Goal: Task Accomplishment & Management: Use online tool/utility

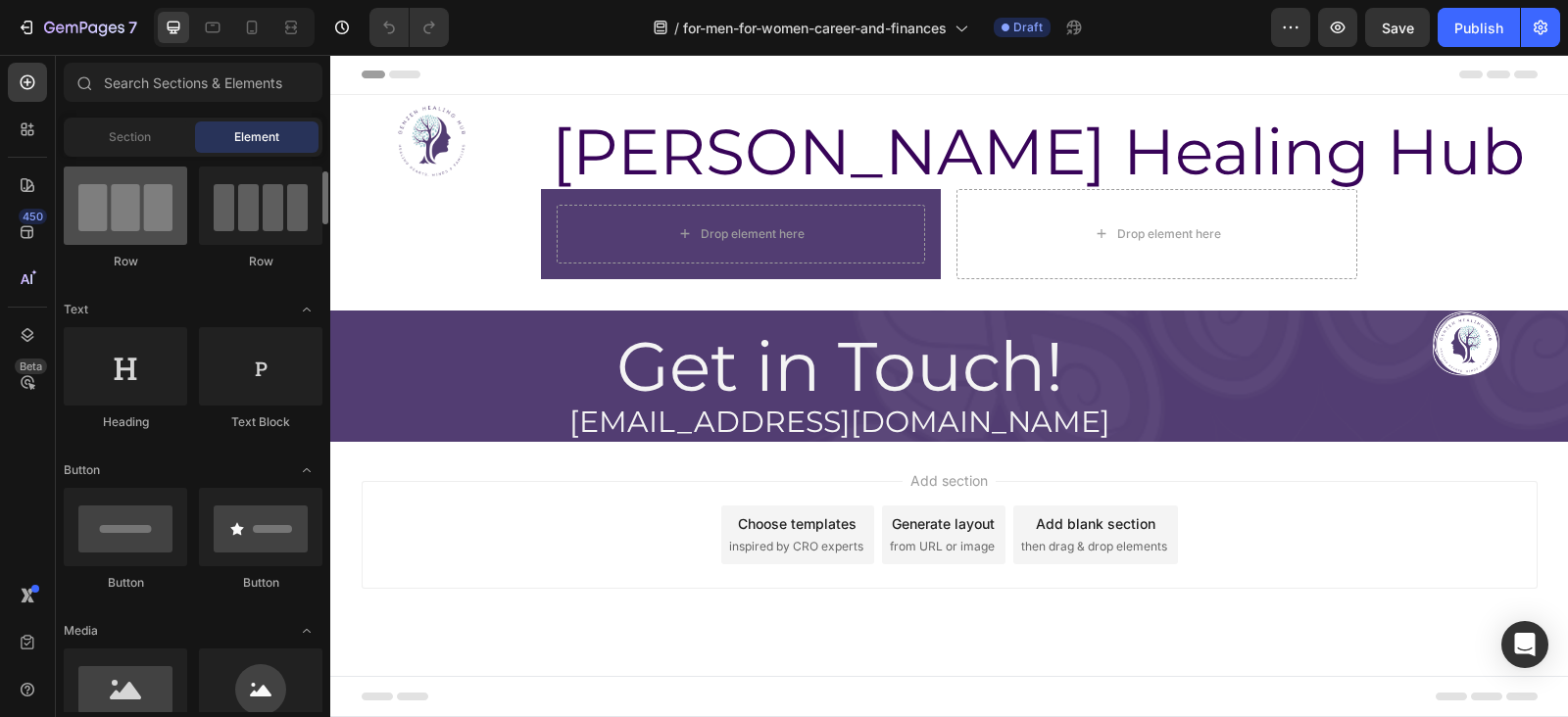
scroll to position [162, 0]
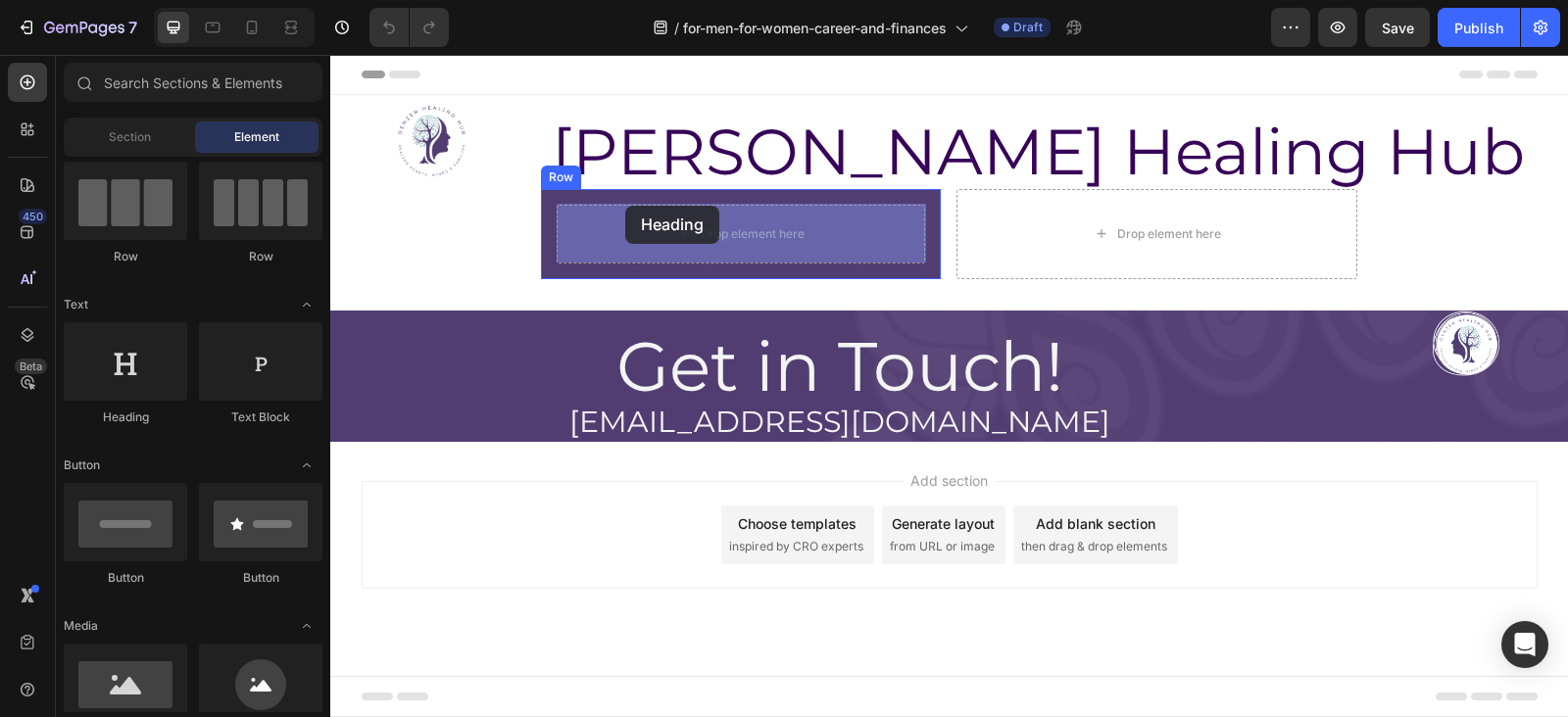
drag, startPoint x: 472, startPoint y: 419, endPoint x: 627, endPoint y: 206, distance: 263.4
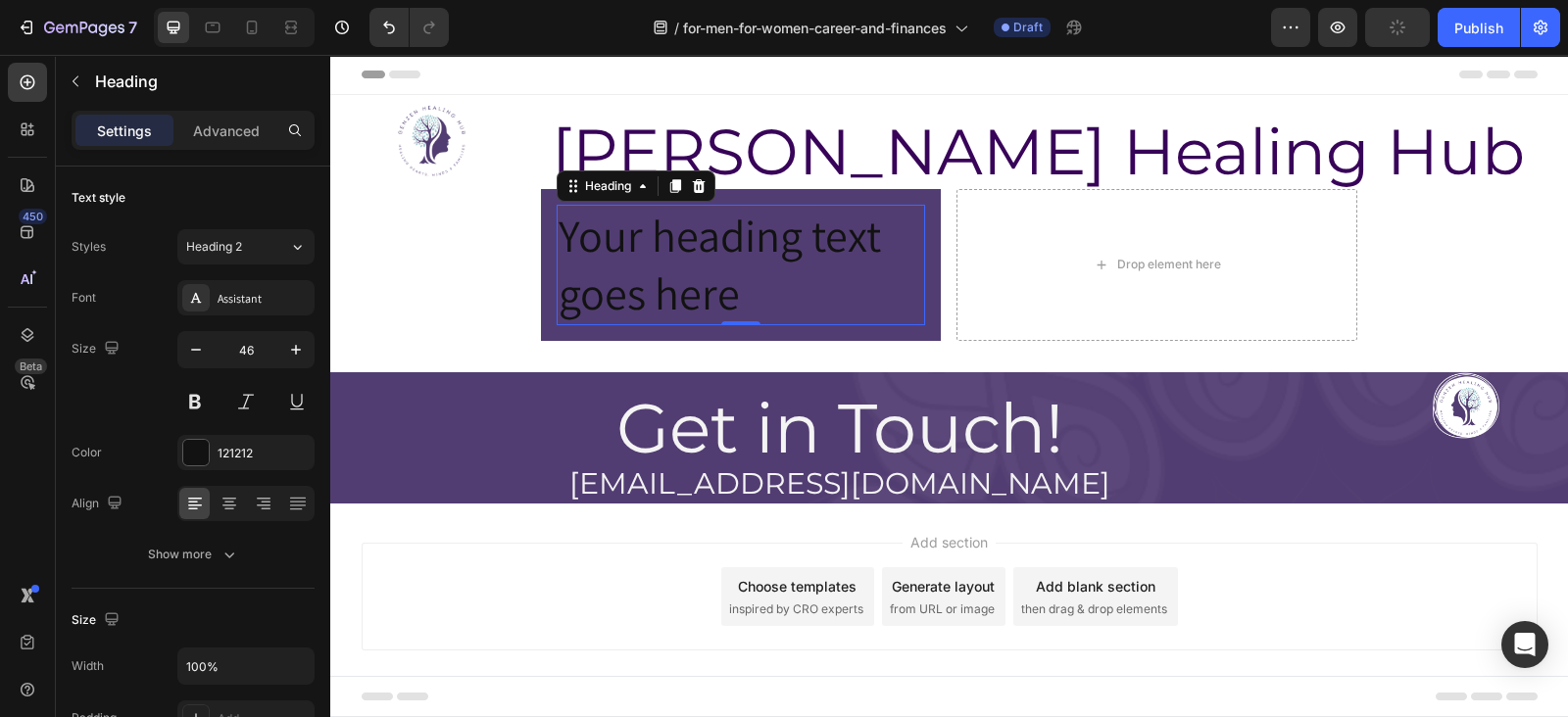
click at [681, 240] on h2 "Your heading text goes here" at bounding box center [741, 266] width 370 height 122
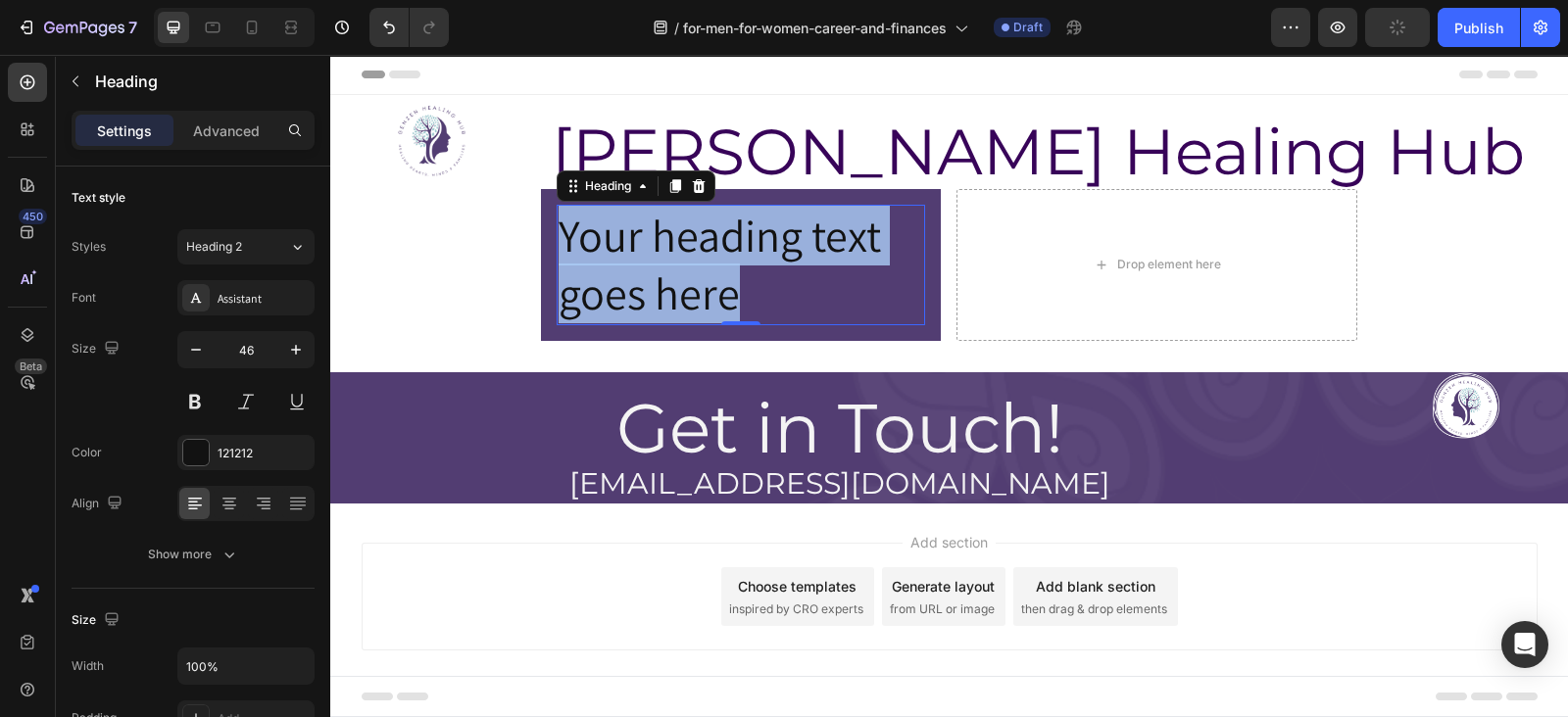
click at [681, 240] on p "Your heading text goes here" at bounding box center [741, 266] width 366 height 118
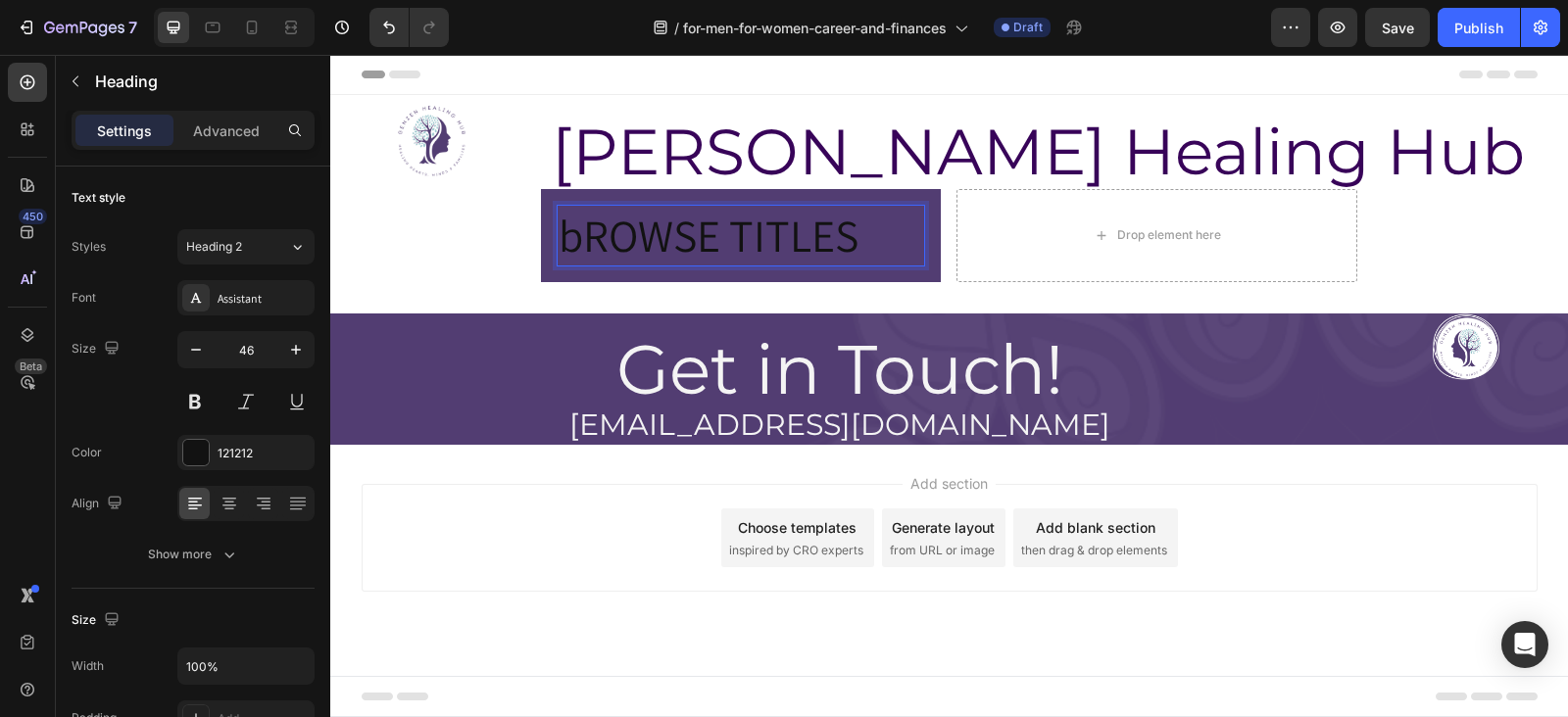
click at [583, 237] on p "bROWSE TITLES" at bounding box center [741, 236] width 366 height 59
click at [230, 513] on div at bounding box center [229, 503] width 30 height 31
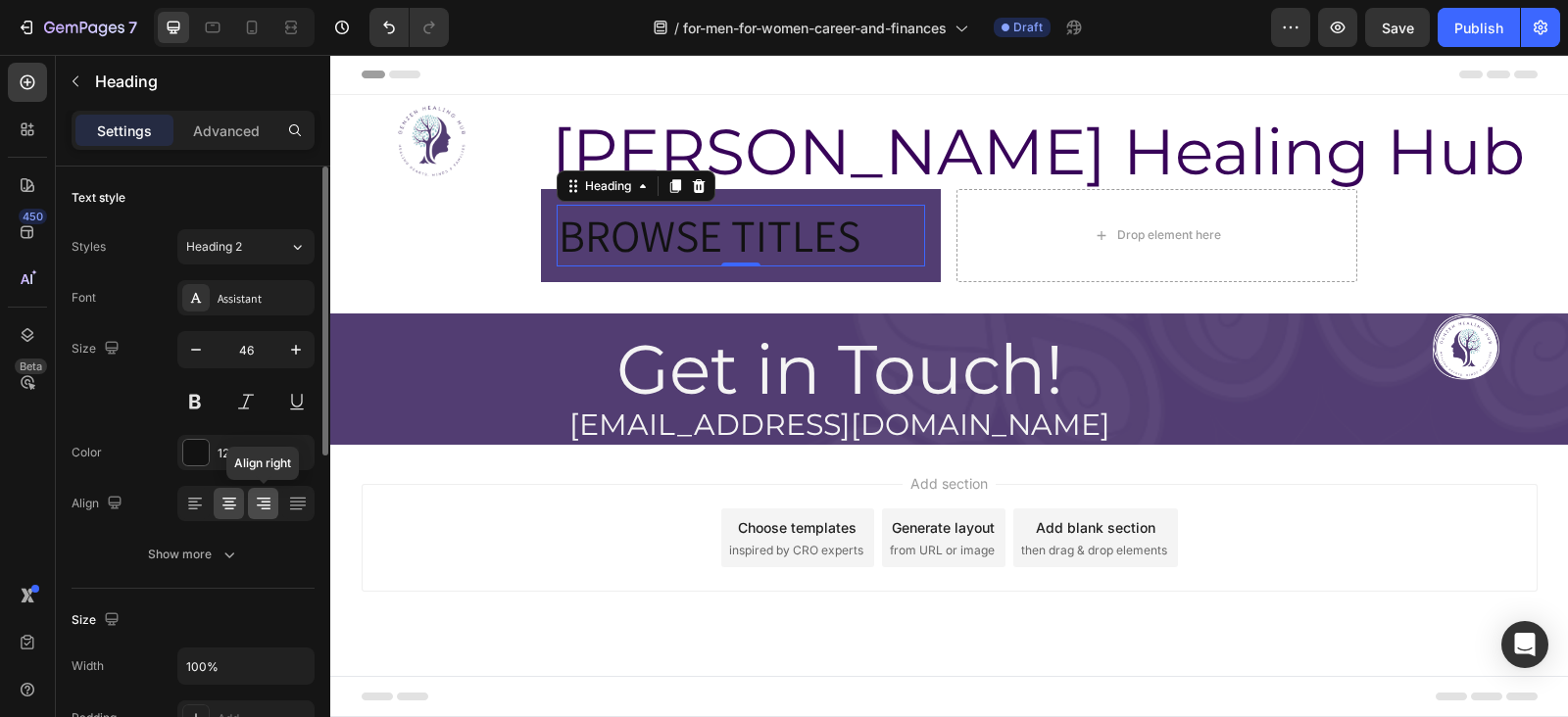
click at [267, 497] on icon at bounding box center [264, 504] width 20 height 20
click at [217, 502] on div at bounding box center [229, 503] width 30 height 31
click at [202, 452] on div at bounding box center [197, 453] width 26 height 26
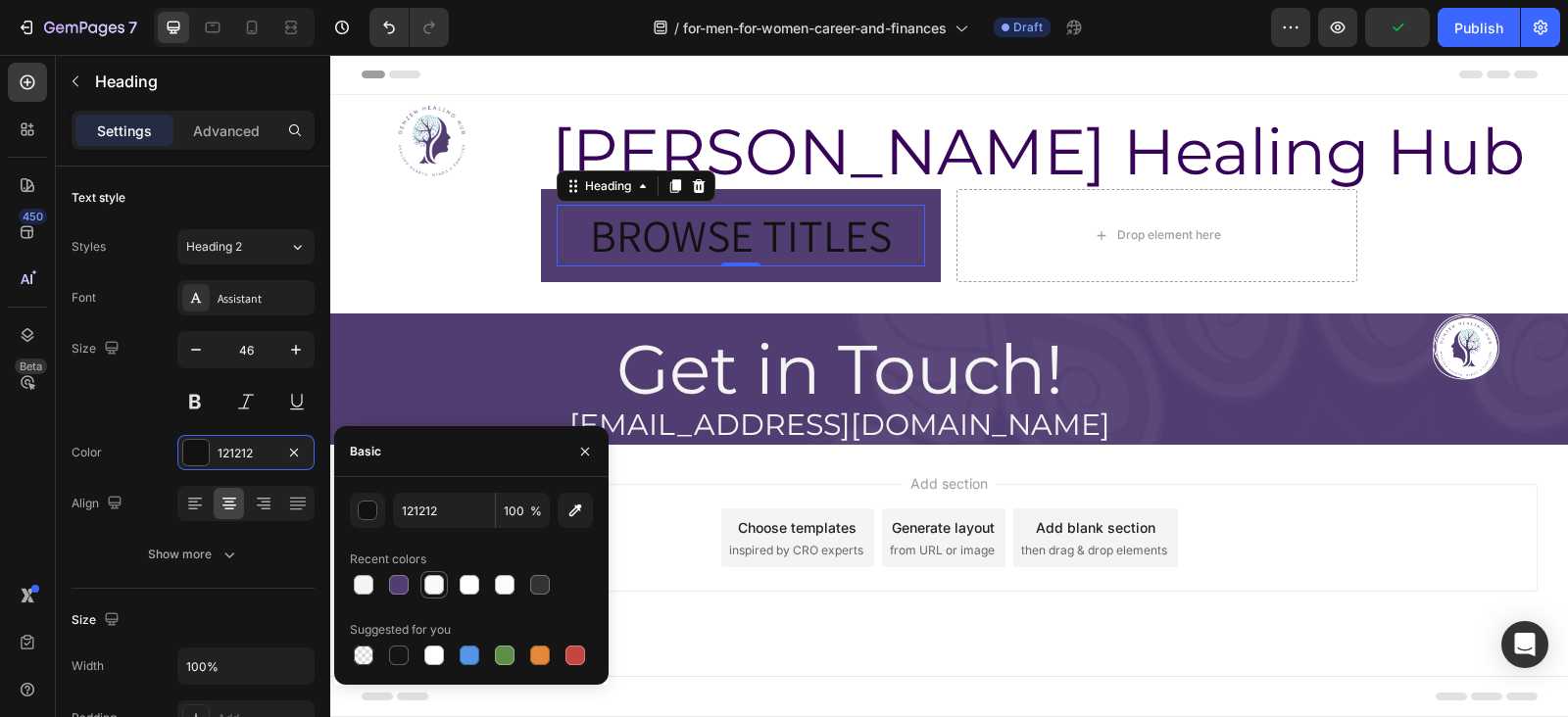
click at [434, 594] on div at bounding box center [434, 585] width 20 height 20
type input "F8F9F9"
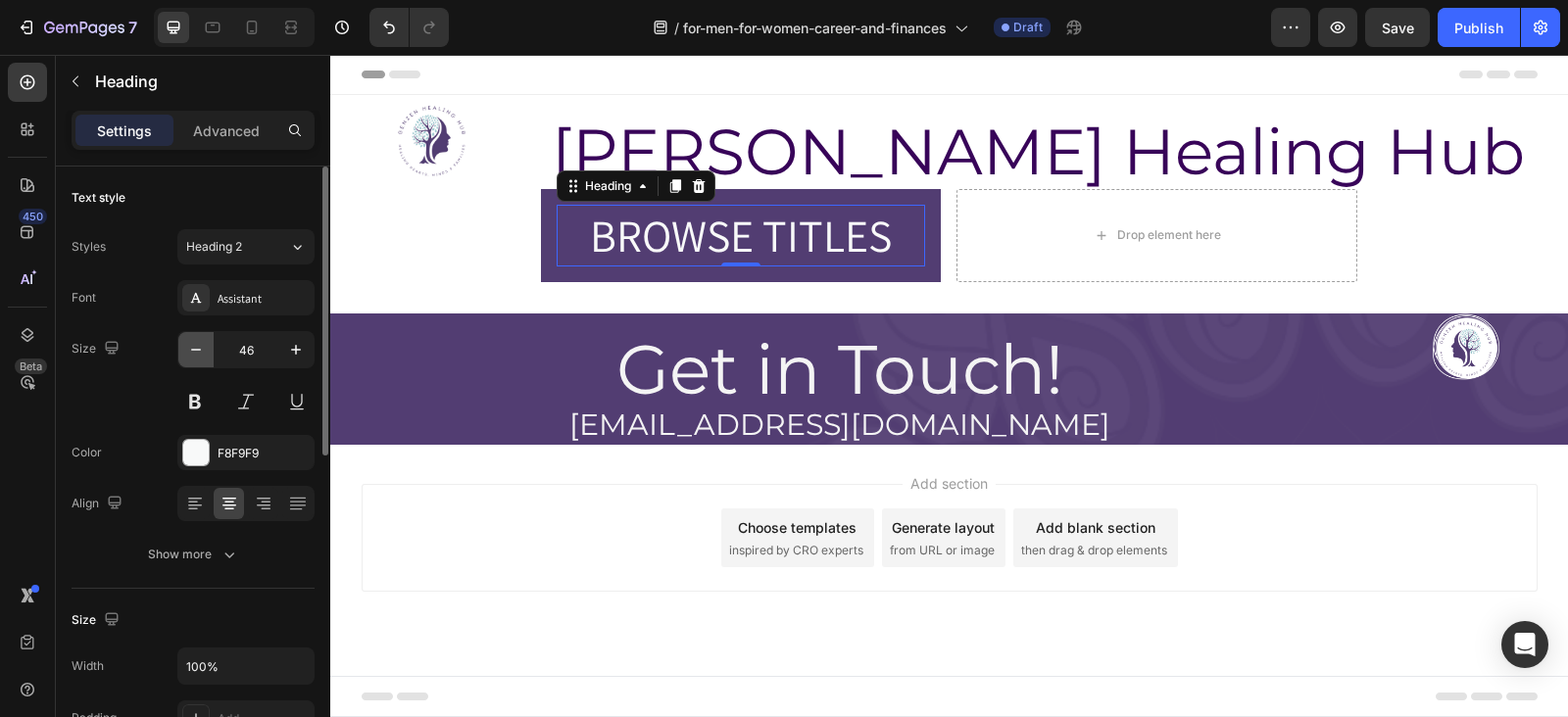
click at [189, 342] on icon "button" at bounding box center [196, 351] width 20 height 20
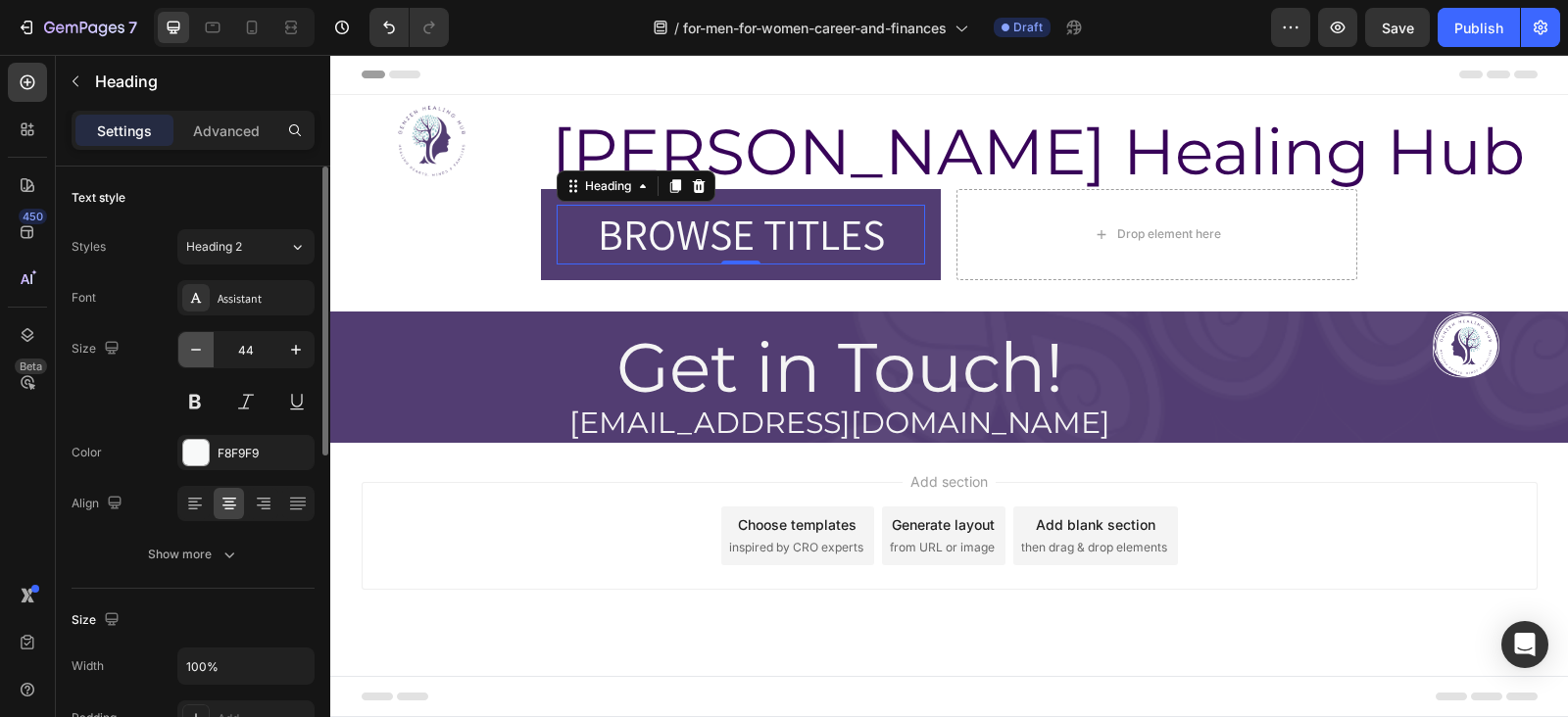
click at [189, 342] on icon "button" at bounding box center [196, 351] width 20 height 20
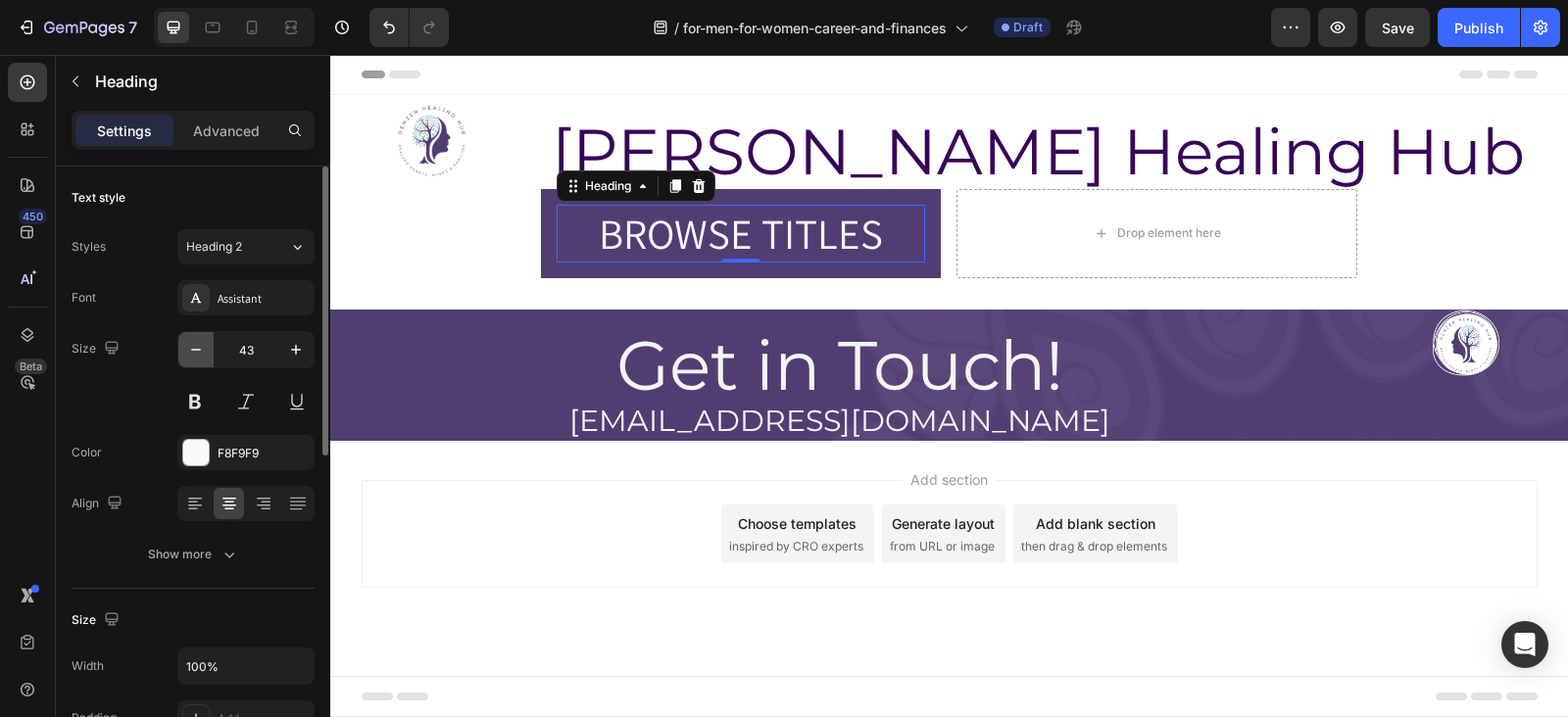
click at [189, 342] on icon "button" at bounding box center [196, 351] width 20 height 20
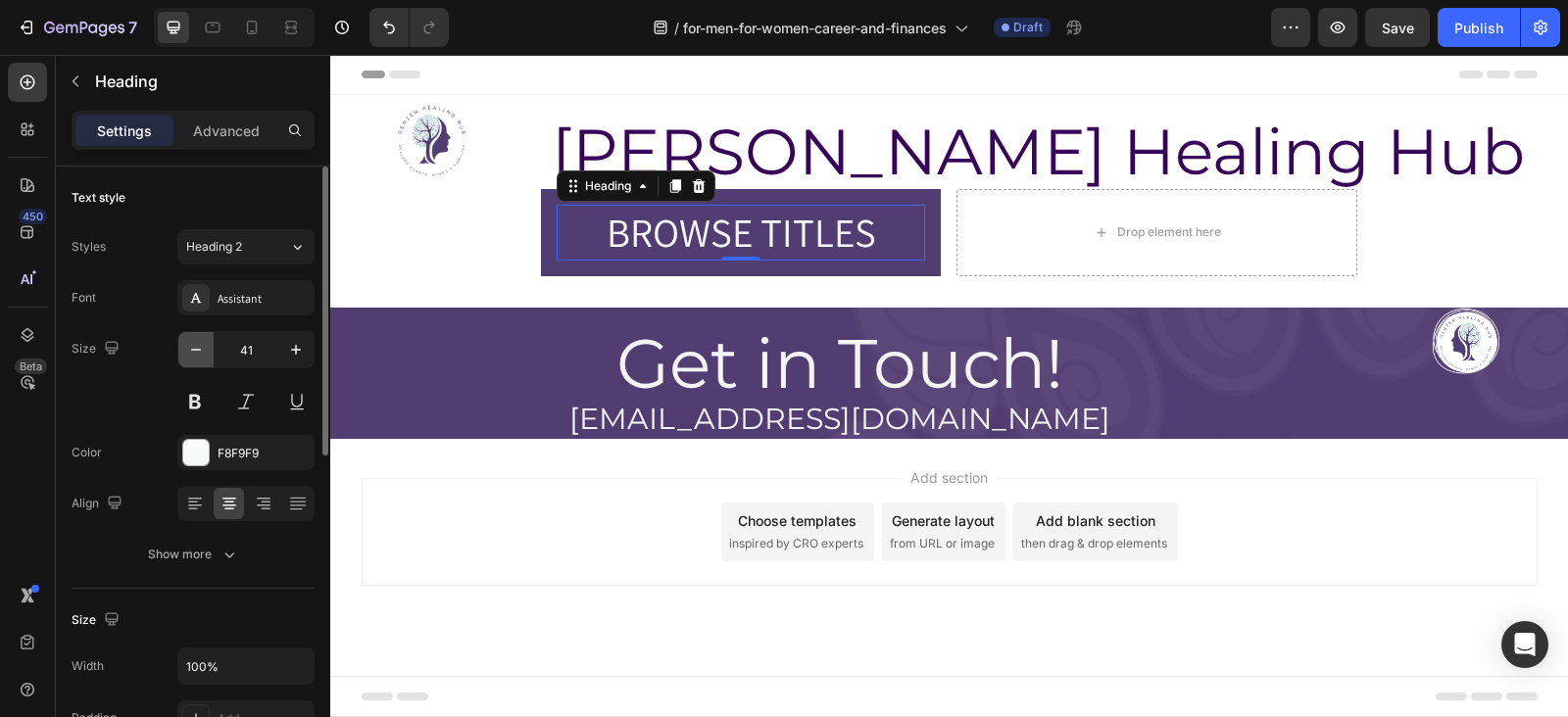
click at [189, 342] on icon "button" at bounding box center [196, 351] width 20 height 20
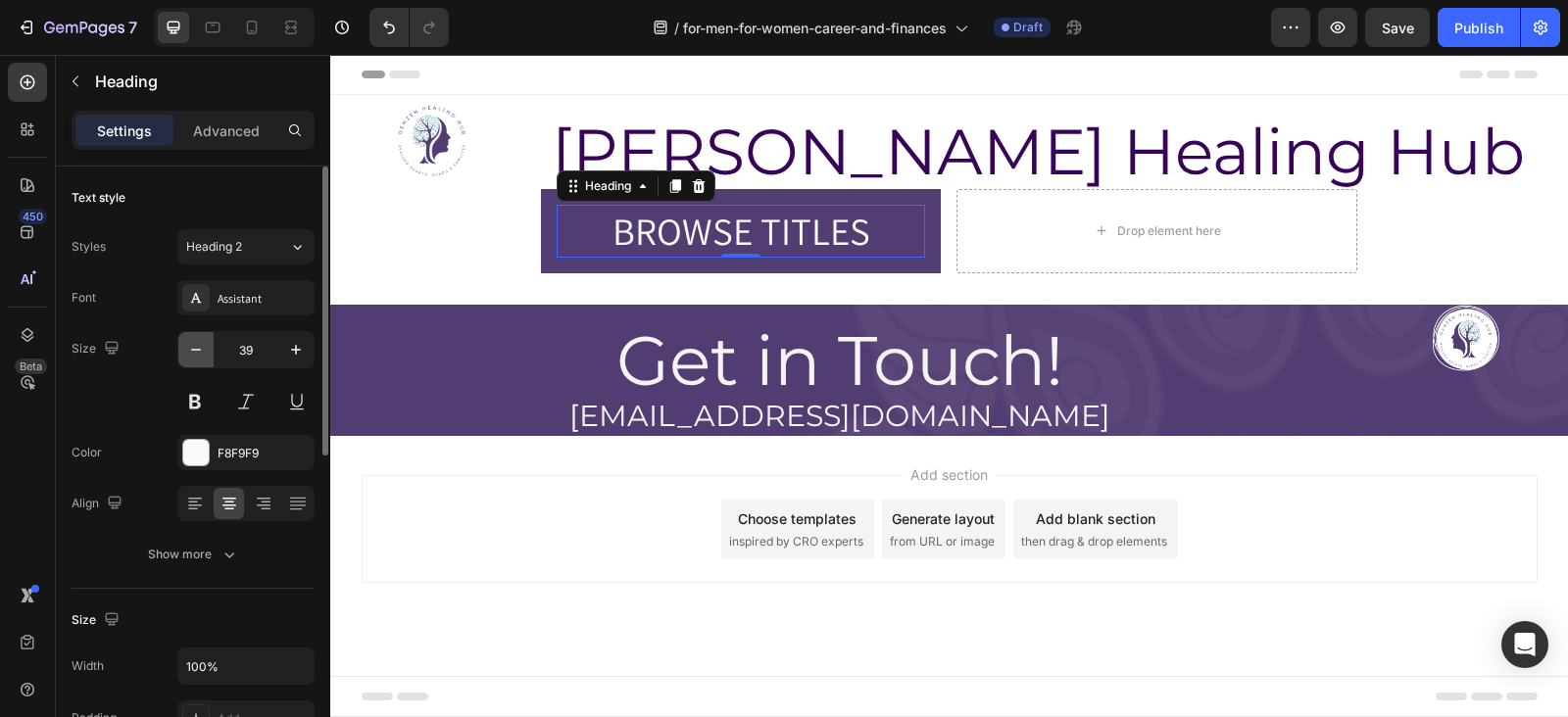
click at [189, 342] on icon "button" at bounding box center [196, 351] width 20 height 20
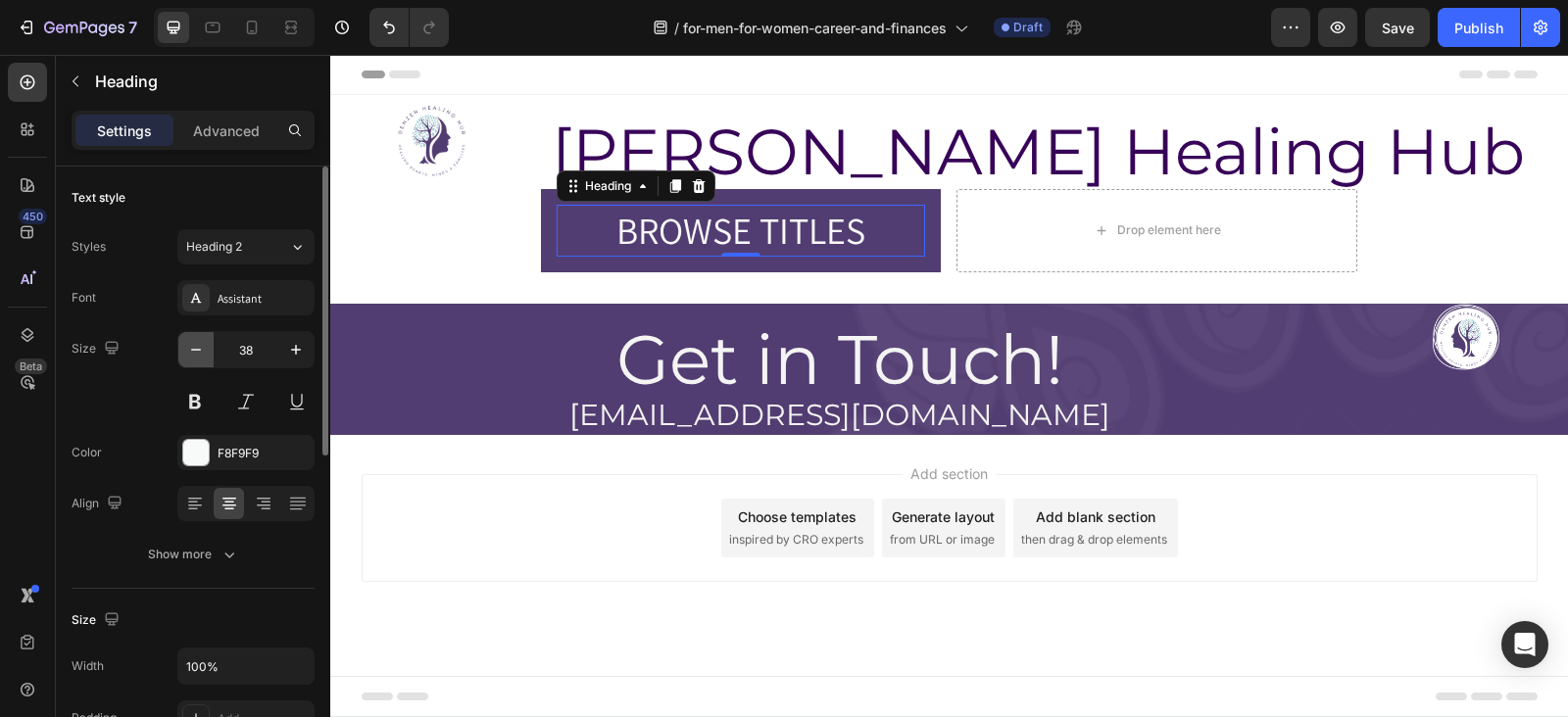
click at [189, 342] on icon "button" at bounding box center [196, 351] width 20 height 20
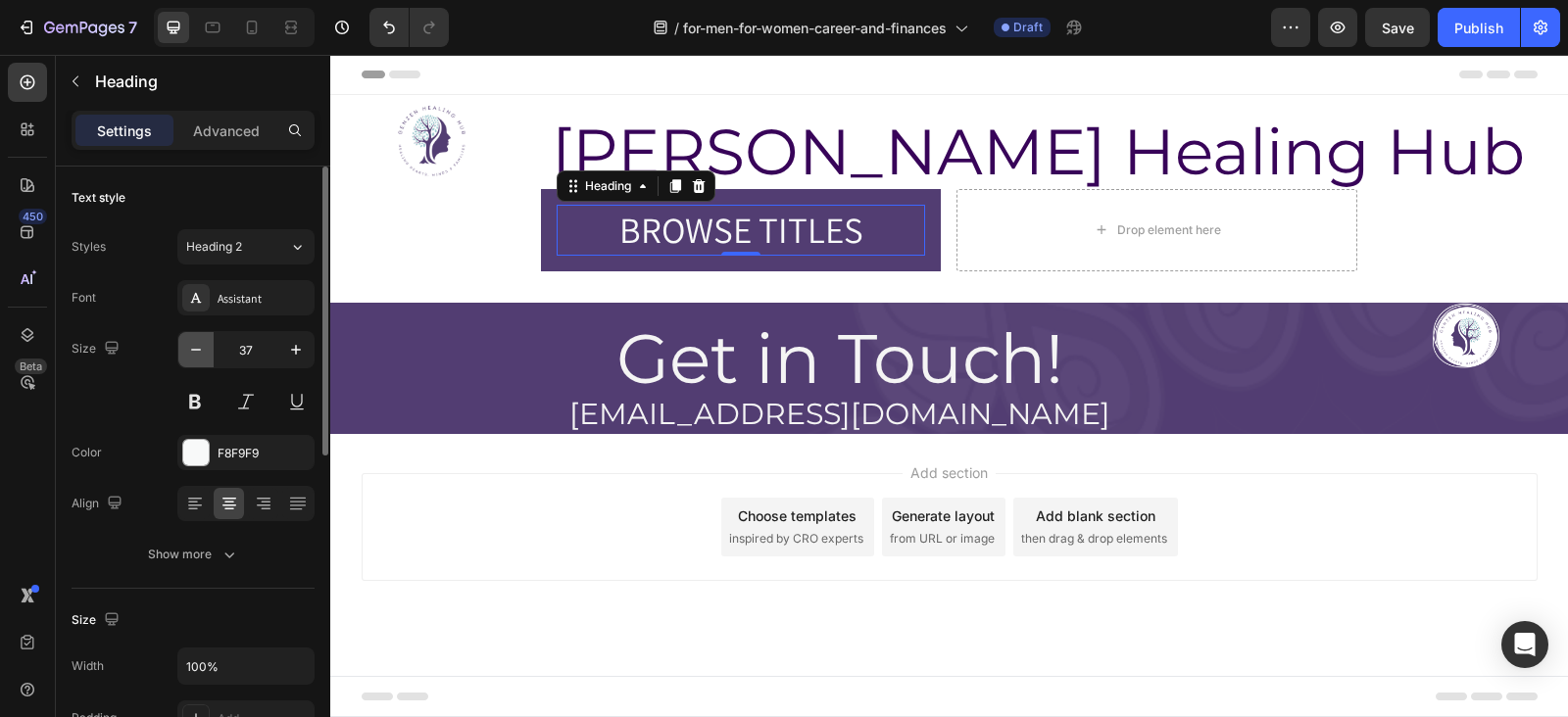
click at [189, 342] on icon "button" at bounding box center [196, 351] width 20 height 20
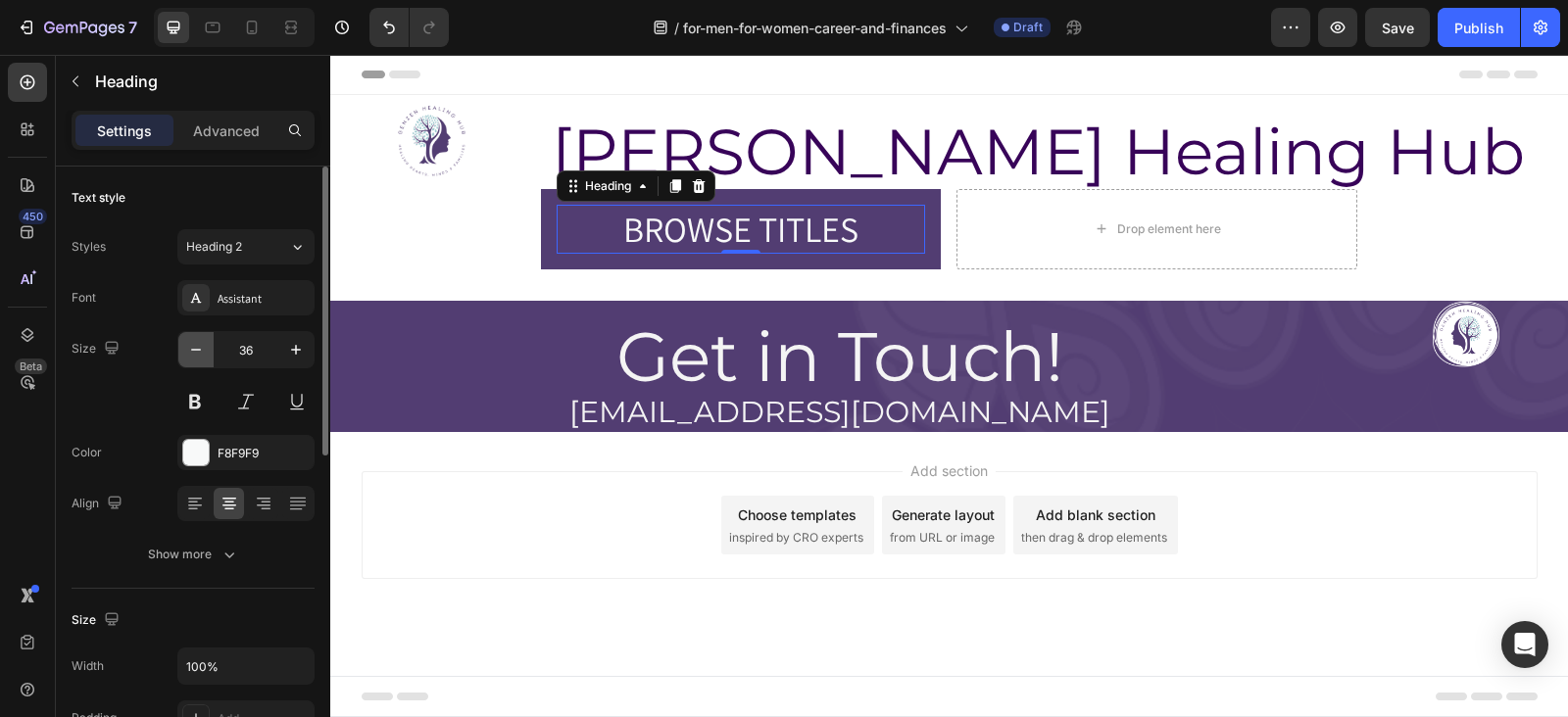
click at [189, 342] on icon "button" at bounding box center [196, 351] width 20 height 20
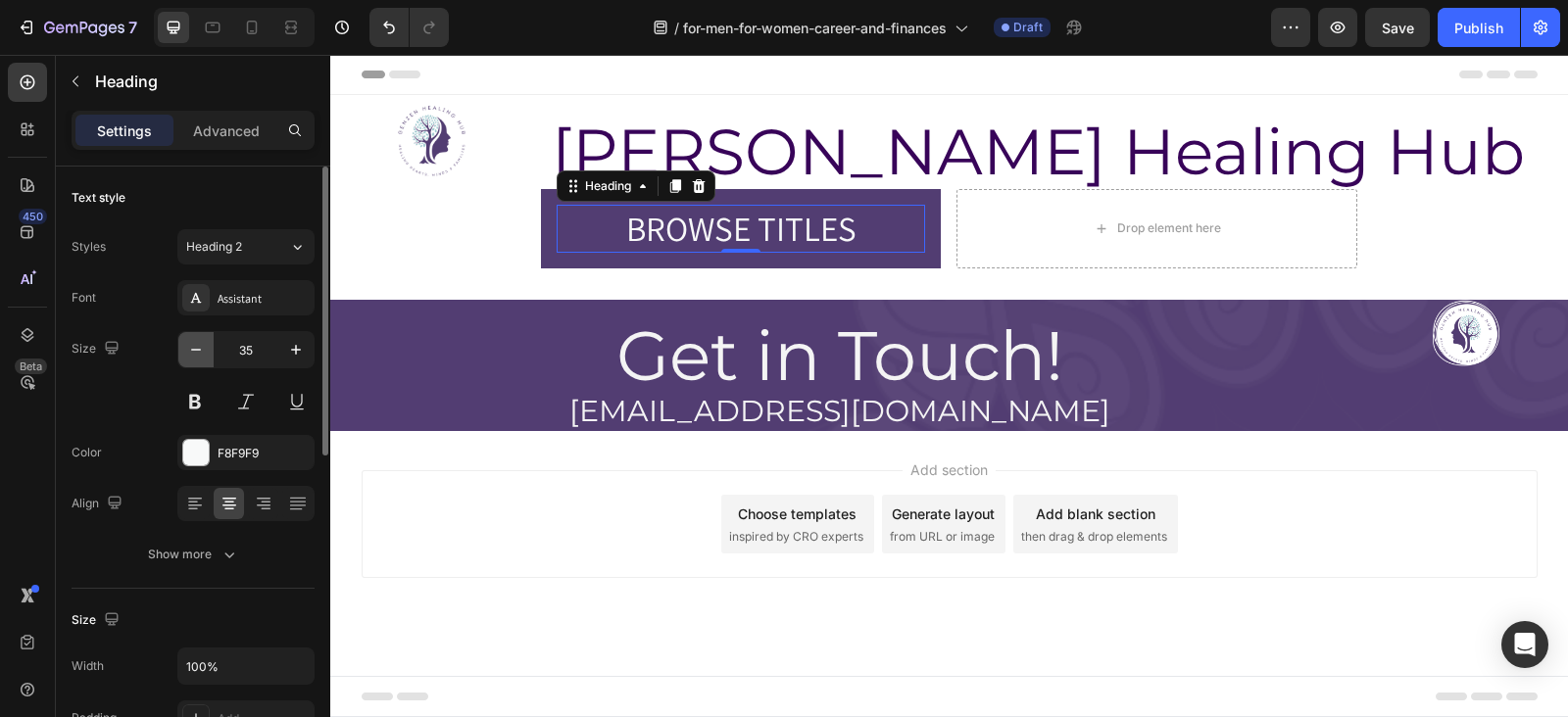
click at [189, 342] on icon "button" at bounding box center [196, 351] width 20 height 20
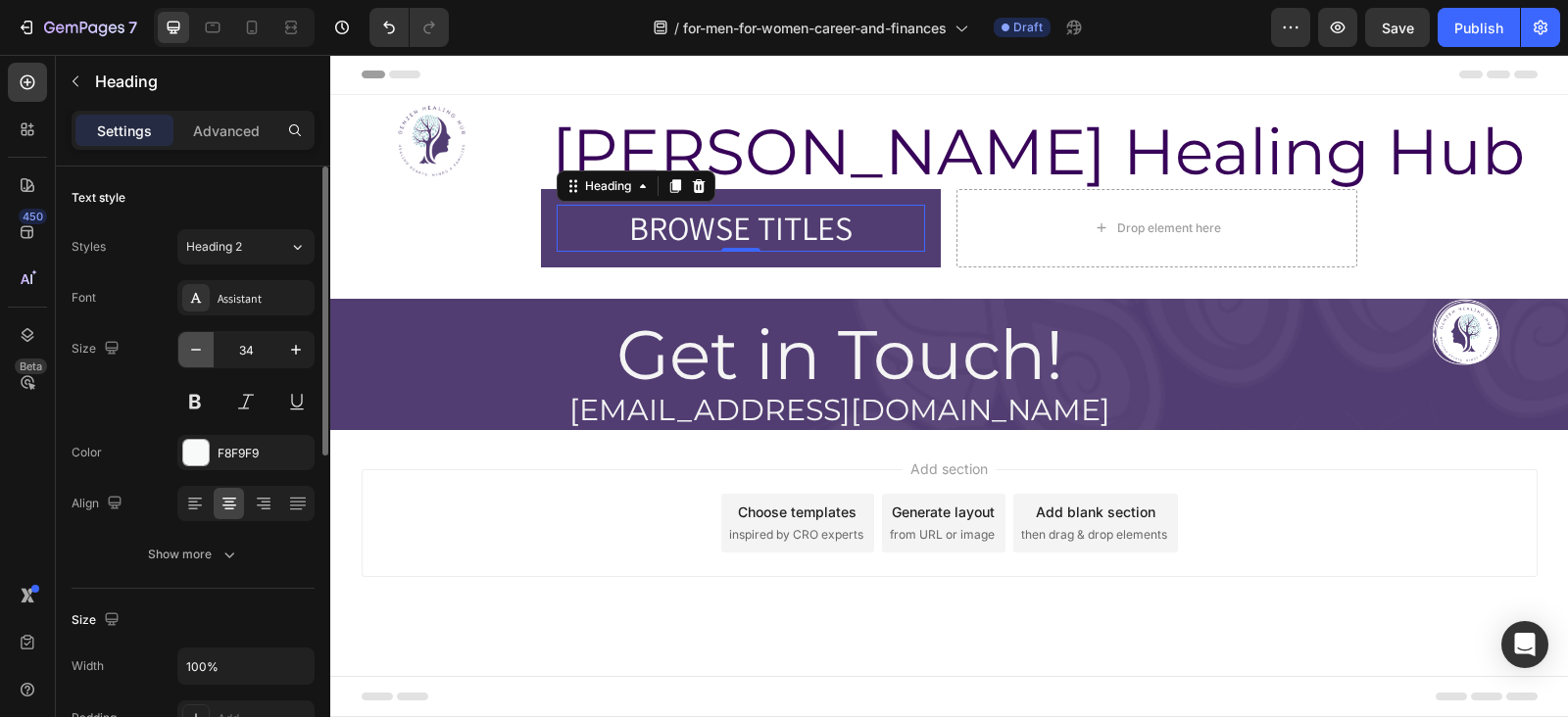
click at [189, 342] on icon "button" at bounding box center [196, 351] width 20 height 20
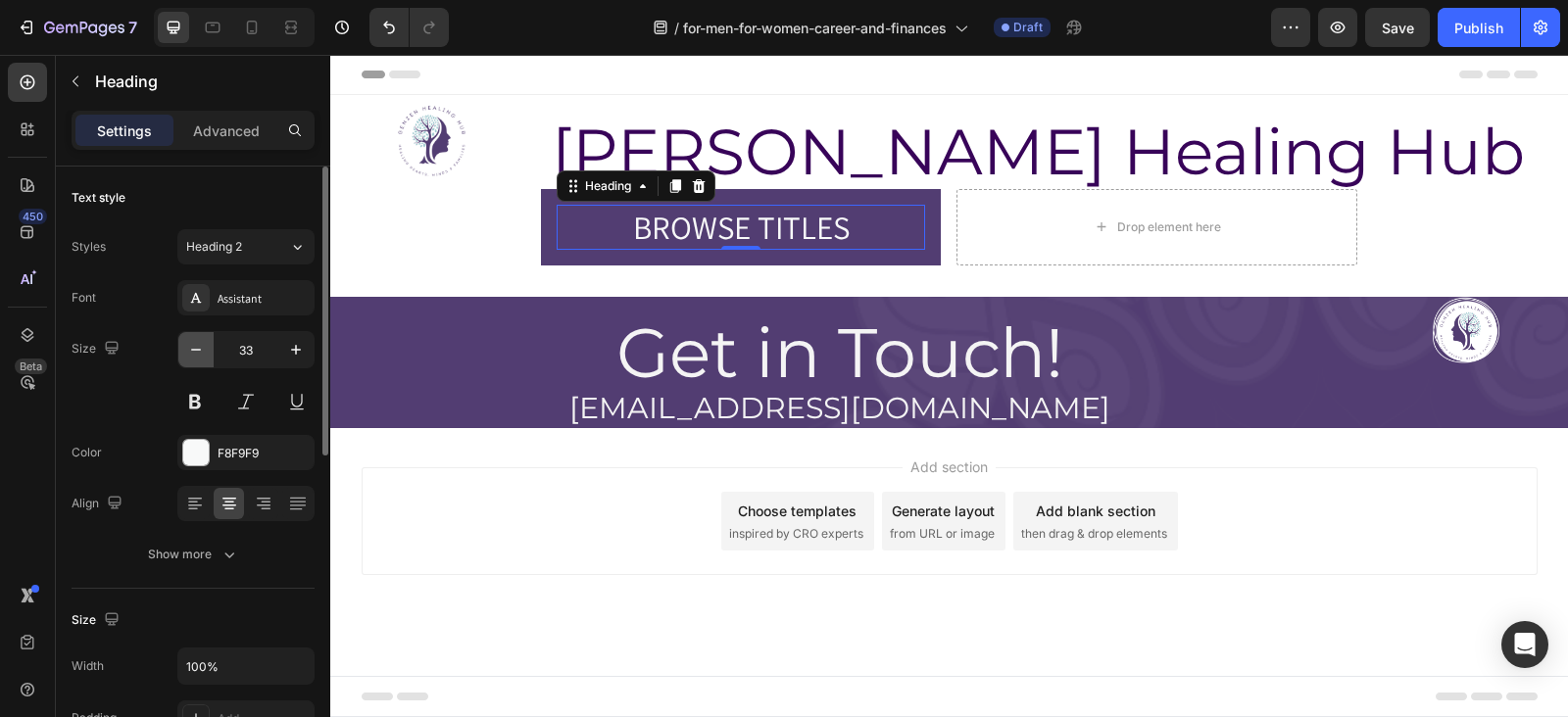
click at [189, 342] on icon "button" at bounding box center [196, 351] width 20 height 20
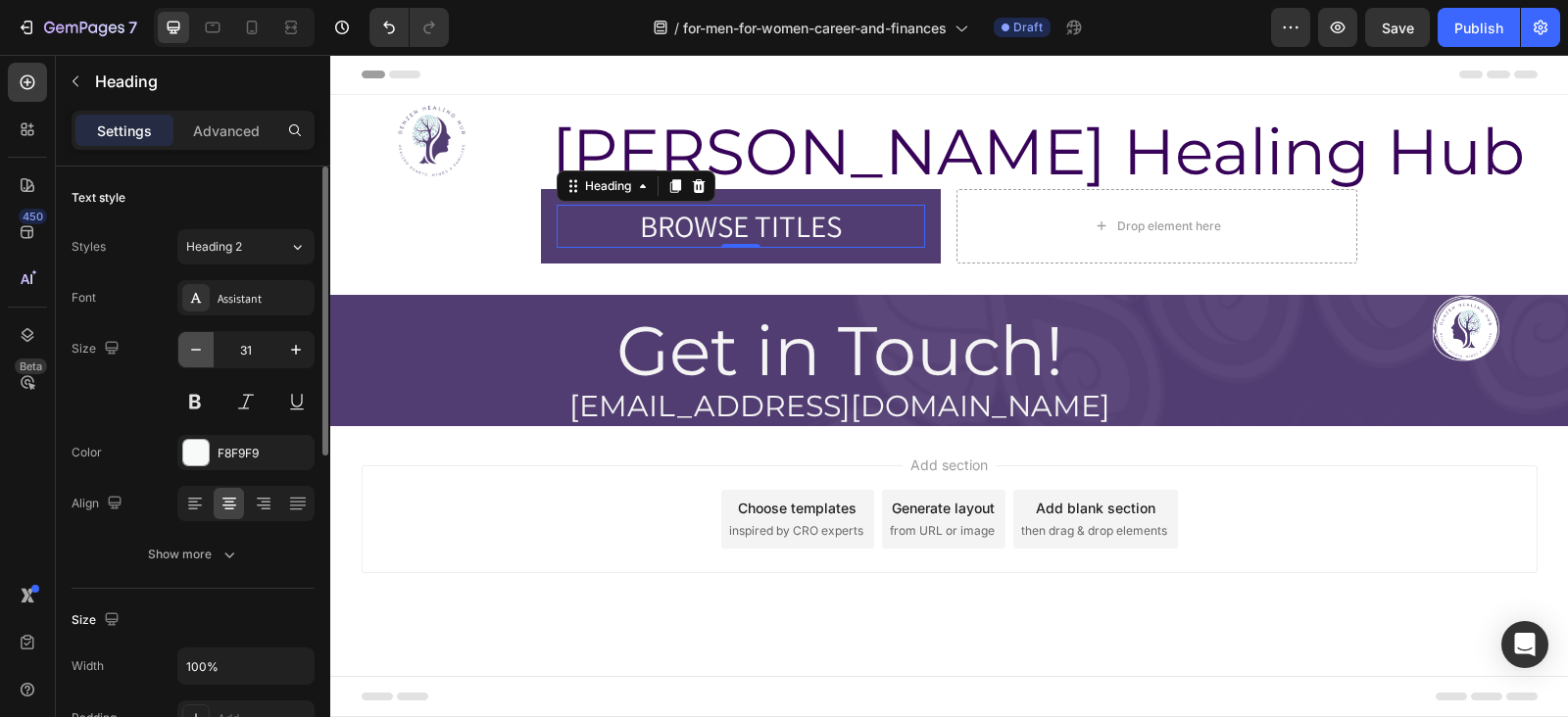
click at [189, 342] on icon "button" at bounding box center [196, 351] width 20 height 20
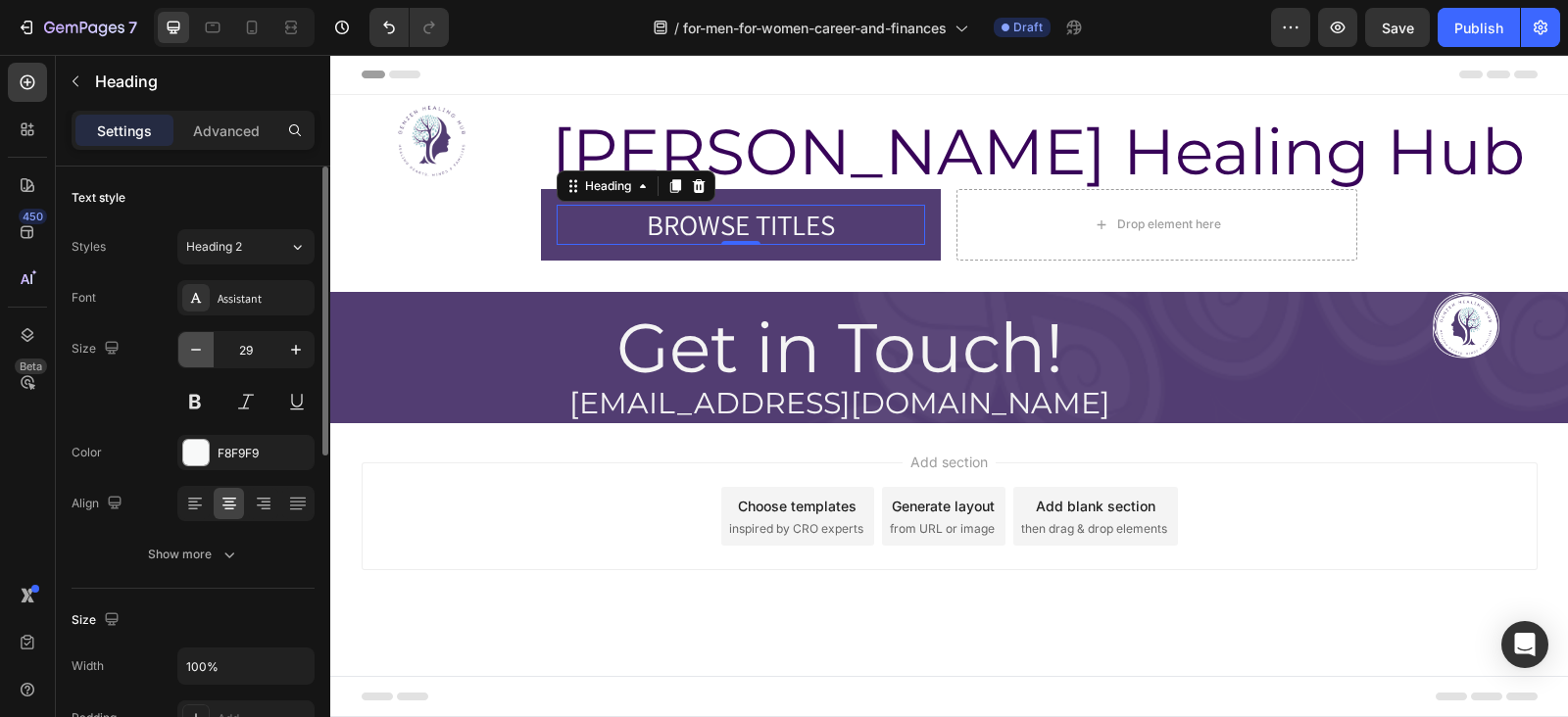
click at [189, 342] on icon "button" at bounding box center [196, 351] width 20 height 20
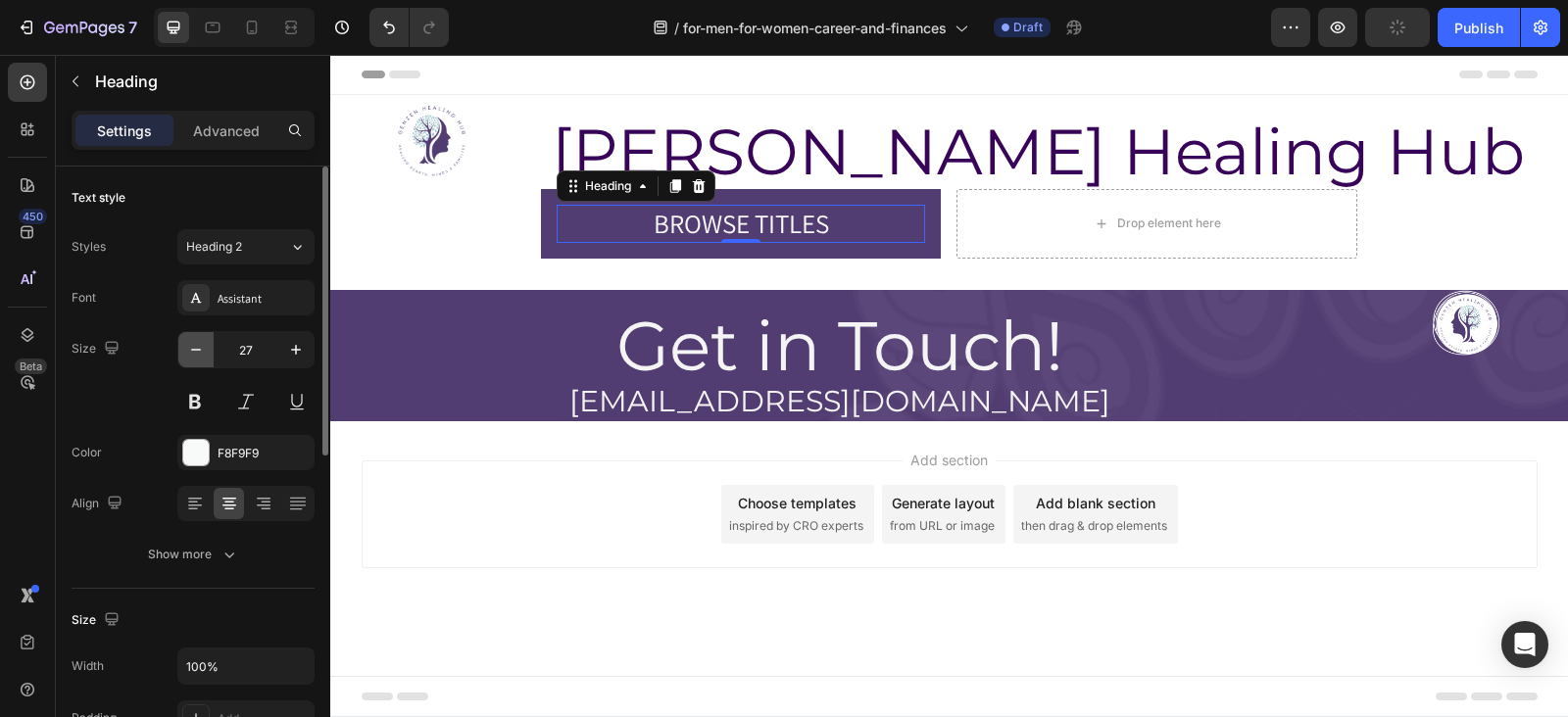
click at [189, 342] on icon "button" at bounding box center [196, 351] width 20 height 20
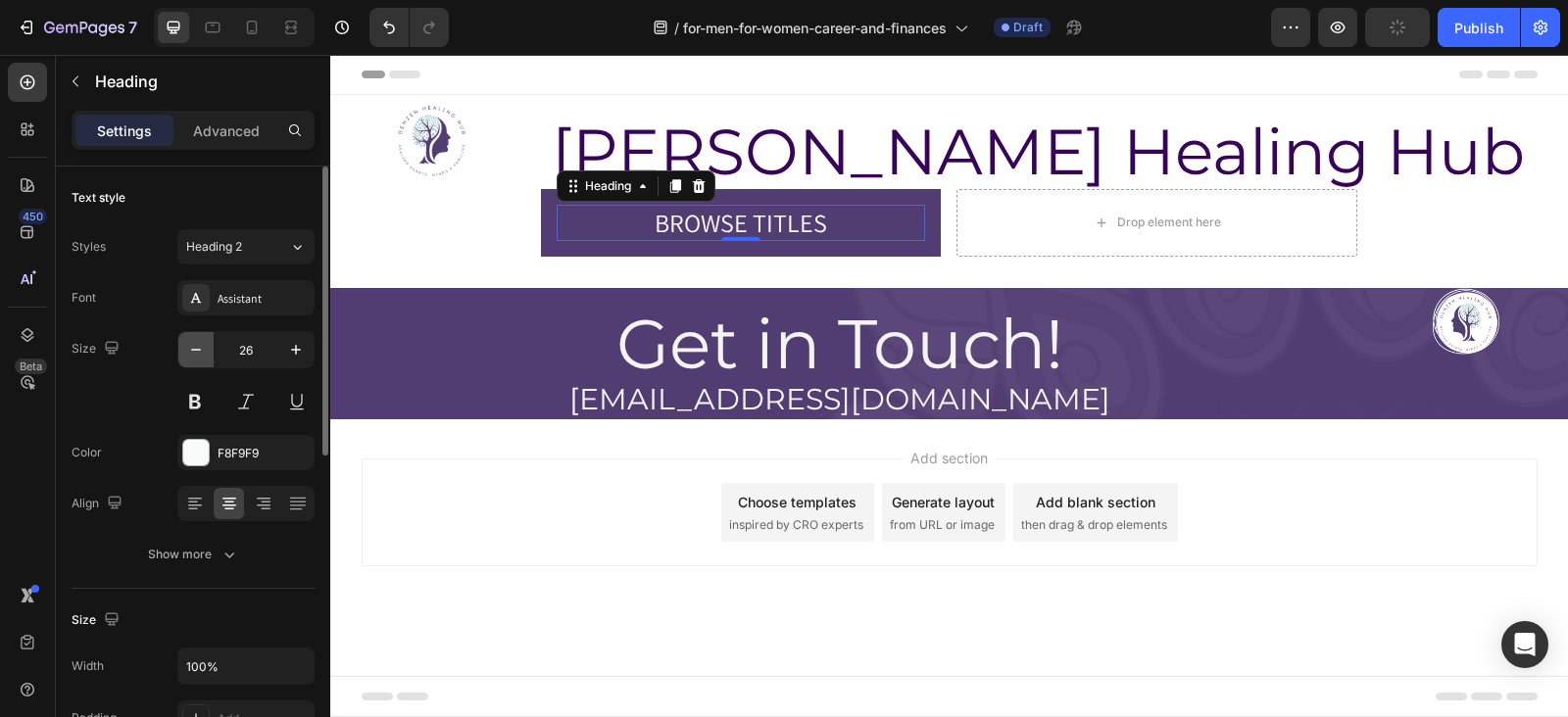
click at [189, 342] on icon "button" at bounding box center [196, 351] width 20 height 20
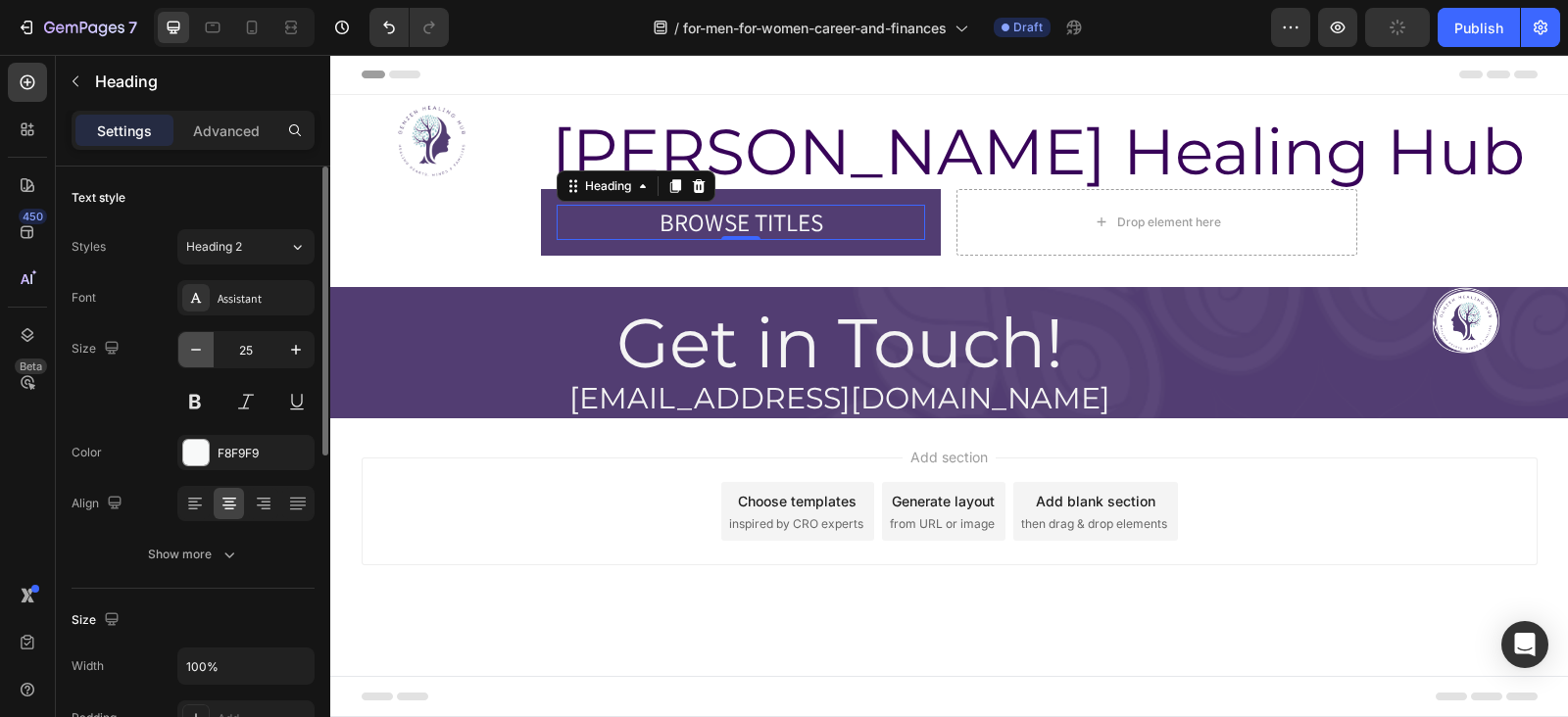
click at [189, 342] on icon "button" at bounding box center [196, 351] width 20 height 20
type input "24"
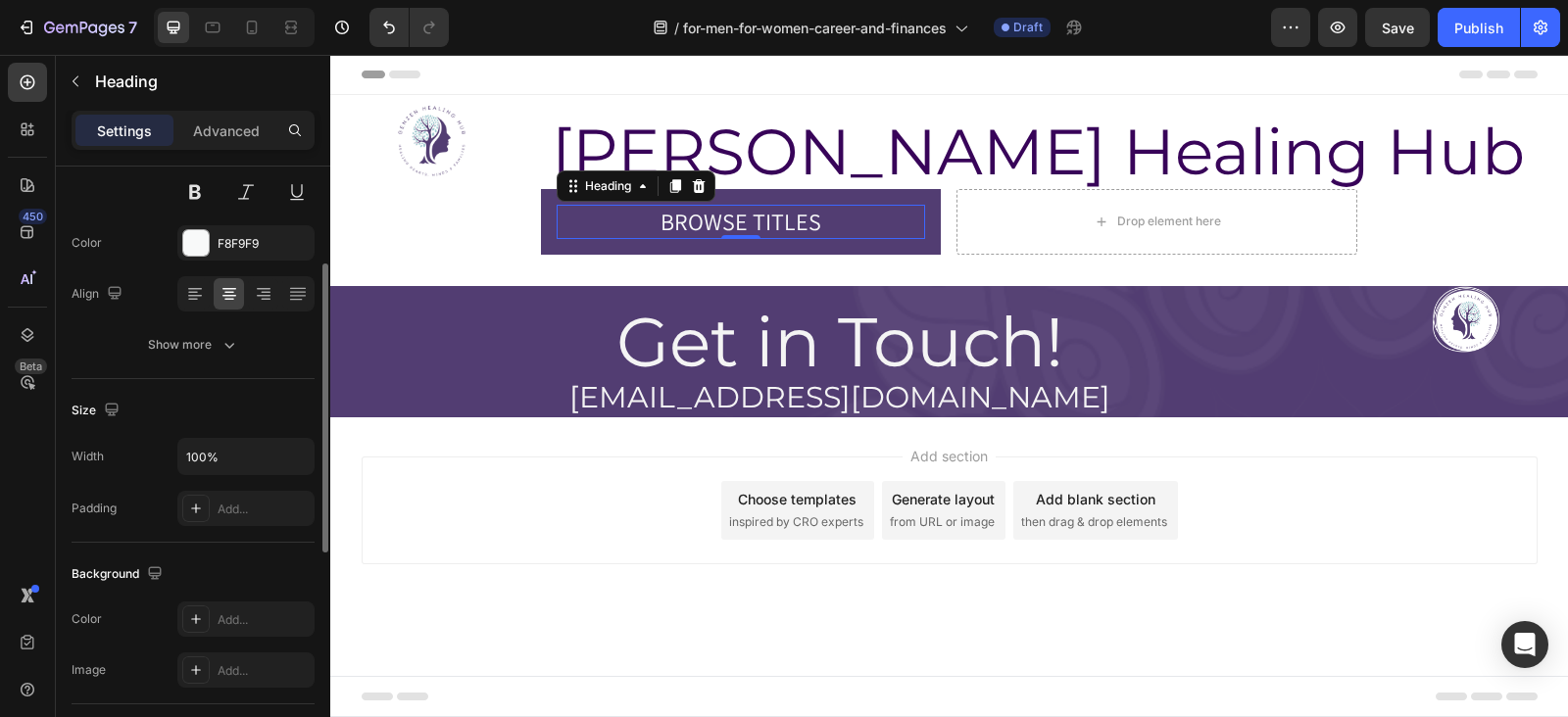
scroll to position [211, 0]
click at [202, 452] on input "100%" at bounding box center [246, 455] width 135 height 35
click at [227, 410] on div "Size" at bounding box center [193, 409] width 243 height 31
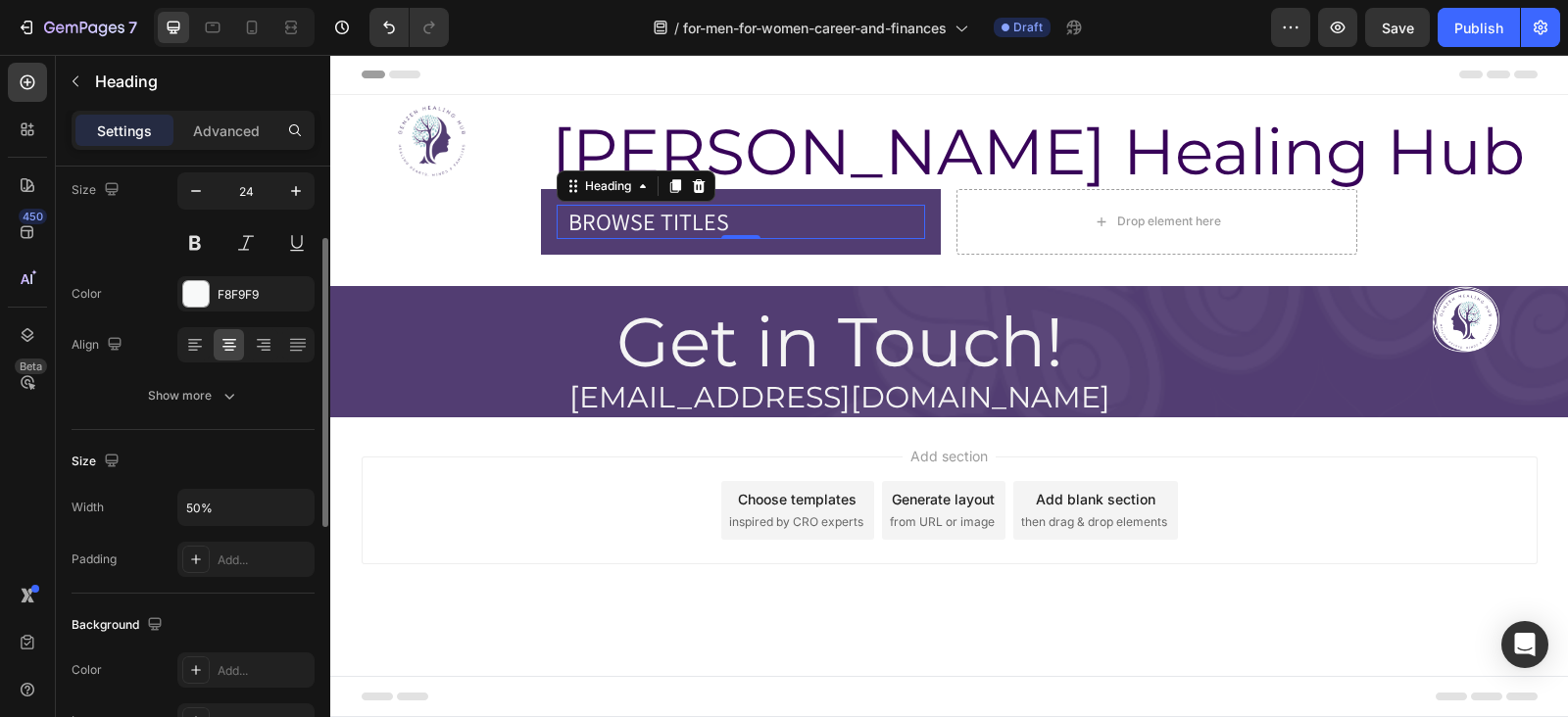
scroll to position [143, 0]
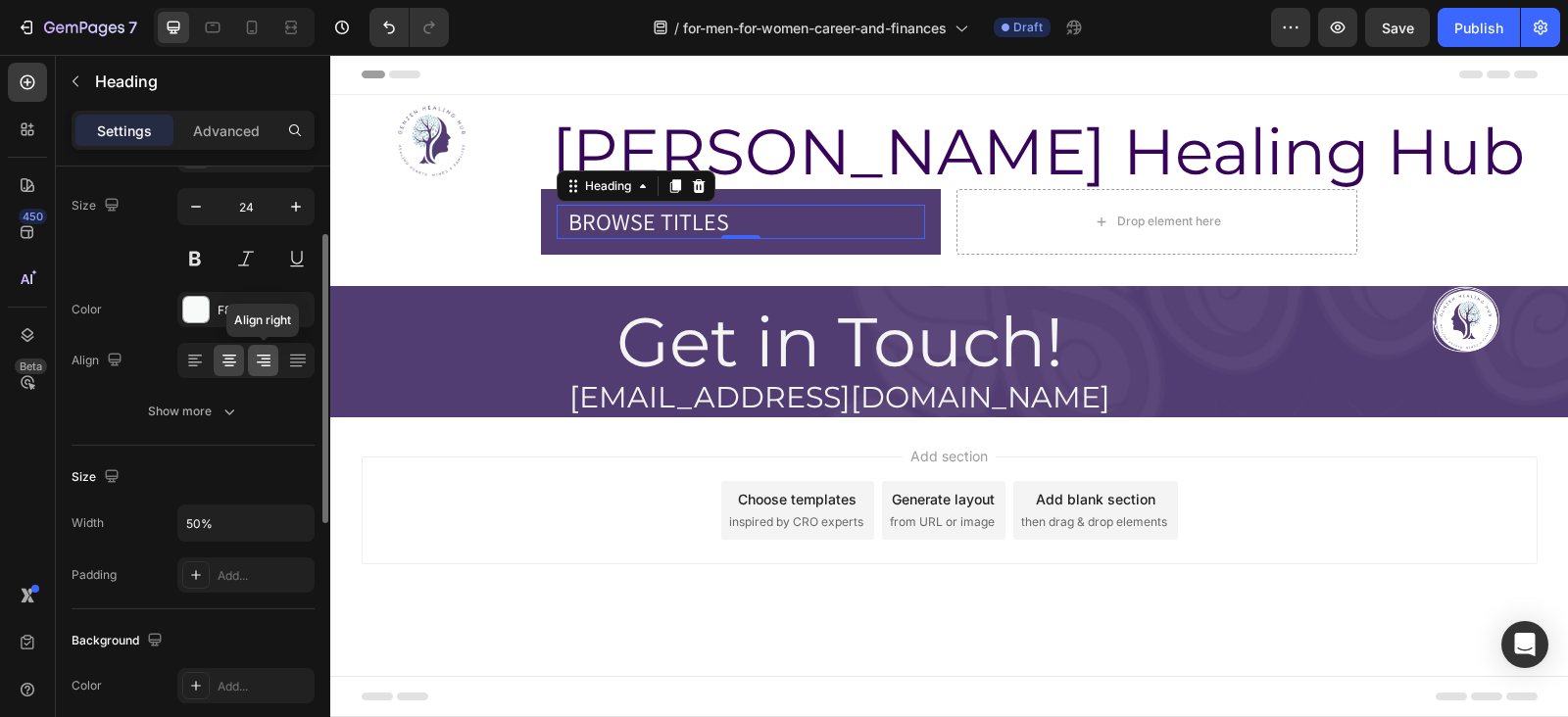
click at [248, 358] on div at bounding box center [263, 359] width 30 height 31
click at [236, 358] on icon at bounding box center [230, 360] width 20 height 20
click at [263, 358] on icon at bounding box center [266, 359] width 10 height 2
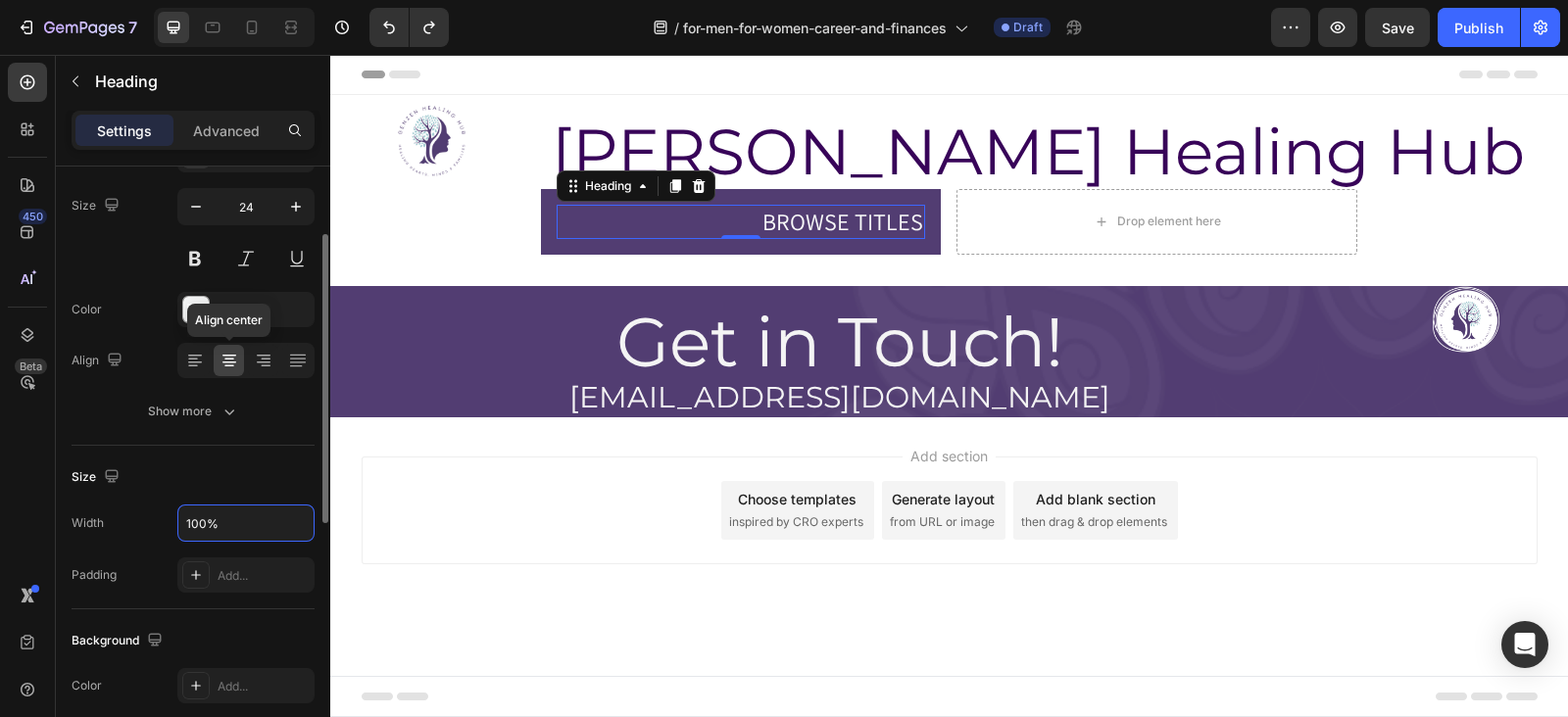
type input "100%"
click at [239, 369] on div at bounding box center [229, 359] width 30 height 31
click at [248, 368] on div at bounding box center [263, 359] width 30 height 31
click at [230, 366] on icon at bounding box center [230, 360] width 20 height 20
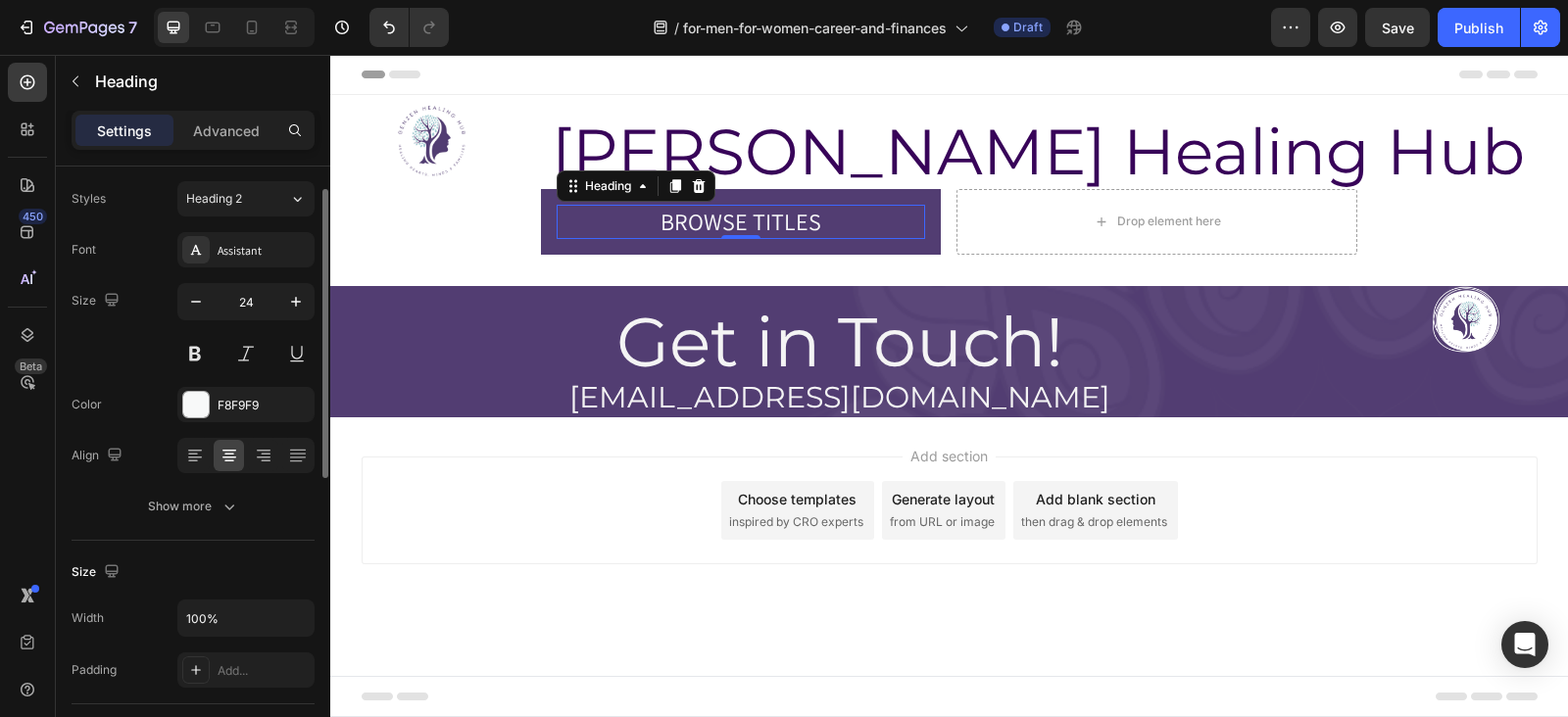
scroll to position [0, 0]
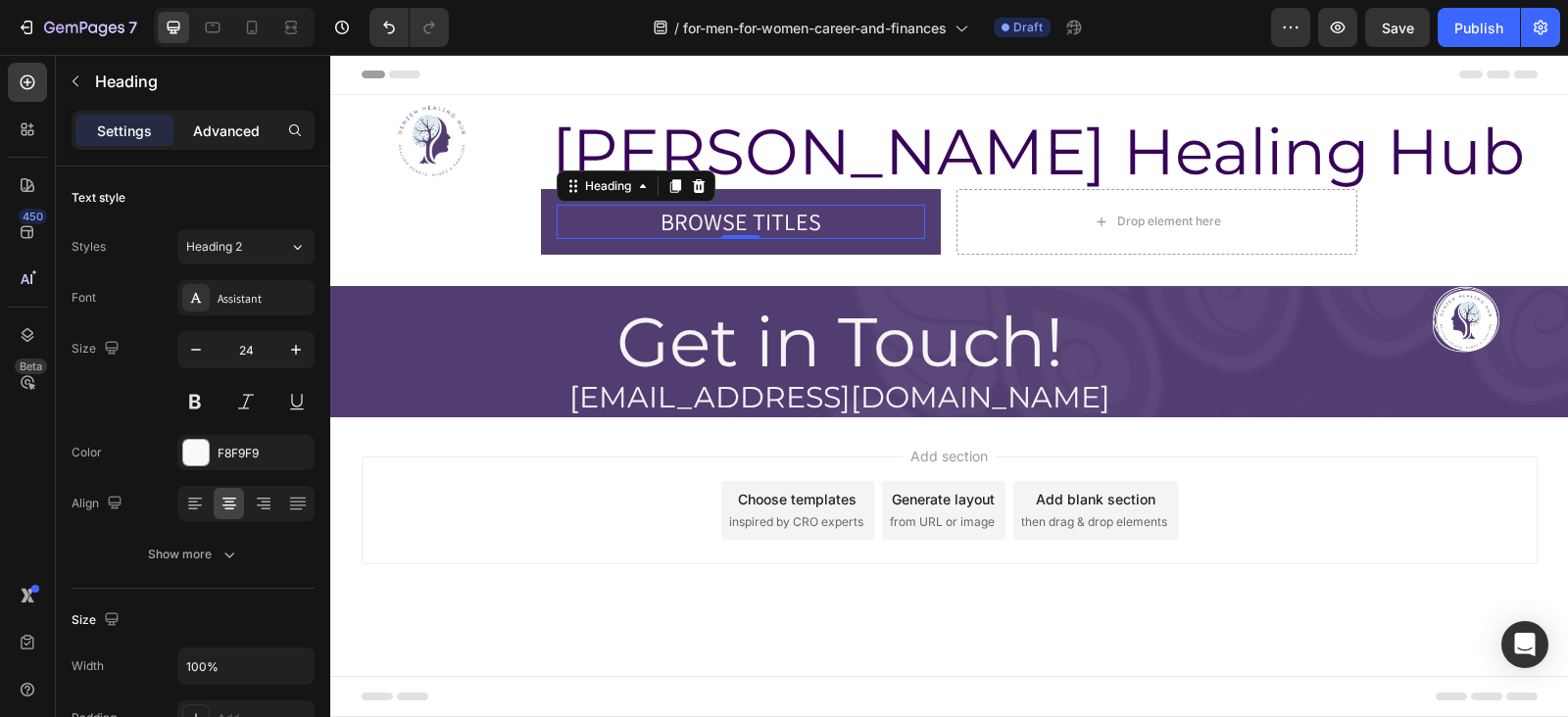
click at [222, 126] on p "Advanced" at bounding box center [226, 131] width 67 height 21
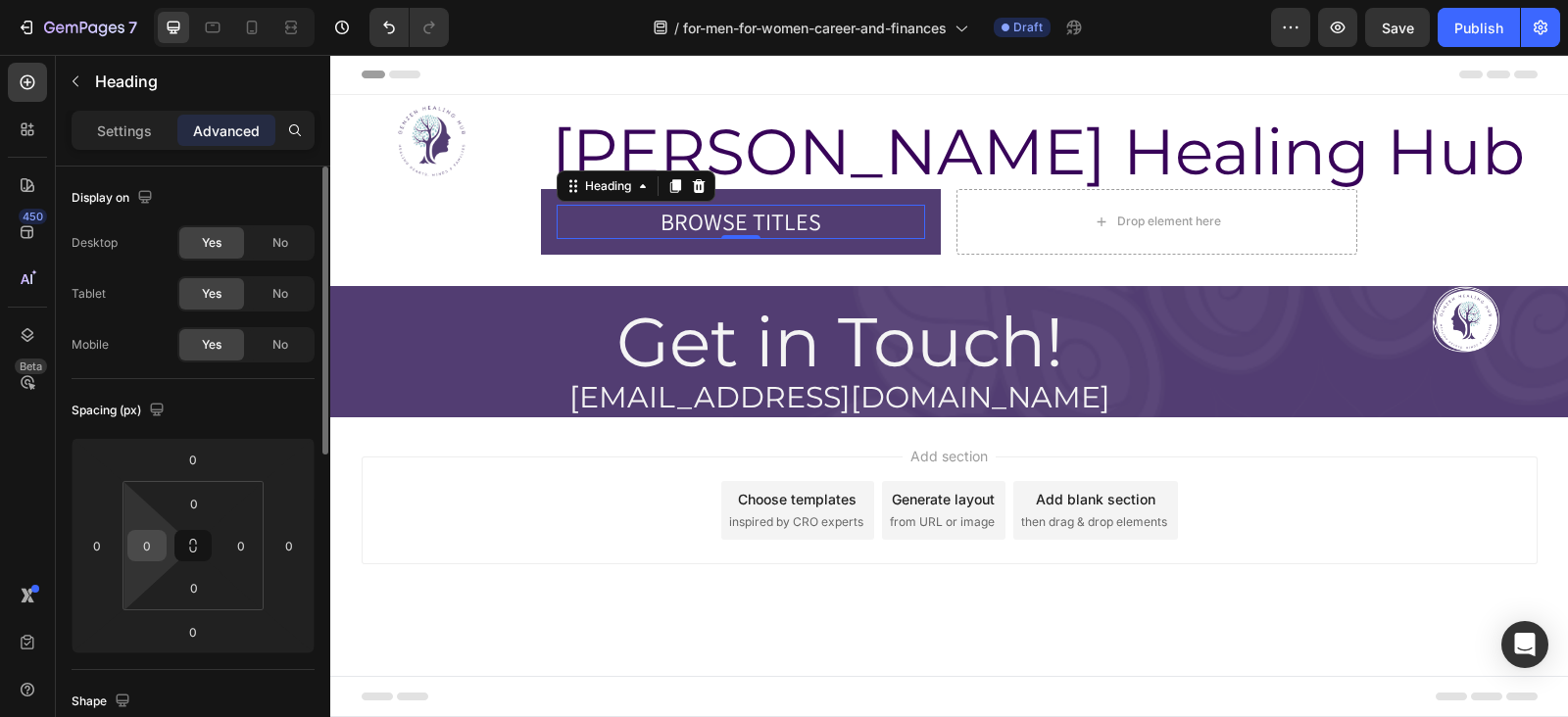
click at [159, 536] on input "0" at bounding box center [146, 545] width 29 height 29
type input "50"
click at [239, 549] on input "0" at bounding box center [241, 545] width 29 height 29
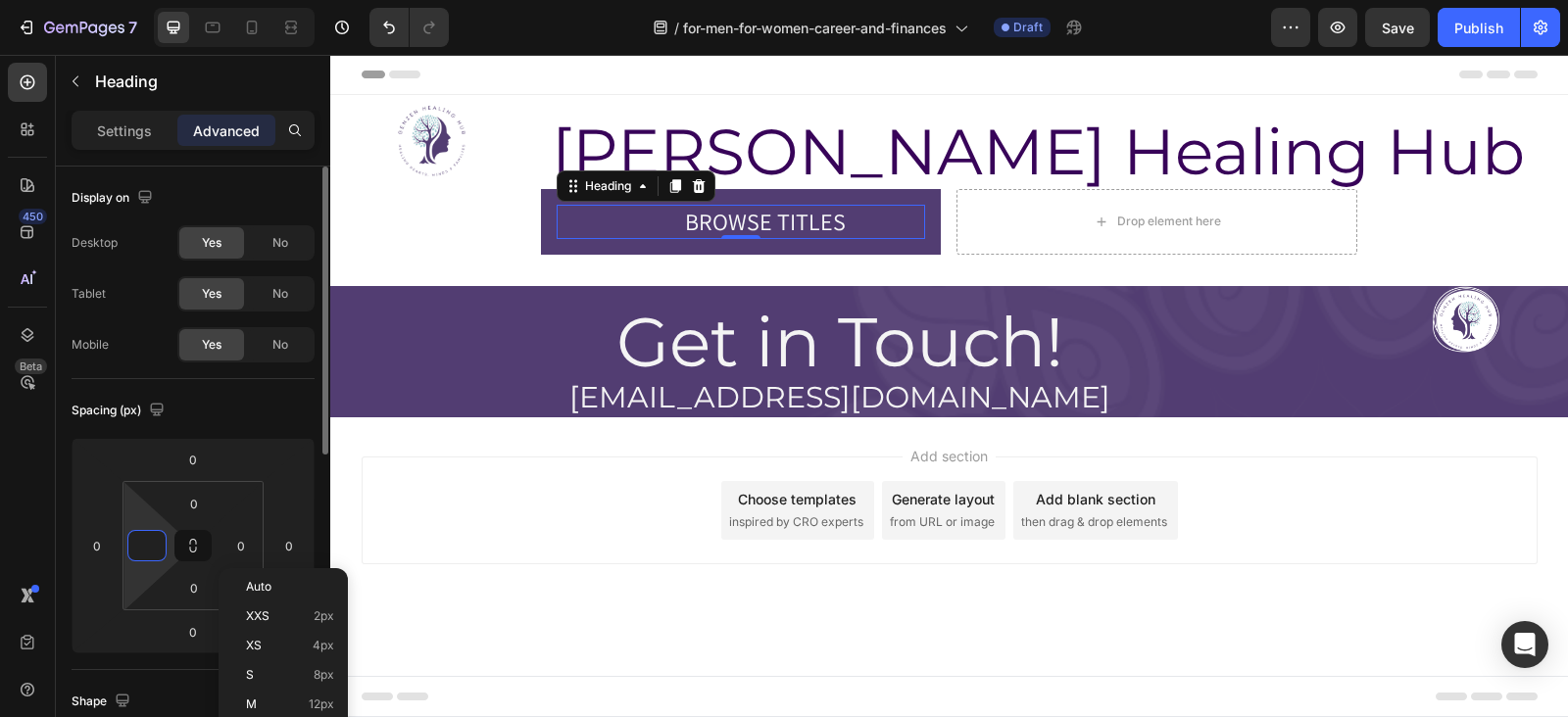
type input "0"
click at [220, 428] on div "Spacing (px) 0 0 0 0 0 0 0 0" at bounding box center [193, 524] width 243 height 291
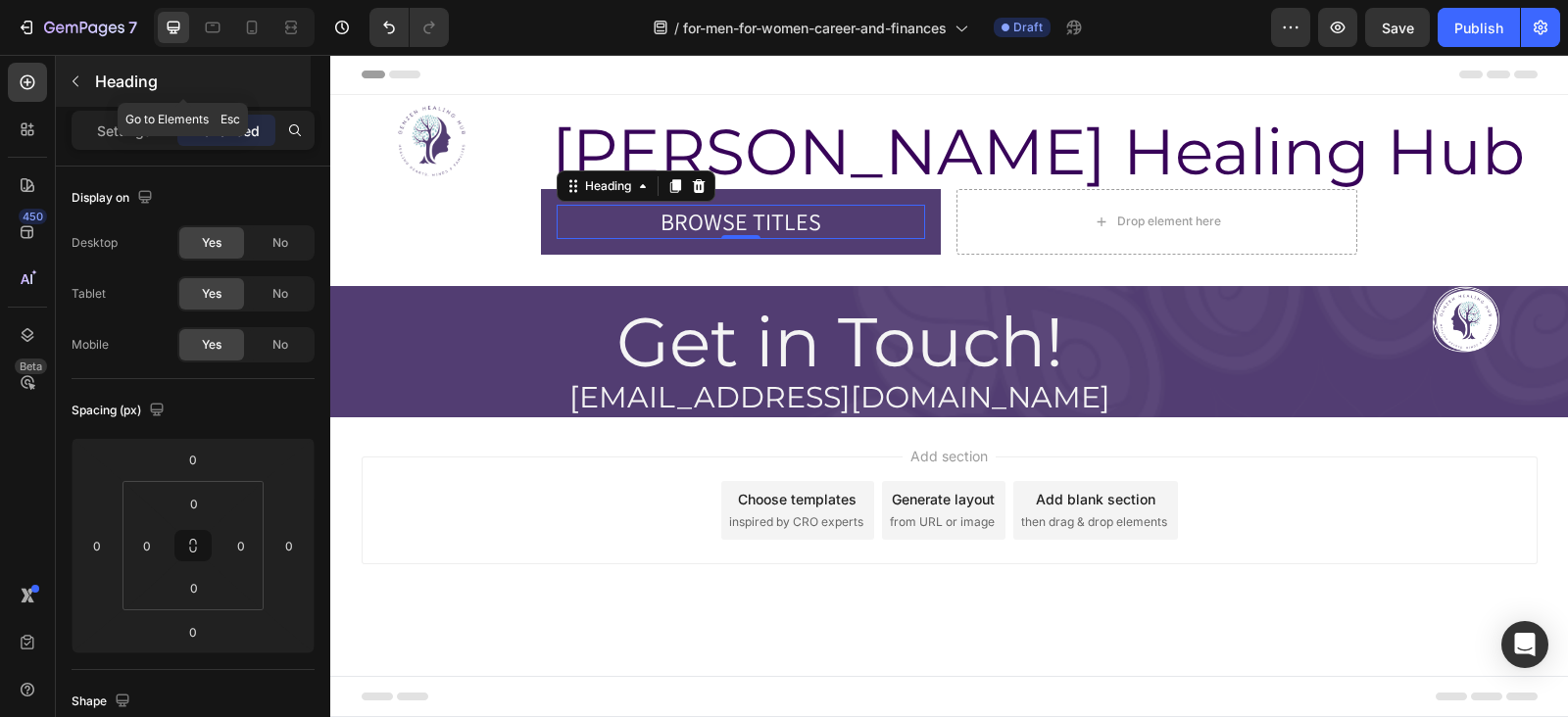
click at [79, 79] on icon "button" at bounding box center [76, 82] width 16 height 16
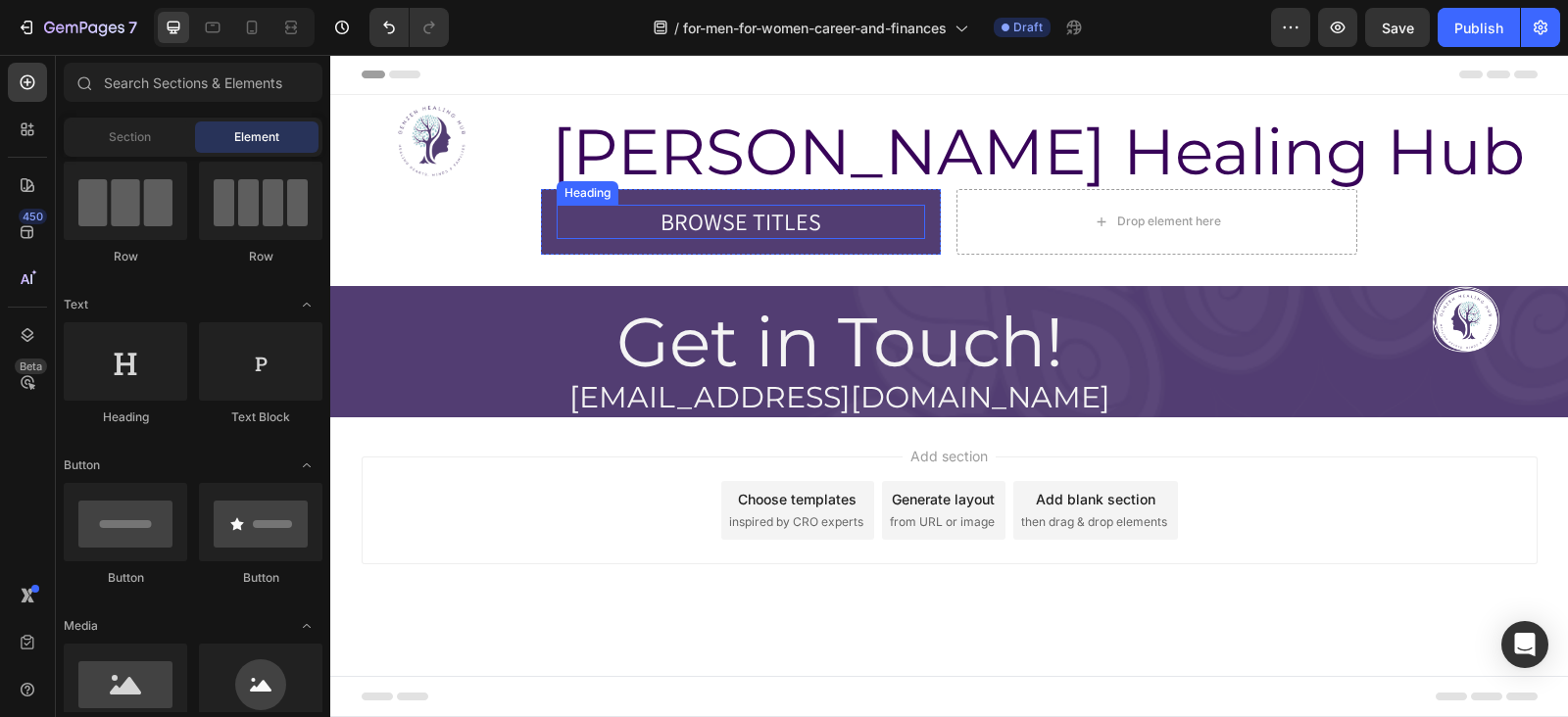
click at [745, 208] on p "BROWSE TITLES" at bounding box center [741, 222] width 366 height 30
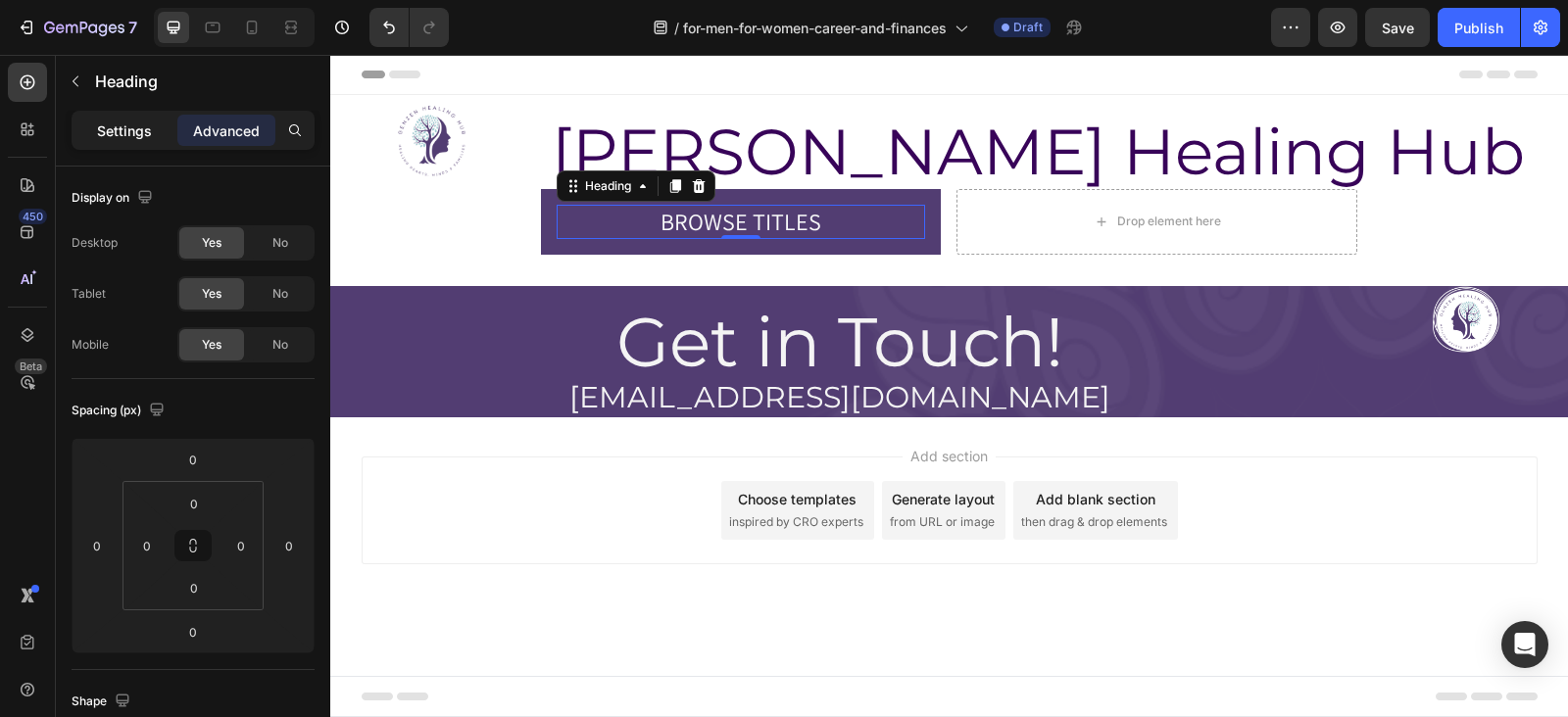
click at [132, 133] on p "Settings" at bounding box center [124, 131] width 55 height 21
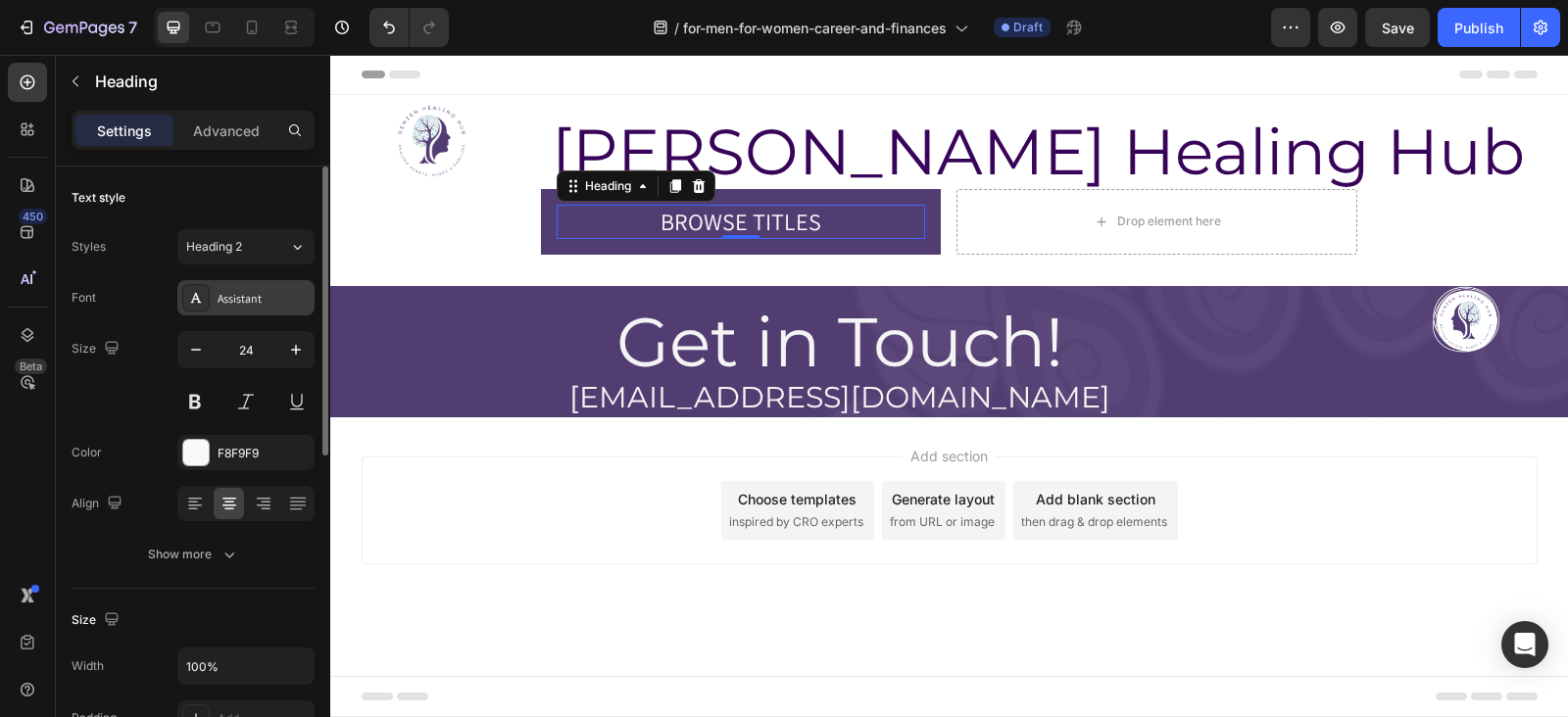
click at [231, 290] on div "Assistant" at bounding box center [264, 299] width 92 height 18
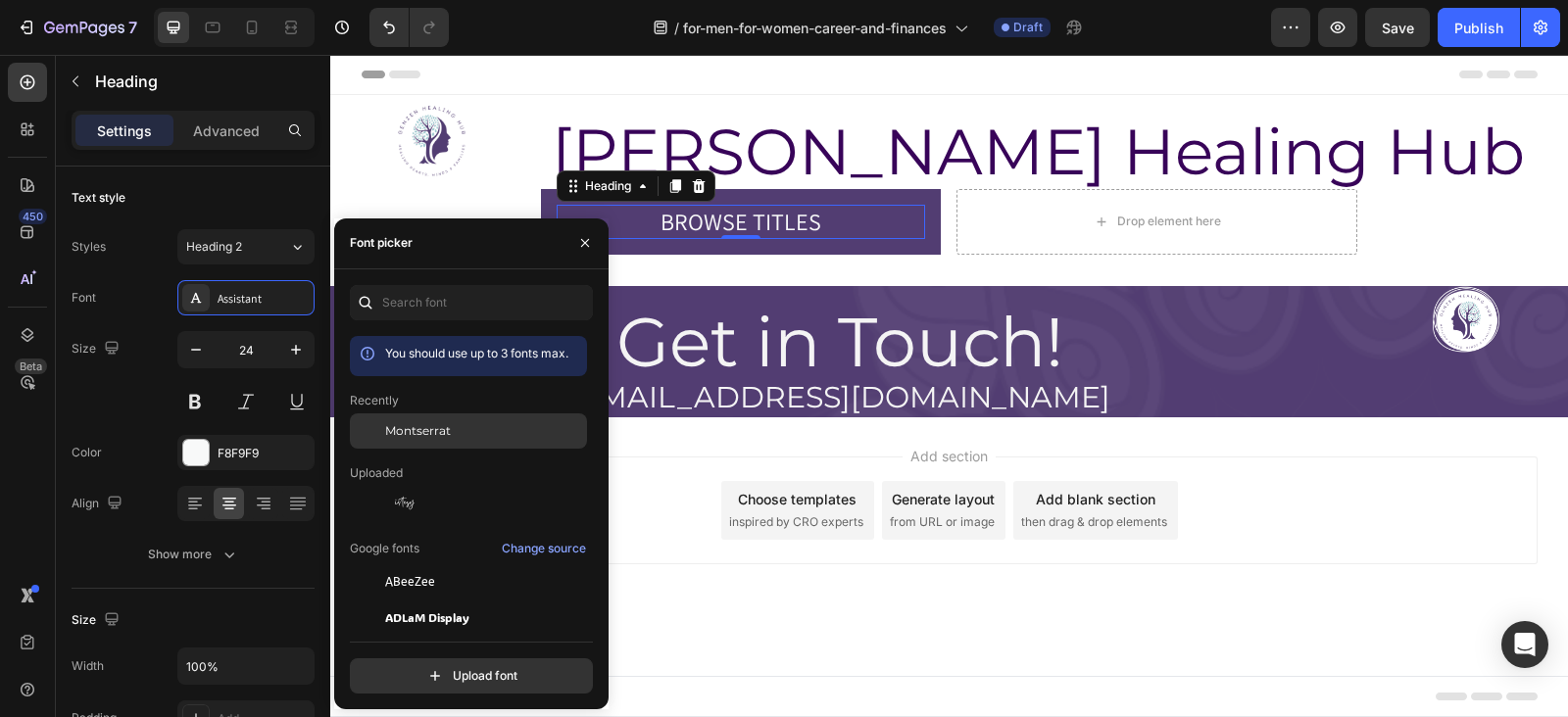
click at [432, 438] on span "Montserrat" at bounding box center [418, 431] width 66 height 18
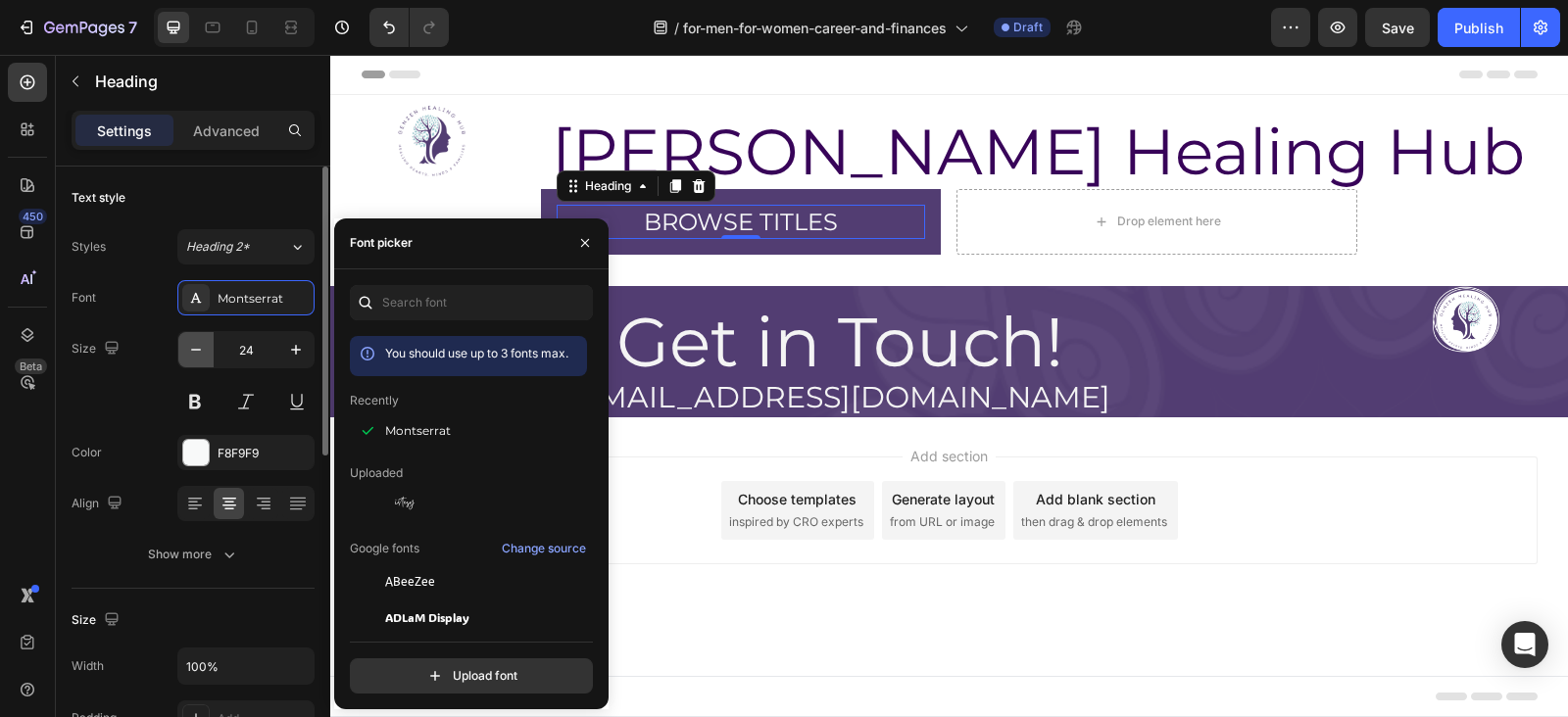
click at [195, 346] on icon "button" at bounding box center [196, 351] width 20 height 20
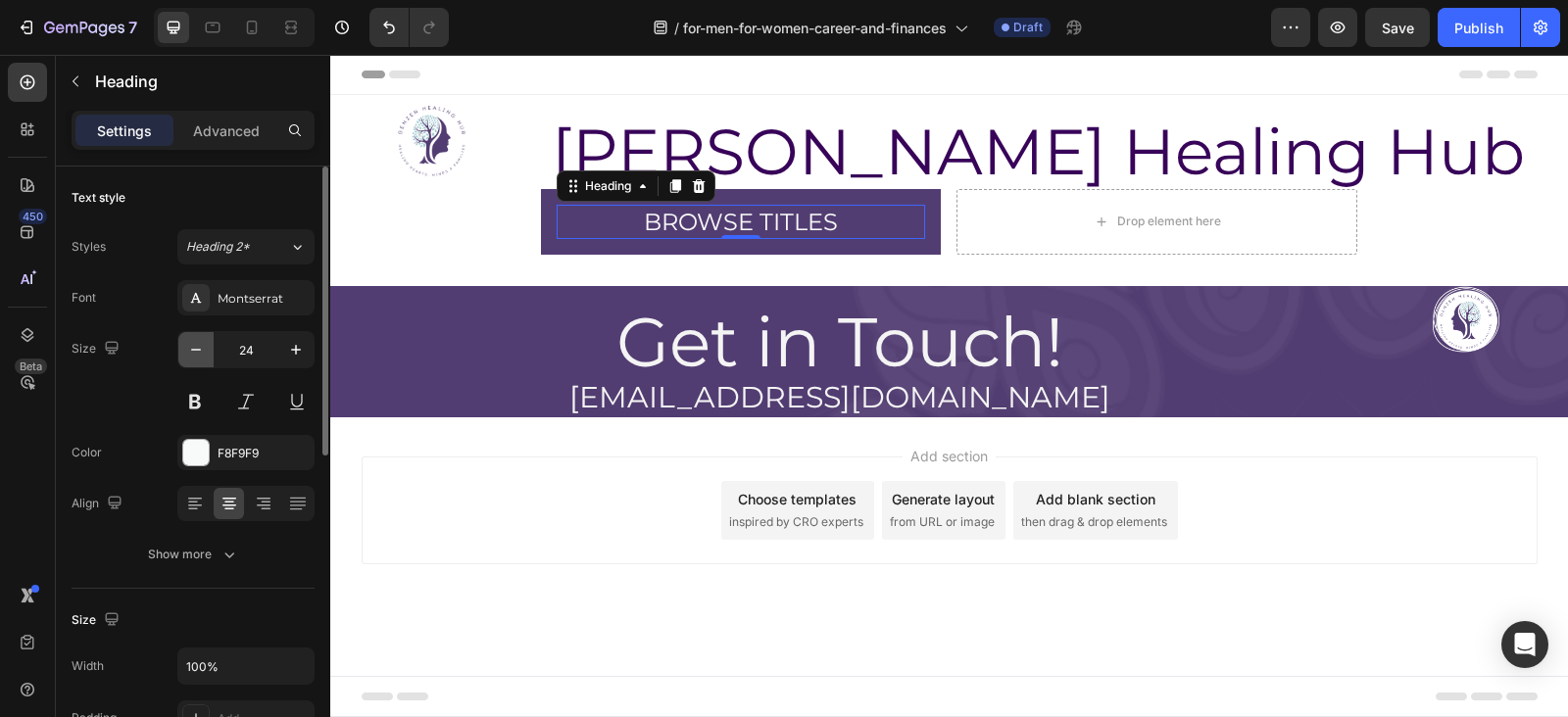
click at [195, 346] on icon "button" at bounding box center [196, 351] width 20 height 20
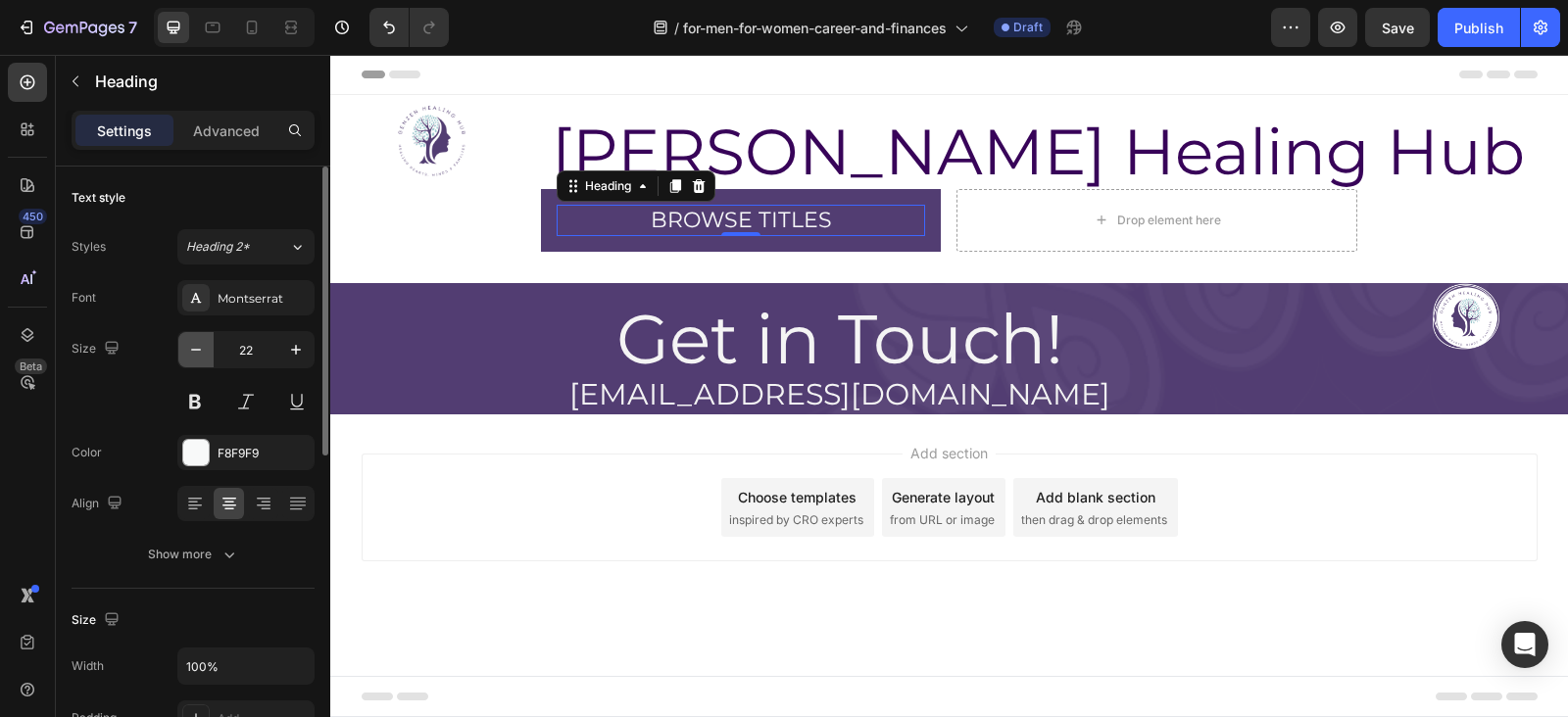
click at [195, 346] on icon "button" at bounding box center [196, 351] width 20 height 20
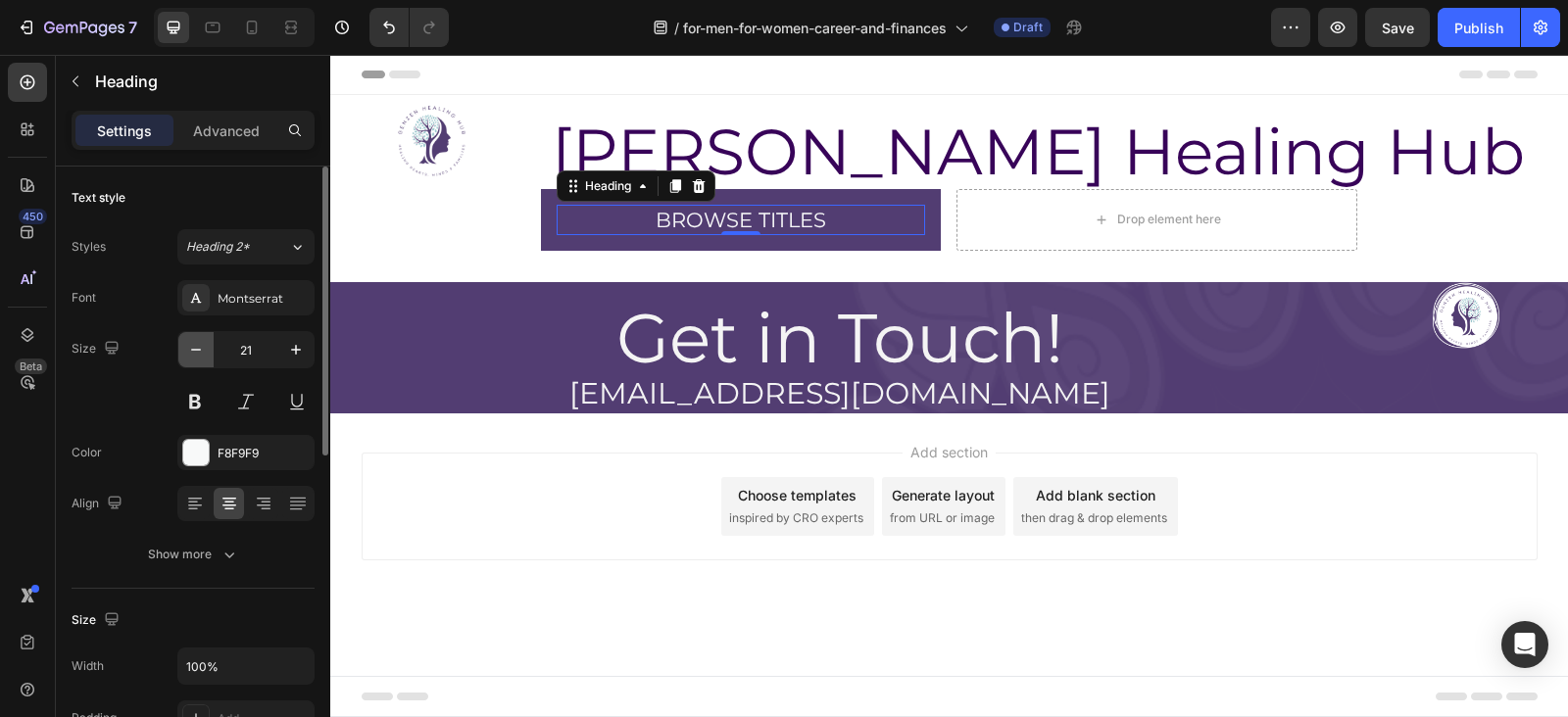
click at [195, 346] on icon "button" at bounding box center [196, 351] width 20 height 20
type input "20"
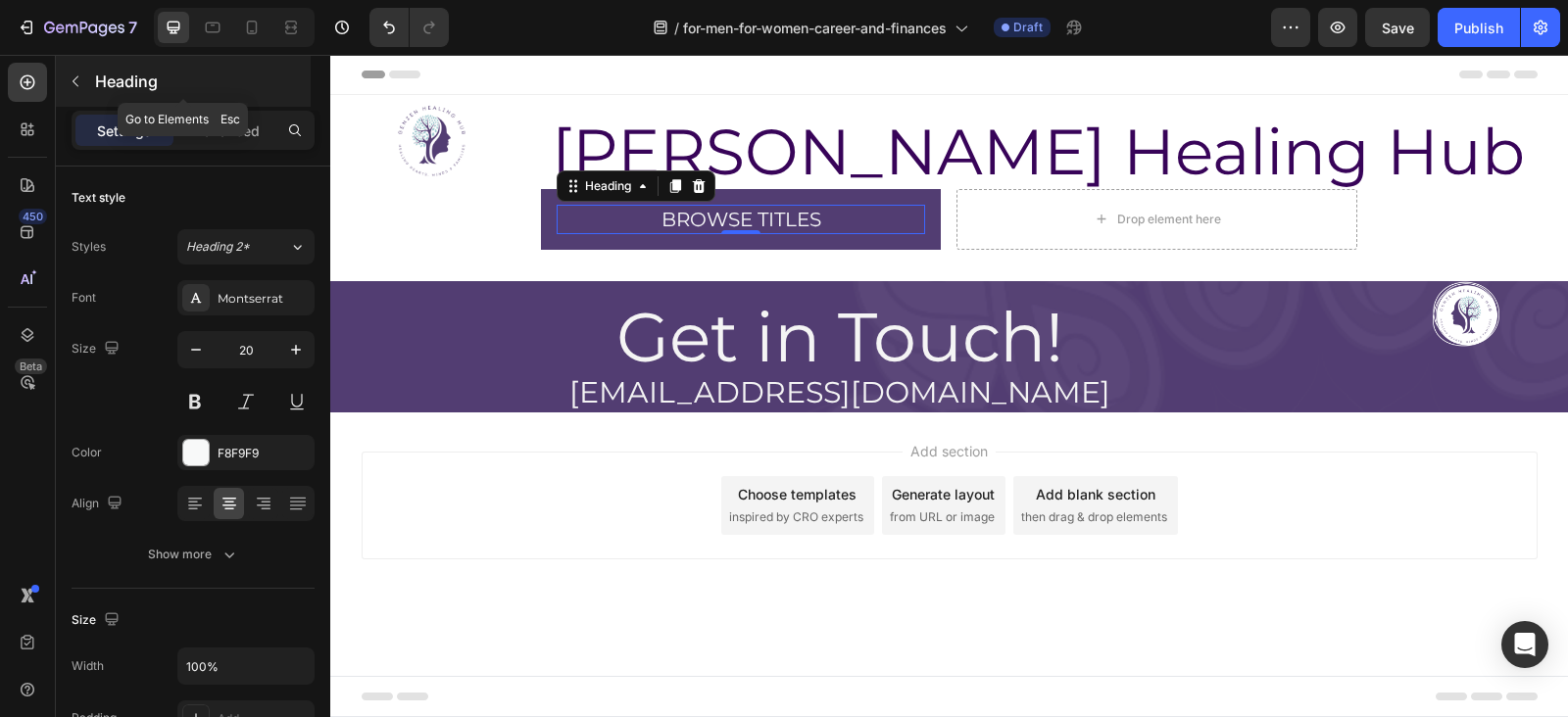
click at [85, 76] on button "button" at bounding box center [75, 81] width 31 height 31
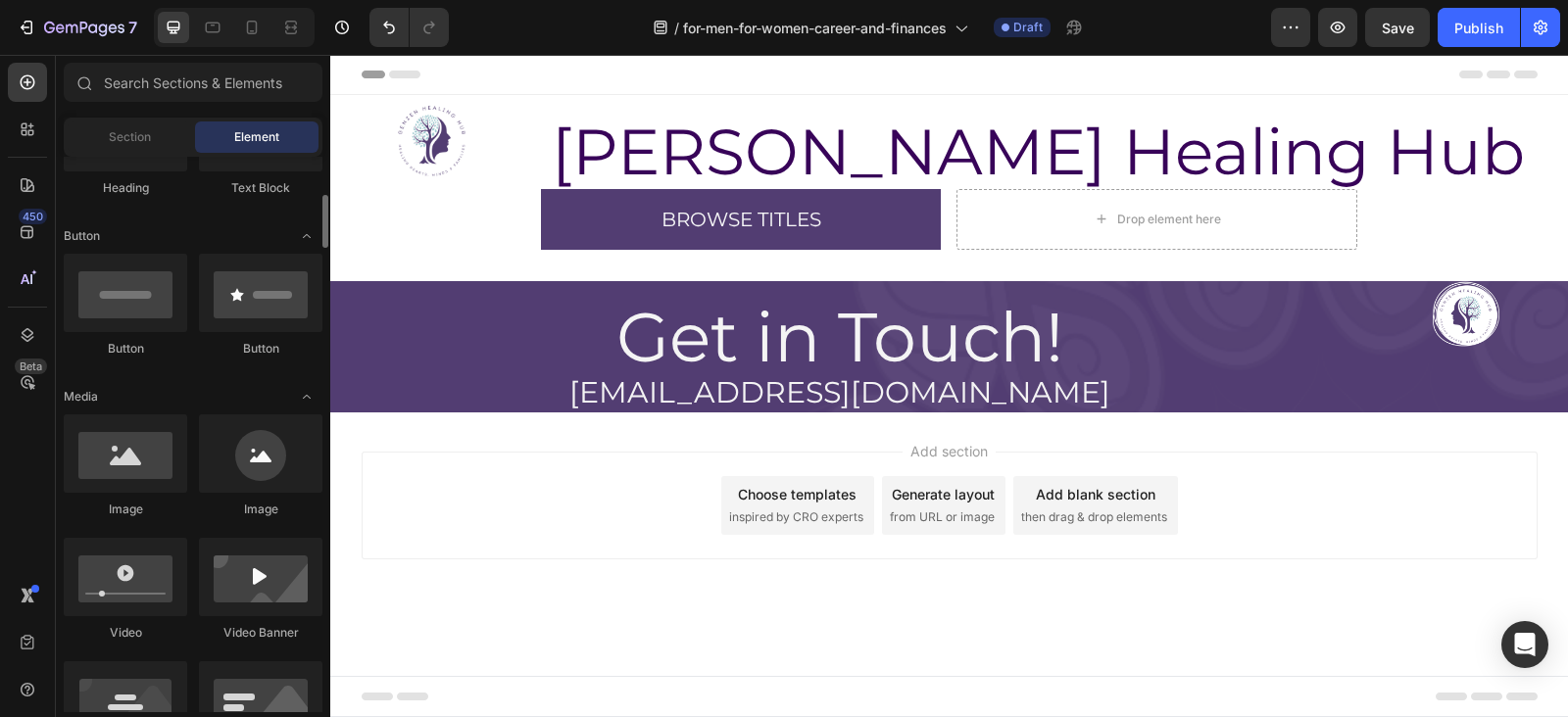
scroll to position [392, 0]
click at [132, 458] on div at bounding box center [126, 452] width 124 height 79
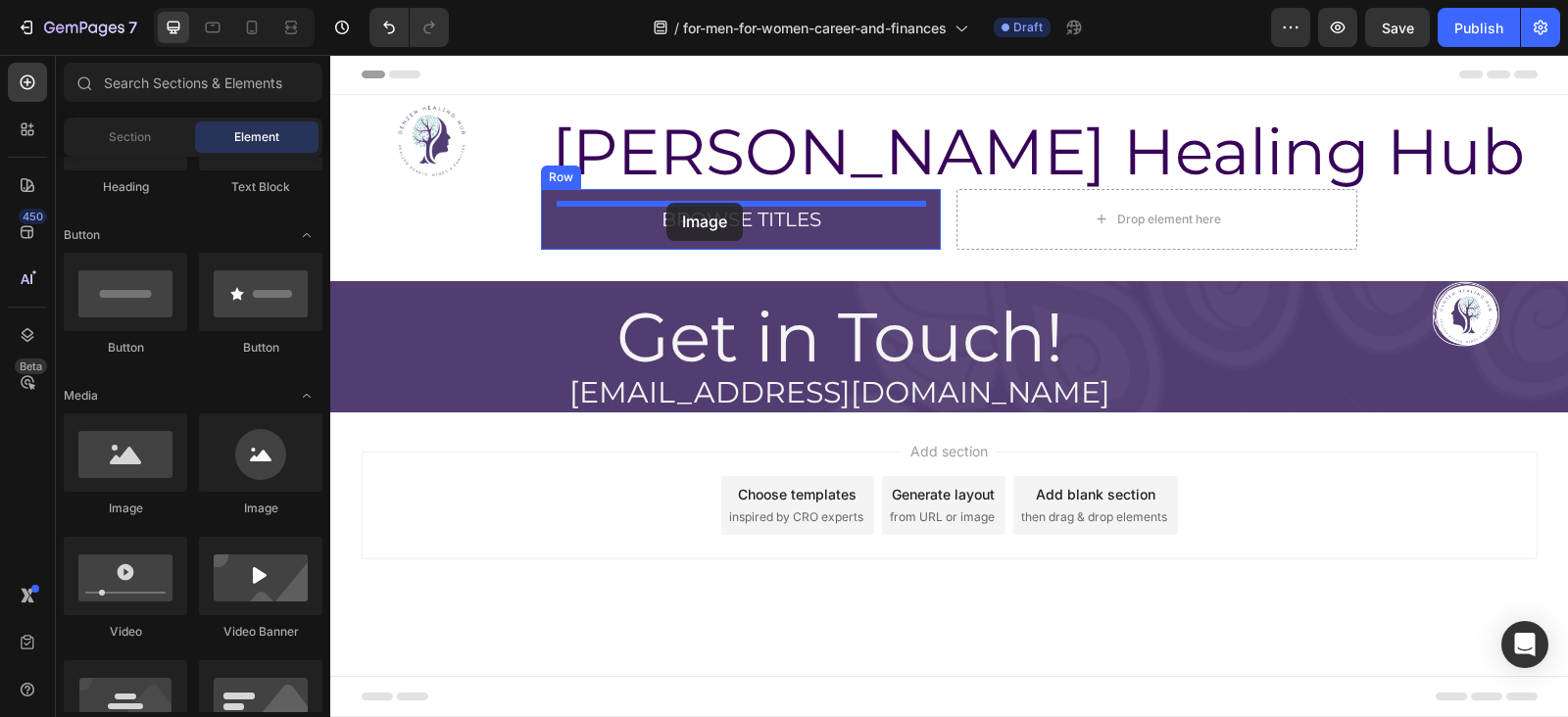
drag, startPoint x: 425, startPoint y: 522, endPoint x: 671, endPoint y: 203, distance: 402.8
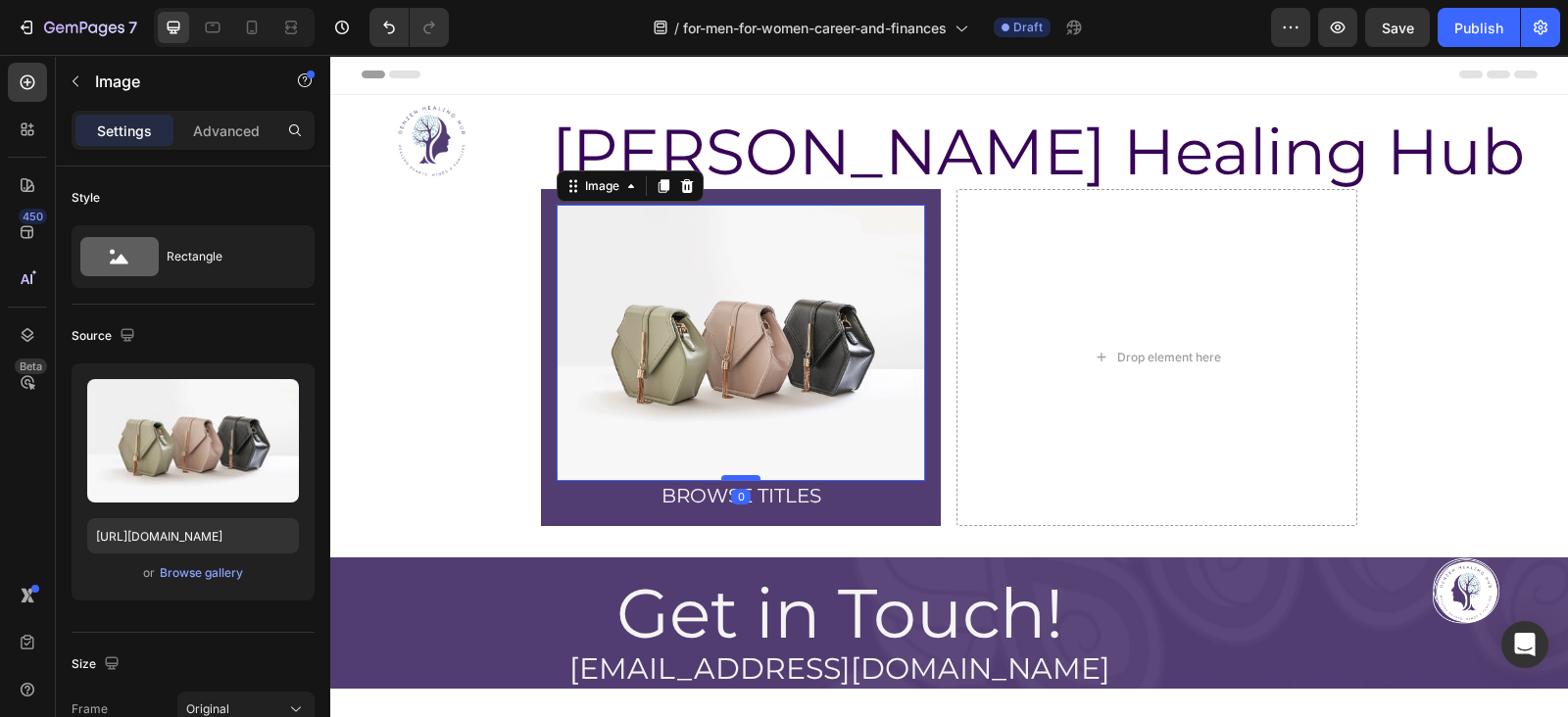
drag, startPoint x: 733, startPoint y: 489, endPoint x: 740, endPoint y: 471, distance: 19.3
click at [740, 475] on div at bounding box center [740, 478] width 39 height 6
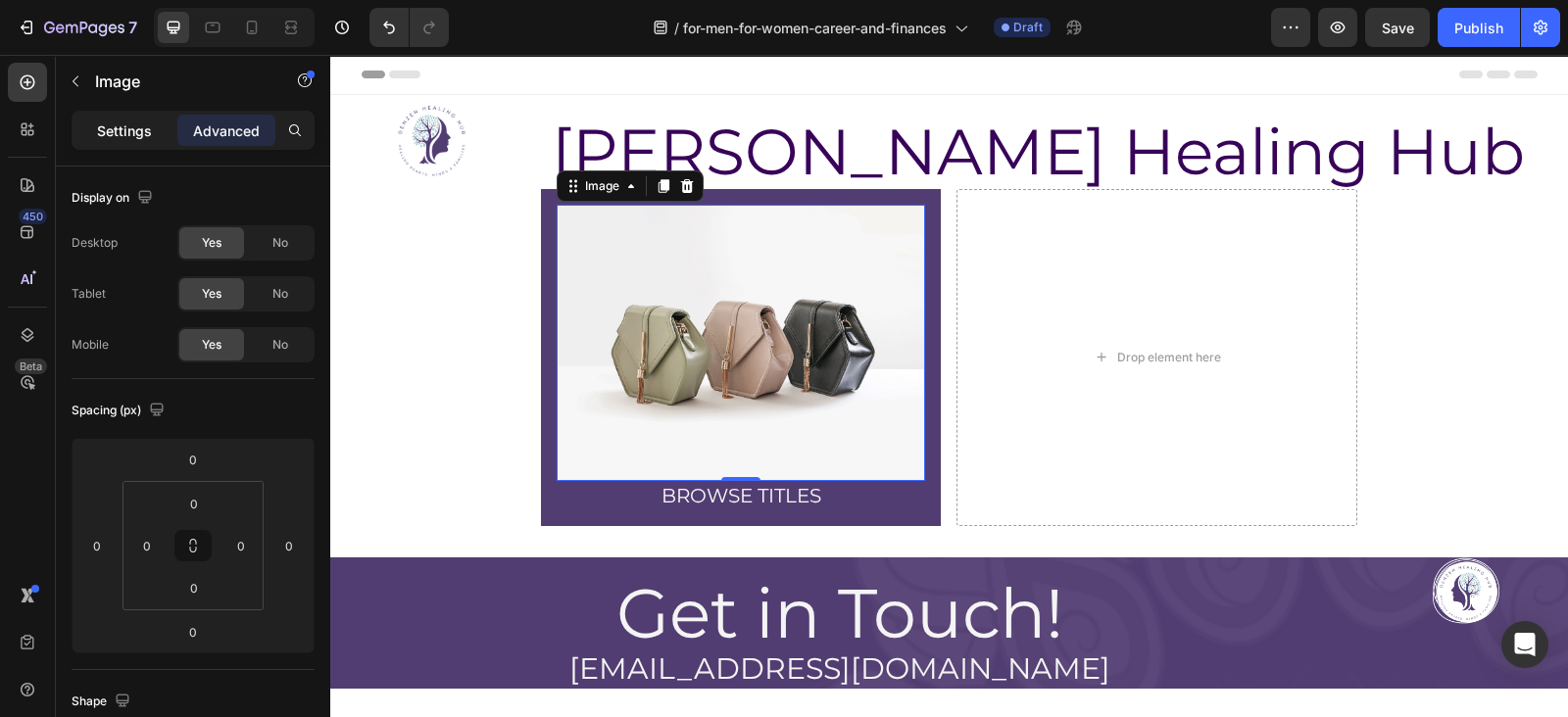
click at [136, 144] on div "Settings" at bounding box center [125, 130] width 98 height 31
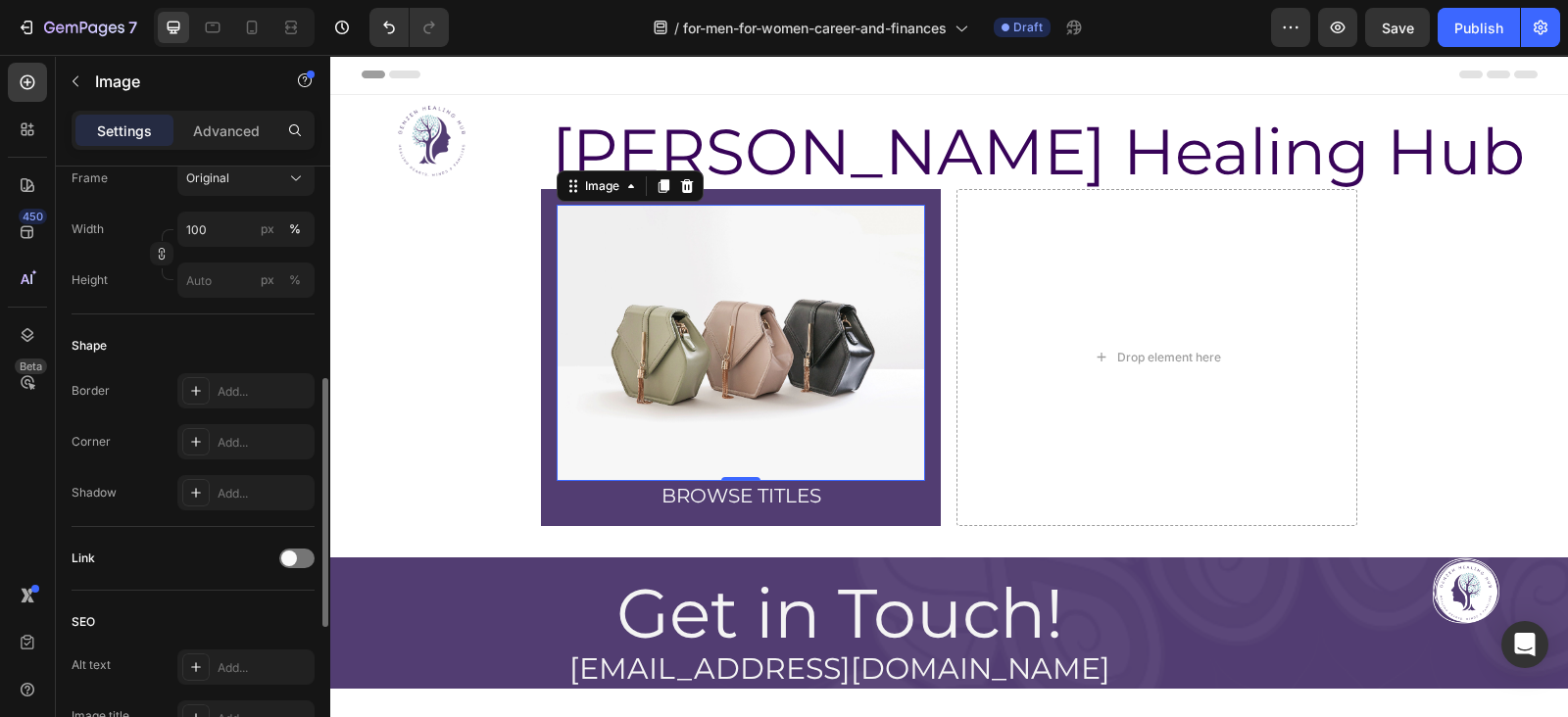
scroll to position [533, 0]
click at [225, 442] on div "Add..." at bounding box center [264, 441] width 92 height 18
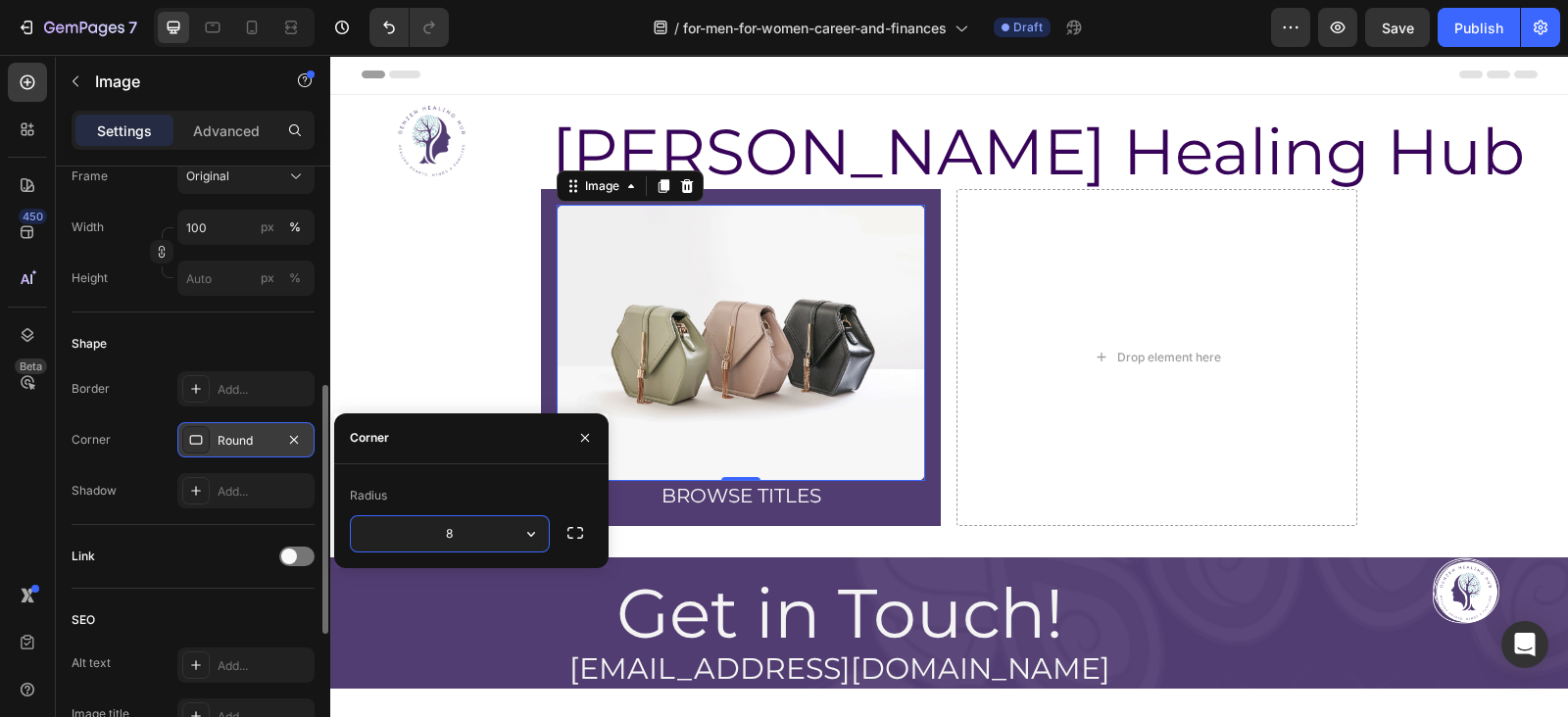
type input "4"
type input "2"
type input "50"
click at [414, 384] on div "Image GenZen Healing Hub Heading Row Section 1 Image 0 BROWSE TITLES Heading Ro…" at bounding box center [949, 391] width 1237 height 594
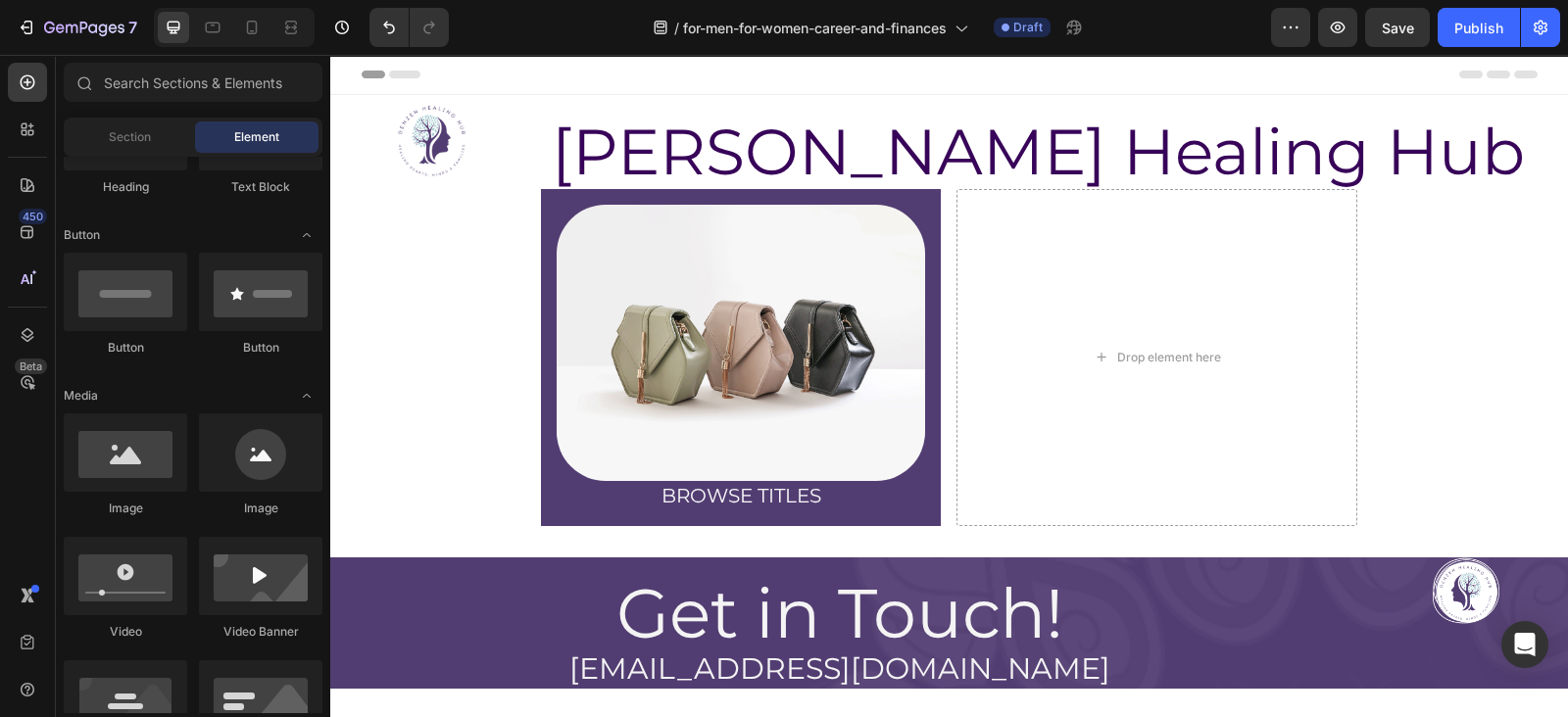
scroll to position [0, 0]
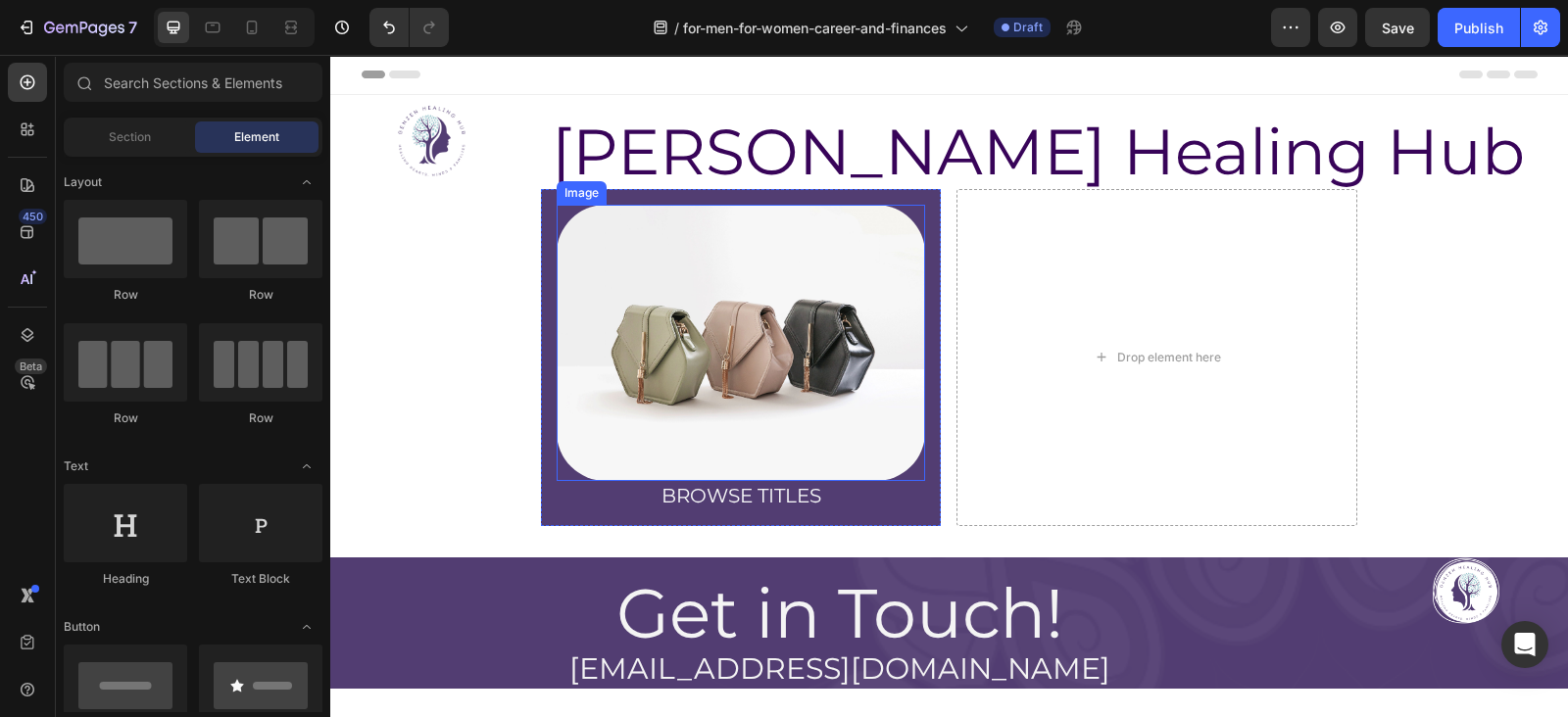
click at [602, 315] on img at bounding box center [741, 344] width 370 height 278
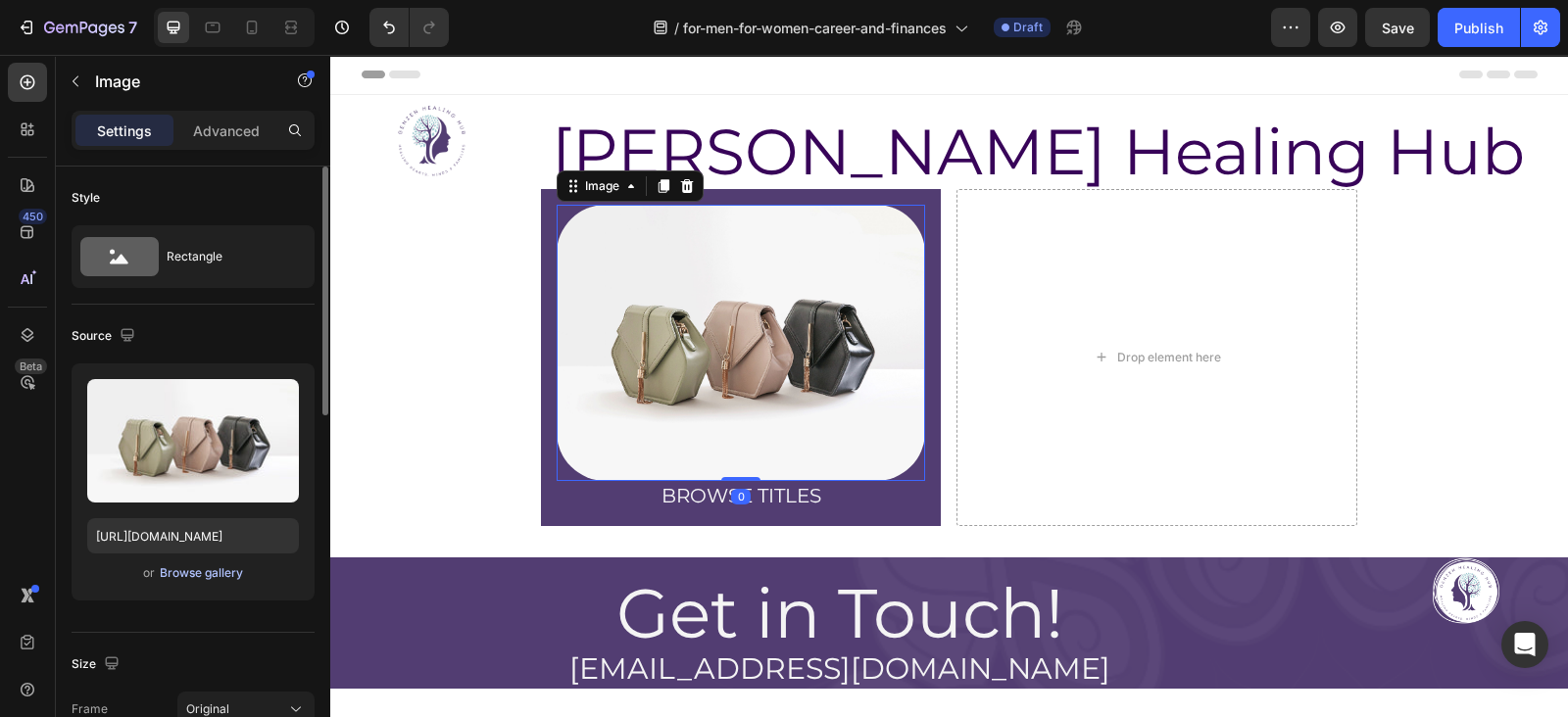
click at [188, 564] on div "Browse gallery" at bounding box center [201, 573] width 83 height 18
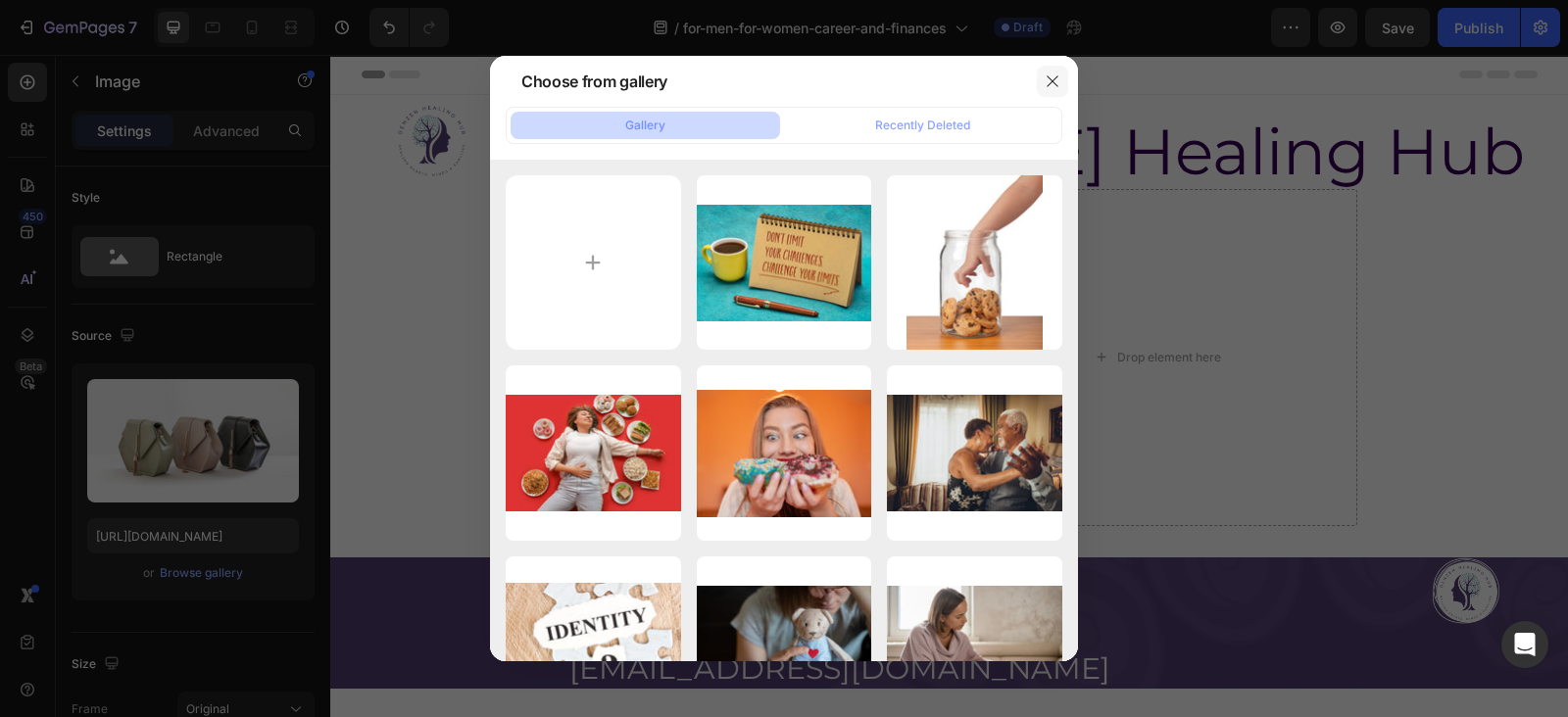
click at [1055, 74] on icon "button" at bounding box center [1053, 82] width 16 height 16
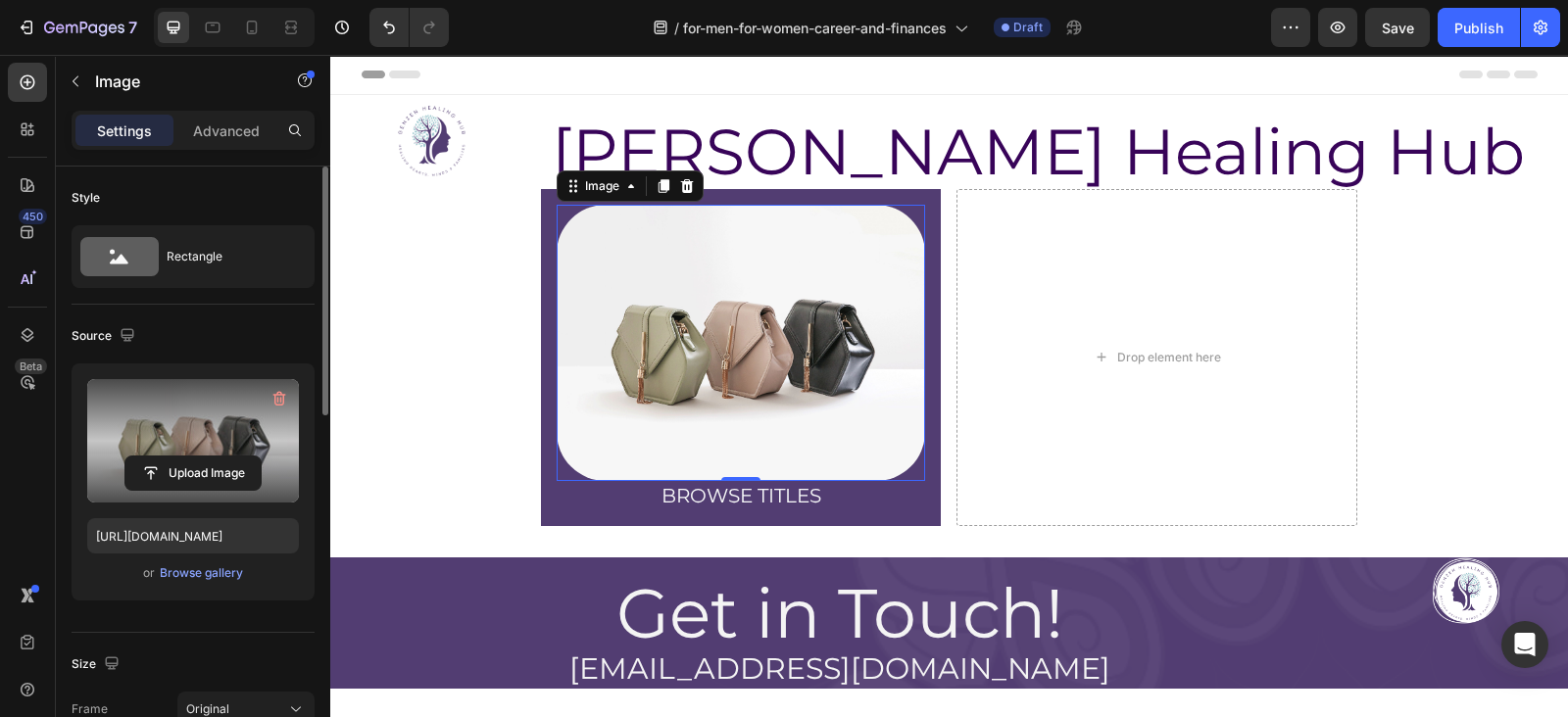
click at [173, 419] on label at bounding box center [193, 441] width 212 height 124
click at [173, 456] on input "file" at bounding box center [193, 472] width 135 height 33
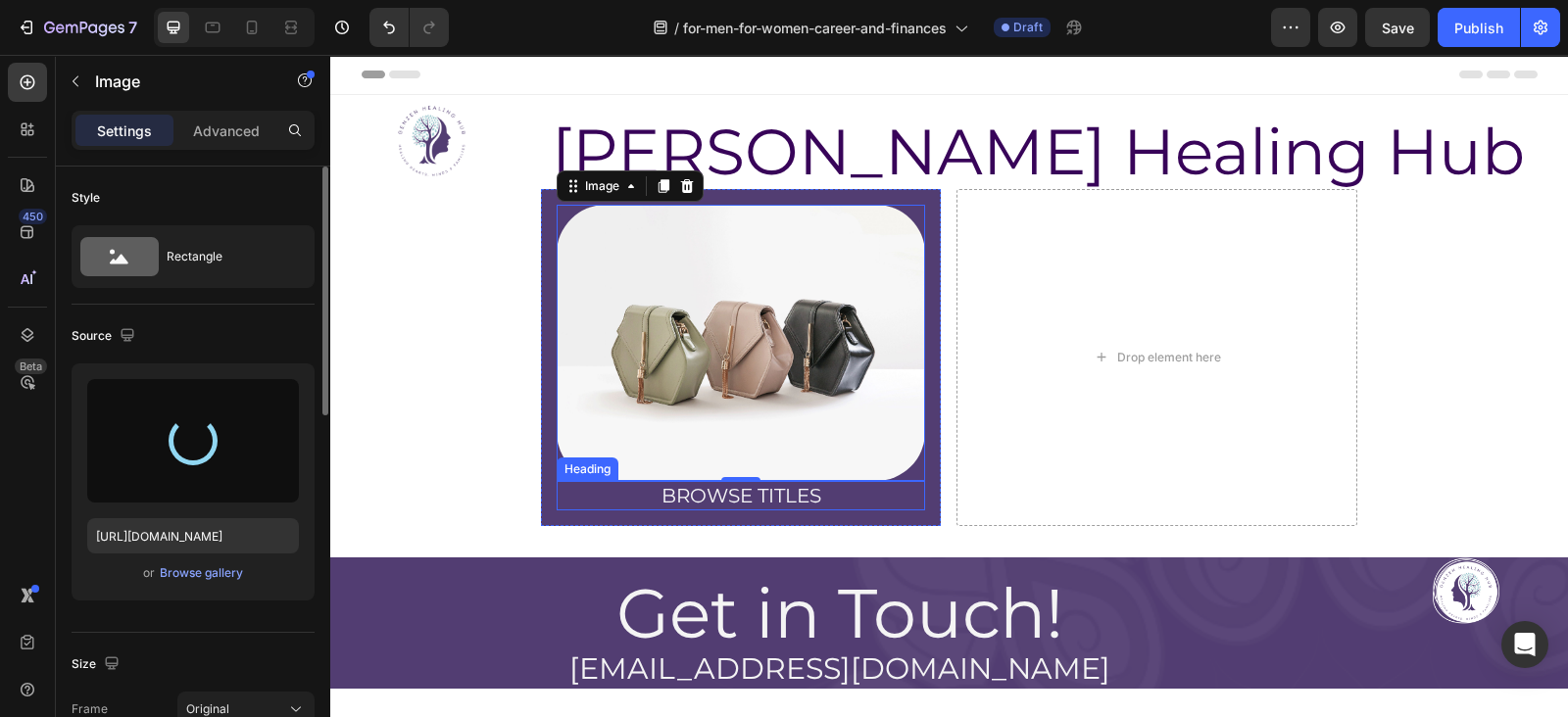
click at [701, 489] on p "BROWSE TITLES" at bounding box center [741, 496] width 366 height 26
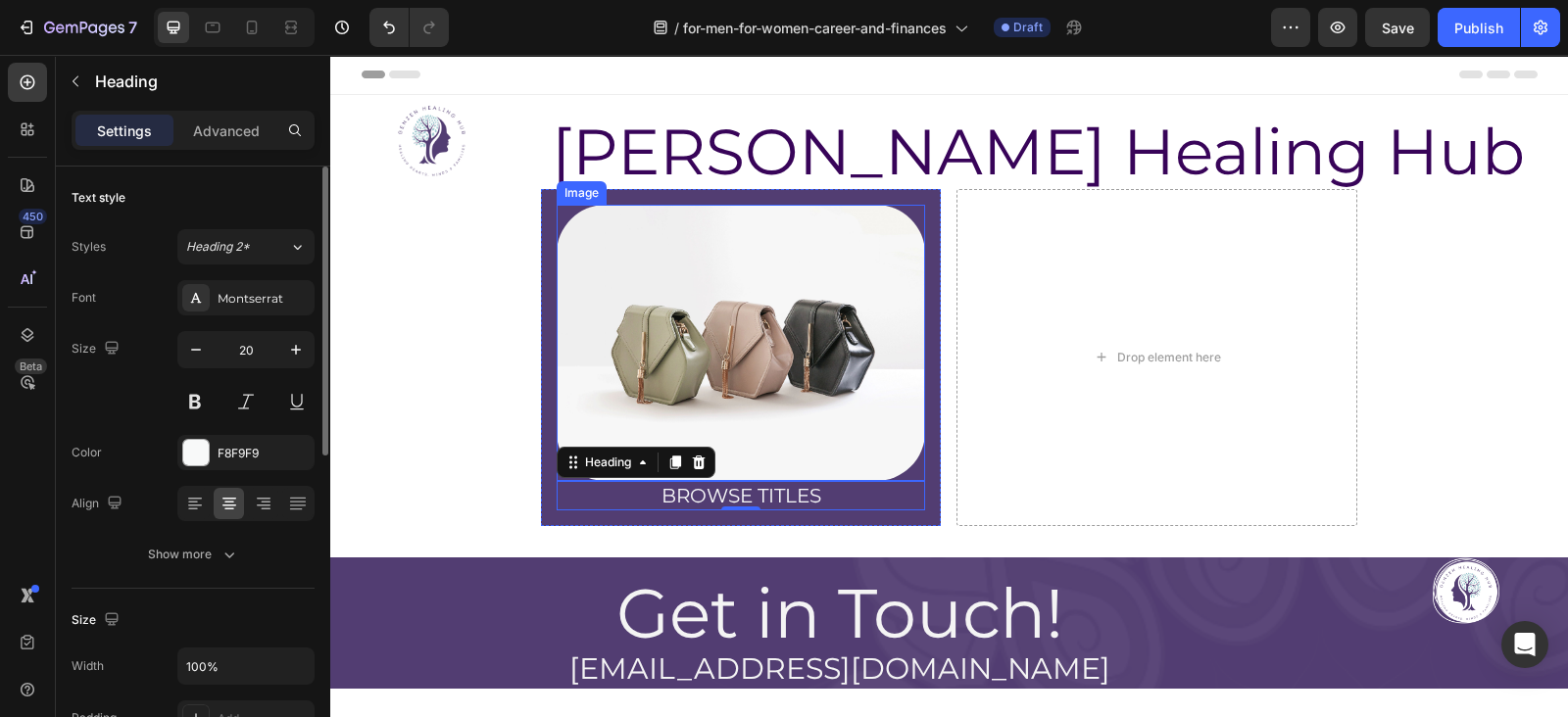
click at [593, 250] on img at bounding box center [741, 344] width 370 height 278
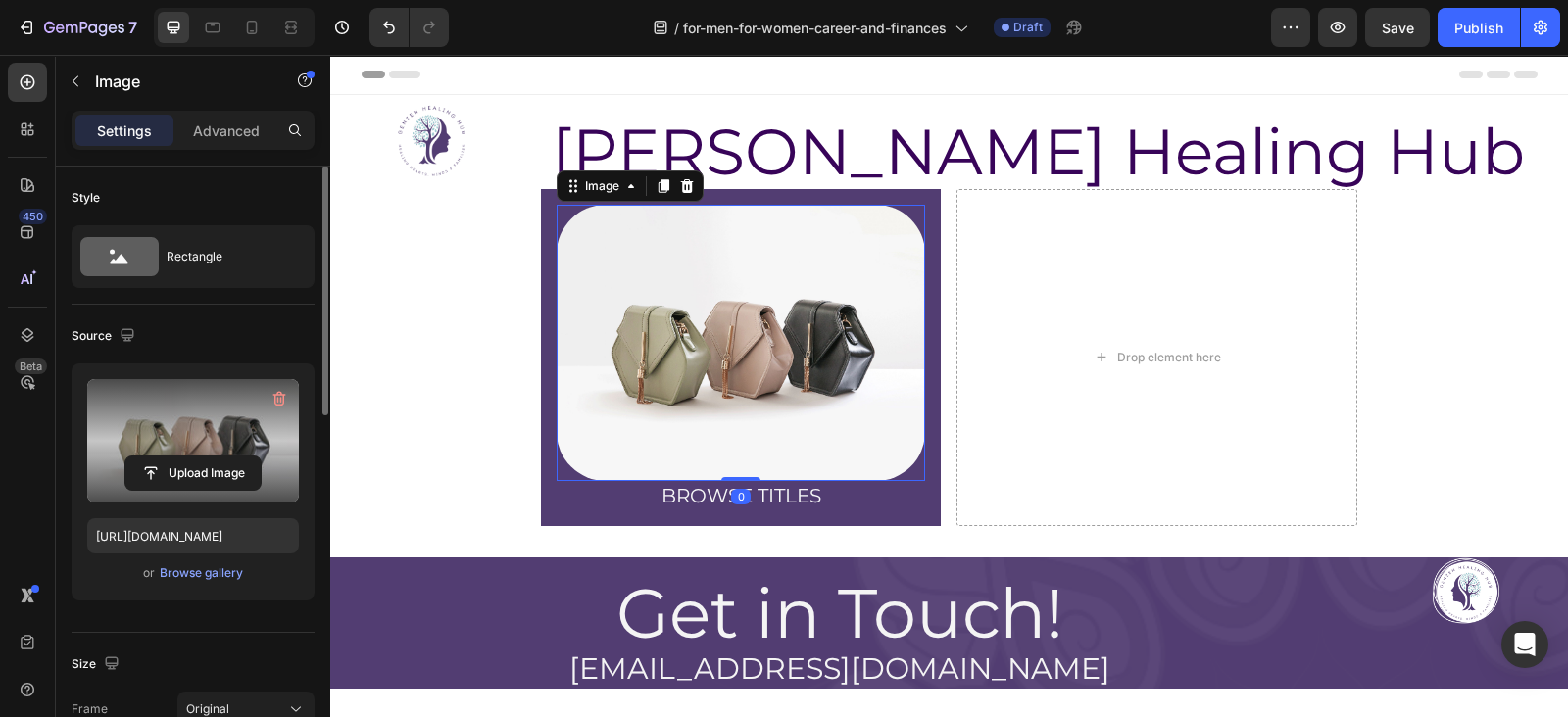
click at [202, 429] on label at bounding box center [193, 441] width 212 height 124
click at [202, 456] on input "file" at bounding box center [193, 472] width 135 height 33
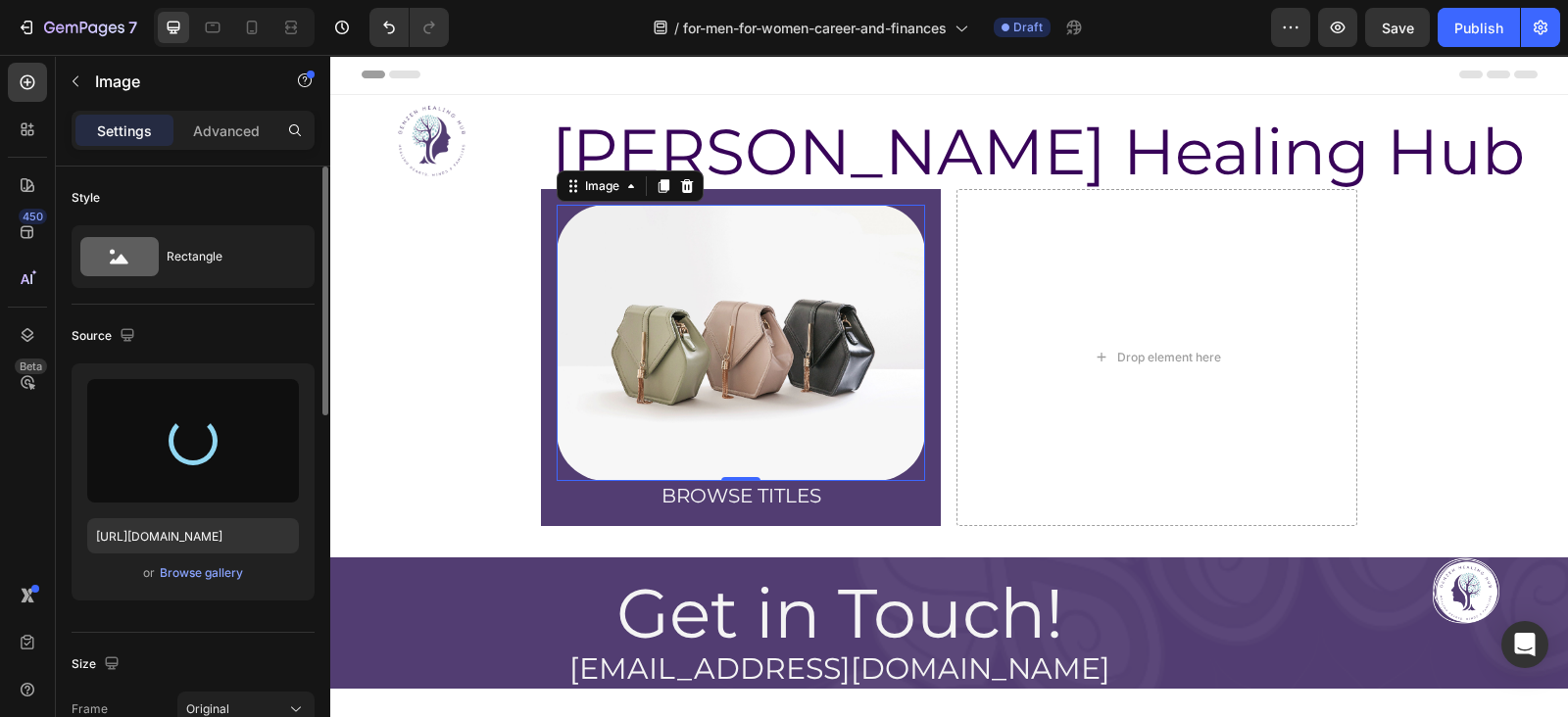
type input "https://cdn.shopify.com/s/files/1/0607/2821/3736/files/gempages_502465714892833…"
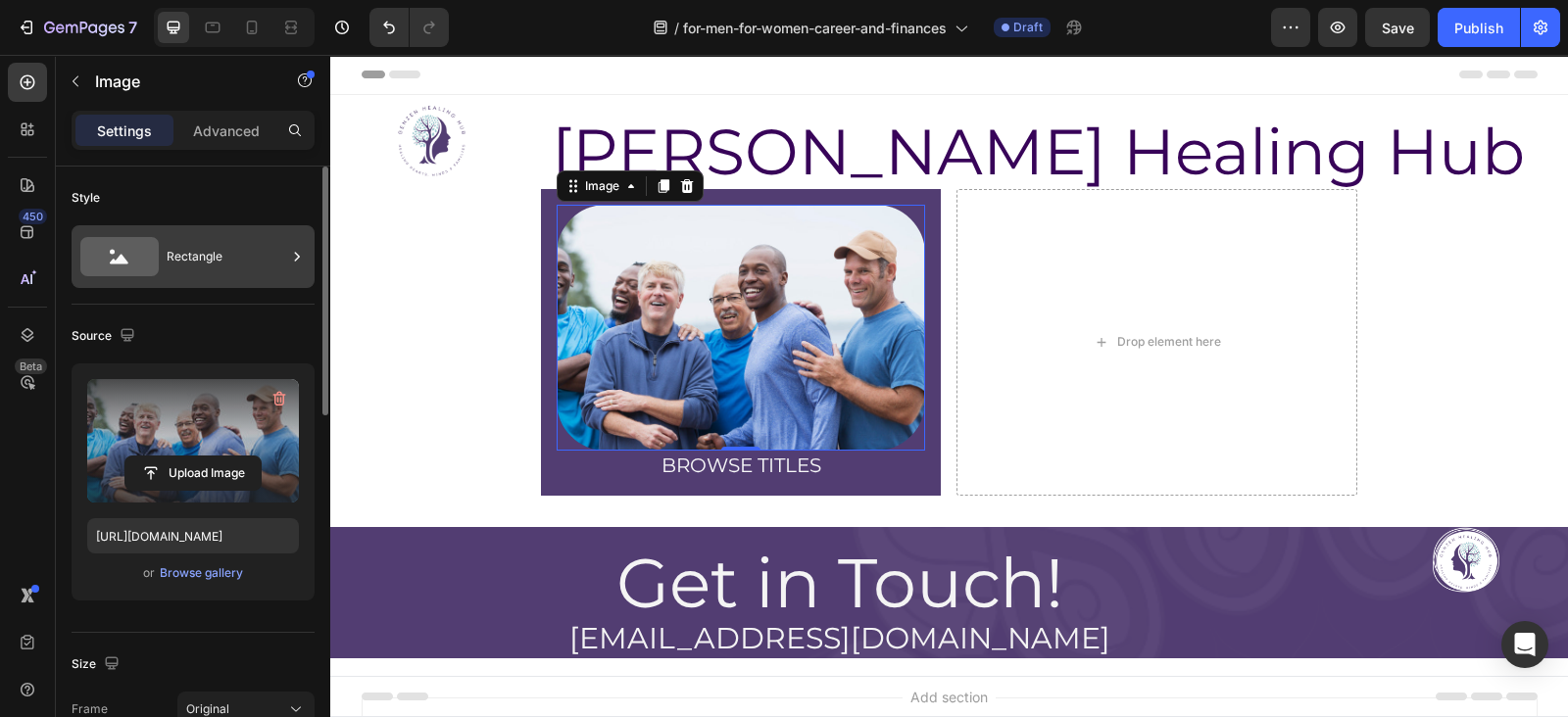
click at [188, 248] on div "Rectangle" at bounding box center [227, 257] width 120 height 45
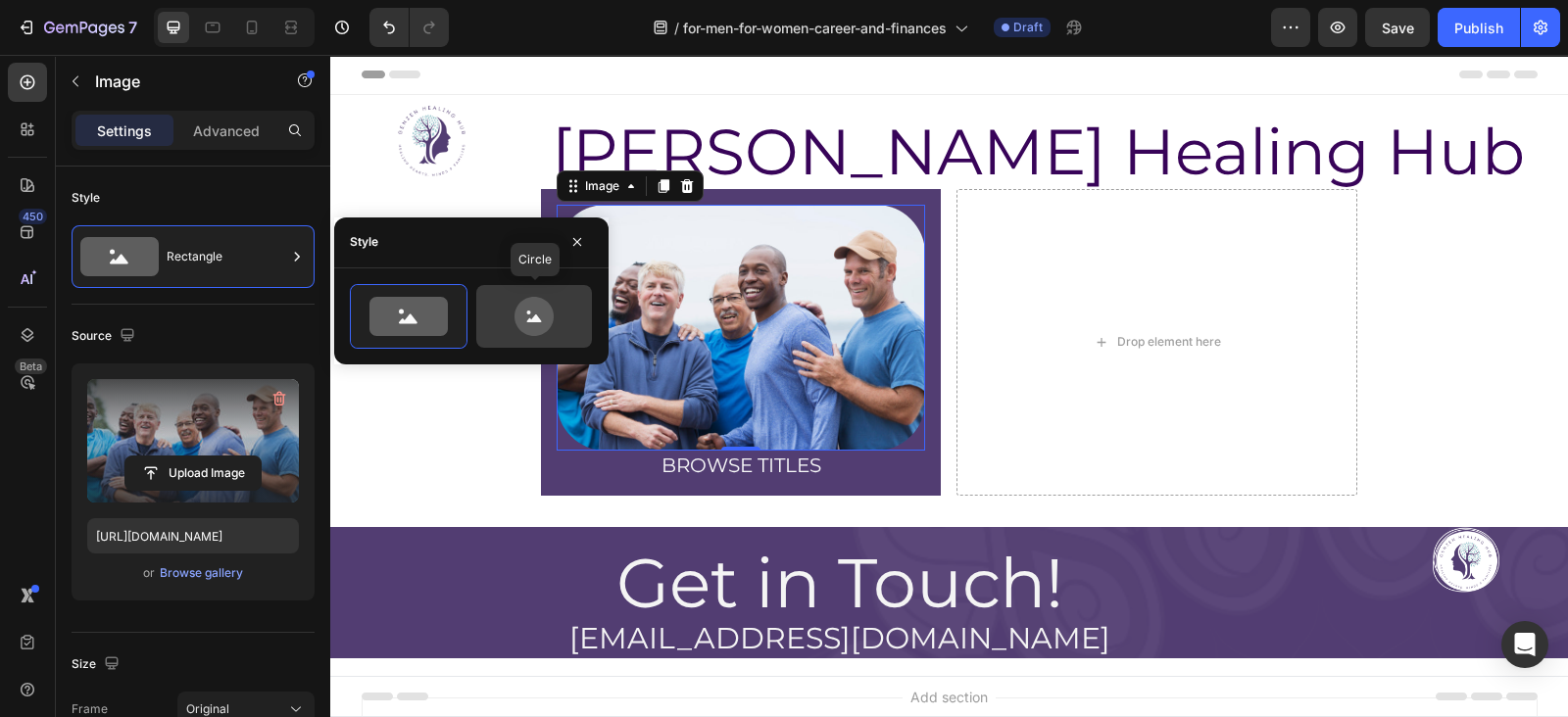
click at [509, 314] on icon at bounding box center [534, 316] width 92 height 39
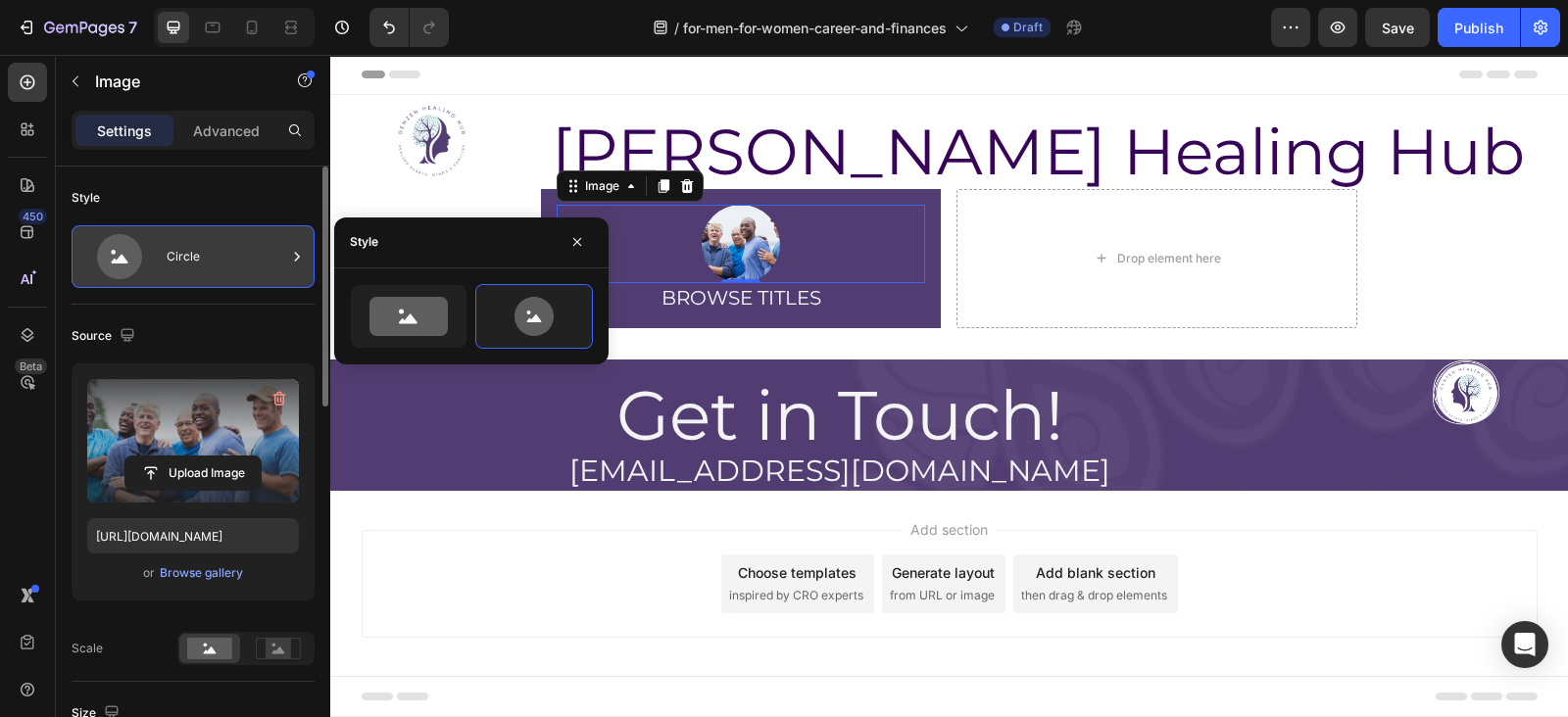
click at [234, 254] on div "Circle" at bounding box center [227, 257] width 120 height 45
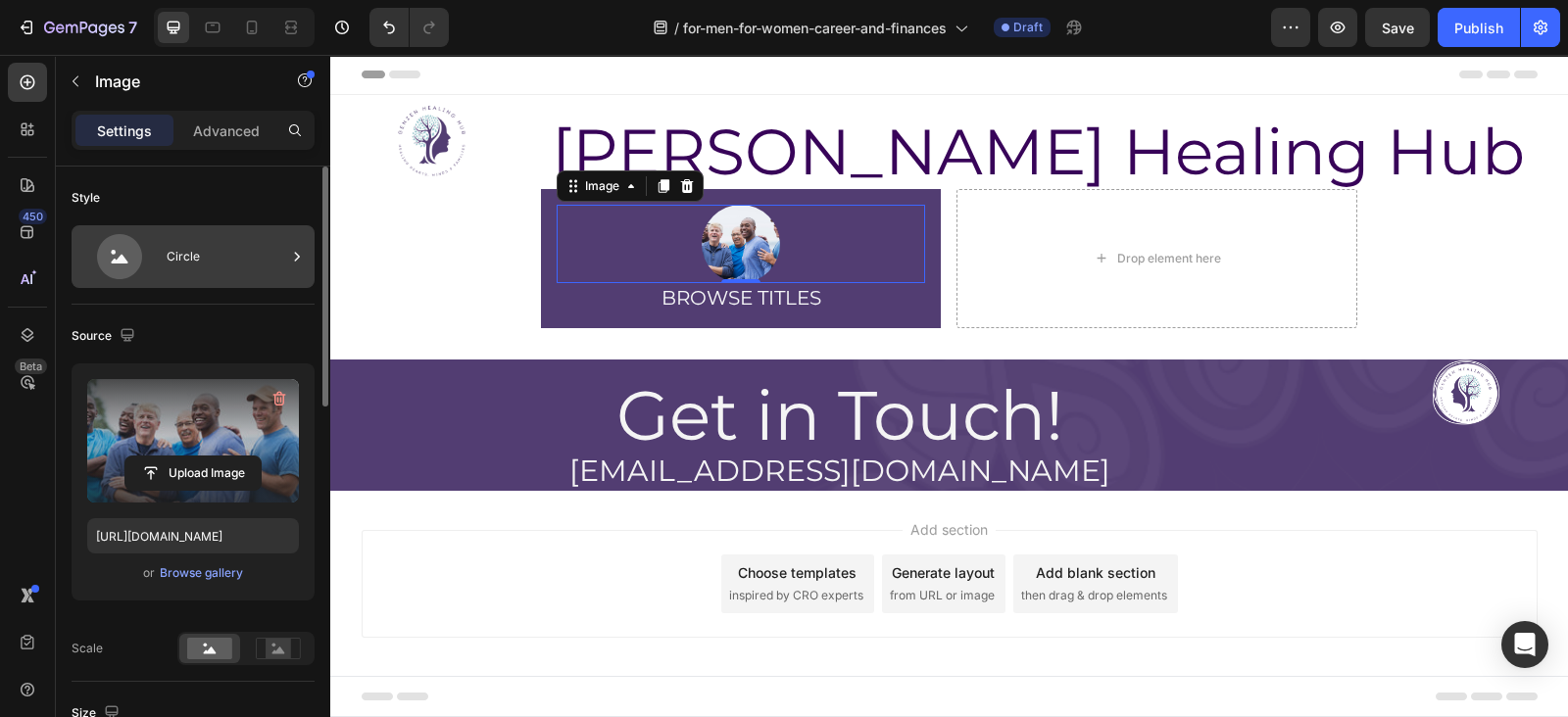
click at [299, 247] on icon at bounding box center [298, 257] width 20 height 20
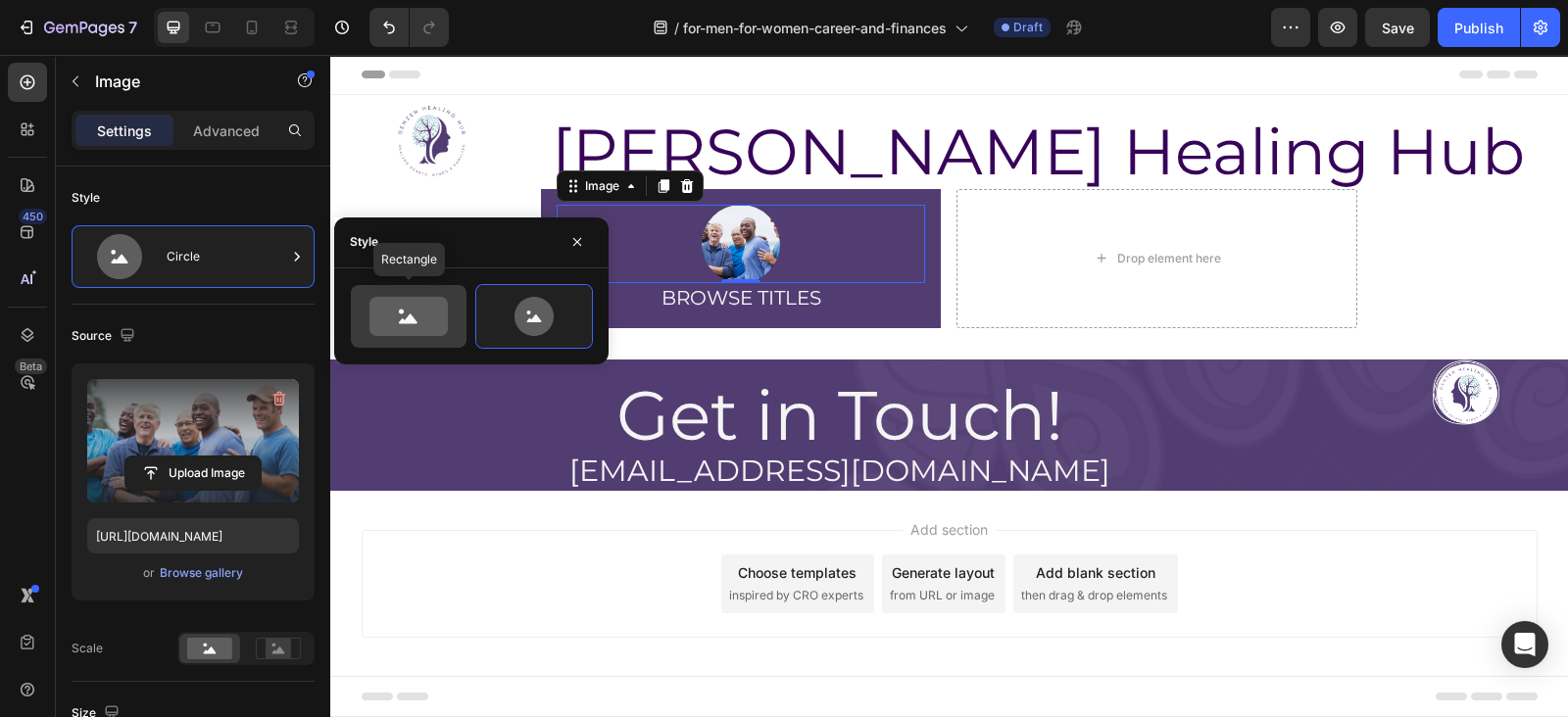
click at [392, 303] on icon at bounding box center [408, 316] width 79 height 39
type input "100"
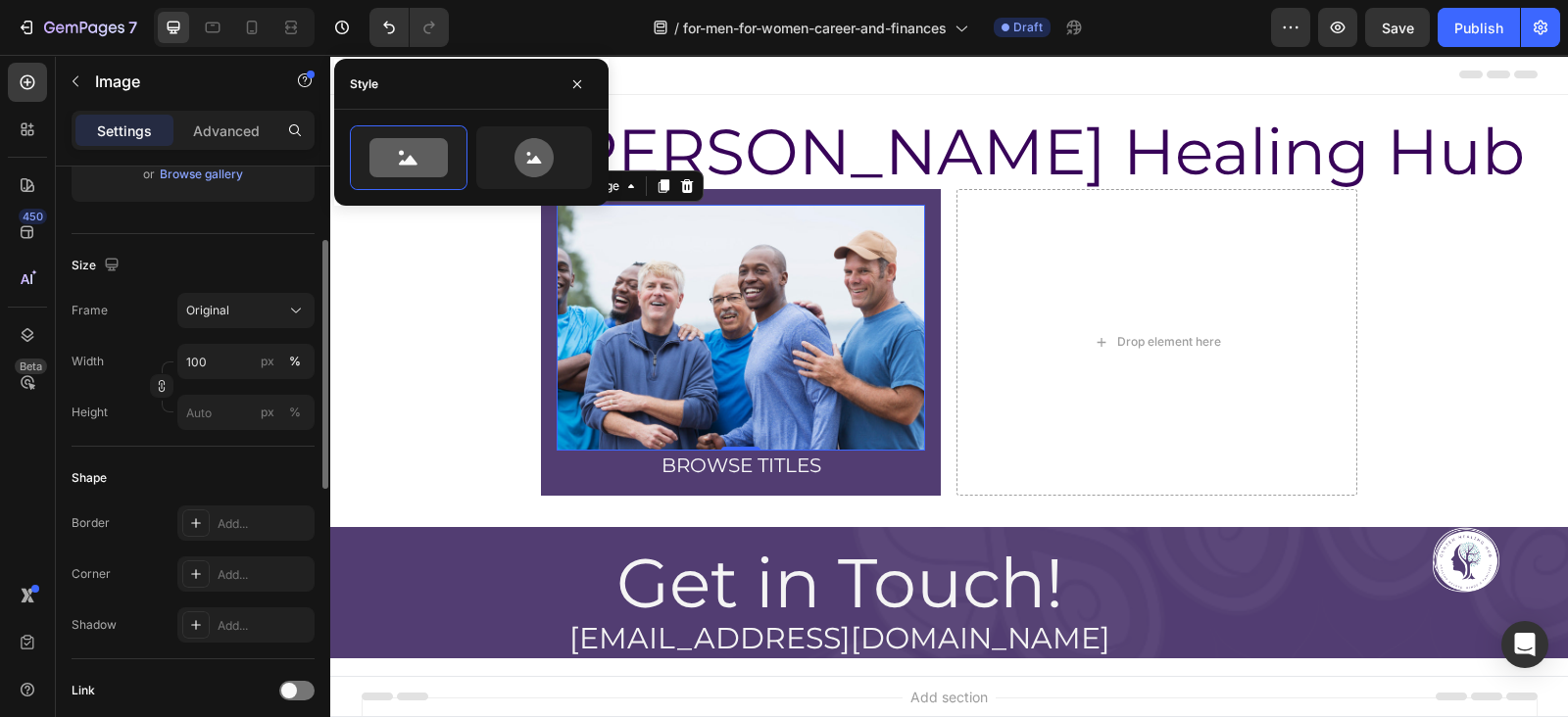
scroll to position [335, 0]
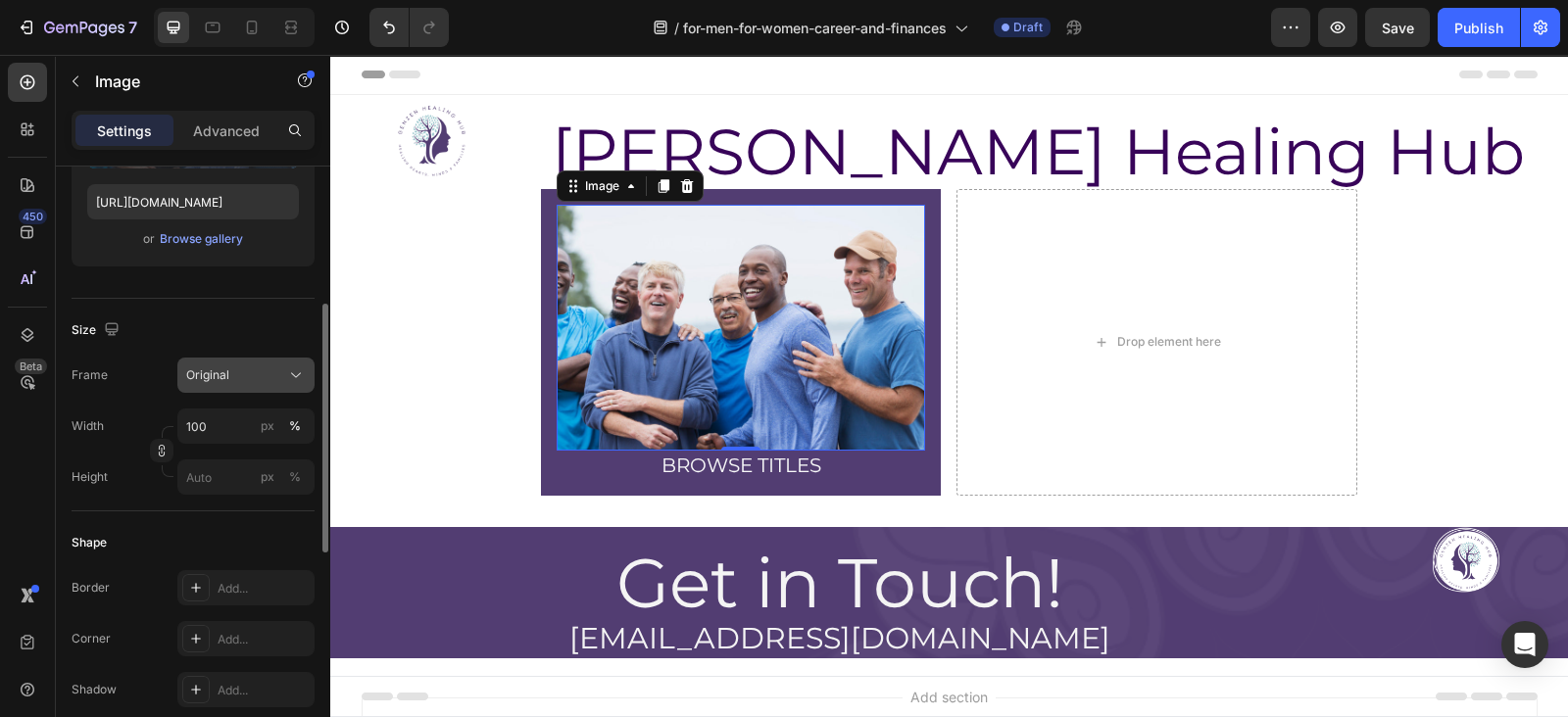
click at [291, 375] on icon at bounding box center [297, 375] width 20 height 20
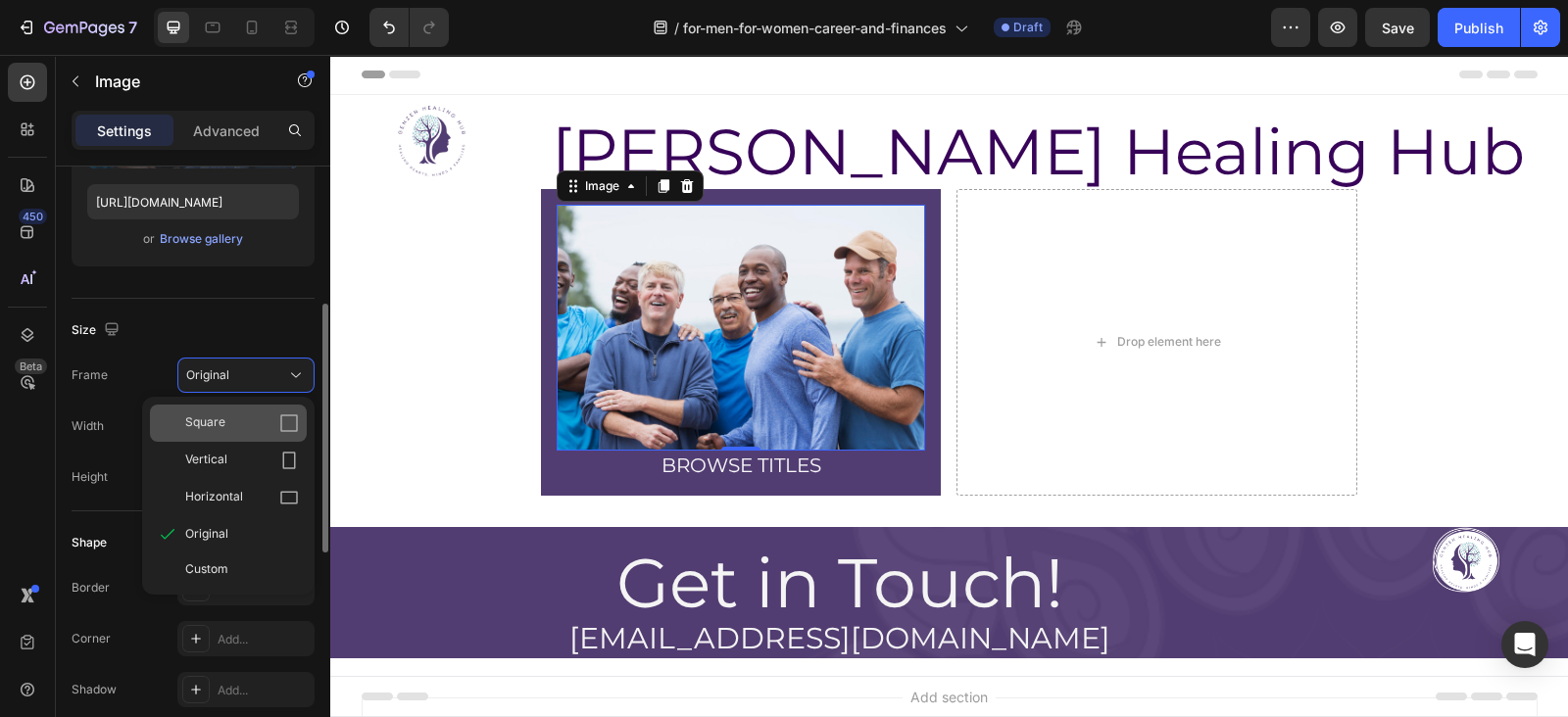
click at [285, 418] on icon at bounding box center [290, 423] width 20 height 20
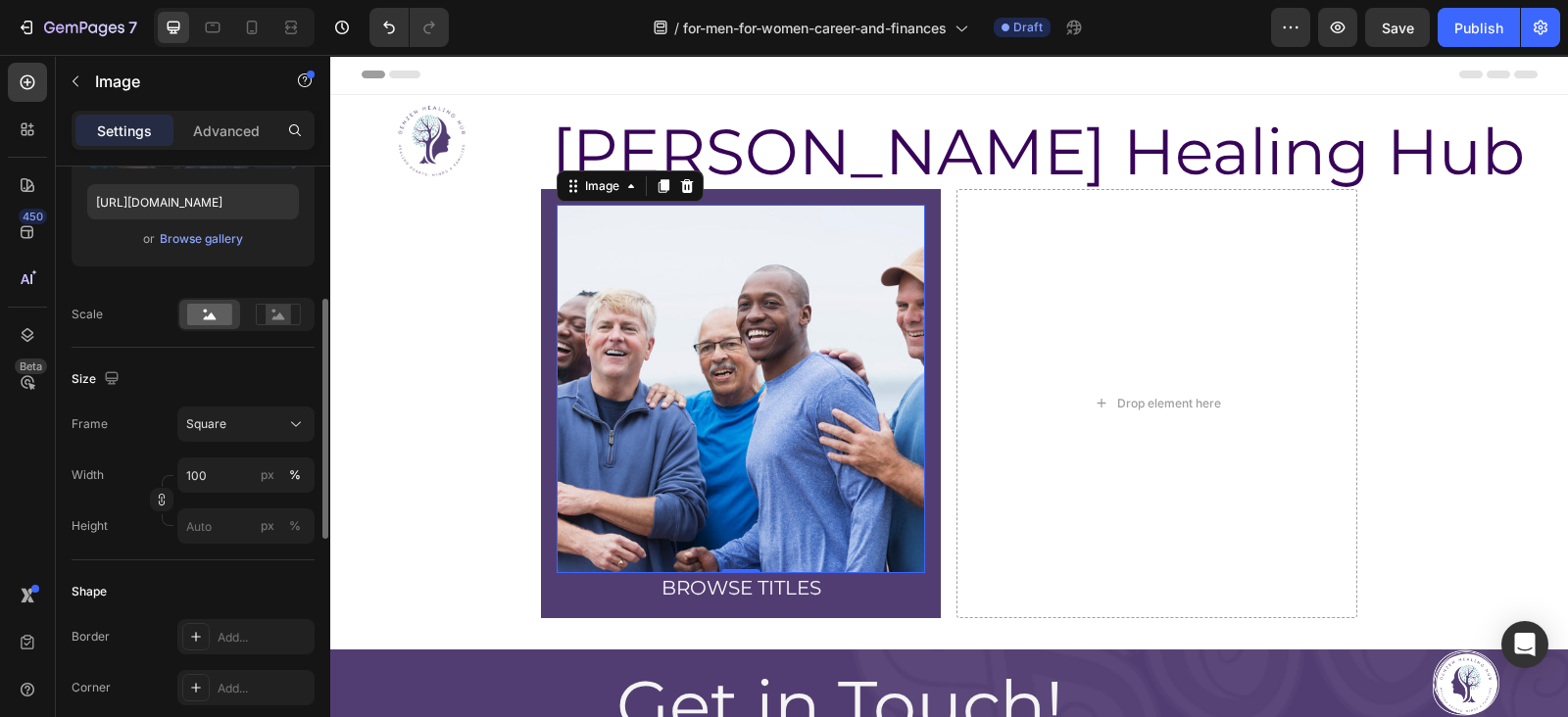
click at [268, 372] on div "Size" at bounding box center [193, 378] width 243 height 31
click at [541, 330] on div "Image 0 BROWSE TITLES Heading Row" at bounding box center [741, 403] width 400 height 430
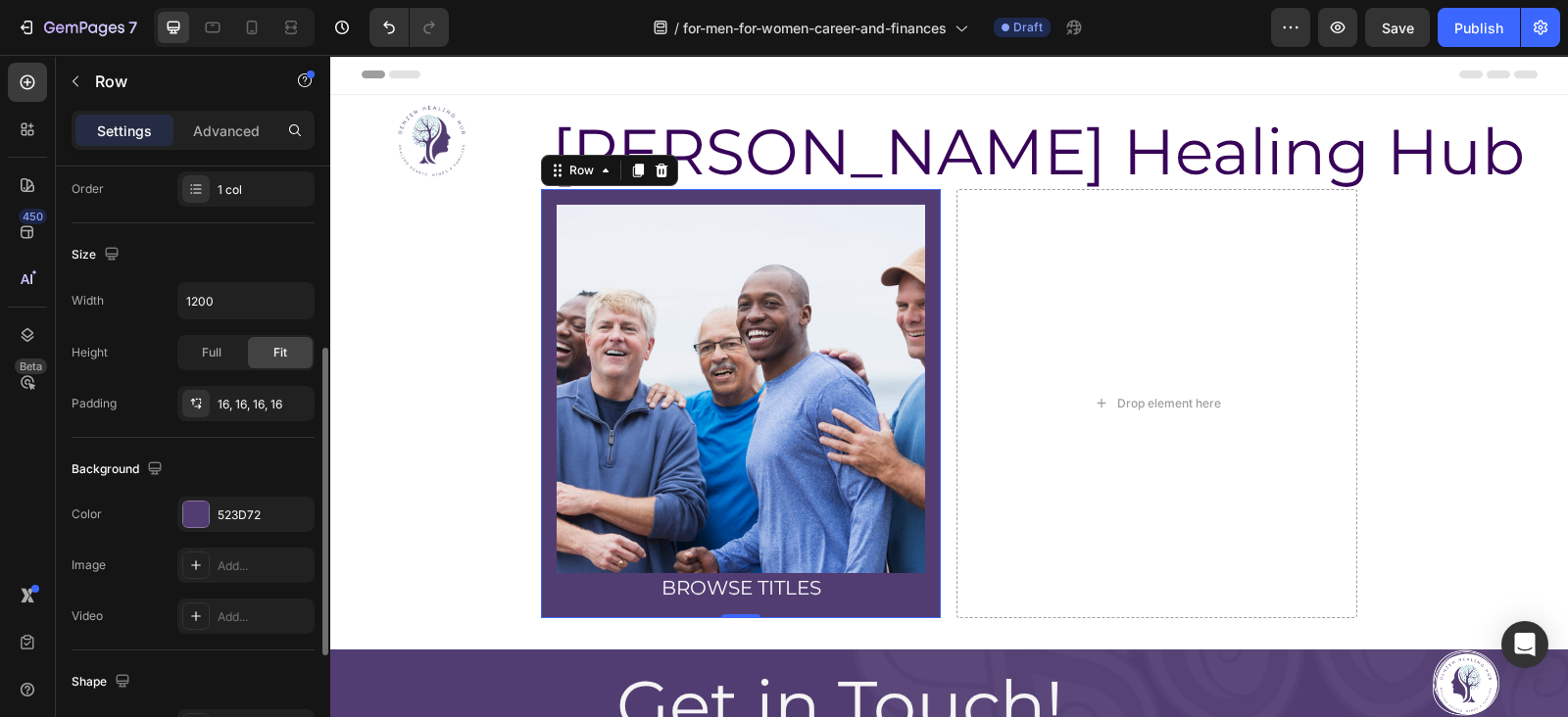
scroll to position [370, 0]
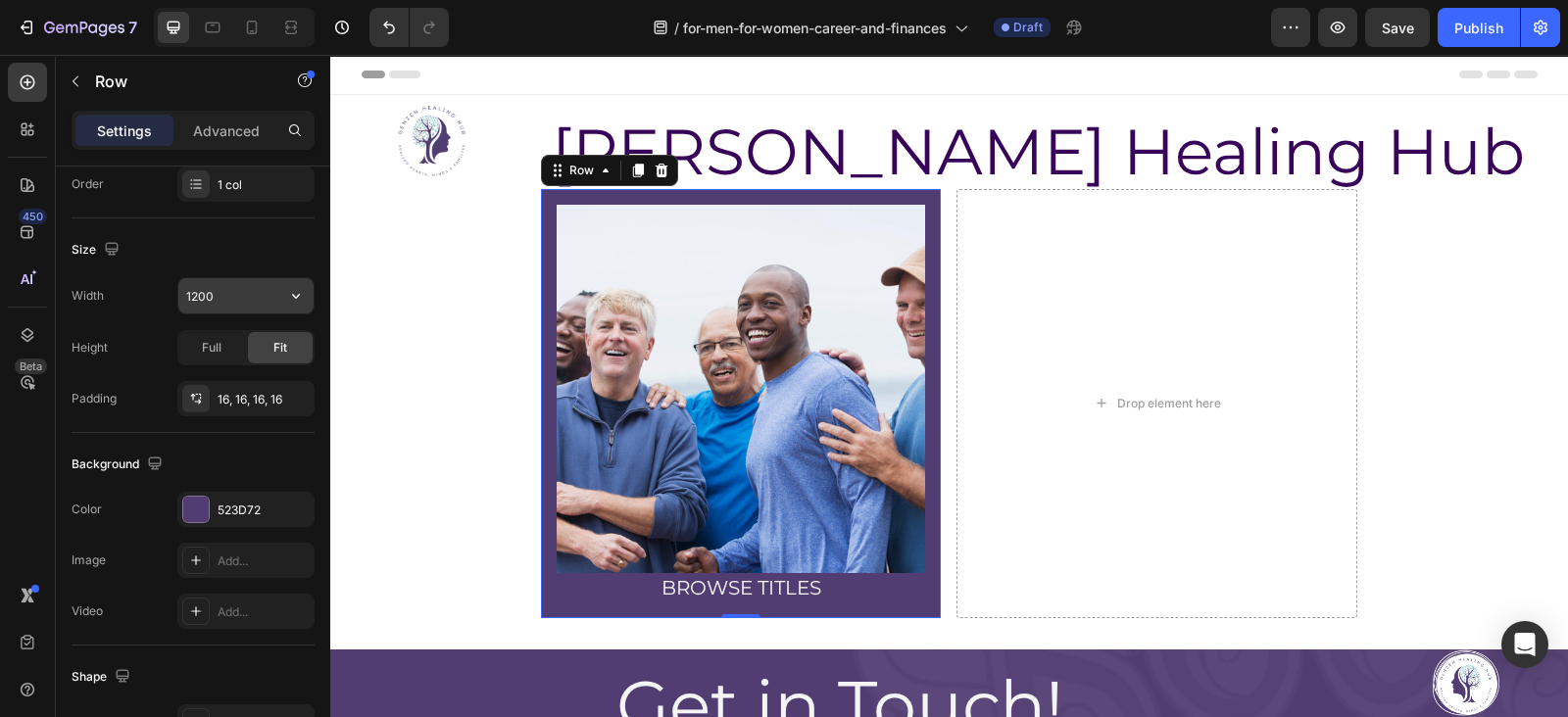
click at [298, 296] on icon "button" at bounding box center [297, 297] width 20 height 20
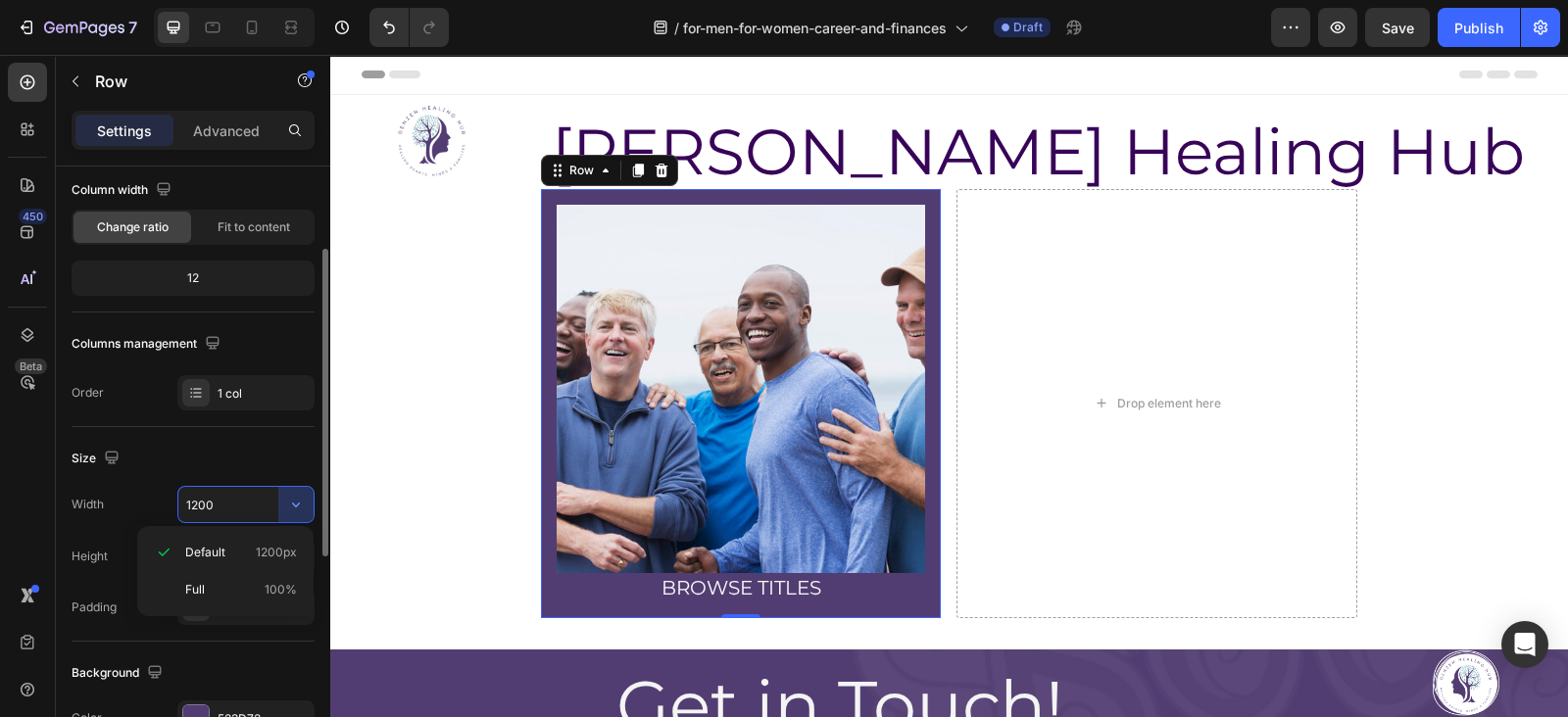
scroll to position [162, 0]
click at [211, 498] on input "1200" at bounding box center [246, 504] width 135 height 35
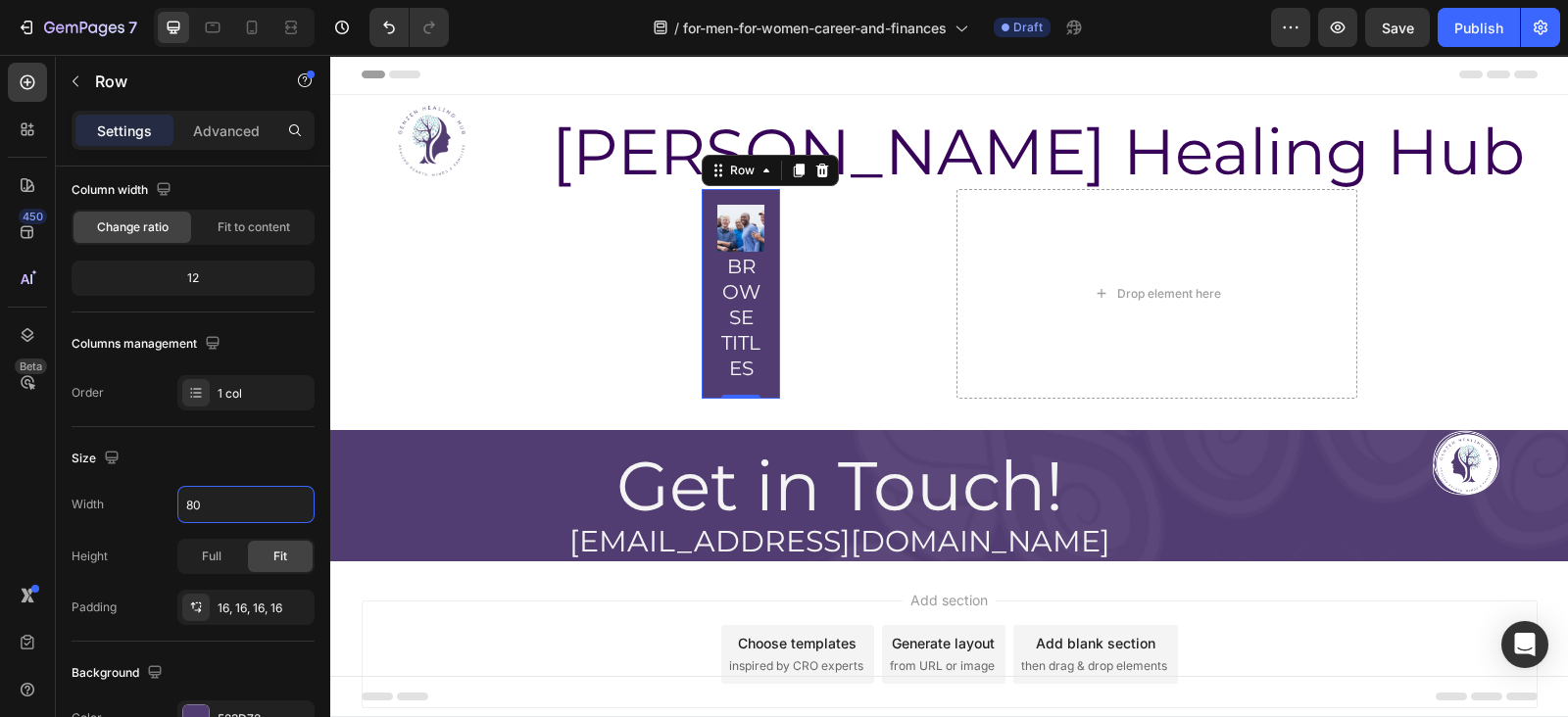
type input "8"
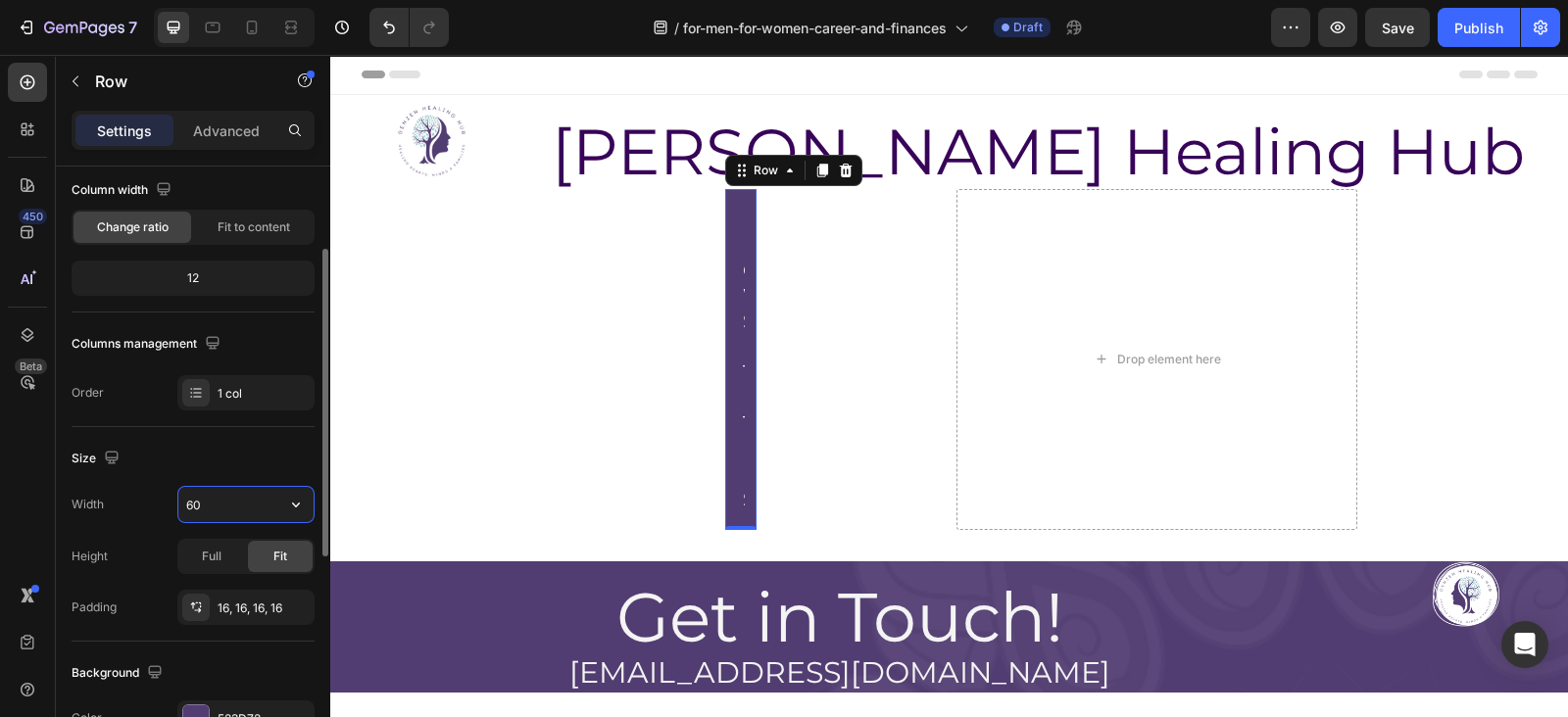
type input "600"
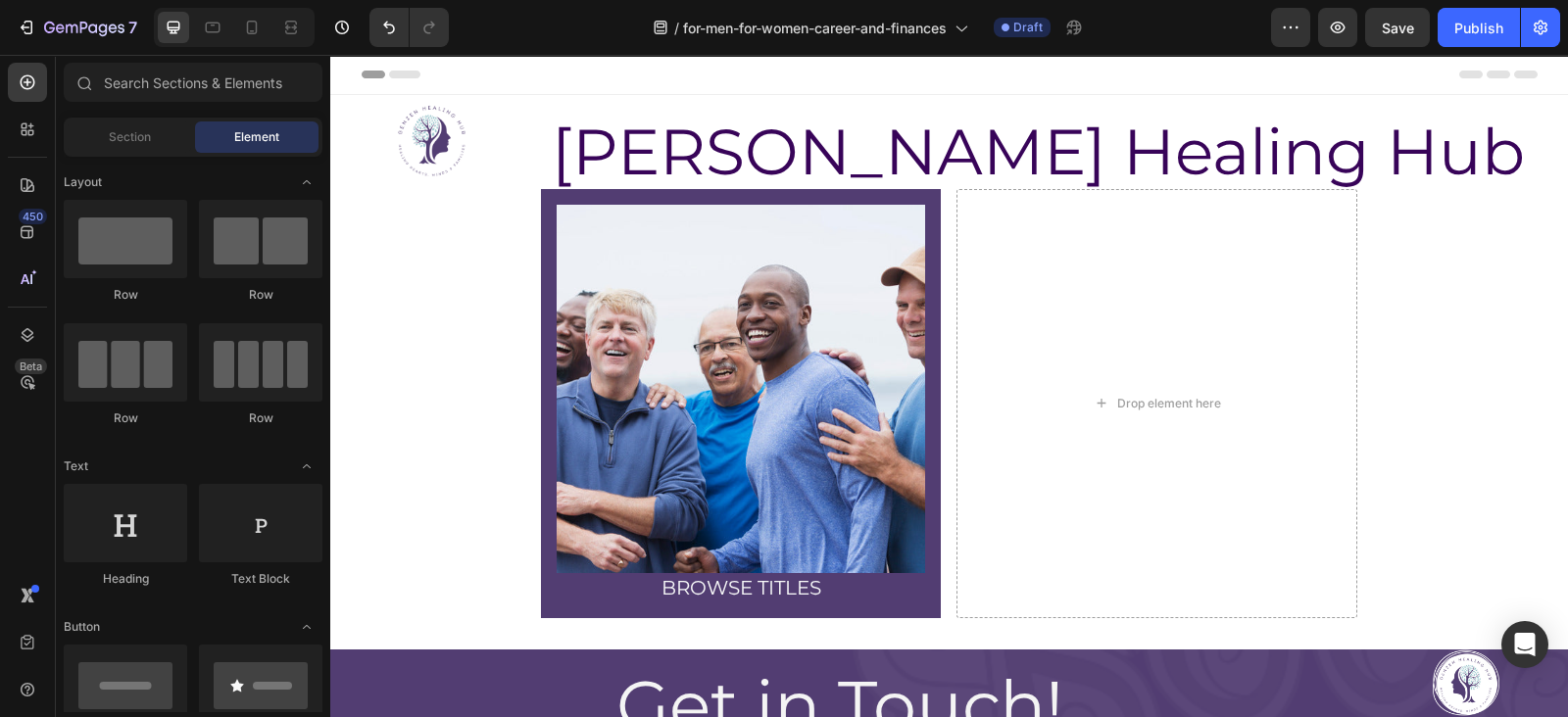
click at [450, 484] on section "Image BROWSE TITLES Heading Row Drop element here Row Section 2" at bounding box center [949, 411] width 1022 height 446
click at [577, 491] on img at bounding box center [741, 389] width 370 height 369
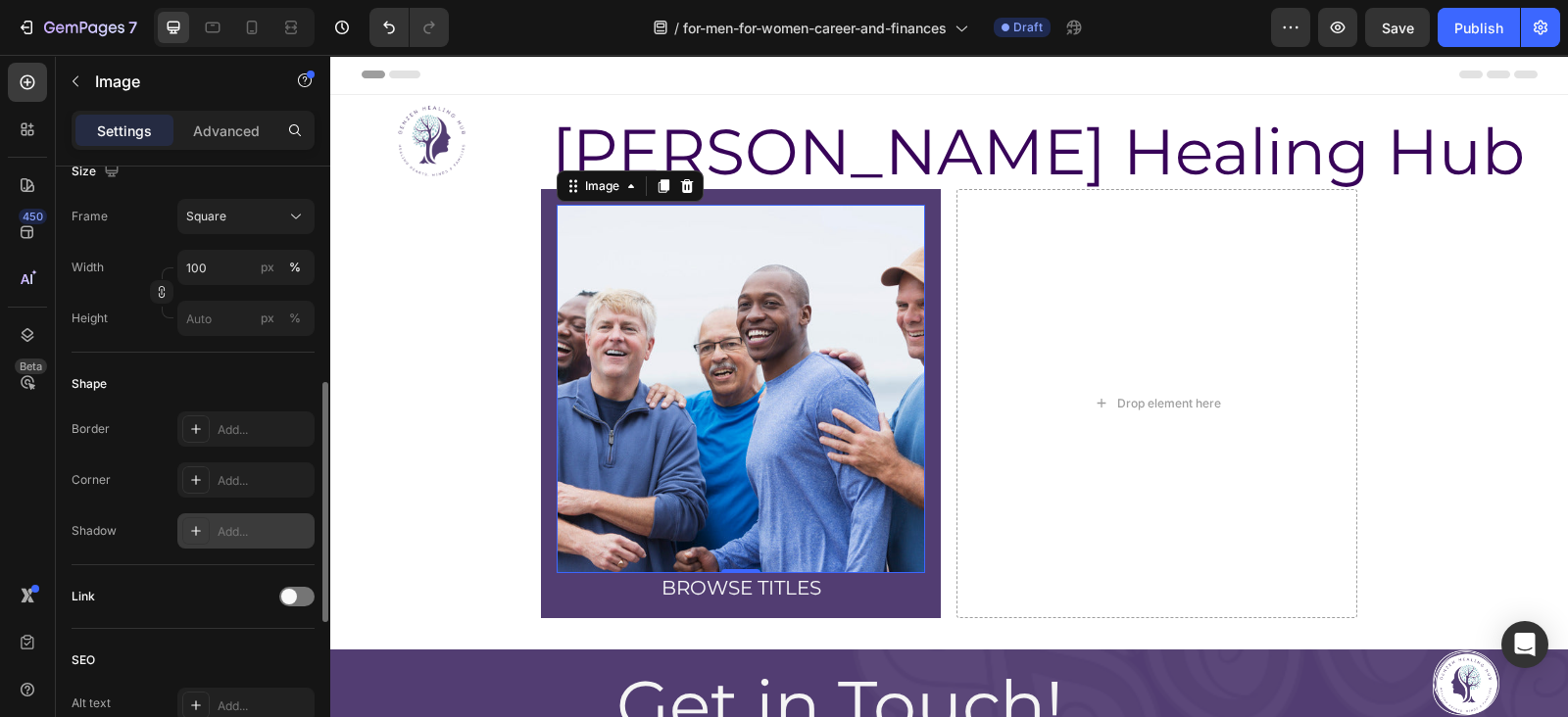
scroll to position [544, 0]
click at [212, 489] on div "Add..." at bounding box center [246, 477] width 137 height 35
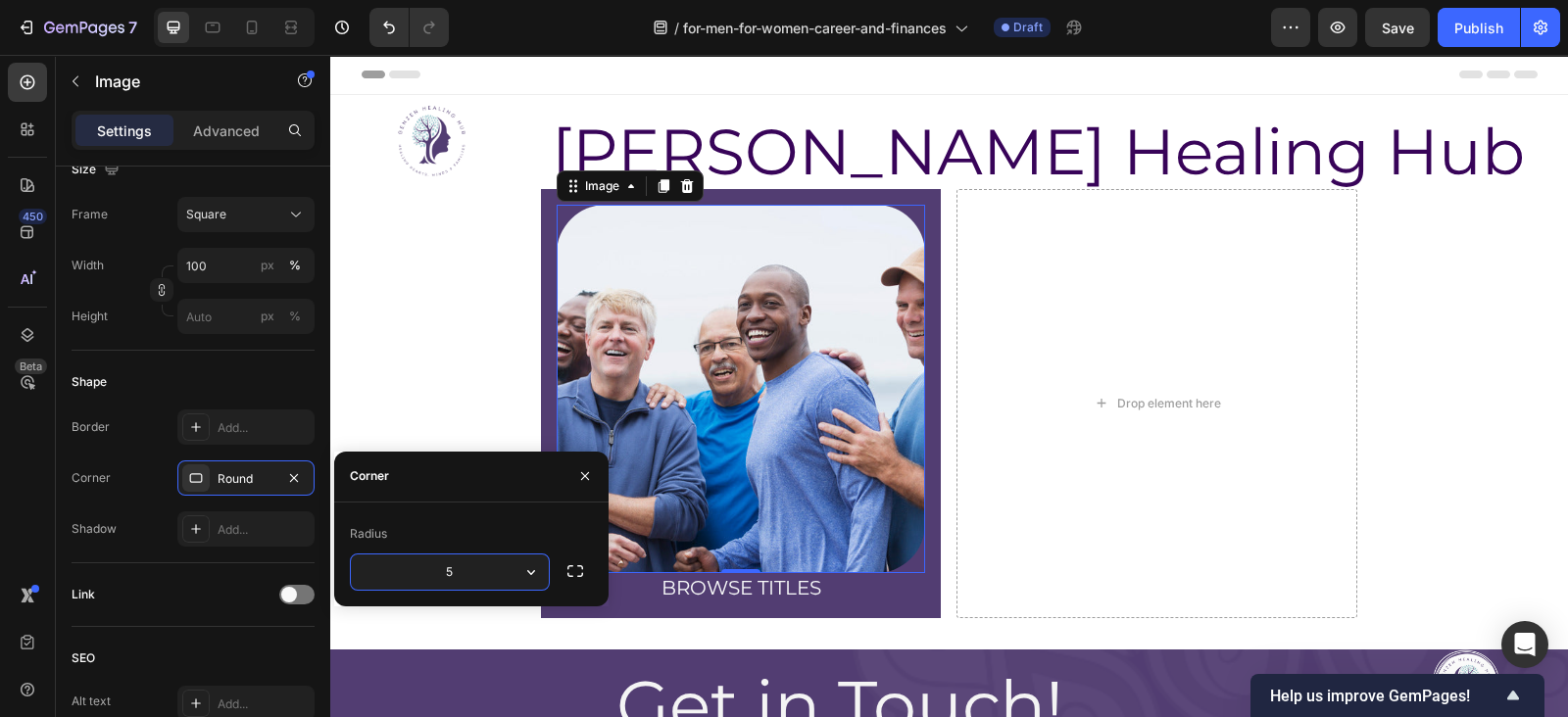
type input "50"
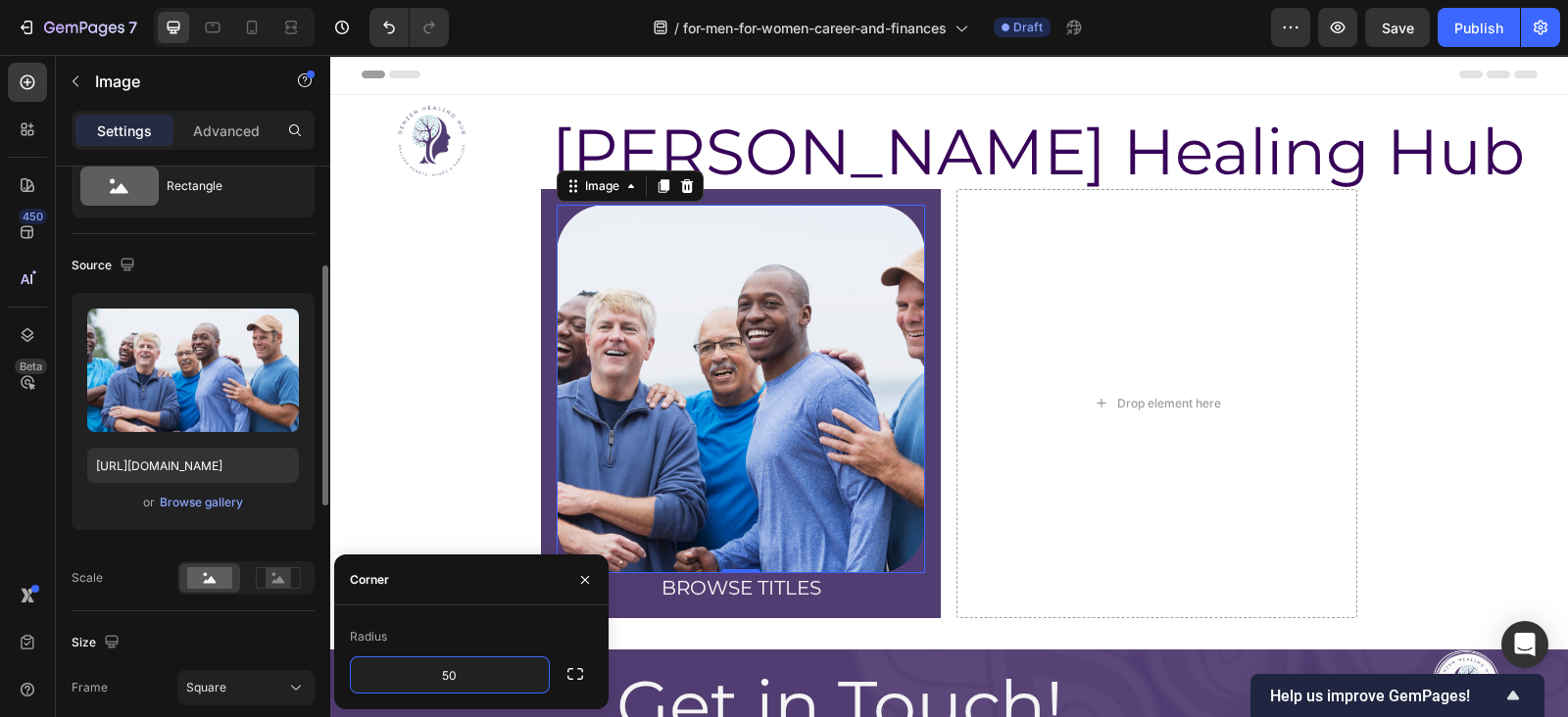
scroll to position [15, 0]
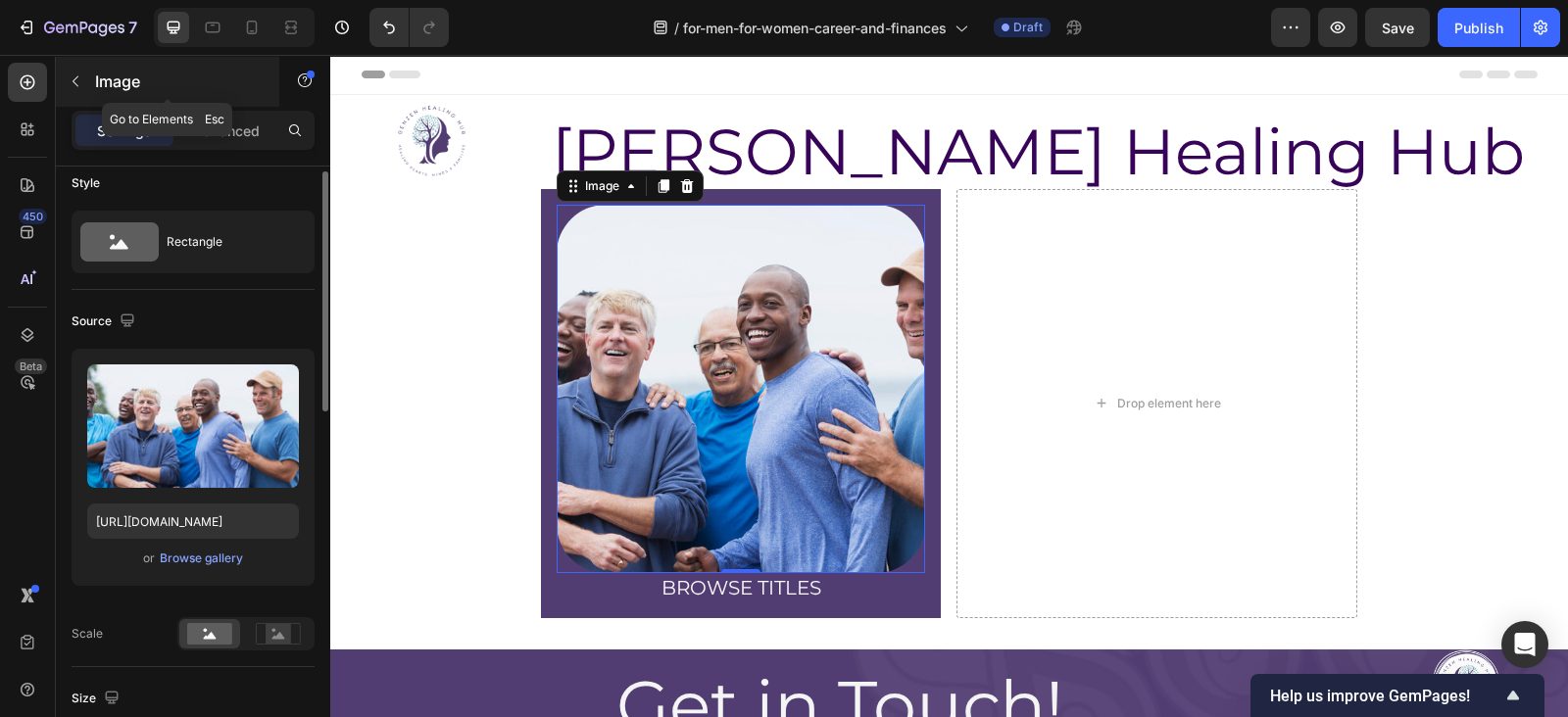
click at [76, 89] on button "button" at bounding box center [75, 81] width 31 height 31
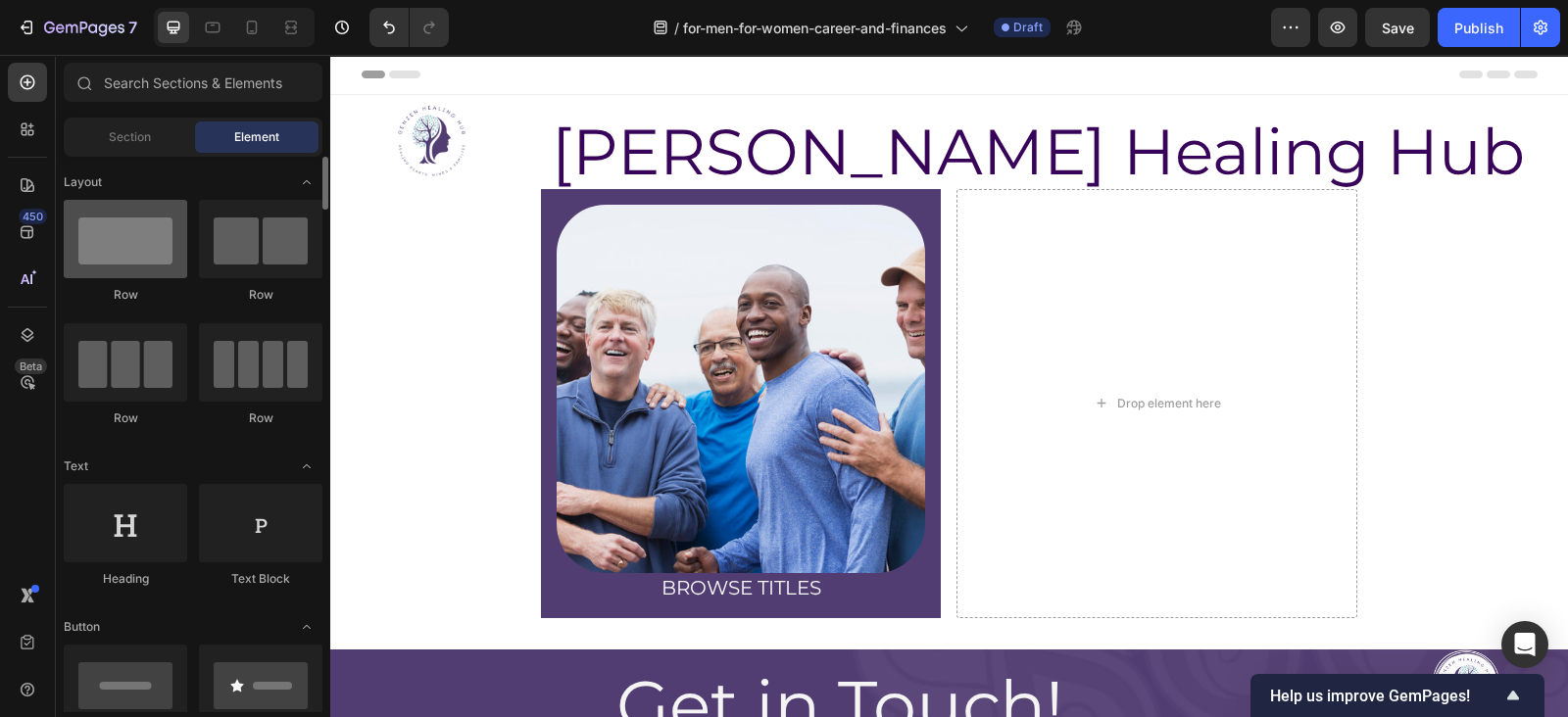
click at [160, 250] on div at bounding box center [126, 239] width 124 height 79
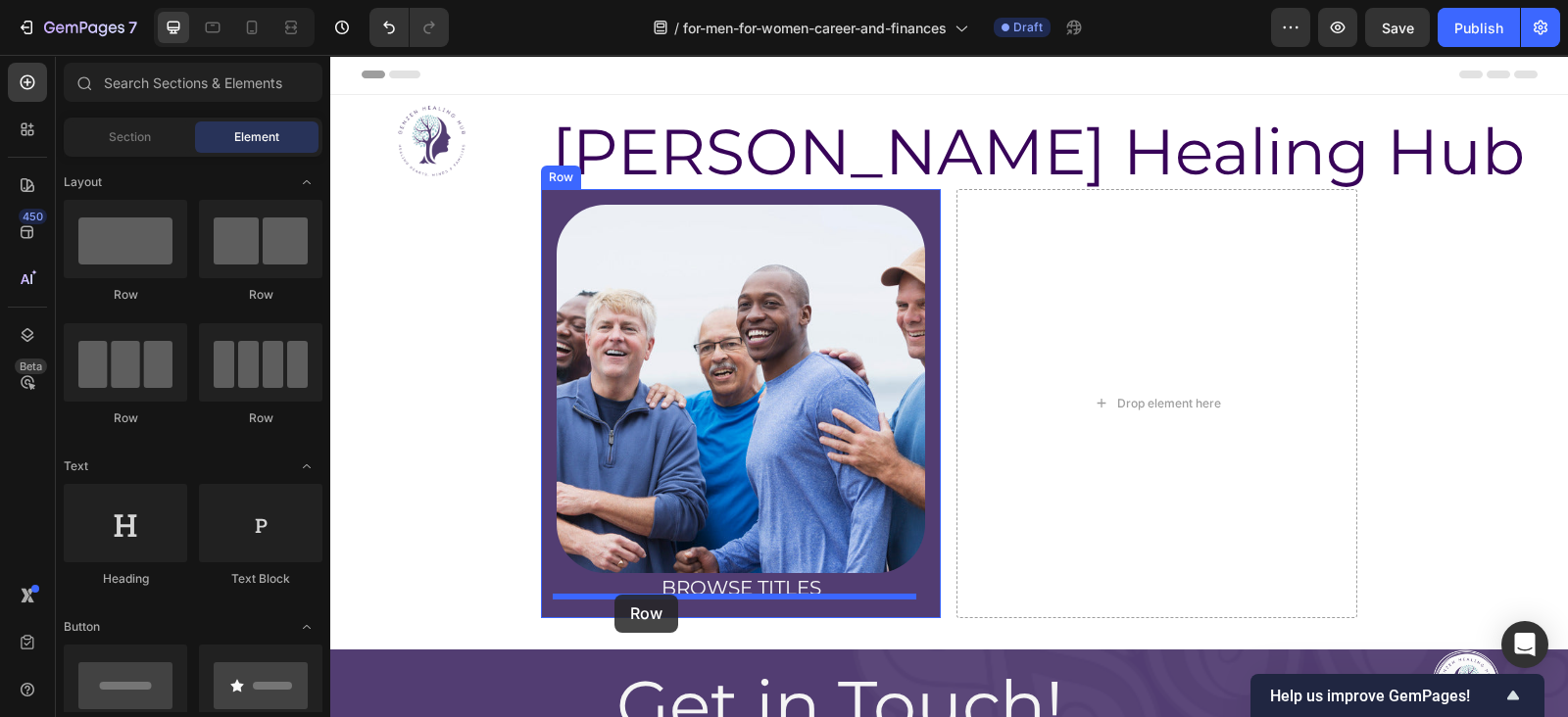
drag, startPoint x: 469, startPoint y: 303, endPoint x: 615, endPoint y: 595, distance: 326.5
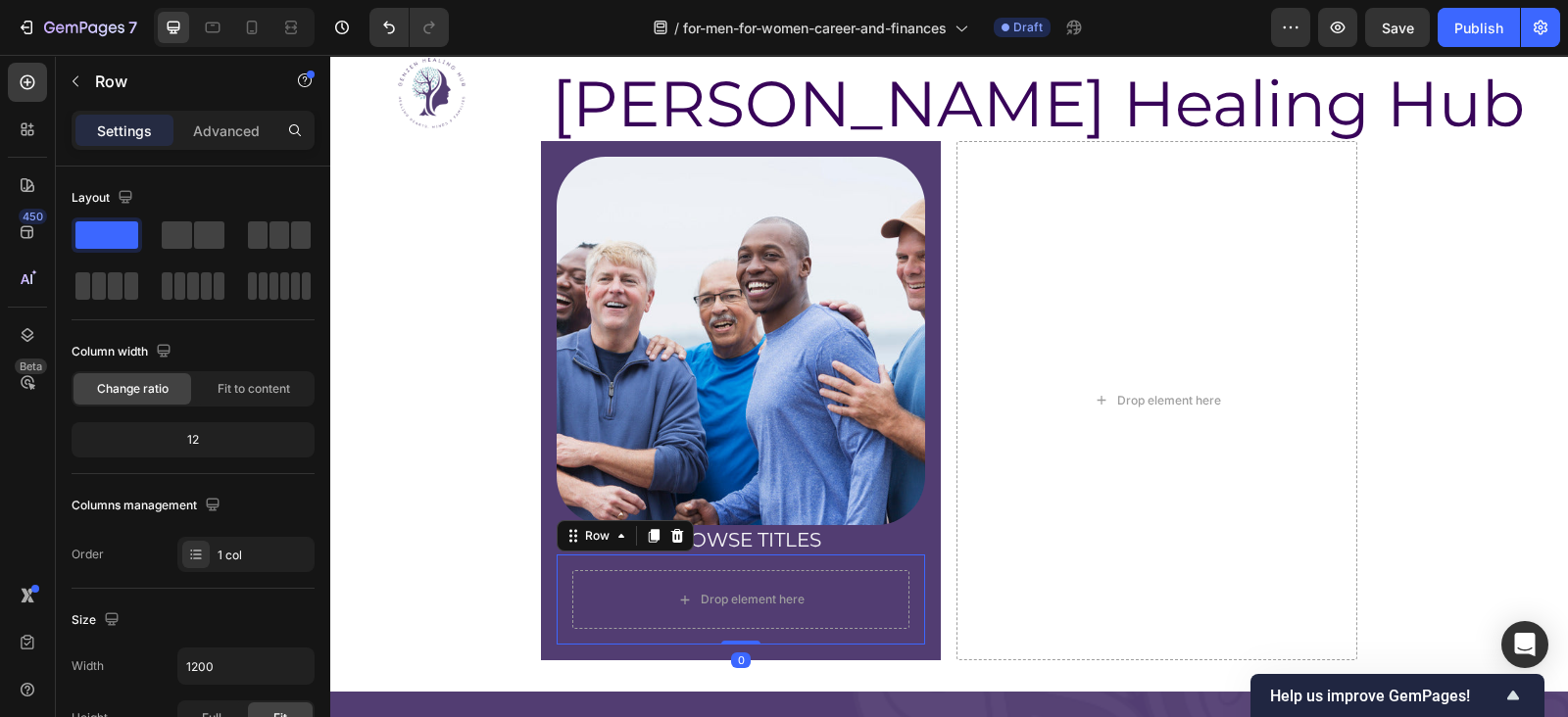
scroll to position [53, 0]
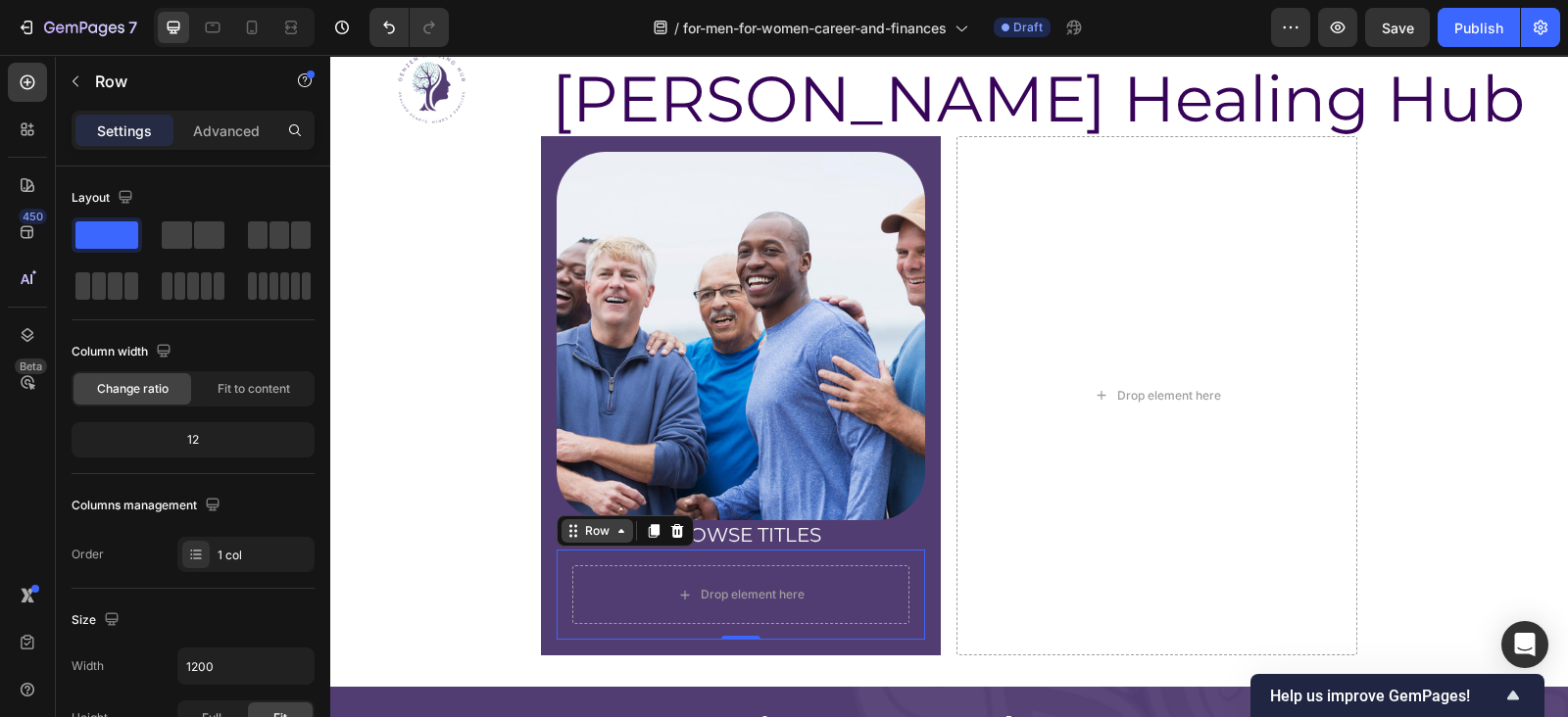
click at [581, 532] on div "Row" at bounding box center [597, 531] width 32 height 18
click at [581, 531] on div "Row" at bounding box center [597, 531] width 32 height 18
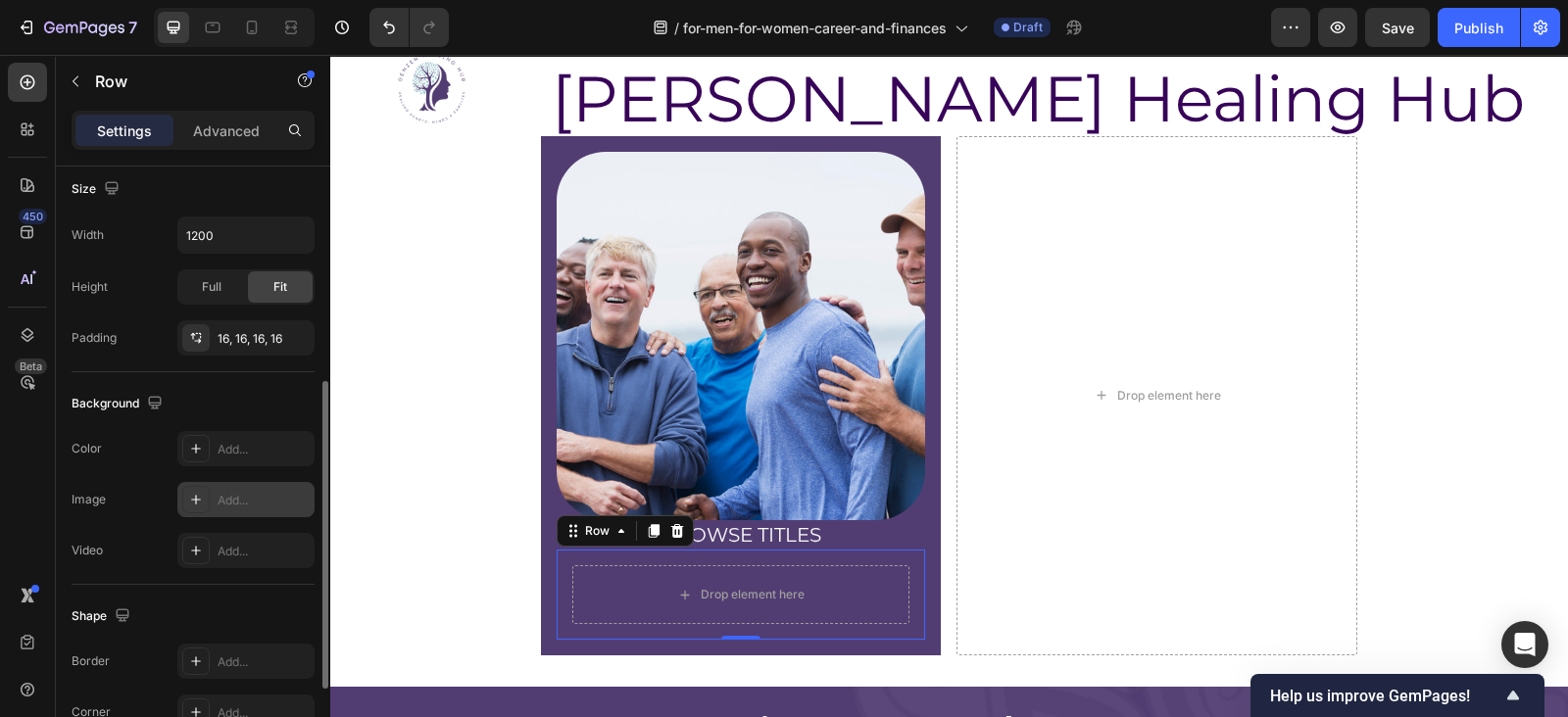
scroll to position [433, 0]
click at [261, 446] on div "Add..." at bounding box center [264, 448] width 92 height 18
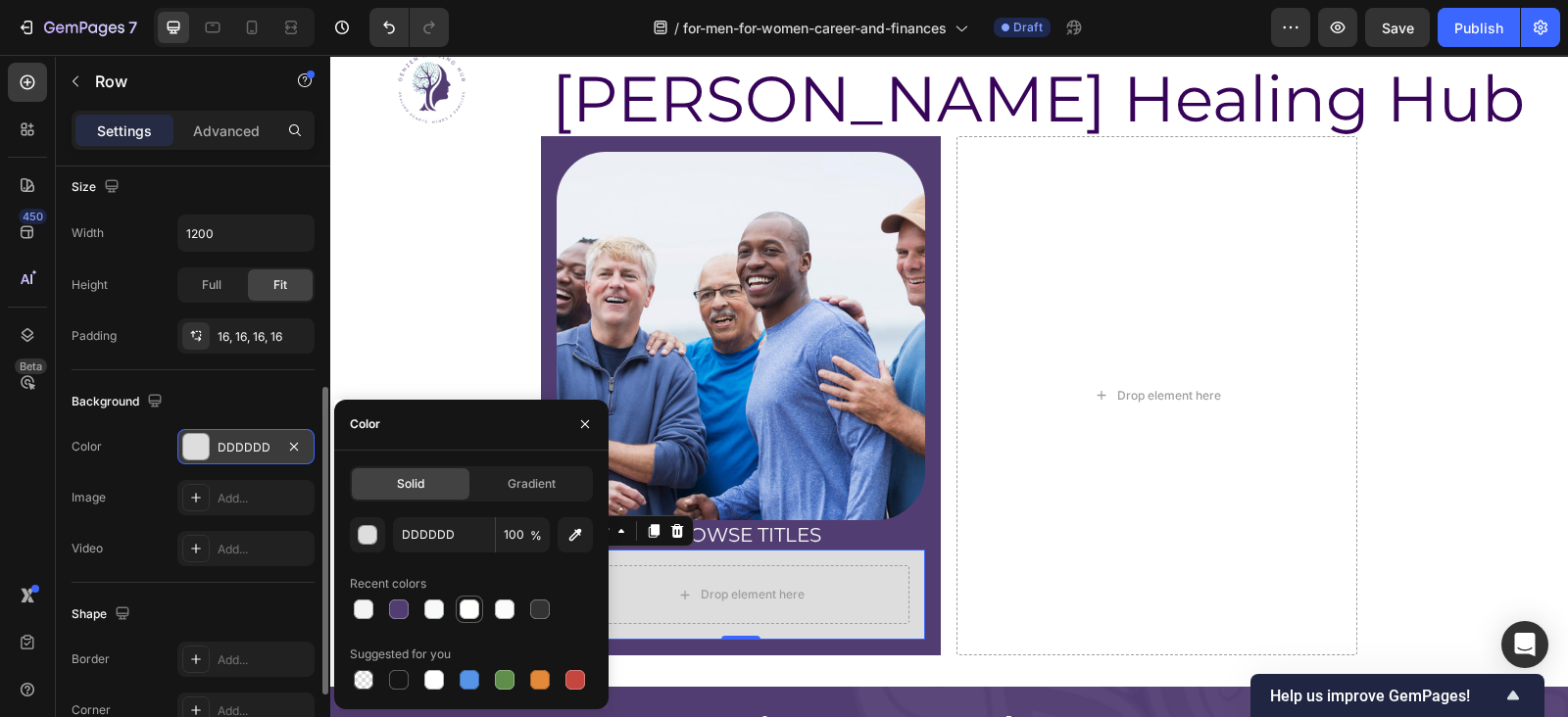
click at [457, 605] on div at bounding box center [469, 610] width 24 height 24
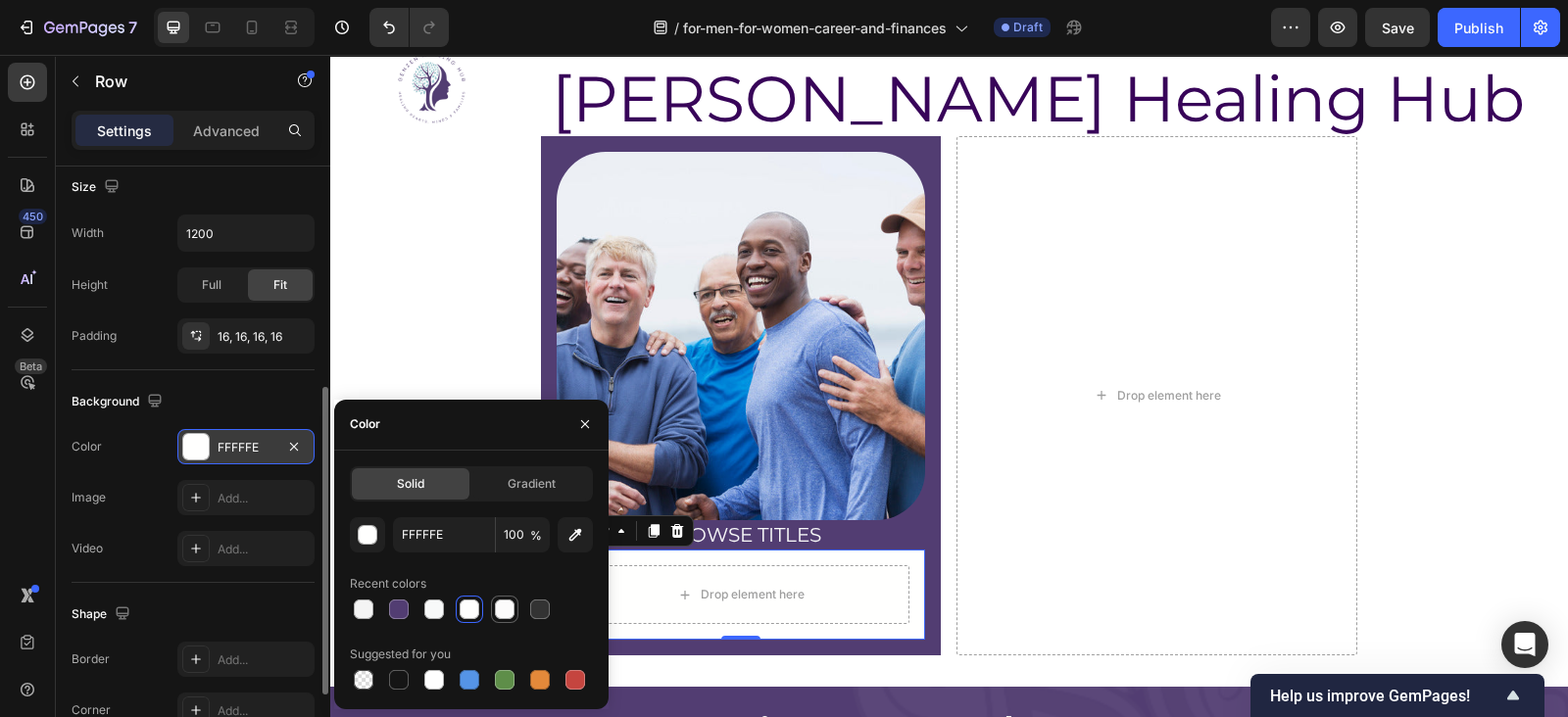
click at [507, 604] on div at bounding box center [505, 610] width 20 height 20
click at [355, 605] on div at bounding box center [364, 610] width 20 height 20
type input "F4F4F4"
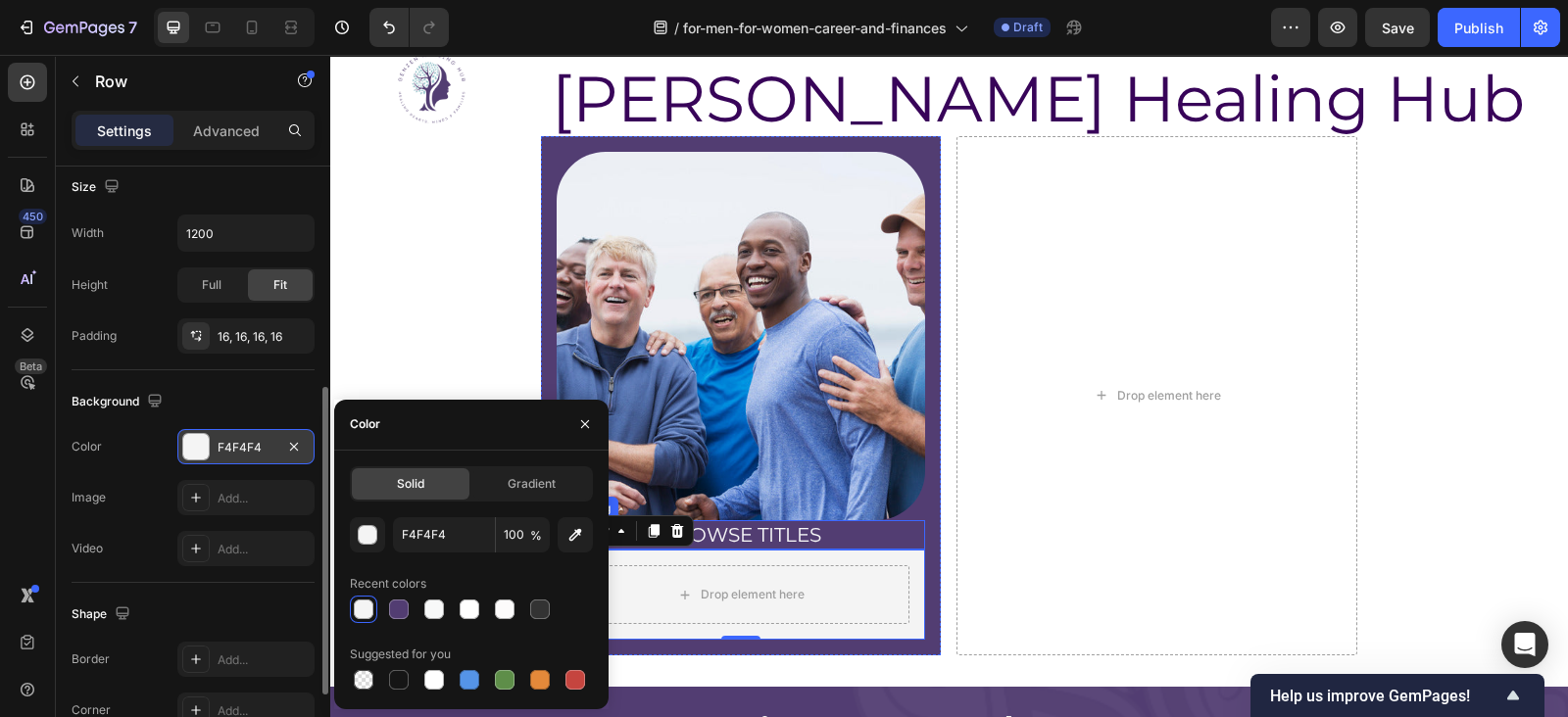
click at [791, 529] on p "BROWSE TITLES" at bounding box center [741, 535] width 366 height 26
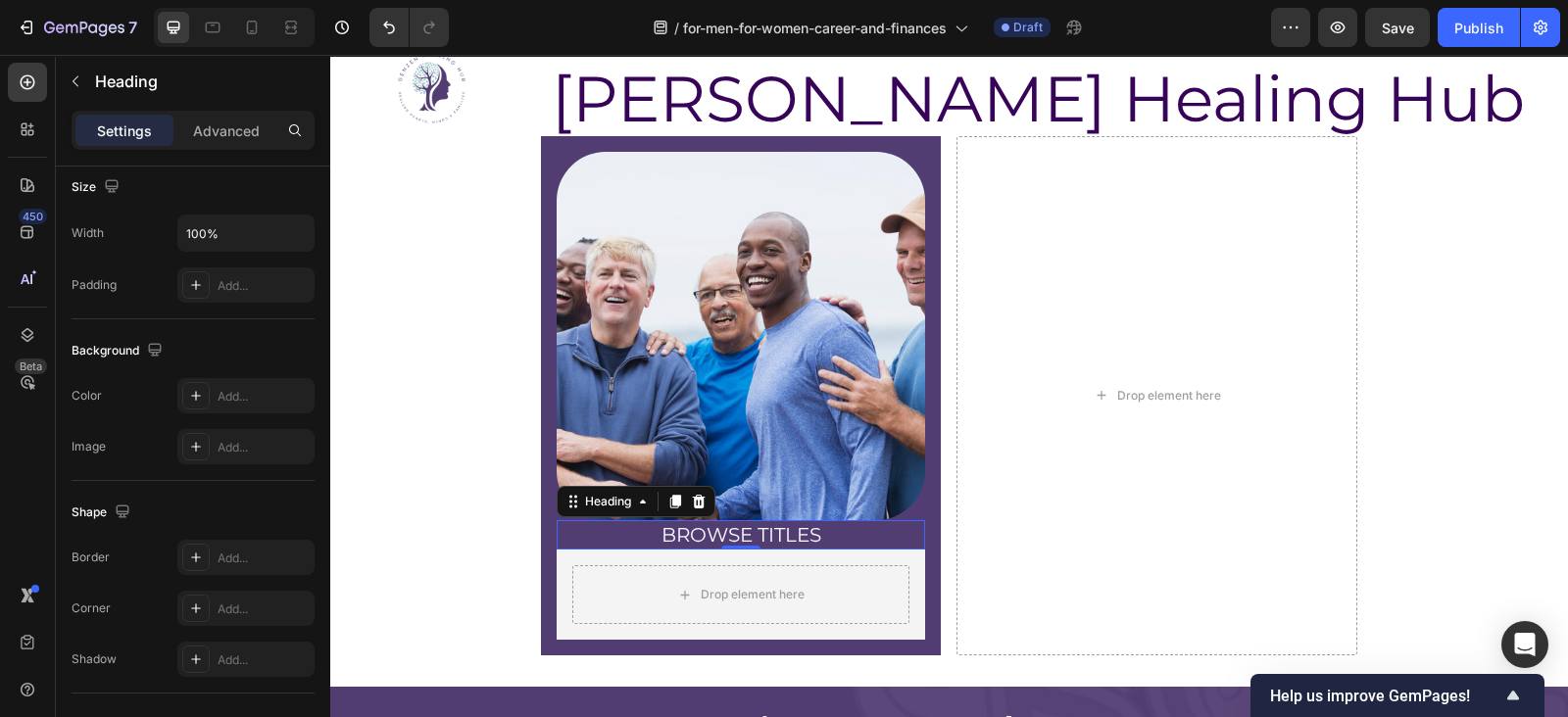
scroll to position [0, 0]
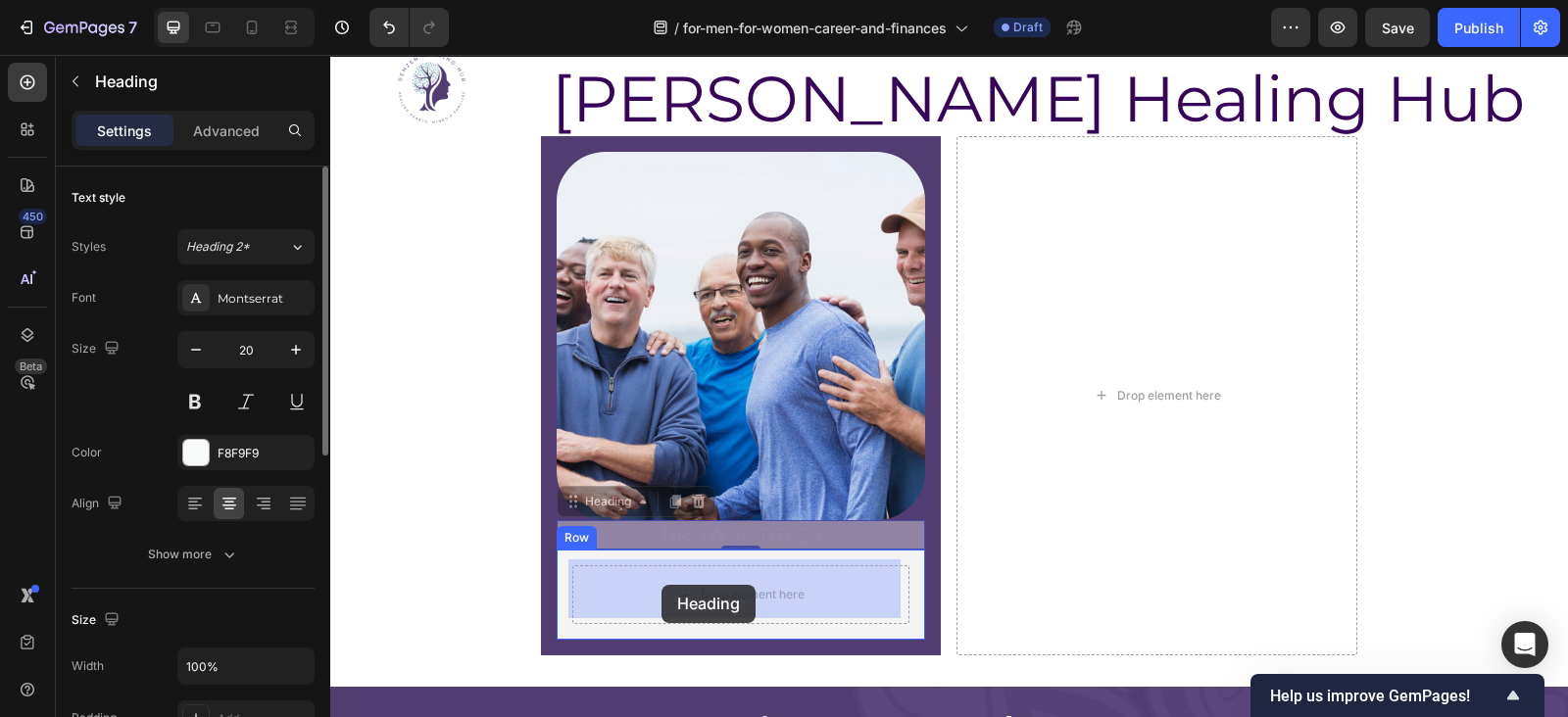
drag, startPoint x: 588, startPoint y: 490, endPoint x: 661, endPoint y: 586, distance: 120.6
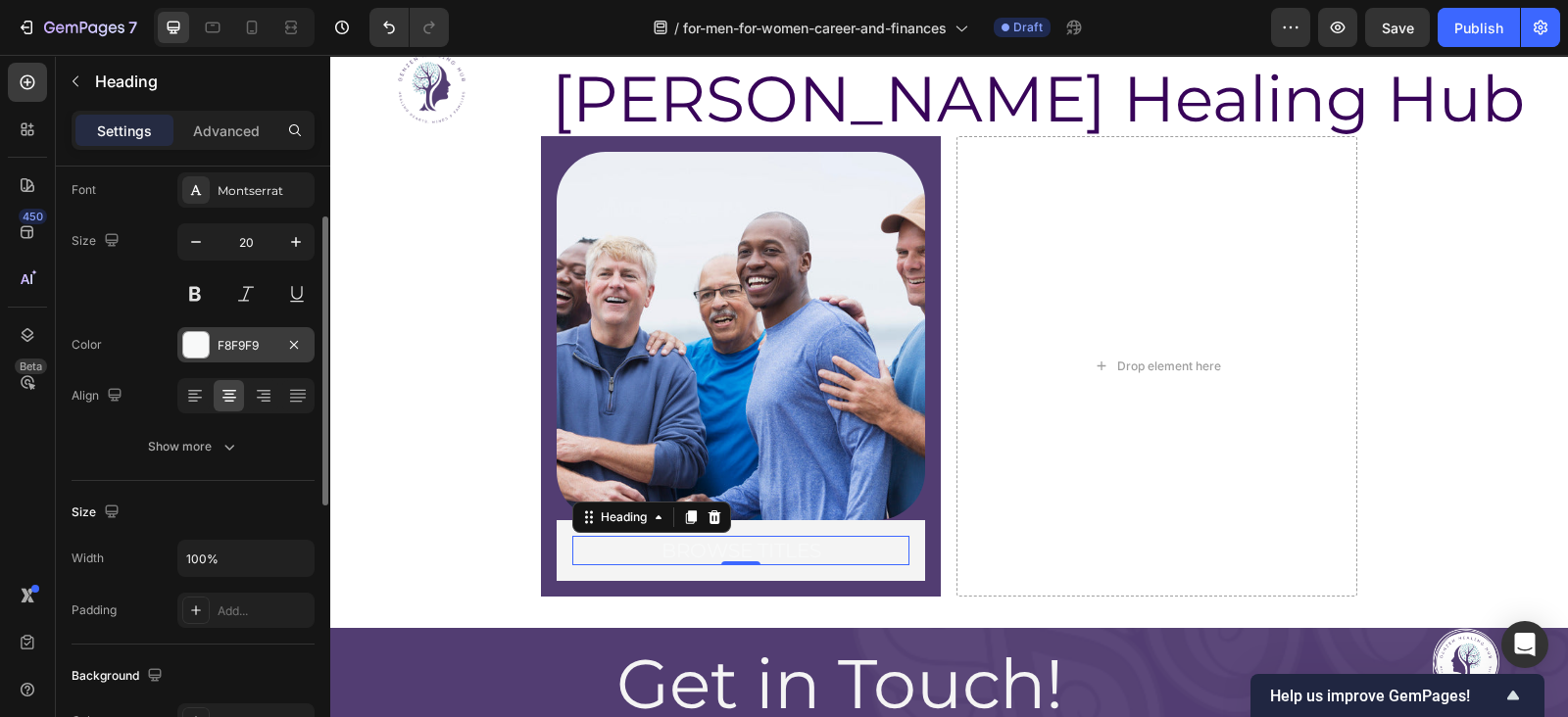
scroll to position [107, 0]
click at [189, 343] on div at bounding box center [197, 347] width 26 height 26
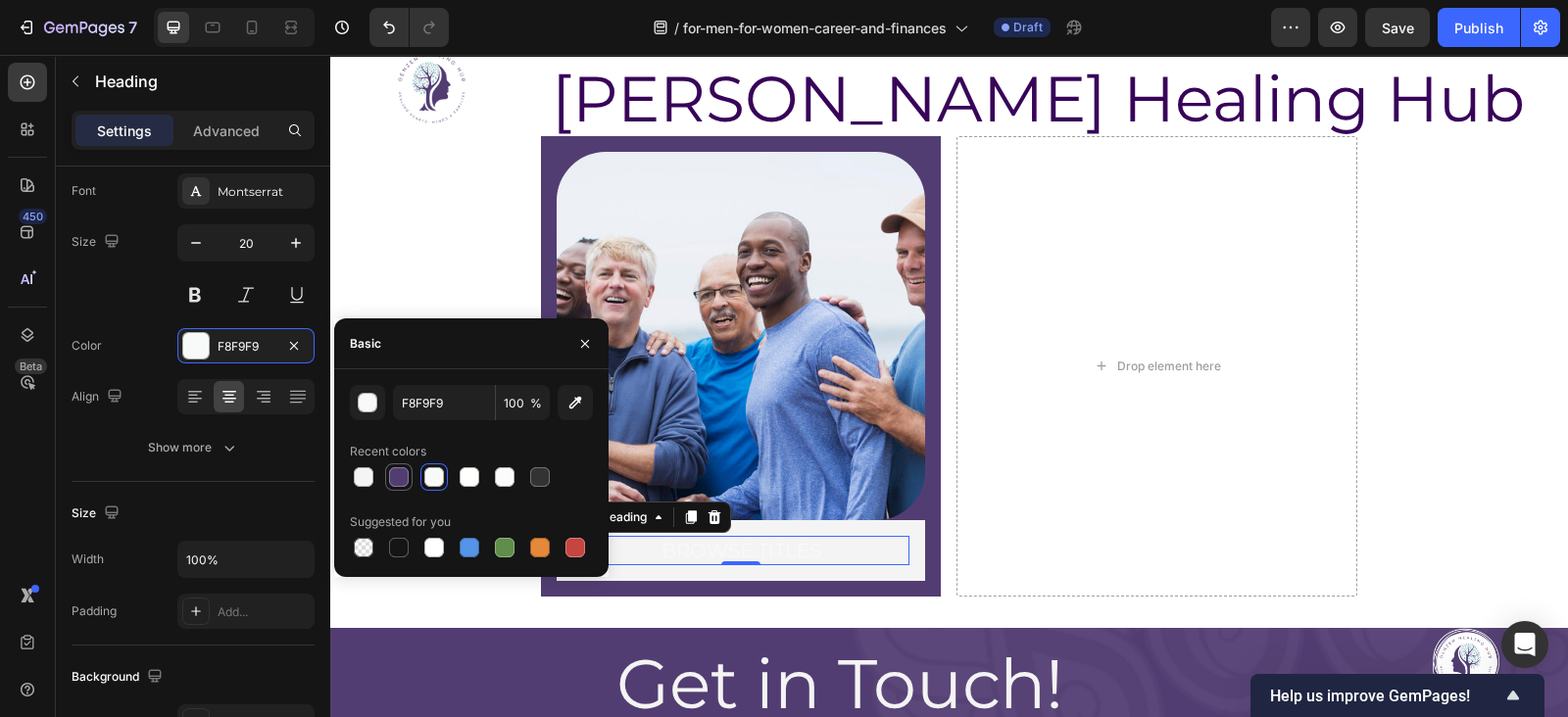
click at [394, 474] on div at bounding box center [399, 477] width 20 height 20
type input "523D72"
click at [394, 474] on div at bounding box center [399, 477] width 20 height 20
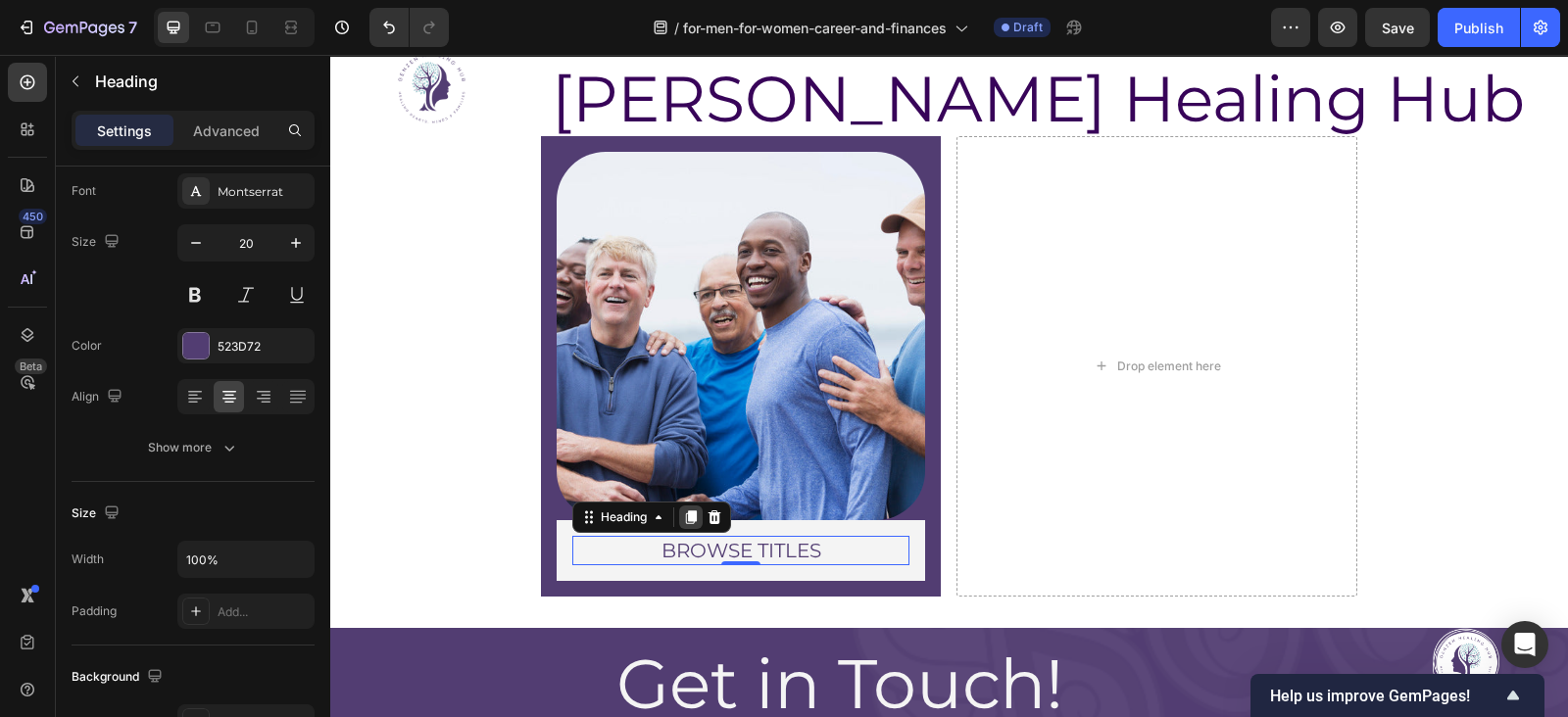
click at [683, 509] on icon at bounding box center [691, 517] width 16 height 16
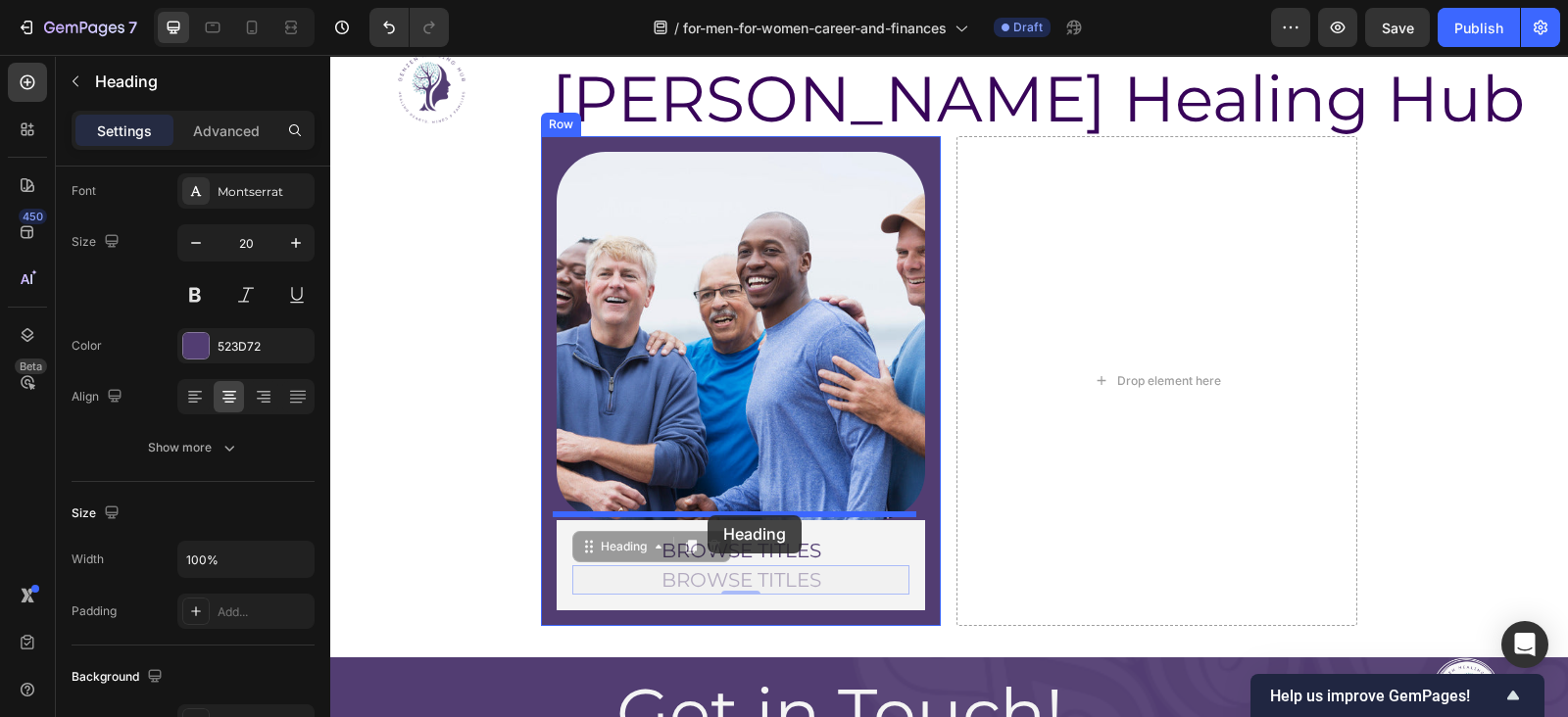
drag, startPoint x: 613, startPoint y: 542, endPoint x: 708, endPoint y: 515, distance: 98.8
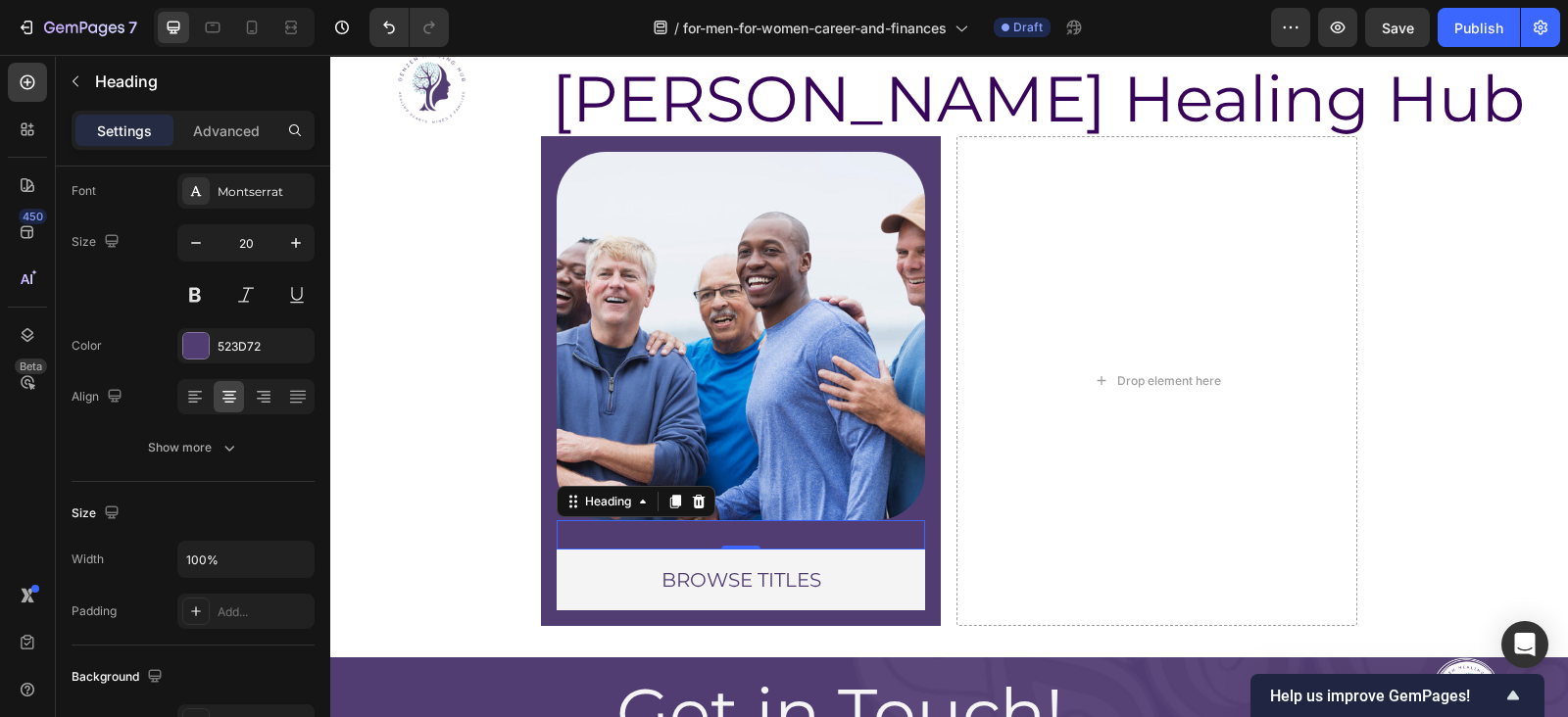
click at [670, 530] on h2 "BROWSE TITLES" at bounding box center [741, 534] width 370 height 29
click at [670, 530] on p "BROWSE TITLES" at bounding box center [741, 535] width 366 height 26
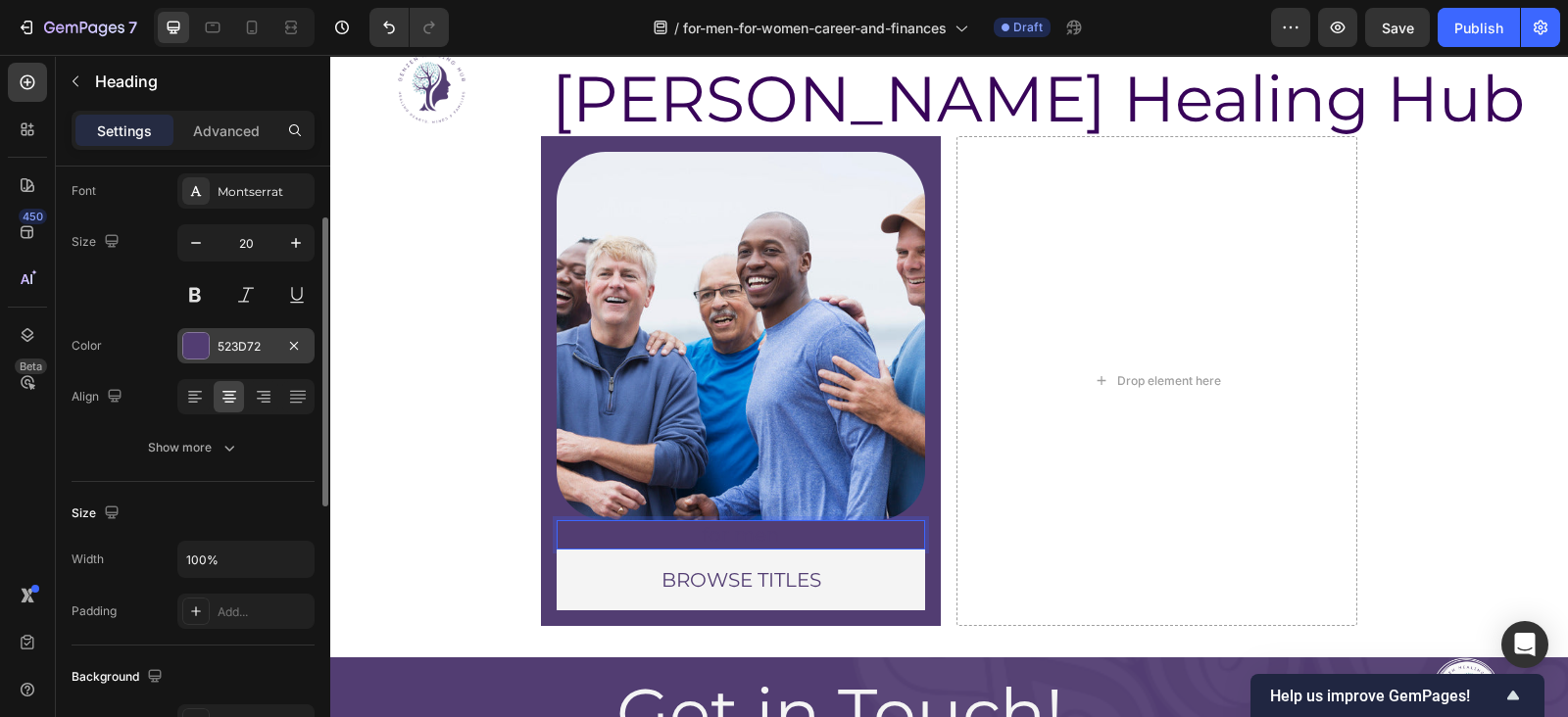
click at [200, 350] on div at bounding box center [197, 347] width 26 height 26
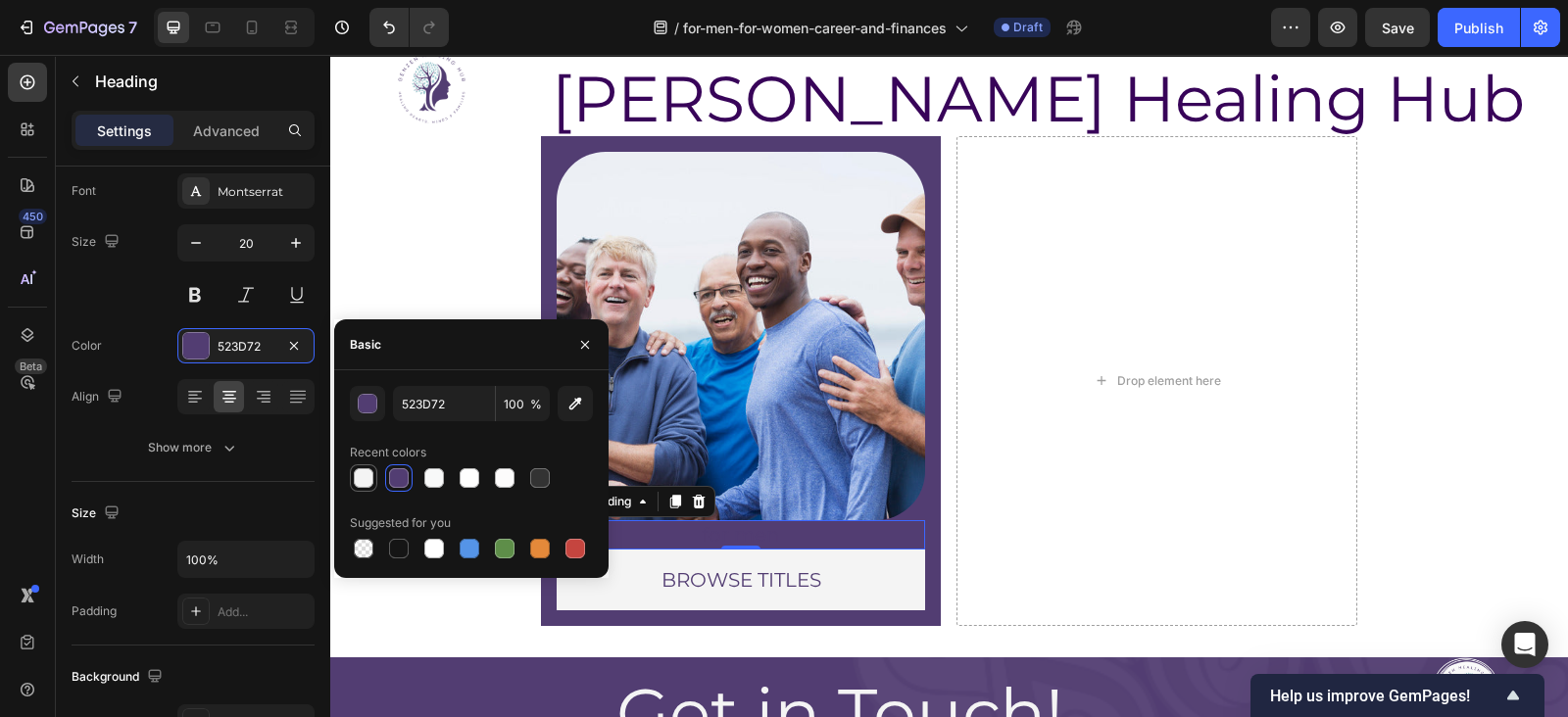
click at [359, 471] on div at bounding box center [364, 478] width 20 height 20
type input "F4F4F4"
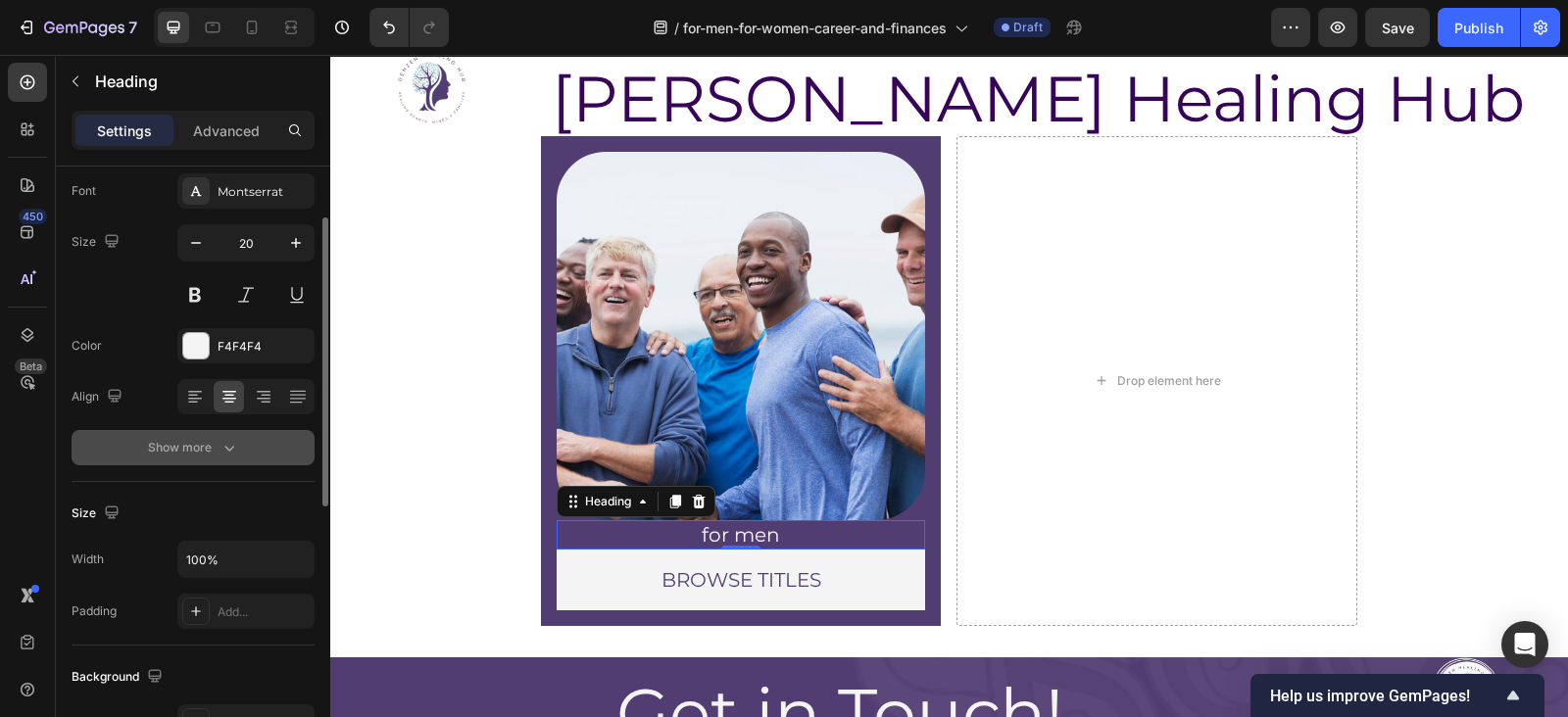
click at [231, 434] on button "Show more" at bounding box center [193, 447] width 243 height 35
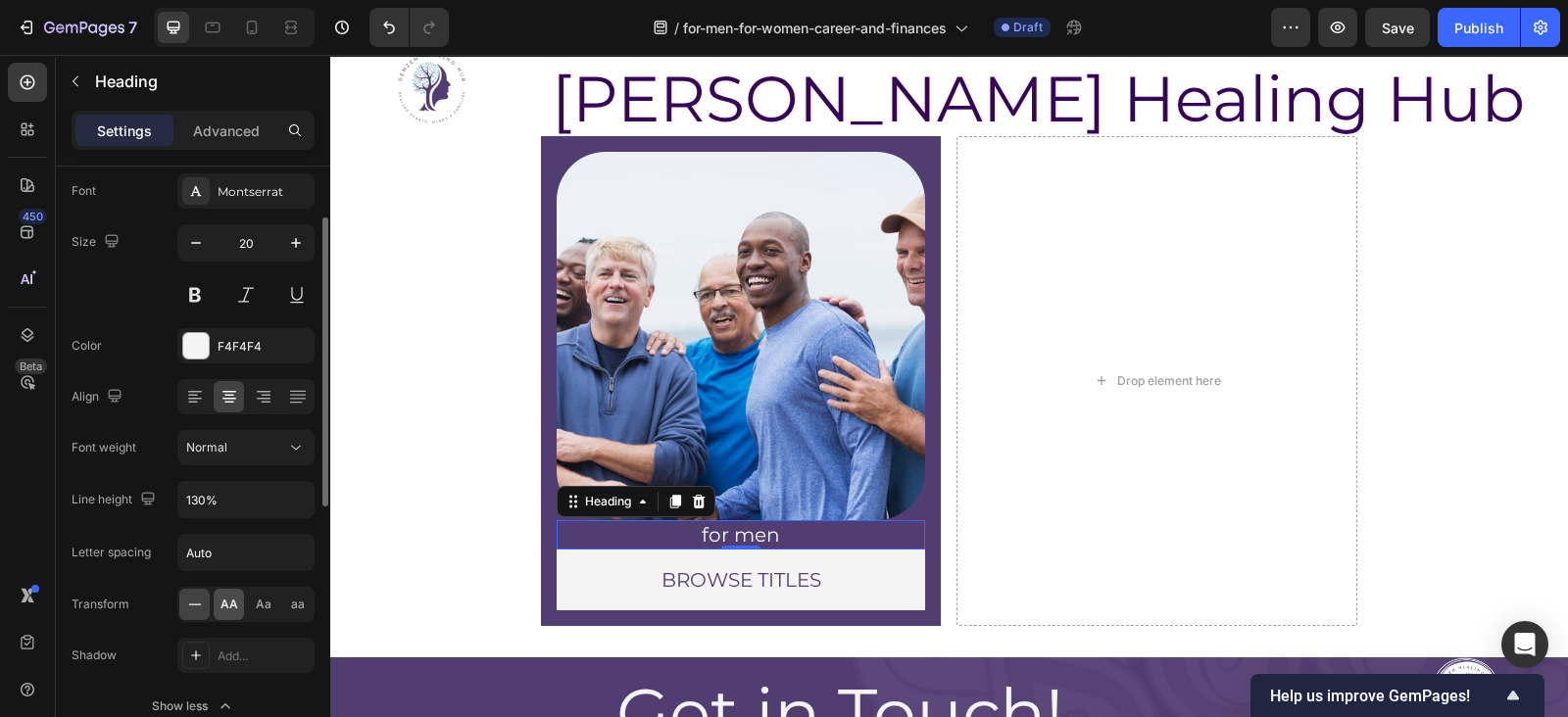
click at [231, 612] on div "AA" at bounding box center [229, 604] width 30 height 31
click at [326, 407] on div at bounding box center [323, 329] width 11 height 240
click at [509, 517] on section "Image for men Heading 0 BROWSE TITLES Heading Row Row Drop element here Row Sec…" at bounding box center [949, 388] width 1022 height 506
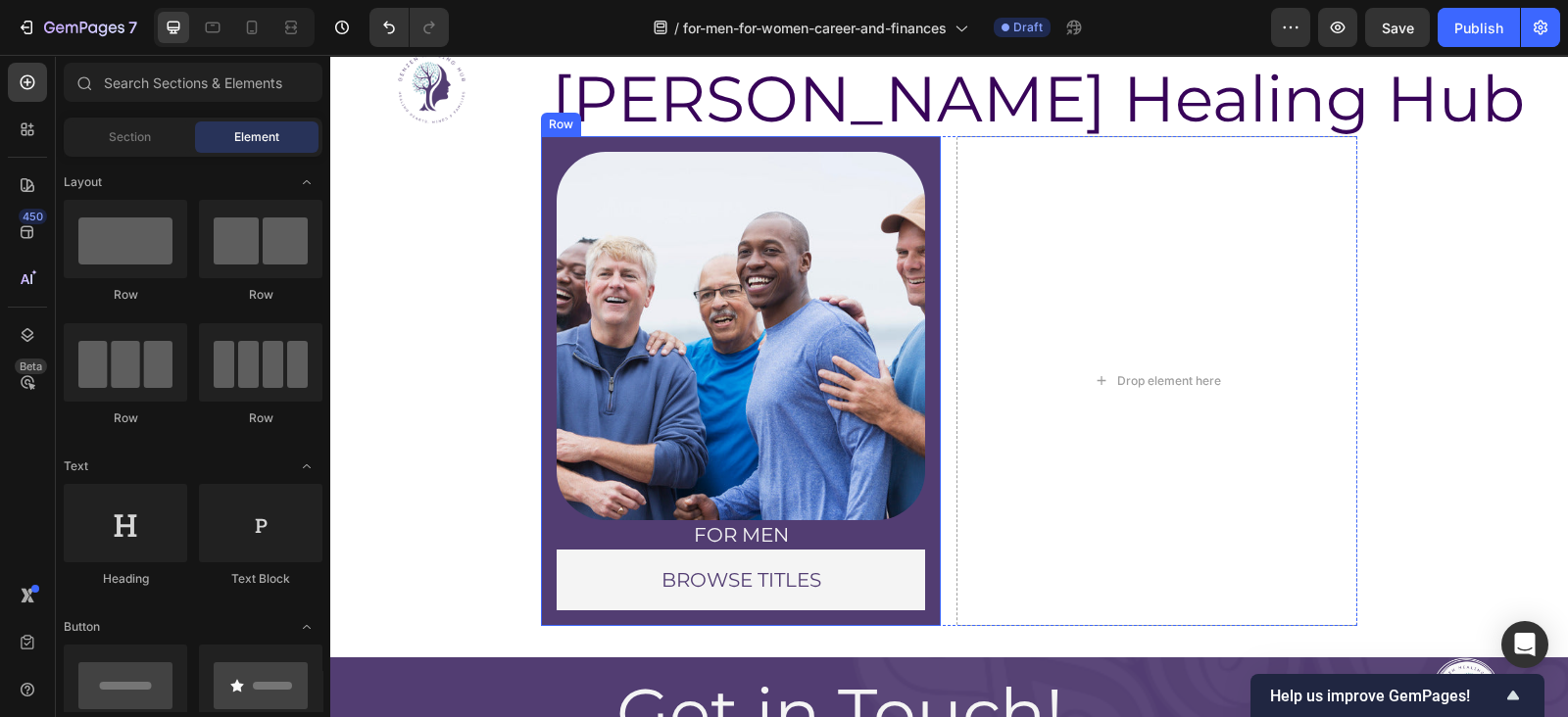
click at [921, 438] on div "Image for men Heading BROWSE TITLES Heading Row Row" at bounding box center [741, 381] width 400 height 491
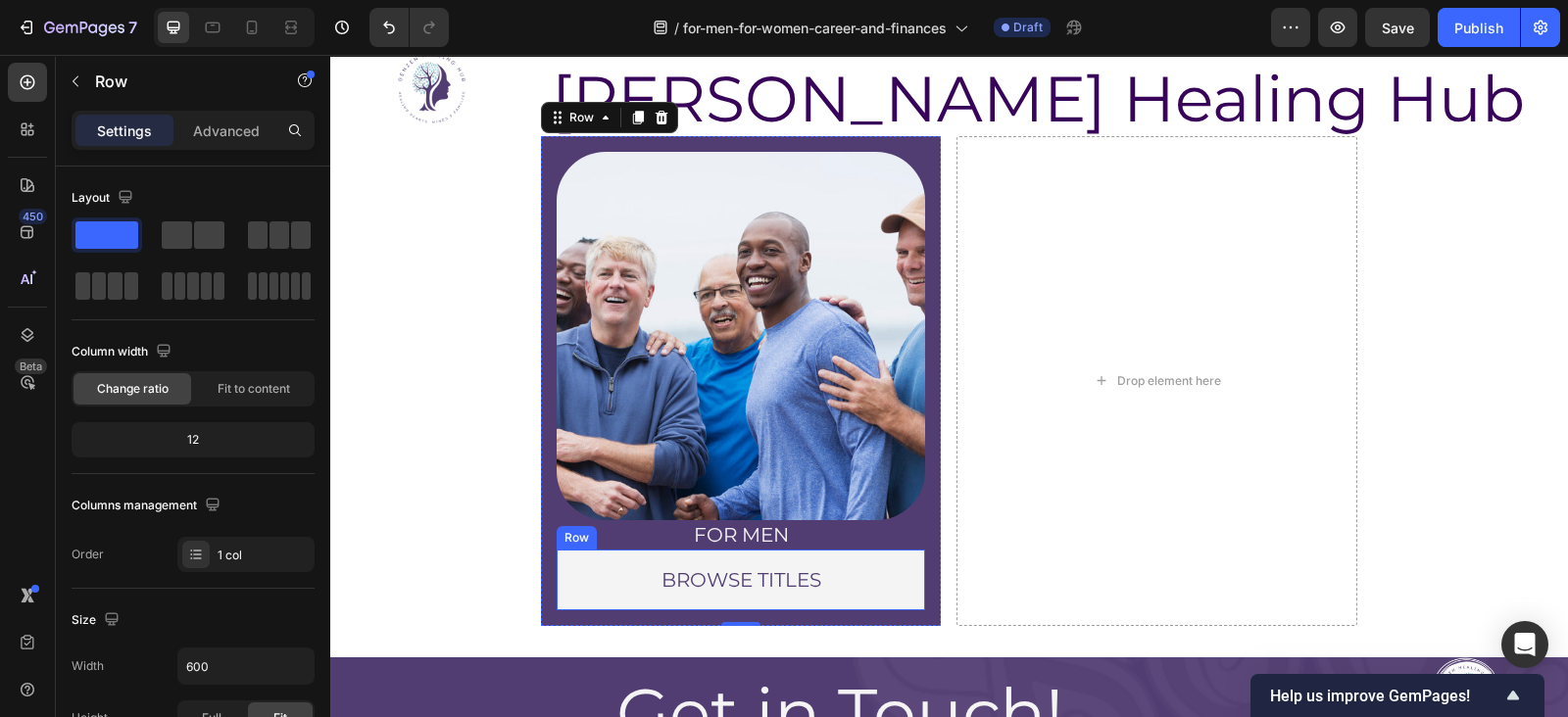
click at [879, 595] on div "BROWSE TITLES Heading Row" at bounding box center [741, 580] width 370 height 61
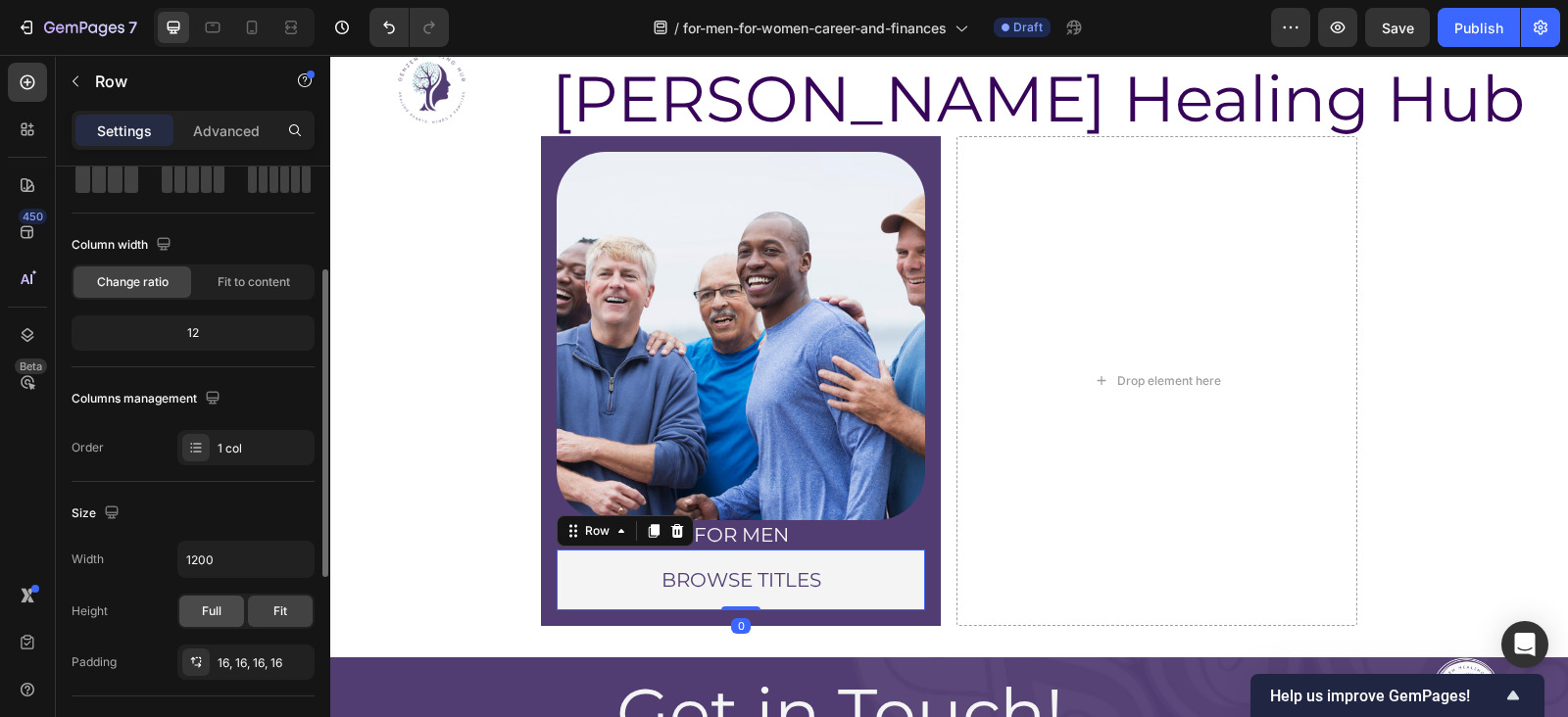
scroll to position [172, 0]
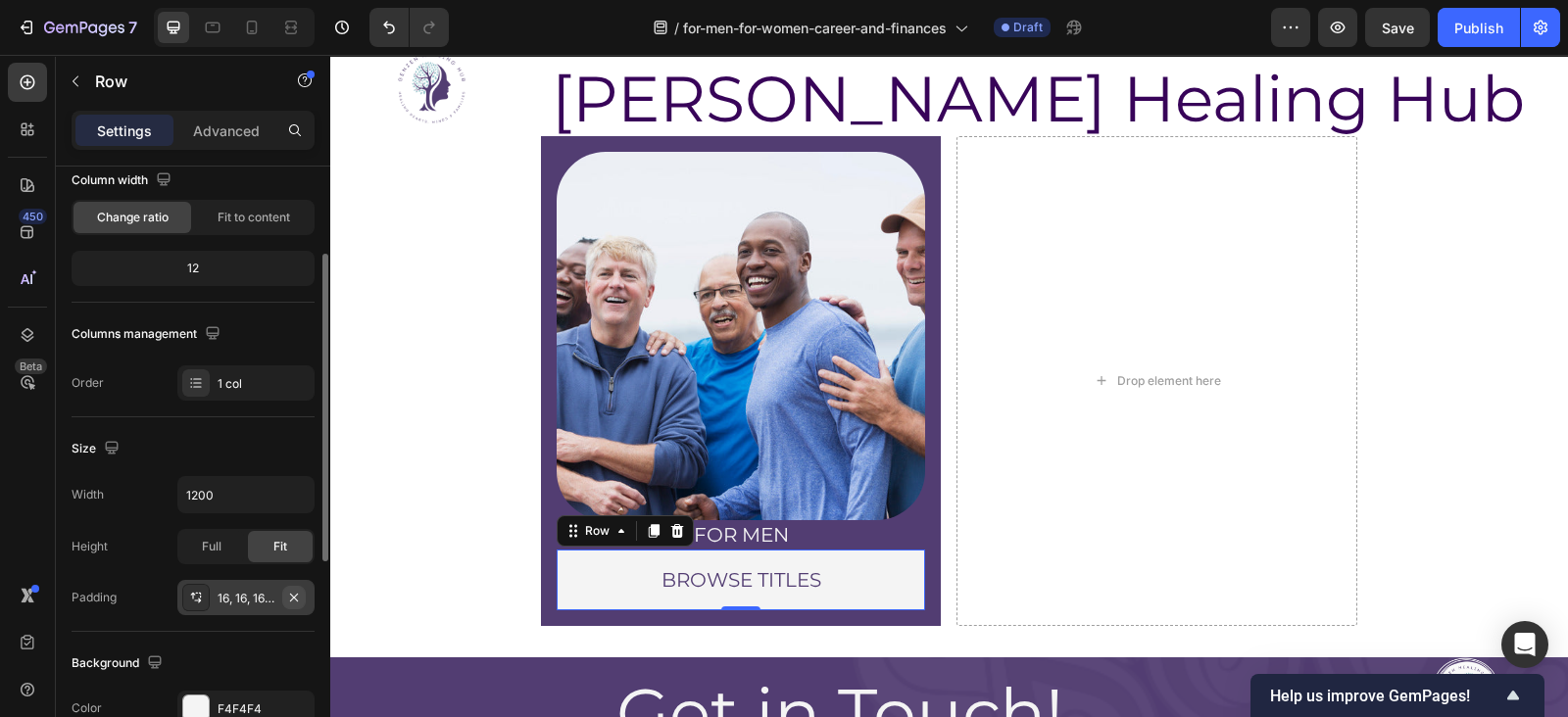
click at [294, 598] on icon "button" at bounding box center [295, 598] width 16 height 16
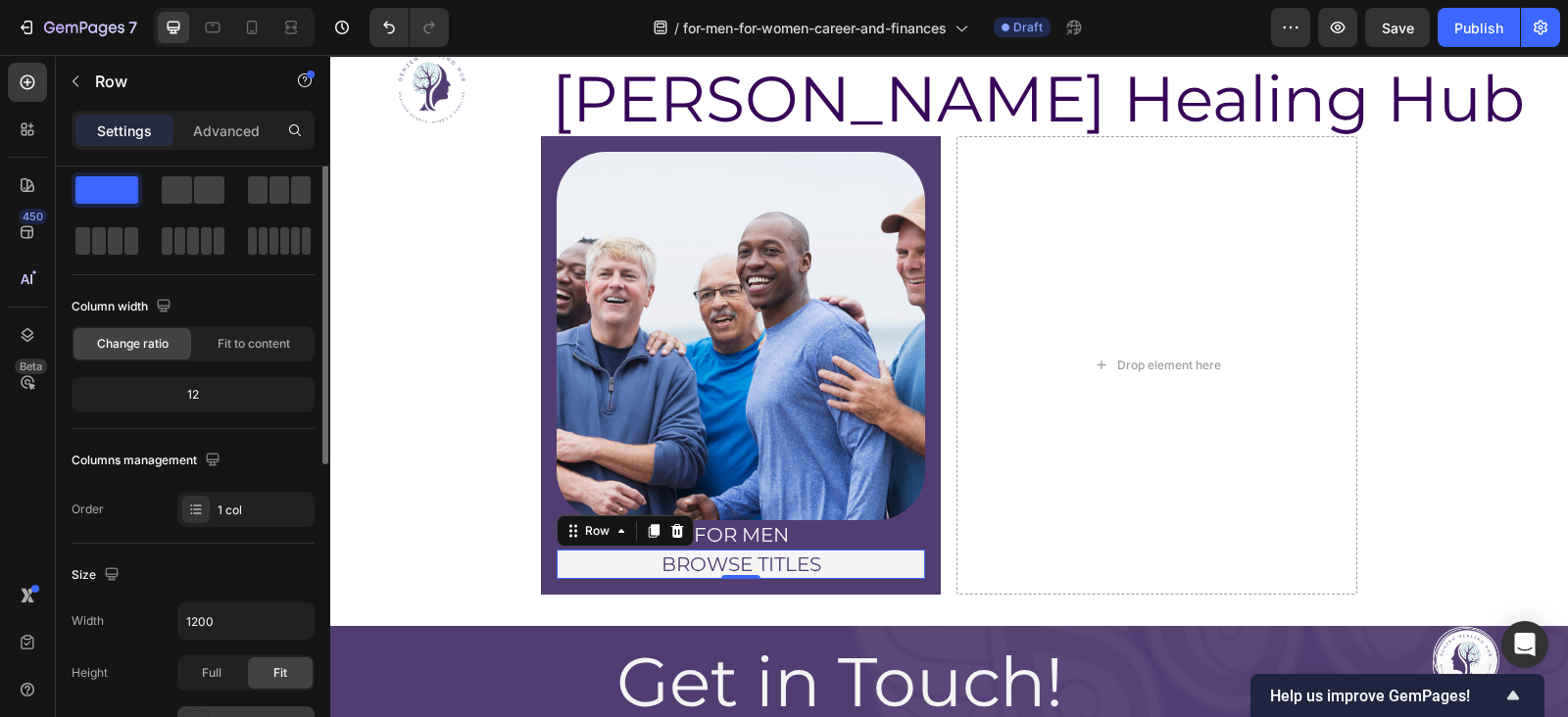
scroll to position [0, 0]
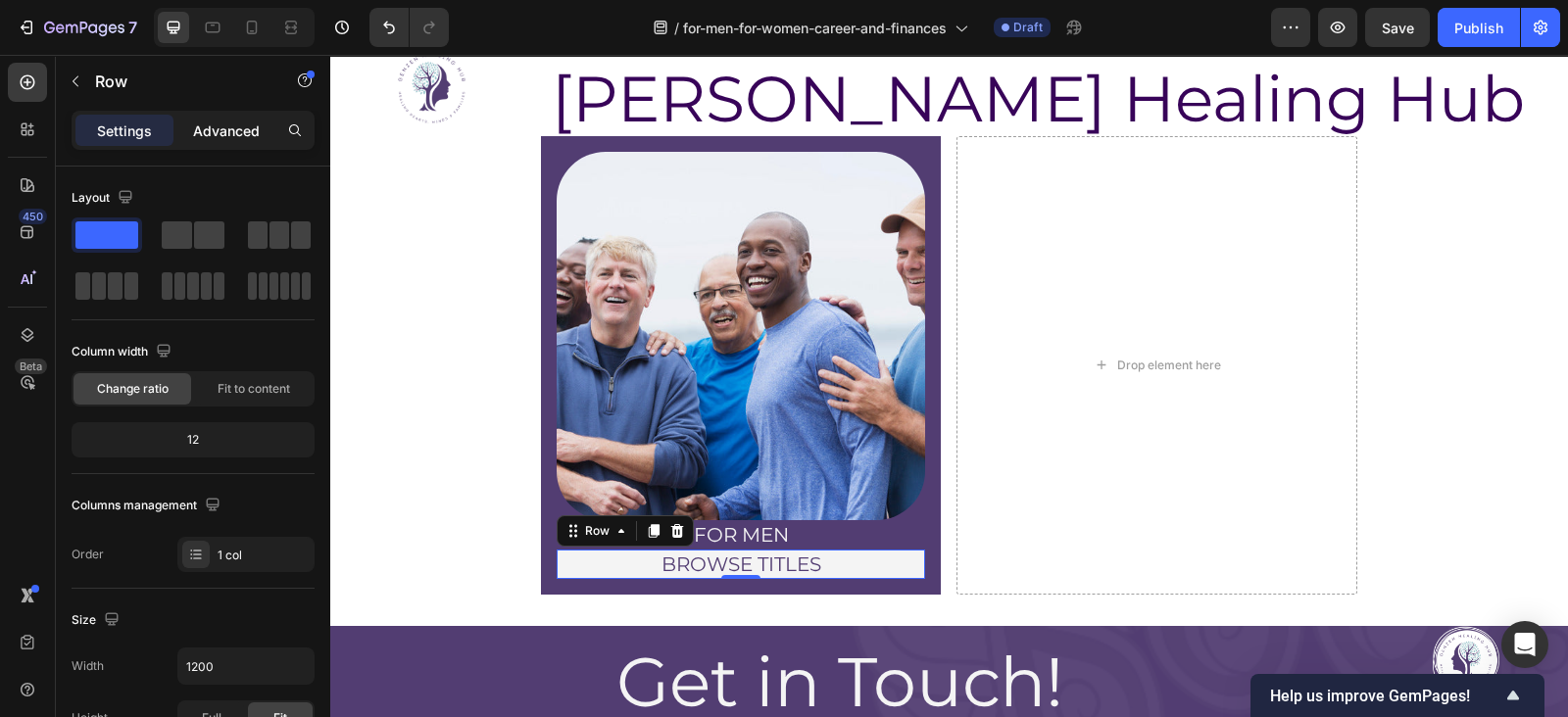
click at [199, 122] on p "Advanced" at bounding box center [226, 131] width 67 height 21
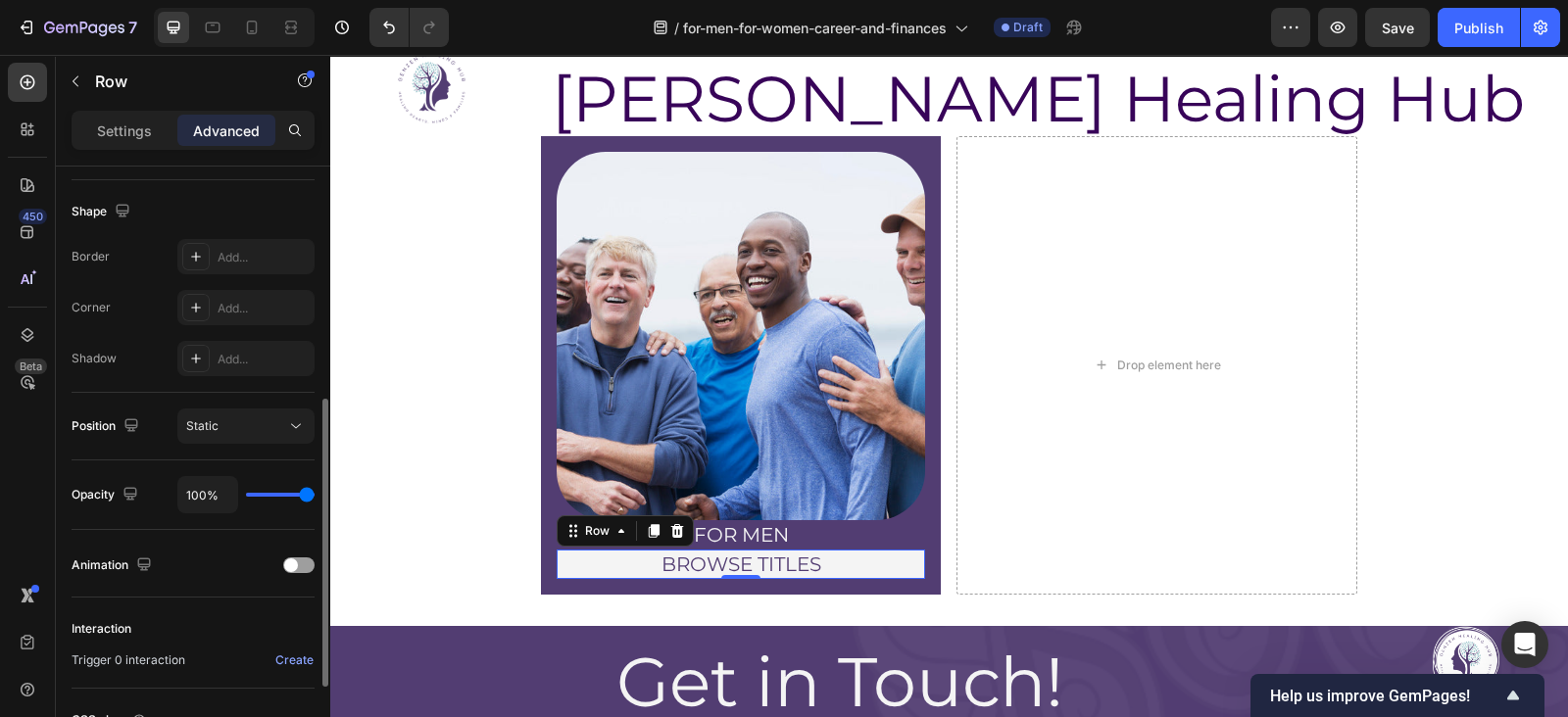
scroll to position [500, 0]
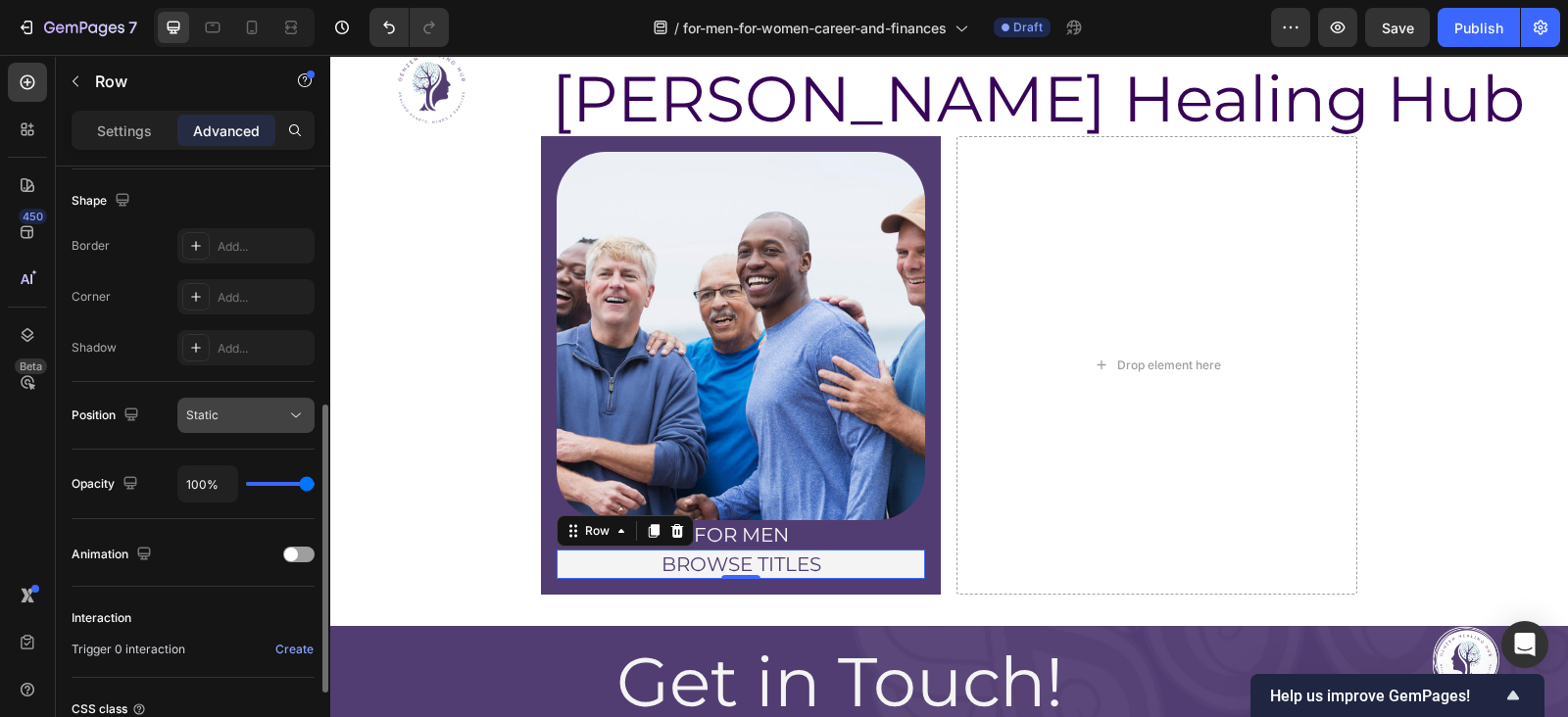
click at [295, 412] on icon at bounding box center [297, 415] width 20 height 20
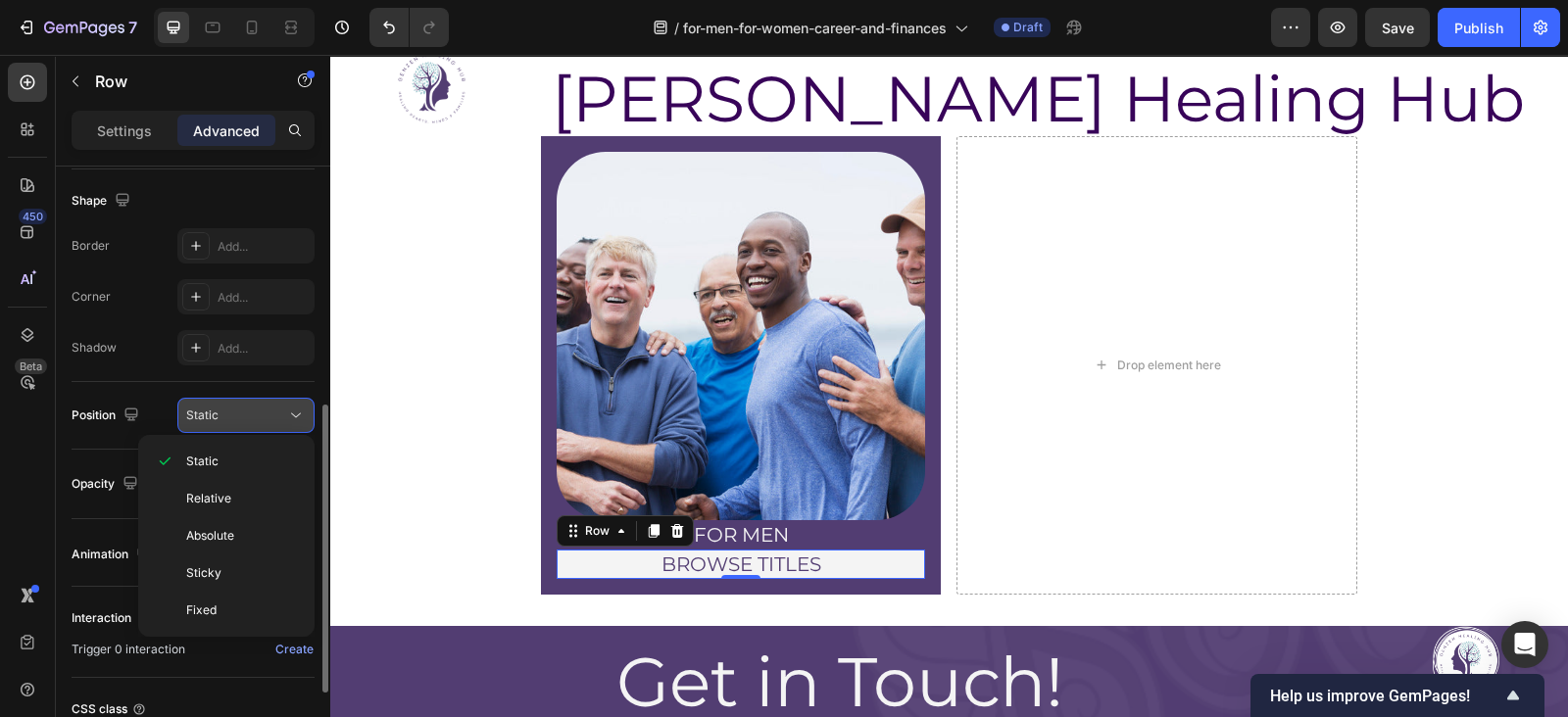
scroll to position [529, 0]
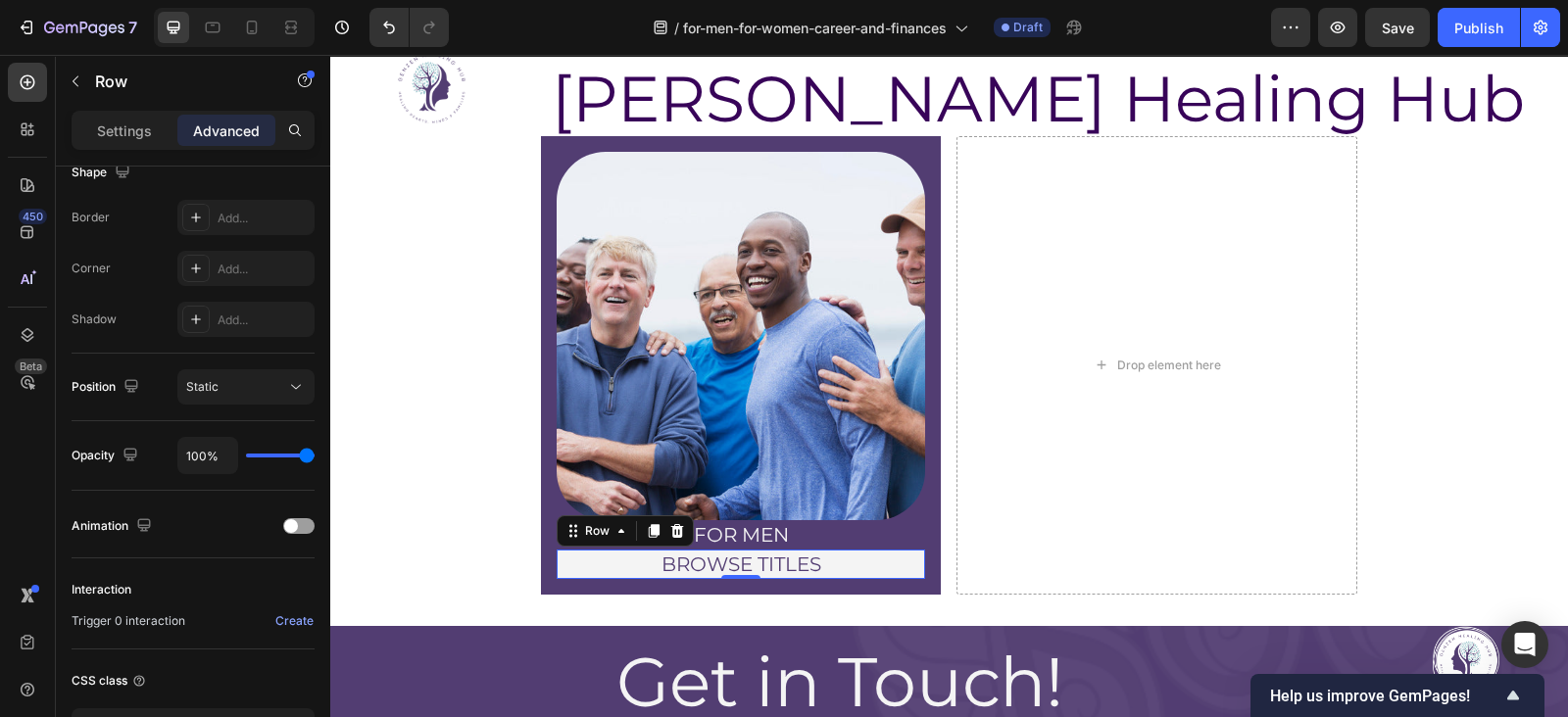
click at [53, 376] on div "450 Beta" at bounding box center [28, 385] width 56 height 662
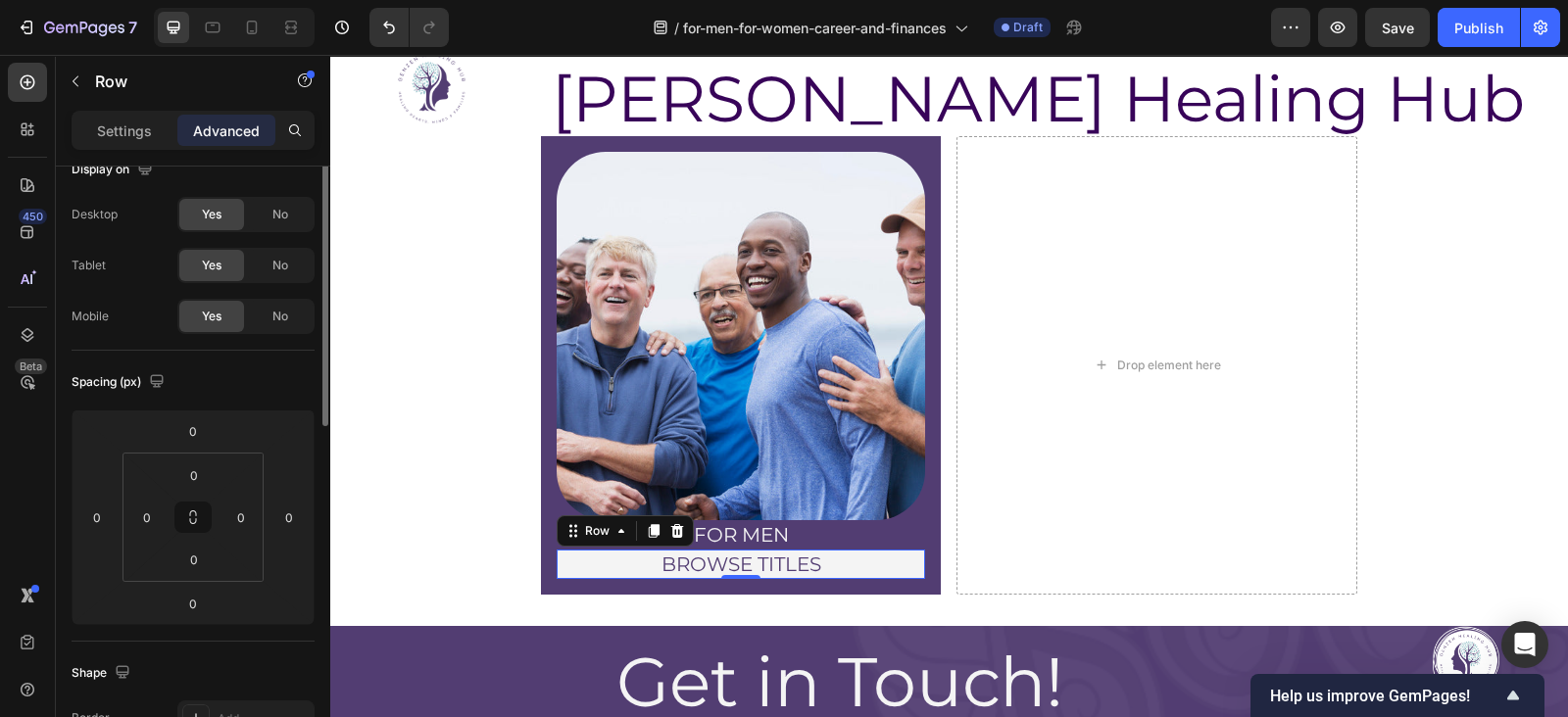
scroll to position [0, 0]
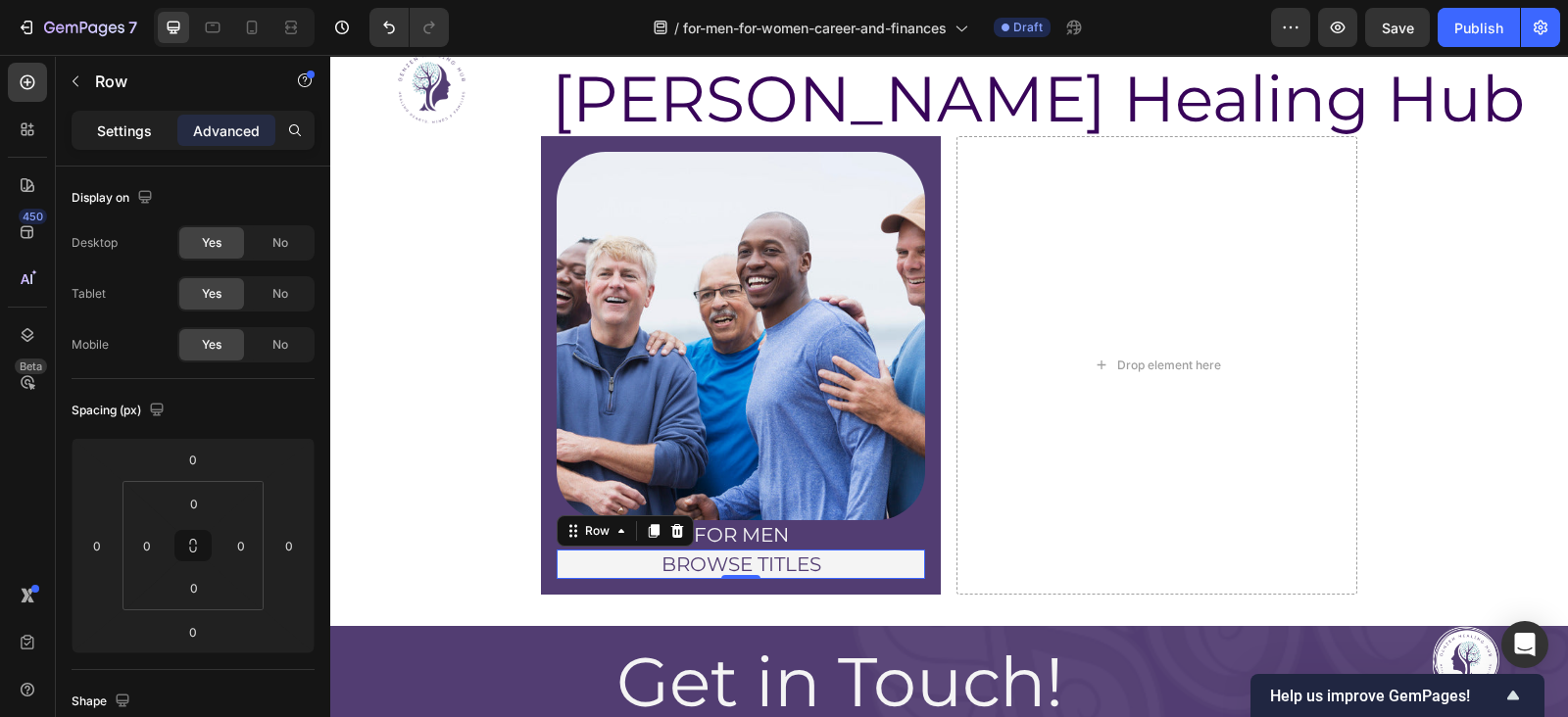
click at [103, 130] on p "Settings" at bounding box center [124, 131] width 55 height 21
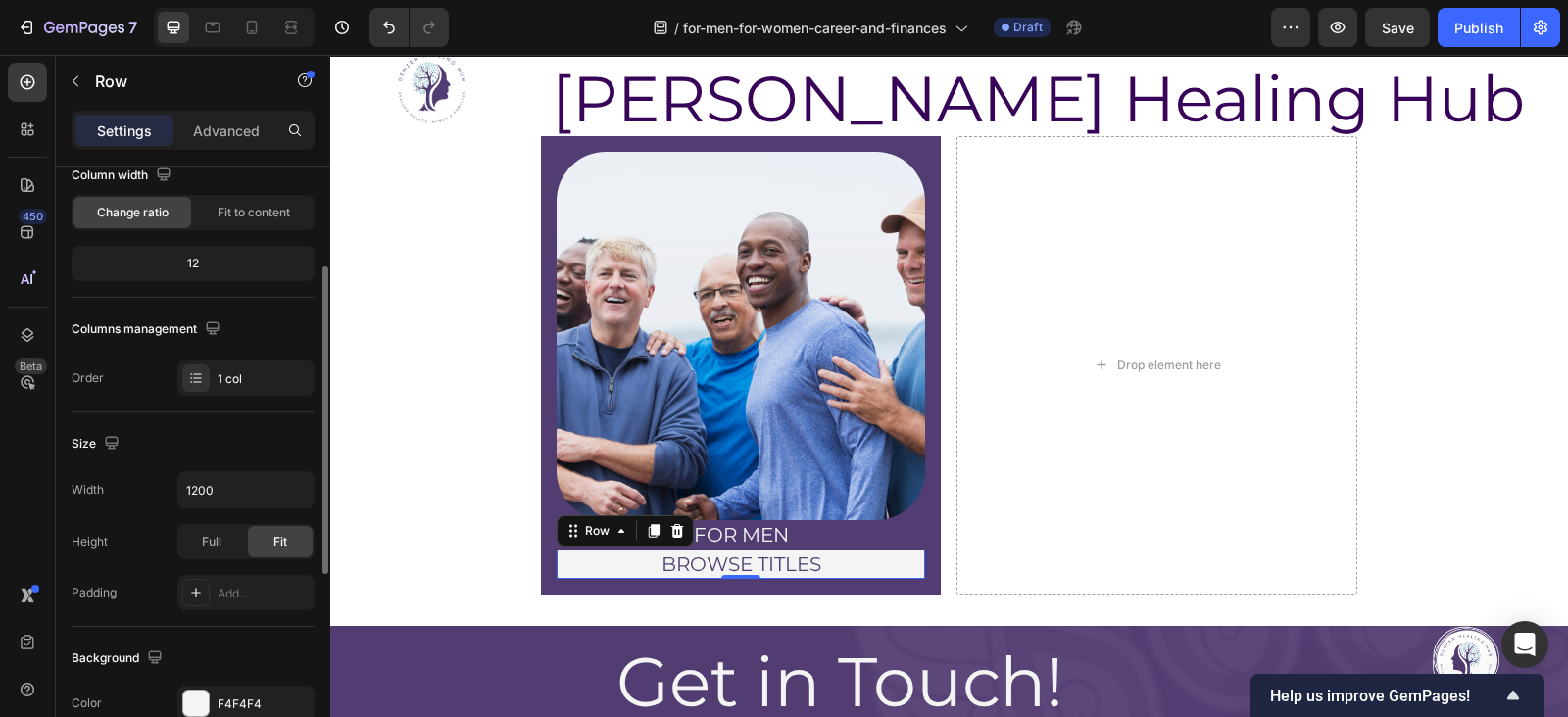
scroll to position [184, 0]
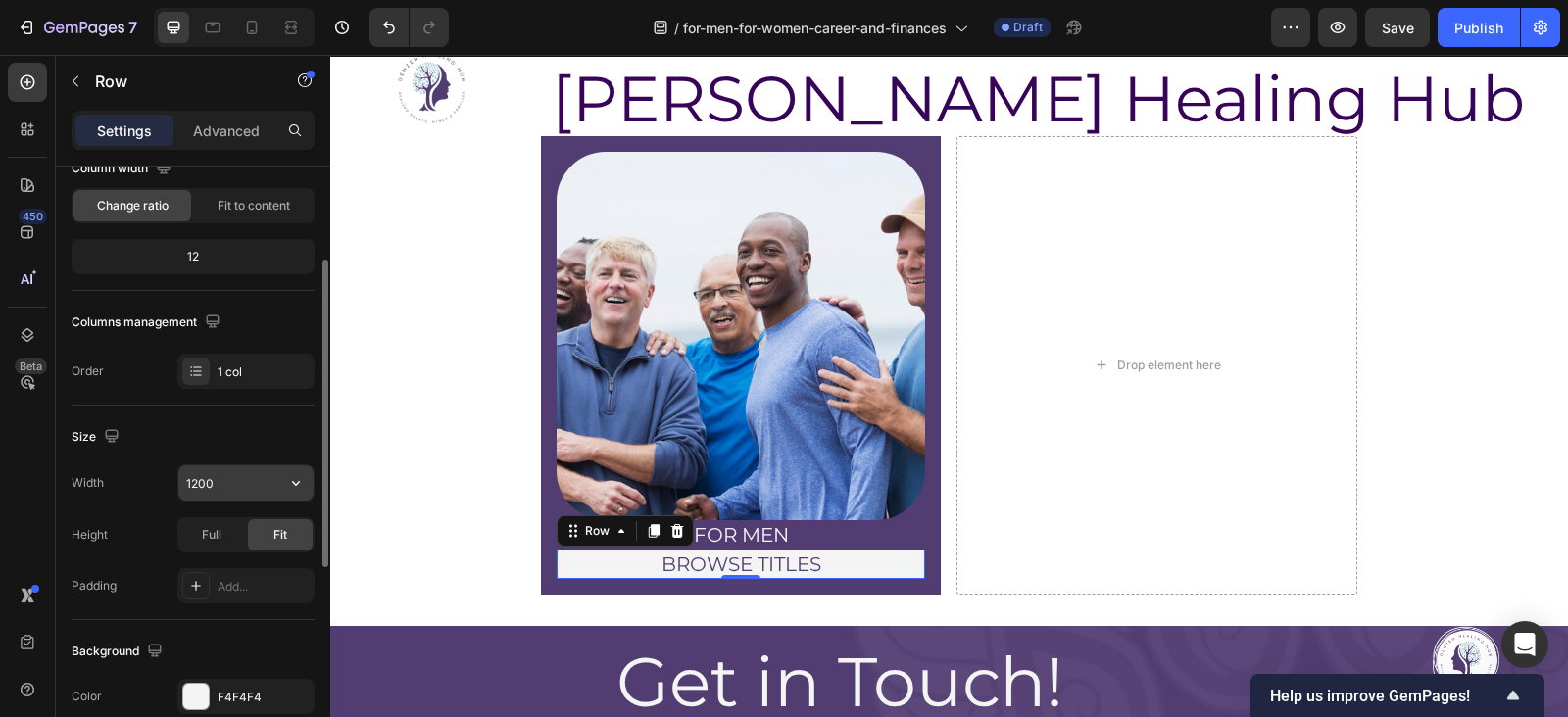
click at [288, 477] on icon "button" at bounding box center [297, 483] width 20 height 20
click at [275, 421] on div "Size" at bounding box center [193, 436] width 243 height 31
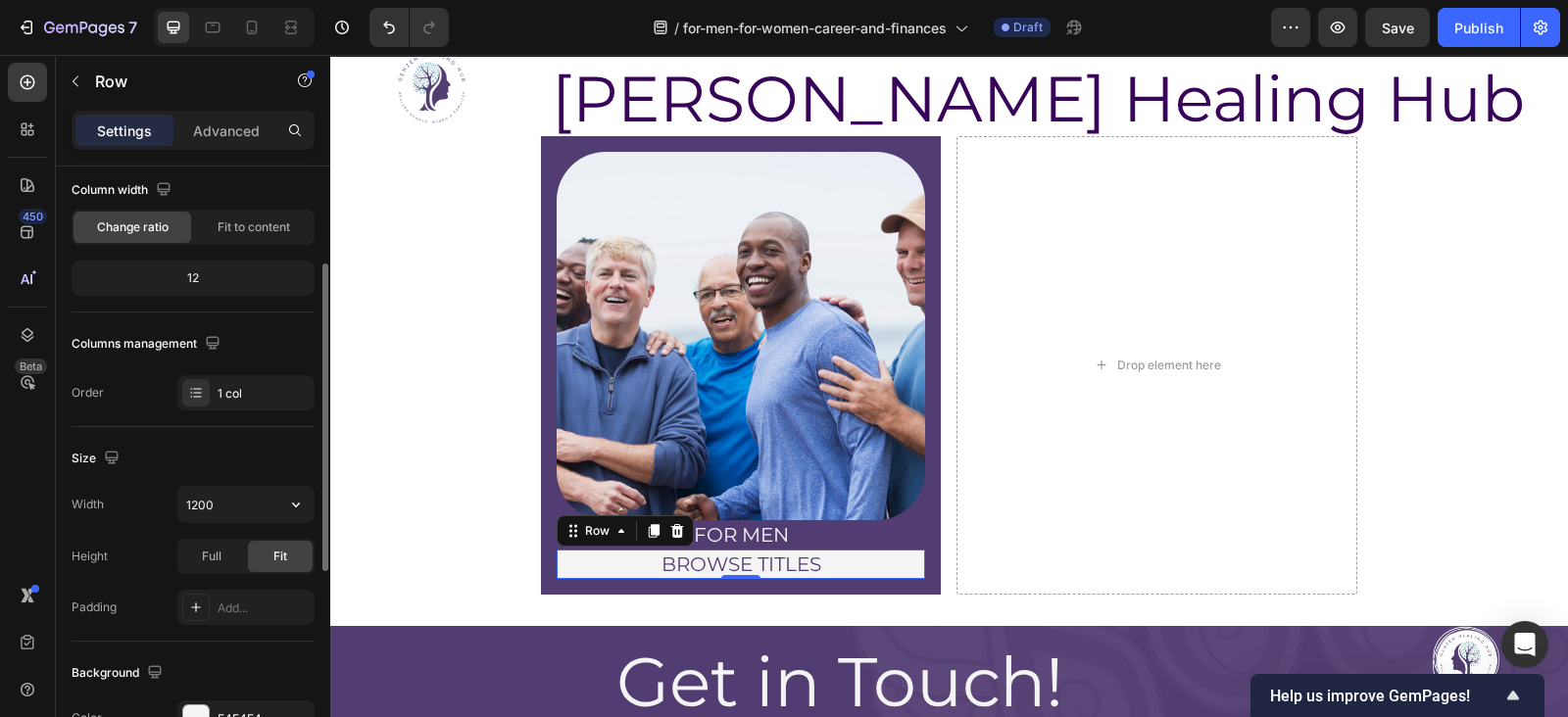
scroll to position [172, 0]
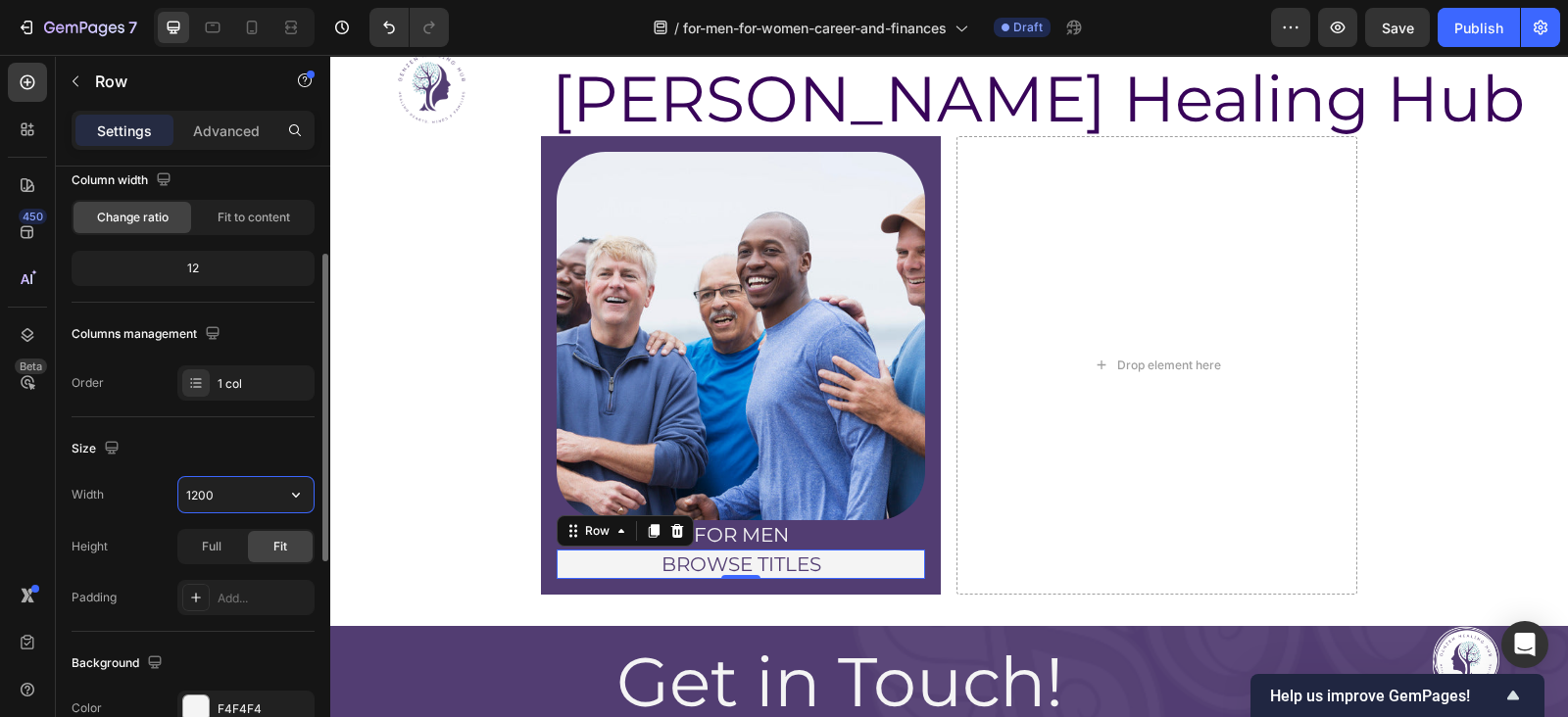
click at [230, 493] on input "1200" at bounding box center [246, 494] width 135 height 35
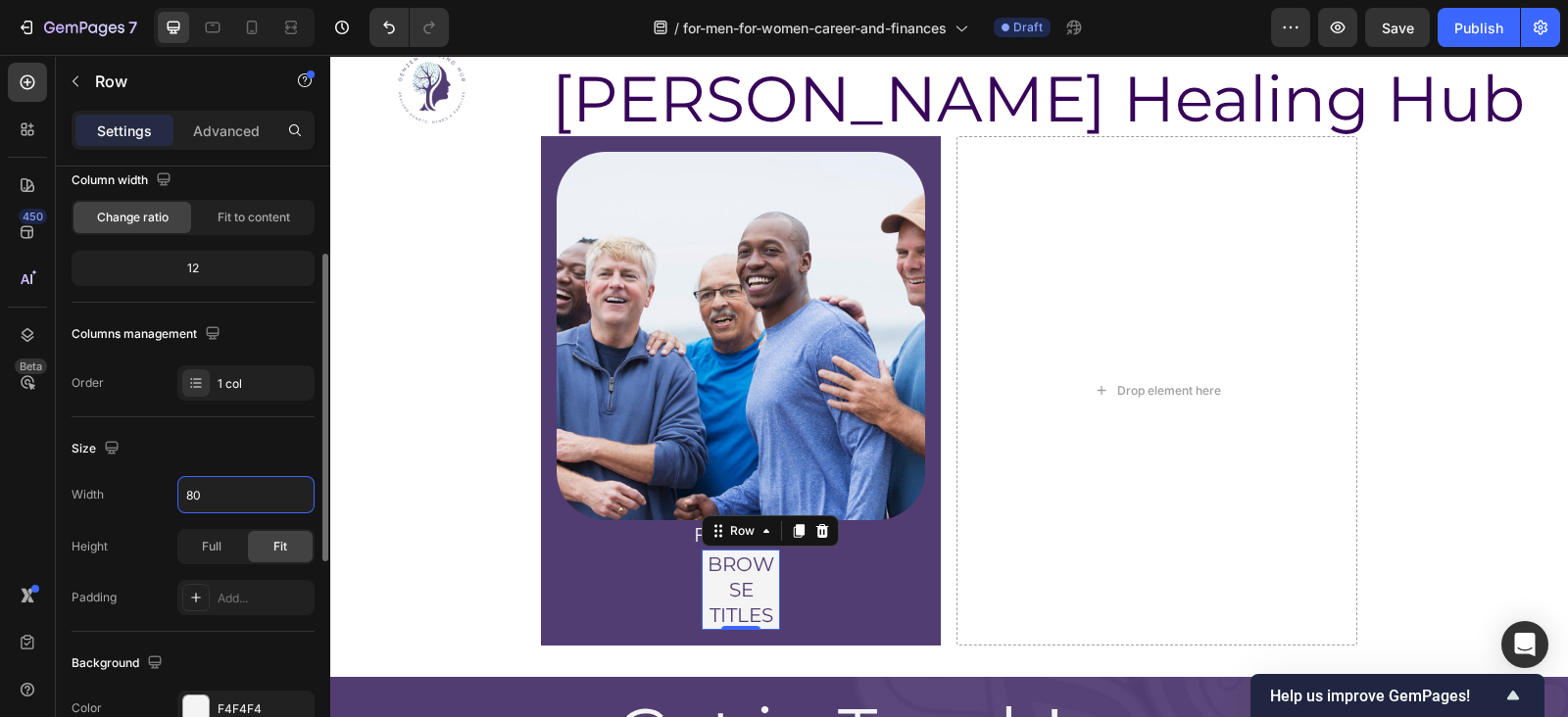
type input "8"
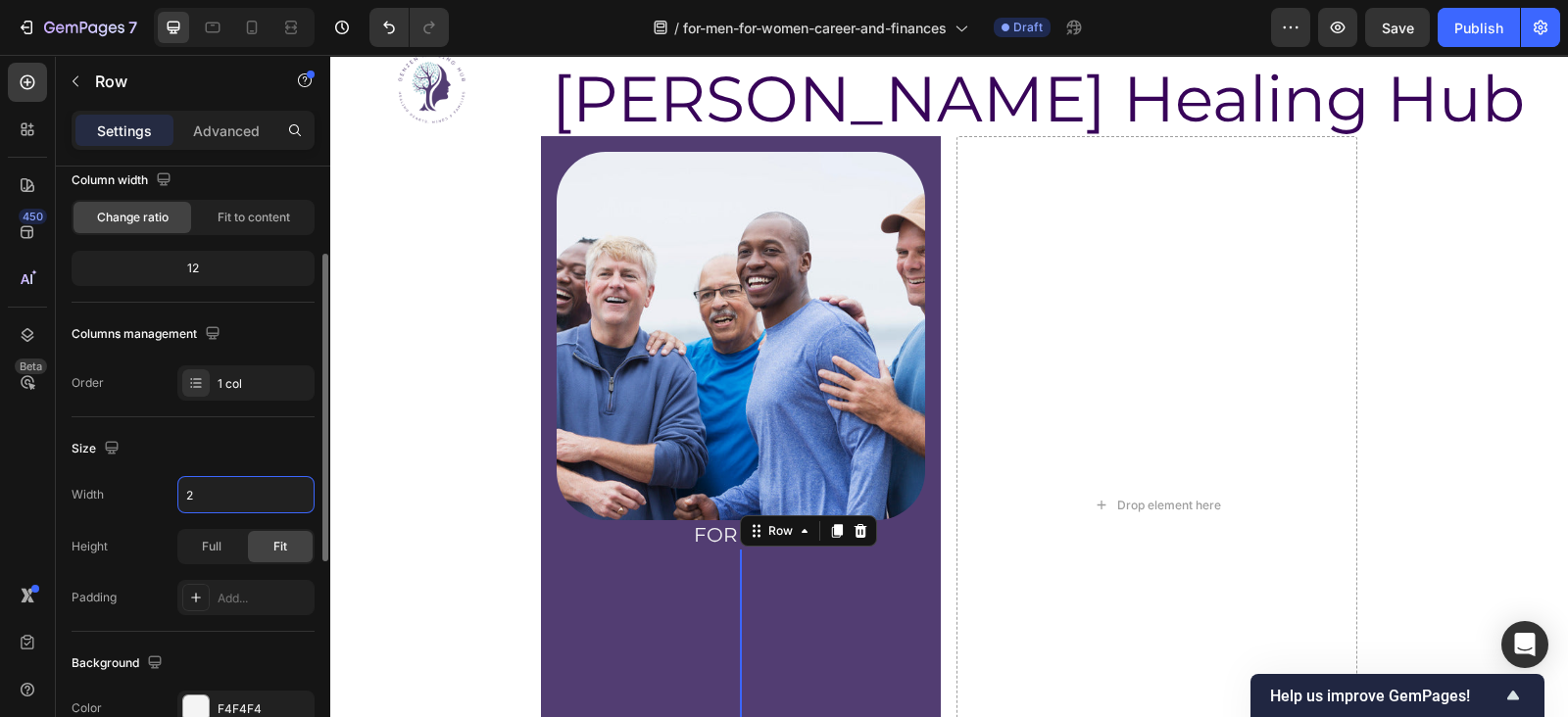
scroll to position [0, 0]
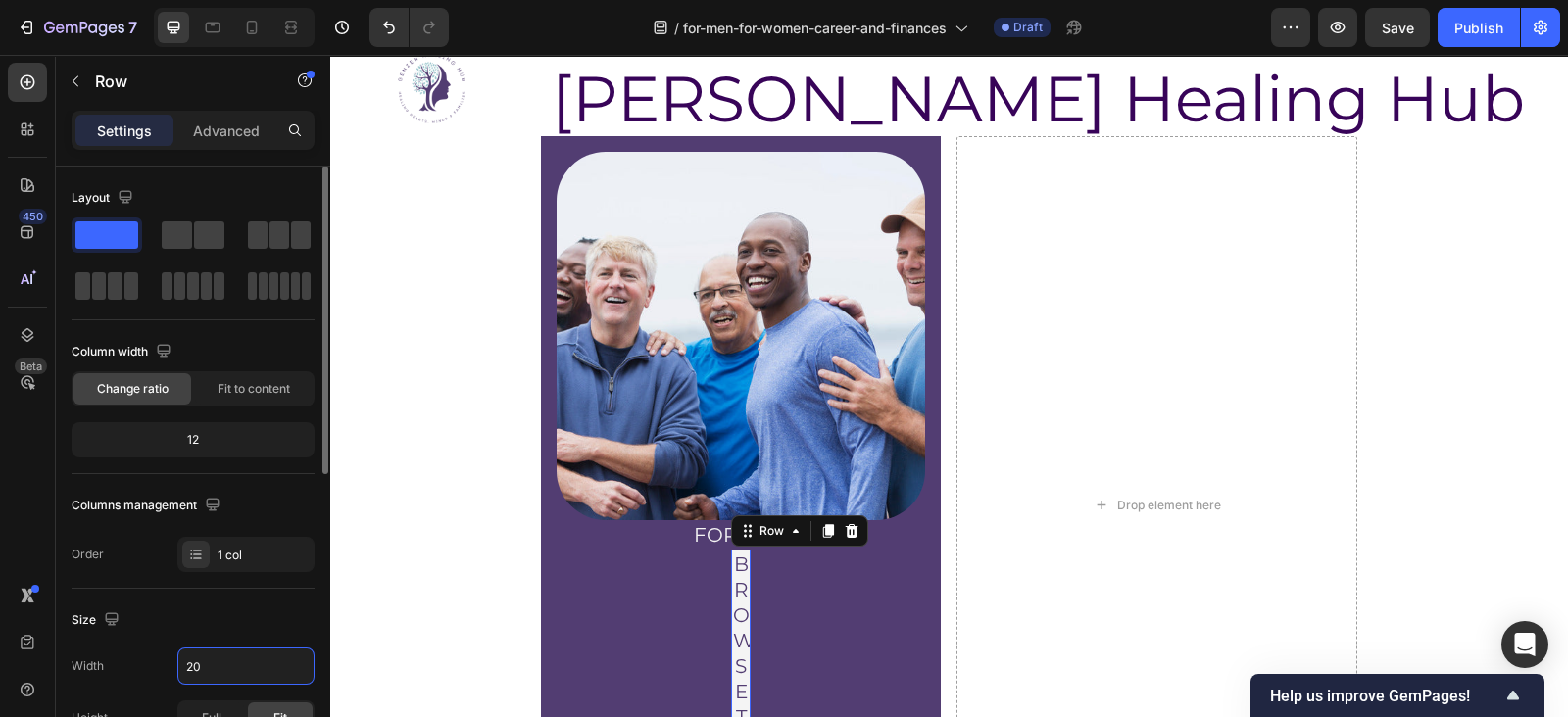
type input "2"
type input "300"
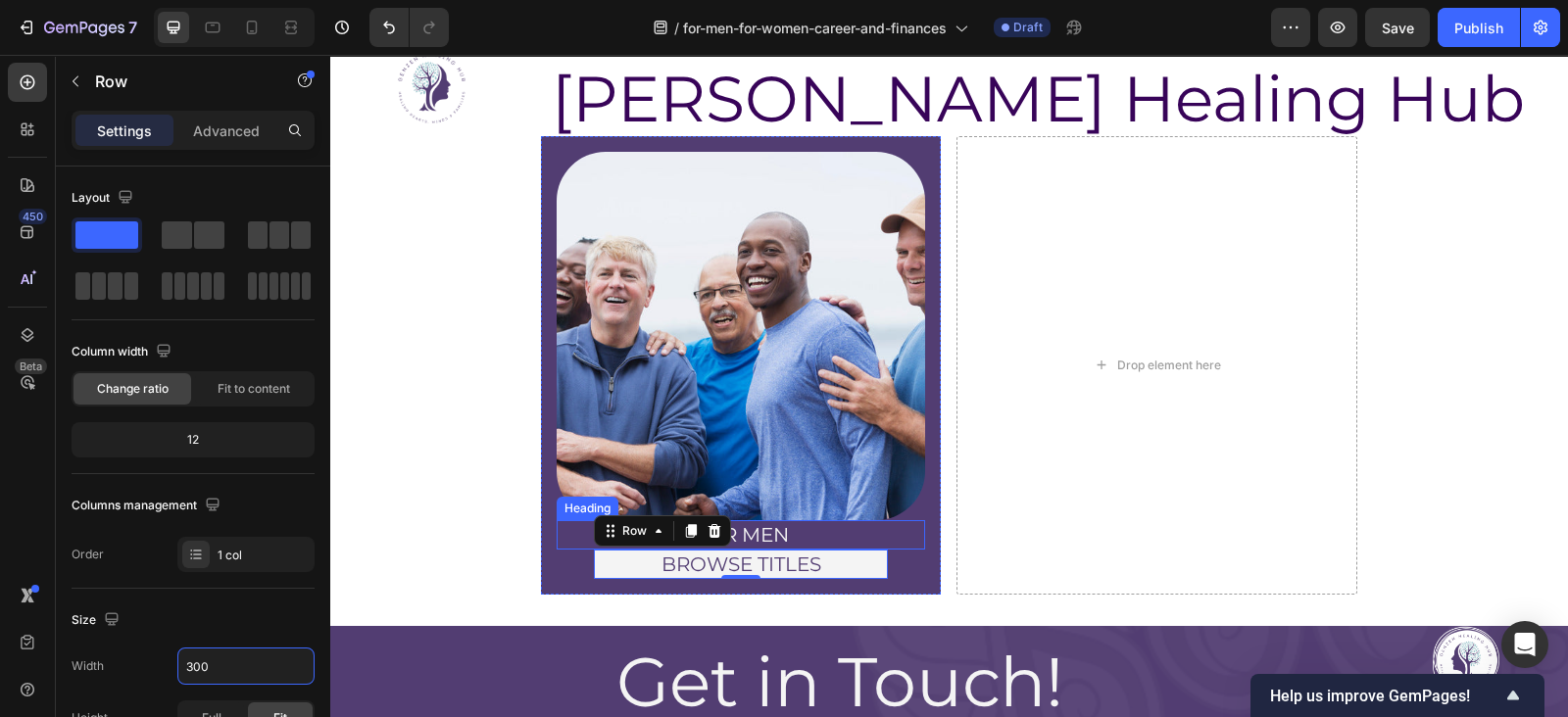
click at [820, 529] on p "for men" at bounding box center [741, 535] width 366 height 26
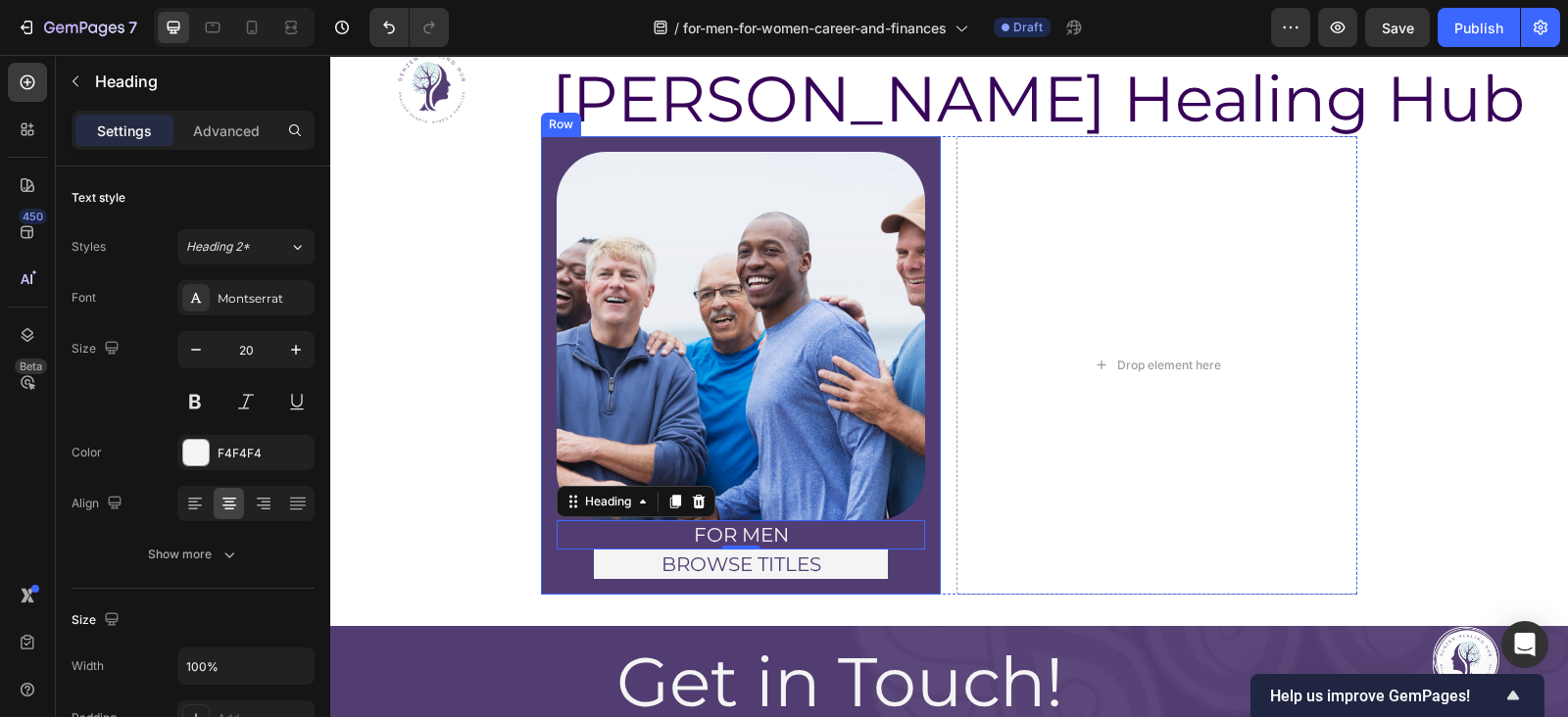
click at [921, 438] on div "Image for men Heading 0 BROWSE TITLES Heading Row Row" at bounding box center [741, 365] width 400 height 459
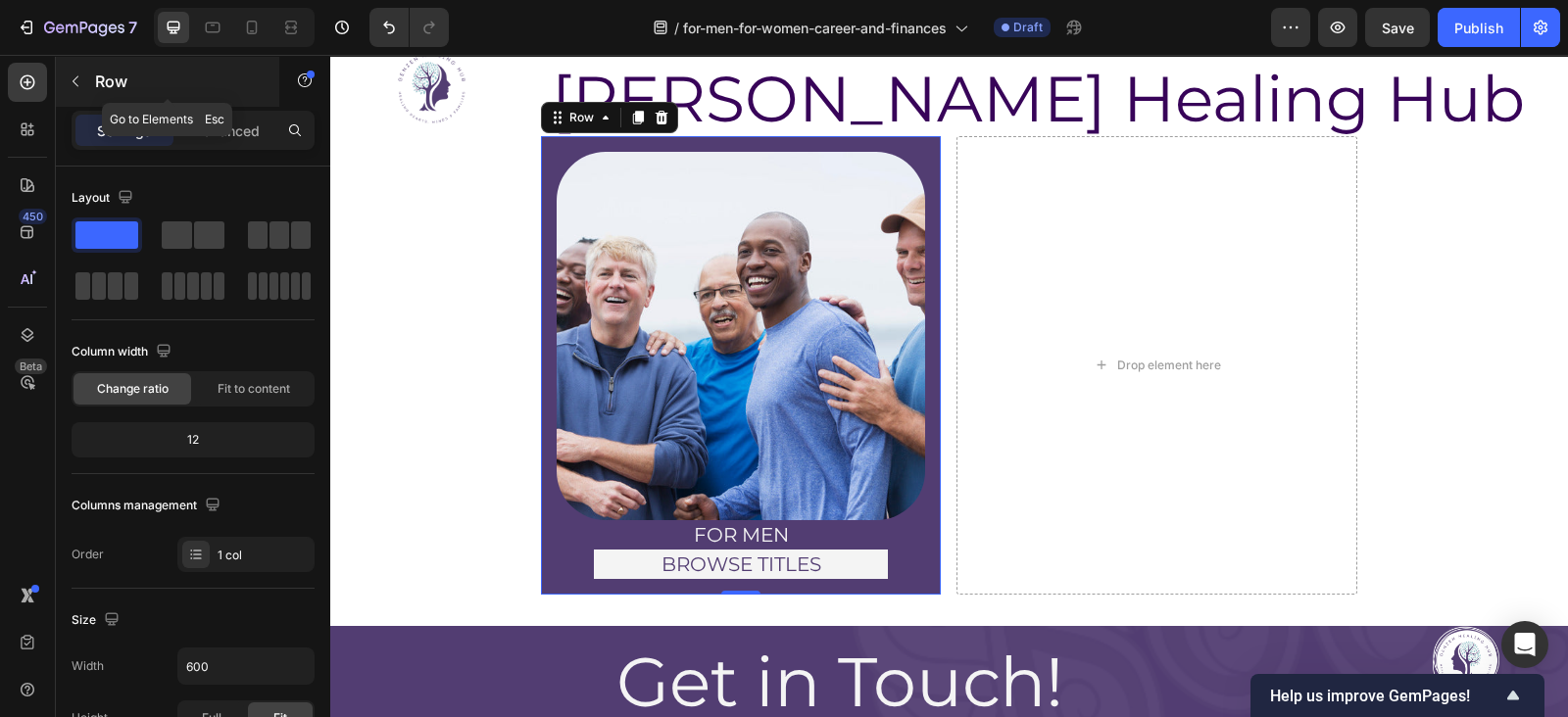
click at [72, 80] on icon "button" at bounding box center [76, 82] width 16 height 16
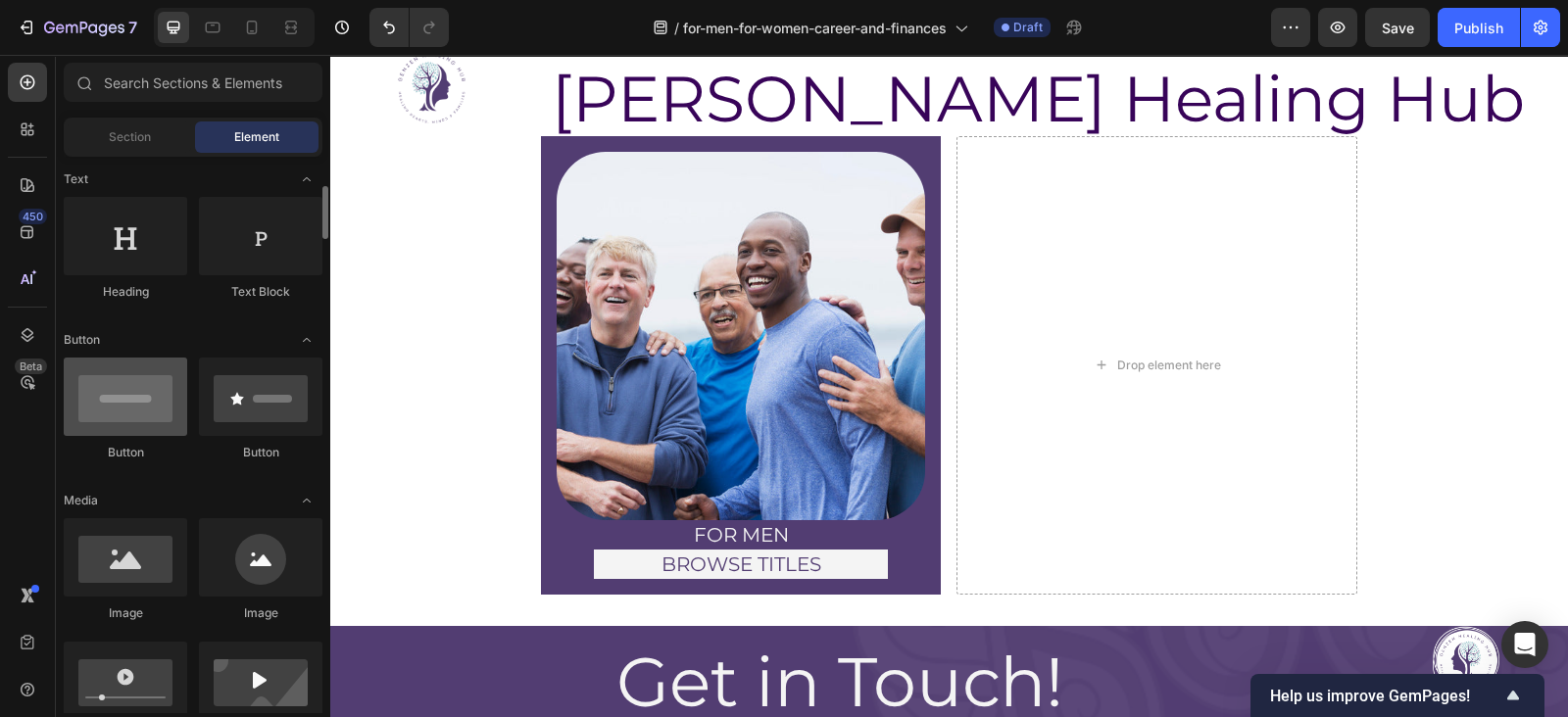
scroll to position [290, 0]
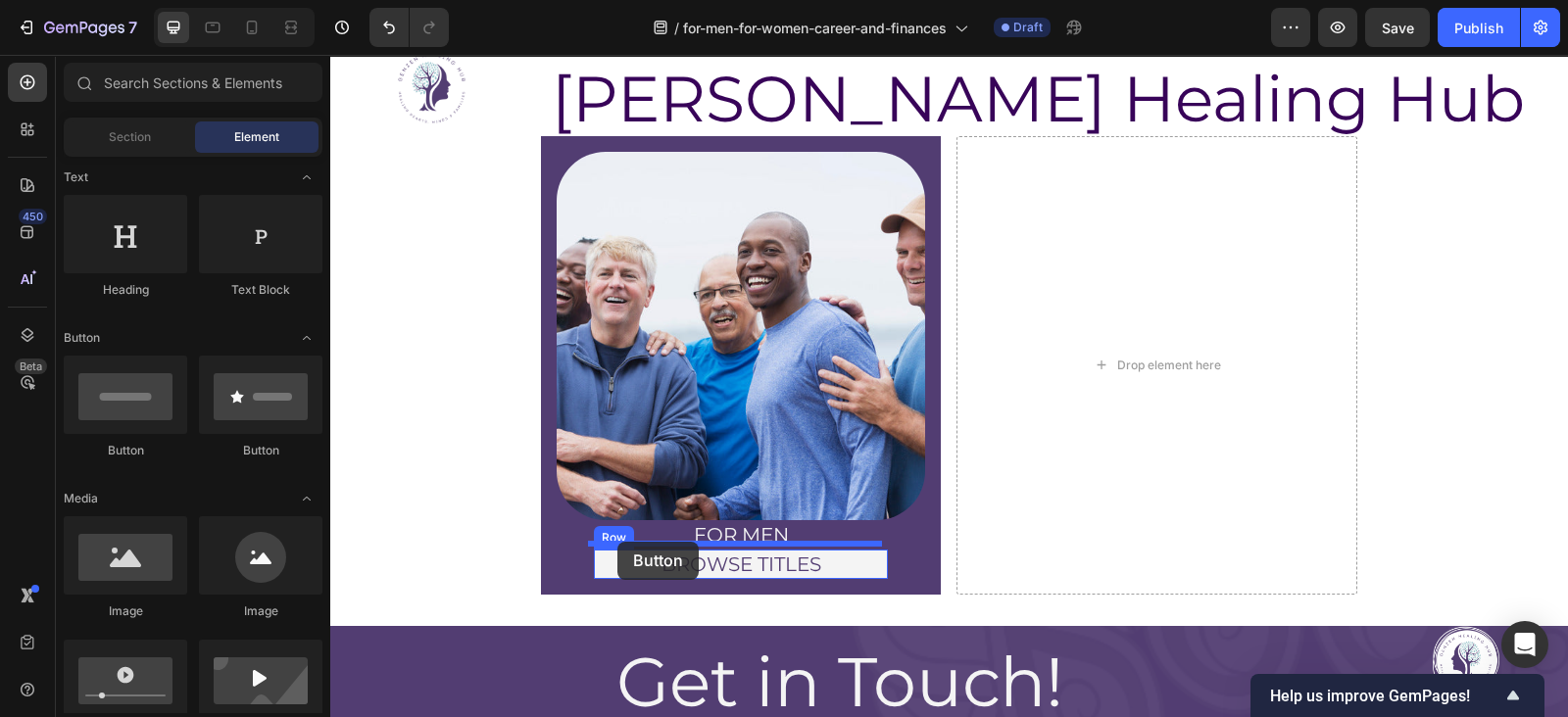
drag, startPoint x: 426, startPoint y: 456, endPoint x: 617, endPoint y: 542, distance: 209.5
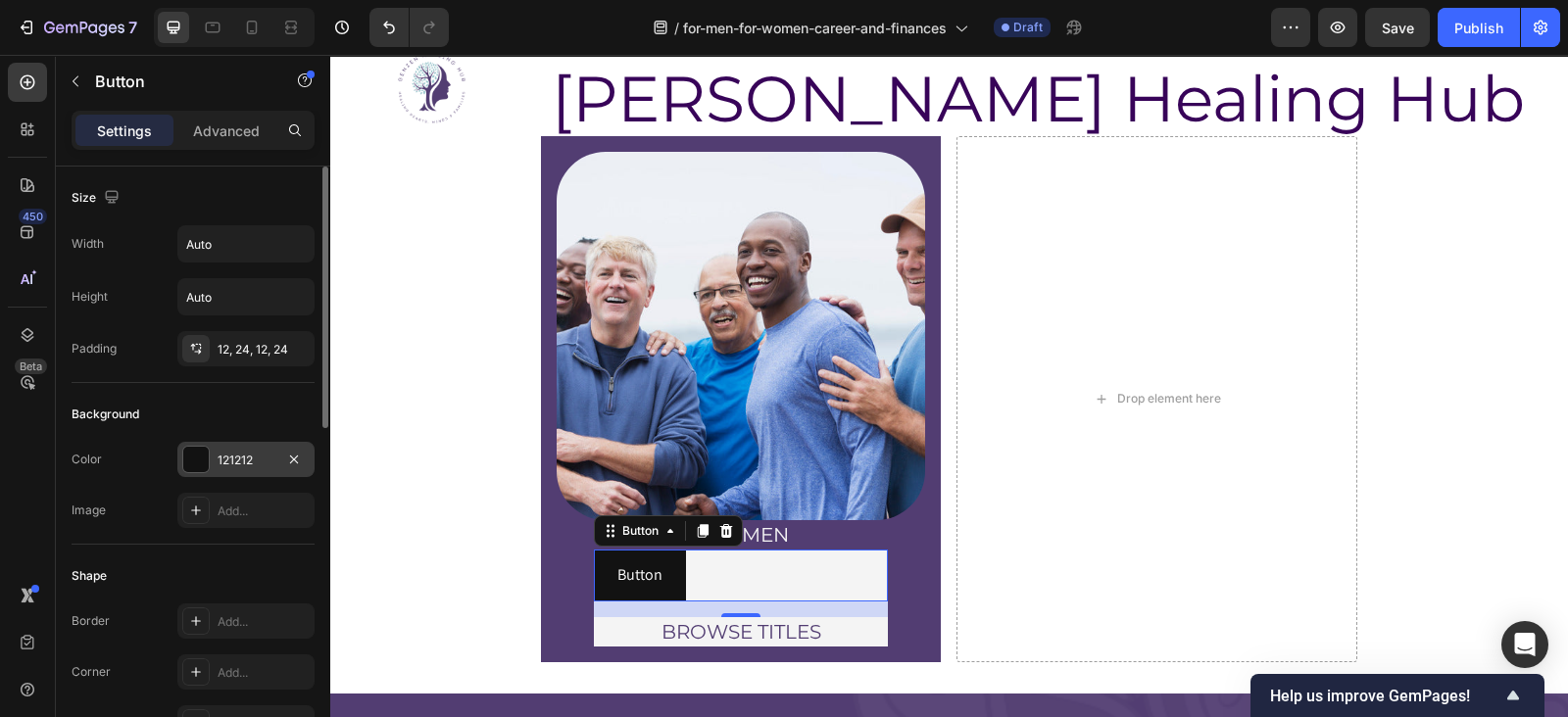
click at [208, 451] on div at bounding box center [197, 460] width 26 height 26
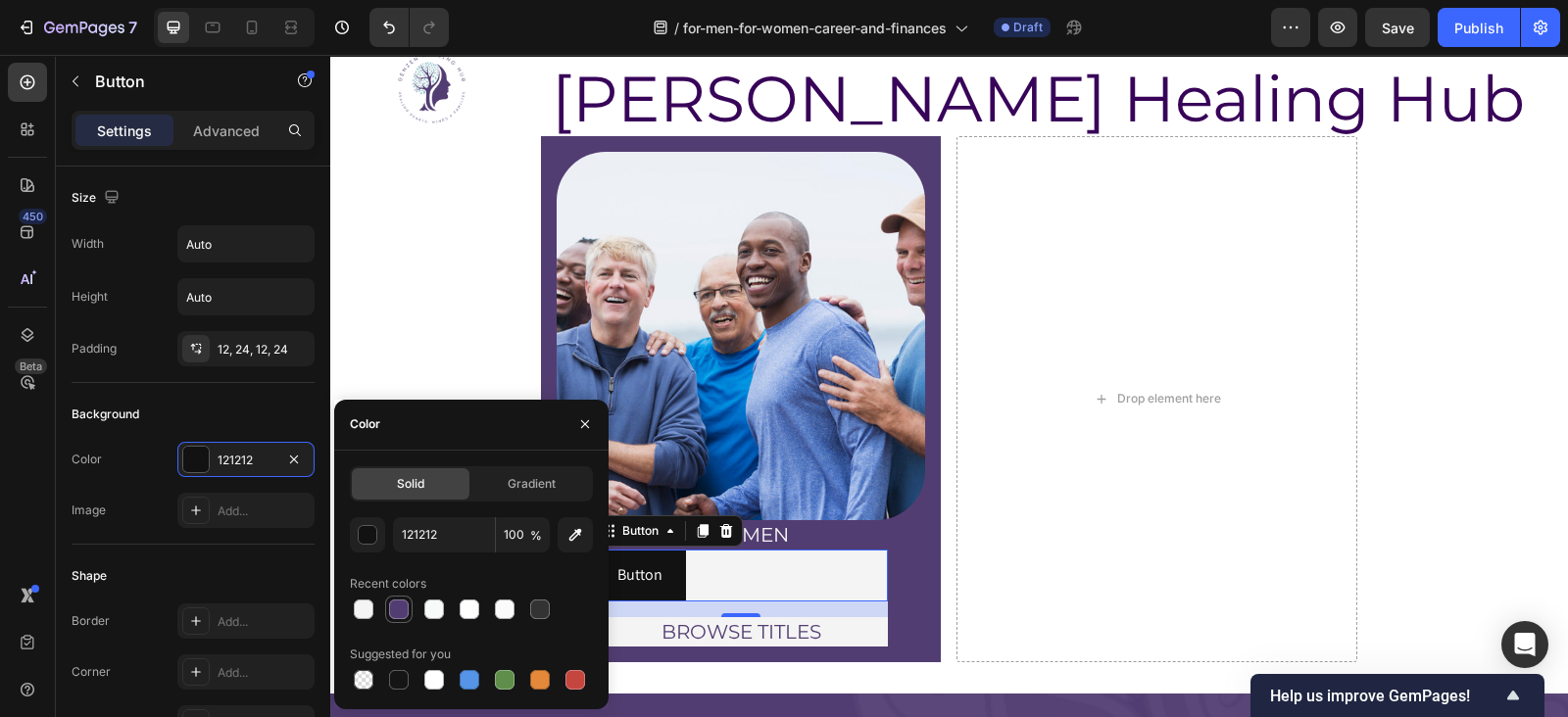
click at [392, 606] on div at bounding box center [399, 610] width 20 height 20
click at [362, 607] on div at bounding box center [364, 610] width 20 height 20
type input "F4F4F4"
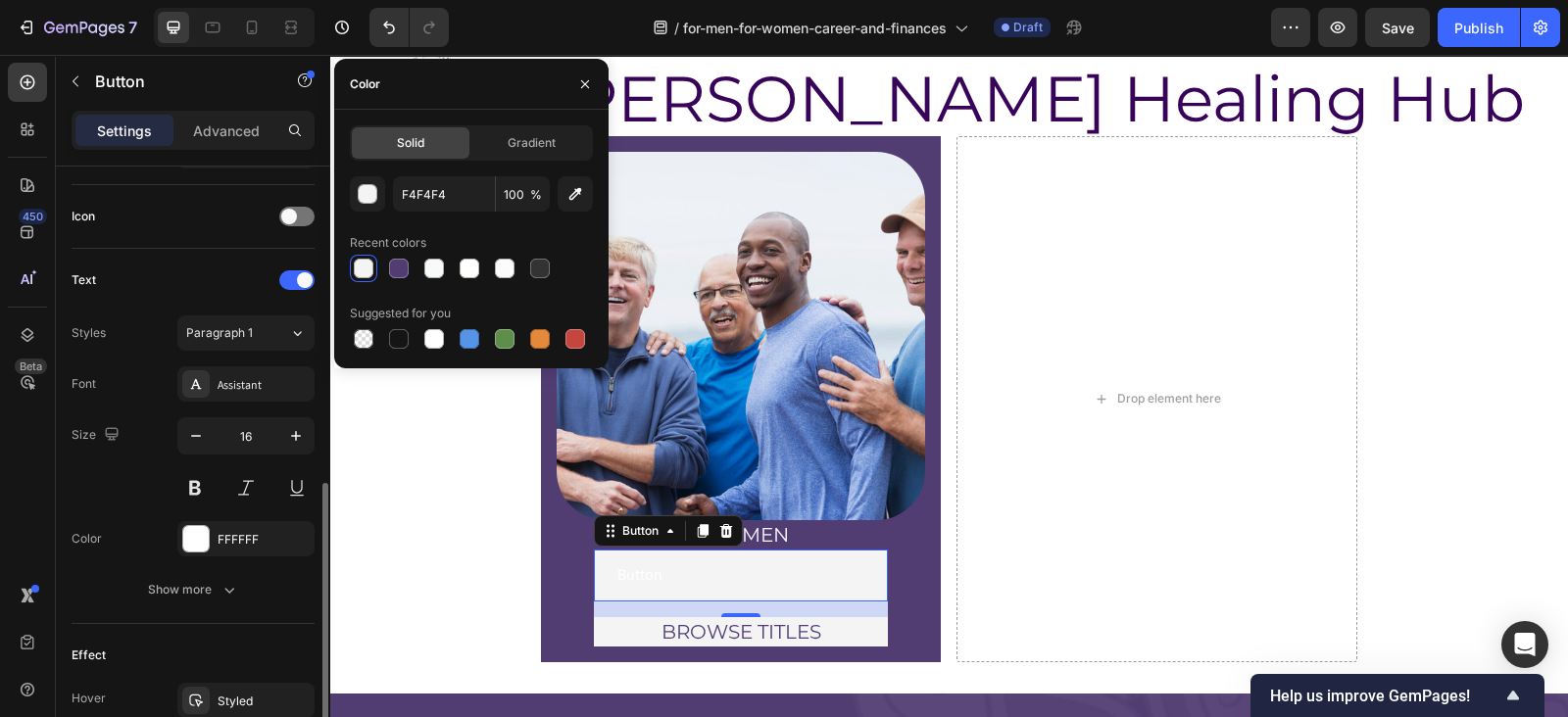
scroll to position [796, 0]
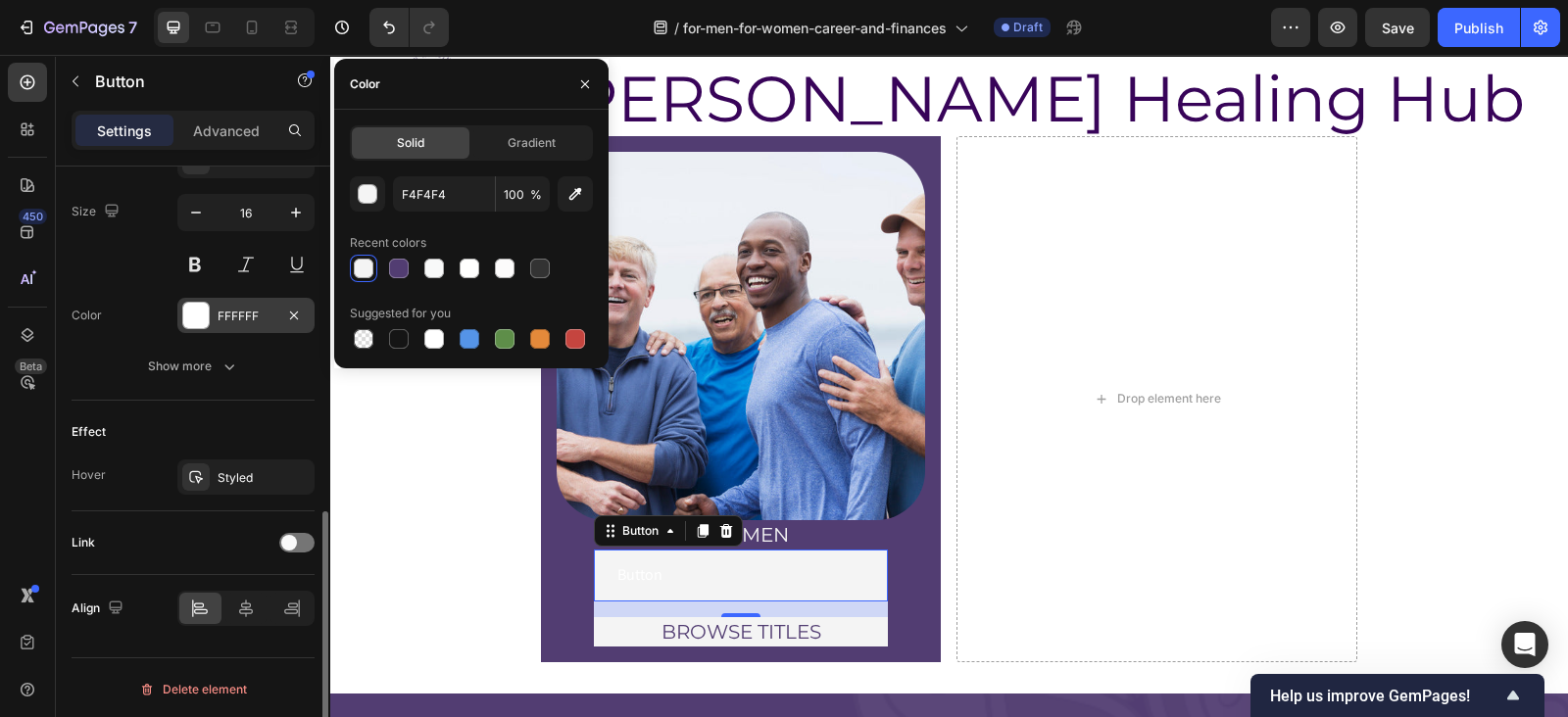
click at [191, 316] on div at bounding box center [197, 316] width 26 height 26
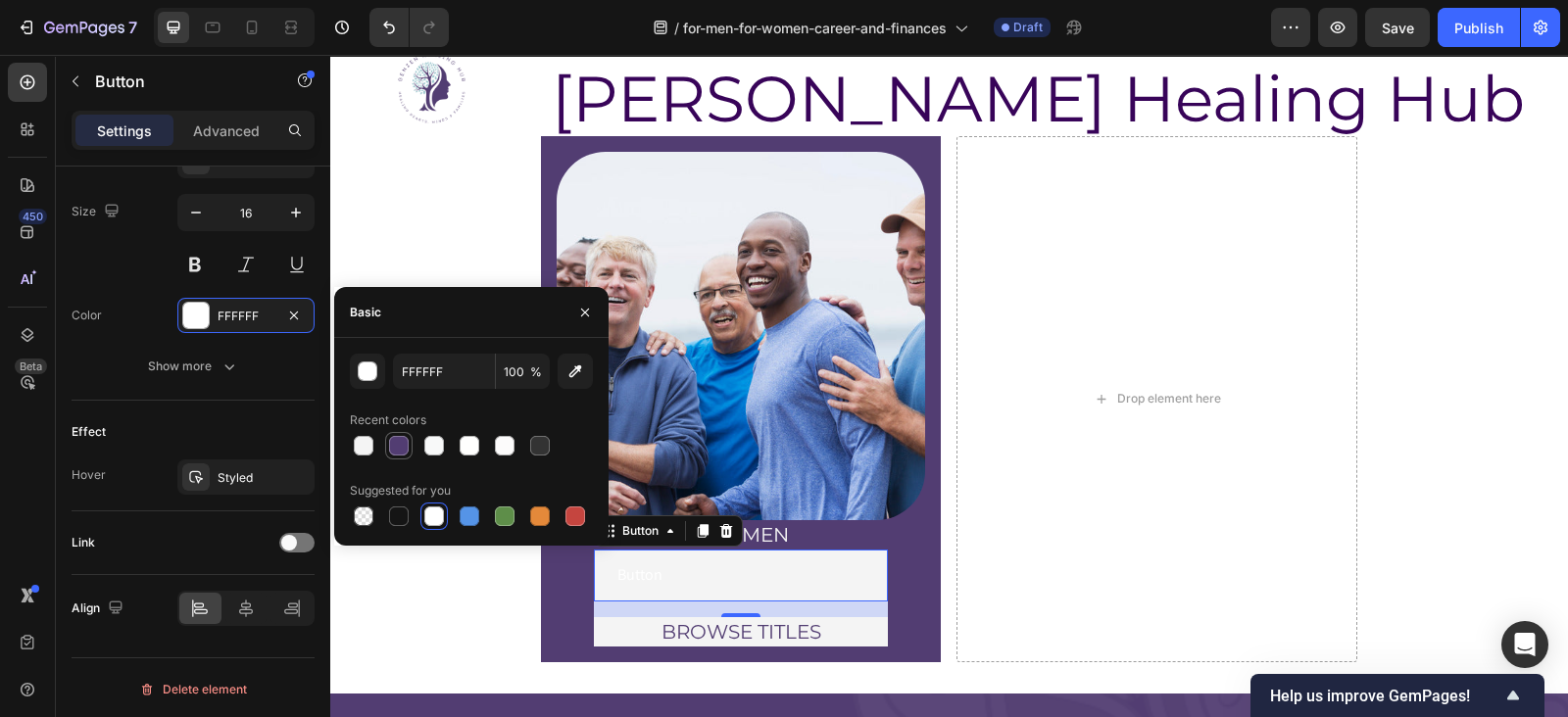
click at [401, 447] on div at bounding box center [399, 446] width 20 height 20
type input "523D72"
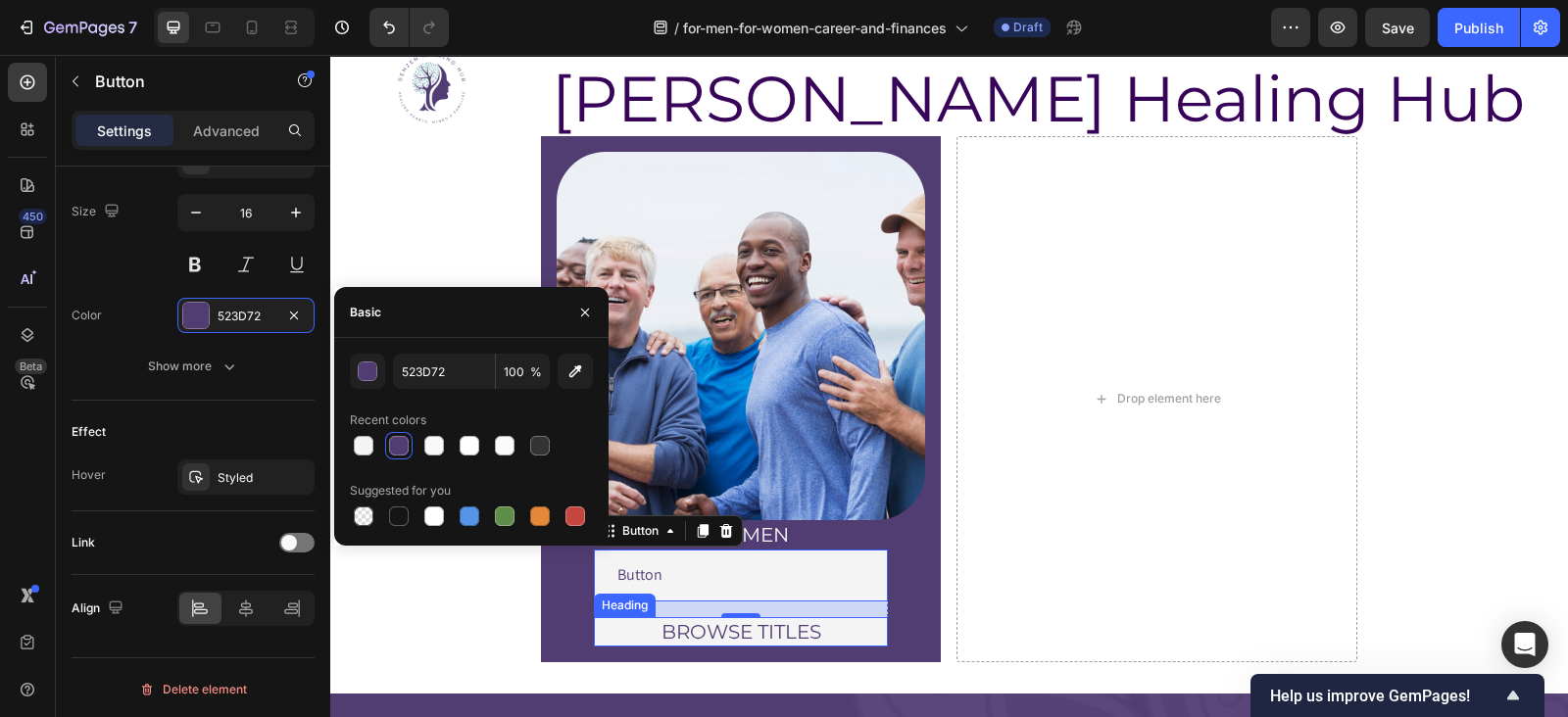
click at [680, 623] on h2 "BROWSE TITLES" at bounding box center [741, 631] width 294 height 29
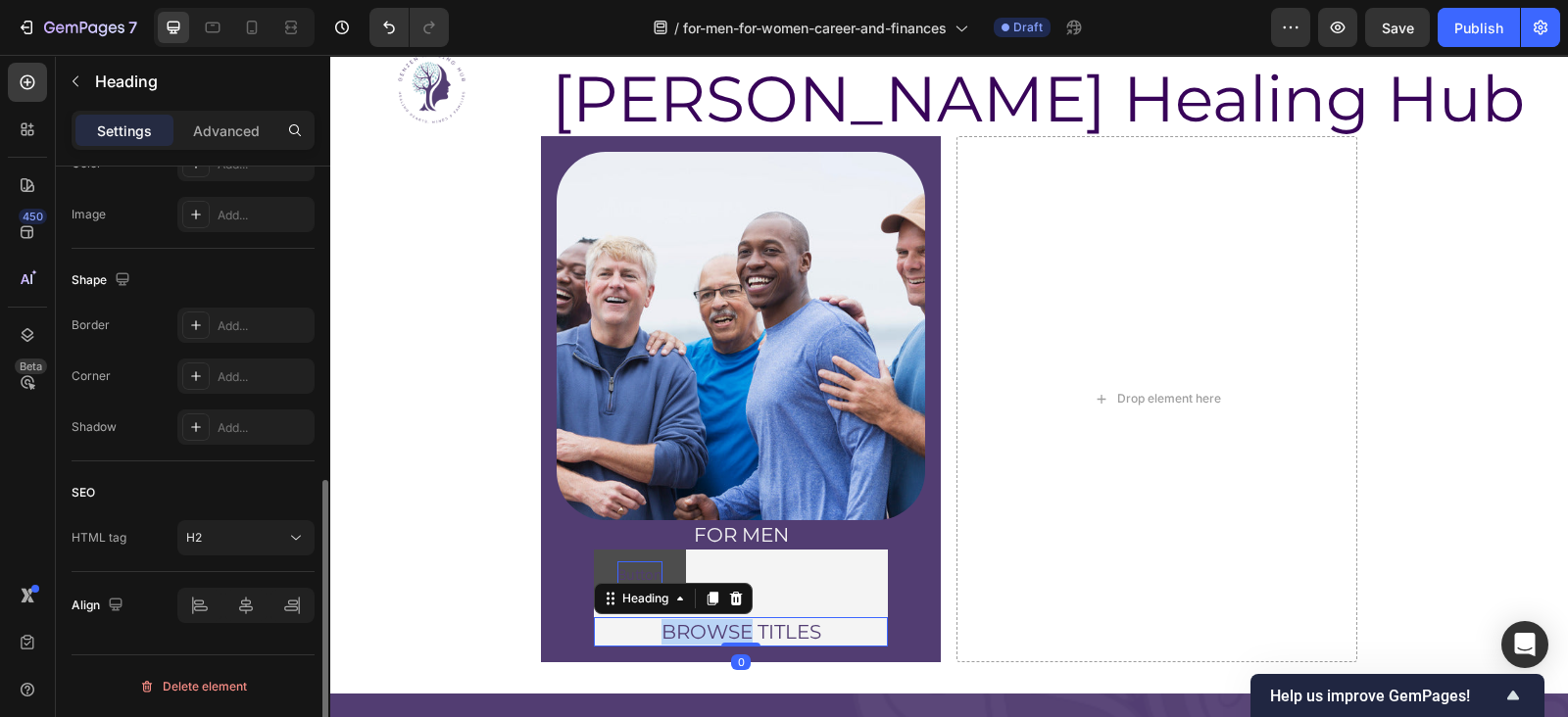
scroll to position [0, 0]
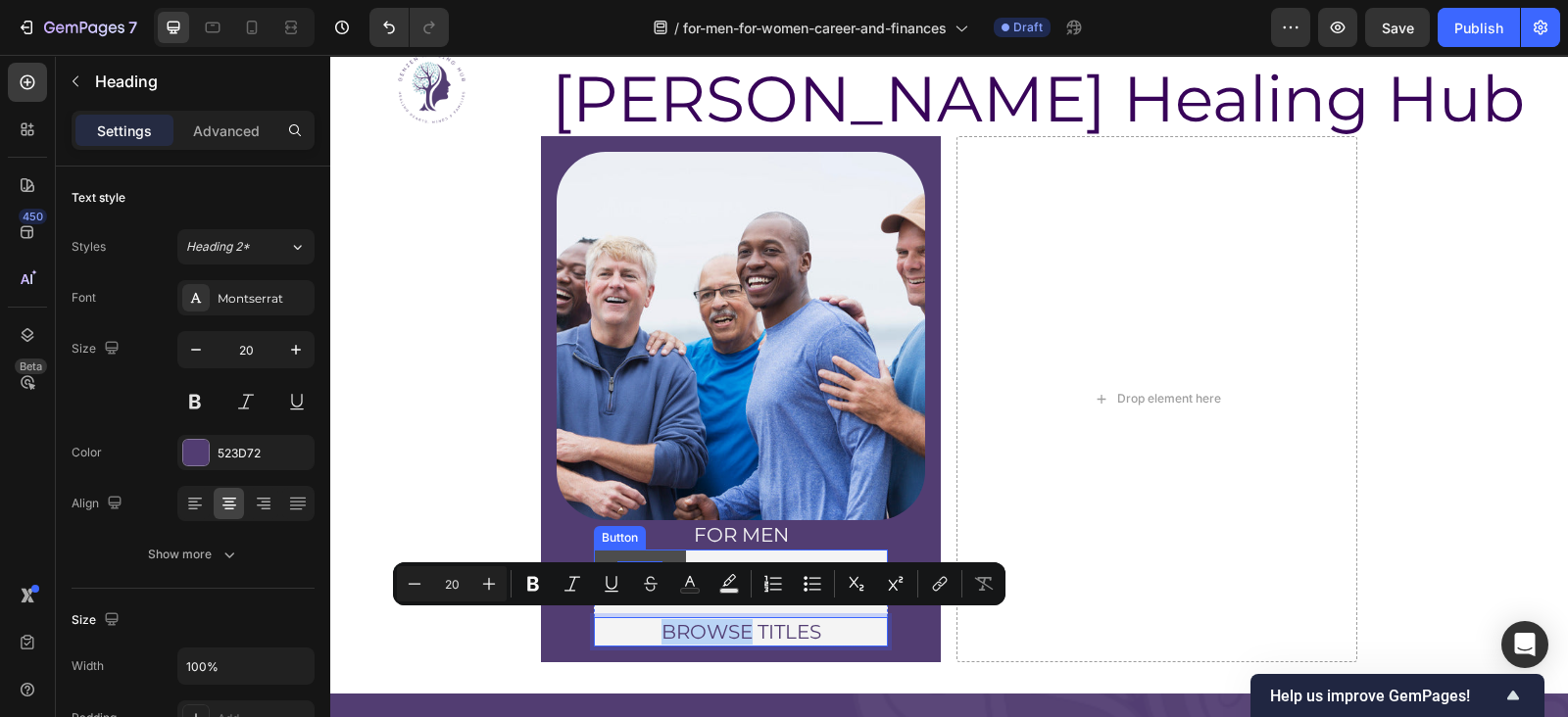
click at [627, 561] on p "Button" at bounding box center [639, 575] width 45 height 28
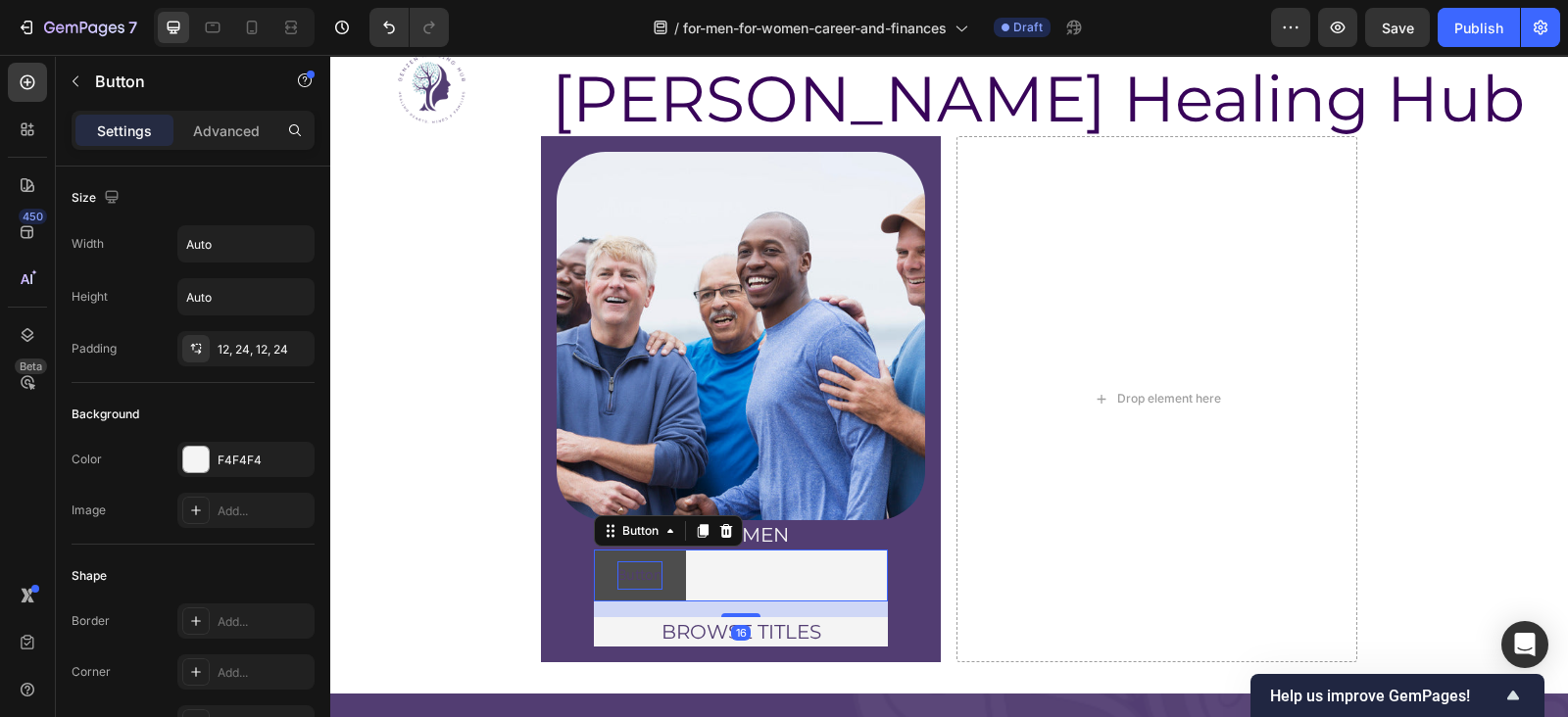
click at [637, 570] on p "Button" at bounding box center [639, 575] width 45 height 28
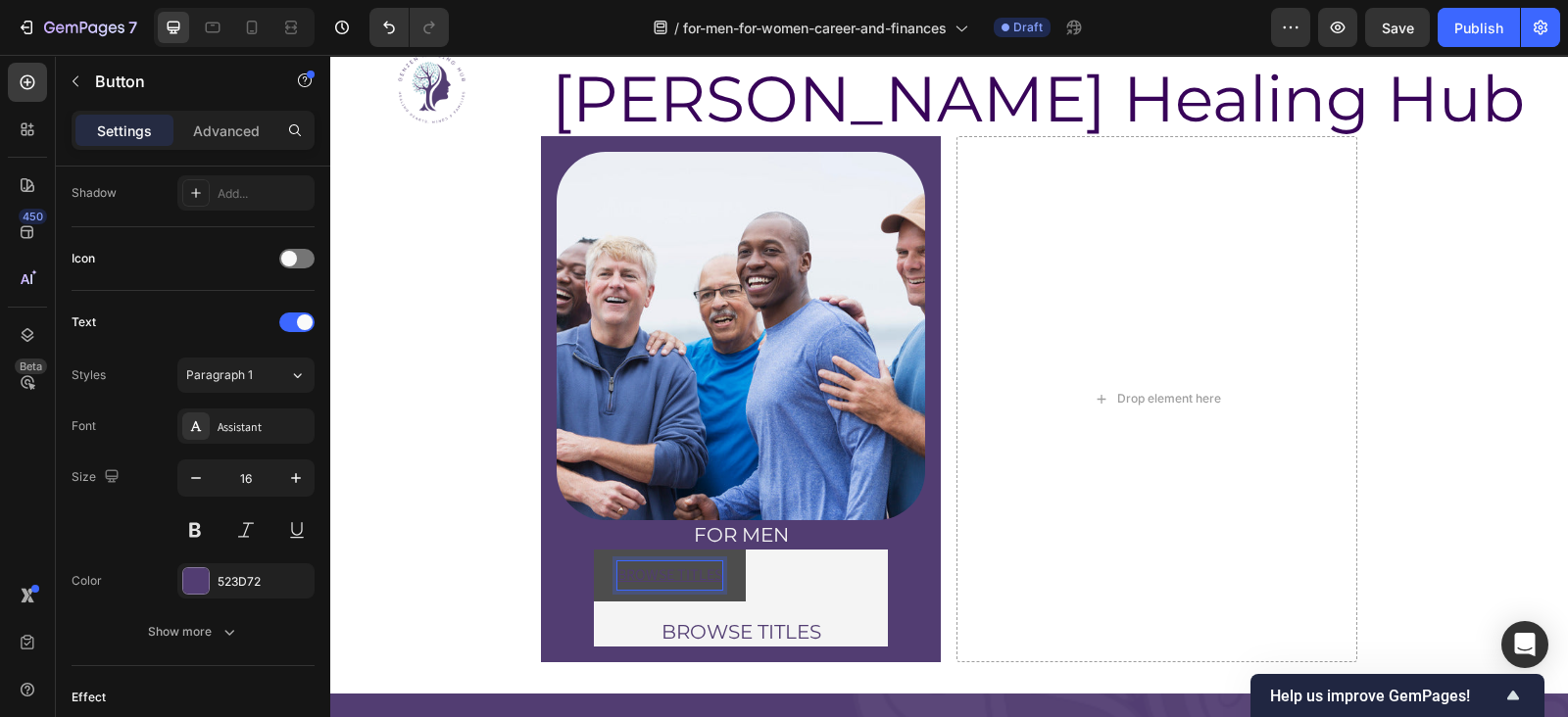
scroll to position [796, 0]
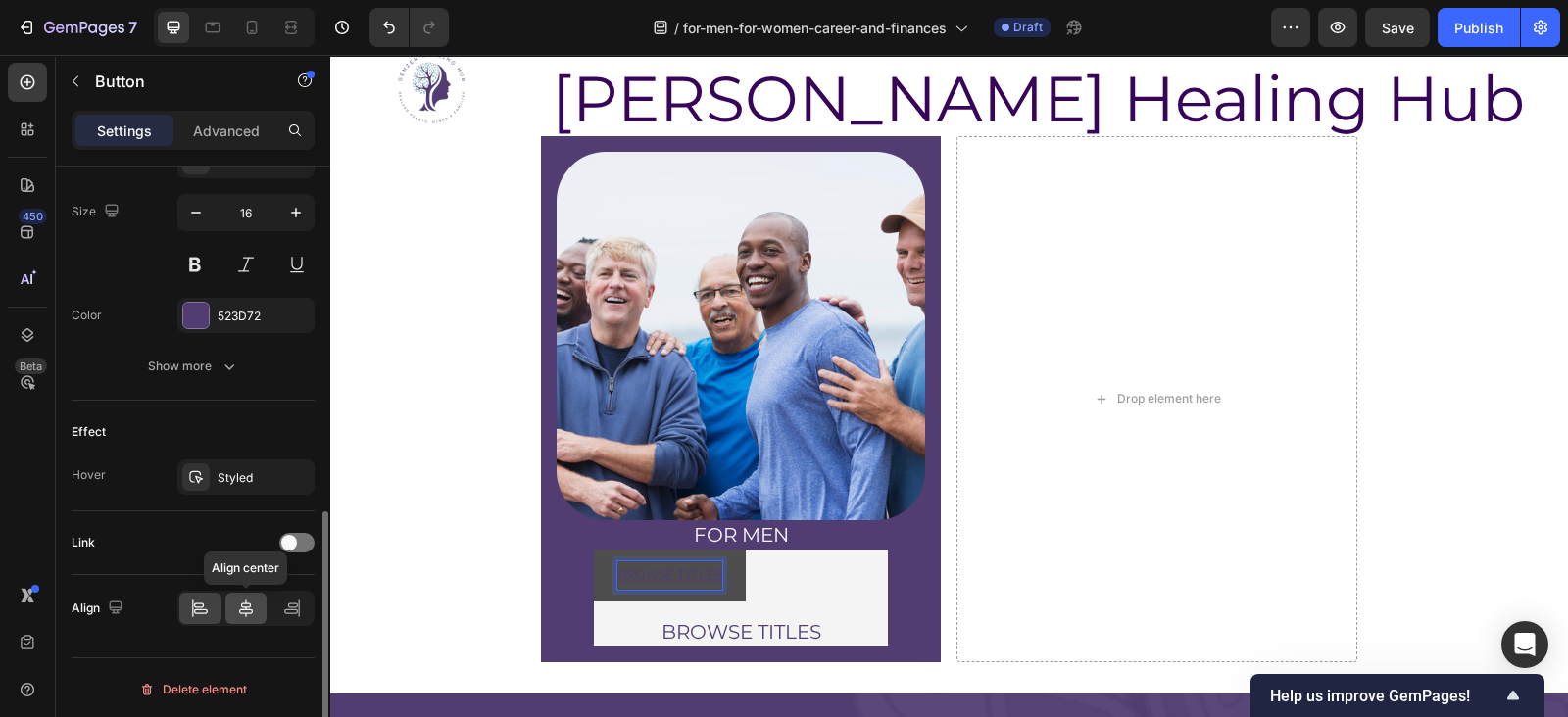
click at [237, 605] on icon at bounding box center [247, 609] width 20 height 20
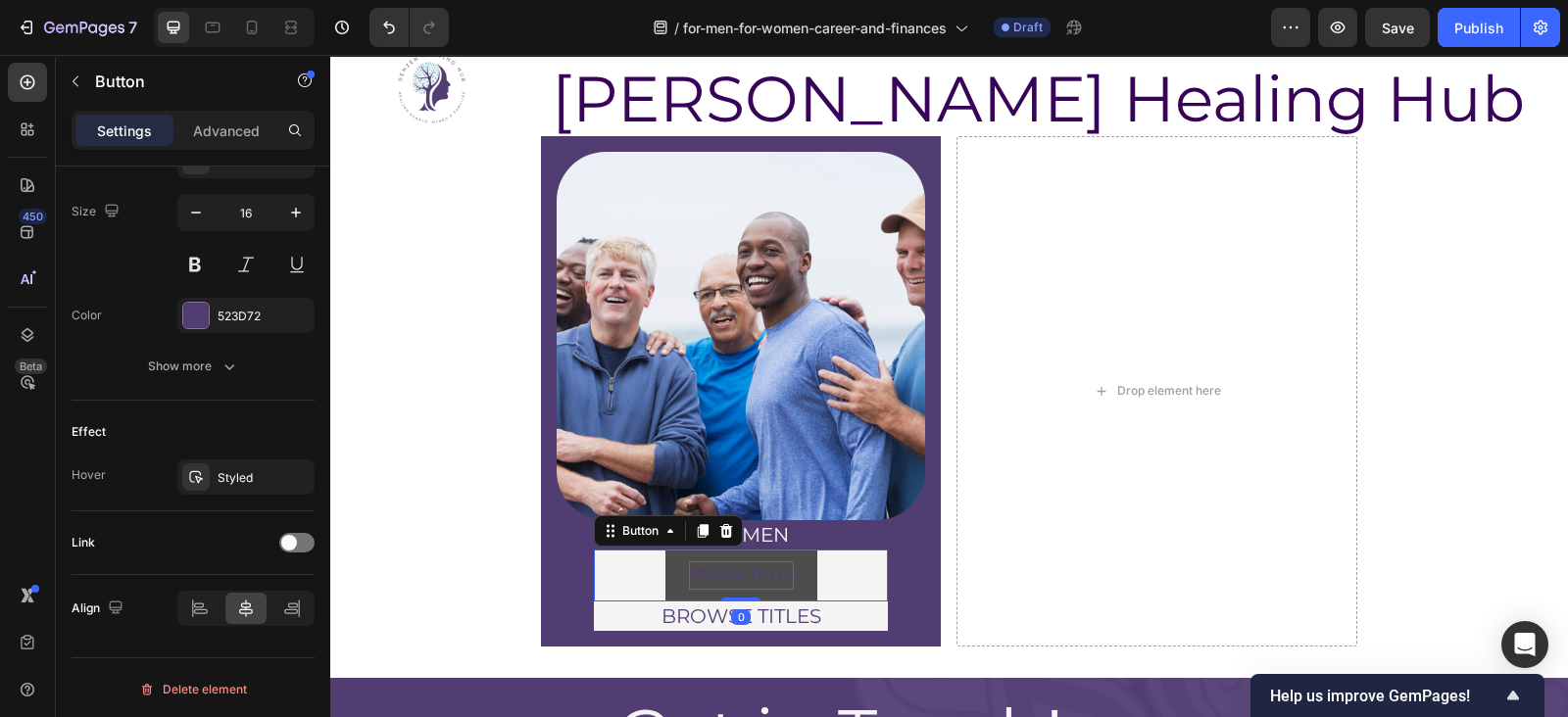
drag, startPoint x: 728, startPoint y: 606, endPoint x: 726, endPoint y: 578, distance: 28.1
click at [726, 578] on div "BROWSE TITLES Button 0" at bounding box center [741, 576] width 294 height 52
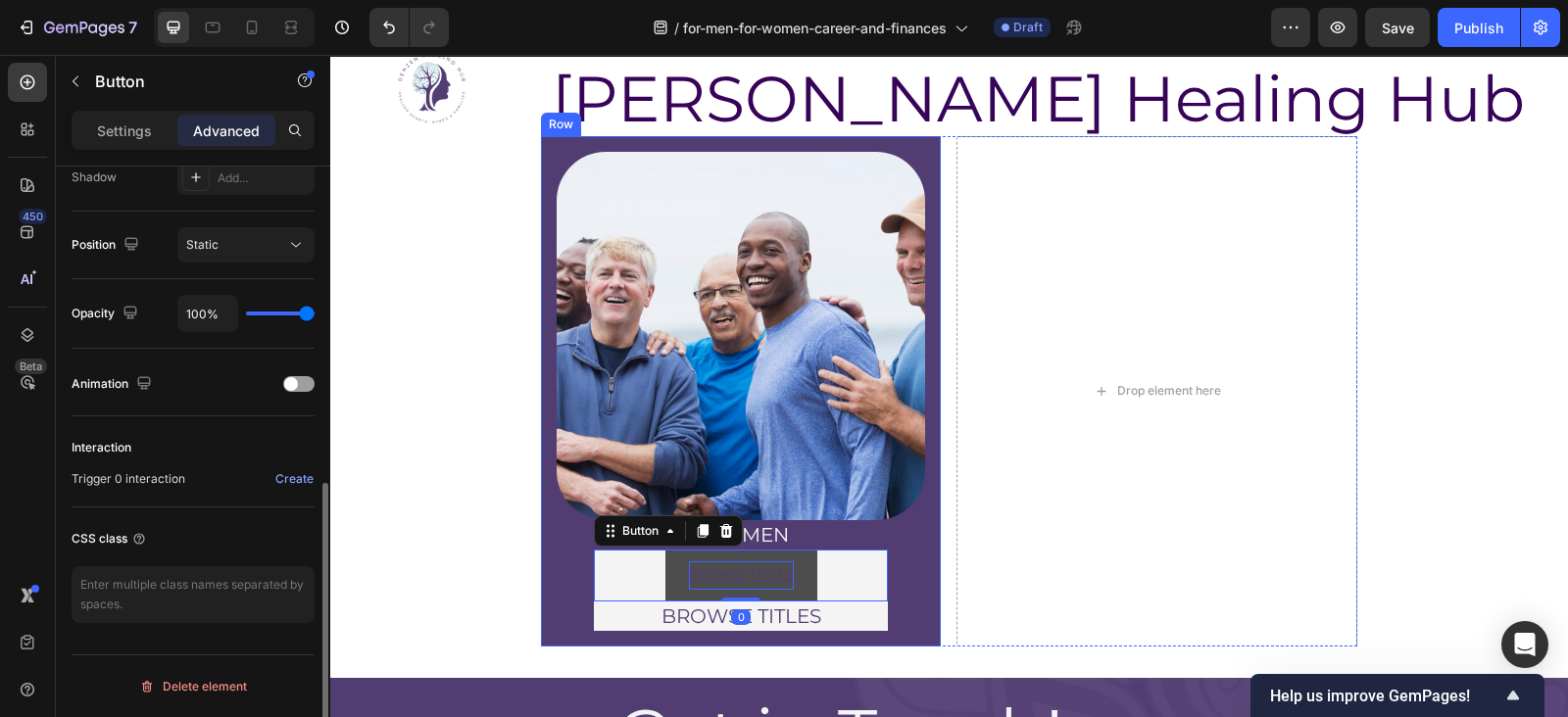
scroll to position [669, 0]
click at [789, 563] on button "BROWSE TITLES" at bounding box center [741, 576] width 152 height 52
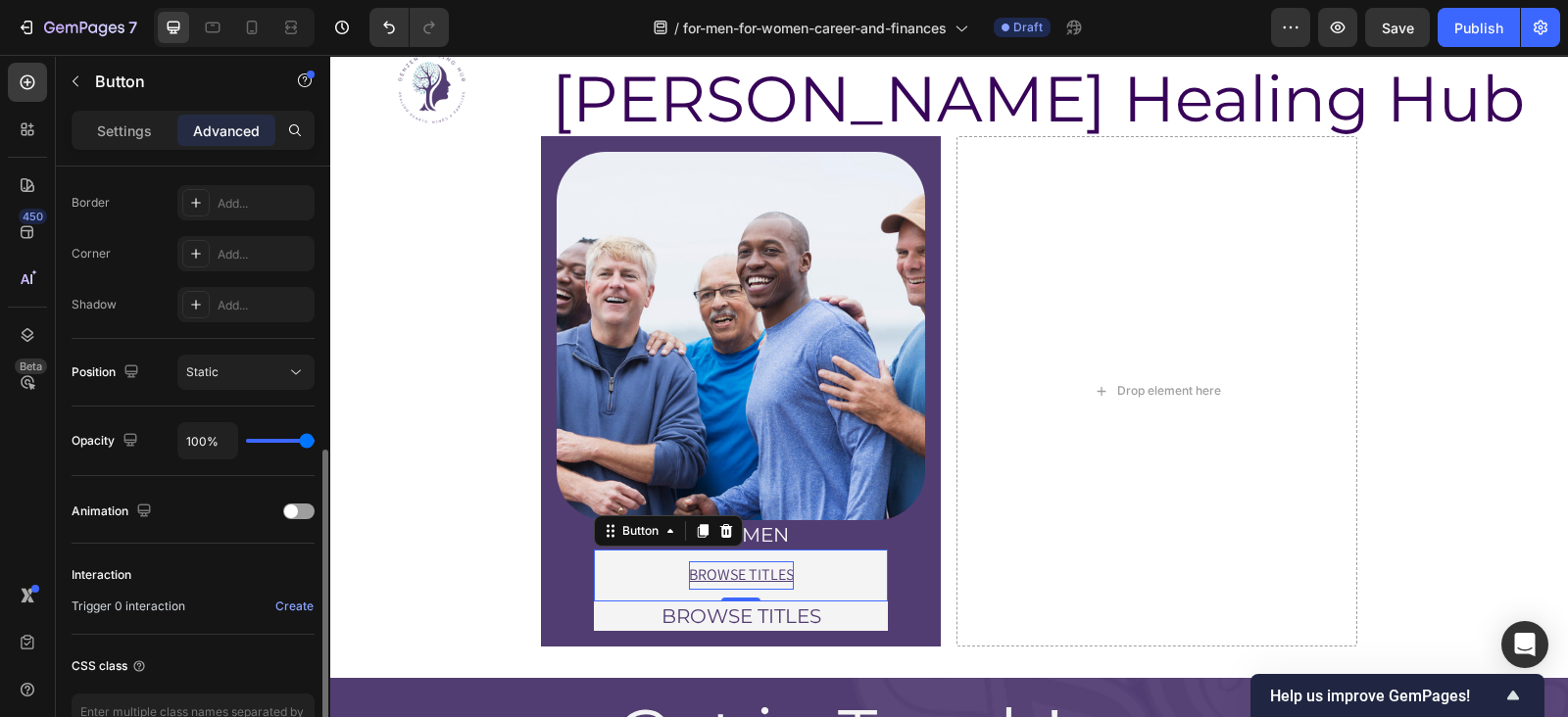
scroll to position [560, 0]
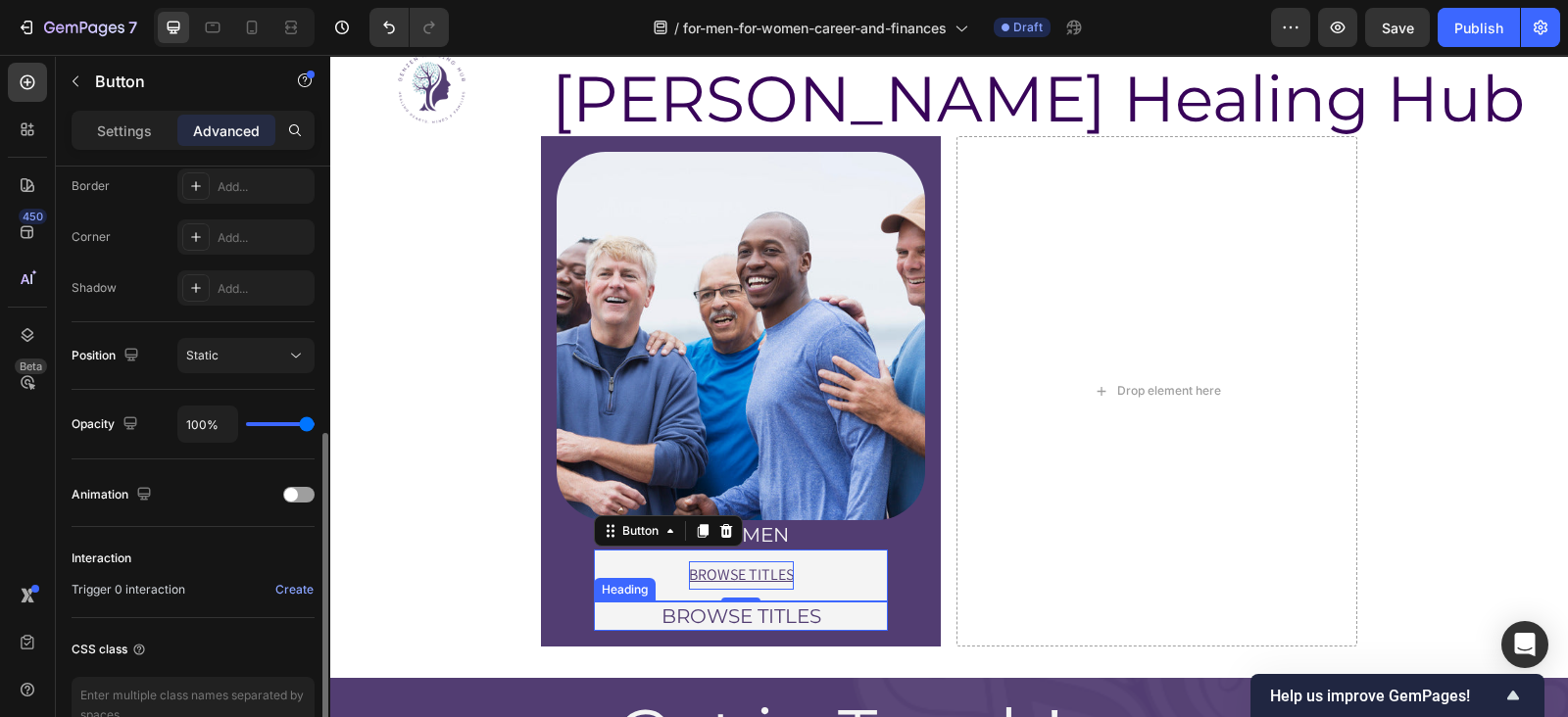
click at [684, 608] on p "BROWSE TITLES" at bounding box center [741, 617] width 290 height 26
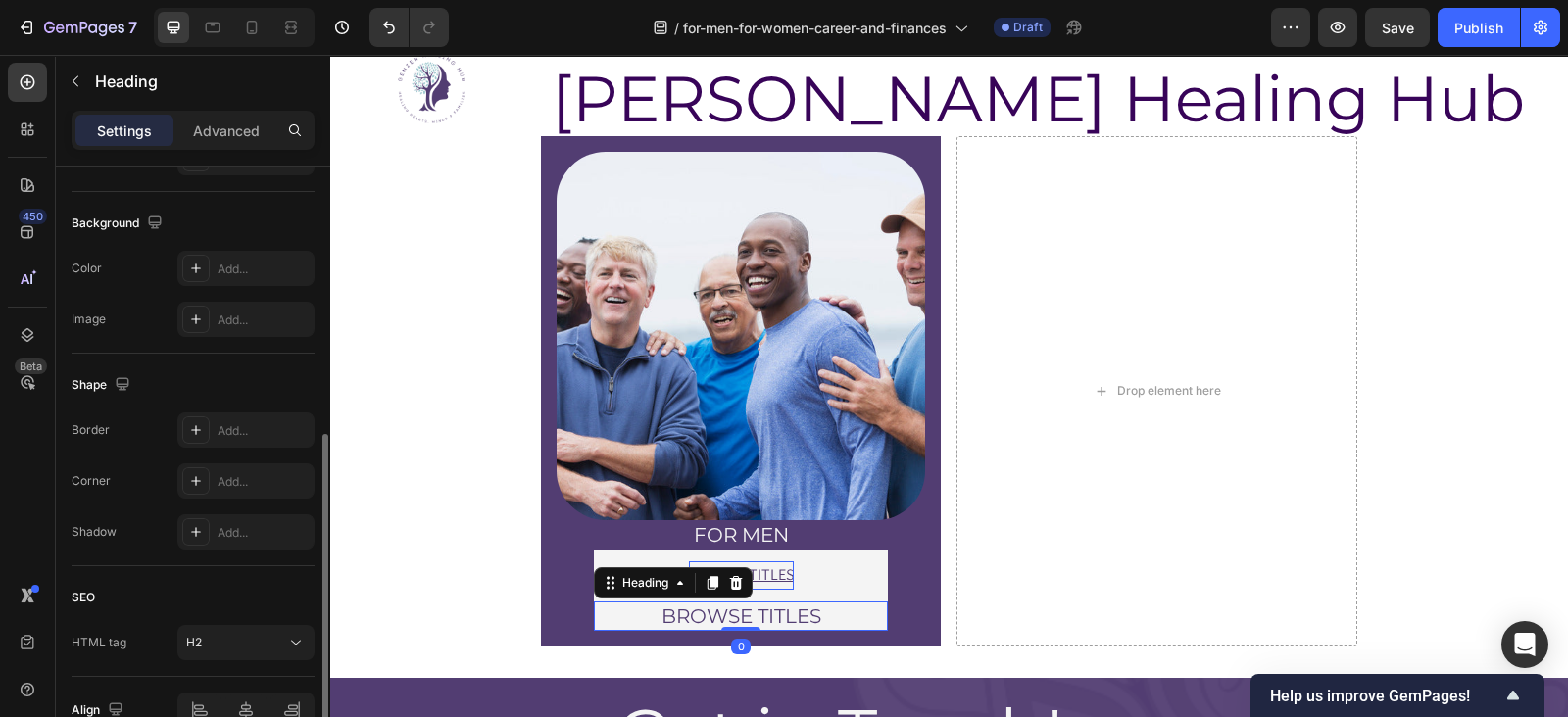
scroll to position [0, 0]
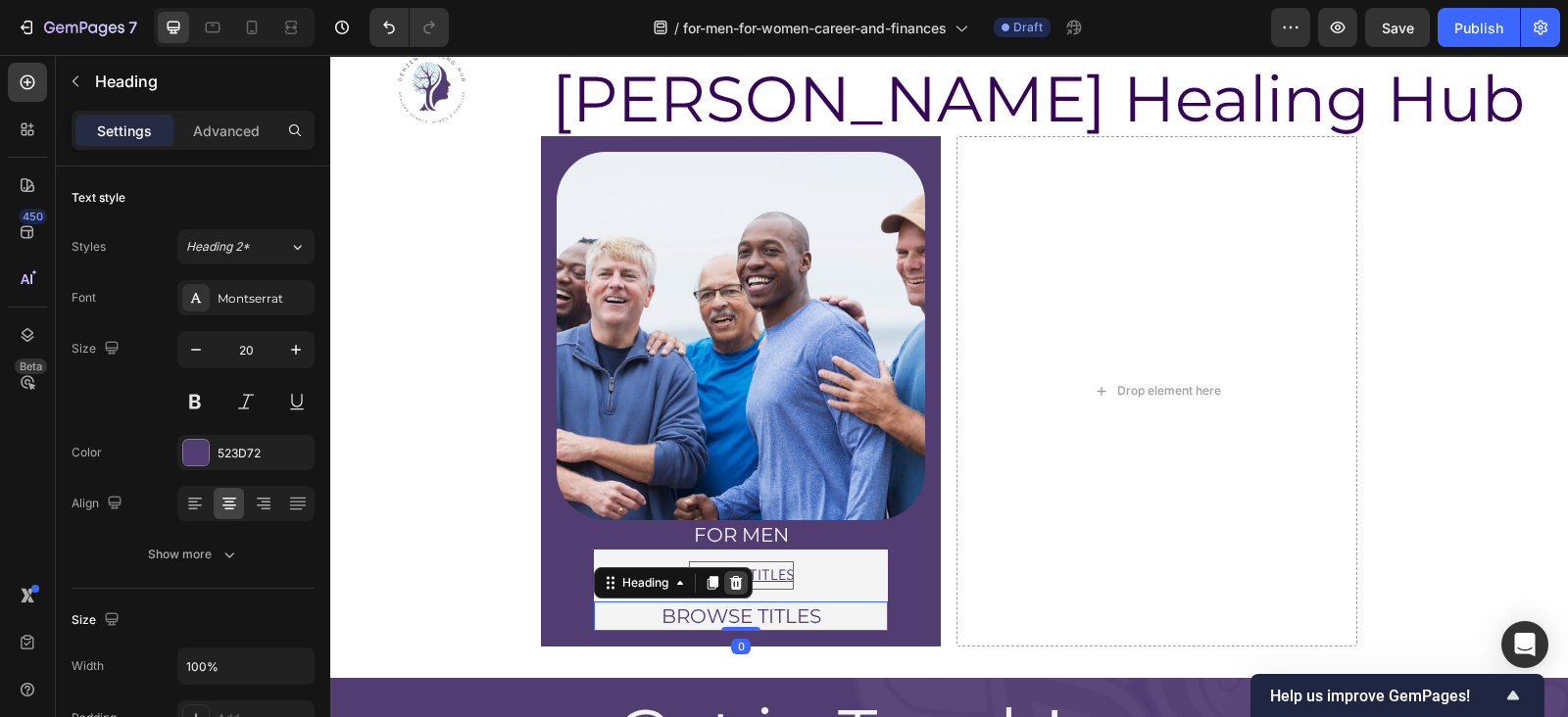
click at [730, 586] on div at bounding box center [736, 583] width 24 height 24
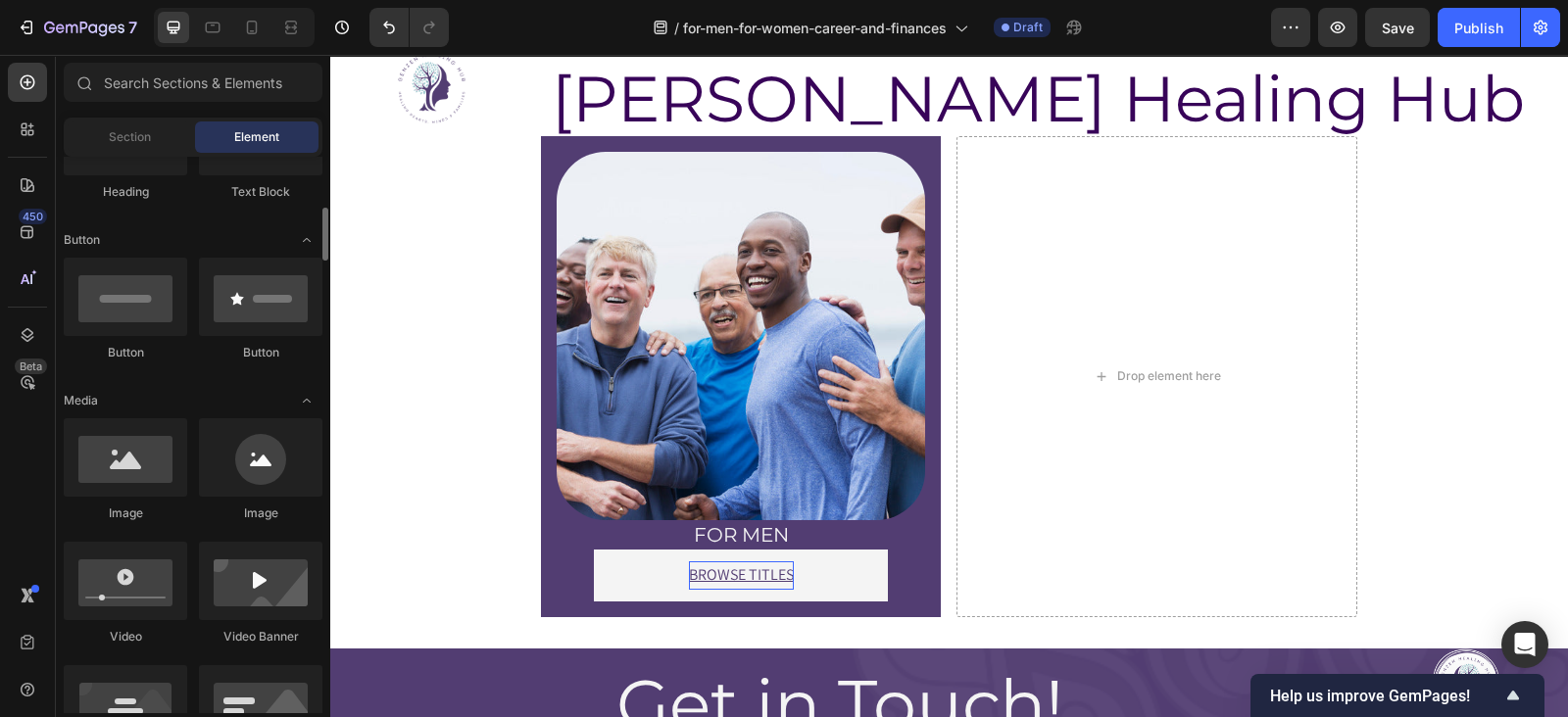
scroll to position [358, 0]
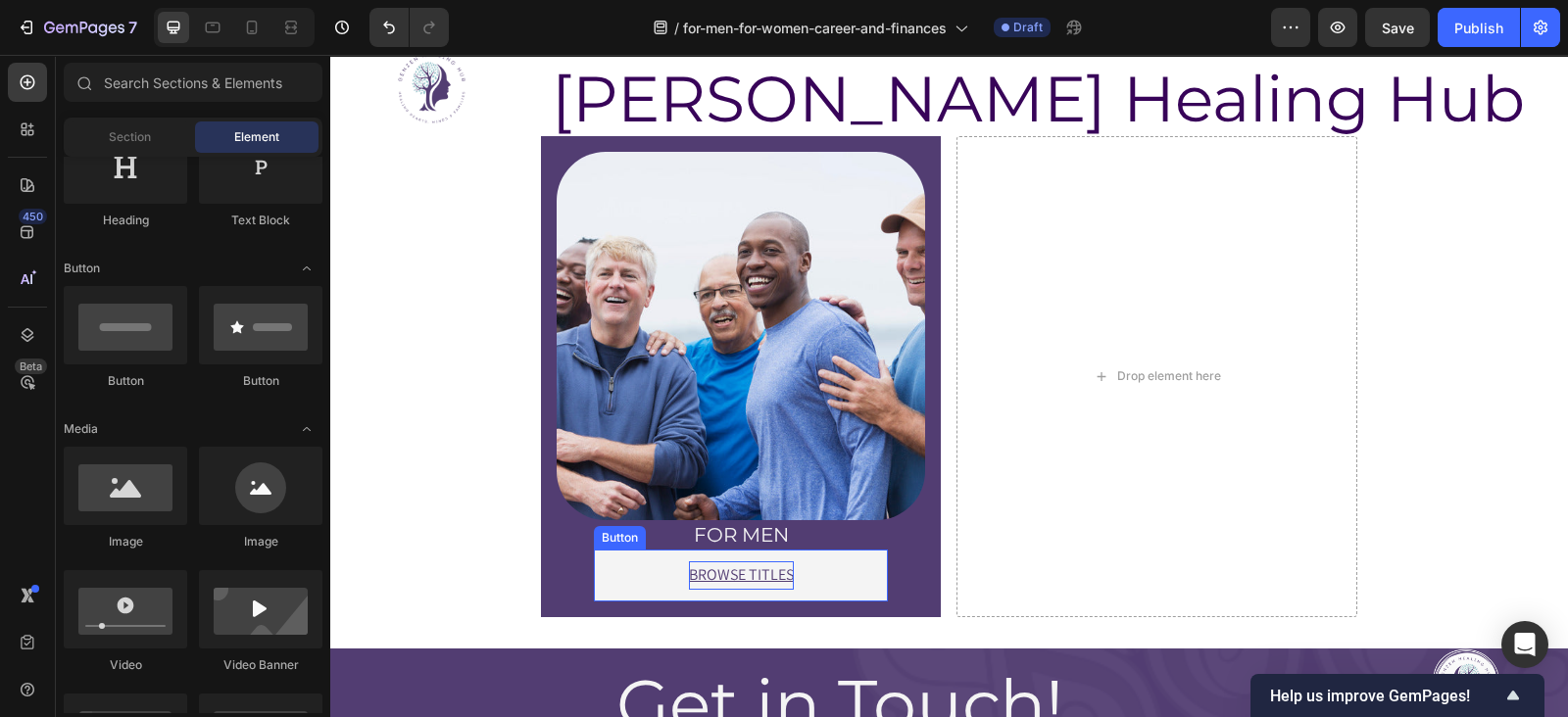
click at [703, 564] on u "BROWSE TITLES" at bounding box center [741, 574] width 105 height 21
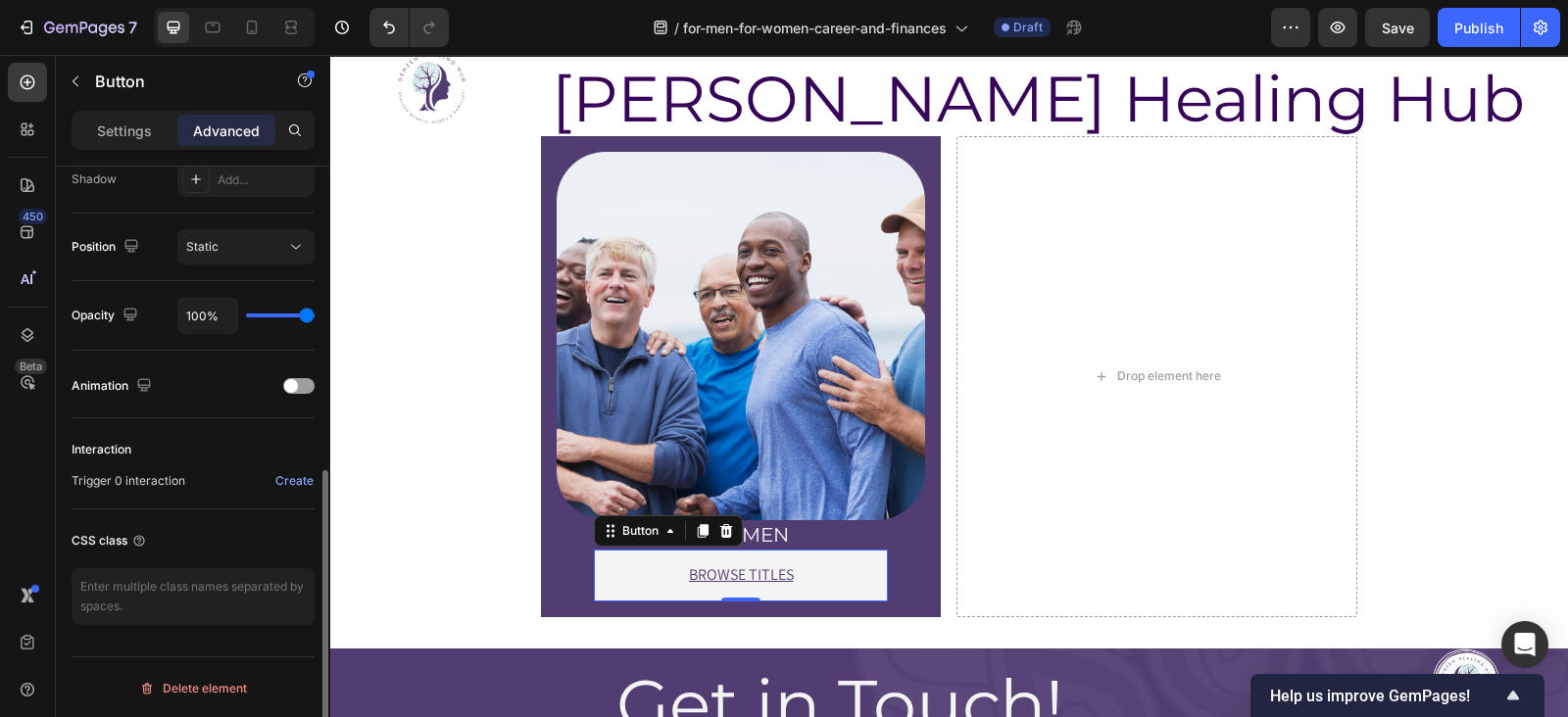
scroll to position [0, 0]
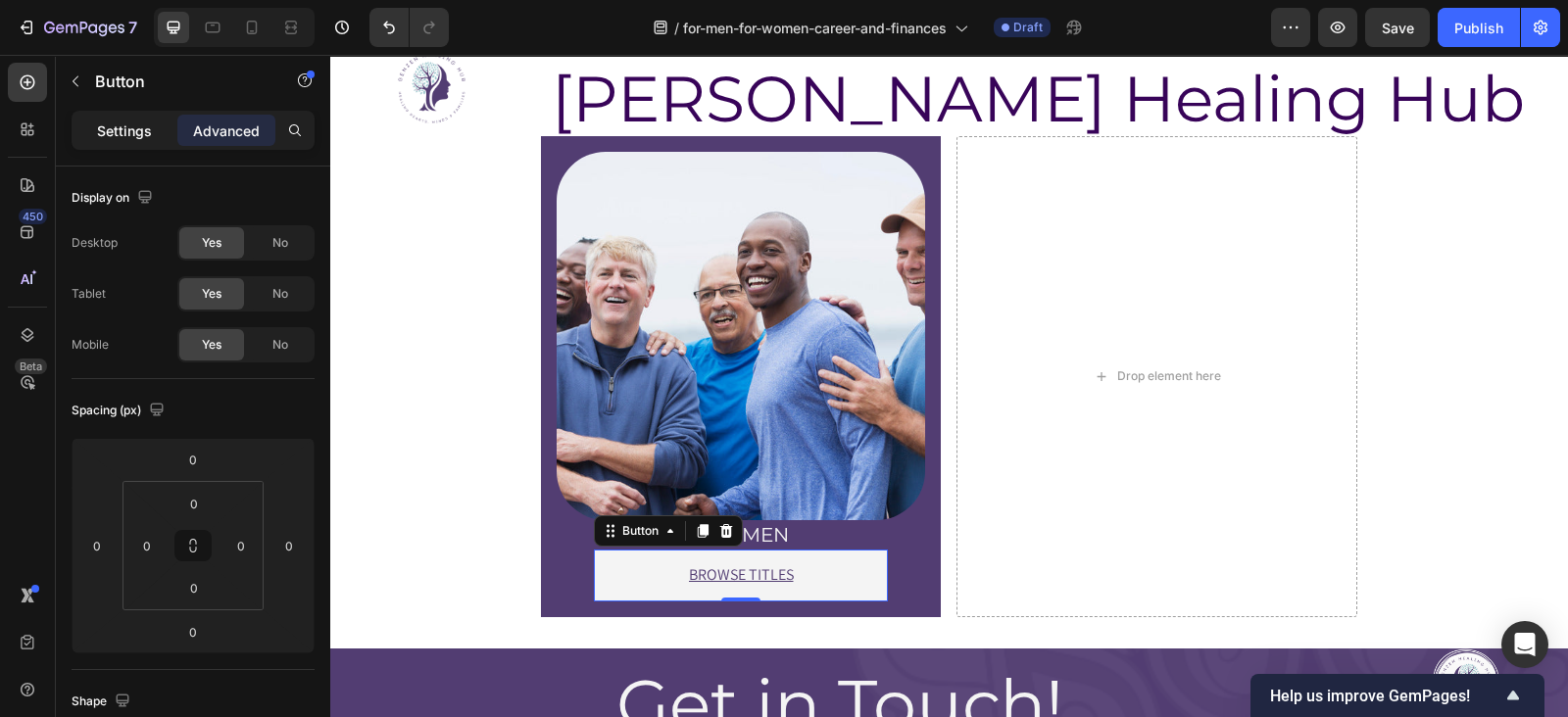
click at [125, 119] on div "Settings" at bounding box center [125, 130] width 98 height 31
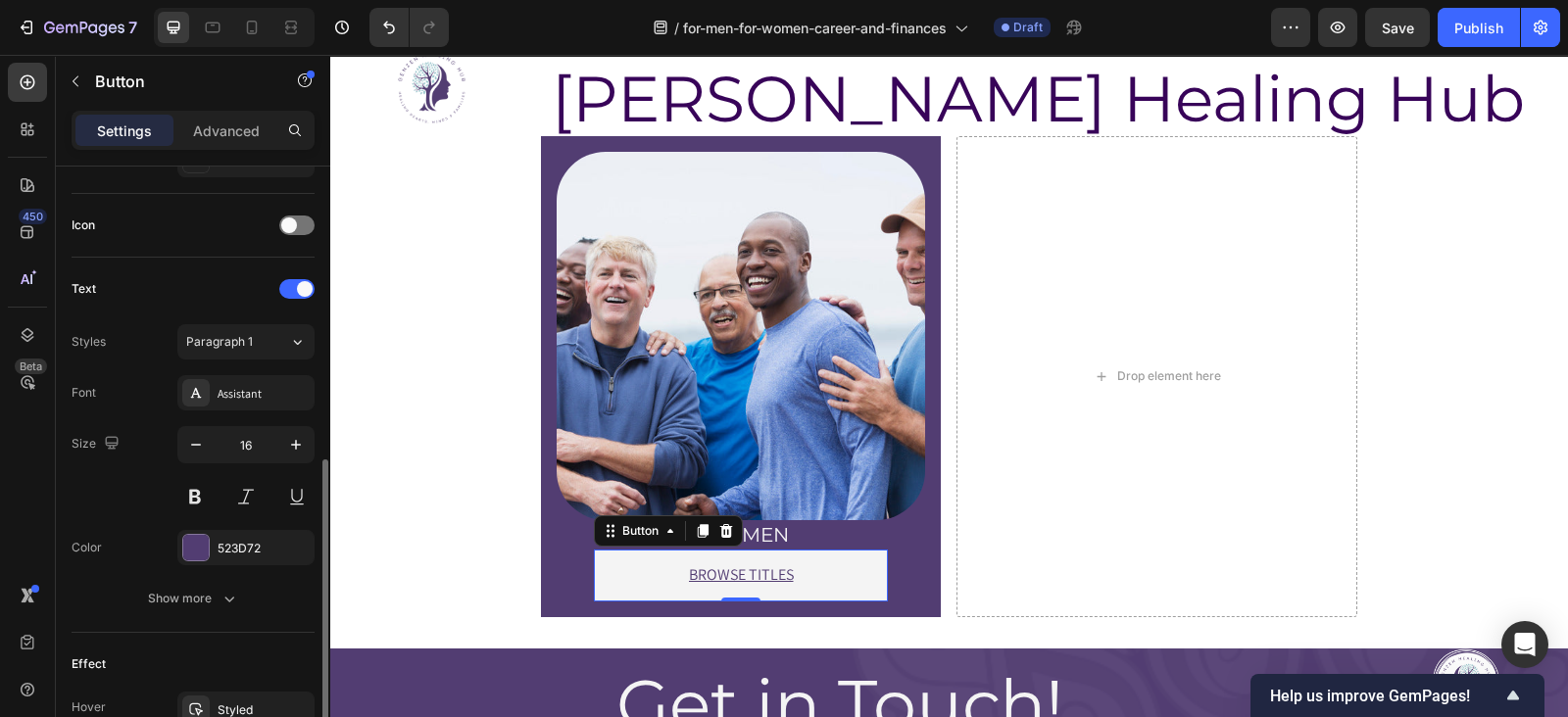
scroll to position [642, 0]
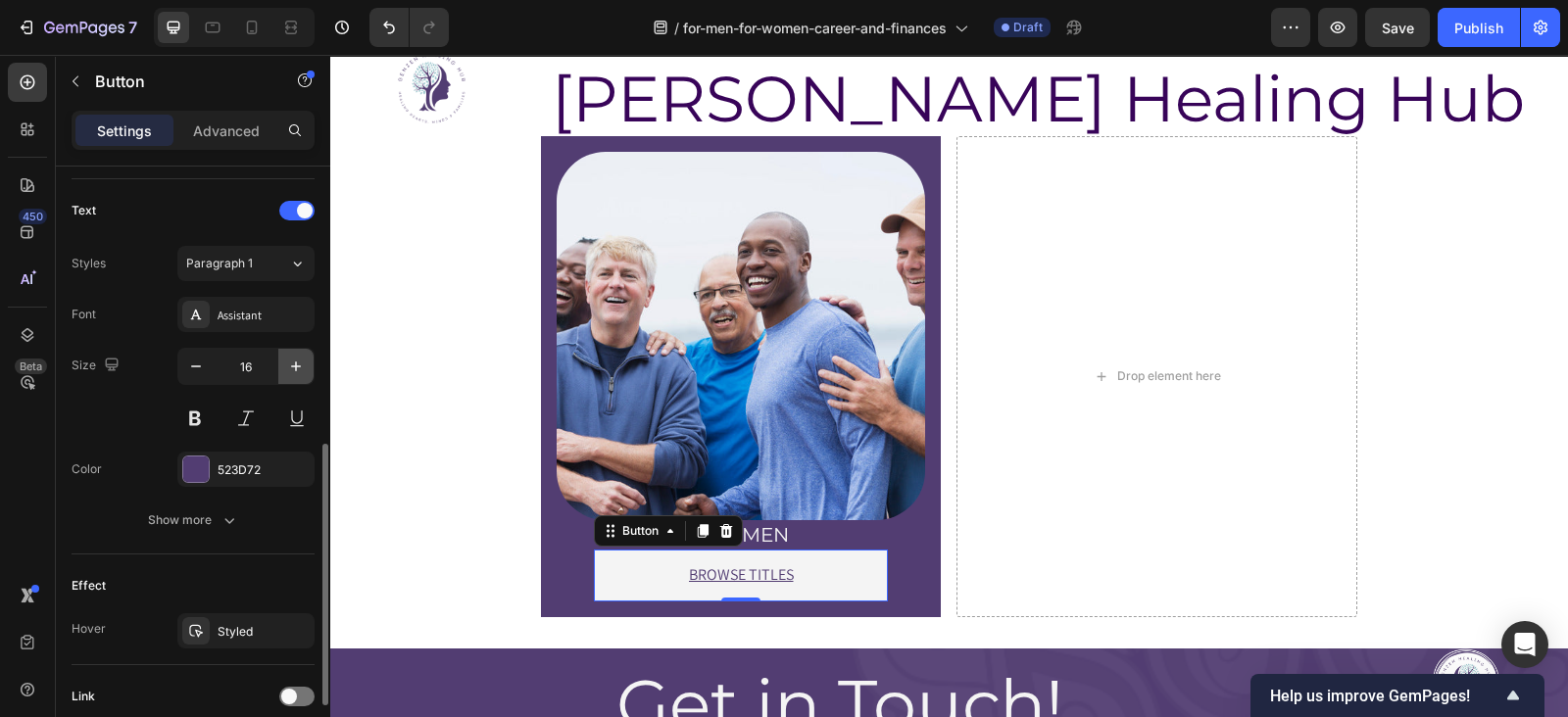
click at [291, 365] on icon "button" at bounding box center [297, 366] width 20 height 20
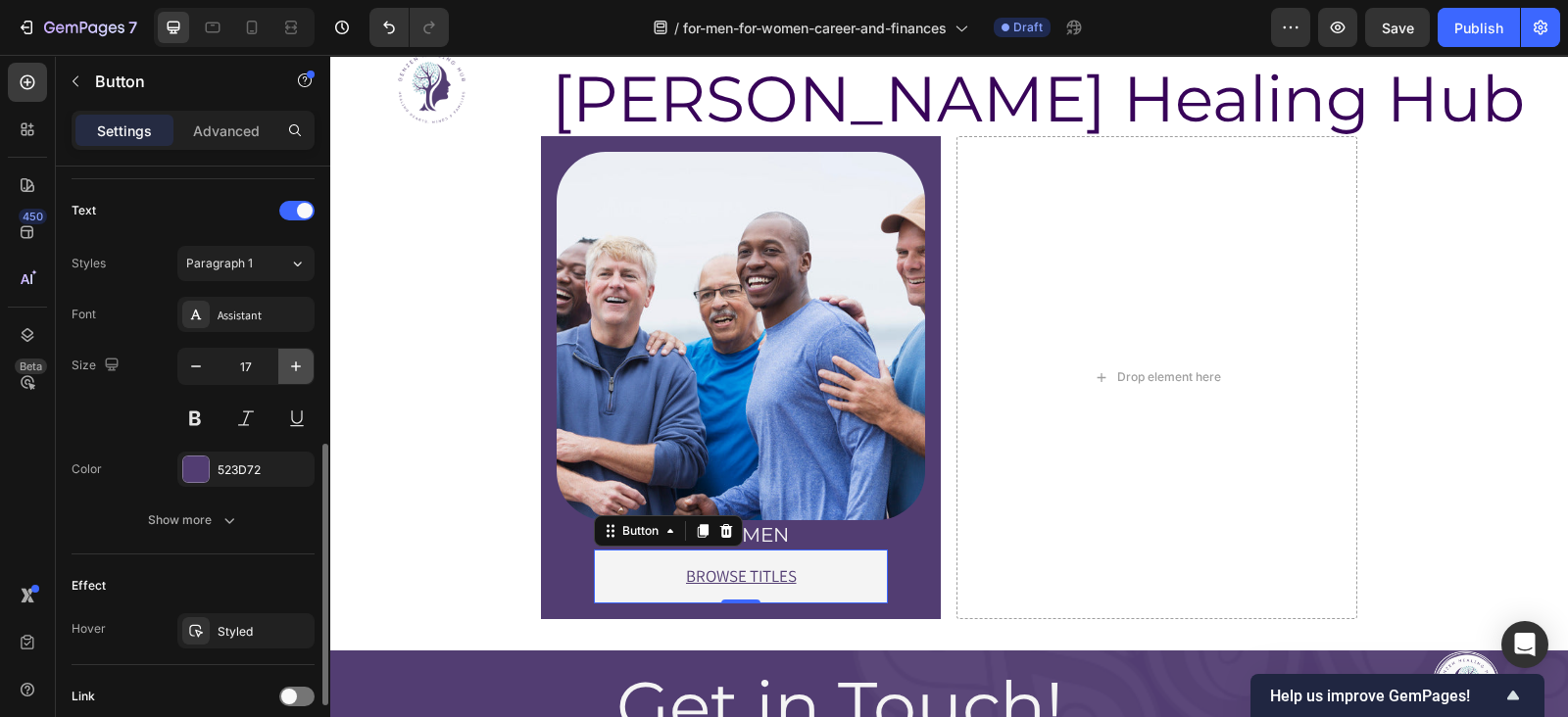
click at [291, 365] on icon "button" at bounding box center [297, 366] width 20 height 20
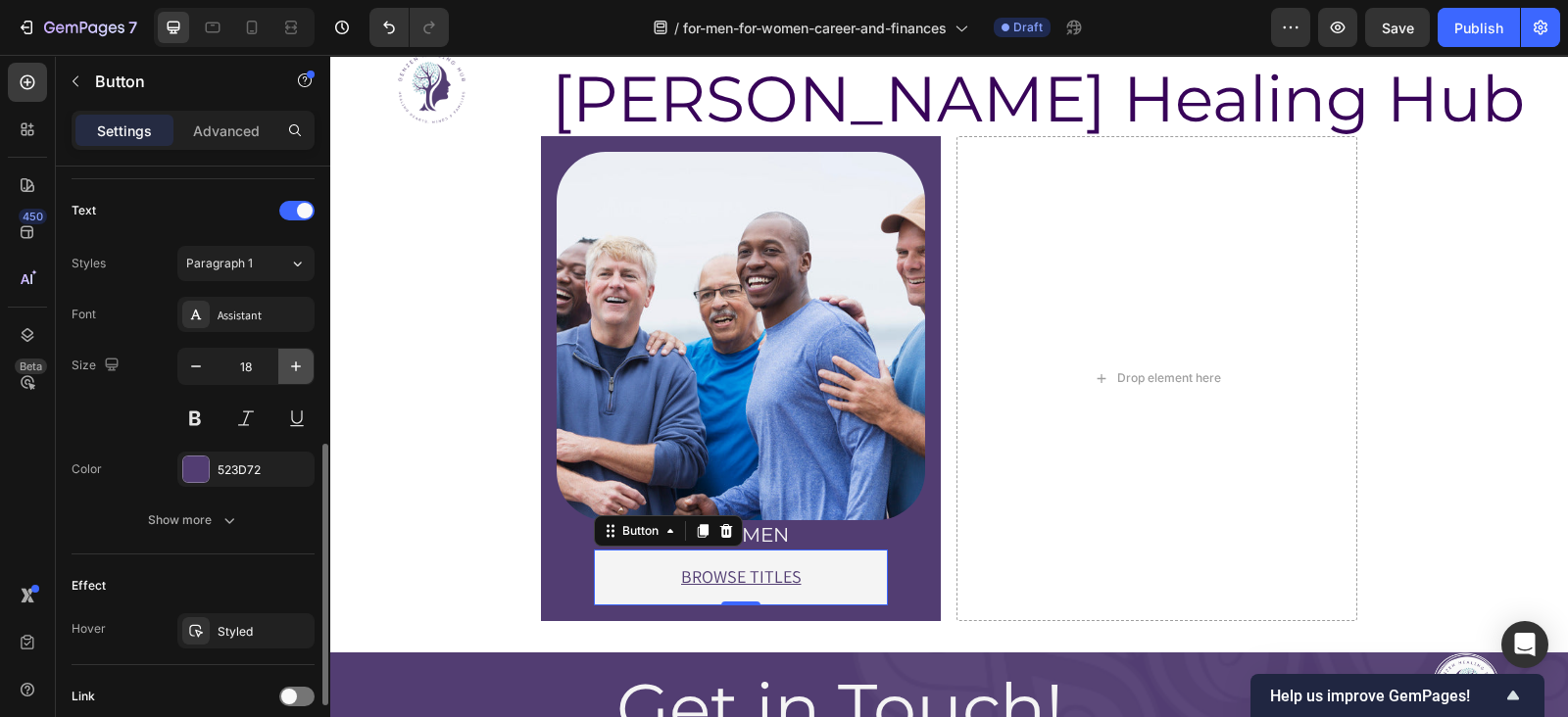
click at [291, 365] on icon "button" at bounding box center [297, 366] width 20 height 20
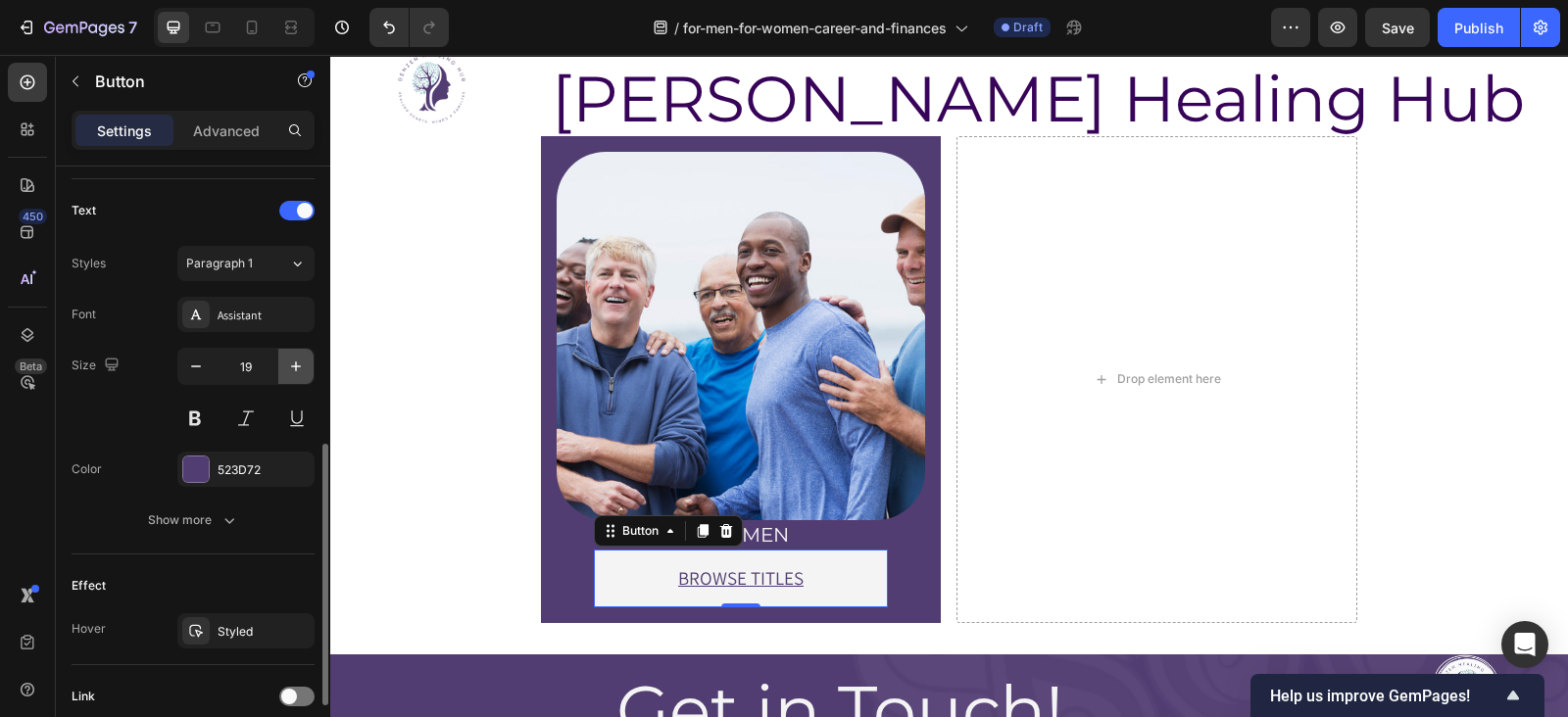
click at [291, 365] on icon "button" at bounding box center [297, 366] width 20 height 20
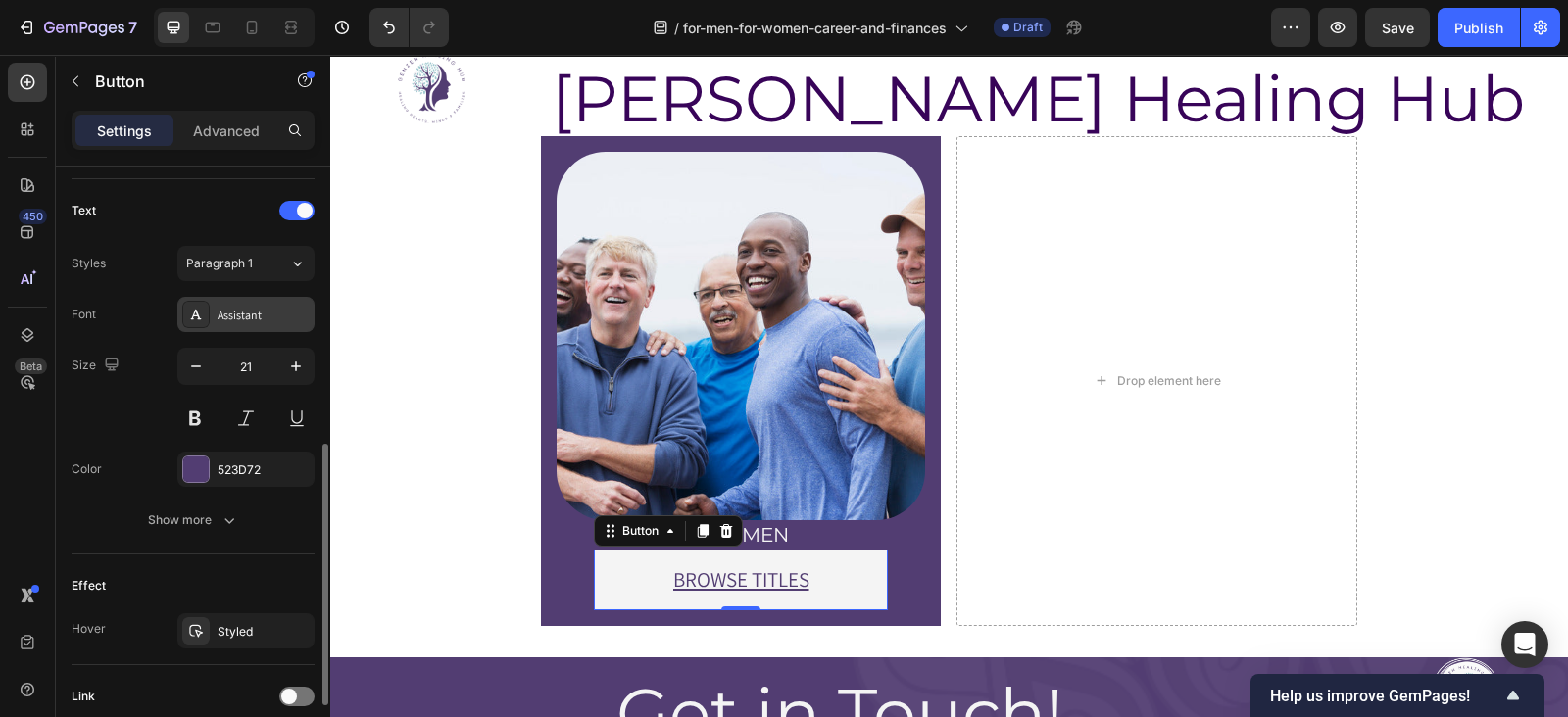
click at [234, 297] on div "Assistant" at bounding box center [246, 314] width 137 height 35
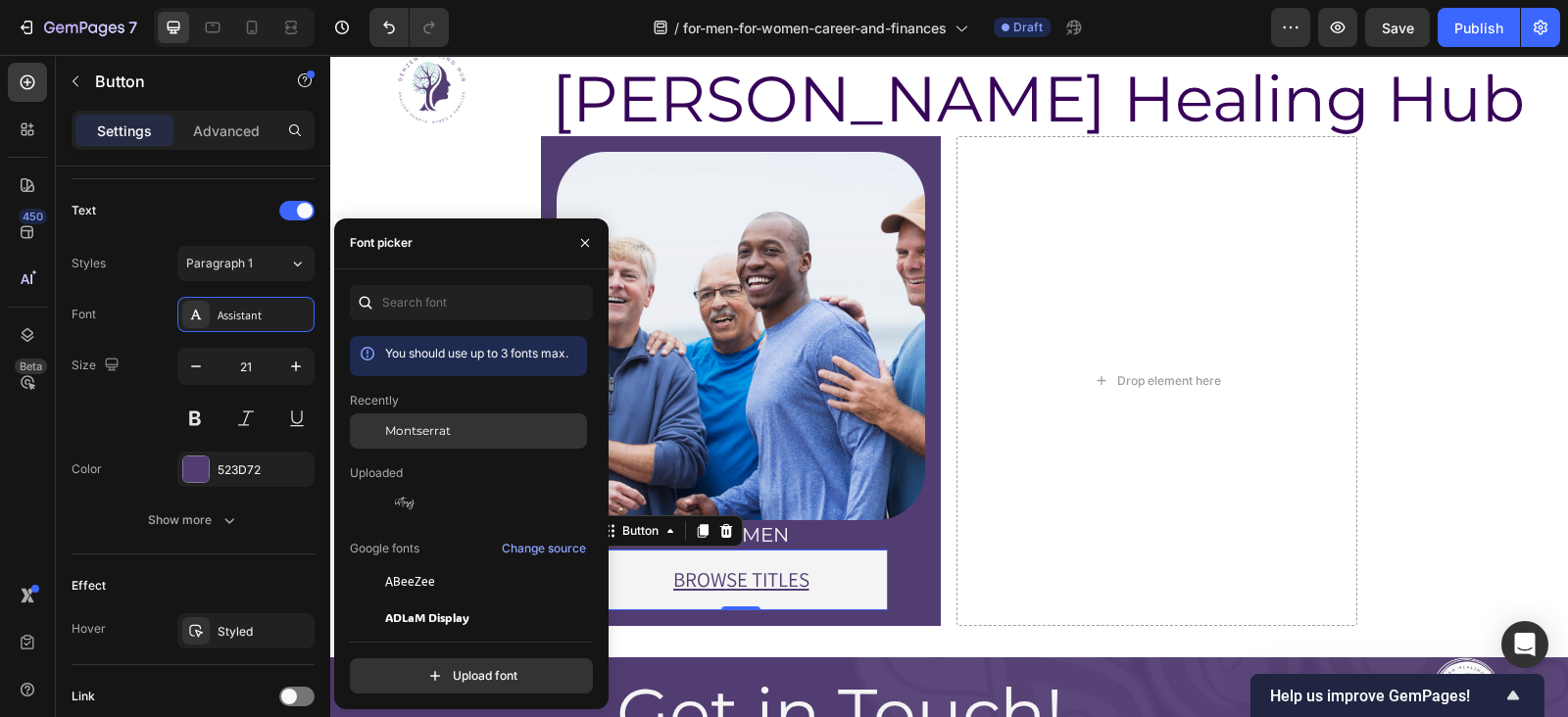
click at [480, 433] on div "Montserrat" at bounding box center [484, 431] width 198 height 18
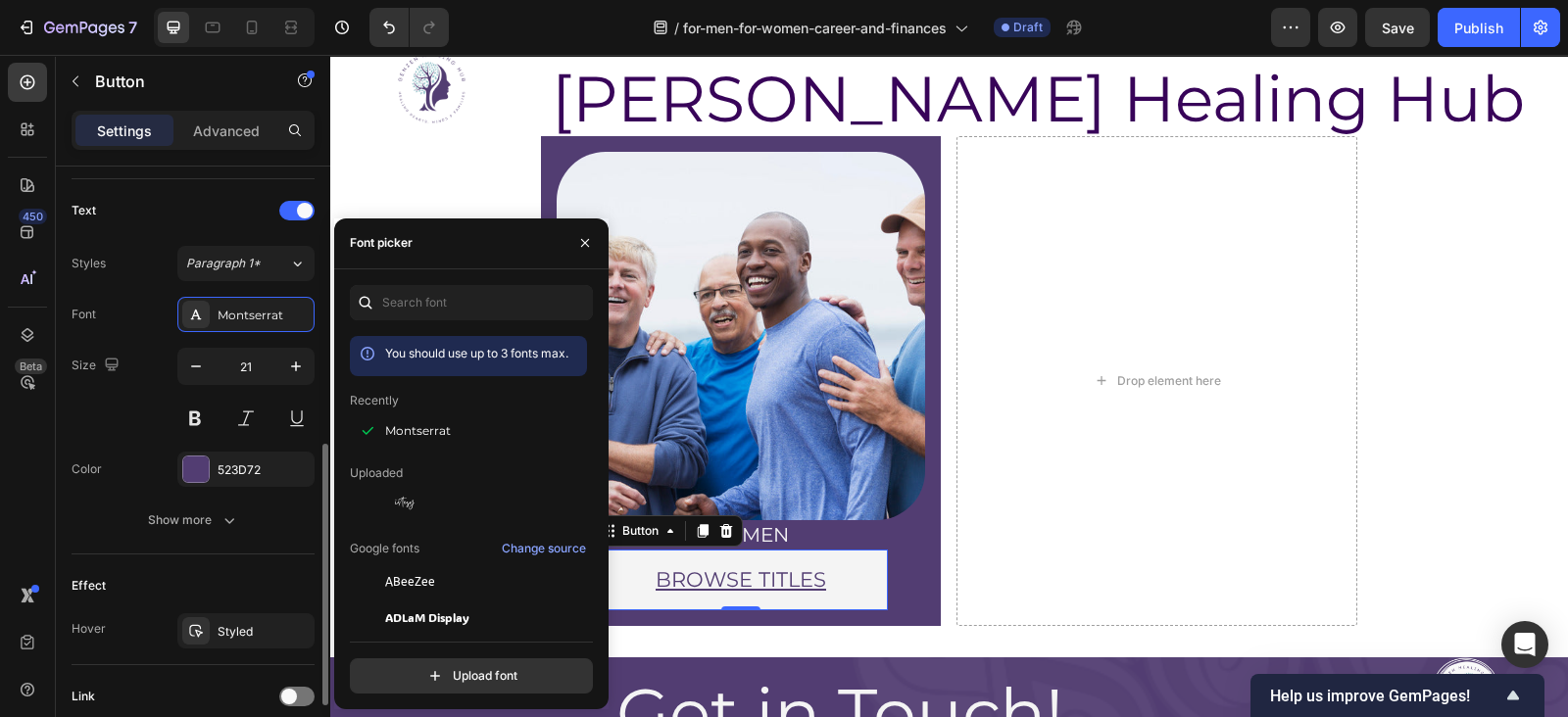
click at [204, 195] on div "Text" at bounding box center [193, 210] width 243 height 31
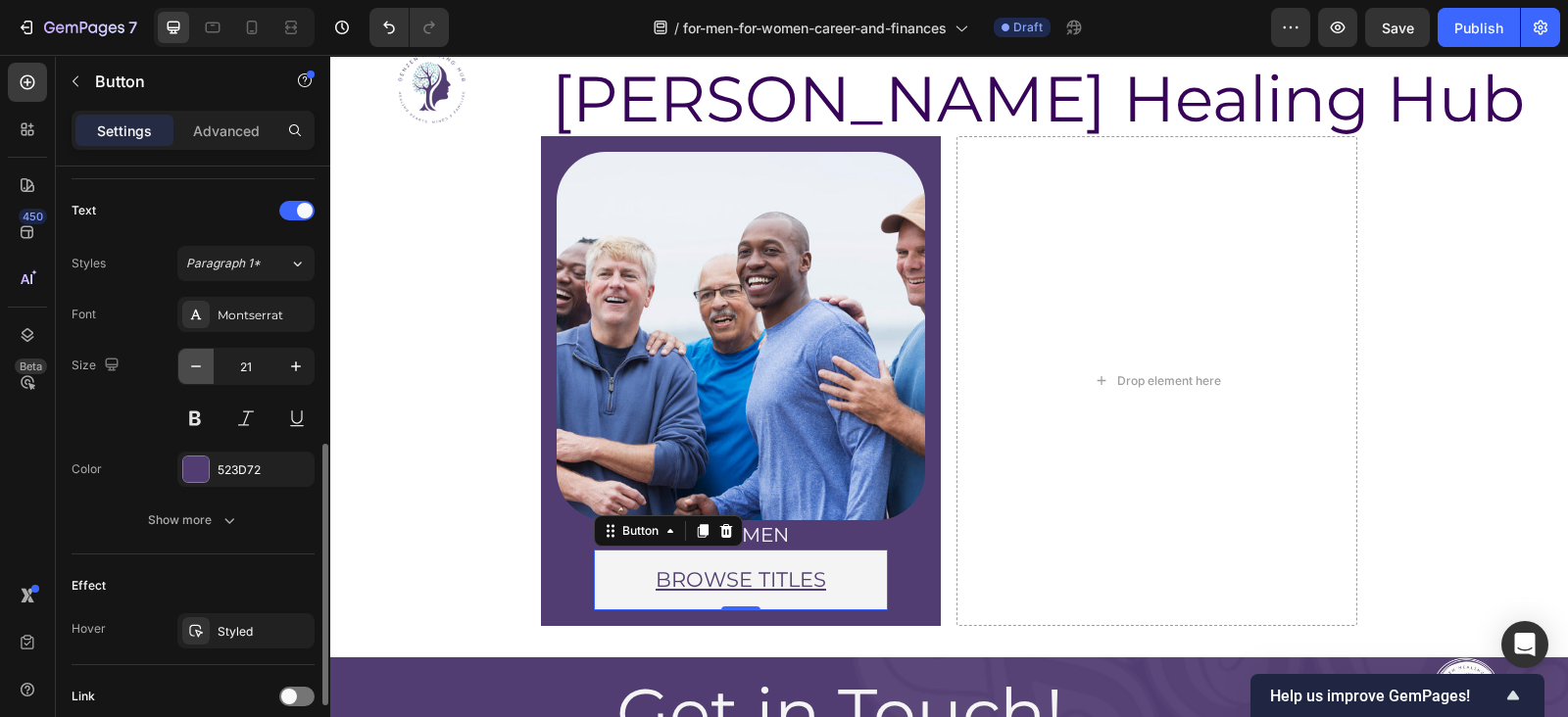
click at [196, 365] on icon "button" at bounding box center [196, 366] width 10 height 2
type input "20"
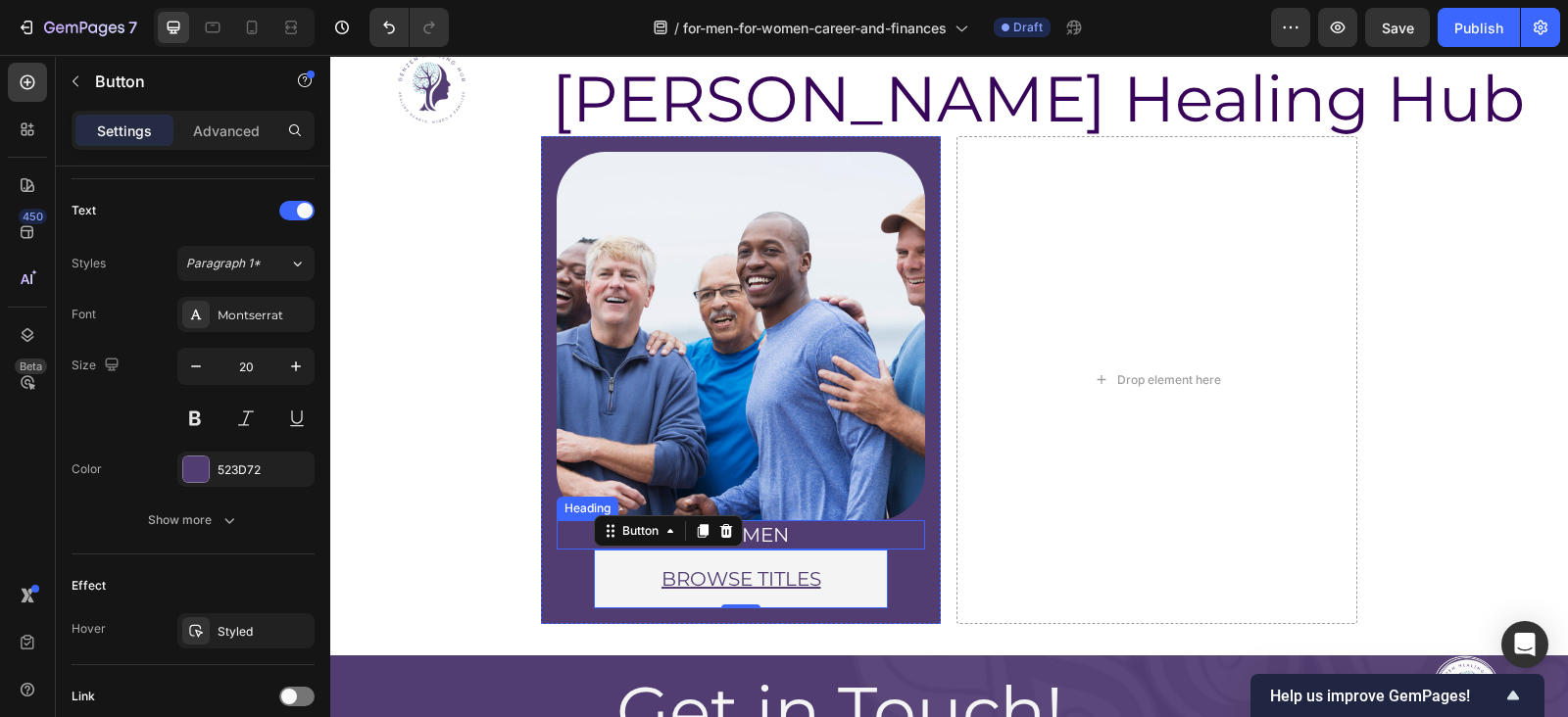
click at [767, 522] on p "for men" at bounding box center [741, 535] width 366 height 26
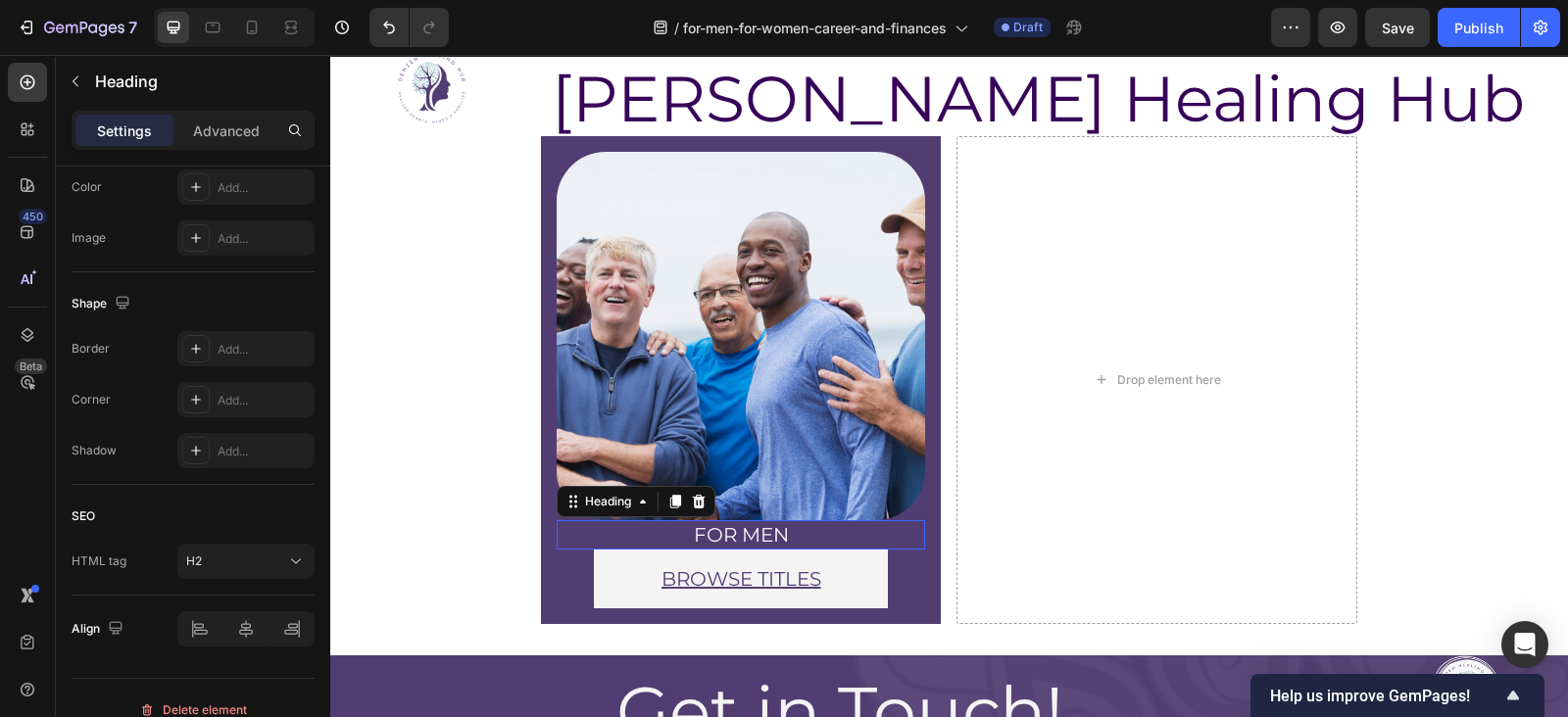
scroll to position [0, 0]
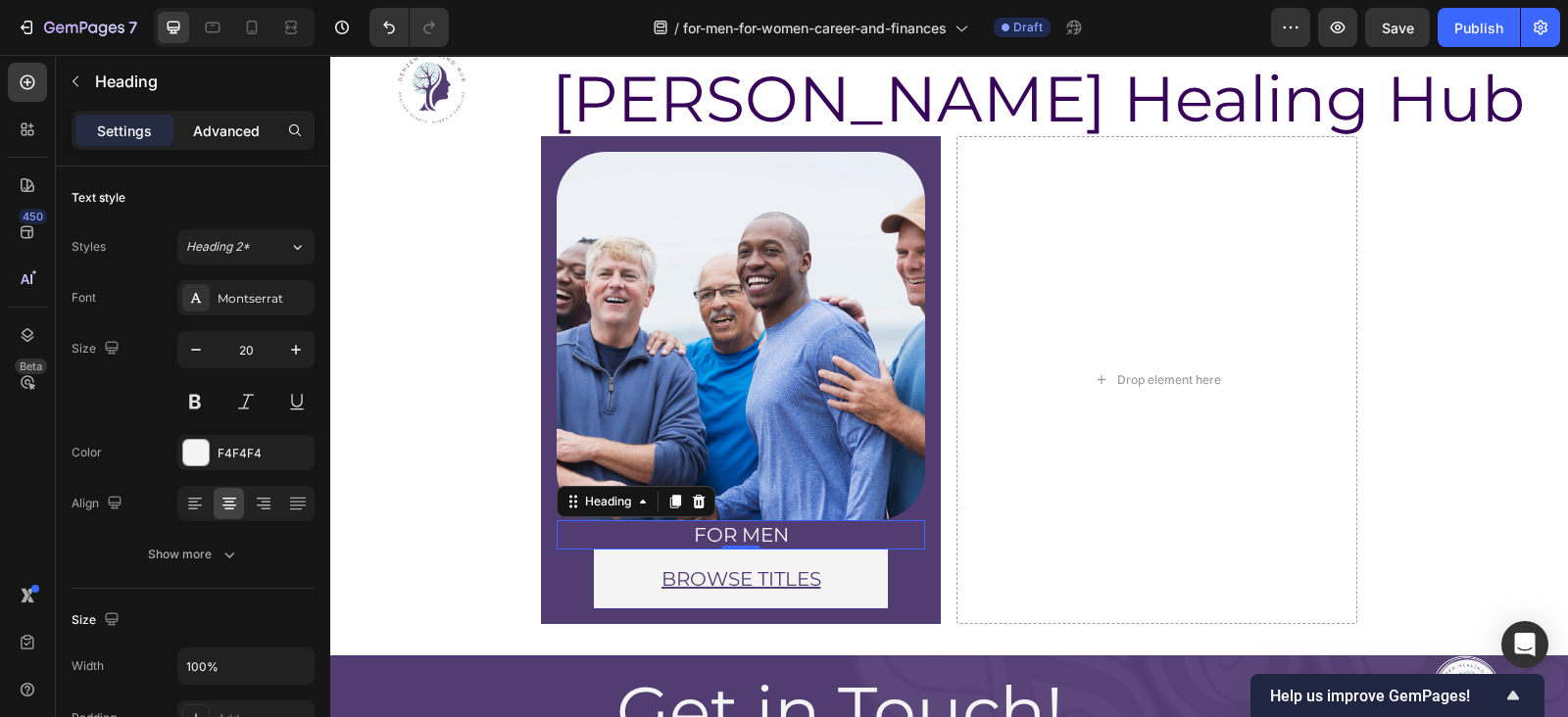
click at [217, 121] on p "Advanced" at bounding box center [226, 131] width 67 height 21
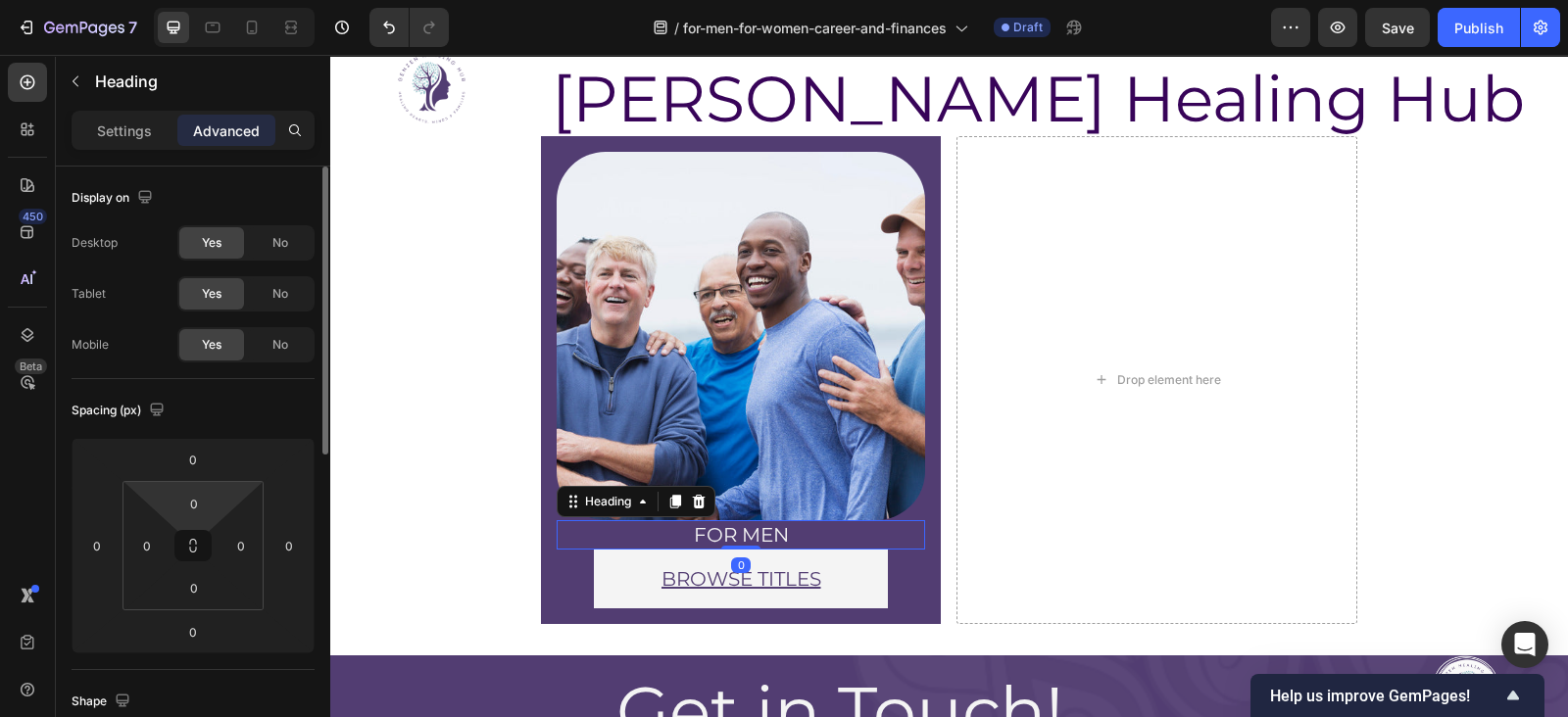
click at [209, 0] on html "7 Version history / for-men-for-women-career-and-finances Draft Preview Save Pu…" at bounding box center [784, 0] width 1568 height 0
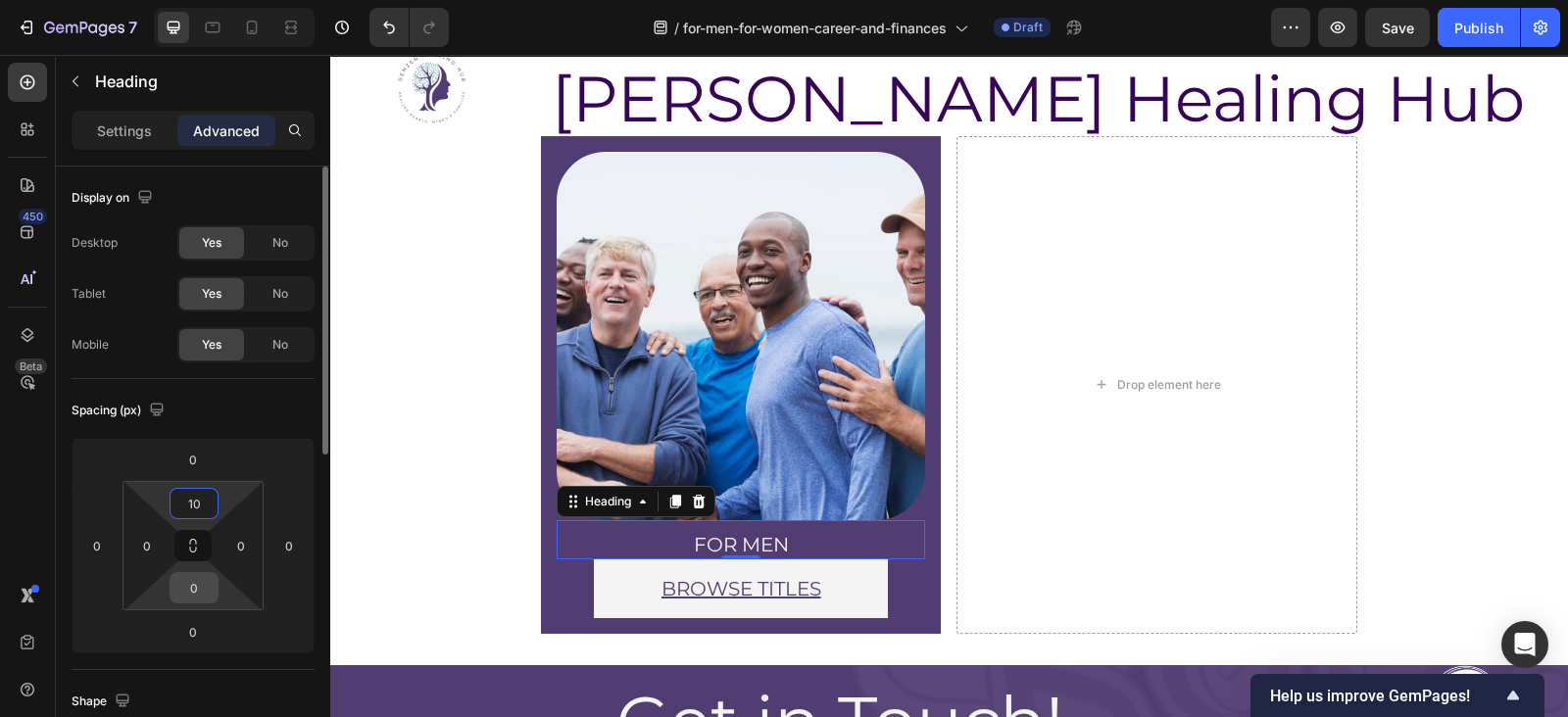
type input "10"
click at [193, 587] on input "0" at bounding box center [194, 587] width 39 height 29
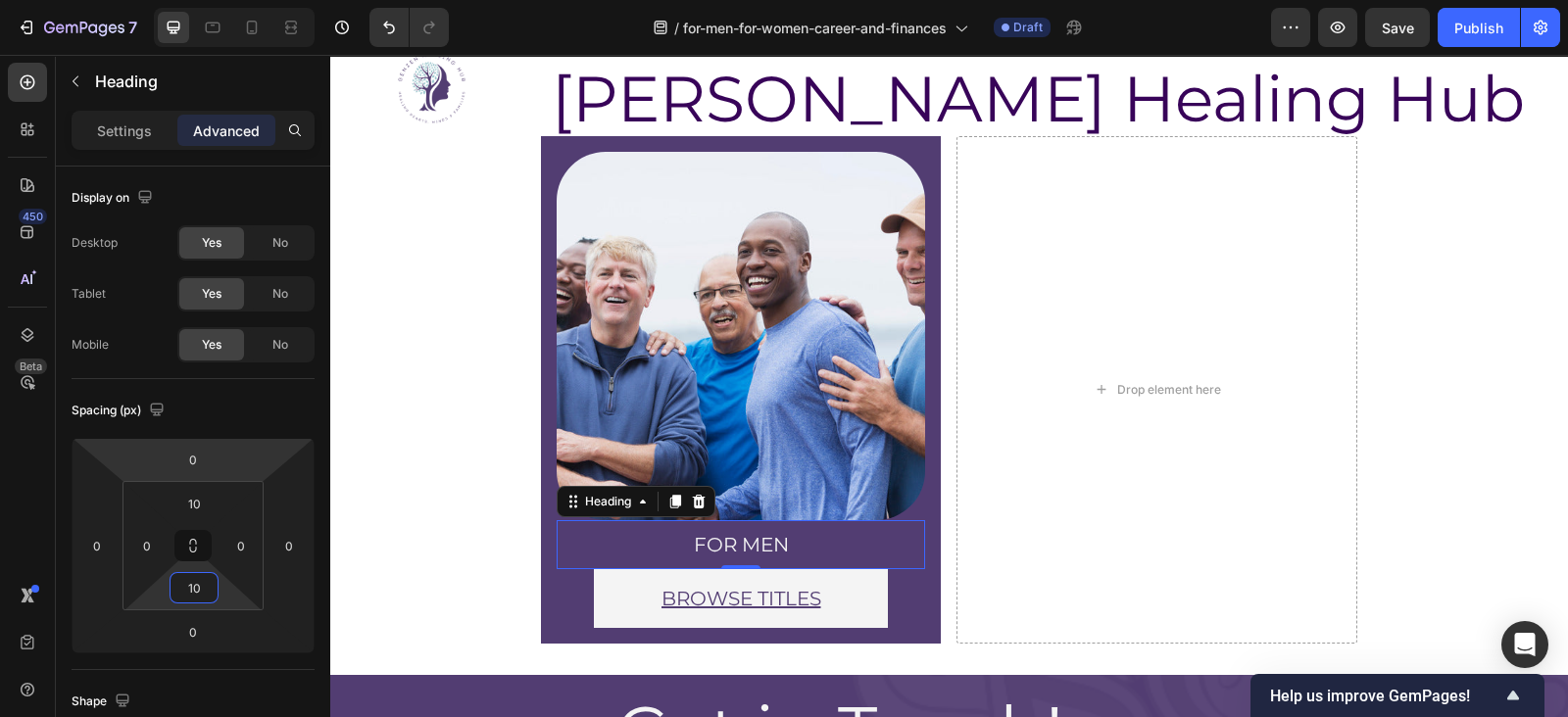
type input "10"
click at [541, 488] on div "Image for men Heading 0 BROWSE TITLES Button Row Row" at bounding box center [741, 389] width 400 height 508
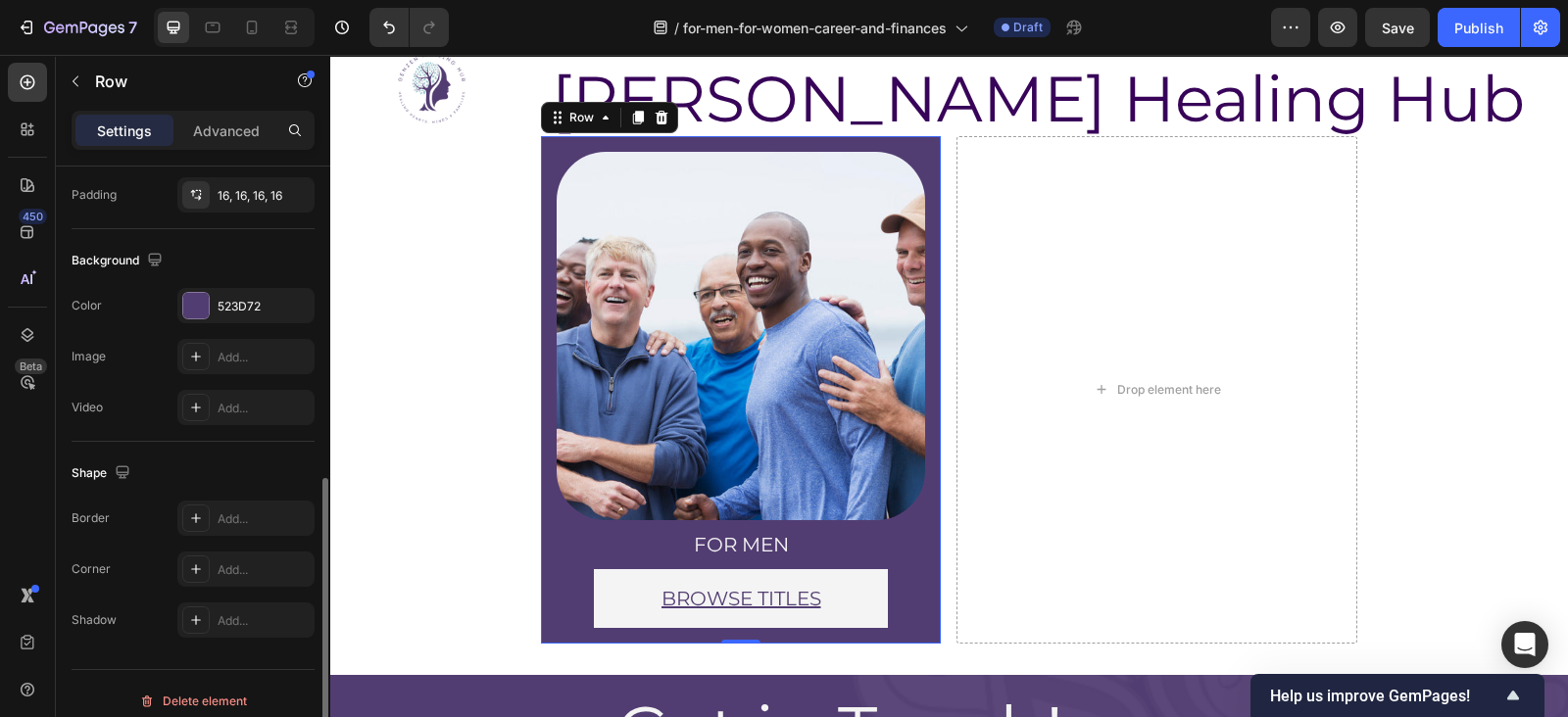
scroll to position [587, 0]
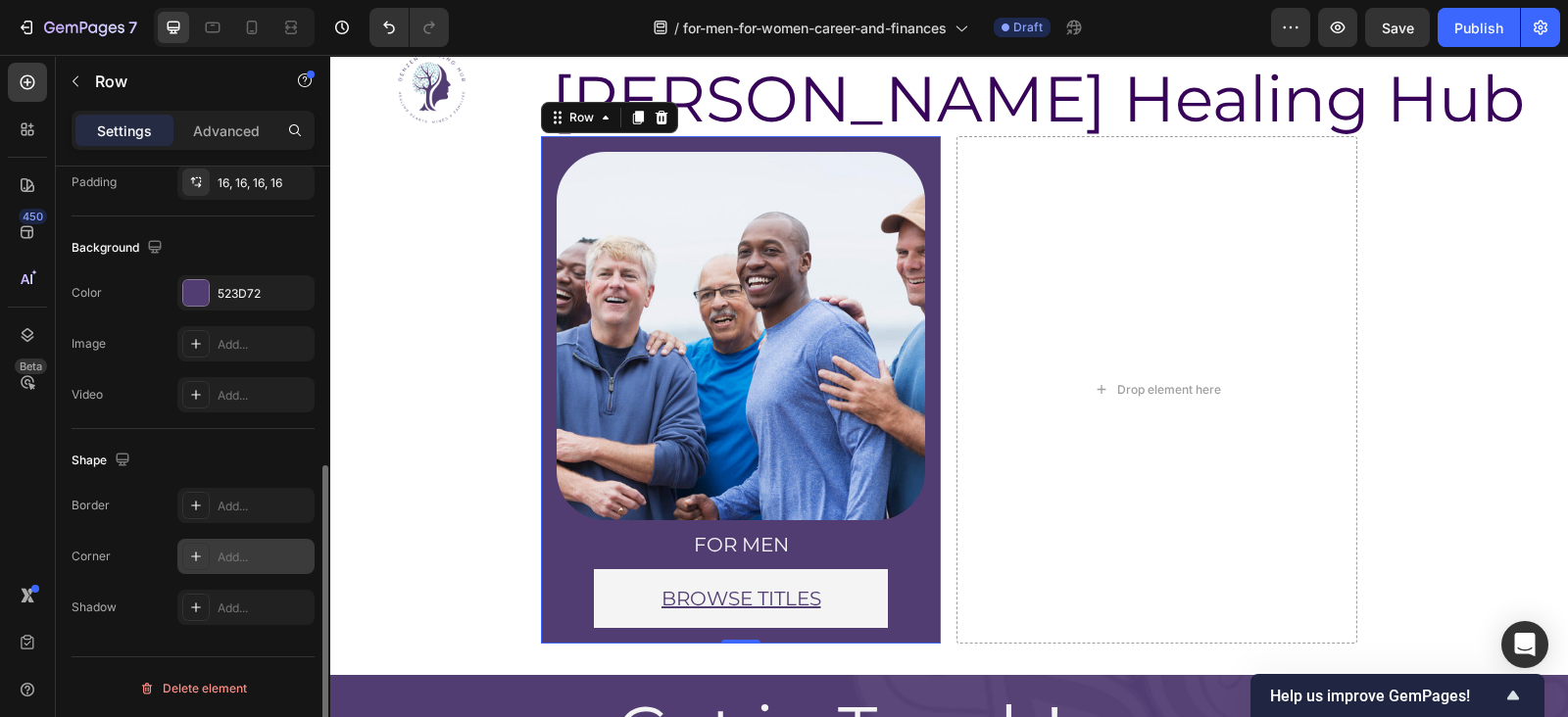
click at [196, 549] on icon at bounding box center [196, 557] width 16 height 16
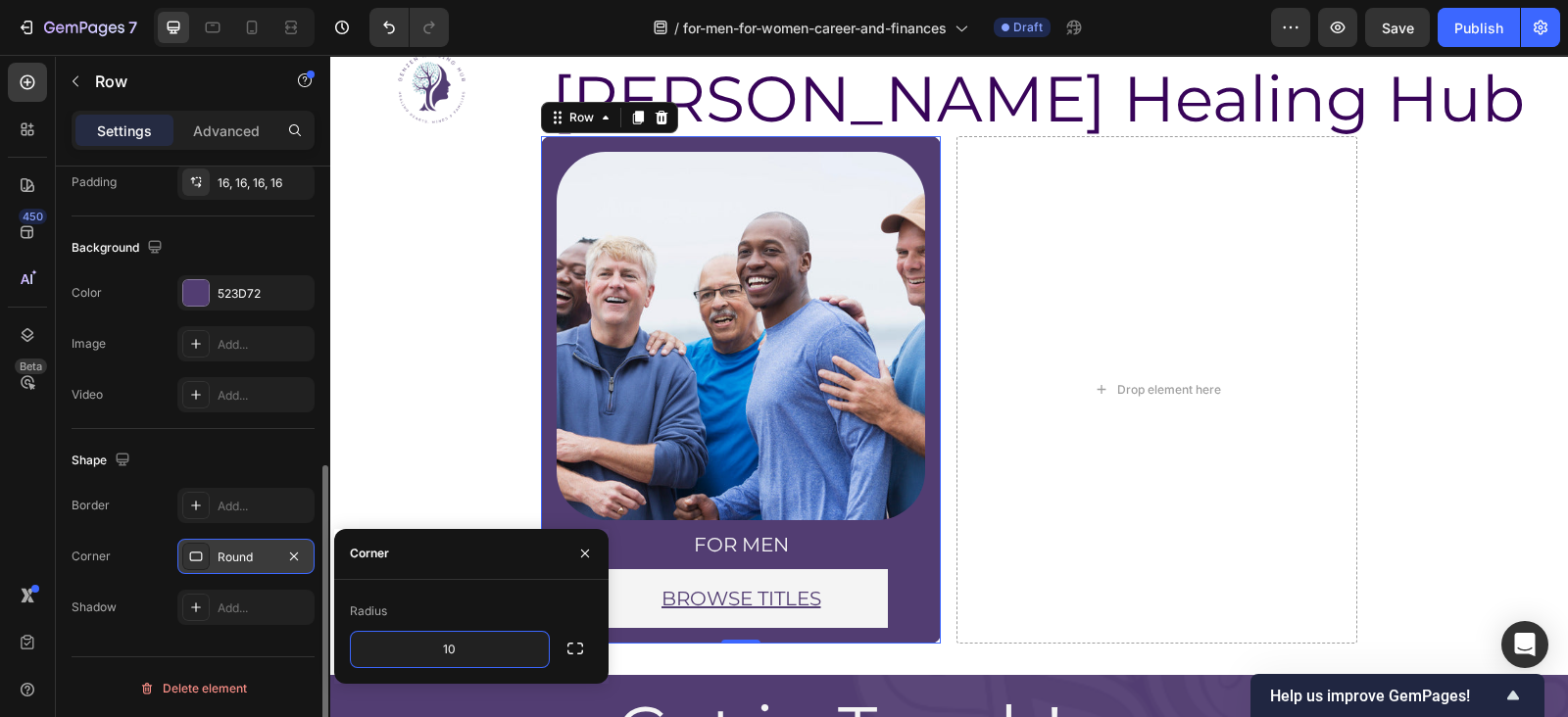
type input "10"
click at [414, 395] on div "Image GenZen Healing Hub Heading Row Section 1 Image for men Heading BROWSE TIT…" at bounding box center [949, 423] width 1237 height 764
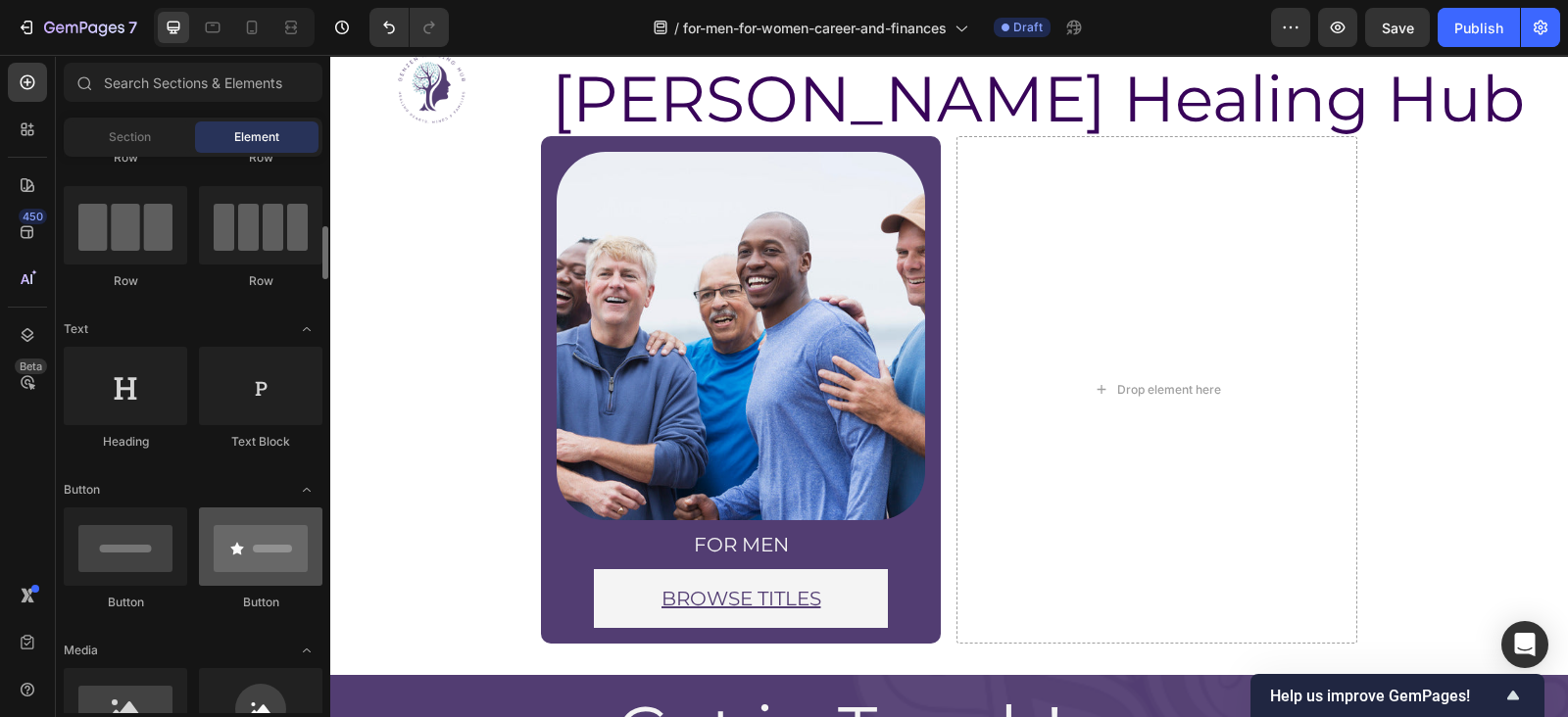
scroll to position [136, 0]
click at [541, 395] on div "Image for men Heading BROWSE TITLES Button Row Row" at bounding box center [741, 389] width 400 height 508
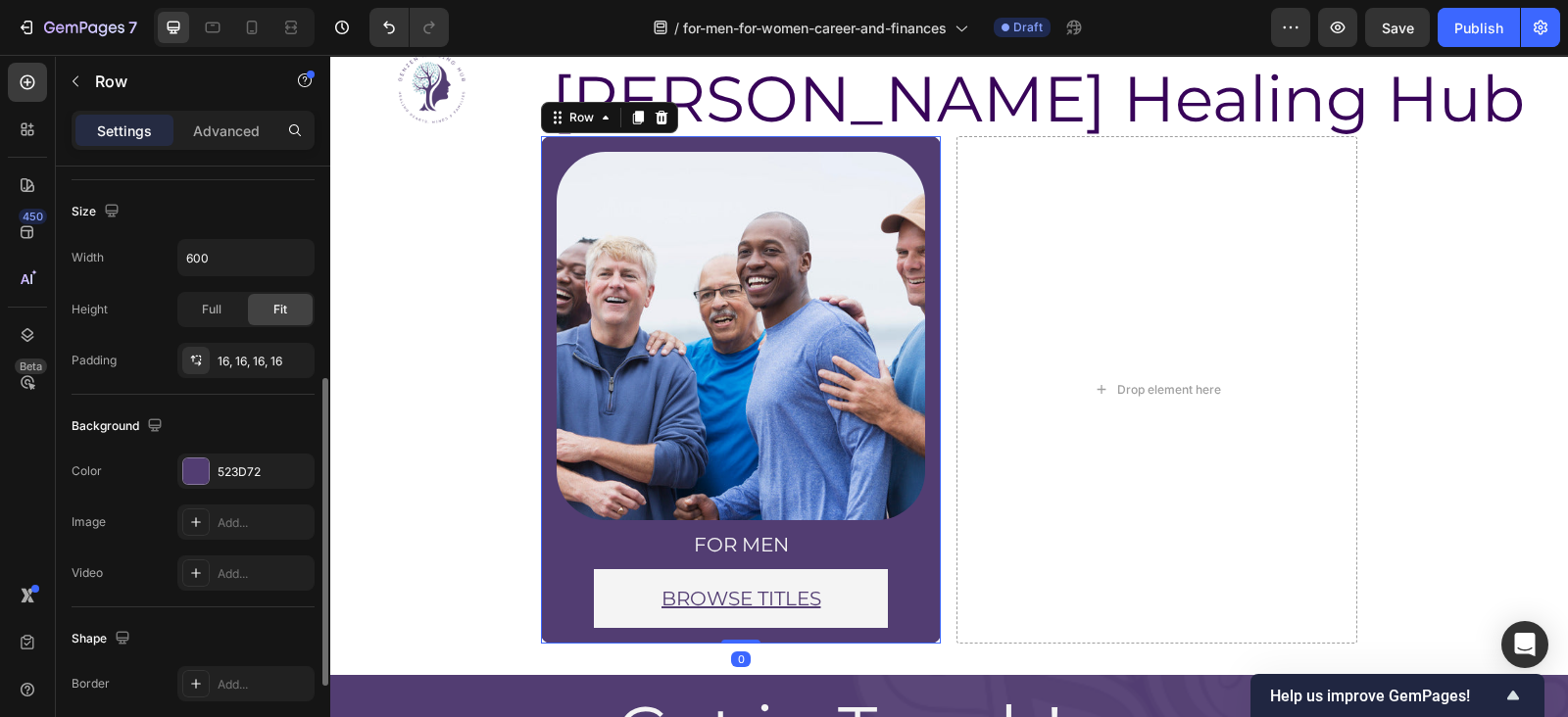
scroll to position [413, 0]
click at [244, 342] on div "16, 16, 16, 16" at bounding box center [246, 356] width 137 height 35
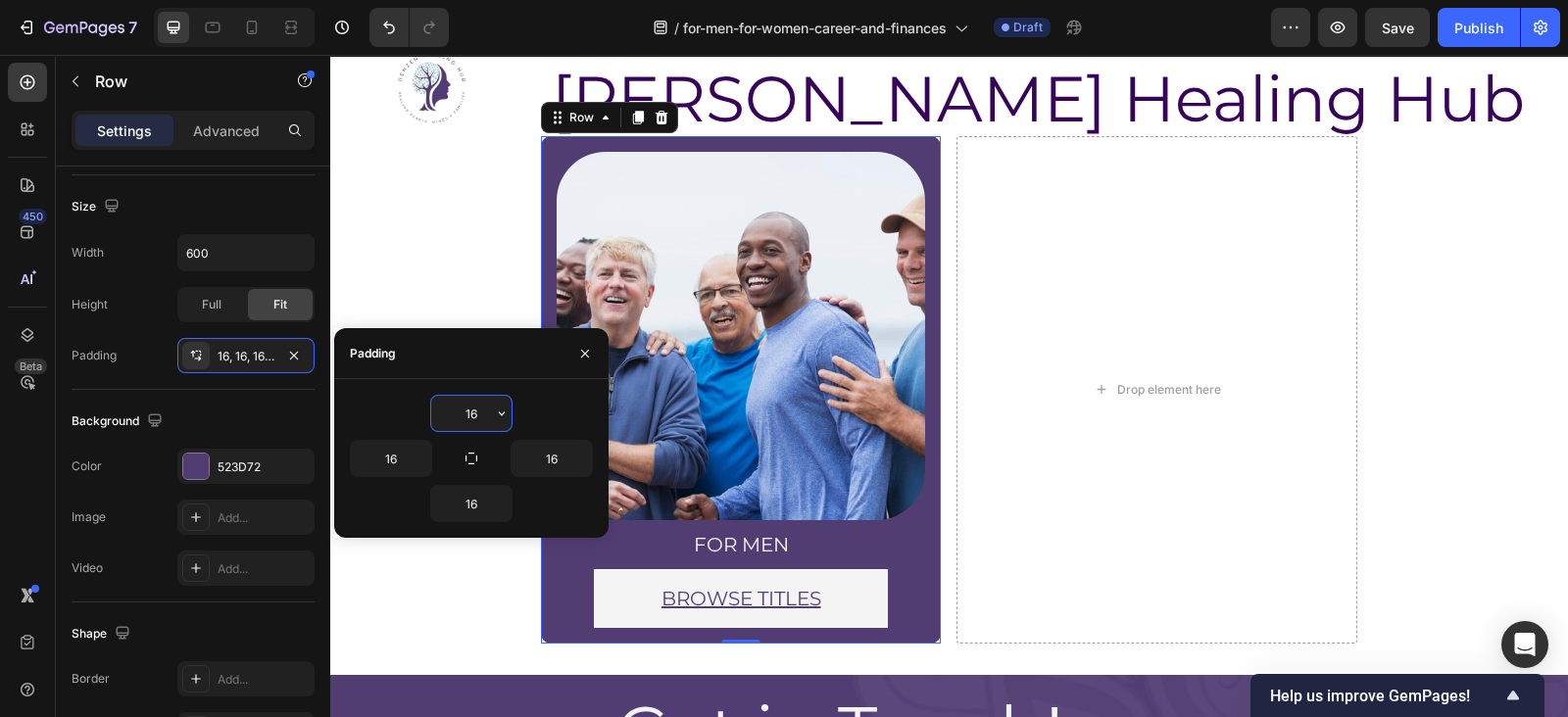
click at [467, 418] on input "16" at bounding box center [471, 412] width 80 height 35
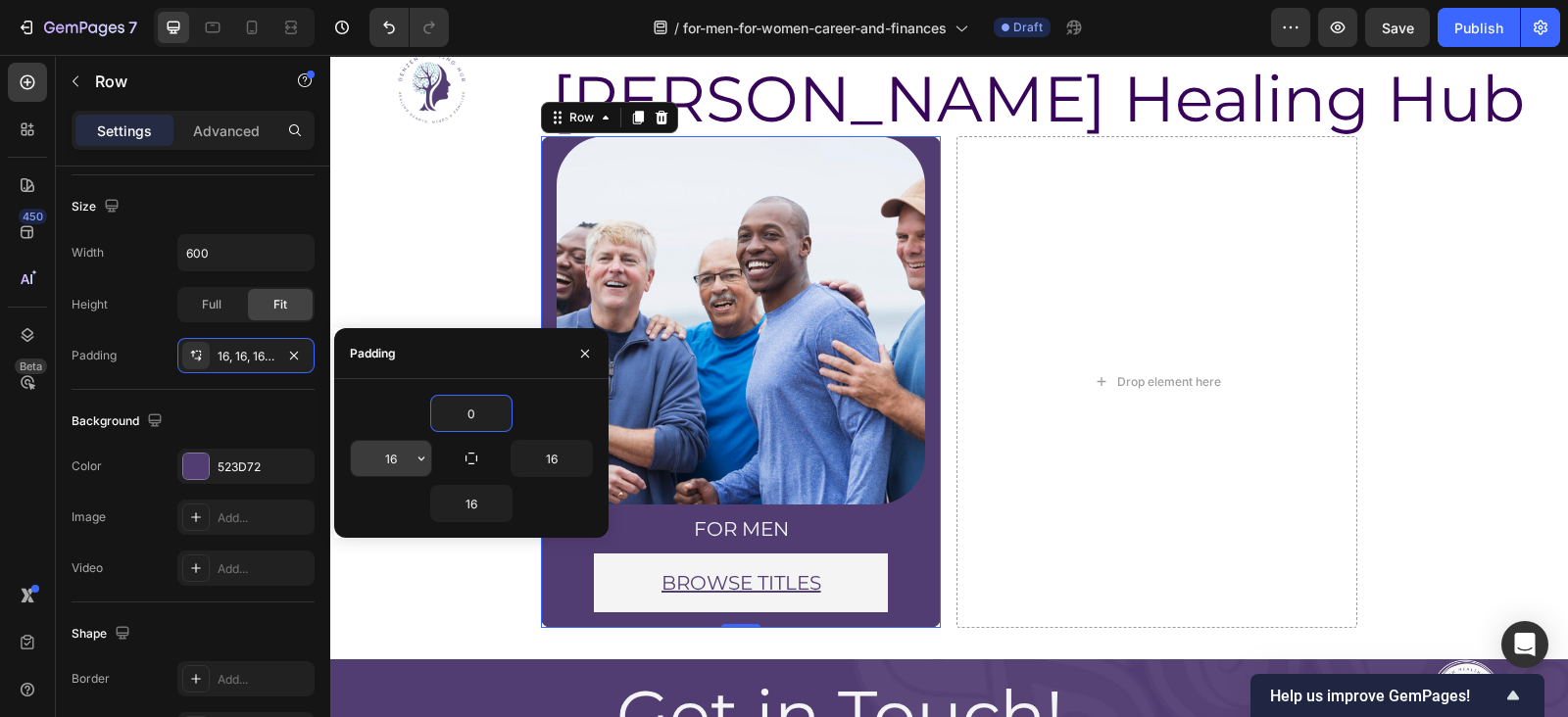
type input "0"
click at [392, 456] on input "16" at bounding box center [391, 458] width 80 height 35
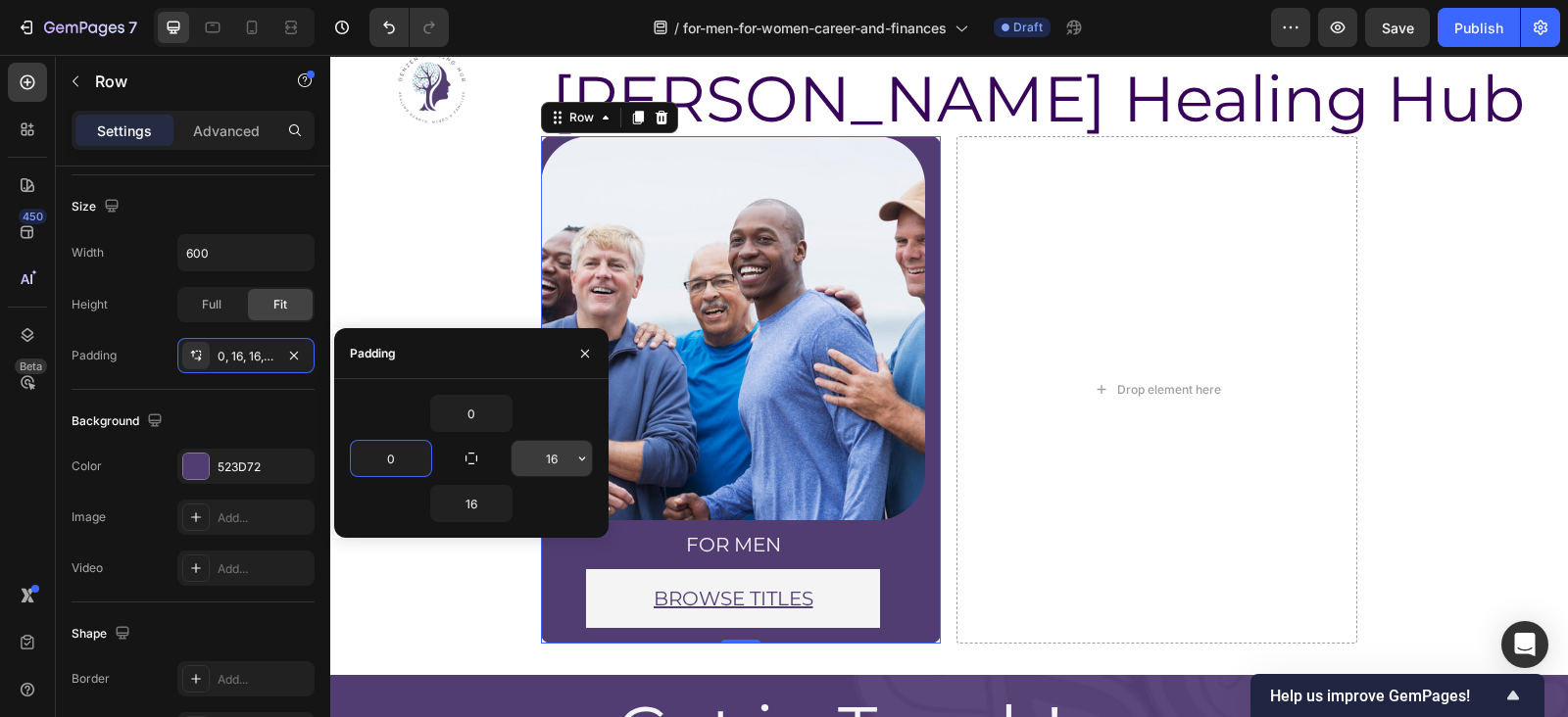
type input "0"
click at [541, 451] on input "16" at bounding box center [551, 458] width 80 height 35
type input "0"
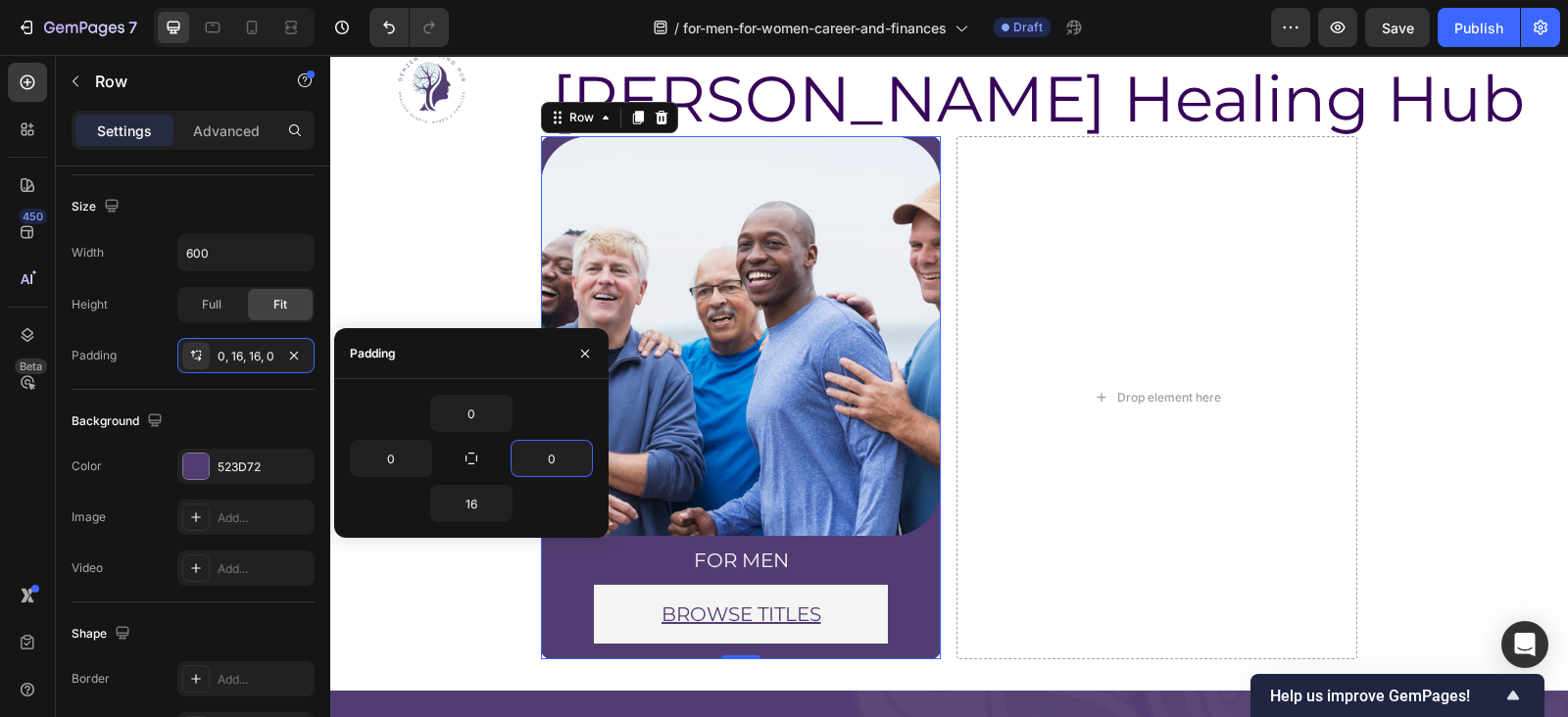
click at [1376, 343] on section "Image for men Heading BROWSE TITLES Button Row Row 0 Drop element here Row Sect…" at bounding box center [949, 405] width 1022 height 540
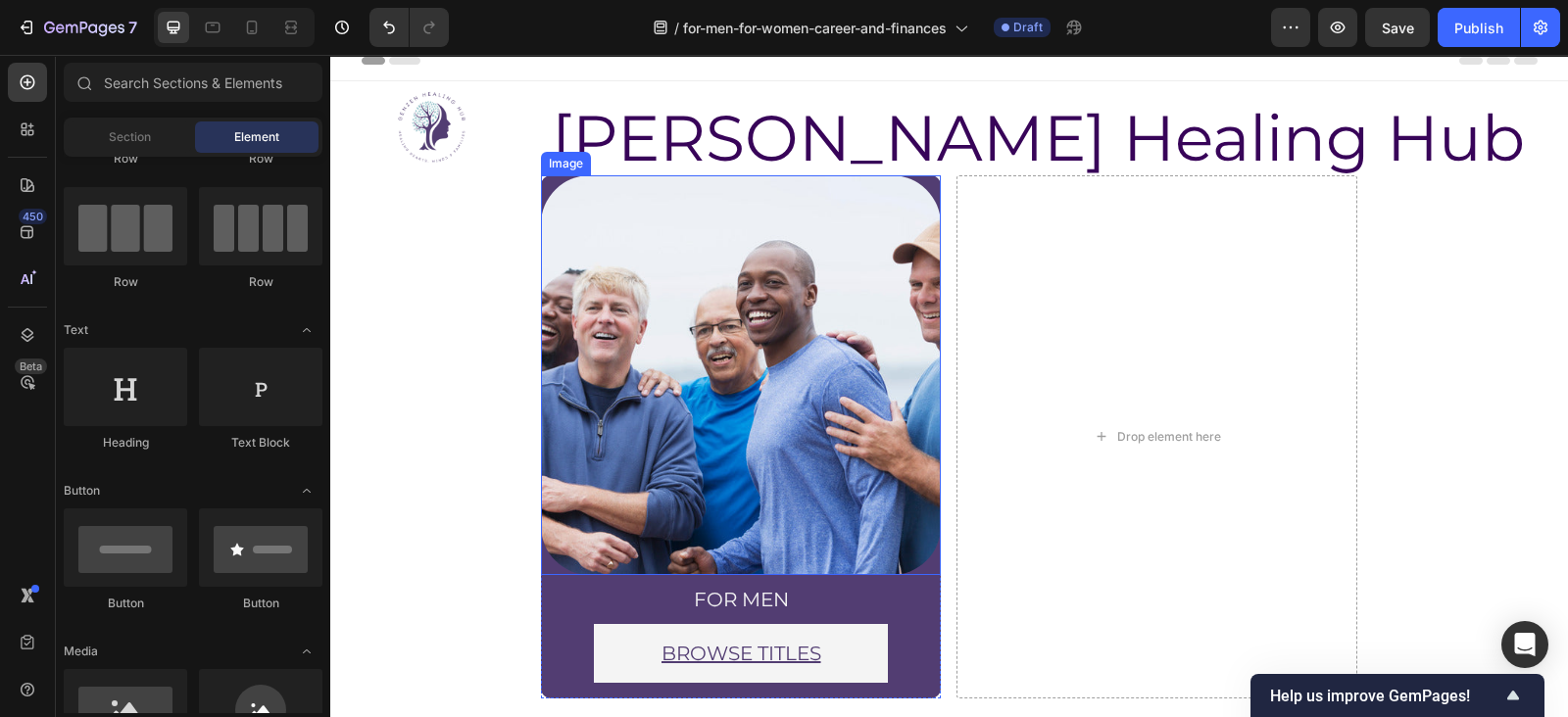
scroll to position [14, 0]
click at [570, 686] on div "Image for men Heading BROWSE TITLES Button Row Row" at bounding box center [741, 437] width 400 height 524
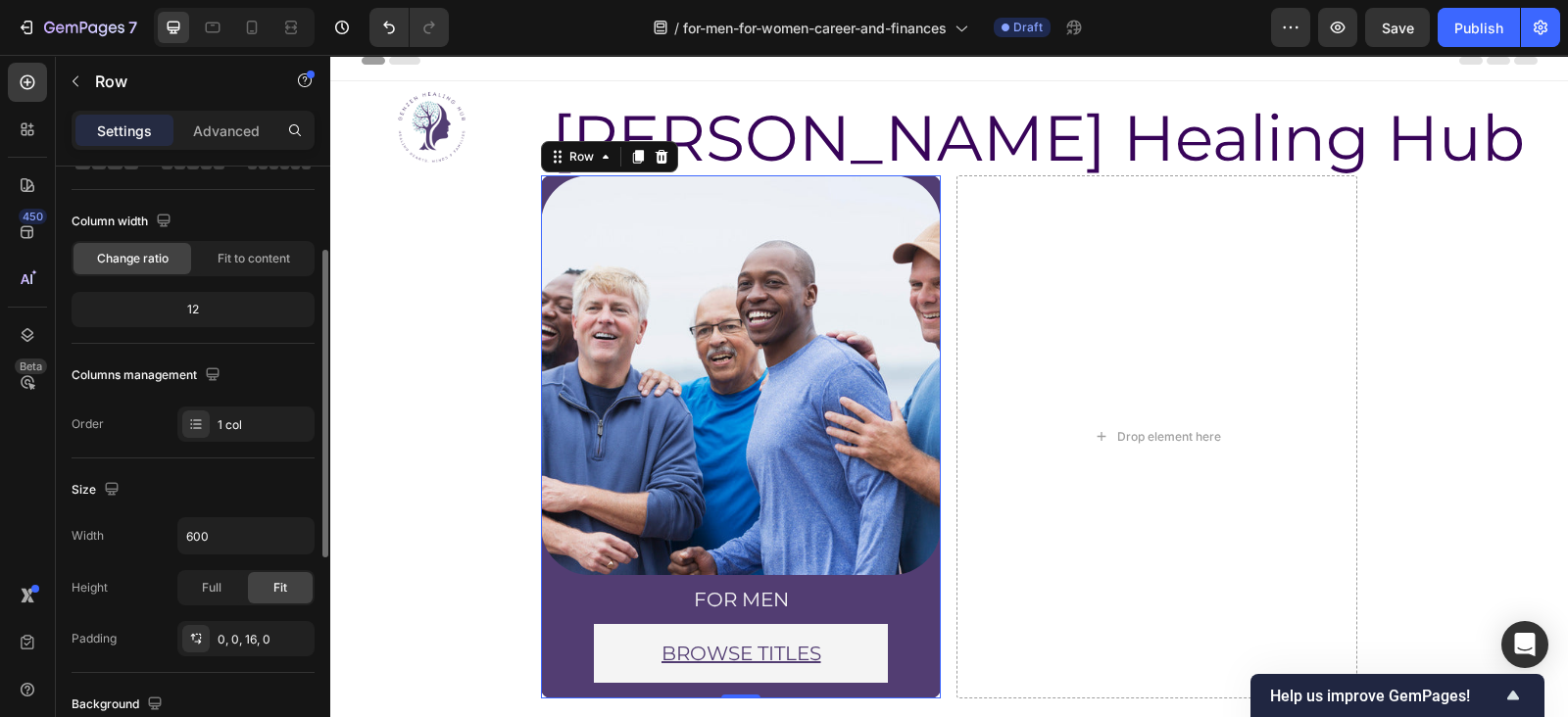
scroll to position [150, 0]
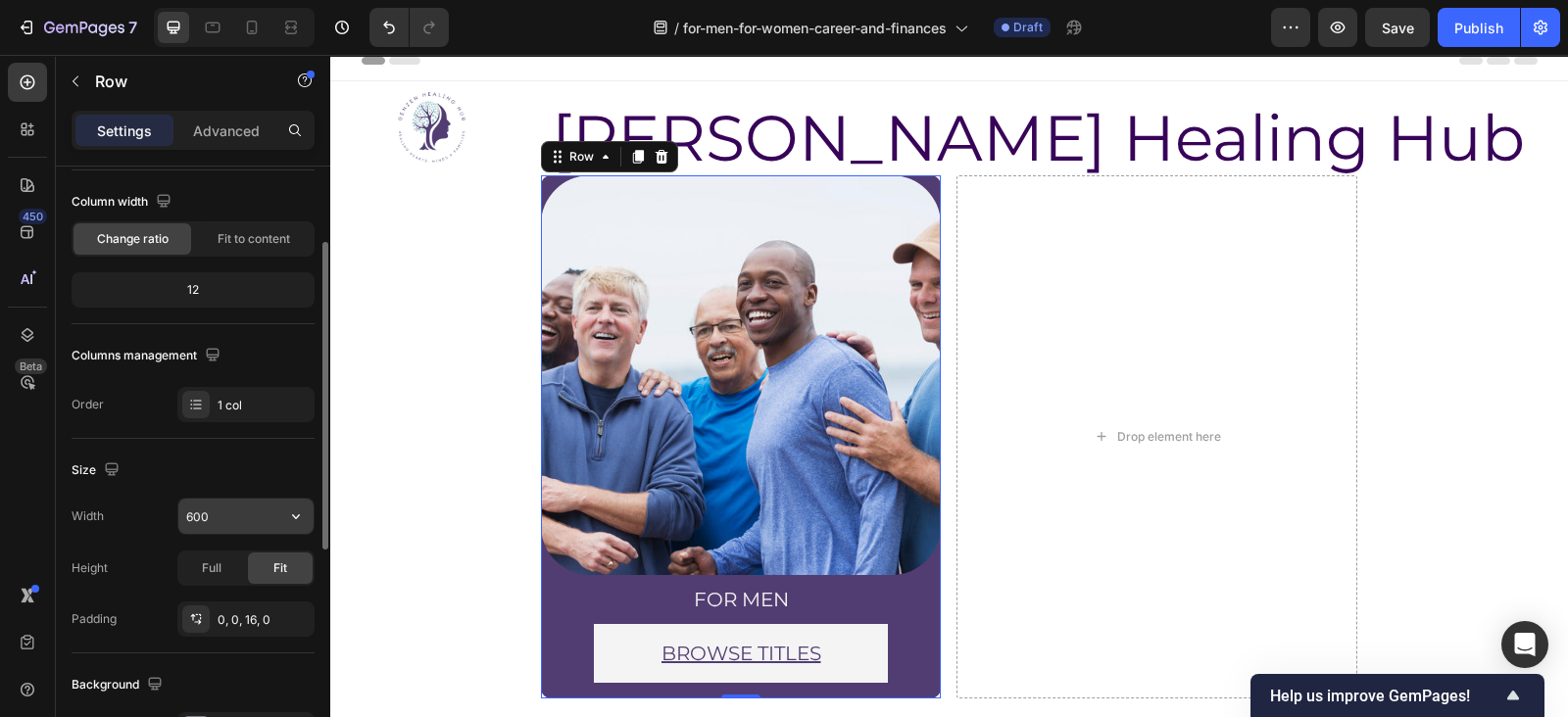
click at [230, 506] on input "600" at bounding box center [246, 516] width 135 height 35
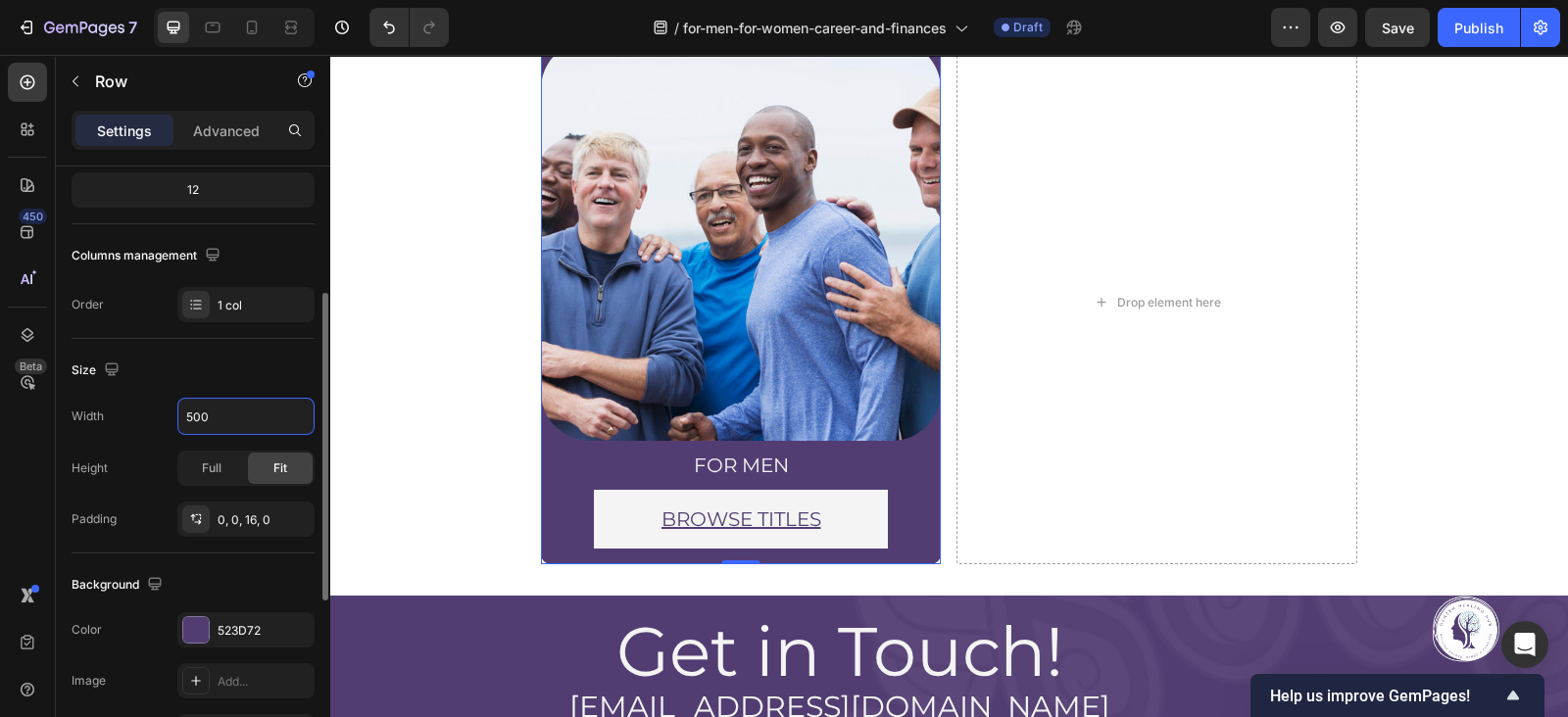
scroll to position [28, 0]
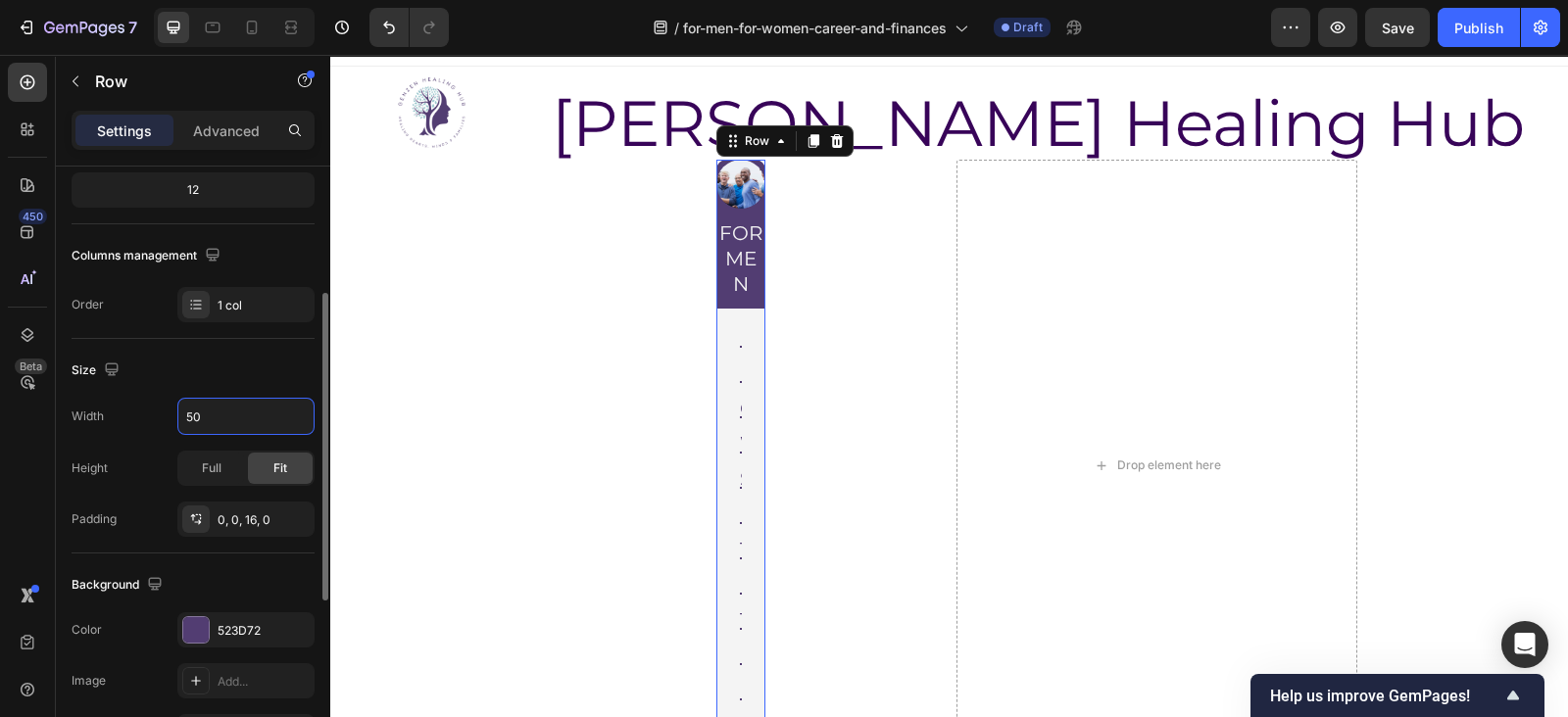
type input "5"
type input "4"
type input "350"
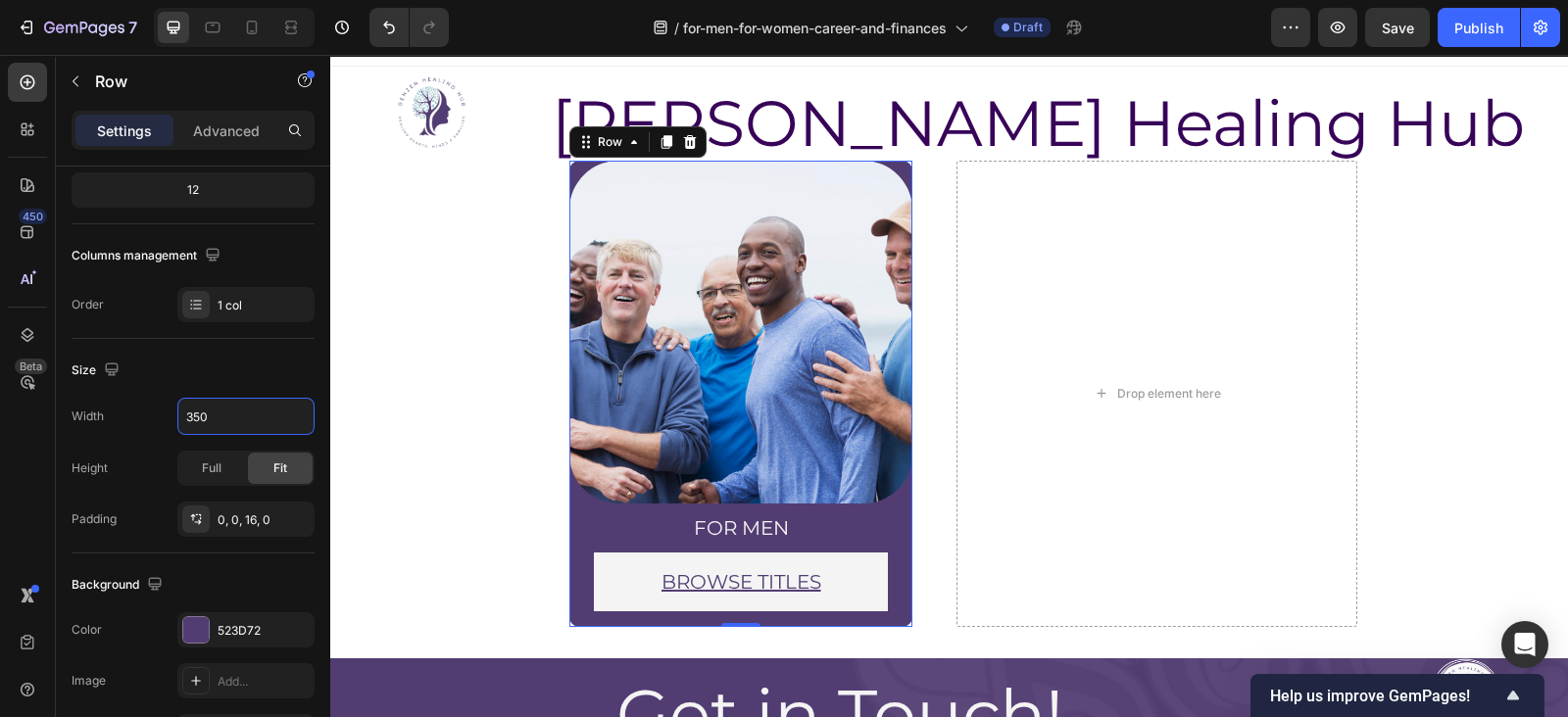
click at [504, 503] on section "Image for men Heading BROWSE TITLES Button Row Row 0 Drop element here Row Sect…" at bounding box center [949, 401] width 1022 height 482
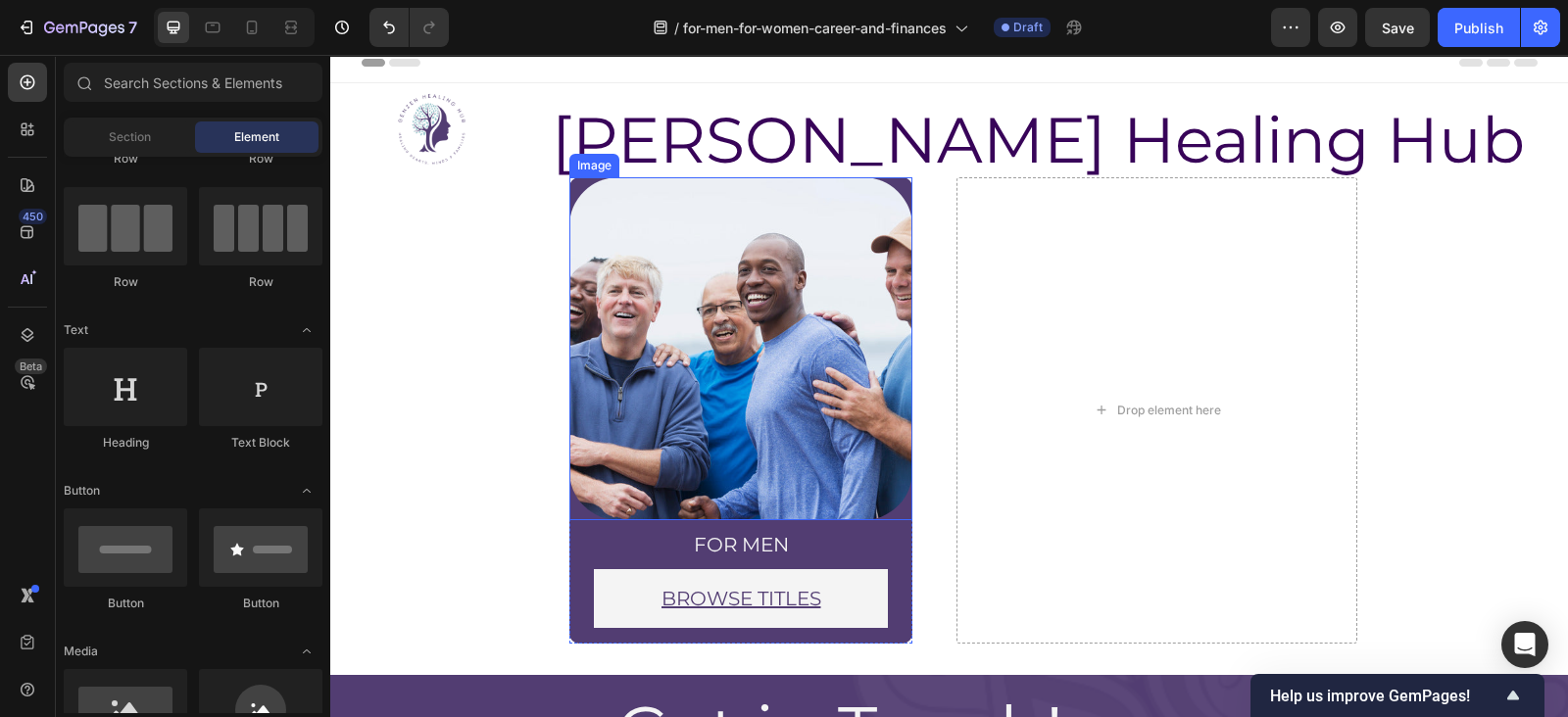
scroll to position [17, 0]
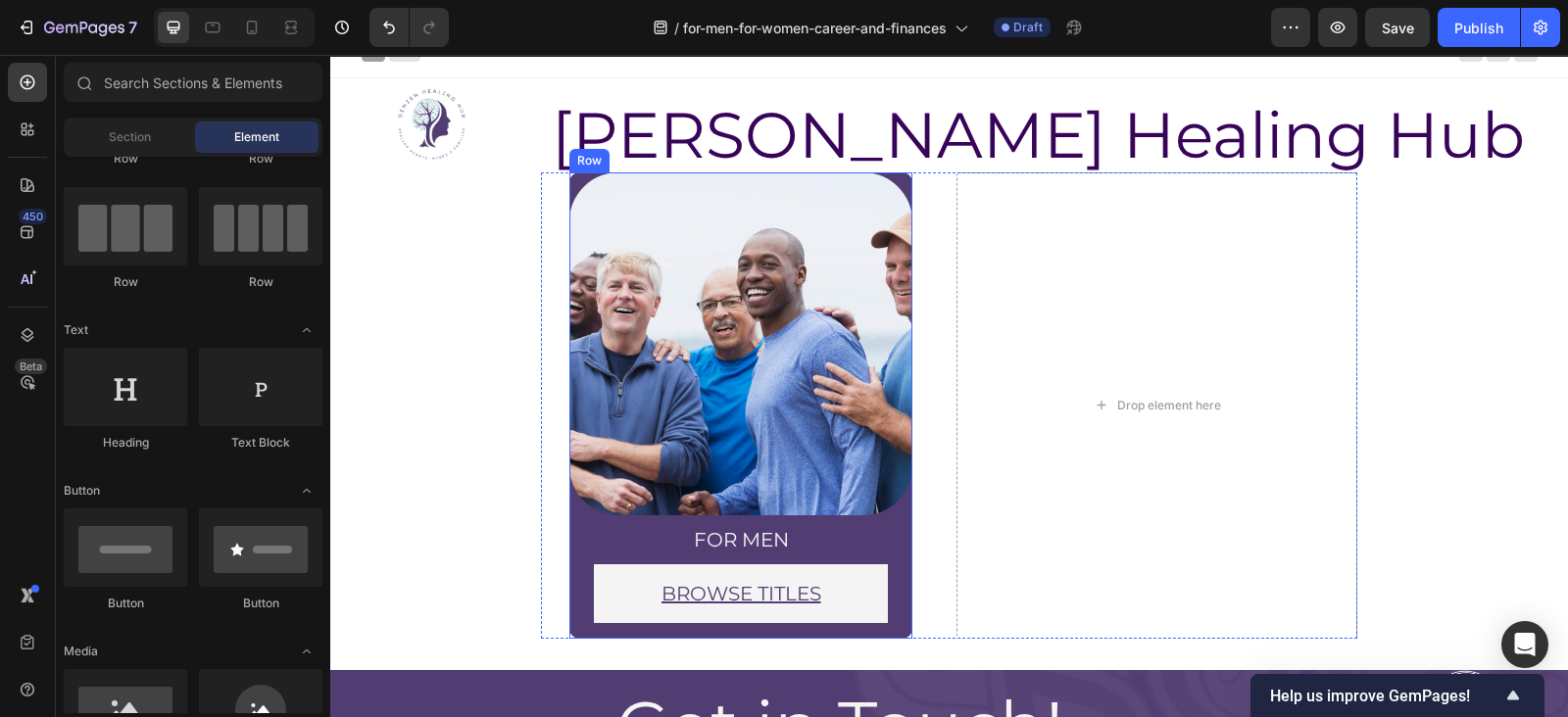
click at [628, 633] on div "Image for men Heading BROWSE TITLES Button Row Row" at bounding box center [740, 405] width 343 height 466
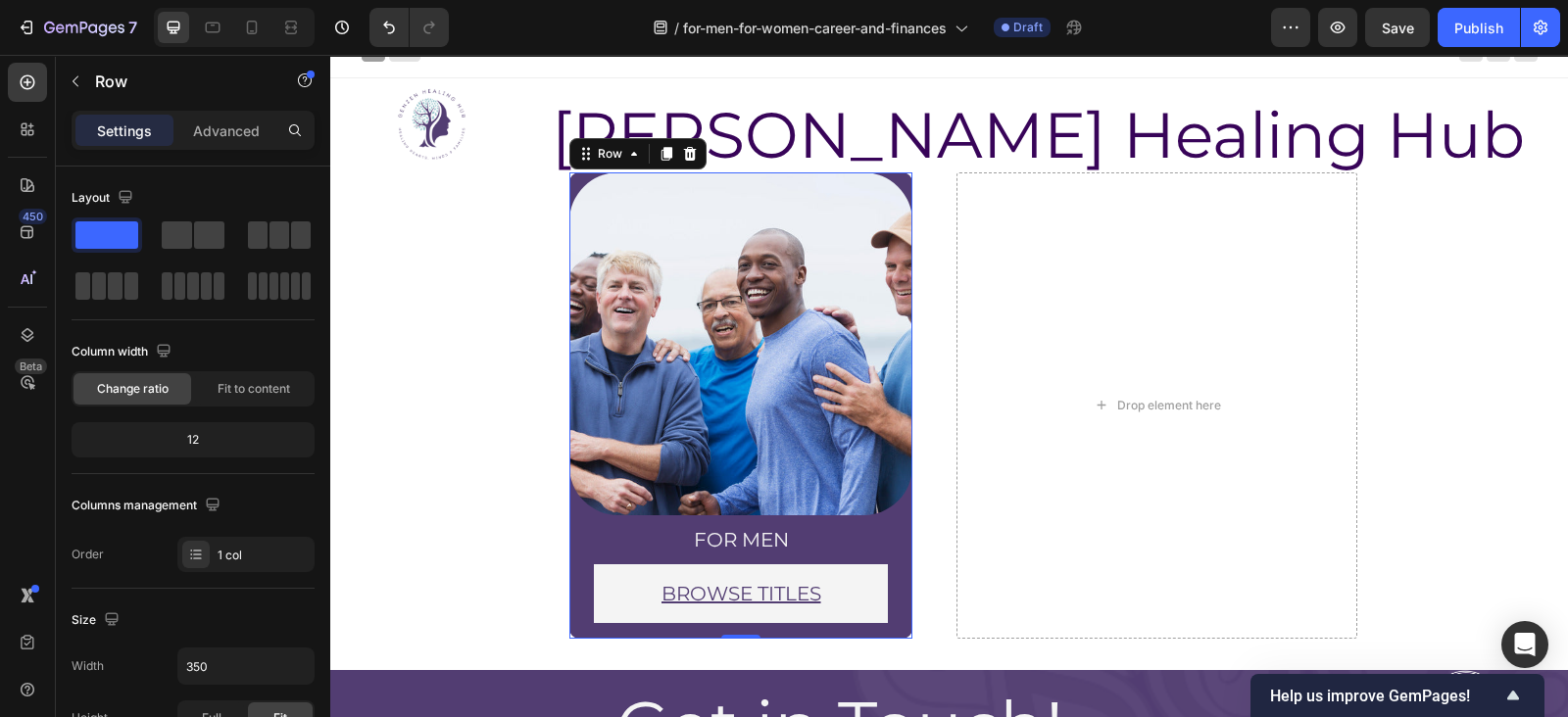
click at [639, 625] on div "Image for men Heading BROWSE TITLES Button Row Row 0" at bounding box center [740, 405] width 343 height 466
click at [658, 154] on icon at bounding box center [666, 154] width 16 height 16
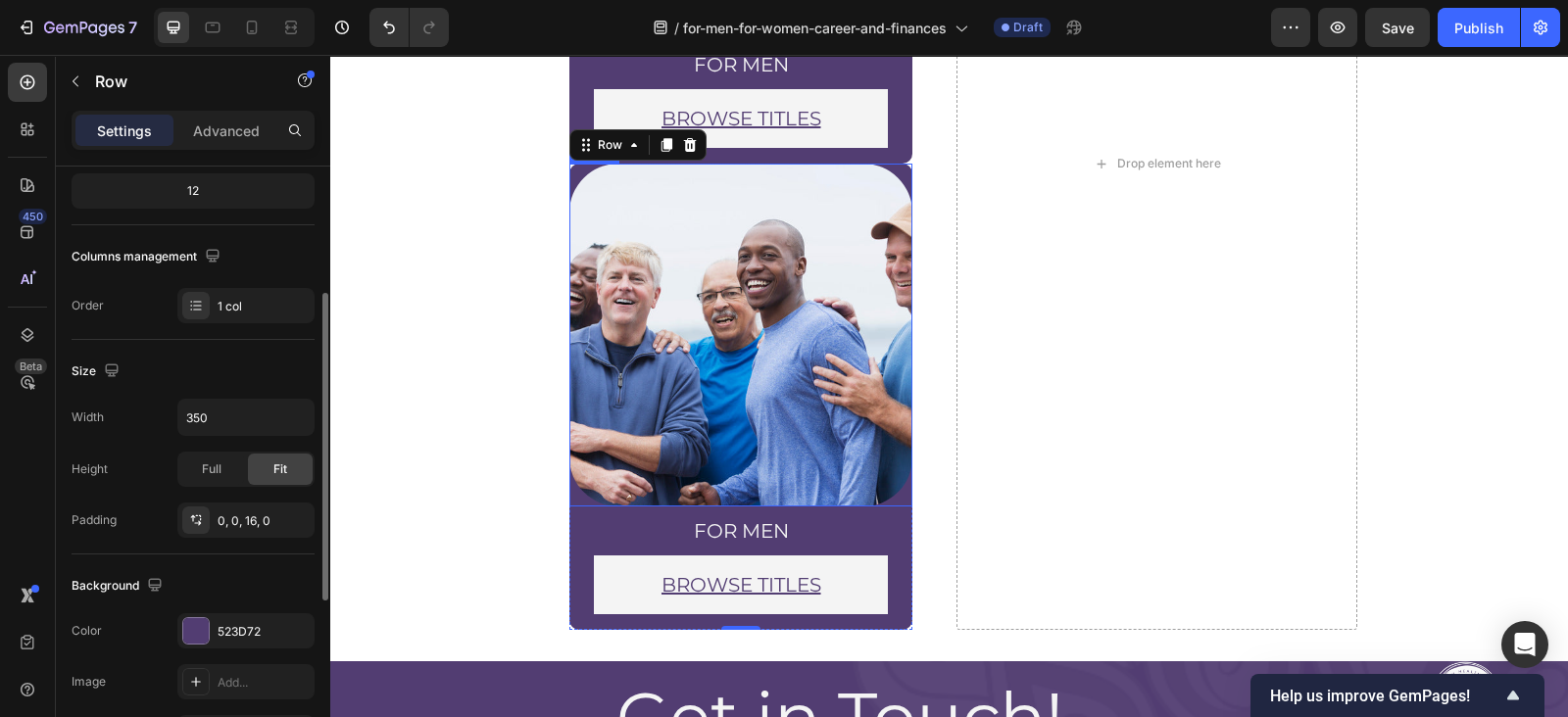
scroll to position [531, 0]
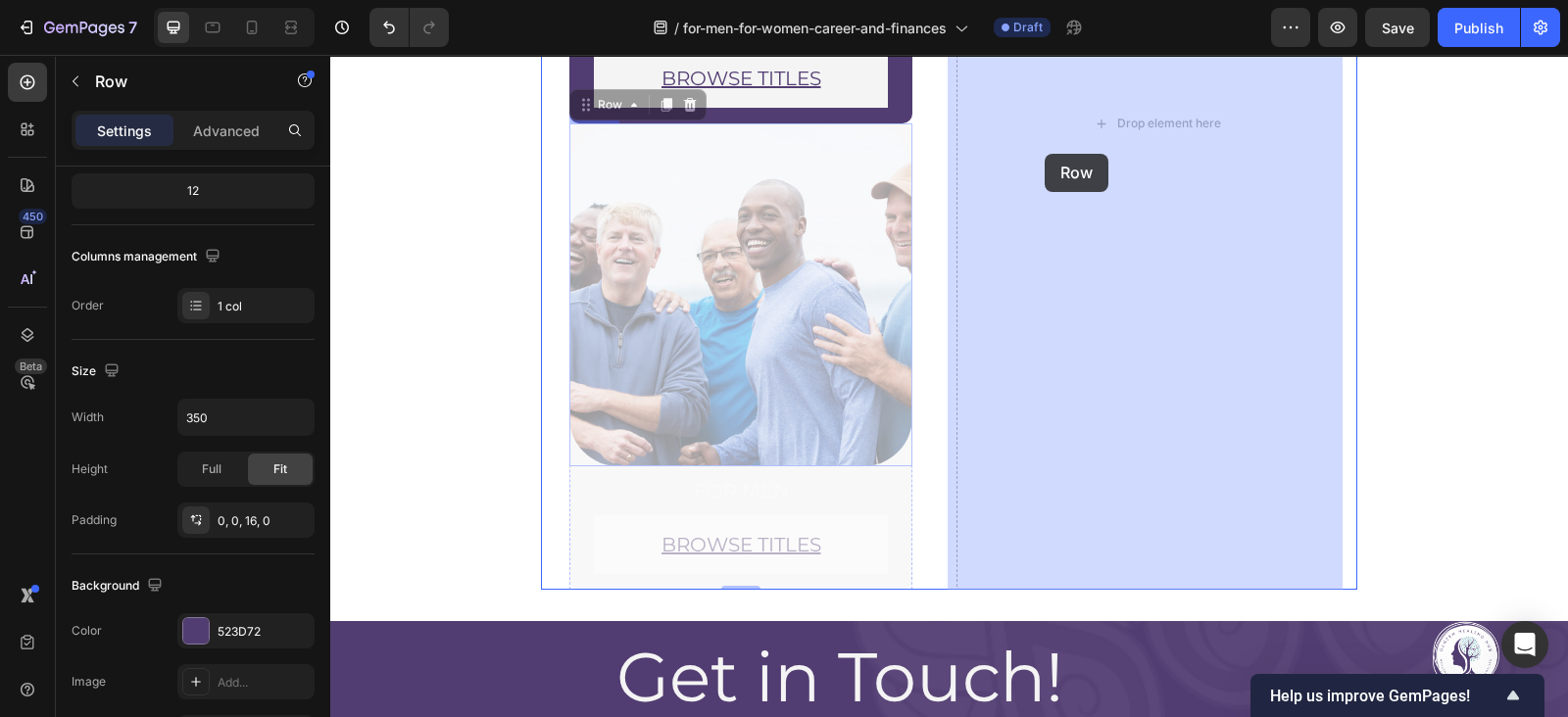
drag, startPoint x: 586, startPoint y: 109, endPoint x: 1045, endPoint y: 154, distance: 461.2
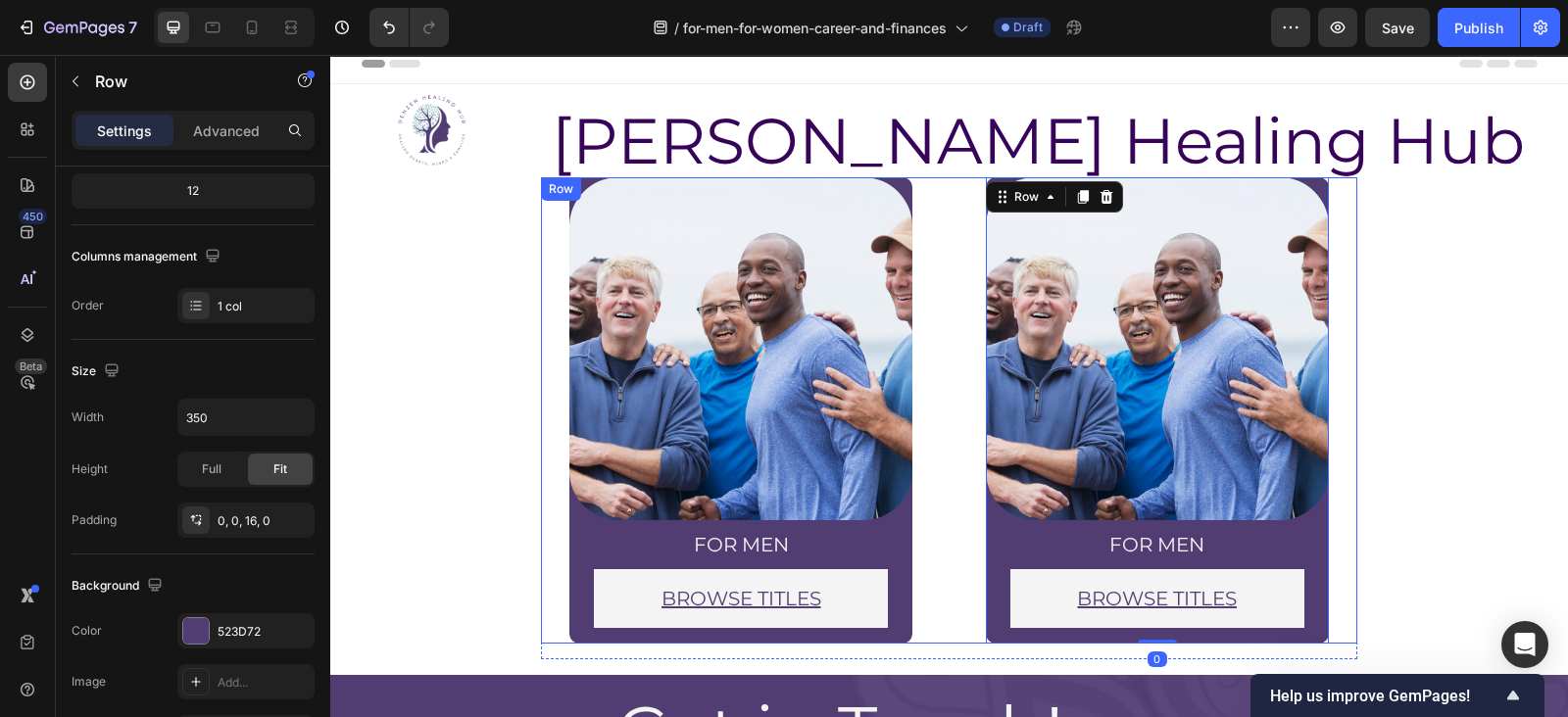
scroll to position [10, 0]
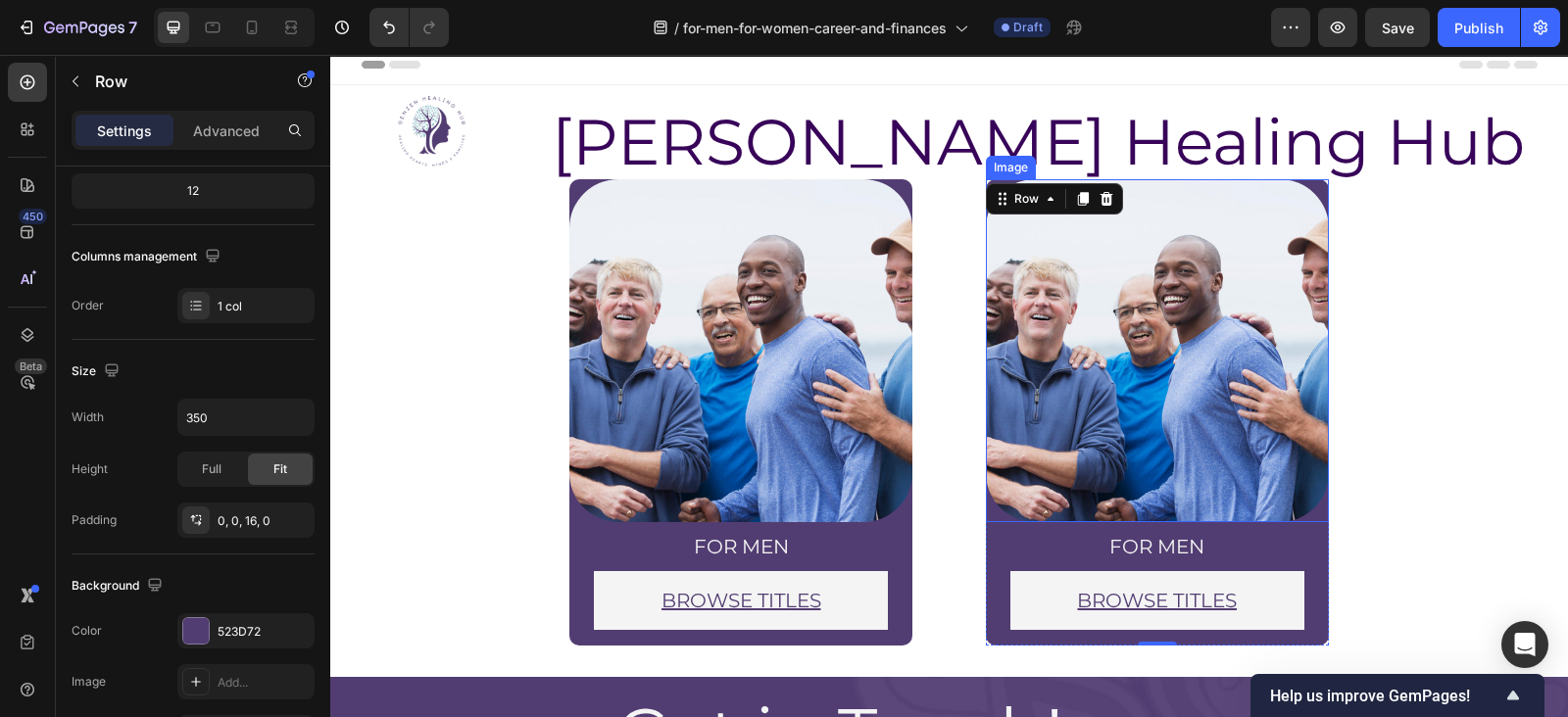
click at [1093, 359] on img at bounding box center [1157, 351] width 343 height 343
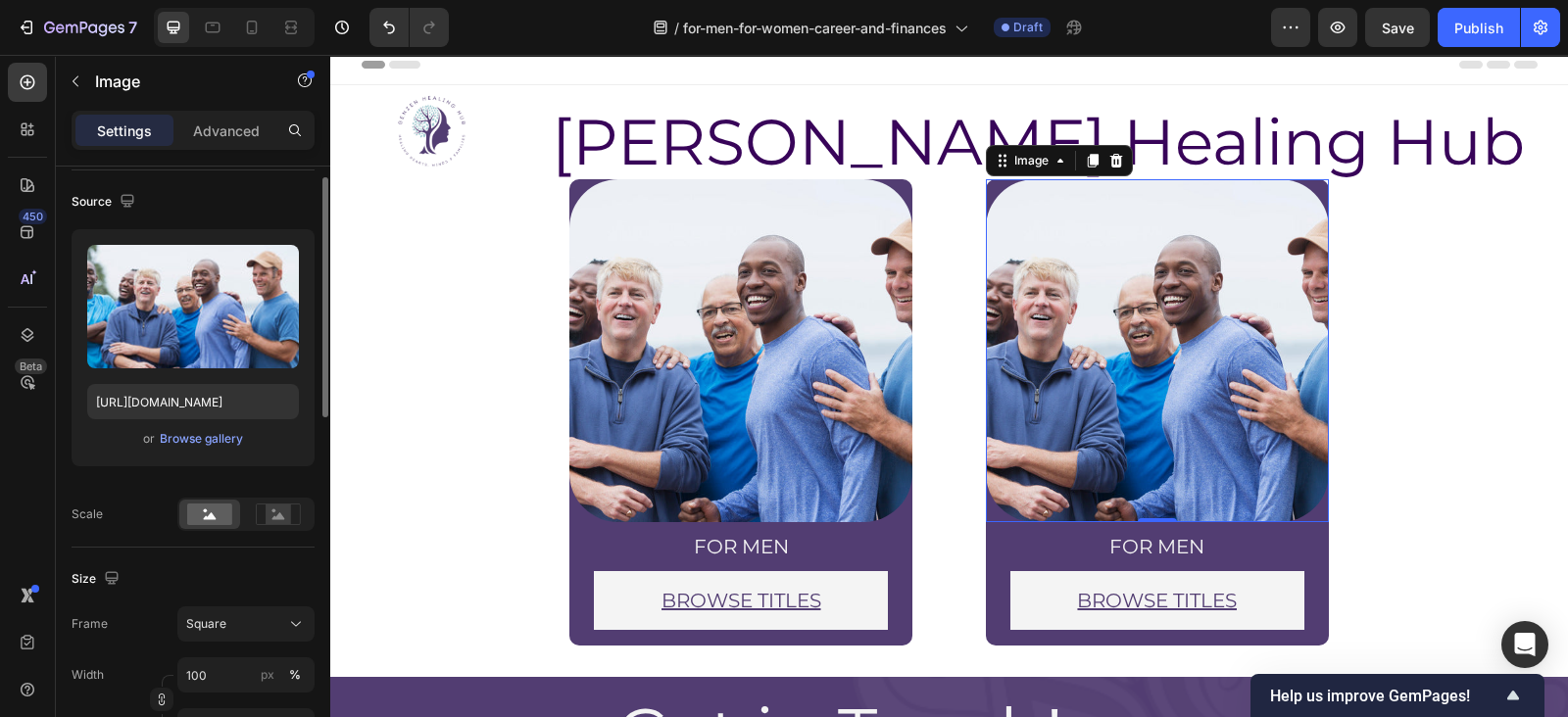
scroll to position [97, 0]
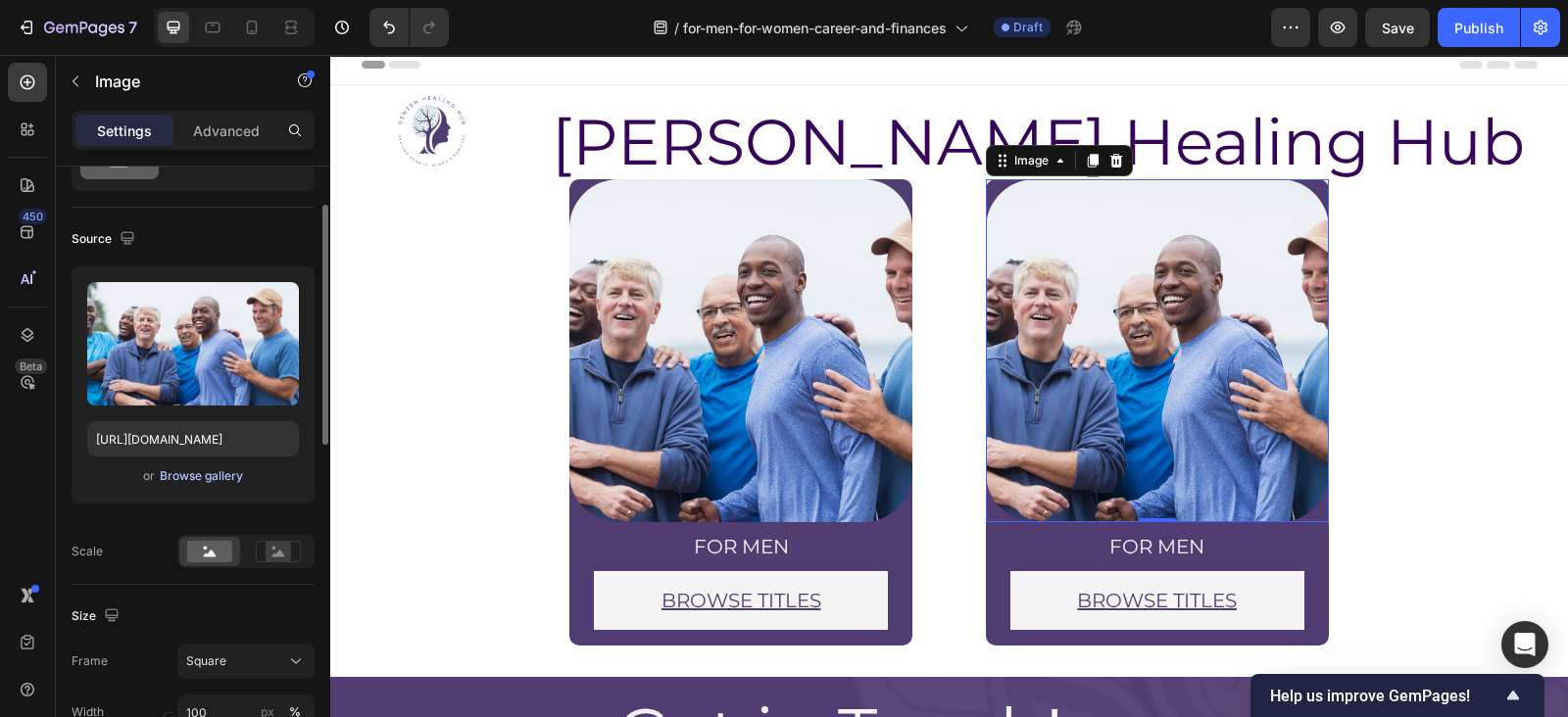
click at [207, 471] on div "Browse gallery" at bounding box center [201, 476] width 83 height 18
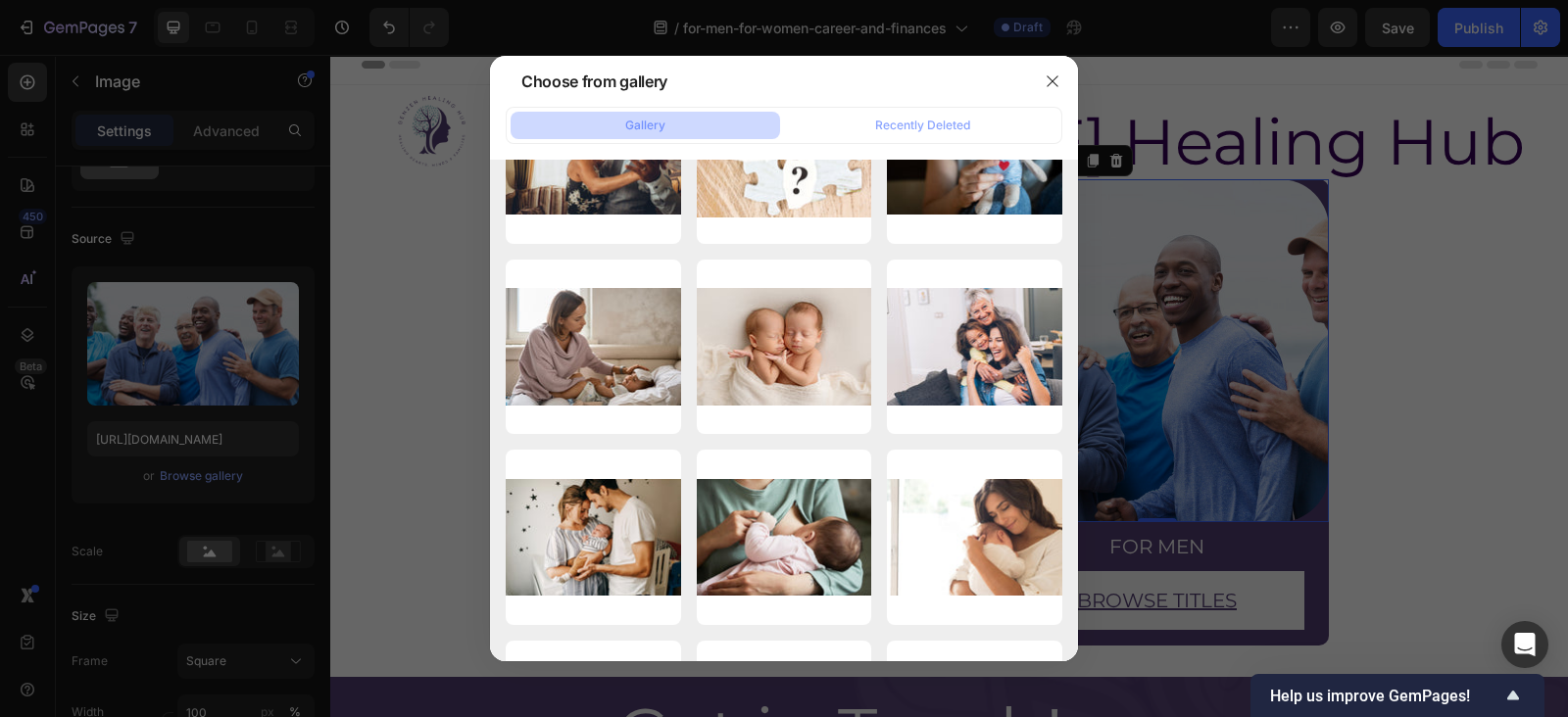
scroll to position [7484, 0]
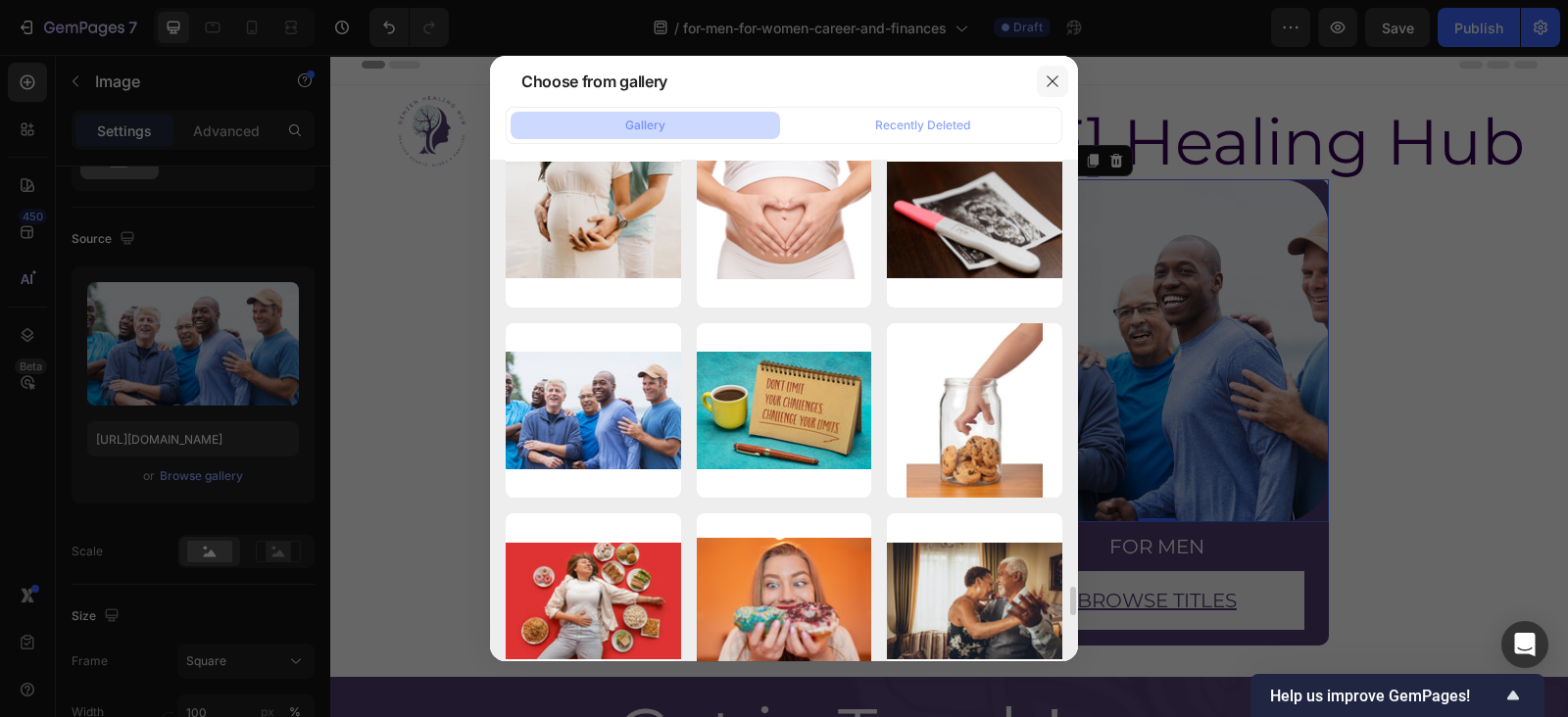
click at [1064, 79] on button "button" at bounding box center [1052, 81] width 31 height 31
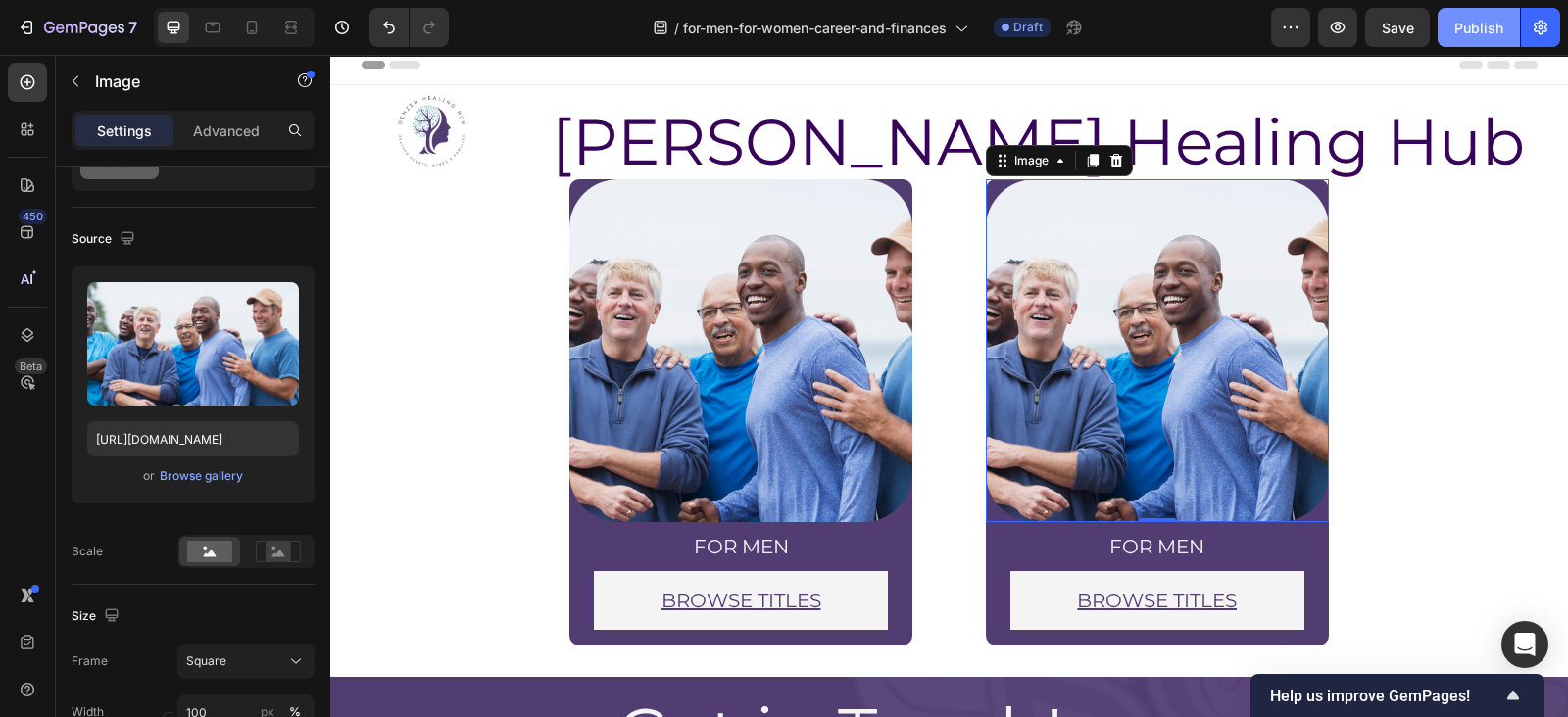
click at [1458, 18] on div "Publish" at bounding box center [1478, 28] width 49 height 21
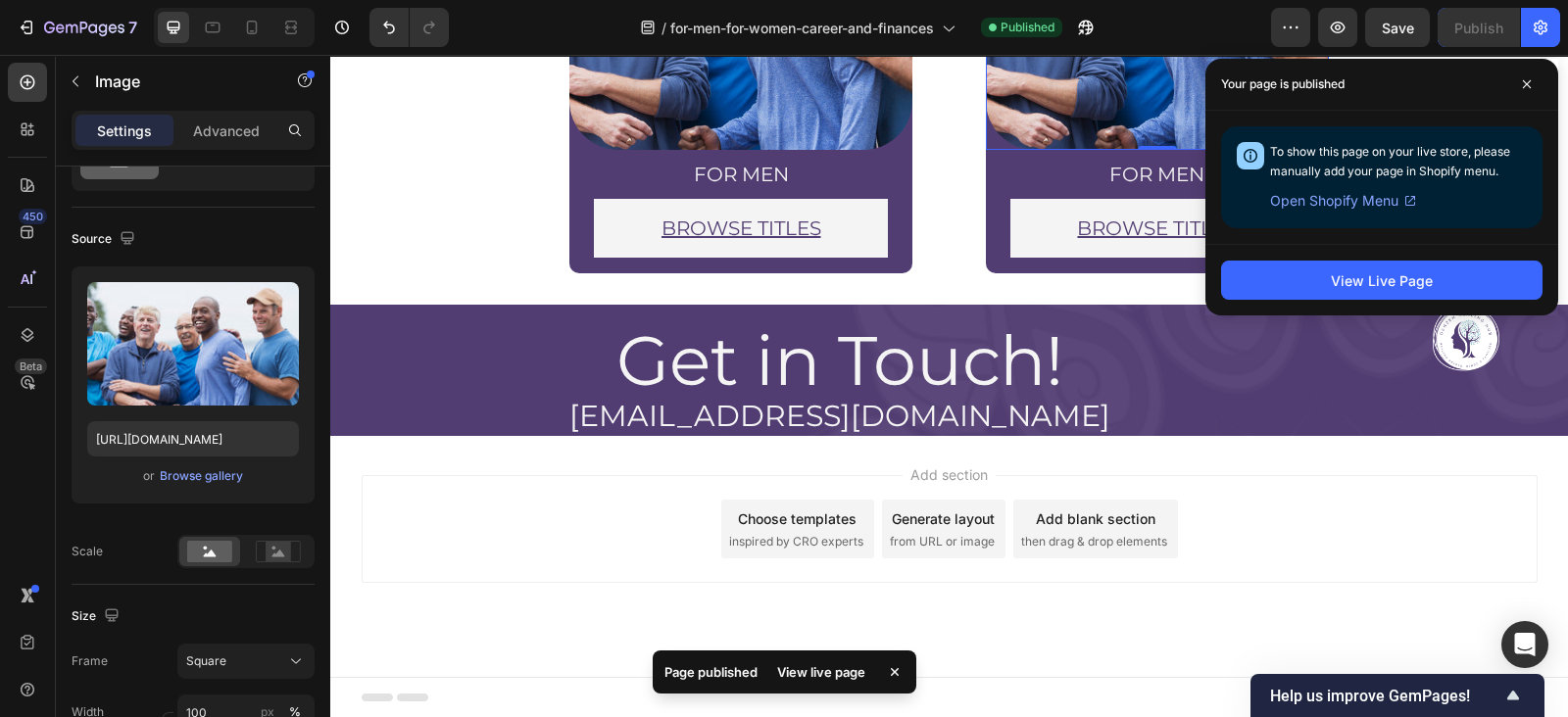
scroll to position [0, 0]
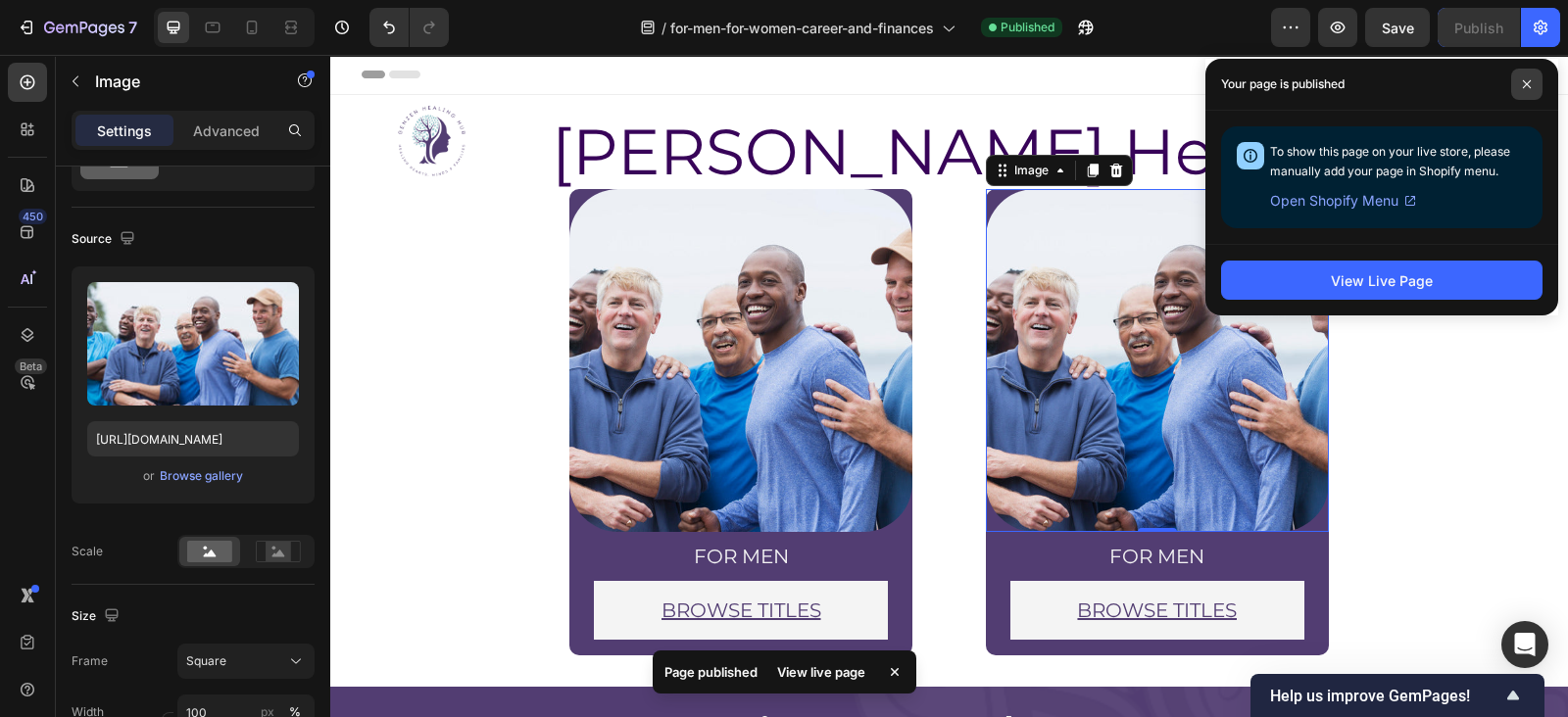
click at [1529, 82] on icon at bounding box center [1527, 84] width 8 height 8
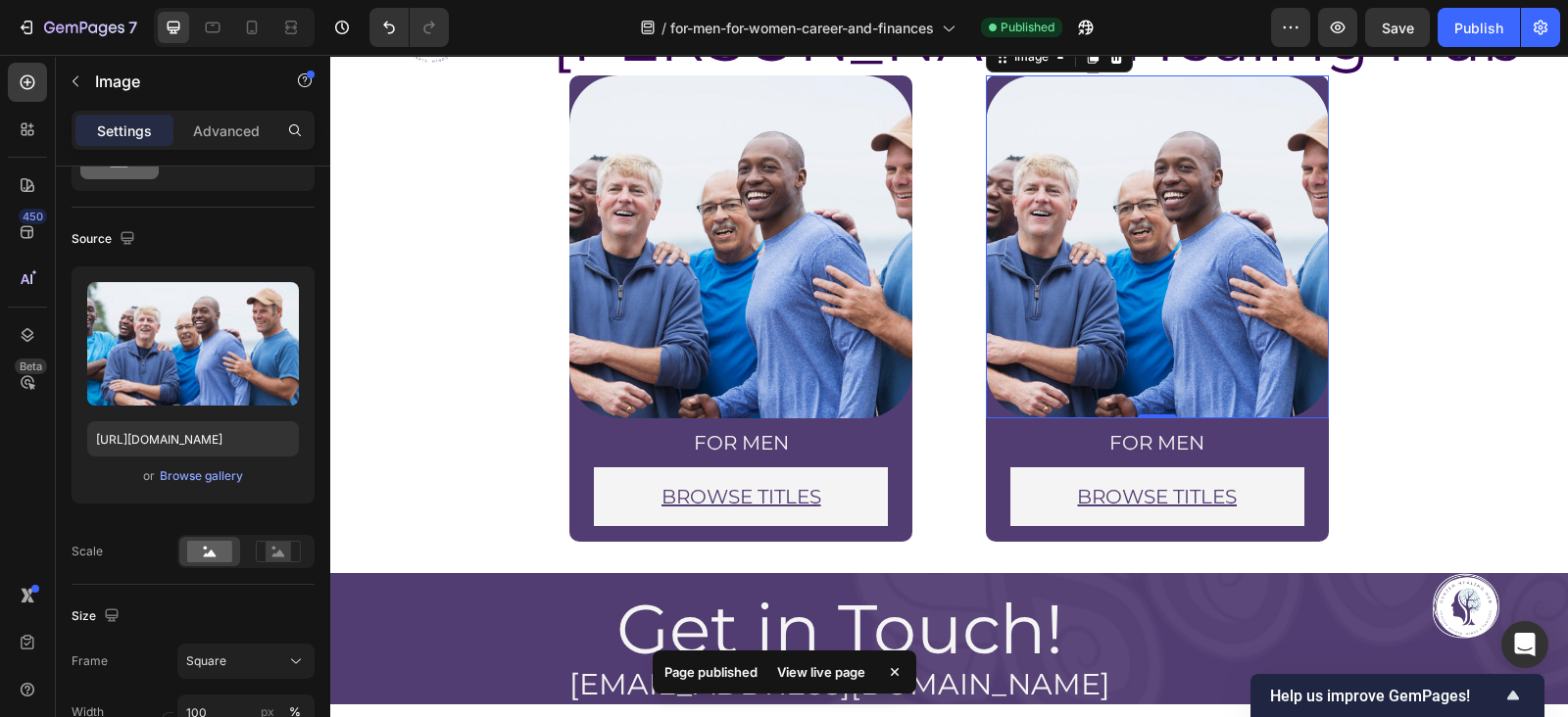
scroll to position [115, 0]
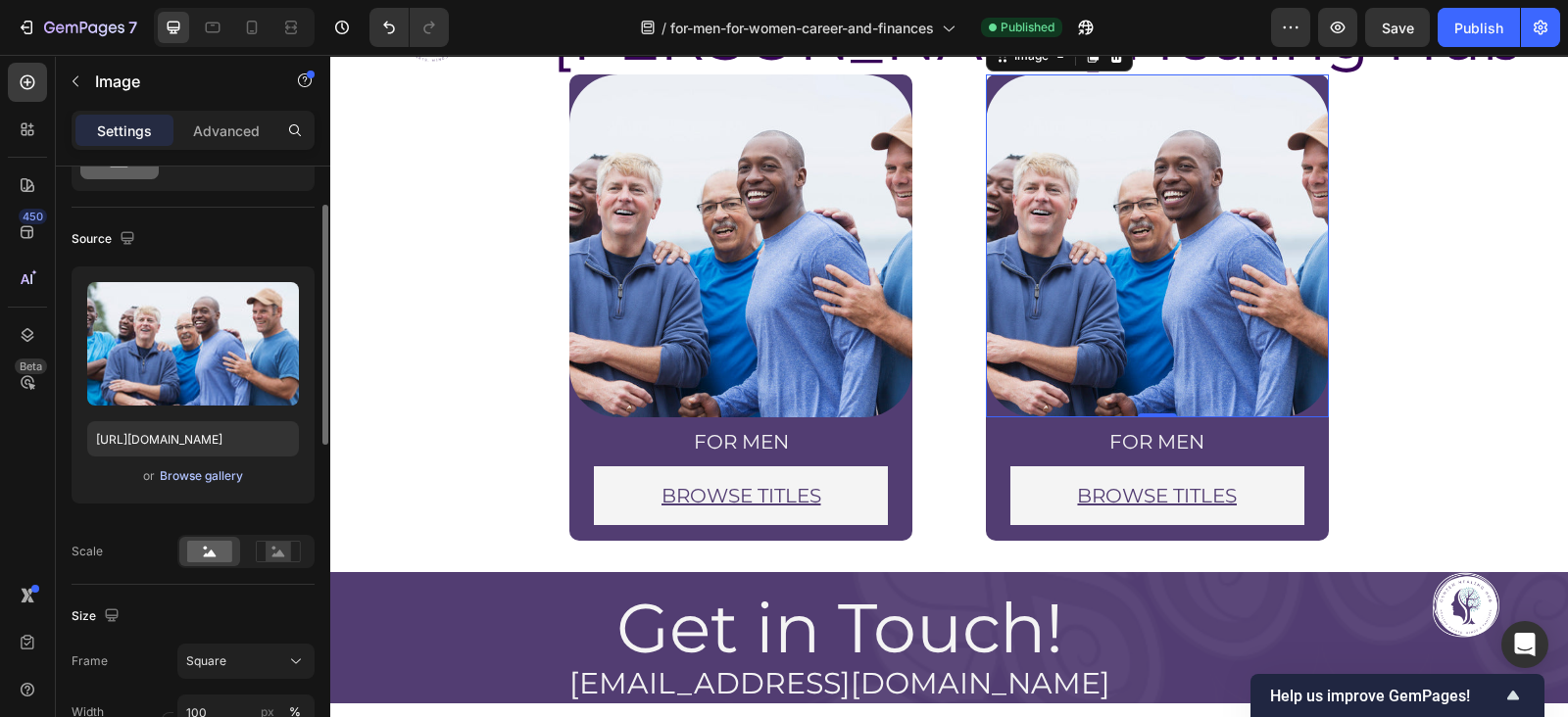
click at [180, 471] on div "Browse gallery" at bounding box center [201, 476] width 83 height 18
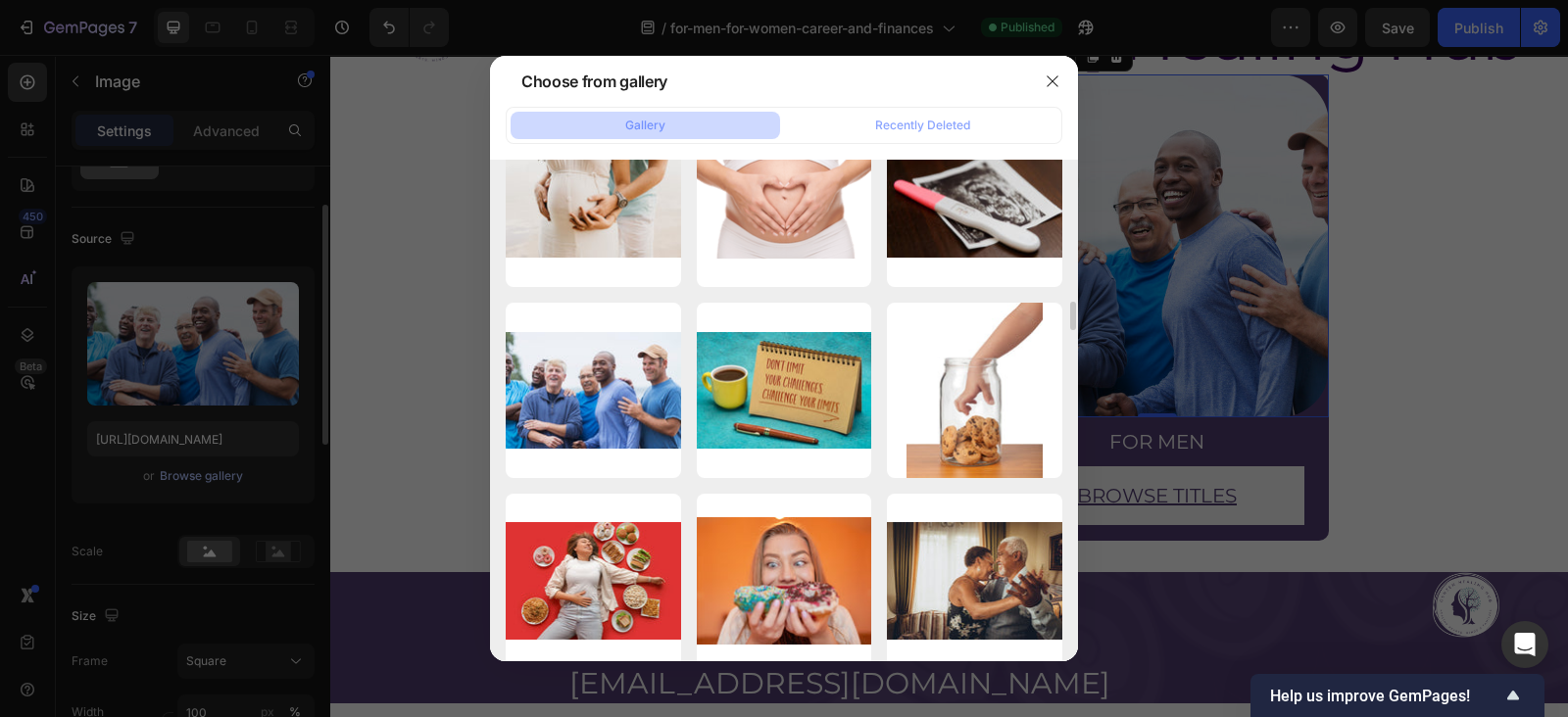
scroll to position [1160, 0]
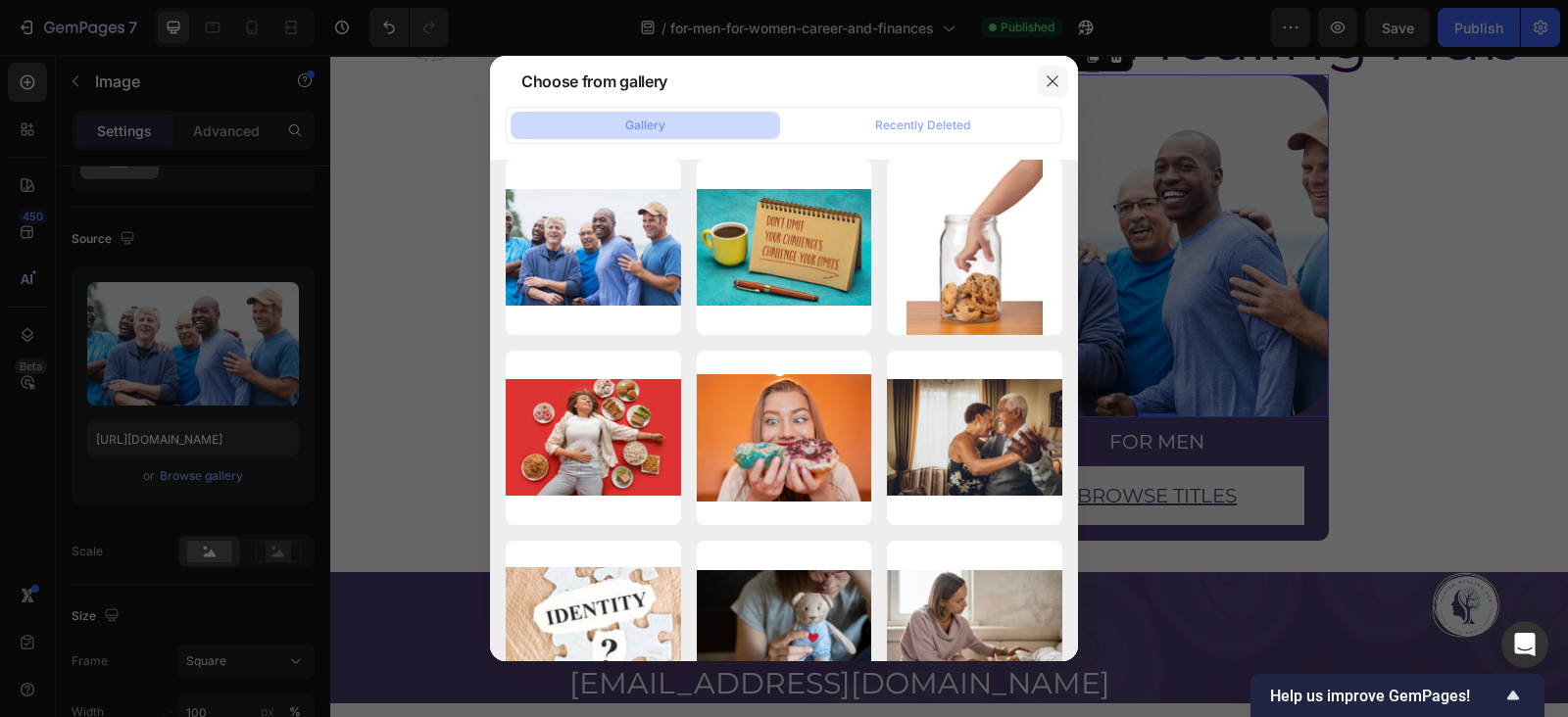
click at [1049, 75] on icon "button" at bounding box center [1053, 82] width 16 height 16
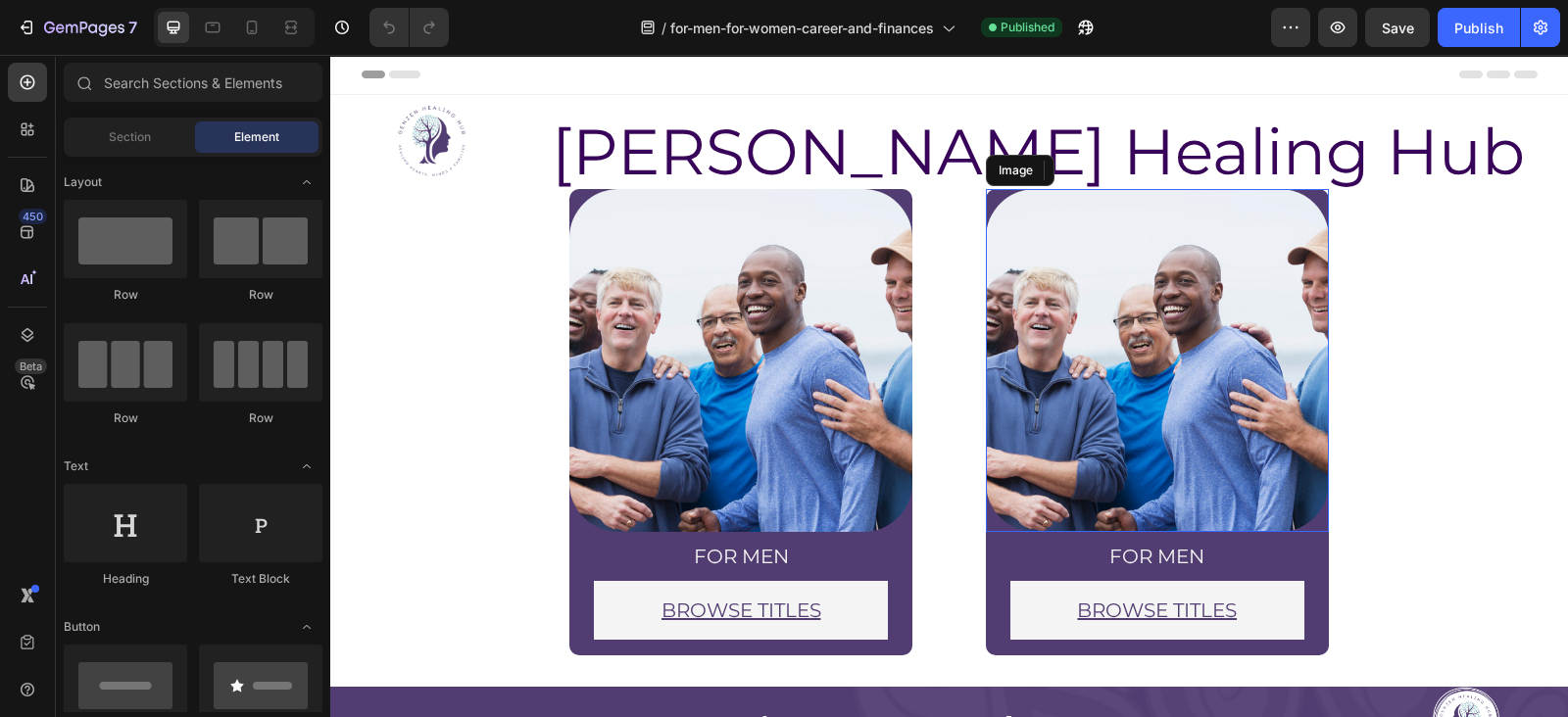
click at [1152, 281] on img at bounding box center [1157, 359] width 343 height 343
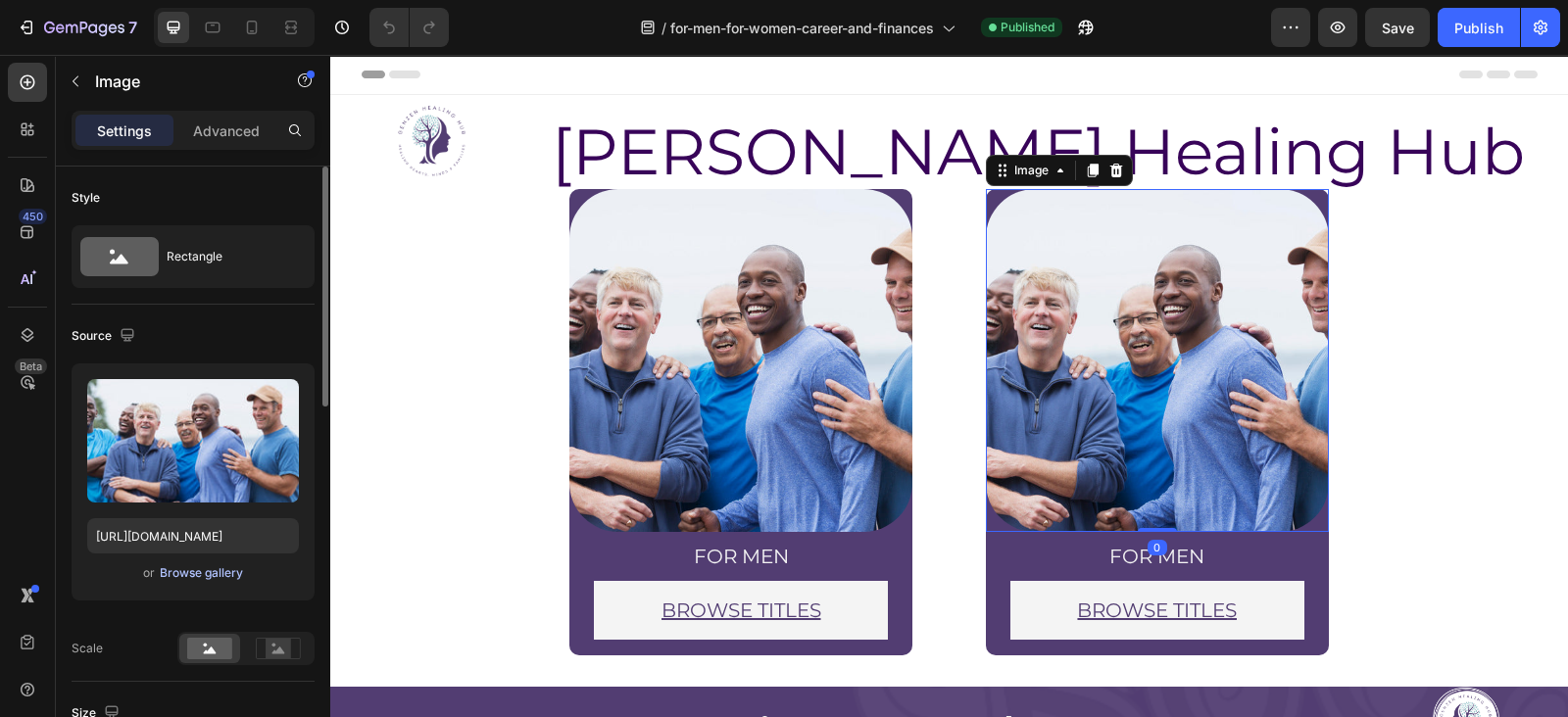
drag, startPoint x: 190, startPoint y: 567, endPoint x: 11, endPoint y: 309, distance: 314.0
click at [190, 567] on div "Browse gallery" at bounding box center [201, 573] width 83 height 18
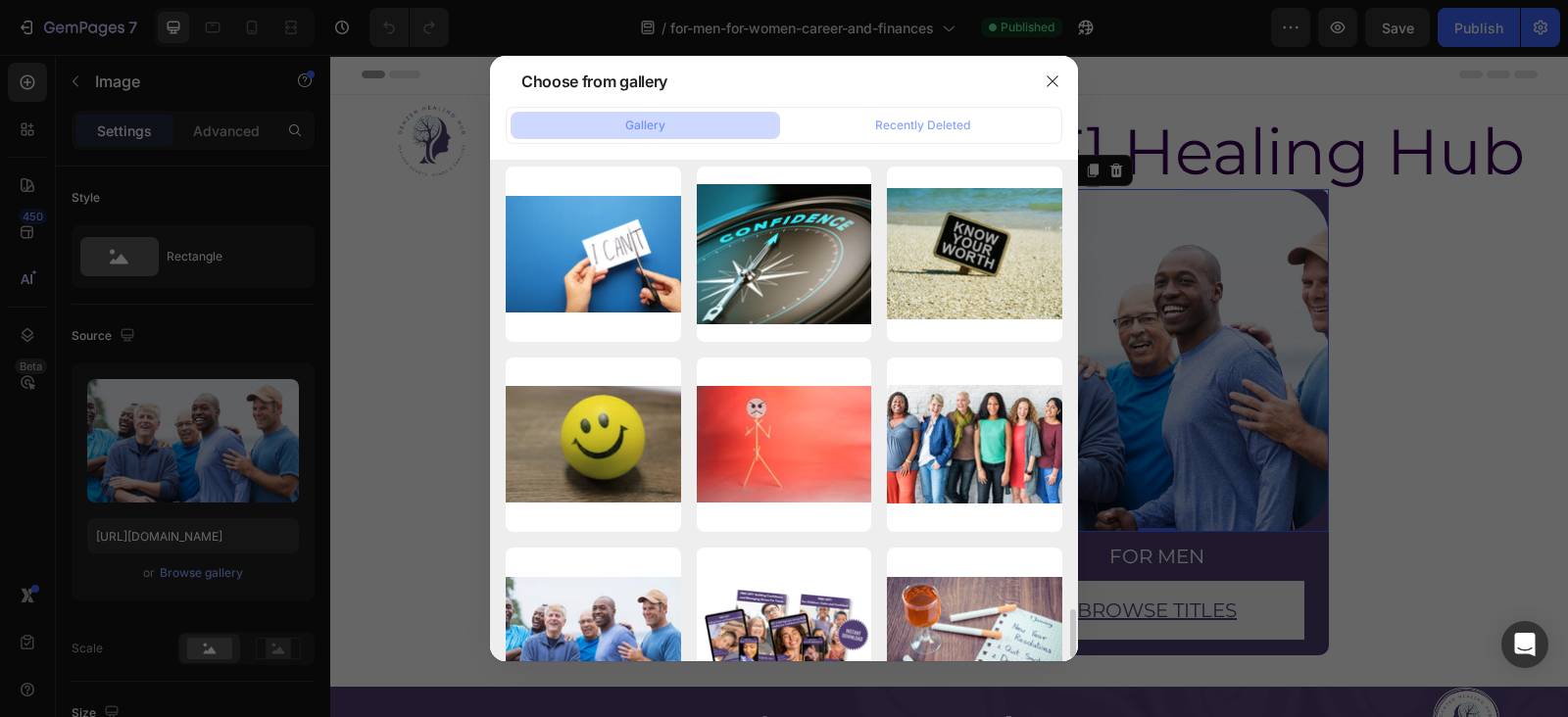
scroll to position [4593, 0]
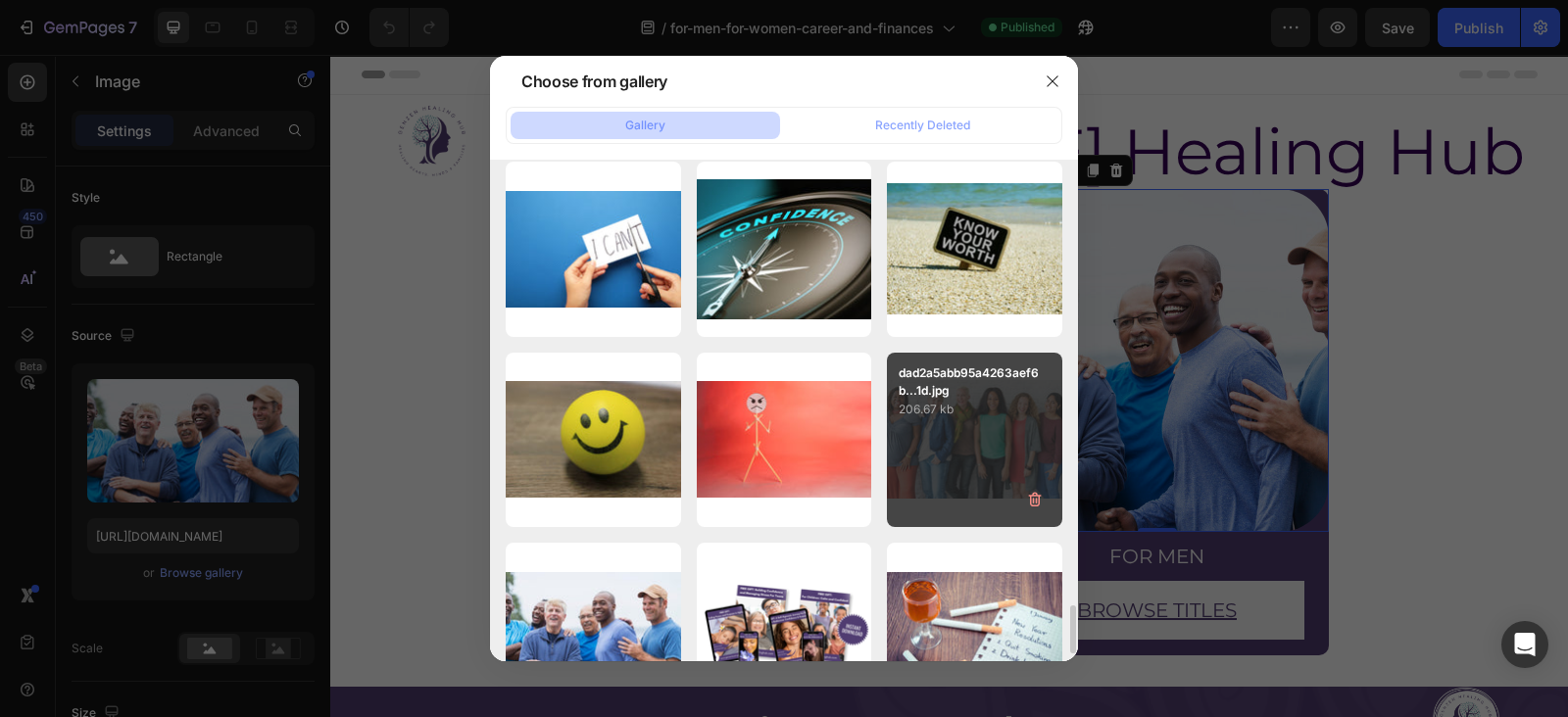
click at [1003, 417] on p "206.67 kb" at bounding box center [975, 409] width 152 height 20
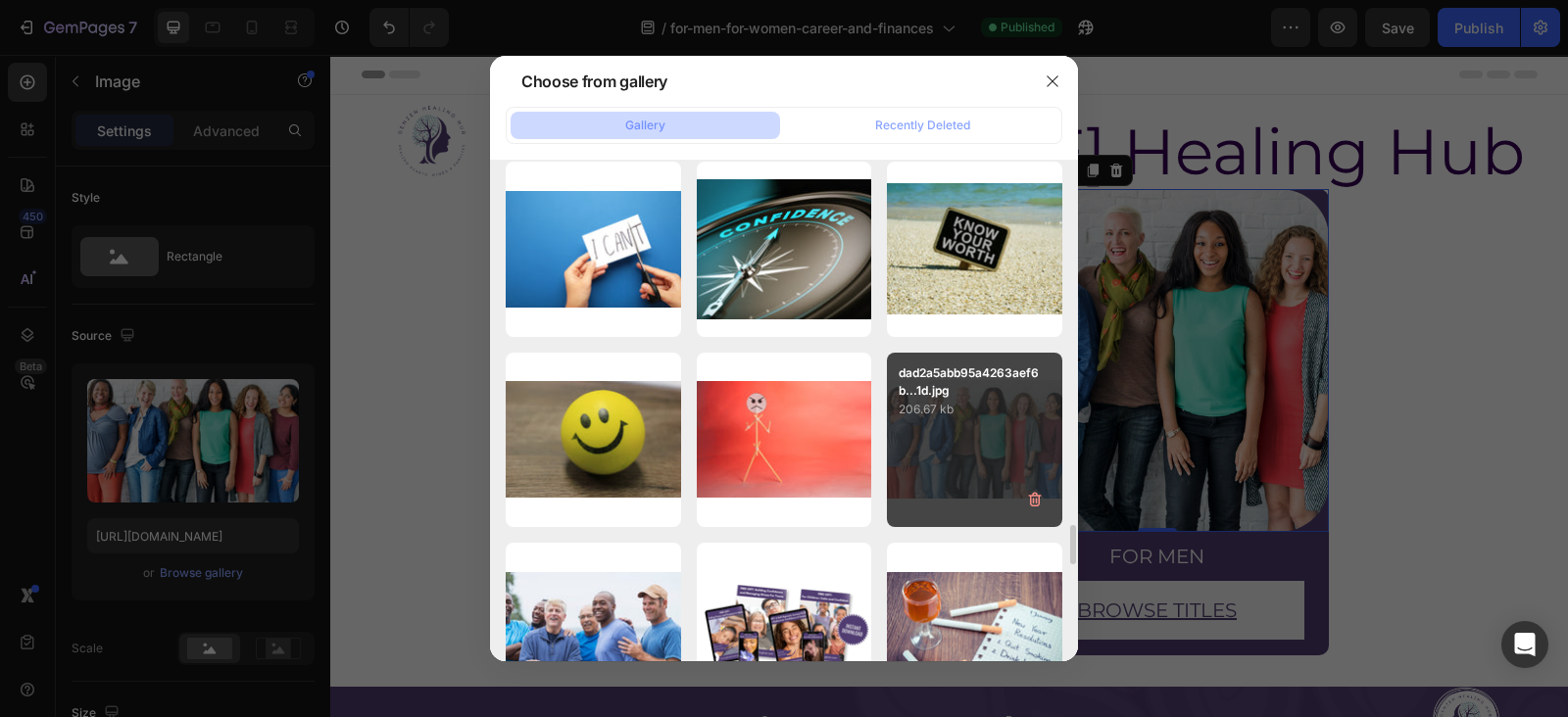
type input "https://cdn.shopify.com/s/files/1/0607/2821/3736/files/gempages_502465714892833…"
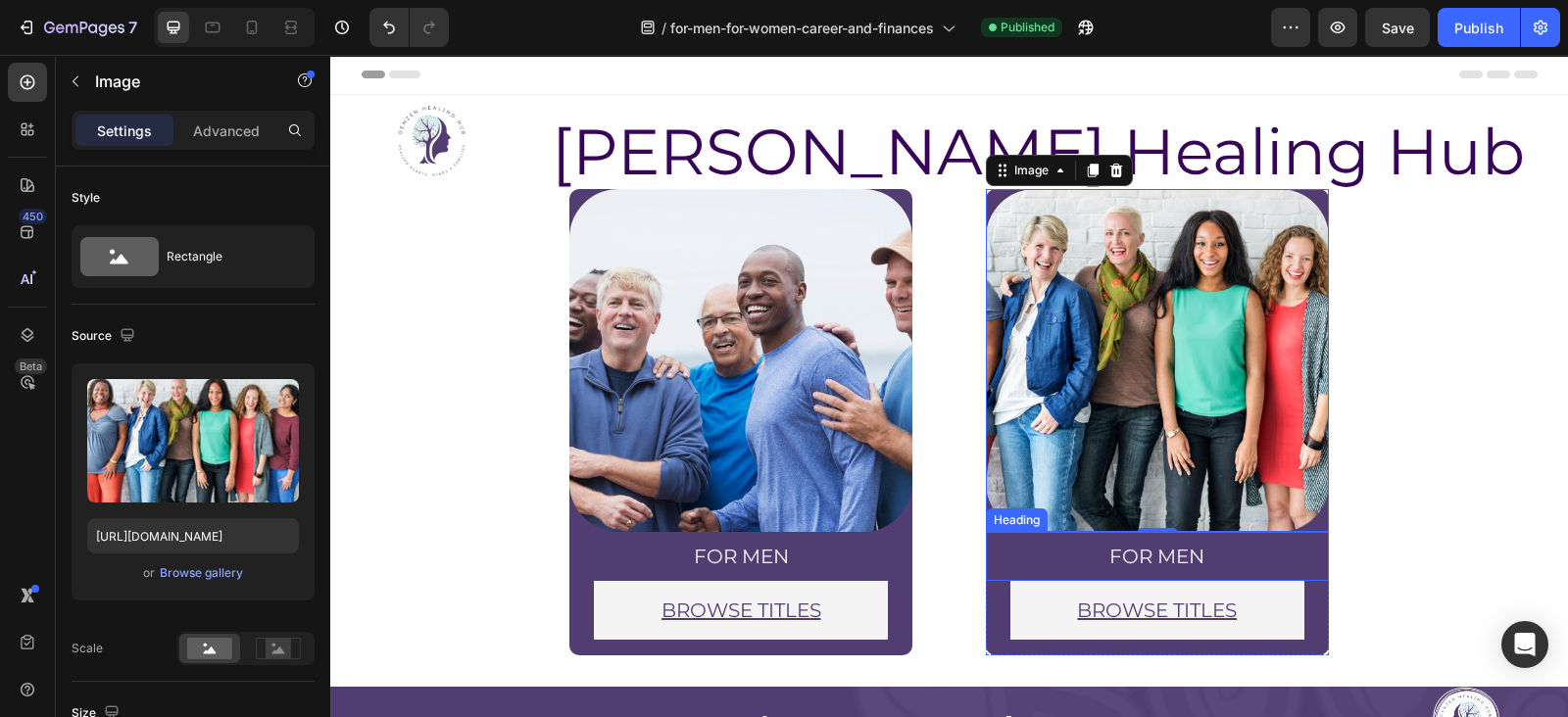
click at [1154, 552] on h2 "for men" at bounding box center [1157, 556] width 343 height 29
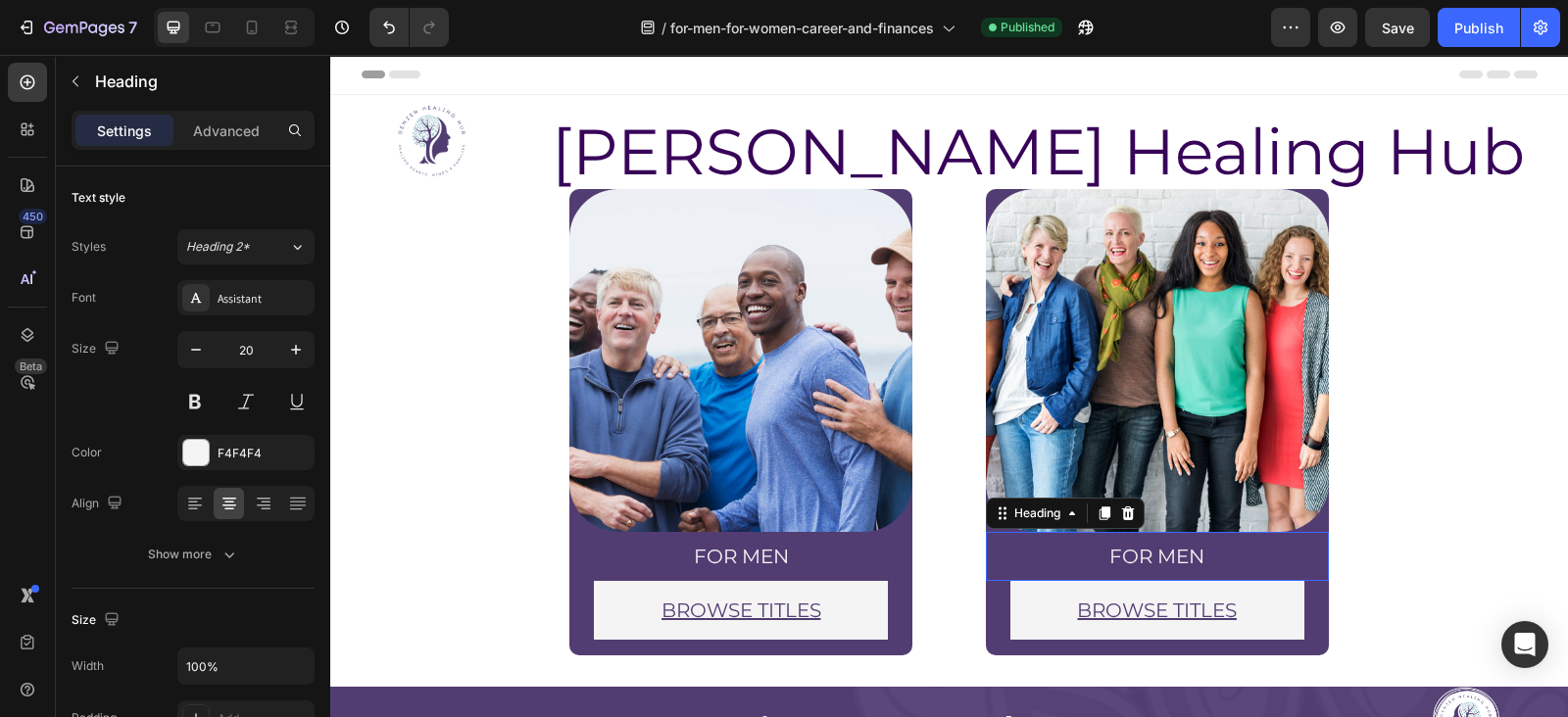
click at [1154, 552] on h2 "for men" at bounding box center [1157, 556] width 343 height 29
click at [1154, 552] on p "for men" at bounding box center [1158, 557] width 340 height 26
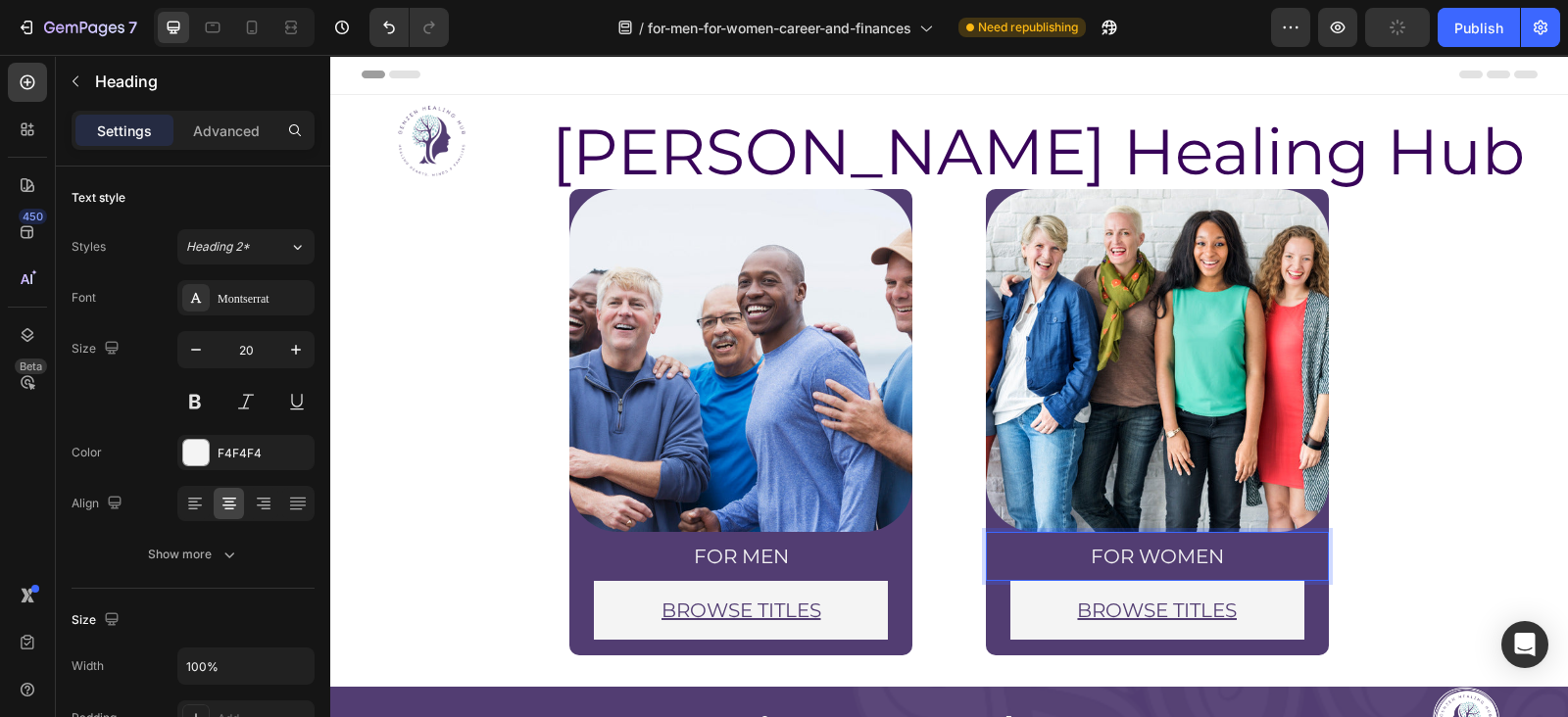
scroll to position [51, 0]
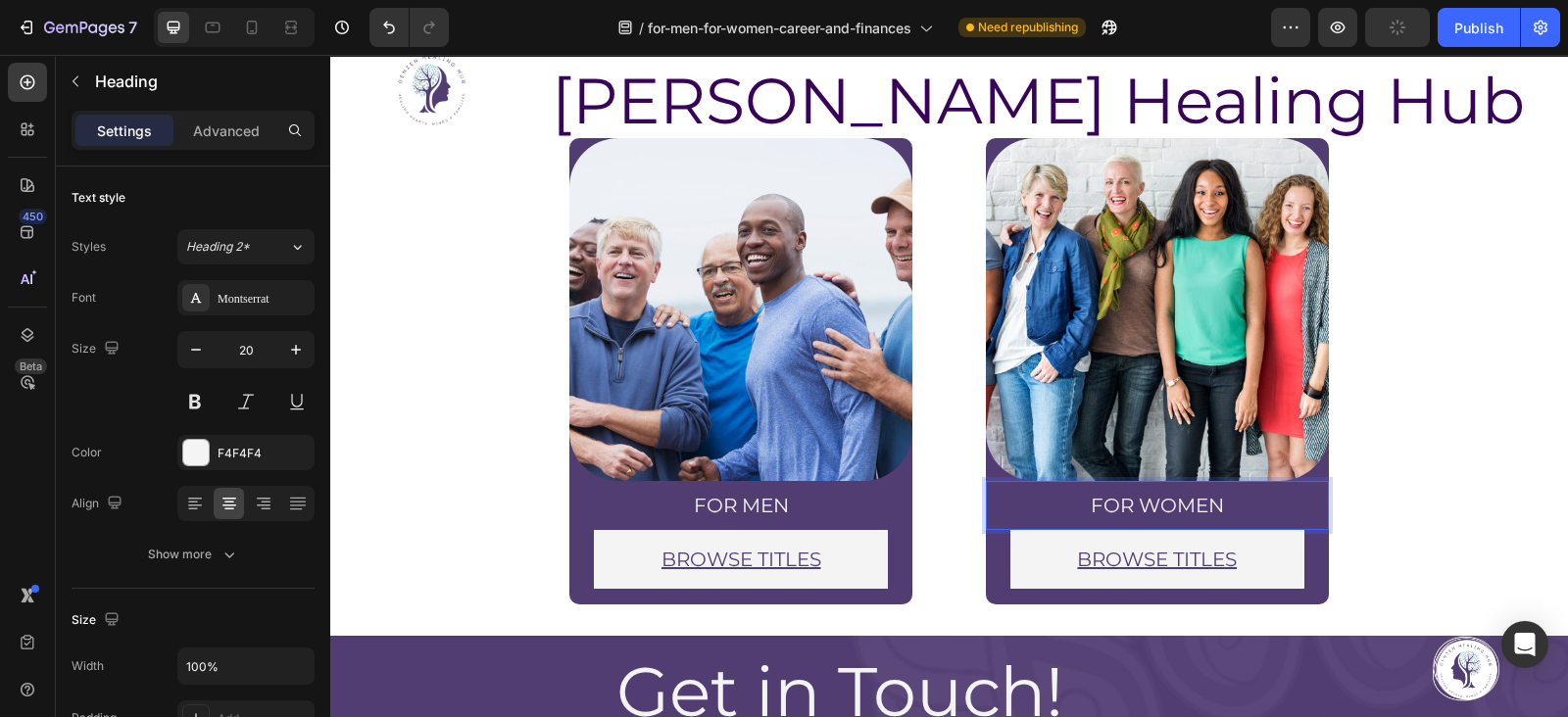
click at [1357, 226] on section "Image for men Heading BROWSE TITLES Button Row Row Image for women Heading 0 BR…" at bounding box center [949, 378] width 1022 height 482
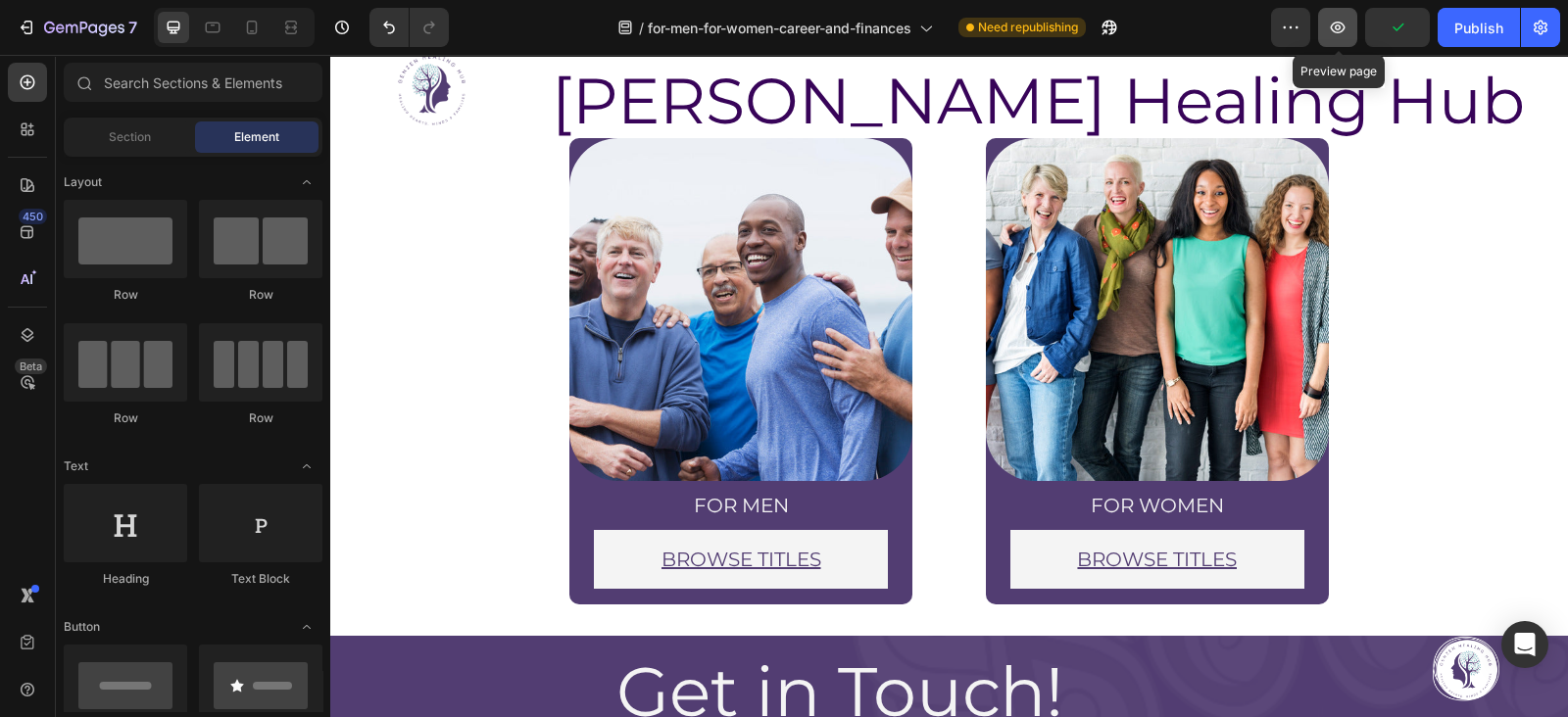
click at [1347, 27] on icon "button" at bounding box center [1338, 28] width 20 height 20
click at [1495, 24] on div "Publish" at bounding box center [1478, 28] width 49 height 21
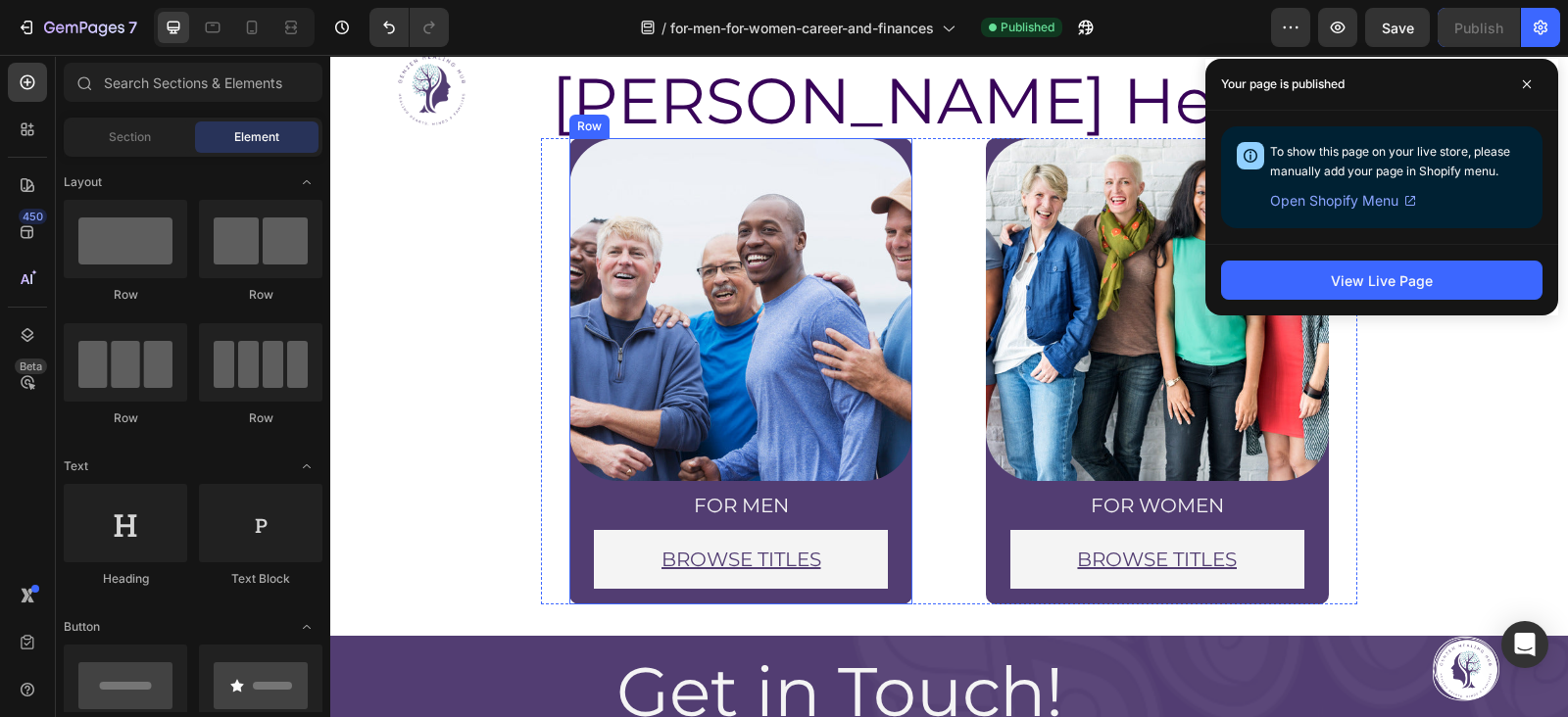
click at [882, 597] on div "Image for men Heading BROWSE TITLES Button Row Row" at bounding box center [740, 370] width 343 height 466
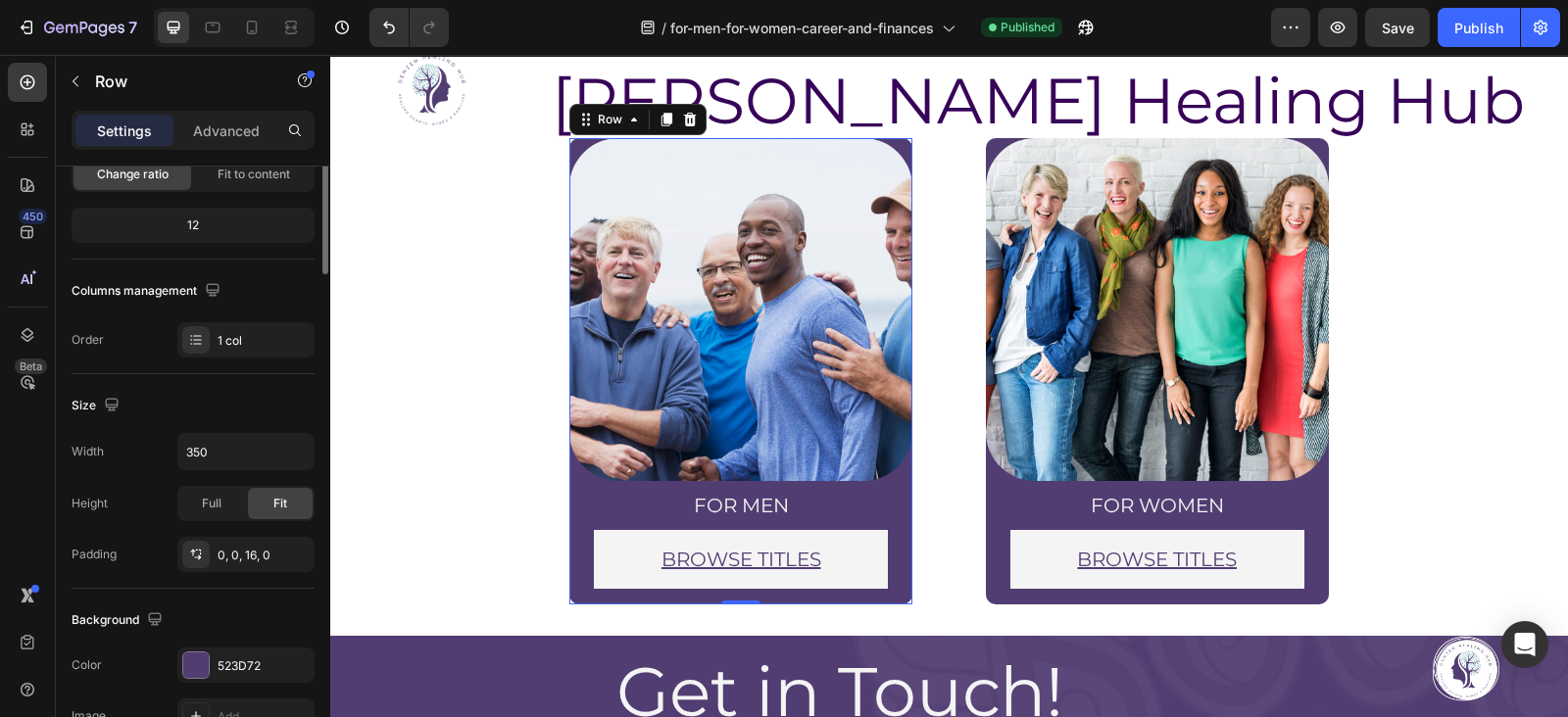
scroll to position [0, 0]
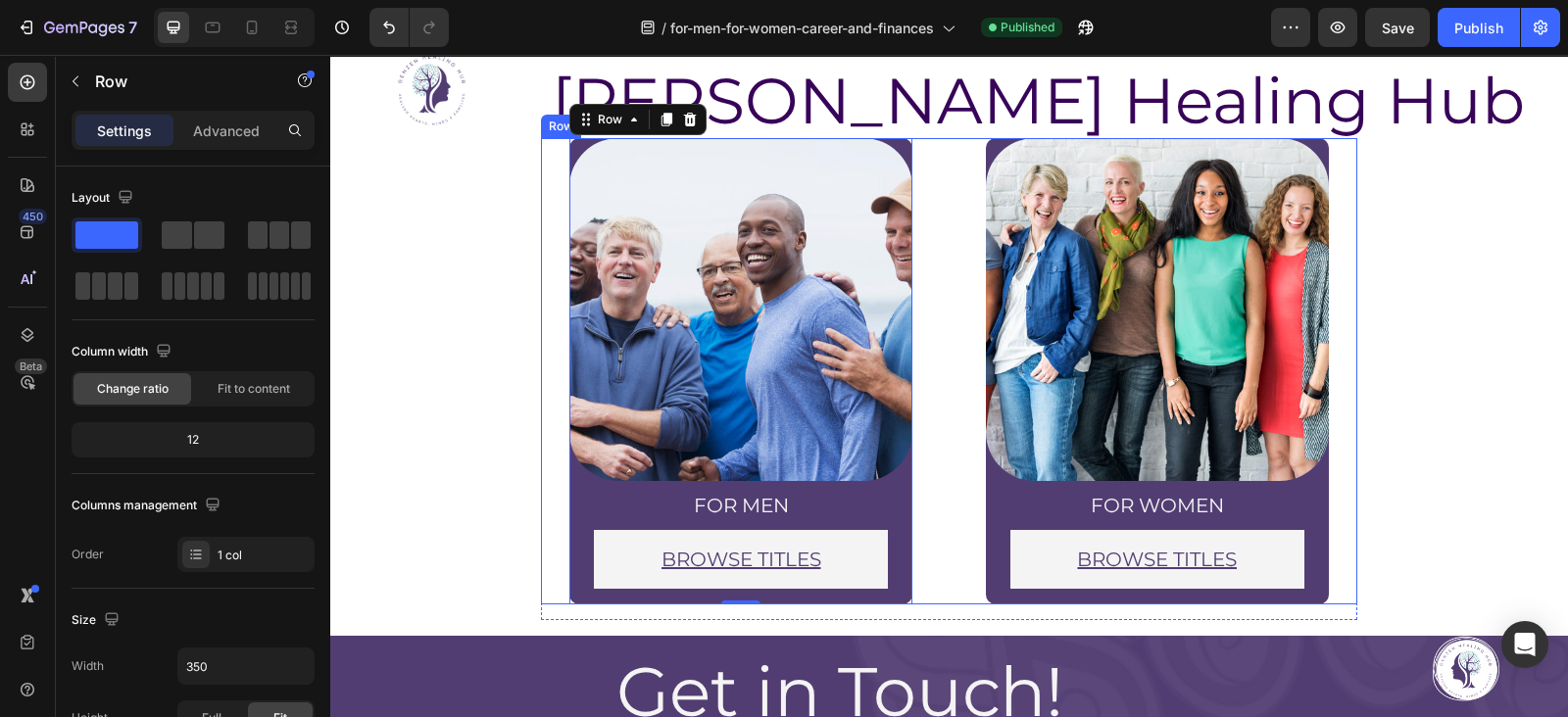
click at [940, 333] on div "Image for men Heading BROWSE TITLES Button Row Row 0 Image for women Heading BR…" at bounding box center [950, 370] width 817 height 466
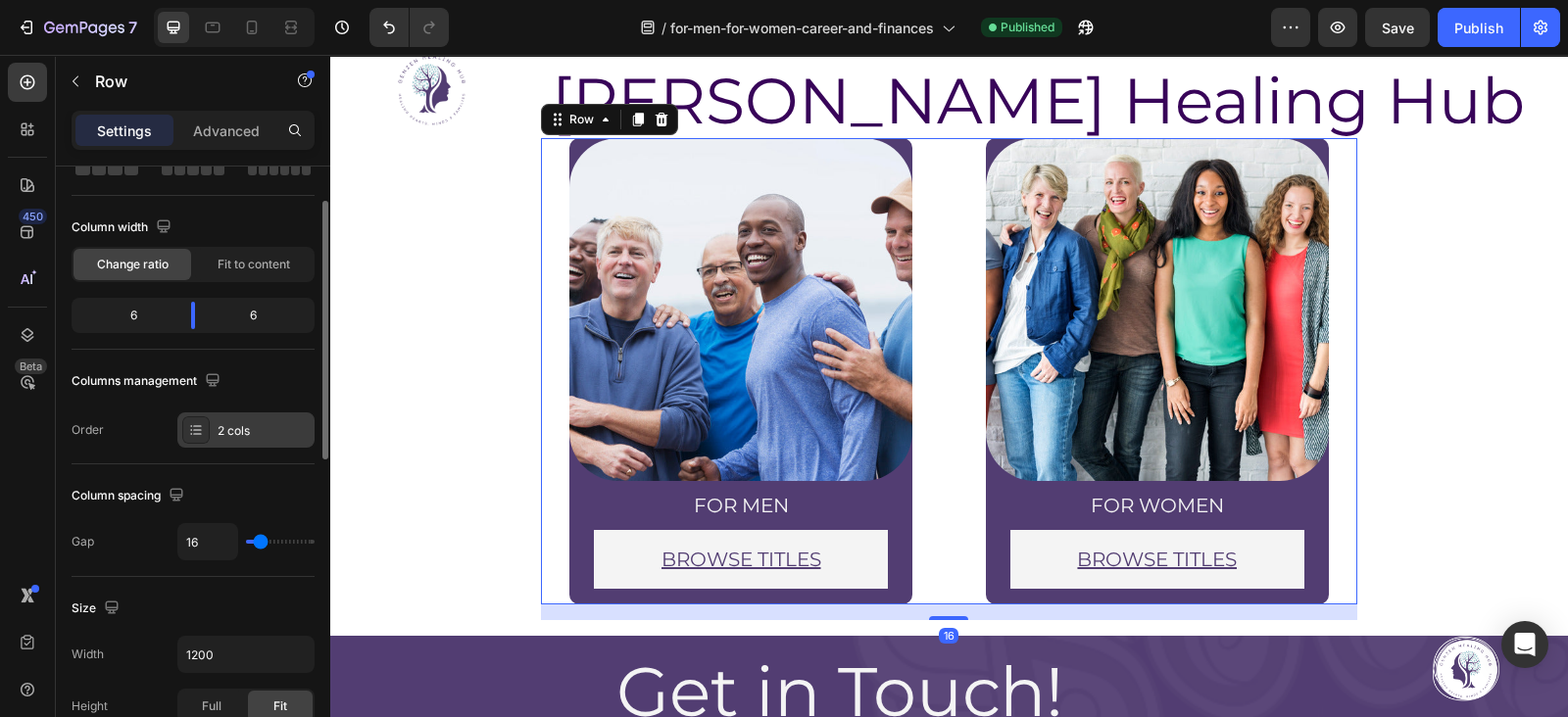
scroll to position [129, 0]
type input "0"
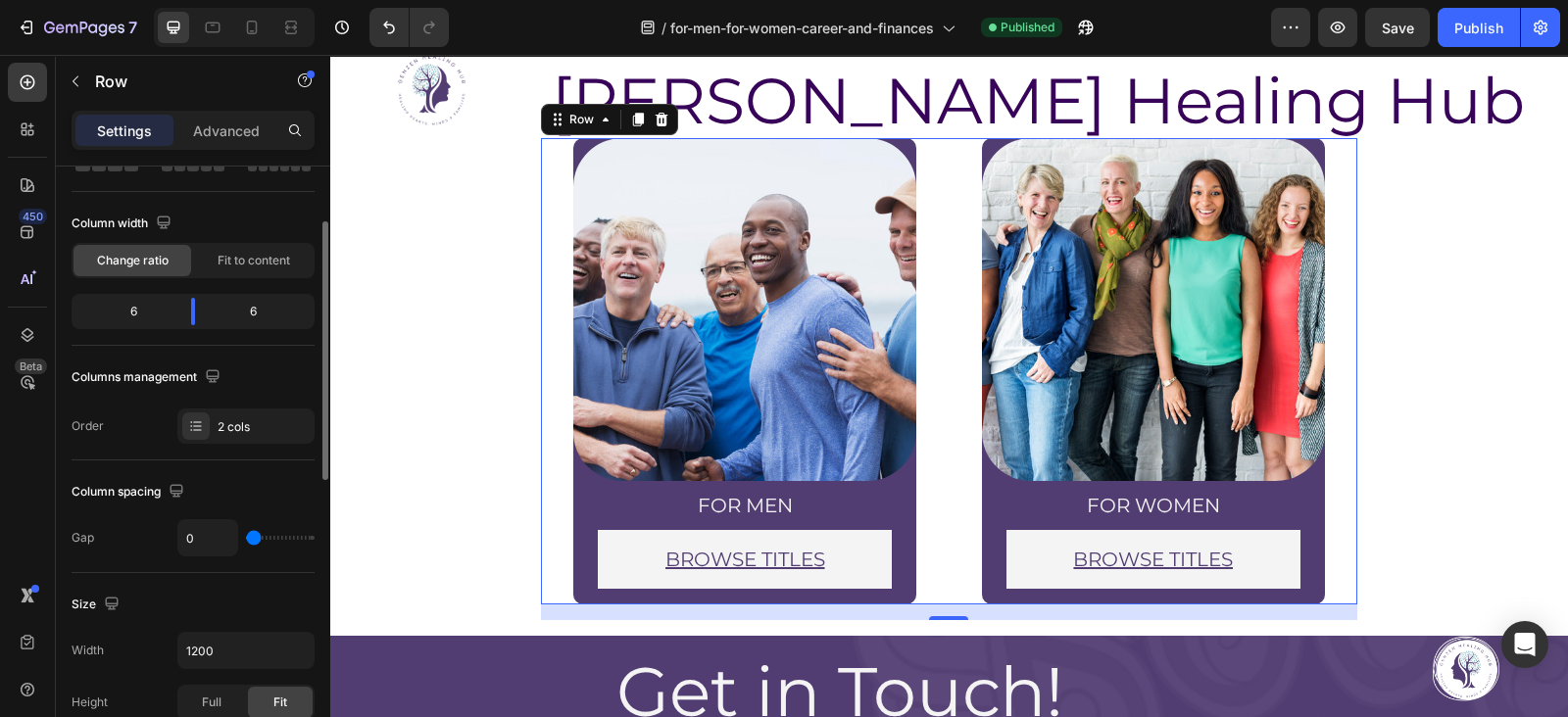
drag, startPoint x: 260, startPoint y: 533, endPoint x: 177, endPoint y: 540, distance: 83.3
type input "0"
click at [246, 540] on input "range" at bounding box center [280, 538] width 69 height 4
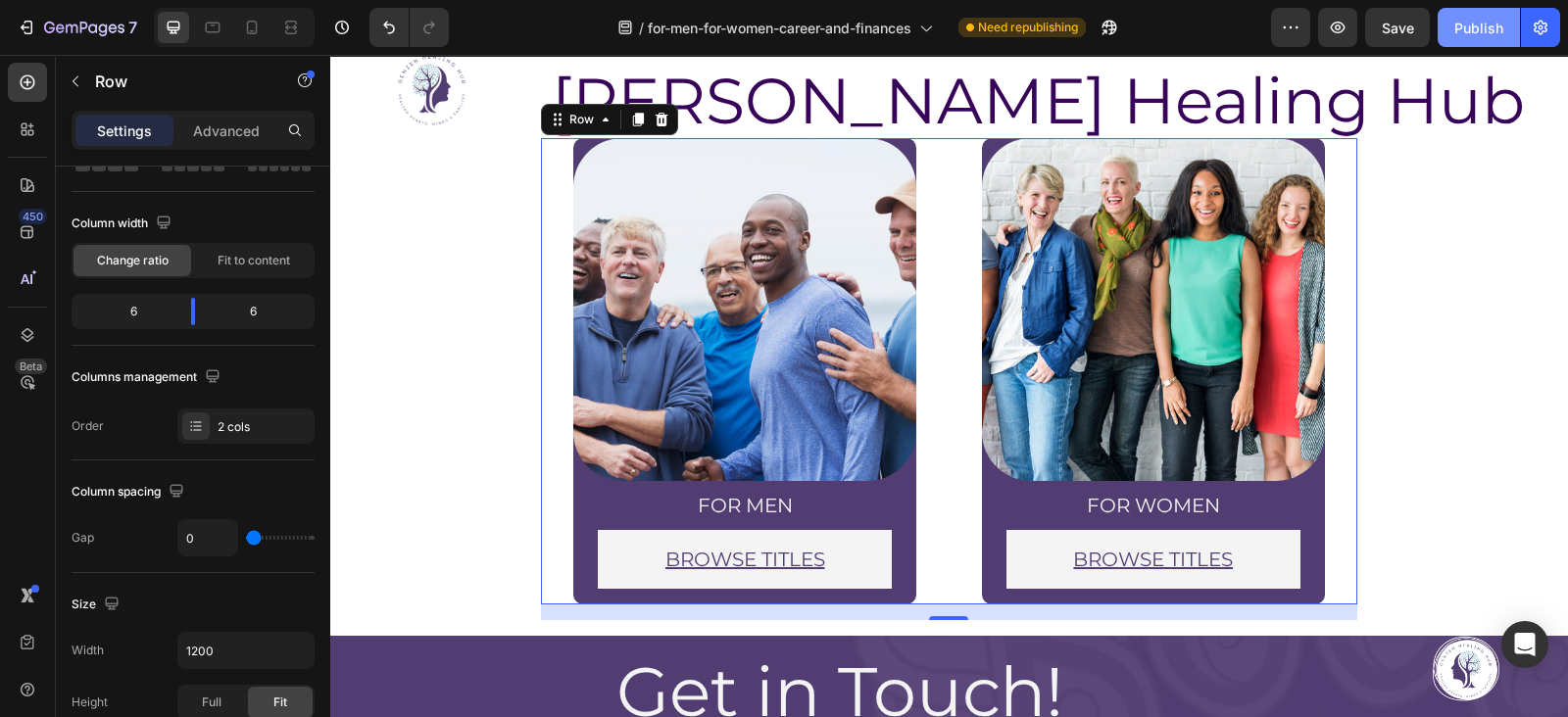
click at [1452, 18] on button "Publish" at bounding box center [1479, 27] width 82 height 39
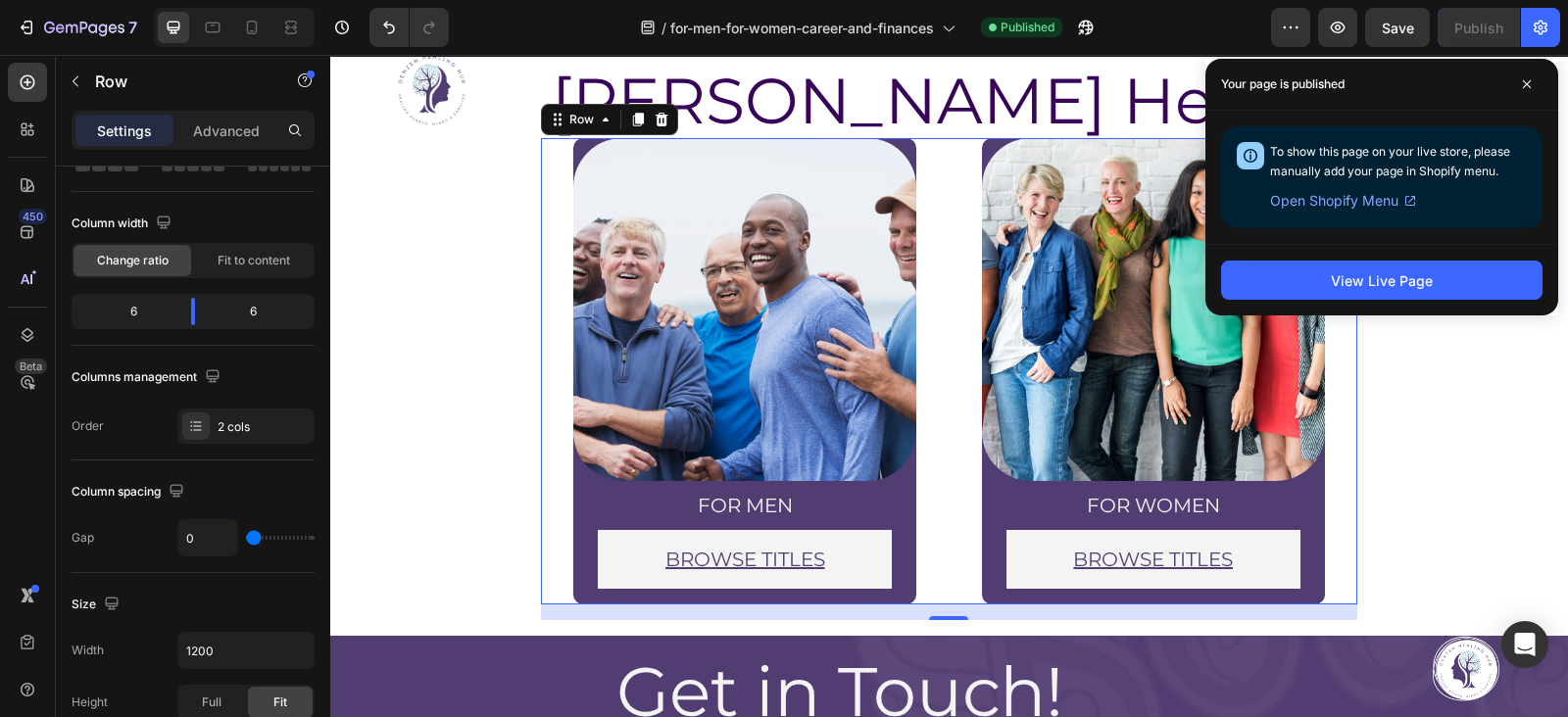
scroll to position [0, 0]
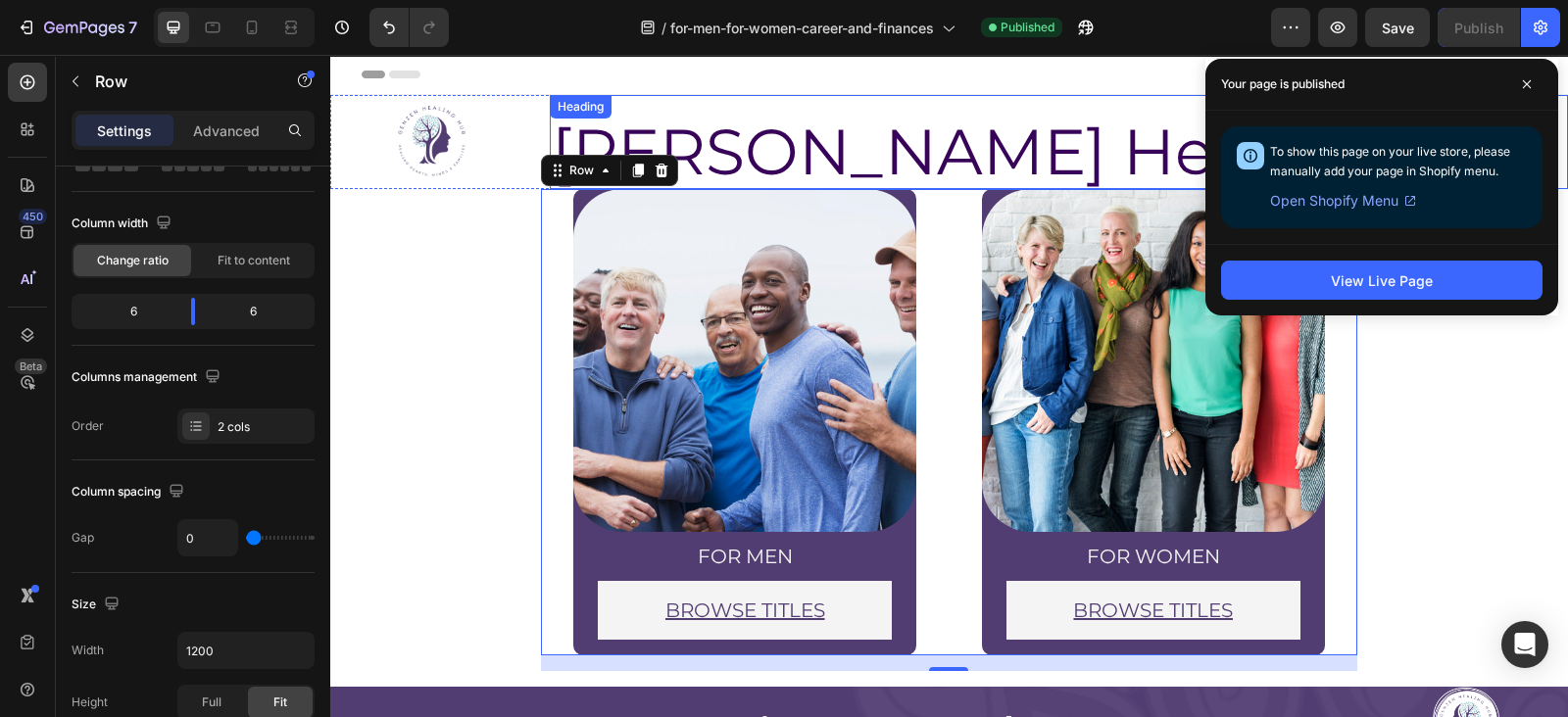
click at [823, 134] on h2 "[PERSON_NAME] Healing Hub" at bounding box center [1060, 152] width 1019 height 75
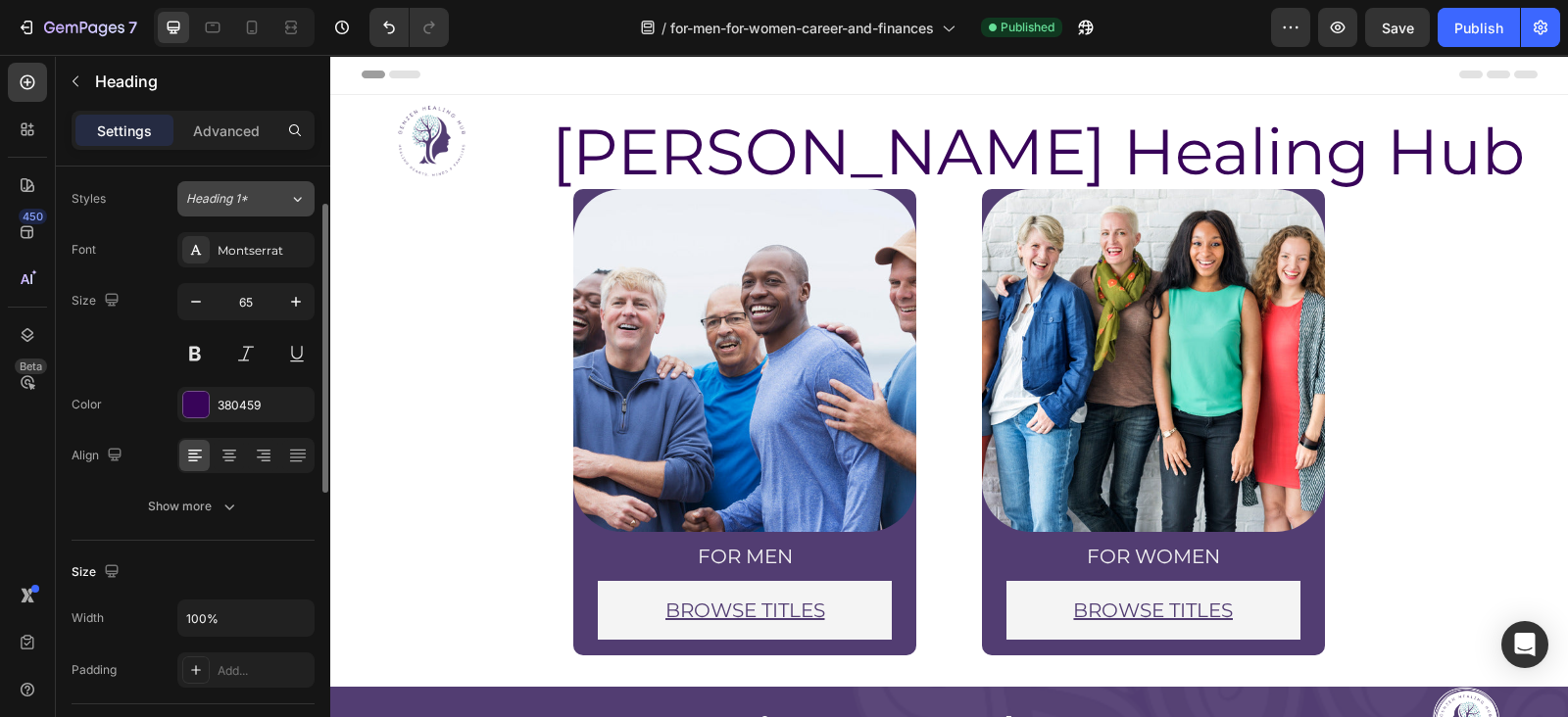
scroll to position [62, 0]
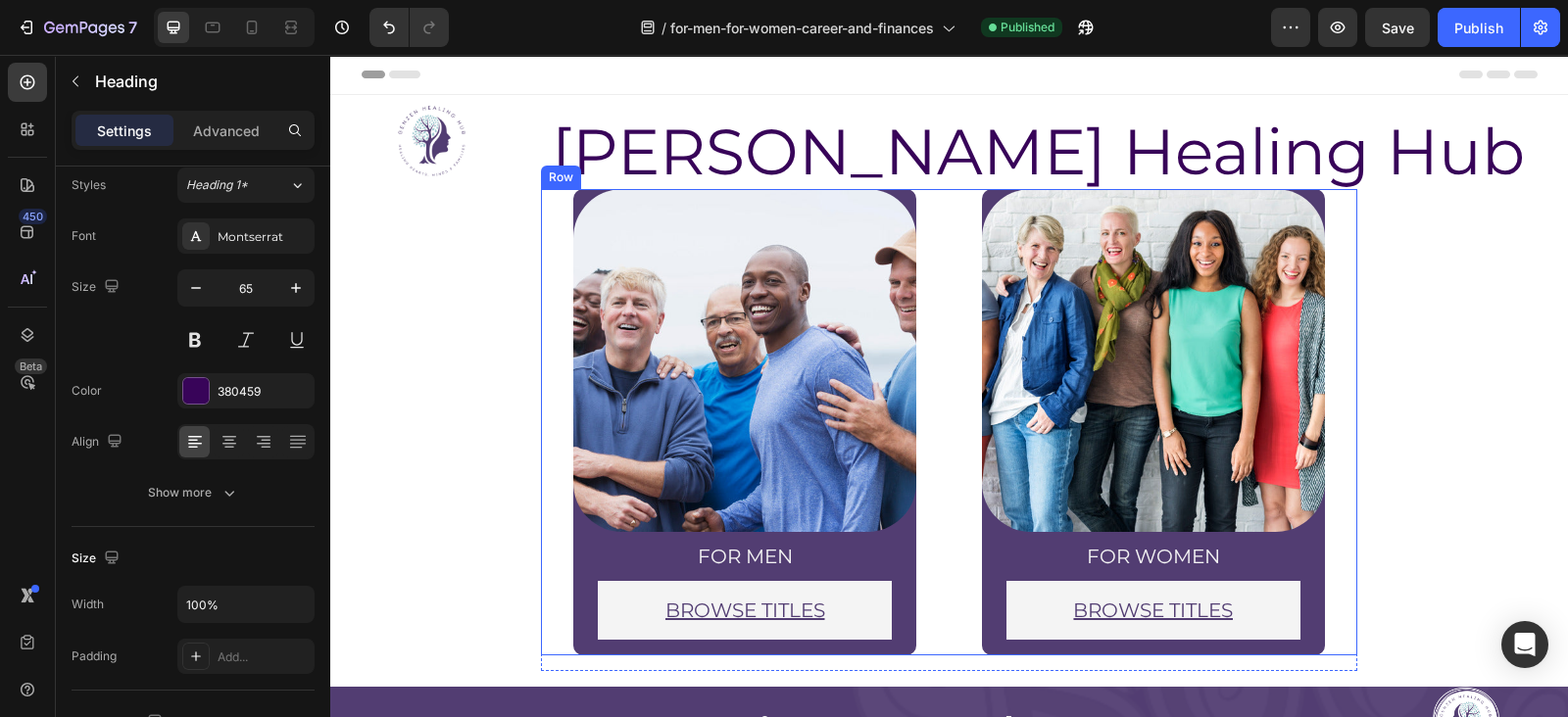
click at [550, 505] on div "Image for men Heading BROWSE TITLES Button Row Row" at bounding box center [745, 421] width 408 height 466
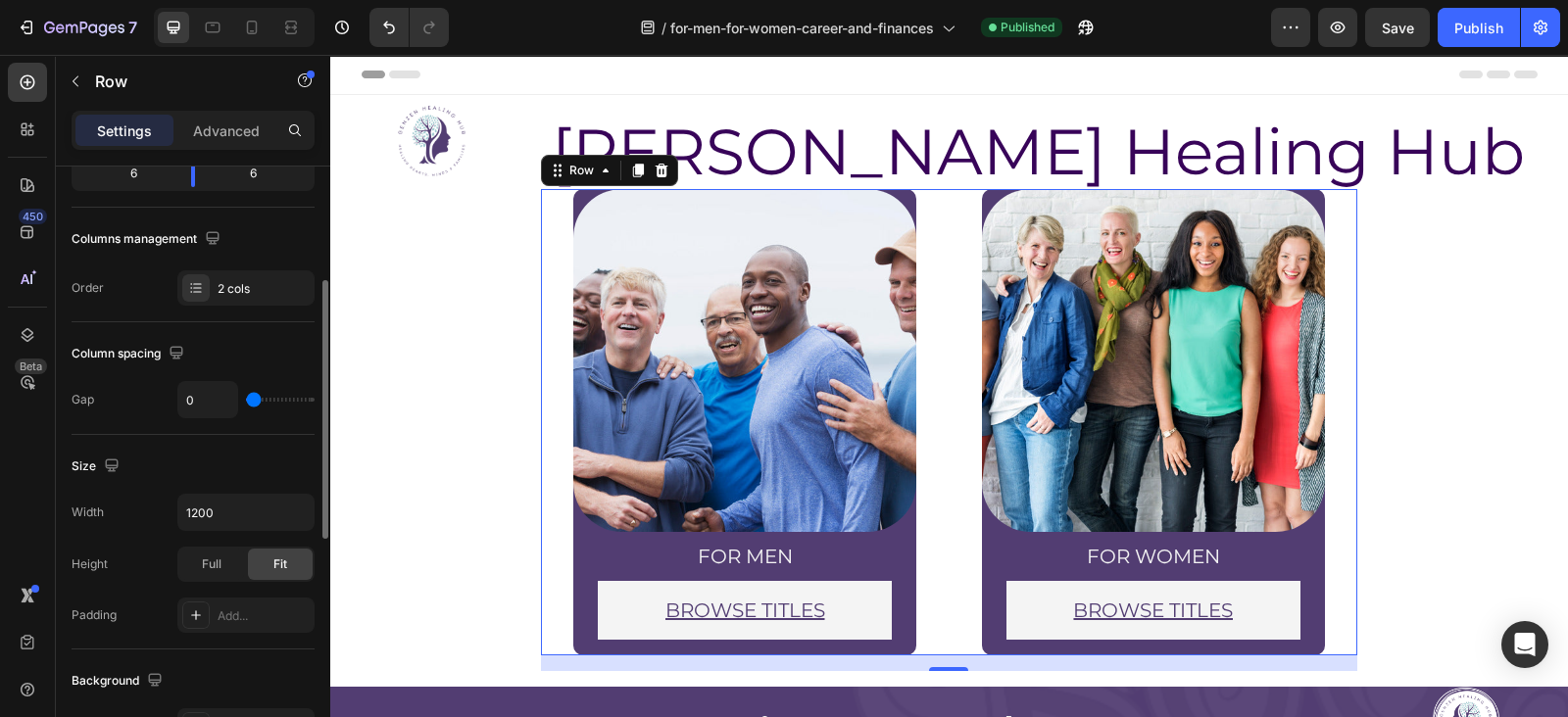
scroll to position [0, 0]
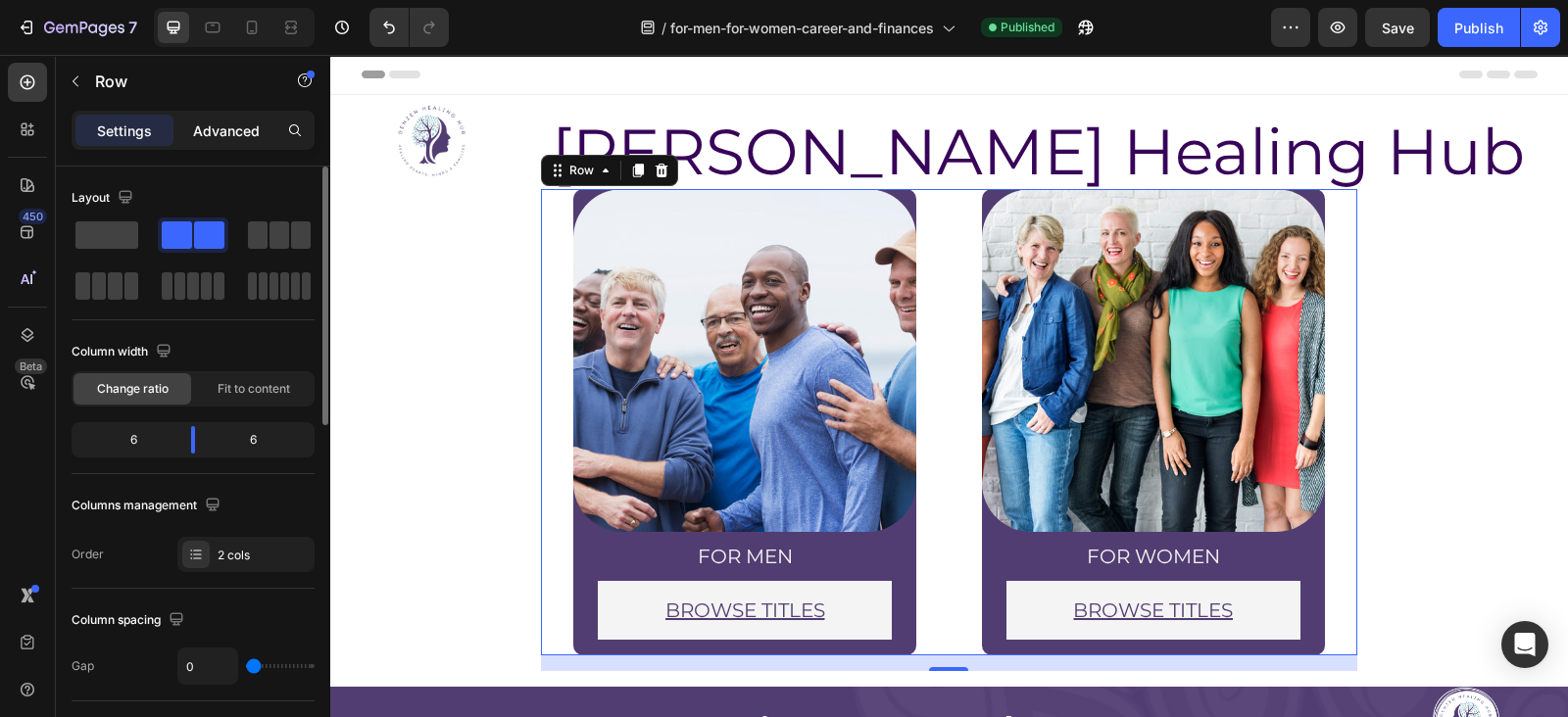
click at [191, 116] on div "Advanced" at bounding box center [227, 130] width 98 height 31
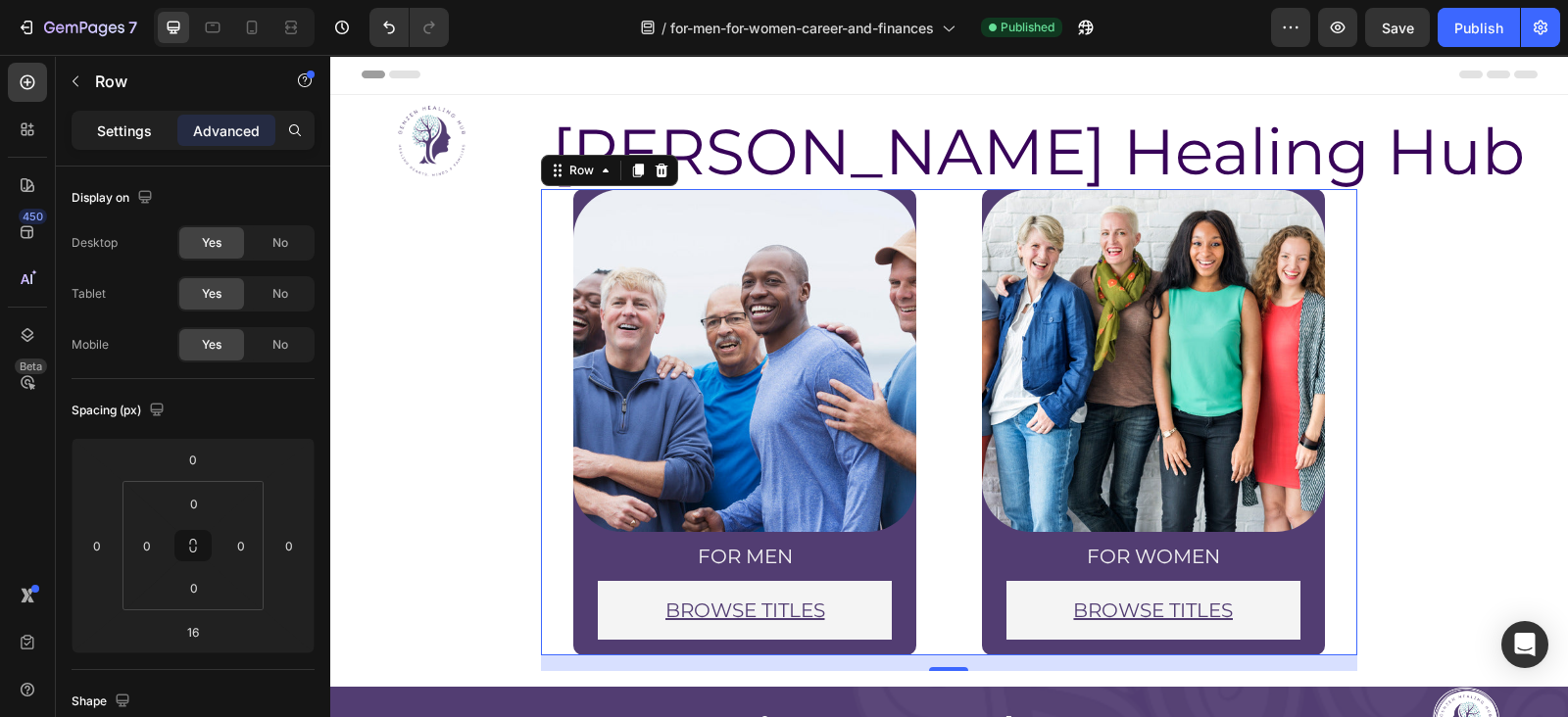
click at [113, 130] on p "Settings" at bounding box center [124, 131] width 55 height 21
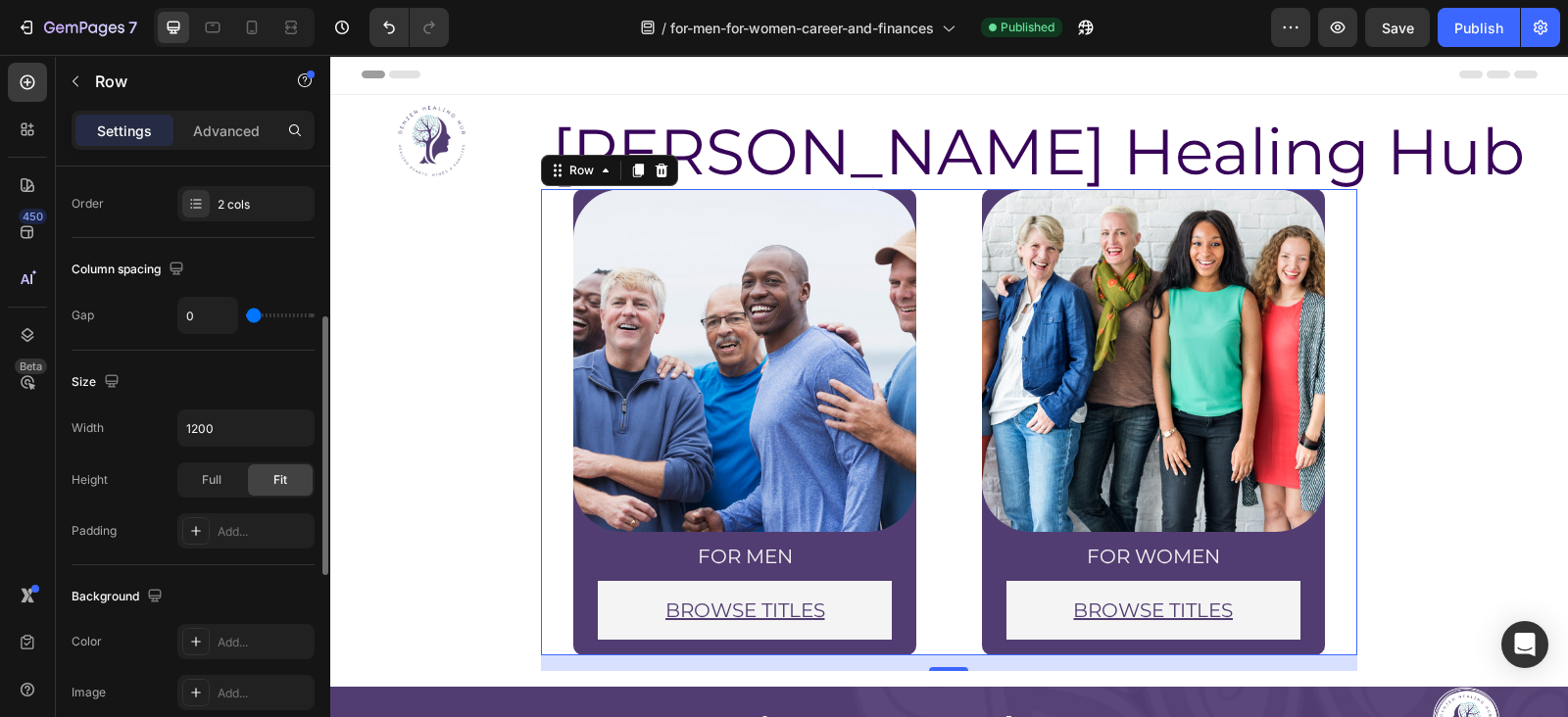
scroll to position [353, 0]
click at [273, 420] on input "1200" at bounding box center [246, 425] width 135 height 35
click at [301, 427] on icon "button" at bounding box center [297, 426] width 20 height 20
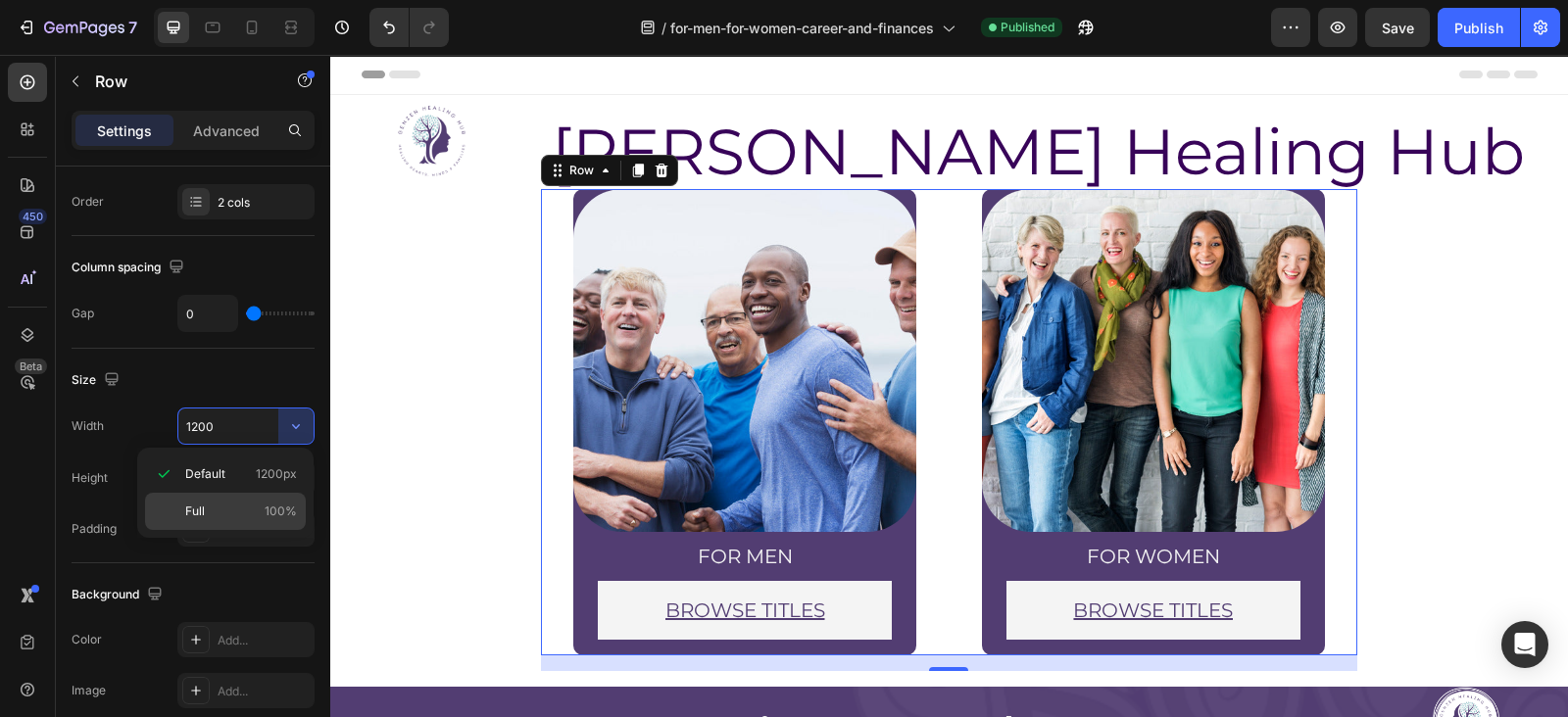
click at [222, 503] on p "Full 100%" at bounding box center [241, 511] width 112 height 18
type input "100%"
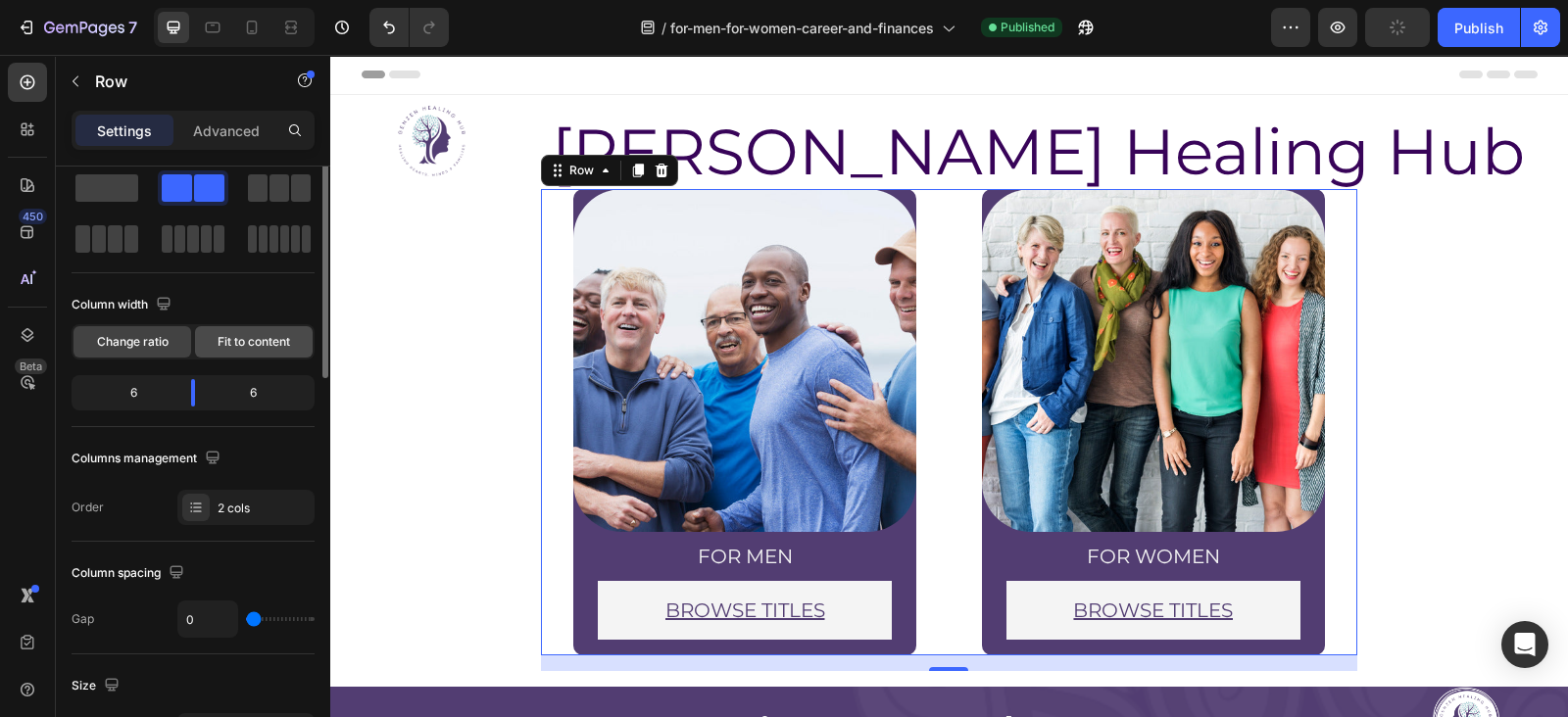
scroll to position [0, 0]
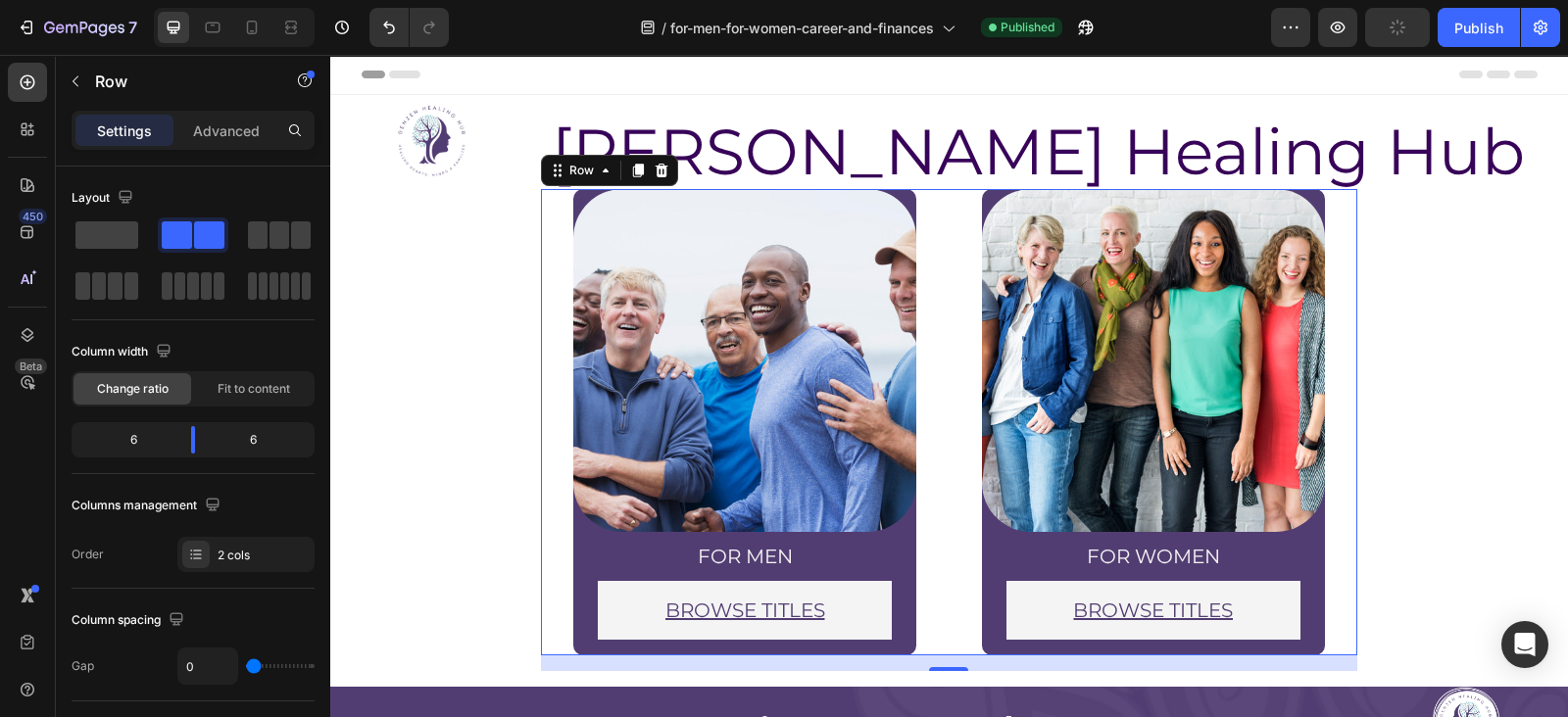
click at [552, 276] on div "Image for men Heading BROWSE TITLES Button Row Row" at bounding box center [745, 421] width 408 height 466
click at [216, 125] on p "Advanced" at bounding box center [226, 131] width 67 height 21
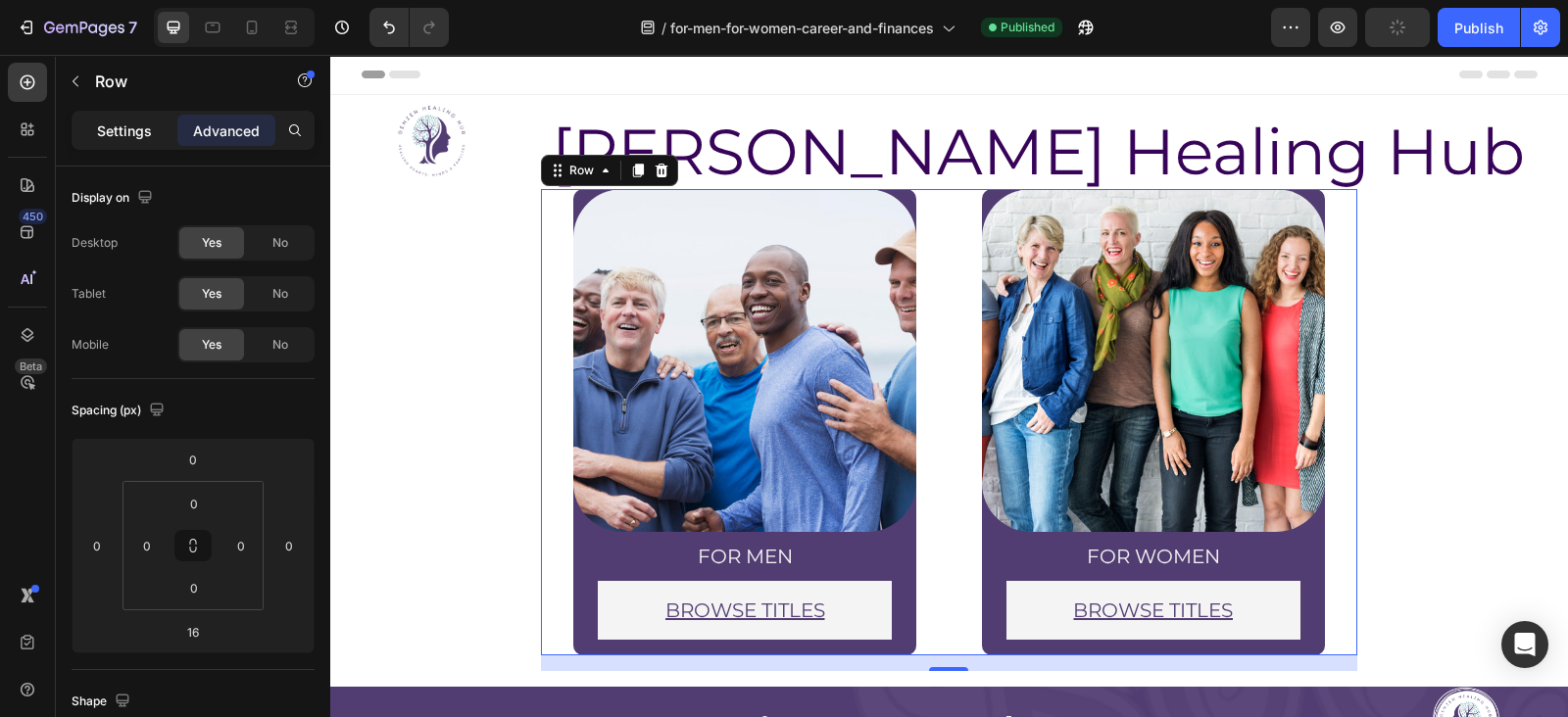
drag, startPoint x: 123, startPoint y: 121, endPoint x: 78, endPoint y: 246, distance: 132.9
click at [123, 121] on p "Settings" at bounding box center [124, 131] width 55 height 21
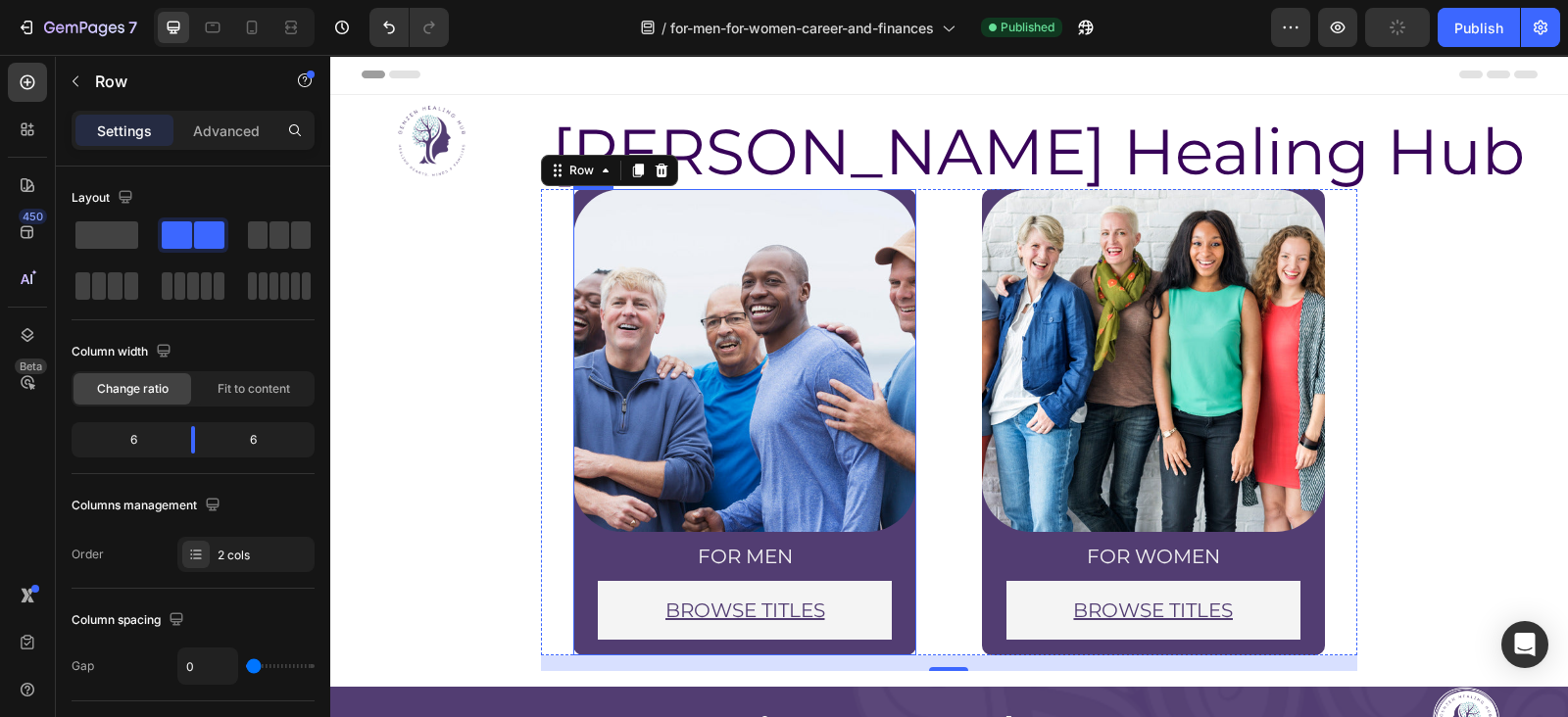
click at [810, 644] on div "Image for men Heading BROWSE TITLES Button Row Row" at bounding box center [744, 421] width 343 height 466
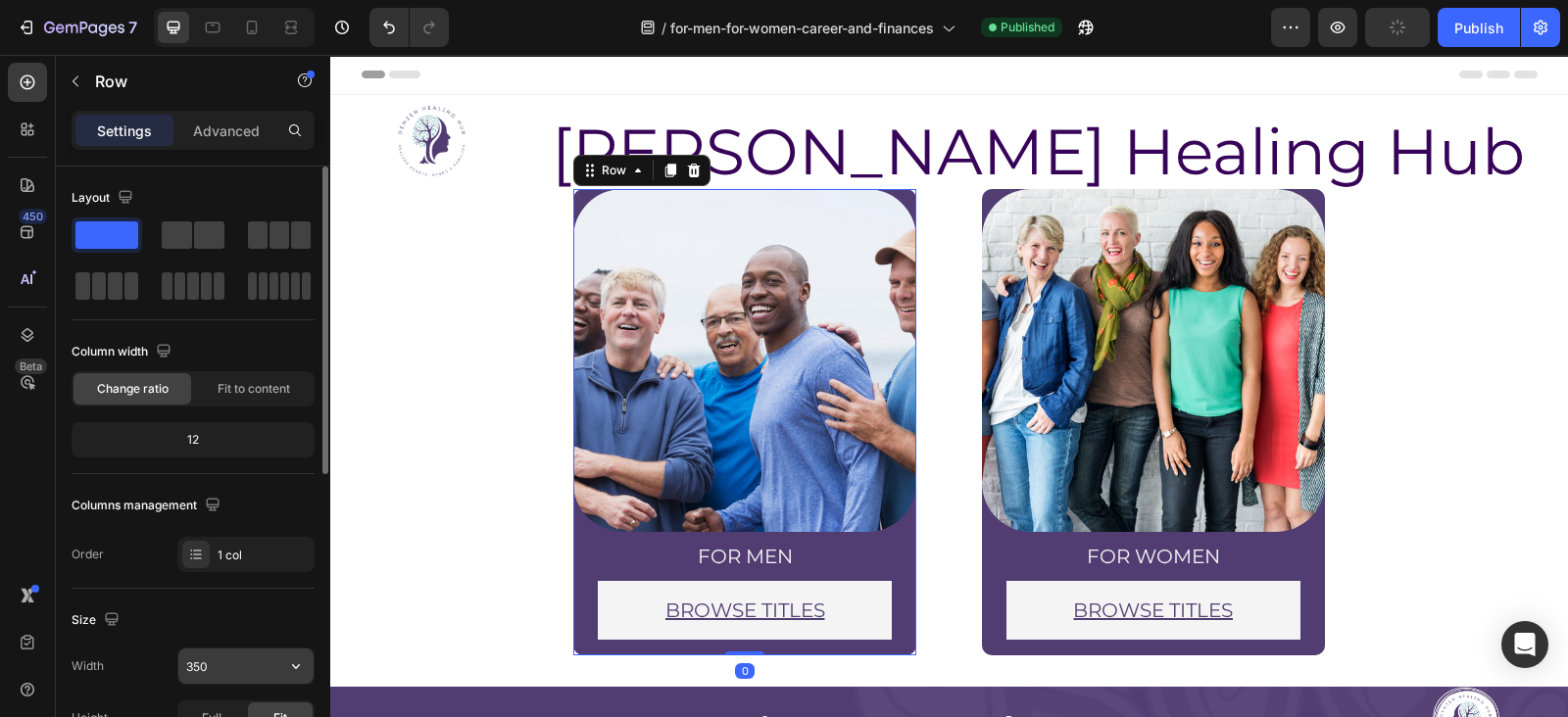
click at [200, 662] on input "350" at bounding box center [246, 666] width 135 height 35
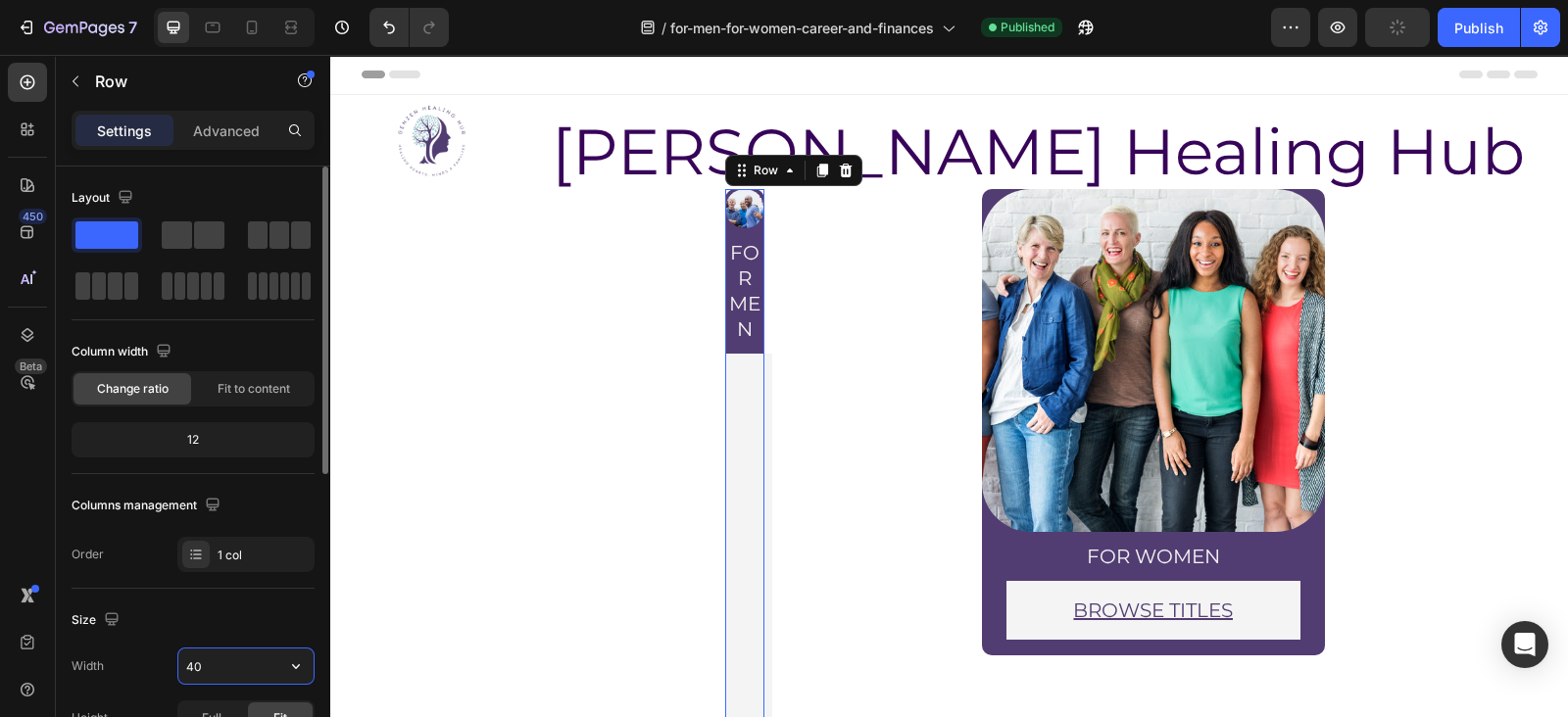
type input "400"
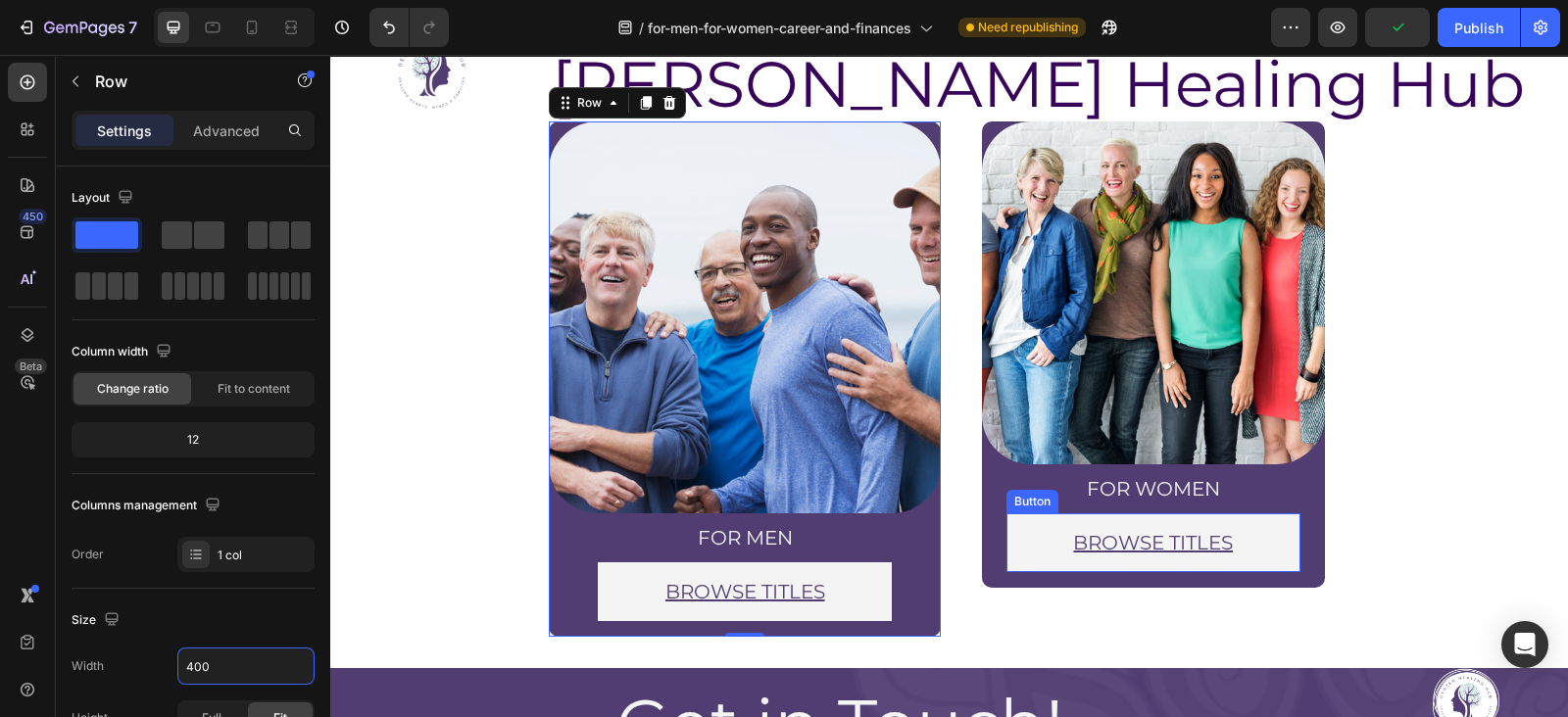
scroll to position [69, 0]
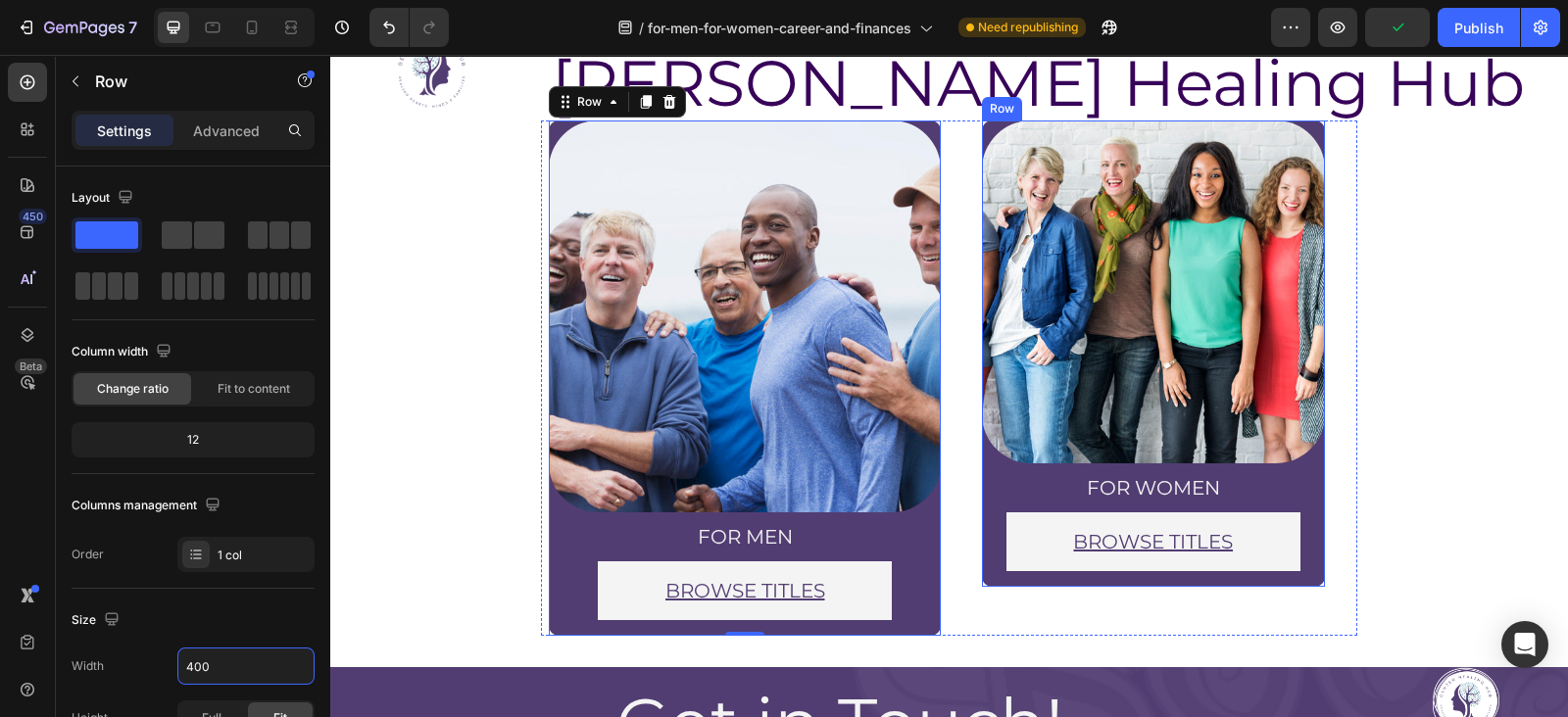
click at [987, 581] on div "Image for women Heading BROWSE TITLES Button Row Row" at bounding box center [1153, 354] width 343 height 466
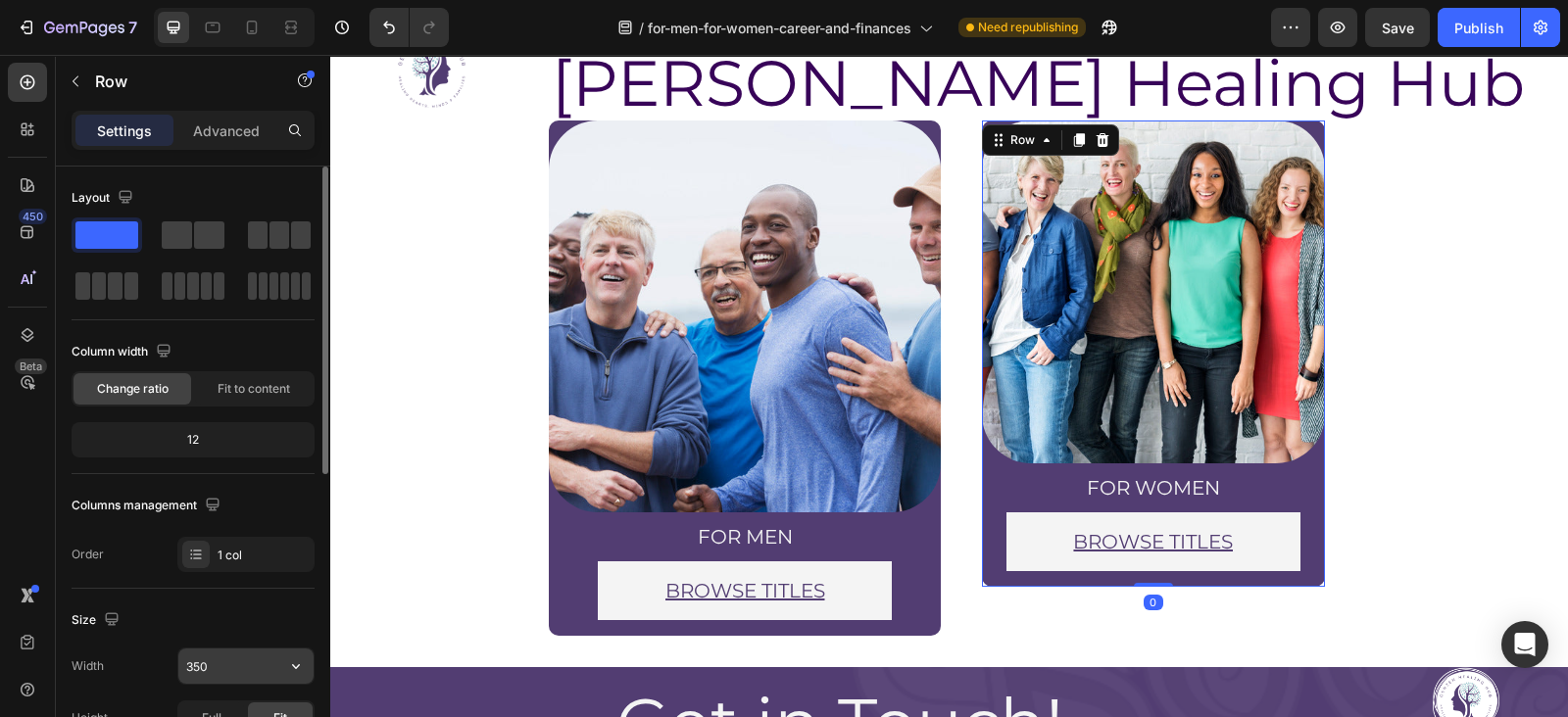
click at [237, 658] on input "350" at bounding box center [246, 666] width 135 height 35
click at [237, 658] on input "4" at bounding box center [246, 666] width 135 height 35
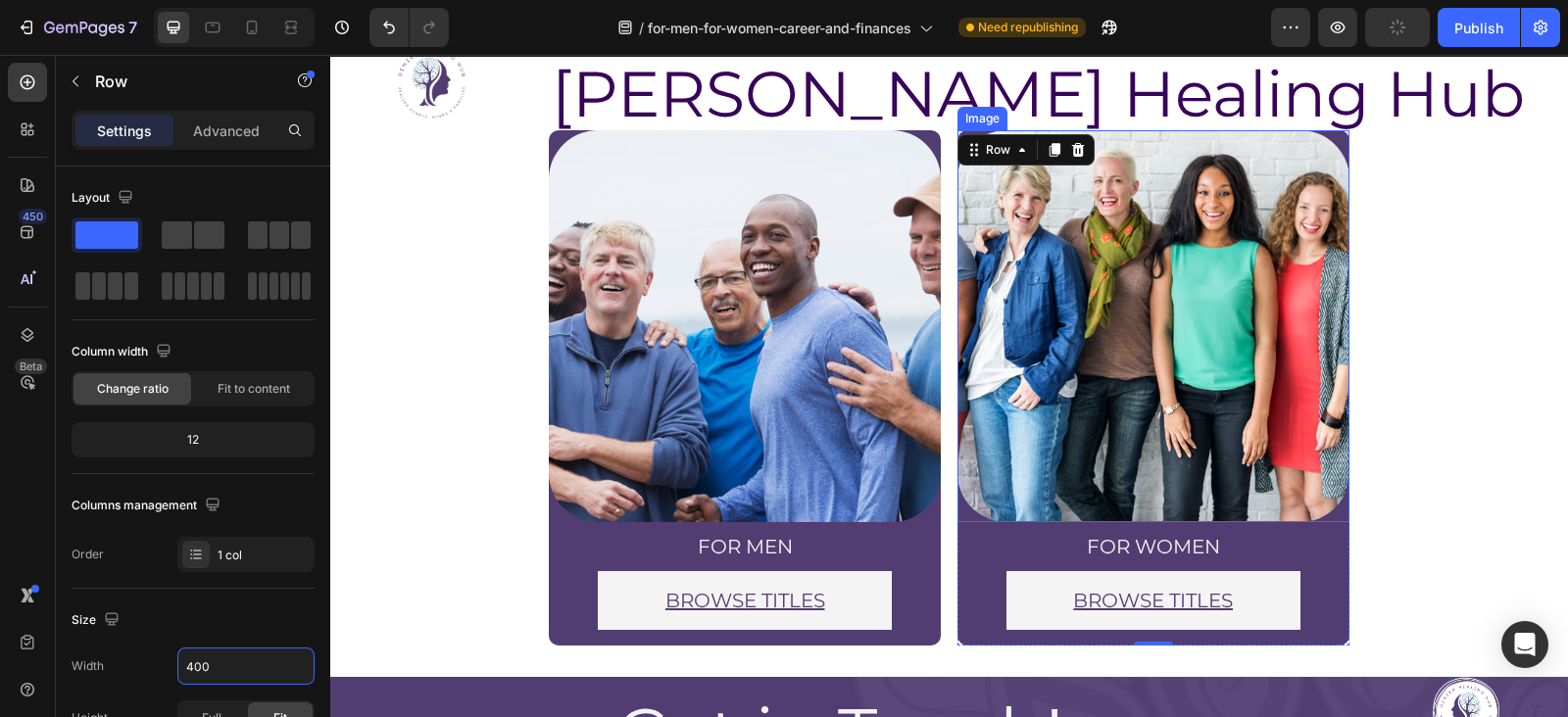
scroll to position [56, 0]
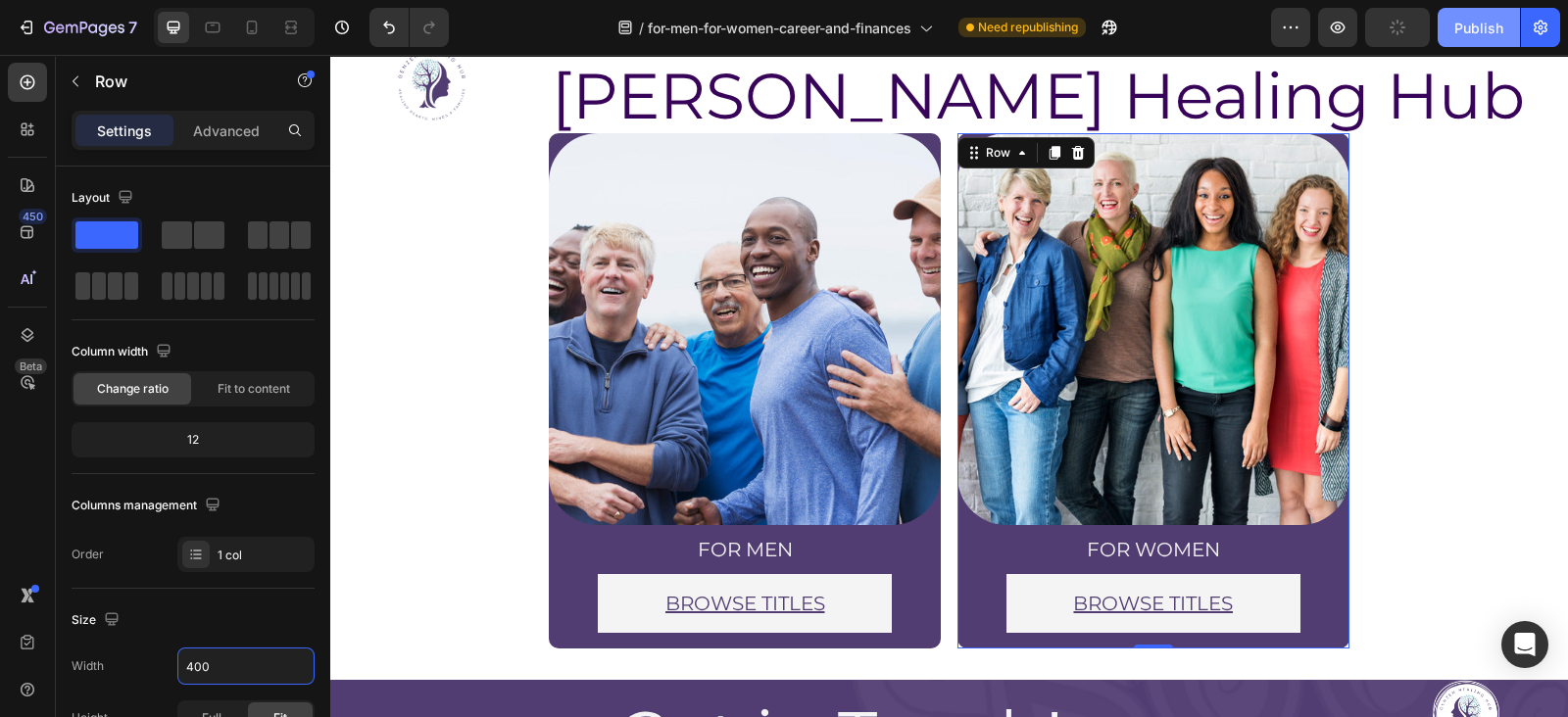
type input "400"
click at [1466, 28] on div "Publish" at bounding box center [1478, 28] width 49 height 21
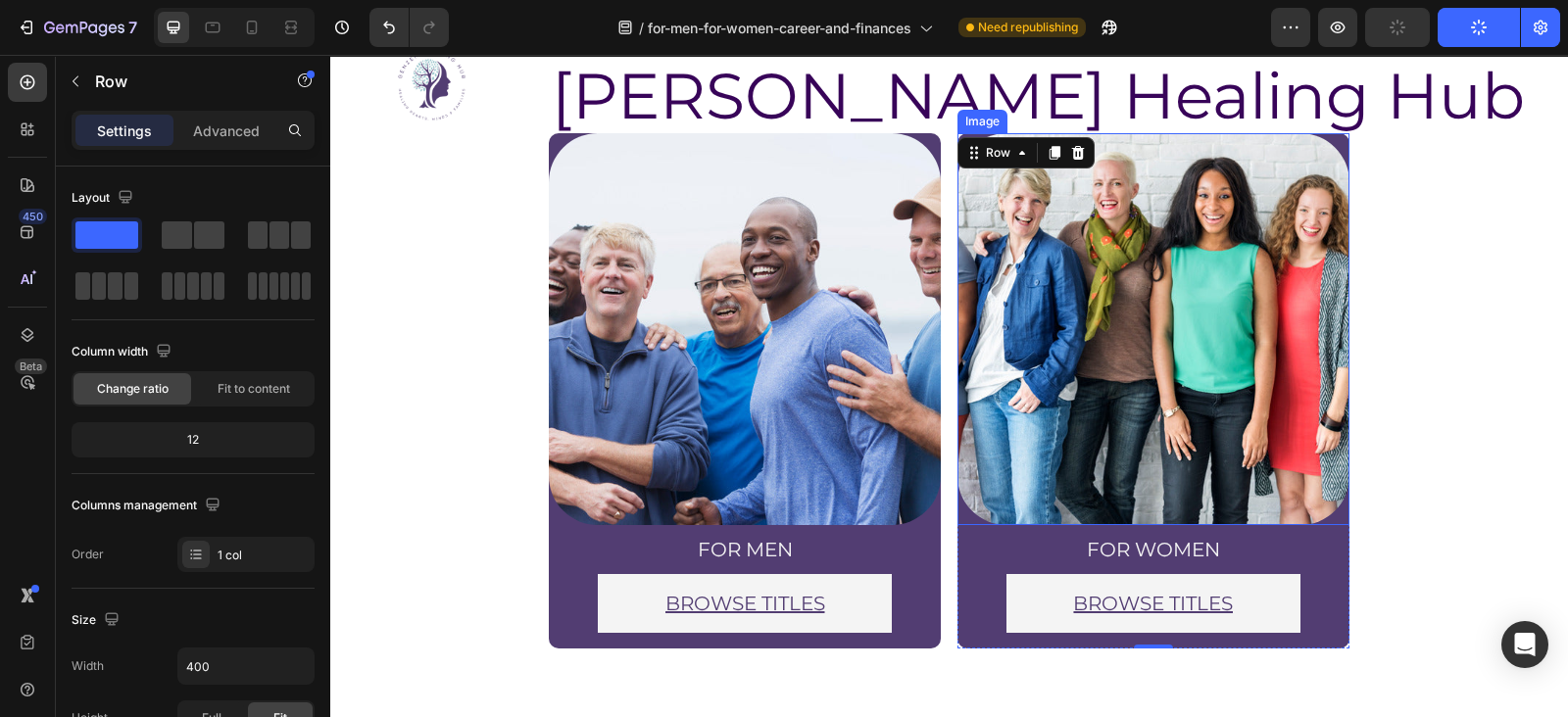
scroll to position [0, 0]
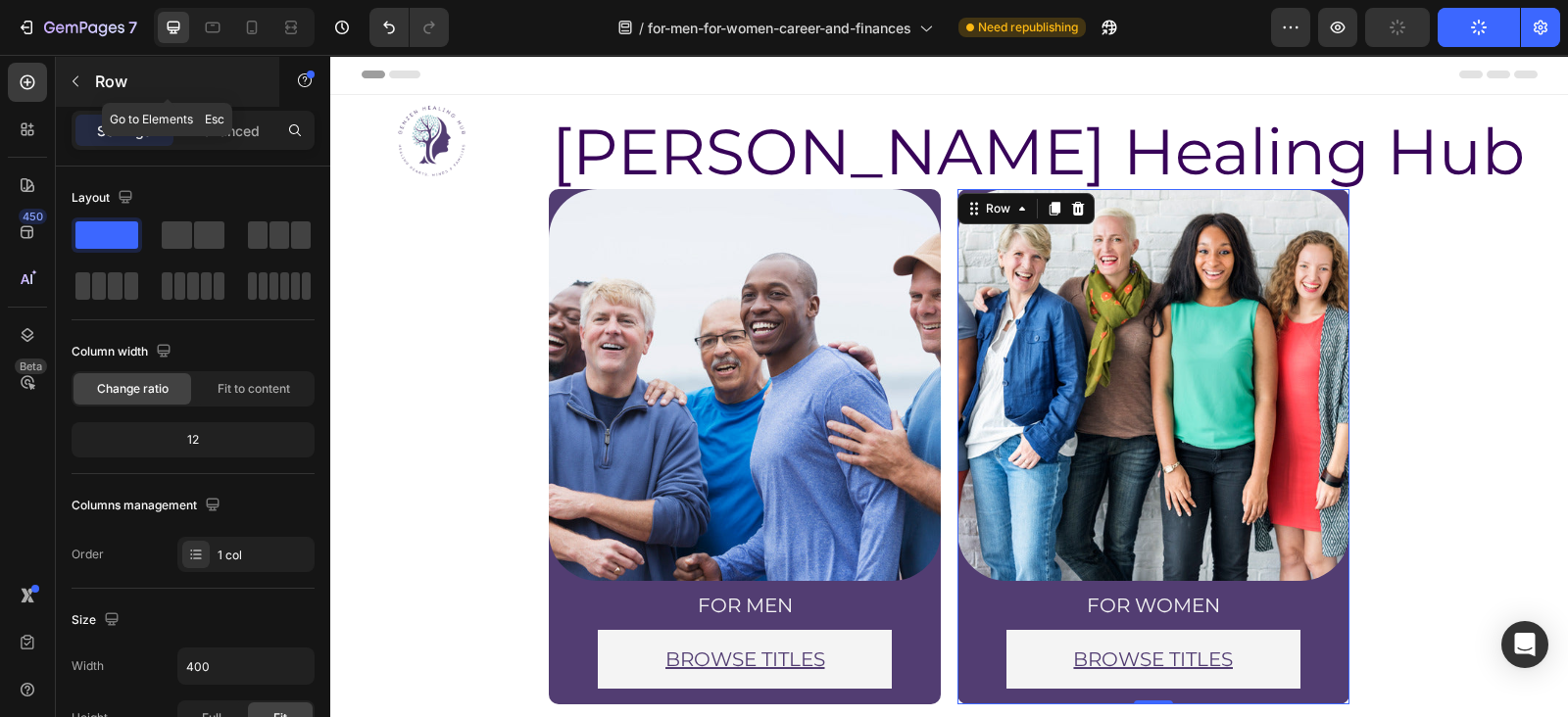
click at [76, 80] on icon "button" at bounding box center [76, 82] width 16 height 16
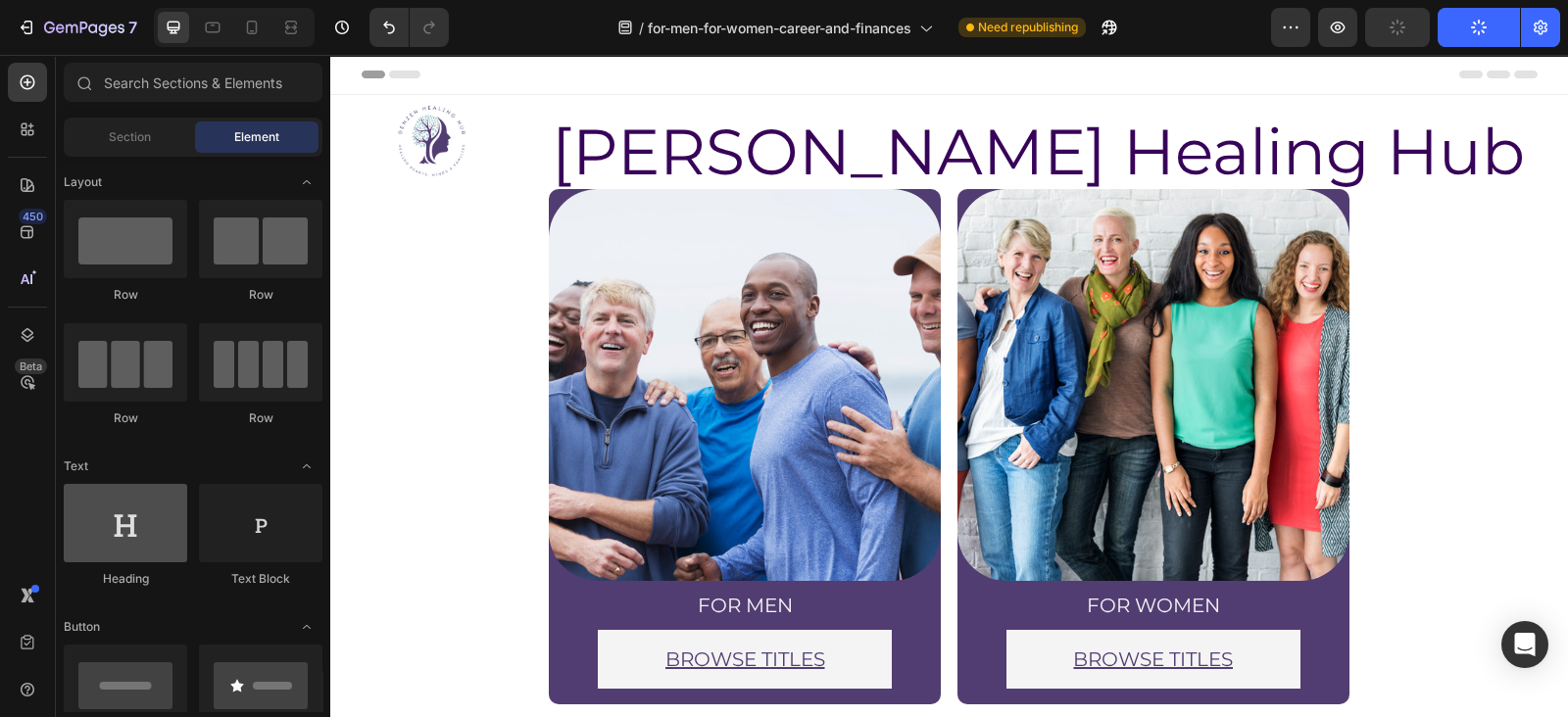
click at [138, 547] on div at bounding box center [126, 523] width 124 height 79
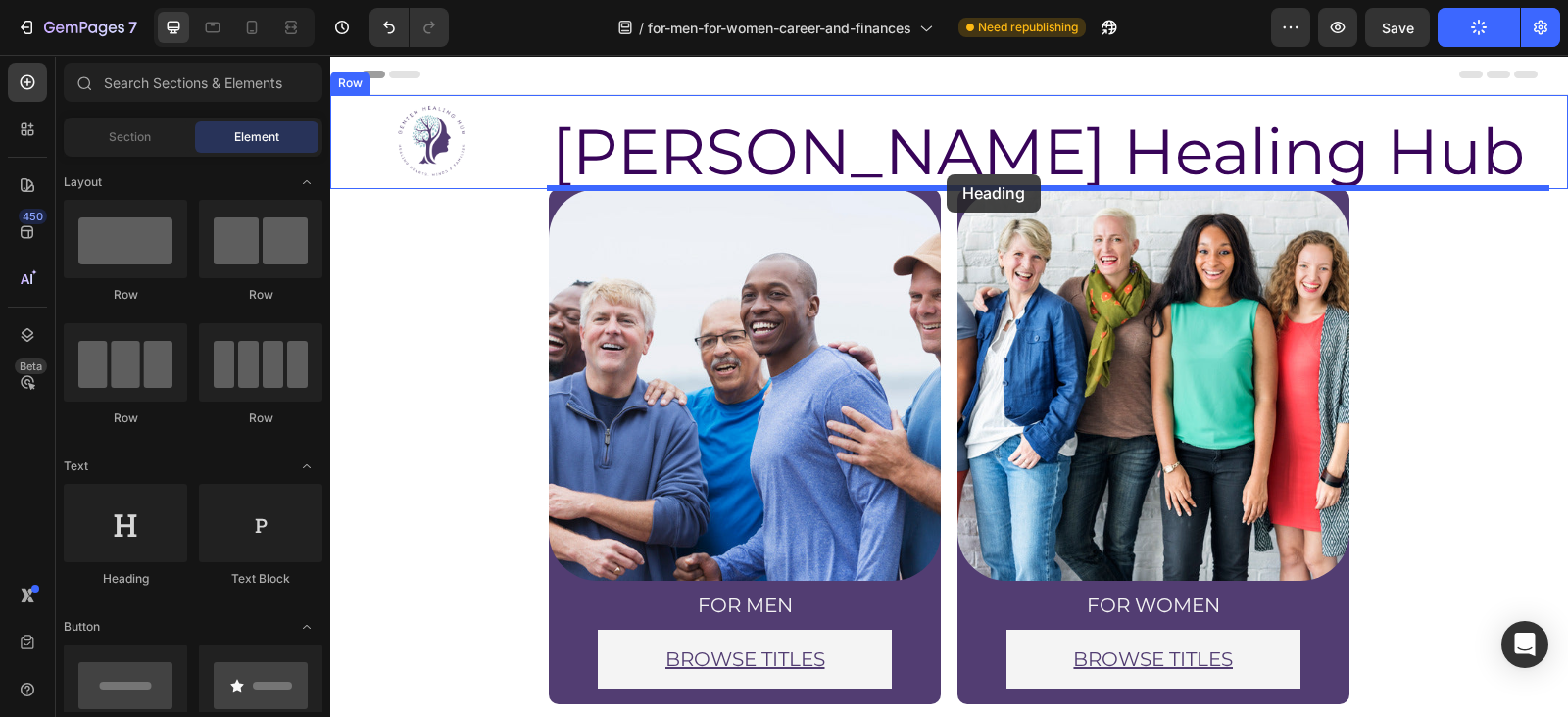
drag, startPoint x: 478, startPoint y: 582, endPoint x: 947, endPoint y: 175, distance: 621.0
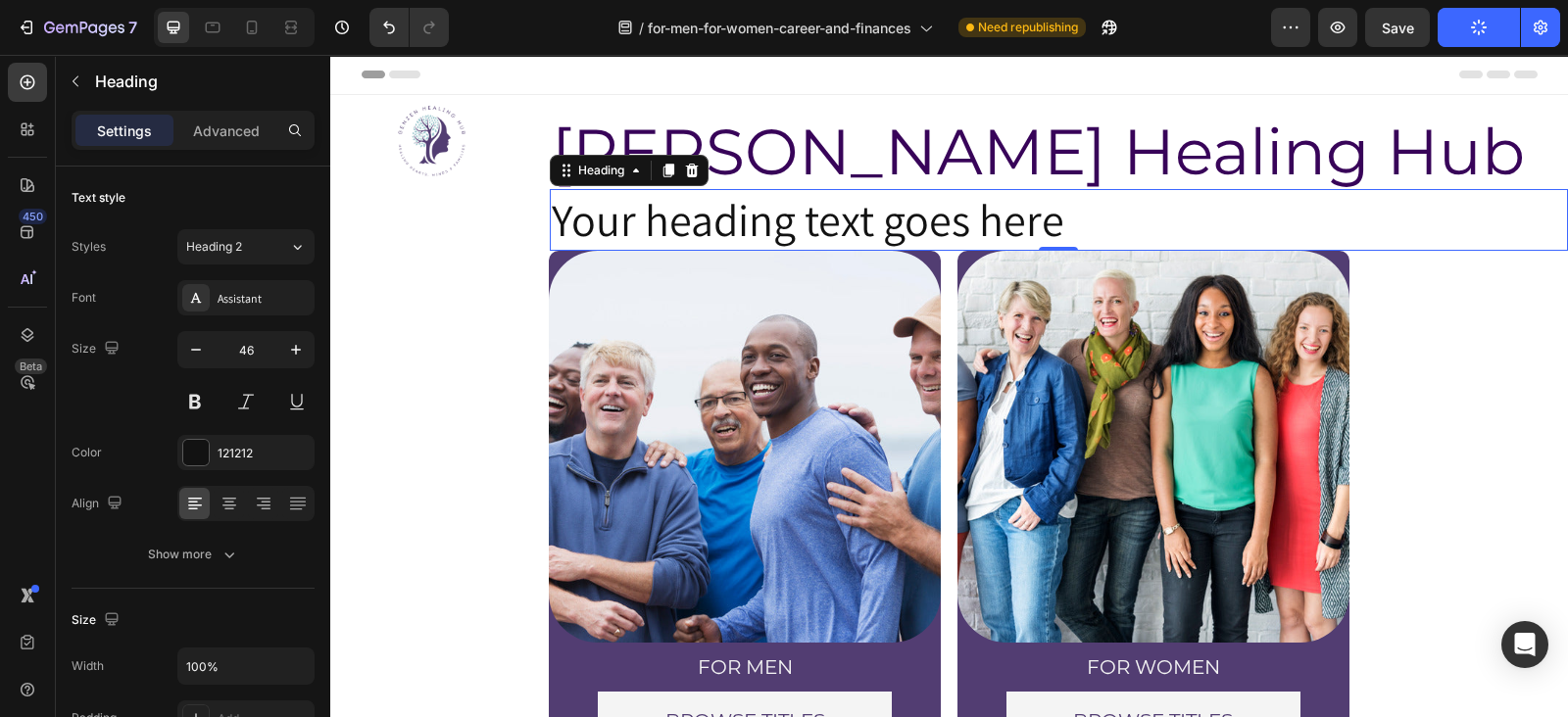
click at [919, 229] on h2 "Your heading text goes here" at bounding box center [1060, 220] width 1019 height 63
click at [919, 229] on p "Your heading text goes here" at bounding box center [1060, 220] width 1015 height 59
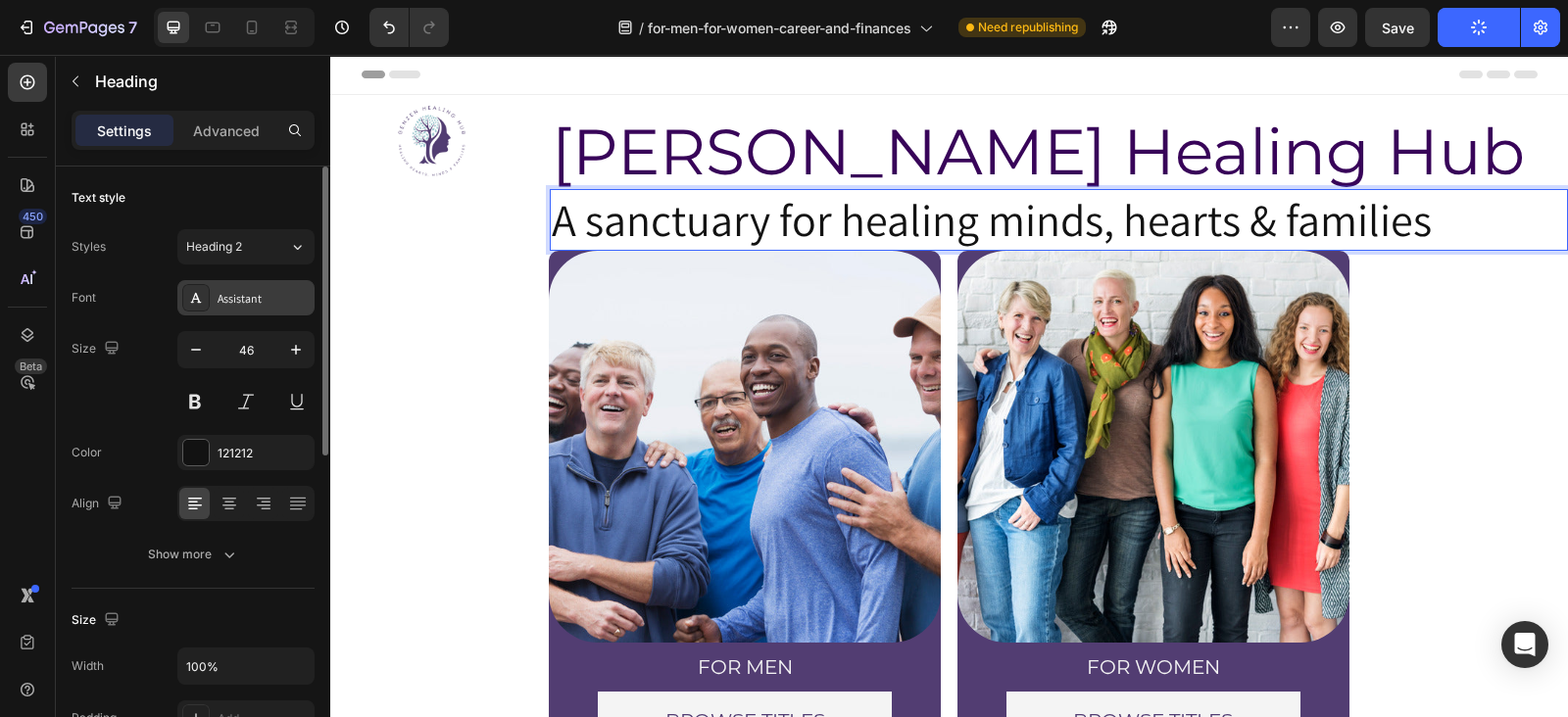
click at [261, 290] on div "Assistant" at bounding box center [264, 299] width 92 height 18
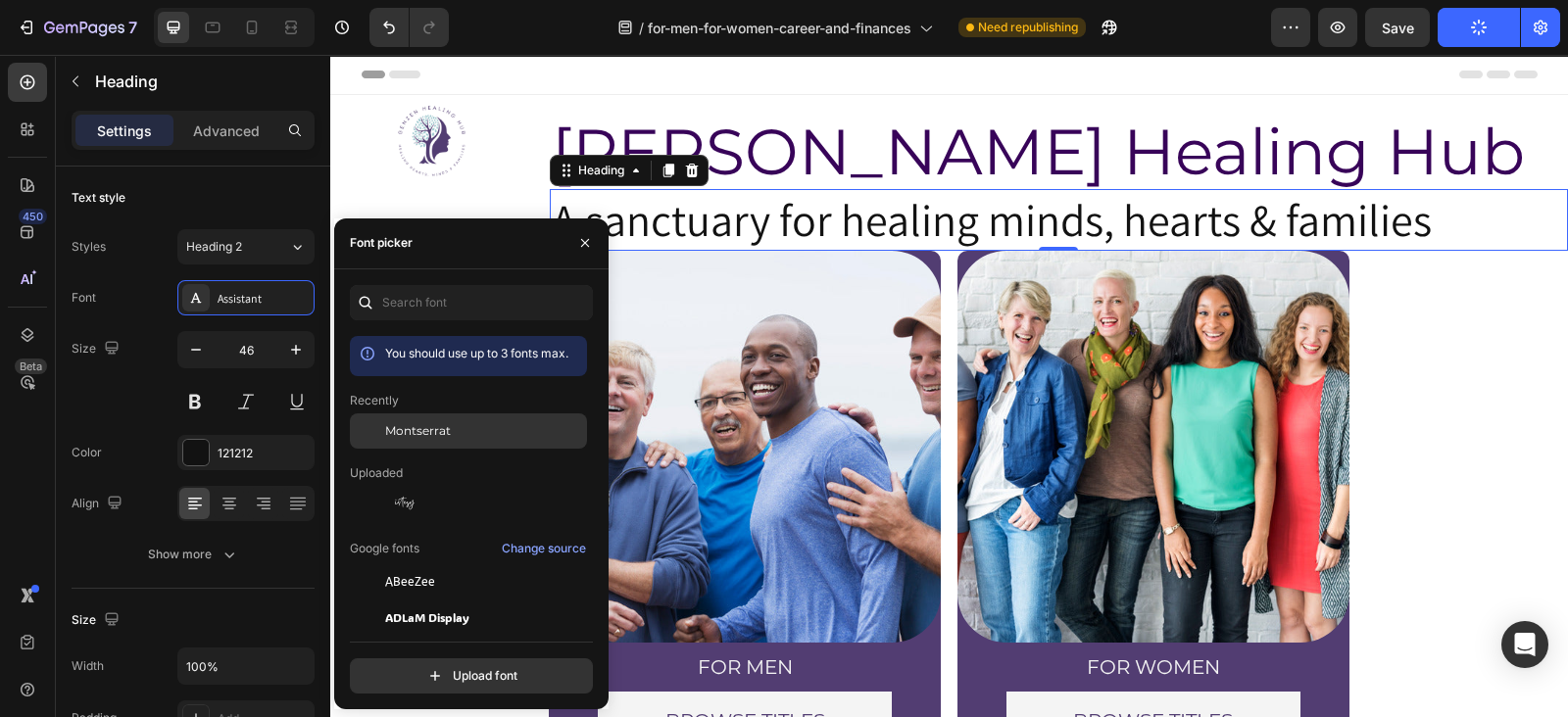
click at [423, 423] on span "Montserrat" at bounding box center [418, 431] width 66 height 18
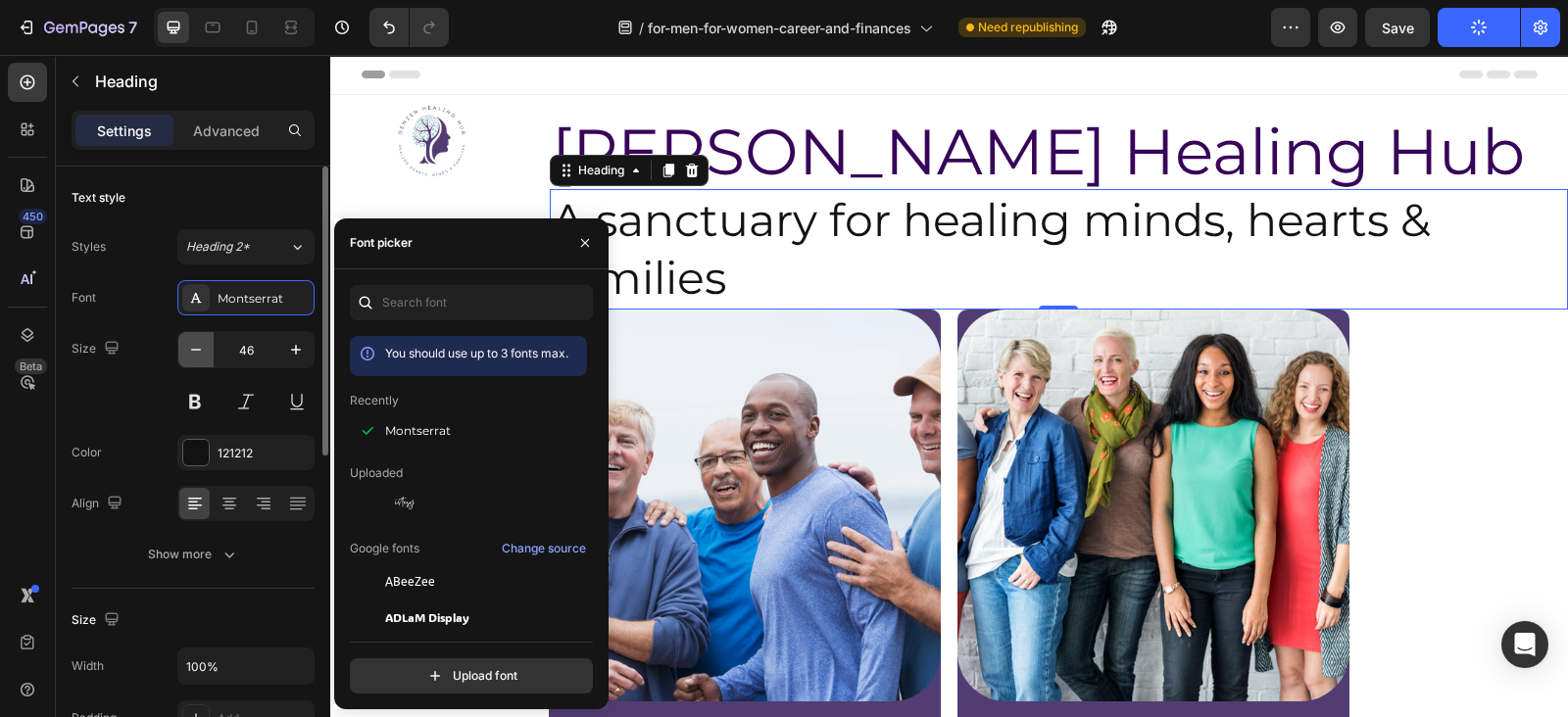
click at [188, 341] on icon "button" at bounding box center [196, 351] width 20 height 20
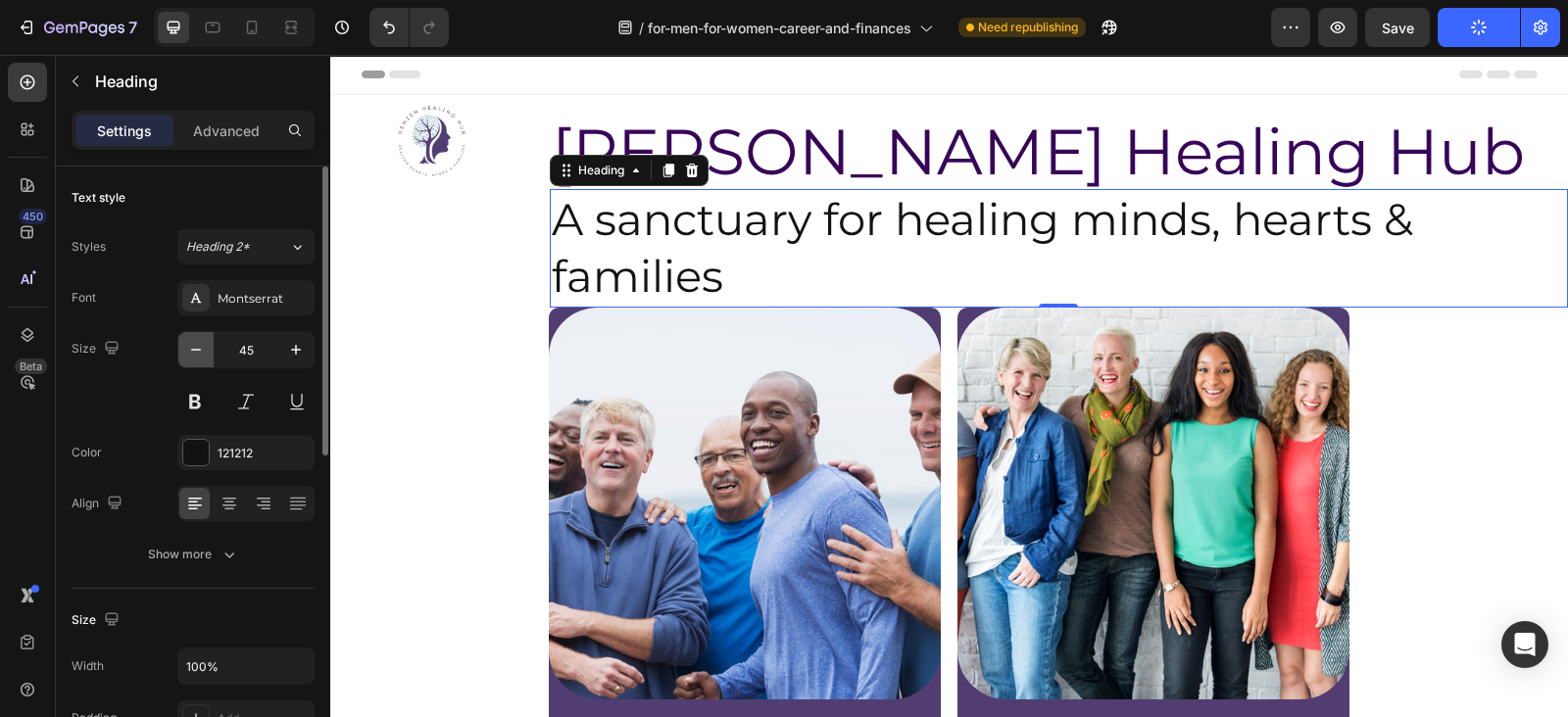
click at [188, 341] on icon "button" at bounding box center [196, 351] width 20 height 20
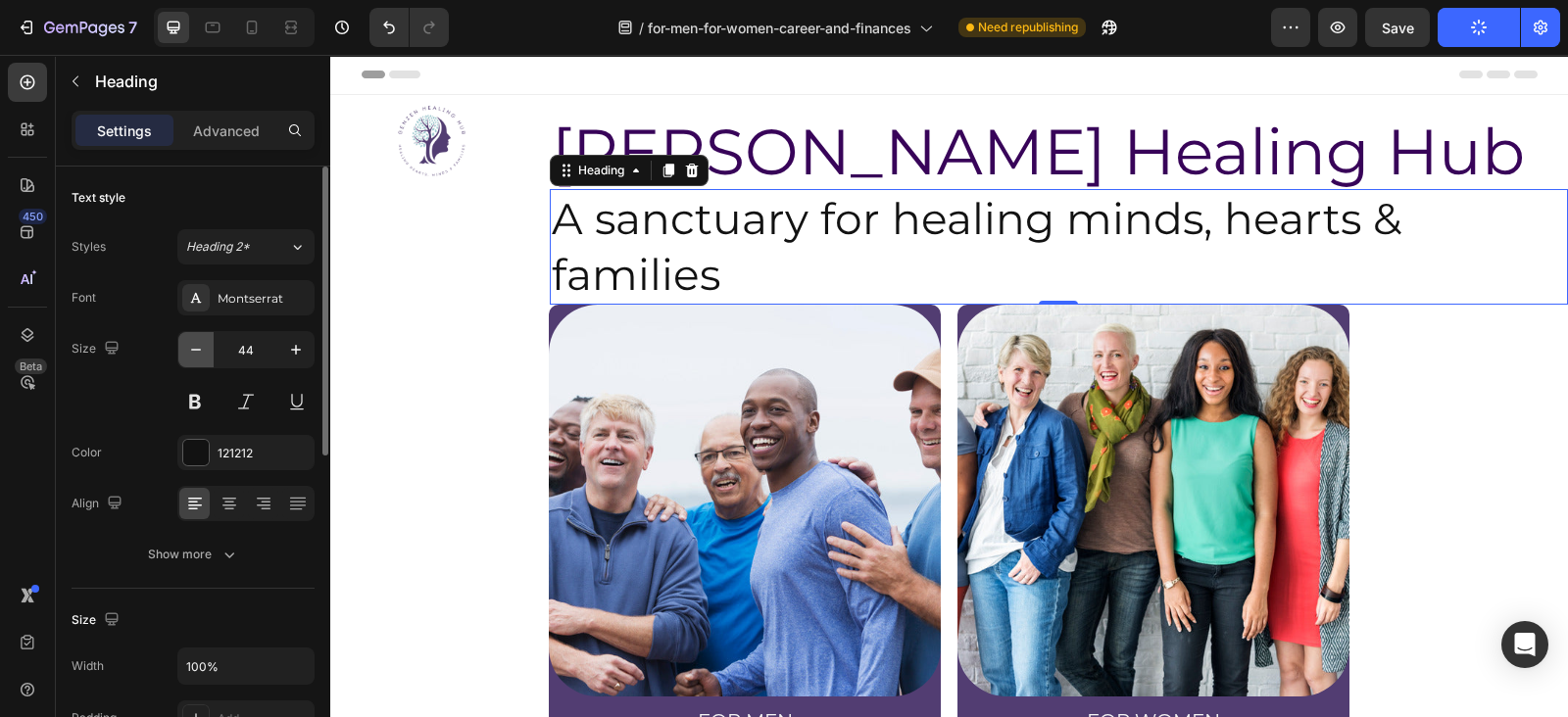
click at [188, 341] on icon "button" at bounding box center [196, 351] width 20 height 20
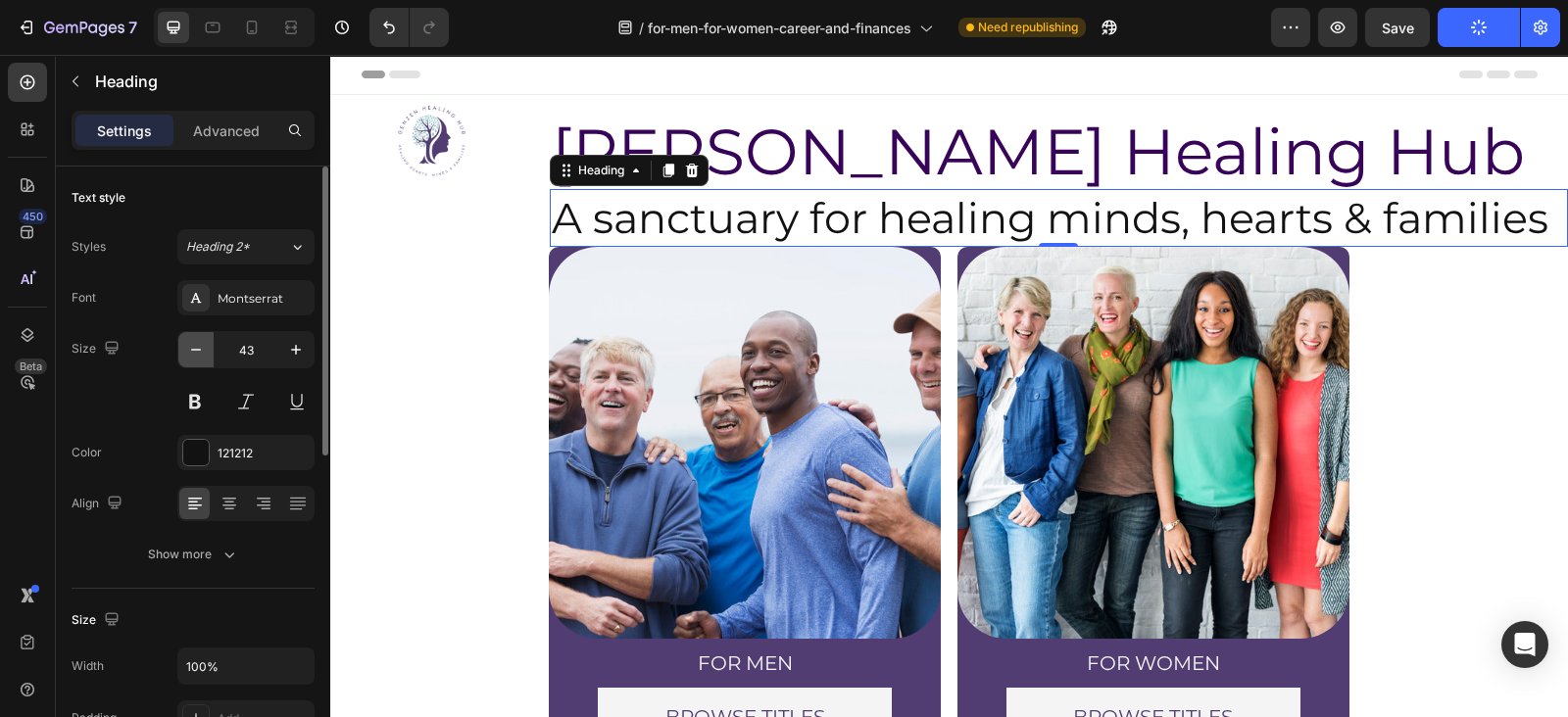
click at [188, 341] on icon "button" at bounding box center [196, 351] width 20 height 20
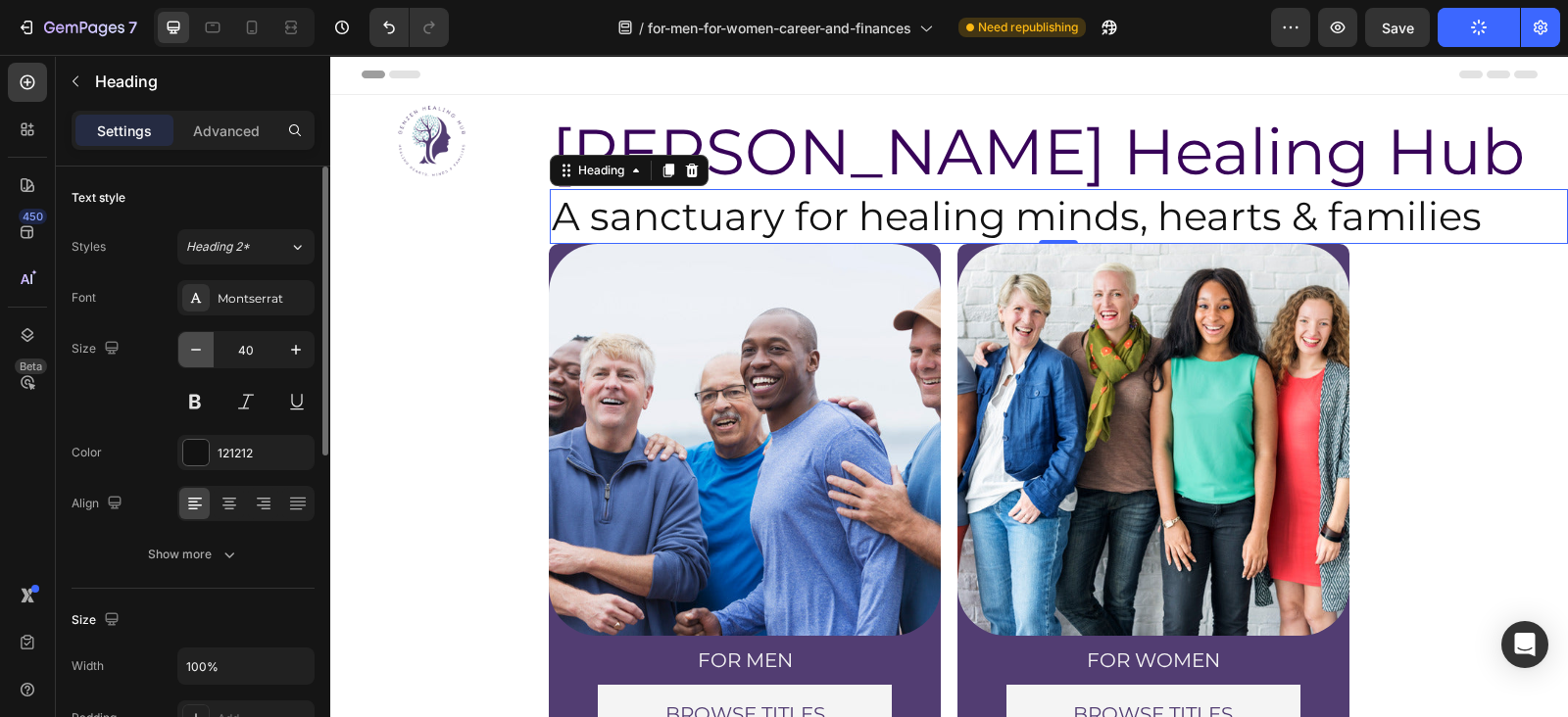
click at [188, 341] on icon "button" at bounding box center [196, 351] width 20 height 20
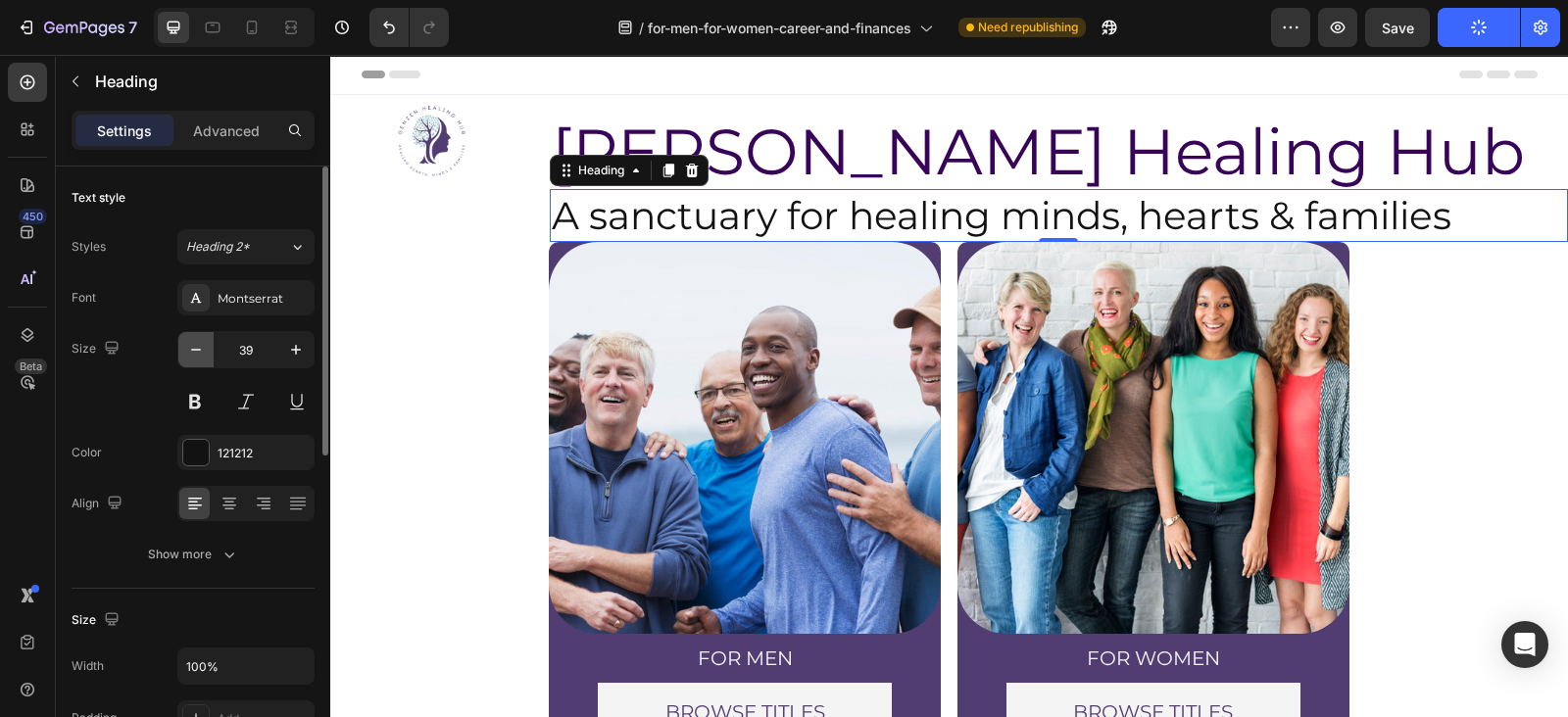
click at [188, 341] on icon "button" at bounding box center [196, 351] width 20 height 20
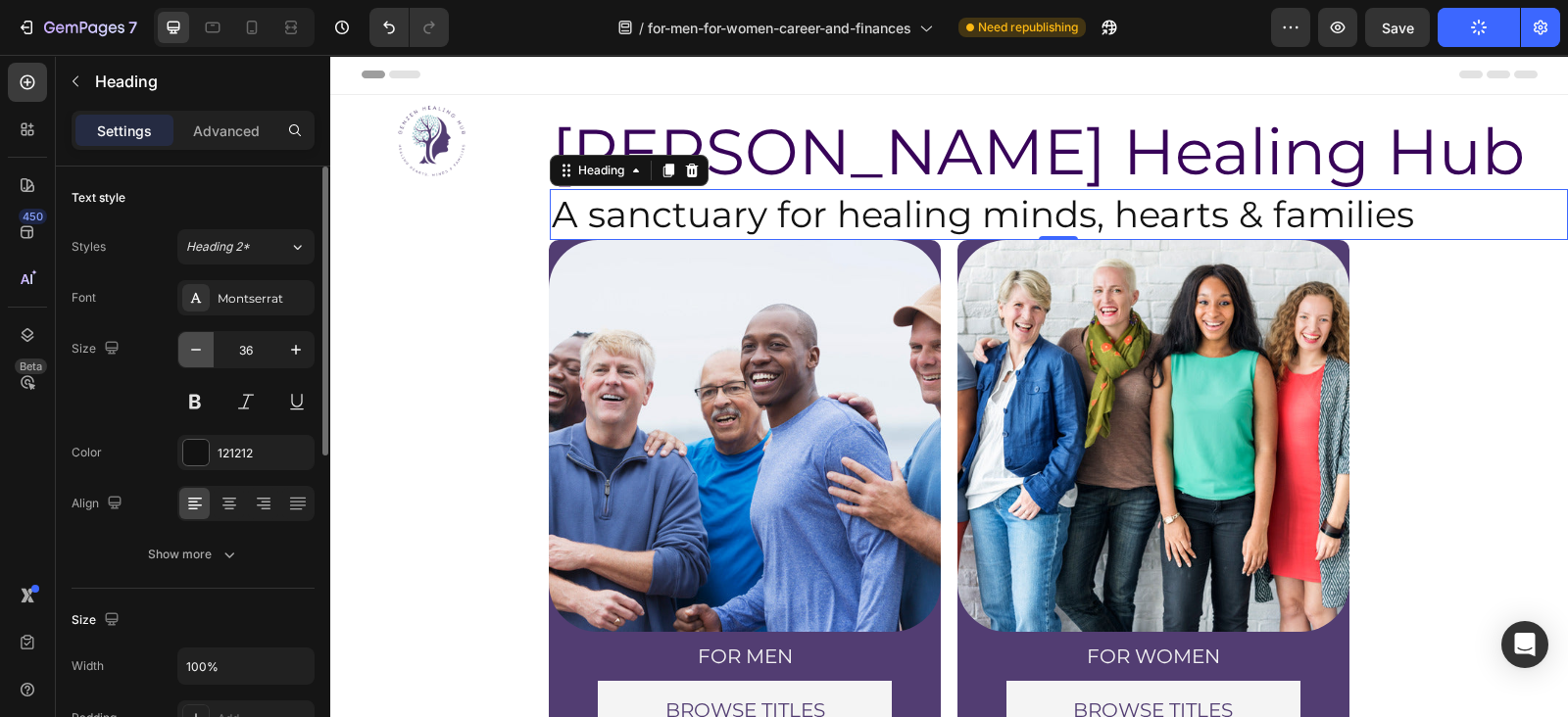
click at [188, 341] on icon "button" at bounding box center [196, 351] width 20 height 20
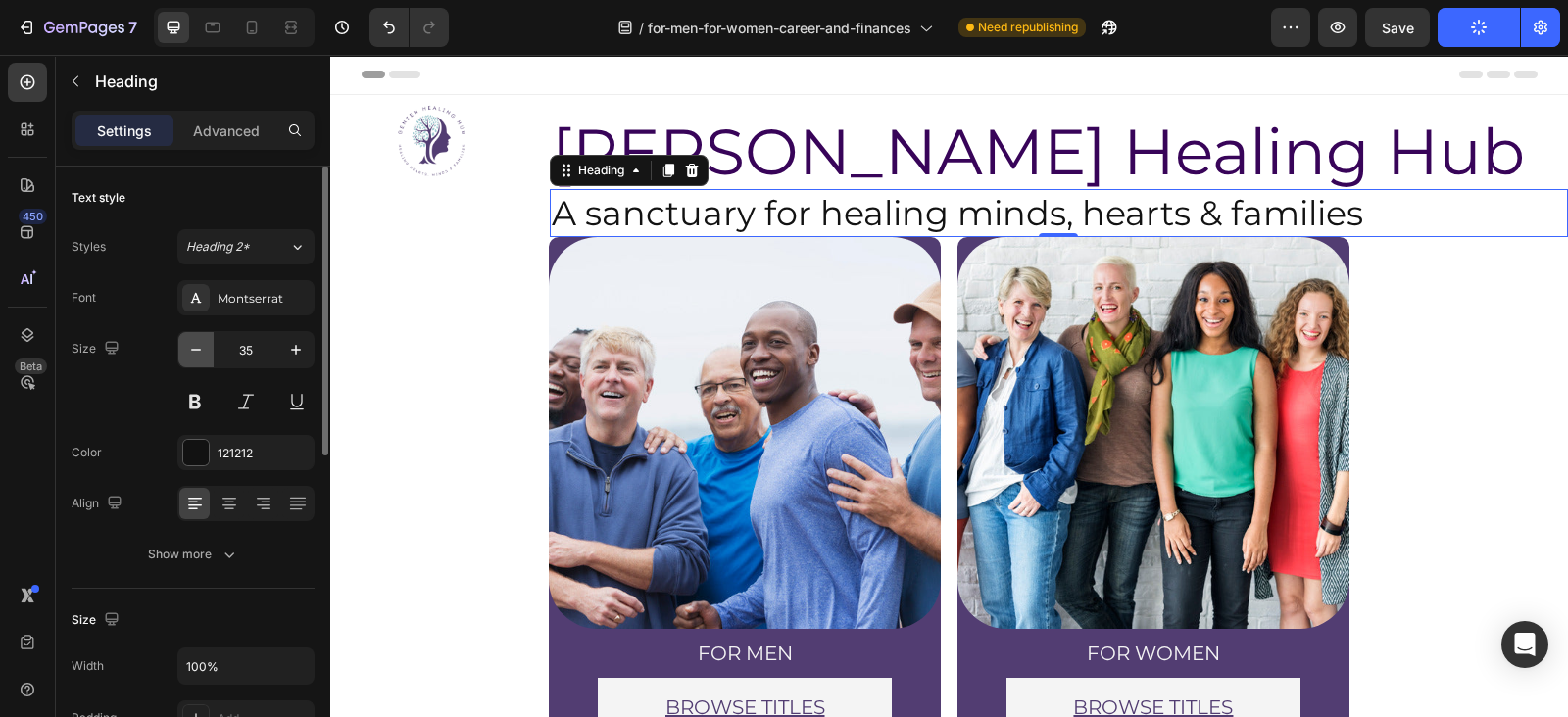
click at [188, 341] on icon "button" at bounding box center [196, 351] width 20 height 20
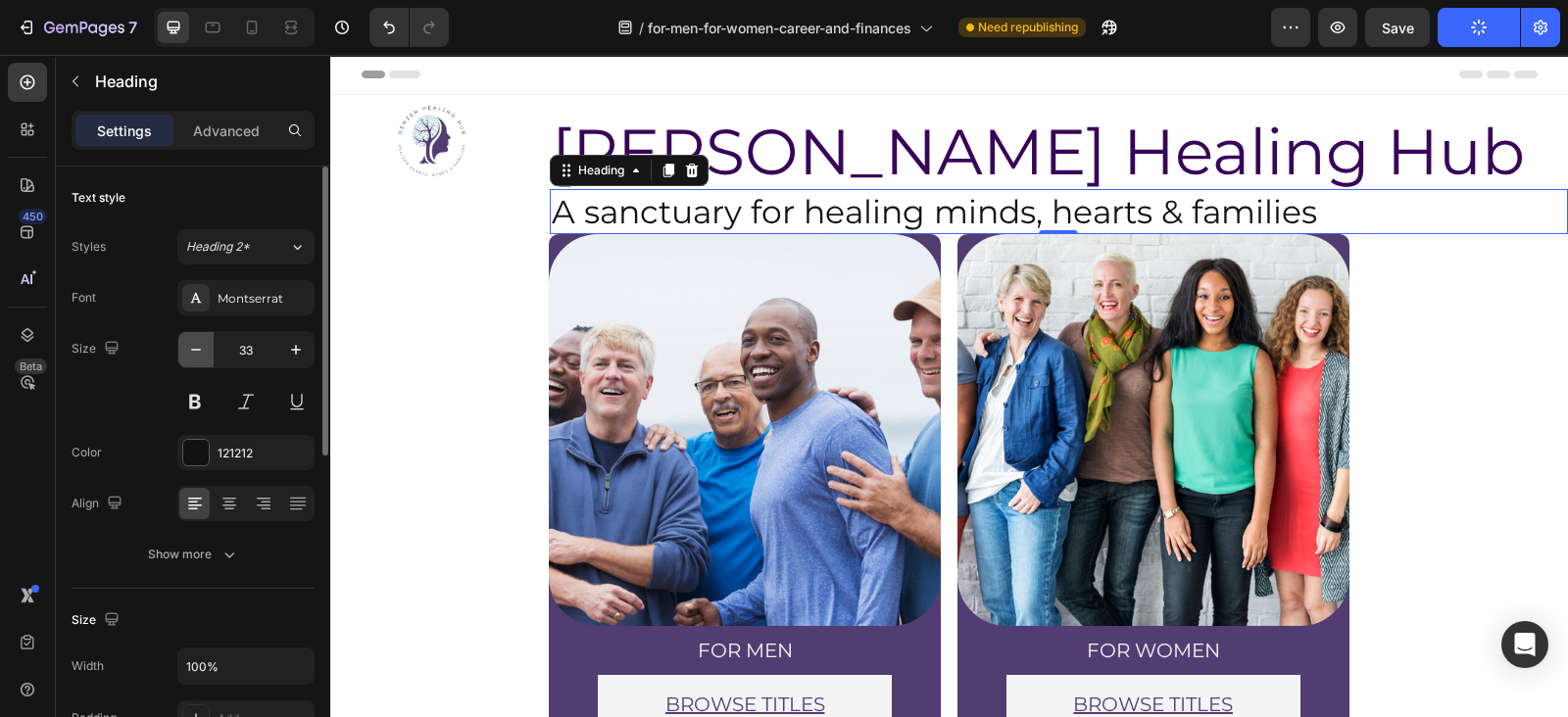
click at [188, 341] on icon "button" at bounding box center [196, 351] width 20 height 20
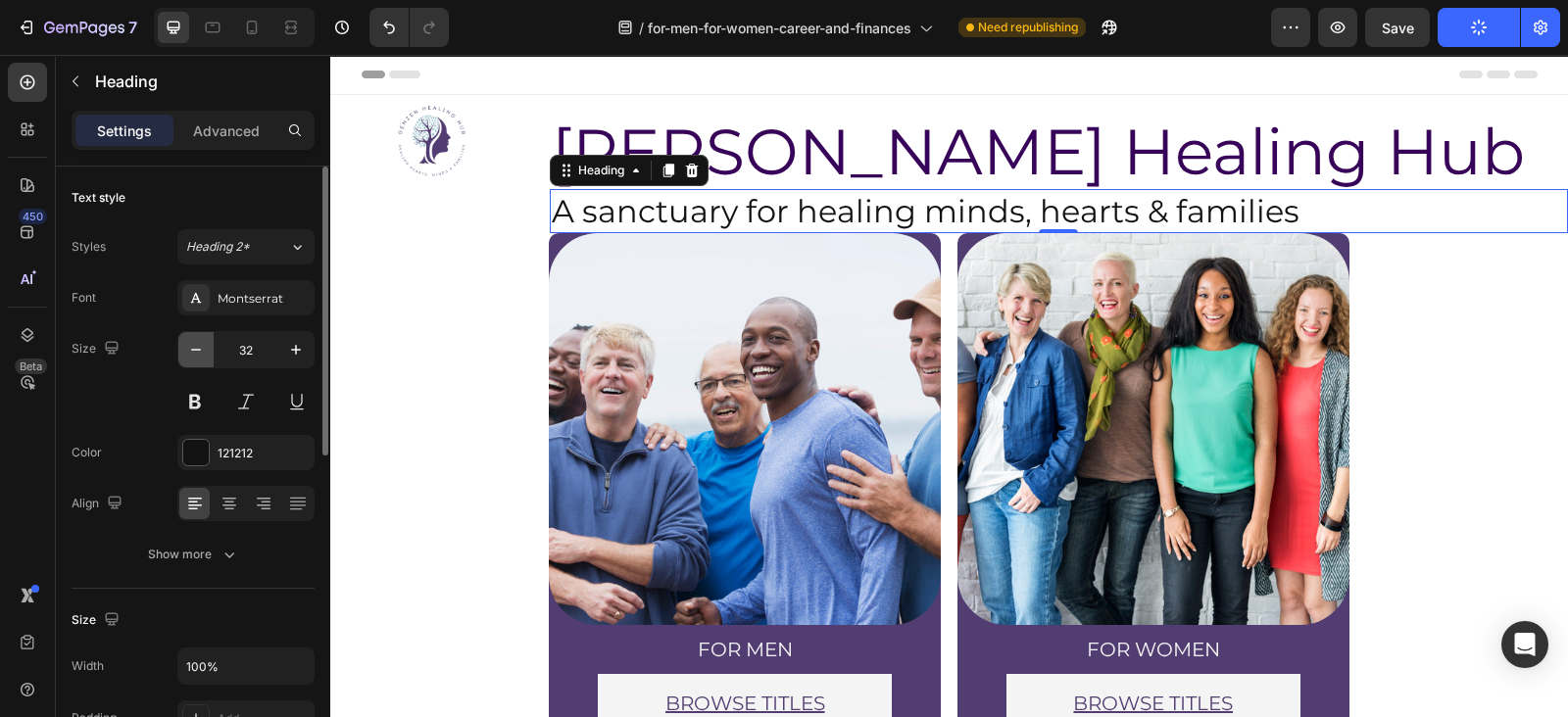
click at [188, 341] on icon "button" at bounding box center [196, 351] width 20 height 20
type input "31"
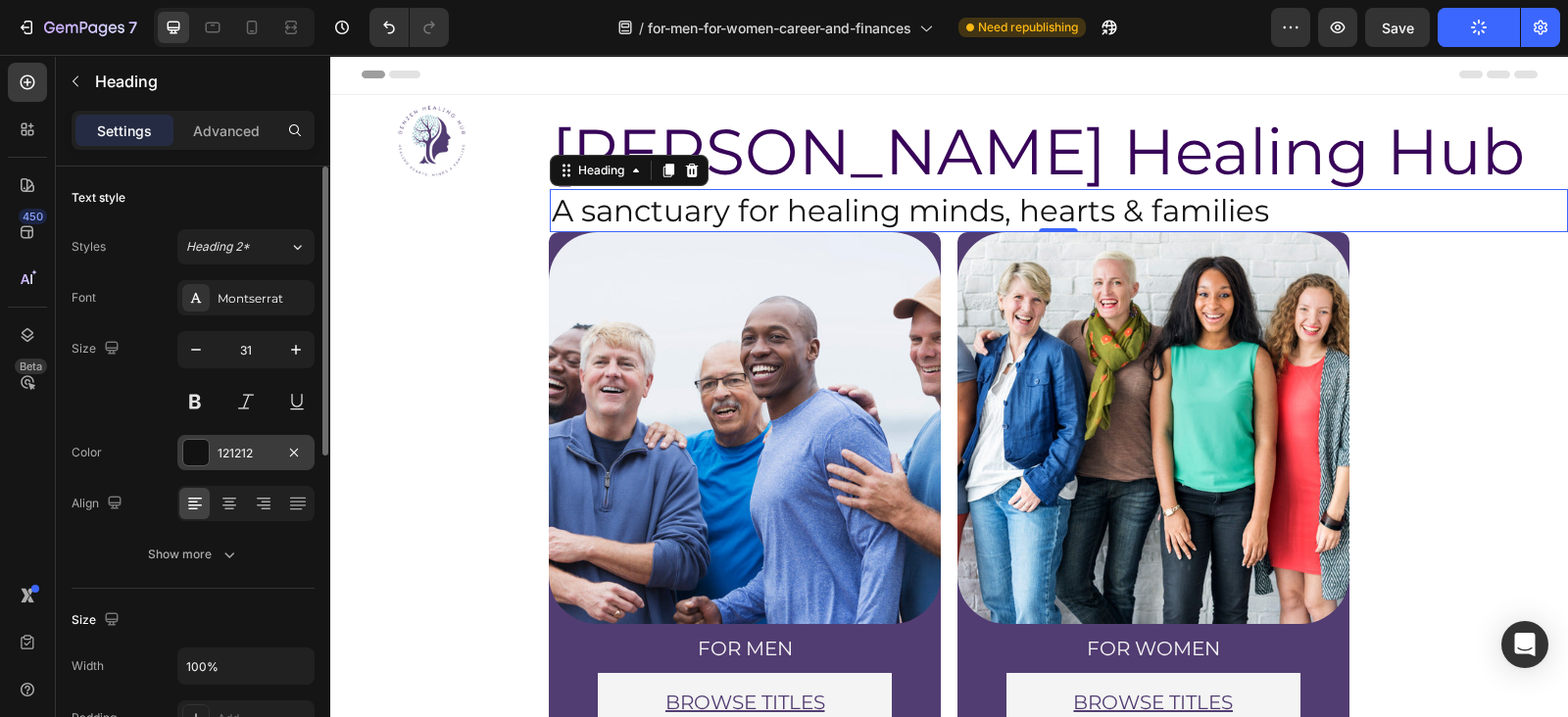
click at [211, 465] on div "121212" at bounding box center [246, 452] width 137 height 35
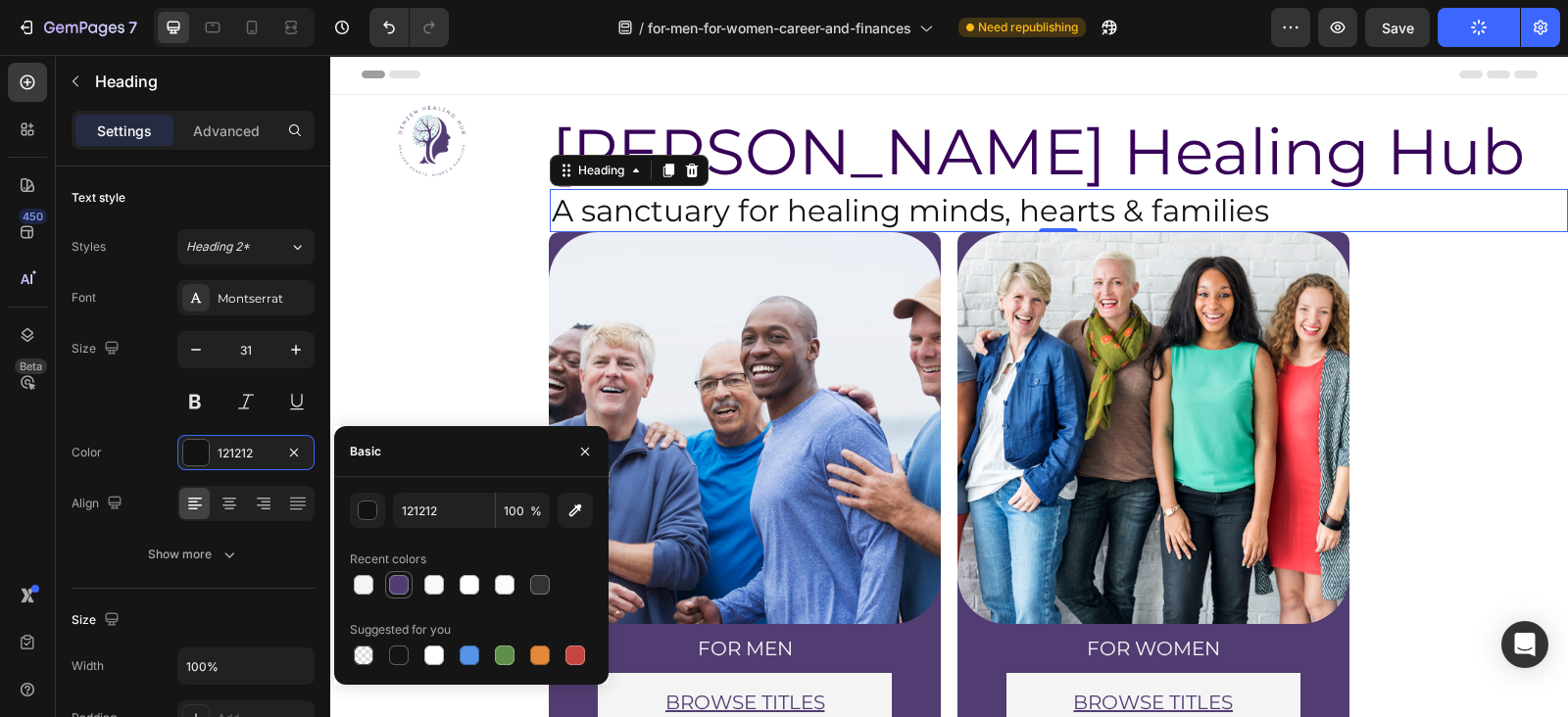
click at [396, 574] on div at bounding box center [399, 585] width 24 height 24
type input "523D72"
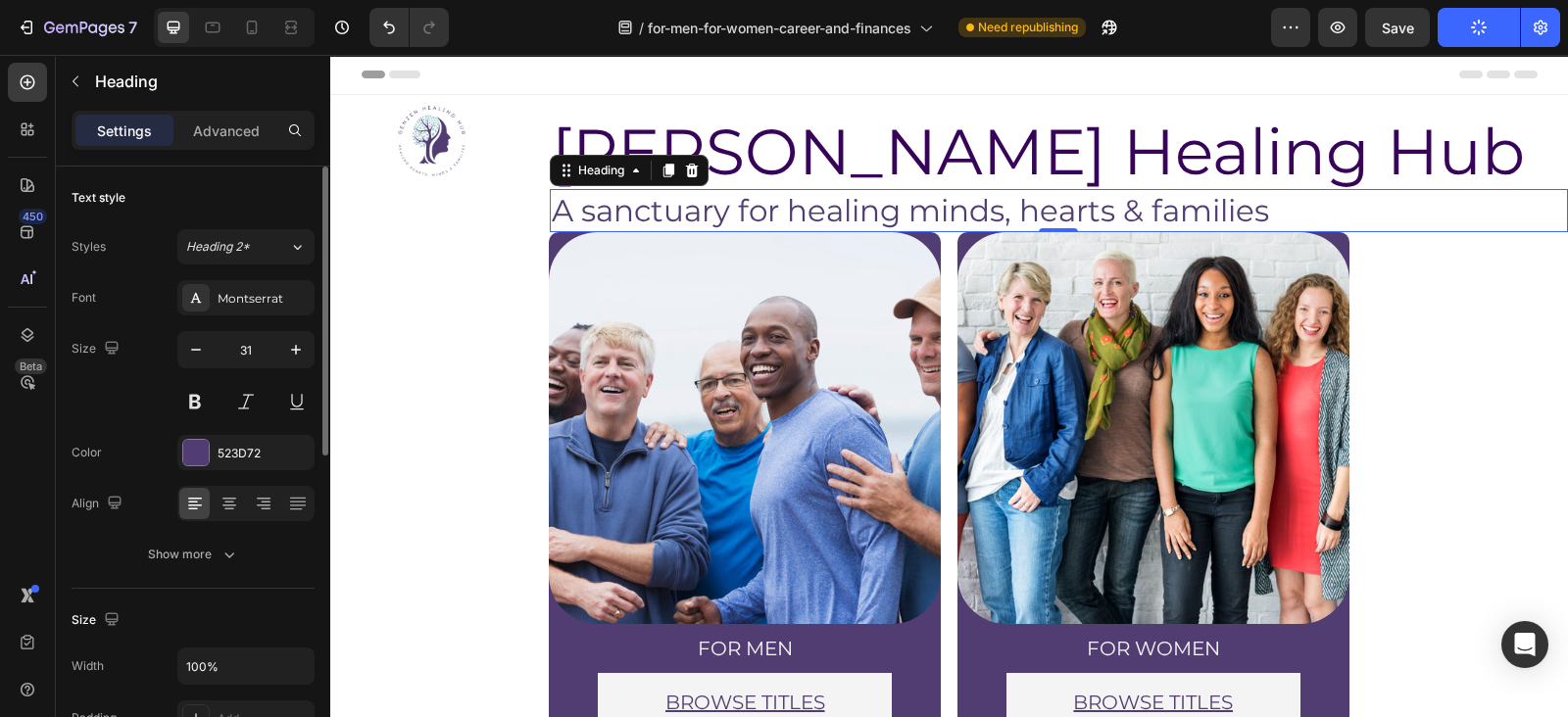
click at [261, 600] on div "Size Width 100% Padding Add..." at bounding box center [193, 671] width 243 height 164
click at [251, 381] on div "31" at bounding box center [246, 375] width 137 height 88
click at [250, 405] on button at bounding box center [246, 401] width 35 height 35
click at [199, 358] on icon "button" at bounding box center [196, 351] width 20 height 20
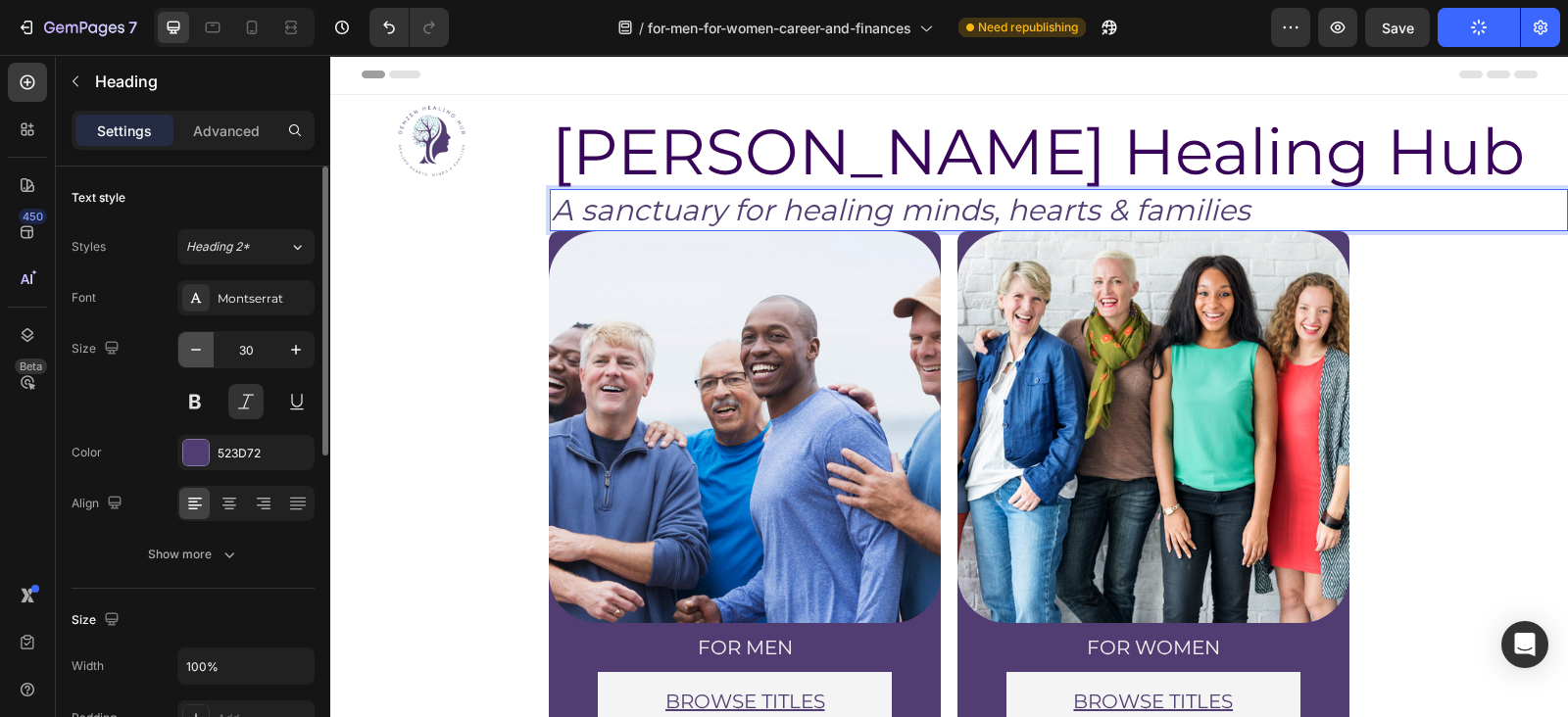
click at [201, 362] on button "button" at bounding box center [196, 350] width 35 height 35
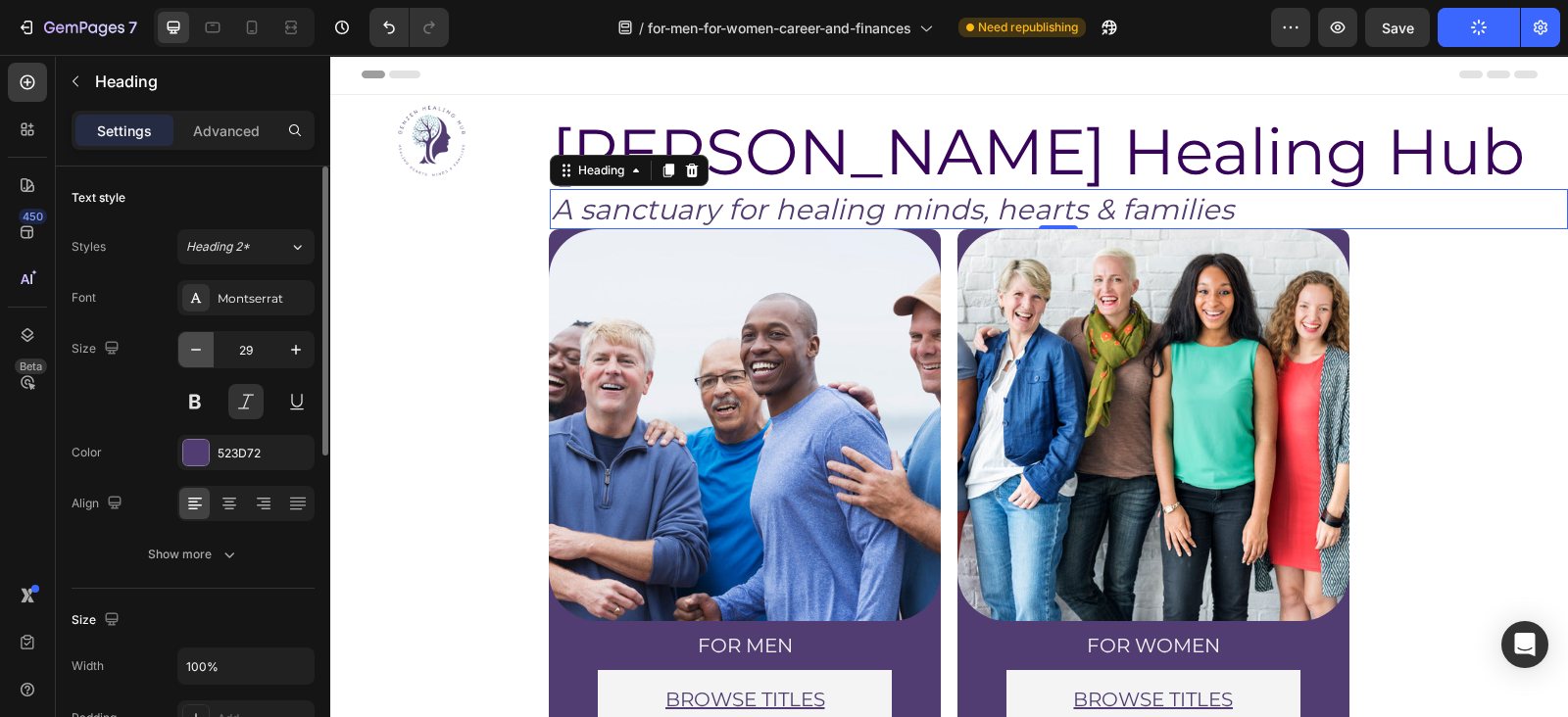
click at [201, 362] on button "button" at bounding box center [196, 350] width 35 height 35
type input "28"
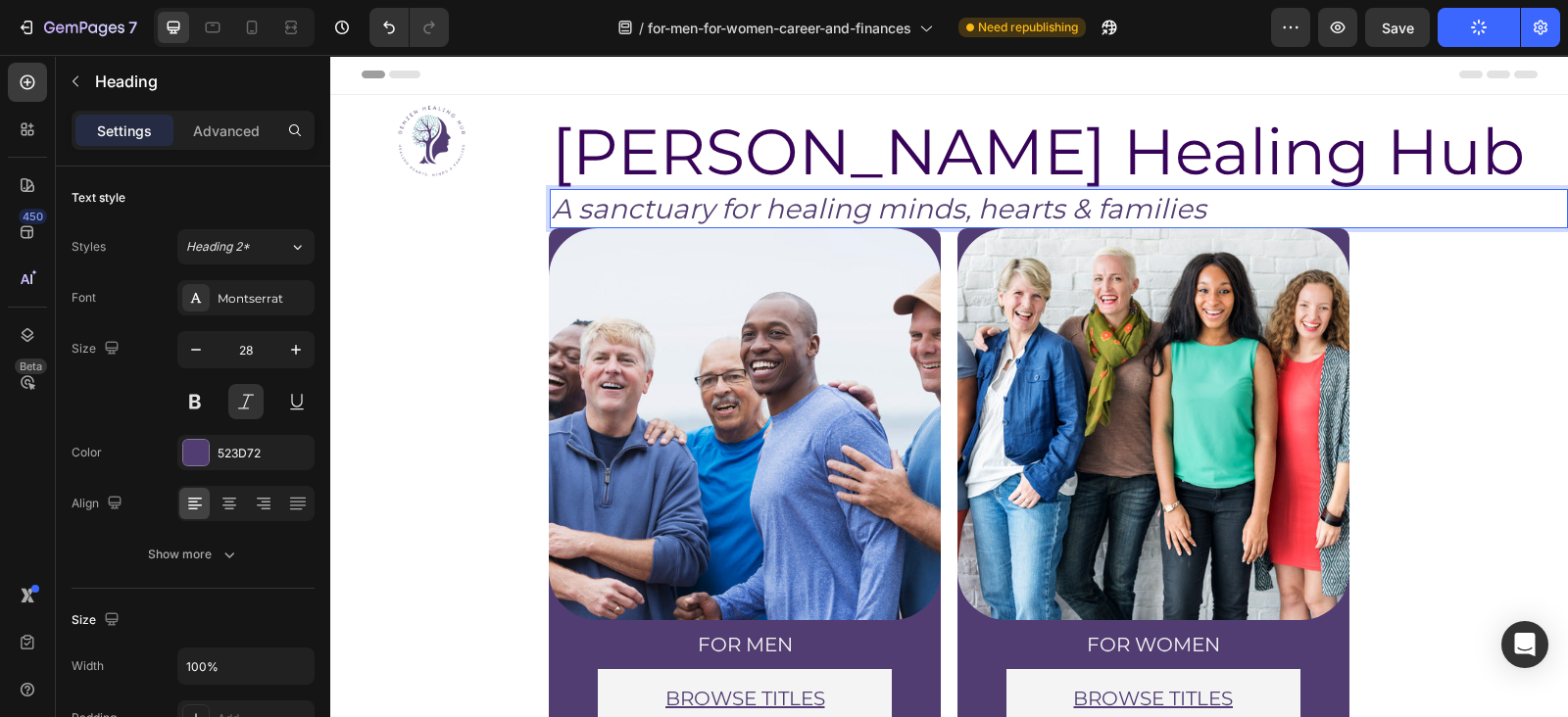
click at [773, 214] on p "A sanctuary for healing minds, hearts & families" at bounding box center [1060, 208] width 1015 height 35
click at [843, 152] on h2 "[PERSON_NAME] Healing Hub" at bounding box center [1060, 152] width 1019 height 75
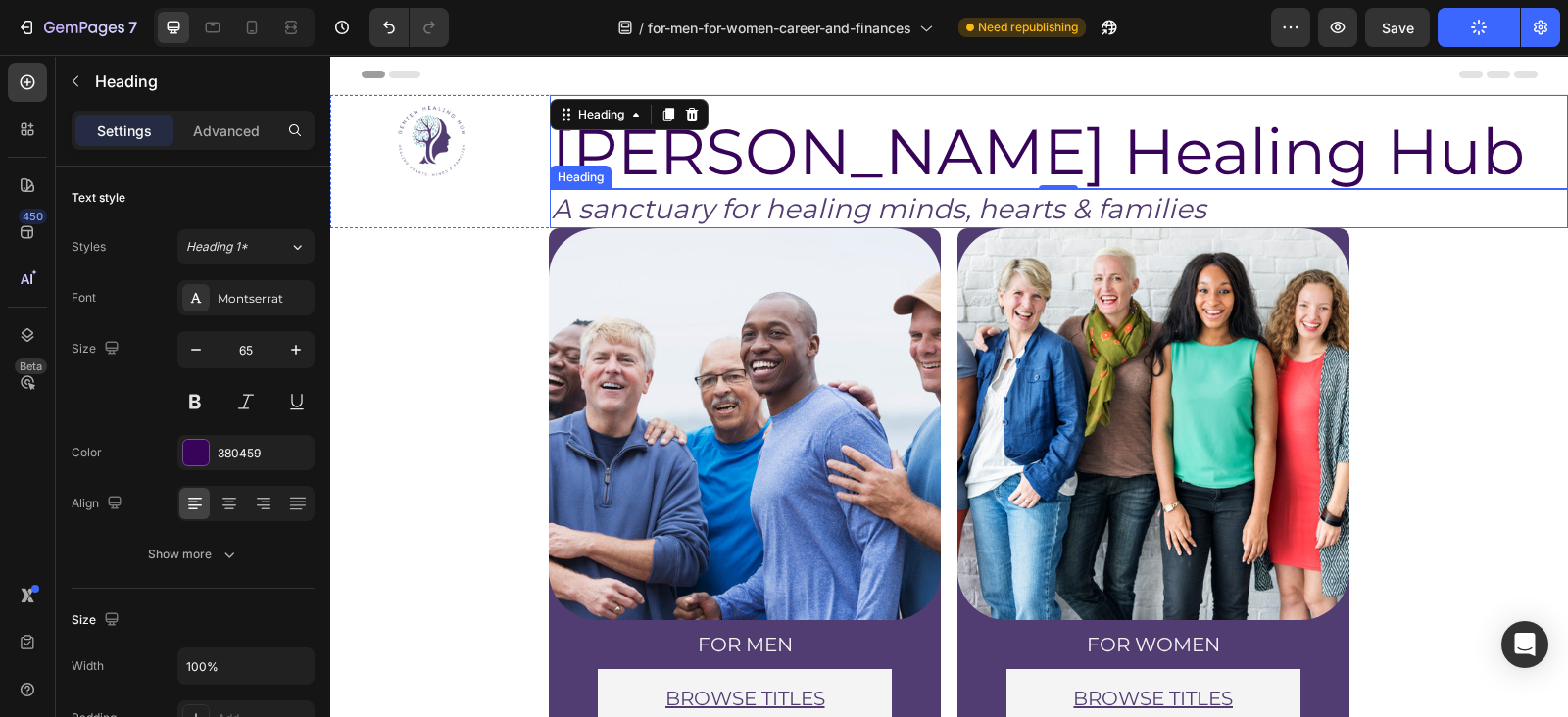
click at [764, 197] on p "A sanctuary for healing minds, hearts & families" at bounding box center [1060, 208] width 1015 height 35
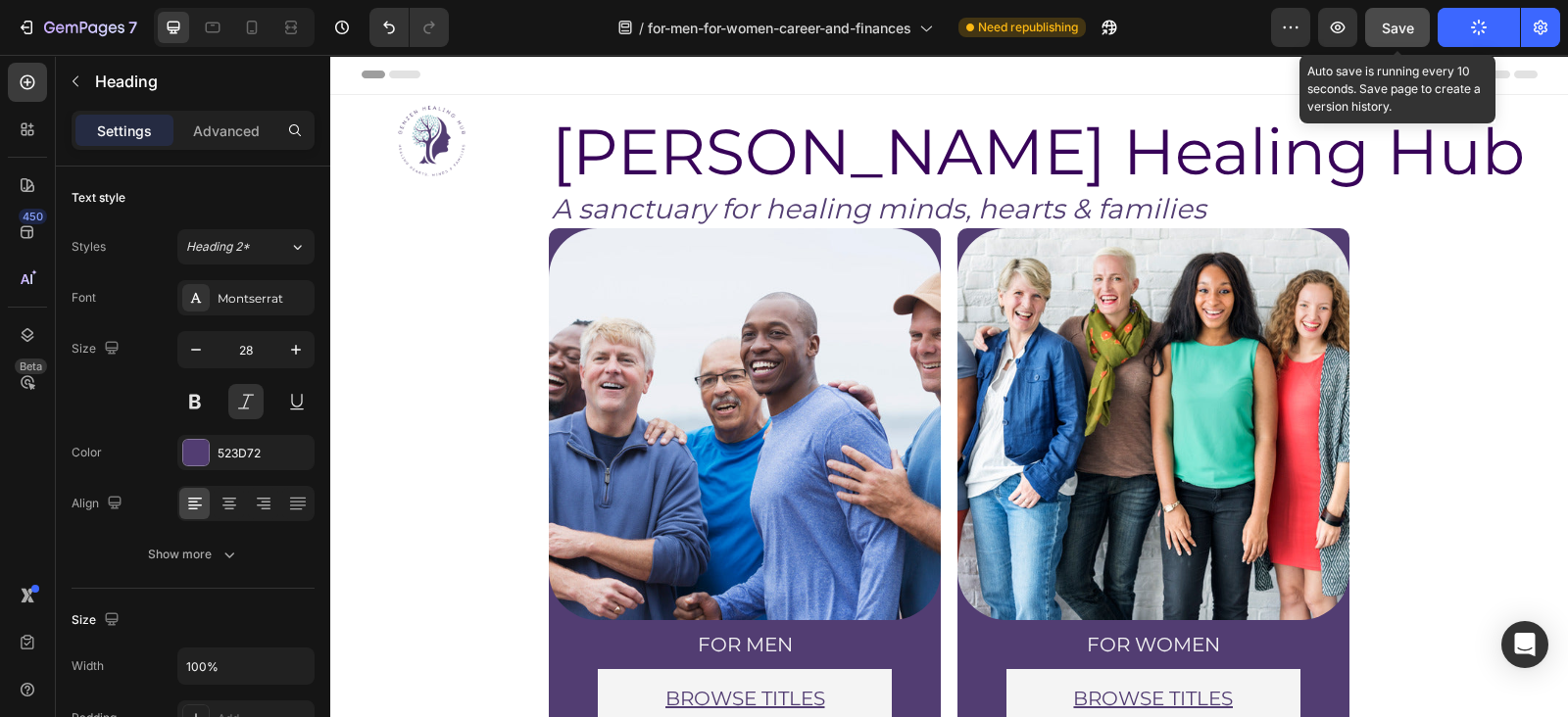
click at [1396, 20] on span "Save" at bounding box center [1398, 28] width 32 height 17
click at [1396, 20] on icon "button" at bounding box center [1398, 28] width 19 height 19
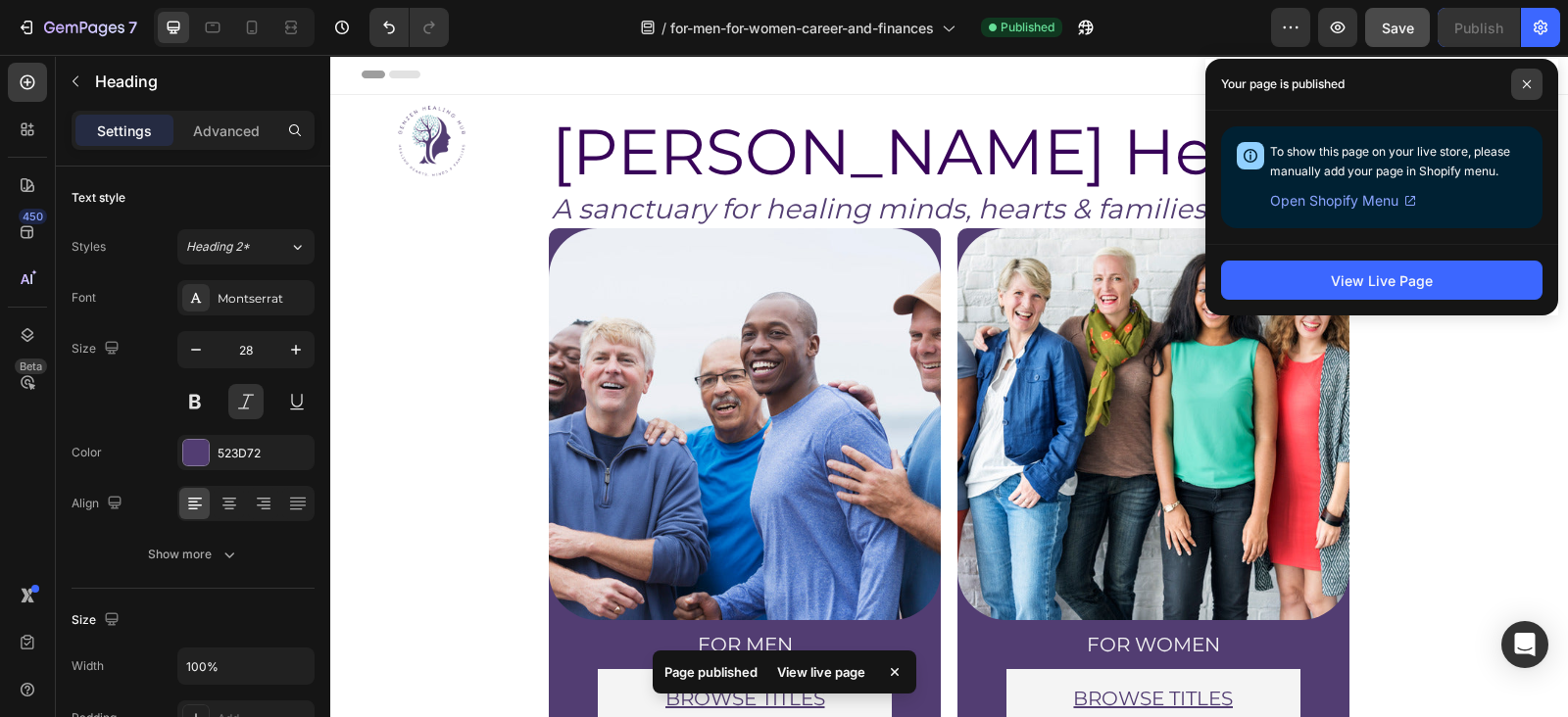
click at [1528, 87] on icon at bounding box center [1527, 84] width 10 height 10
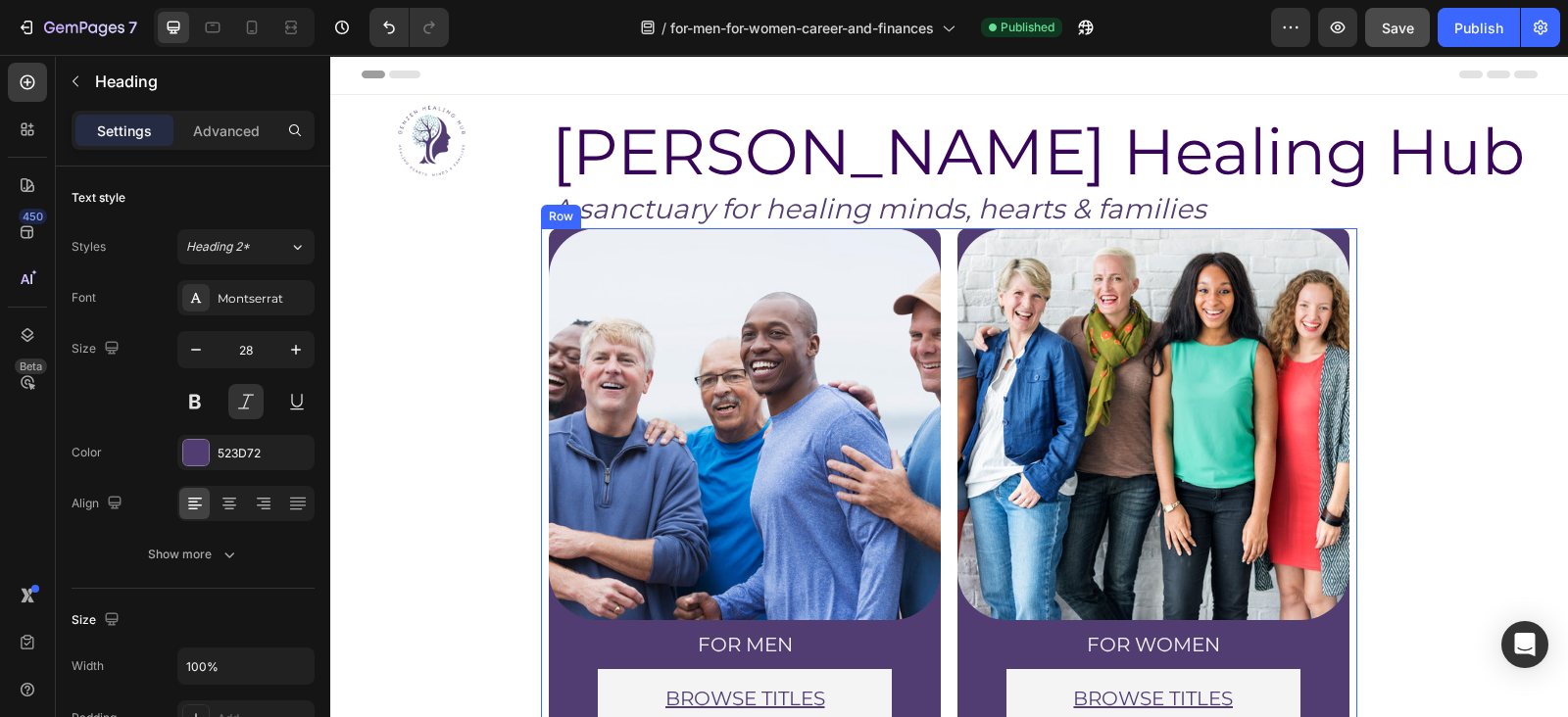
click at [937, 252] on div "Image for men Heading BROWSE TITLES Button Row Row" at bounding box center [745, 486] width 408 height 515
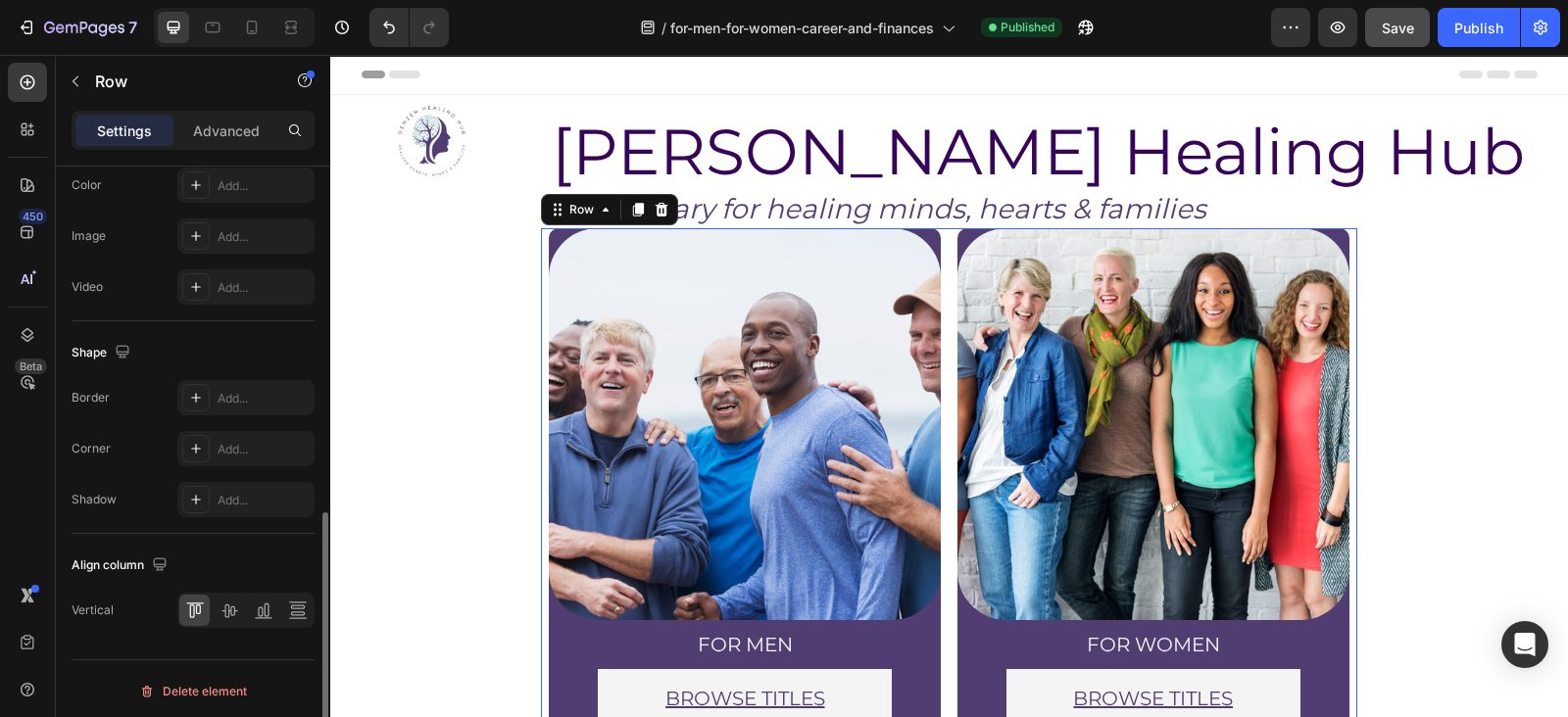
scroll to position [810, 0]
click at [221, 603] on icon at bounding box center [230, 609] width 20 height 20
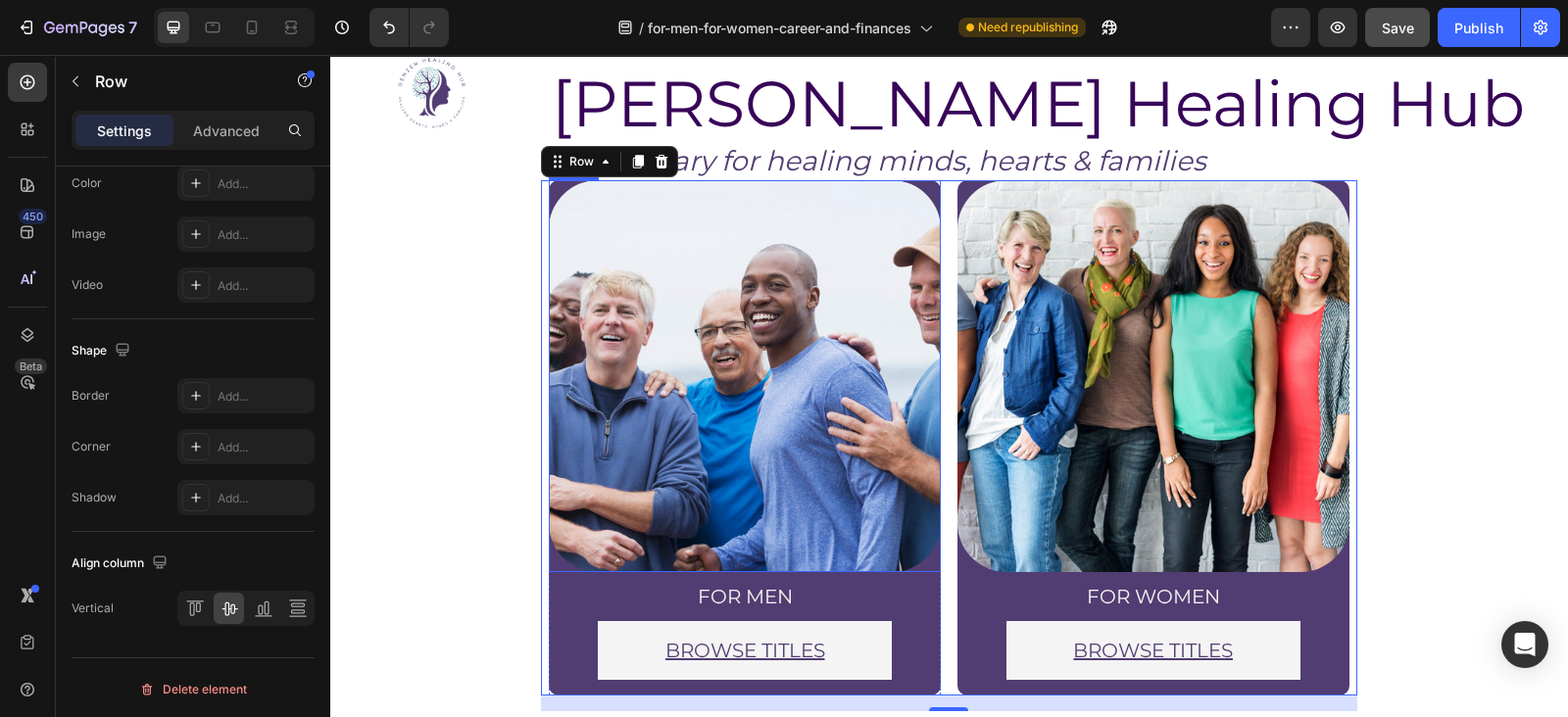
scroll to position [79, 0]
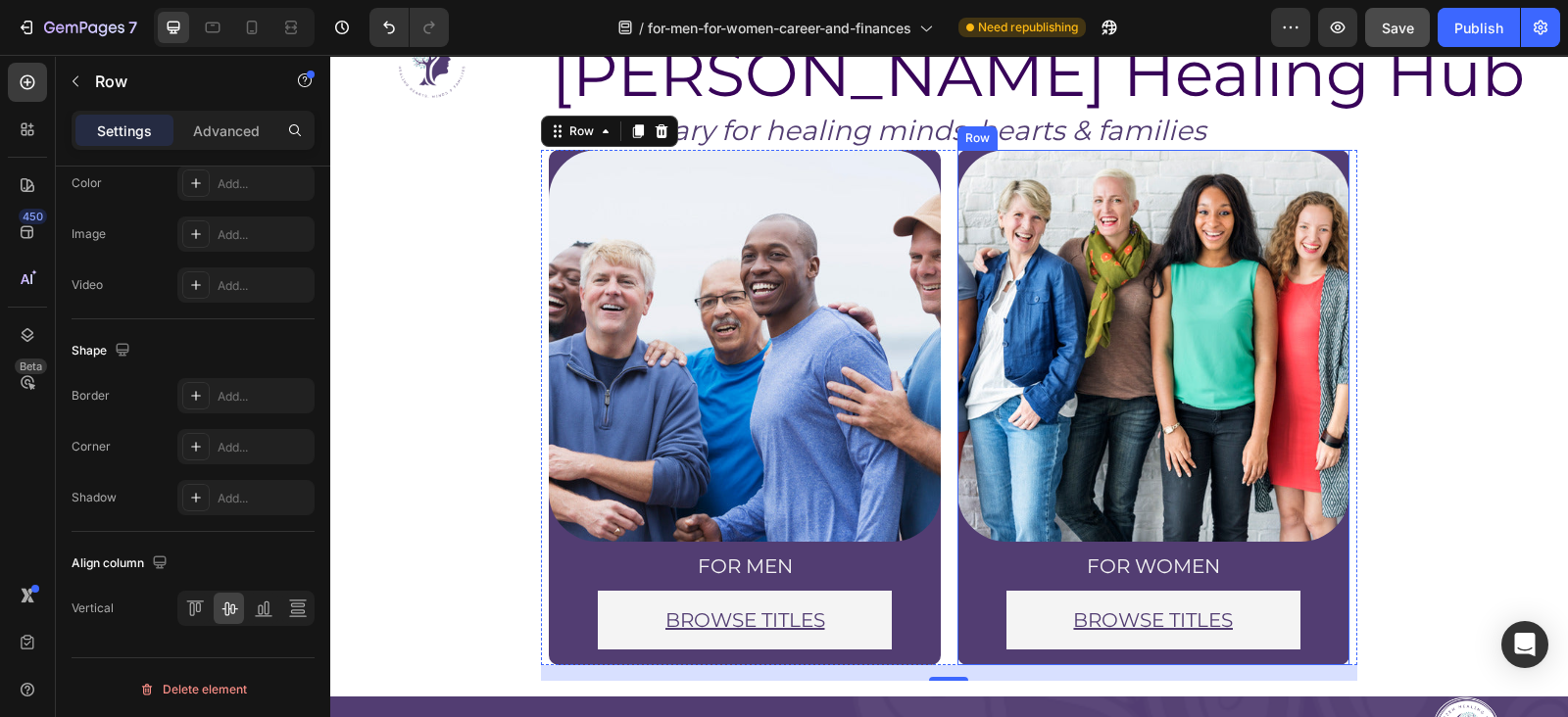
click at [958, 639] on div "Image for women Heading BROWSE TITLES Button Row" at bounding box center [1154, 399] width 392 height 499
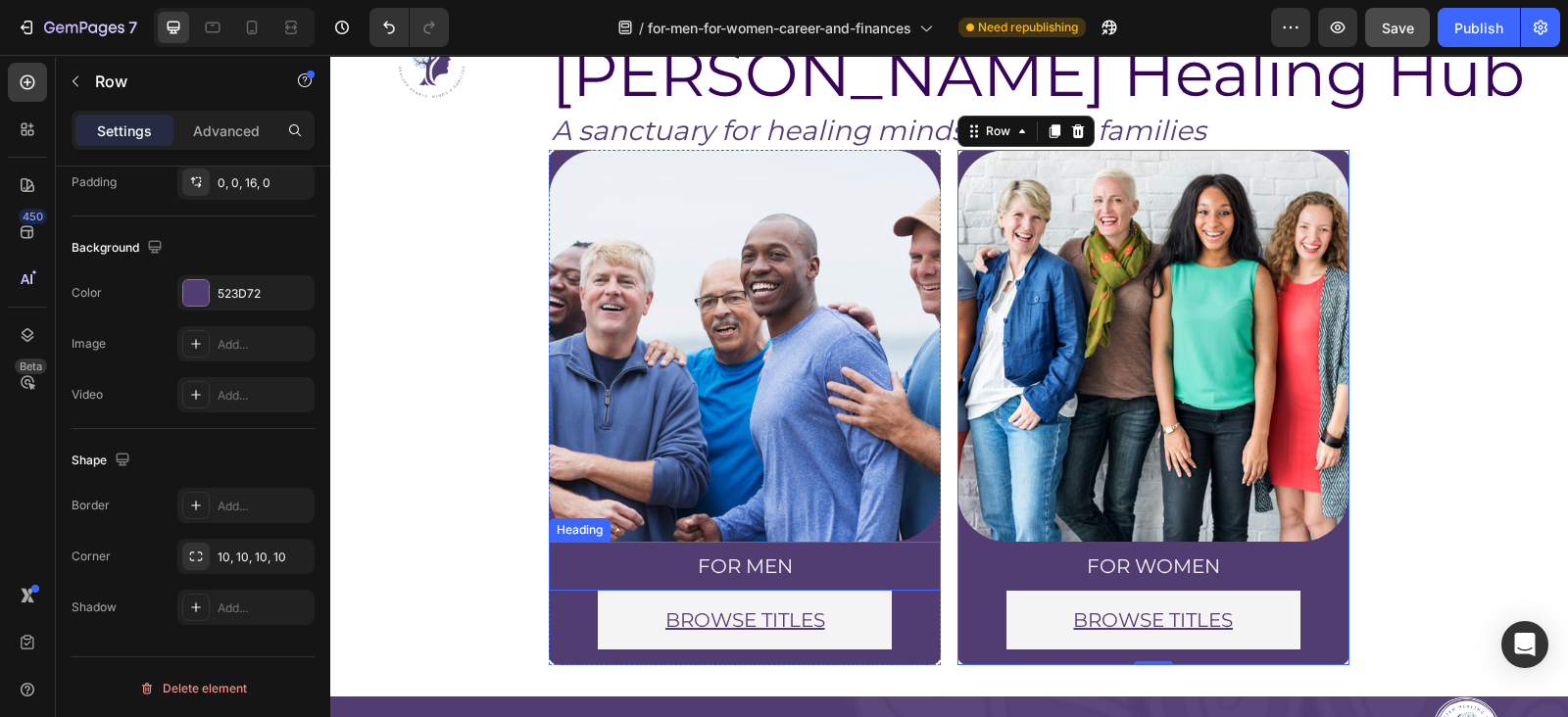
scroll to position [0, 0]
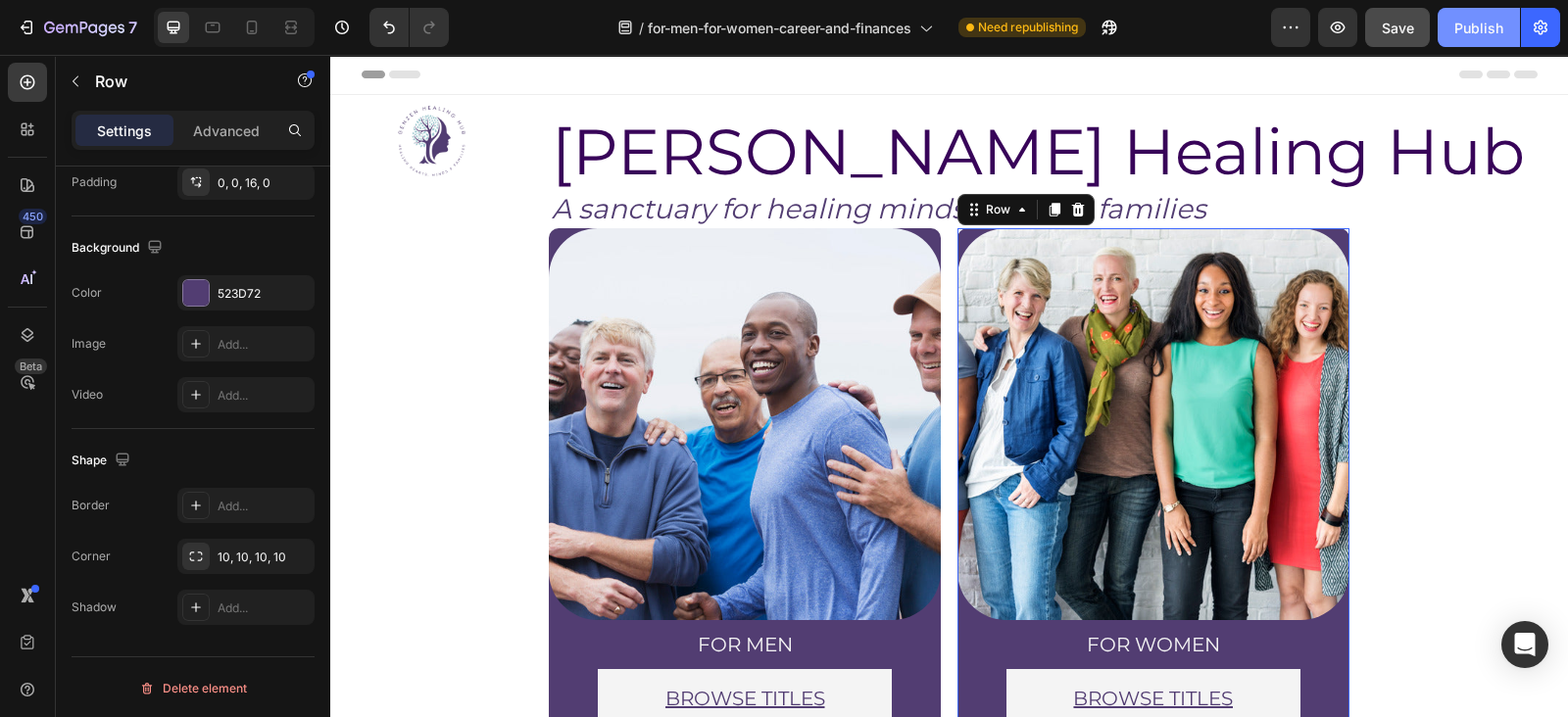
click at [1488, 22] on div "Publish" at bounding box center [1478, 28] width 49 height 21
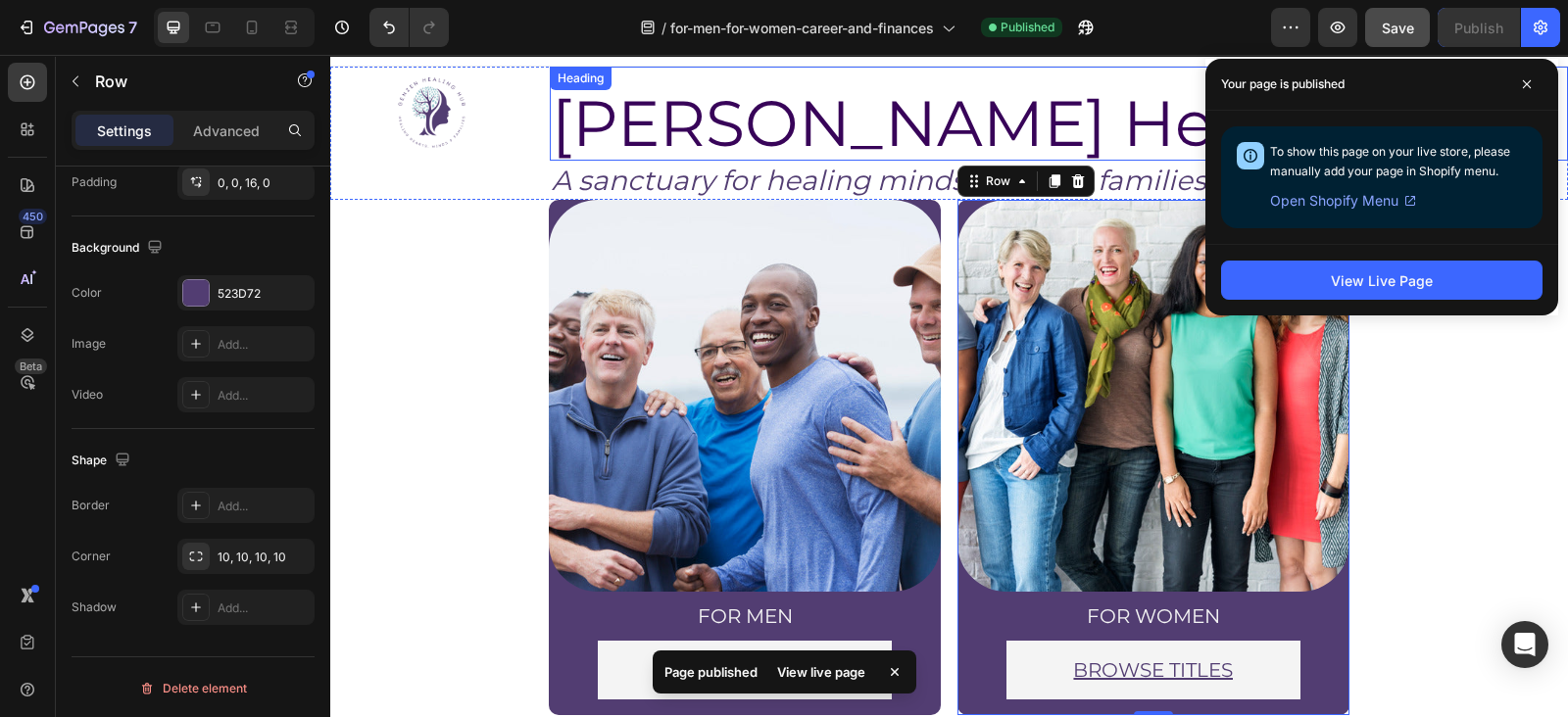
scroll to position [58, 0]
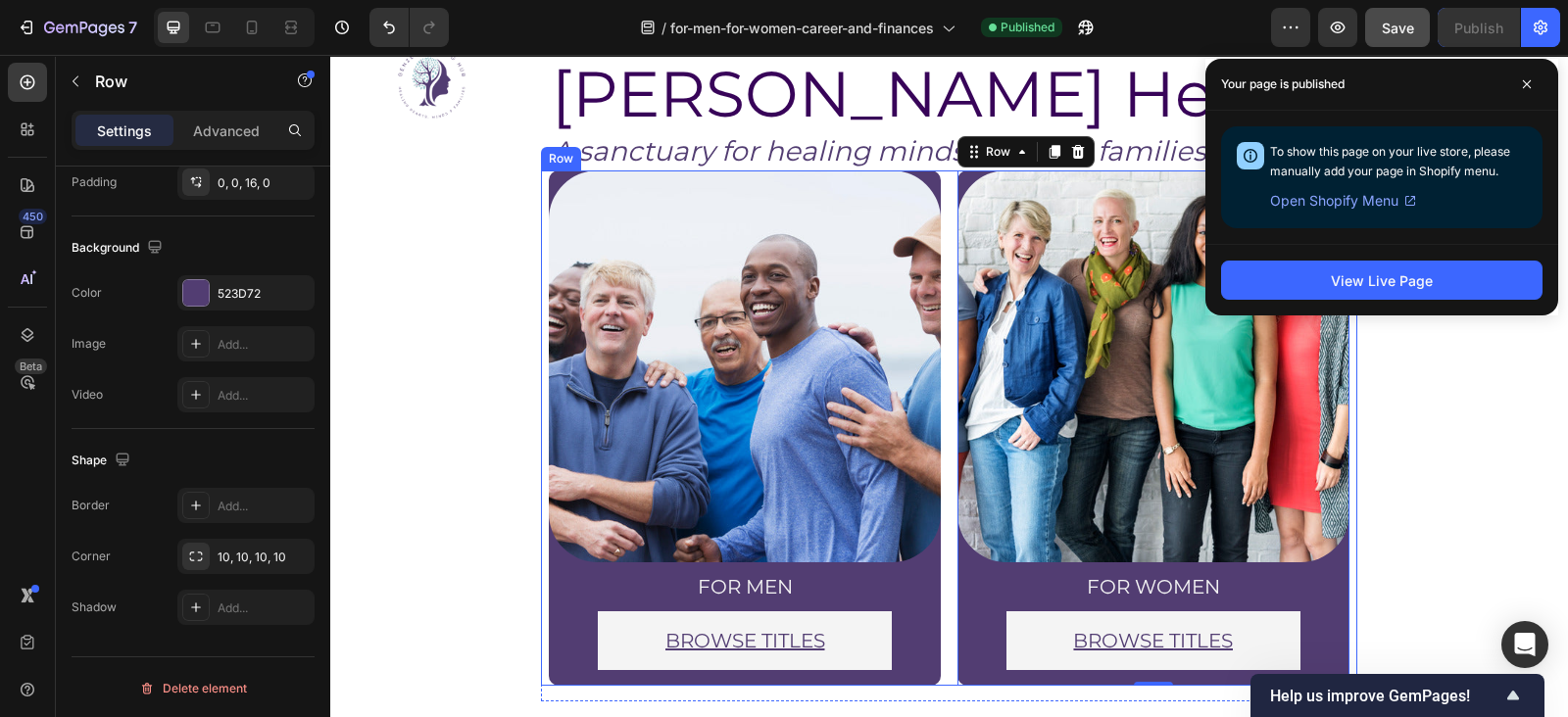
click at [541, 194] on div "Image for men Heading BROWSE TITLES Button Row Row" at bounding box center [745, 428] width 408 height 515
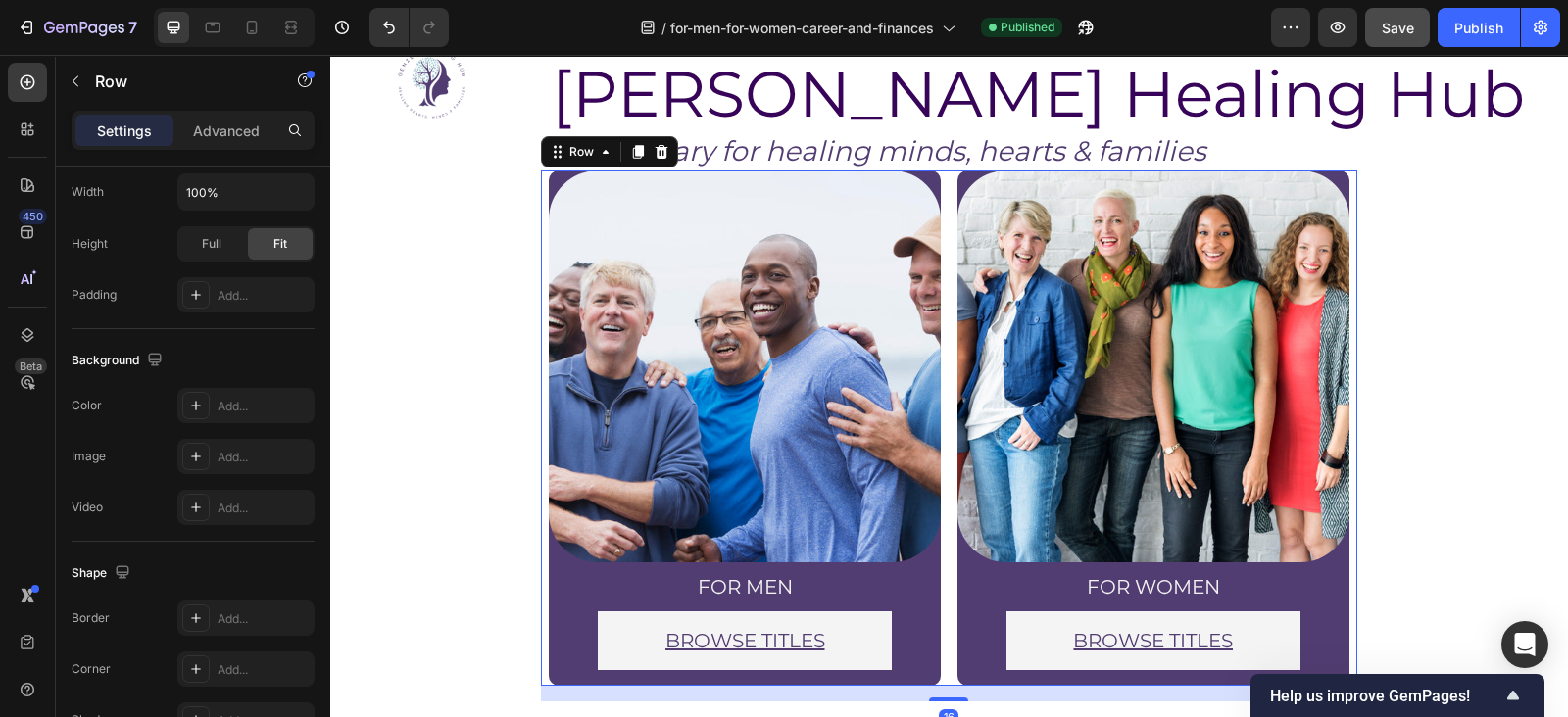
click at [519, 197] on section "Image for men Heading BROWSE TITLES Button Row Row Image for women Heading BROW…" at bounding box center [949, 436] width 1022 height 531
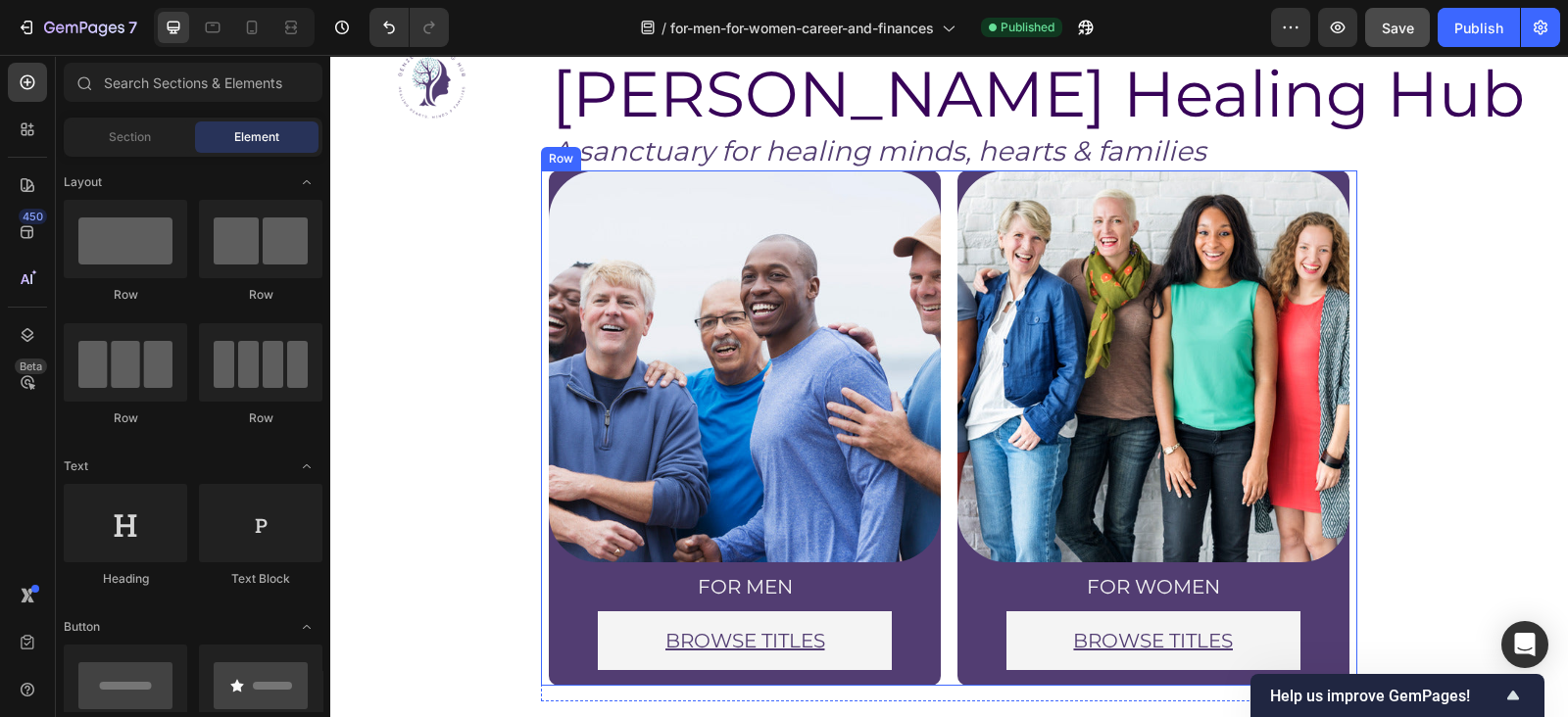
click at [541, 202] on div "Image for men Heading BROWSE TITLES Button Row Row" at bounding box center [745, 428] width 408 height 515
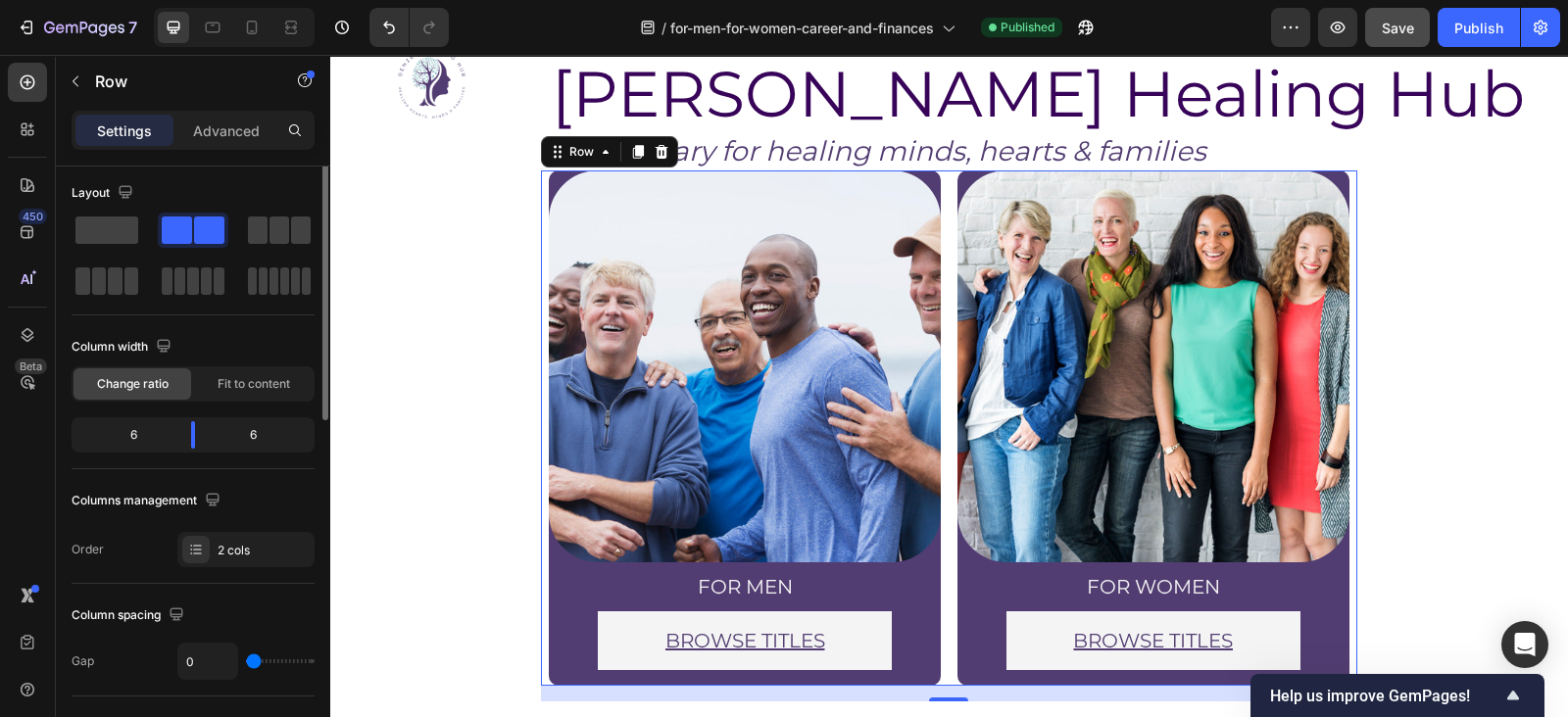
scroll to position [0, 0]
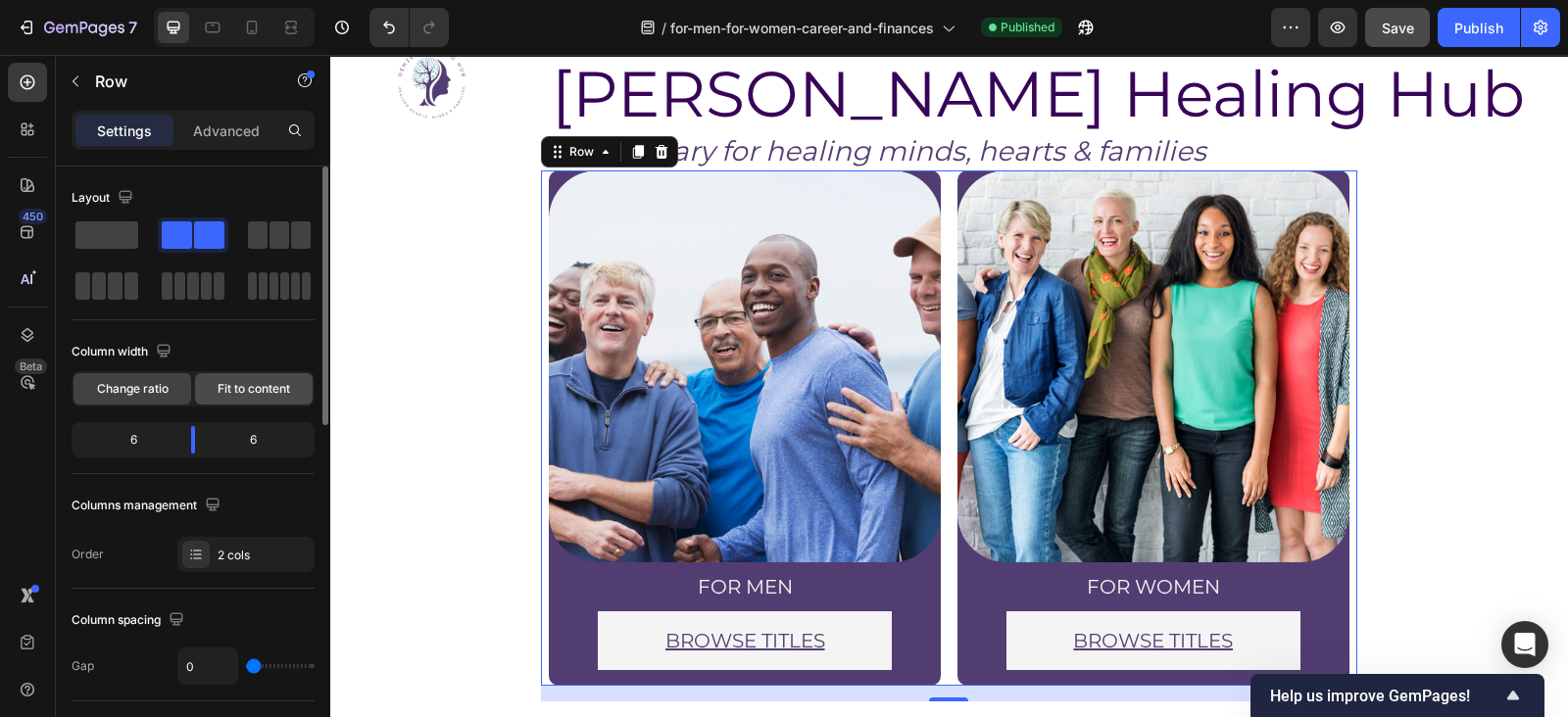
click at [214, 394] on div "Fit to content" at bounding box center [254, 388] width 118 height 31
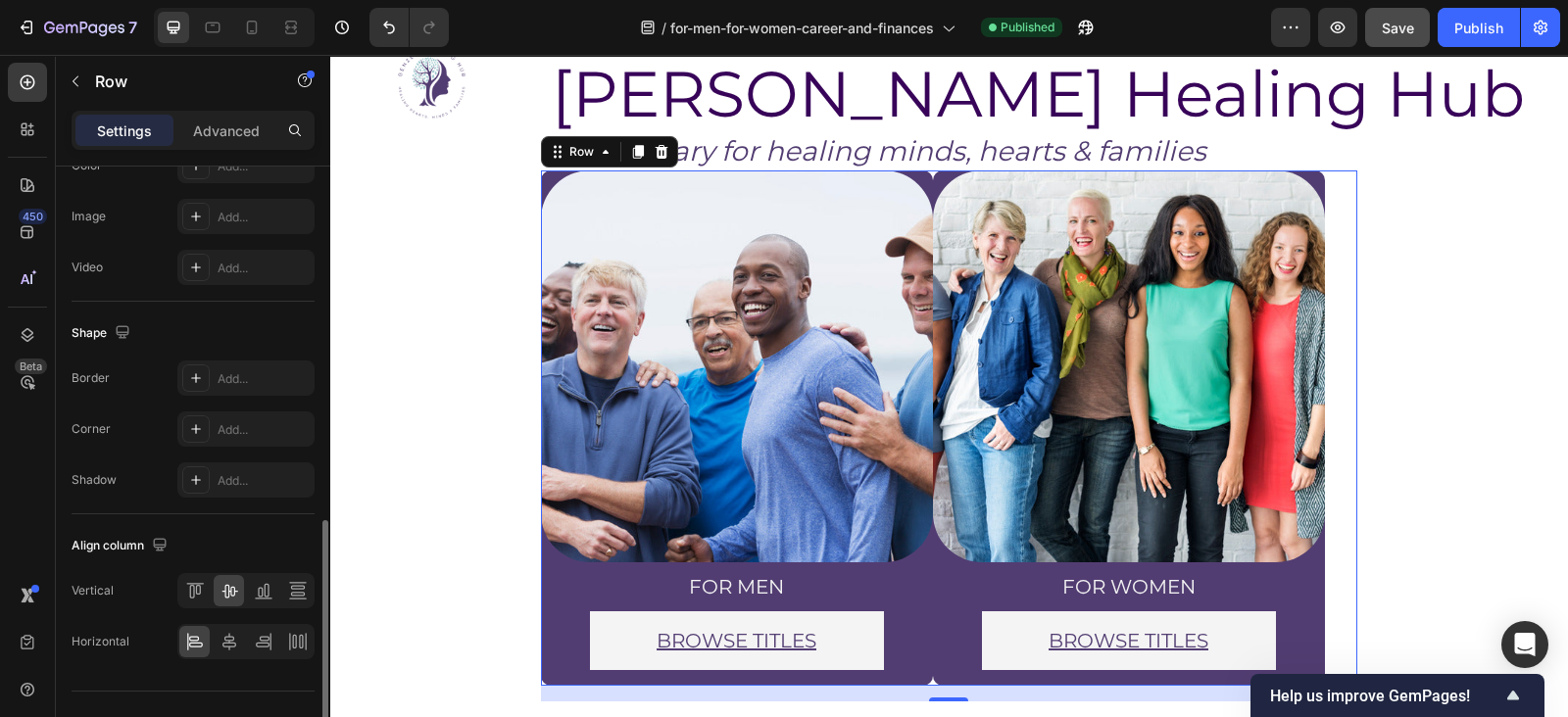
scroll to position [810, 0]
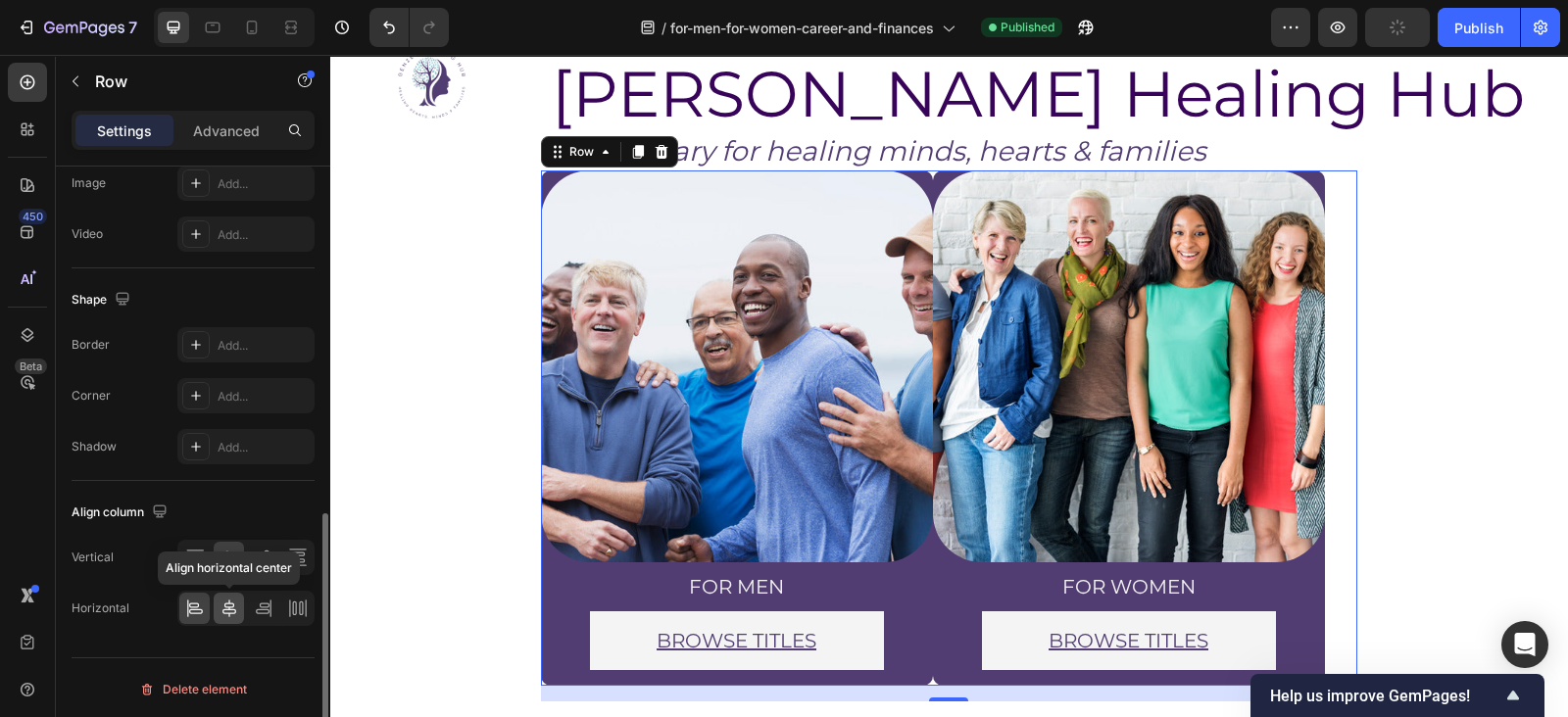
click at [227, 593] on div at bounding box center [229, 608] width 30 height 31
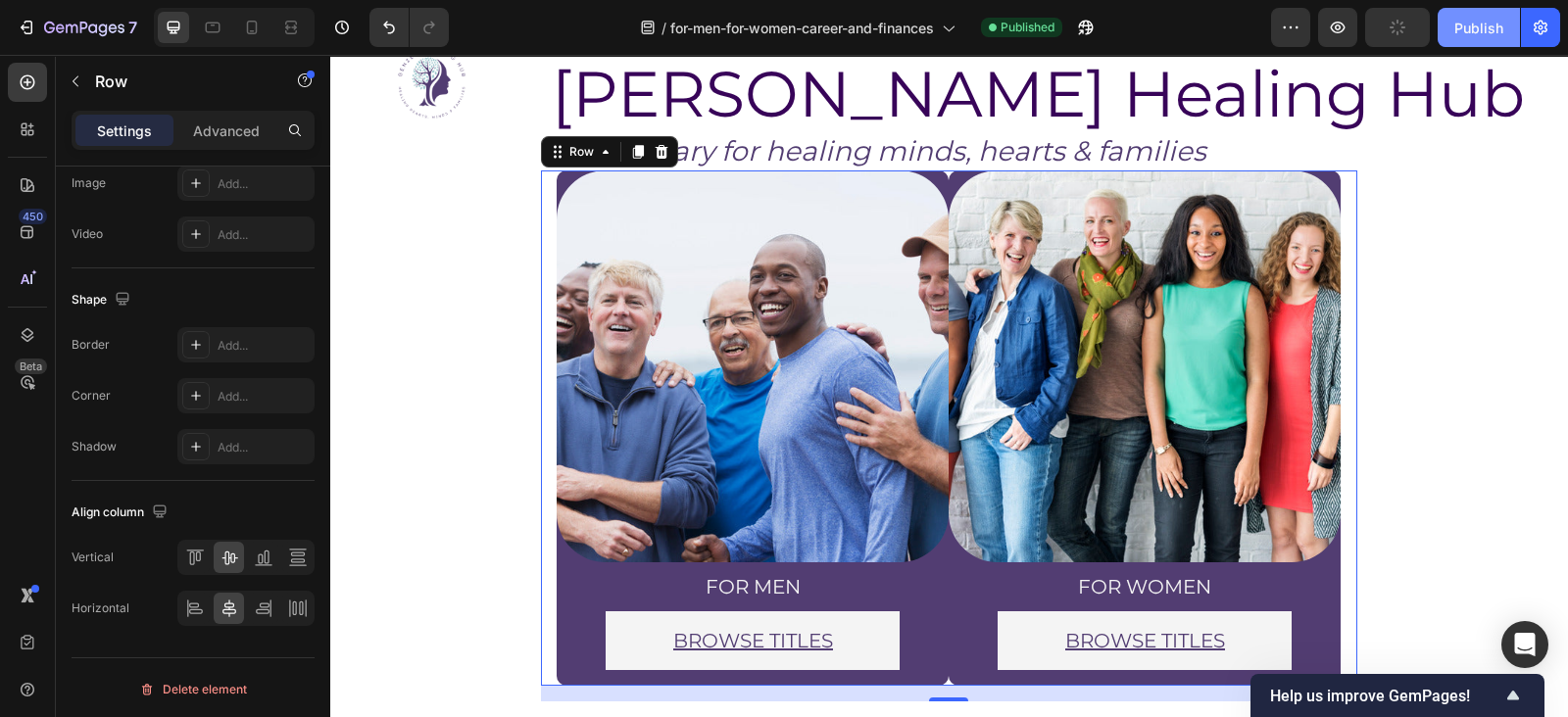
click at [1488, 31] on div "Publish" at bounding box center [1478, 28] width 49 height 21
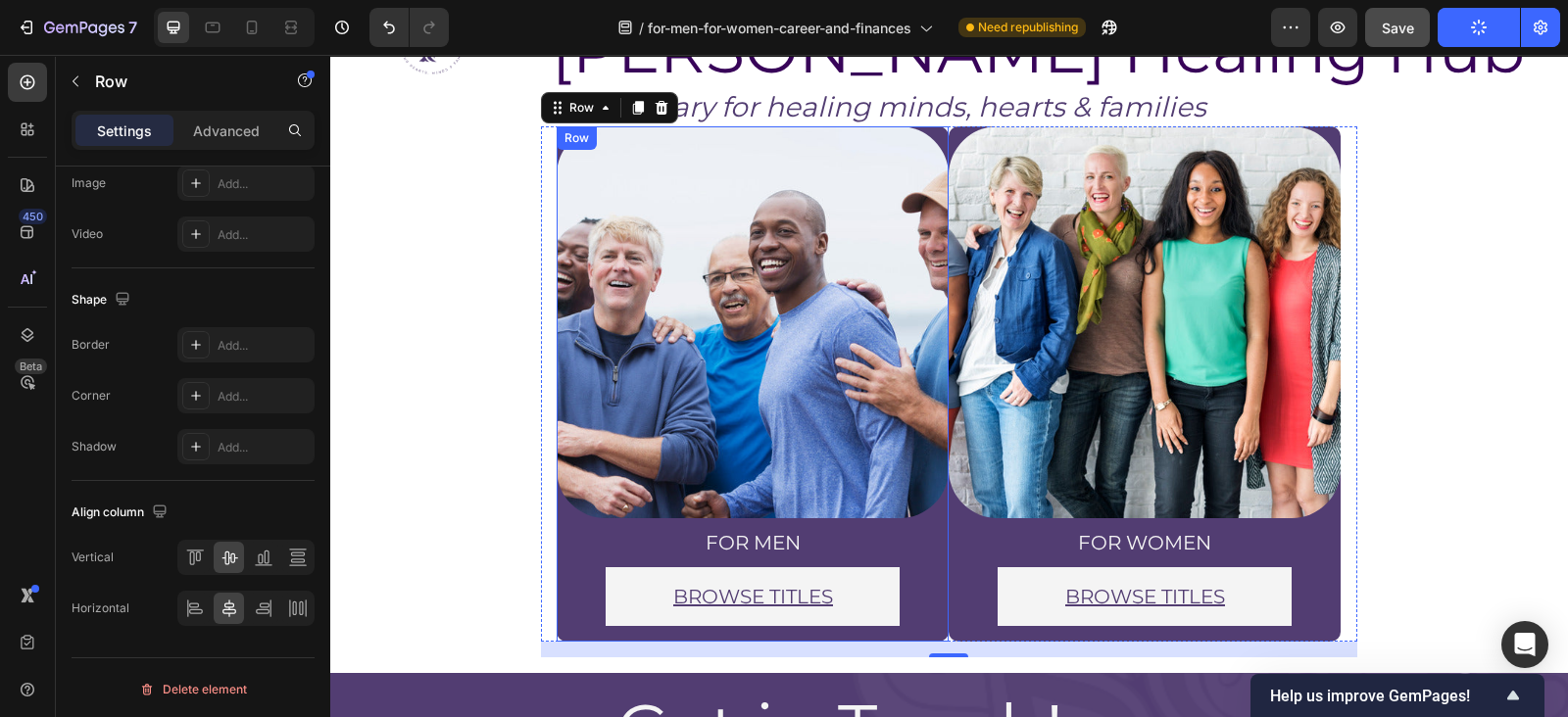
scroll to position [366, 0]
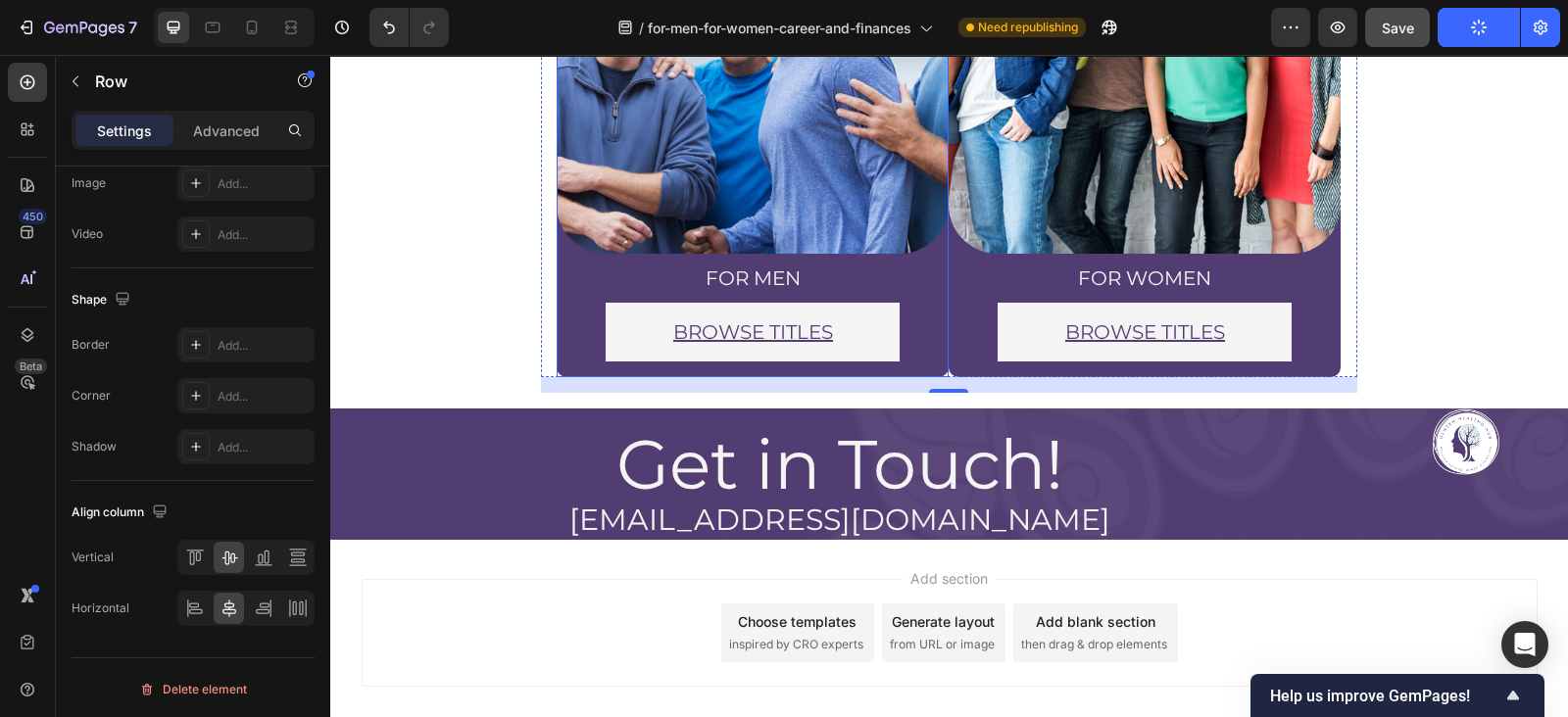
click at [563, 368] on div "Image for men Heading BROWSE TITLES Button Row Row" at bounding box center [752, 120] width 392 height 515
click at [629, 540] on div "Image for men Heading BROWSE TITLES Button Row Row Image for women Heading BROW…" at bounding box center [949, 134] width 1237 height 812
click at [598, 377] on div "Image for men Heading BROWSE TITLES Button Row Row" at bounding box center [752, 120] width 392 height 515
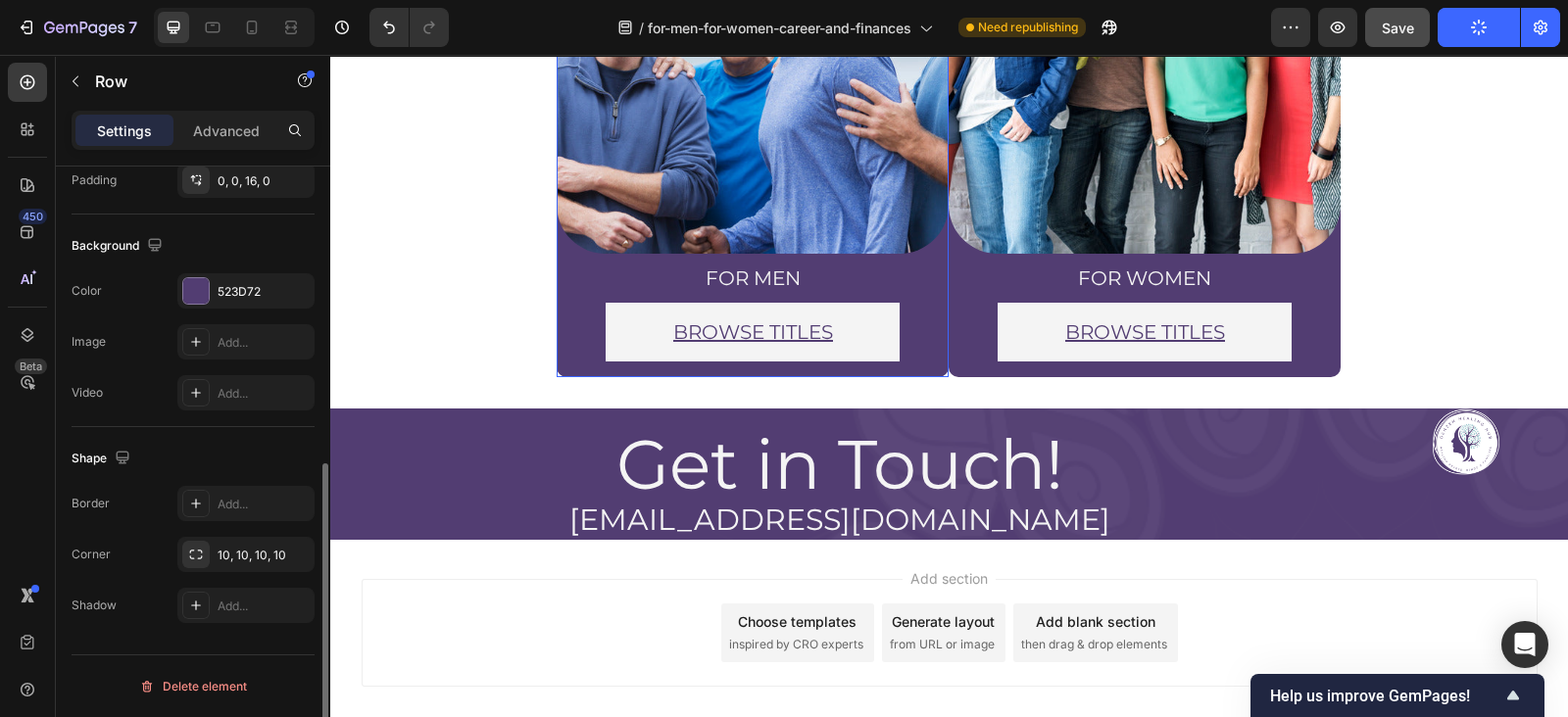
click at [583, 377] on div "Image for men Heading BROWSE TITLES Button Row Row" at bounding box center [752, 120] width 392 height 515
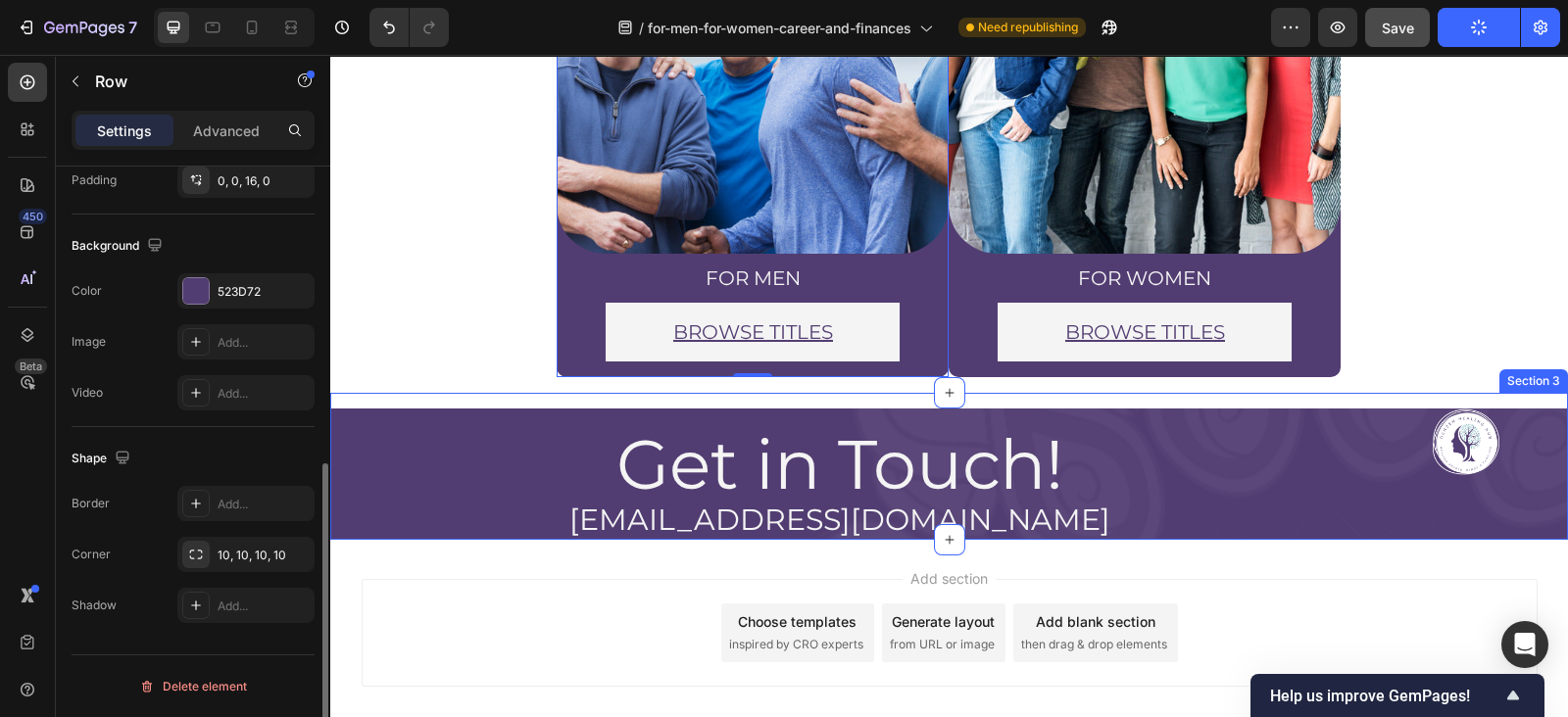
scroll to position [587, 0]
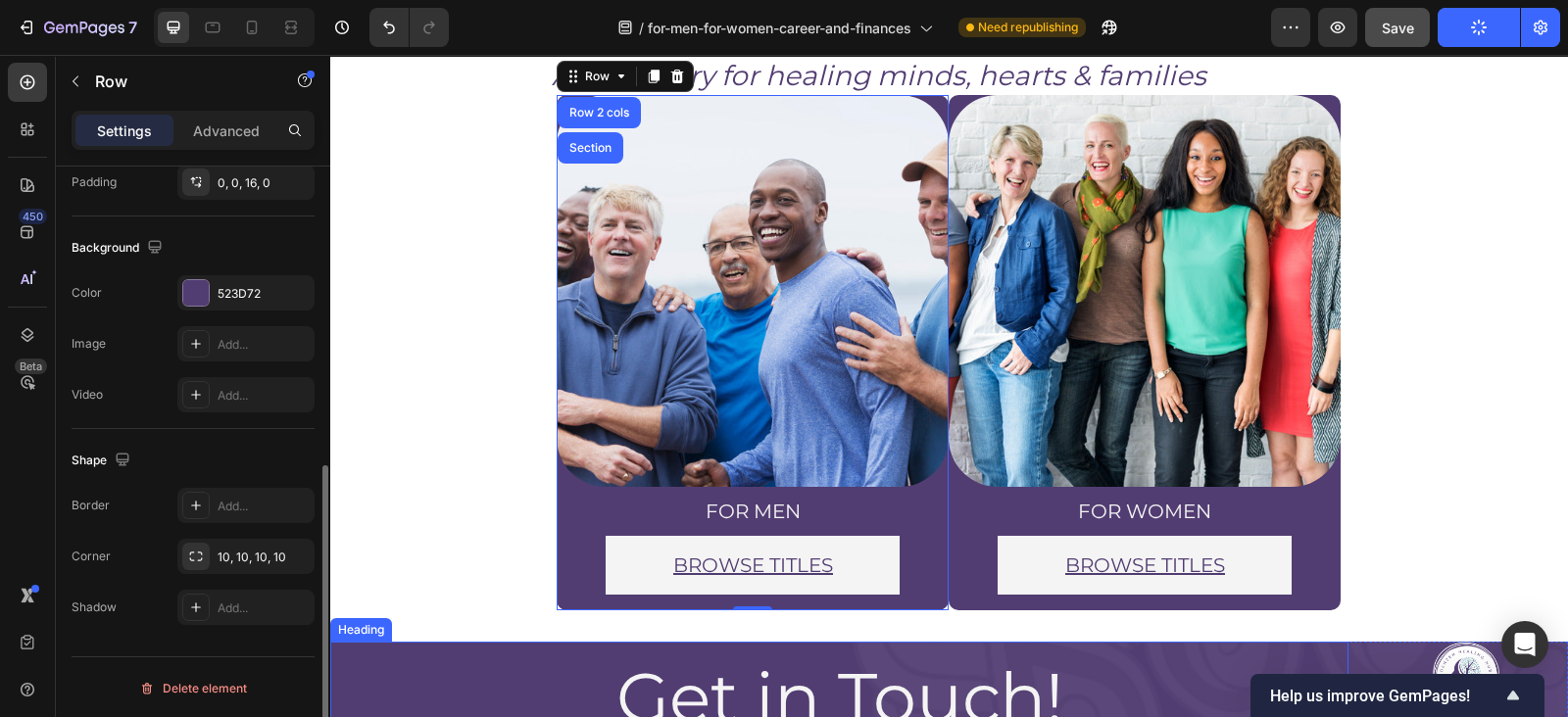
drag, startPoint x: 612, startPoint y: 639, endPoint x: 625, endPoint y: 636, distance: 13.3
click at [546, 625] on div "Image GenZen Healing Hub Heading A sanctuary for healing minds, hearts & famili…" at bounding box center [949, 367] width 1237 height 812
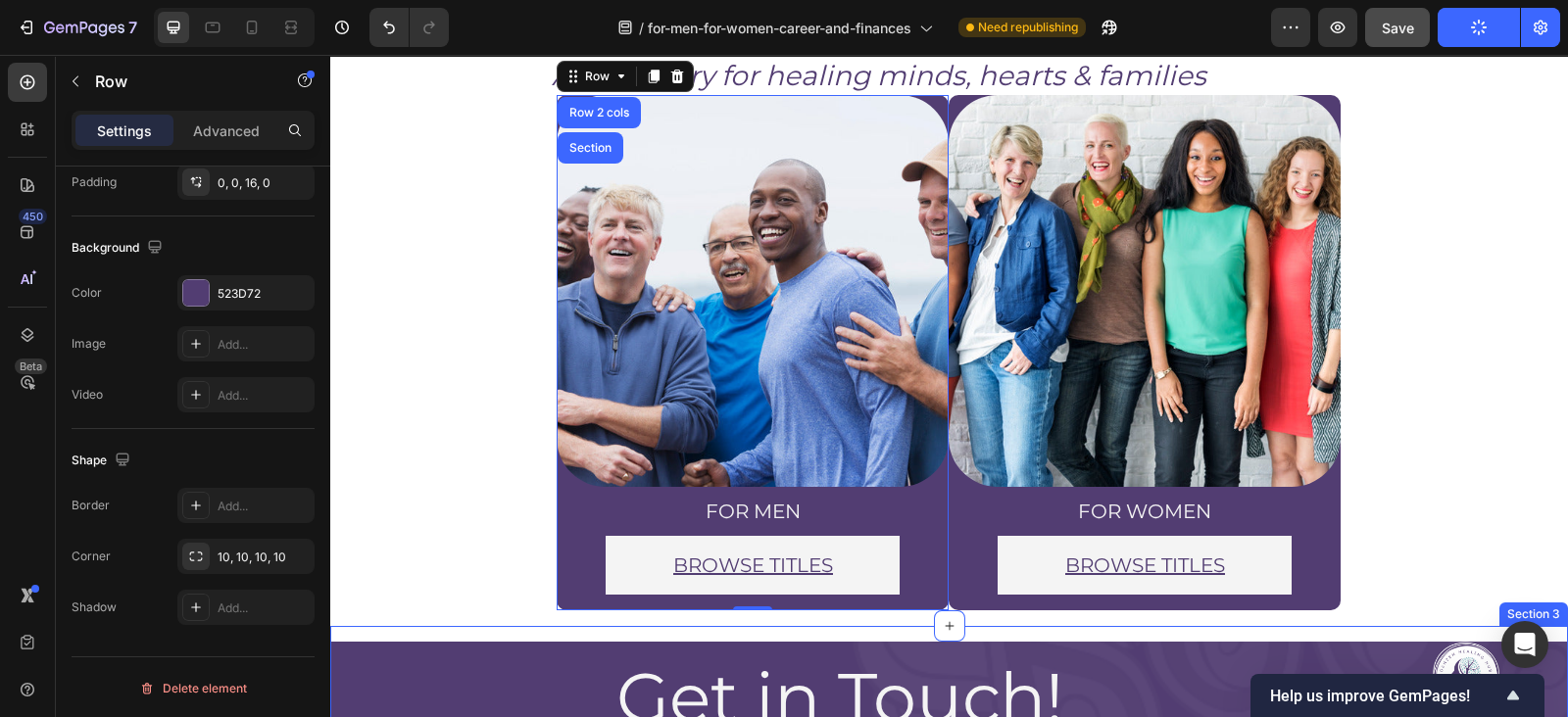
click at [625, 636] on div "Image GenZen Healing Hub Heading A sanctuary for healing minds, hearts & famili…" at bounding box center [949, 367] width 1237 height 812
click at [1389, 179] on section "Image for men Heading BROWSE TITLES Button Row Row Row 2 cols Section 0 Image f…" at bounding box center [949, 360] width 1022 height 531
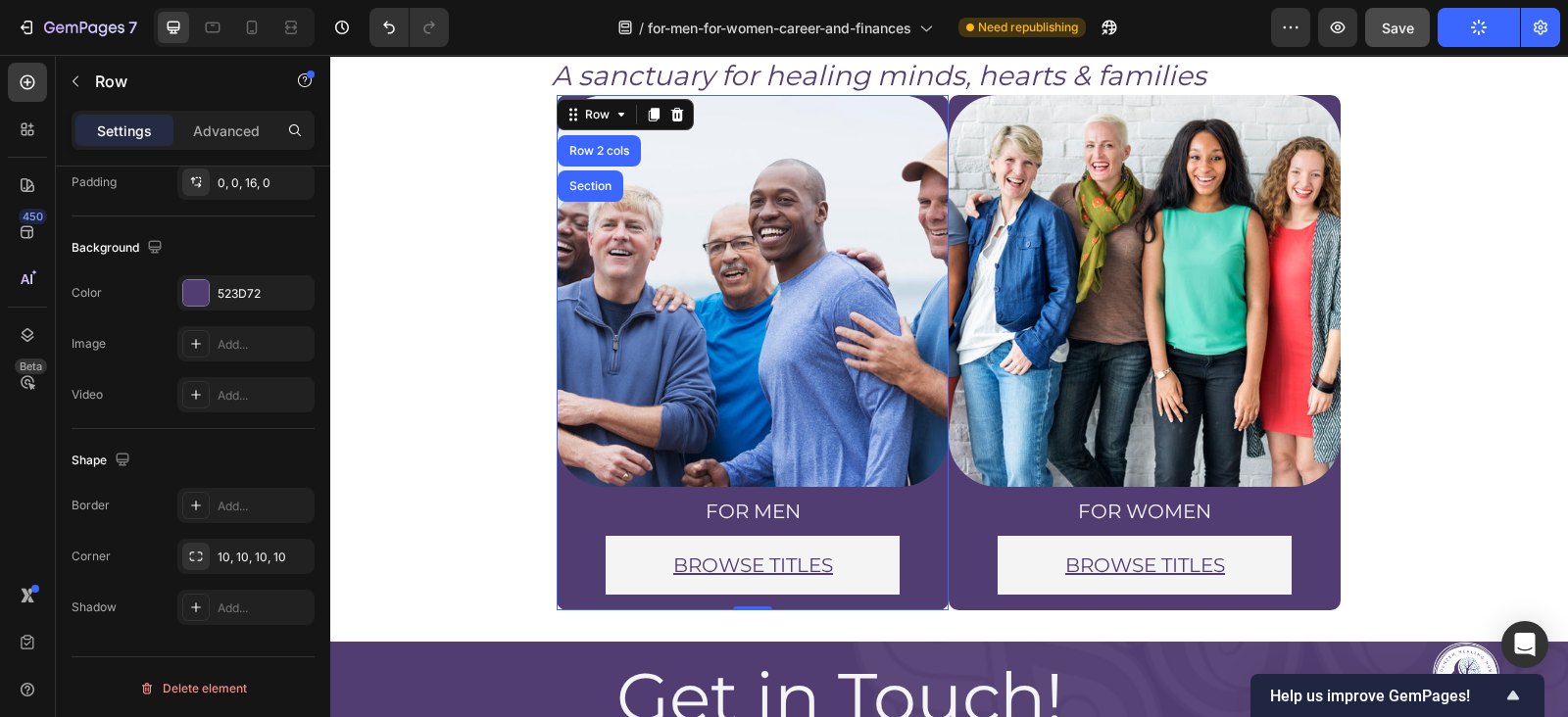
click at [562, 707] on div "Image GenZen Healing Hub Heading A sanctuary for healing minds, hearts & famili…" at bounding box center [949, 367] width 1237 height 812
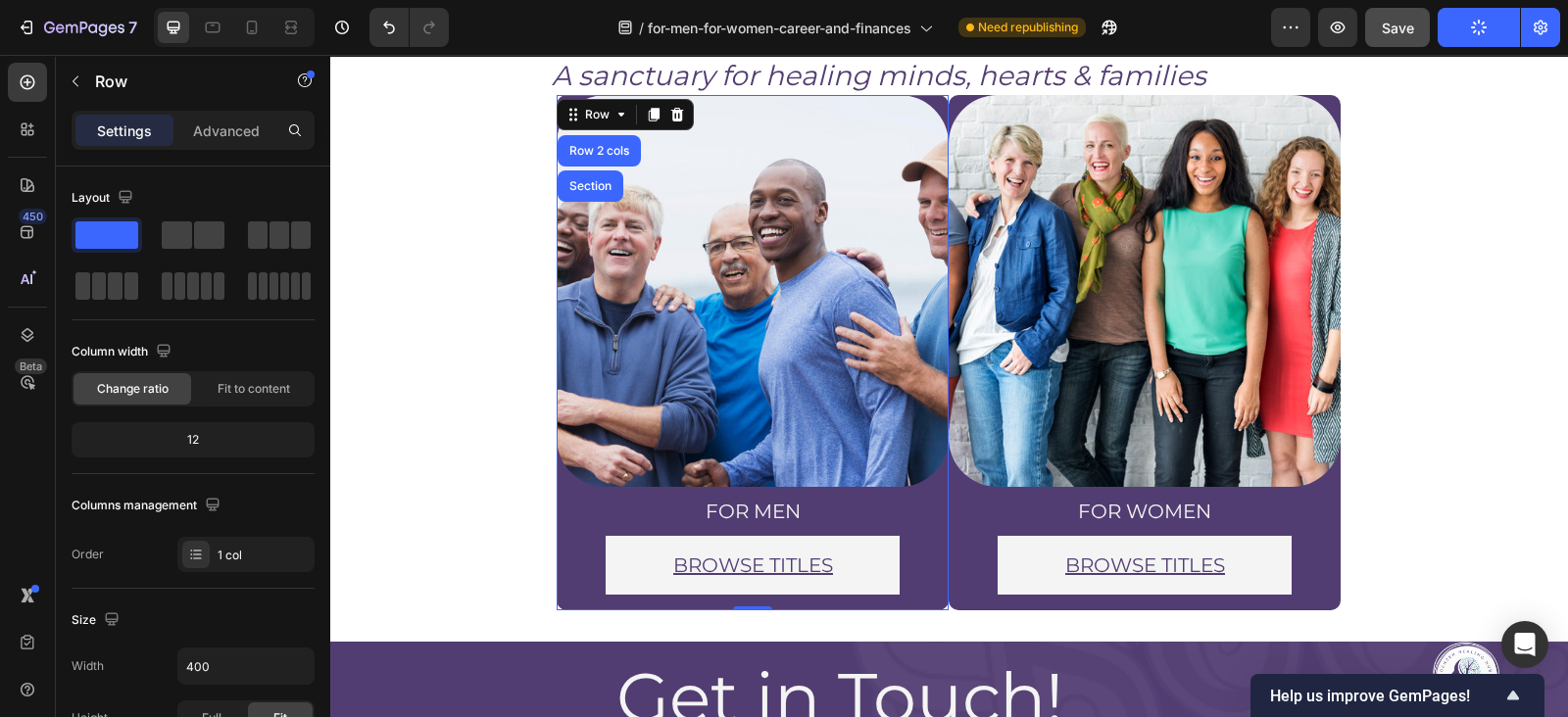
scroll to position [55, 0]
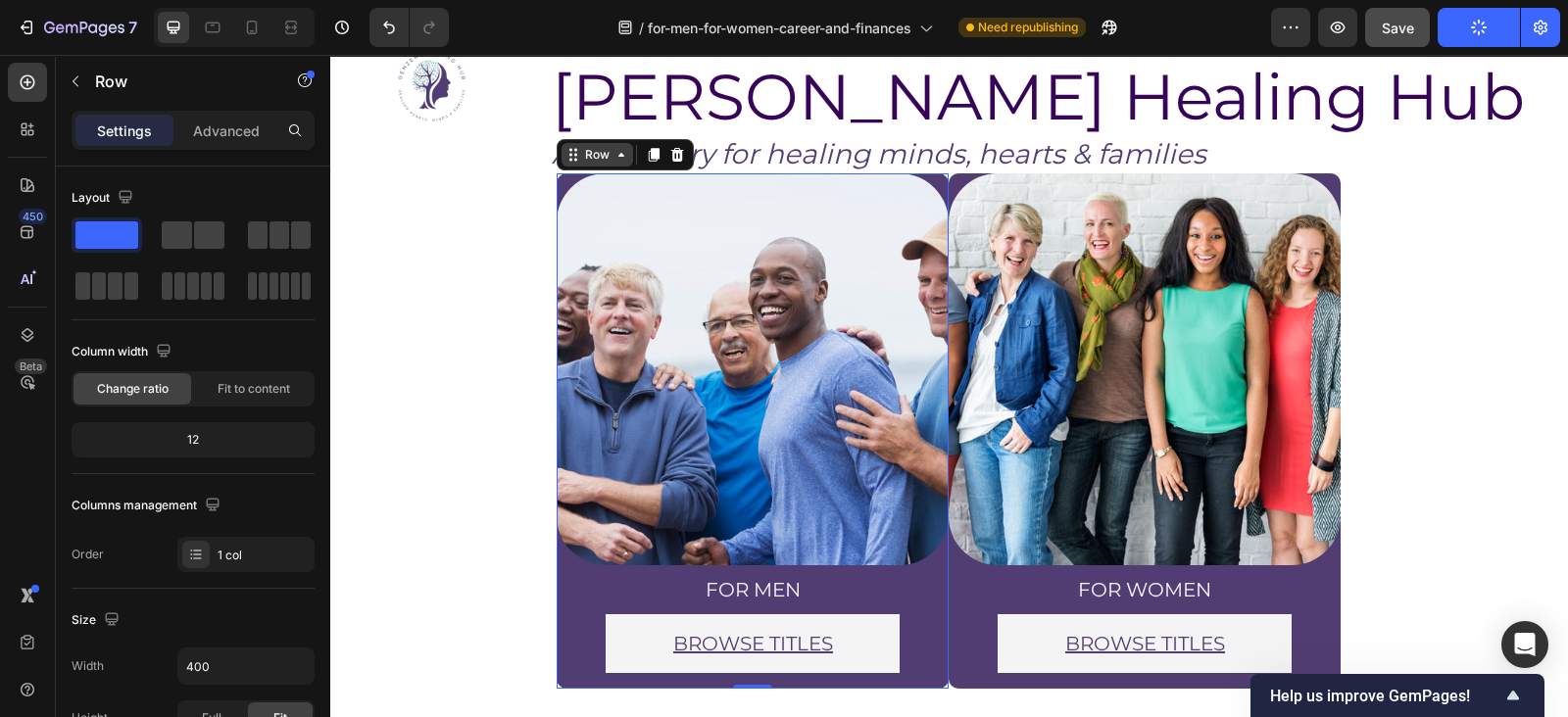
click at [583, 146] on div "Row" at bounding box center [597, 155] width 32 height 18
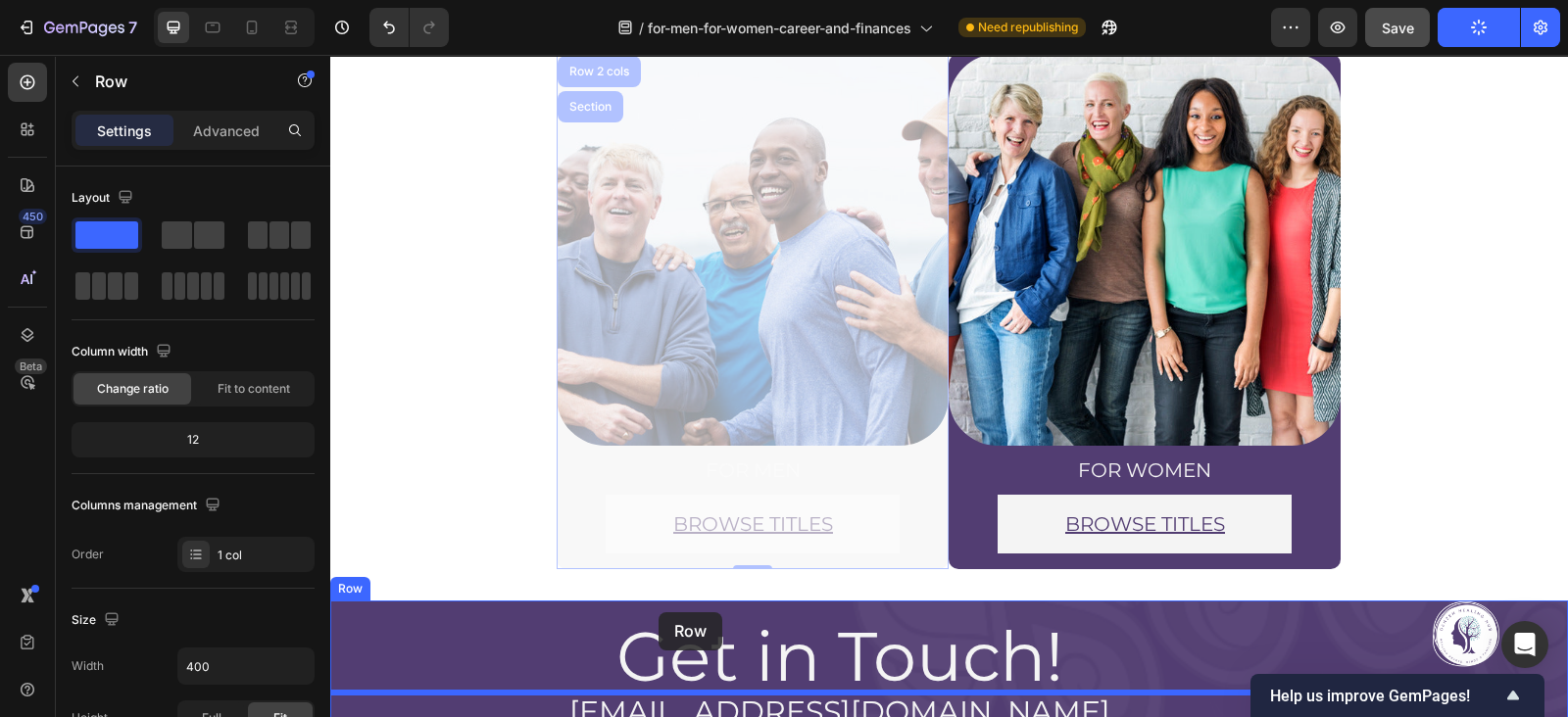
scroll to position [205, 0]
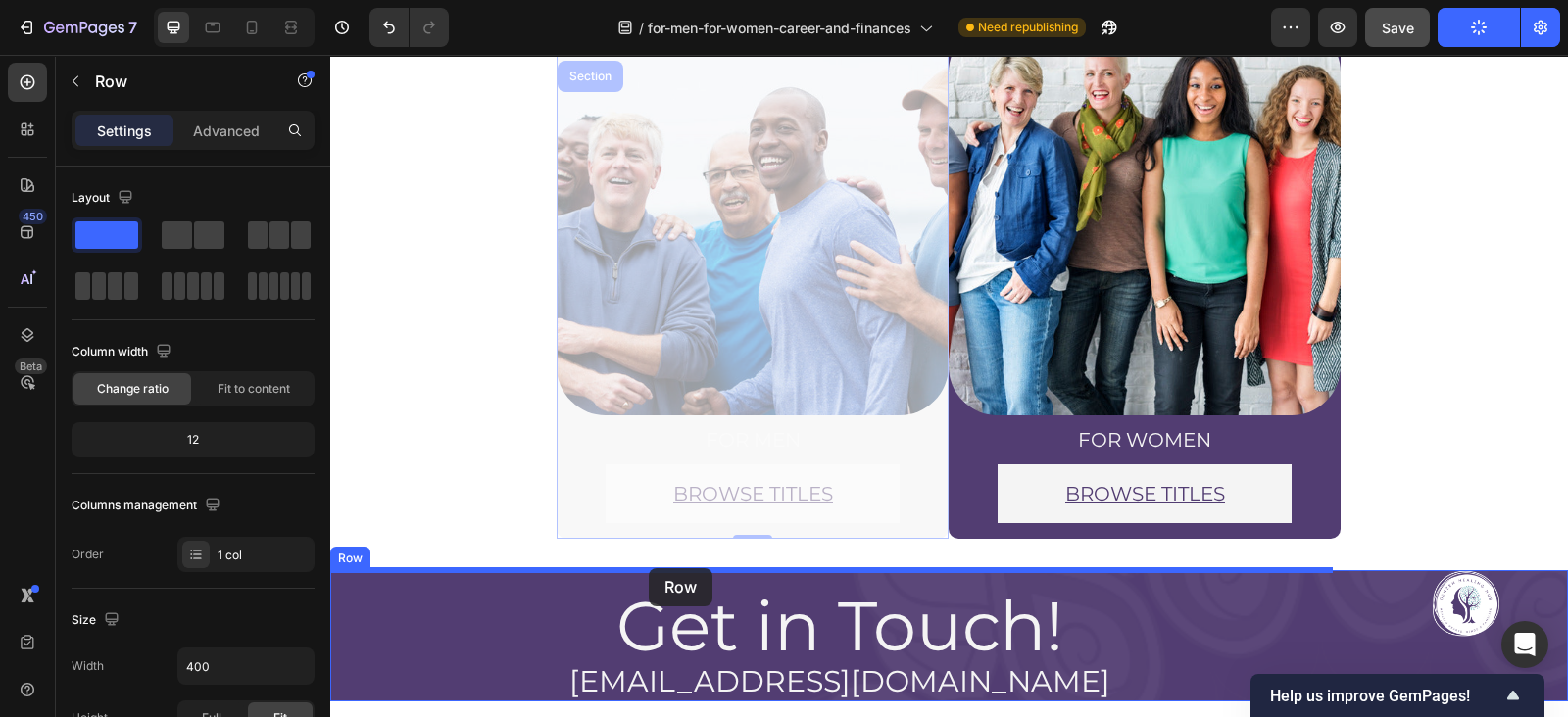
drag, startPoint x: 583, startPoint y: 110, endPoint x: 649, endPoint y: 568, distance: 462.7
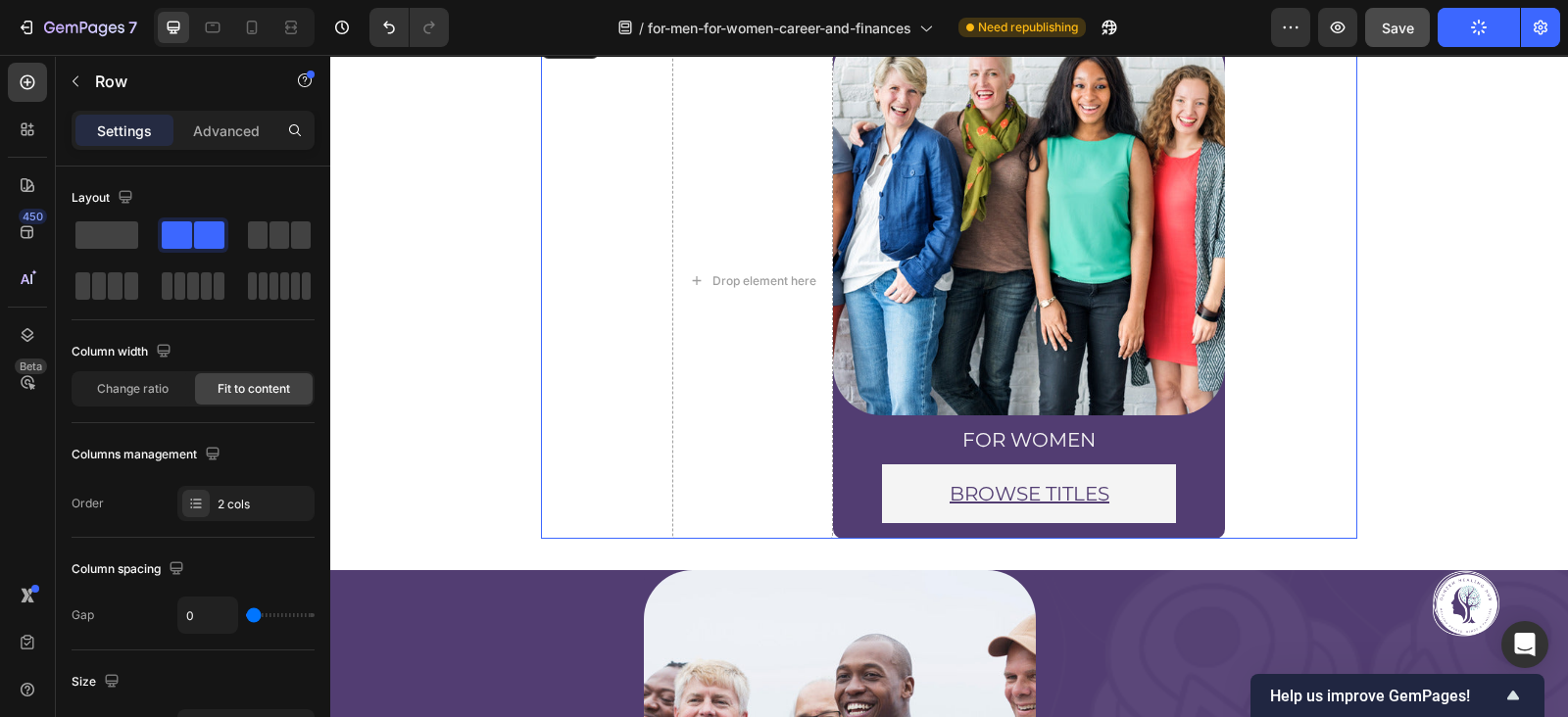
click at [693, 296] on div "Drop element here" at bounding box center [752, 282] width 161 height 515
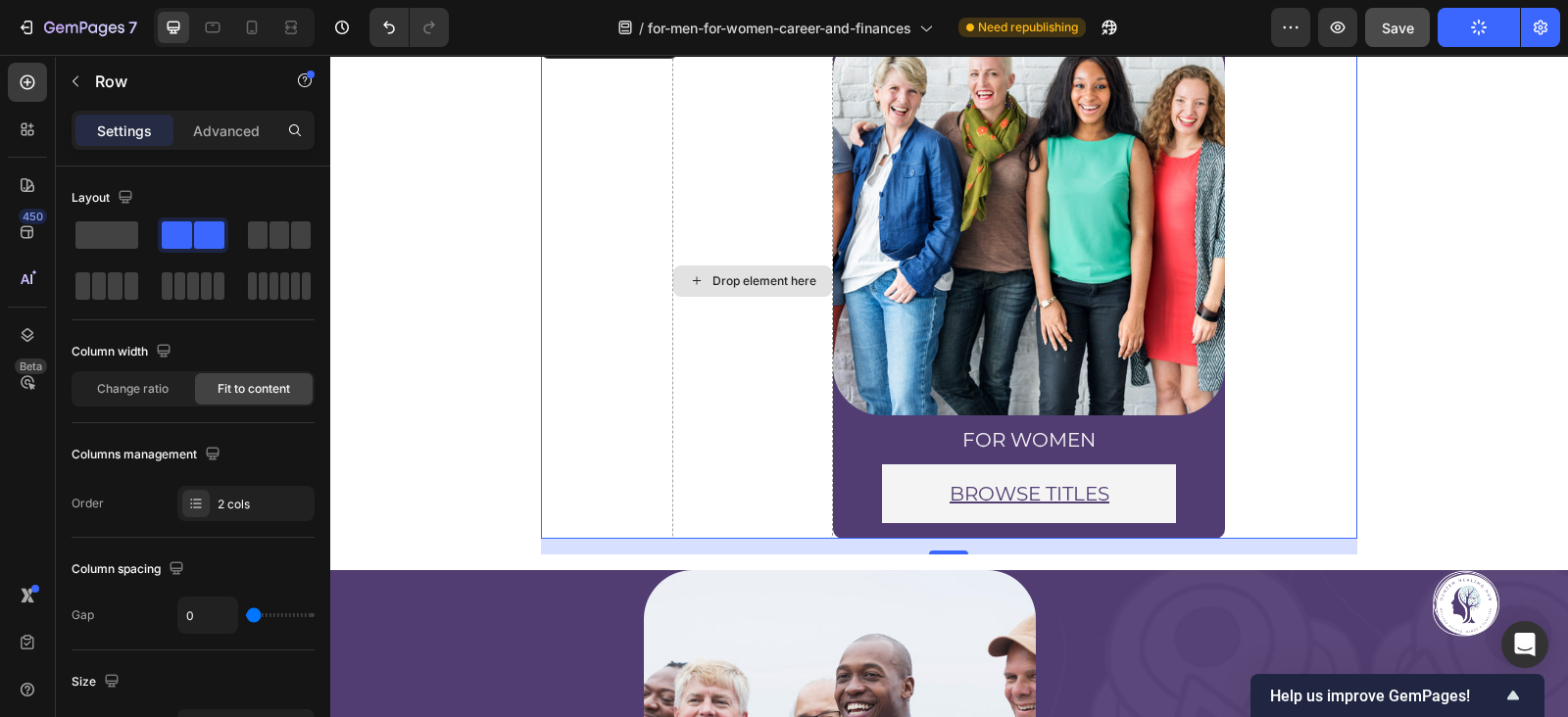
scroll to position [107, 0]
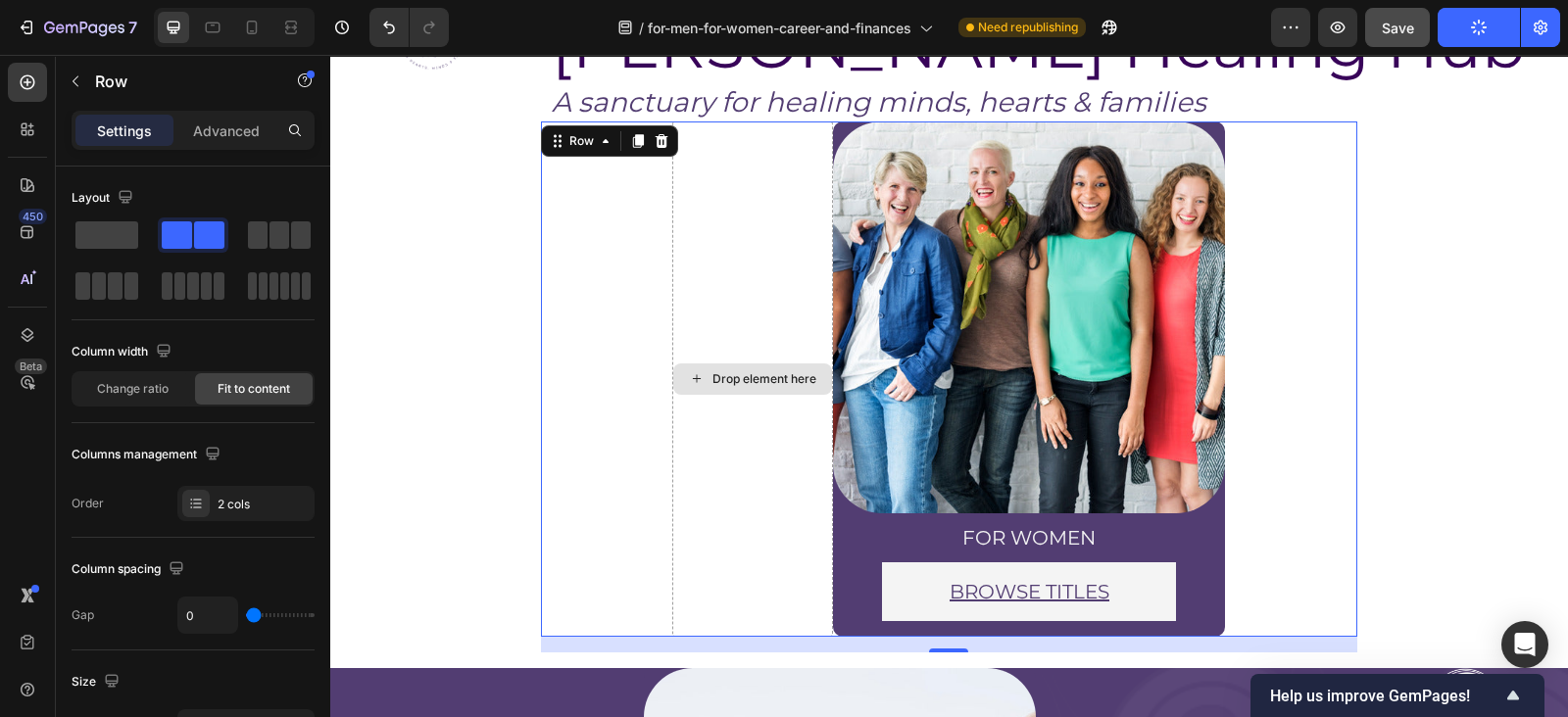
click at [695, 284] on div "Drop element here" at bounding box center [752, 379] width 161 height 515
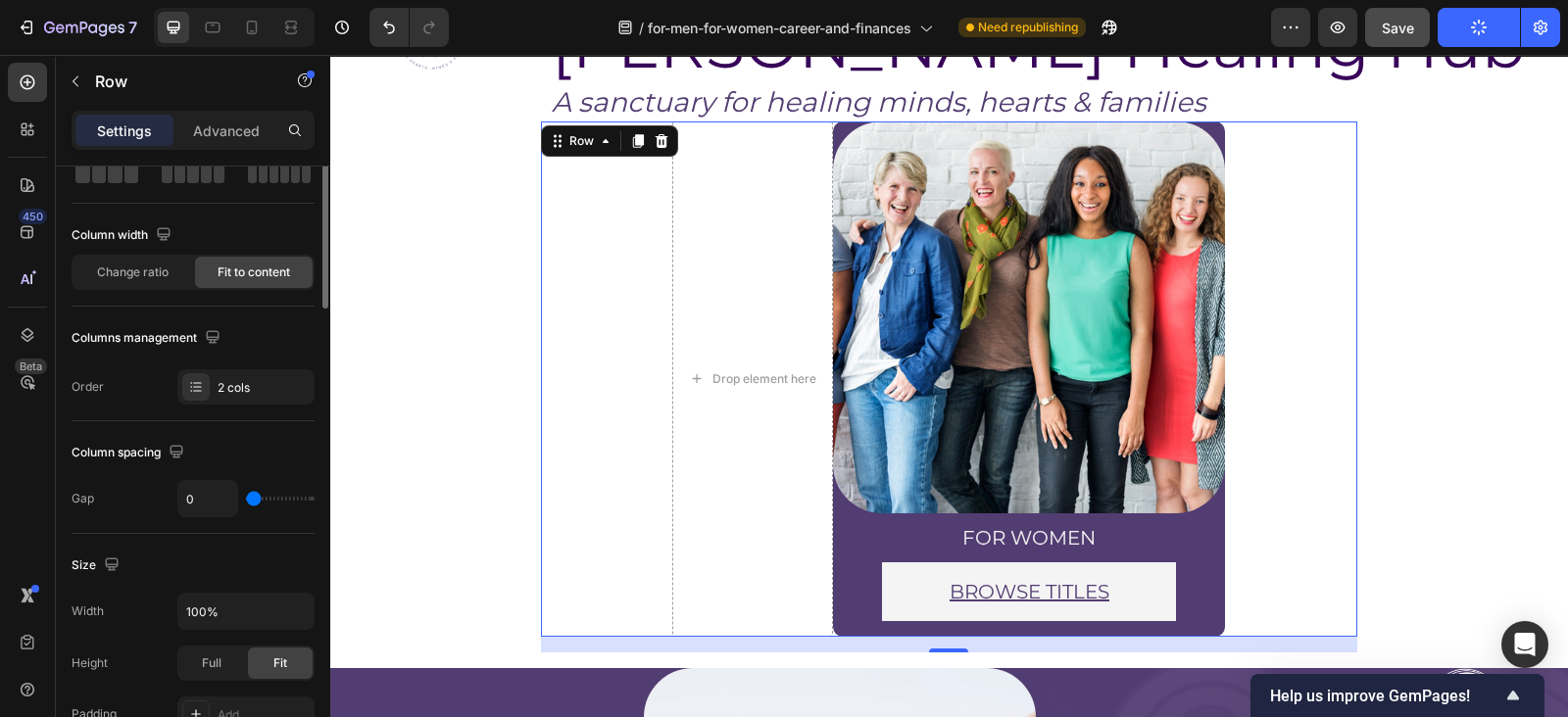
scroll to position [0, 0]
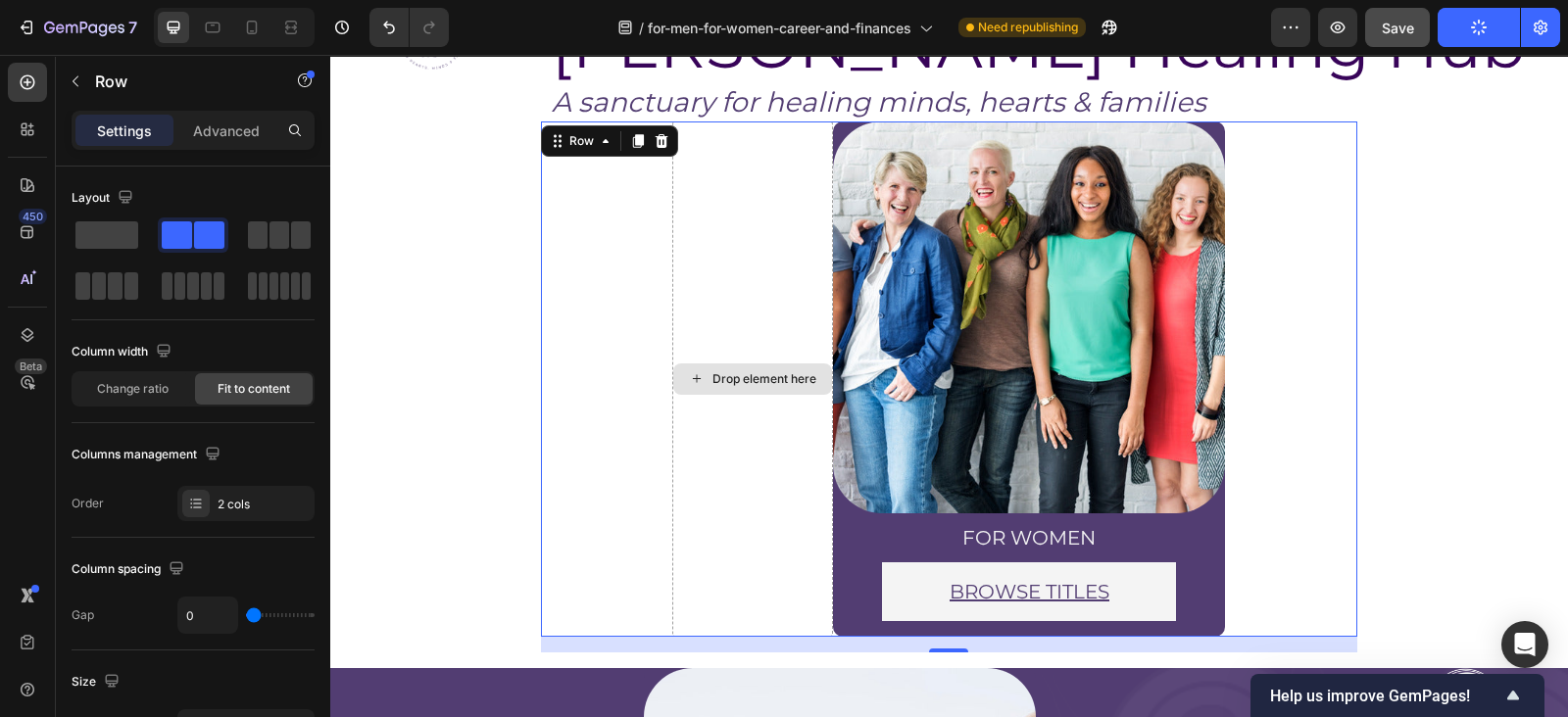
click at [686, 337] on div "Drop element here" at bounding box center [752, 379] width 161 height 515
click at [679, 348] on div "Drop element here" at bounding box center [752, 379] width 161 height 515
click at [712, 375] on div "Drop element here" at bounding box center [764, 379] width 104 height 16
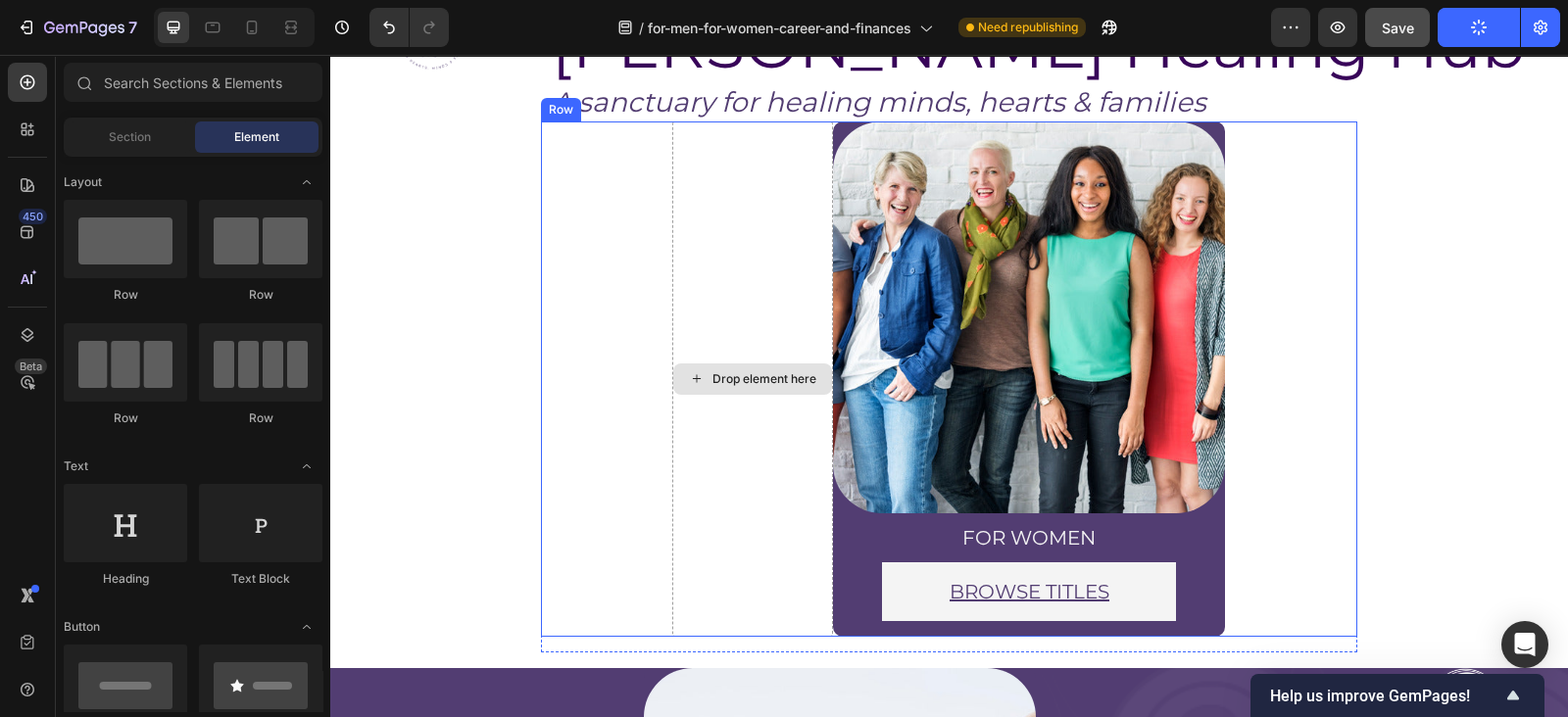
click at [677, 418] on div "Drop element here" at bounding box center [752, 379] width 161 height 515
click at [383, 10] on button "Undo/Redo" at bounding box center [389, 27] width 39 height 39
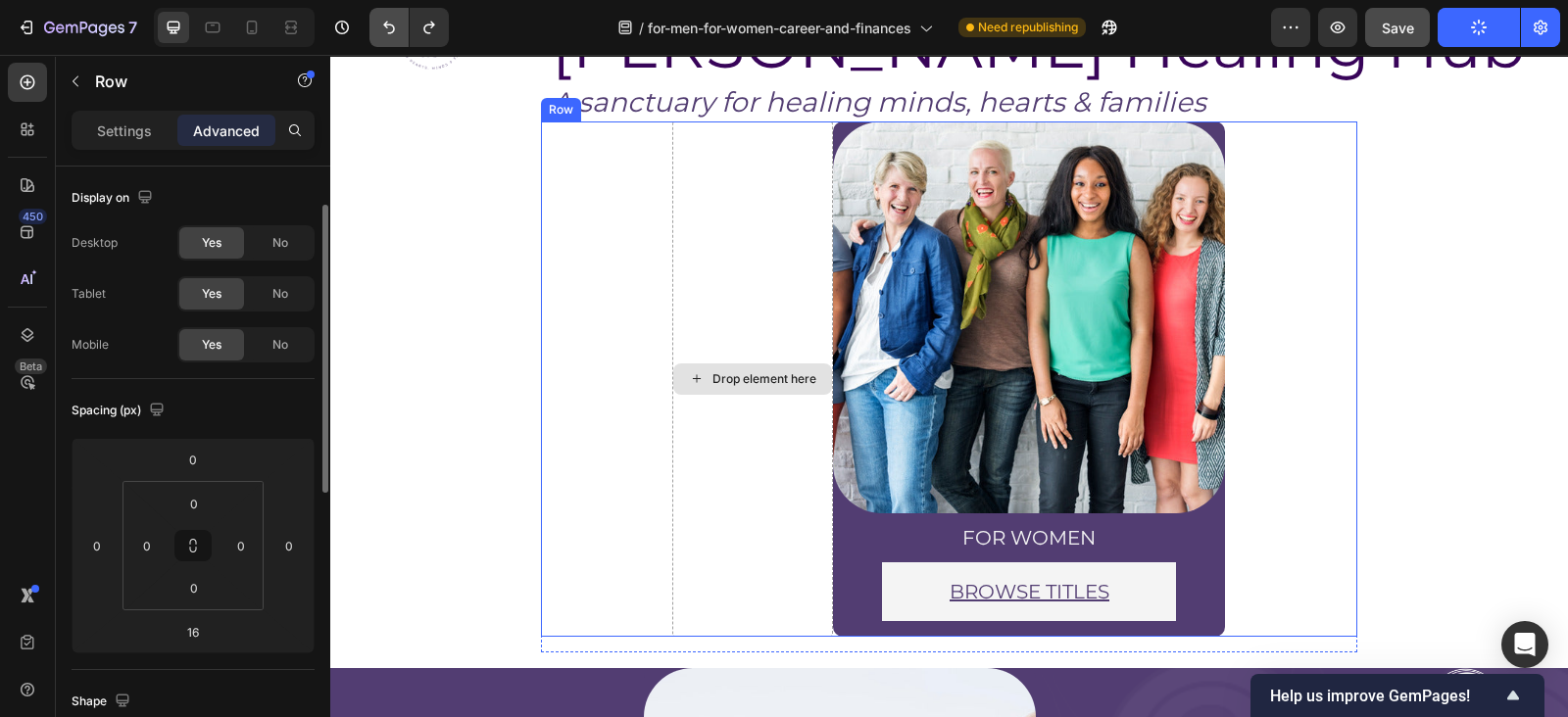
click at [388, 26] on icon "Undo/Redo" at bounding box center [390, 28] width 20 height 20
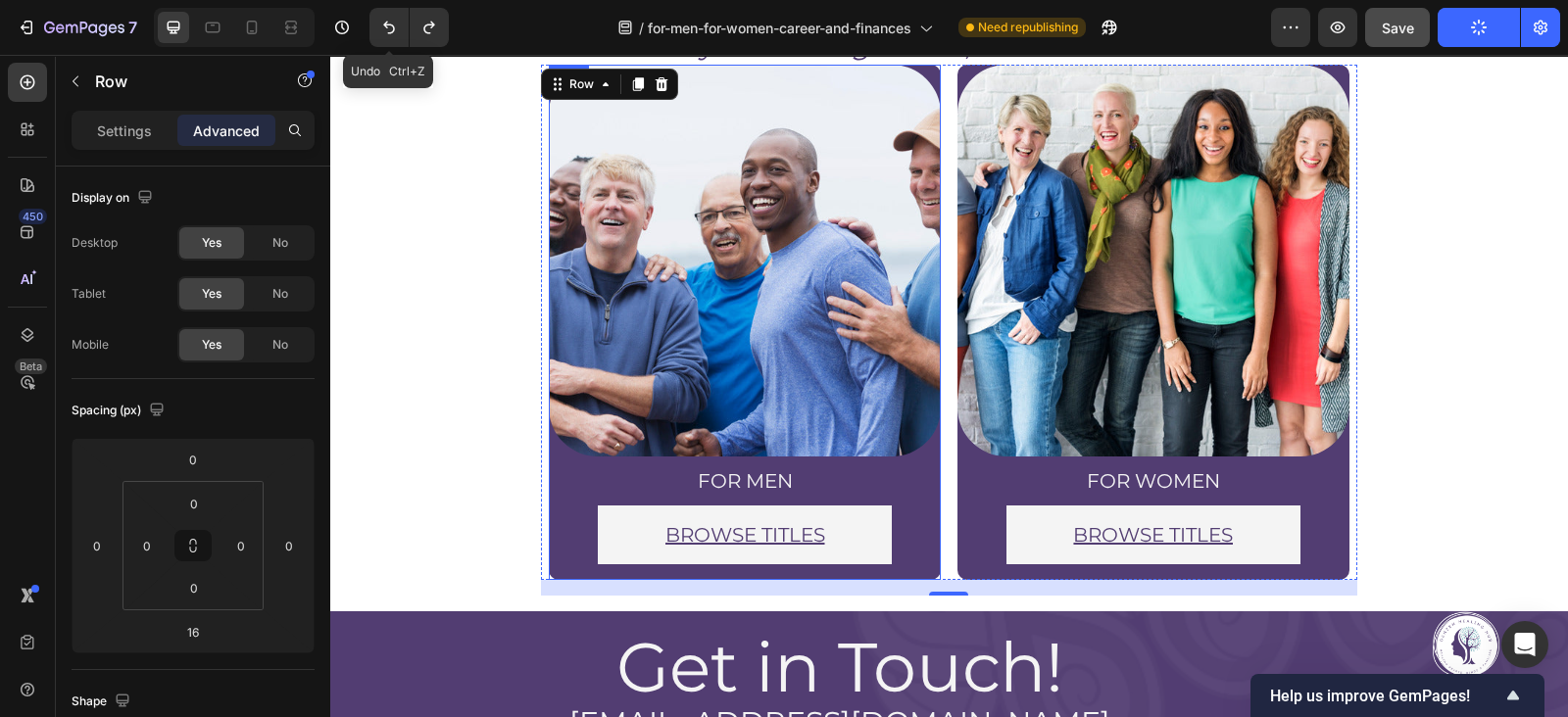
click at [881, 570] on div "Image for men Heading BROWSE TITLES Button Row Row" at bounding box center [745, 323] width 392 height 515
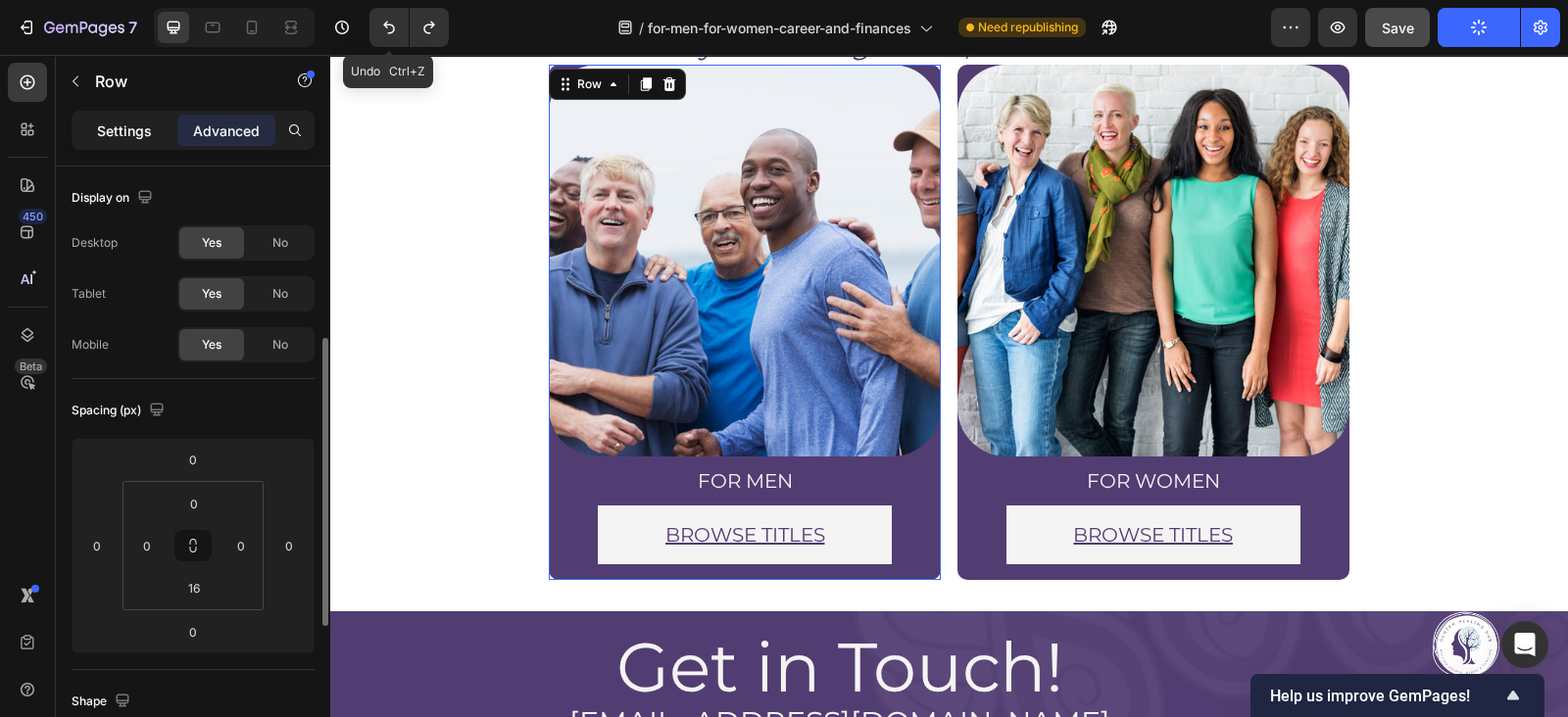
click at [114, 125] on p "Settings" at bounding box center [124, 131] width 55 height 21
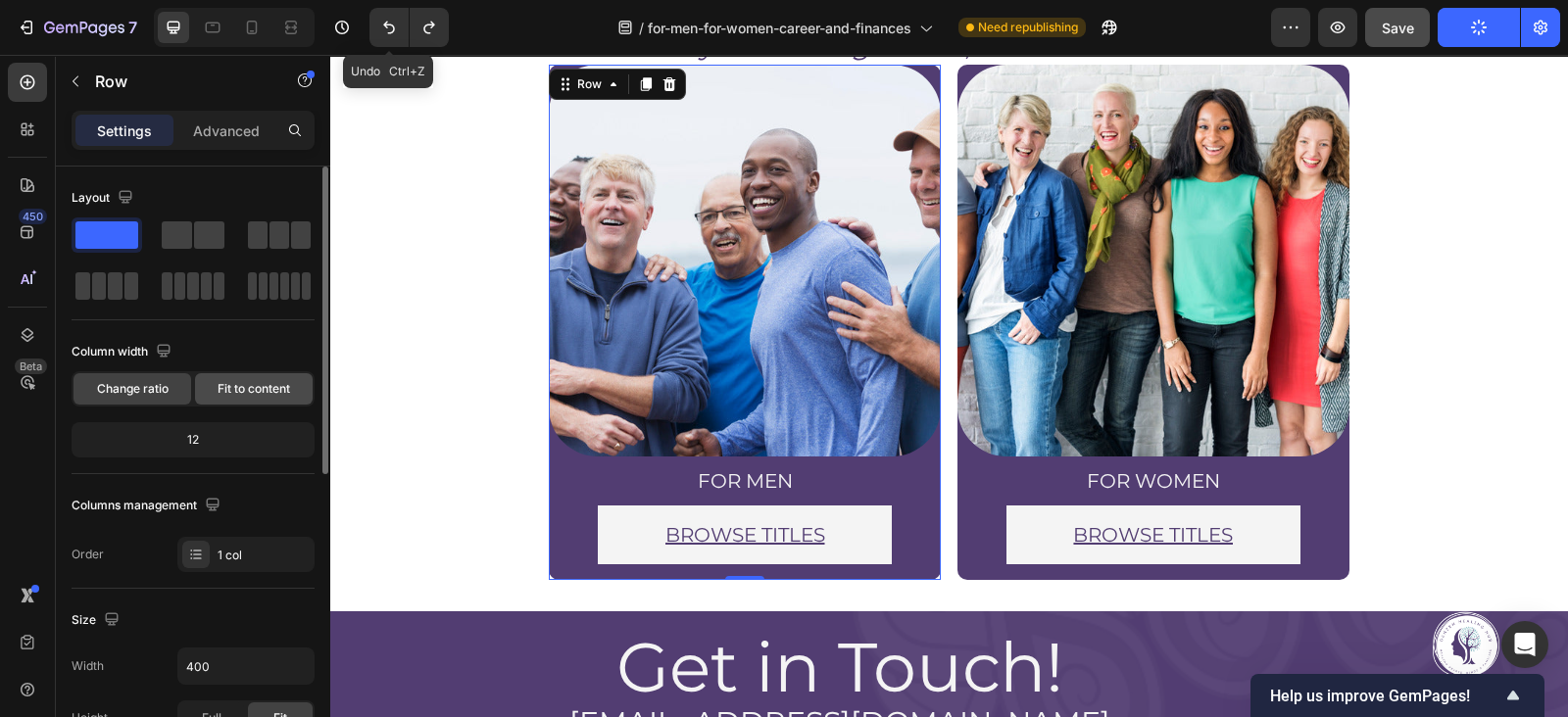
click at [218, 380] on span "Fit to content" at bounding box center [254, 389] width 73 height 18
drag, startPoint x: 217, startPoint y: 379, endPoint x: 138, endPoint y: 539, distance: 178.4
click at [218, 380] on span "Fit to content" at bounding box center [254, 389] width 73 height 18
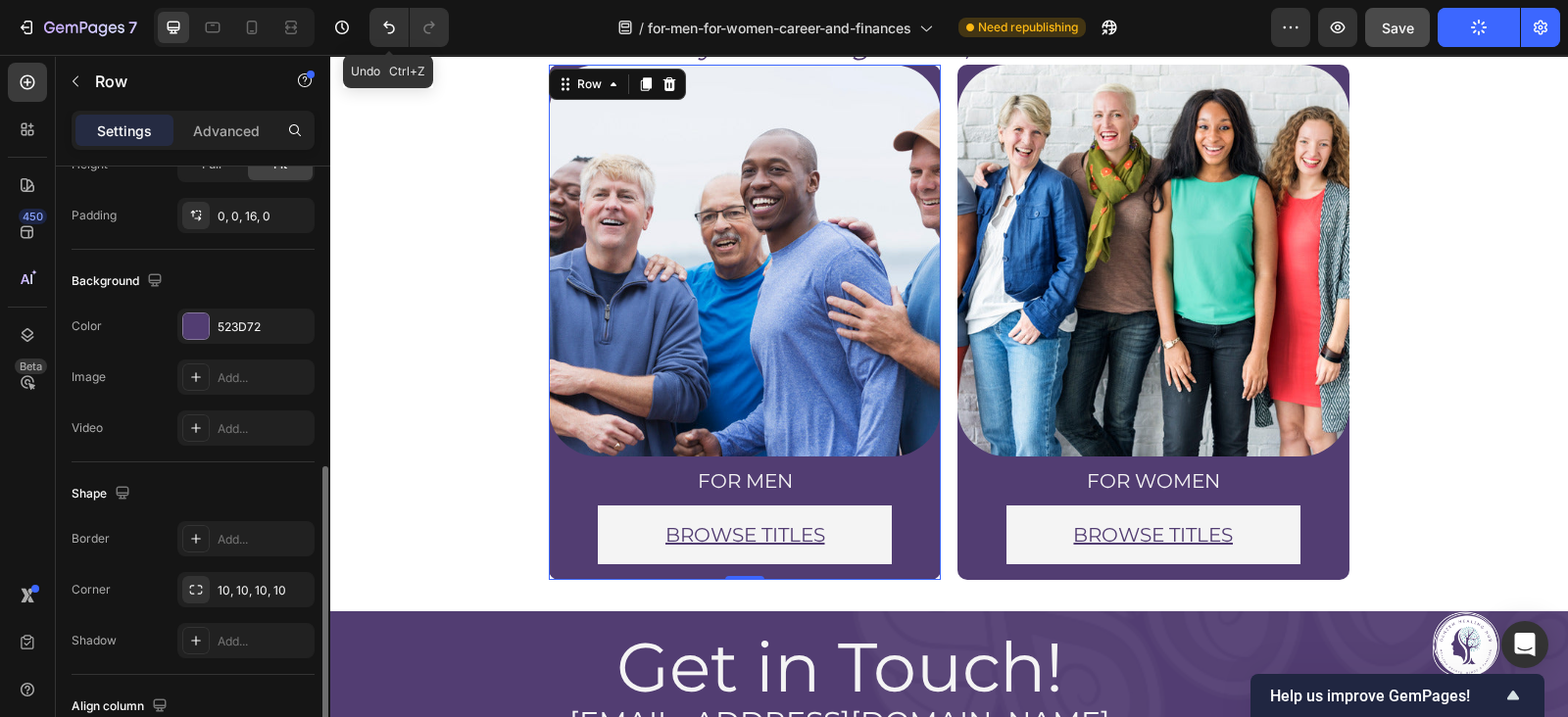
scroll to position [582, 0]
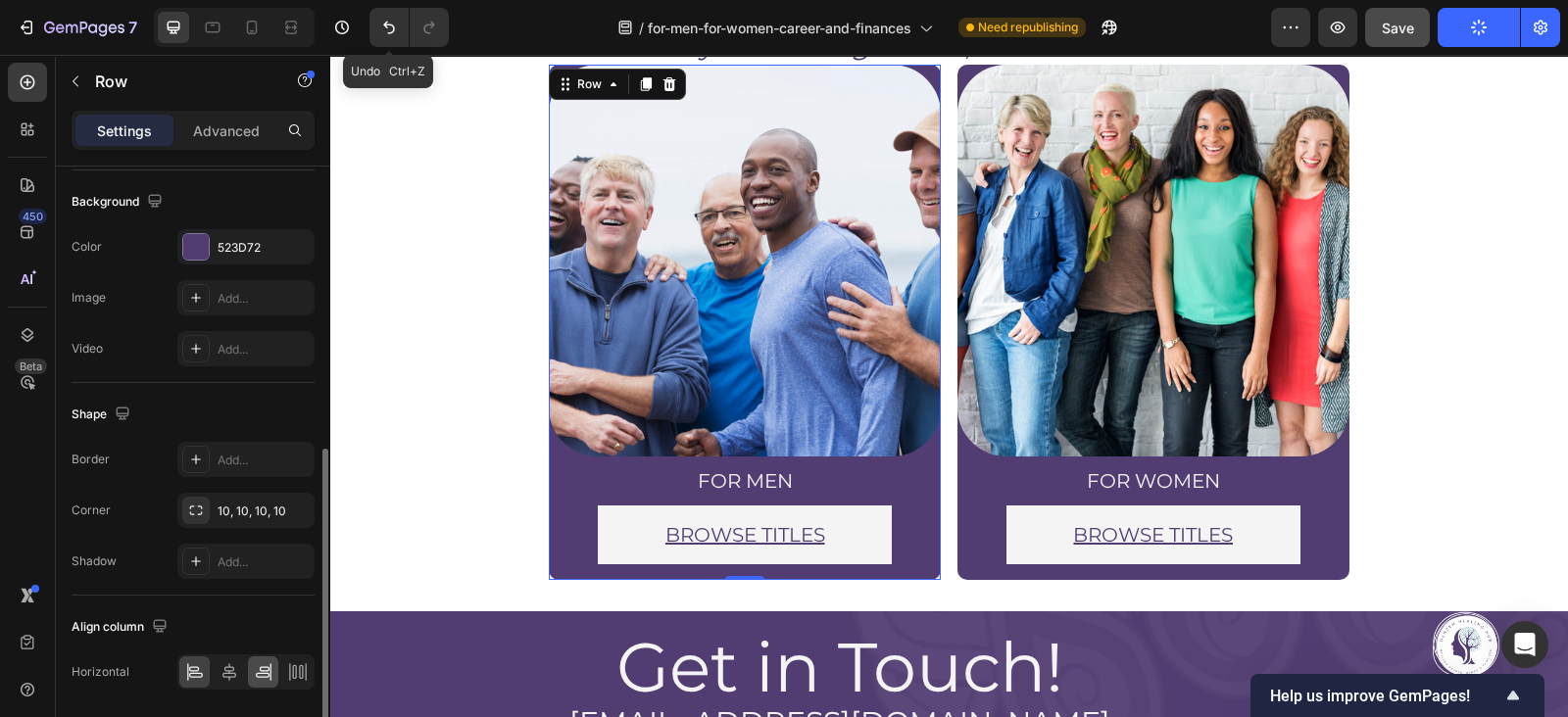
click at [265, 666] on icon at bounding box center [264, 668] width 10 height 5
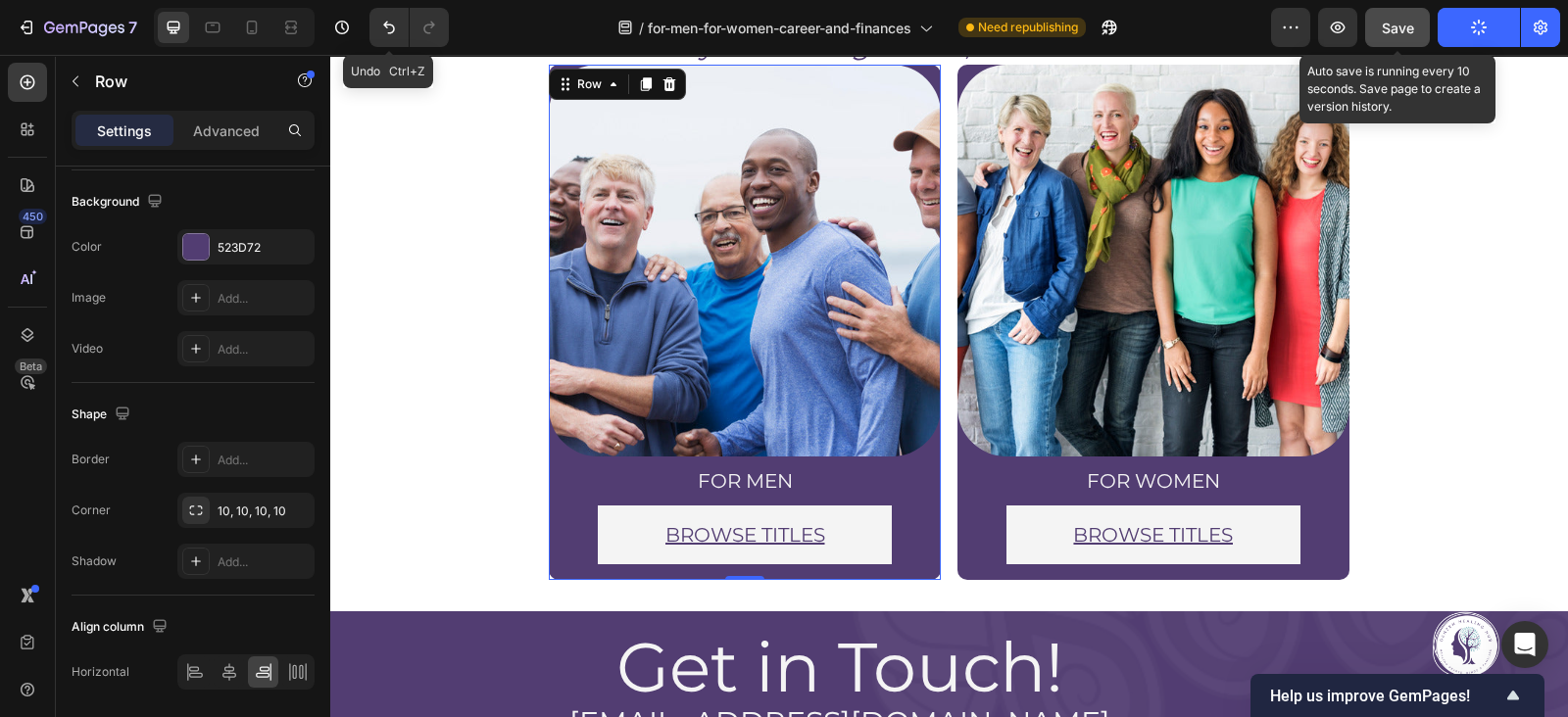
click at [1414, 40] on button "Save" at bounding box center [1397, 27] width 65 height 39
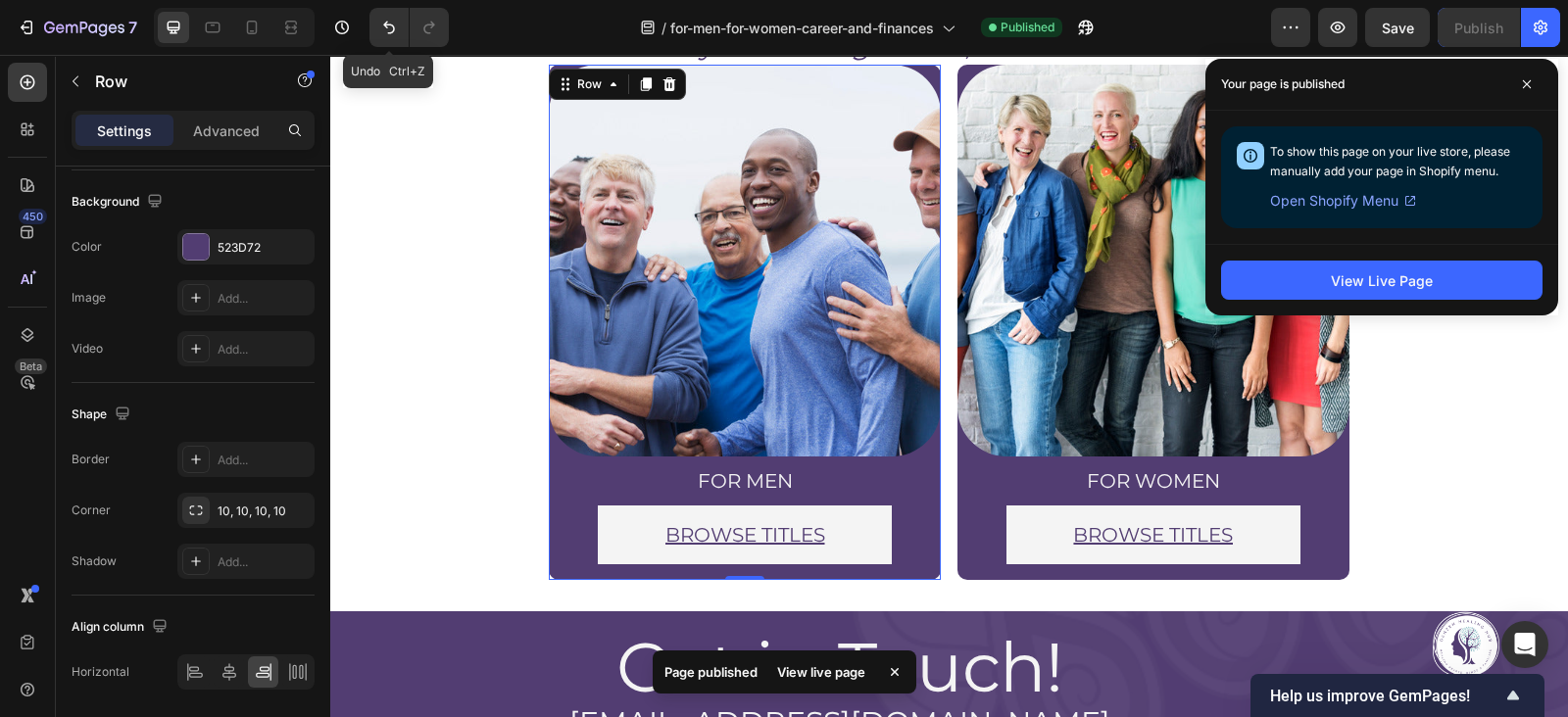
click at [1379, 399] on section "Image for men Heading BROWSE TITLES Button Row Row 0 Image for women Heading BR…" at bounding box center [949, 331] width 1022 height 531
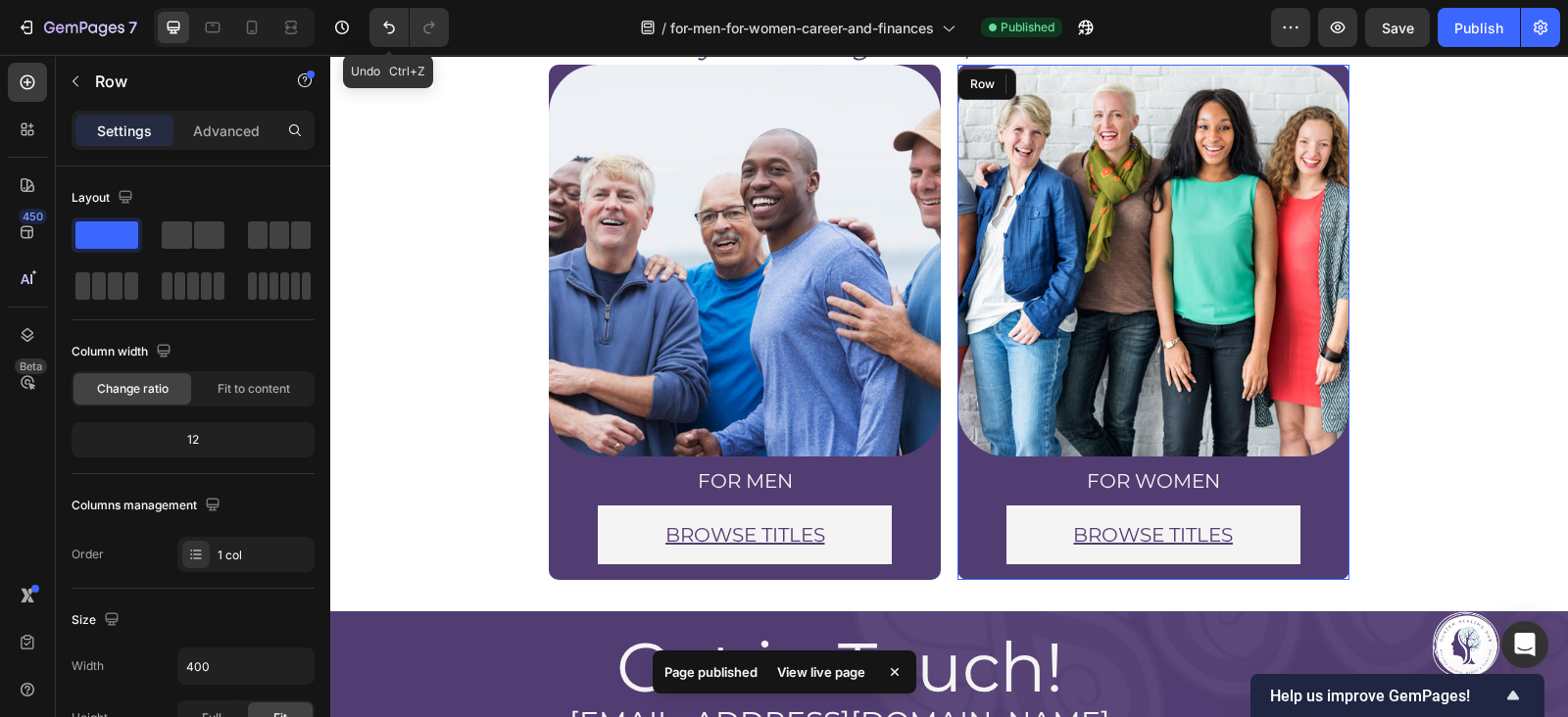
click at [1285, 569] on div "Image for women Heading BROWSE TITLES Button Row Row" at bounding box center [1154, 323] width 392 height 515
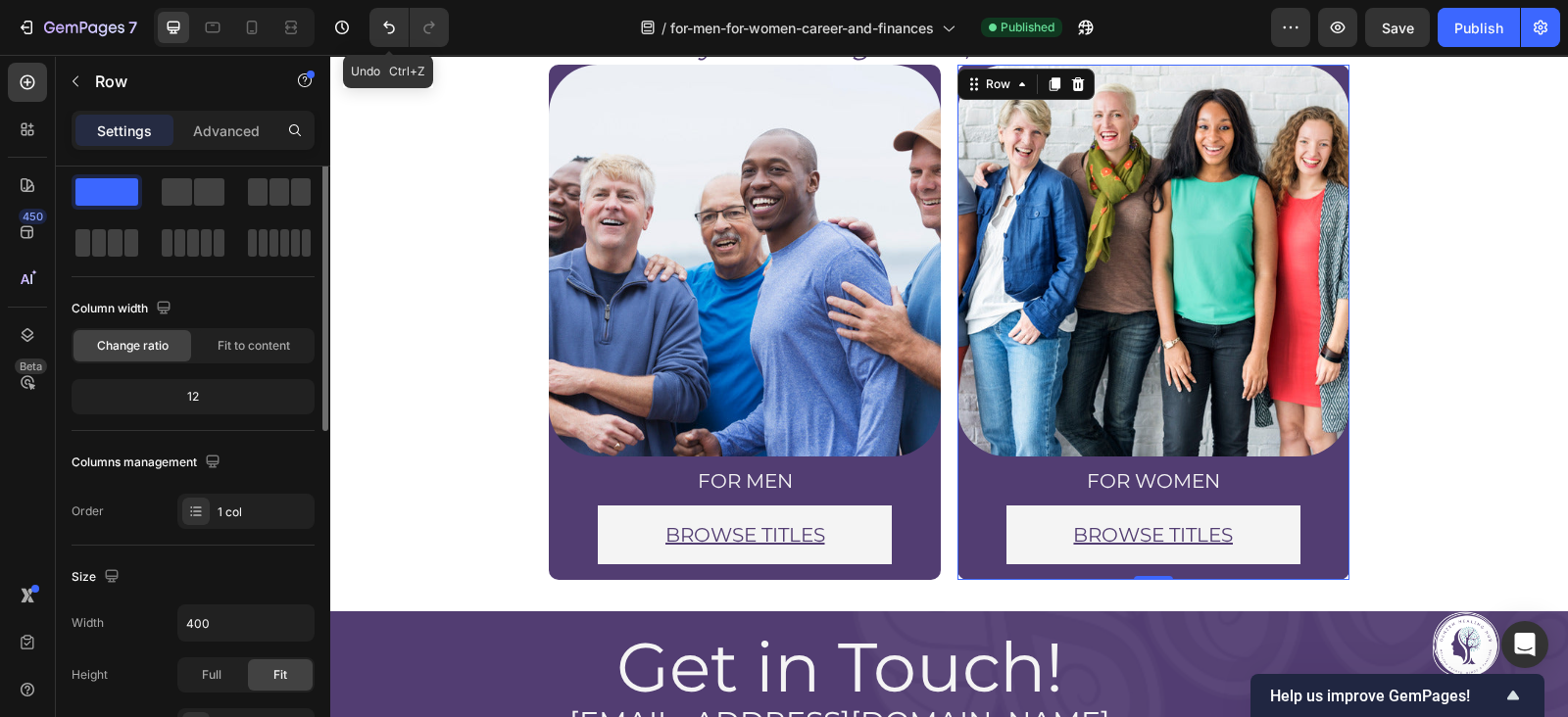
scroll to position [0, 0]
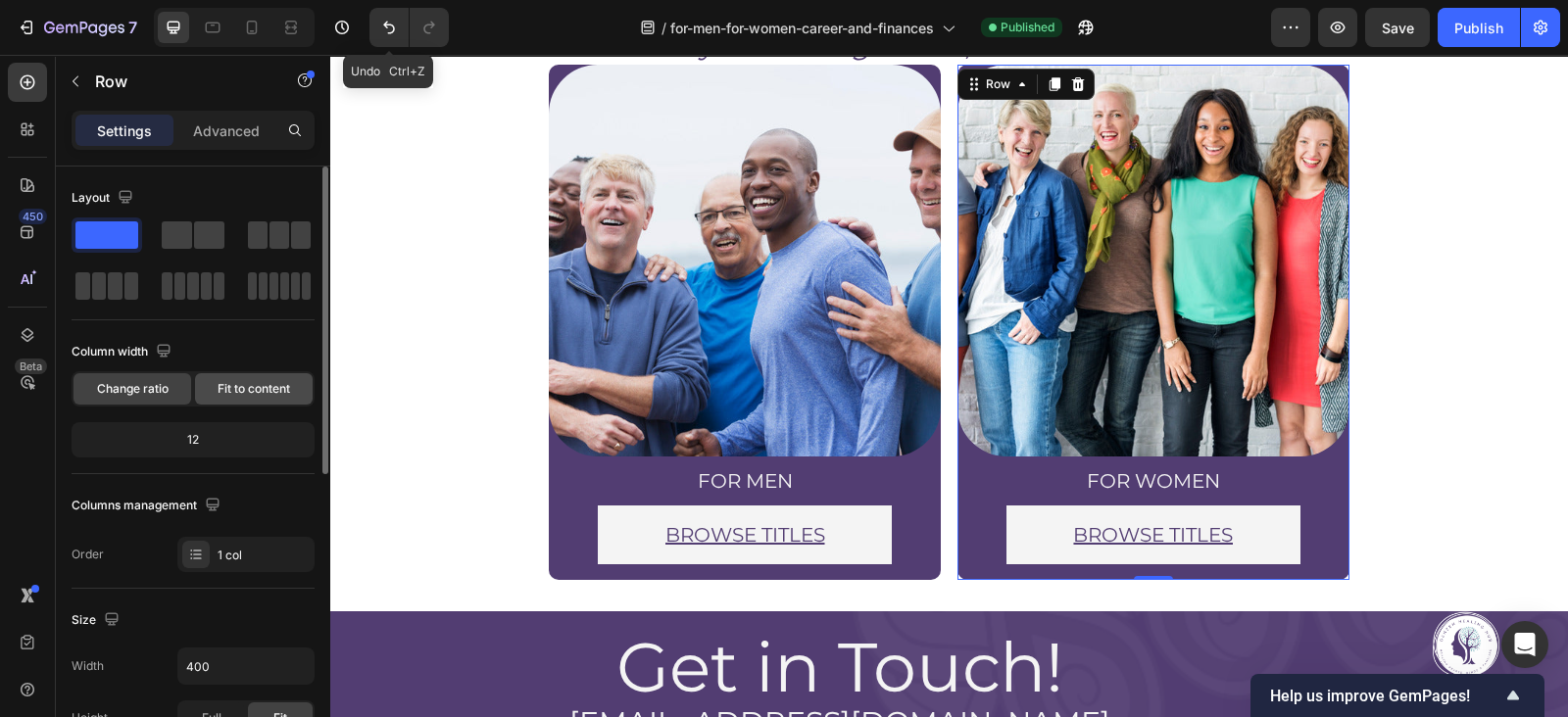
click at [233, 386] on span "Fit to content" at bounding box center [254, 389] width 73 height 18
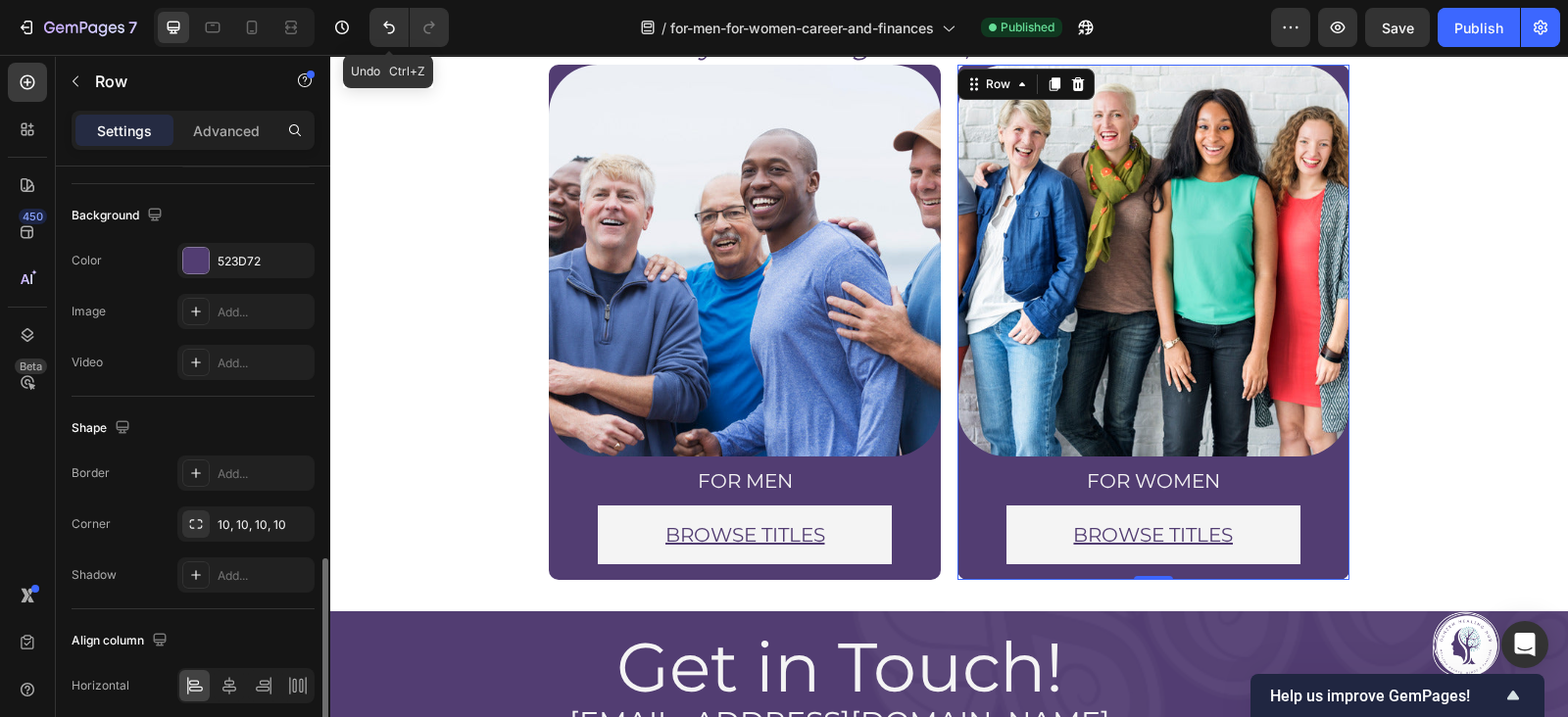
scroll to position [647, 0]
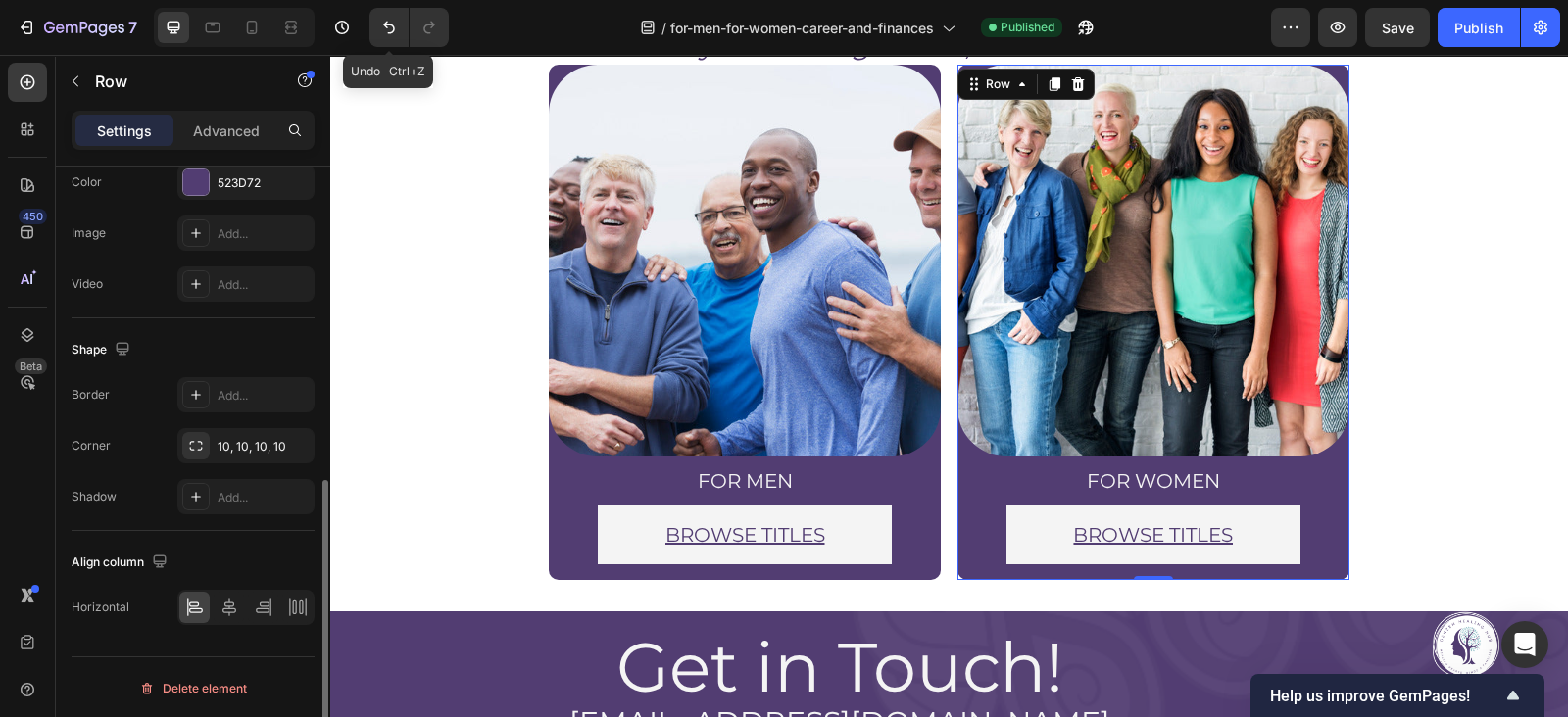
click at [191, 605] on icon at bounding box center [194, 604] width 10 height 5
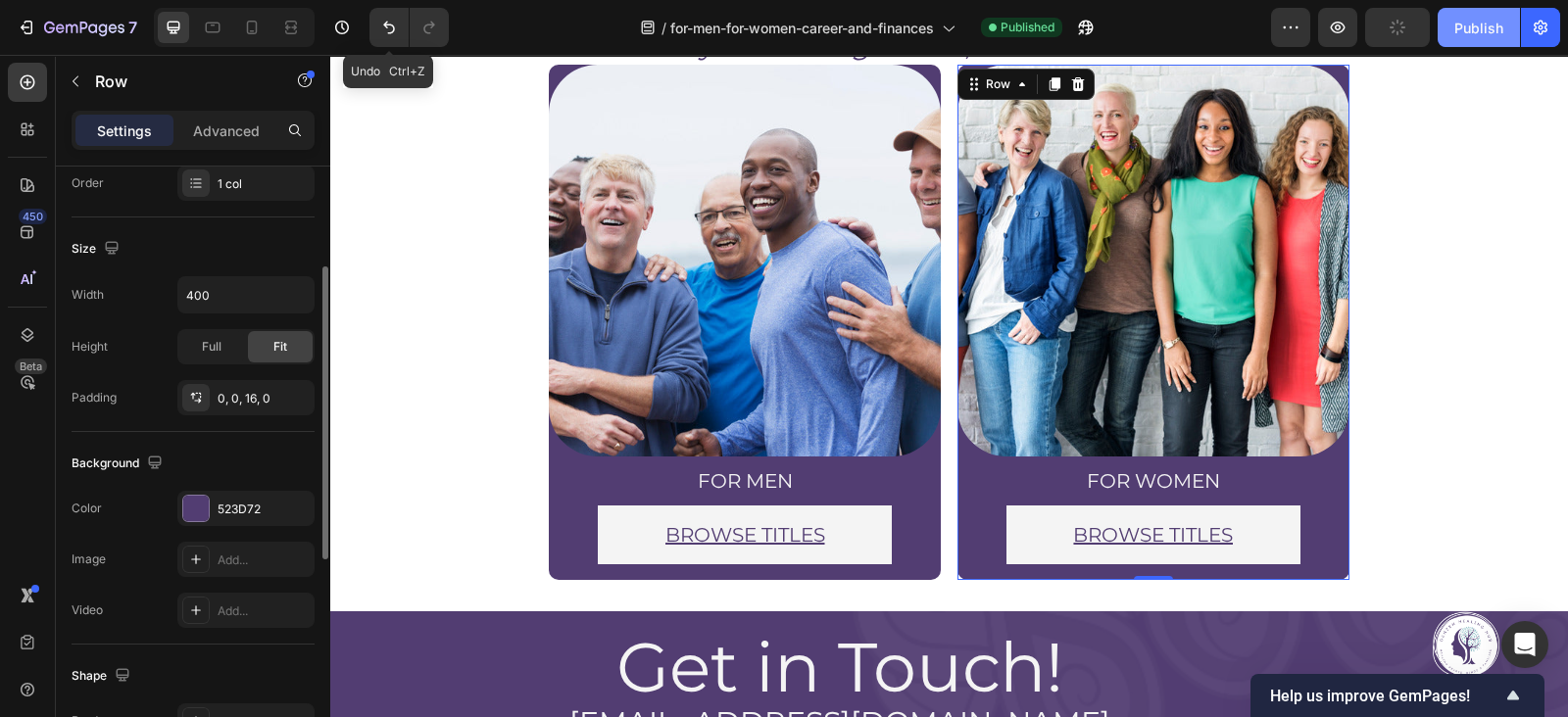
scroll to position [284, 0]
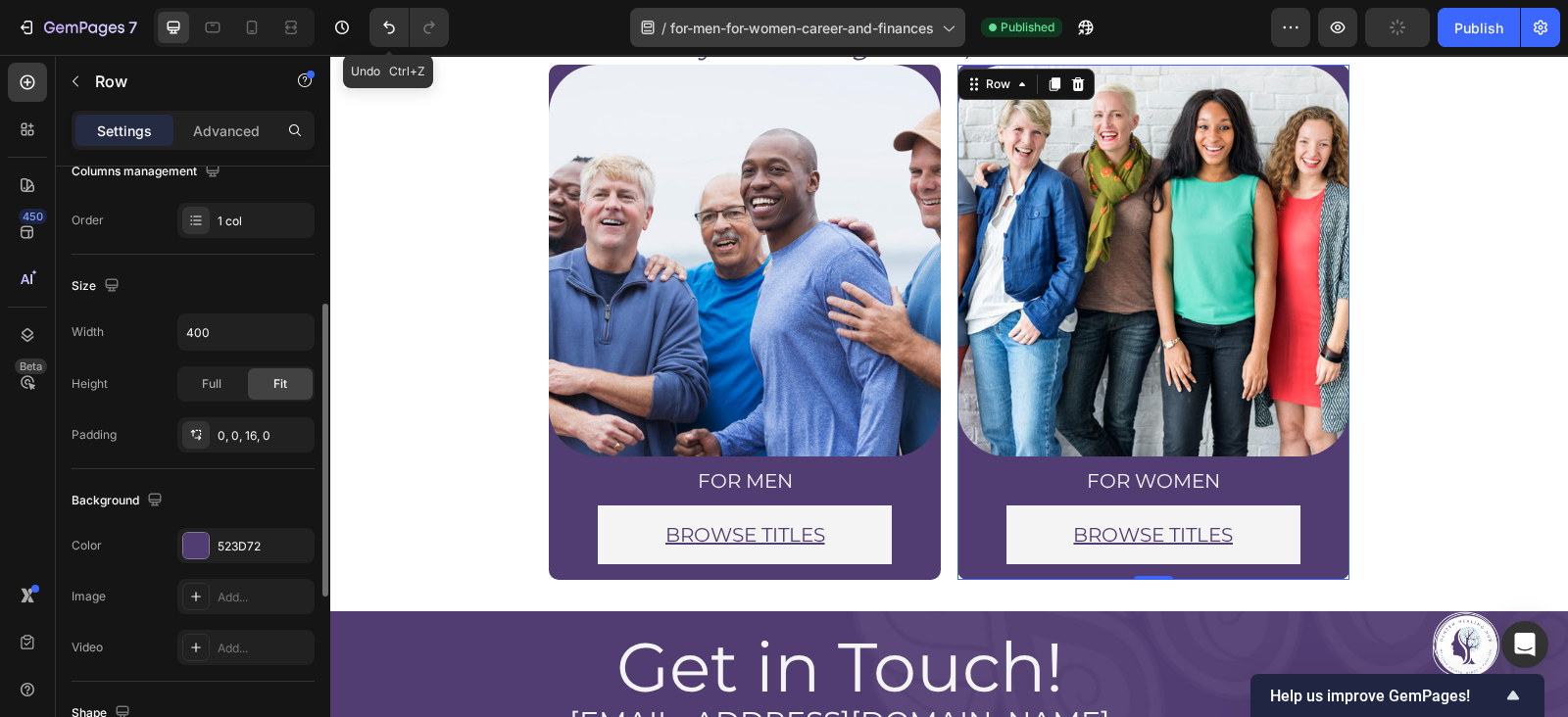
click at [1490, 23] on div "Publish" at bounding box center [1478, 28] width 49 height 21
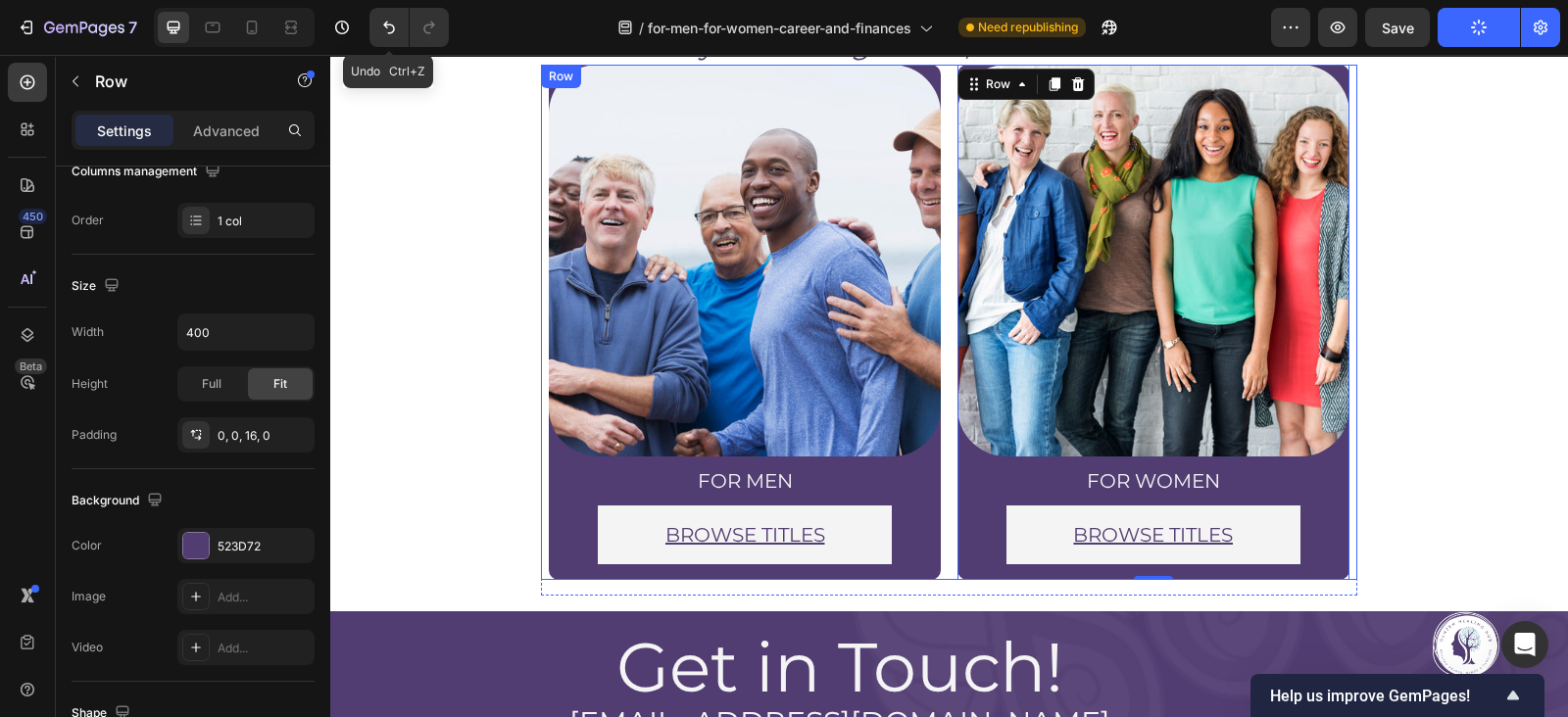
click at [936, 554] on div "Image for men Heading BROWSE TITLES Button Row Row" at bounding box center [745, 323] width 408 height 515
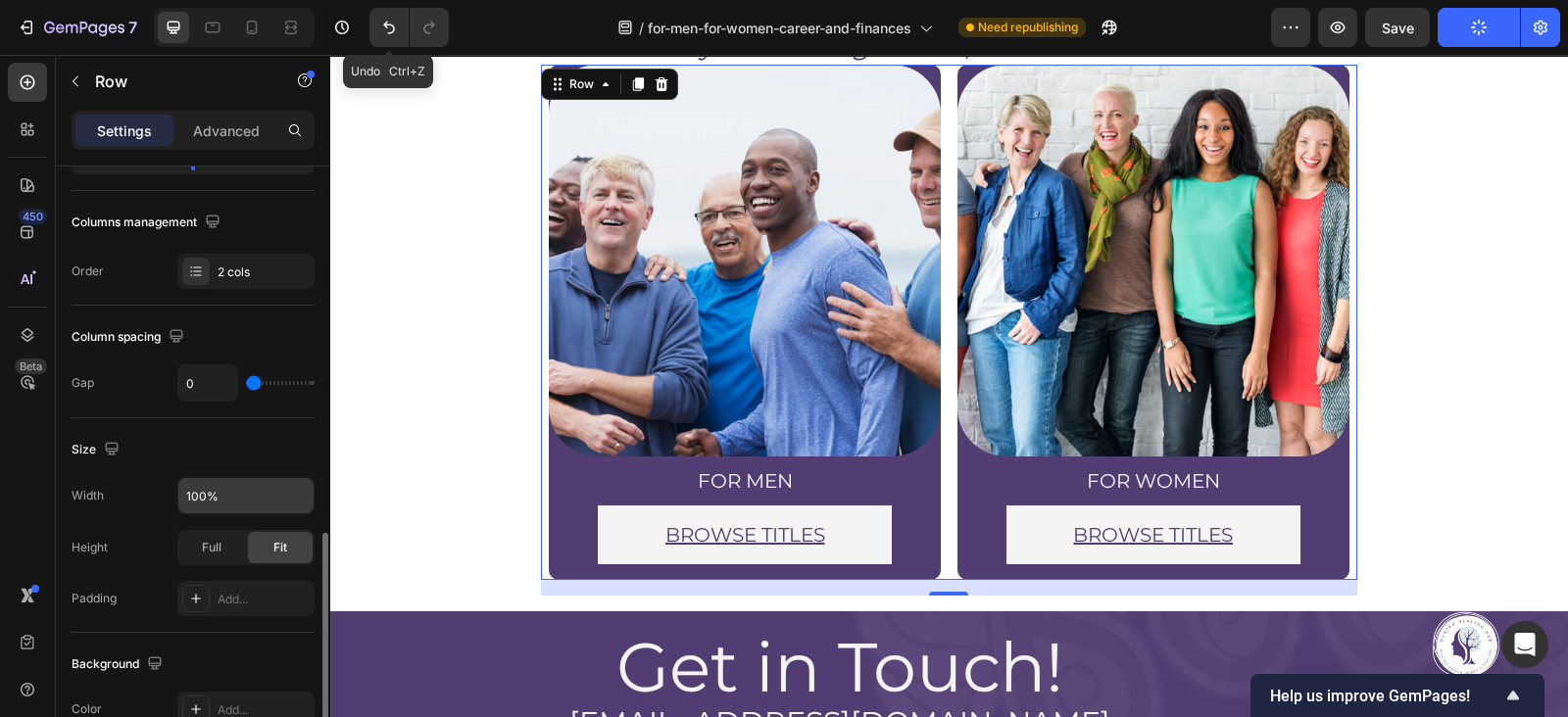
scroll to position [454, 0]
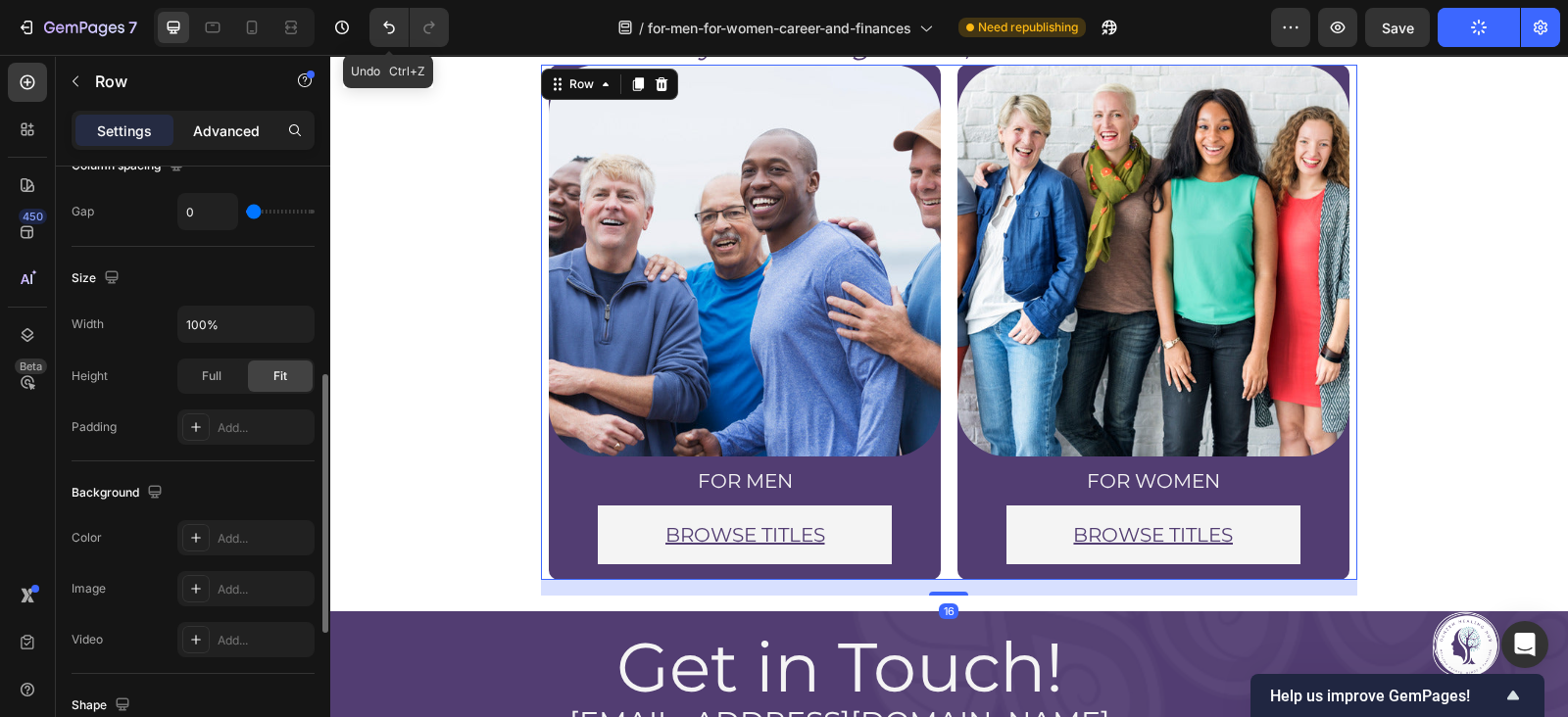
click at [222, 137] on p "Advanced" at bounding box center [226, 131] width 67 height 21
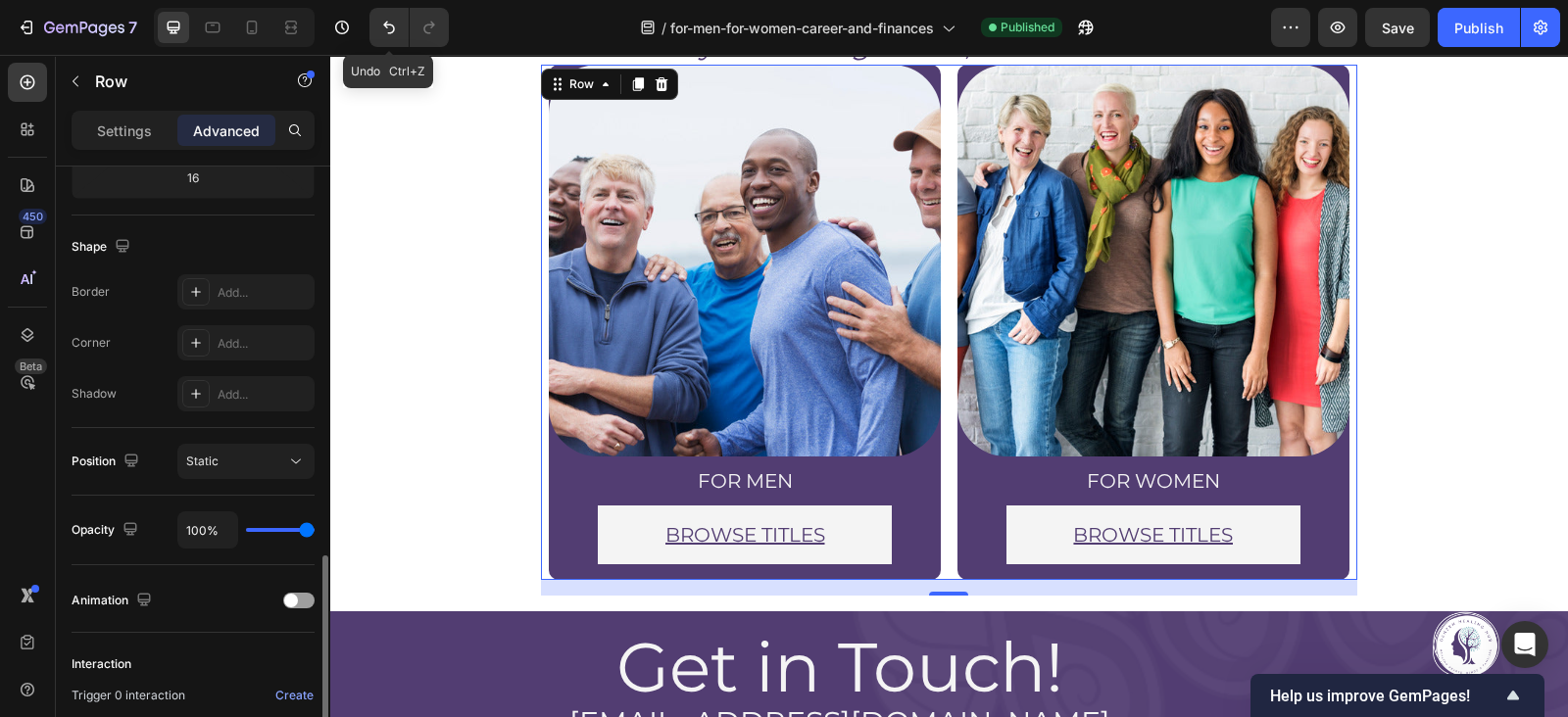
click at [229, 131] on p "Advanced" at bounding box center [226, 131] width 67 height 21
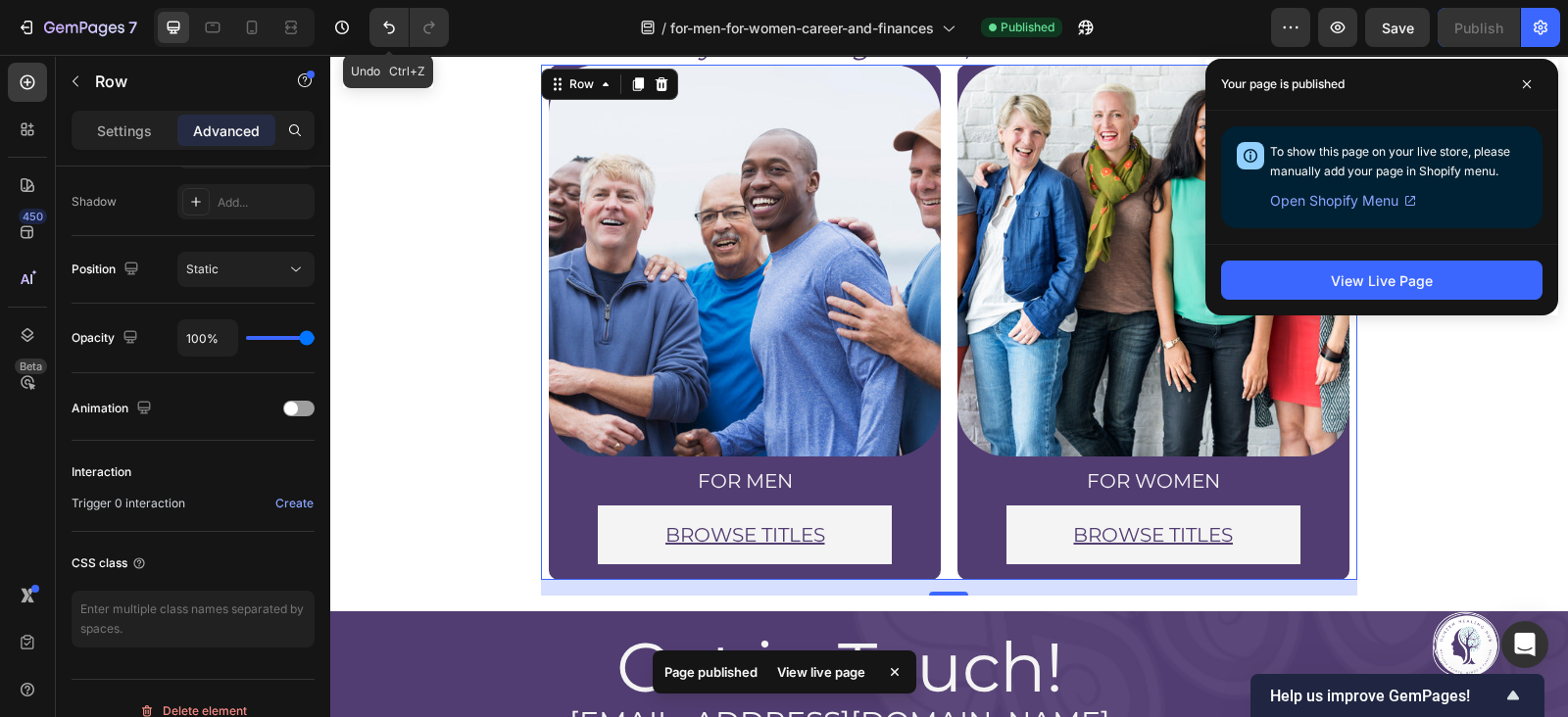
scroll to position [200, 0]
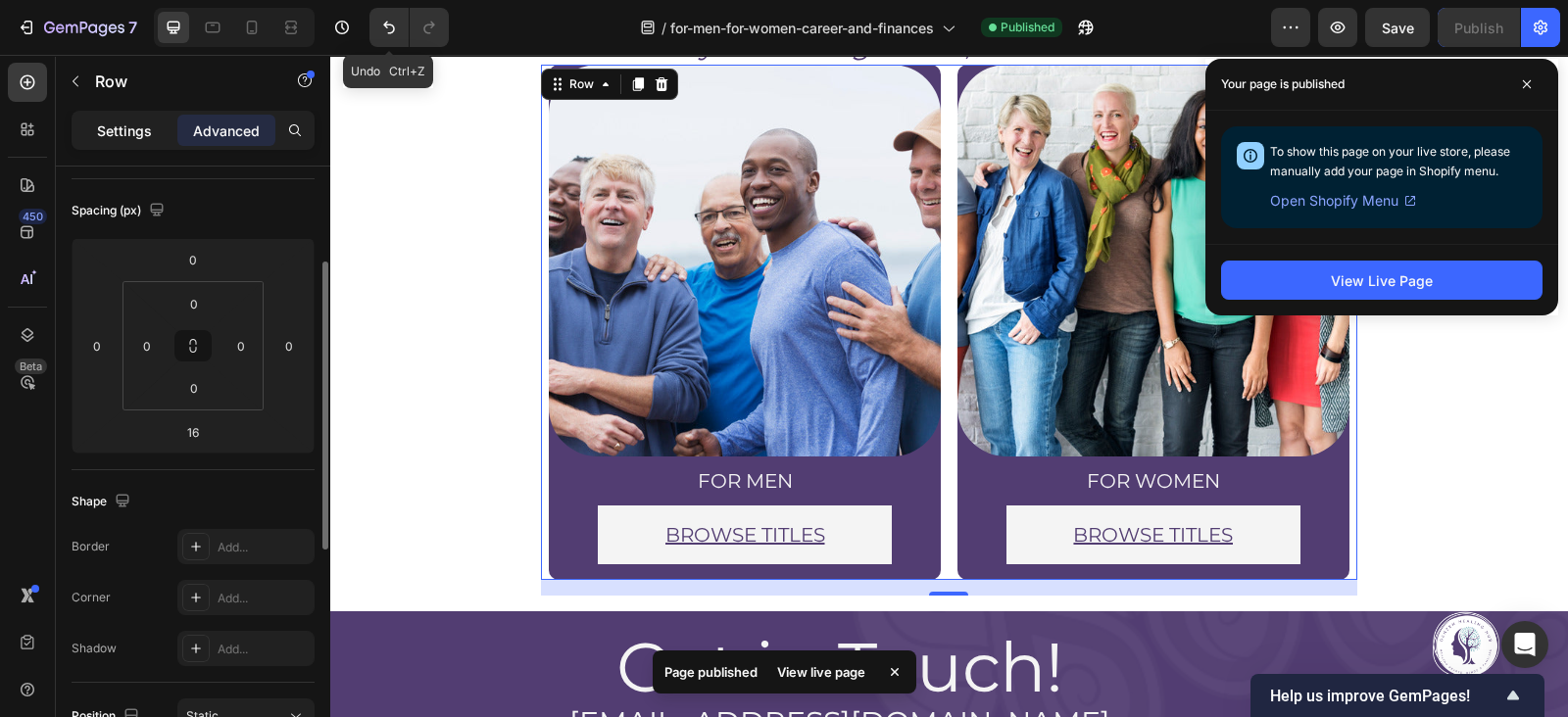
click at [145, 139] on p "Settings" at bounding box center [124, 131] width 55 height 21
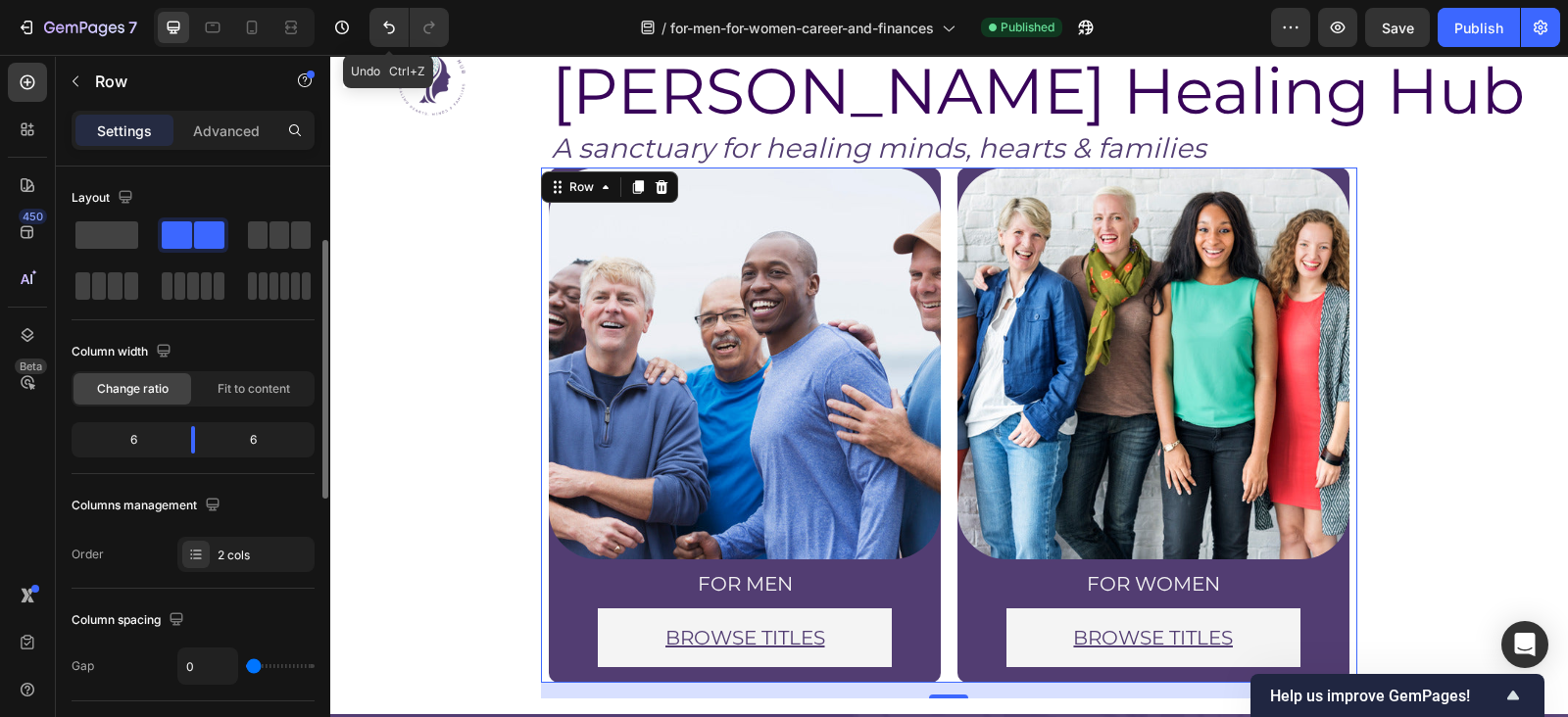
scroll to position [52, 0]
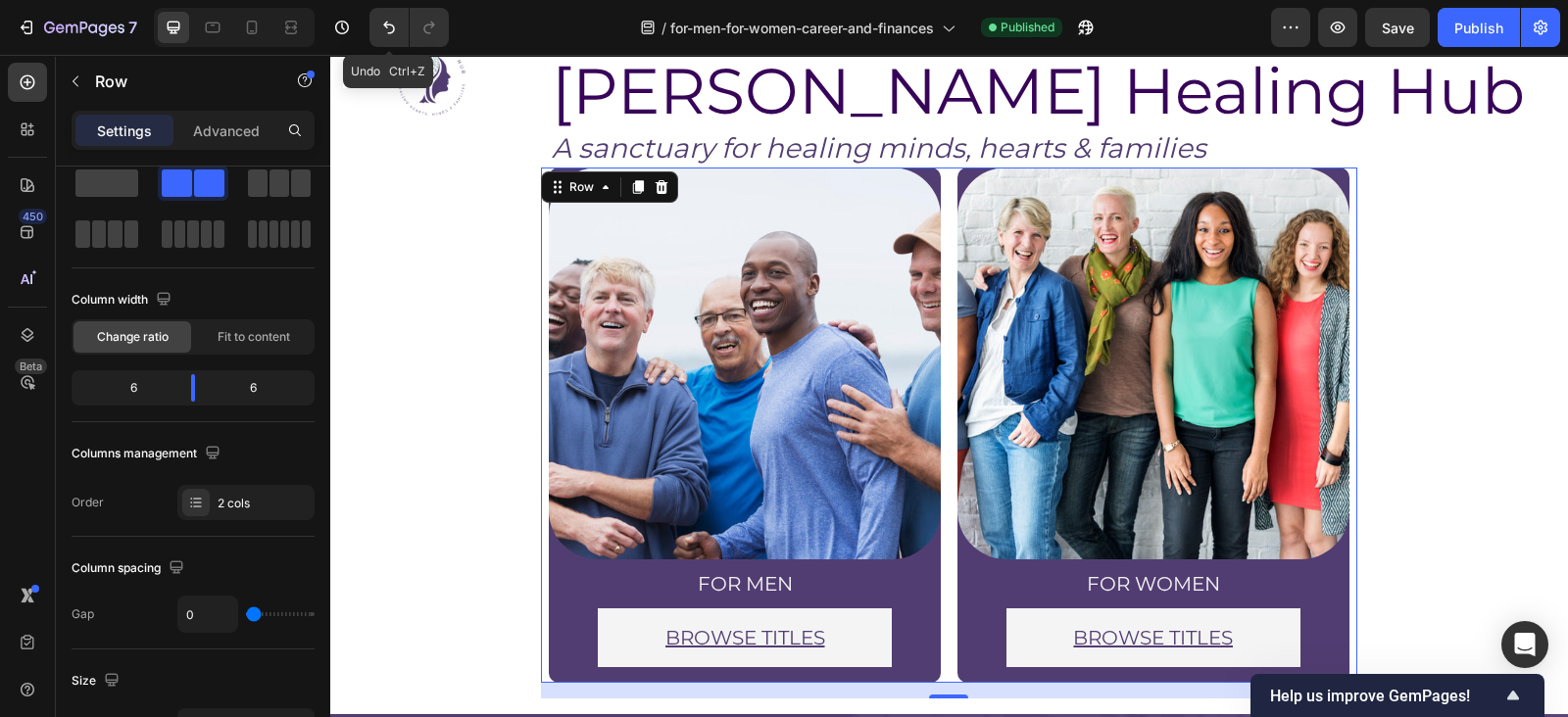
click at [39, 23] on div "7" at bounding box center [77, 28] width 121 height 24
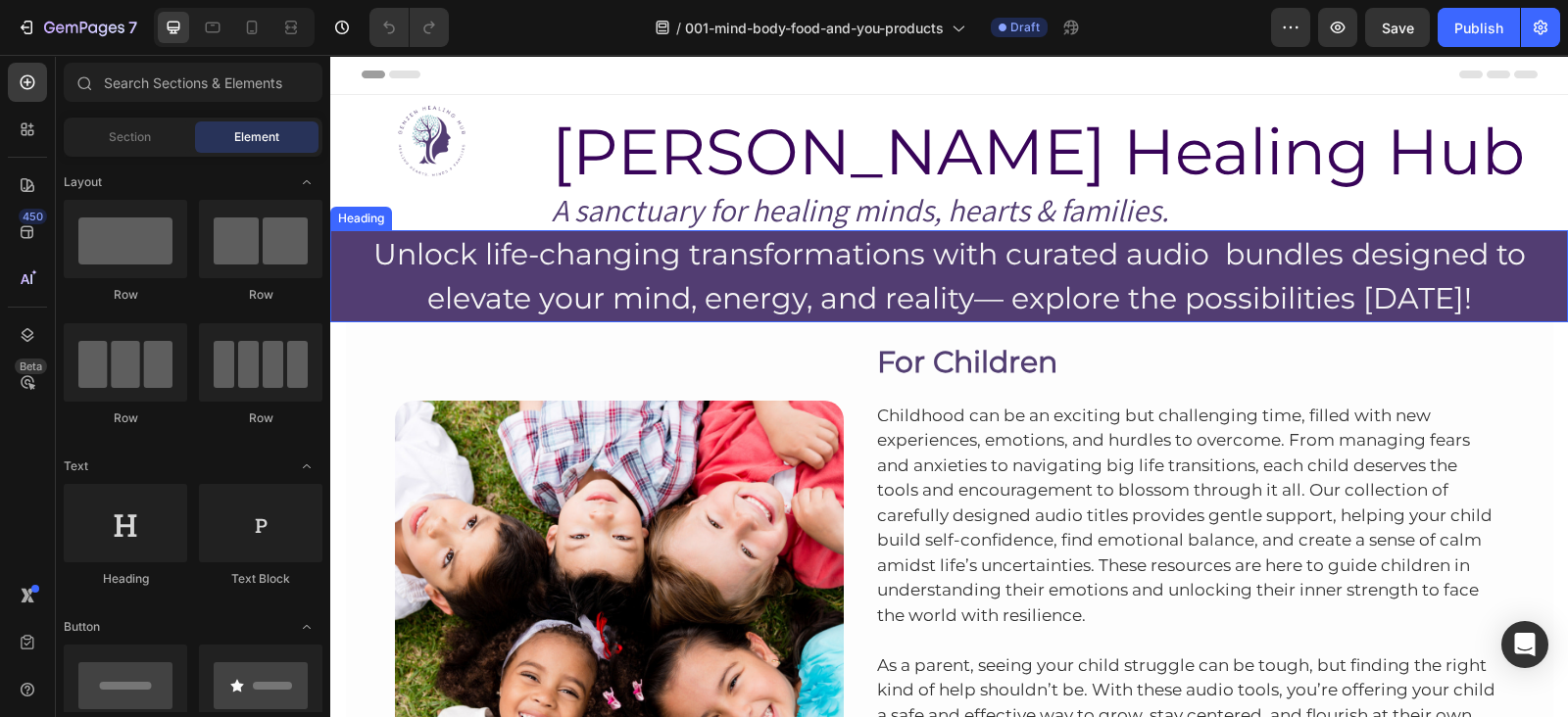
click at [607, 269] on h2 "Unlock life-changing transformations with curated audio bundles designed to ele…" at bounding box center [949, 277] width 1237 height 92
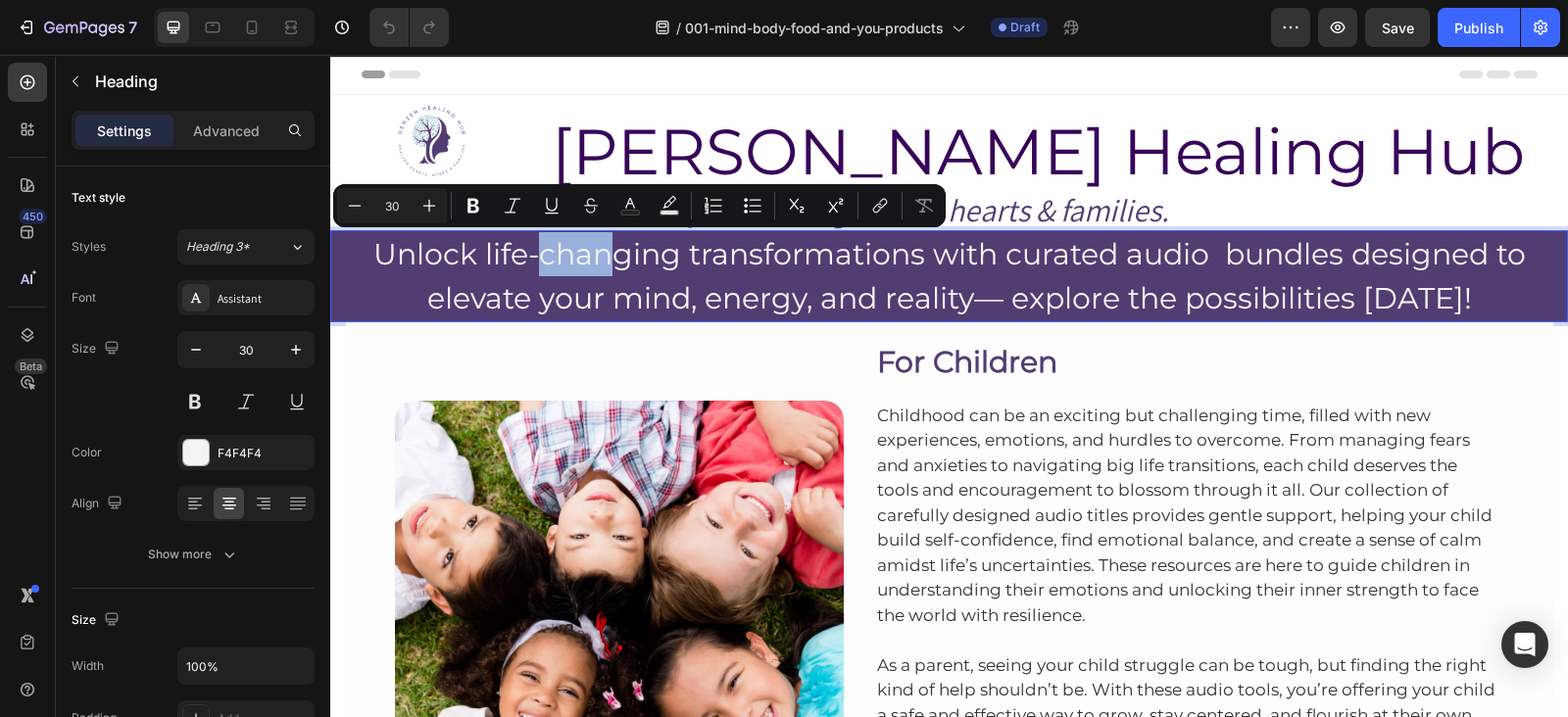
click at [598, 267] on p "Unlock life-changing transformations with curated audio bundles designed to ele…" at bounding box center [950, 277] width 1234 height 88
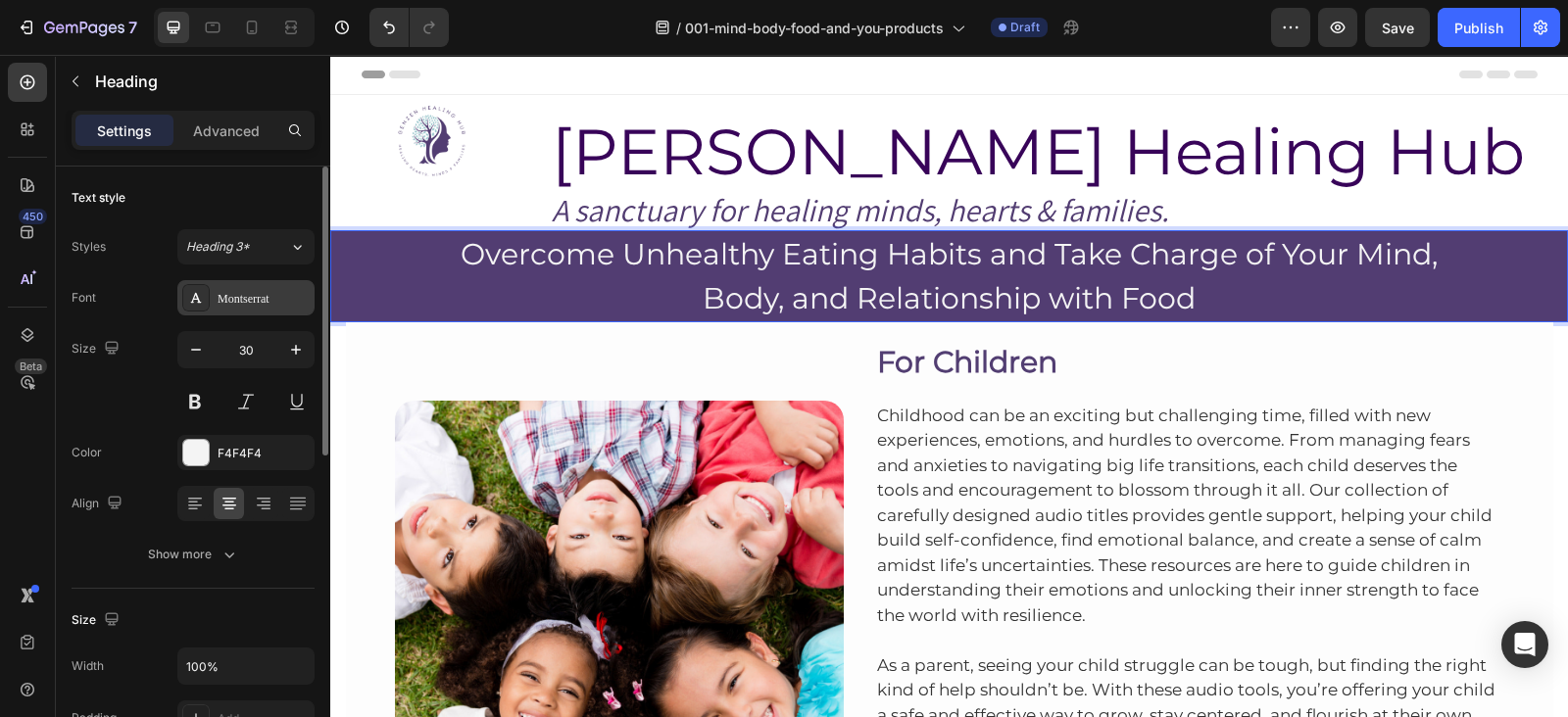
click at [233, 296] on div "Montserrat" at bounding box center [264, 299] width 92 height 18
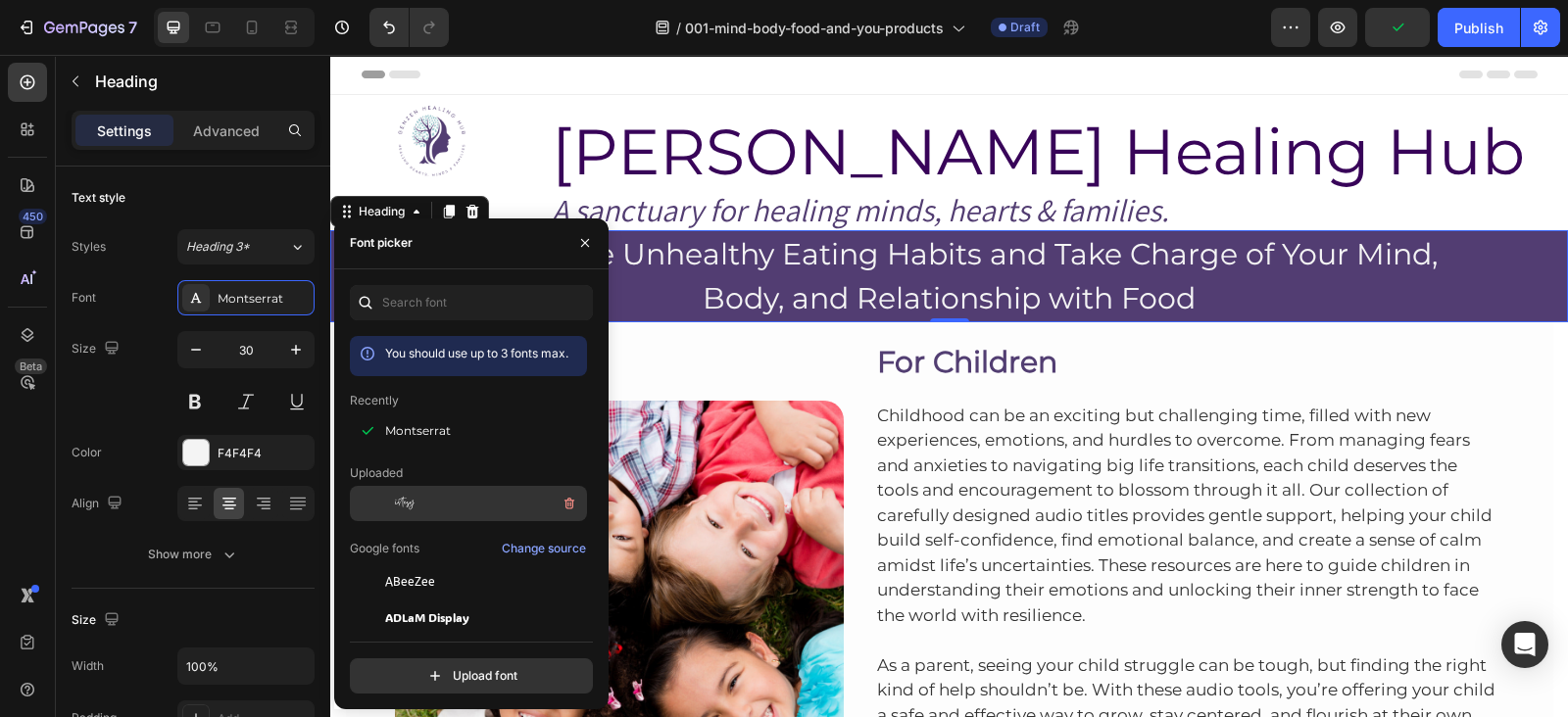
click at [398, 500] on span "Gistesy" at bounding box center [399, 504] width 29 height 18
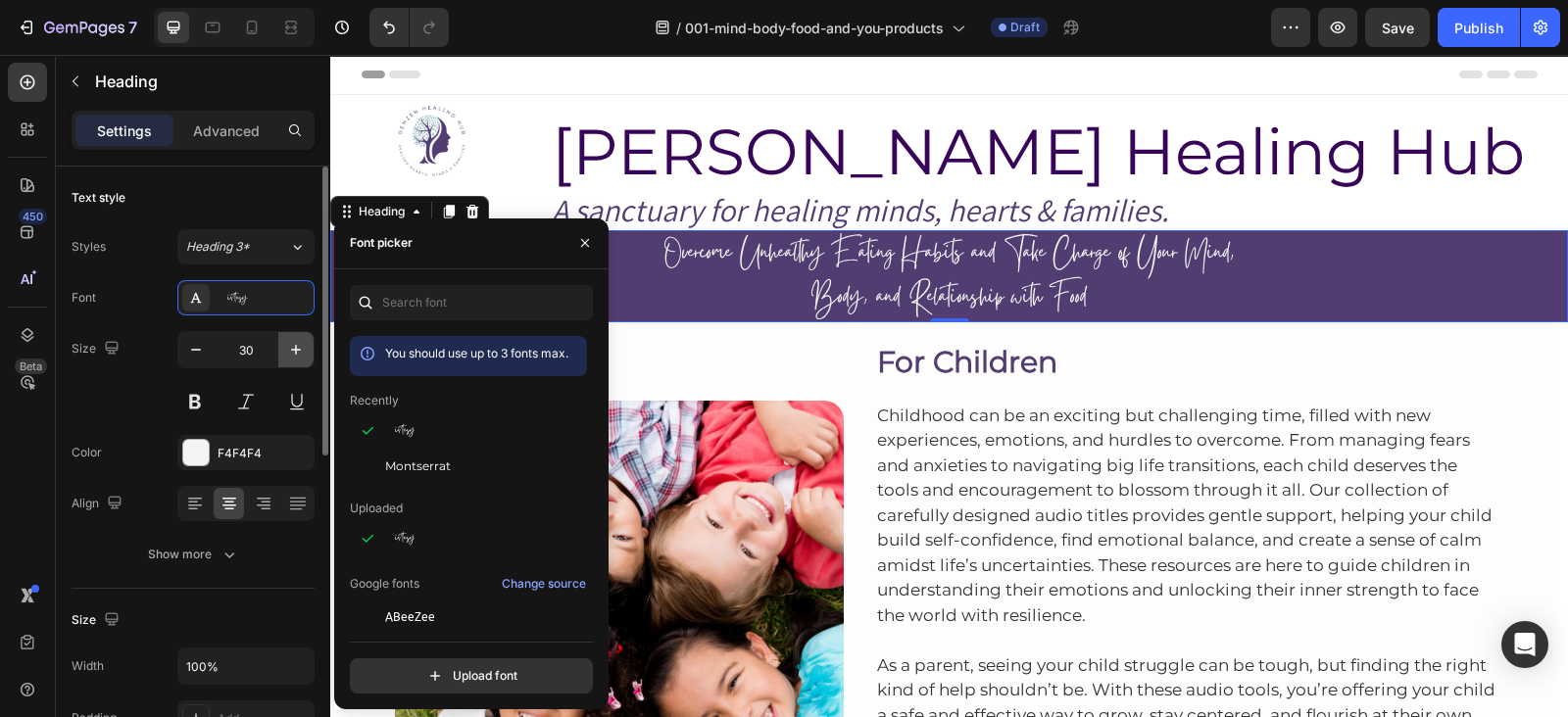
click at [294, 351] on icon "button" at bounding box center [297, 351] width 20 height 20
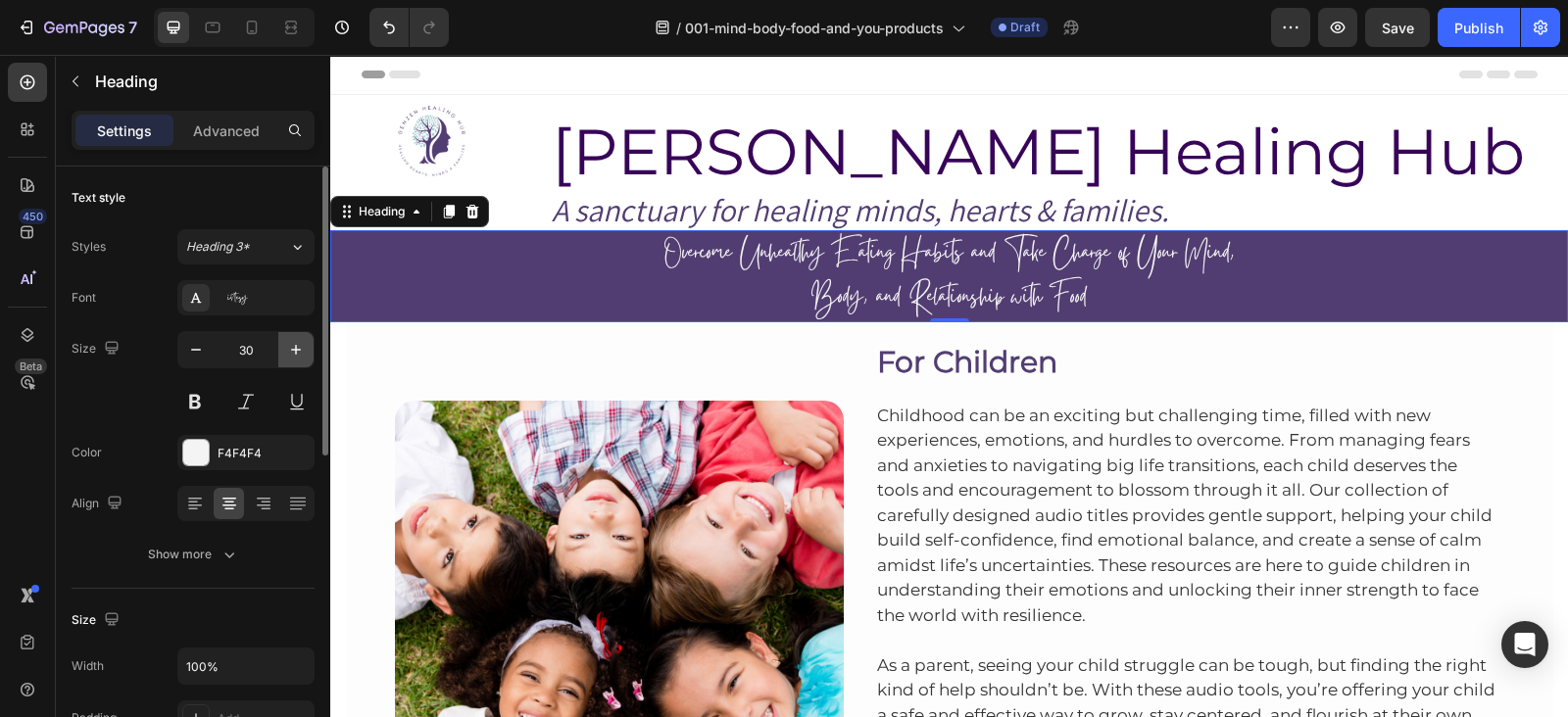
click at [294, 351] on icon "button" at bounding box center [297, 351] width 20 height 20
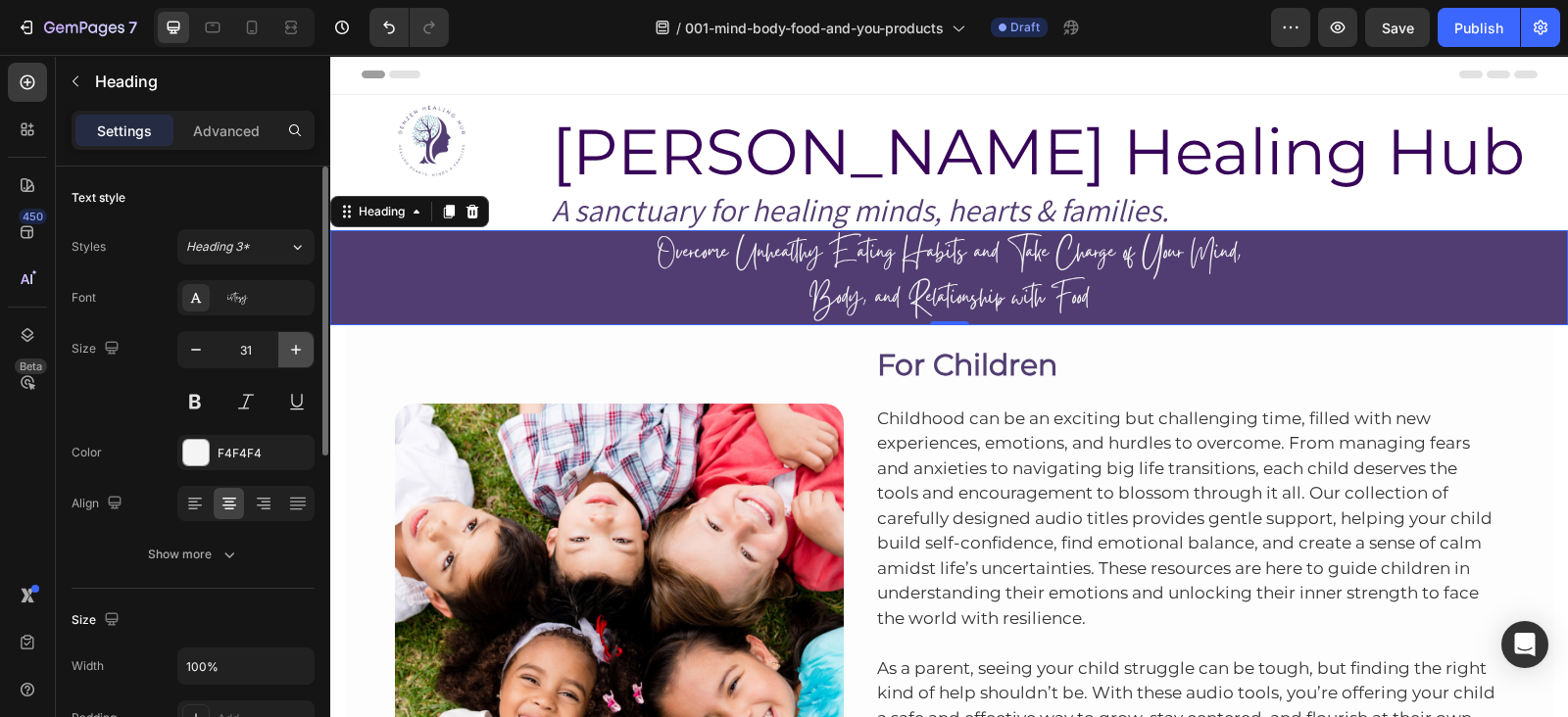
click at [294, 351] on icon "button" at bounding box center [297, 351] width 20 height 20
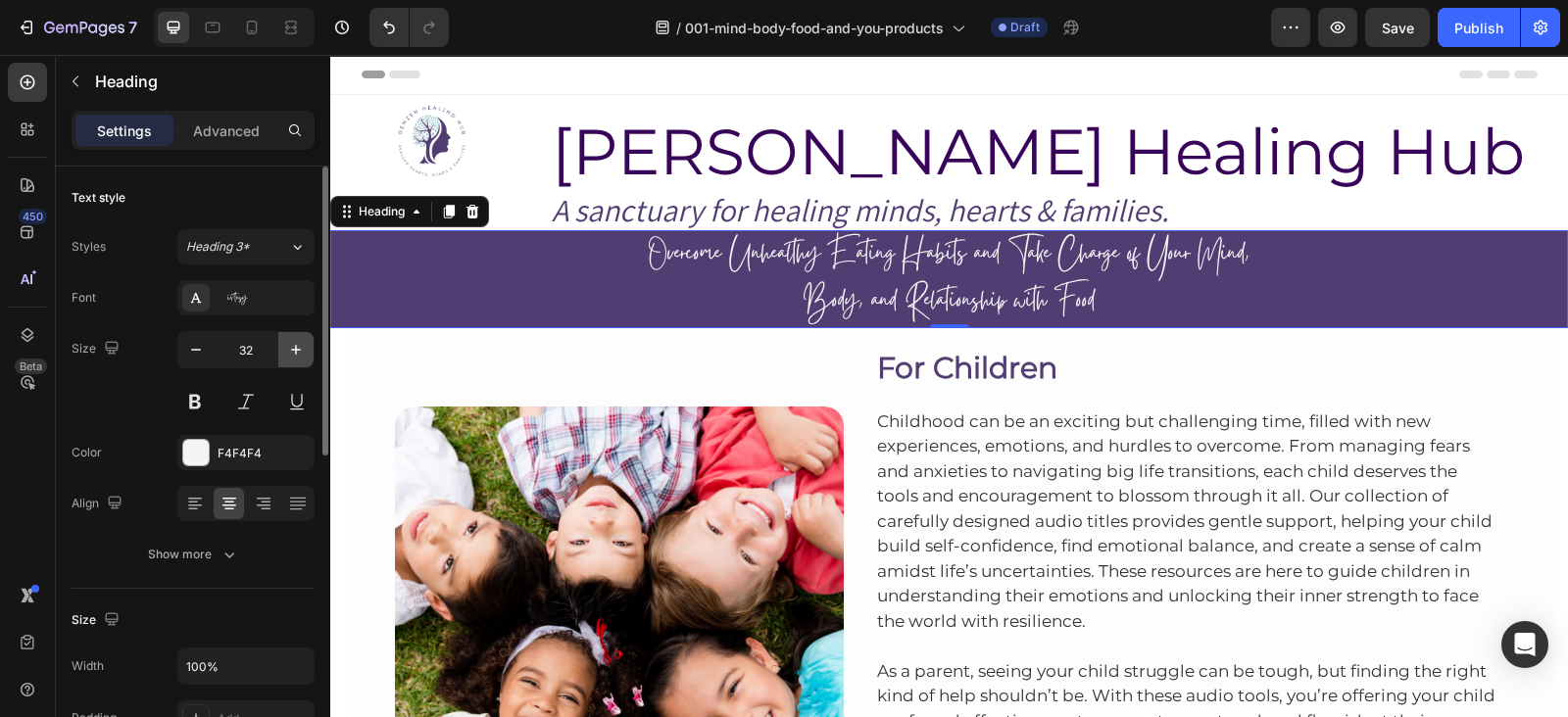
click at [294, 351] on icon "button" at bounding box center [297, 351] width 20 height 20
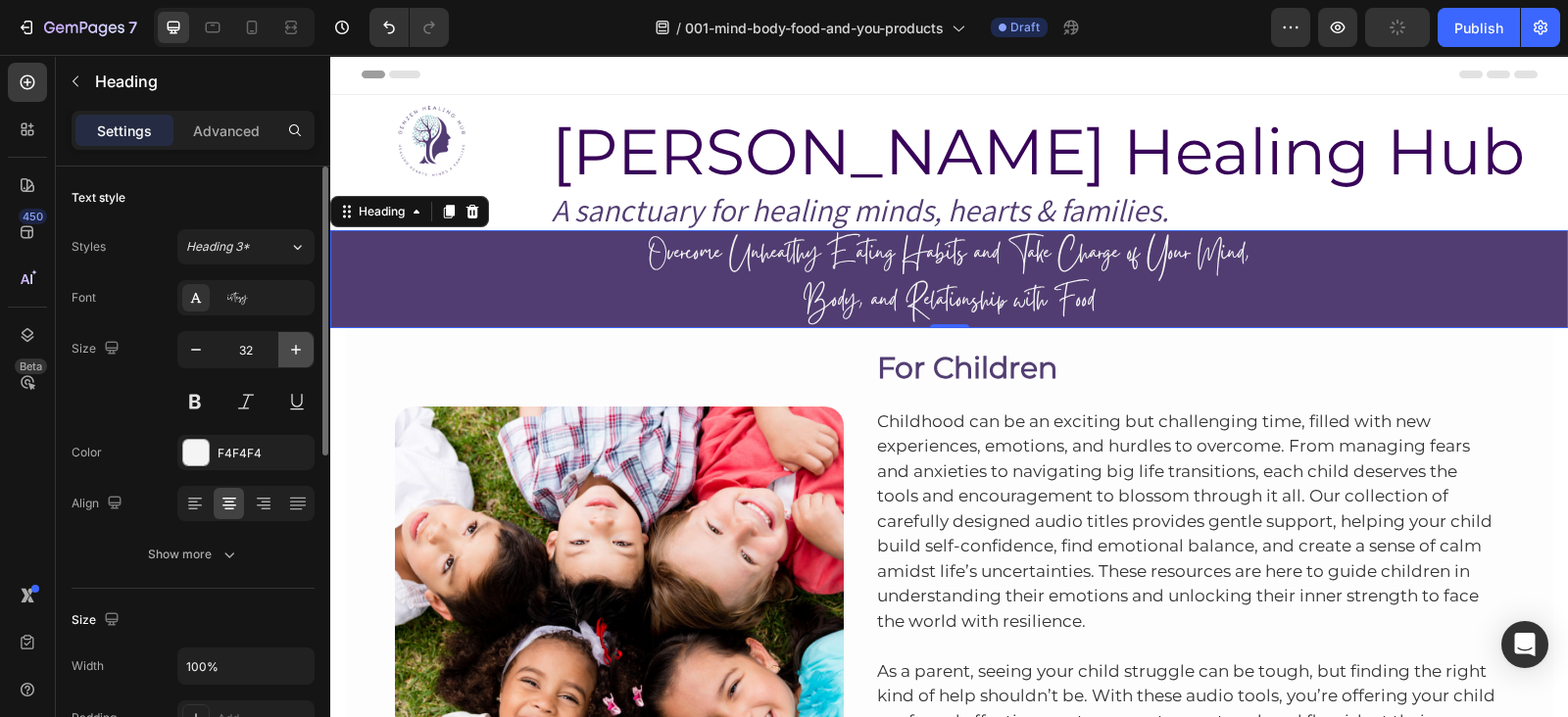
click at [294, 351] on icon "button" at bounding box center [297, 351] width 20 height 20
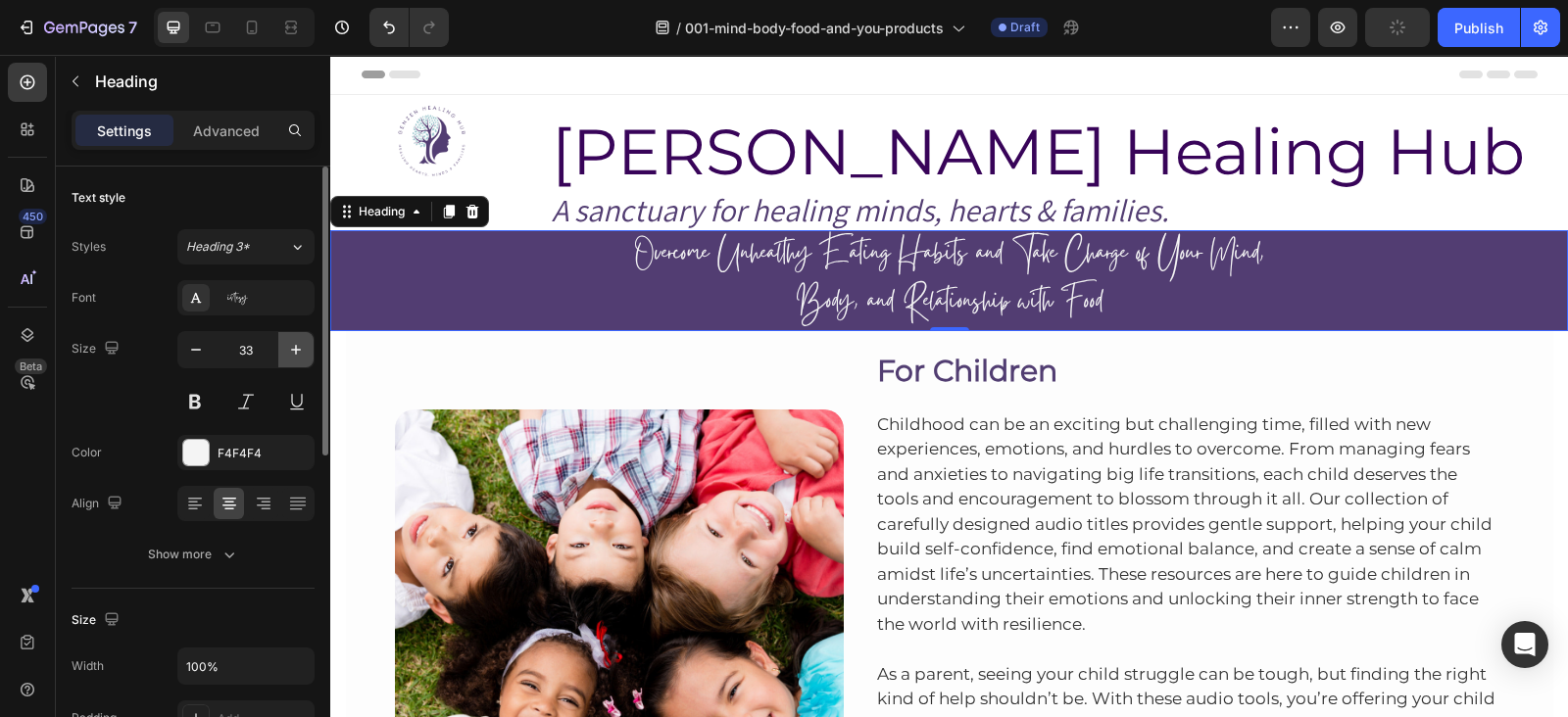
click at [294, 351] on icon "button" at bounding box center [297, 351] width 20 height 20
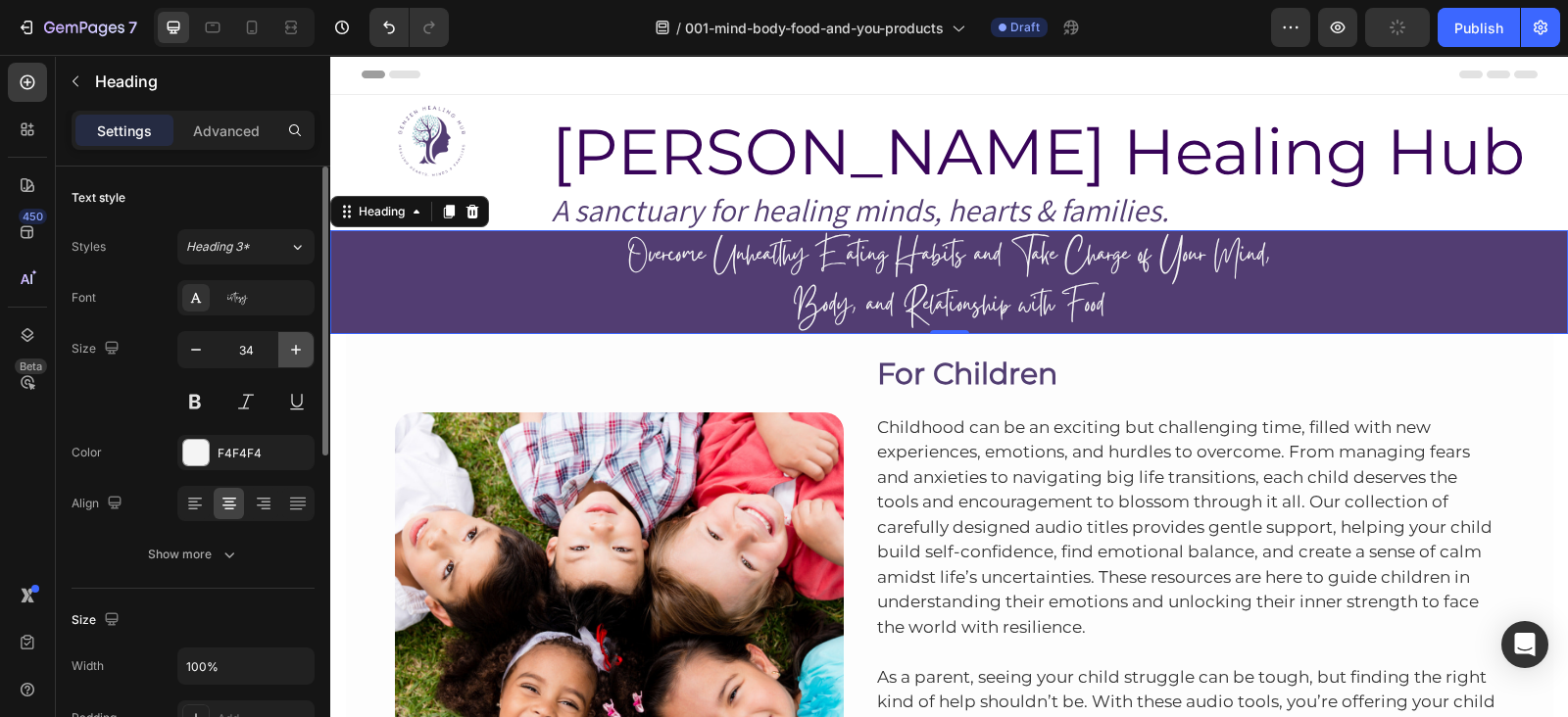
click at [294, 351] on icon "button" at bounding box center [297, 351] width 20 height 20
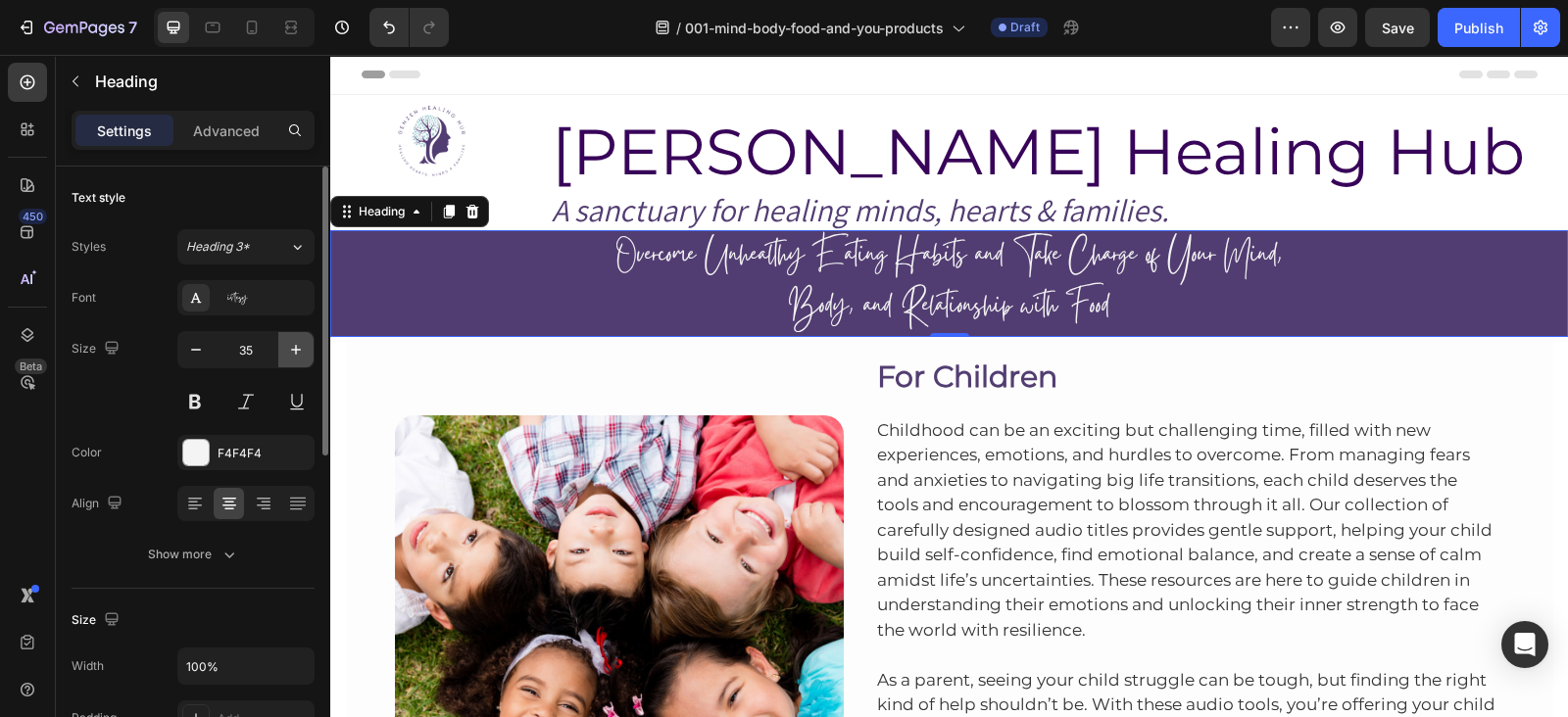
click at [294, 351] on icon "button" at bounding box center [297, 351] width 20 height 20
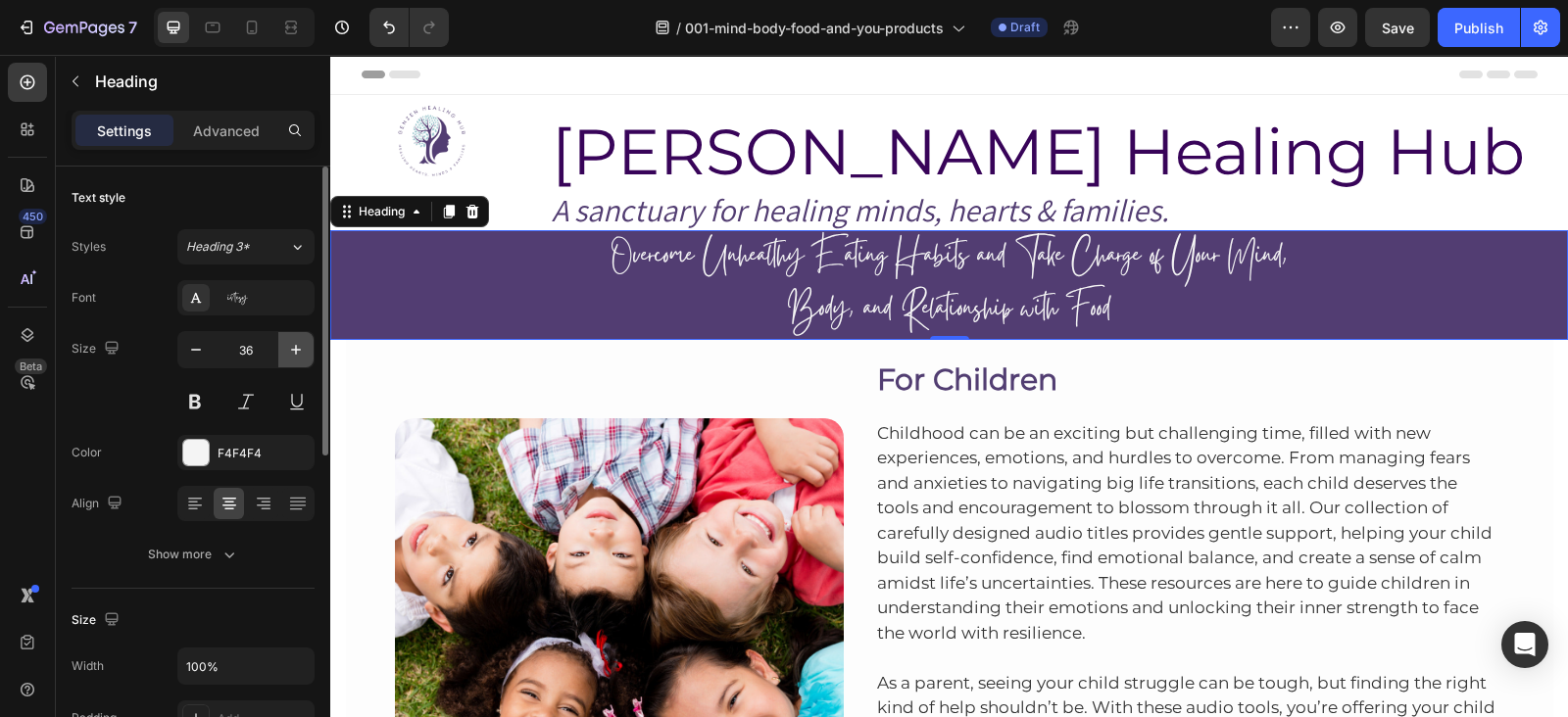
click at [294, 351] on icon "button" at bounding box center [297, 351] width 20 height 20
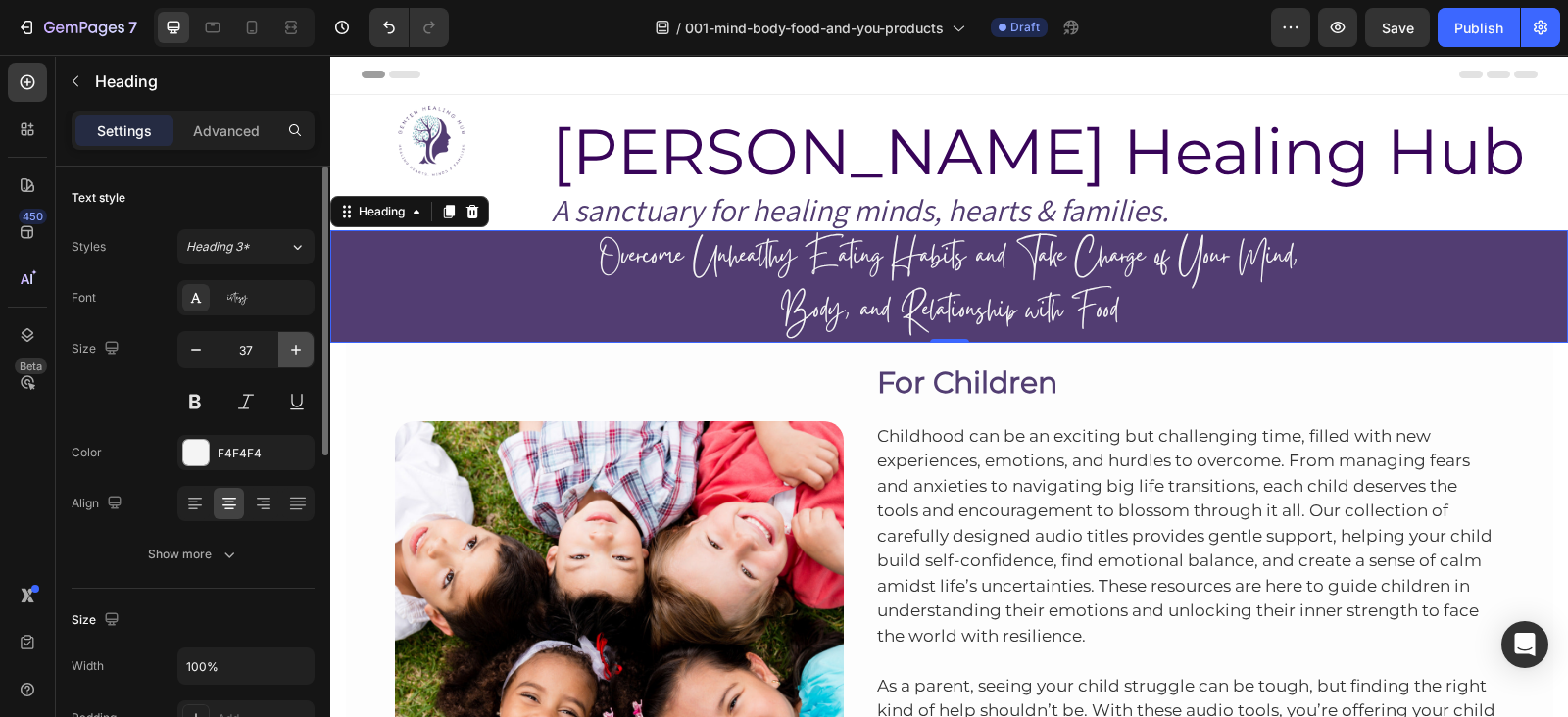
click at [294, 351] on icon "button" at bounding box center [297, 351] width 20 height 20
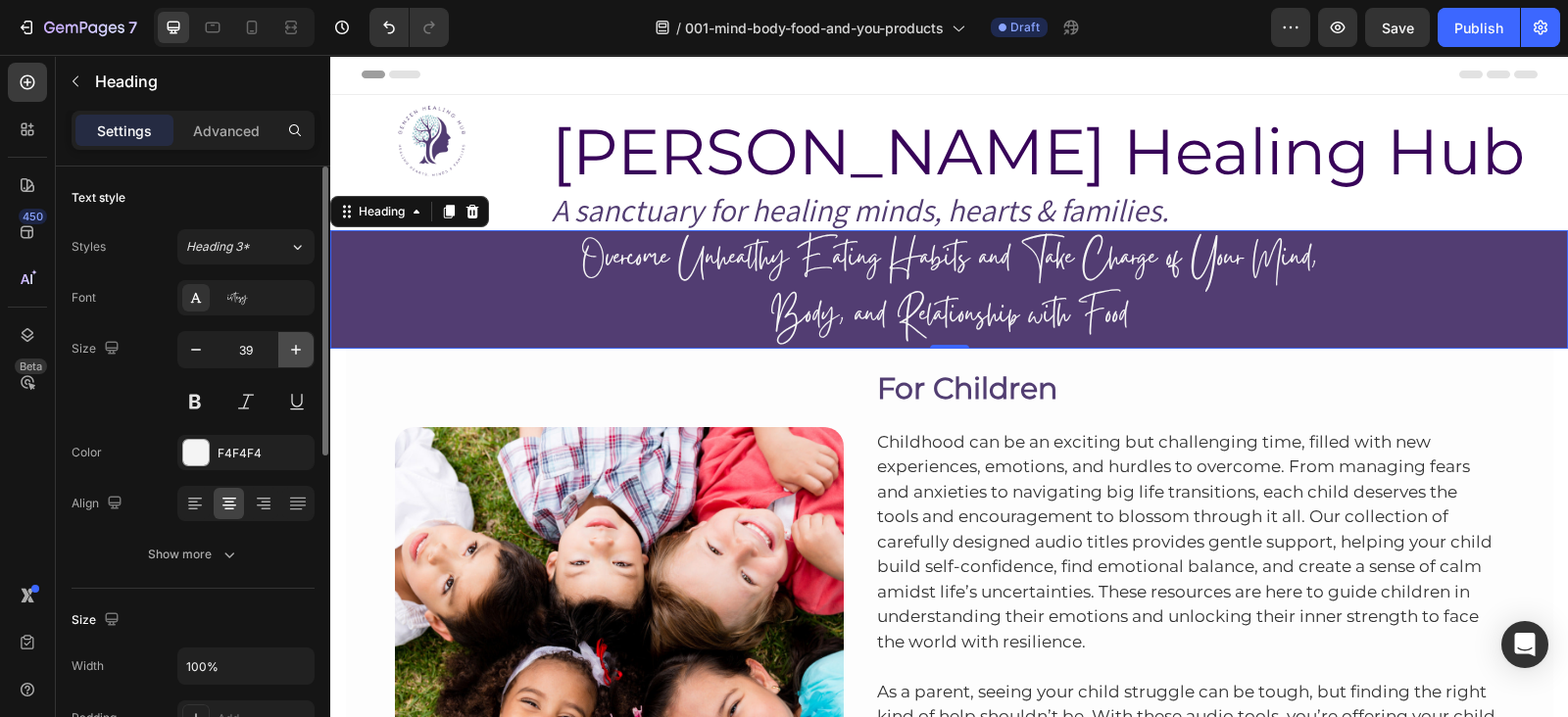
click at [305, 347] on icon "button" at bounding box center [297, 351] width 20 height 20
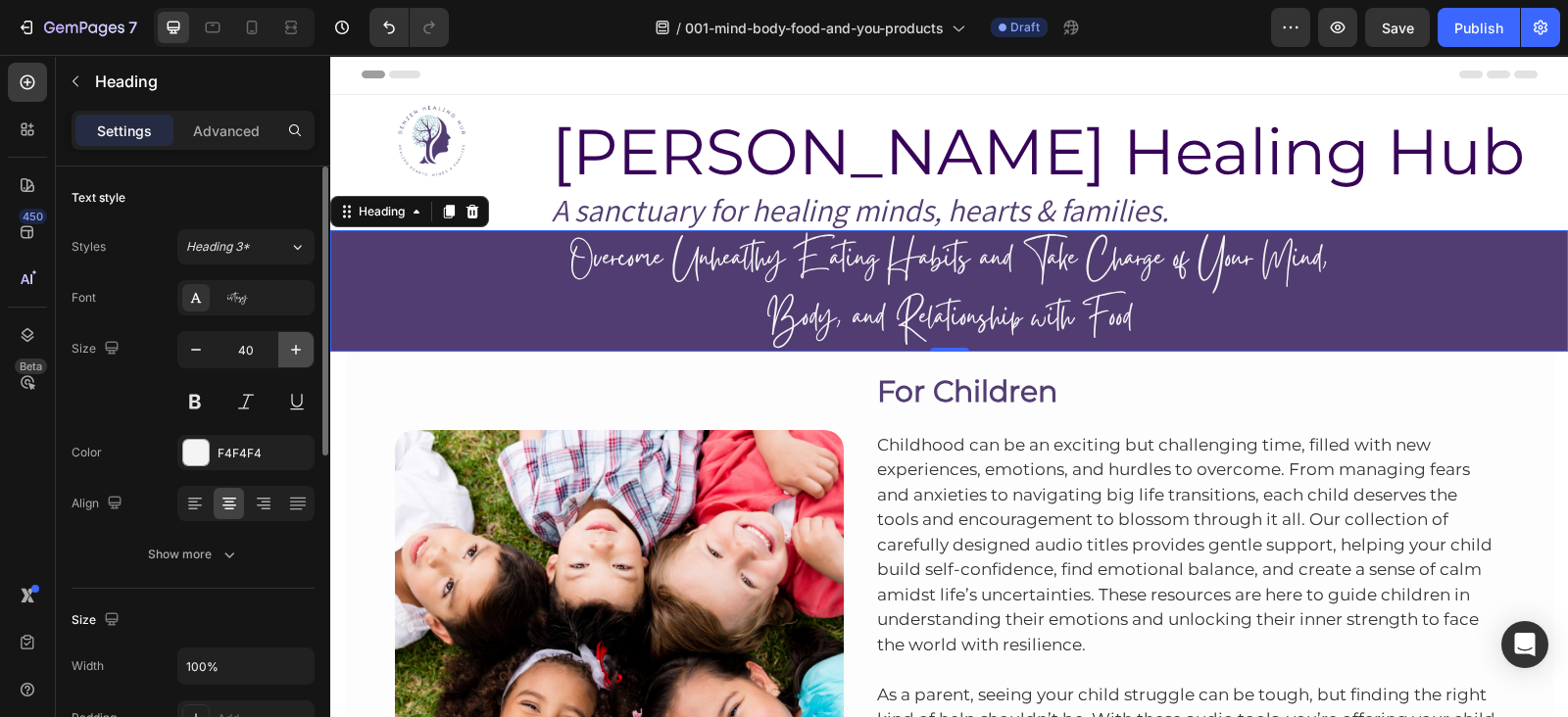
click at [292, 344] on icon "button" at bounding box center [297, 351] width 20 height 20
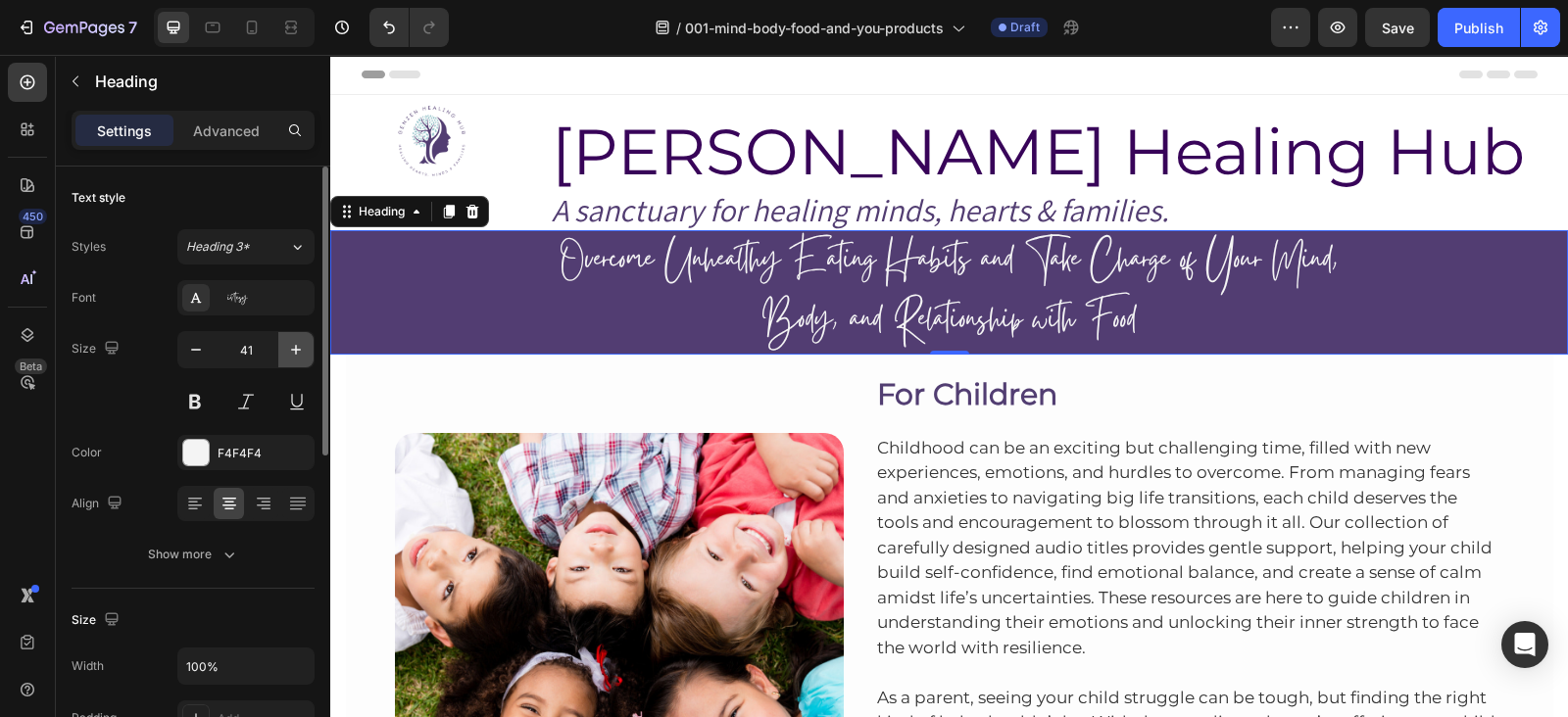
click at [292, 344] on icon "button" at bounding box center [297, 351] width 20 height 20
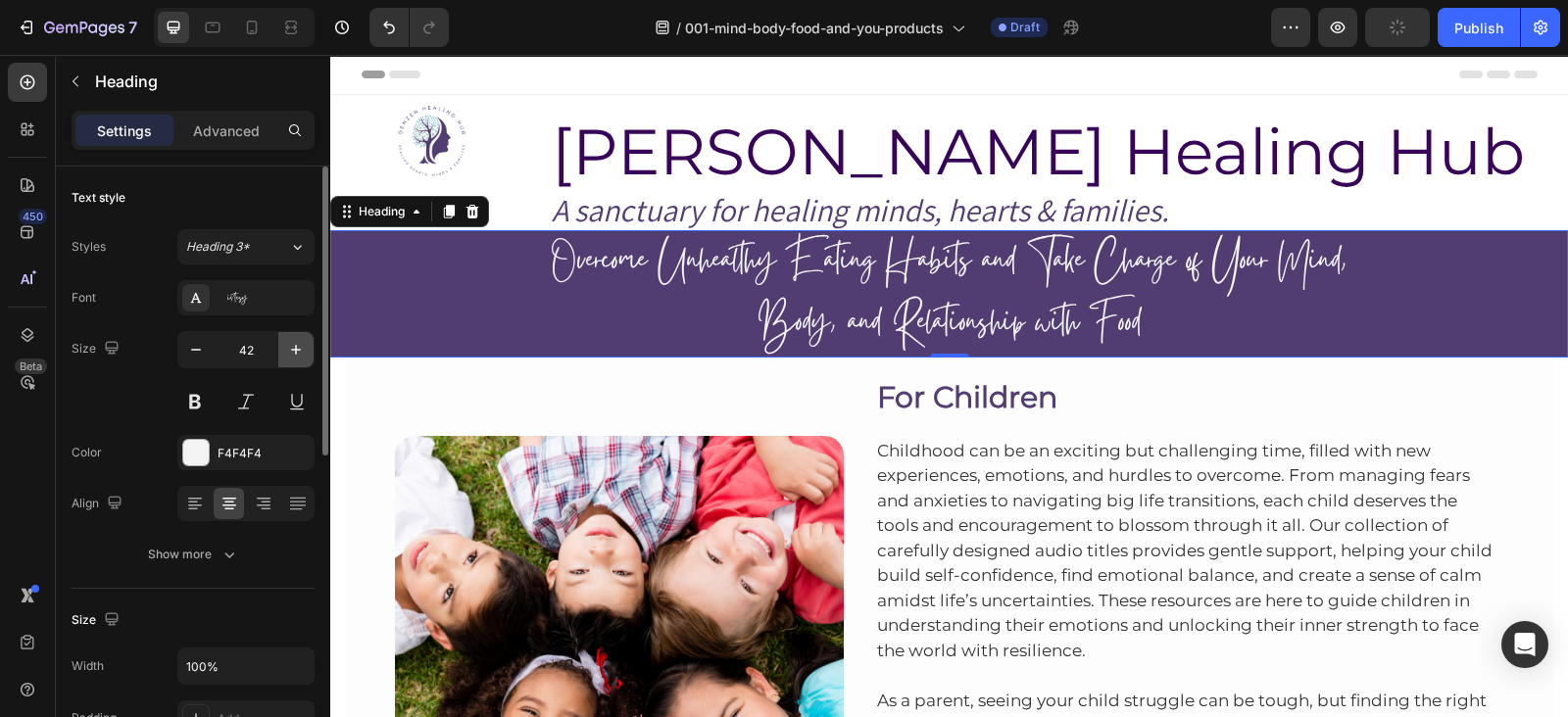
click at [292, 344] on icon "button" at bounding box center [297, 351] width 20 height 20
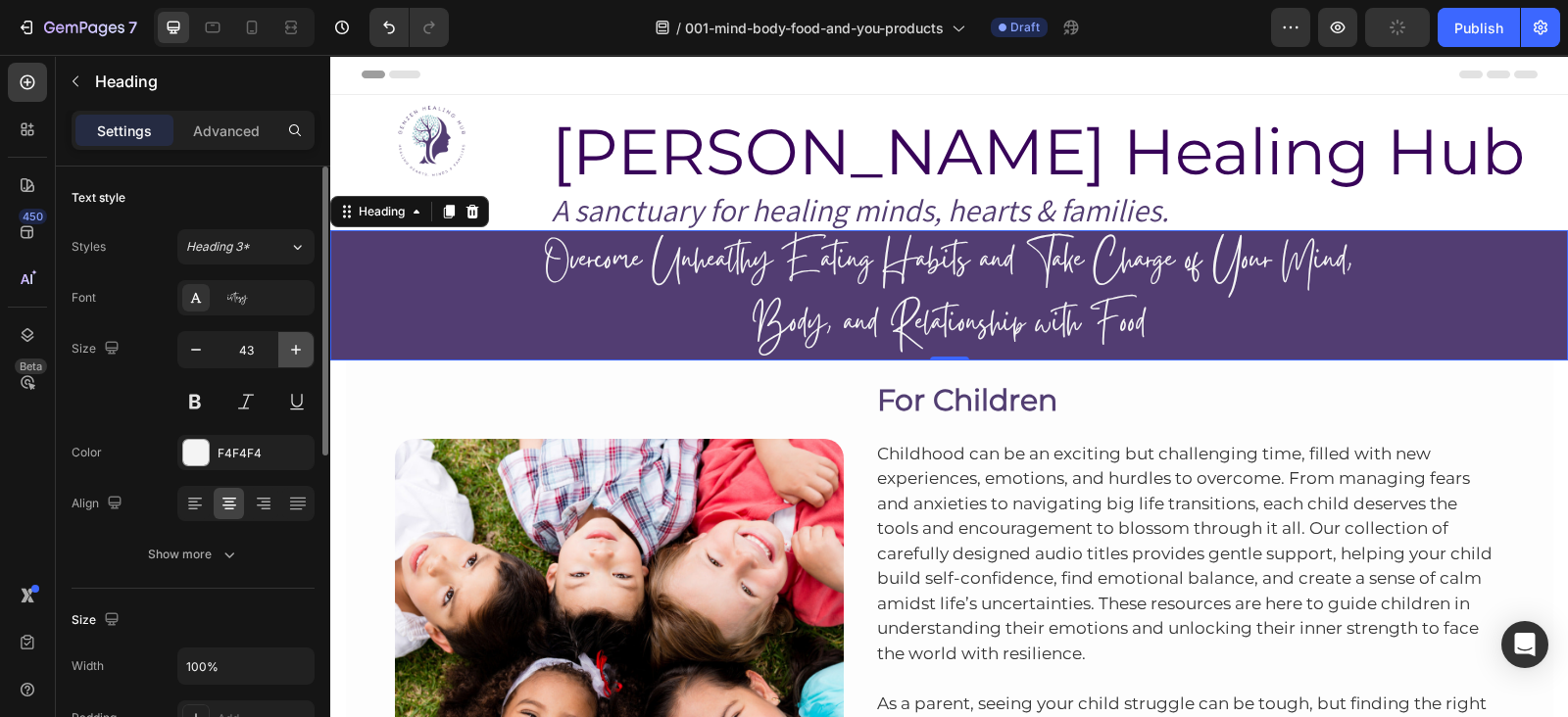
click at [292, 344] on icon "button" at bounding box center [297, 351] width 20 height 20
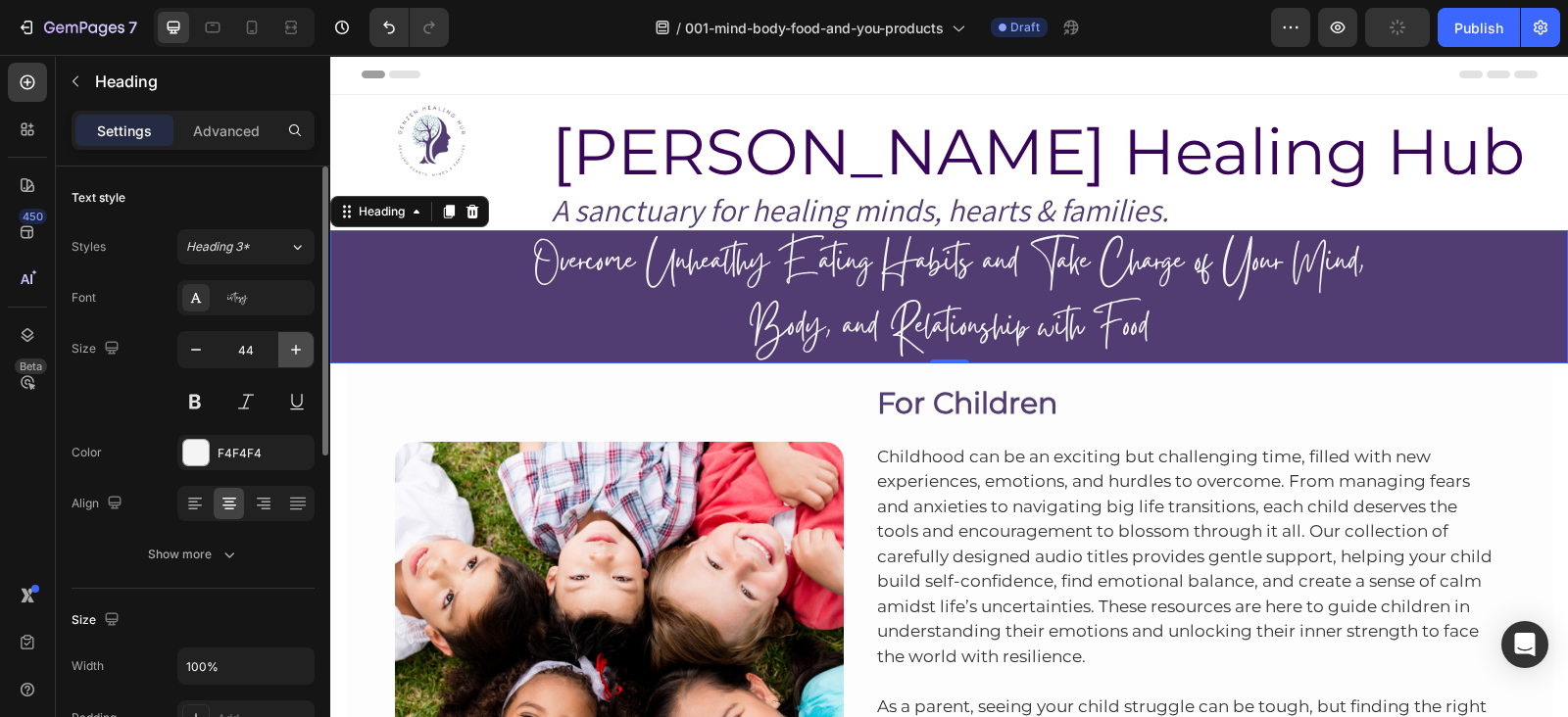
click at [292, 344] on icon "button" at bounding box center [297, 351] width 20 height 20
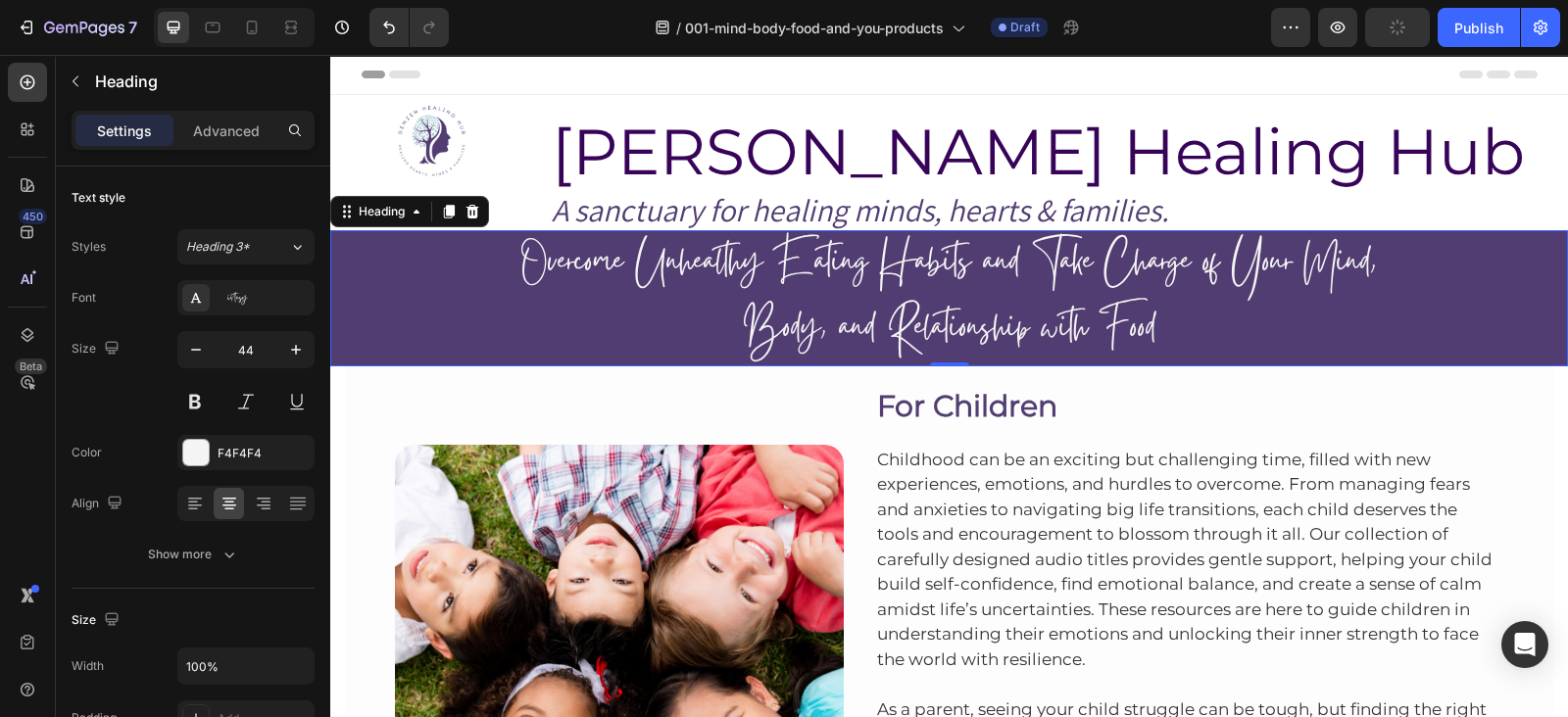
type input "45"
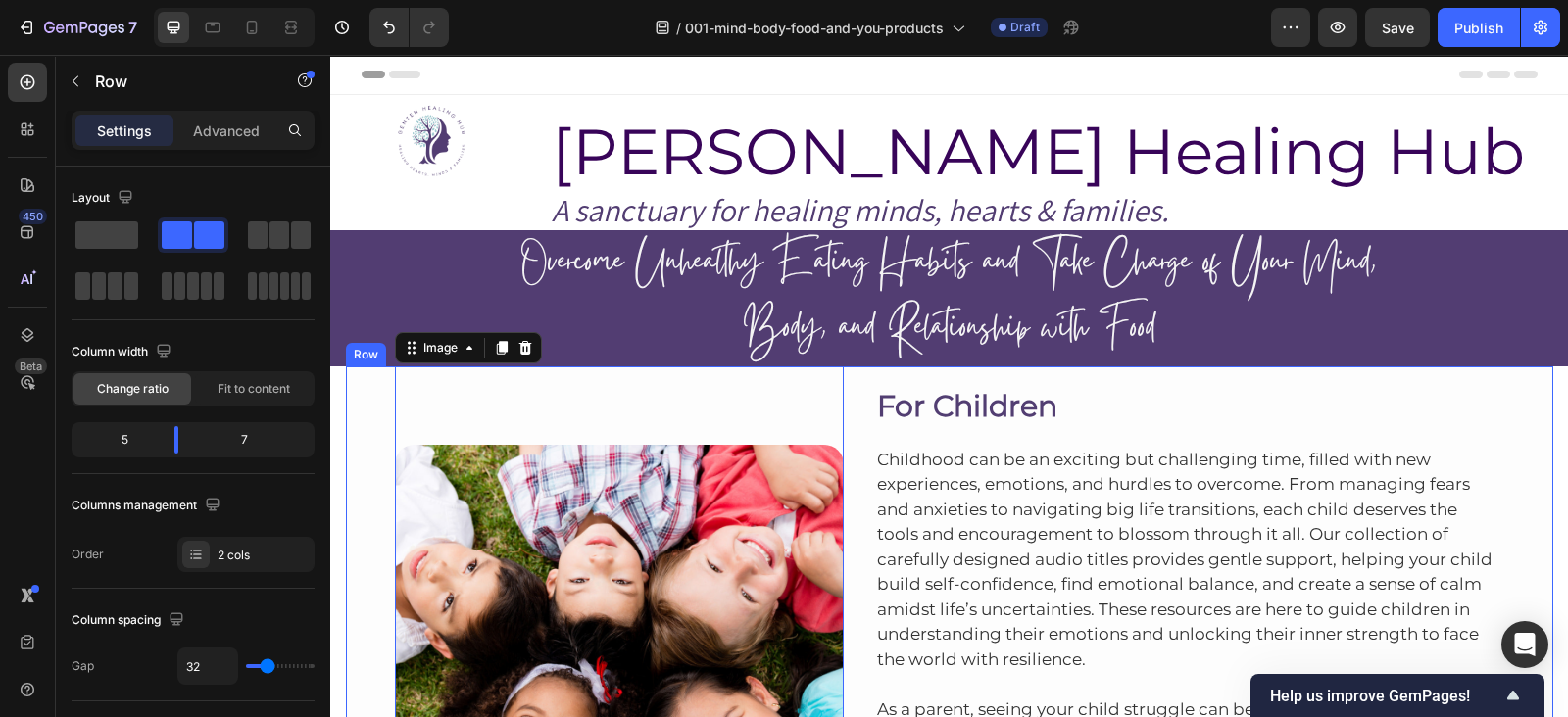
click at [1512, 380] on div "Image 0 Row For Children Heading Childhood can be an exciting but challenging t…" at bounding box center [949, 659] width 1207 height 586
click at [437, 343] on icon at bounding box center [442, 349] width 11 height 14
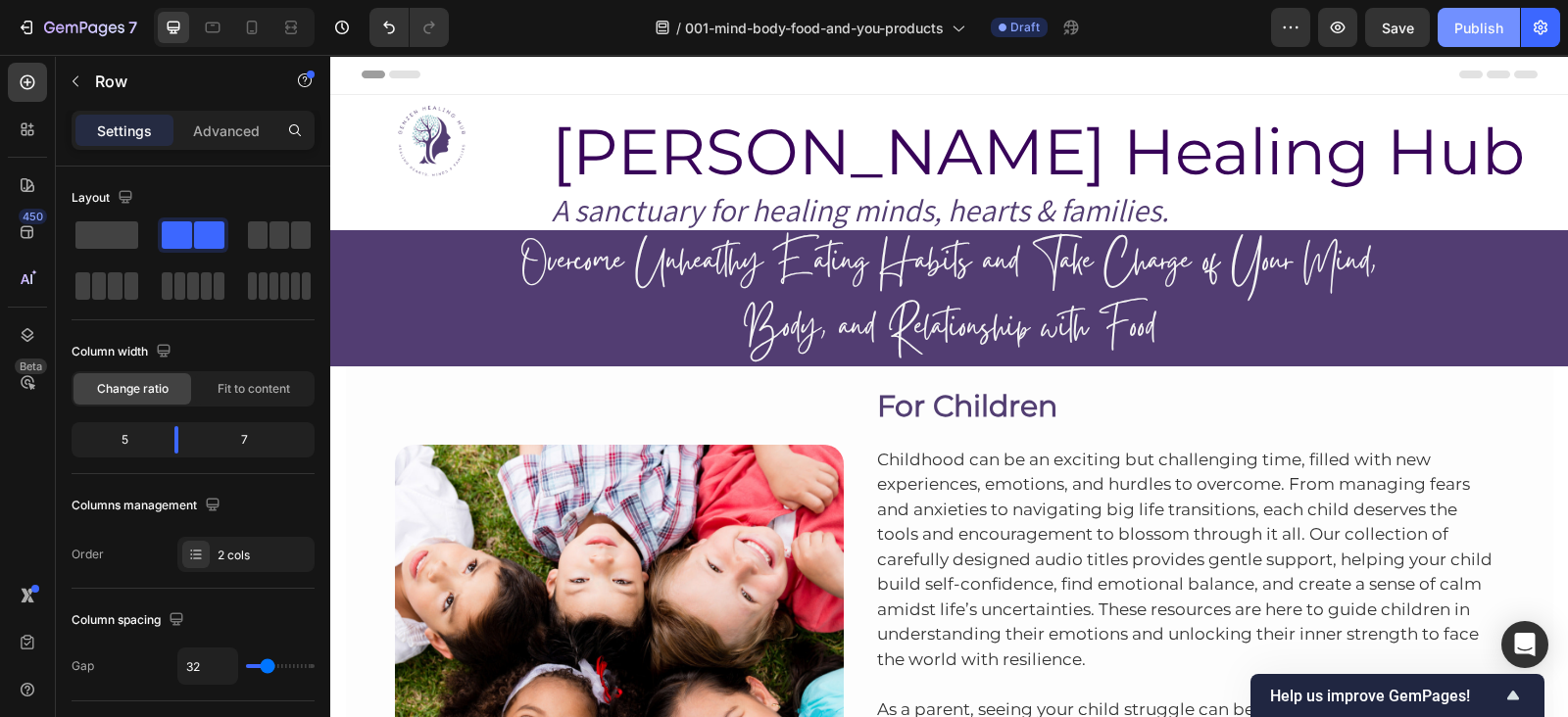
click at [1469, 21] on div "Publish" at bounding box center [1478, 28] width 49 height 21
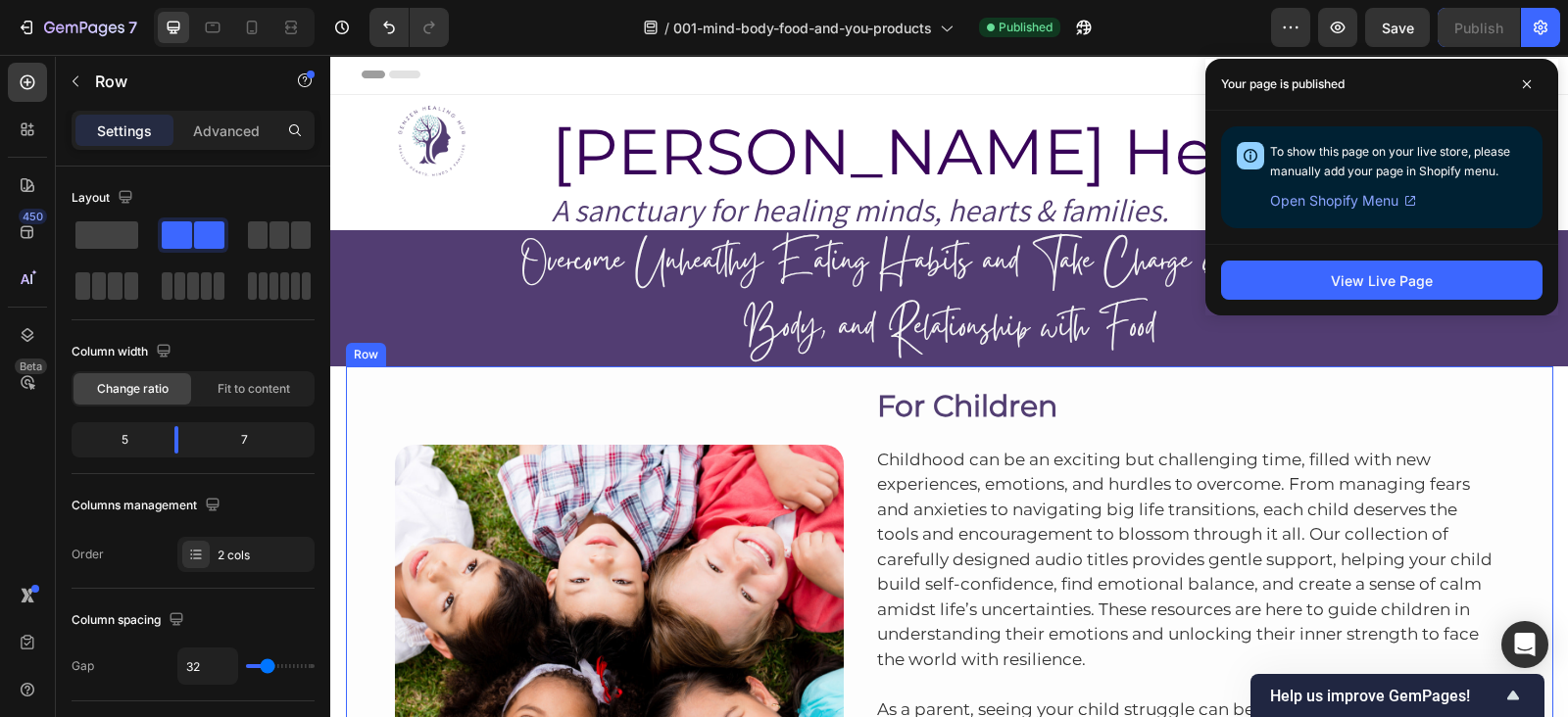
click at [1509, 378] on div "Image Row For Children Heading Childhood can be an exciting but challenging tim…" at bounding box center [949, 659] width 1207 height 586
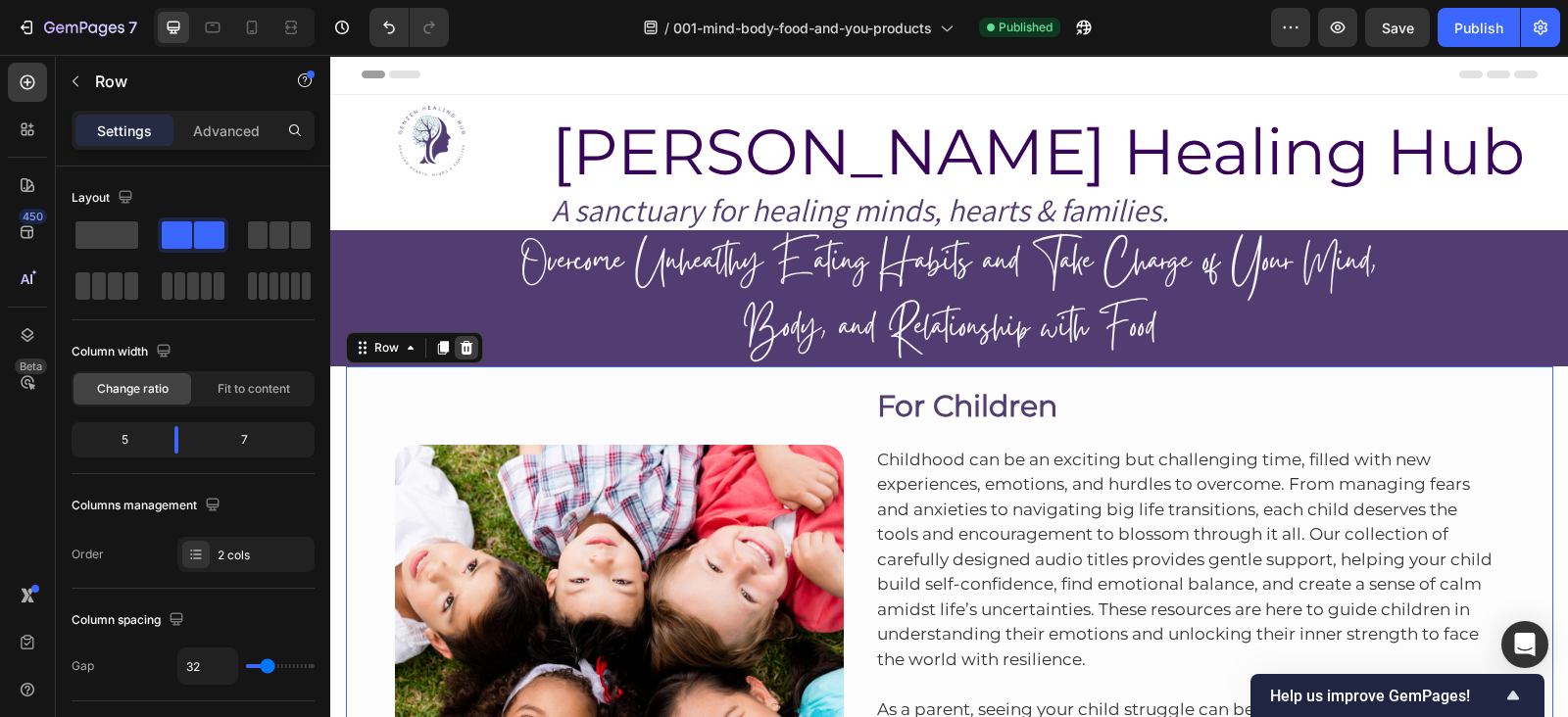
click at [459, 348] on icon at bounding box center [465, 349] width 13 height 14
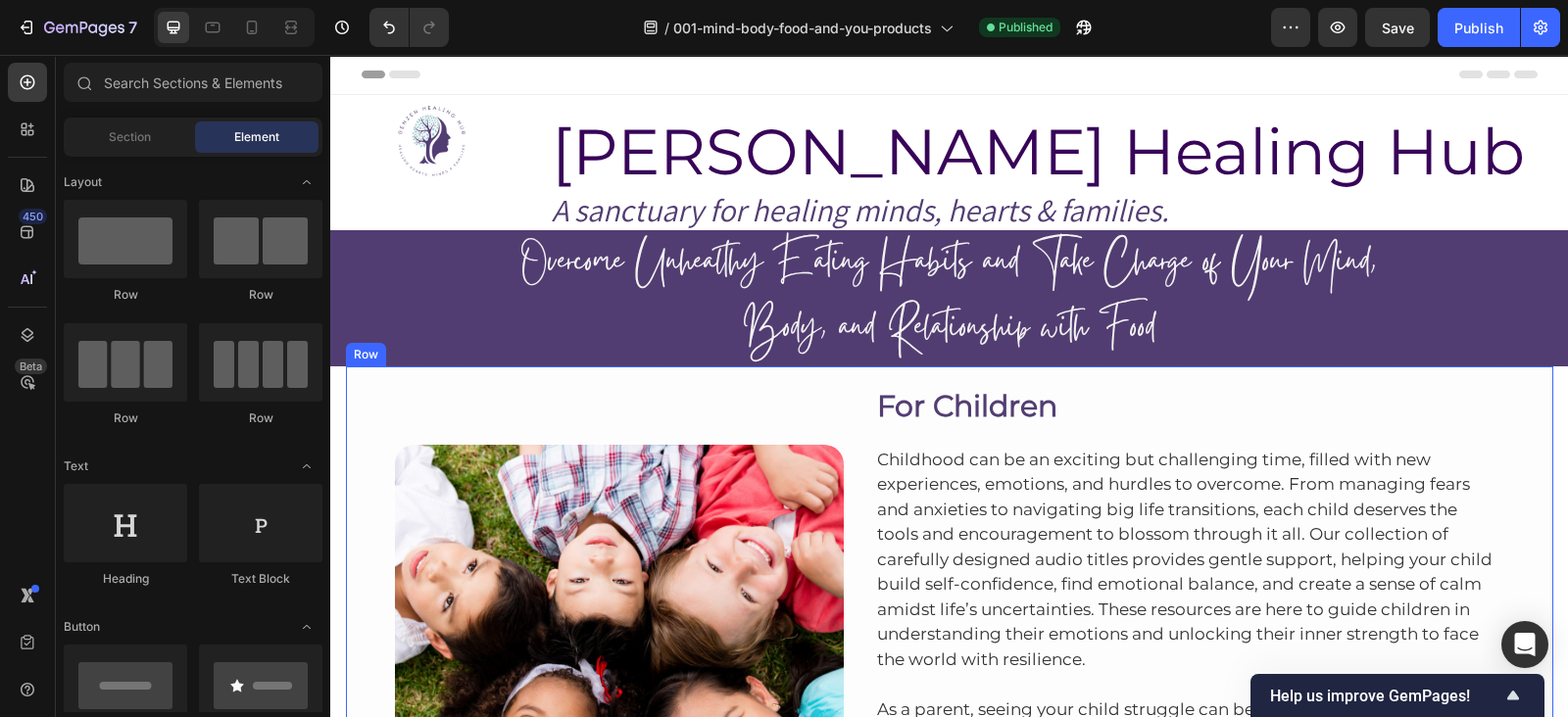
click at [353, 375] on div "Image Row For Children Heading Childhood can be an exciting but challenging tim…" at bounding box center [949, 659] width 1207 height 586
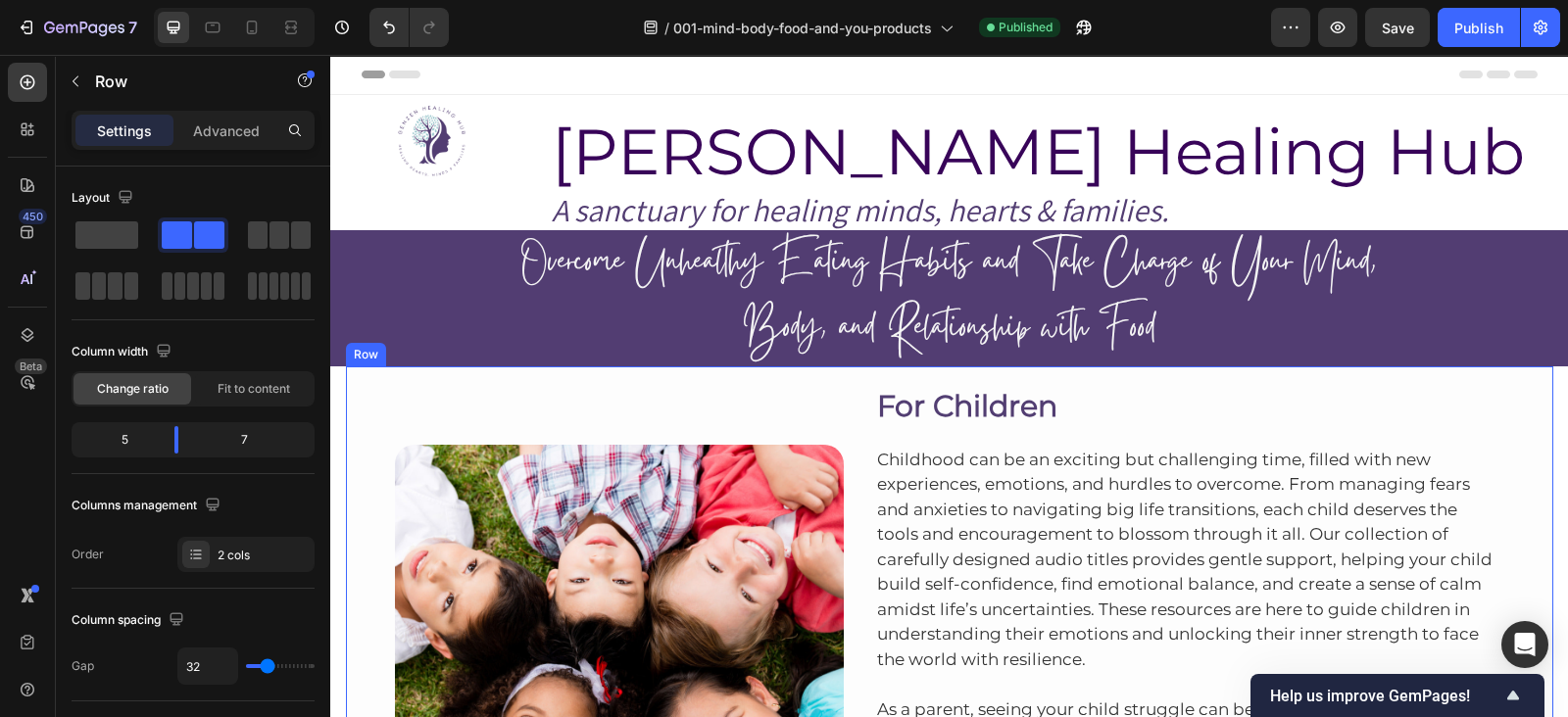
click at [350, 358] on div "Row" at bounding box center [366, 355] width 32 height 18
click at [459, 350] on icon at bounding box center [465, 349] width 13 height 14
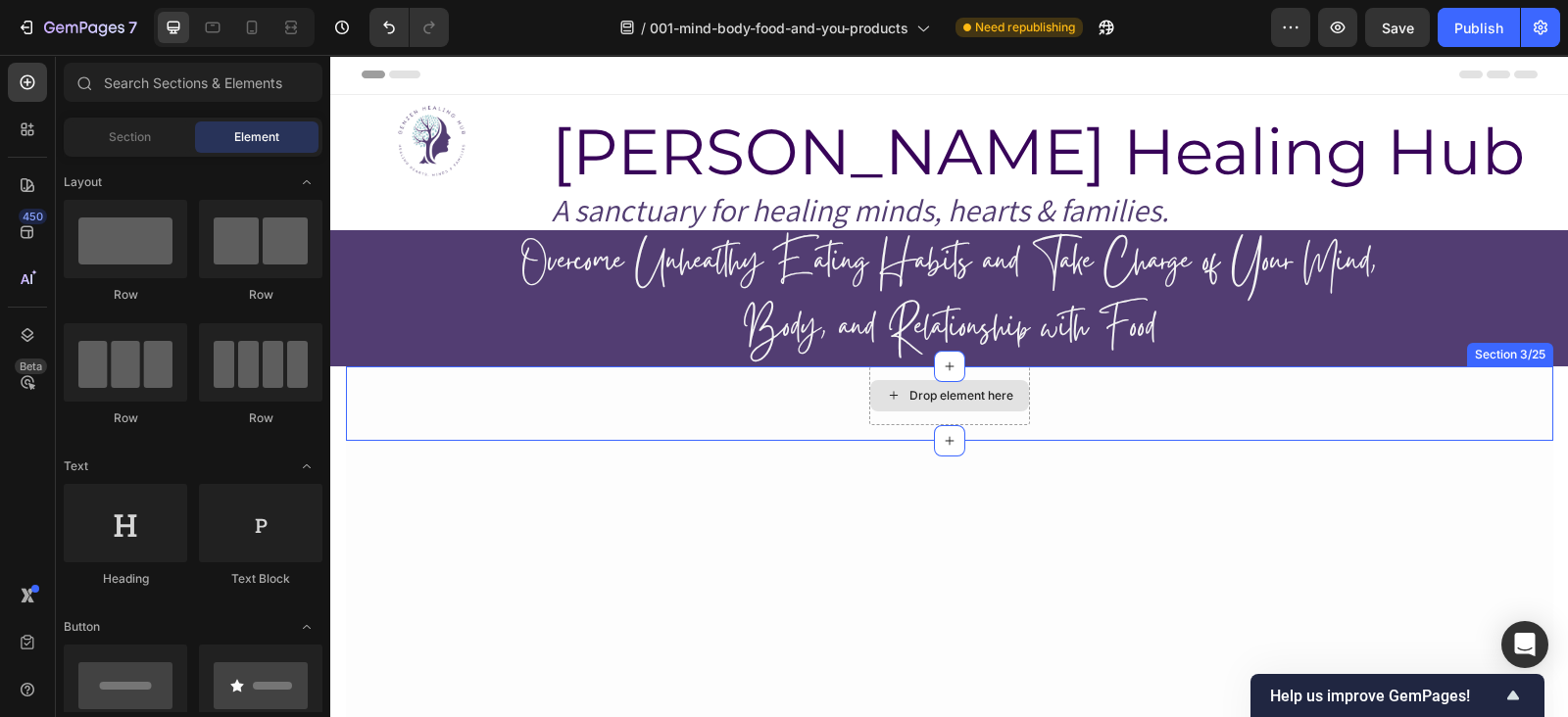
click at [1106, 391] on div "Drop element here Row" at bounding box center [949, 395] width 1207 height 59
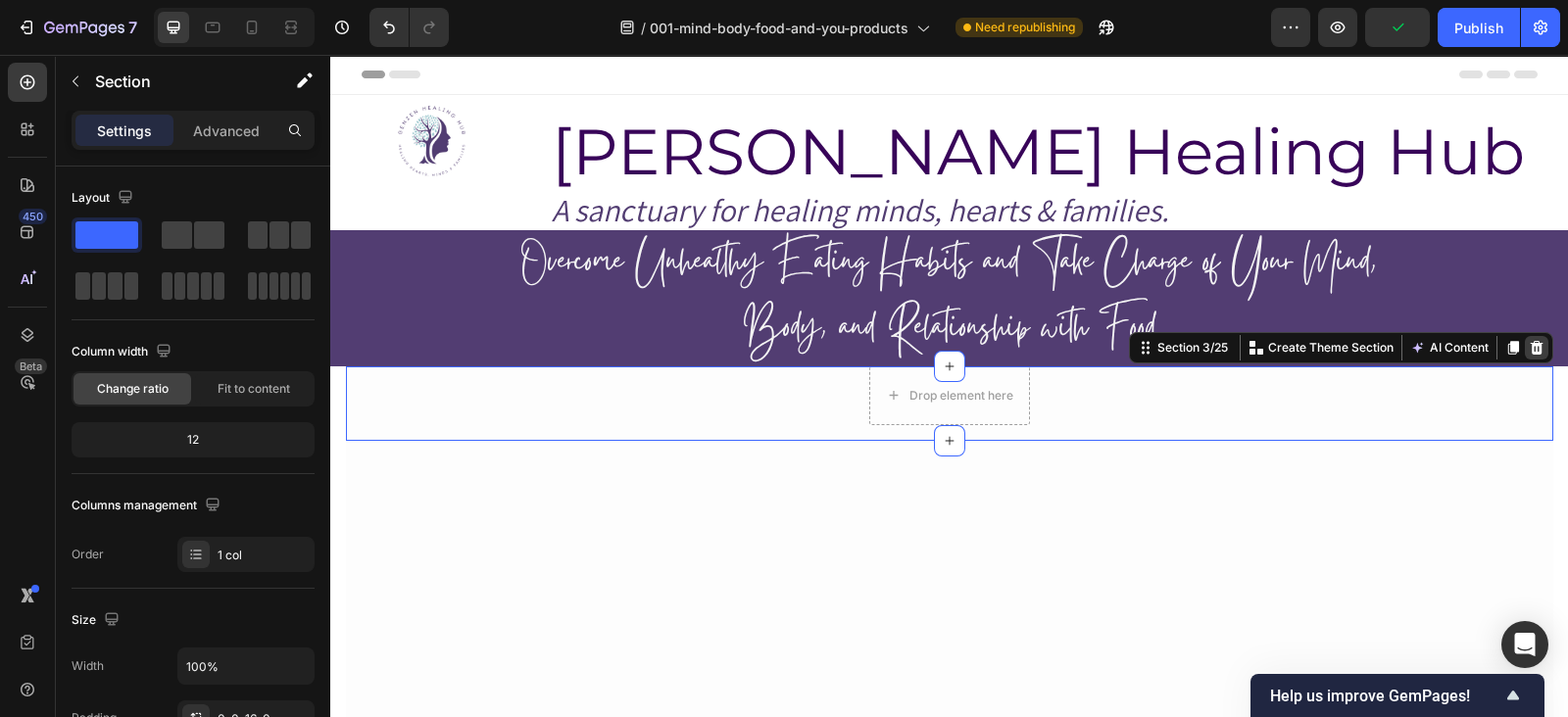
click at [1530, 350] on icon at bounding box center [1536, 349] width 13 height 14
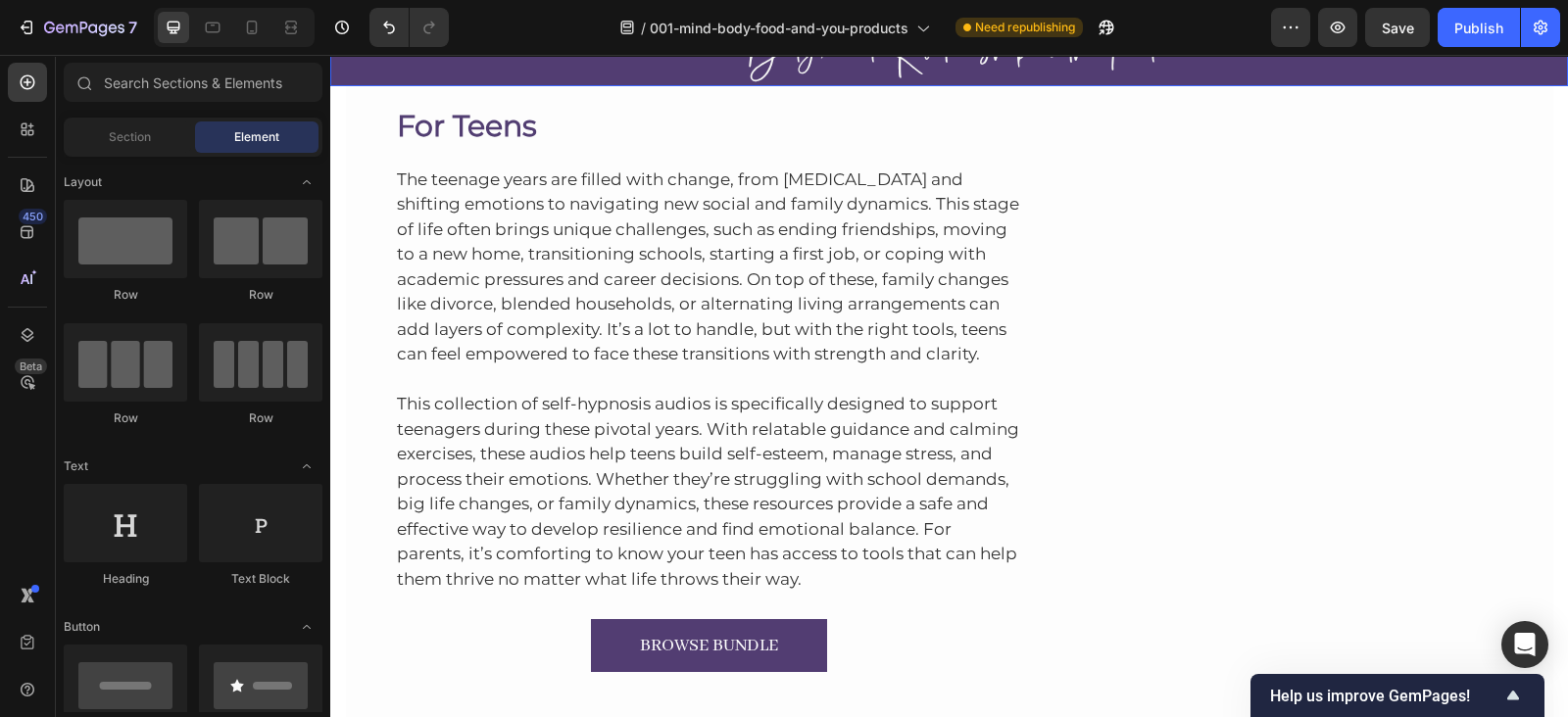
scroll to position [11, 0]
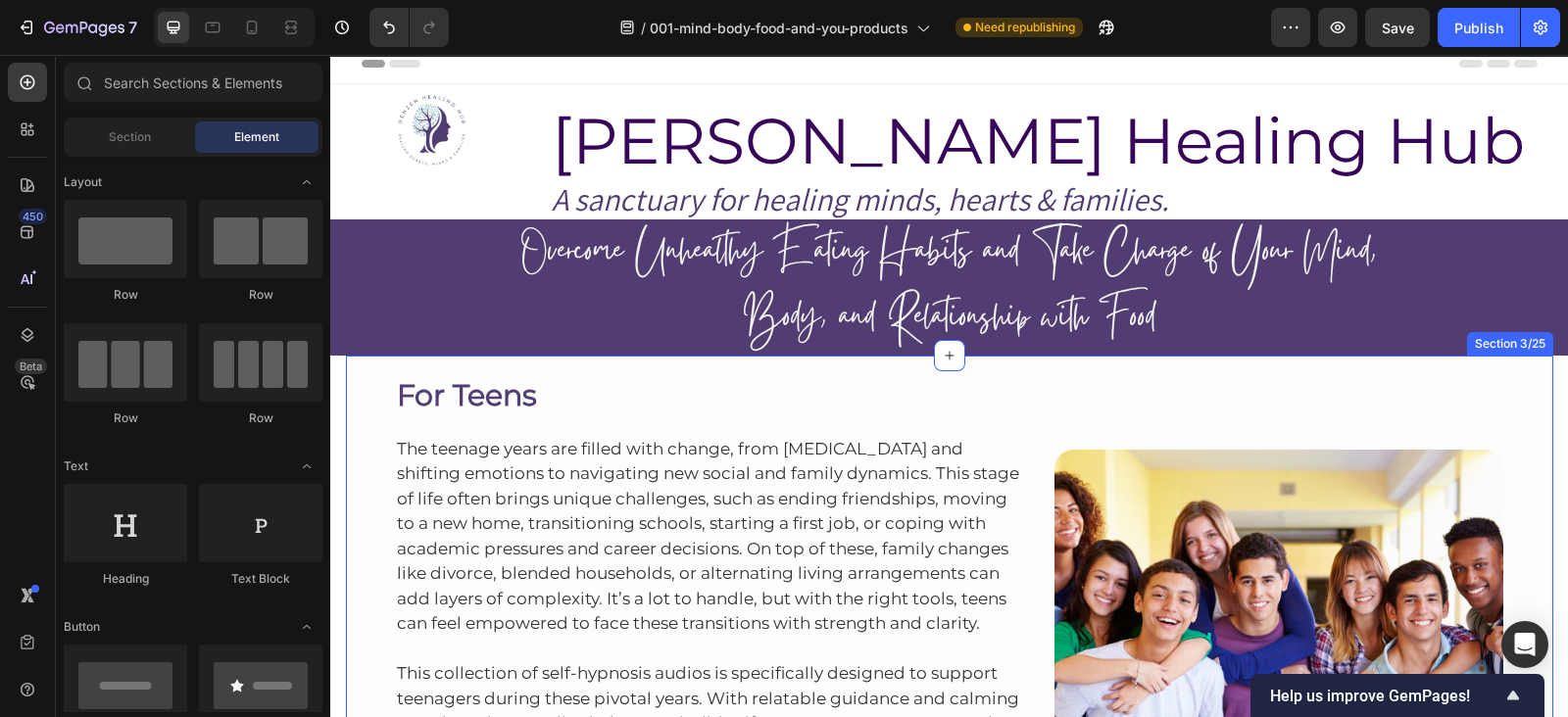
click at [1027, 361] on div "For Teens Heading The teenage years are filled with change, from [MEDICAL_DATA]…" at bounding box center [949, 656] width 1207 height 602
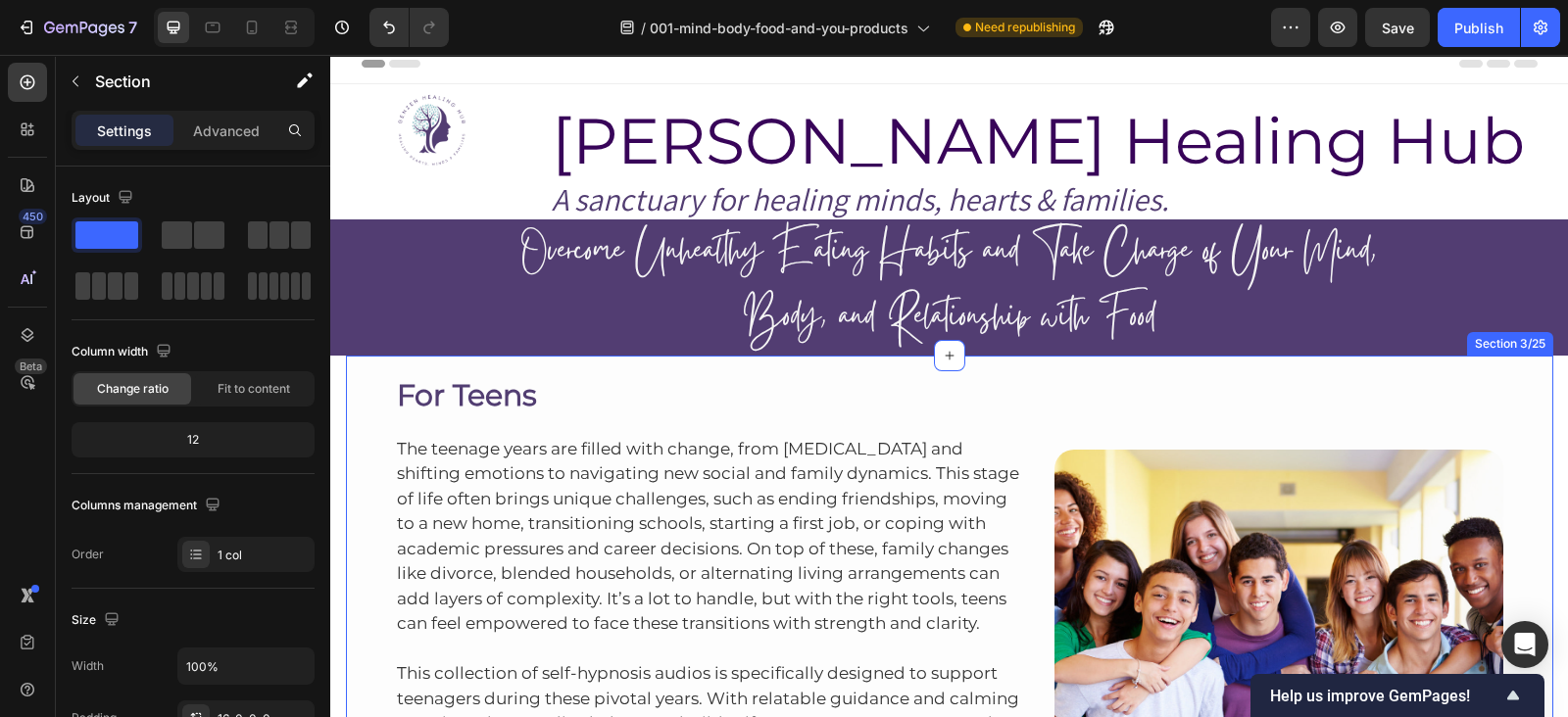
click at [1490, 340] on div "Section 3/25" at bounding box center [1510, 345] width 79 height 18
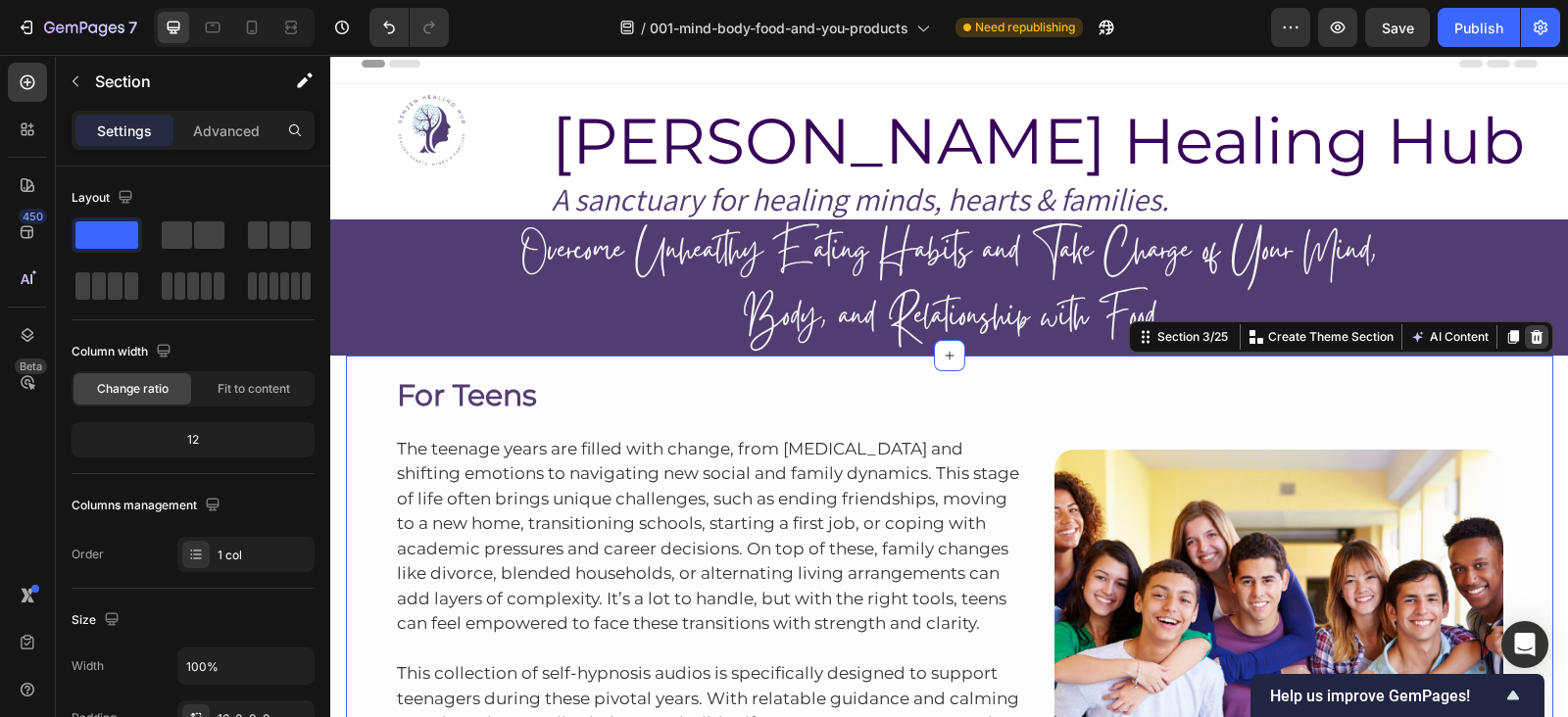
click at [1529, 336] on icon at bounding box center [1537, 338] width 16 height 16
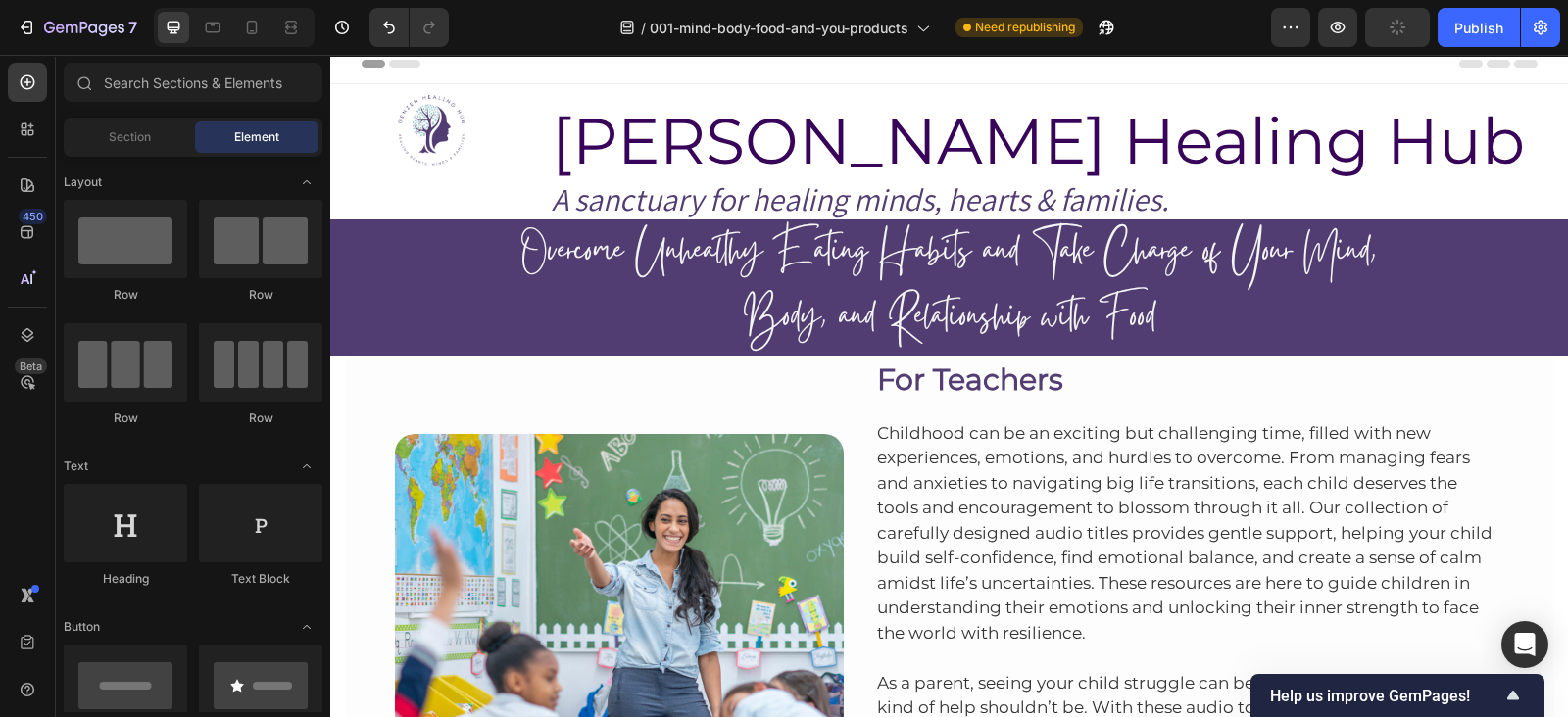
scroll to position [163, 0]
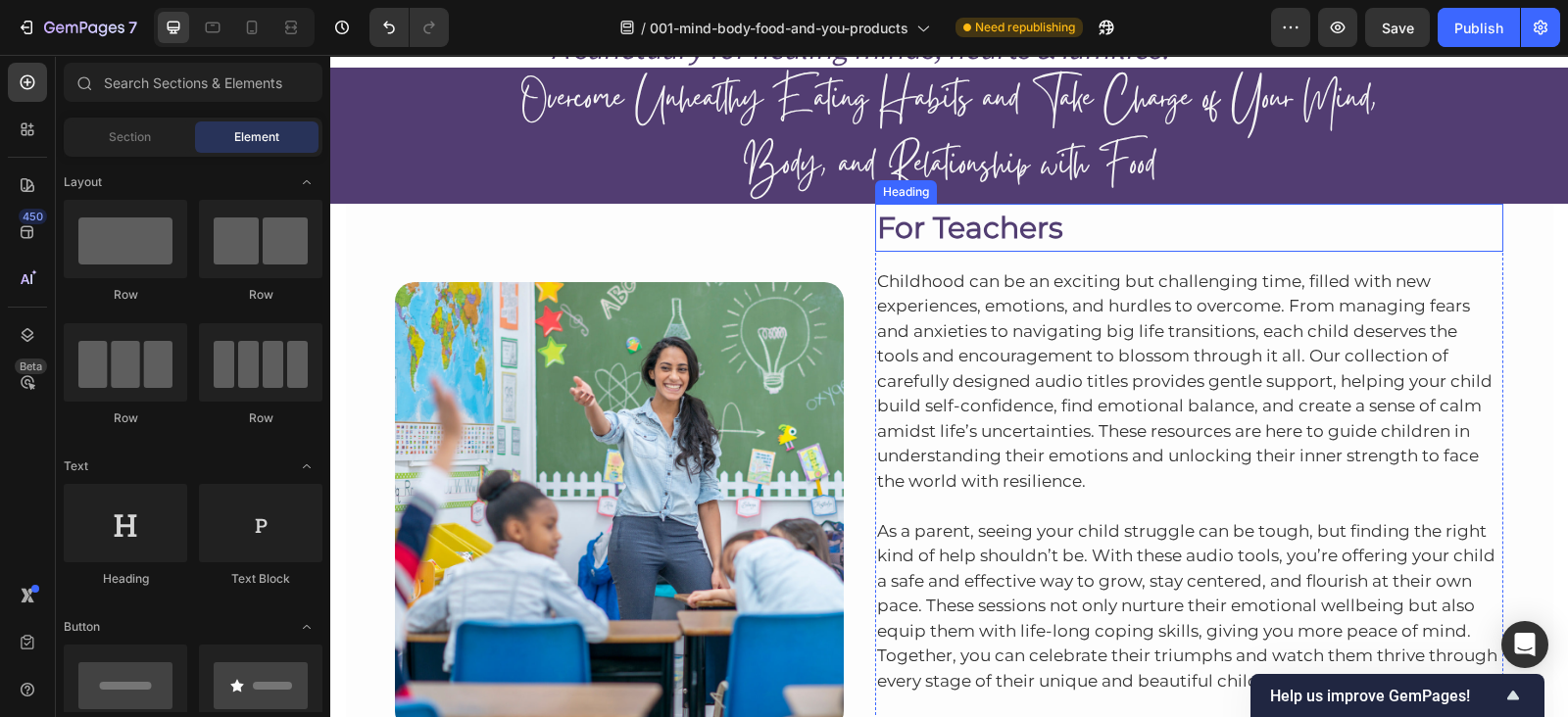
click at [1328, 216] on h2 "For Teachers" at bounding box center [1189, 228] width 629 height 48
click at [1504, 218] on div "Image Row For Teachers Heading Childhood can be an exciting but challenging tim…" at bounding box center [949, 488] width 1207 height 570
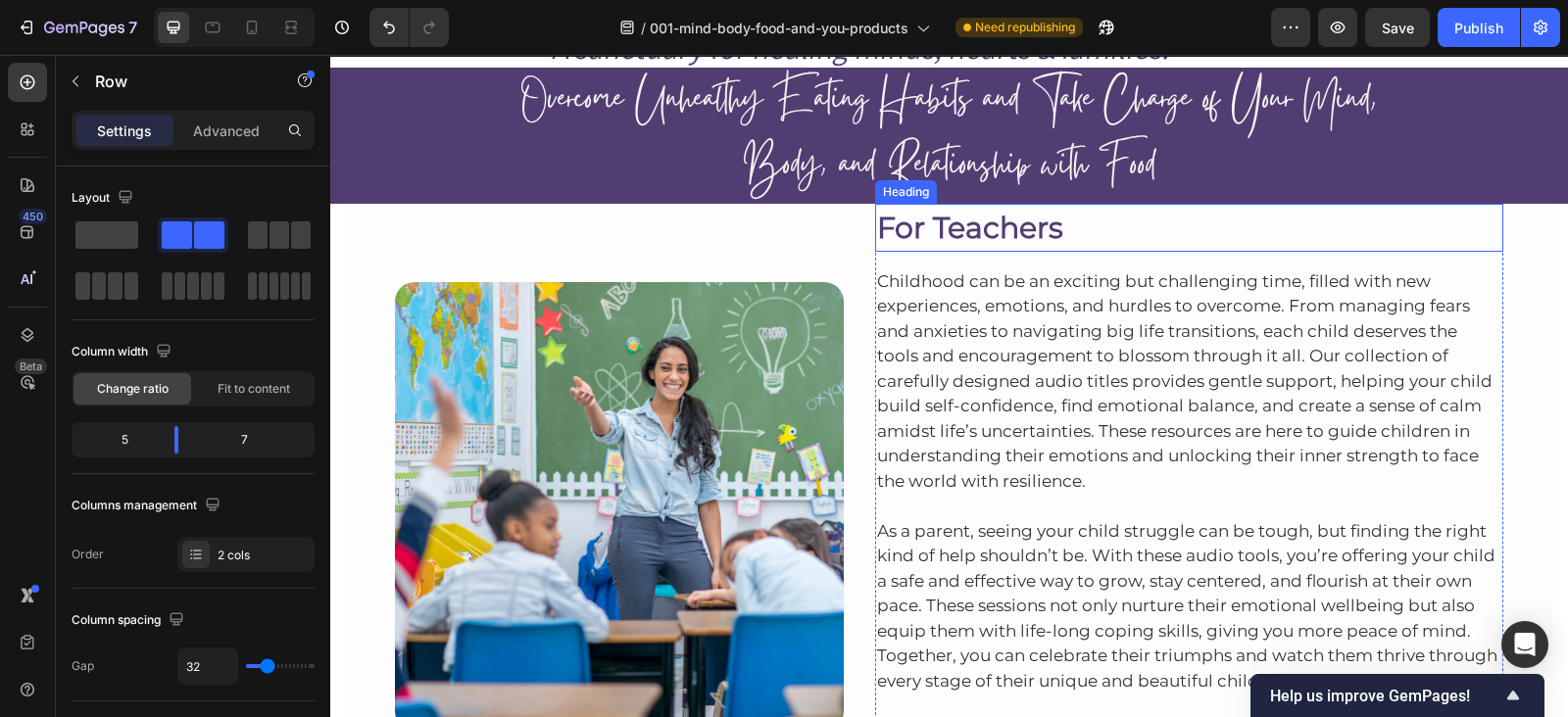
click at [361, 254] on div "Image Row For Teachers Heading Childhood can be an exciting but challenging tim…" at bounding box center [949, 488] width 1207 height 570
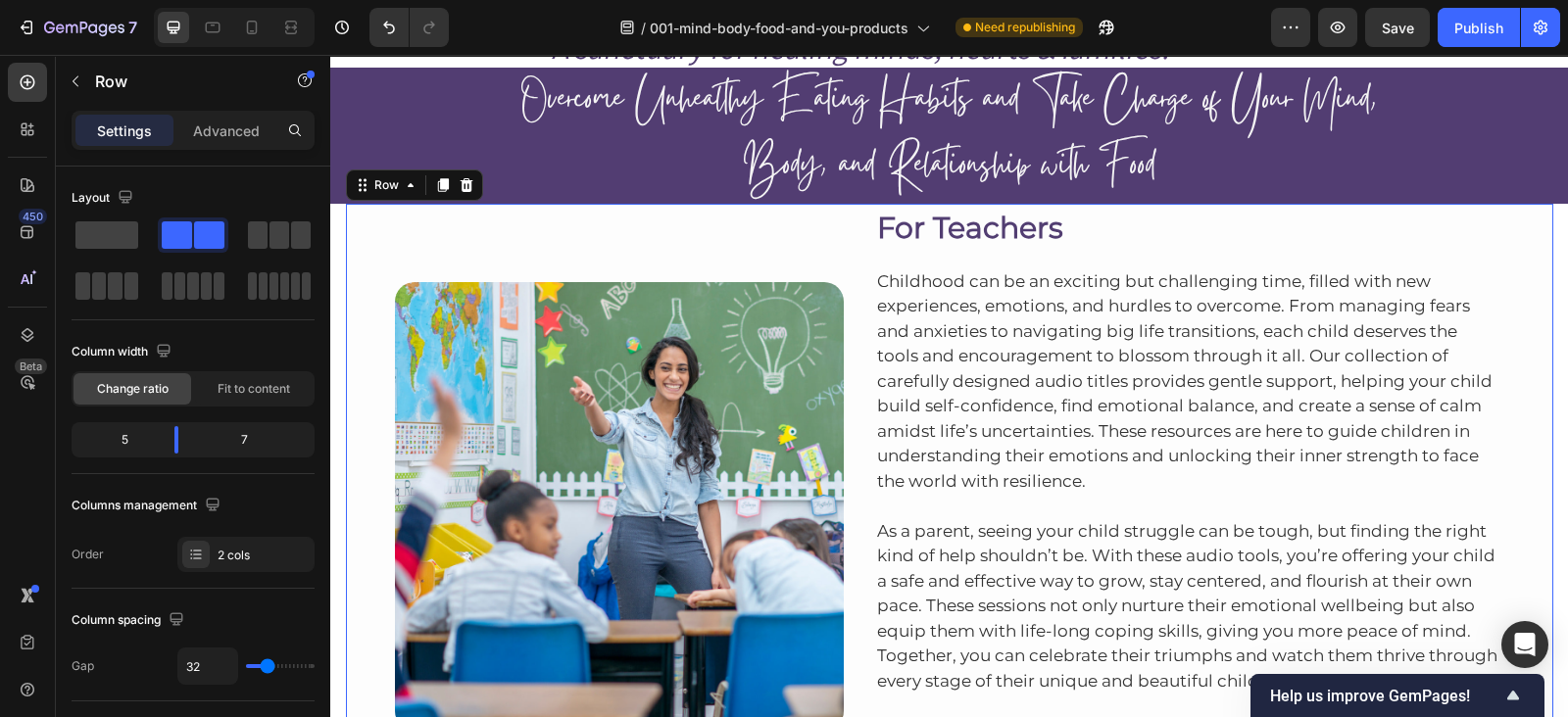
click at [1537, 236] on div "Image Row For Teachers Heading Childhood can be an exciting but challenging tim…" at bounding box center [949, 488] width 1207 height 570
click at [454, 174] on div at bounding box center [466, 186] width 24 height 24
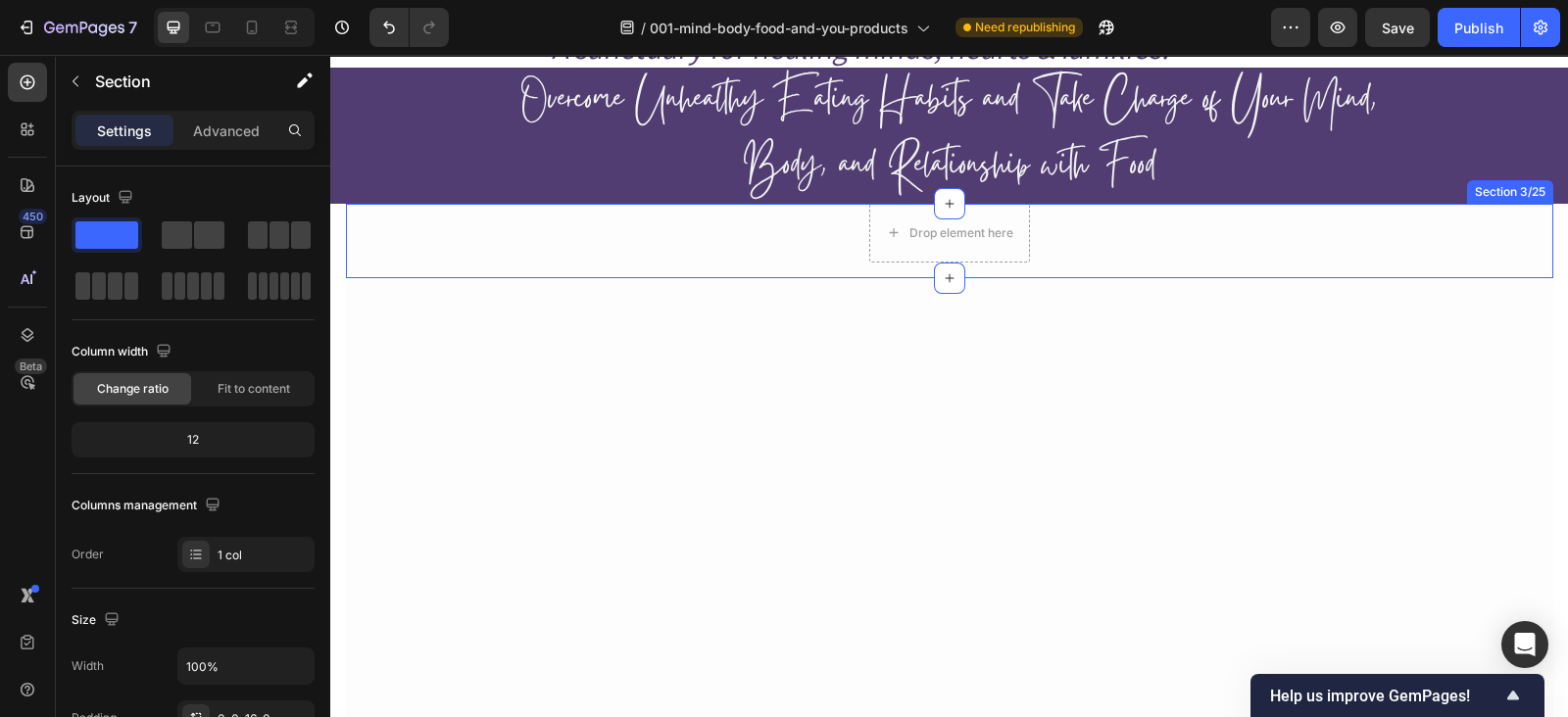
click at [1210, 233] on div "Drop element here Row" at bounding box center [949, 233] width 1207 height 59
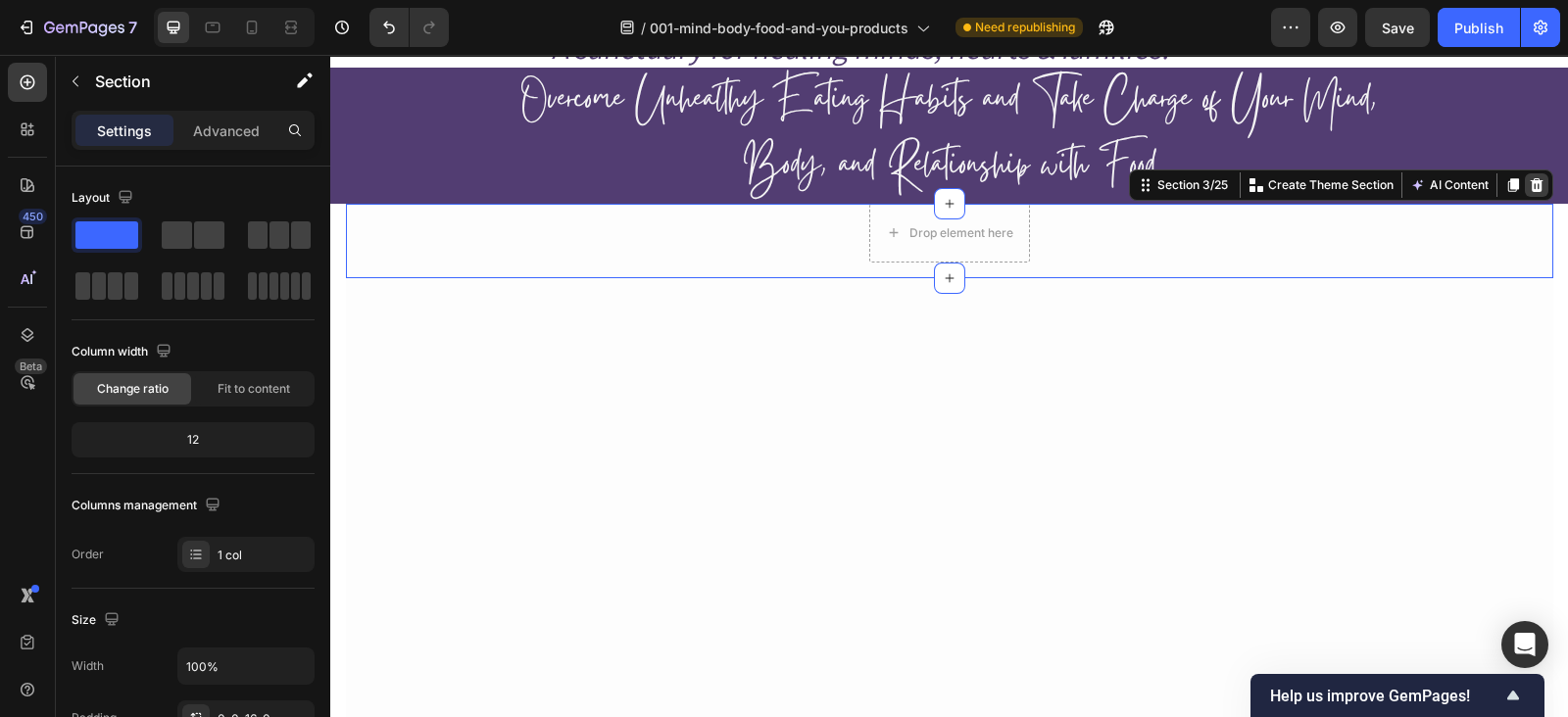
click at [1530, 184] on icon at bounding box center [1536, 186] width 13 height 14
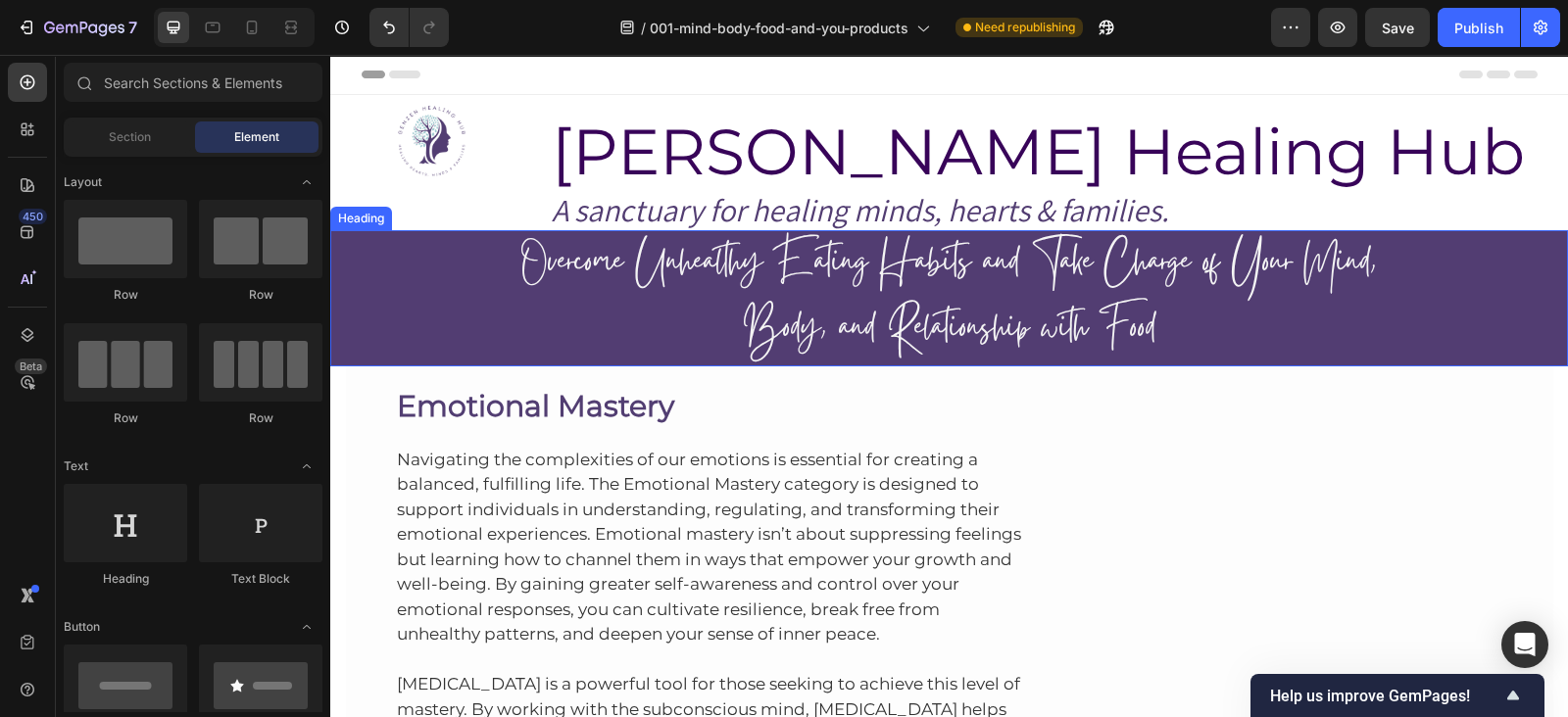
scroll to position [110, 0]
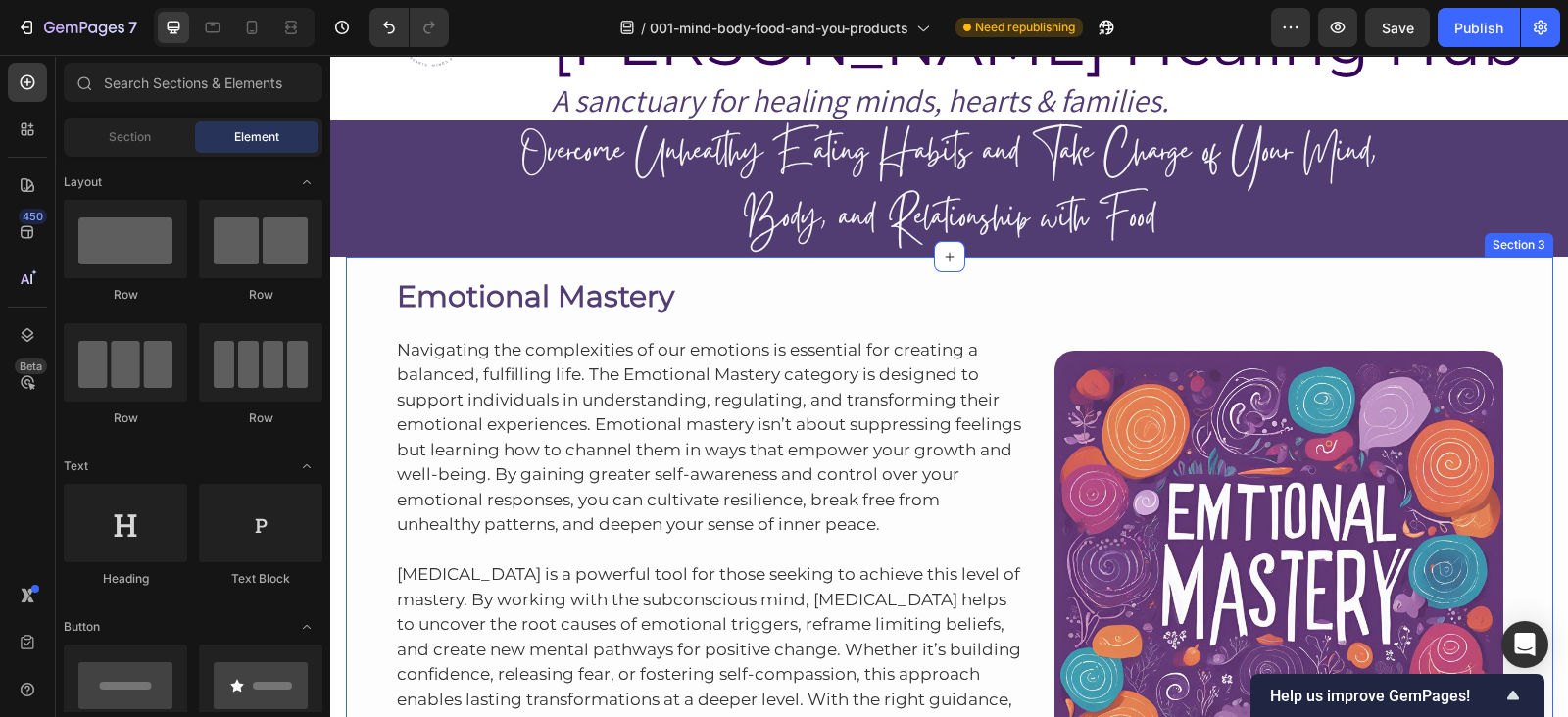
click at [1006, 267] on div "Emotional Mastery Heading Navigating the complexities of our emotions is essent…" at bounding box center [949, 557] width 1207 height 602
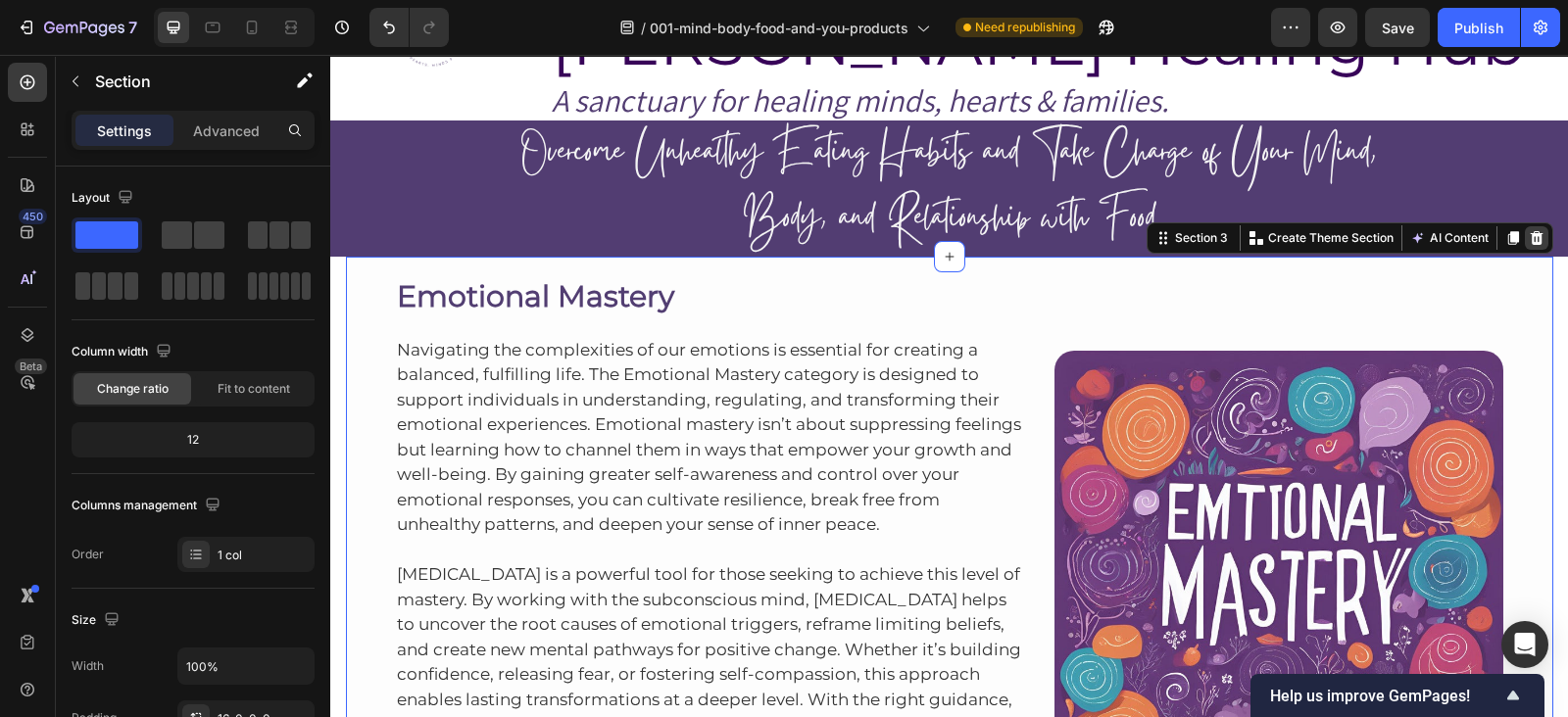
click at [1535, 233] on div at bounding box center [1537, 239] width 24 height 24
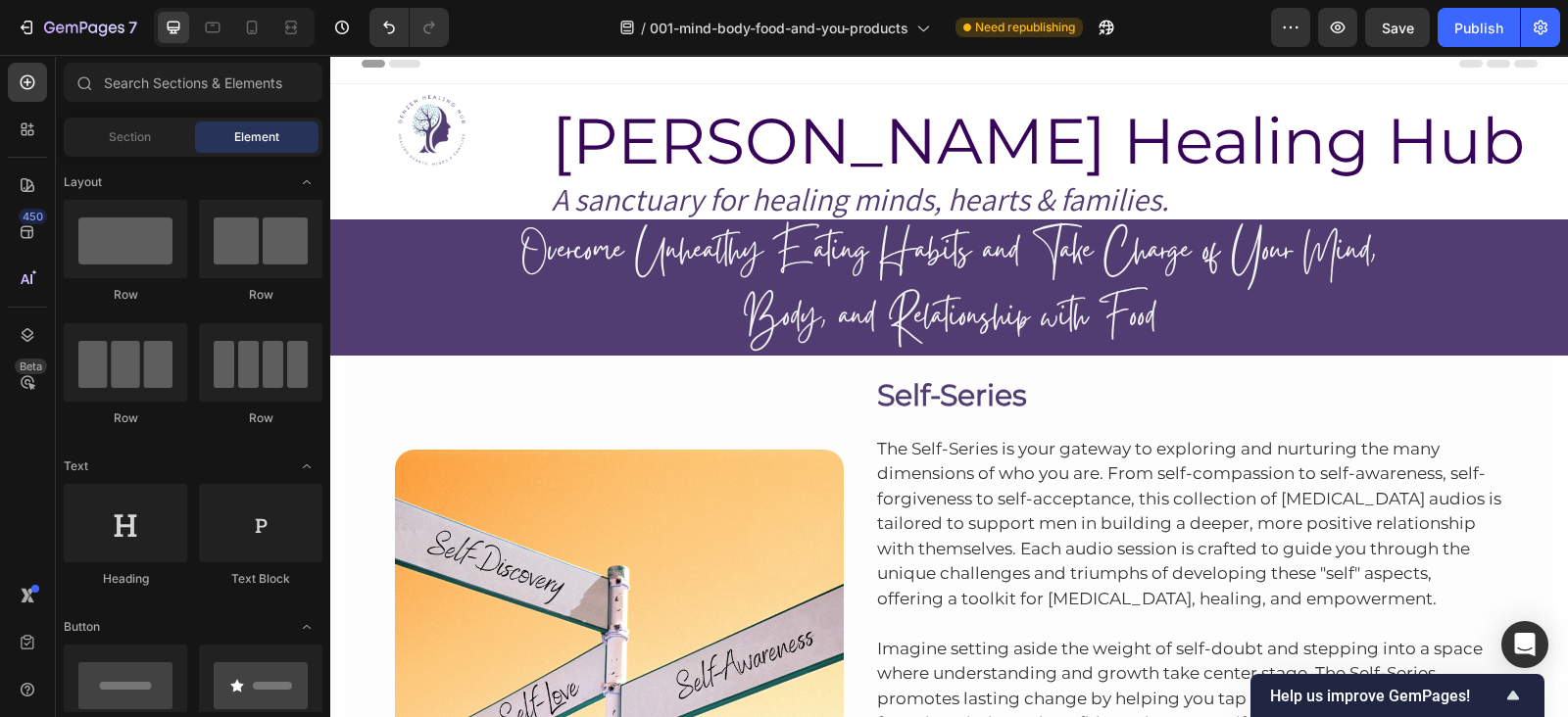
scroll to position [0, 0]
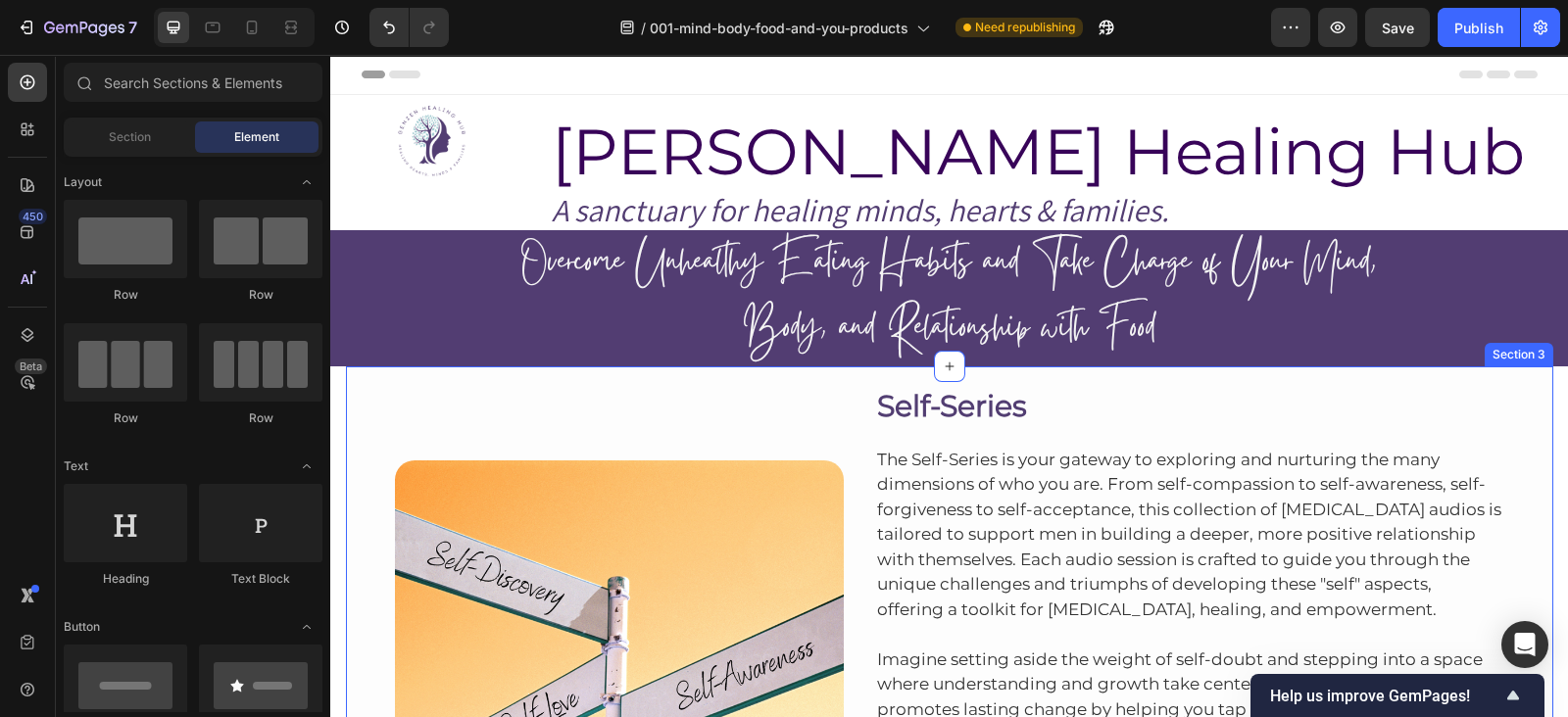
click at [853, 370] on div "Image Self-Series Heading The Self-Series is your gateway to exploring and nurt…" at bounding box center [949, 645] width 1207 height 558
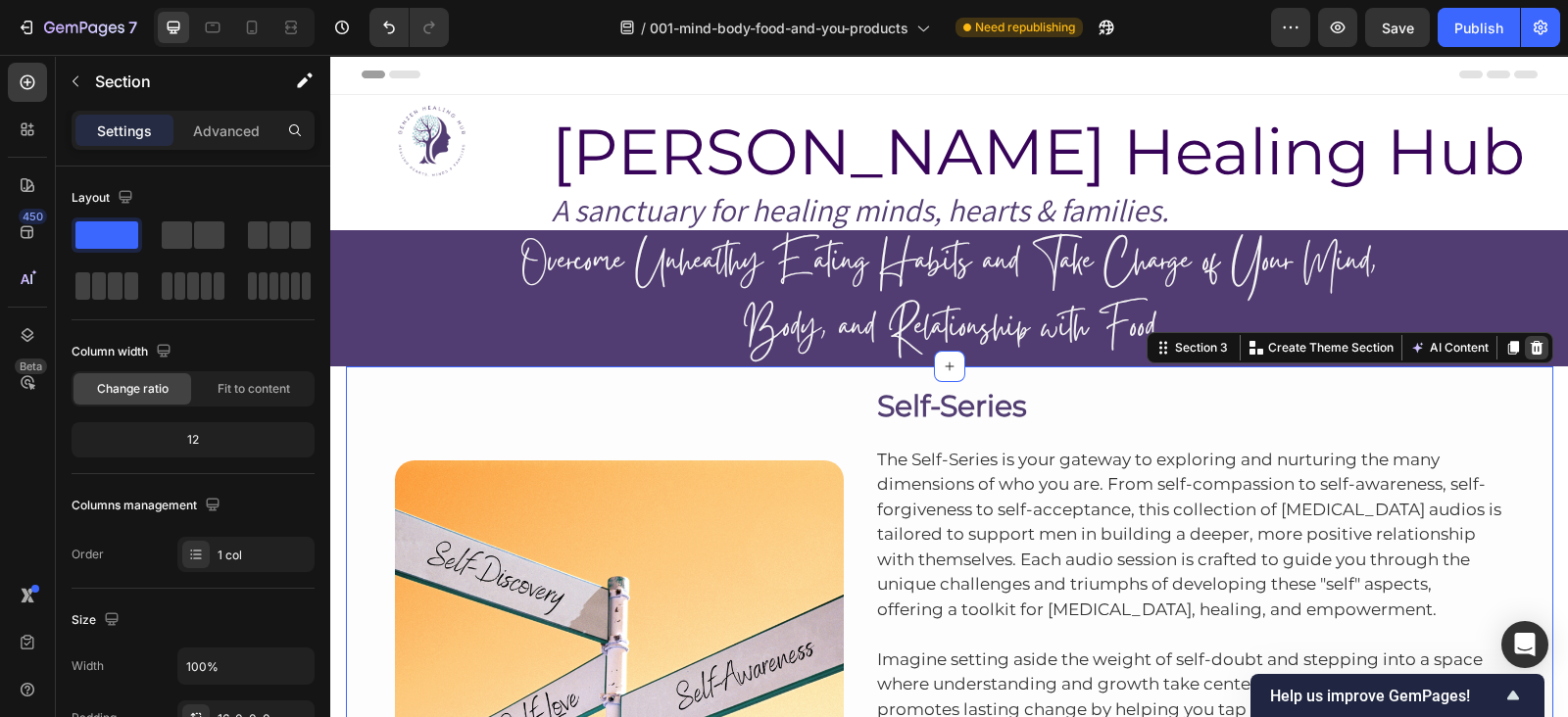
click at [1531, 350] on icon at bounding box center [1536, 349] width 13 height 14
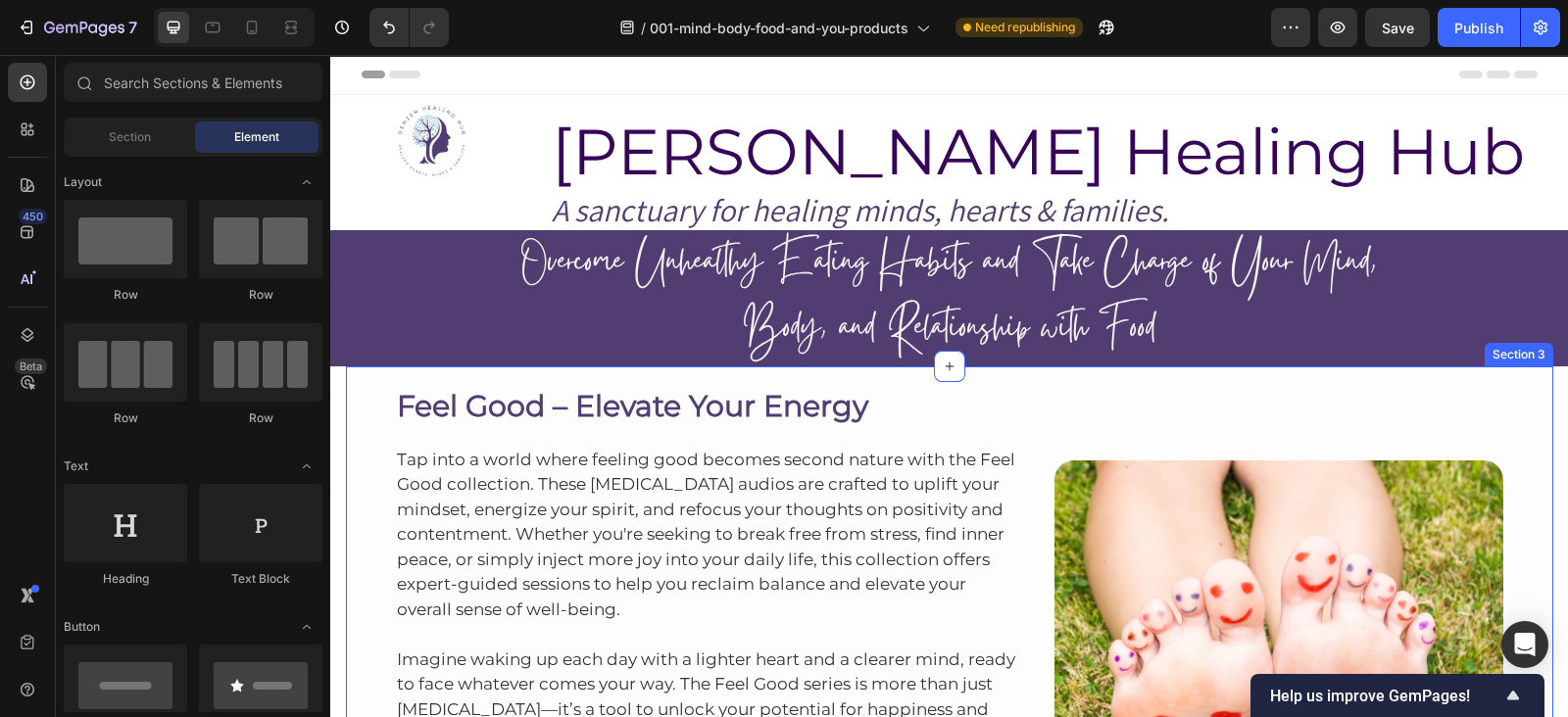
click at [978, 374] on div "Feel Good – Elevate Your Energy Heading Tap into a world where feeling good bec…" at bounding box center [949, 638] width 1207 height 543
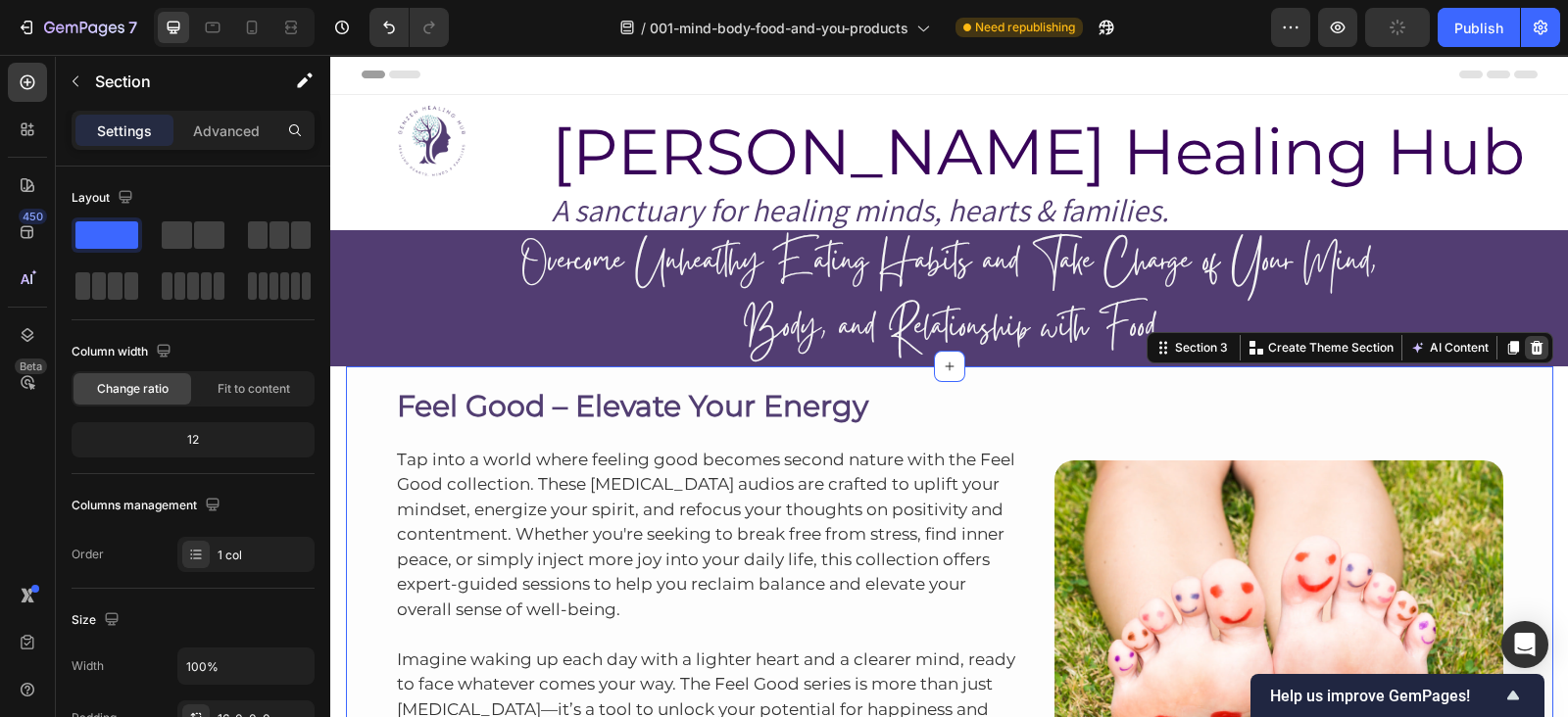
click at [1529, 351] on icon at bounding box center [1537, 349] width 16 height 16
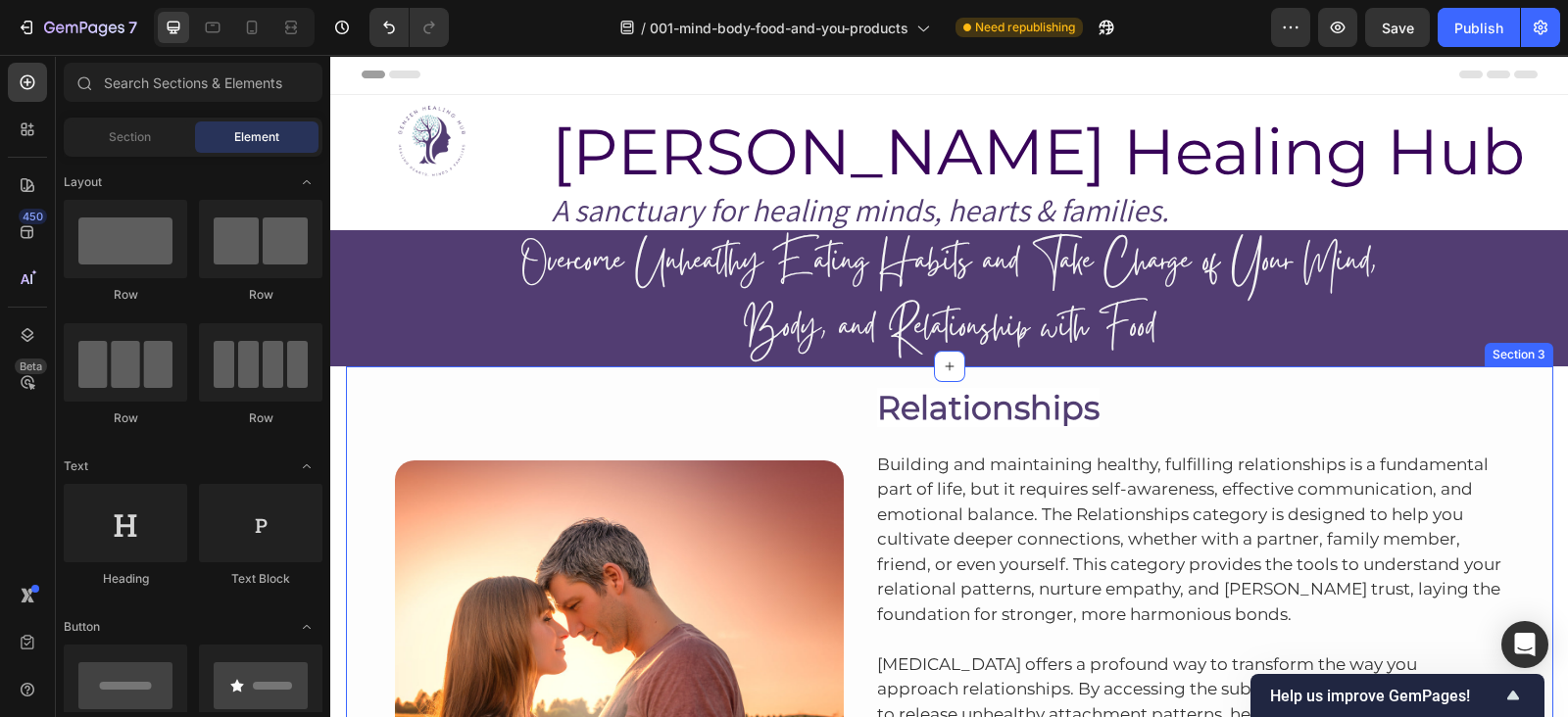
click at [1063, 371] on div "Image Relationships Heading Building and maintaining healthy, fulfilling relati…" at bounding box center [949, 657] width 1207 height 582
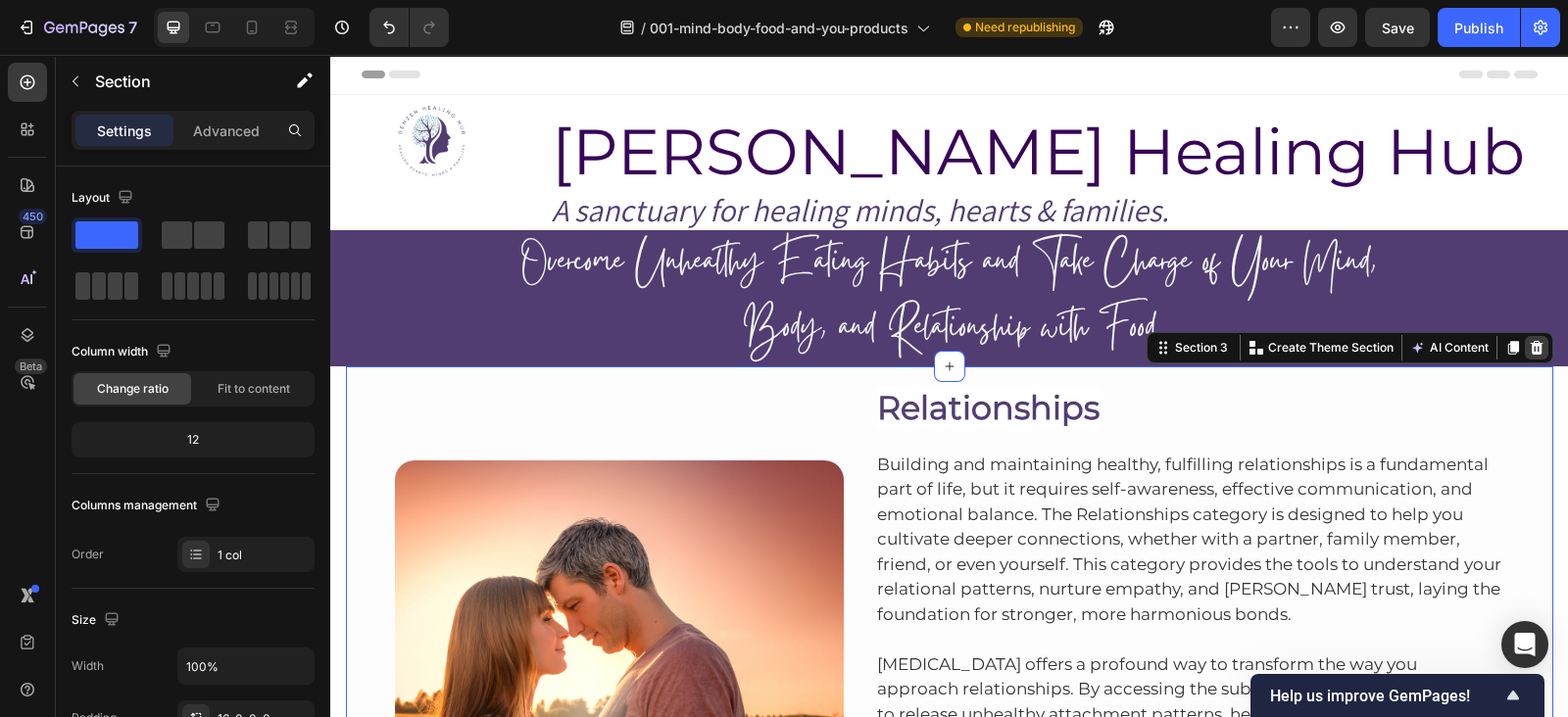
click at [1530, 346] on icon at bounding box center [1536, 349] width 13 height 14
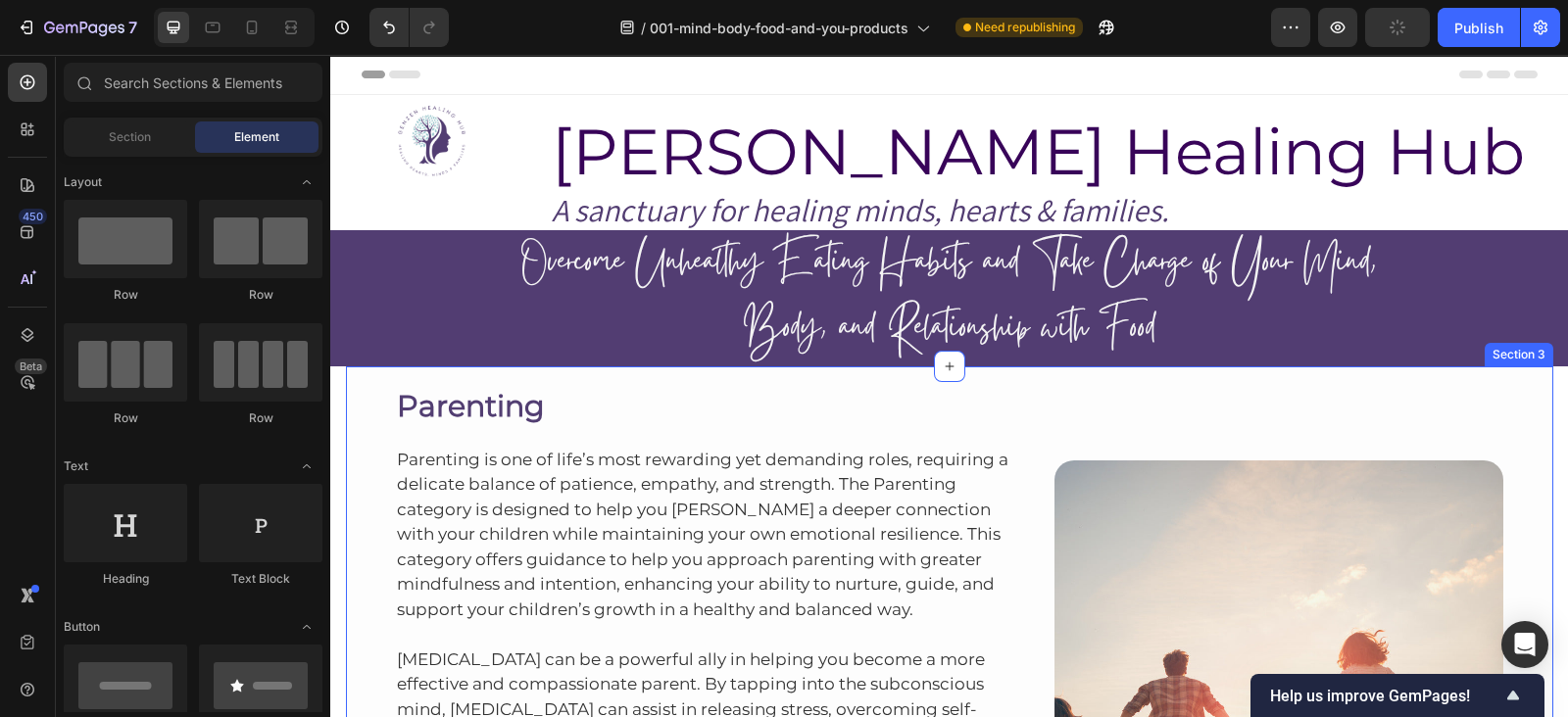
click at [1013, 370] on div "Parenting Heading Parenting is one of life’s most rewarding yet demanding roles…" at bounding box center [949, 667] width 1207 height 602
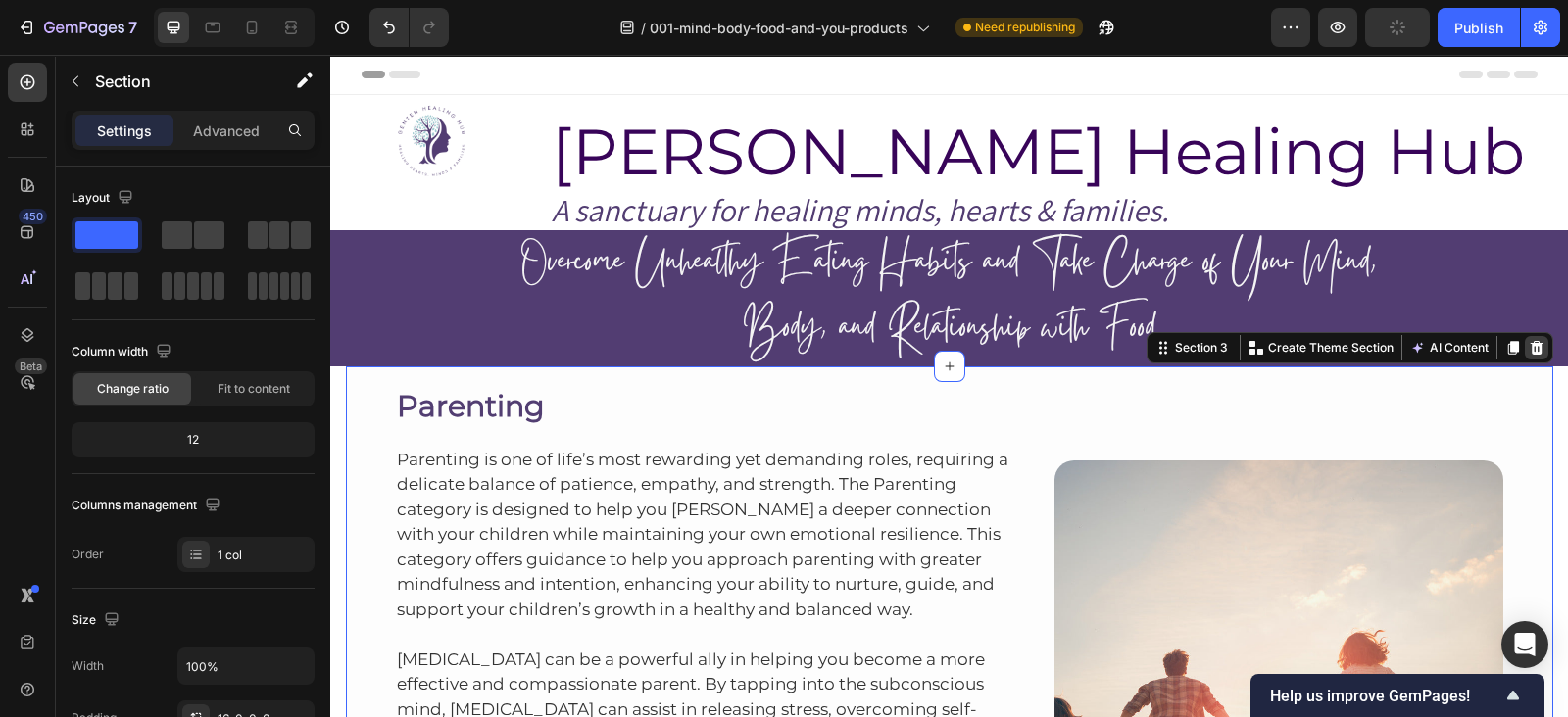
click at [1535, 342] on div at bounding box center [1537, 349] width 24 height 24
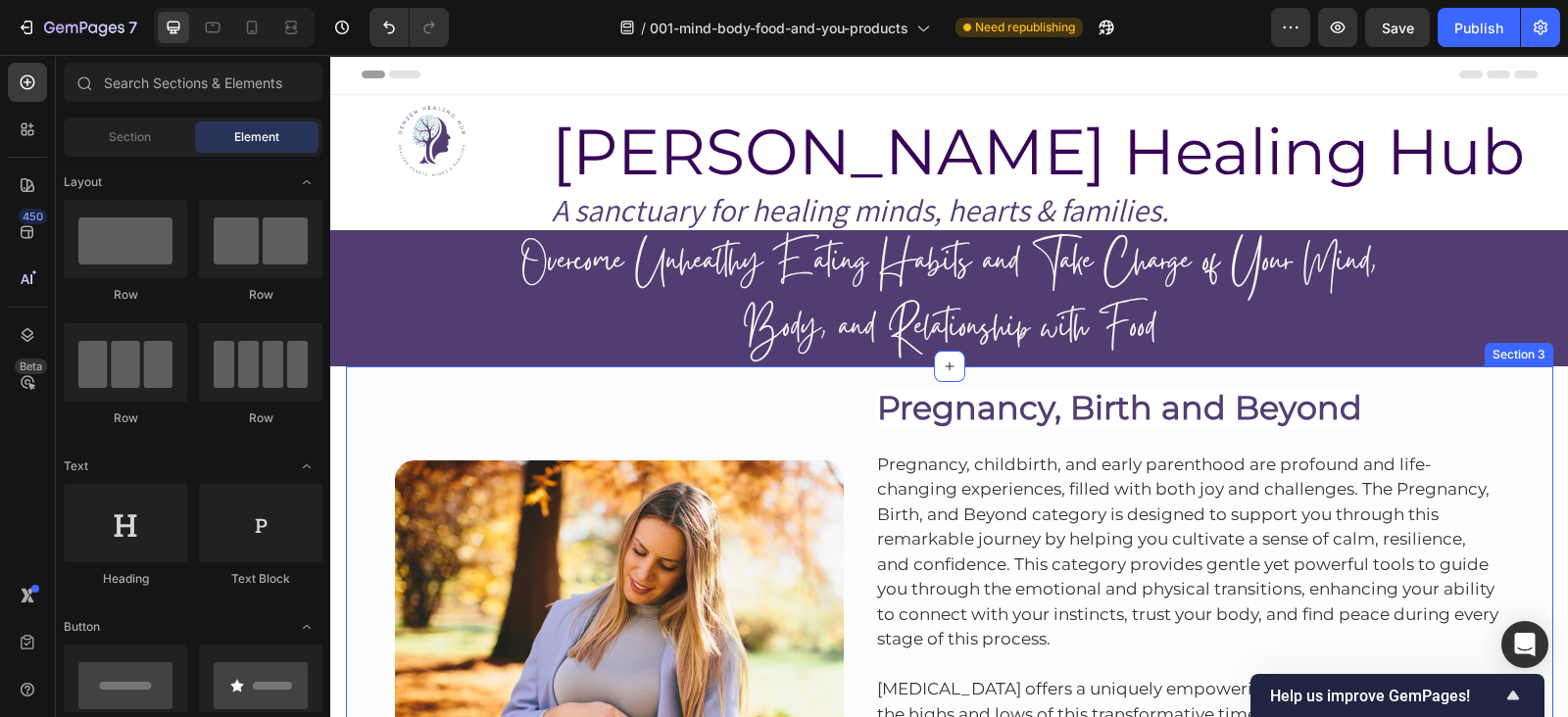
click at [1088, 374] on div "Image Pregnancy, Birth and Beyond Heading Pregnancy, childbirth, and early pare…" at bounding box center [949, 682] width 1207 height 632
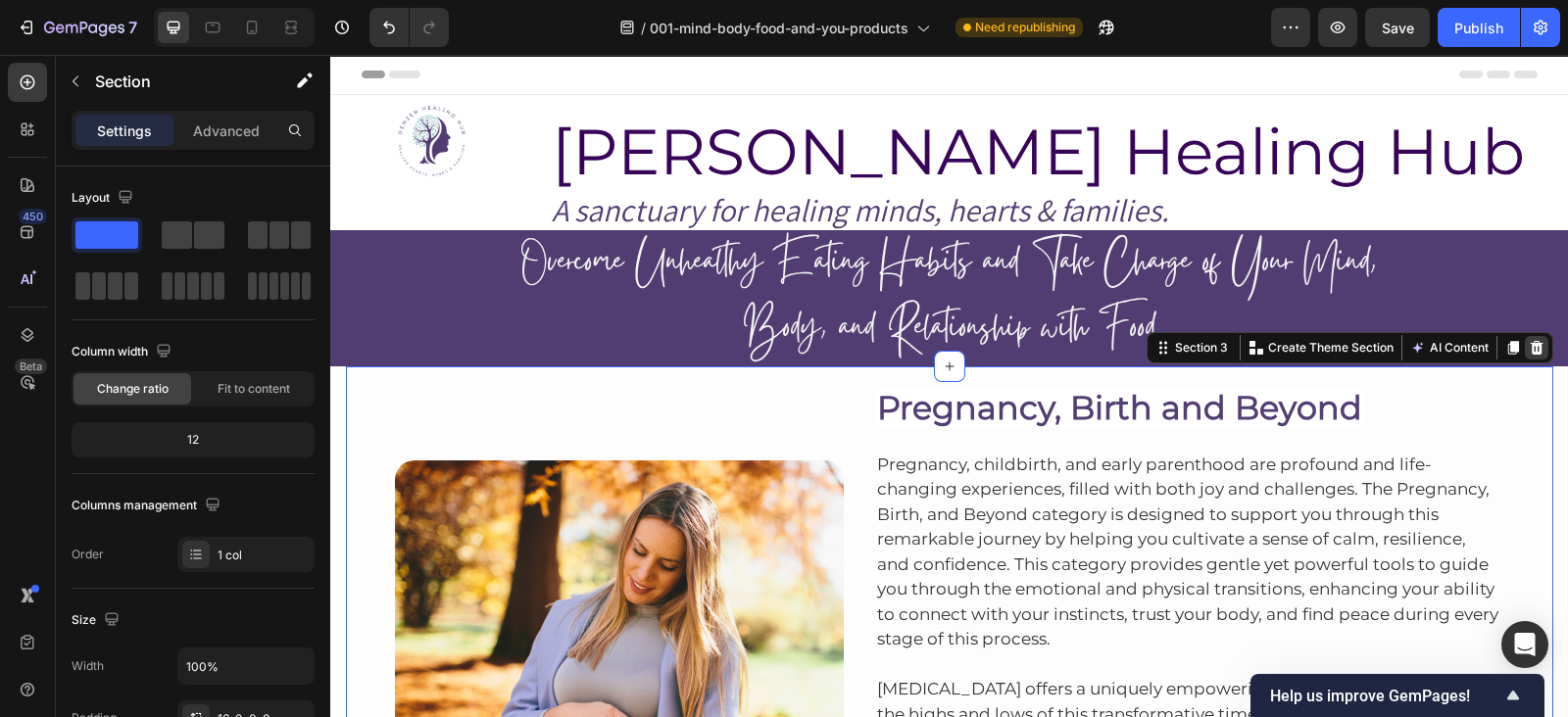
click at [1532, 352] on icon at bounding box center [1536, 349] width 13 height 14
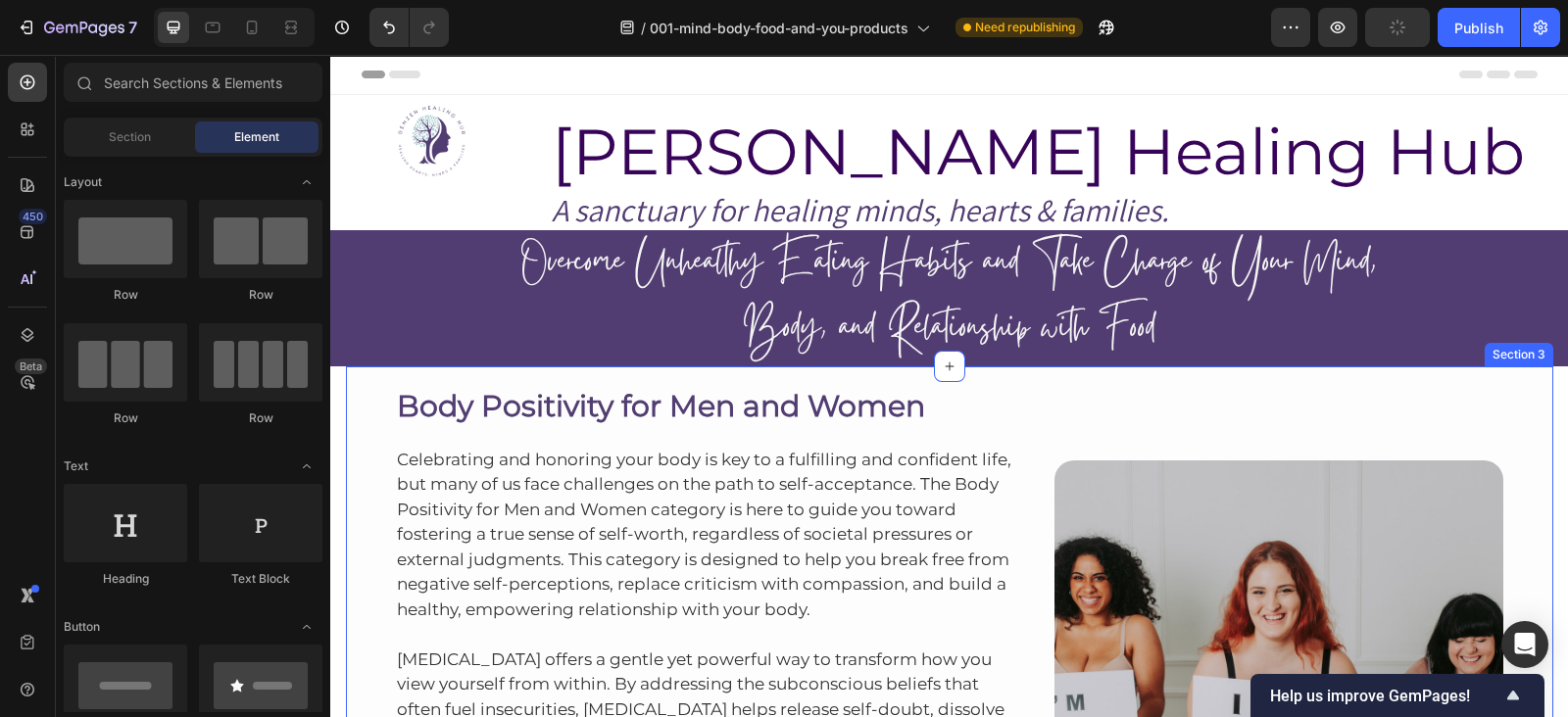
click at [1105, 369] on div "Body Positivity for Men and Women Heading Celebrating and honoring your body is…" at bounding box center [949, 655] width 1207 height 577
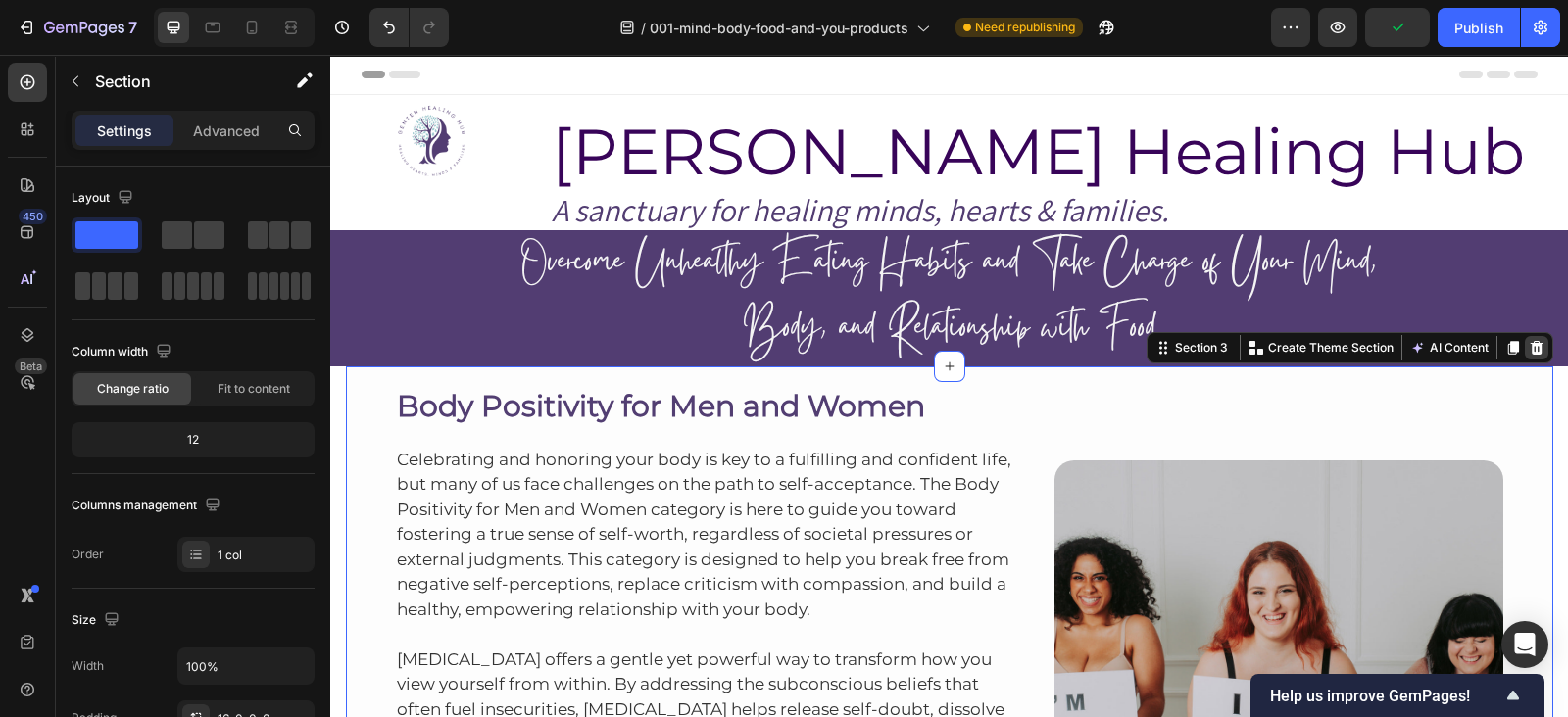
click at [1529, 341] on icon at bounding box center [1537, 349] width 16 height 16
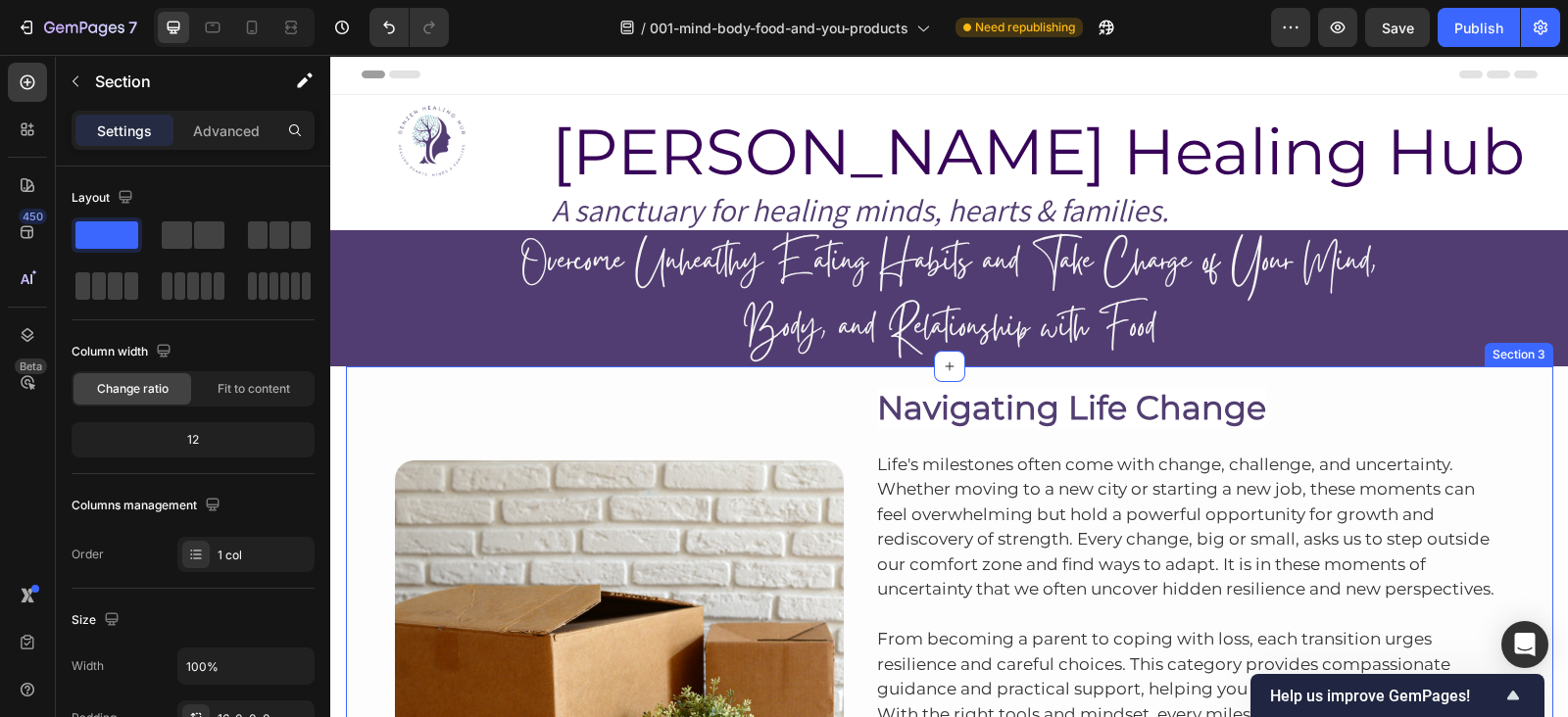
click at [1049, 374] on div "Image Navigating Life Change Heading Life's milestones often come with change, …" at bounding box center [949, 645] width 1207 height 558
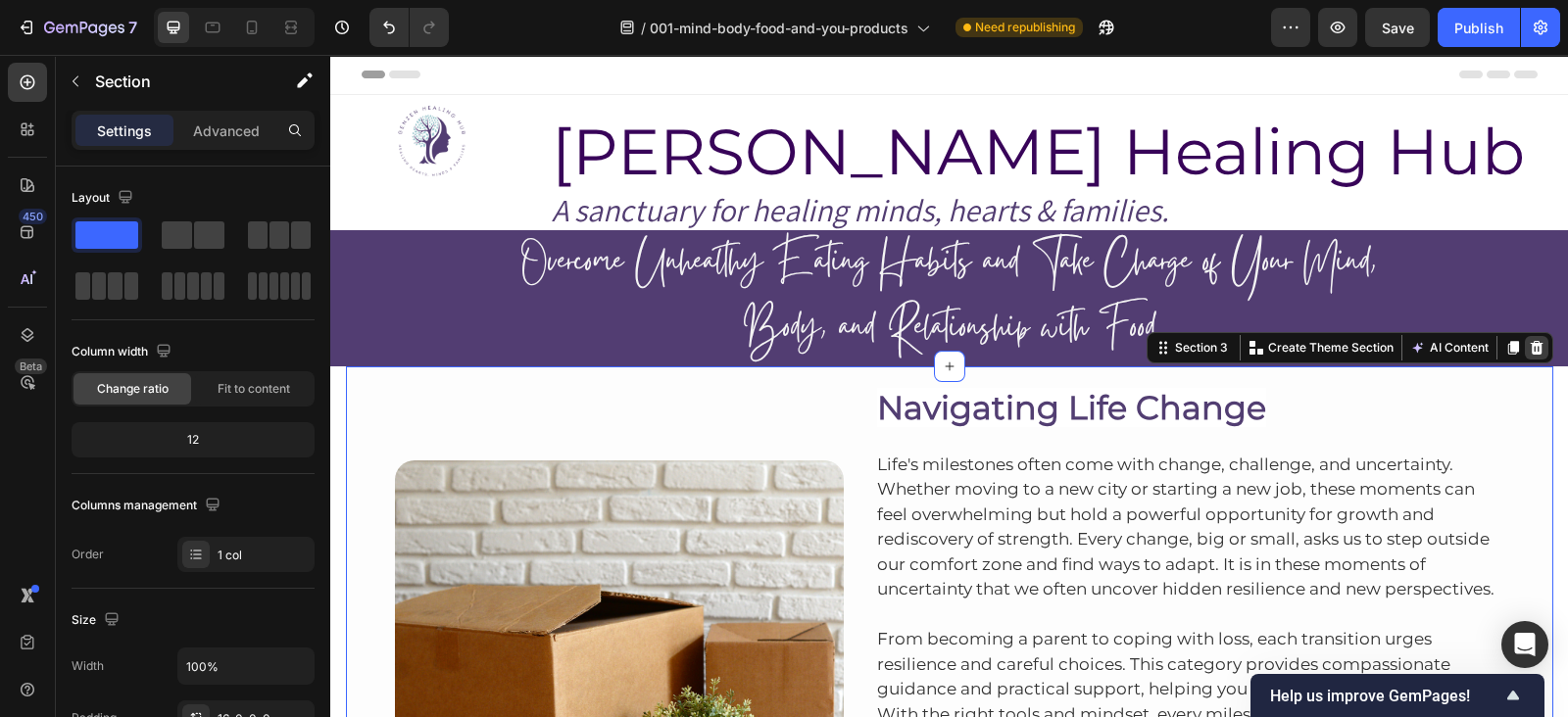
click at [1530, 344] on icon at bounding box center [1536, 349] width 13 height 14
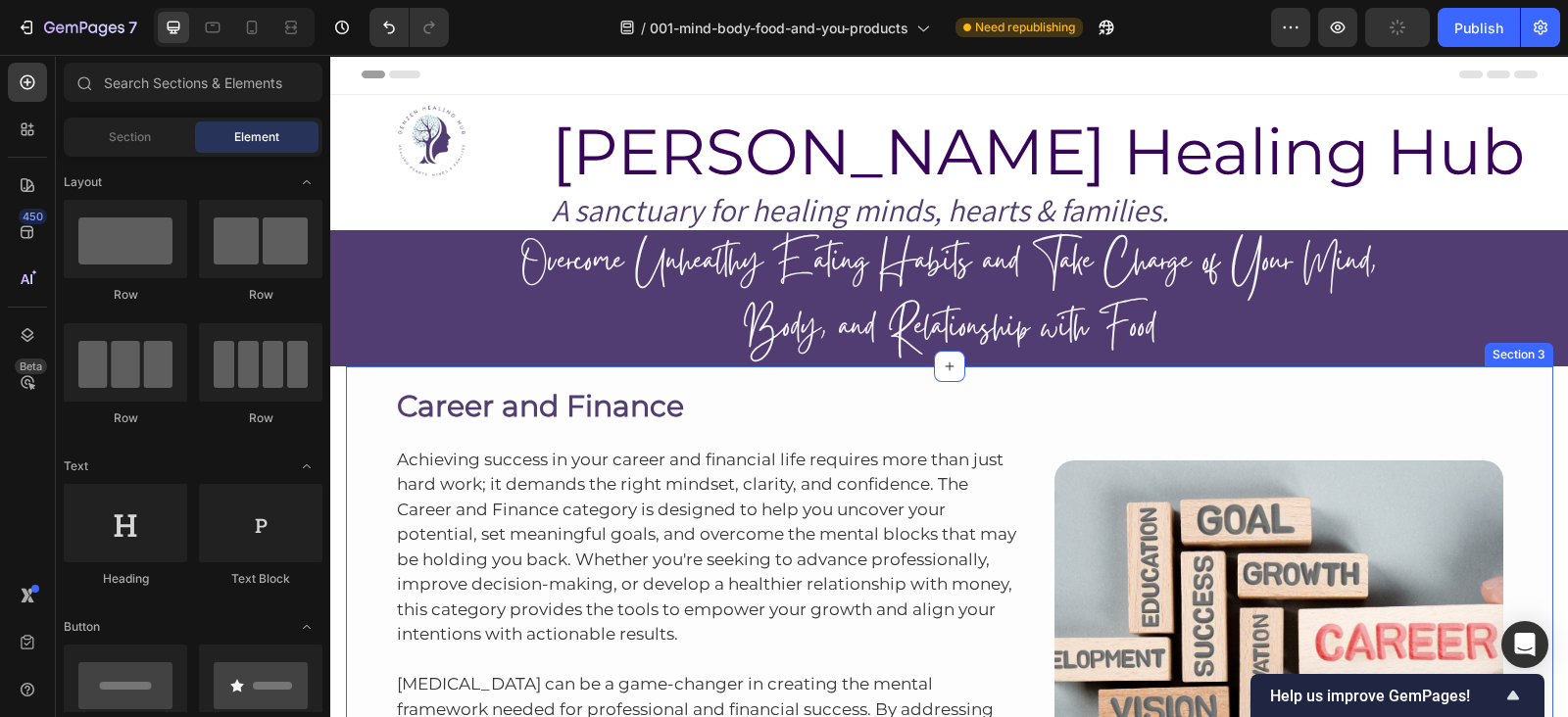
click at [1109, 372] on div "Career and Finance Heading Achieving success in your career and financial life …" at bounding box center [949, 667] width 1207 height 602
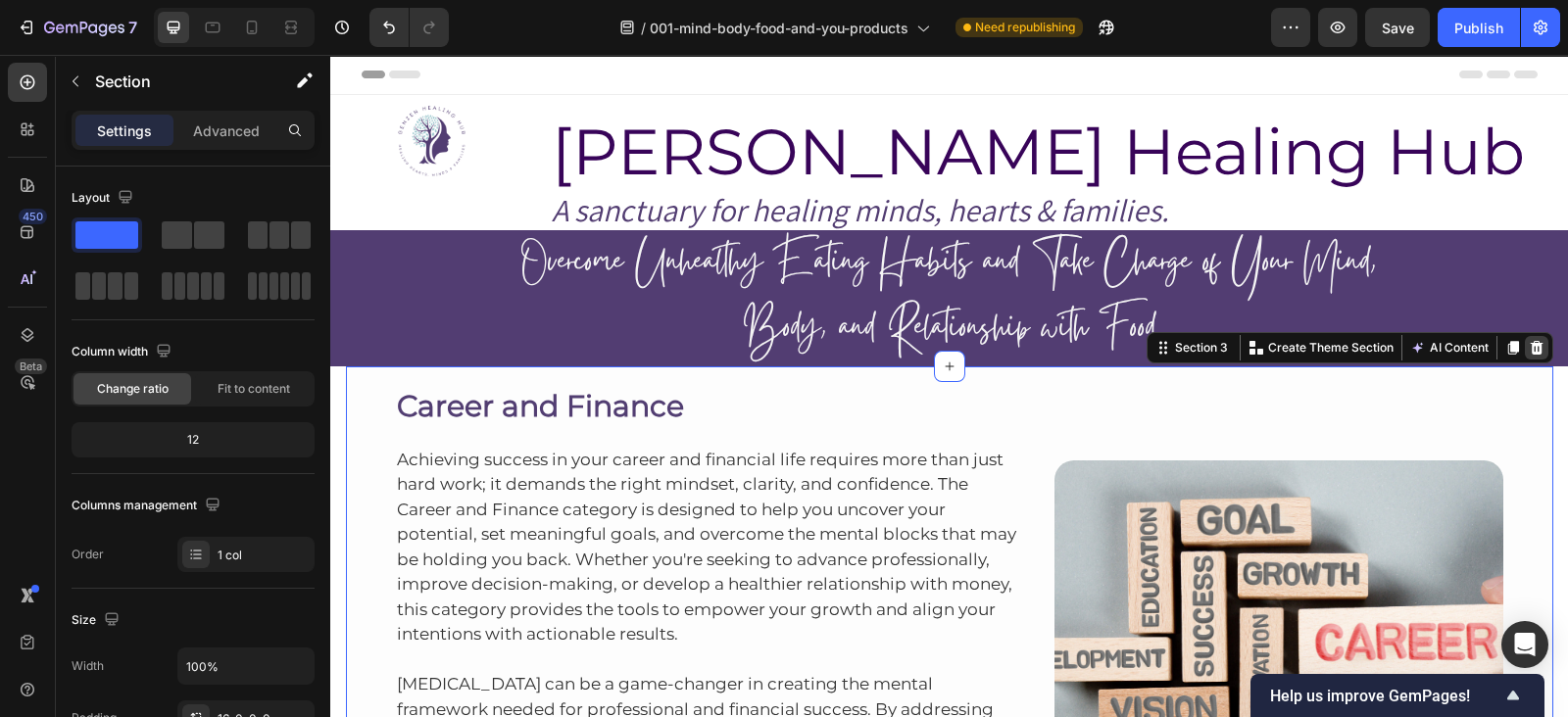
click at [1530, 347] on icon at bounding box center [1536, 349] width 13 height 14
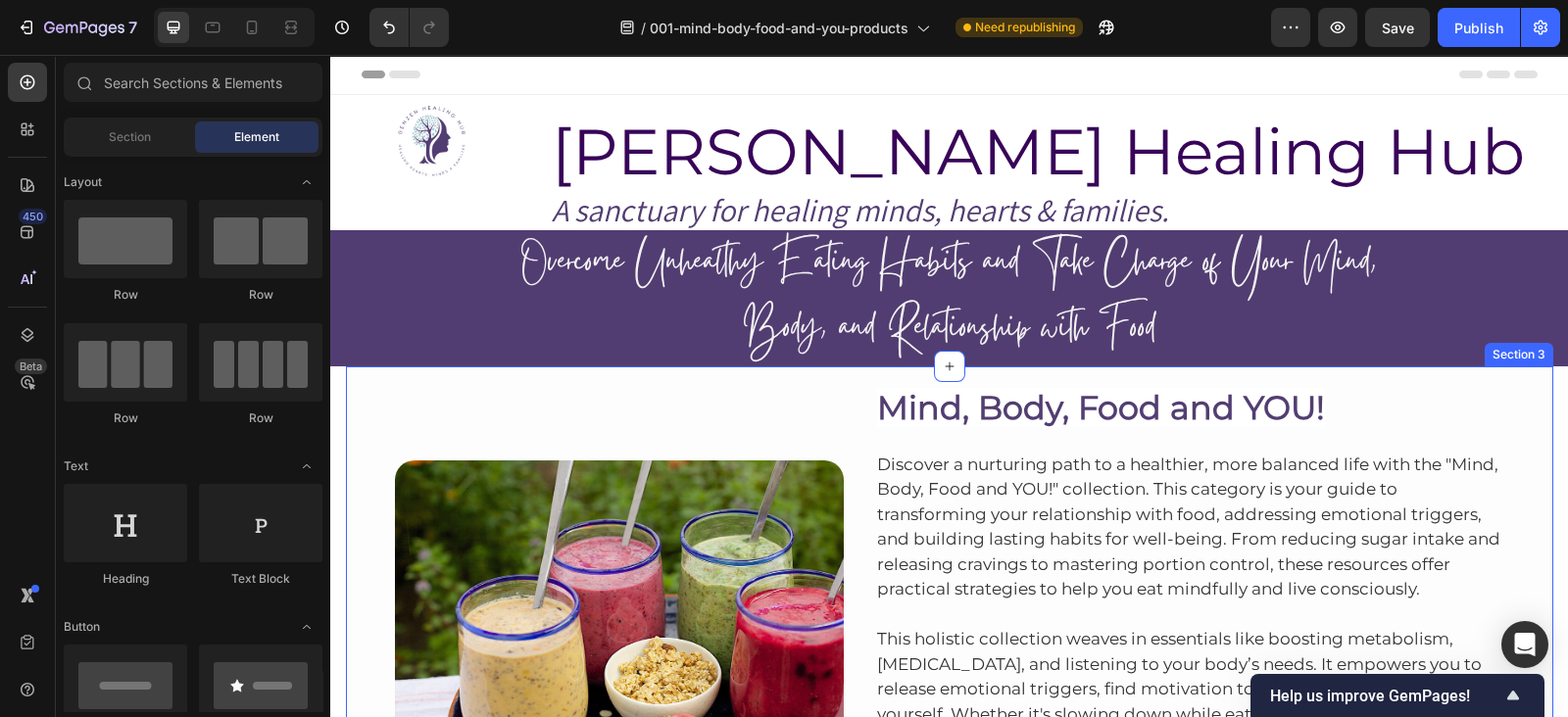
click at [1402, 371] on div "Image Mind, Body, Food and YOU! Heading Discover a nurturing path to a healthie…" at bounding box center [949, 645] width 1207 height 558
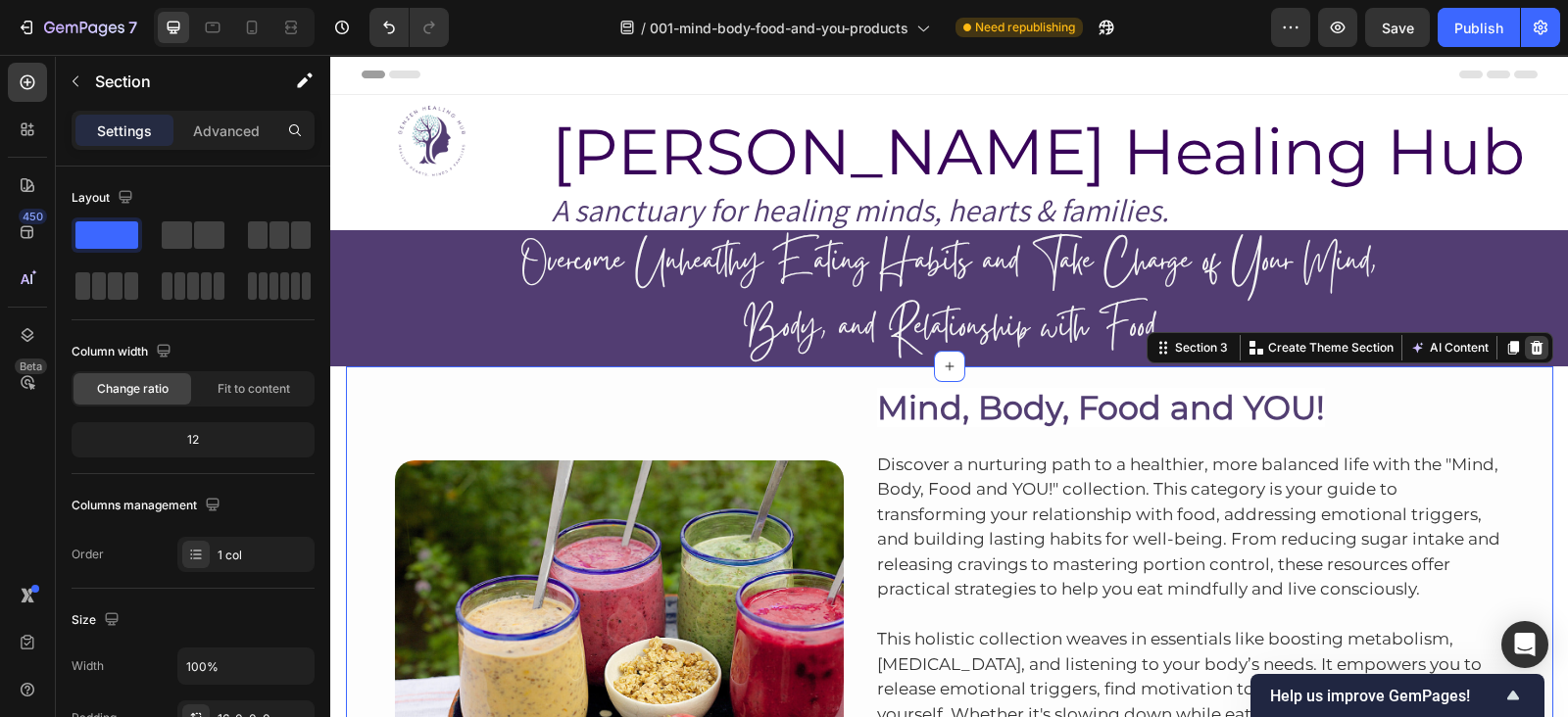
click at [1531, 351] on icon at bounding box center [1536, 349] width 13 height 14
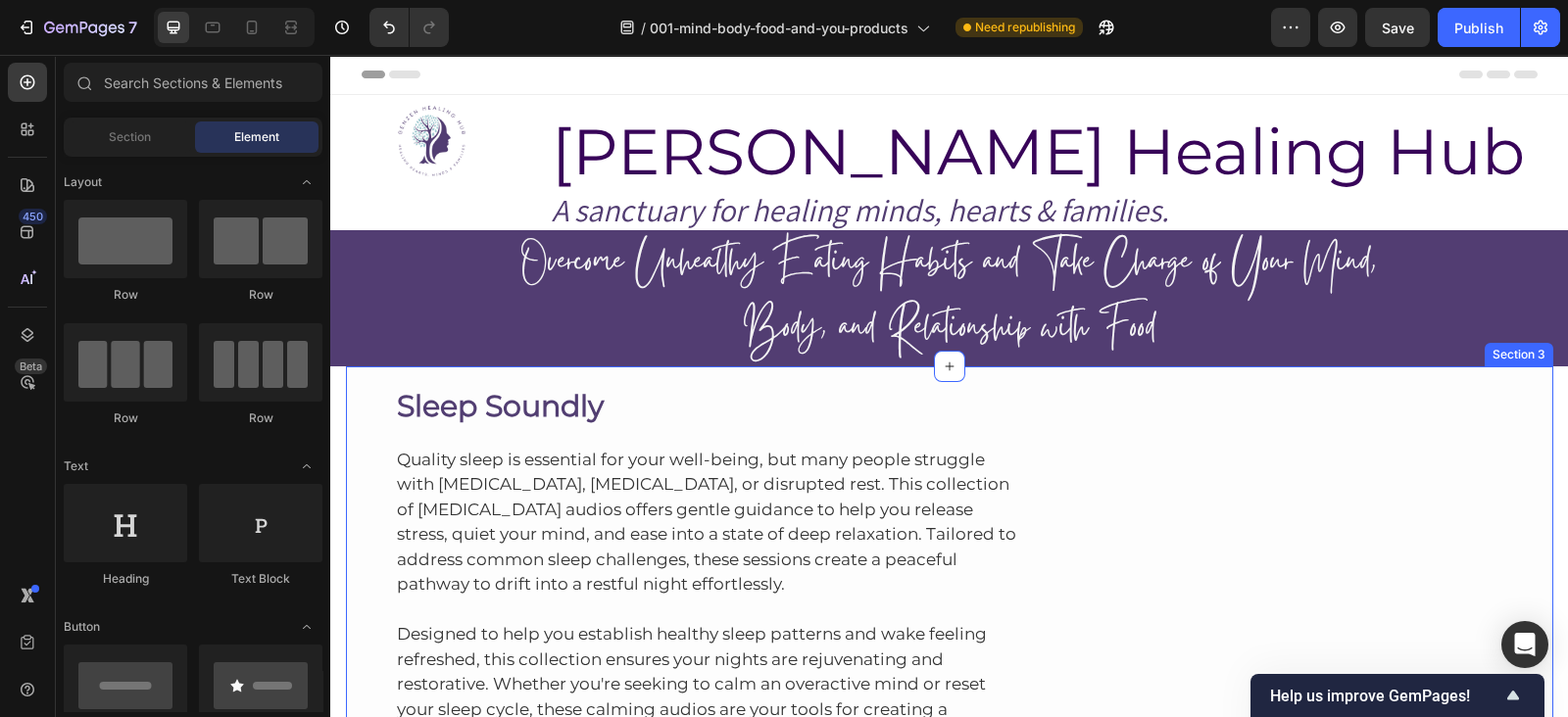
click at [1205, 372] on div "Sleep Soundly Heading Quality sleep is essential for your well-being, but many …" at bounding box center [949, 645] width 1207 height 558
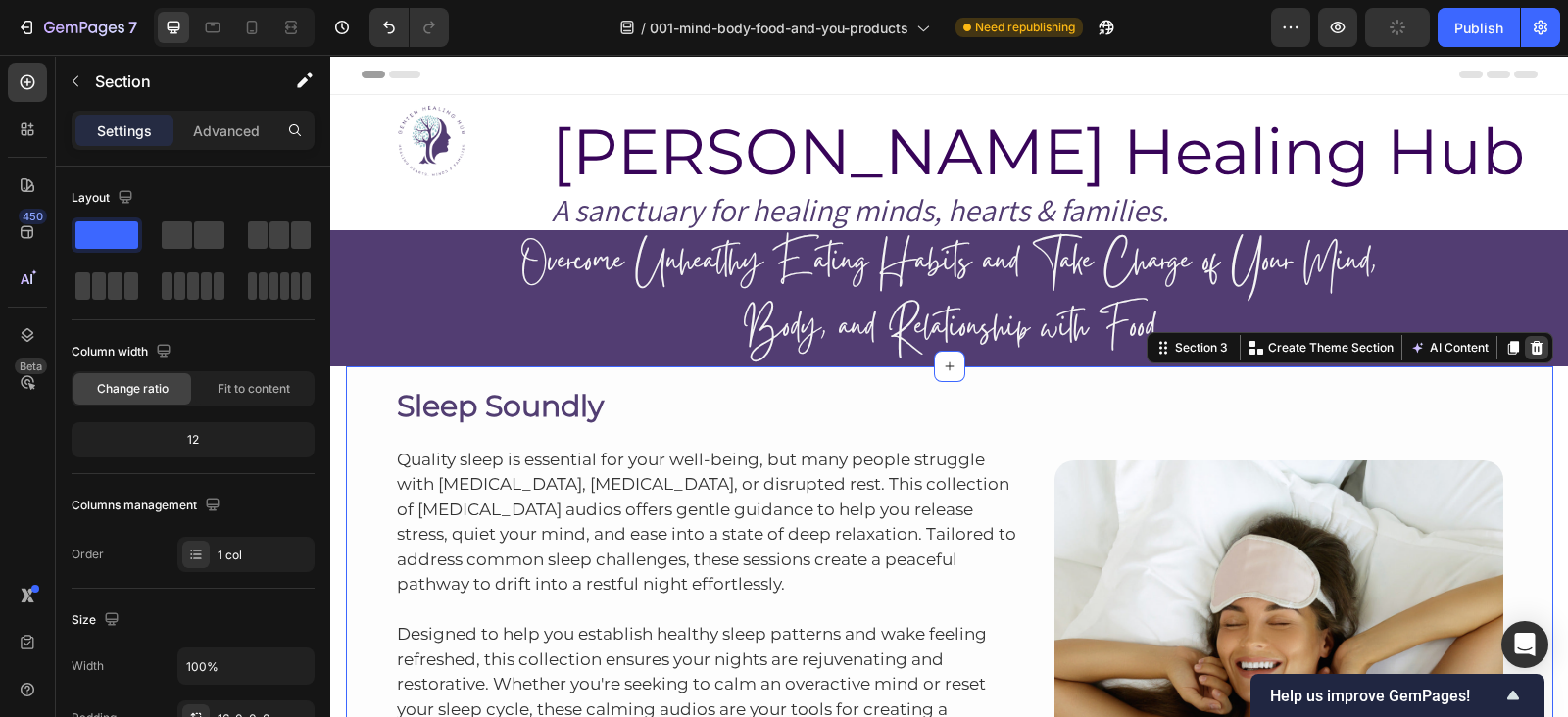
click at [1530, 343] on icon at bounding box center [1536, 349] width 13 height 14
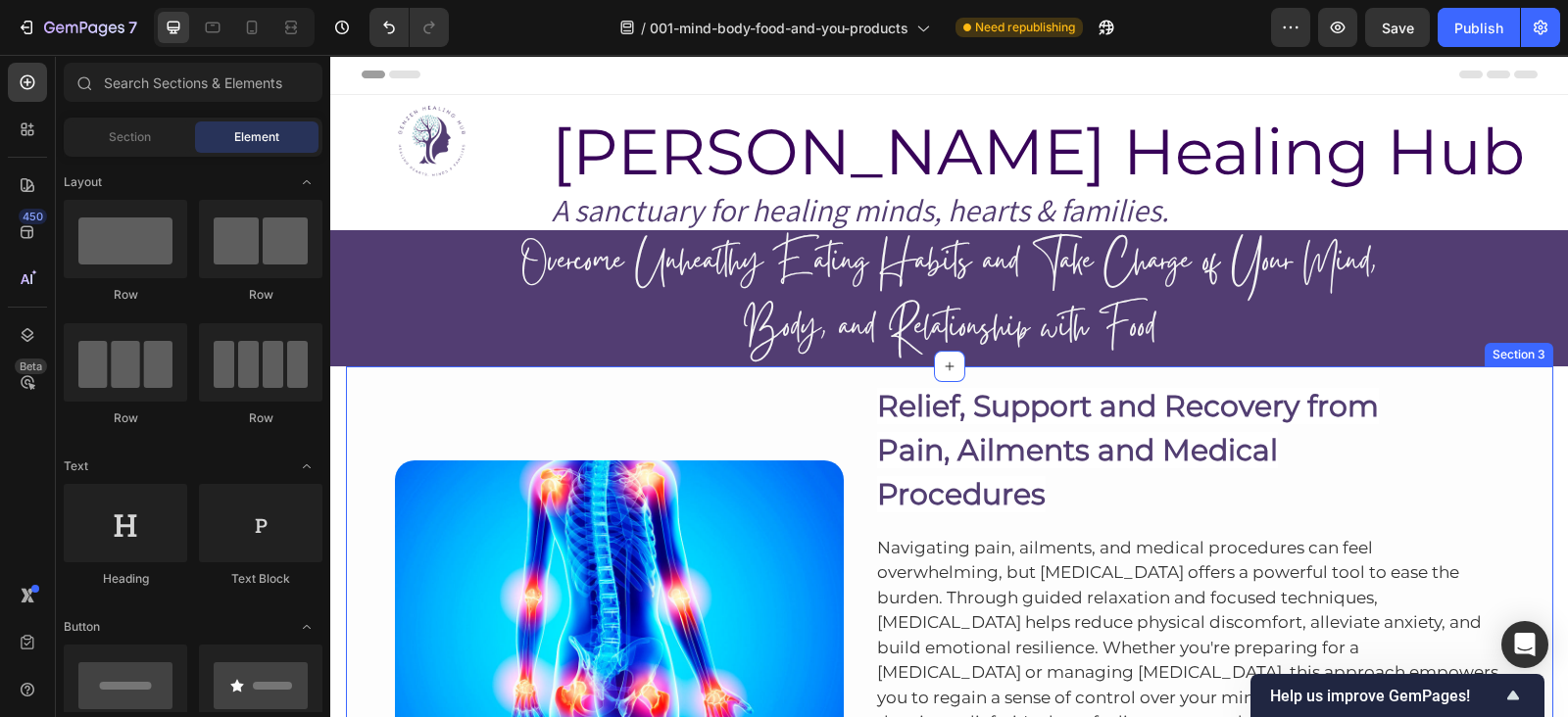
click at [1323, 377] on div "Image Relief, Support and Recovery from Pain, Ailments and Medical Procedures H…" at bounding box center [949, 724] width 1207 height 715
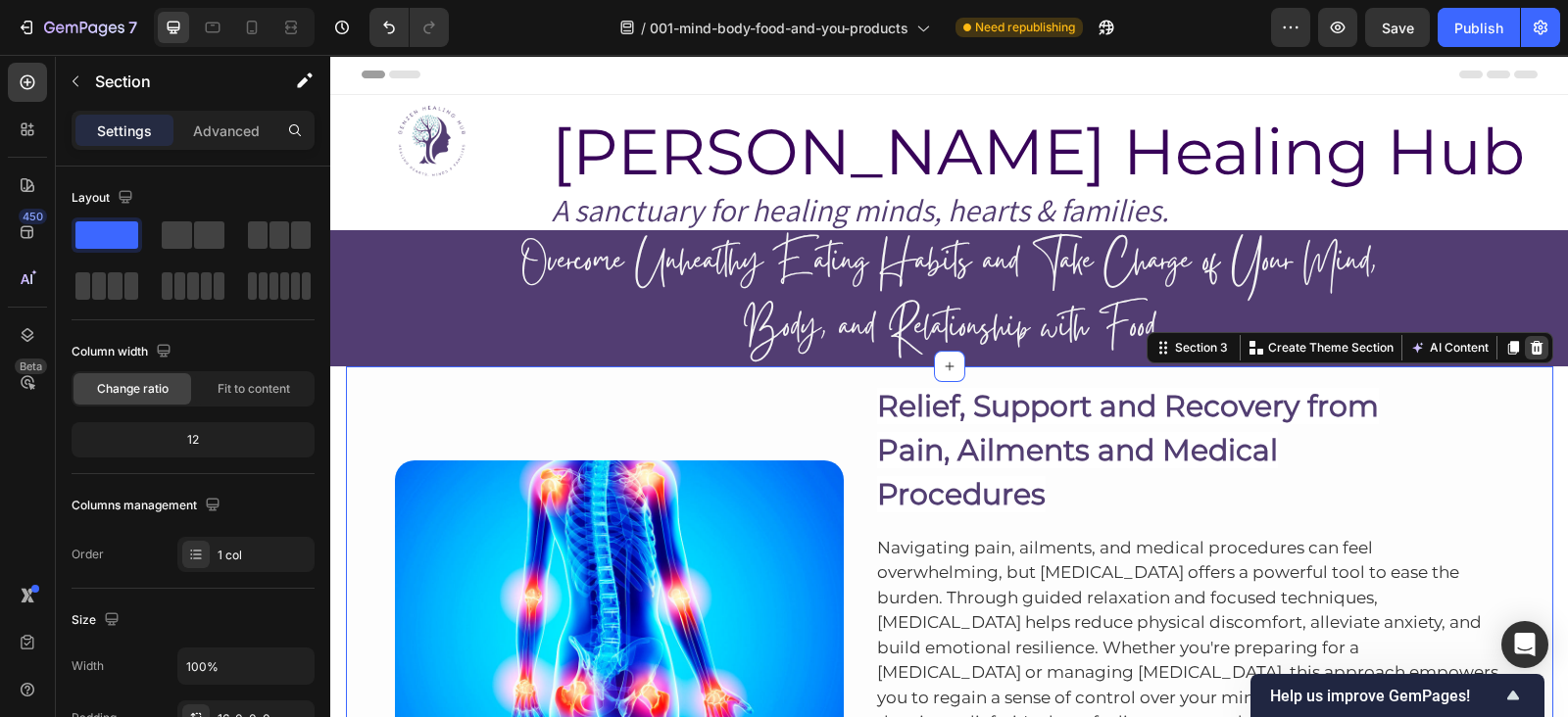
click at [1536, 349] on div at bounding box center [1537, 349] width 24 height 24
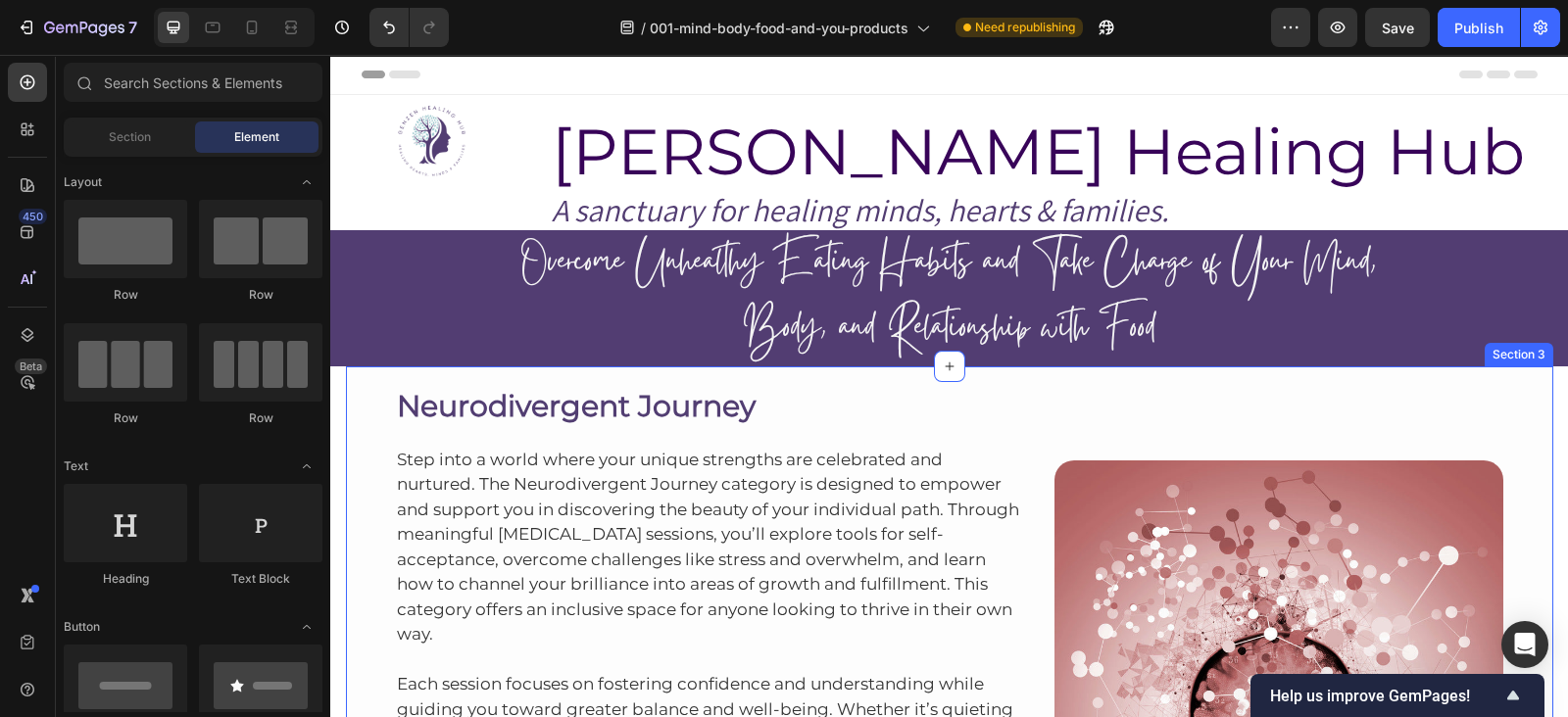
click at [1125, 370] on div "Neurodivergent Journey Heading Step into a world where your unique strengths ar…" at bounding box center [949, 645] width 1207 height 558
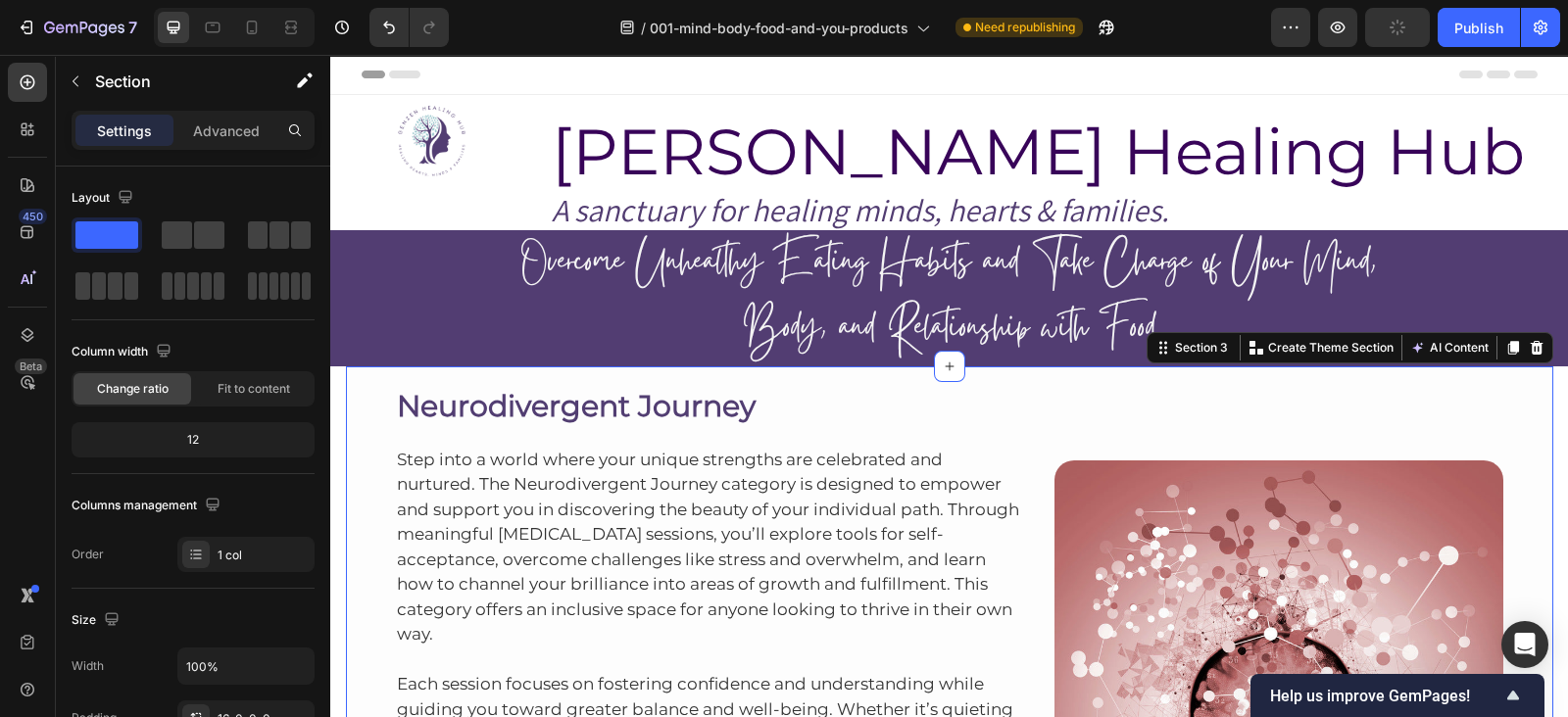
click at [1499, 374] on div "Neurodivergent Journey Heading Step into a world where your unique strengths ar…" at bounding box center [949, 645] width 1207 height 558
click at [1530, 344] on icon at bounding box center [1536, 349] width 13 height 14
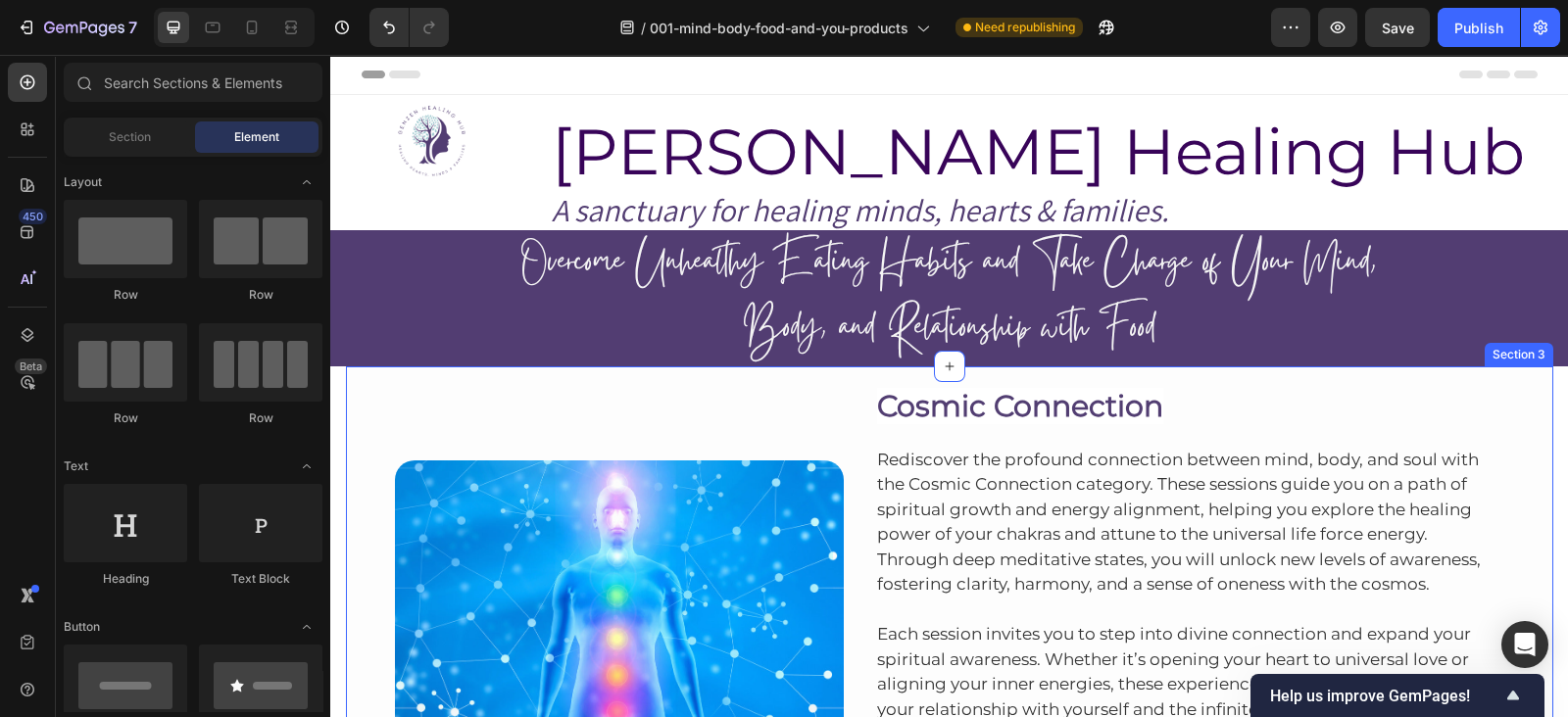
click at [1133, 373] on div "Image Cosmic Connection Heading Rediscover the profound connection between mind…" at bounding box center [949, 645] width 1207 height 558
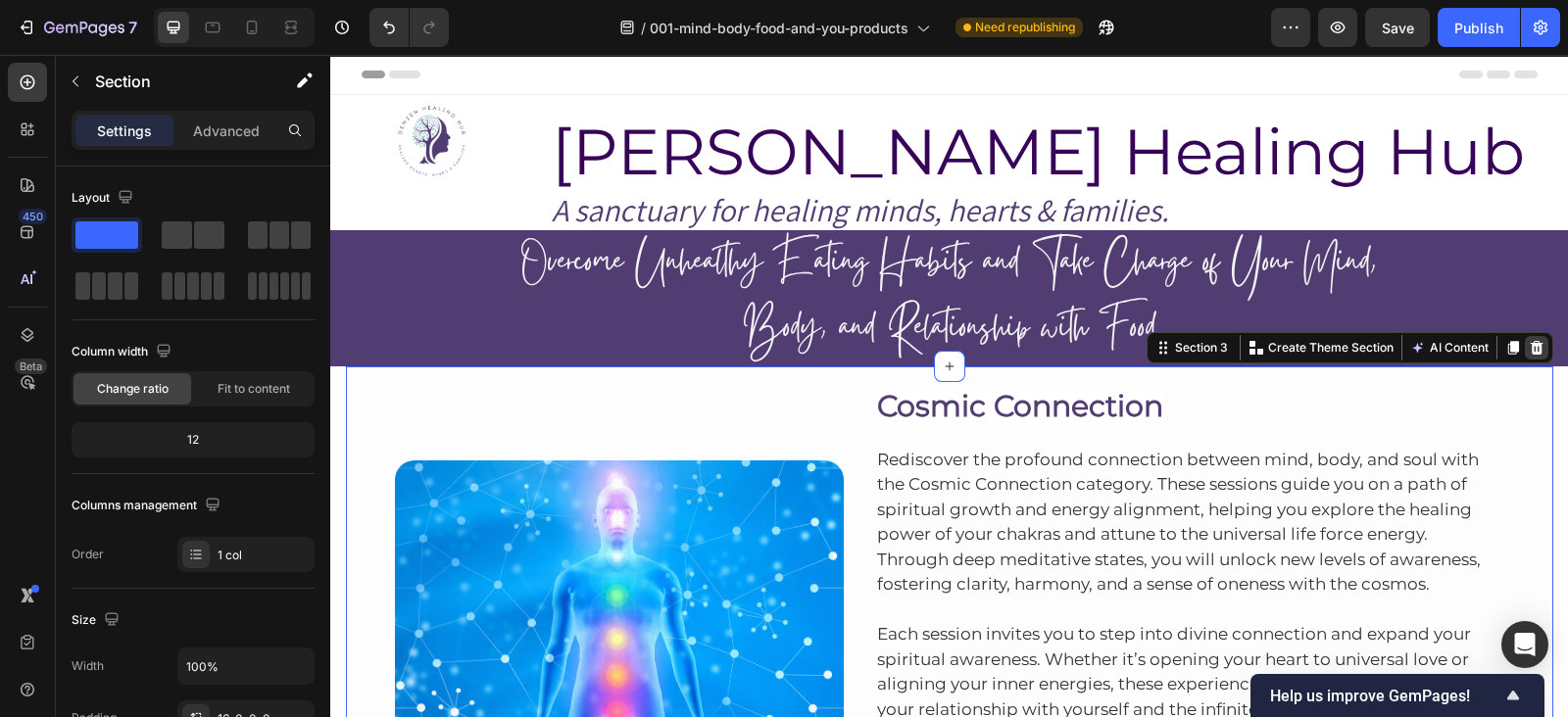
click at [1530, 350] on icon at bounding box center [1536, 349] width 13 height 14
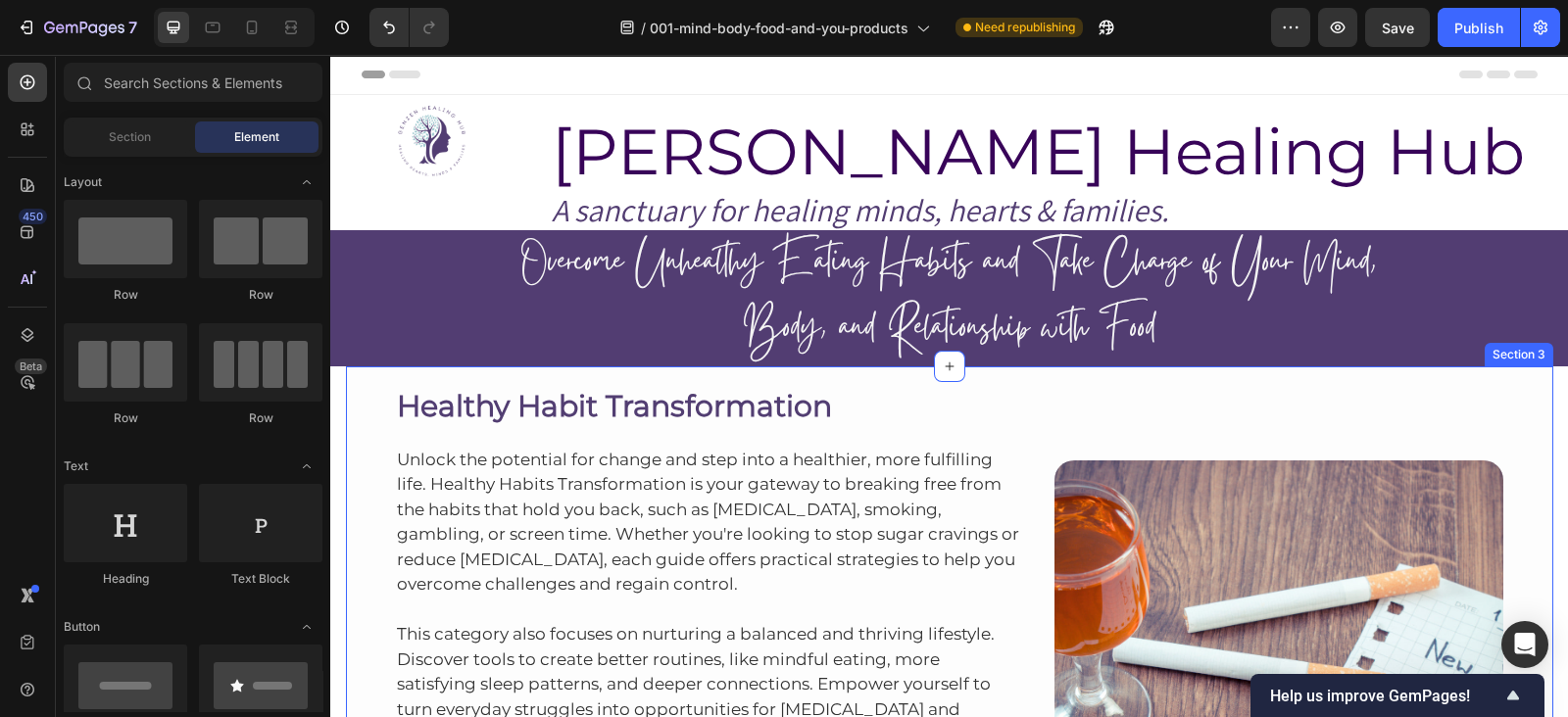
click at [1169, 369] on div "Healthy Habit Transformation Heading Unlock the potential for change and step i…" at bounding box center [949, 645] width 1207 height 558
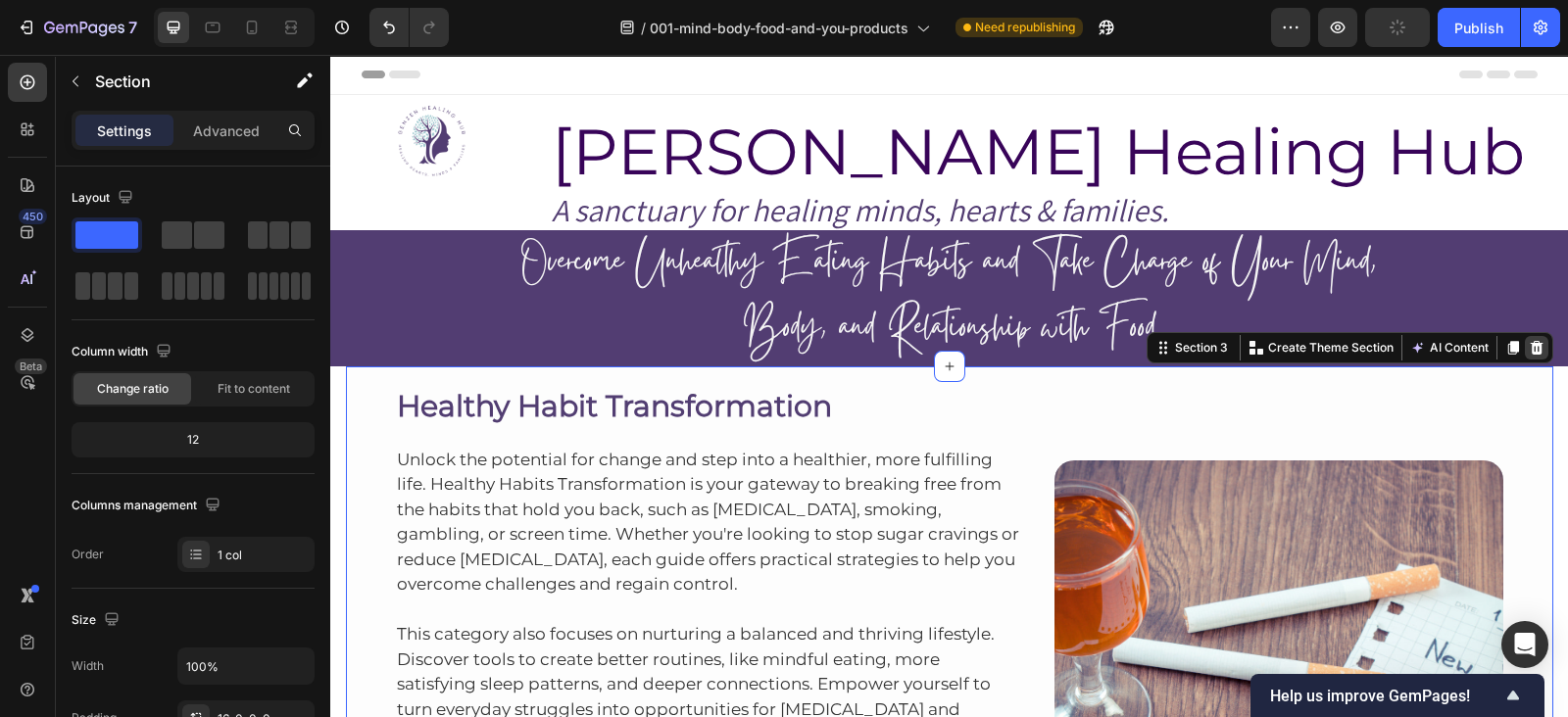
click at [1530, 345] on icon at bounding box center [1536, 349] width 13 height 14
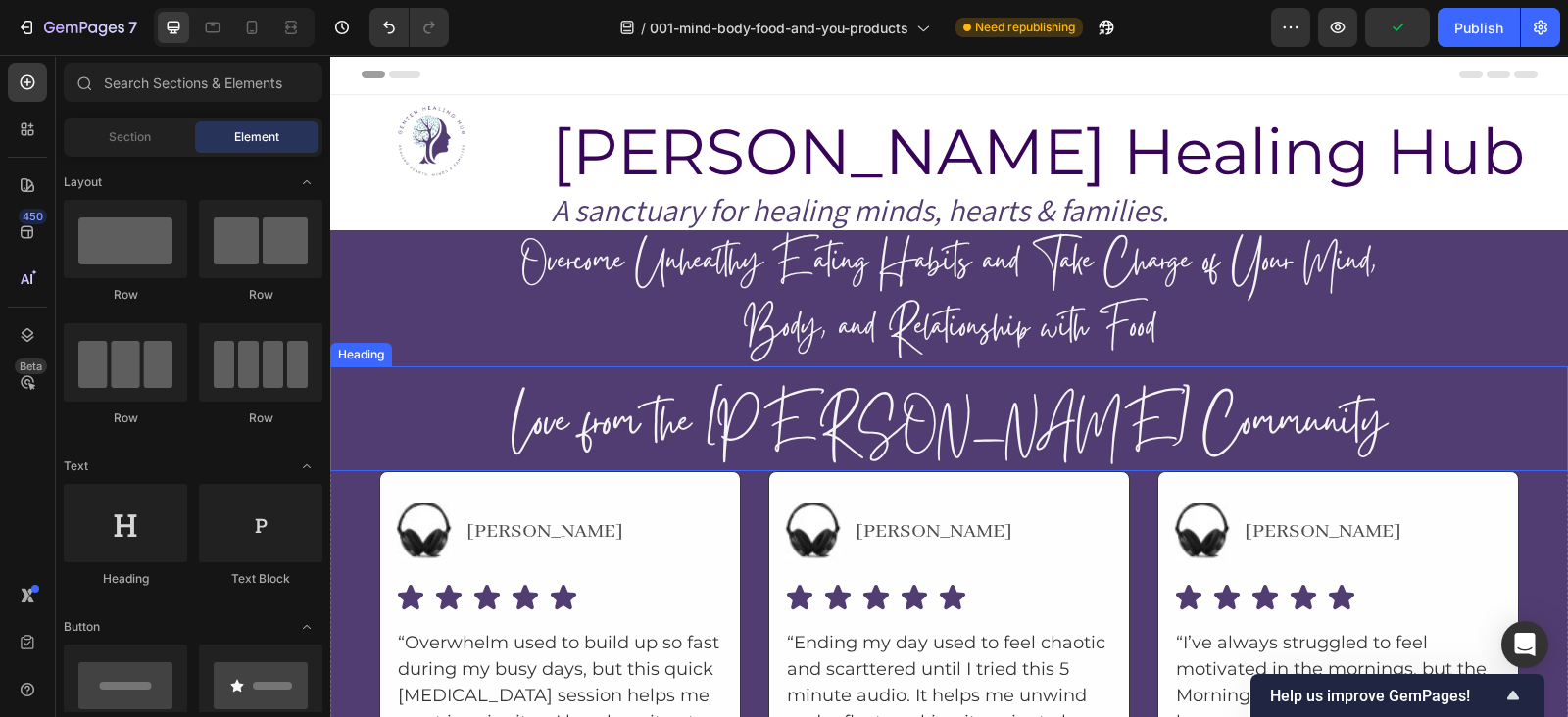
click at [1499, 376] on div "Love from the GenZen Community Heading" at bounding box center [949, 418] width 1237 height 105
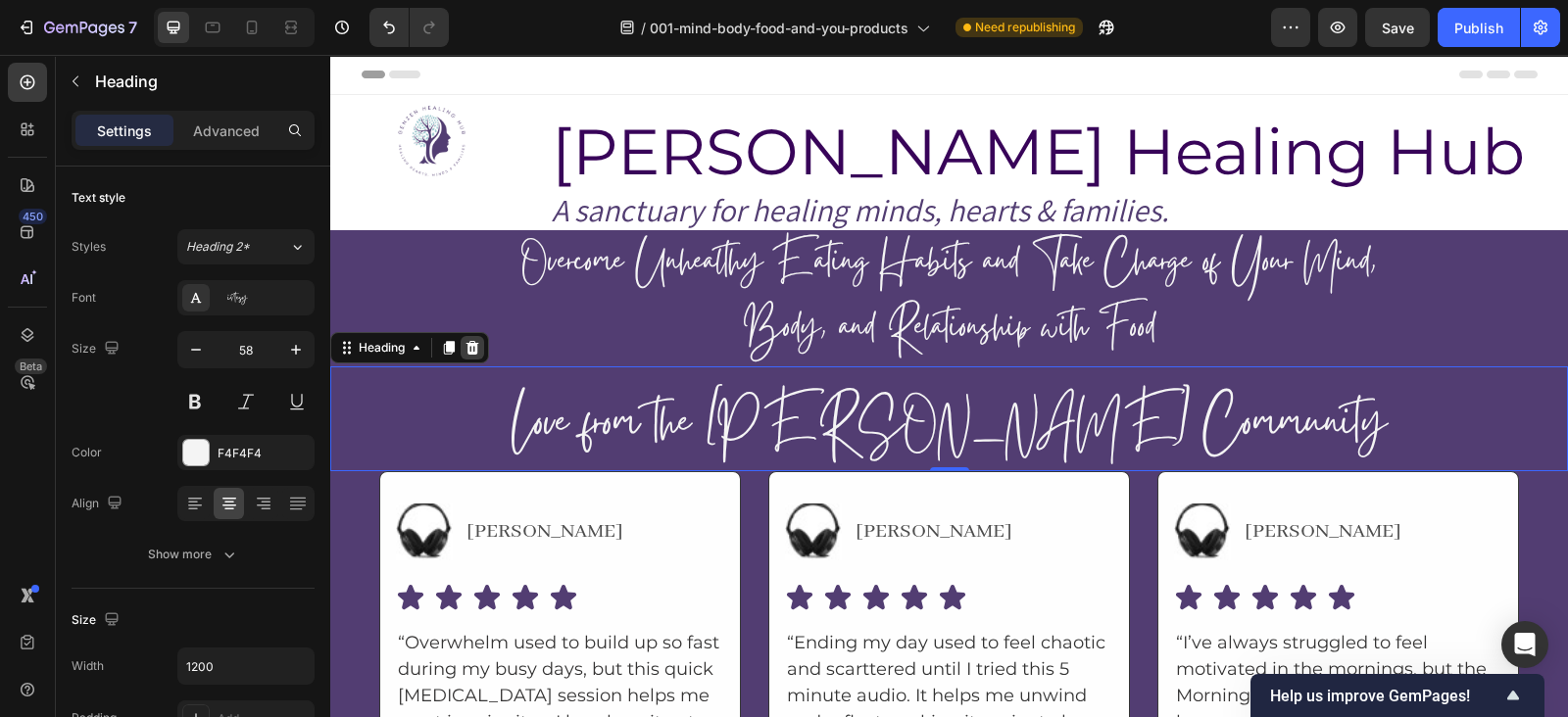
click at [474, 345] on icon at bounding box center [472, 349] width 13 height 14
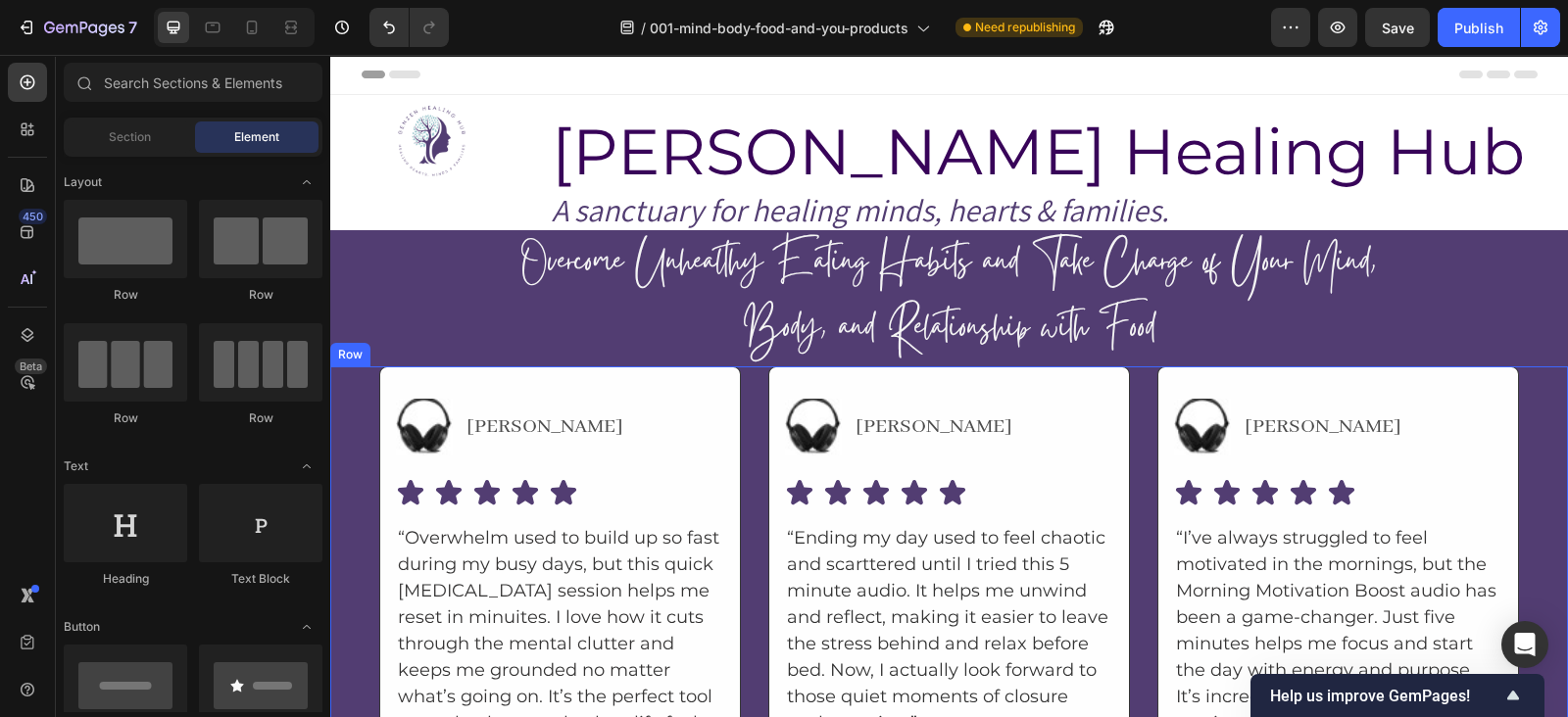
click at [1535, 423] on div "Image [PERSON_NAME] Text Block Advanced List Icon Icon Icon Icon Icon Icon List…" at bounding box center [949, 587] width 1237 height 442
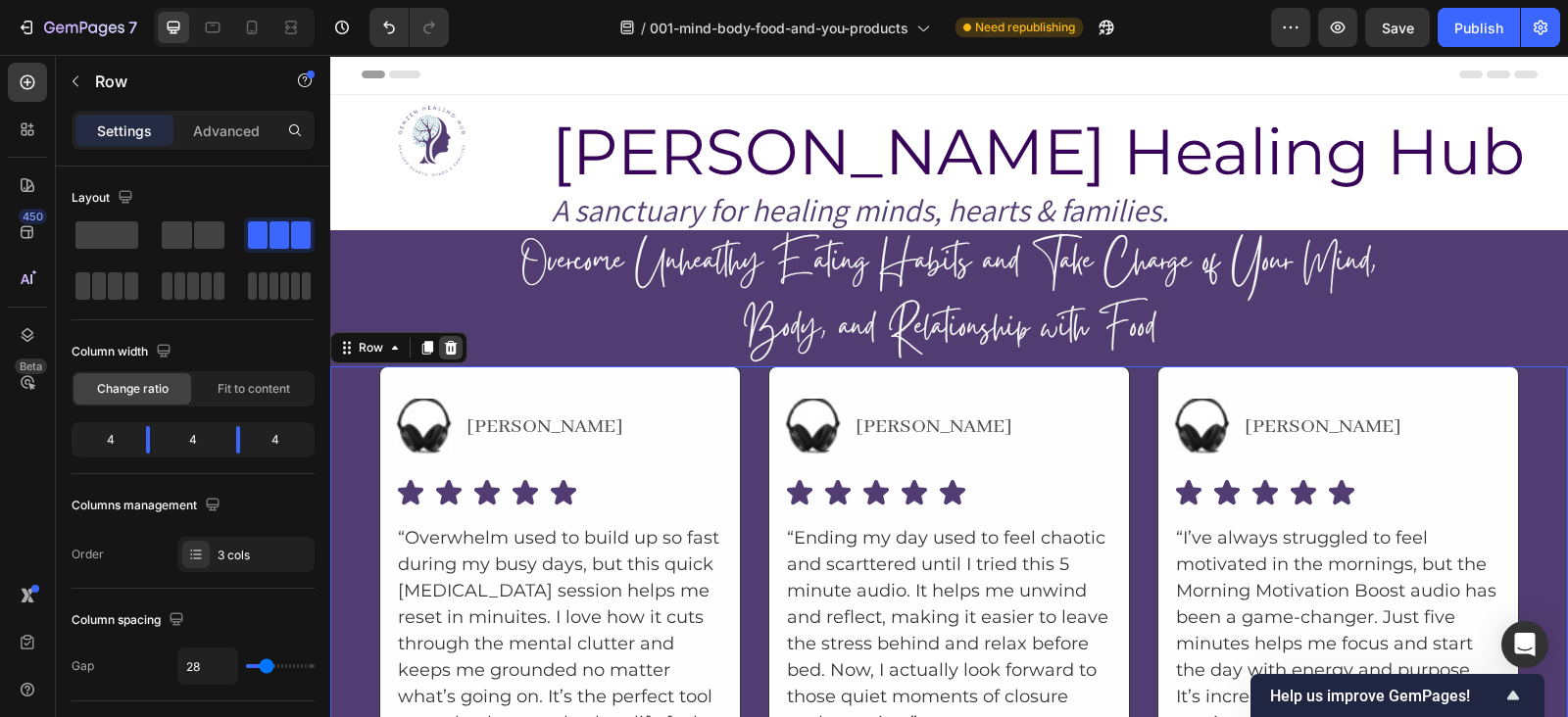
click at [441, 352] on div at bounding box center [451, 349] width 24 height 24
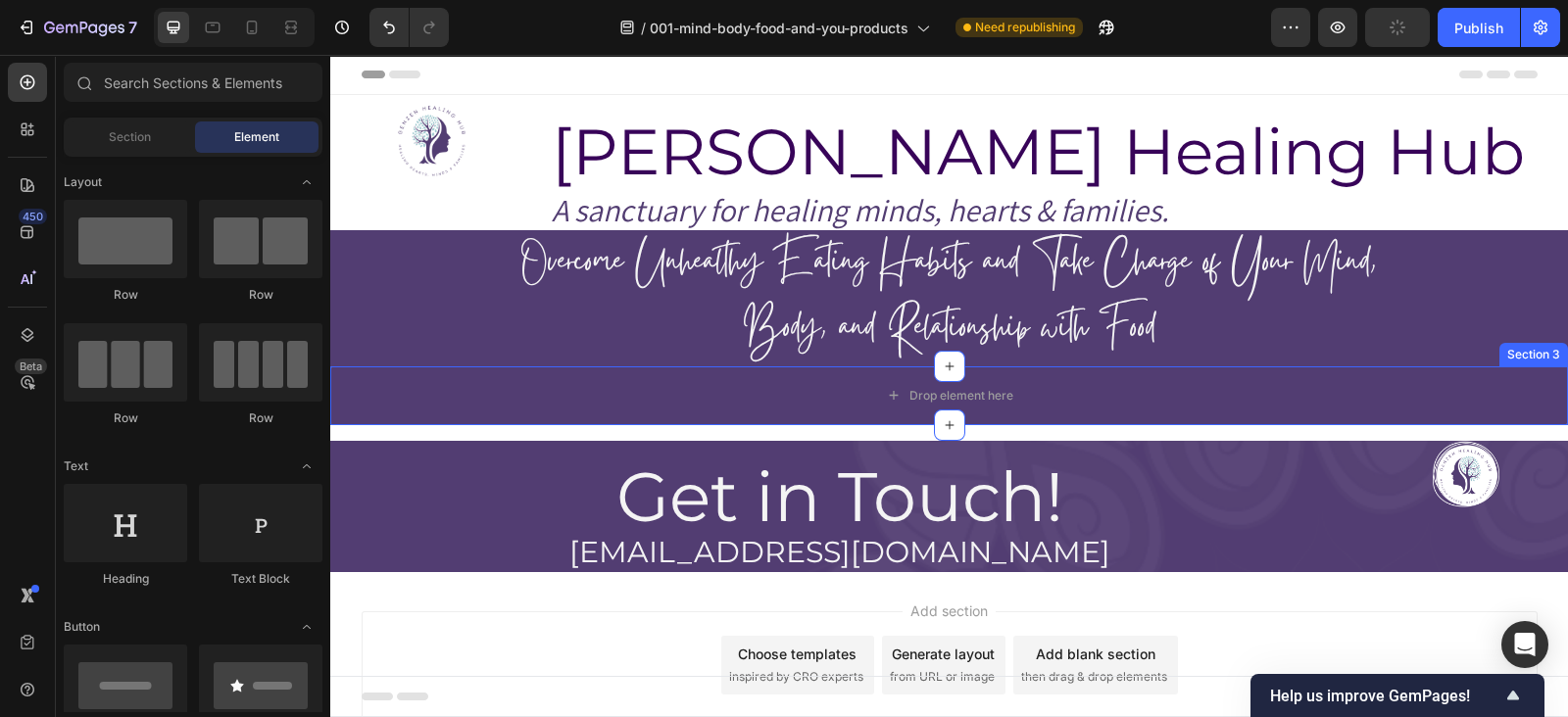
click at [1525, 352] on div "Section 3" at bounding box center [1533, 355] width 61 height 18
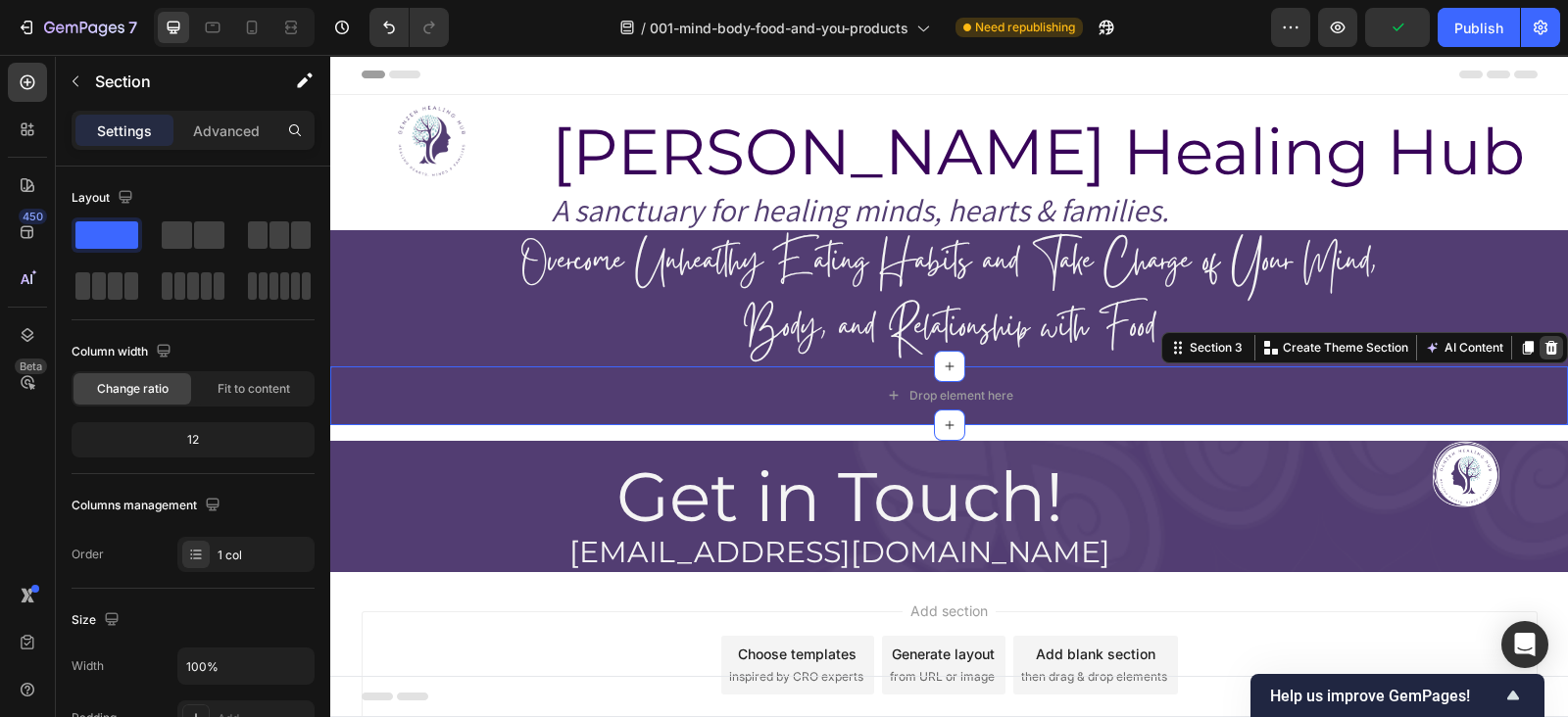
click at [1544, 355] on icon at bounding box center [1552, 349] width 16 height 16
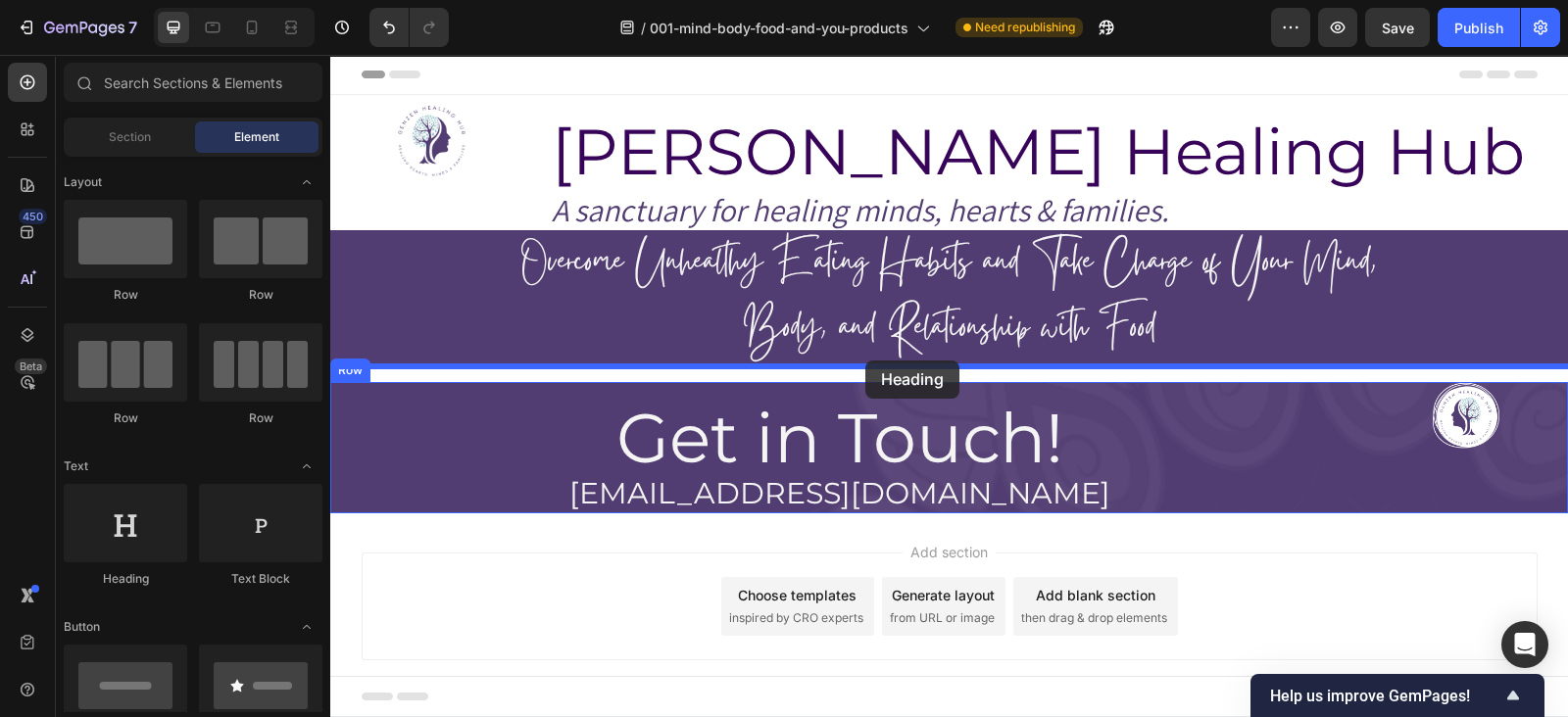
drag, startPoint x: 467, startPoint y: 605, endPoint x: 866, endPoint y: 360, distance: 468.2
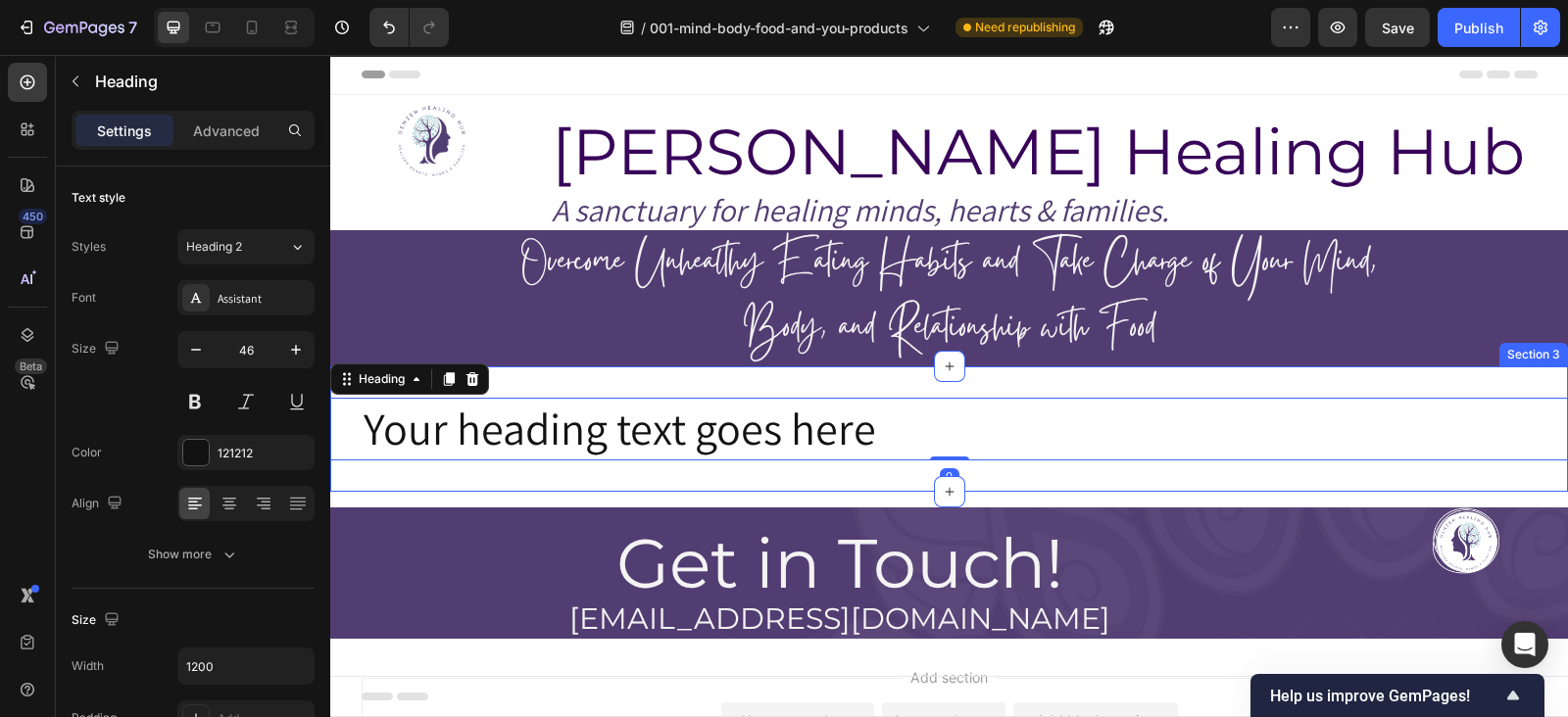
click at [742, 390] on div "Your heading text goes here Heading 0 Section 3" at bounding box center [949, 429] width 1237 height 126
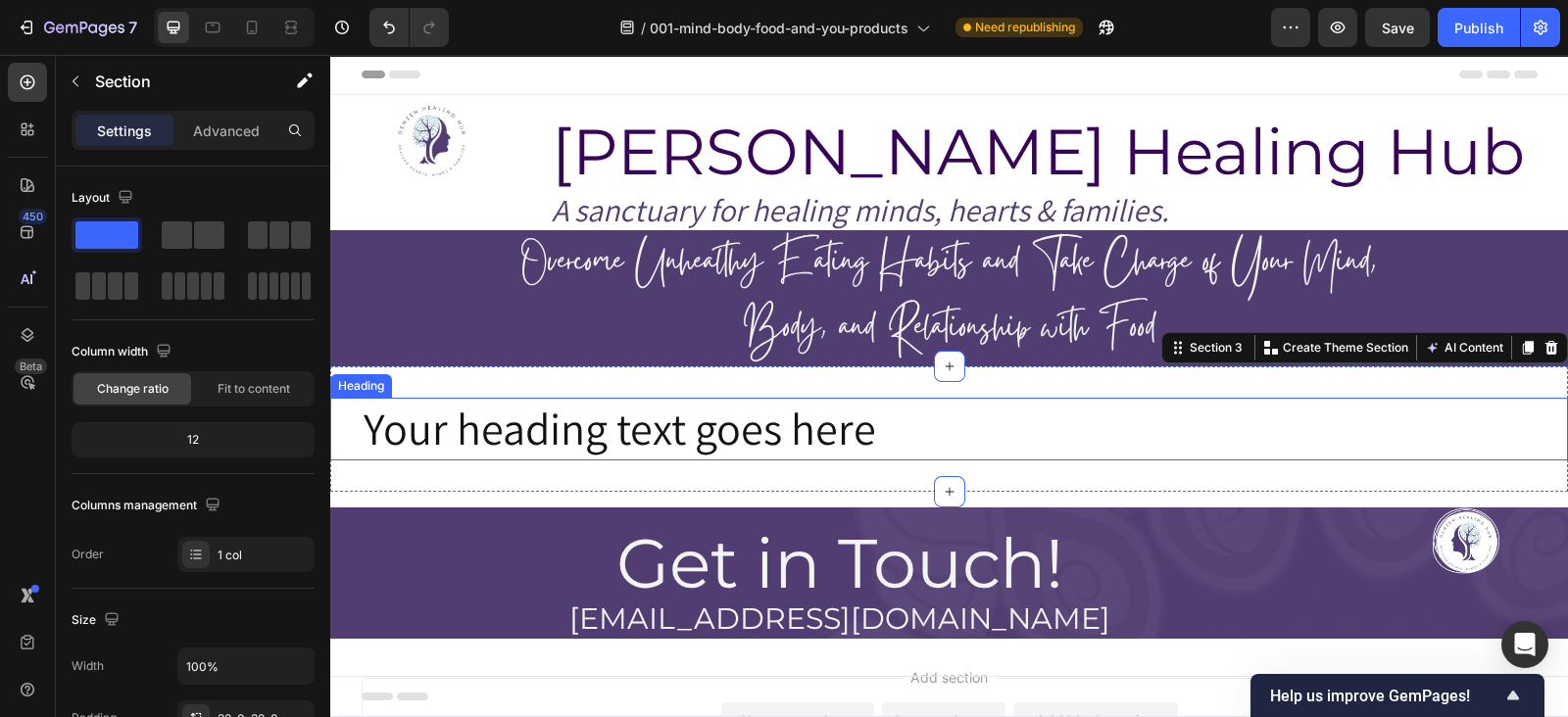
click at [662, 416] on h2 "Your heading text goes here" at bounding box center [950, 428] width 1176 height 63
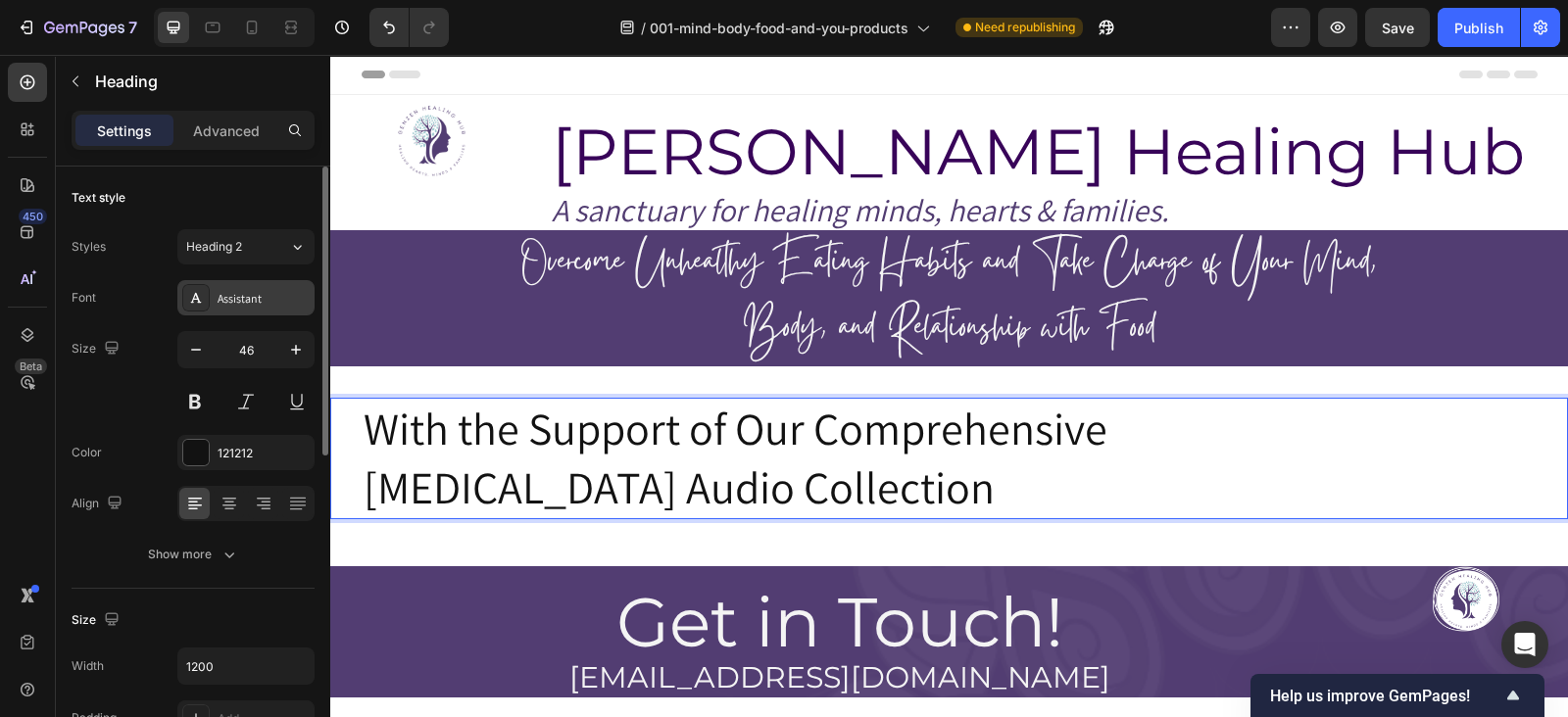
click at [256, 293] on div "Assistant" at bounding box center [264, 299] width 92 height 18
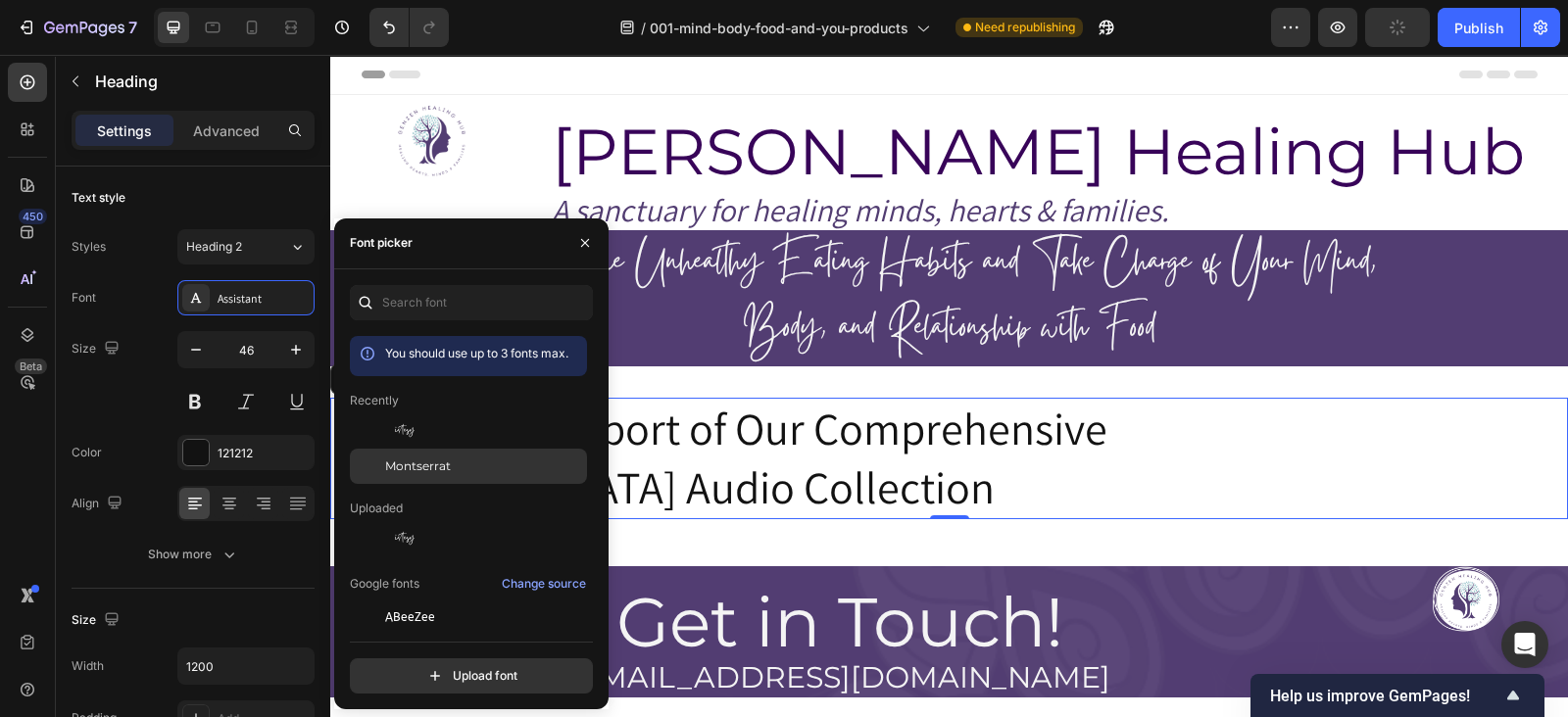
click at [407, 462] on span "Montserrat" at bounding box center [418, 466] width 66 height 18
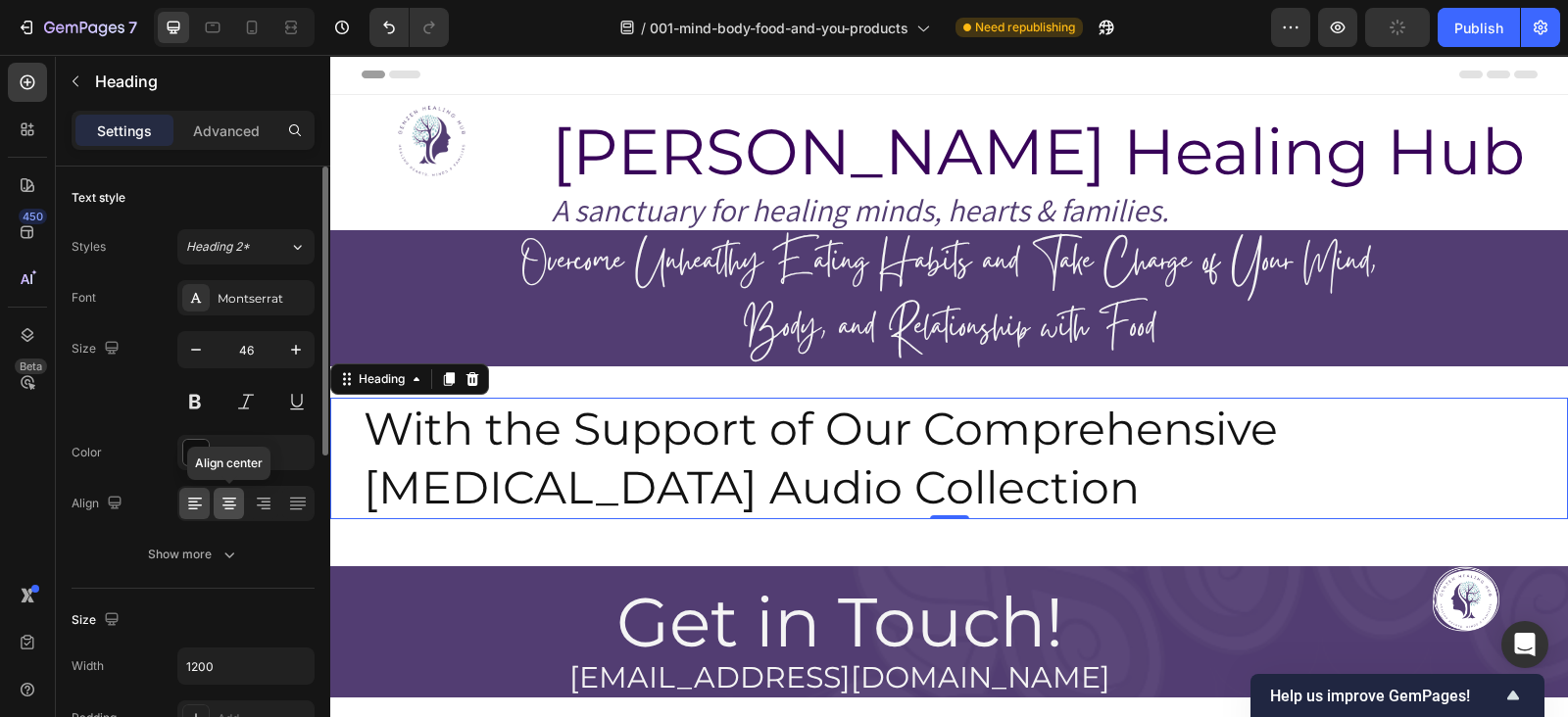
click at [226, 501] on icon at bounding box center [230, 502] width 10 height 2
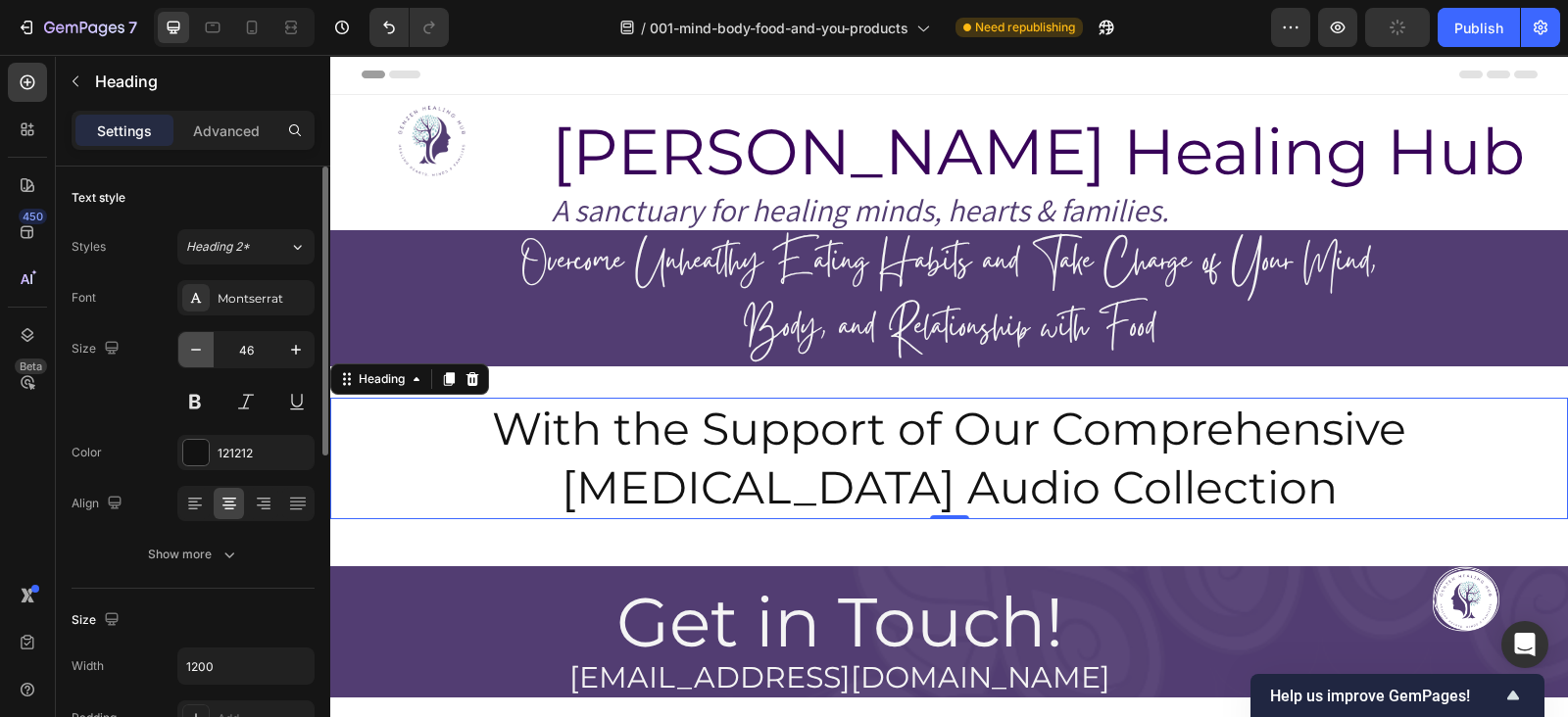
click at [198, 359] on button "button" at bounding box center [196, 350] width 35 height 35
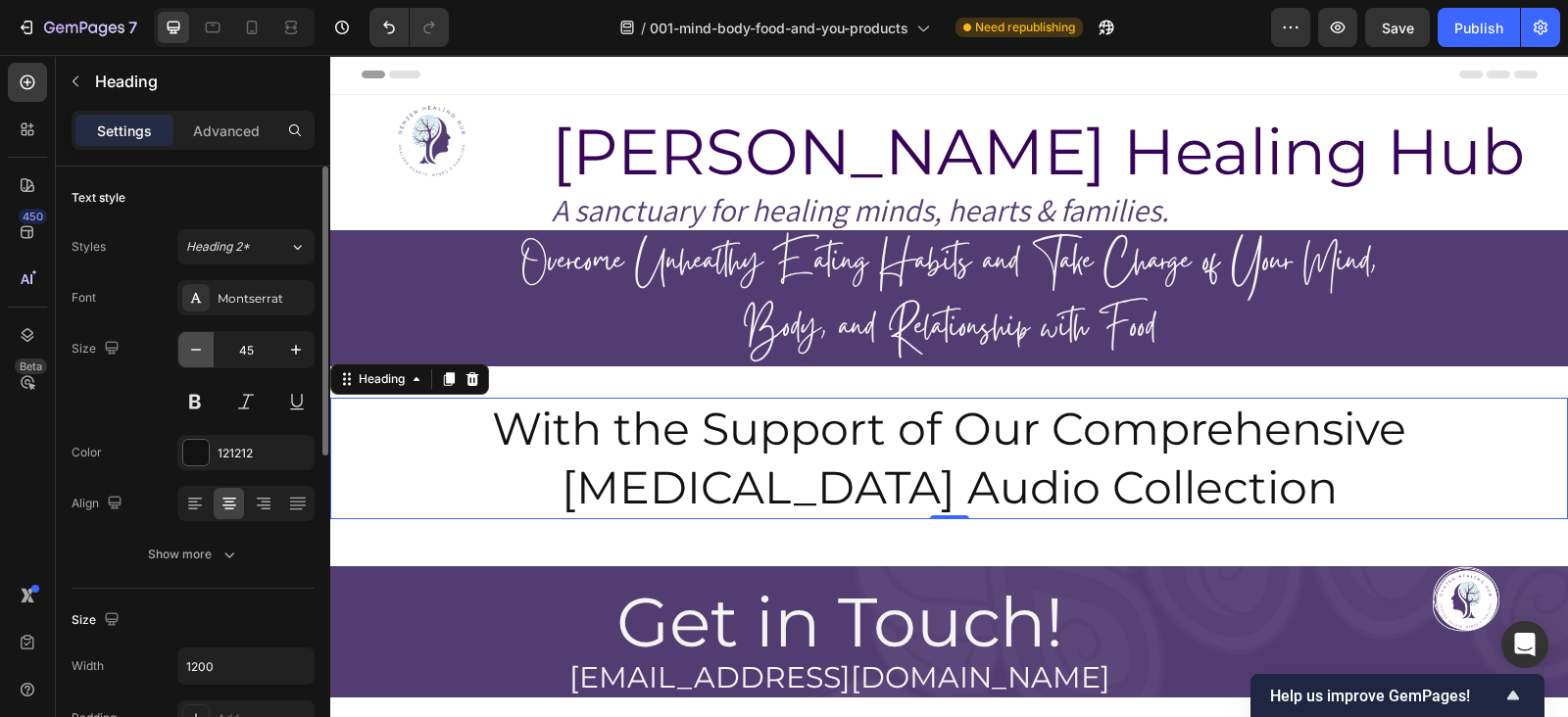
click at [198, 359] on button "button" at bounding box center [196, 350] width 35 height 35
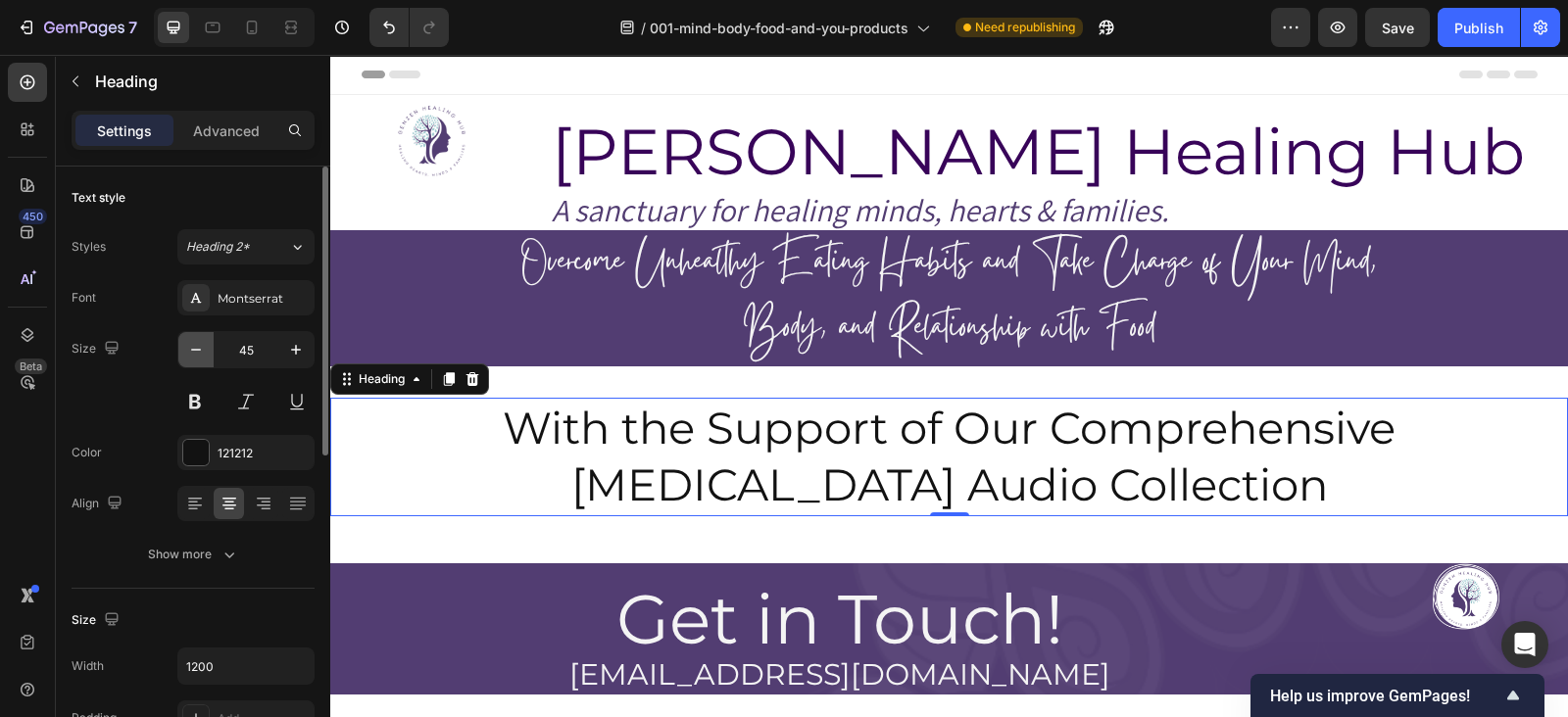
click at [198, 359] on button "button" at bounding box center [196, 350] width 35 height 35
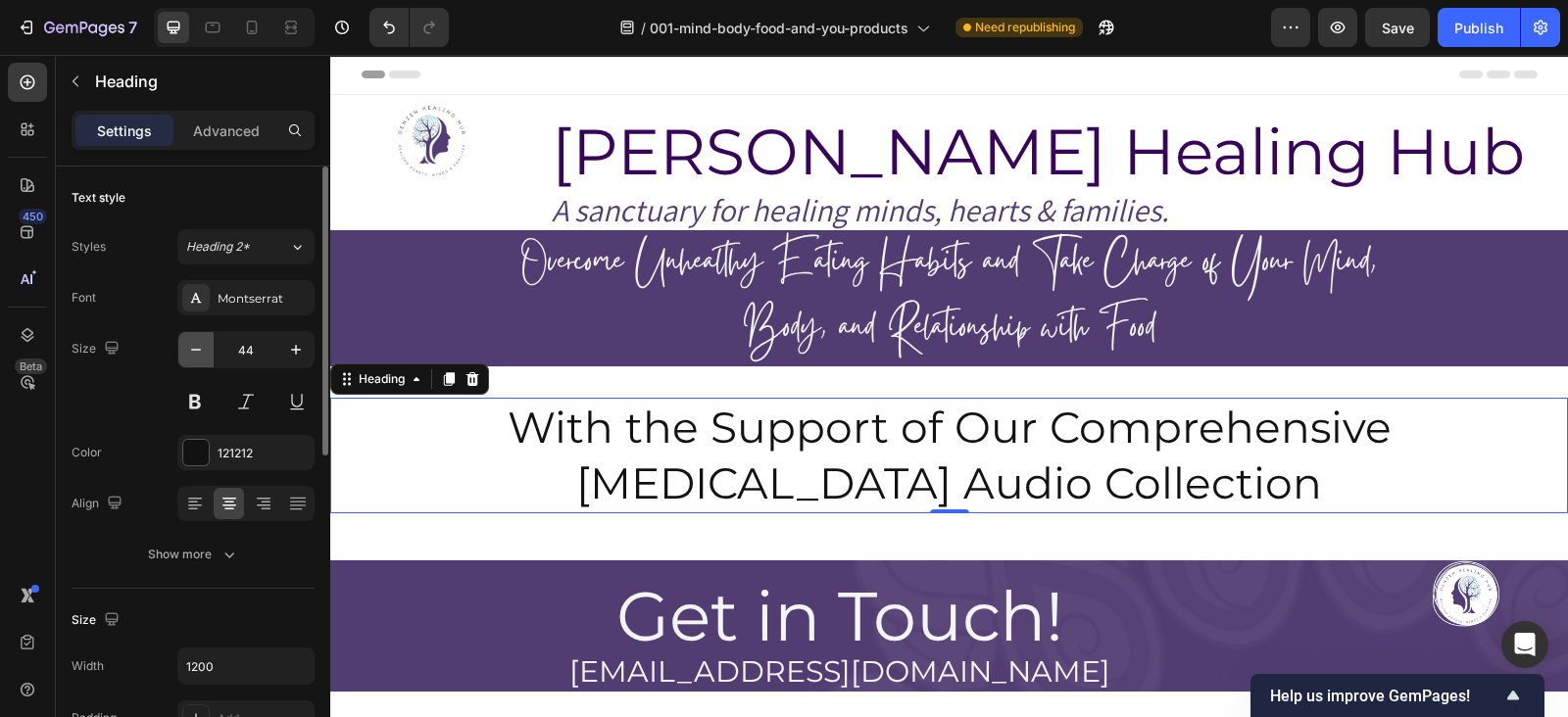
click at [198, 359] on button "button" at bounding box center [196, 350] width 35 height 35
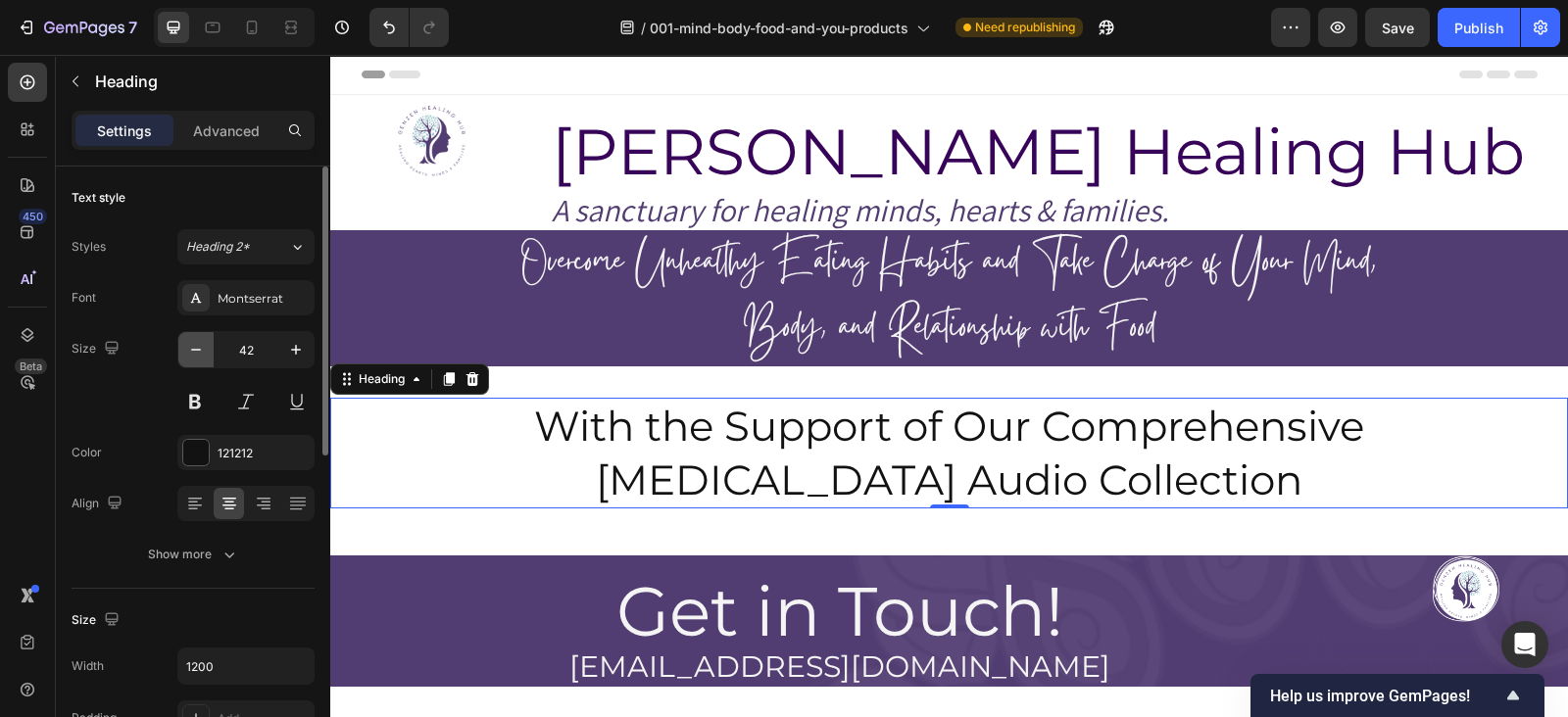
click at [198, 359] on button "button" at bounding box center [196, 350] width 35 height 35
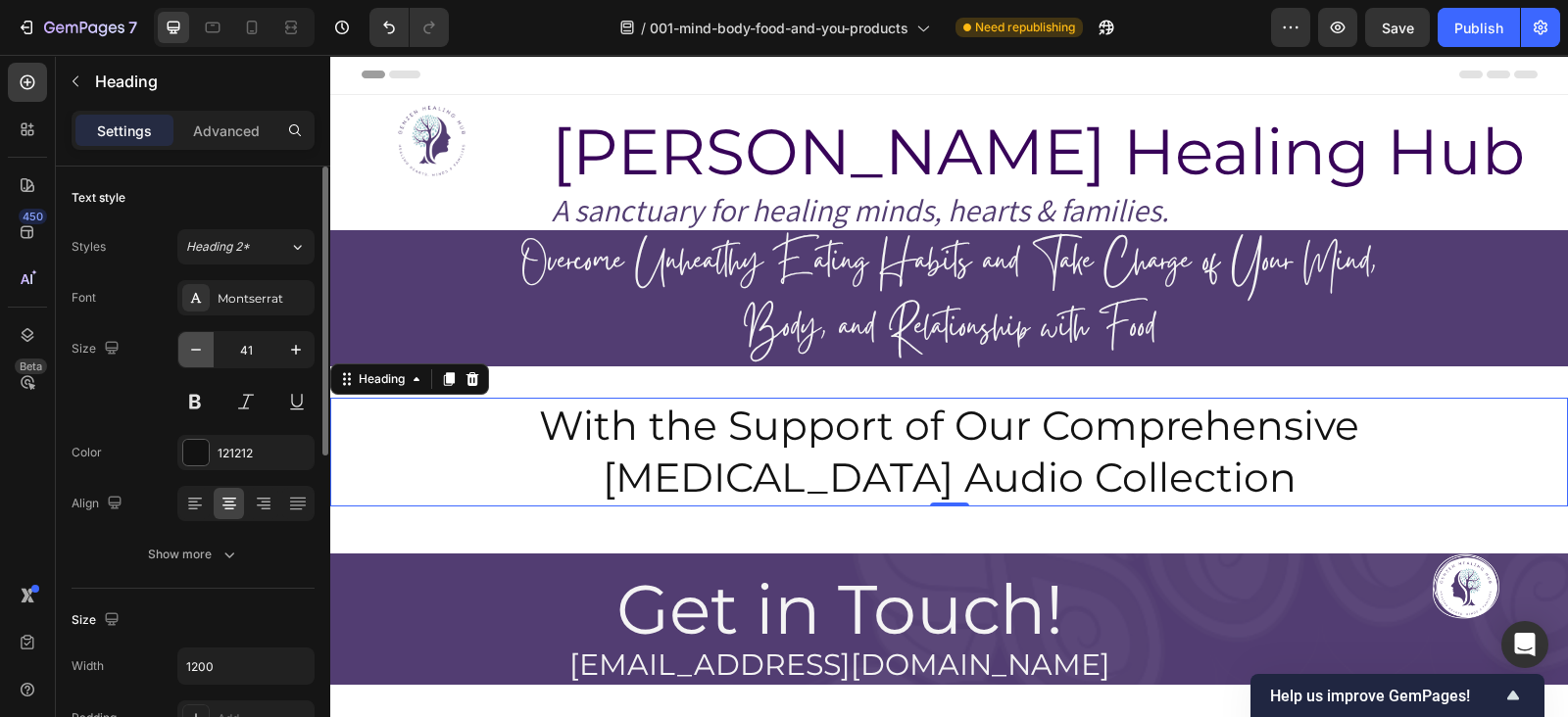
click at [198, 359] on button "button" at bounding box center [196, 350] width 35 height 35
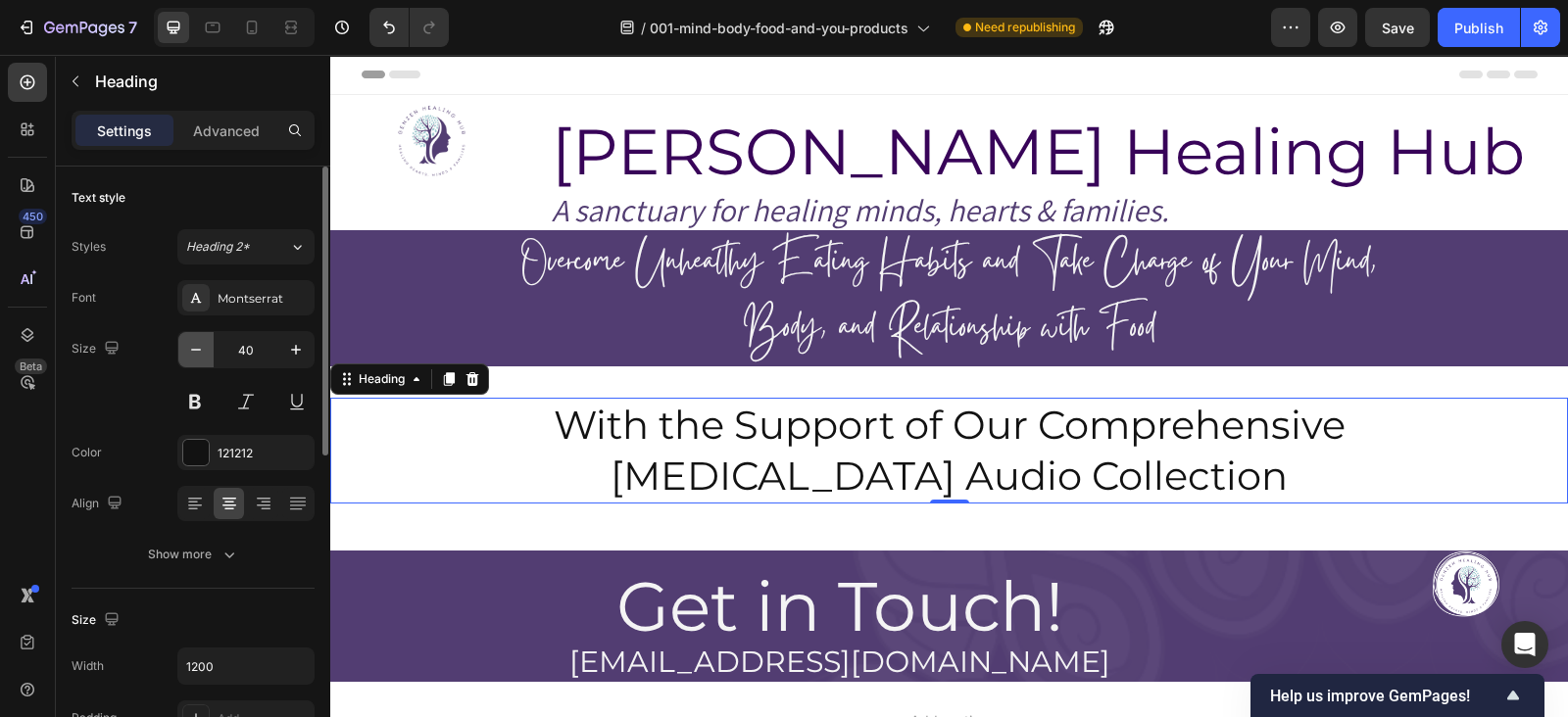
click at [198, 359] on button "button" at bounding box center [196, 350] width 35 height 35
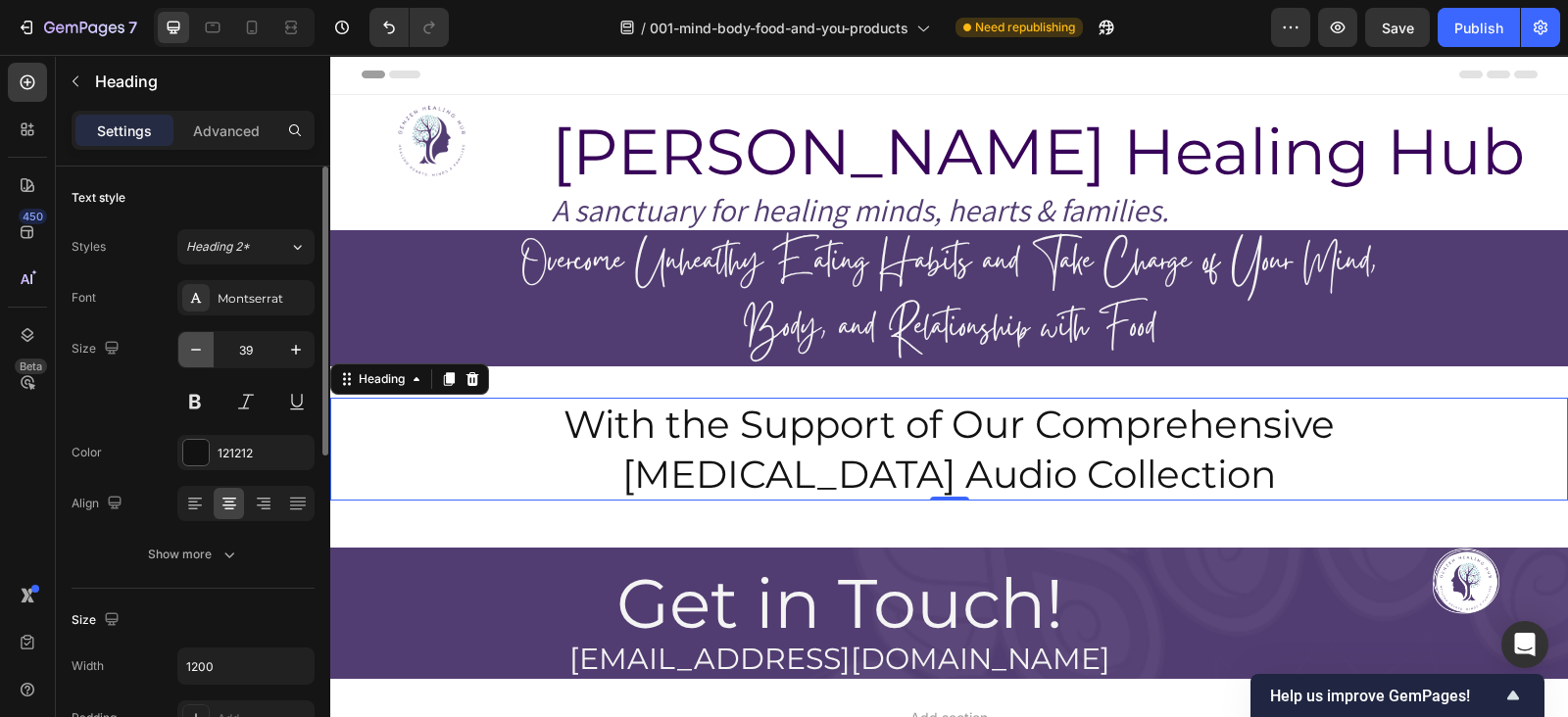
click at [198, 359] on button "button" at bounding box center [196, 350] width 35 height 35
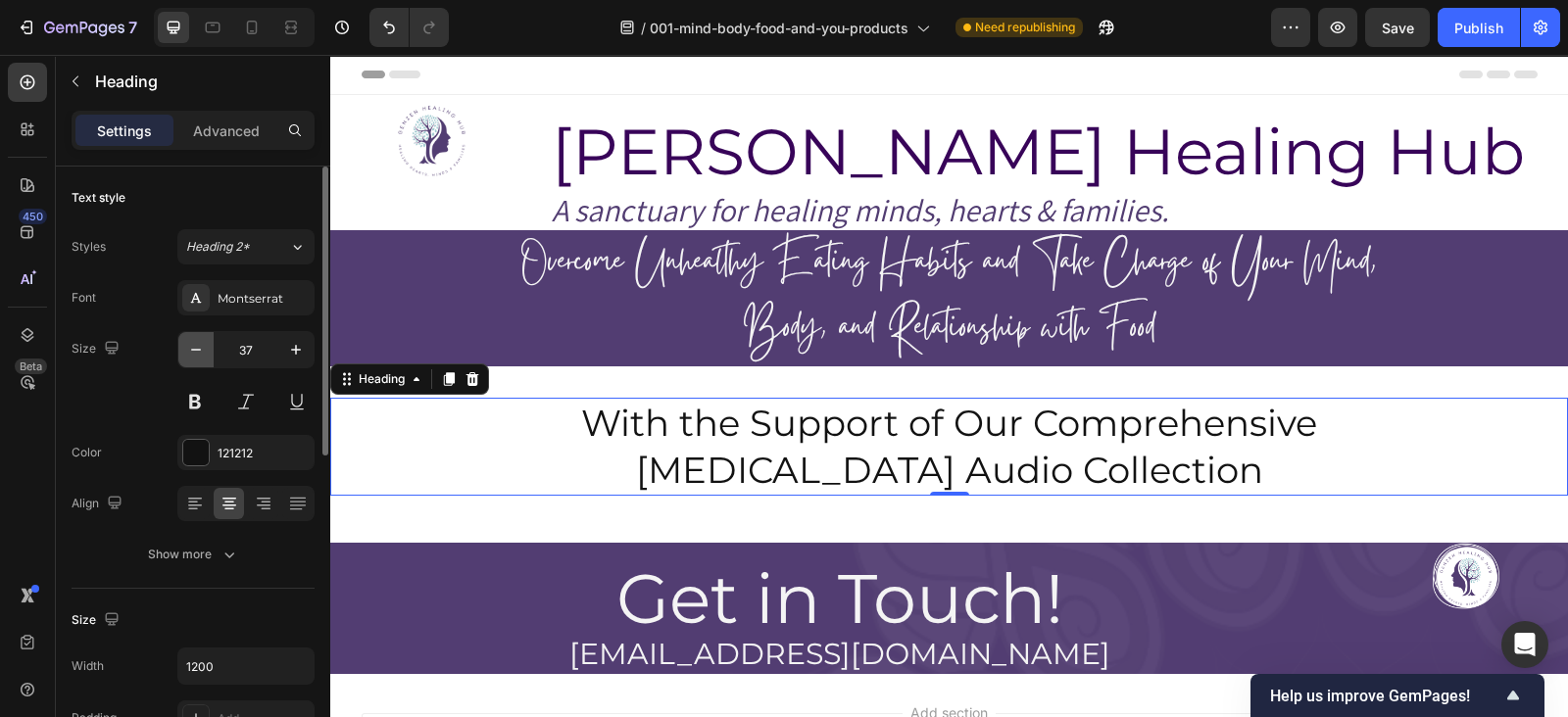
click at [198, 359] on button "button" at bounding box center [196, 350] width 35 height 35
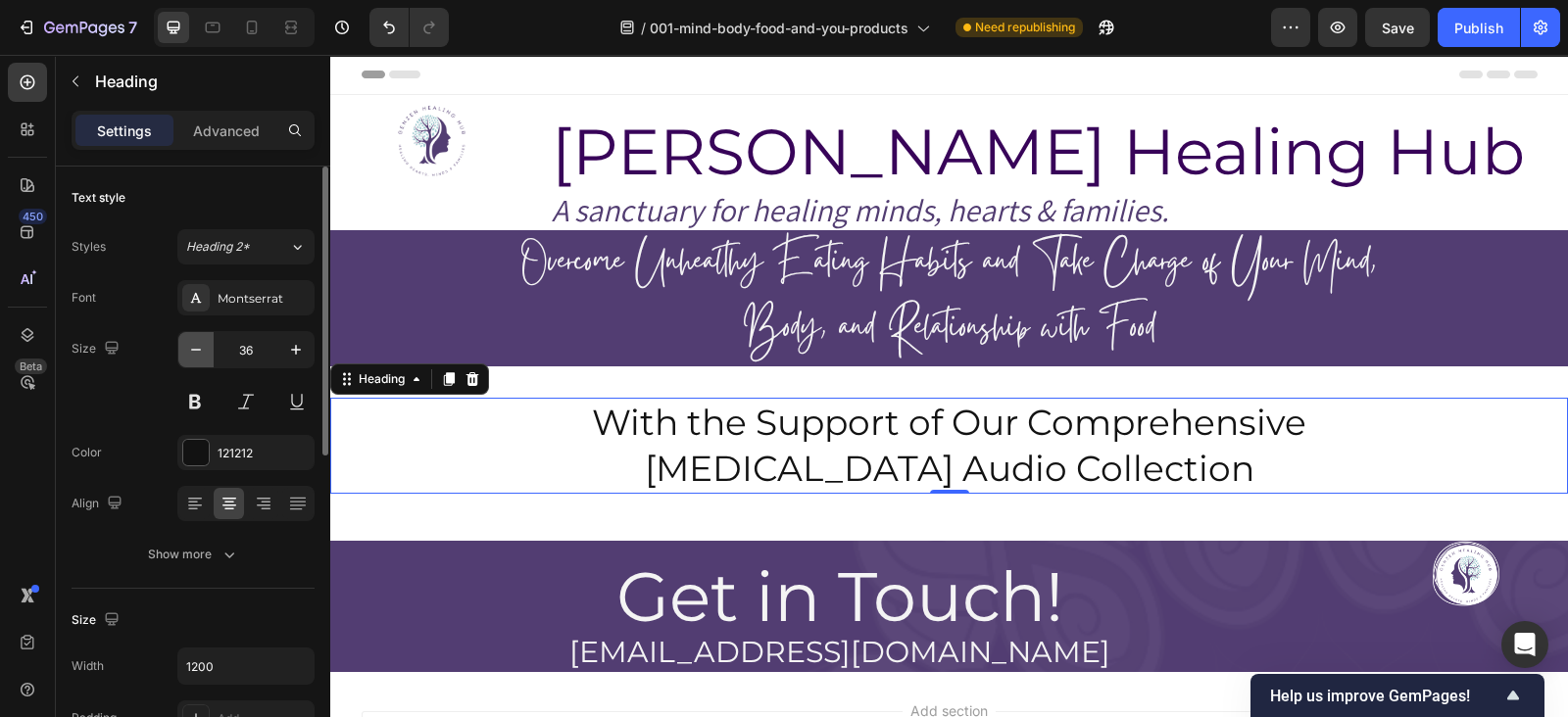
click at [198, 359] on button "button" at bounding box center [196, 350] width 35 height 35
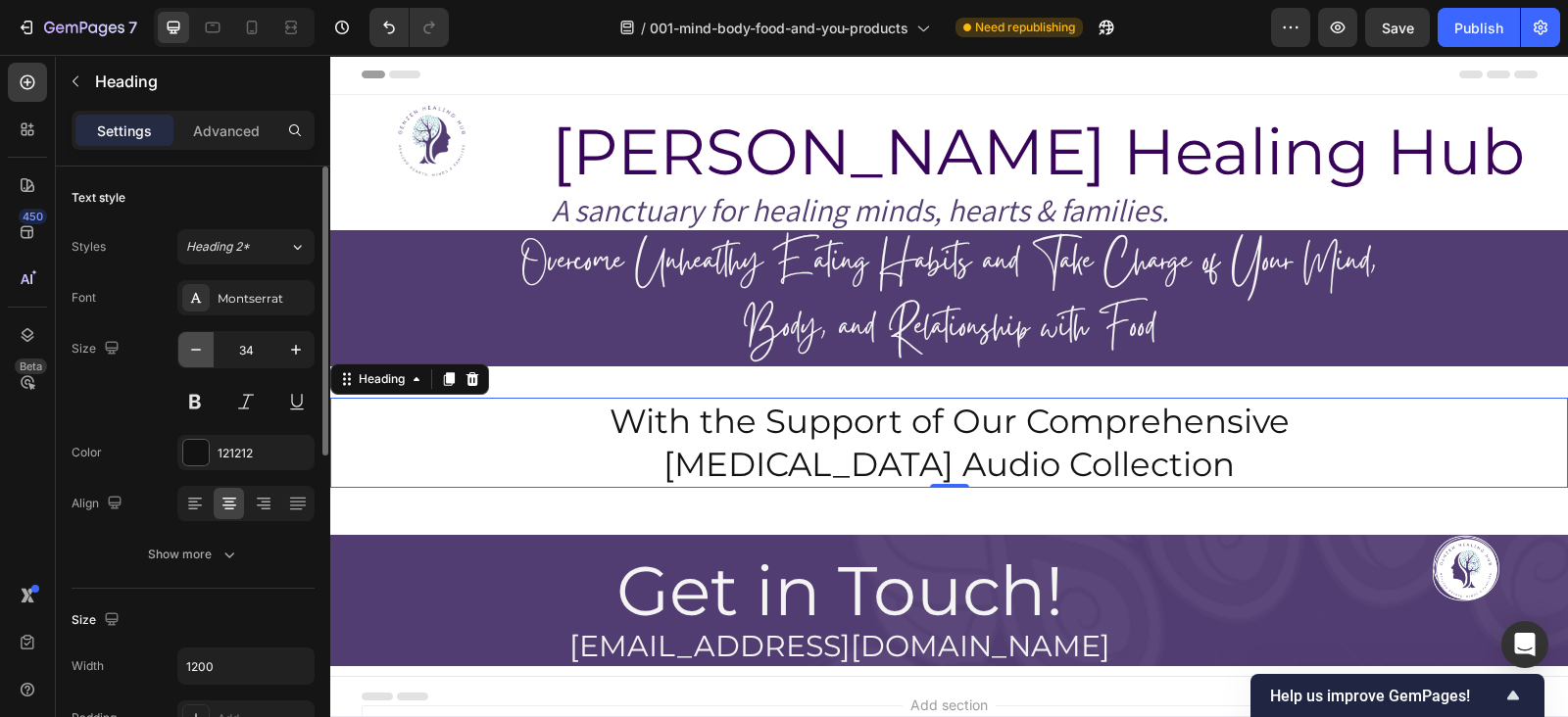
click at [198, 359] on button "button" at bounding box center [196, 350] width 35 height 35
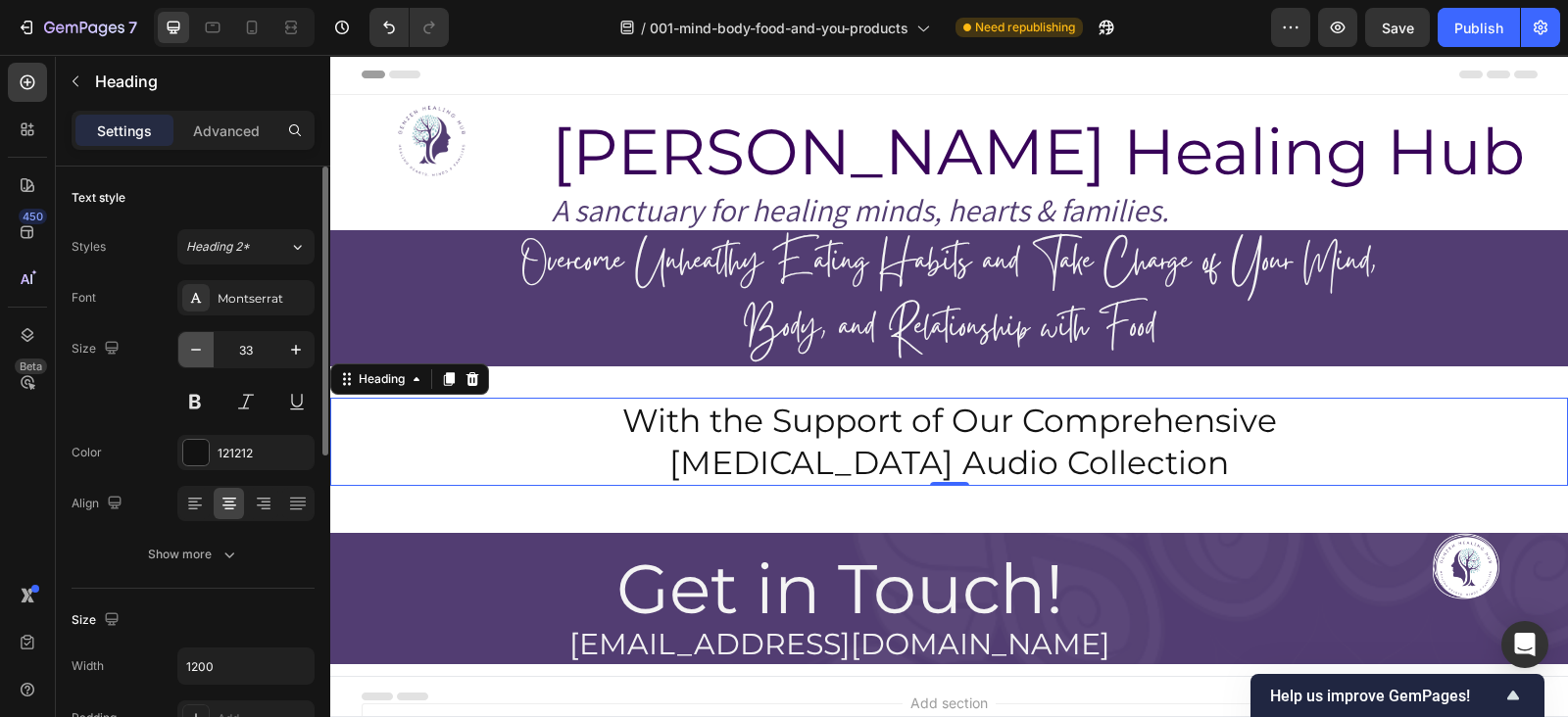
click at [198, 359] on button "button" at bounding box center [196, 350] width 35 height 35
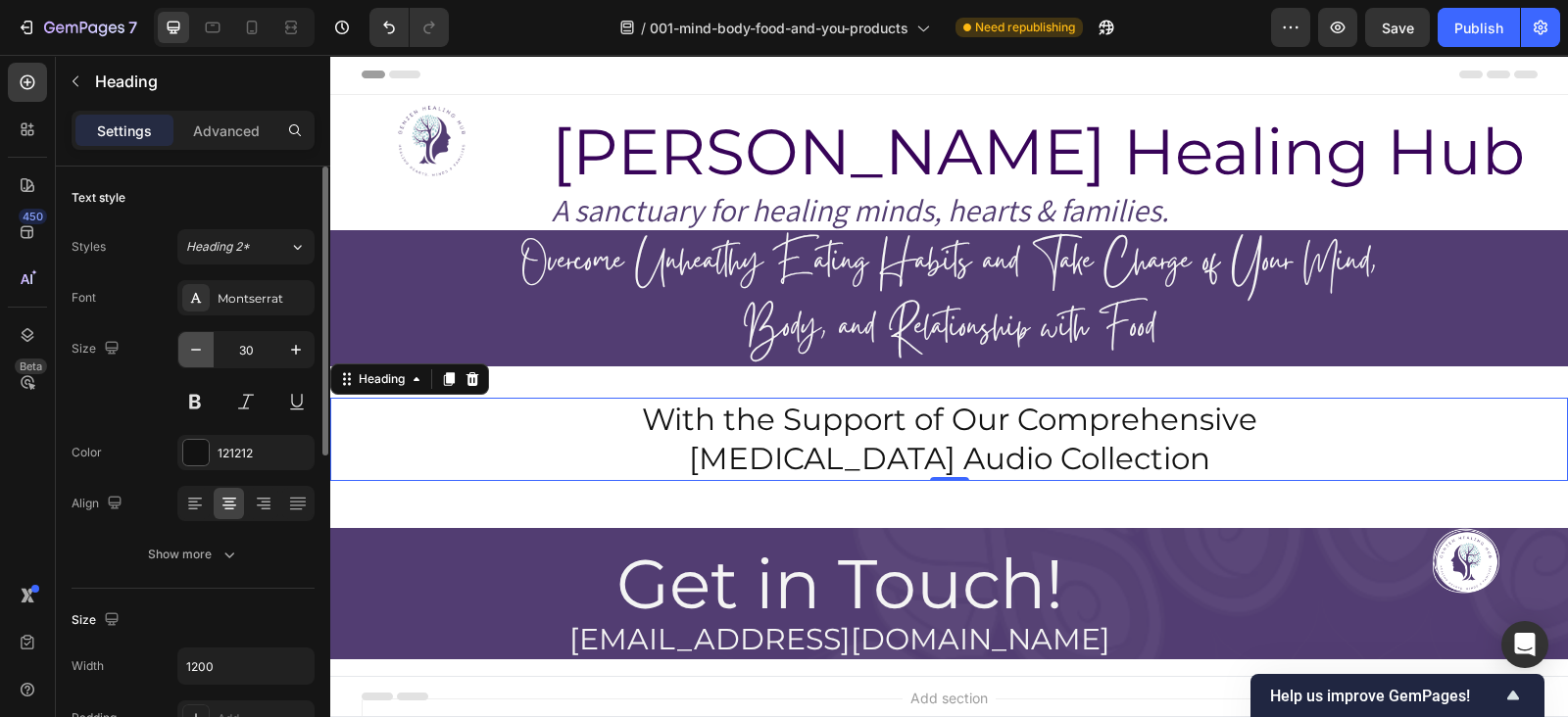
click at [198, 359] on button "button" at bounding box center [196, 350] width 35 height 35
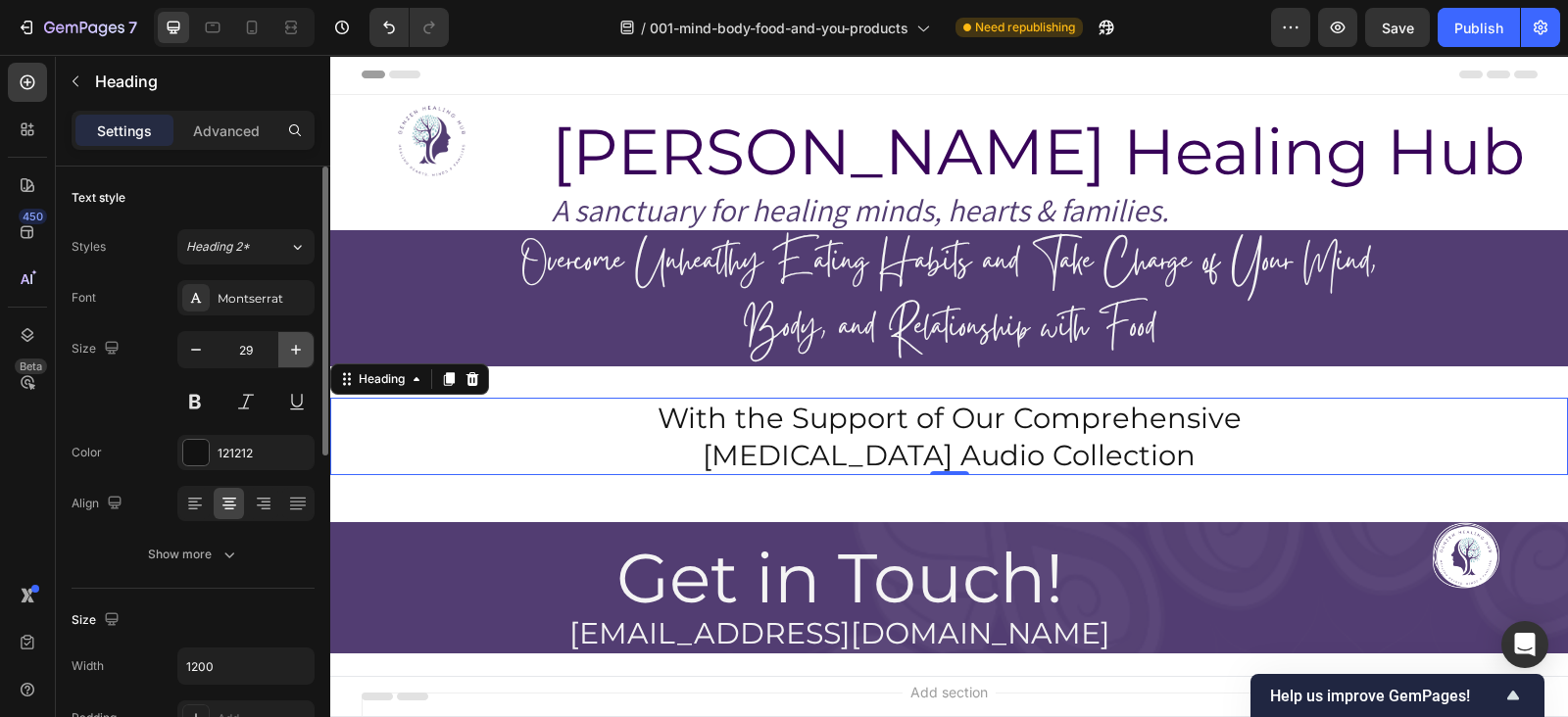
click at [298, 355] on icon "button" at bounding box center [297, 351] width 20 height 20
type input "30"
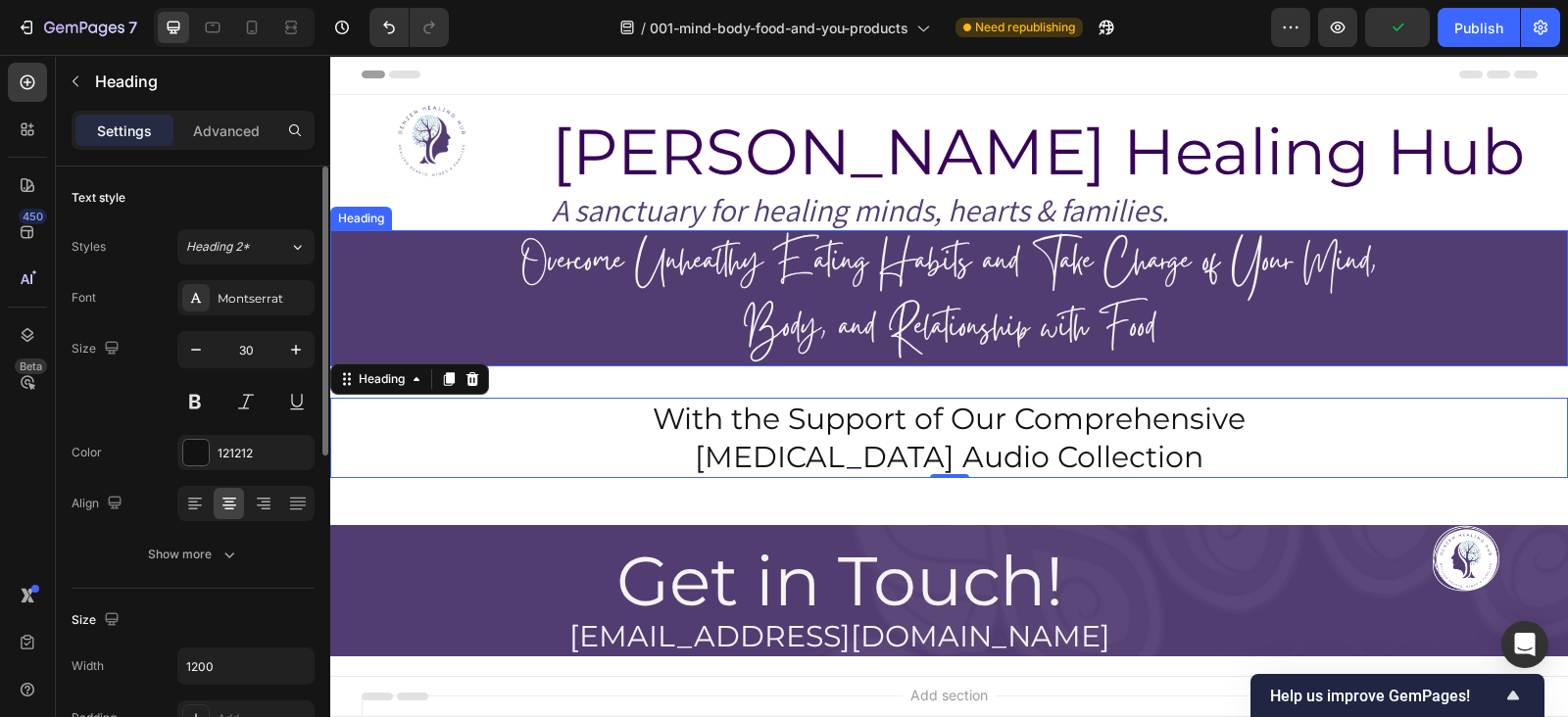
click at [738, 359] on h2 "Overcome Unhealthy Eating Habits and Take Charge of Your Mind, Body, and Relati…" at bounding box center [949, 299] width 1237 height 136
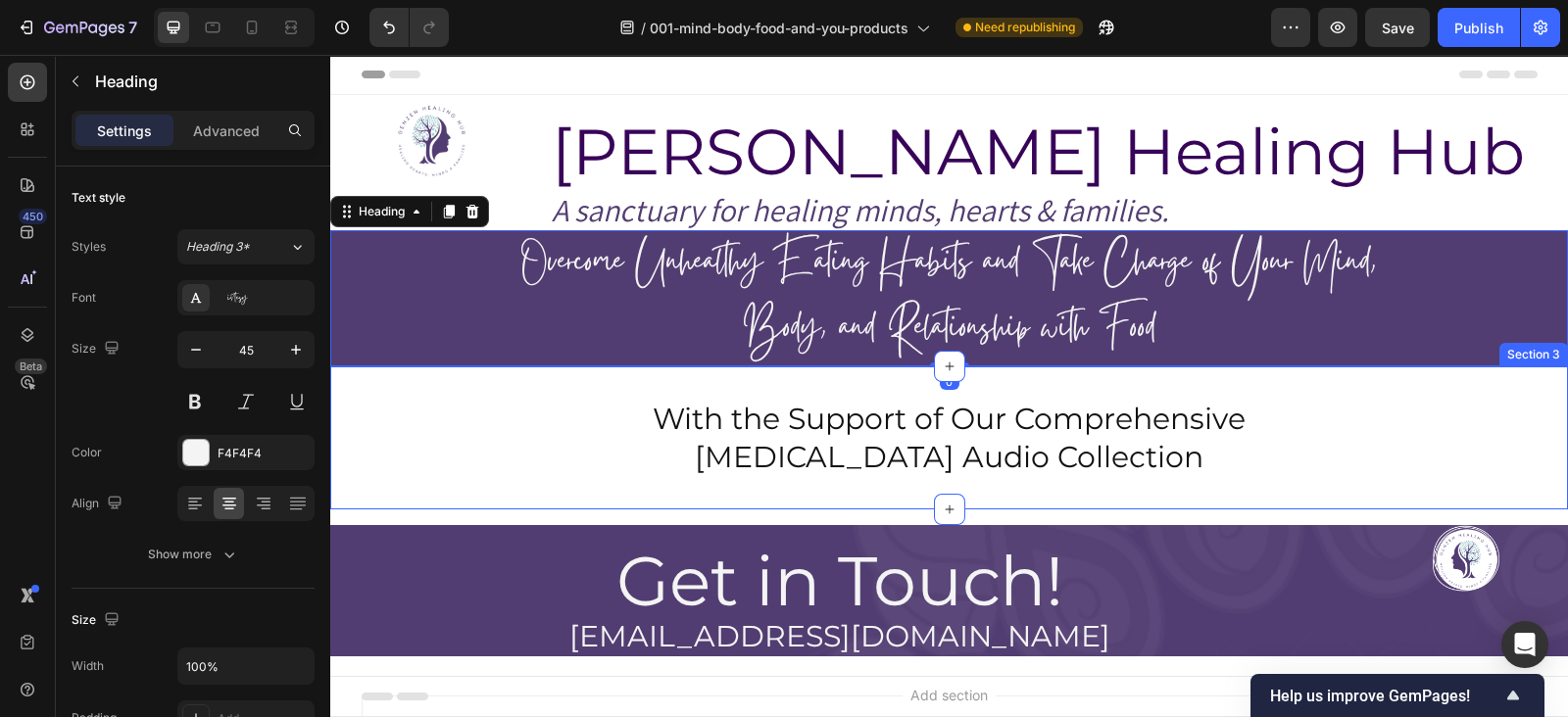
click at [710, 383] on div "With the Support of Our Comprehensive Hypnotherapy Audio Collection Heading Sec…" at bounding box center [949, 437] width 1237 height 143
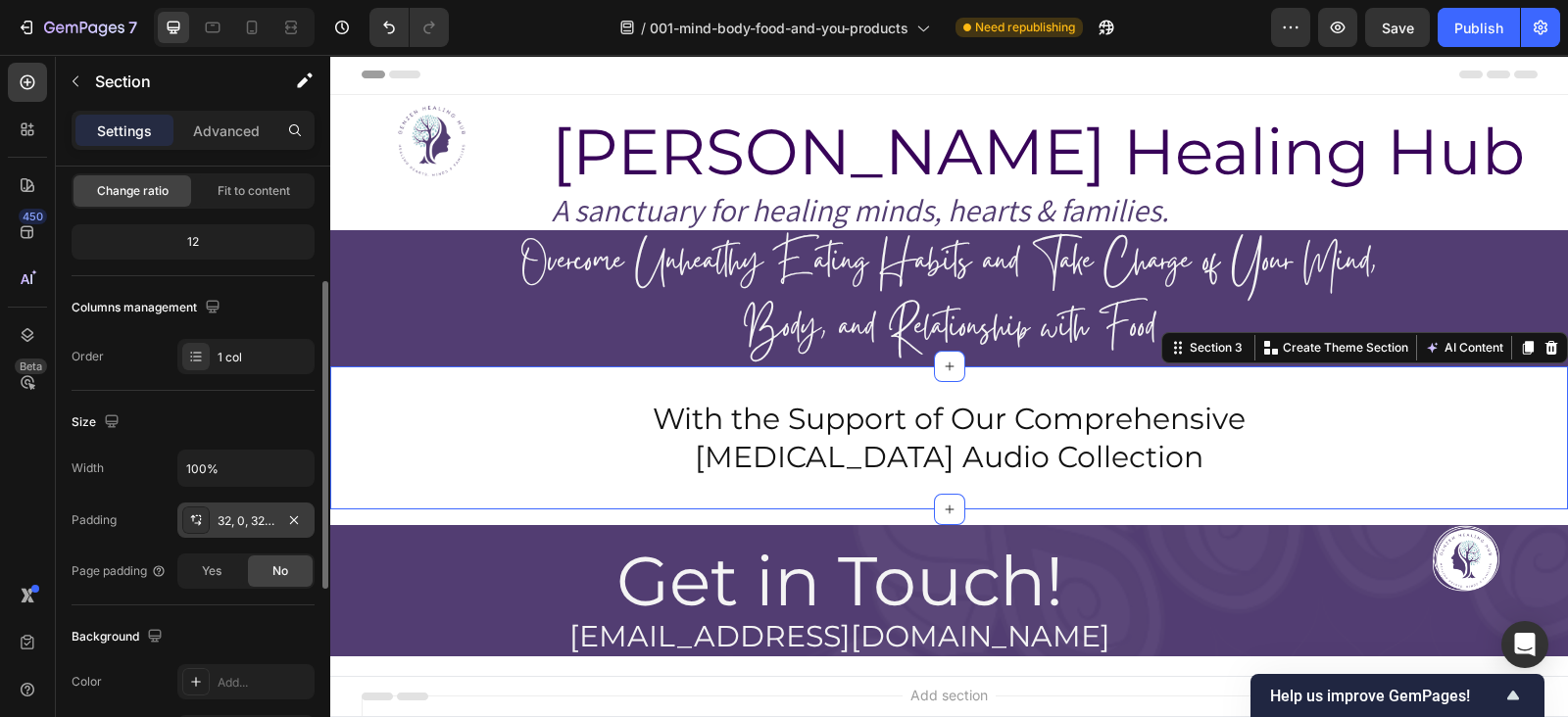
scroll to position [208, 0]
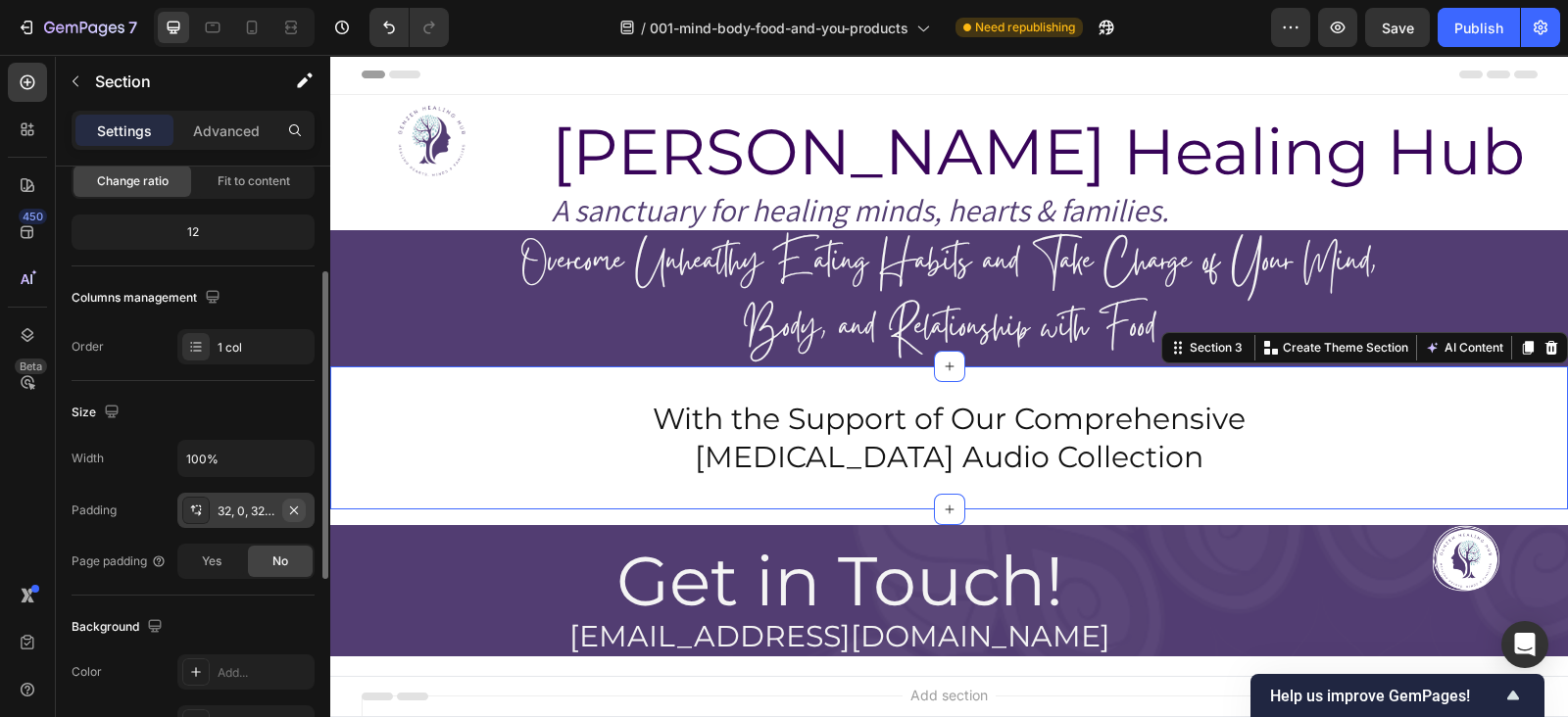
click at [305, 501] on button "button" at bounding box center [295, 511] width 24 height 24
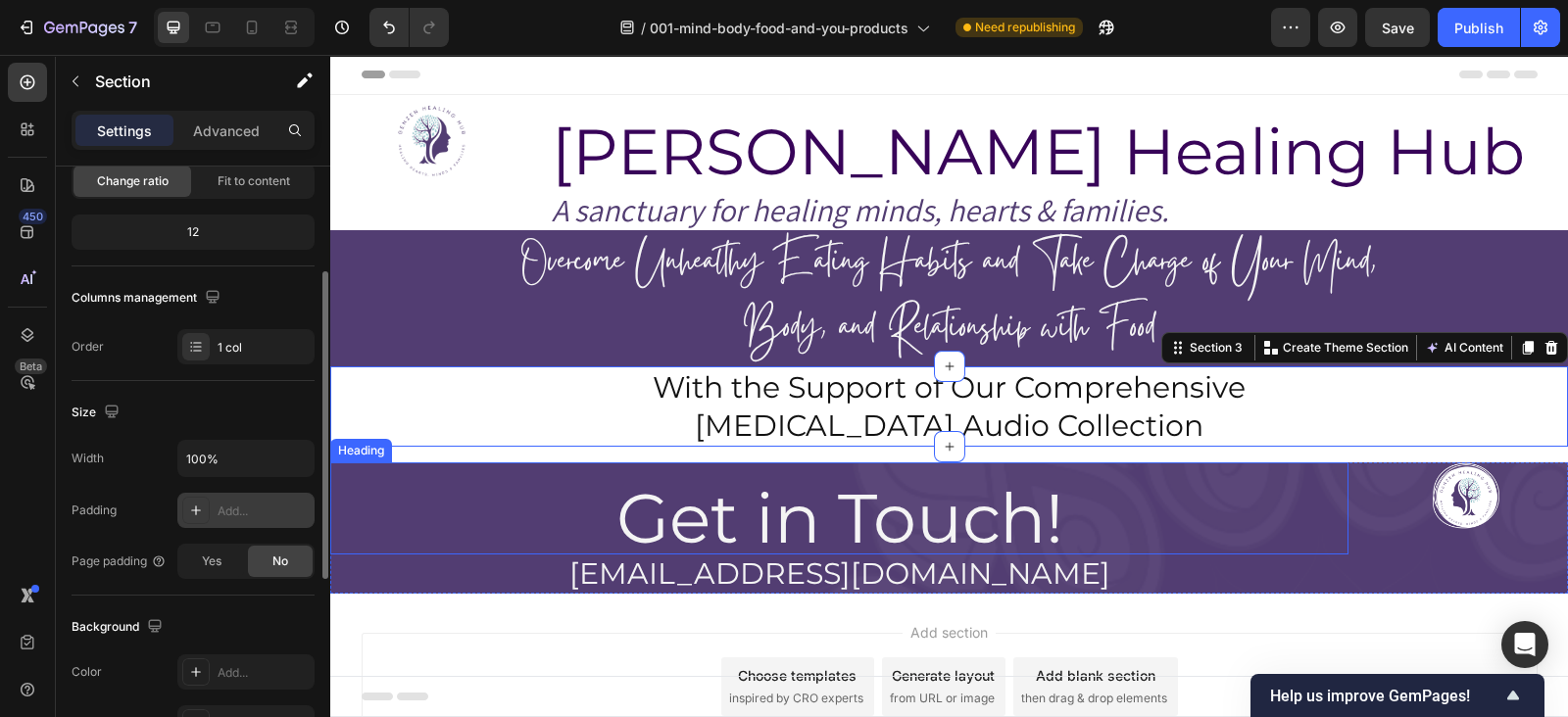
click at [663, 462] on div "Get in Touch! Heading" at bounding box center [840, 508] width 1019 height 92
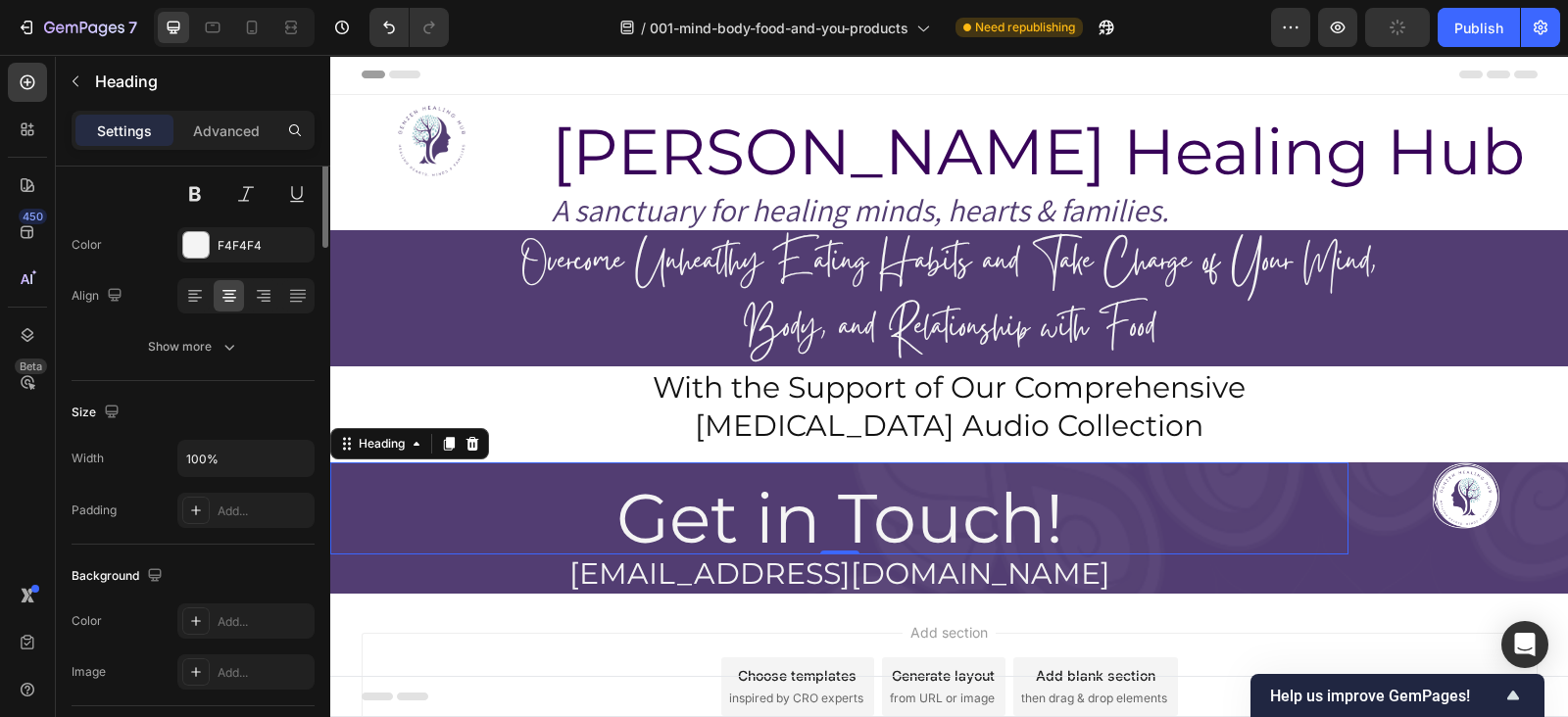
scroll to position [0, 0]
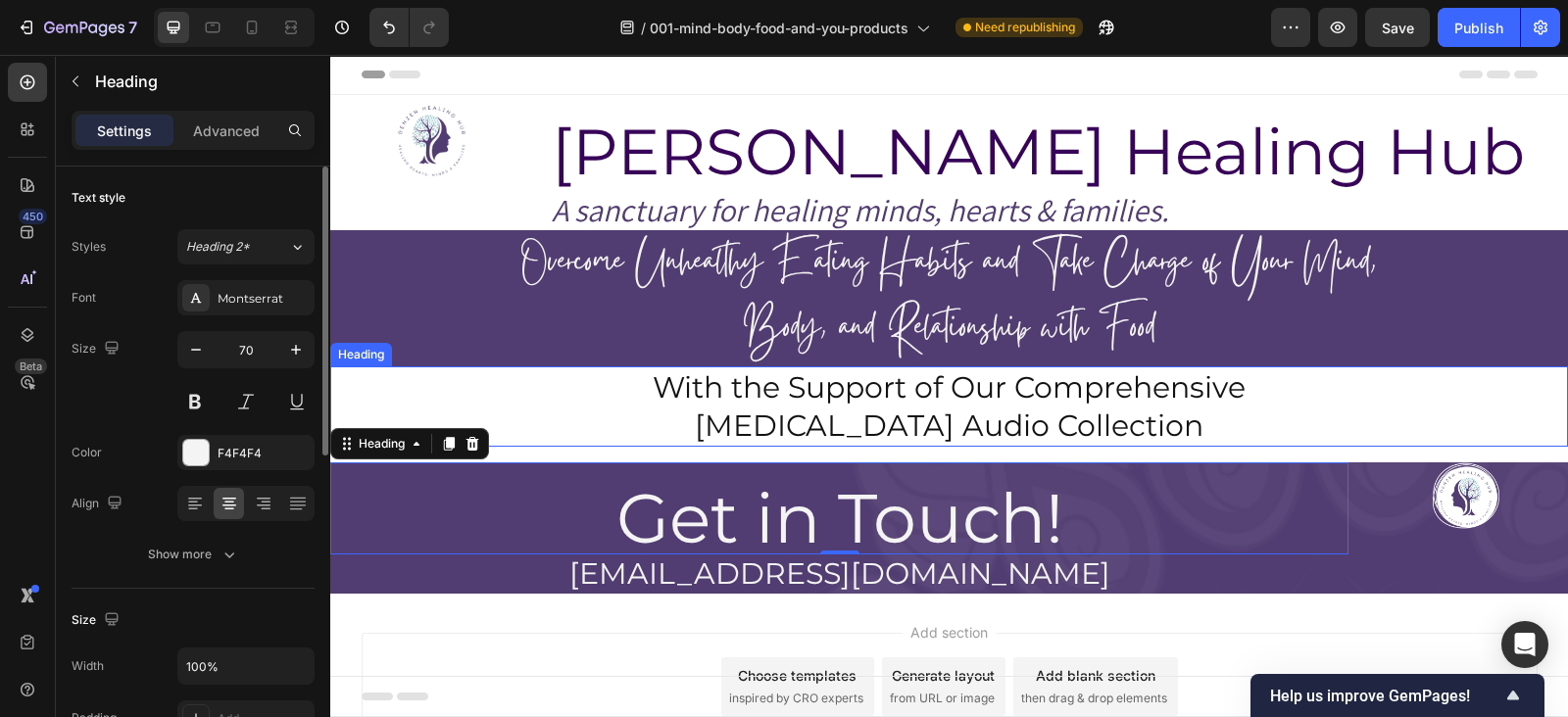
click at [804, 429] on h2 "With the Support of Our Comprehensive Hypnotherapy Audio Collection" at bounding box center [950, 406] width 1176 height 80
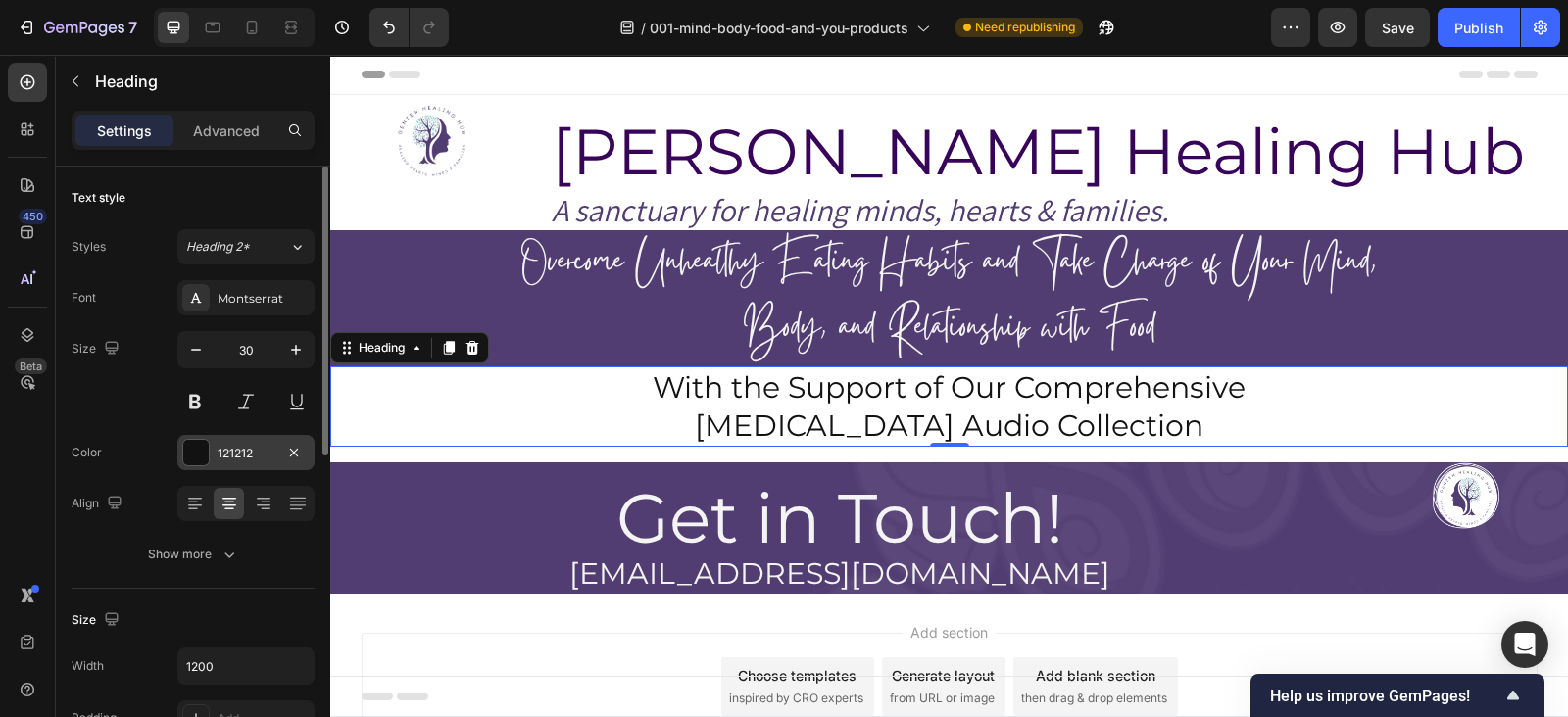
click at [198, 448] on div at bounding box center [197, 453] width 26 height 26
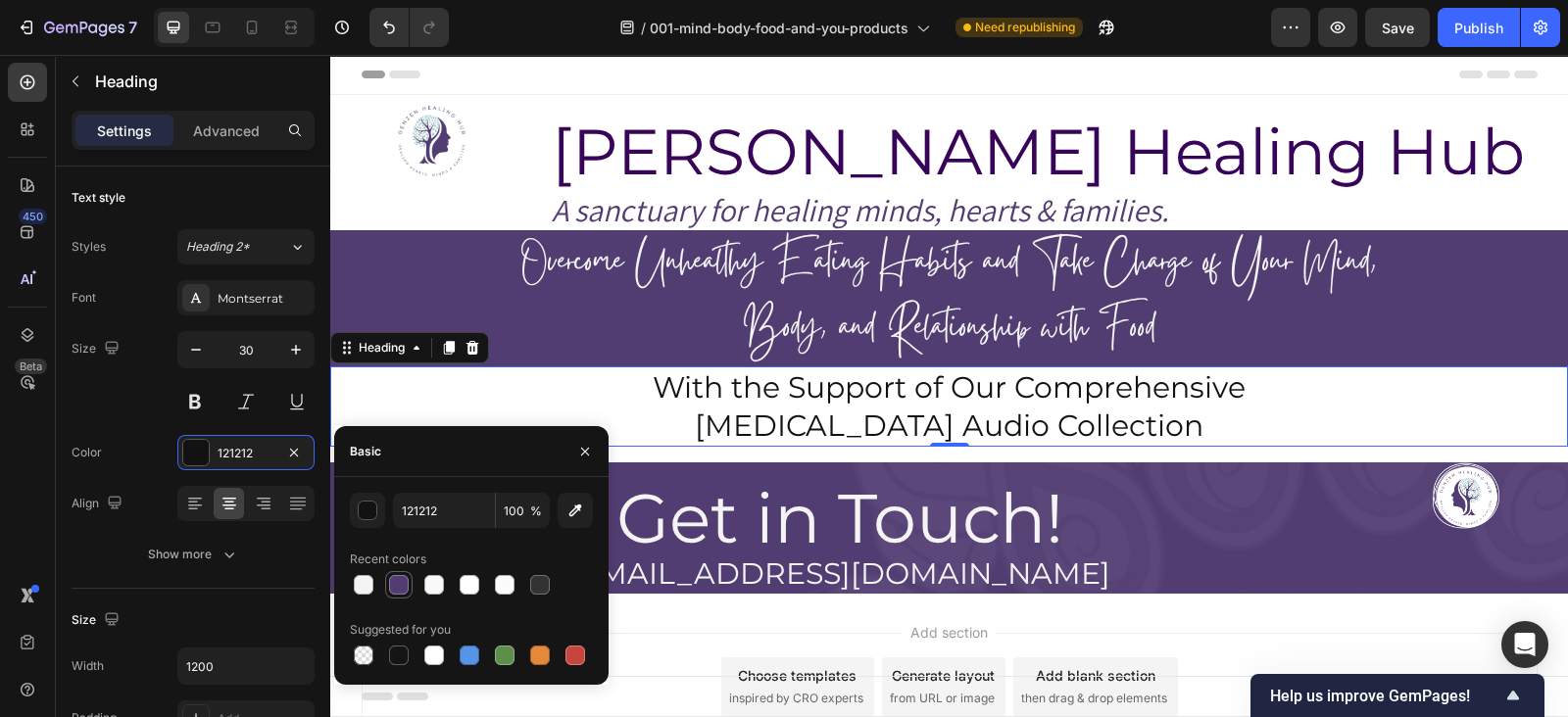
click at [399, 585] on div at bounding box center [399, 585] width 20 height 20
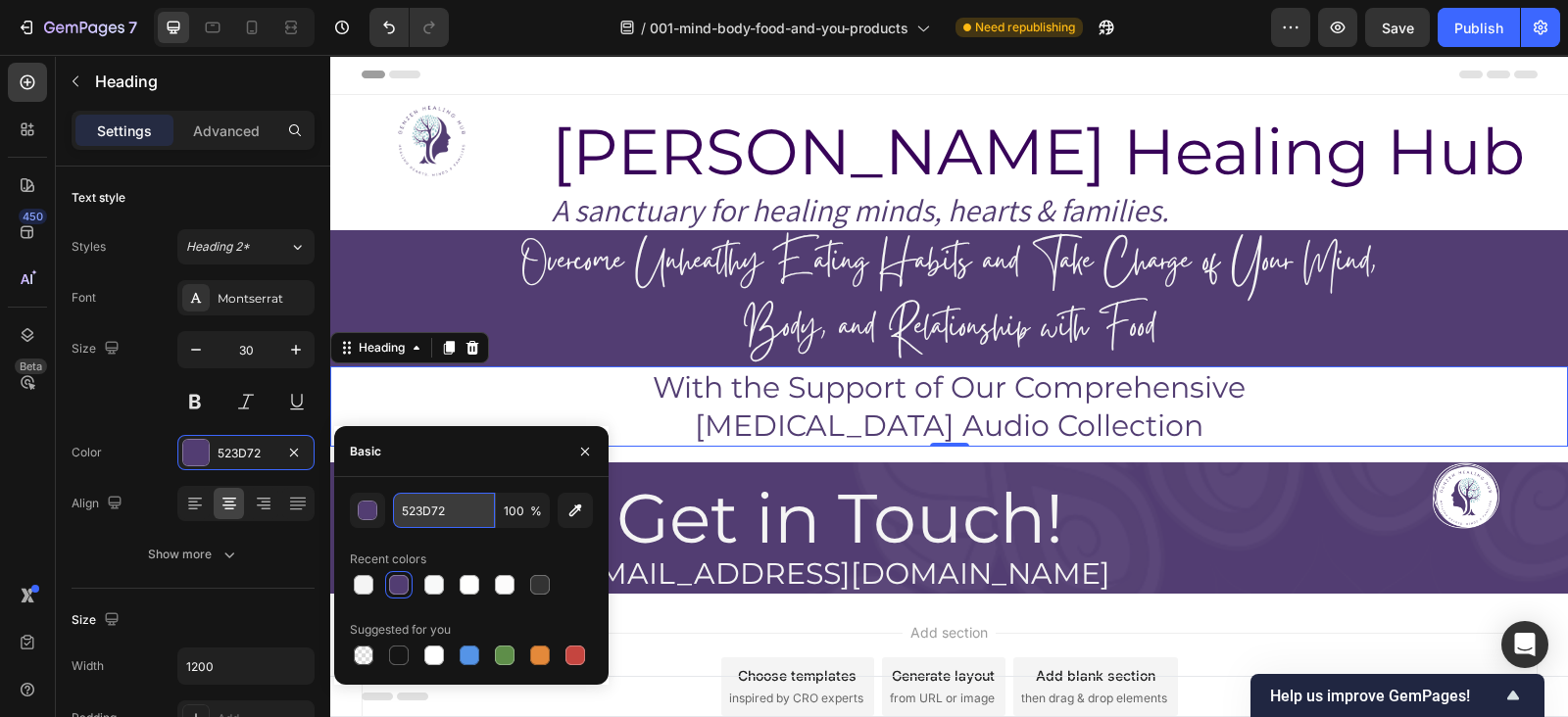
click at [445, 520] on input "523D72" at bounding box center [444, 510] width 102 height 35
paste input "#523d"
type input "523D72"
click at [524, 536] on div "523D72 100 % Recent colors Suggested for you" at bounding box center [470, 581] width 243 height 177
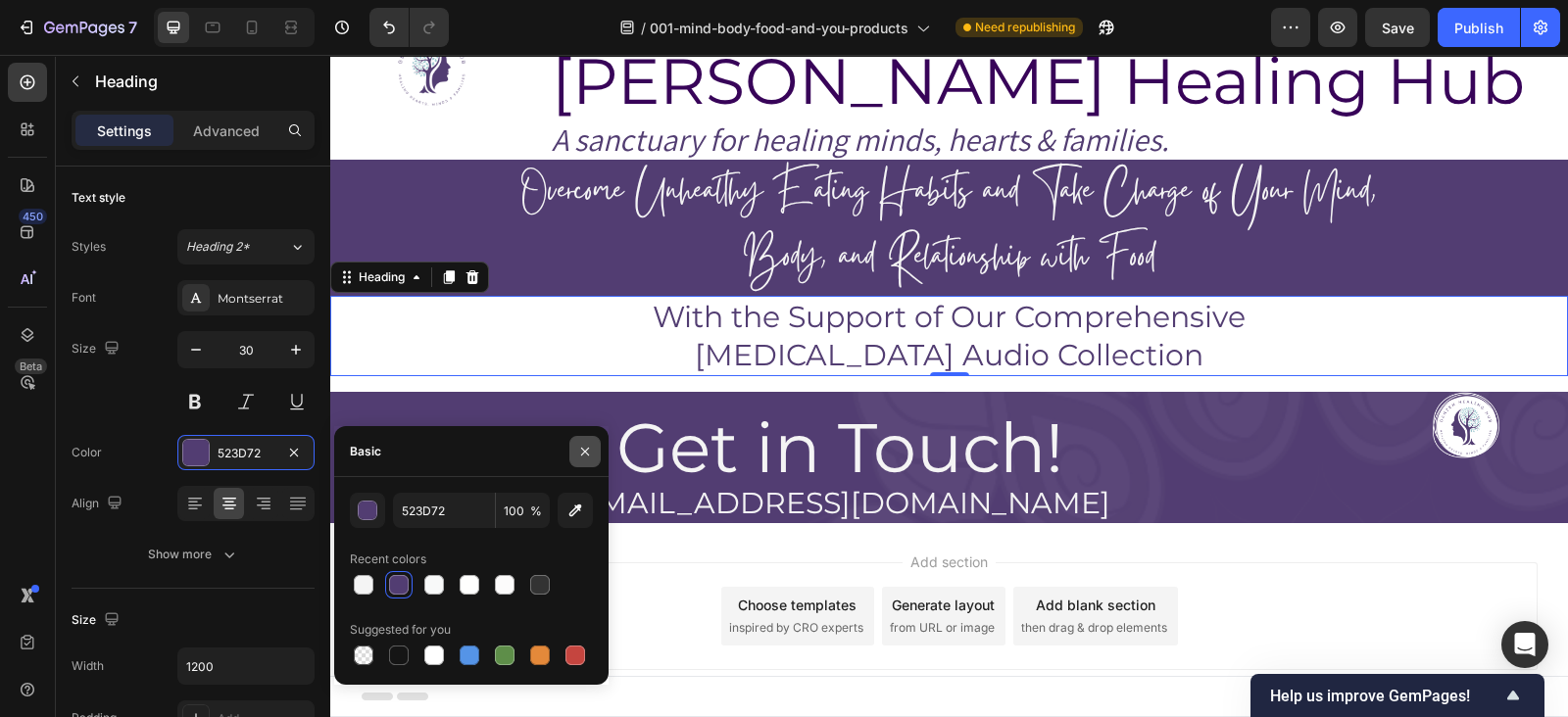
click at [583, 459] on button "button" at bounding box center [584, 451] width 31 height 31
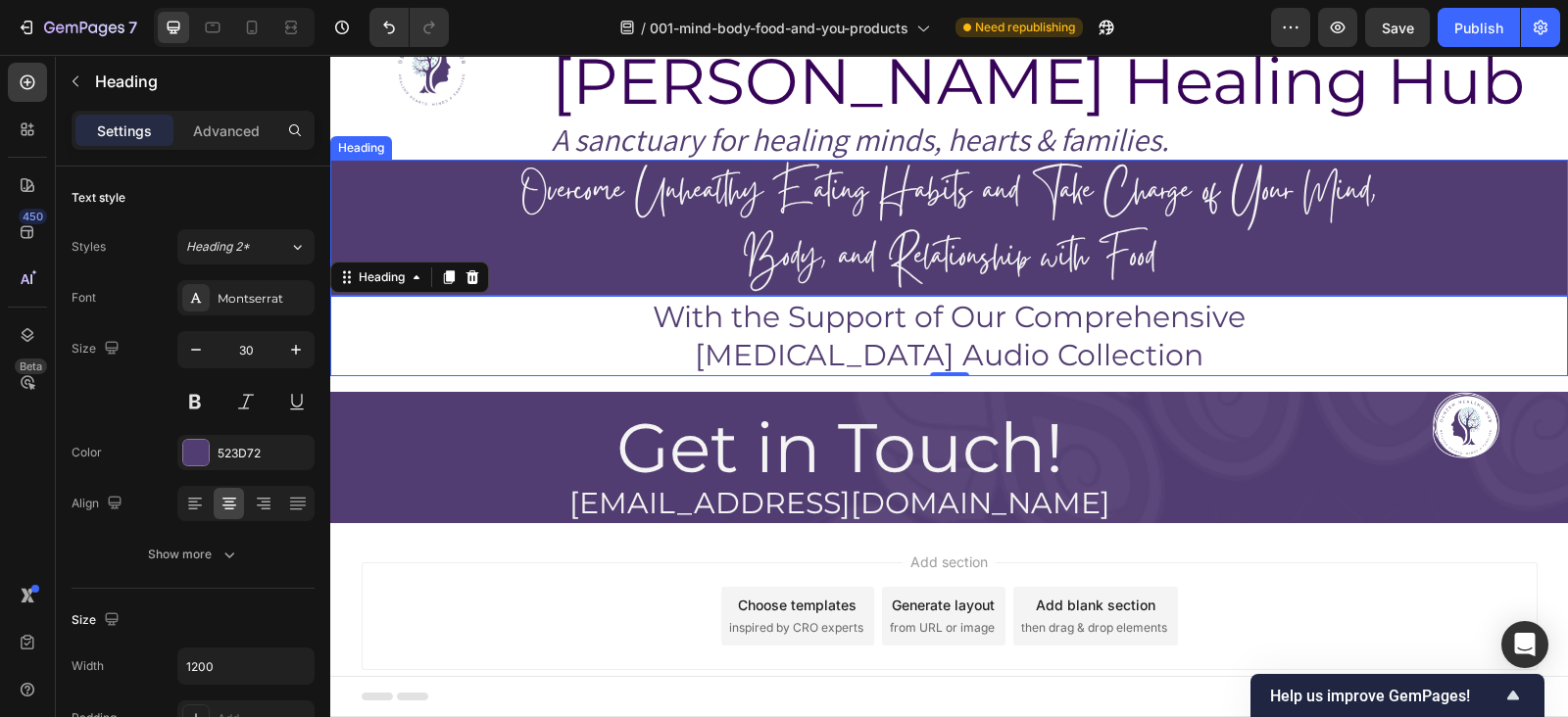
click at [410, 192] on h2 "Overcome Unhealthy Eating Habits and Take Charge of Your Mind, Body, and Relati…" at bounding box center [949, 228] width 1237 height 136
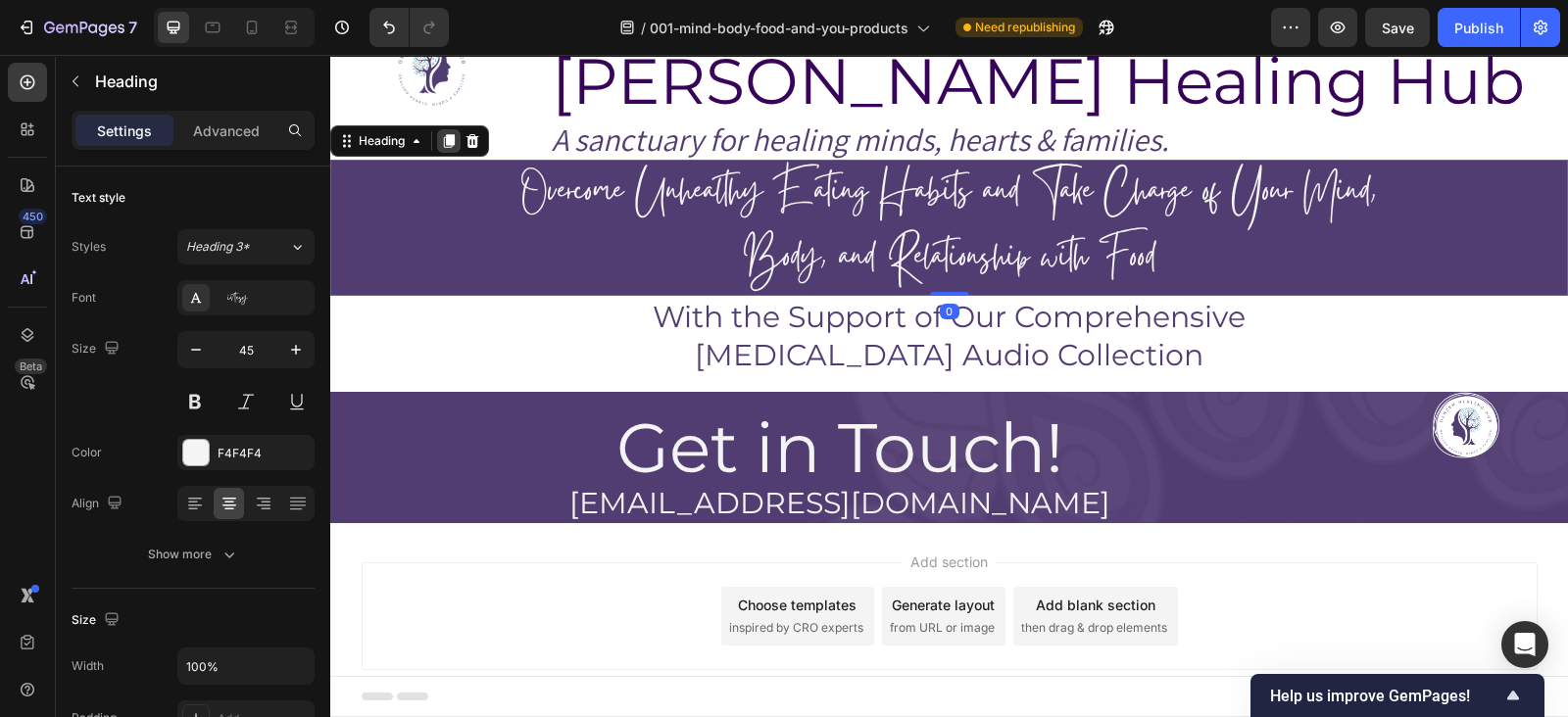
click at [450, 147] on icon at bounding box center [449, 141] width 16 height 16
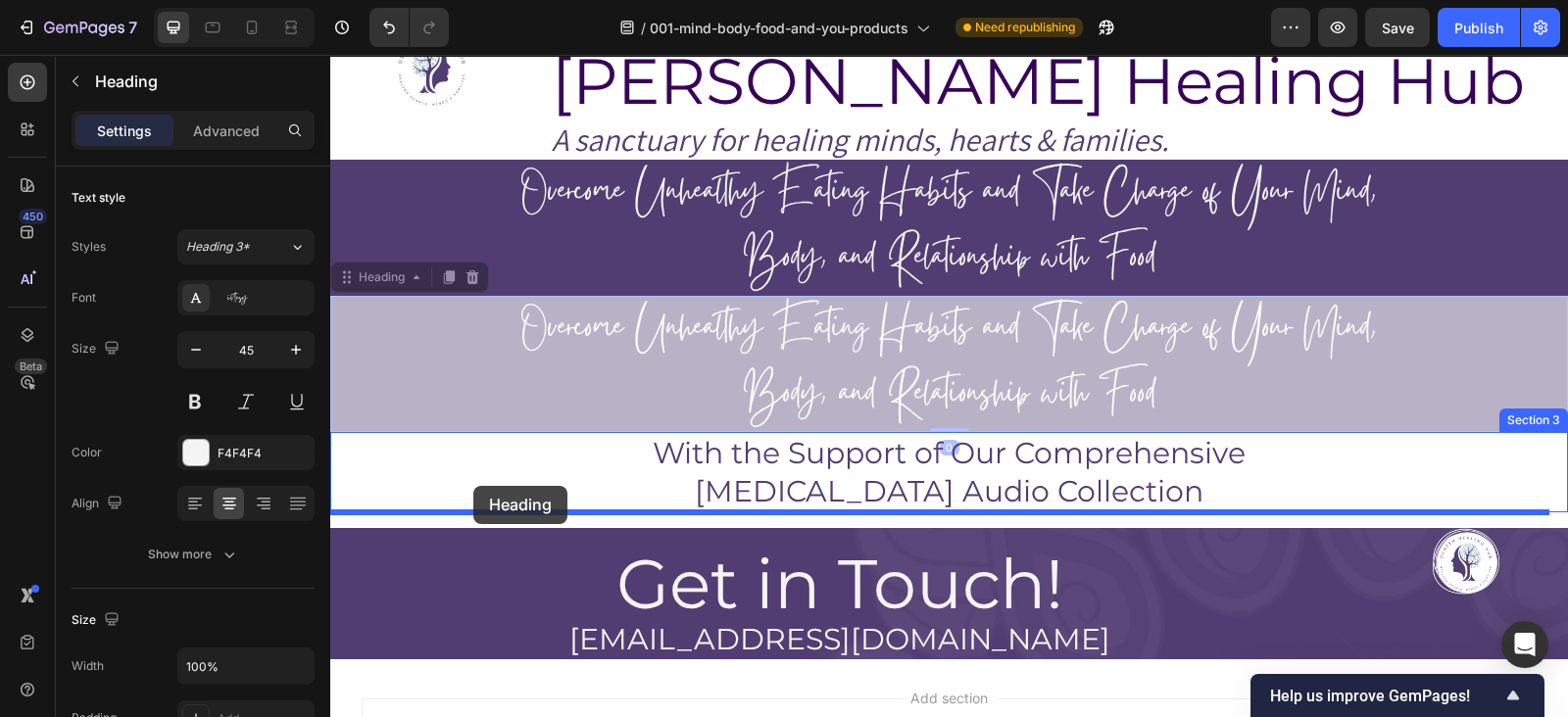
drag, startPoint x: 368, startPoint y: 283, endPoint x: 473, endPoint y: 486, distance: 228.5
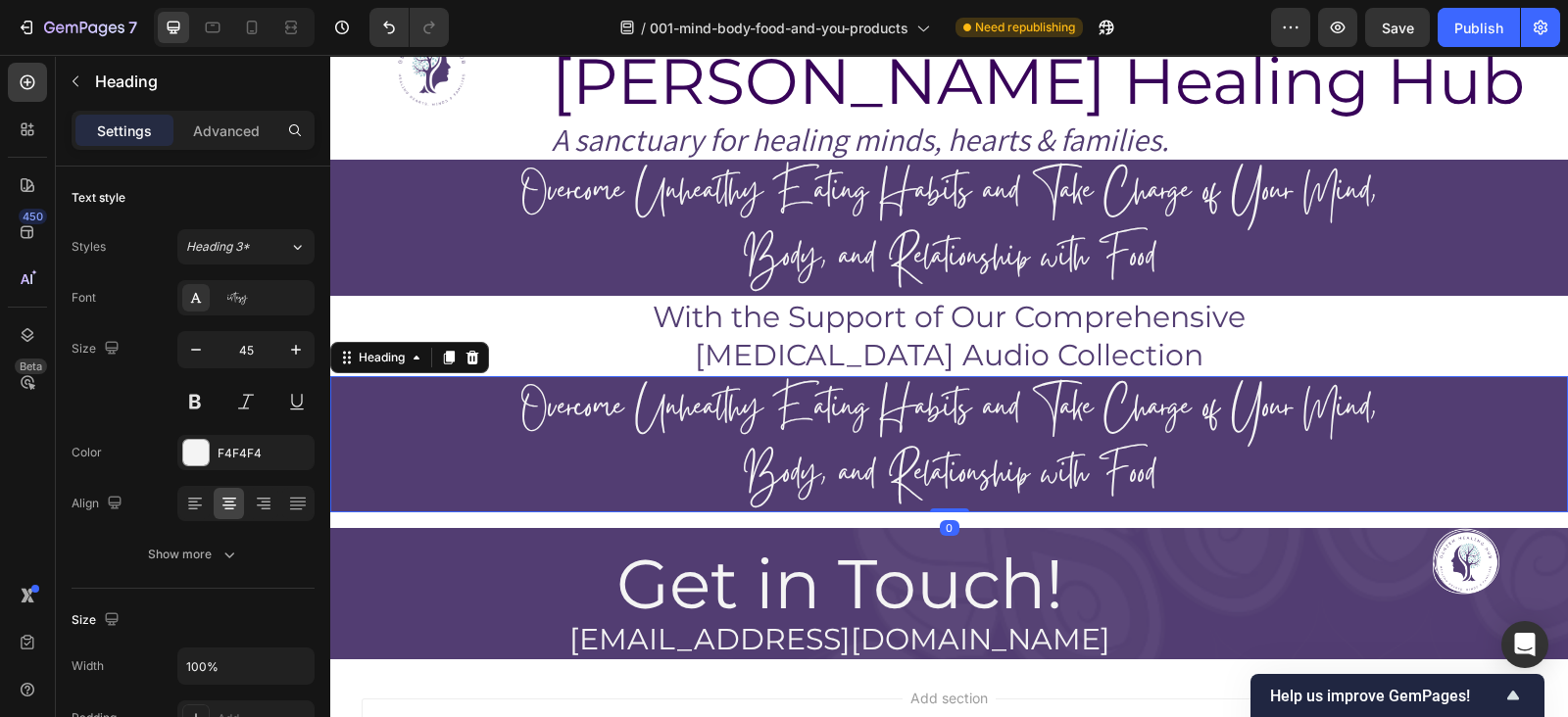
click at [528, 413] on h2 "Overcome Unhealthy Eating Habits and Take Charge of Your Mind, Body, and Relati…" at bounding box center [949, 444] width 1237 height 136
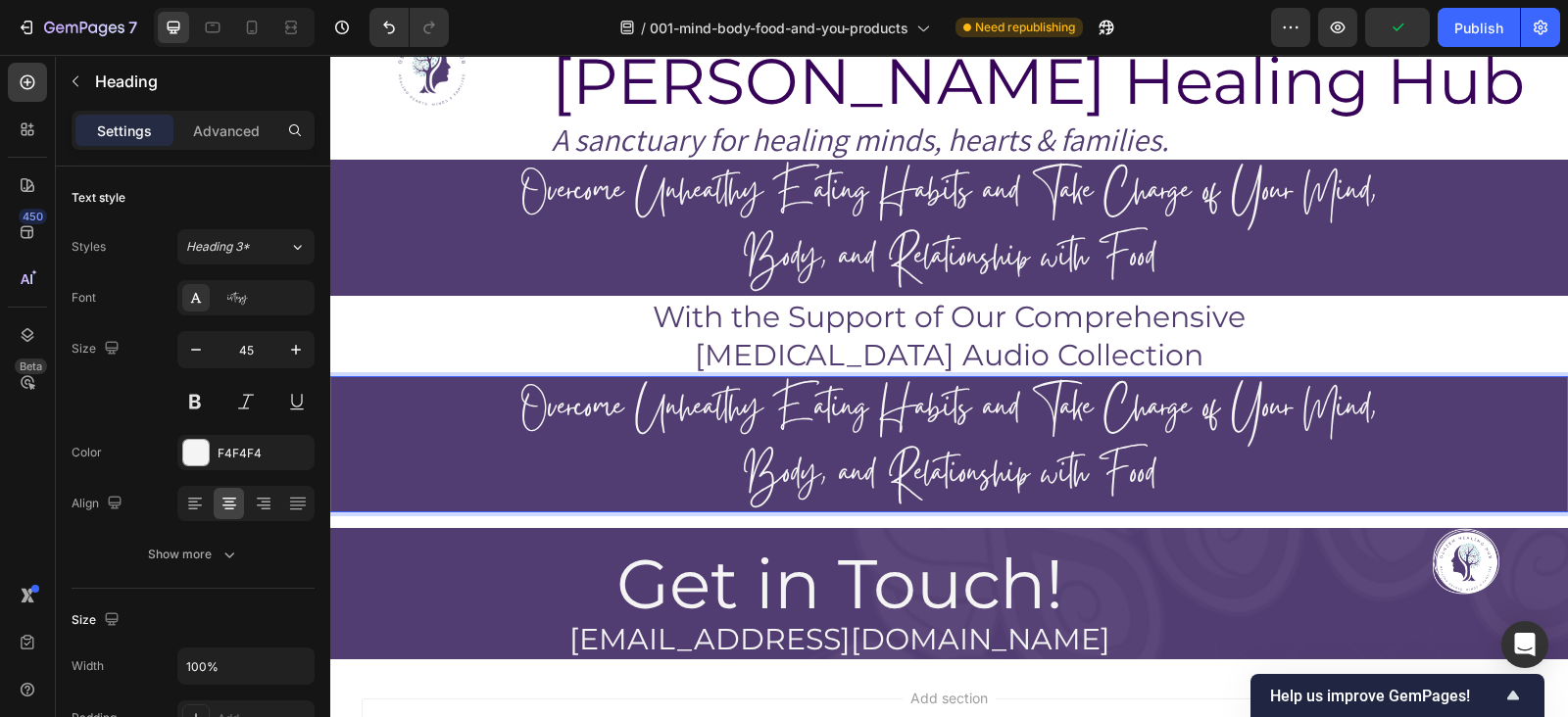
click at [781, 451] on p "Overcome Unhealthy Eating Habits and Take Charge of Your Mind, Body, and Relati…" at bounding box center [950, 444] width 1234 height 132
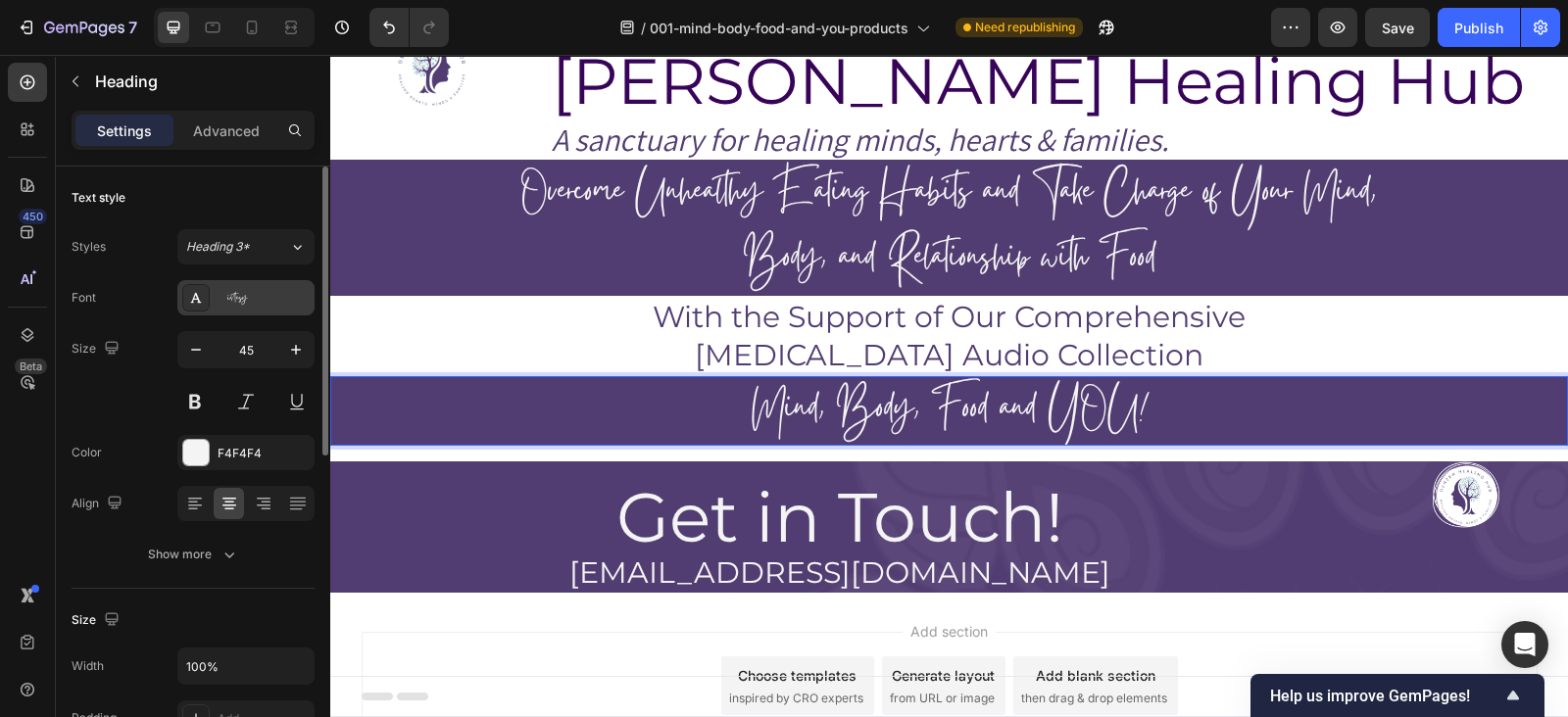
click at [284, 290] on div "Gistesy" at bounding box center [264, 299] width 92 height 18
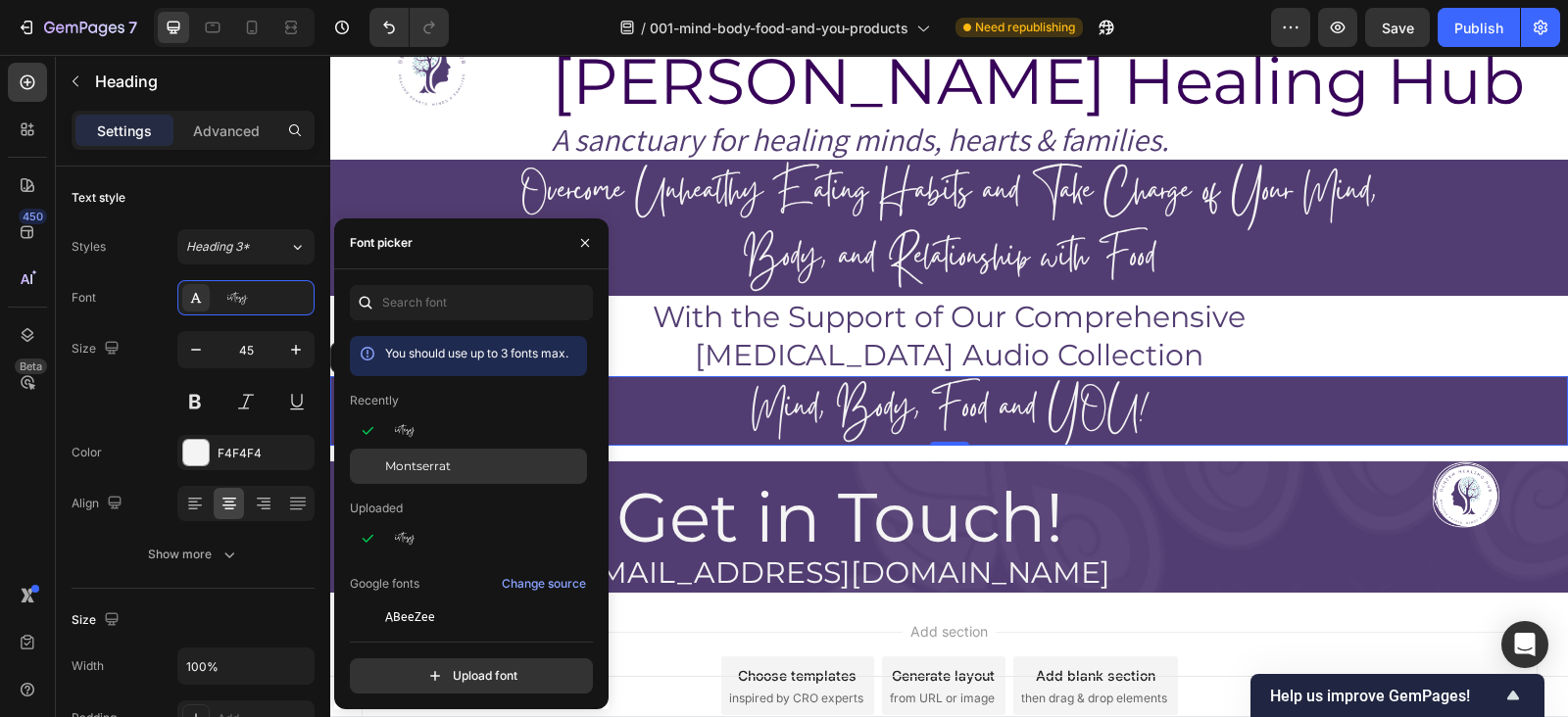
click at [425, 462] on span "Montserrat" at bounding box center [418, 466] width 66 height 18
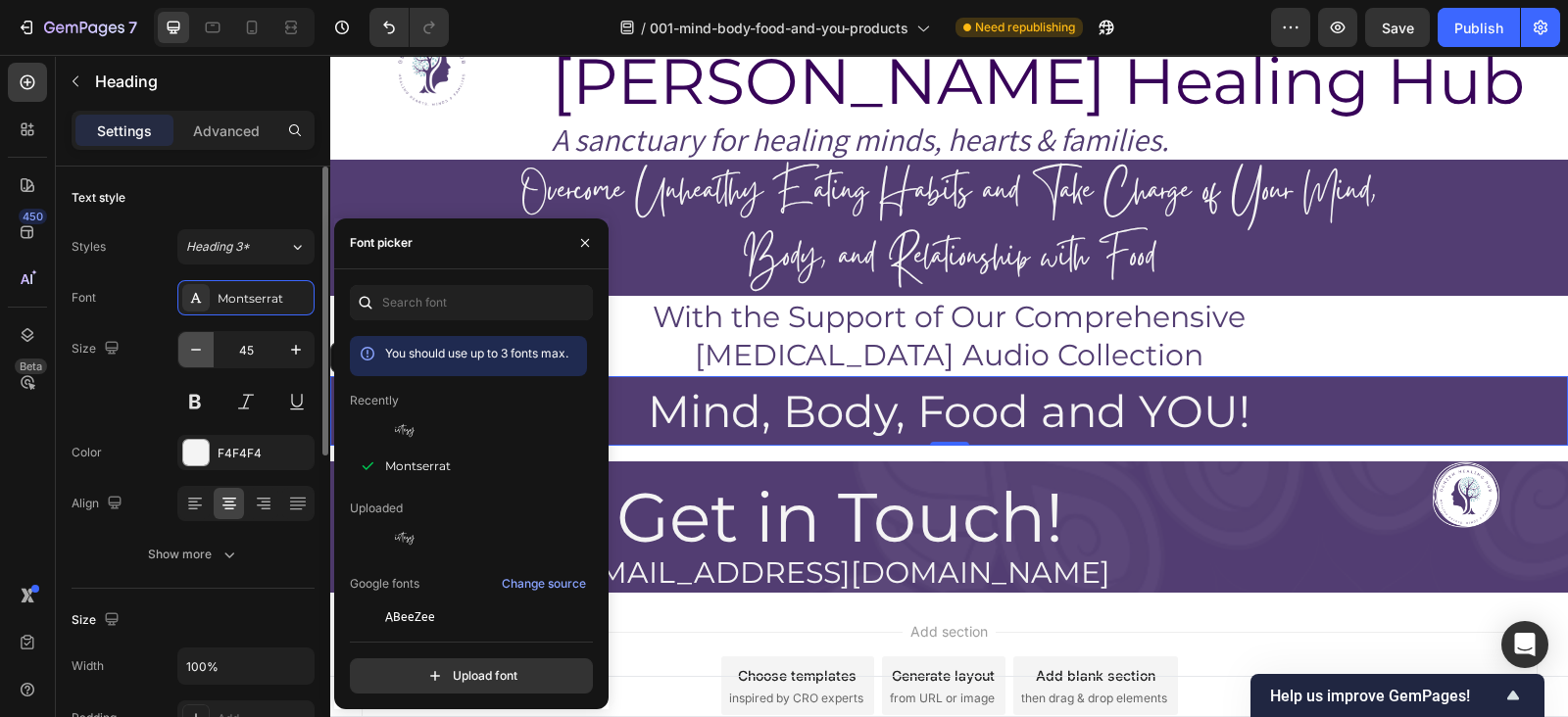
click at [188, 362] on button "button" at bounding box center [196, 350] width 35 height 35
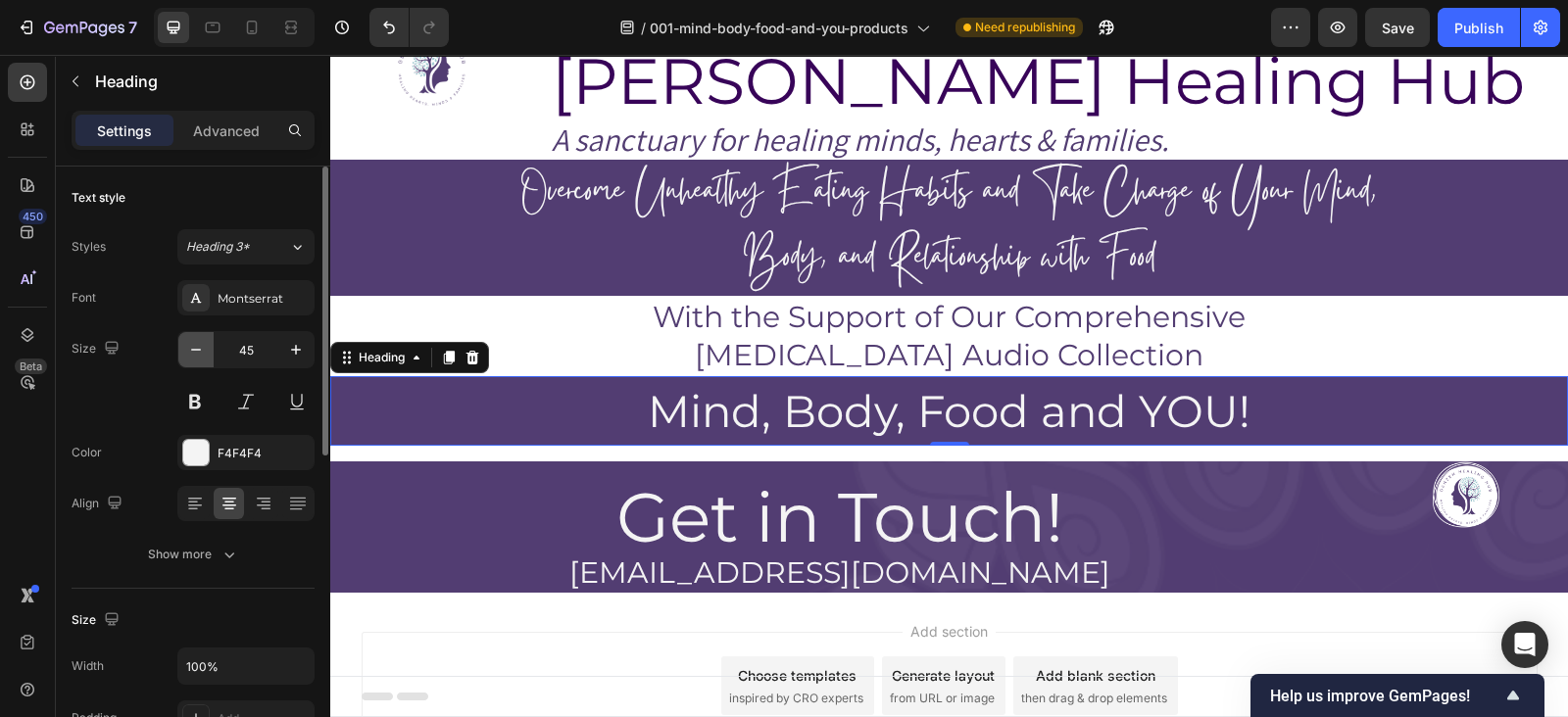
click at [188, 362] on button "button" at bounding box center [196, 350] width 35 height 35
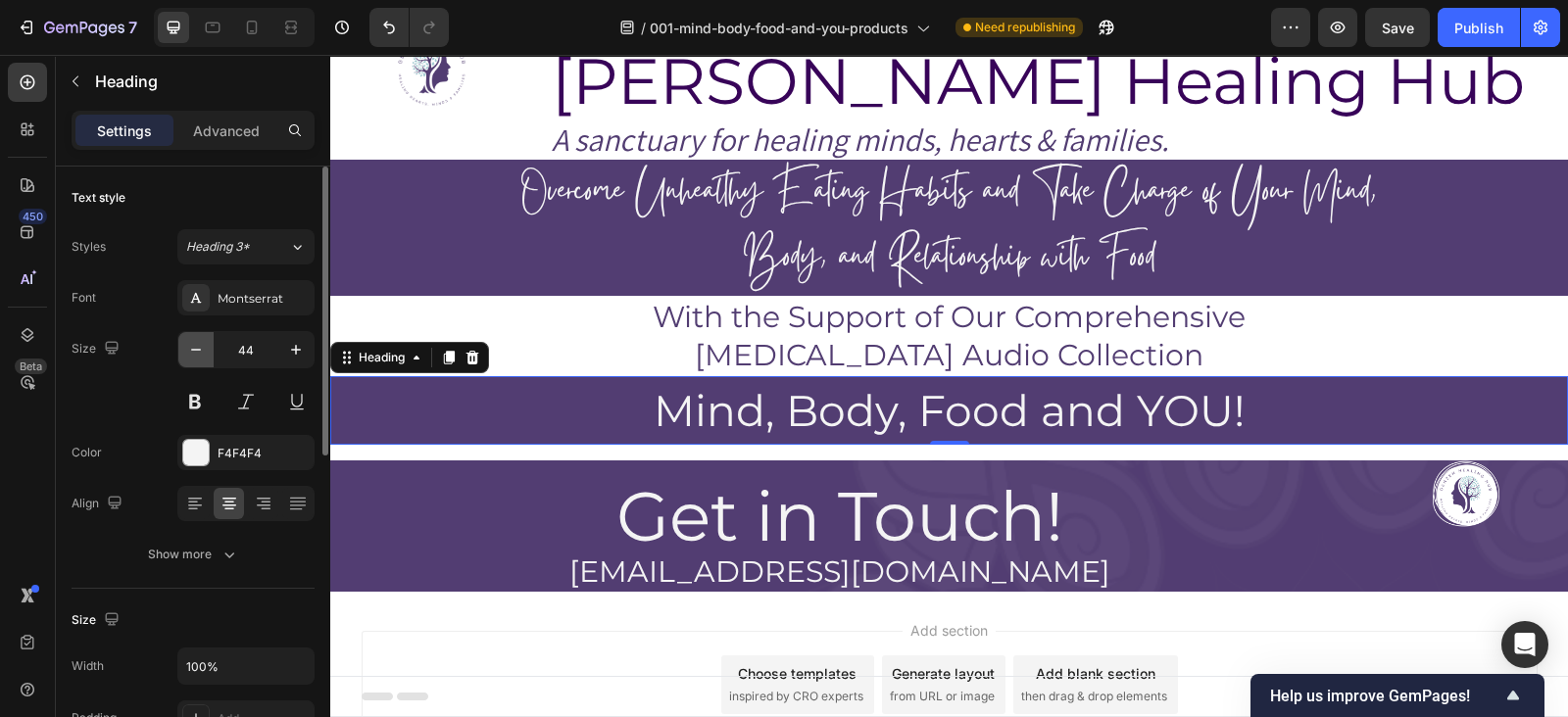
click at [188, 362] on button "button" at bounding box center [196, 350] width 35 height 35
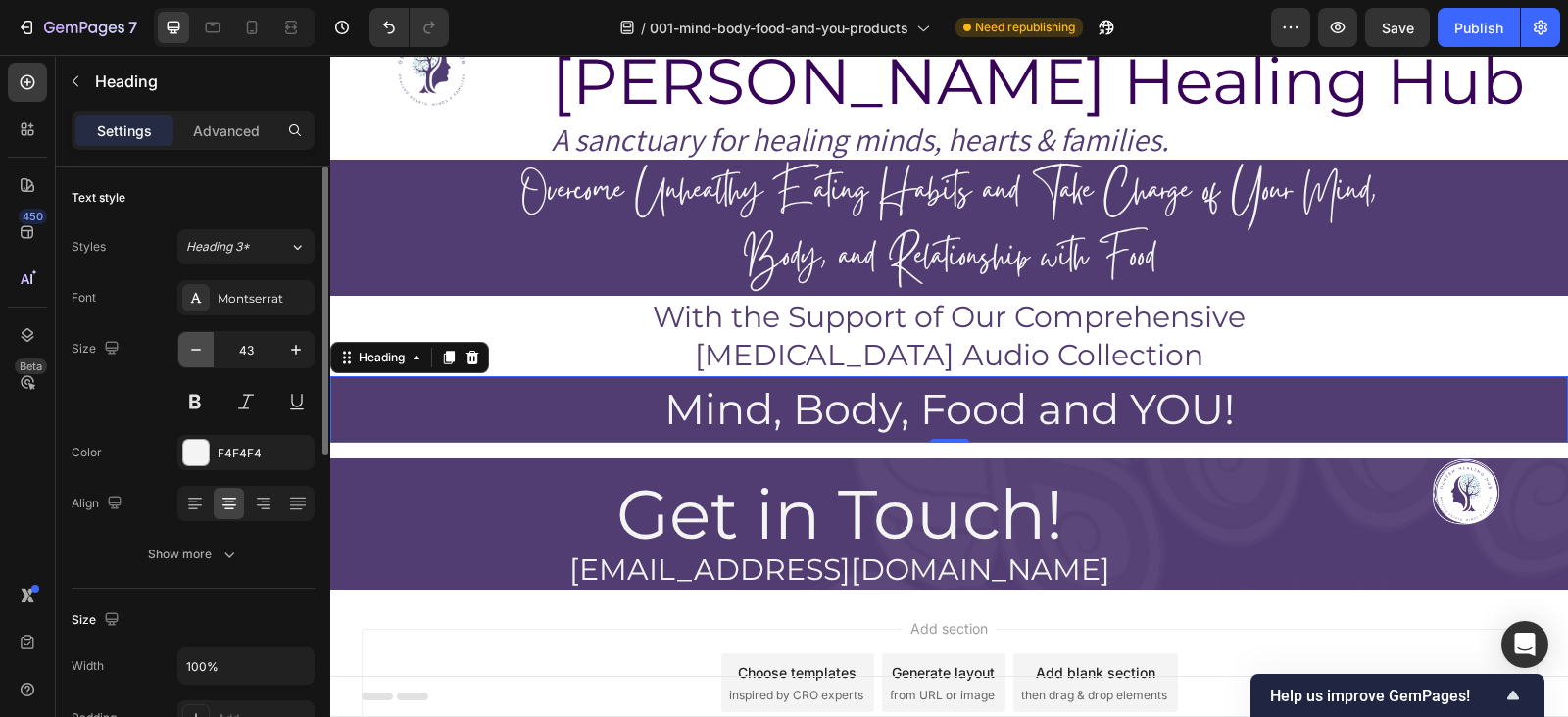
click at [188, 362] on button "button" at bounding box center [196, 350] width 35 height 35
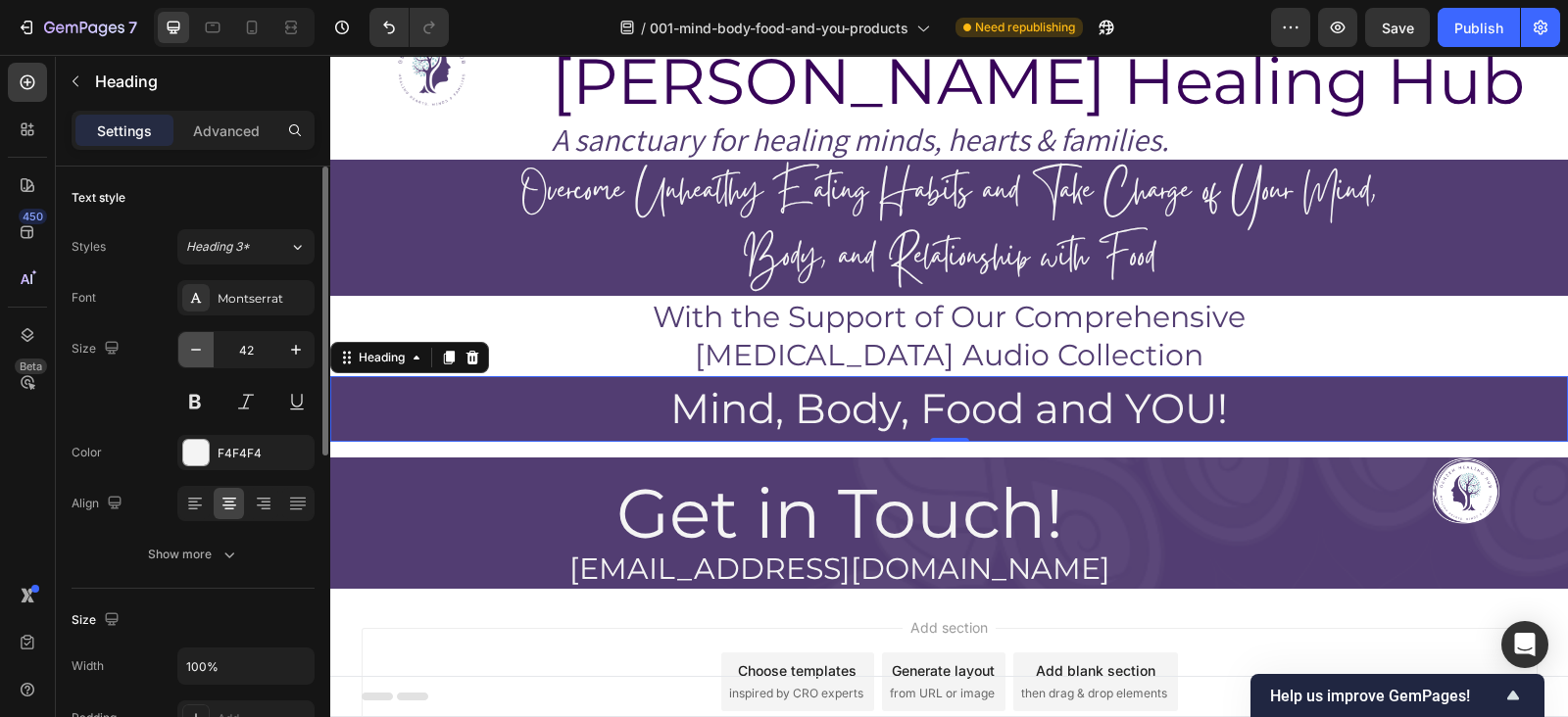
click at [188, 362] on button "button" at bounding box center [196, 350] width 35 height 35
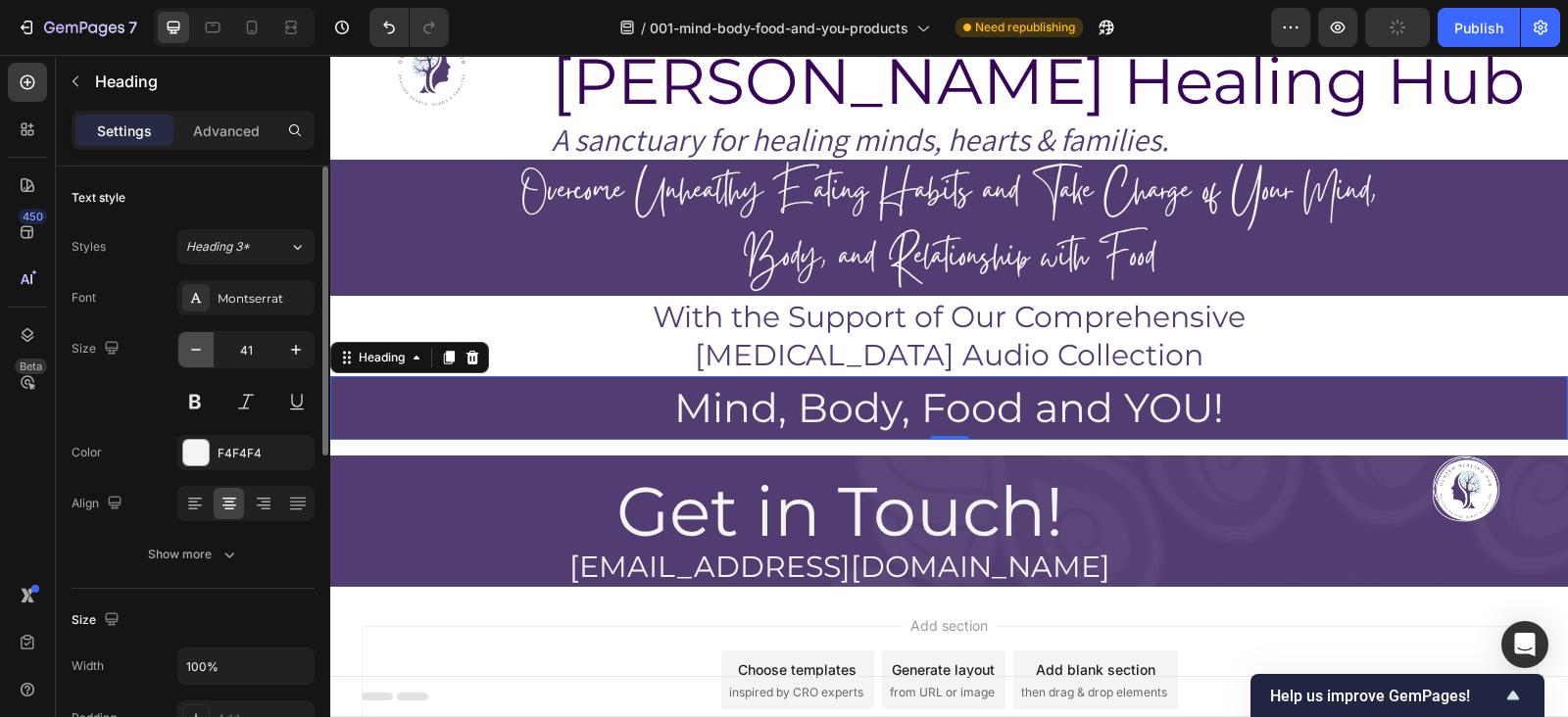
click at [188, 362] on button "button" at bounding box center [196, 350] width 35 height 35
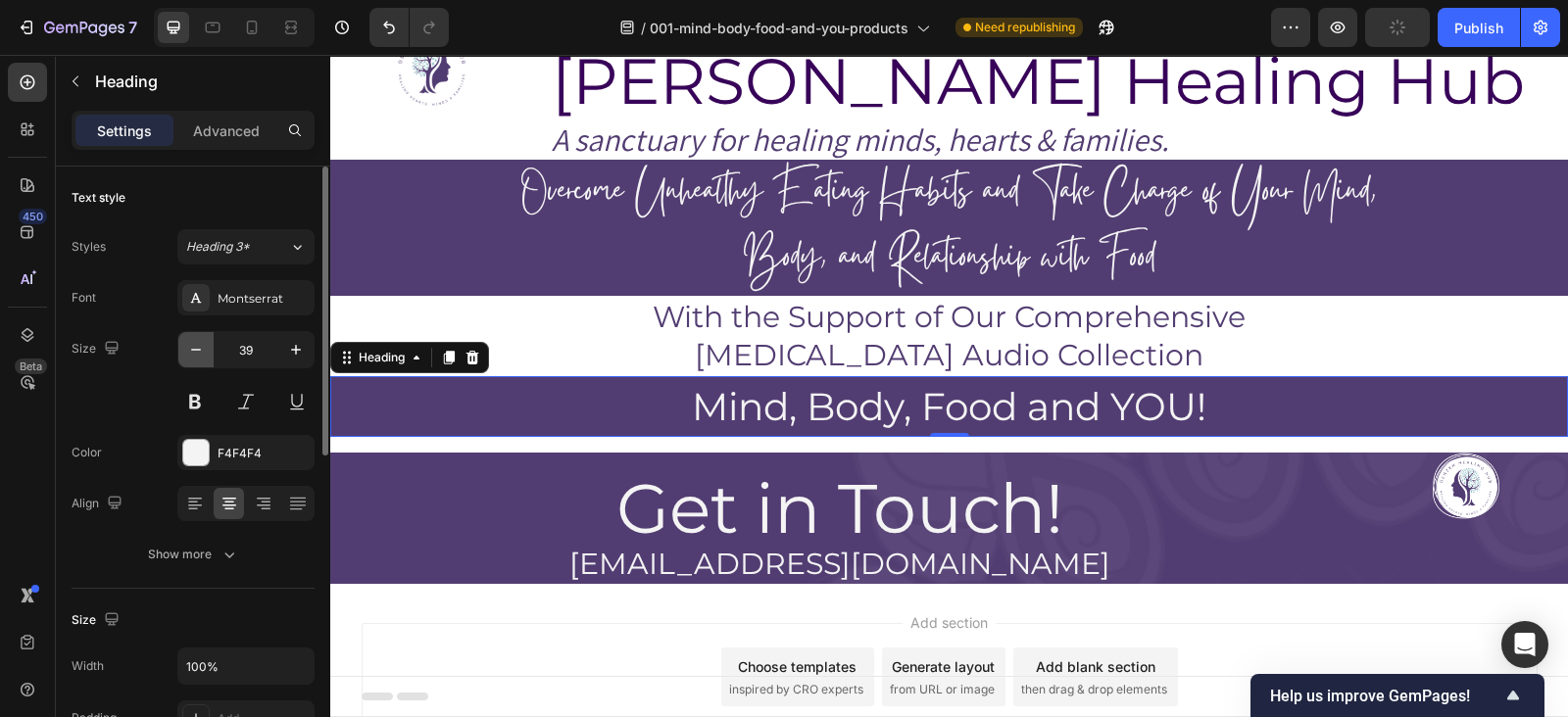
click at [188, 362] on button "button" at bounding box center [196, 350] width 35 height 35
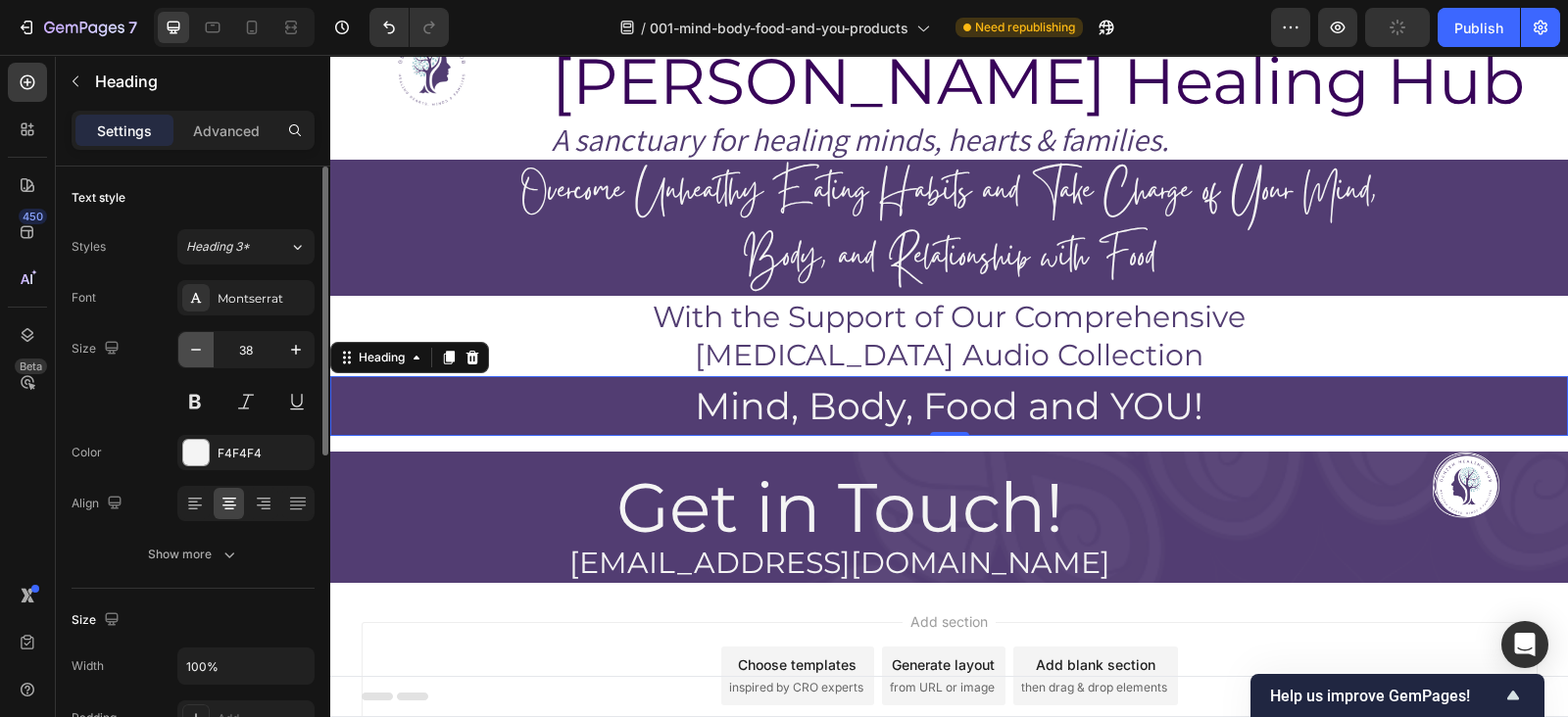
click at [188, 362] on button "button" at bounding box center [196, 350] width 35 height 35
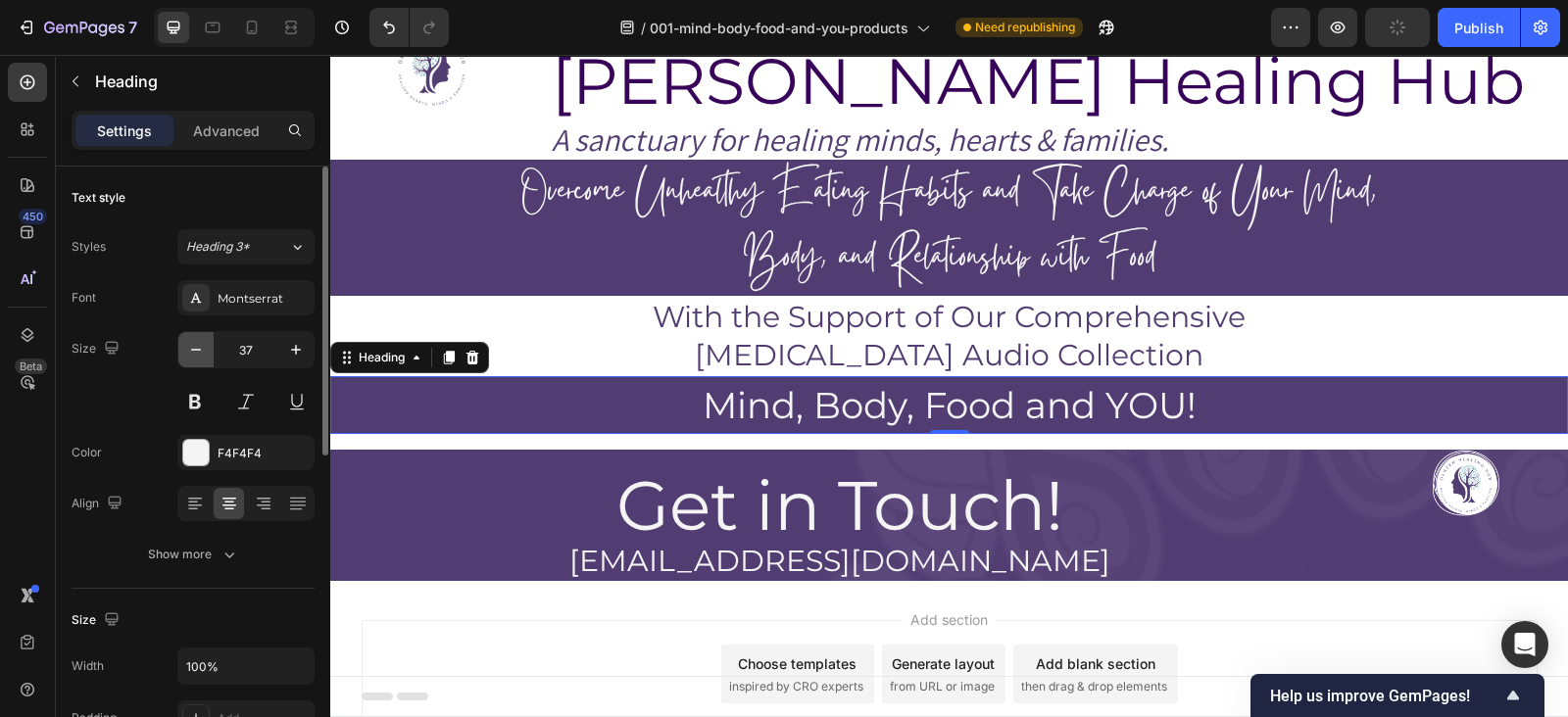
click at [188, 362] on button "button" at bounding box center [196, 350] width 35 height 35
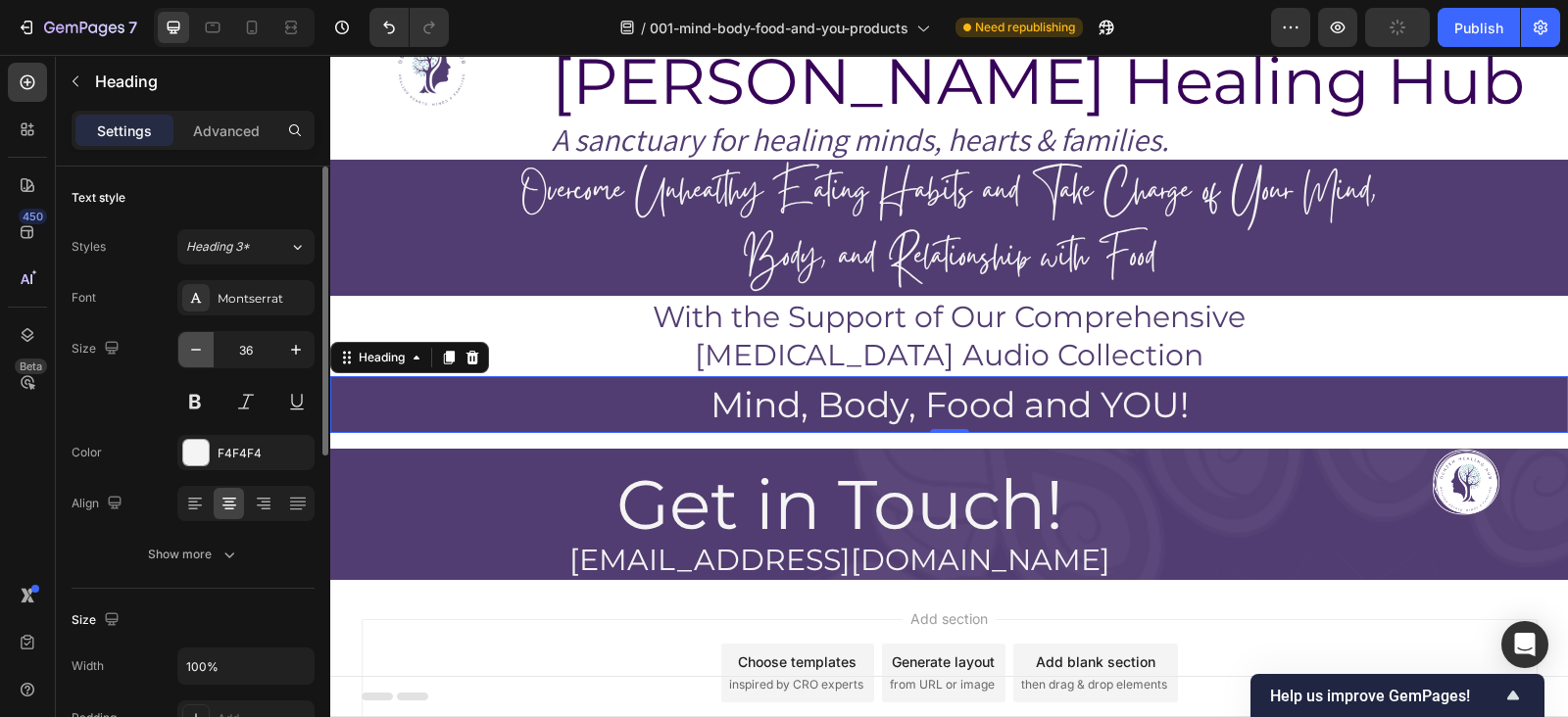
click at [188, 362] on button "button" at bounding box center [196, 350] width 35 height 35
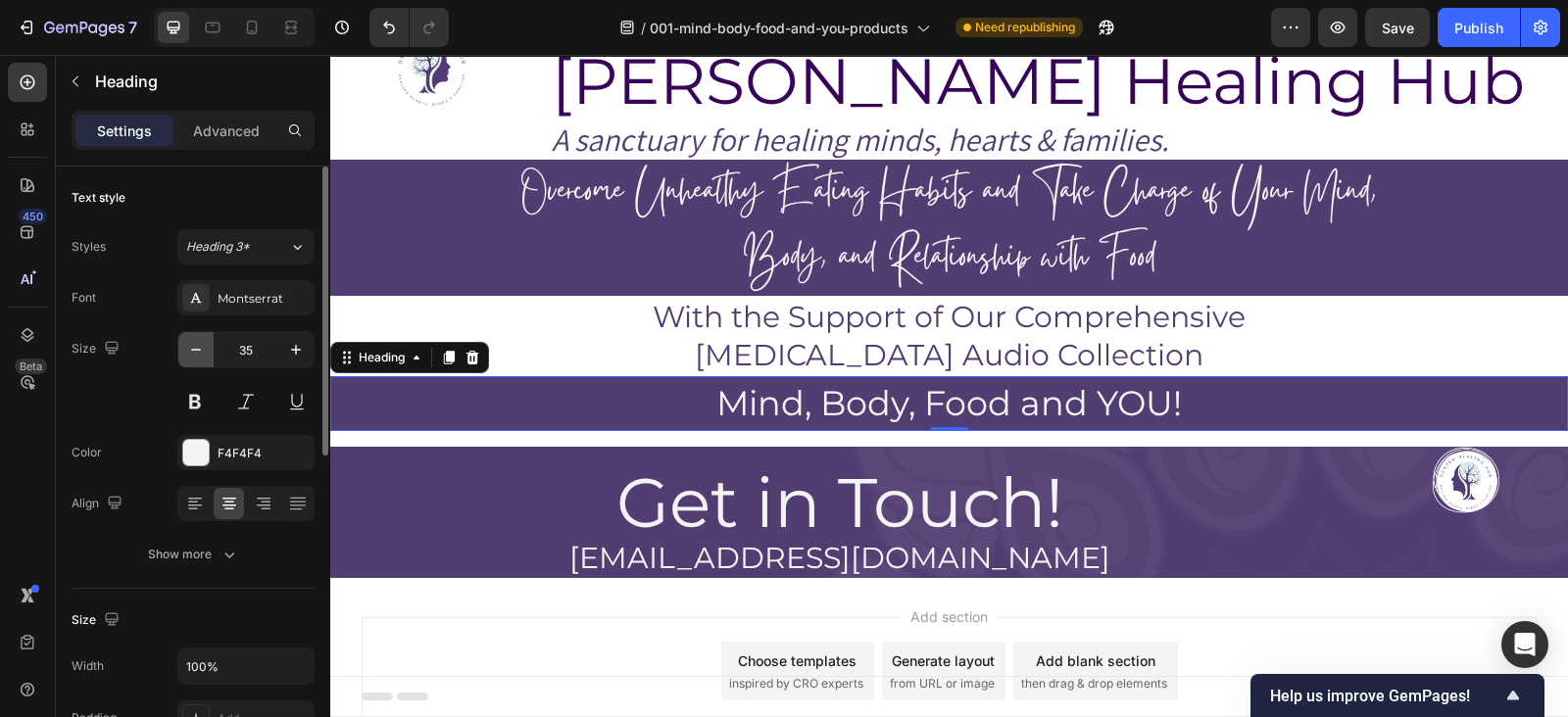
click at [188, 362] on button "button" at bounding box center [196, 350] width 35 height 35
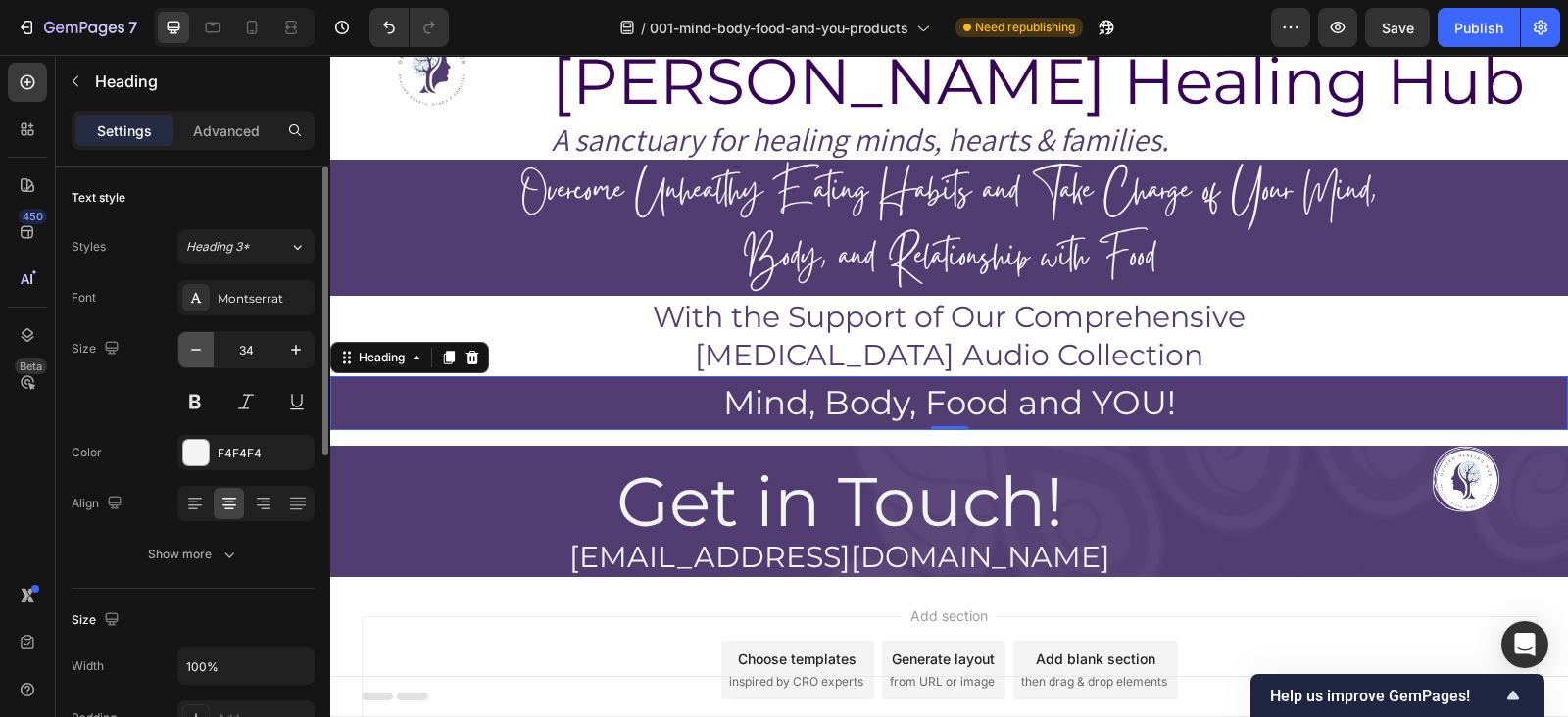
click at [188, 362] on button "button" at bounding box center [196, 350] width 35 height 35
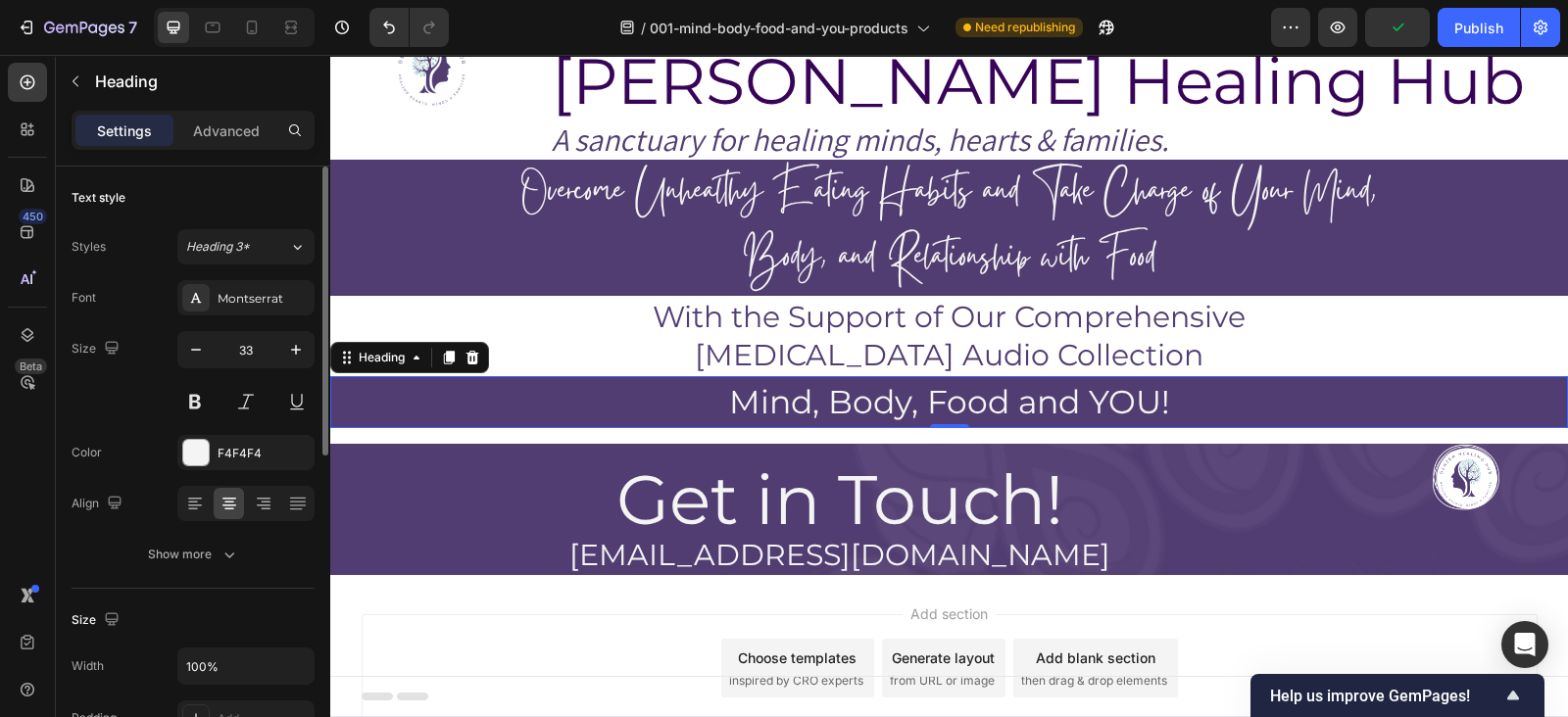
click at [196, 367] on div "33" at bounding box center [246, 375] width 137 height 88
click at [190, 354] on icon "button" at bounding box center [196, 351] width 20 height 20
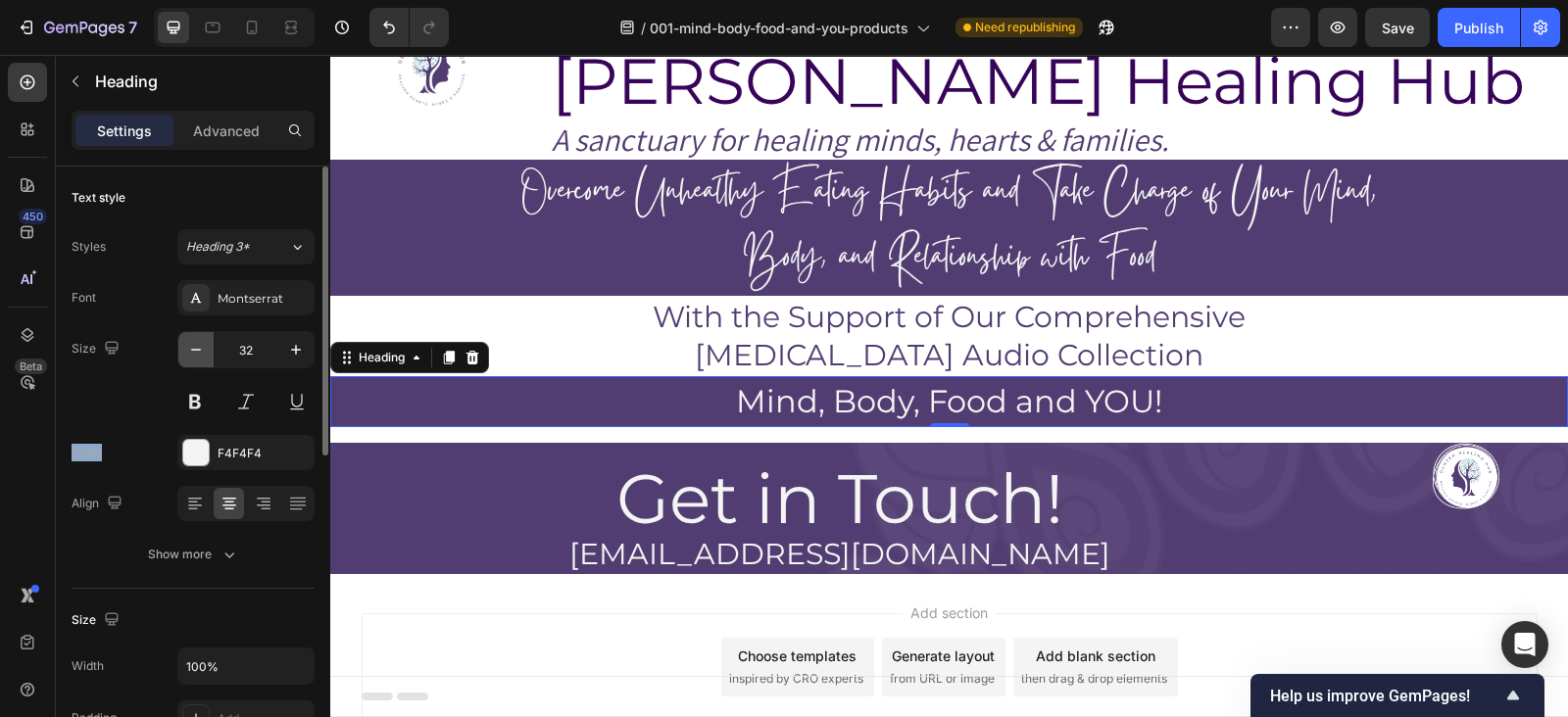
click at [190, 354] on icon "button" at bounding box center [196, 351] width 20 height 20
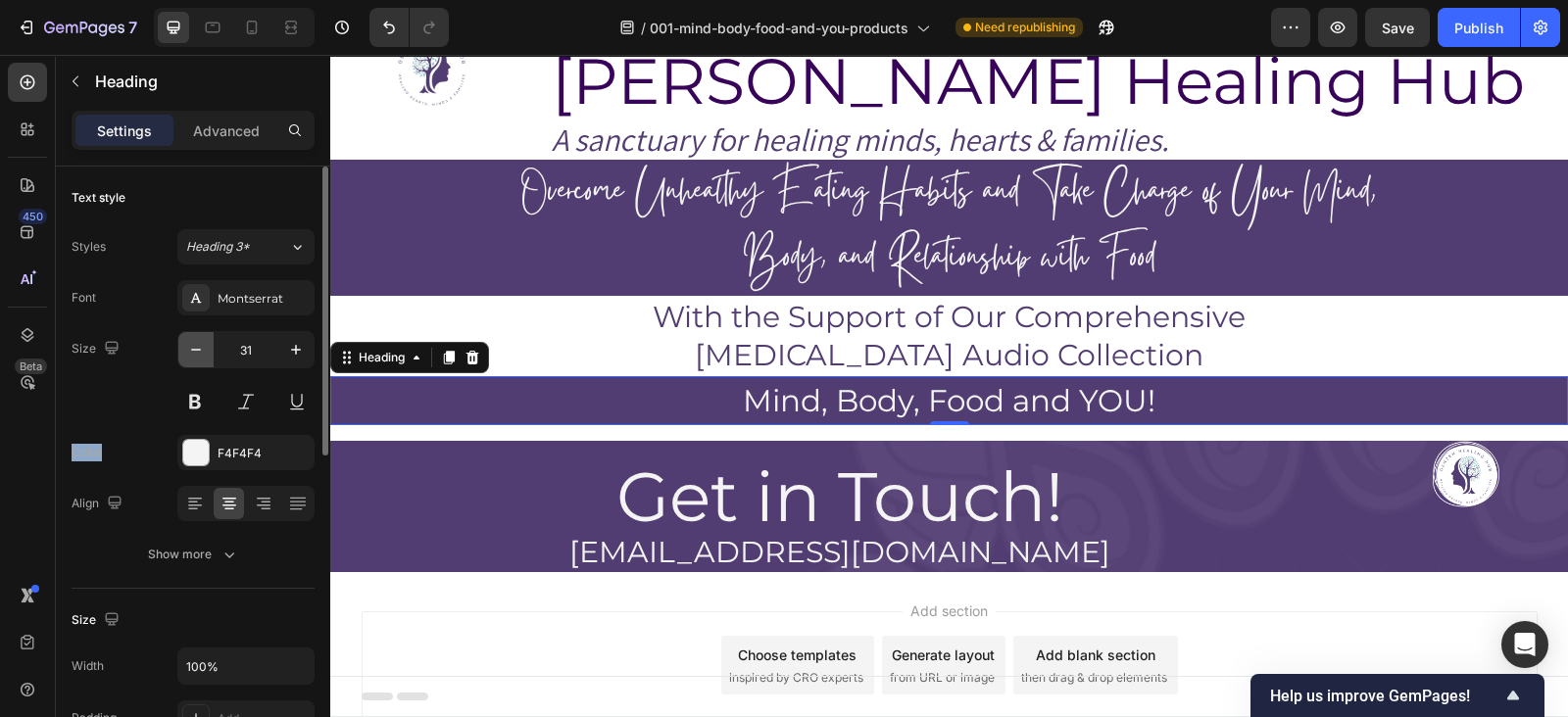
click at [190, 354] on icon "button" at bounding box center [196, 351] width 20 height 20
type input "30"
click at [1465, 40] on button "Publish" at bounding box center [1479, 27] width 82 height 39
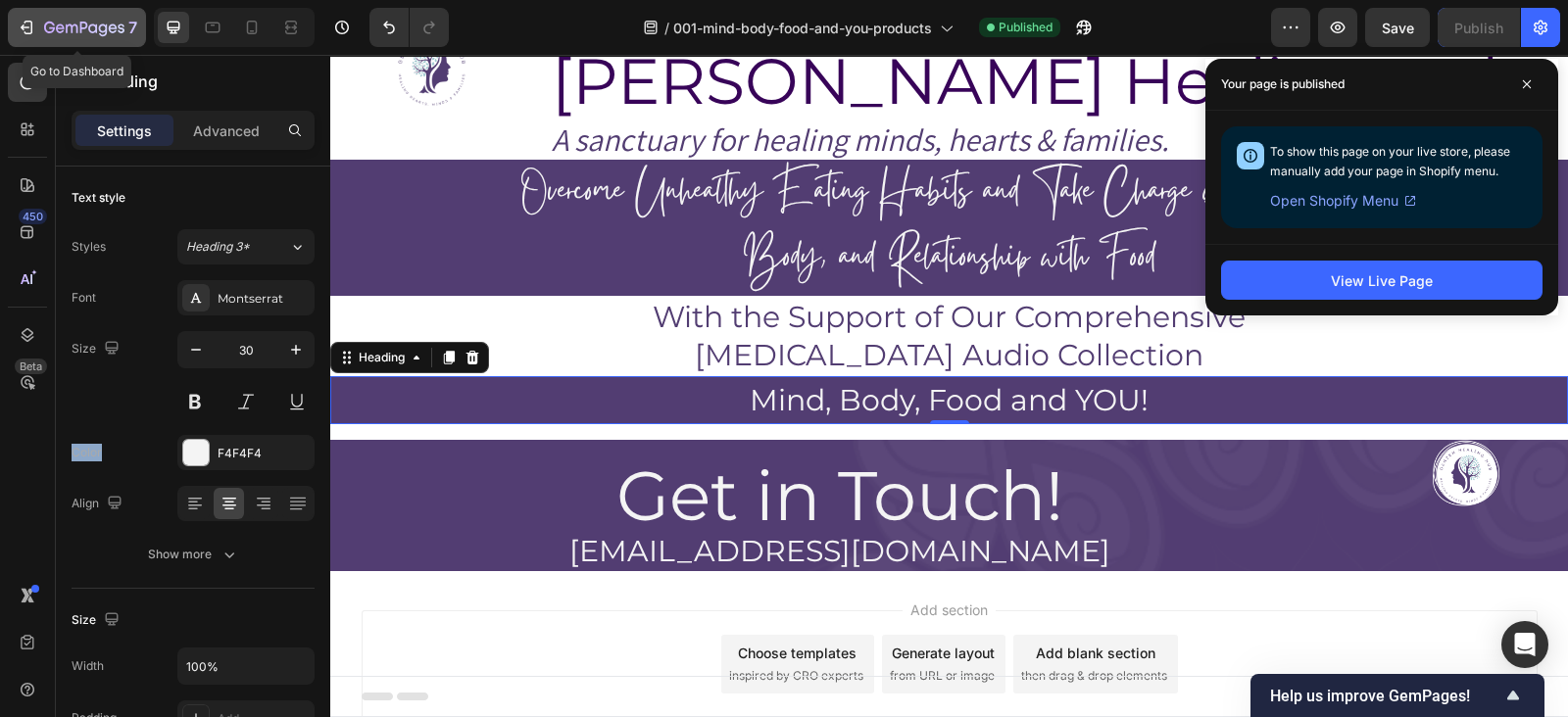
click at [28, 22] on icon "button" at bounding box center [27, 28] width 20 height 20
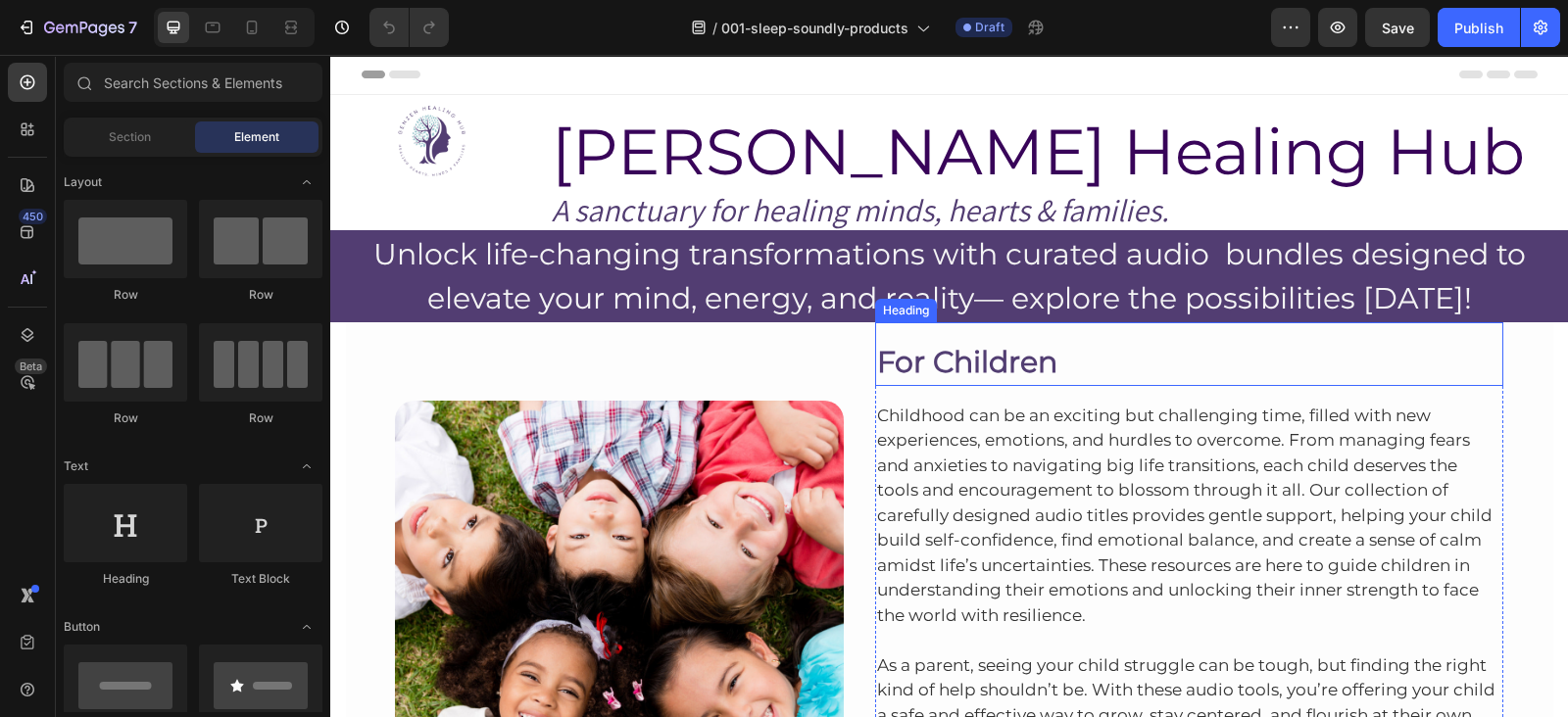
click at [1104, 339] on h2 "For Children" at bounding box center [1189, 362] width 629 height 48
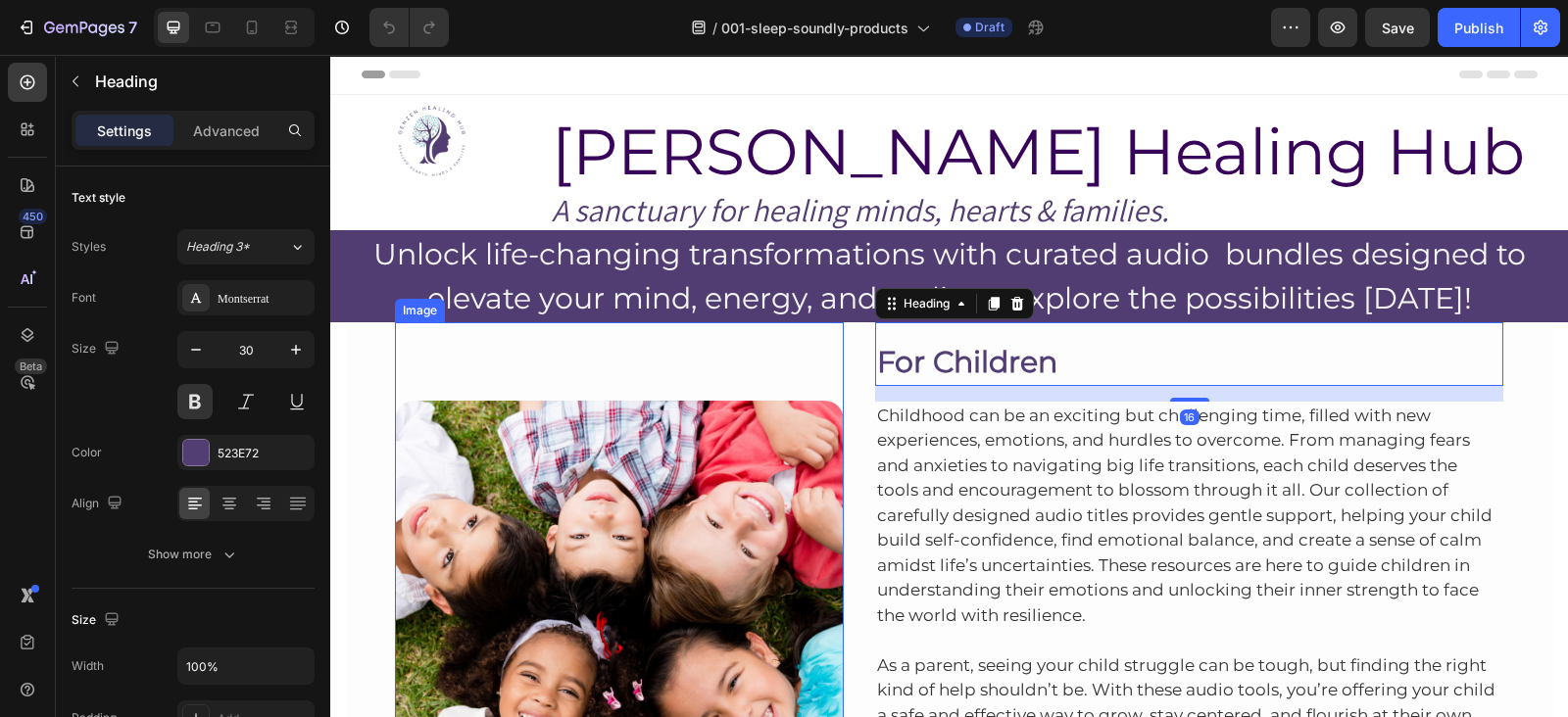
click at [825, 327] on div "Image" at bounding box center [618, 586] width 448 height 527
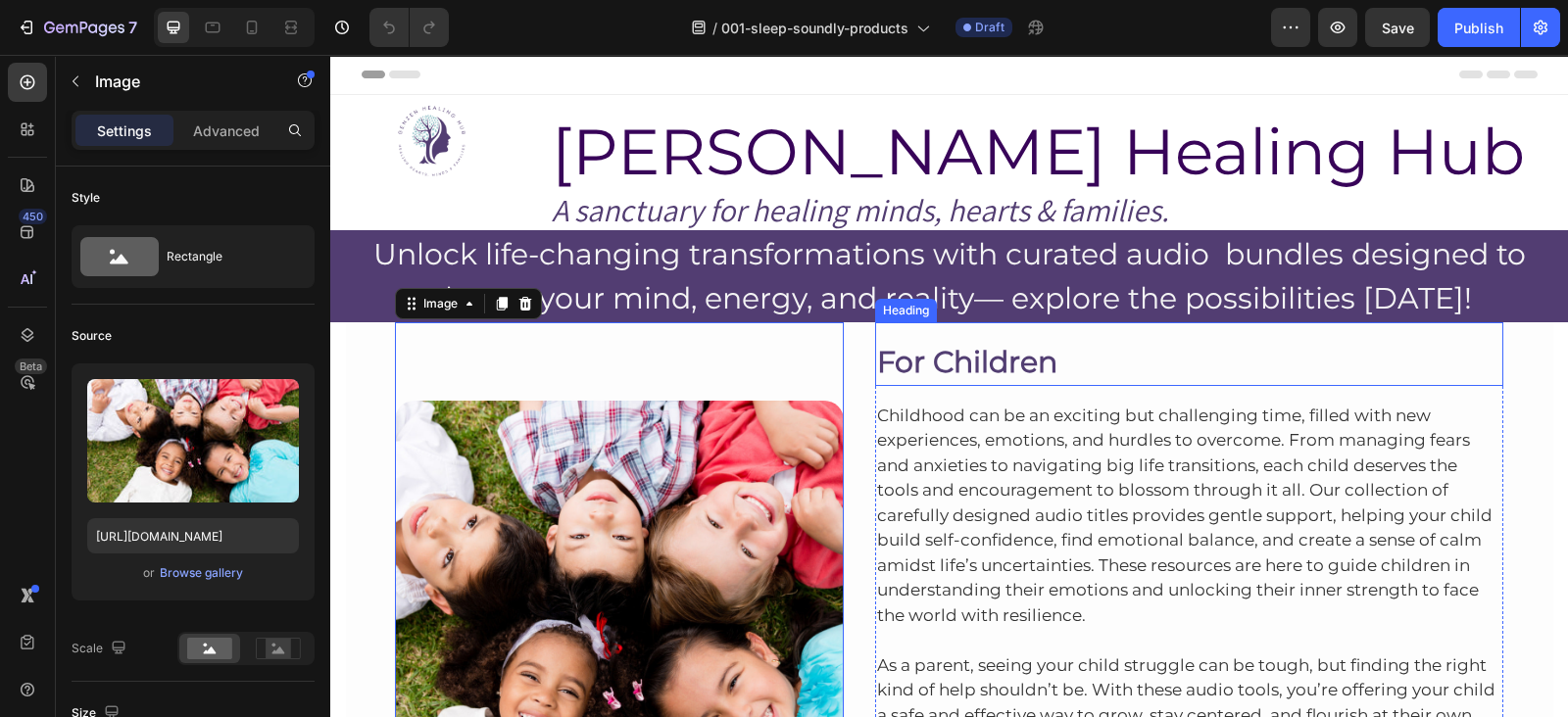
click at [1450, 345] on h2 "For Children" at bounding box center [1189, 362] width 629 height 48
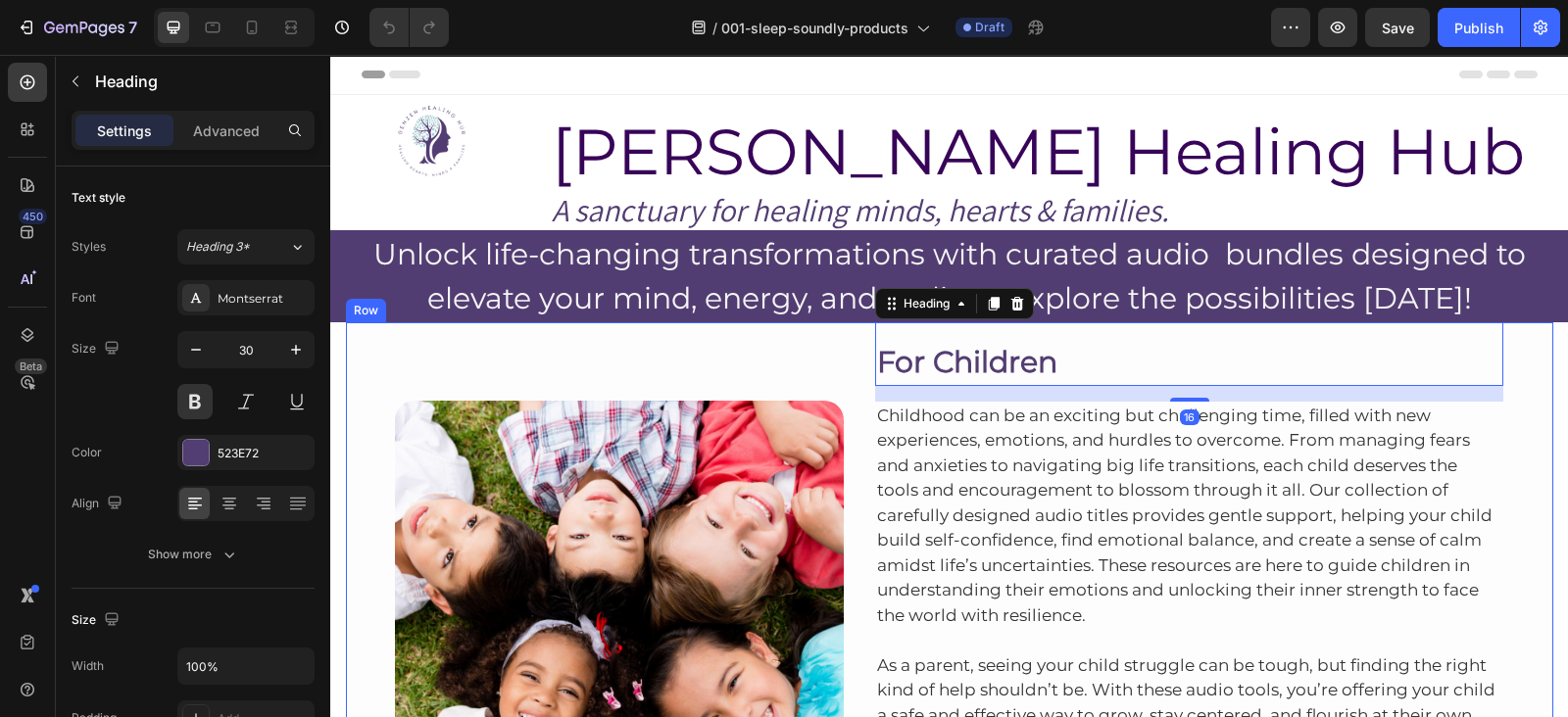
click at [852, 357] on div "Image Row For Children Heading 16 Childhood can be an exciting but challenging …" at bounding box center [949, 615] width 1207 height 586
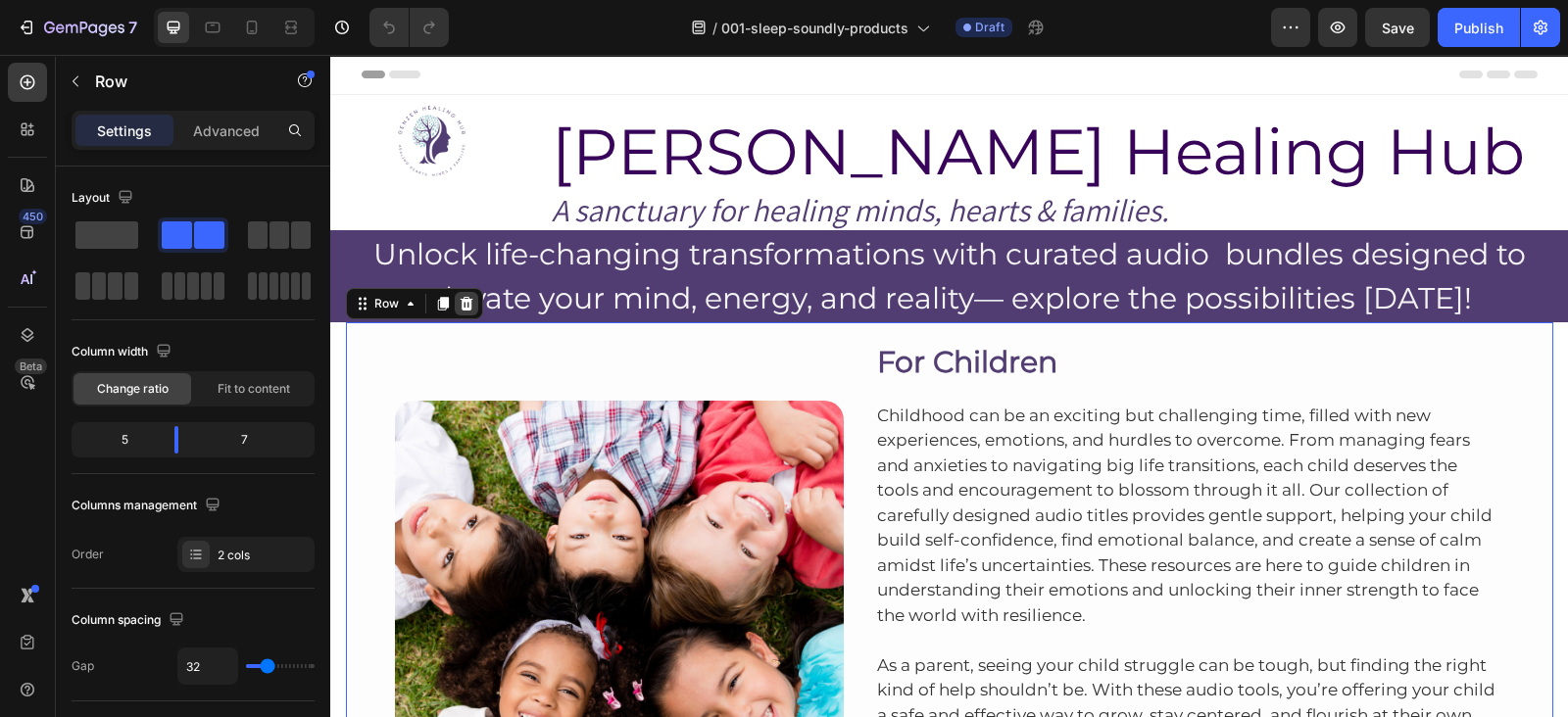
click at [458, 302] on icon at bounding box center [466, 304] width 16 height 16
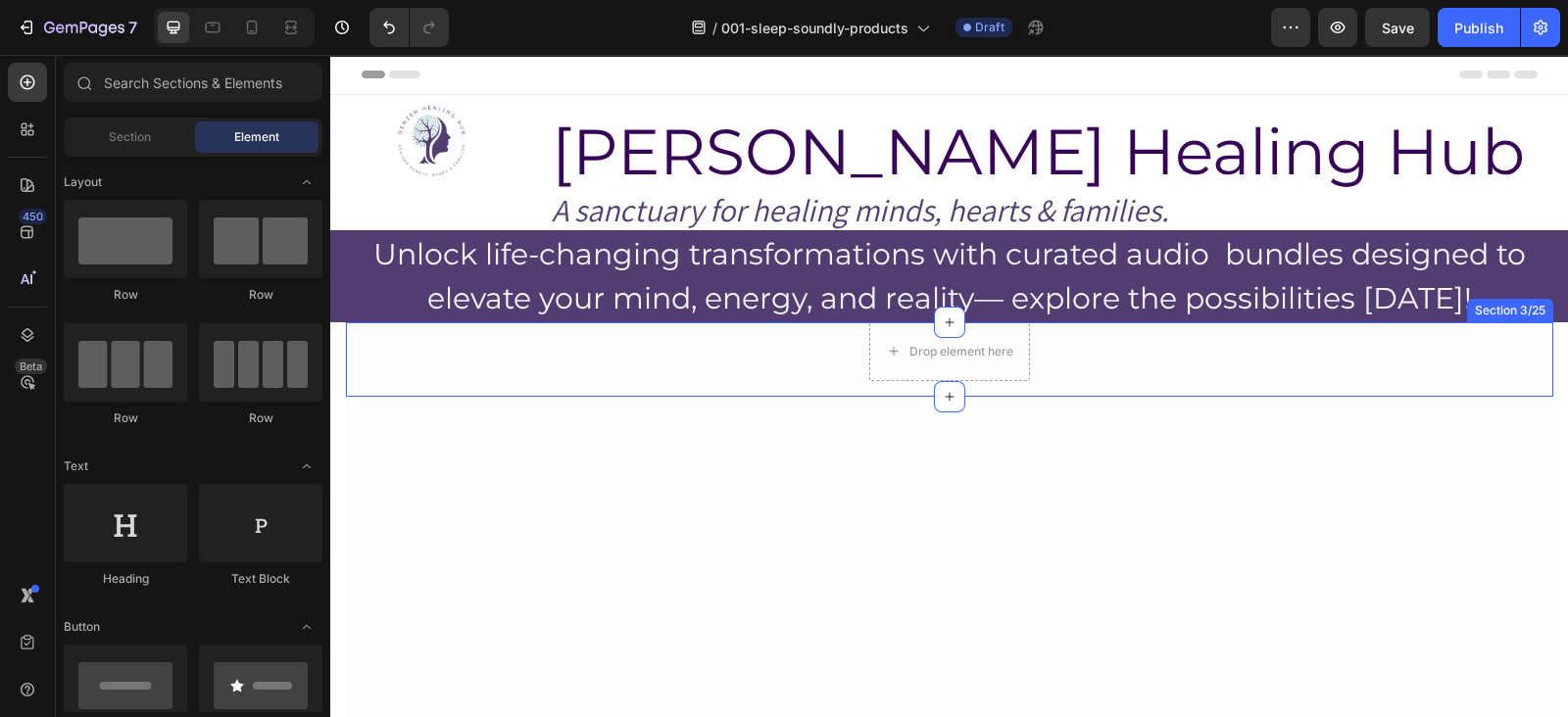
click at [1519, 317] on div "Section 3/25" at bounding box center [1510, 311] width 86 height 24
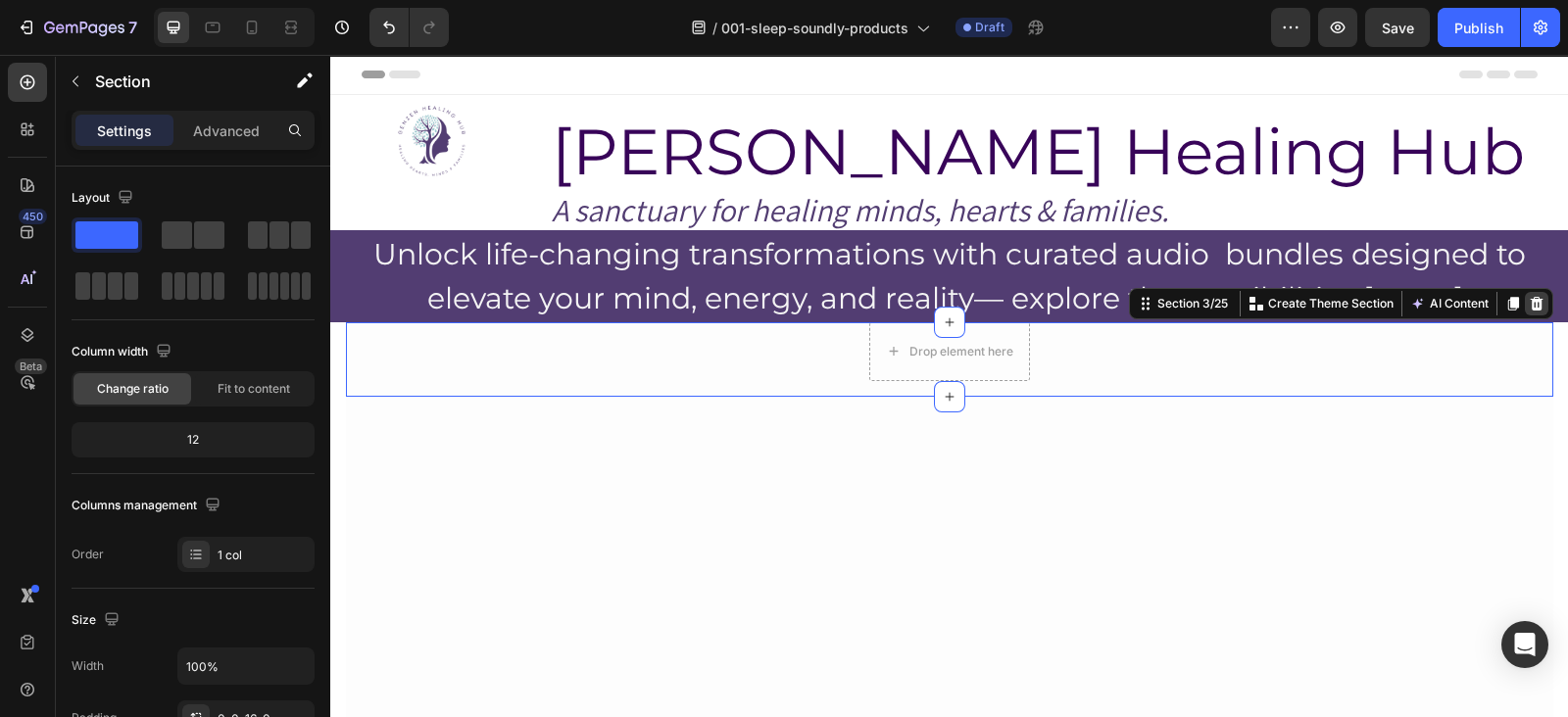
click at [1529, 296] on icon at bounding box center [1537, 304] width 16 height 16
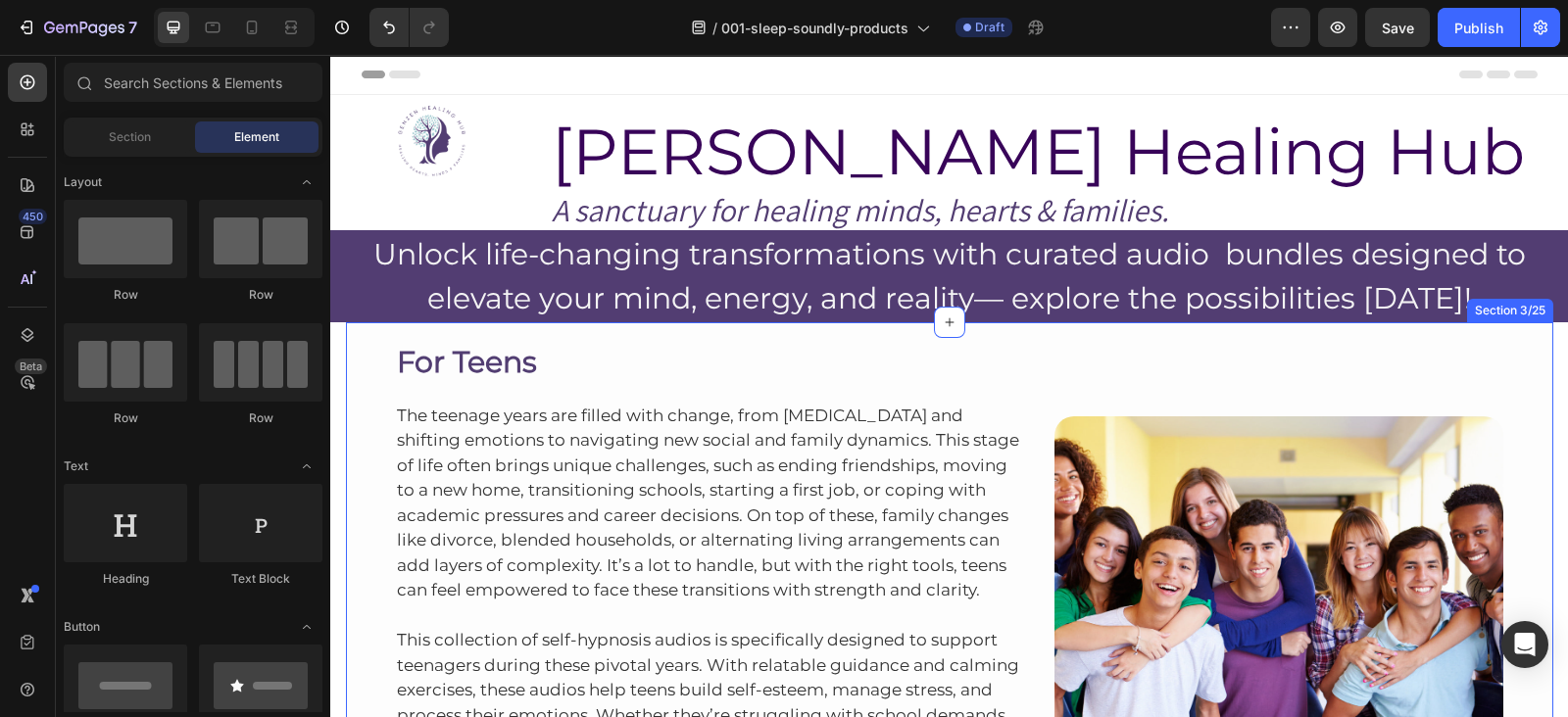
click at [1134, 331] on div "For Teens Heading The teenage years are filled with change, from [MEDICAL_DATA]…" at bounding box center [949, 623] width 1207 height 602
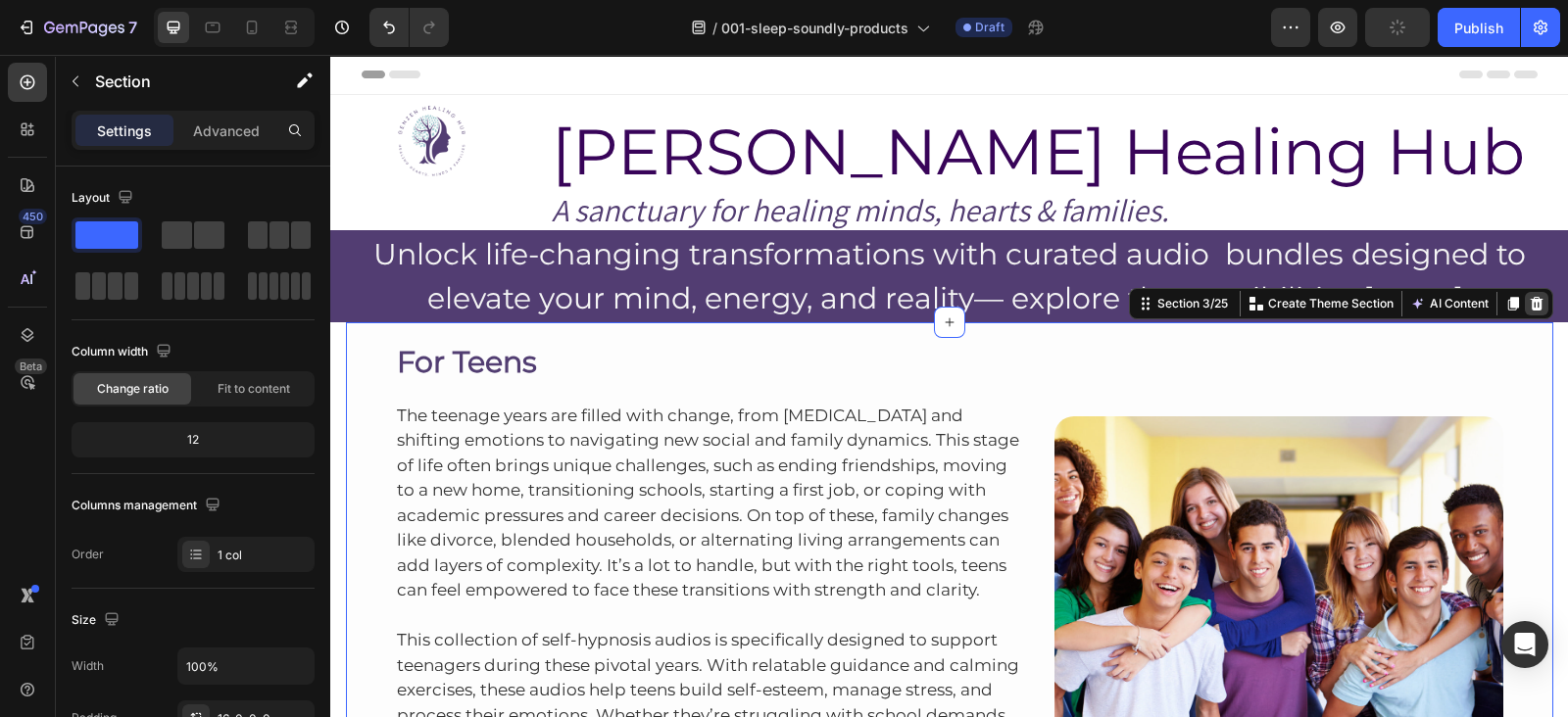
click at [1532, 307] on icon at bounding box center [1536, 304] width 13 height 14
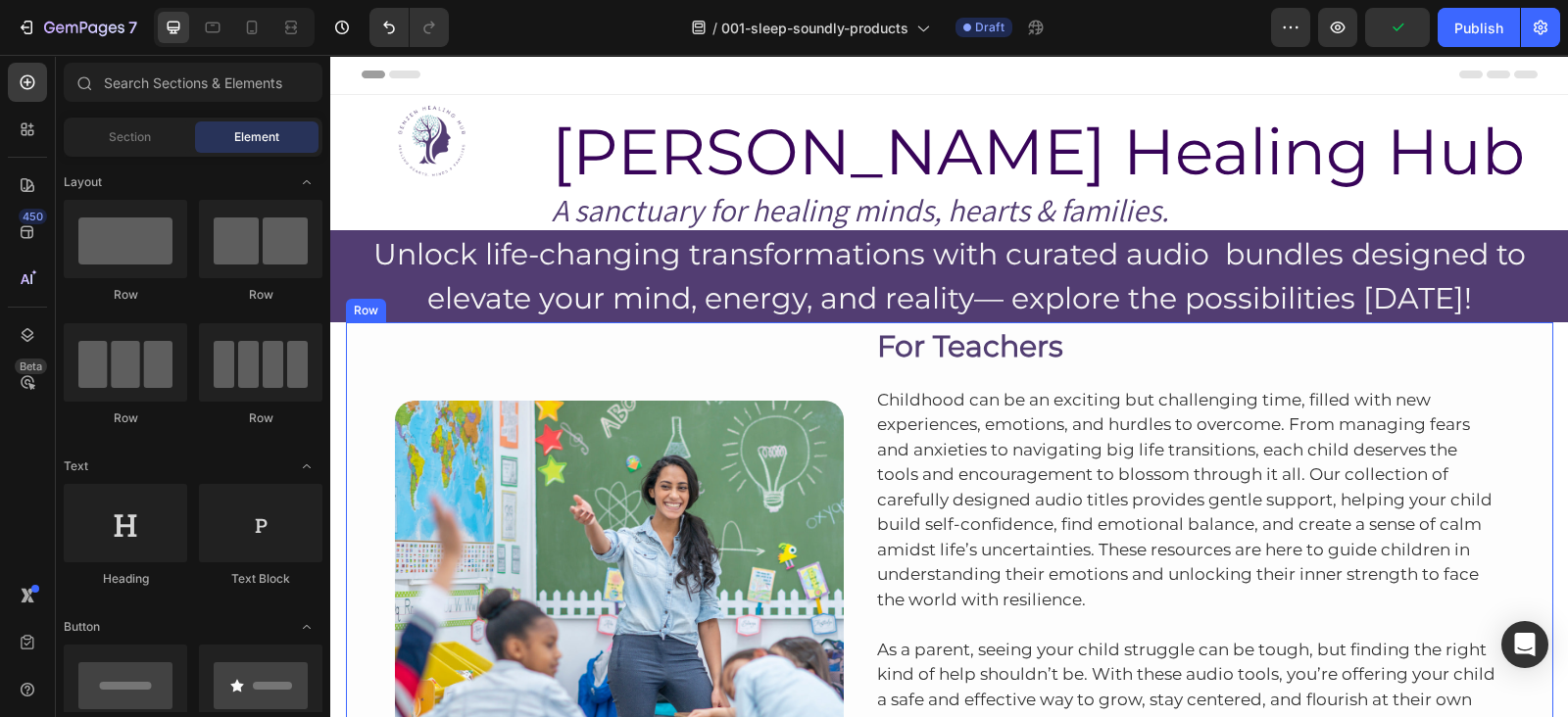
click at [1530, 349] on div "Image Row For Teachers Heading Childhood can be an exciting but challenging tim…" at bounding box center [949, 607] width 1207 height 570
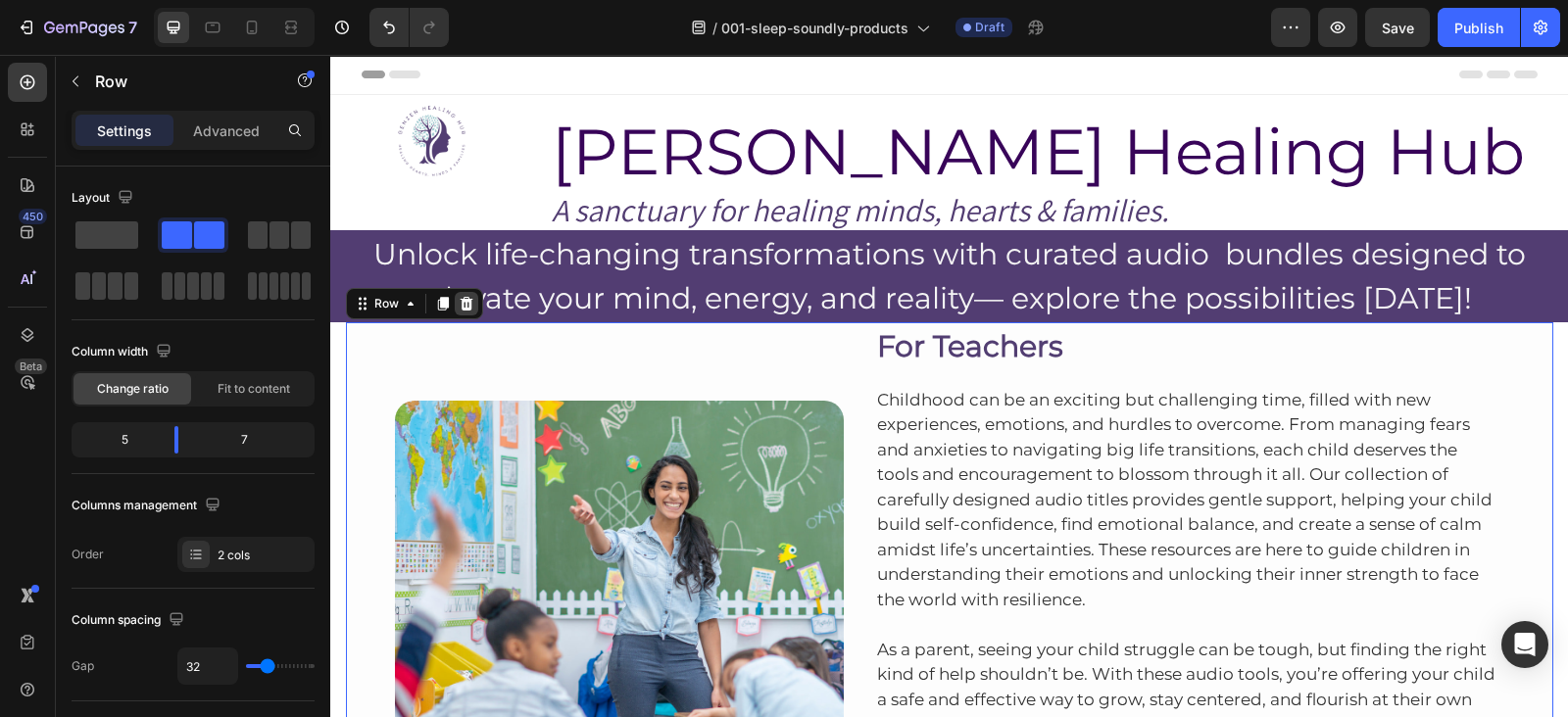
click at [454, 292] on div at bounding box center [466, 304] width 24 height 24
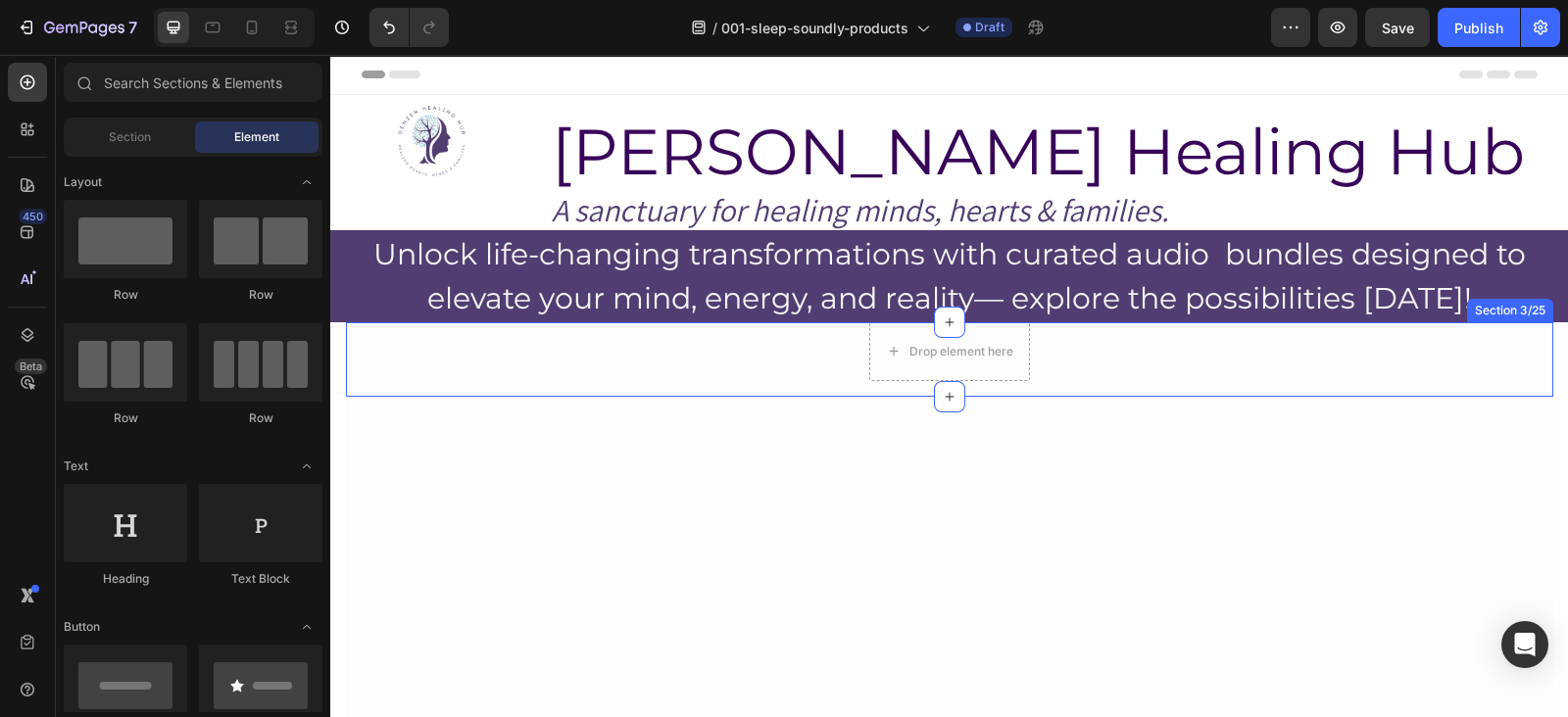
click at [1526, 334] on div "Drop element here Row" at bounding box center [949, 352] width 1207 height 59
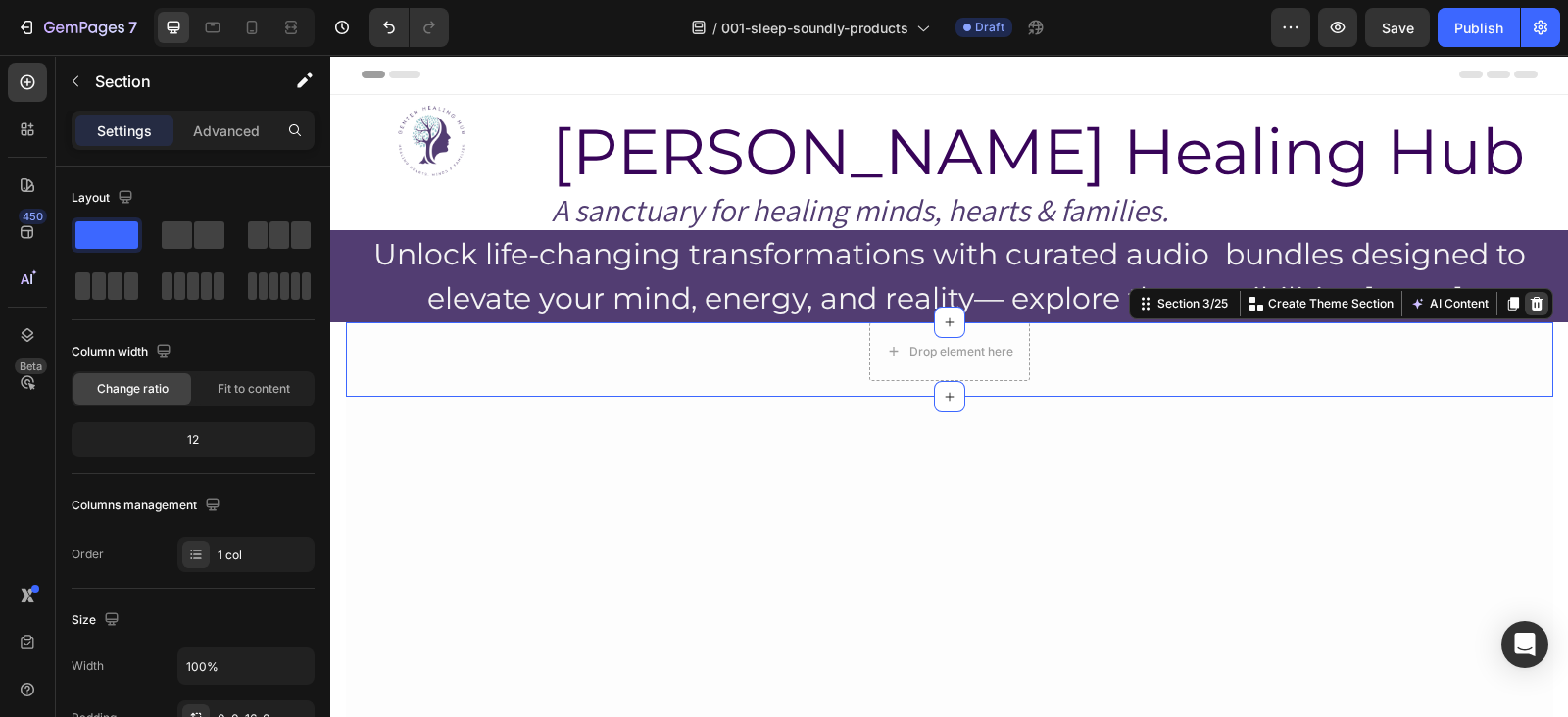
click at [1529, 305] on icon at bounding box center [1537, 304] width 16 height 16
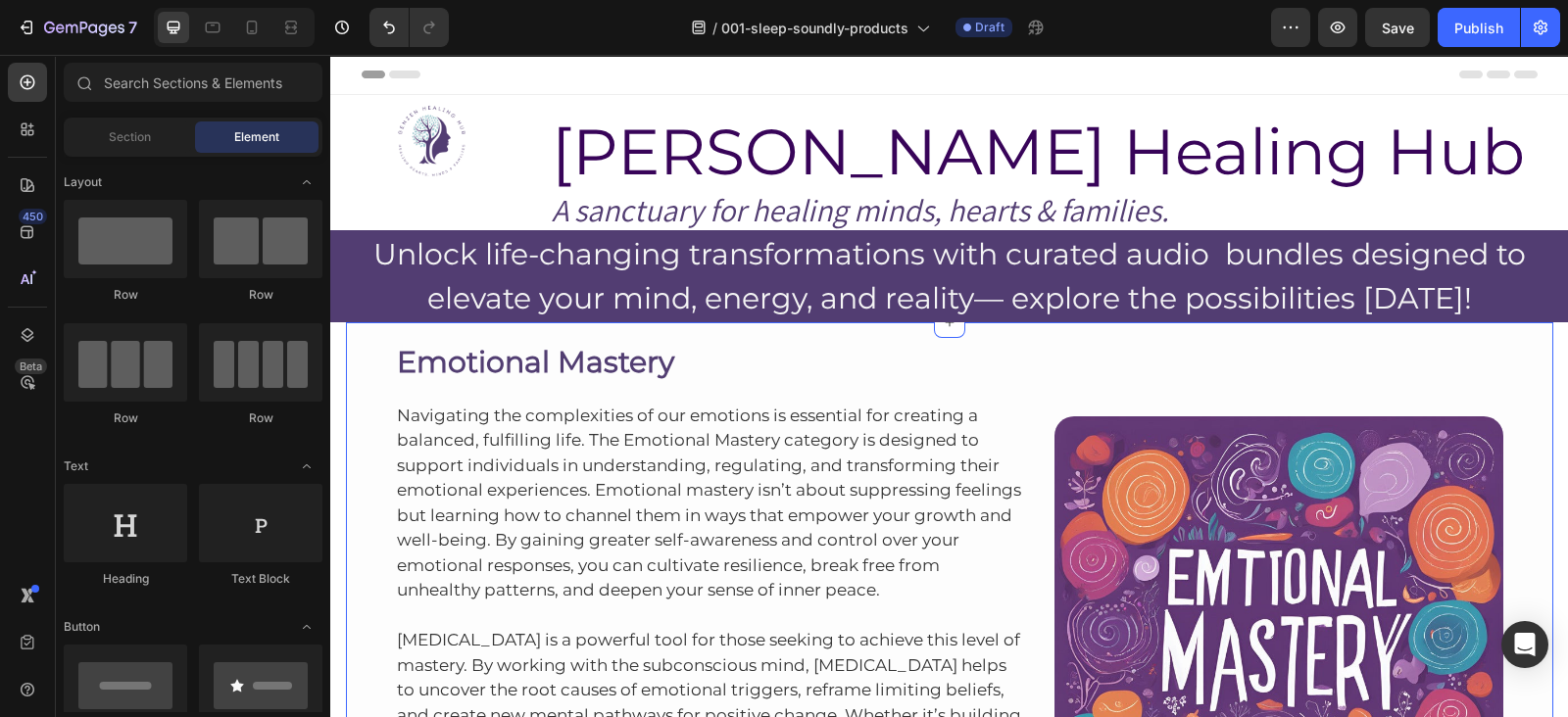
click at [911, 336] on div "Emotional Mastery Heading Navigating the complexities of our emotions is essent…" at bounding box center [949, 623] width 1207 height 602
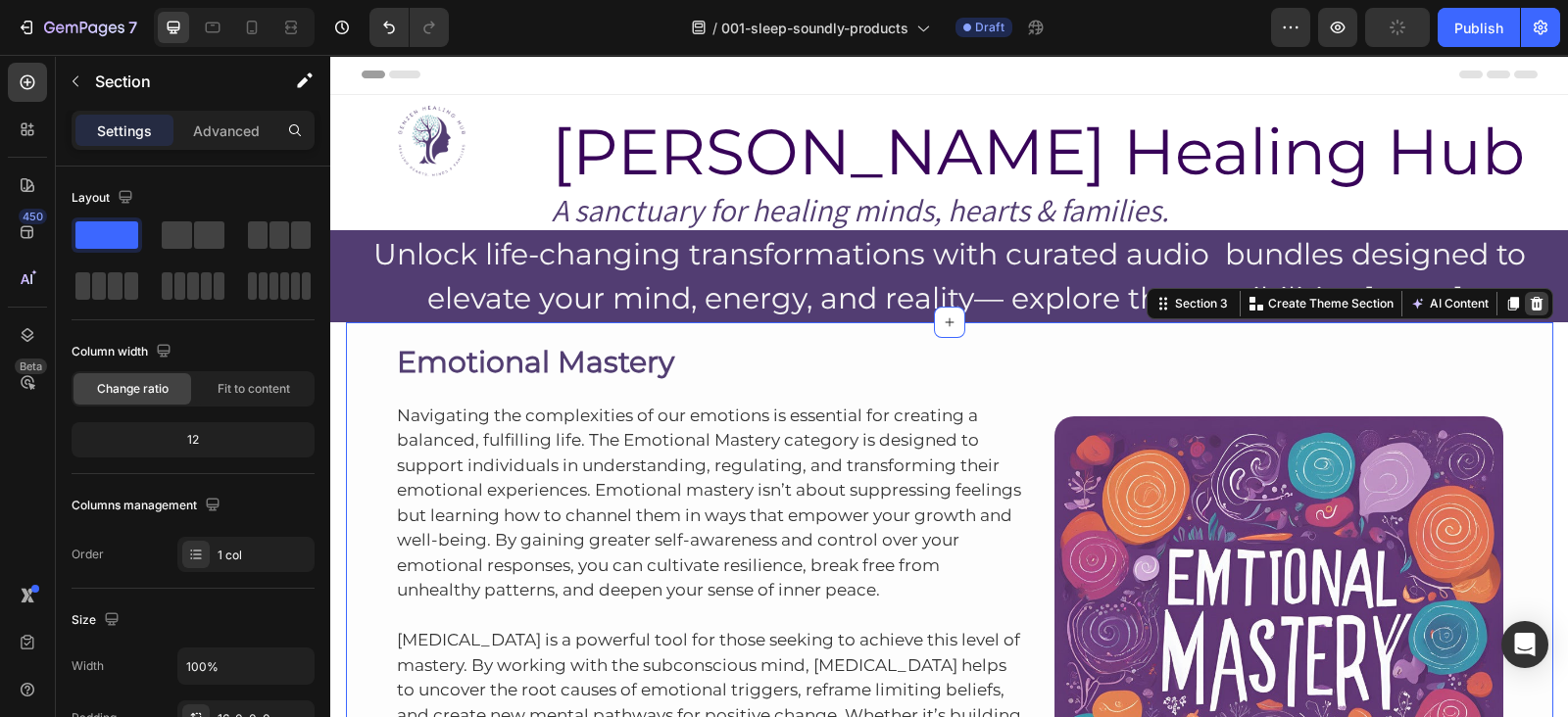
click at [1530, 304] on icon at bounding box center [1536, 304] width 13 height 14
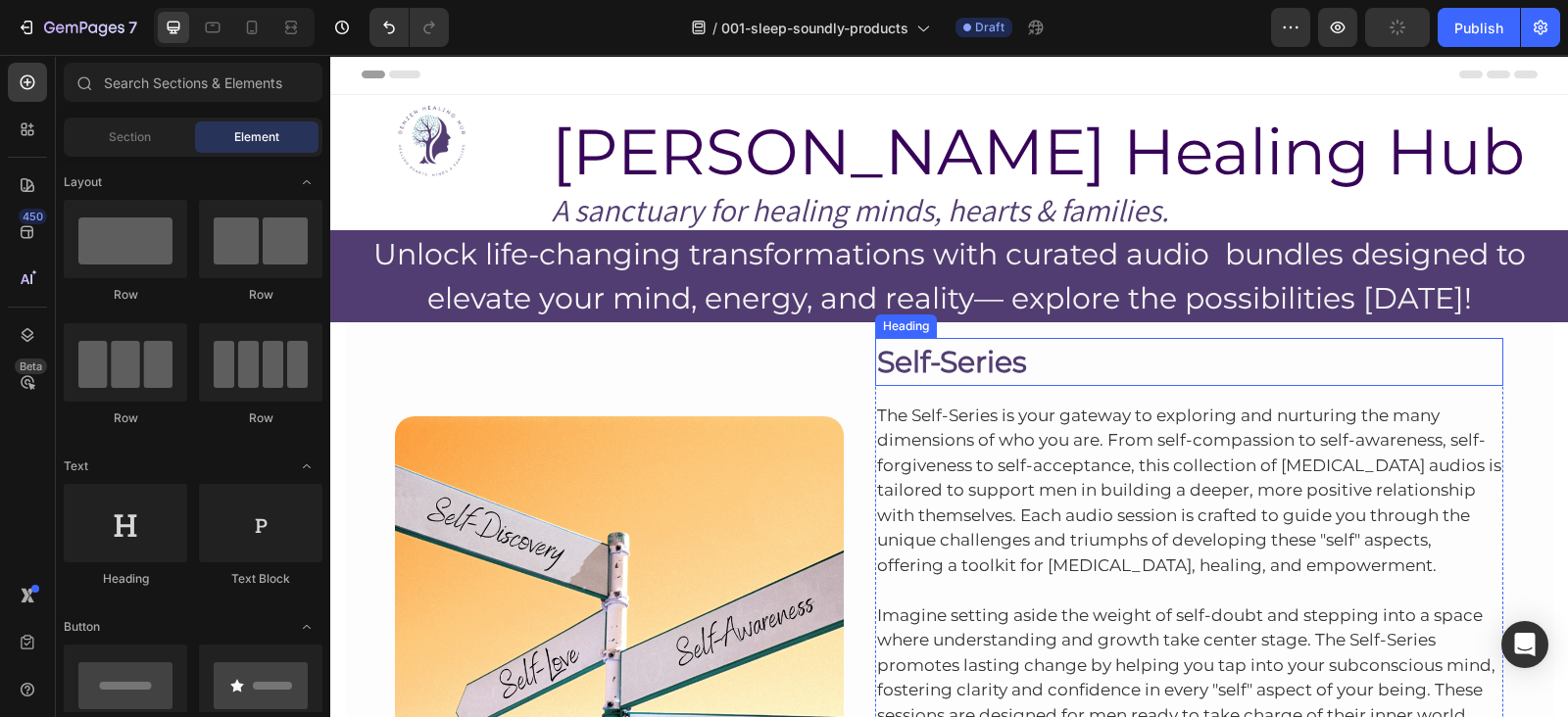
click at [1195, 340] on h2 "Self-Series" at bounding box center [1189, 362] width 629 height 48
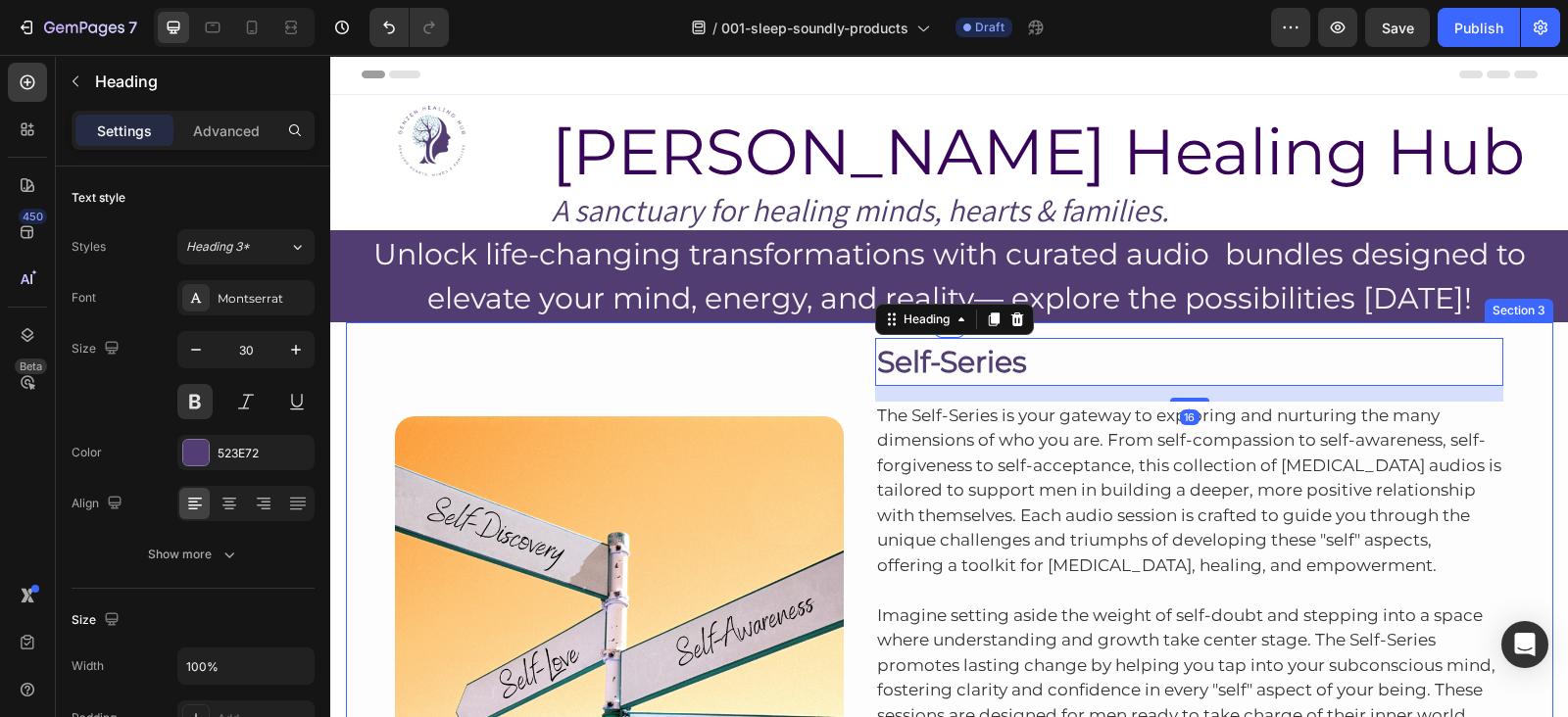
click at [1176, 329] on div "Image Self-Series Heading 16 The Self-Series is your gateway to exploring and n…" at bounding box center [949, 601] width 1207 height 558
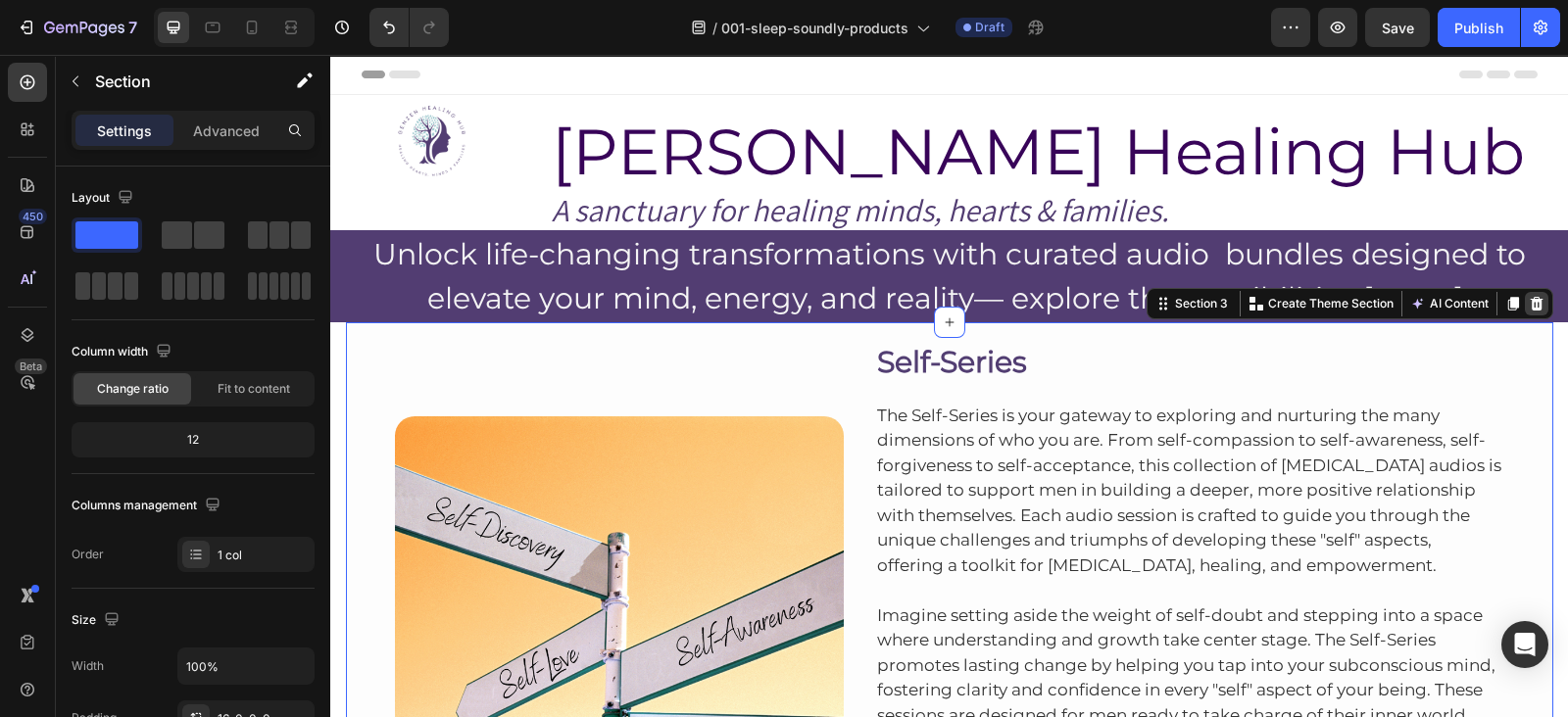
click at [1530, 301] on icon at bounding box center [1536, 304] width 13 height 14
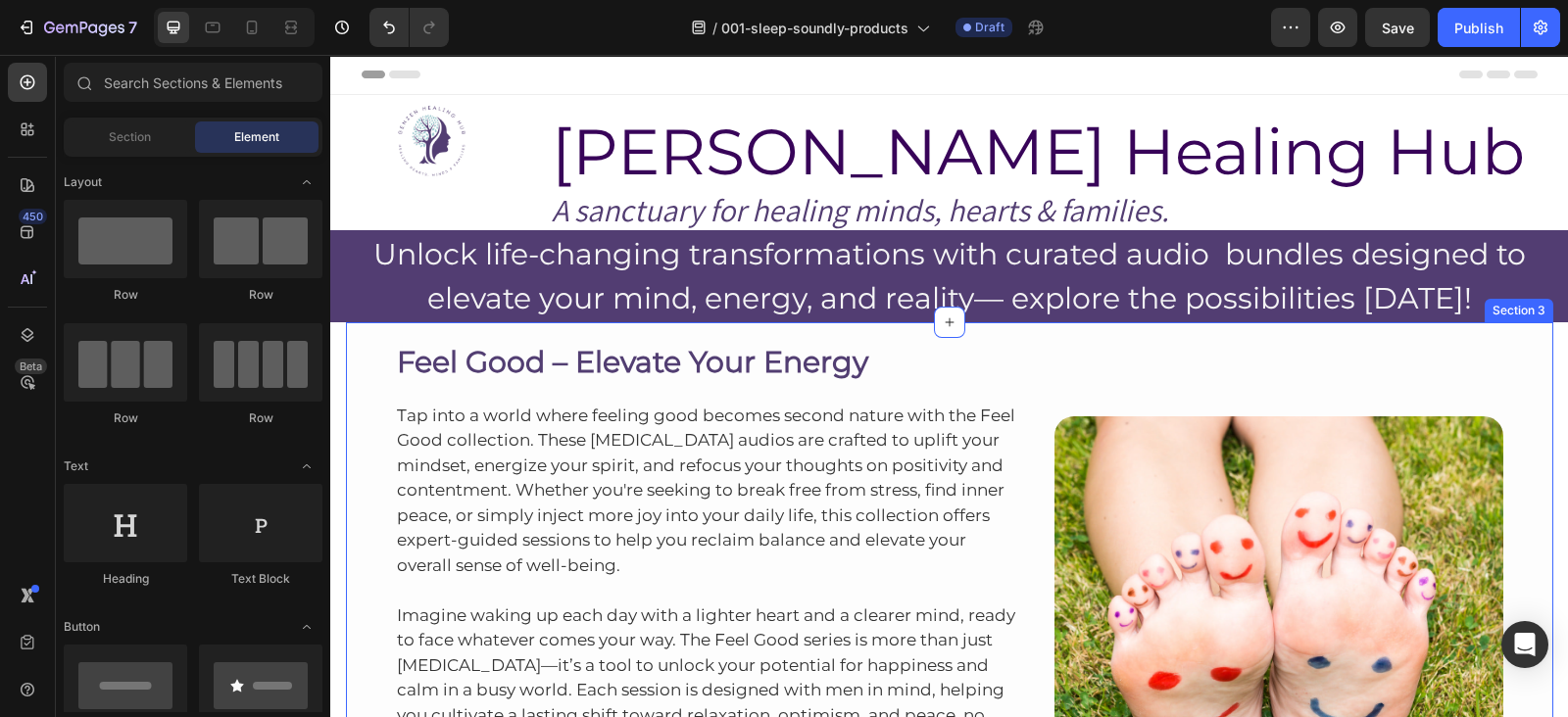
click at [1145, 323] on div "Feel Good – Elevate Your Energy Heading Tap into a world where feeling good bec…" at bounding box center [949, 594] width 1207 height 543
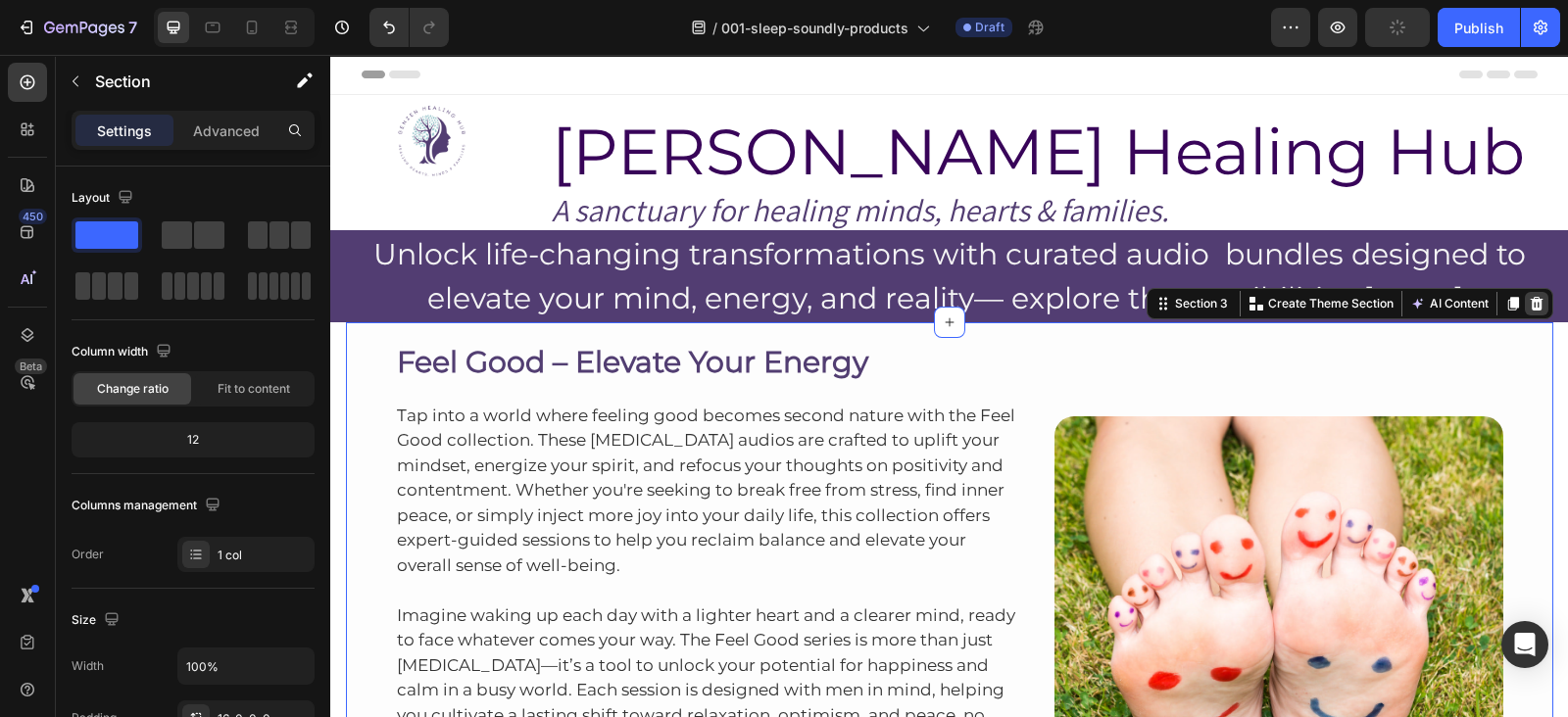
click at [1530, 304] on icon at bounding box center [1536, 304] width 13 height 14
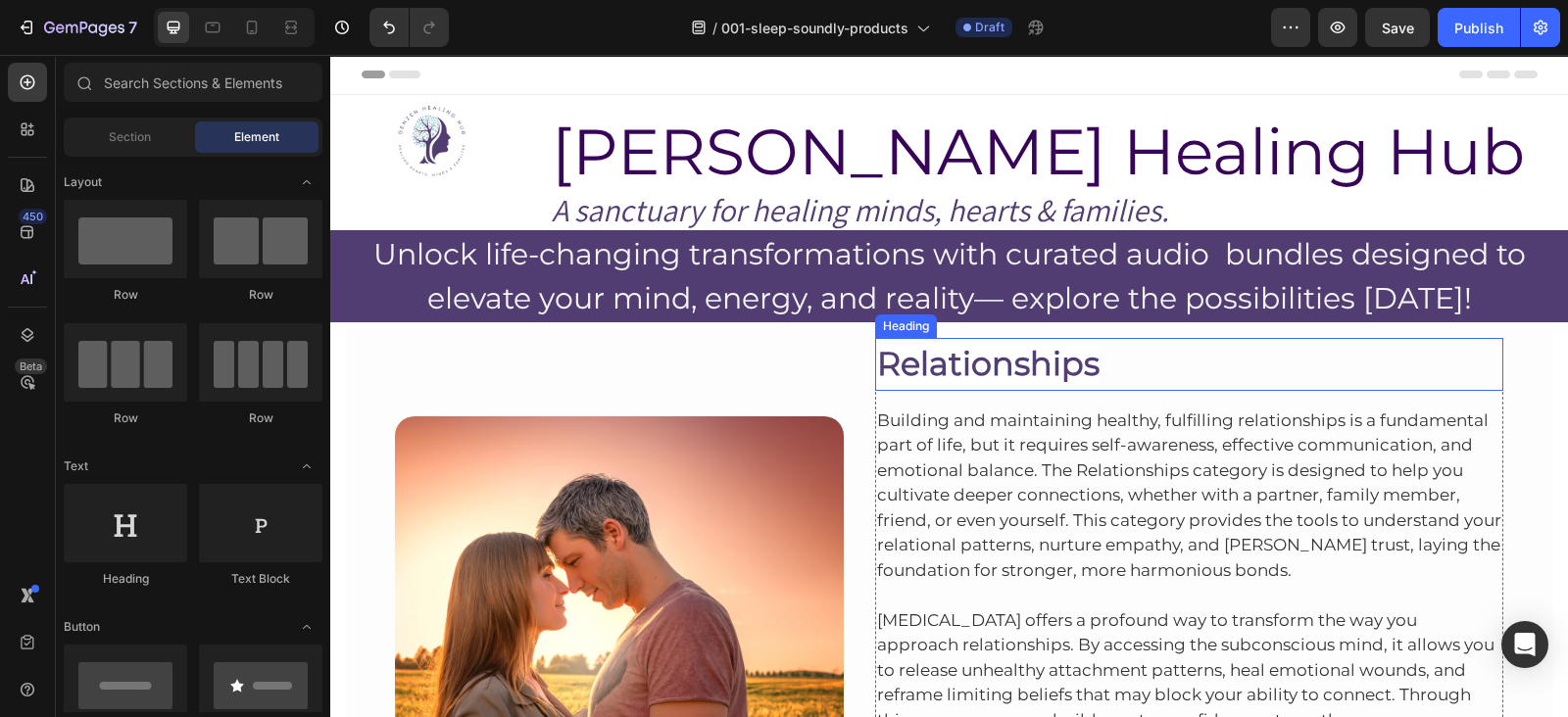
click at [1267, 332] on div "Image Relationships Heading Building and maintaining healthy, fulfilling relati…" at bounding box center [949, 613] width 1207 height 582
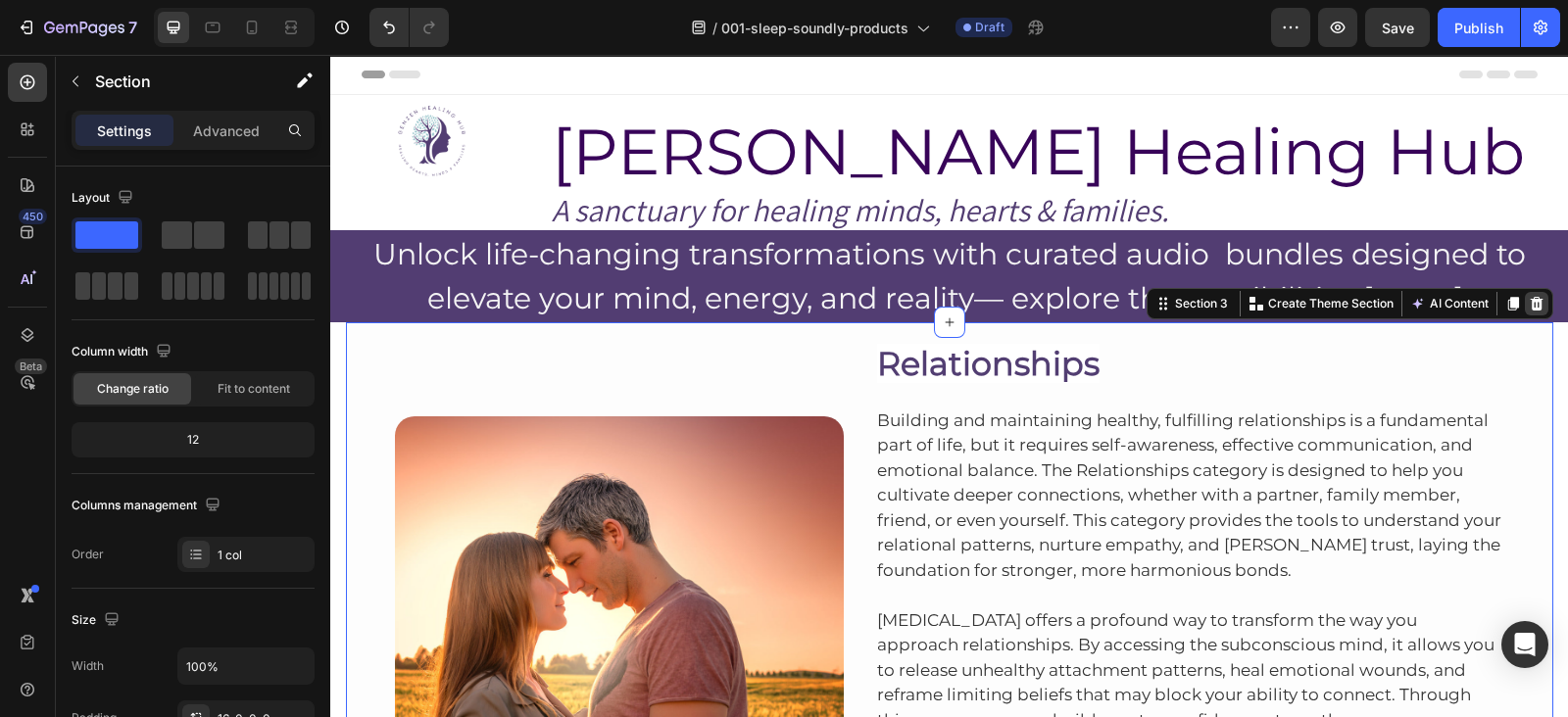
click at [1529, 311] on icon at bounding box center [1537, 304] width 16 height 16
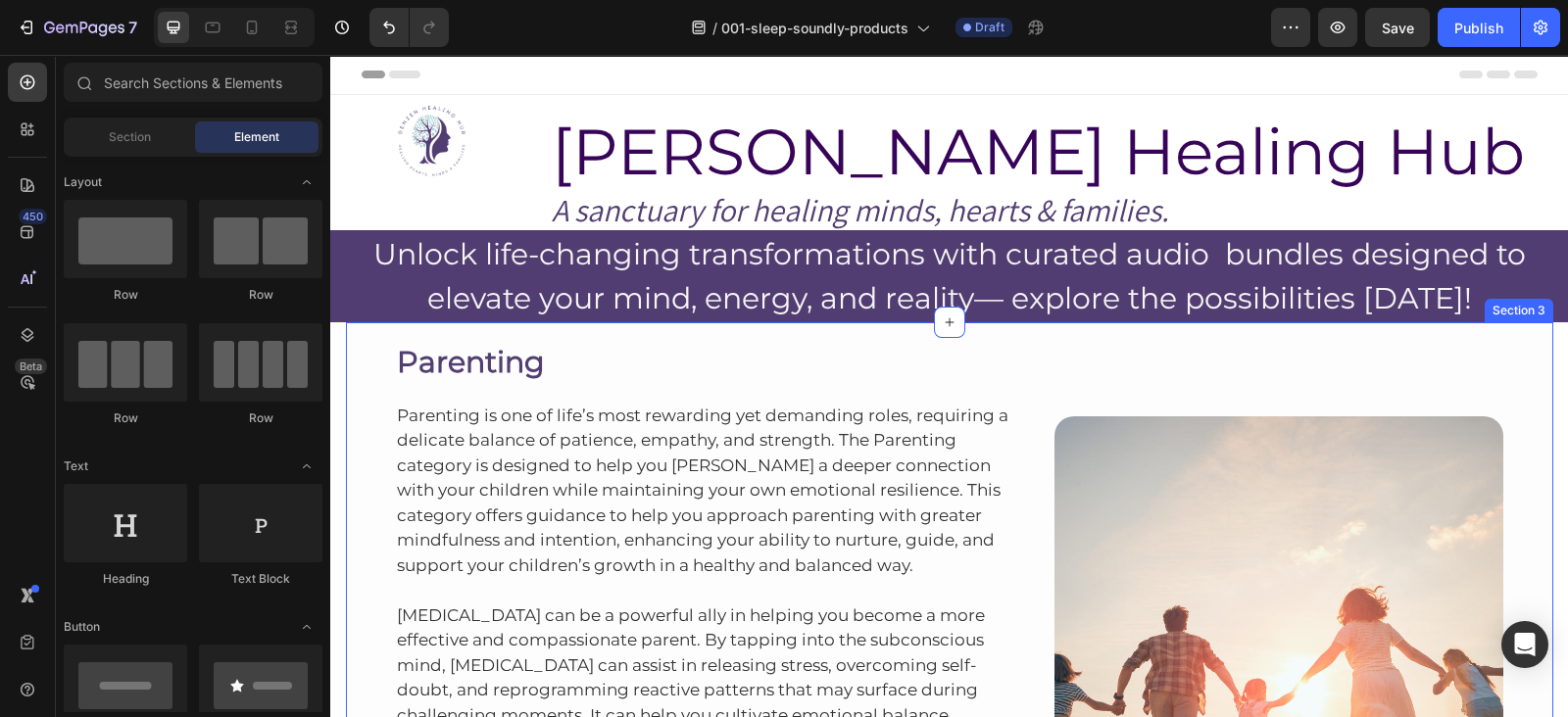
click at [985, 332] on div "Parenting Heading Parenting is one of life’s most rewarding yet demanding roles…" at bounding box center [949, 623] width 1207 height 602
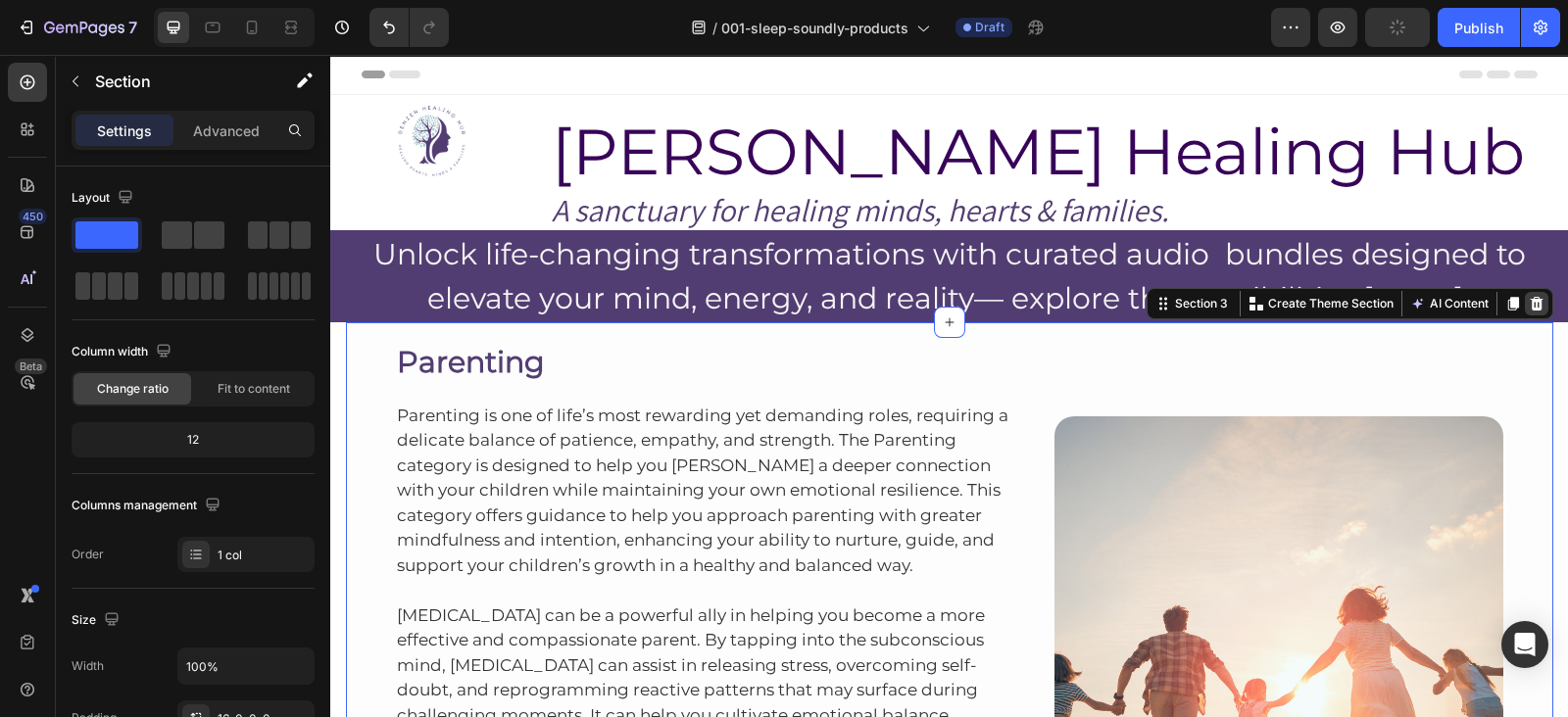
click at [1530, 301] on icon at bounding box center [1536, 304] width 13 height 14
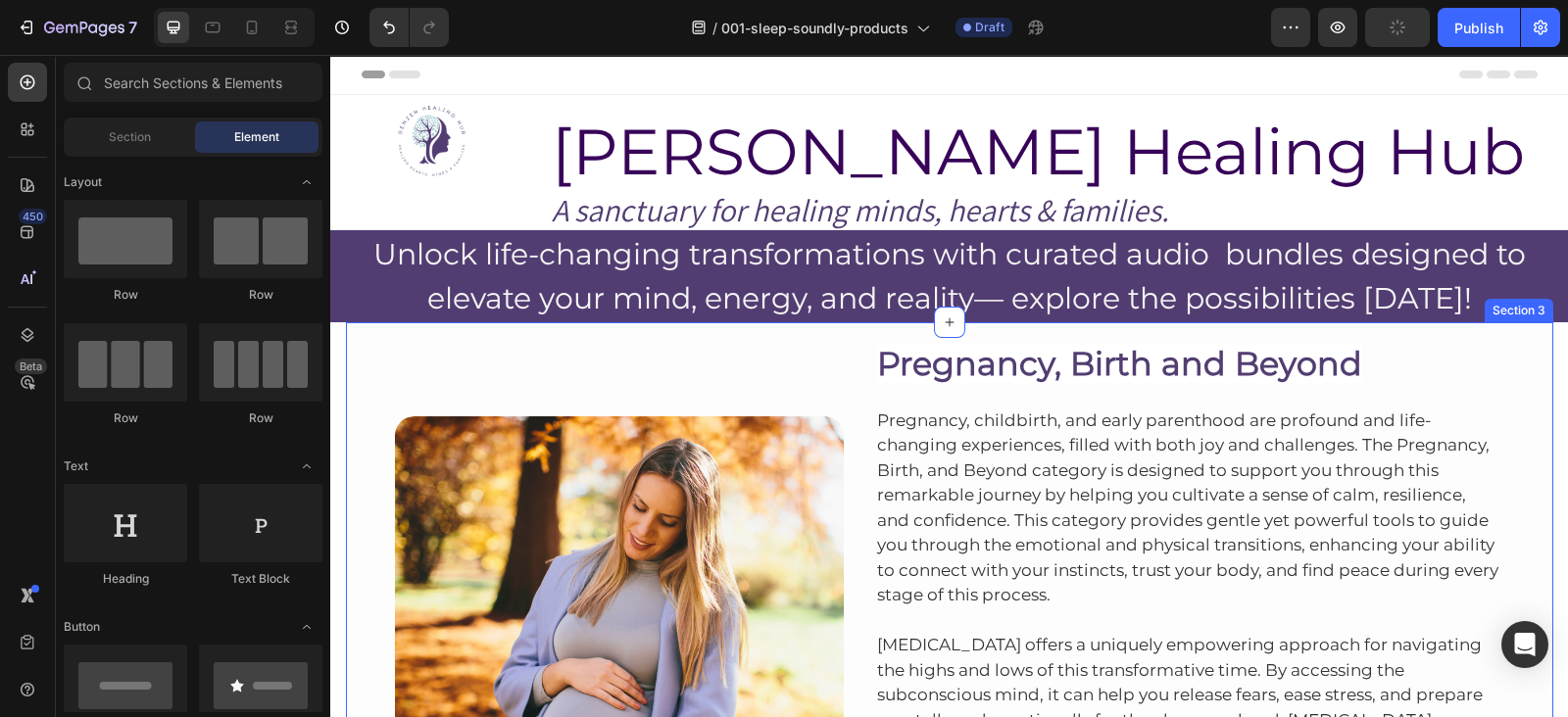
click at [1098, 325] on div "Image Pregnancy, Birth and Beyond Heading Pregnancy, childbirth, and early pare…" at bounding box center [949, 638] width 1207 height 632
drag, startPoint x: 1098, startPoint y: 325, endPoint x: 1499, endPoint y: 278, distance: 403.7
click at [1098, 325] on div "Image Pregnancy, Birth and Beyond Heading Pregnancy, childbirth, and early pare…" at bounding box center [949, 638] width 1207 height 632
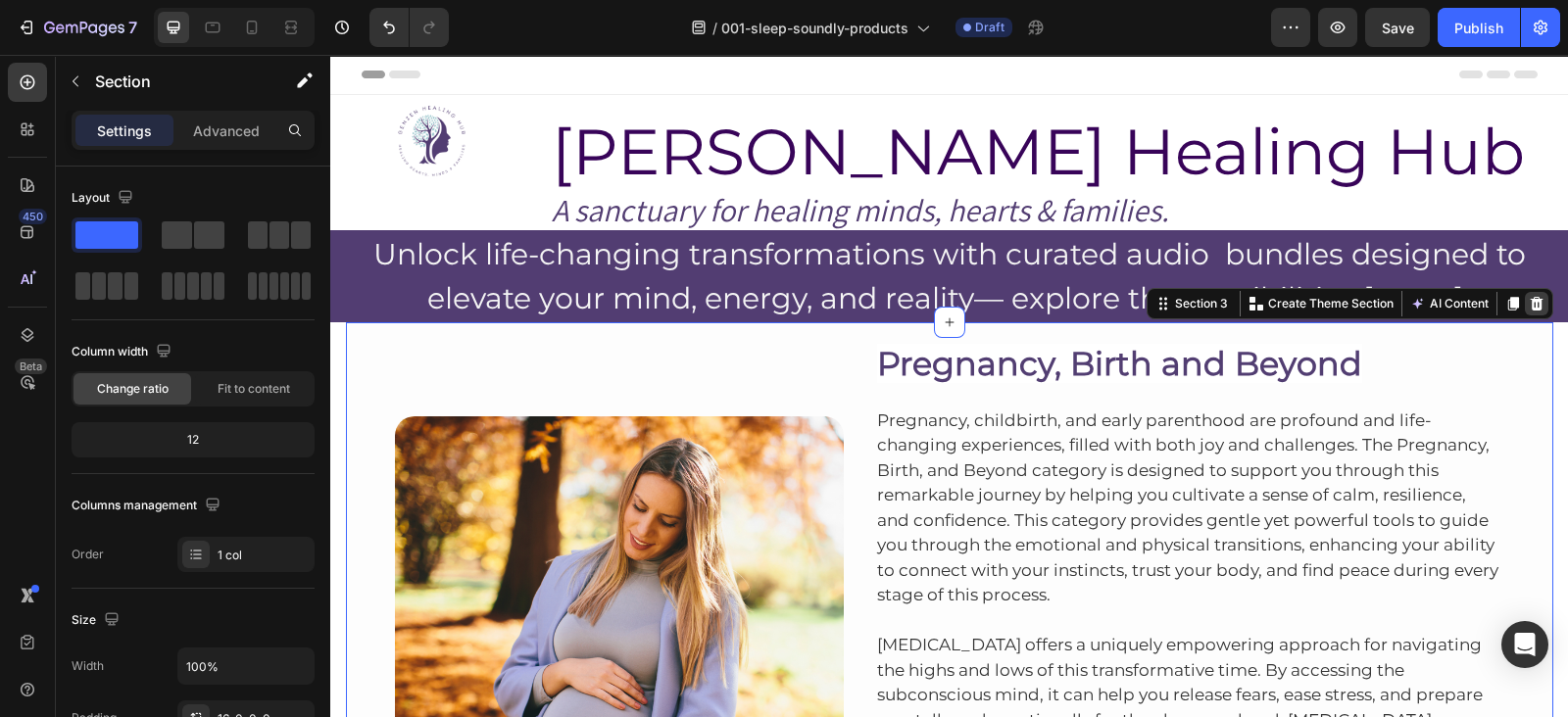
click at [1533, 314] on div at bounding box center [1537, 304] width 24 height 24
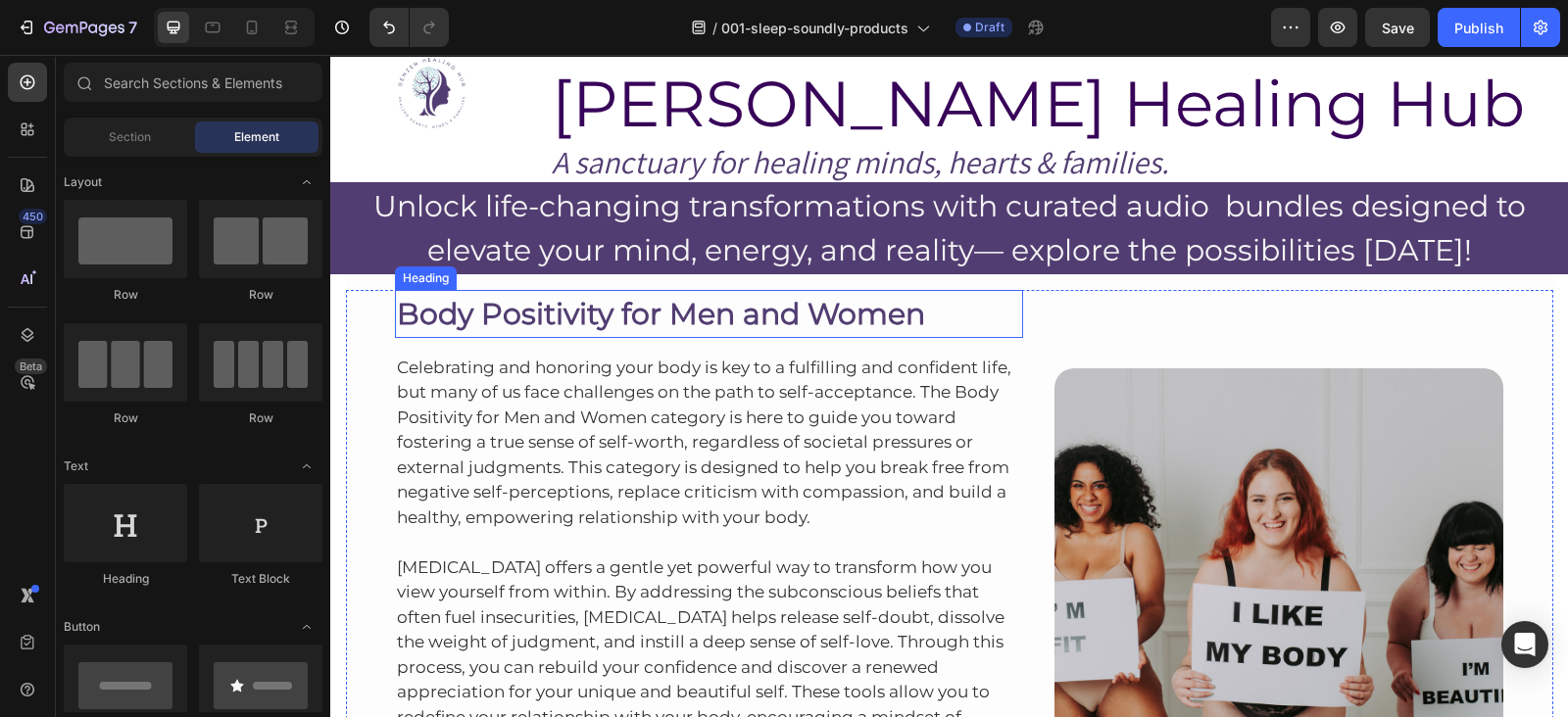
scroll to position [34, 0]
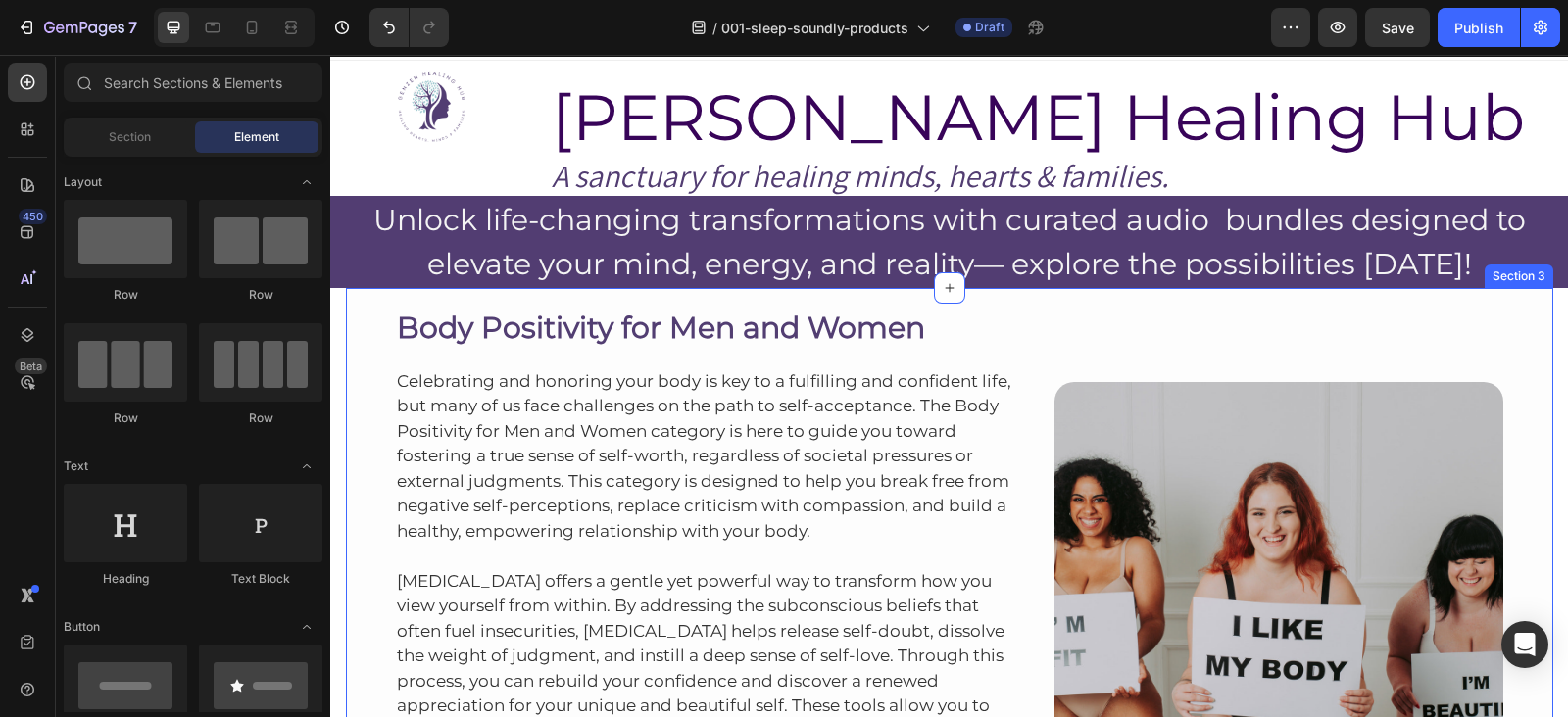
click at [1089, 296] on div "Body Positivity for Men and Women Heading Celebrating and honoring your body is…" at bounding box center [949, 577] width 1207 height 577
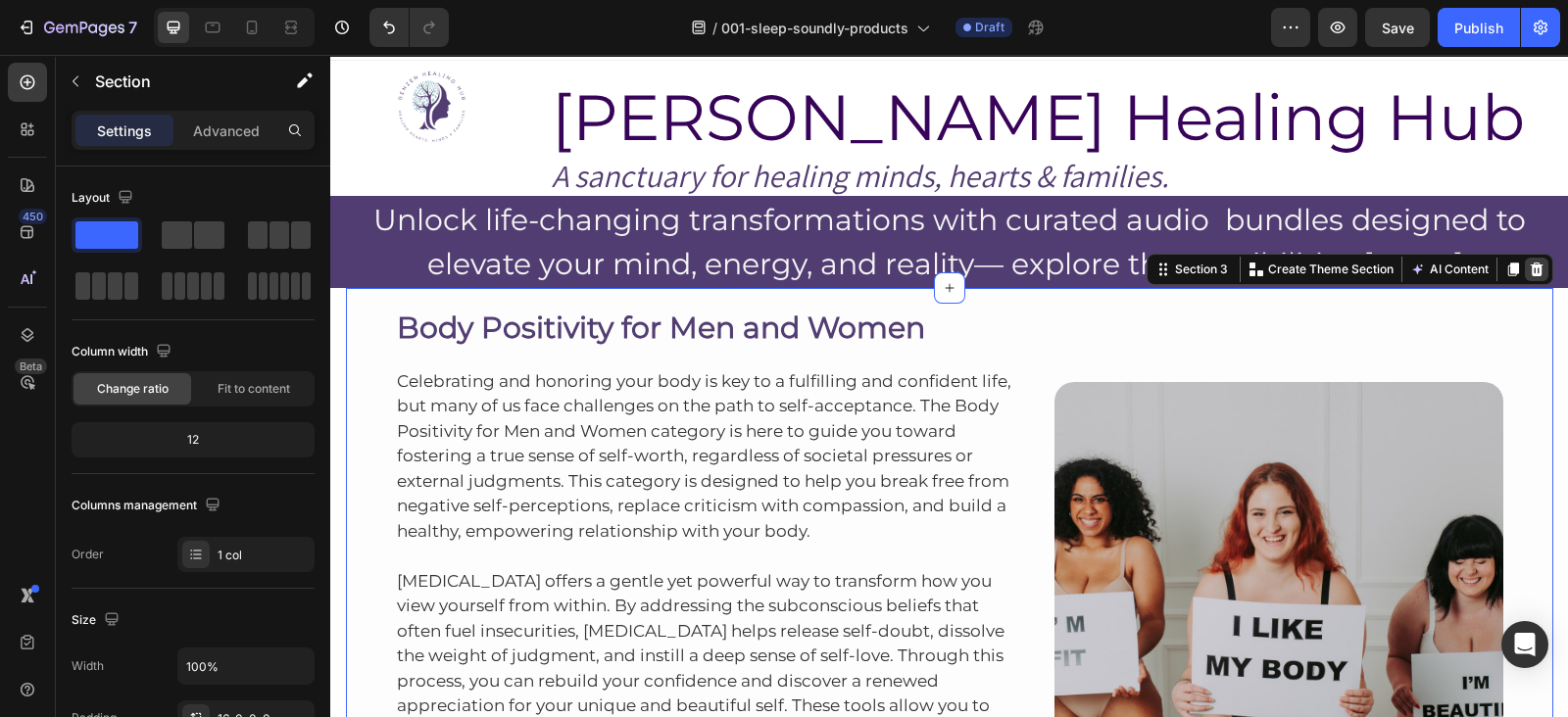
click at [1530, 267] on icon at bounding box center [1536, 270] width 13 height 14
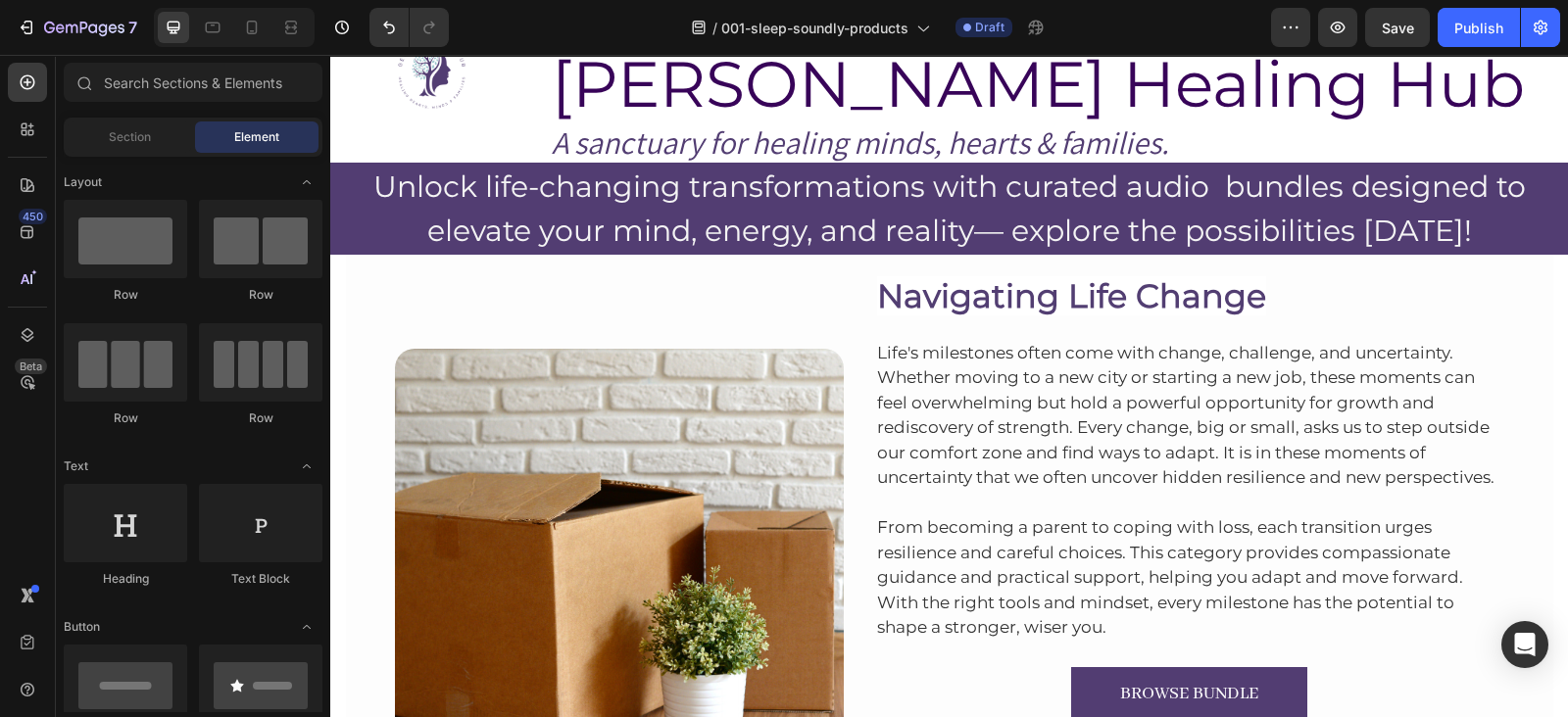
scroll to position [0, 0]
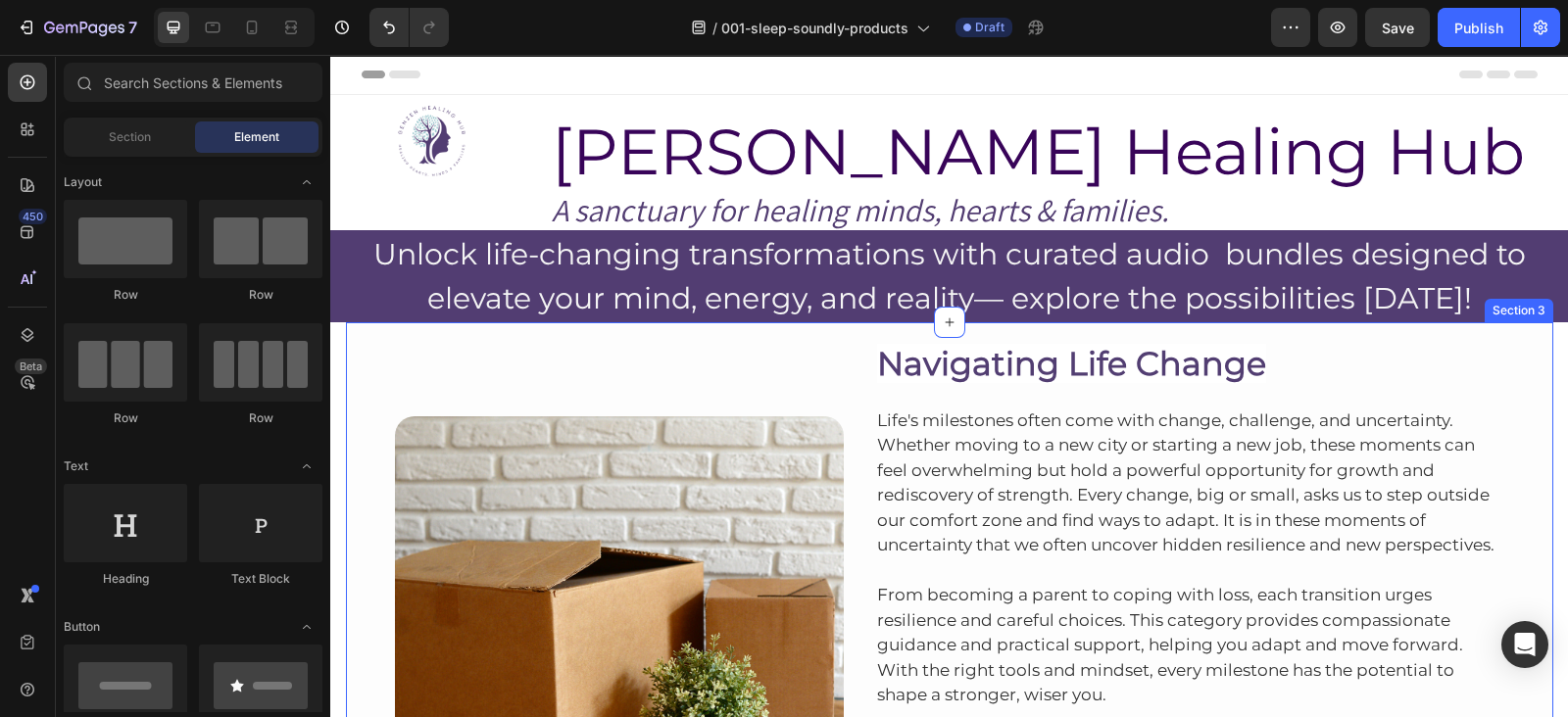
click at [1296, 329] on div "Image Navigating Life Change Heading Life's milestones often come with change, …" at bounding box center [949, 601] width 1207 height 558
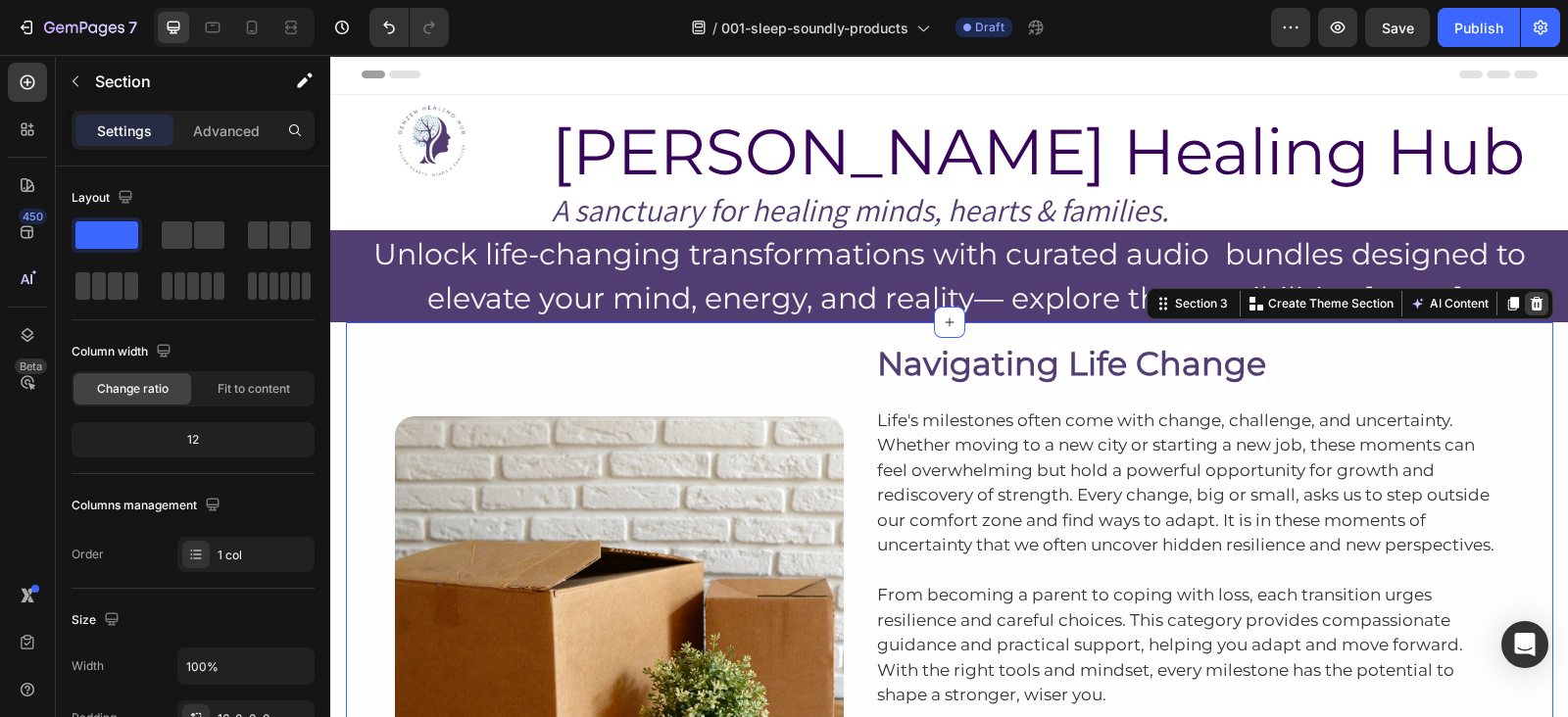
click at [1536, 302] on div at bounding box center [1537, 304] width 24 height 24
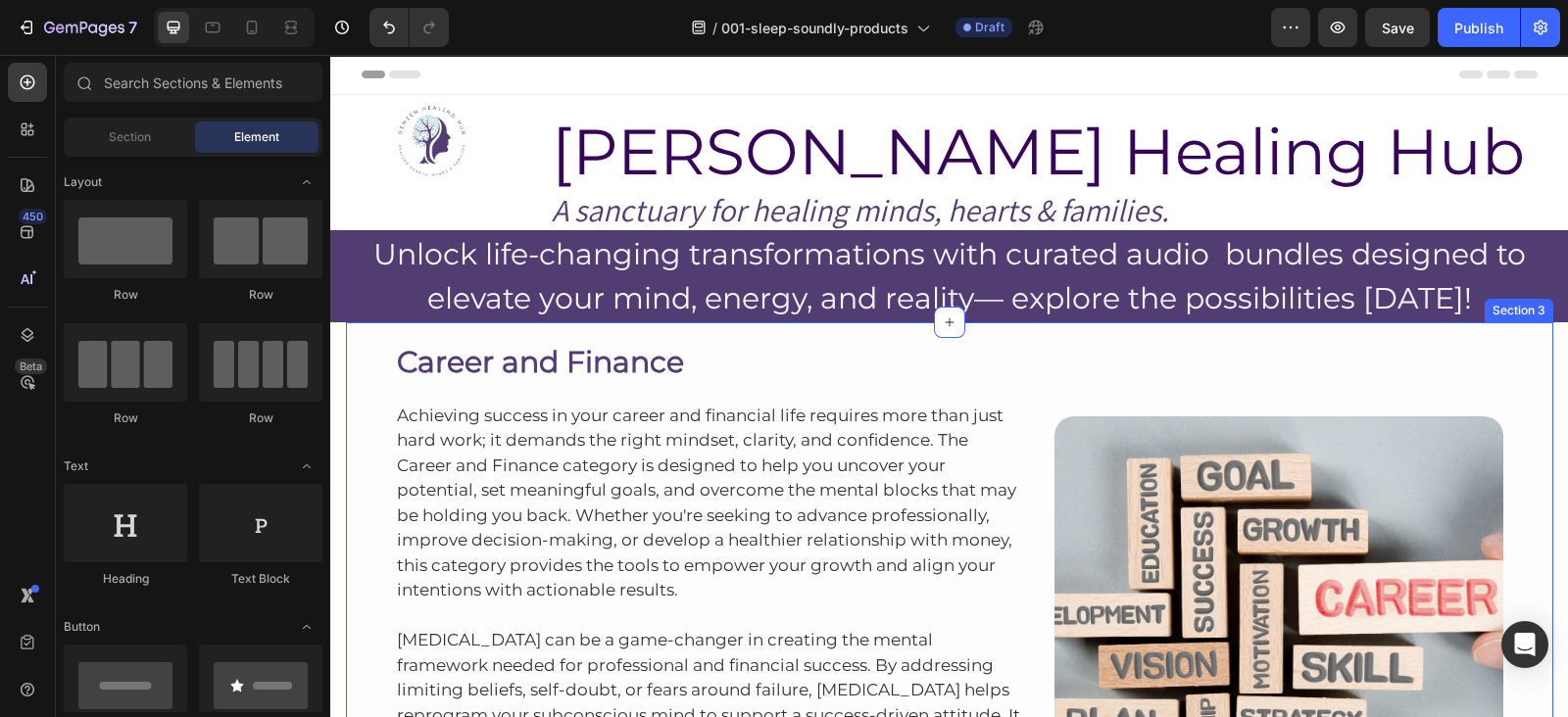
click at [1316, 326] on div "Career and Finance Heading Achieving success in your career and financial life …" at bounding box center [949, 623] width 1207 height 602
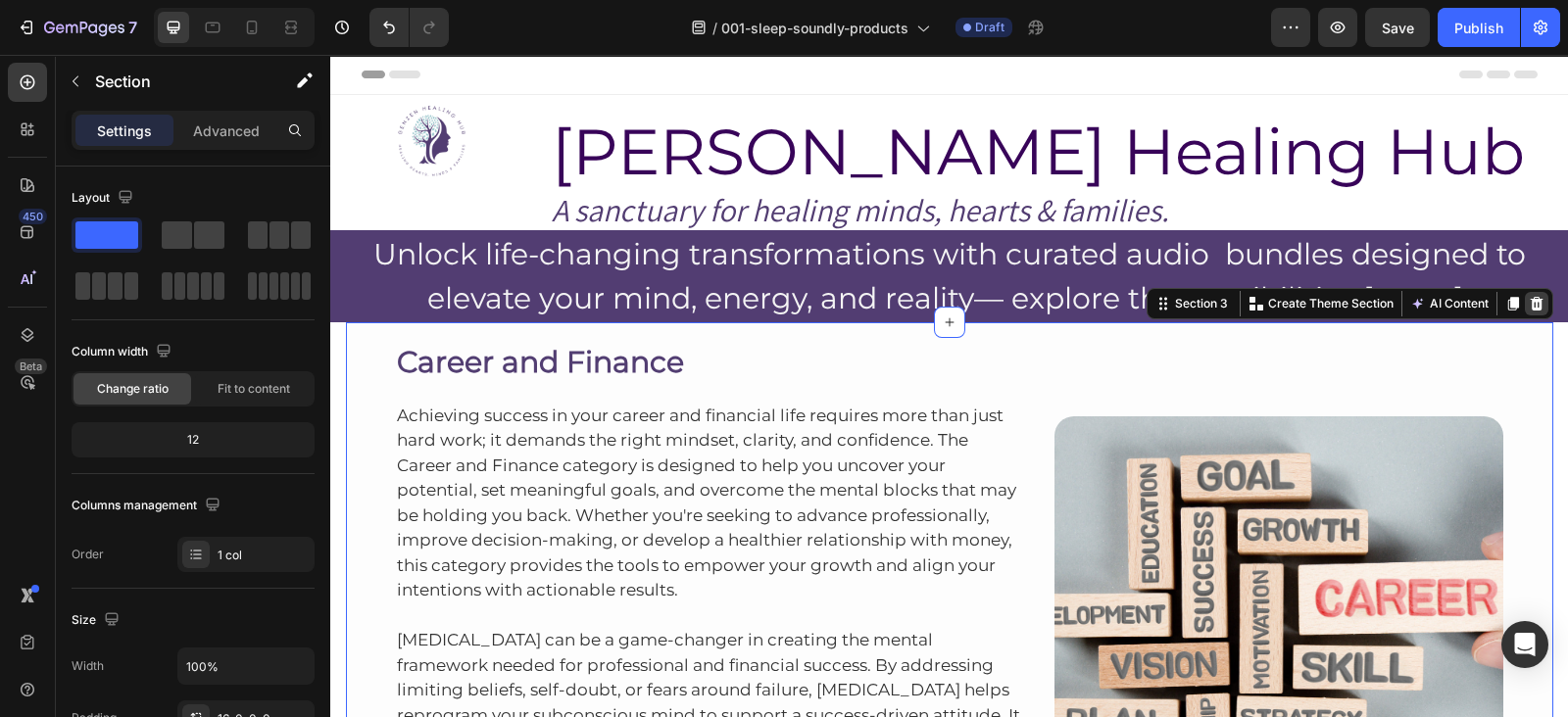
click at [1533, 296] on icon at bounding box center [1537, 304] width 16 height 16
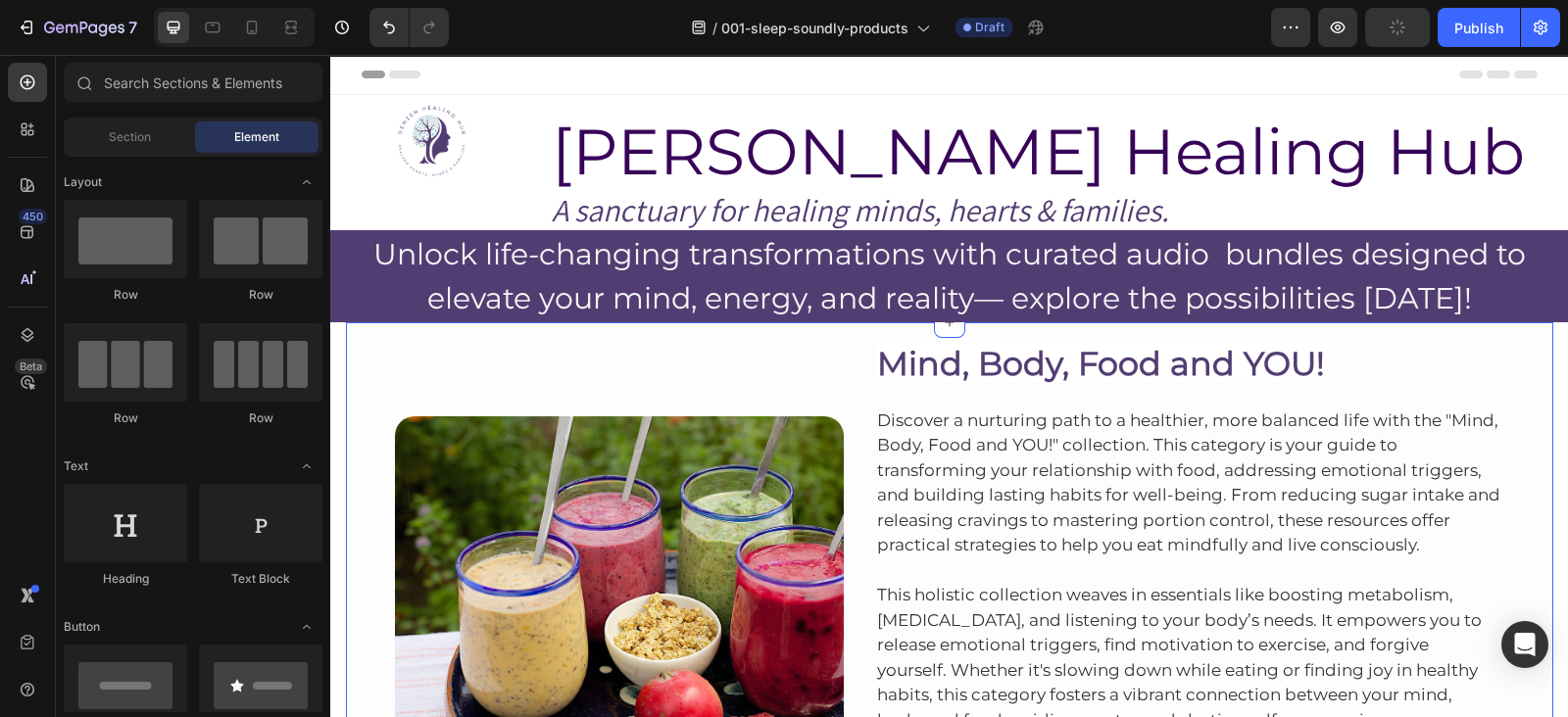
click at [1182, 332] on div "Image Mind, Body, Food and YOU! Heading Discover a nurturing path to a healthie…" at bounding box center [949, 601] width 1207 height 558
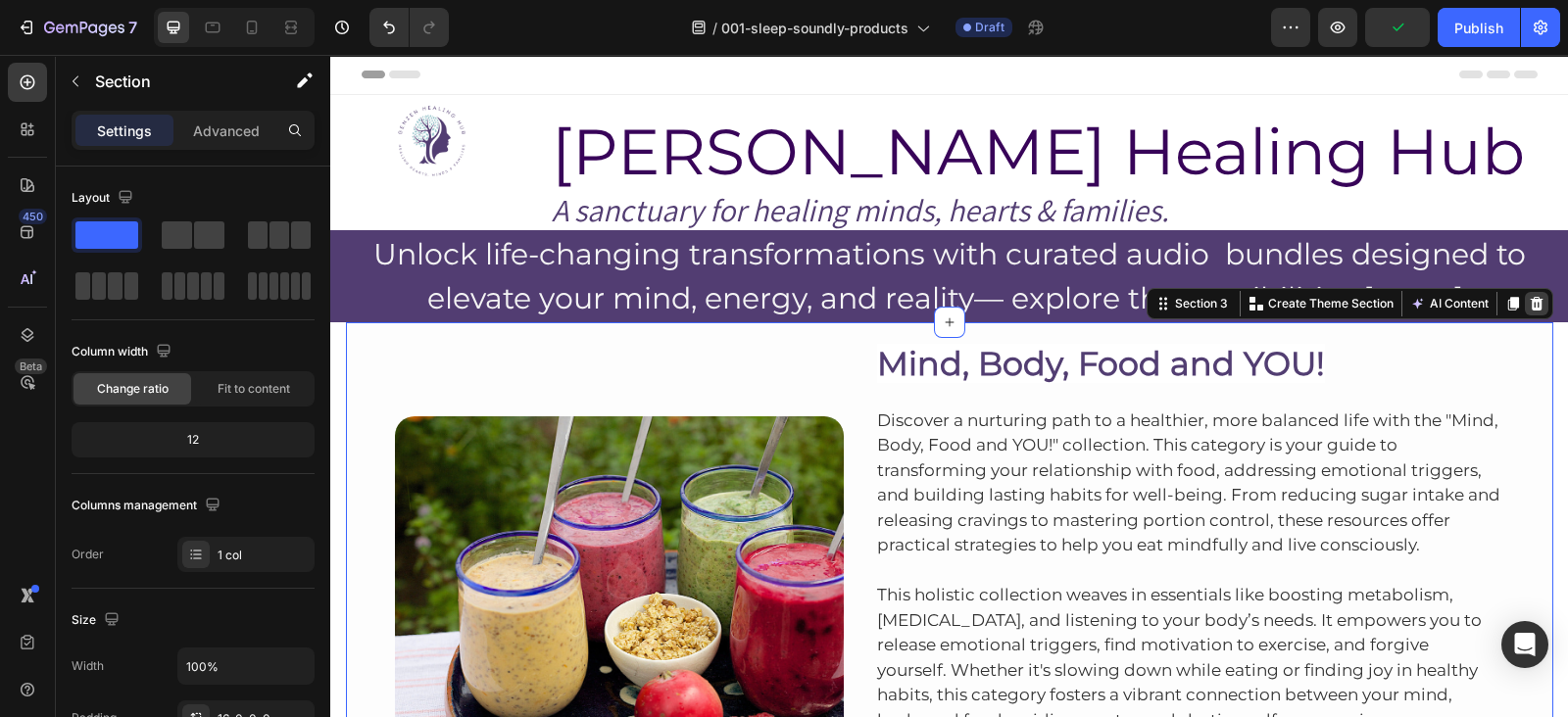
click at [1536, 306] on div at bounding box center [1537, 304] width 24 height 24
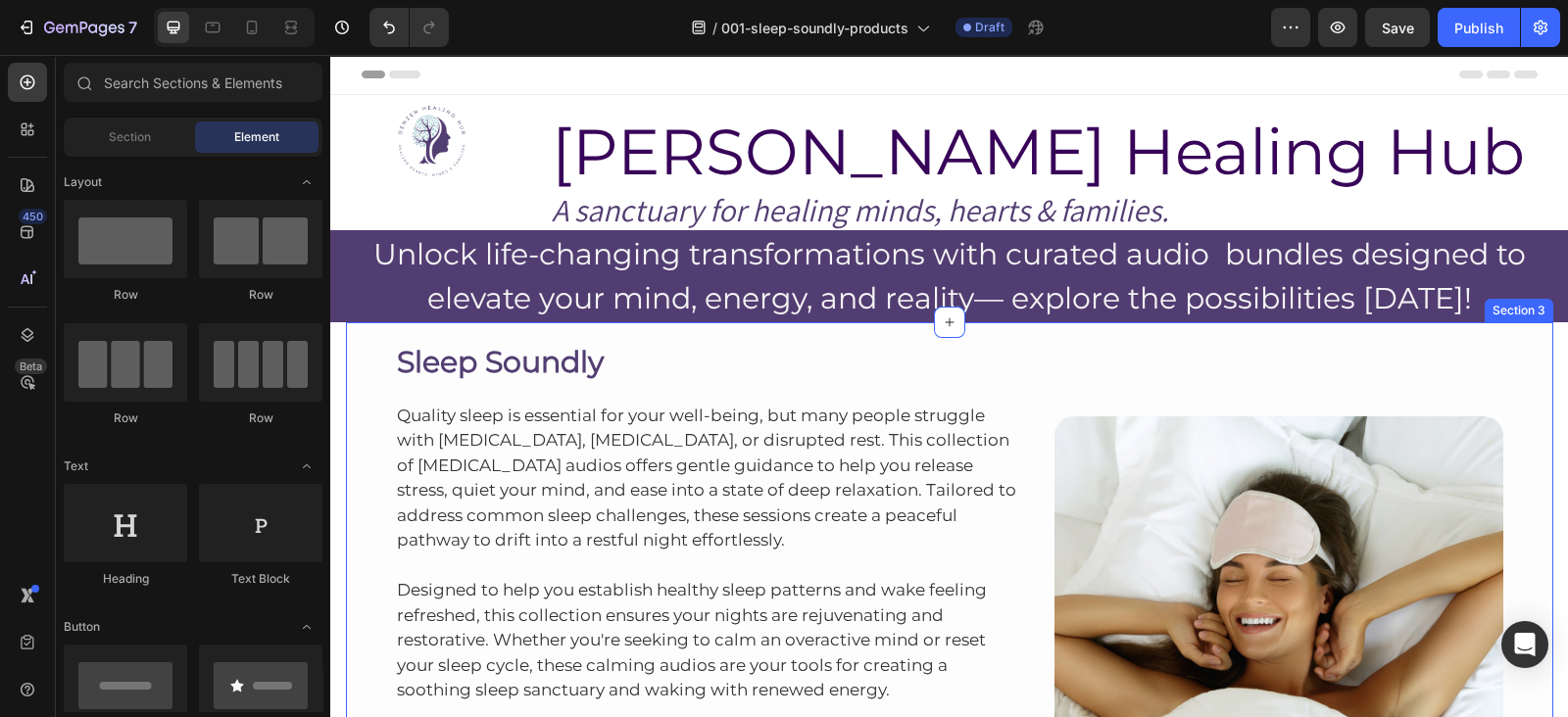
click at [1264, 336] on div "Sleep Soundly Heading Quality sleep is essential for your well-being, but many …" at bounding box center [949, 601] width 1207 height 558
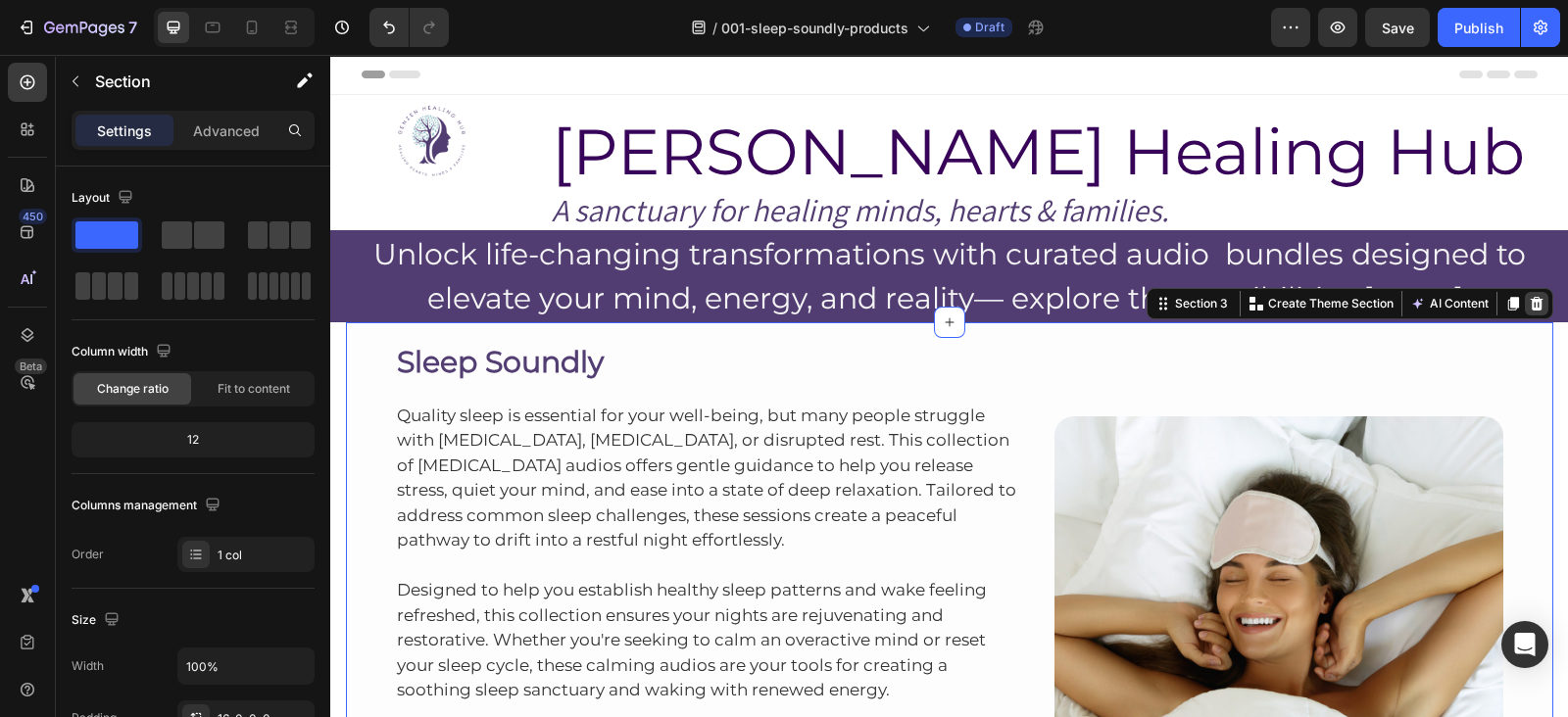
click at [1530, 299] on icon at bounding box center [1536, 304] width 13 height 14
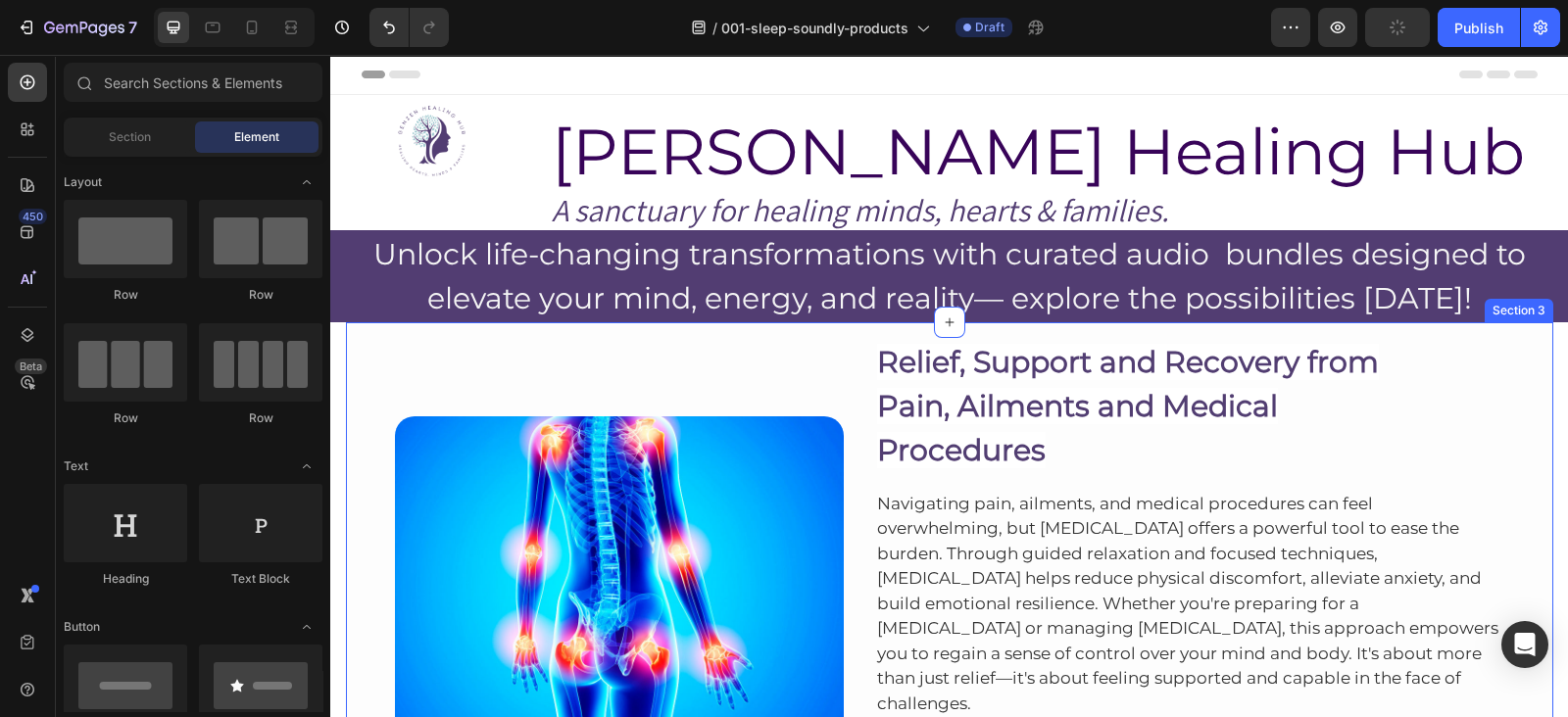
click at [1323, 337] on div "Image Relief, Support and Recovery from Pain, Ailments and Medical Procedures H…" at bounding box center [949, 680] width 1207 height 715
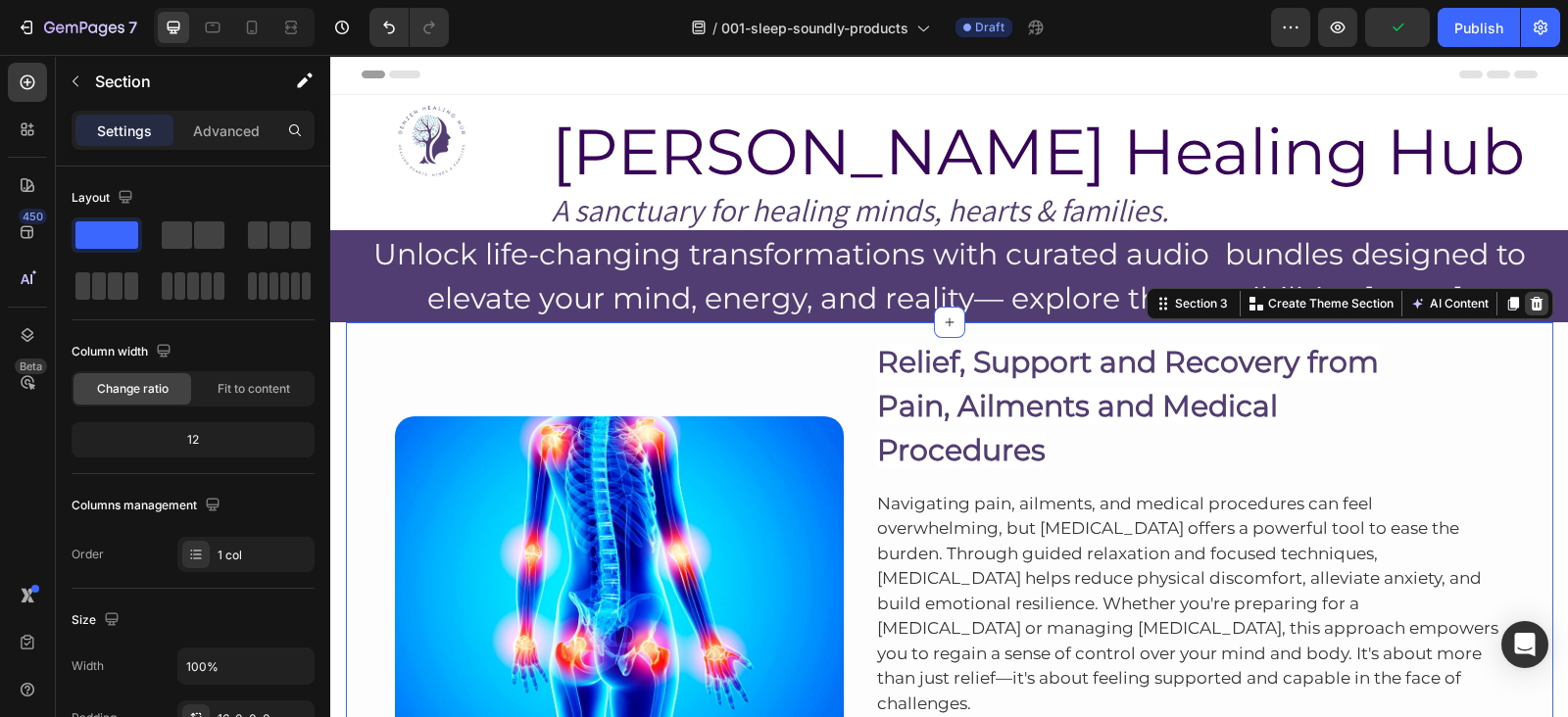
click at [1529, 297] on icon at bounding box center [1537, 304] width 16 height 16
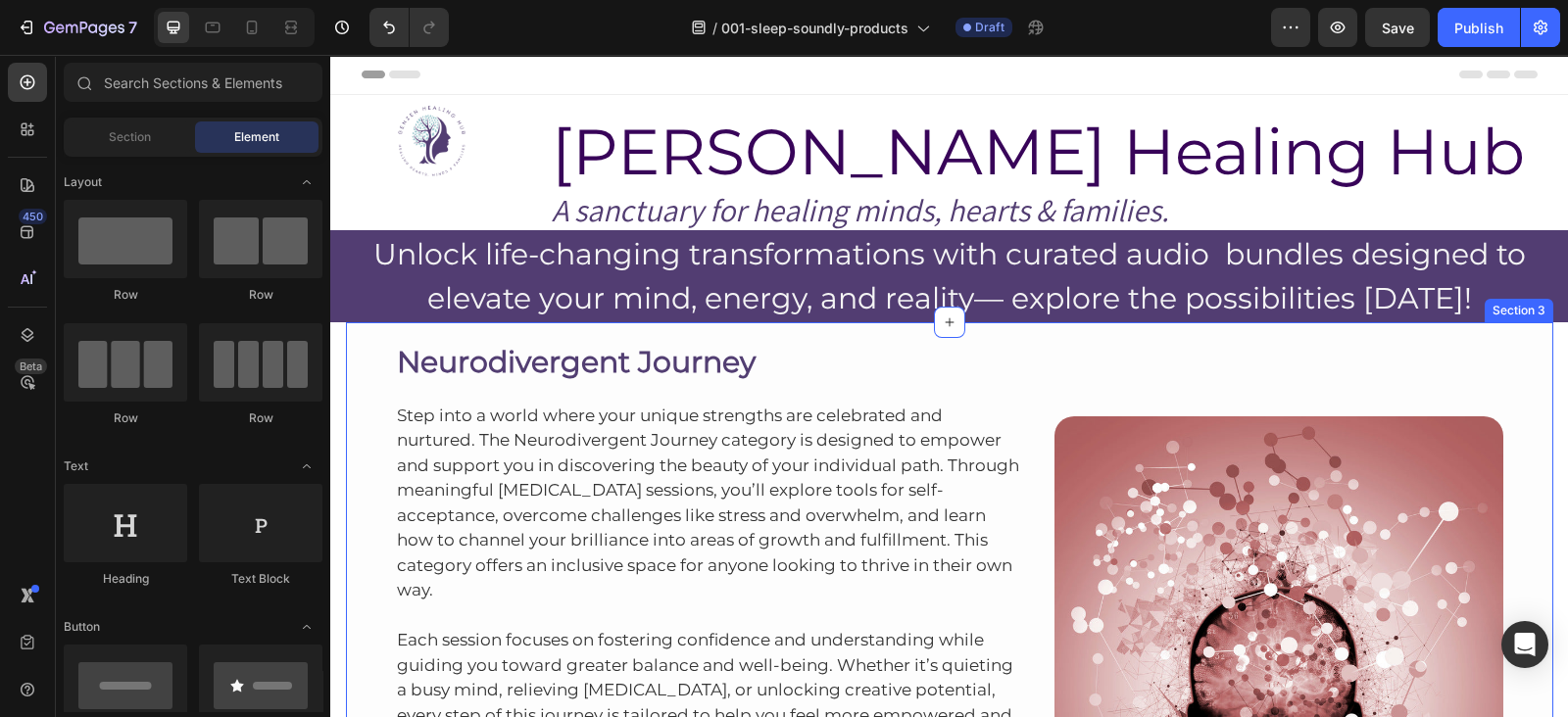
click at [1096, 331] on div "Neurodivergent Journey Heading Step into a world where your unique strengths ar…" at bounding box center [949, 601] width 1207 height 558
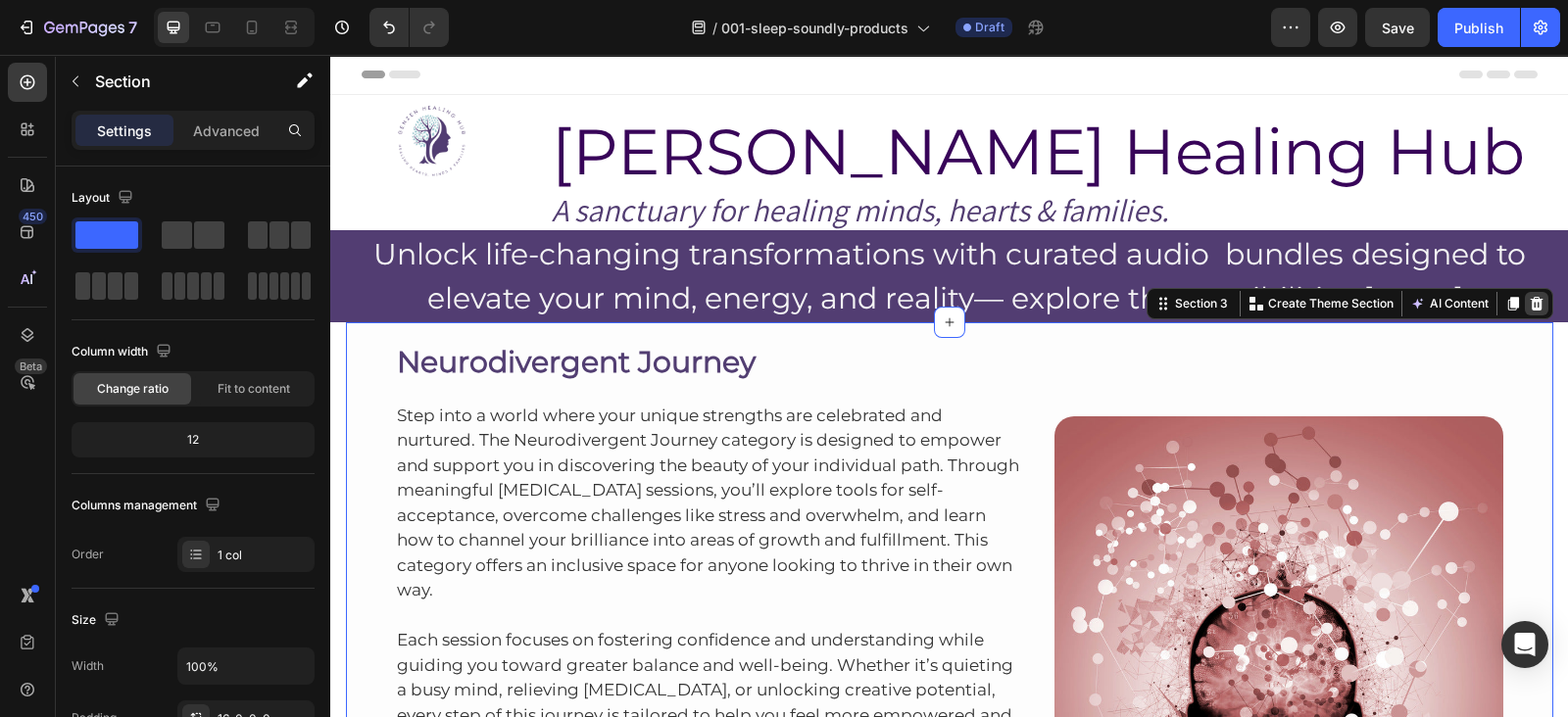
click at [1529, 307] on icon at bounding box center [1537, 304] width 16 height 16
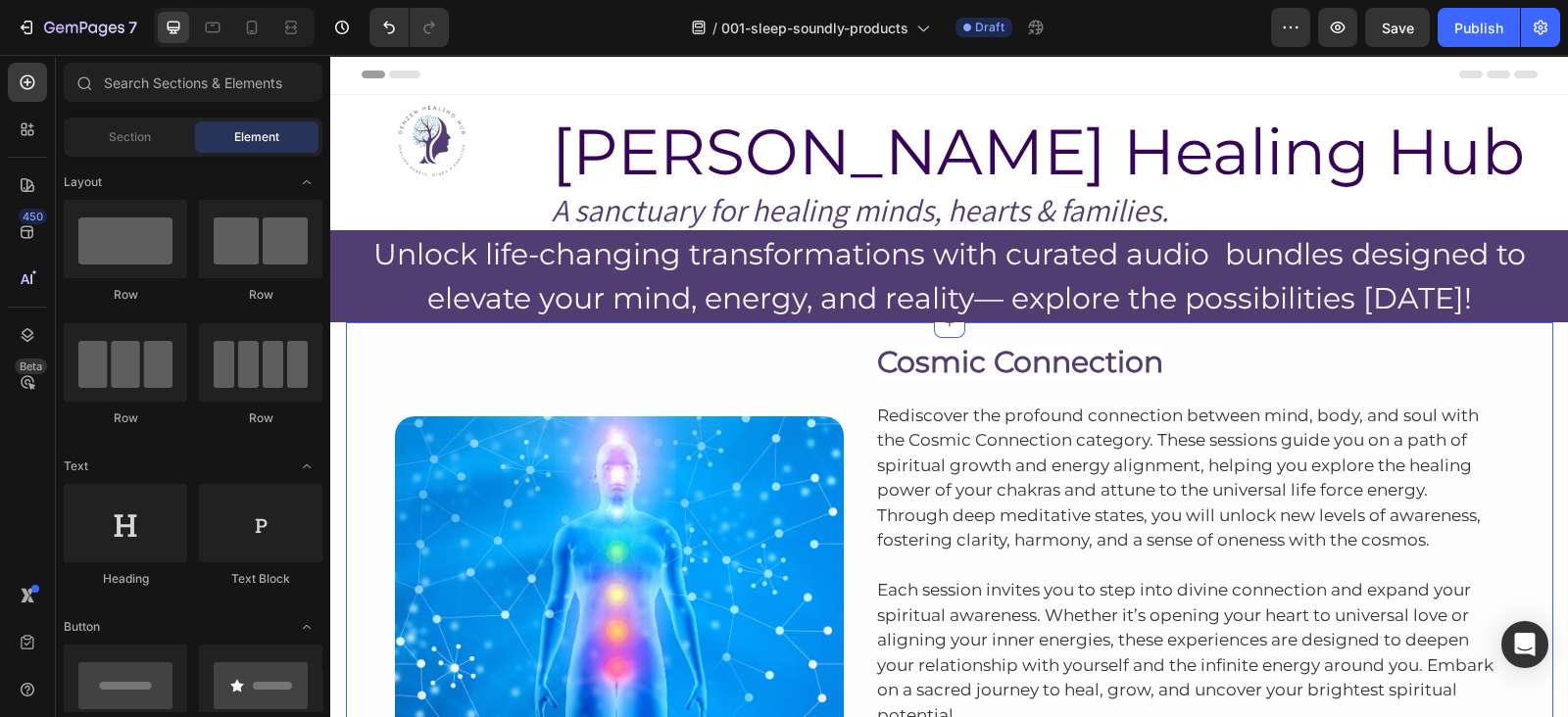
click at [1341, 328] on div "Image Cosmic Connection Heading Rediscover the profound connection between mind…" at bounding box center [949, 601] width 1207 height 558
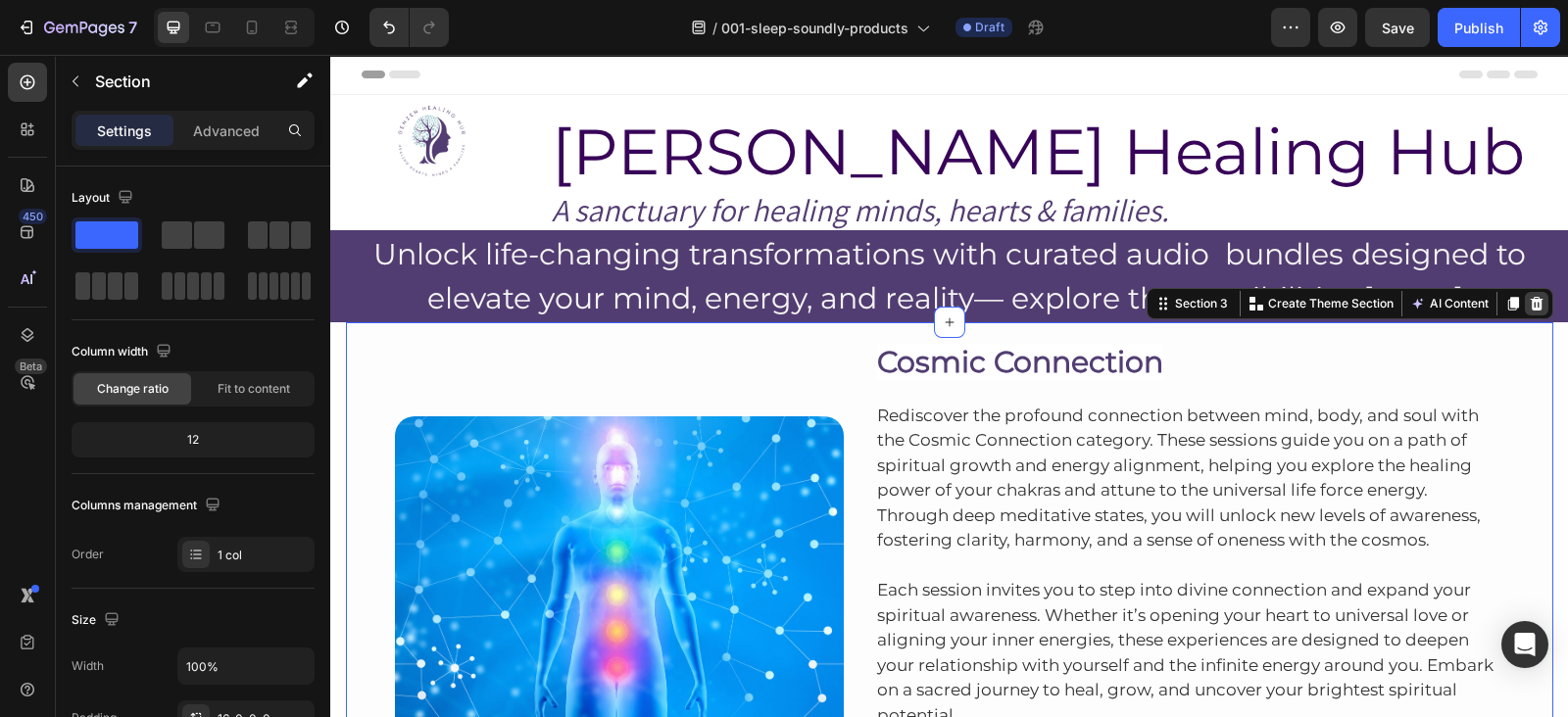
click at [1534, 310] on icon at bounding box center [1537, 304] width 16 height 16
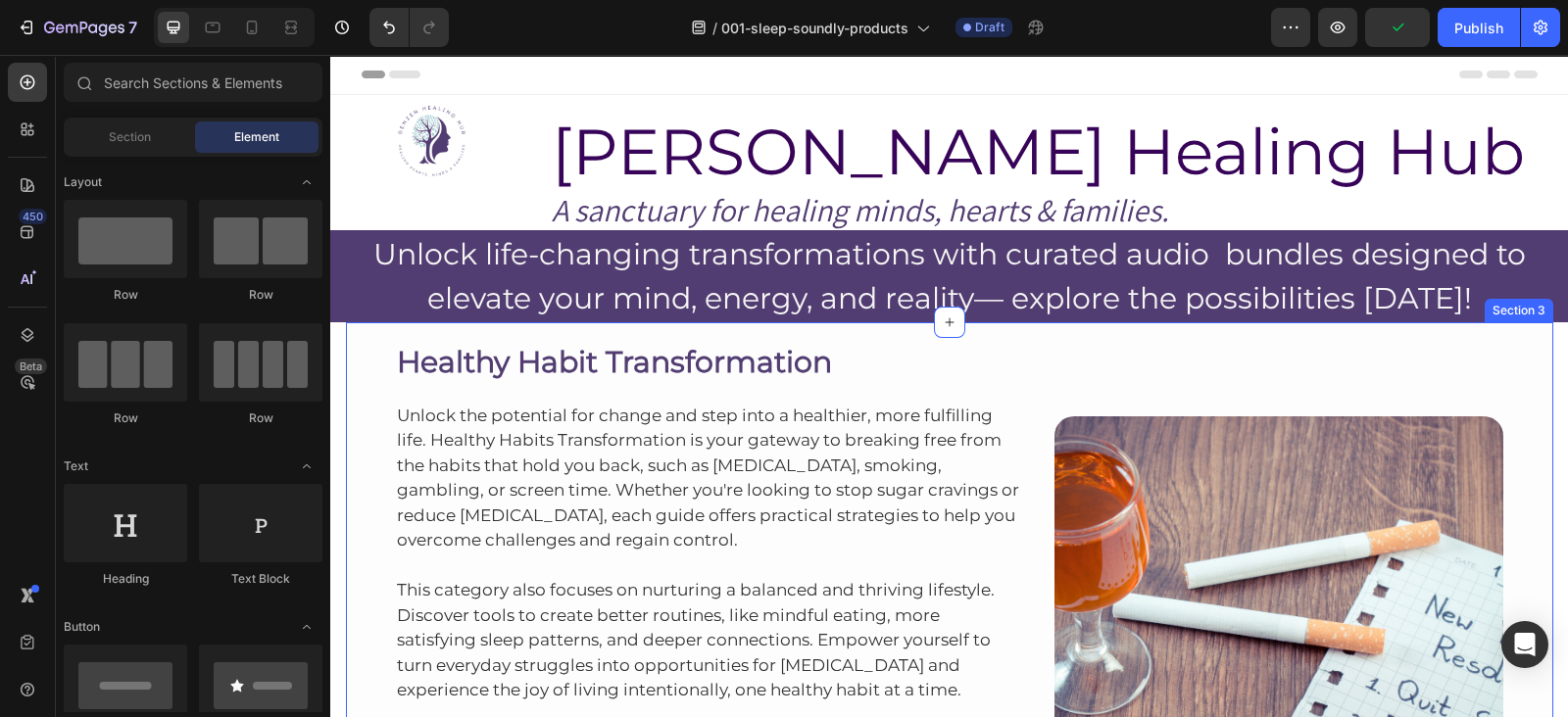
click at [1126, 326] on div "Healthy Habit Transformation Heading Unlock the potential for change and step i…" at bounding box center [949, 601] width 1207 height 558
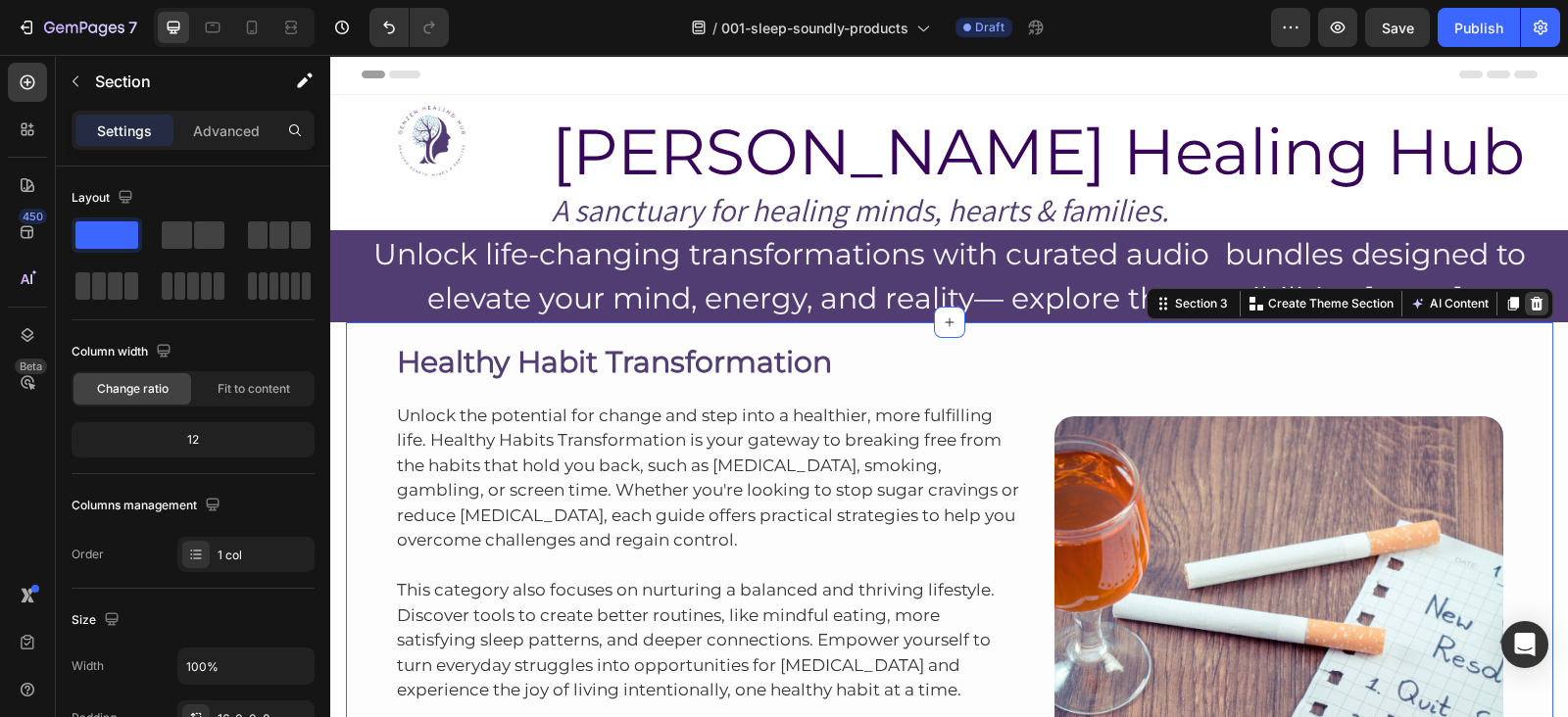
click at [1530, 305] on icon at bounding box center [1536, 304] width 13 height 14
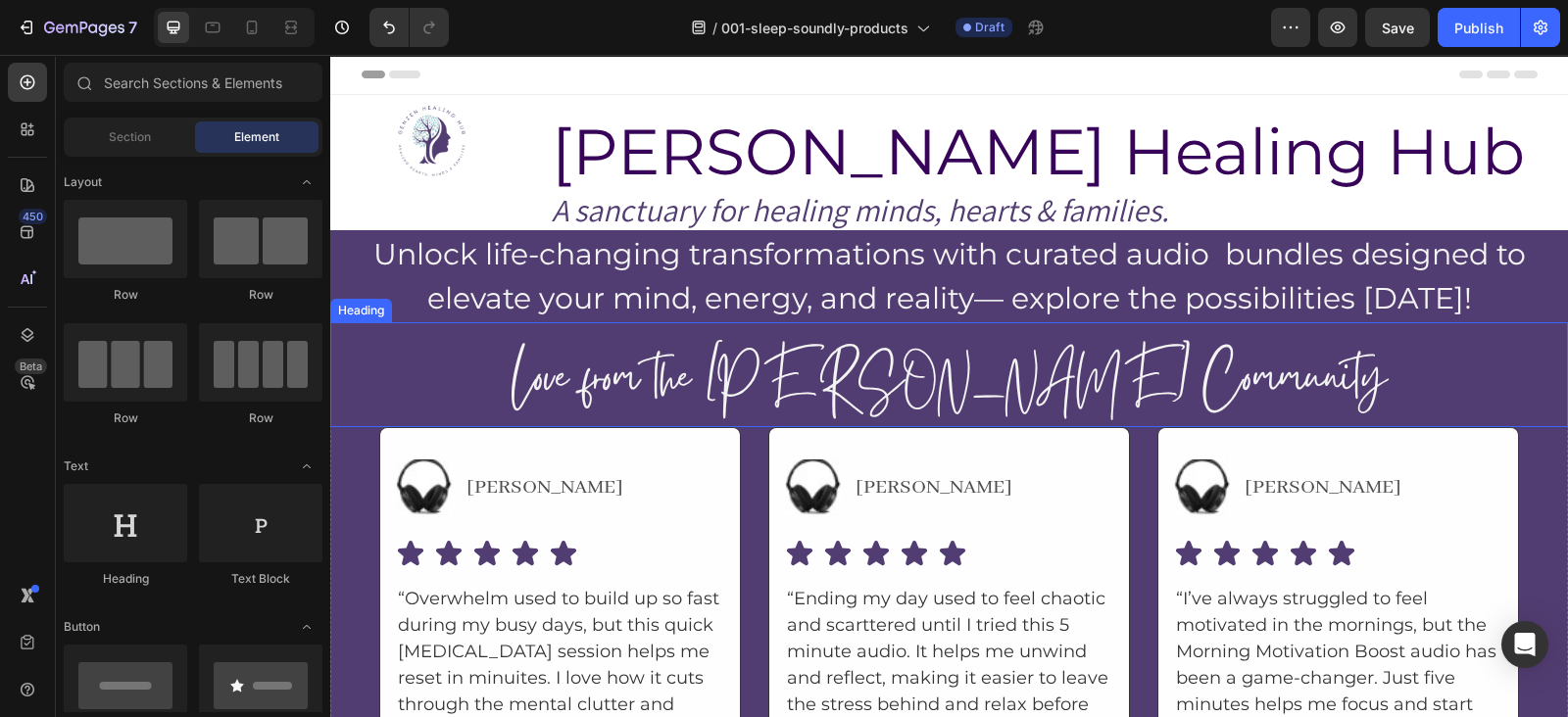
click at [1347, 374] on h2 "Love from the GenZen Community" at bounding box center [950, 382] width 1176 height 89
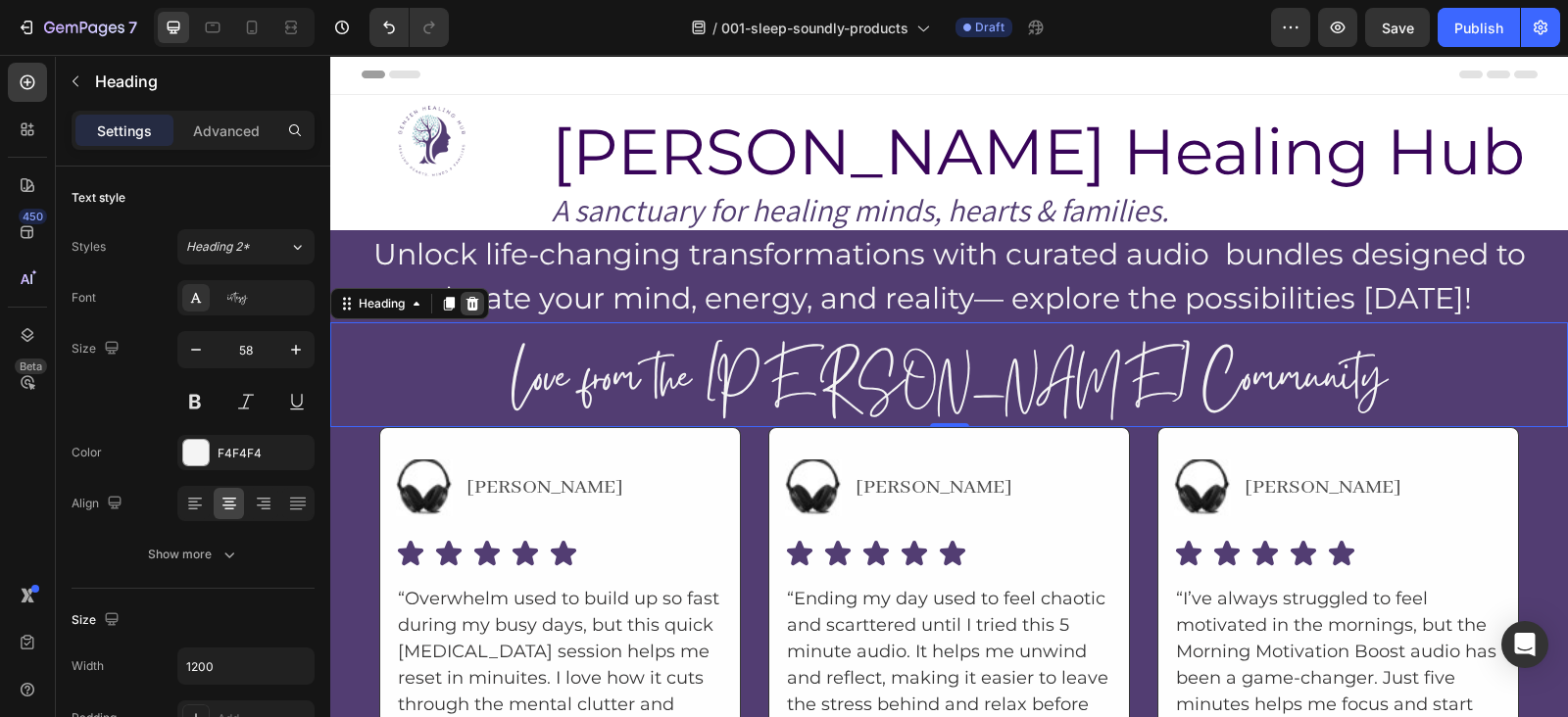
click at [465, 306] on icon at bounding box center [472, 304] width 16 height 16
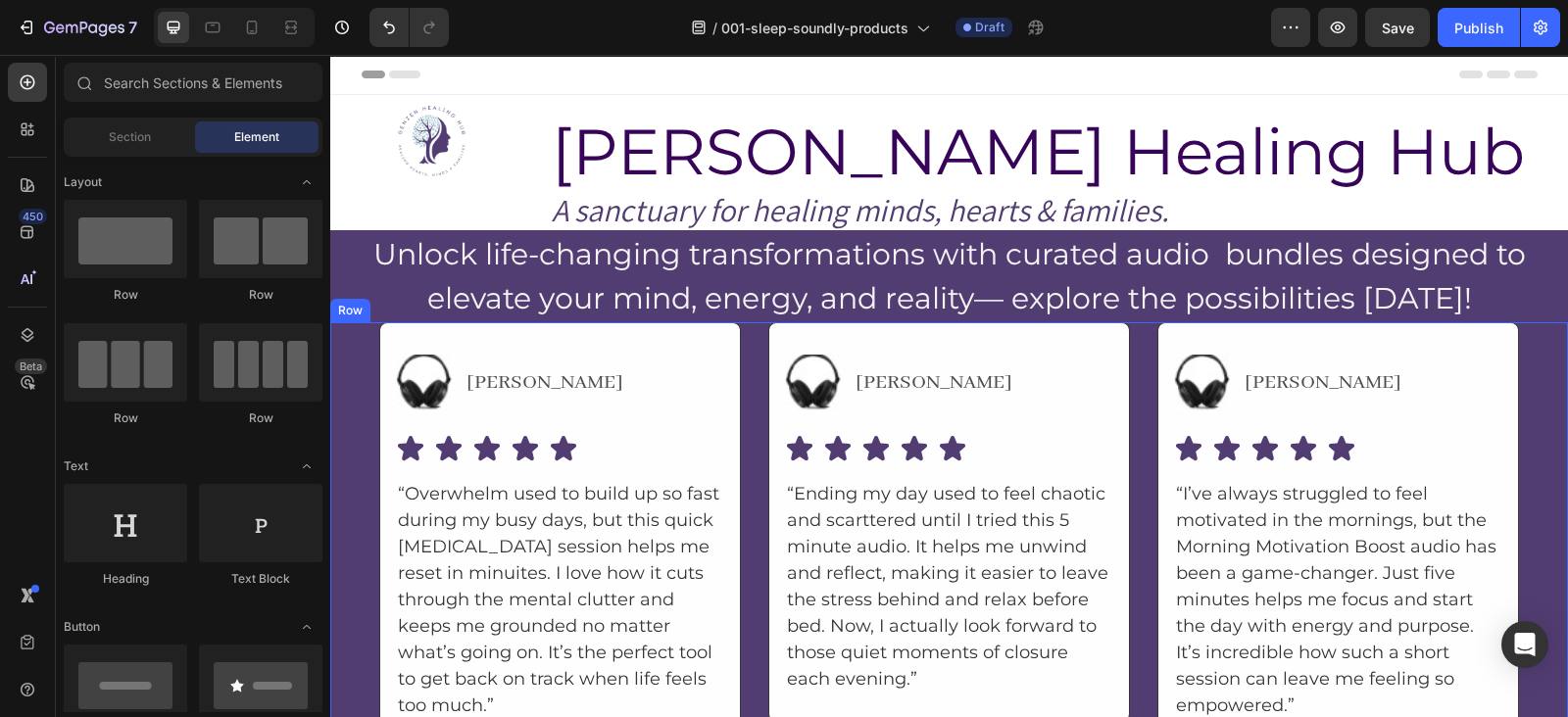
click at [1523, 331] on div "Image Holly Text Block Advanced List Icon Icon Icon Icon Icon Icon List “Overwh…" at bounding box center [949, 543] width 1237 height 442
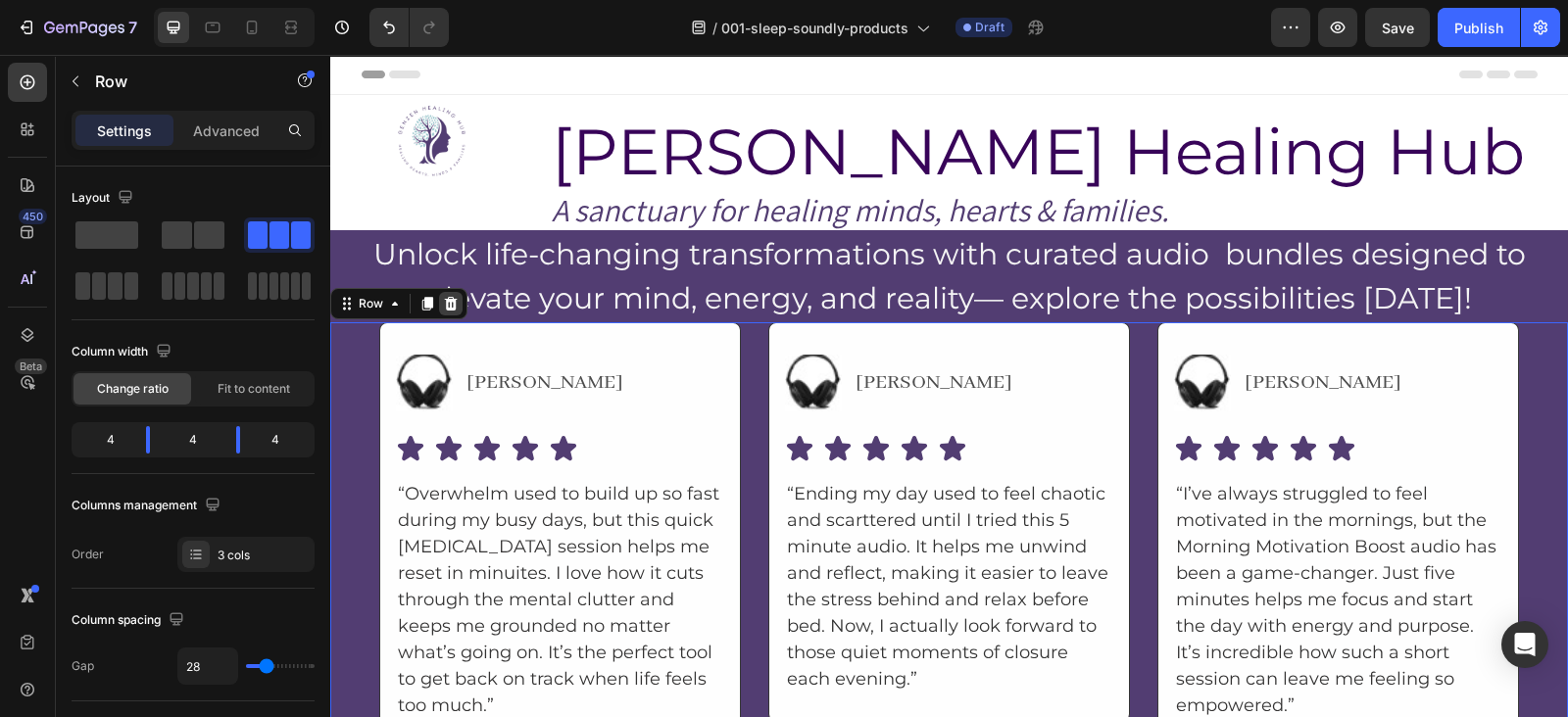
click at [446, 306] on icon at bounding box center [451, 304] width 13 height 14
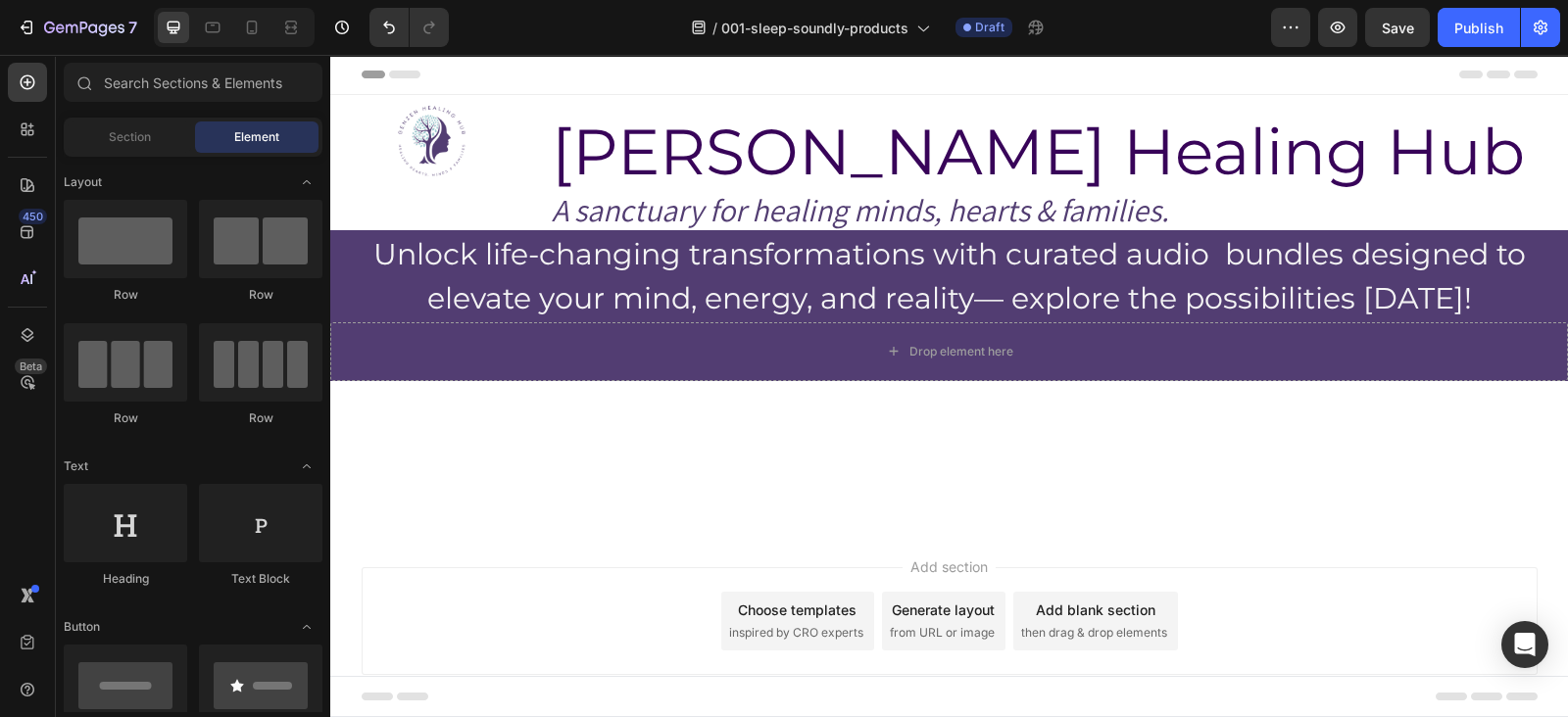
scroll to position [51, 0]
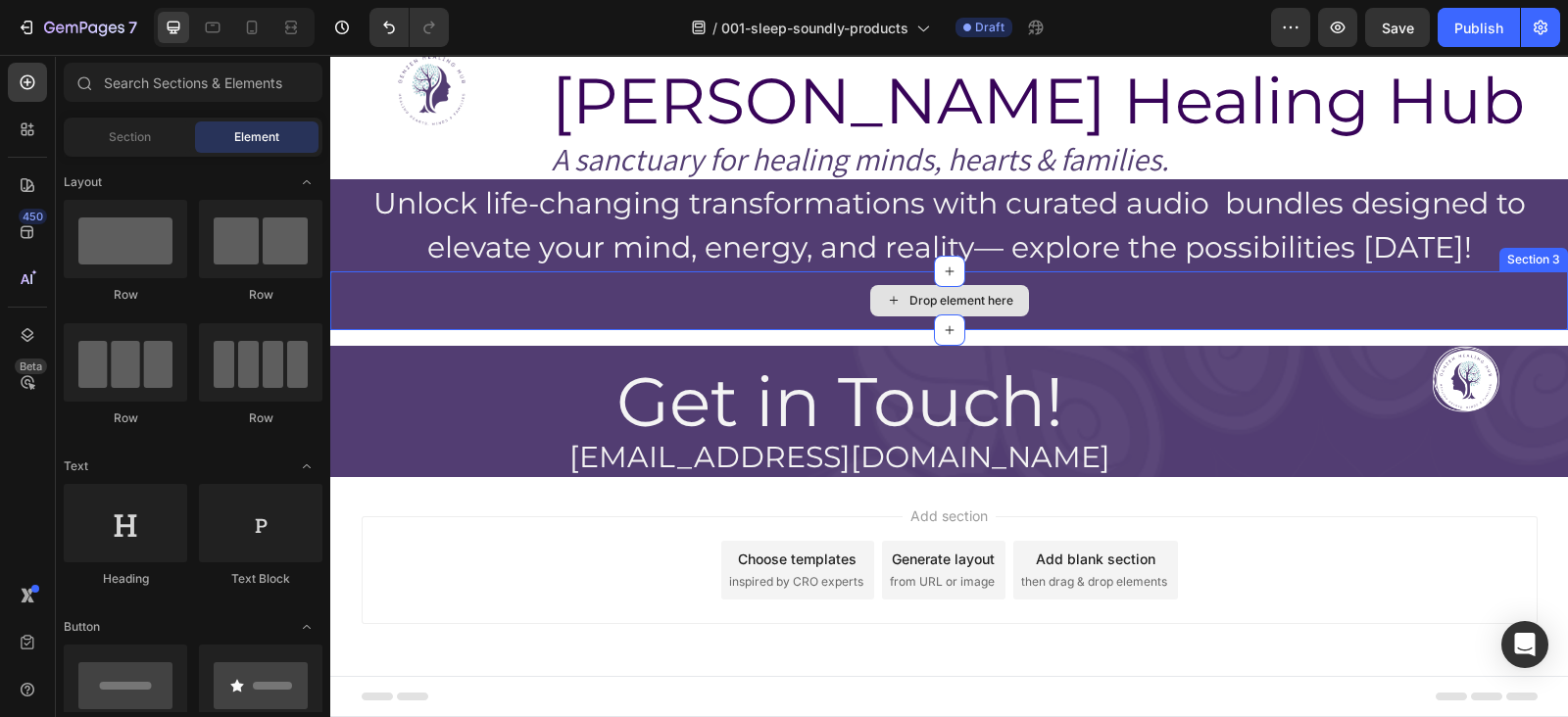
click at [1421, 291] on div "Drop element here" at bounding box center [949, 301] width 1237 height 59
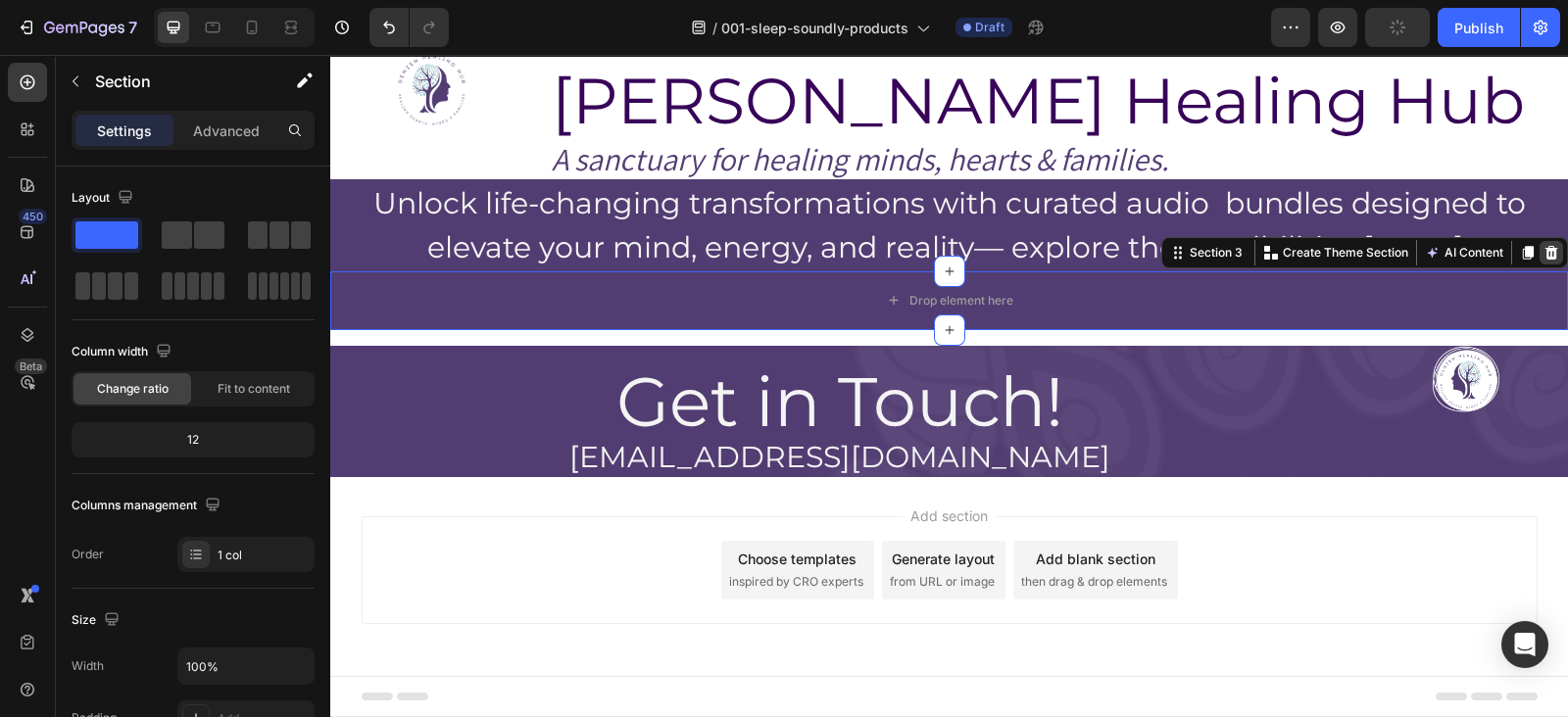
click at [1544, 251] on icon at bounding box center [1552, 253] width 16 height 16
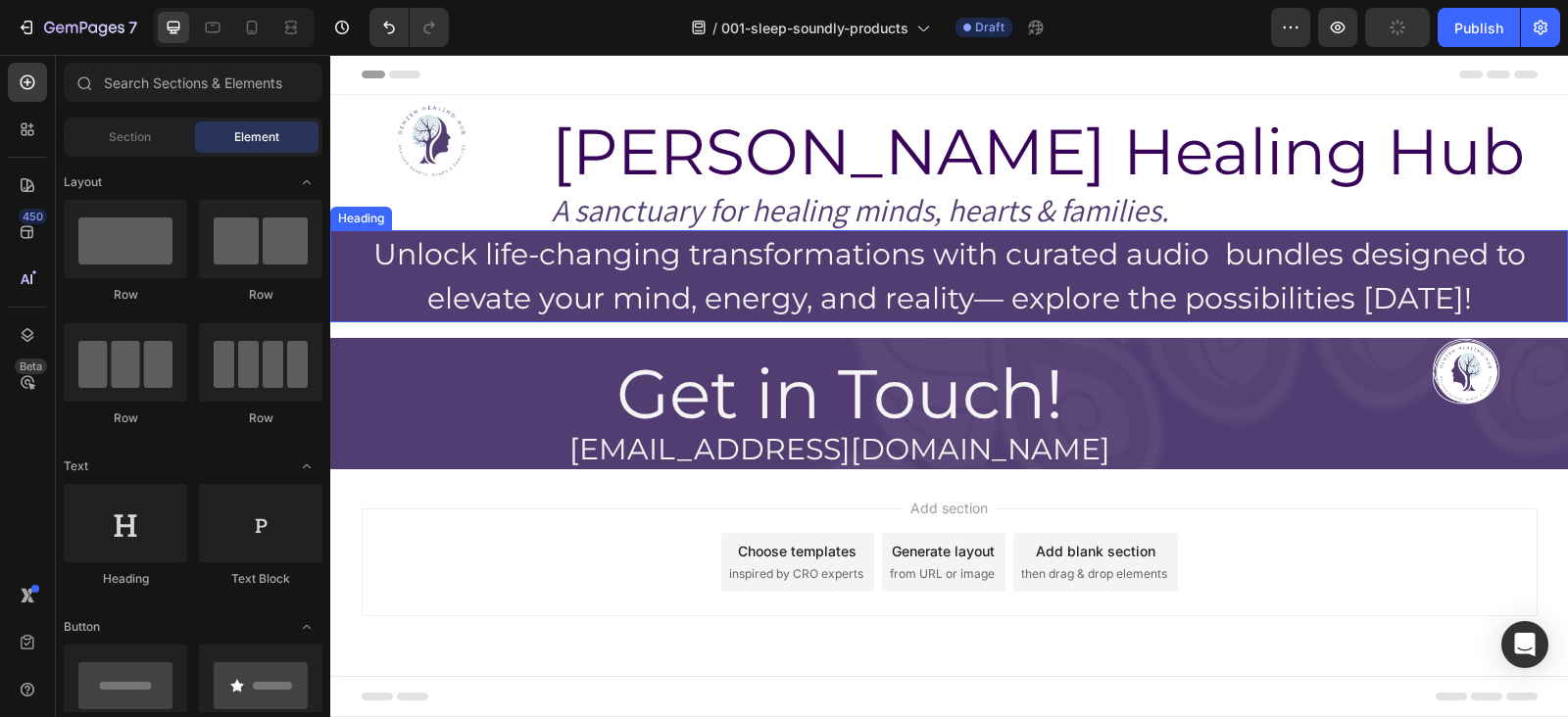
click at [730, 254] on h2 "Unlock life-changing transformations with curated audio bundles designed to ele…" at bounding box center [949, 277] width 1237 height 92
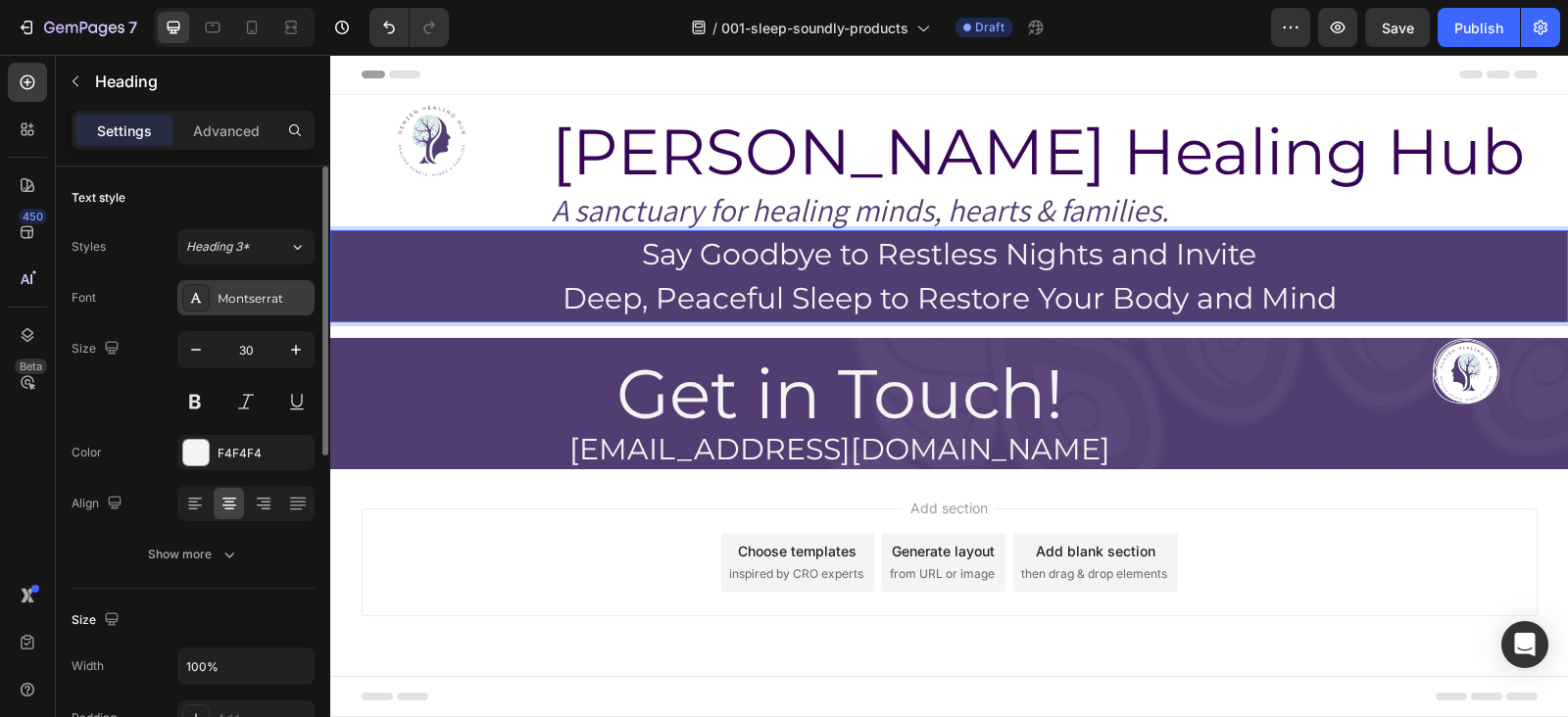
click at [255, 314] on div "Montserrat" at bounding box center [246, 298] width 137 height 35
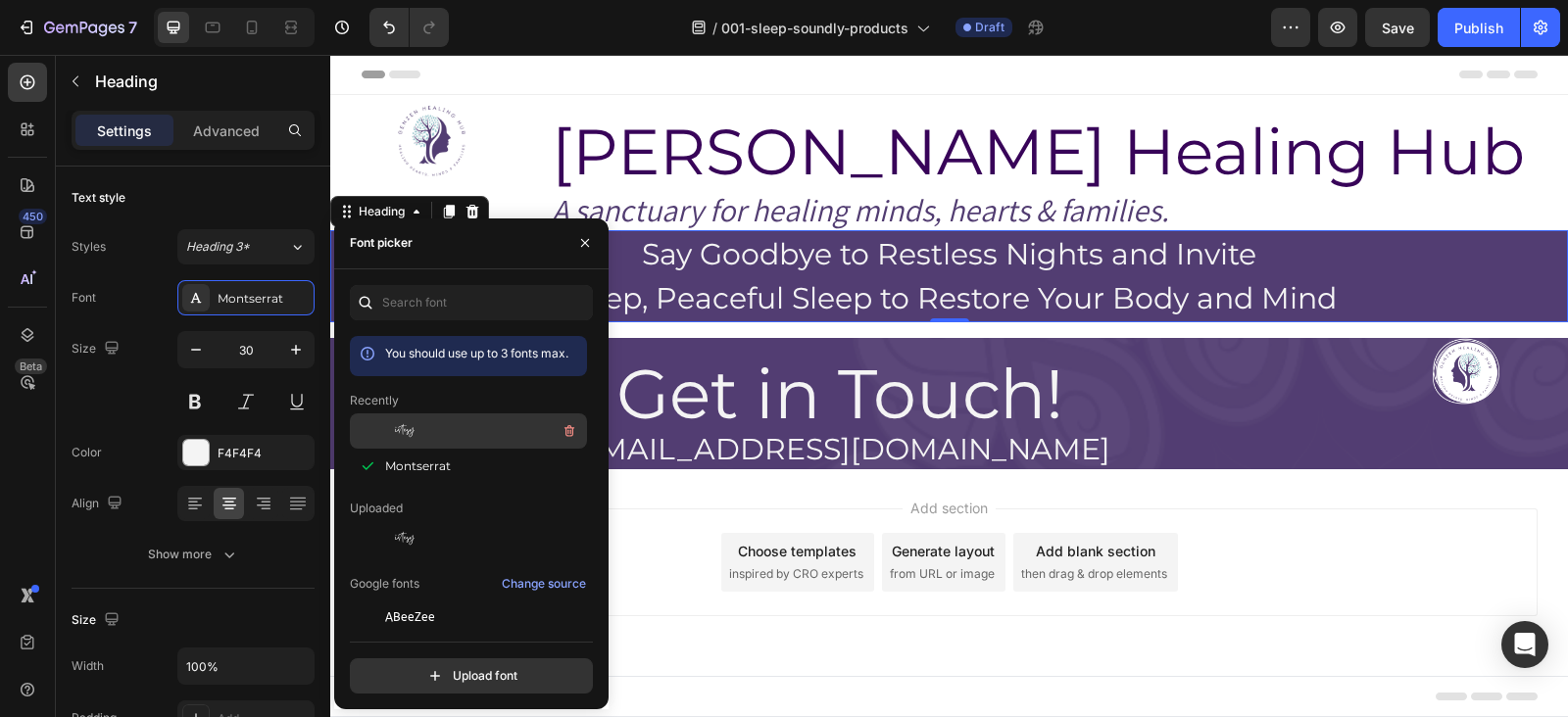
click at [437, 420] on div "Gistesy" at bounding box center [484, 431] width 198 height 24
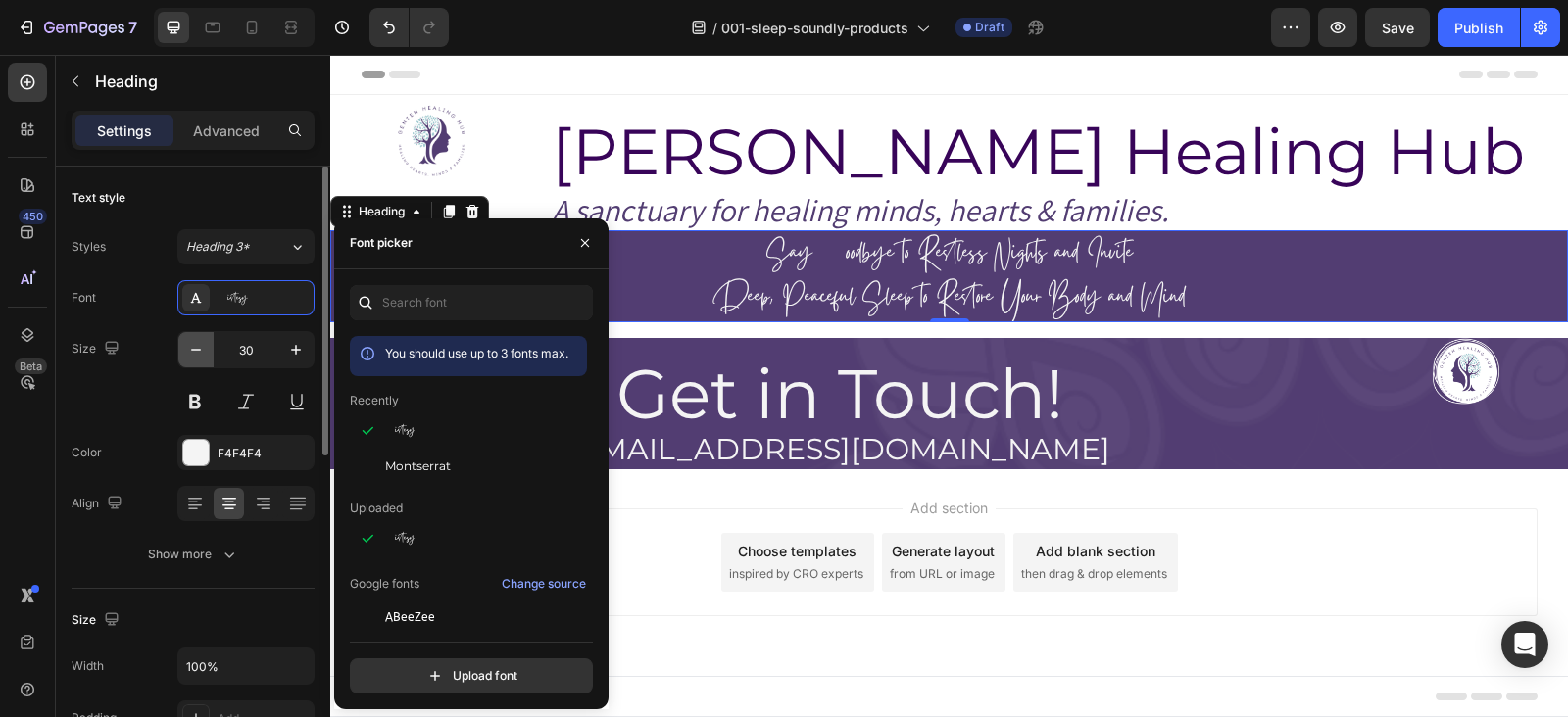
click at [209, 342] on button "button" at bounding box center [196, 350] width 35 height 35
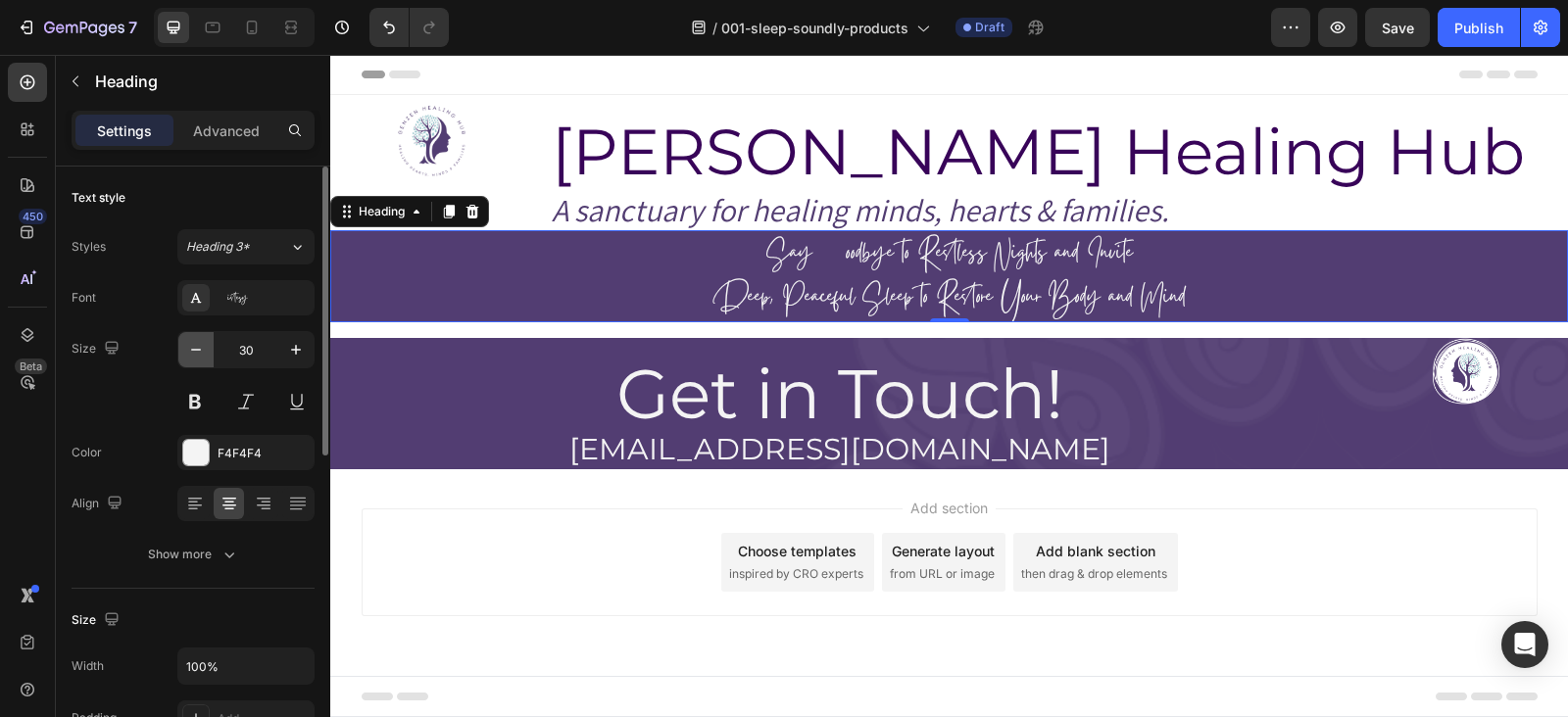
click at [209, 342] on button "button" at bounding box center [196, 350] width 35 height 35
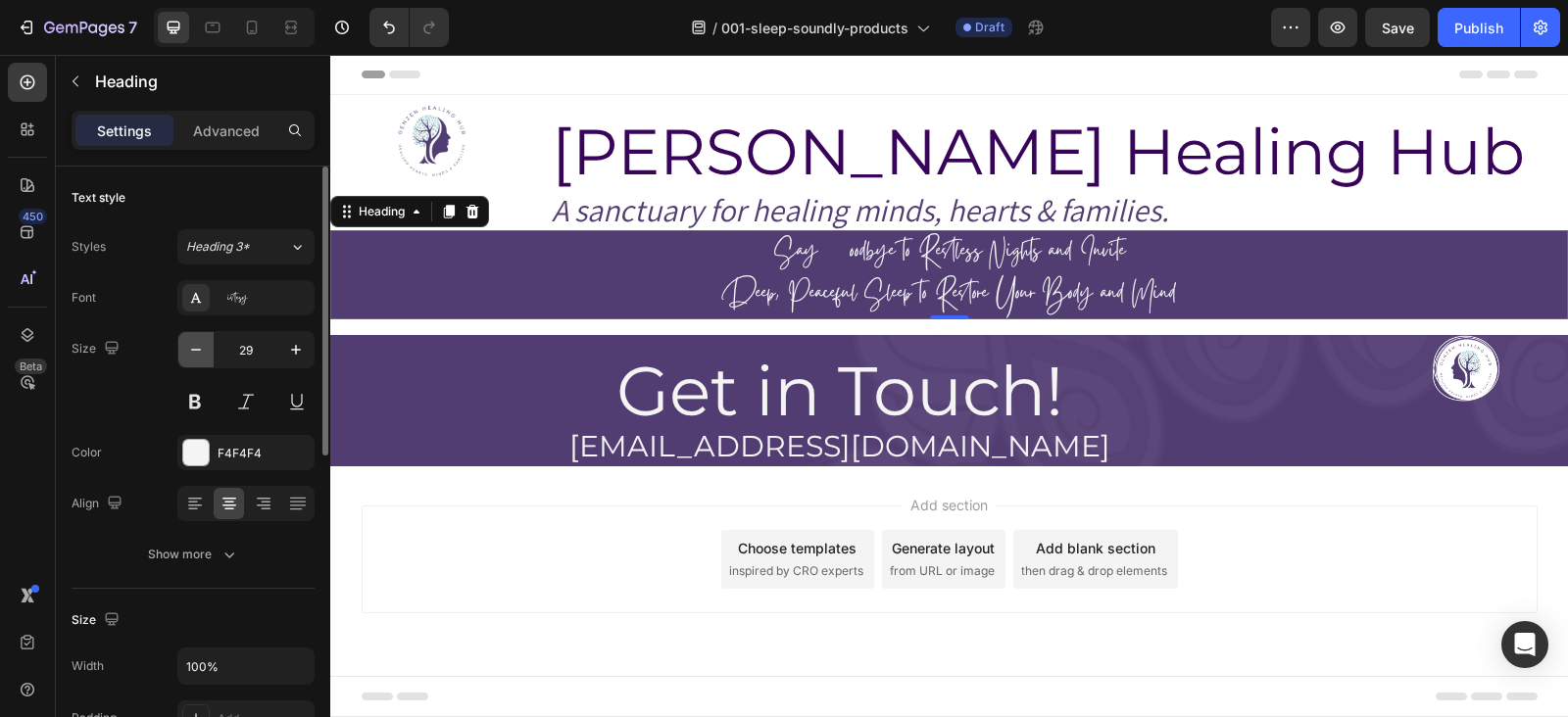
click at [209, 342] on button "button" at bounding box center [196, 350] width 35 height 35
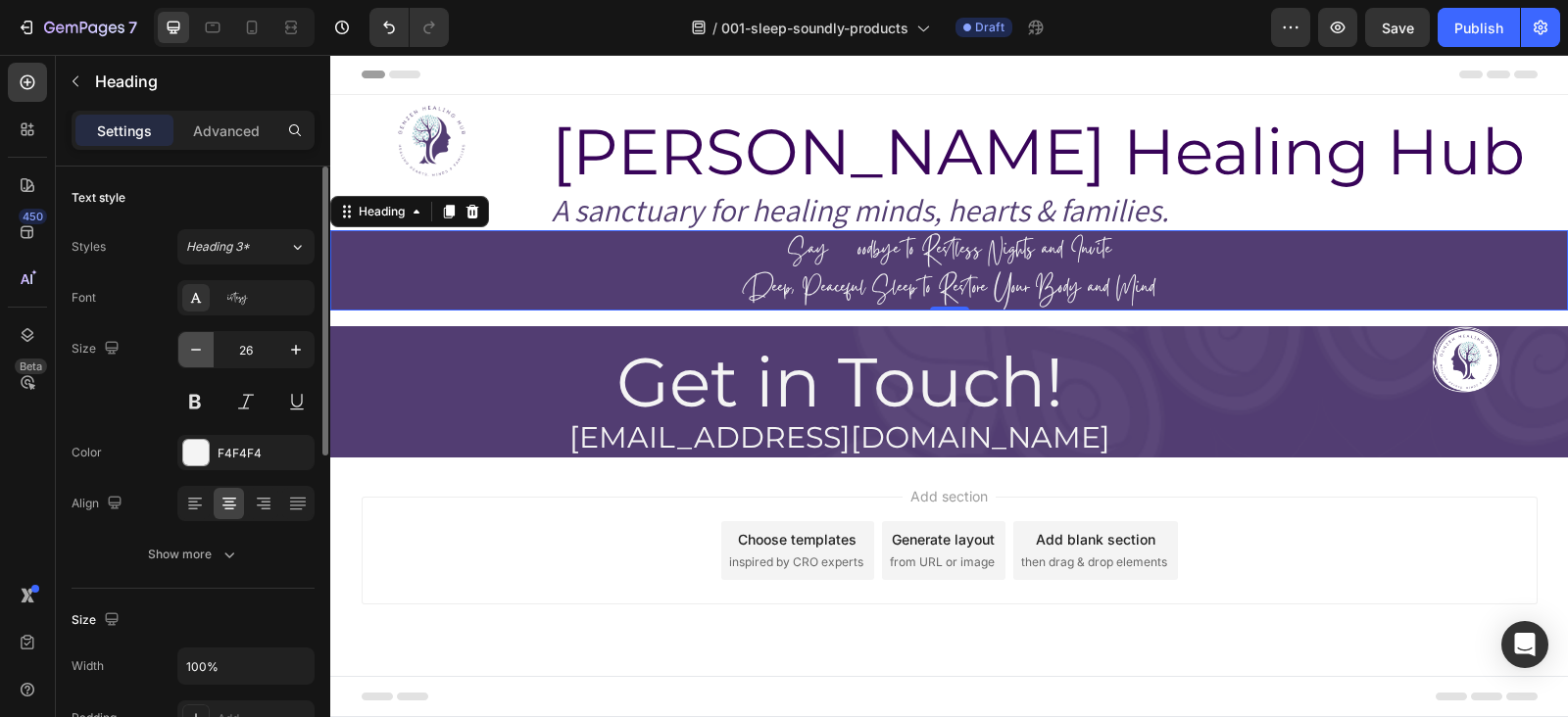
click at [209, 342] on button "button" at bounding box center [196, 350] width 35 height 35
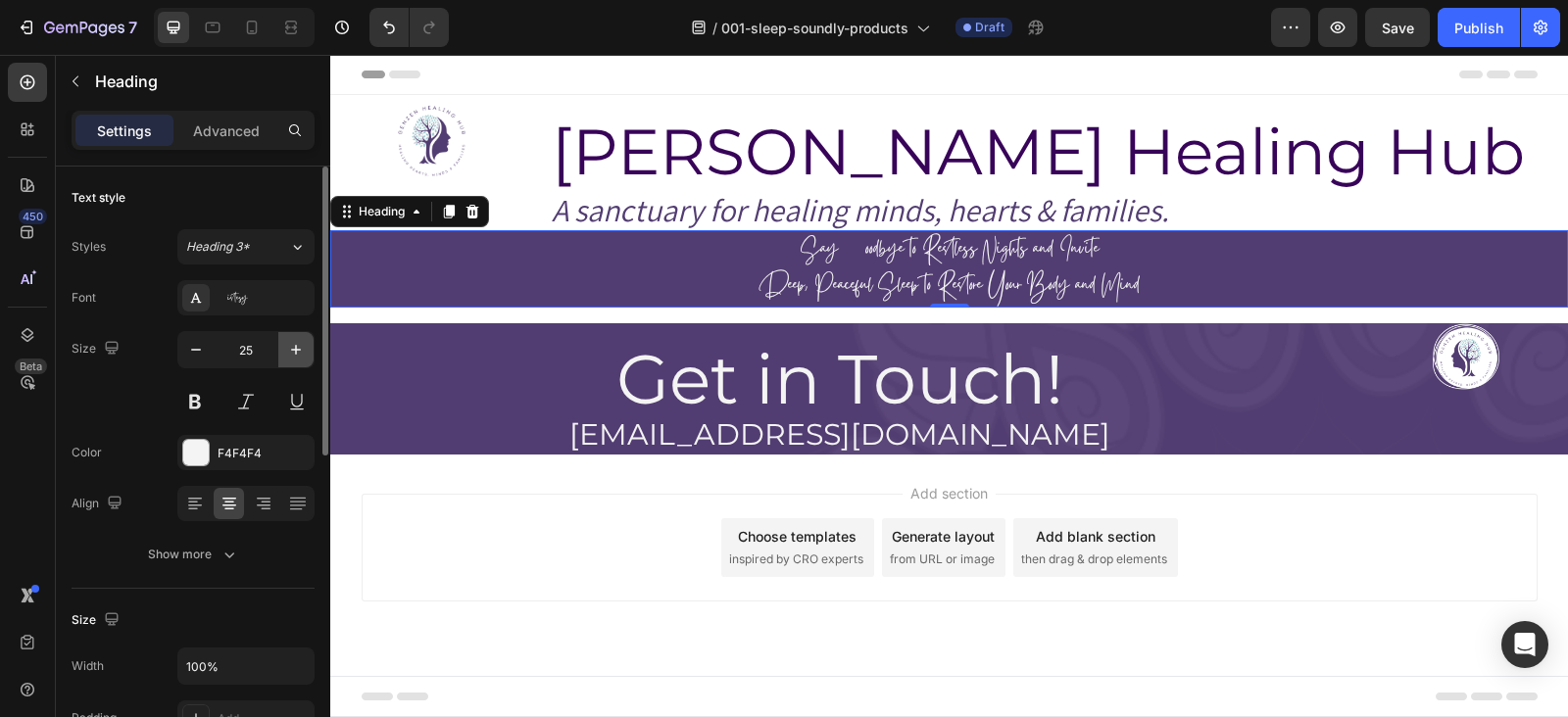
click at [305, 347] on icon "button" at bounding box center [297, 351] width 20 height 20
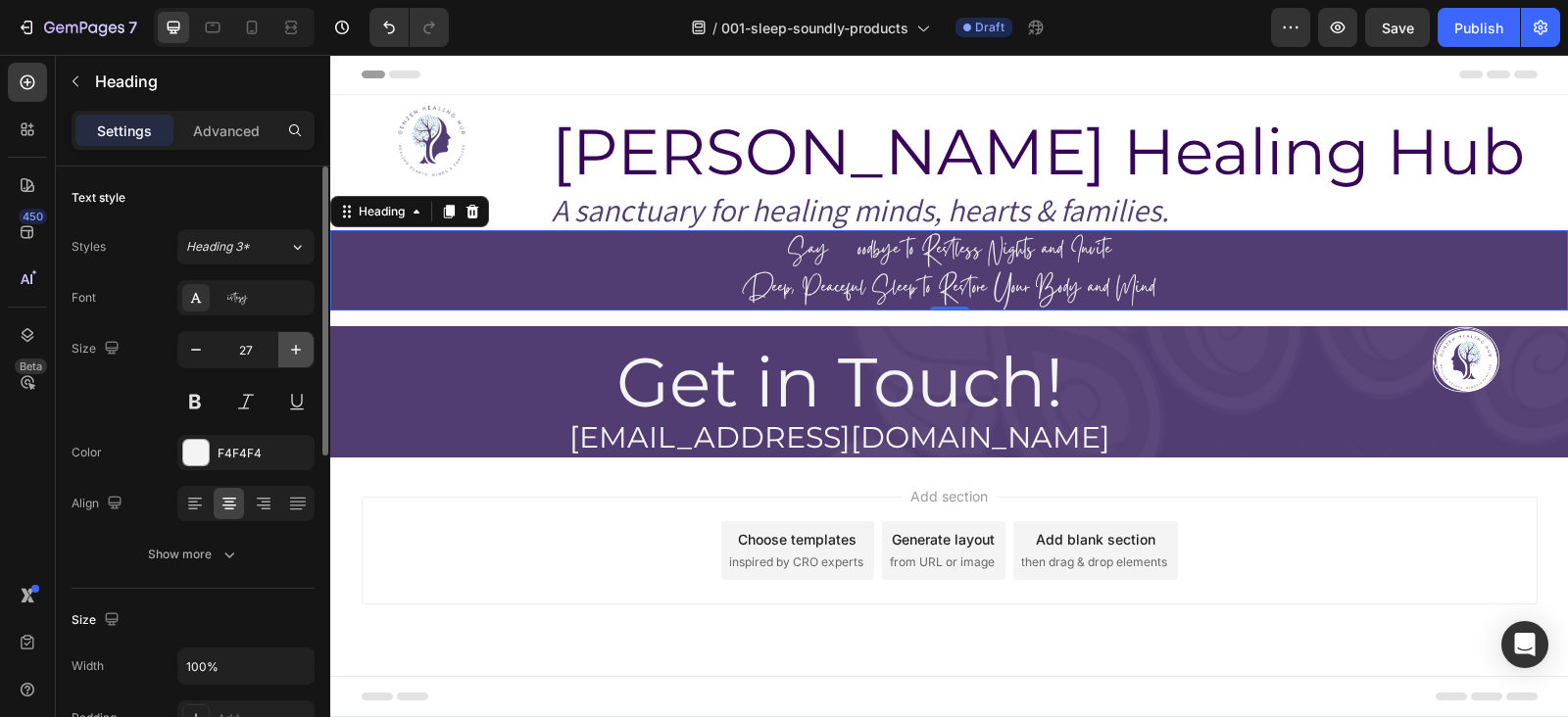
click at [305, 347] on icon "button" at bounding box center [297, 351] width 20 height 20
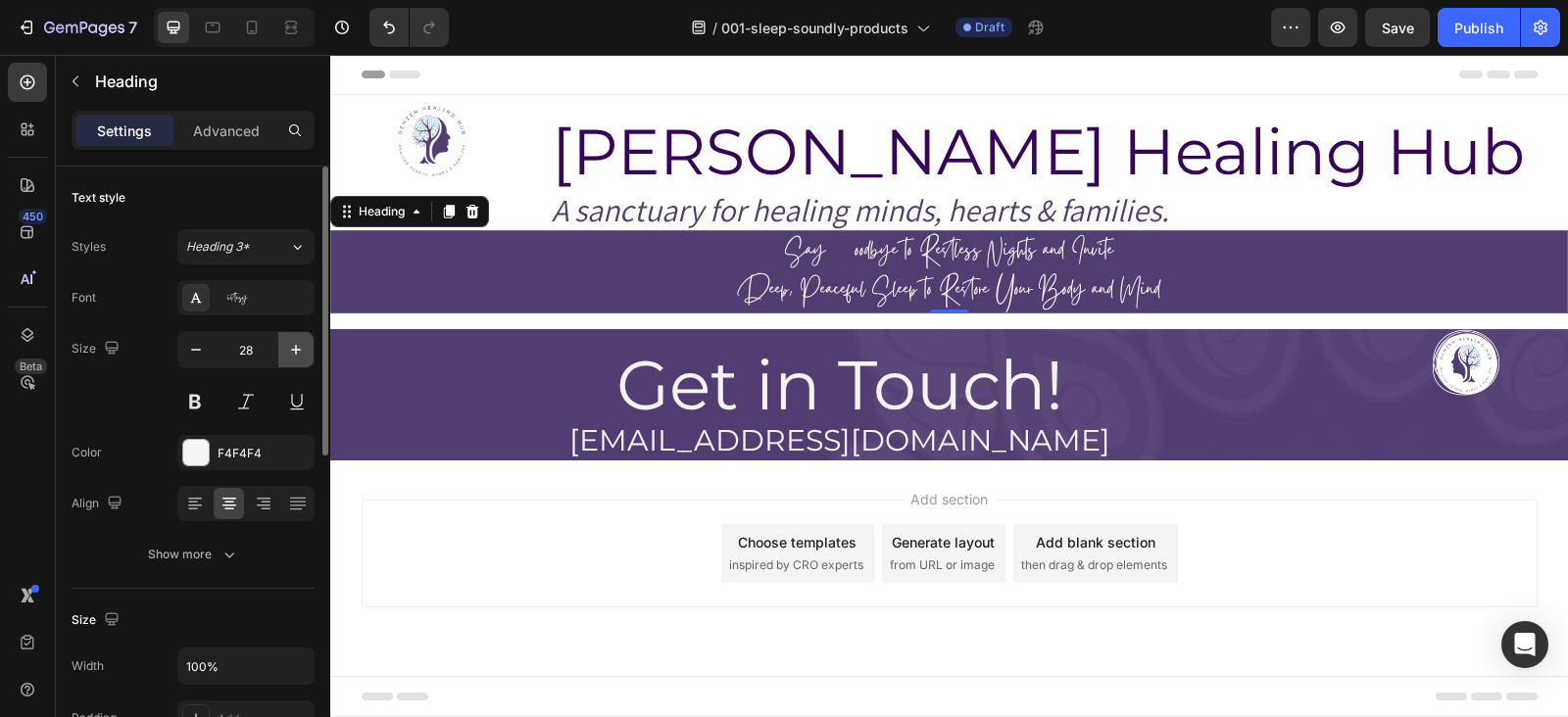
click at [305, 347] on icon "button" at bounding box center [297, 351] width 20 height 20
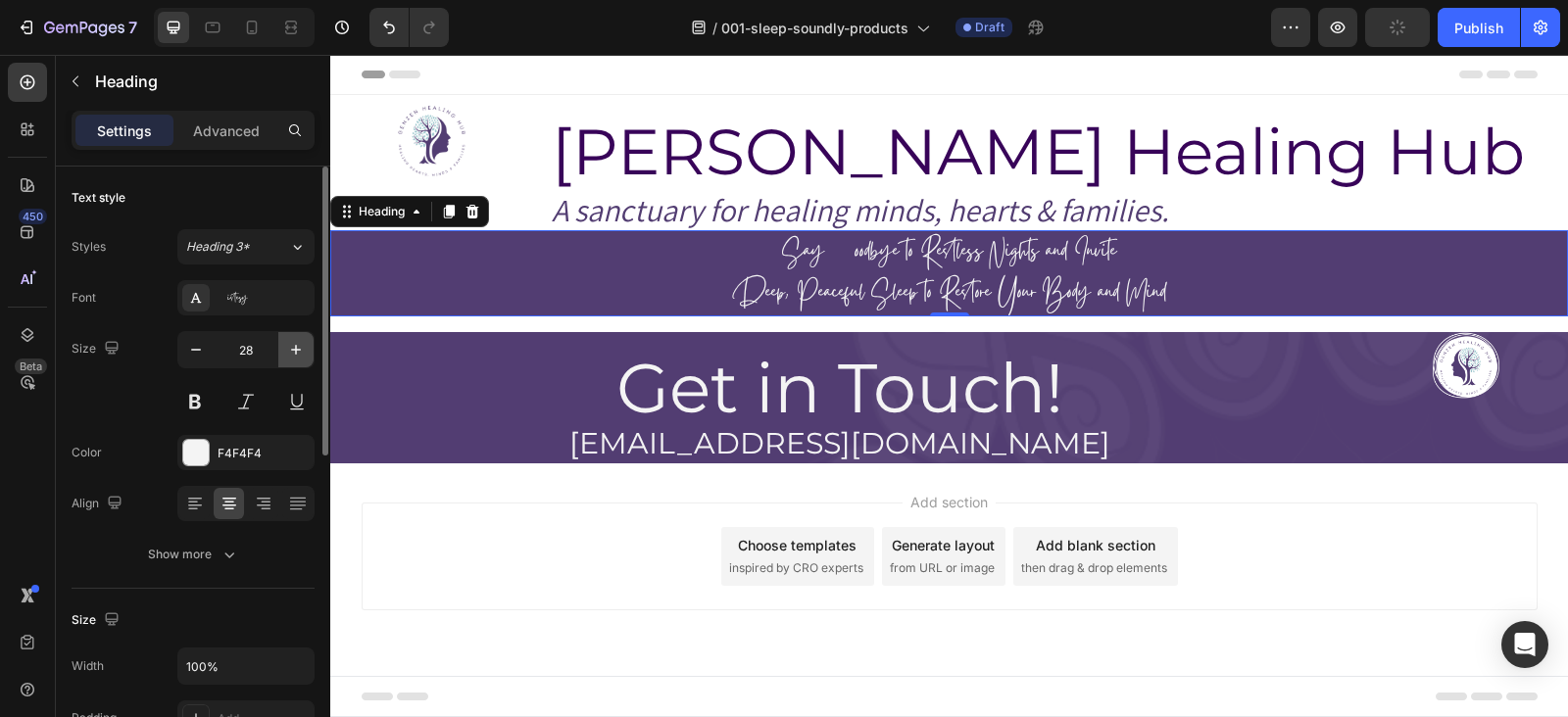
click at [305, 347] on icon "button" at bounding box center [297, 351] width 20 height 20
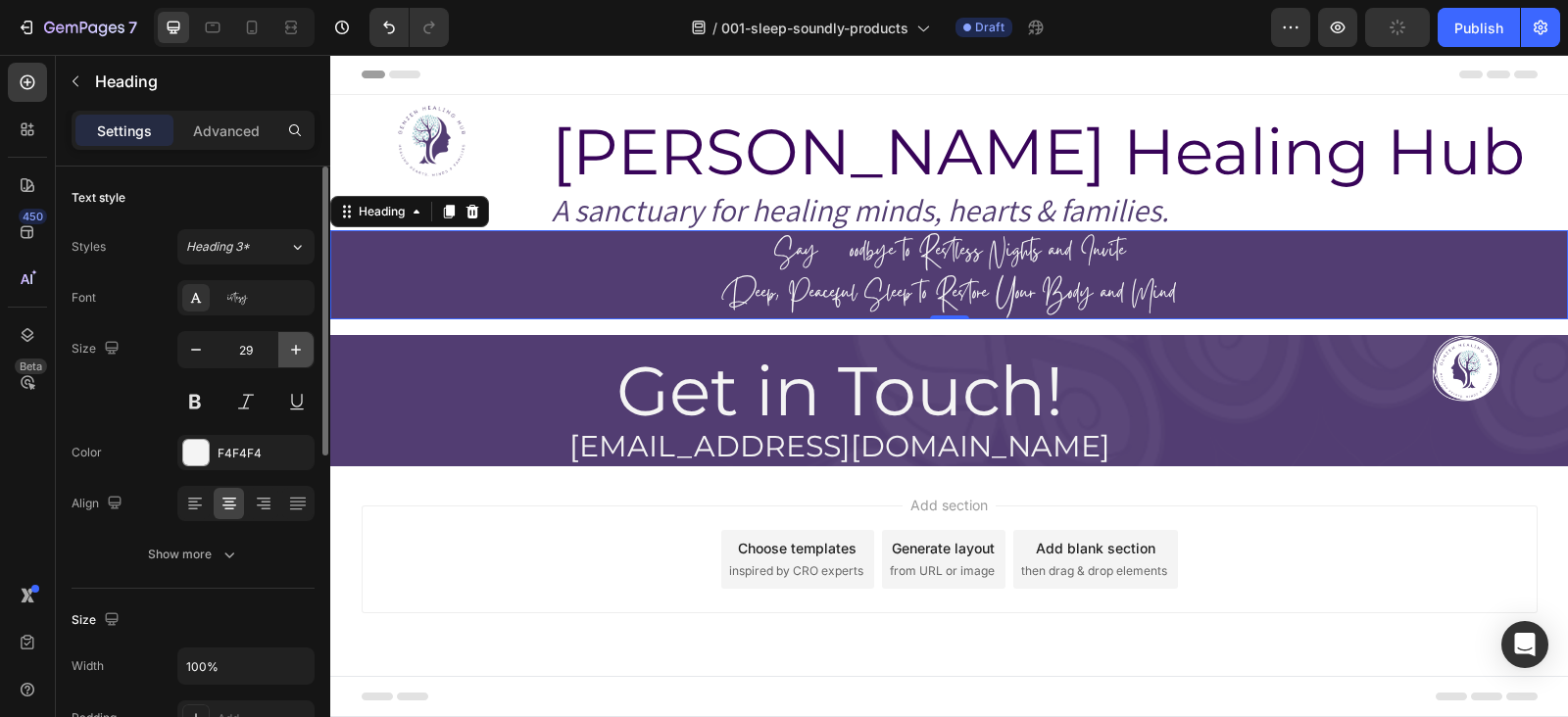
click at [305, 347] on icon "button" at bounding box center [297, 351] width 20 height 20
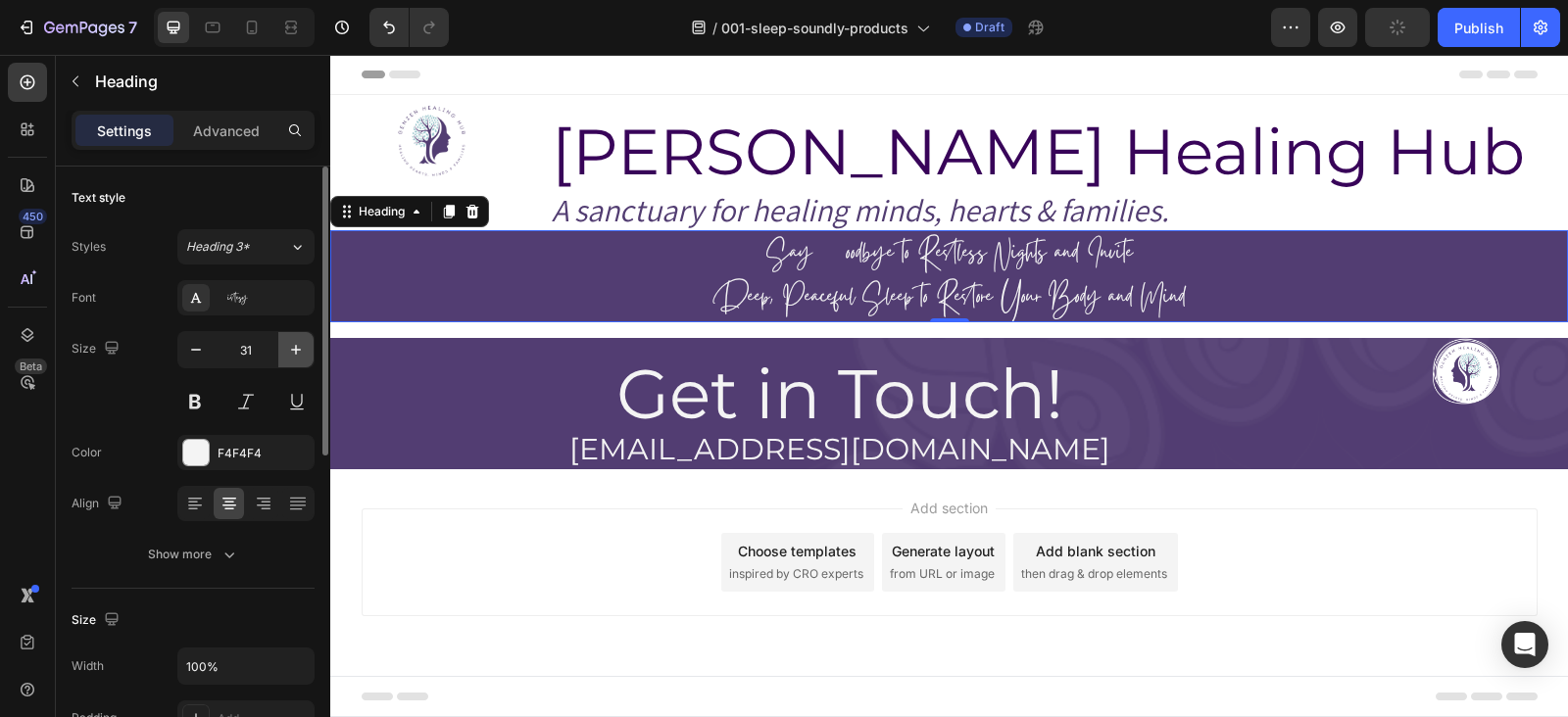
click at [305, 347] on icon "button" at bounding box center [297, 351] width 20 height 20
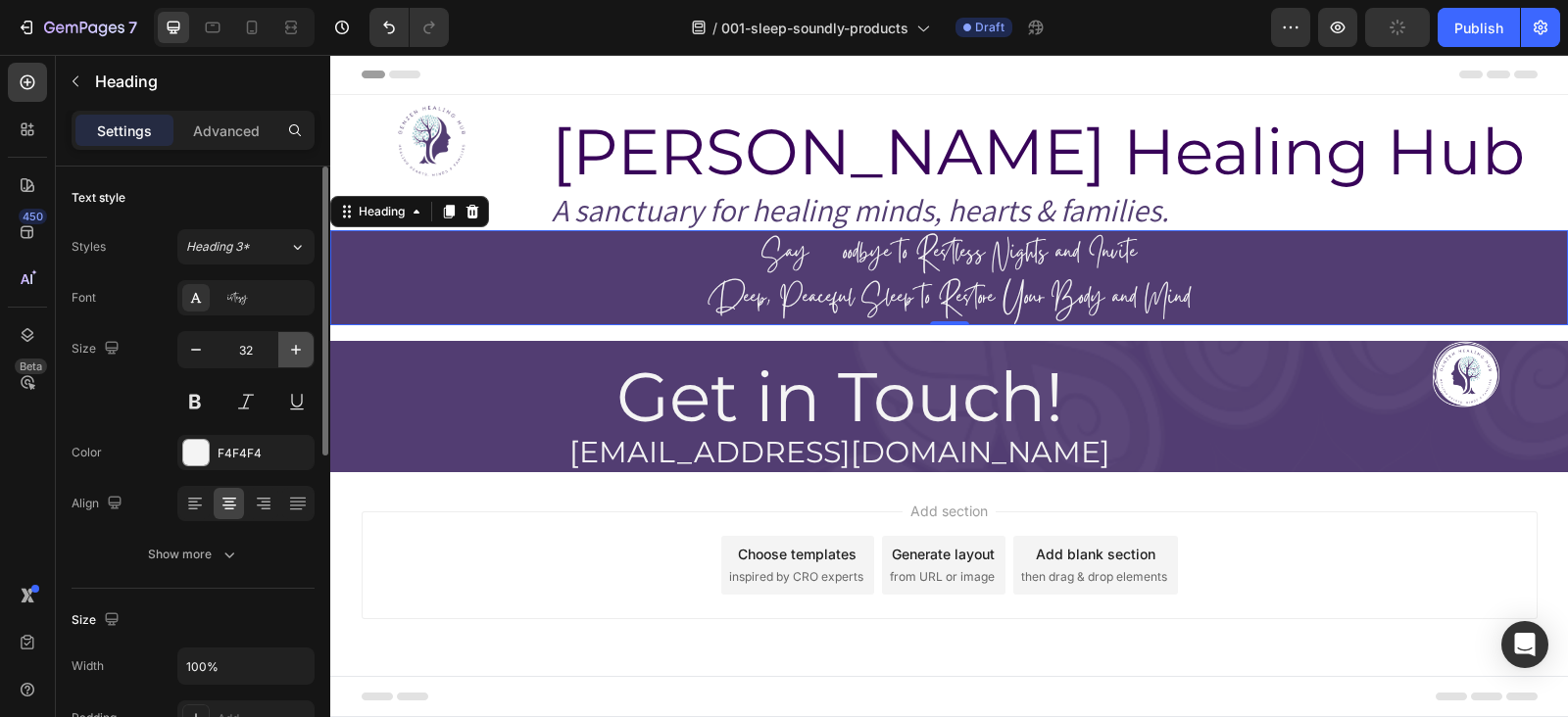
click at [305, 347] on icon "button" at bounding box center [297, 351] width 20 height 20
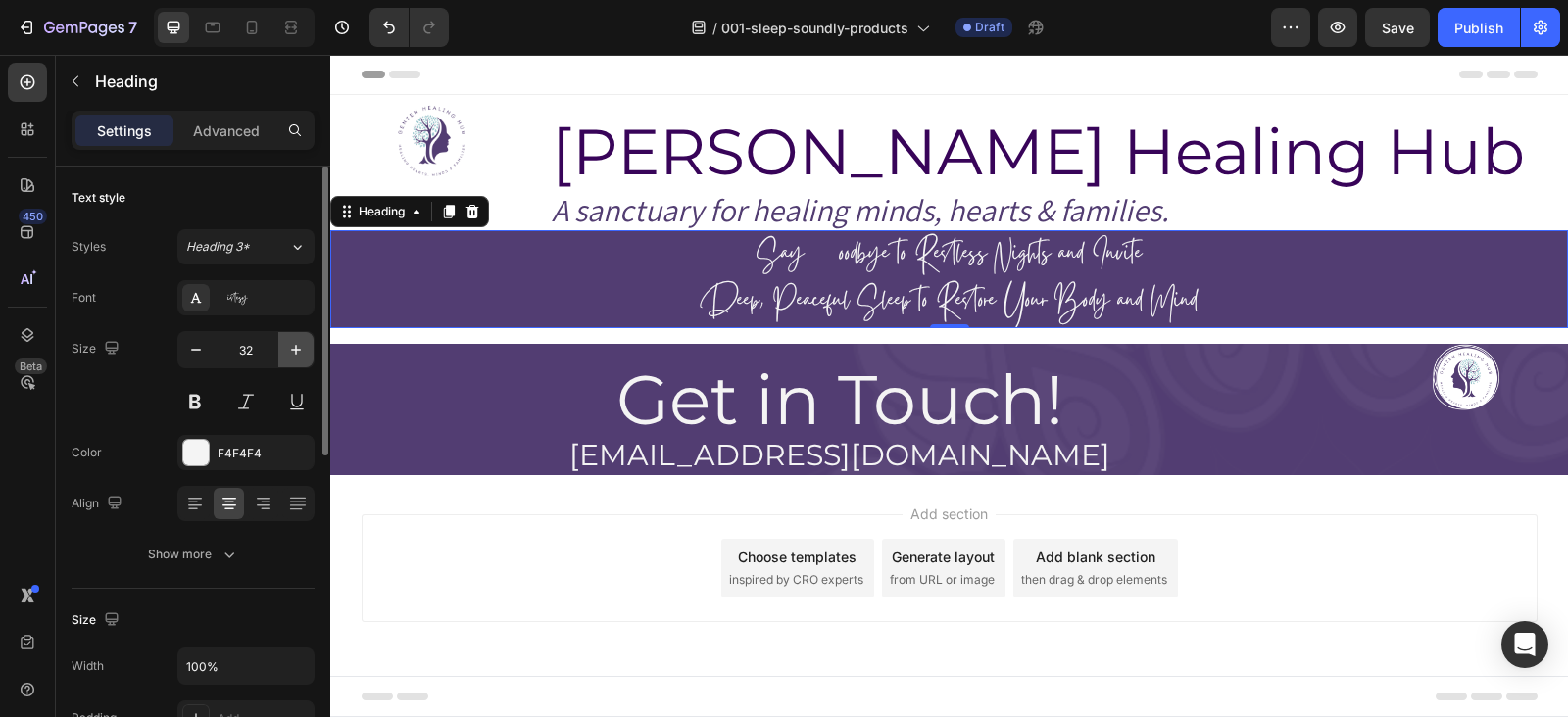
click at [305, 347] on icon "button" at bounding box center [297, 351] width 20 height 20
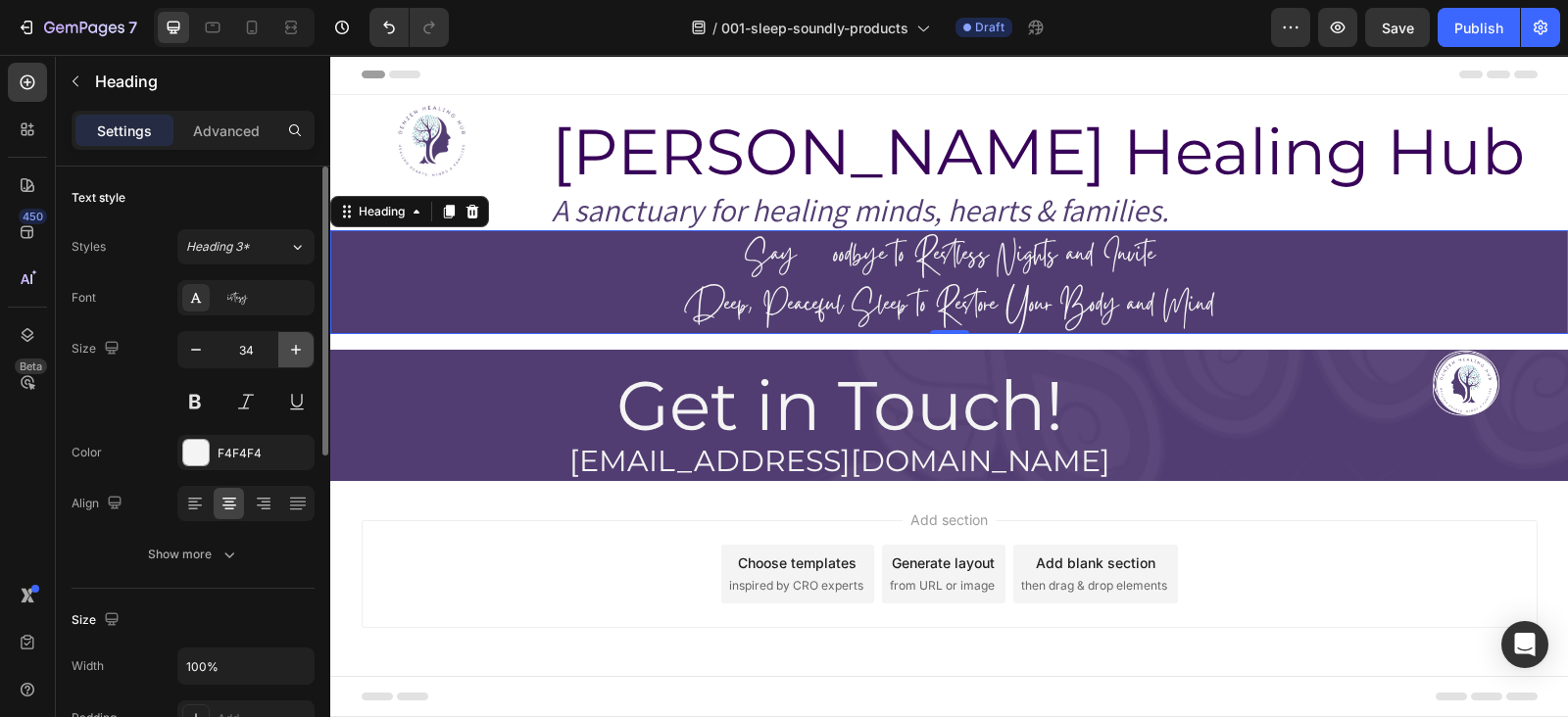
click at [305, 347] on icon "button" at bounding box center [297, 351] width 20 height 20
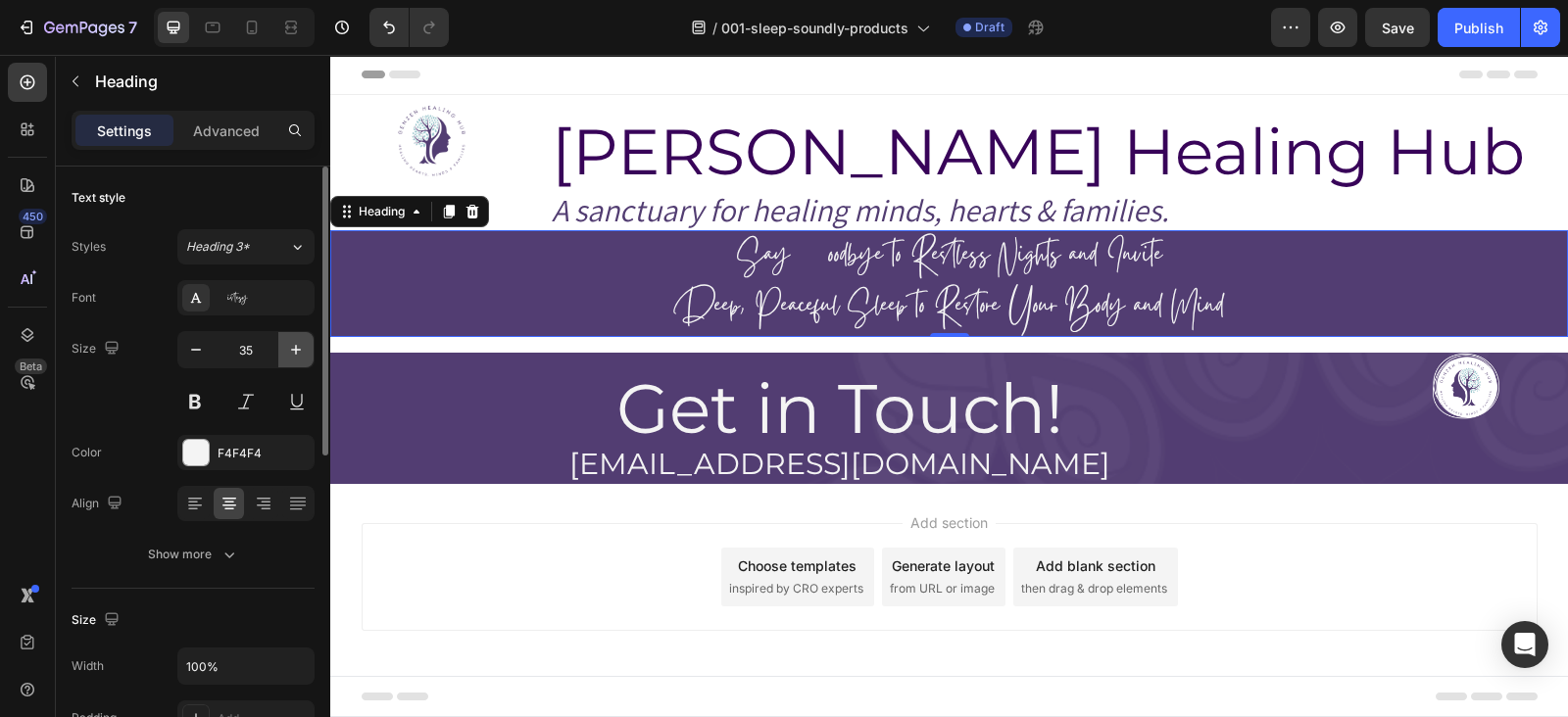
click at [305, 347] on icon "button" at bounding box center [297, 351] width 20 height 20
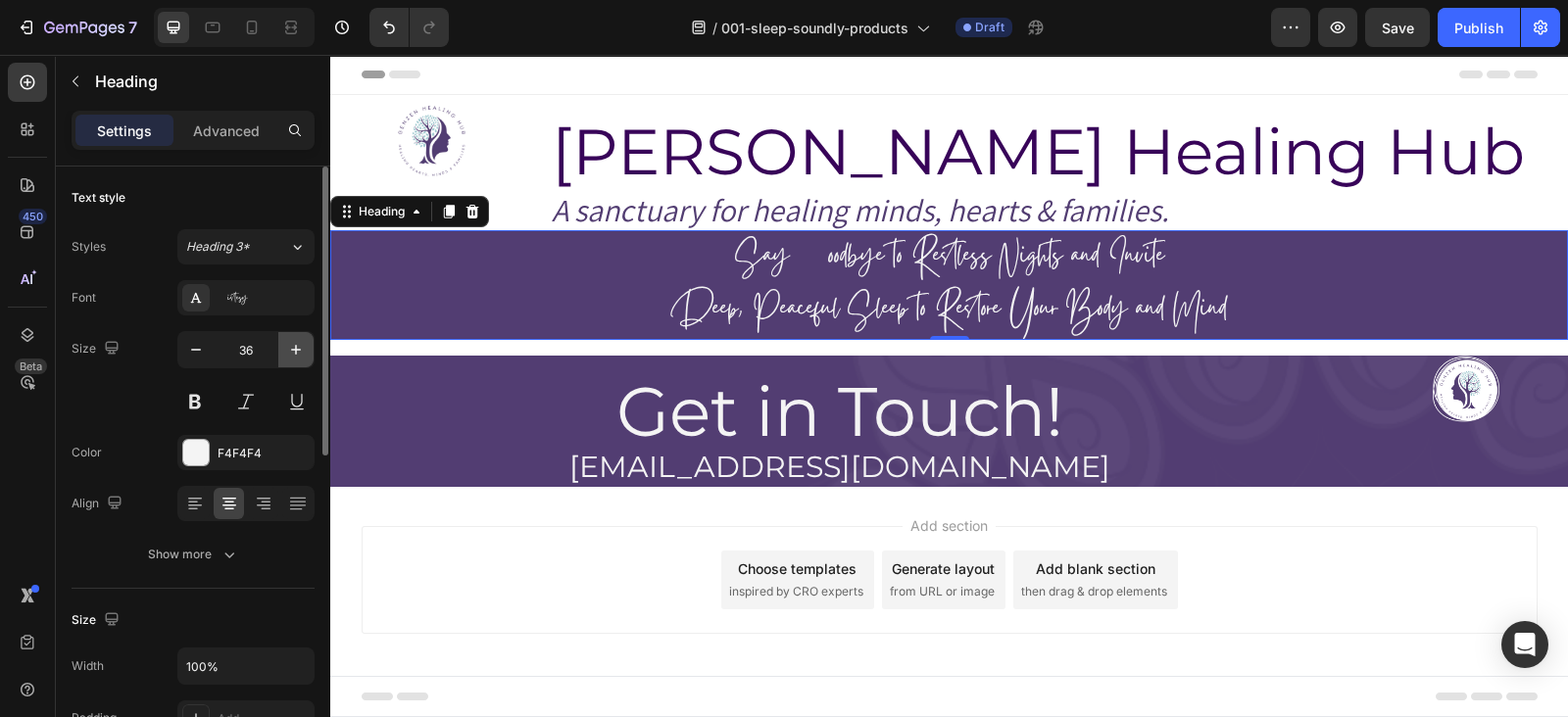
click at [305, 347] on icon "button" at bounding box center [297, 351] width 20 height 20
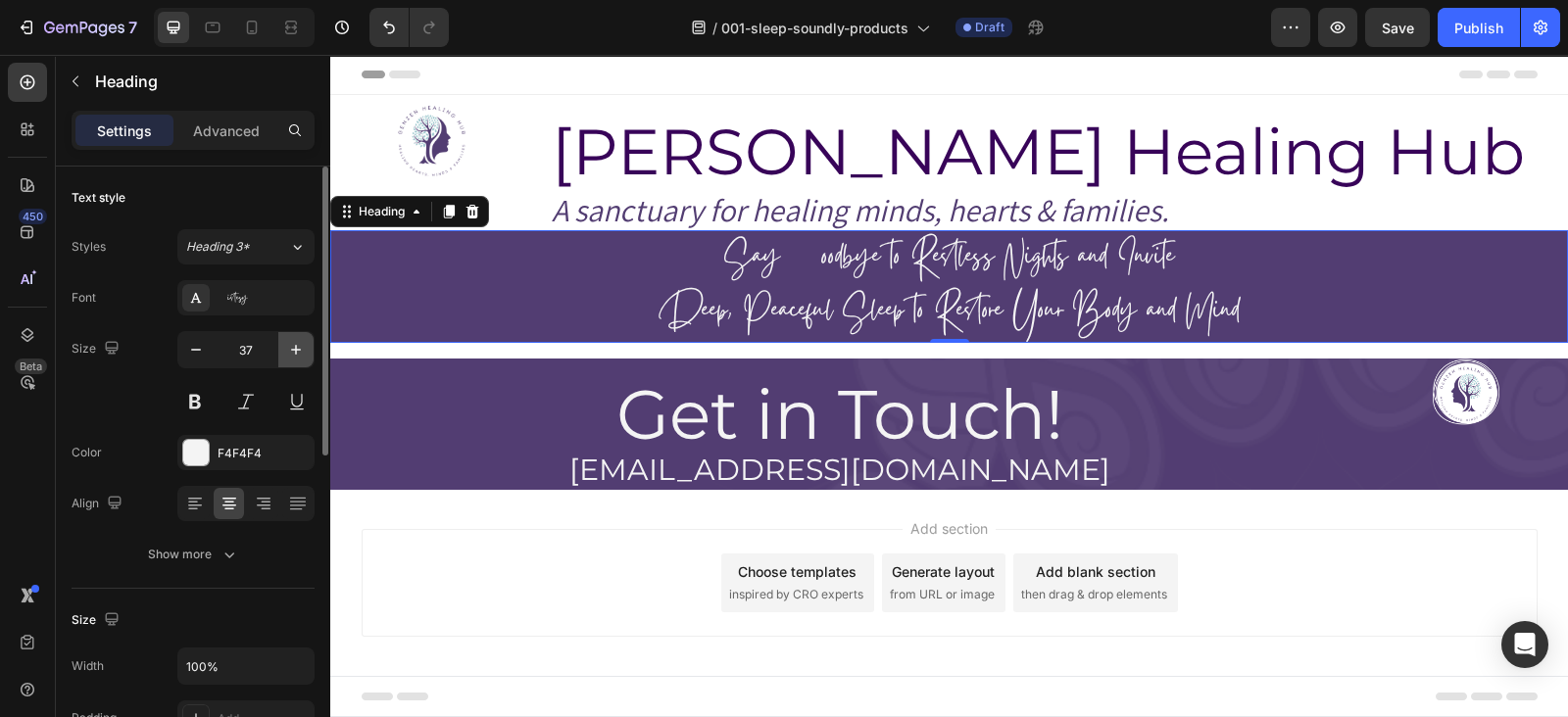
click at [305, 347] on icon "button" at bounding box center [297, 351] width 20 height 20
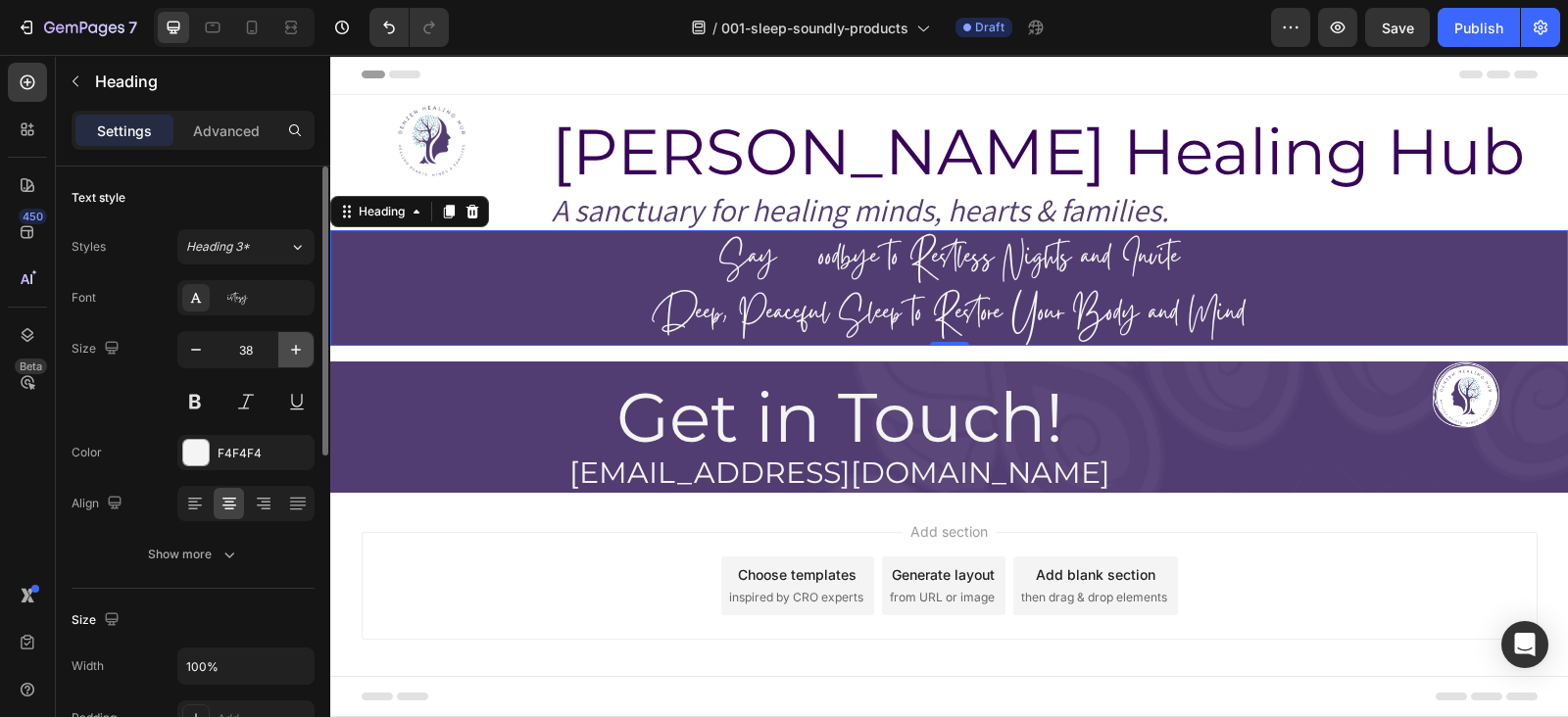
click at [305, 347] on icon "button" at bounding box center [297, 351] width 20 height 20
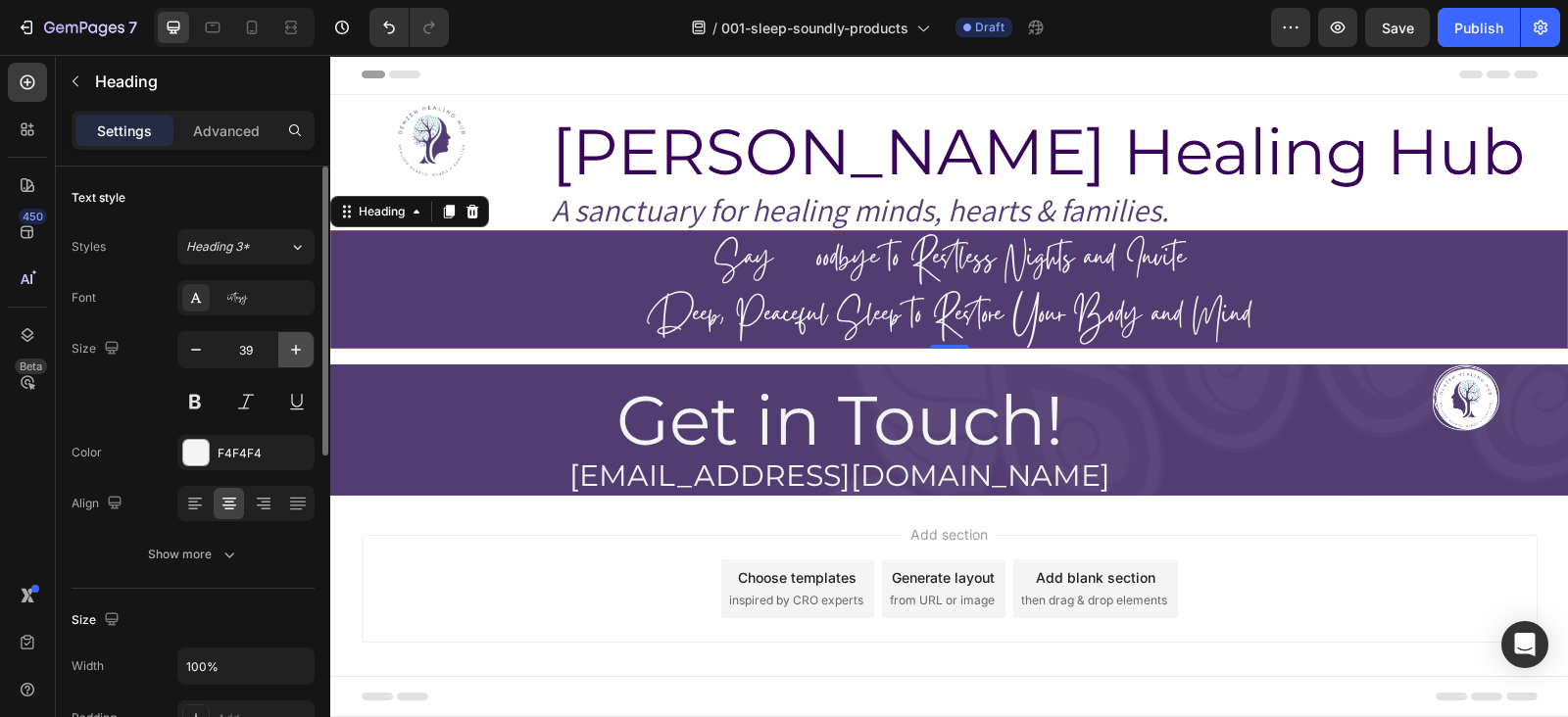
click at [305, 347] on icon "button" at bounding box center [297, 351] width 20 height 20
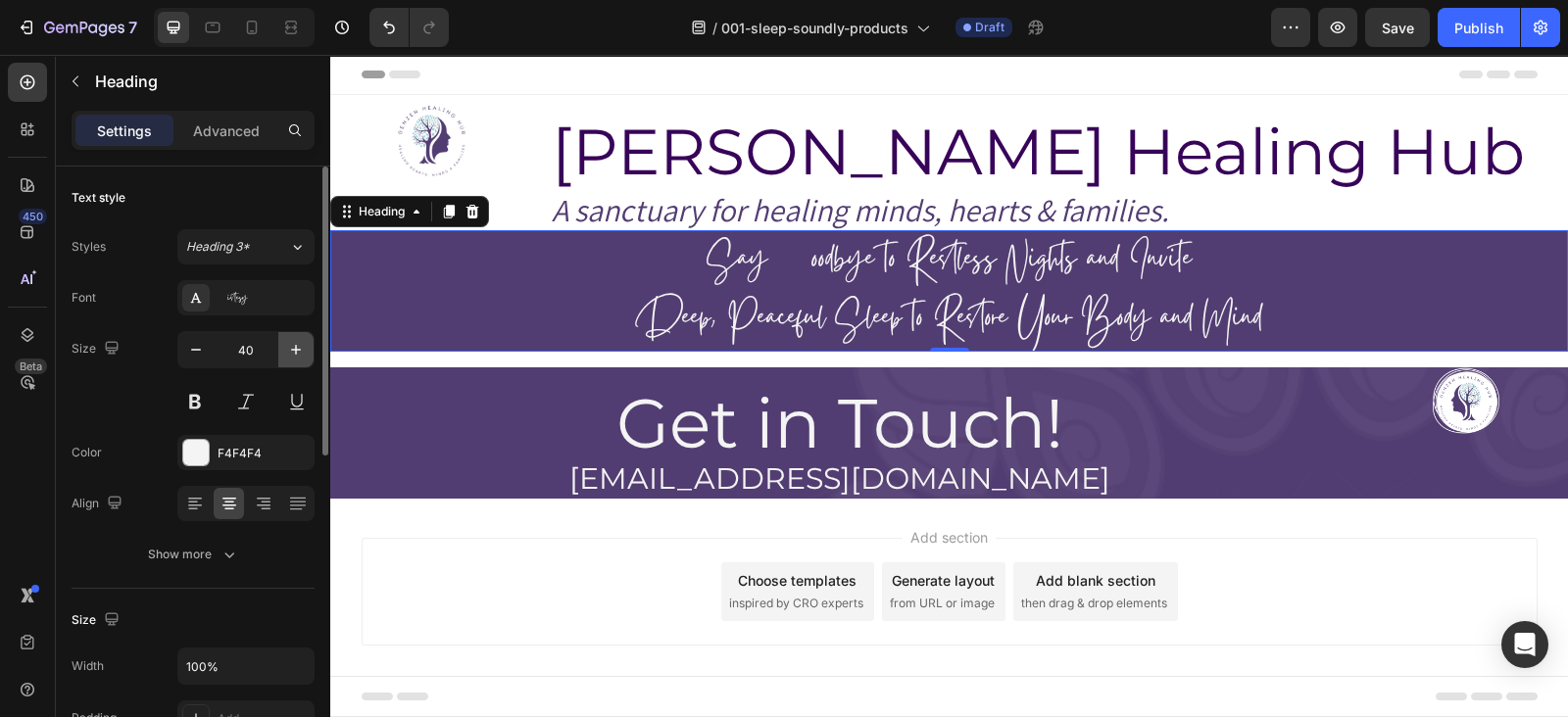
click at [305, 347] on icon "button" at bounding box center [297, 351] width 20 height 20
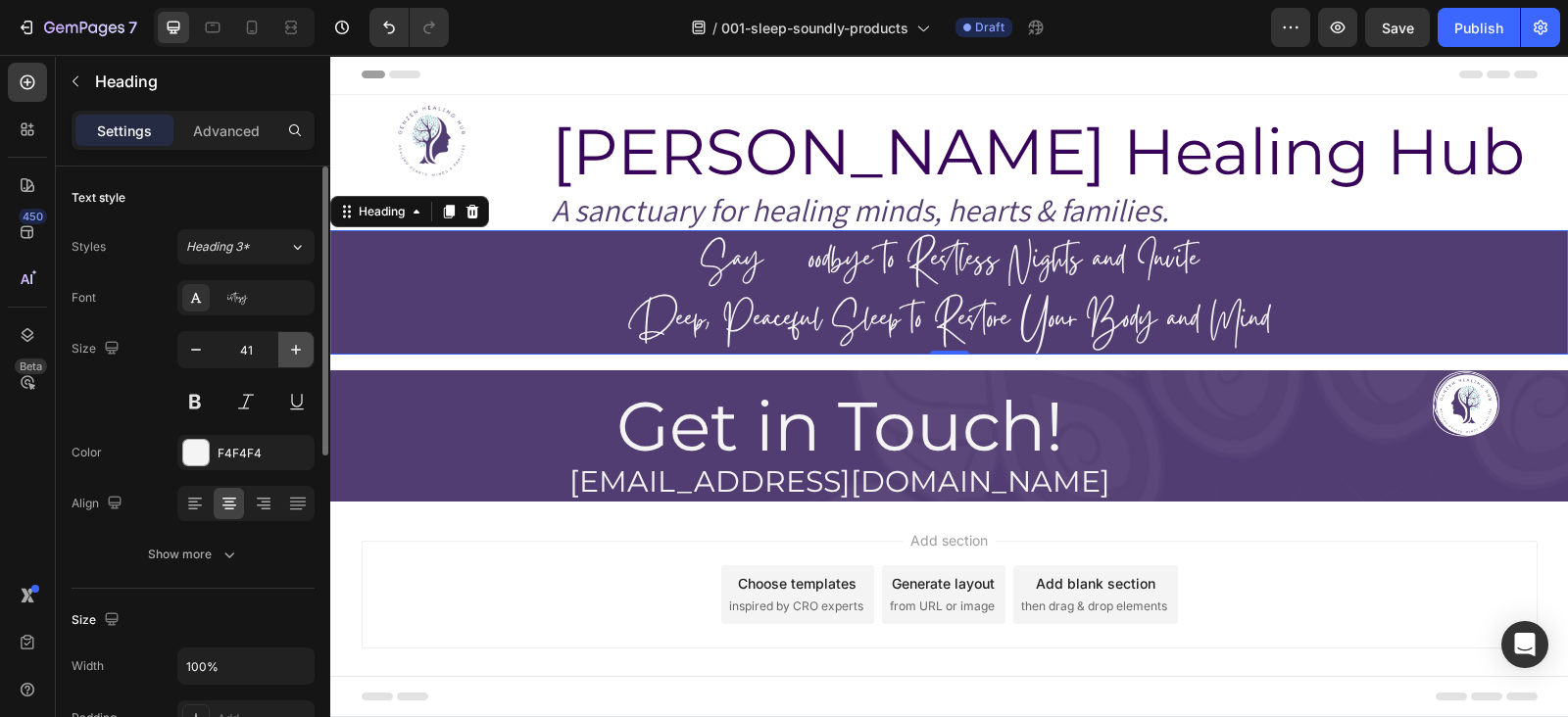
click at [305, 347] on icon "button" at bounding box center [297, 351] width 20 height 20
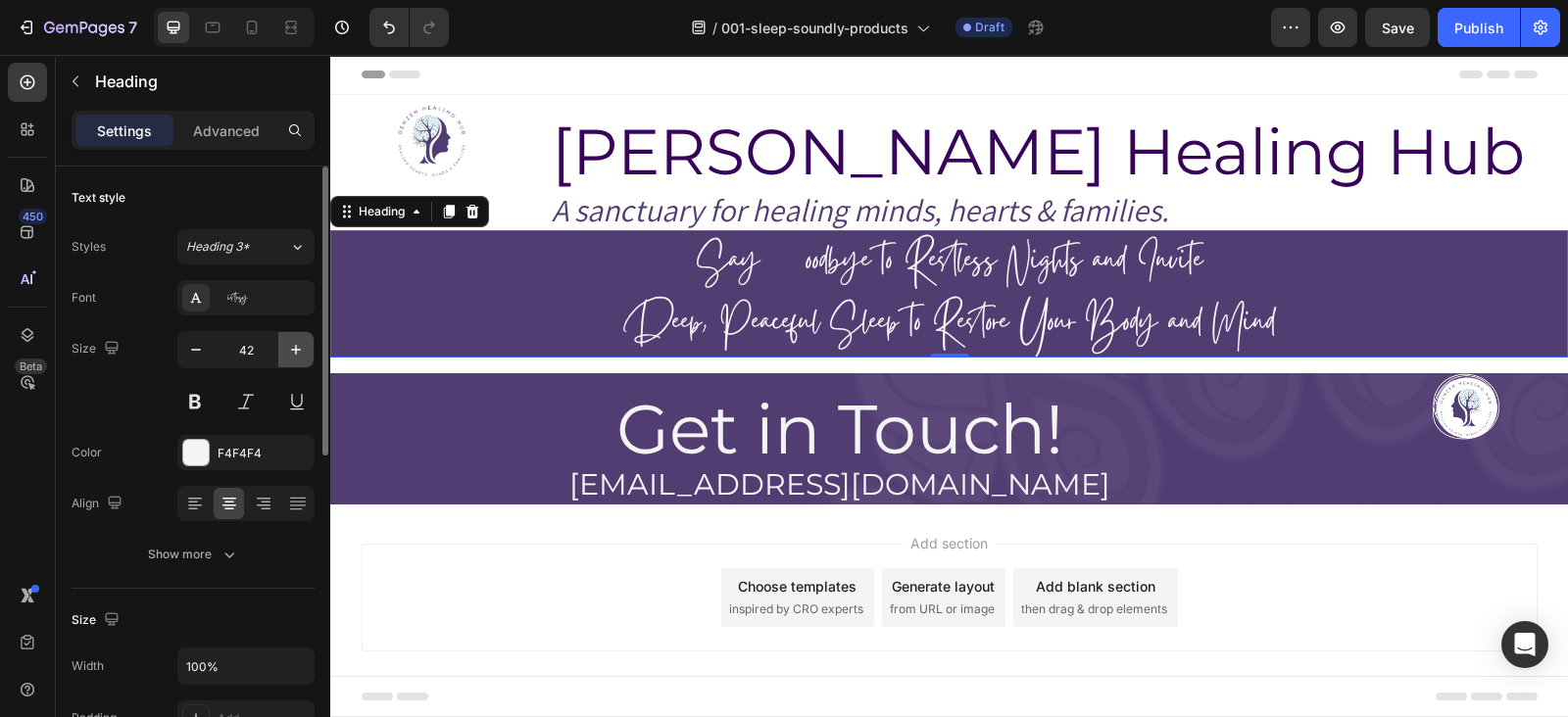
click at [305, 347] on icon "button" at bounding box center [297, 351] width 20 height 20
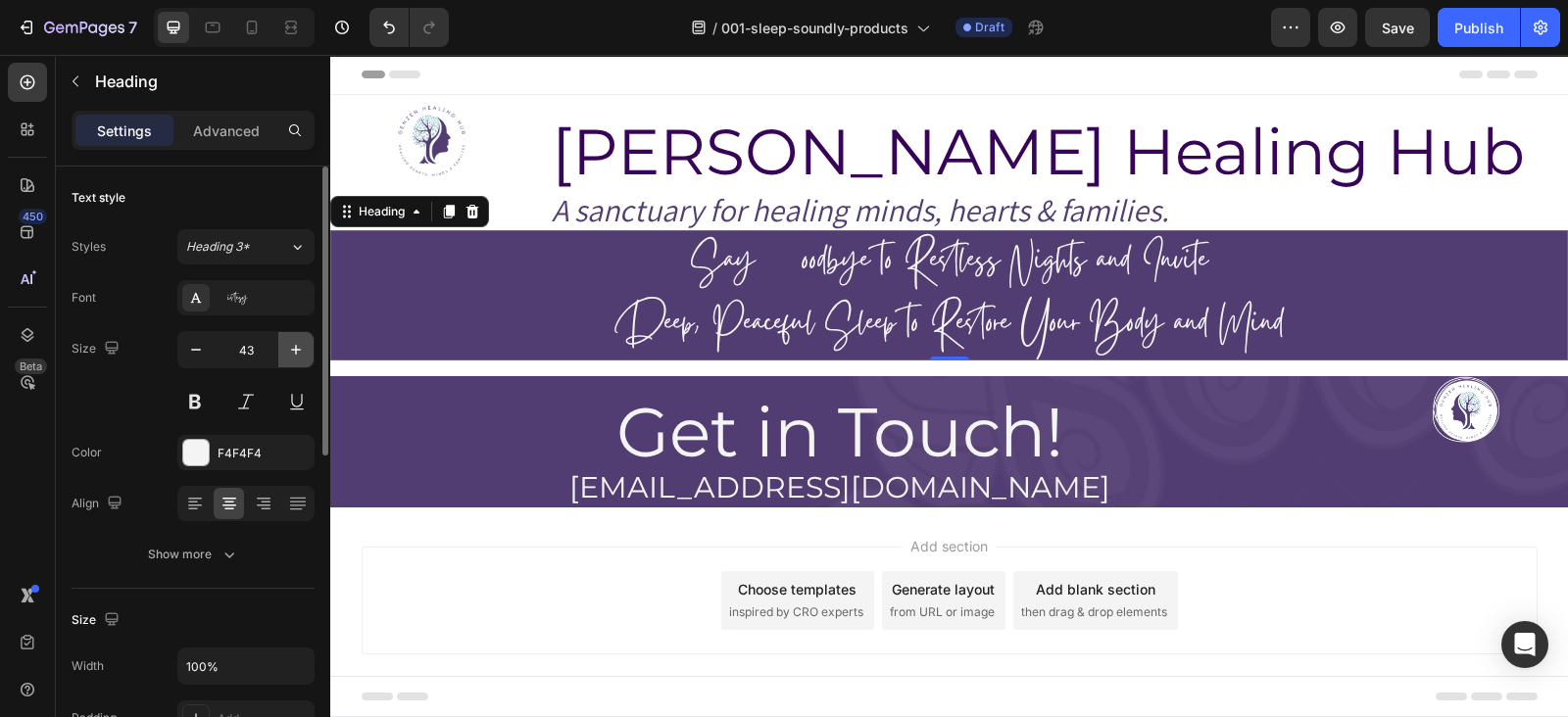
click at [305, 347] on icon "button" at bounding box center [297, 351] width 20 height 20
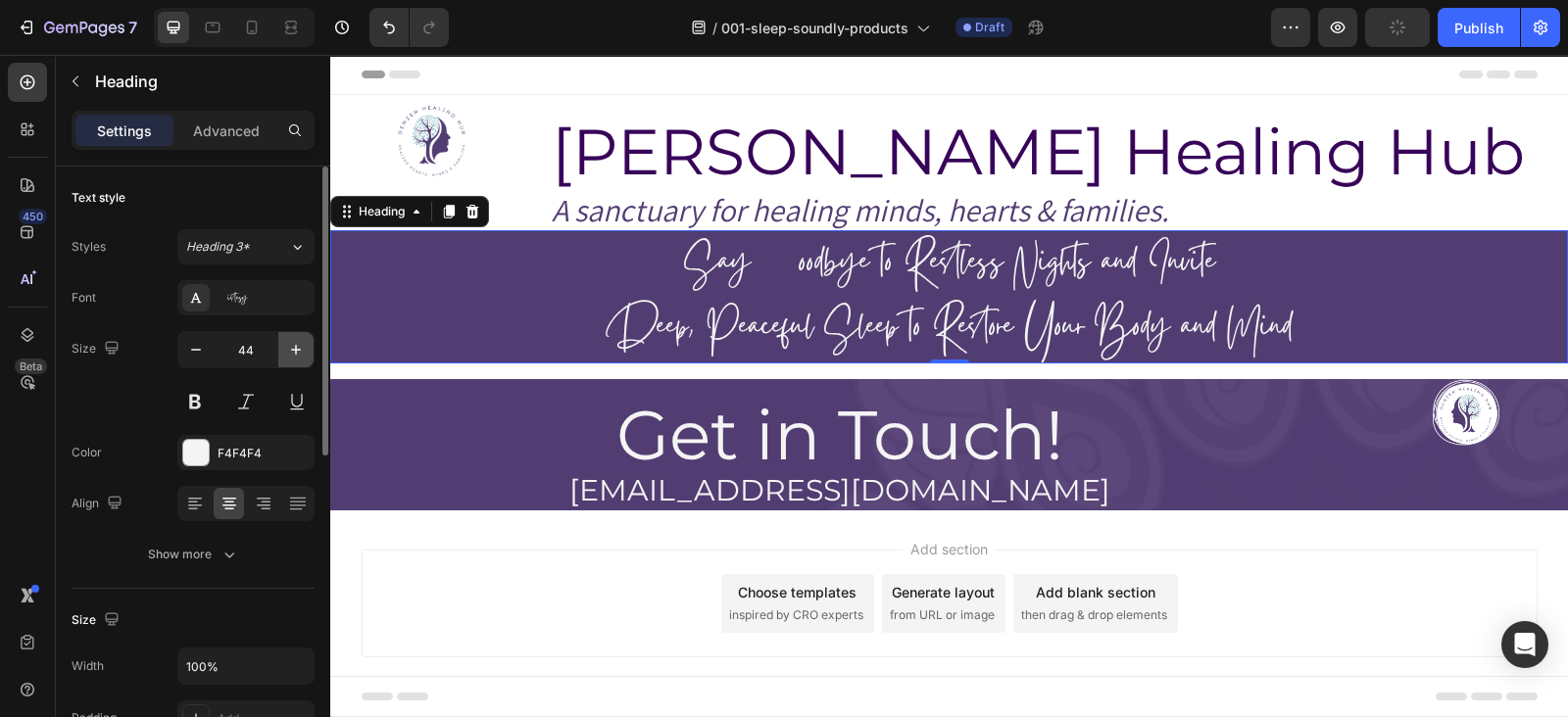
click at [305, 347] on icon "button" at bounding box center [297, 351] width 20 height 20
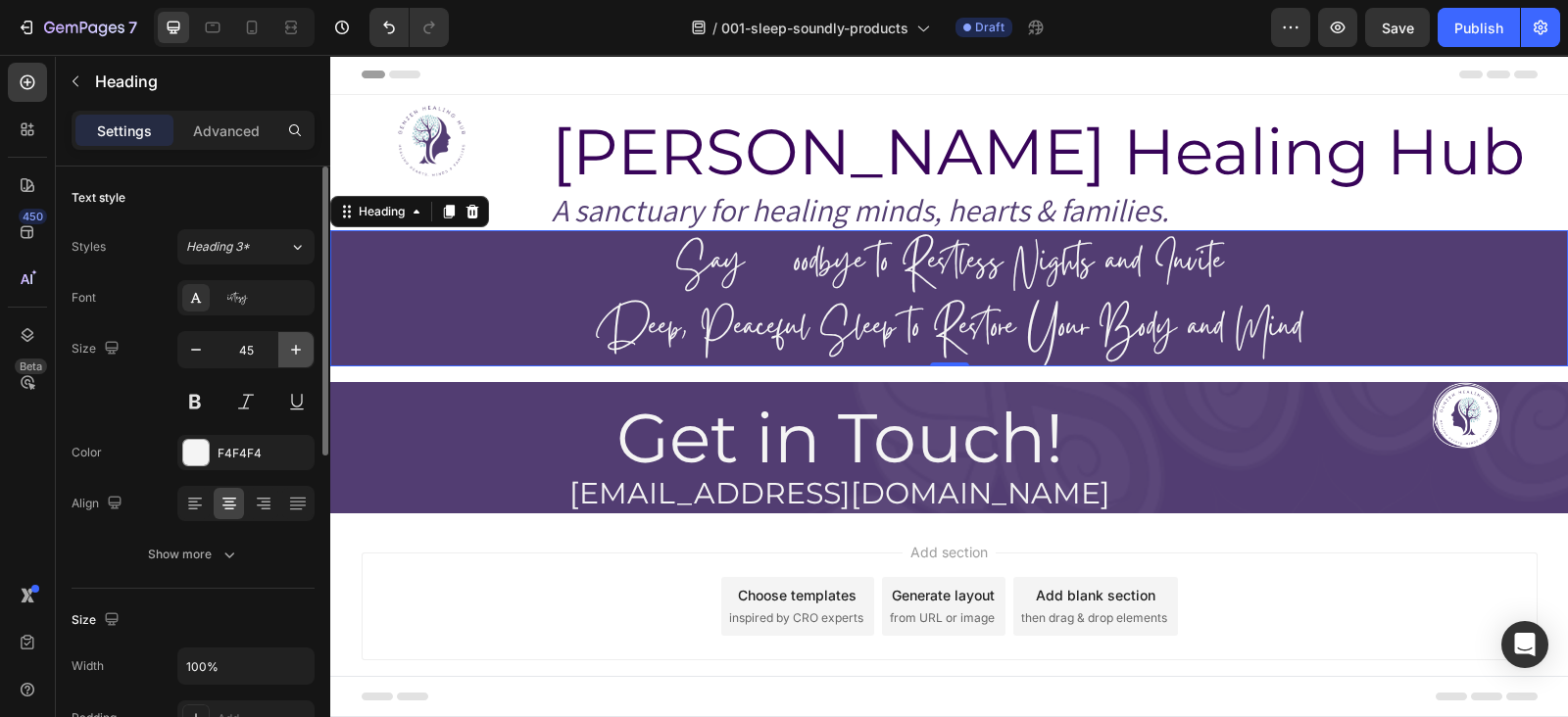
click at [305, 347] on icon "button" at bounding box center [297, 351] width 20 height 20
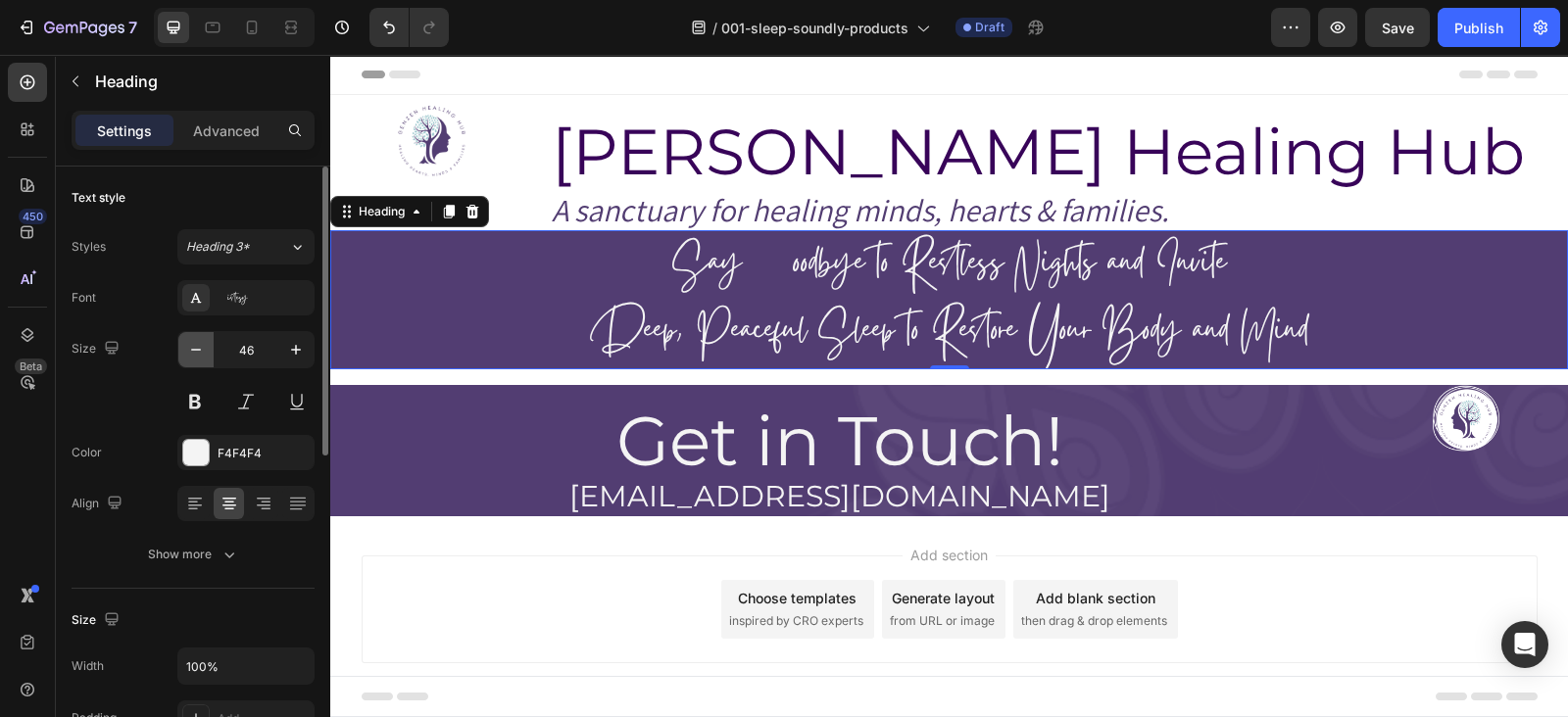
click at [206, 355] on button "button" at bounding box center [196, 350] width 35 height 35
type input "45"
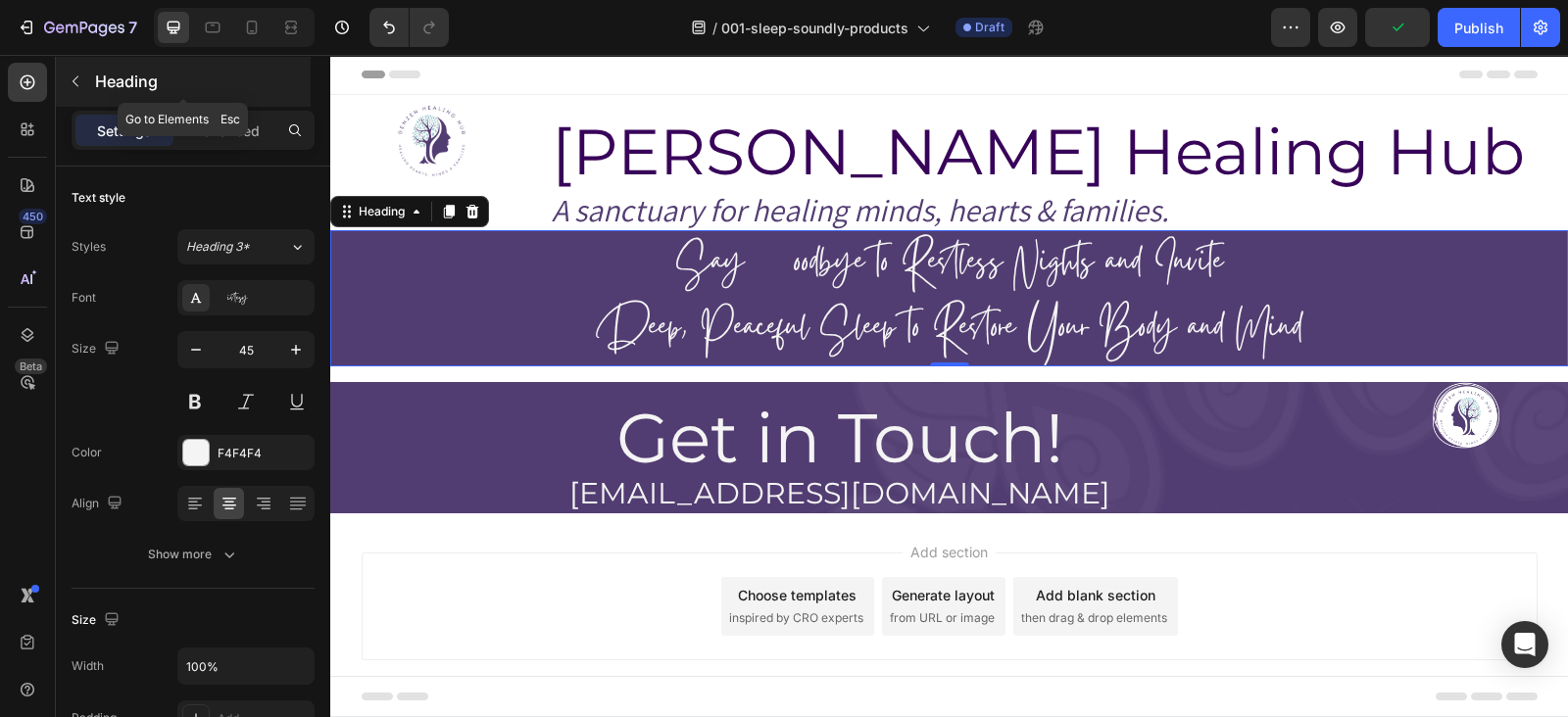
click at [69, 78] on icon "button" at bounding box center [76, 82] width 16 height 16
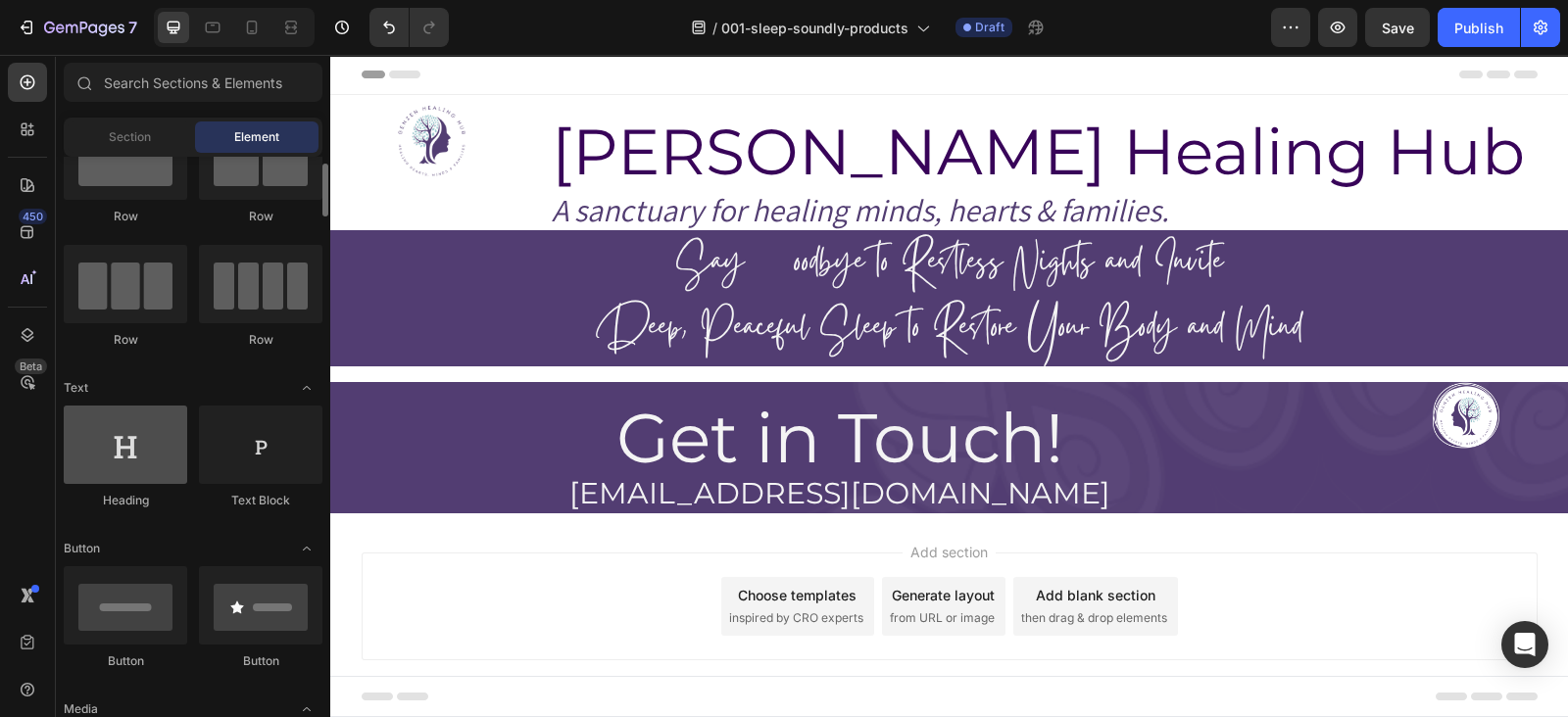
scroll to position [80, 0]
click at [166, 460] on div at bounding box center [126, 442] width 124 height 79
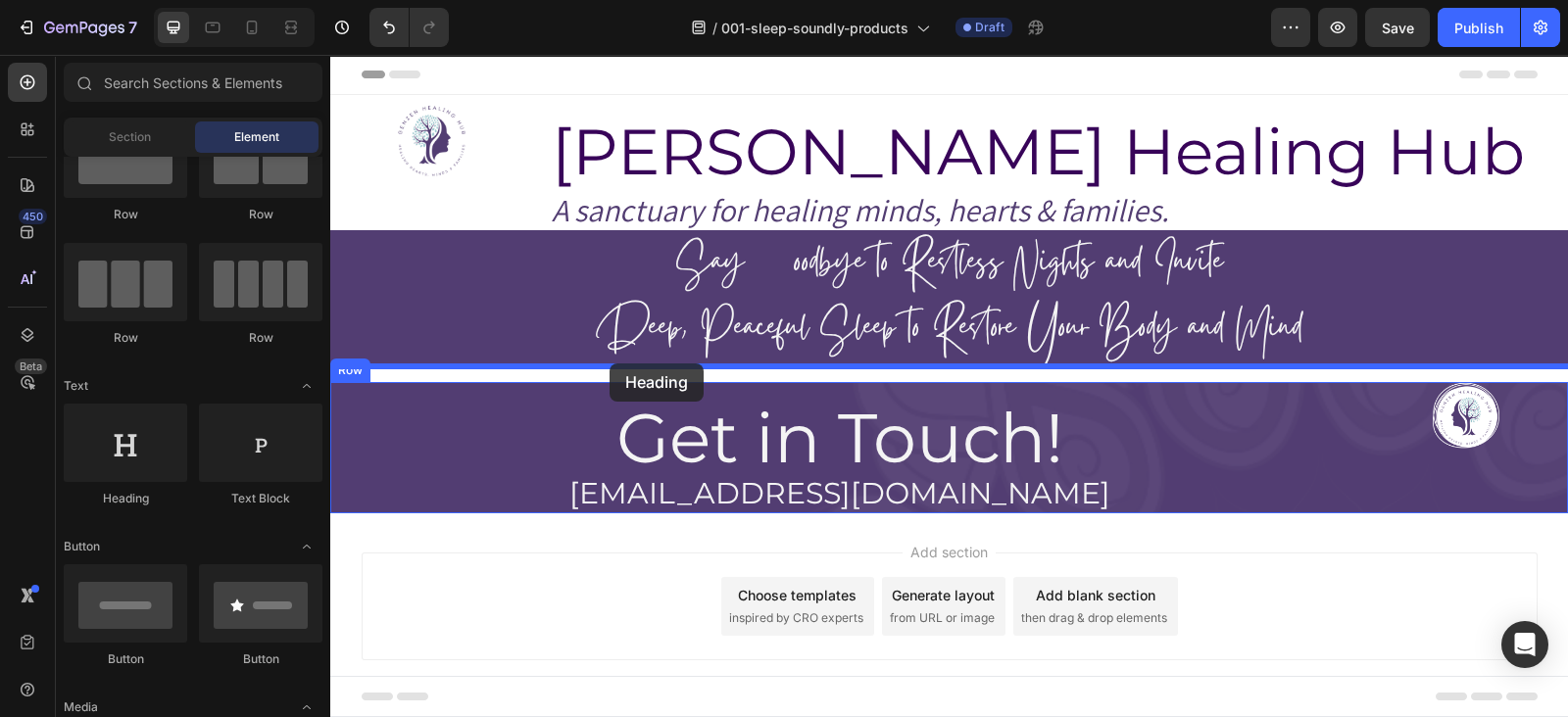
drag, startPoint x: 437, startPoint y: 488, endPoint x: 609, endPoint y: 363, distance: 212.6
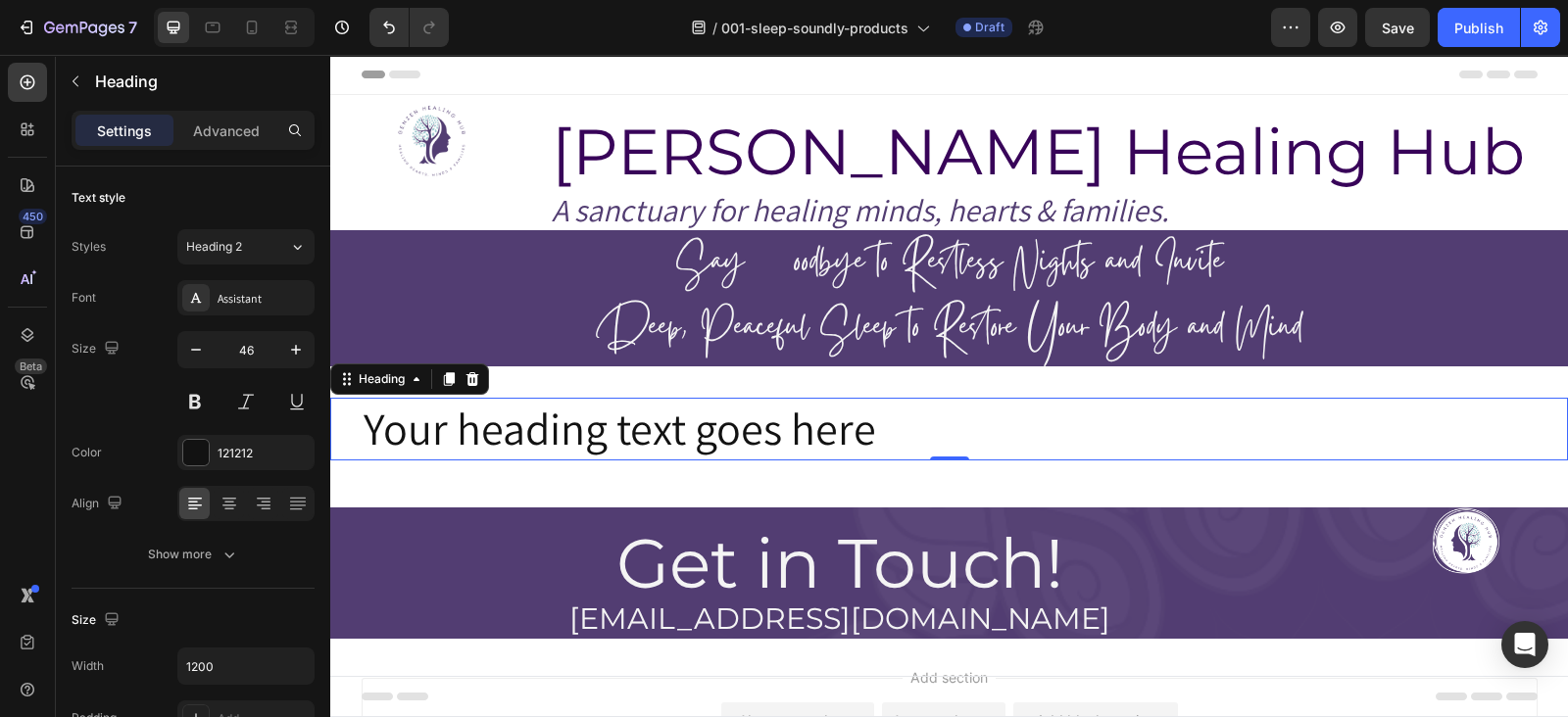
click at [484, 427] on h2 "Your heading text goes here" at bounding box center [950, 428] width 1176 height 63
click at [484, 427] on p "Your heading text goes here" at bounding box center [950, 428] width 1173 height 59
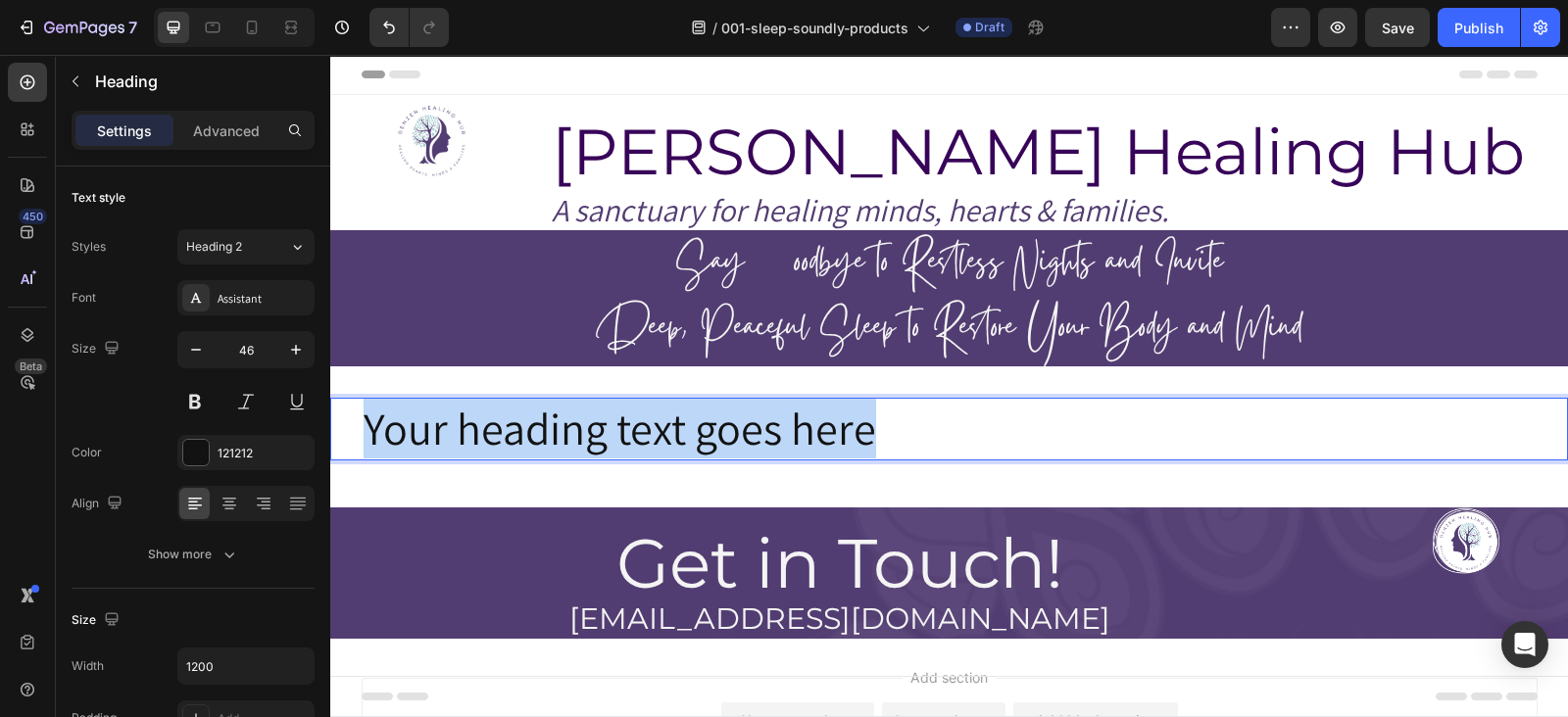
click at [484, 427] on p "Your heading text goes here" at bounding box center [950, 428] width 1173 height 59
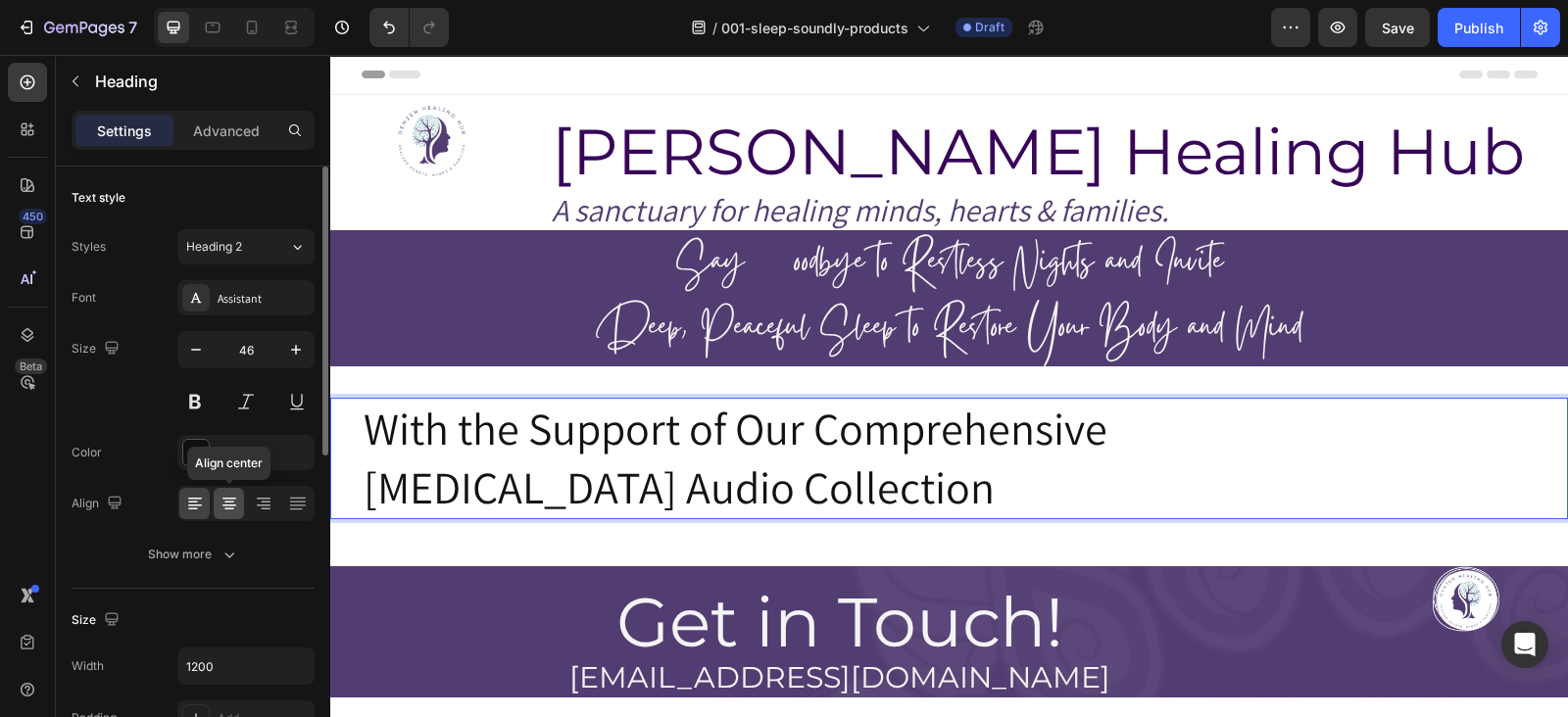
click at [239, 505] on div at bounding box center [229, 503] width 30 height 31
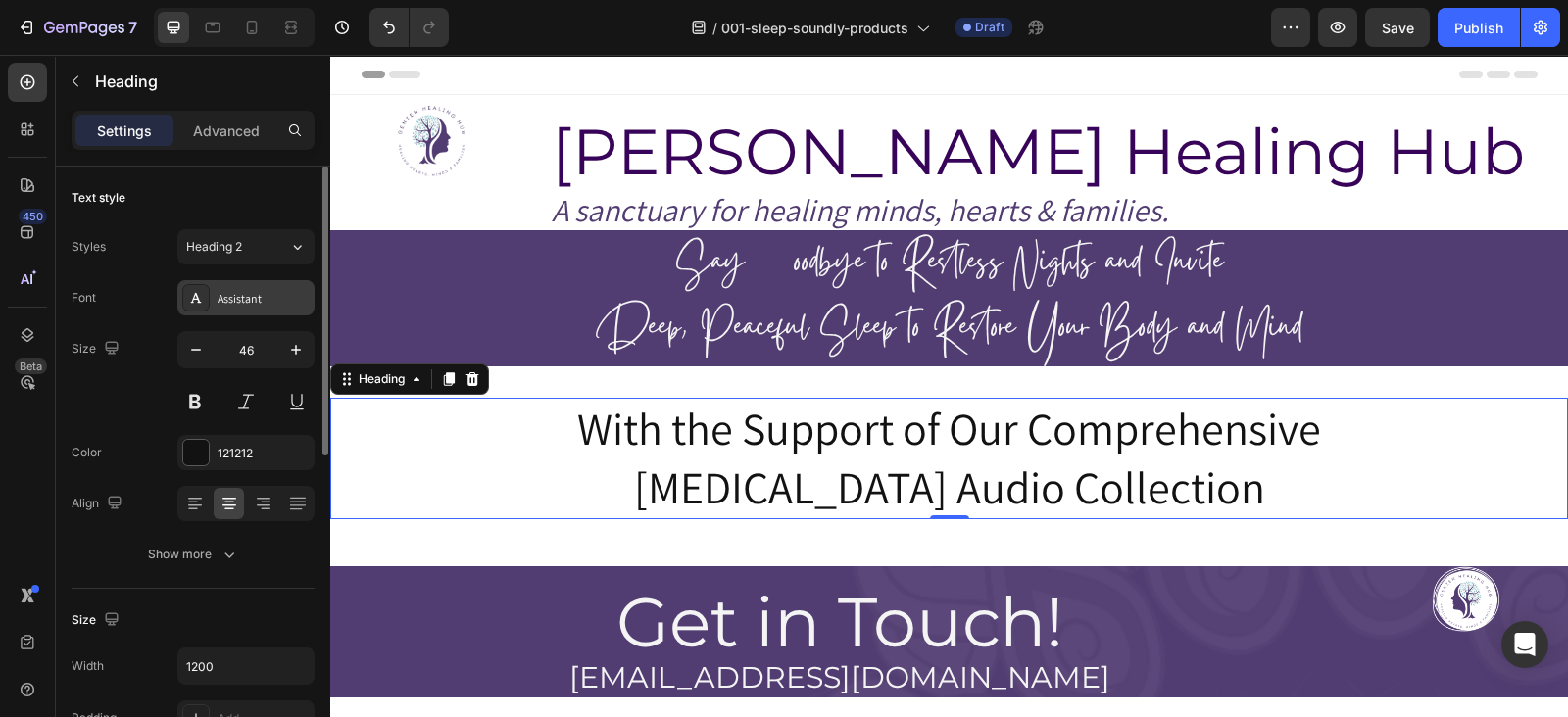
click at [254, 295] on div "Assistant" at bounding box center [264, 299] width 92 height 18
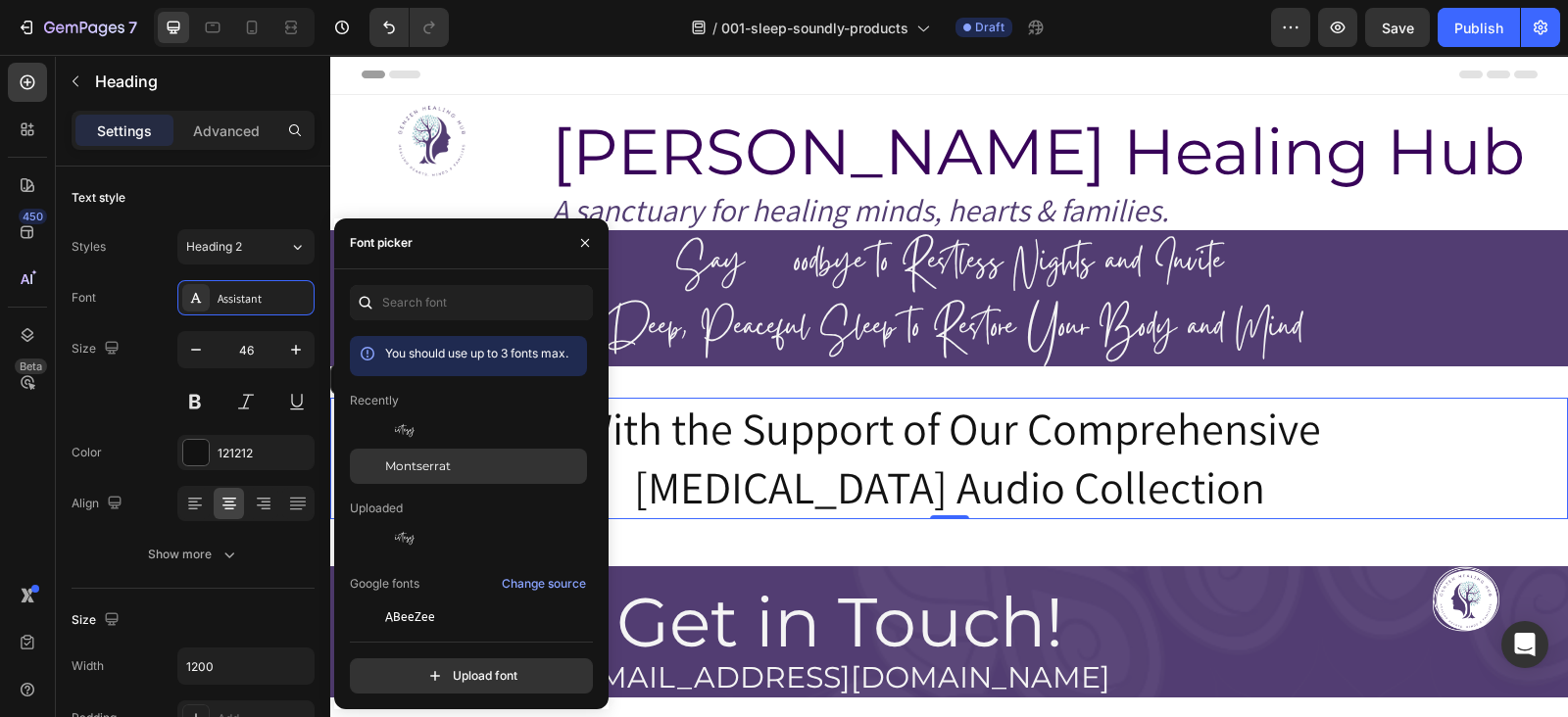
click at [429, 463] on span "Montserrat" at bounding box center [418, 466] width 66 height 18
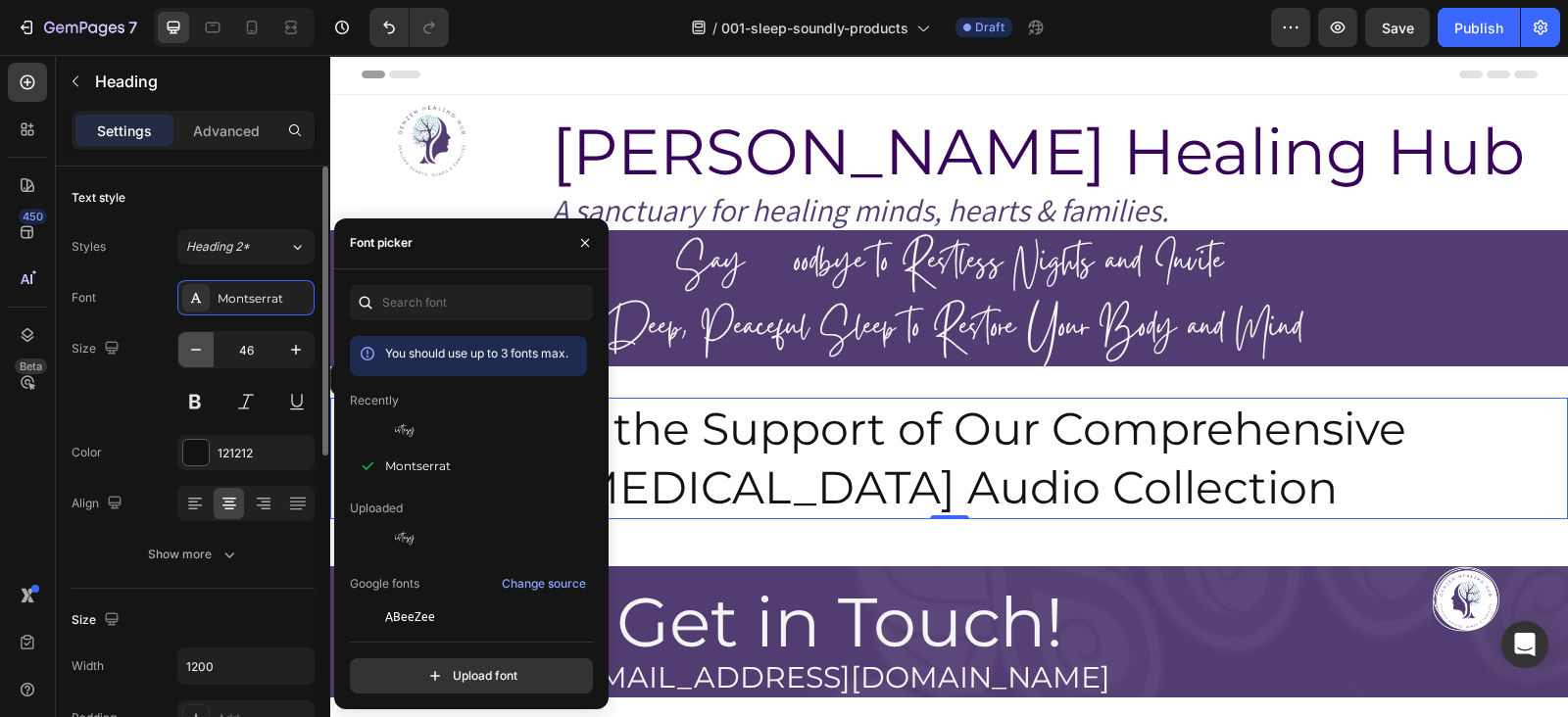
click at [206, 345] on button "button" at bounding box center [196, 350] width 35 height 35
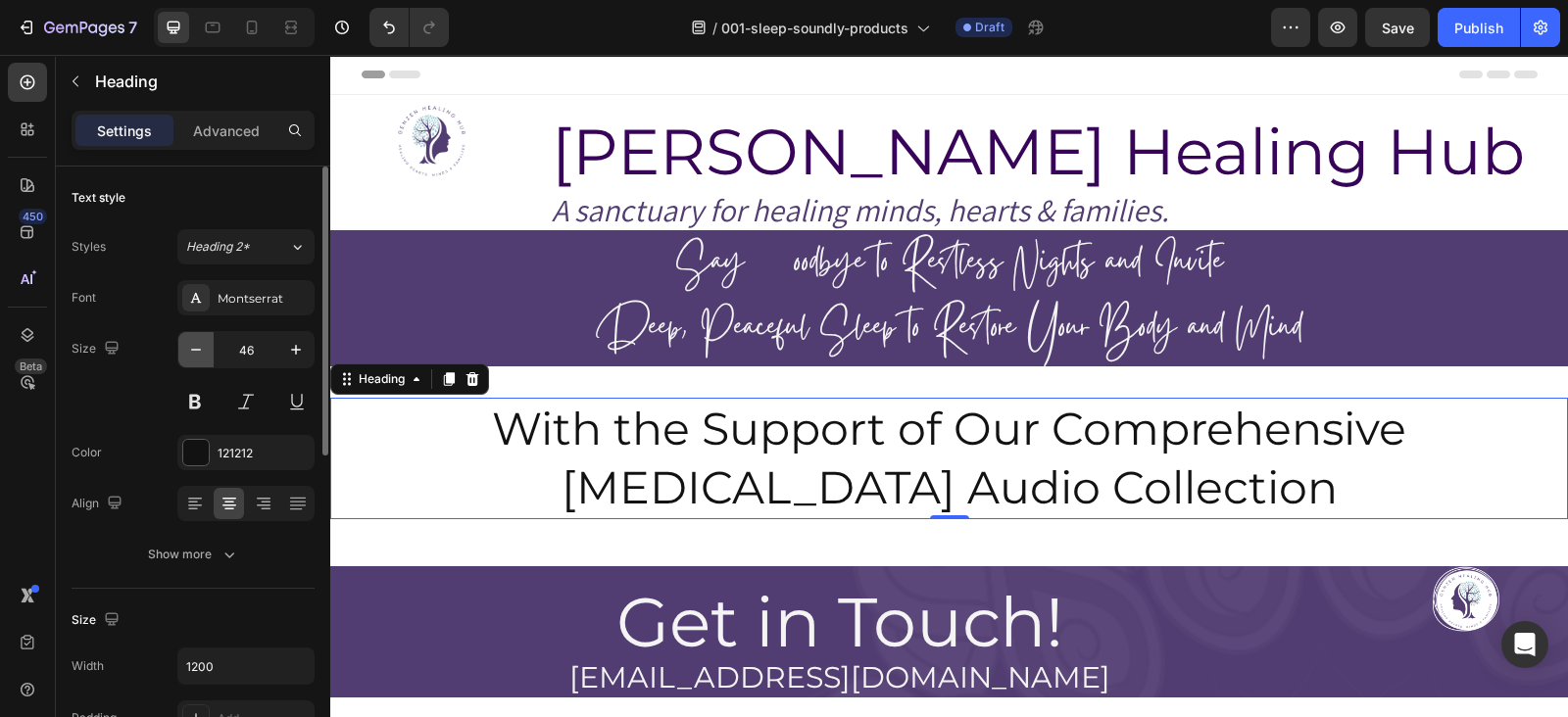
click at [206, 345] on button "button" at bounding box center [196, 350] width 35 height 35
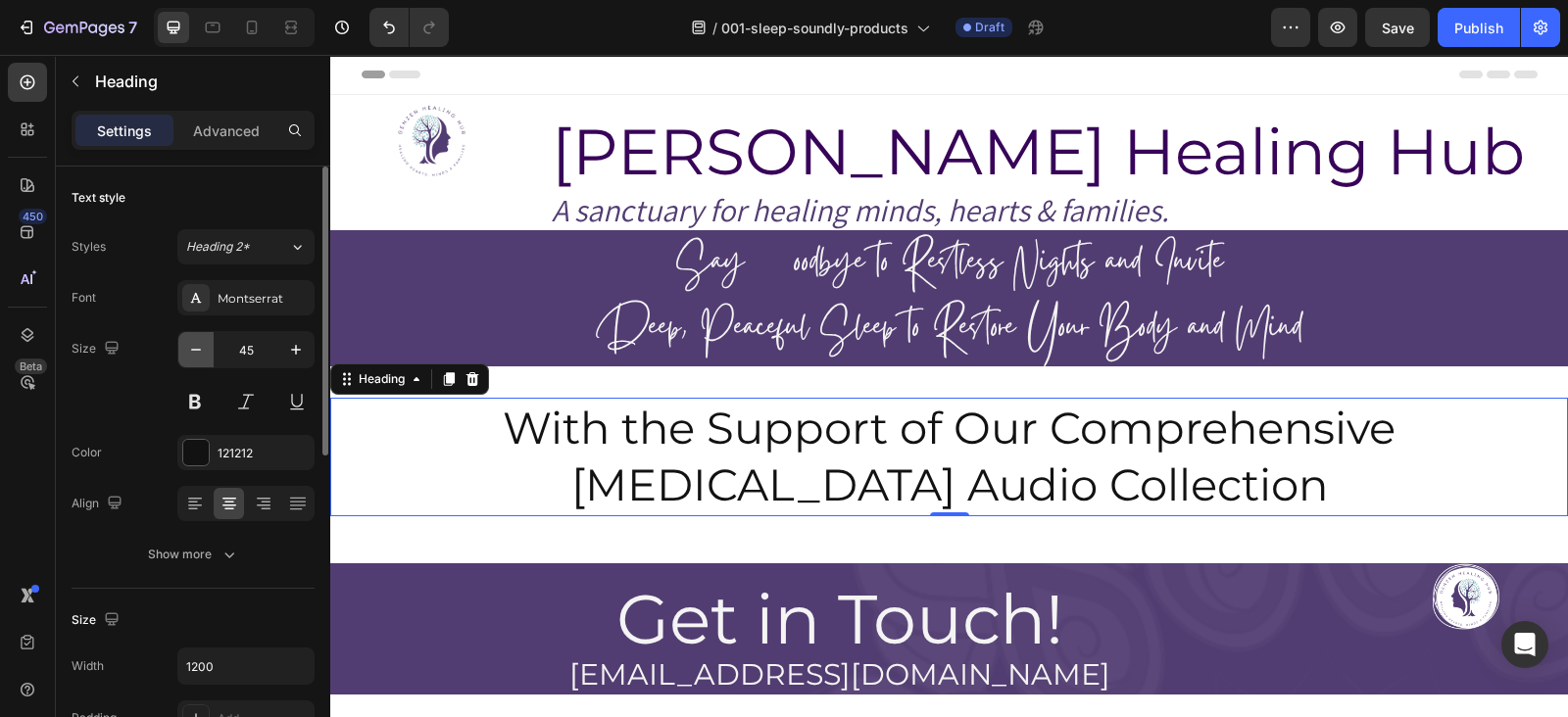
click at [206, 345] on button "button" at bounding box center [196, 350] width 35 height 35
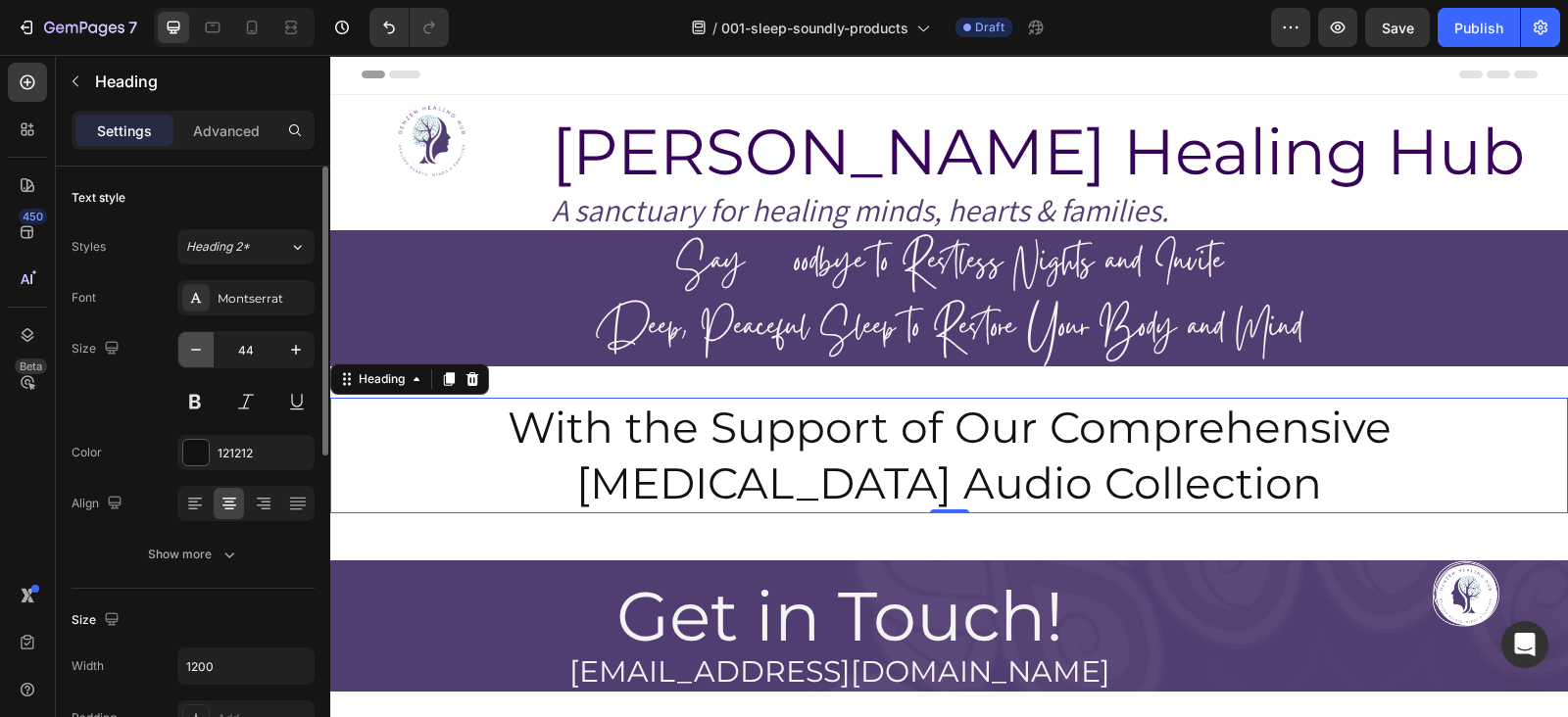
click at [206, 345] on button "button" at bounding box center [196, 350] width 35 height 35
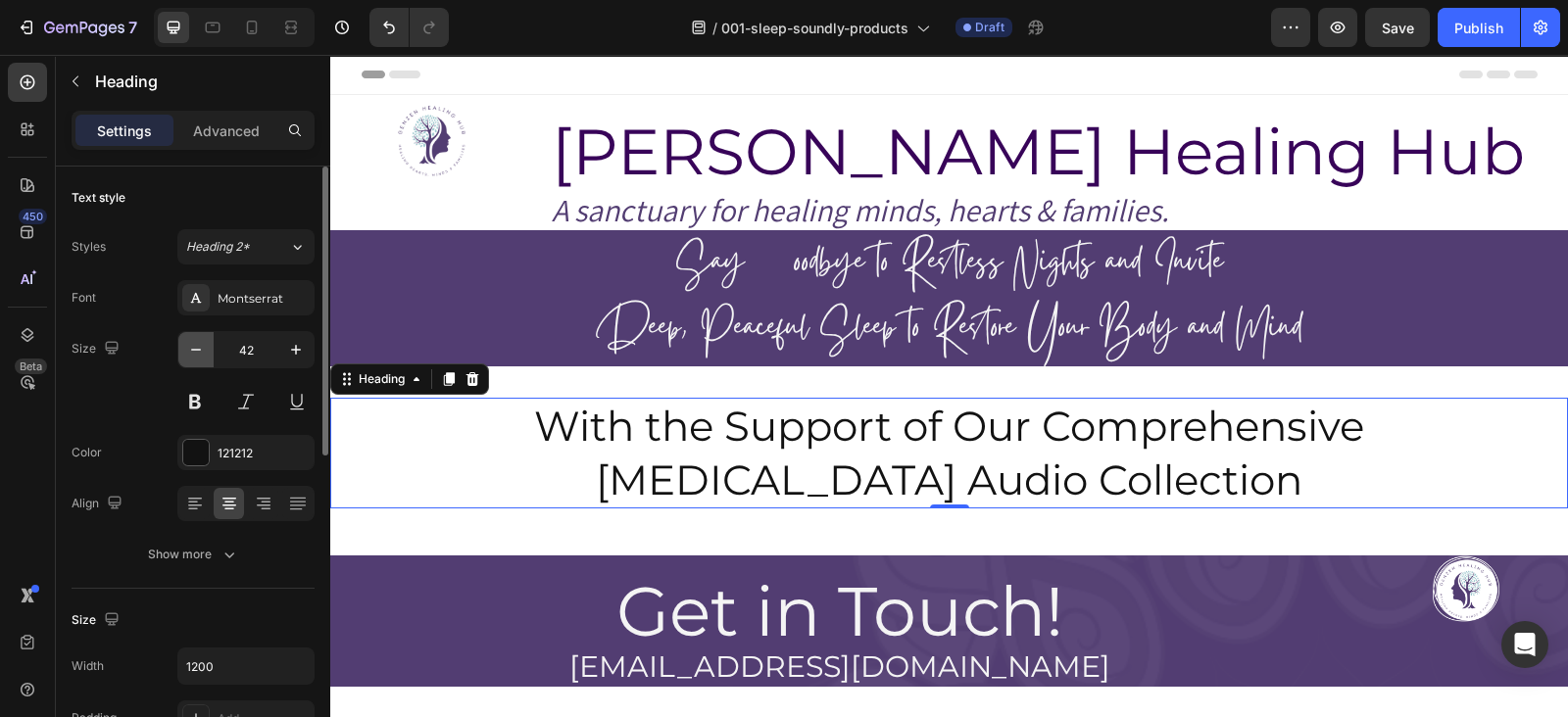
click at [206, 345] on button "button" at bounding box center [196, 350] width 35 height 35
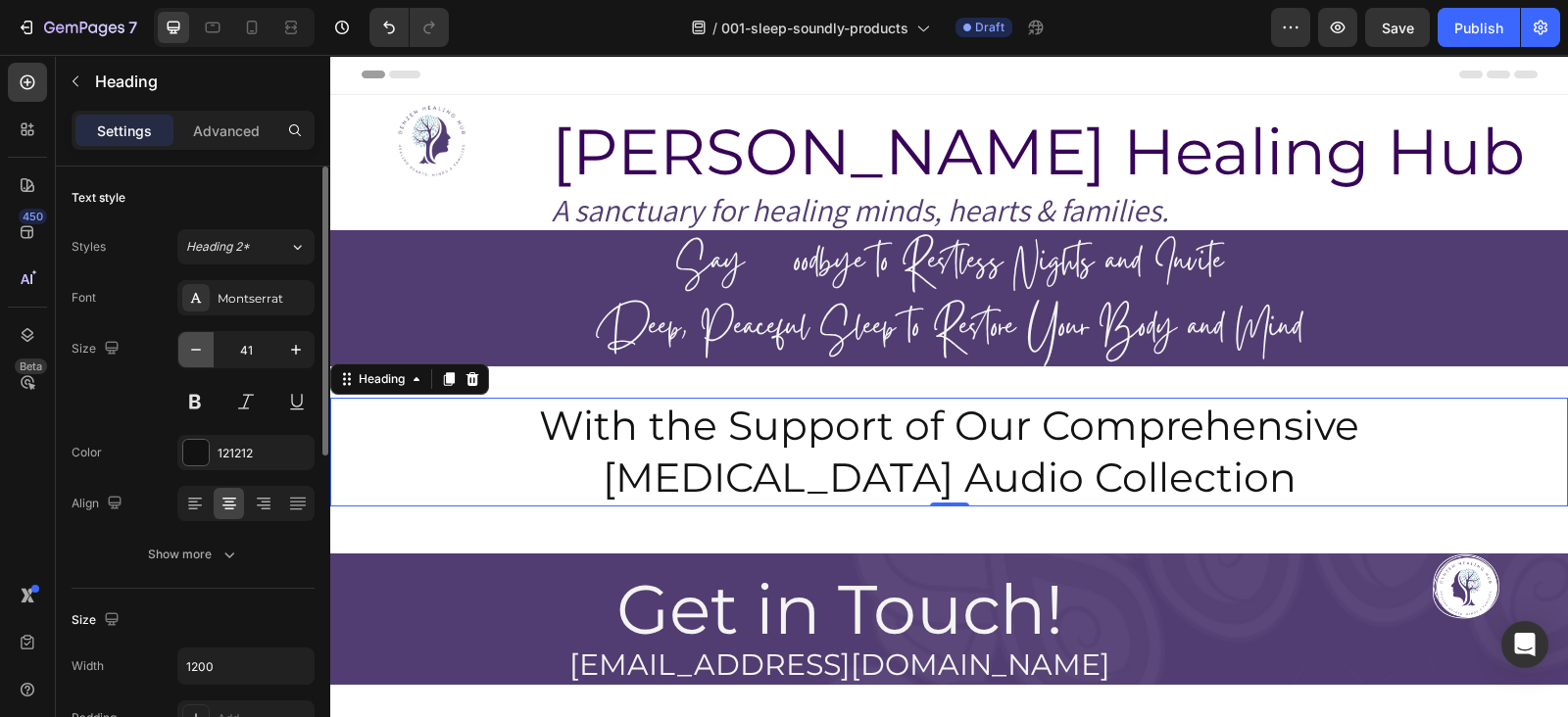
click at [206, 345] on button "button" at bounding box center [196, 350] width 35 height 35
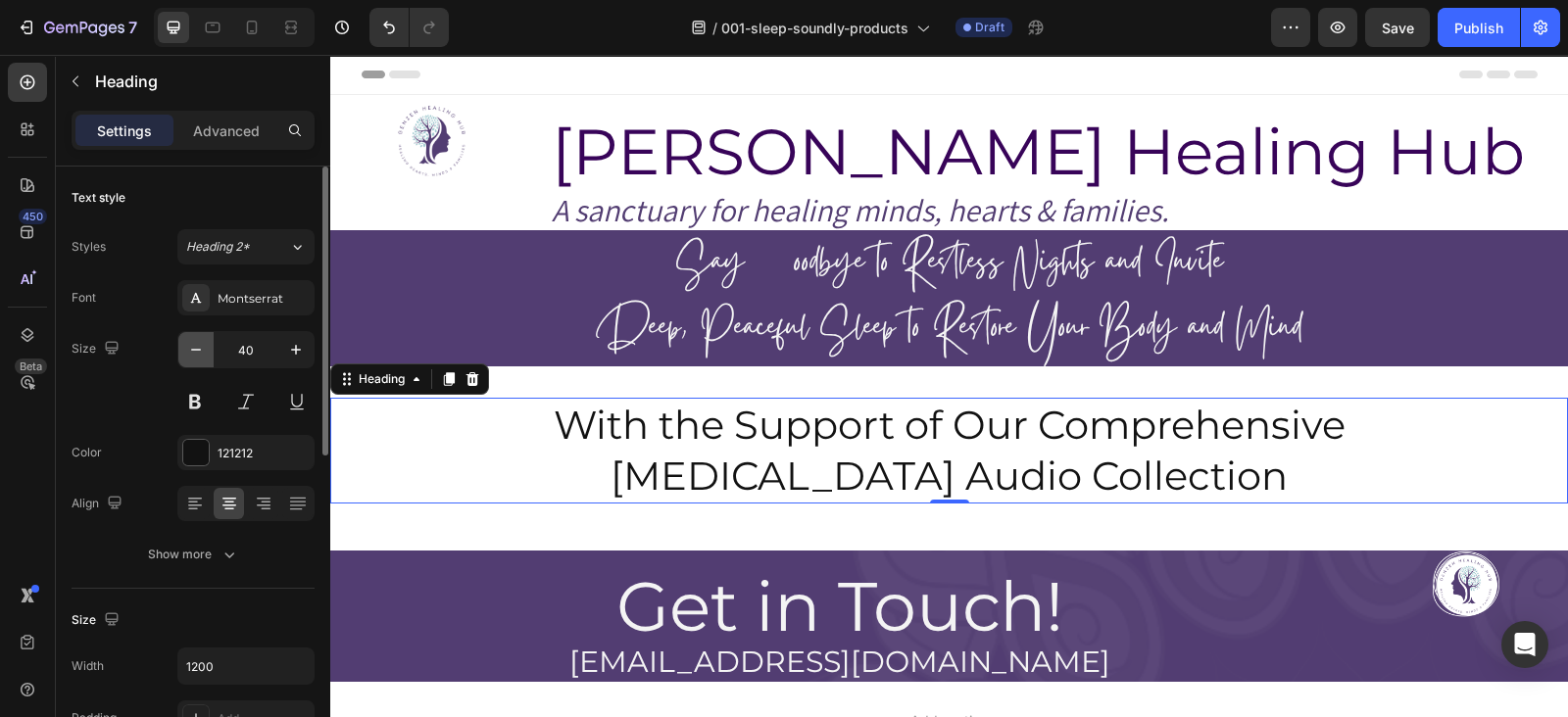
click at [206, 345] on button "button" at bounding box center [196, 350] width 35 height 35
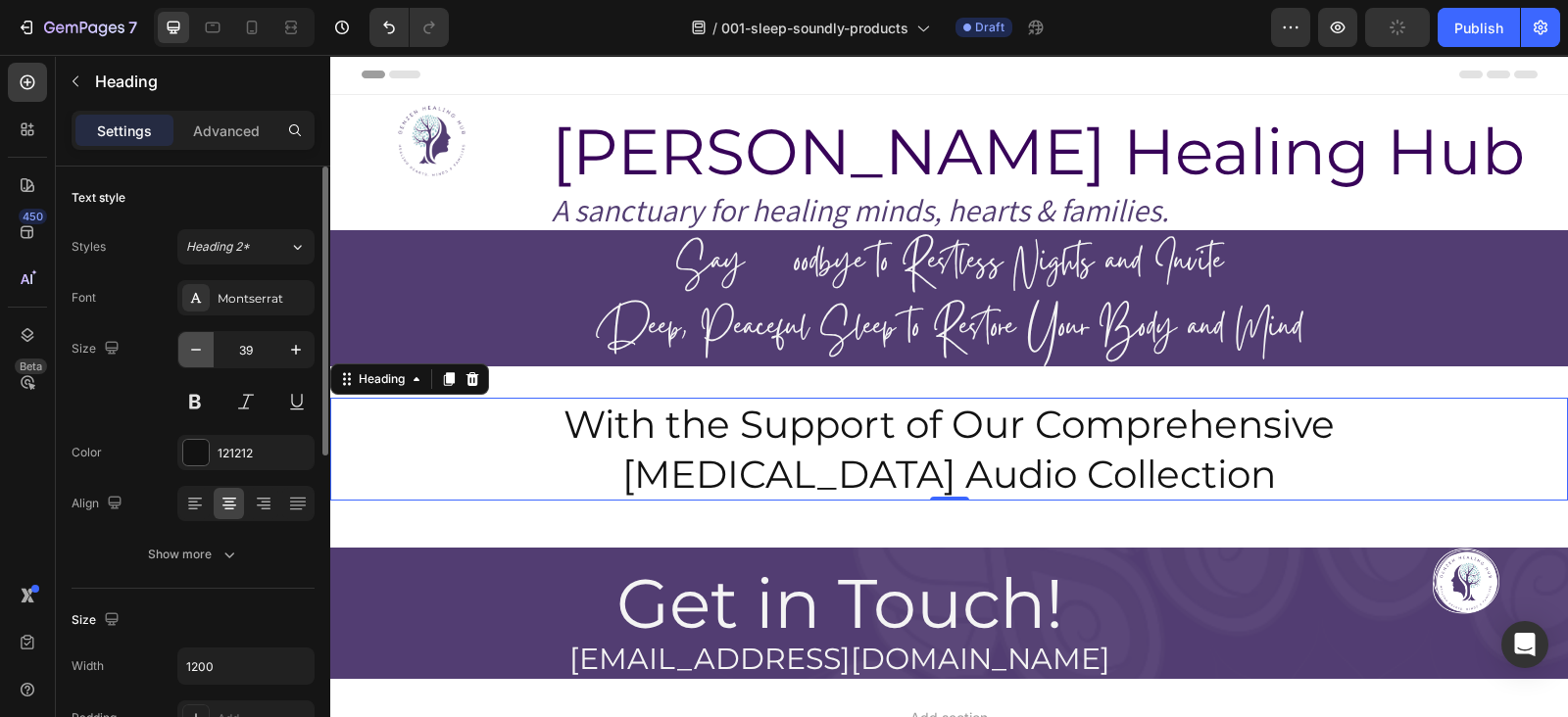
click at [206, 345] on button "button" at bounding box center [196, 350] width 35 height 35
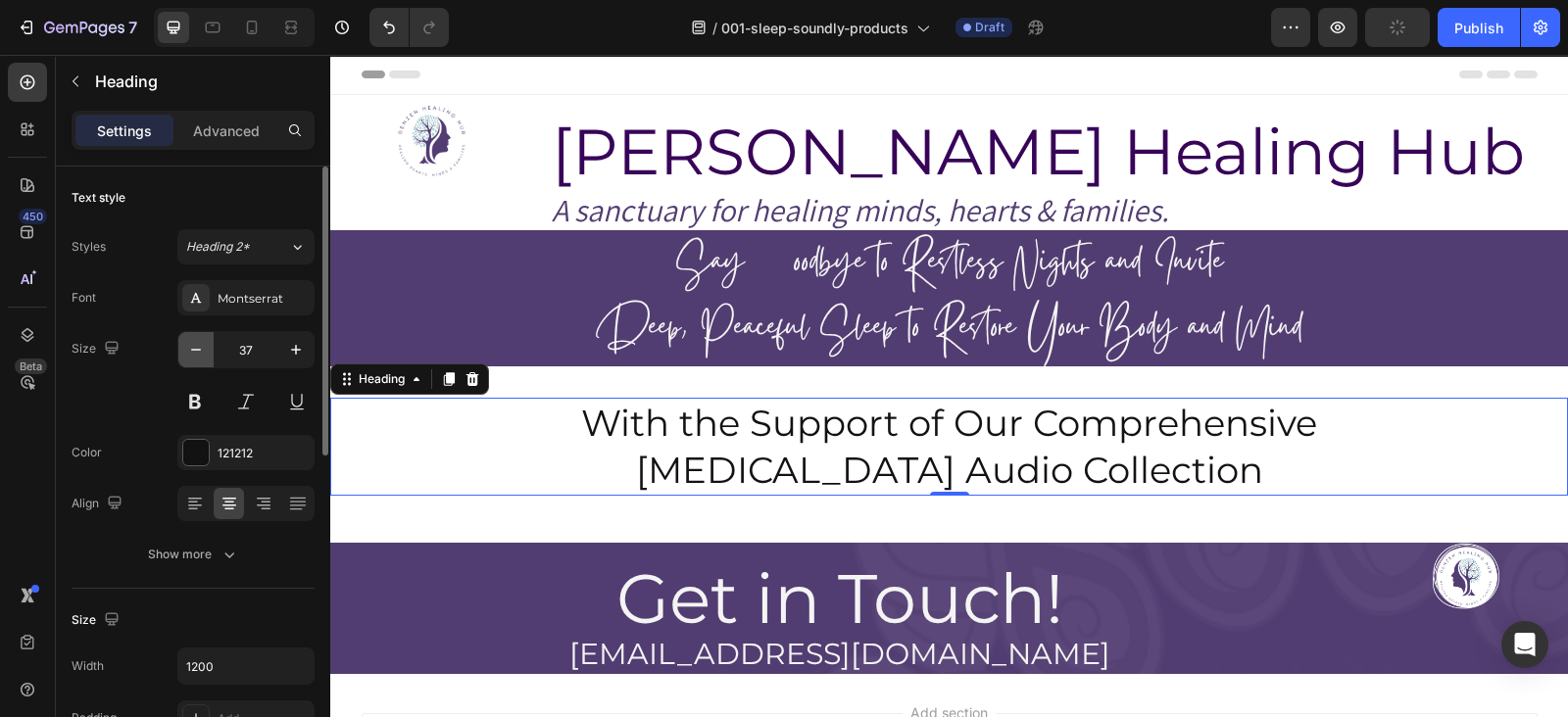
click at [206, 345] on button "button" at bounding box center [196, 350] width 35 height 35
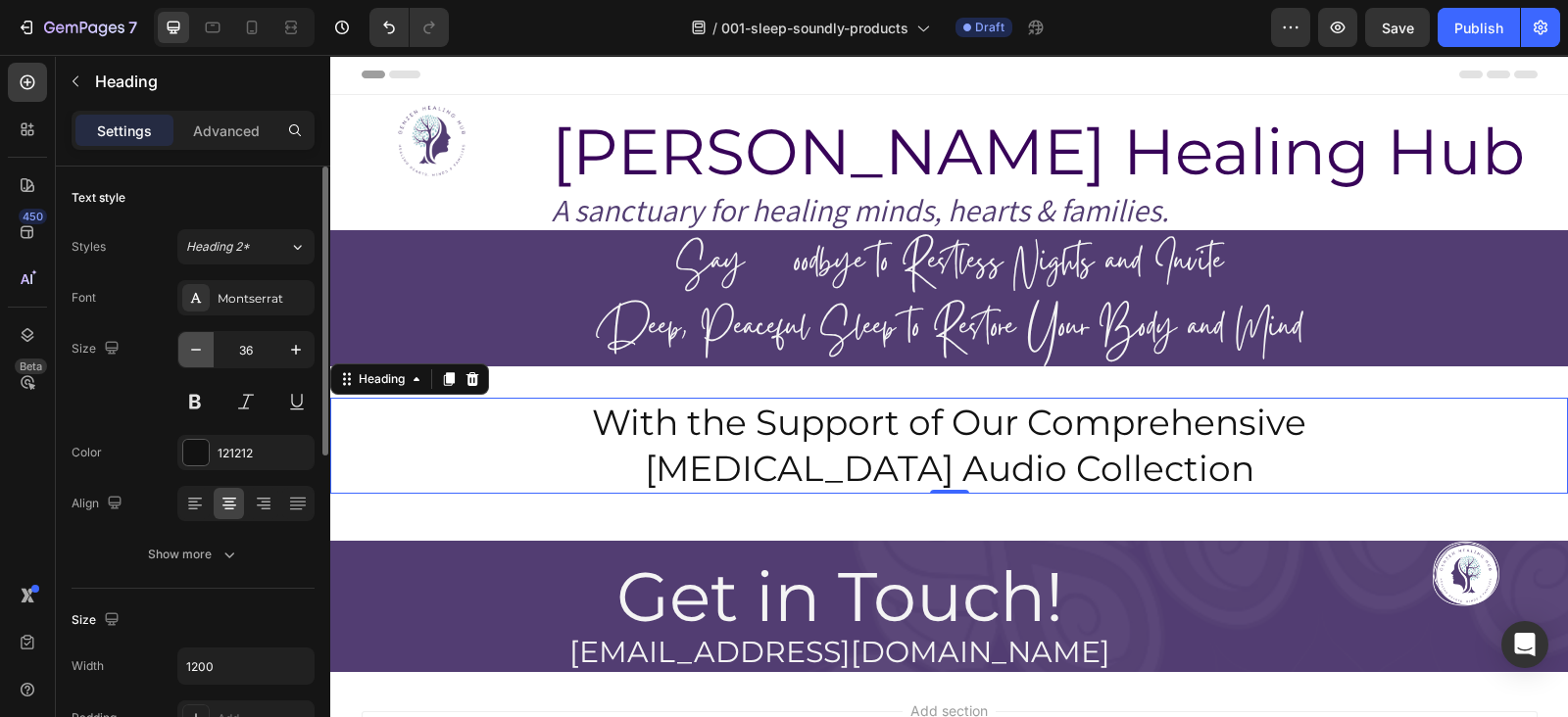
click at [206, 345] on button "button" at bounding box center [196, 350] width 35 height 35
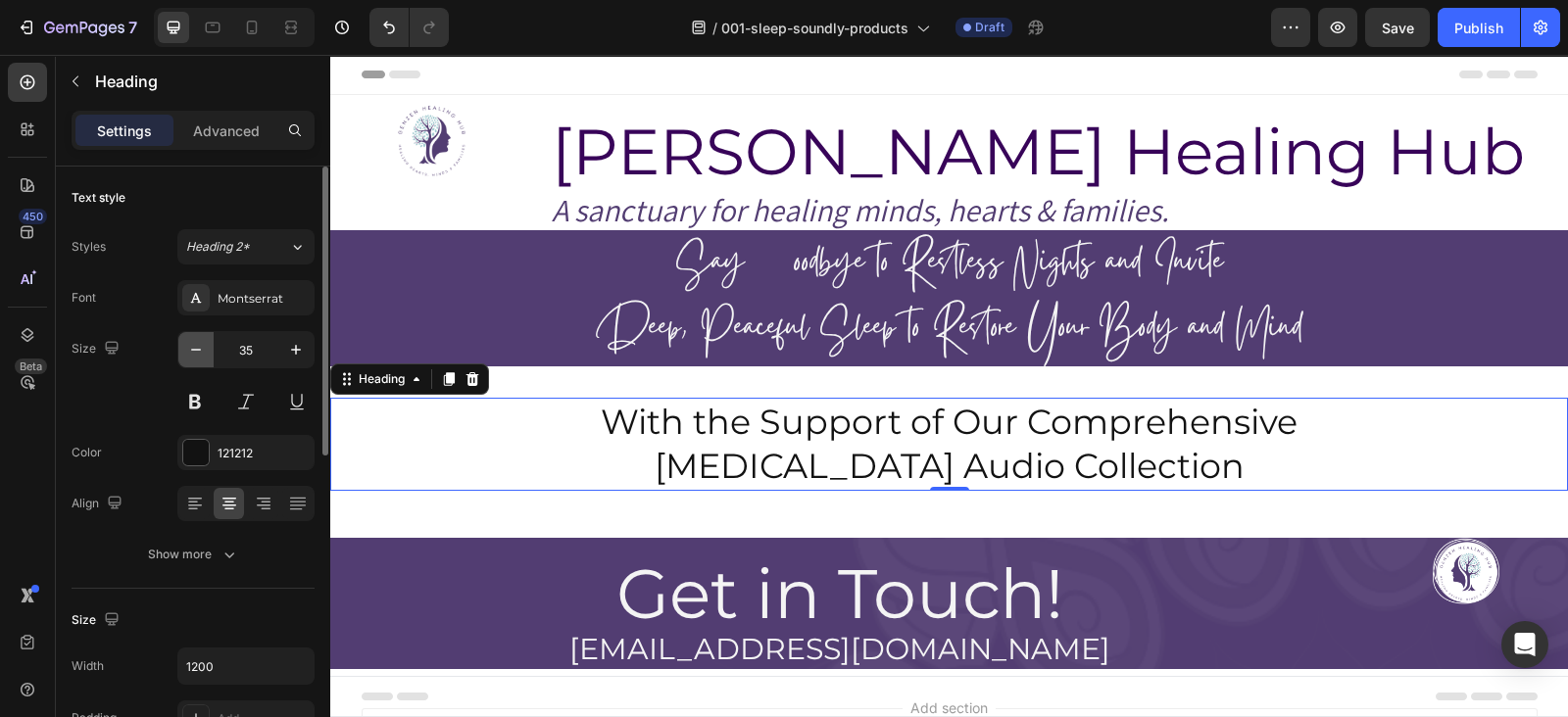
click at [206, 345] on button "button" at bounding box center [196, 350] width 35 height 35
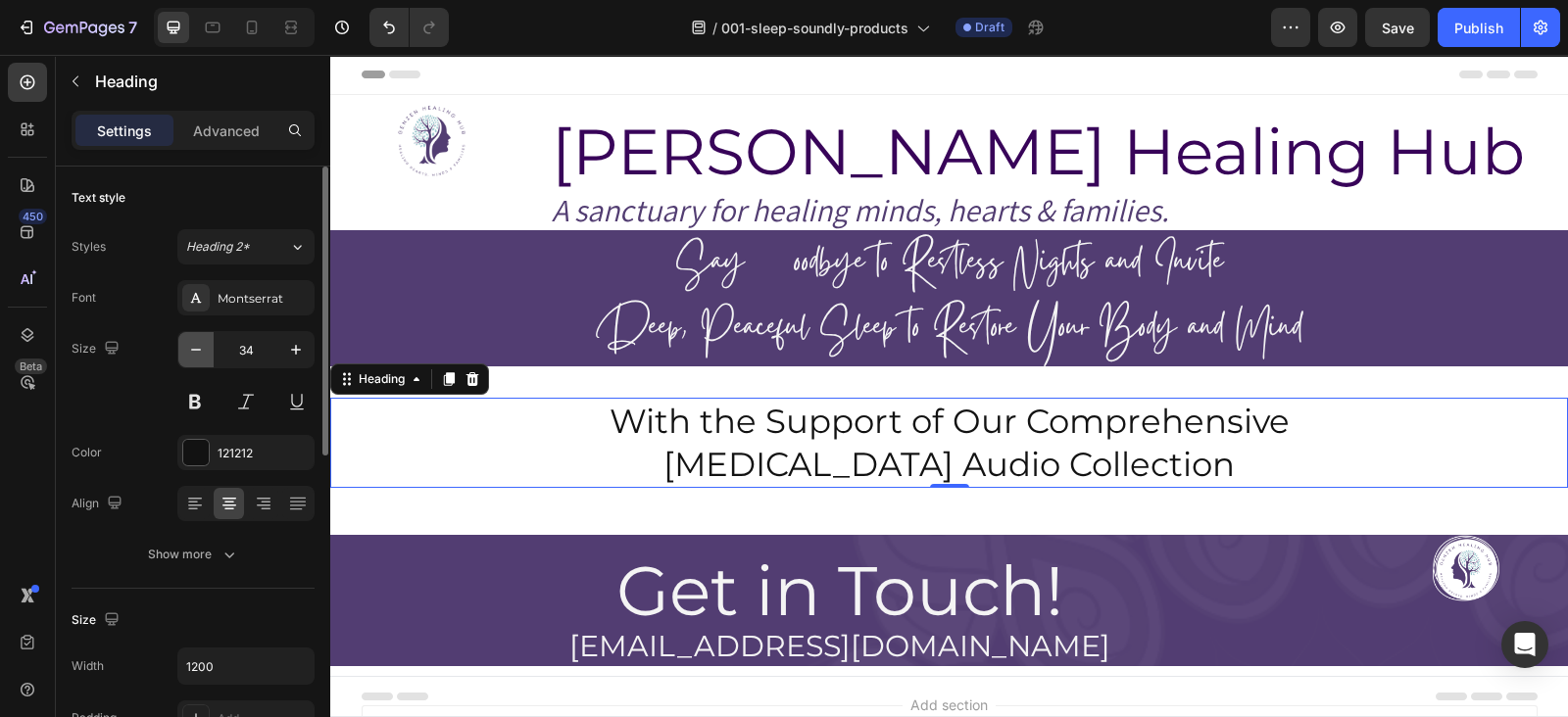
click at [206, 345] on button "button" at bounding box center [196, 350] width 35 height 35
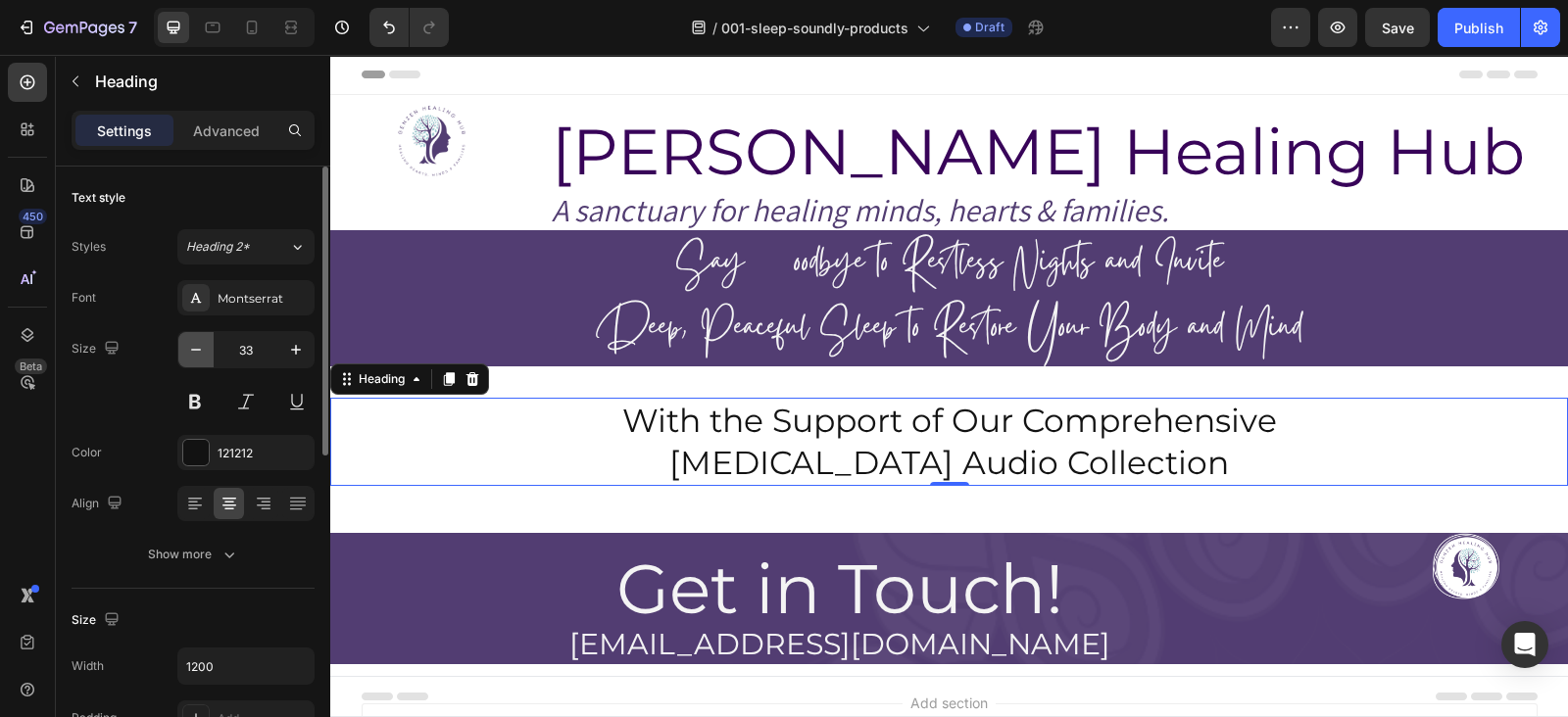
click at [206, 345] on button "button" at bounding box center [196, 350] width 35 height 35
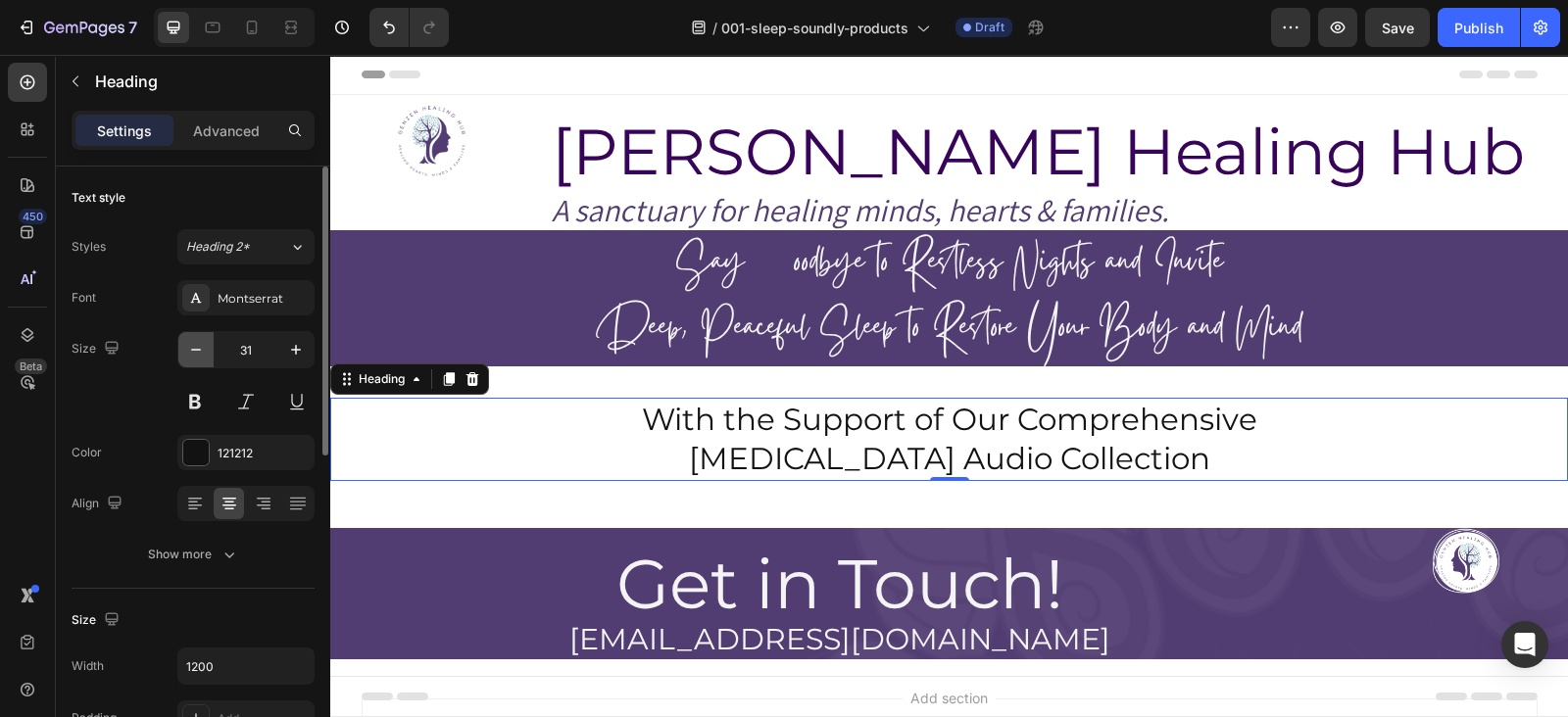
click at [206, 345] on button "button" at bounding box center [196, 350] width 35 height 35
type input "30"
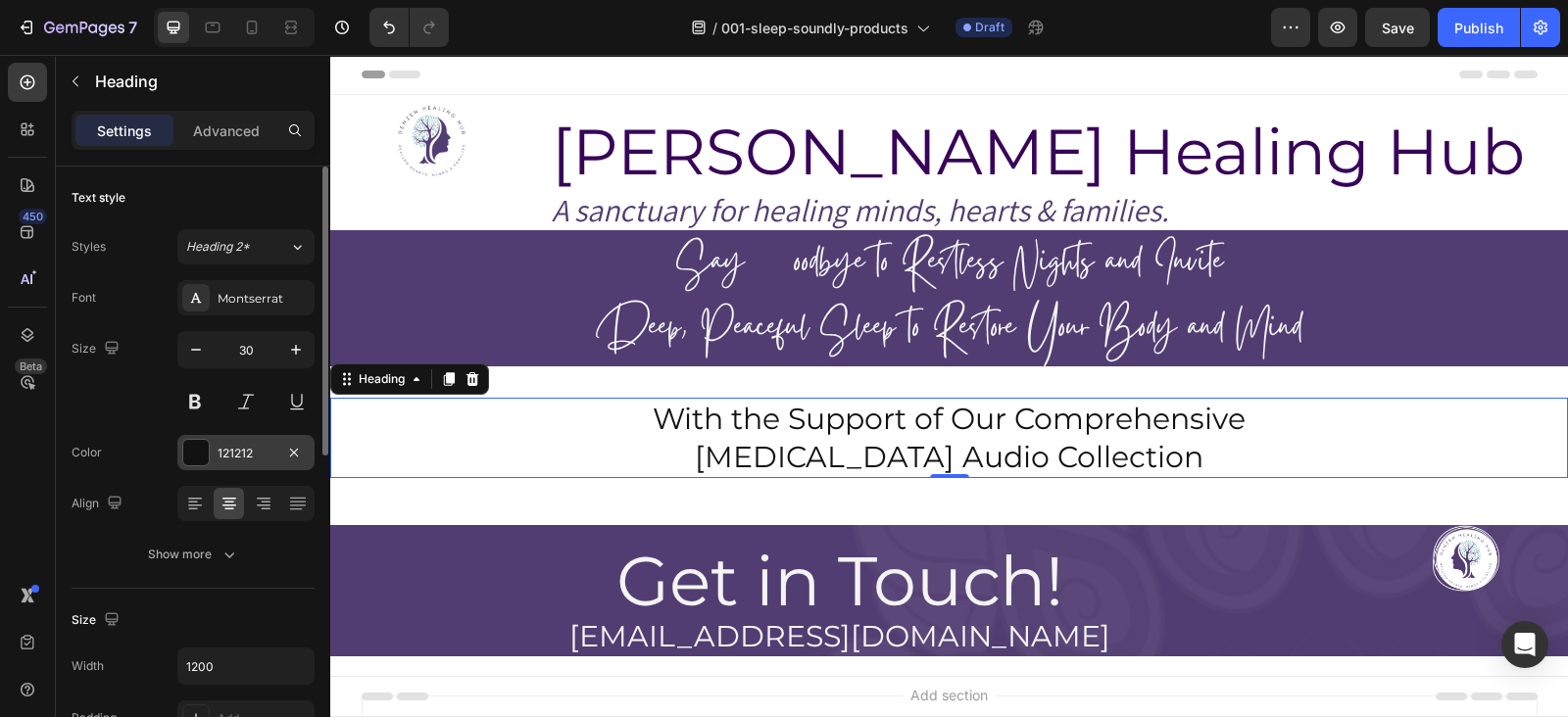
click at [190, 453] on div at bounding box center [197, 453] width 26 height 26
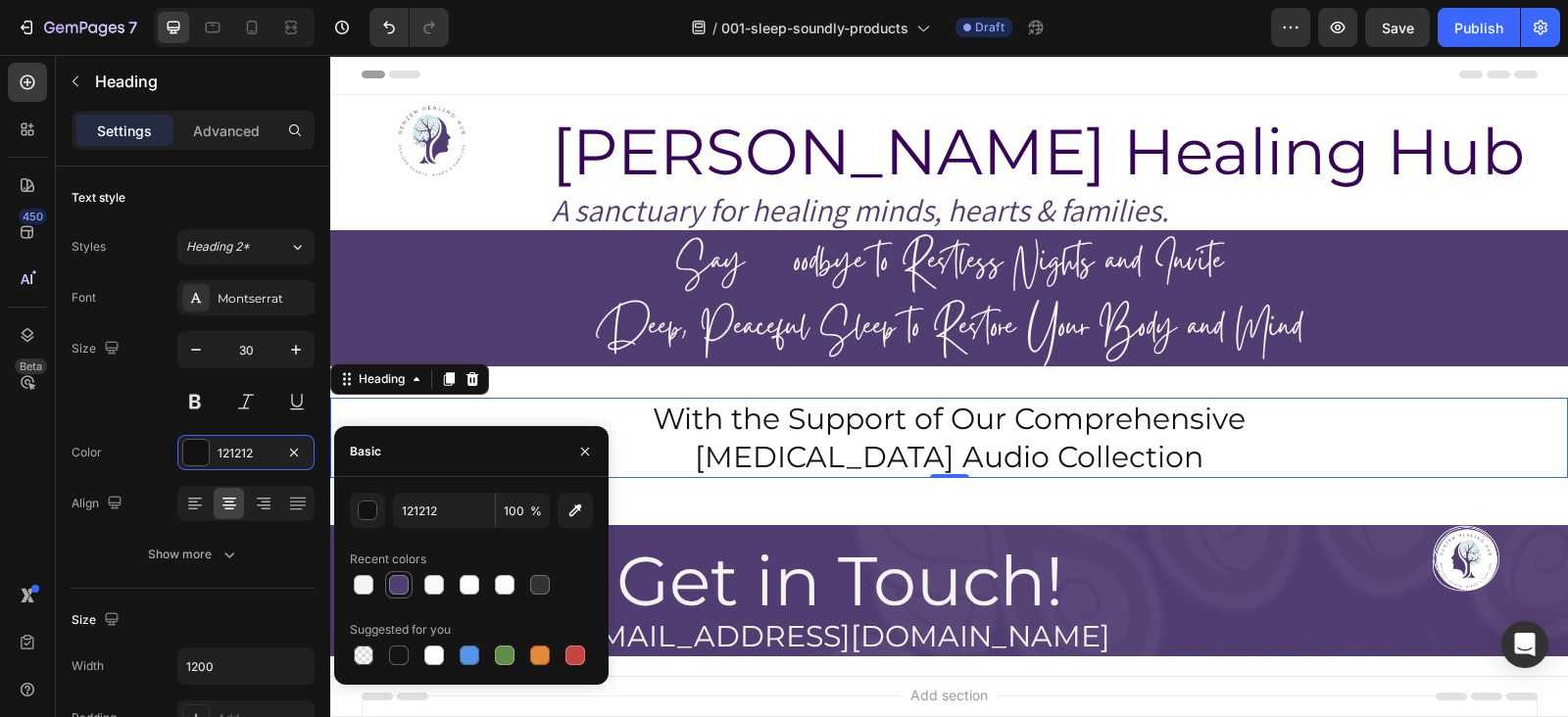
drag, startPoint x: 394, startPoint y: 581, endPoint x: 517, endPoint y: 442, distance: 185.6
click at [394, 581] on div at bounding box center [399, 585] width 20 height 20
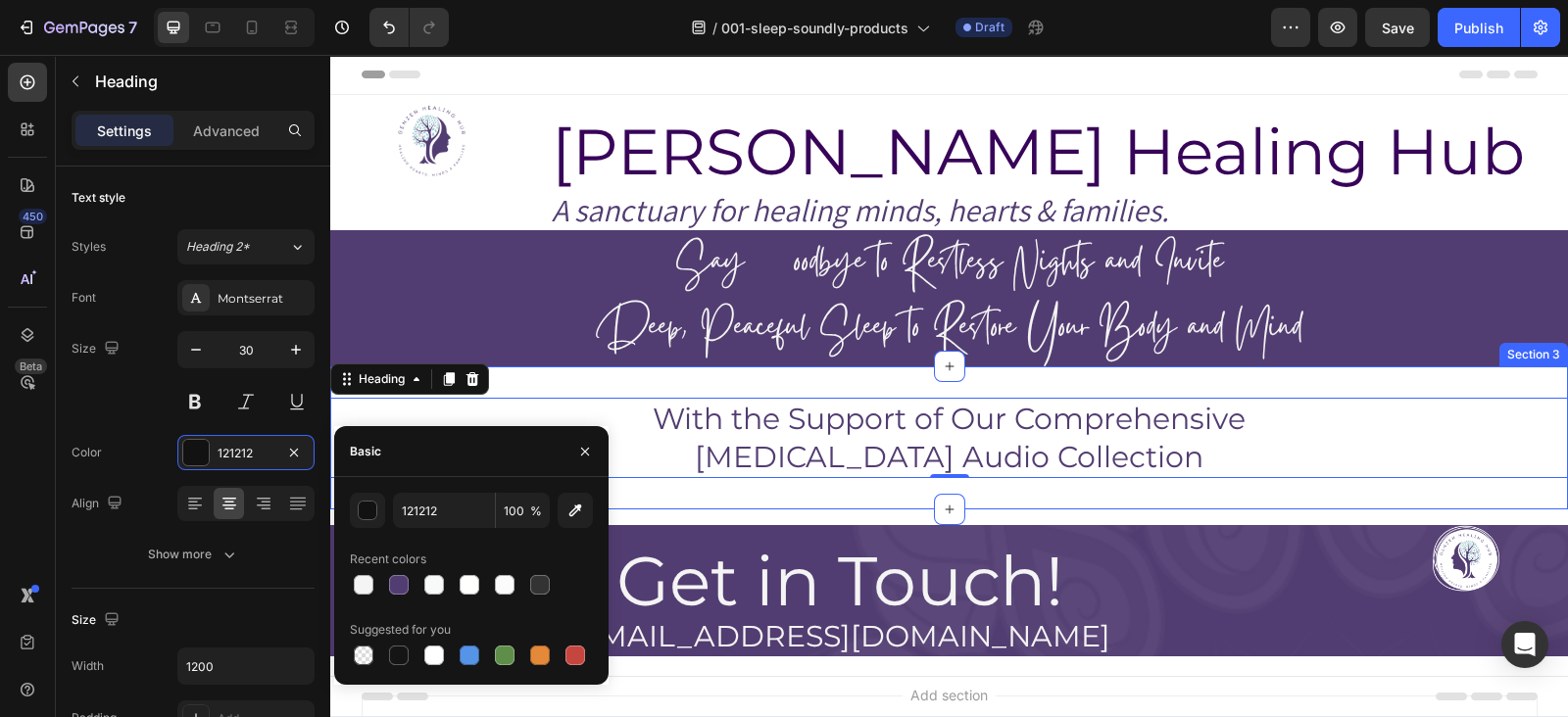
type input "523D72"
click at [1020, 383] on div "With the Support of Our Comprehensive Hypnotherapy Audio Collection Heading 0 S…" at bounding box center [949, 437] width 1237 height 143
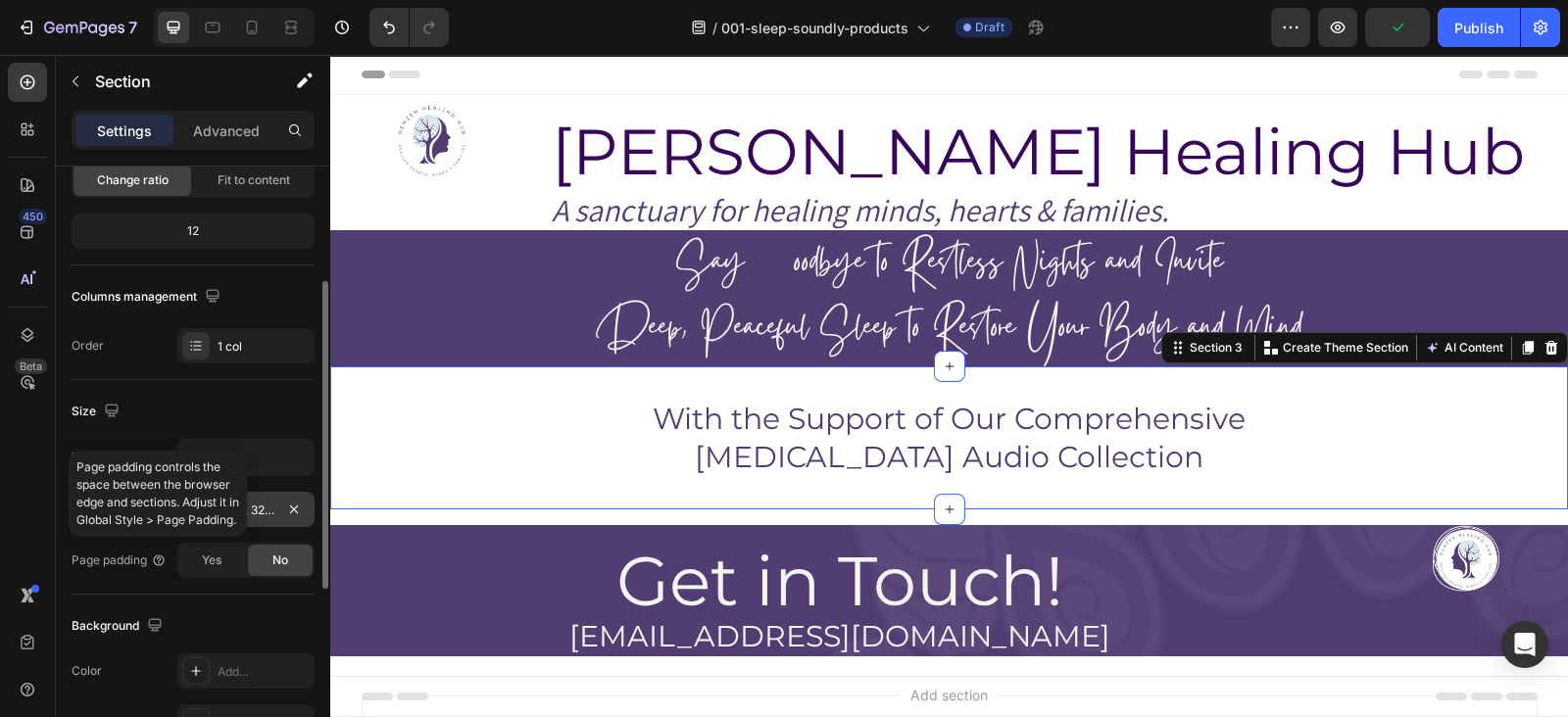
scroll to position [215, 0]
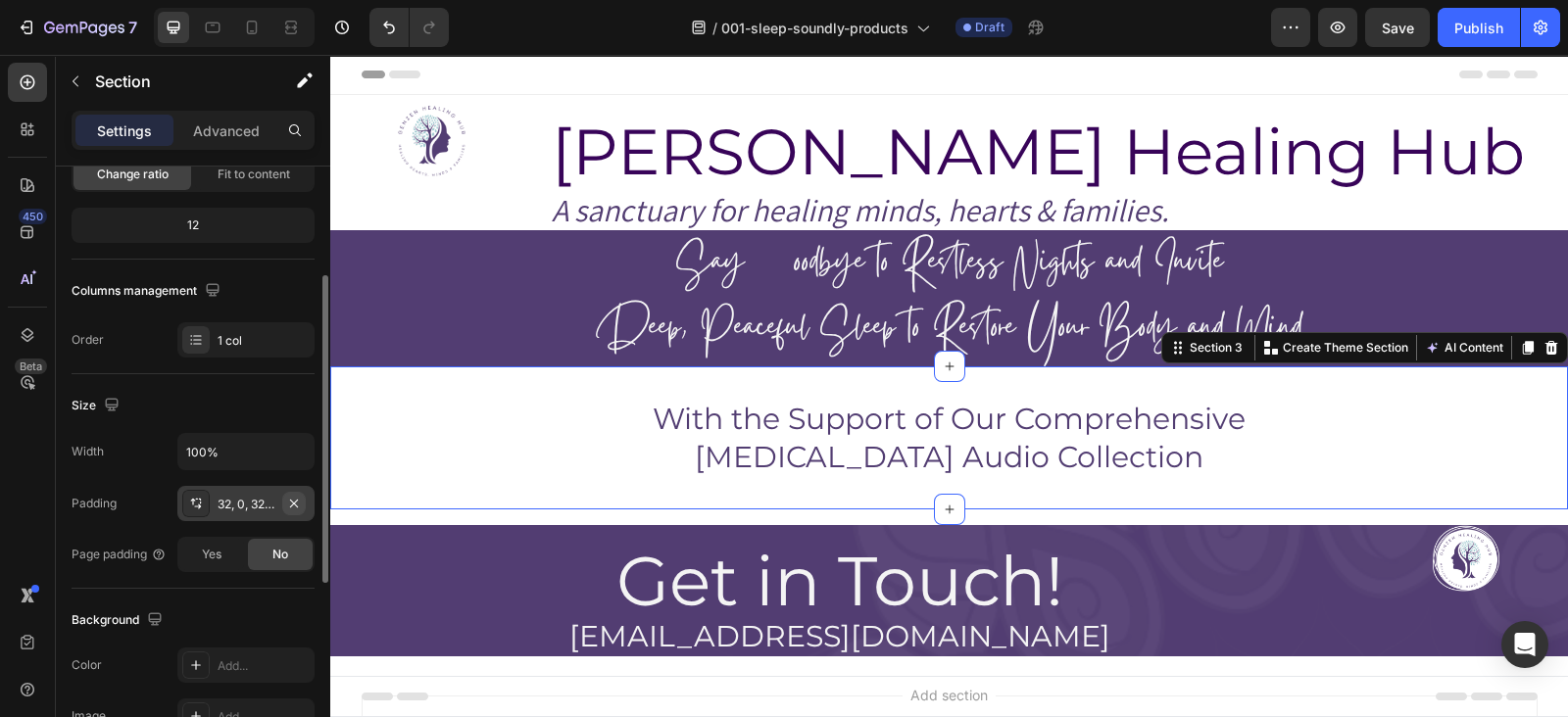
click at [290, 496] on icon "button" at bounding box center [295, 504] width 16 height 16
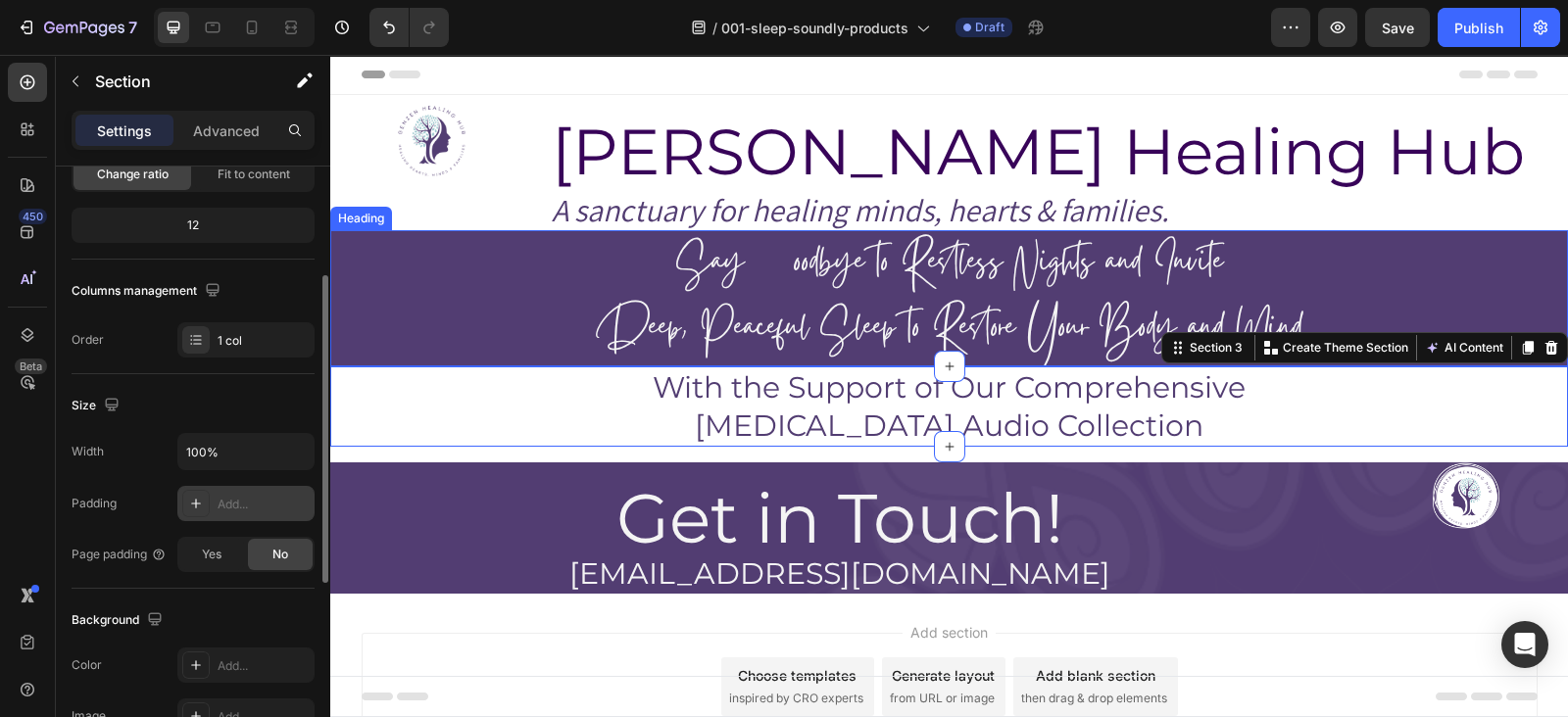
click at [503, 293] on h2 "Say Goodbye to Restless Nights and Invite Deep, Peaceful Sleep to Restore Your …" at bounding box center [949, 299] width 1237 height 136
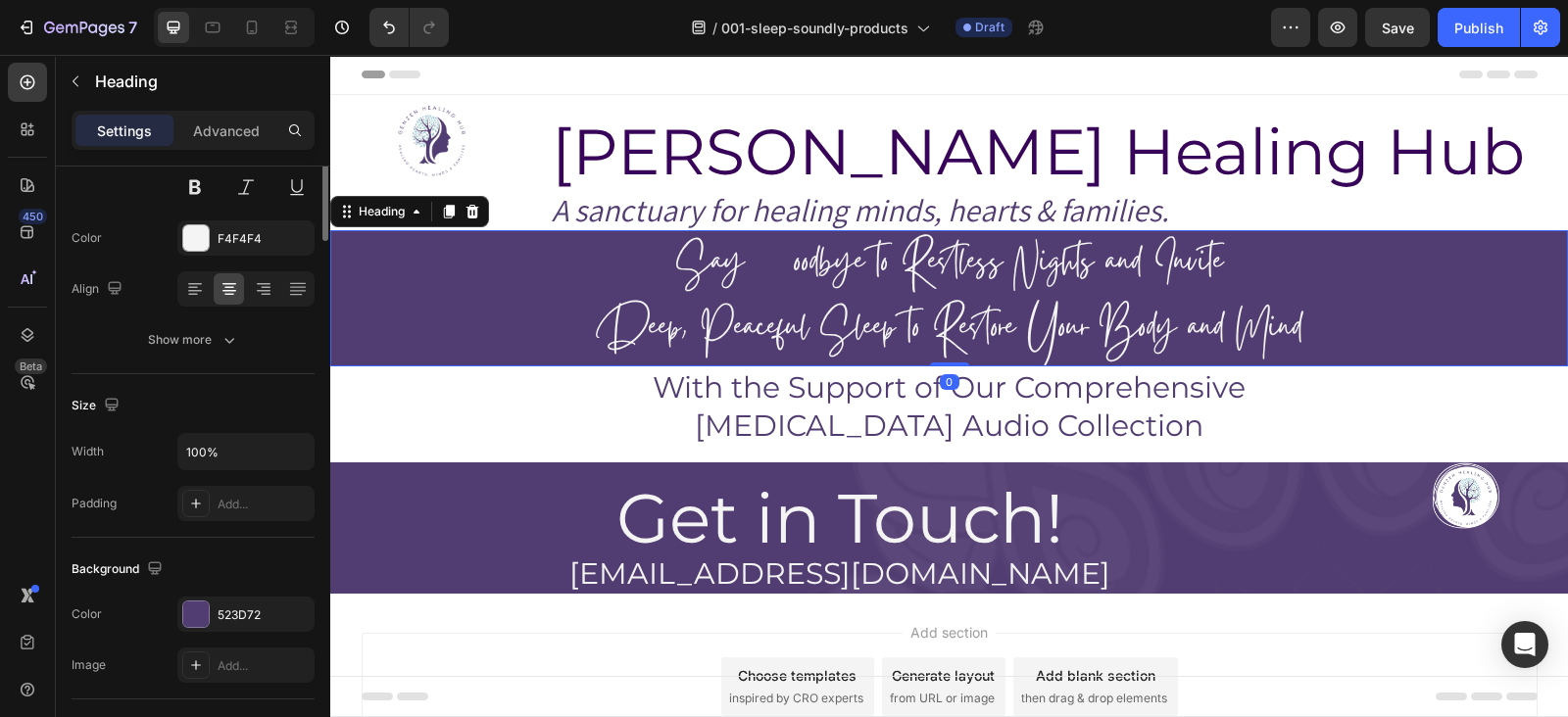
scroll to position [0, 0]
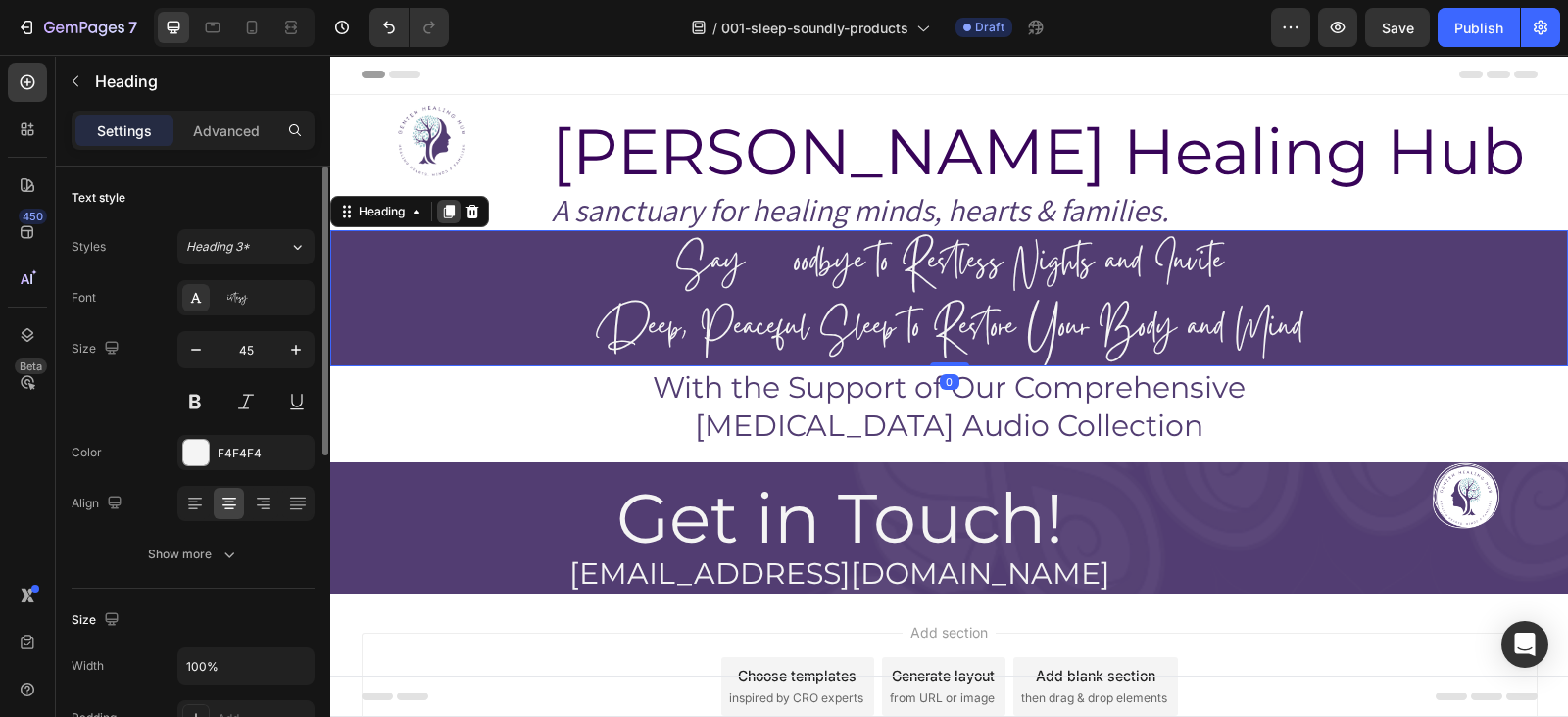
click at [447, 213] on icon at bounding box center [449, 212] width 11 height 14
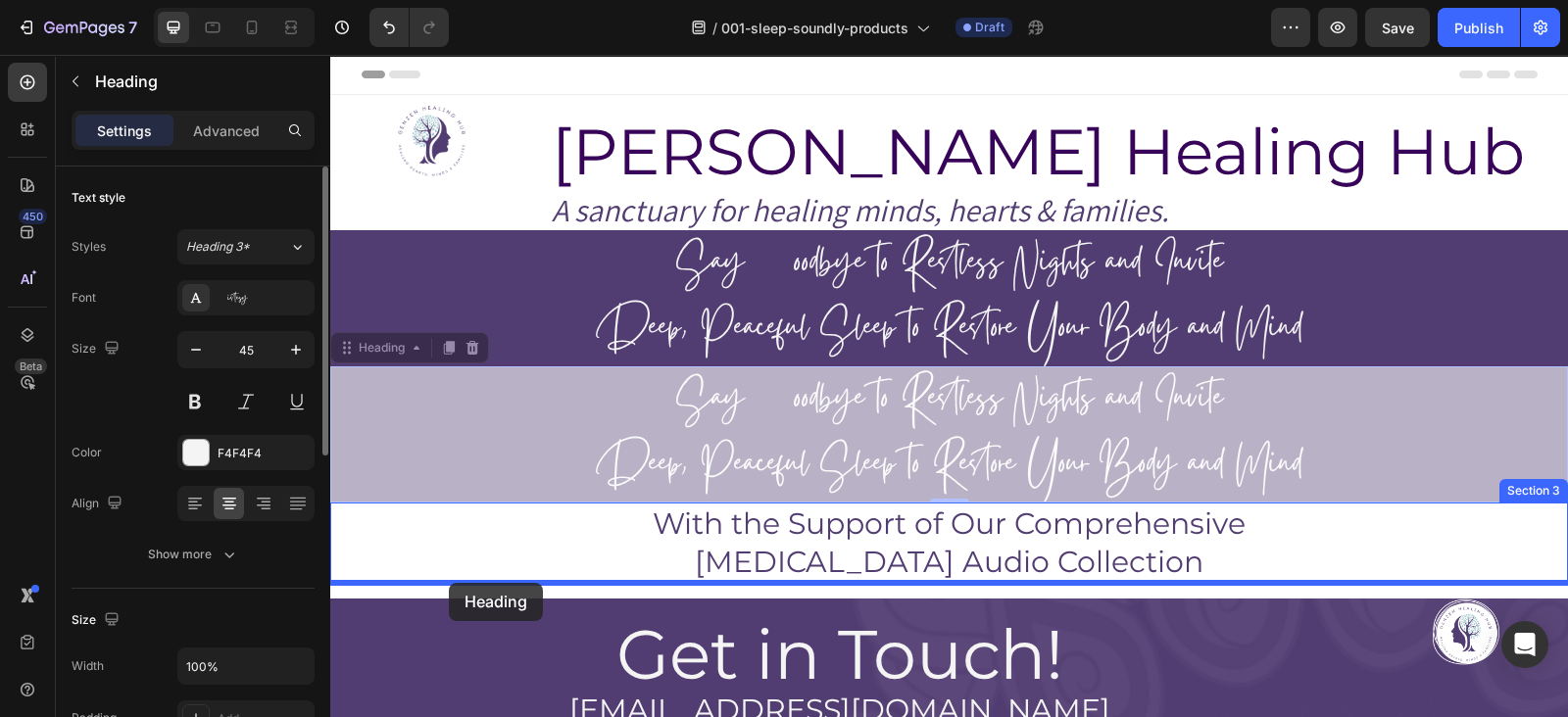
drag, startPoint x: 379, startPoint y: 349, endPoint x: 448, endPoint y: 583, distance: 244.0
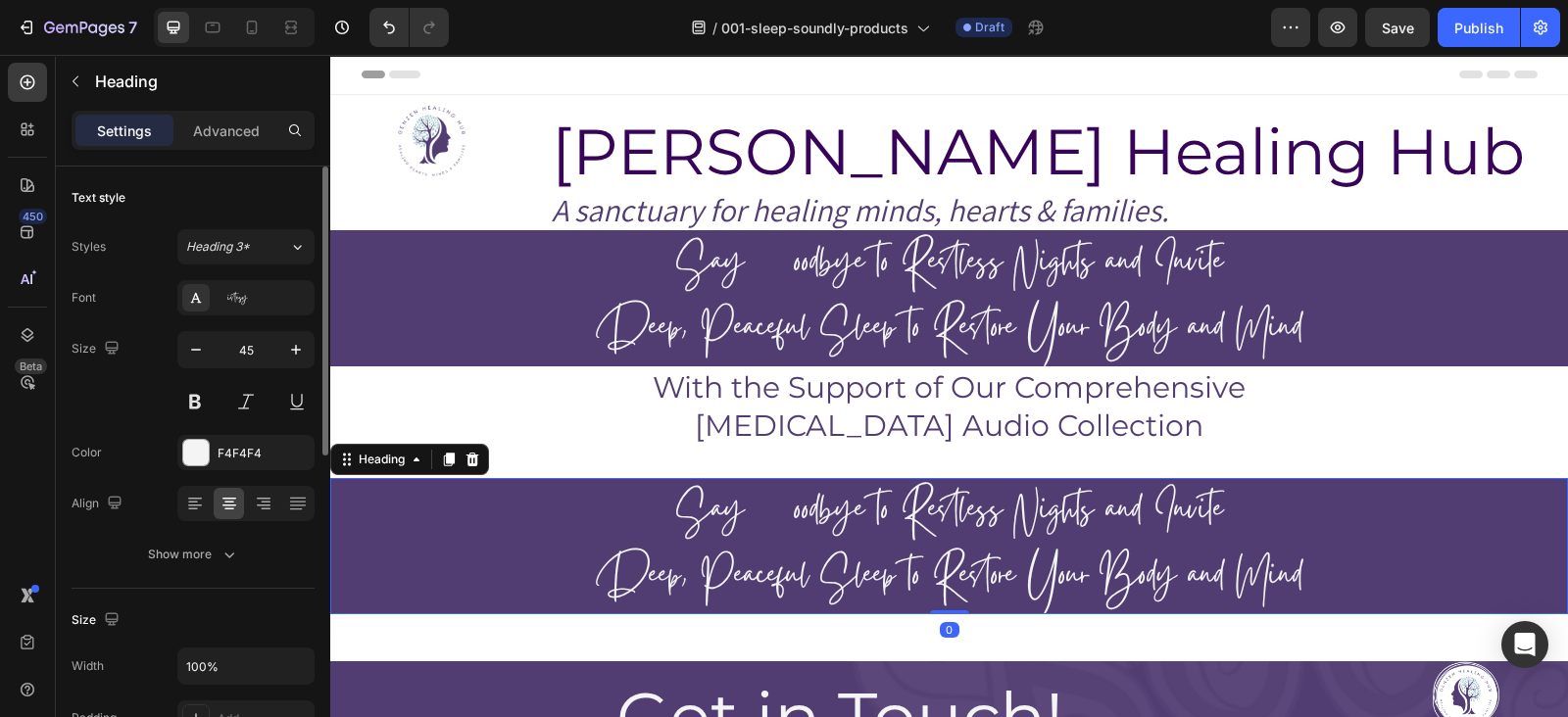
click at [684, 516] on h2 "Say Goodbye to Restless Nights and Invite Deep, Peaceful Sleep to Restore Your …" at bounding box center [949, 546] width 1237 height 136
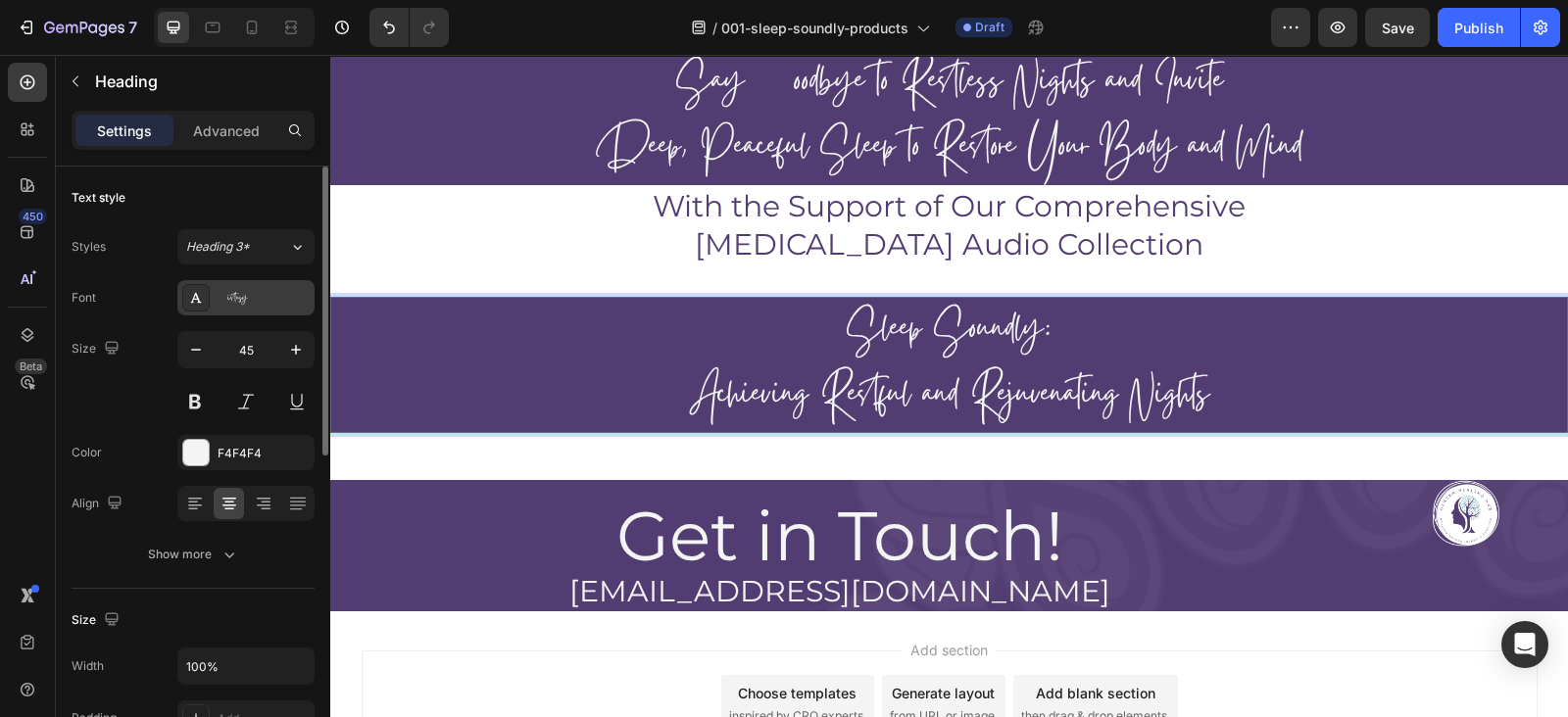
click at [250, 282] on div "Gistesy" at bounding box center [246, 298] width 137 height 35
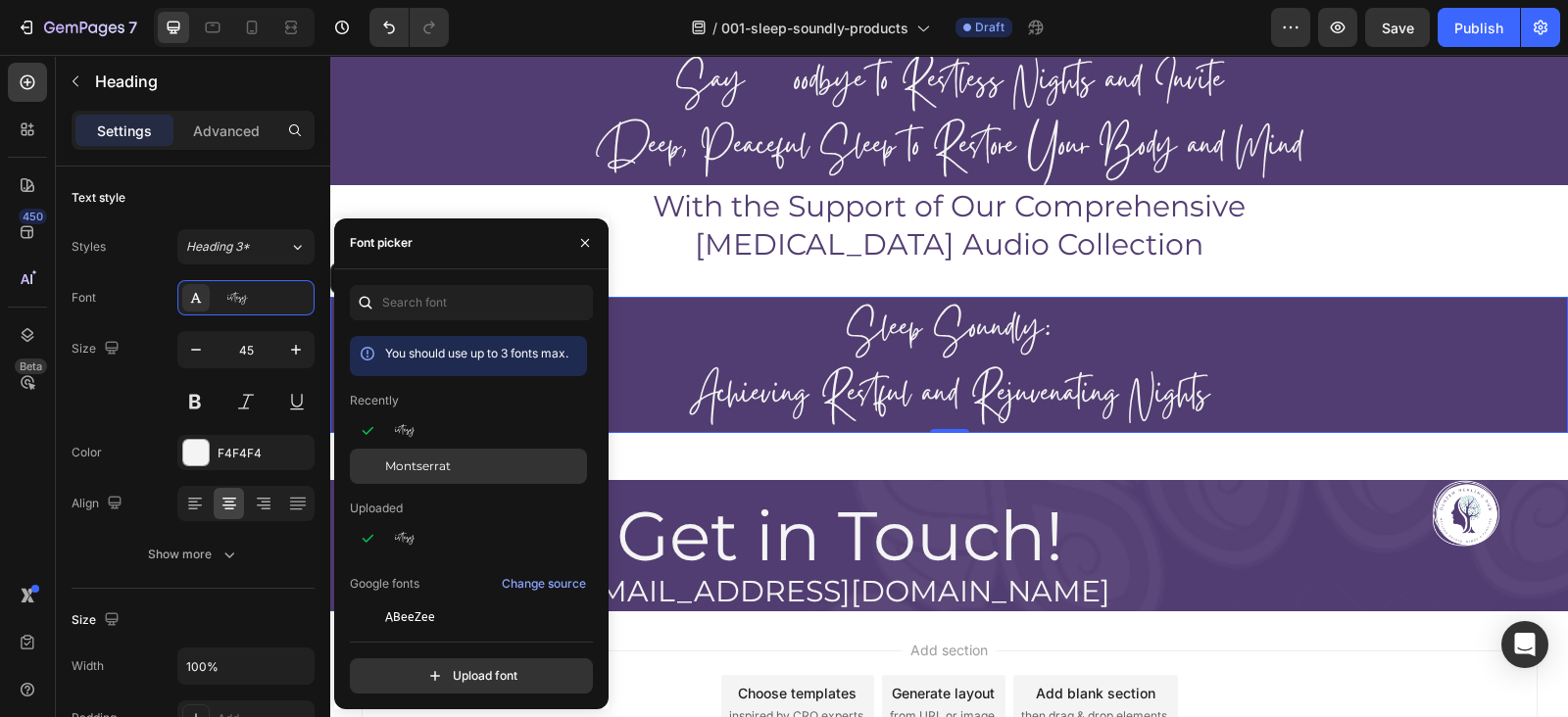
click at [460, 468] on div "Montserrat" at bounding box center [484, 466] width 198 height 18
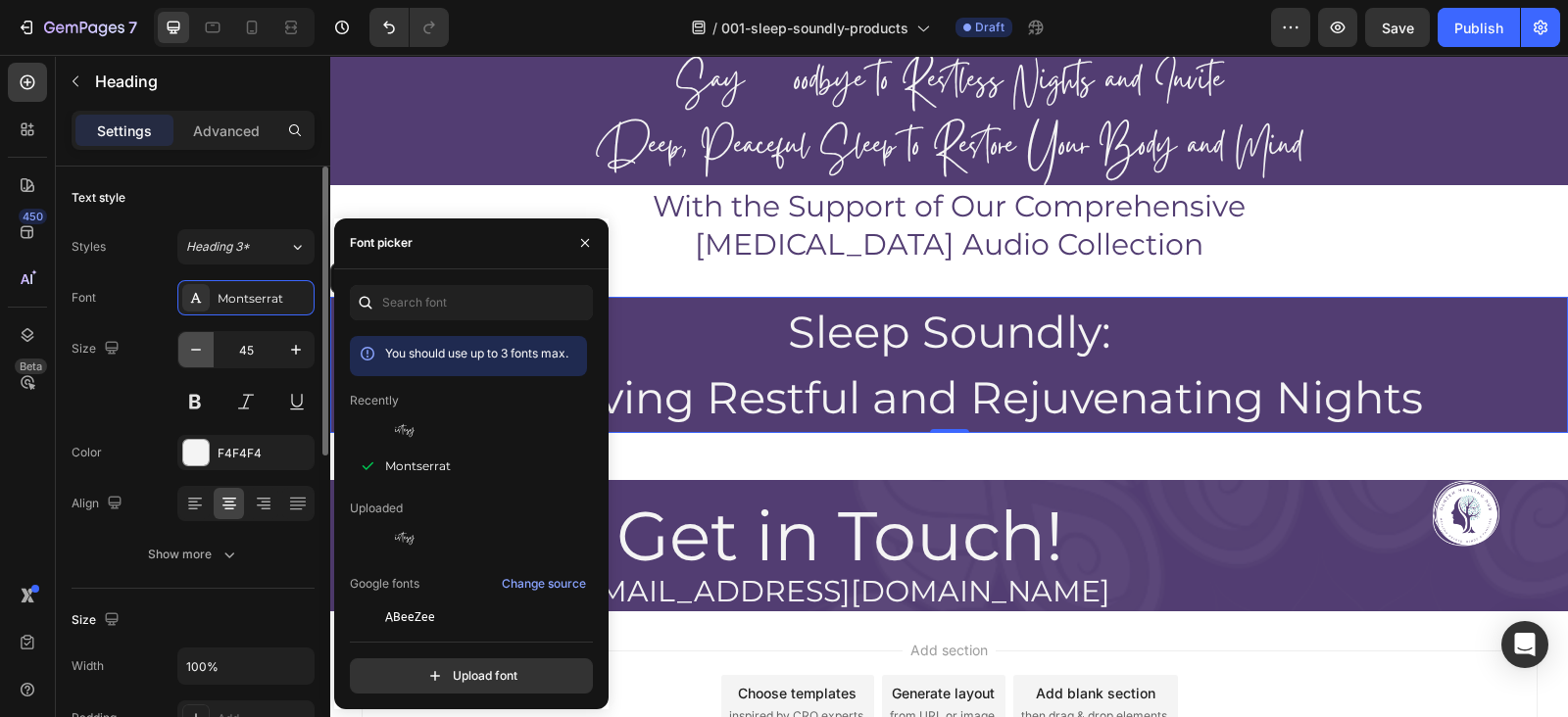
click at [187, 343] on icon "button" at bounding box center [196, 351] width 20 height 20
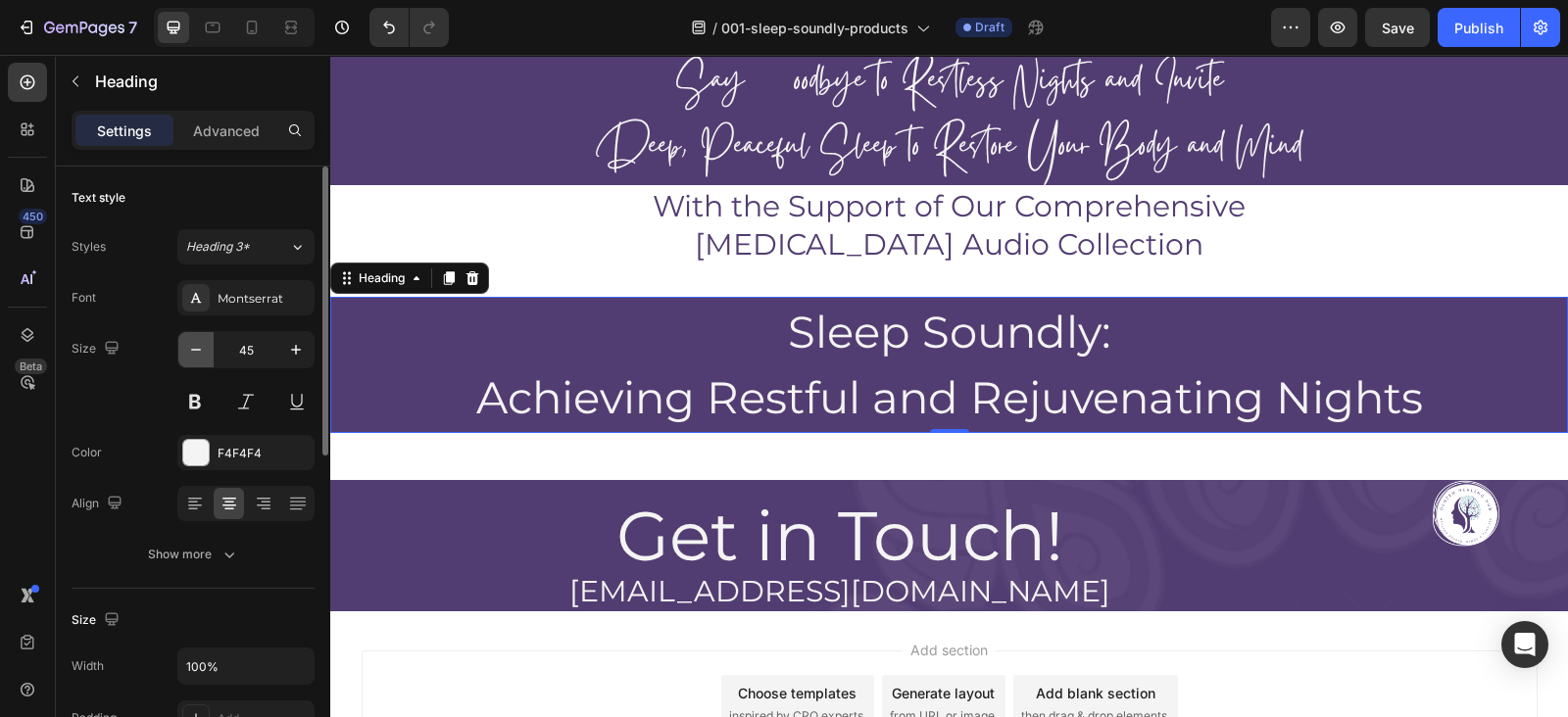
click at [187, 343] on icon "button" at bounding box center [196, 351] width 20 height 20
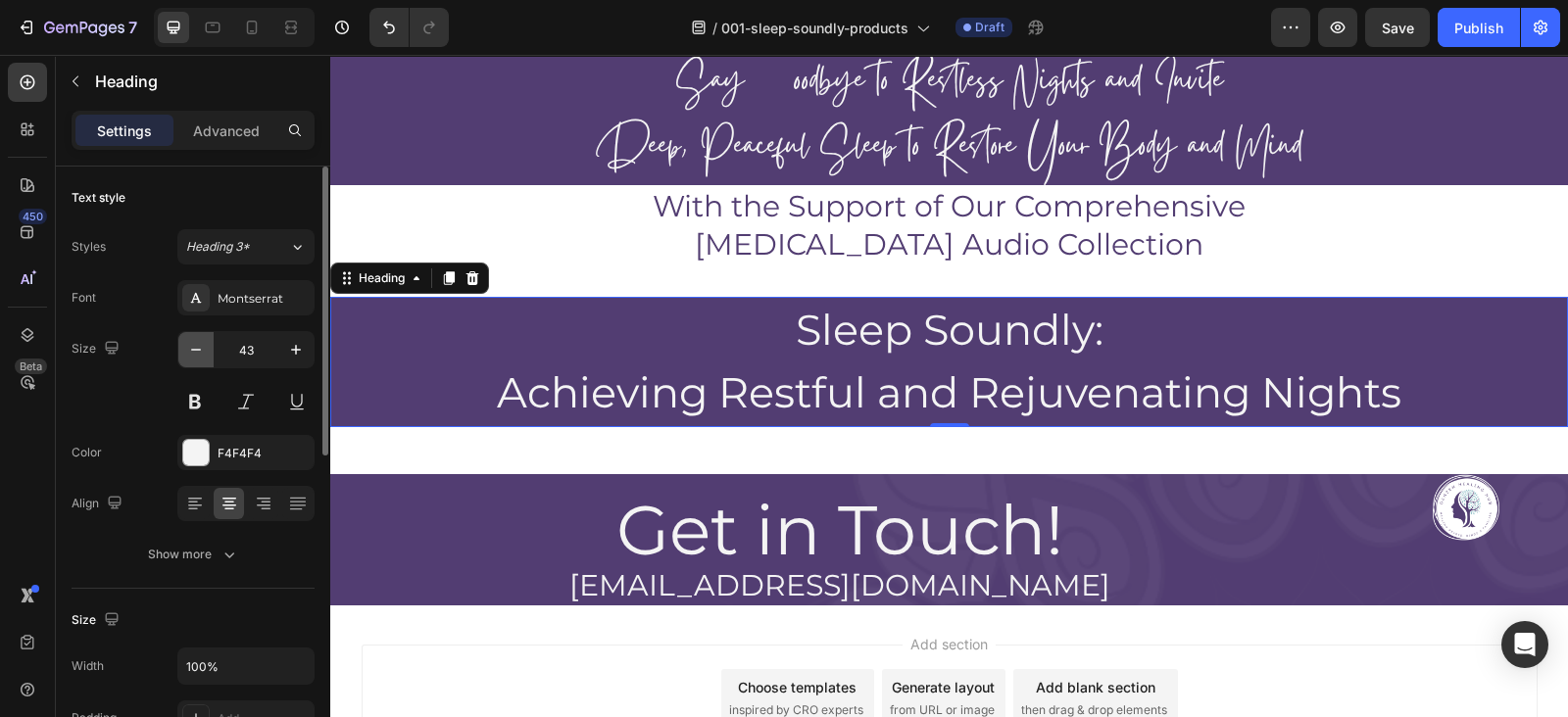
click at [187, 343] on icon "button" at bounding box center [196, 351] width 20 height 20
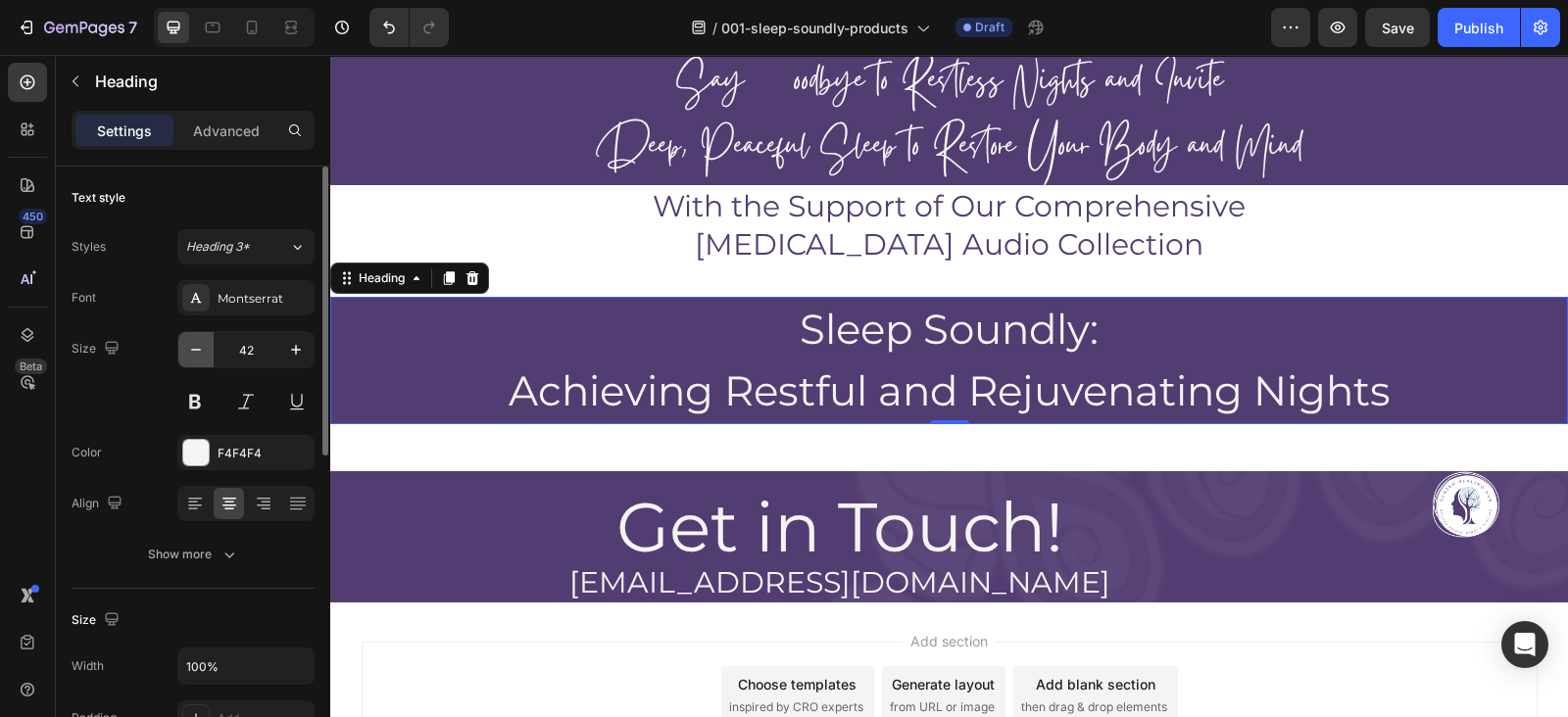
click at [187, 343] on icon "button" at bounding box center [196, 351] width 20 height 20
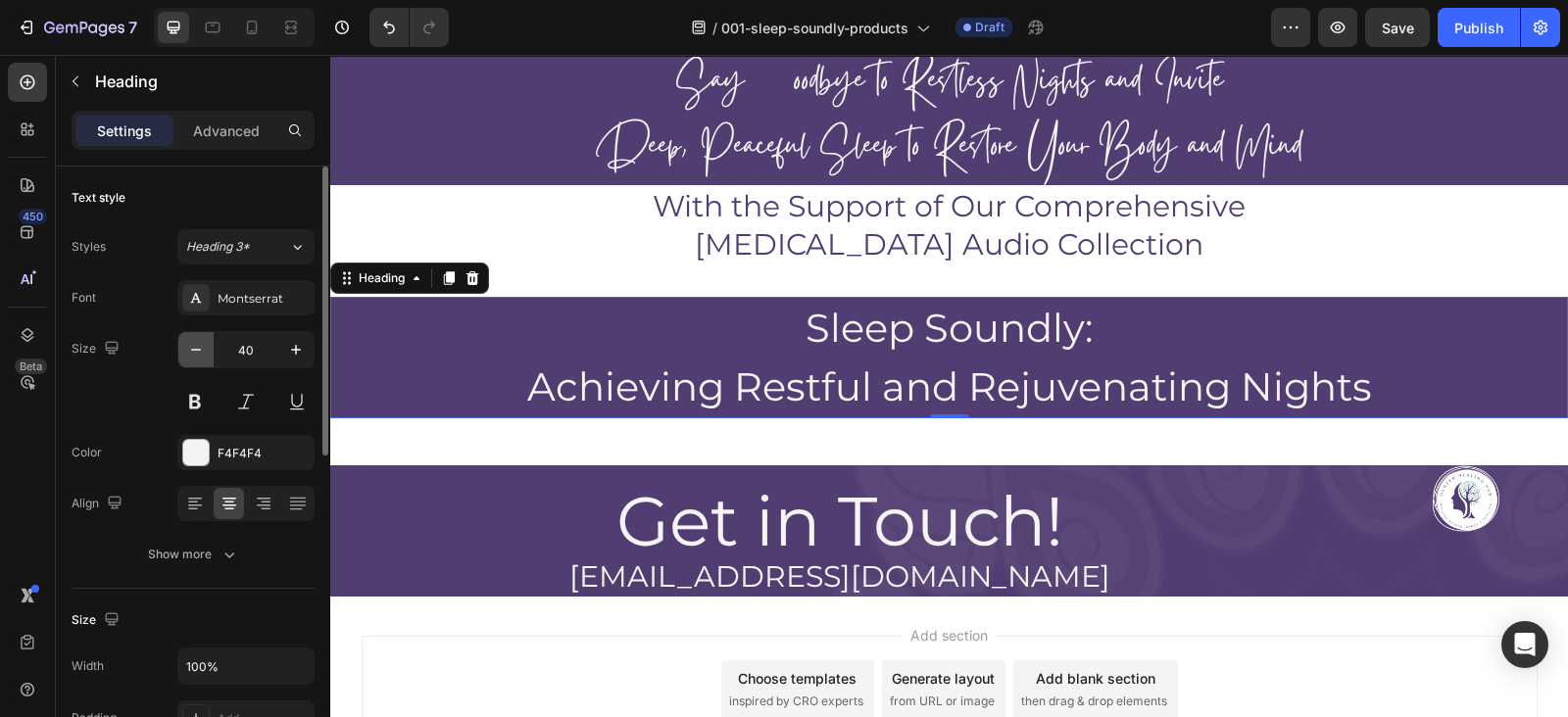
click at [187, 343] on icon "button" at bounding box center [196, 351] width 20 height 20
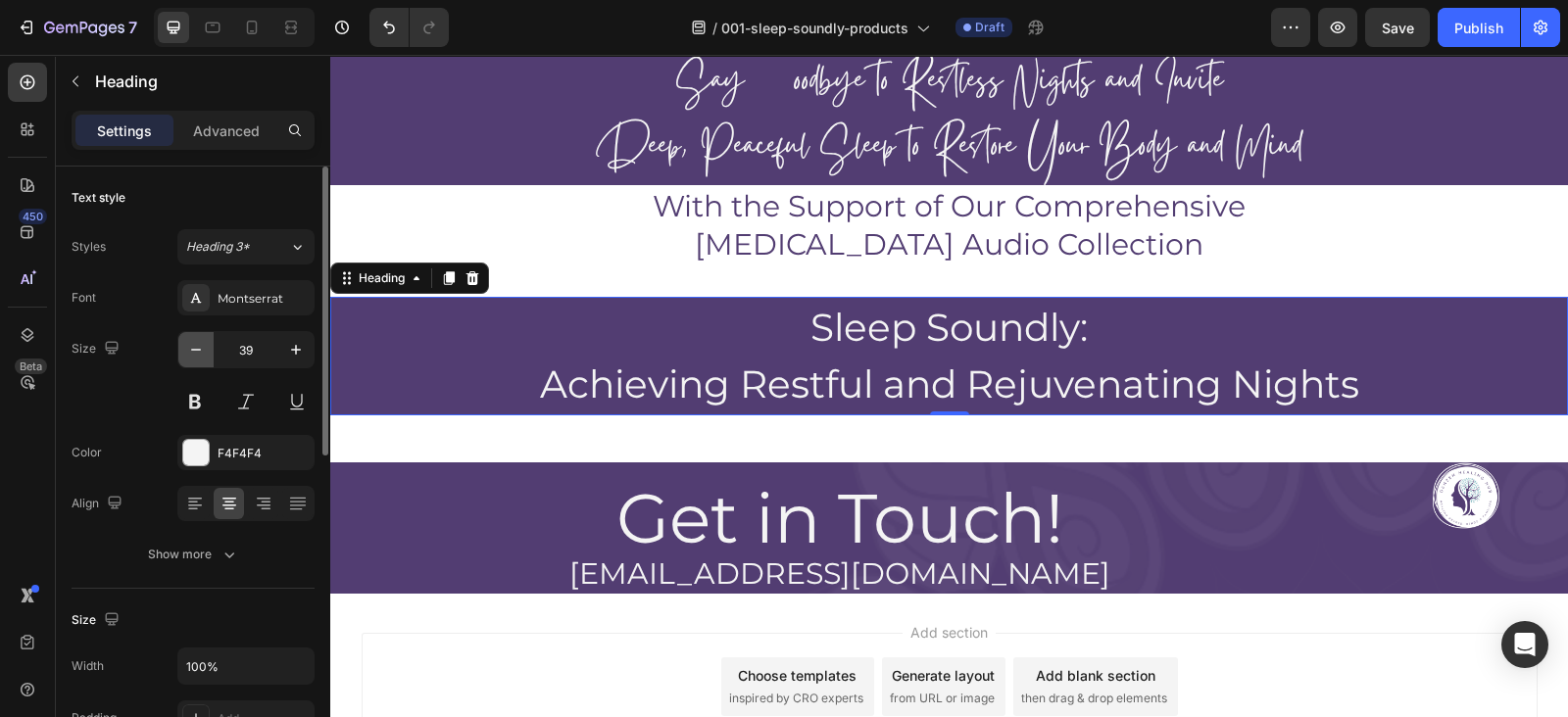
click at [187, 343] on icon "button" at bounding box center [196, 351] width 20 height 20
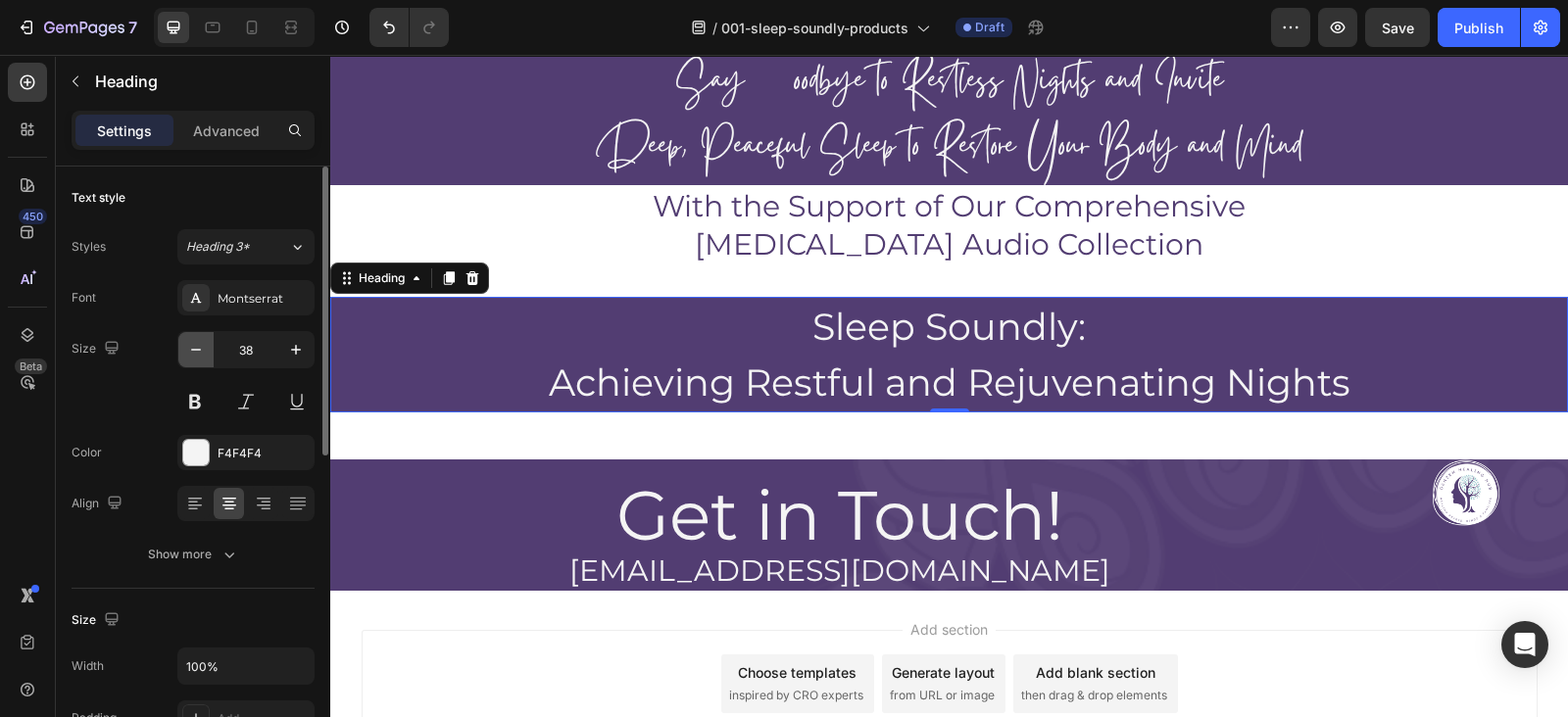
click at [187, 343] on icon "button" at bounding box center [196, 351] width 20 height 20
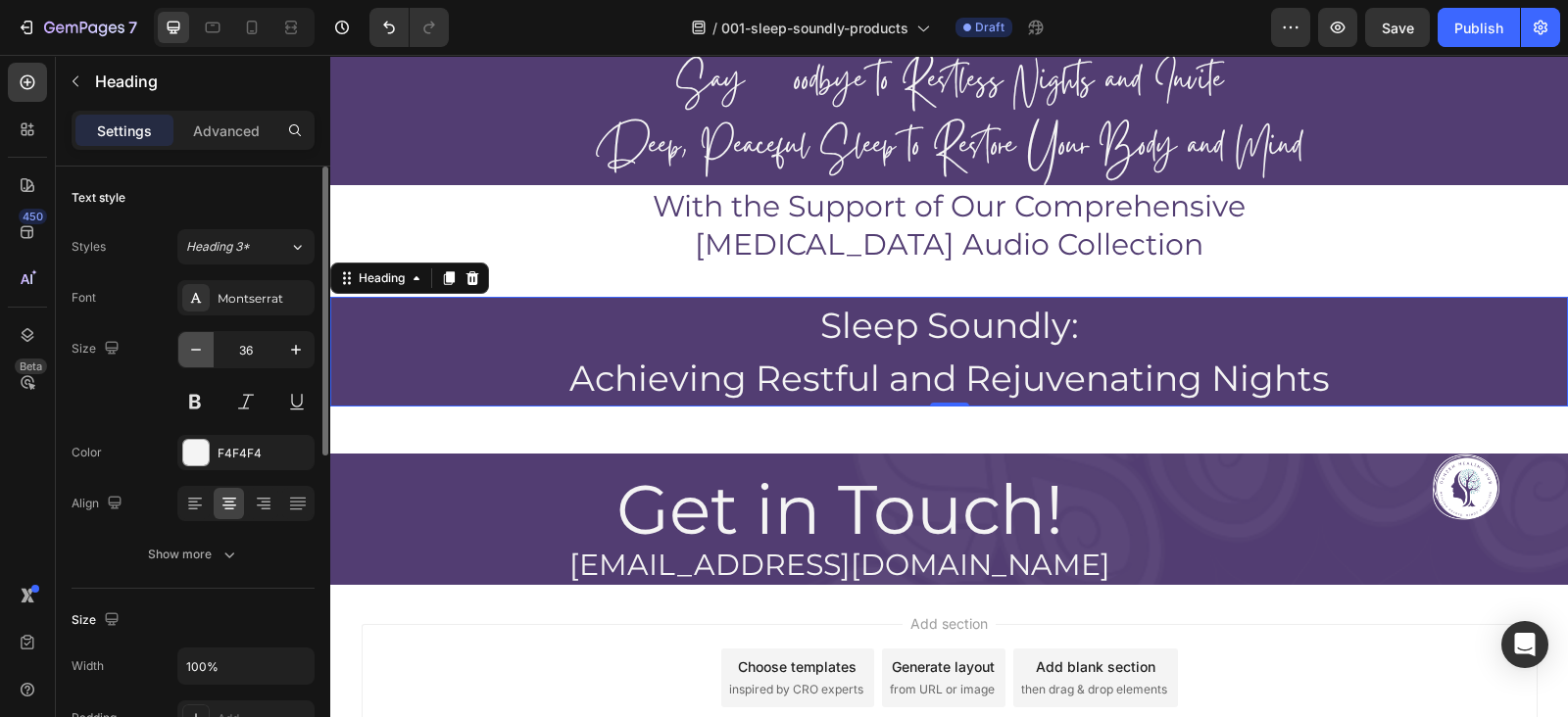
click at [187, 343] on icon "button" at bounding box center [196, 351] width 20 height 20
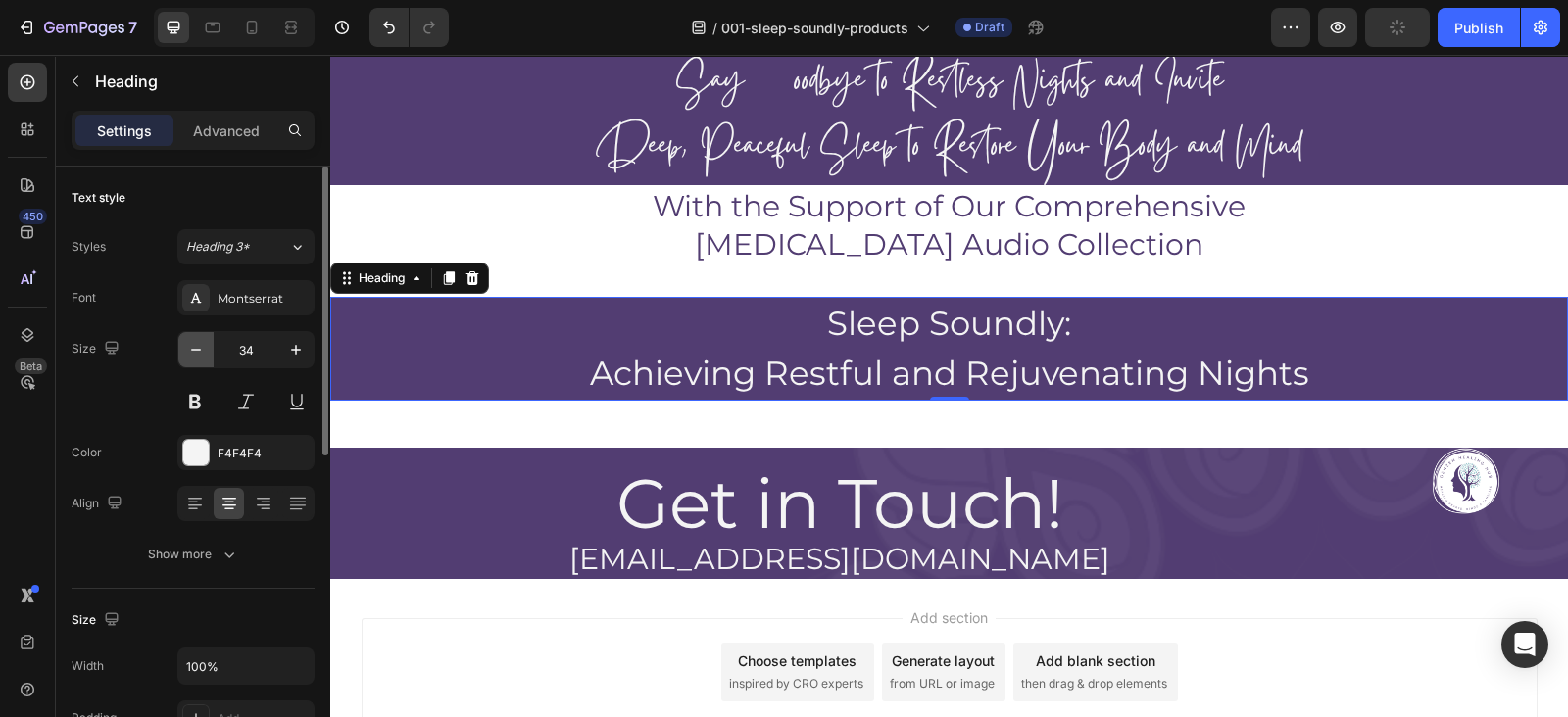
click at [187, 343] on icon "button" at bounding box center [196, 351] width 20 height 20
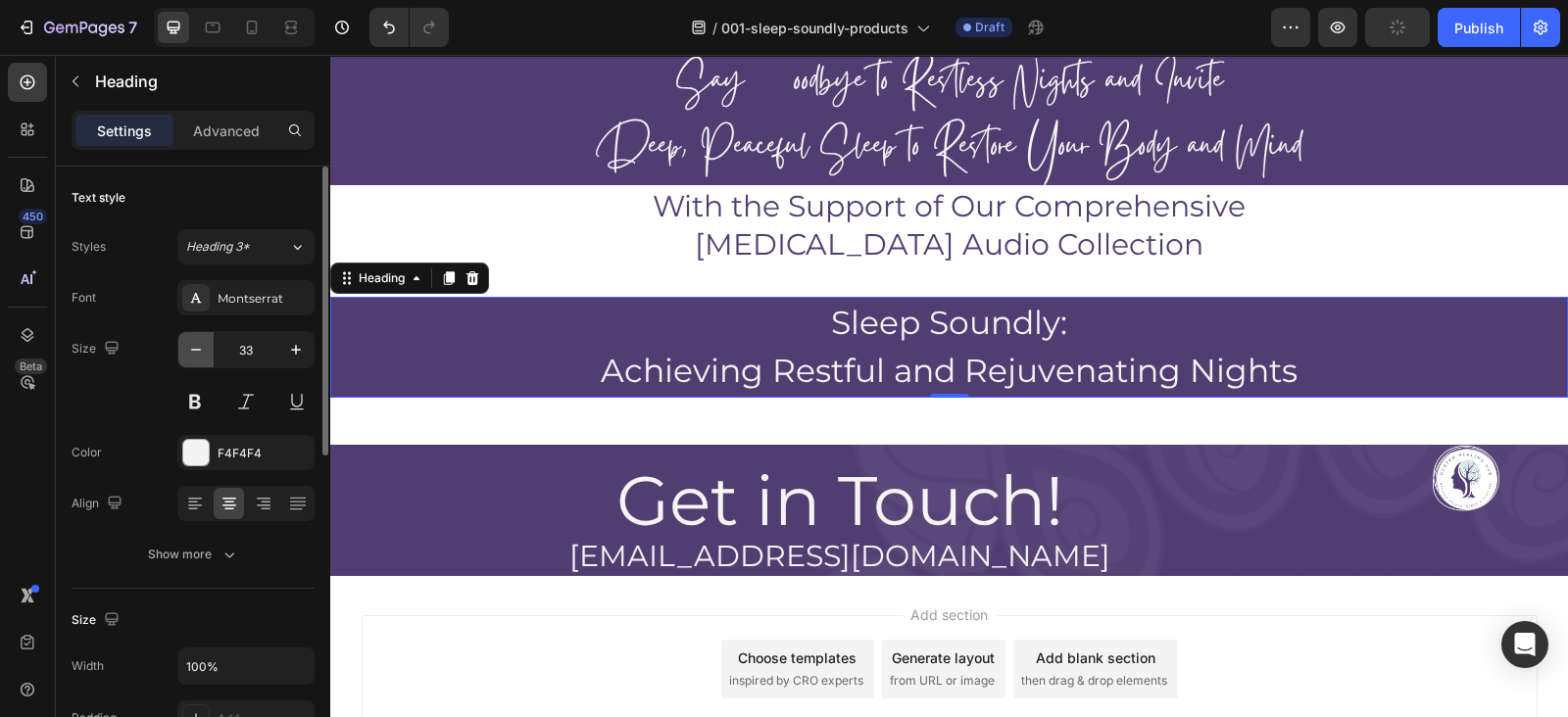
click at [187, 343] on icon "button" at bounding box center [196, 351] width 20 height 20
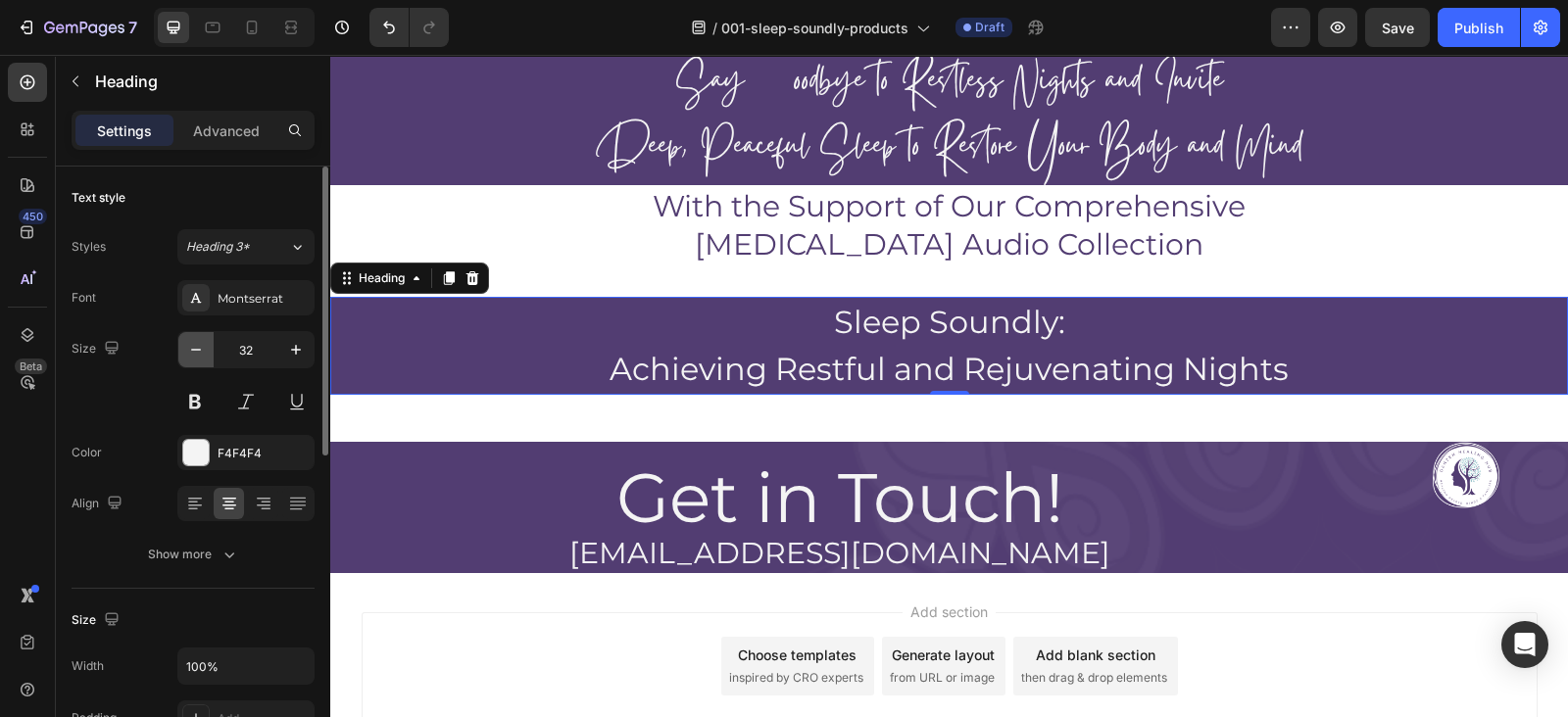
click at [184, 334] on button "button" at bounding box center [196, 350] width 35 height 35
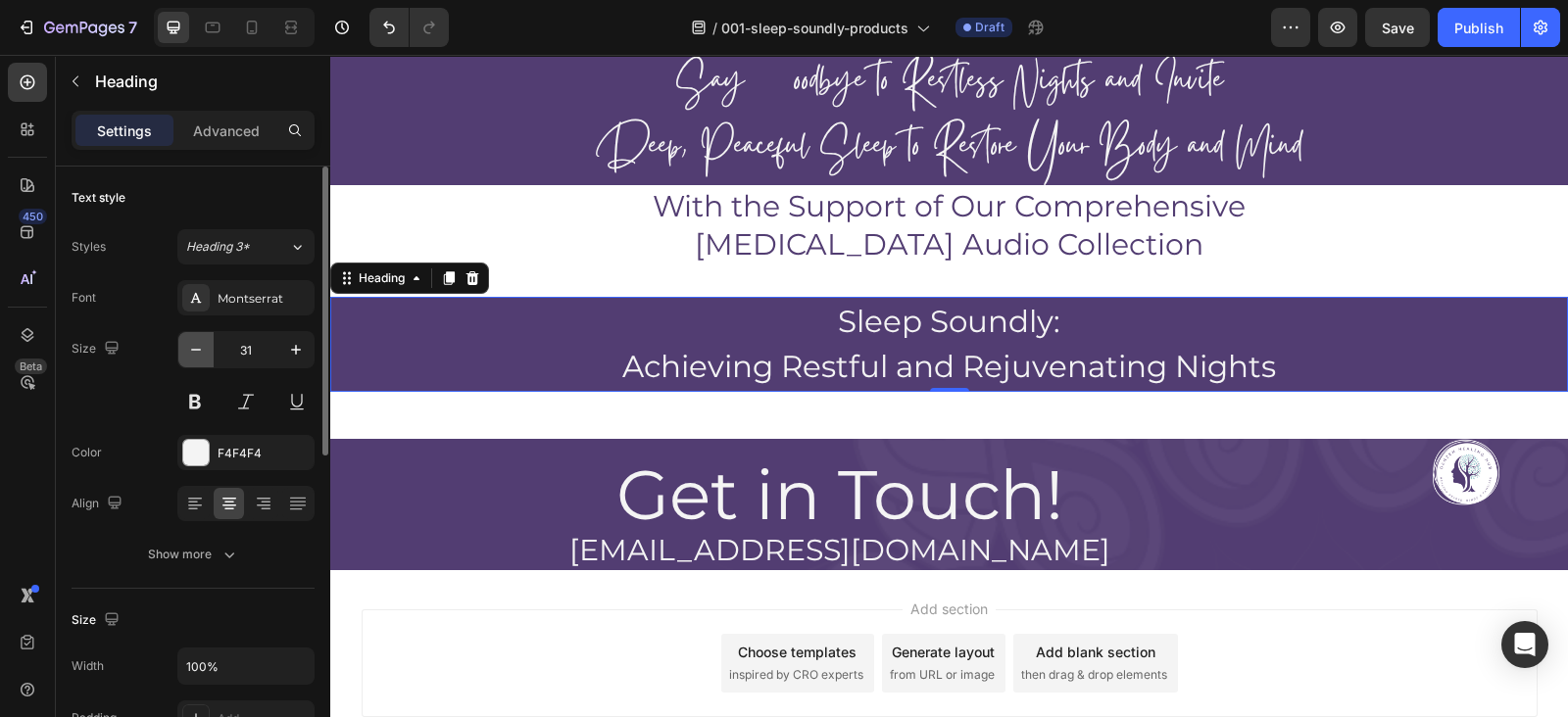
click at [184, 334] on button "button" at bounding box center [196, 350] width 35 height 35
type input "30"
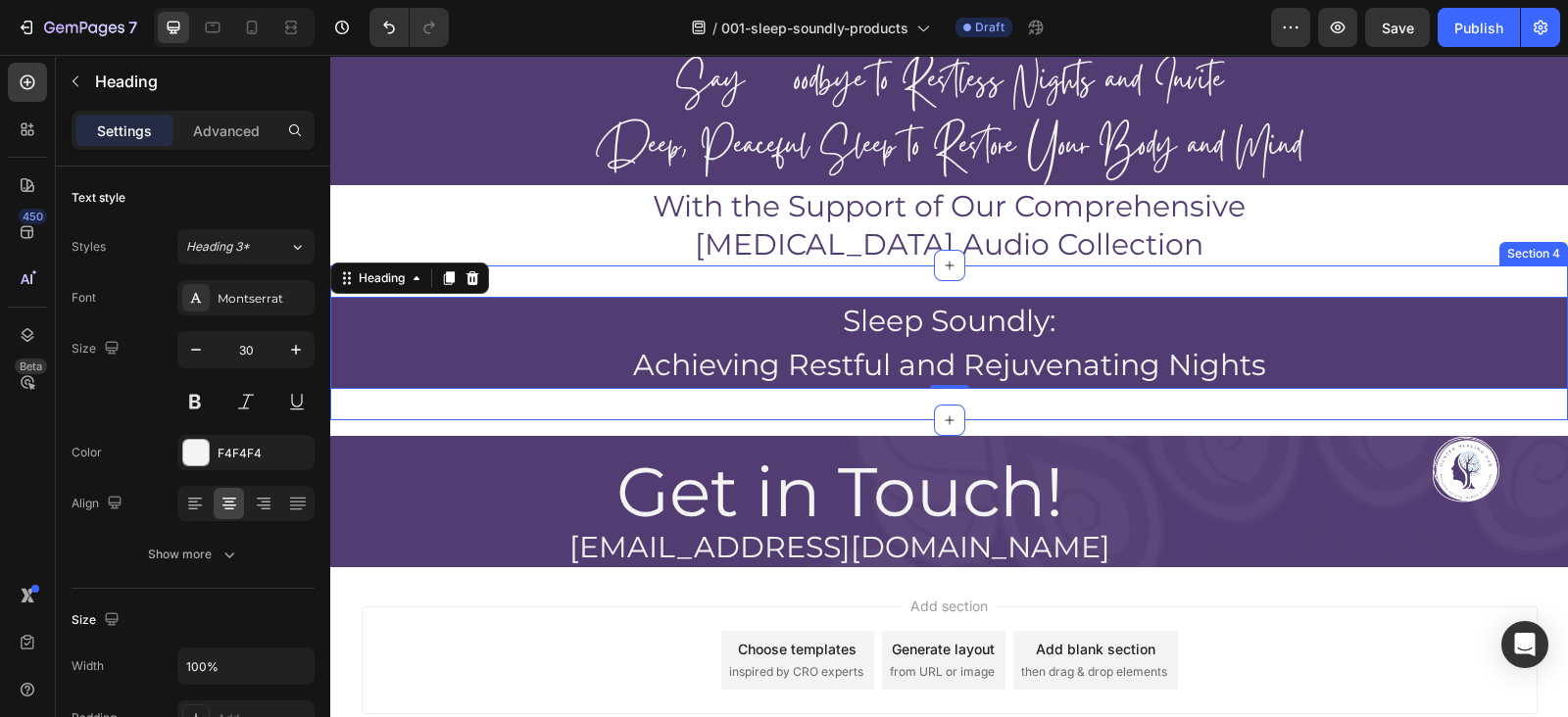
click at [712, 413] on div "Sleep Soundly: Achieving Restful and Rejuvenating Nights Heading 0 Section 4" at bounding box center [949, 343] width 1237 height 155
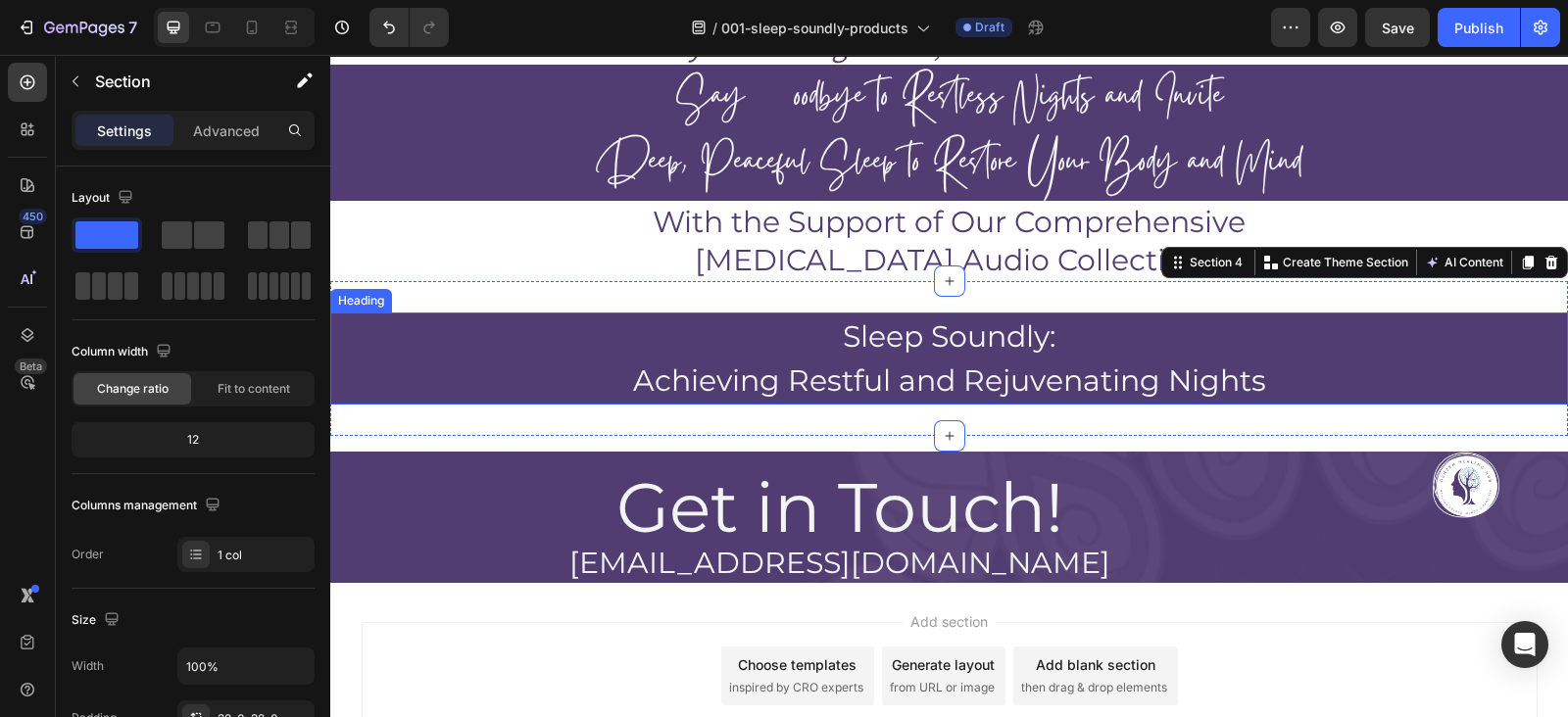
scroll to position [164, 0]
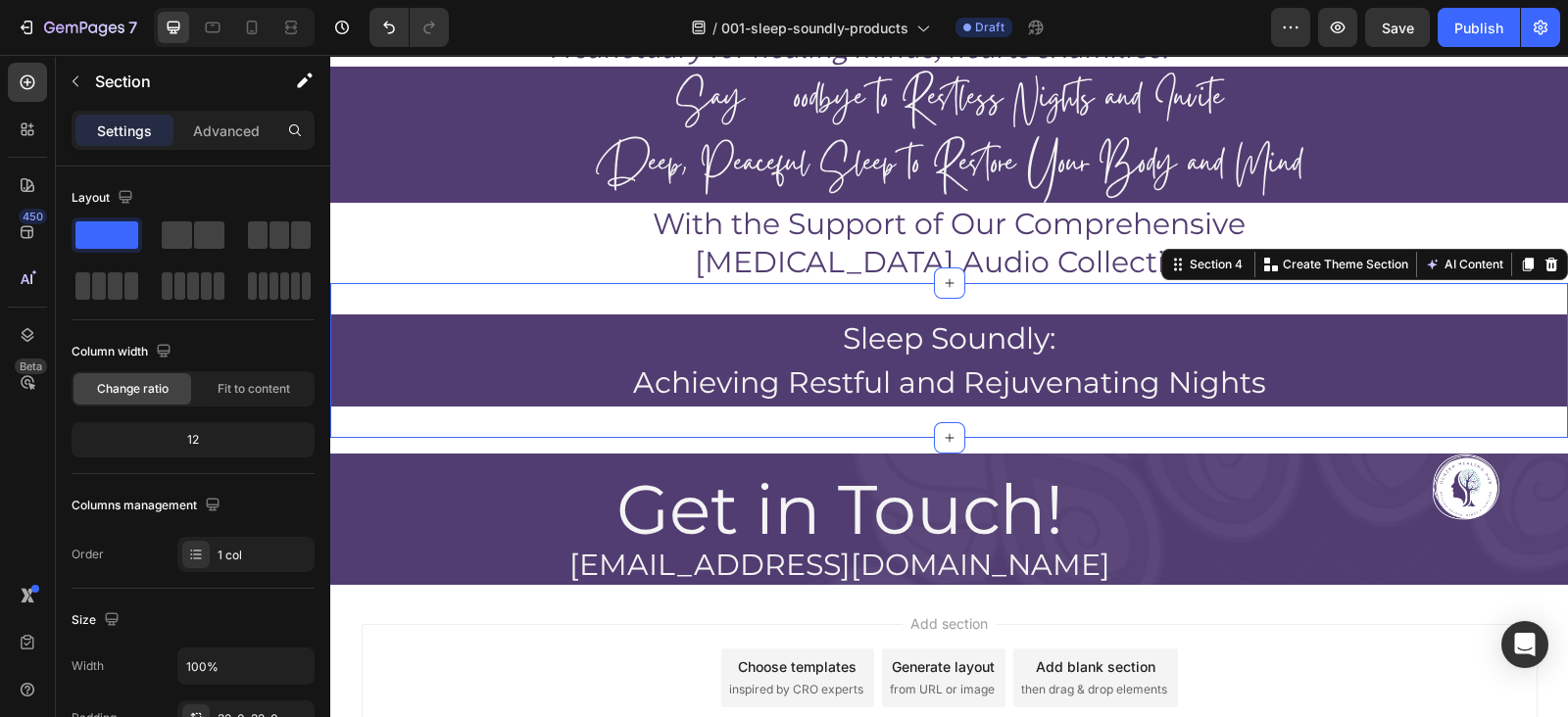
click at [547, 284] on div "Sleep Soundly: Achieving Restful and Rejuvenating Nights Heading Section 4 You …" at bounding box center [949, 360] width 1237 height 155
click at [547, 289] on div "Sleep Soundly: Achieving Restful and Rejuvenating Nights Heading Section 4 You …" at bounding box center [949, 360] width 1237 height 155
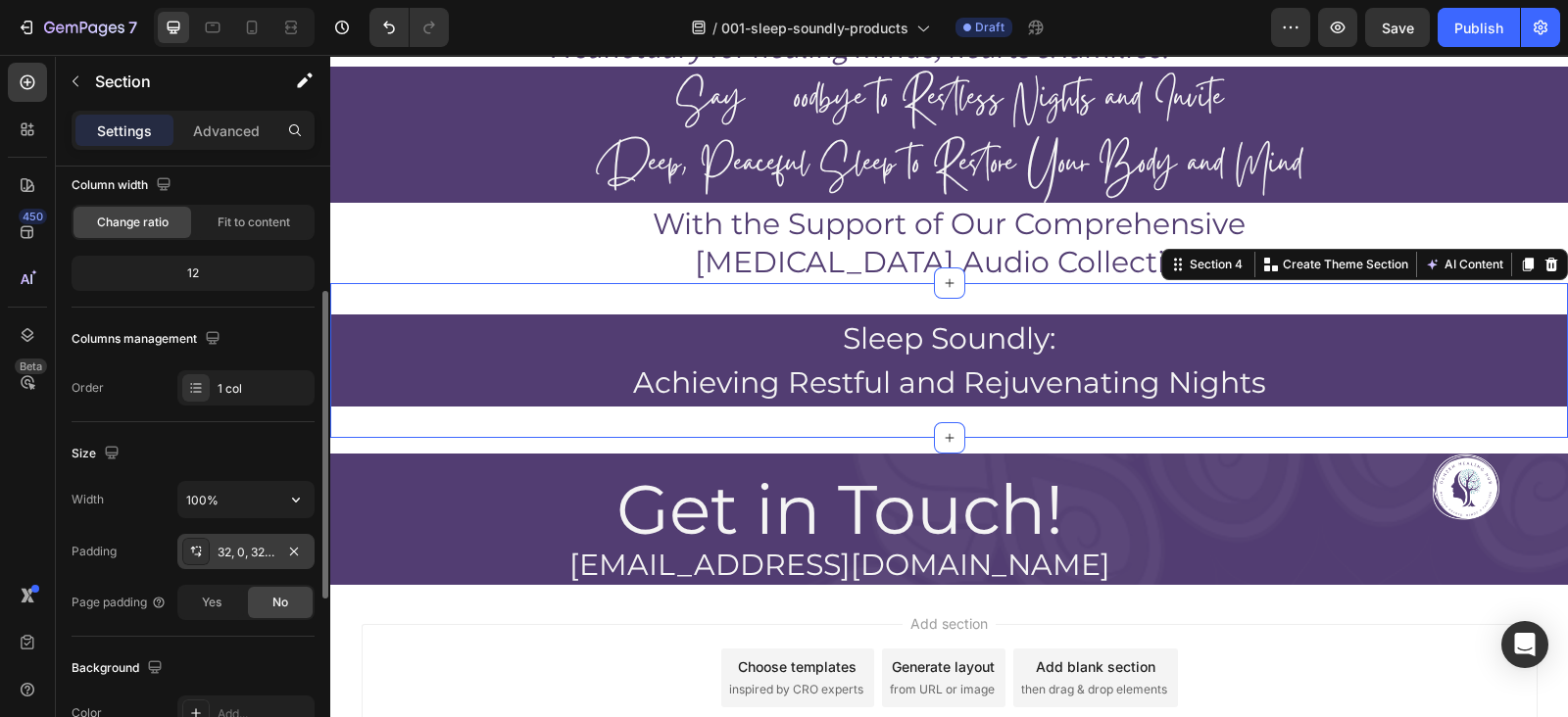
scroll to position [194, 0]
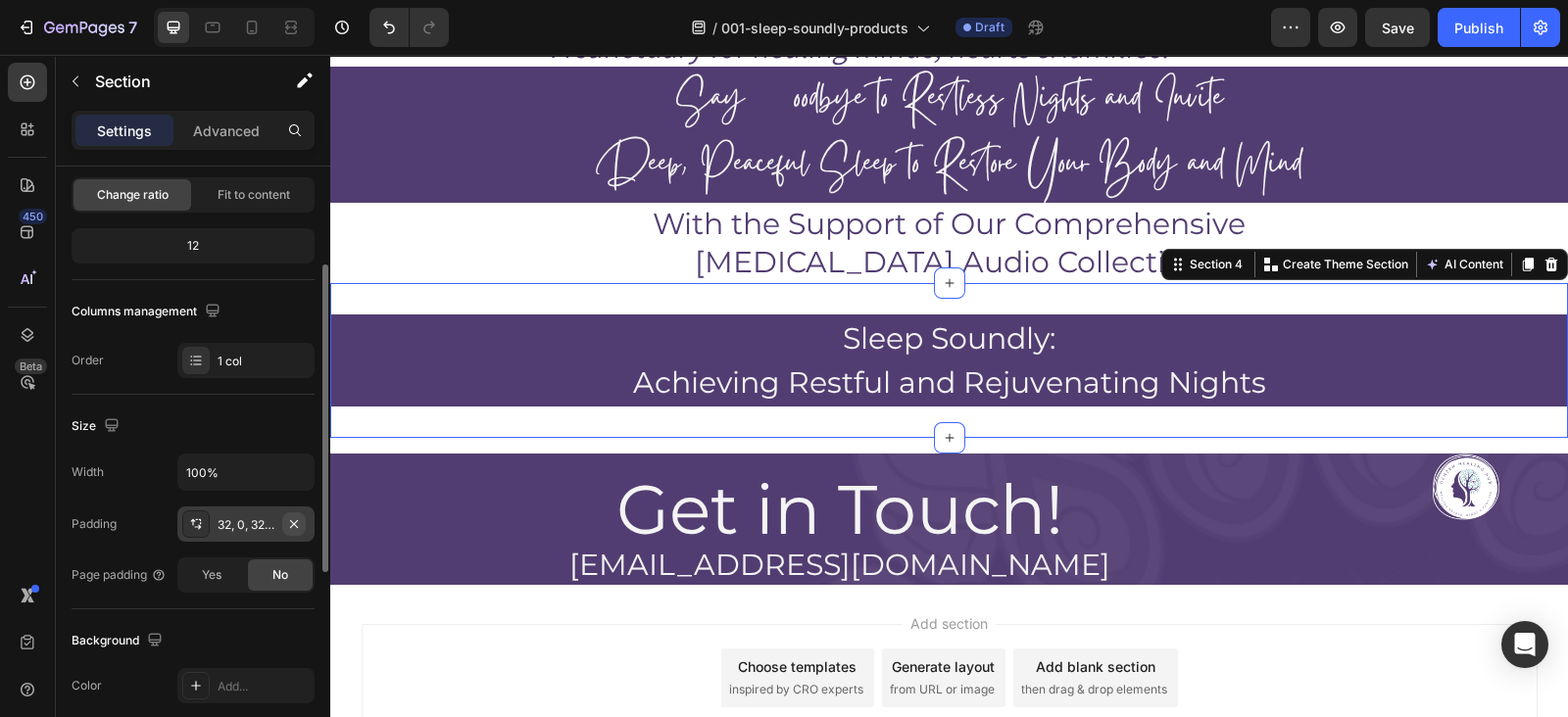
click at [304, 523] on button "button" at bounding box center [295, 524] width 24 height 24
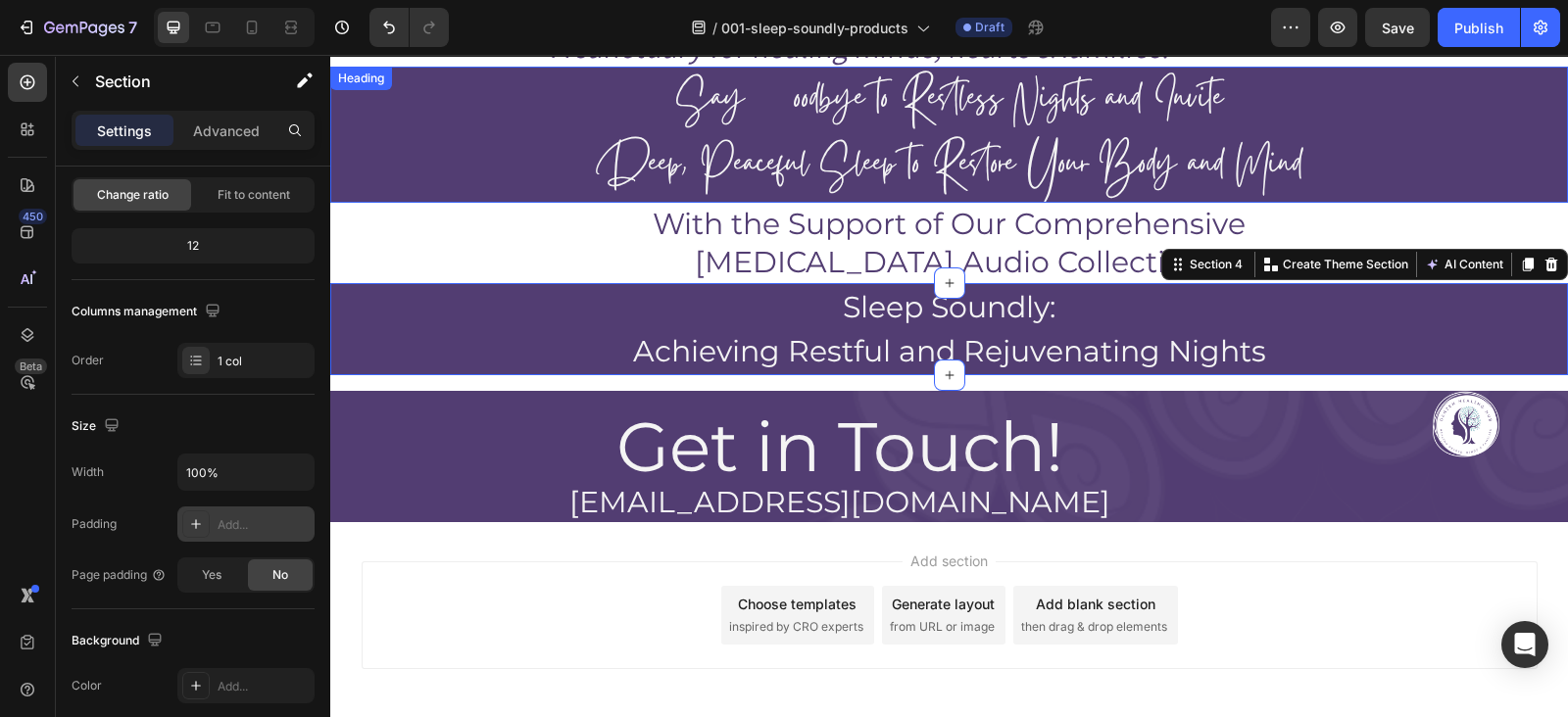
scroll to position [0, 0]
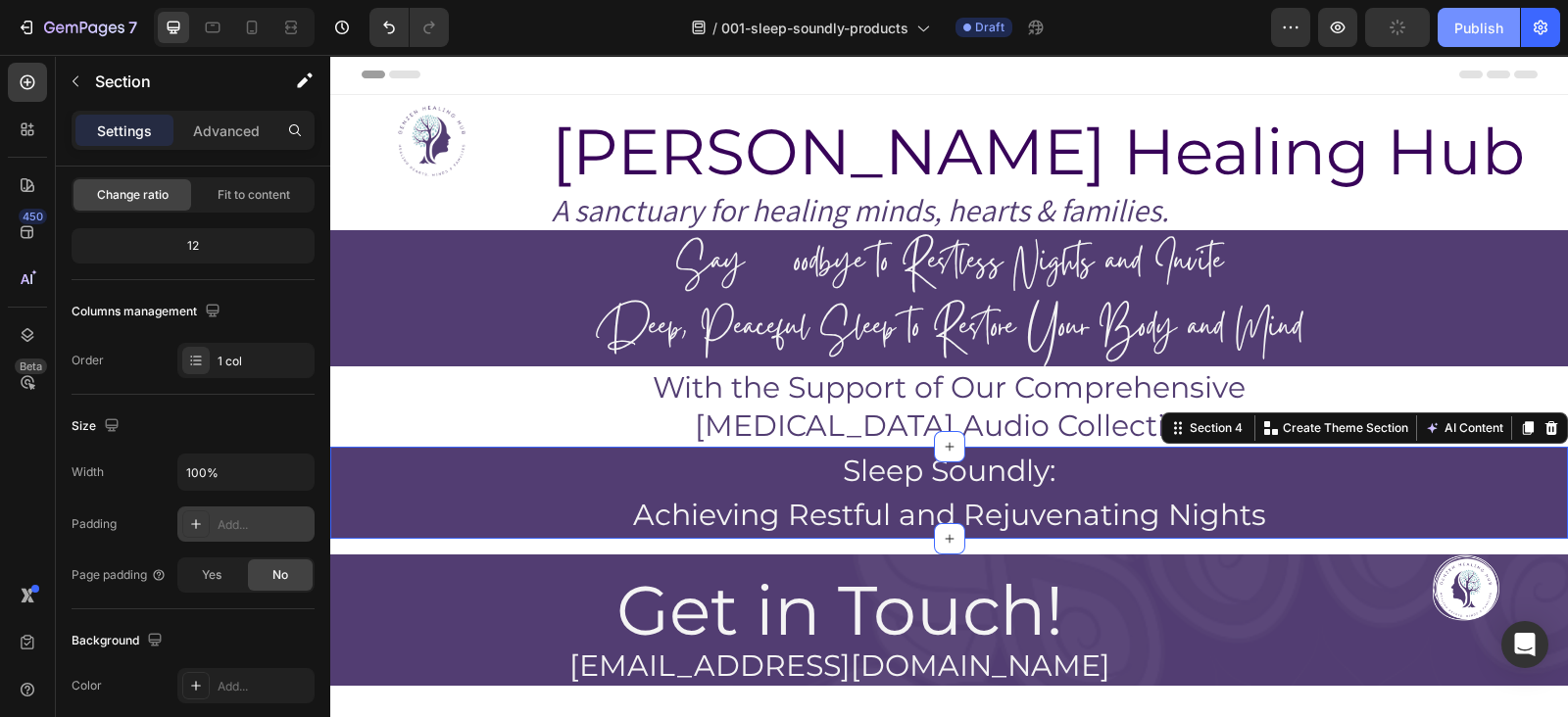
click at [1471, 26] on div "Publish" at bounding box center [1478, 28] width 49 height 21
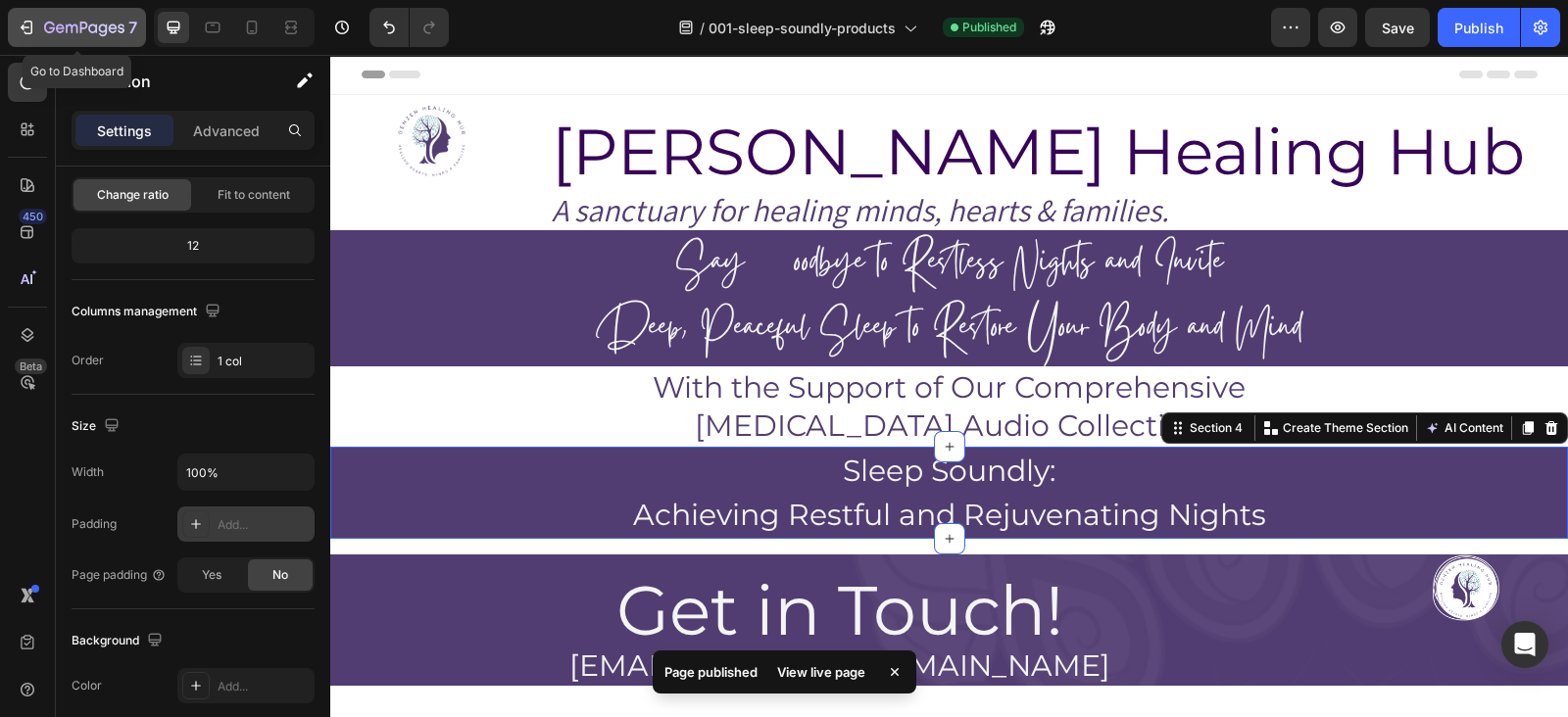
click at [27, 26] on icon "button" at bounding box center [25, 28] width 9 height 6
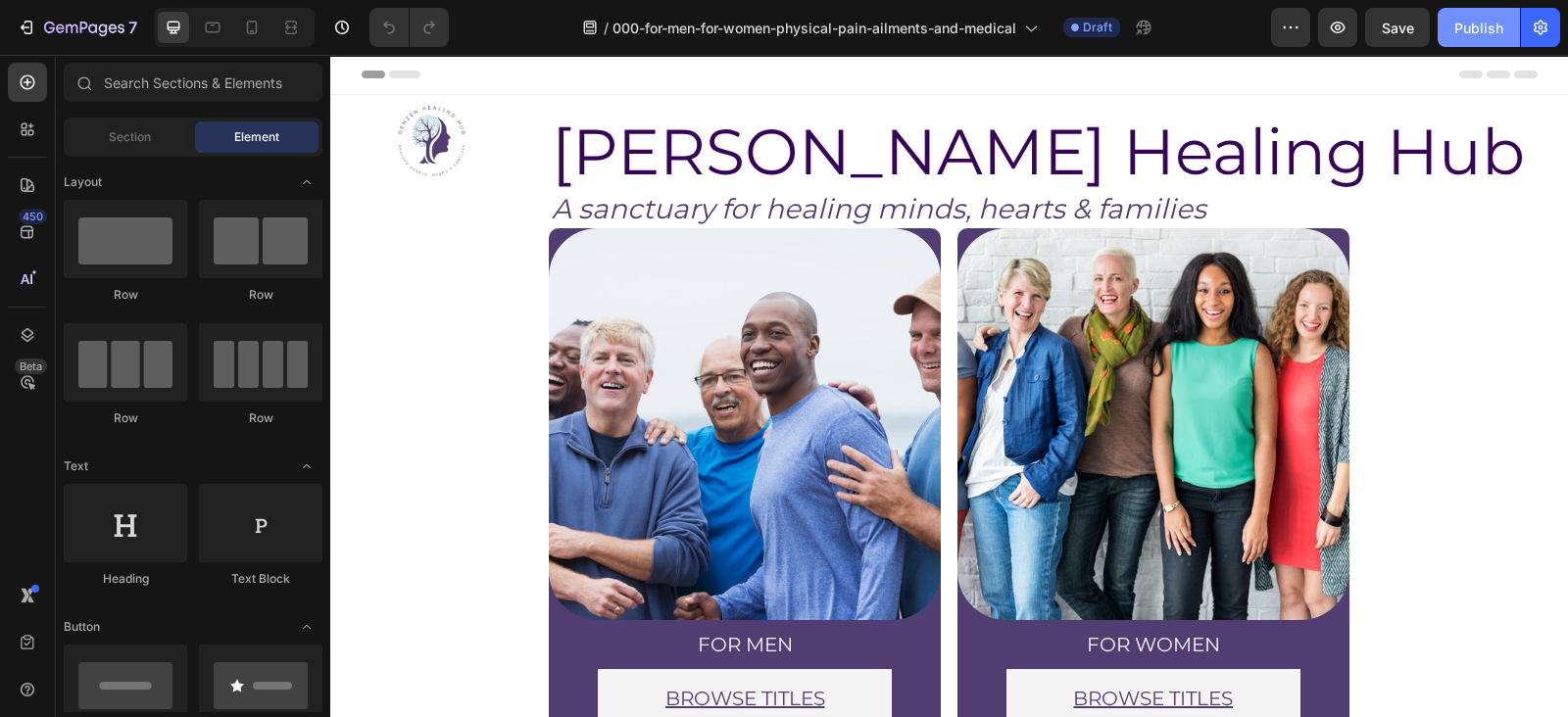
click at [1465, 46] on button "Publish" at bounding box center [1479, 27] width 82 height 39
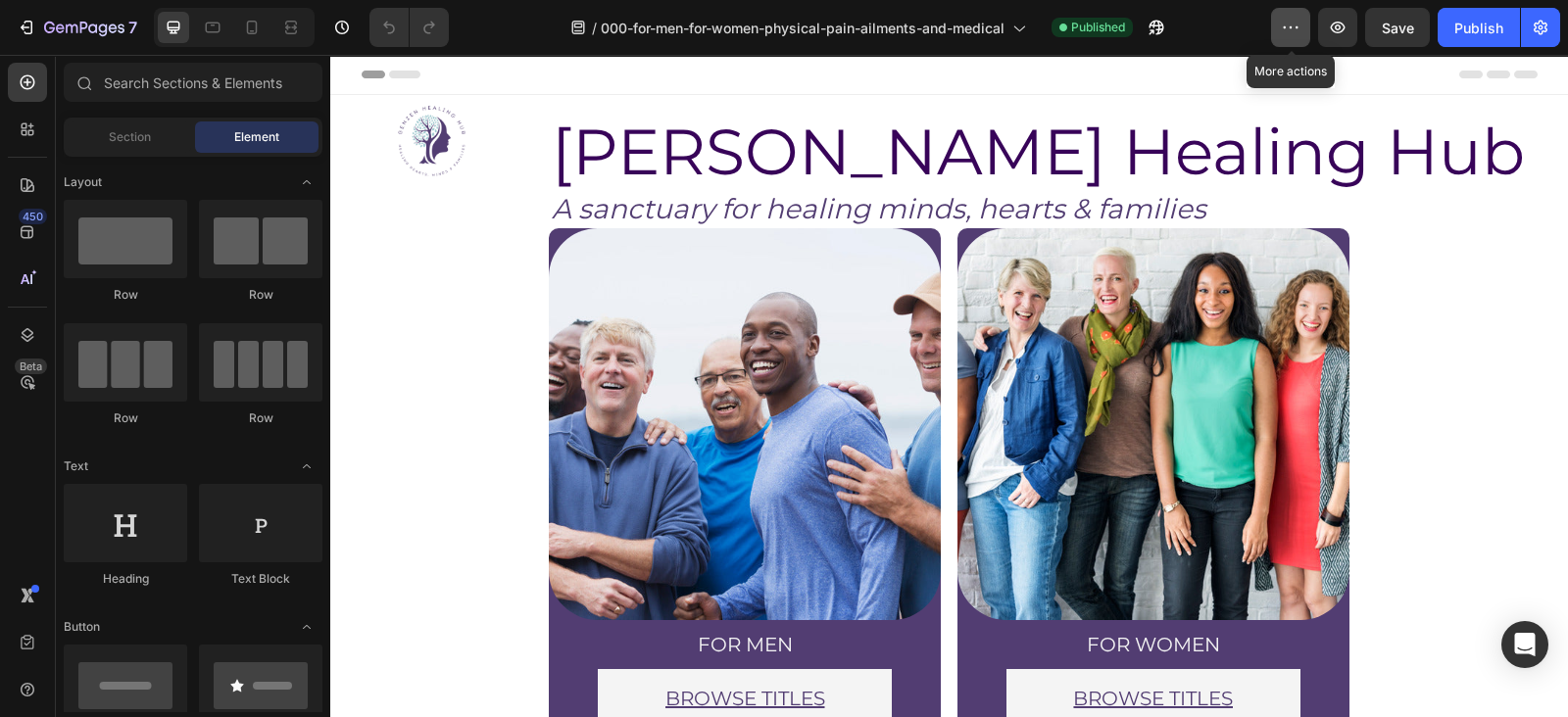
click at [1289, 25] on icon "button" at bounding box center [1291, 28] width 20 height 20
click at [1542, 22] on icon "button" at bounding box center [1541, 28] width 14 height 15
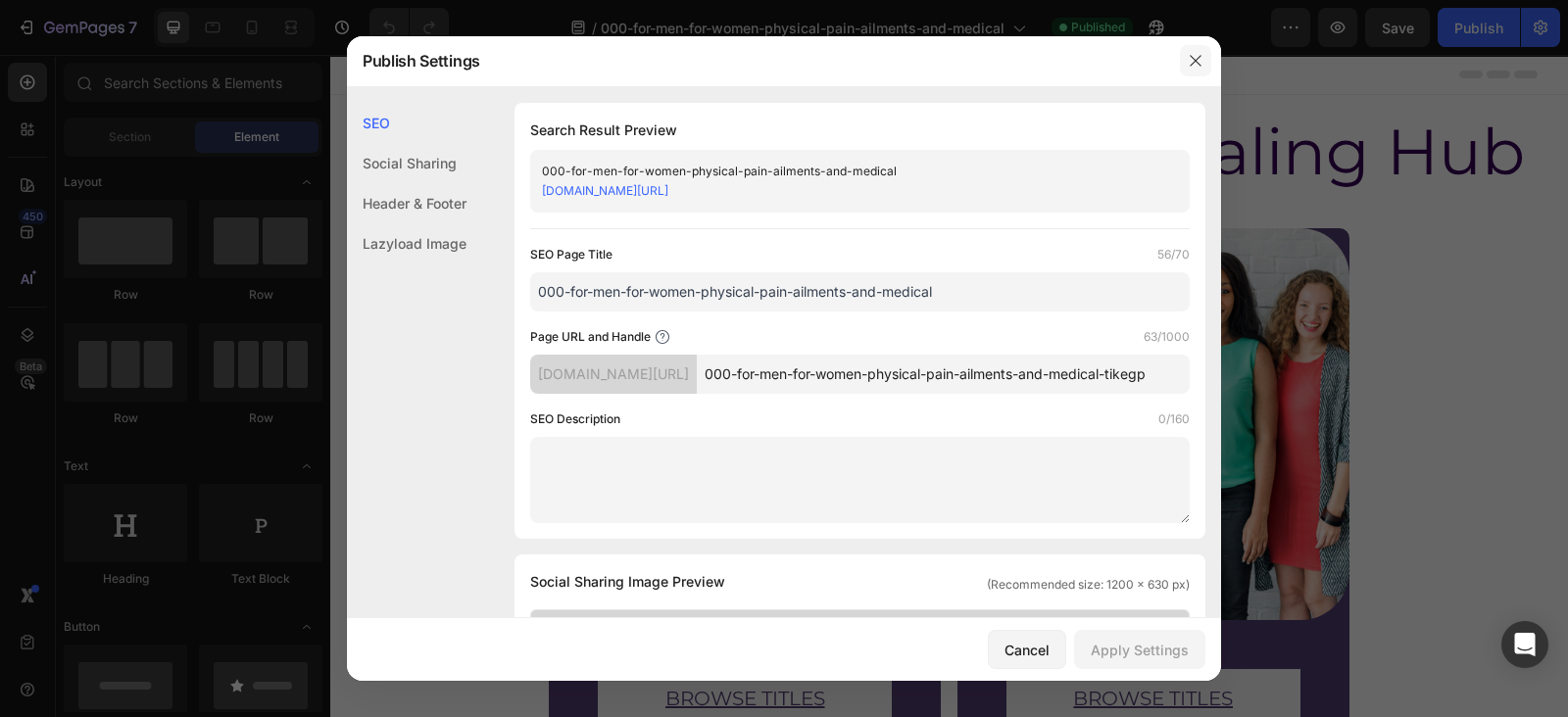
click at [1197, 58] on icon "button" at bounding box center [1194, 60] width 11 height 11
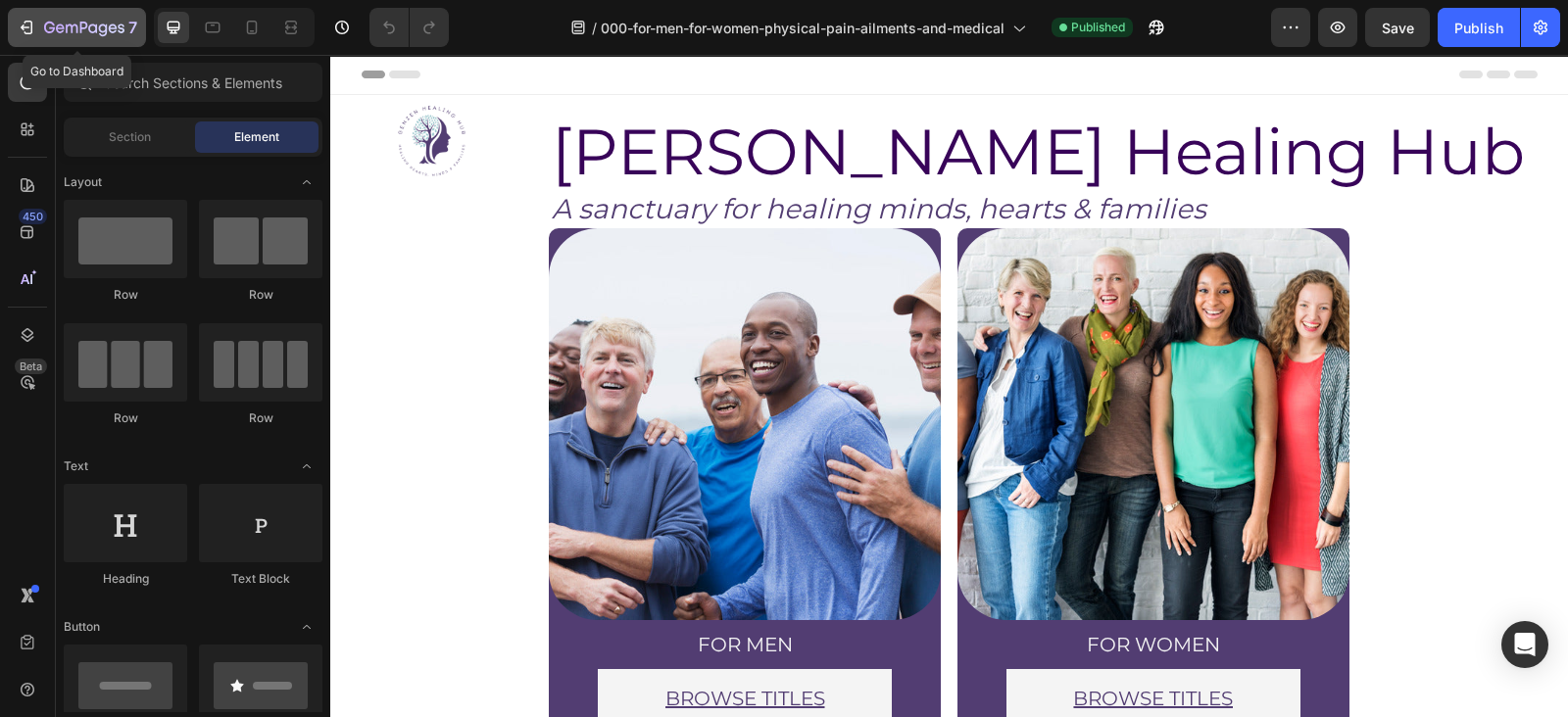
click at [33, 16] on div "7" at bounding box center [77, 28] width 121 height 24
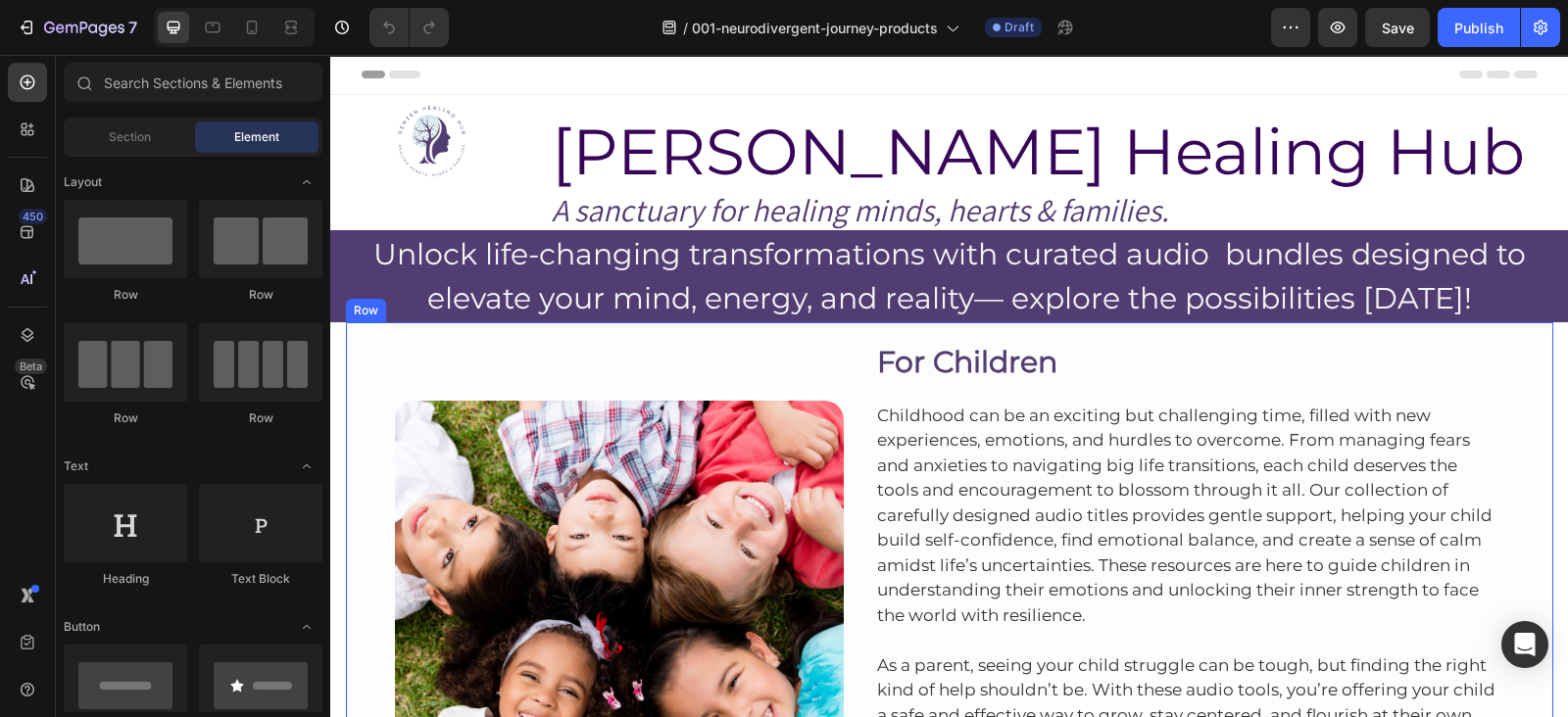
click at [1525, 346] on div "Image Row For Children Heading Childhood can be an exciting but challenging tim…" at bounding box center [949, 615] width 1207 height 586
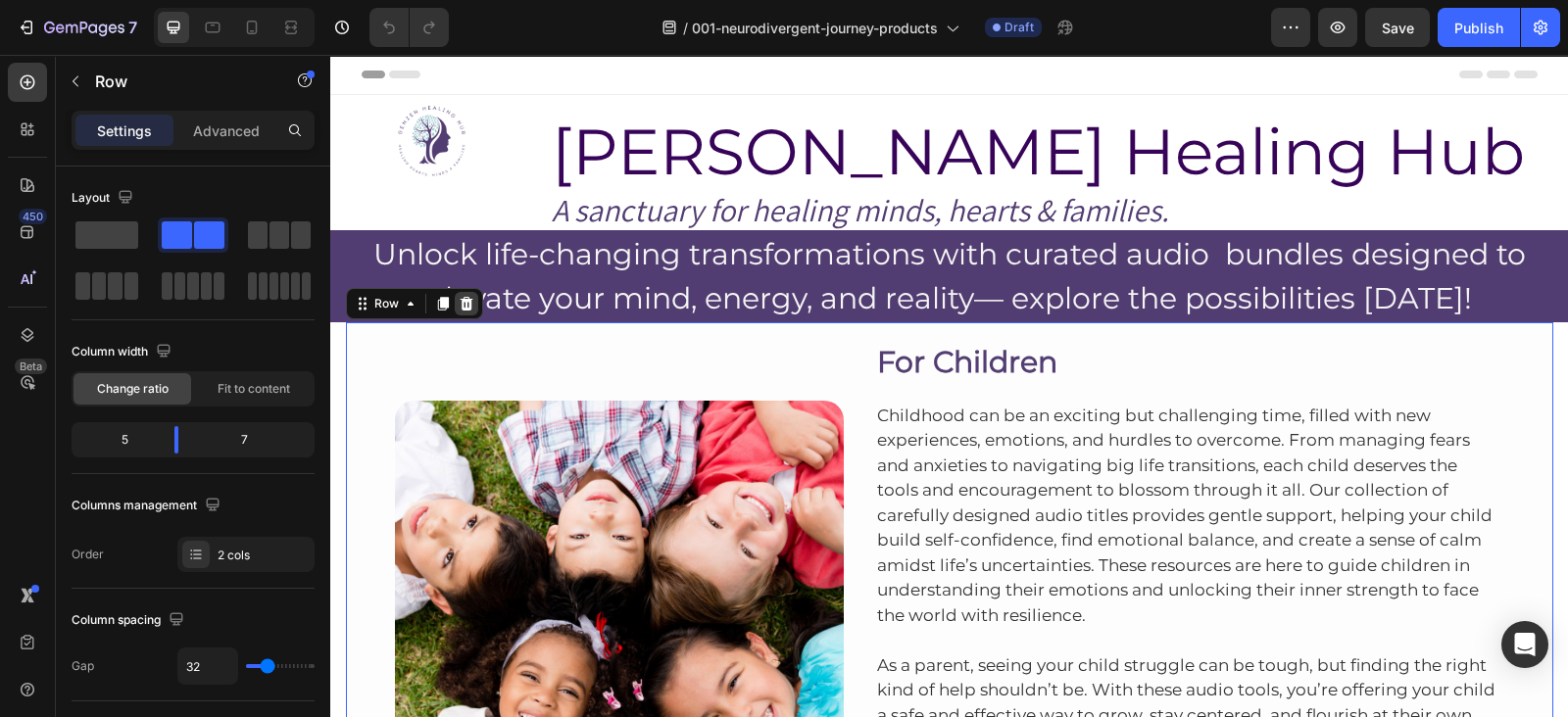
click at [459, 307] on icon at bounding box center [465, 304] width 13 height 14
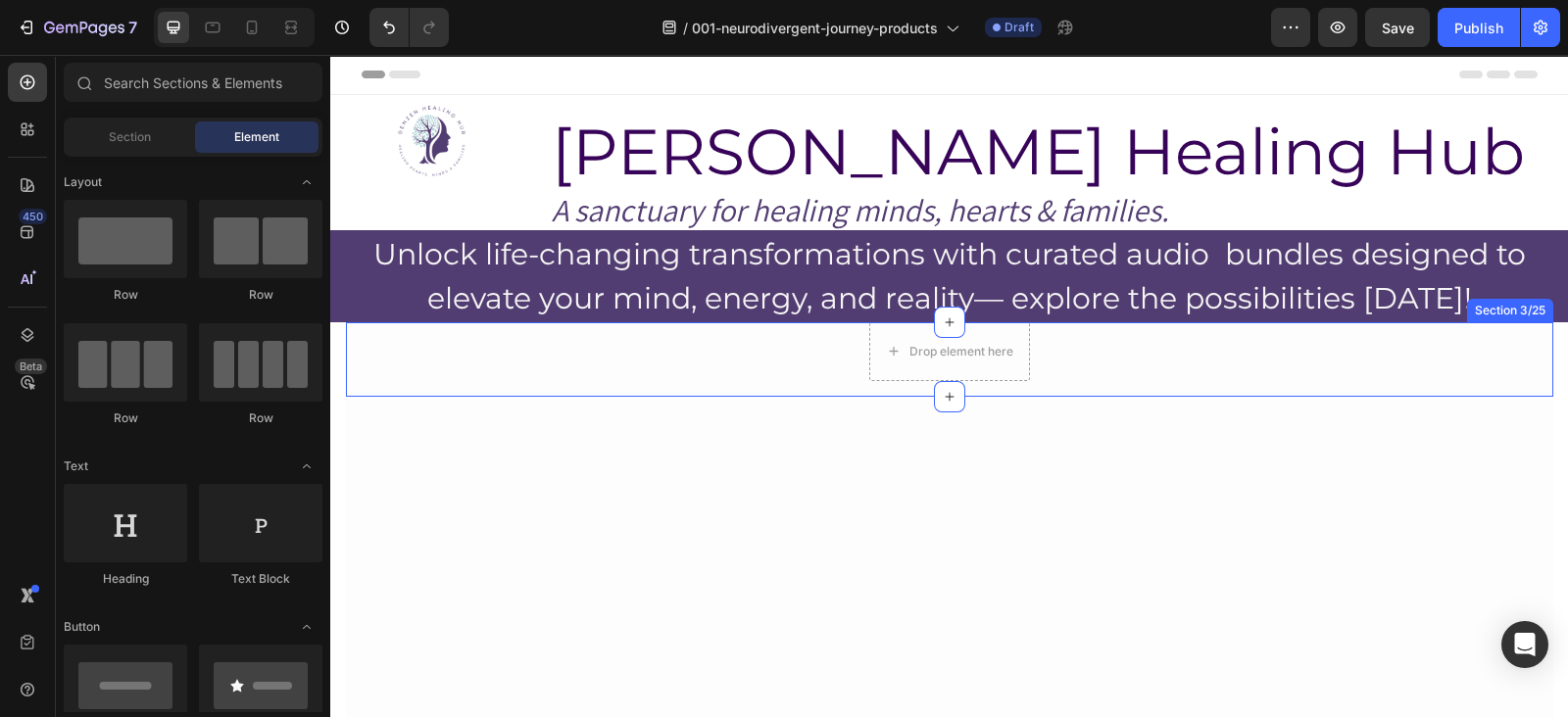
click at [1115, 362] on div "Drop element here Row" at bounding box center [949, 352] width 1207 height 59
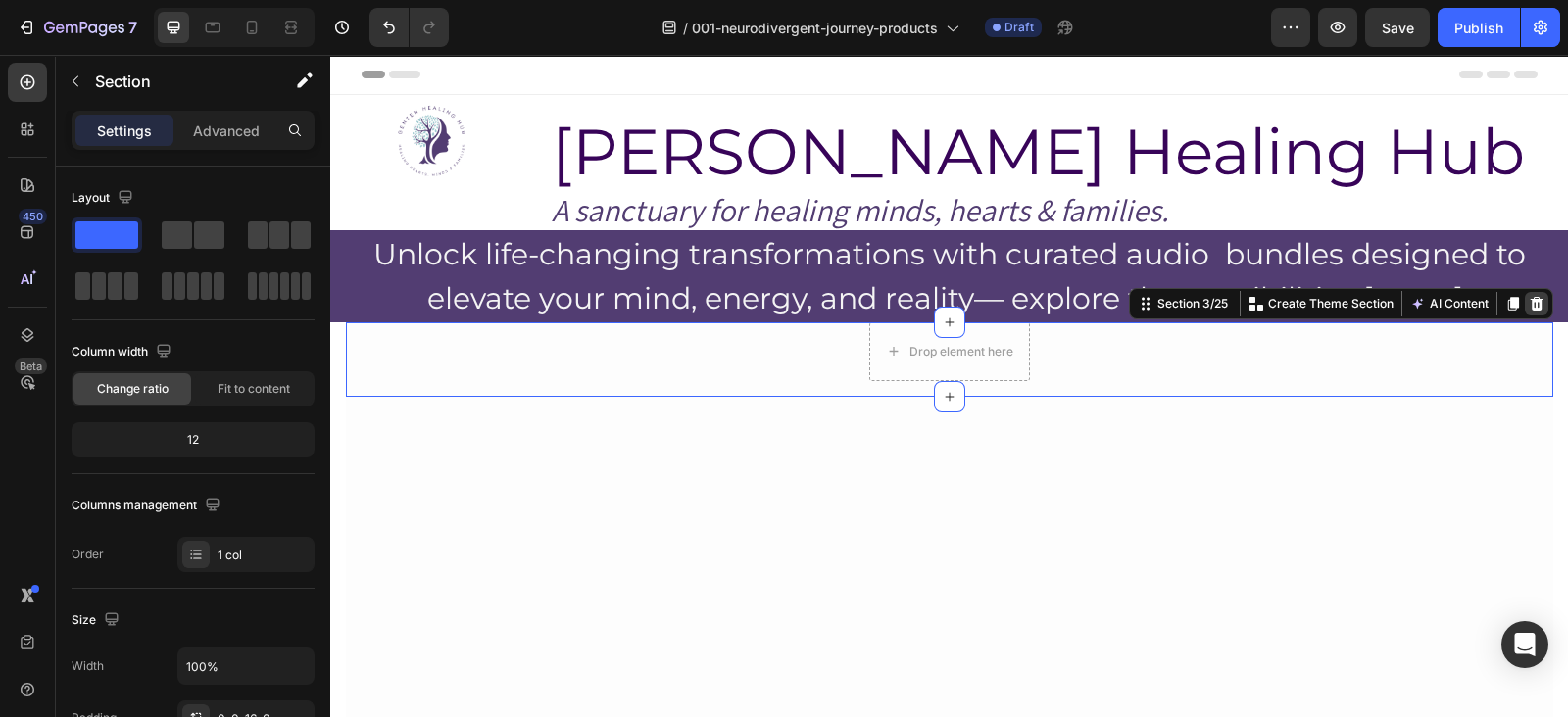
click at [1529, 306] on icon at bounding box center [1537, 304] width 16 height 16
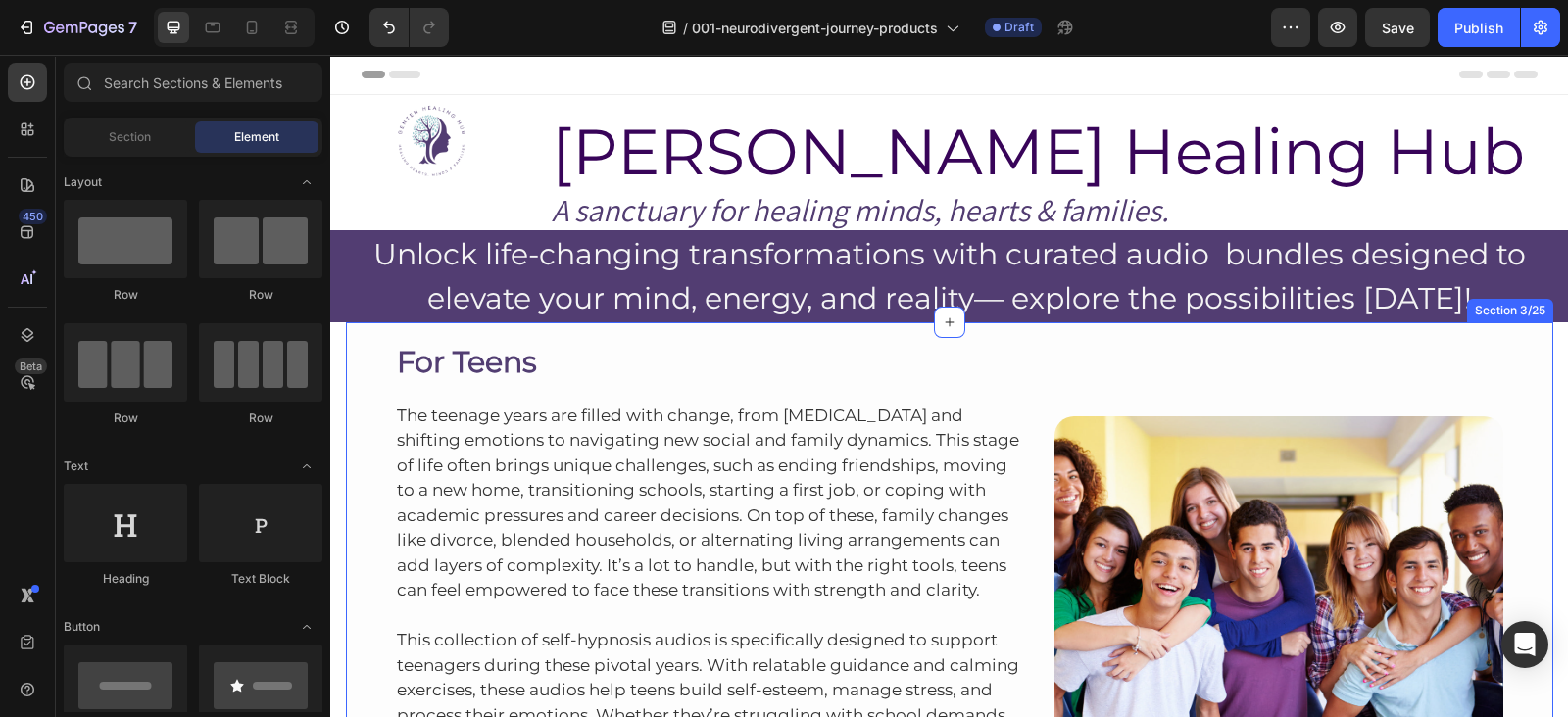
click at [1086, 334] on div "For Teens Heading The teenage years are filled with change, from [MEDICAL_DATA]…" at bounding box center [949, 623] width 1207 height 602
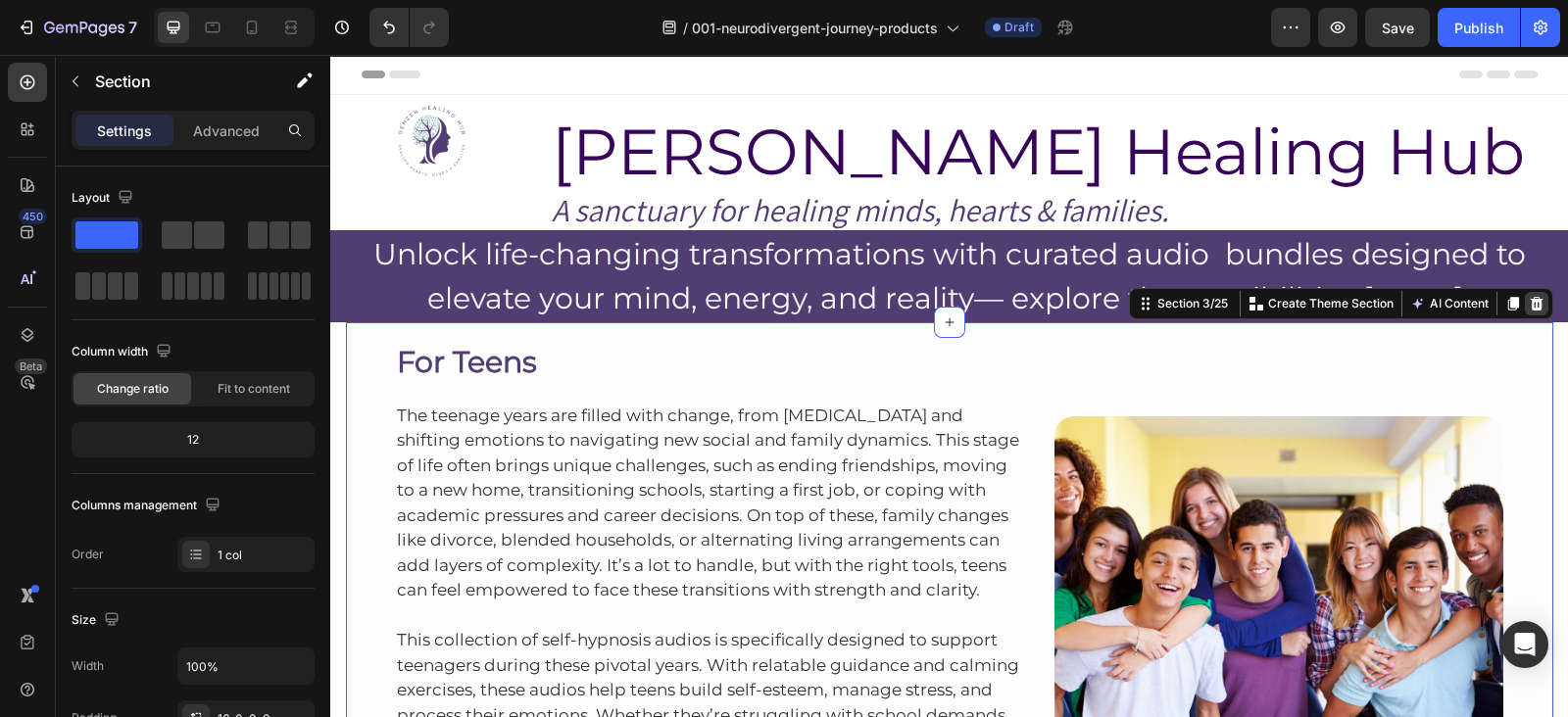
click at [1529, 301] on icon at bounding box center [1537, 304] width 16 height 16
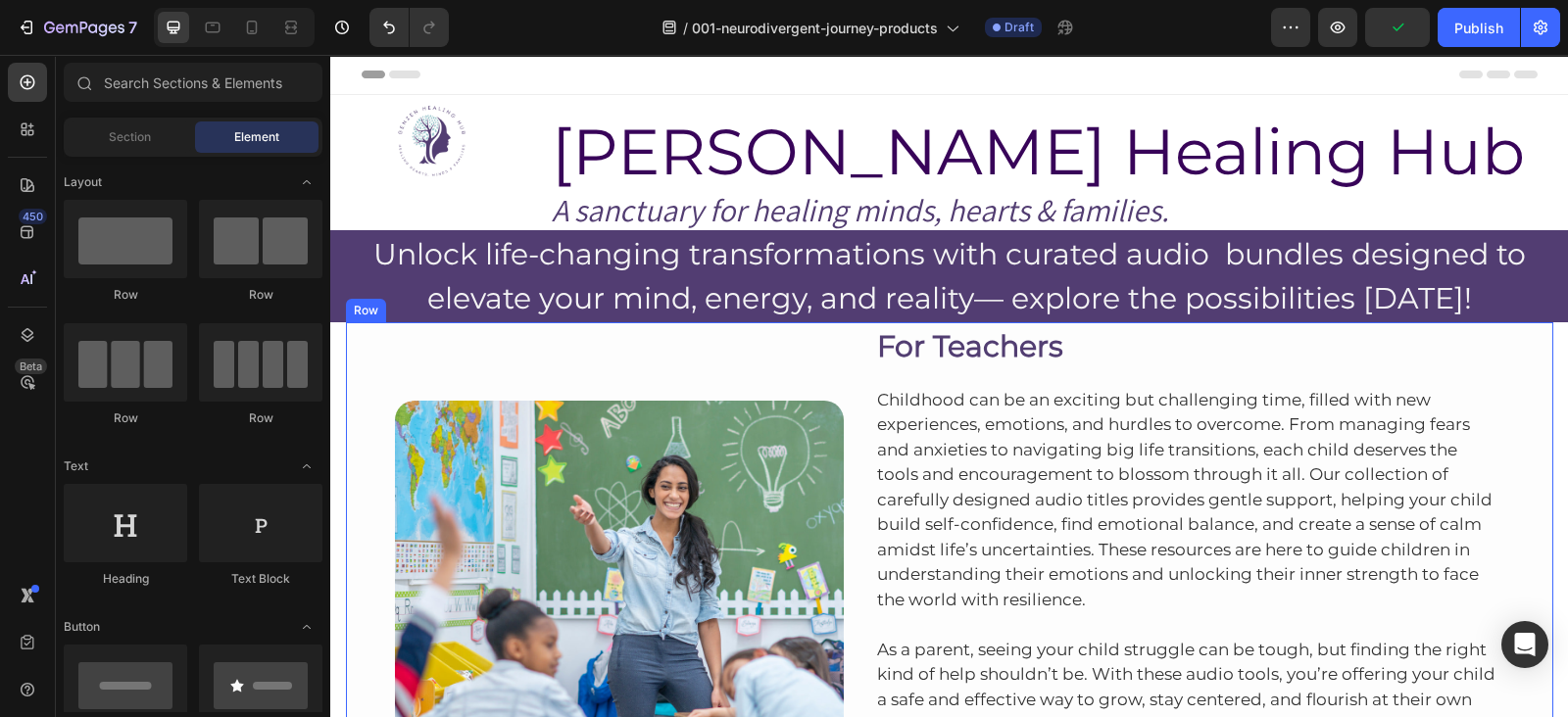
click at [1520, 334] on div "Image Row For Teachers Heading Childhood can be an exciting but challenging tim…" at bounding box center [949, 607] width 1207 height 570
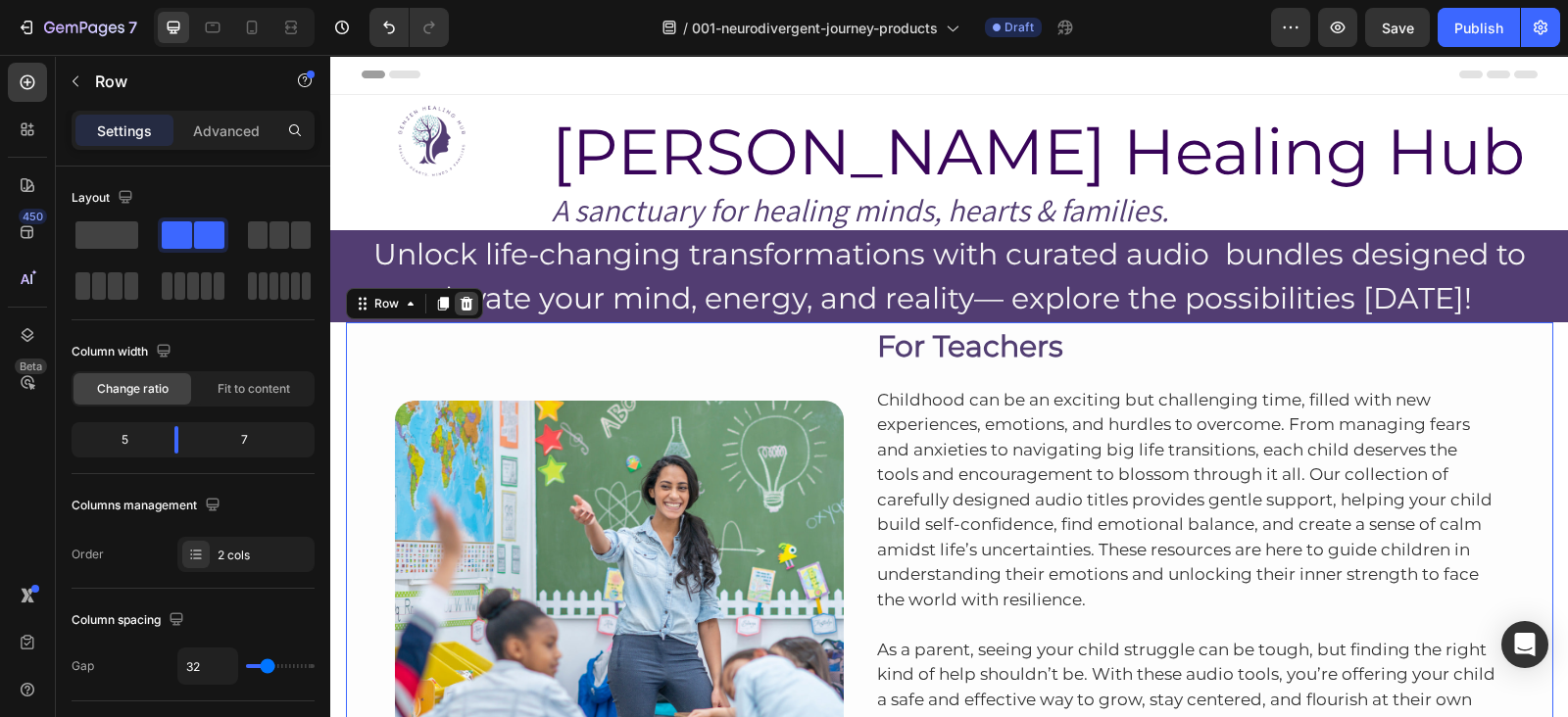
click at [459, 301] on icon at bounding box center [465, 304] width 13 height 14
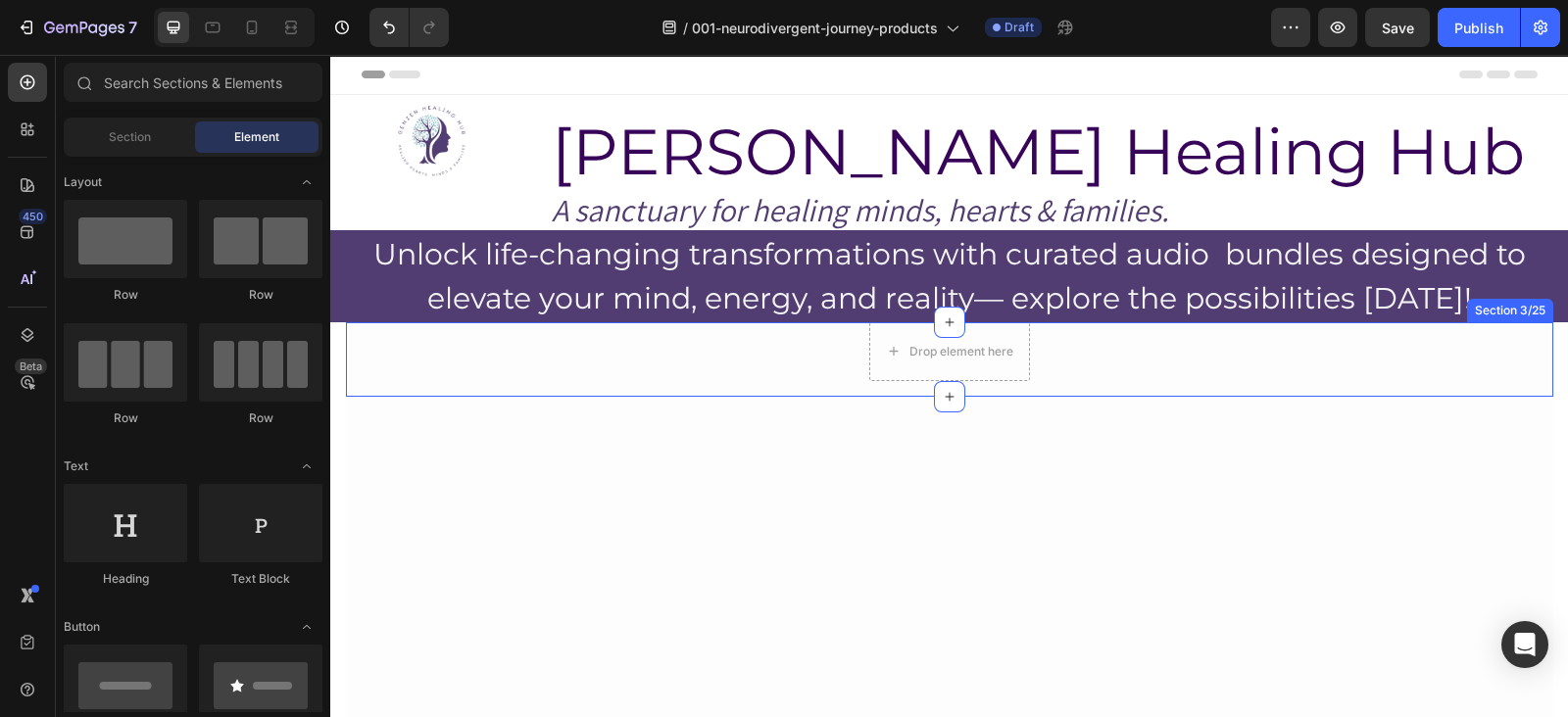
click at [1485, 341] on div "Drop element here Row" at bounding box center [949, 352] width 1207 height 59
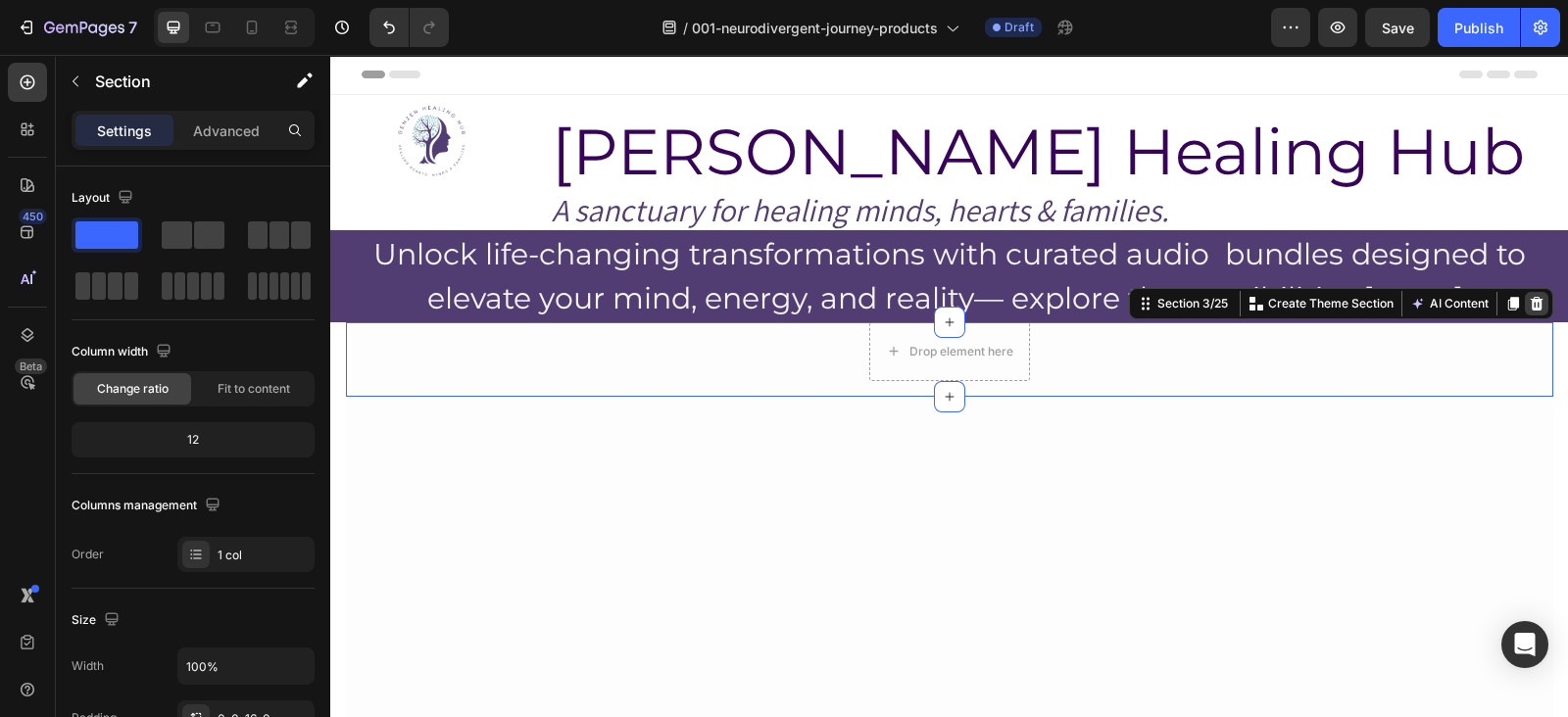
click at [1529, 311] on icon at bounding box center [1537, 304] width 16 height 16
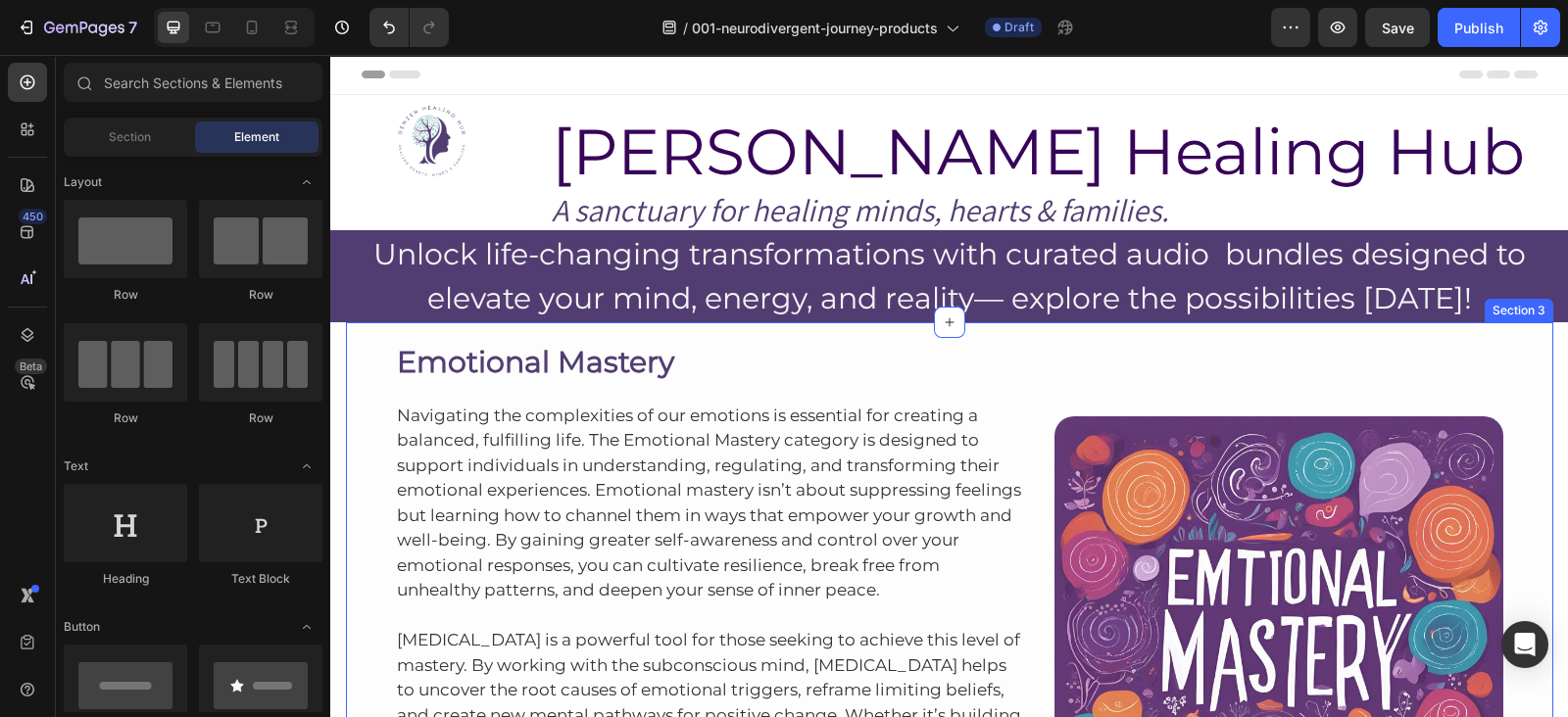
click at [1197, 333] on div "Emotional Mastery Heading Navigating the complexities of our emotions is essent…" at bounding box center [949, 623] width 1207 height 602
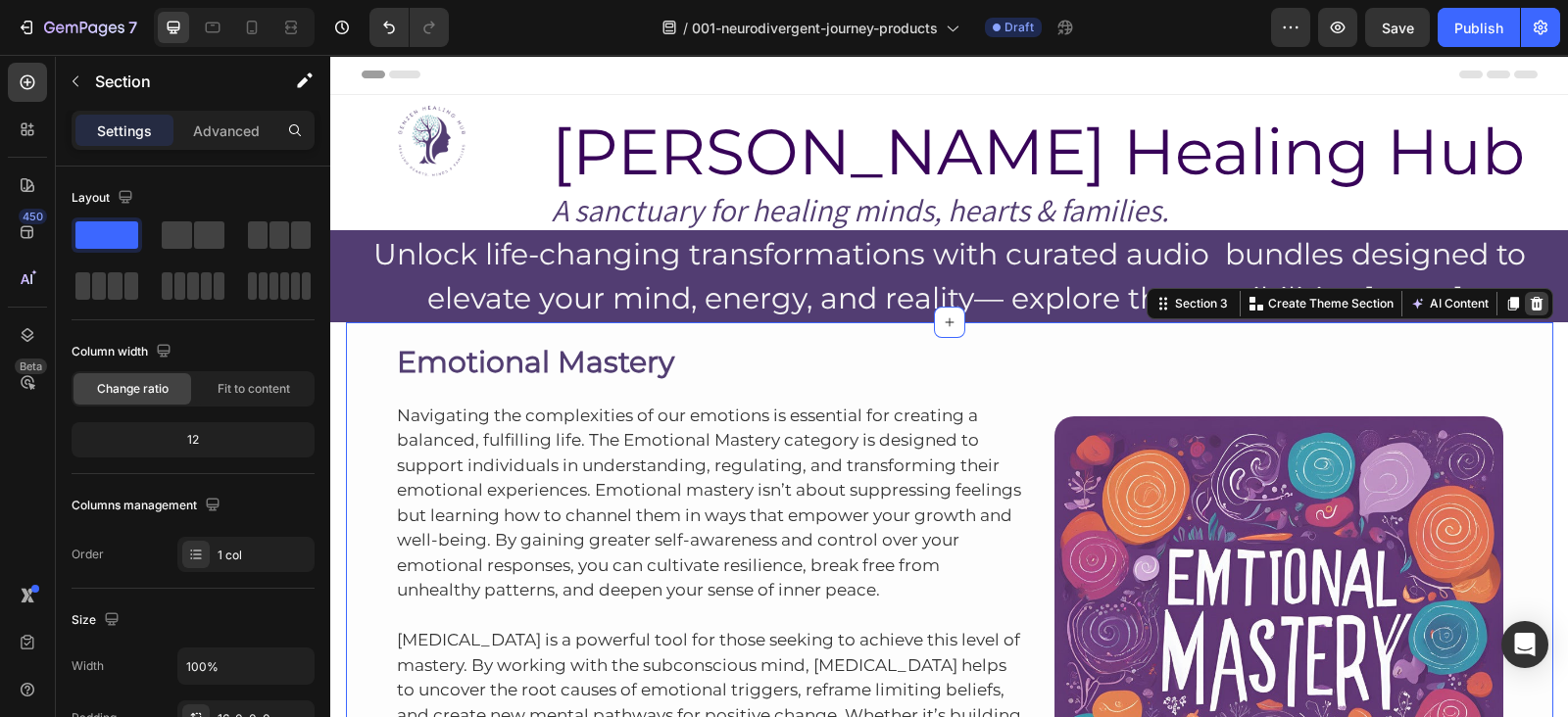
click at [1529, 311] on icon at bounding box center [1537, 304] width 16 height 16
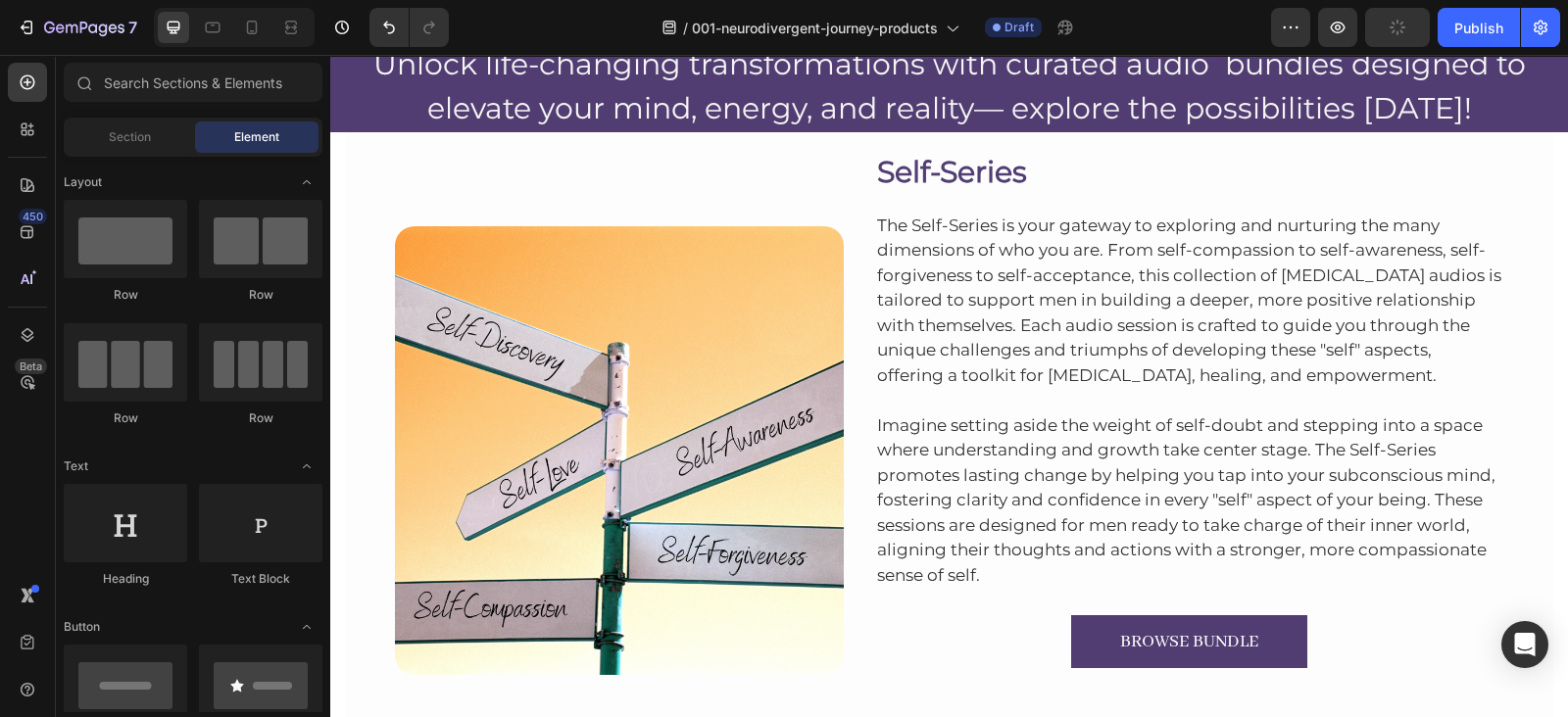
scroll to position [190, 0]
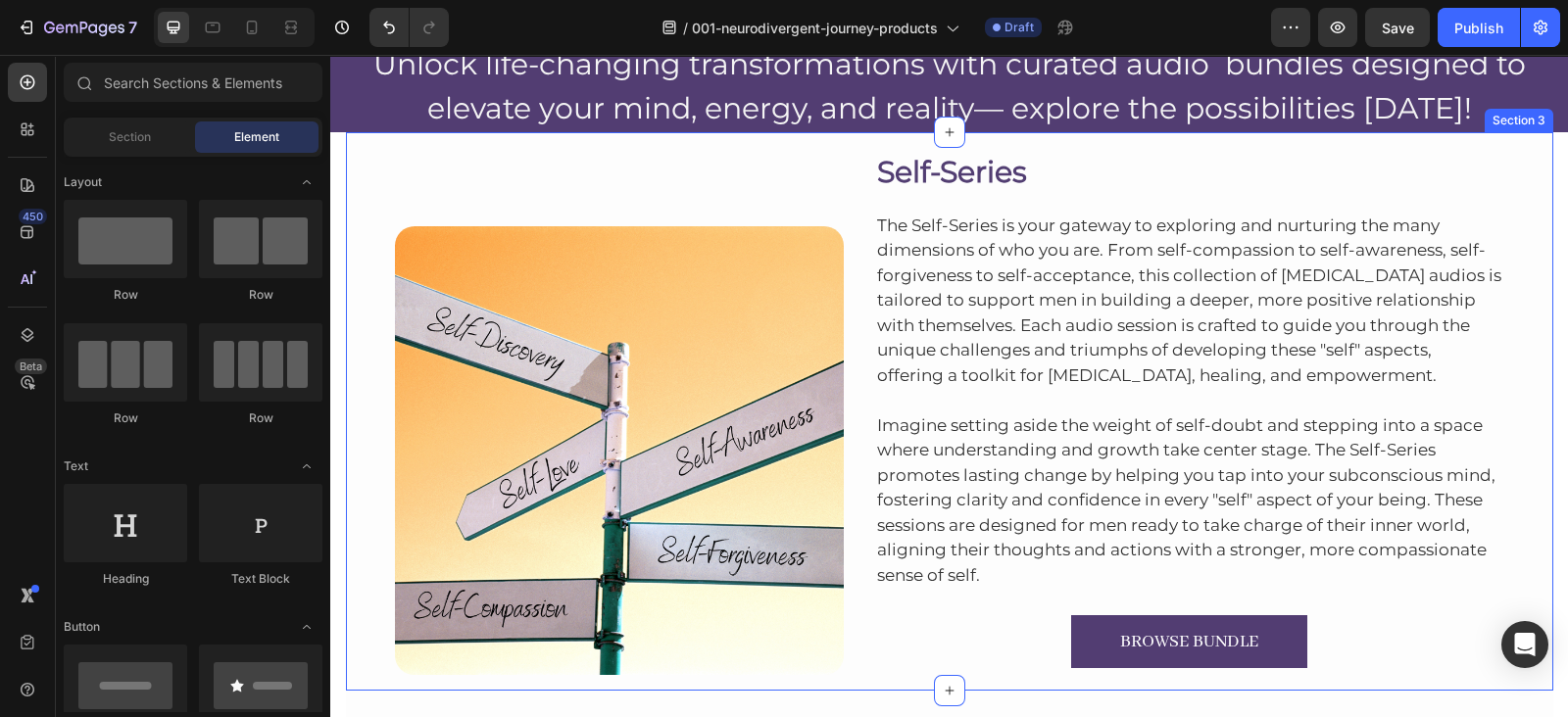
click at [1205, 135] on div "Image Self-Series Heading The Self-Series is your gateway to exploring and nurt…" at bounding box center [949, 410] width 1207 height 558
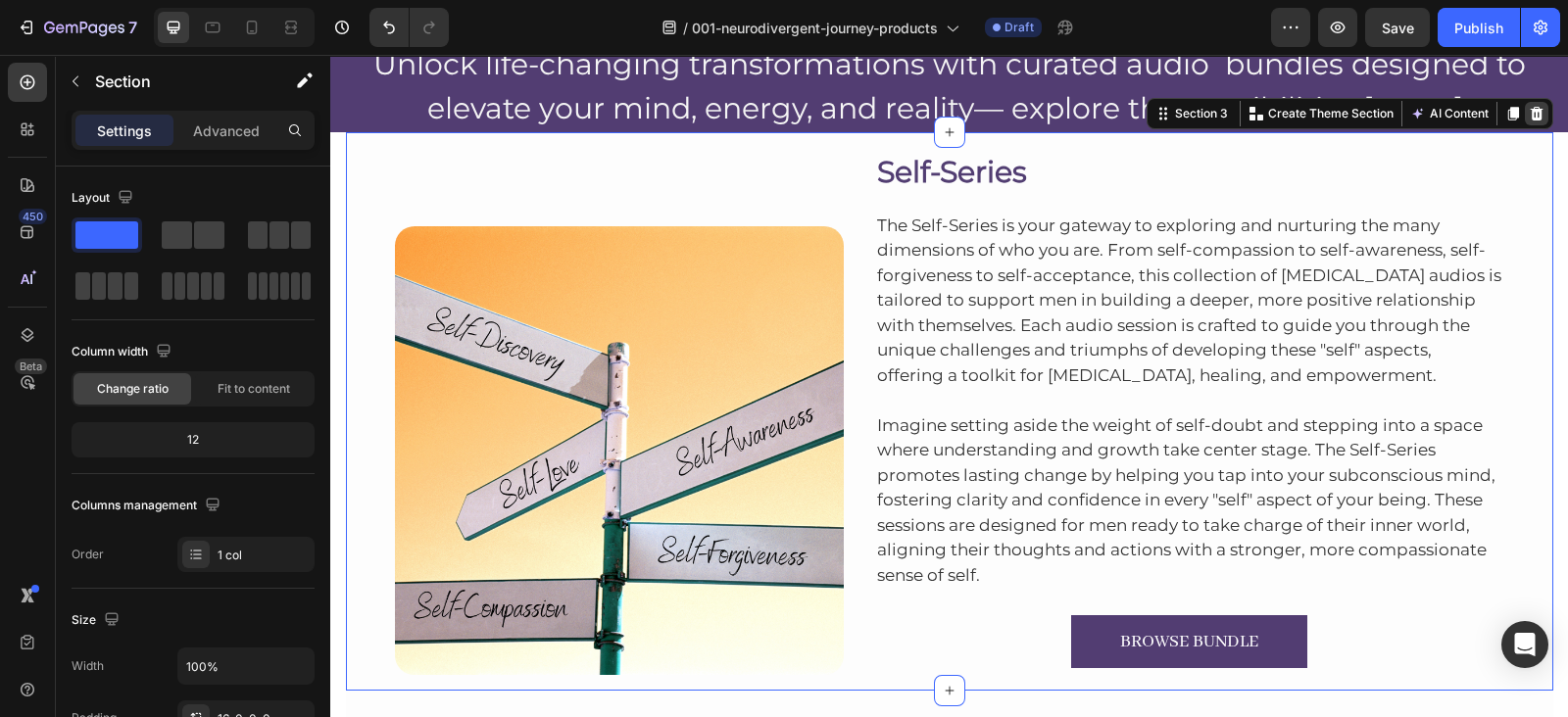
click at [1530, 117] on icon at bounding box center [1536, 114] width 13 height 14
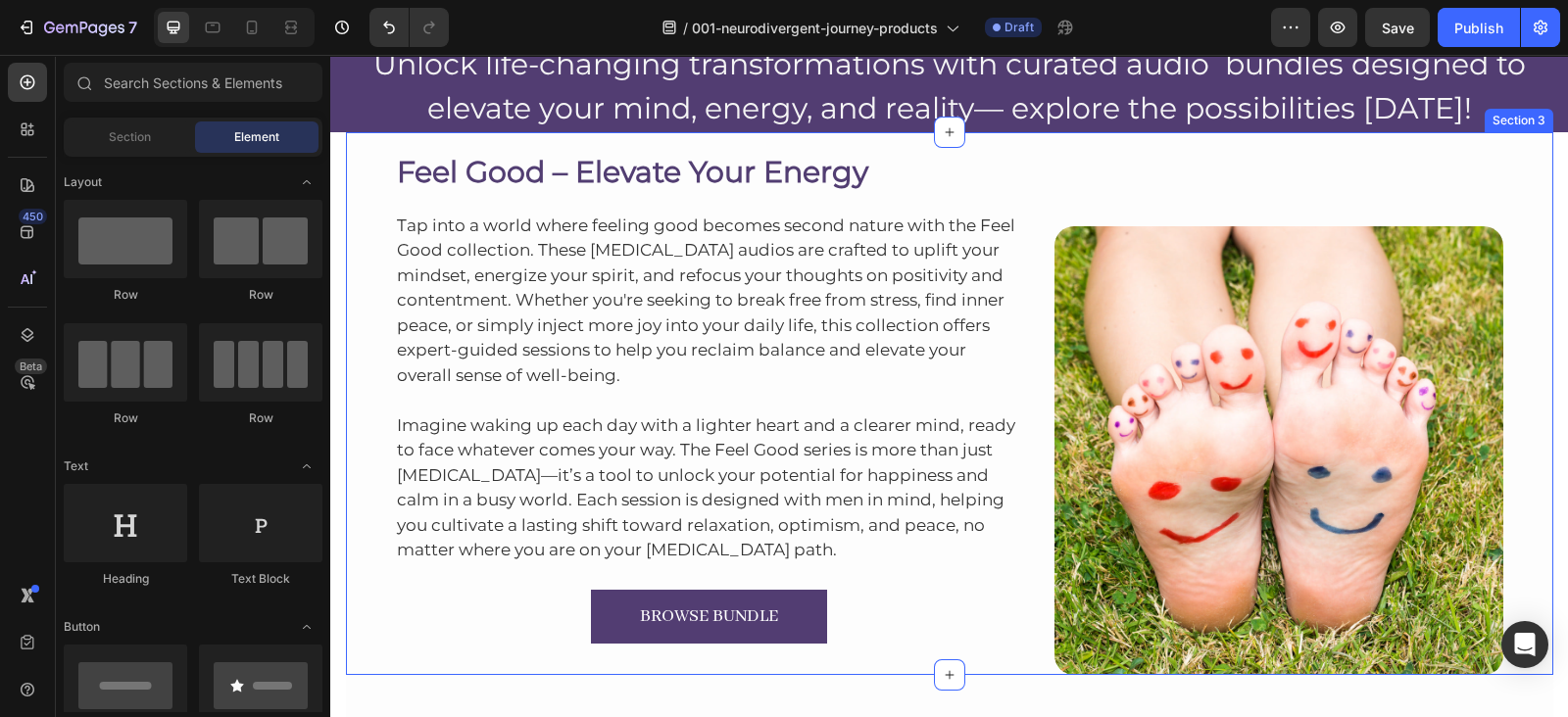
click at [1202, 137] on div "Feel Good – Elevate Your Energy Heading Tap into a world where feeling good bec…" at bounding box center [949, 403] width 1207 height 543
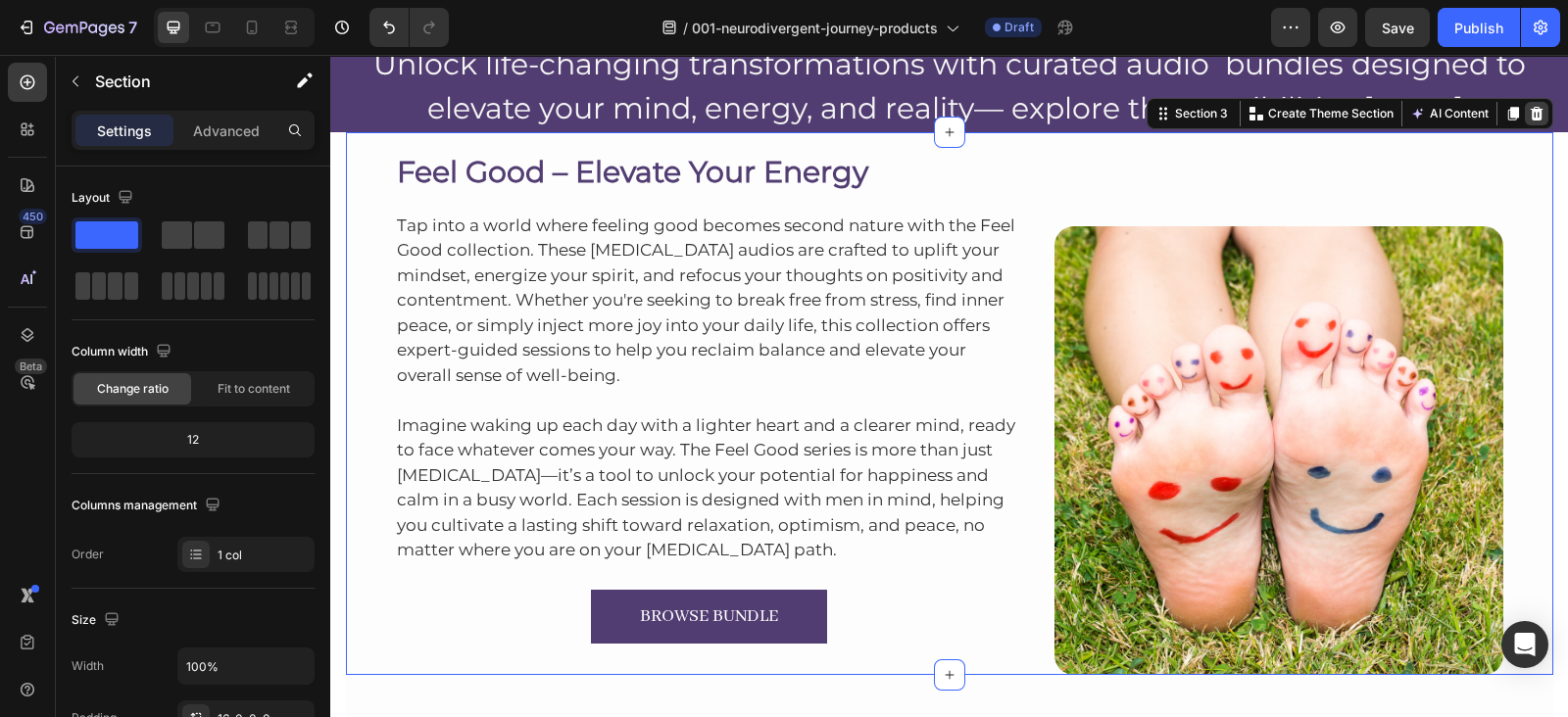
click at [1529, 110] on icon at bounding box center [1537, 114] width 16 height 16
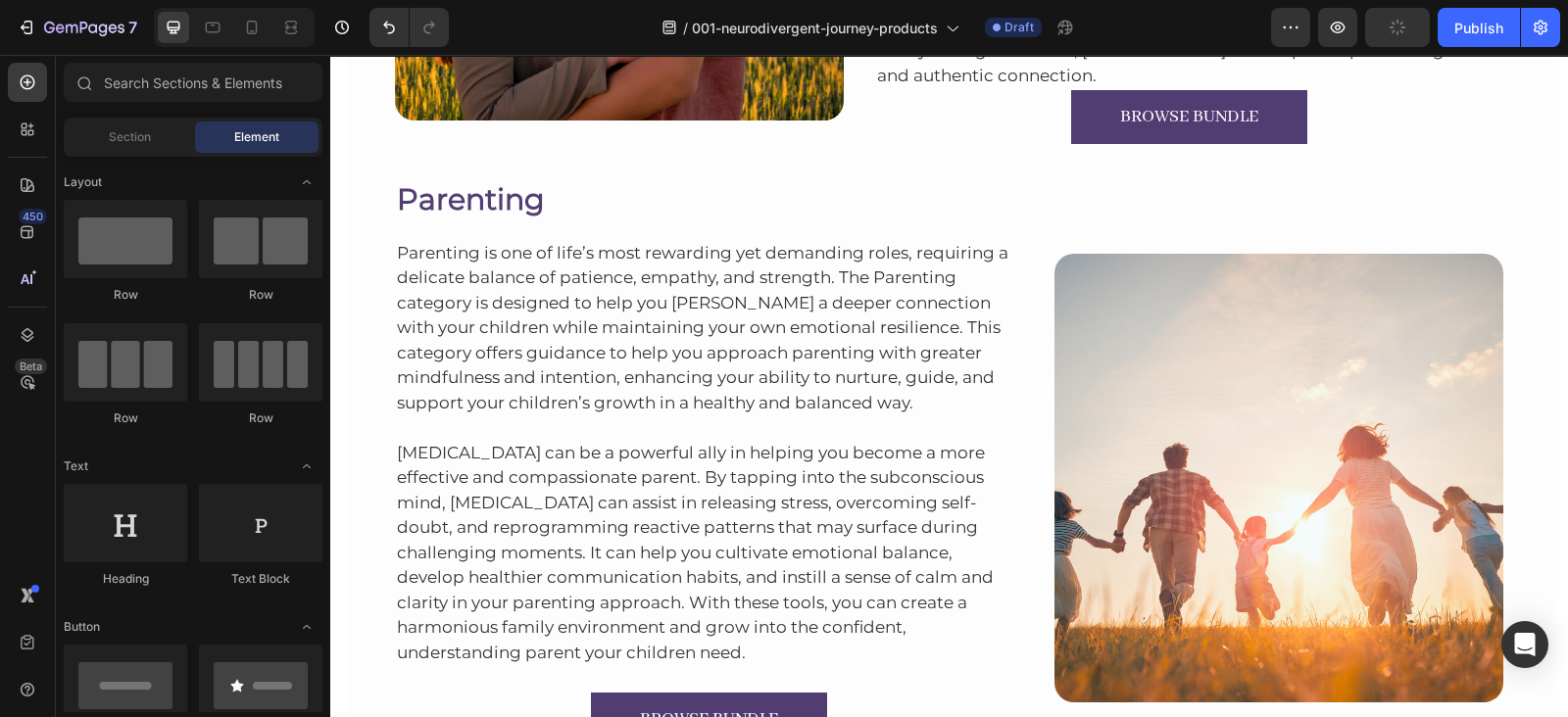
scroll to position [0, 0]
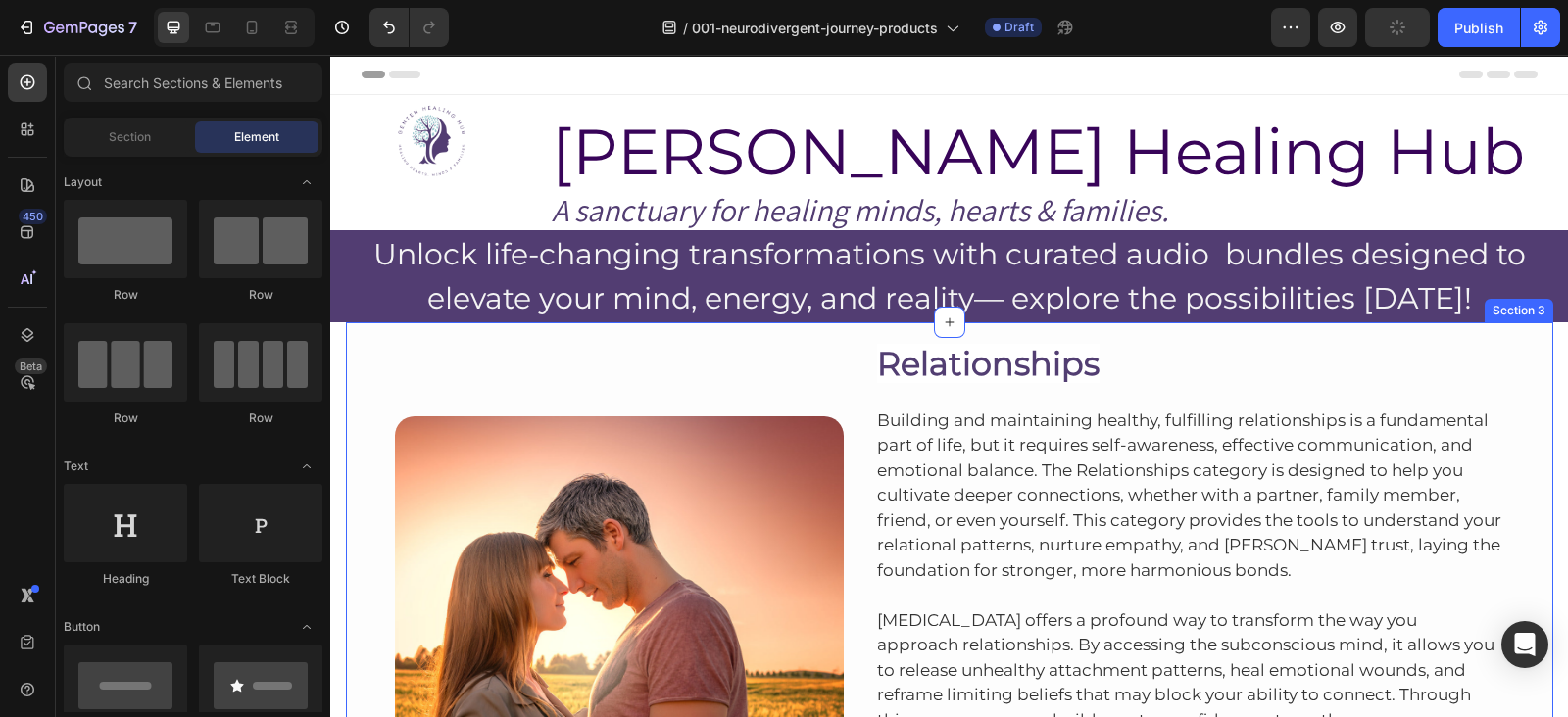
click at [1160, 332] on div "Image Relationships Heading Building and maintaining healthy, fulfilling relati…" at bounding box center [949, 613] width 1207 height 582
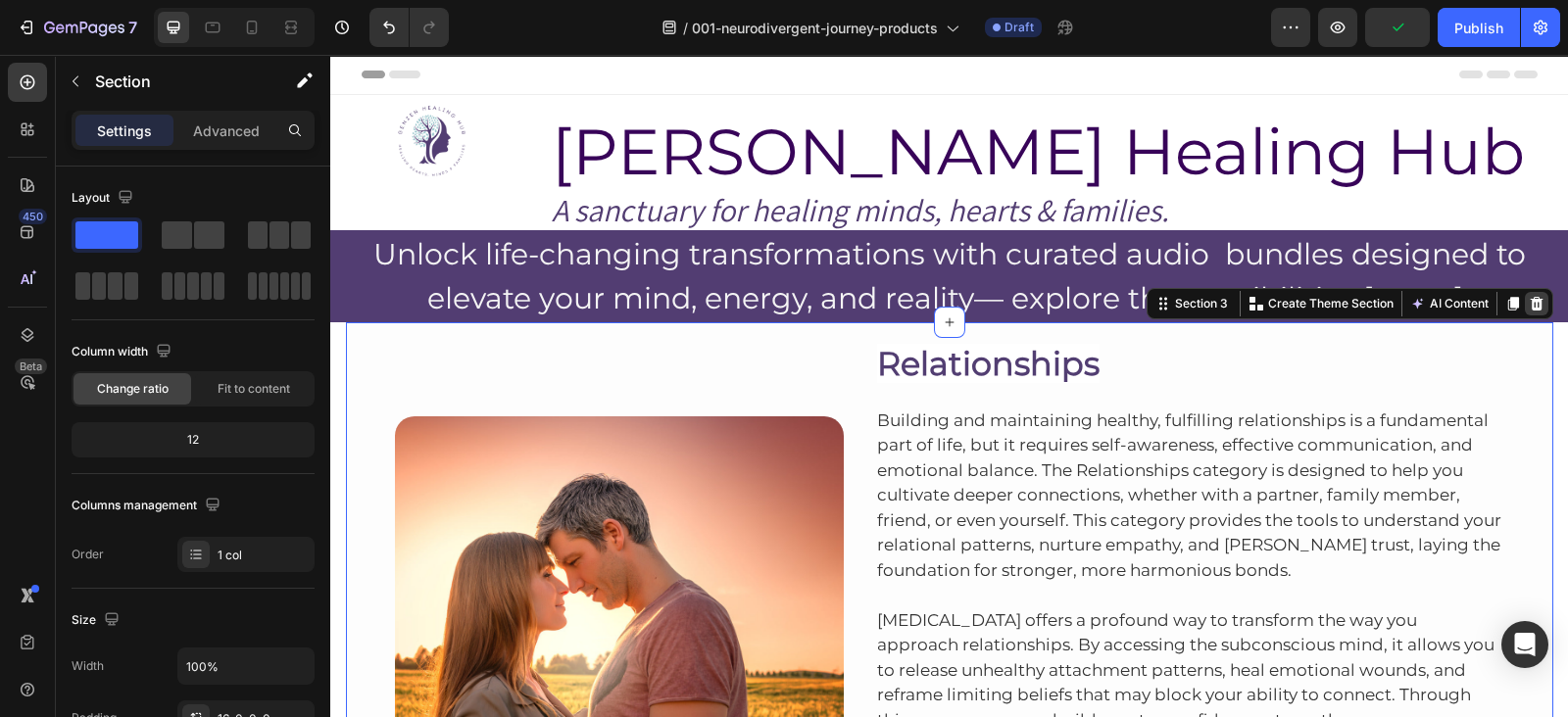
click at [1529, 306] on icon at bounding box center [1537, 304] width 16 height 16
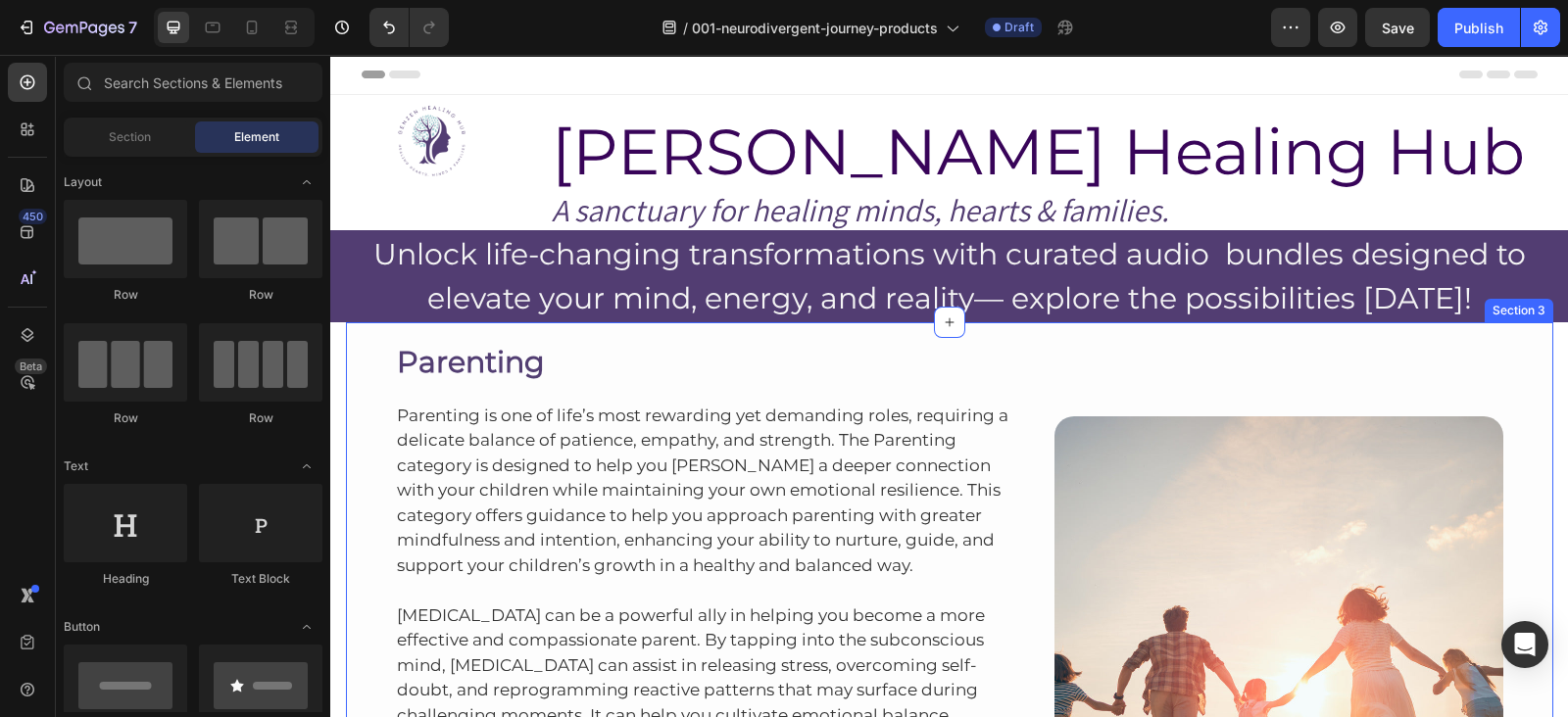
click at [1061, 337] on div "Parenting Heading Parenting is one of life’s most rewarding yet demanding roles…" at bounding box center [949, 623] width 1207 height 602
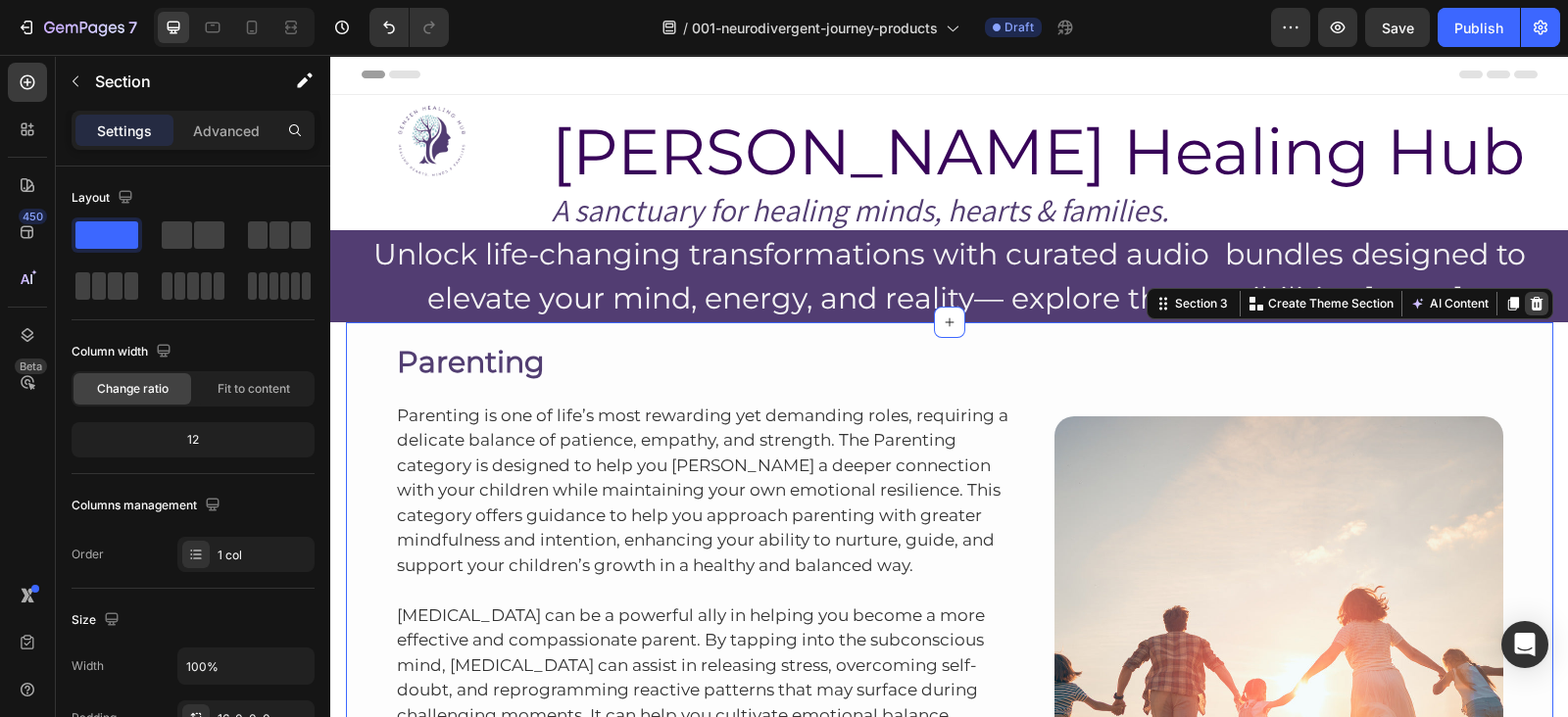
click at [1529, 308] on icon at bounding box center [1537, 304] width 16 height 16
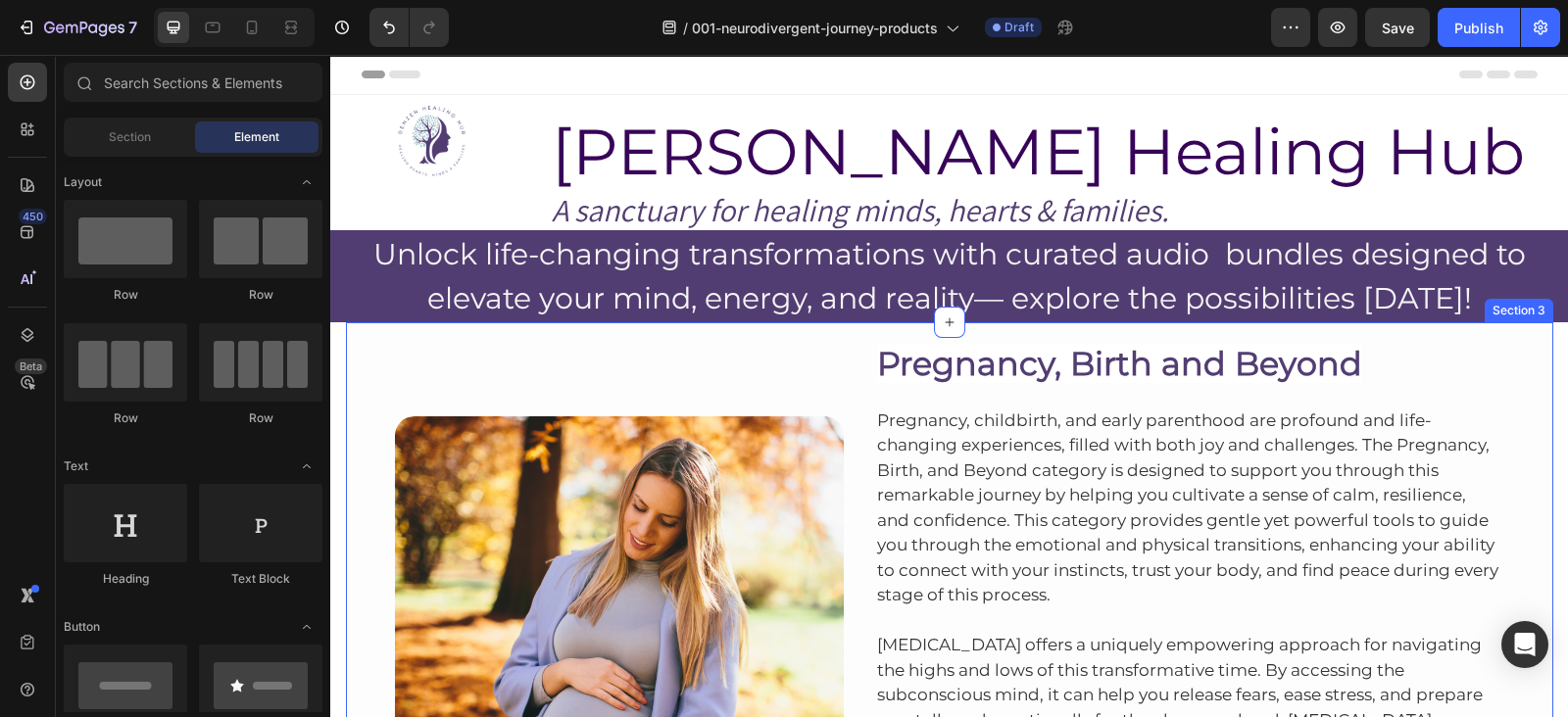
click at [1025, 325] on div "Image Pregnancy, Birth and Beyond Heading Pregnancy, childbirth, and early pare…" at bounding box center [949, 638] width 1207 height 632
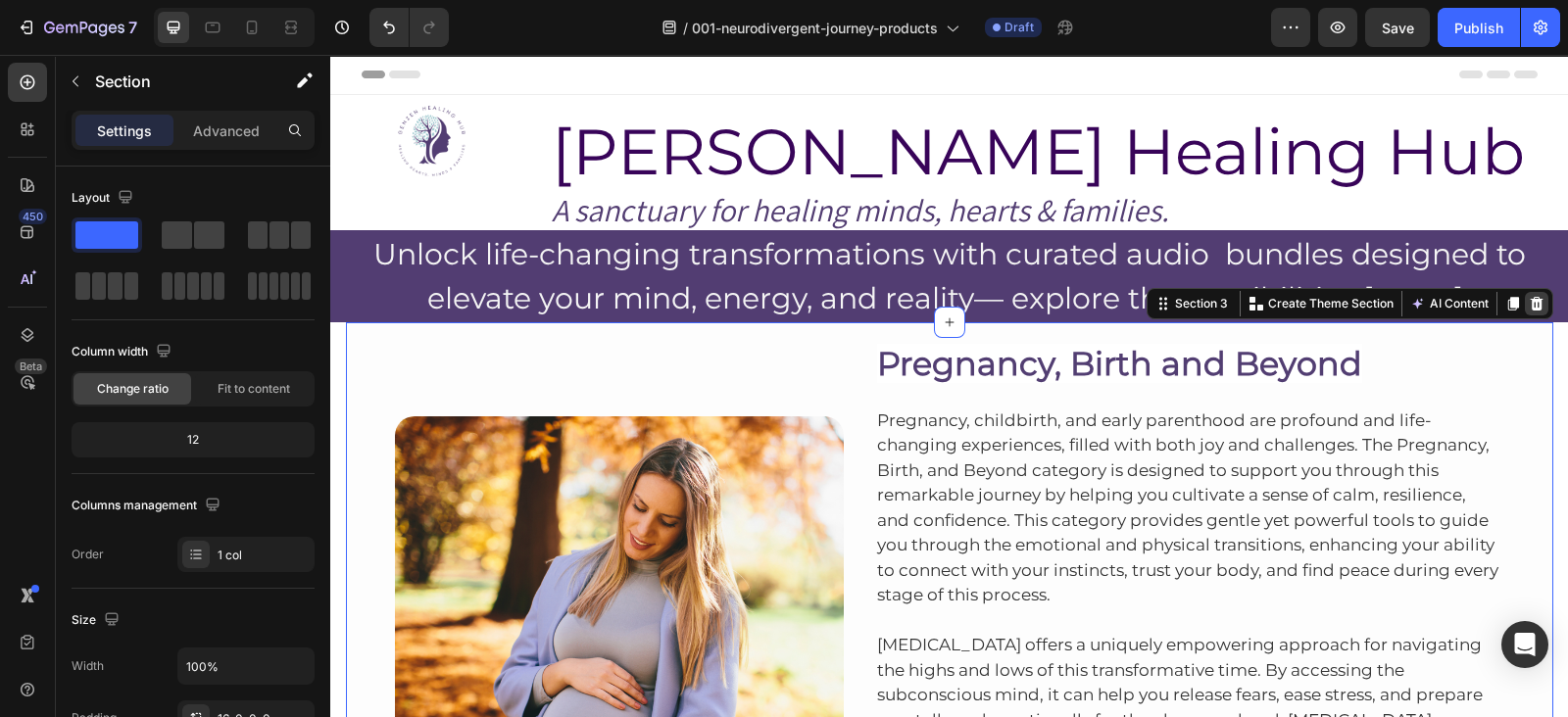
click at [1529, 306] on icon at bounding box center [1537, 304] width 16 height 16
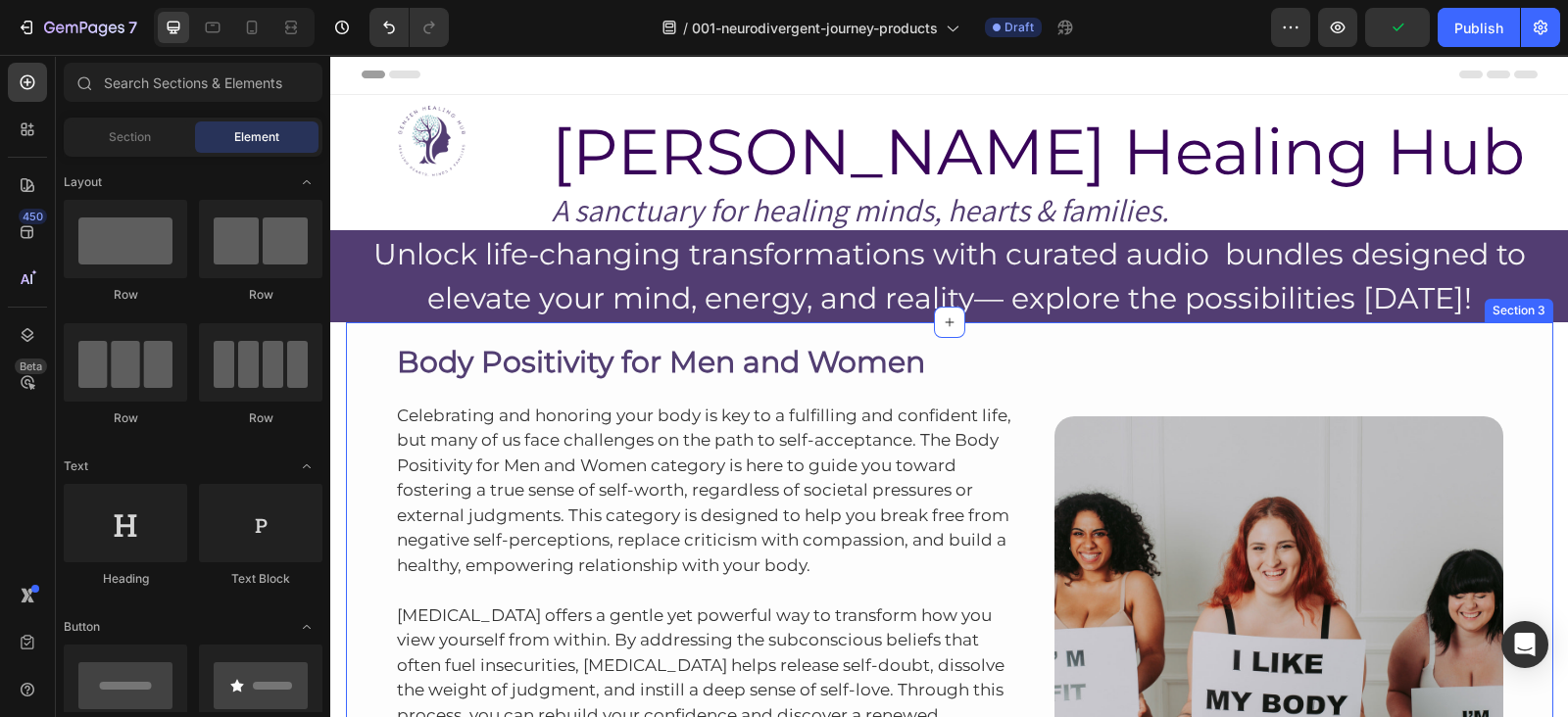
click at [1128, 334] on div "Body Positivity for Men and Women Heading Celebrating and honoring your body is…" at bounding box center [949, 611] width 1207 height 577
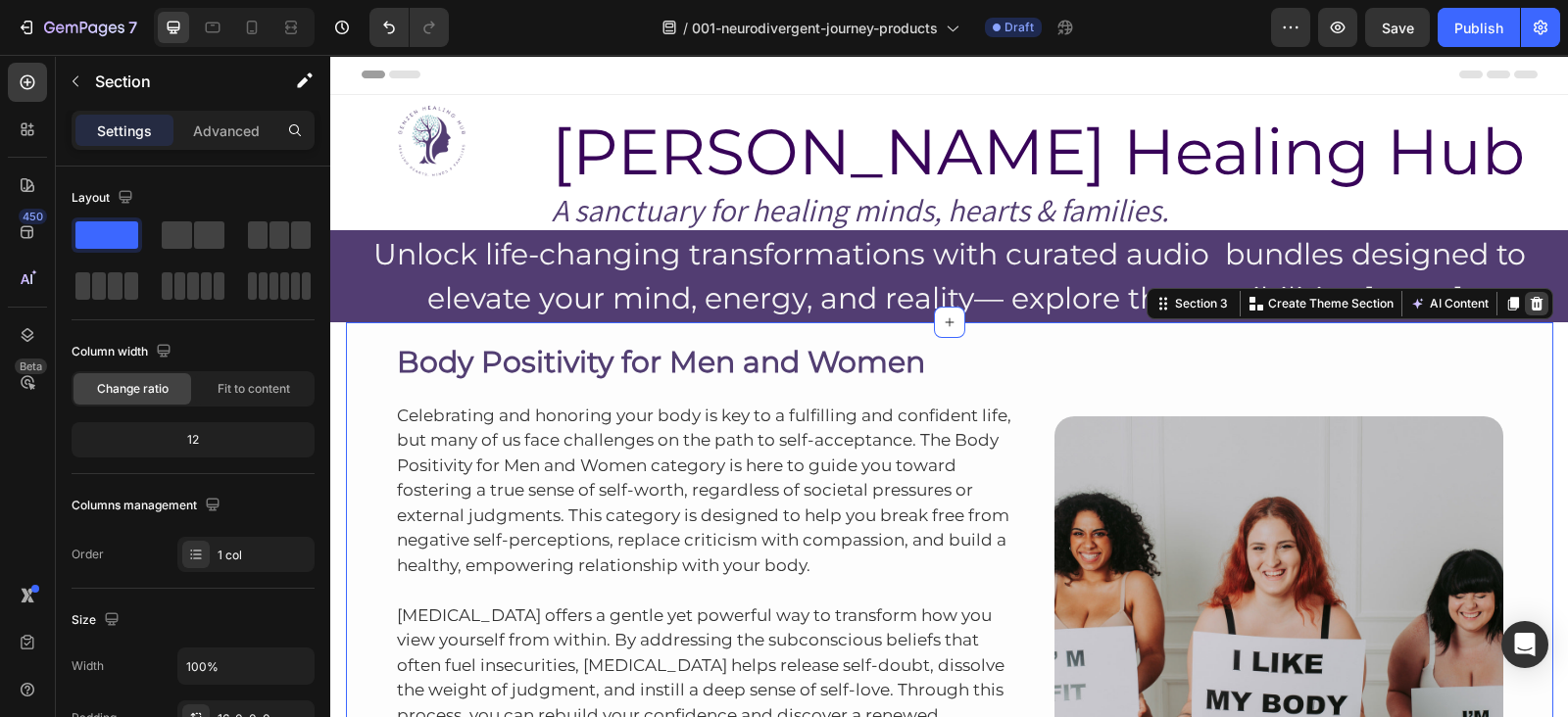
click at [1530, 307] on icon at bounding box center [1536, 304] width 13 height 14
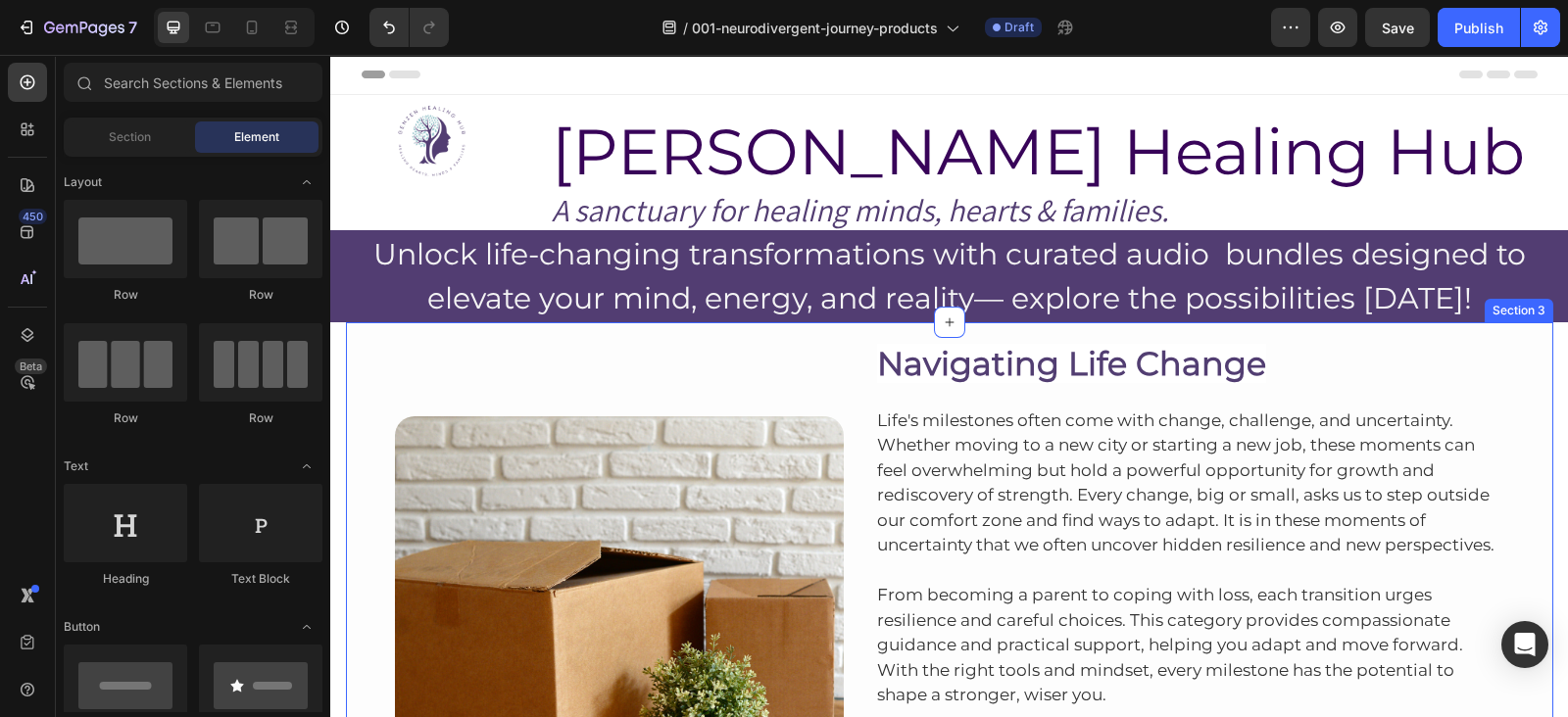
click at [1255, 334] on div "Image Navigating Life Change Heading Life's milestones often come with change, …" at bounding box center [949, 601] width 1207 height 558
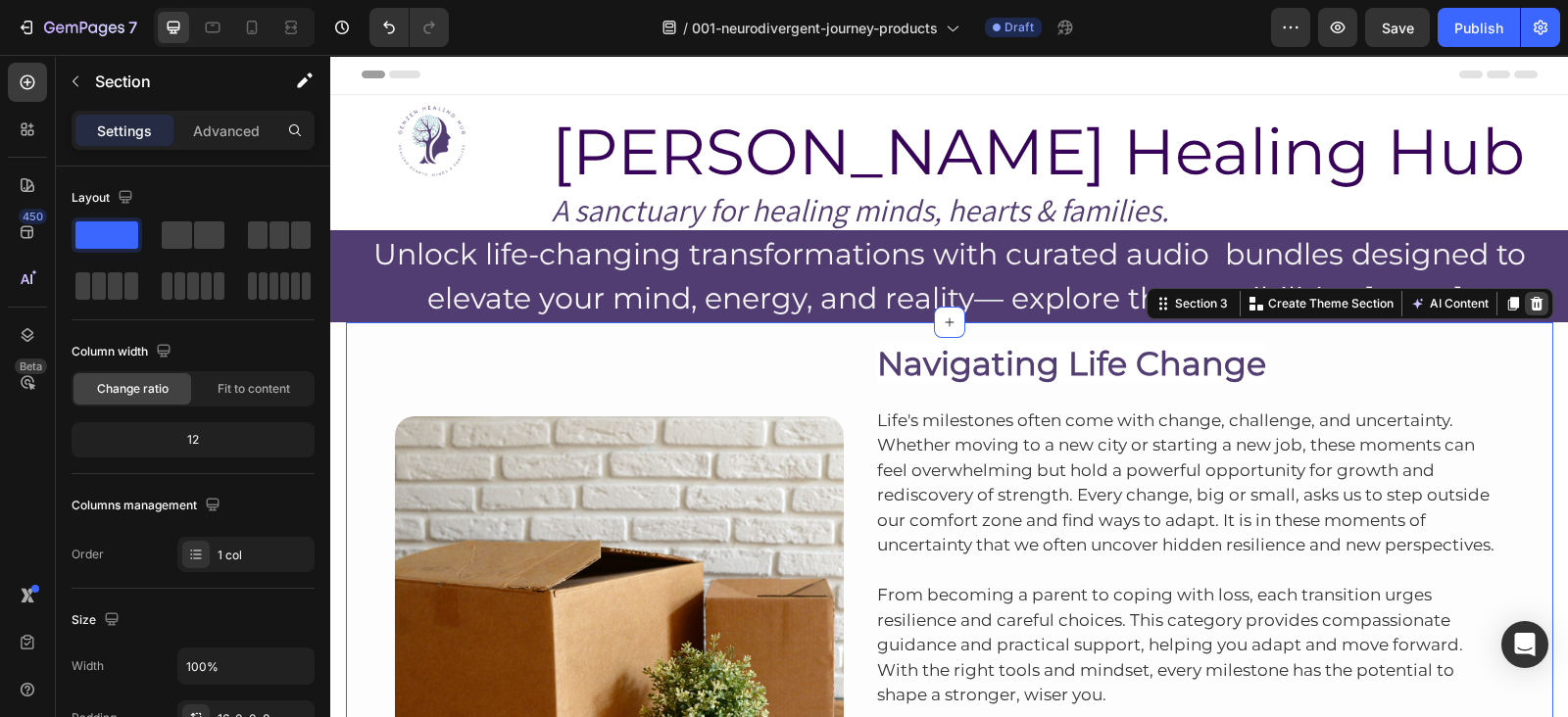
click at [1533, 305] on icon at bounding box center [1537, 304] width 16 height 16
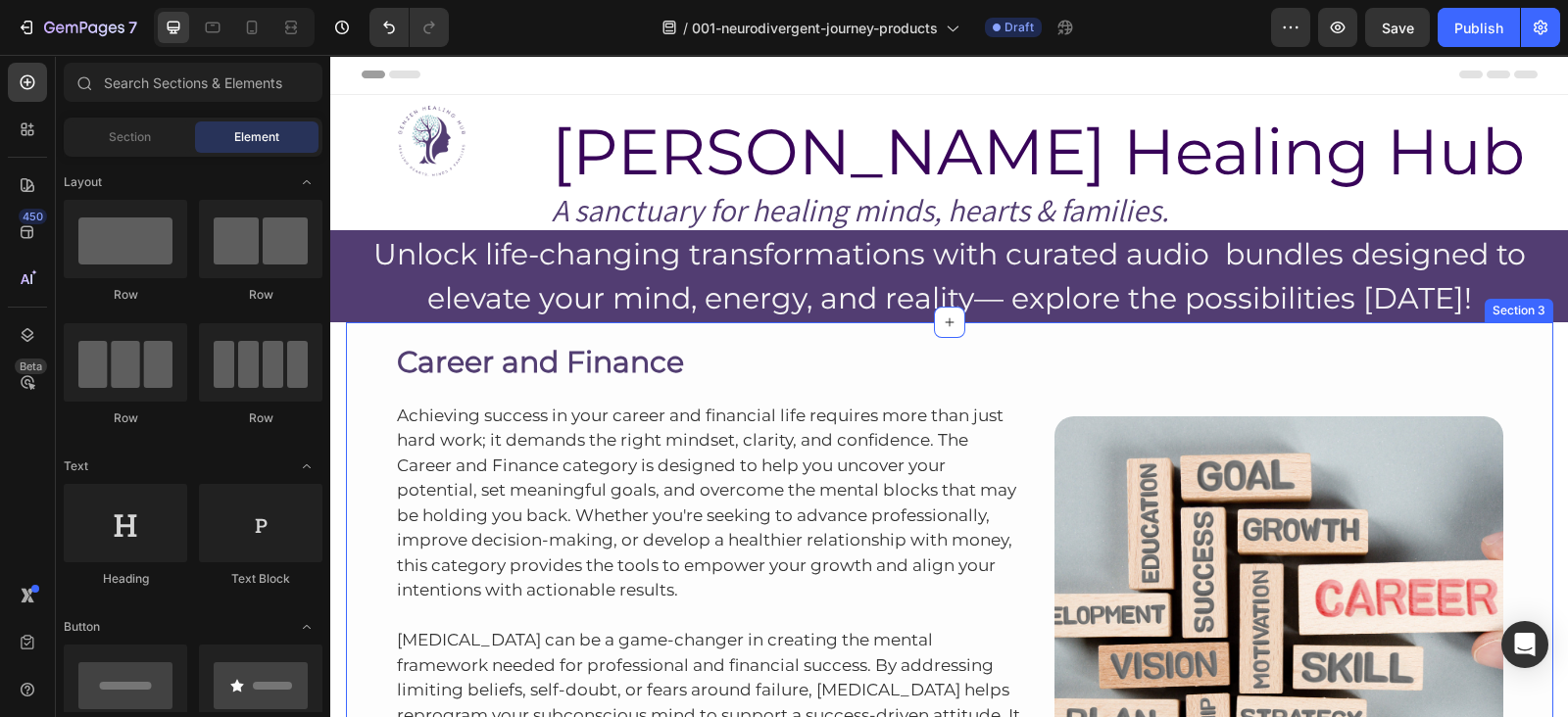
click at [1059, 327] on div "Career and Finance Heading Achieving success in your career and financial life …" at bounding box center [949, 623] width 1207 height 602
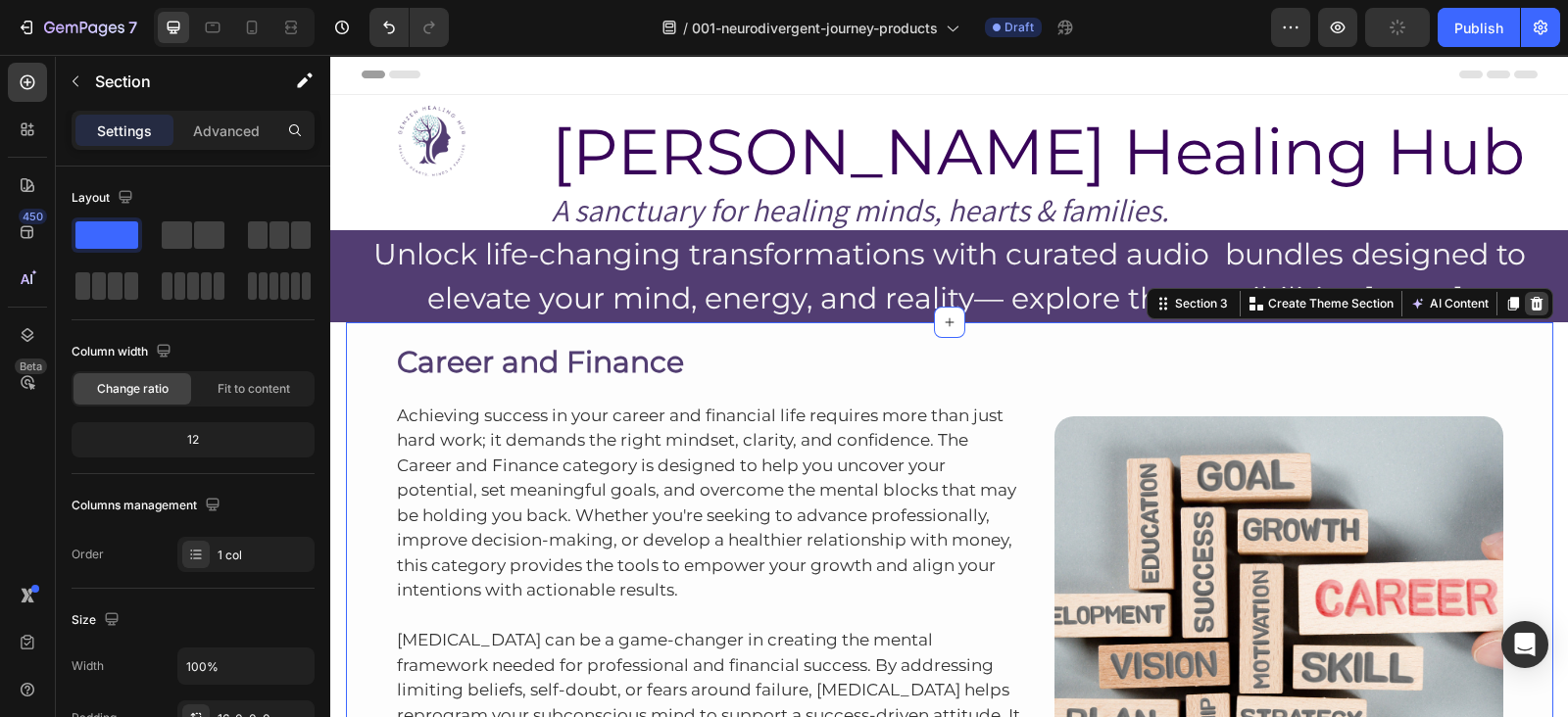
click at [1530, 301] on icon at bounding box center [1536, 304] width 13 height 14
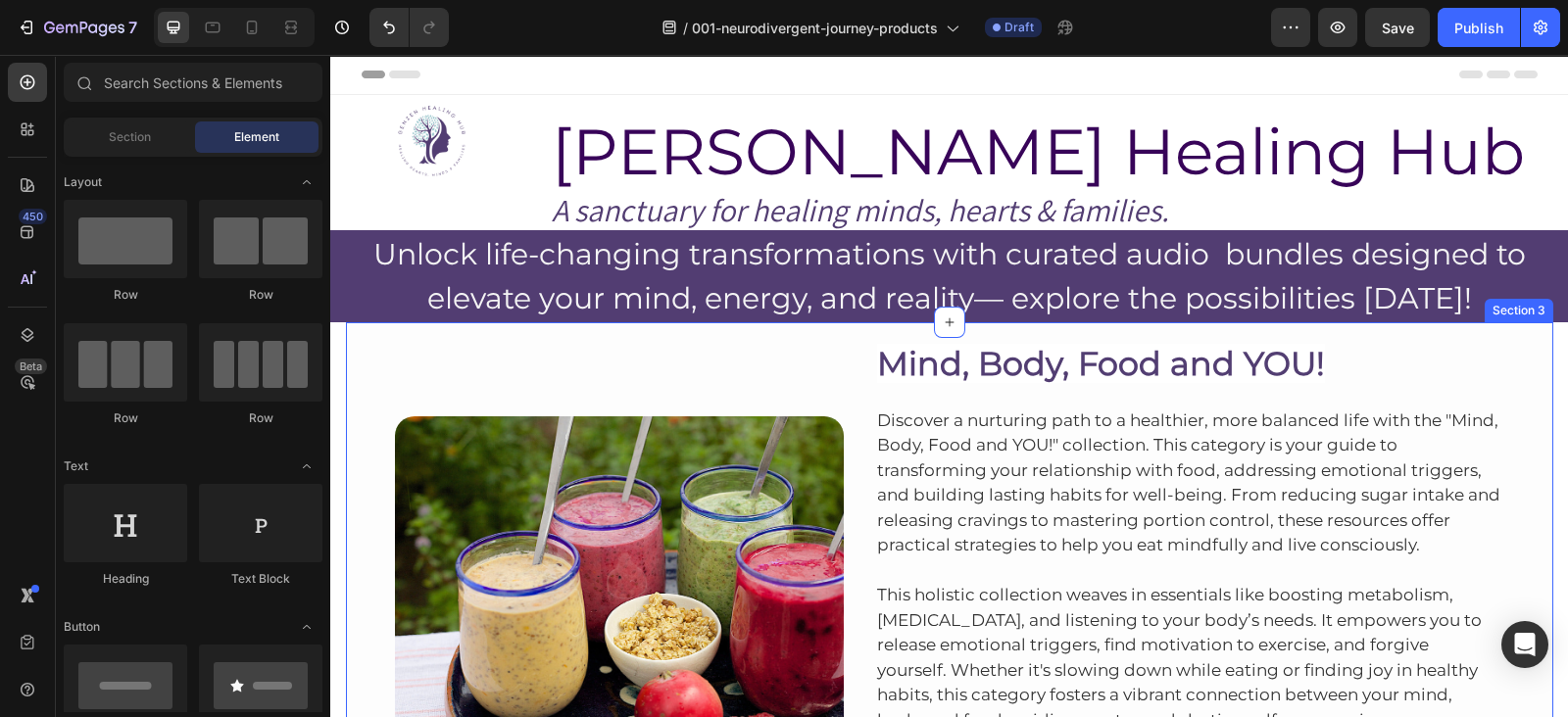
click at [1177, 334] on div "Image Mind, Body, Food and YOU! Heading Discover a nurturing path to a healthie…" at bounding box center [949, 601] width 1207 height 558
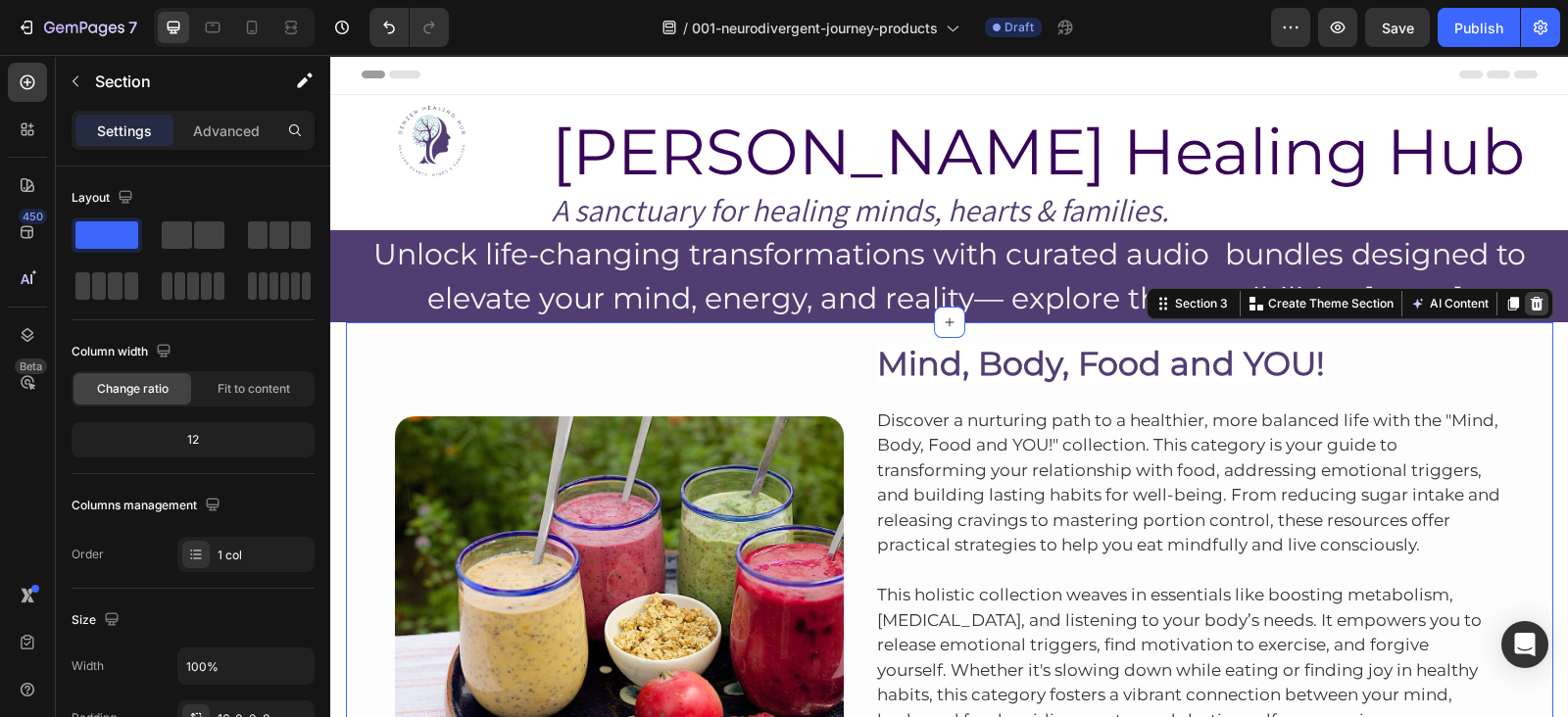
click at [1530, 304] on icon at bounding box center [1536, 304] width 13 height 14
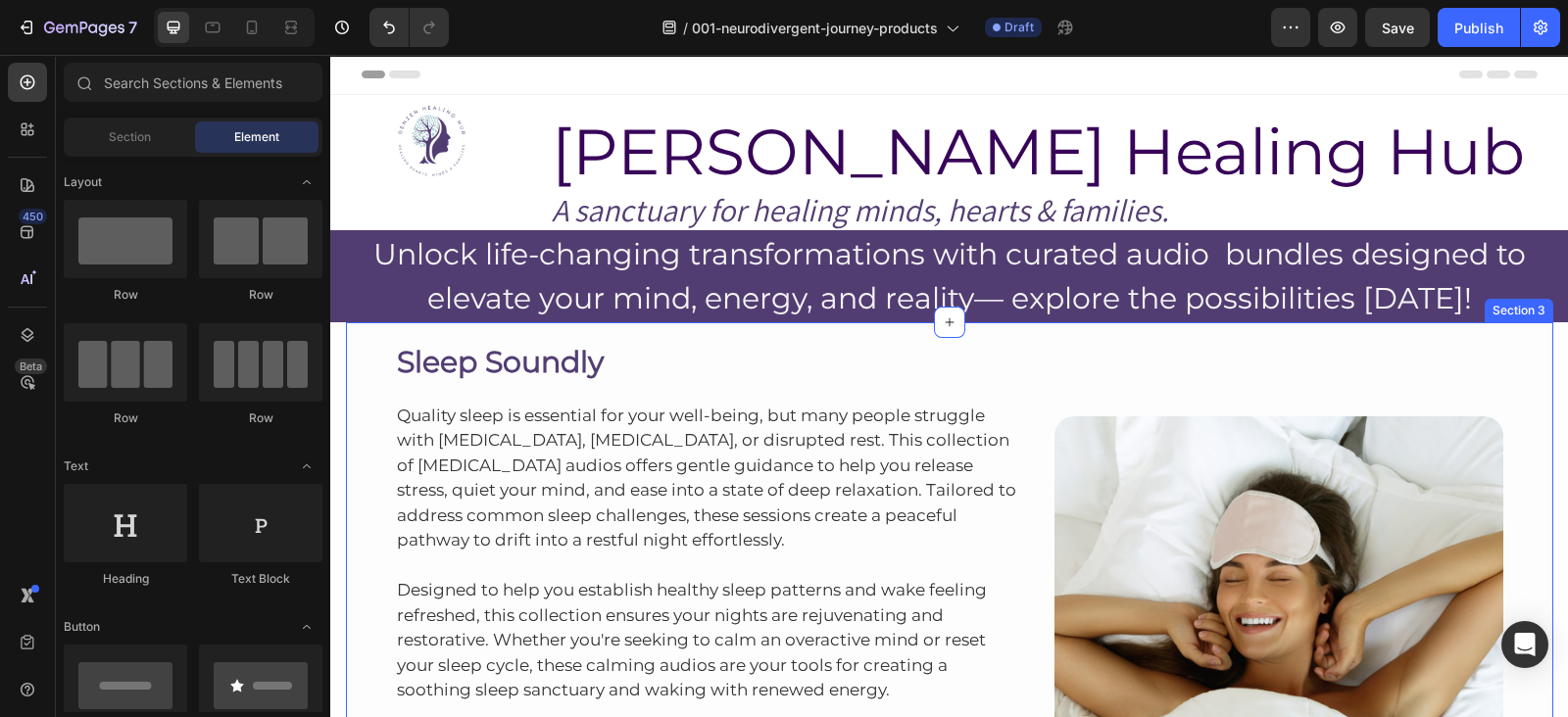
click at [1294, 325] on div "Sleep Soundly Heading Quality sleep is essential for your well-being, but many …" at bounding box center [949, 601] width 1207 height 558
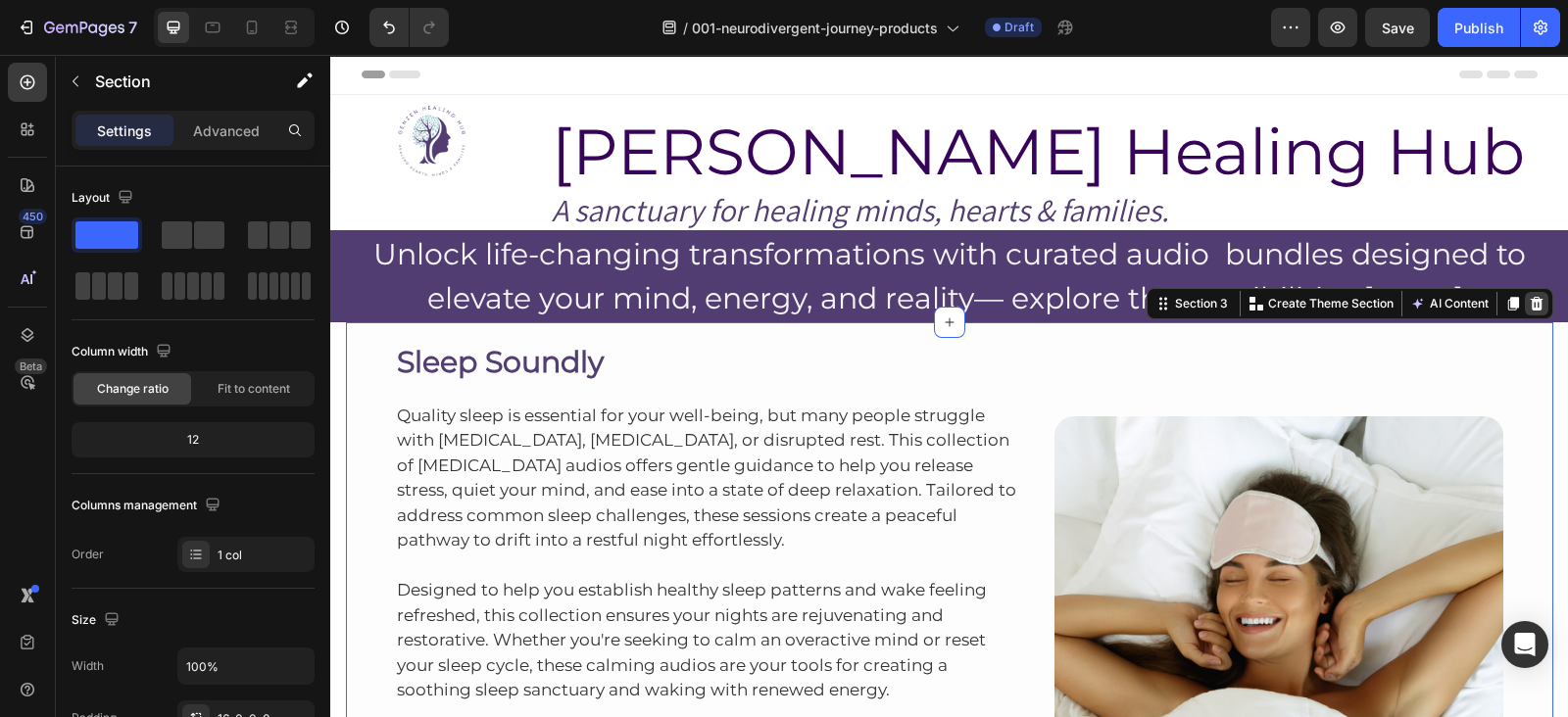
click at [1531, 306] on icon at bounding box center [1536, 304] width 13 height 14
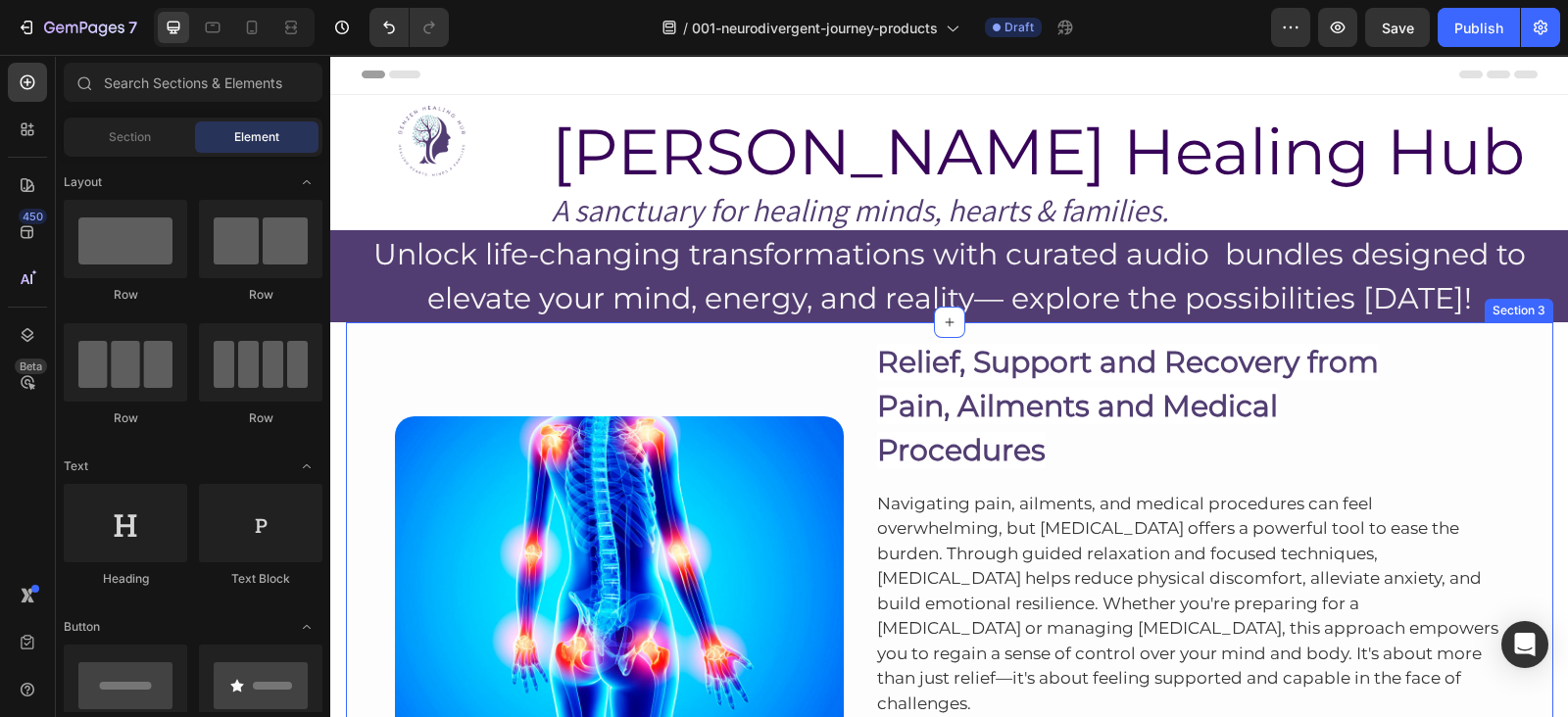
click at [1340, 334] on div "Image Relief, Support and Recovery from Pain, Ailments and Medical Procedures H…" at bounding box center [949, 680] width 1207 height 715
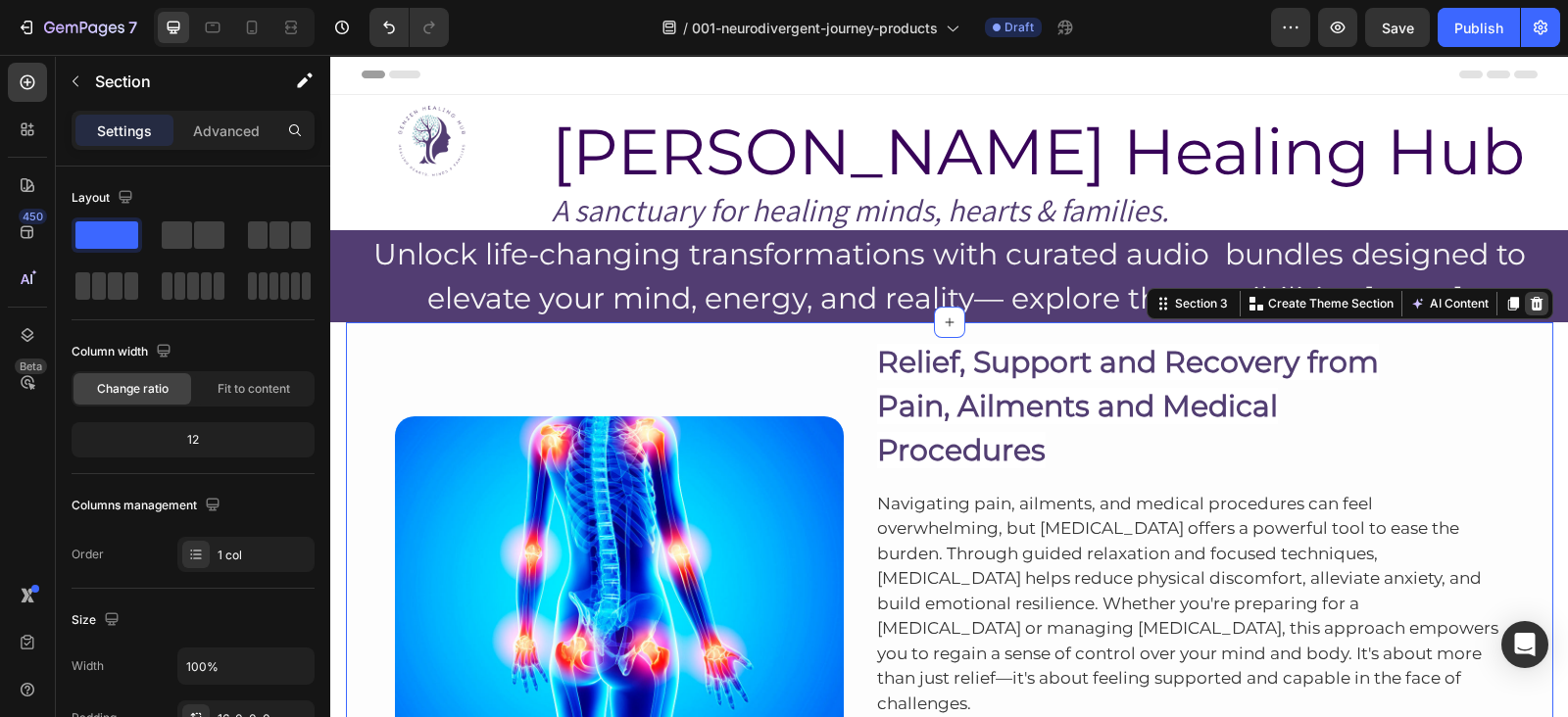
click at [1530, 304] on icon at bounding box center [1536, 304] width 13 height 14
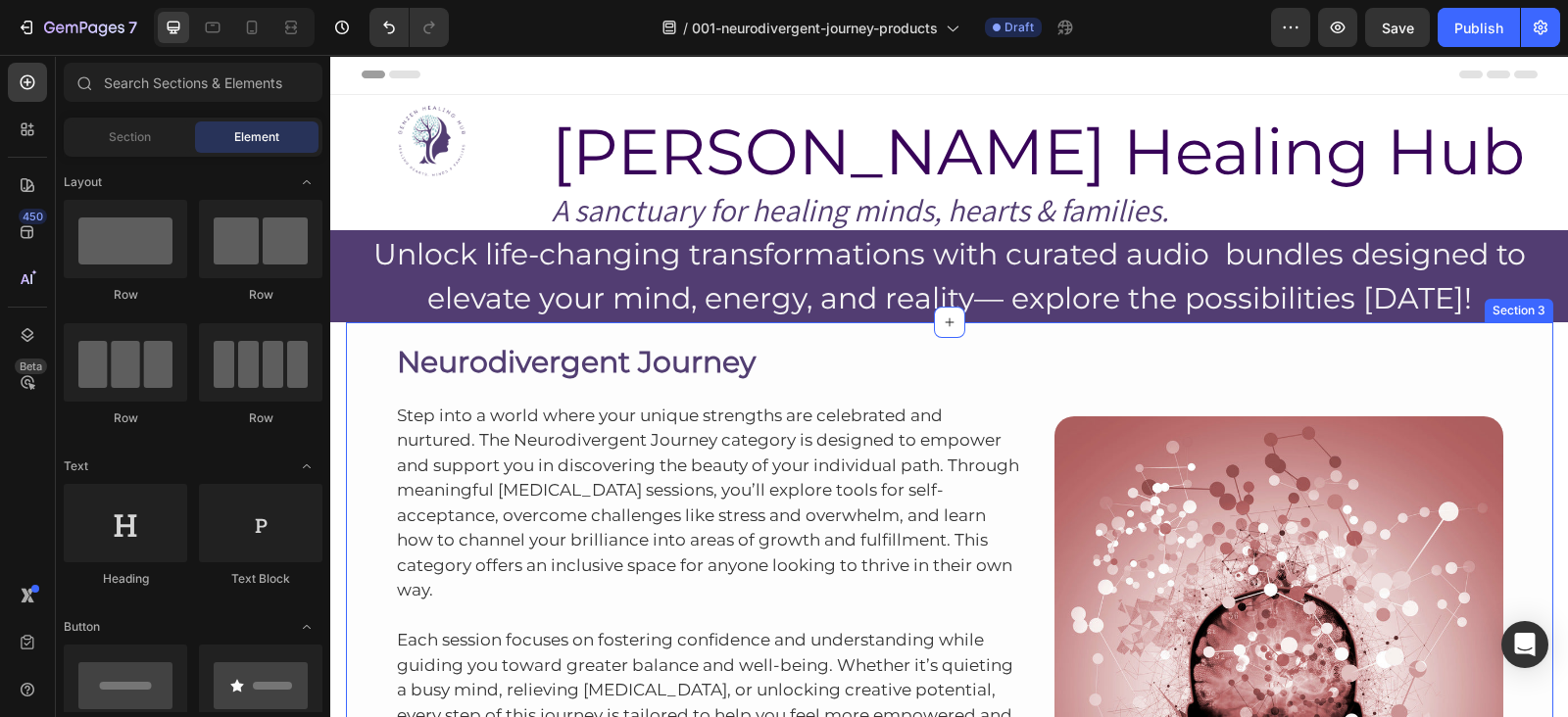
click at [1284, 326] on div "Neurodivergent Journey Heading Step into a world where your unique strengths ar…" at bounding box center [949, 601] width 1207 height 558
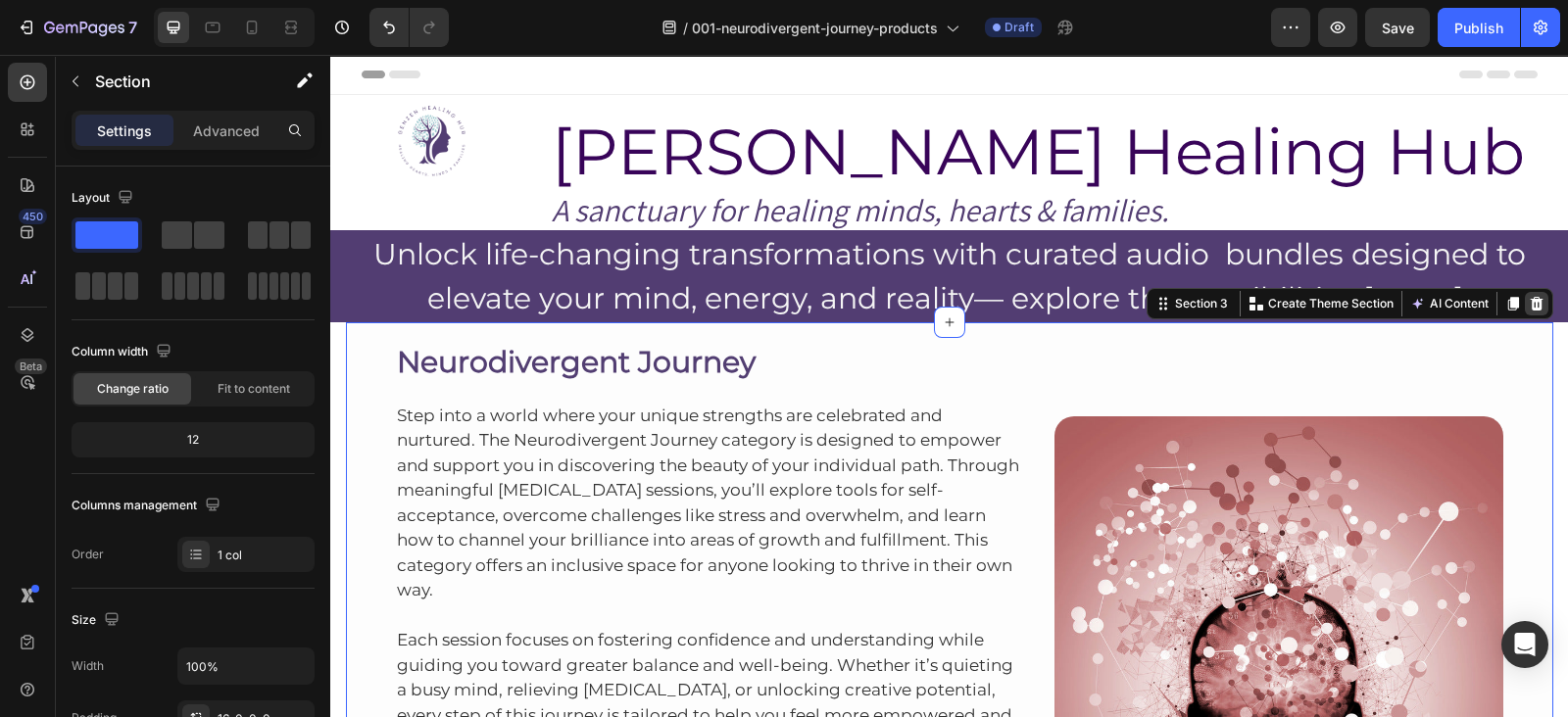
click at [1529, 309] on icon at bounding box center [1537, 304] width 16 height 16
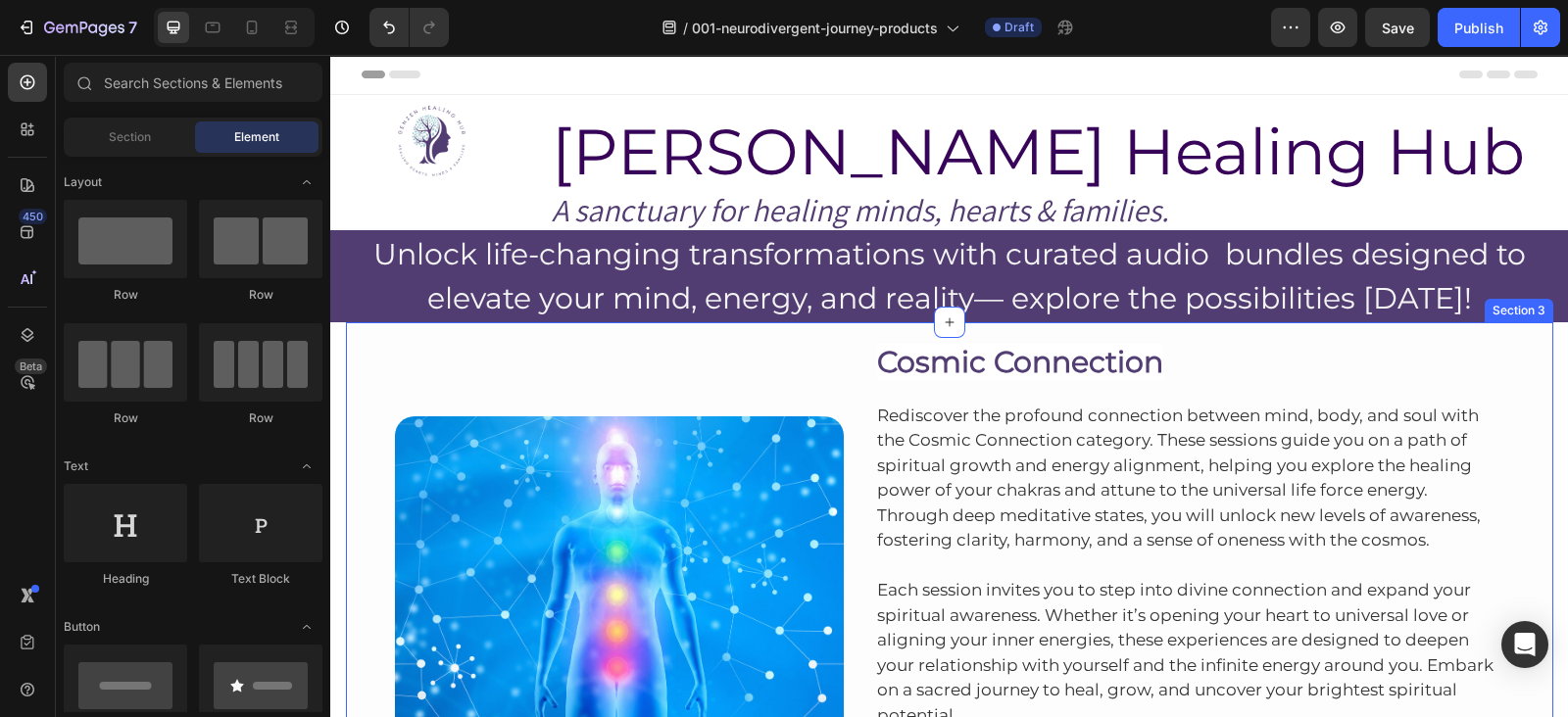
click at [1190, 332] on div "Image Cosmic Connection Heading Rediscover the profound connection between mind…" at bounding box center [949, 601] width 1207 height 558
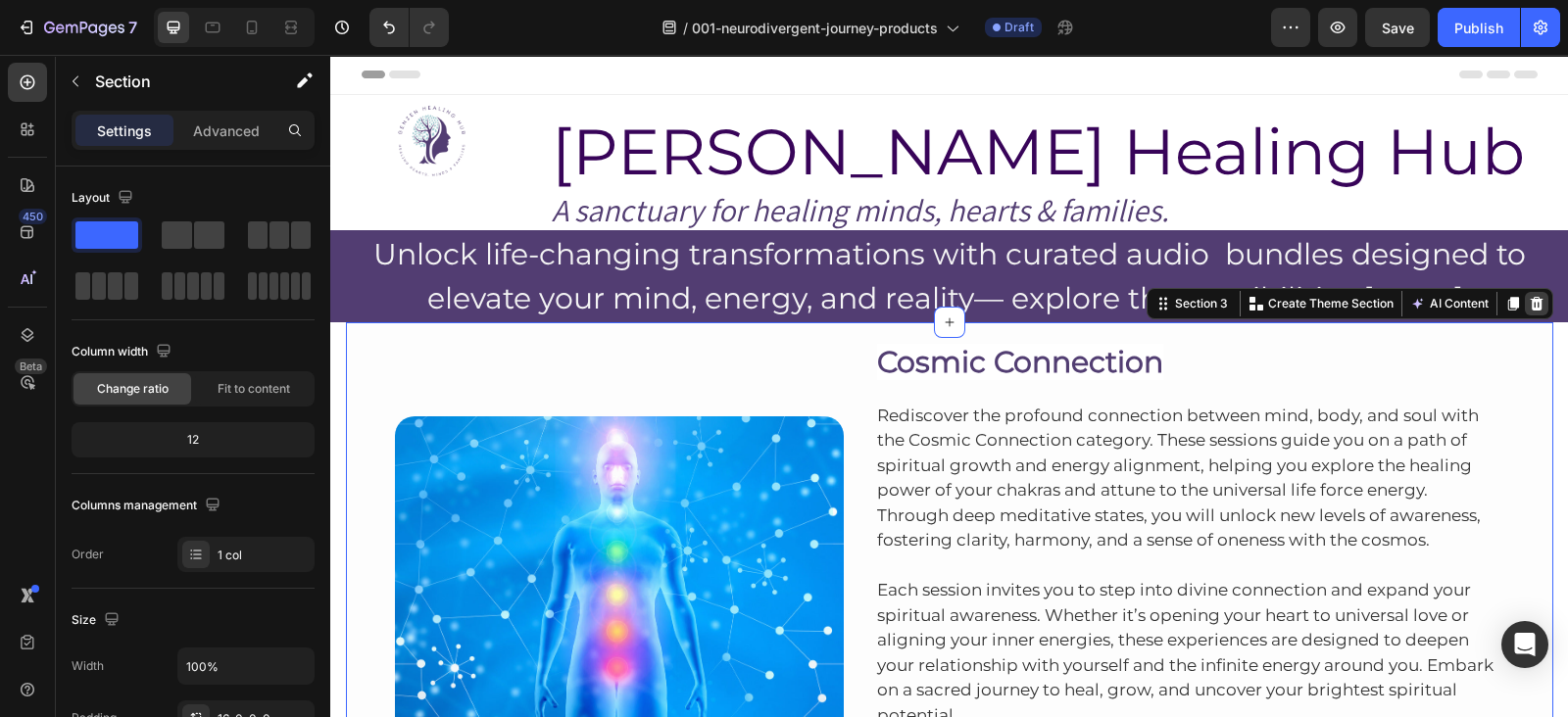
click at [1530, 306] on icon at bounding box center [1536, 304] width 13 height 14
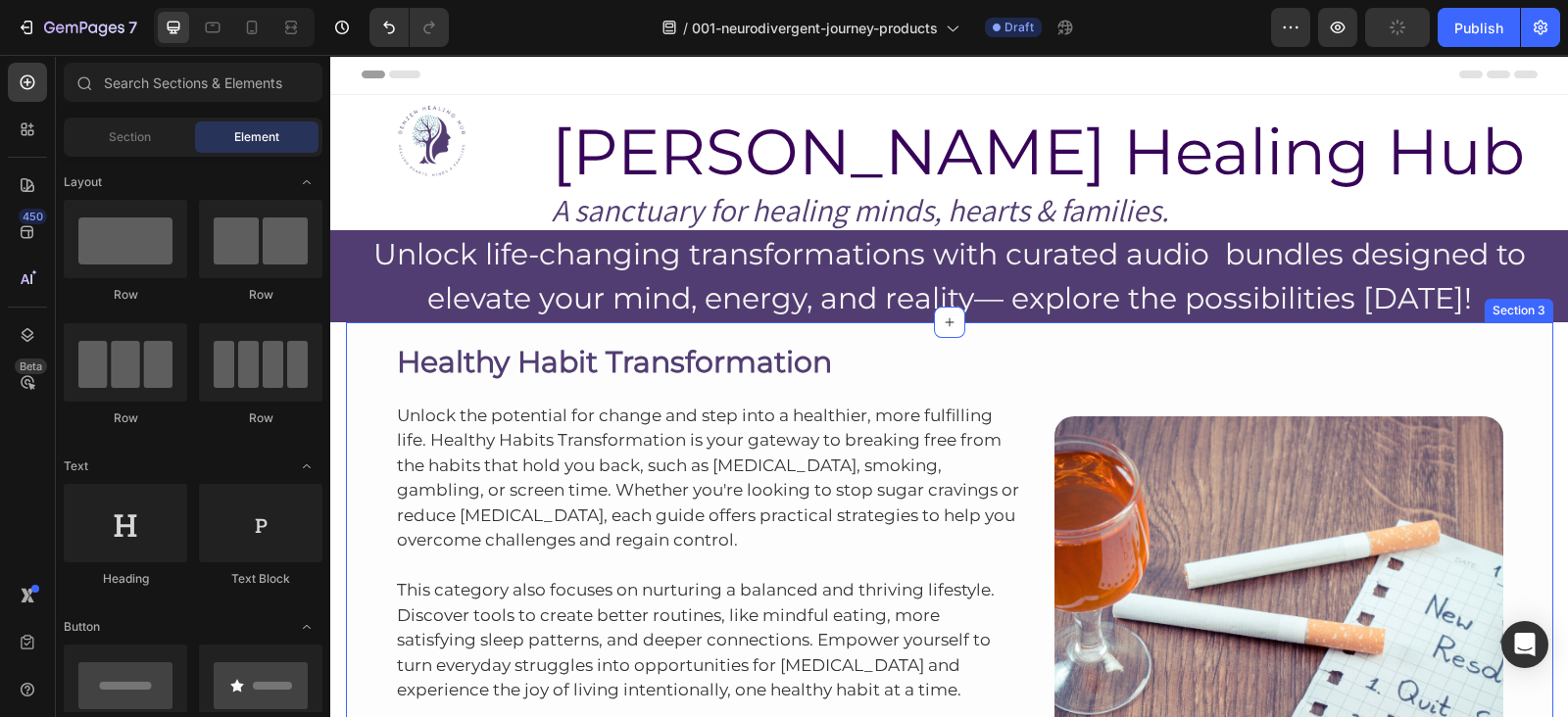
click at [1111, 325] on div "Healthy Habit Transformation Heading Unlock the potential for change and step i…" at bounding box center [949, 601] width 1207 height 558
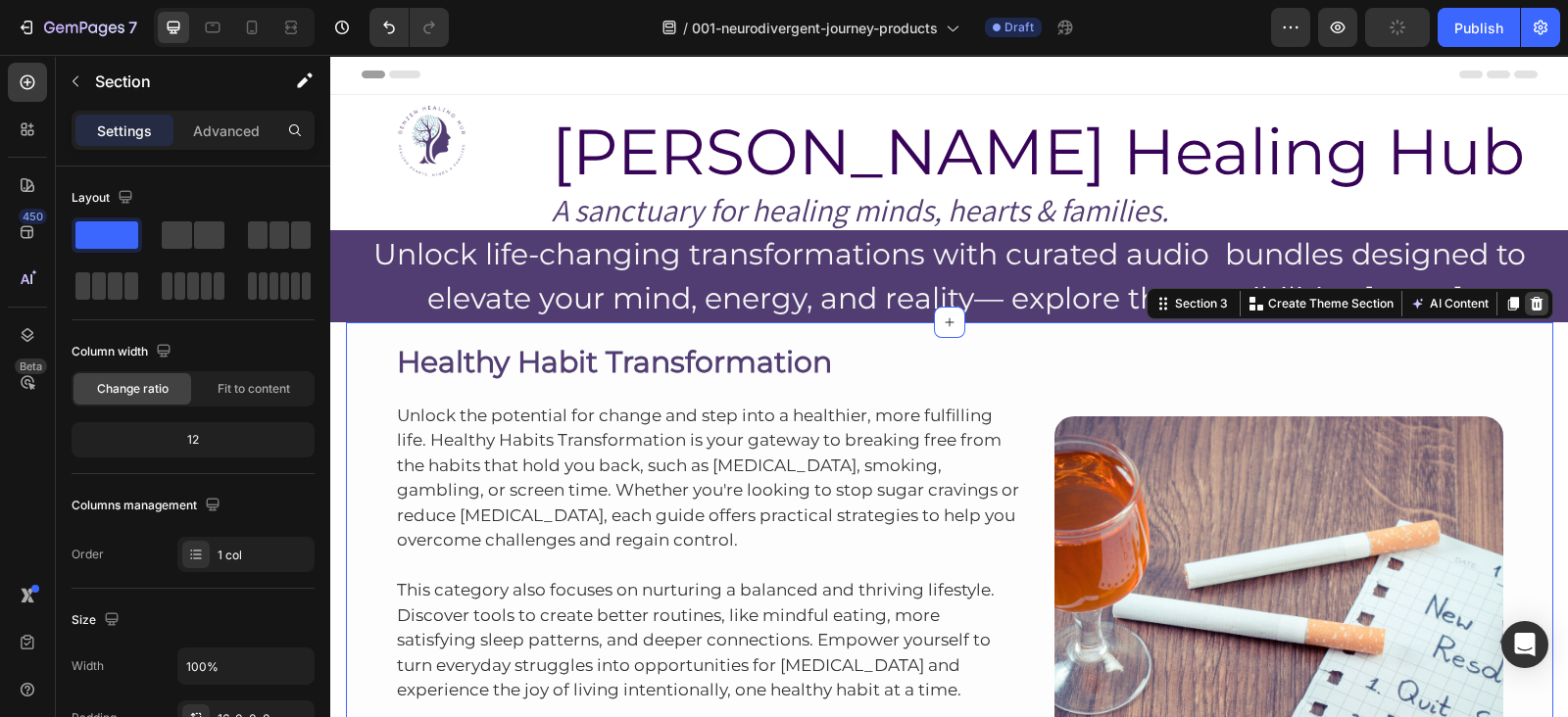
click at [1530, 301] on icon at bounding box center [1536, 304] width 13 height 14
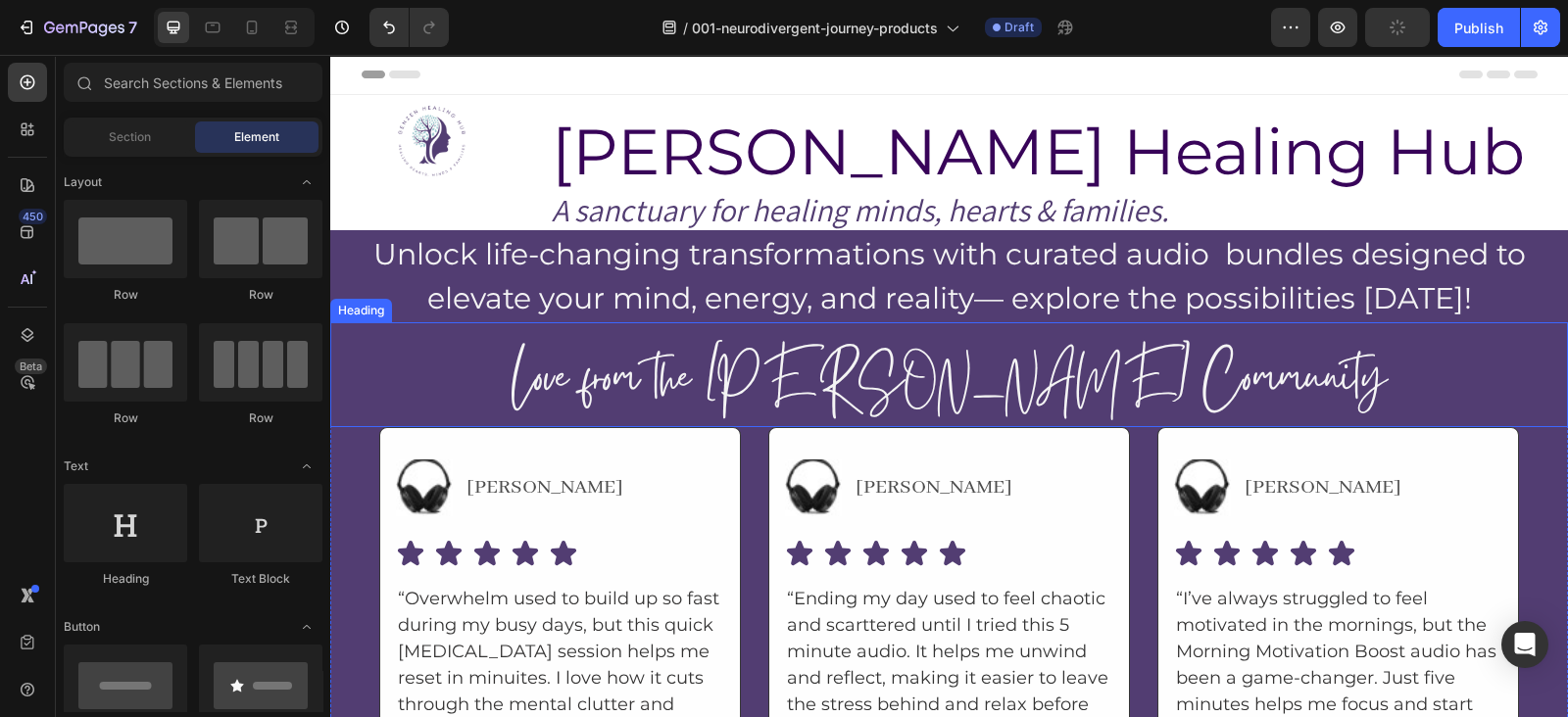
click at [1510, 324] on div "Love from the [PERSON_NAME] Community Heading" at bounding box center [949, 374] width 1237 height 105
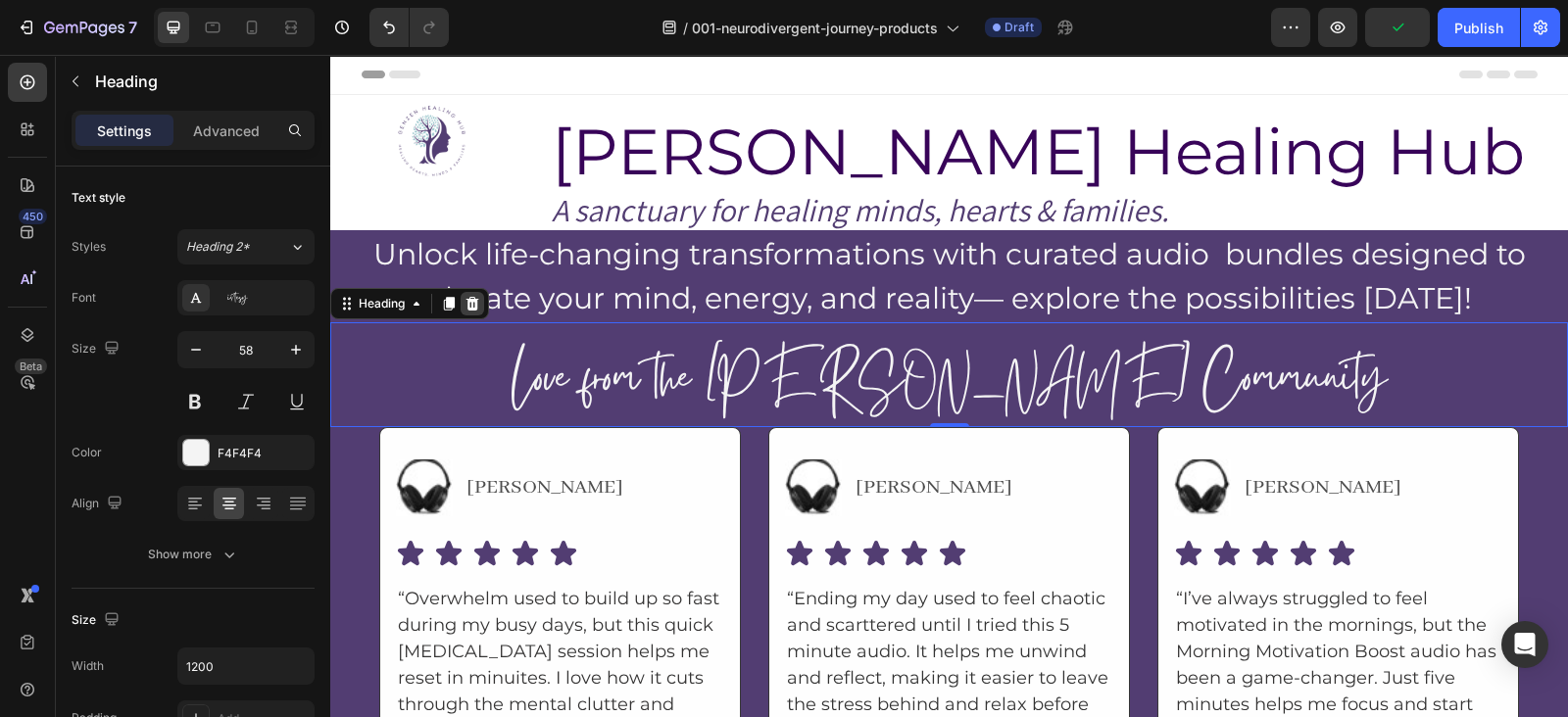
click at [474, 308] on icon at bounding box center [472, 304] width 13 height 14
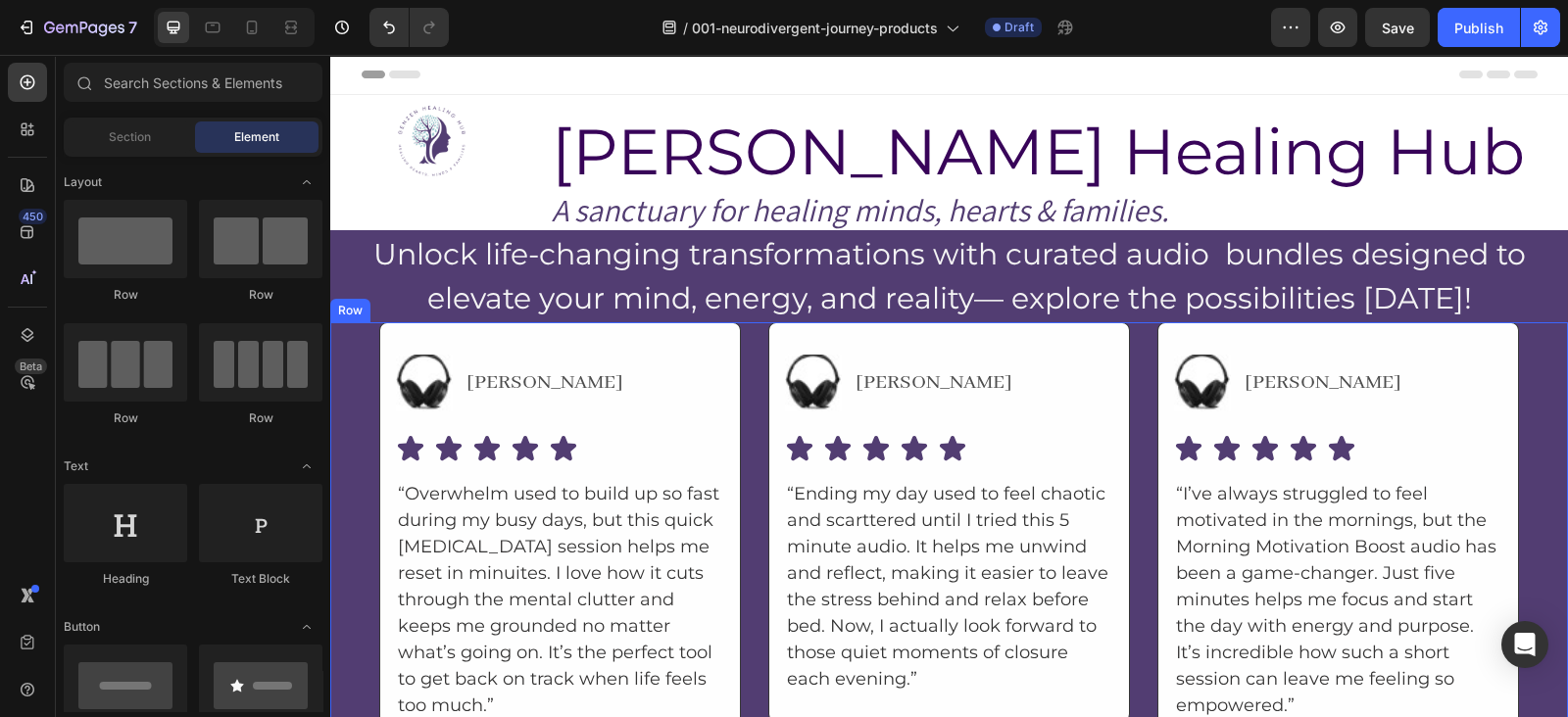
click at [1526, 425] on div "Image [PERSON_NAME] Text Block Advanced List Icon Icon Icon Icon Icon Icon List…" at bounding box center [949, 543] width 1237 height 442
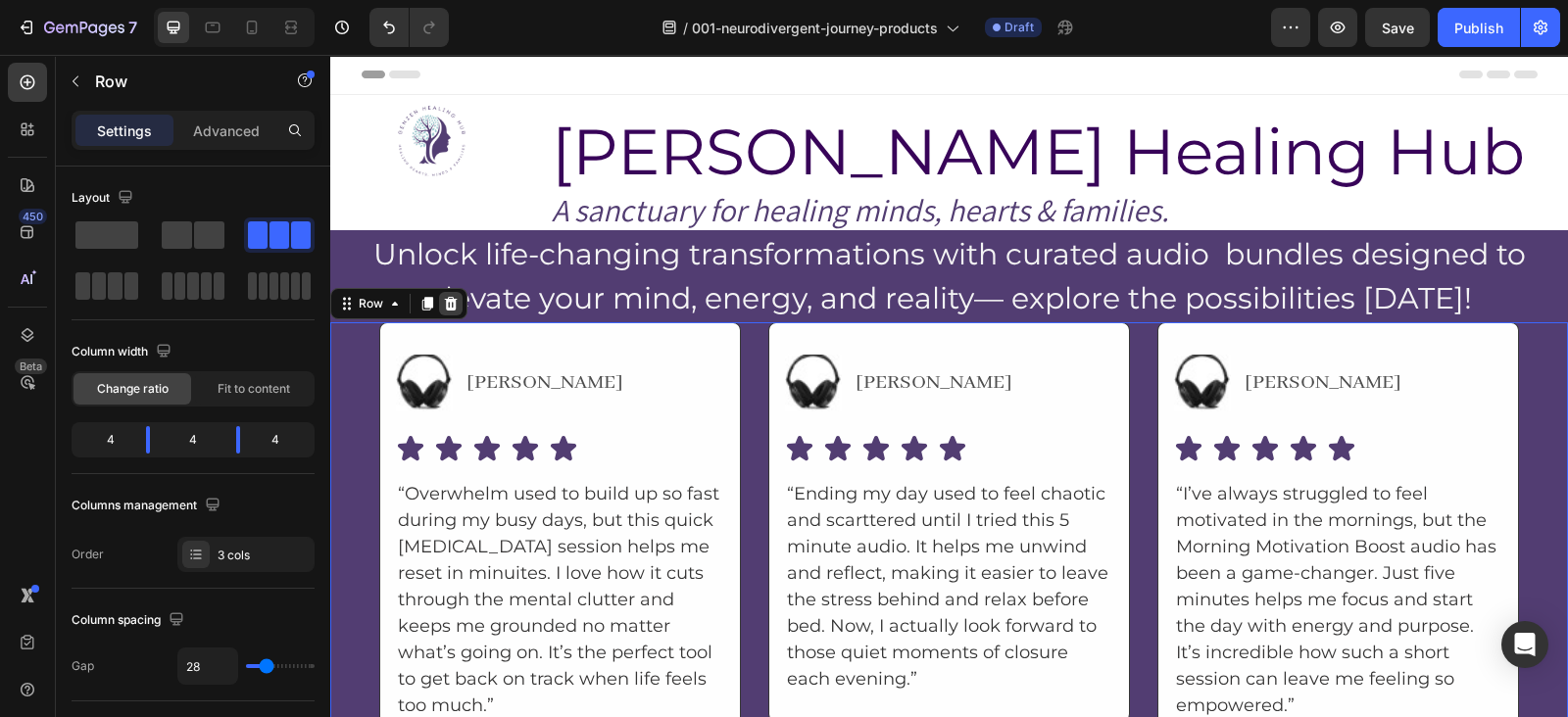
click at [446, 306] on icon at bounding box center [451, 304] width 13 height 14
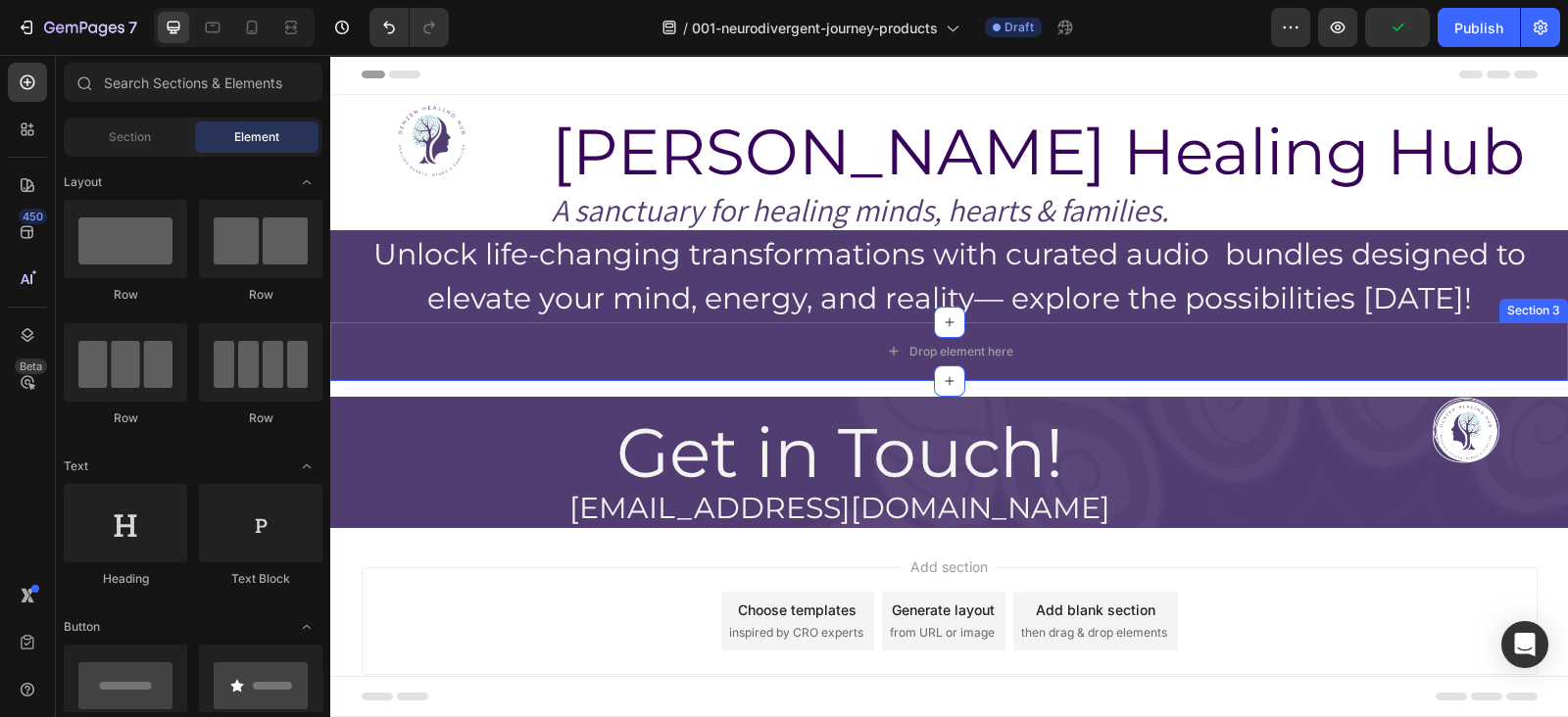
click at [1519, 319] on div "Section 3" at bounding box center [1533, 311] width 69 height 24
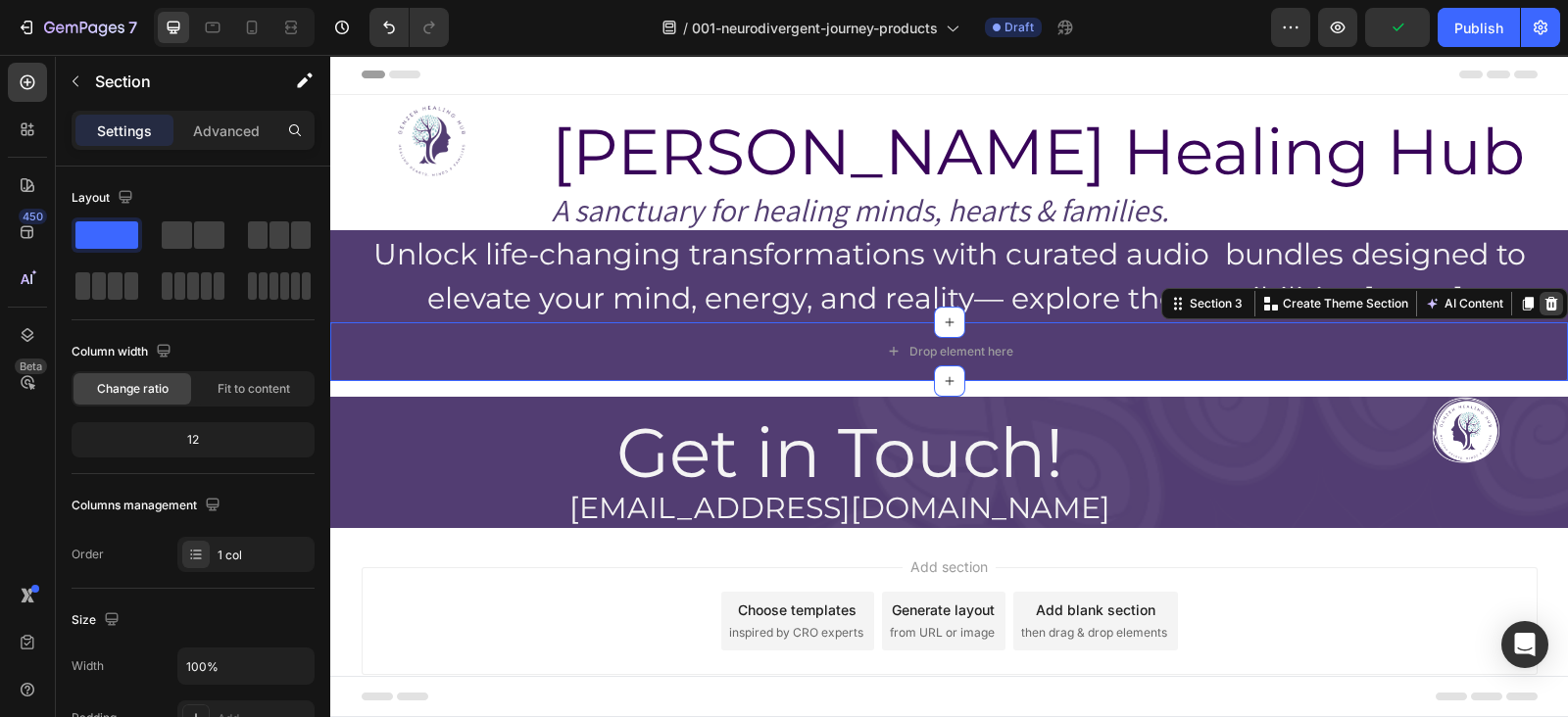
click at [1544, 305] on icon at bounding box center [1552, 304] width 16 height 16
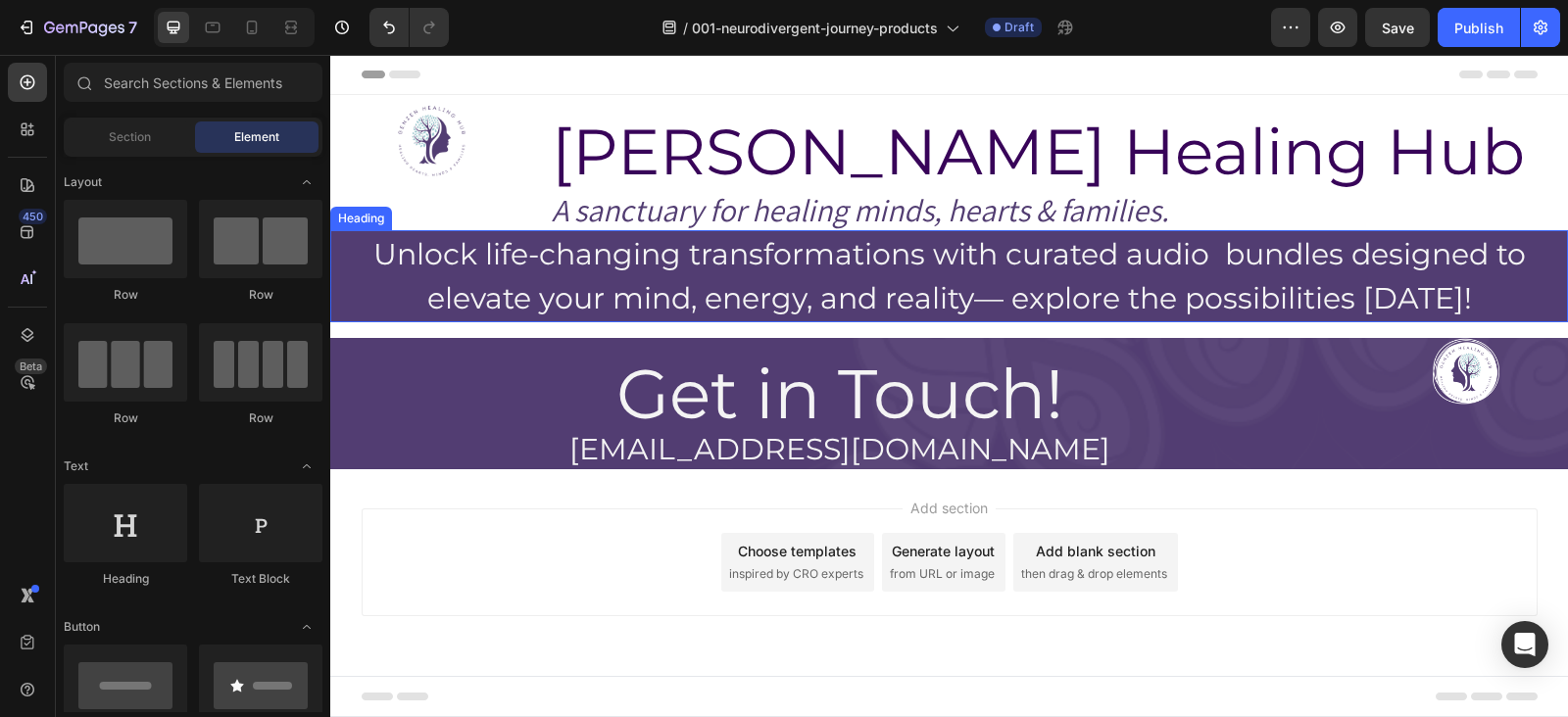
click at [563, 245] on h2 "Unlock life-changing transformations with curated audio bundles designed to ele…" at bounding box center [949, 277] width 1237 height 92
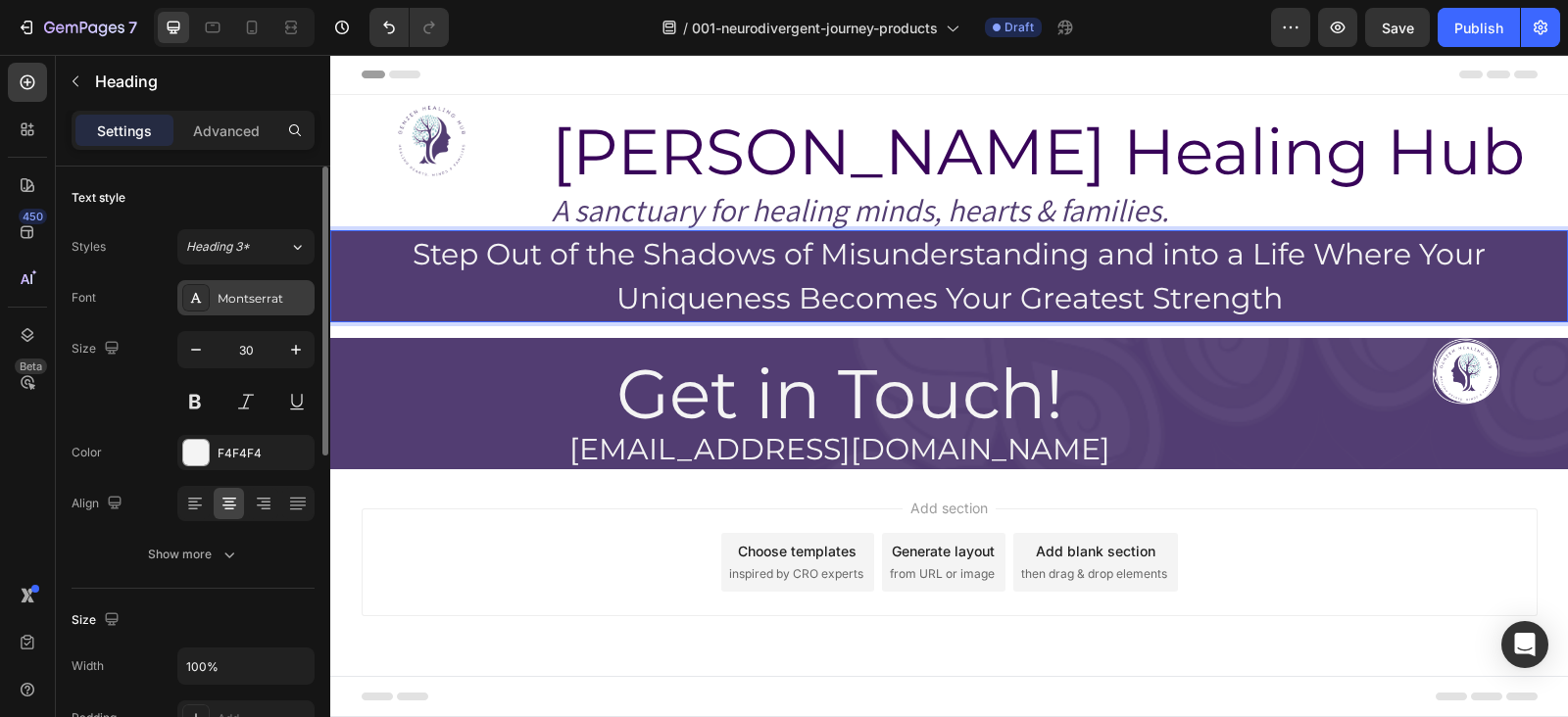
click at [236, 287] on div "Montserrat" at bounding box center [246, 298] width 137 height 35
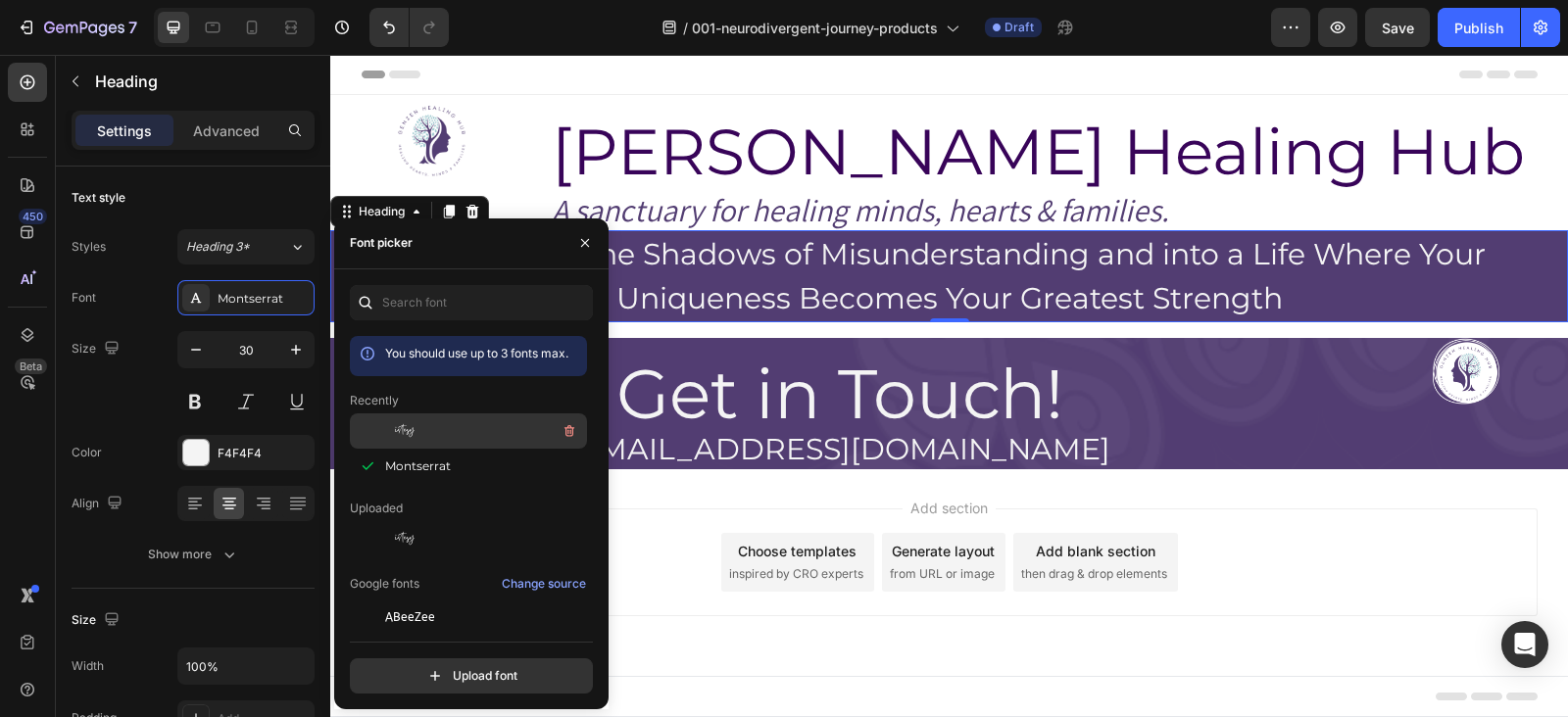
click at [441, 433] on div "Gistesy" at bounding box center [484, 431] width 198 height 24
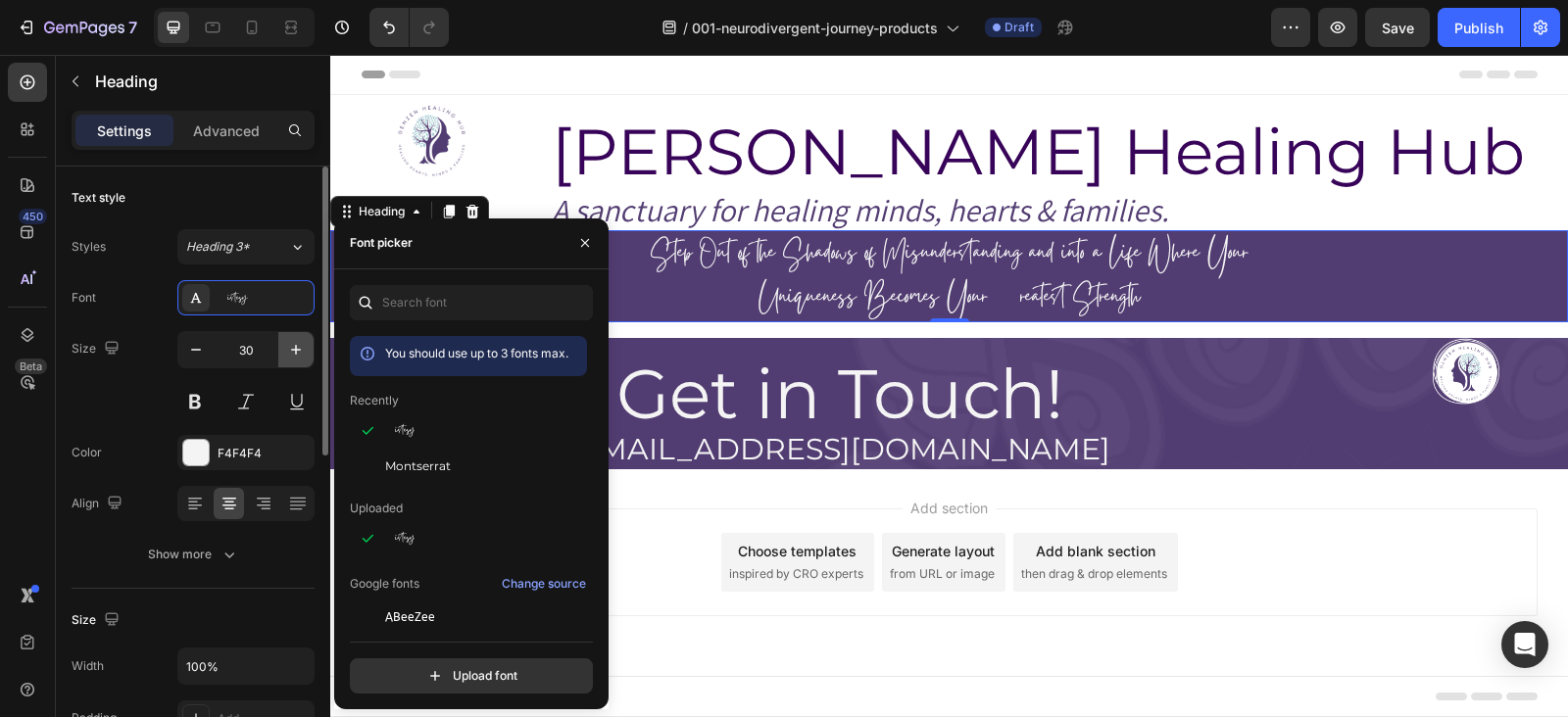
click at [306, 352] on button "button" at bounding box center [296, 350] width 35 height 35
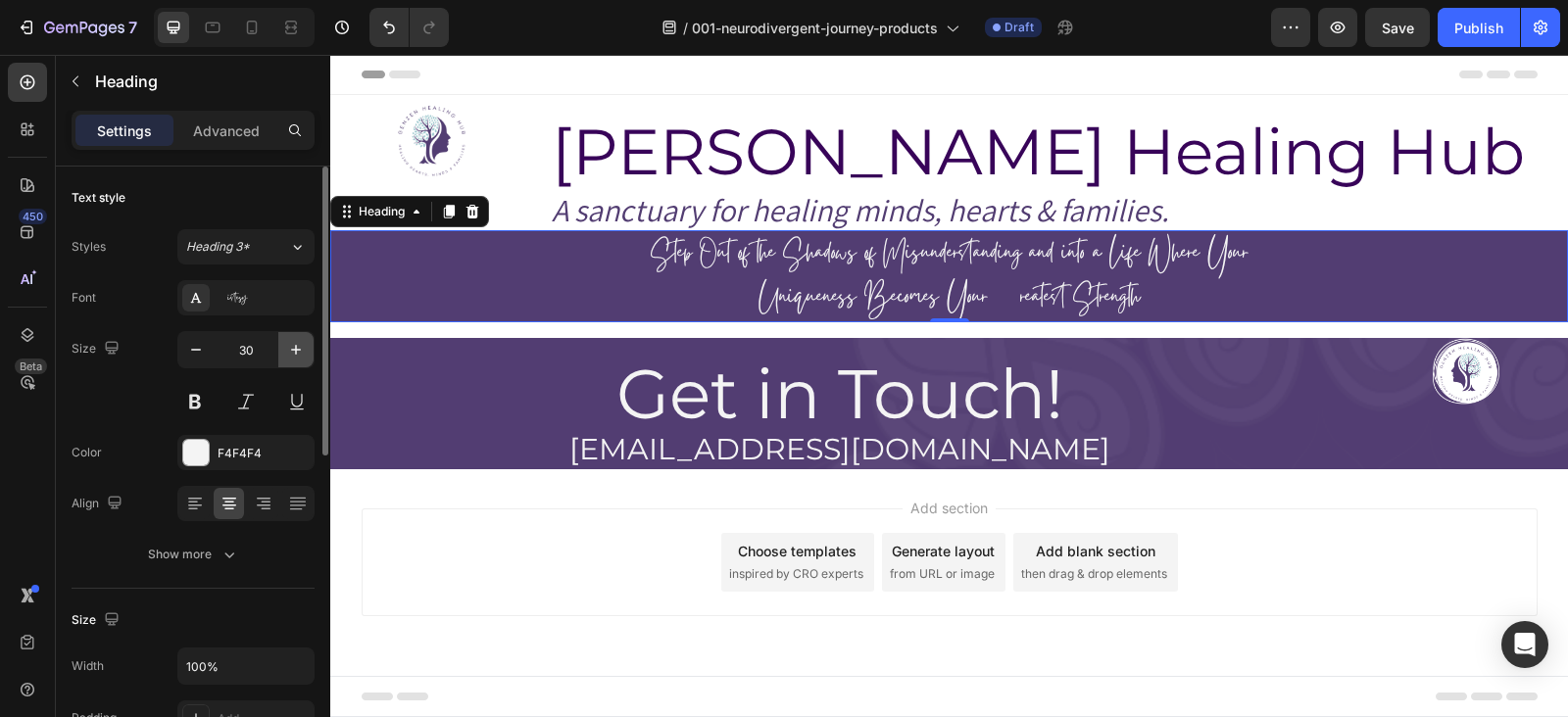
click at [306, 352] on button "button" at bounding box center [296, 350] width 35 height 35
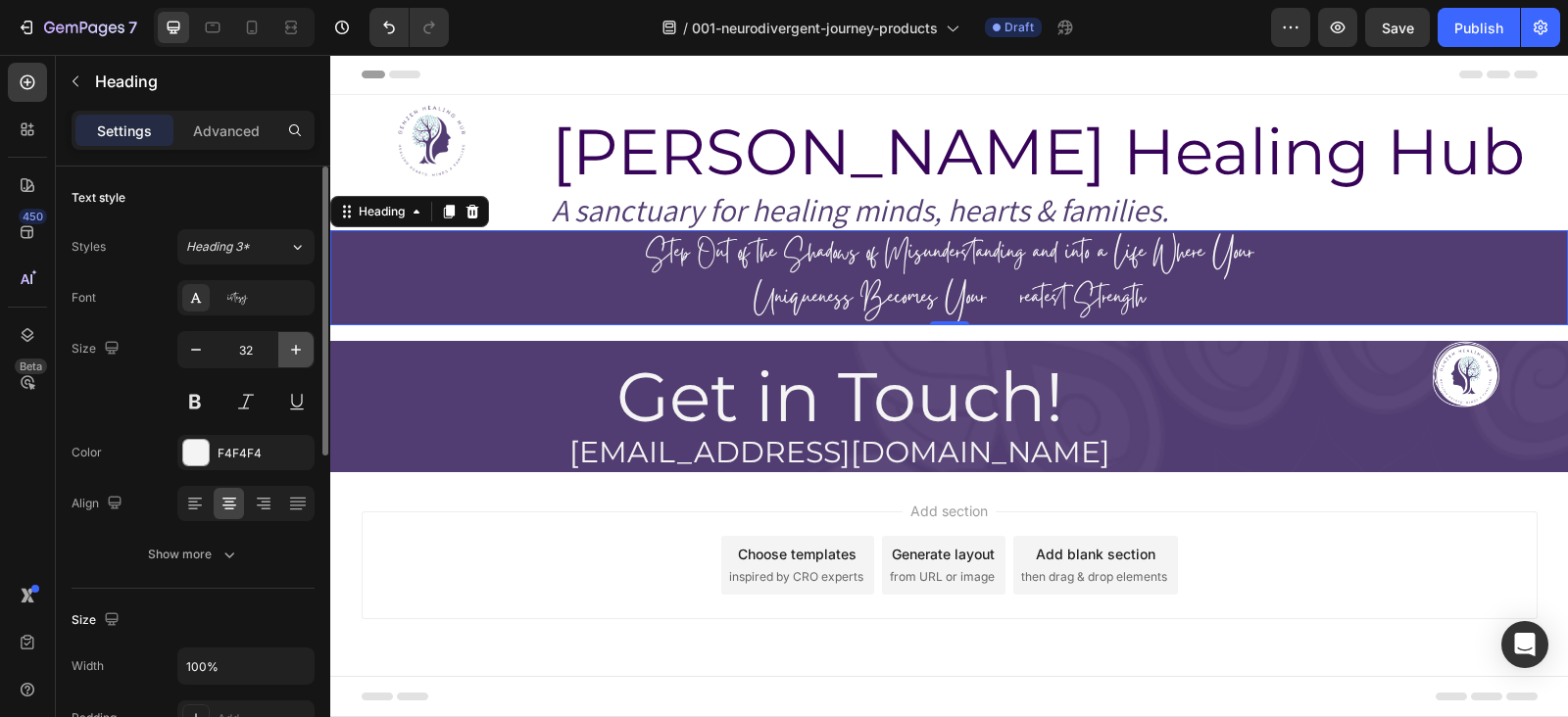
click at [306, 352] on button "button" at bounding box center [296, 350] width 35 height 35
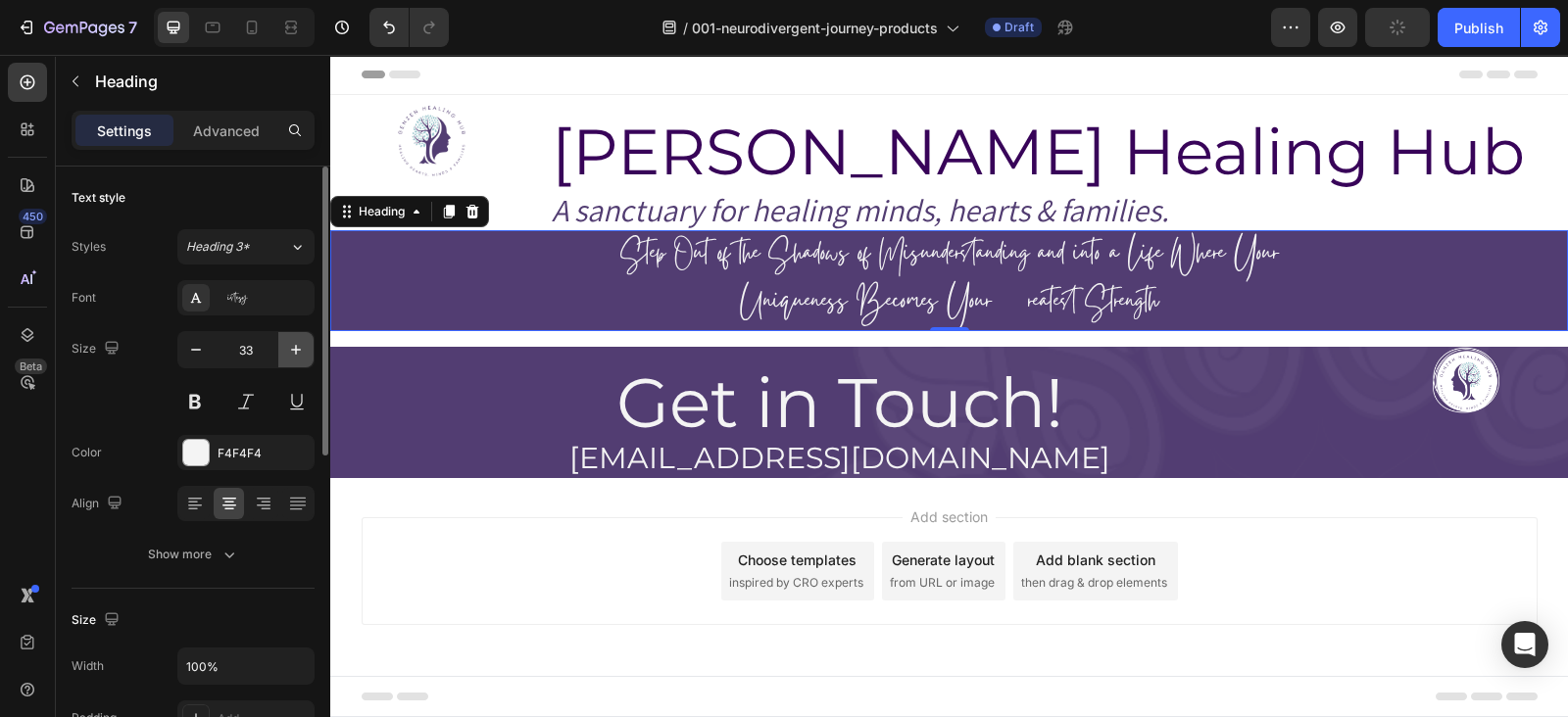
click at [306, 352] on button "button" at bounding box center [296, 350] width 35 height 35
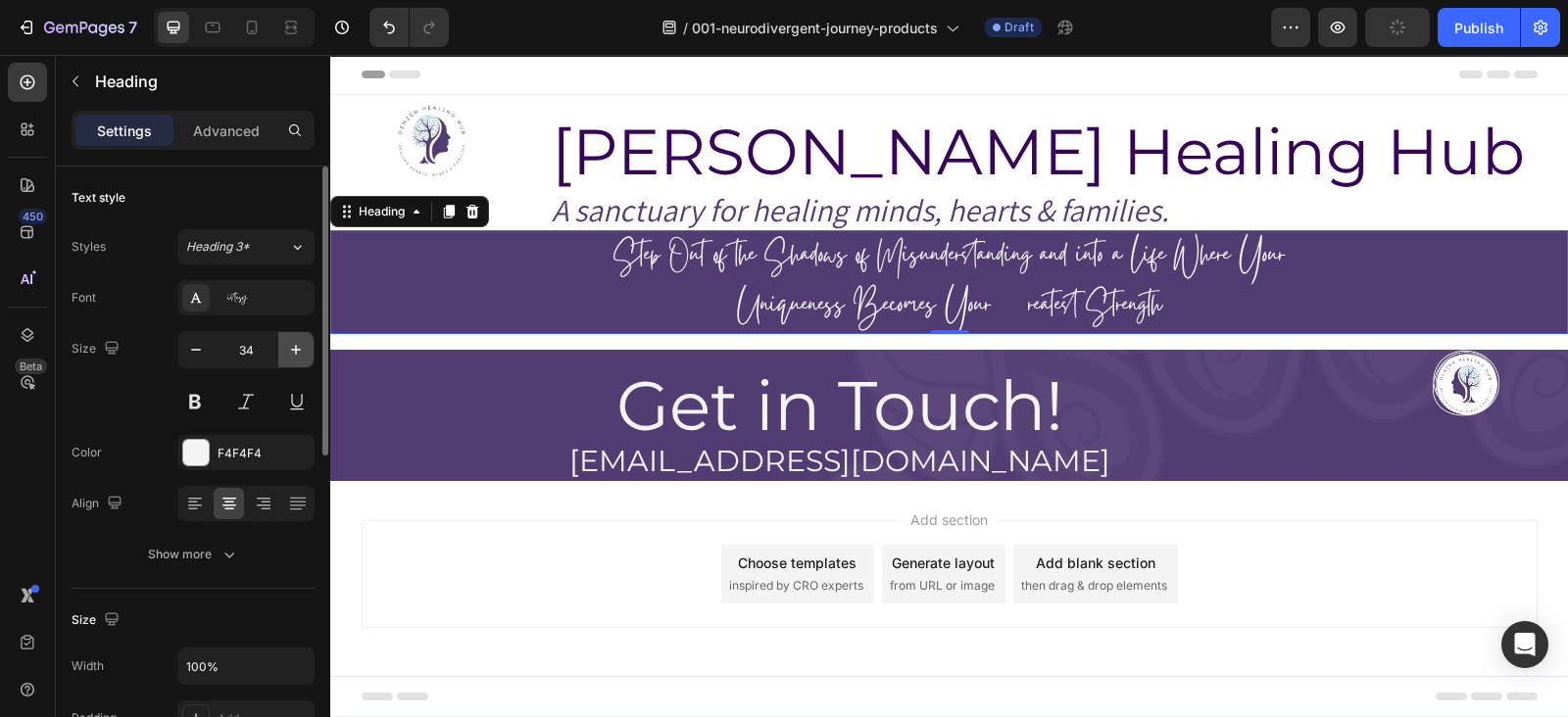
click at [306, 352] on button "button" at bounding box center [296, 350] width 35 height 35
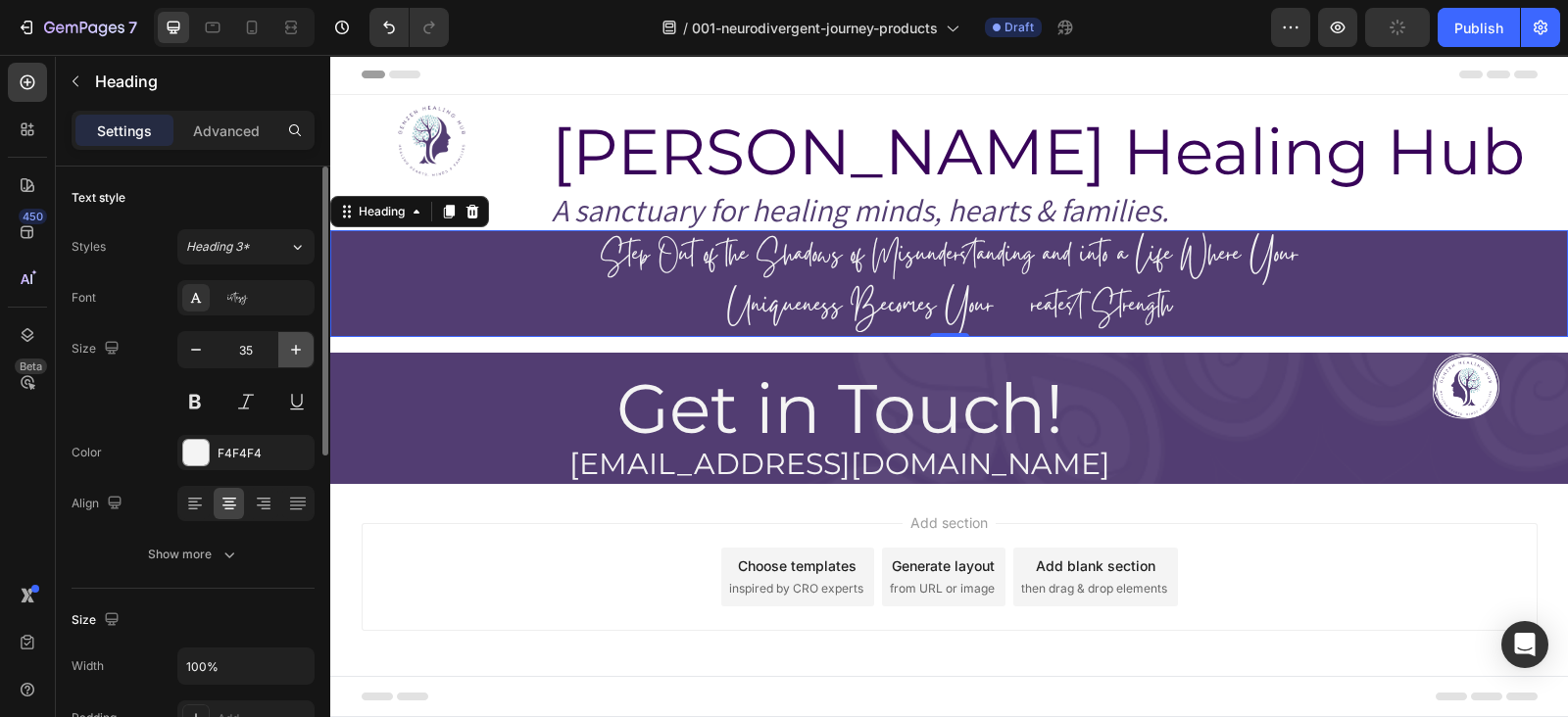
click at [306, 352] on button "button" at bounding box center [296, 350] width 35 height 35
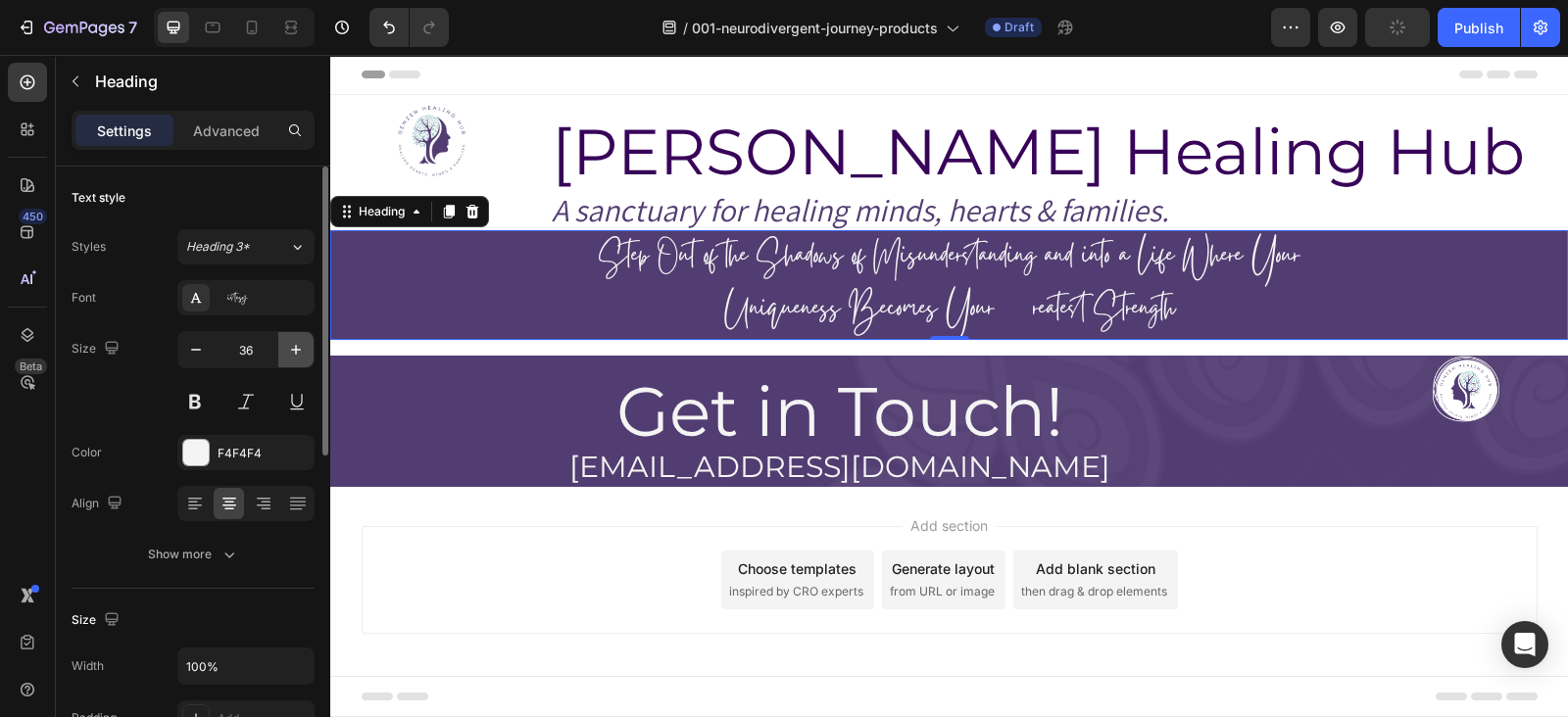
click at [306, 352] on button "button" at bounding box center [296, 350] width 35 height 35
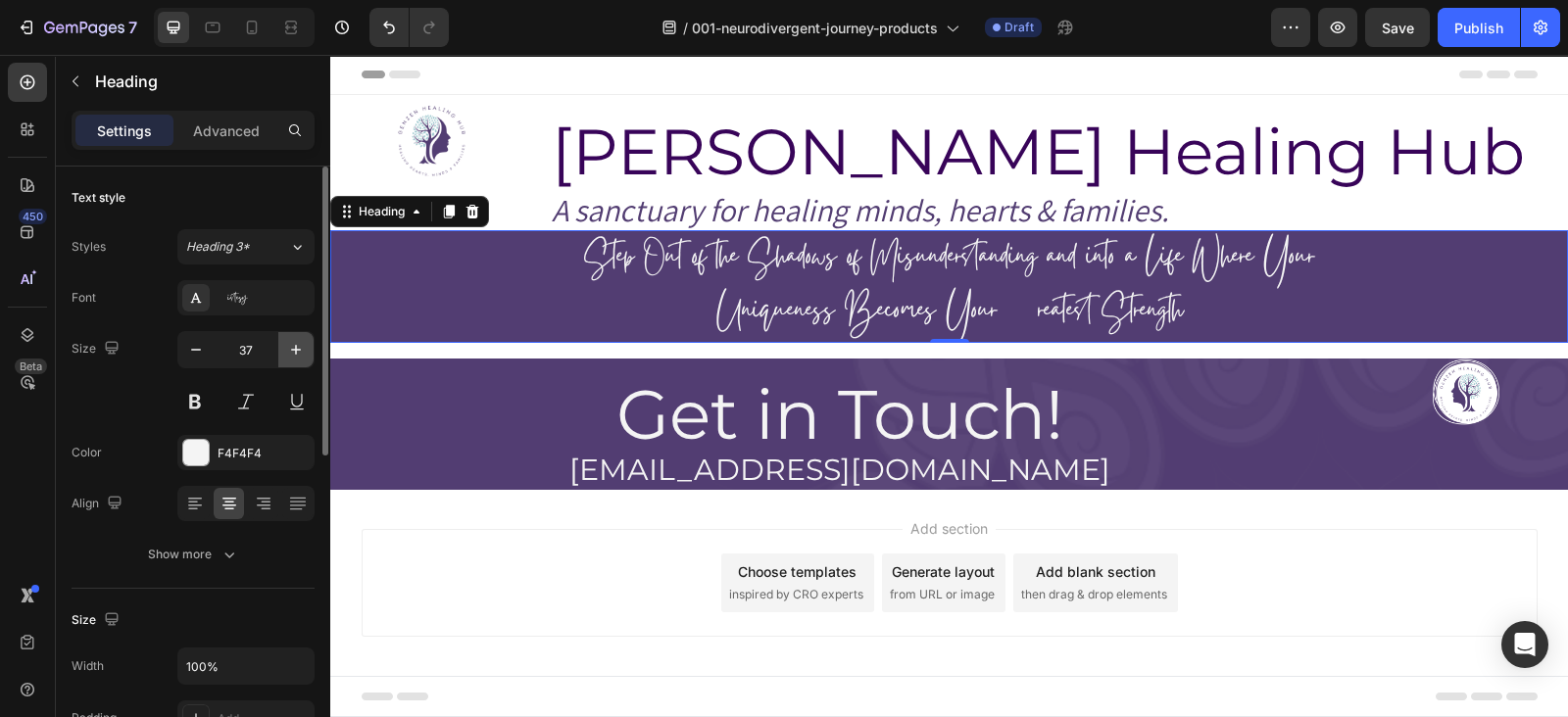
click at [306, 352] on button "button" at bounding box center [296, 350] width 35 height 35
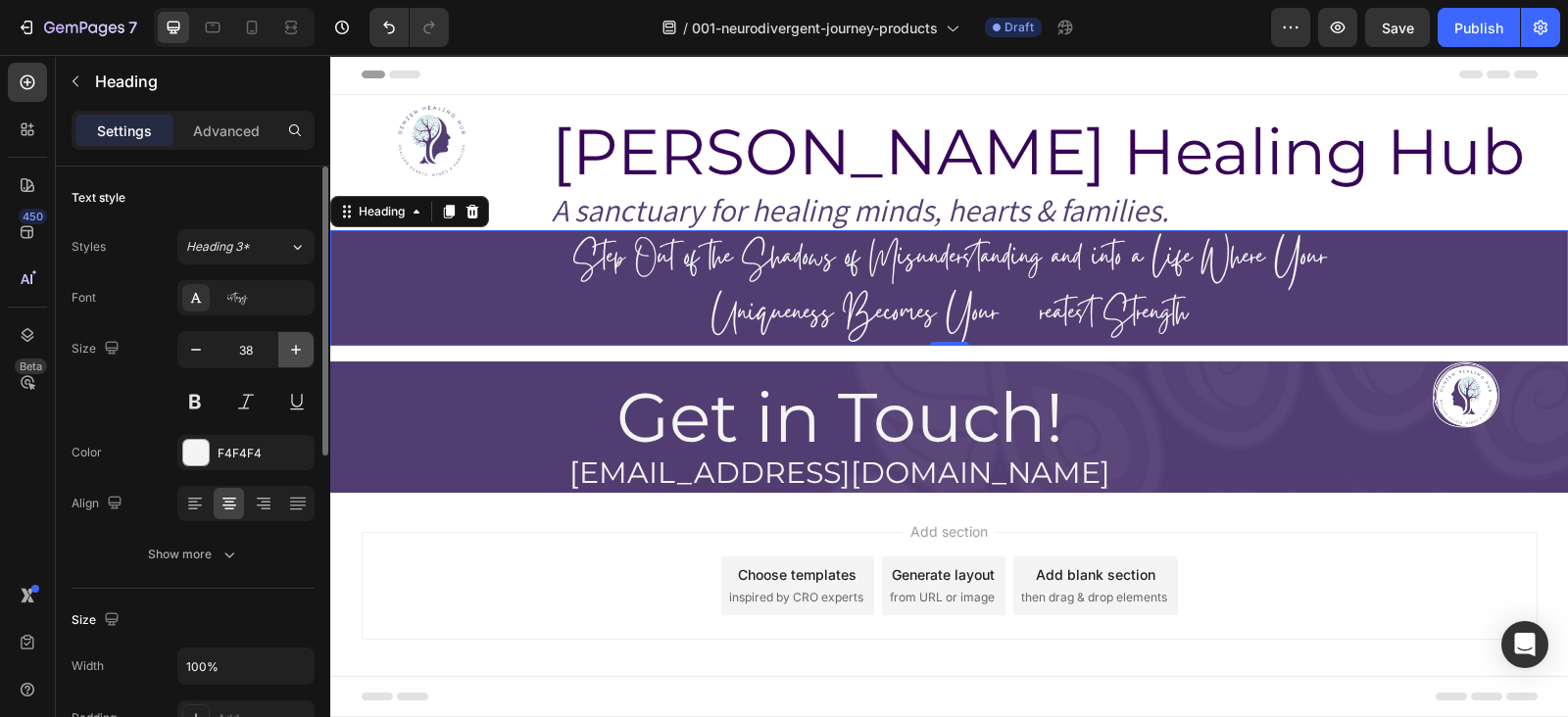
click at [306, 352] on button "button" at bounding box center [296, 350] width 35 height 35
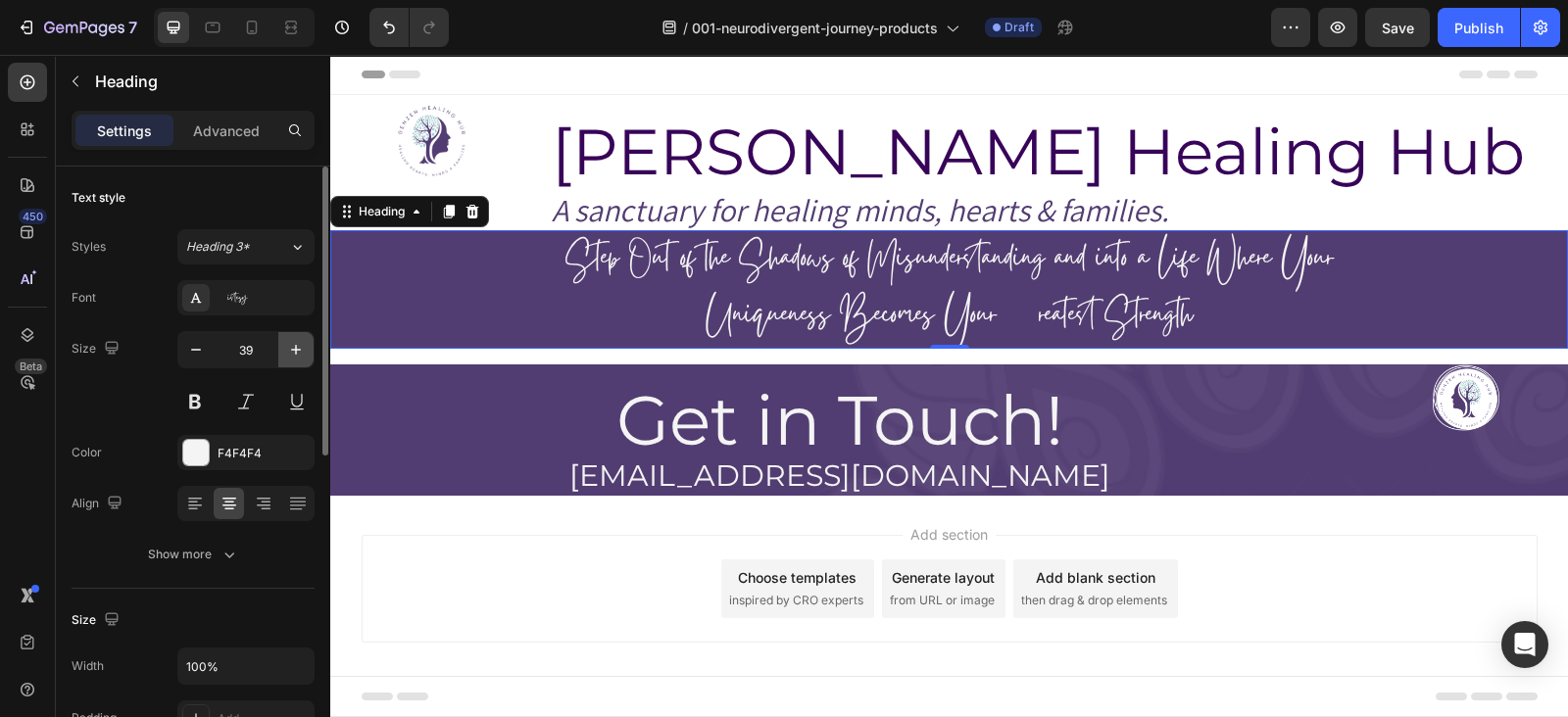
click at [306, 352] on button "button" at bounding box center [296, 350] width 35 height 35
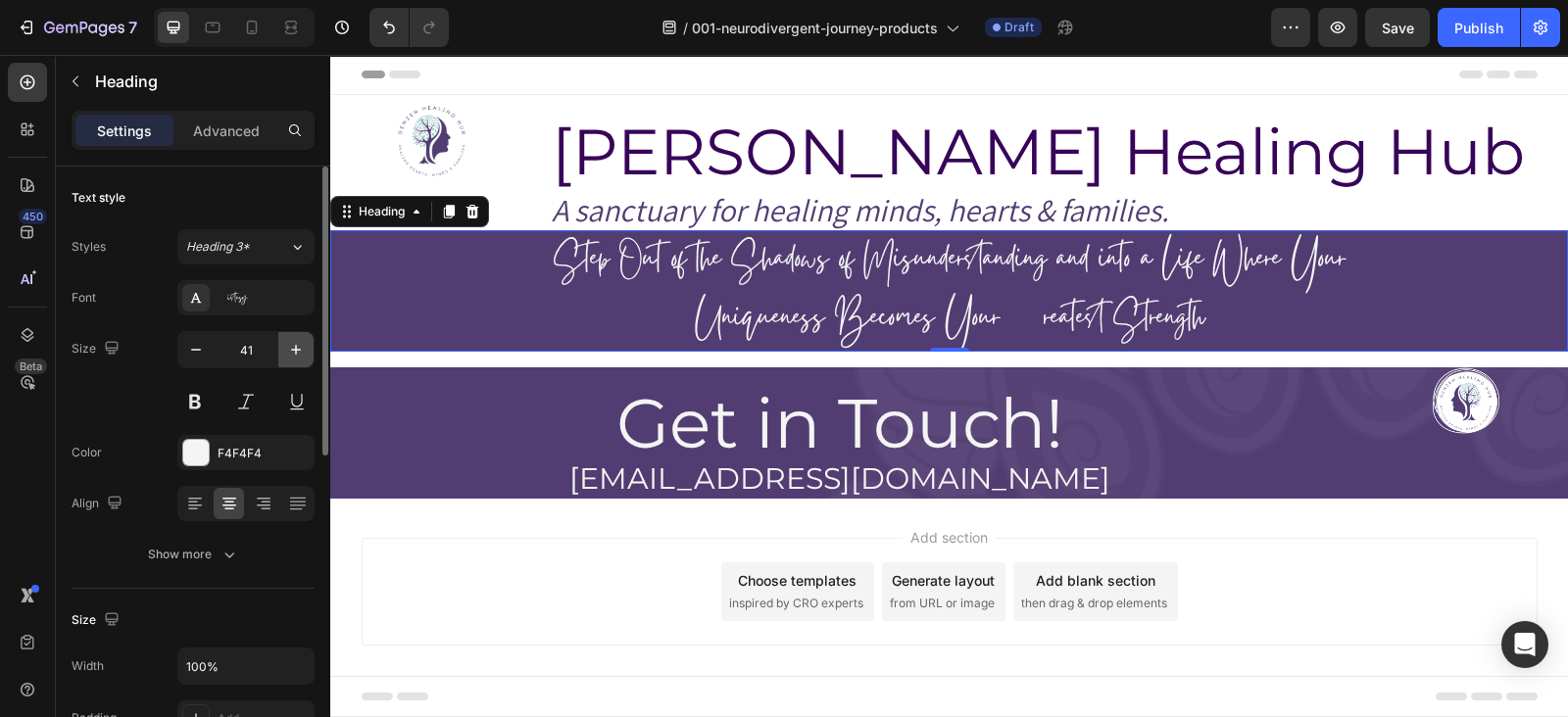
click at [306, 352] on button "button" at bounding box center [296, 350] width 35 height 35
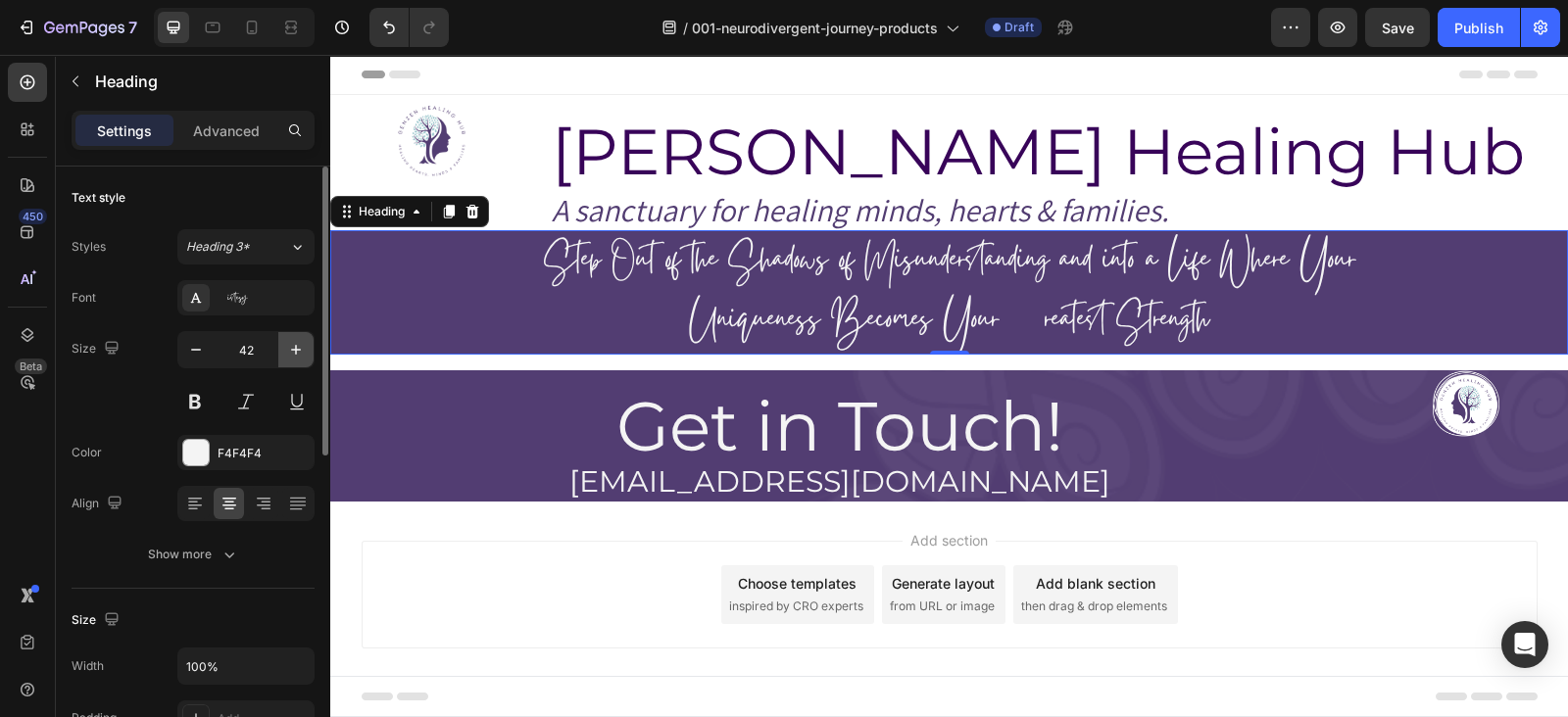
click at [306, 352] on button "button" at bounding box center [296, 350] width 35 height 35
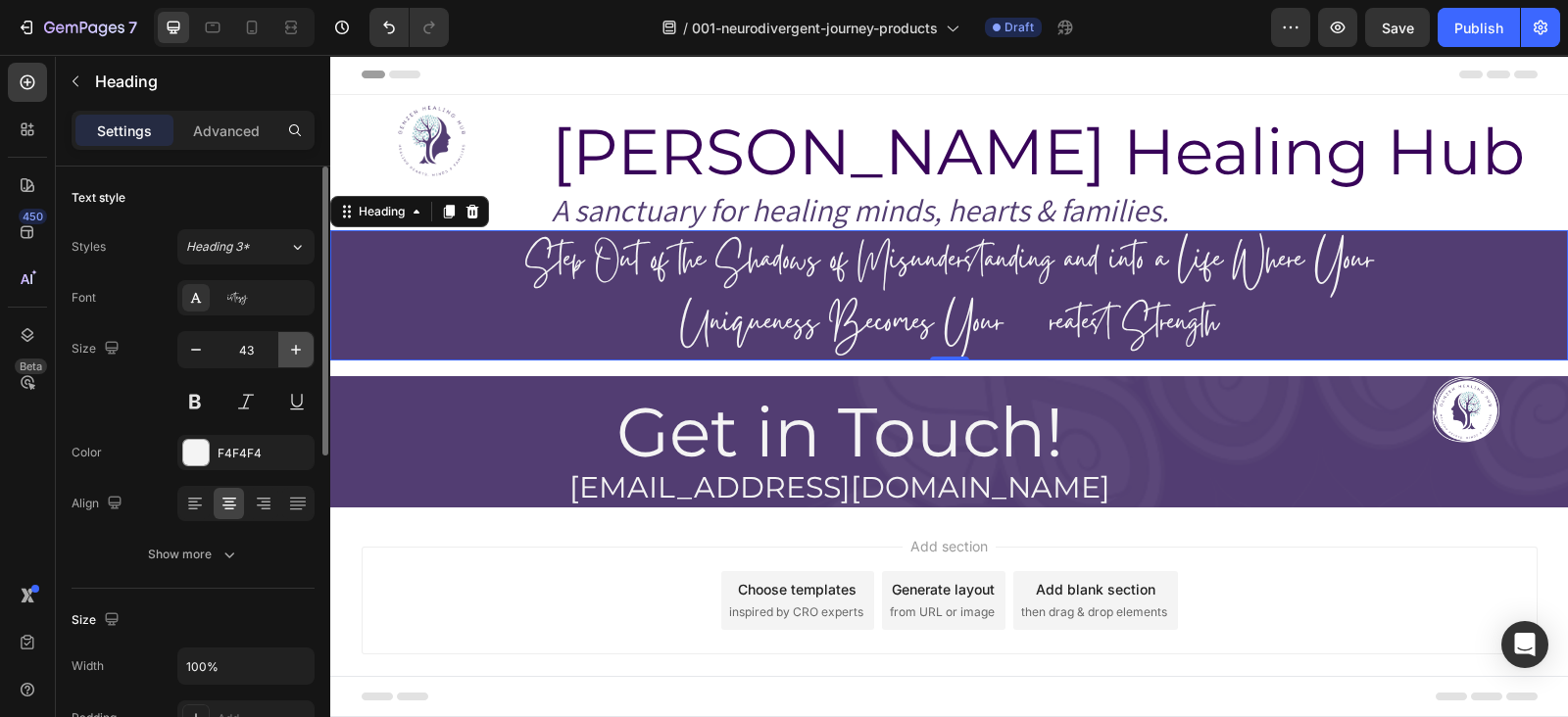
click at [306, 352] on button "button" at bounding box center [296, 350] width 35 height 35
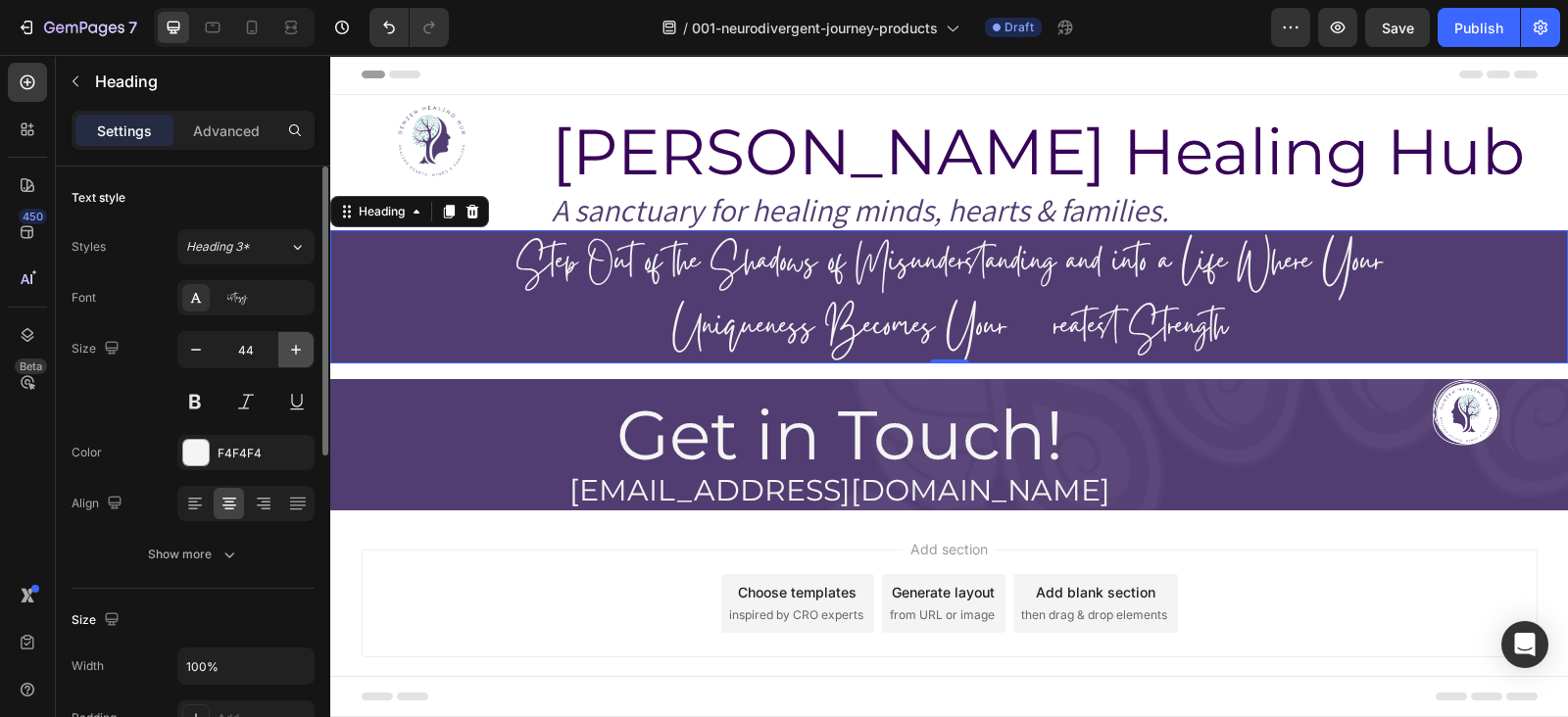
click at [306, 352] on button "button" at bounding box center [296, 350] width 35 height 35
type input "45"
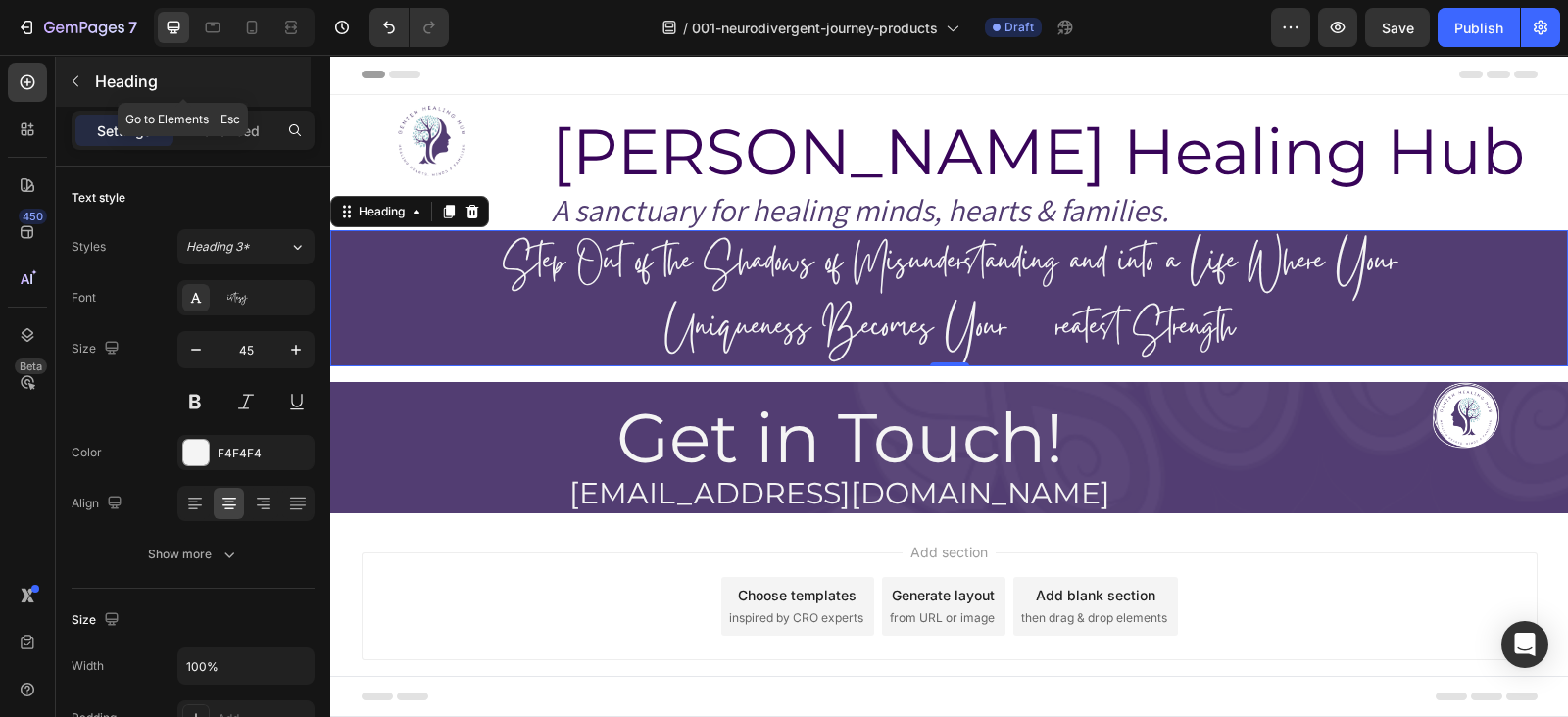
click at [84, 83] on button "button" at bounding box center [75, 81] width 31 height 31
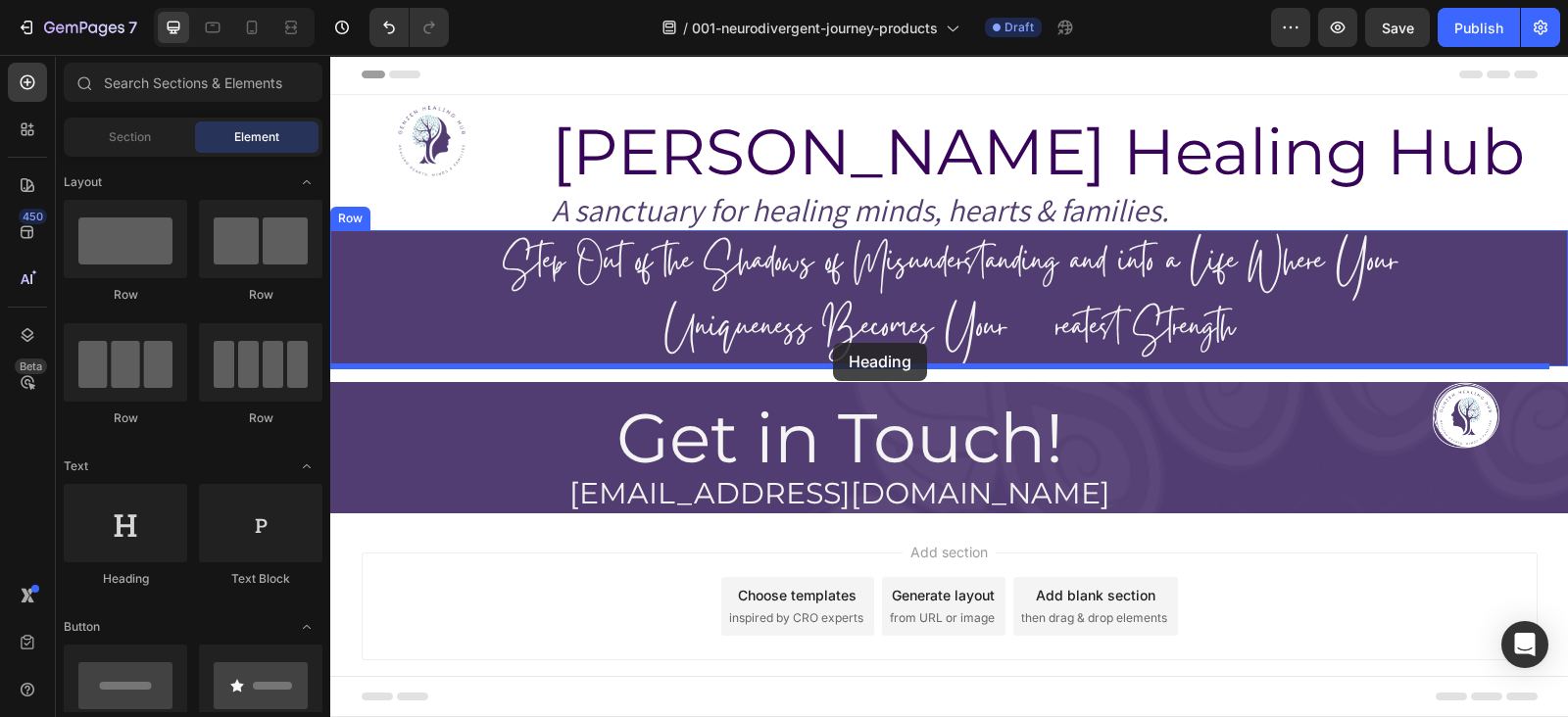
drag, startPoint x: 456, startPoint y: 592, endPoint x: 833, endPoint y: 343, distance: 451.8
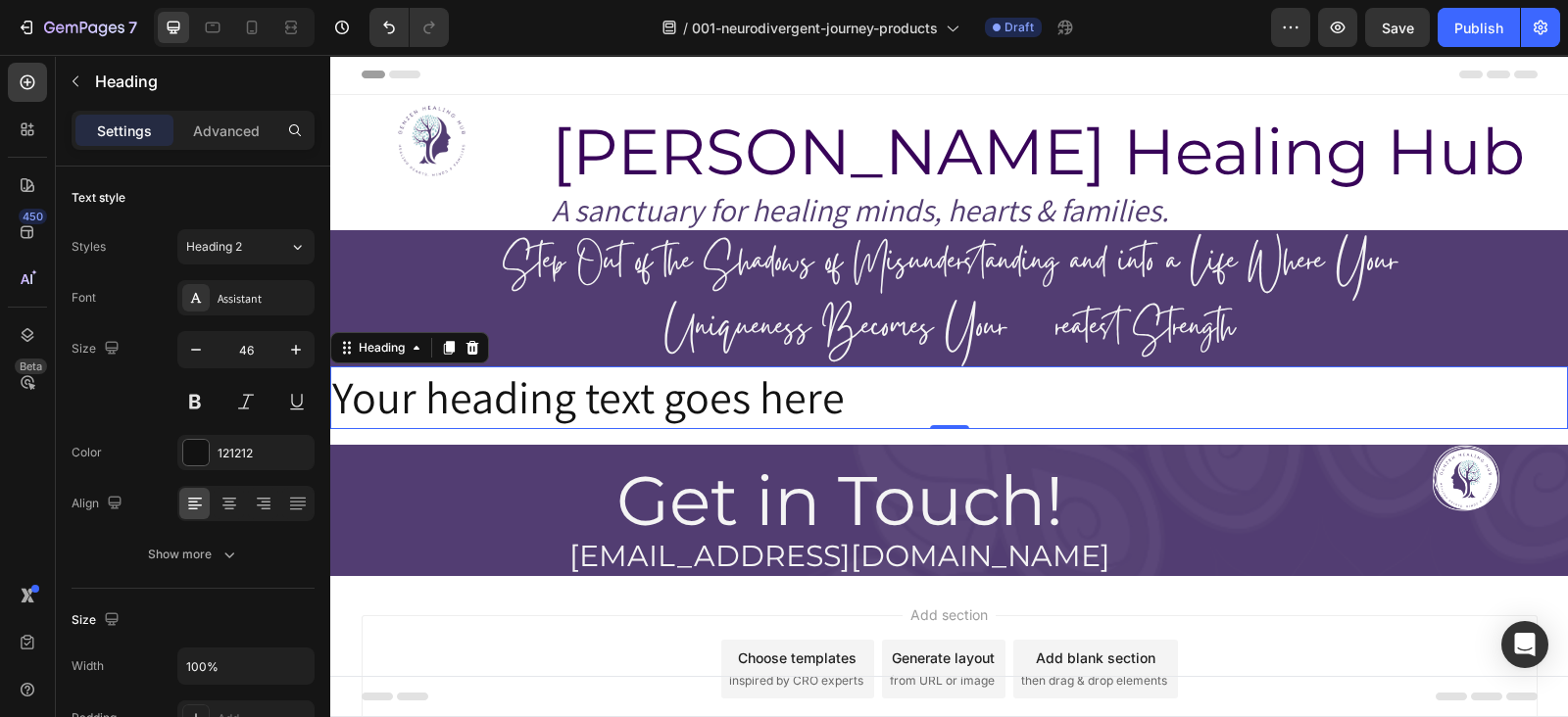
click at [786, 388] on h2 "Your heading text goes here" at bounding box center [949, 397] width 1237 height 63
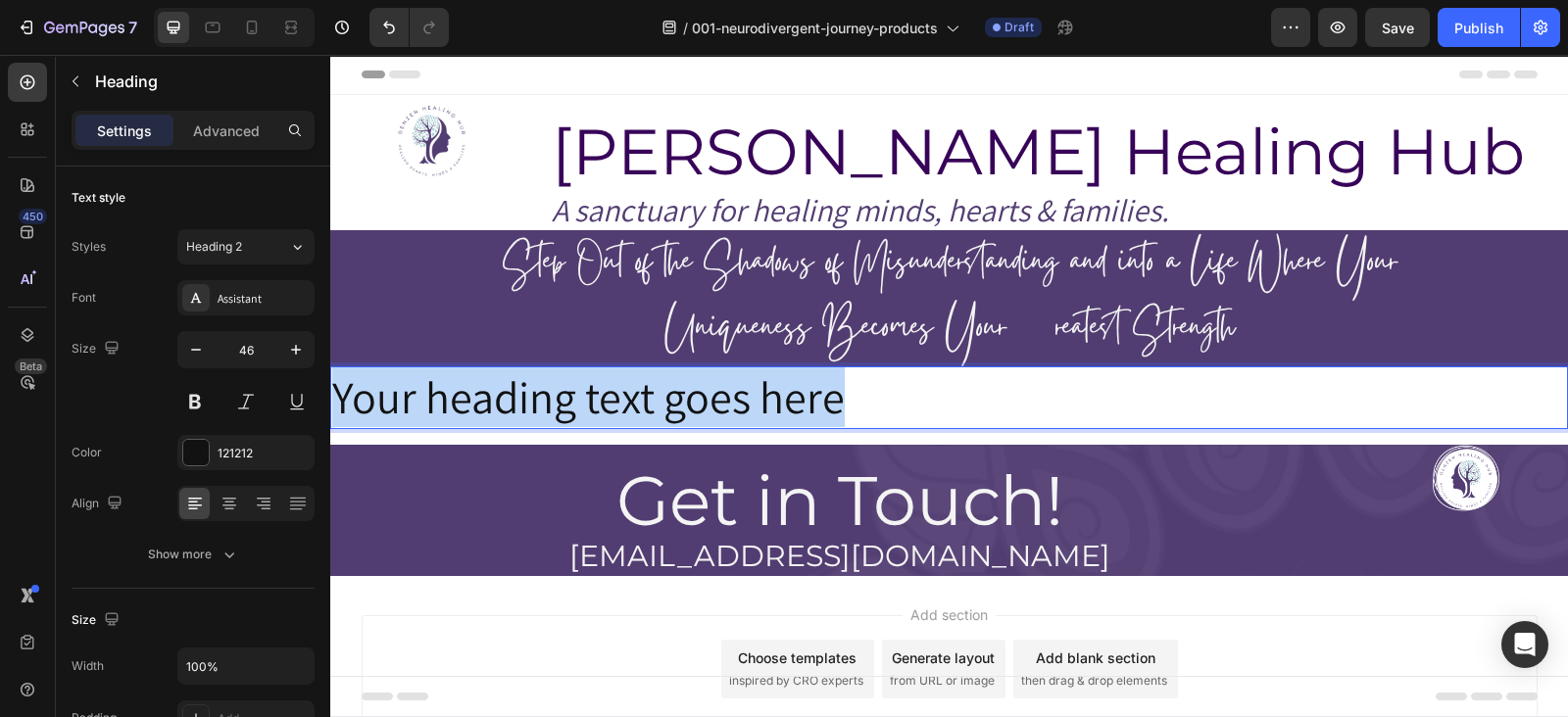
click at [786, 388] on p "Your heading text goes here" at bounding box center [950, 397] width 1234 height 59
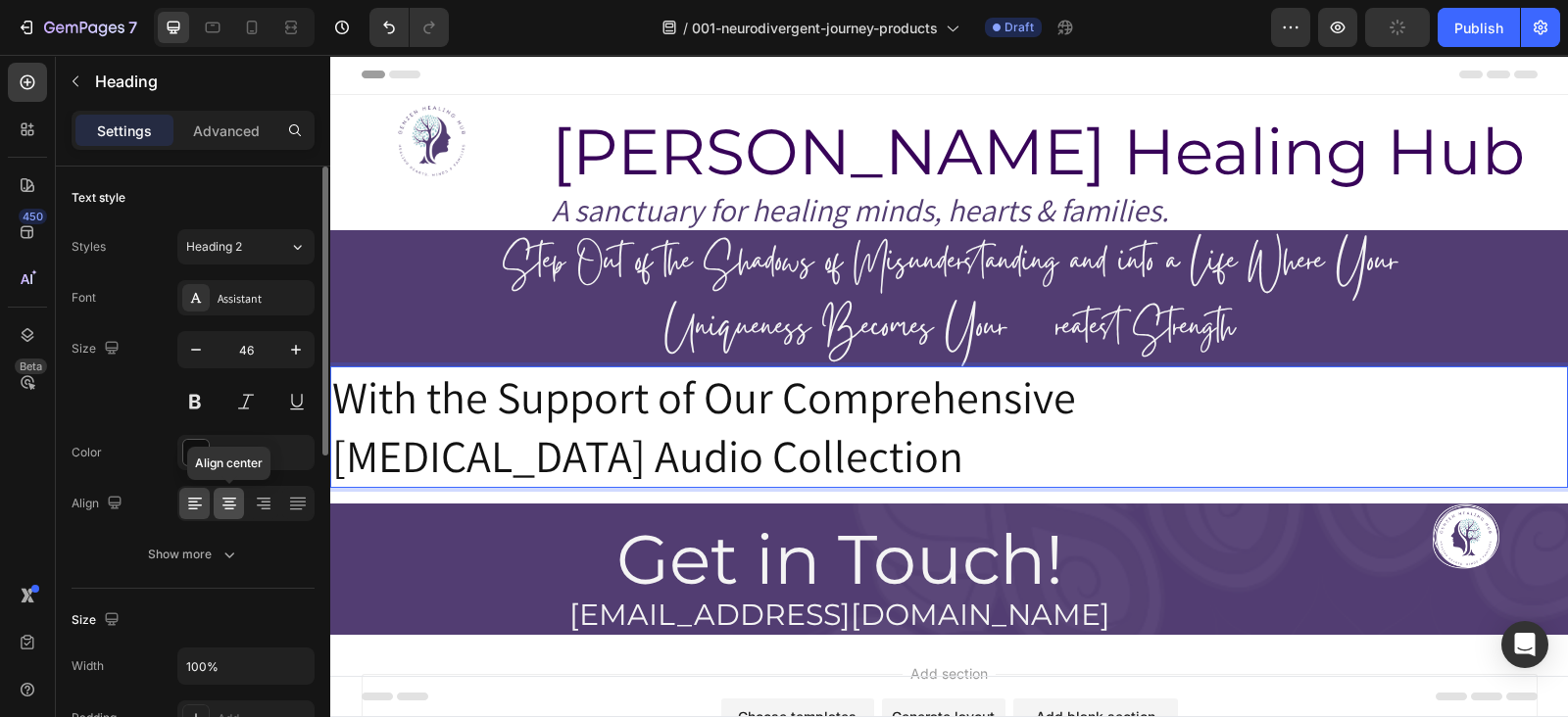
click at [225, 496] on icon at bounding box center [230, 504] width 20 height 20
click at [276, 497] on div at bounding box center [263, 503] width 30 height 31
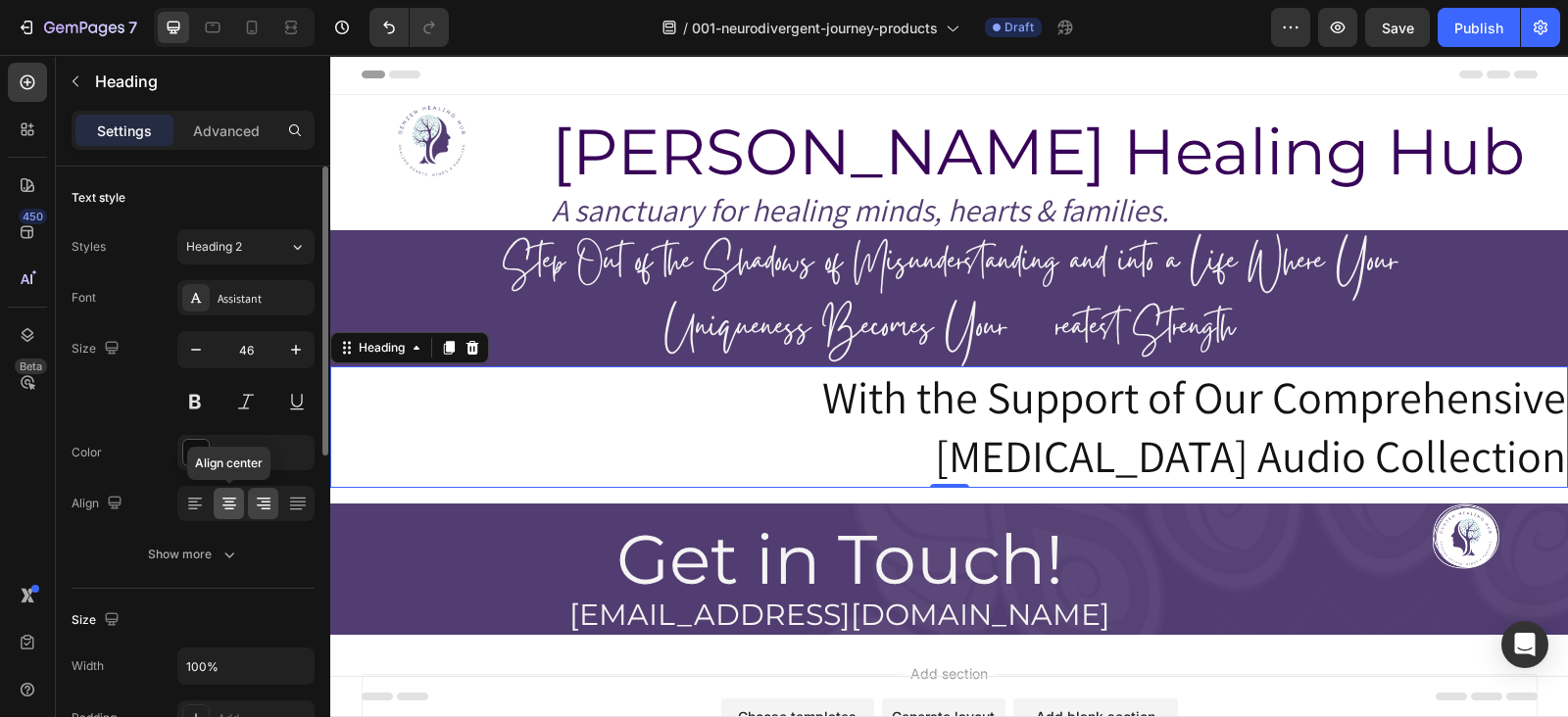
click at [243, 495] on div at bounding box center [229, 503] width 30 height 31
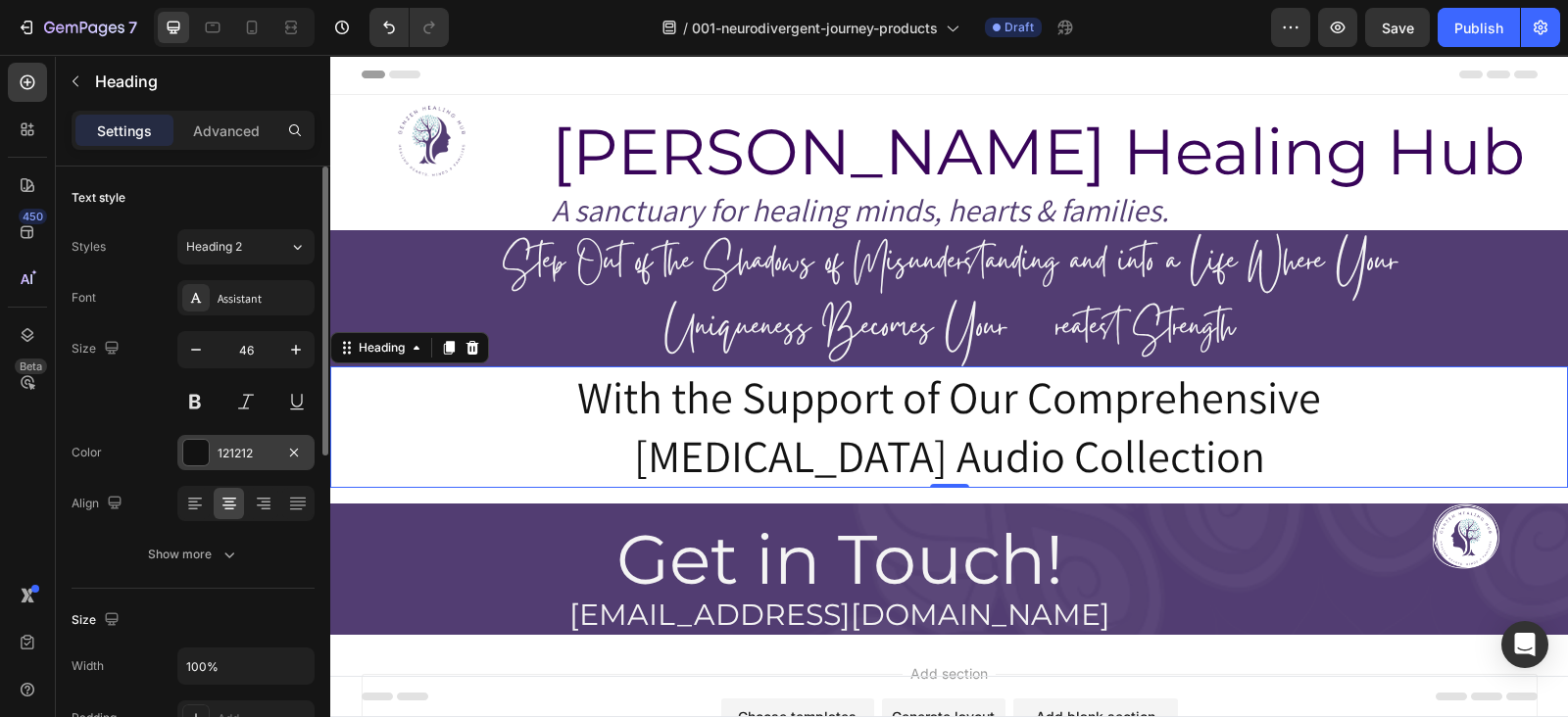
click at [191, 450] on div at bounding box center [197, 453] width 26 height 26
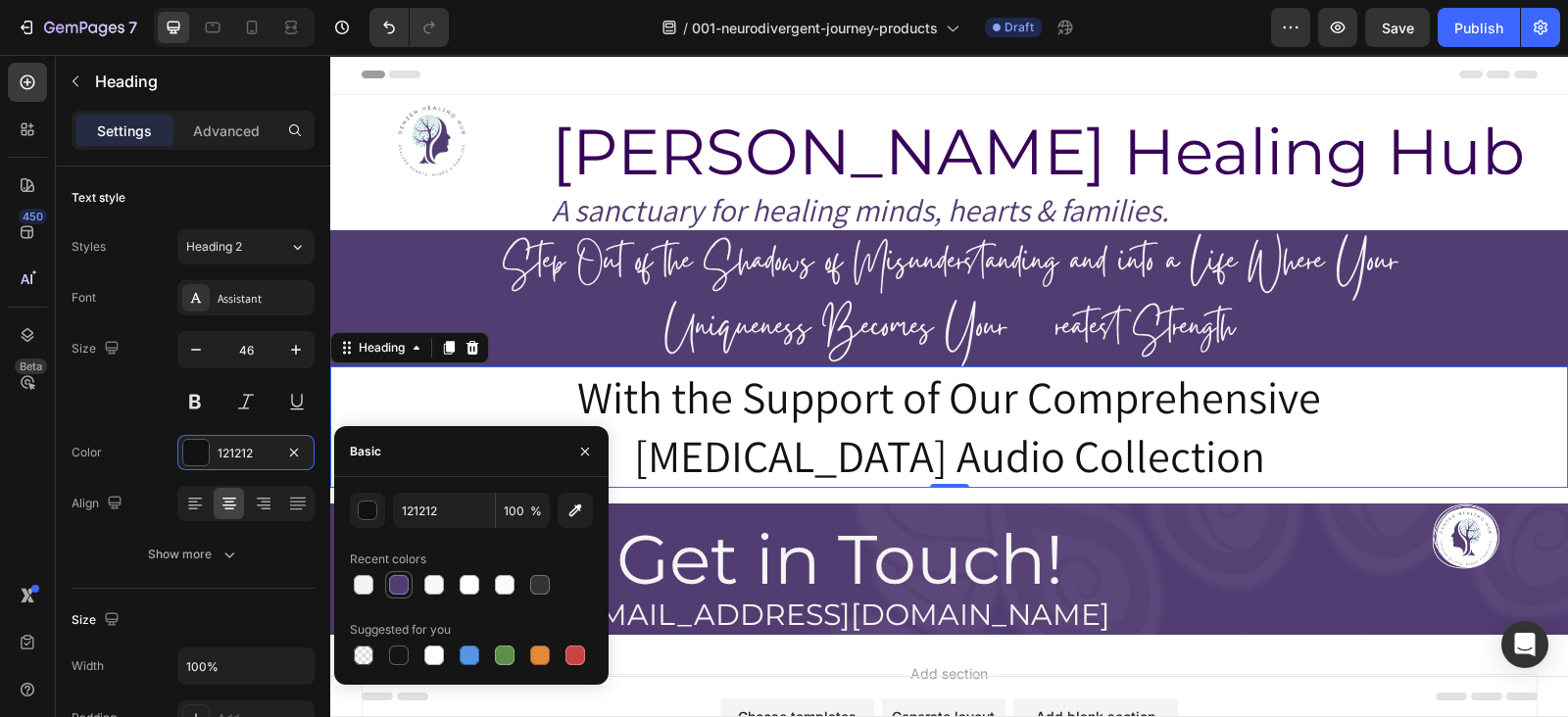
click at [406, 585] on div at bounding box center [399, 585] width 20 height 20
type input "523D72"
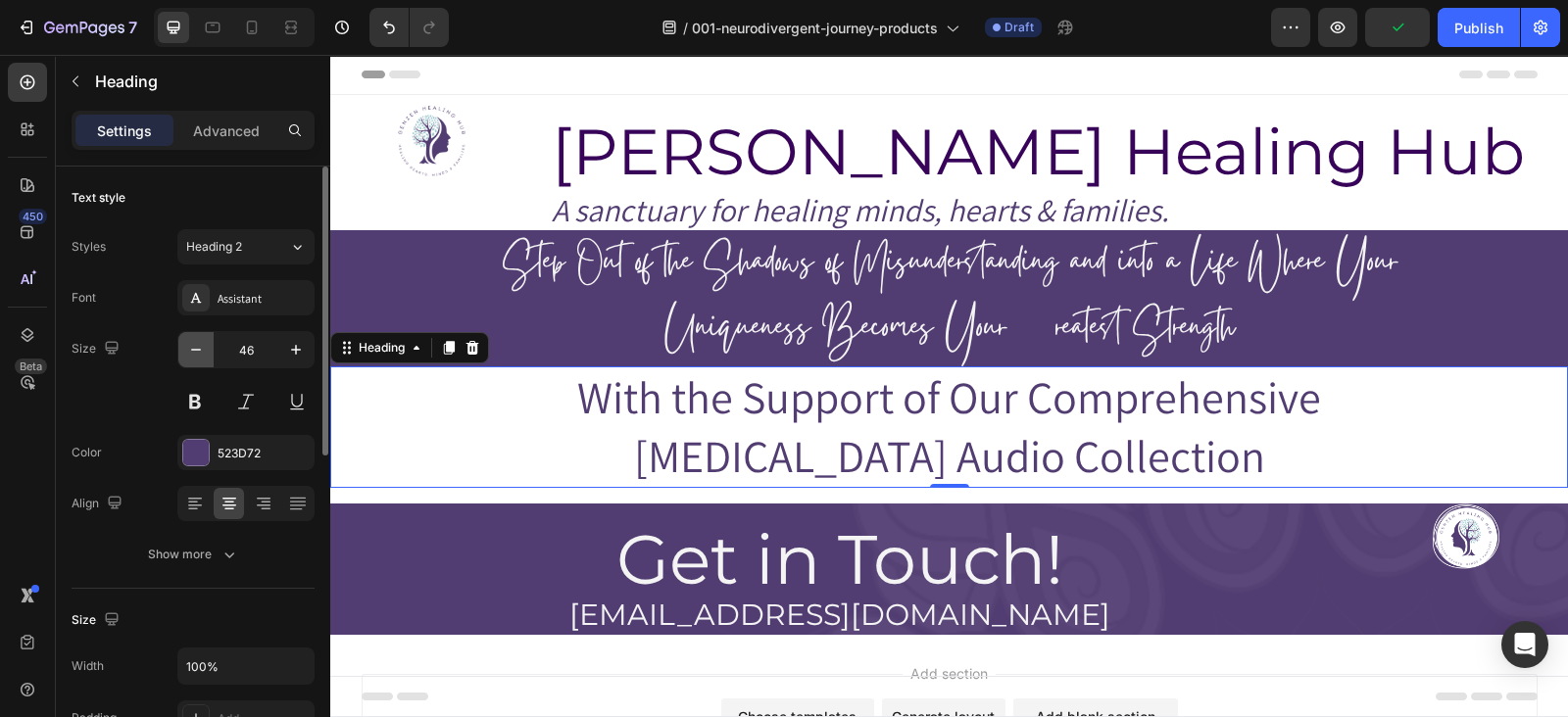
click at [196, 338] on button "button" at bounding box center [196, 350] width 35 height 35
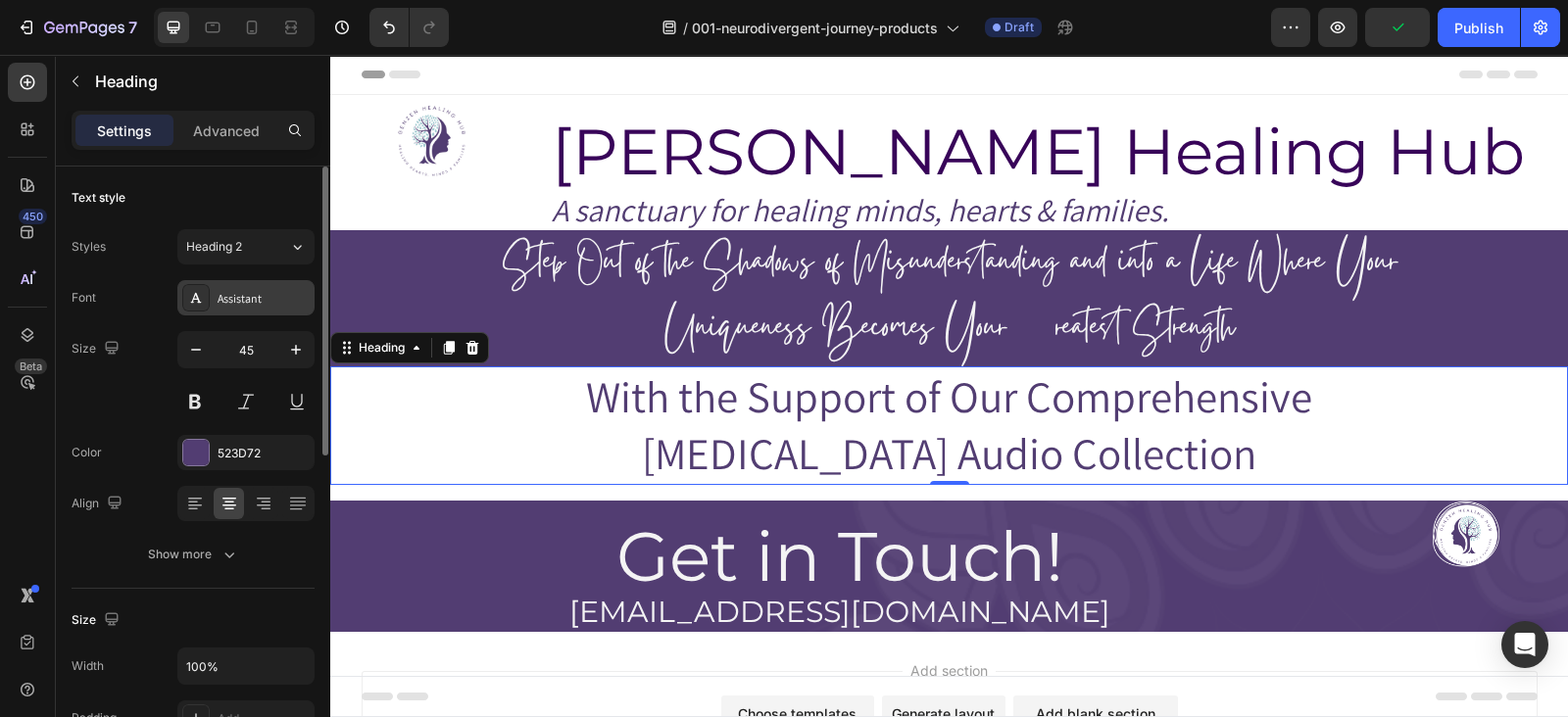
click at [245, 290] on div "Assistant" at bounding box center [264, 299] width 92 height 18
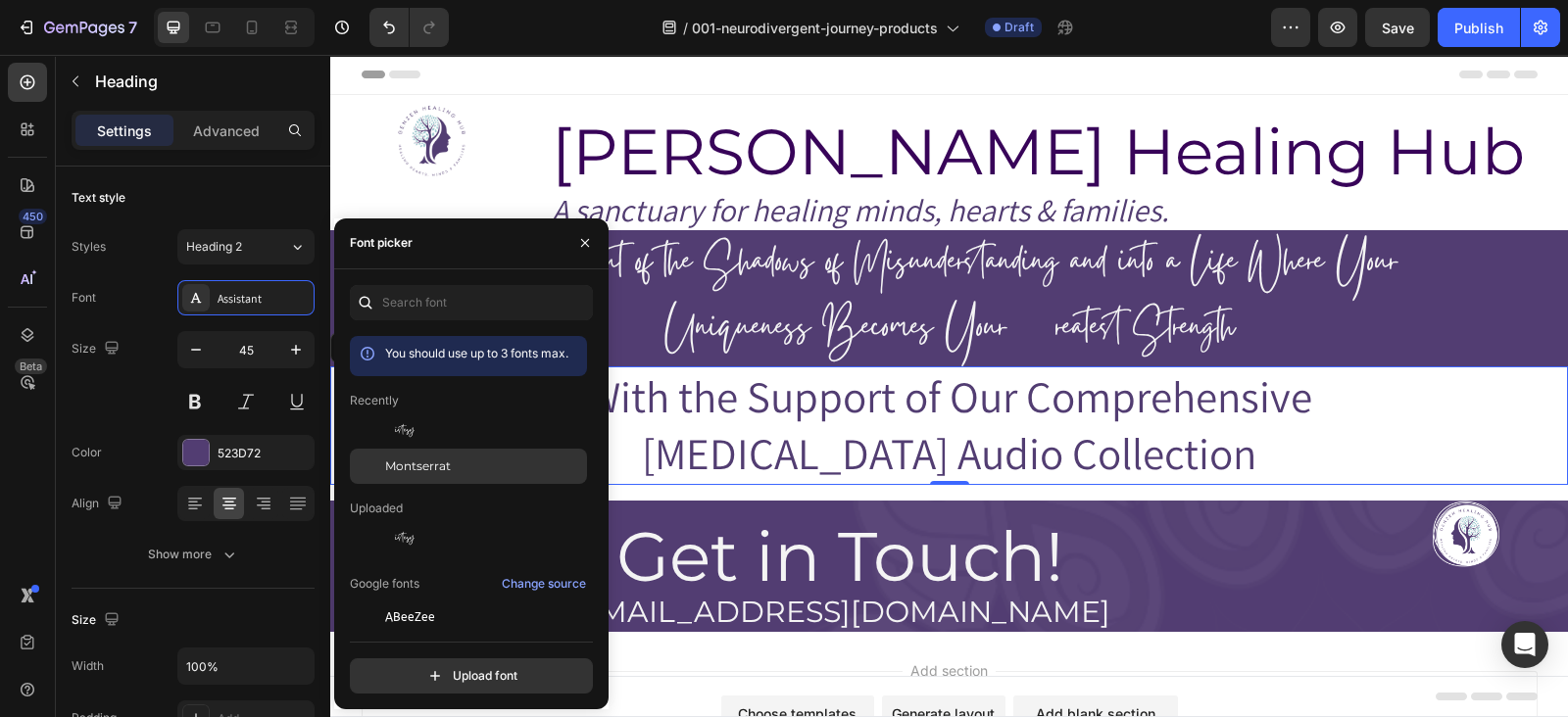
click at [472, 473] on div "Montserrat" at bounding box center [484, 466] width 198 height 18
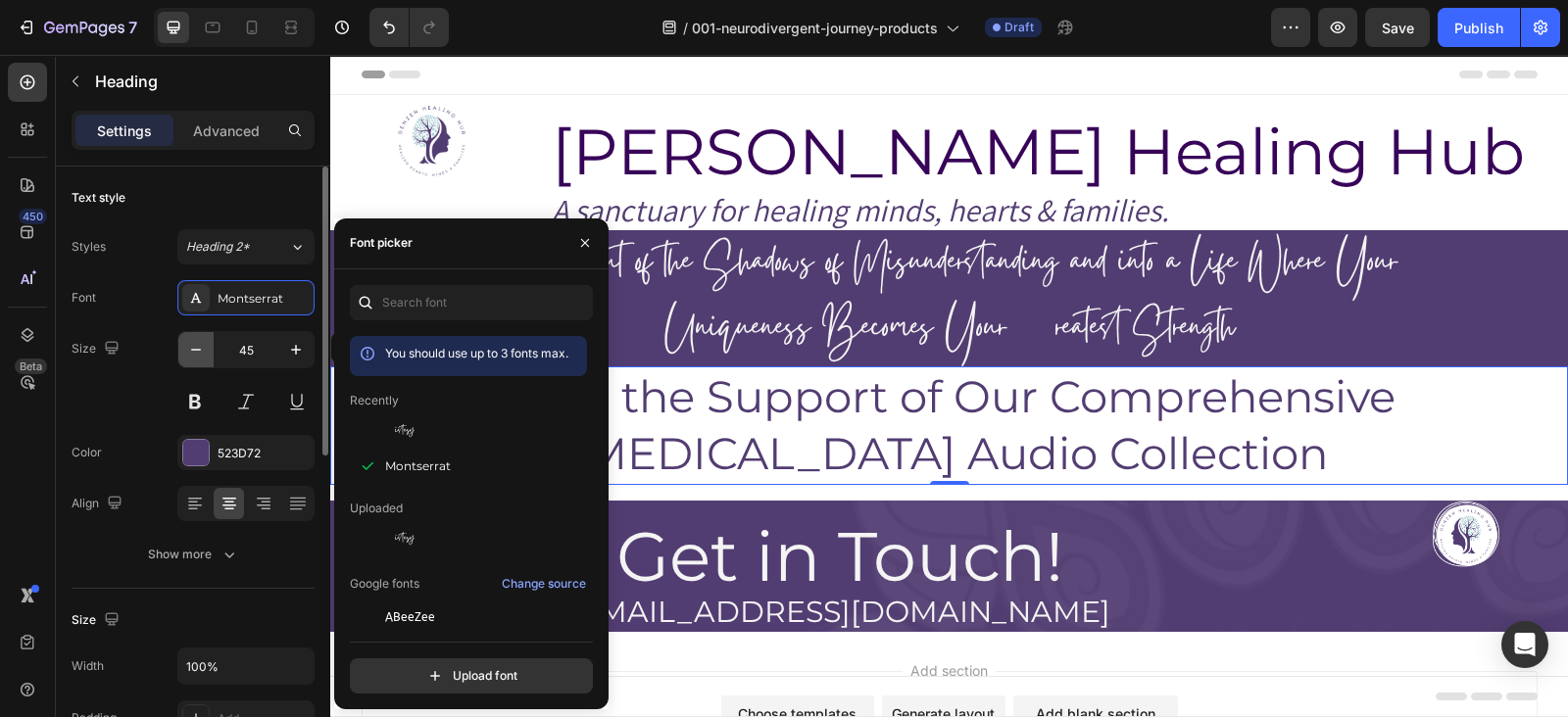
click at [201, 345] on icon "button" at bounding box center [196, 351] width 20 height 20
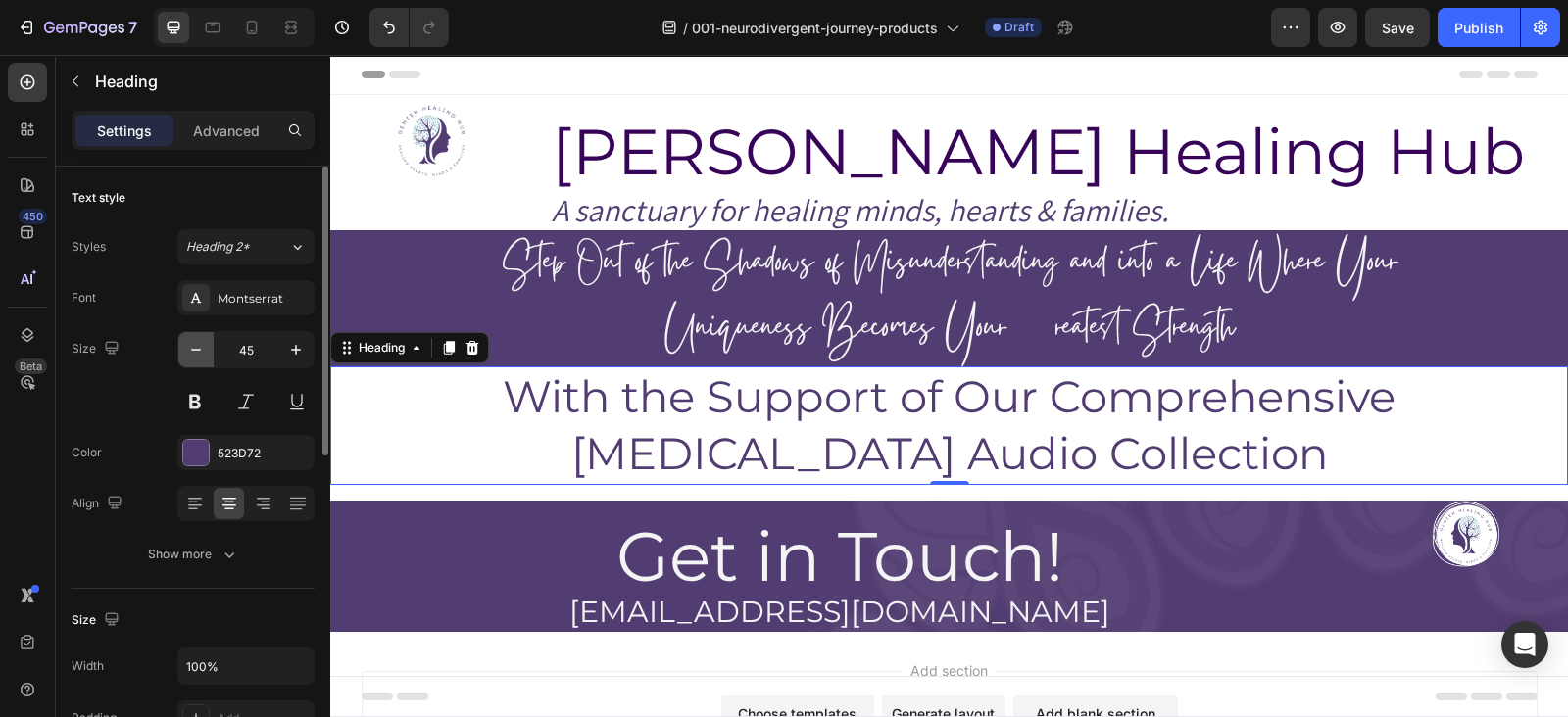
click at [201, 345] on icon "button" at bounding box center [196, 351] width 20 height 20
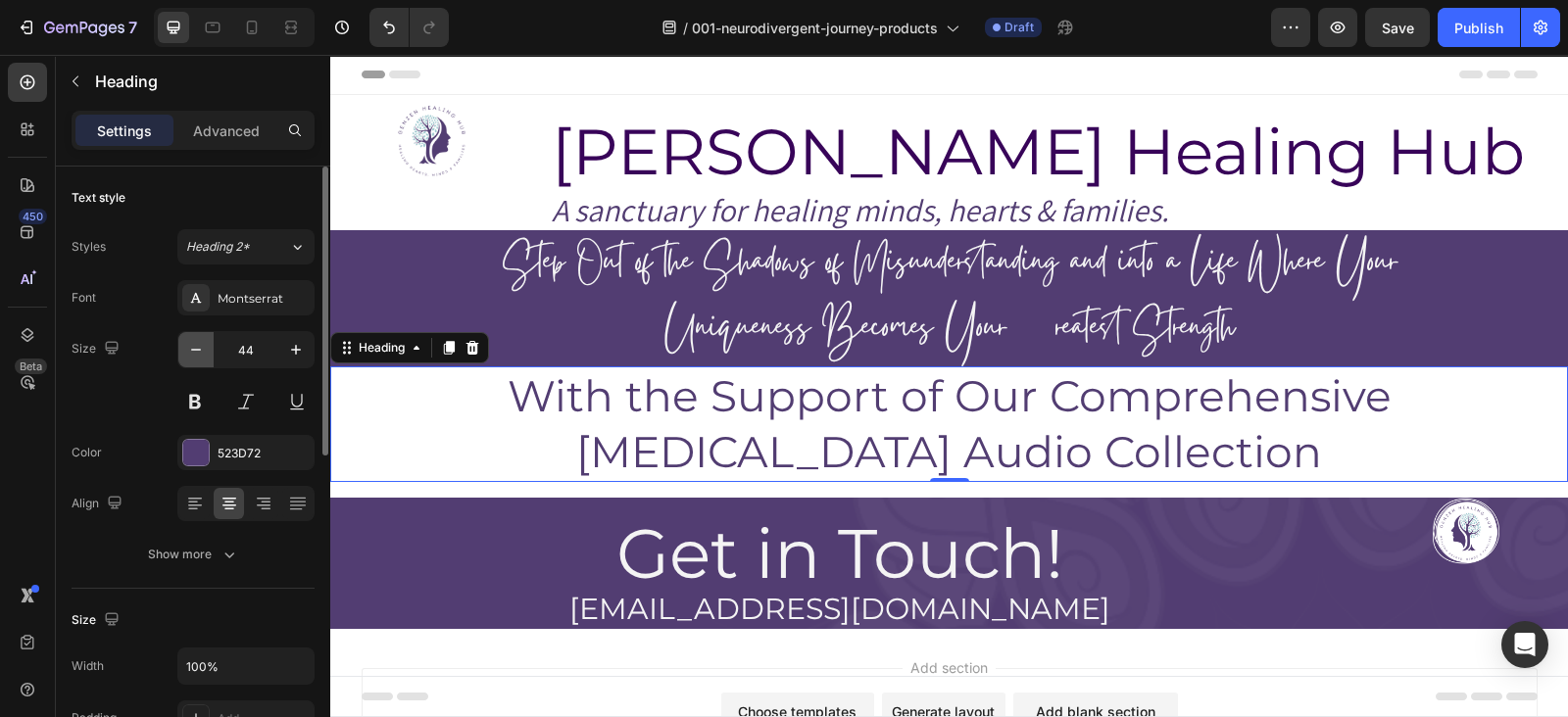
click at [201, 345] on icon "button" at bounding box center [196, 351] width 20 height 20
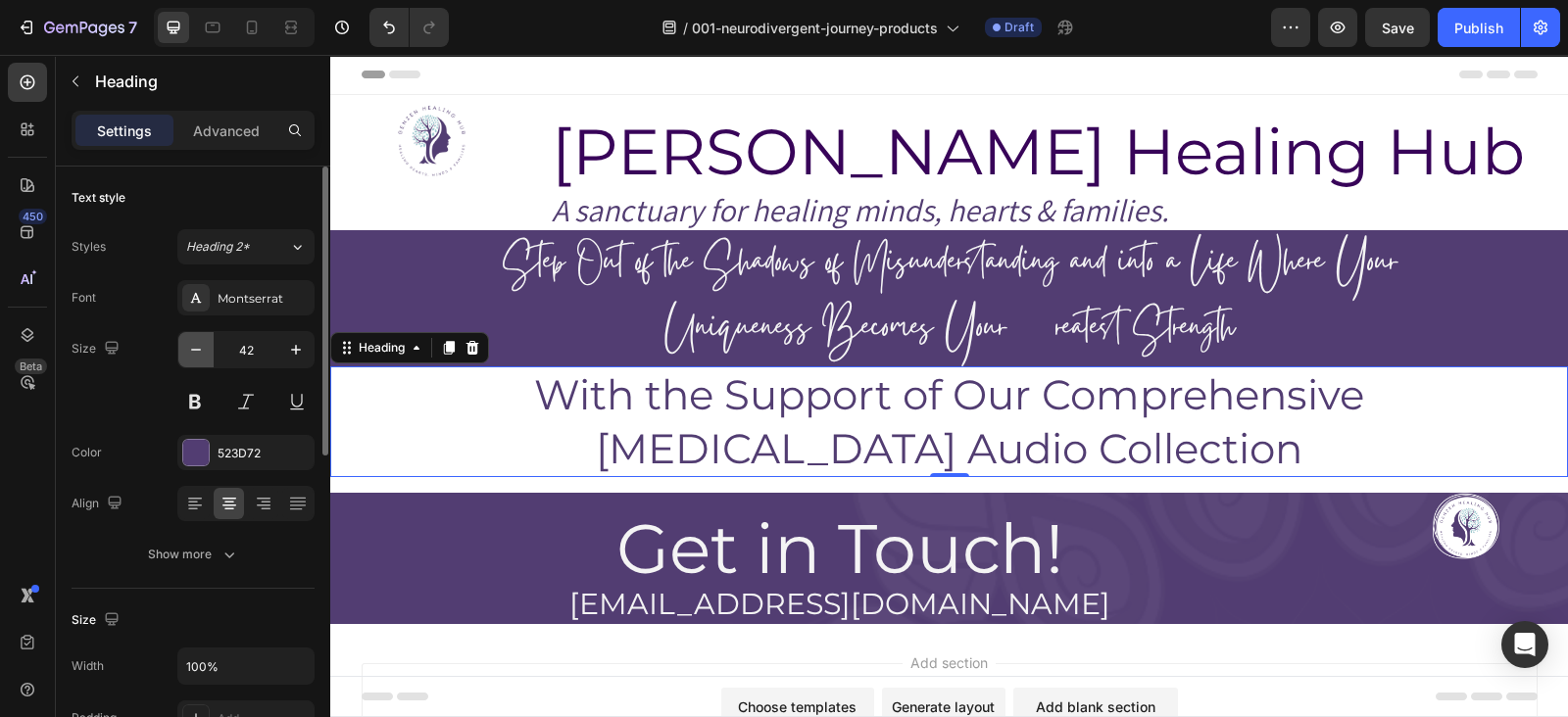
click at [201, 345] on icon "button" at bounding box center [196, 351] width 20 height 20
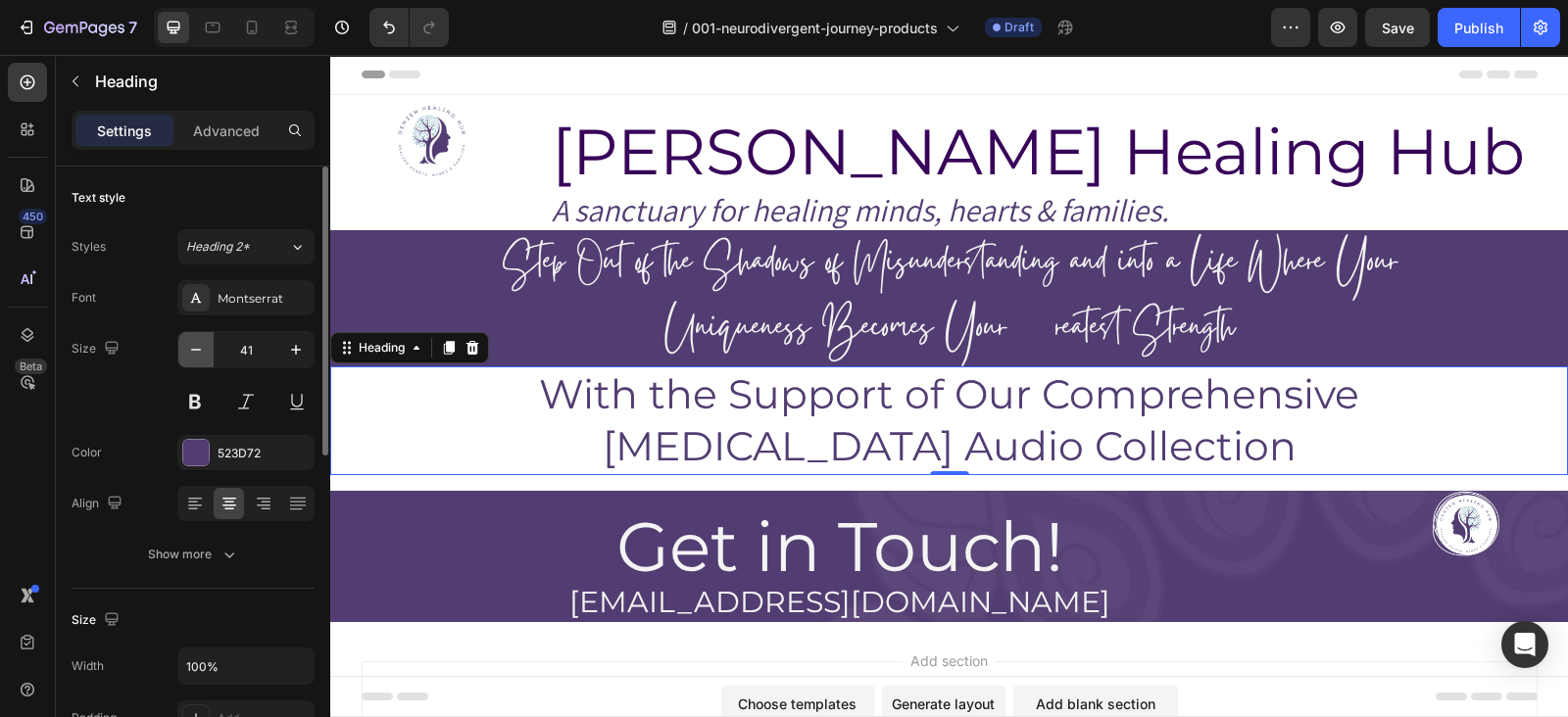
click at [201, 345] on icon "button" at bounding box center [196, 351] width 20 height 20
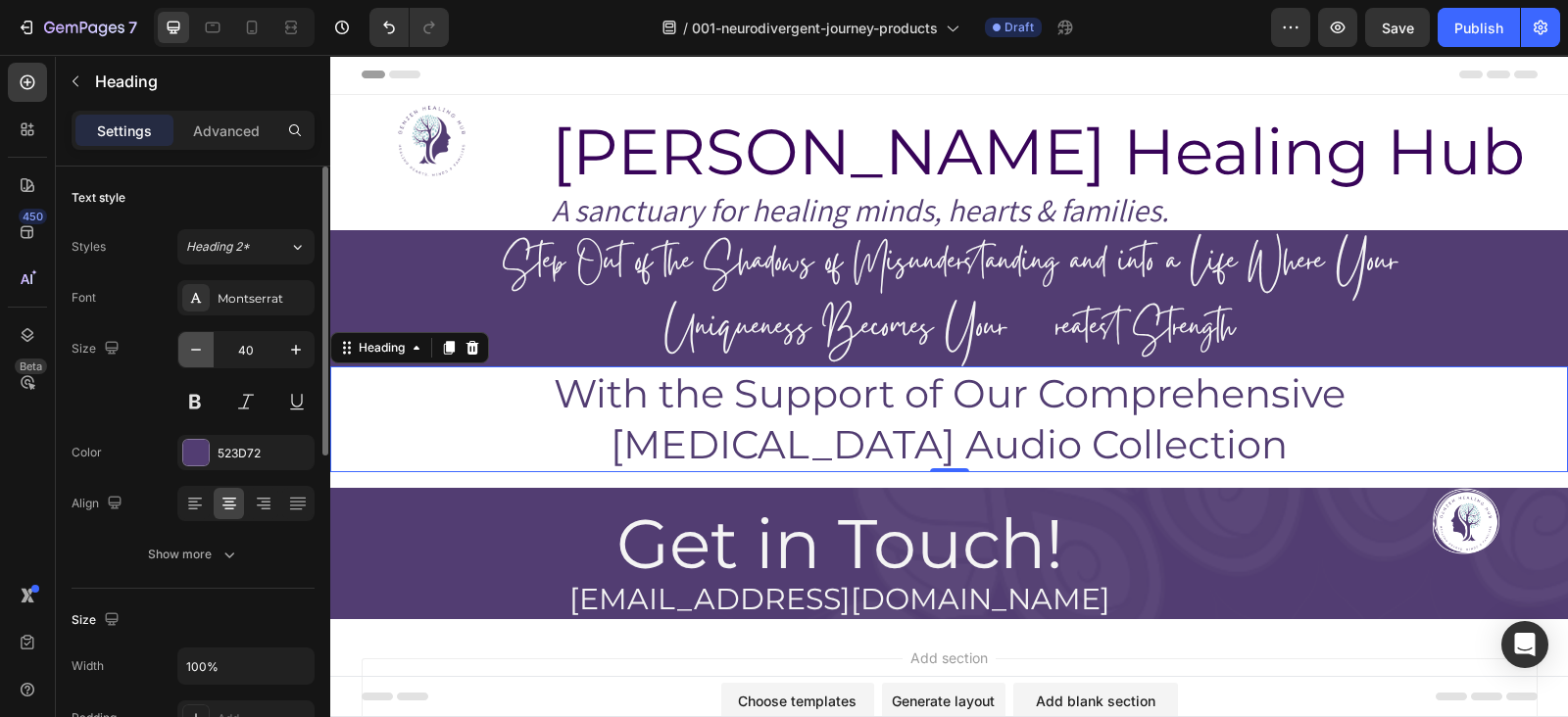
click at [201, 345] on icon "button" at bounding box center [196, 351] width 20 height 20
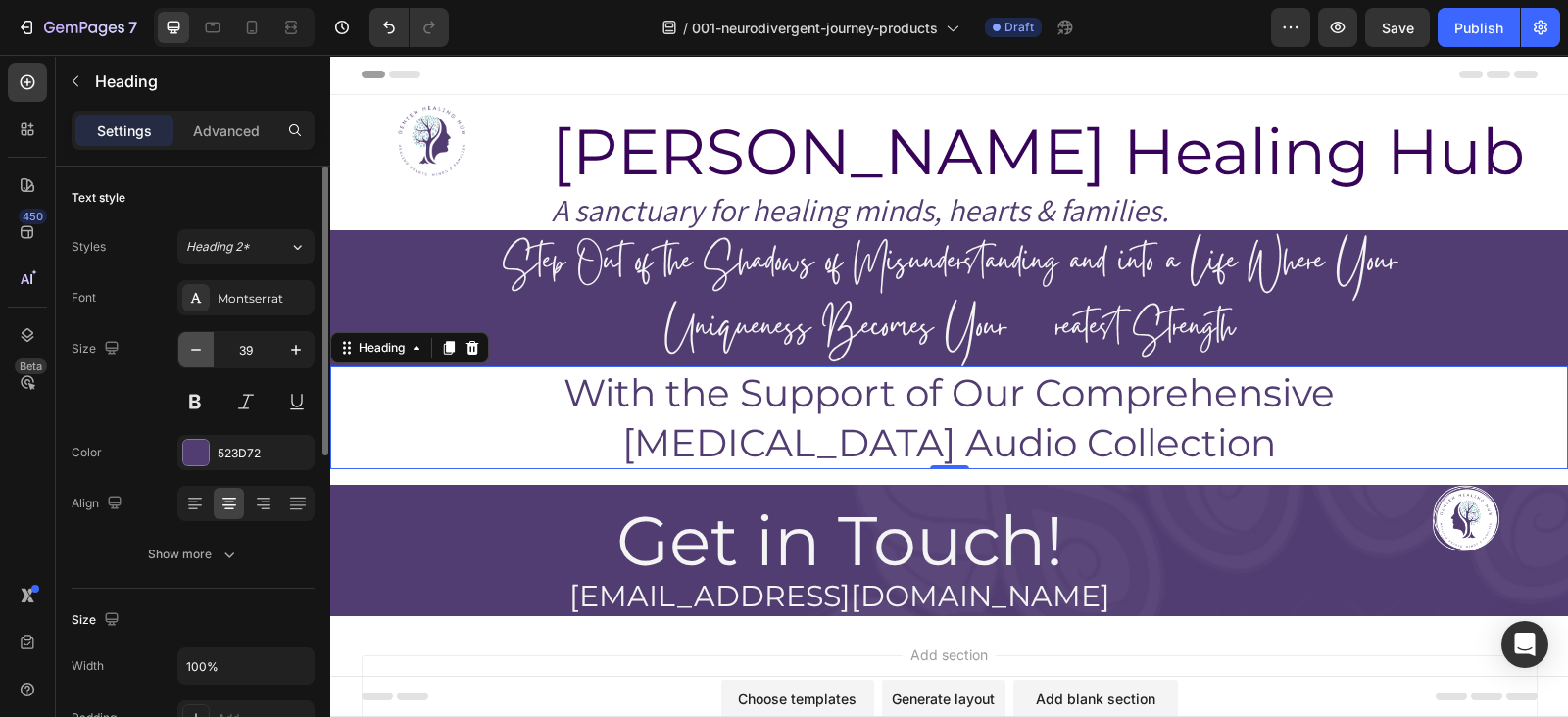
click at [201, 345] on icon "button" at bounding box center [196, 351] width 20 height 20
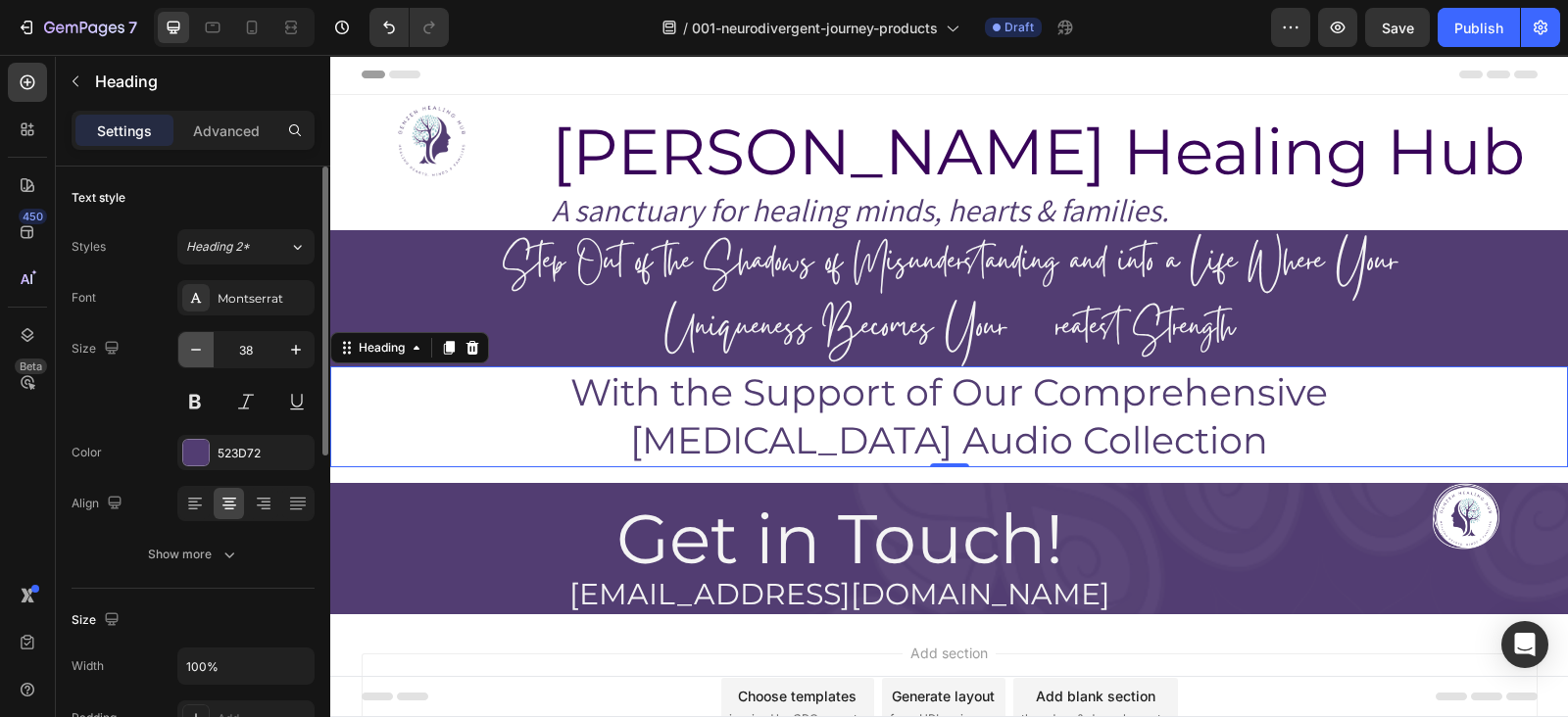
click at [201, 345] on icon "button" at bounding box center [196, 351] width 20 height 20
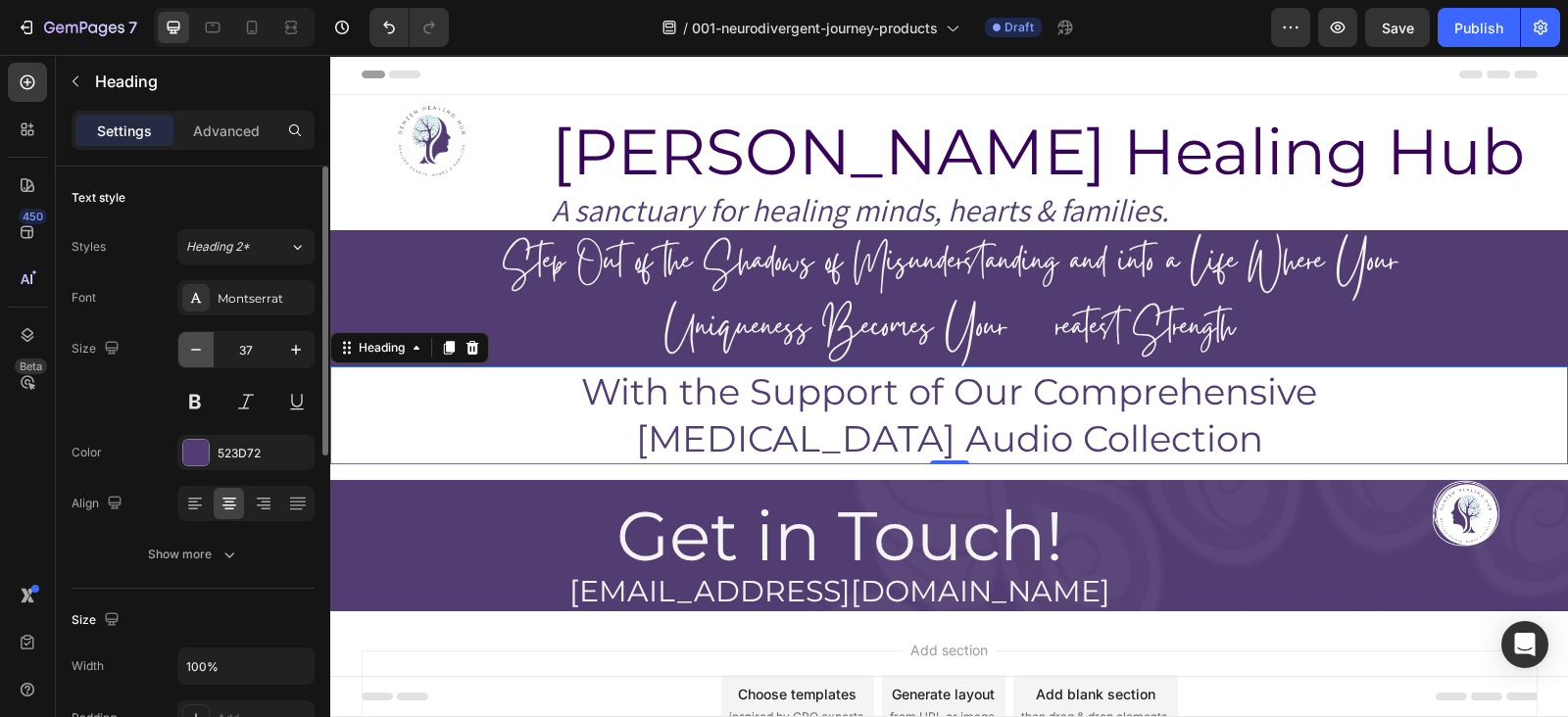
click at [201, 345] on icon "button" at bounding box center [196, 351] width 20 height 20
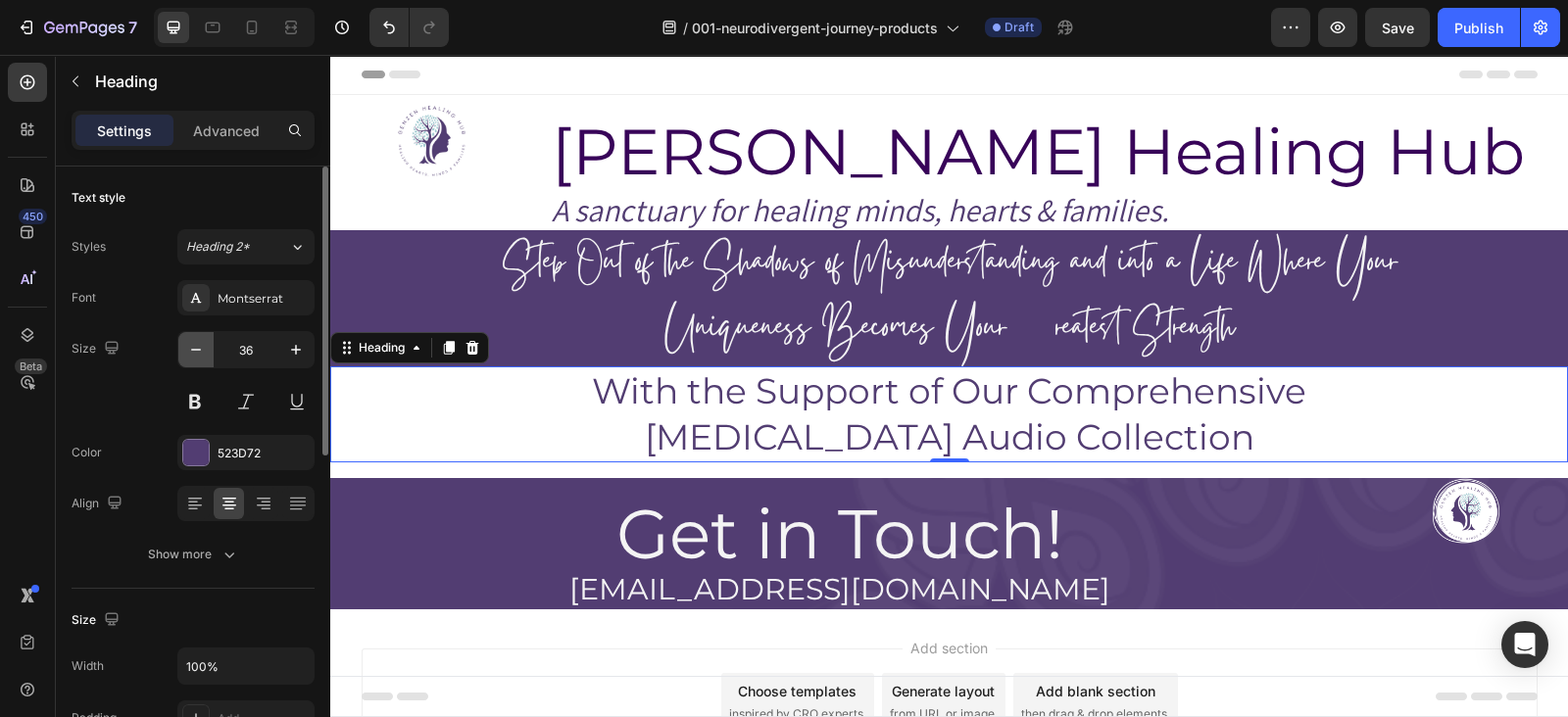
click at [201, 345] on icon "button" at bounding box center [196, 351] width 20 height 20
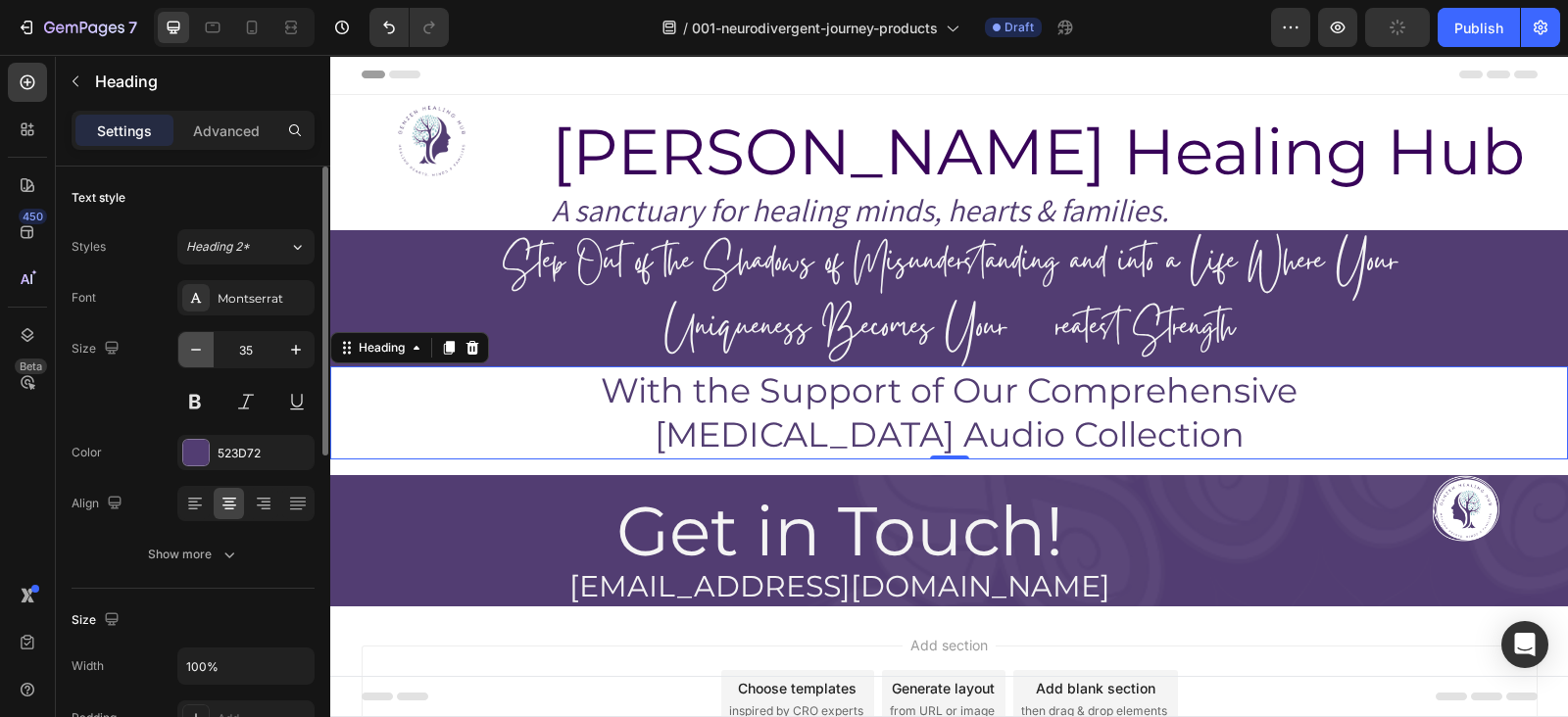
click at [201, 345] on icon "button" at bounding box center [196, 351] width 20 height 20
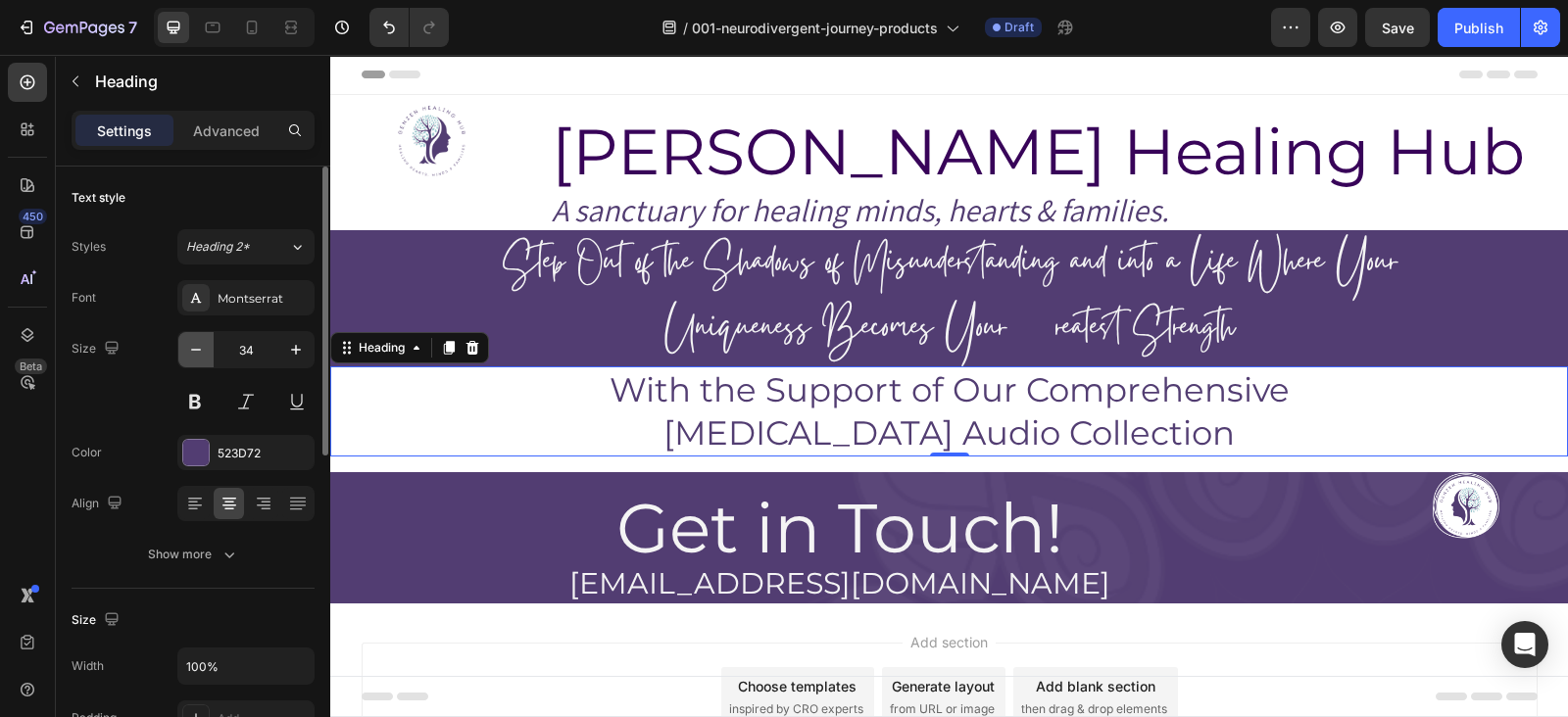
click at [201, 345] on icon "button" at bounding box center [196, 351] width 20 height 20
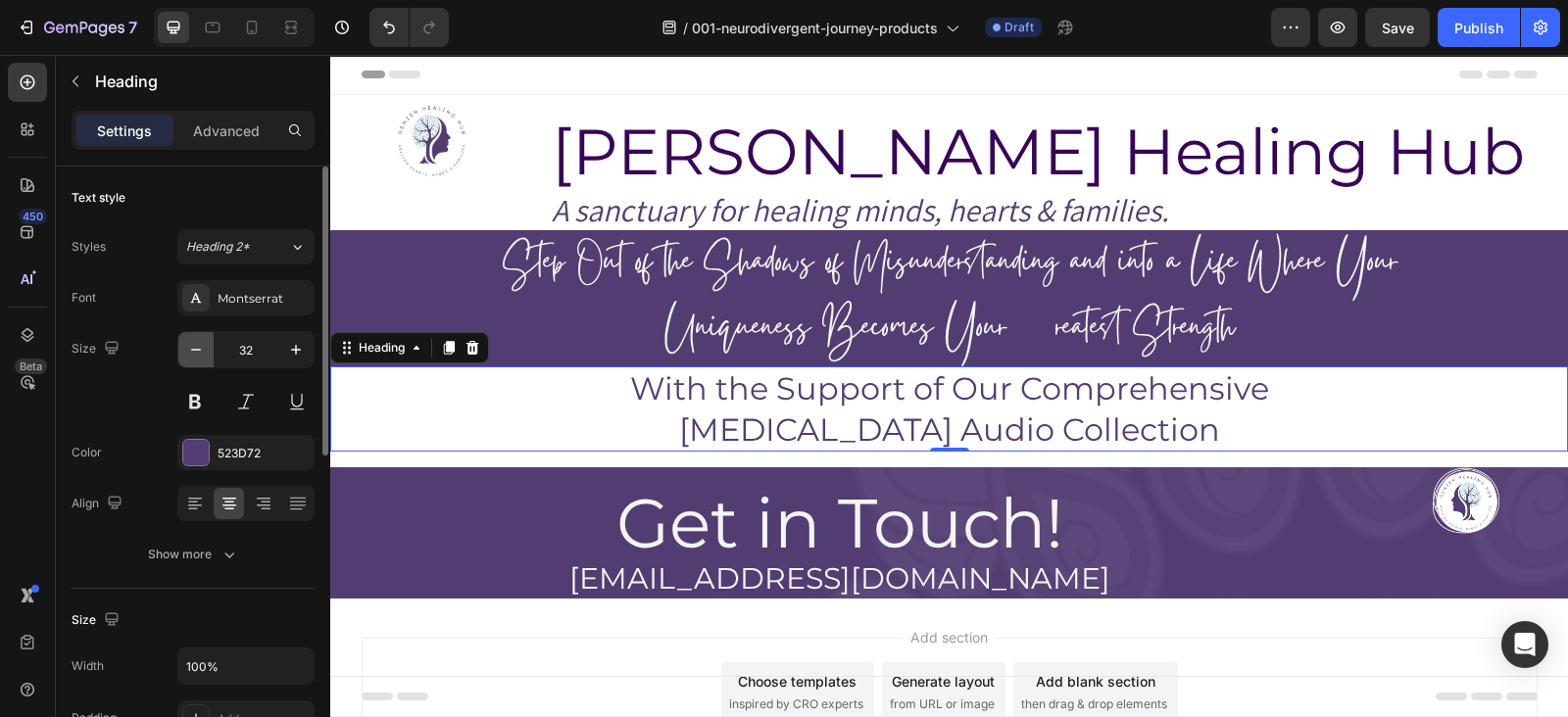
click at [201, 345] on icon "button" at bounding box center [196, 351] width 20 height 20
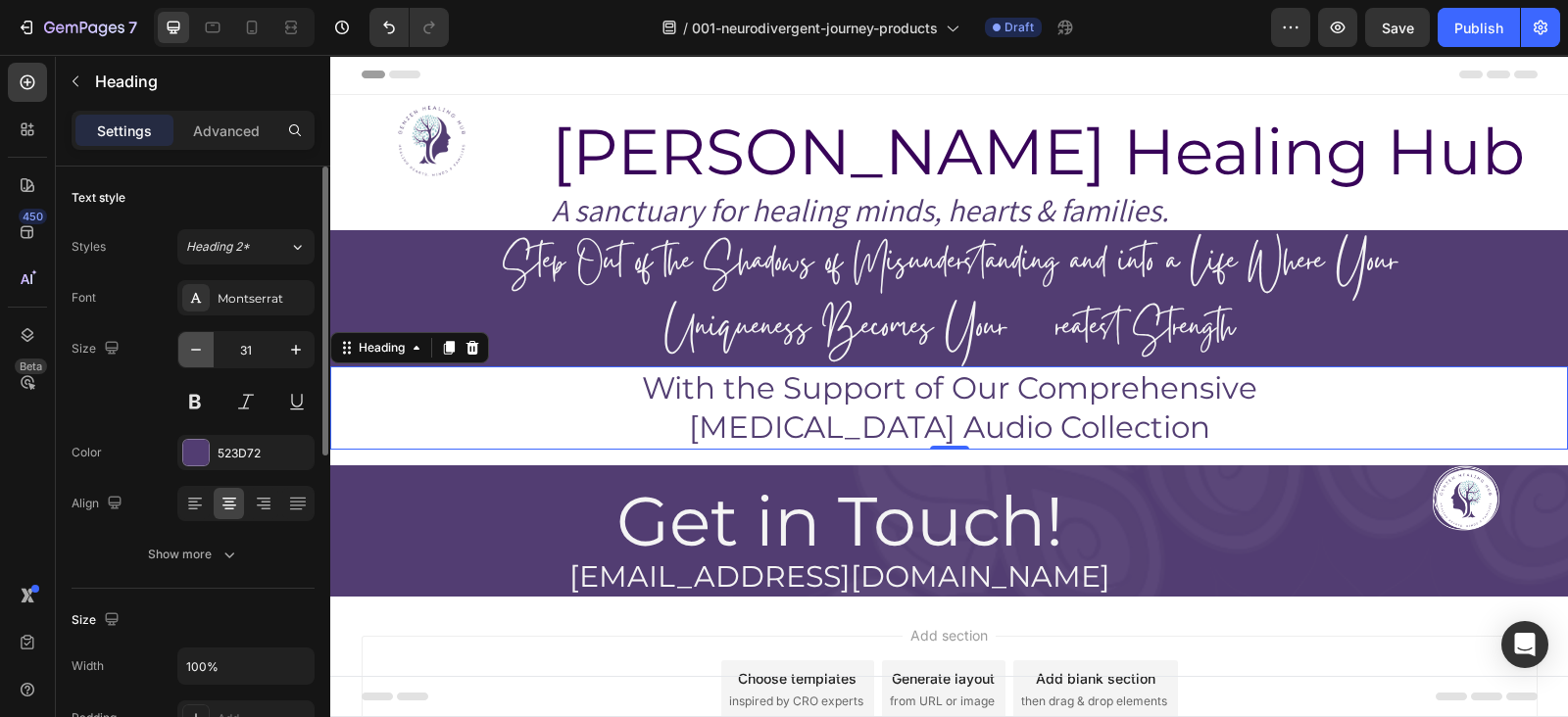
click at [201, 345] on icon "button" at bounding box center [196, 351] width 20 height 20
type input "30"
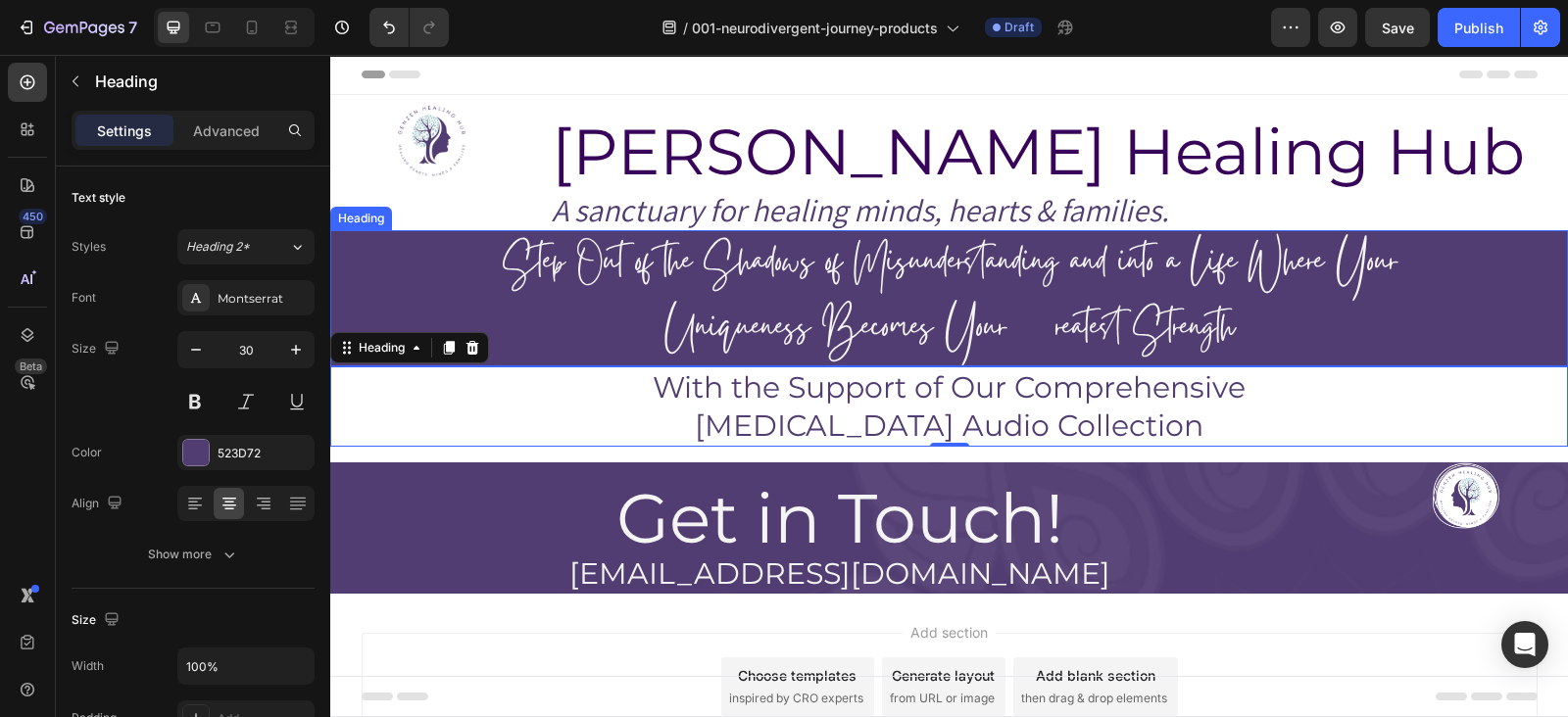
click at [883, 291] on p "Step Out of the Shadows of Misunderstanding and into a Life Where Your Uniquene…" at bounding box center [950, 299] width 1234 height 132
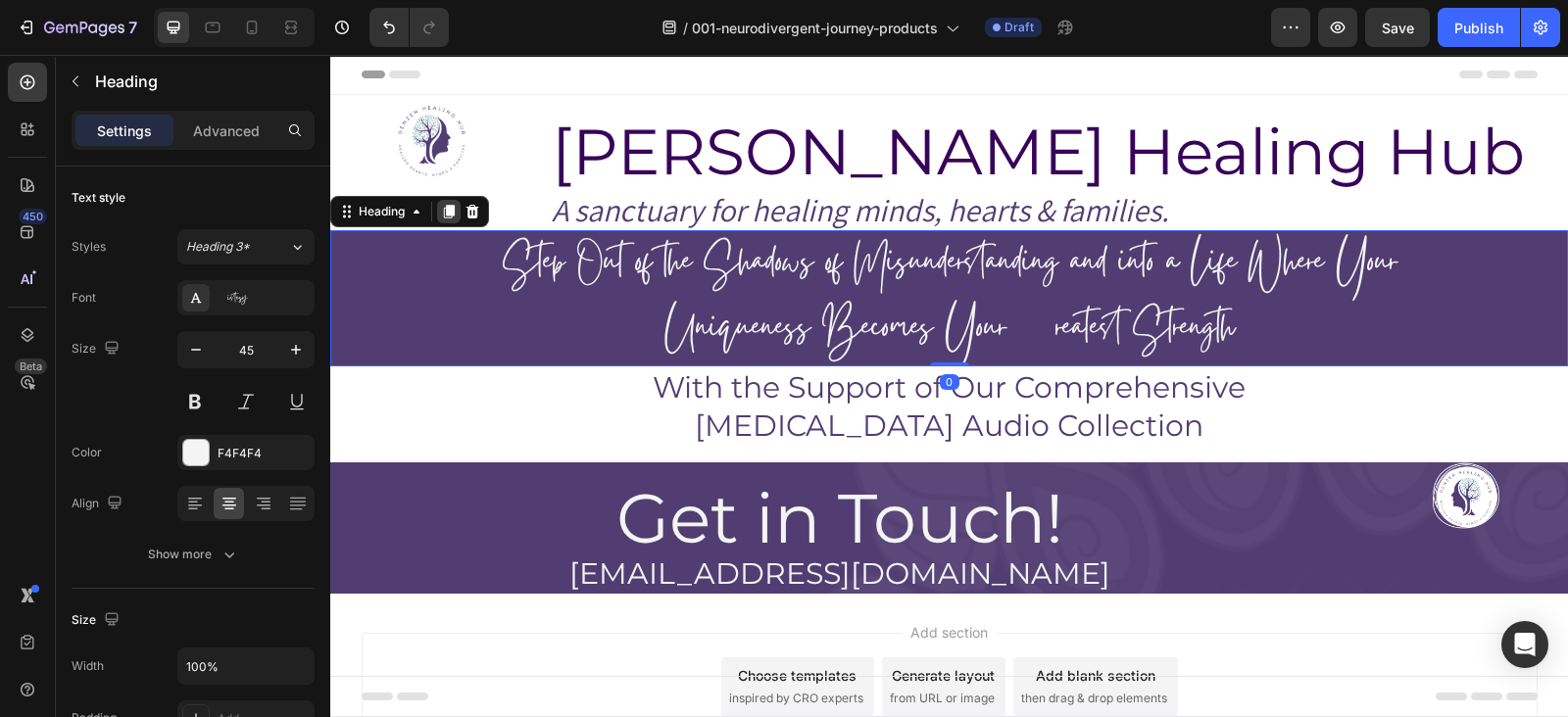
click at [452, 213] on icon at bounding box center [449, 212] width 11 height 14
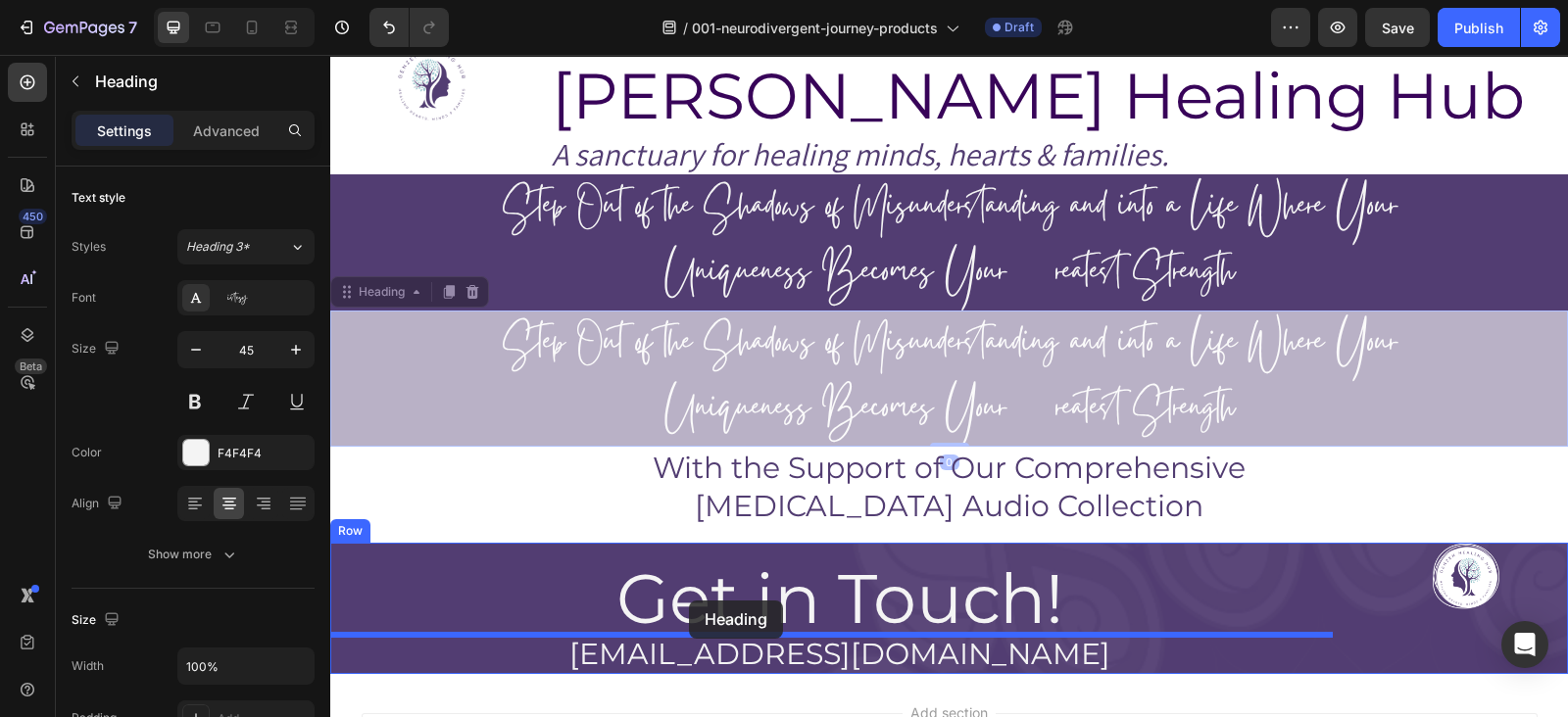
scroll to position [61, 0]
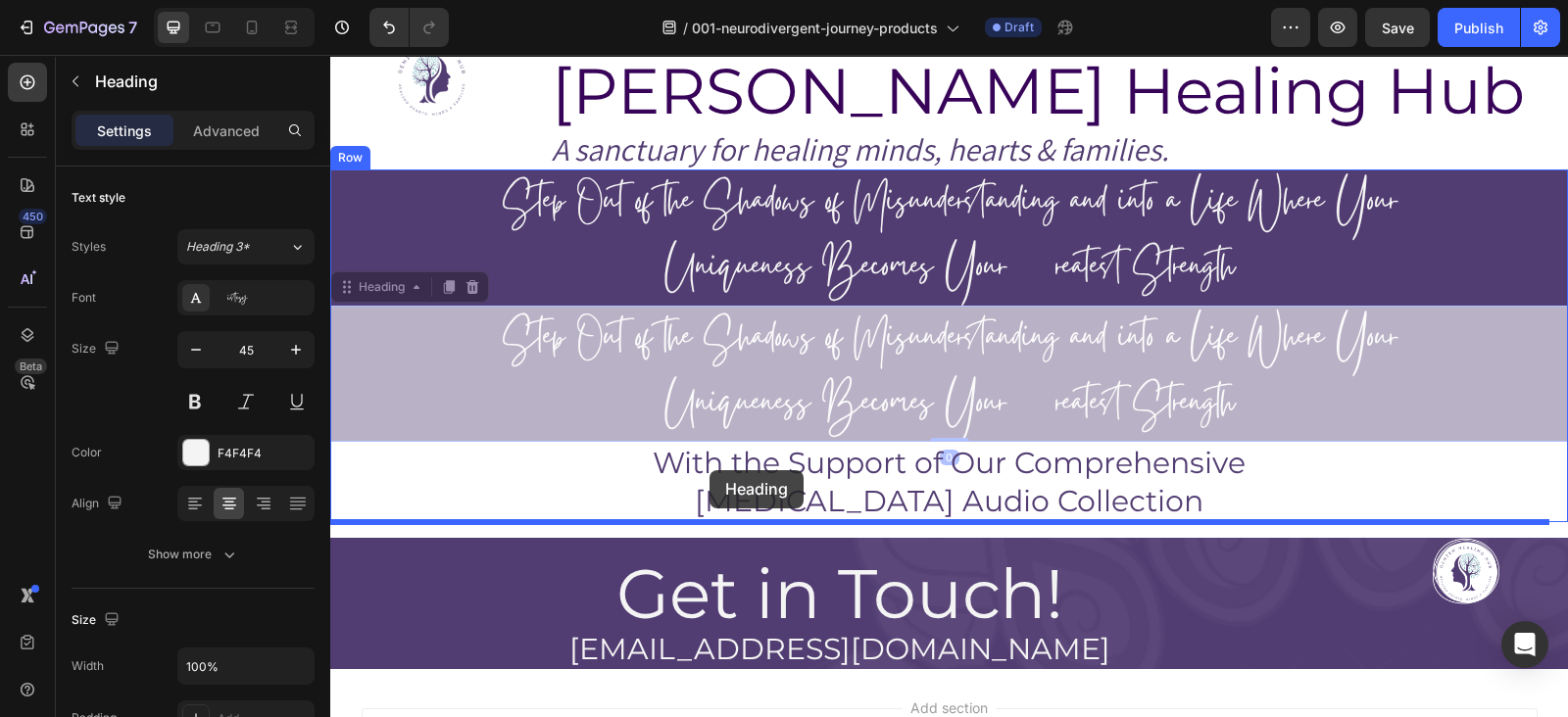
drag, startPoint x: 373, startPoint y: 347, endPoint x: 710, endPoint y: 470, distance: 358.7
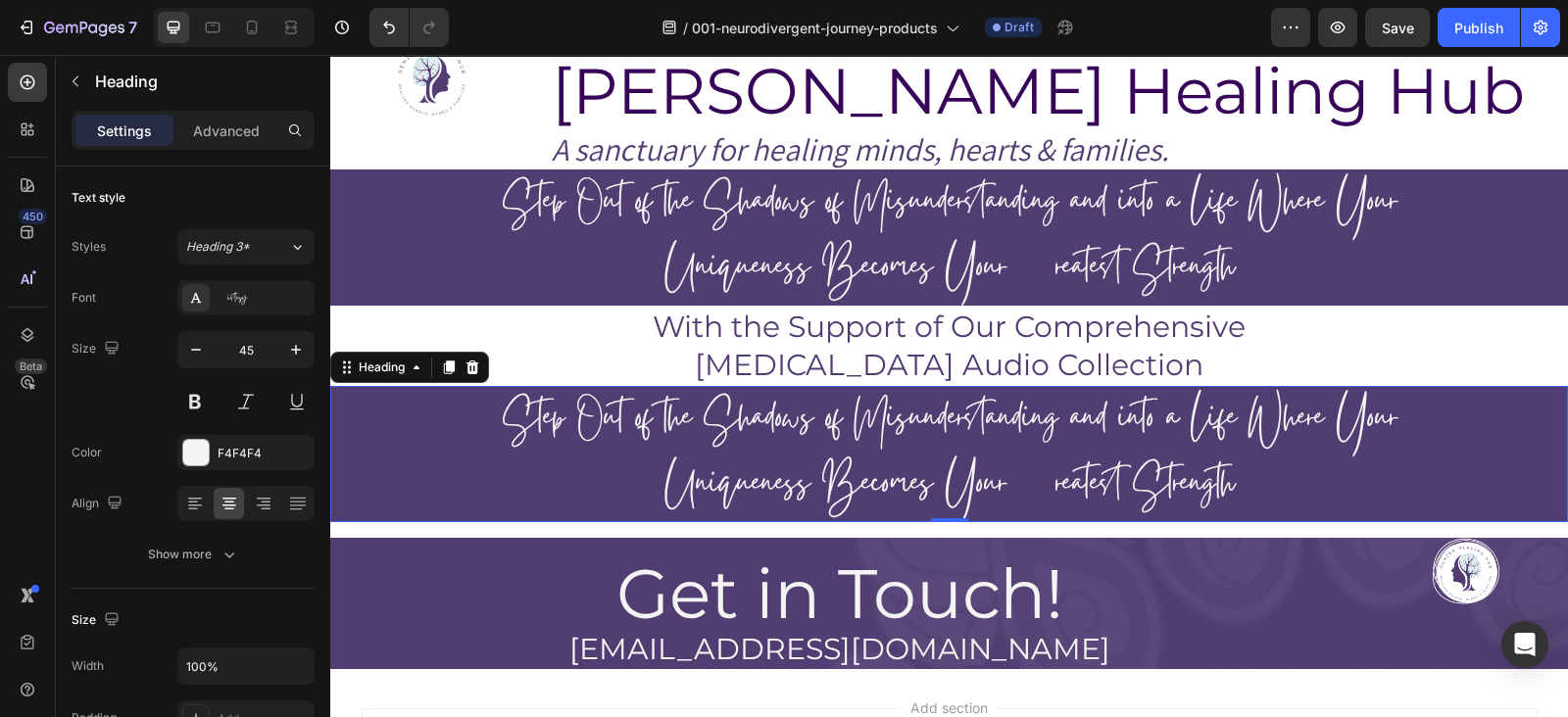
click at [752, 418] on h2 "Step Out of the Shadows of Misunderstanding and into a Life Where Your Uniquene…" at bounding box center [949, 454] width 1237 height 136
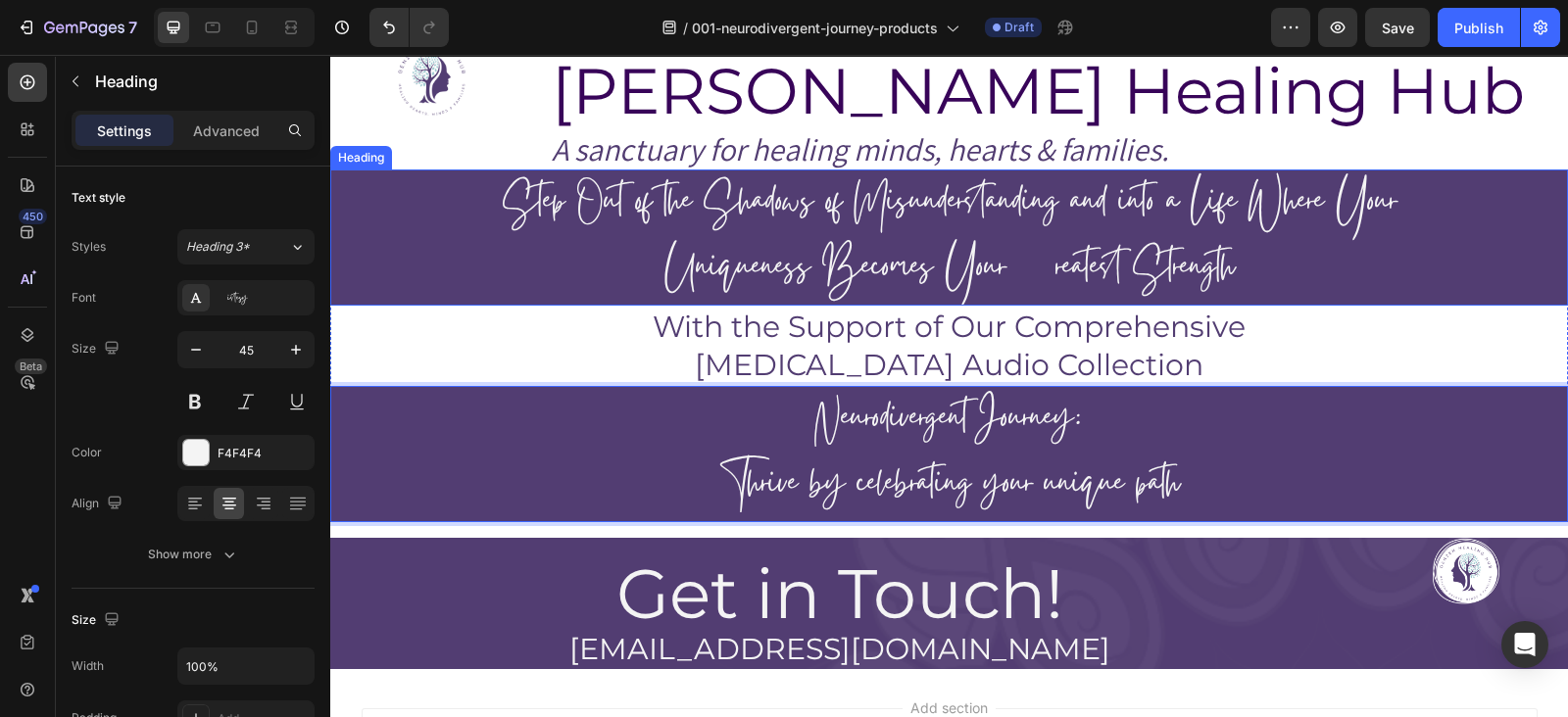
scroll to position [0, 0]
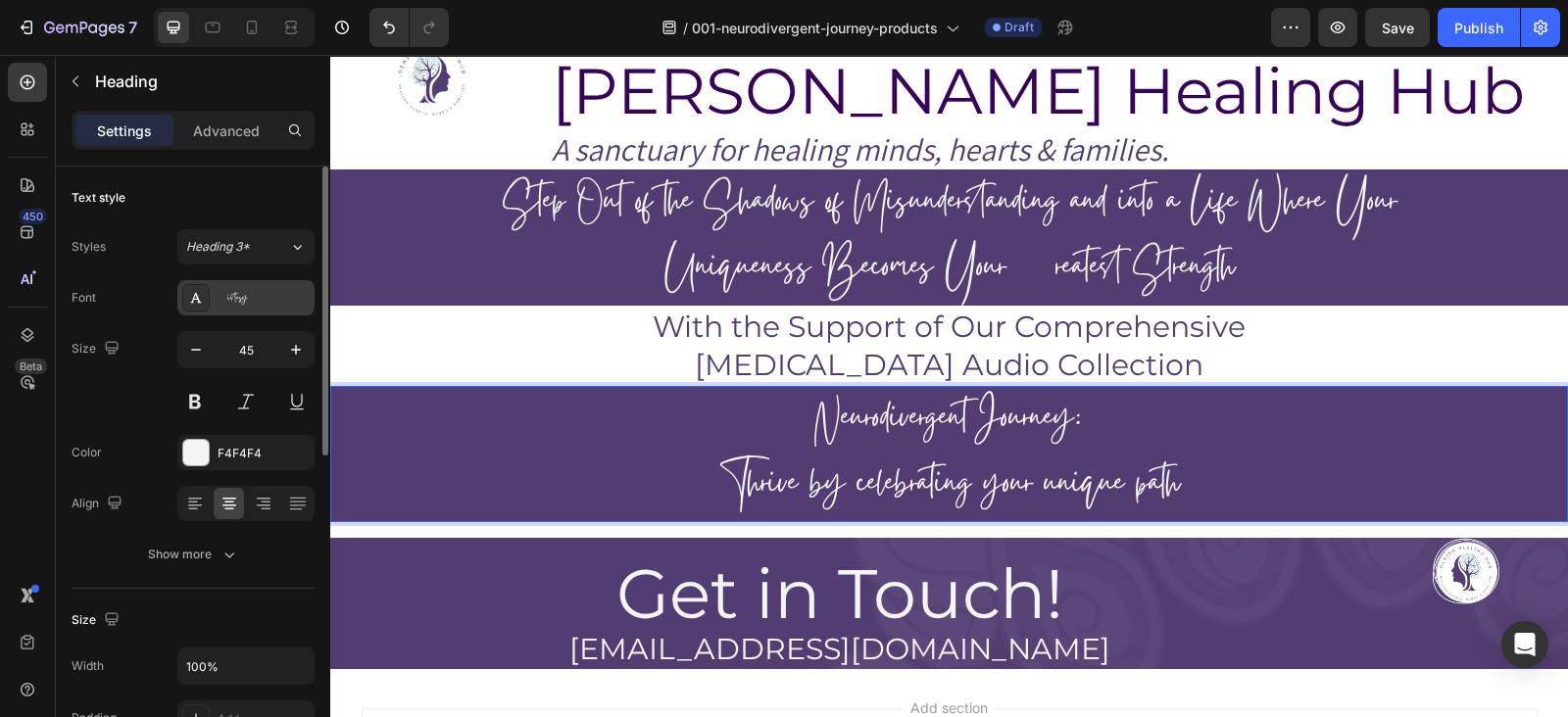
click at [213, 303] on div "Gistesy" at bounding box center [246, 298] width 137 height 35
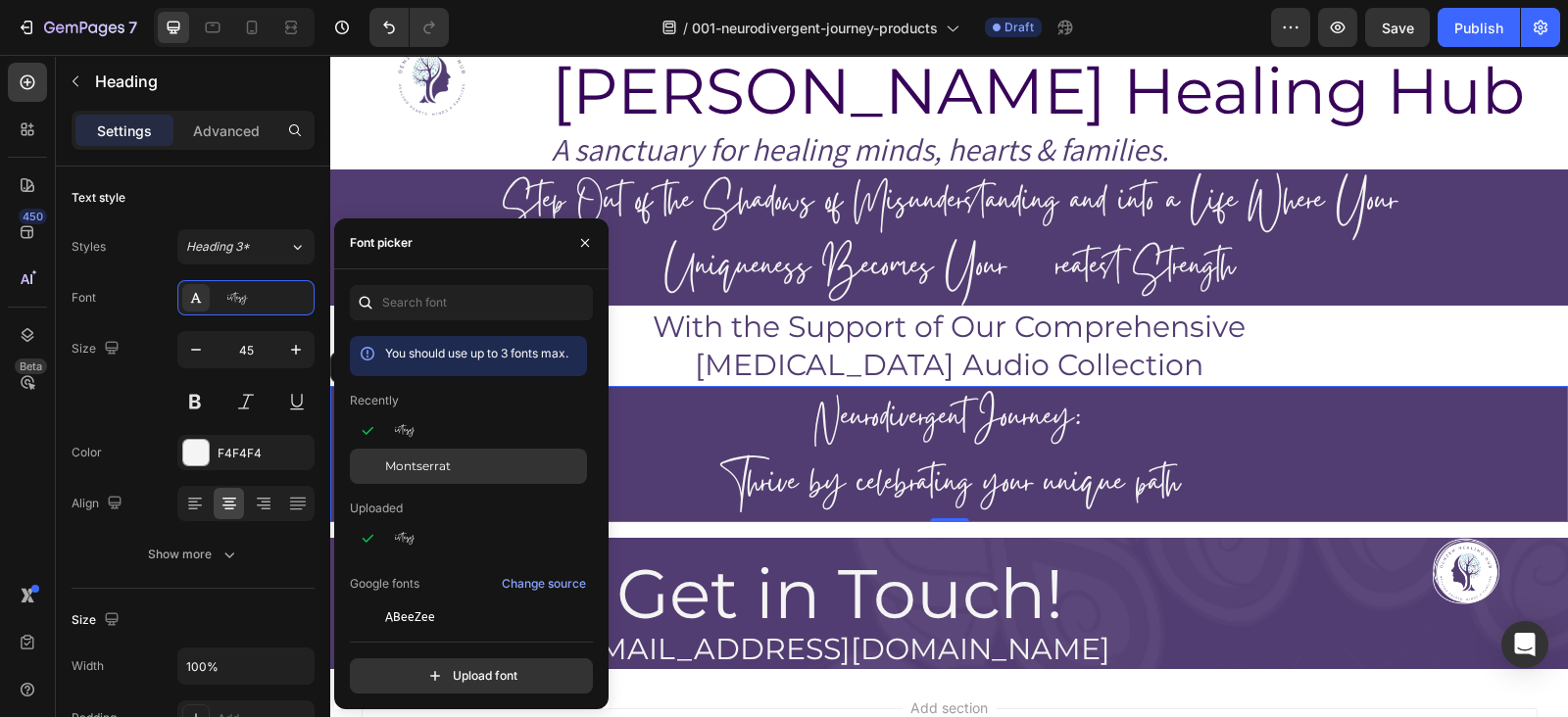
click at [438, 462] on span "Montserrat" at bounding box center [418, 466] width 66 height 18
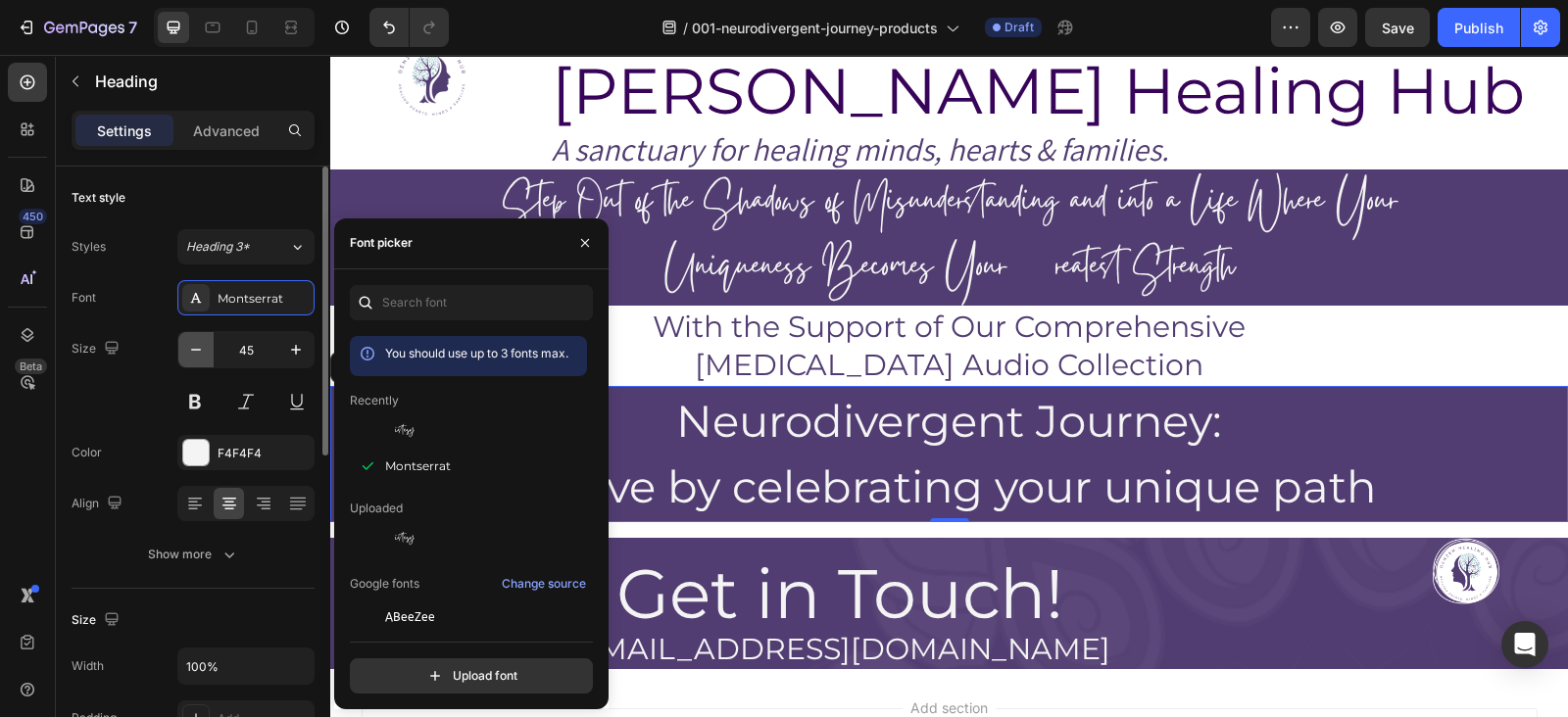
click at [205, 341] on icon "button" at bounding box center [196, 351] width 20 height 20
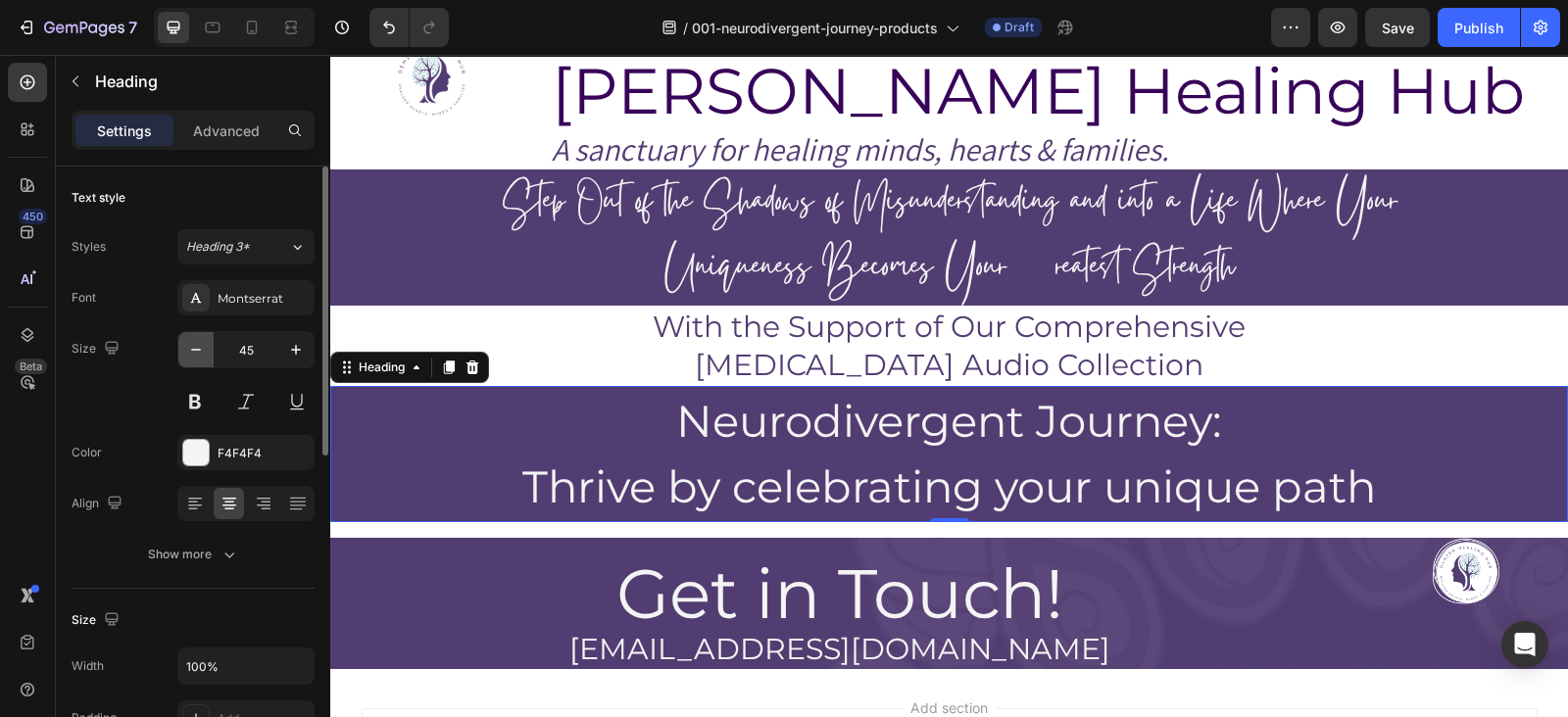
click at [205, 341] on icon "button" at bounding box center [196, 351] width 20 height 20
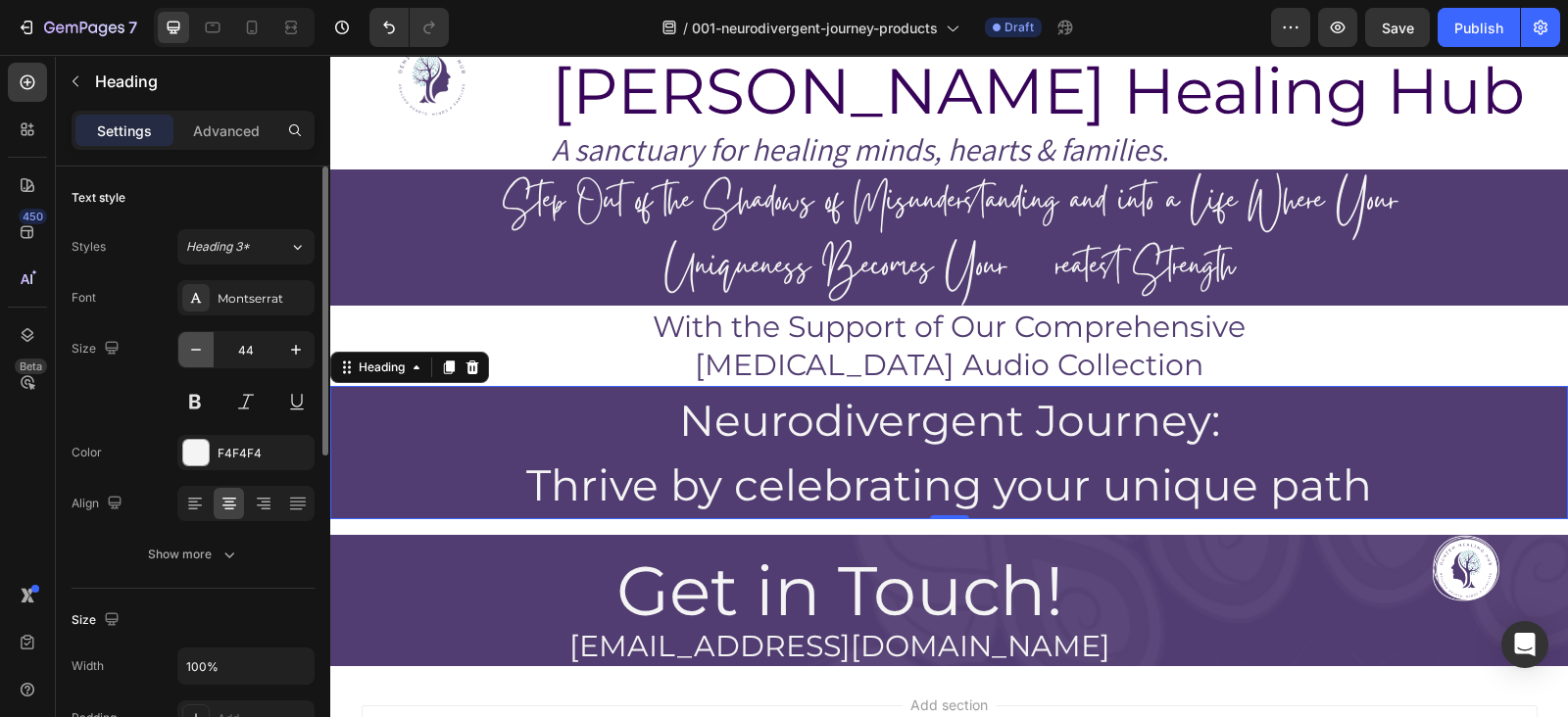
click at [205, 341] on icon "button" at bounding box center [196, 351] width 20 height 20
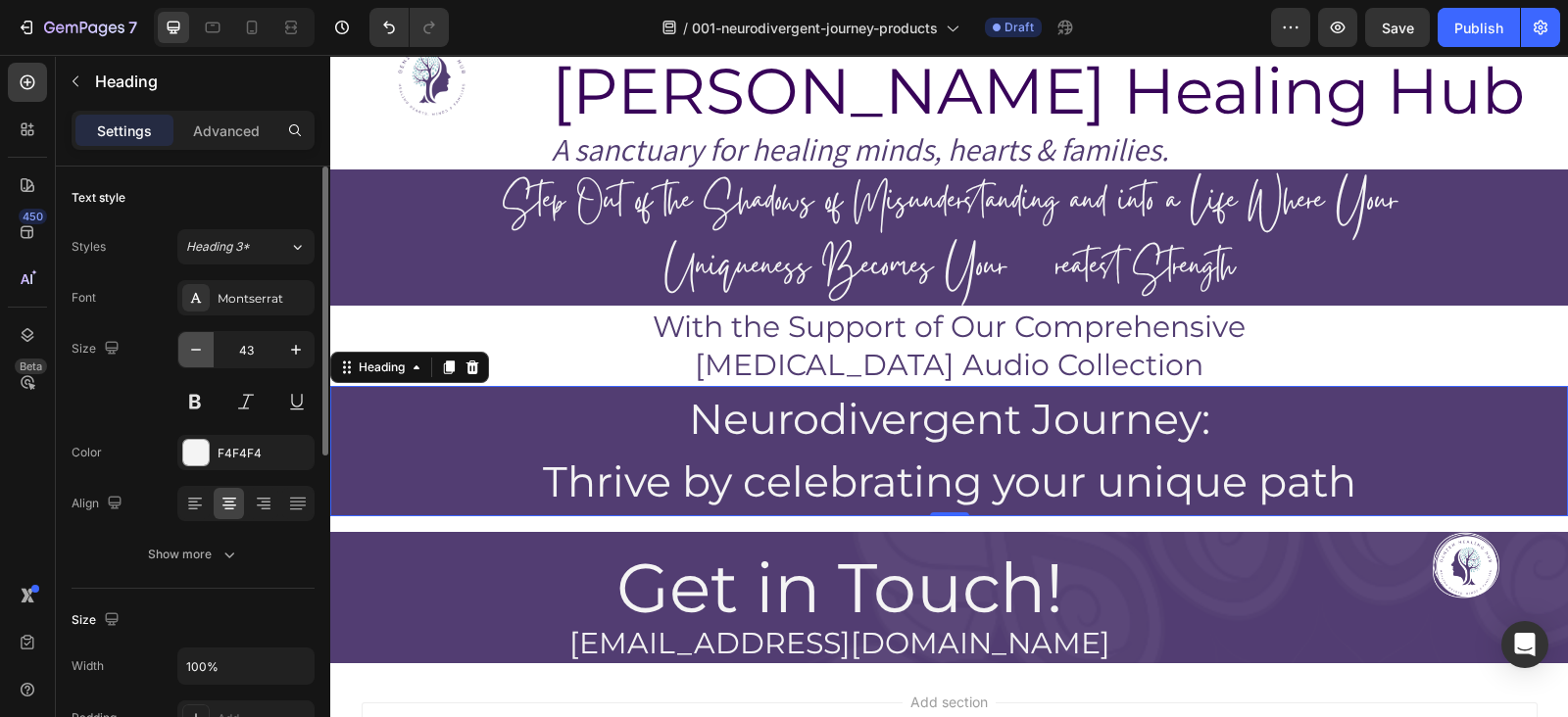
click at [205, 341] on icon "button" at bounding box center [196, 351] width 20 height 20
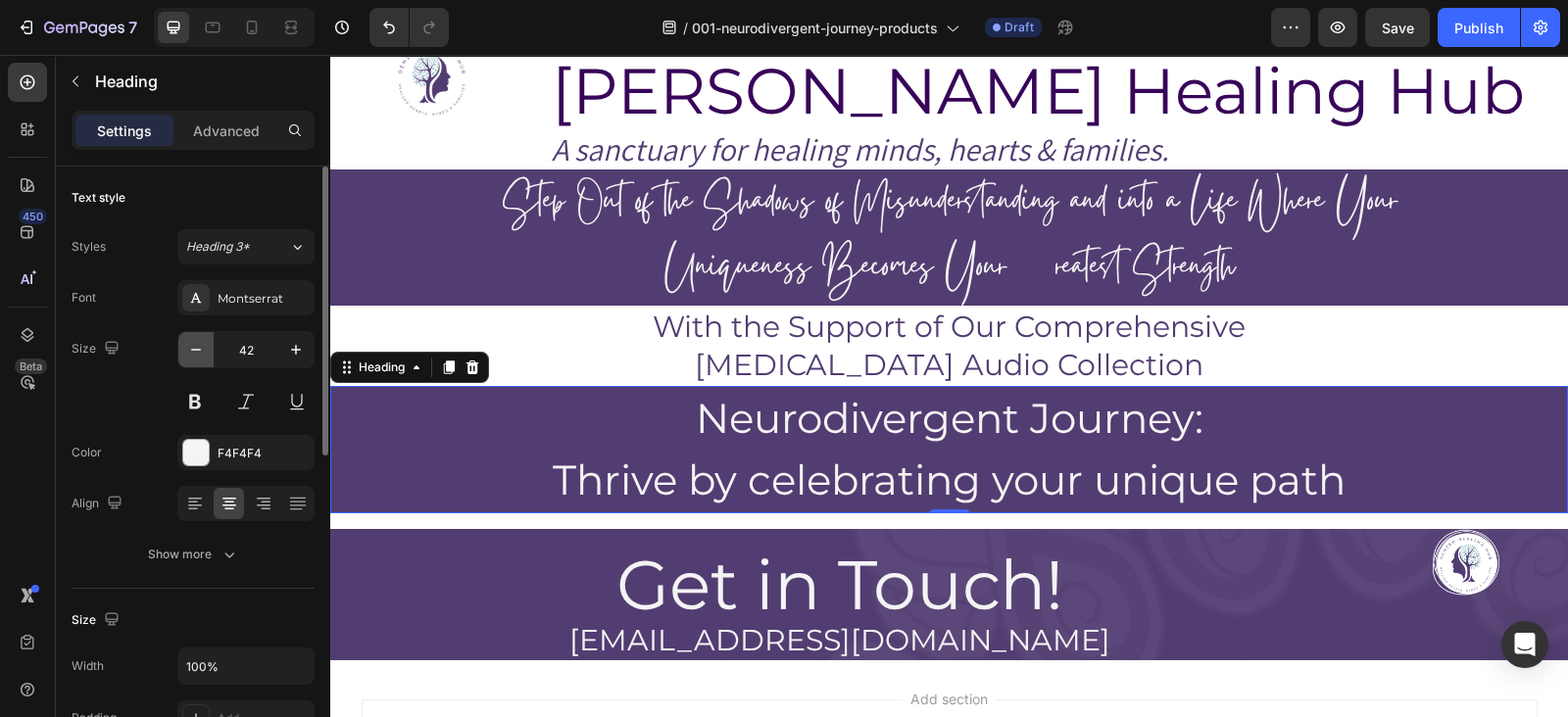
click at [205, 341] on icon "button" at bounding box center [196, 351] width 20 height 20
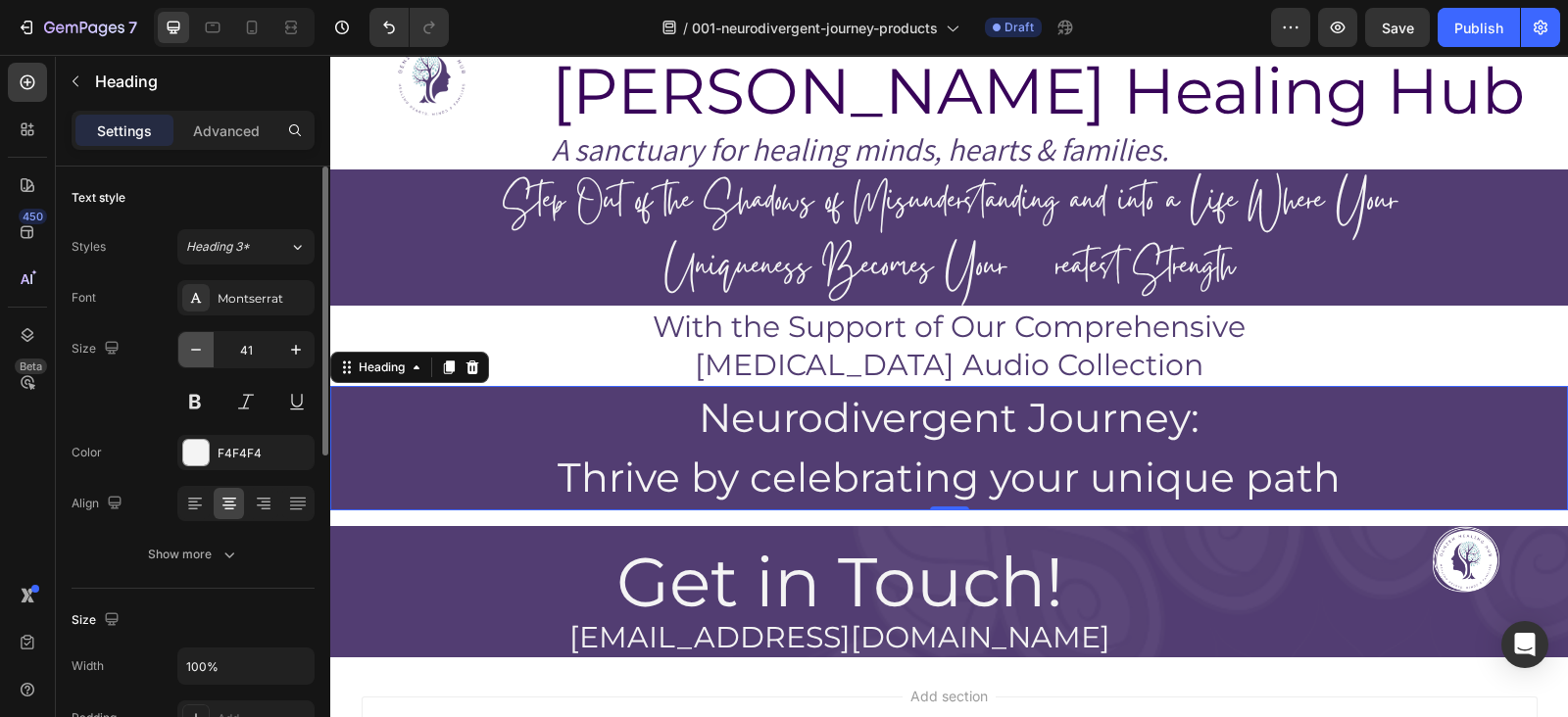
click at [205, 341] on icon "button" at bounding box center [196, 351] width 20 height 20
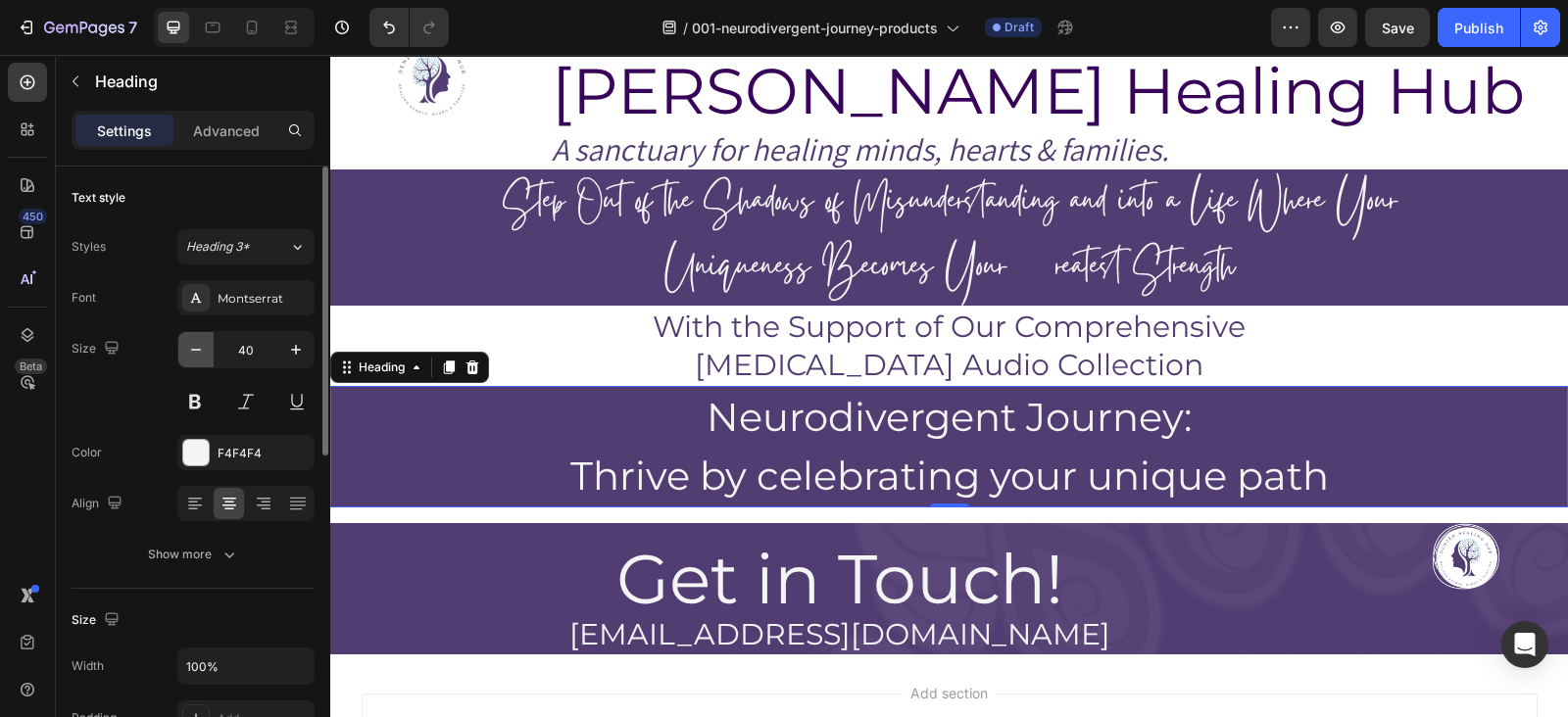
click at [205, 341] on icon "button" at bounding box center [196, 351] width 20 height 20
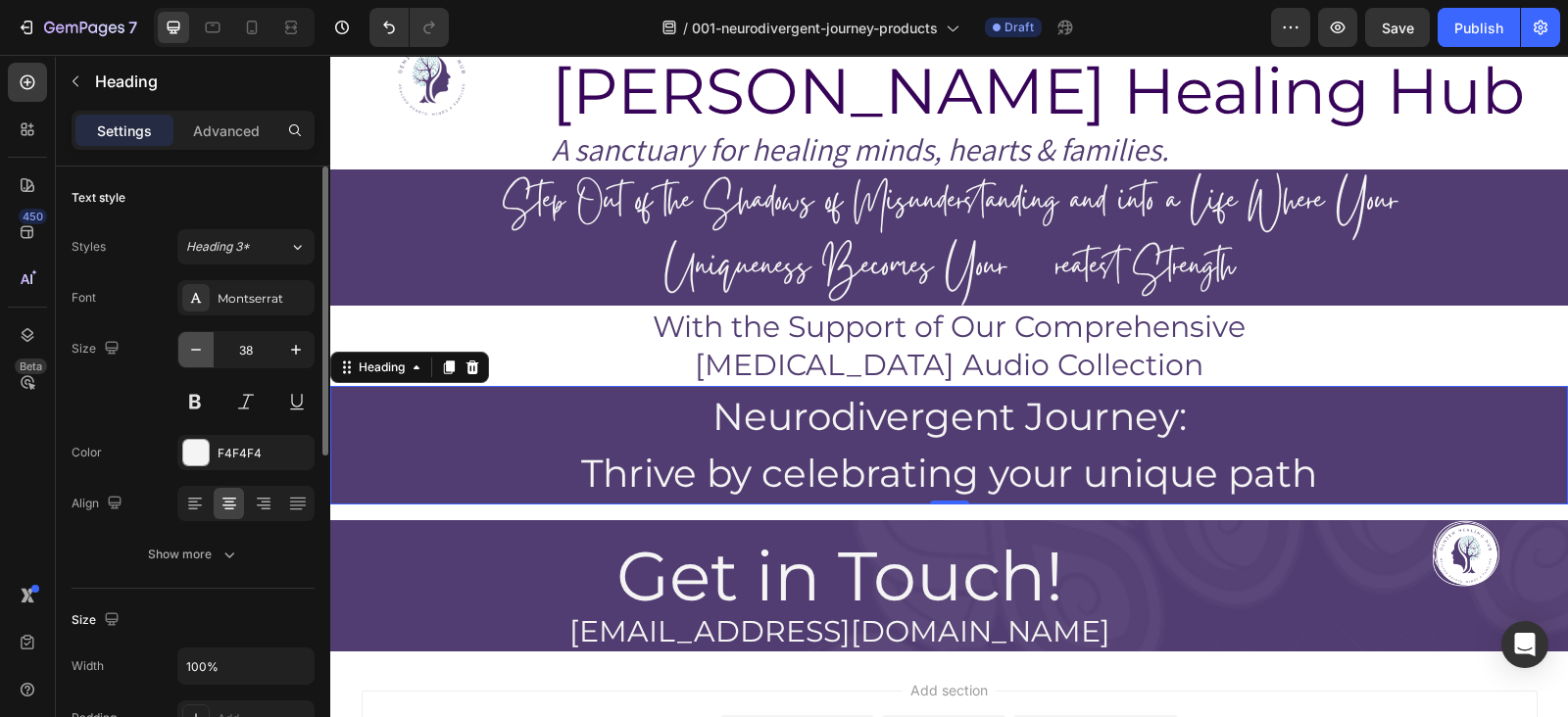
click at [205, 341] on icon "button" at bounding box center [196, 351] width 20 height 20
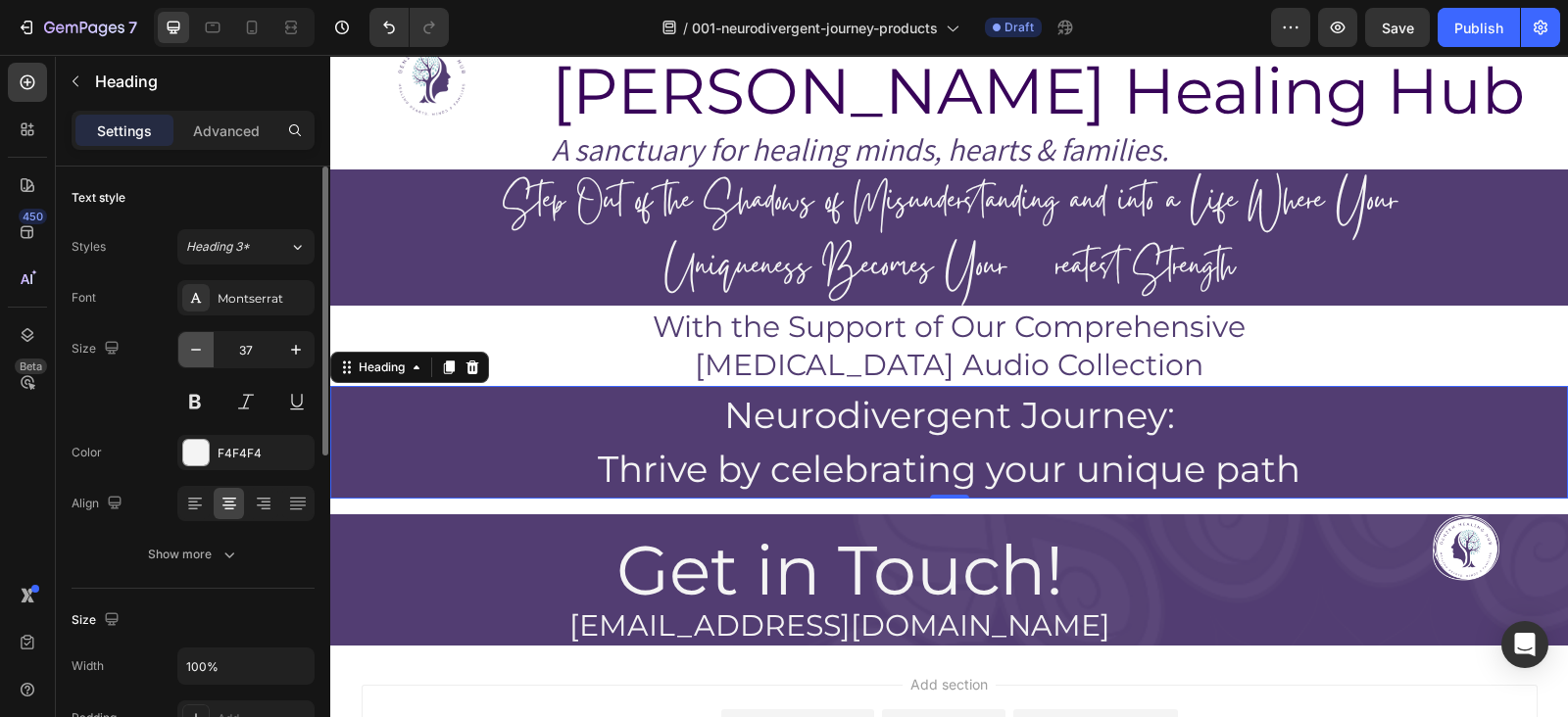
click at [205, 341] on icon "button" at bounding box center [196, 351] width 20 height 20
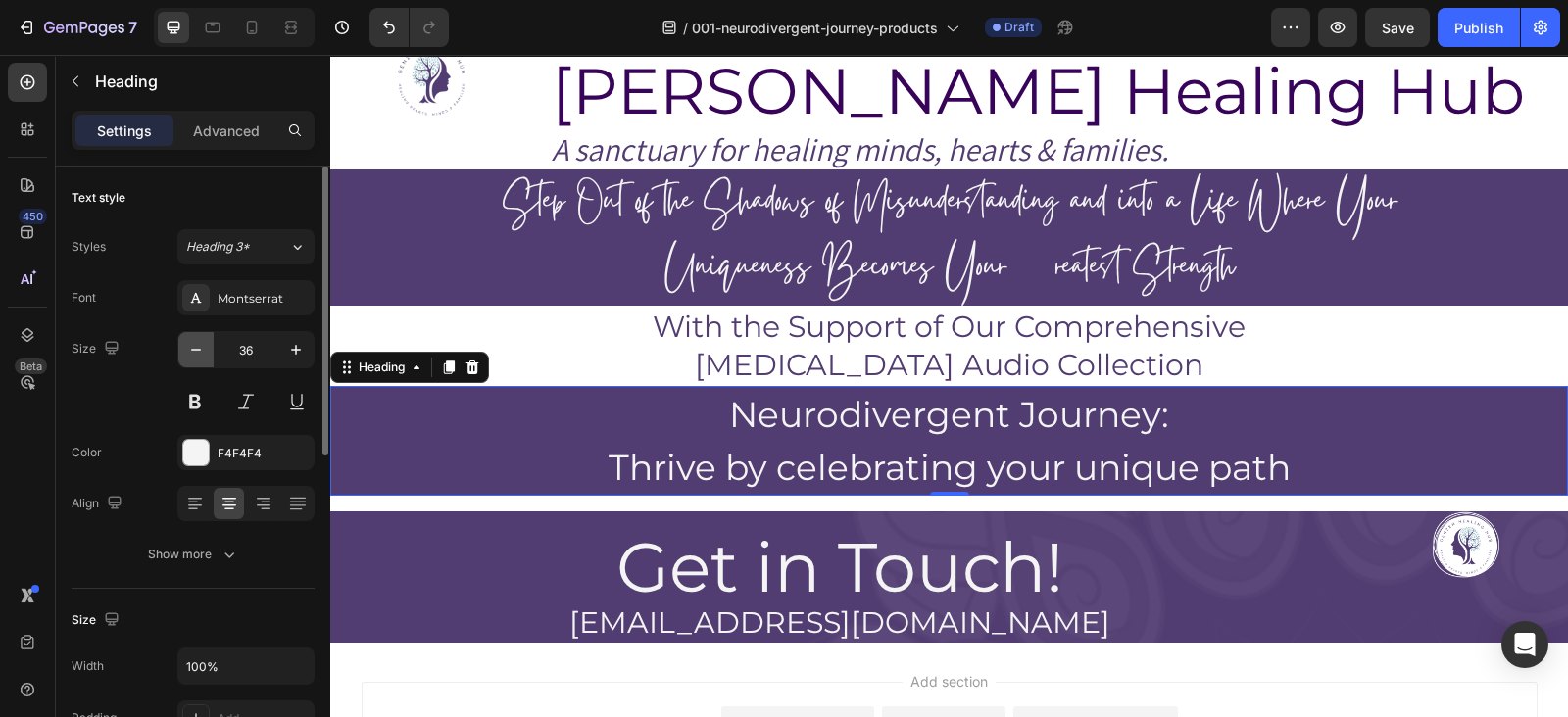
click at [205, 341] on icon "button" at bounding box center [196, 351] width 20 height 20
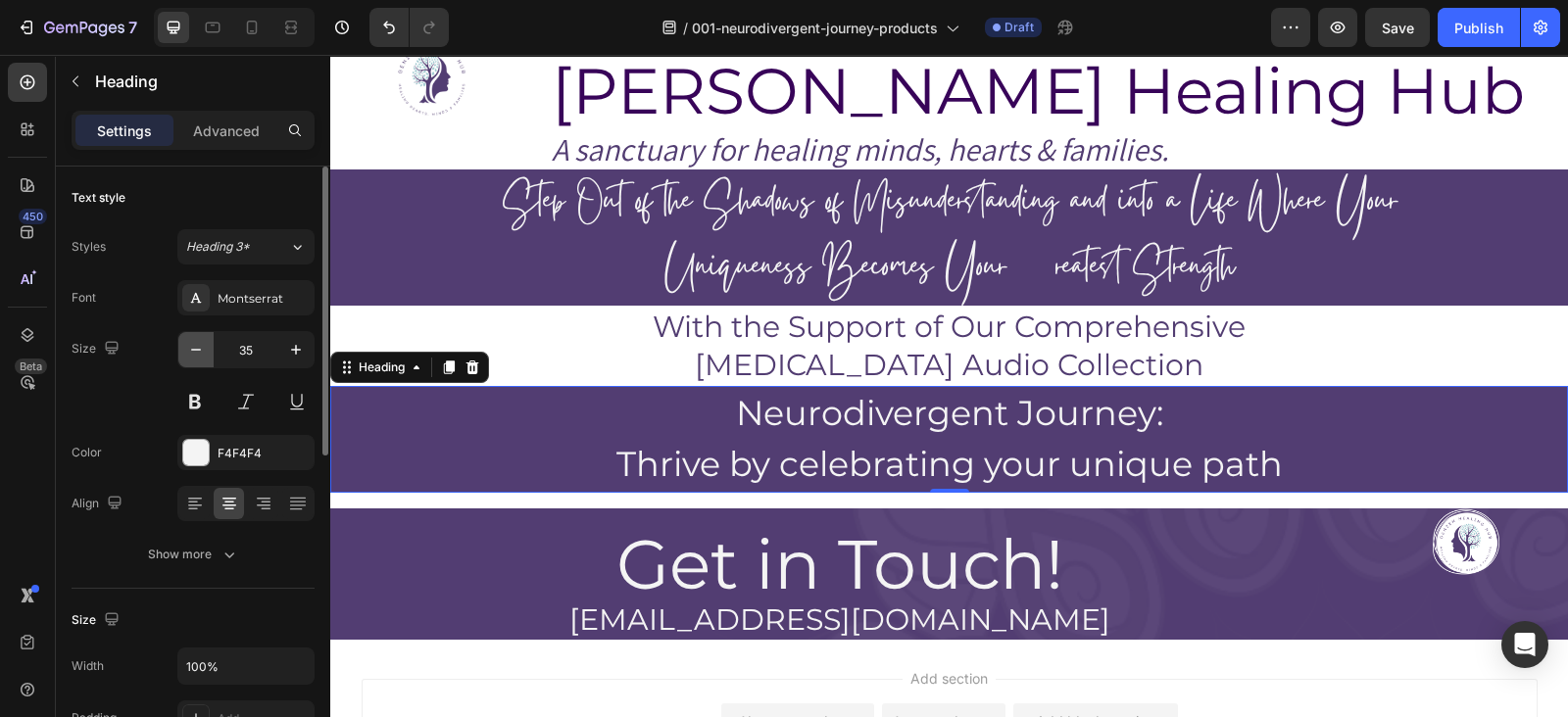
click at [205, 341] on icon "button" at bounding box center [196, 351] width 20 height 20
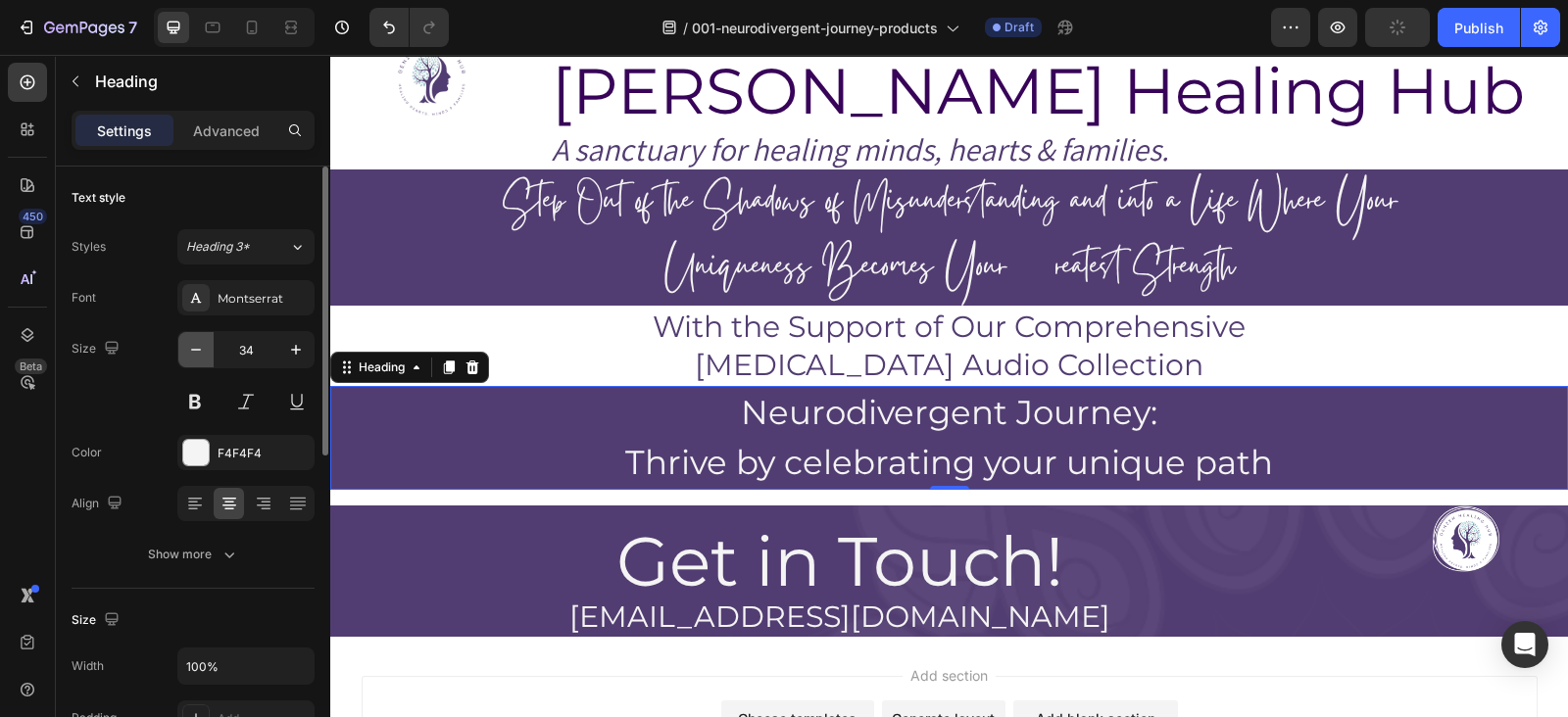
click at [205, 346] on icon "button" at bounding box center [196, 351] width 20 height 20
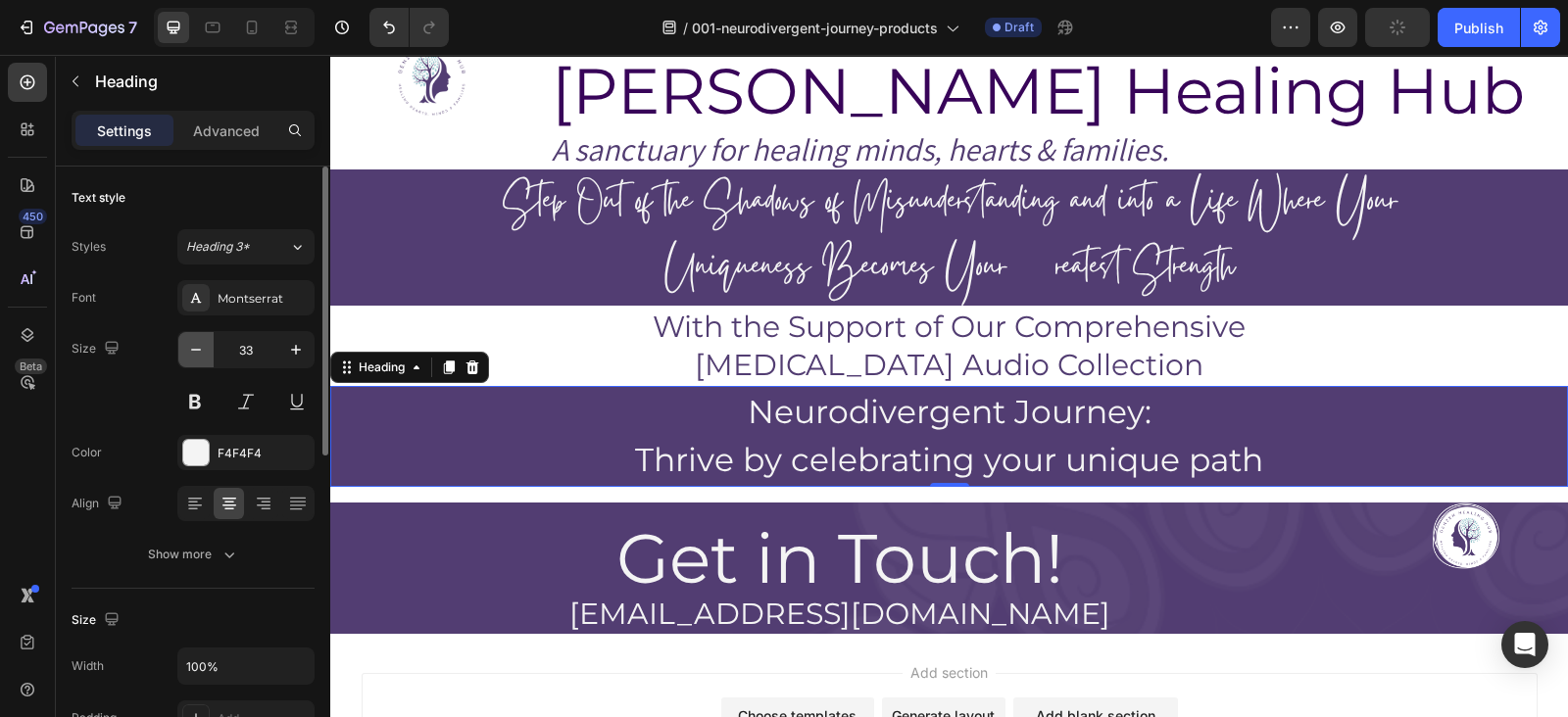
click at [205, 346] on icon "button" at bounding box center [196, 351] width 20 height 20
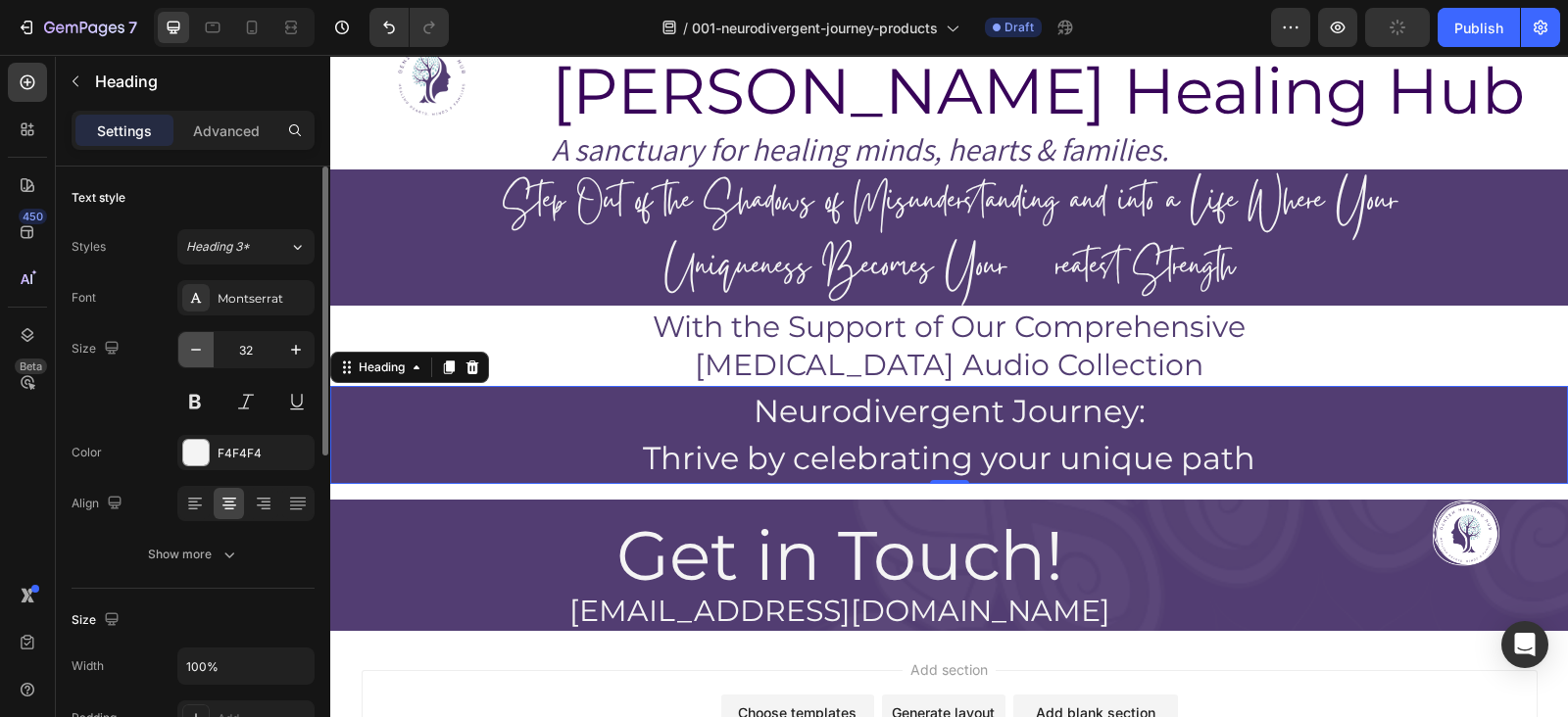
click at [205, 346] on icon "button" at bounding box center [196, 351] width 20 height 20
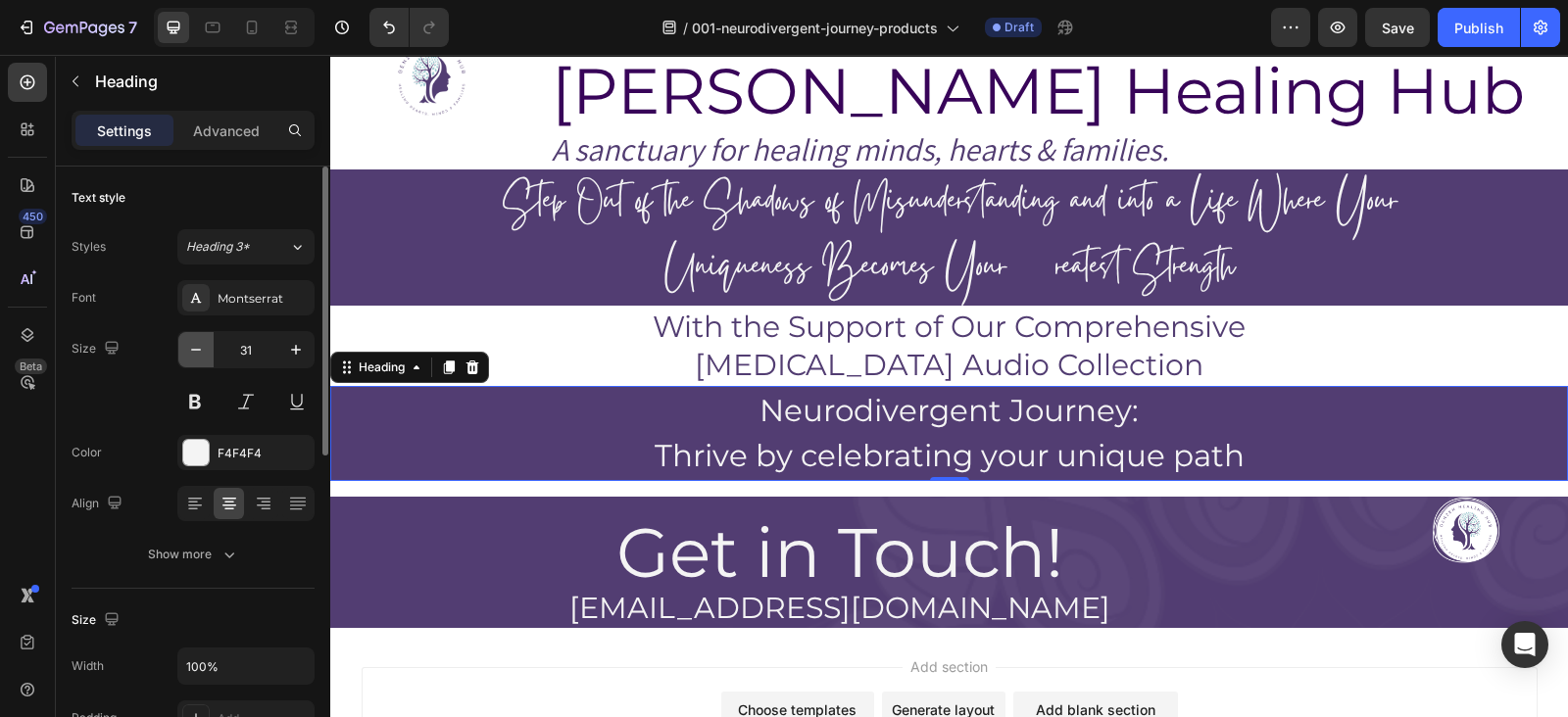
type input "30"
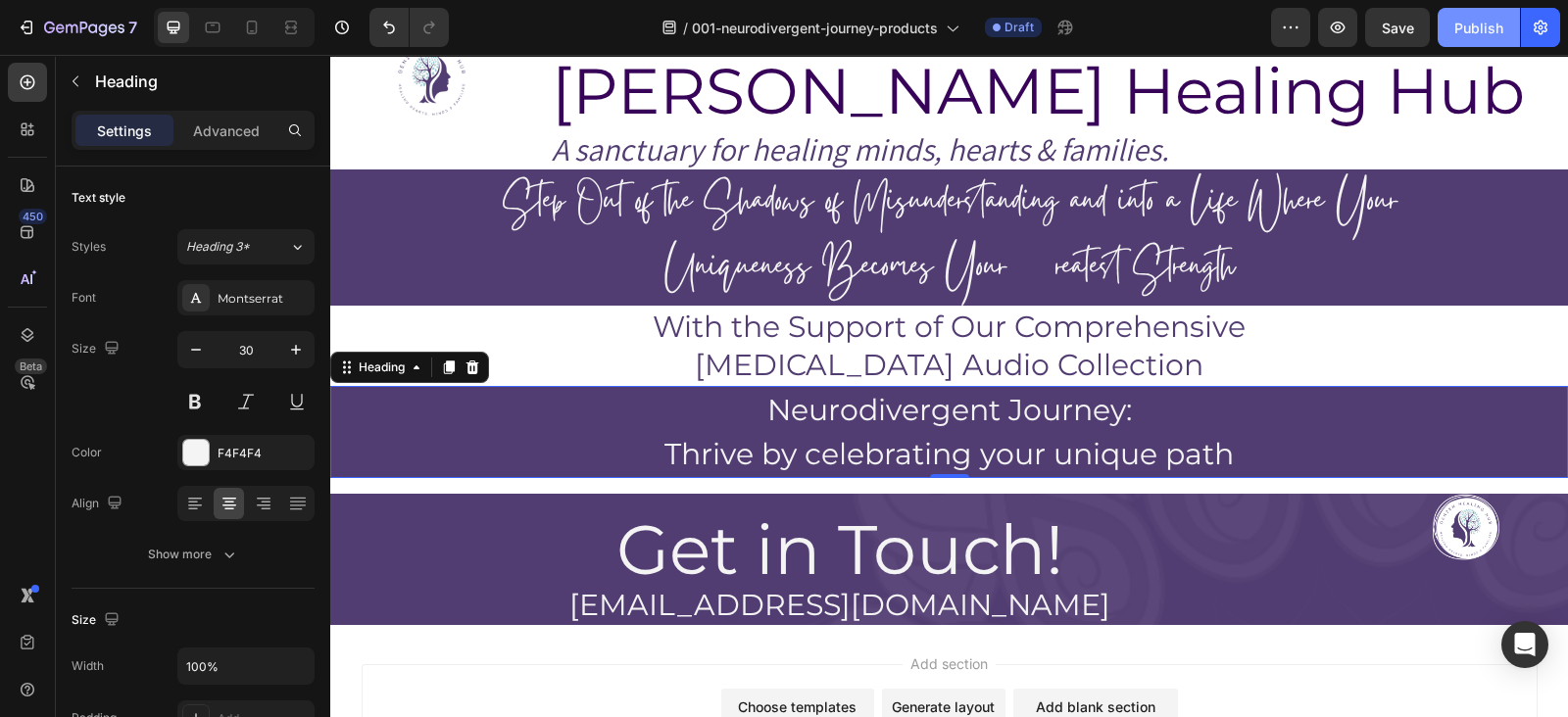
click at [1498, 35] on div "Publish" at bounding box center [1478, 28] width 49 height 21
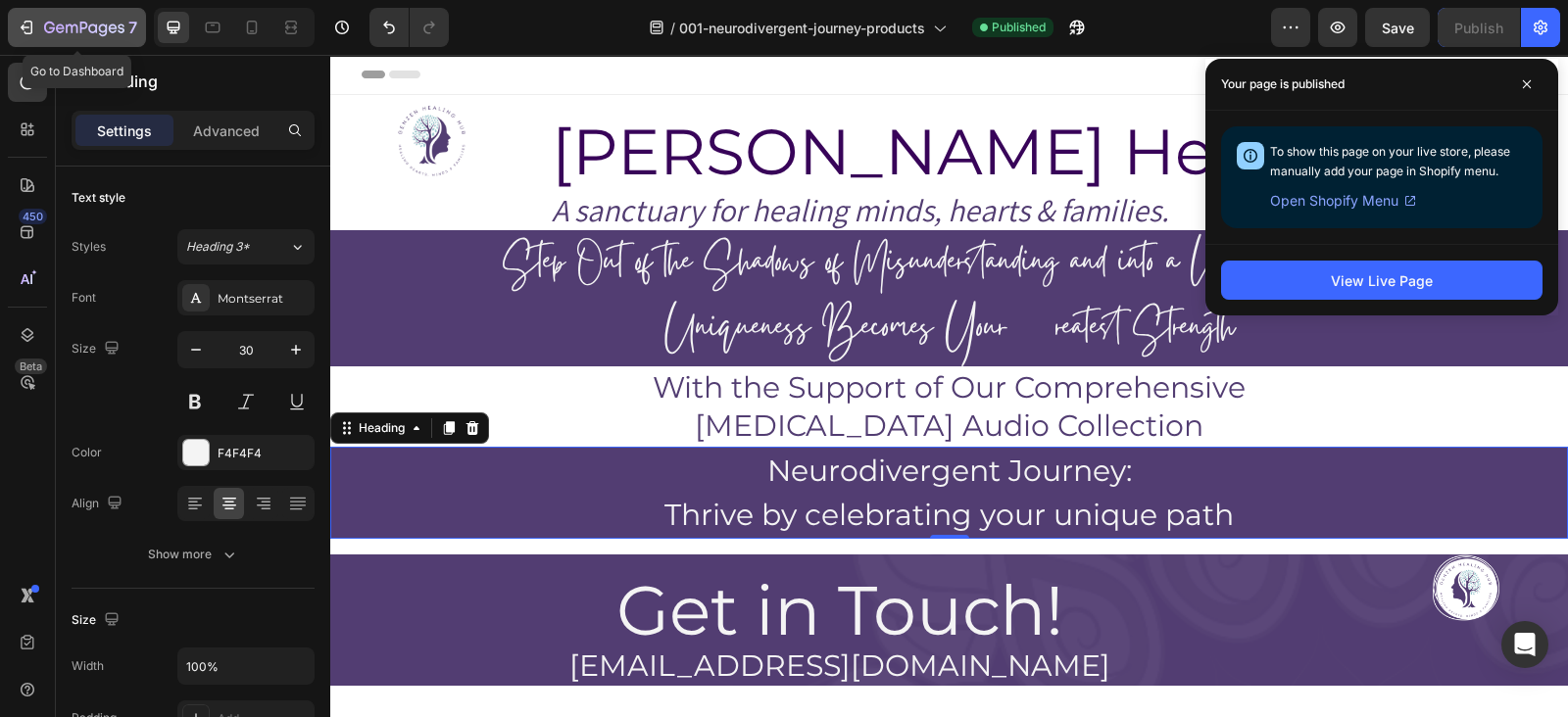
click at [42, 26] on div "7" at bounding box center [77, 28] width 121 height 24
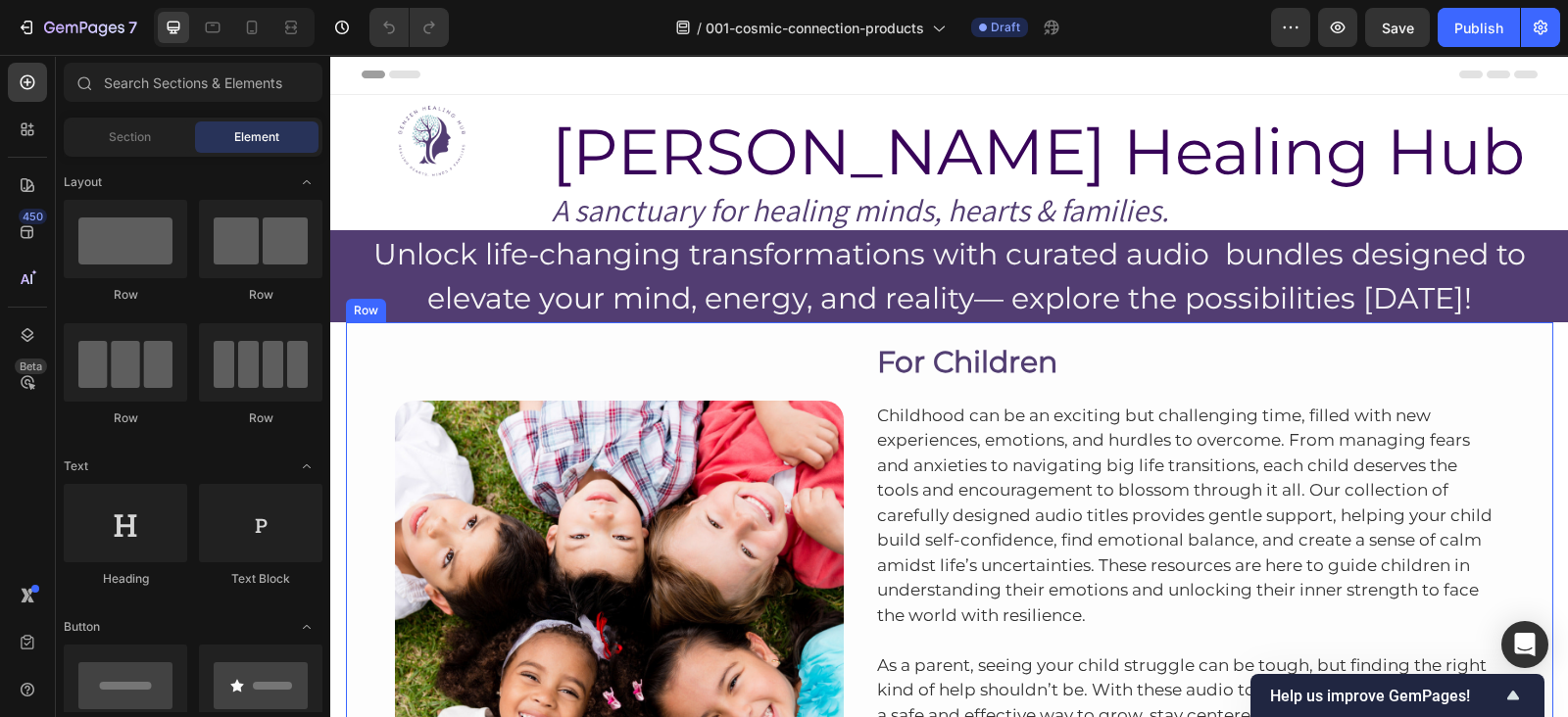
click at [1529, 394] on div "Image Row For Children Heading Childhood can be an exciting but challenging tim…" at bounding box center [949, 615] width 1207 height 586
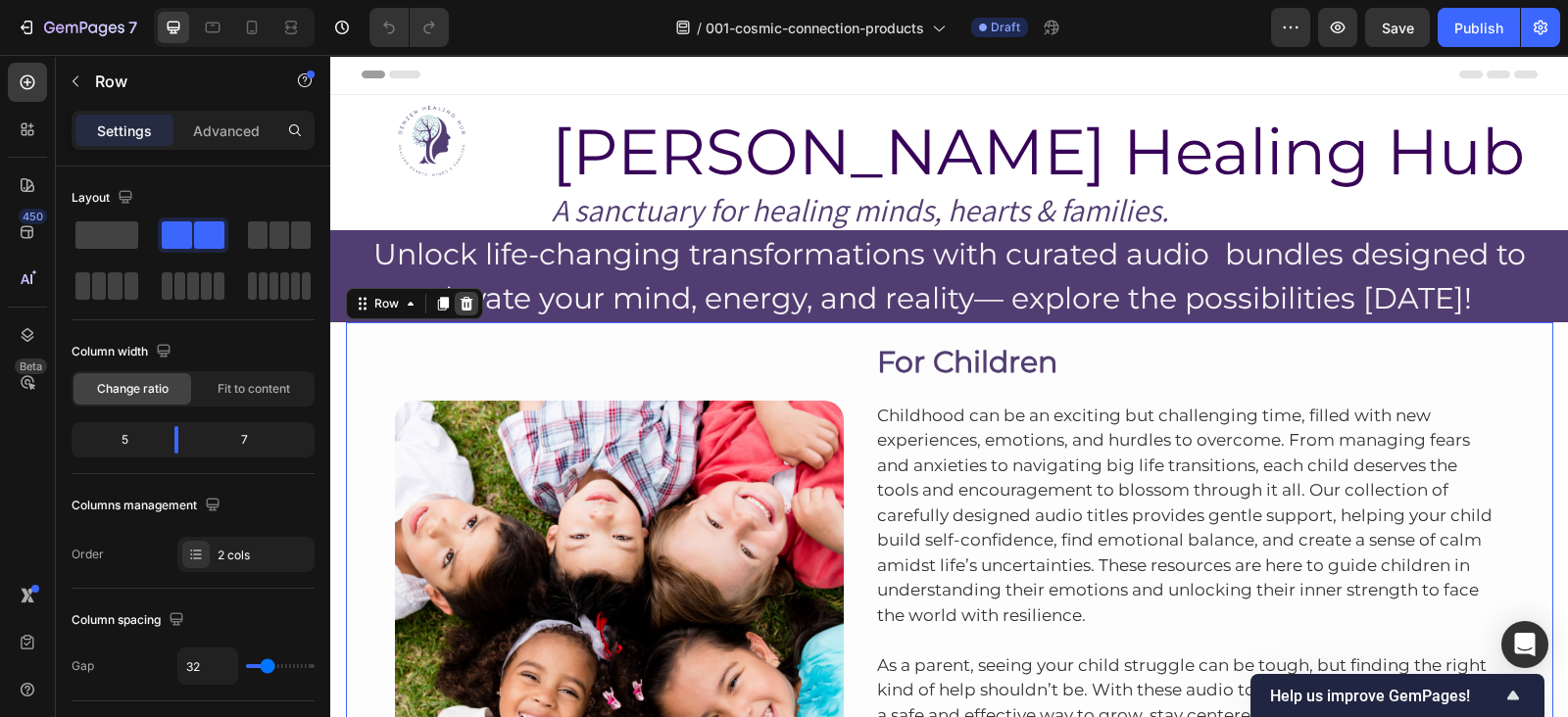
click at [459, 306] on icon at bounding box center [465, 304] width 13 height 14
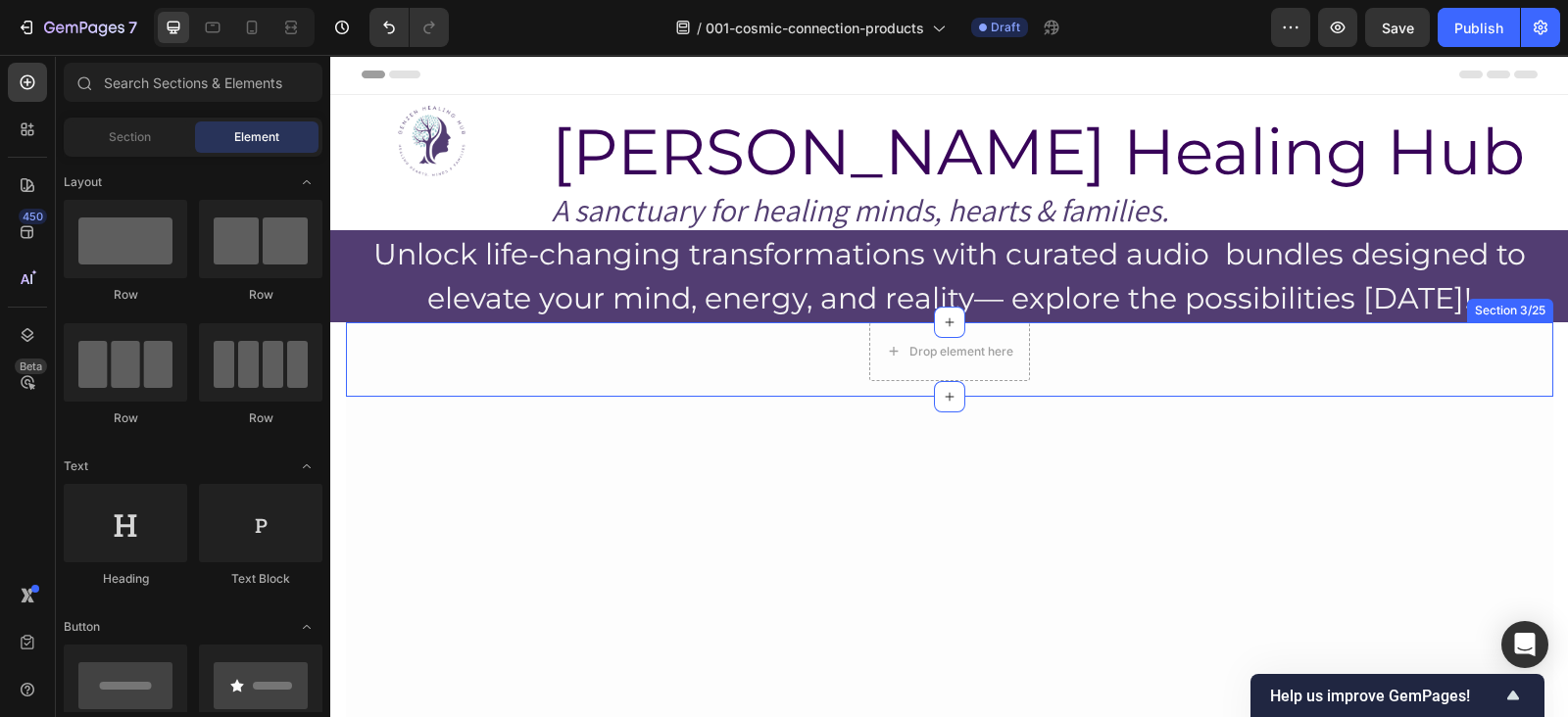
click at [1125, 350] on div "Drop element here Row" at bounding box center [949, 352] width 1207 height 59
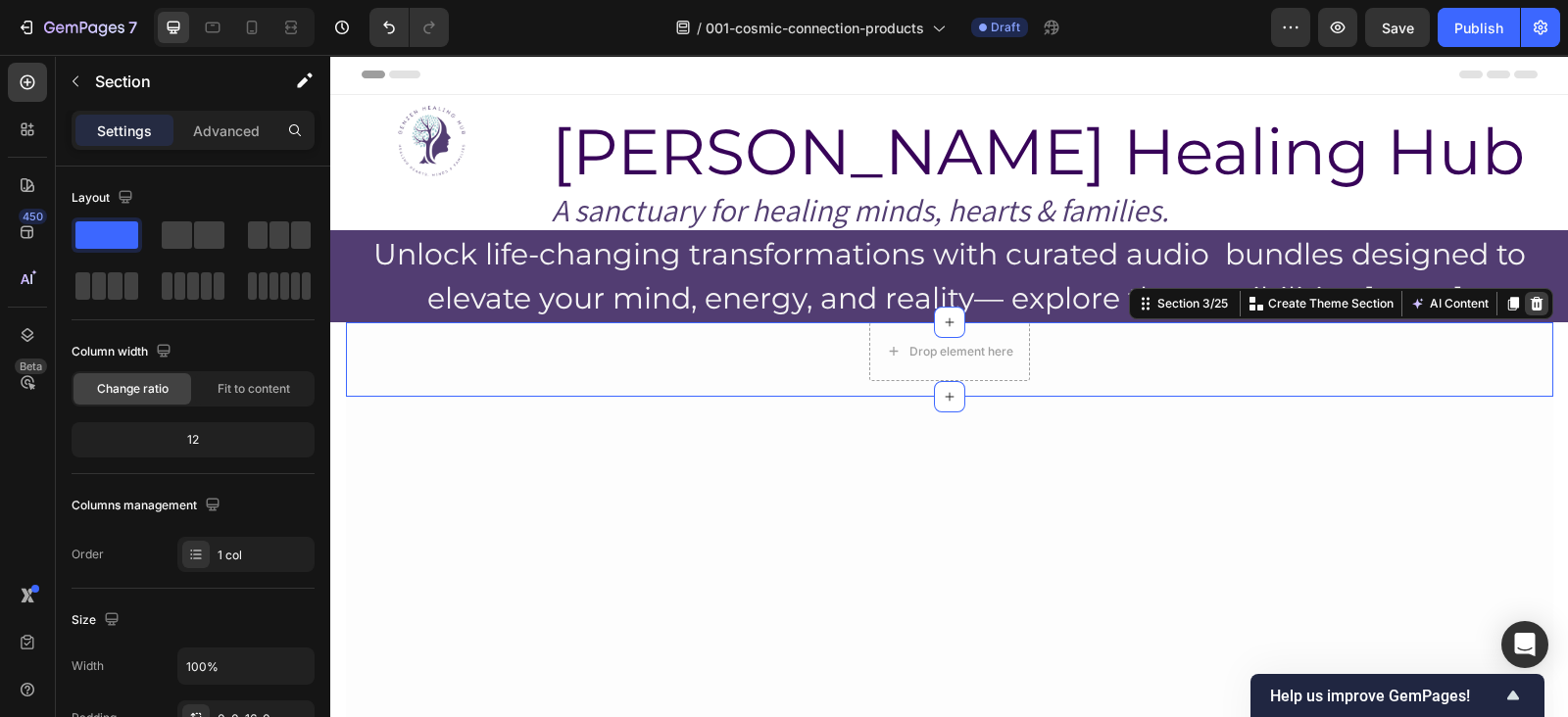
click at [1535, 304] on div at bounding box center [1537, 304] width 24 height 24
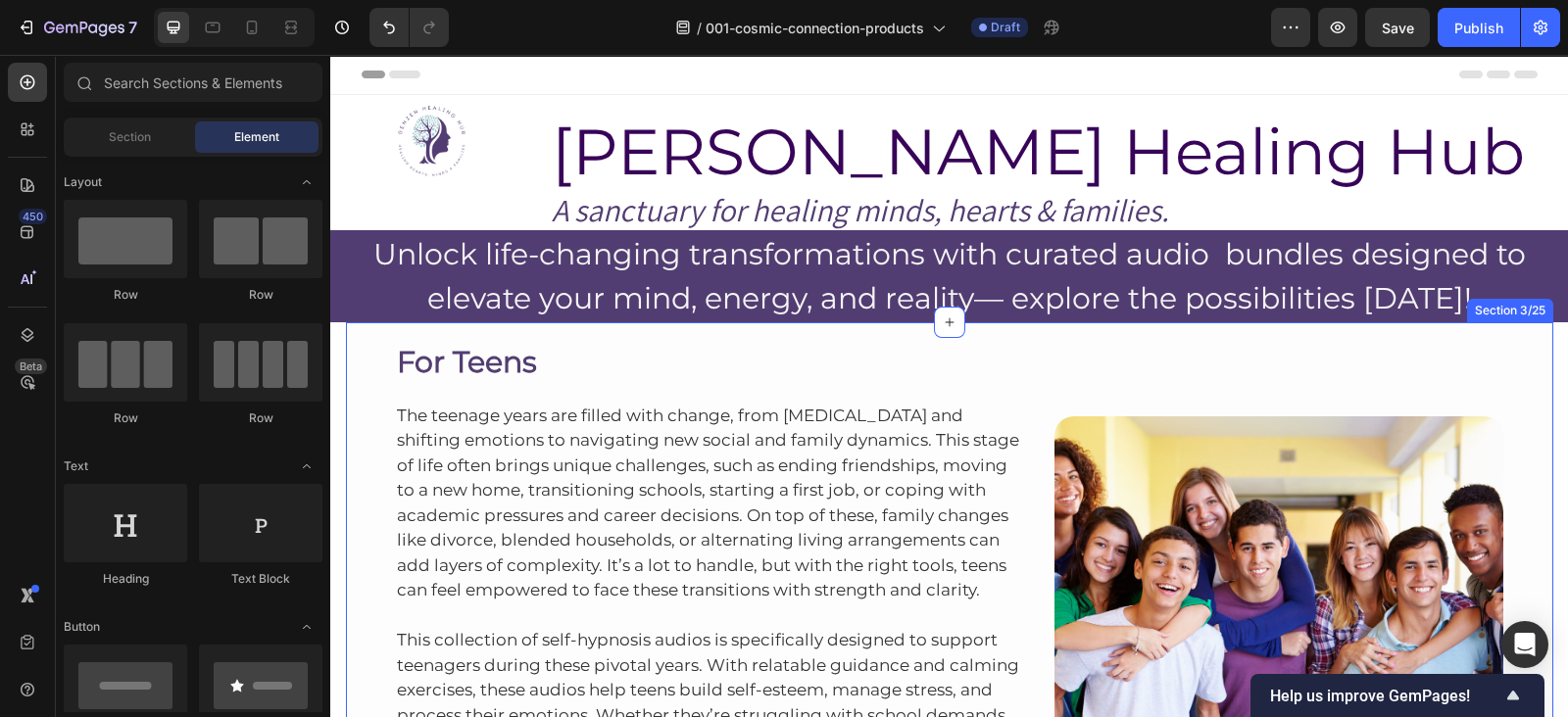
click at [1344, 328] on div "For Teens Heading The teenage years are filled with change, from [MEDICAL_DATA]…" at bounding box center [949, 623] width 1207 height 602
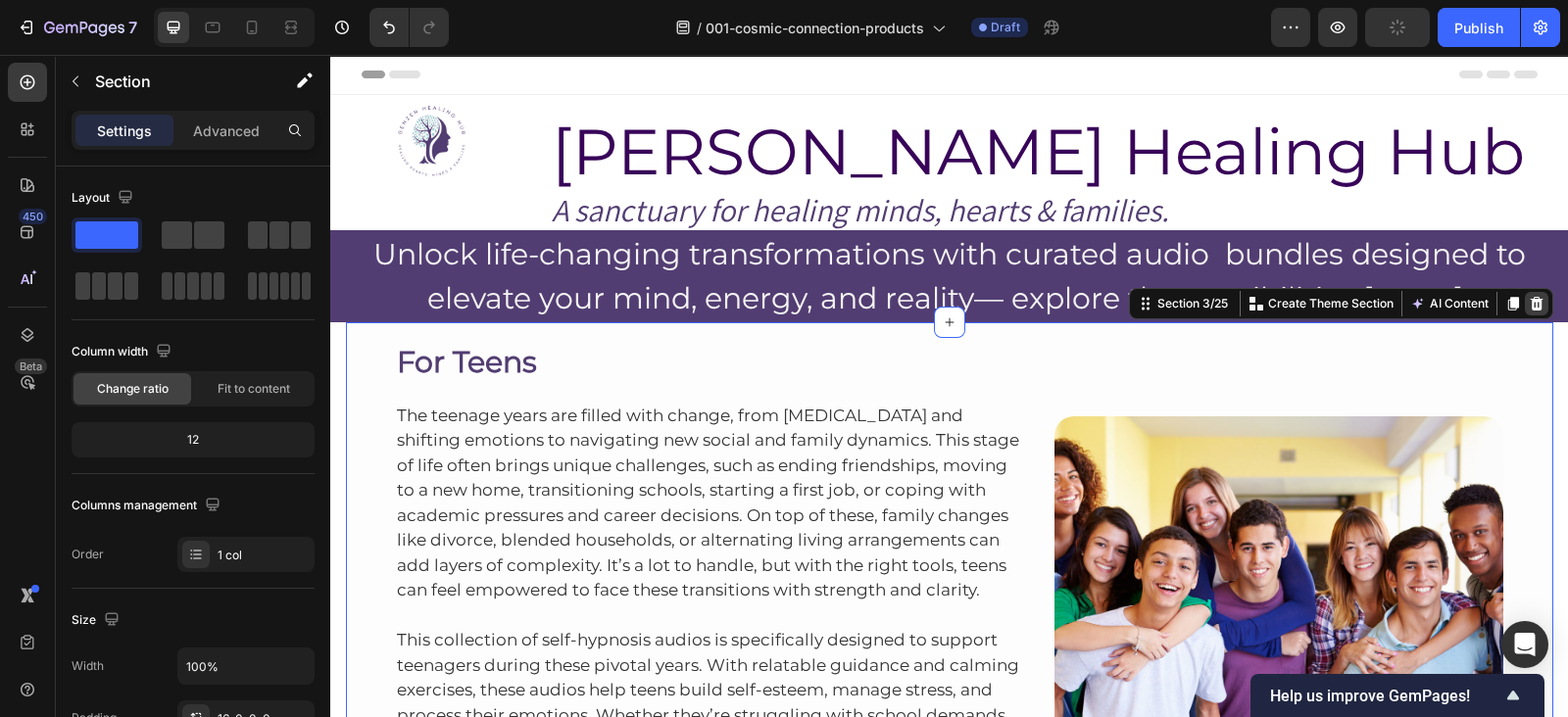
click at [1529, 307] on icon at bounding box center [1537, 304] width 16 height 16
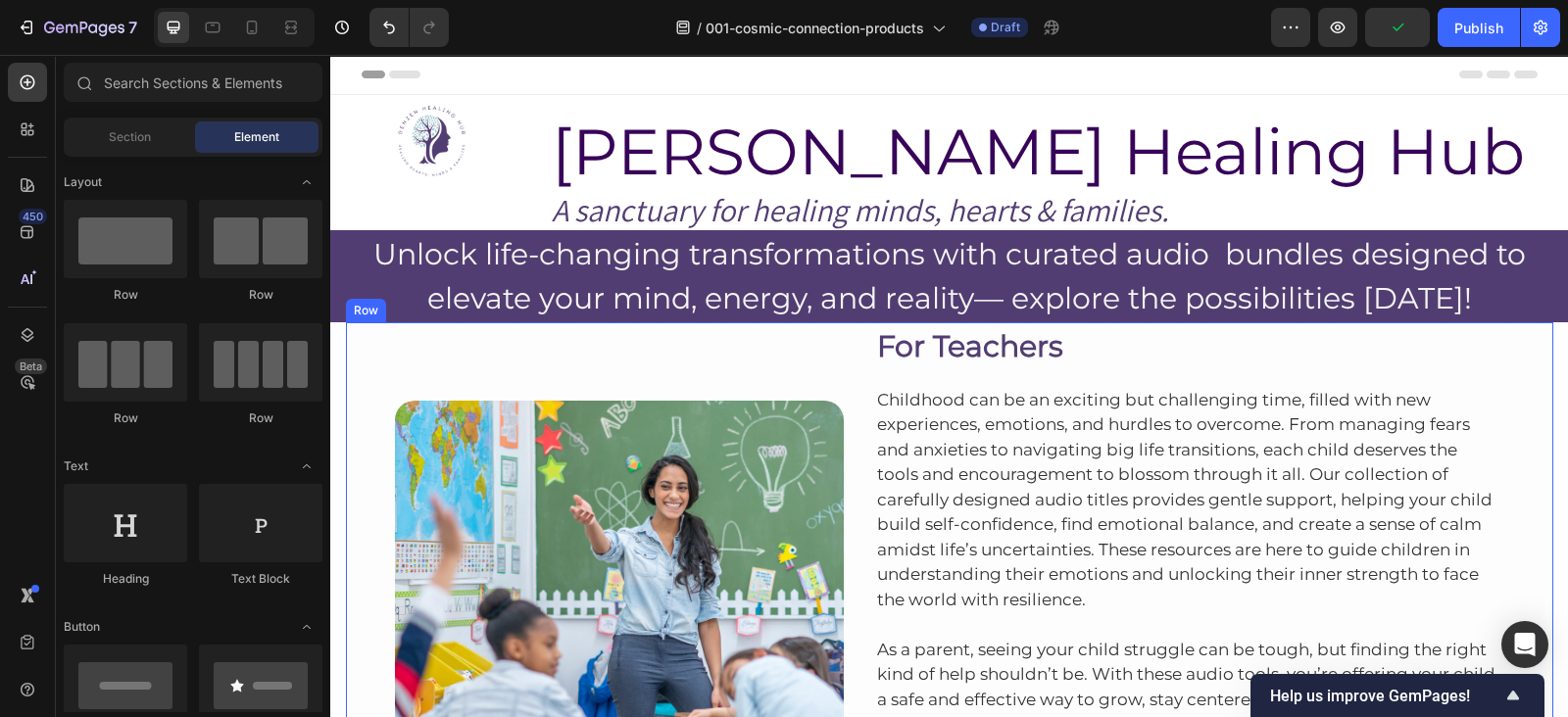
click at [1539, 336] on div "Image Row For Teachers Heading Childhood can be an exciting but challenging tim…" at bounding box center [949, 607] width 1207 height 570
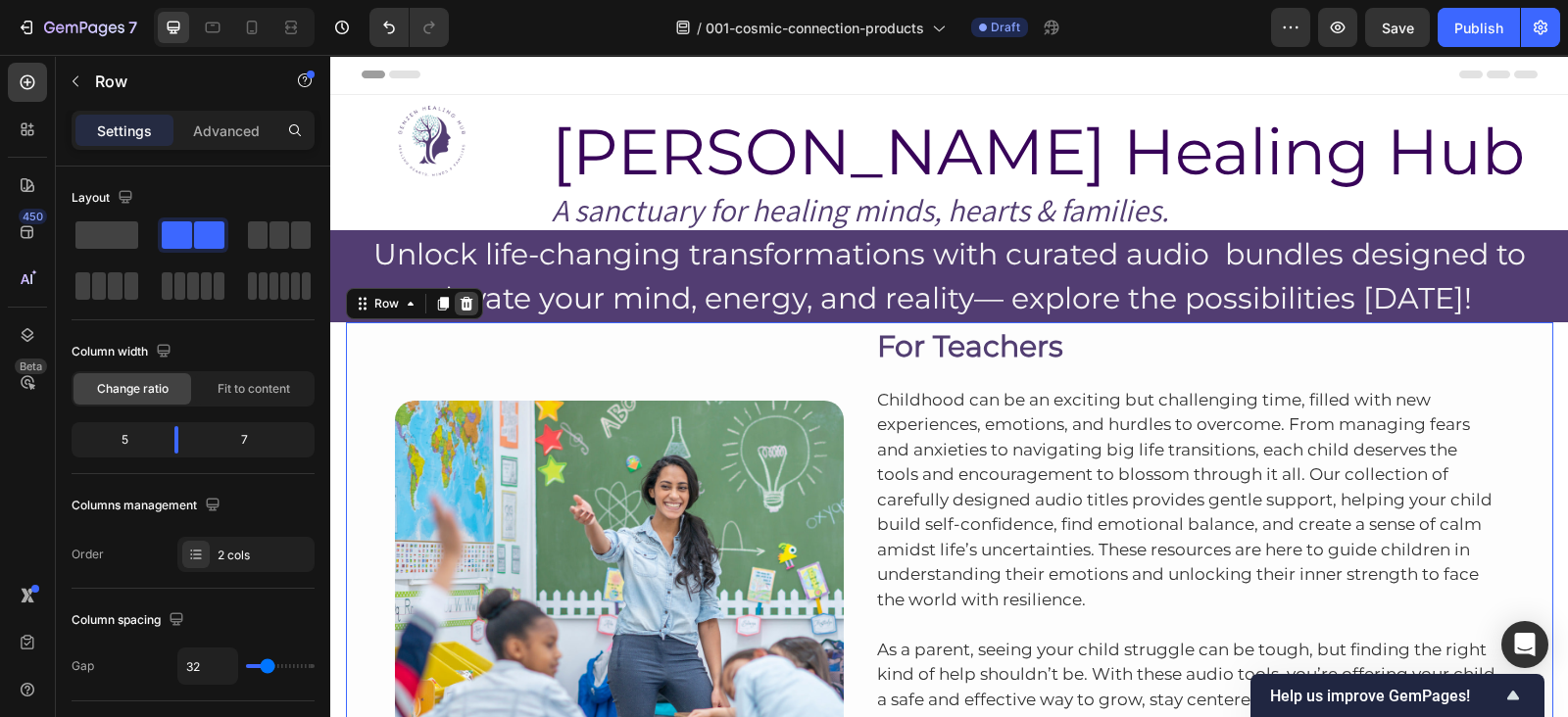
click at [461, 302] on icon at bounding box center [466, 304] width 16 height 16
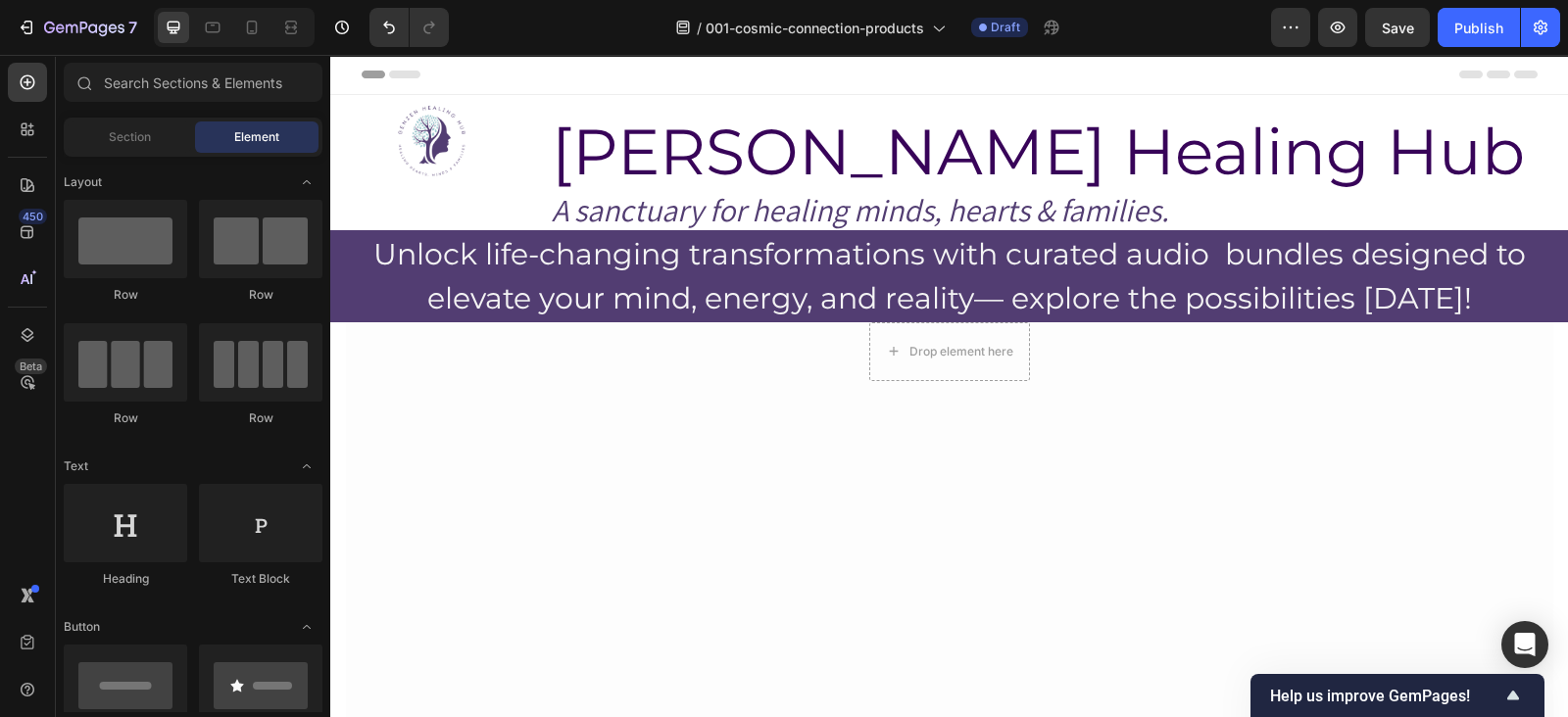
click at [1207, 398] on div at bounding box center [949, 675] width 1207 height 558
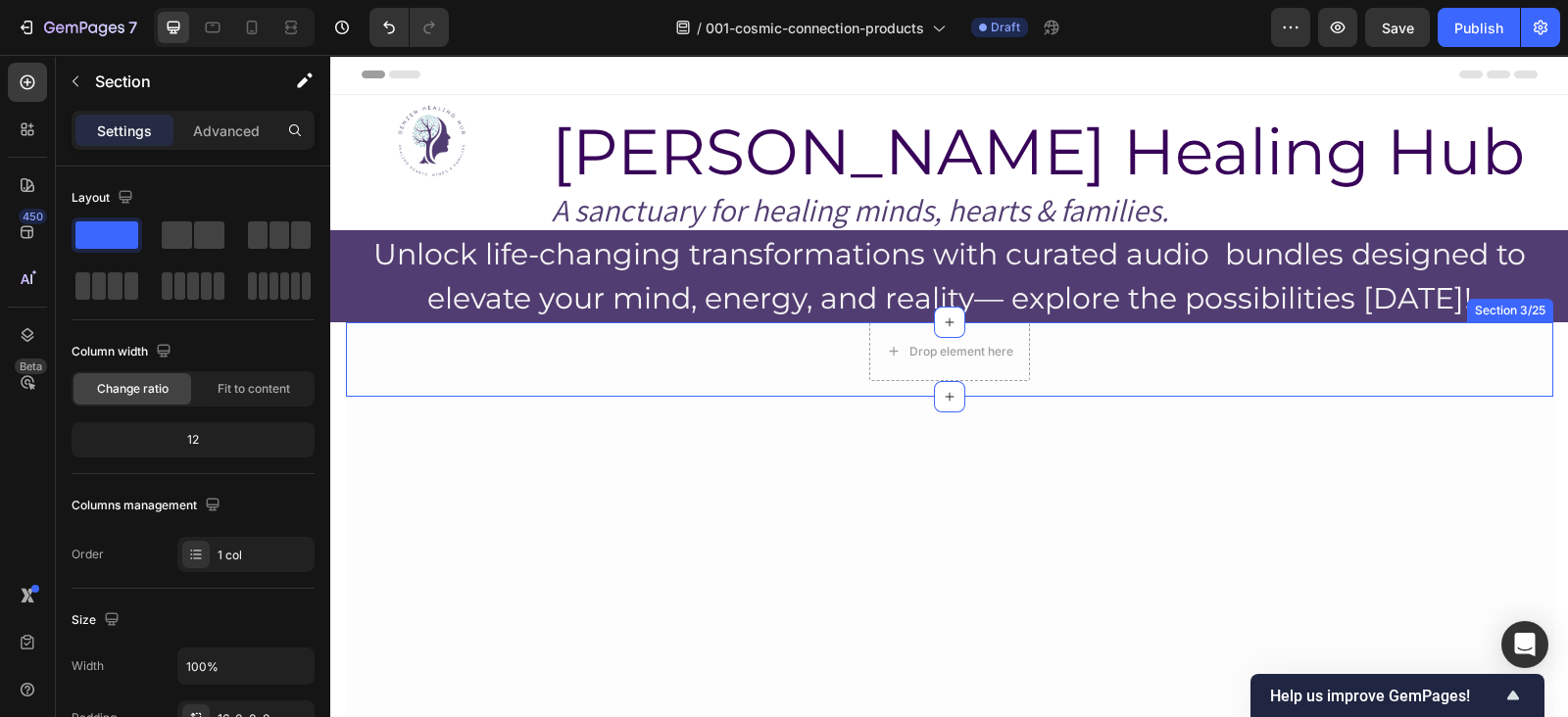
click at [1165, 356] on div "Drop element here Row" at bounding box center [949, 352] width 1207 height 59
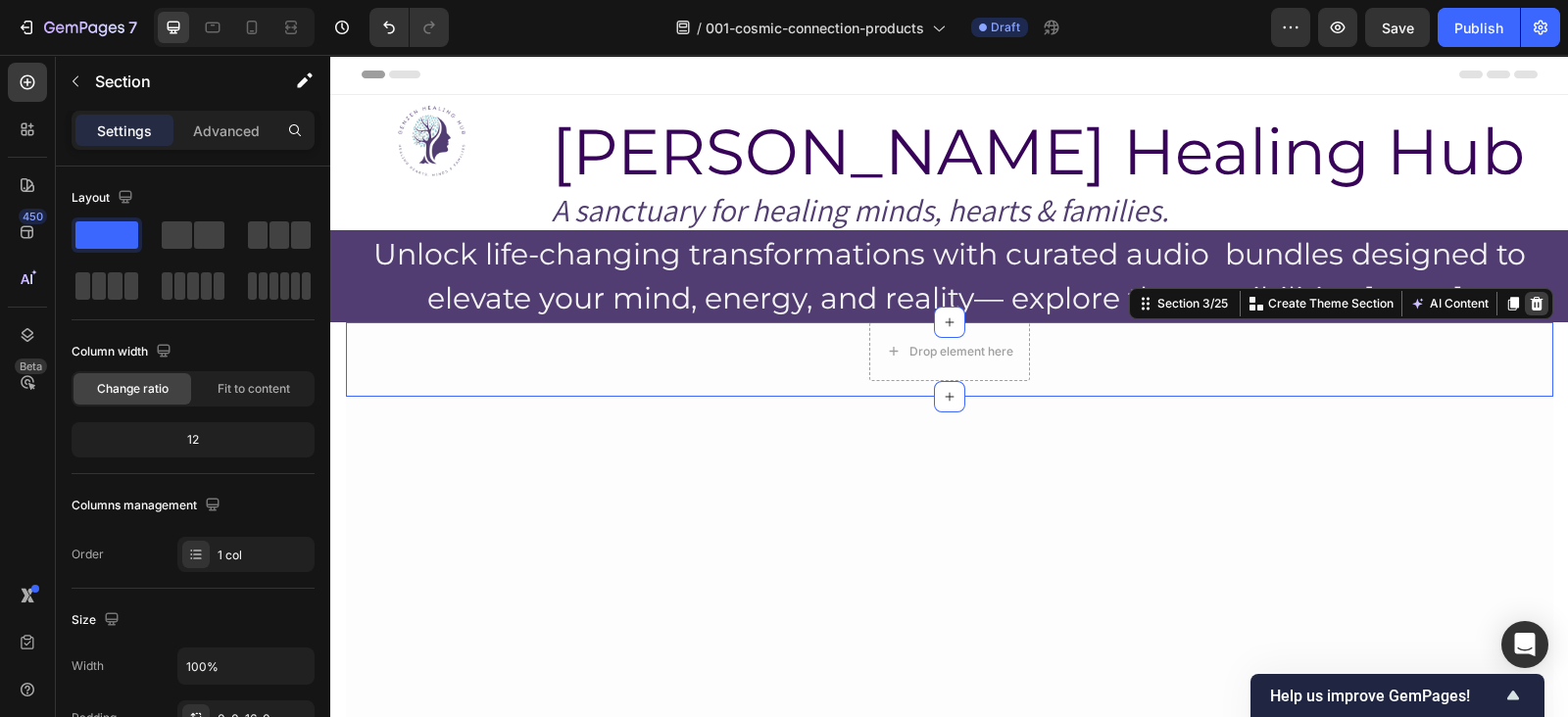
click at [1529, 303] on icon at bounding box center [1537, 304] width 16 height 16
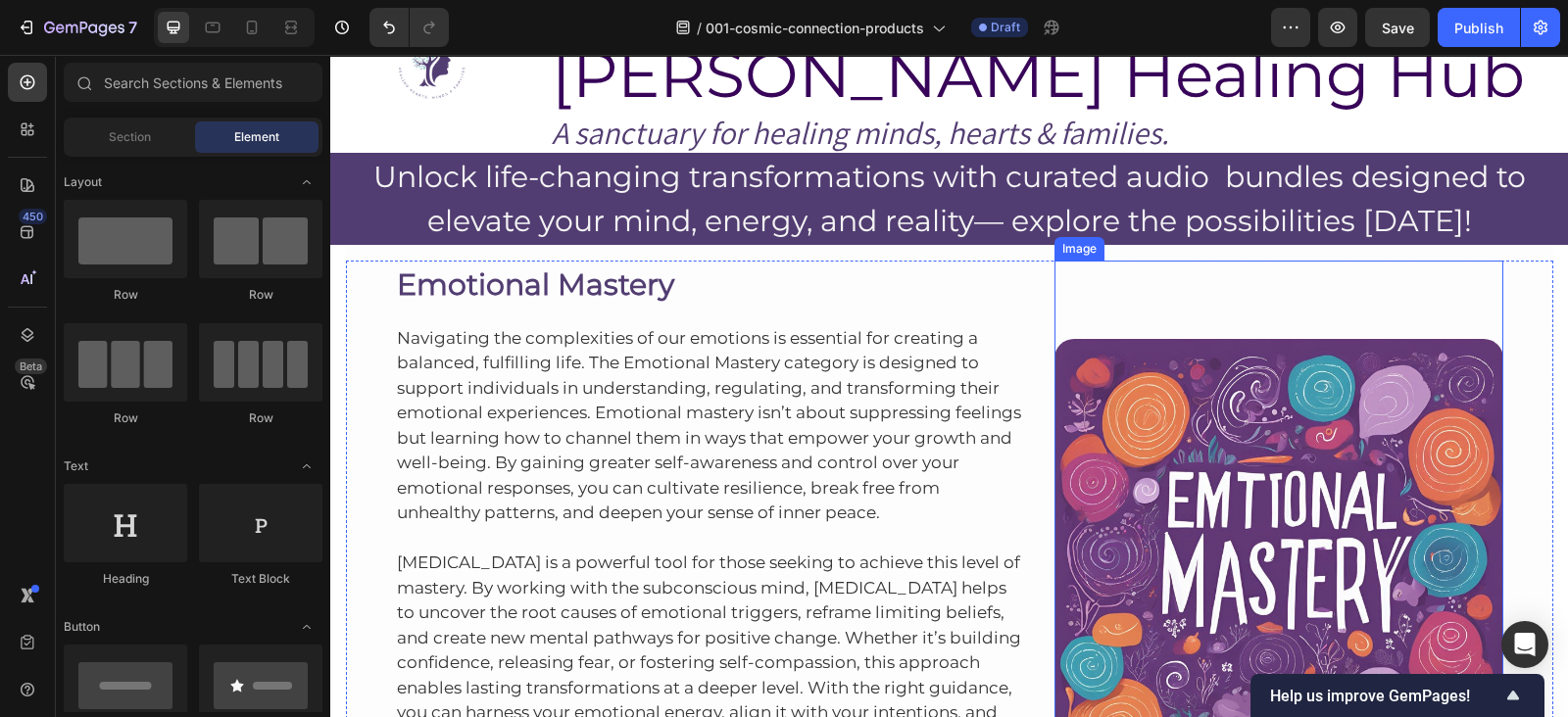
scroll to position [34, 0]
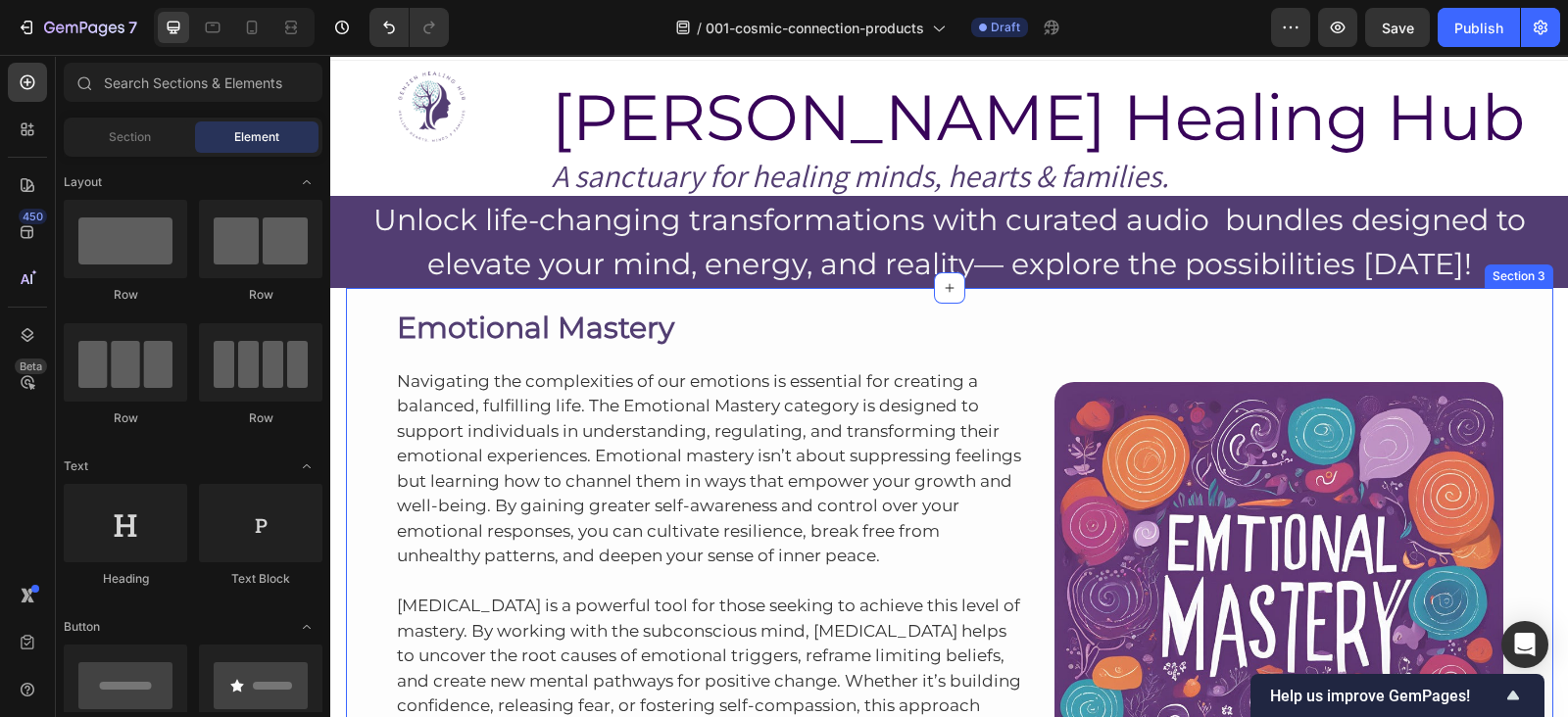
click at [1257, 292] on div "Emotional Mastery Heading Navigating the complexities of our emotions is essent…" at bounding box center [949, 589] width 1207 height 602
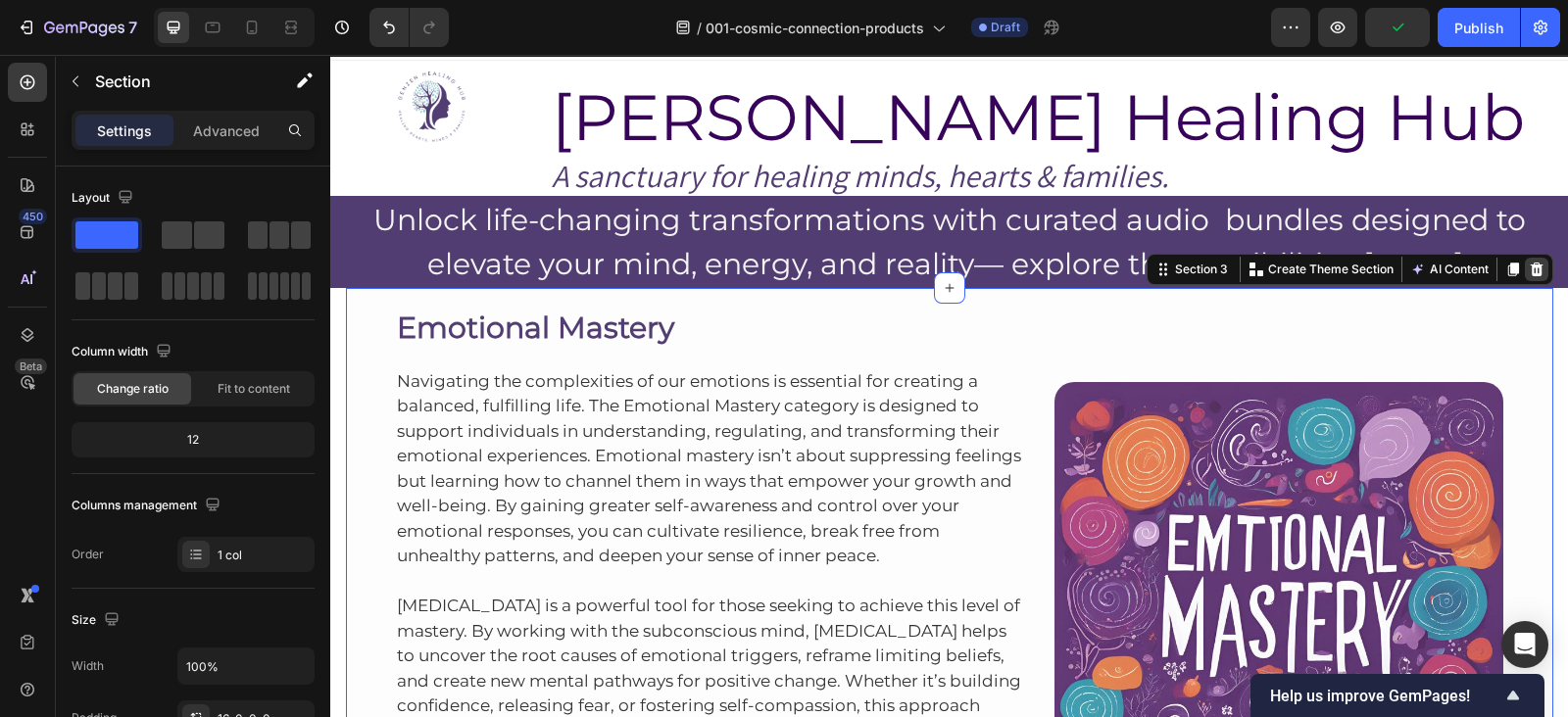
click at [1529, 275] on icon at bounding box center [1537, 270] width 16 height 16
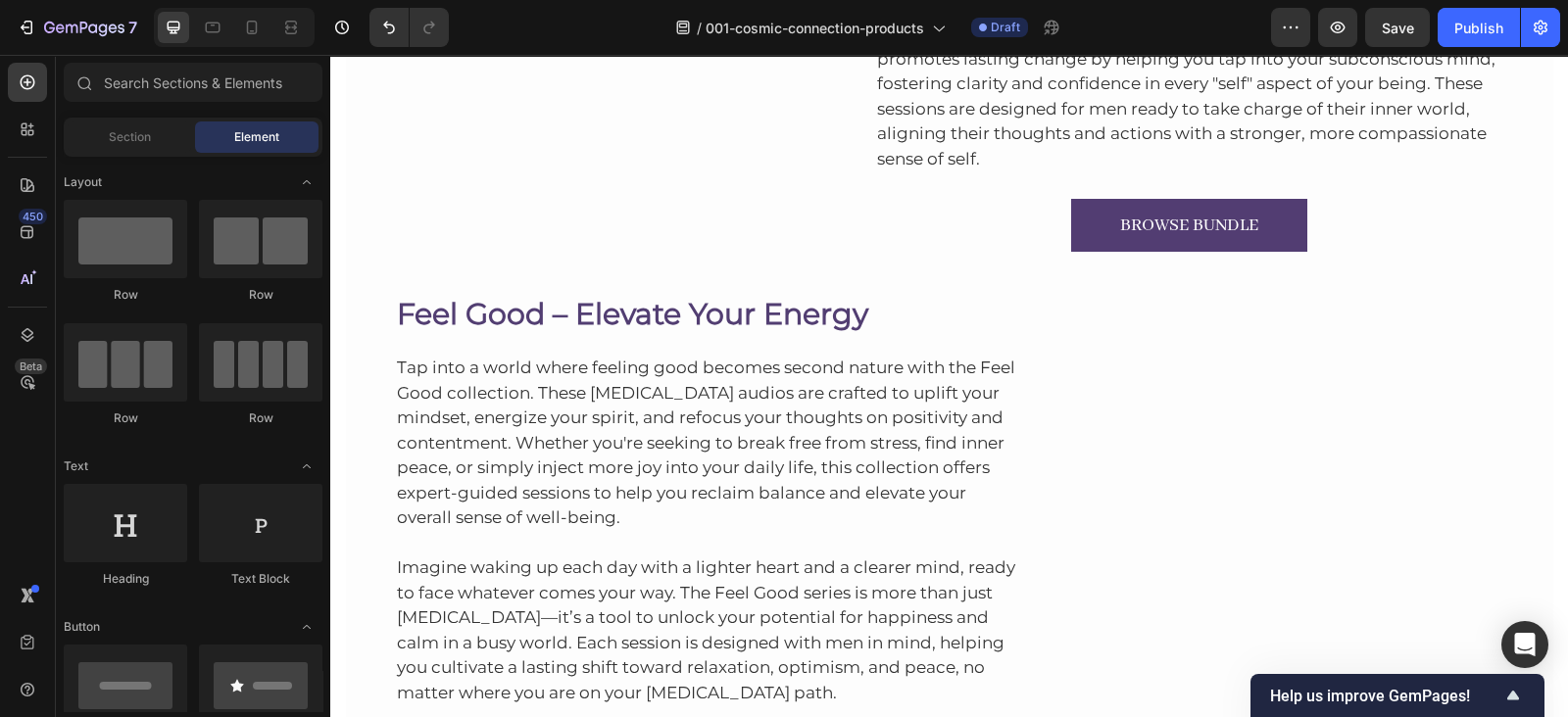
scroll to position [0, 0]
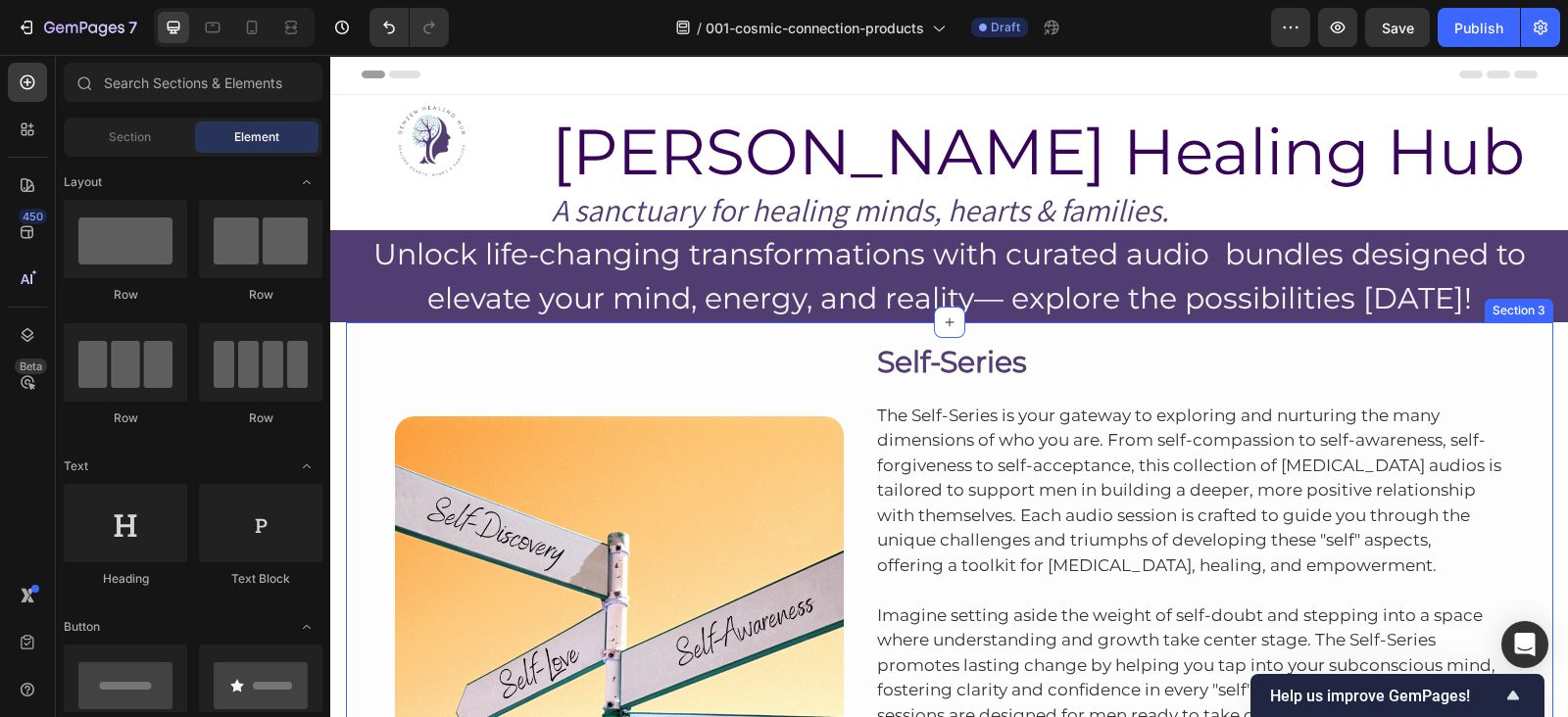
click at [1081, 331] on div "Image Self-Series Heading The Self-Series is your gateway to exploring and nurt…" at bounding box center [949, 601] width 1207 height 558
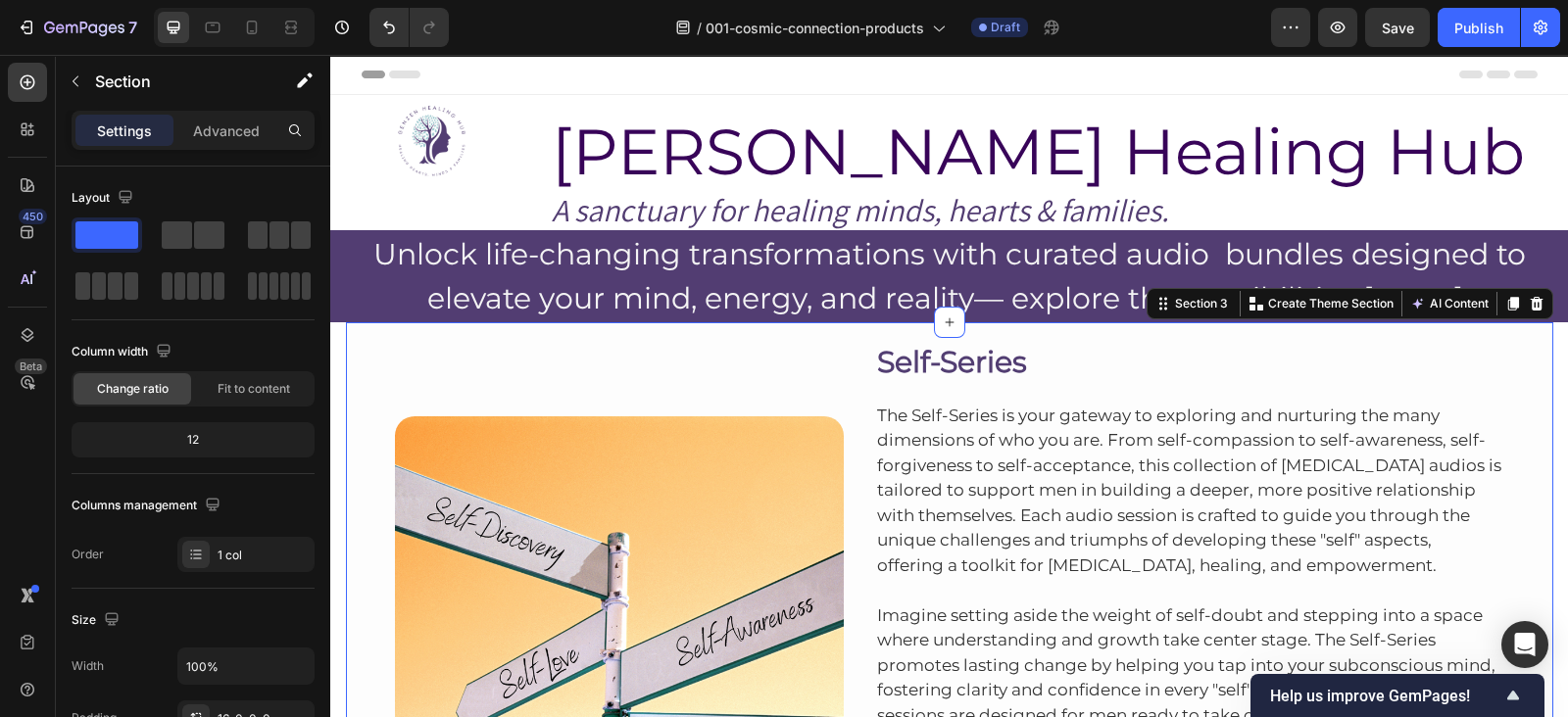
click at [1154, 332] on div "Image Self-Series Heading The Self-Series is your gateway to exploring and nurt…" at bounding box center [949, 601] width 1207 height 558
click at [1530, 301] on icon at bounding box center [1536, 304] width 13 height 14
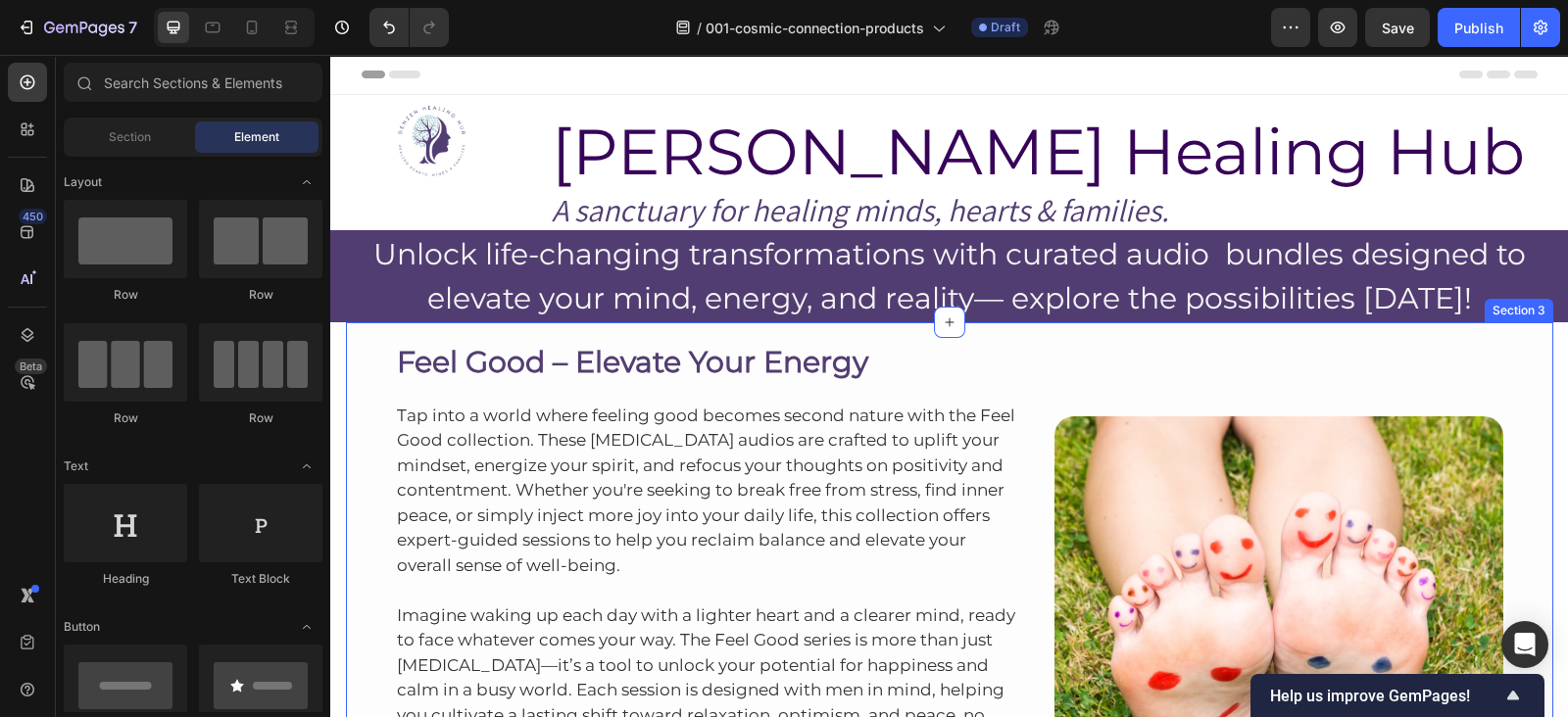
click at [1167, 325] on div "Feel Good – Elevate Your Energy Heading Tap into a world where feeling good bec…" at bounding box center [949, 594] width 1207 height 543
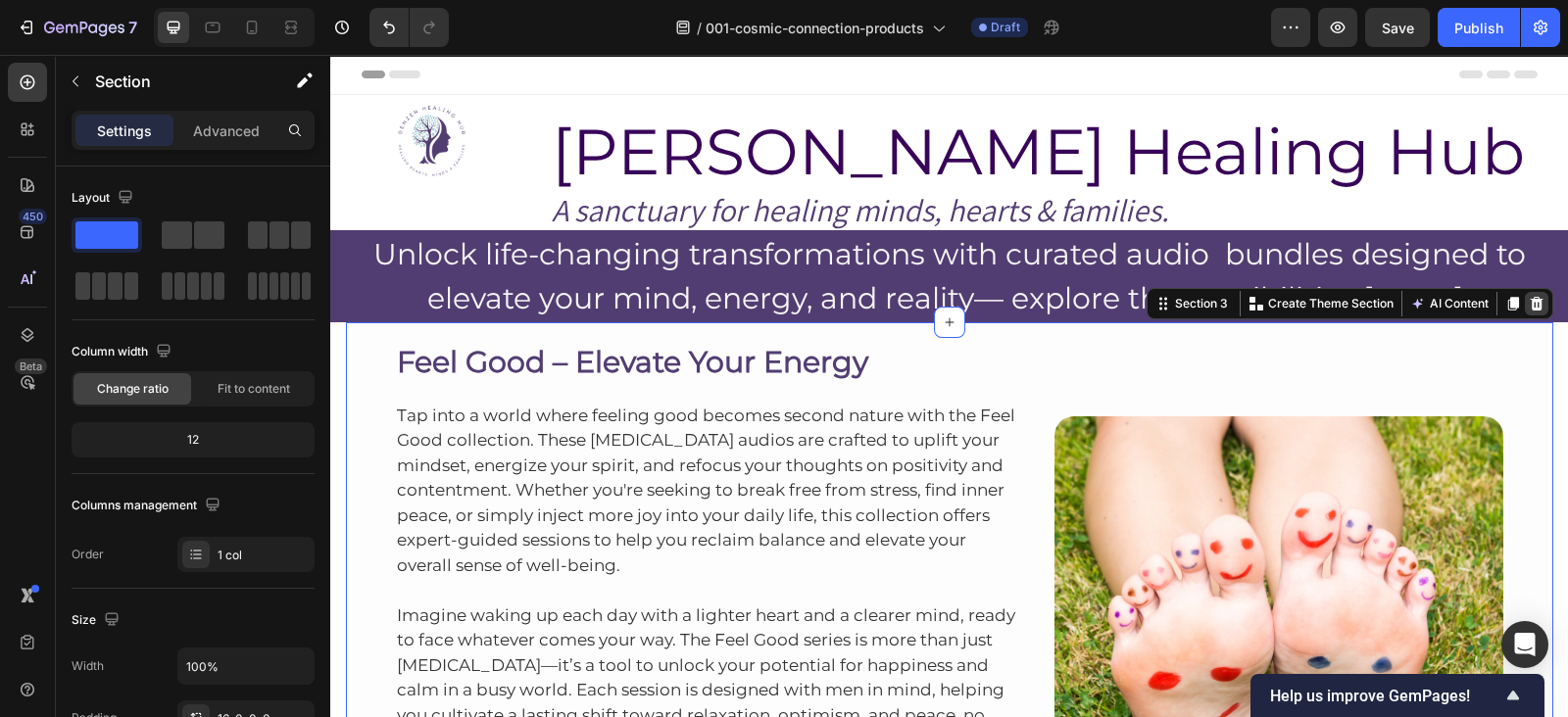
click at [1534, 305] on icon at bounding box center [1537, 304] width 16 height 16
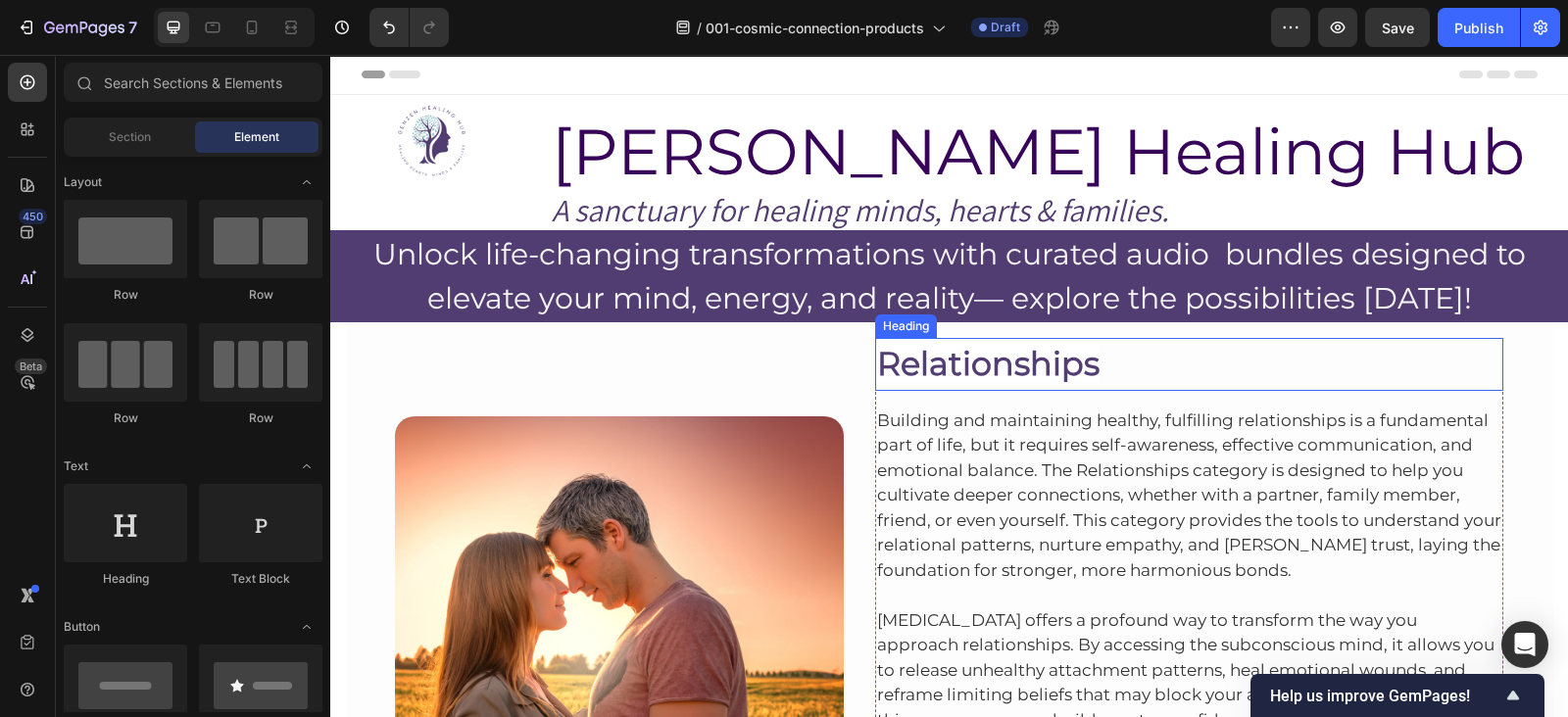
click at [1289, 328] on div "Image Relationships Heading Building and maintaining healthy, fulfilling relati…" at bounding box center [949, 613] width 1207 height 582
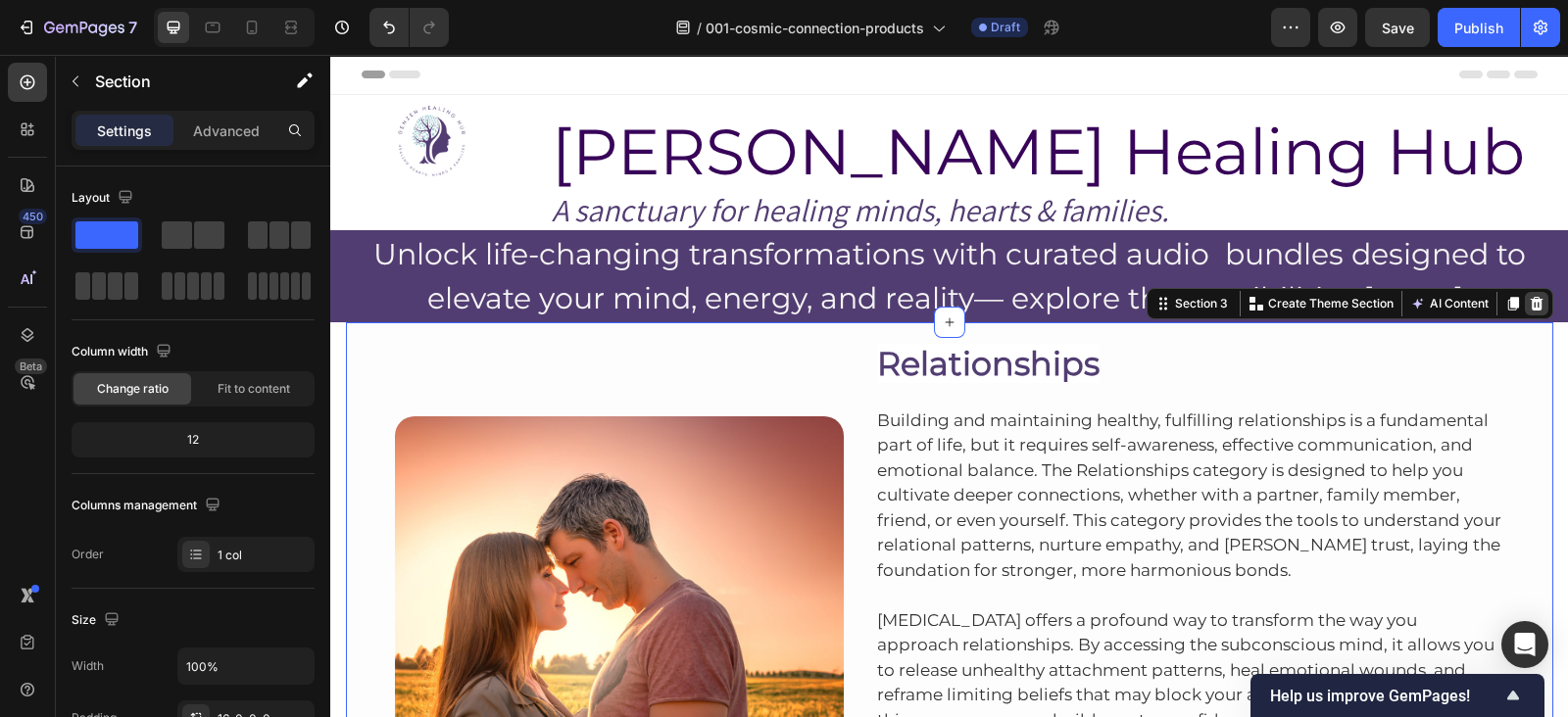
click at [1530, 299] on icon at bounding box center [1536, 304] width 13 height 14
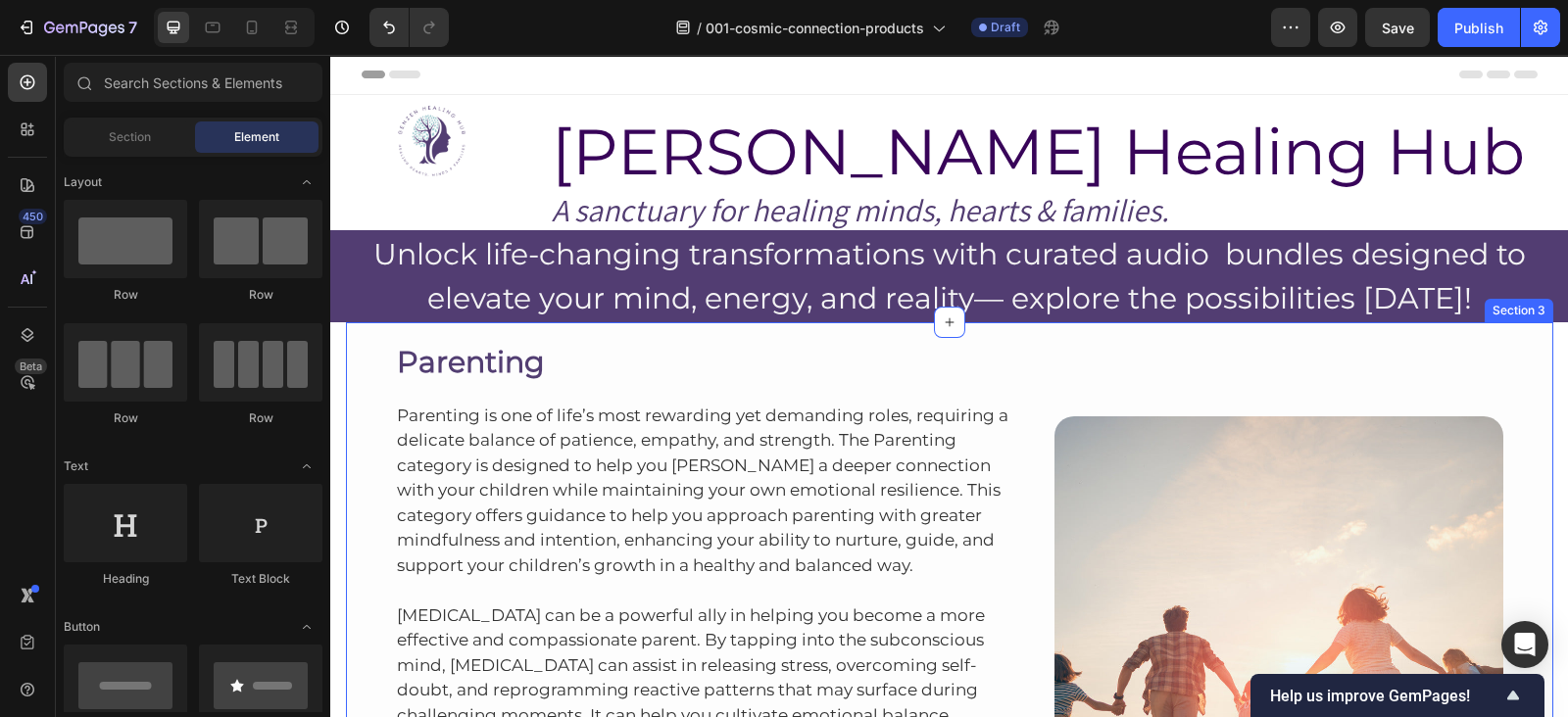
click at [1289, 323] on div "Parenting Heading Parenting is one of life’s most rewarding yet demanding roles…" at bounding box center [949, 623] width 1207 height 602
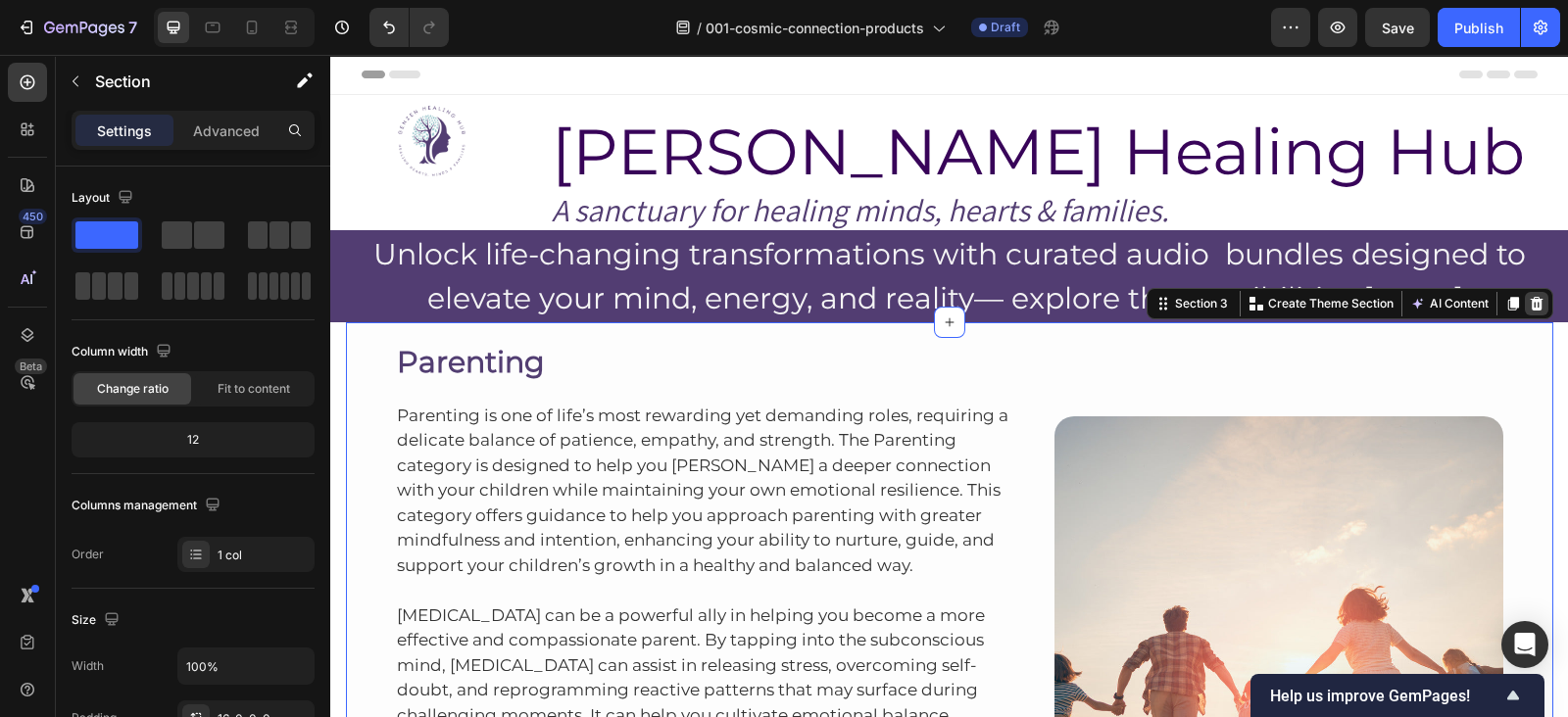
click at [1525, 307] on div at bounding box center [1537, 304] width 24 height 24
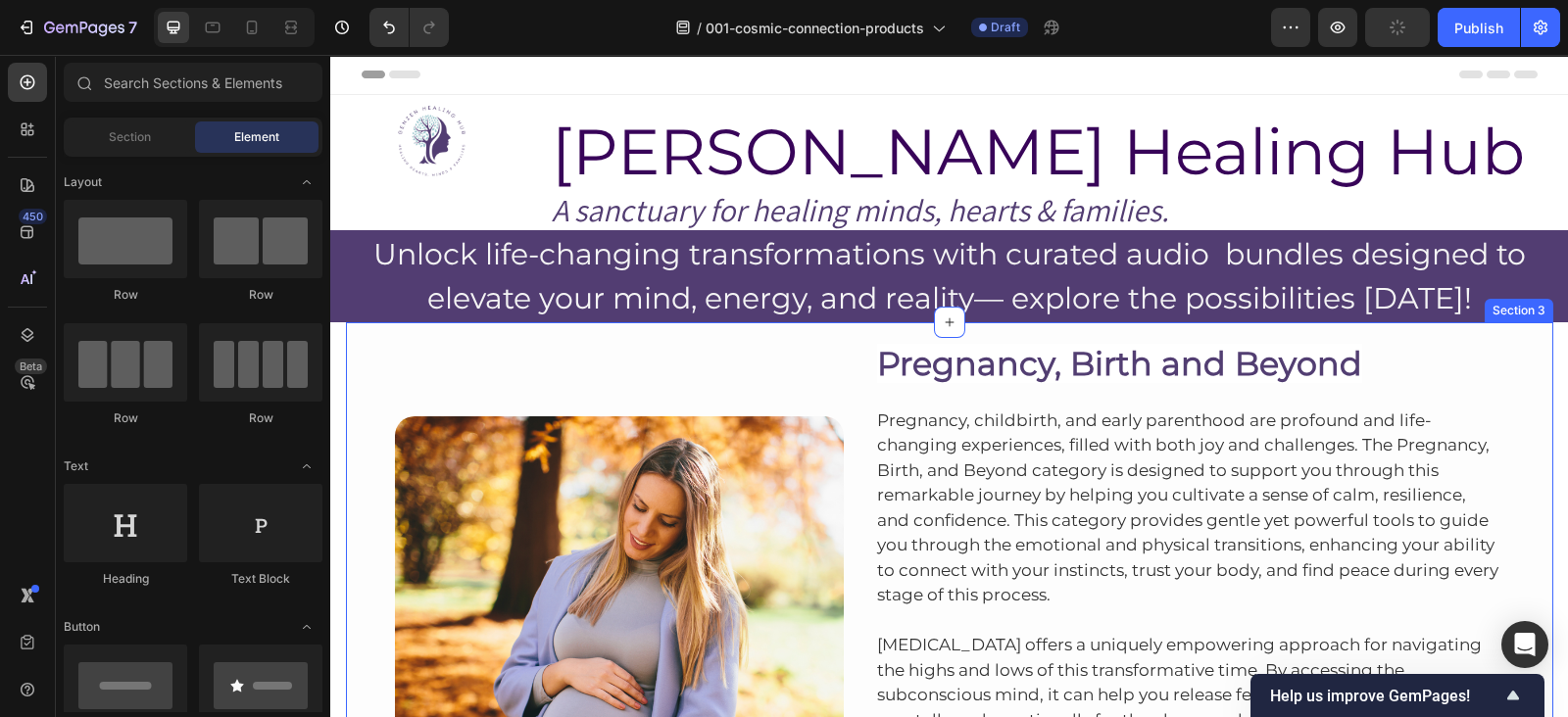
click at [998, 327] on div "Image Pregnancy, Birth and Beyond Heading Pregnancy, childbirth, and early pare…" at bounding box center [949, 638] width 1207 height 632
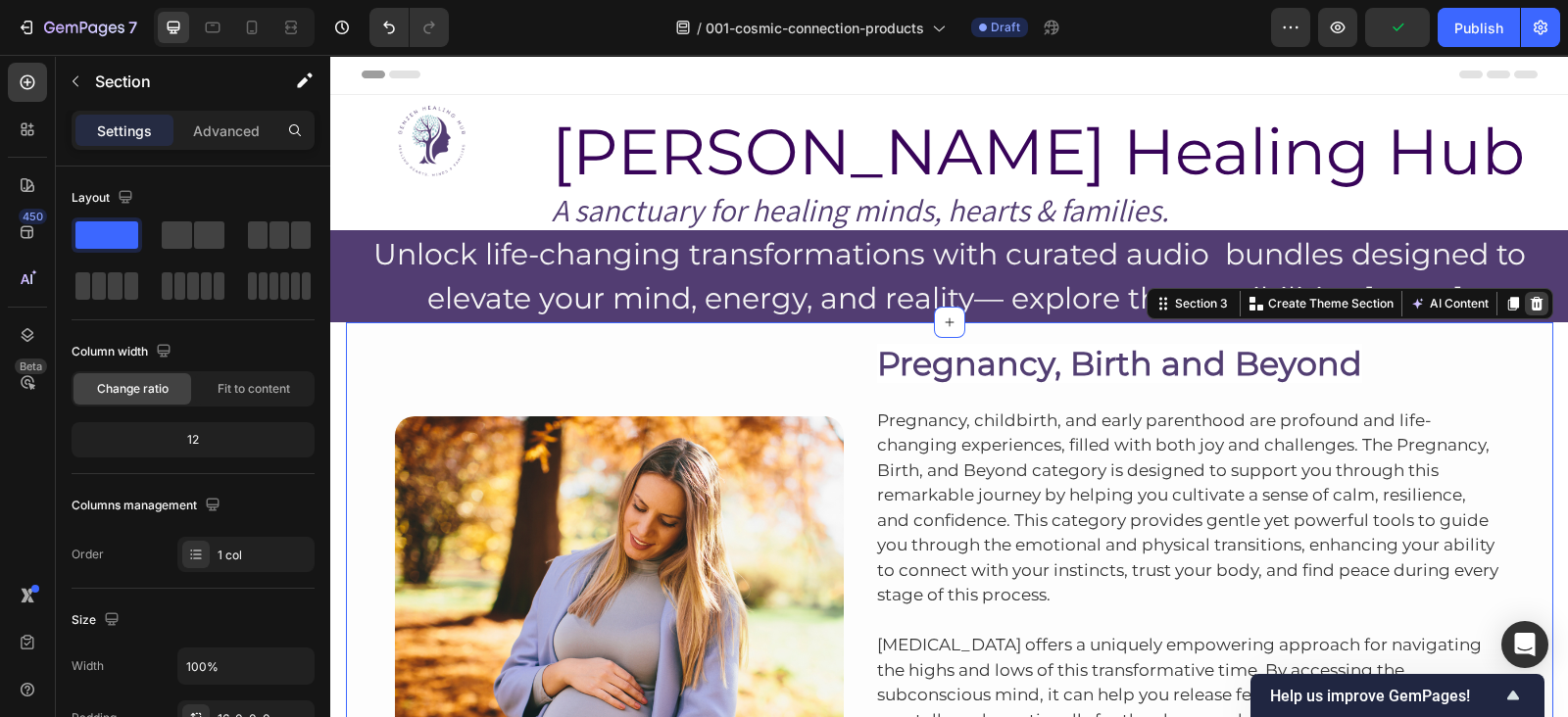
click at [1530, 304] on icon at bounding box center [1536, 304] width 13 height 14
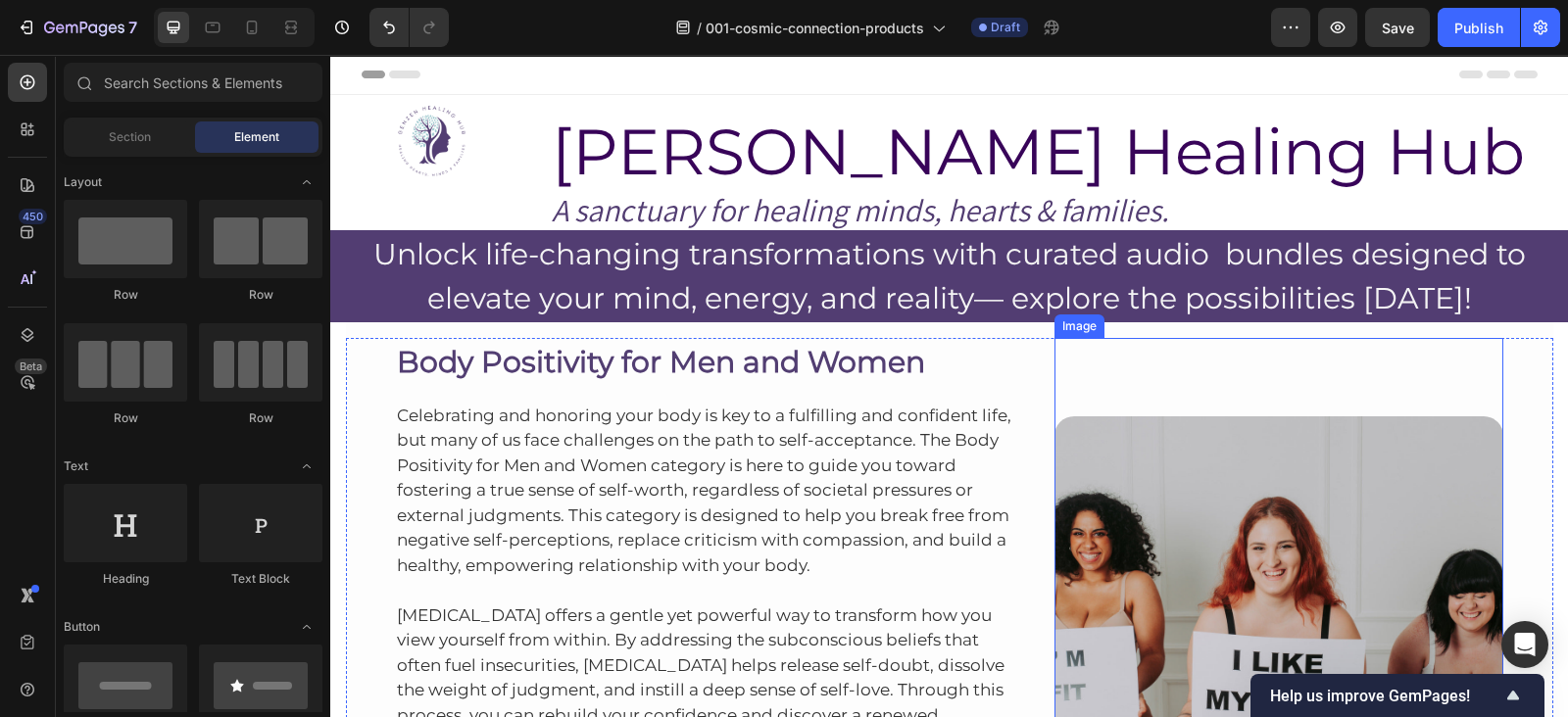
click at [1152, 330] on div "Body Positivity for Men and Women Heading Celebrating and honoring your body is…" at bounding box center [949, 611] width 1207 height 577
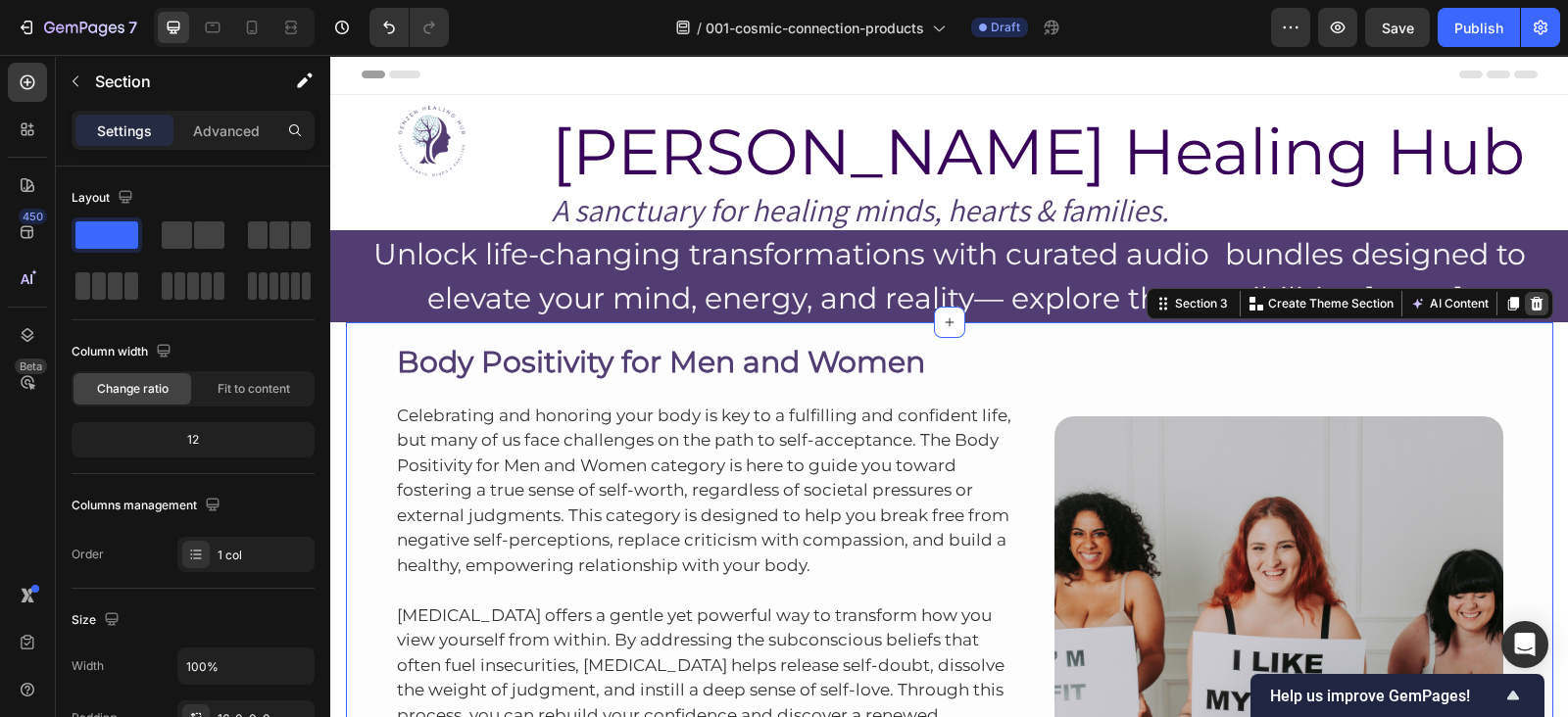
click at [1530, 299] on icon at bounding box center [1536, 304] width 13 height 14
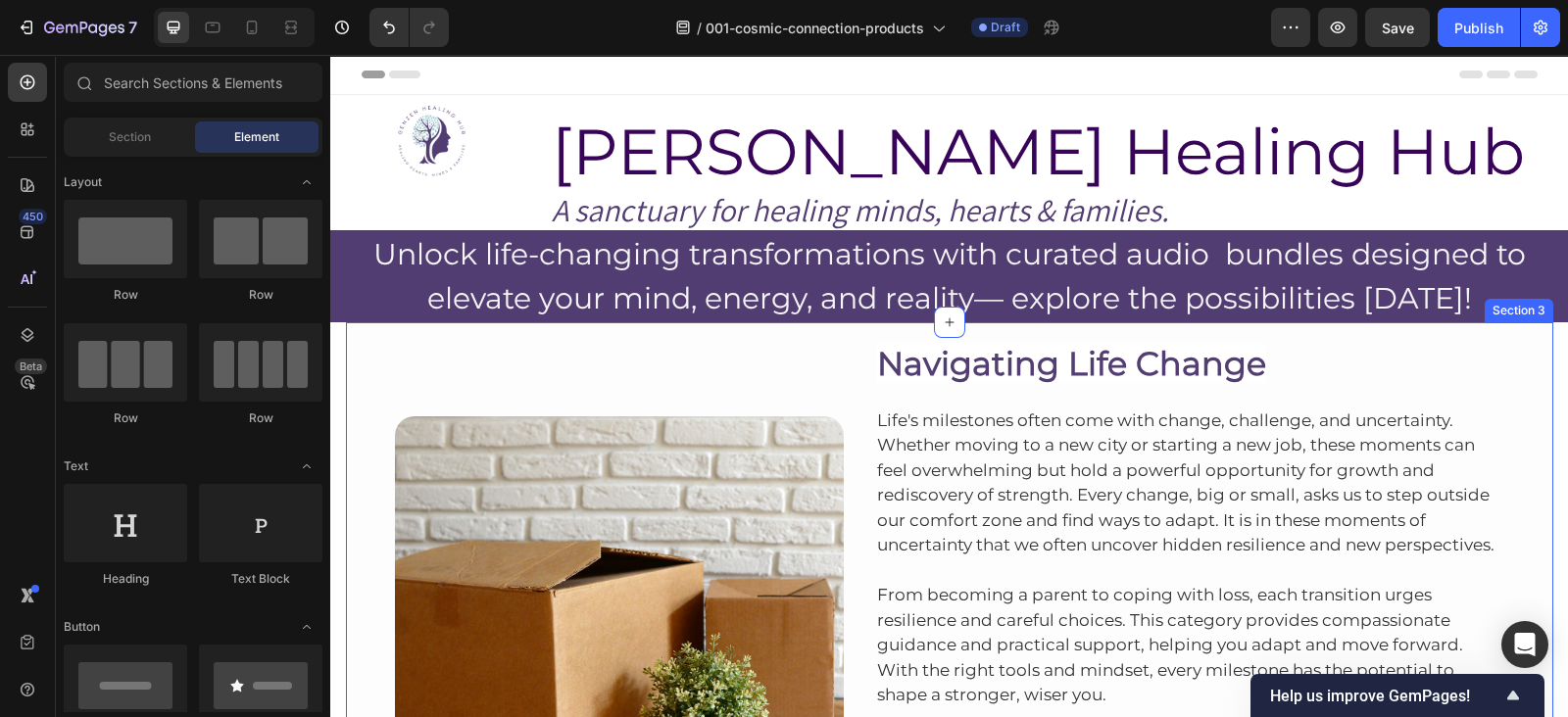
click at [1277, 333] on div "Image Navigating Life Change Heading Life's milestones often come with change, …" at bounding box center [949, 601] width 1207 height 558
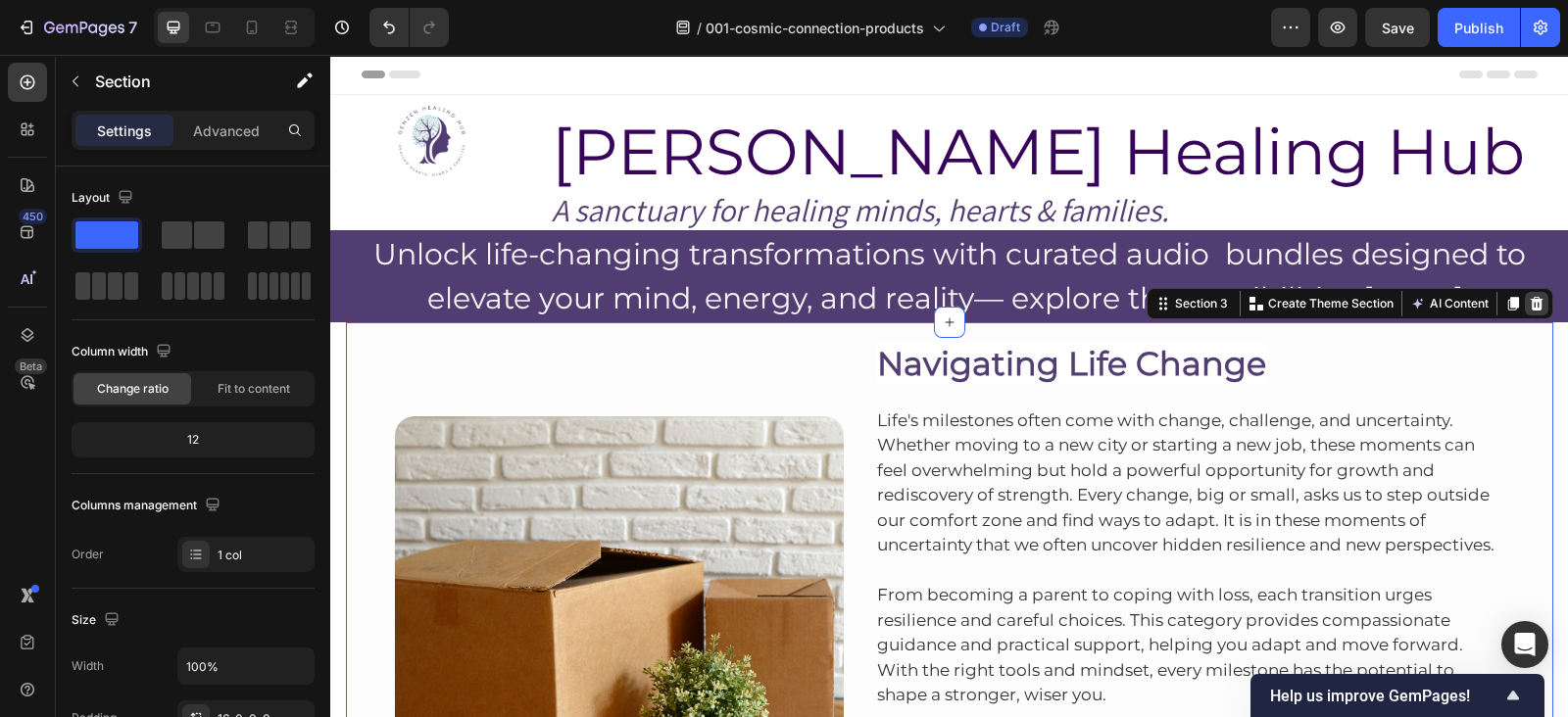
click at [1533, 305] on icon at bounding box center [1537, 304] width 16 height 16
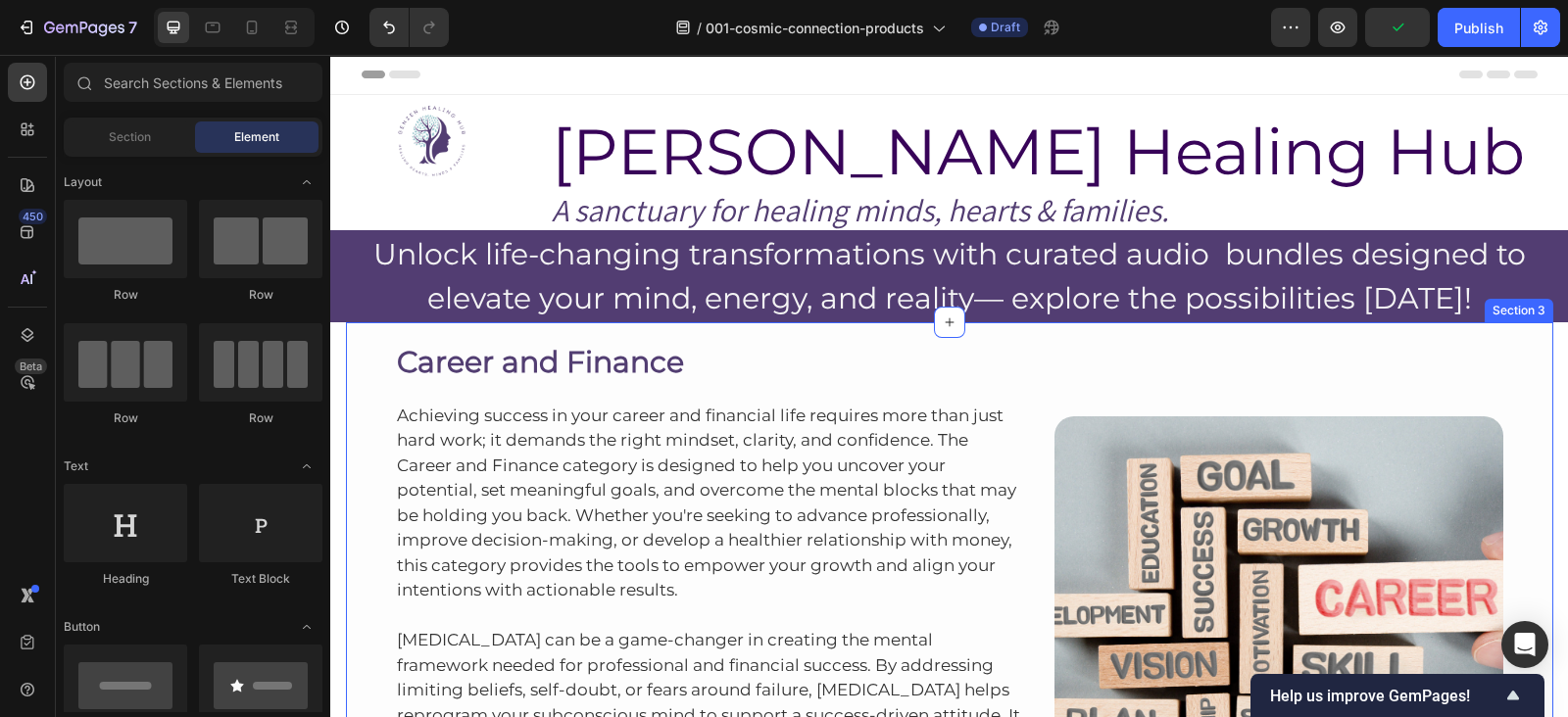
click at [1139, 330] on div "Career and Finance Heading Achieving success in your career and financial life …" at bounding box center [949, 623] width 1207 height 602
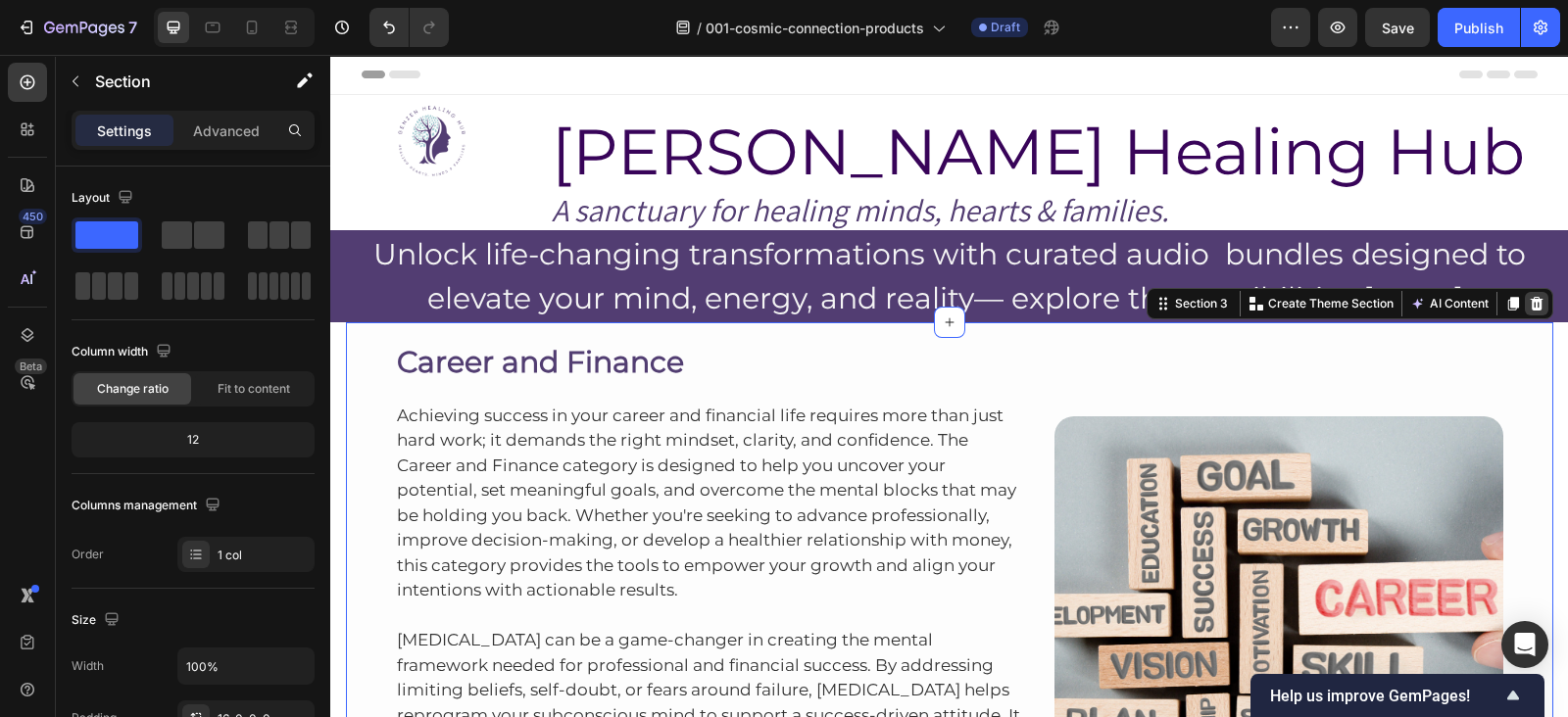
click at [1530, 310] on icon at bounding box center [1536, 304] width 13 height 14
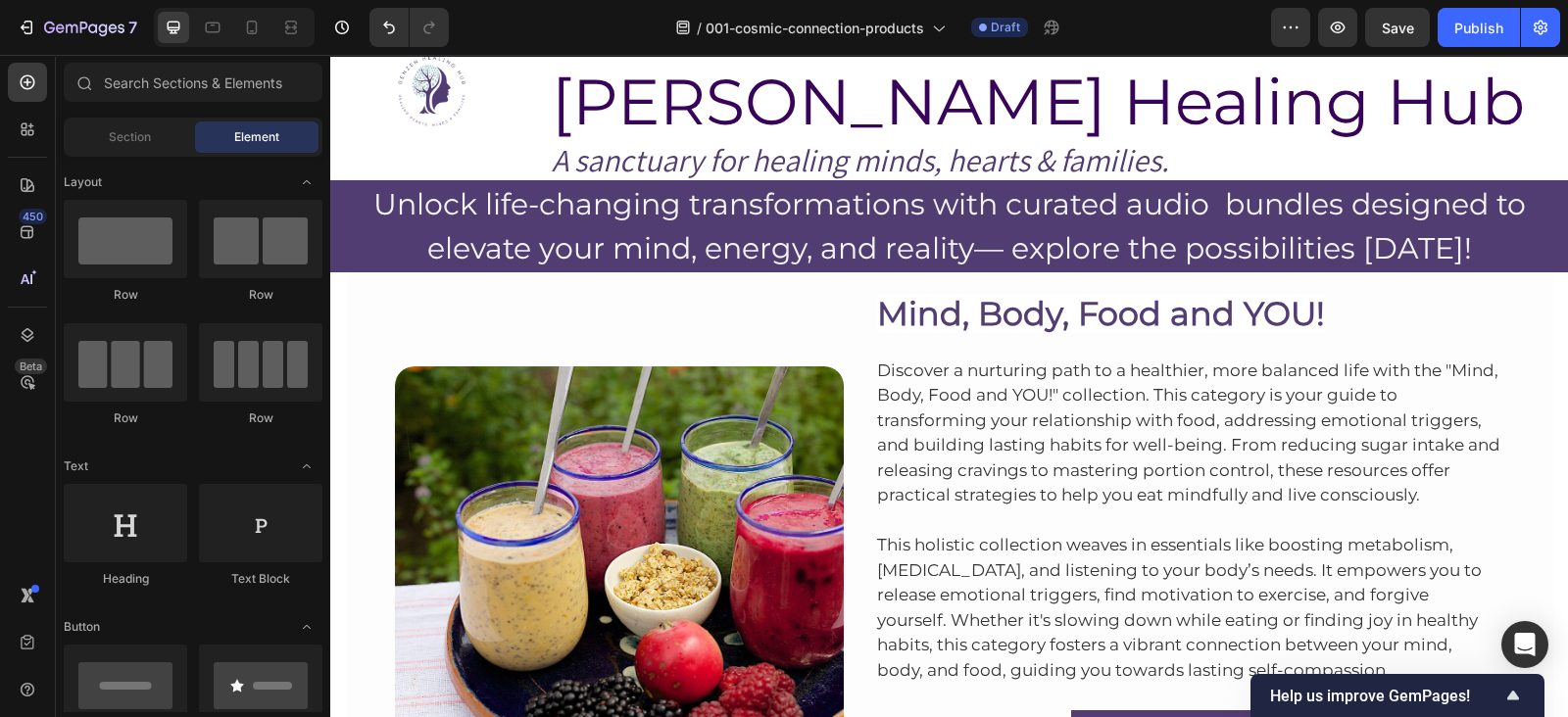
scroll to position [48, 0]
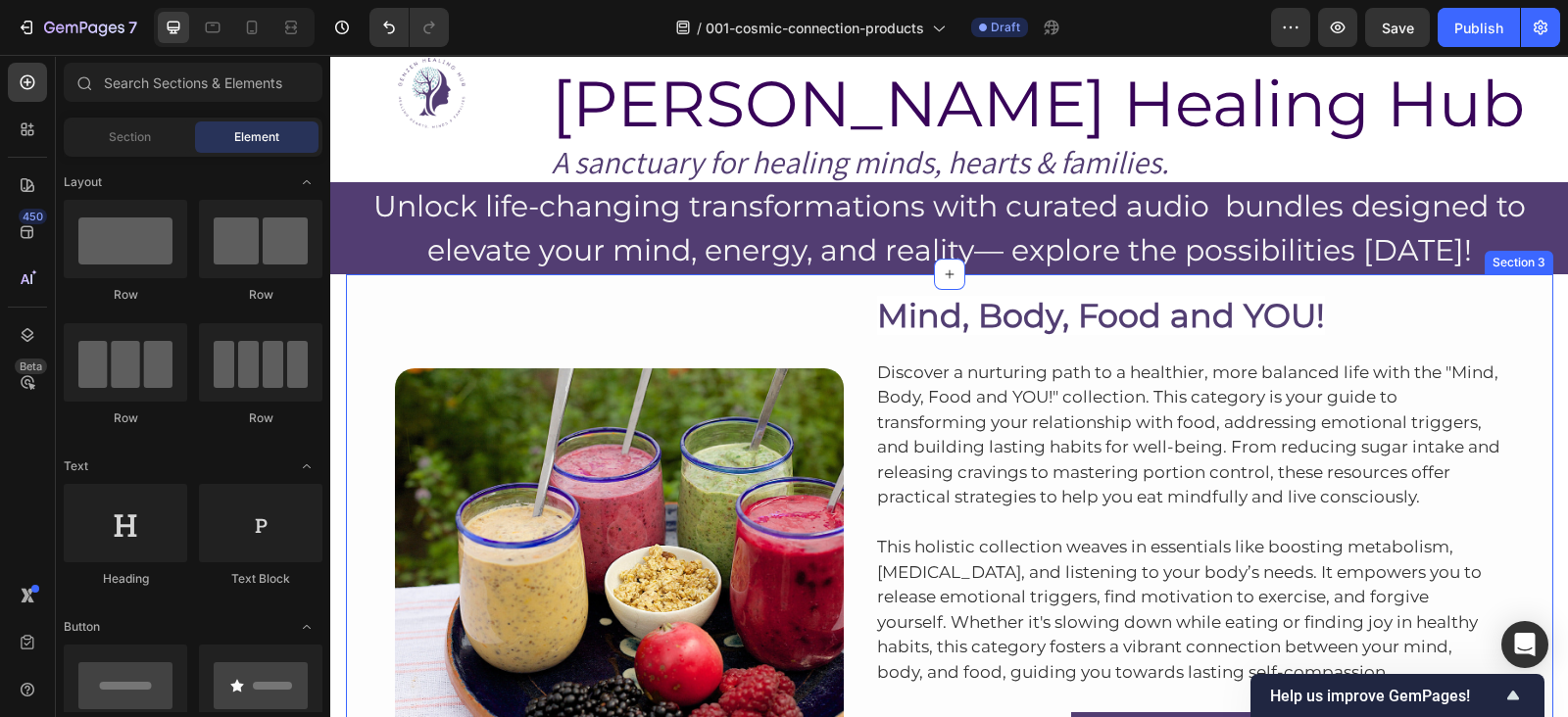
click at [1099, 275] on div "Image Mind, Body, Food and YOU! Heading Discover a nurturing path to a healthie…" at bounding box center [949, 553] width 1207 height 558
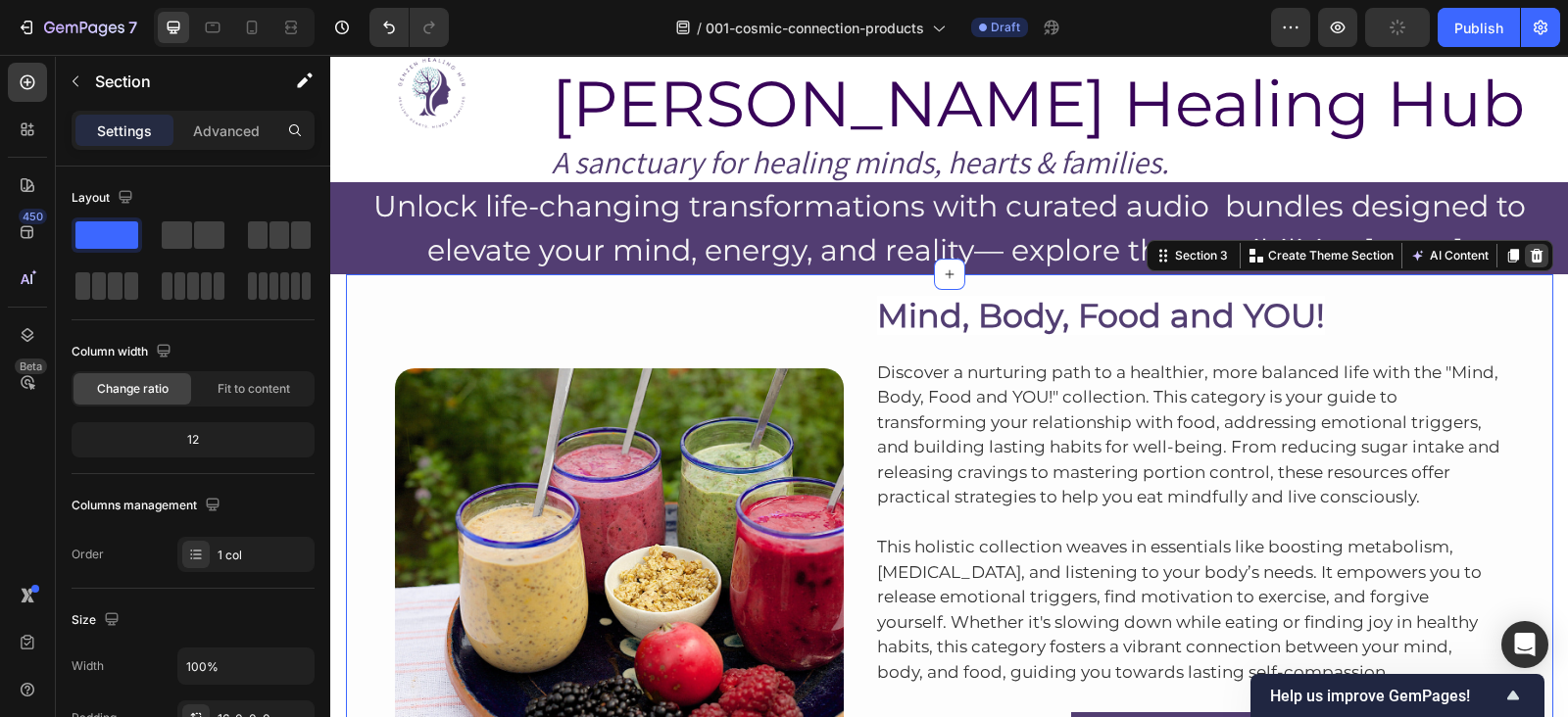
click at [1530, 249] on icon at bounding box center [1536, 256] width 13 height 14
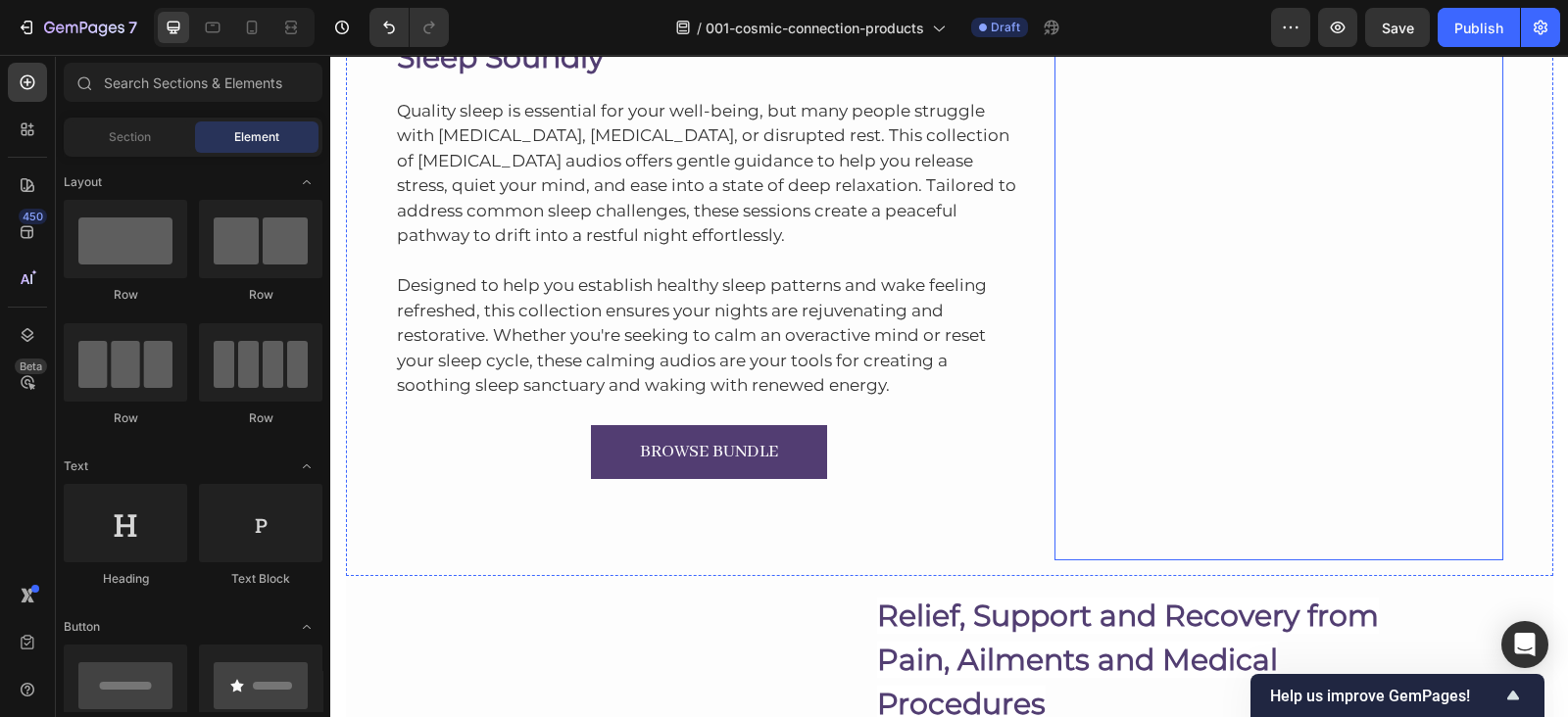
scroll to position [151, 0]
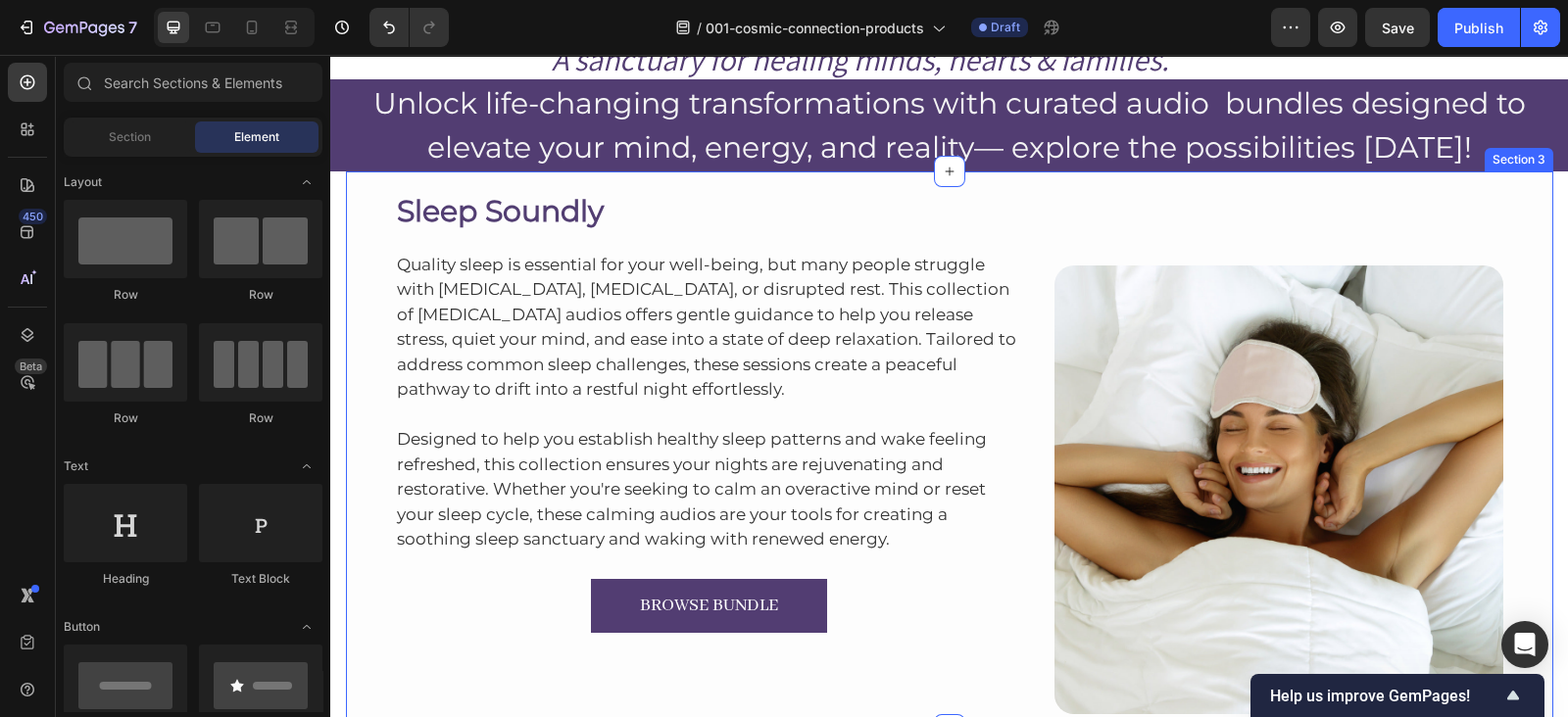
click at [1080, 175] on div "Sleep Soundly Heading Quality sleep is essential for your well-being, but many …" at bounding box center [949, 450] width 1207 height 558
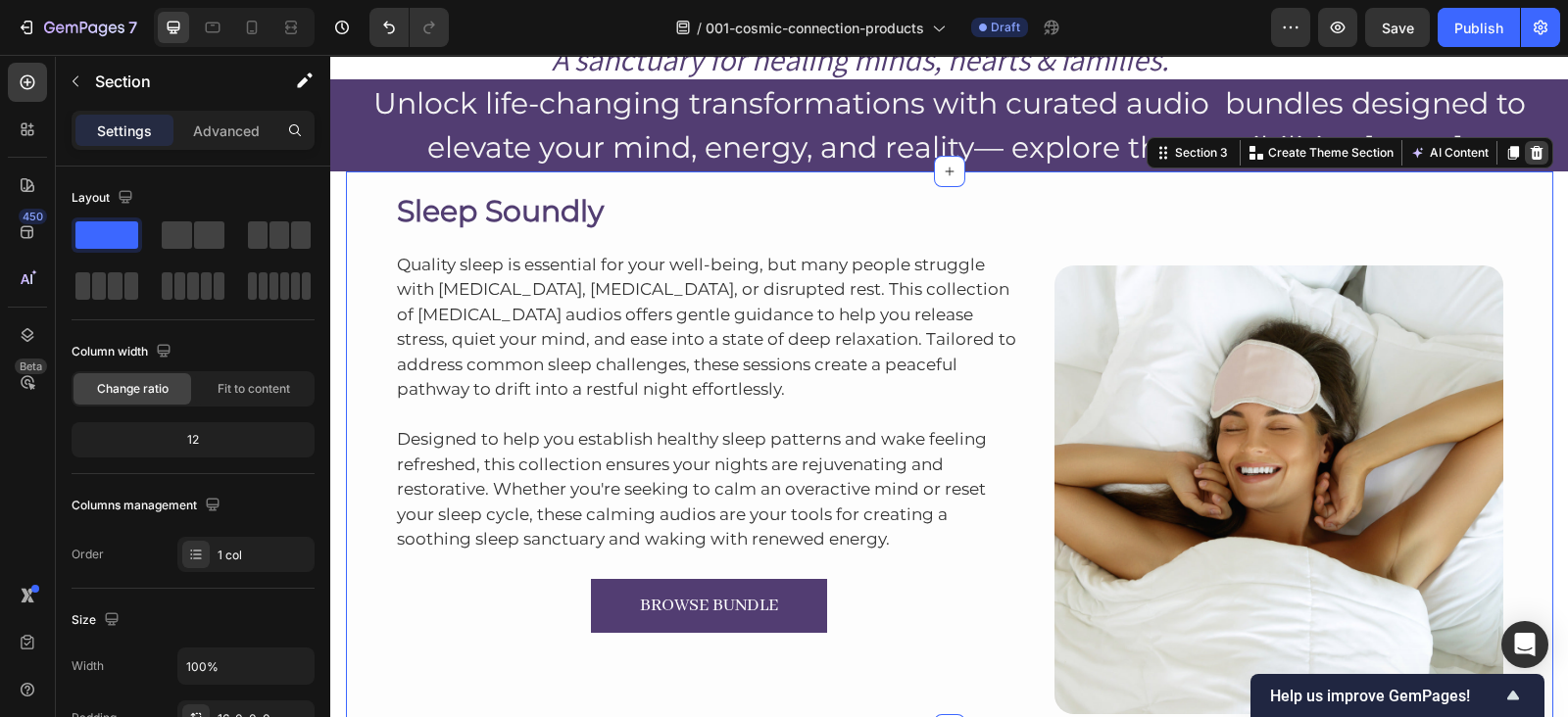
click at [1529, 154] on icon at bounding box center [1537, 153] width 16 height 16
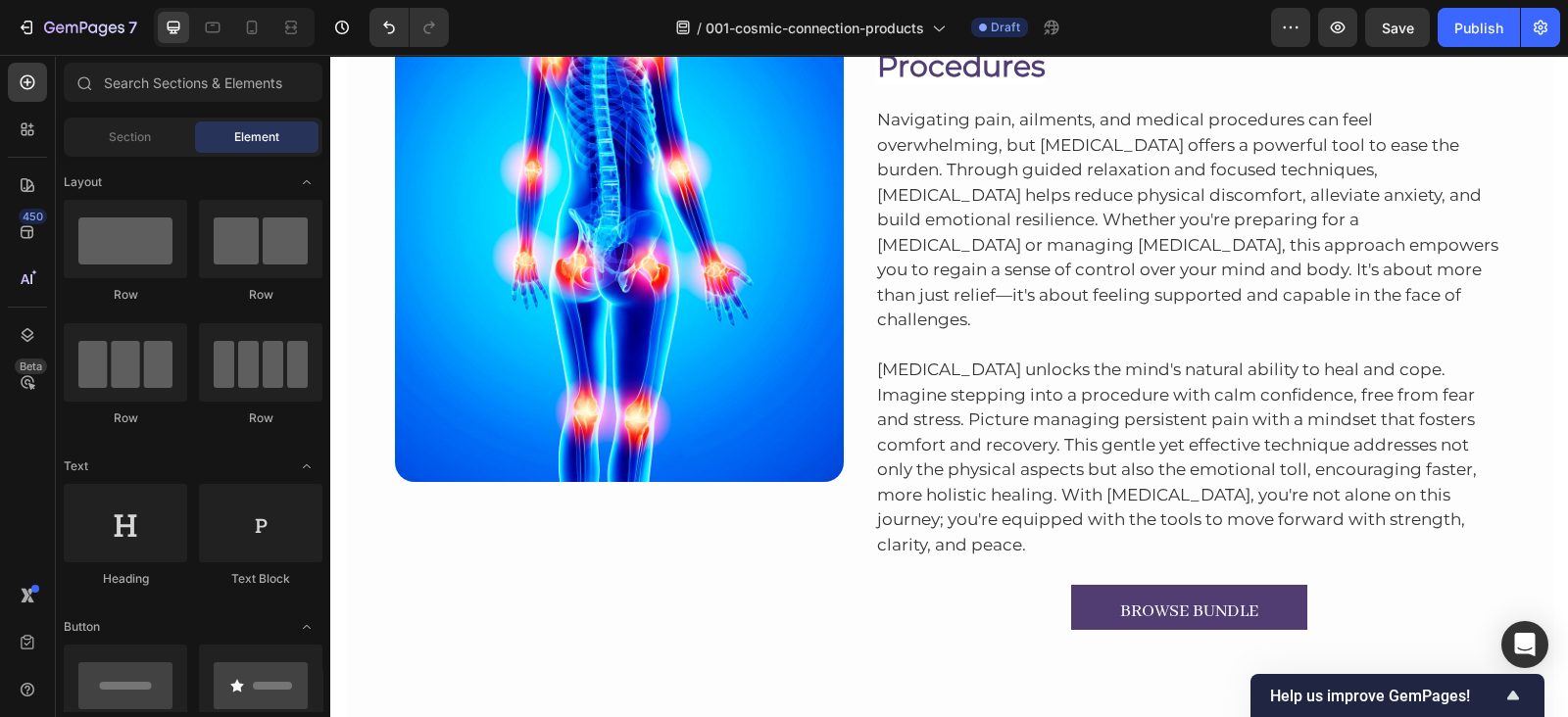
scroll to position [0, 0]
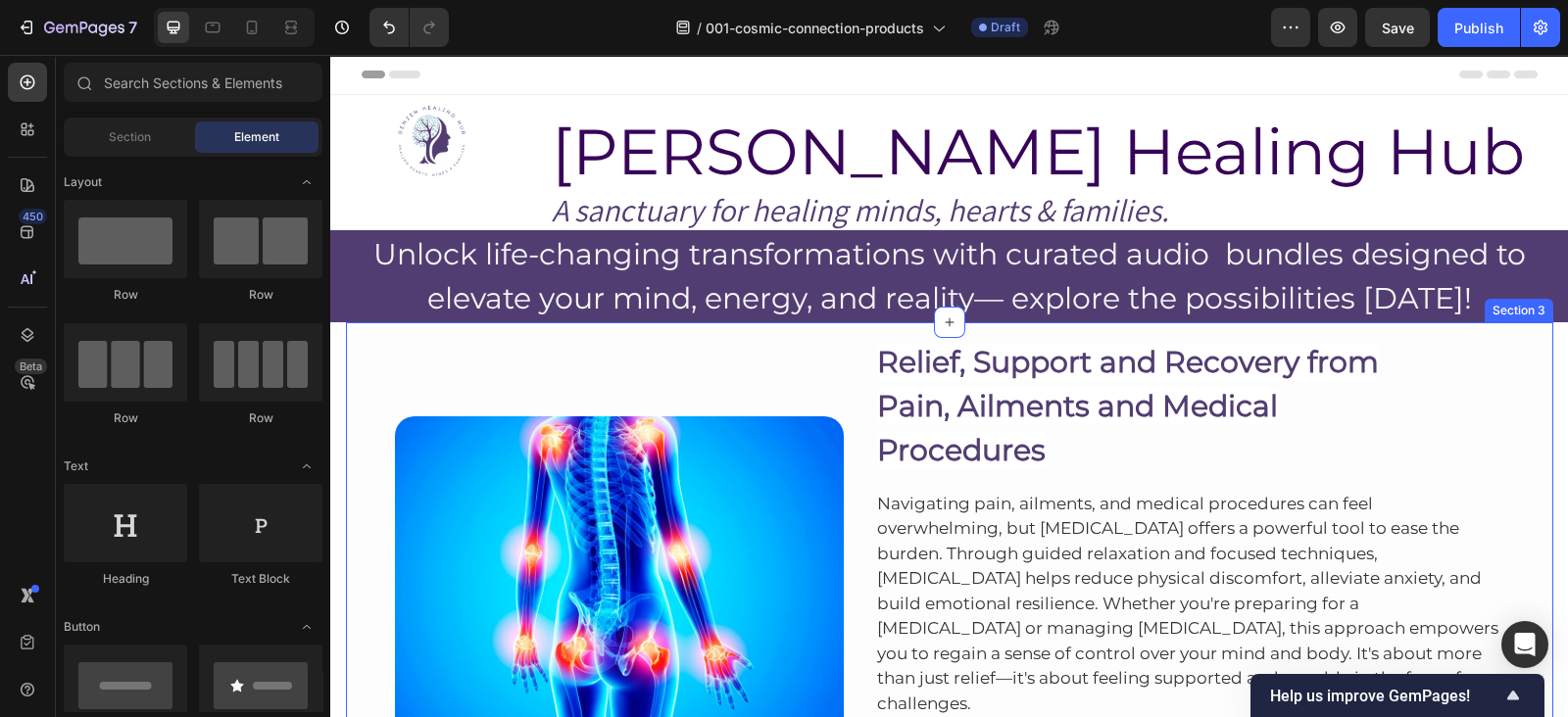
click at [1105, 332] on div "Image Relief, Support and Recovery from Pain, Ailments and Medical Procedures H…" at bounding box center [949, 680] width 1207 height 715
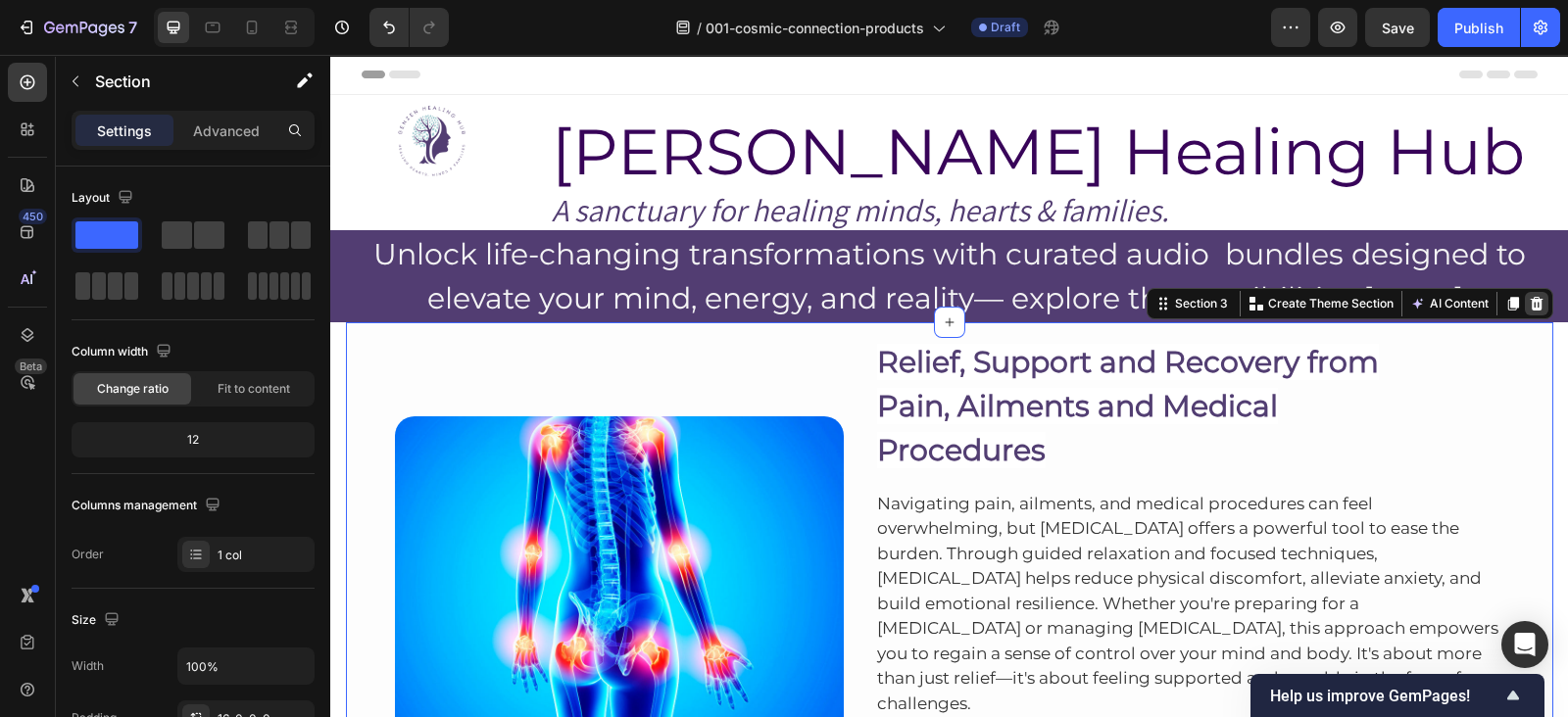
click at [1533, 311] on icon at bounding box center [1537, 304] width 16 height 16
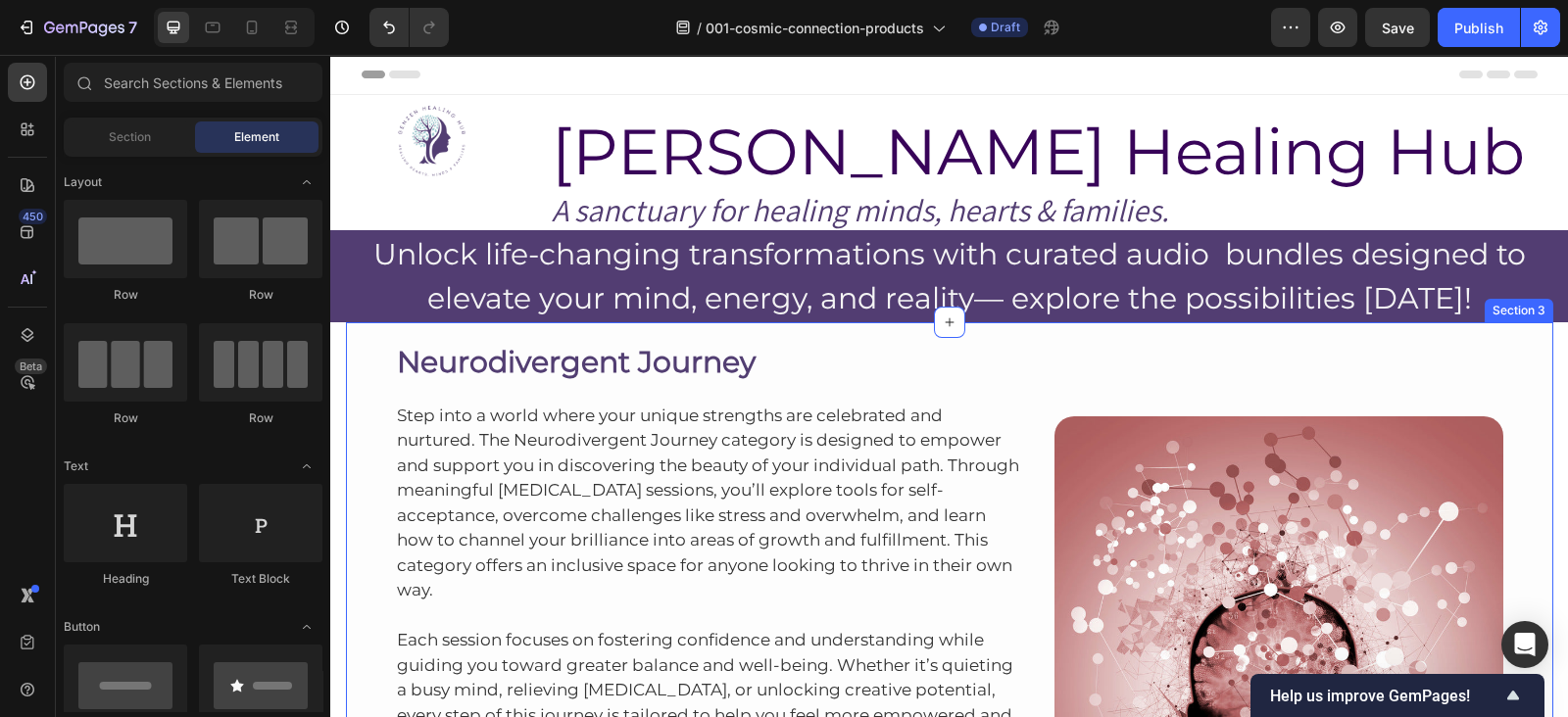
click at [1020, 331] on div "Neurodivergent Journey Heading Step into a world where your unique strengths ar…" at bounding box center [949, 601] width 1207 height 558
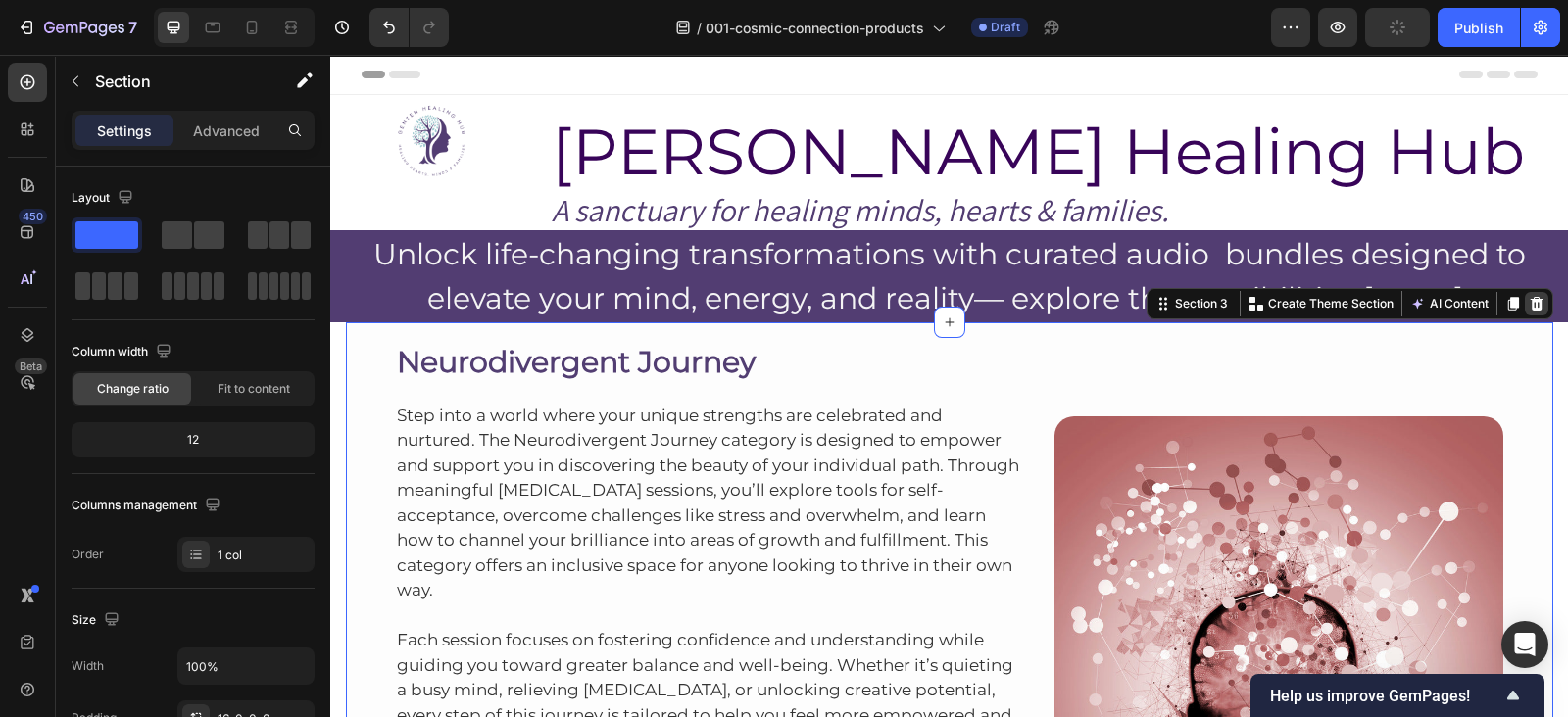
click at [1525, 306] on div at bounding box center [1537, 304] width 24 height 24
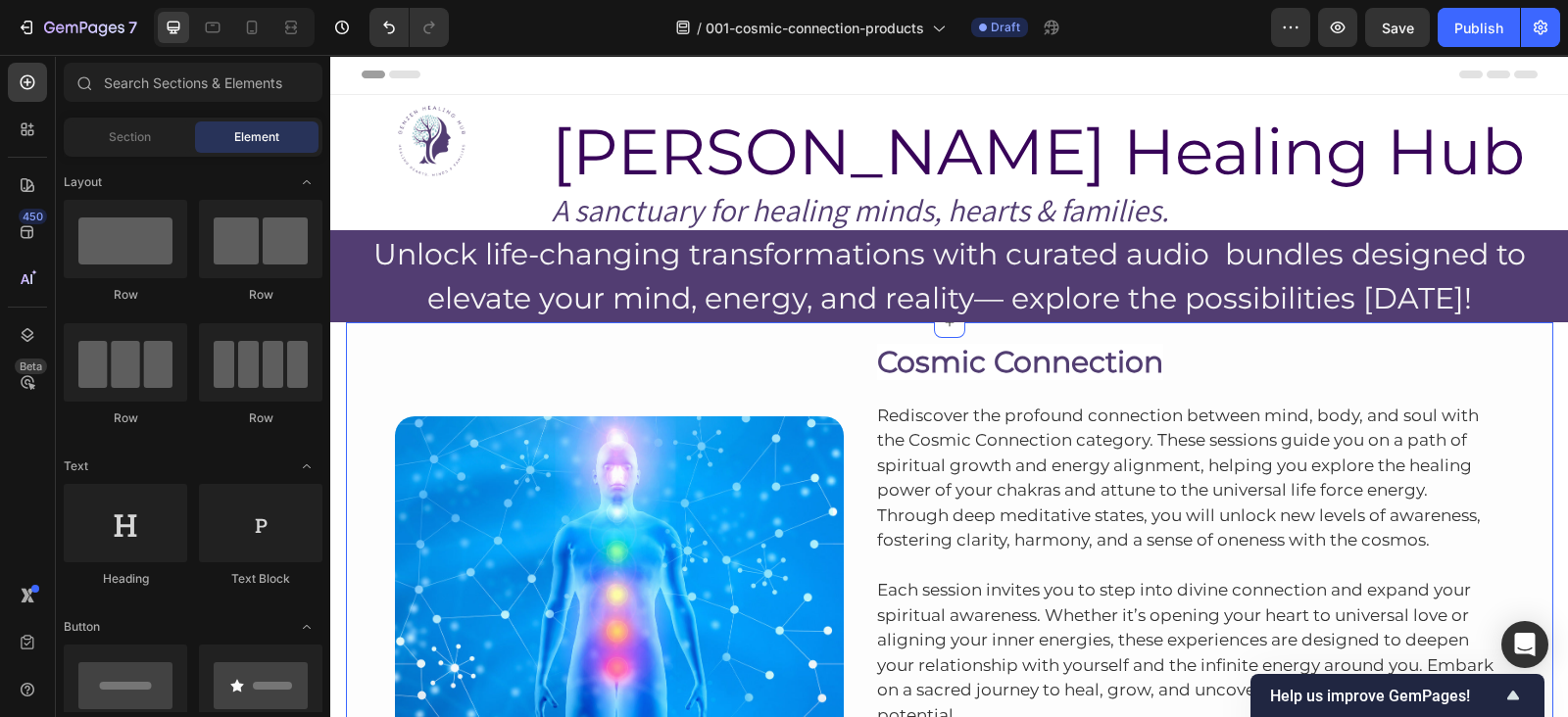
click at [1137, 330] on div "Image Cosmic Connection Heading Rediscover the profound connection between mind…" at bounding box center [949, 601] width 1207 height 558
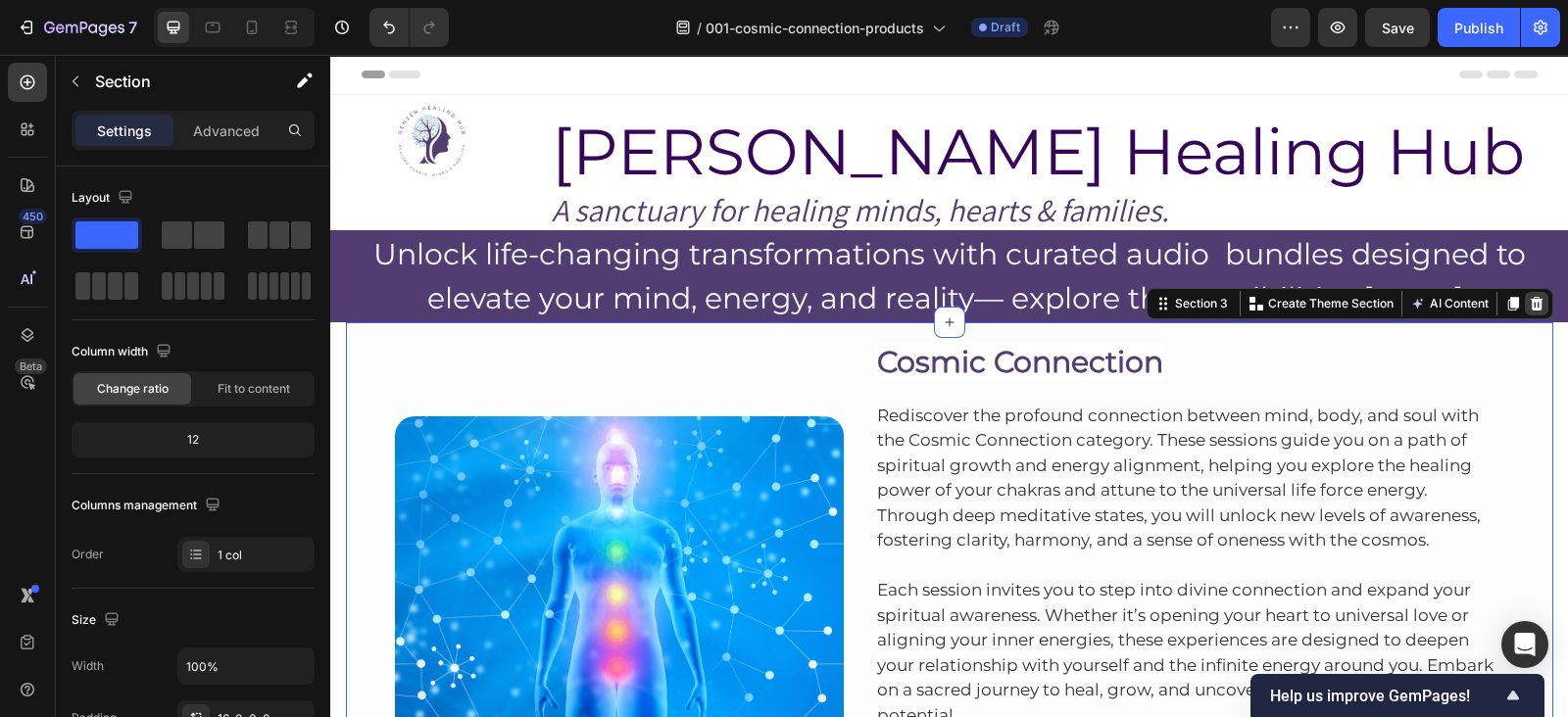
click at [1530, 307] on icon at bounding box center [1536, 304] width 13 height 14
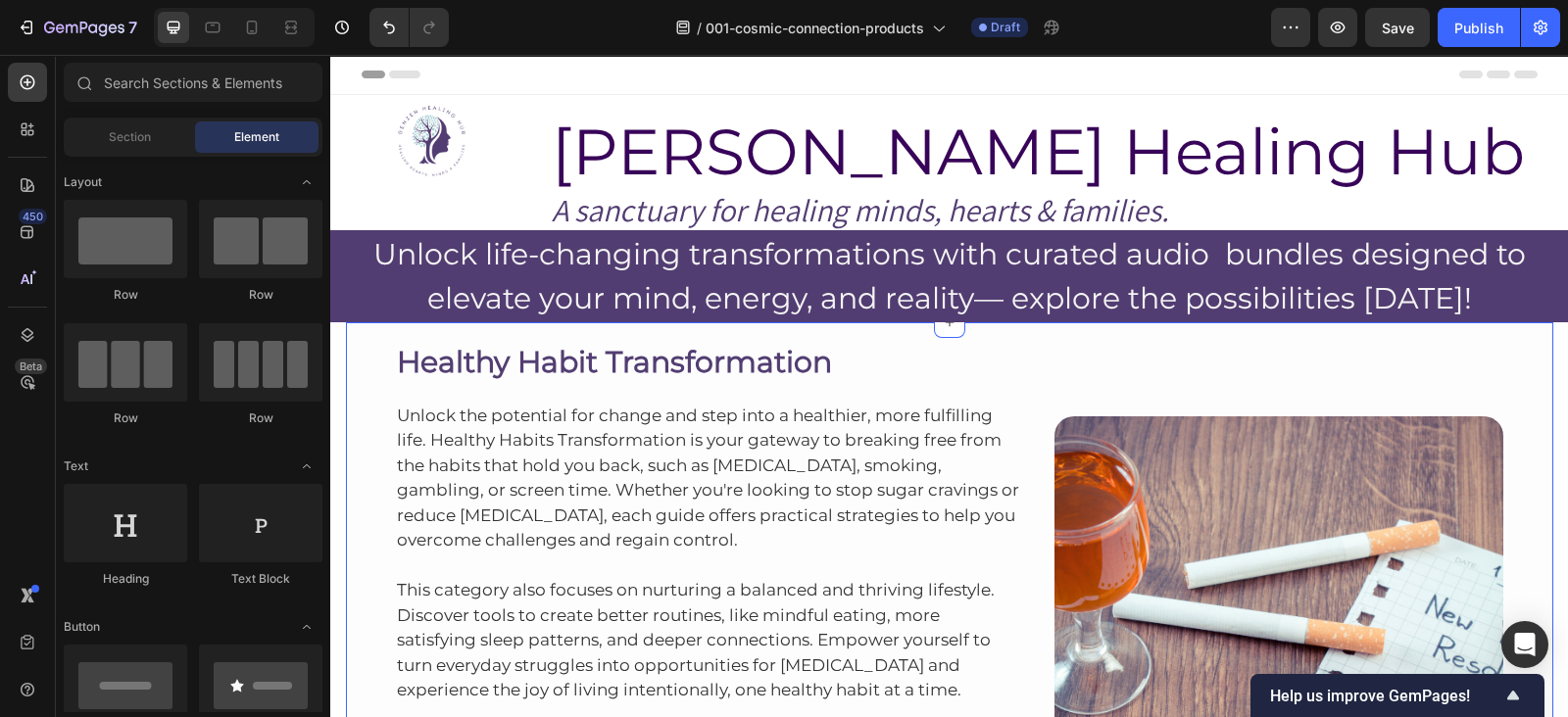
click at [1014, 326] on div "Healthy Habit Transformation Heading Unlock the potential for change and step i…" at bounding box center [949, 601] width 1207 height 558
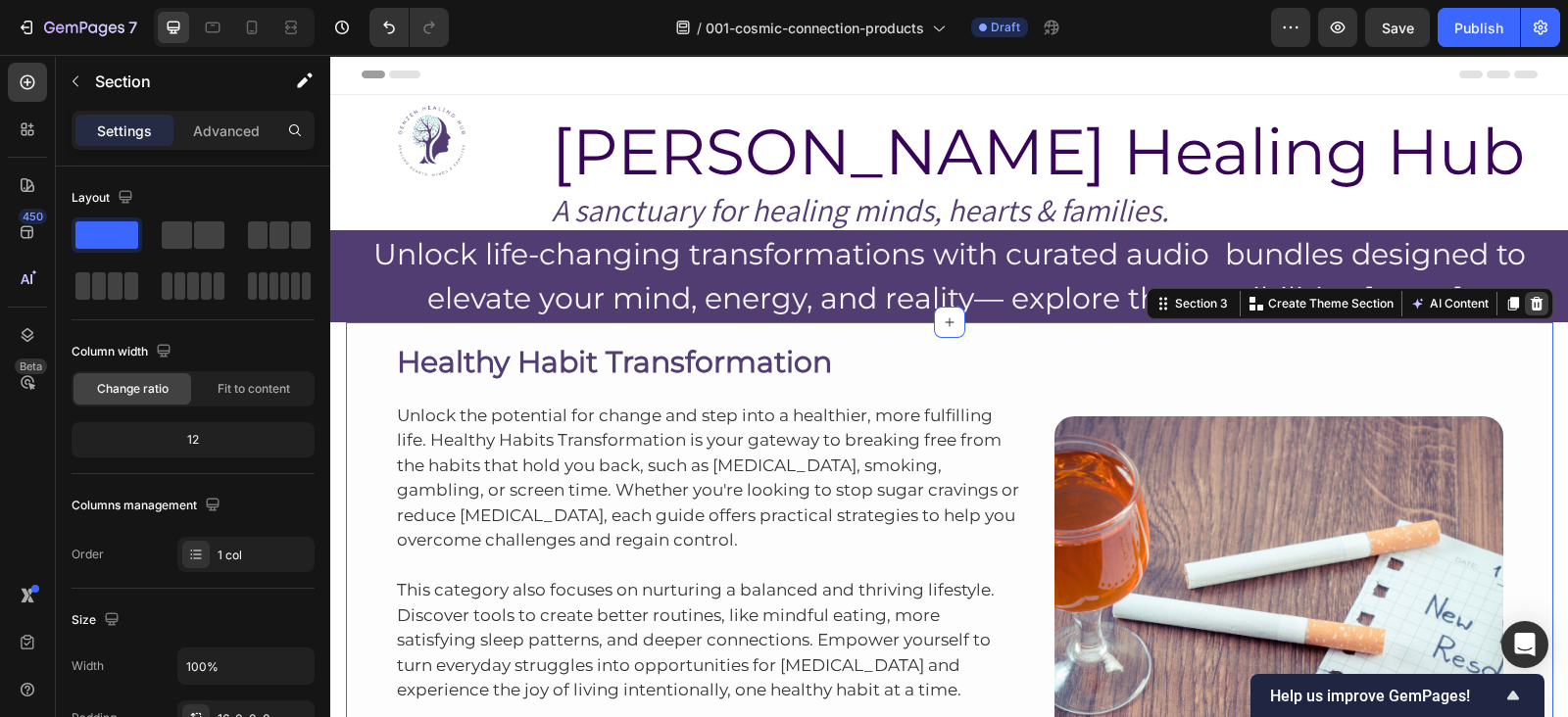
click at [1527, 312] on div at bounding box center [1537, 304] width 24 height 24
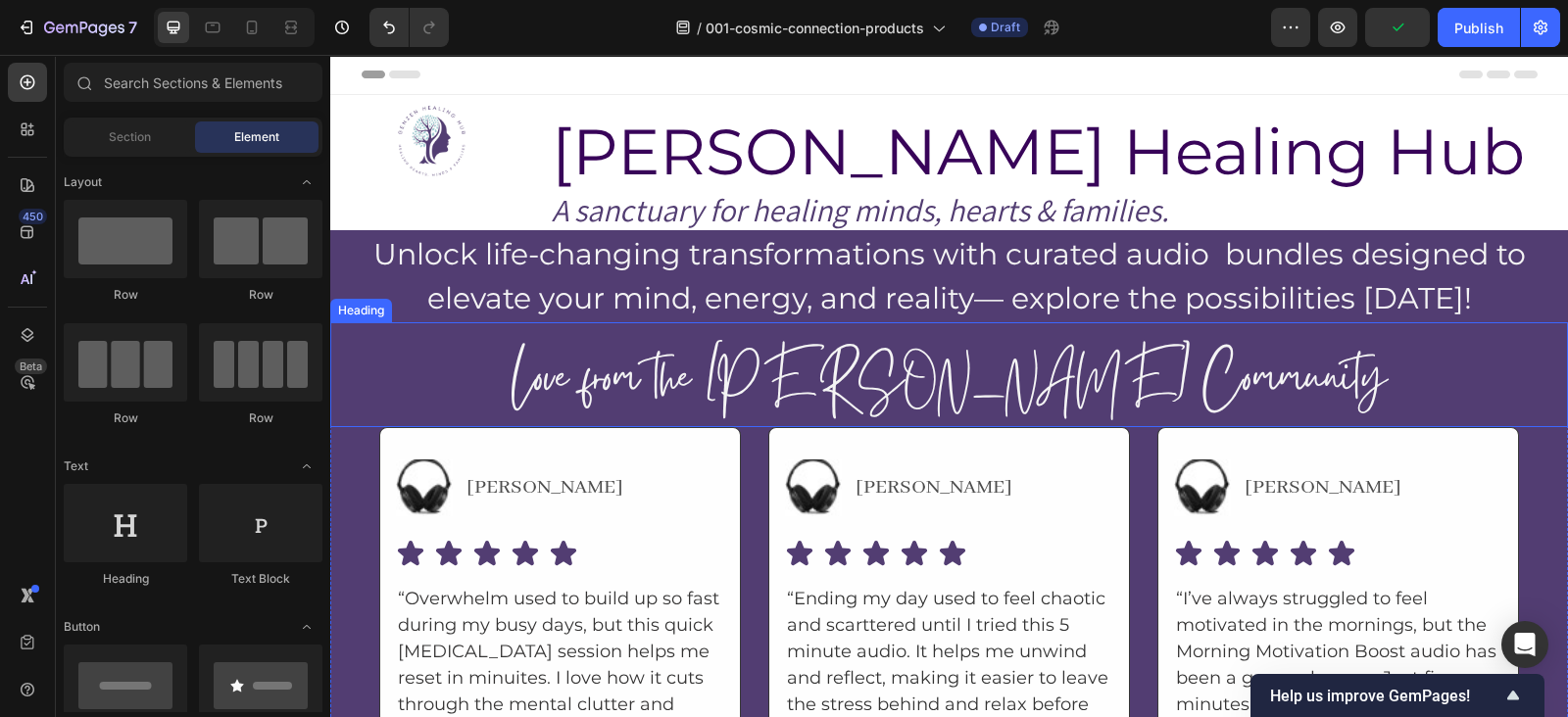
click at [1488, 333] on div "Love from the [PERSON_NAME] Community Heading" at bounding box center [949, 374] width 1237 height 105
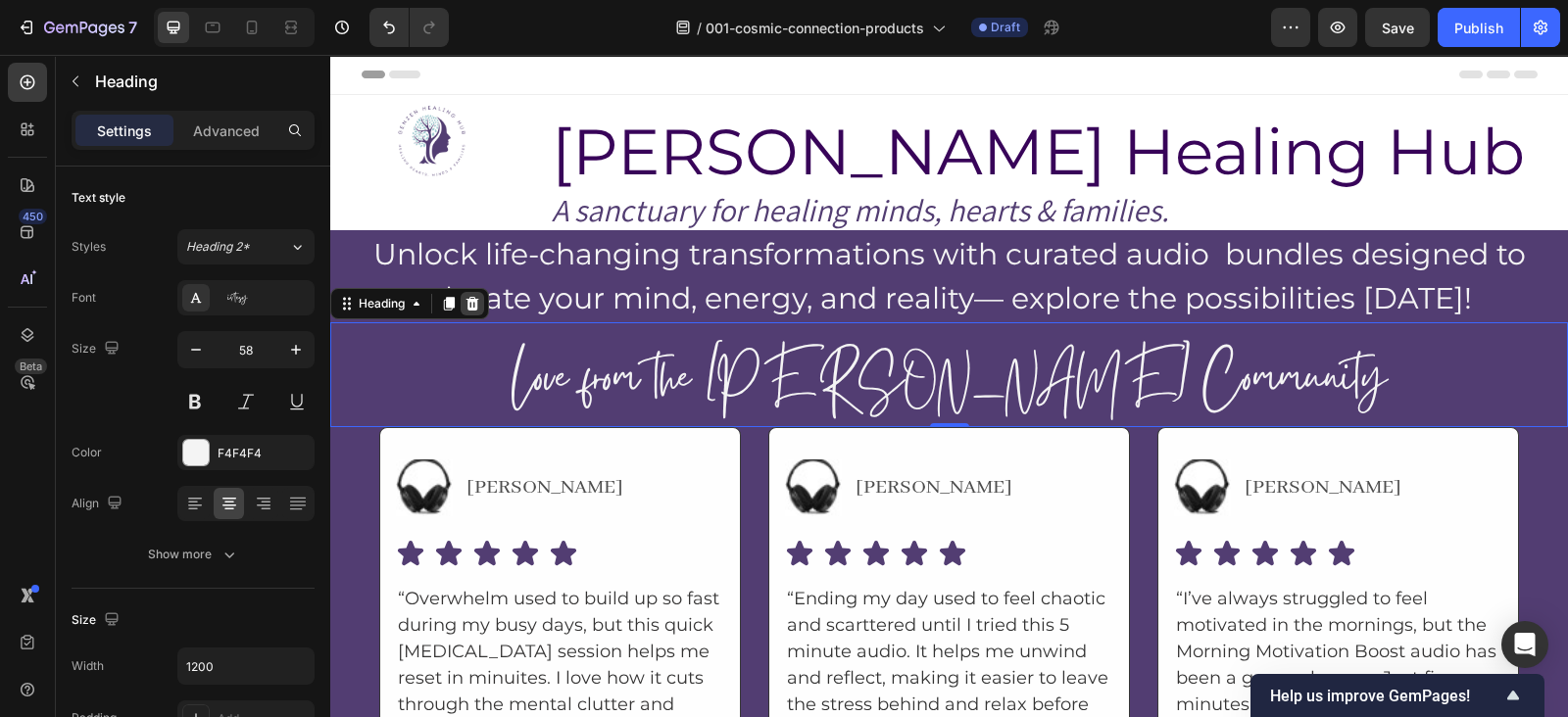
click at [468, 306] on icon at bounding box center [472, 304] width 13 height 14
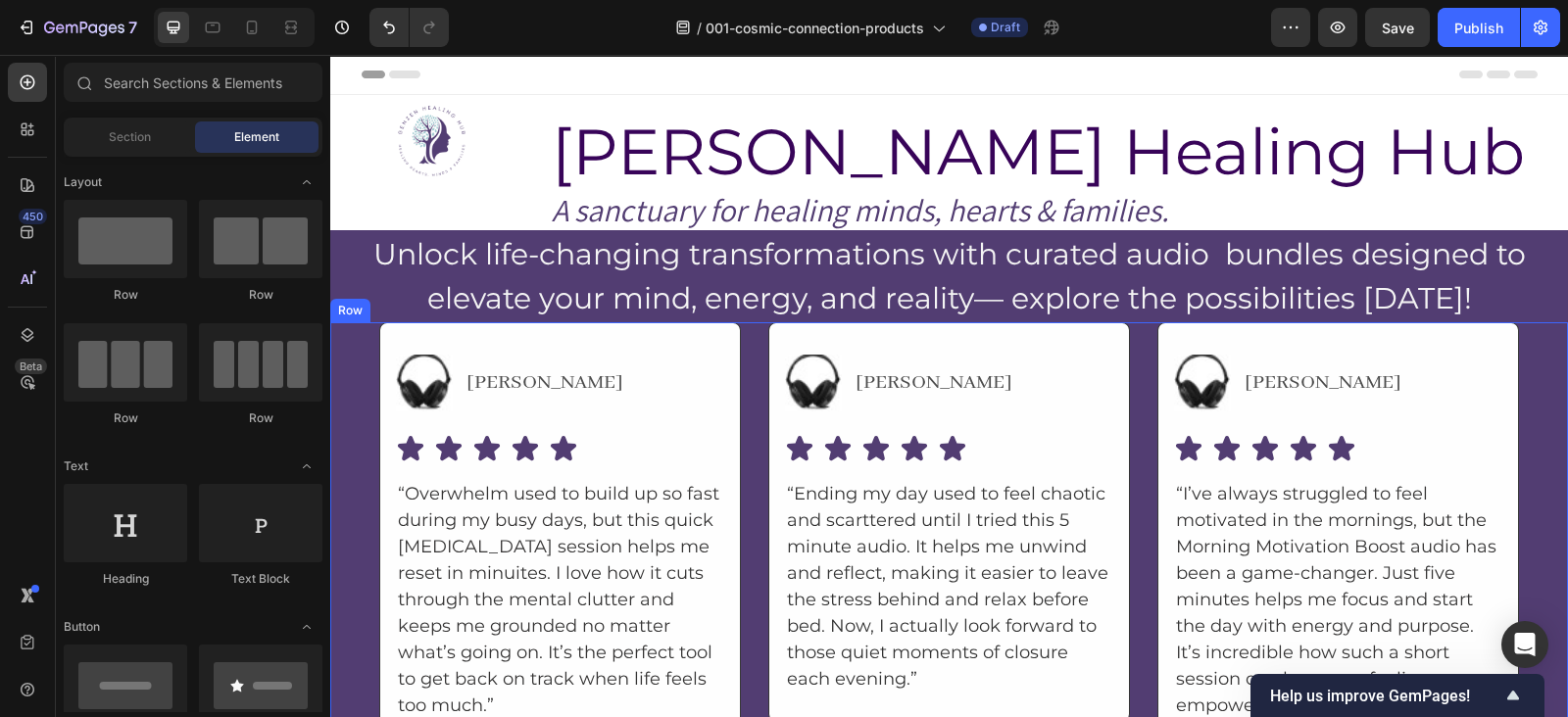
click at [1539, 350] on div "Image [PERSON_NAME] Text Block Advanced List Icon Icon Icon Icon Icon Icon List…" at bounding box center [949, 543] width 1237 height 442
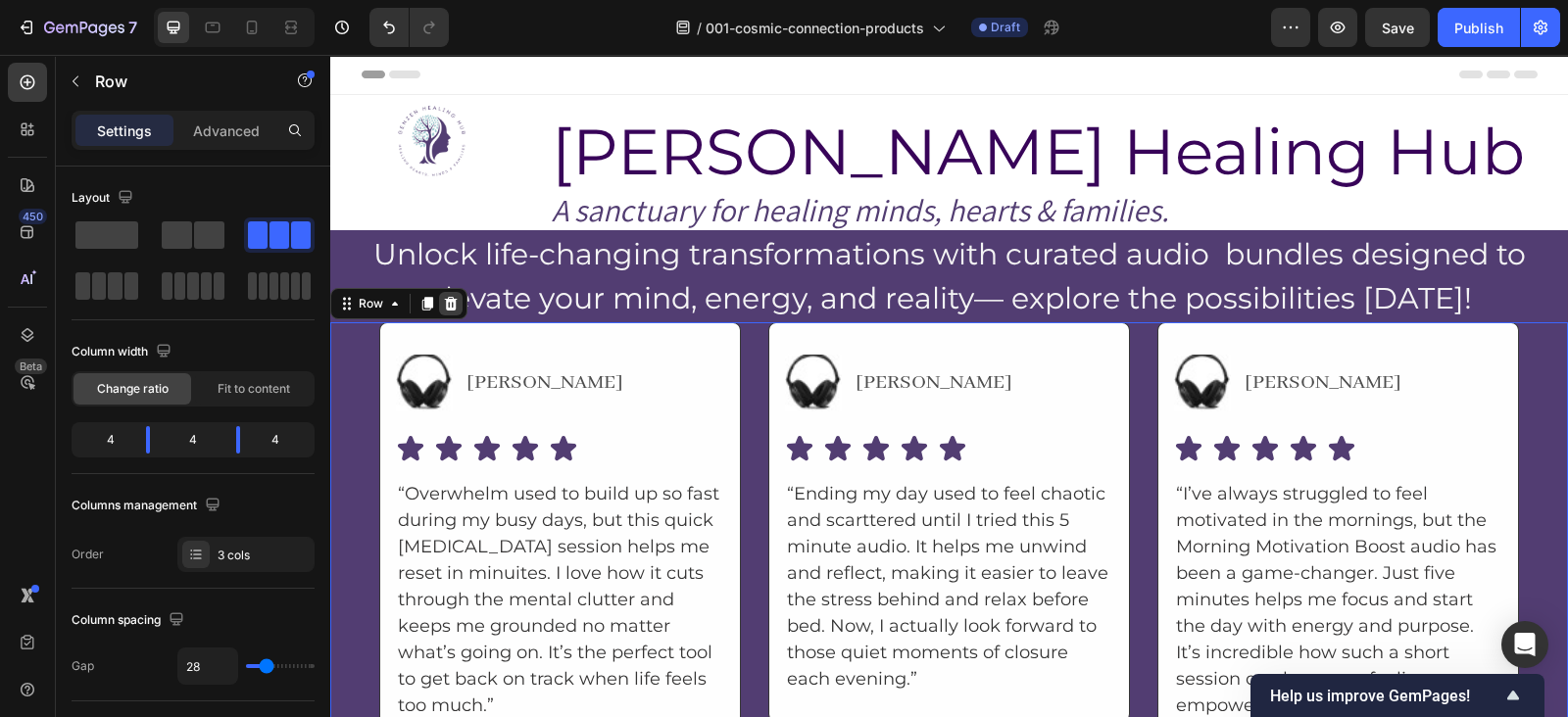
click at [448, 299] on icon at bounding box center [451, 304] width 13 height 14
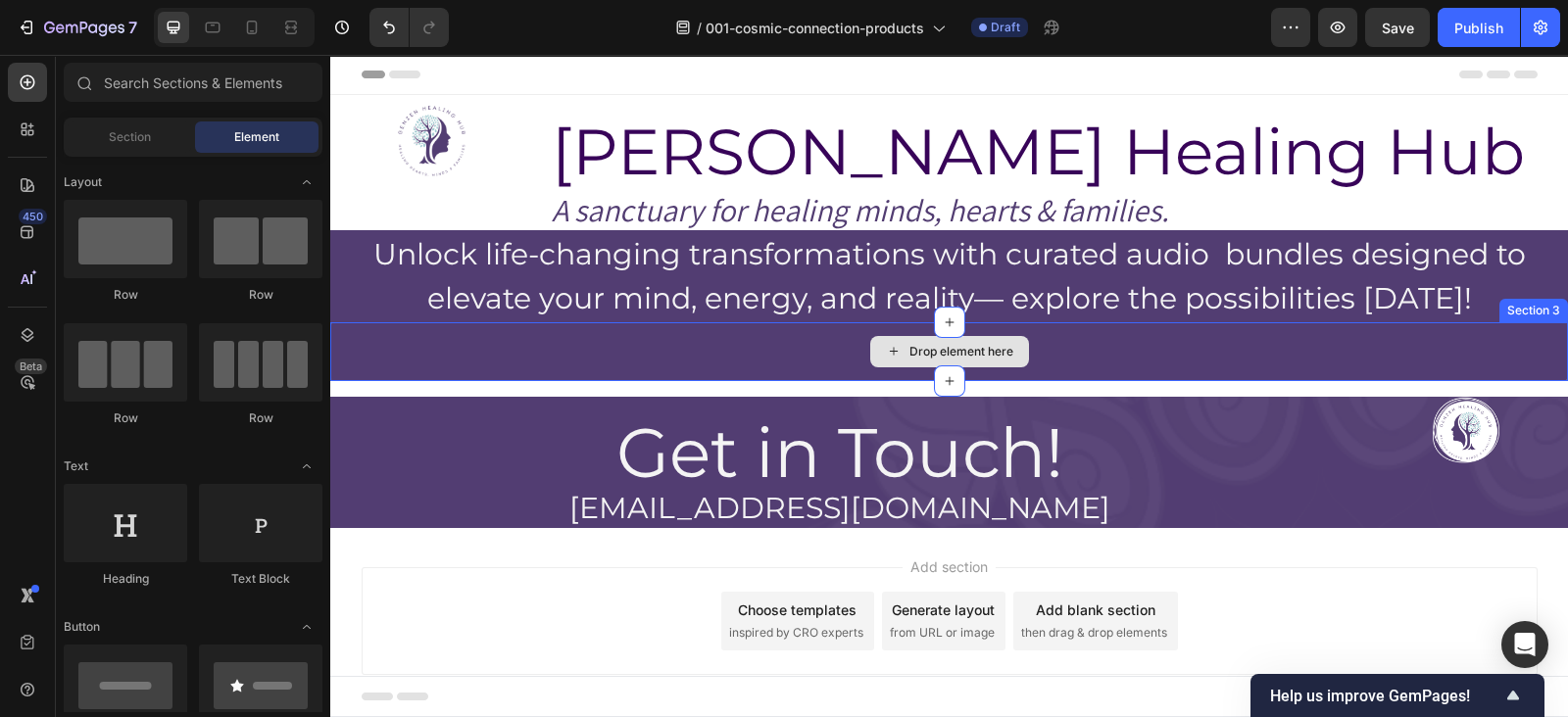
click at [1382, 341] on div "Drop element here" at bounding box center [949, 352] width 1237 height 59
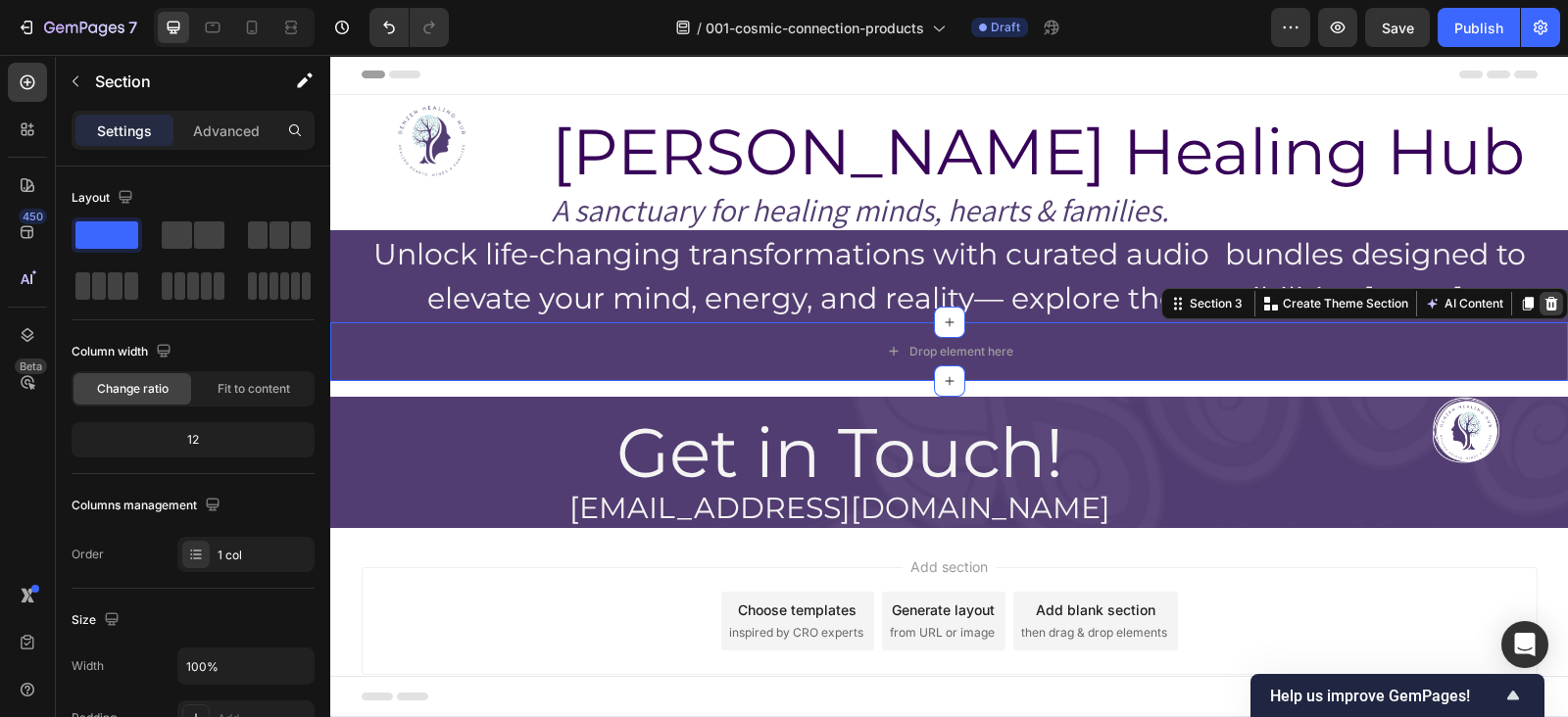
click at [1546, 308] on icon at bounding box center [1552, 304] width 13 height 14
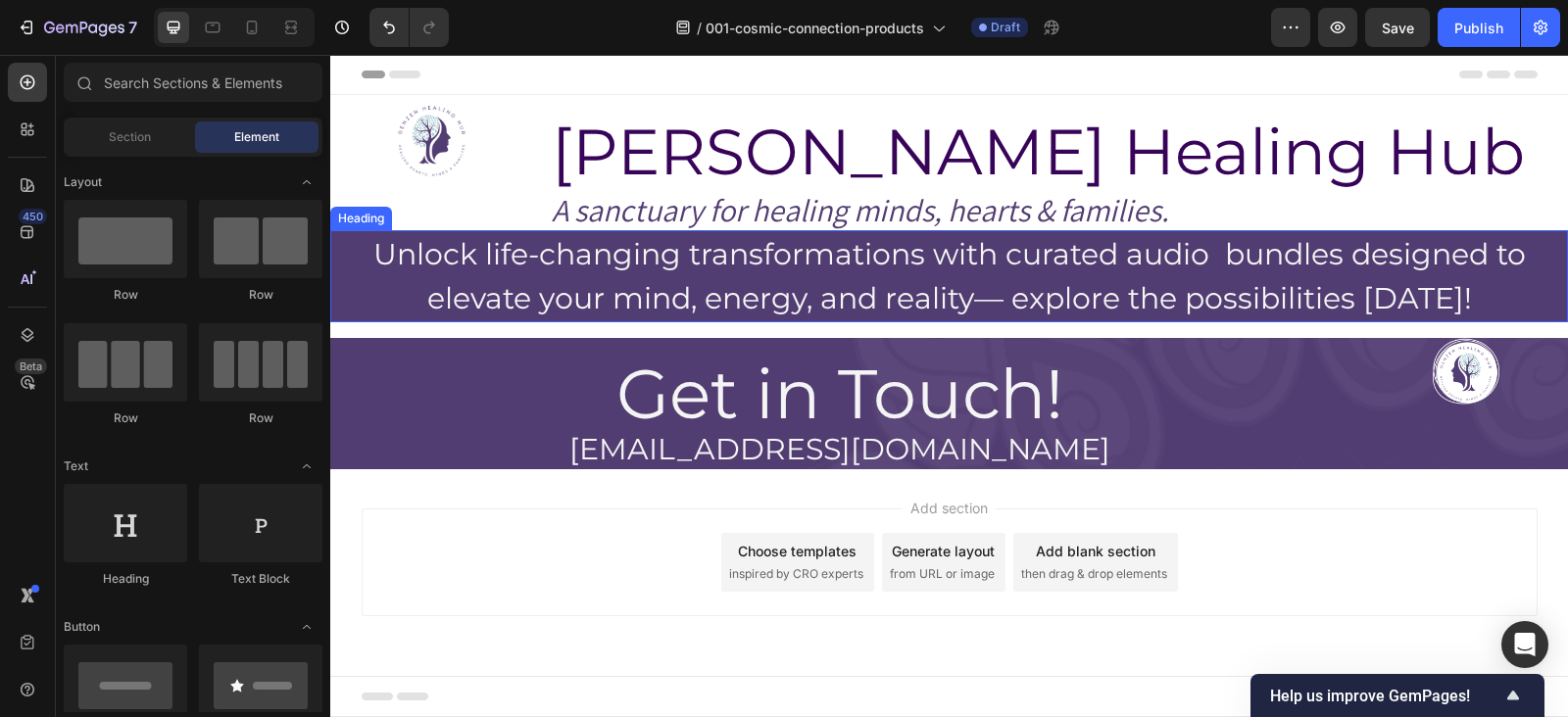
click at [714, 243] on h2 "Unlock life-changing transformations with curated audio bundles designed to ele…" at bounding box center [949, 277] width 1237 height 92
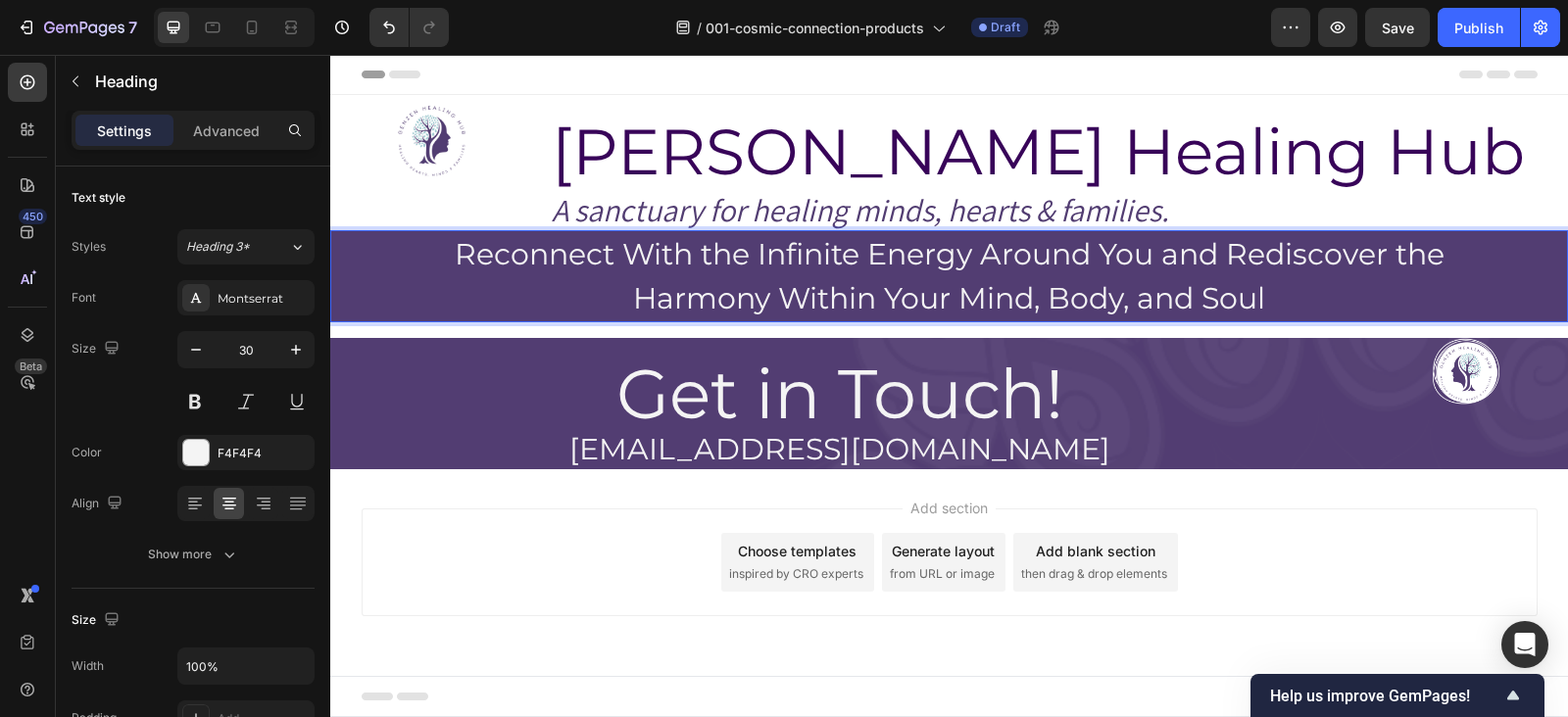
click at [642, 296] on p "Reconnect With the Infinite Energy Around You and Rediscover the Harmony Within…" at bounding box center [950, 277] width 1234 height 88
click at [235, 282] on div "Montserrat" at bounding box center [246, 298] width 137 height 35
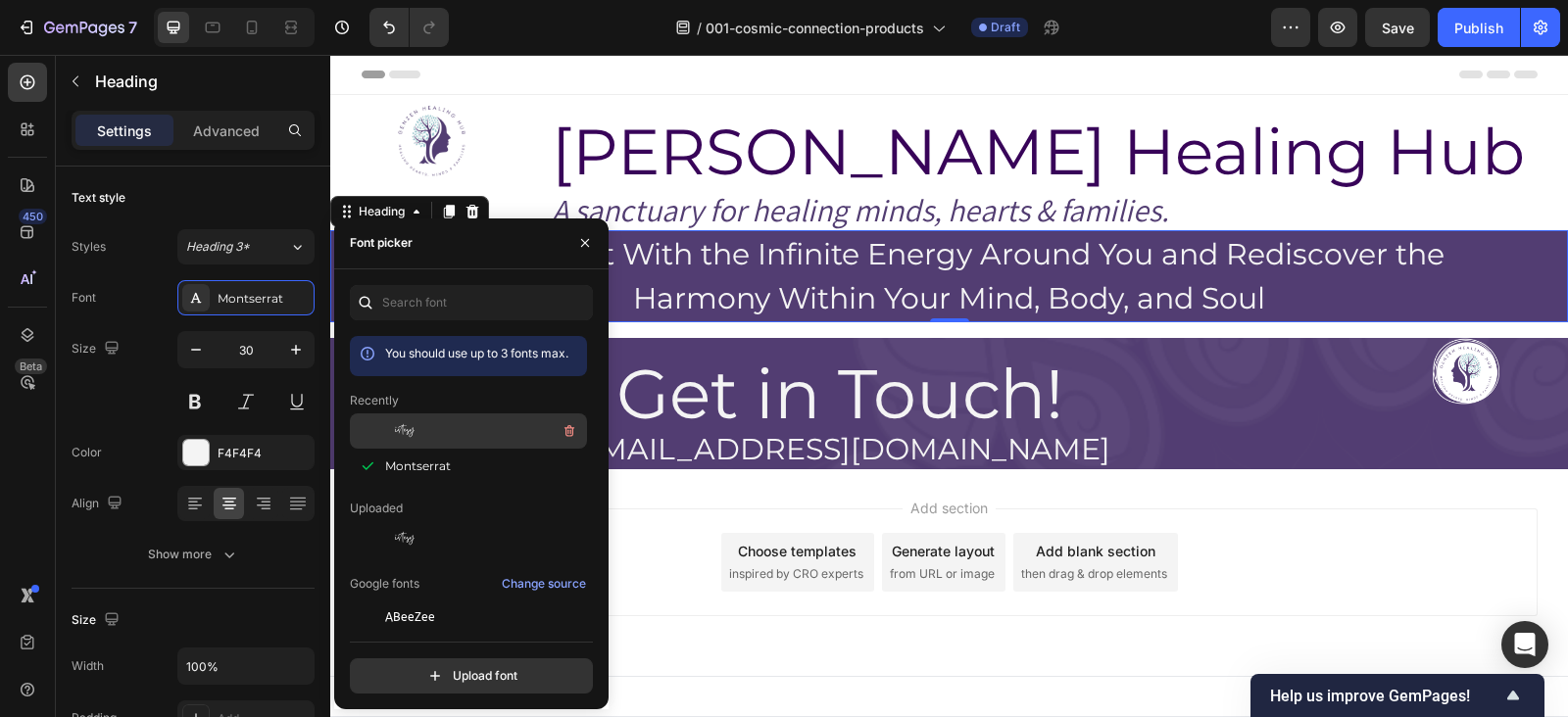
click at [438, 425] on div "Gistesy" at bounding box center [484, 431] width 198 height 24
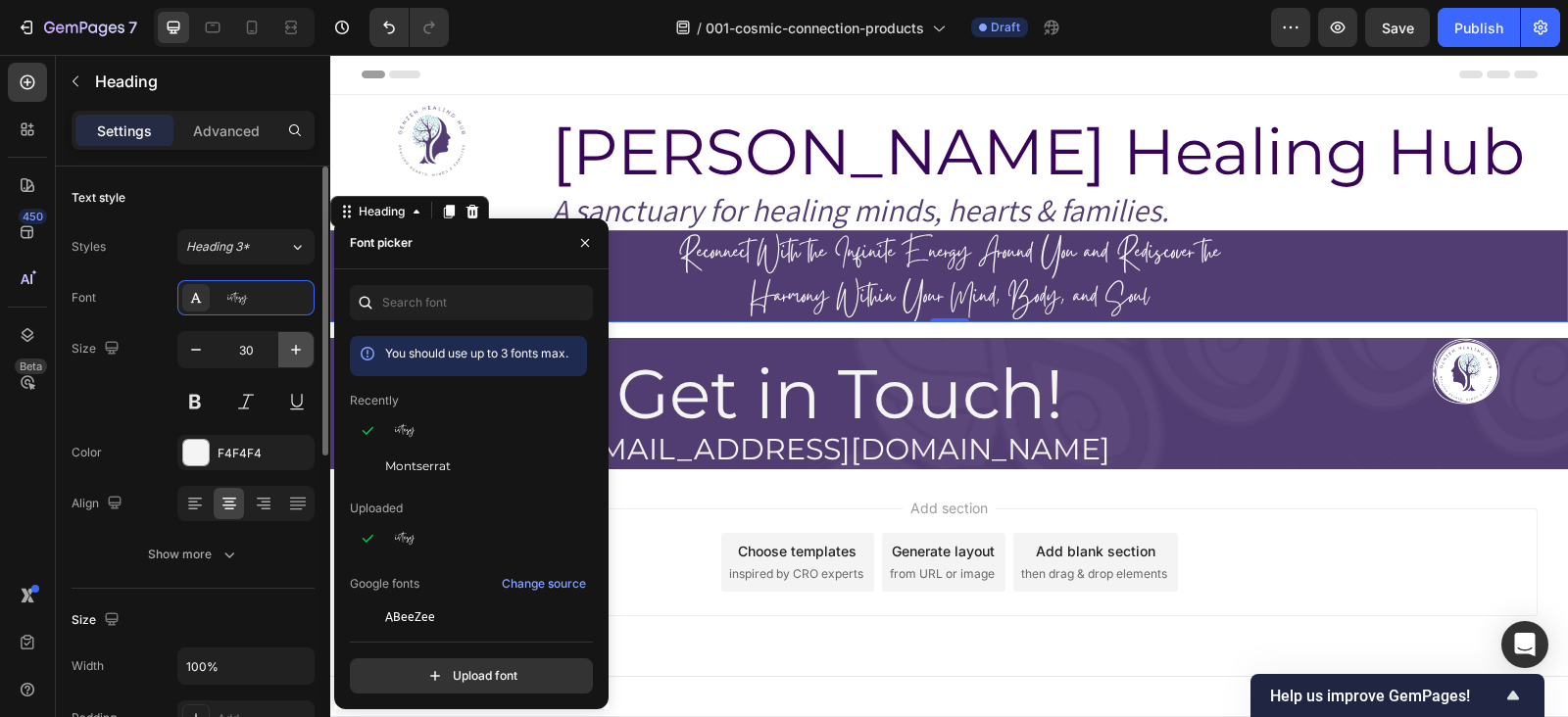
click at [312, 360] on button "button" at bounding box center [296, 350] width 35 height 35
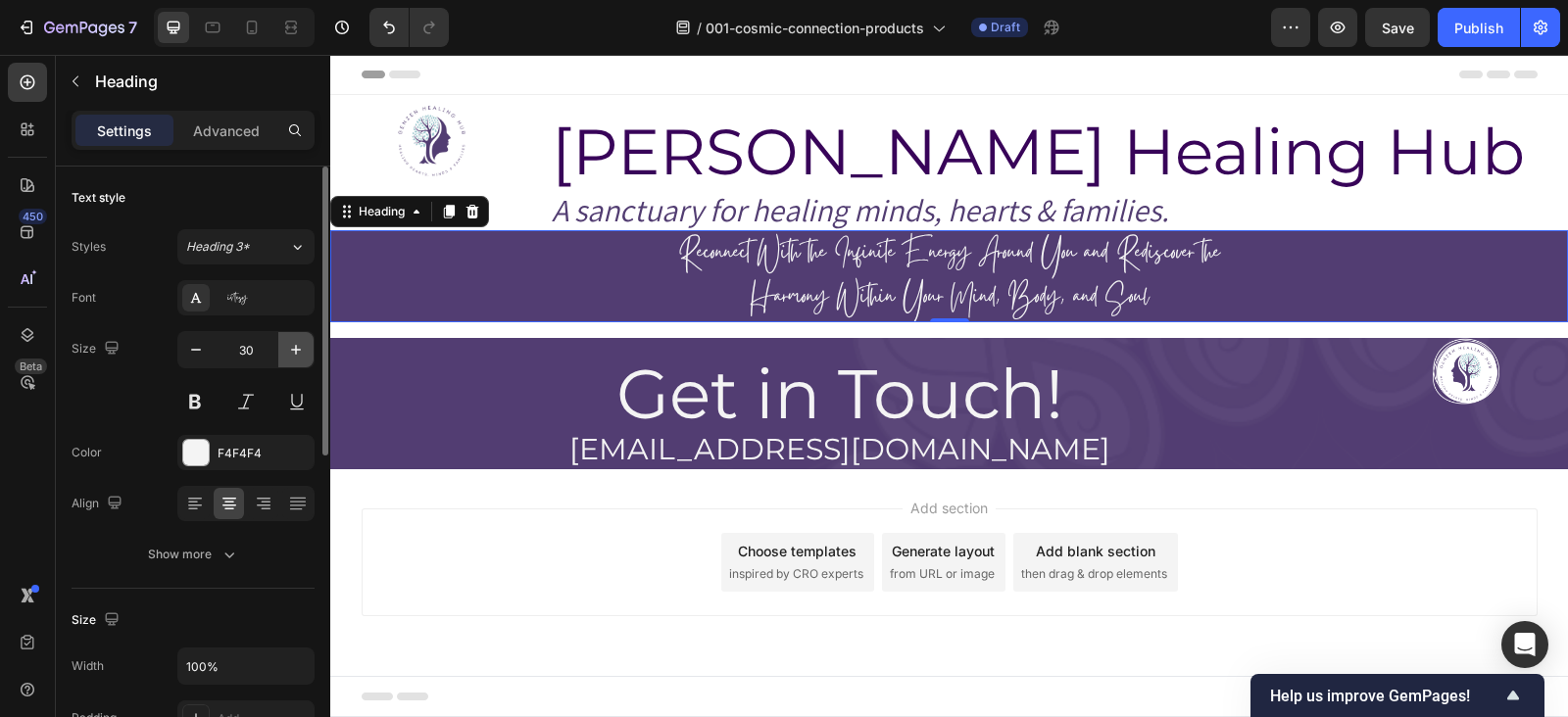
click at [312, 360] on button "button" at bounding box center [296, 350] width 35 height 35
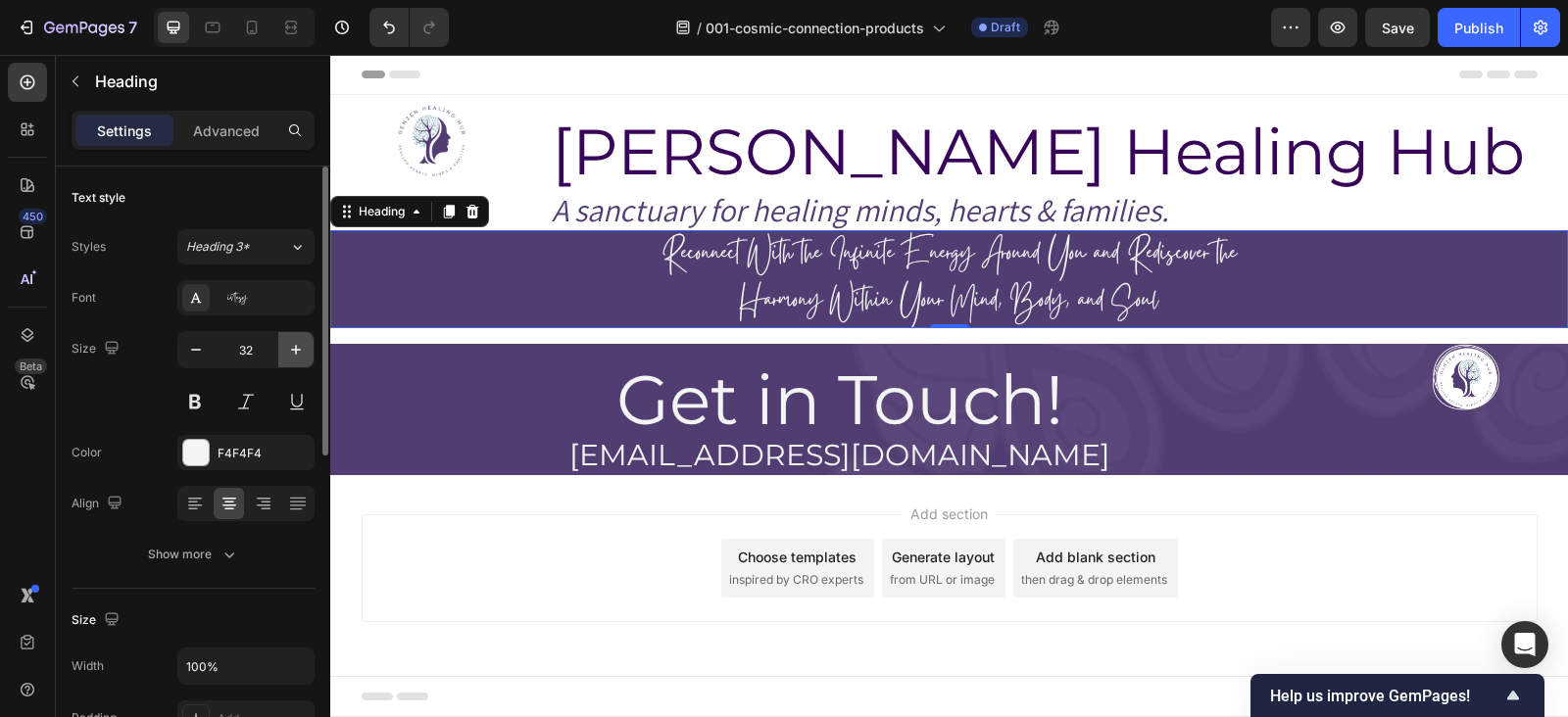
click at [312, 360] on button "button" at bounding box center [296, 350] width 35 height 35
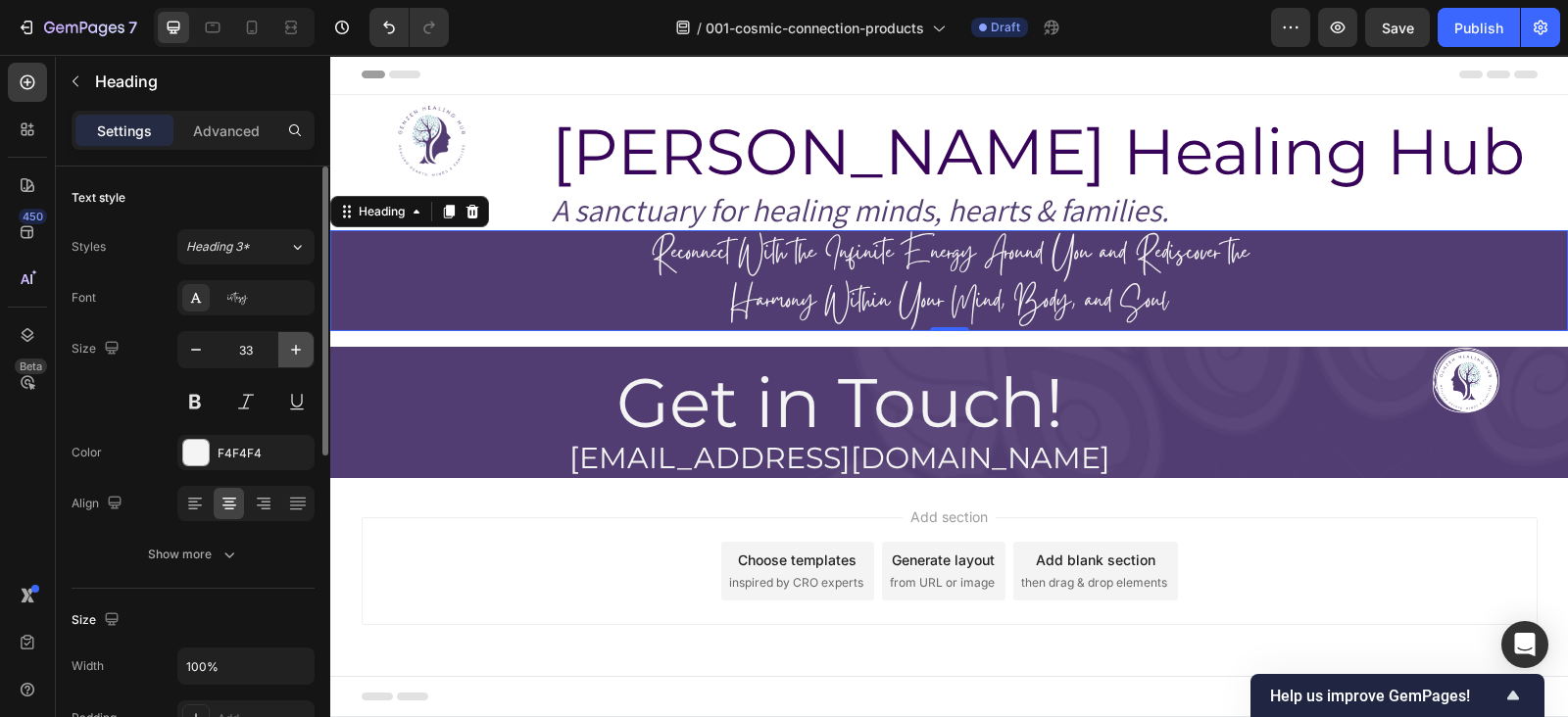
click at [312, 360] on button "button" at bounding box center [296, 350] width 35 height 35
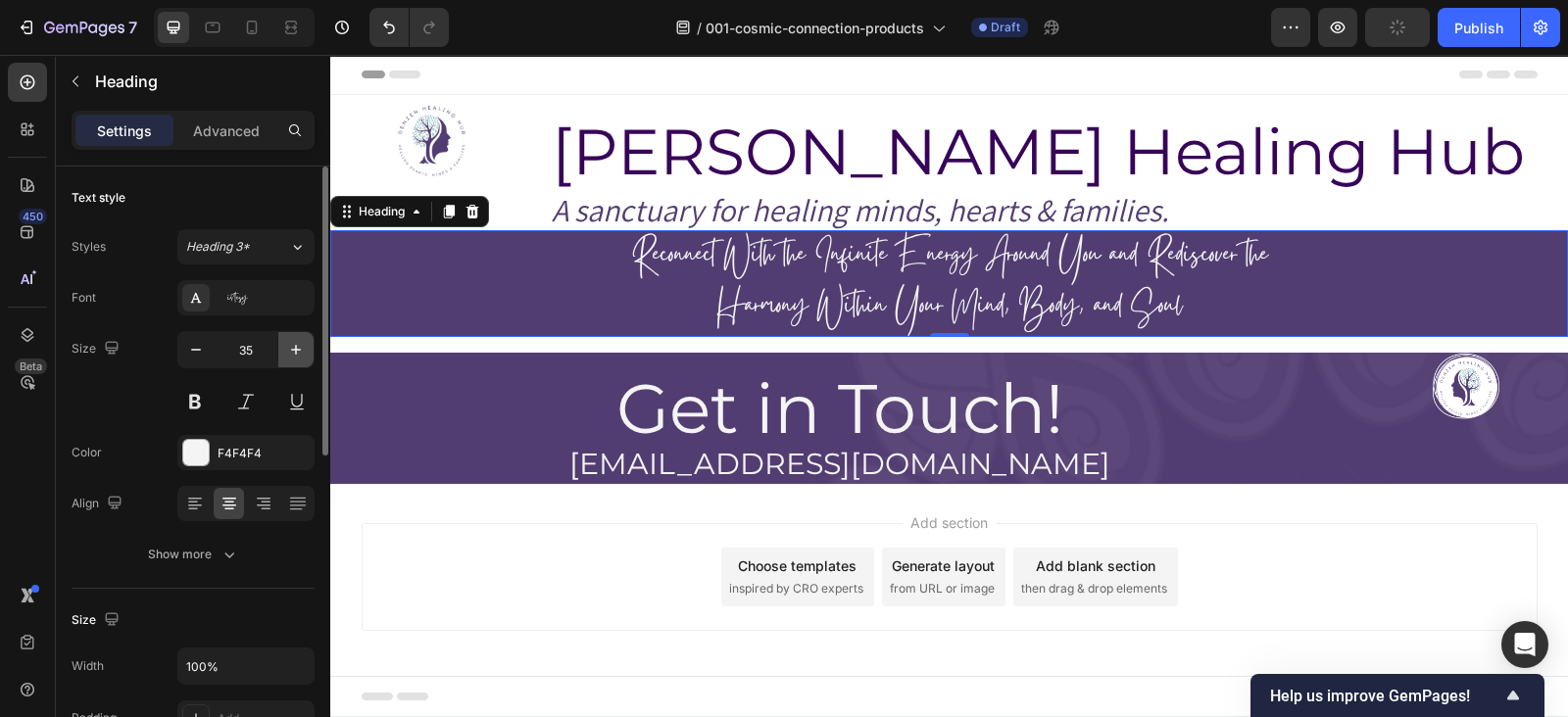
click at [312, 360] on button "button" at bounding box center [296, 350] width 35 height 35
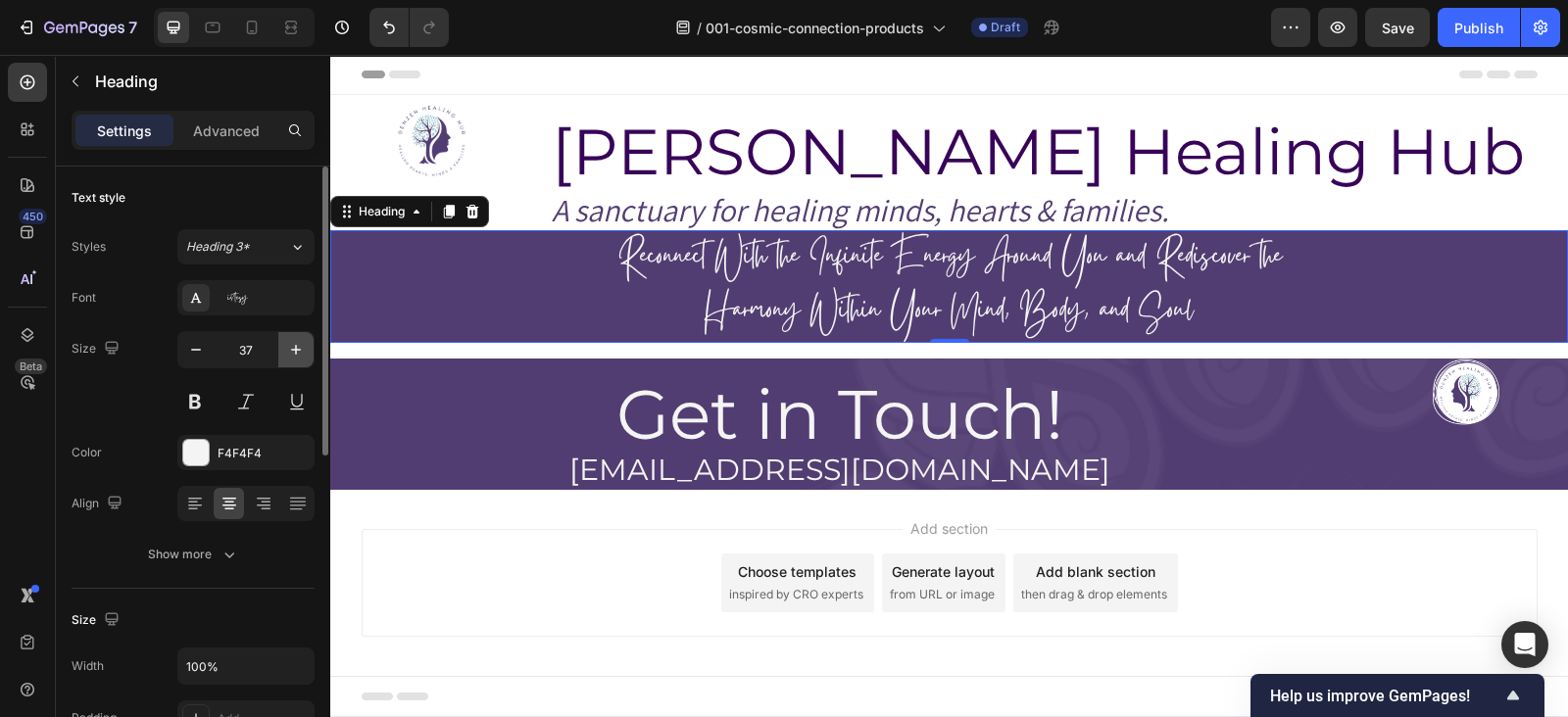
click at [312, 360] on button "button" at bounding box center [296, 350] width 35 height 35
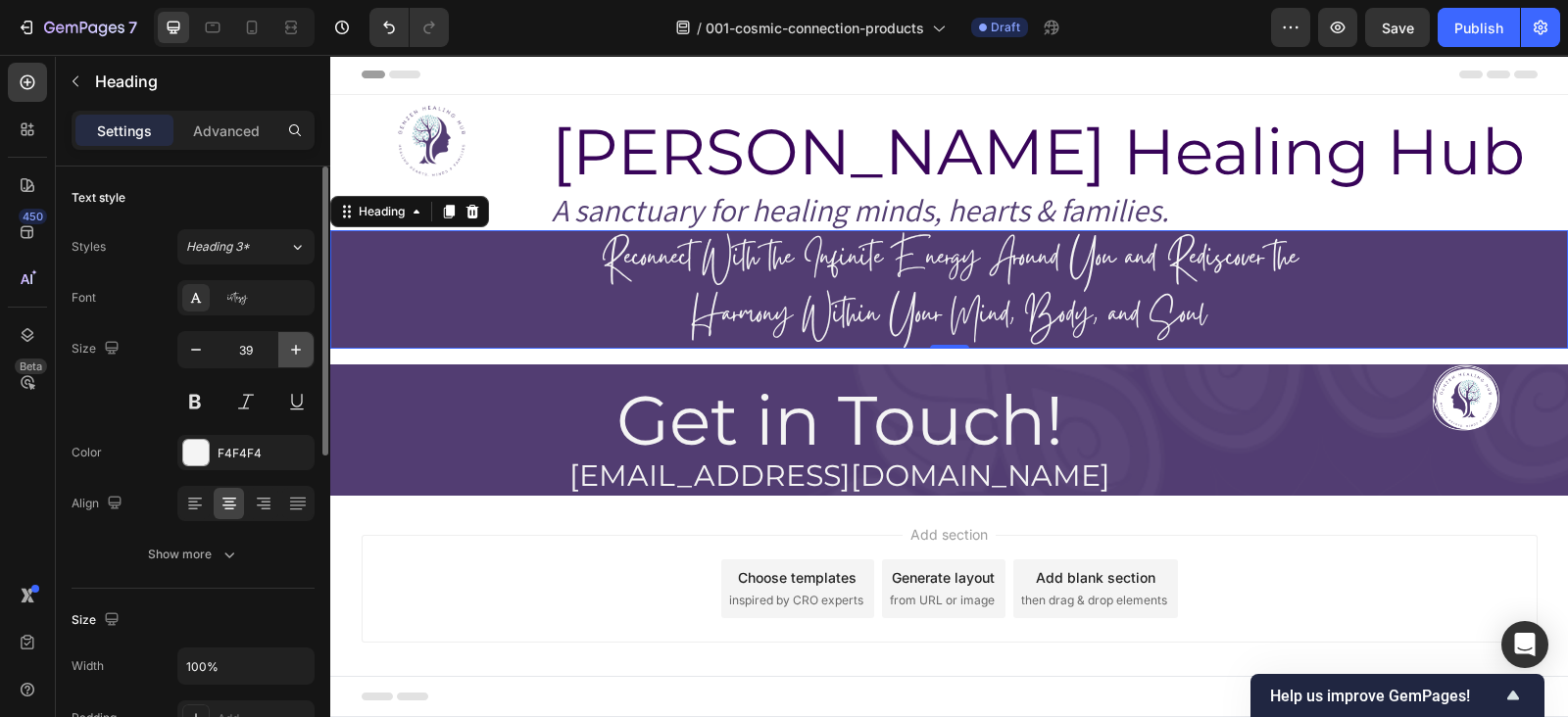
click at [312, 360] on button "button" at bounding box center [296, 350] width 35 height 35
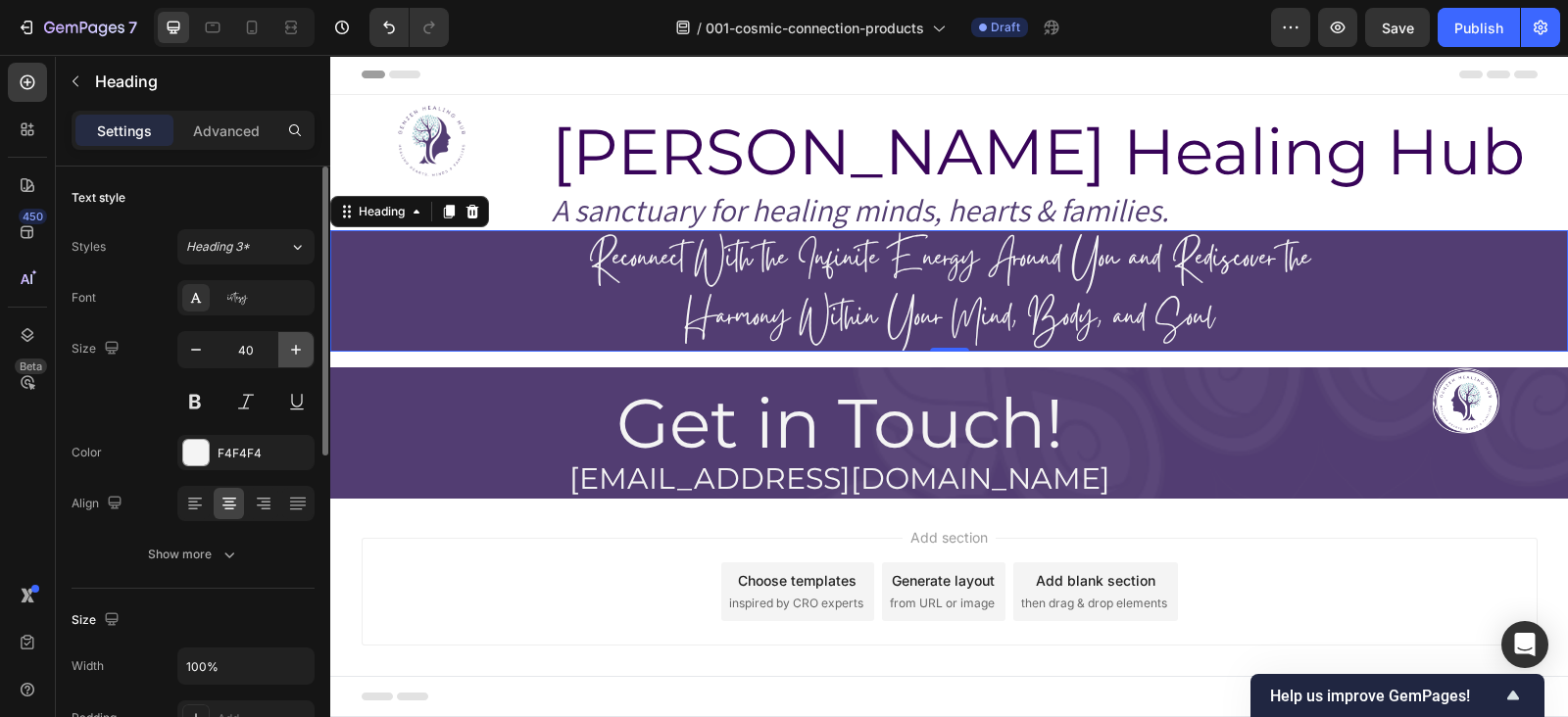
click at [312, 360] on button "button" at bounding box center [296, 350] width 35 height 35
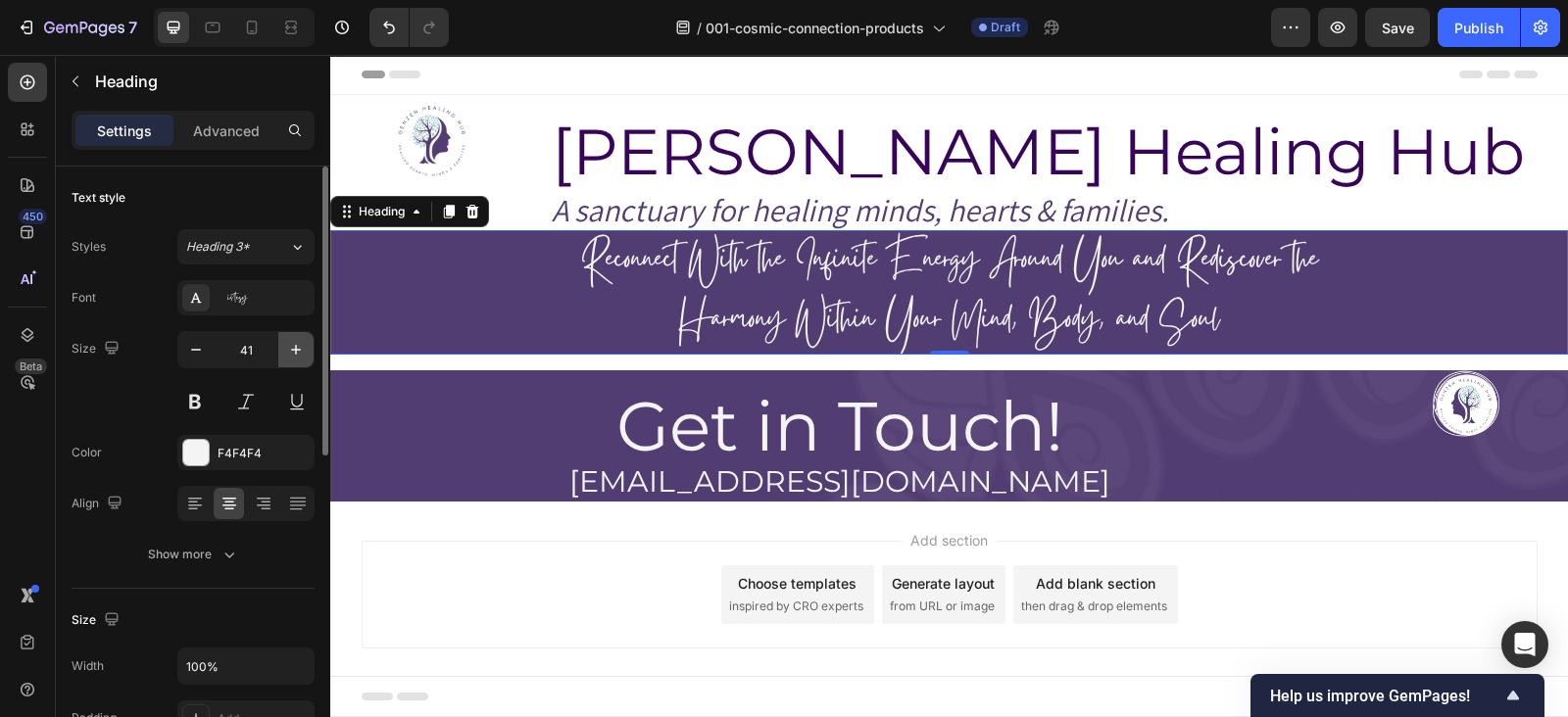
click at [312, 360] on button "button" at bounding box center [296, 350] width 35 height 35
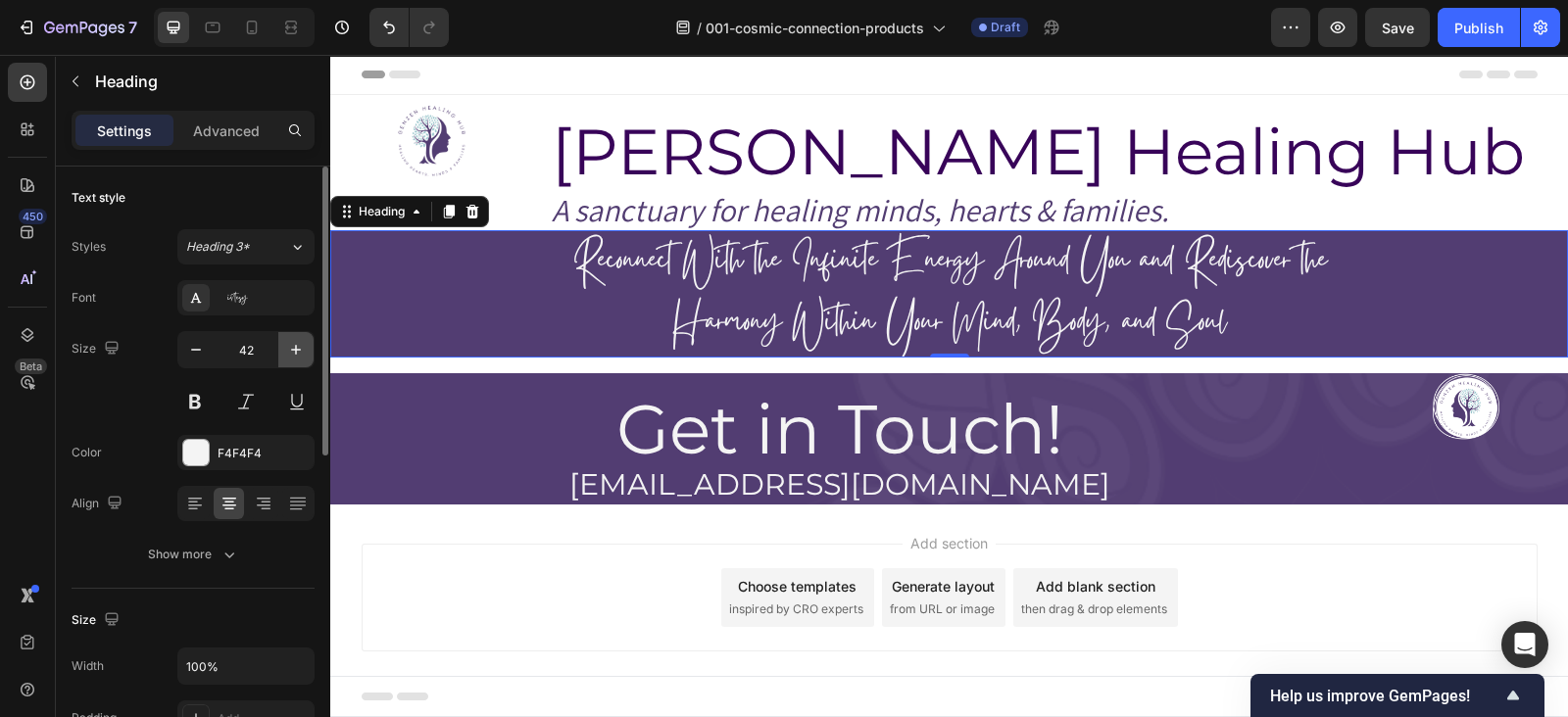
click at [312, 360] on button "button" at bounding box center [296, 350] width 35 height 35
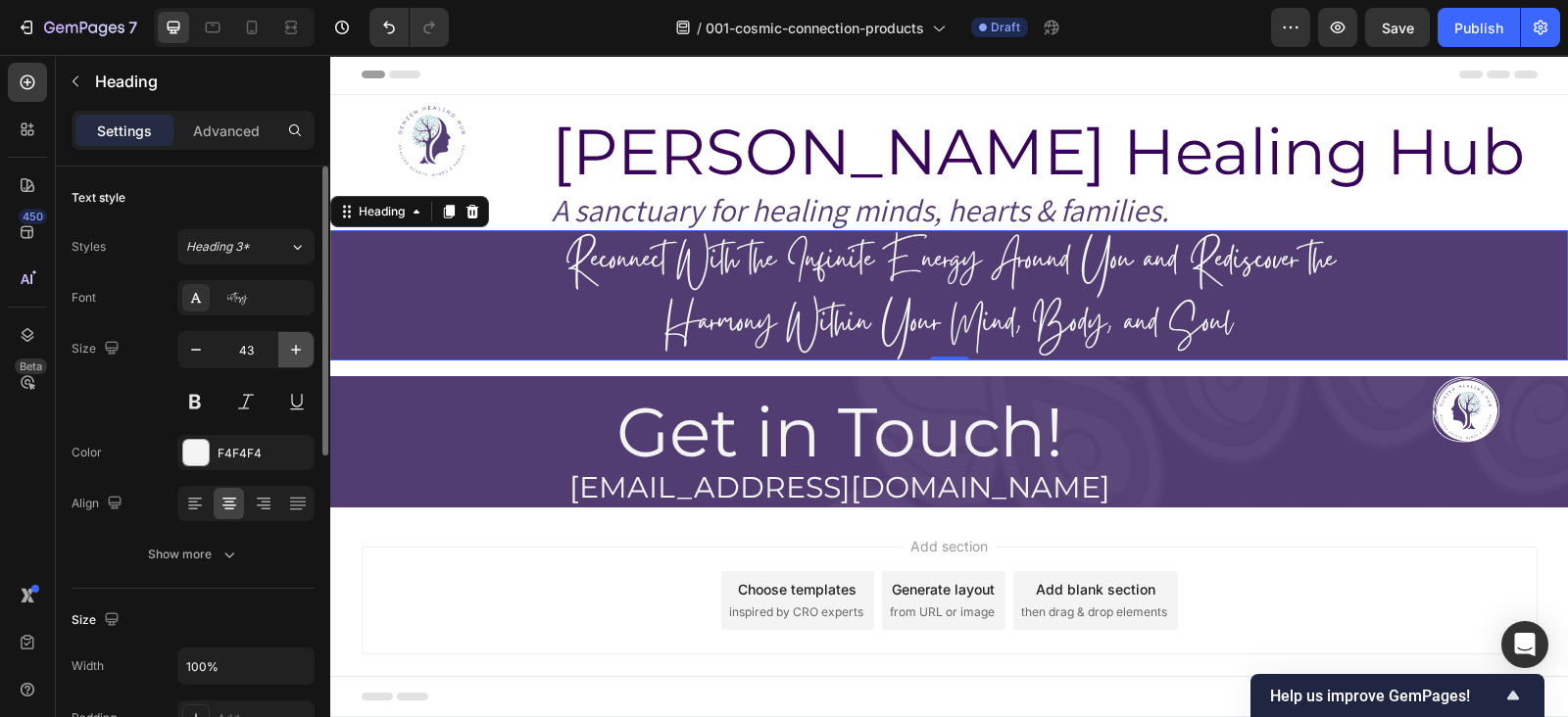
click at [312, 360] on button "button" at bounding box center [296, 350] width 35 height 35
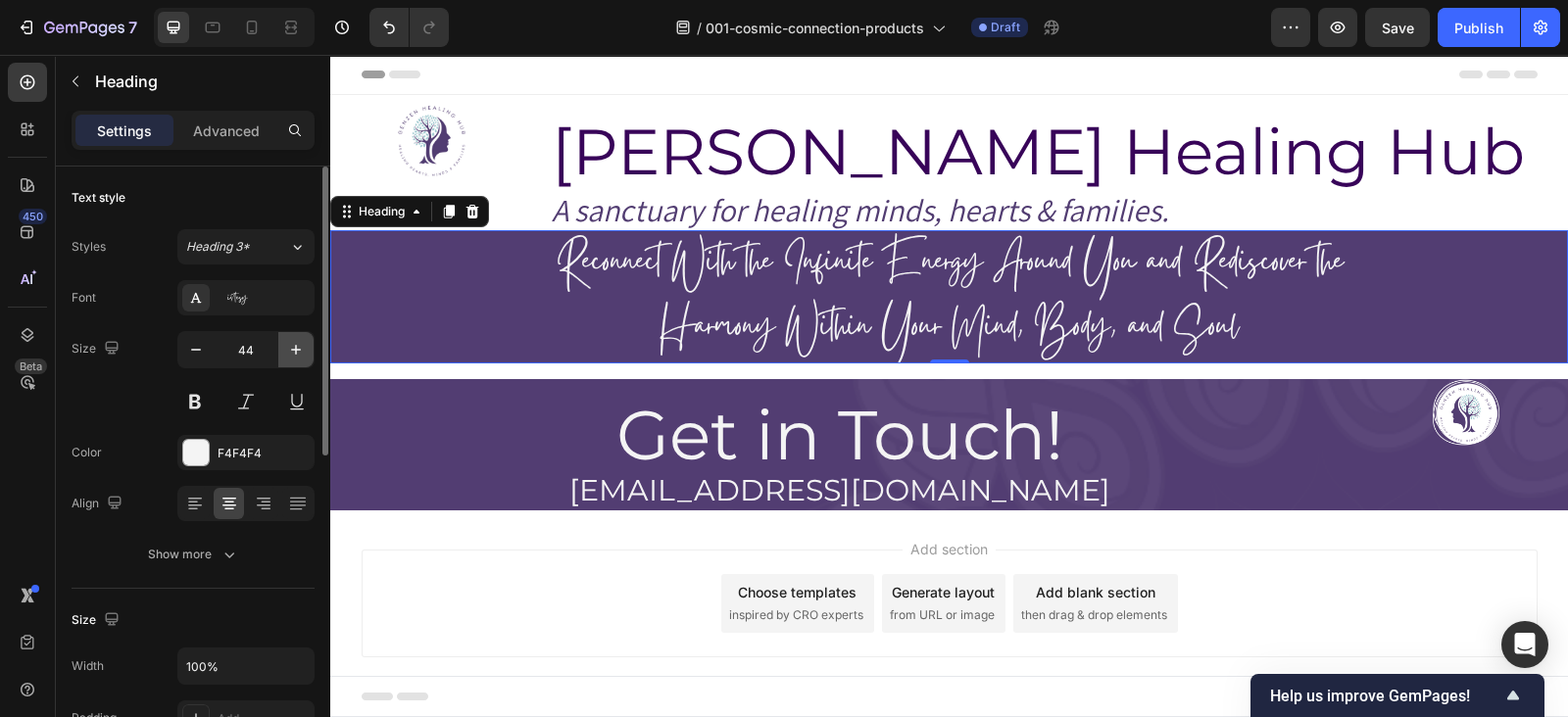
click at [312, 360] on button "button" at bounding box center [296, 350] width 35 height 35
type input "45"
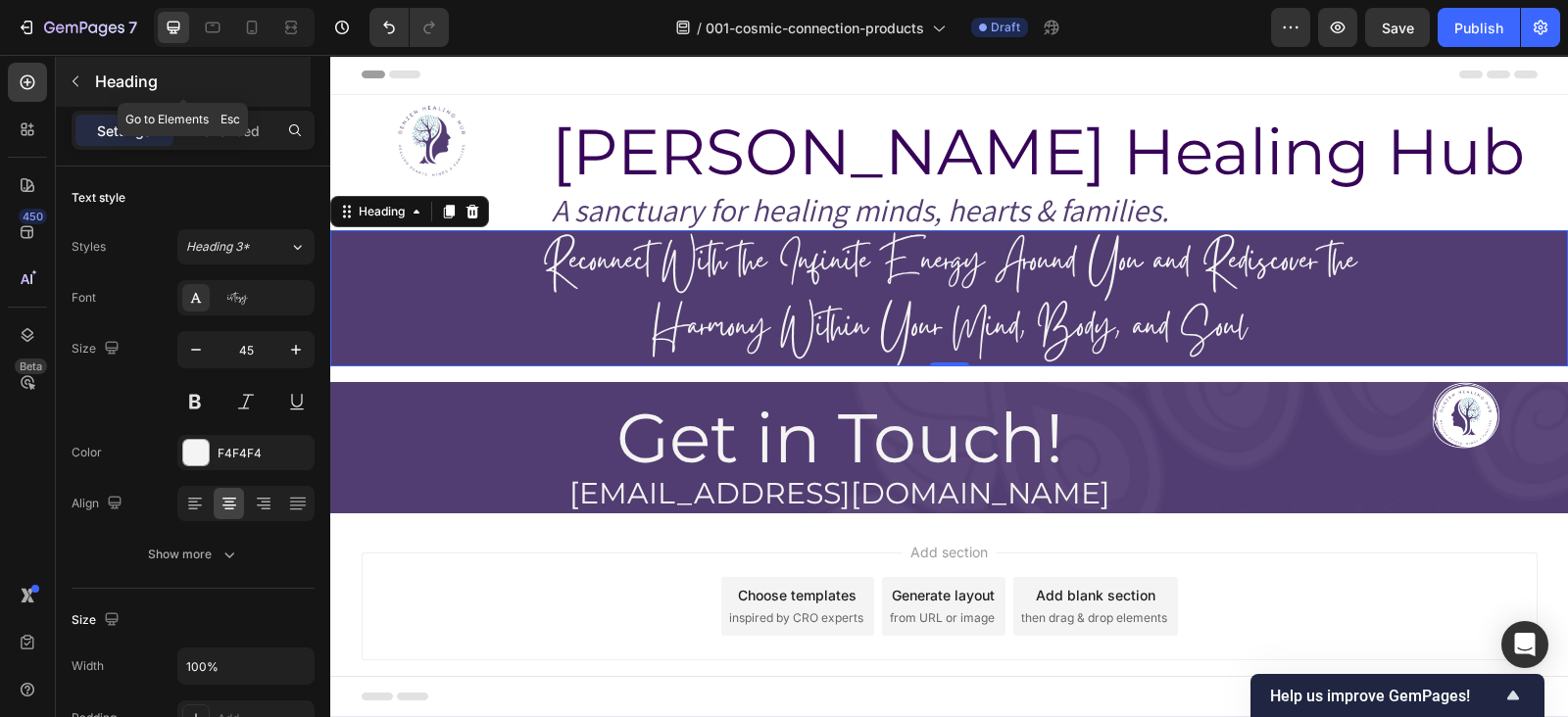
click at [74, 74] on icon "button" at bounding box center [76, 82] width 16 height 16
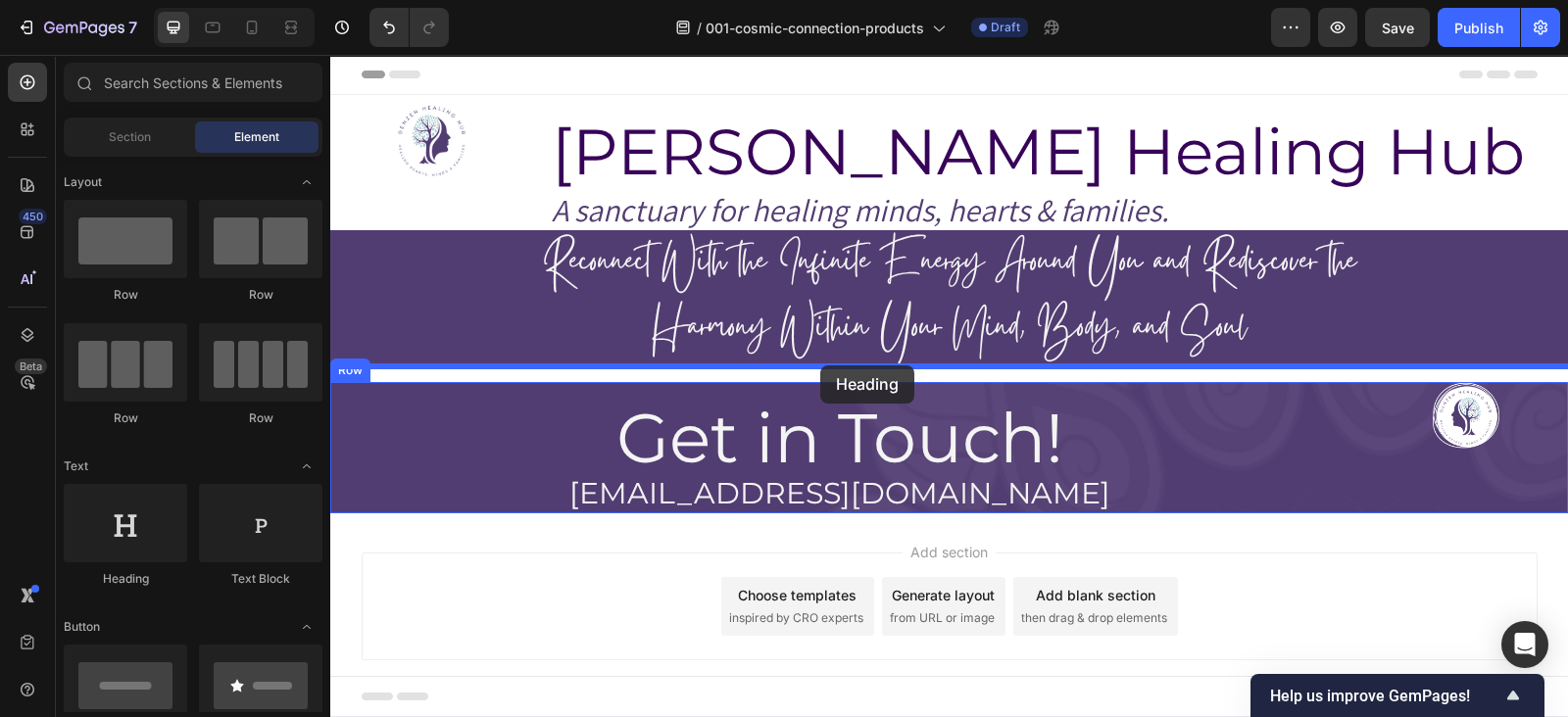
drag, startPoint x: 470, startPoint y: 600, endPoint x: 818, endPoint y: 369, distance: 417.7
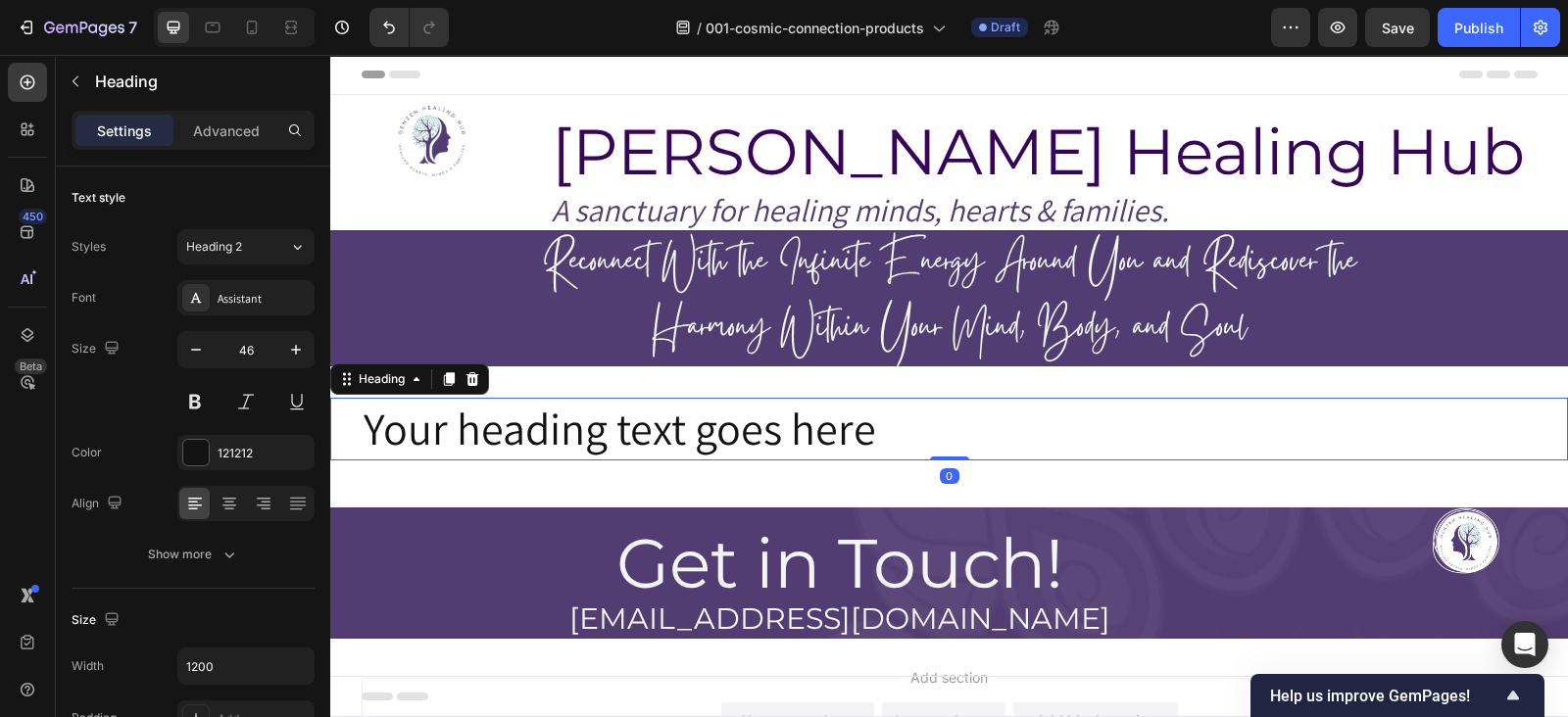
click at [773, 421] on h2 "Your heading text goes here" at bounding box center [950, 428] width 1176 height 63
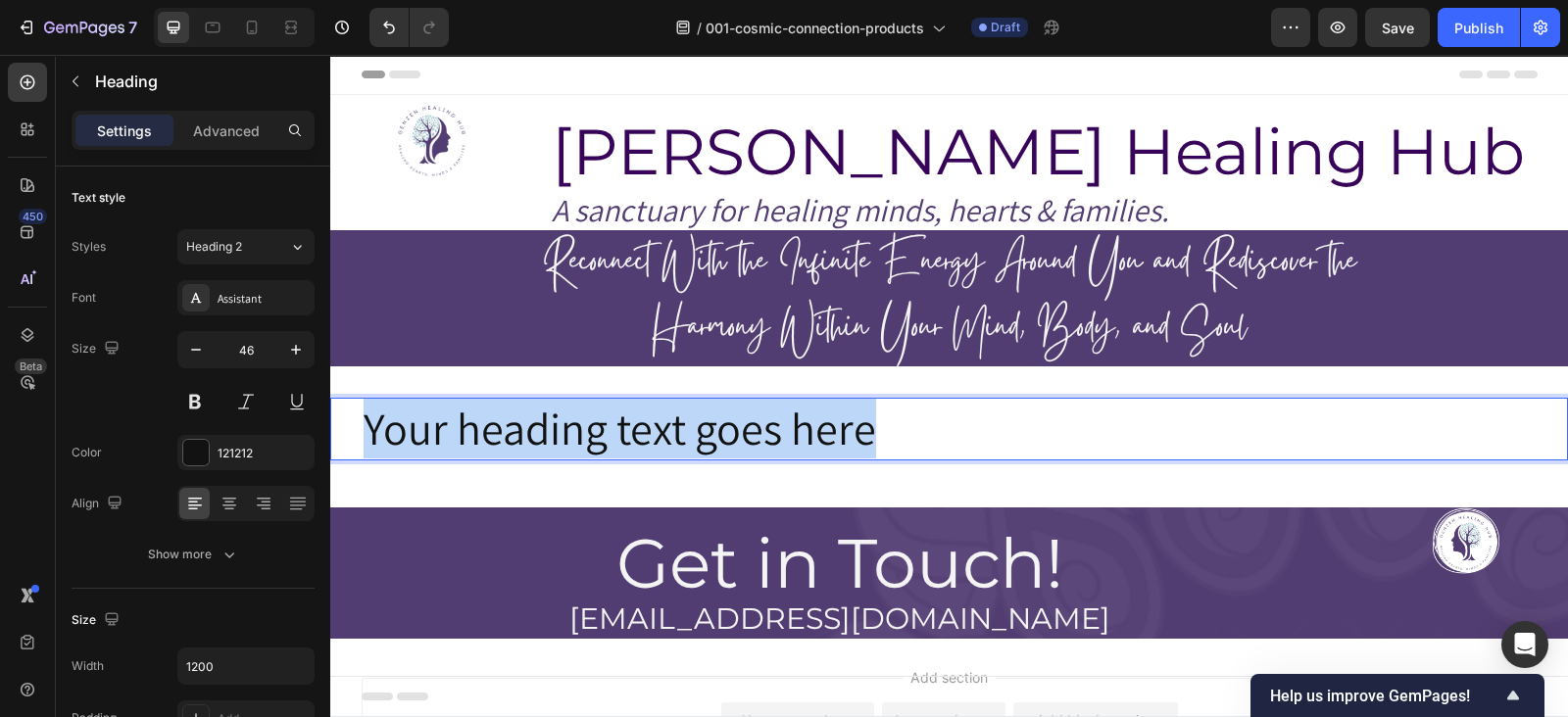
click at [773, 421] on p "Your heading text goes here" at bounding box center [950, 428] width 1173 height 59
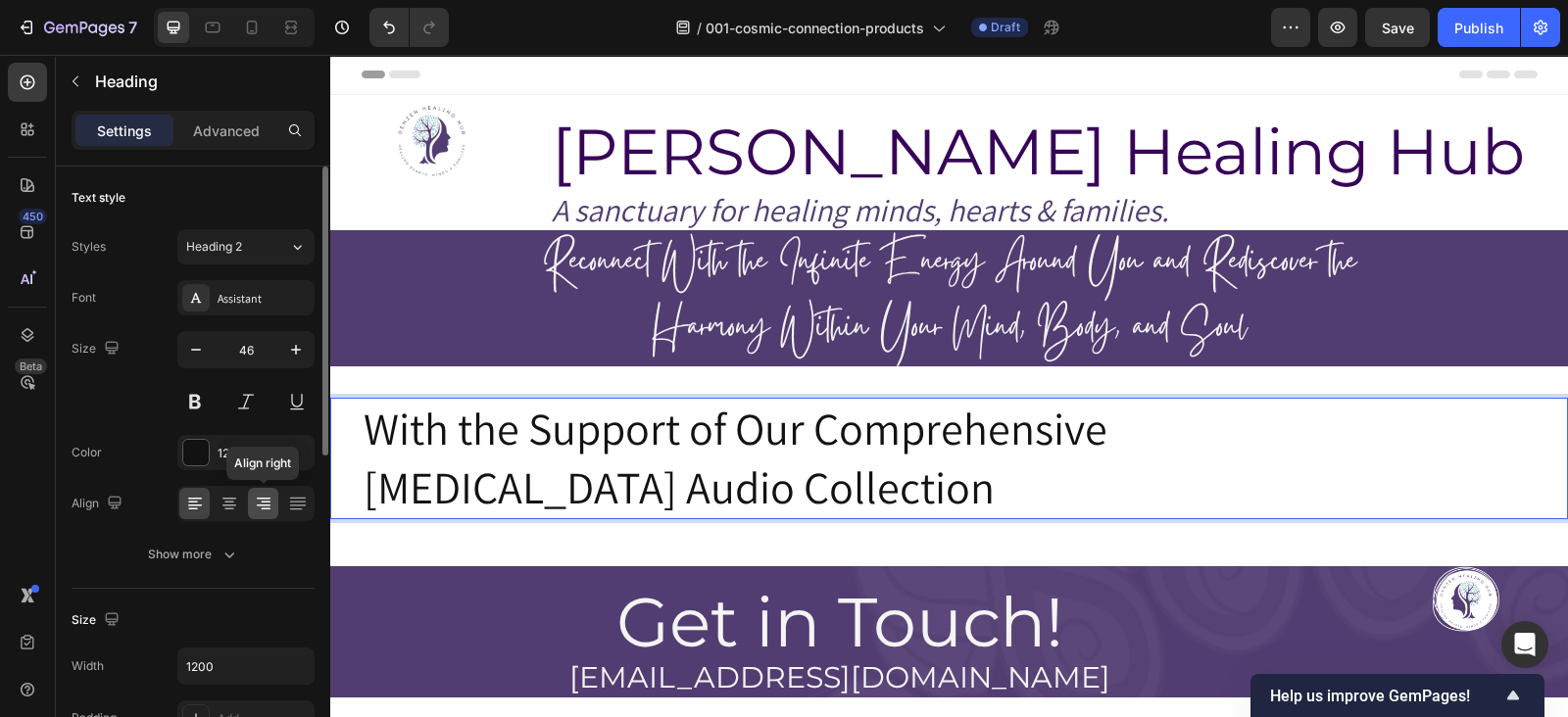
click at [271, 504] on icon at bounding box center [264, 504] width 20 height 20
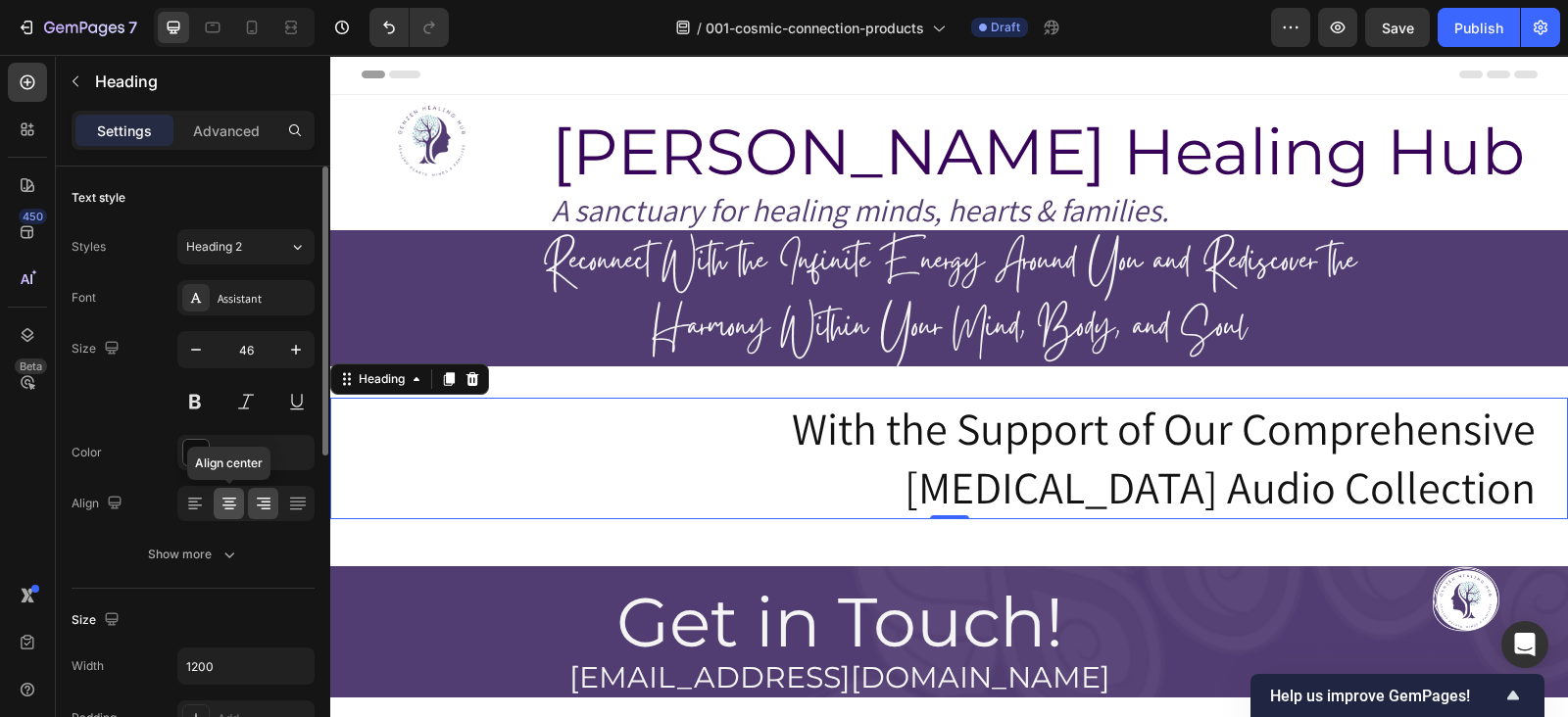
click at [230, 508] on icon at bounding box center [230, 509] width 10 height 2
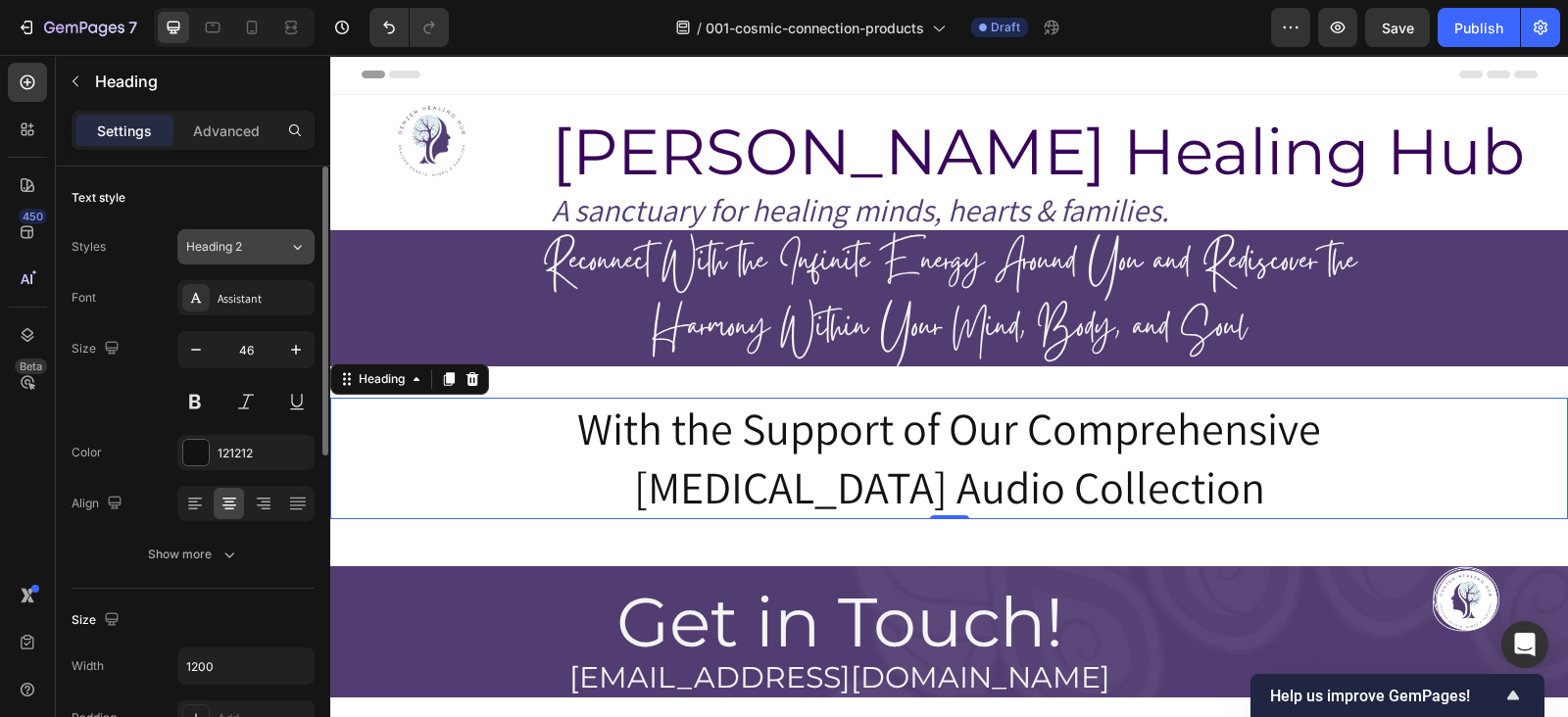
click at [282, 252] on div "Heading 2" at bounding box center [237, 247] width 103 height 18
click at [156, 210] on div "Text style" at bounding box center [193, 198] width 243 height 31
click at [293, 294] on div "Assistant" at bounding box center [264, 299] width 92 height 18
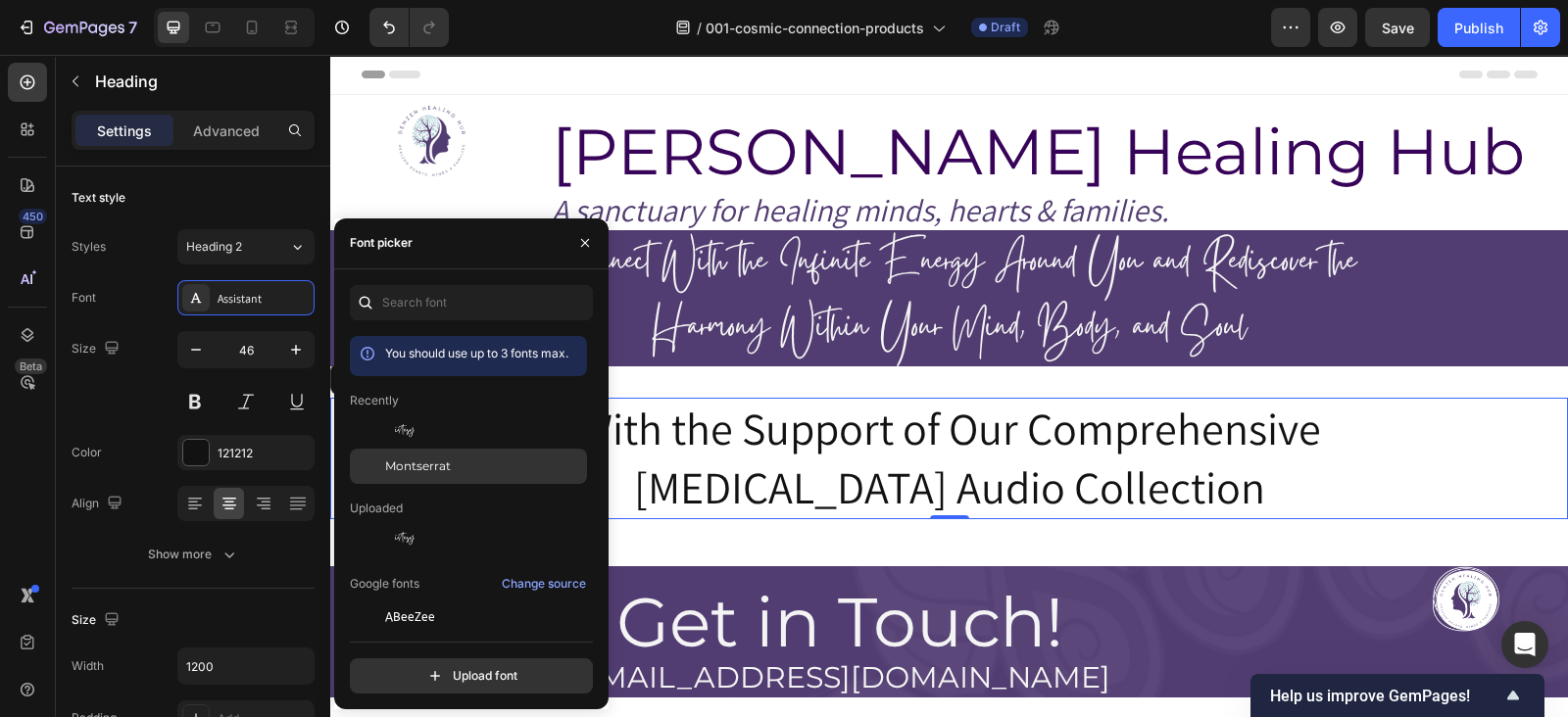
click at [443, 457] on span "Montserrat" at bounding box center [418, 466] width 66 height 18
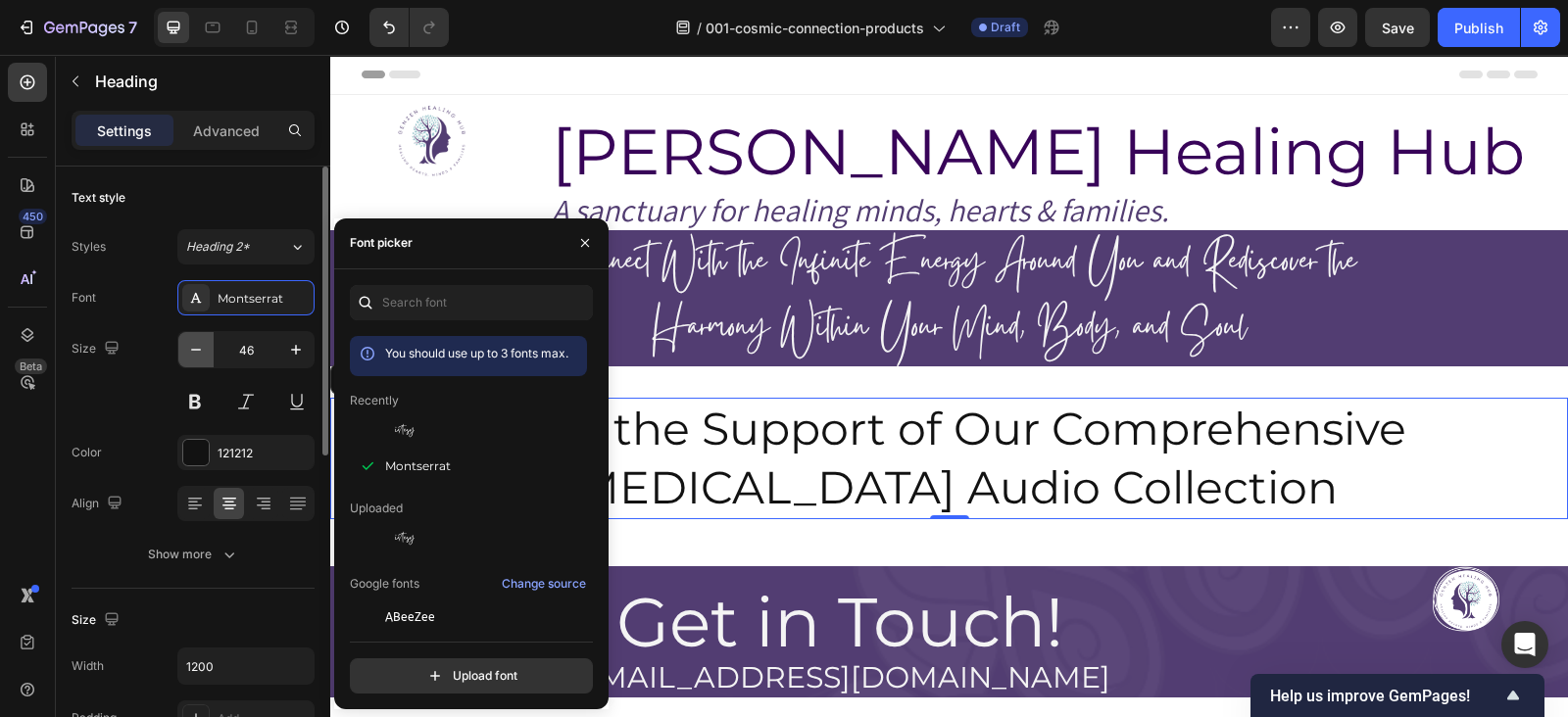
click at [186, 358] on icon "button" at bounding box center [196, 351] width 20 height 20
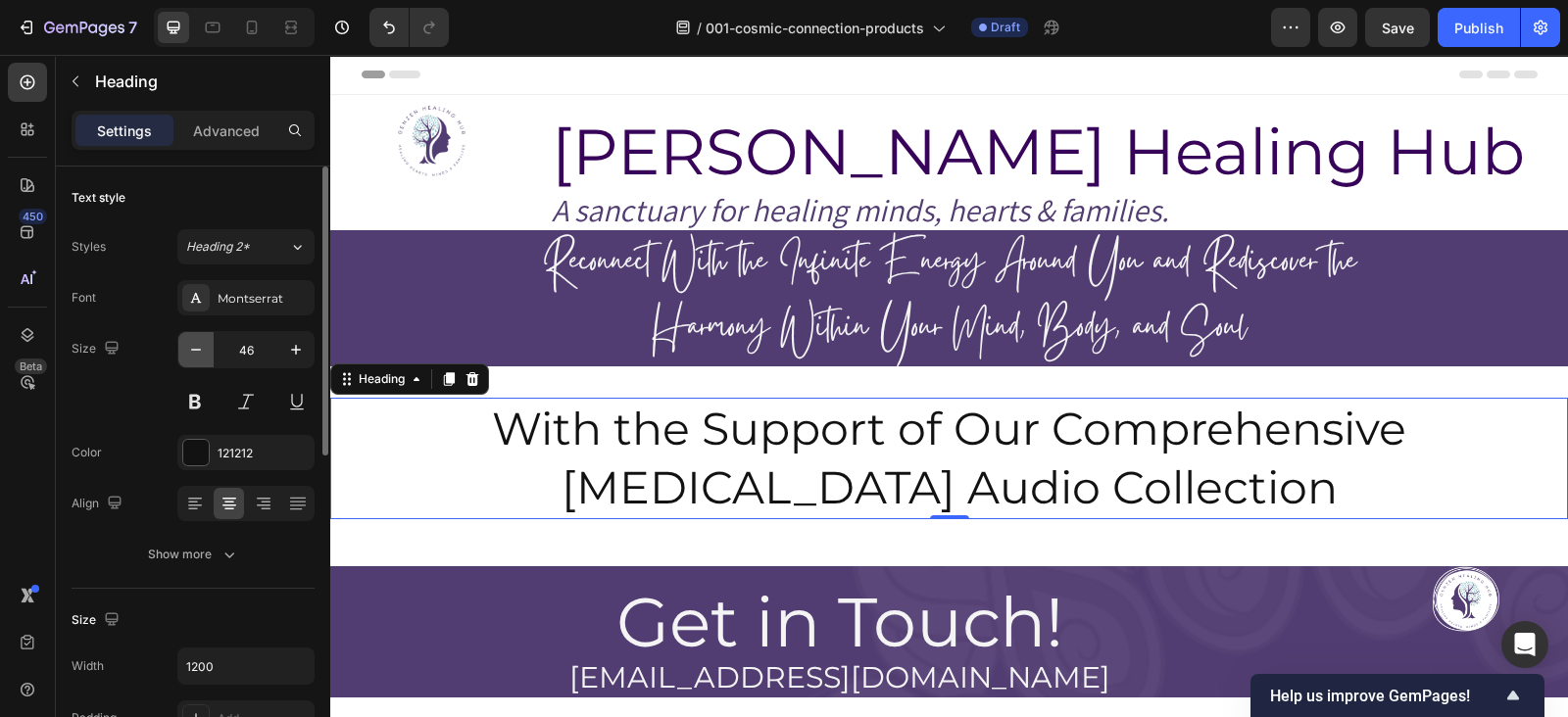
click at [186, 358] on icon "button" at bounding box center [196, 351] width 20 height 20
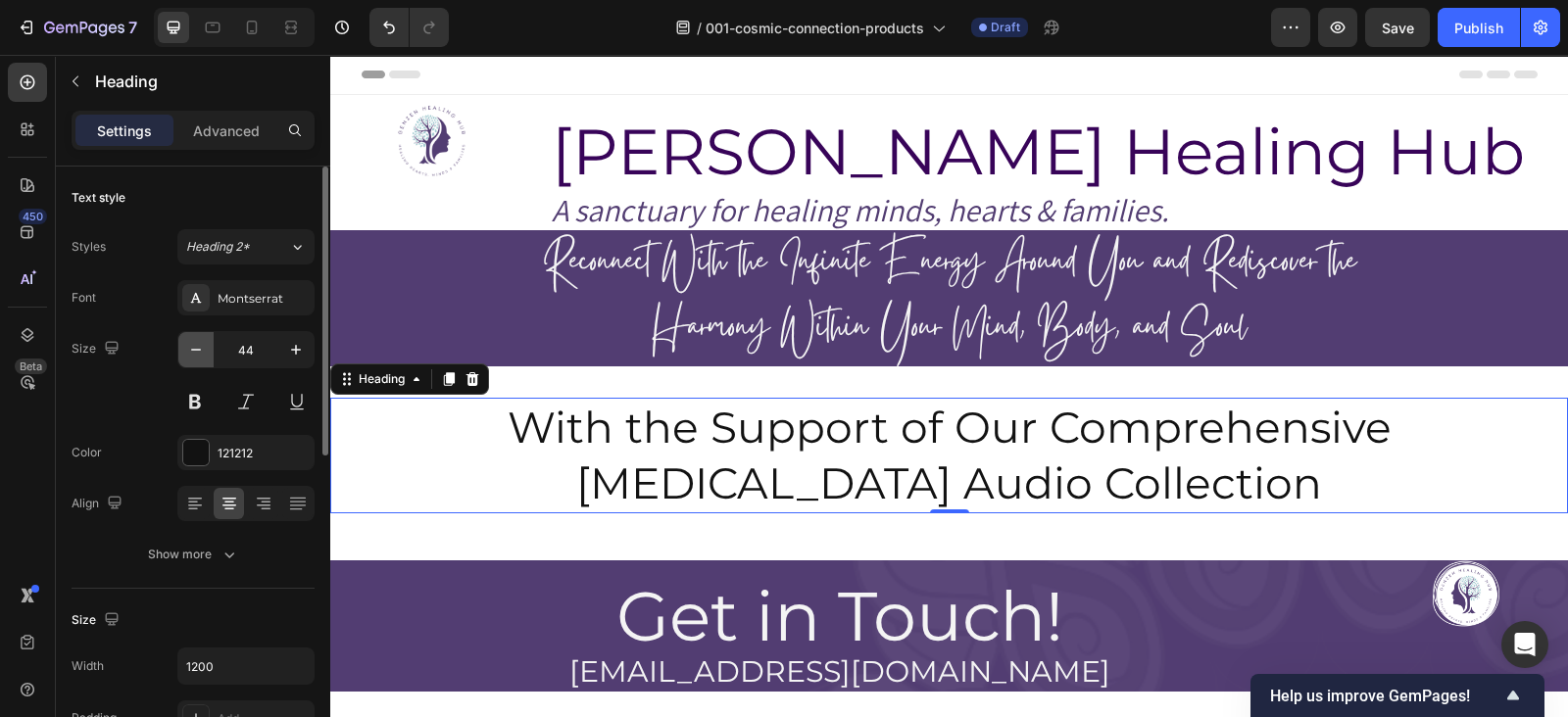
click at [186, 358] on icon "button" at bounding box center [196, 351] width 20 height 20
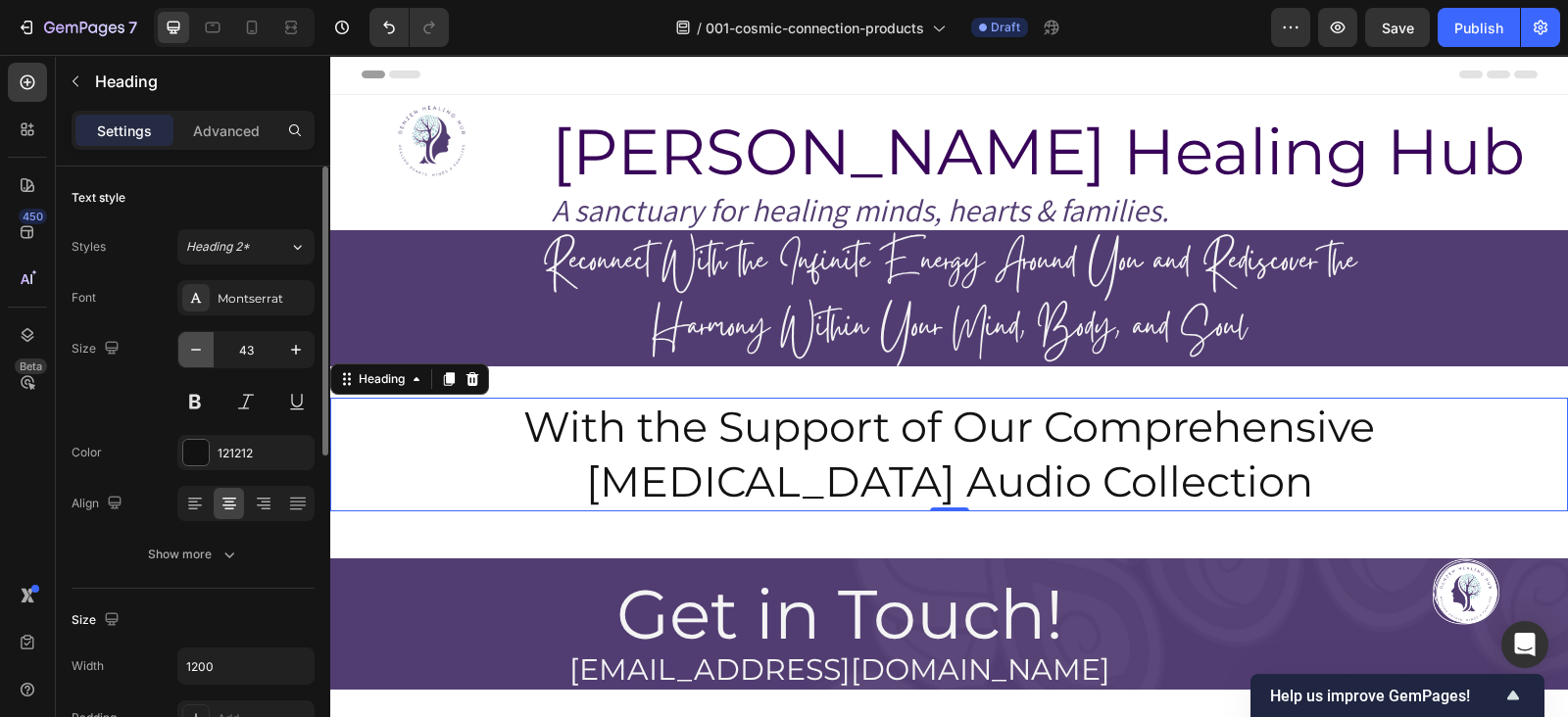
click at [186, 358] on icon "button" at bounding box center [196, 351] width 20 height 20
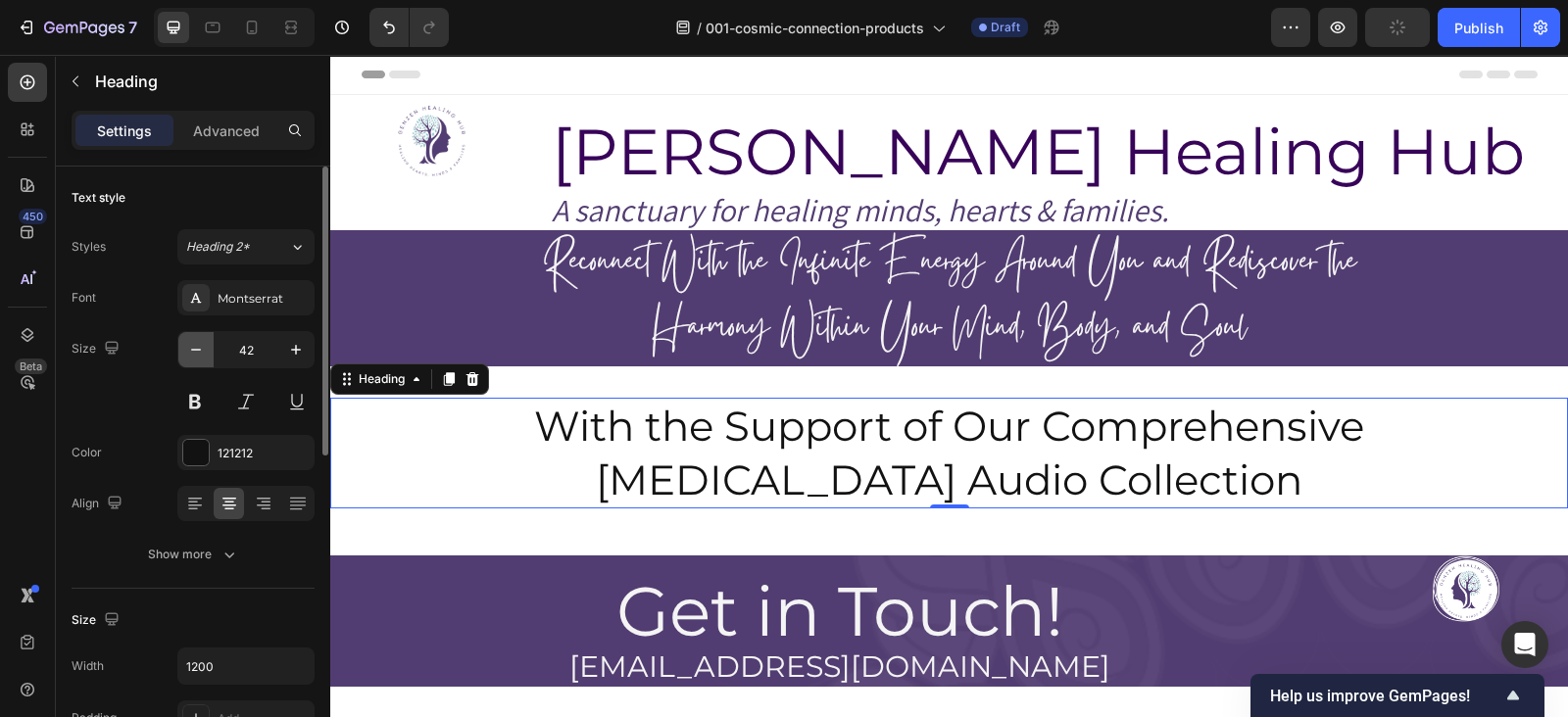
click at [186, 358] on icon "button" at bounding box center [196, 351] width 20 height 20
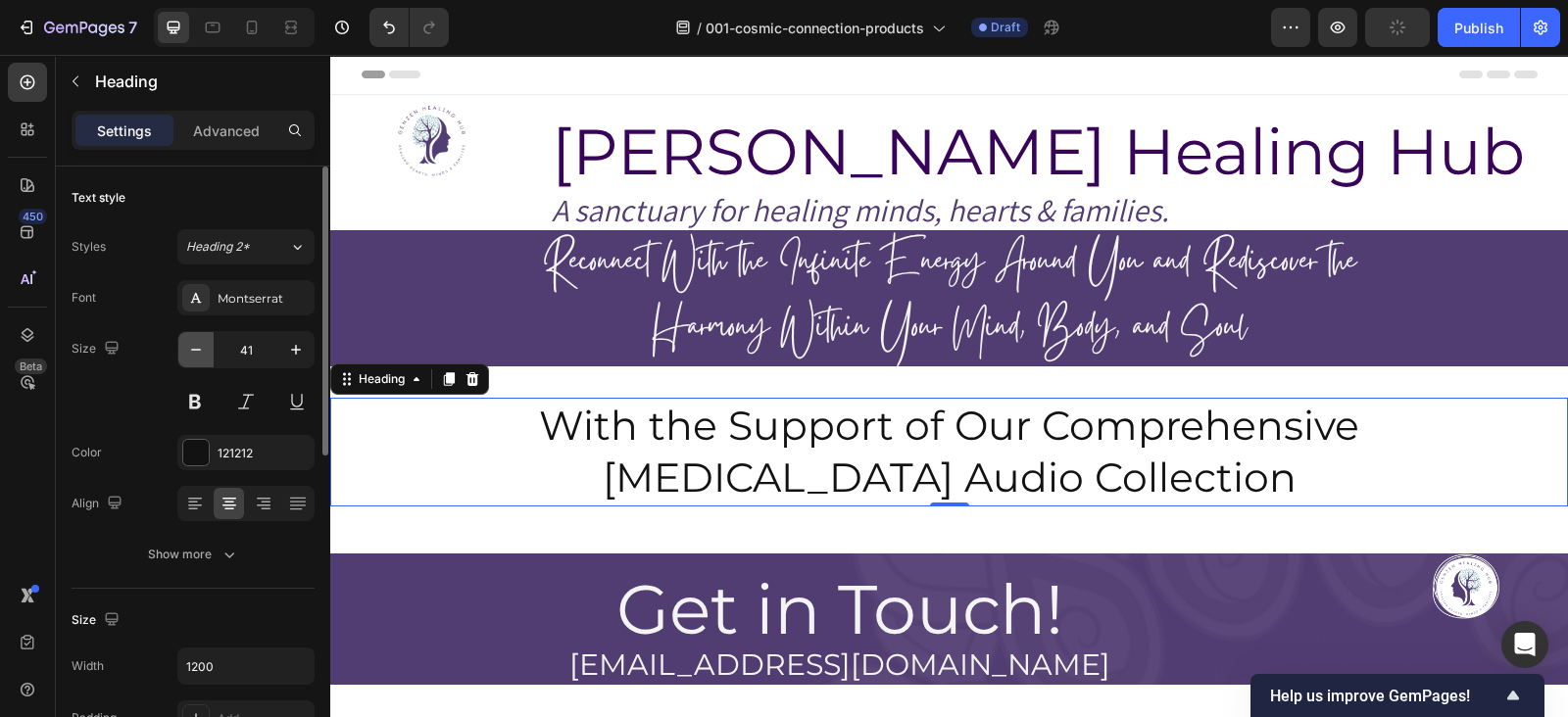
click at [186, 358] on icon "button" at bounding box center [196, 351] width 20 height 20
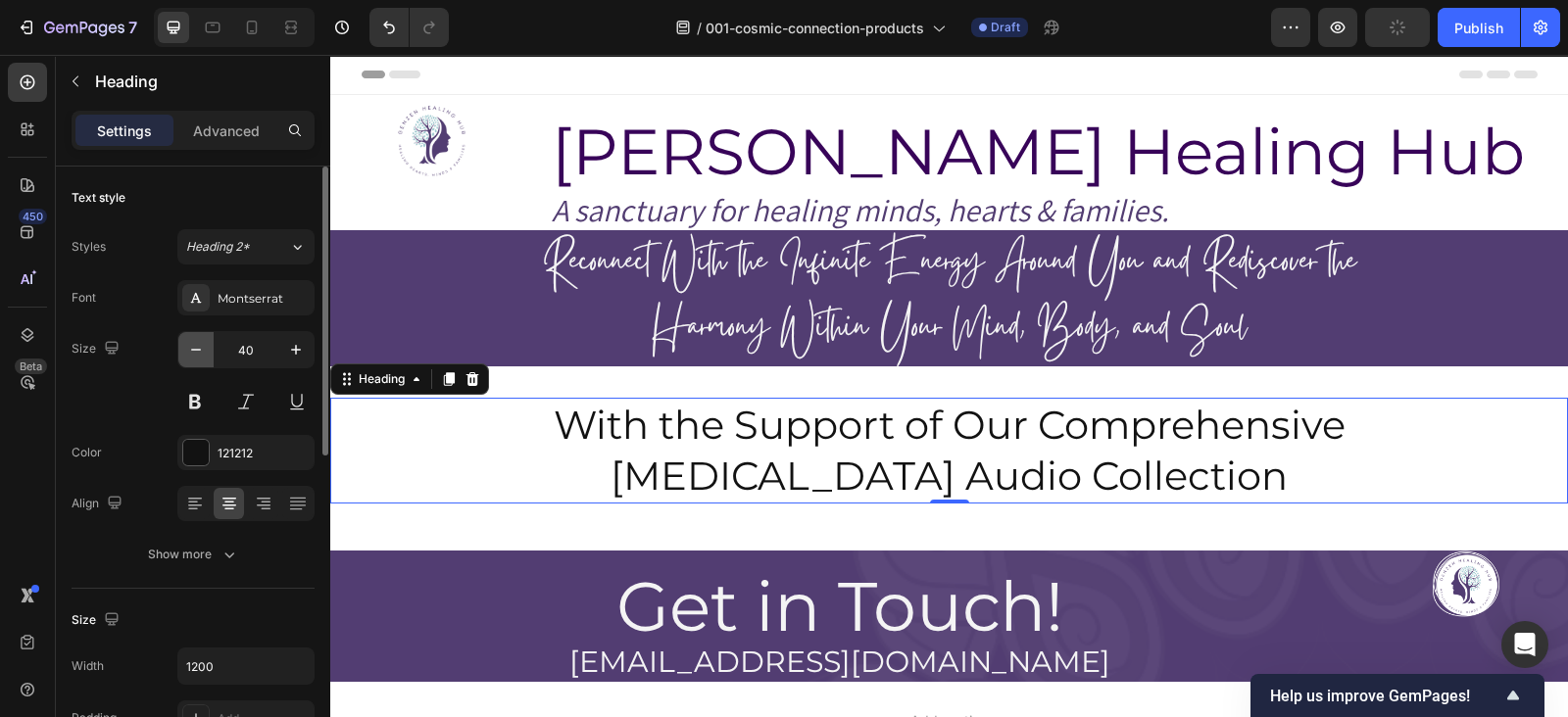
click at [186, 358] on icon "button" at bounding box center [196, 351] width 20 height 20
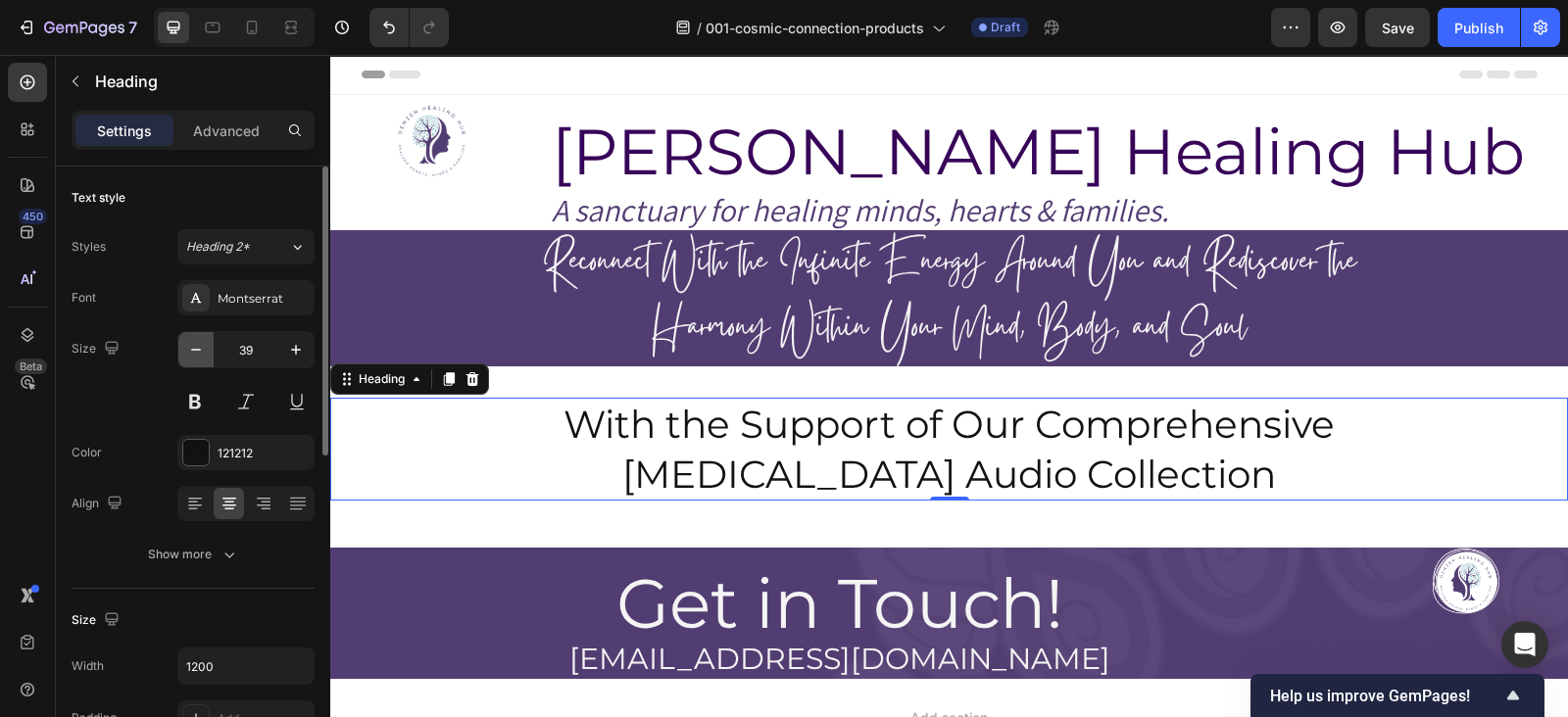
click at [186, 358] on icon "button" at bounding box center [196, 351] width 20 height 20
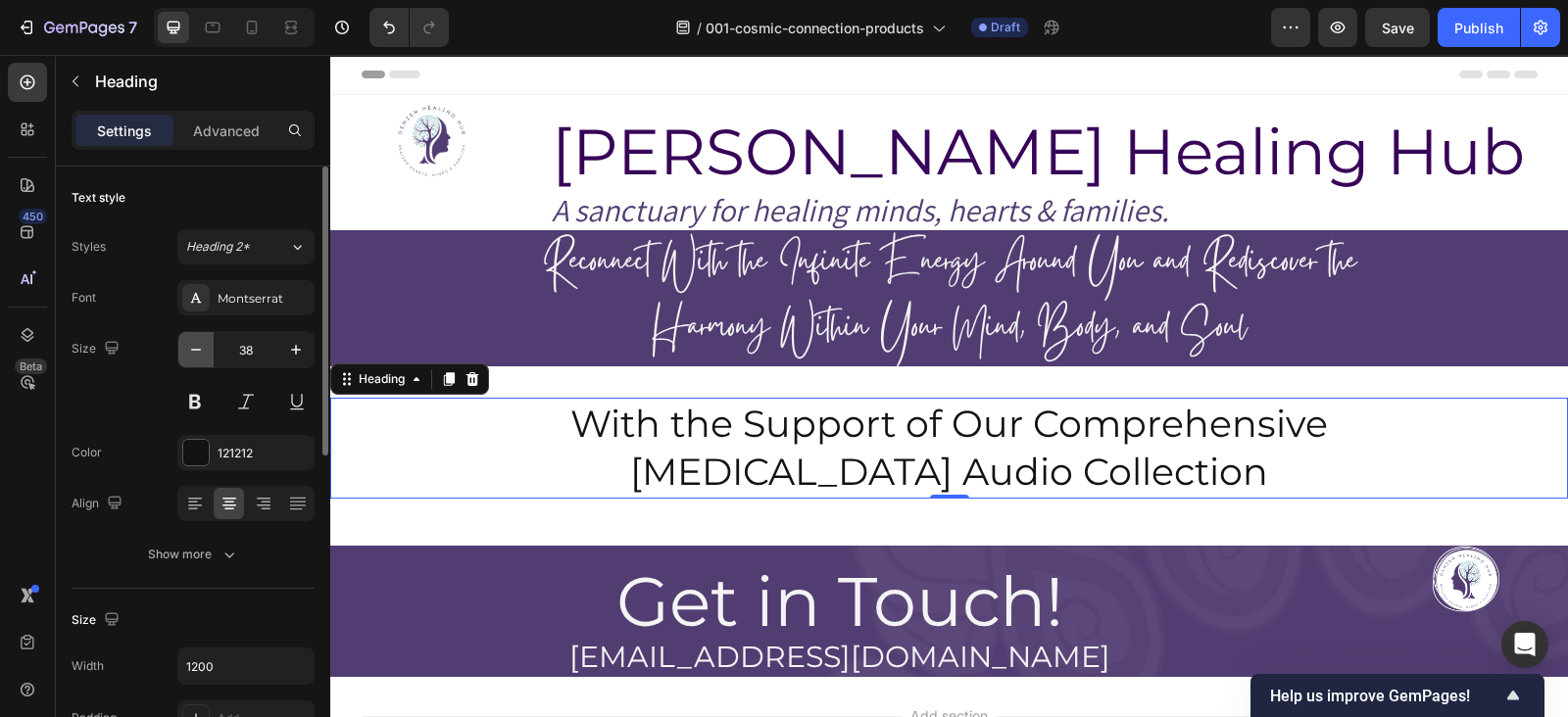
click at [186, 358] on icon "button" at bounding box center [196, 351] width 20 height 20
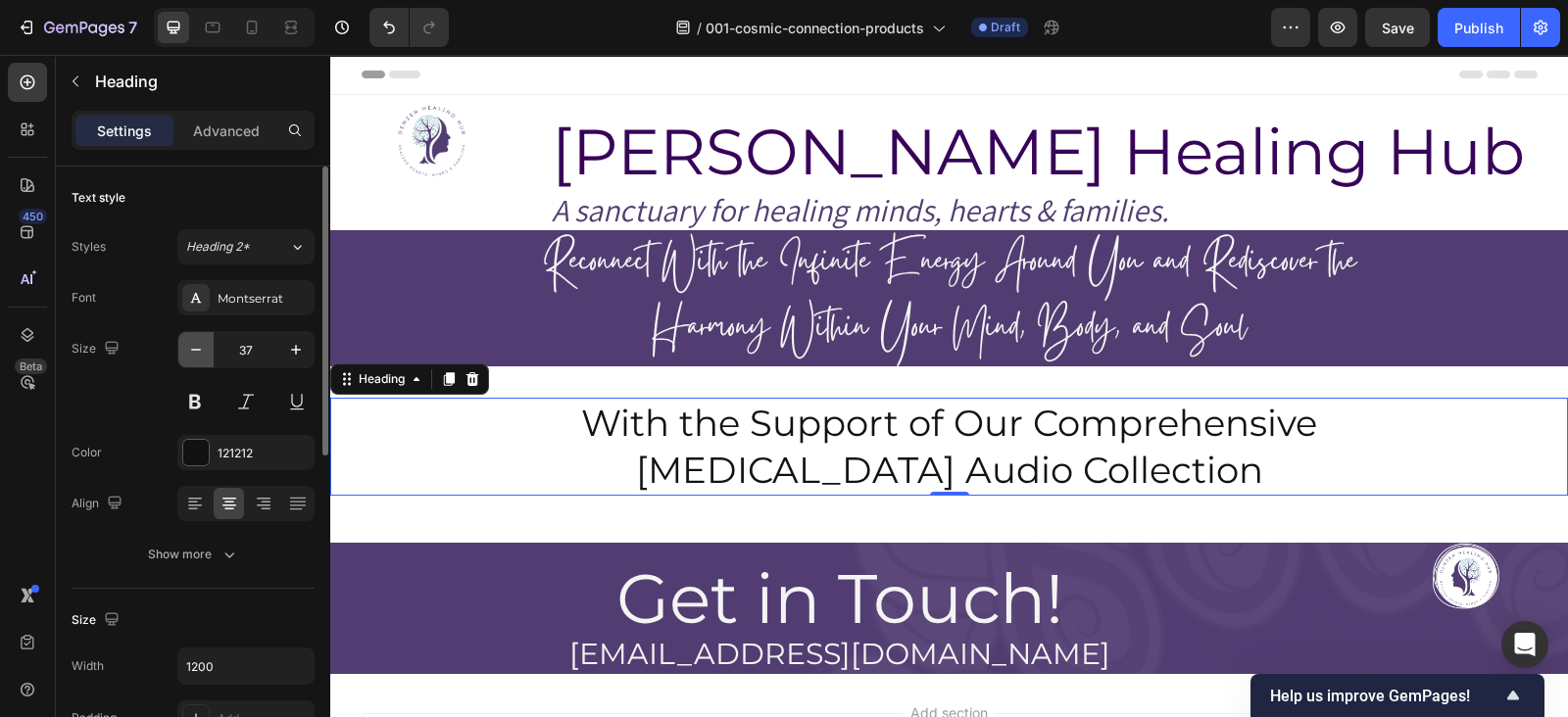
click at [186, 358] on icon "button" at bounding box center [196, 351] width 20 height 20
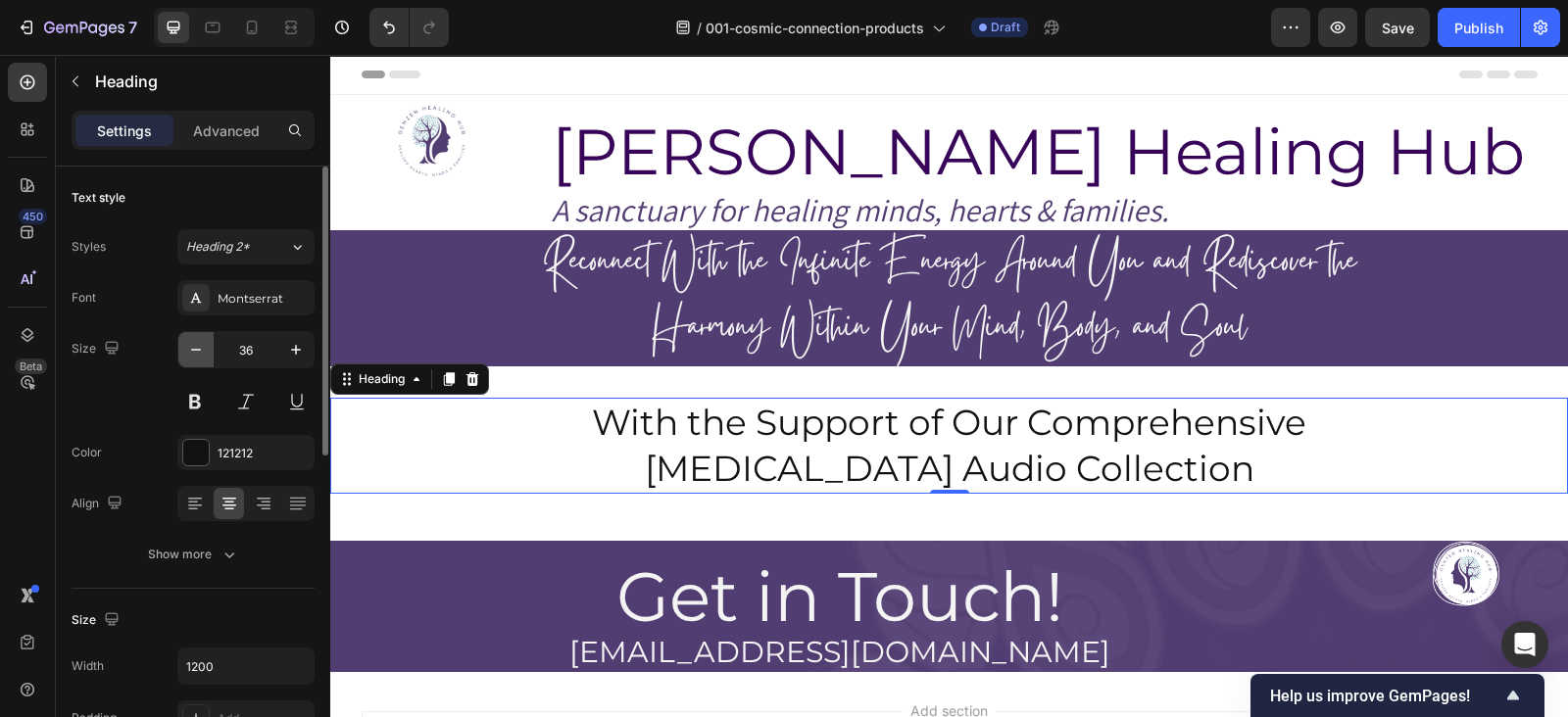
click at [186, 358] on icon "button" at bounding box center [196, 351] width 20 height 20
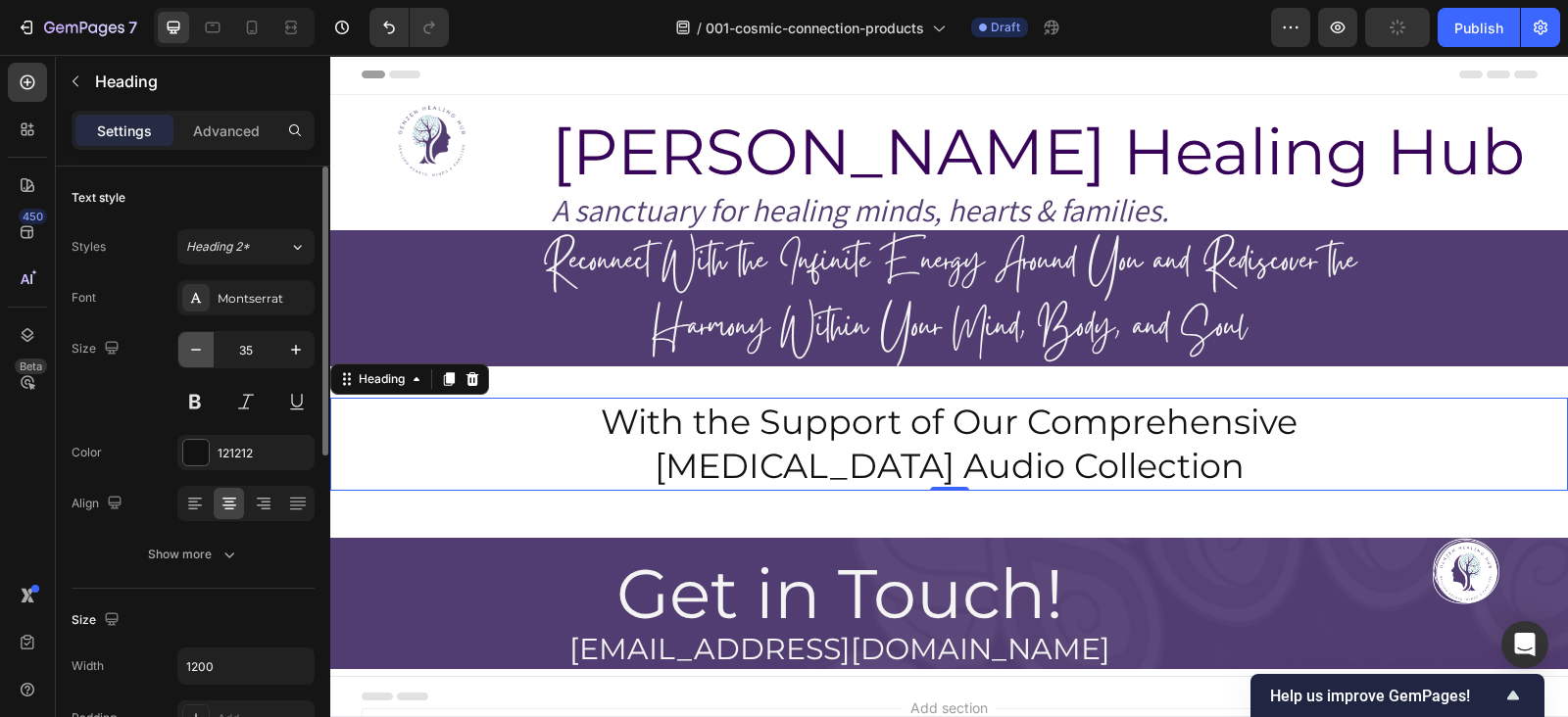
click at [207, 356] on button "button" at bounding box center [196, 350] width 35 height 35
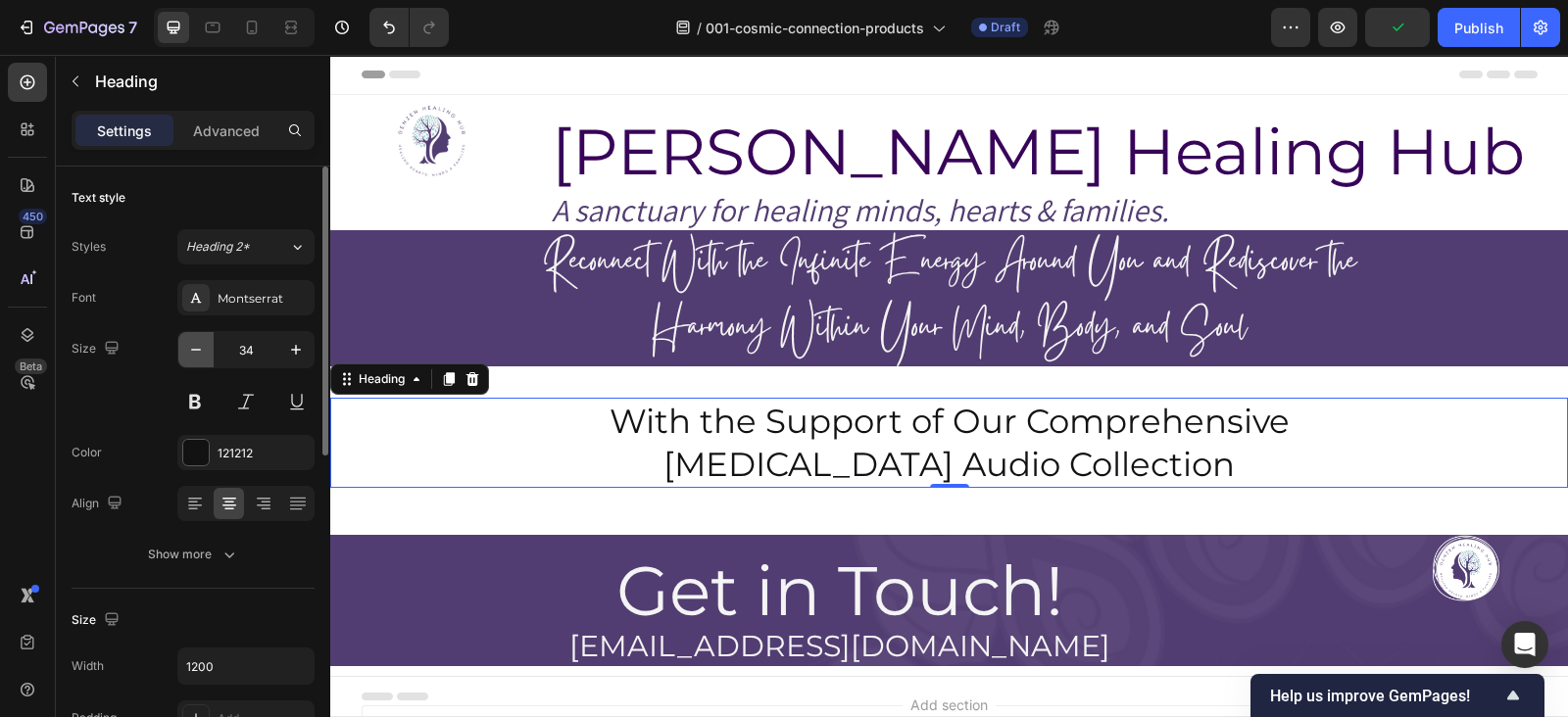
click at [207, 356] on button "button" at bounding box center [196, 350] width 35 height 35
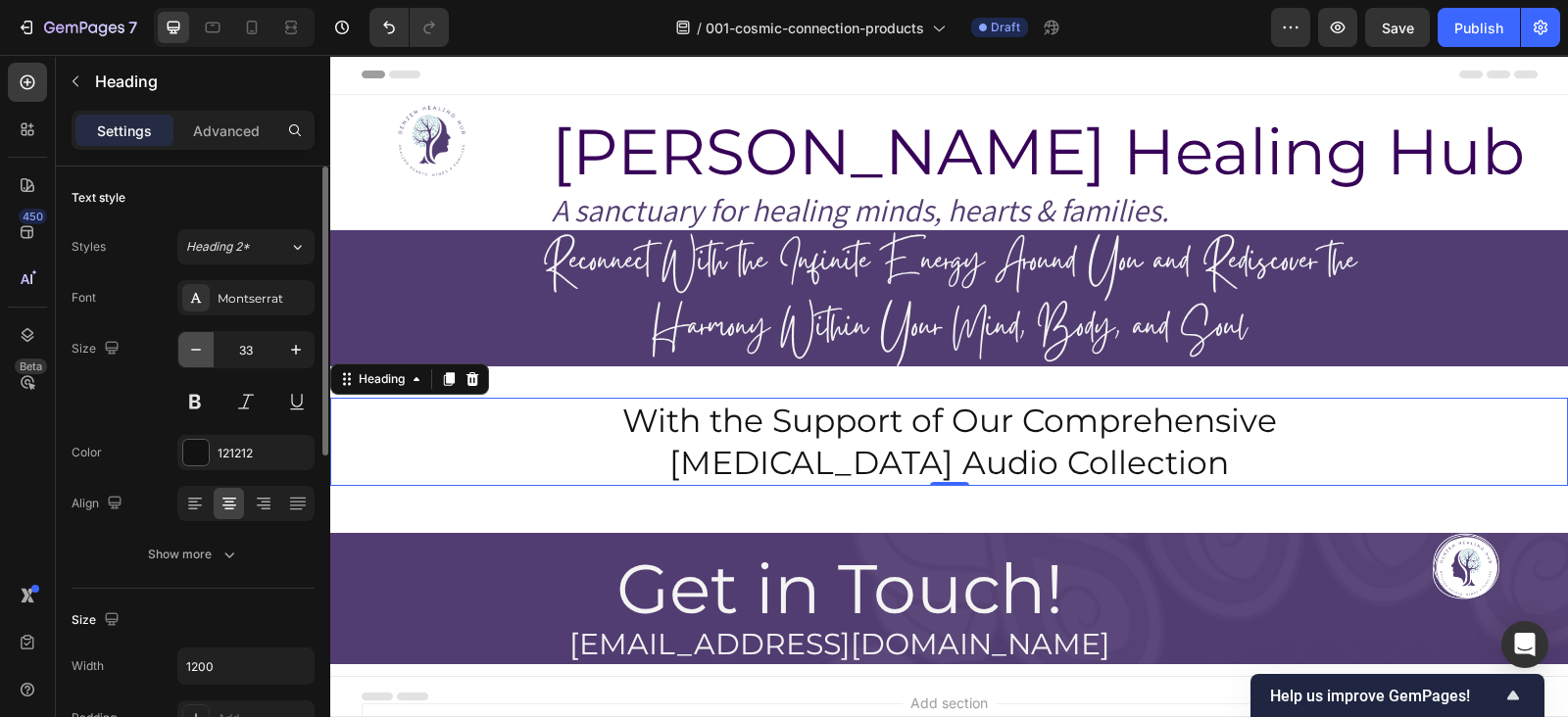
click at [207, 356] on button "button" at bounding box center [196, 350] width 35 height 35
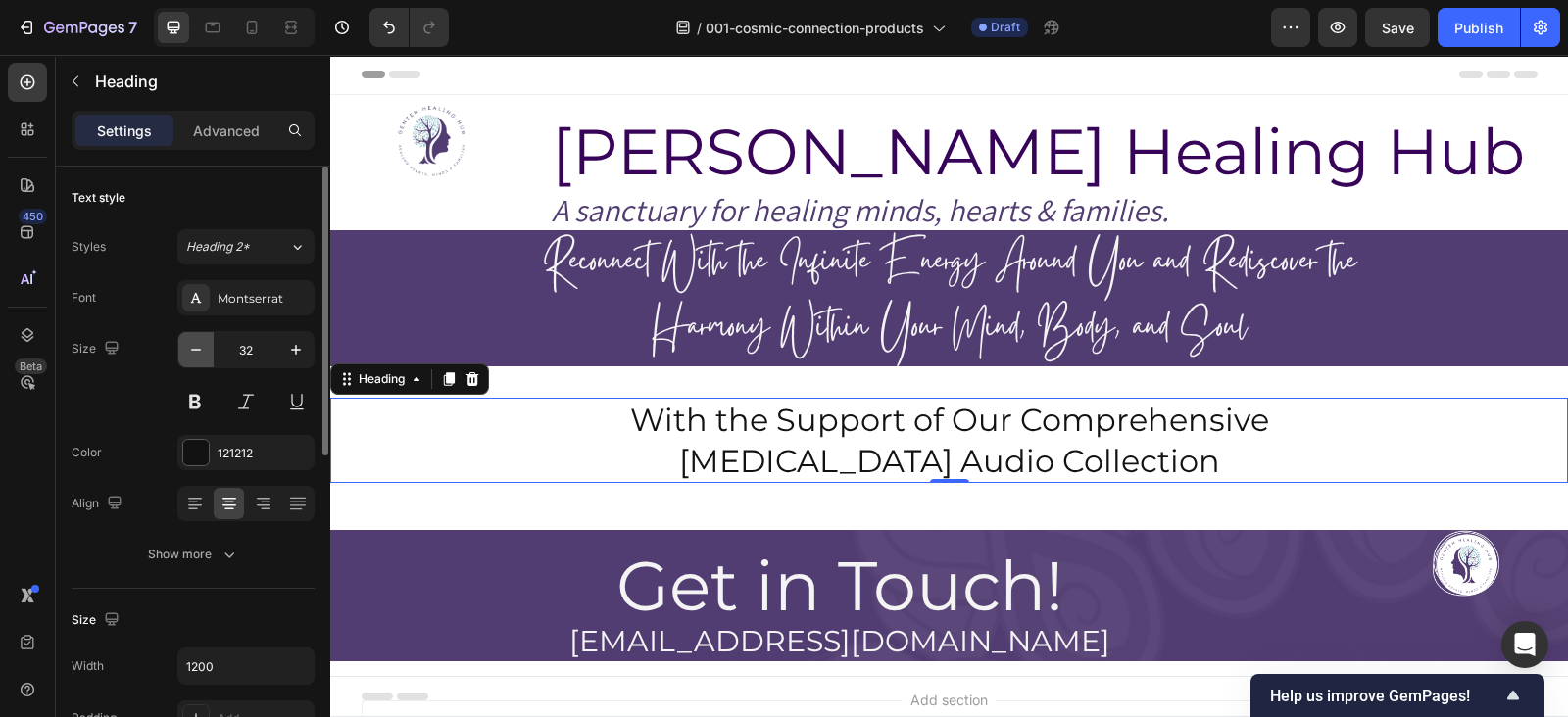
click at [207, 356] on button "button" at bounding box center [196, 350] width 35 height 35
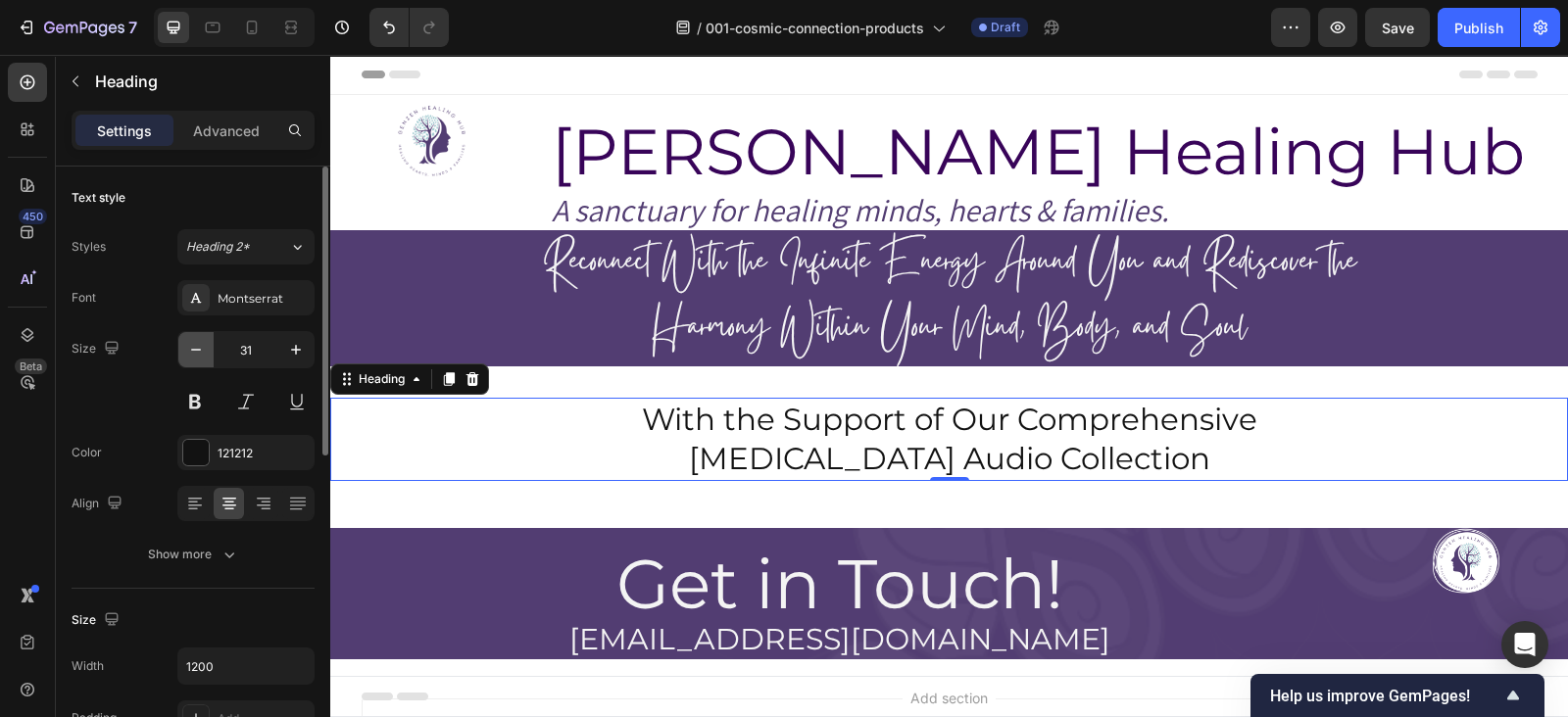
click at [207, 356] on button "button" at bounding box center [196, 350] width 35 height 35
type input "30"
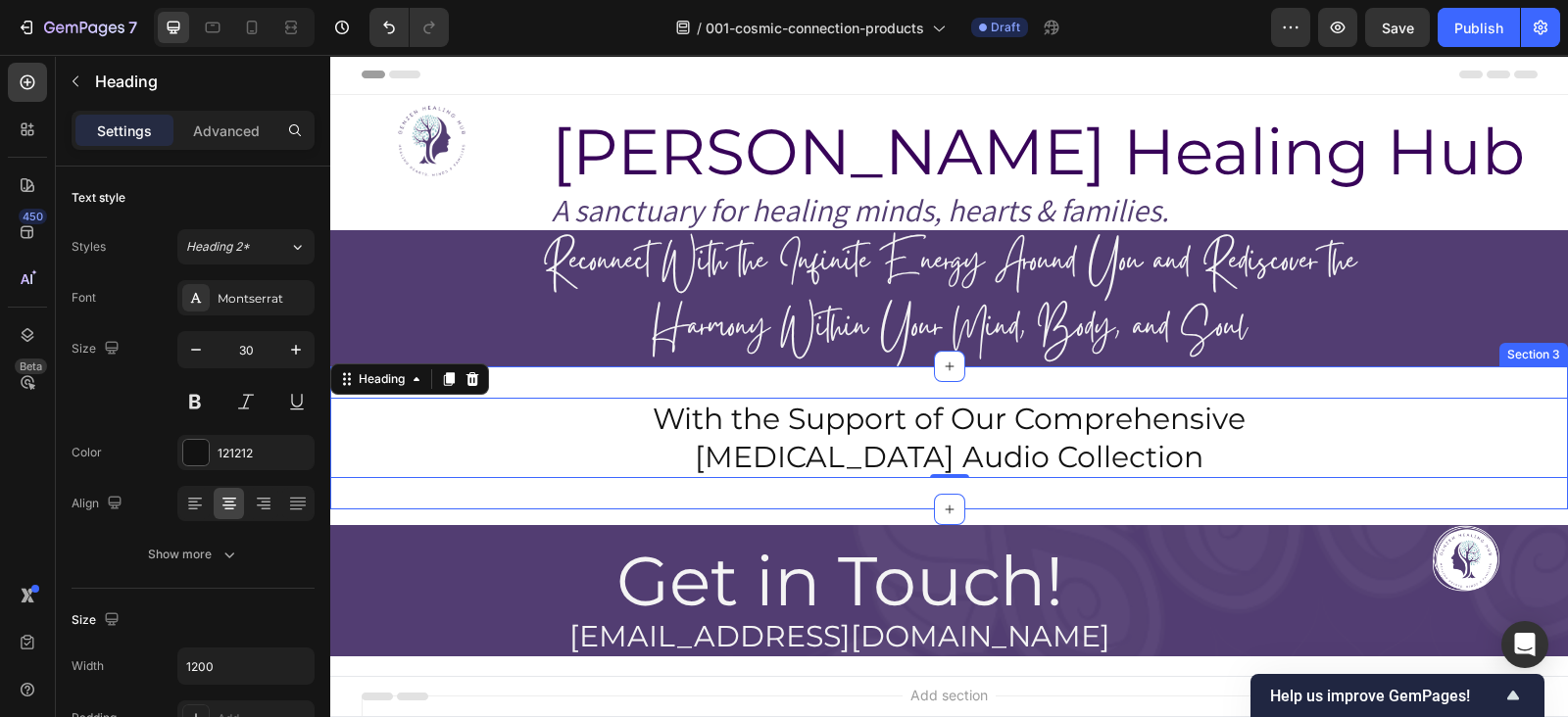
click at [756, 371] on div "With the Support of Our Comprehensive Hypnotherapy Audio Collection Heading 0 S…" at bounding box center [949, 437] width 1237 height 143
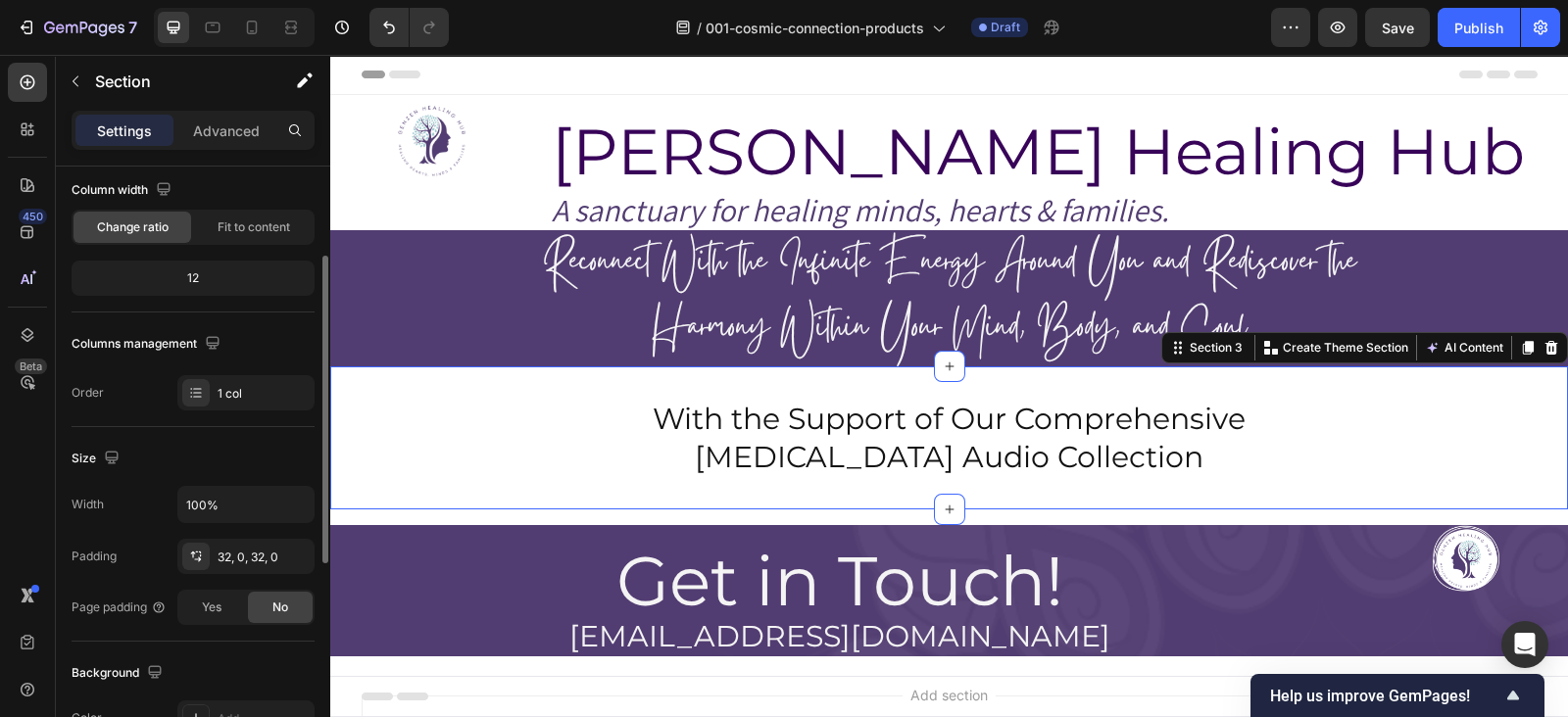
scroll to position [167, 0]
click at [290, 553] on icon "button" at bounding box center [295, 552] width 16 height 16
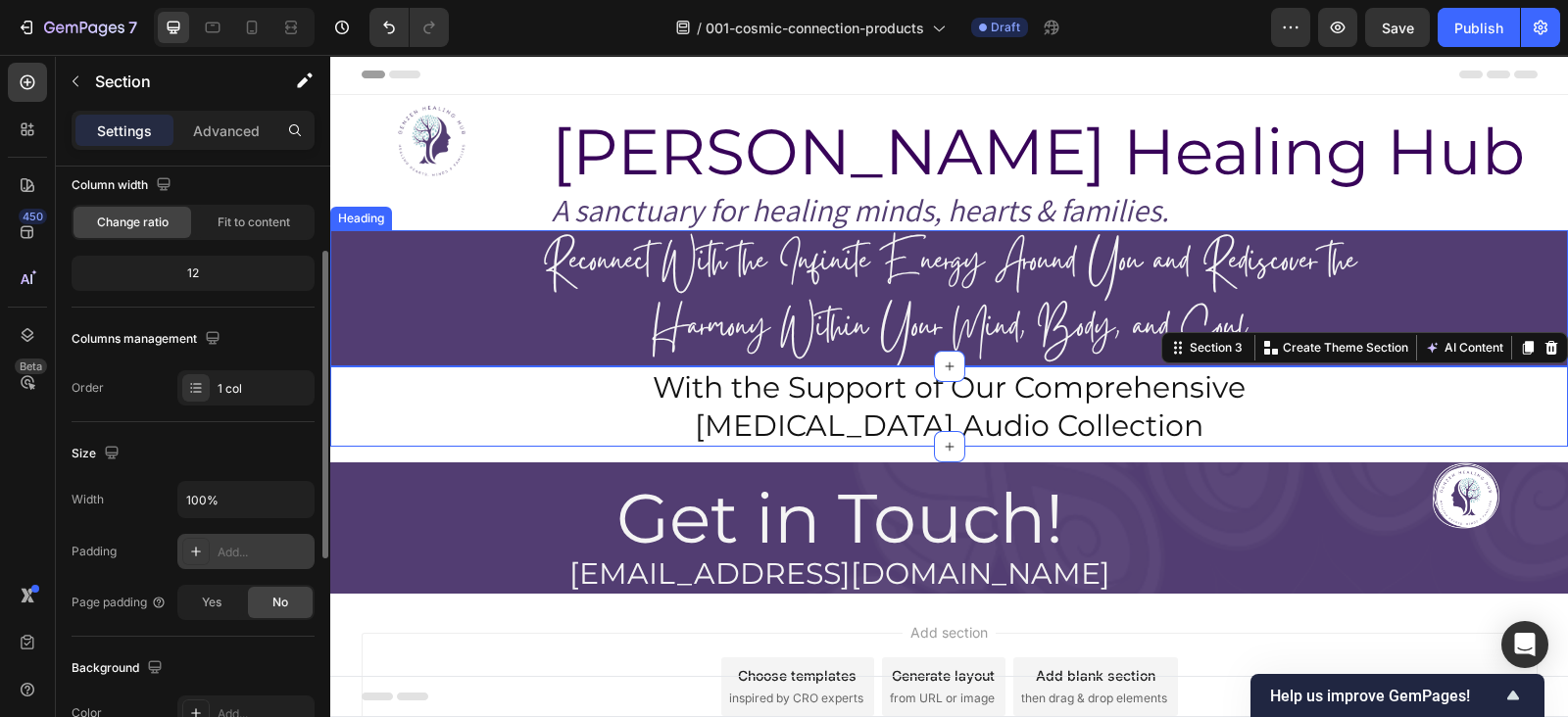
click at [787, 271] on p "Reconnect With the Infinite Energy Around You and Rediscover the Harmony Within…" at bounding box center [950, 299] width 1234 height 132
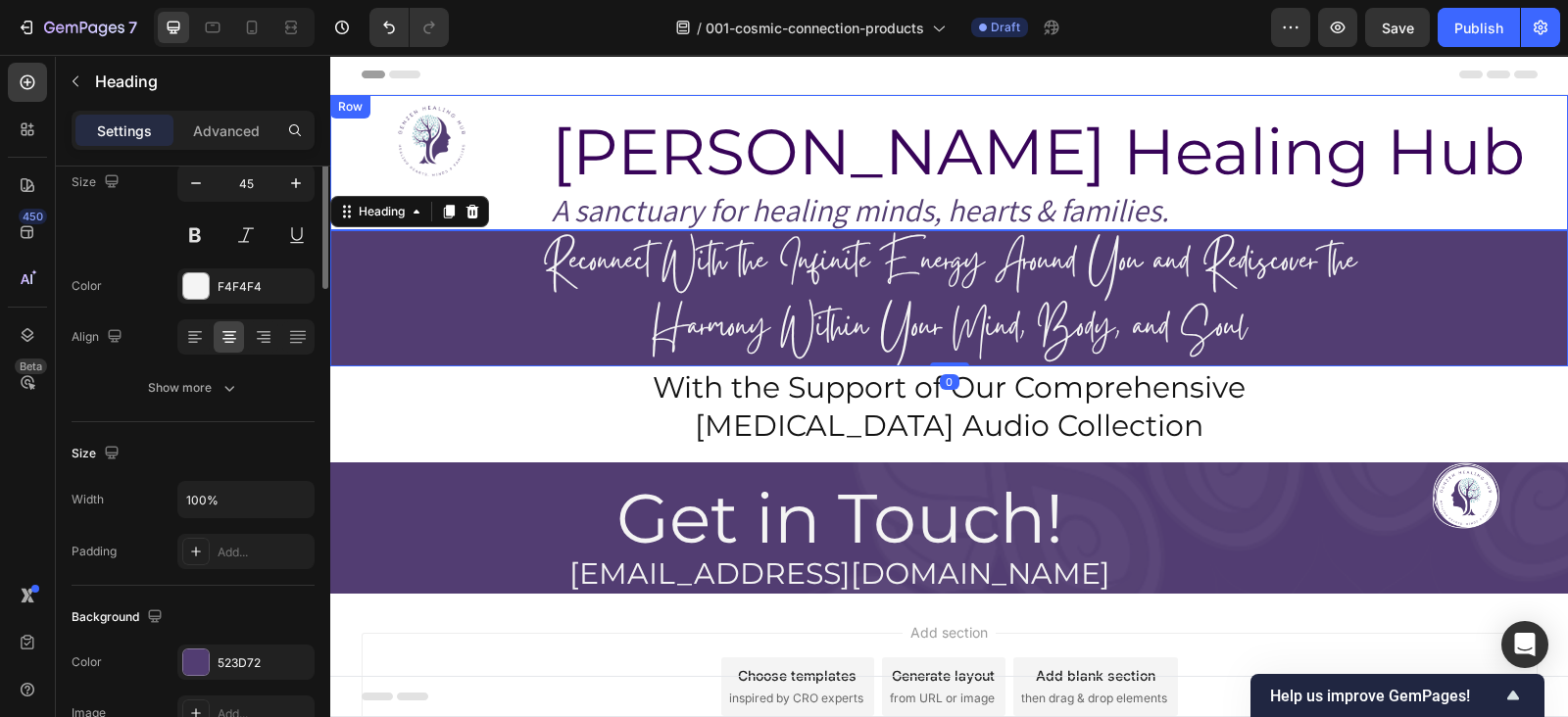
scroll to position [0, 0]
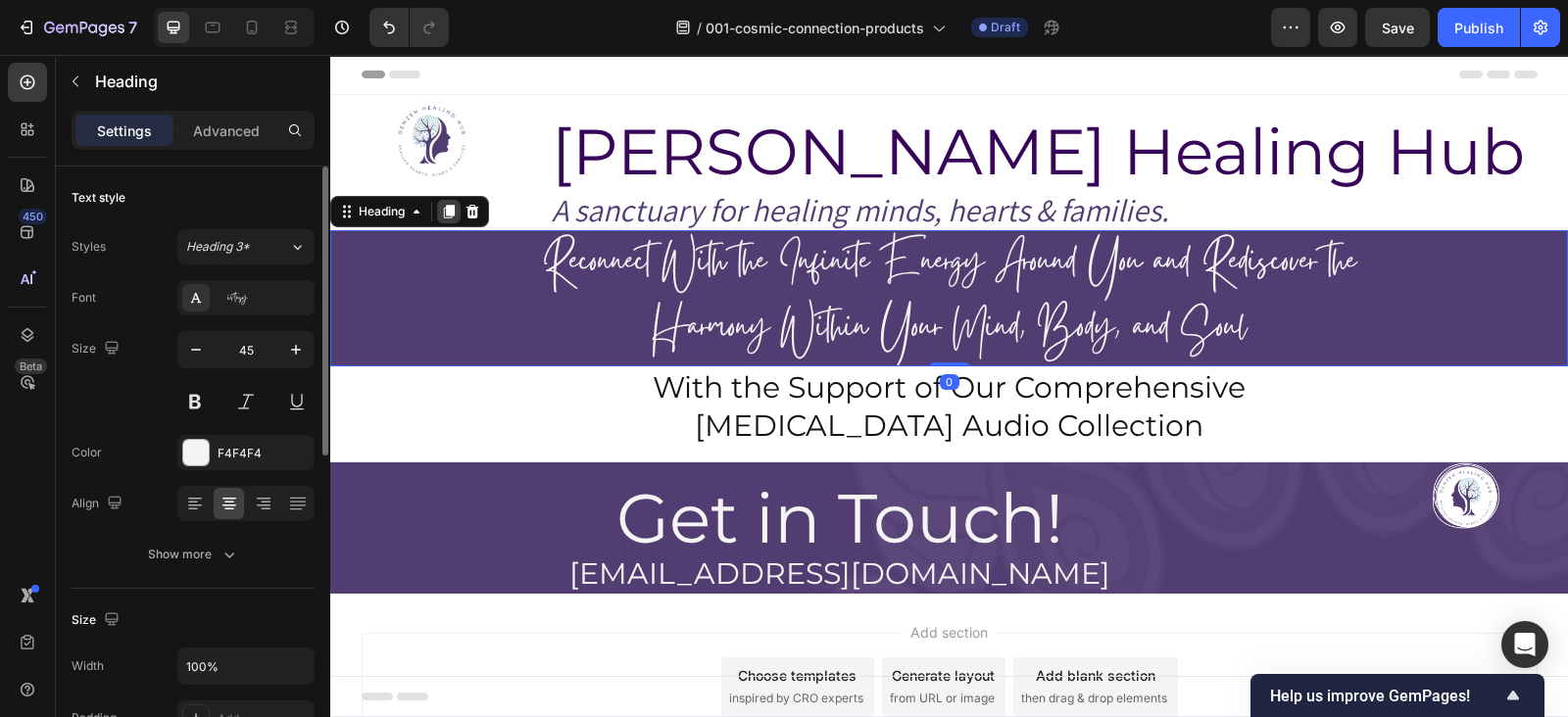
click at [441, 213] on icon at bounding box center [449, 212] width 16 height 16
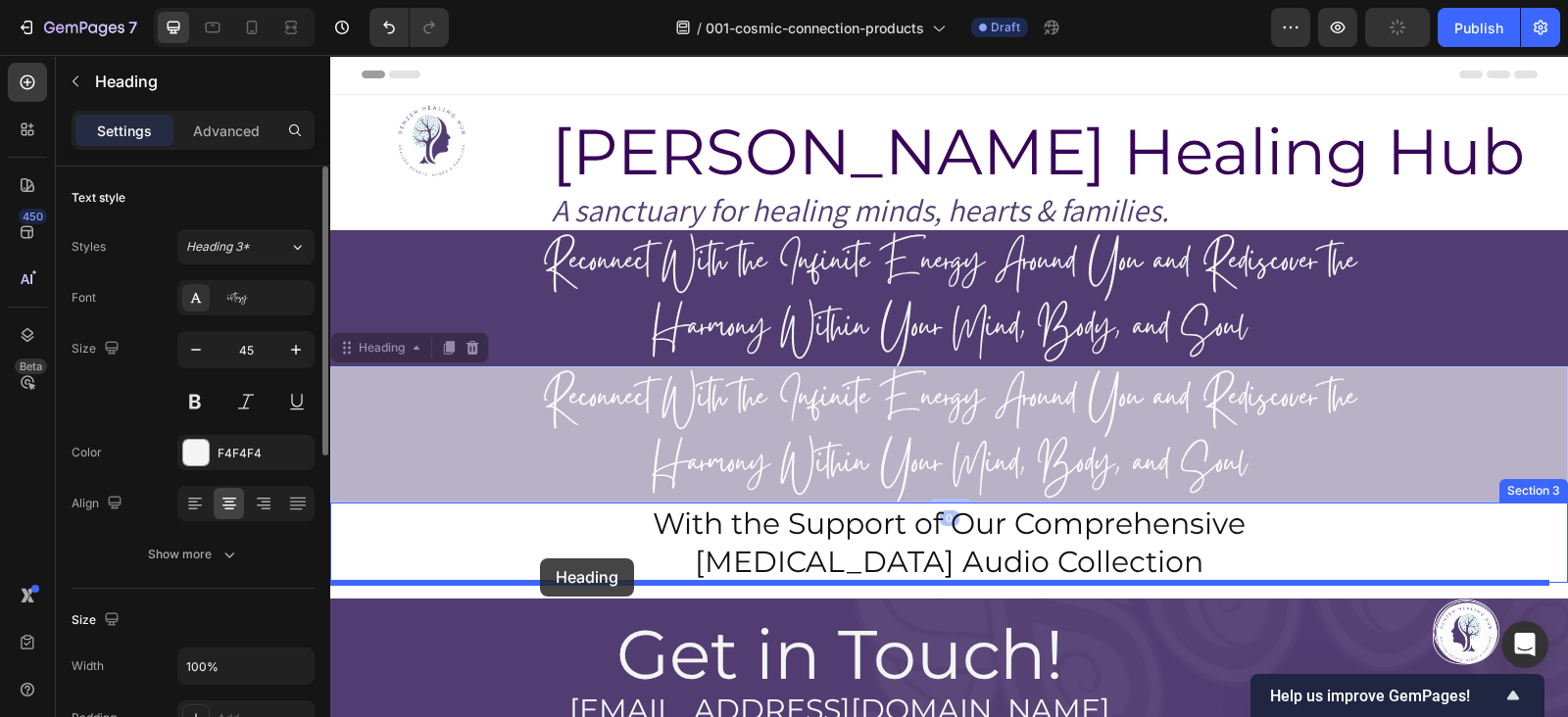
drag, startPoint x: 373, startPoint y: 349, endPoint x: 540, endPoint y: 559, distance: 268.3
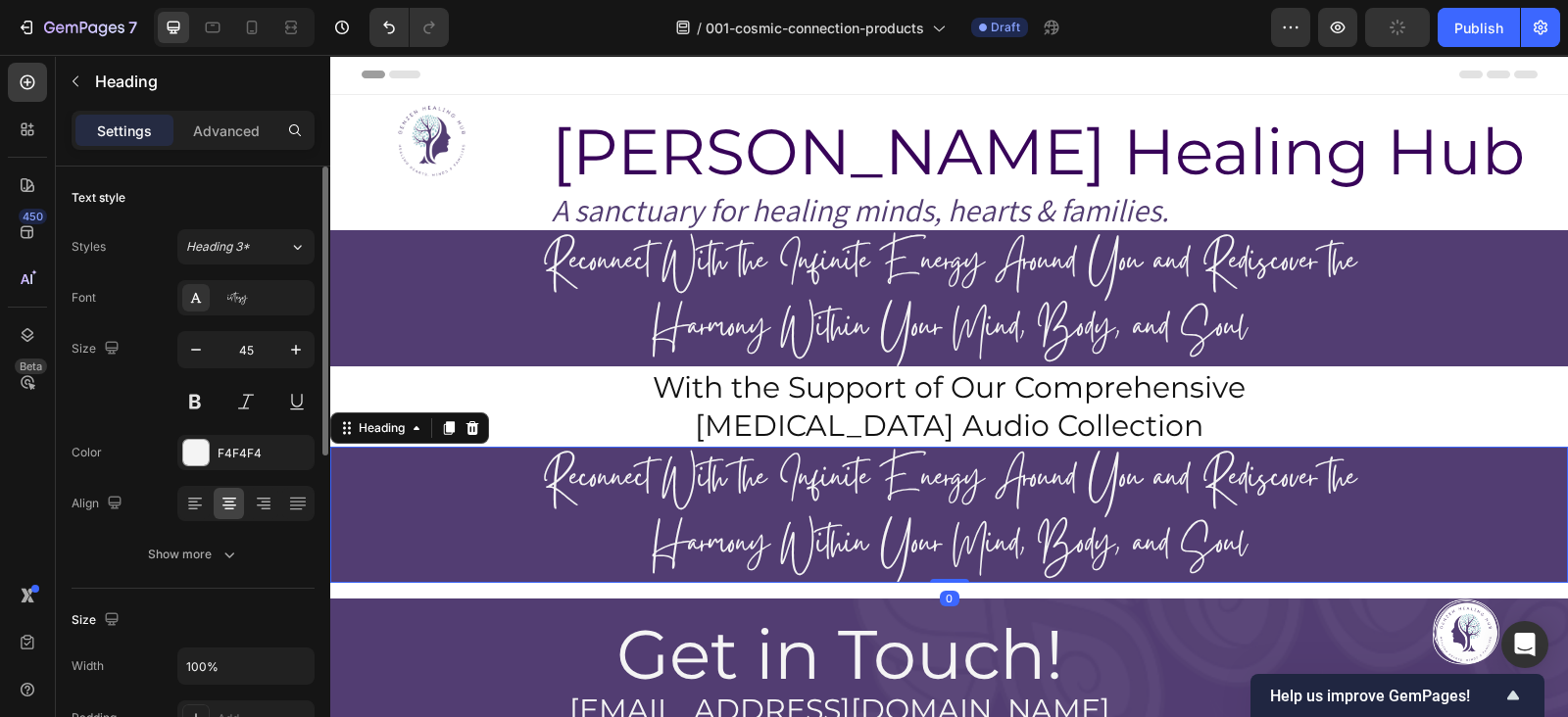
click at [598, 497] on h2 "Reconnect With the Infinite Energy Around You and Rediscover the Harmony Within…" at bounding box center [949, 515] width 1237 height 136
click at [598, 497] on p "Reconnect With the Infinite Energy Around You and Rediscover the Harmony Within…" at bounding box center [950, 514] width 1234 height 132
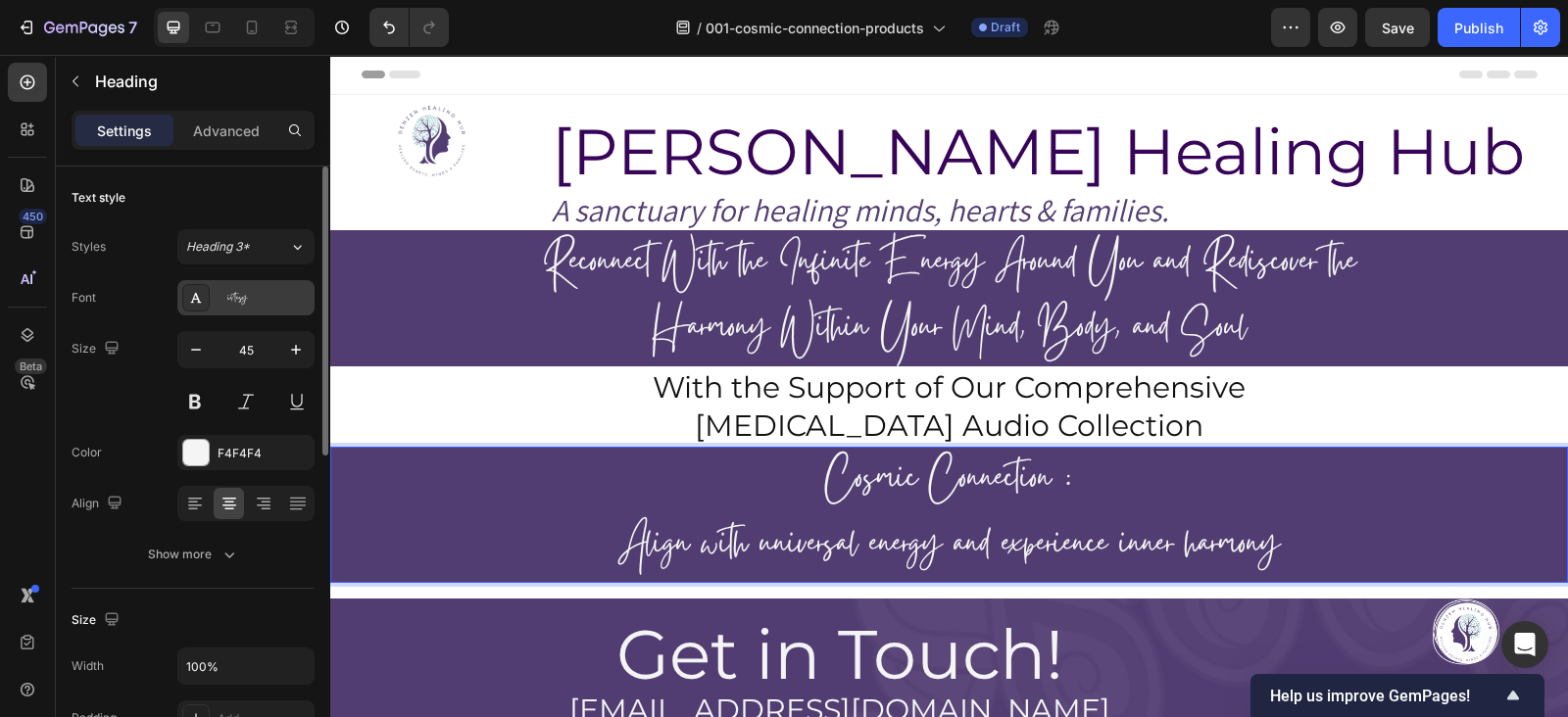
click at [240, 292] on div "Gistesy" at bounding box center [264, 299] width 92 height 18
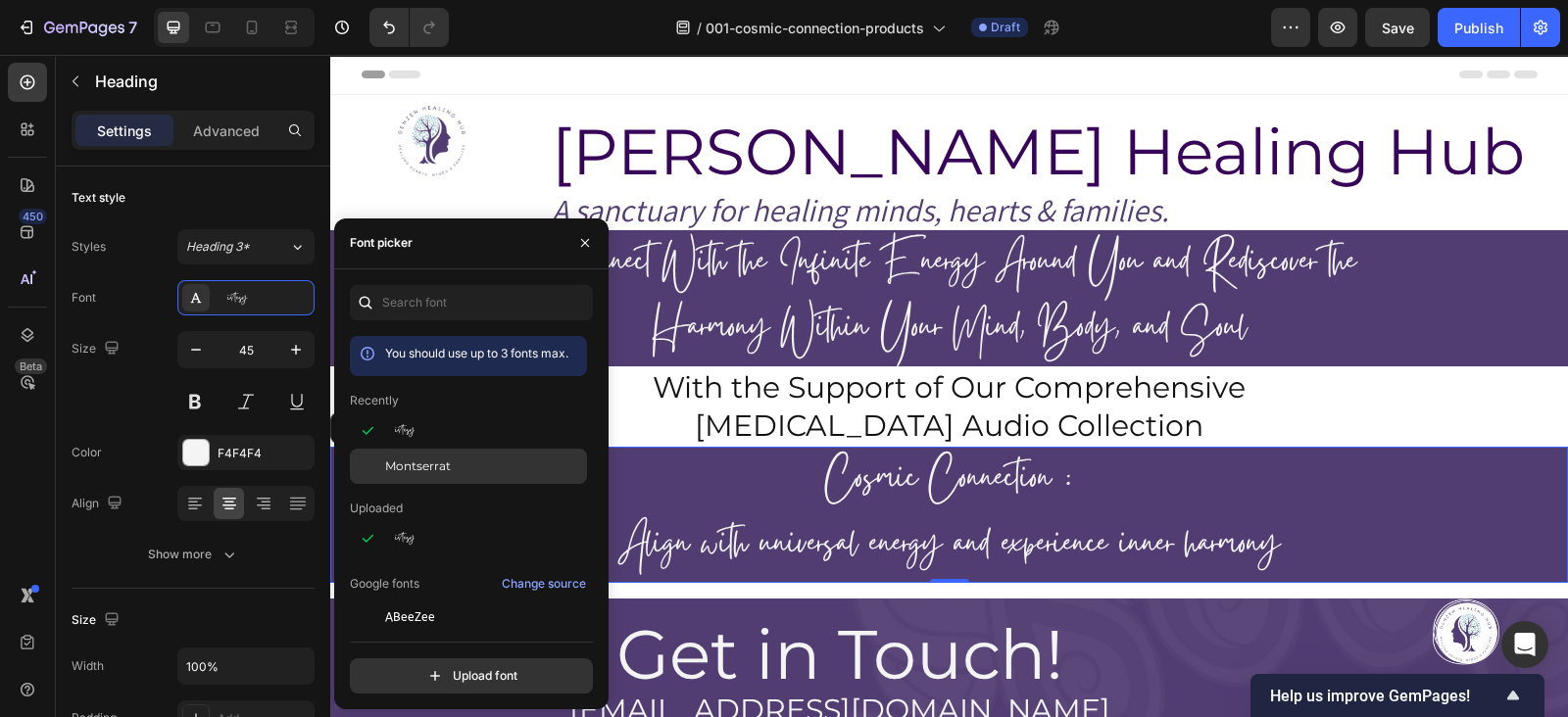
click at [379, 475] on div at bounding box center [367, 465] width 35 height 35
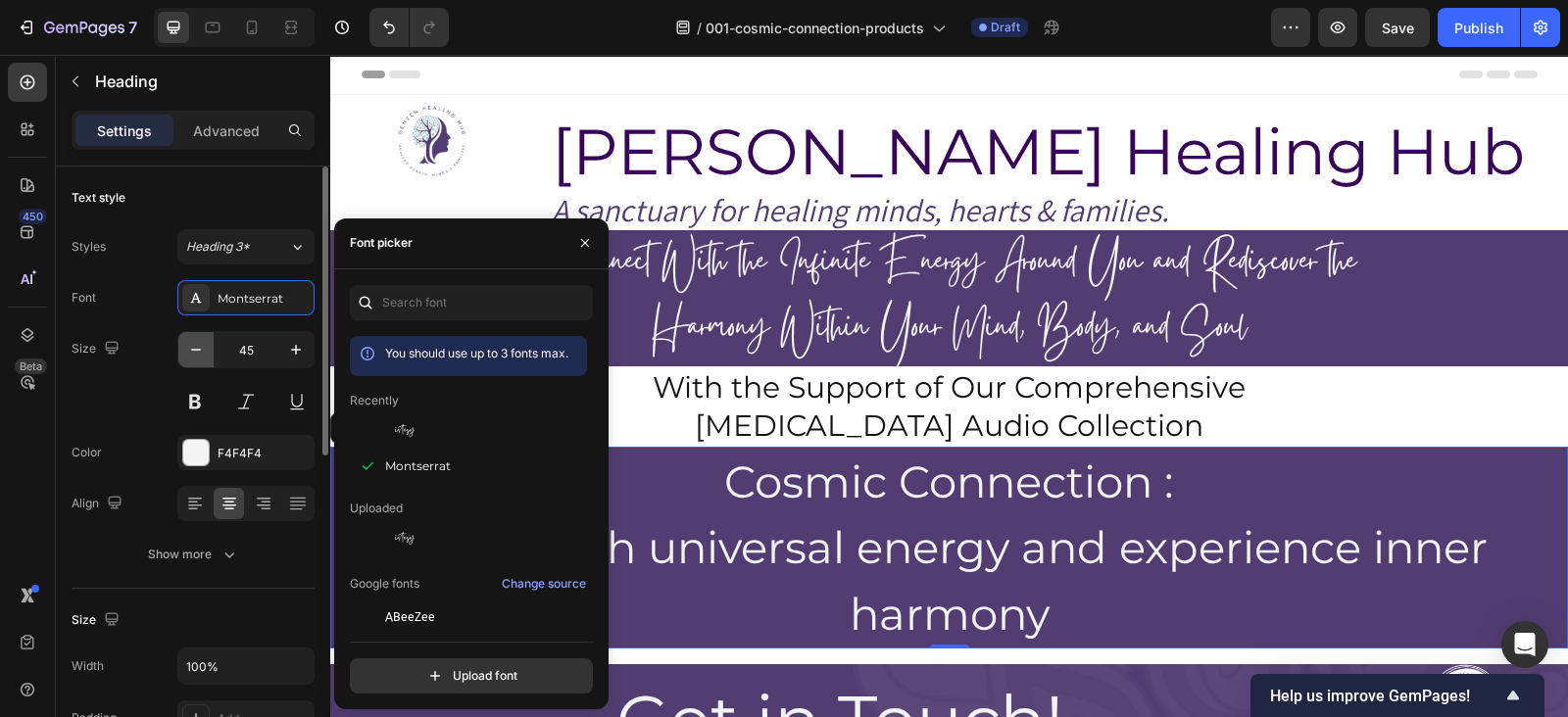
click at [186, 352] on icon "button" at bounding box center [196, 351] width 20 height 20
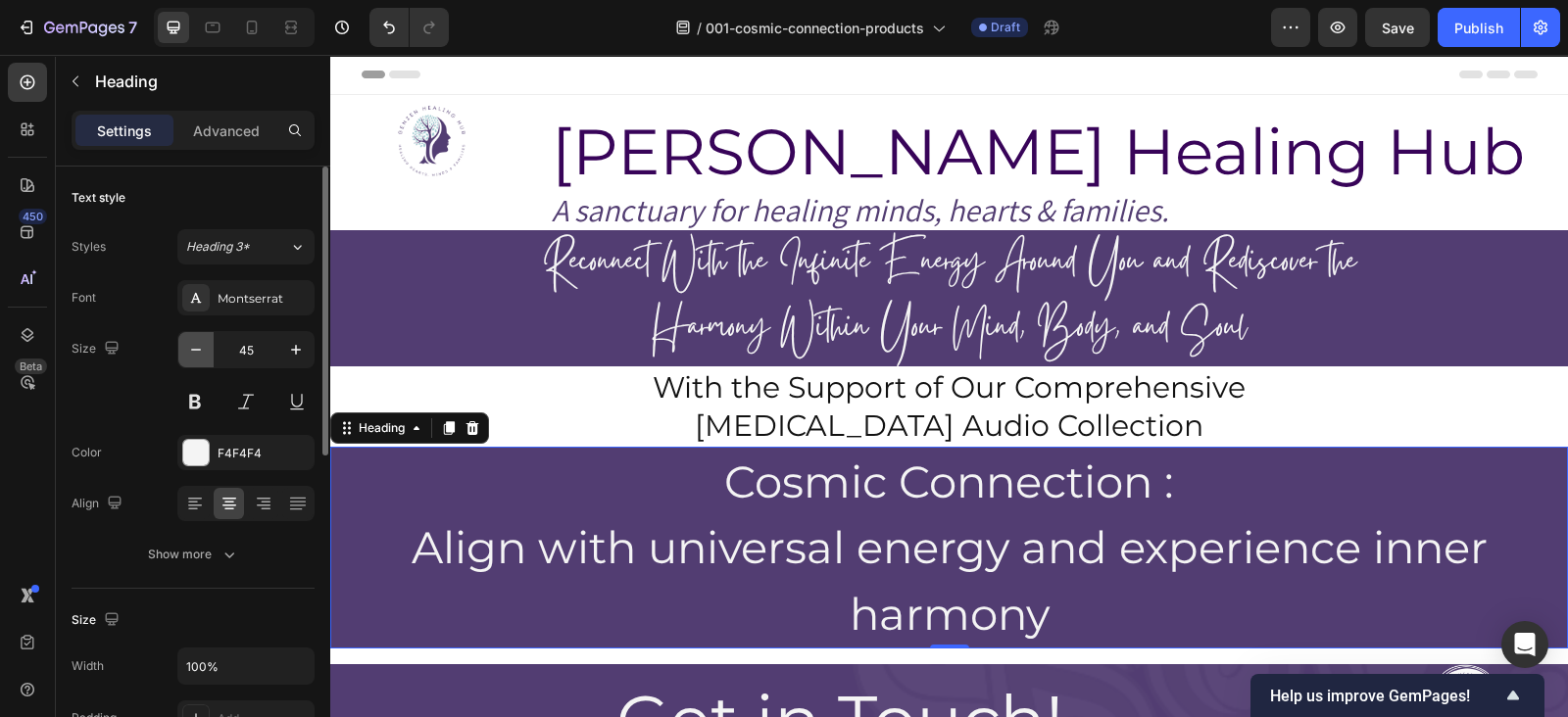
click at [186, 352] on icon "button" at bounding box center [196, 351] width 20 height 20
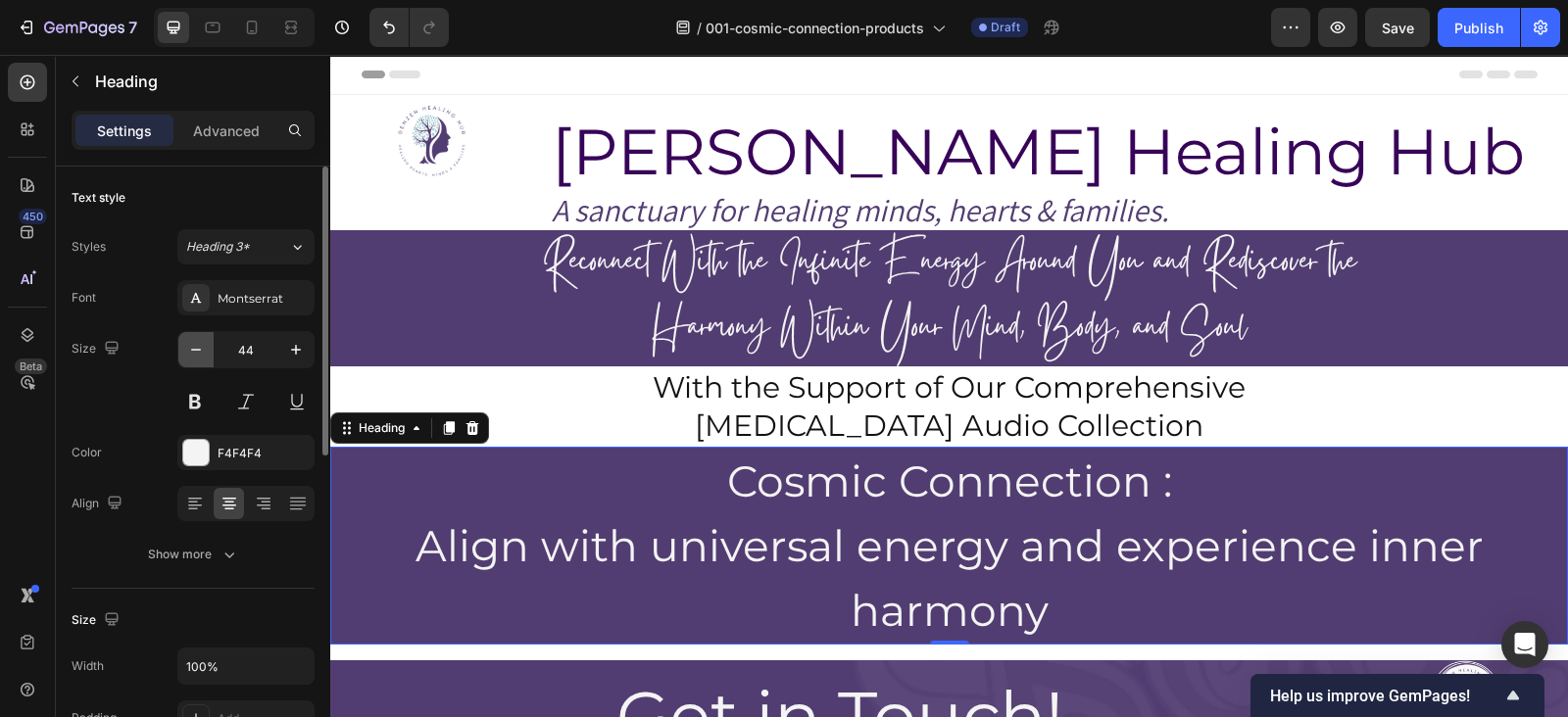
click at [186, 352] on icon "button" at bounding box center [196, 351] width 20 height 20
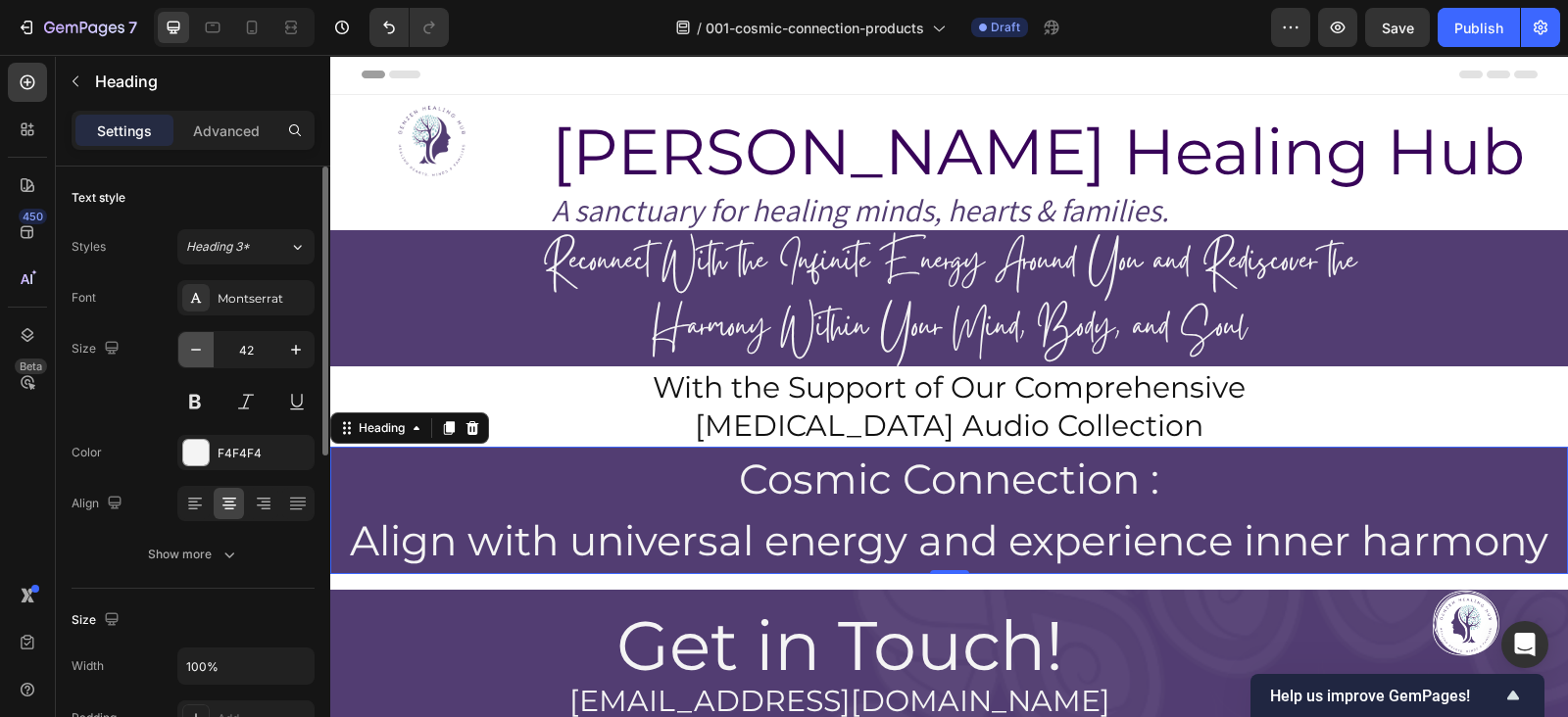
click at [186, 352] on icon "button" at bounding box center [196, 351] width 20 height 20
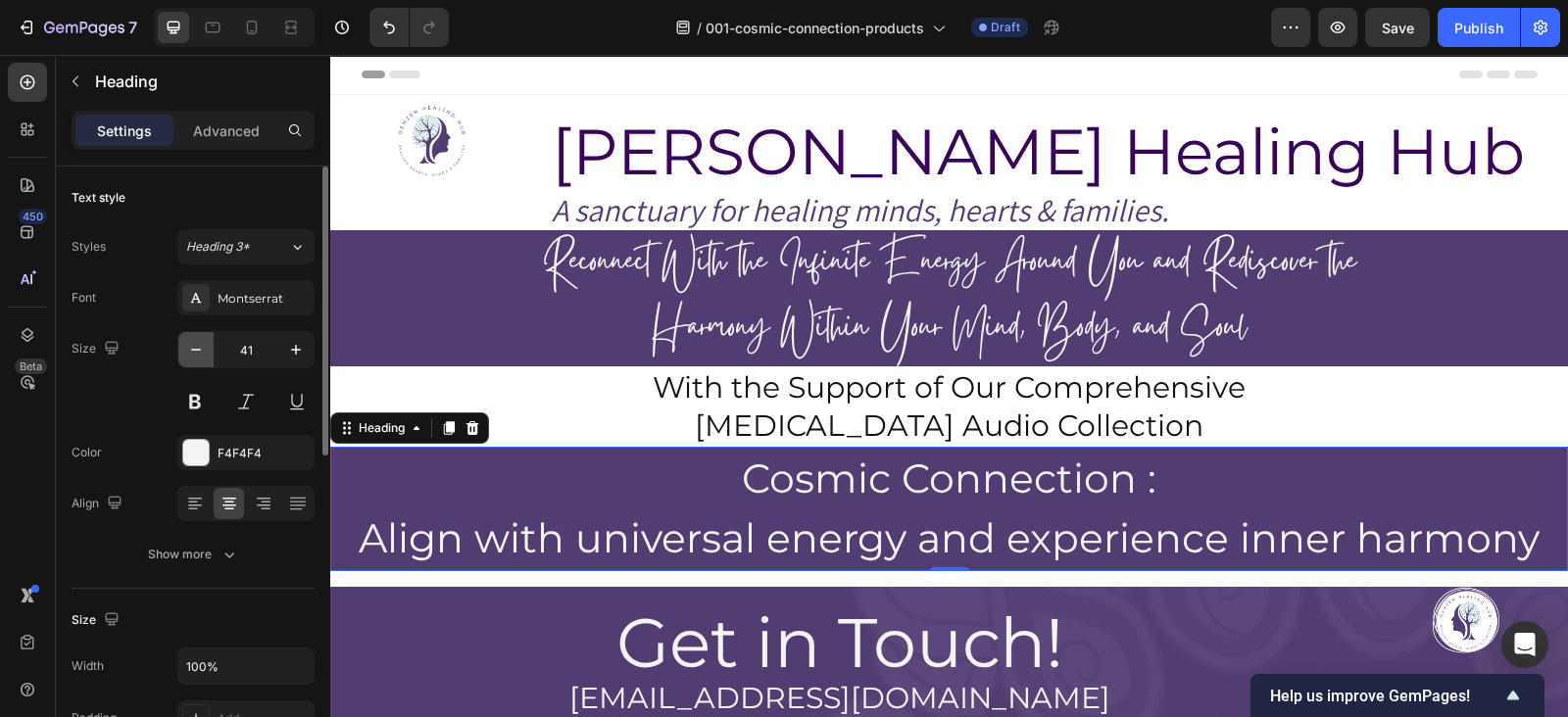
click at [186, 352] on icon "button" at bounding box center [196, 351] width 20 height 20
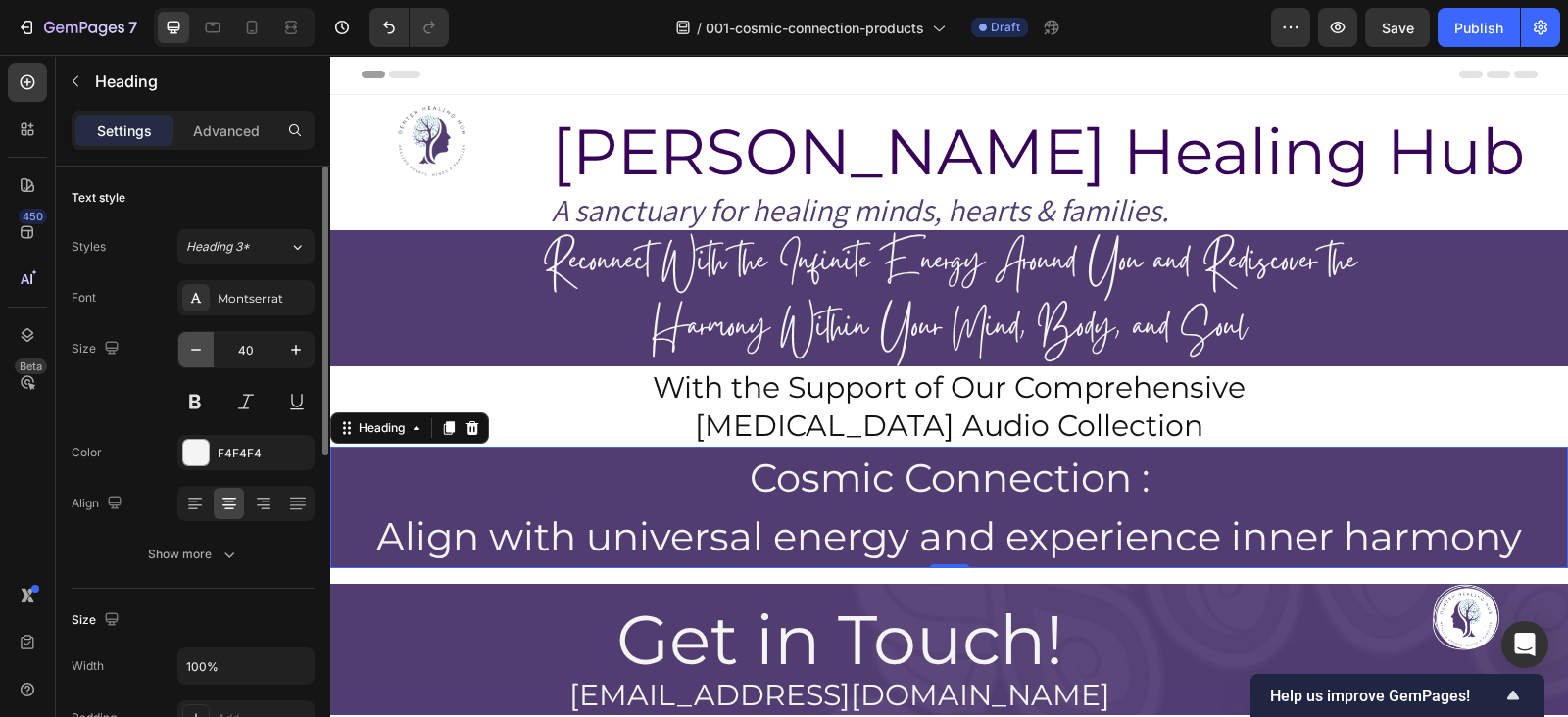
click at [186, 352] on icon "button" at bounding box center [196, 351] width 20 height 20
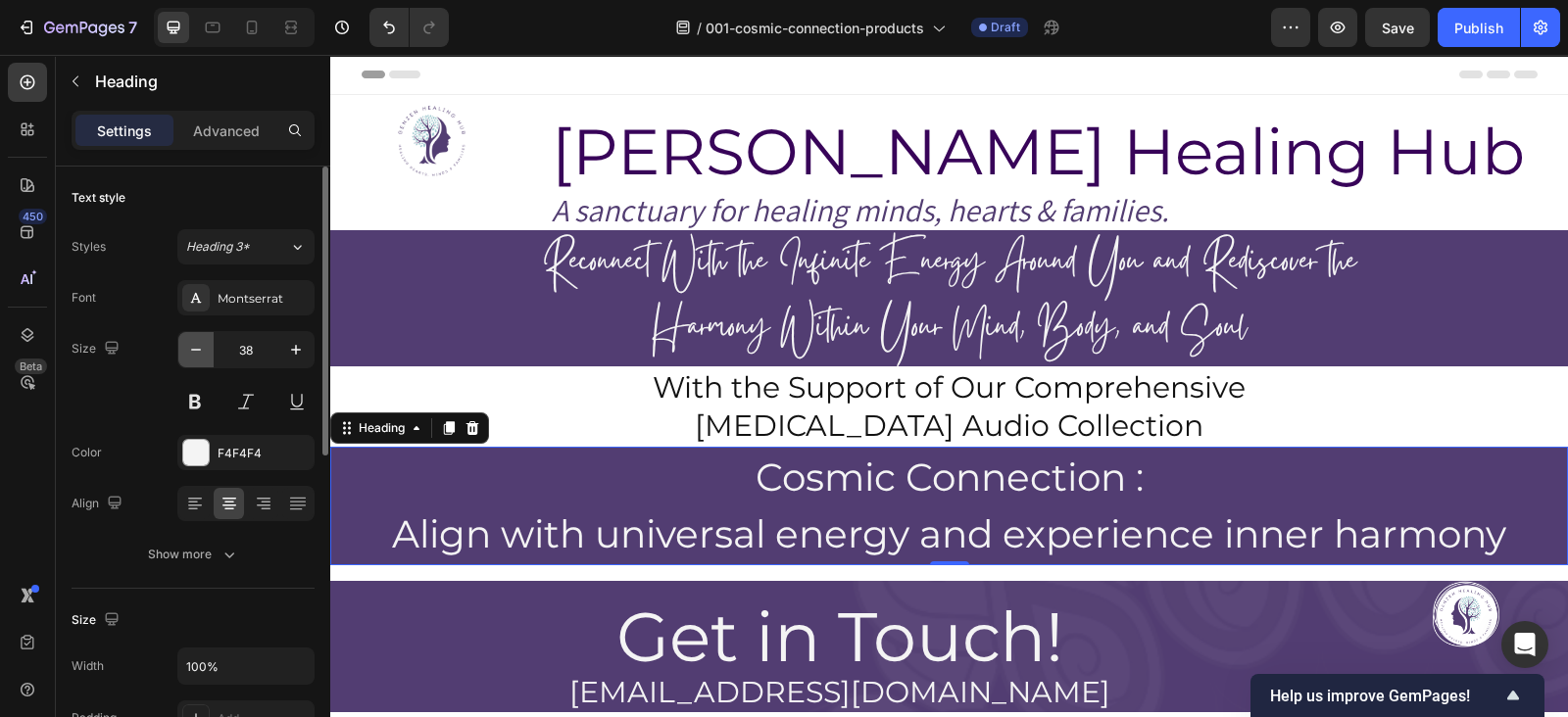
click at [186, 352] on icon "button" at bounding box center [196, 351] width 20 height 20
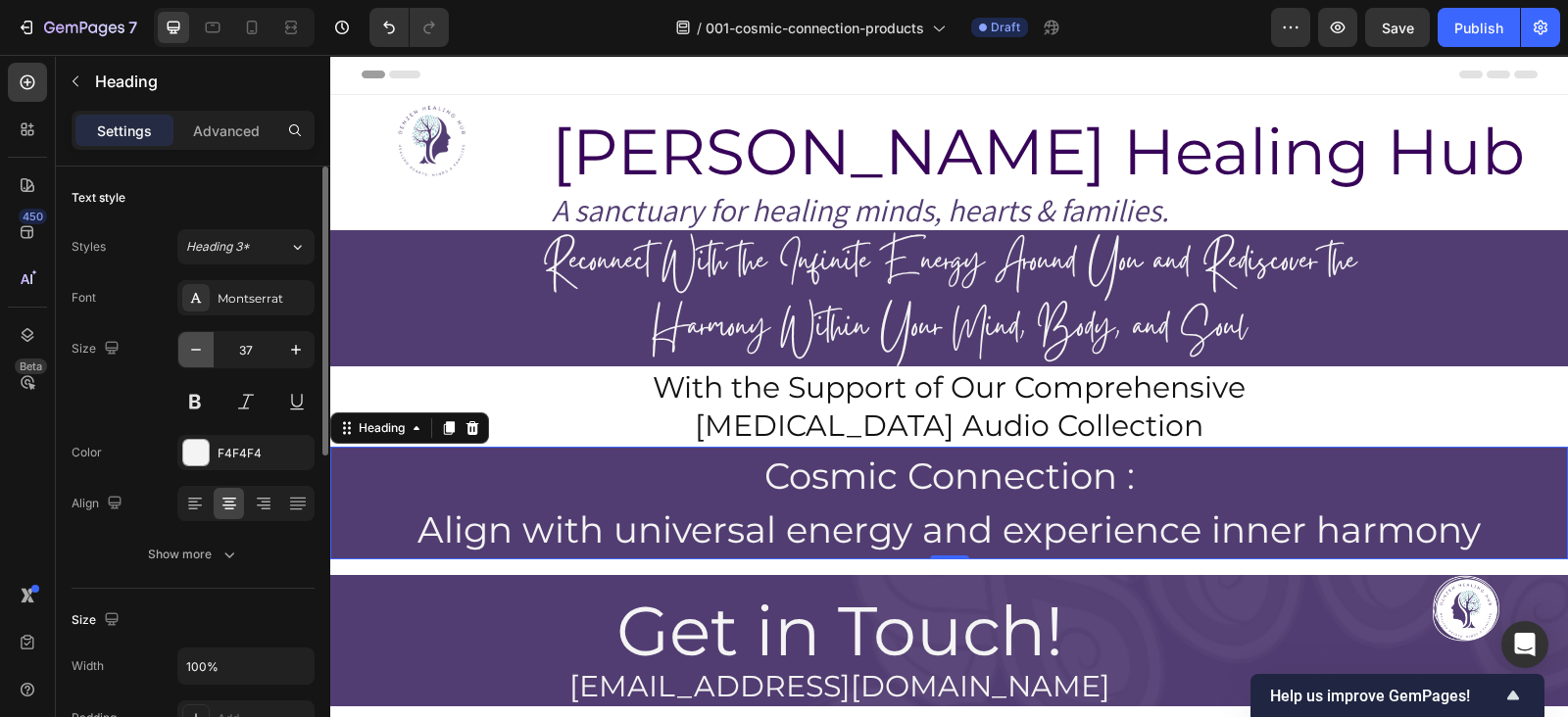
click at [186, 352] on icon "button" at bounding box center [196, 351] width 20 height 20
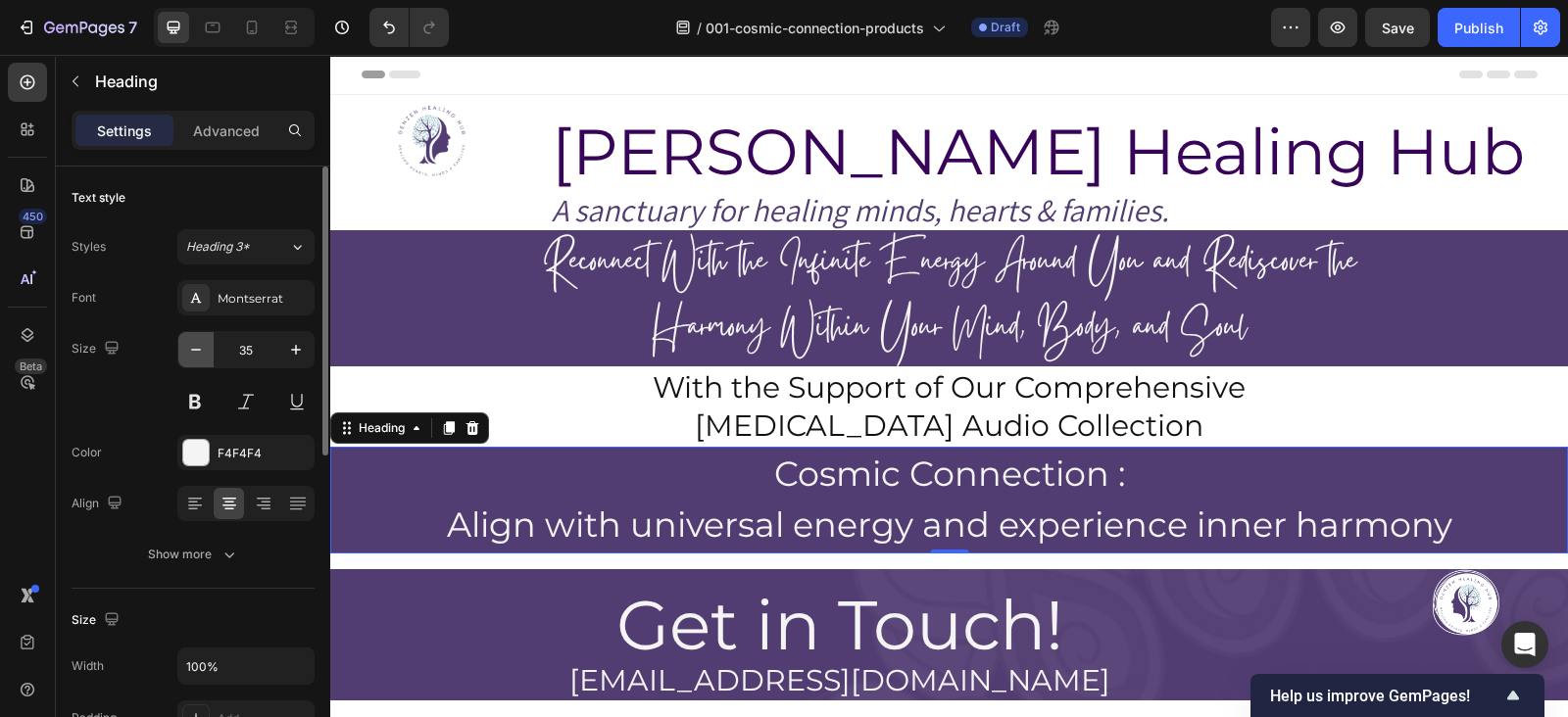
click at [186, 352] on icon "button" at bounding box center [196, 351] width 20 height 20
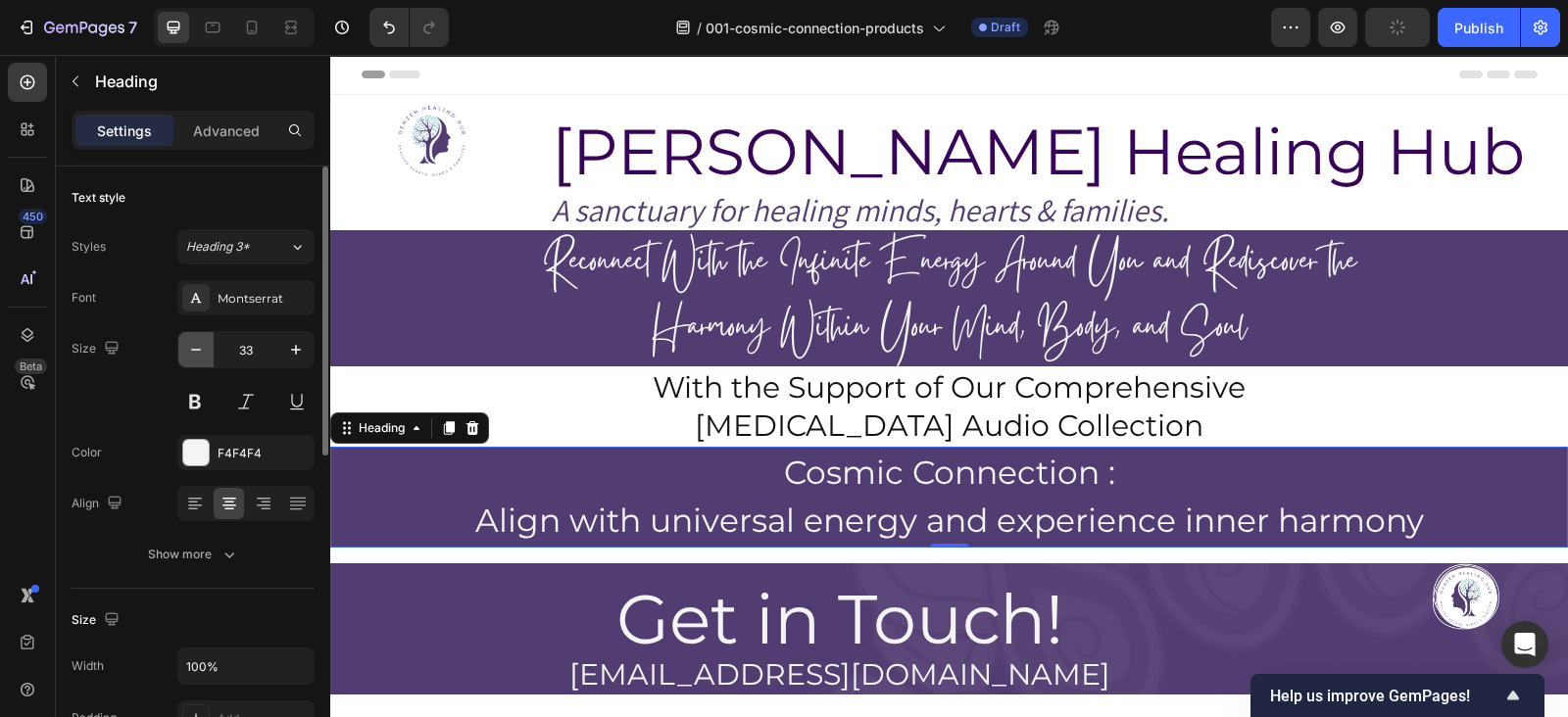
click at [186, 352] on icon "button" at bounding box center [196, 351] width 20 height 20
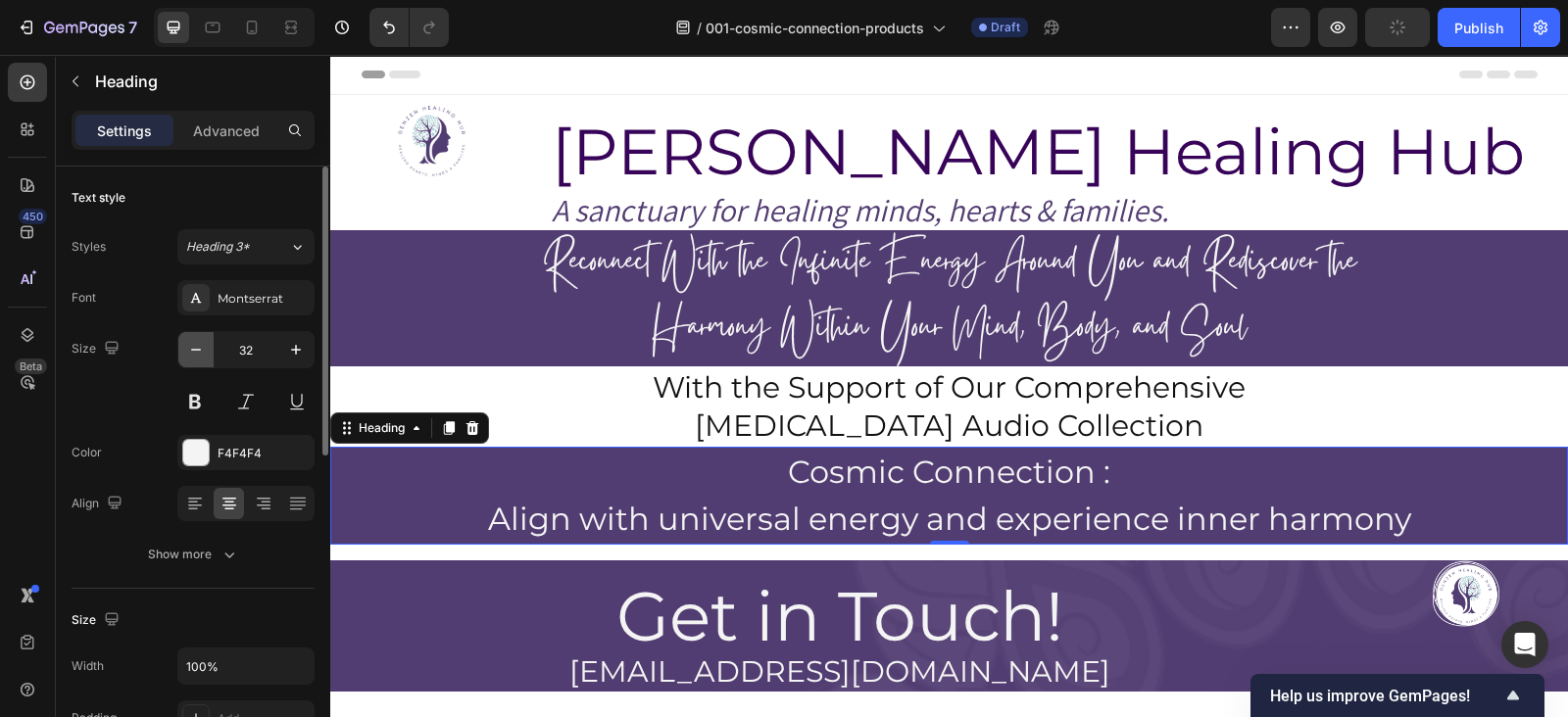
click at [186, 352] on icon "button" at bounding box center [196, 351] width 20 height 20
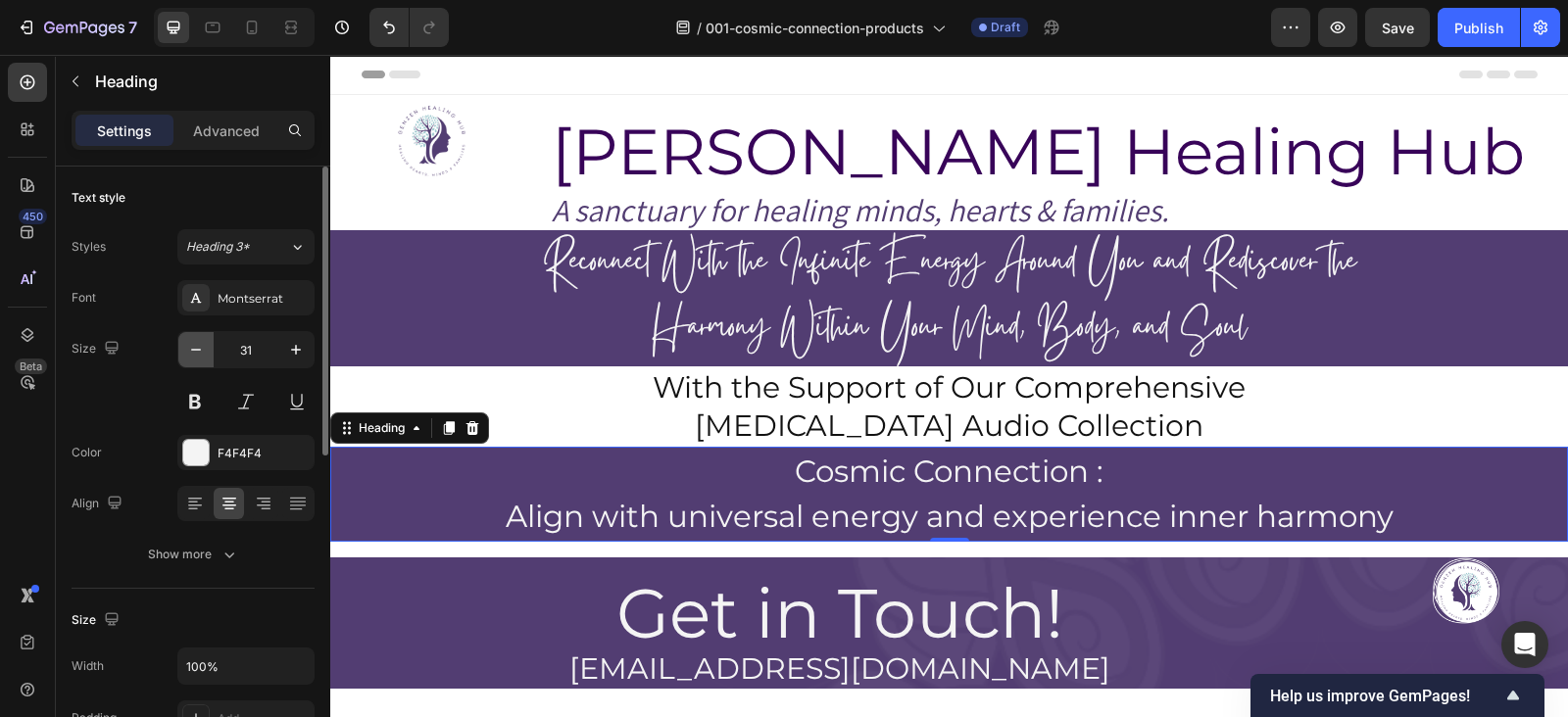
click at [186, 352] on icon "button" at bounding box center [196, 351] width 20 height 20
type input "30"
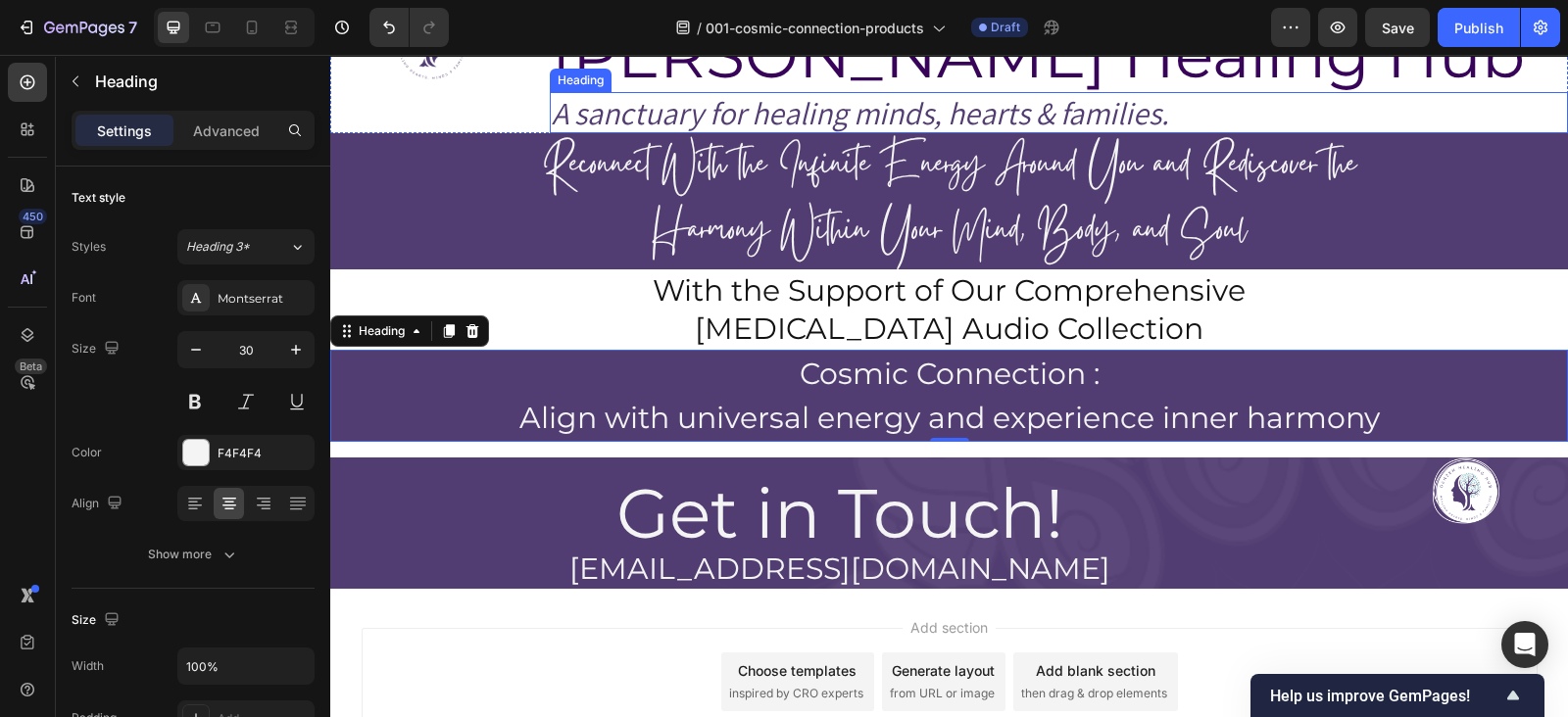
scroll to position [249, 0]
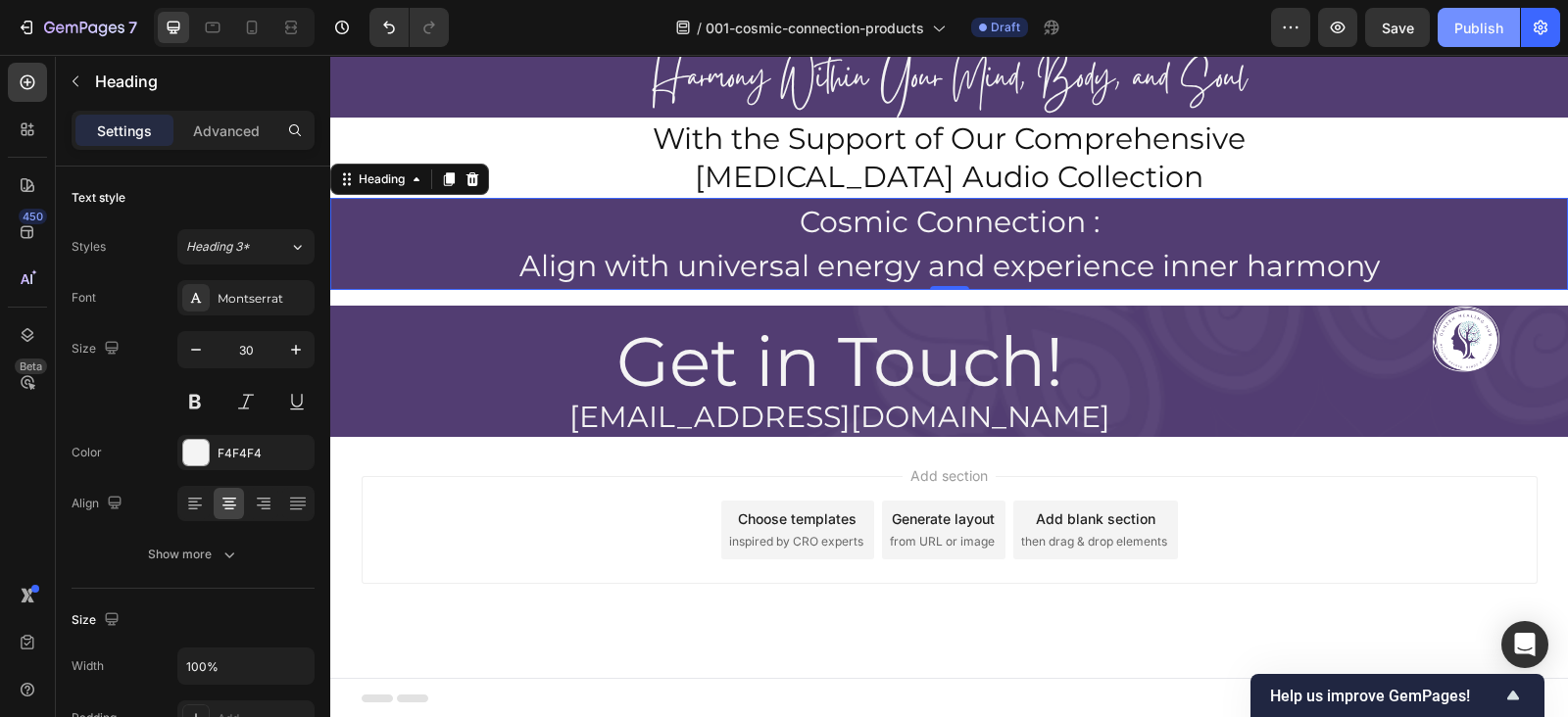
click at [1486, 20] on div "Publish" at bounding box center [1478, 28] width 49 height 21
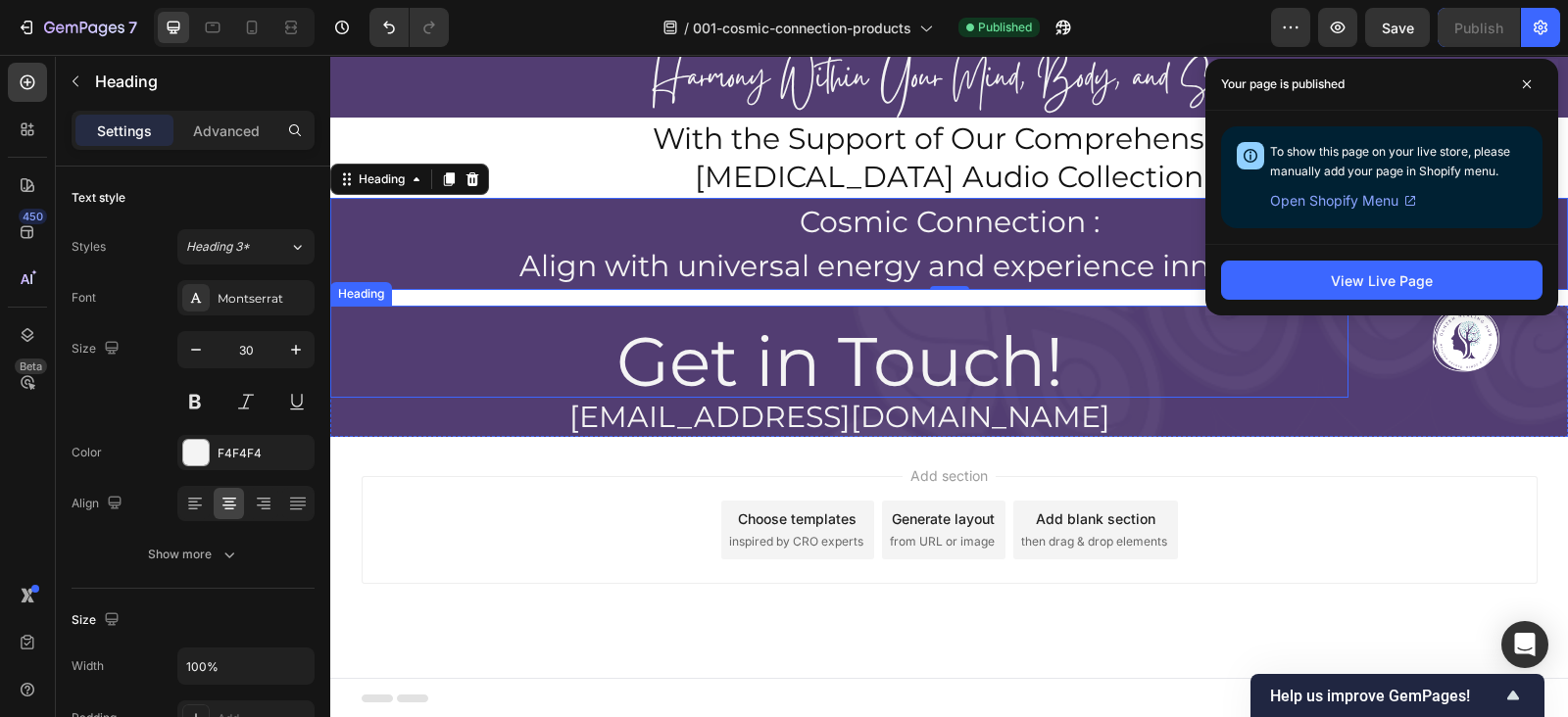
scroll to position [0, 0]
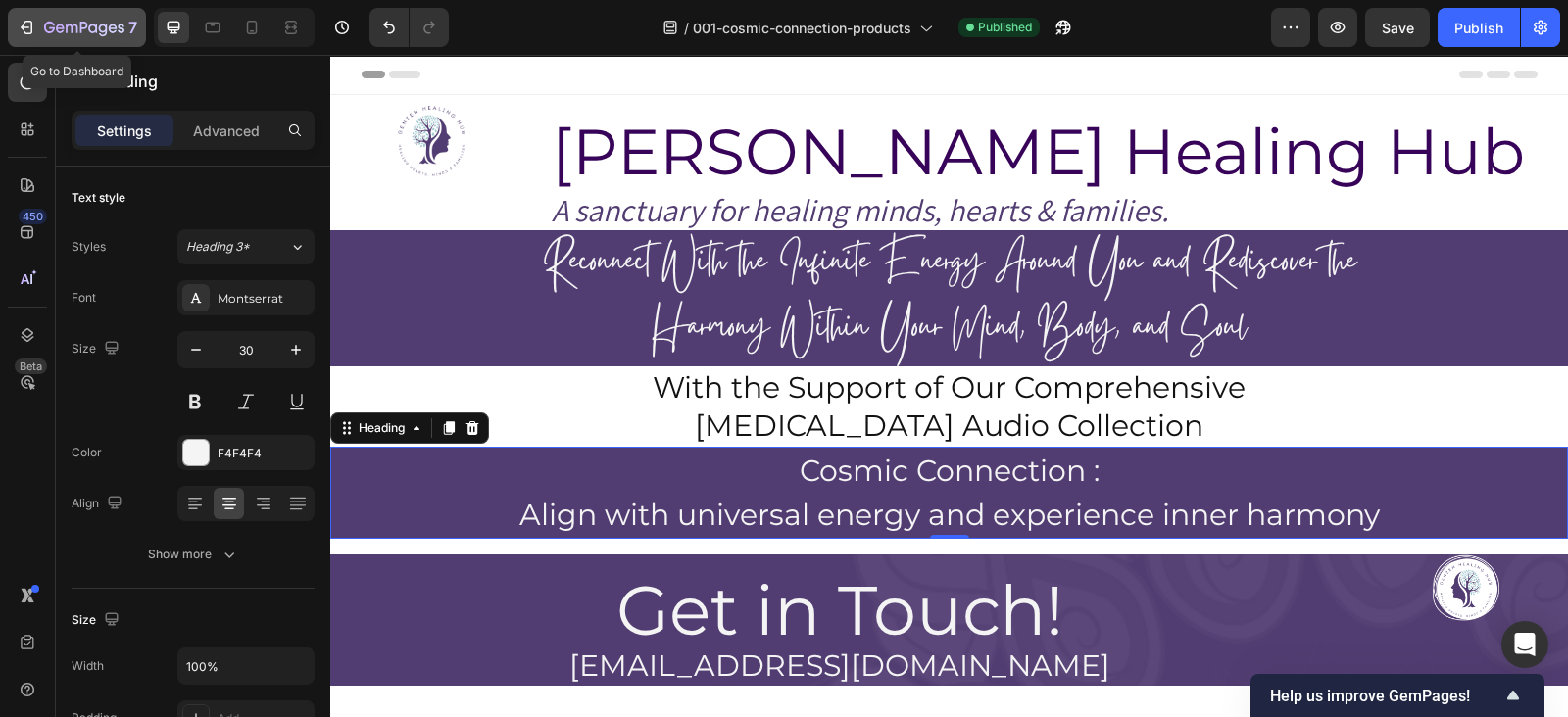
click at [26, 29] on icon "button" at bounding box center [27, 28] width 20 height 20
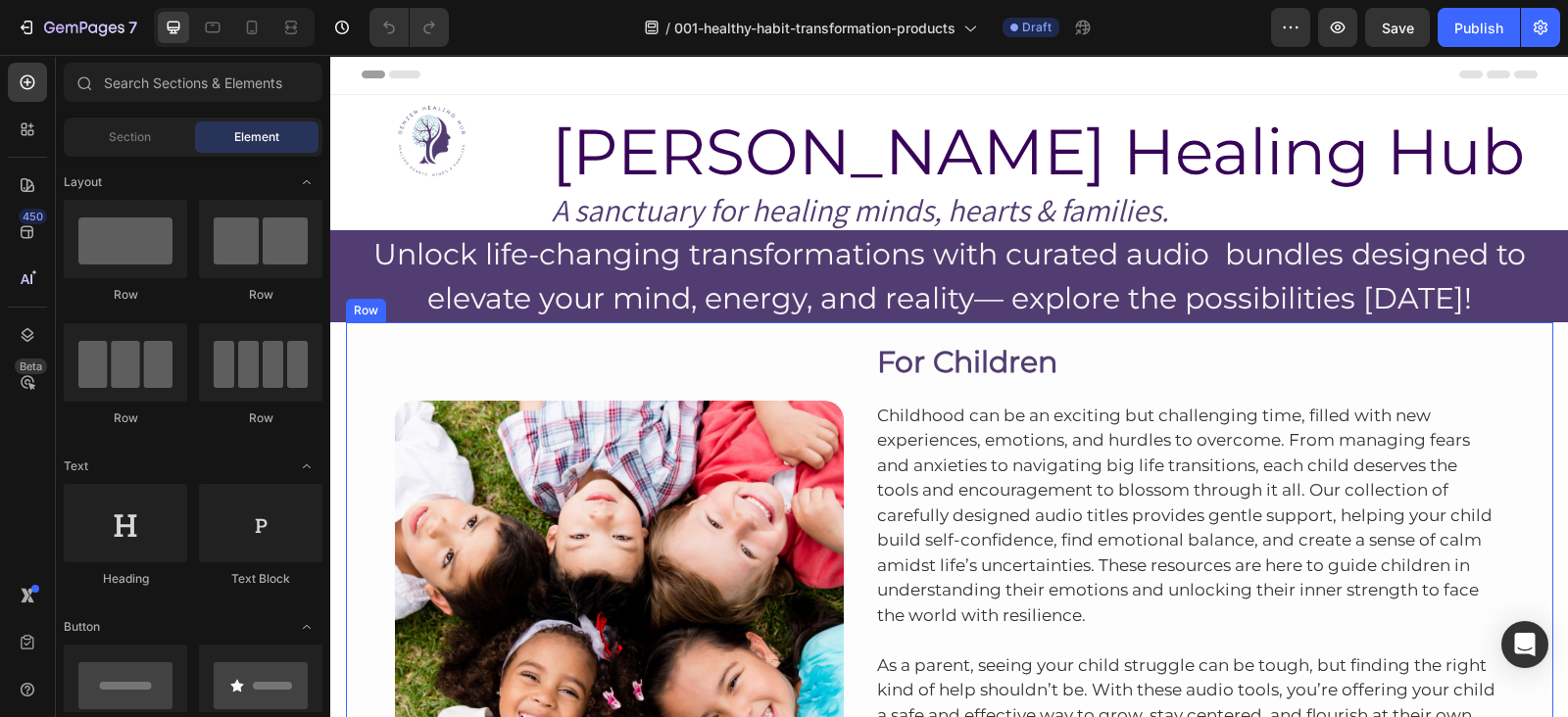
click at [1527, 364] on div "Image Row For Children Heading Childhood can be an exciting but challenging tim…" at bounding box center [949, 615] width 1207 height 586
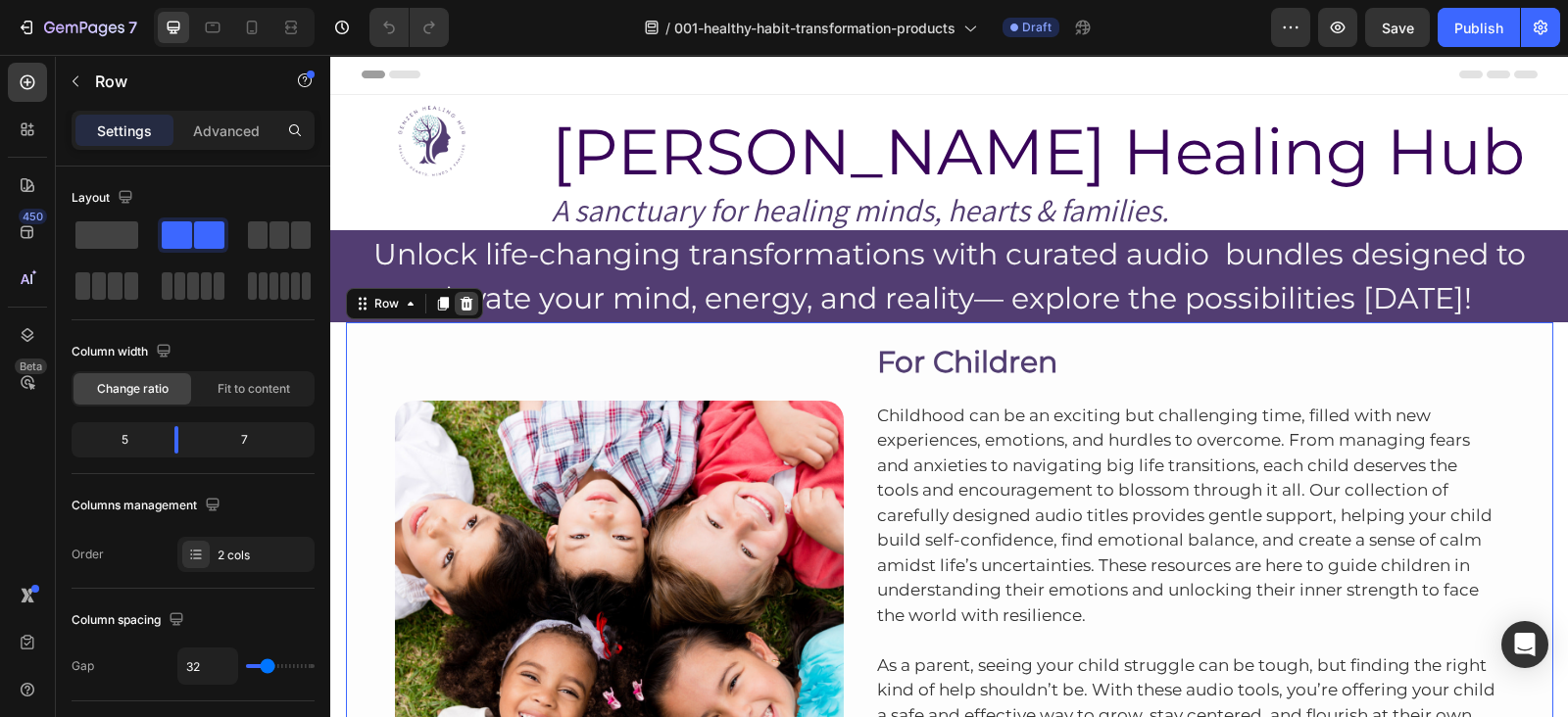
click at [460, 309] on icon at bounding box center [465, 304] width 13 height 14
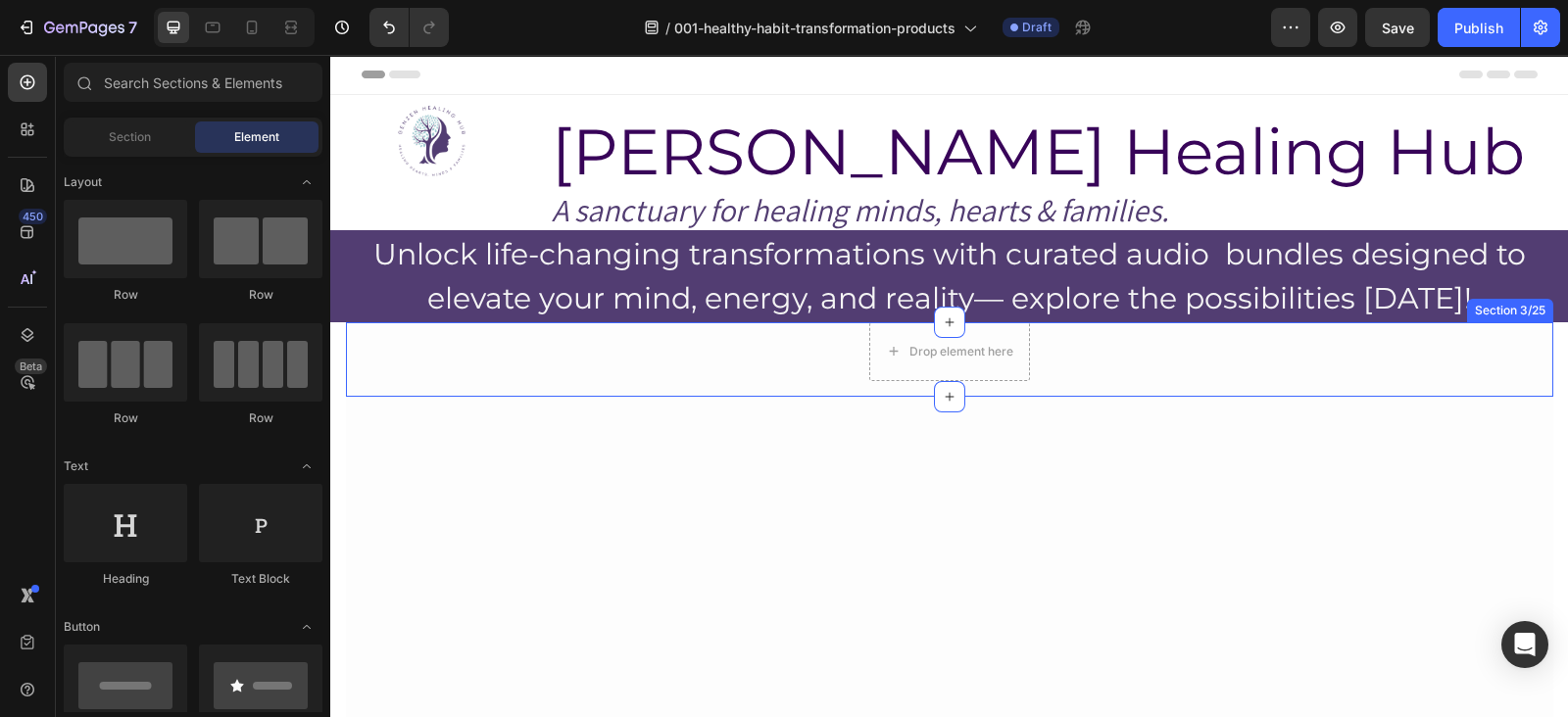
click at [1210, 366] on div "Drop element here Row" at bounding box center [949, 352] width 1207 height 59
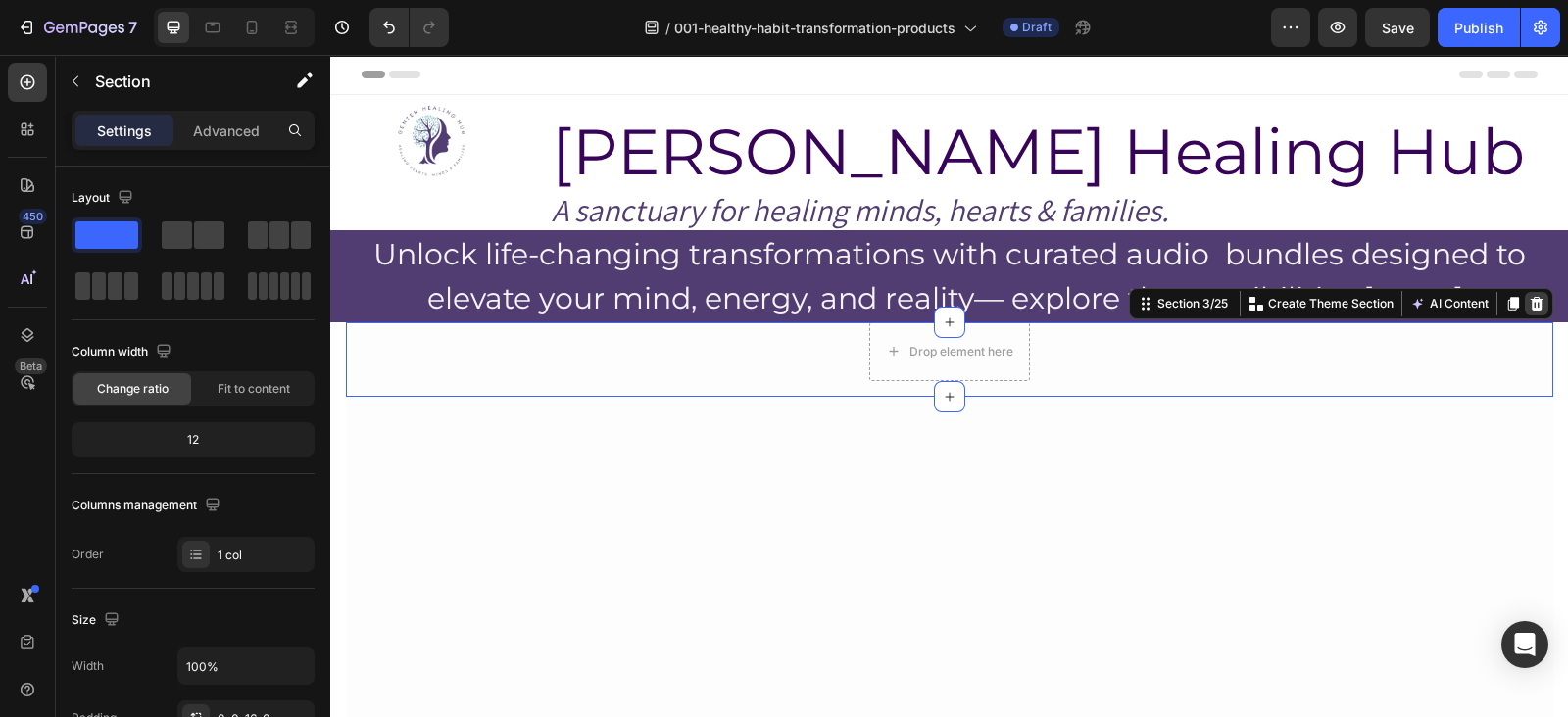
click at [1530, 305] on icon at bounding box center [1536, 304] width 13 height 14
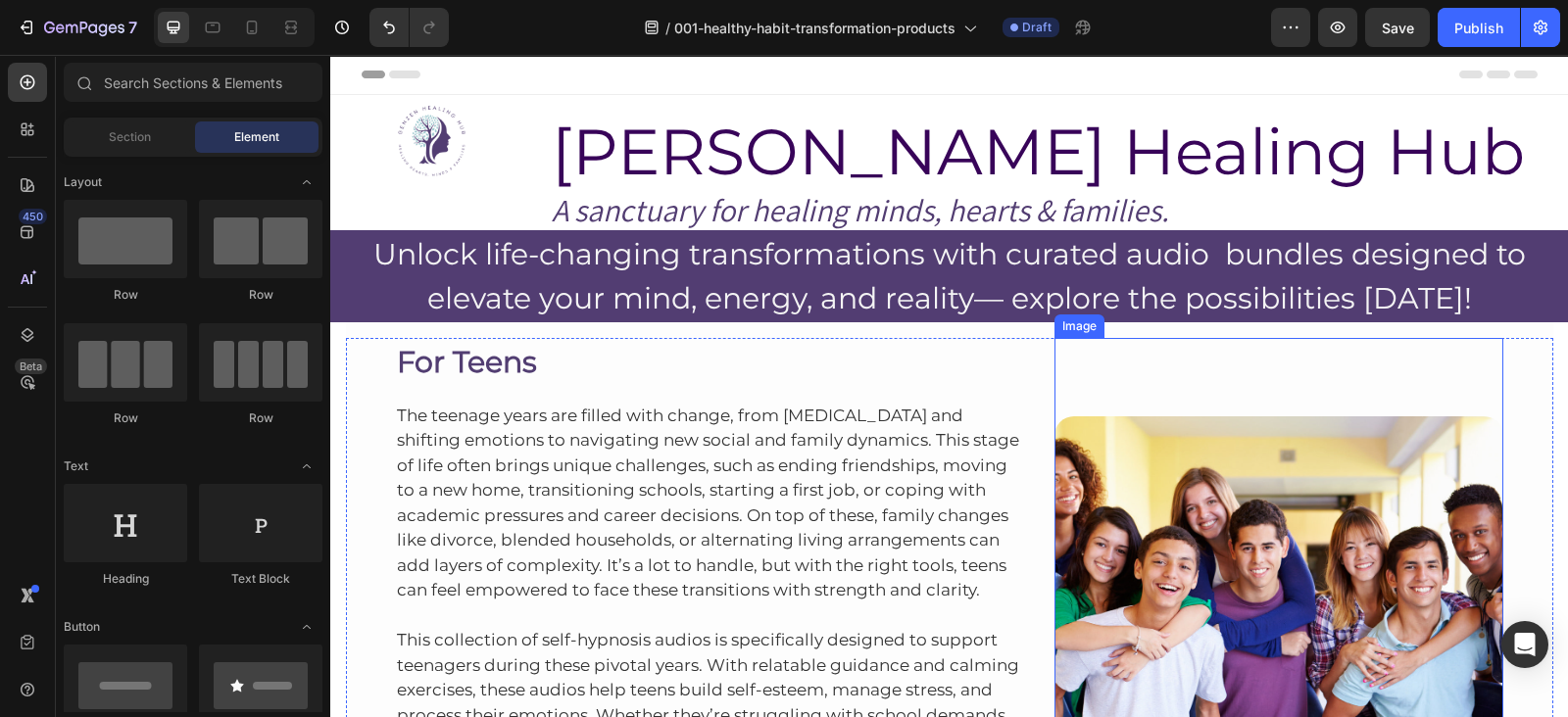
click at [1132, 339] on div "Image" at bounding box center [1278, 602] width 448 height 527
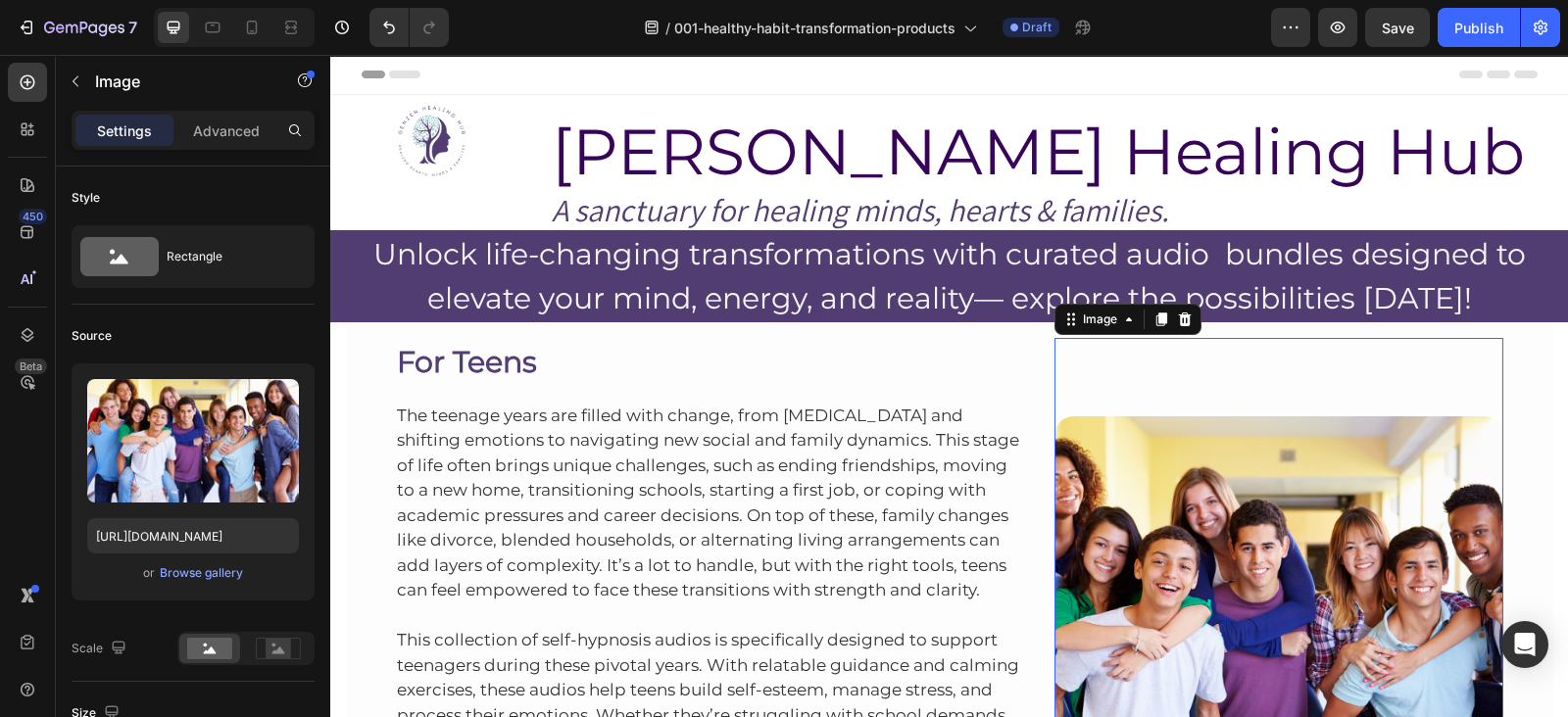
click at [1132, 339] on div "Image 0" at bounding box center [1278, 602] width 448 height 527
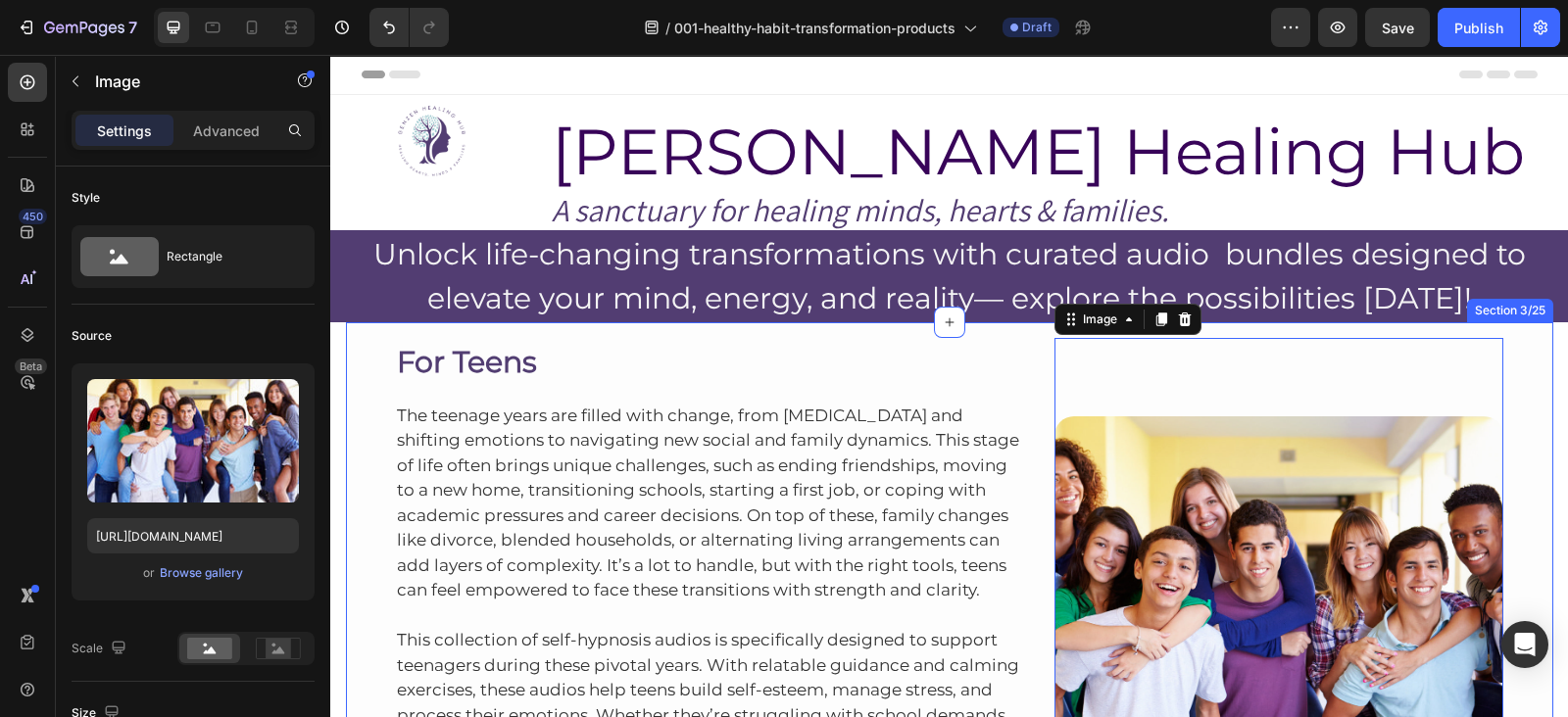
click at [1282, 323] on div "For Teens Heading The teenage years are filled with change, from [MEDICAL_DATA]…" at bounding box center [949, 623] width 1207 height 602
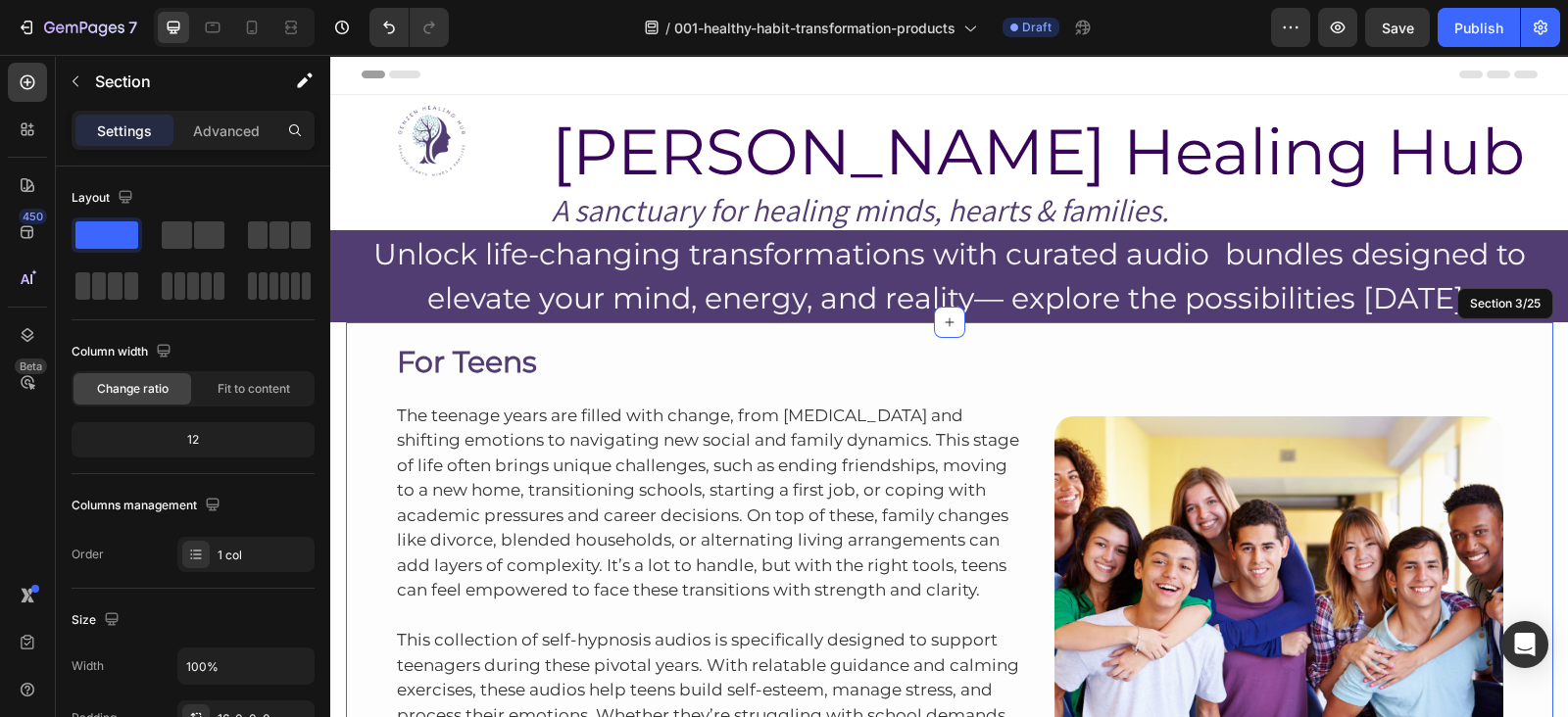
click at [1282, 323] on div "For Teens Heading The teenage years are filled with change, from [MEDICAL_DATA]…" at bounding box center [949, 623] width 1207 height 602
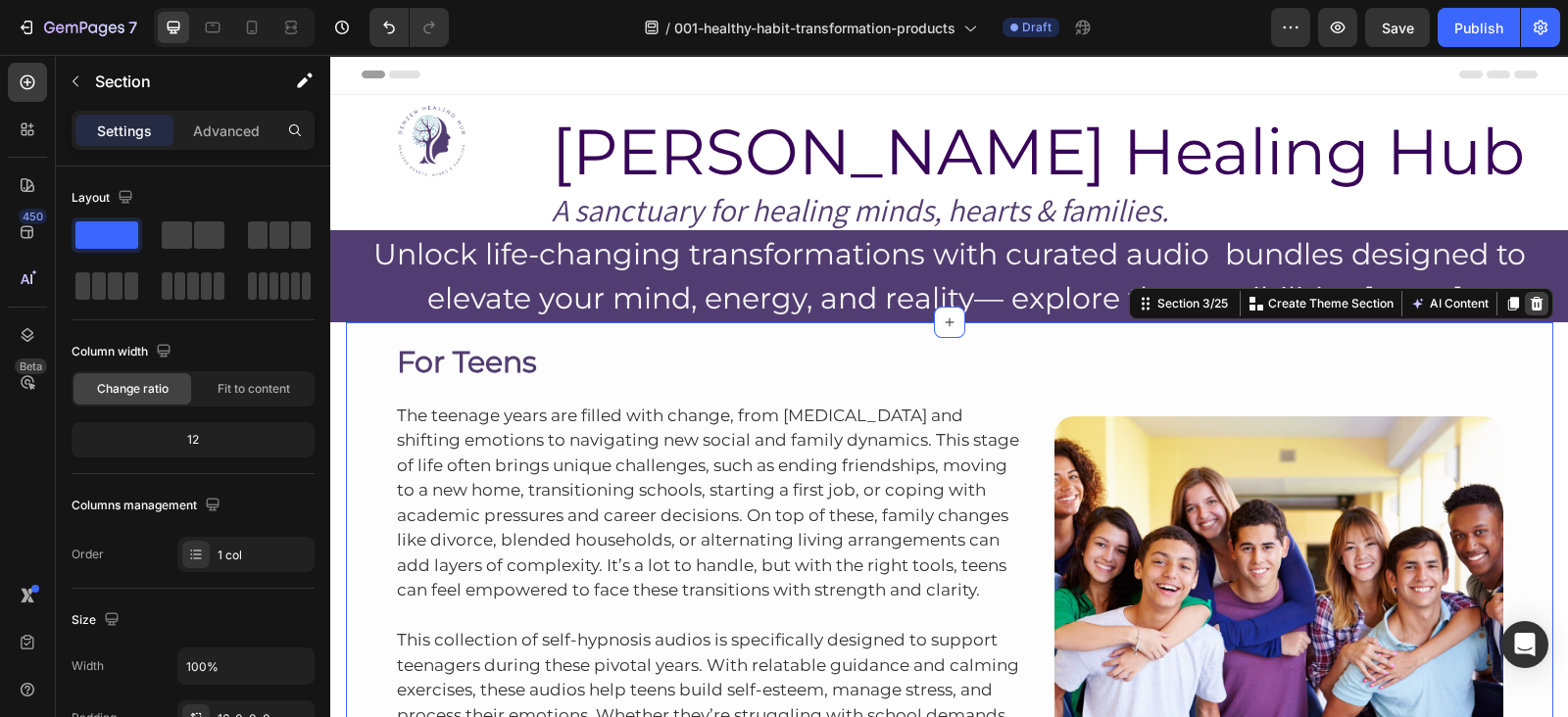
click at [1533, 301] on icon at bounding box center [1537, 304] width 16 height 16
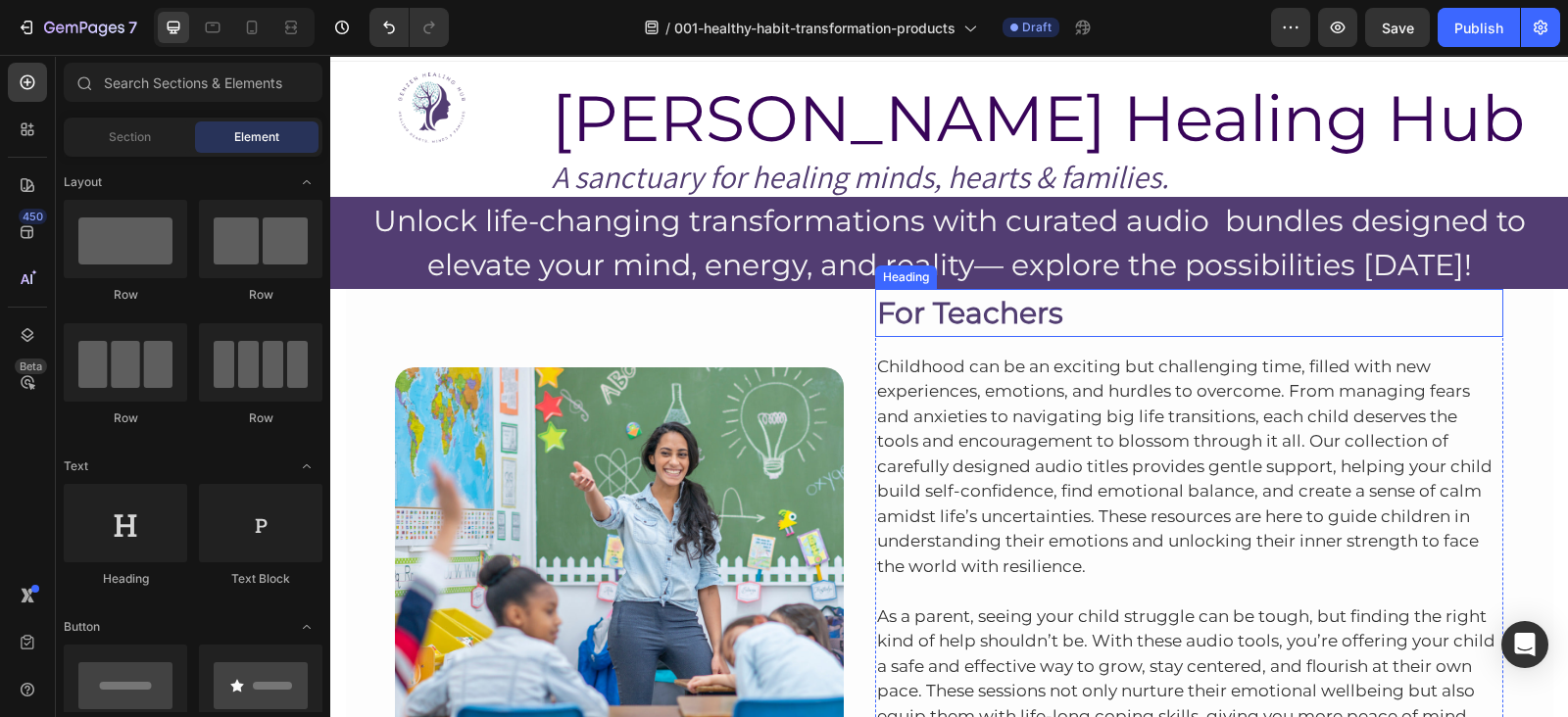
scroll to position [34, 0]
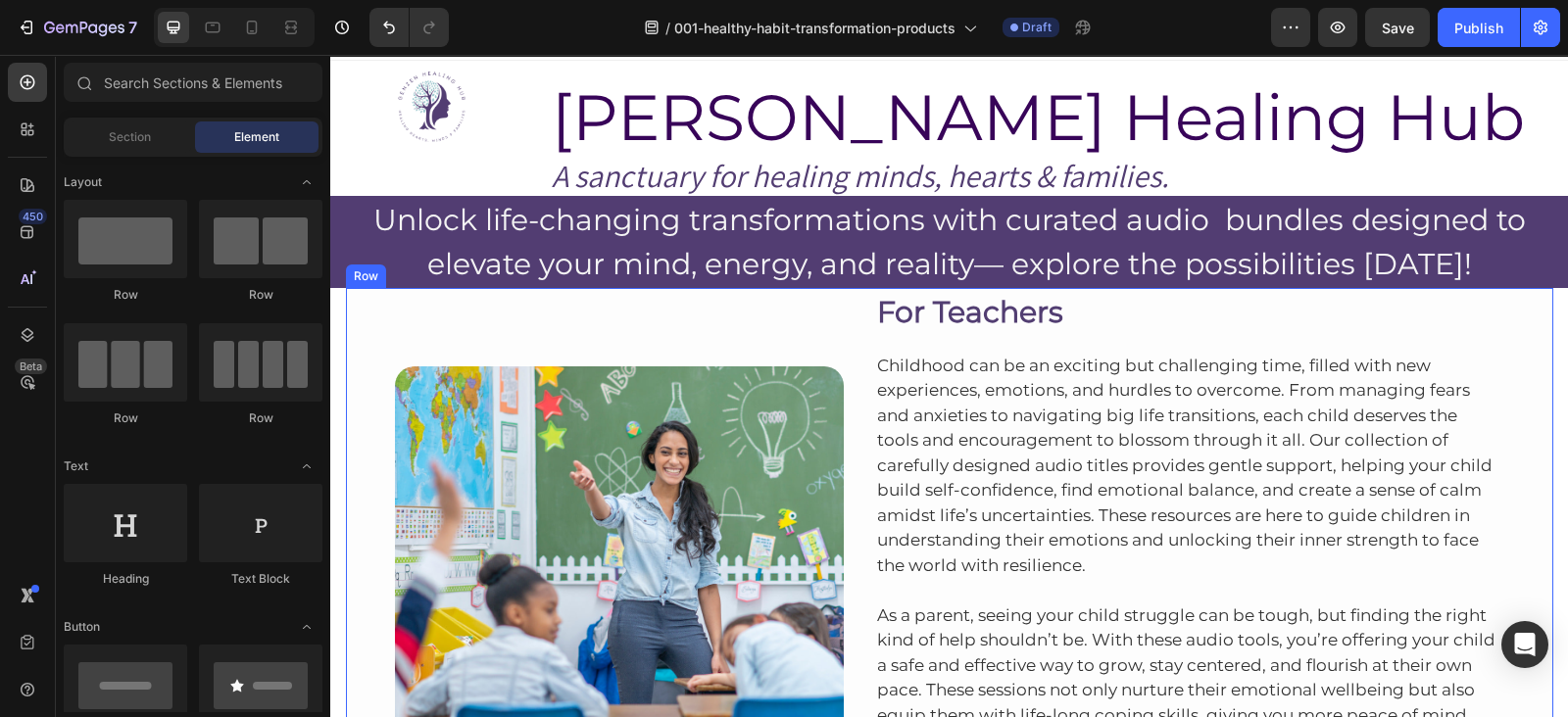
click at [1512, 319] on div "Image Row For Teachers Heading Childhood can be an exciting but challenging tim…" at bounding box center [949, 573] width 1207 height 570
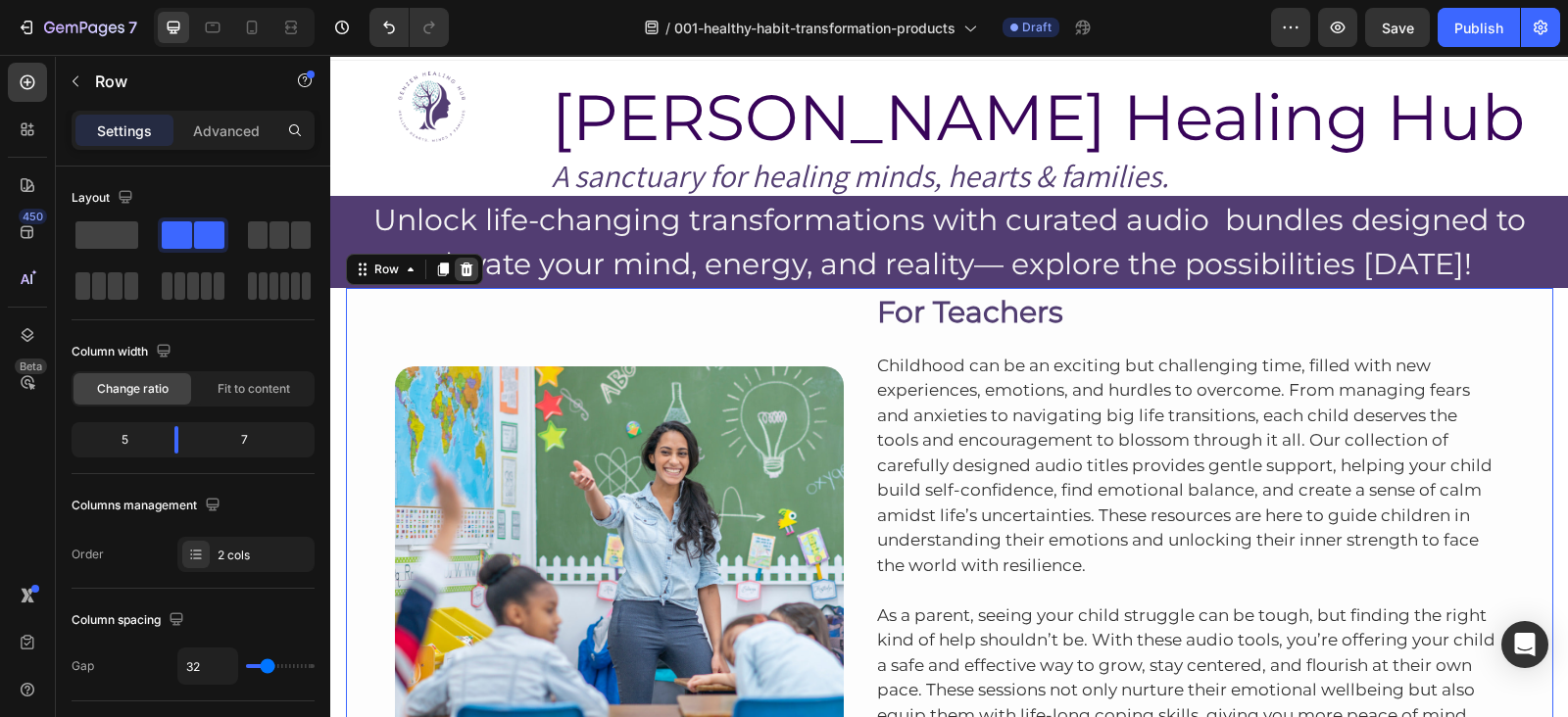
click at [459, 269] on icon at bounding box center [465, 270] width 13 height 14
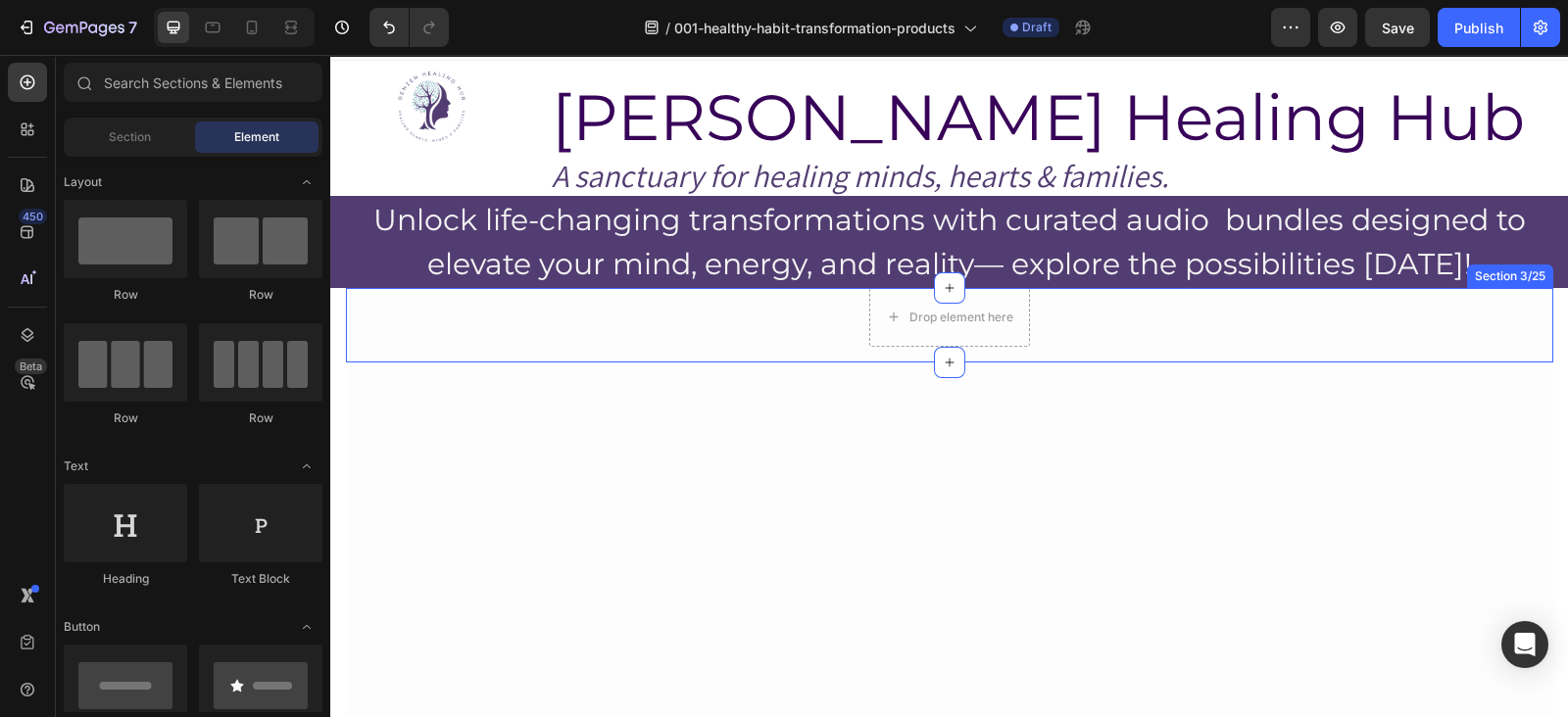
click at [1323, 314] on div "Drop element here Row" at bounding box center [949, 318] width 1207 height 59
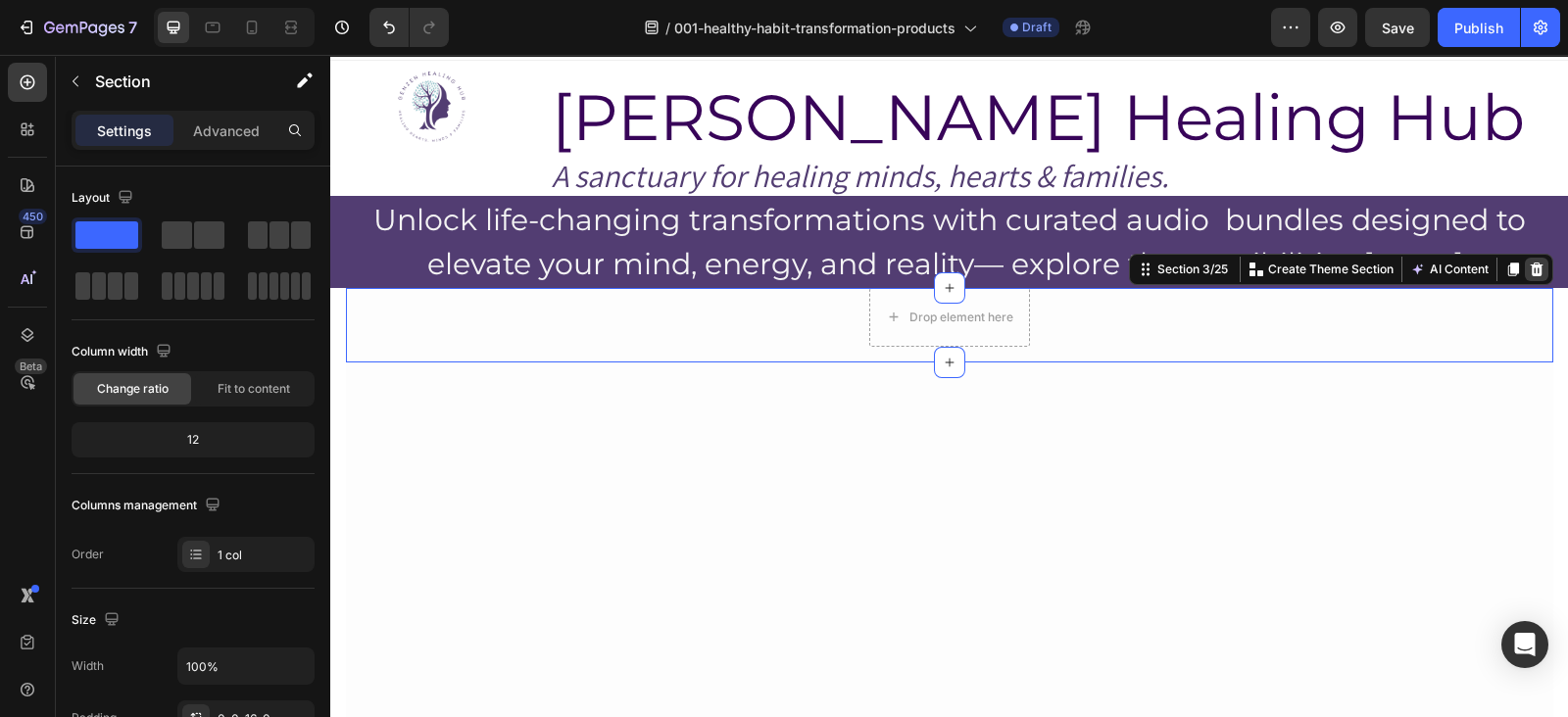
click at [1530, 270] on icon at bounding box center [1536, 270] width 13 height 14
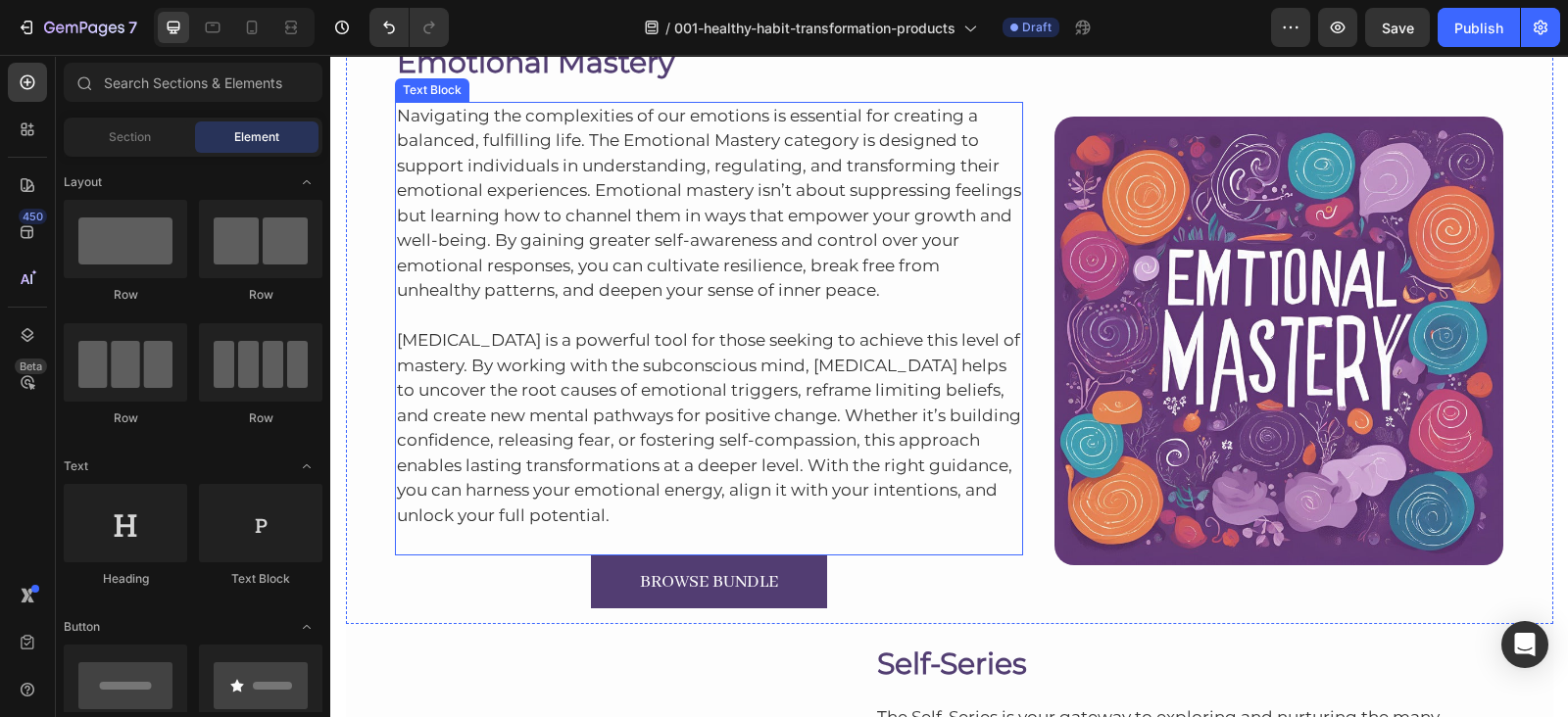
scroll to position [0, 0]
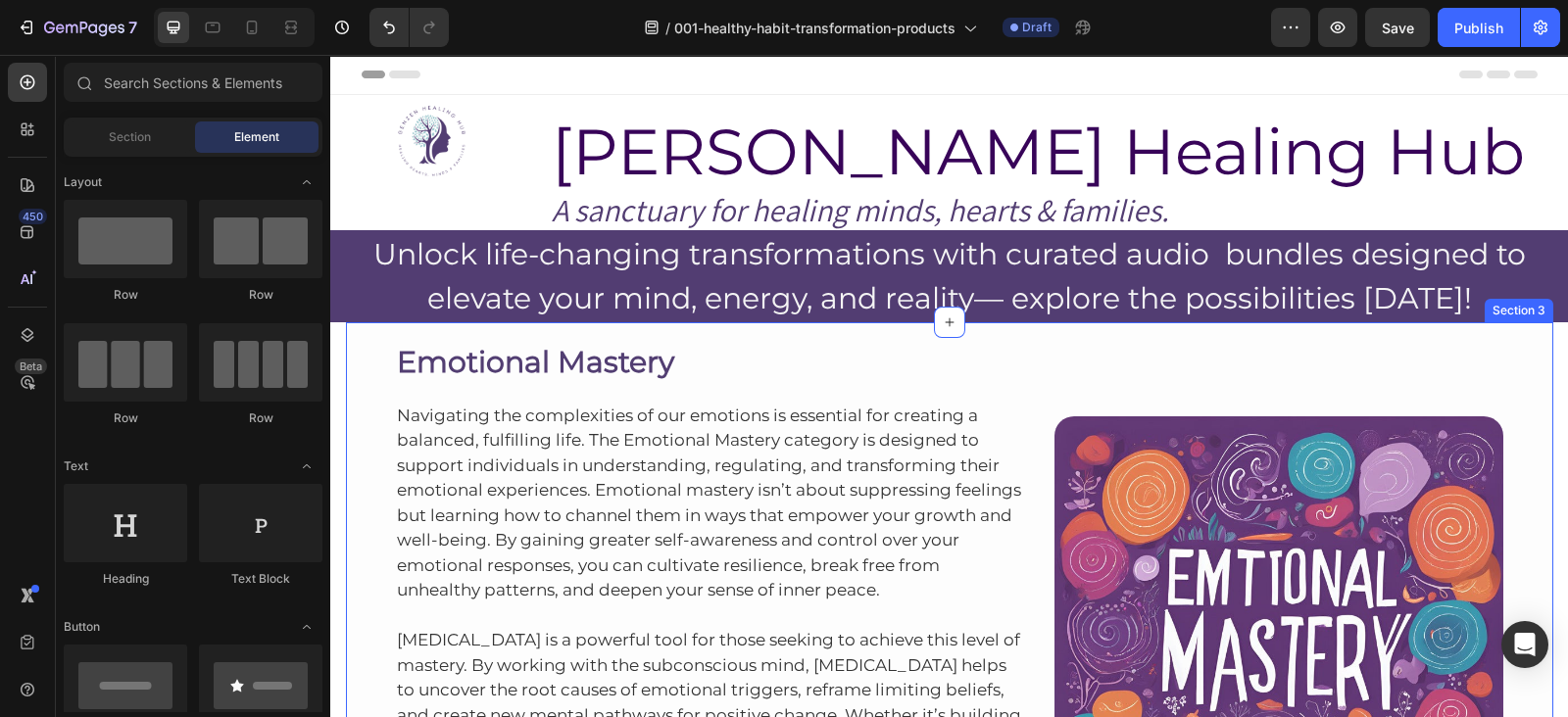
click at [967, 336] on div "Emotional Mastery Heading Navigating the complexities of our emotions is essent…" at bounding box center [949, 623] width 1207 height 602
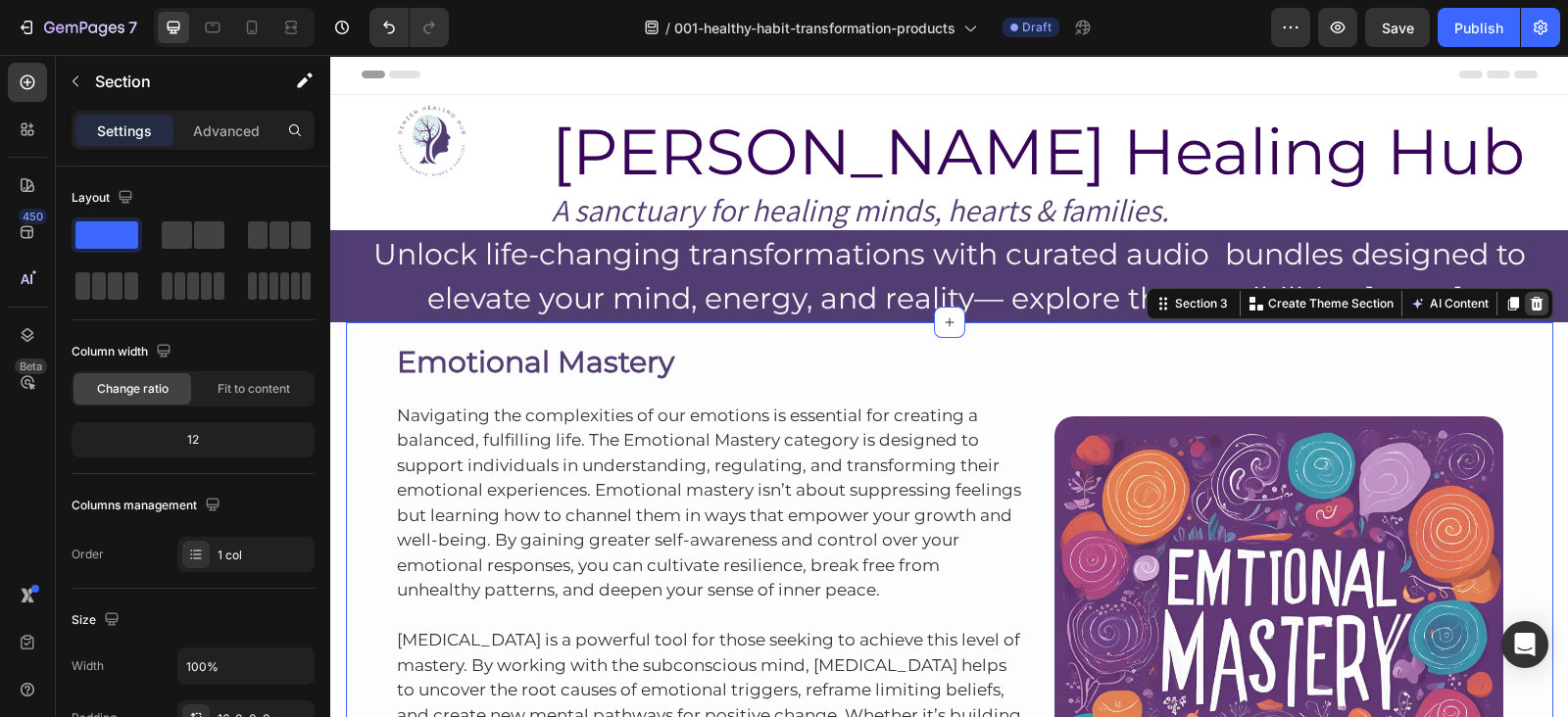
click at [1536, 306] on div at bounding box center [1537, 304] width 24 height 24
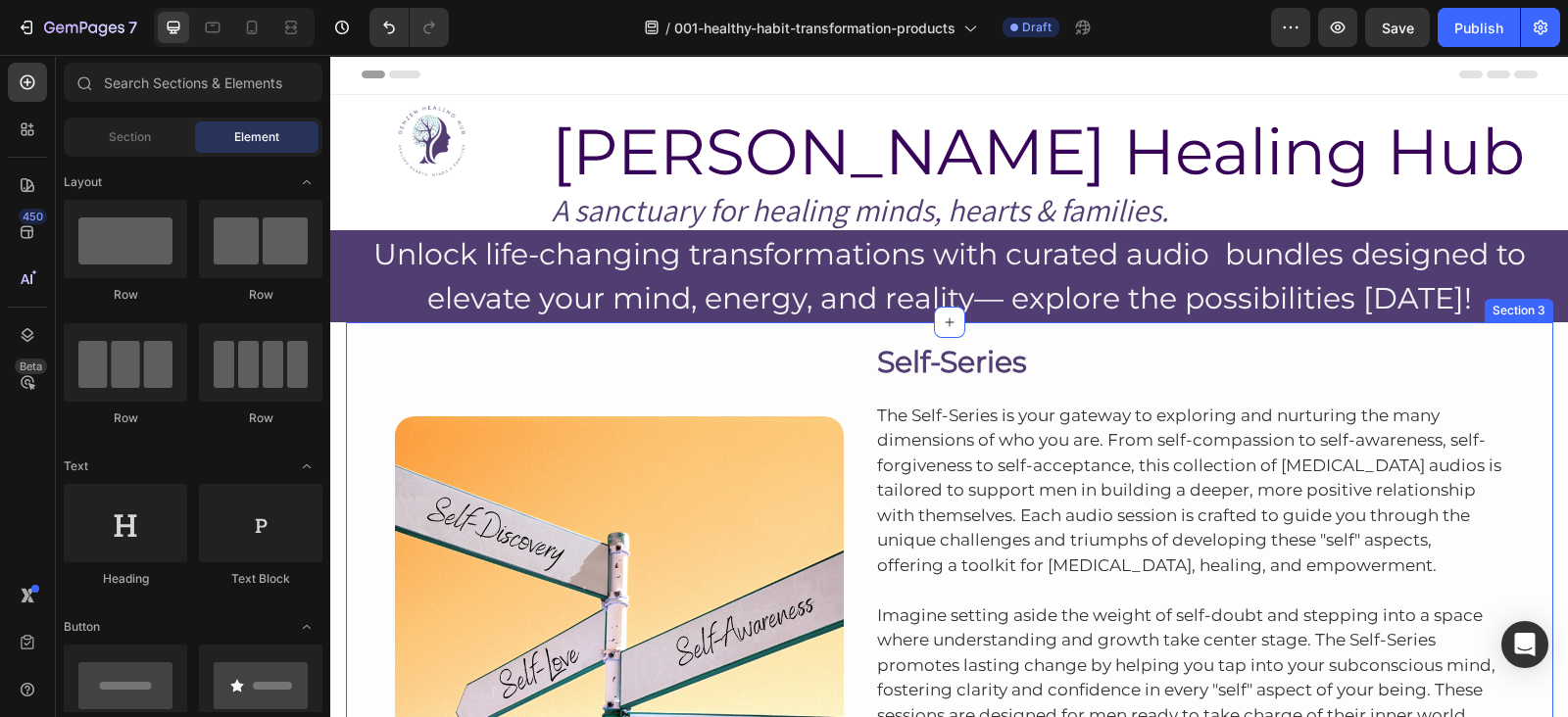
click at [1122, 333] on div "Image Self-Series Heading The Self-Series is your gateway to exploring and nurt…" at bounding box center [949, 601] width 1207 height 558
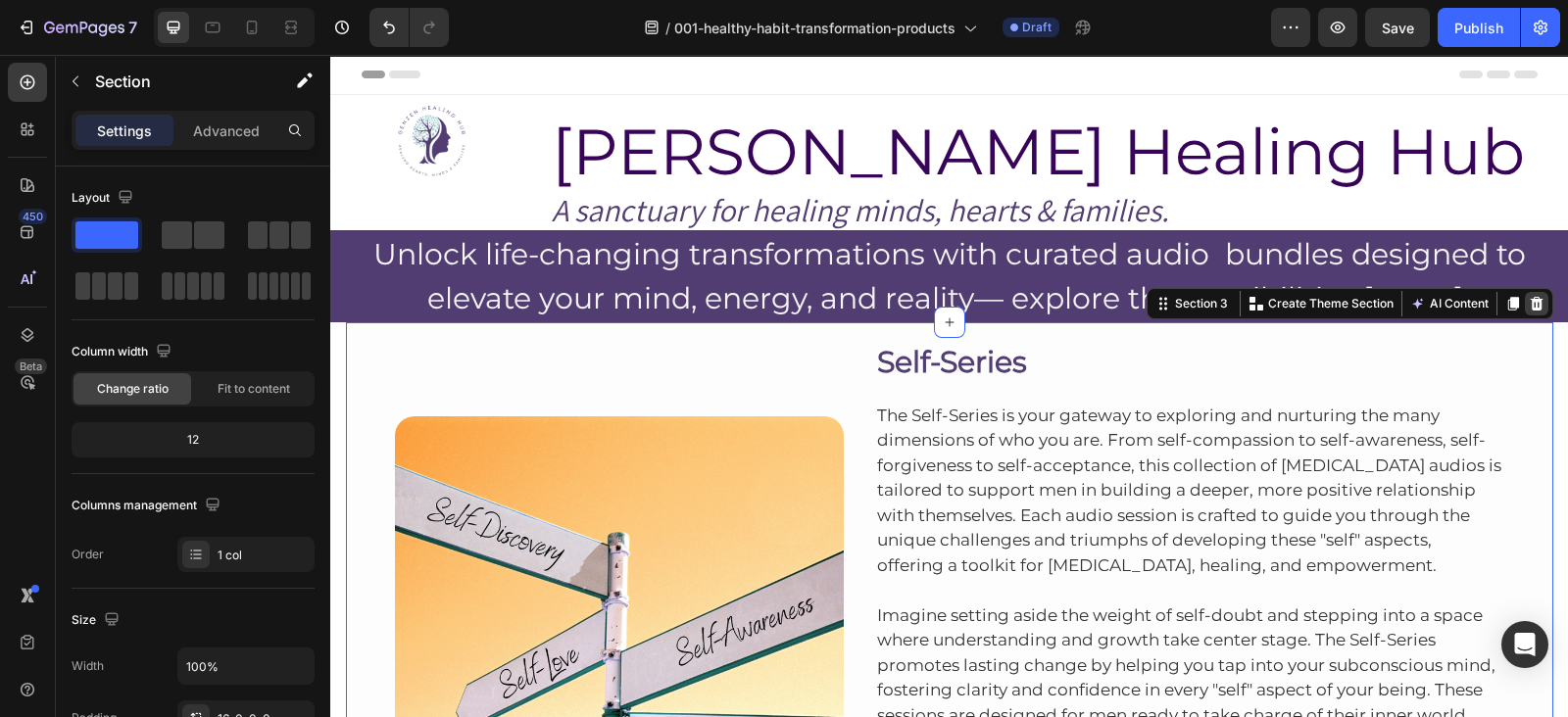
click at [1530, 307] on icon at bounding box center [1536, 304] width 13 height 14
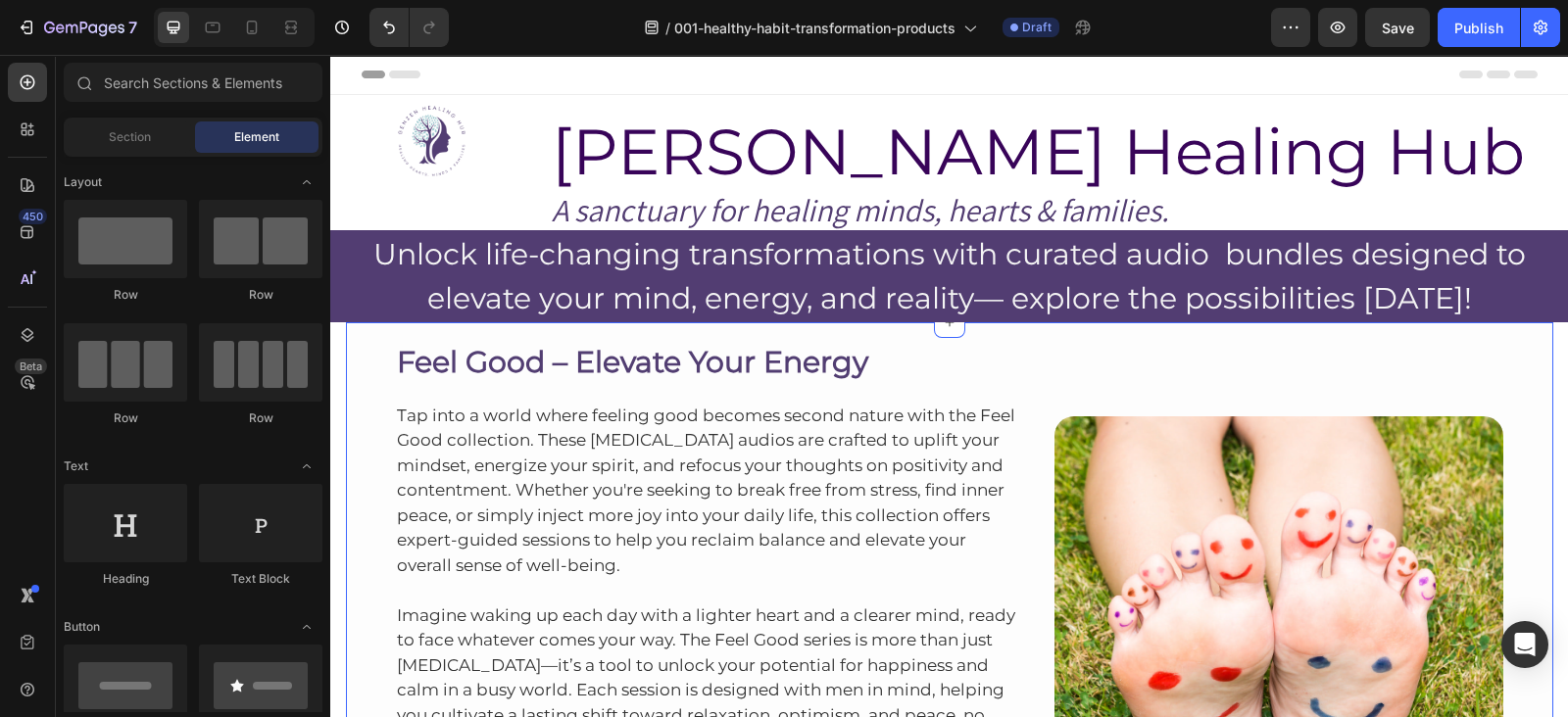
click at [963, 331] on div "Feel Good – Elevate Your Energy Heading Tap into a world where feeling good bec…" at bounding box center [949, 594] width 1207 height 543
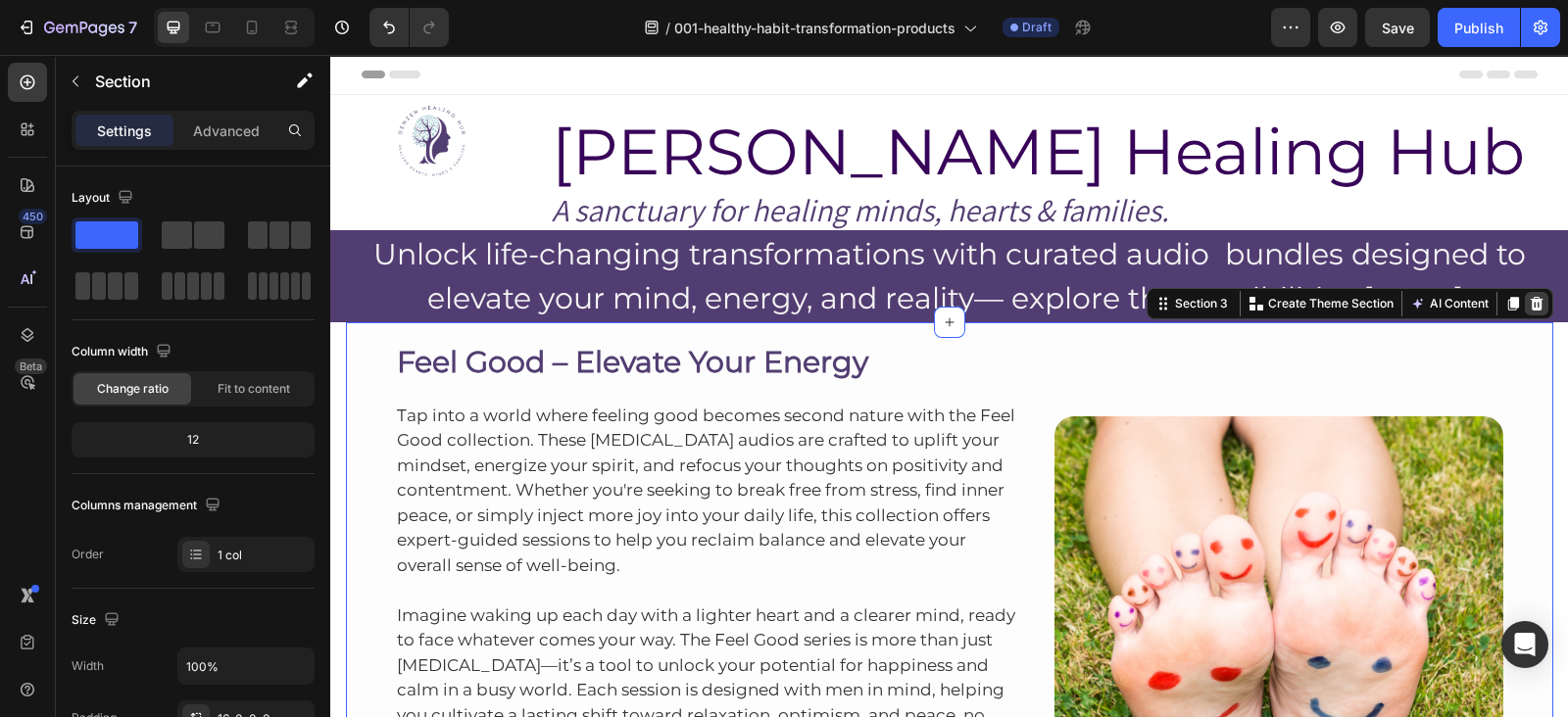
click at [1530, 301] on icon at bounding box center [1536, 304] width 13 height 14
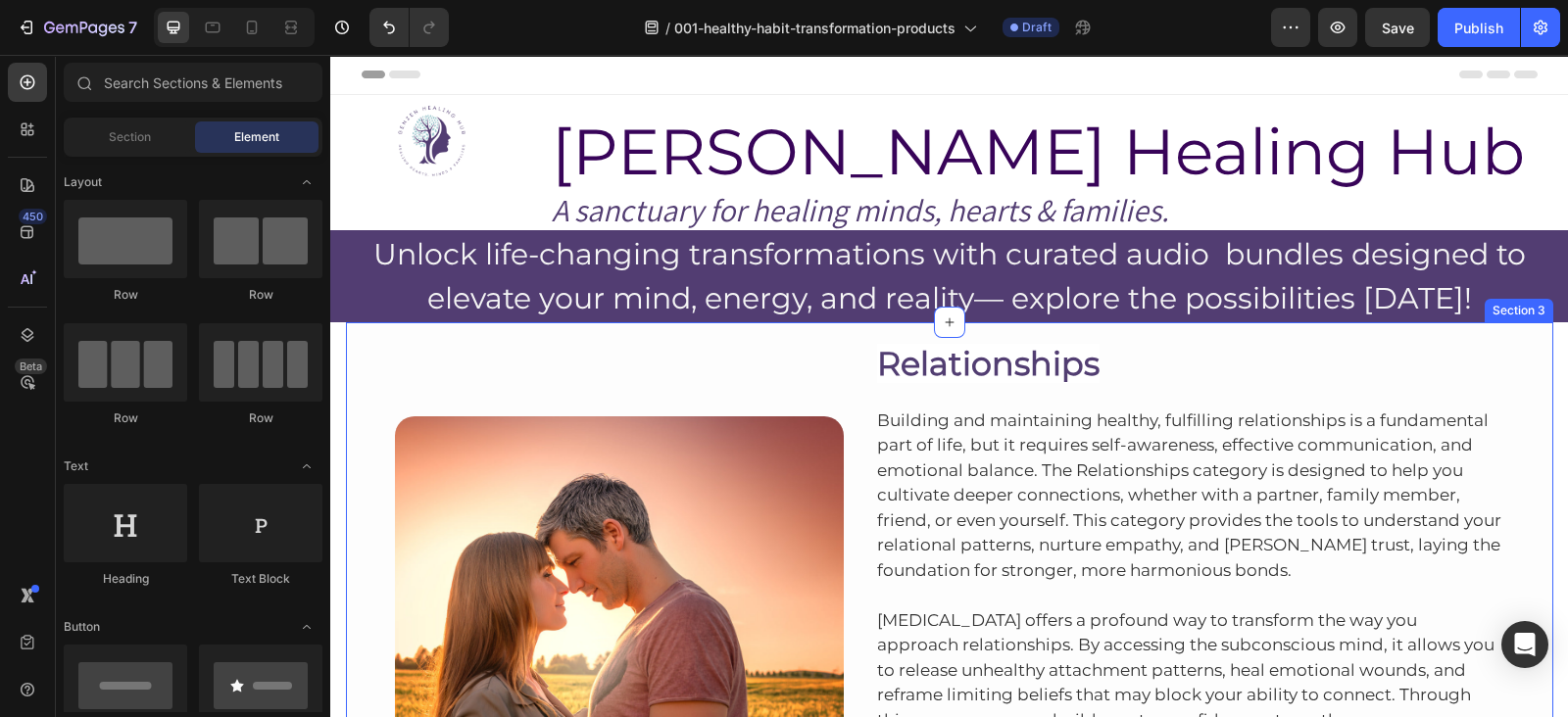
click at [1121, 332] on div "Image Relationships Heading Building and maintaining healthy, fulfilling relati…" at bounding box center [949, 613] width 1207 height 582
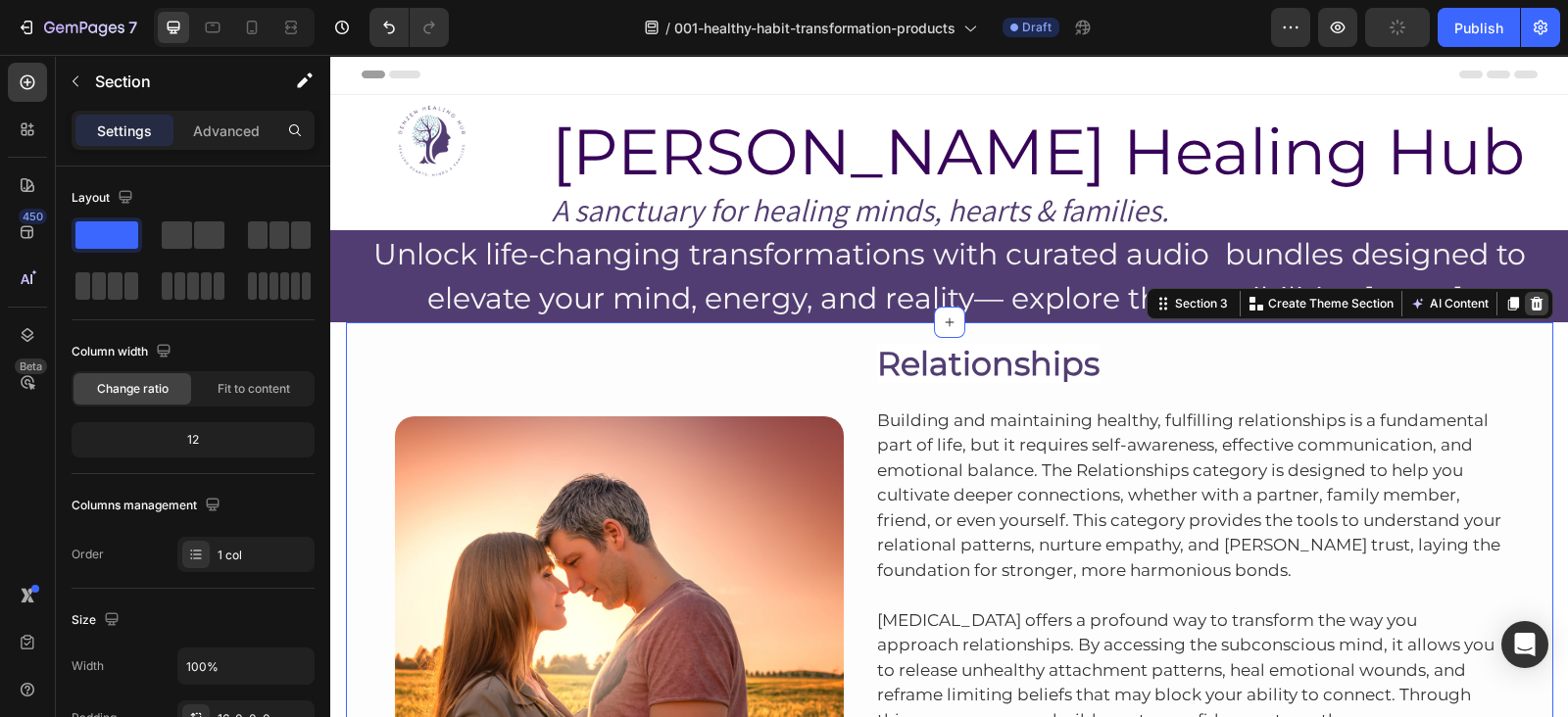
click at [1530, 310] on icon at bounding box center [1536, 304] width 13 height 14
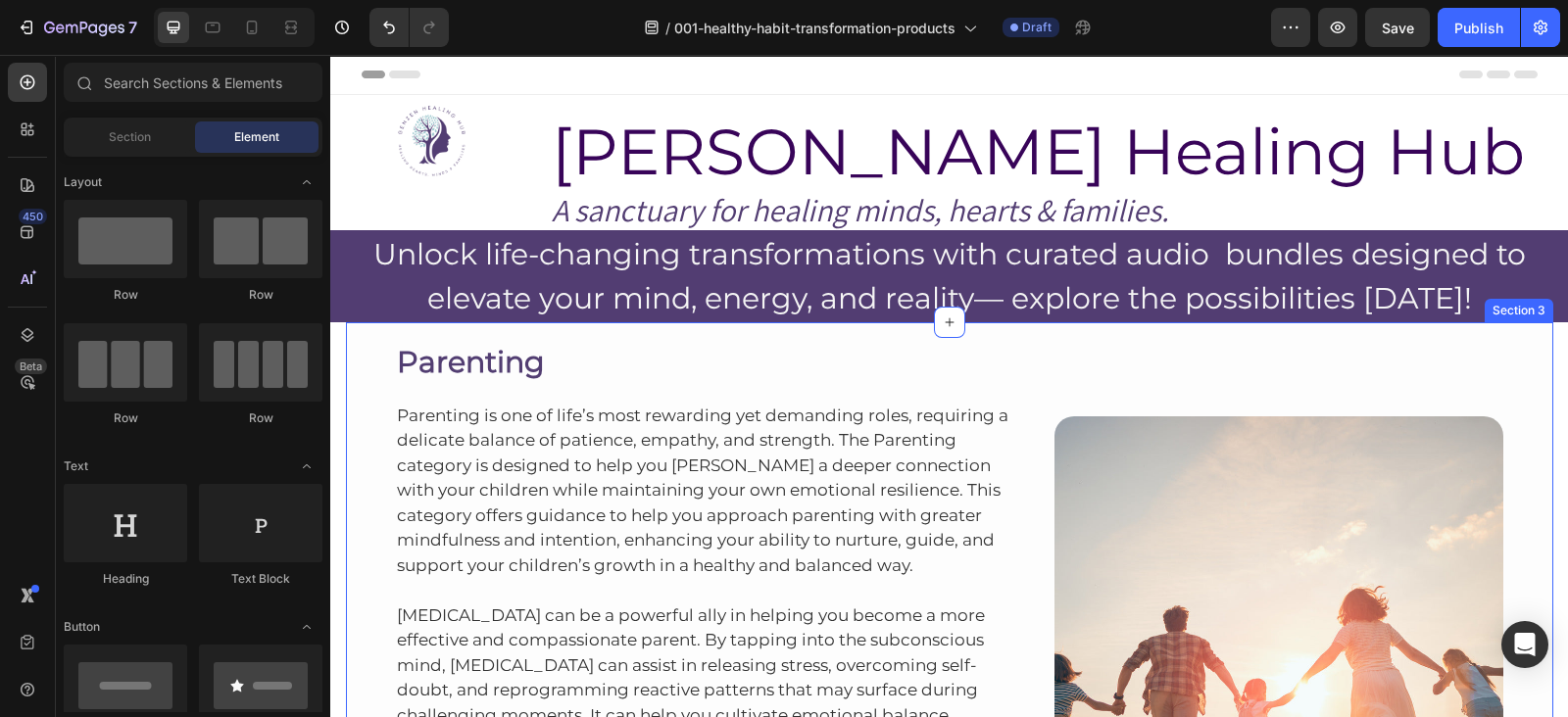
click at [1170, 332] on div "Parenting Heading Parenting is one of life’s most rewarding yet demanding roles…" at bounding box center [949, 623] width 1207 height 602
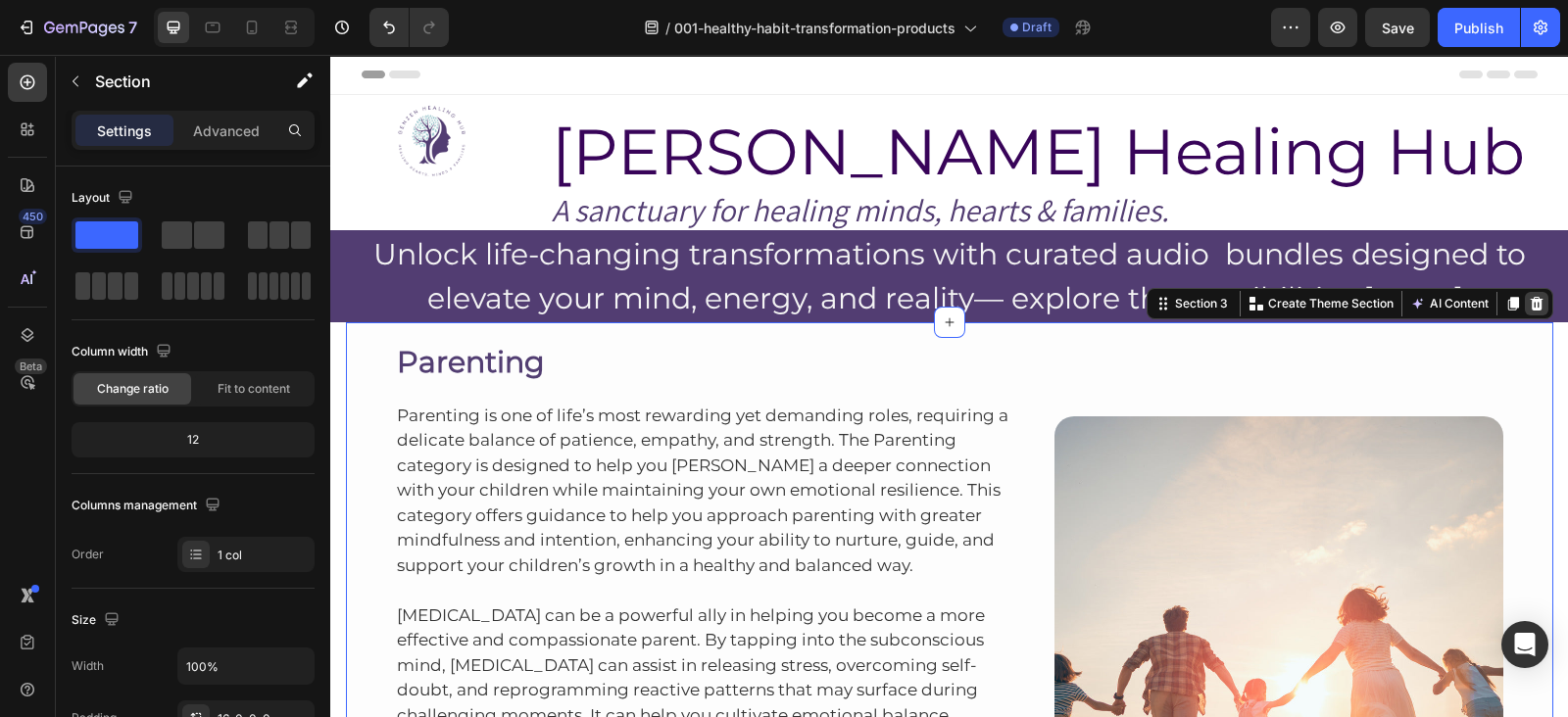
click at [1530, 302] on icon at bounding box center [1536, 304] width 13 height 14
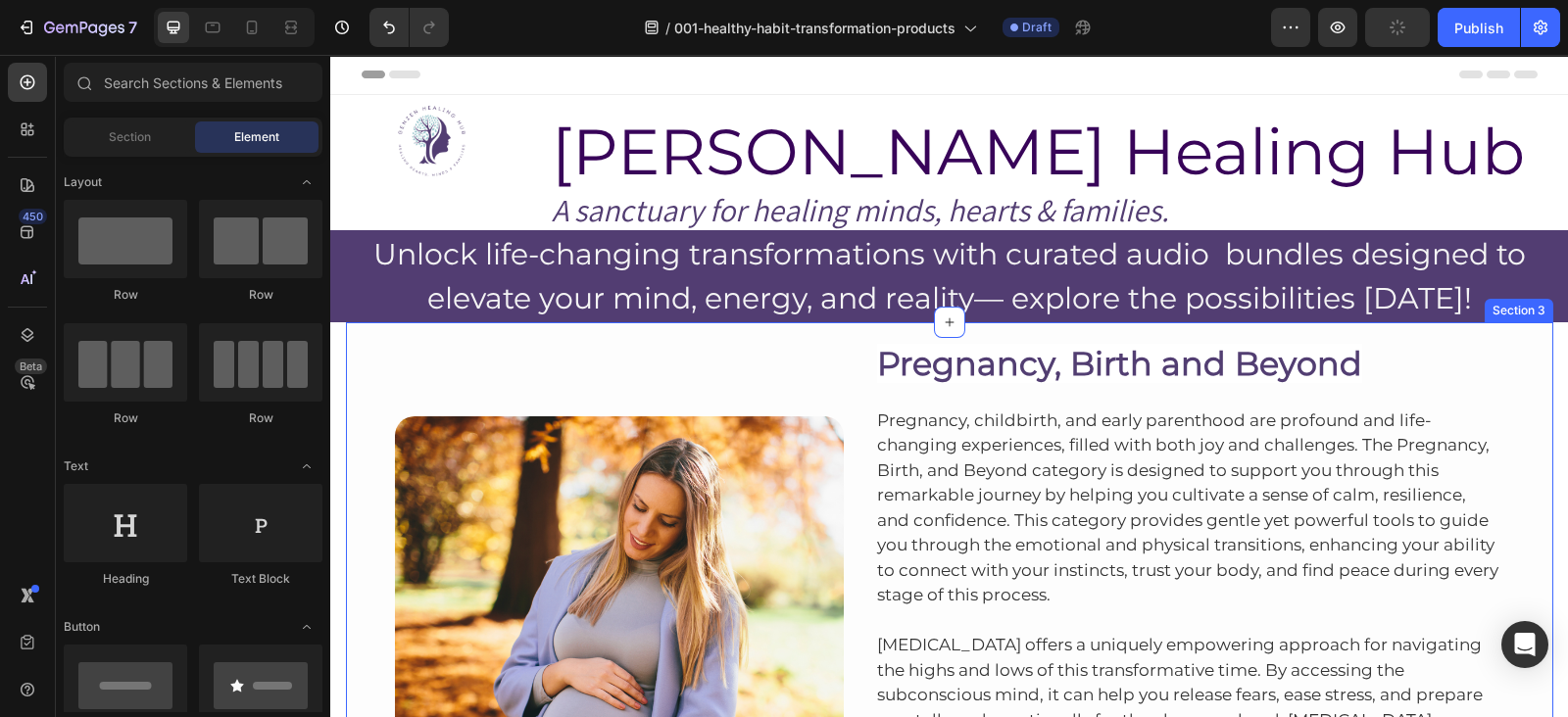
click at [1284, 331] on div "Image Pregnancy, Birth and Beyond Heading Pregnancy, childbirth, and early pare…" at bounding box center [949, 638] width 1207 height 632
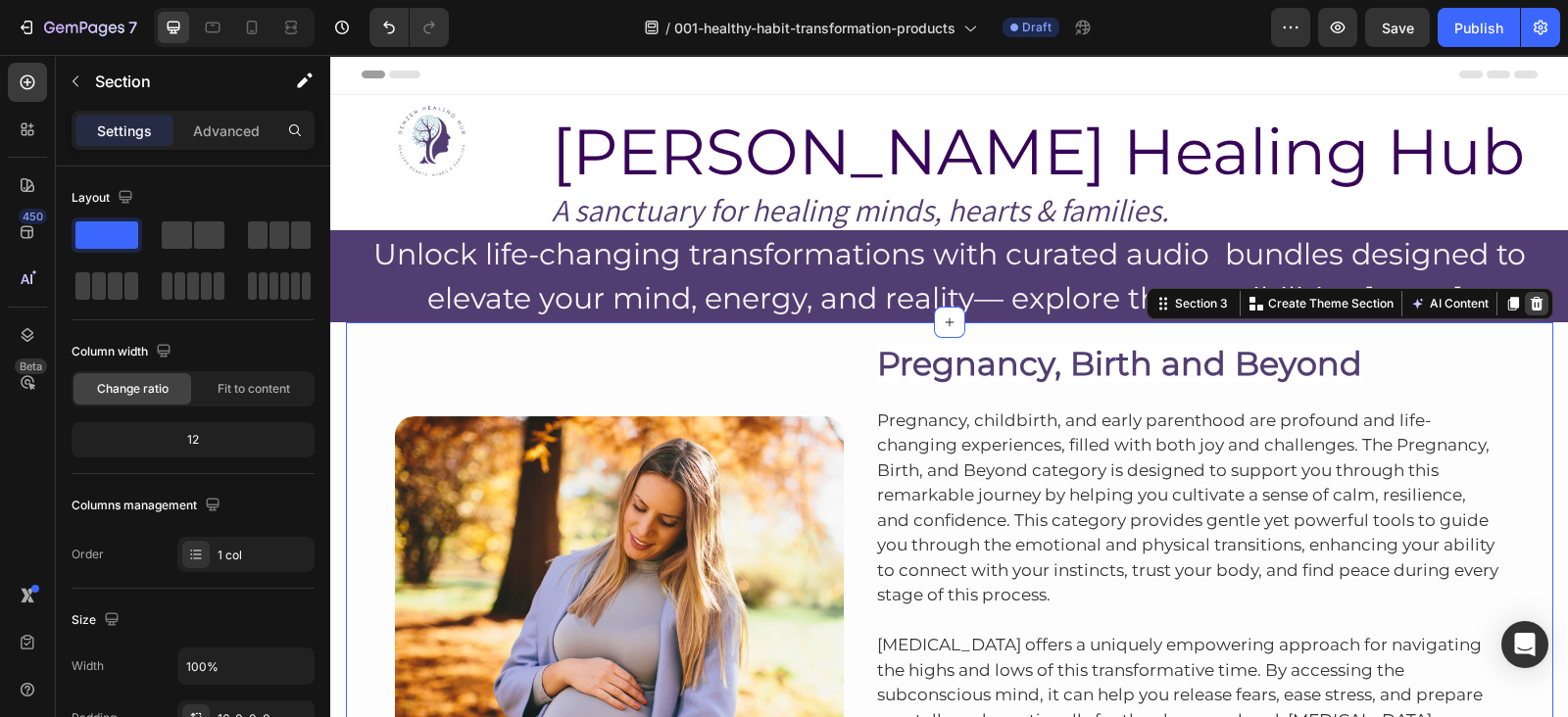
click at [1530, 304] on icon at bounding box center [1536, 304] width 13 height 14
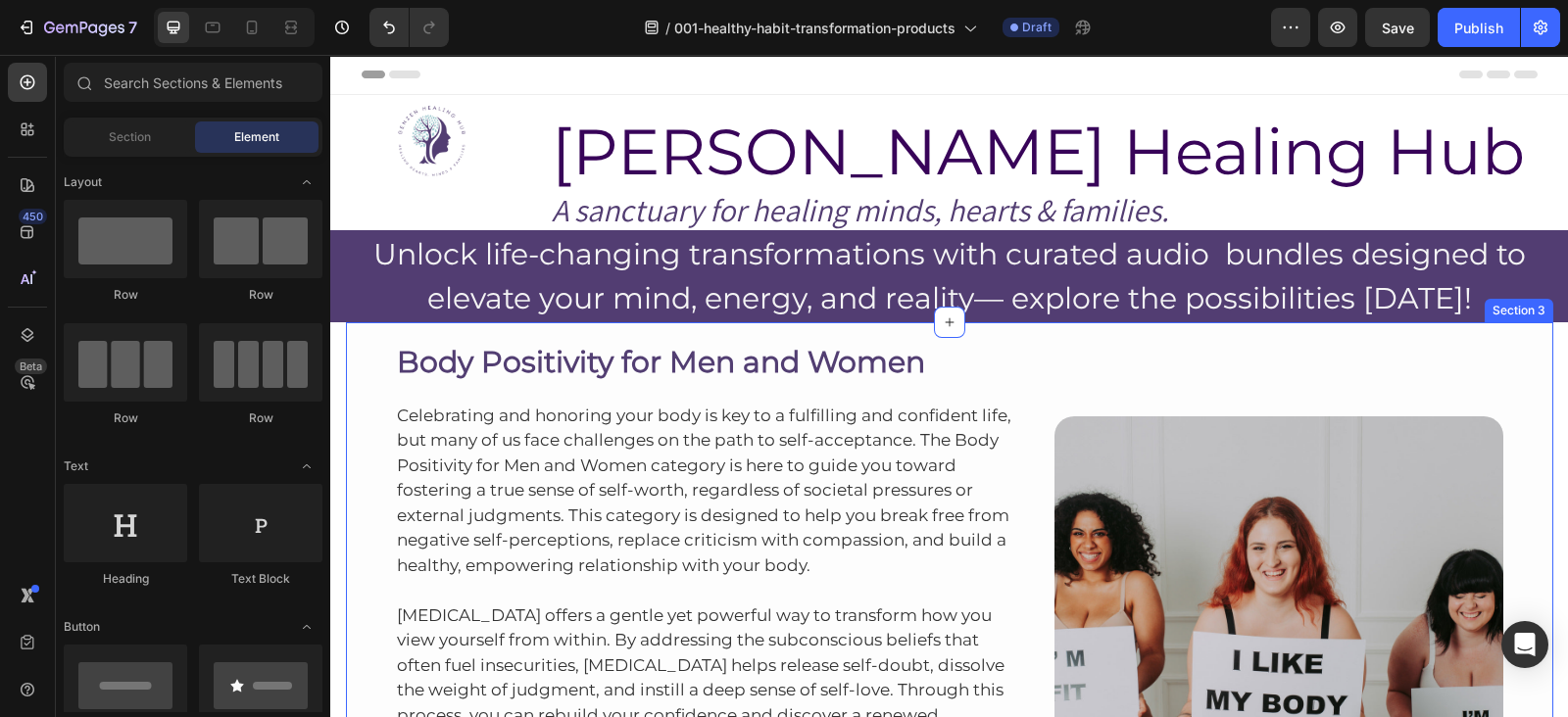
click at [1215, 330] on div "Body Positivity for Men and Women Heading Celebrating and honoring your body is…" at bounding box center [949, 611] width 1207 height 577
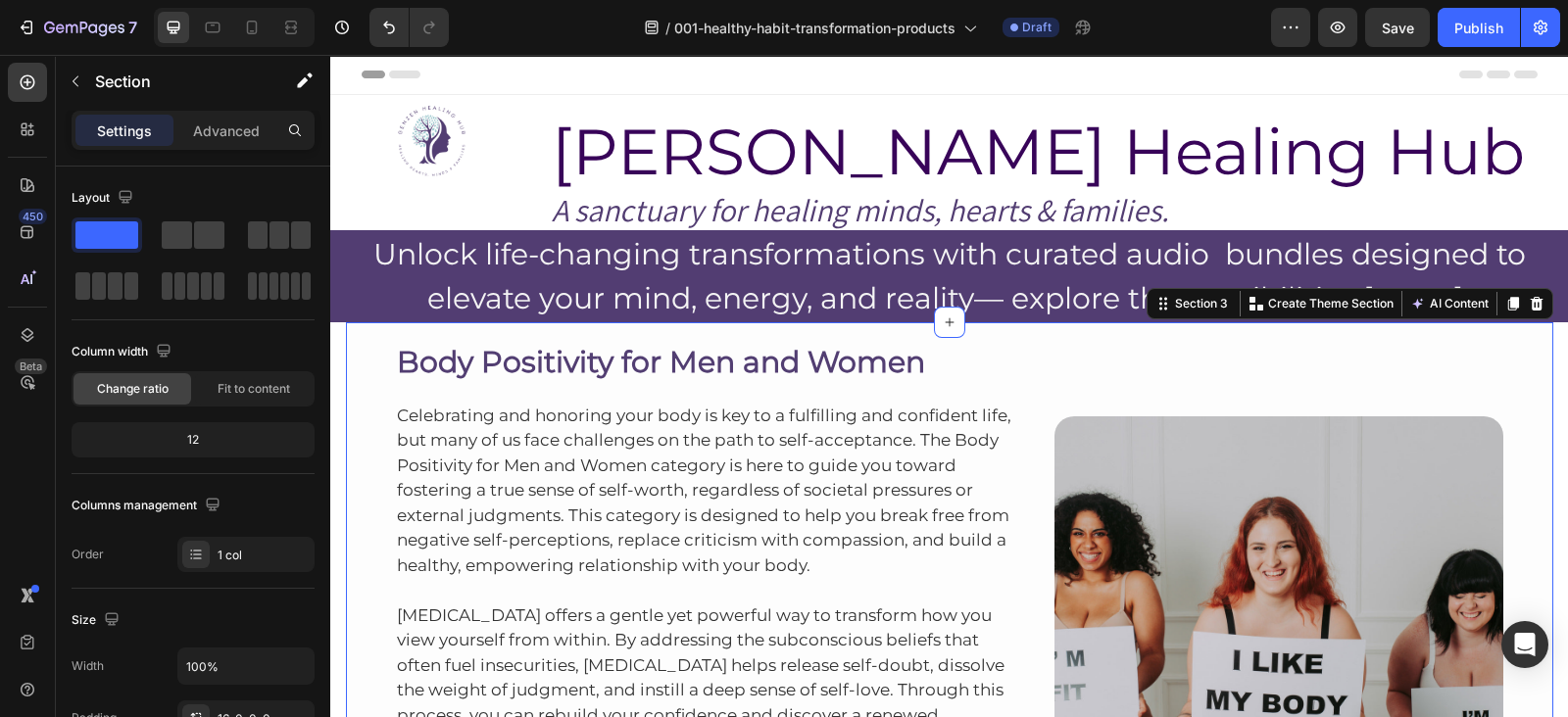
click at [1212, 324] on div "Body Positivity for Men and Women Heading Celebrating and honoring your body is…" at bounding box center [949, 611] width 1207 height 577
click at [1530, 297] on icon at bounding box center [1536, 304] width 13 height 14
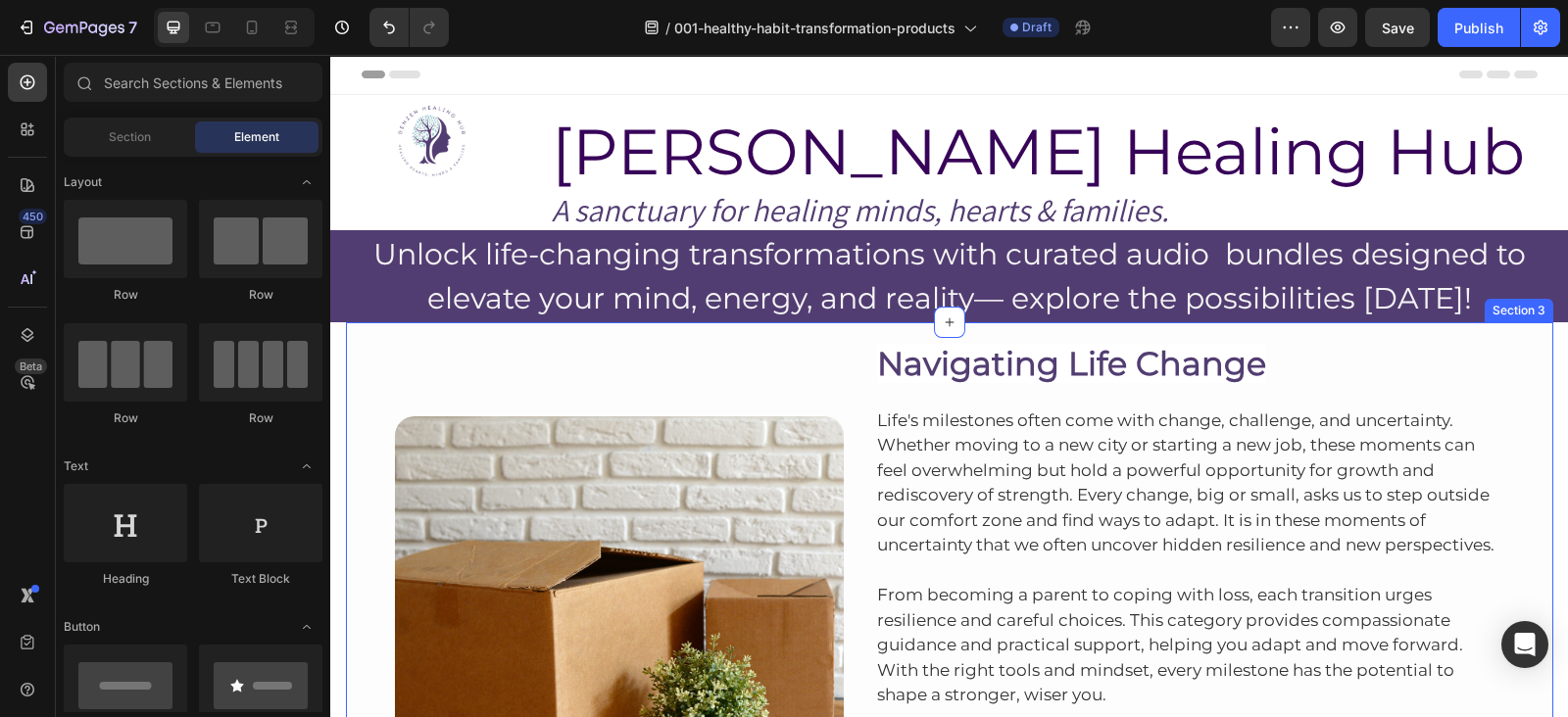
click at [1136, 327] on div "Image Navigating Life Change Heading Life's milestones often come with change, …" at bounding box center [949, 601] width 1207 height 558
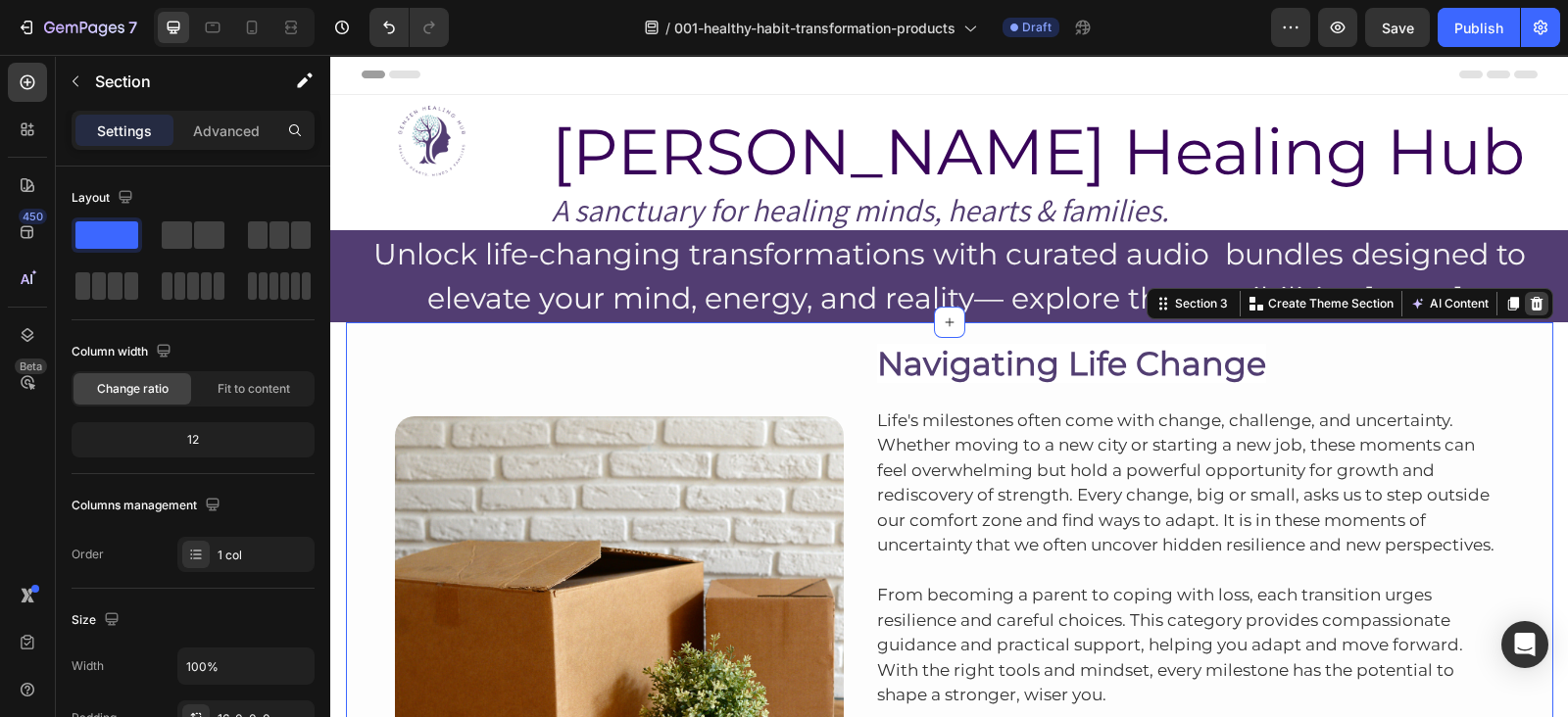
click at [1529, 296] on icon at bounding box center [1537, 304] width 16 height 16
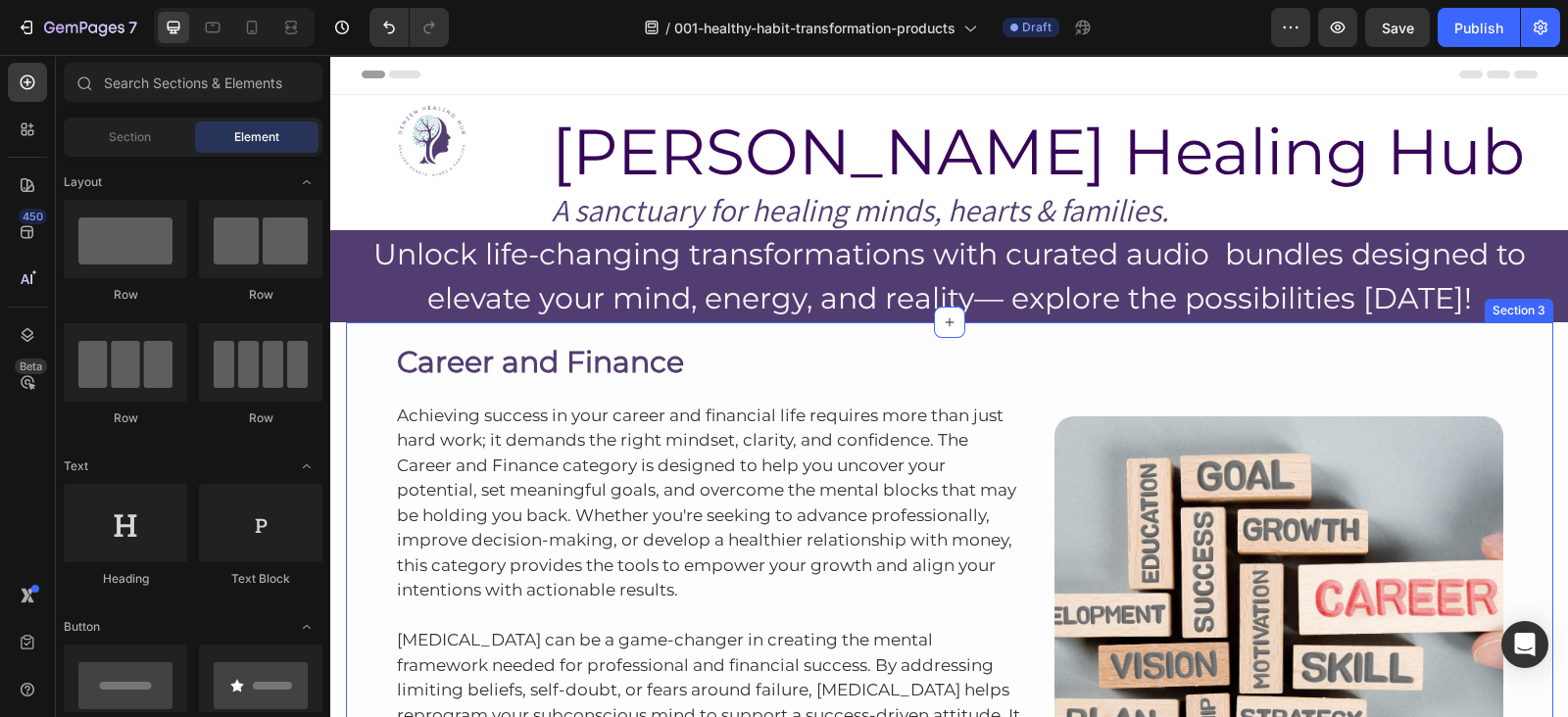
click at [1436, 334] on div "Career and Finance Heading Achieving success in your career and financial life …" at bounding box center [949, 623] width 1207 height 602
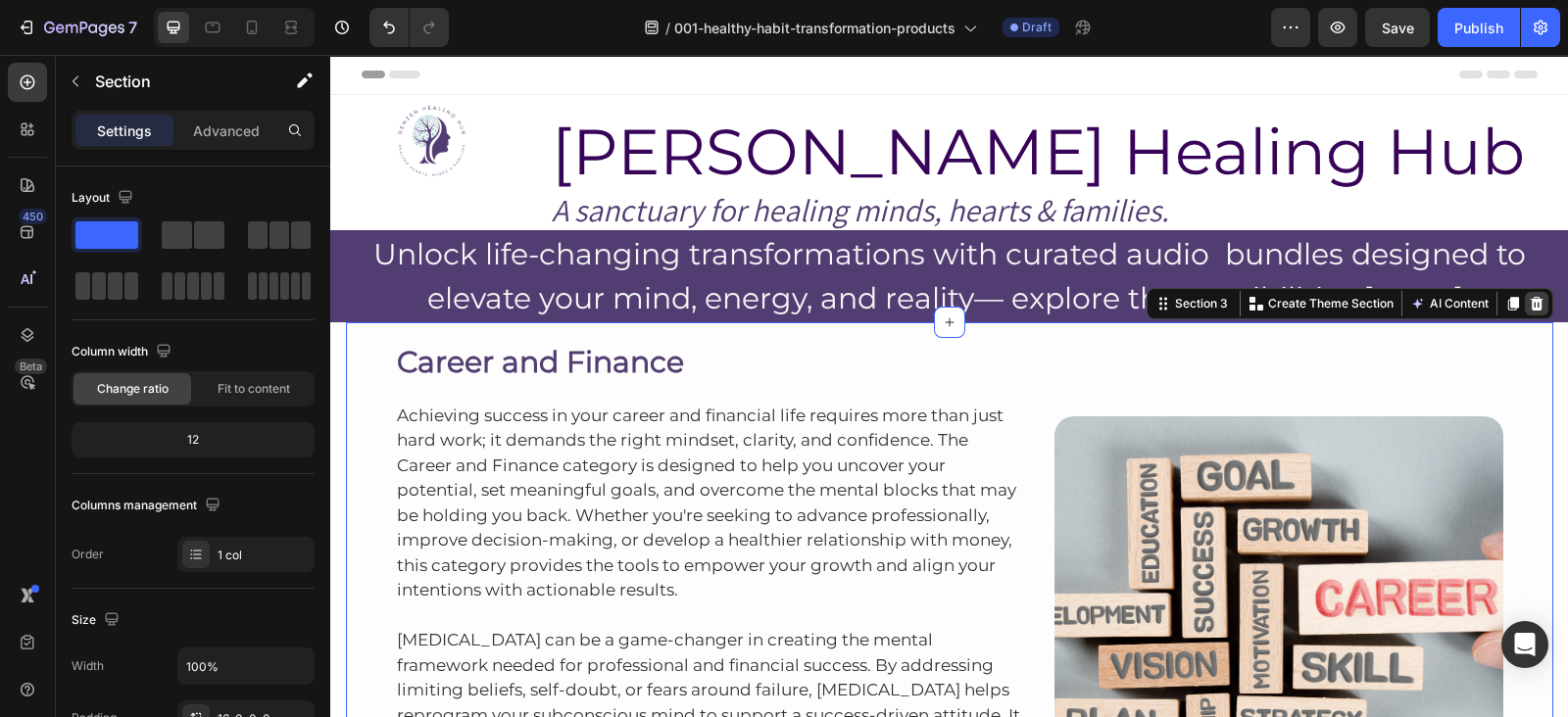
click at [1530, 310] on icon at bounding box center [1536, 304] width 13 height 14
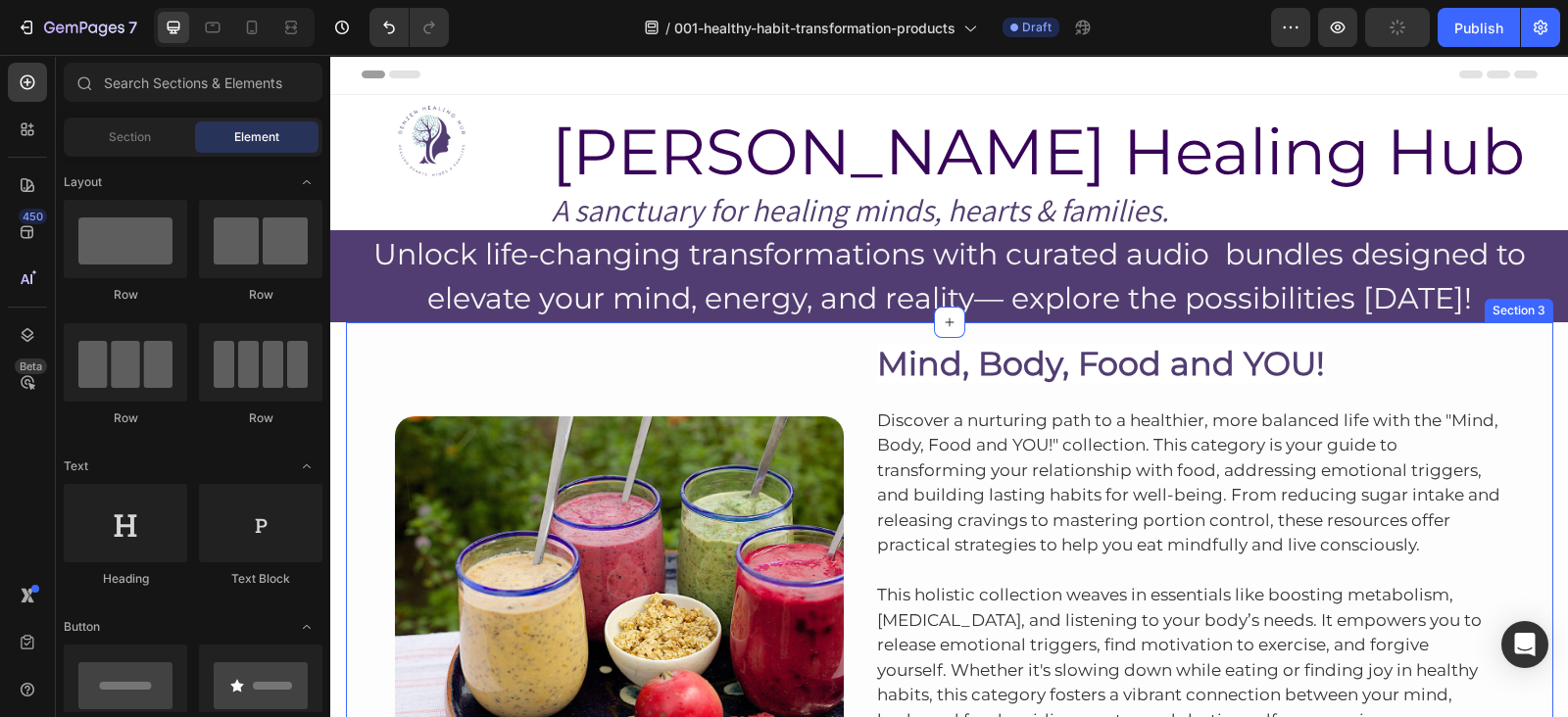
click at [1278, 329] on div "Image Mind, Body, Food and YOU! Heading Discover a nurturing path to a healthie…" at bounding box center [949, 601] width 1207 height 558
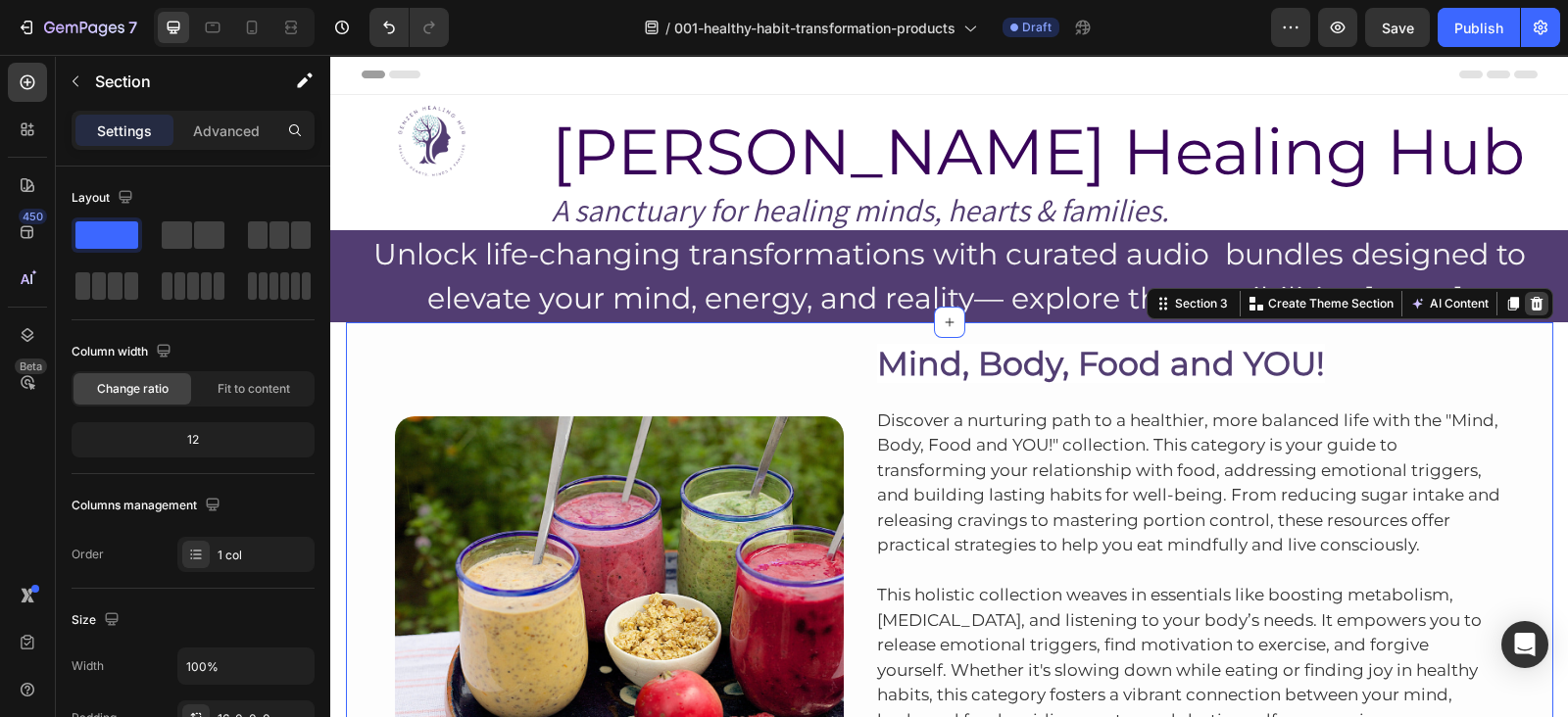
click at [1530, 303] on icon at bounding box center [1536, 304] width 13 height 14
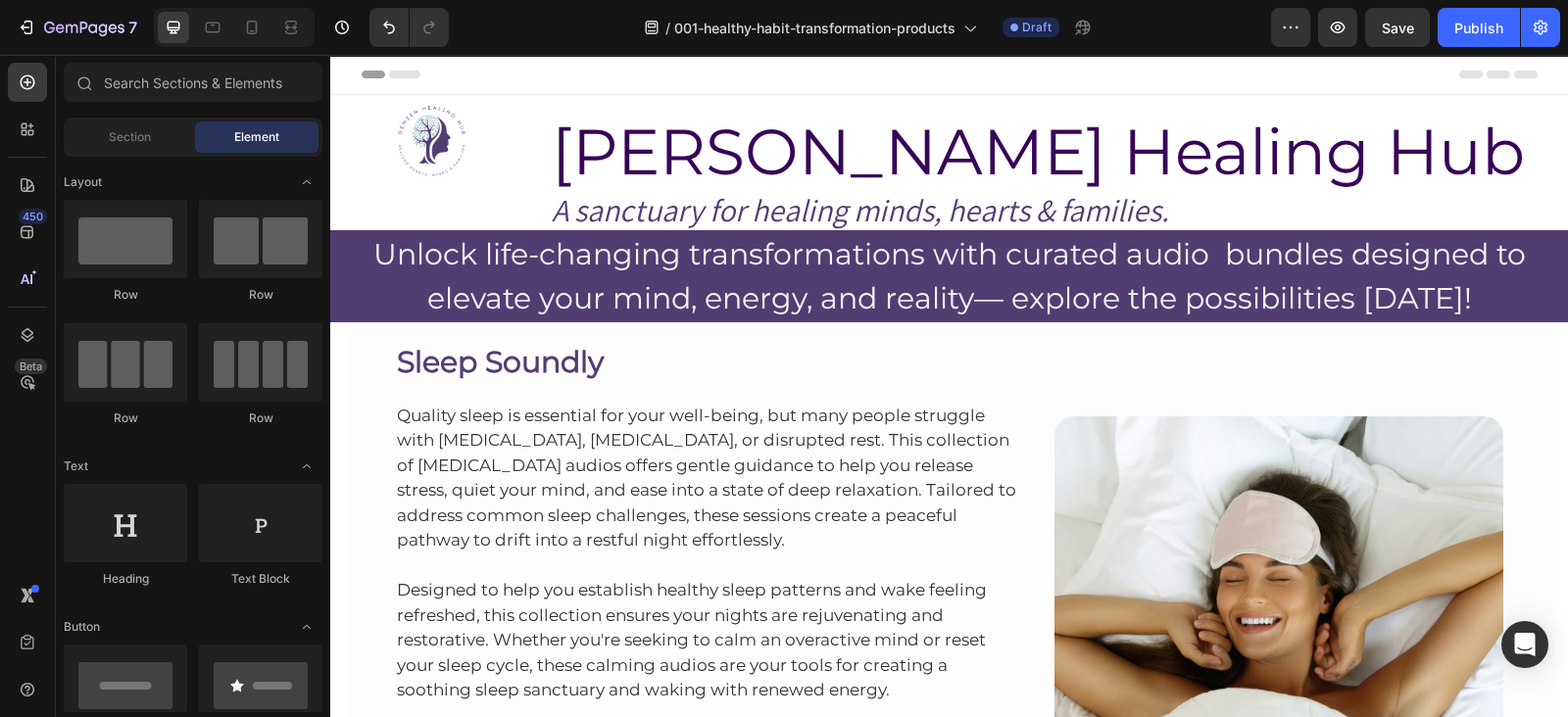
scroll to position [146, 0]
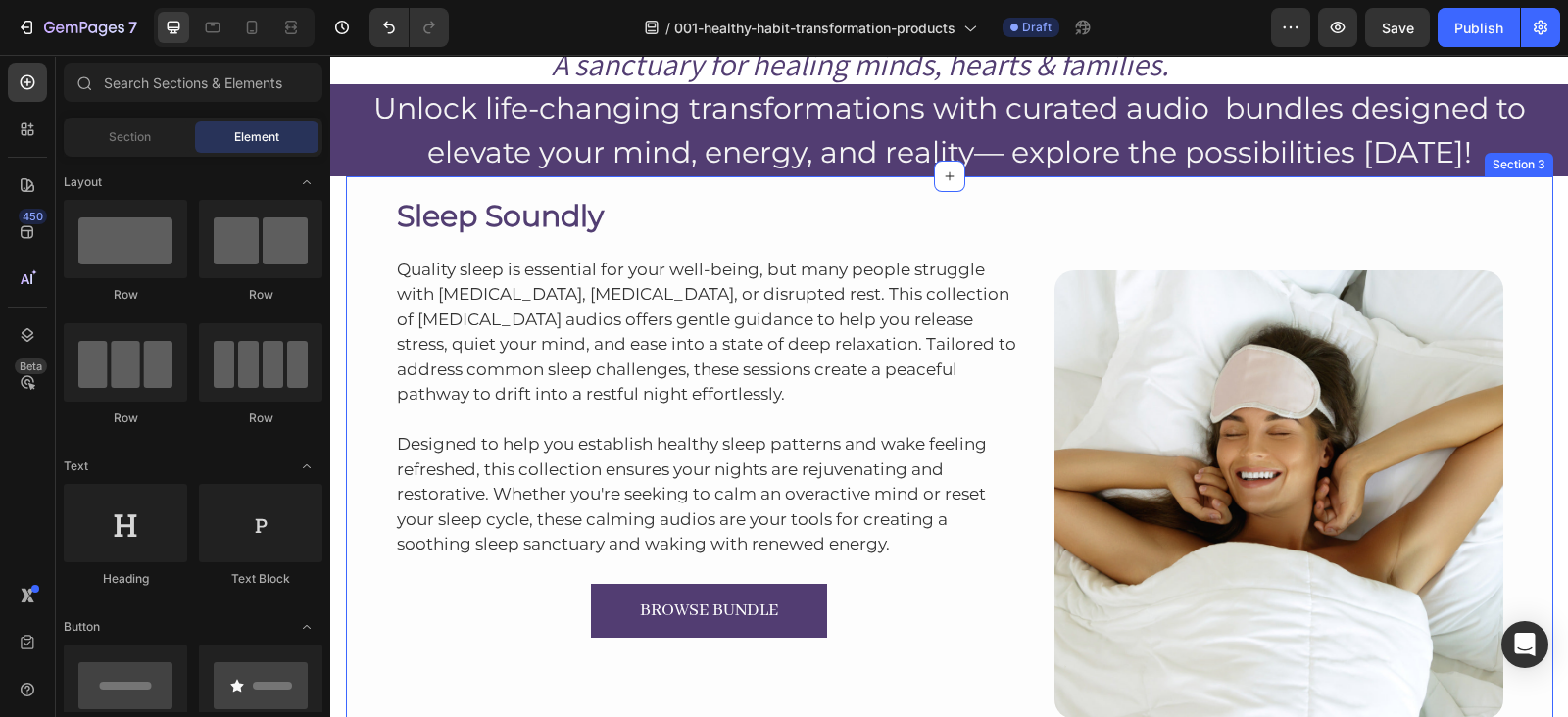
click at [1130, 179] on div "Sleep Soundly Heading Quality sleep is essential for your well-being, but many …" at bounding box center [949, 455] width 1207 height 558
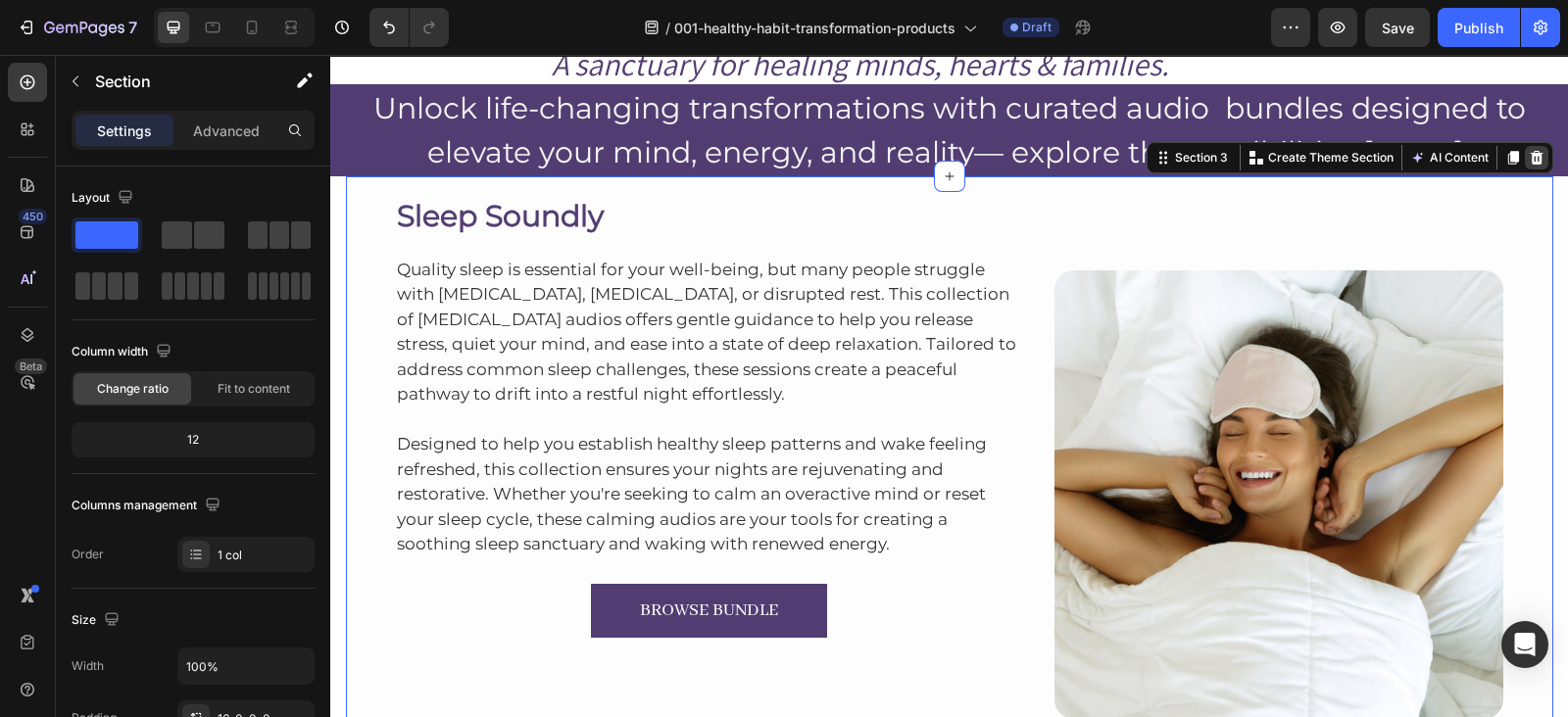
click at [1529, 160] on icon at bounding box center [1537, 158] width 16 height 16
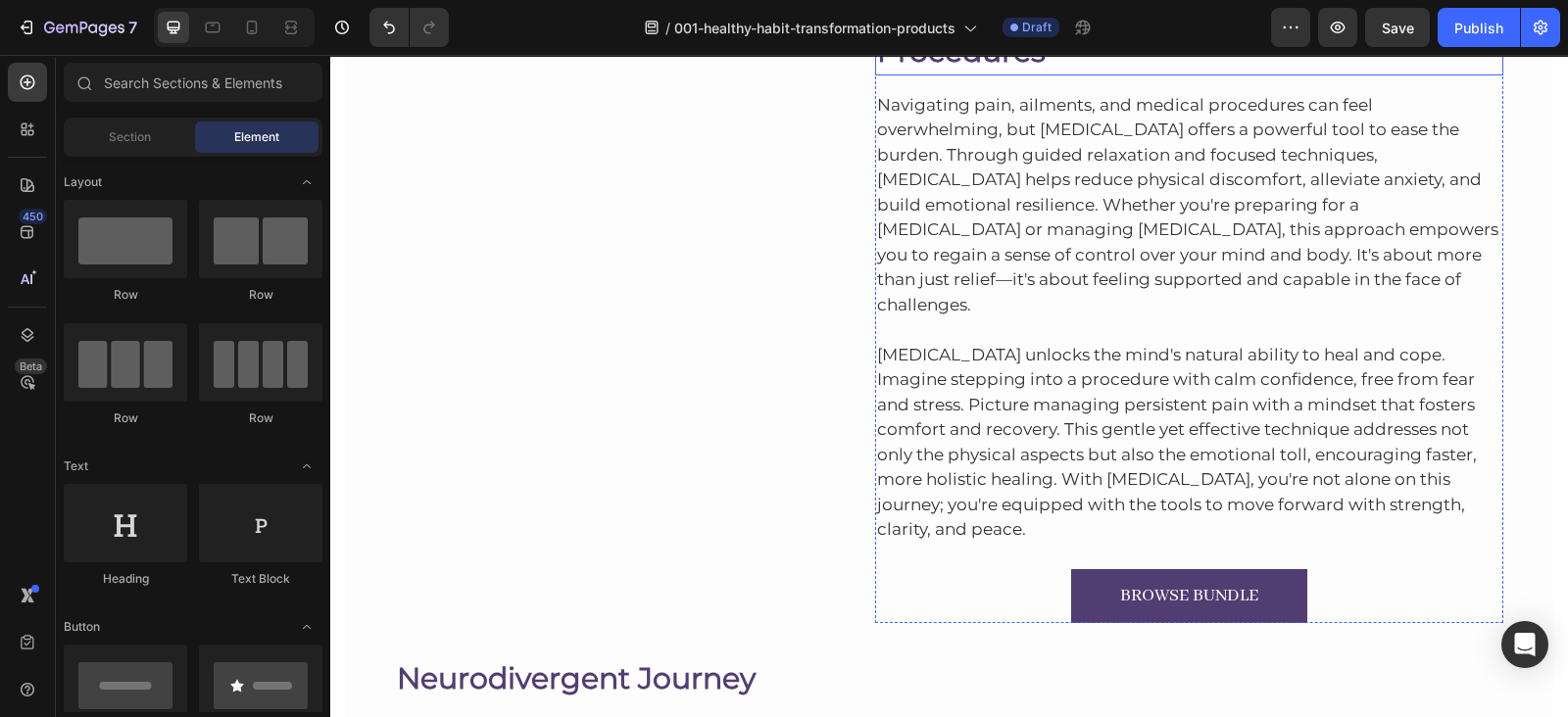
scroll to position [0, 0]
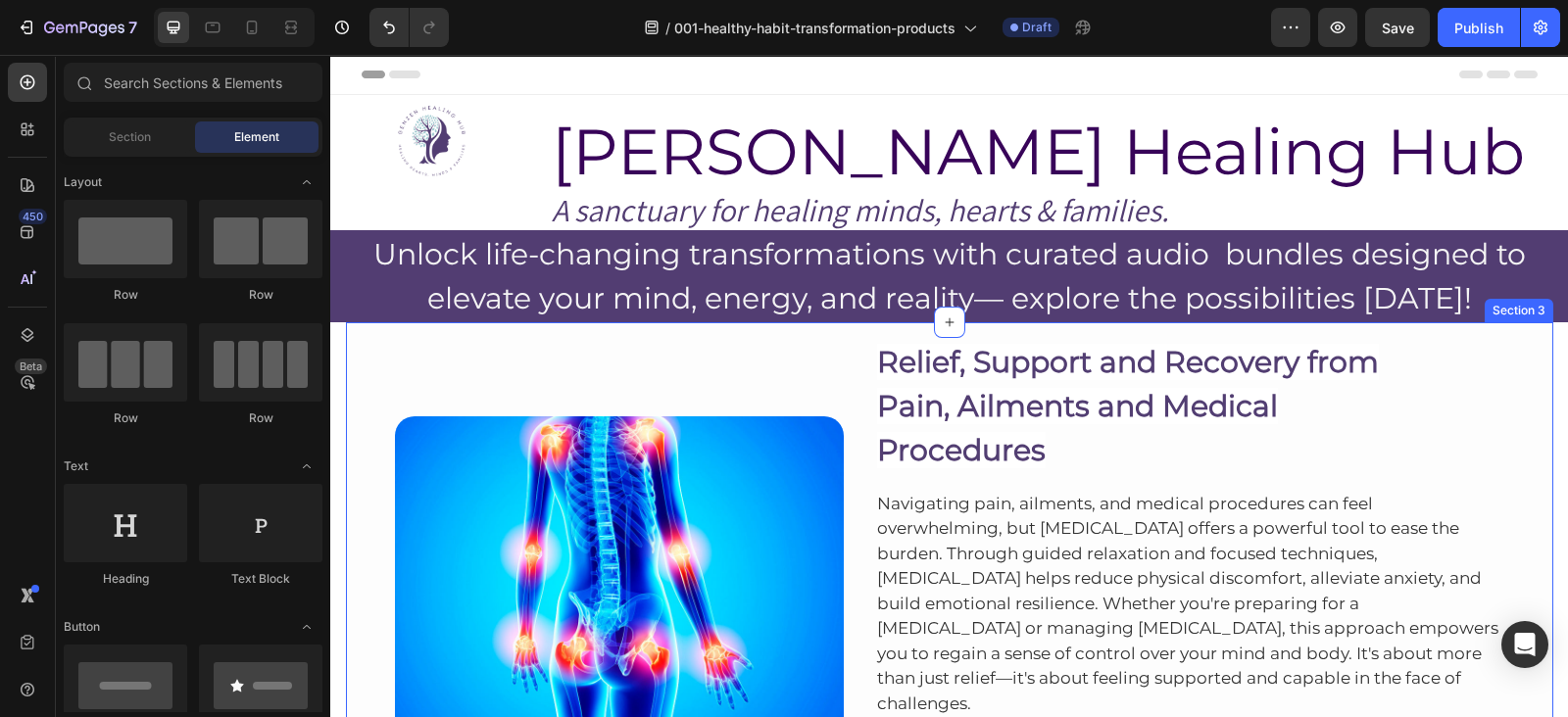
click at [1191, 331] on div "Image Relief, Support and Recovery from Pain, Ailments and Medical Procedures H…" at bounding box center [949, 680] width 1207 height 715
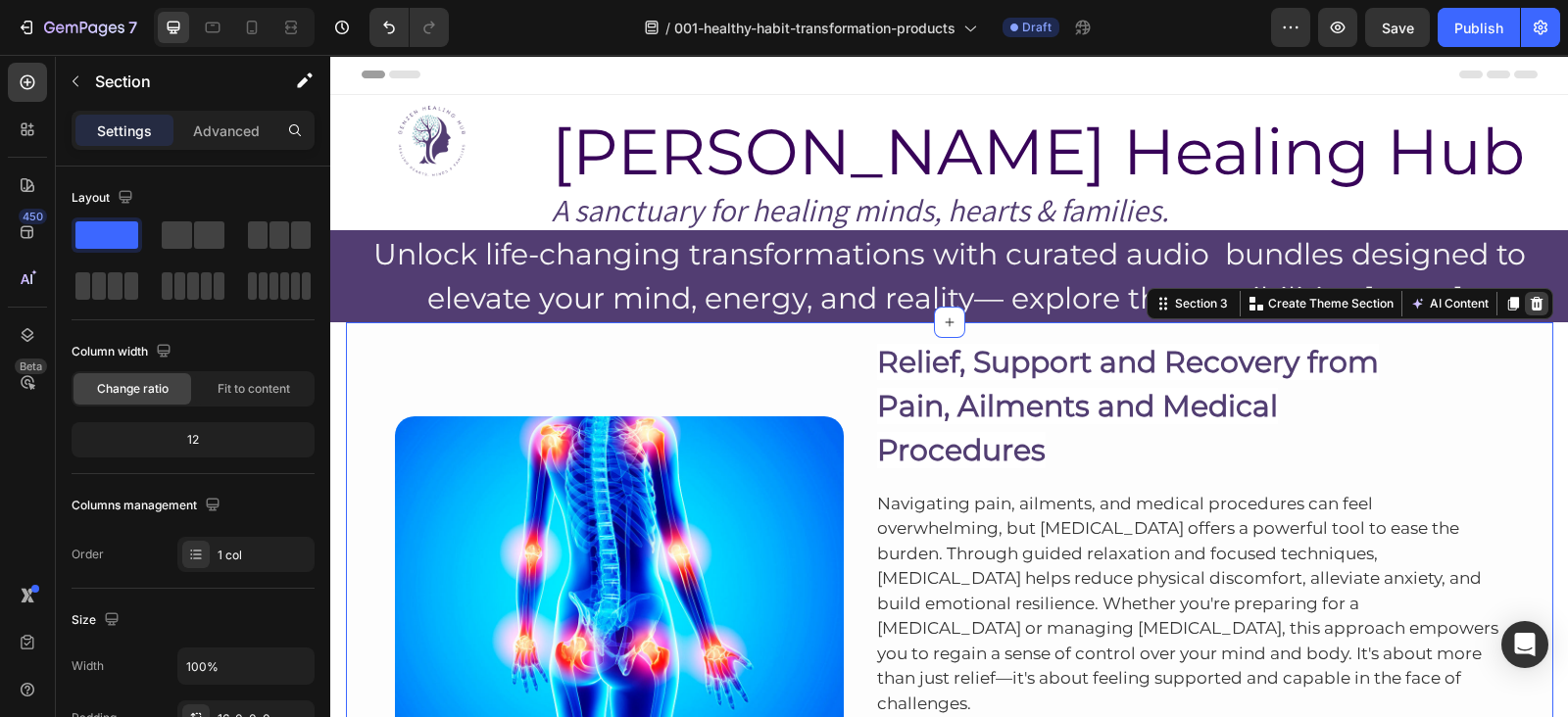
click at [1525, 303] on div at bounding box center [1537, 304] width 24 height 24
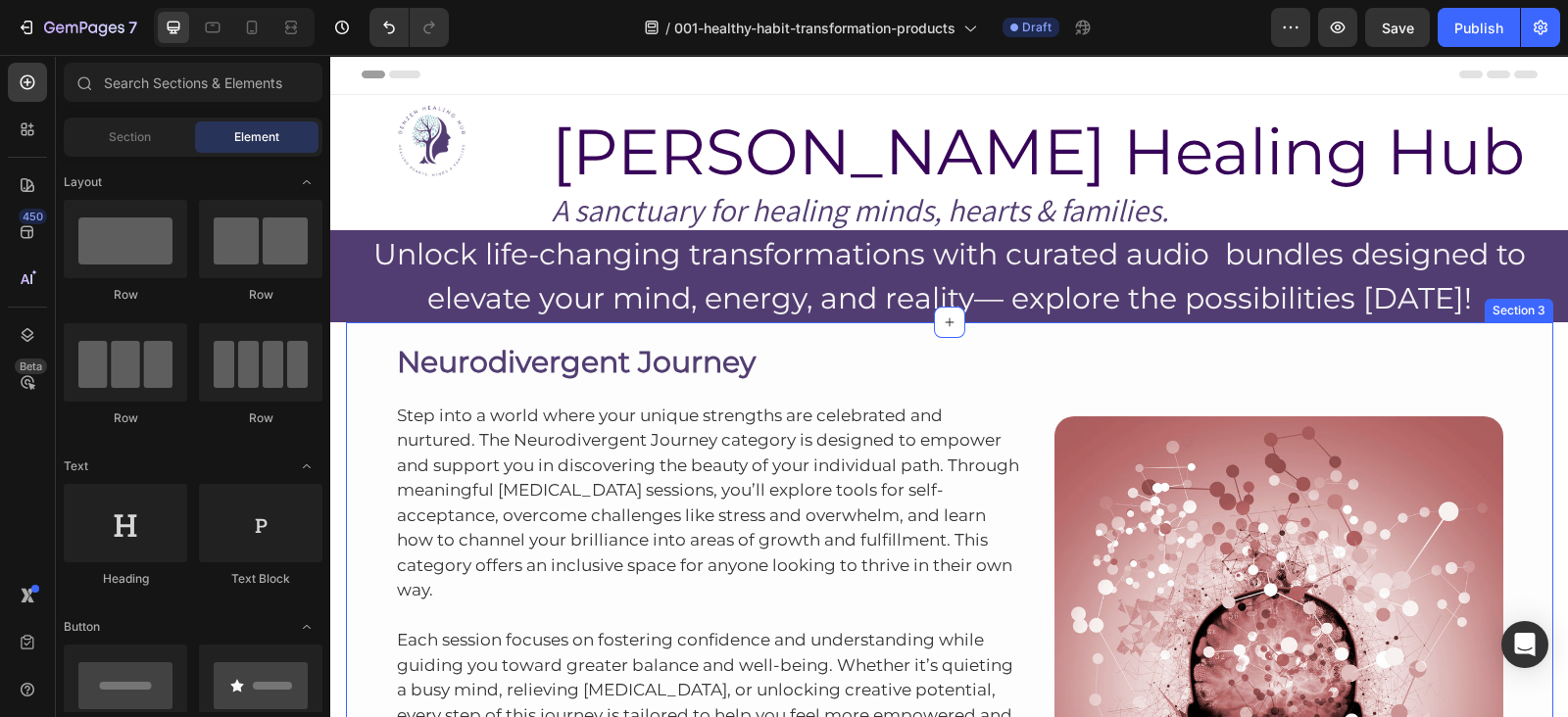
click at [1024, 325] on div "Neurodivergent Journey Heading Step into a world where your unique strengths ar…" at bounding box center [949, 601] width 1207 height 558
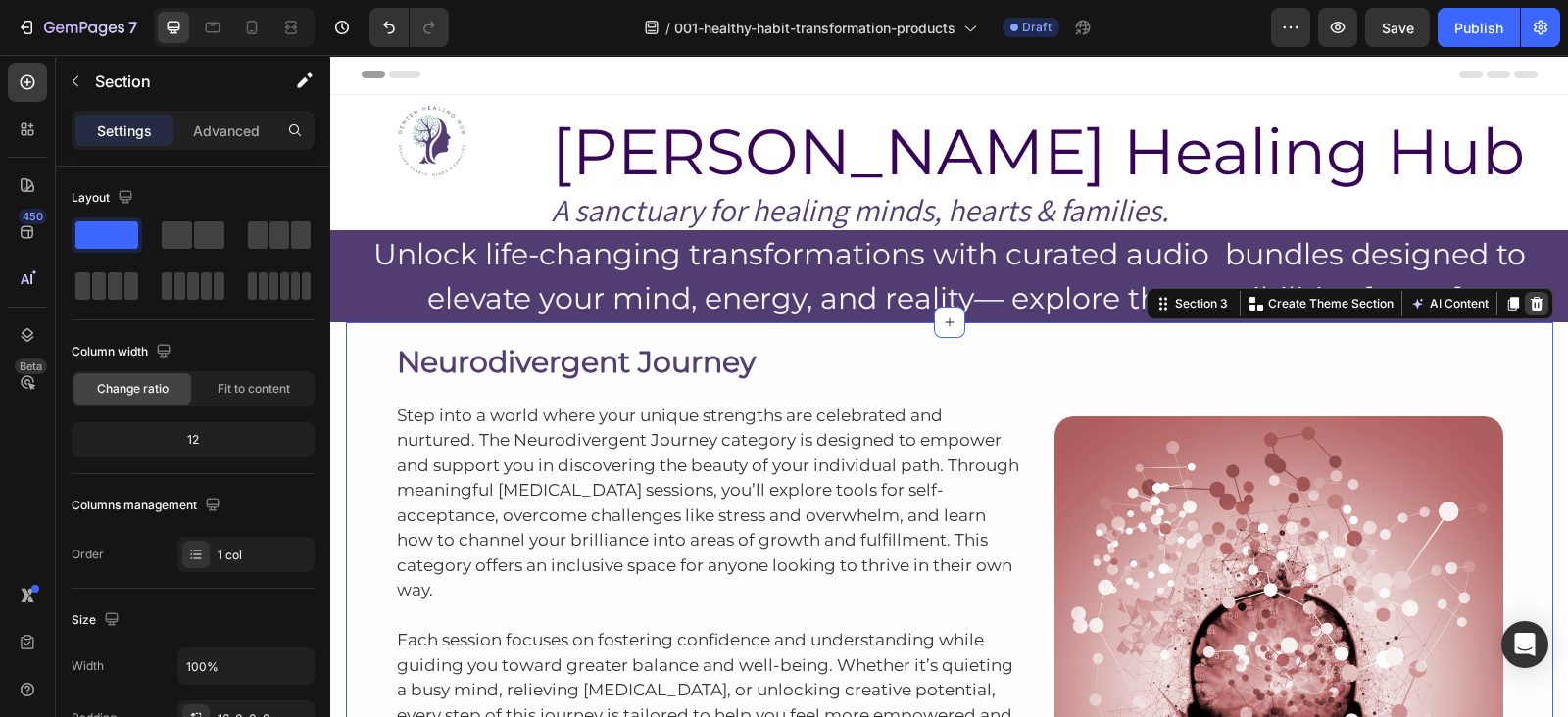
click at [1532, 297] on icon at bounding box center [1537, 304] width 16 height 16
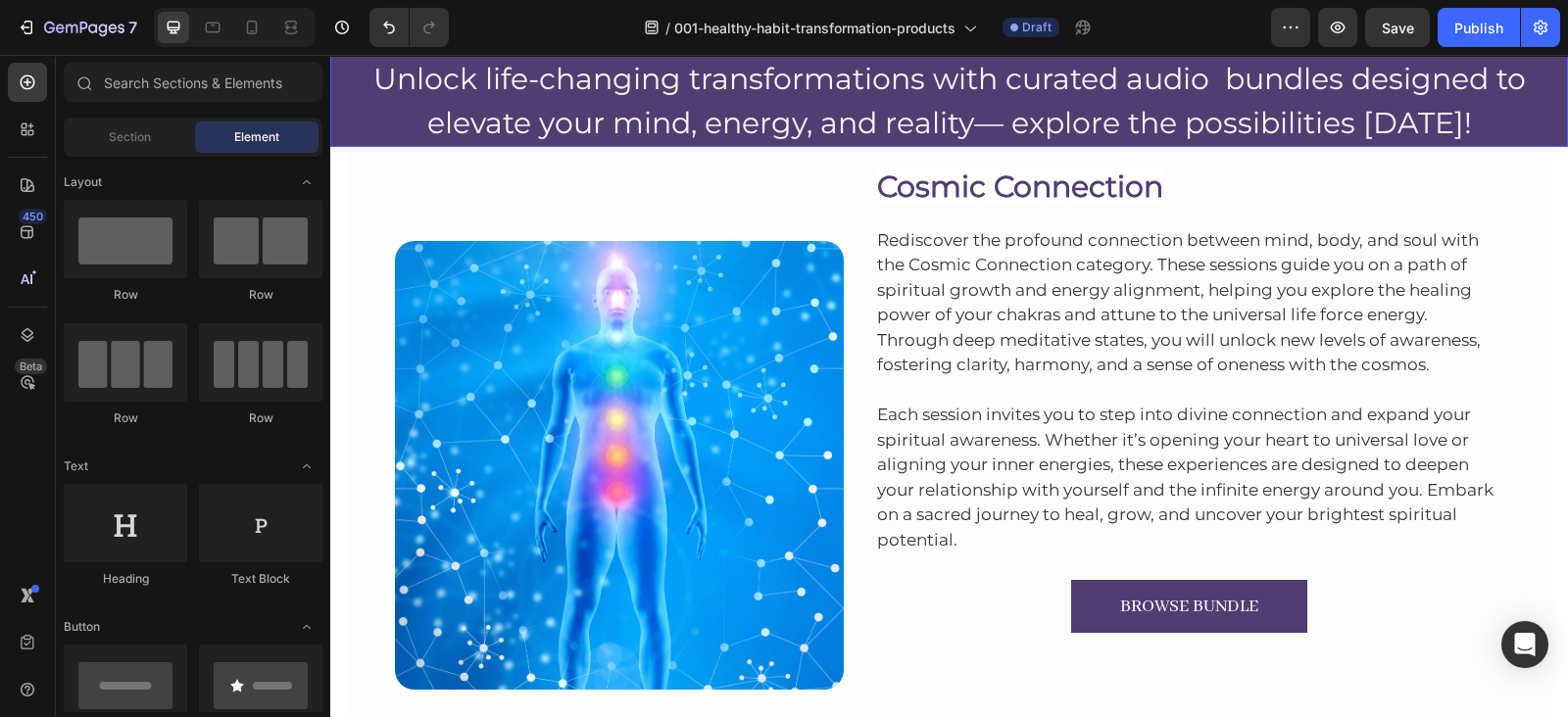
scroll to position [192, 0]
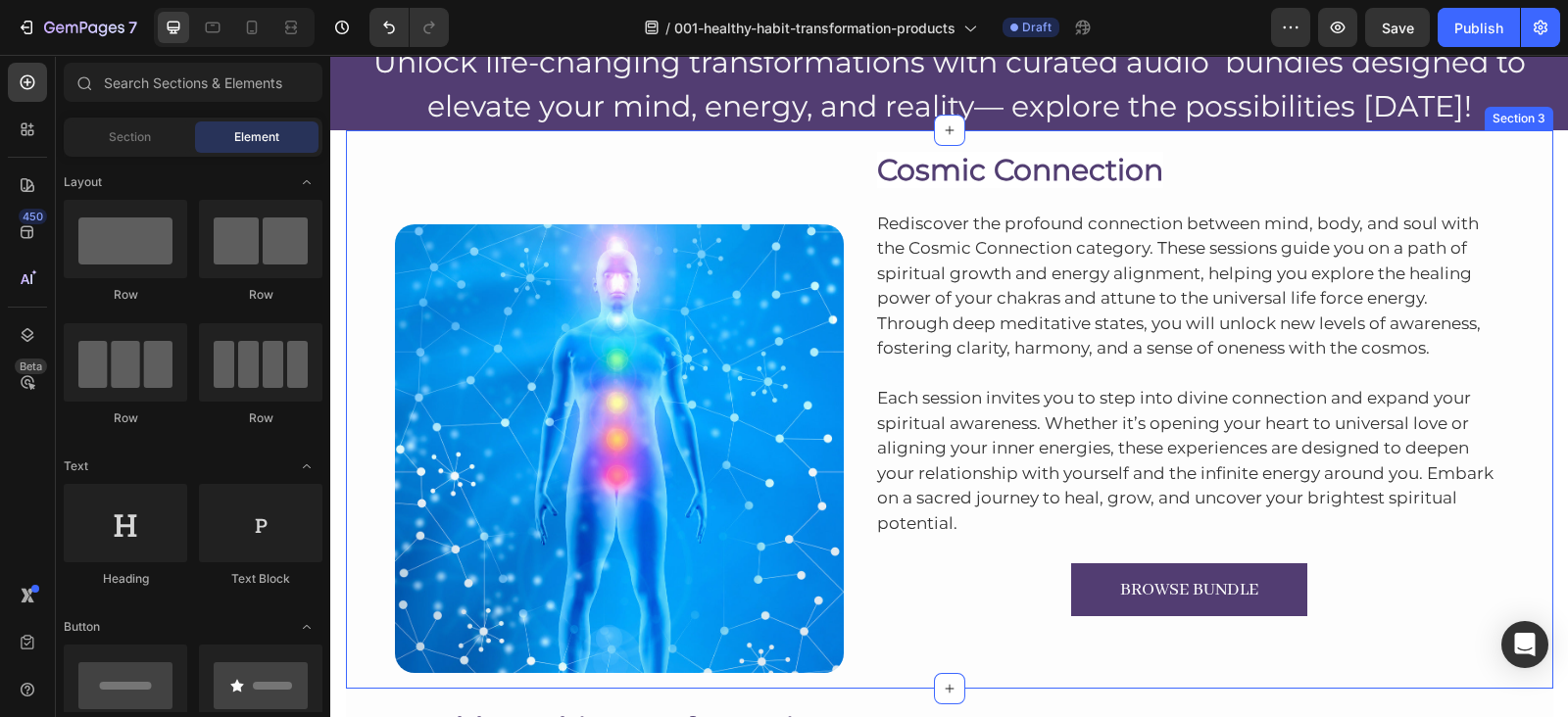
click at [1284, 134] on div "Image Cosmic Connection Heading Rediscover the profound connection between mind…" at bounding box center [949, 409] width 1207 height 558
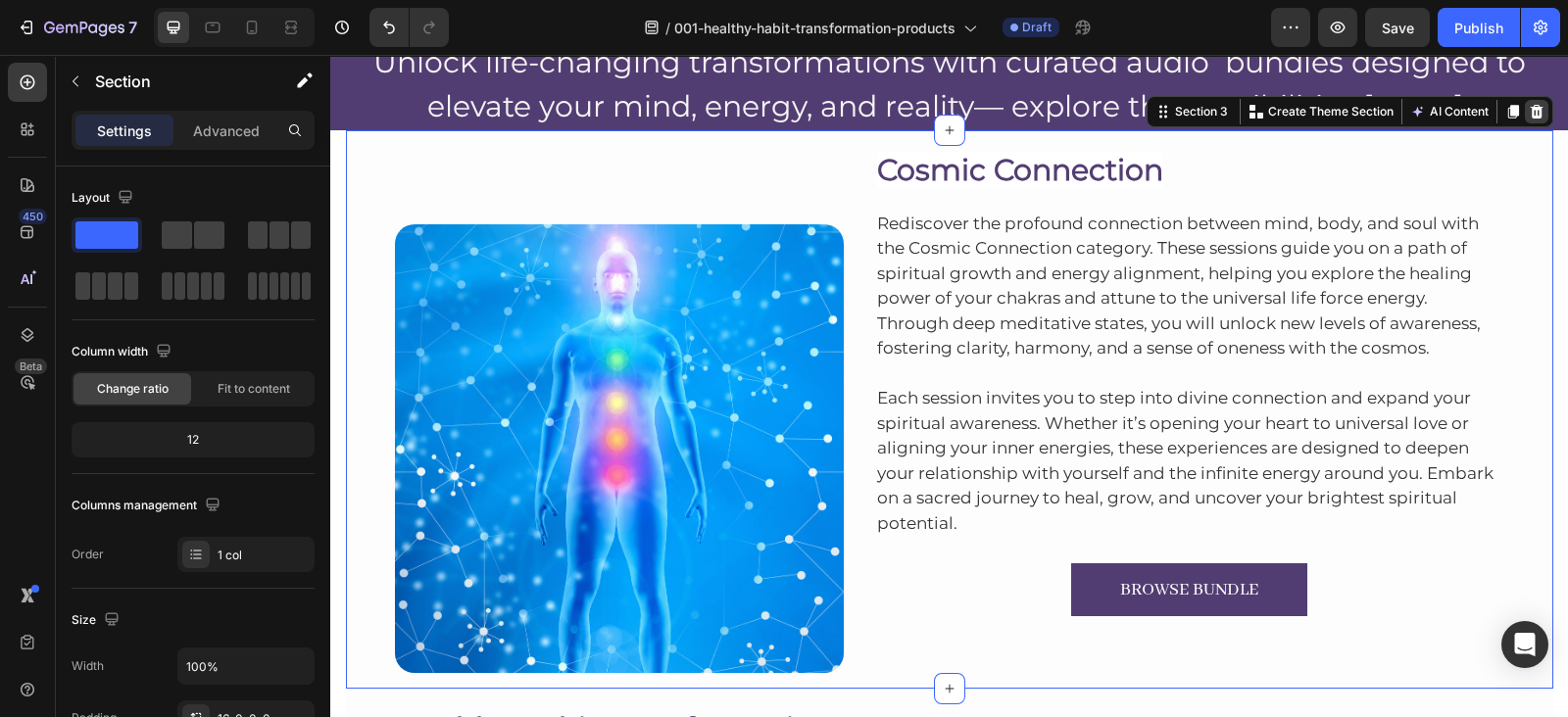
click at [1529, 105] on icon at bounding box center [1537, 112] width 16 height 16
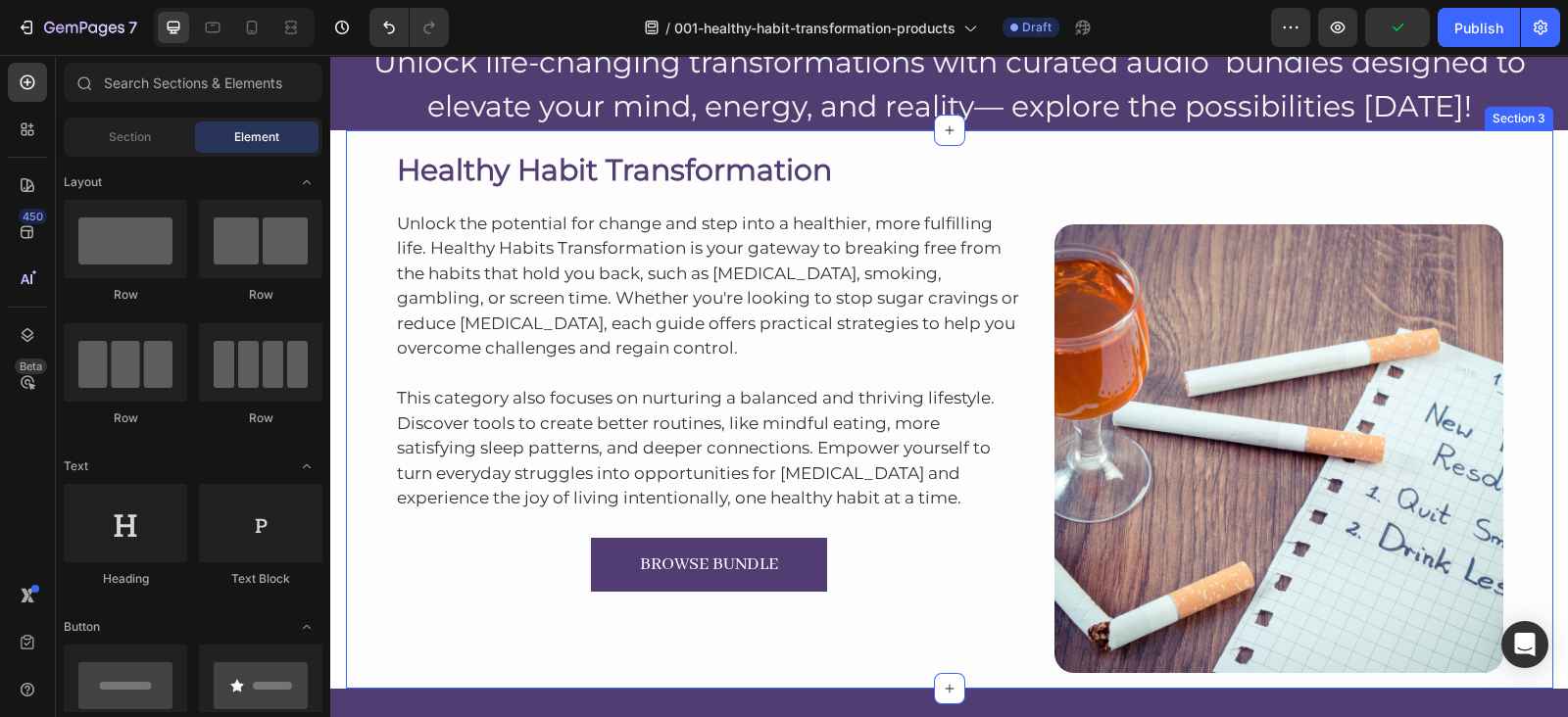
click at [1495, 131] on div "Healthy Habit Transformation Heading Unlock the potential for change and step i…" at bounding box center [949, 409] width 1207 height 558
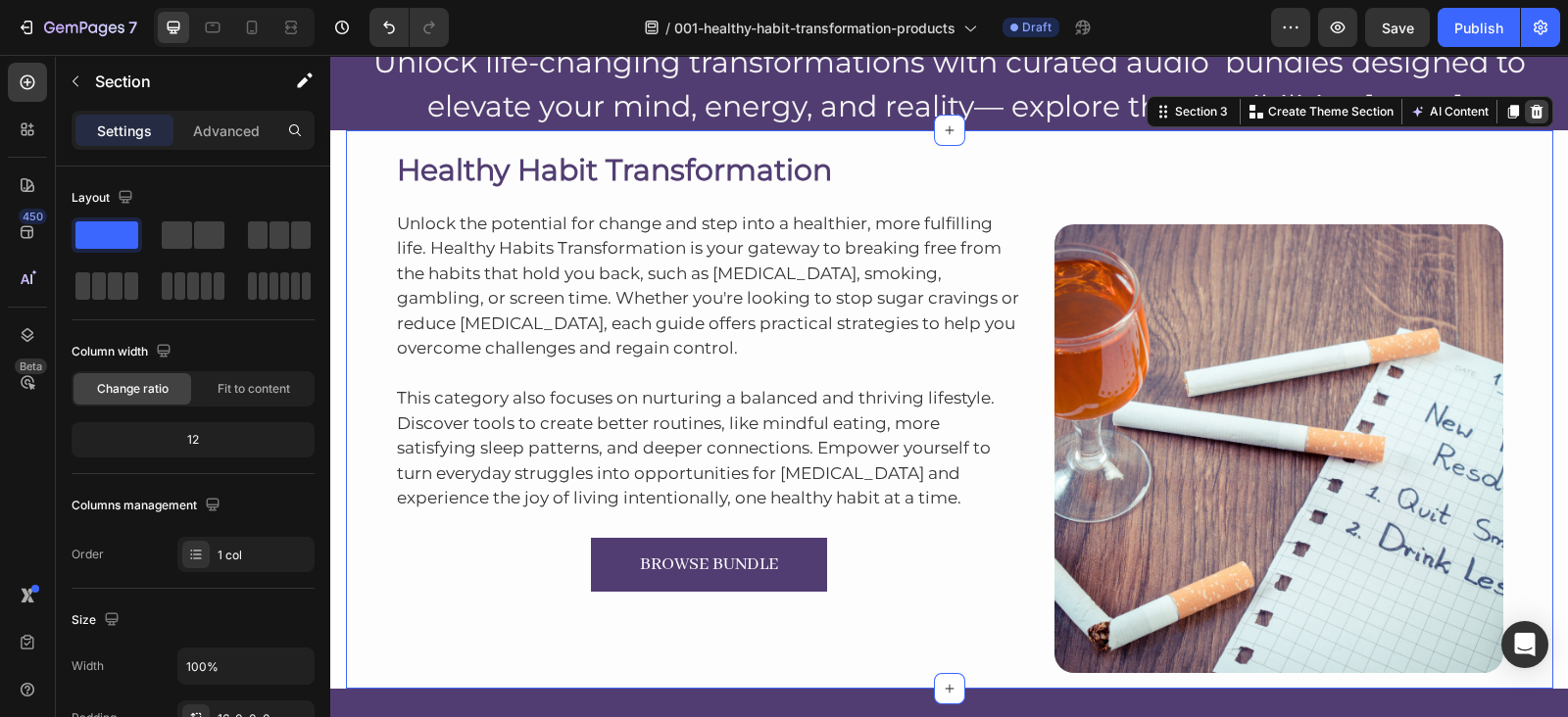
click at [1529, 113] on icon at bounding box center [1537, 112] width 16 height 16
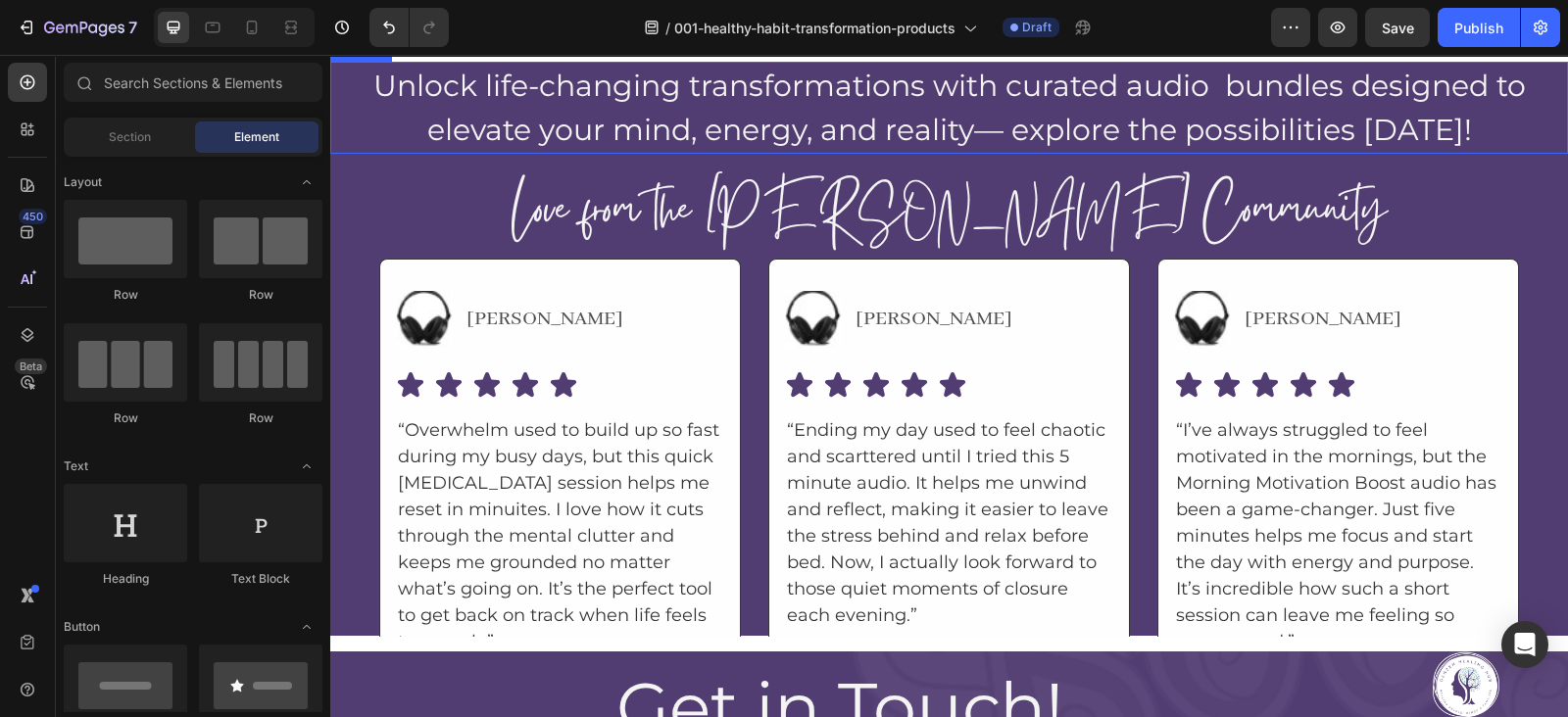
scroll to position [177, 0]
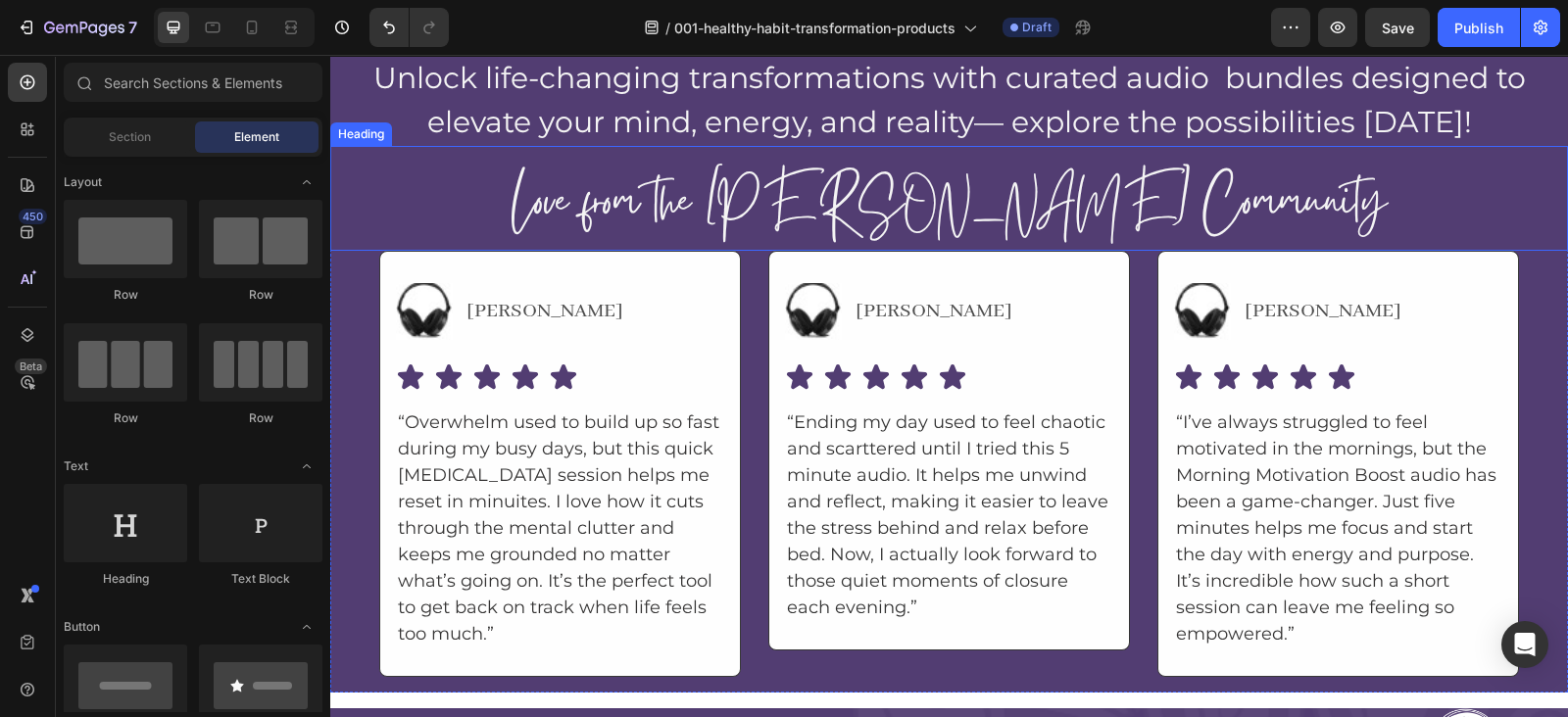
click at [1267, 166] on h2 "Love from the GenZen Community" at bounding box center [950, 206] width 1176 height 89
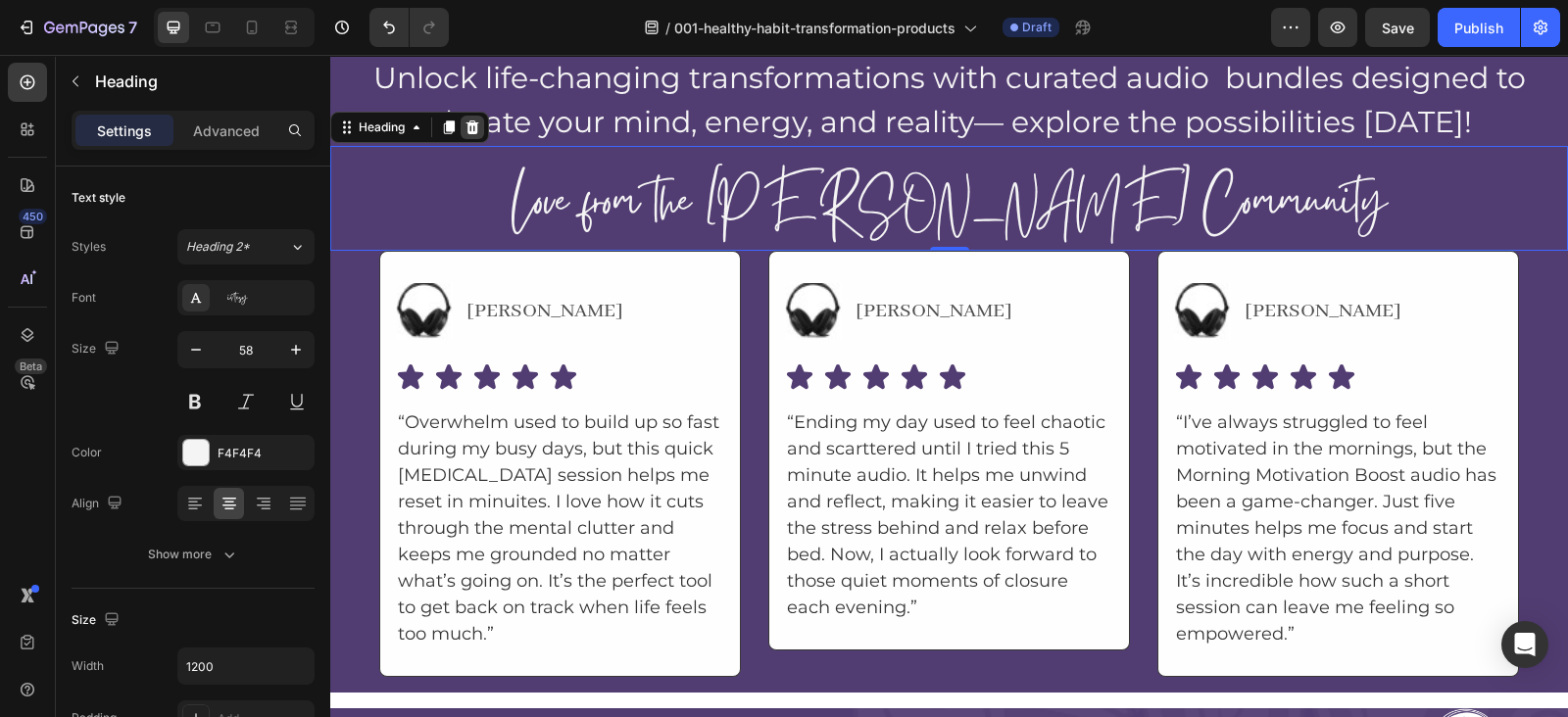
click at [471, 125] on icon at bounding box center [472, 128] width 13 height 14
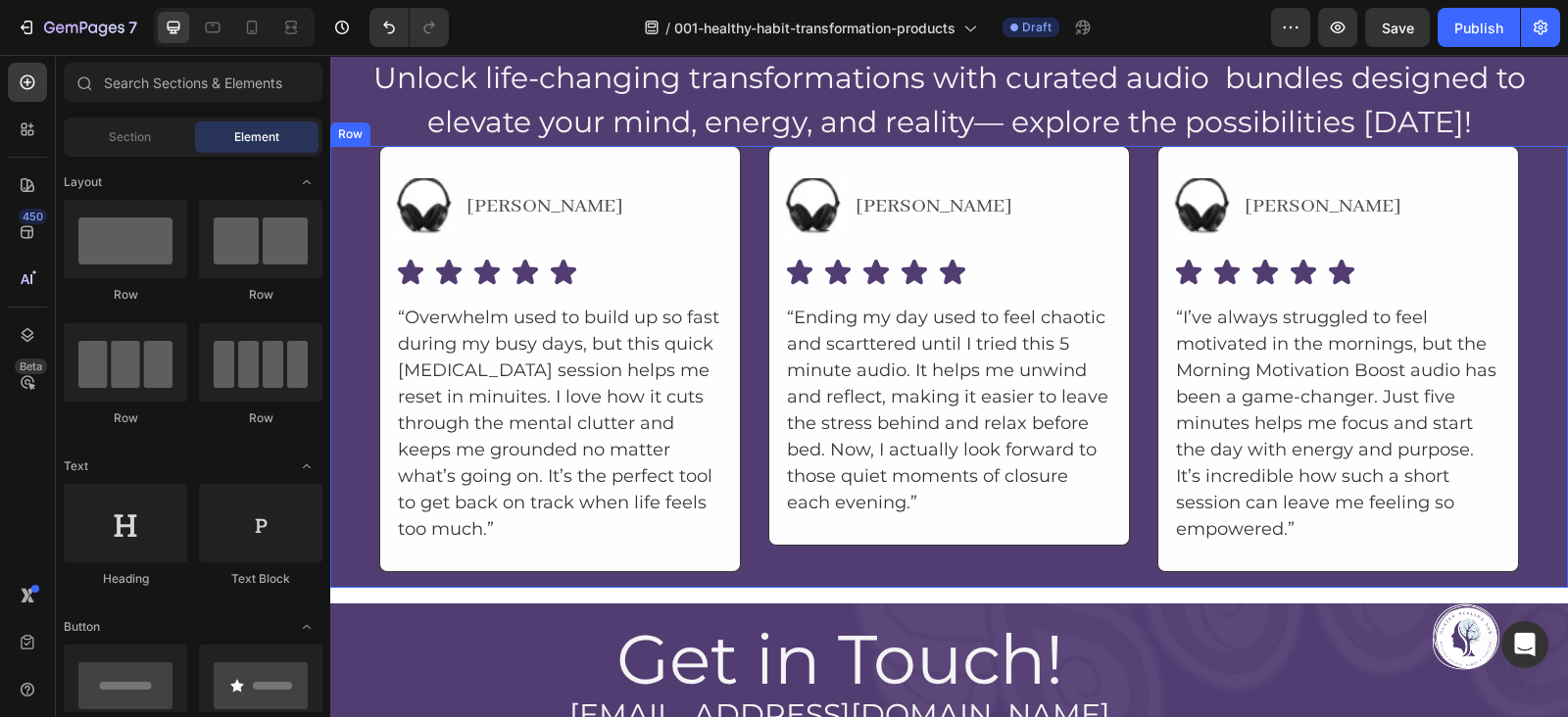
click at [367, 234] on div "Image Holly Text Block Advanced List Icon Icon Icon Icon Icon Icon List “Overwh…" at bounding box center [949, 366] width 1237 height 442
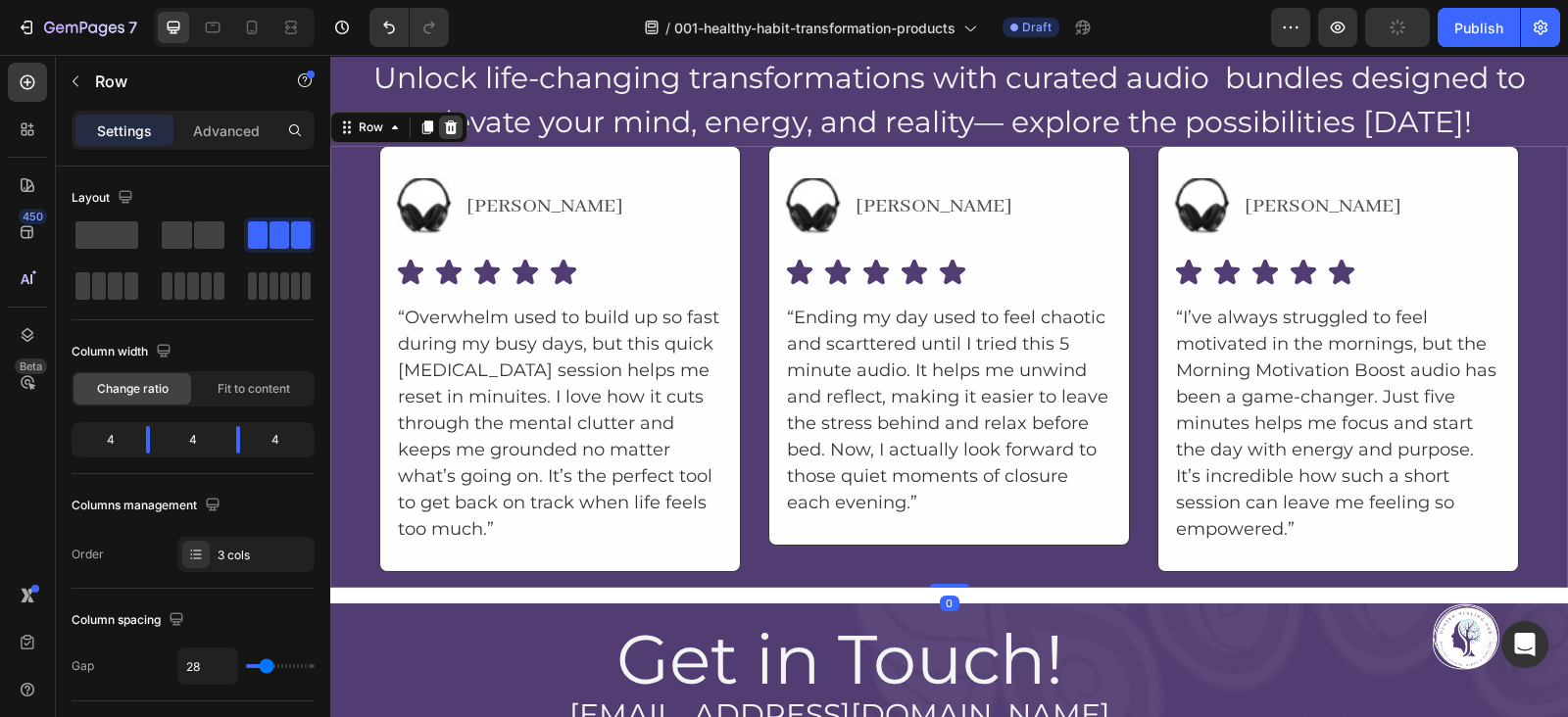
click at [447, 128] on icon at bounding box center [451, 128] width 13 height 14
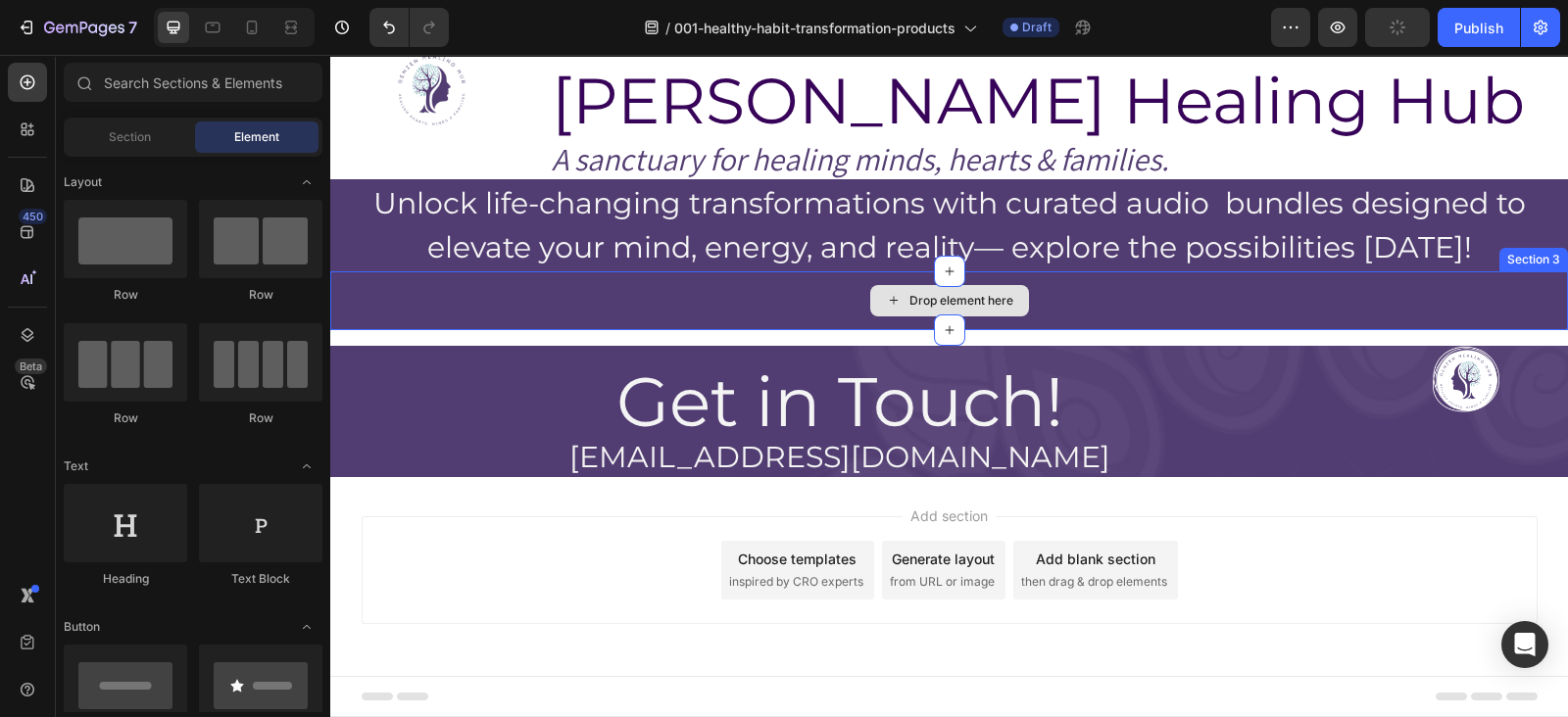
scroll to position [0, 0]
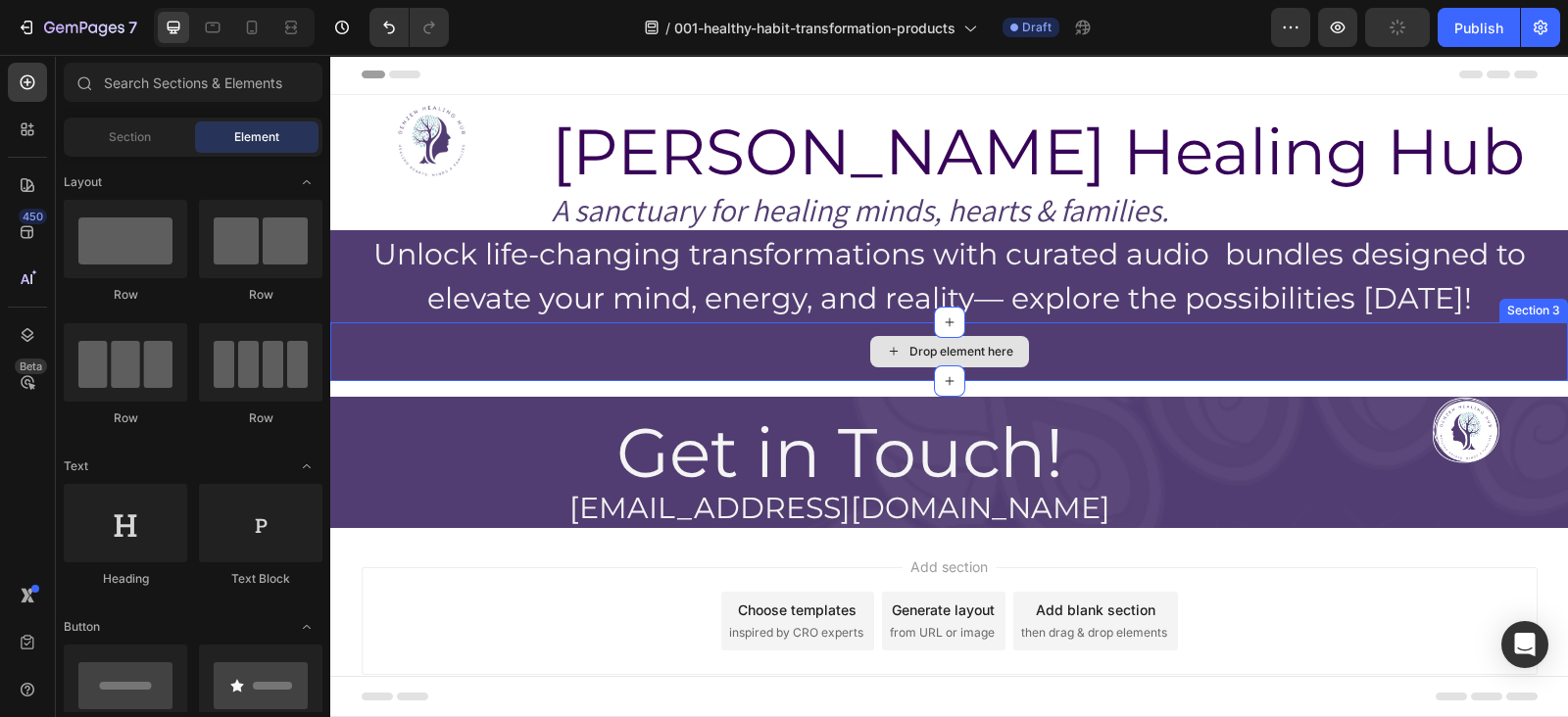
click at [1431, 357] on div "Drop element here" at bounding box center [949, 352] width 1237 height 59
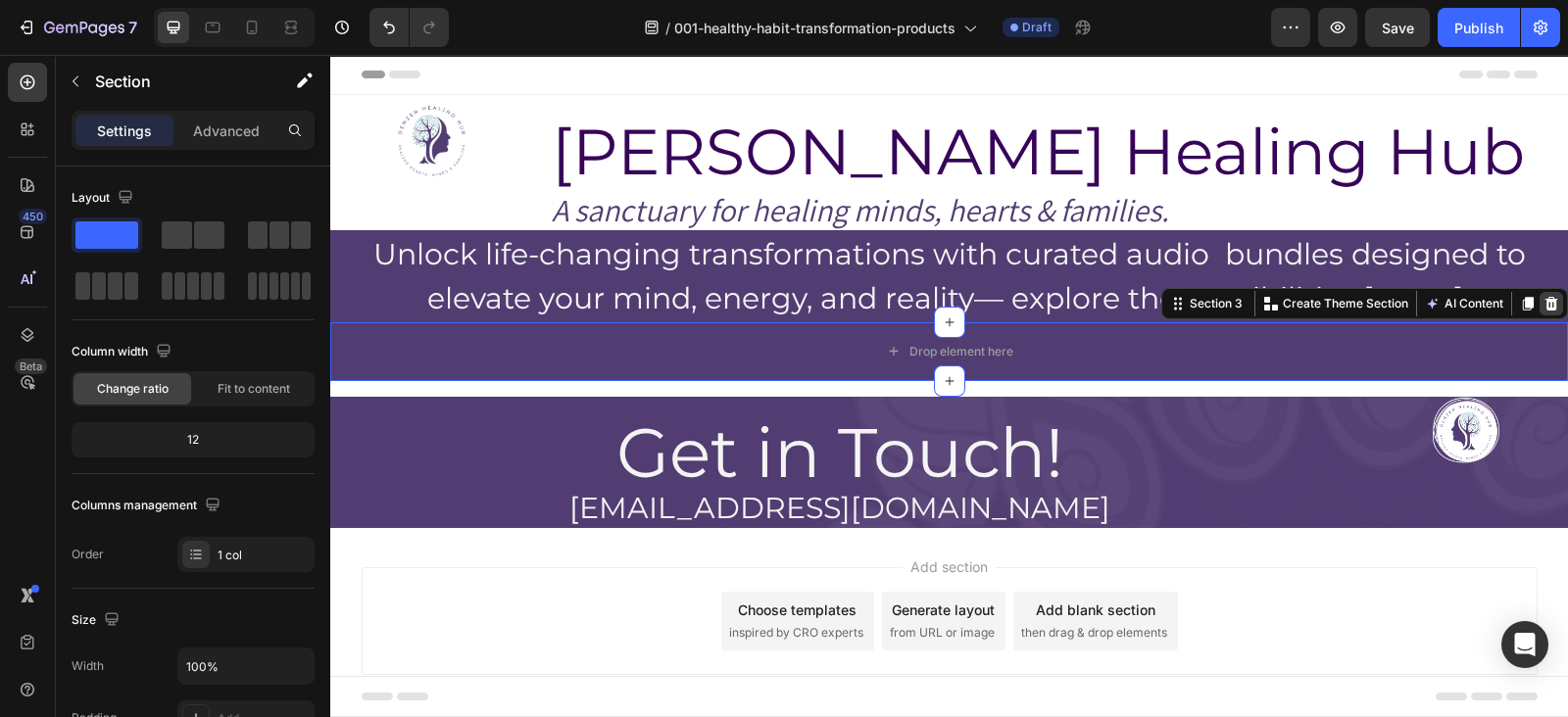
click at [1546, 308] on icon at bounding box center [1552, 304] width 13 height 14
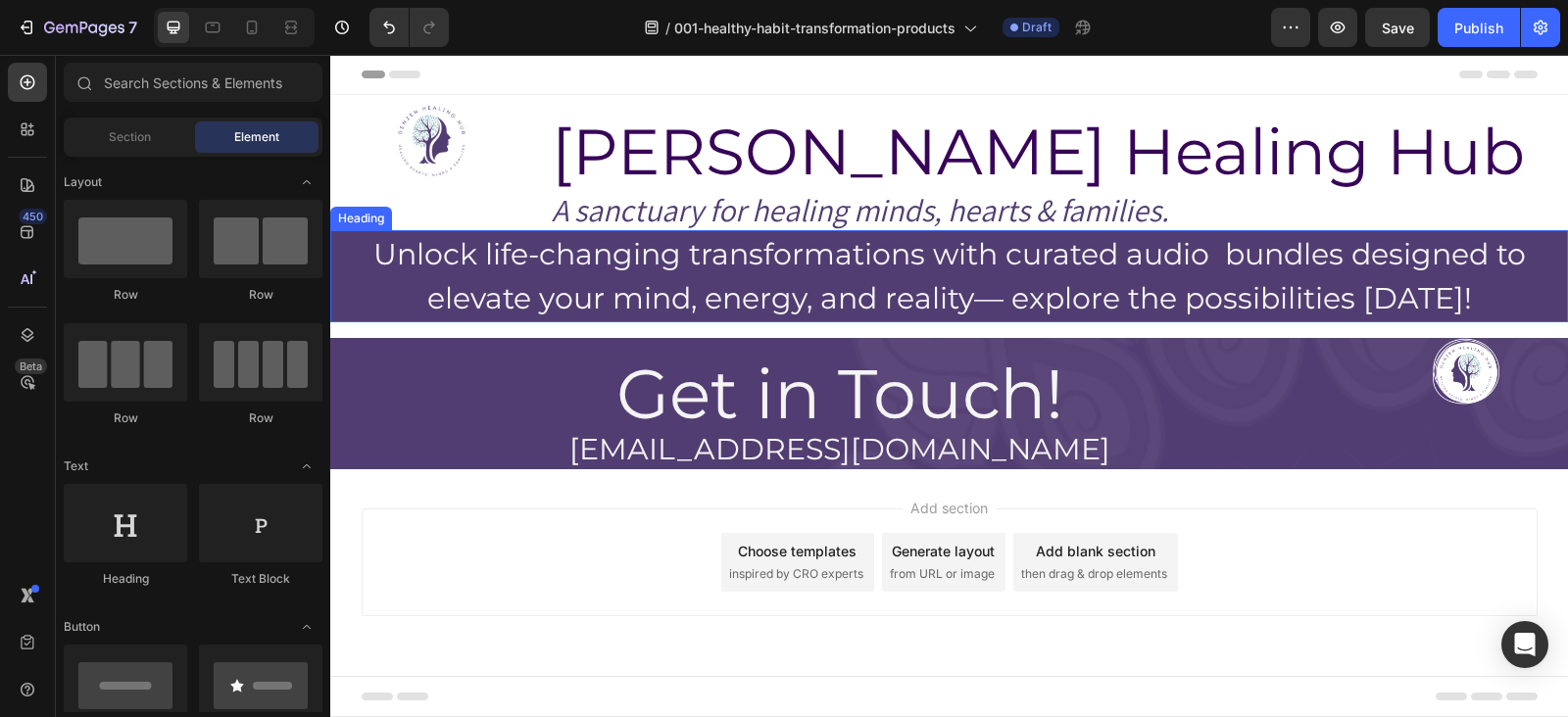
click at [596, 253] on h2 "Unlock life-changing transformations with curated audio bundles designed to ele…" at bounding box center [949, 277] width 1237 height 92
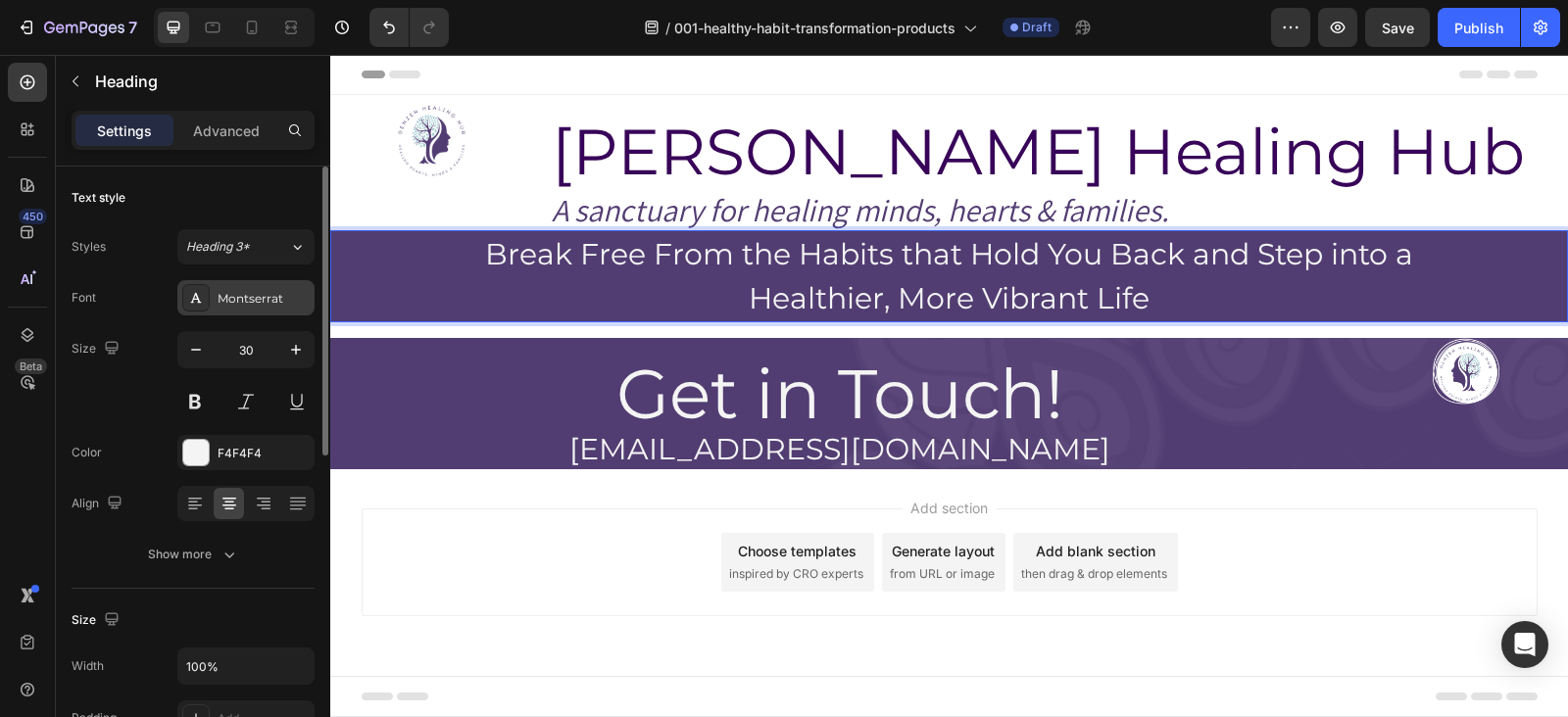
click at [269, 305] on div "Montserrat" at bounding box center [264, 299] width 92 height 18
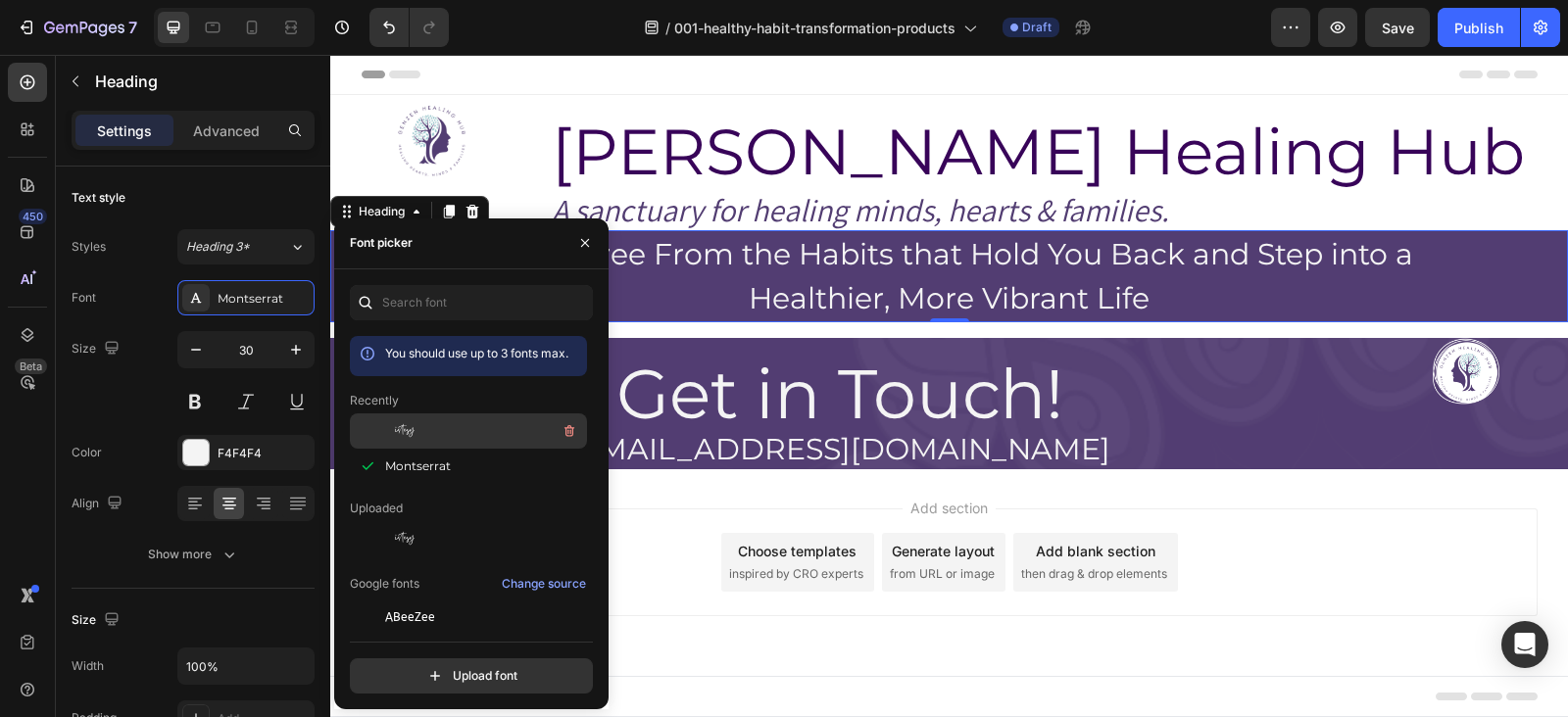
click at [441, 425] on div "Gistesy" at bounding box center [484, 431] width 198 height 24
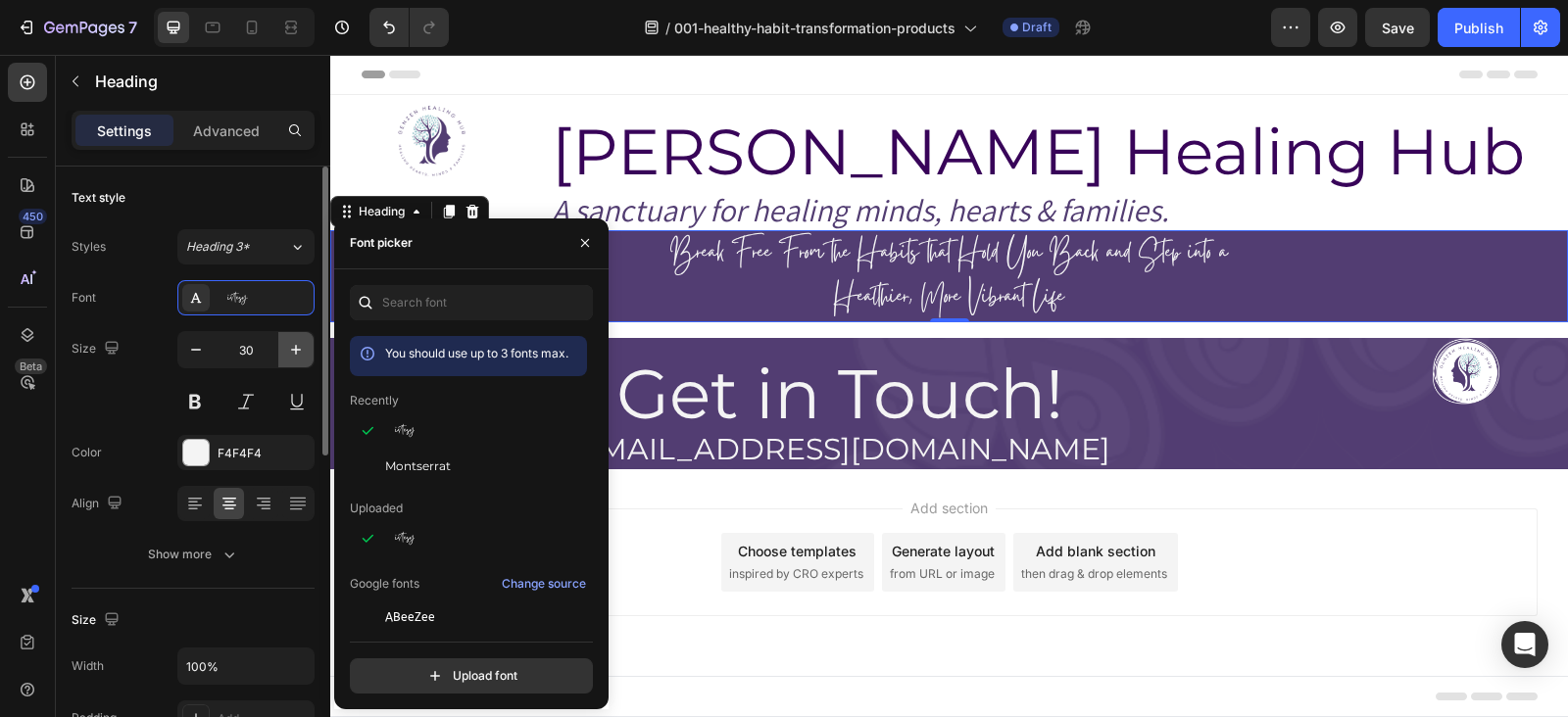
click at [284, 353] on button "button" at bounding box center [296, 350] width 35 height 35
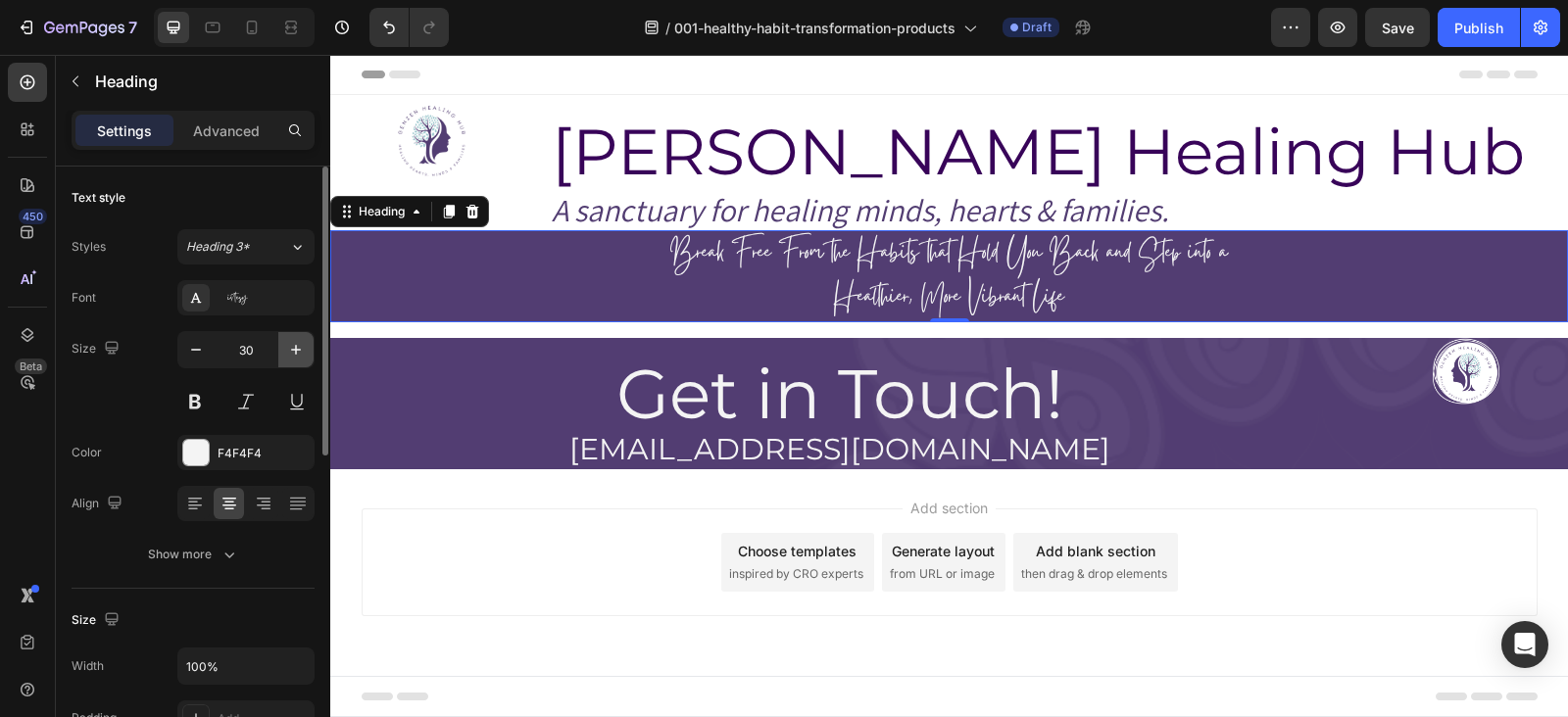
click at [284, 353] on button "button" at bounding box center [296, 350] width 35 height 35
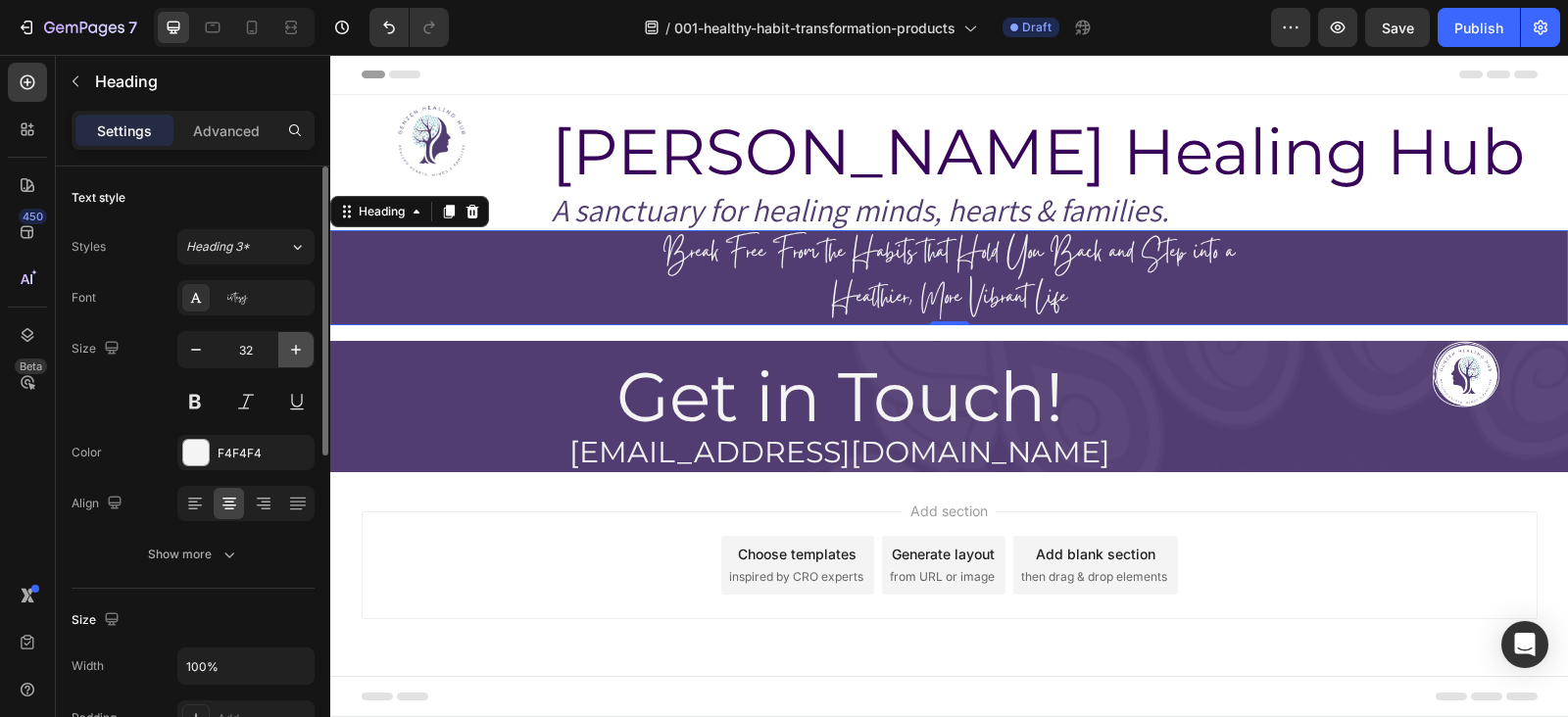
click at [284, 353] on button "button" at bounding box center [296, 350] width 35 height 35
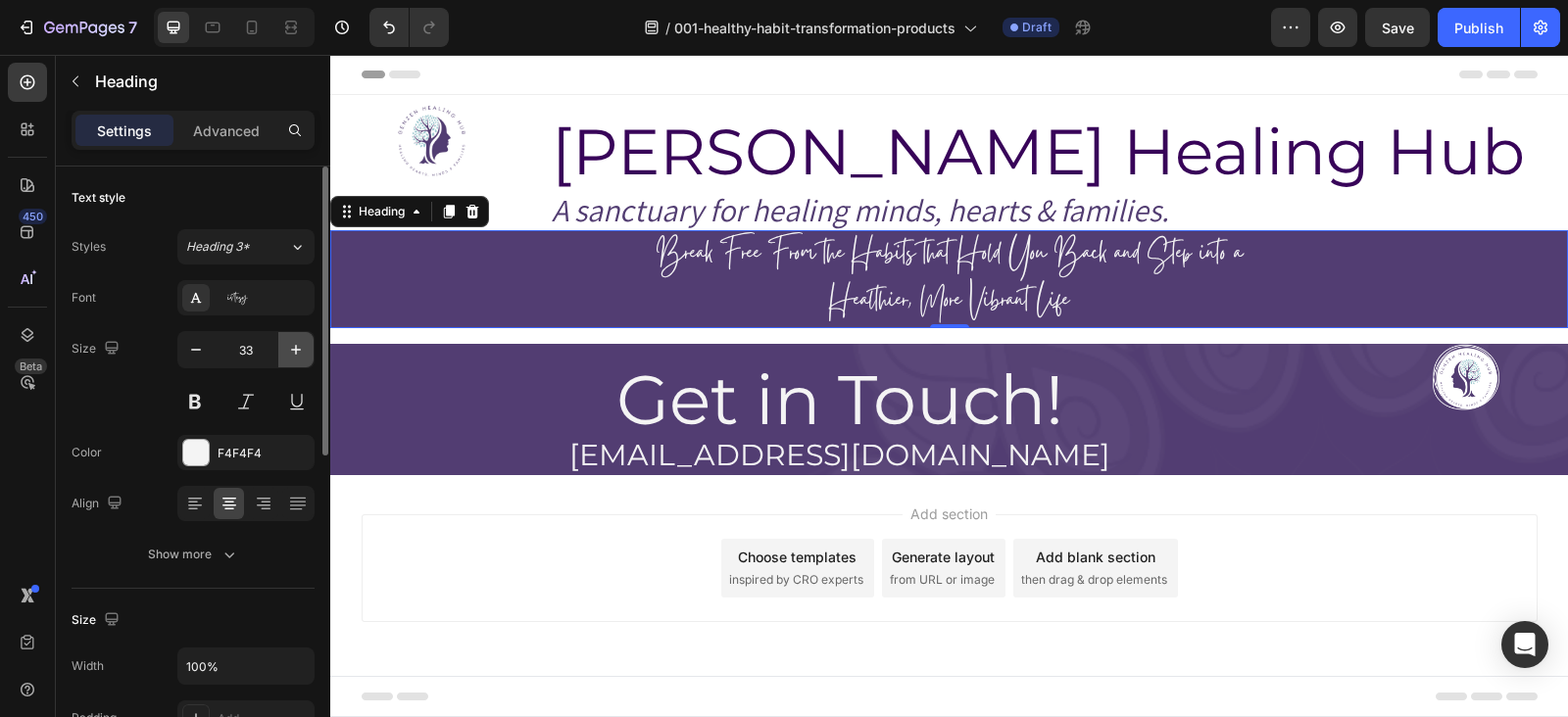
click at [284, 353] on button "button" at bounding box center [296, 350] width 35 height 35
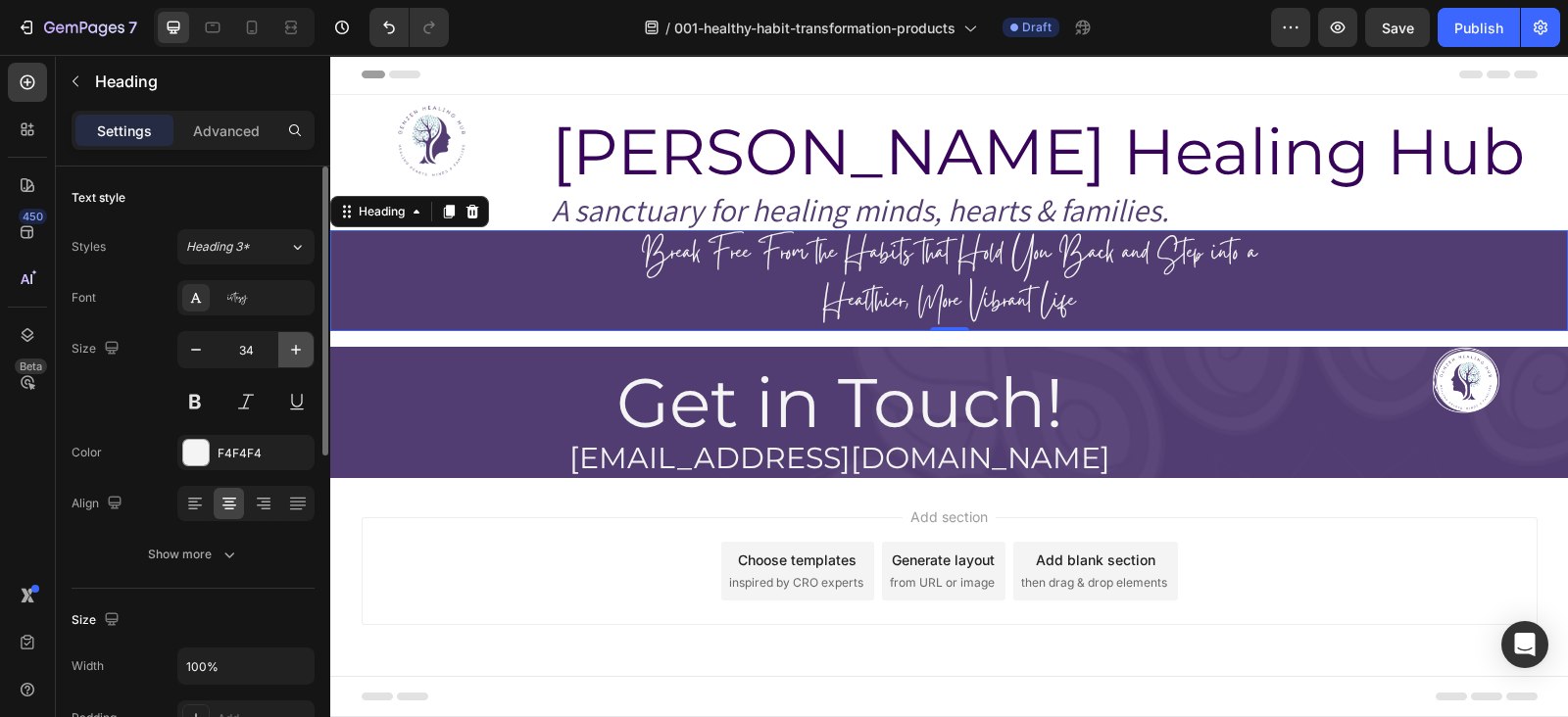
click at [284, 353] on button "button" at bounding box center [296, 350] width 35 height 35
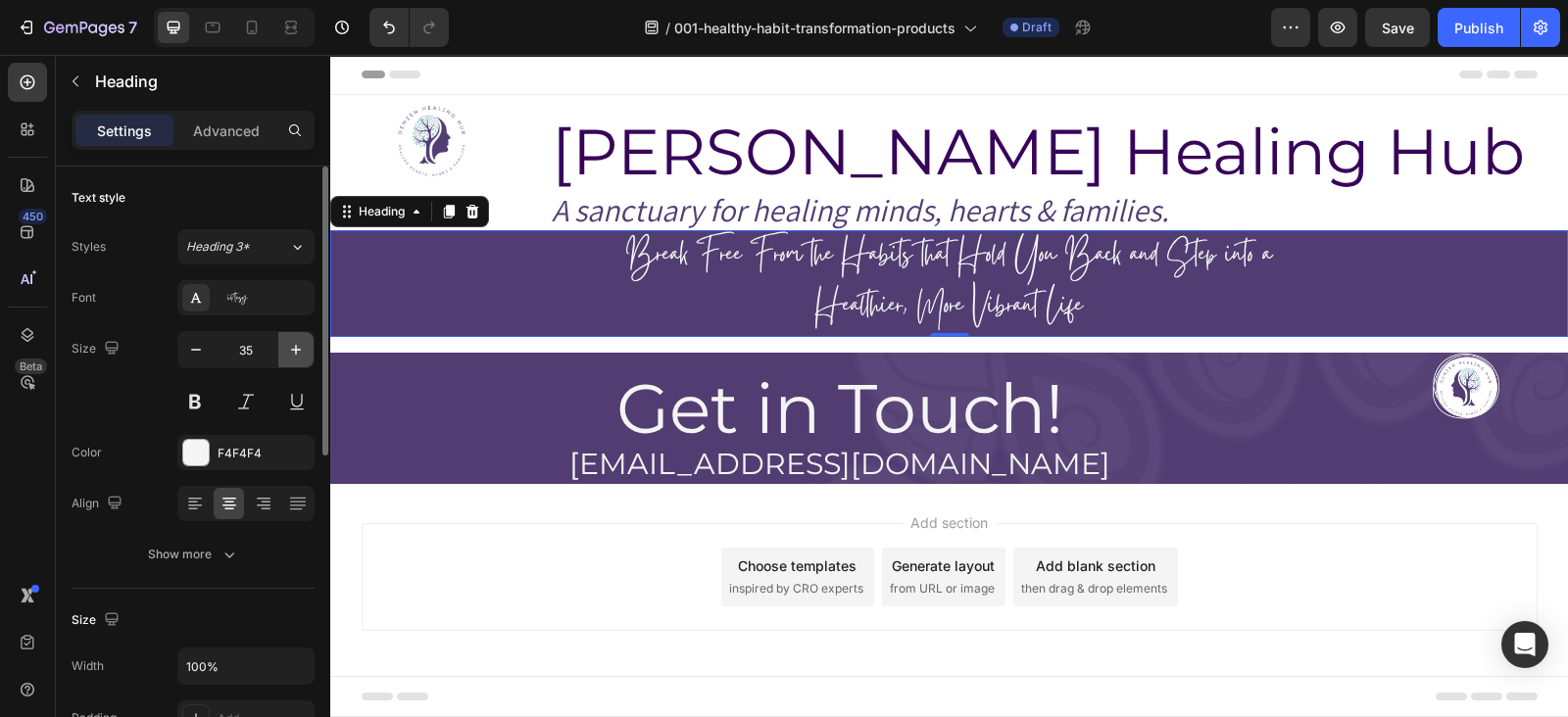
click at [284, 353] on button "button" at bounding box center [296, 350] width 35 height 35
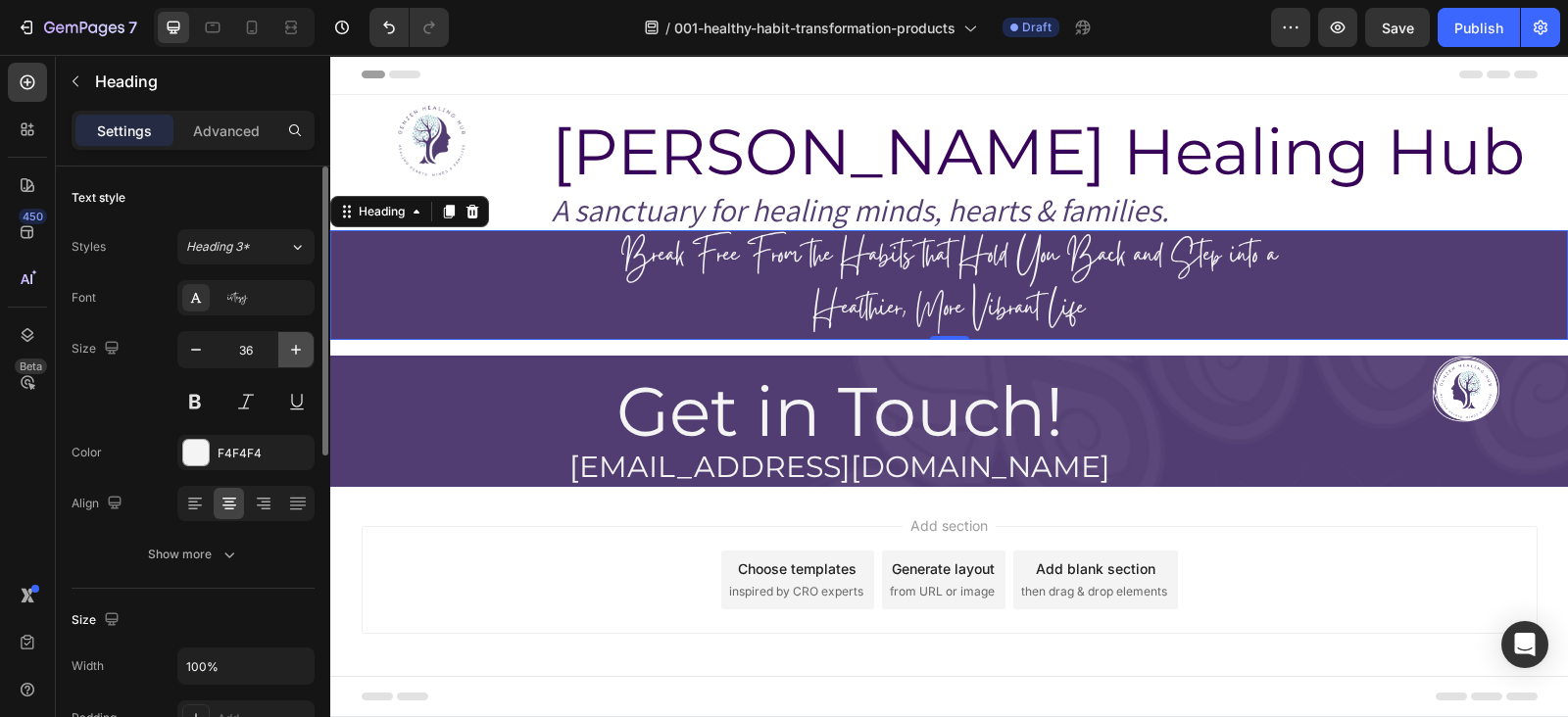
click at [284, 353] on button "button" at bounding box center [296, 350] width 35 height 35
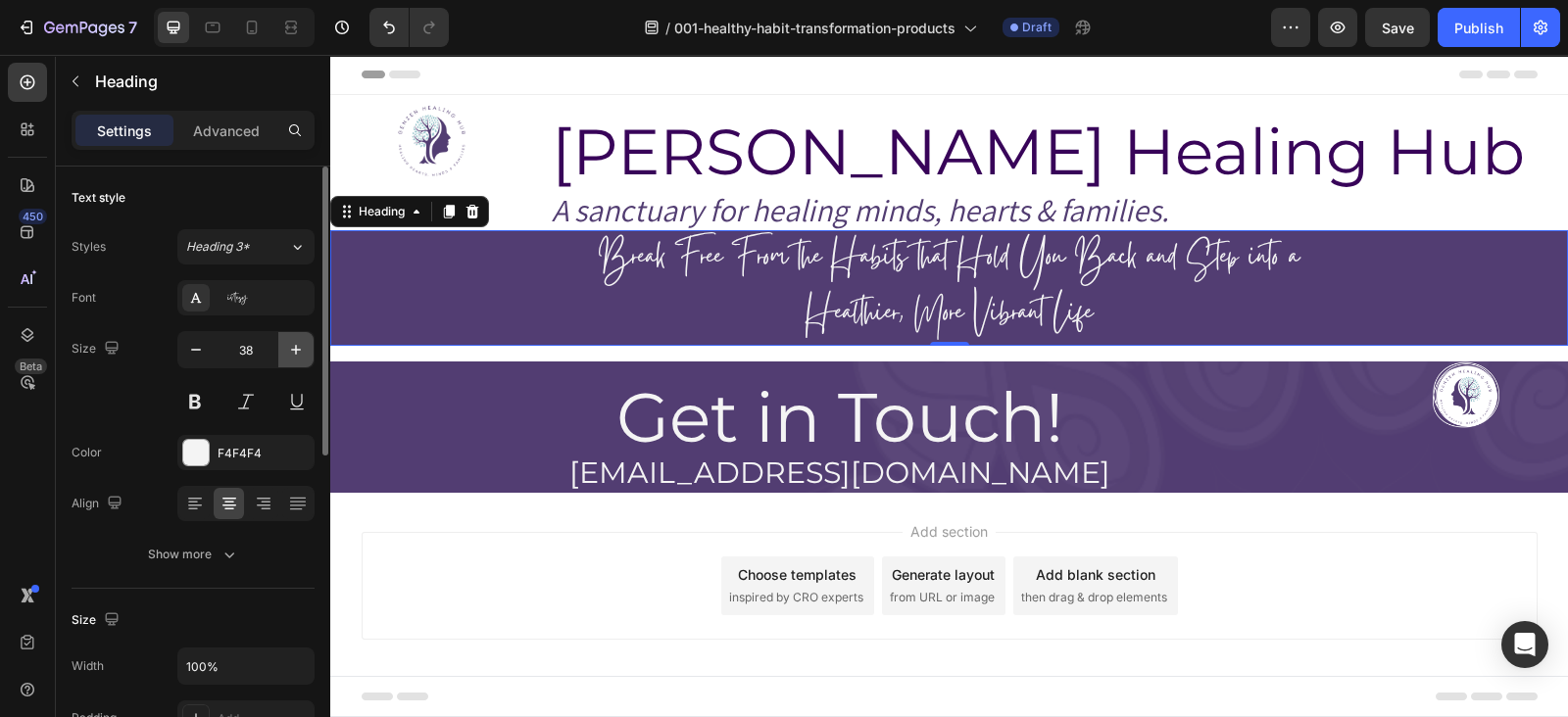
click at [284, 353] on button "button" at bounding box center [296, 350] width 35 height 35
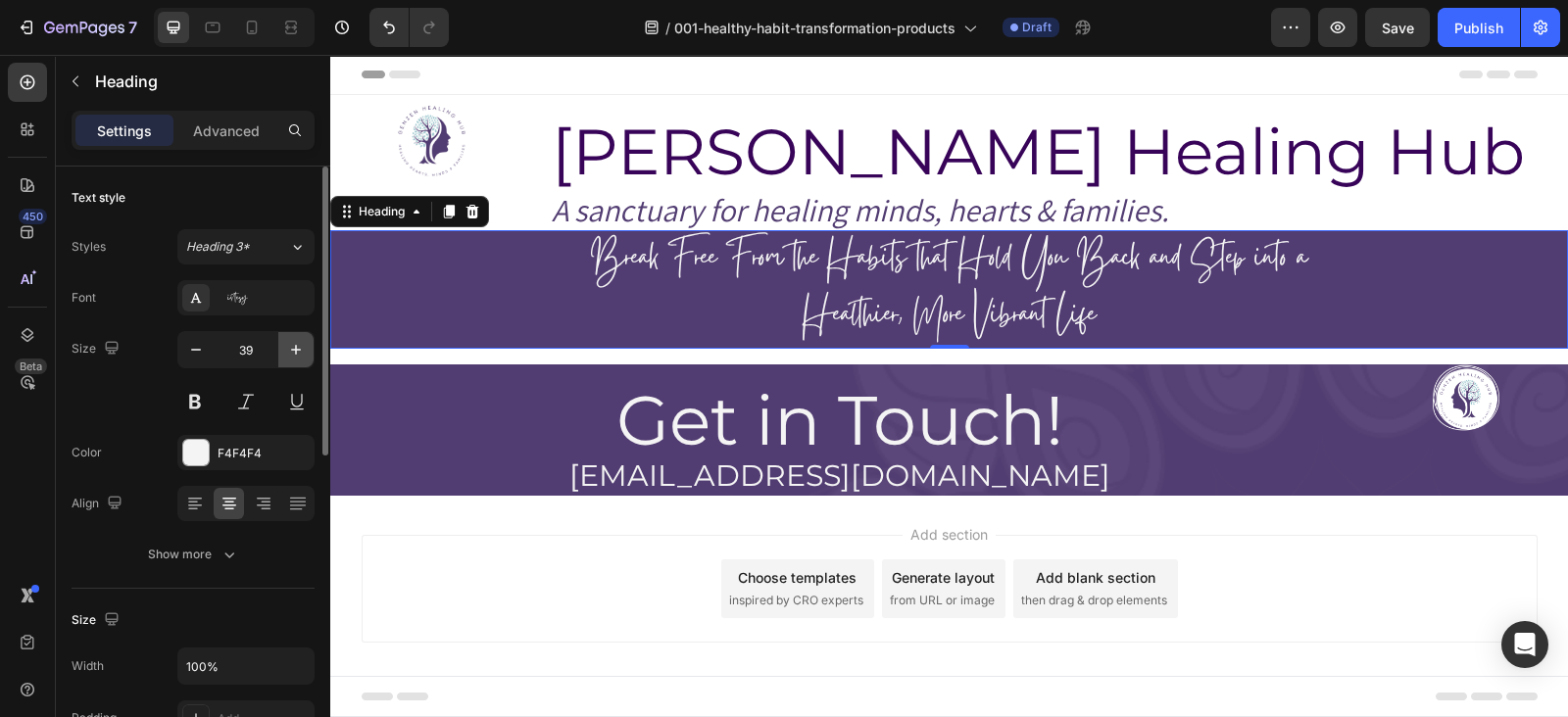
click at [284, 353] on button "button" at bounding box center [296, 350] width 35 height 35
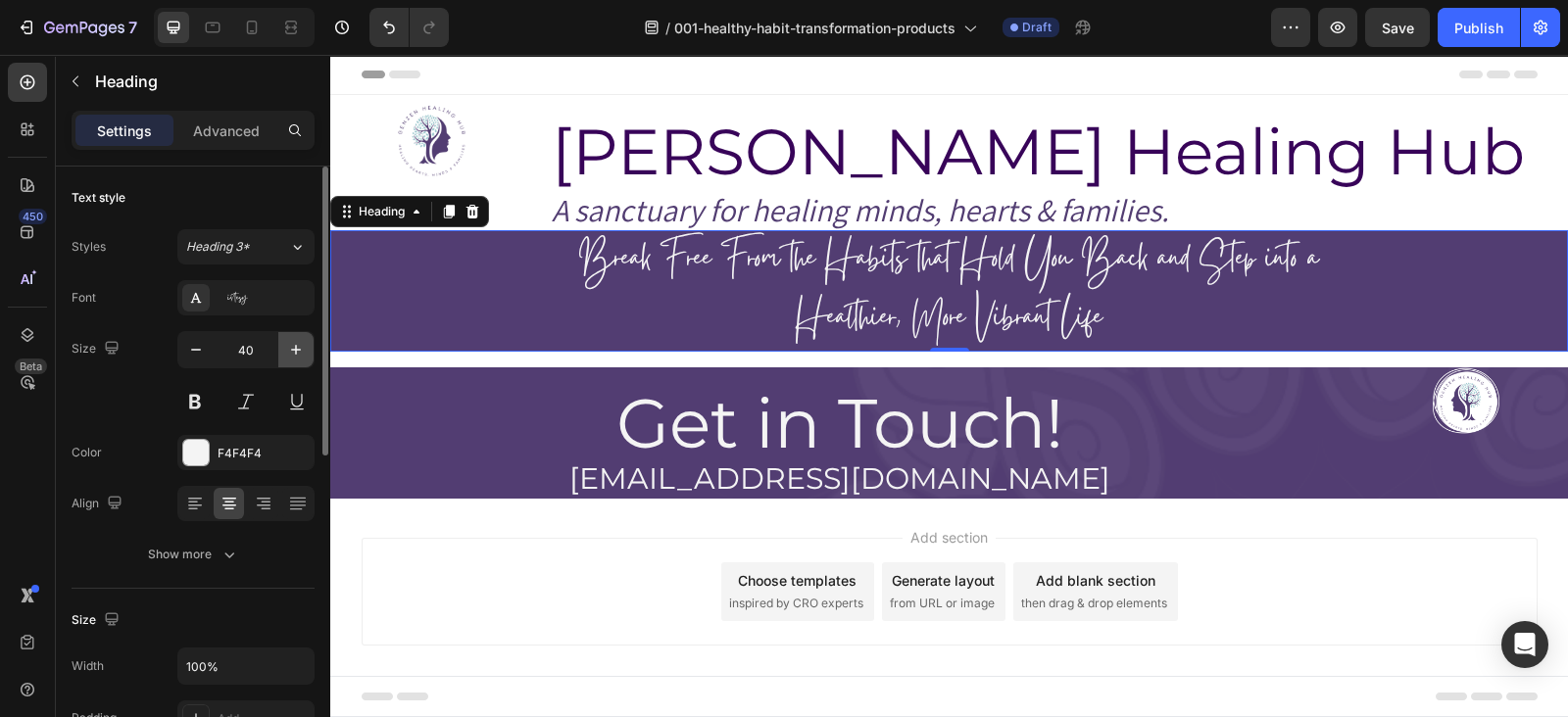
click at [284, 353] on button "button" at bounding box center [296, 350] width 35 height 35
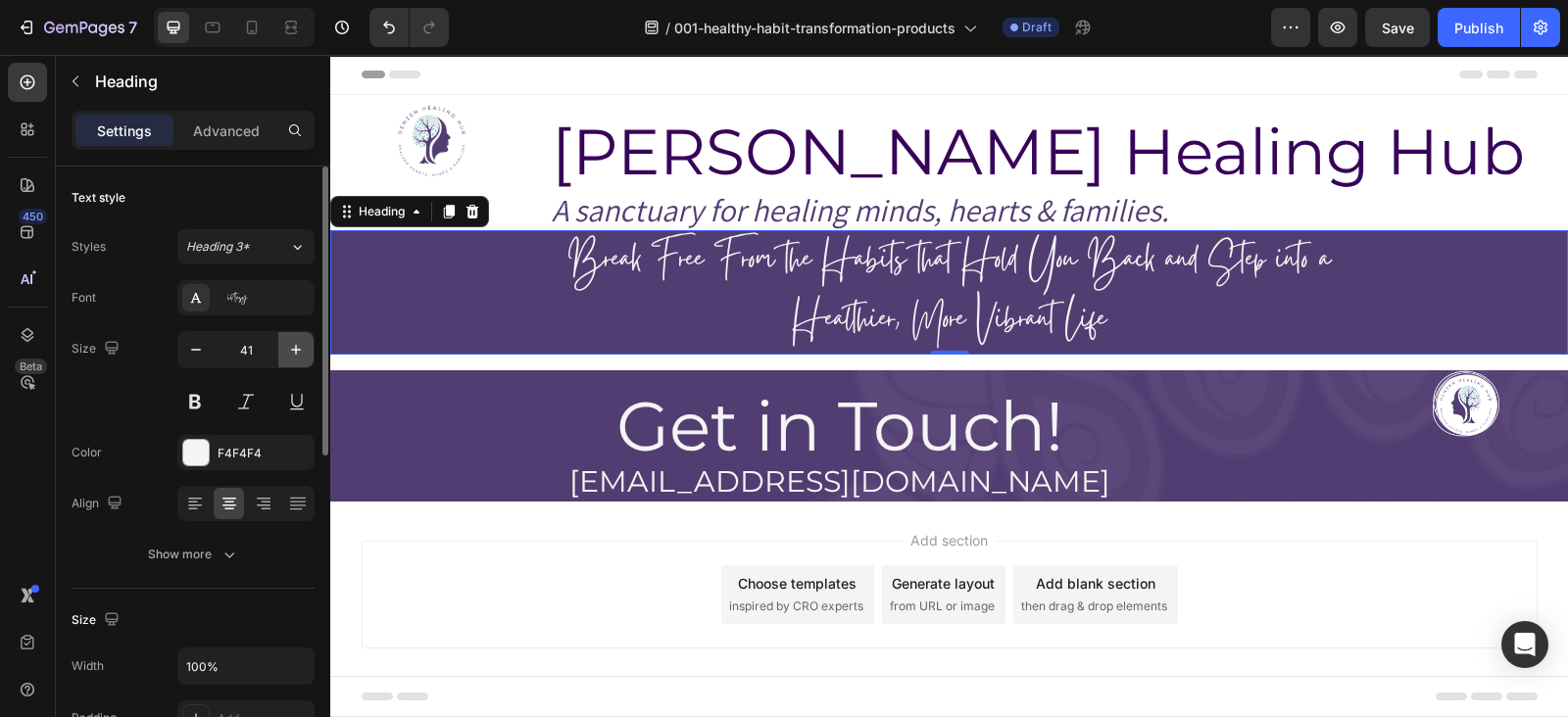
click at [284, 353] on button "button" at bounding box center [296, 350] width 35 height 35
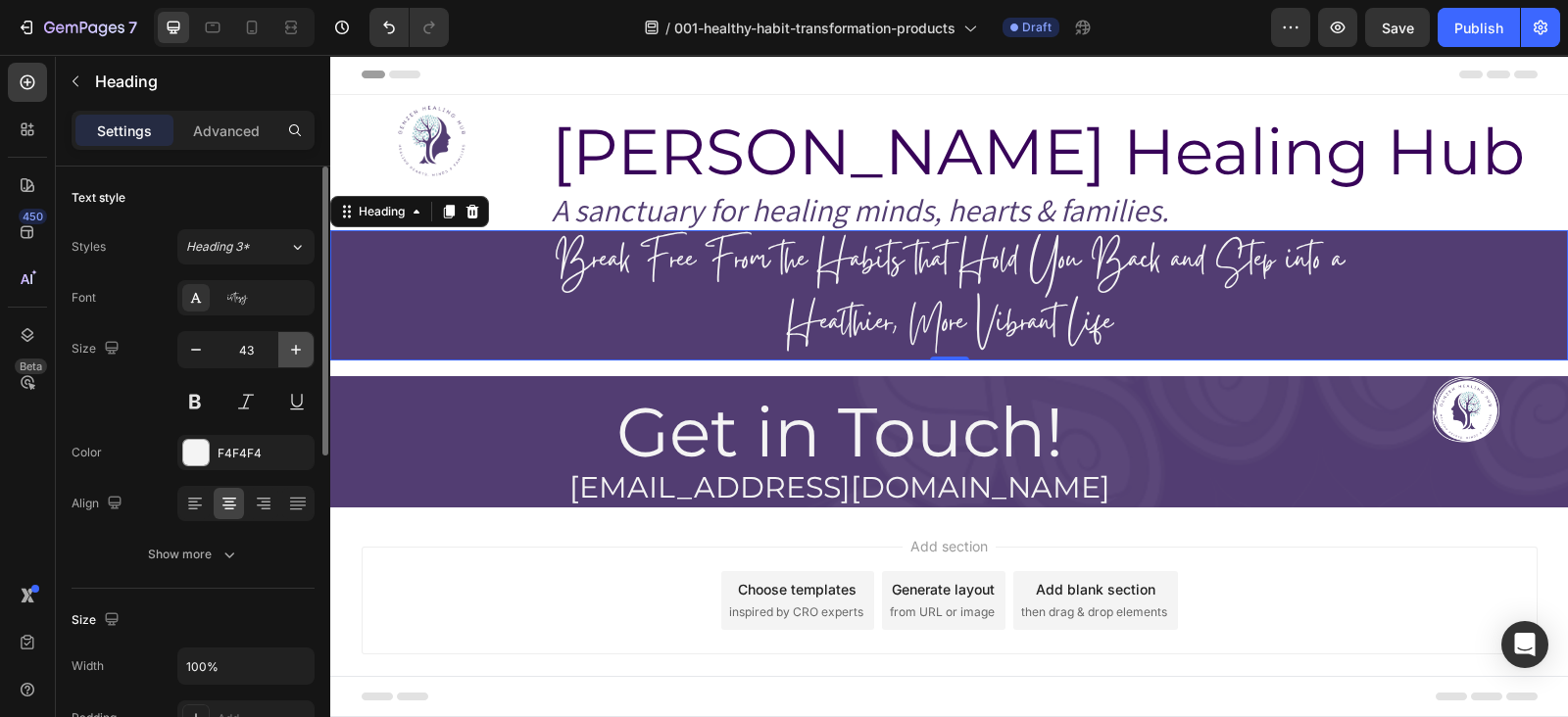
click at [284, 353] on button "button" at bounding box center [296, 350] width 35 height 35
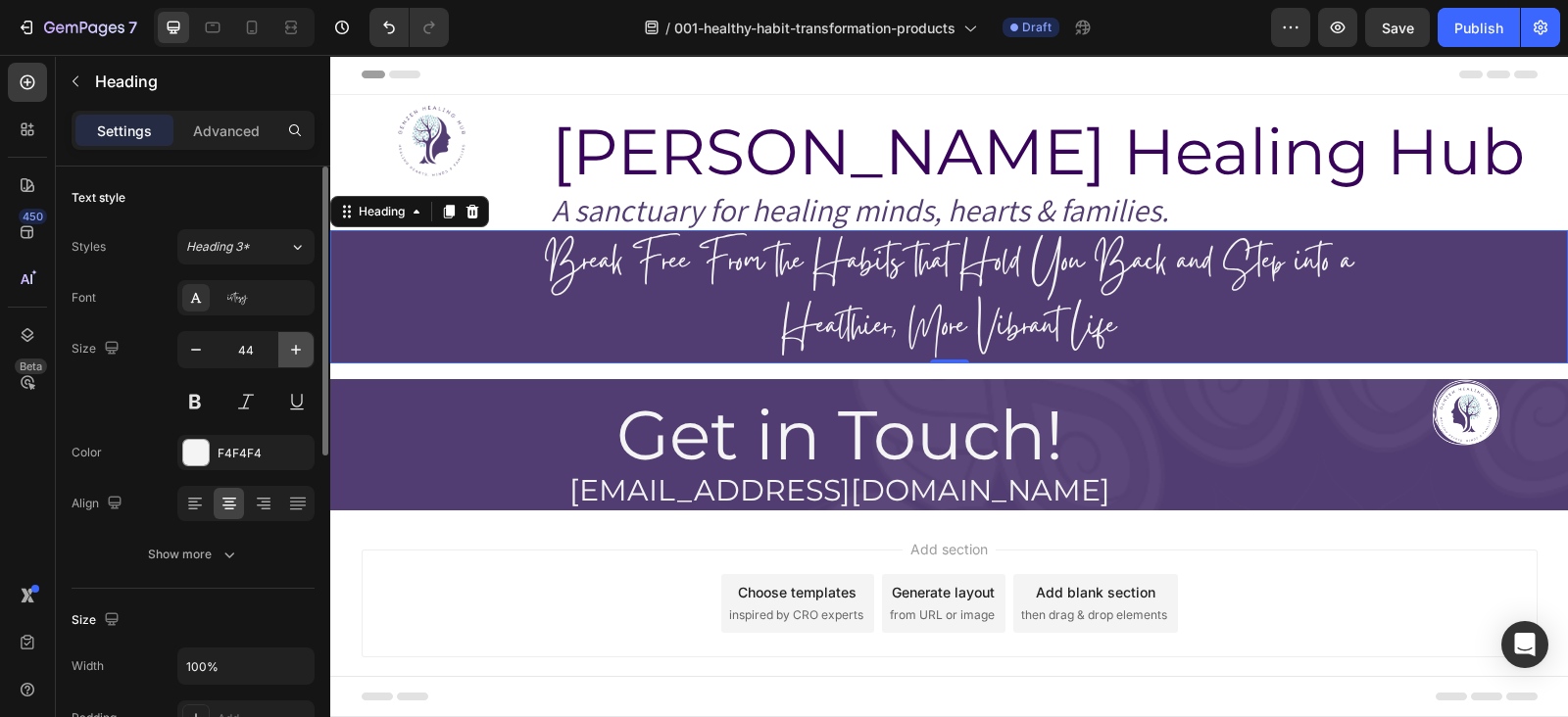
click at [284, 353] on button "button" at bounding box center [296, 350] width 35 height 35
type input "45"
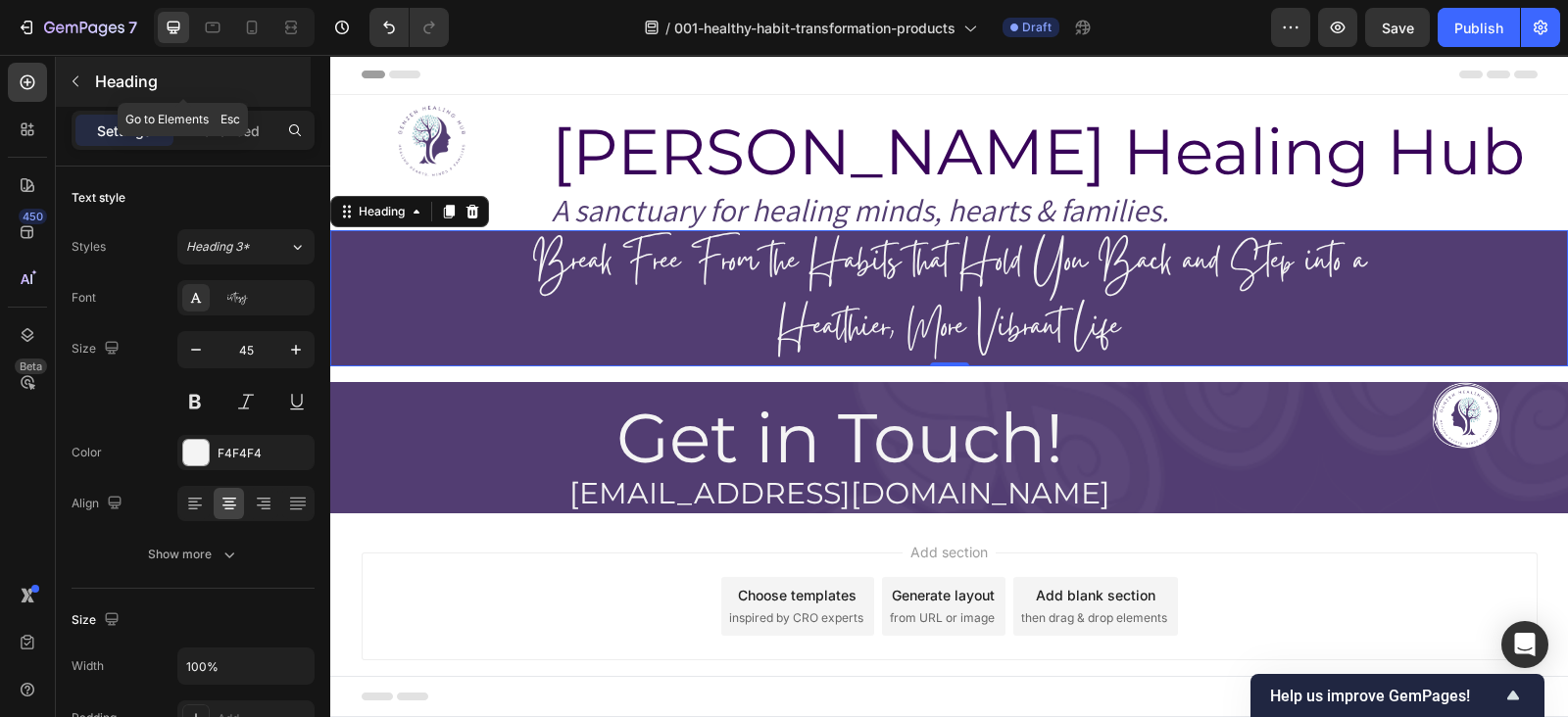
click at [76, 85] on icon "button" at bounding box center [76, 82] width 16 height 16
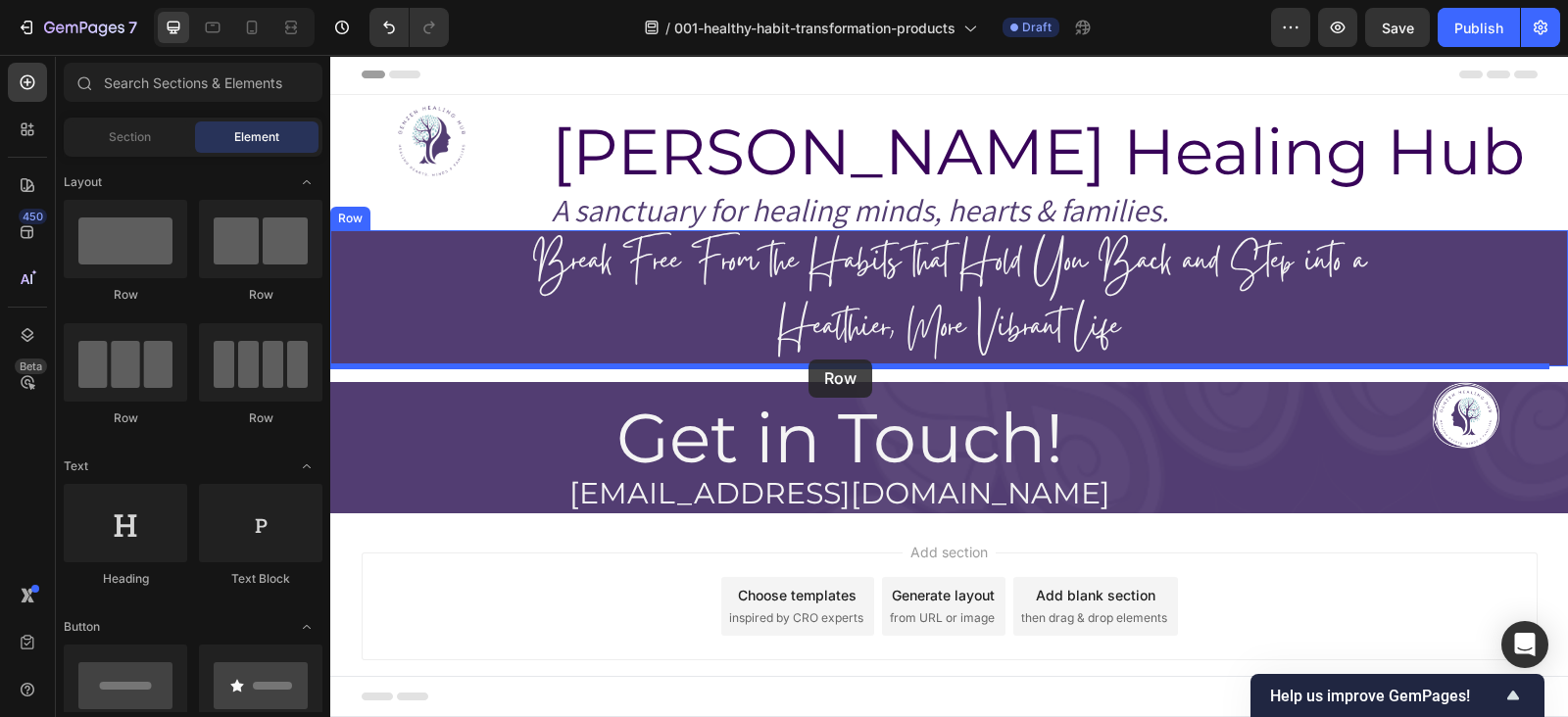
drag, startPoint x: 476, startPoint y: 317, endPoint x: 809, endPoint y: 359, distance: 335.6
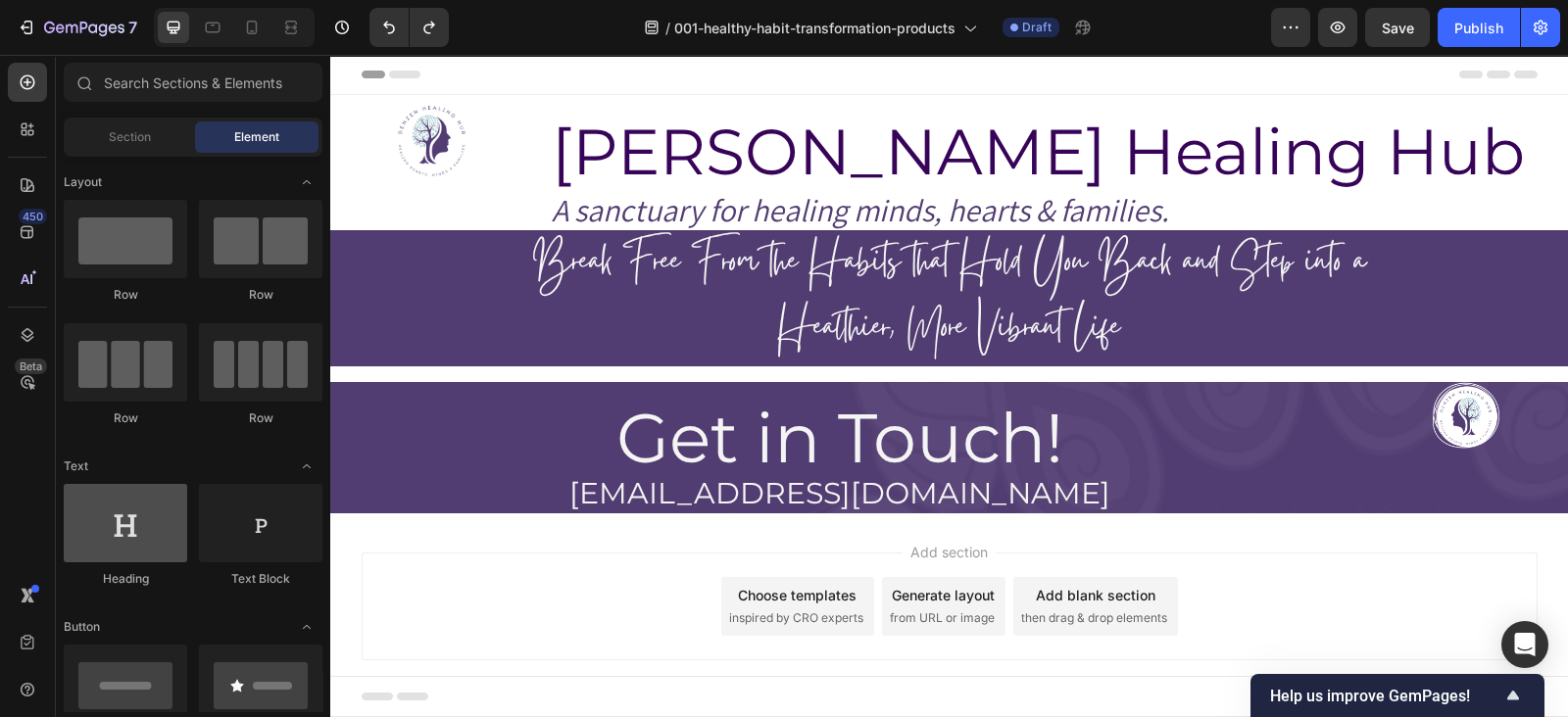
click at [107, 546] on div at bounding box center [126, 523] width 124 height 79
click at [125, 570] on div "Heading" at bounding box center [126, 579] width 124 height 18
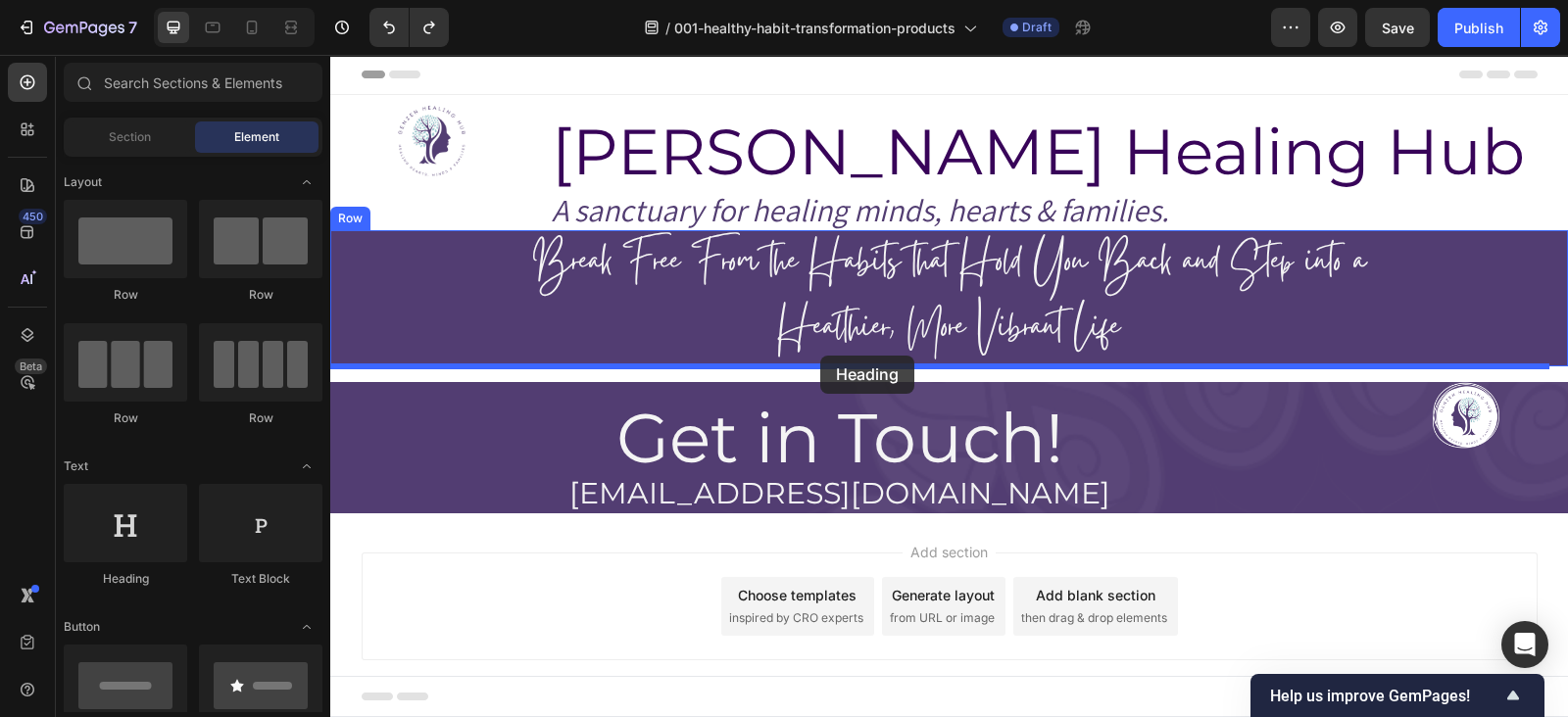
drag, startPoint x: 451, startPoint y: 583, endPoint x: 820, endPoint y: 357, distance: 432.7
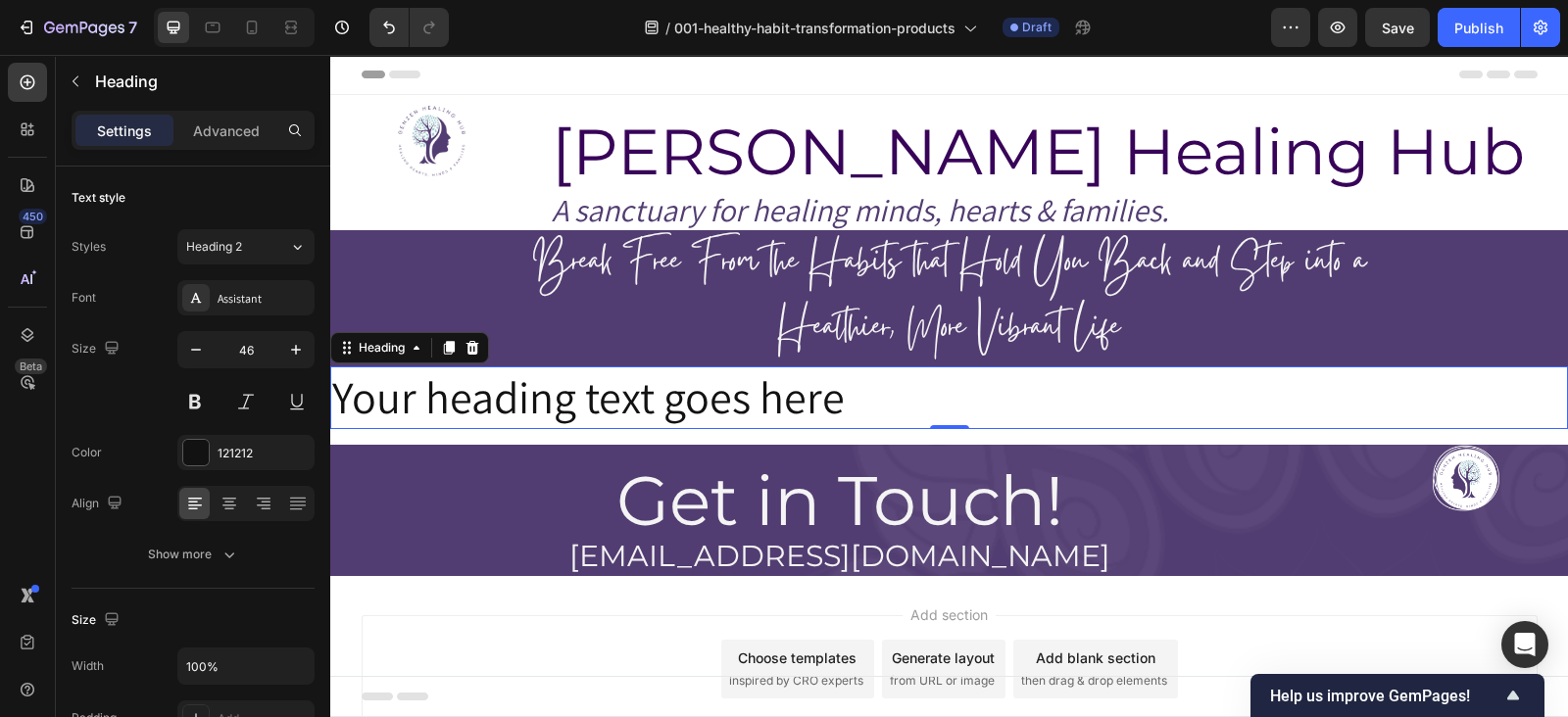
click at [779, 401] on h2 "Your heading text goes here" at bounding box center [949, 397] width 1237 height 63
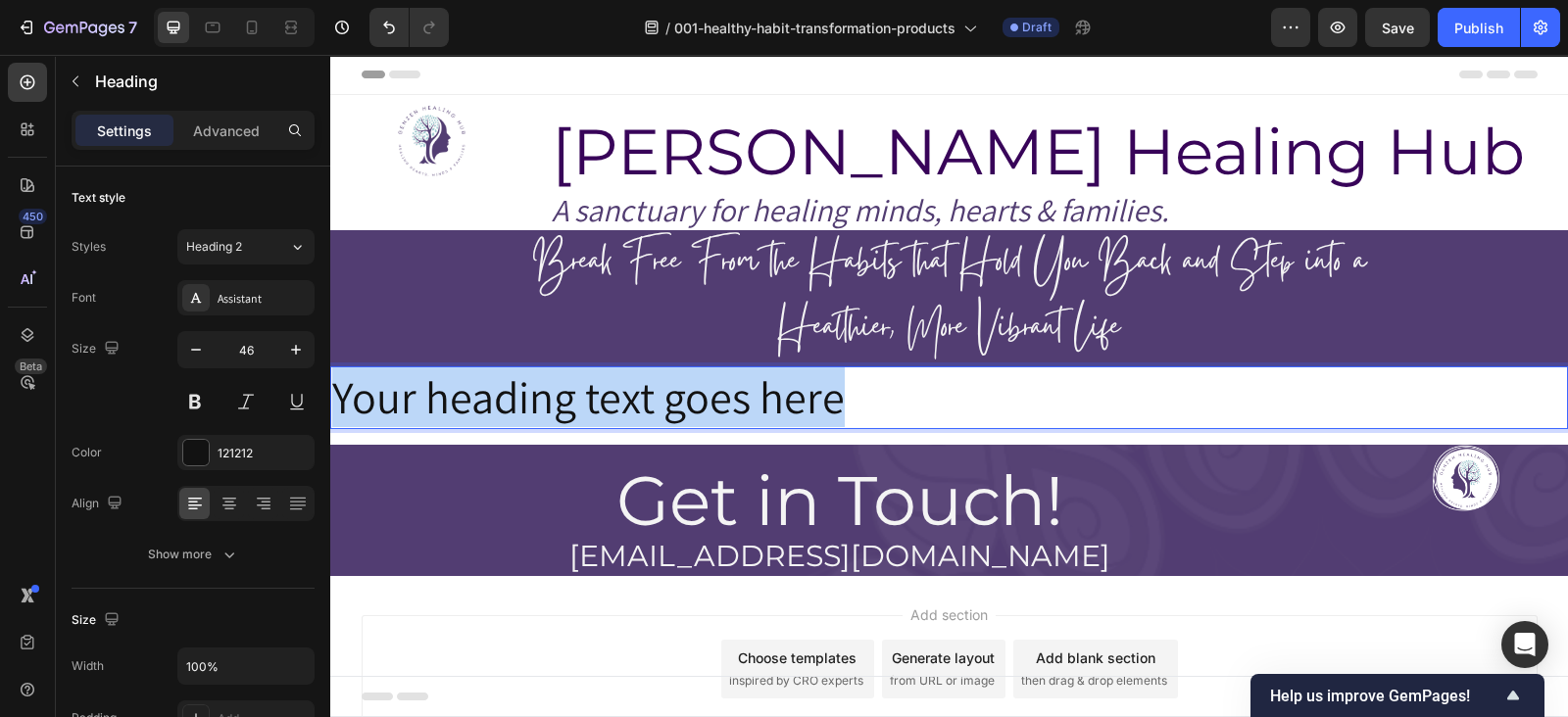
click at [779, 401] on p "Your heading text goes here" at bounding box center [950, 397] width 1234 height 59
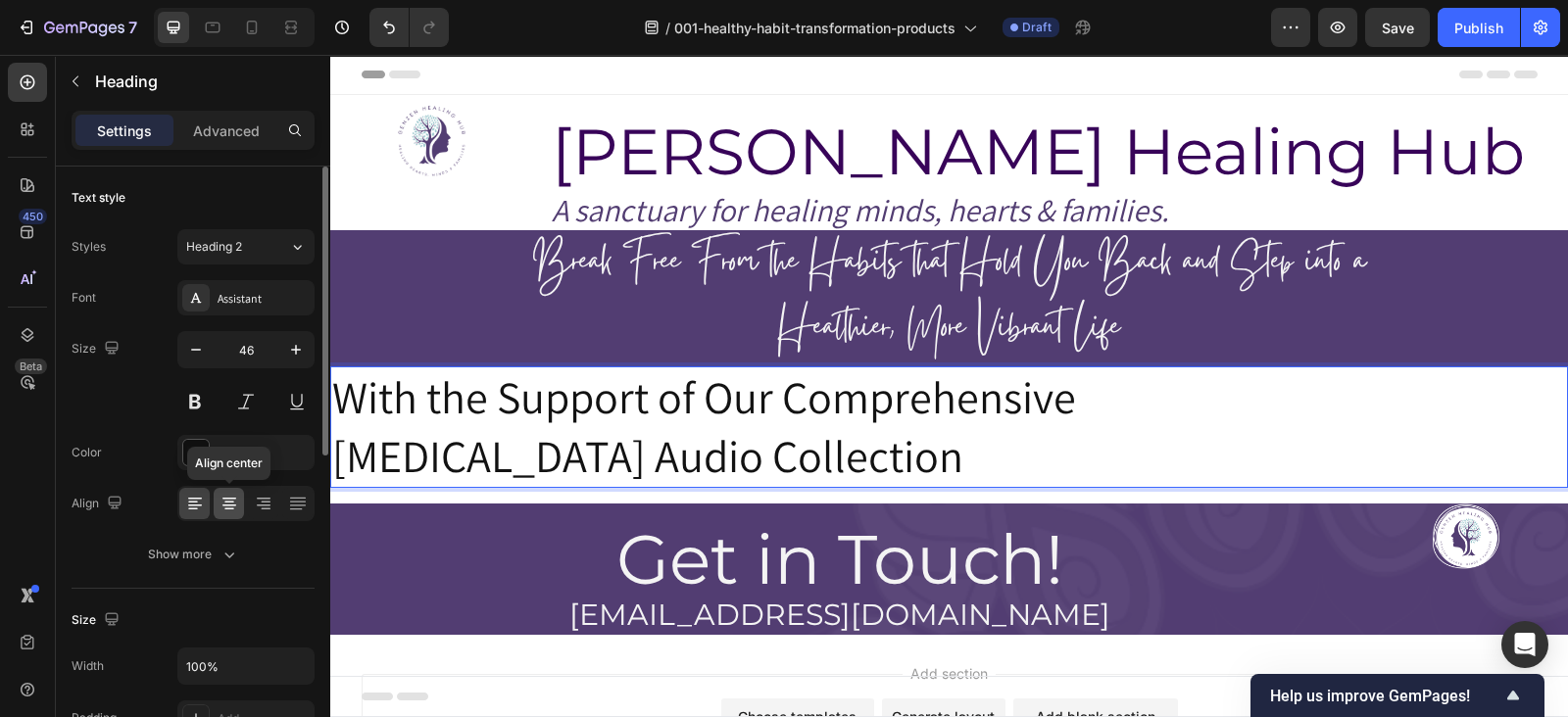
click at [229, 494] on icon at bounding box center [230, 504] width 20 height 20
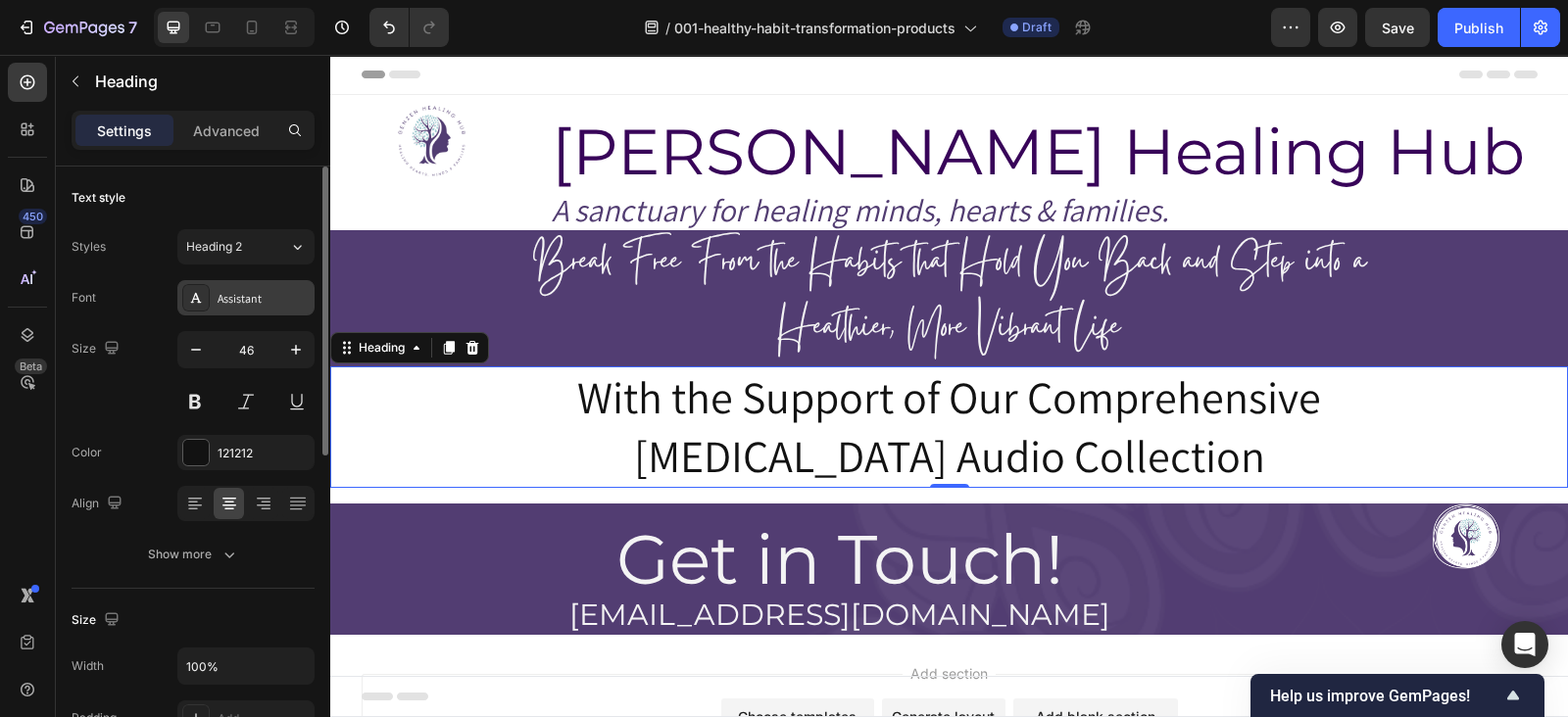
click at [261, 291] on div "Assistant" at bounding box center [264, 299] width 92 height 18
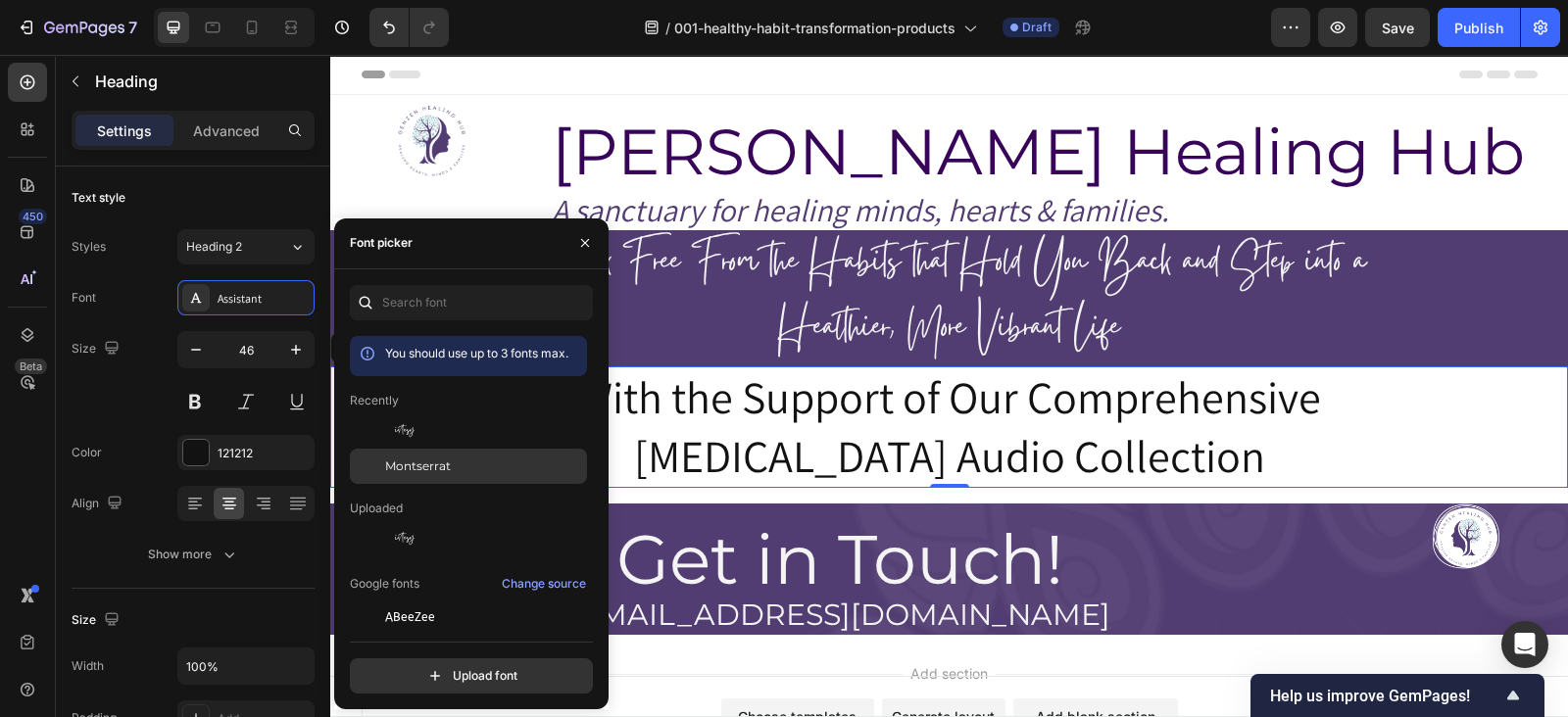
click at [448, 450] on div "Montserrat" at bounding box center [467, 465] width 237 height 35
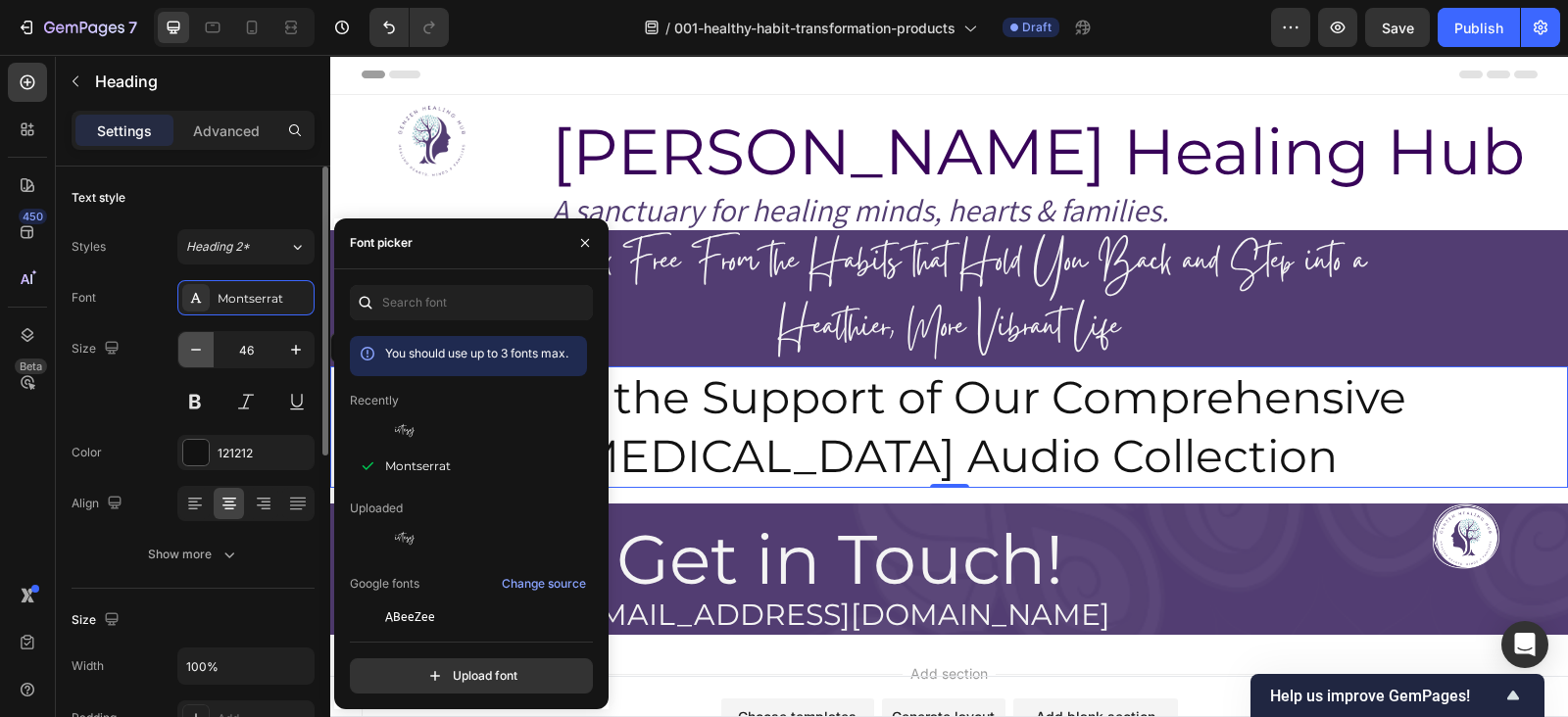
click at [191, 337] on button "button" at bounding box center [196, 350] width 35 height 35
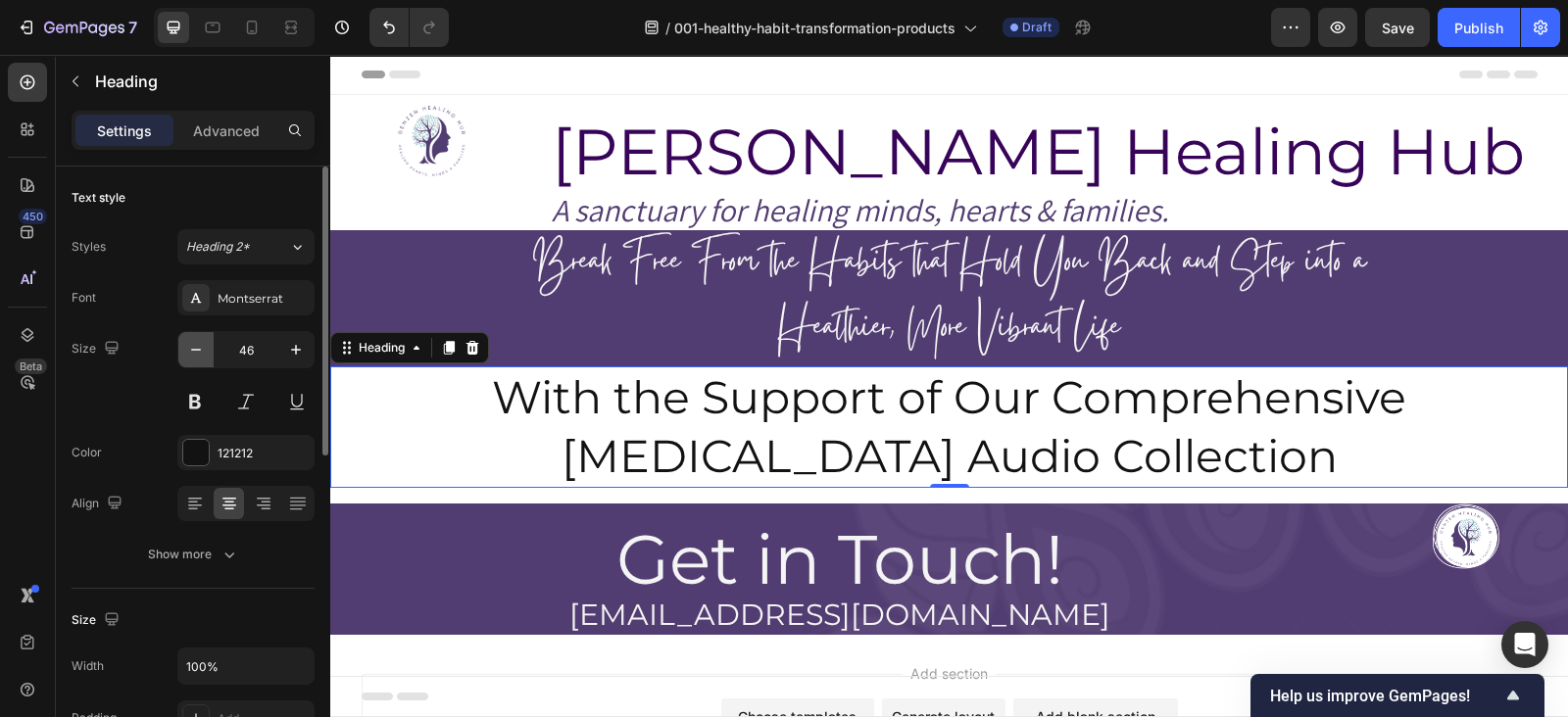
click at [191, 337] on button "button" at bounding box center [196, 350] width 35 height 35
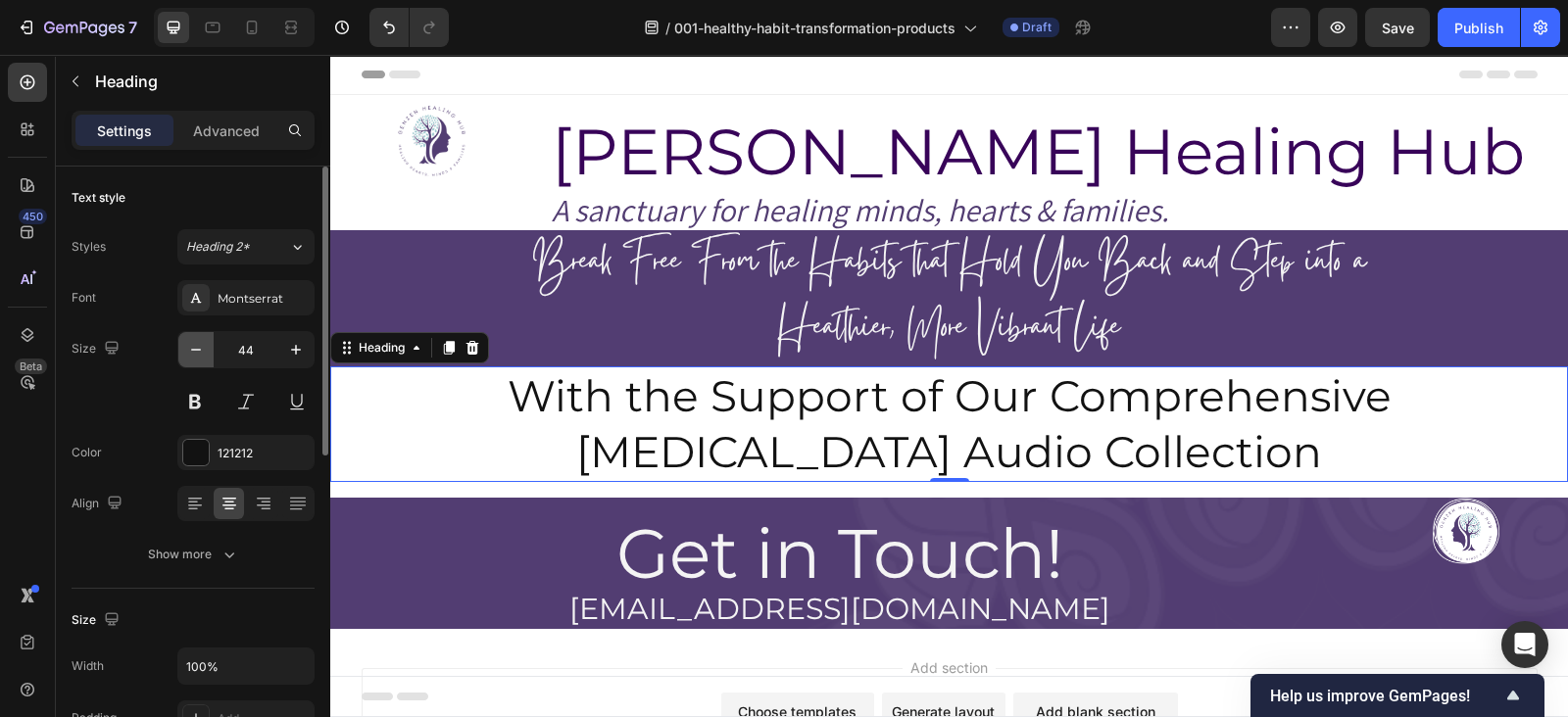
click at [191, 337] on button "button" at bounding box center [196, 350] width 35 height 35
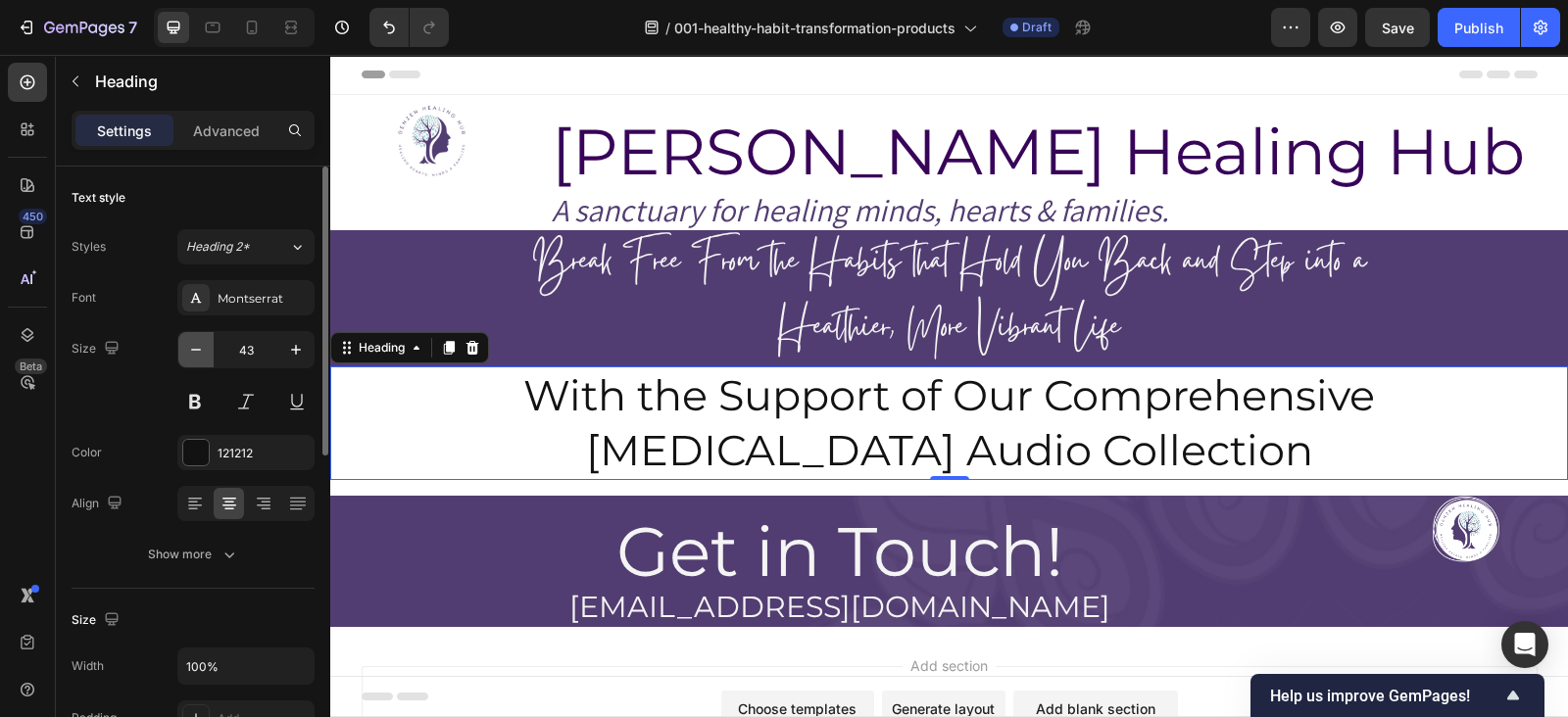
click at [191, 337] on button "button" at bounding box center [196, 350] width 35 height 35
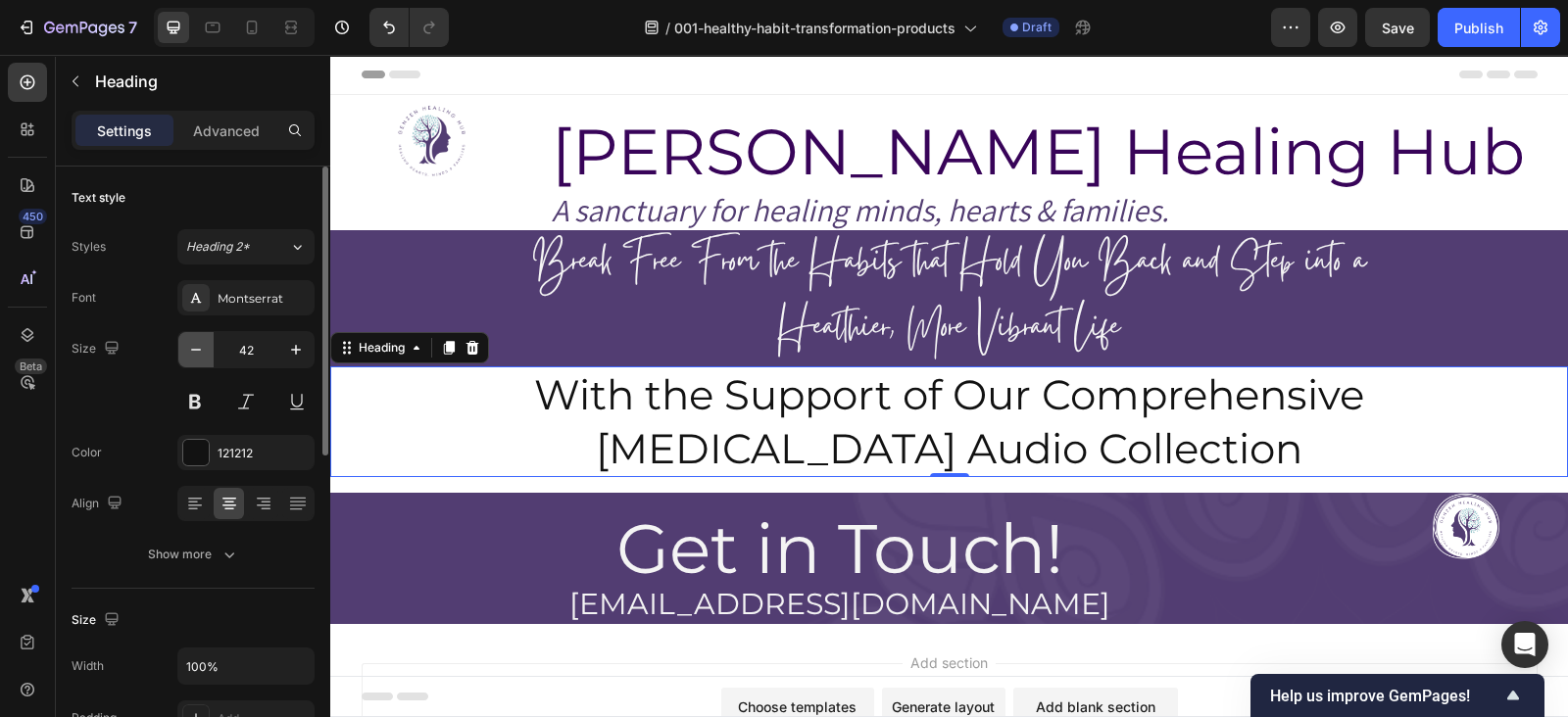
click at [191, 337] on button "button" at bounding box center [196, 350] width 35 height 35
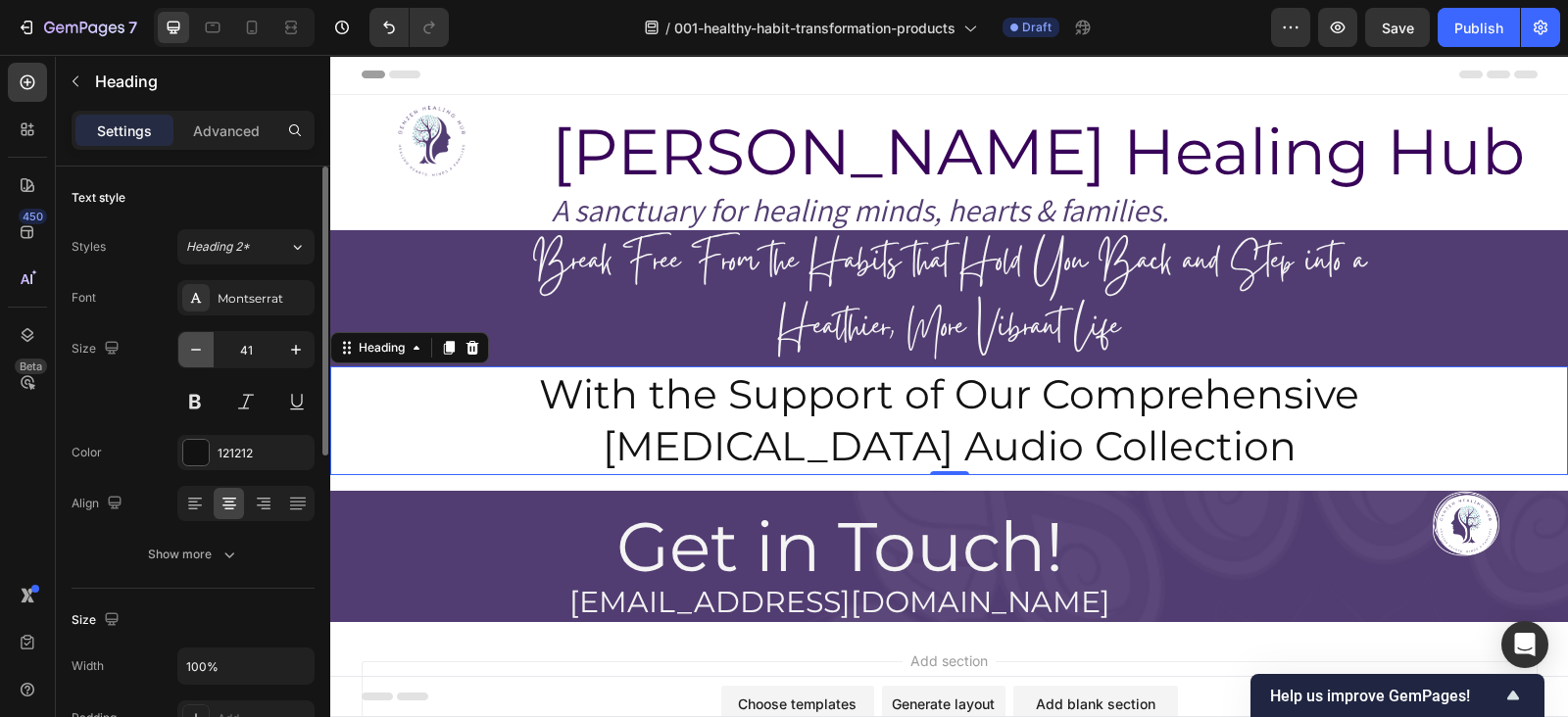
click at [191, 337] on button "button" at bounding box center [196, 350] width 35 height 35
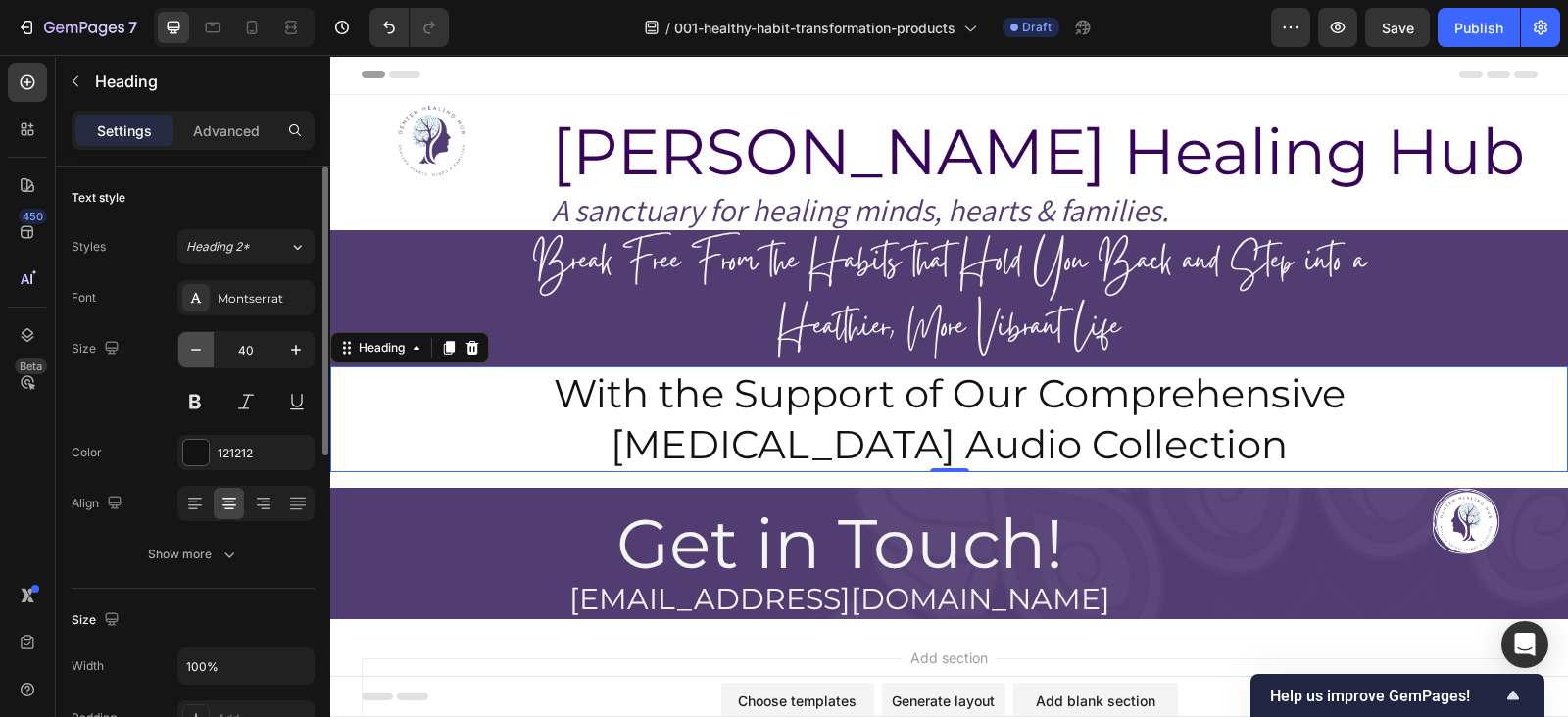
click at [191, 337] on button "button" at bounding box center [196, 350] width 35 height 35
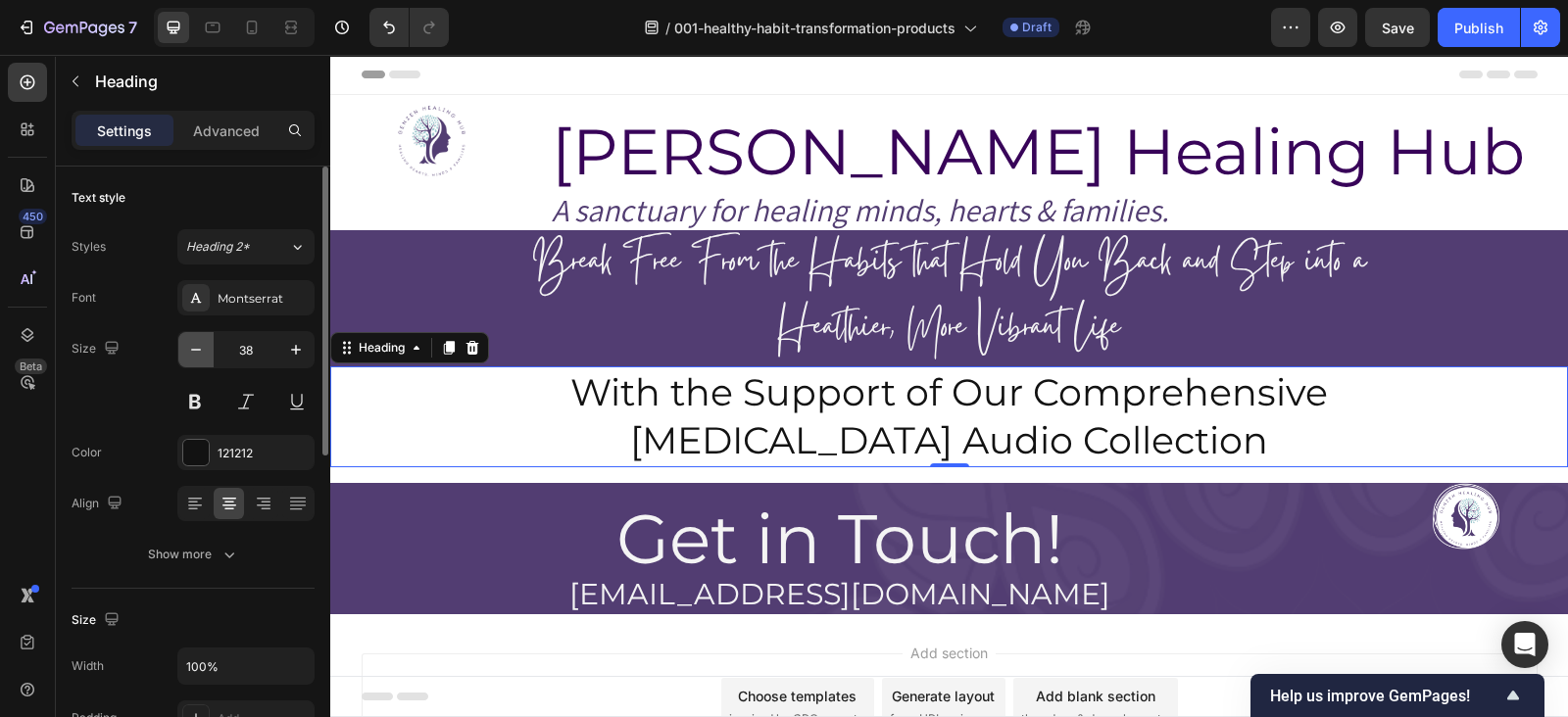
click at [191, 337] on button "button" at bounding box center [196, 350] width 35 height 35
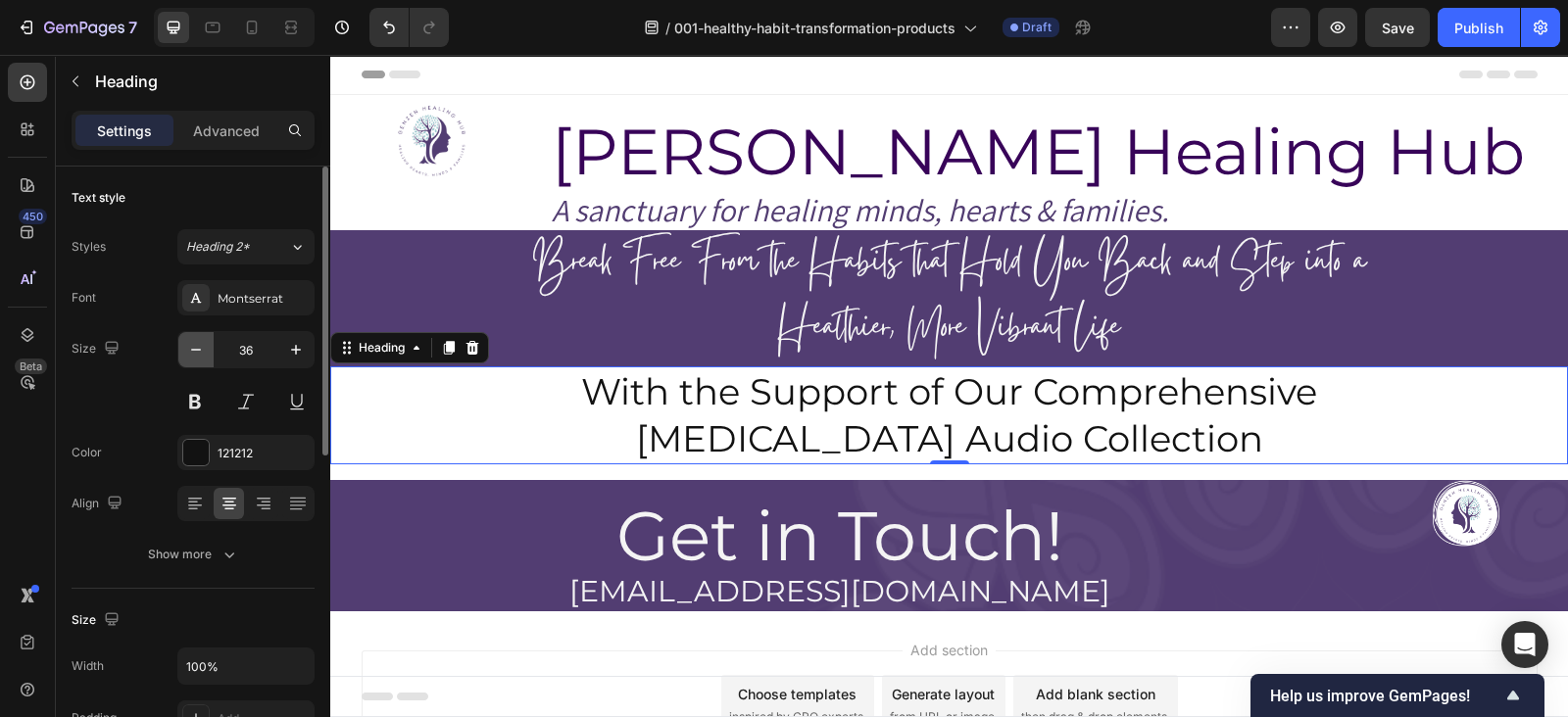
click at [191, 337] on button "button" at bounding box center [196, 350] width 35 height 35
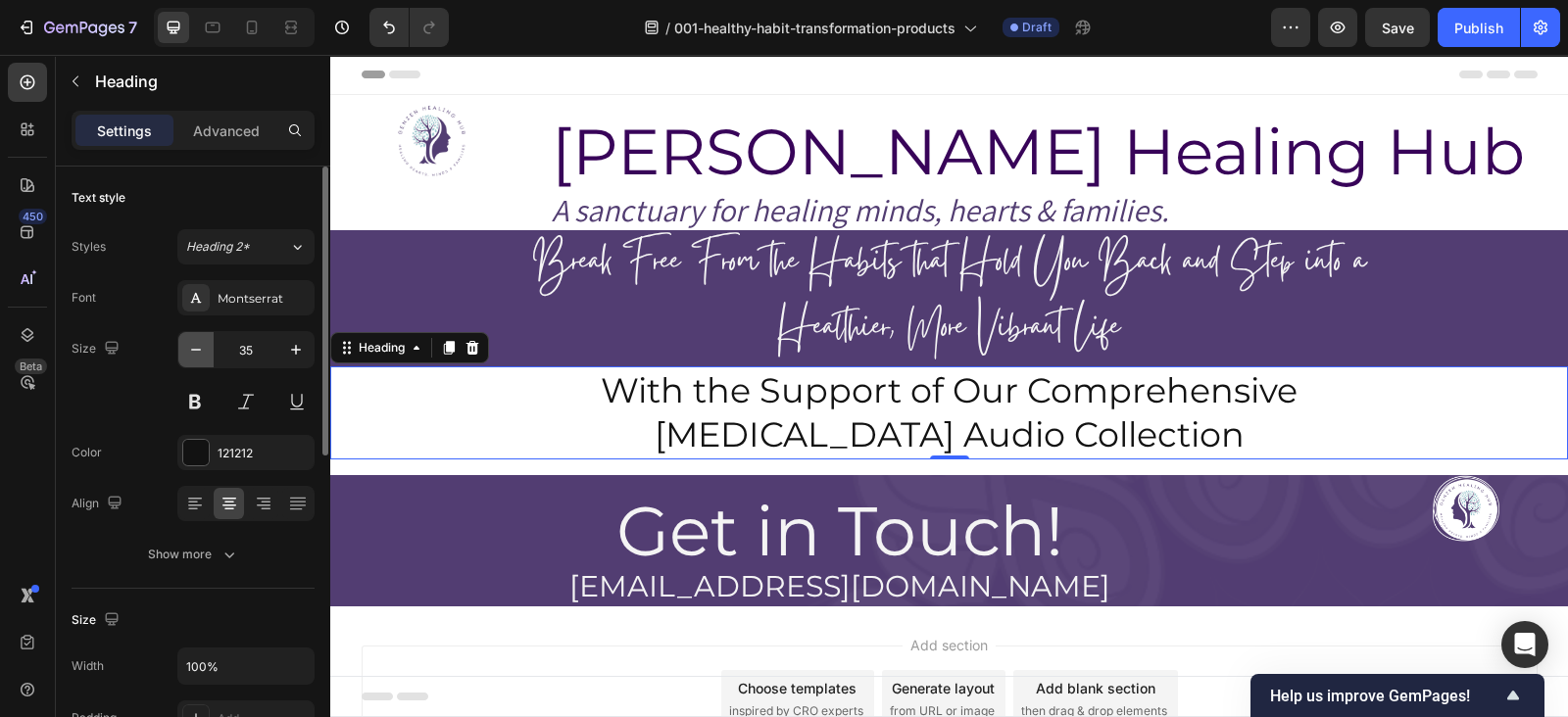
click at [191, 337] on button "button" at bounding box center [196, 350] width 35 height 35
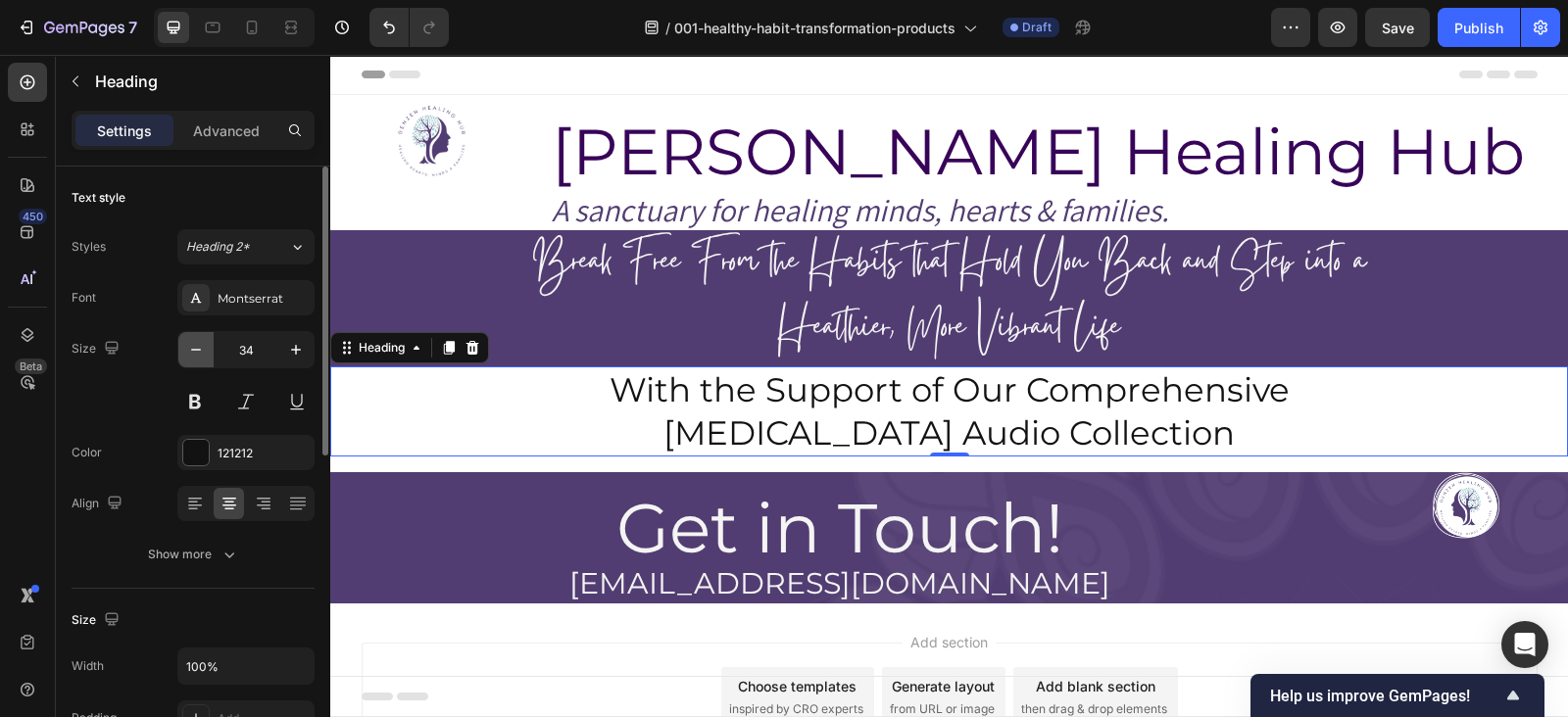
click at [191, 337] on button "button" at bounding box center [196, 350] width 35 height 35
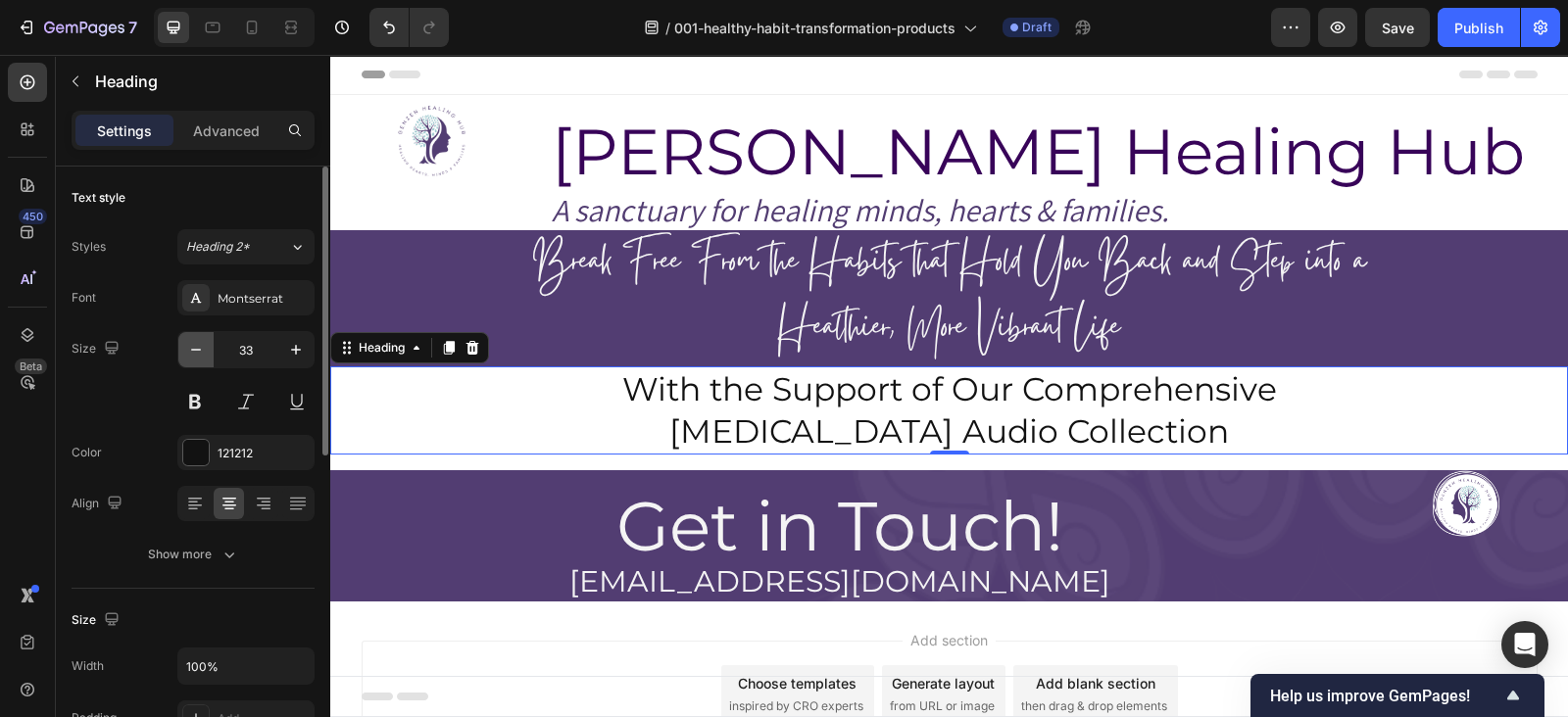
click at [191, 337] on button "button" at bounding box center [196, 350] width 35 height 35
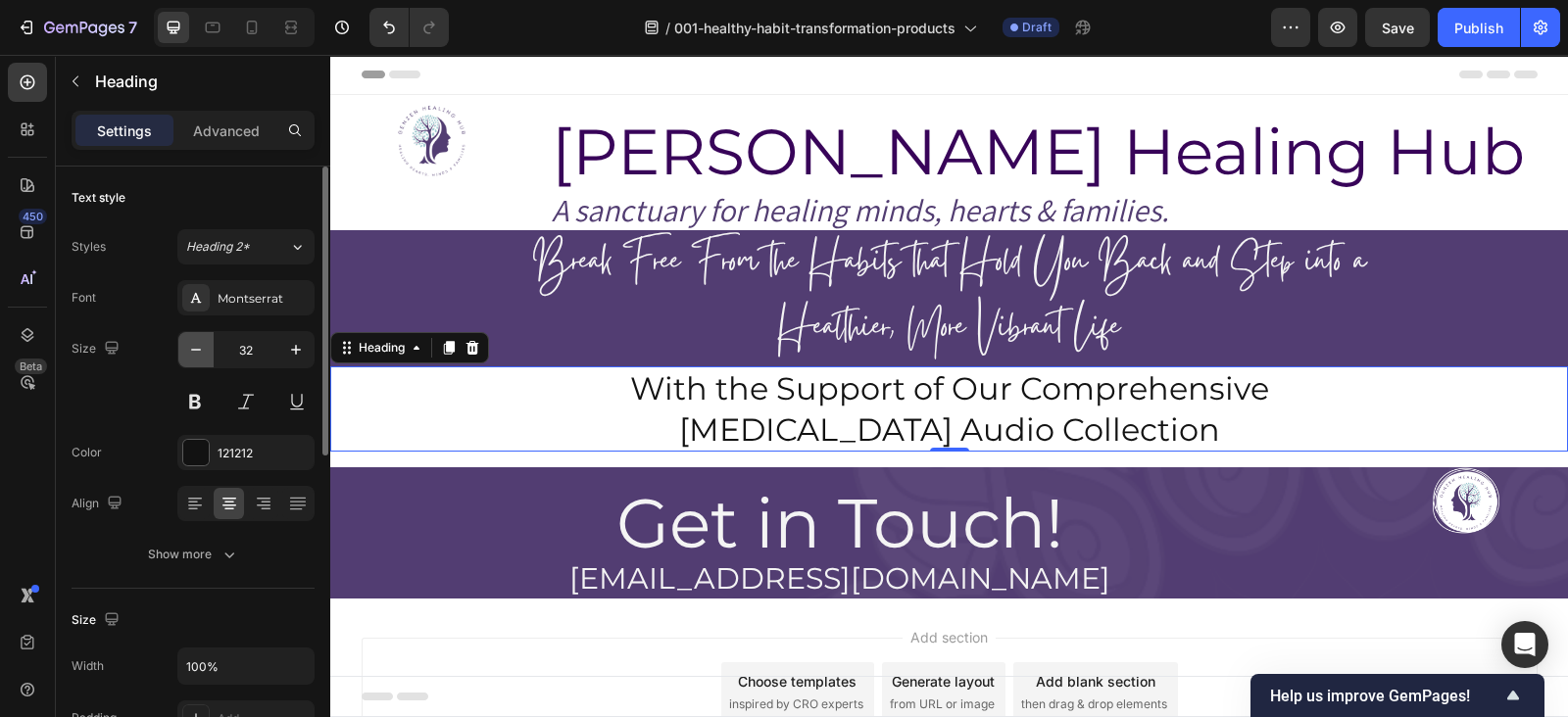
click at [191, 337] on button "button" at bounding box center [196, 350] width 35 height 35
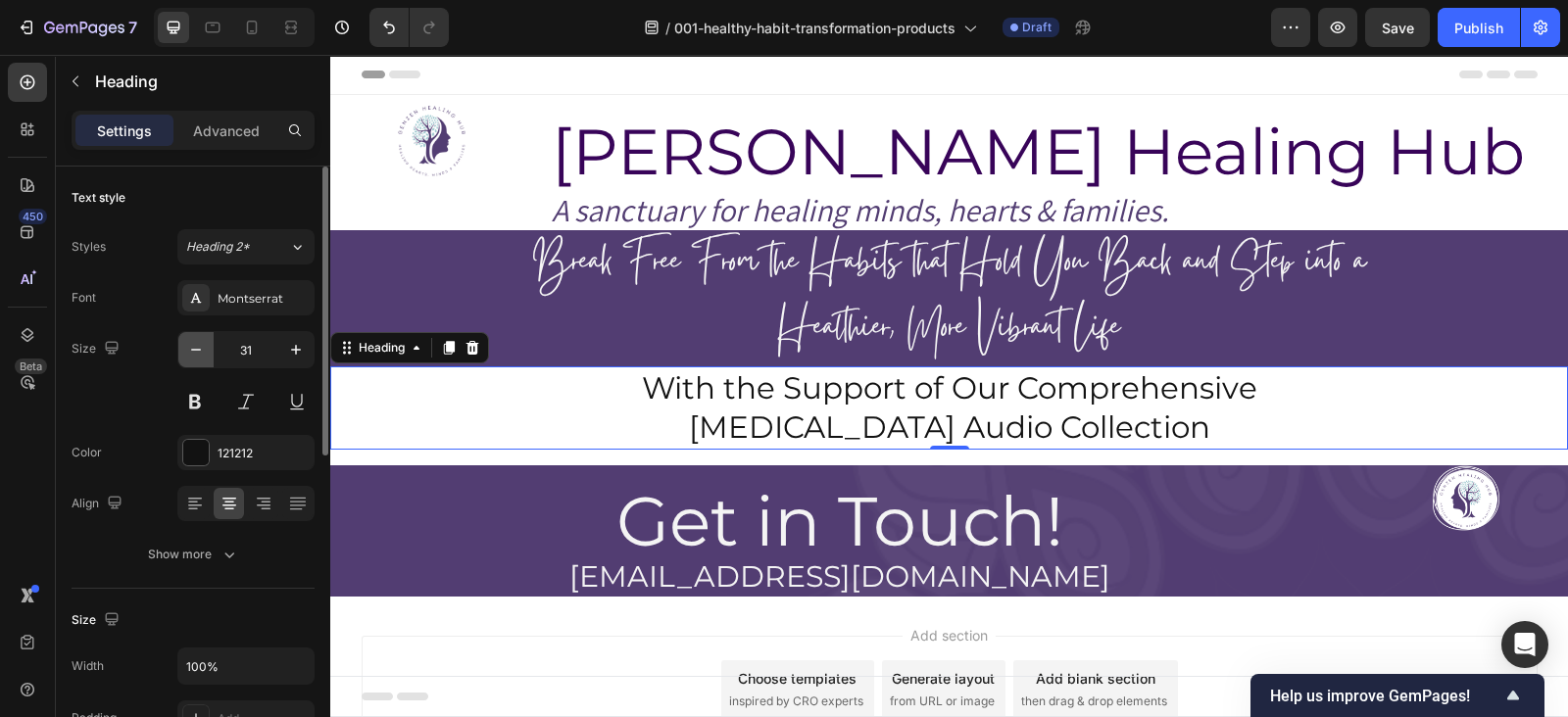
click at [191, 337] on button "button" at bounding box center [196, 350] width 35 height 35
type input "30"
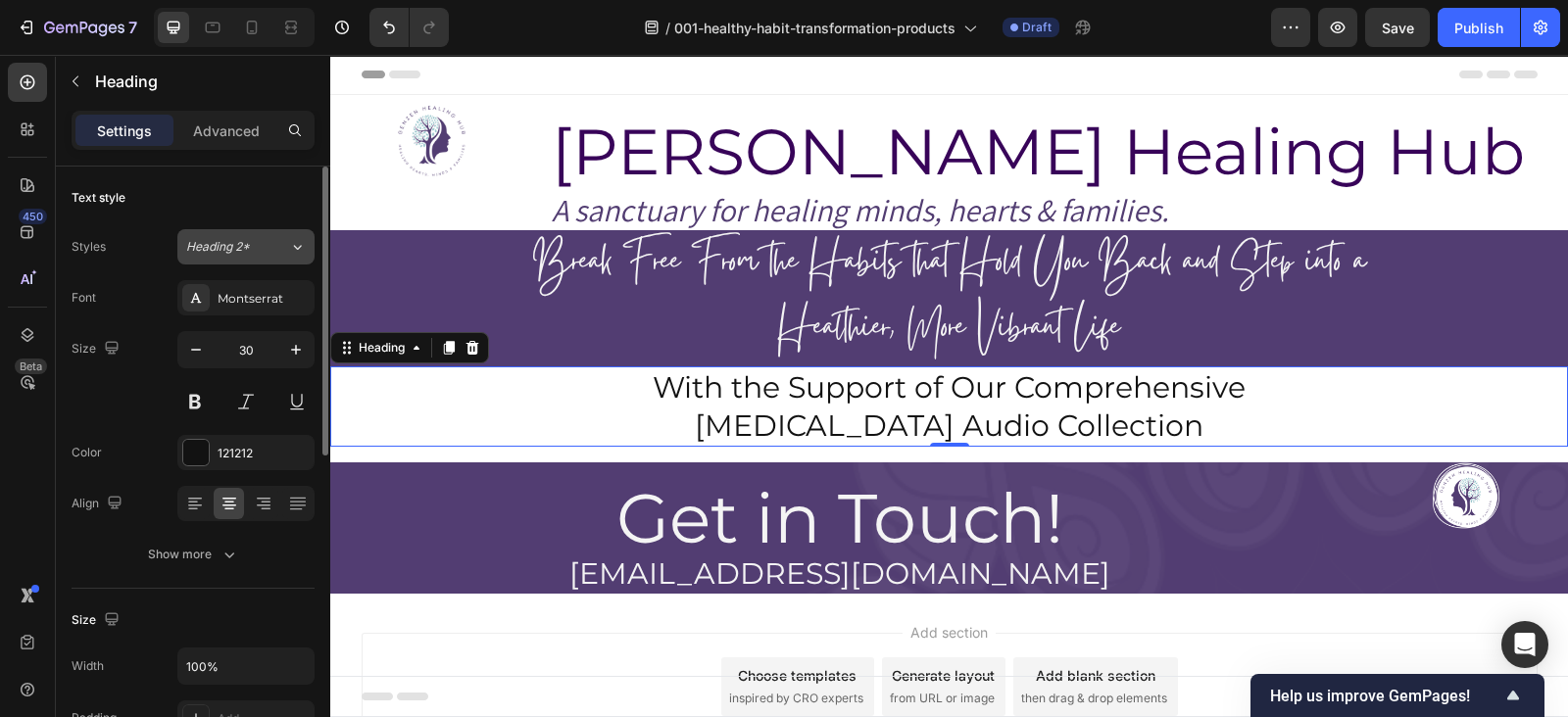
click at [231, 250] on span "Heading 2*" at bounding box center [218, 247] width 64 height 18
click at [235, 209] on div "Text style" at bounding box center [193, 198] width 243 height 31
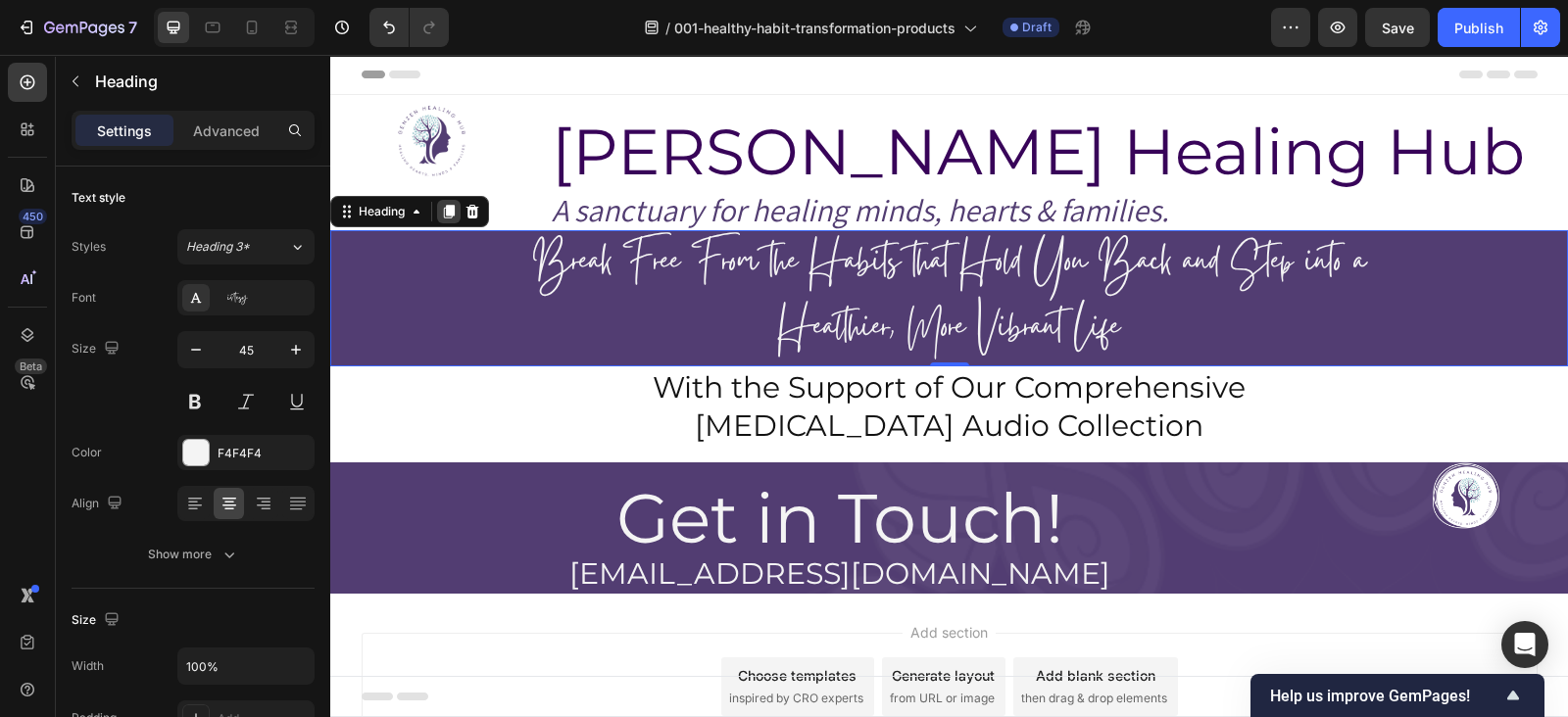
click at [447, 204] on icon at bounding box center [449, 212] width 16 height 16
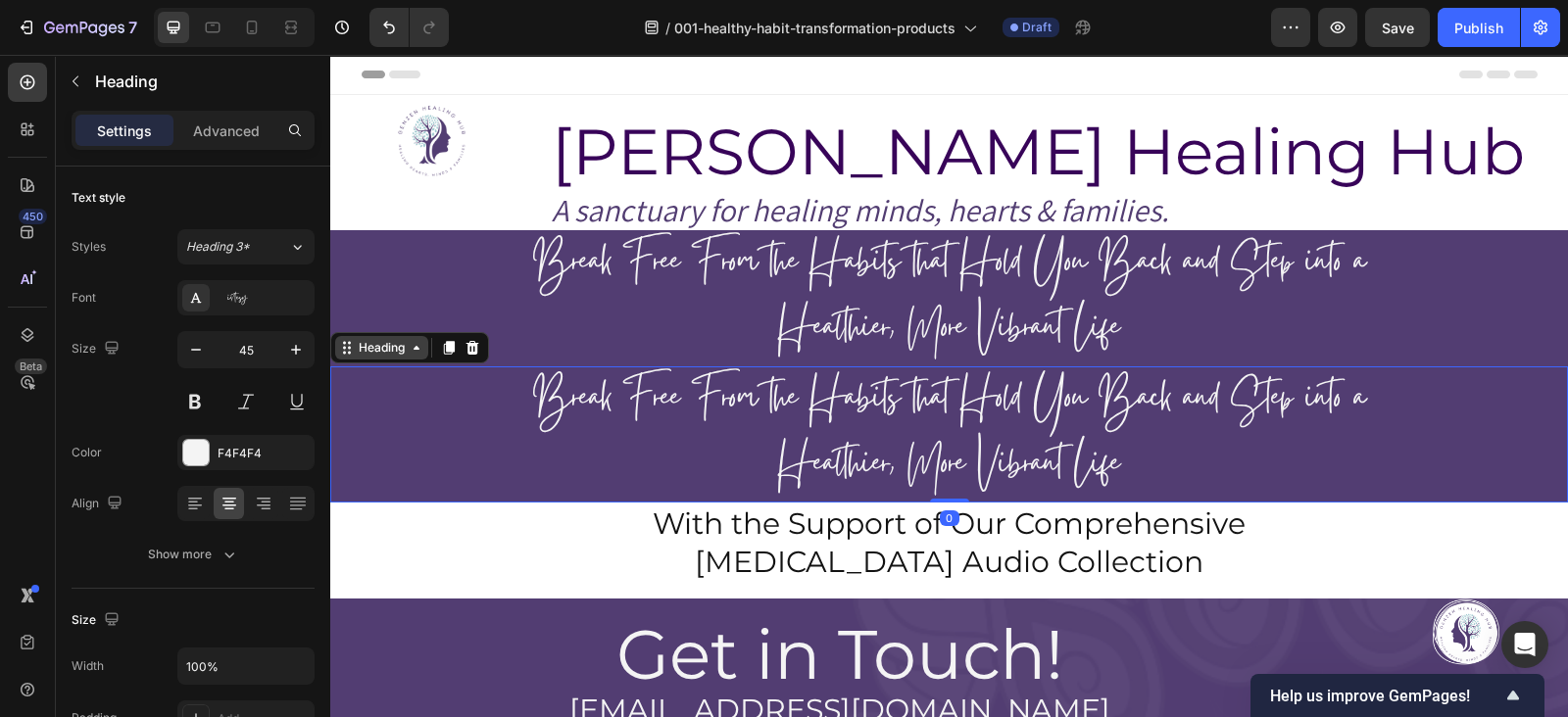
click at [379, 352] on div "Heading" at bounding box center [382, 349] width 54 height 18
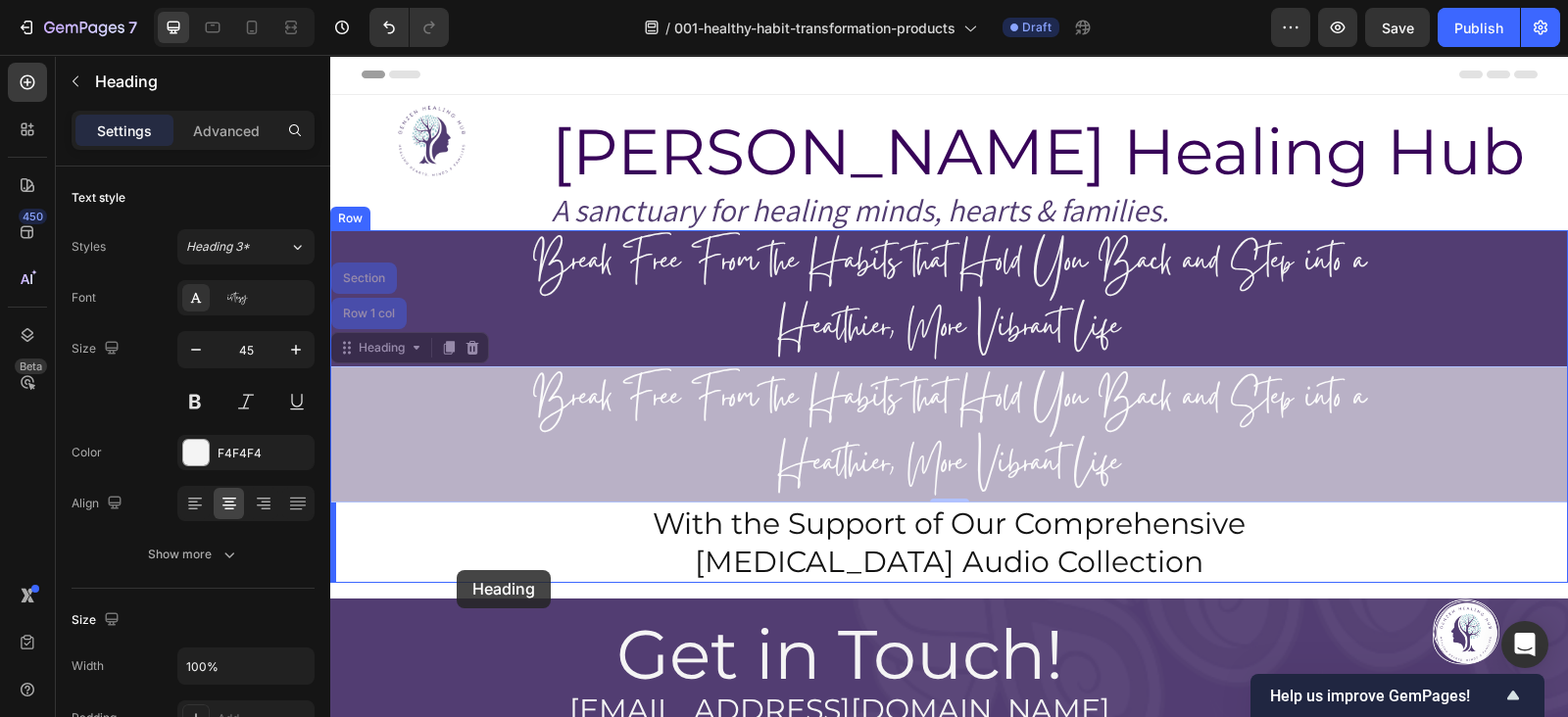
drag, startPoint x: 379, startPoint y: 351, endPoint x: 455, endPoint y: 571, distance: 232.8
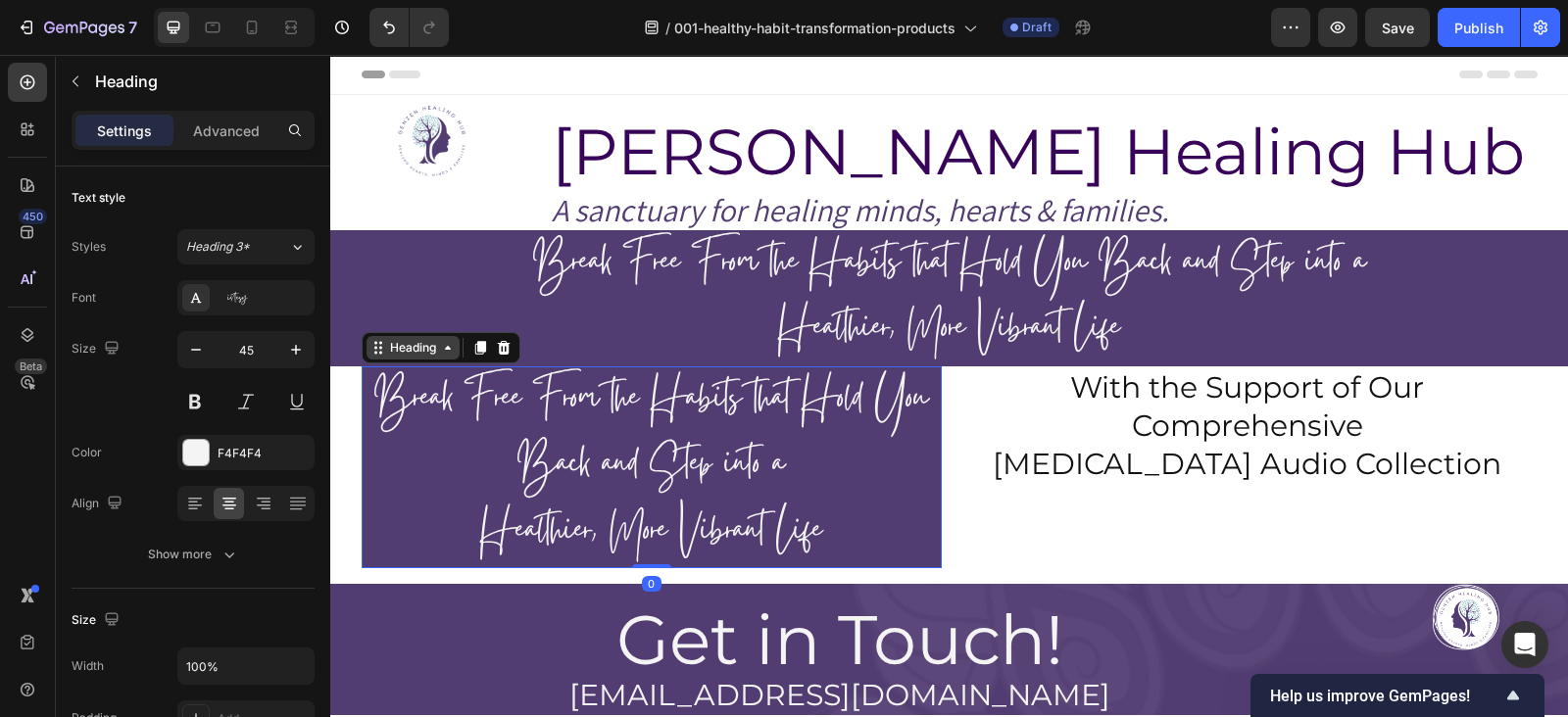
click at [398, 356] on div "Heading" at bounding box center [412, 349] width 93 height 24
click at [411, 352] on div "Heading" at bounding box center [413, 349] width 54 height 18
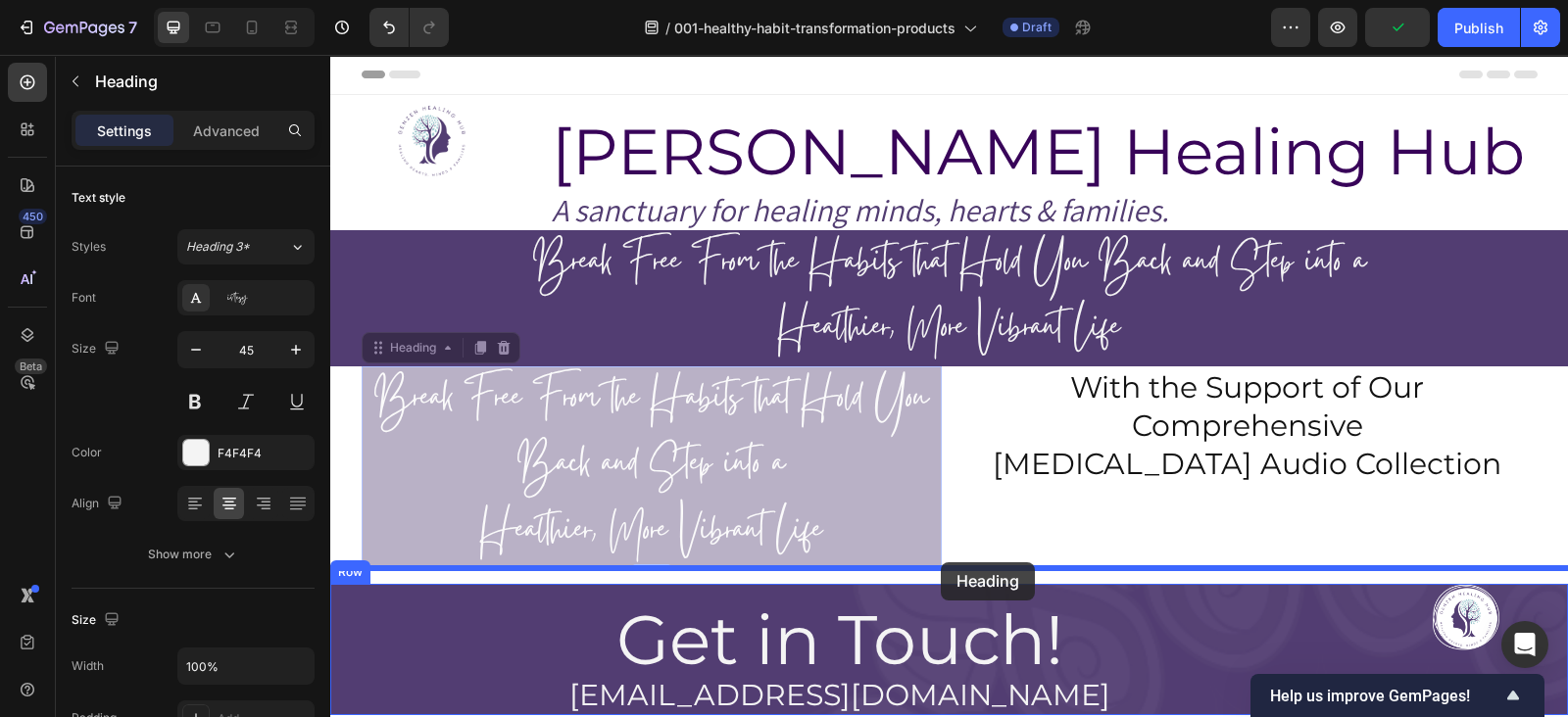
drag, startPoint x: 411, startPoint y: 351, endPoint x: 941, endPoint y: 562, distance: 570.5
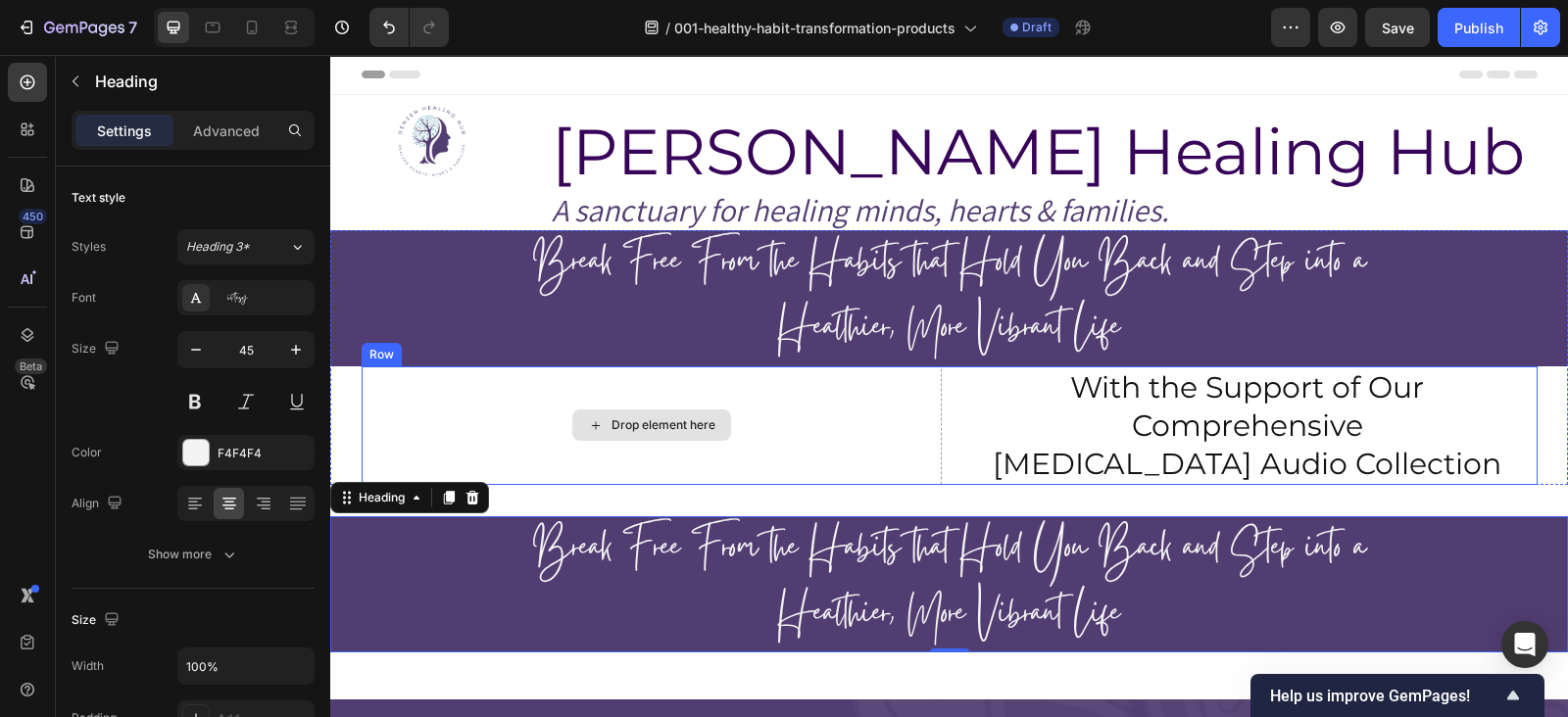
click at [385, 371] on div "Drop element here" at bounding box center [651, 425] width 580 height 119
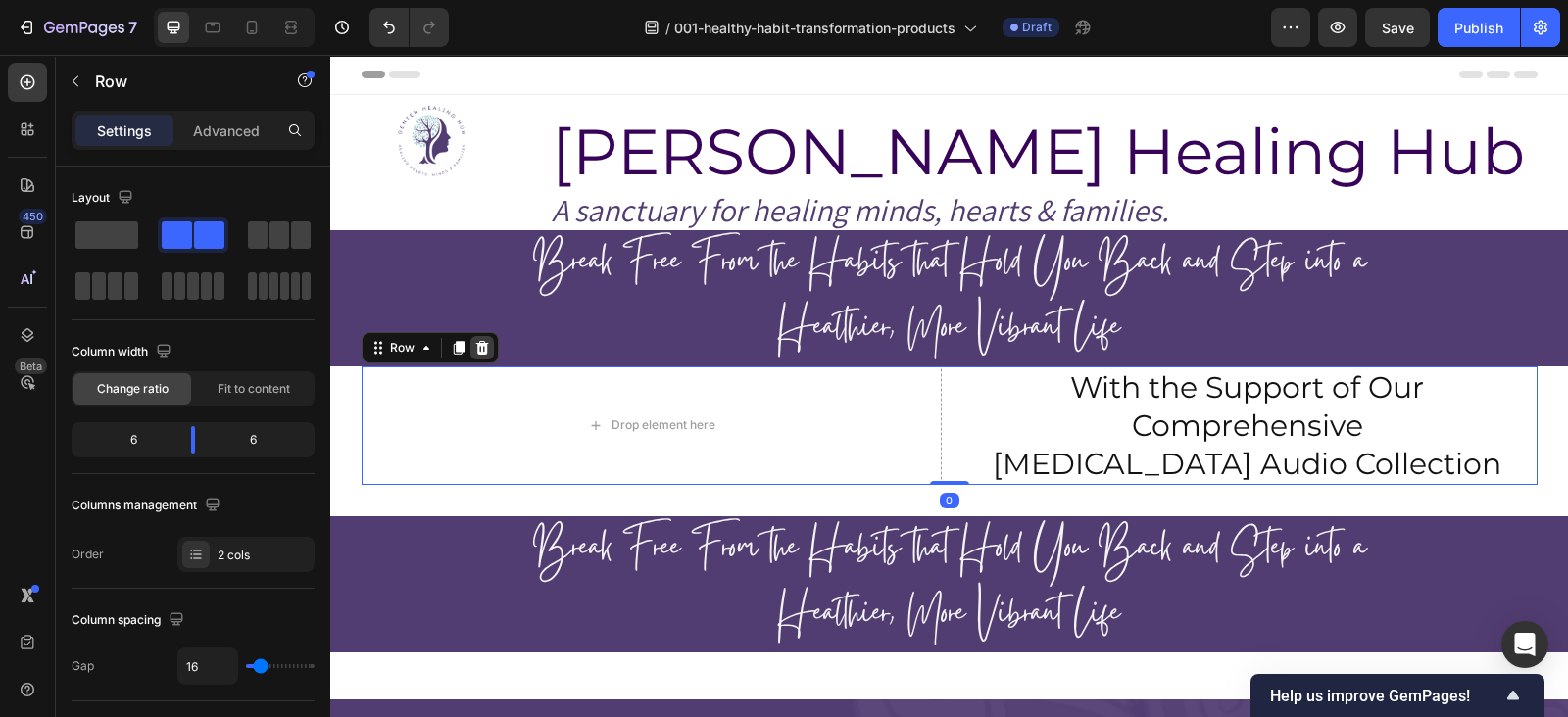
click at [475, 350] on icon at bounding box center [481, 349] width 13 height 14
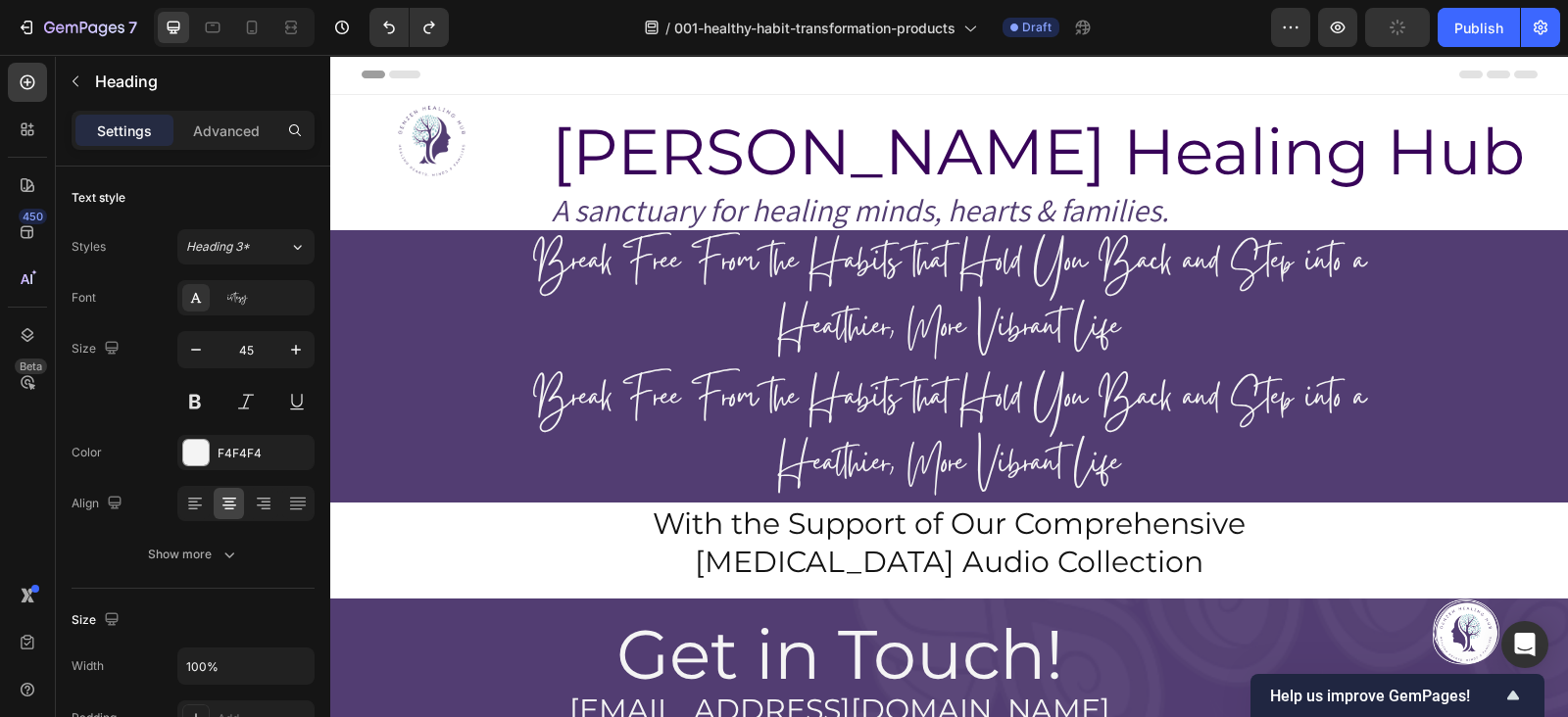
click at [636, 428] on h2 "Break Free From the Habits that Hold You Back and Step into a Healthier, More V…" at bounding box center [949, 434] width 1237 height 136
click at [386, 369] on p "Break Free From the Habits that Hold You Back and Step into a Healthier, More V…" at bounding box center [950, 434] width 1234 height 132
click at [550, 289] on p "Break Free From the Habits that Hold You Back and Step into a Healthier, More V…" at bounding box center [950, 299] width 1234 height 132
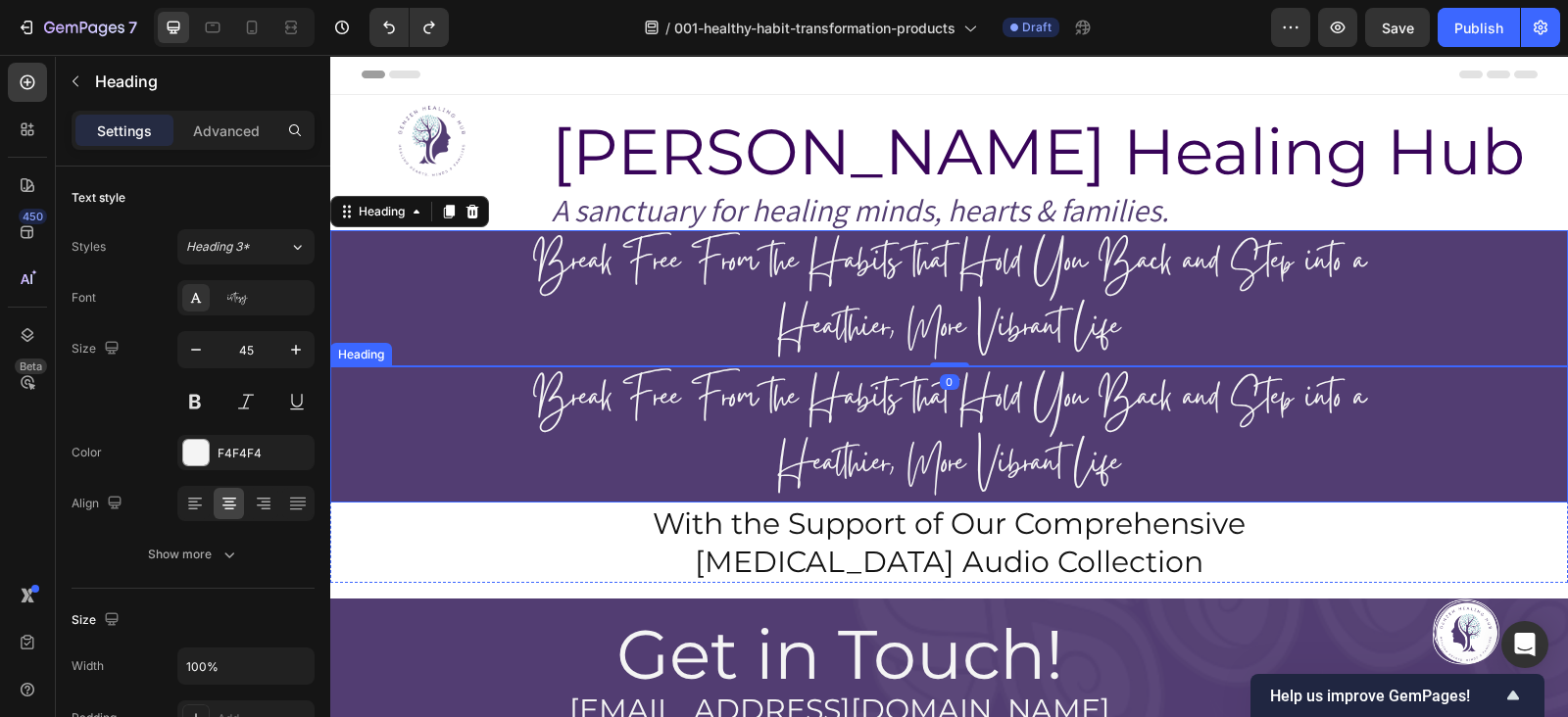
click at [482, 404] on p "Break Free From the Habits that Hold You Back and Step into a Healthier, More V…" at bounding box center [950, 434] width 1234 height 132
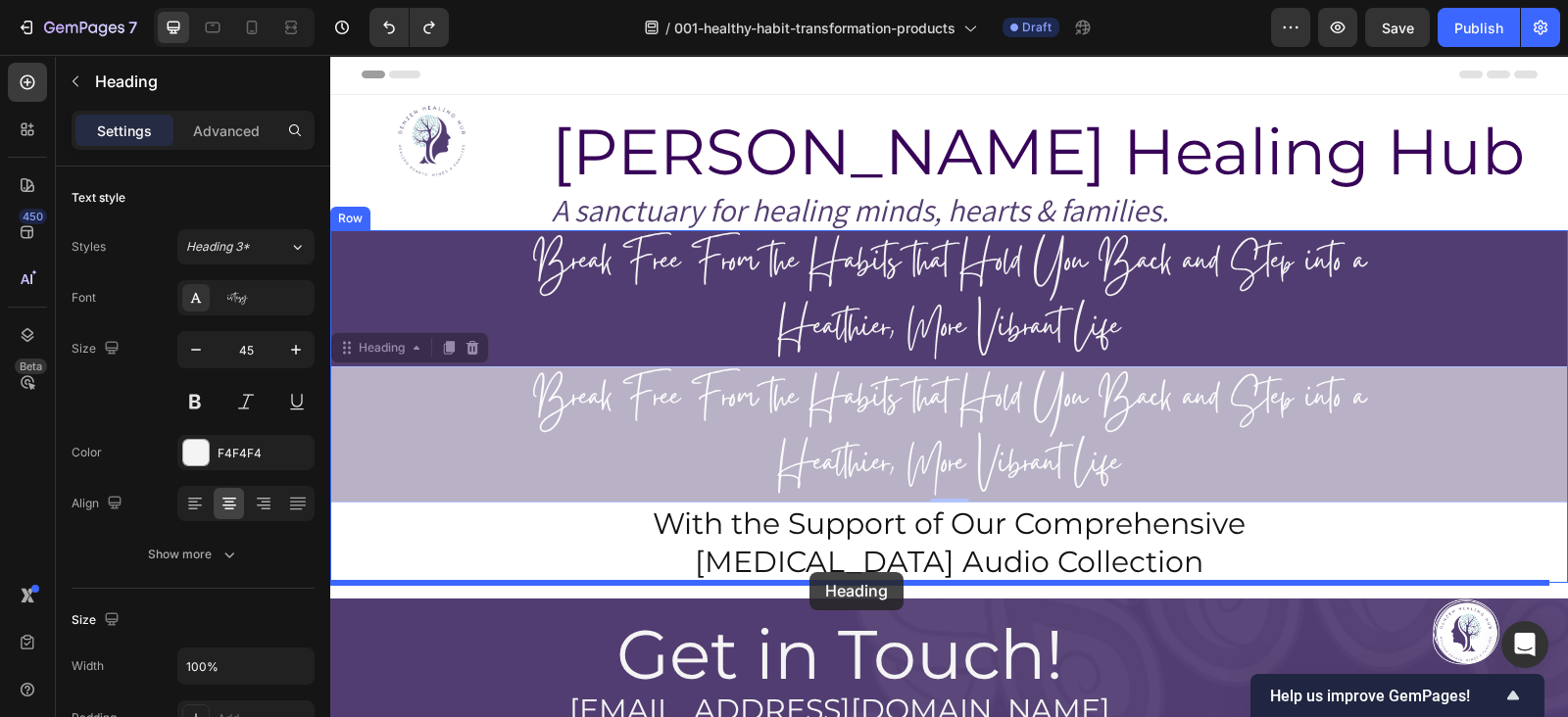
drag, startPoint x: 366, startPoint y: 357, endPoint x: 810, endPoint y: 572, distance: 493.3
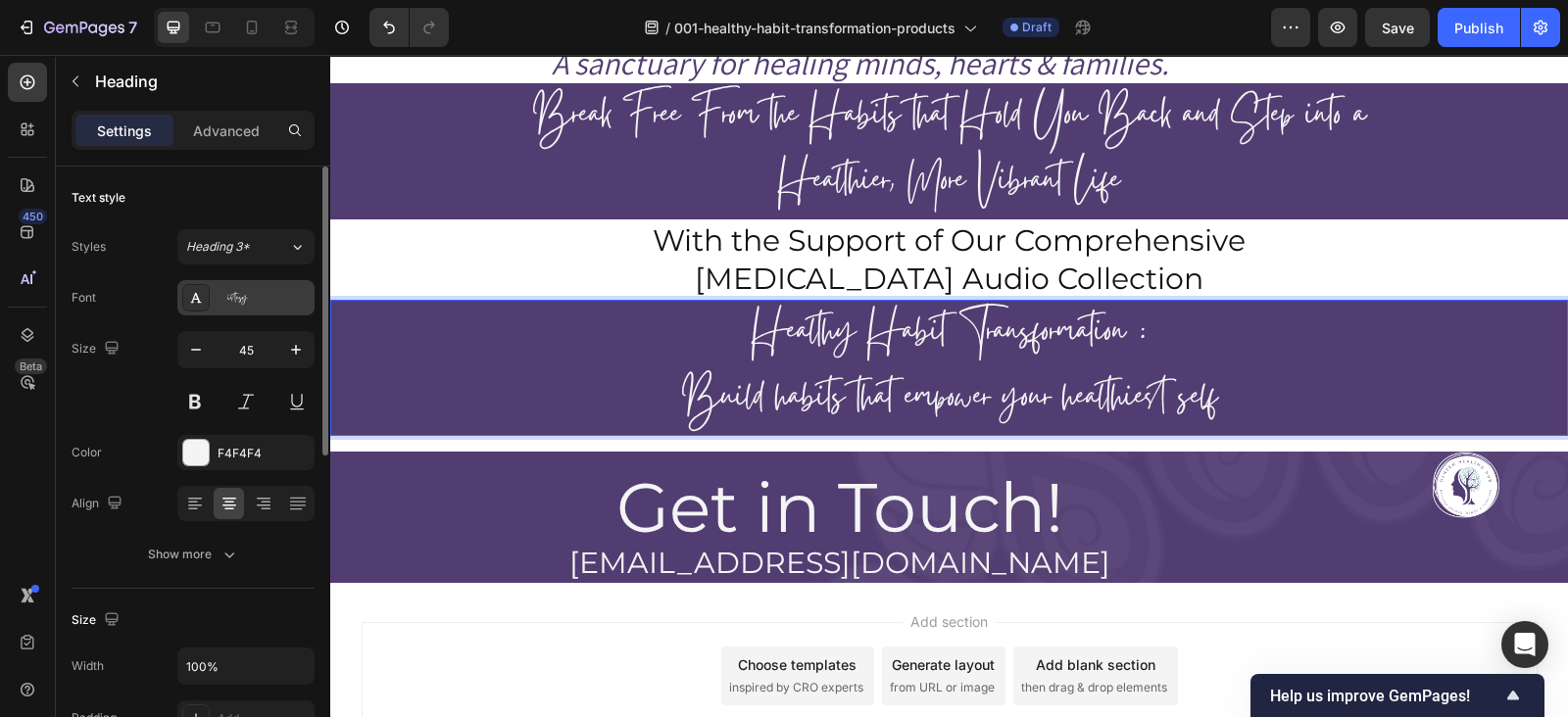
click at [268, 295] on div "Gistesy" at bounding box center [264, 299] width 92 height 18
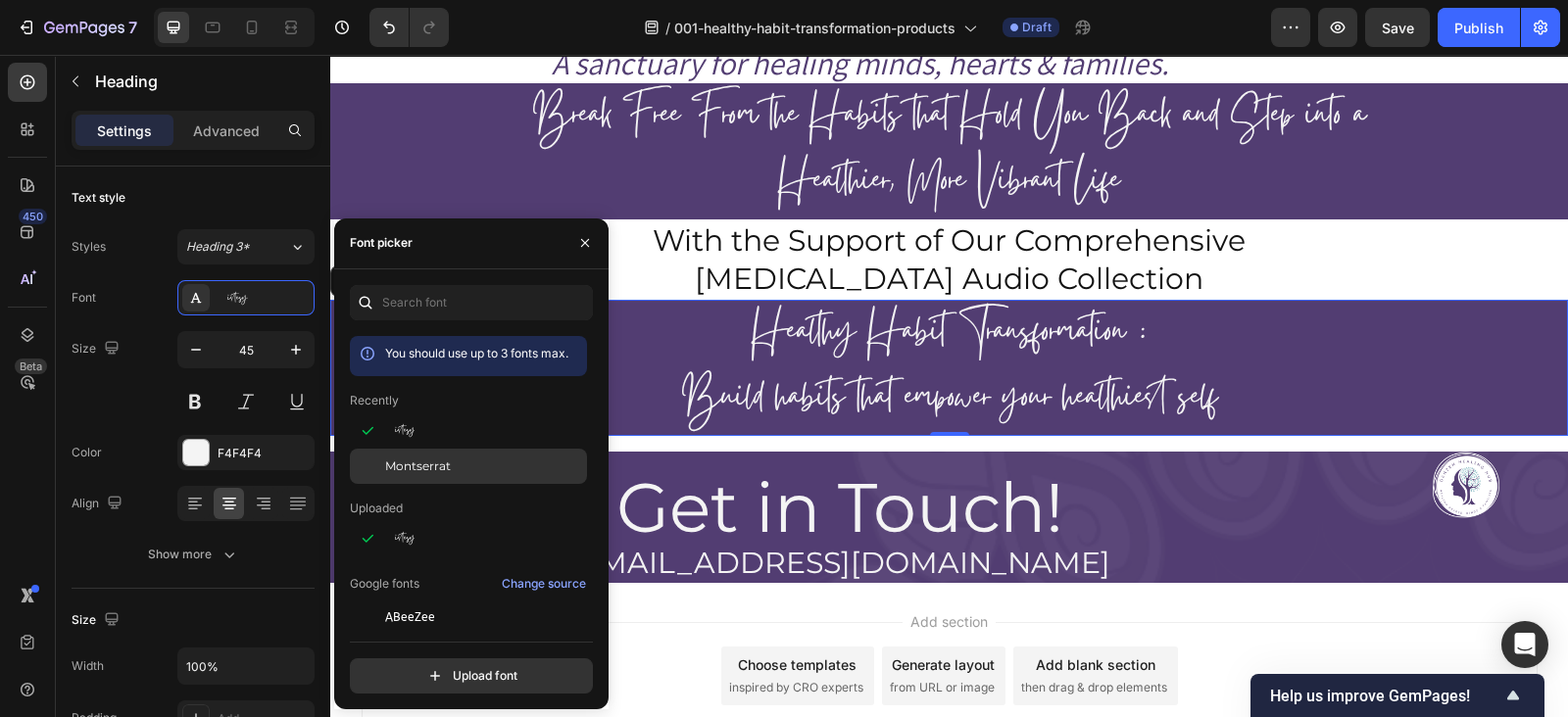
click at [431, 463] on span "Montserrat" at bounding box center [418, 466] width 66 height 18
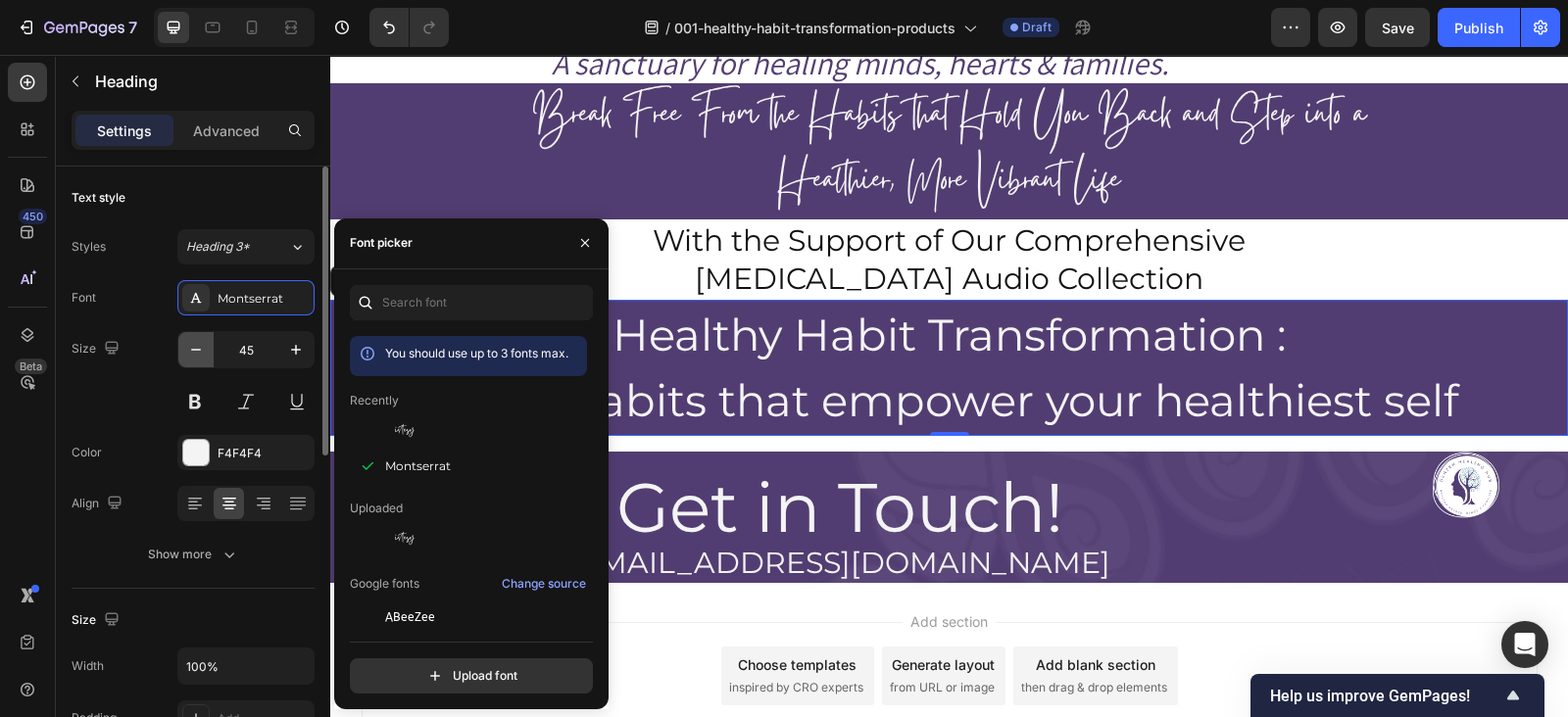
click at [190, 349] on icon "button" at bounding box center [196, 351] width 20 height 20
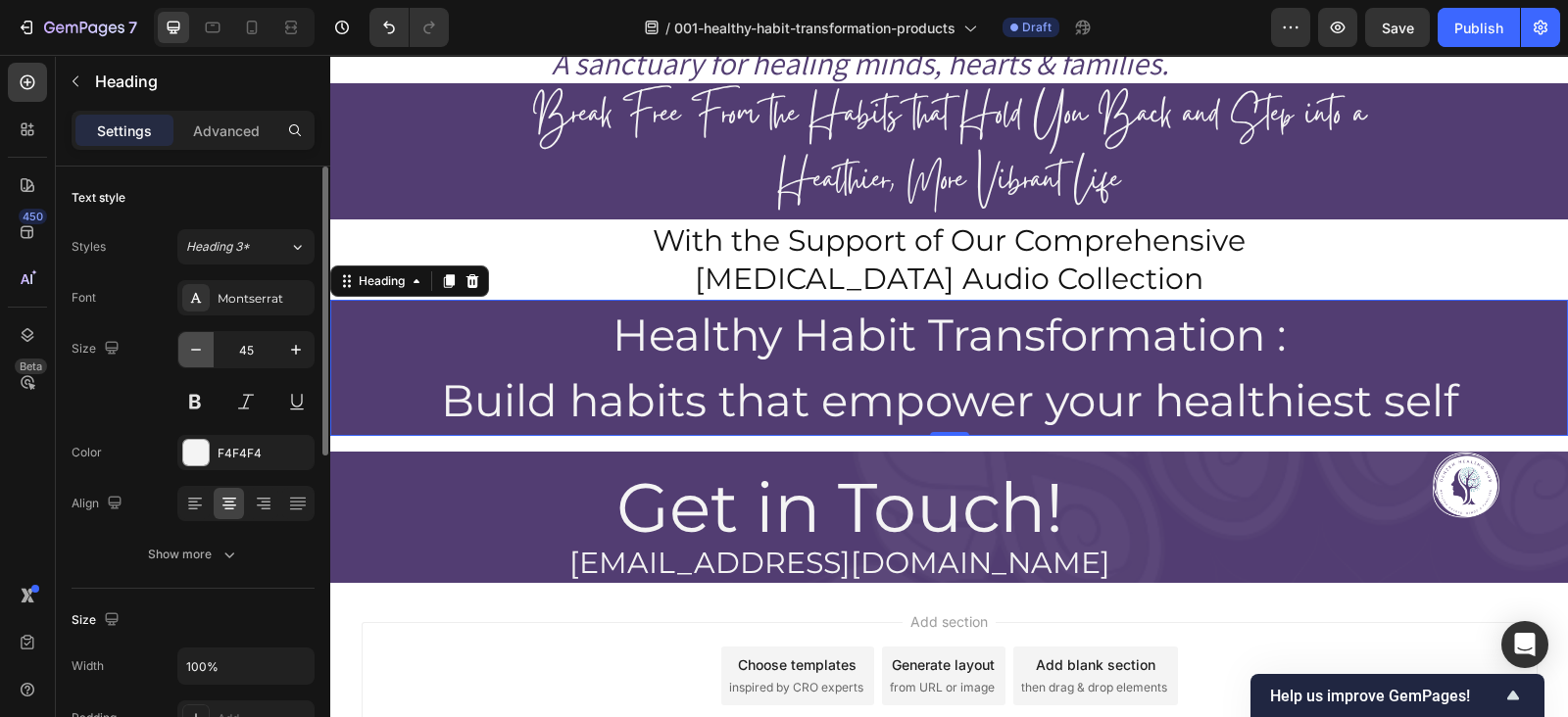
click at [190, 349] on icon "button" at bounding box center [196, 351] width 20 height 20
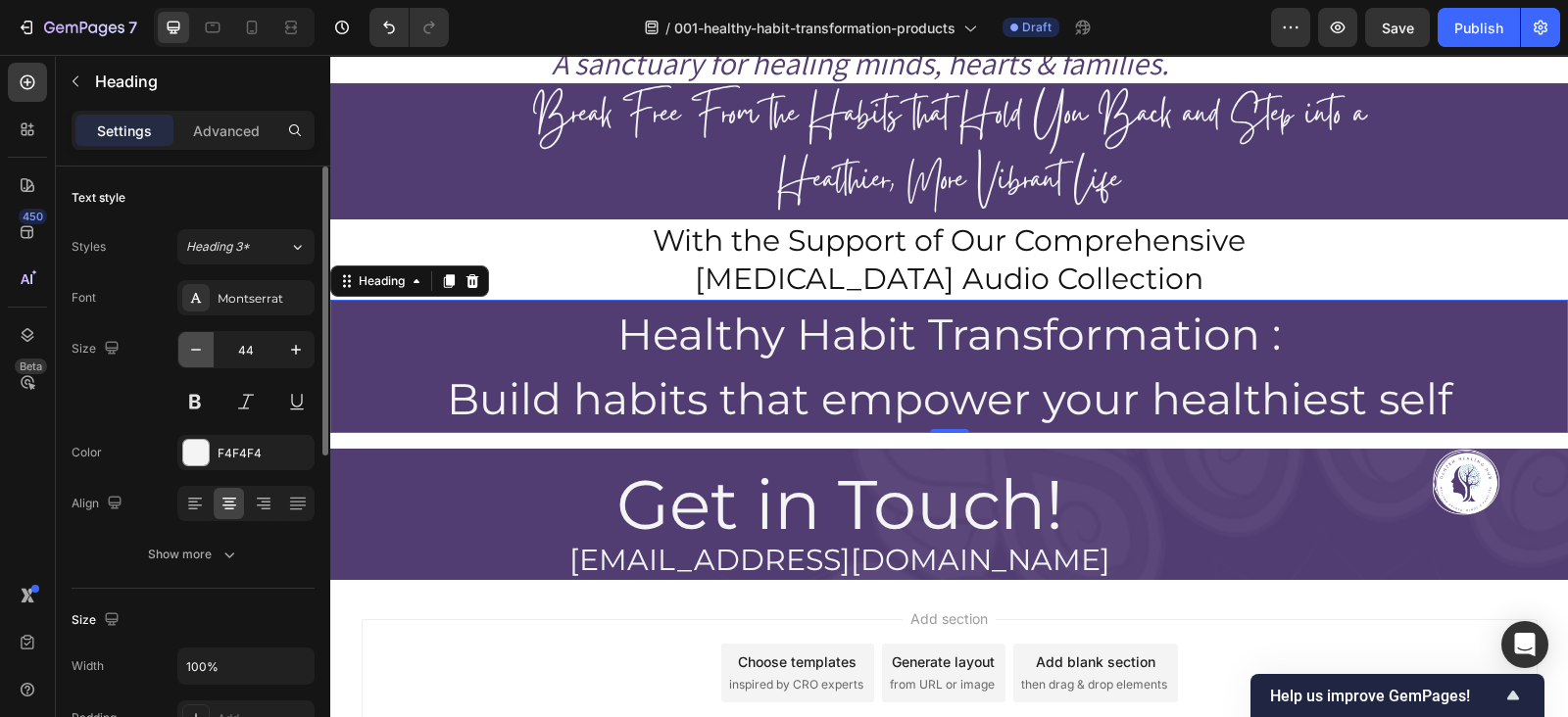
click at [190, 349] on icon "button" at bounding box center [196, 351] width 20 height 20
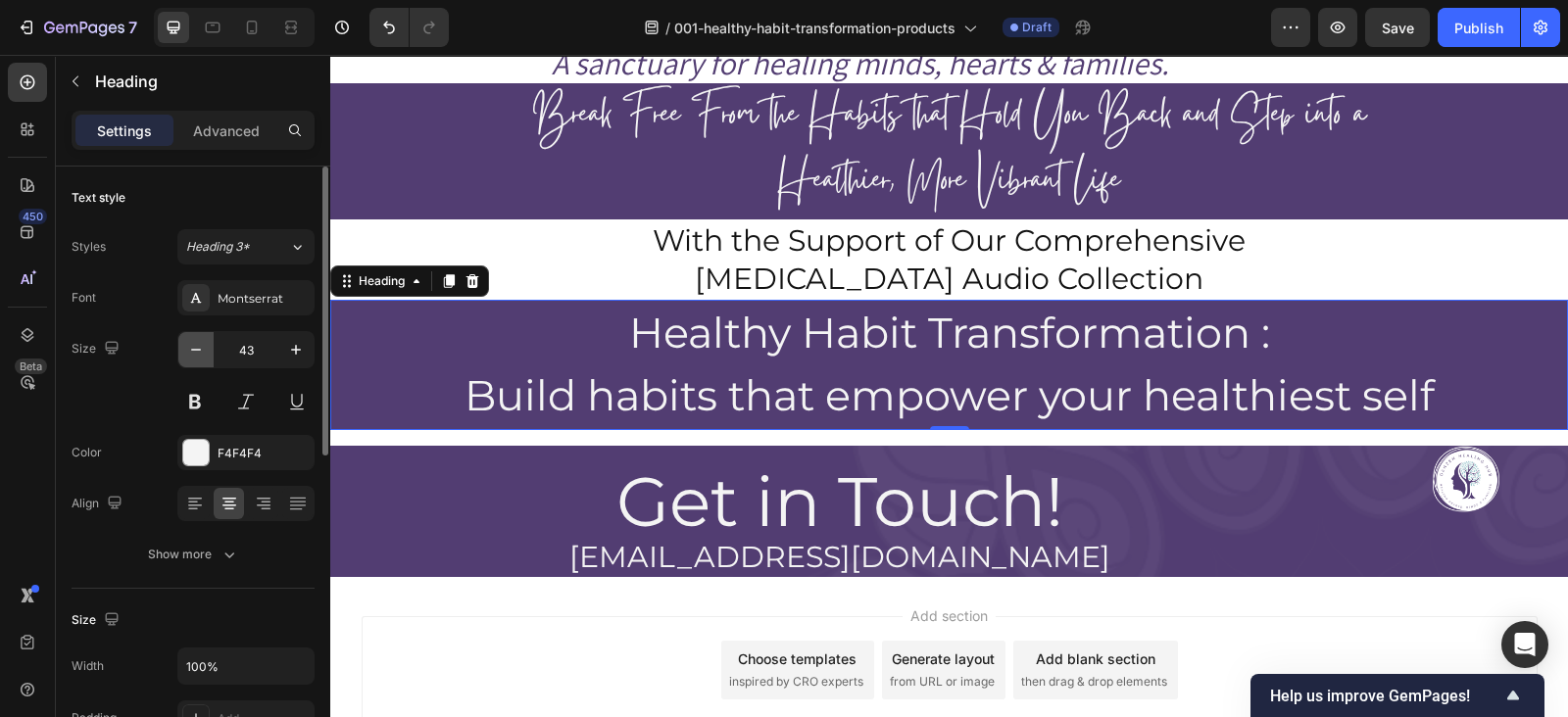
click at [190, 349] on icon "button" at bounding box center [196, 351] width 20 height 20
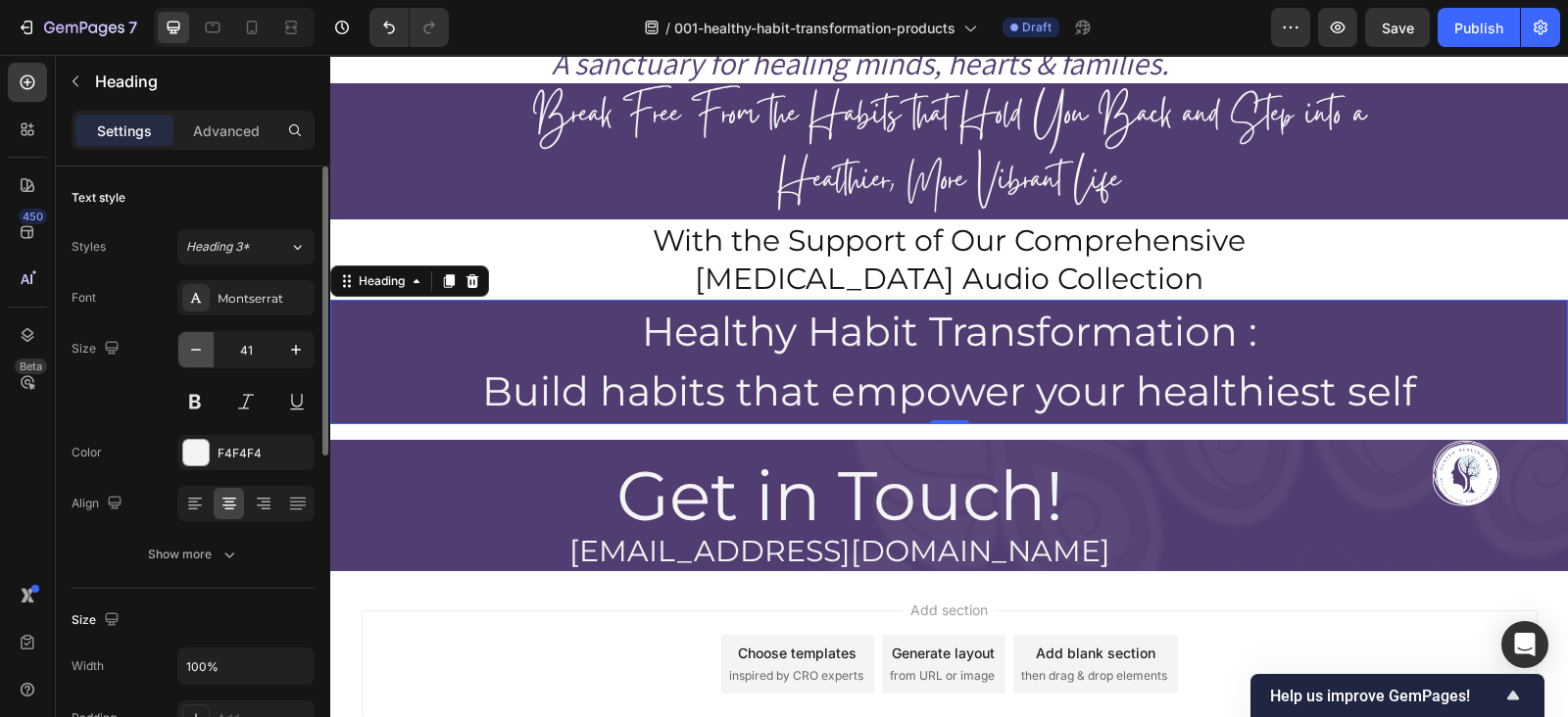
click at [190, 349] on icon "button" at bounding box center [196, 351] width 20 height 20
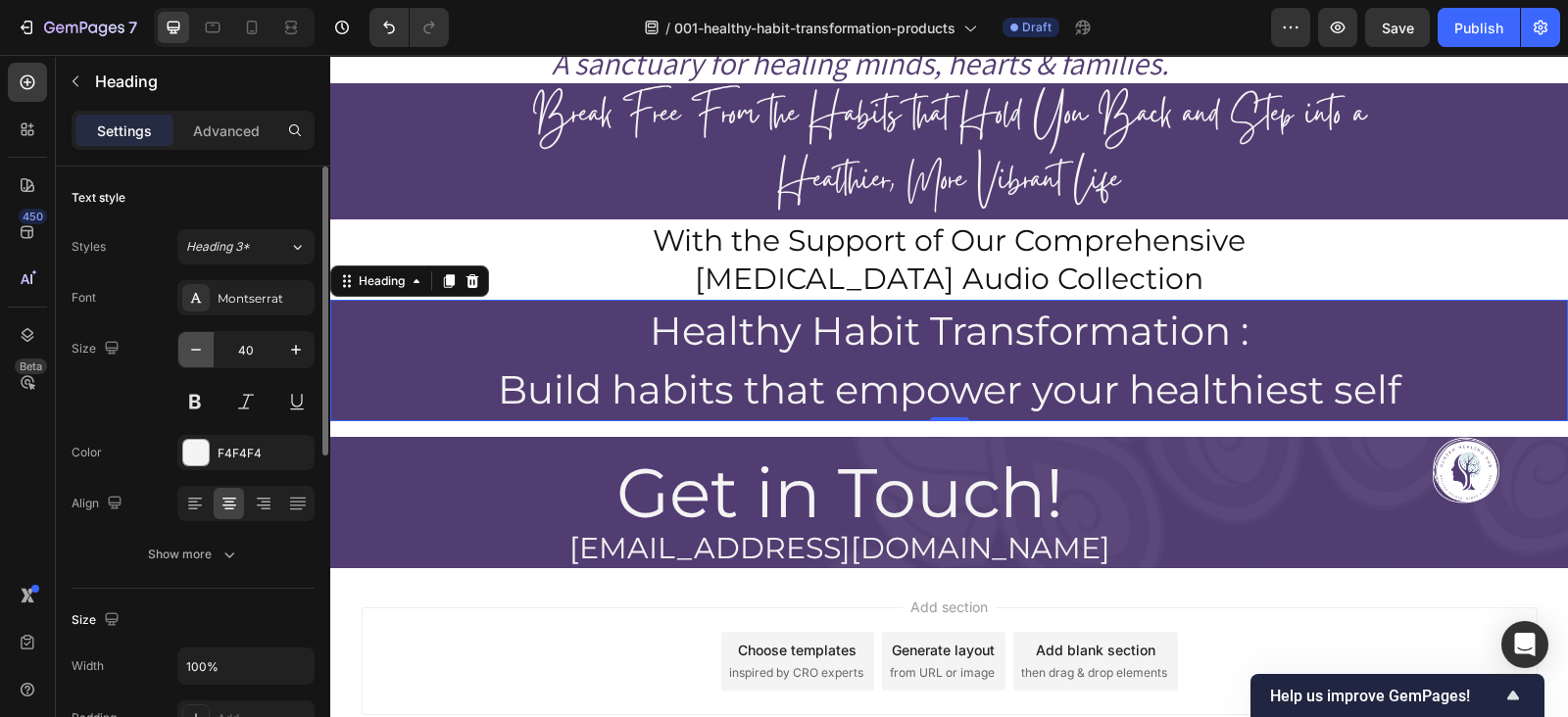
click at [190, 349] on icon "button" at bounding box center [196, 351] width 20 height 20
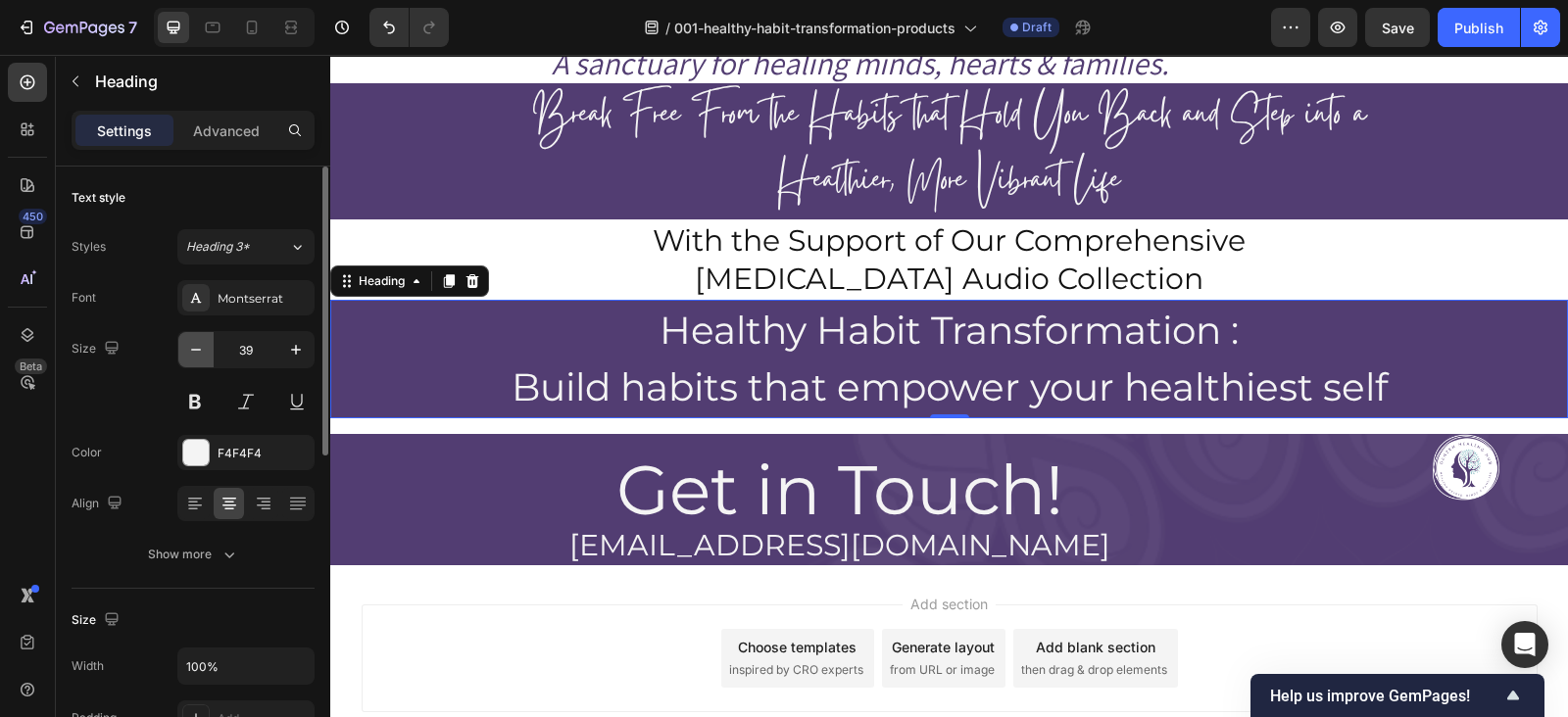
click at [190, 349] on icon "button" at bounding box center [196, 351] width 20 height 20
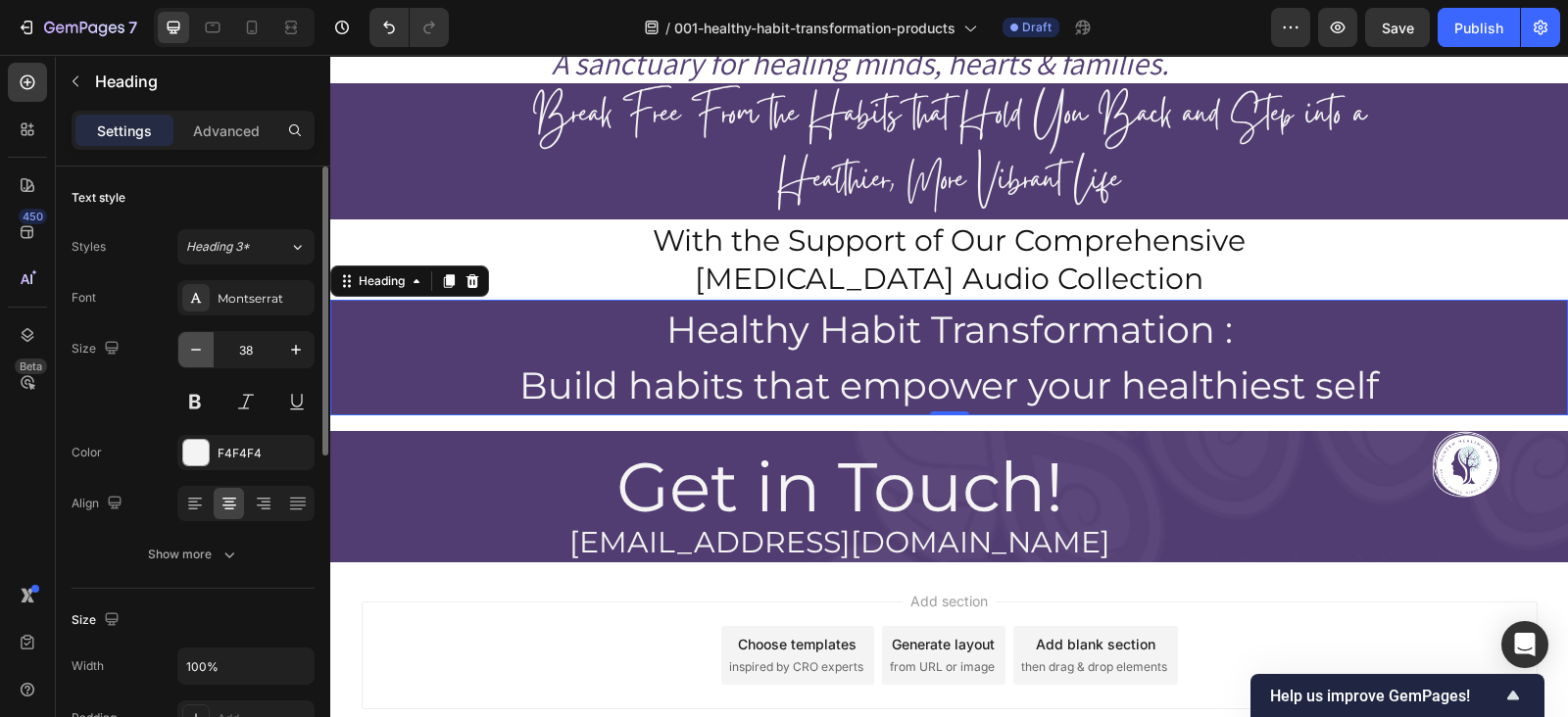
click at [190, 349] on icon "button" at bounding box center [196, 351] width 20 height 20
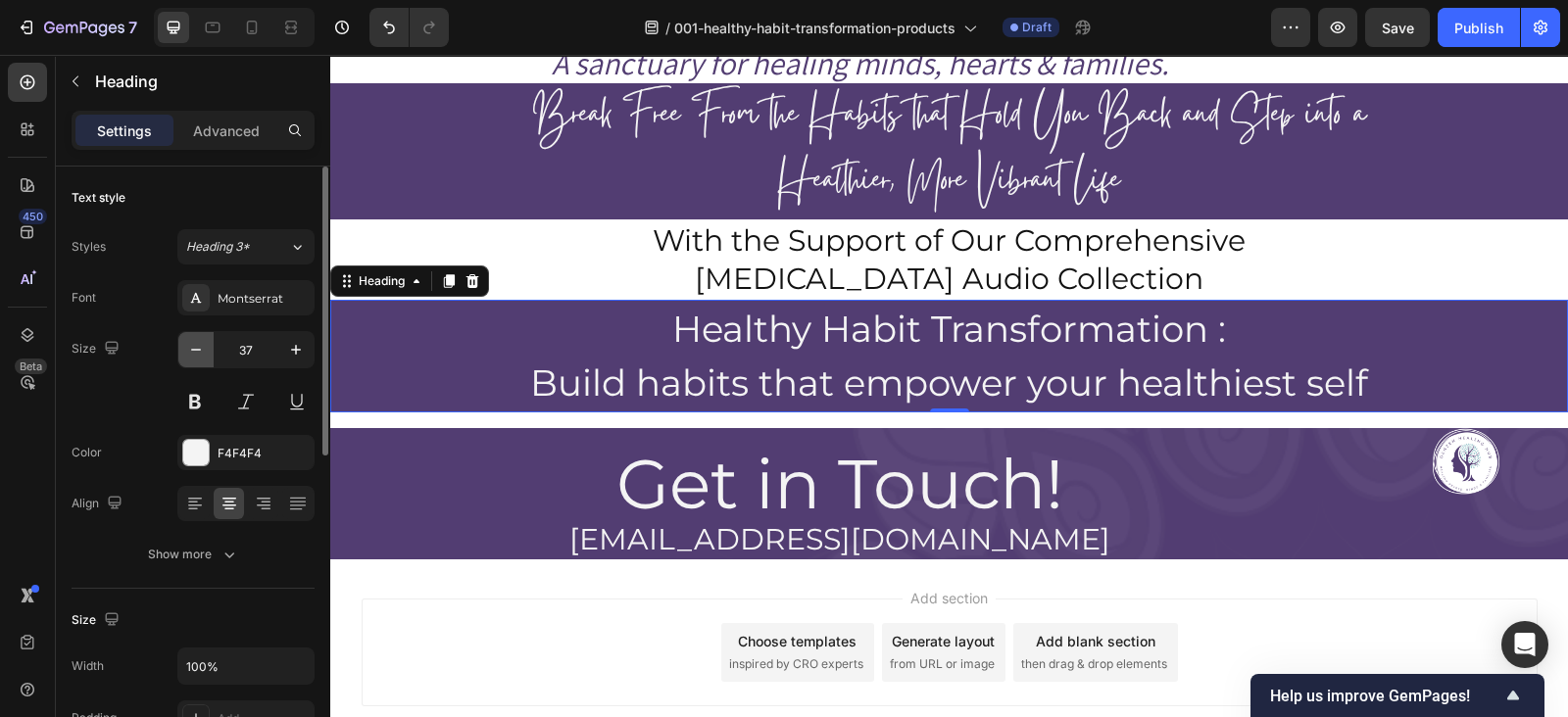
click at [190, 349] on icon "button" at bounding box center [196, 351] width 20 height 20
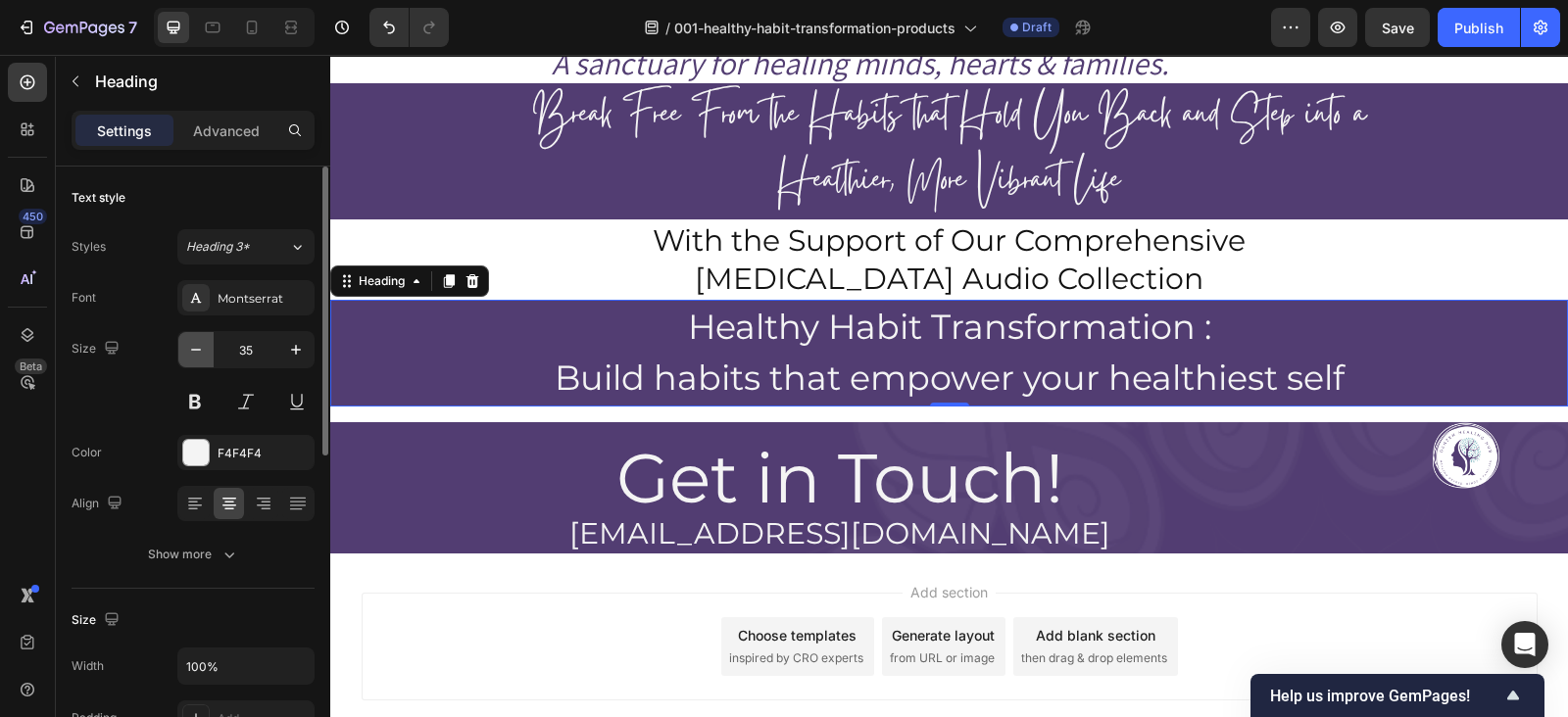
click at [190, 349] on icon "button" at bounding box center [196, 351] width 20 height 20
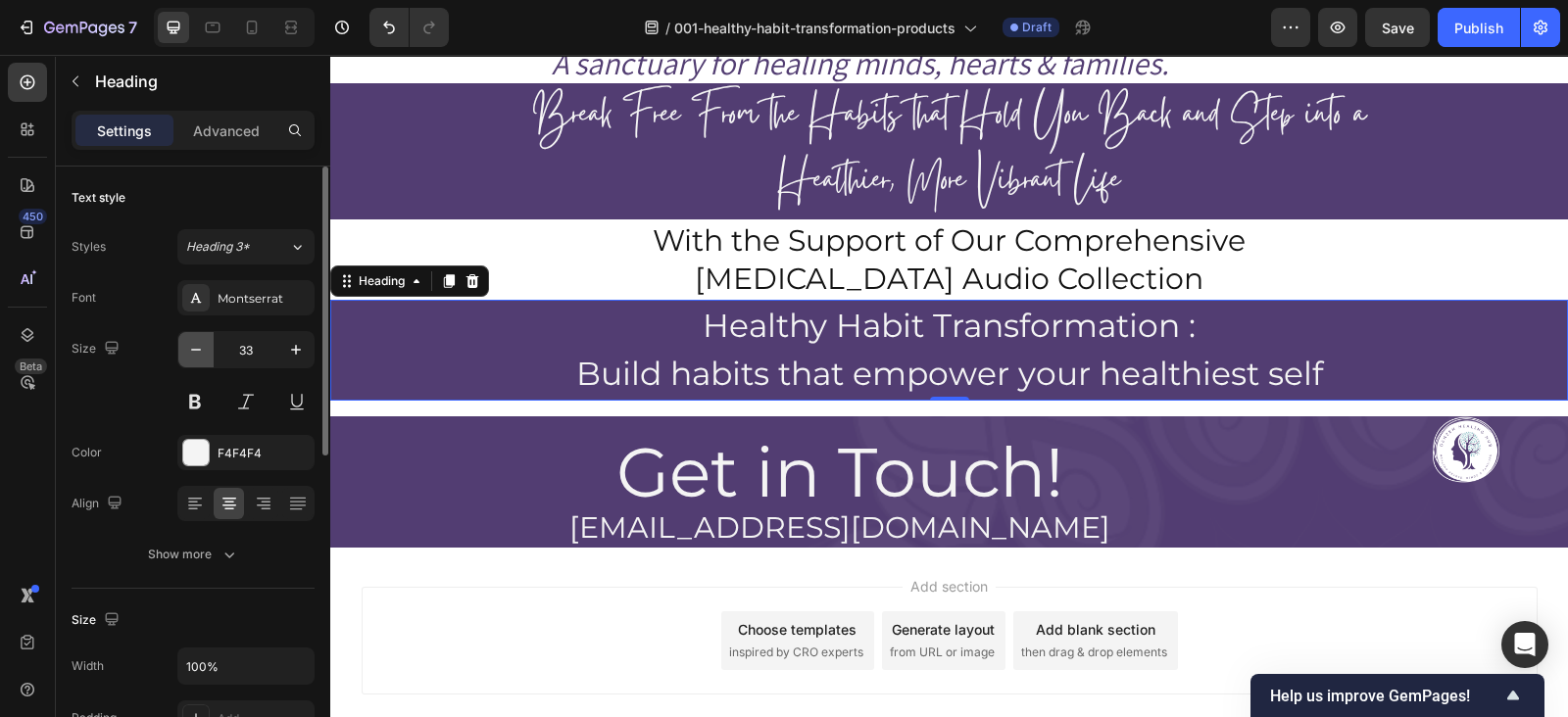
click at [190, 349] on icon "button" at bounding box center [196, 351] width 20 height 20
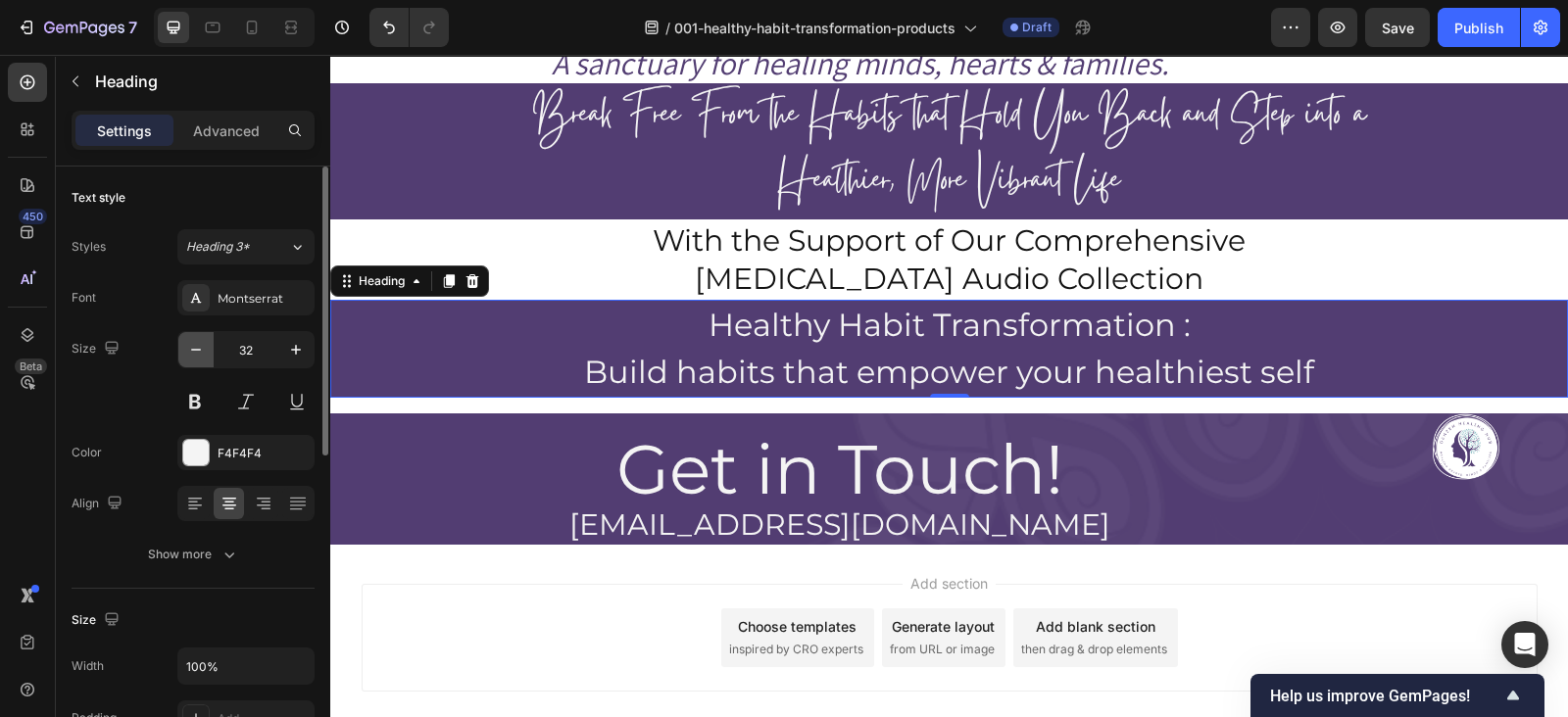
click at [190, 349] on icon "button" at bounding box center [196, 351] width 20 height 20
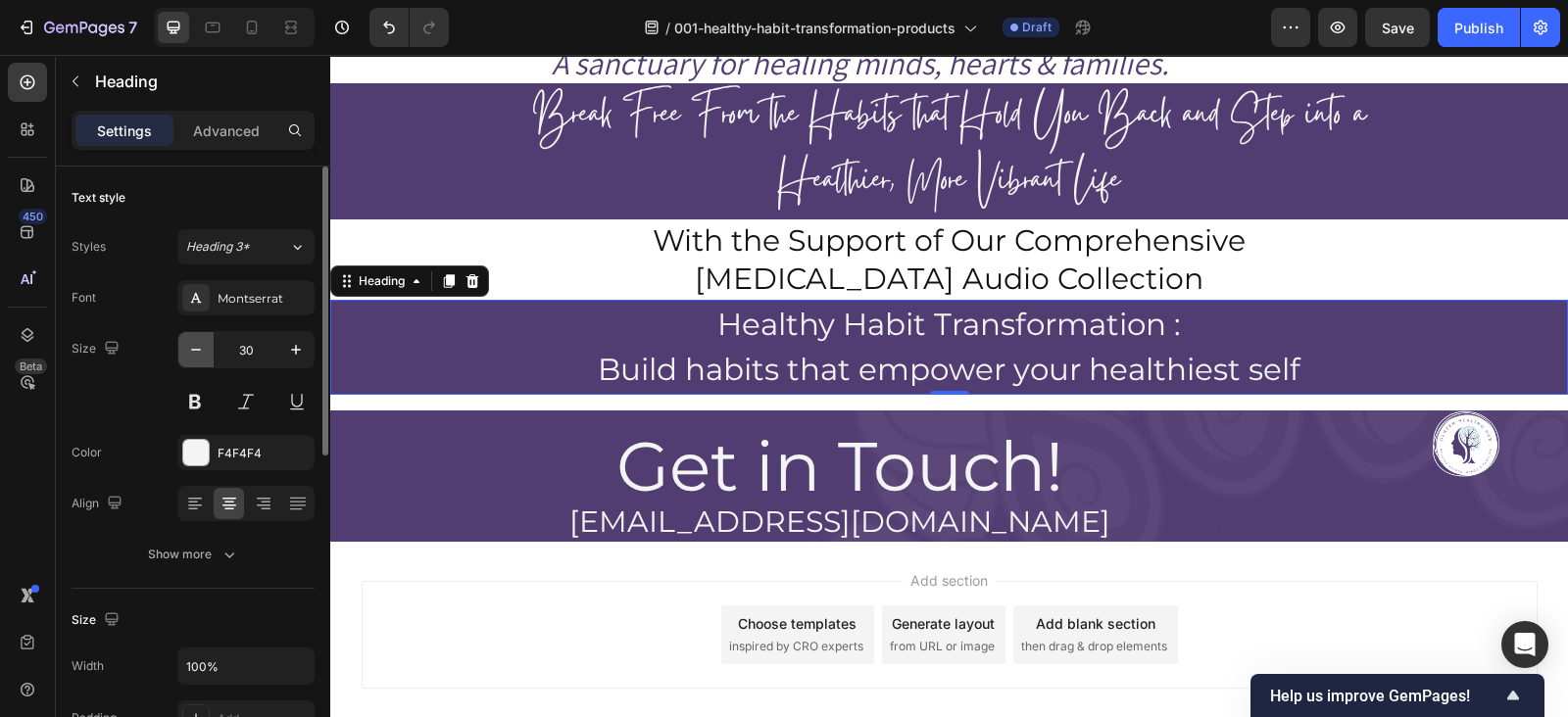
click at [190, 349] on icon "button" at bounding box center [196, 351] width 20 height 20
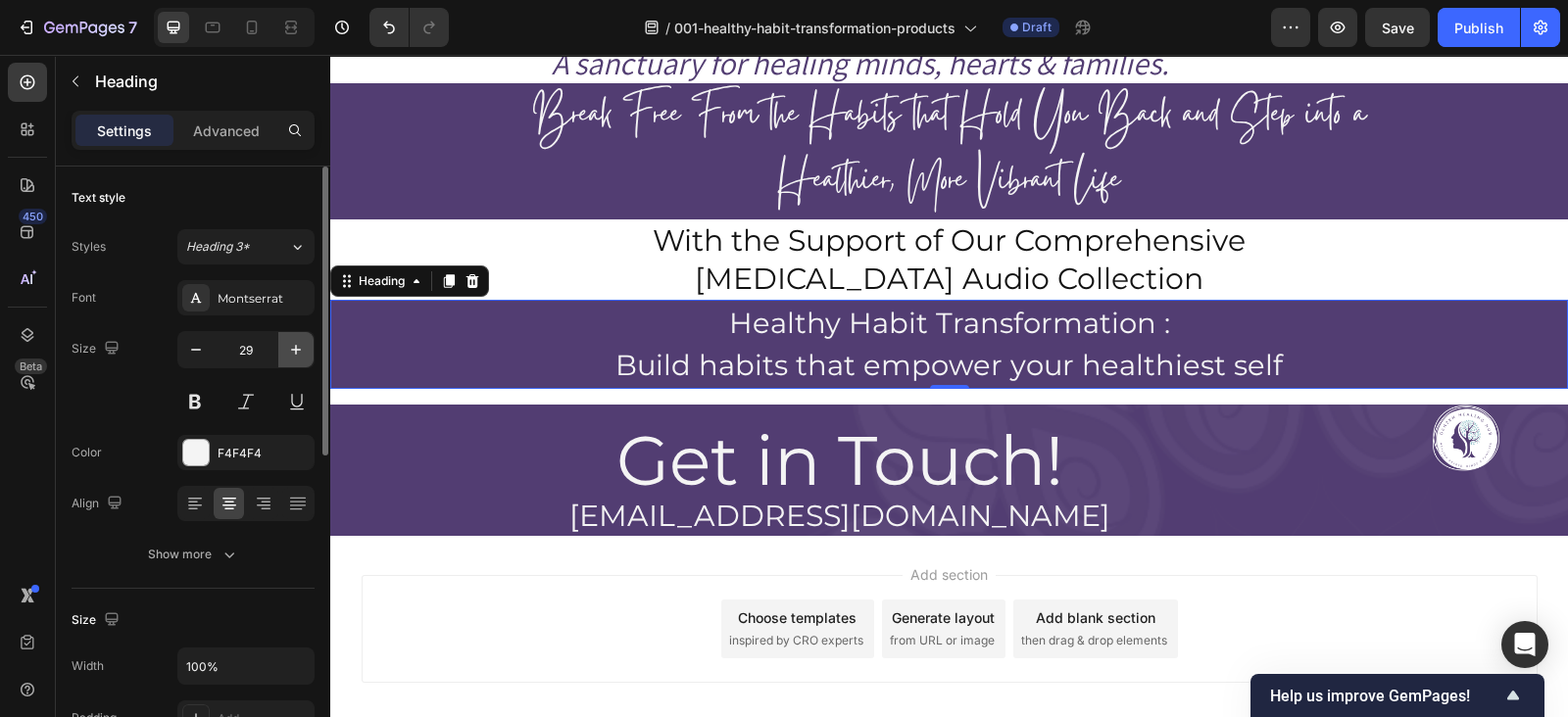
click at [293, 354] on icon "button" at bounding box center [297, 351] width 20 height 20
type input "30"
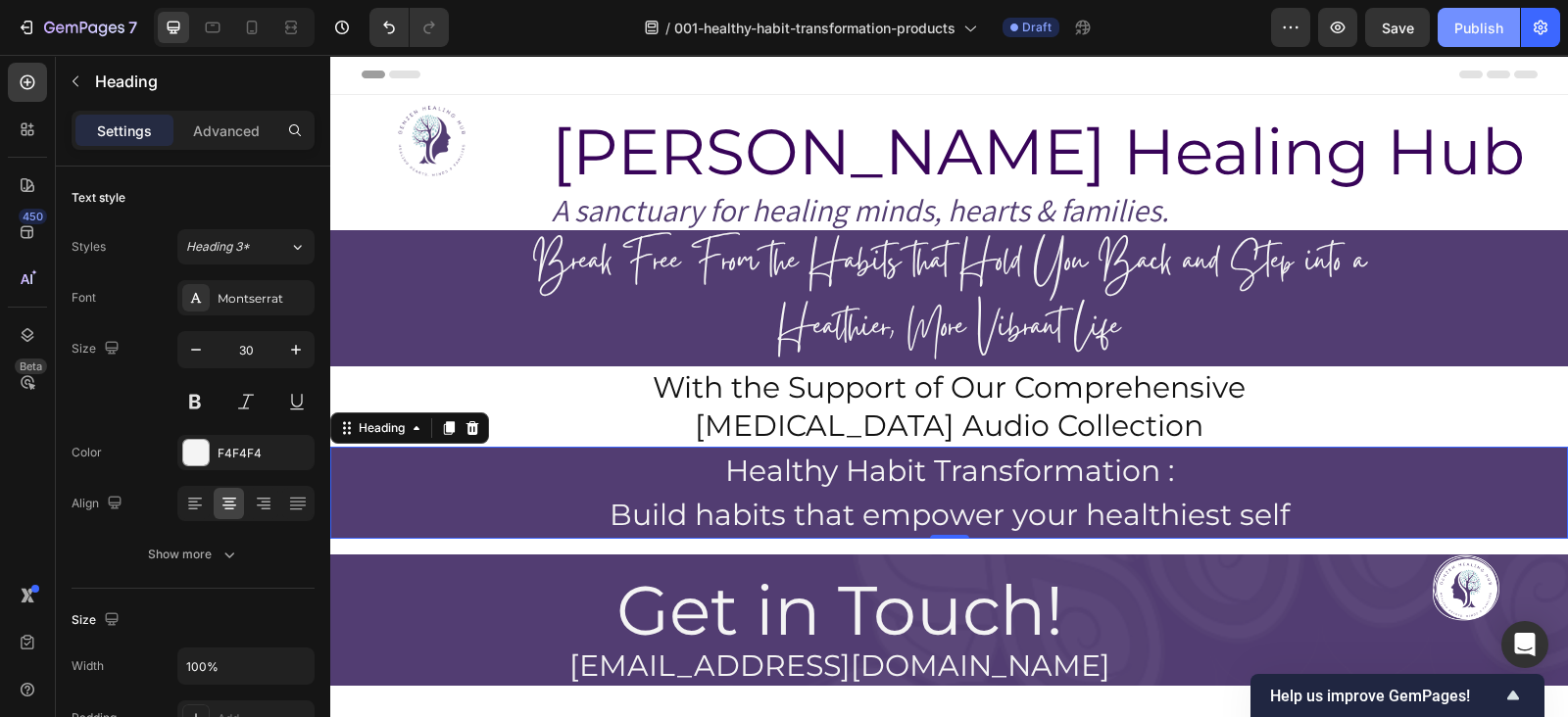
click at [1477, 40] on button "Publish" at bounding box center [1479, 27] width 82 height 39
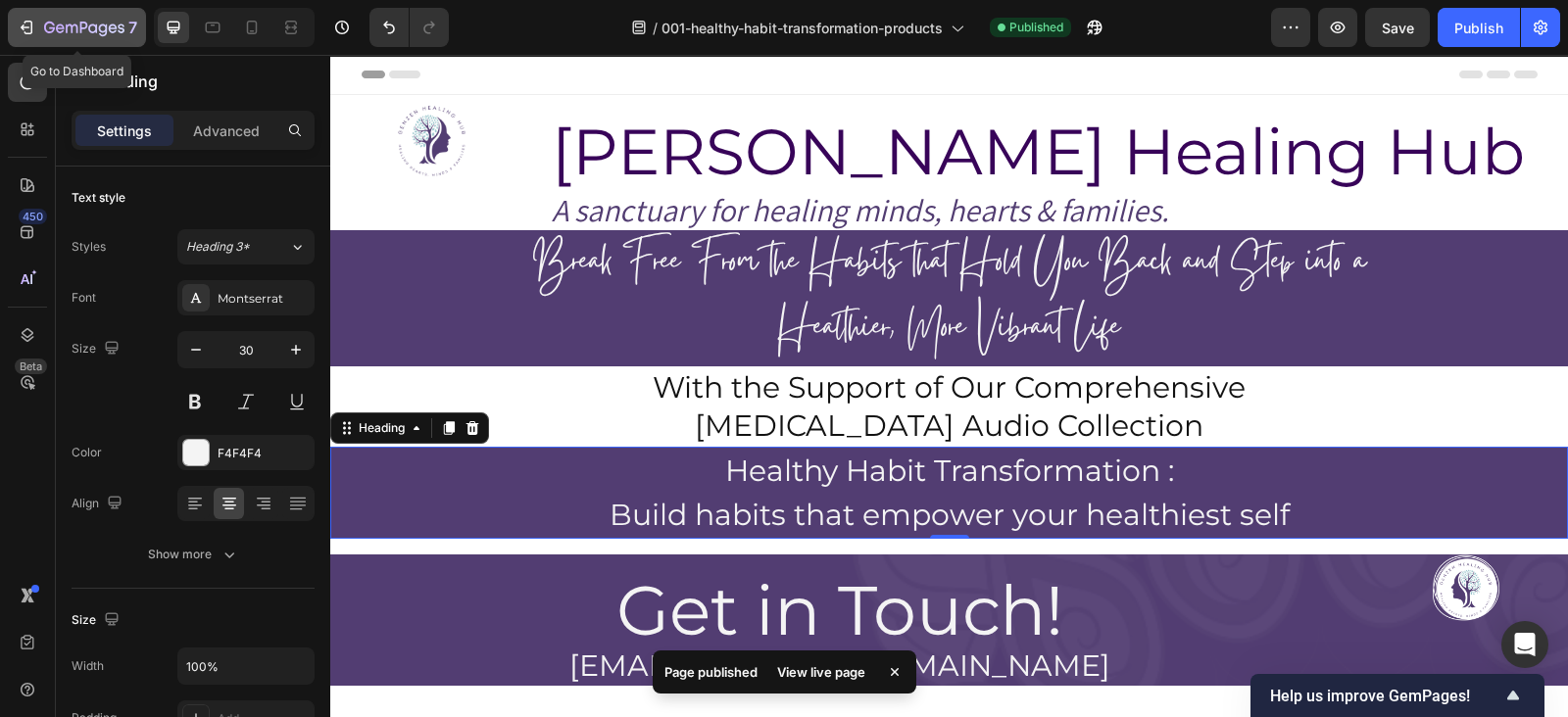
click at [30, 43] on button "7" at bounding box center [77, 27] width 138 height 39
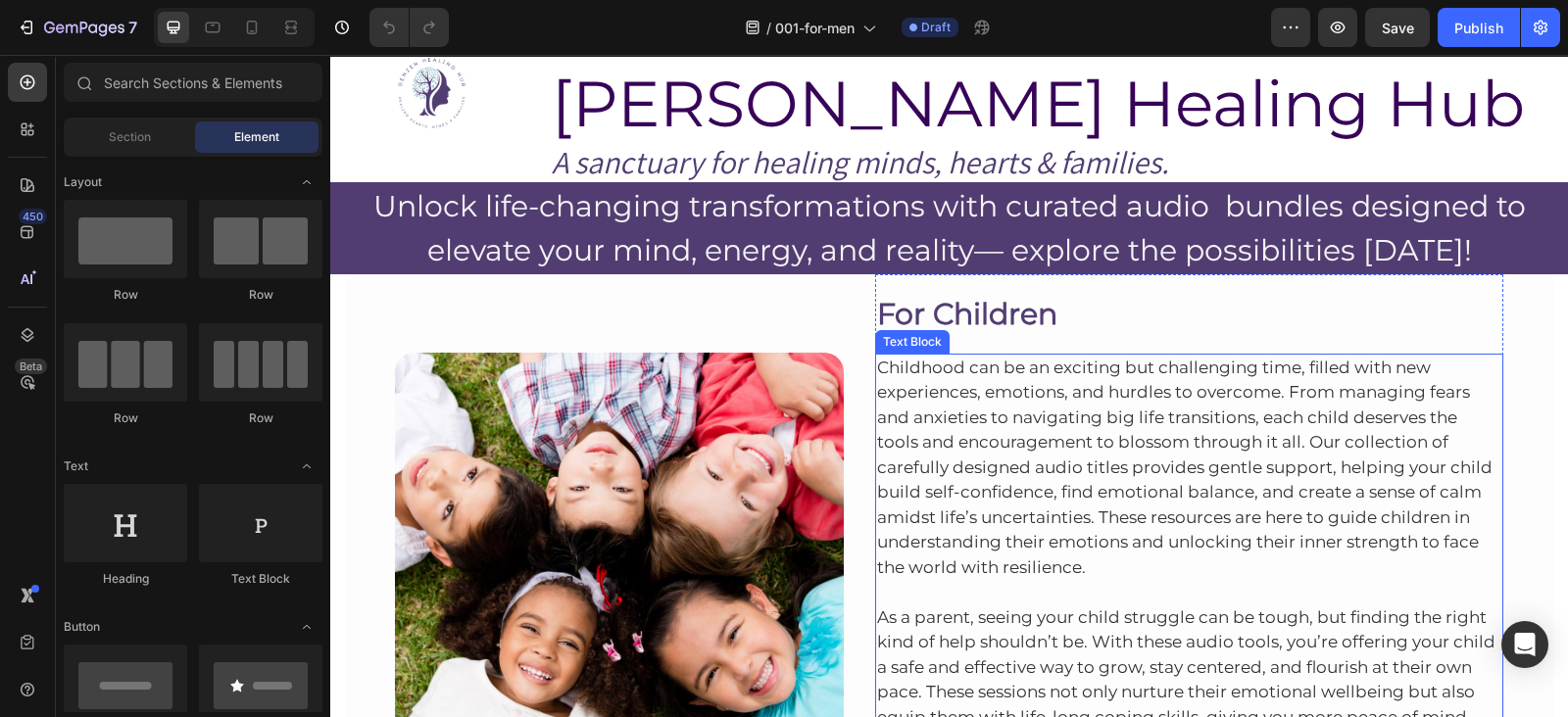
scroll to position [39, 0]
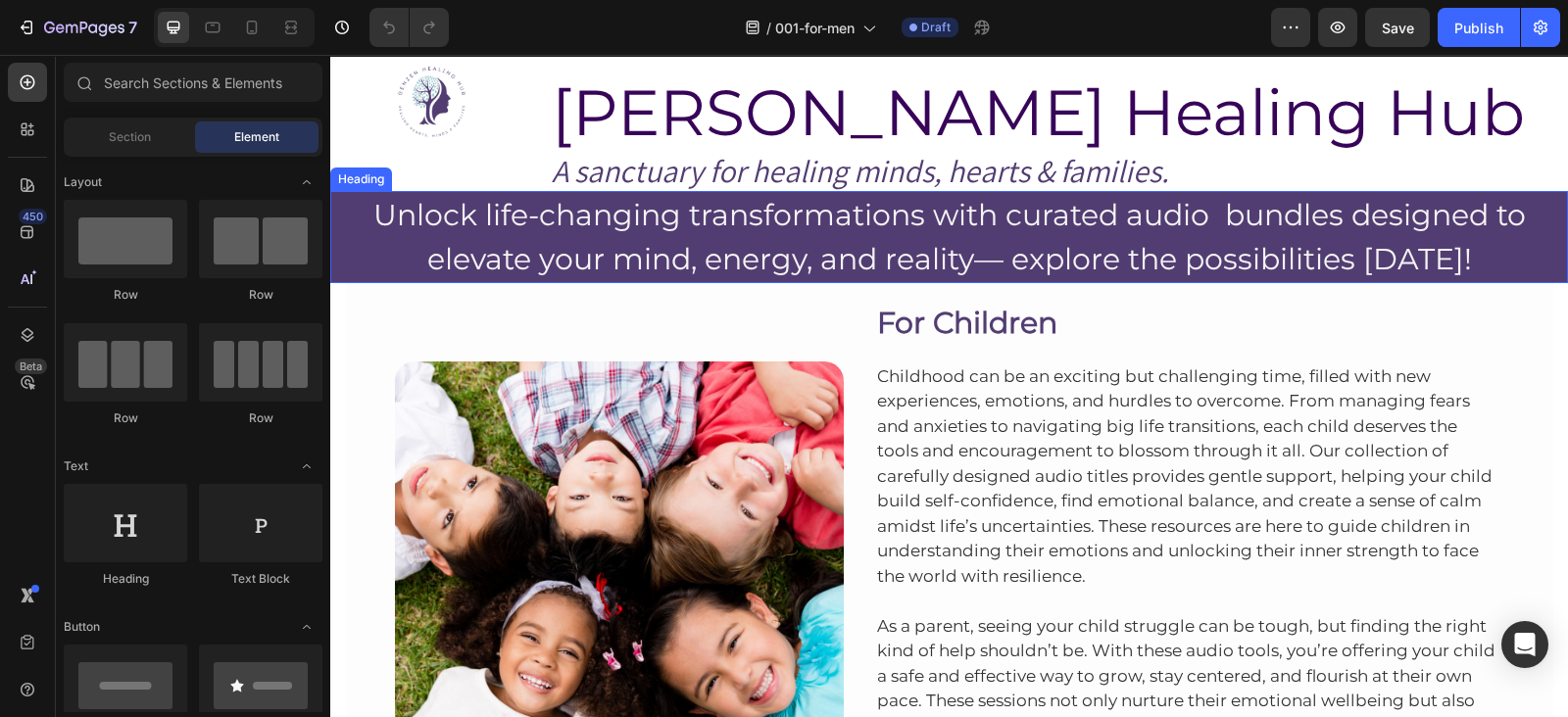
click at [710, 213] on h2 "Unlock life-changing transformations with curated audio bundles designed to ele…" at bounding box center [949, 237] width 1237 height 92
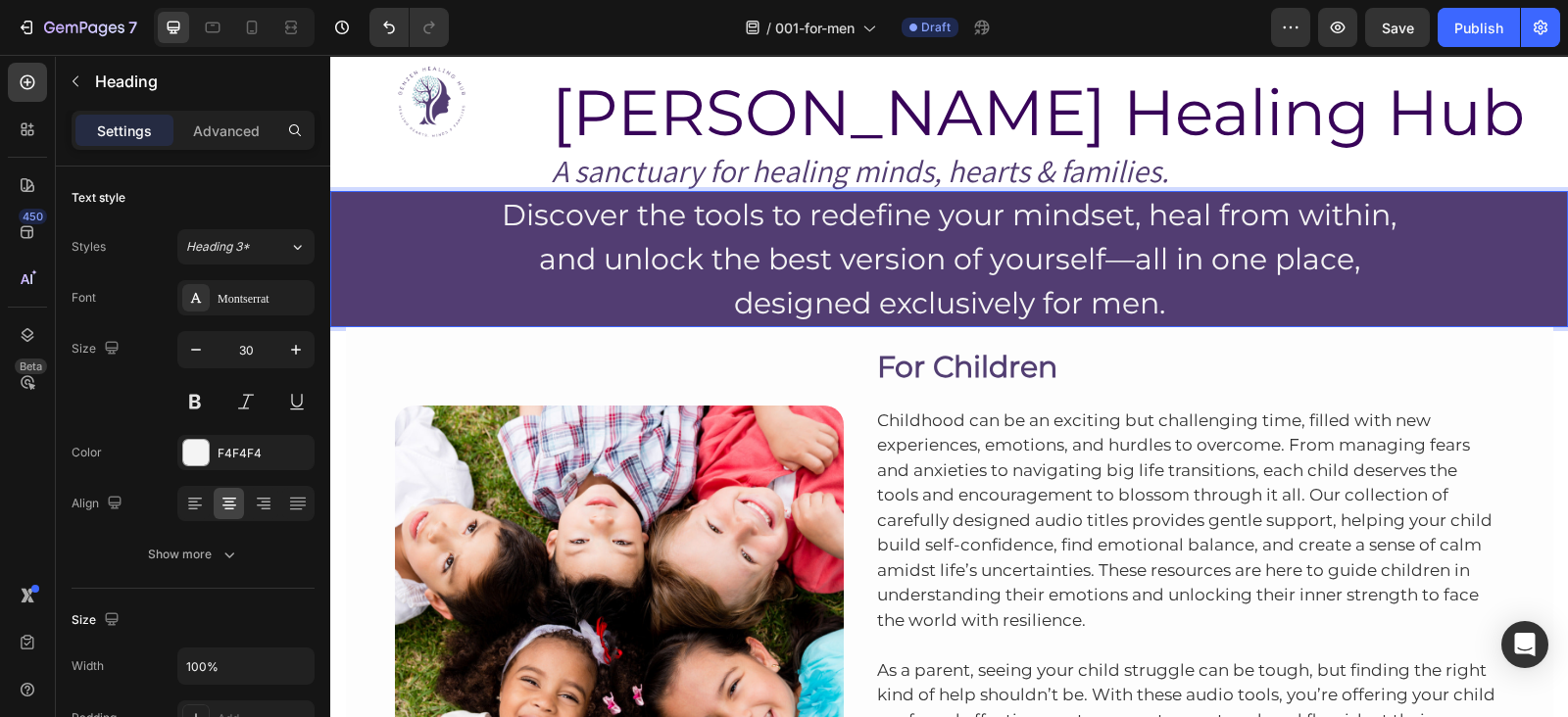
click at [721, 307] on p "Discover the tools to redefine your mindset, heal from within, and unlock the b…" at bounding box center [950, 259] width 1234 height 132
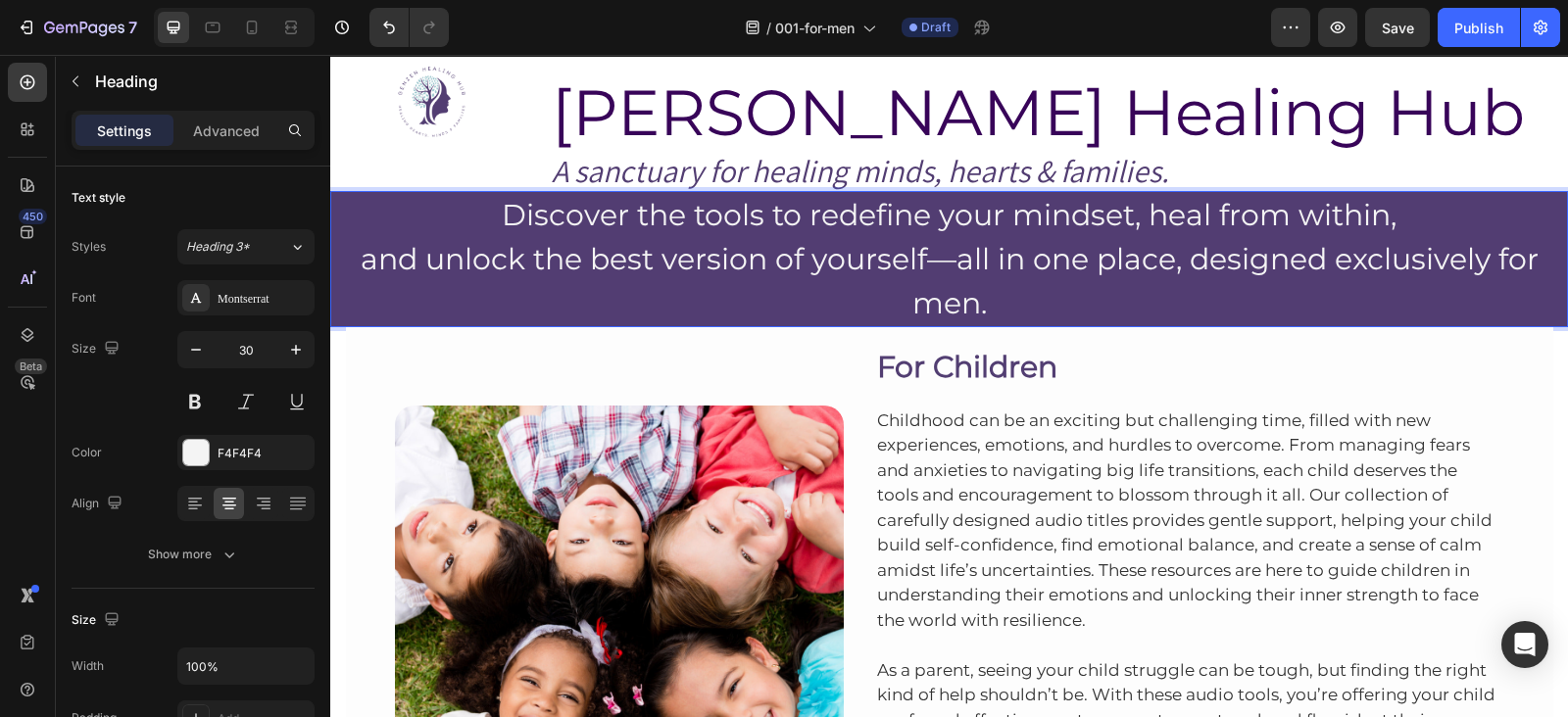
click at [363, 261] on p "Discover the tools to redefine your mindset, heal from within, and unlock the b…" at bounding box center [950, 259] width 1234 height 132
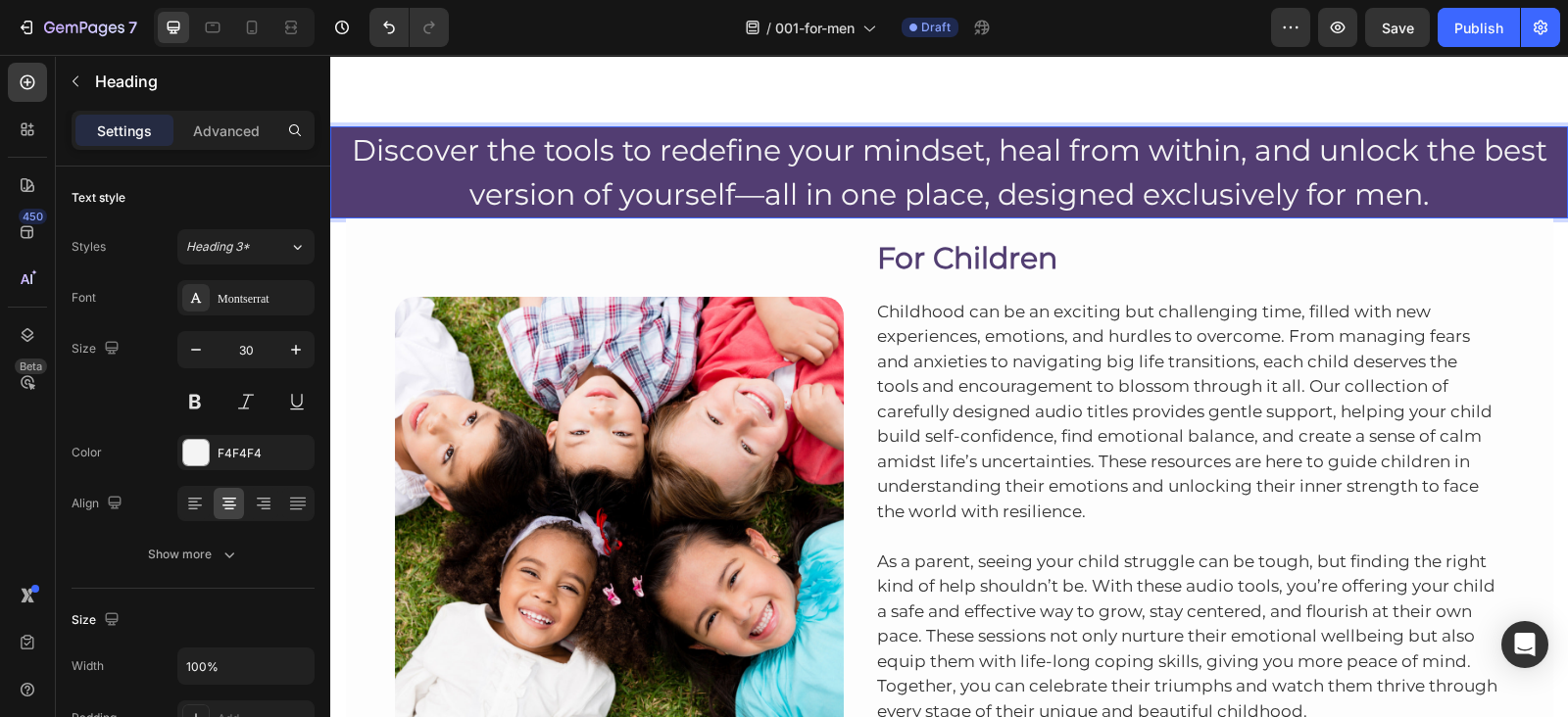
scroll to position [227, 0]
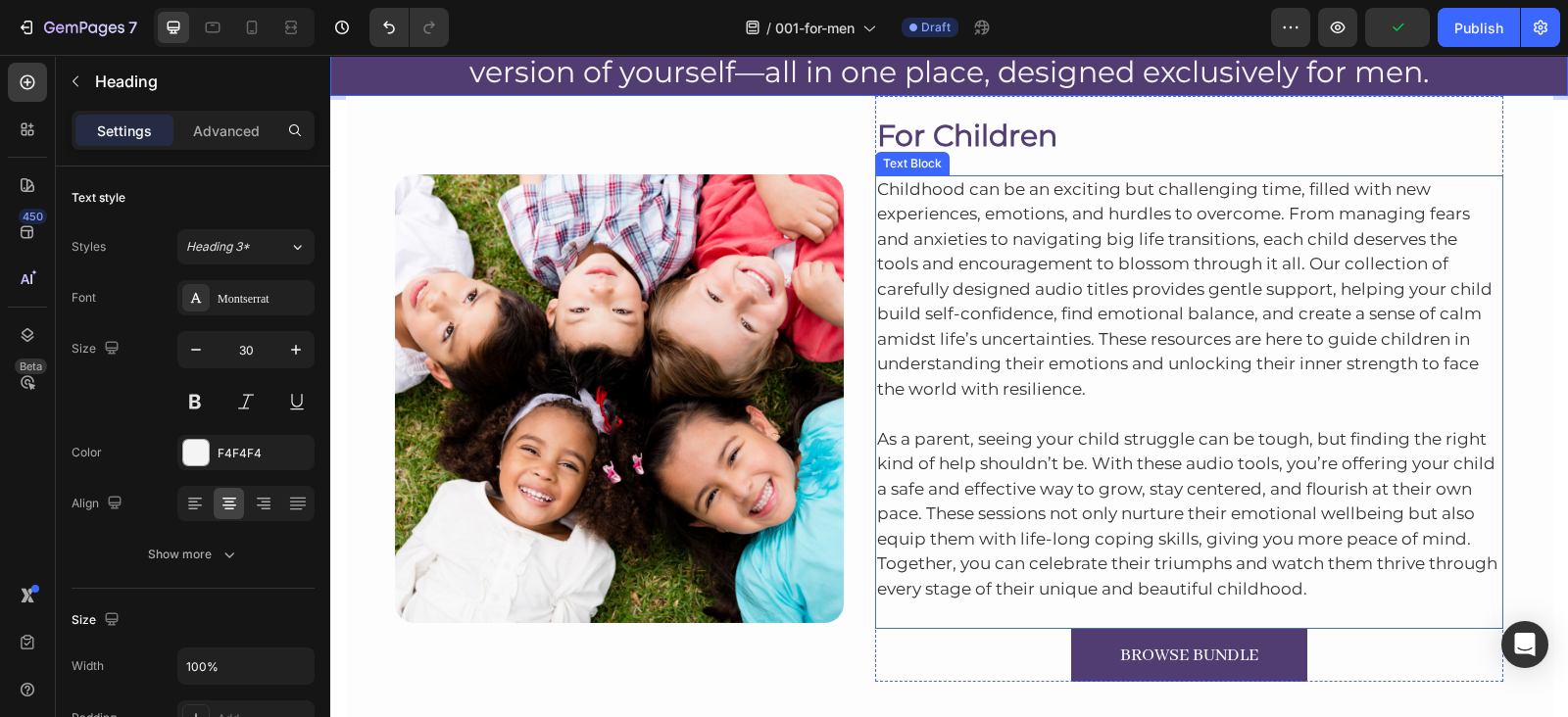
click at [928, 154] on div "Text Block" at bounding box center [912, 164] width 75 height 24
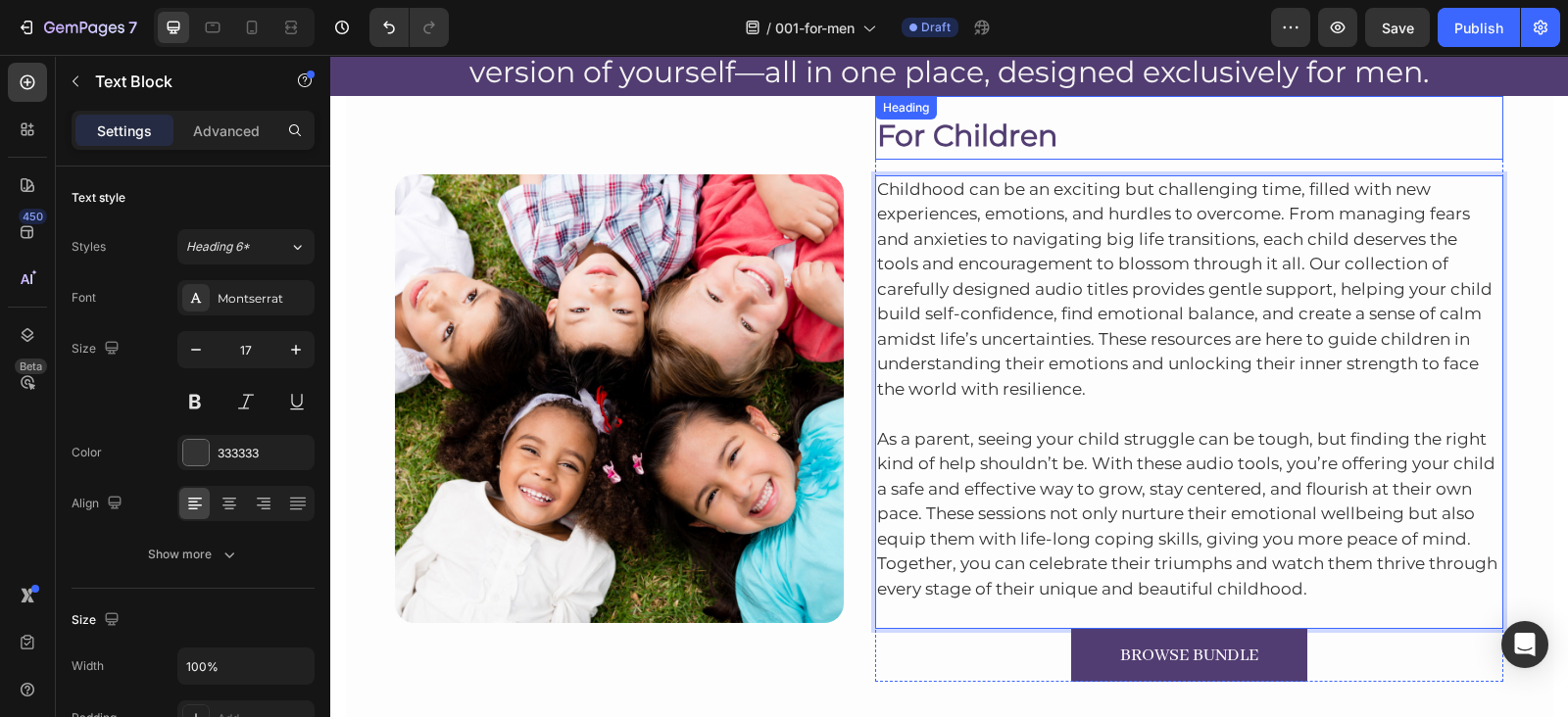
click at [993, 132] on h2 "For Children" at bounding box center [1189, 136] width 629 height 48
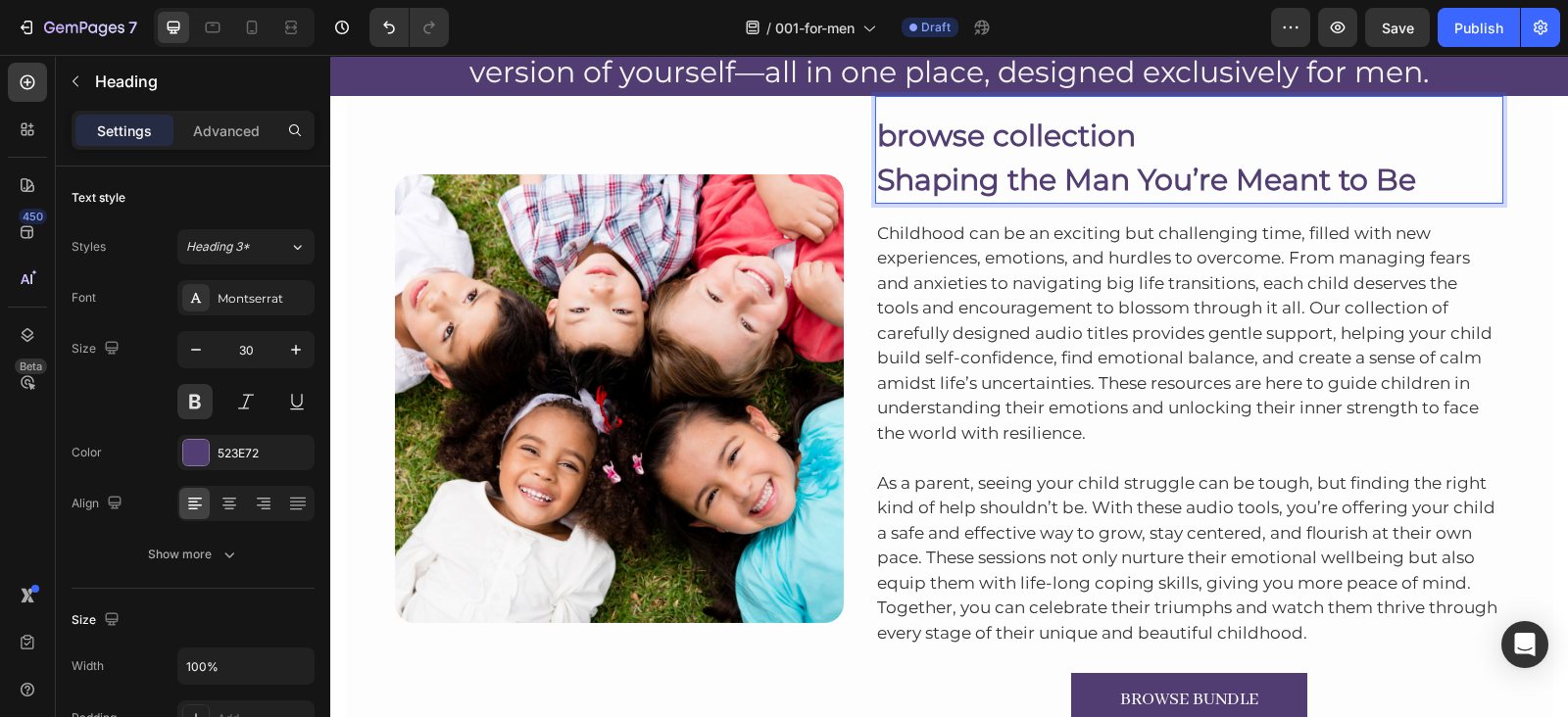
click at [877, 177] on p "Shaping the Man You’re Meant to Be" at bounding box center [1189, 180] width 625 height 44
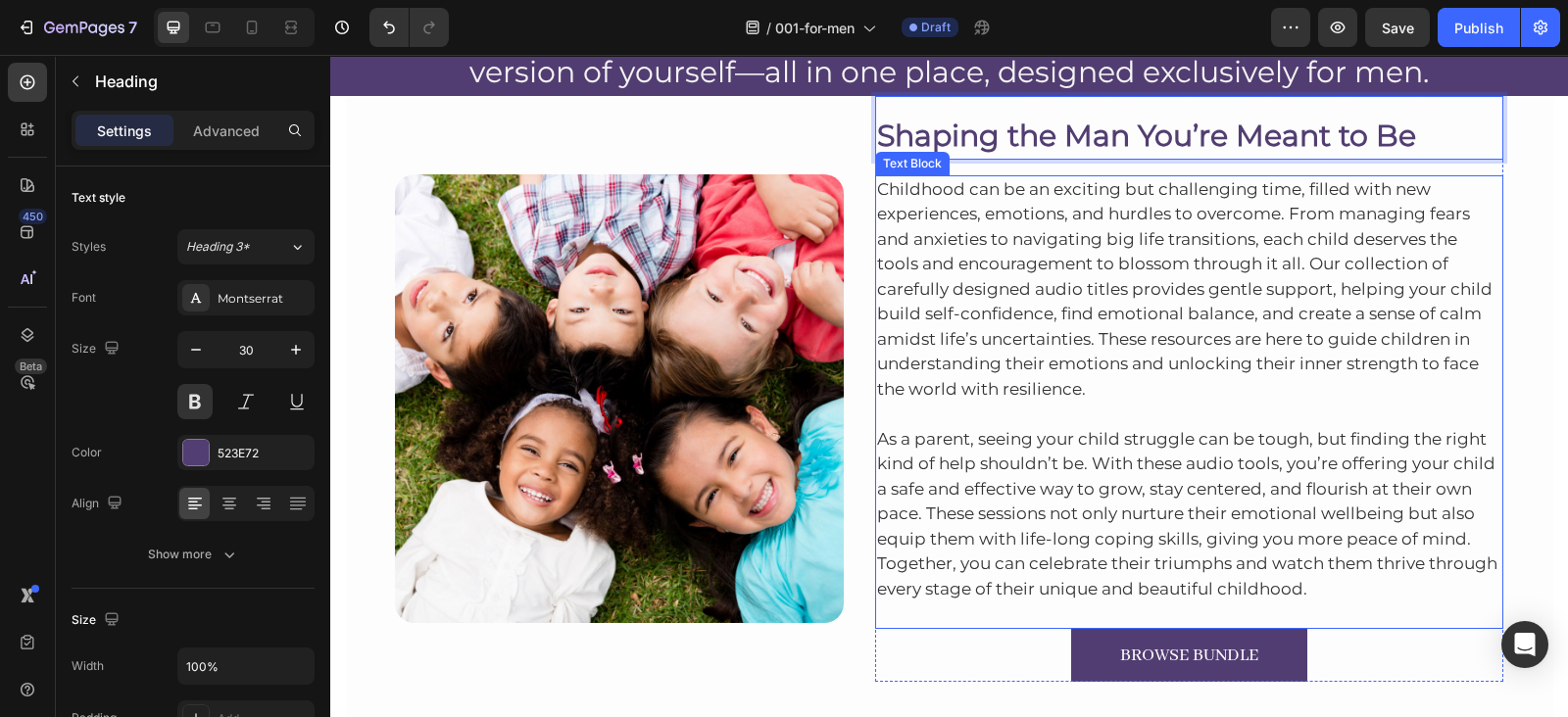
click at [937, 270] on p "Childhood can be an exciting but challenging time, filled with new experiences,…" at bounding box center [1189, 291] width 625 height 226
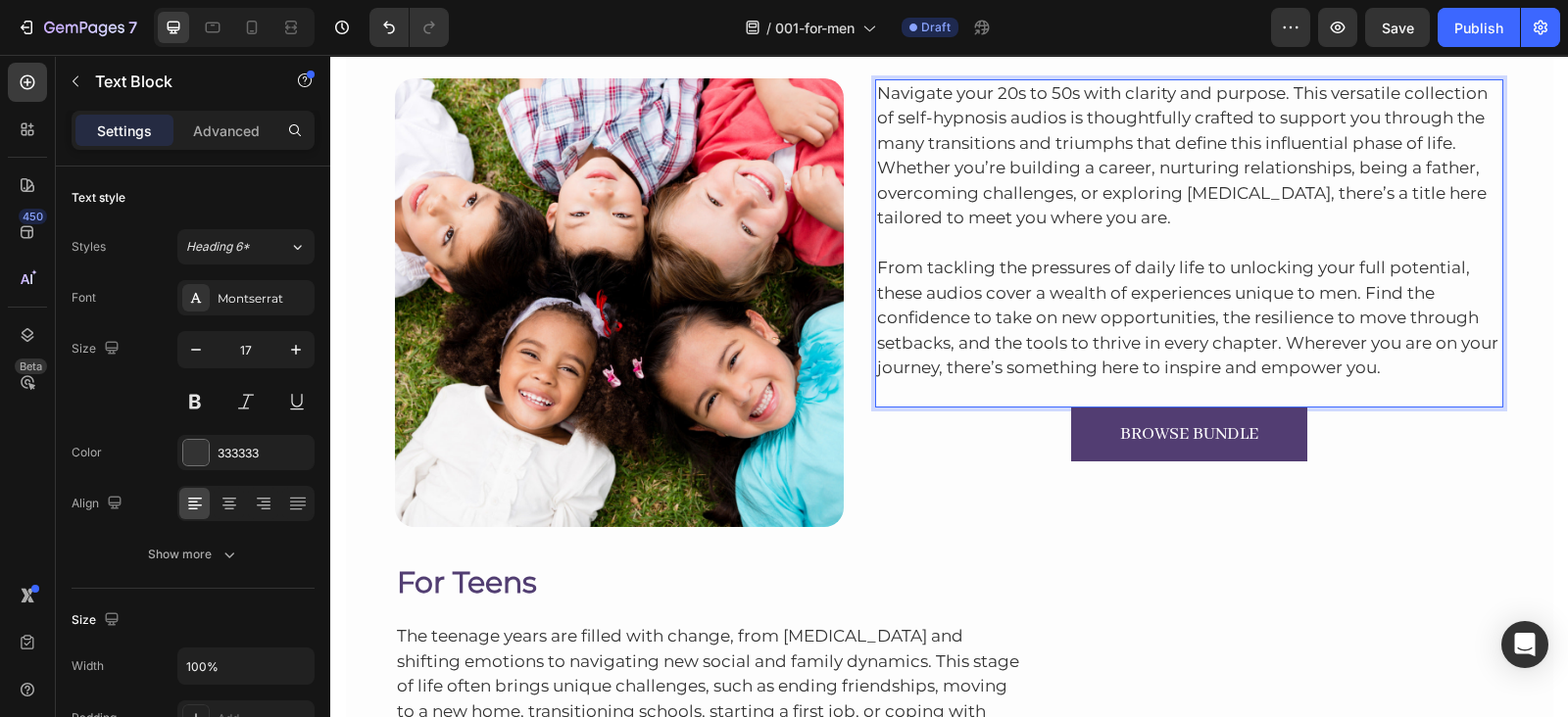
scroll to position [357, 0]
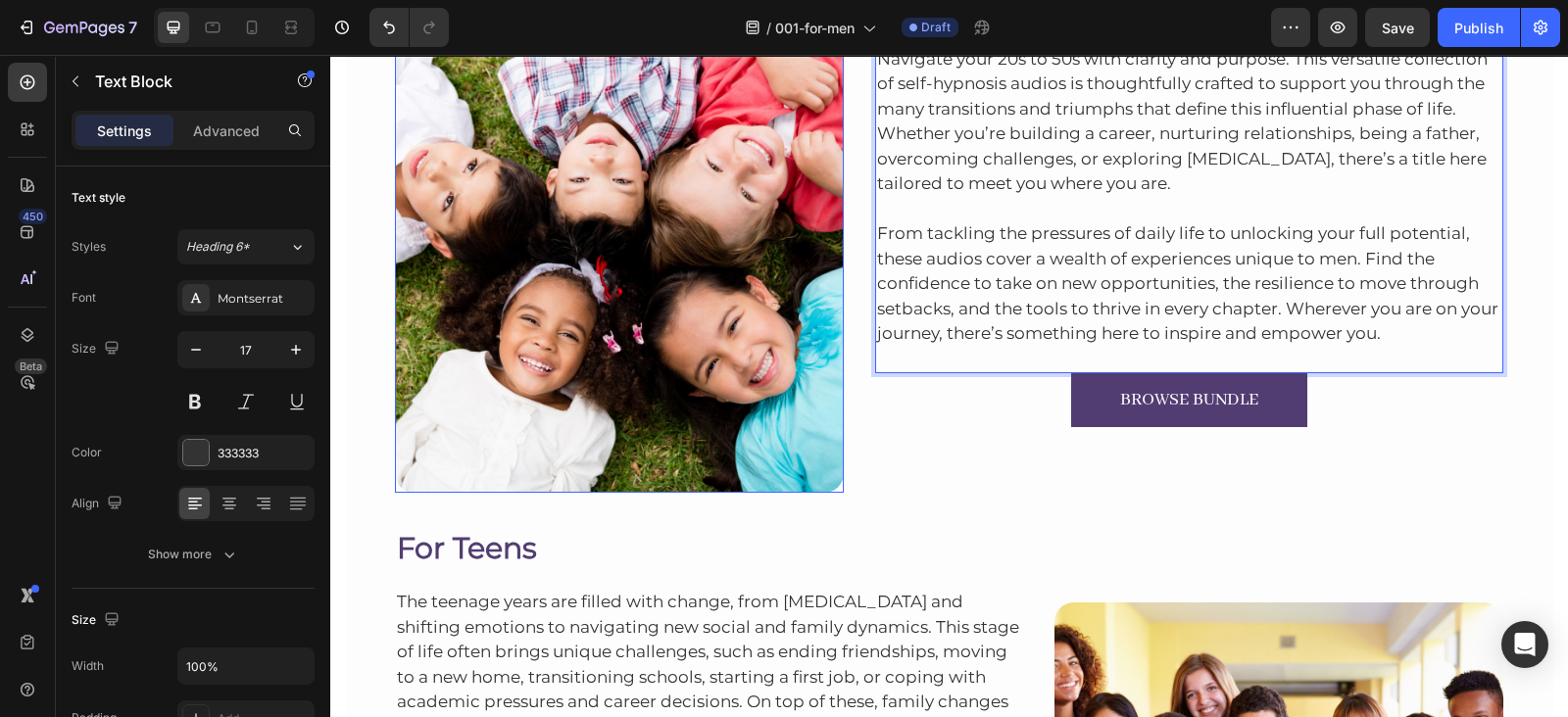
click at [681, 213] on img at bounding box center [618, 268] width 448 height 448
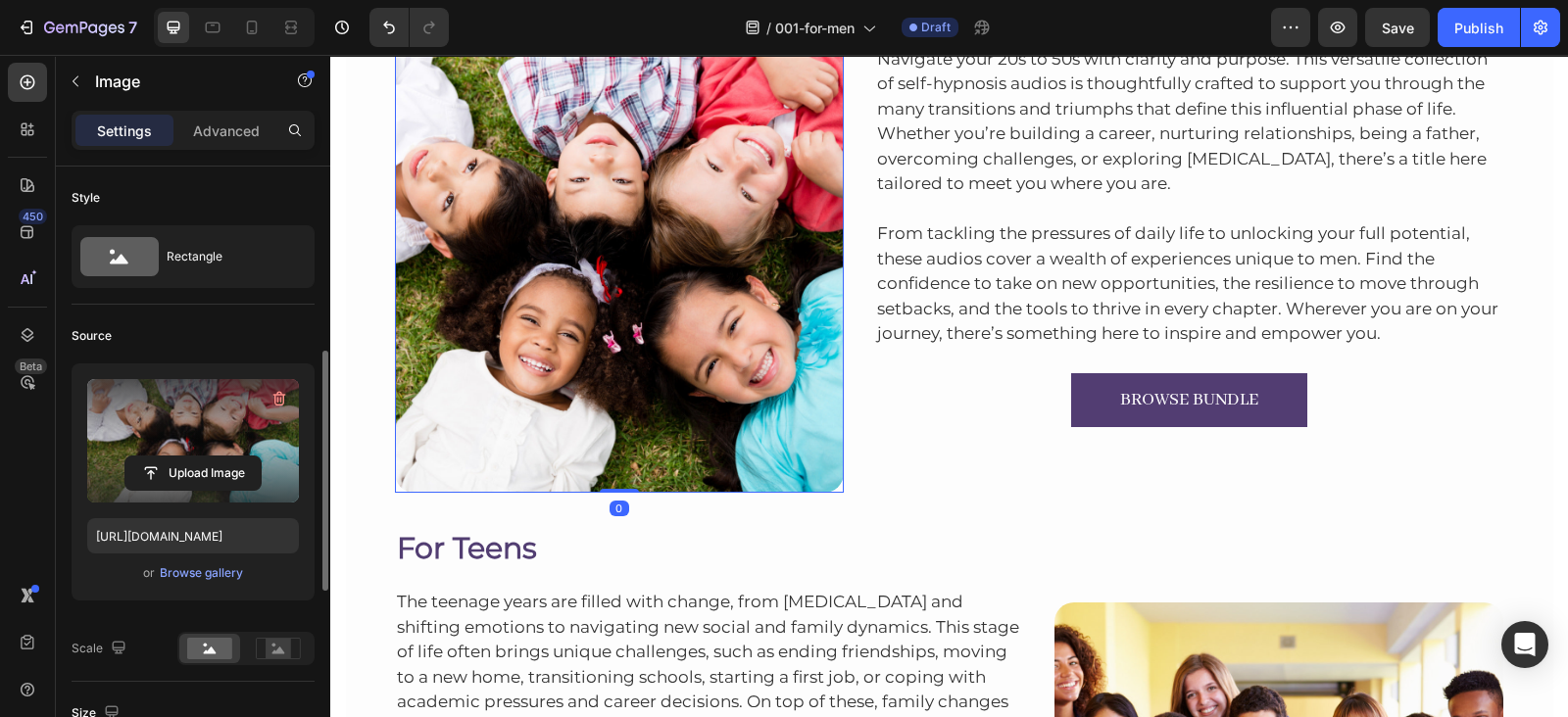
scroll to position [132, 0]
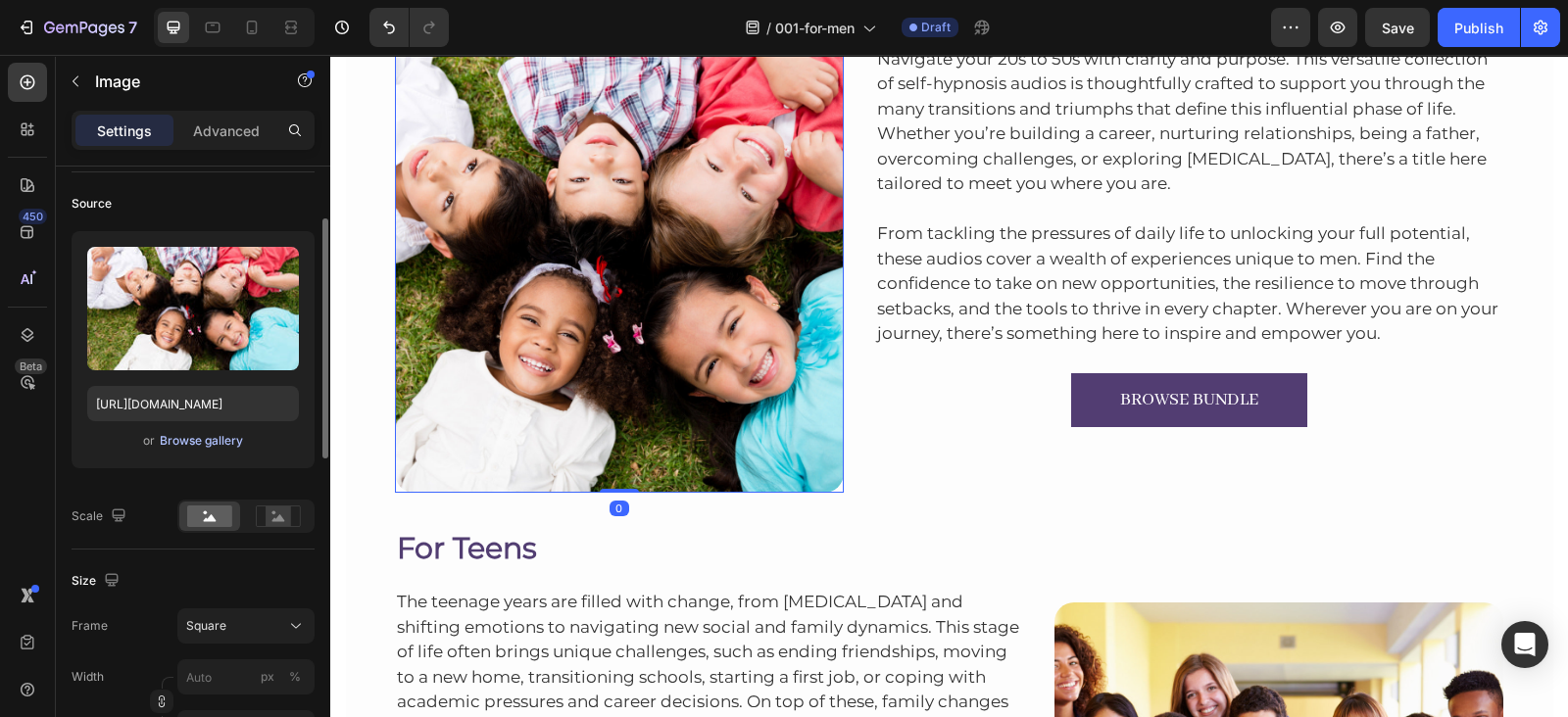
click at [186, 444] on div "Browse gallery" at bounding box center [201, 441] width 83 height 18
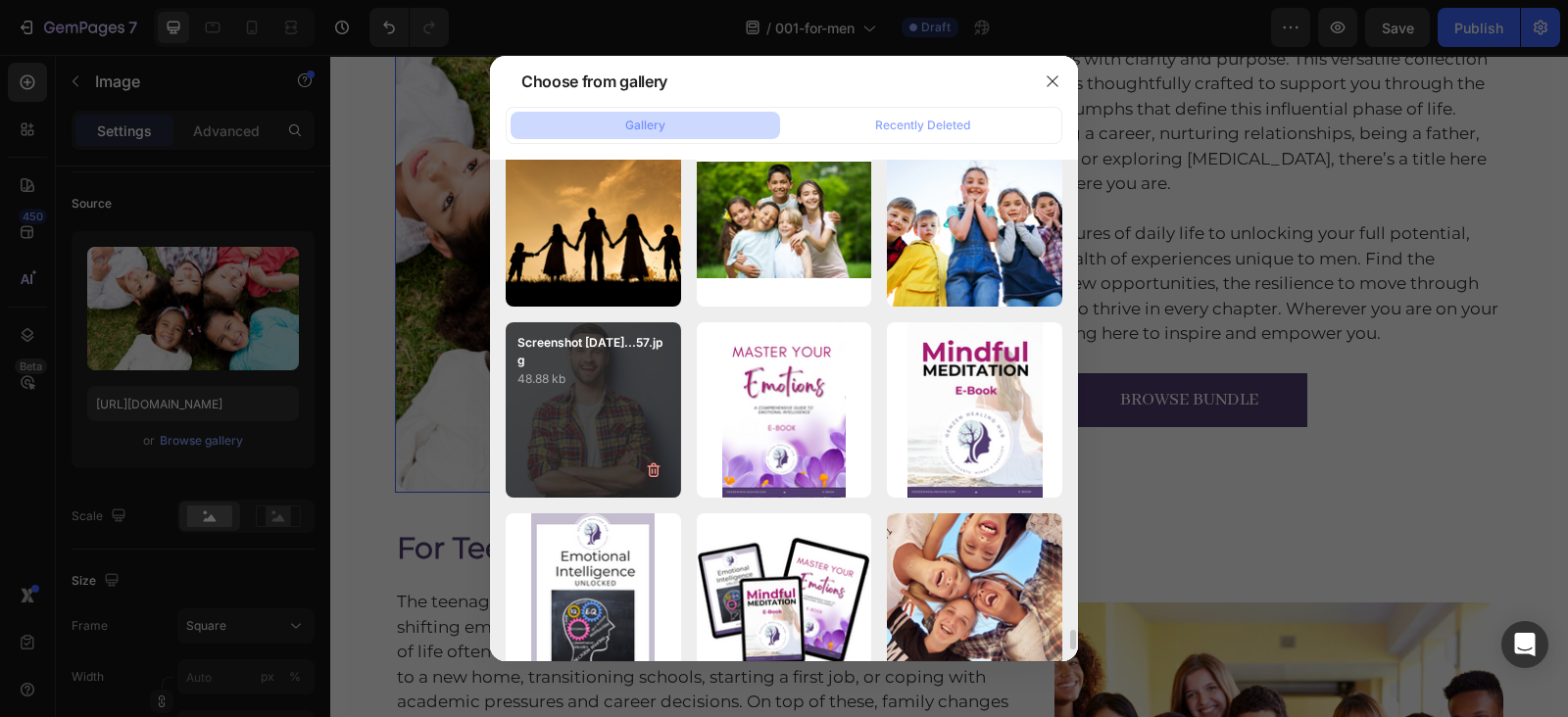
scroll to position [11682, 0]
click at [586, 385] on p "48.88 kb" at bounding box center [593, 378] width 152 height 20
type input "[URL][DOMAIN_NAME]"
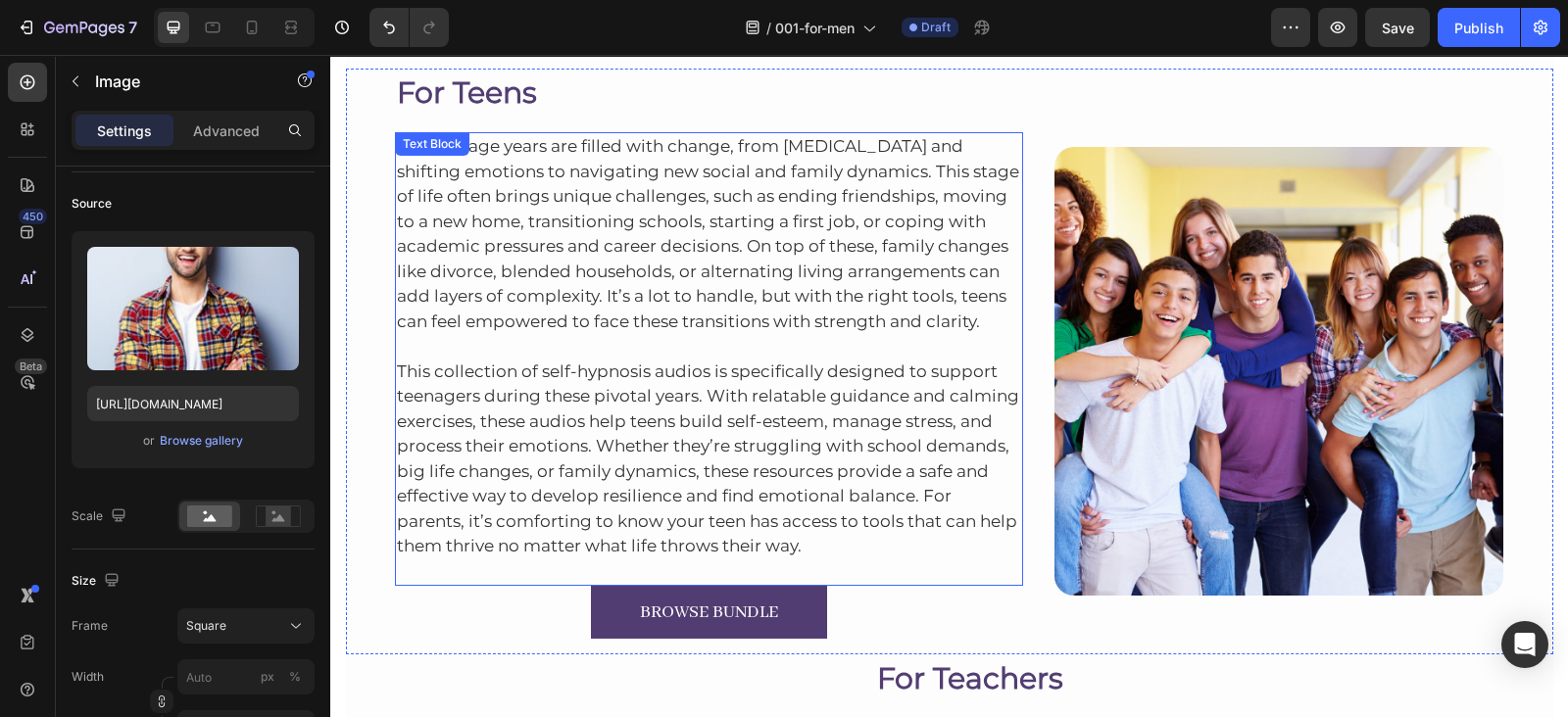
scroll to position [817, 0]
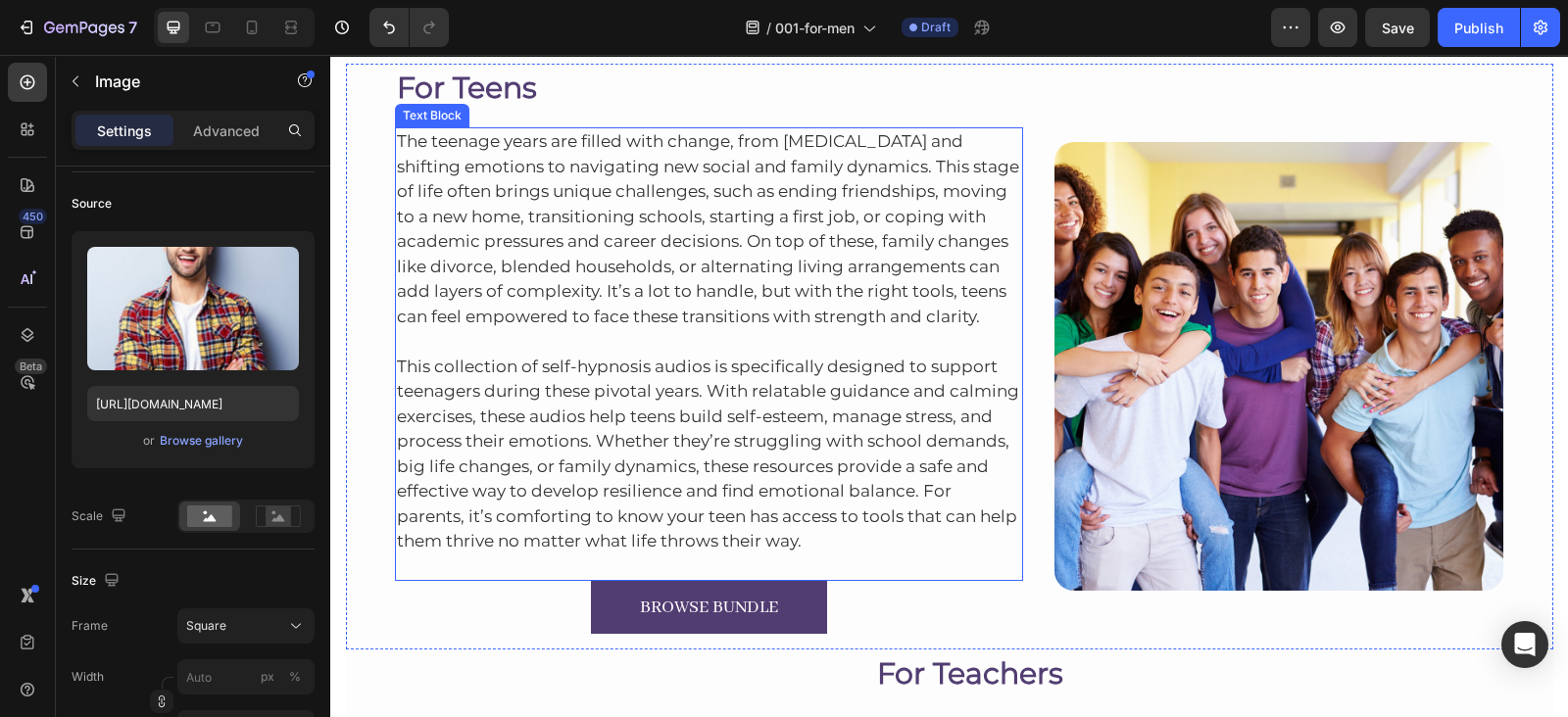
click at [501, 236] on p "The teenage years are filled with change, from [MEDICAL_DATA] and shifting emot…" at bounding box center [709, 230] width 625 height 200
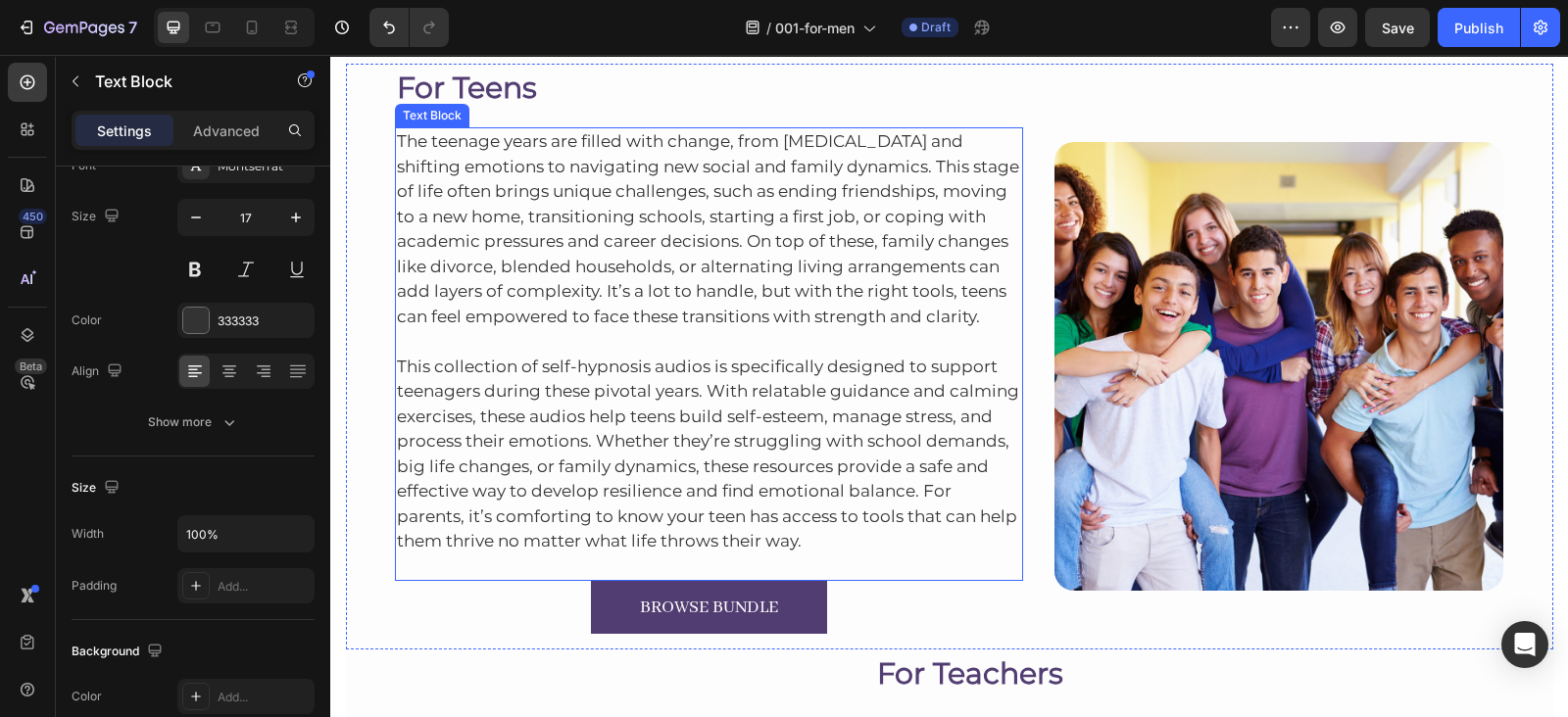
click at [501, 236] on p "The teenage years are filled with change, from [MEDICAL_DATA] and shifting emot…" at bounding box center [709, 230] width 625 height 200
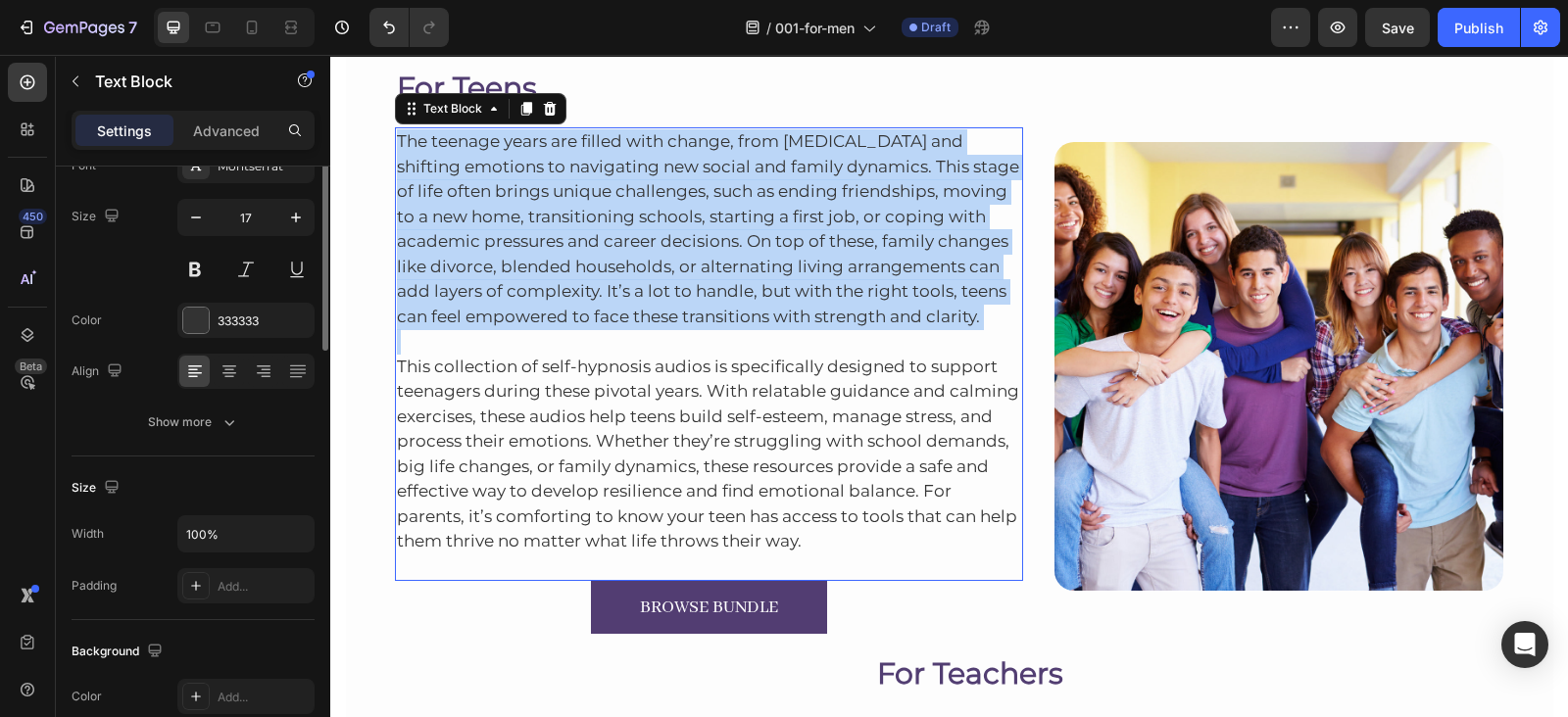
scroll to position [0, 0]
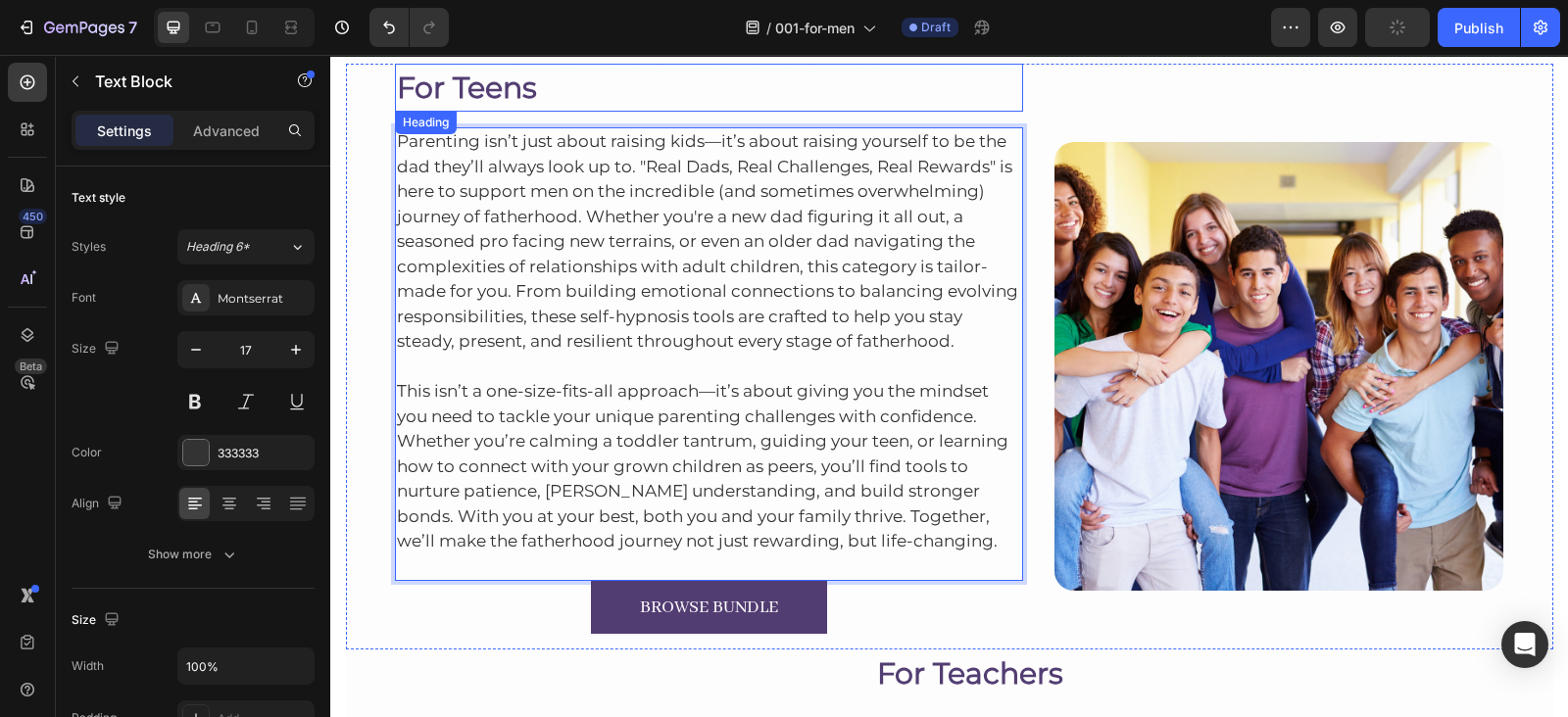
click at [485, 83] on h2 "For Teens" at bounding box center [709, 88] width 629 height 48
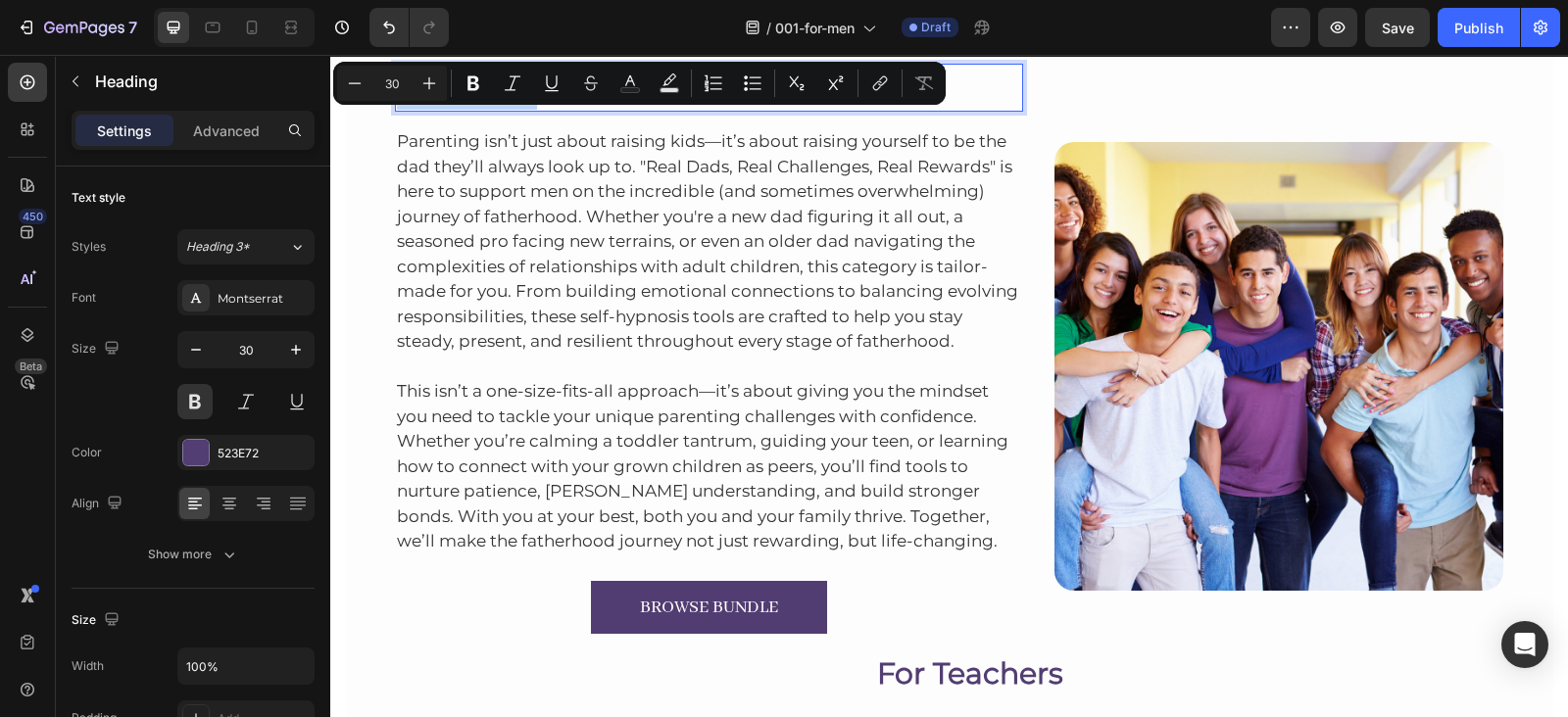
drag, startPoint x: 485, startPoint y: 83, endPoint x: 468, endPoint y: 108, distance: 30.2
click at [468, 108] on p "For Teens" at bounding box center [709, 88] width 625 height 44
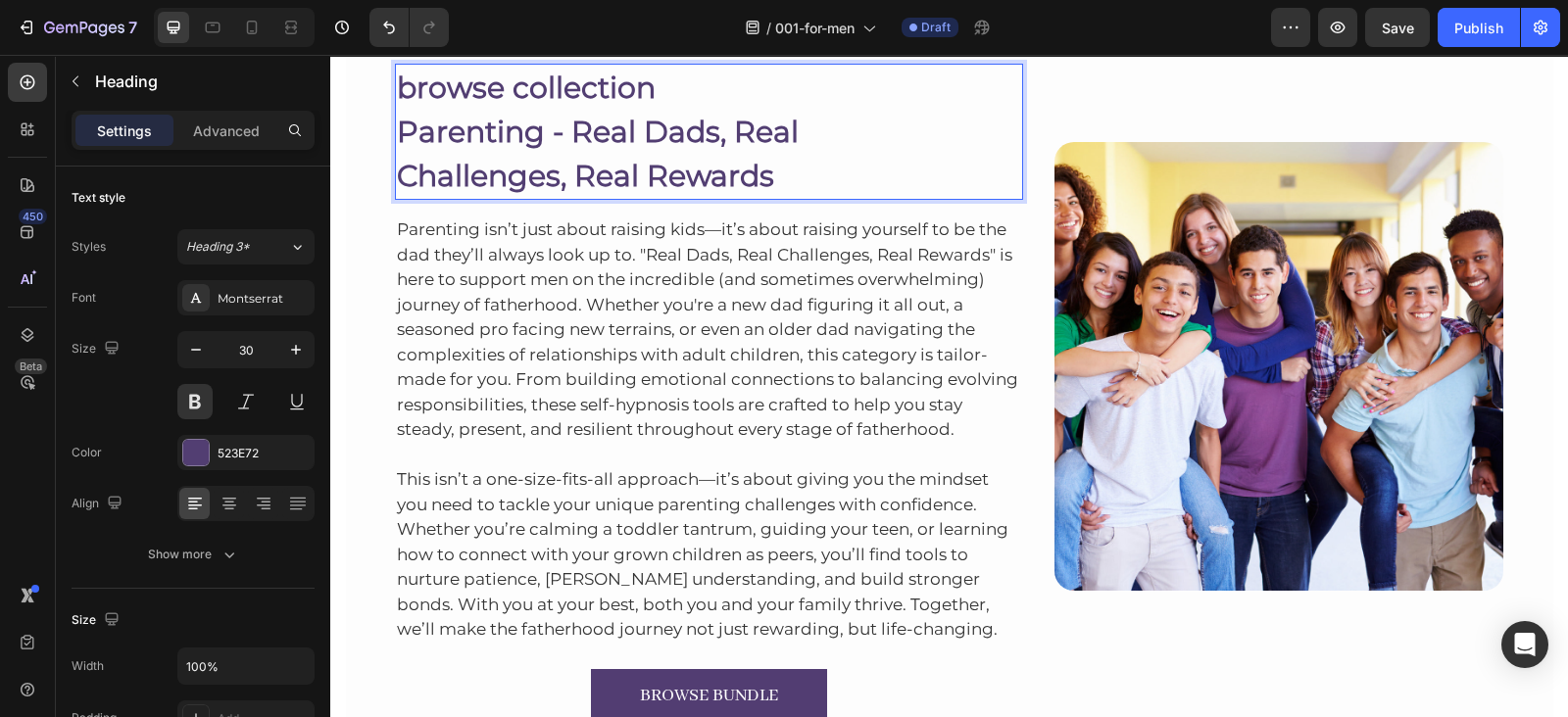
click at [394, 130] on h2 "browse collection Parenting - Real Dads, Real Challenges, Real Rewards" at bounding box center [709, 132] width 629 height 136
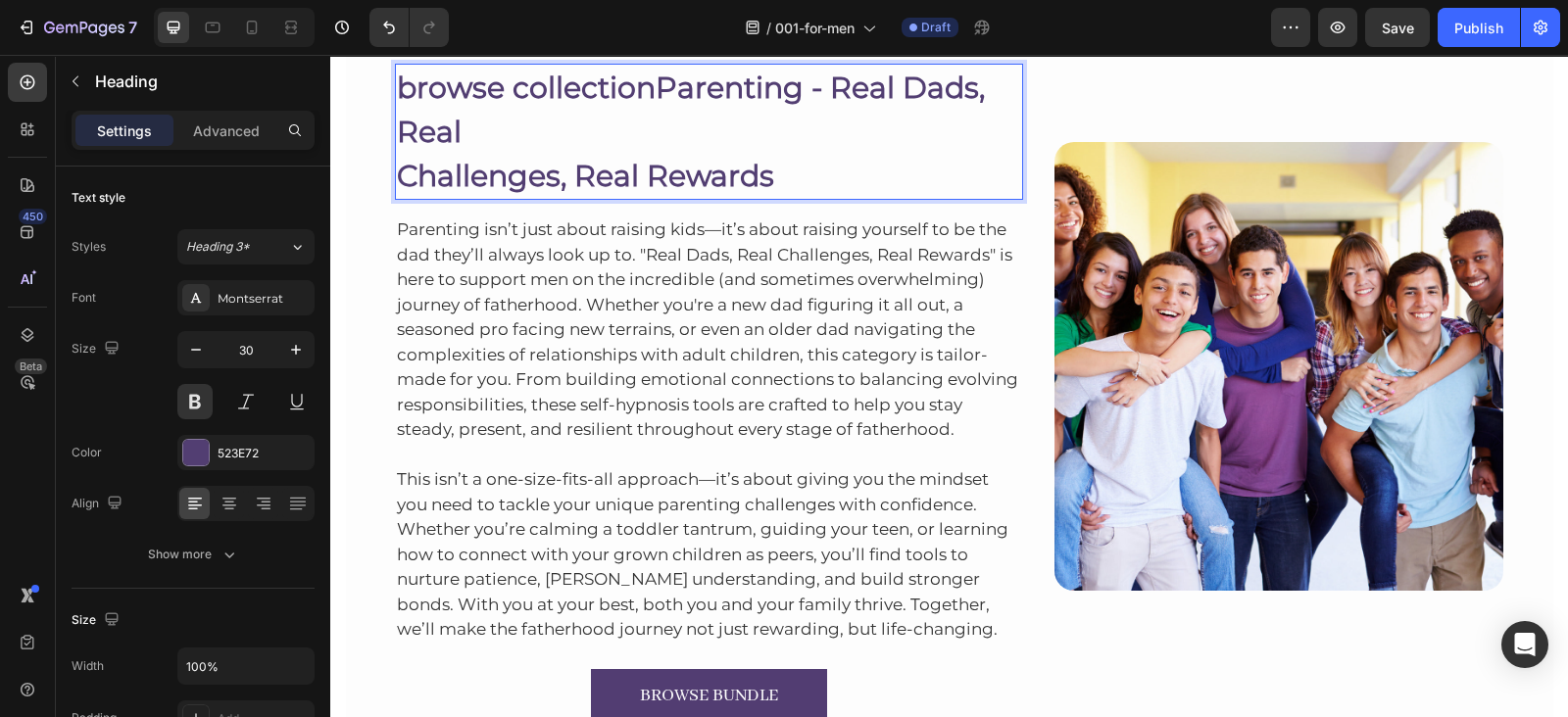
scroll to position [813, 0]
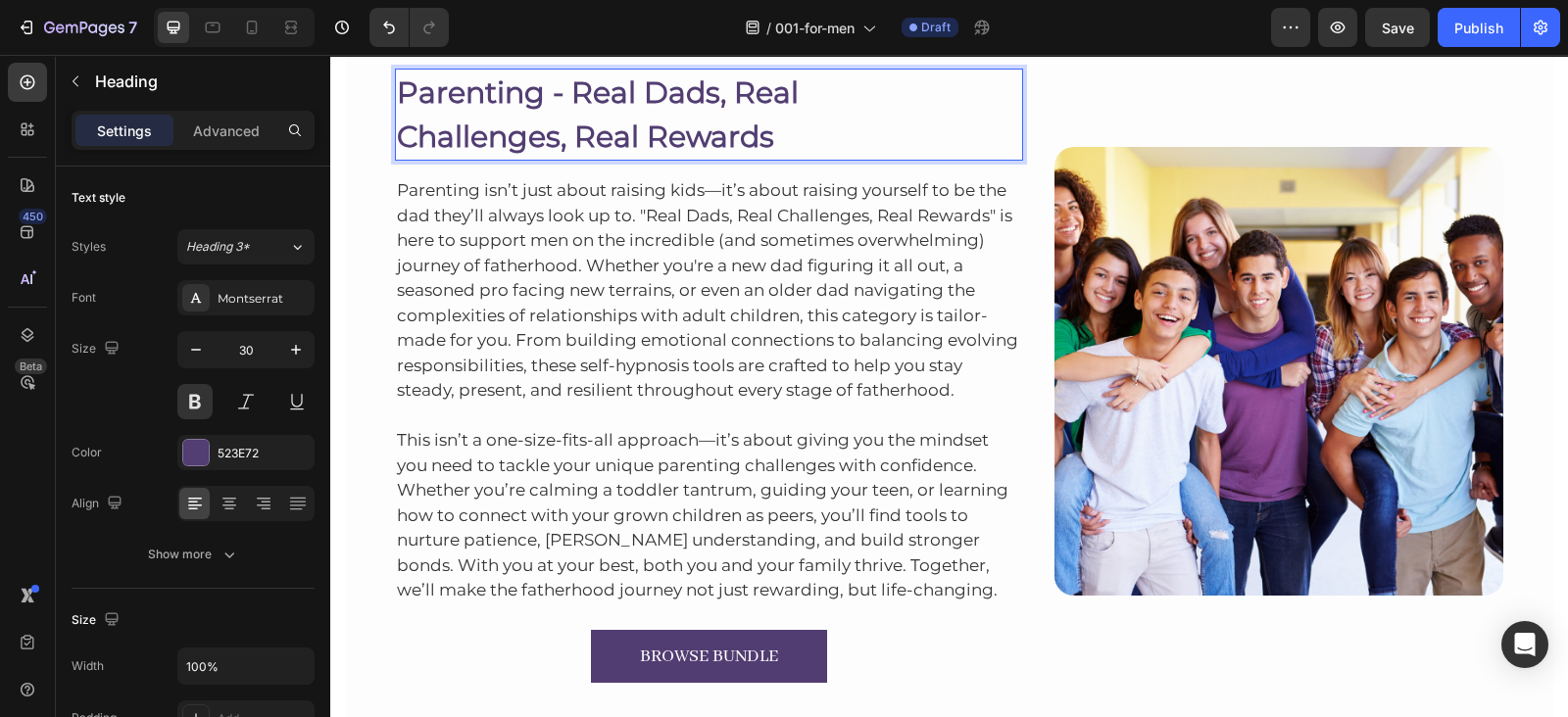
click at [396, 142] on p "Parenting - Real Dads, Real Challenges, Real Rewards" at bounding box center [709, 115] width 625 height 88
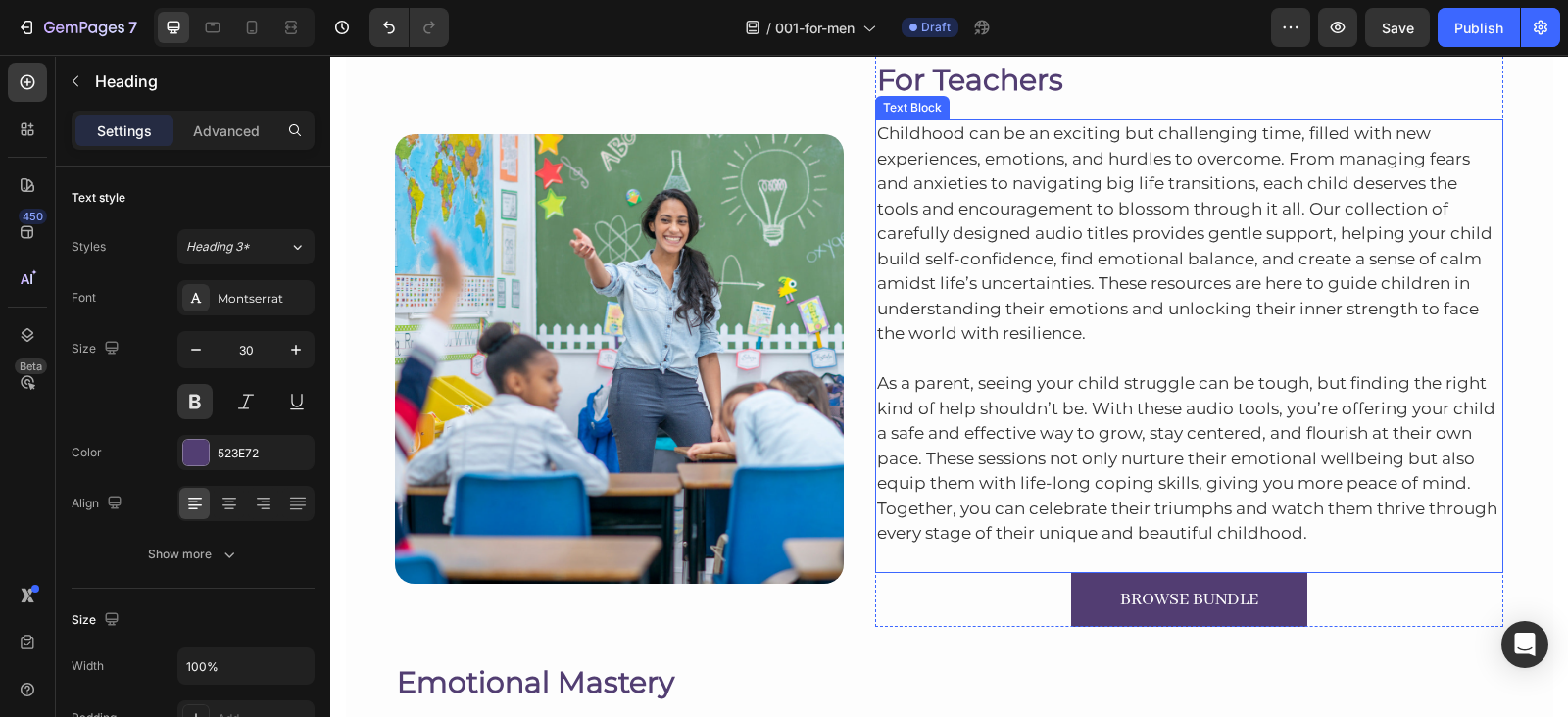
scroll to position [1383, 0]
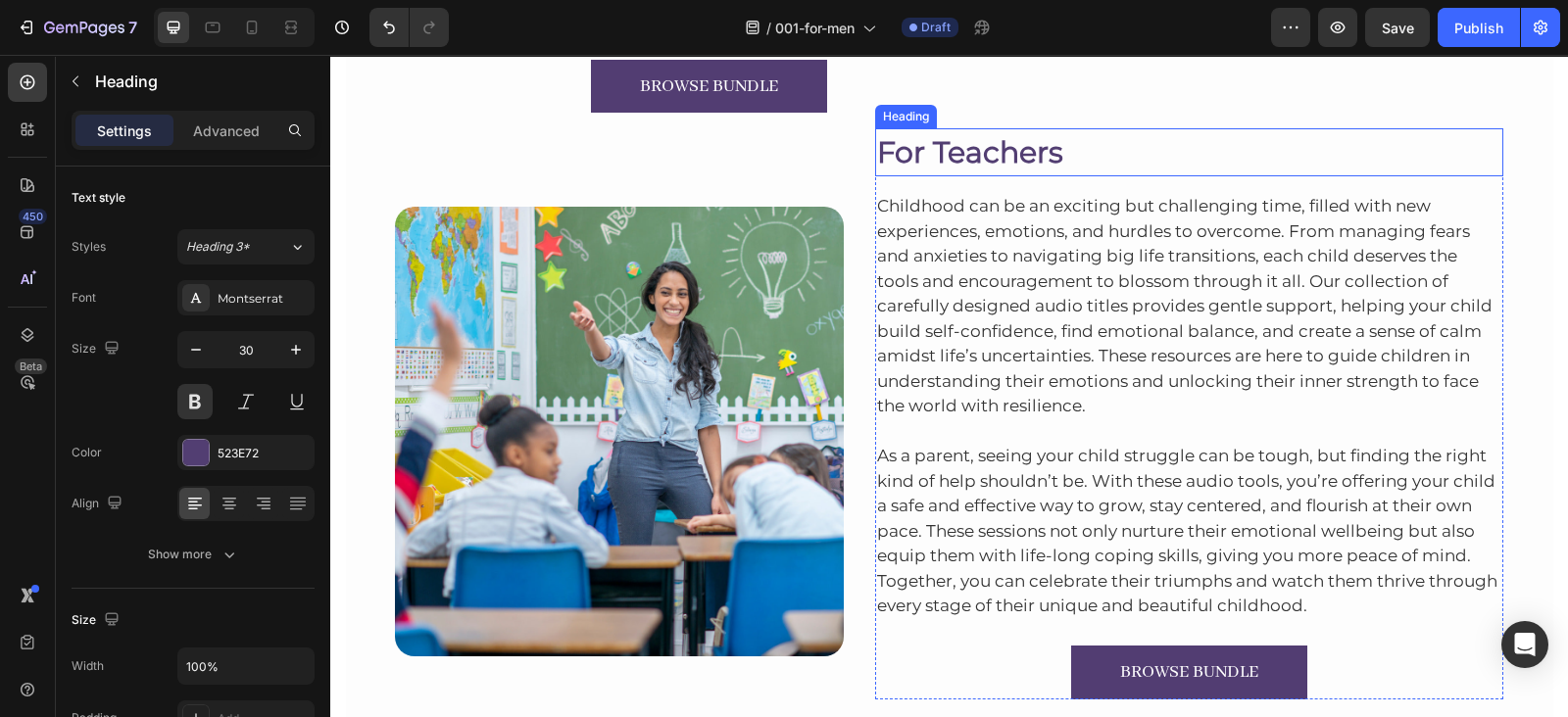
click at [990, 164] on h2 "For Teachers" at bounding box center [1189, 153] width 629 height 48
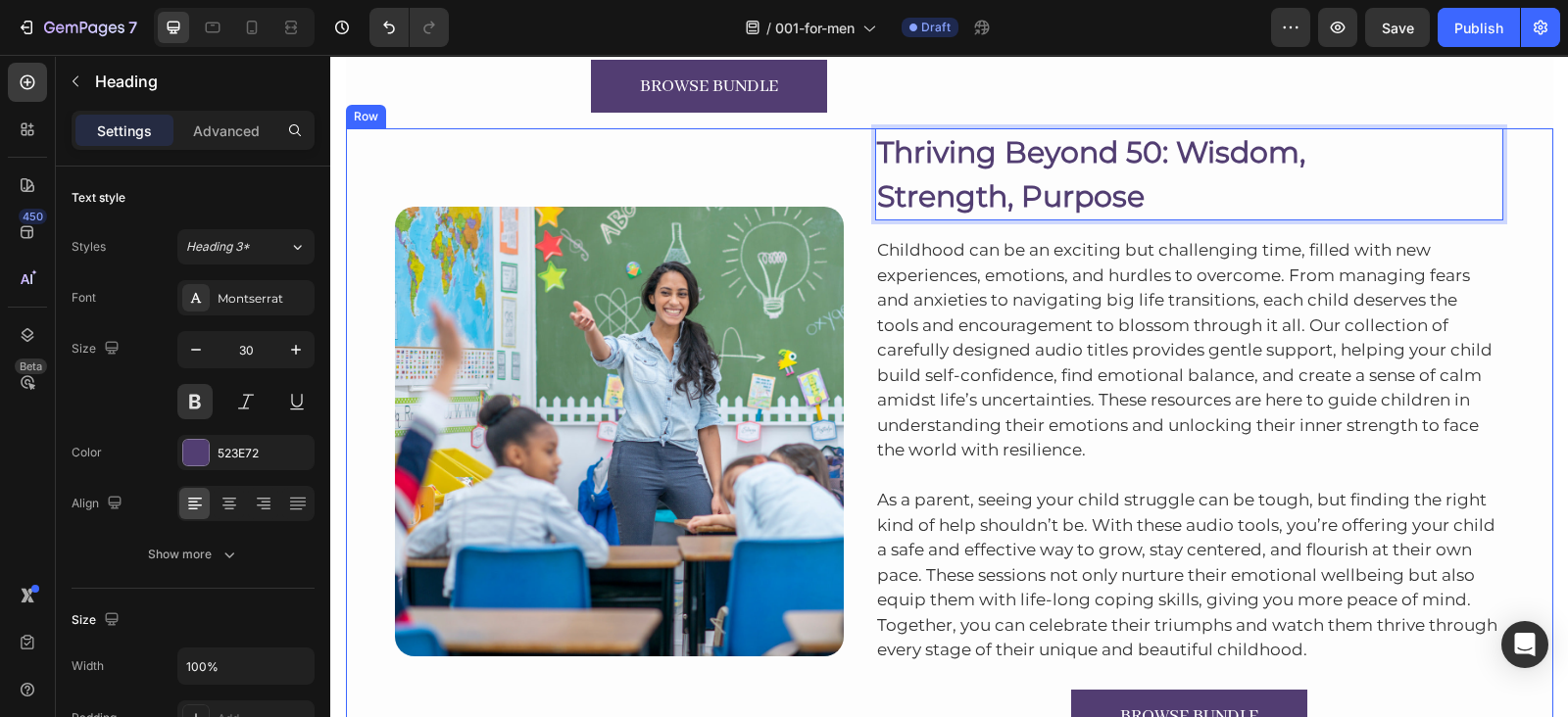
click at [859, 189] on div "Image Row Thriving Beyond 50: Wisdom, Strength, Purpose Heading 16 Childhood ca…" at bounding box center [949, 435] width 1207 height 614
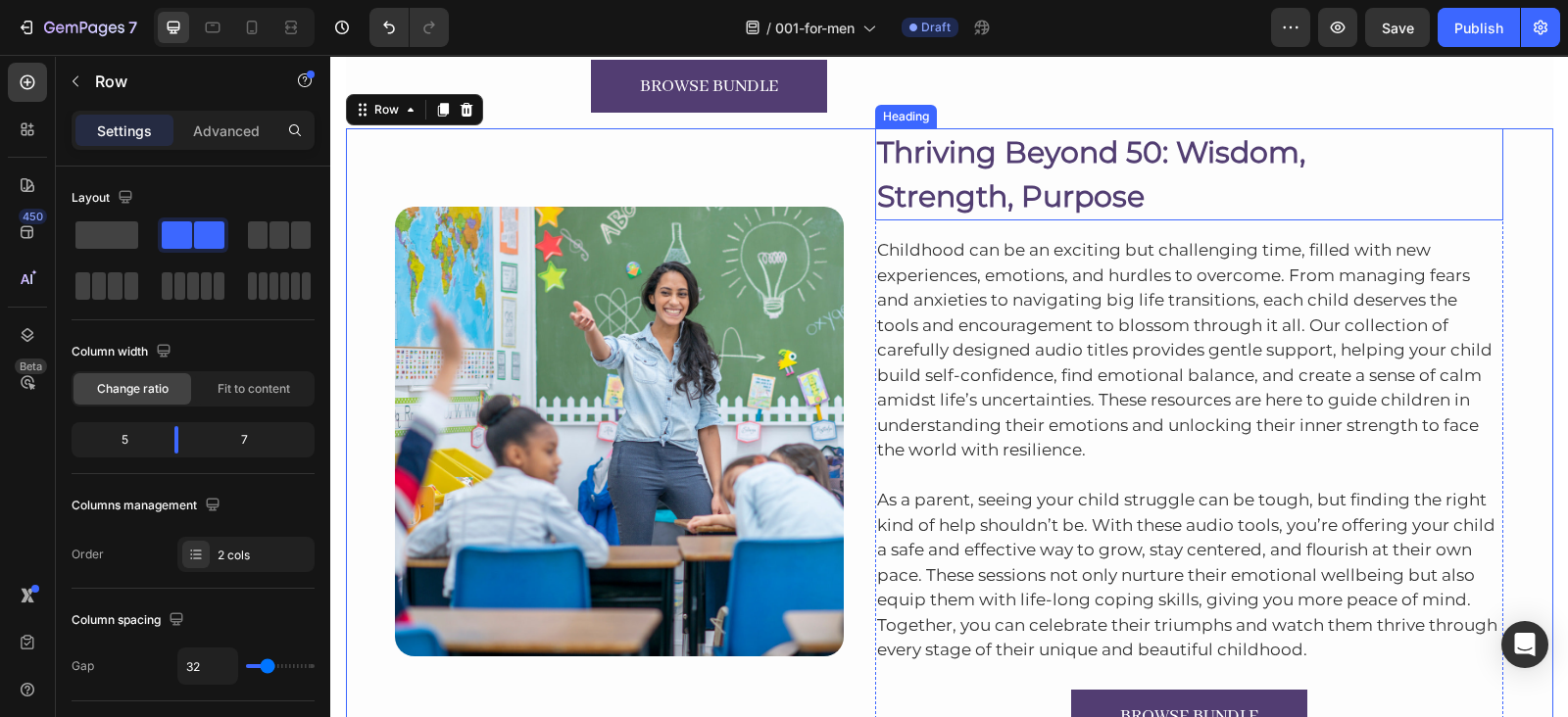
click at [877, 194] on p "Thriving Beyond 50: Wisdom, Strength, Purpose" at bounding box center [1189, 175] width 625 height 88
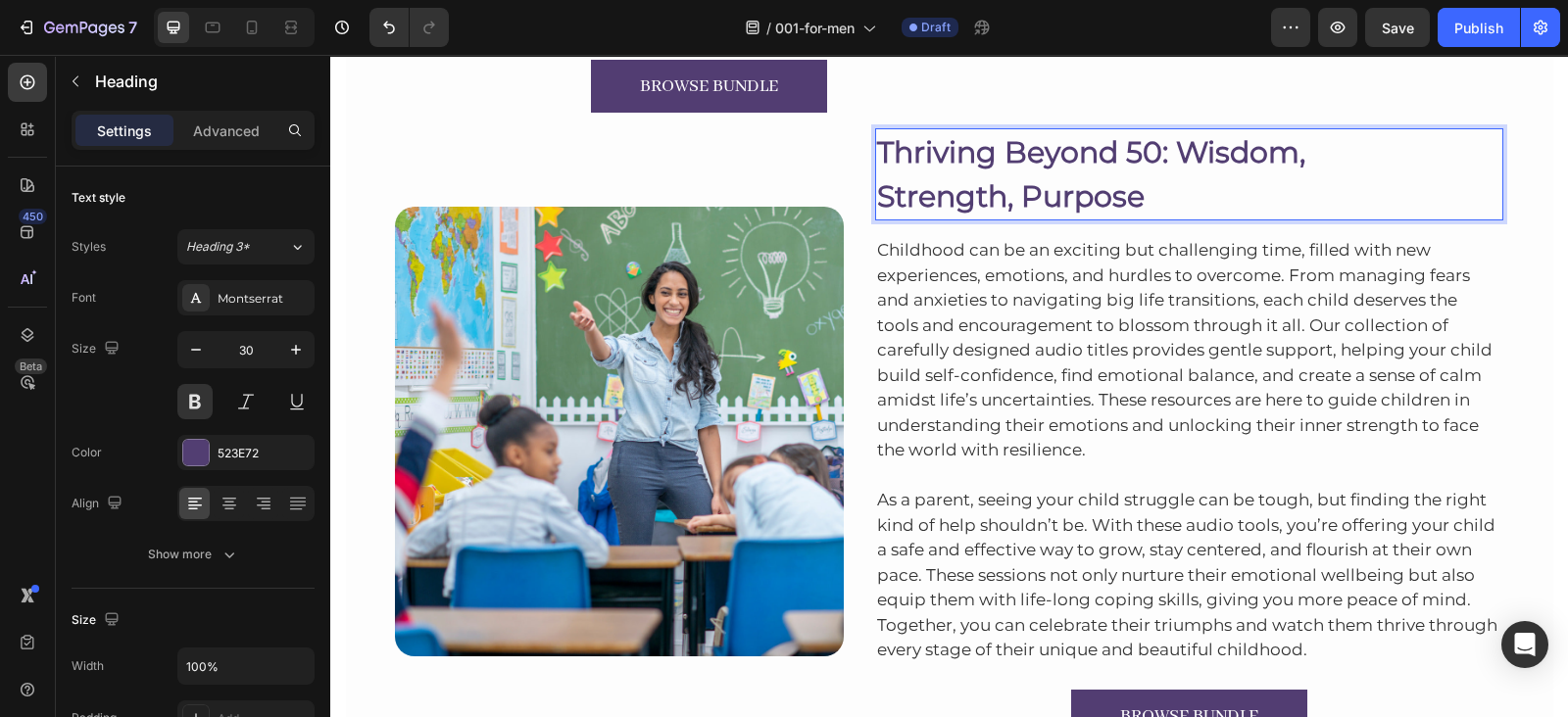
click at [877, 194] on p "Thriving Beyond 50: Wisdom, Strength, Purpose" at bounding box center [1189, 175] width 625 height 88
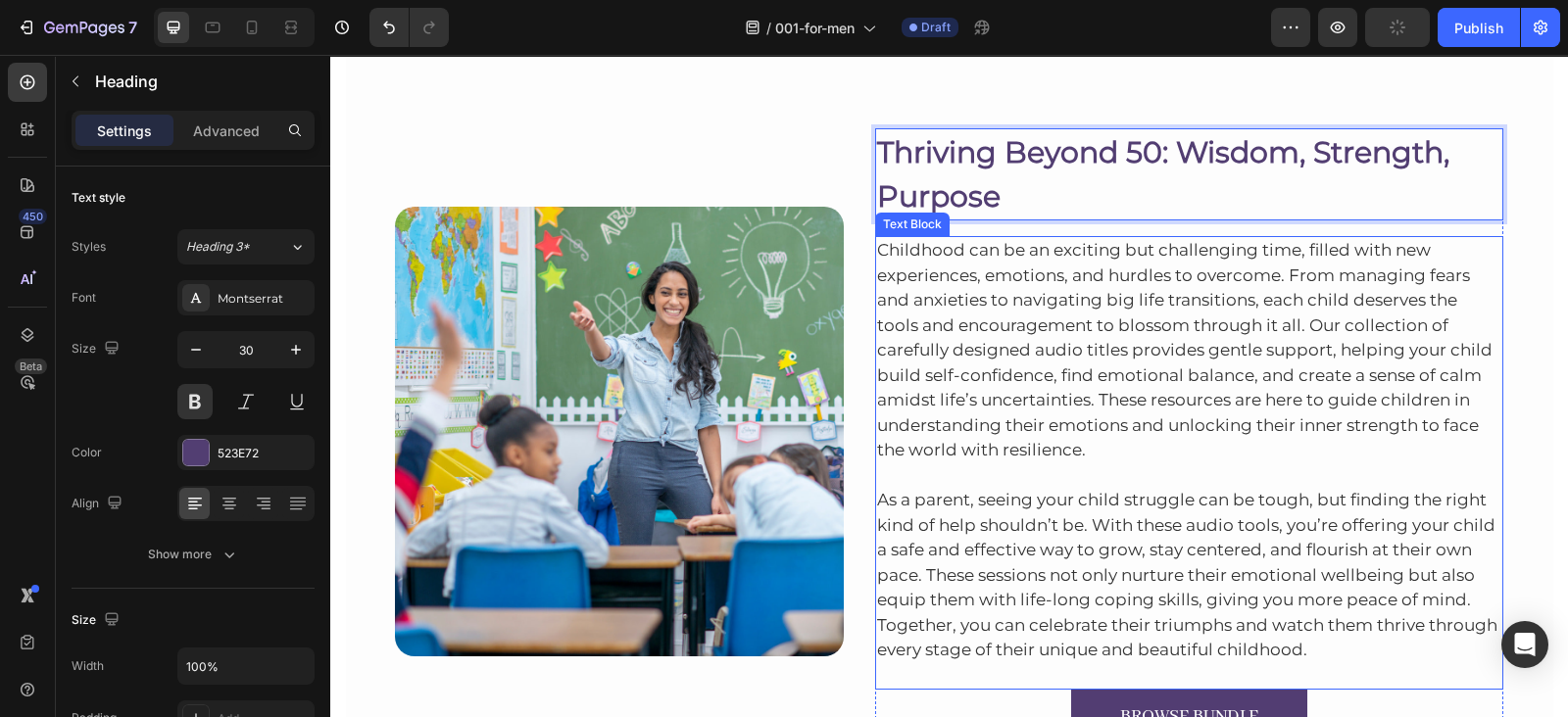
scroll to position [1518, 0]
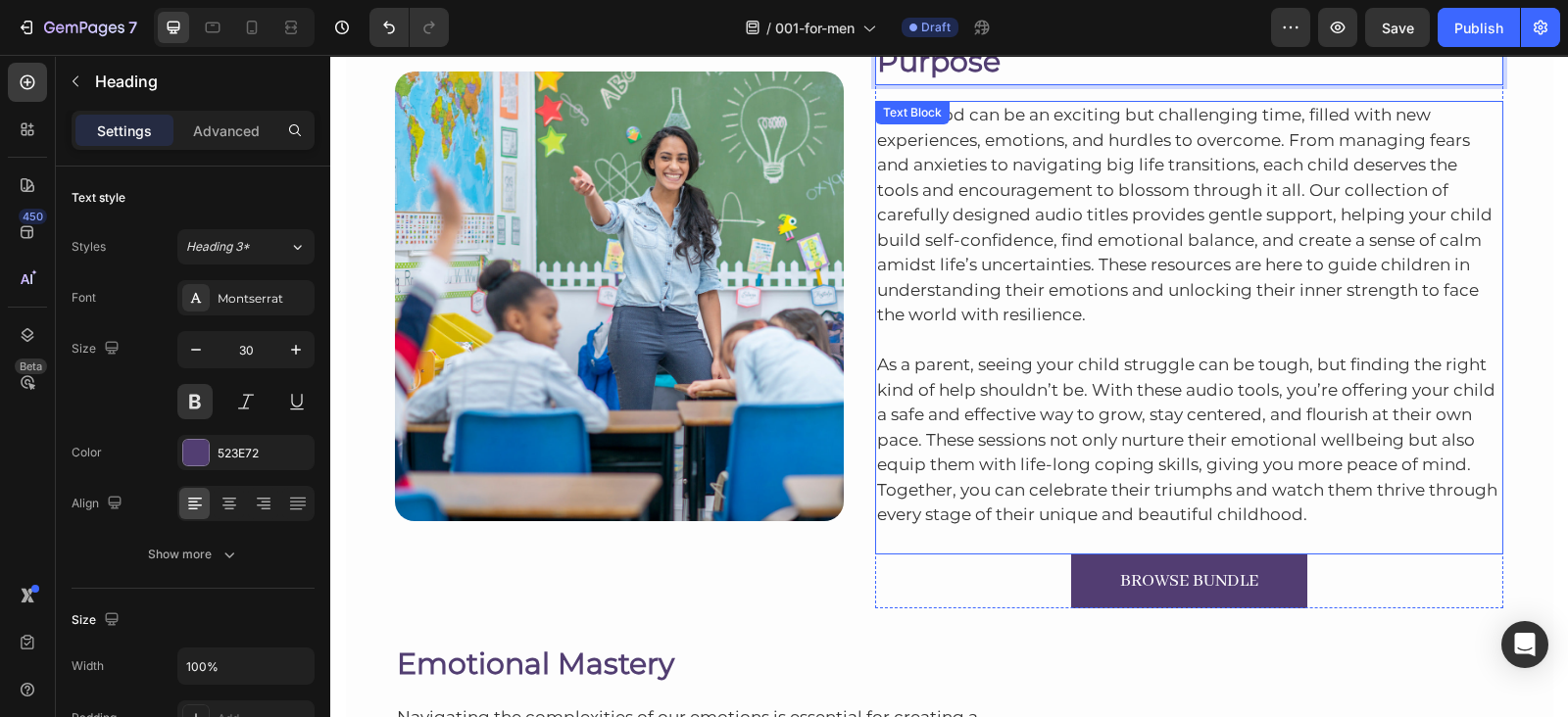
click at [1172, 233] on p "Childhood can be an exciting but challenging time, filled with new experiences,…" at bounding box center [1189, 216] width 625 height 226
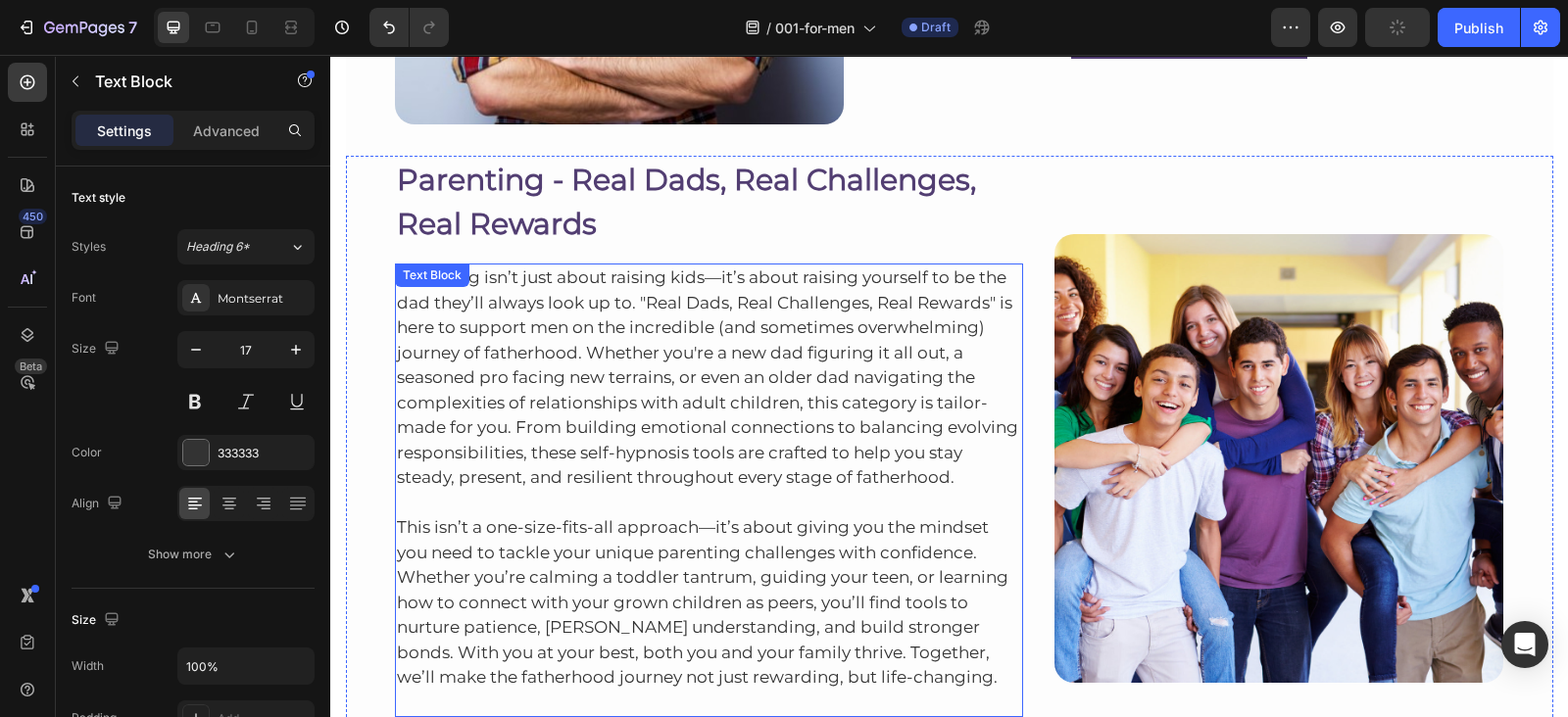
scroll to position [728, 0]
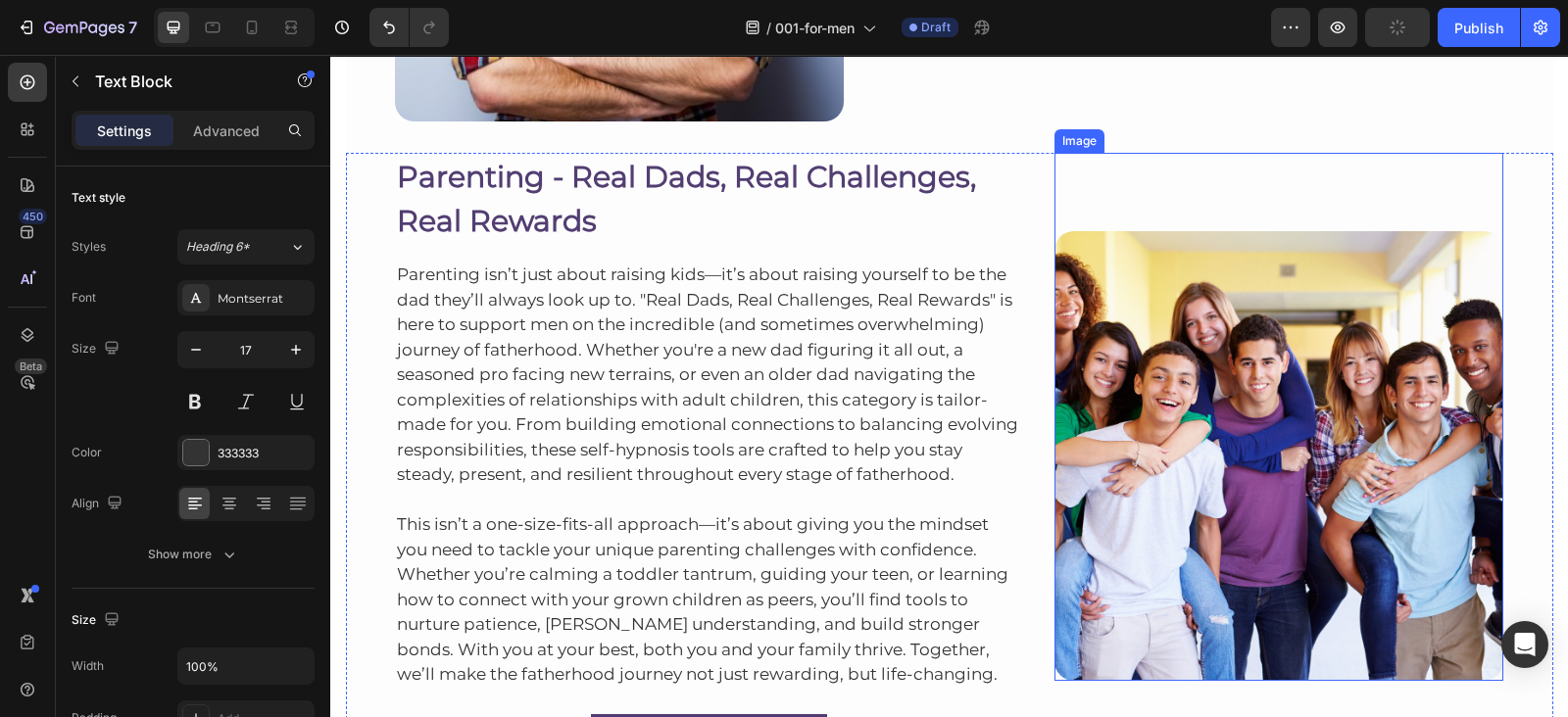
click at [1128, 355] on img at bounding box center [1278, 455] width 448 height 448
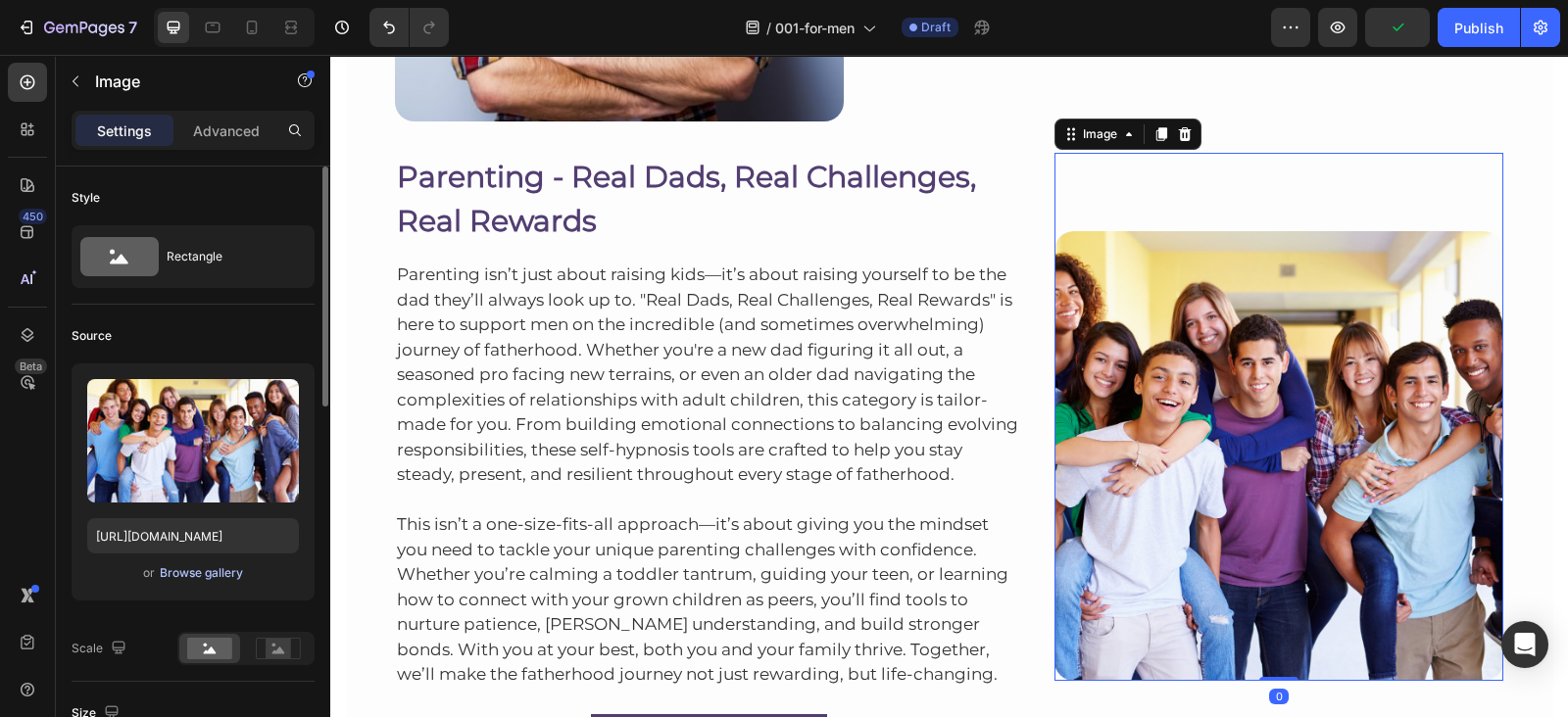
click at [211, 570] on div "Browse gallery" at bounding box center [201, 573] width 83 height 18
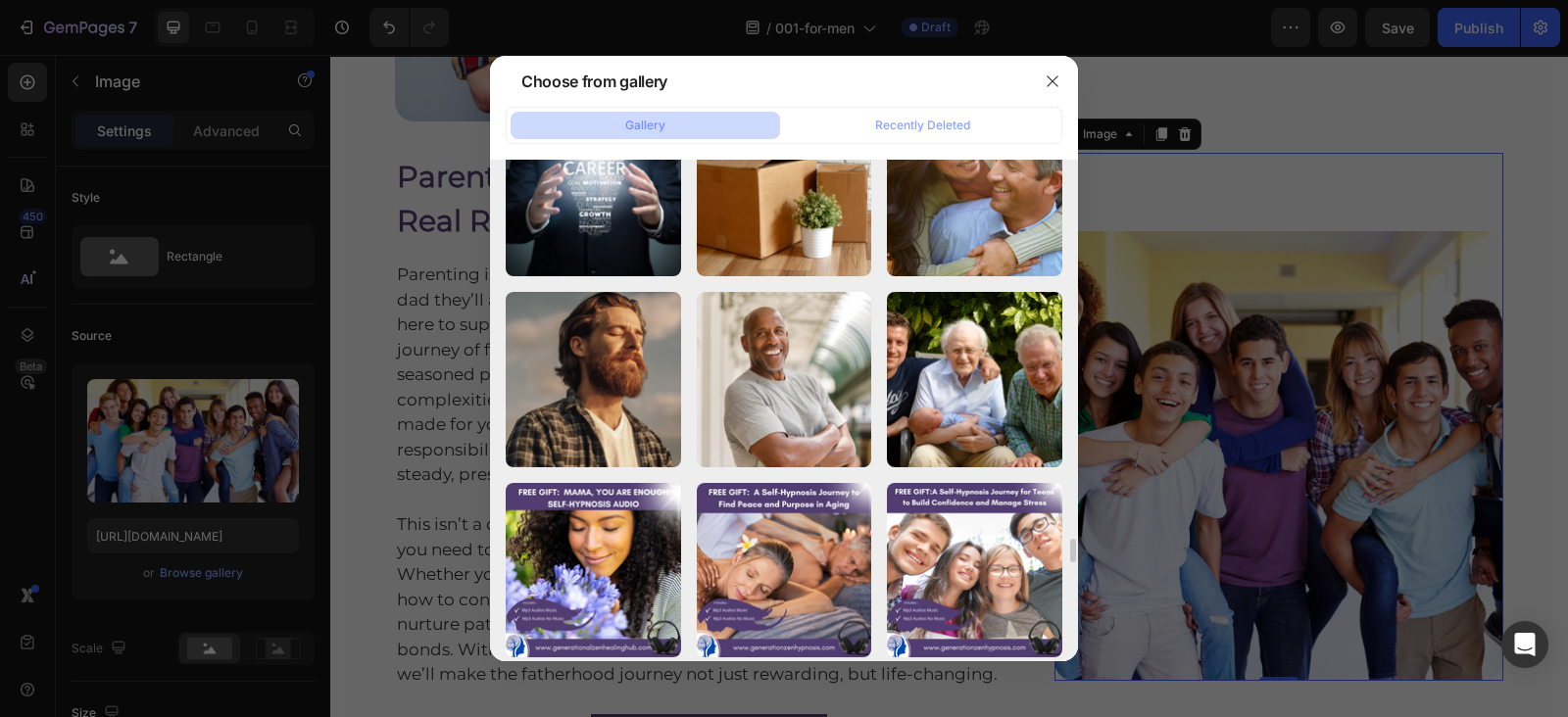
scroll to position [9045, 0]
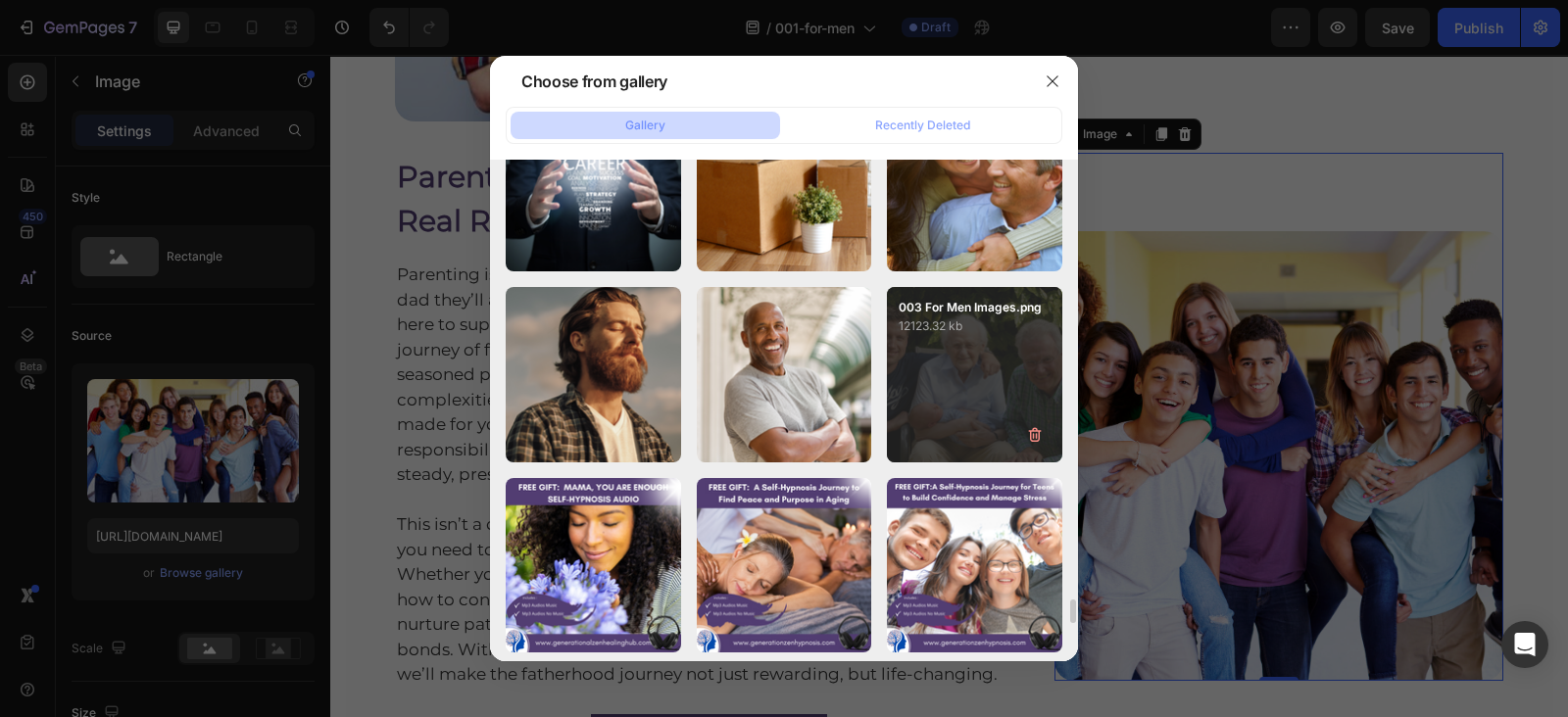
click at [941, 395] on div "003 For Men Images.png 12123.32 kb" at bounding box center [975, 375] width 176 height 176
type input "[URL][DOMAIN_NAME]"
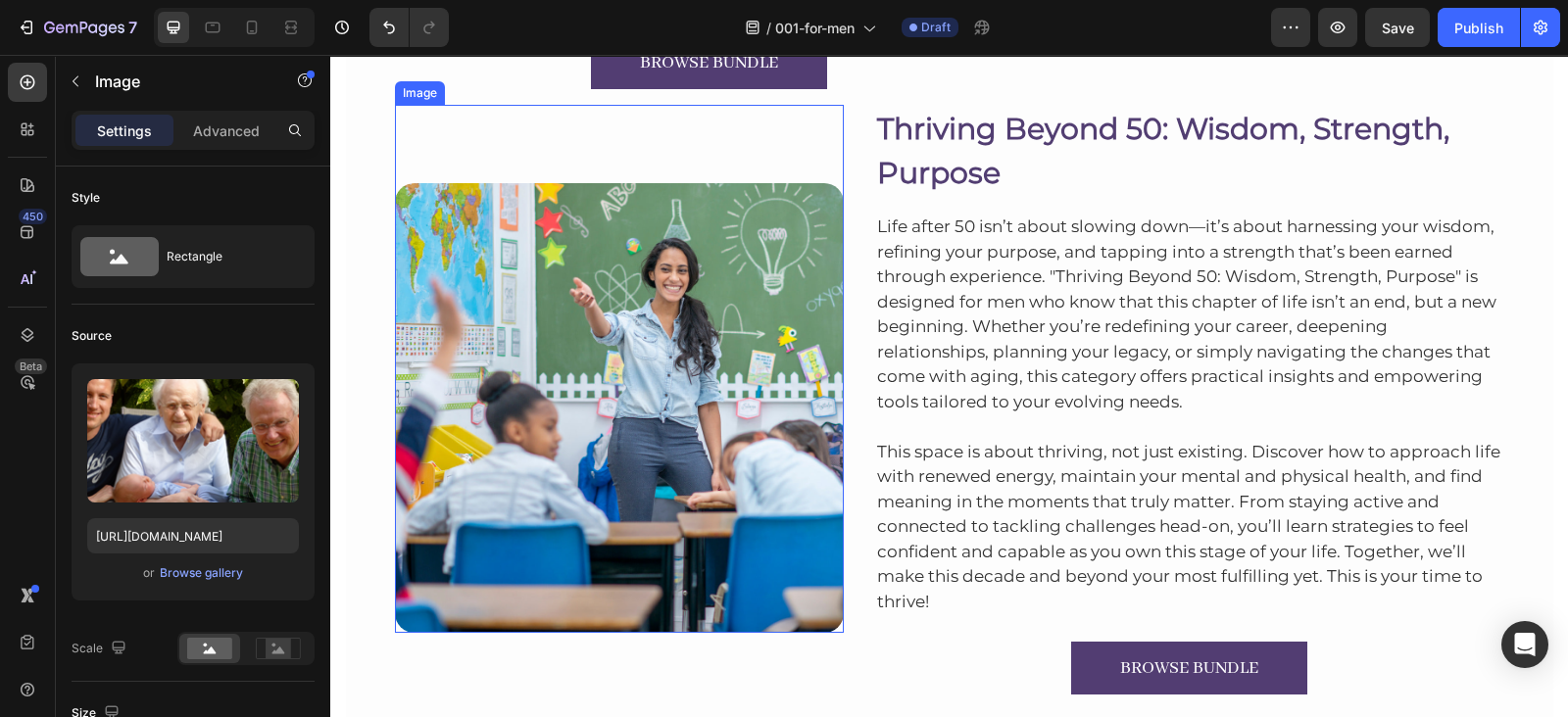
scroll to position [1412, 0]
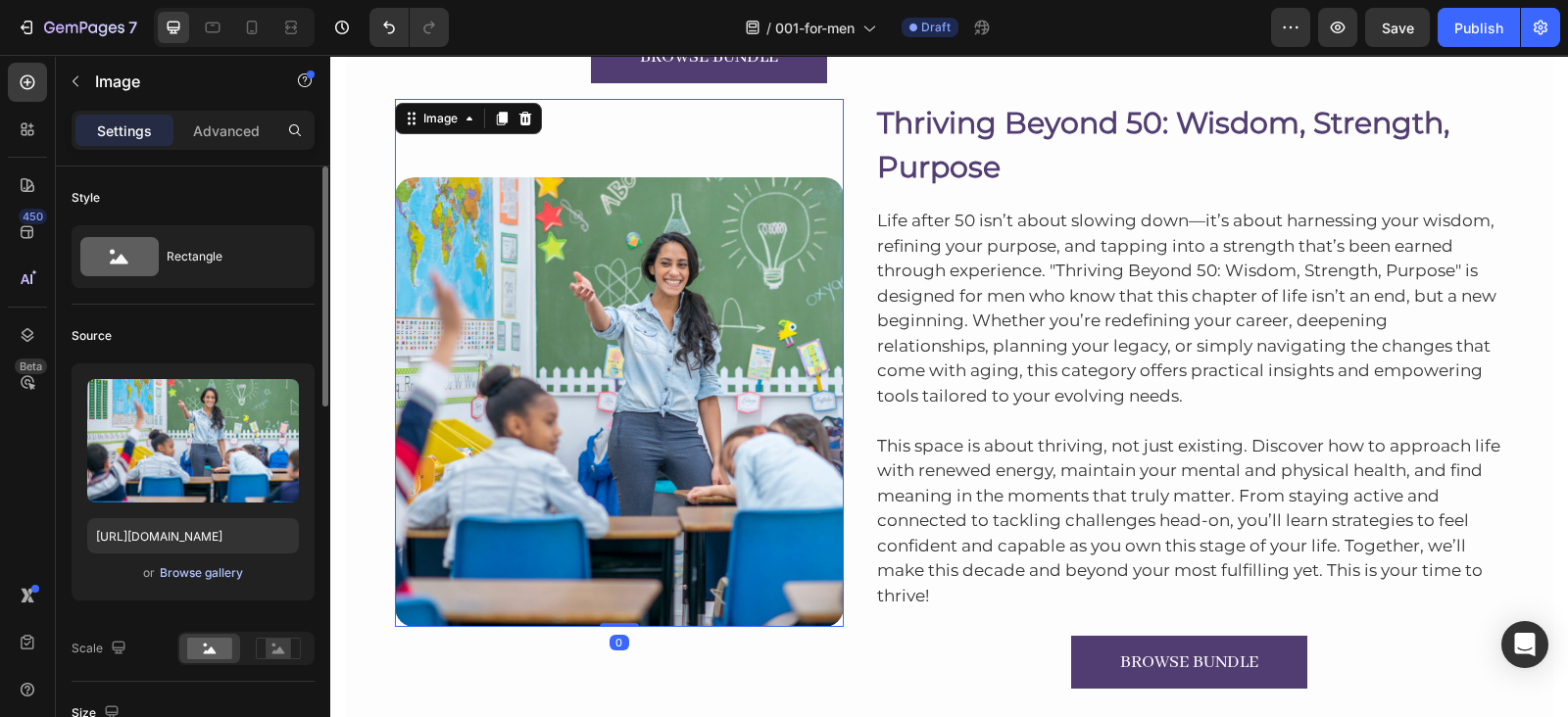
click at [217, 566] on div "Browse gallery" at bounding box center [201, 573] width 83 height 18
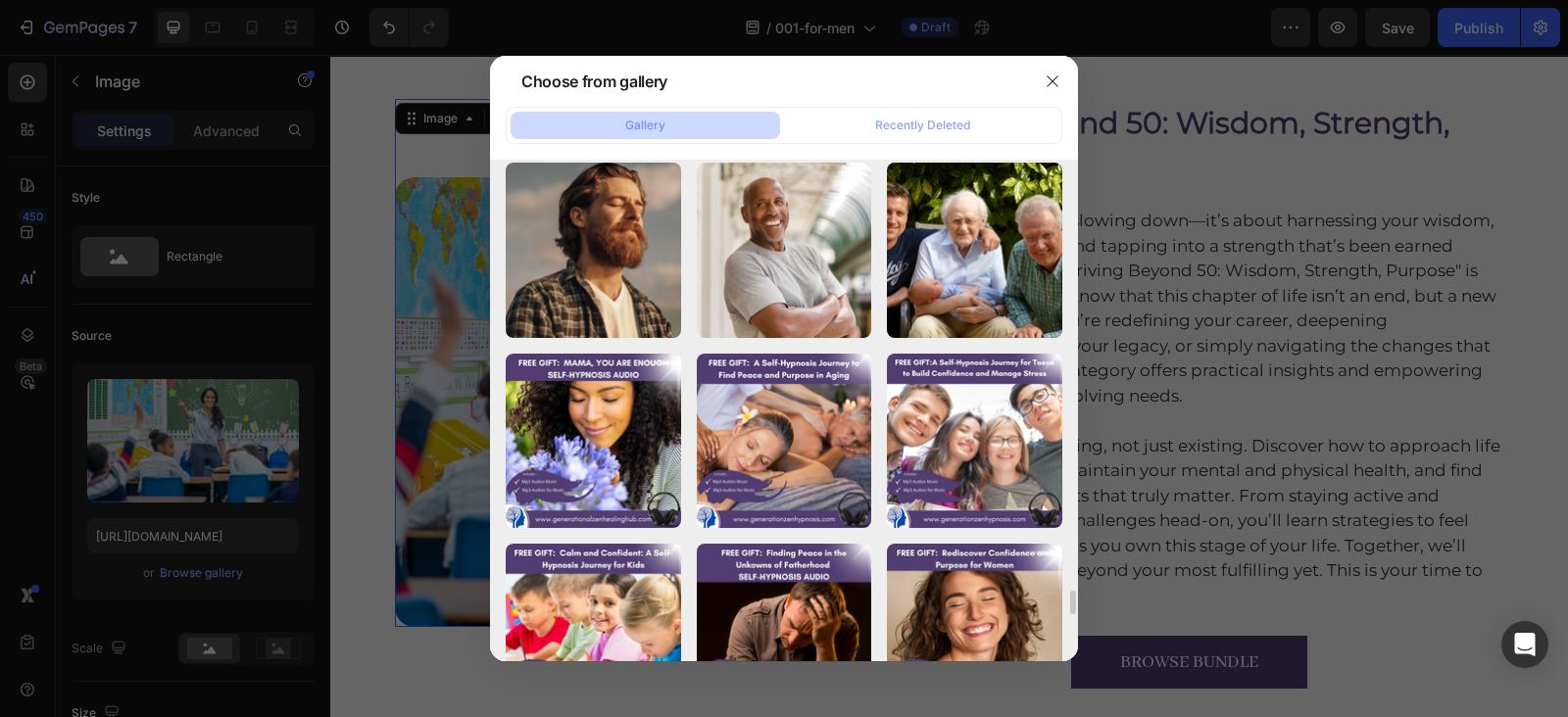
scroll to position [9136, 0]
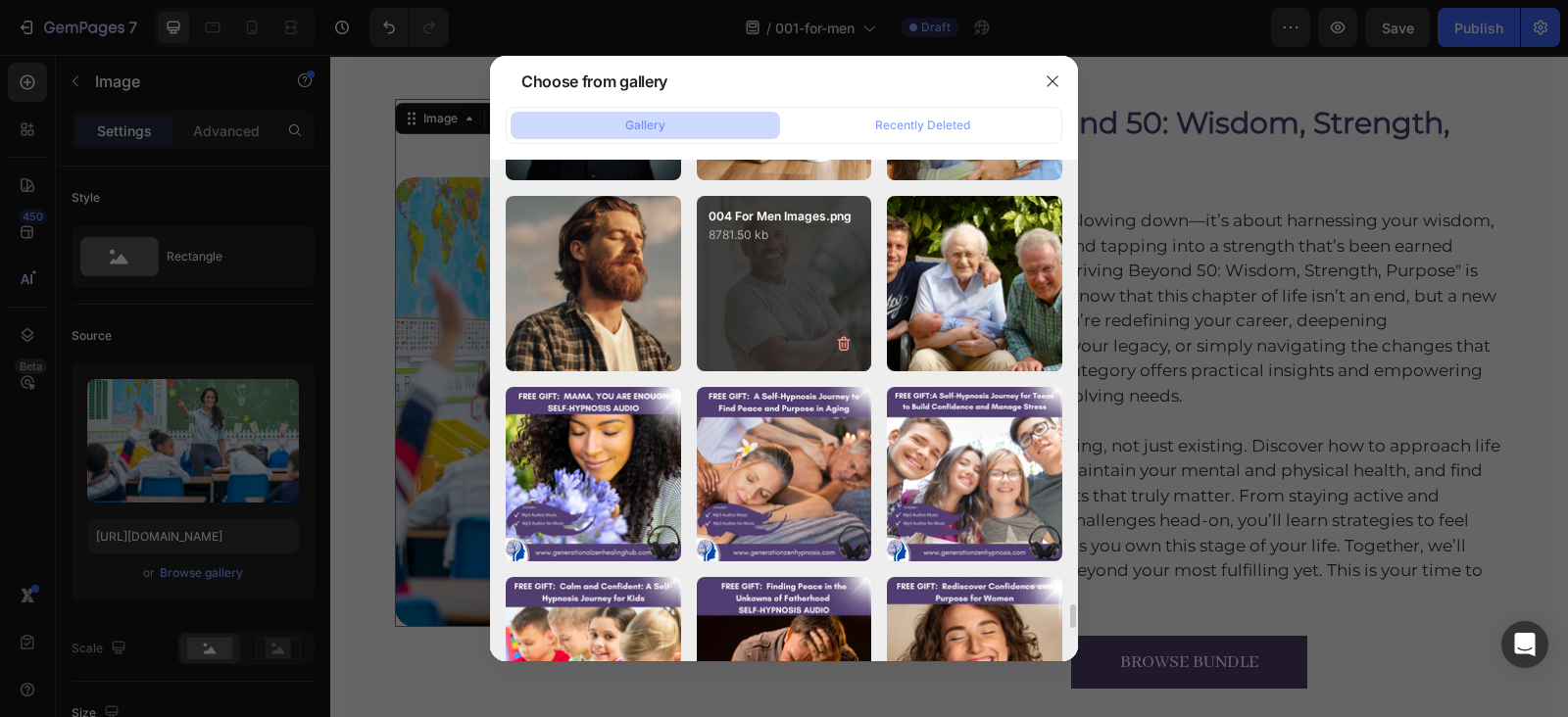
click at [789, 312] on div "004 For Men Images.png 8781.50 kb" at bounding box center [785, 284] width 176 height 176
type input "[URL][DOMAIN_NAME]"
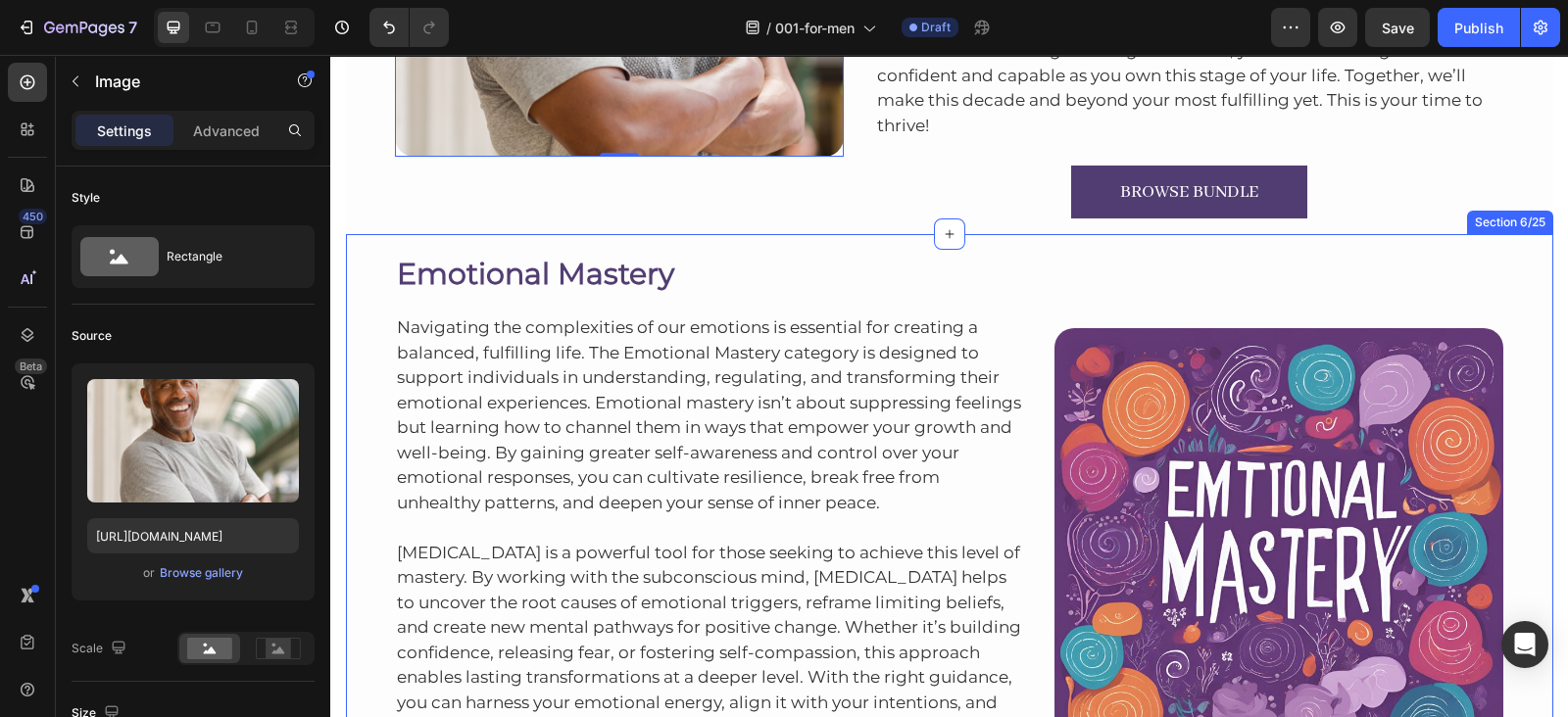
scroll to position [2013, 0]
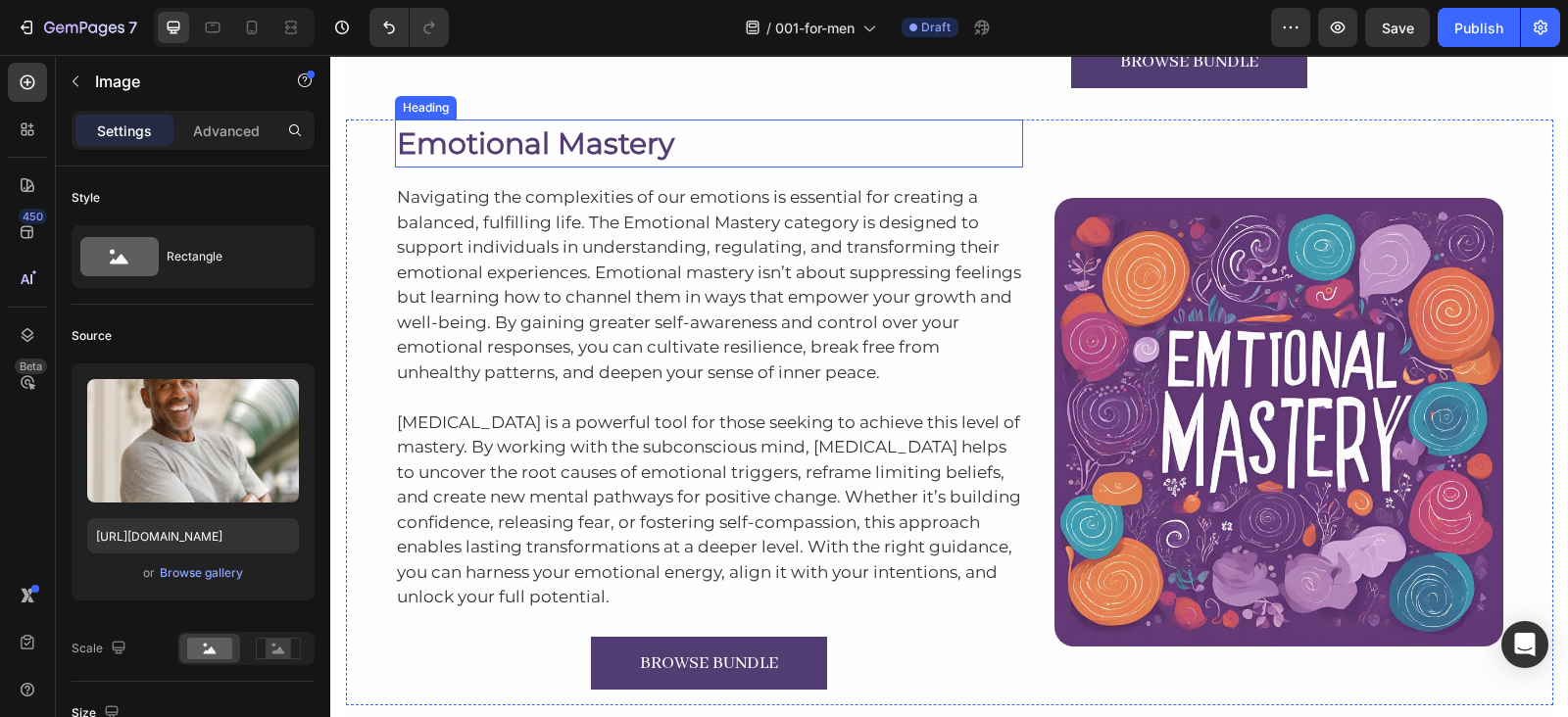
click at [612, 149] on h2 "Emotional Mastery" at bounding box center [709, 144] width 629 height 48
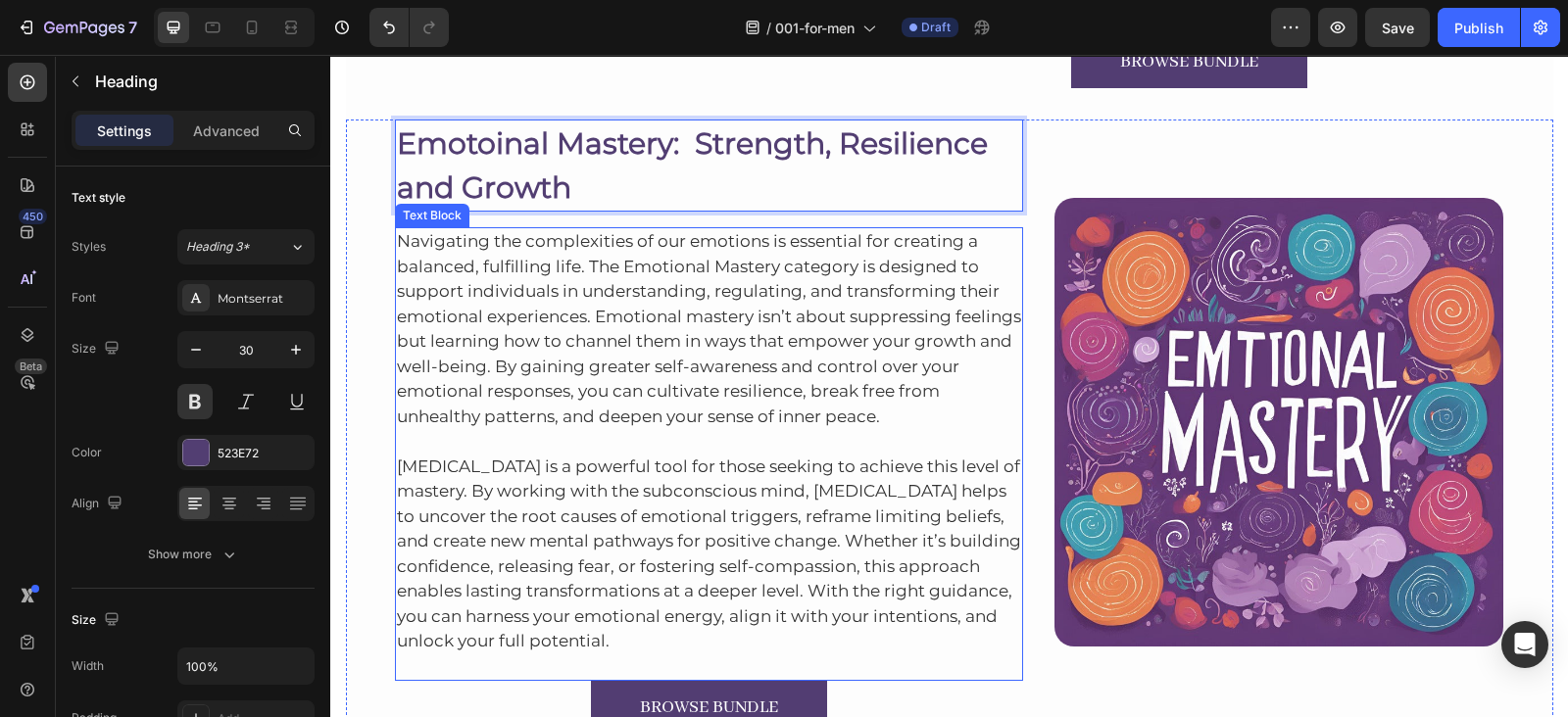
click at [469, 254] on p "Navigating the complexities of our emotions is essential for creating a balance…" at bounding box center [709, 330] width 625 height 200
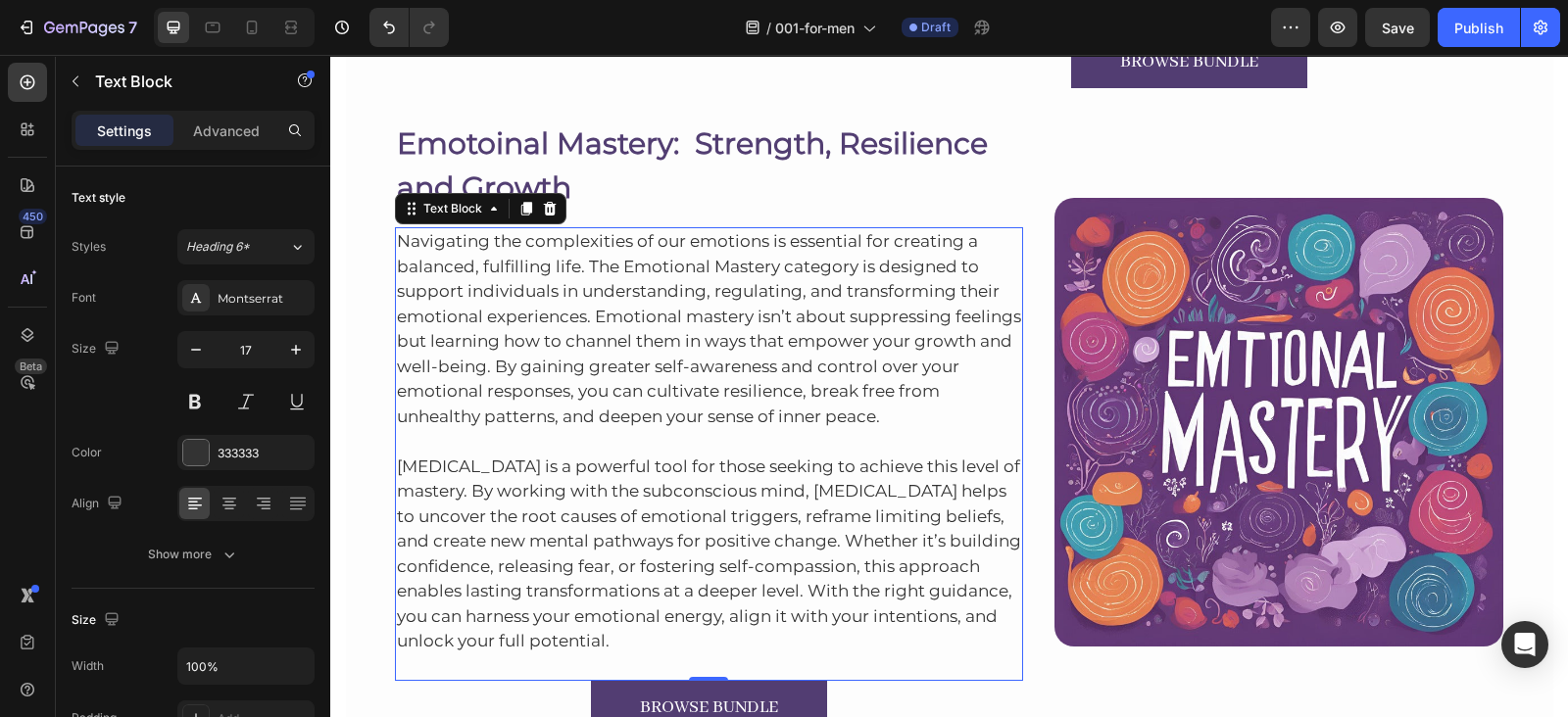
click at [730, 301] on p "Navigating the complexities of our emotions is essential for creating a balance…" at bounding box center [709, 330] width 625 height 200
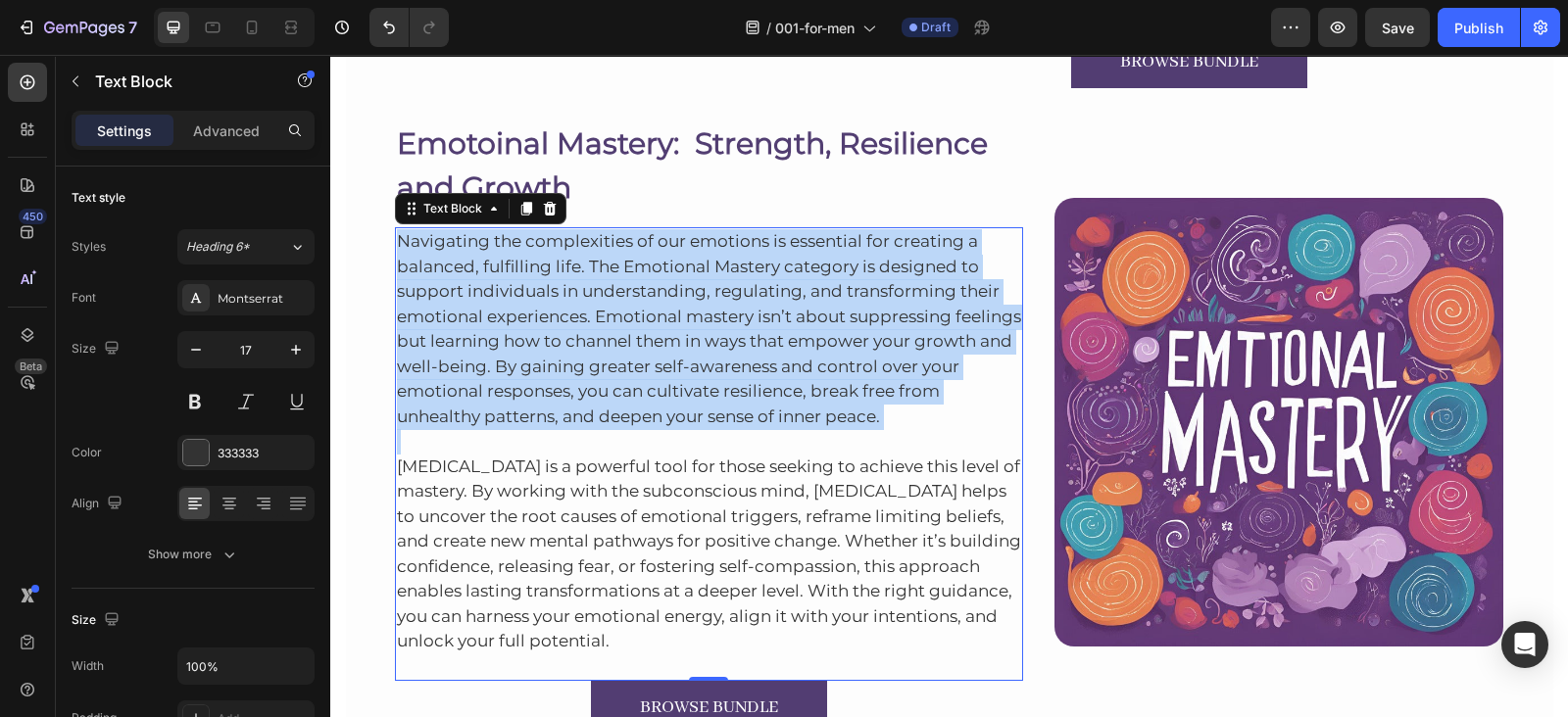
click at [730, 301] on p "Navigating the complexities of our emotions is essential for creating a balance…" at bounding box center [709, 330] width 625 height 200
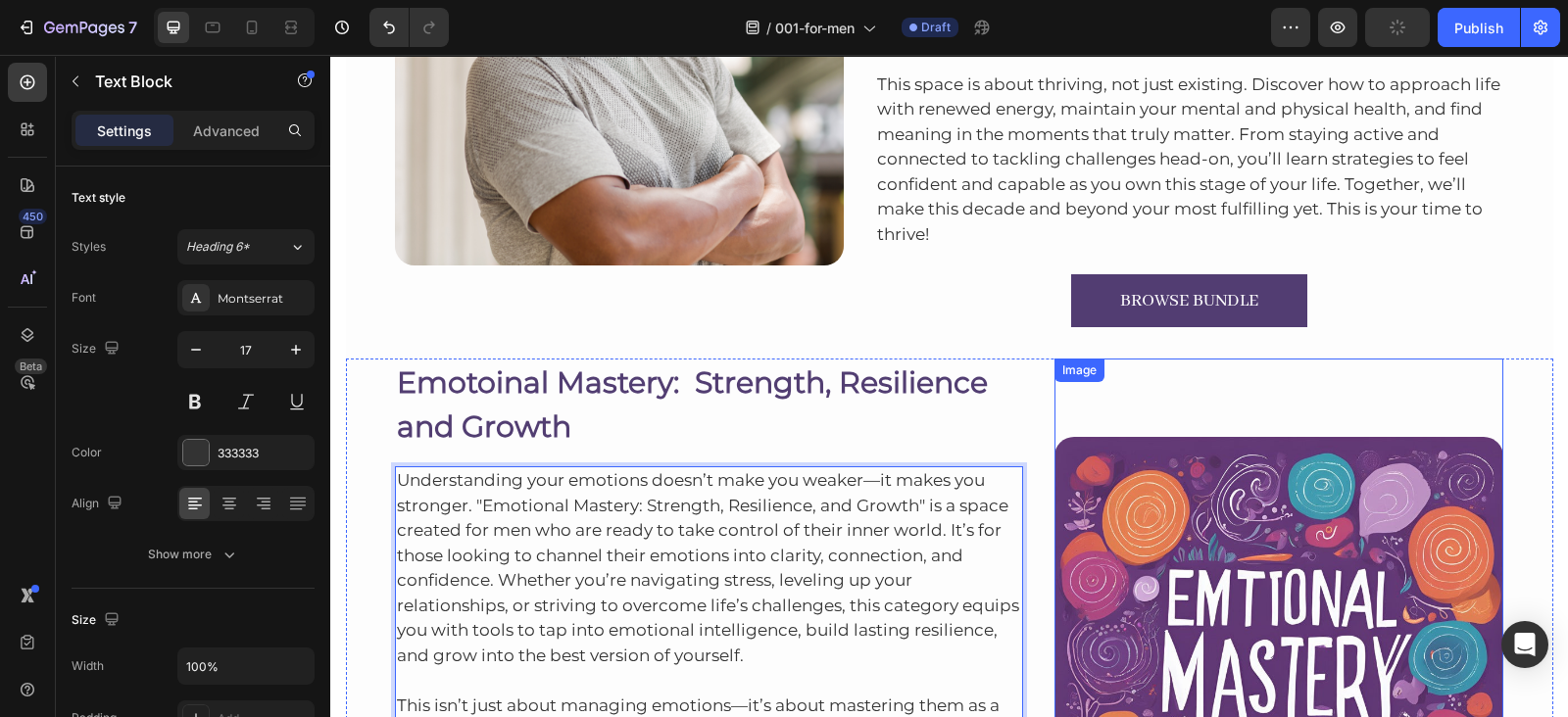
scroll to position [2065, 0]
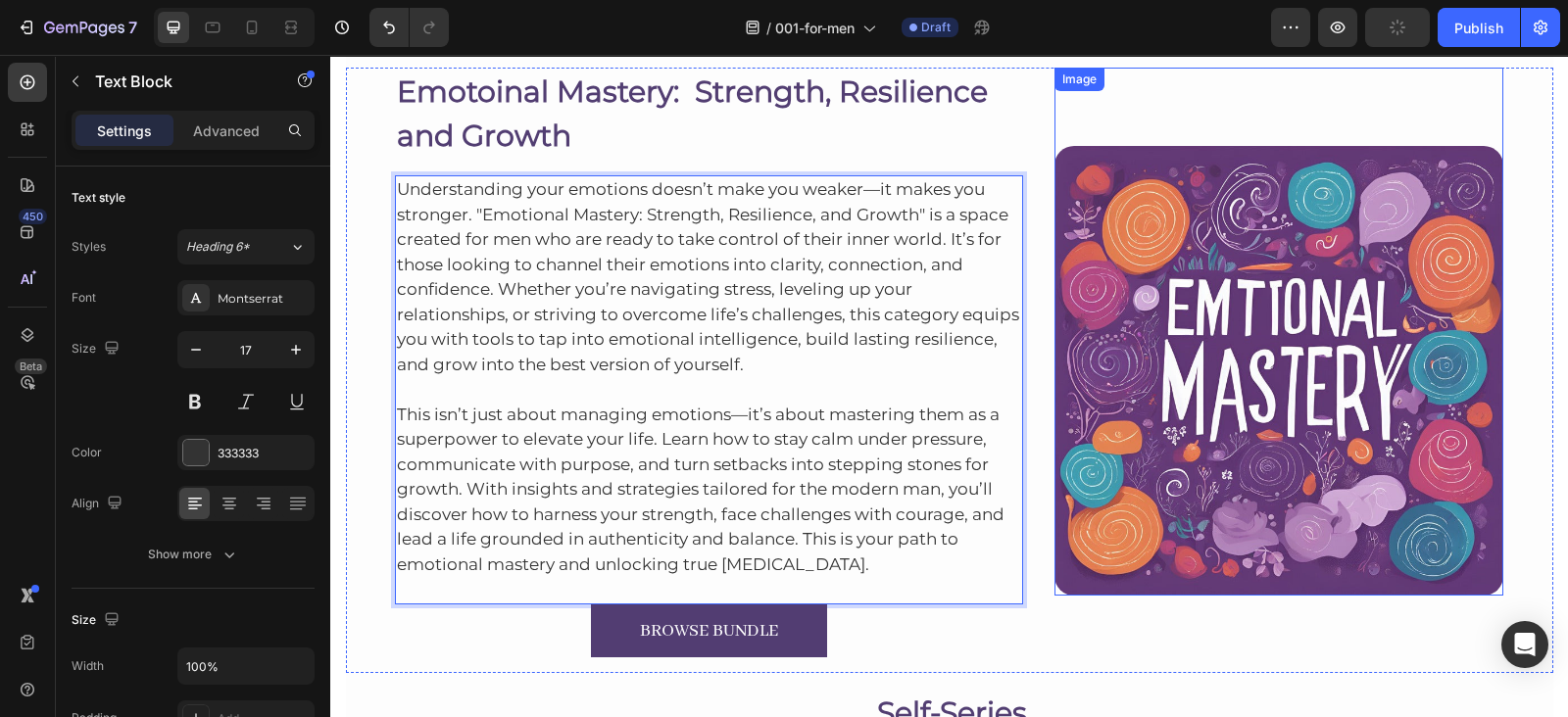
click at [1088, 291] on img at bounding box center [1278, 369] width 448 height 448
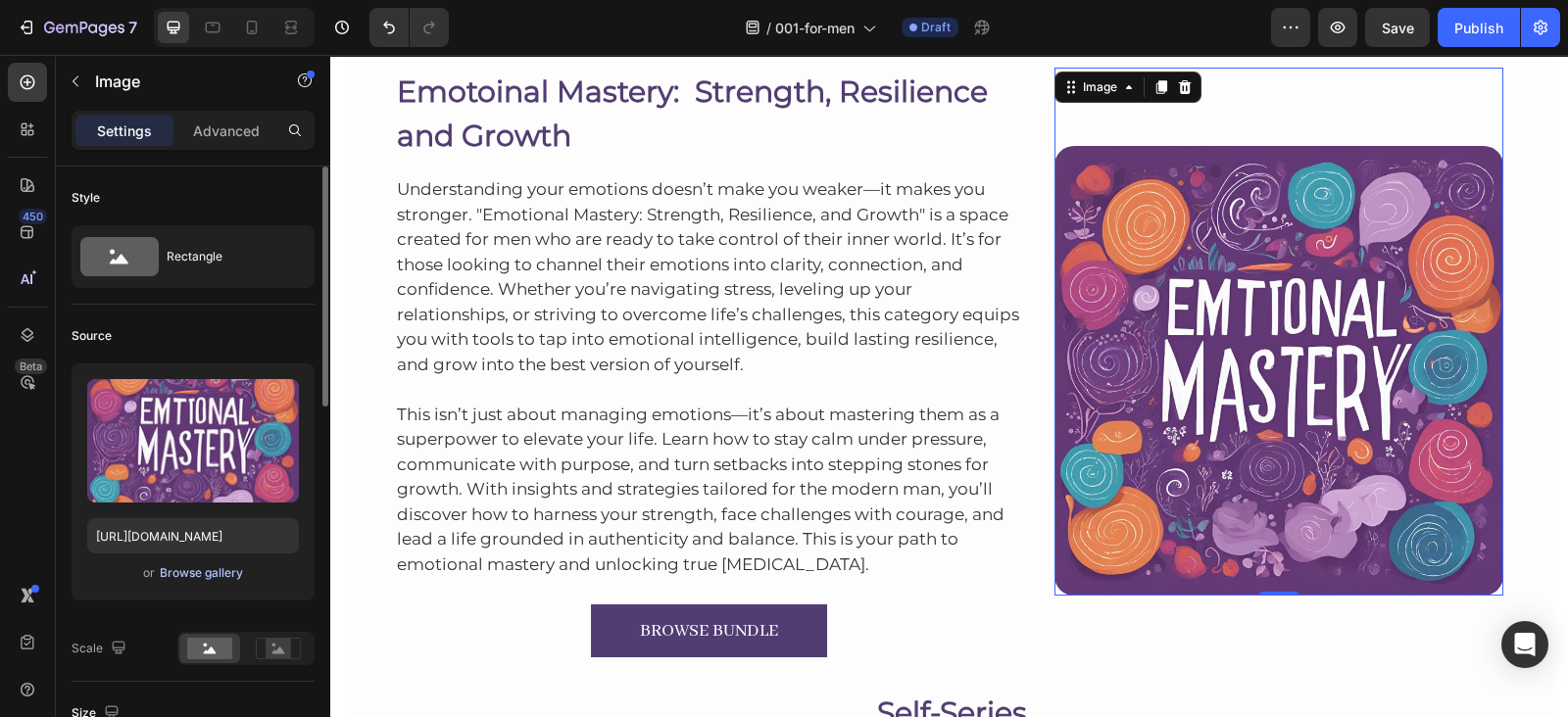
click at [201, 569] on div "Browse gallery" at bounding box center [201, 573] width 83 height 18
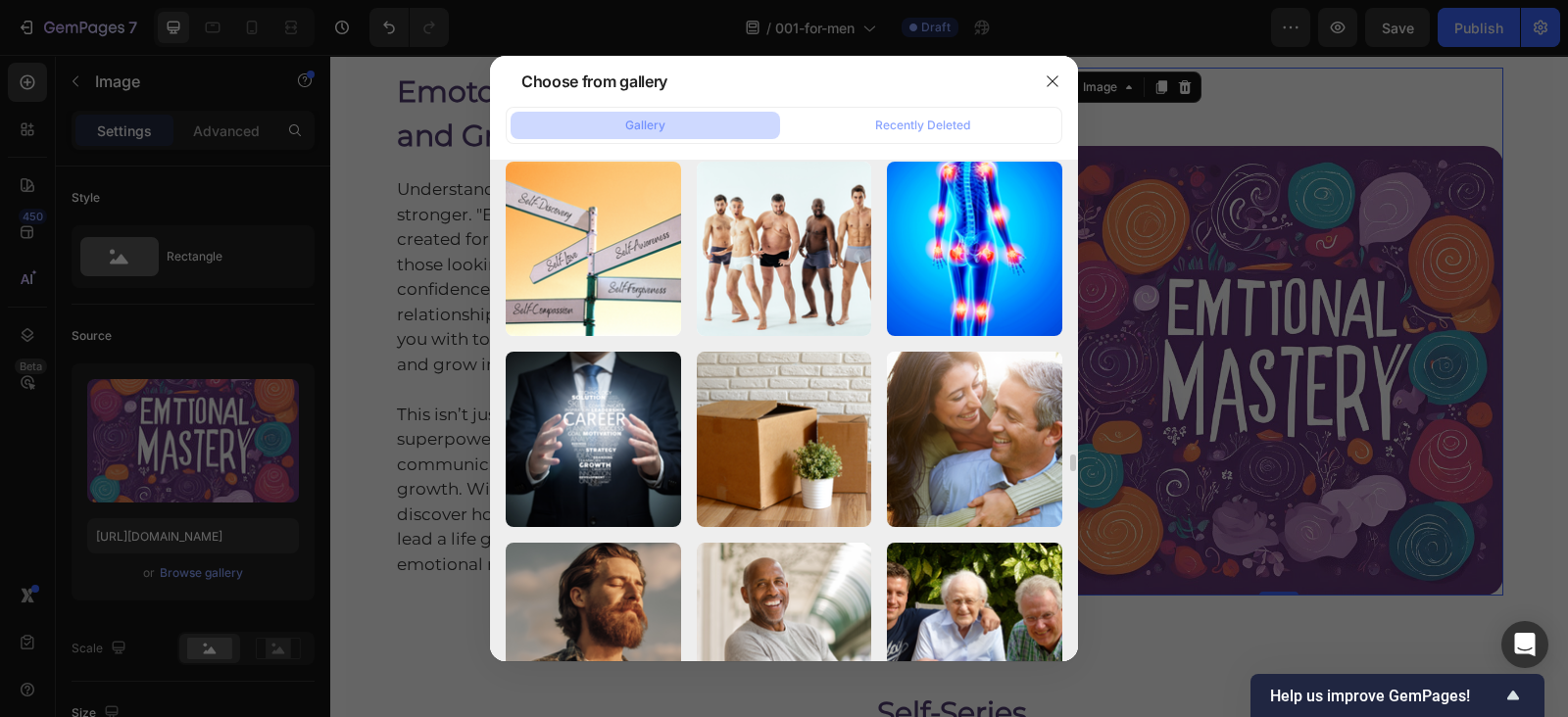
scroll to position [8786, 0]
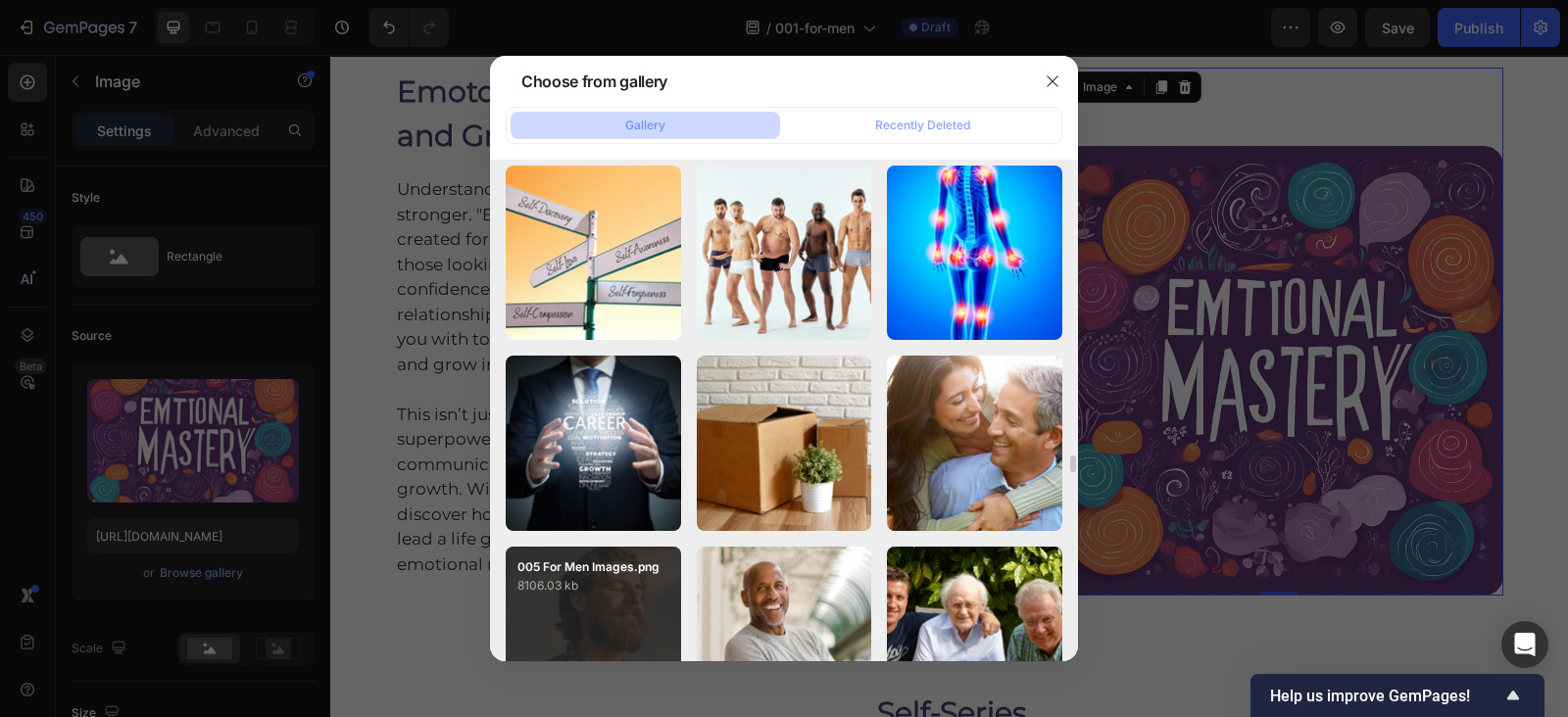
click at [590, 595] on p "8106.03 kb" at bounding box center [593, 586] width 152 height 20
type input "[URL][DOMAIN_NAME]"
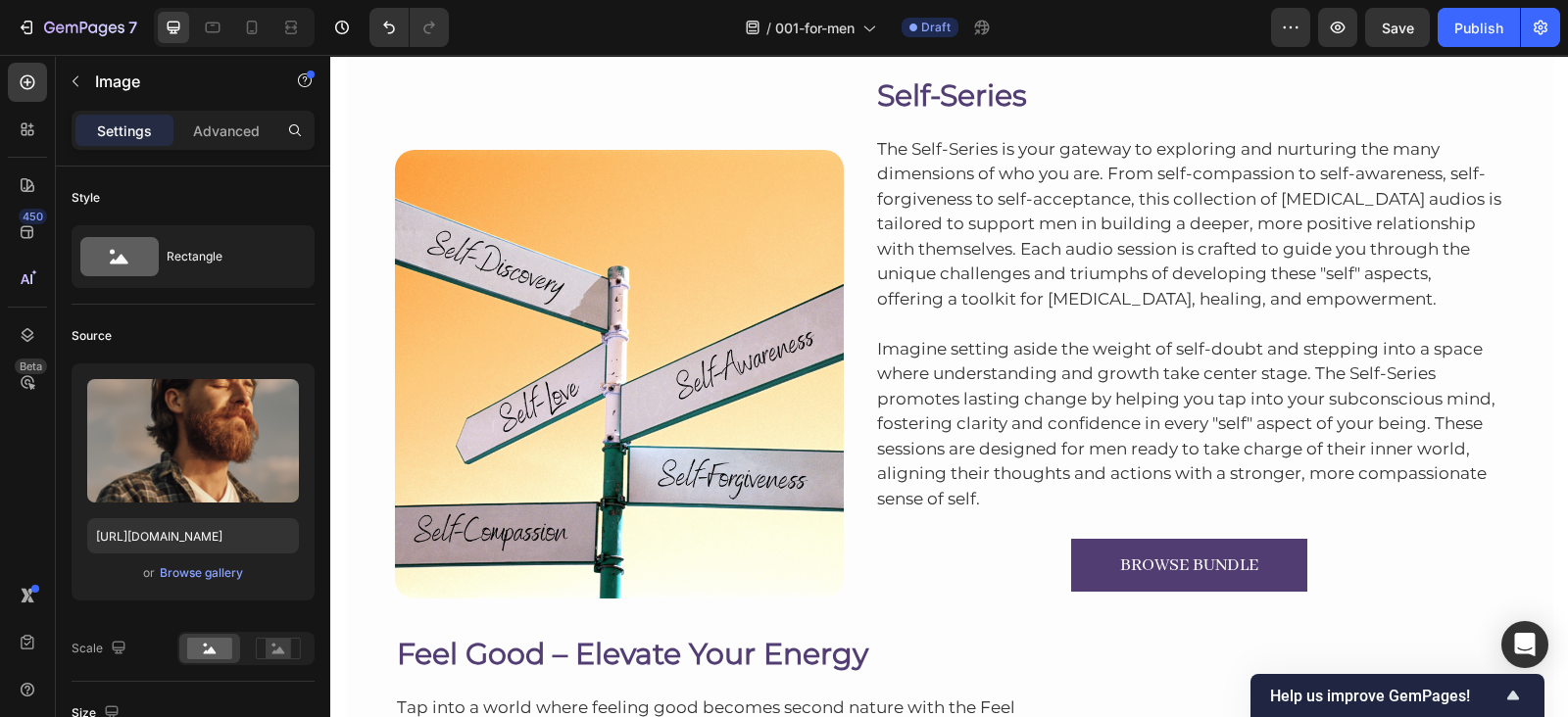
scroll to position [2685, 0]
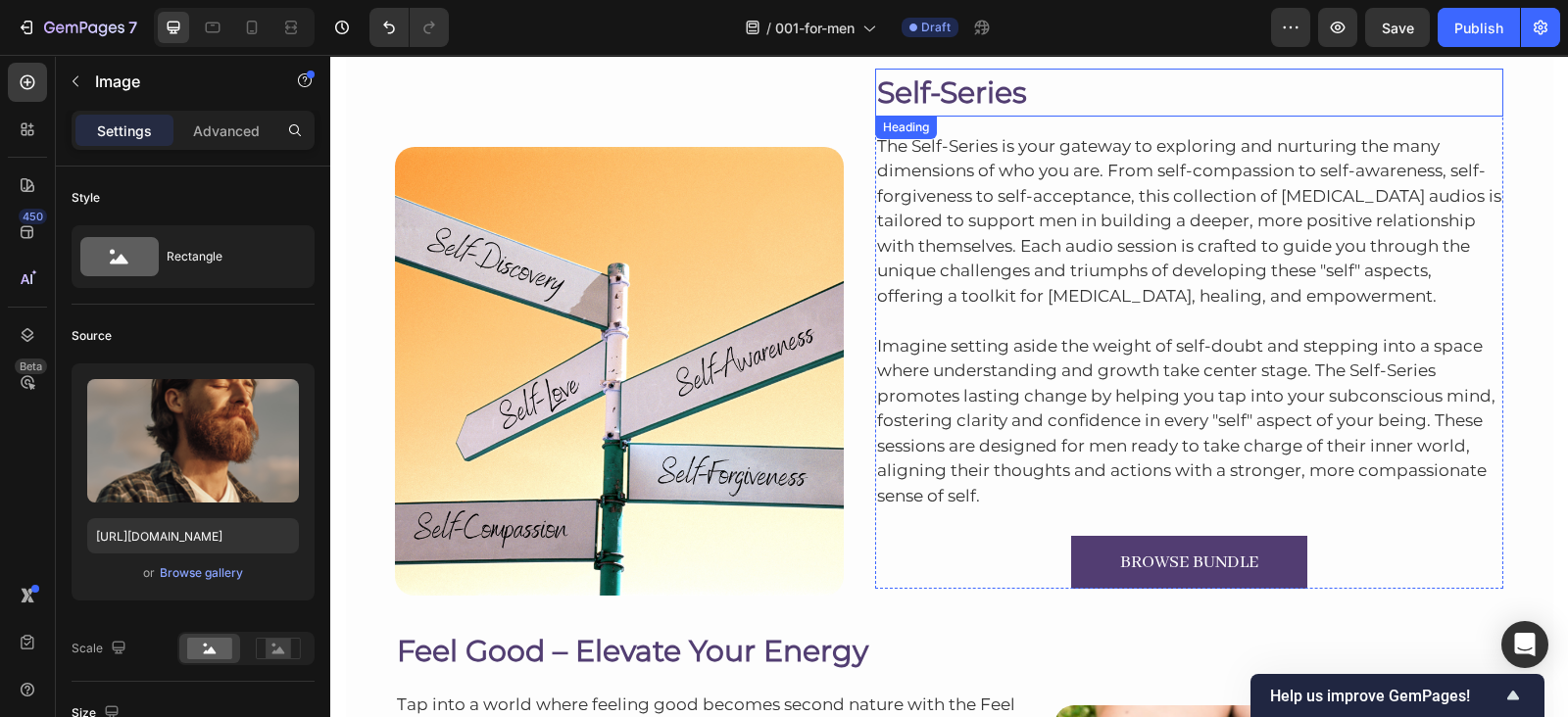
click at [969, 92] on h2 "Self-Series" at bounding box center [1189, 93] width 629 height 48
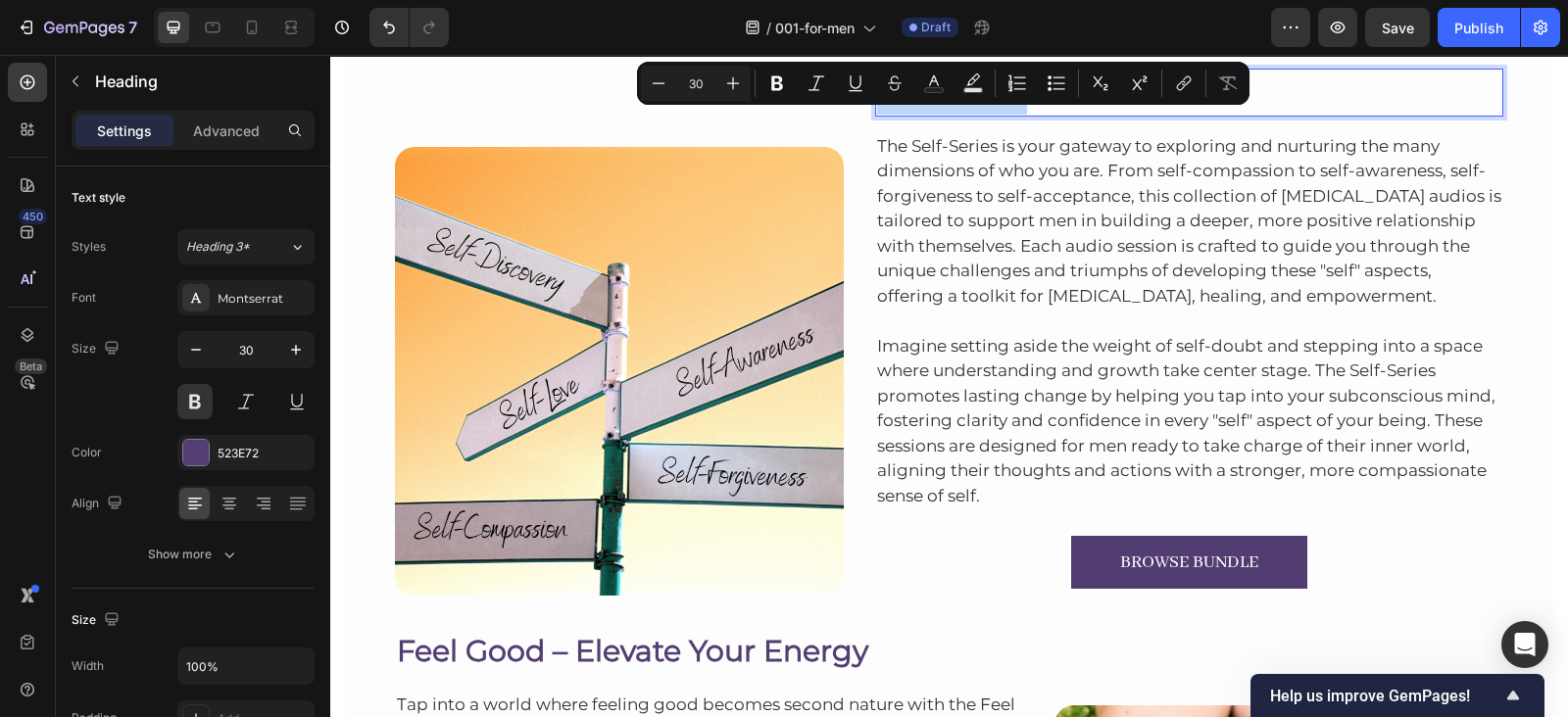
drag, startPoint x: 969, startPoint y: 92, endPoint x: 949, endPoint y: 107, distance: 25.0
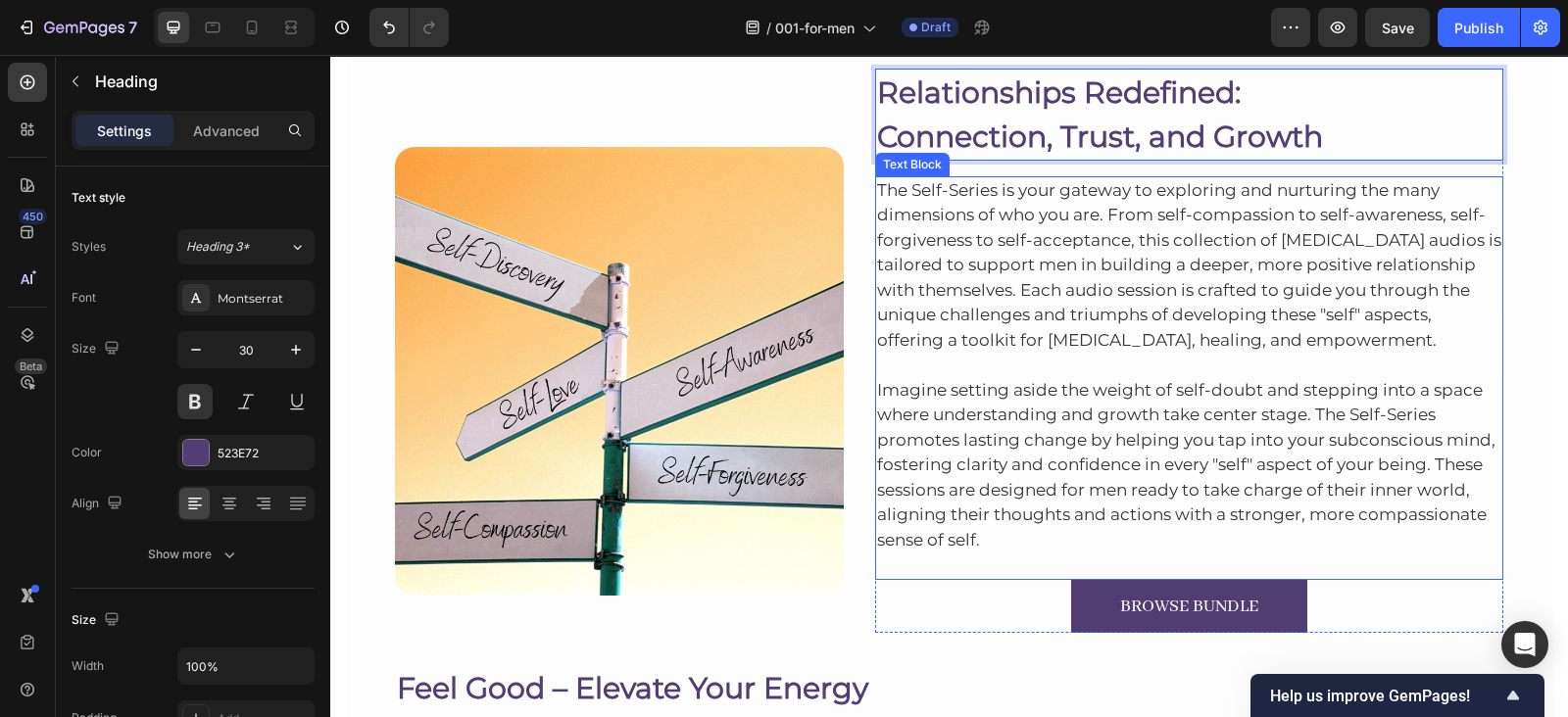
click at [971, 282] on p "The Self-Series is your gateway to exploring and nurturing the many dimensions …" at bounding box center [1189, 267] width 625 height 176
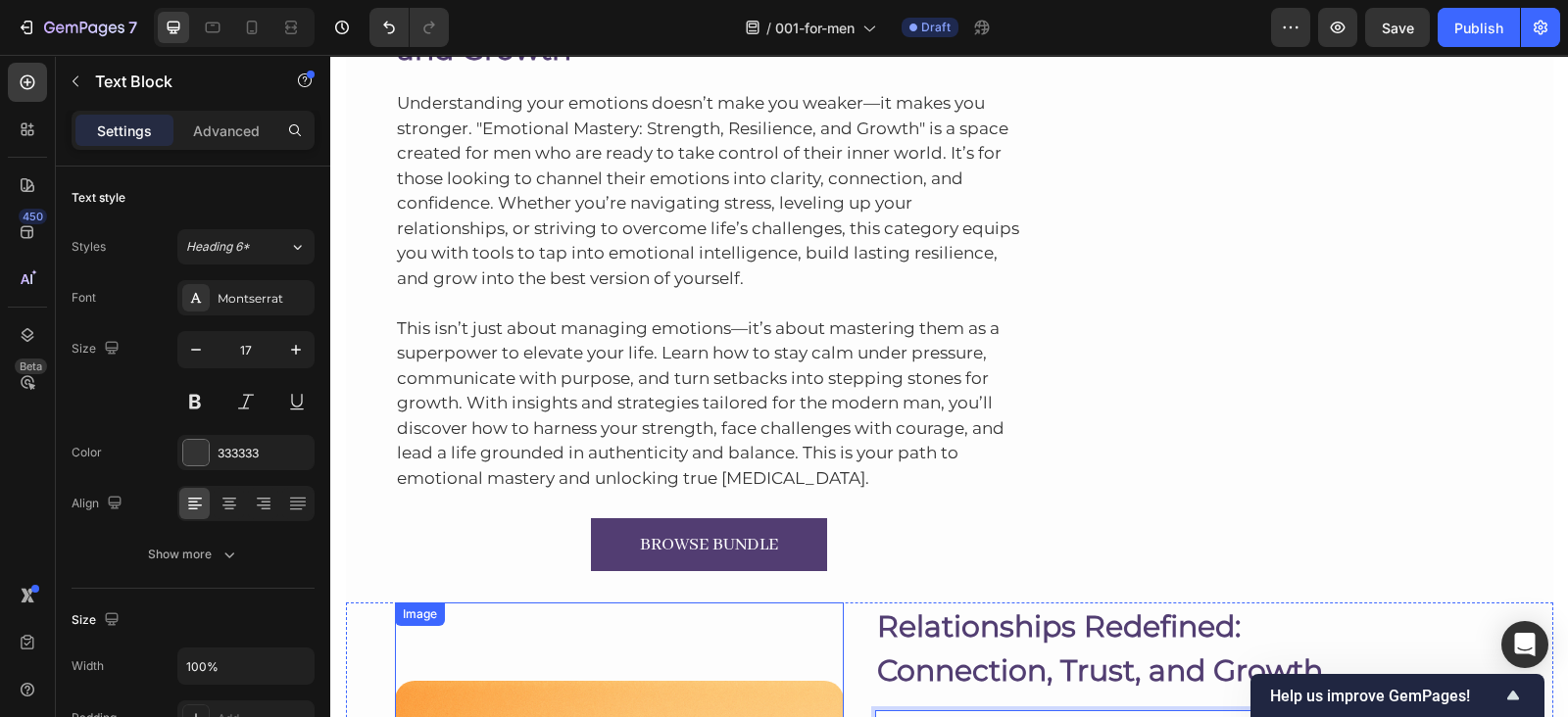
scroll to position [2504, 0]
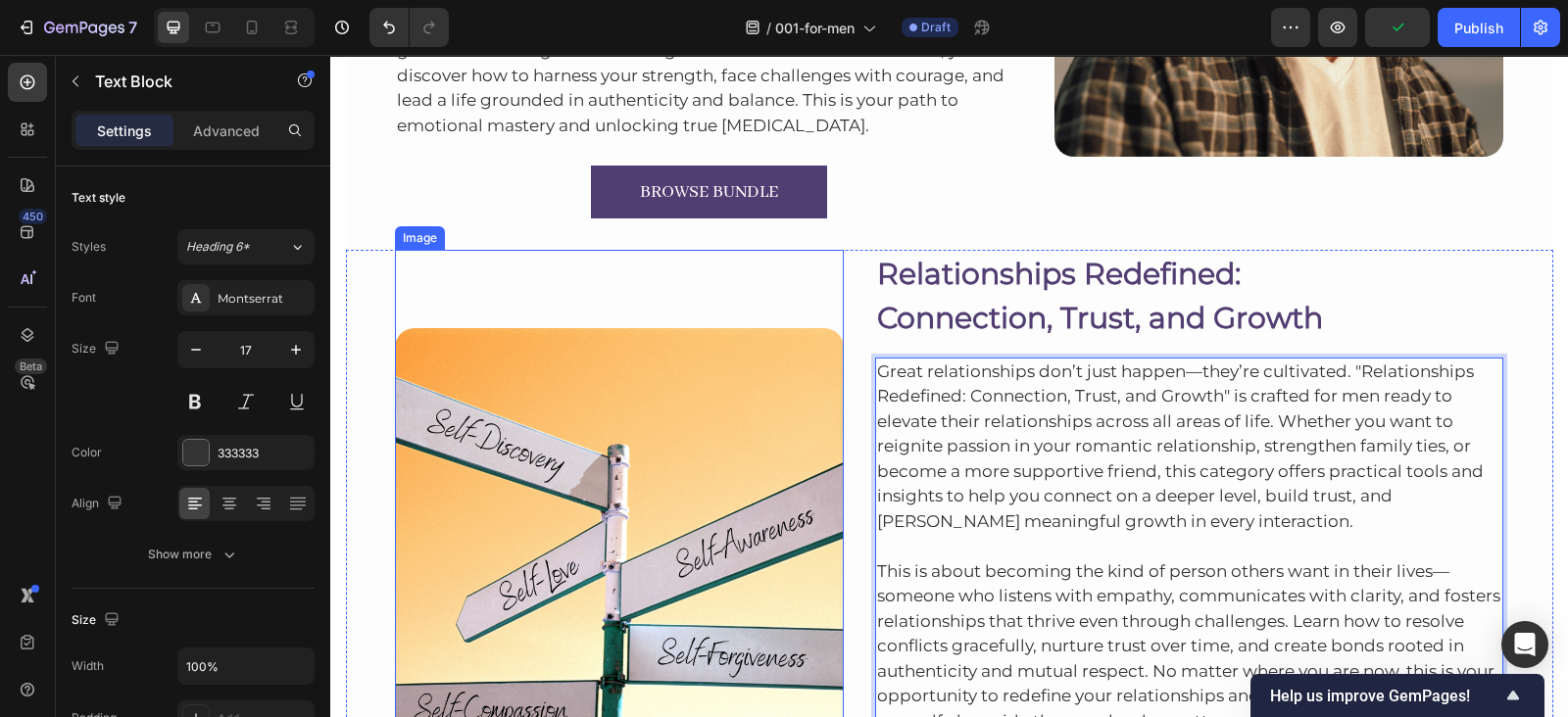
click at [593, 512] on img at bounding box center [618, 552] width 448 height 448
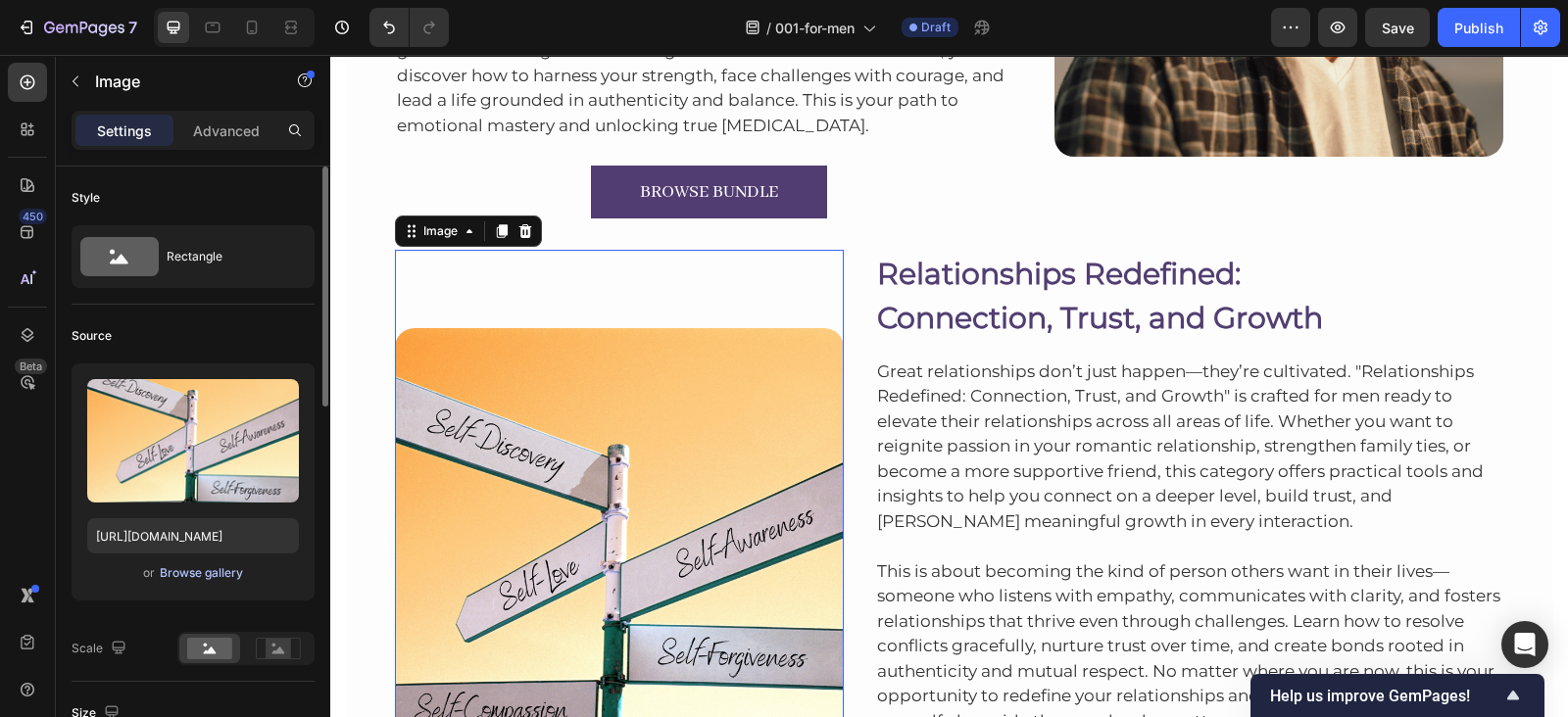
click at [227, 568] on div "Browse gallery" at bounding box center [201, 573] width 83 height 18
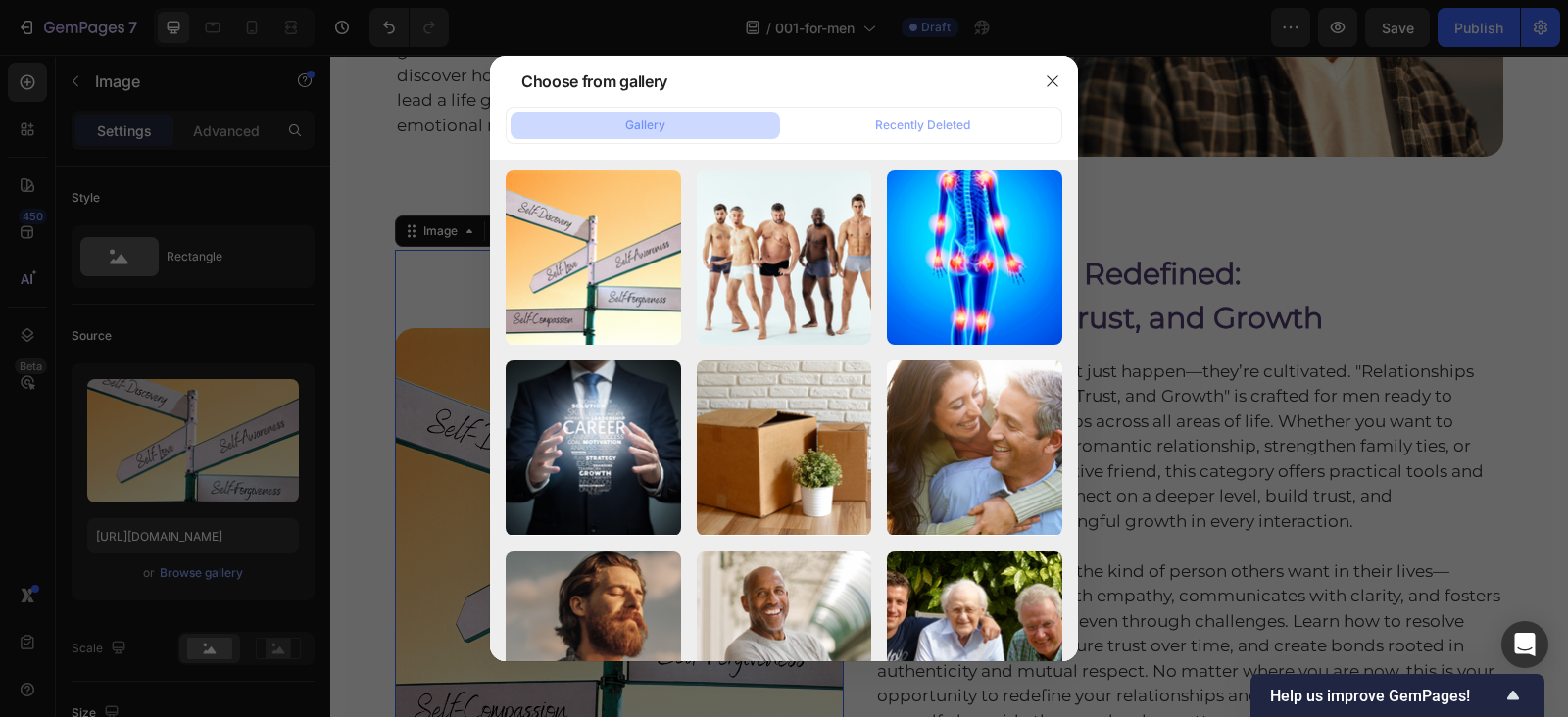
scroll to position [8961, 0]
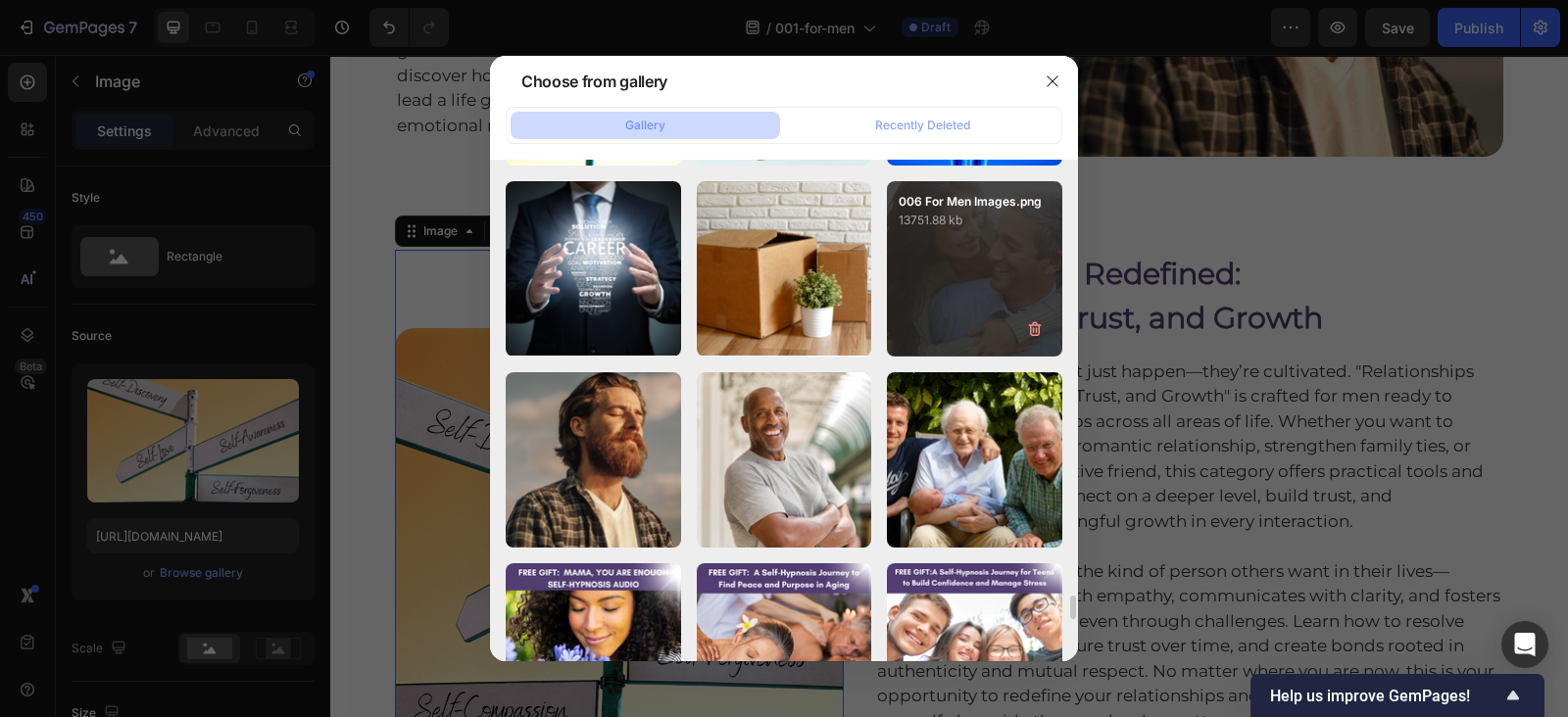
click at [956, 296] on div "006 For Men Images.png 13751.88 kb" at bounding box center [975, 270] width 176 height 176
type input "[URL][DOMAIN_NAME]"
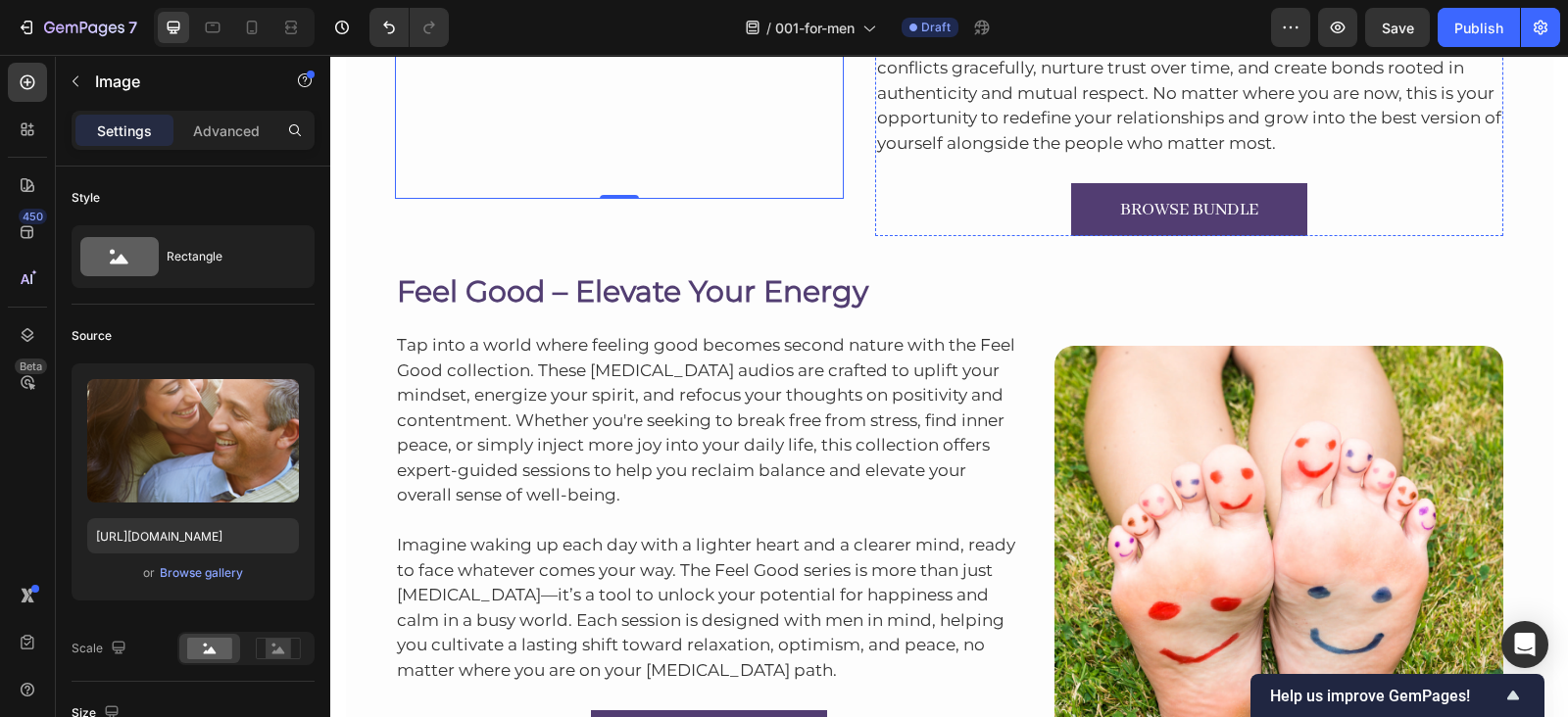
scroll to position [3114, 0]
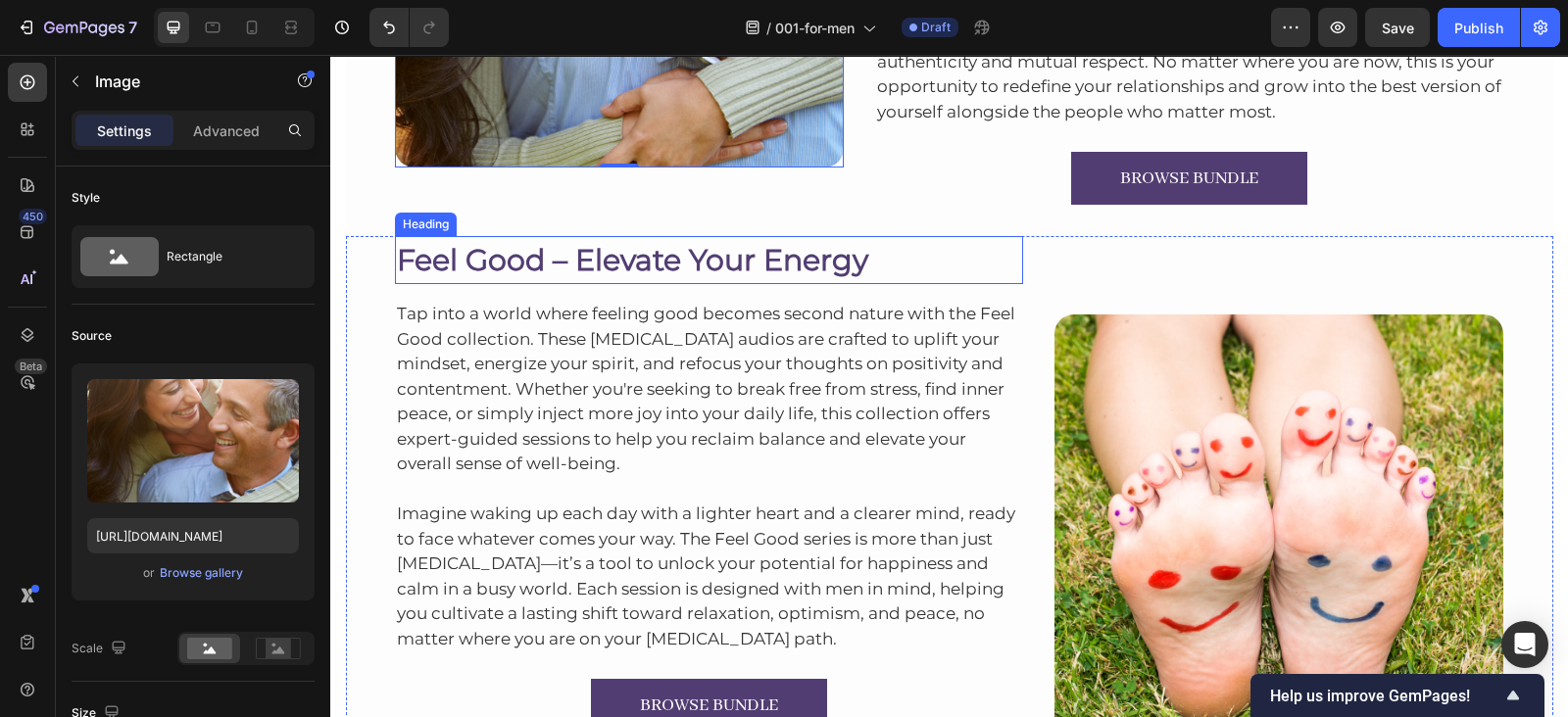
click at [837, 252] on h2 "Feel Good – Elevate Your Energy" at bounding box center [709, 261] width 629 height 48
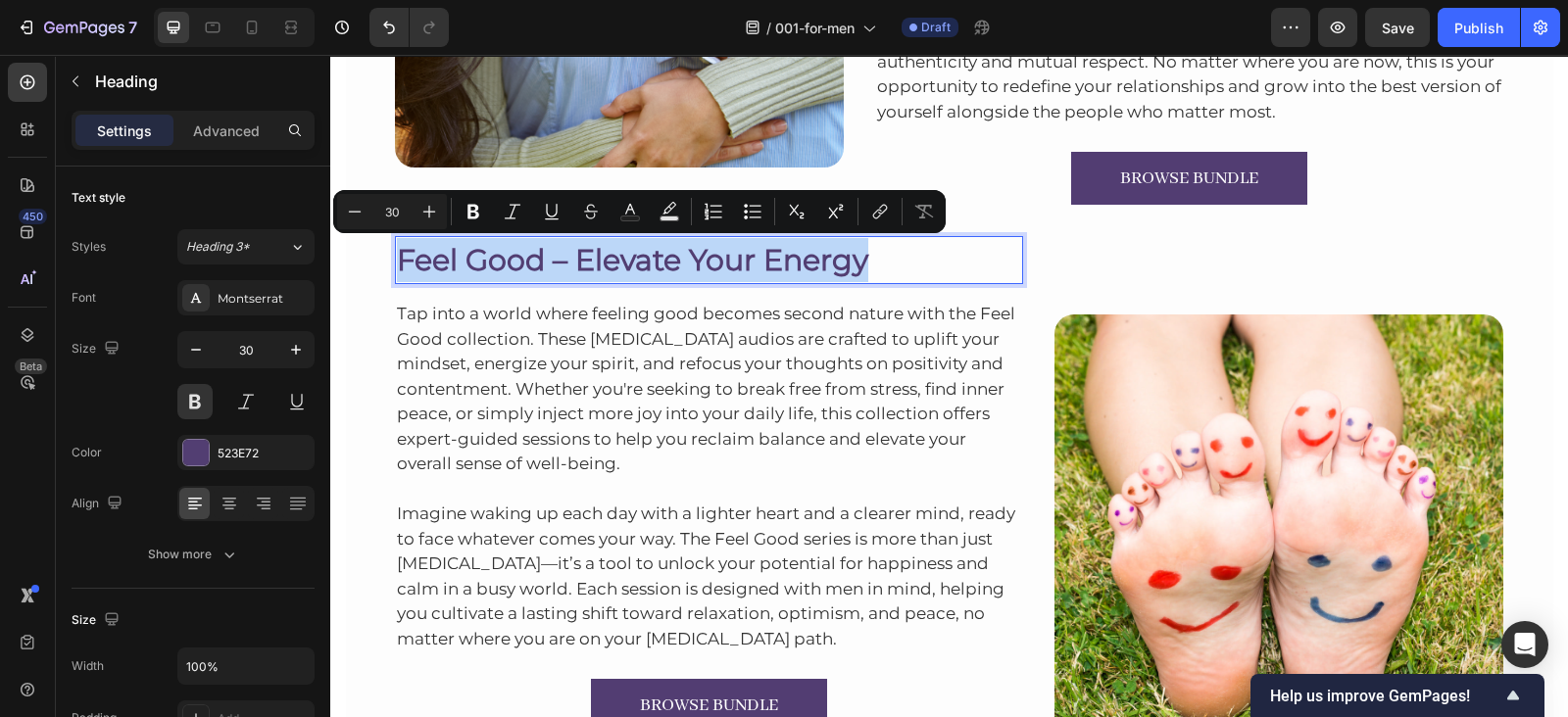
click at [837, 252] on p "Feel Good – Elevate Your Energy" at bounding box center [709, 260] width 625 height 44
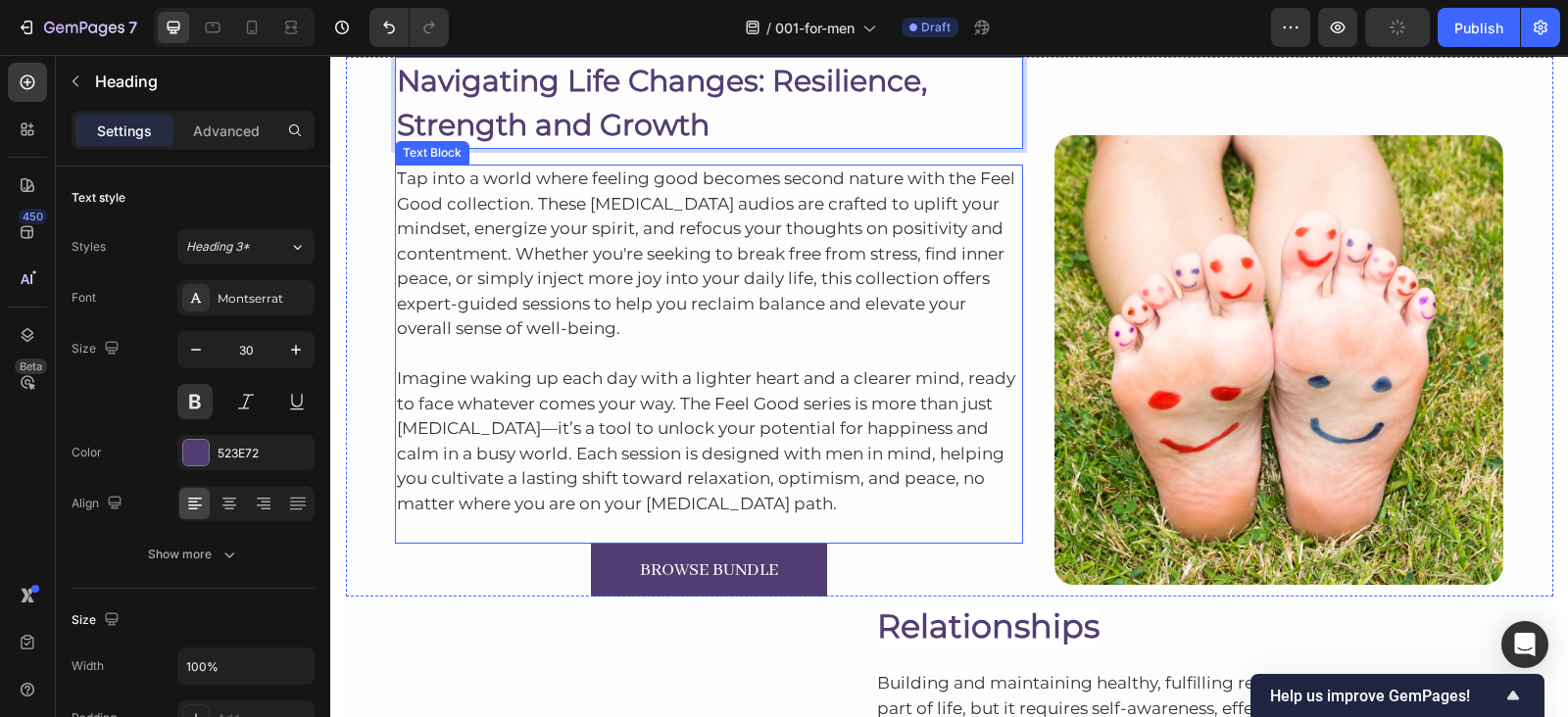
scroll to position [3315, 0]
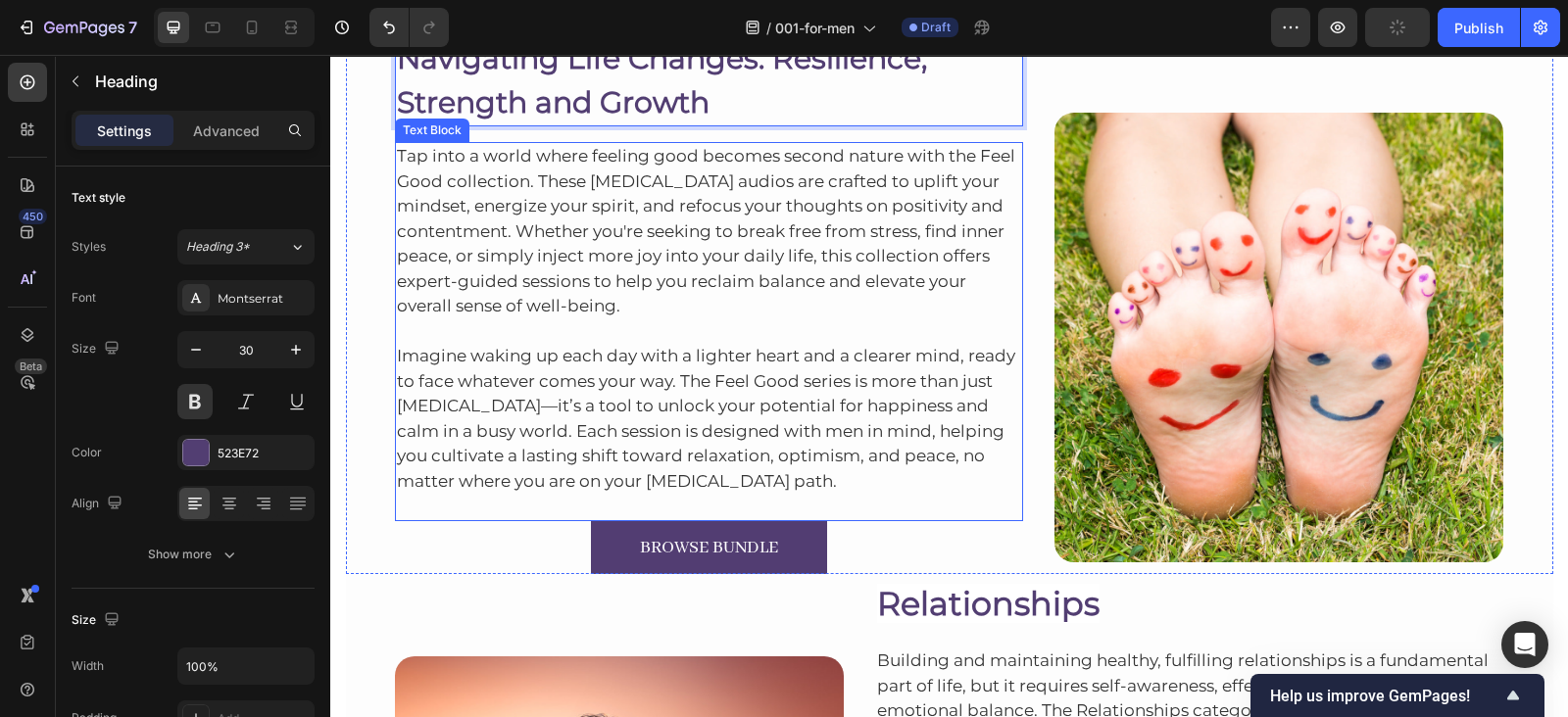
click at [687, 354] on p "Imagine waking up each day with a lighter heart and a clearer mind, ready to fa…" at bounding box center [709, 418] width 625 height 150
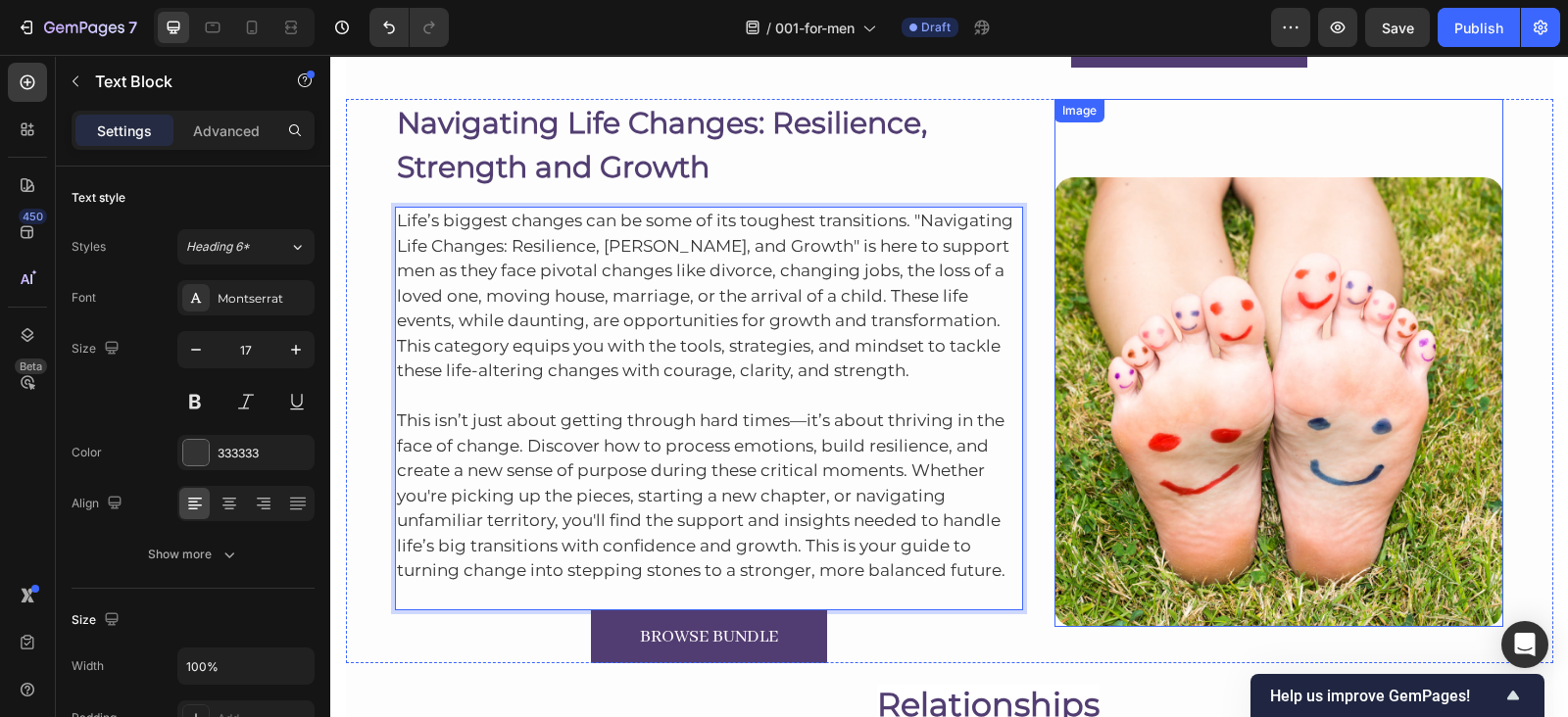
scroll to position [3246, 0]
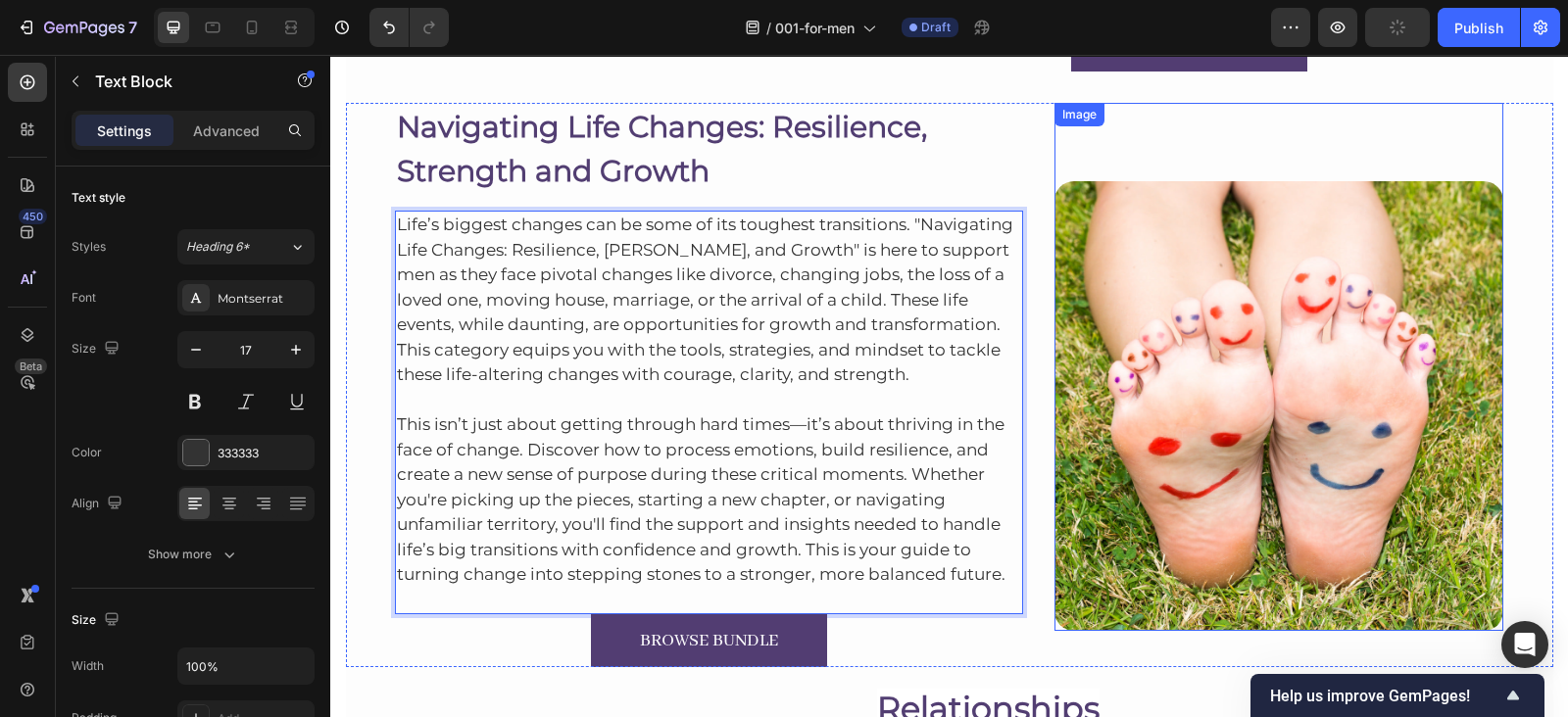
click at [1137, 310] on img at bounding box center [1278, 405] width 448 height 448
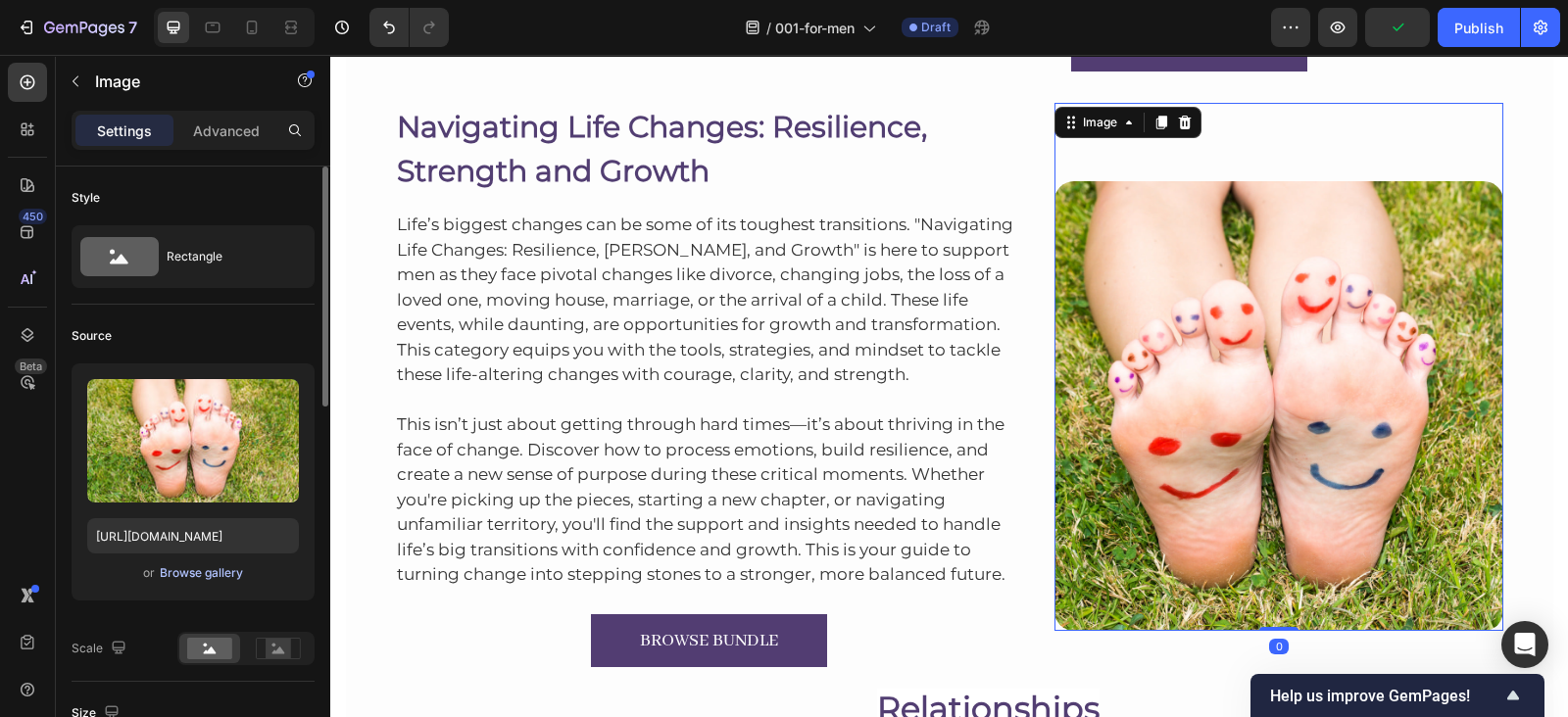
click at [190, 566] on div "Browse gallery" at bounding box center [201, 573] width 83 height 18
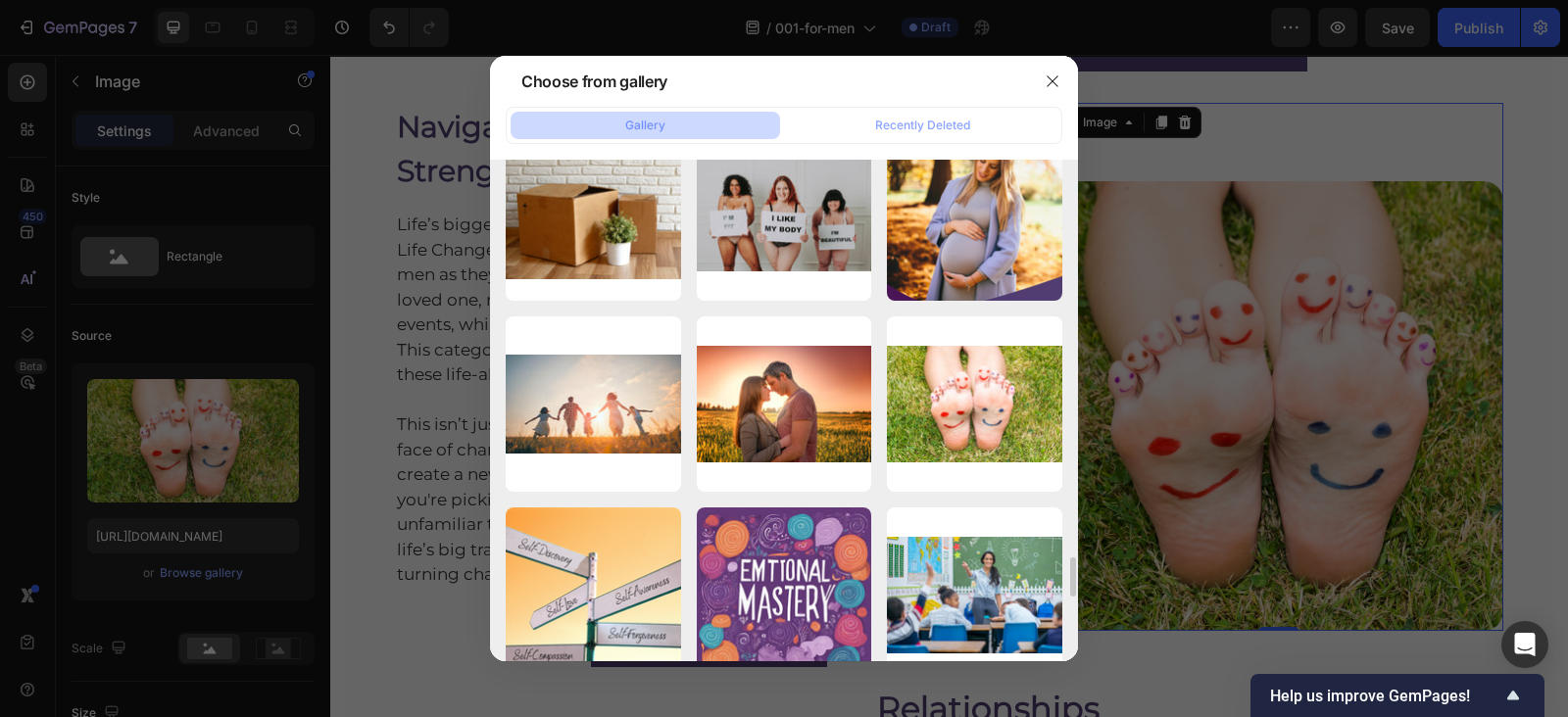
scroll to position [5536, 0]
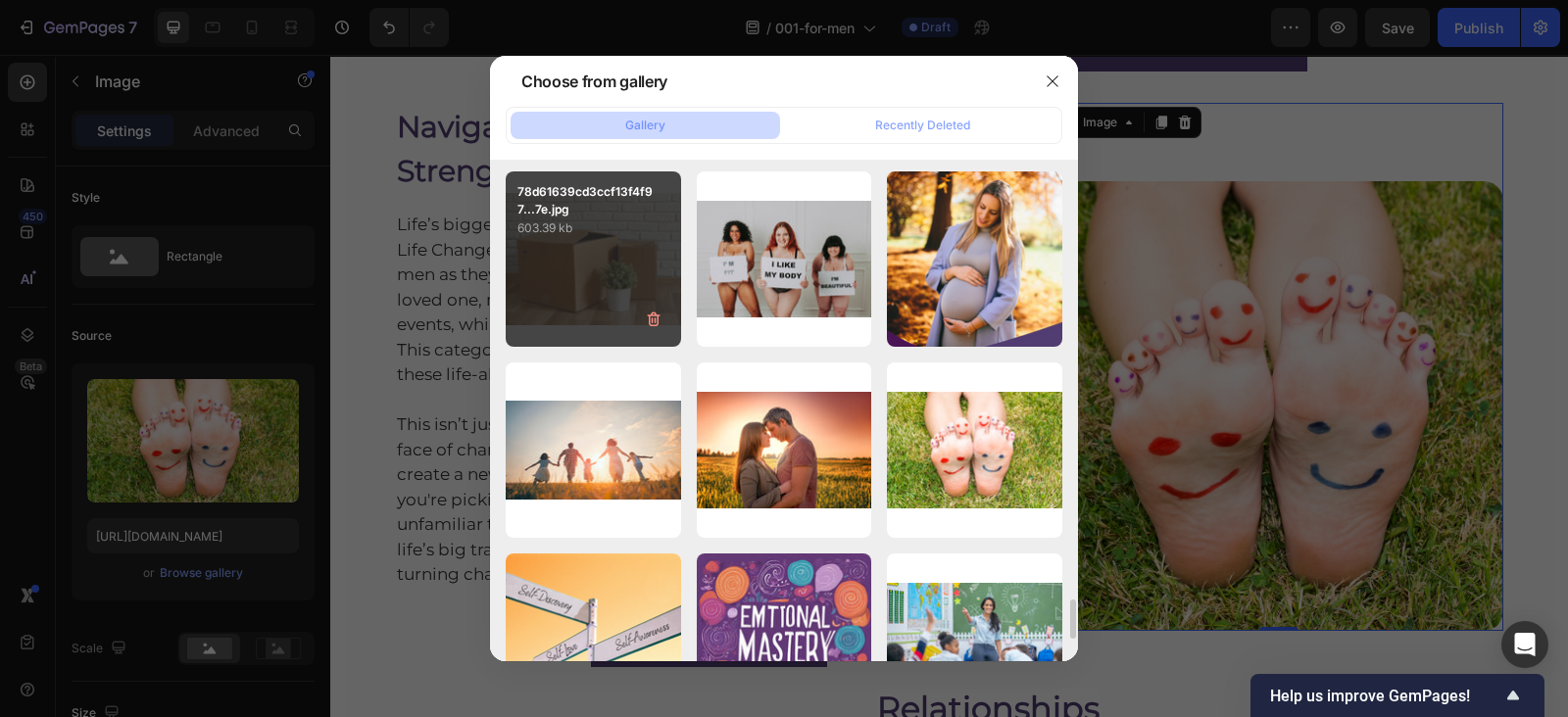
click at [563, 219] on p "603.39 kb" at bounding box center [593, 229] width 152 height 20
type input "[URL][DOMAIN_NAME]"
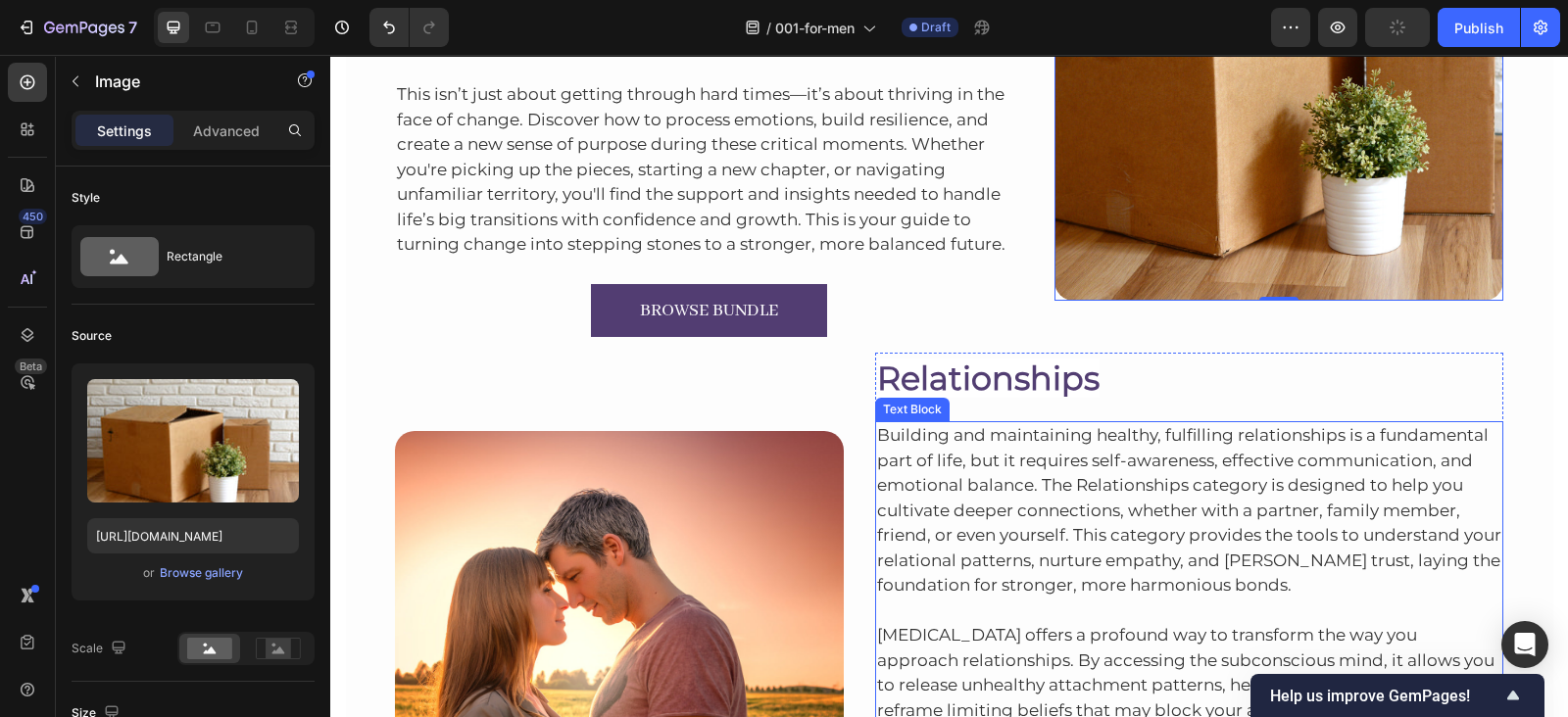
scroll to position [3646, 0]
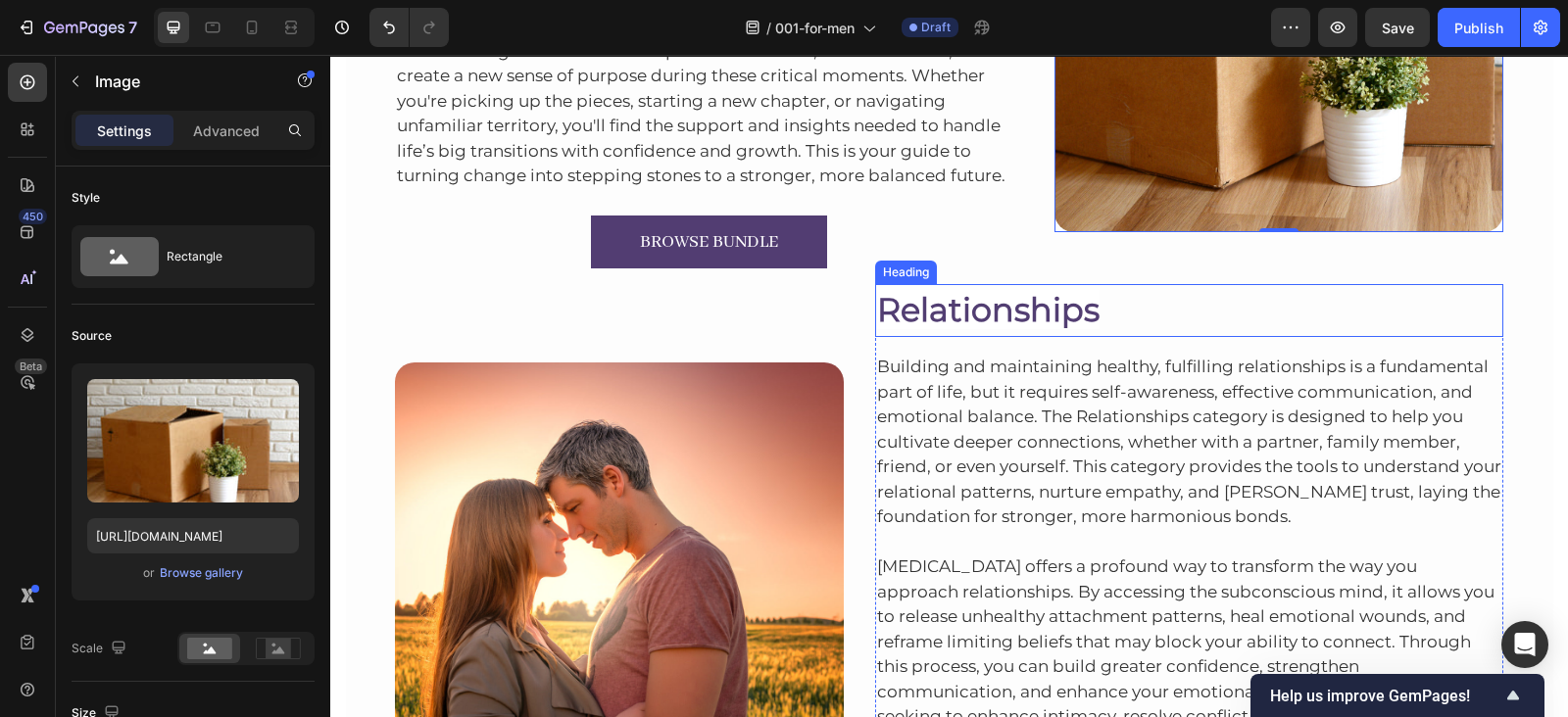
click at [1010, 292] on span "Relationships" at bounding box center [988, 309] width 223 height 39
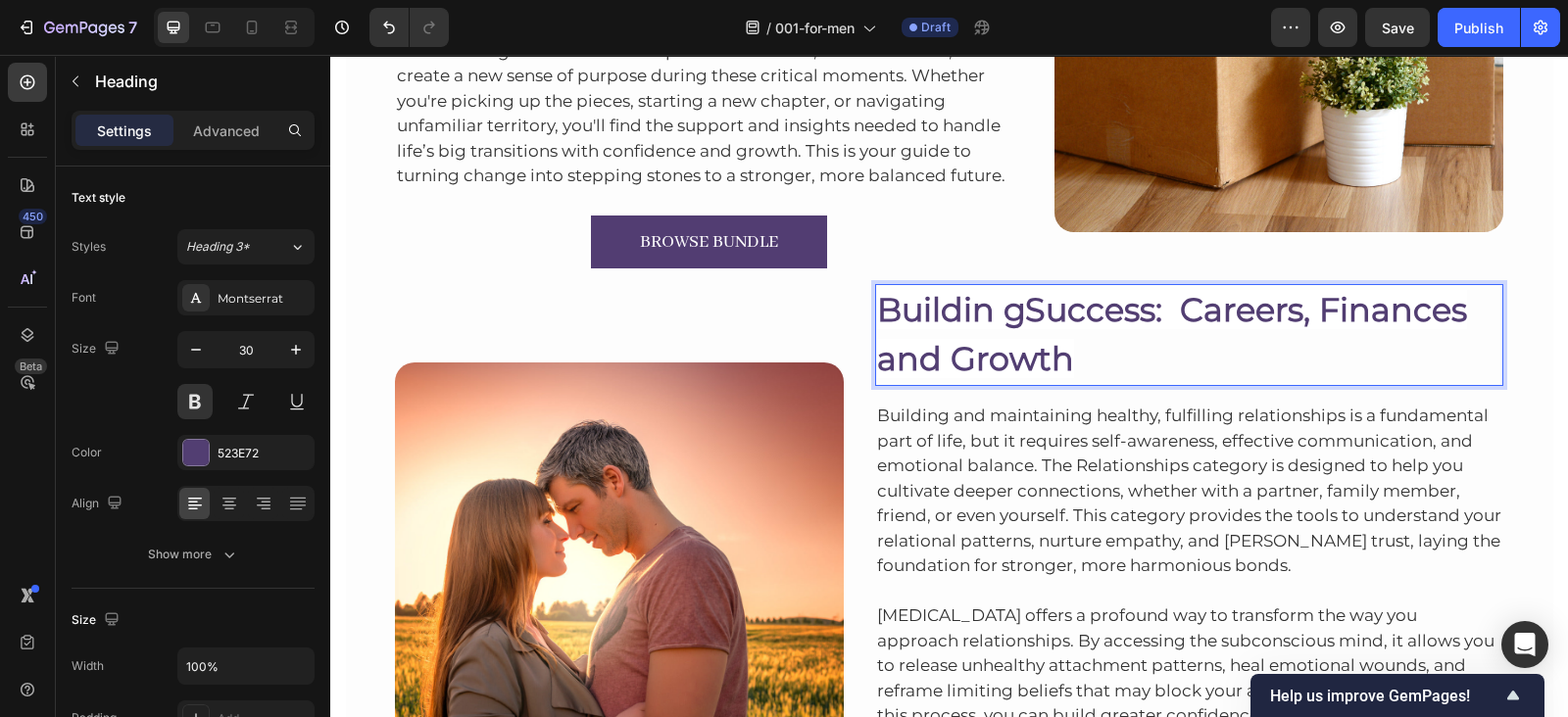
click at [999, 301] on span "Buildin gSuccess: Careers, Finances and Growth" at bounding box center [1172, 334] width 590 height 88
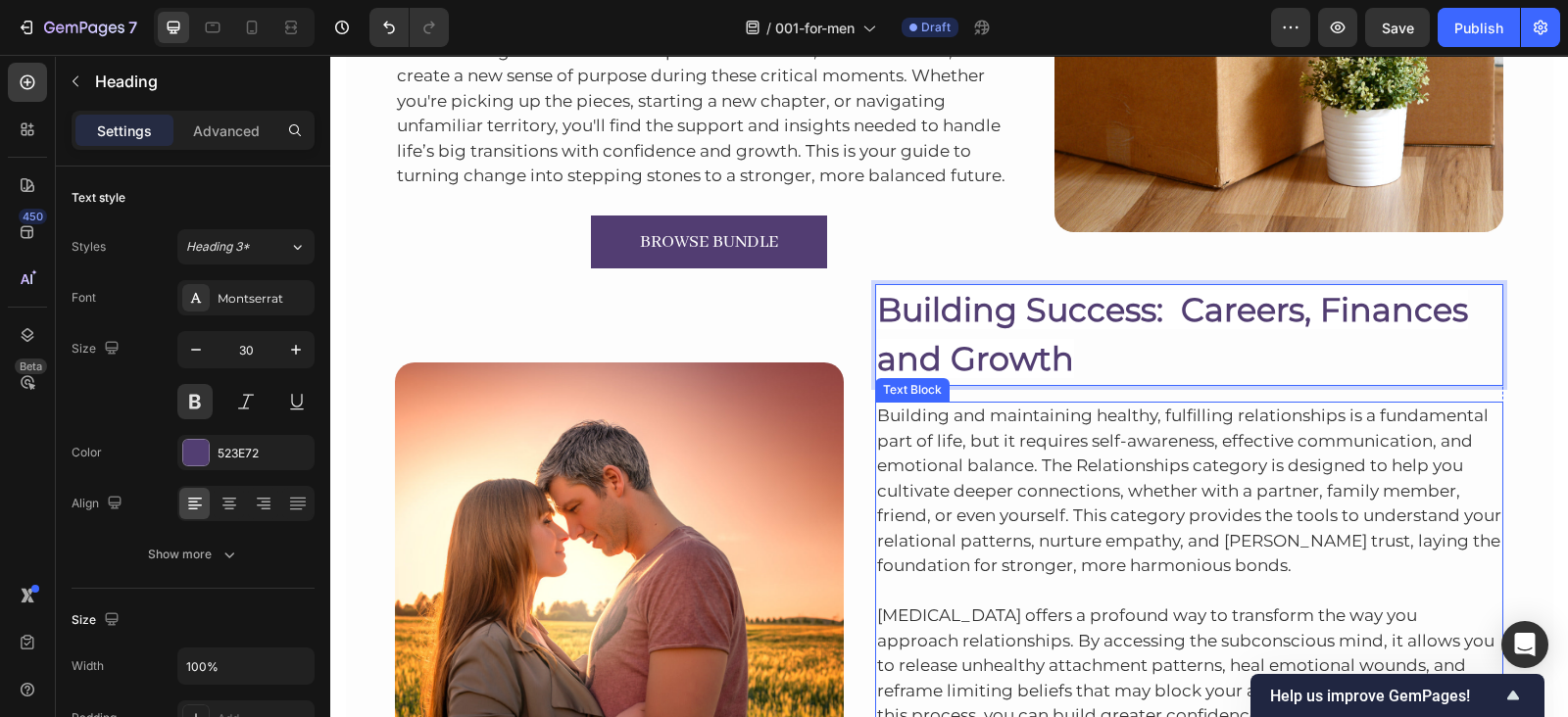
click at [1009, 487] on p "Building and maintaining healthy, fulfilling relationships is a fundamental par…" at bounding box center [1189, 491] width 625 height 176
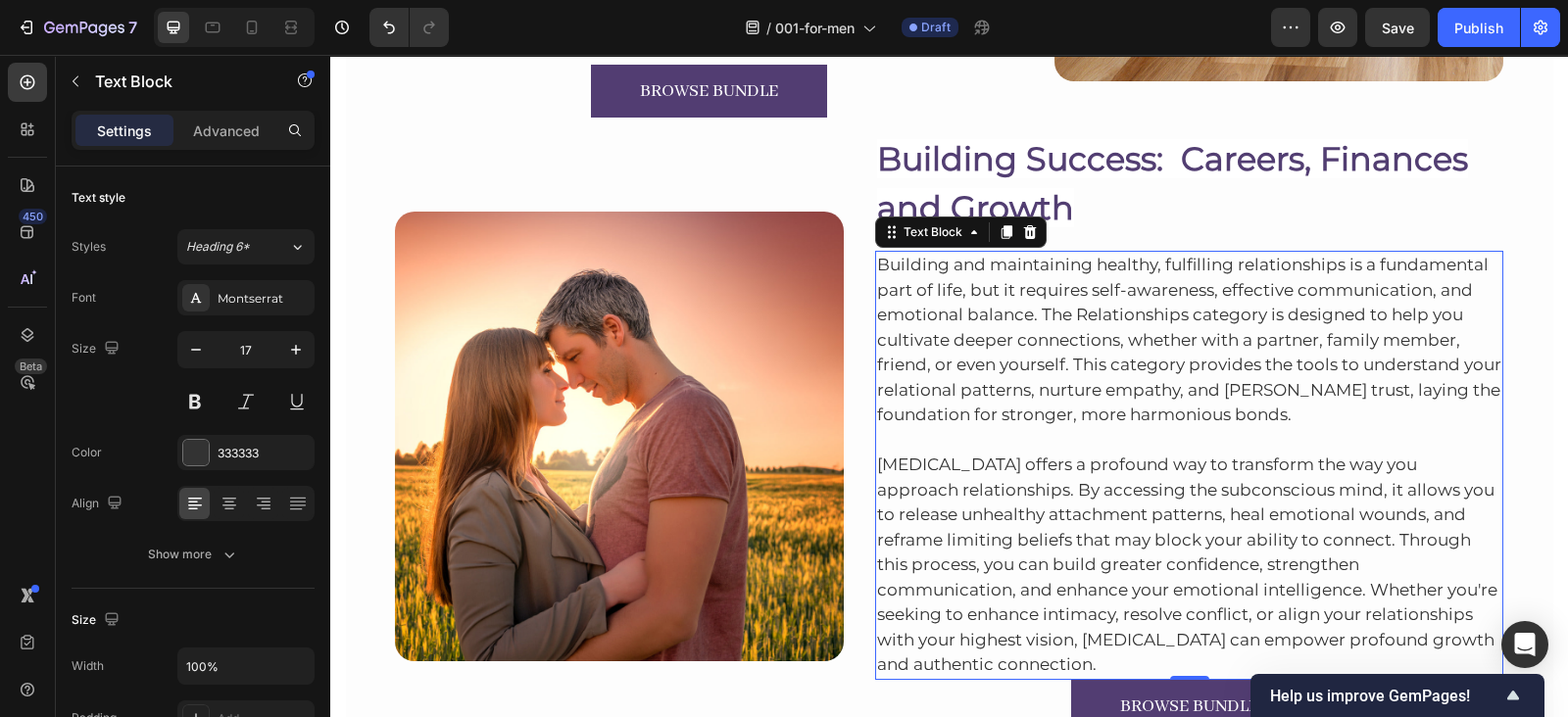
scroll to position [3798, 0]
click at [996, 364] on p "Building and maintaining healthy, fulfilling relationships is a fundamental par…" at bounding box center [1189, 340] width 625 height 176
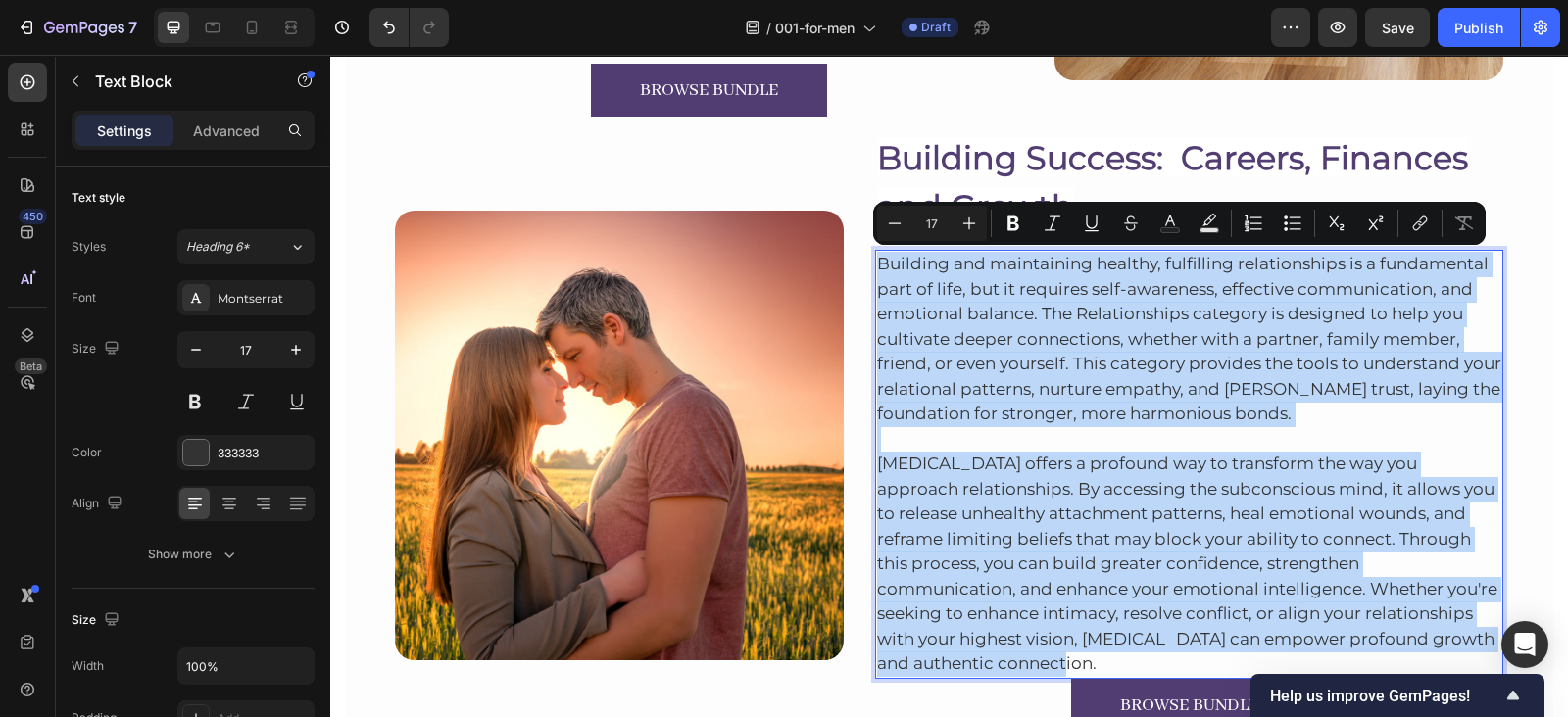
click at [996, 364] on p "Building and maintaining healthy, fulfilling relationships is a fundamental par…" at bounding box center [1189, 340] width 625 height 176
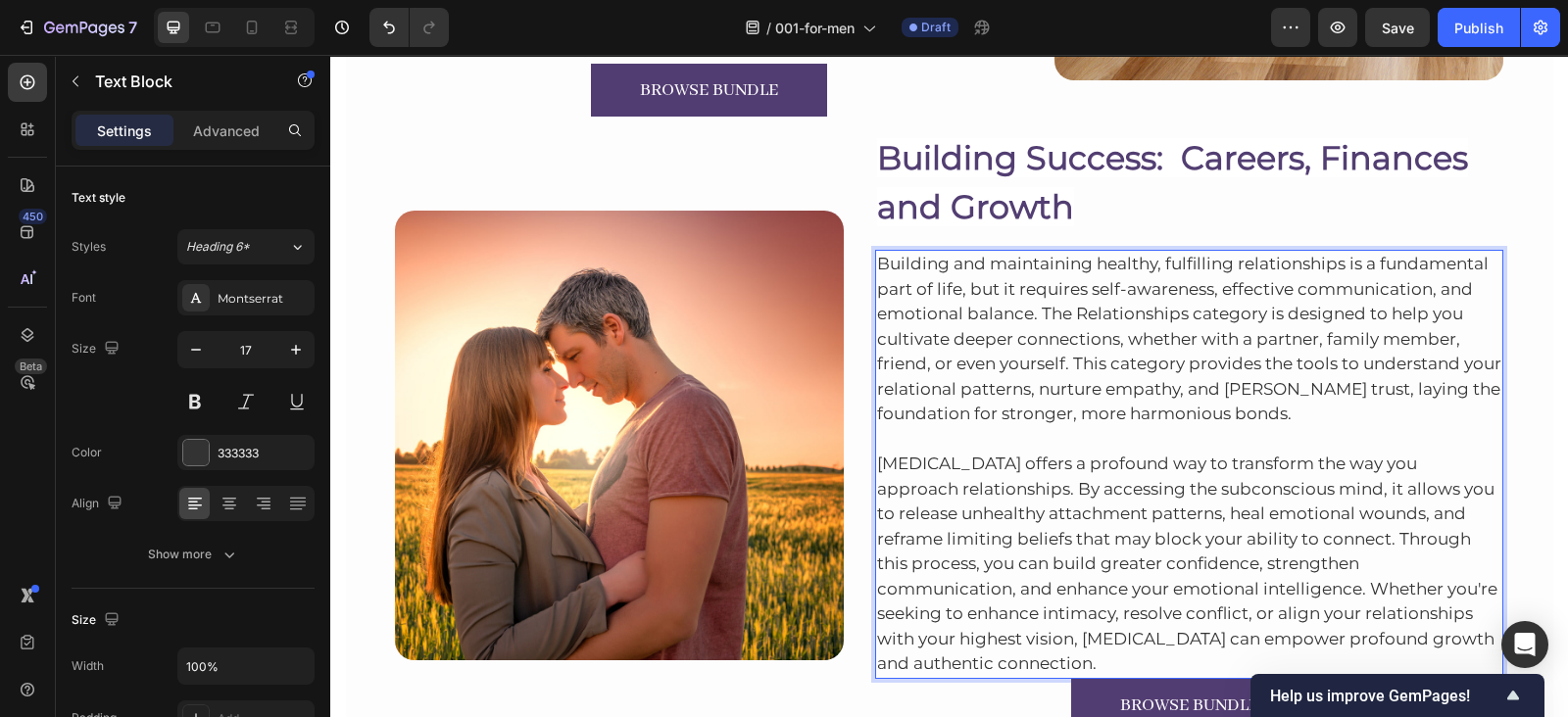
click at [996, 364] on p "Building and maintaining healthy, fulfilling relationships is a fundamental par…" at bounding box center [1189, 340] width 625 height 176
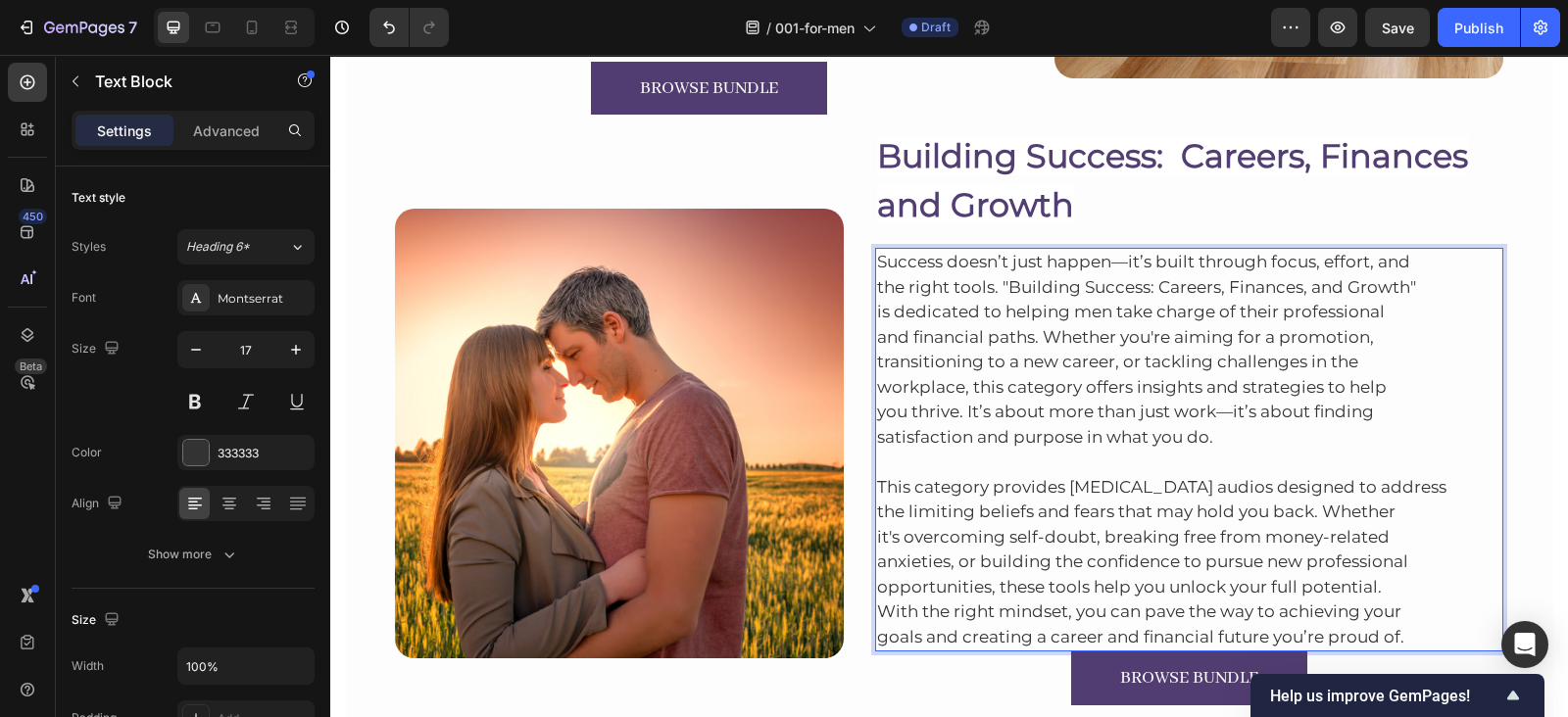
scroll to position [3924, 0]
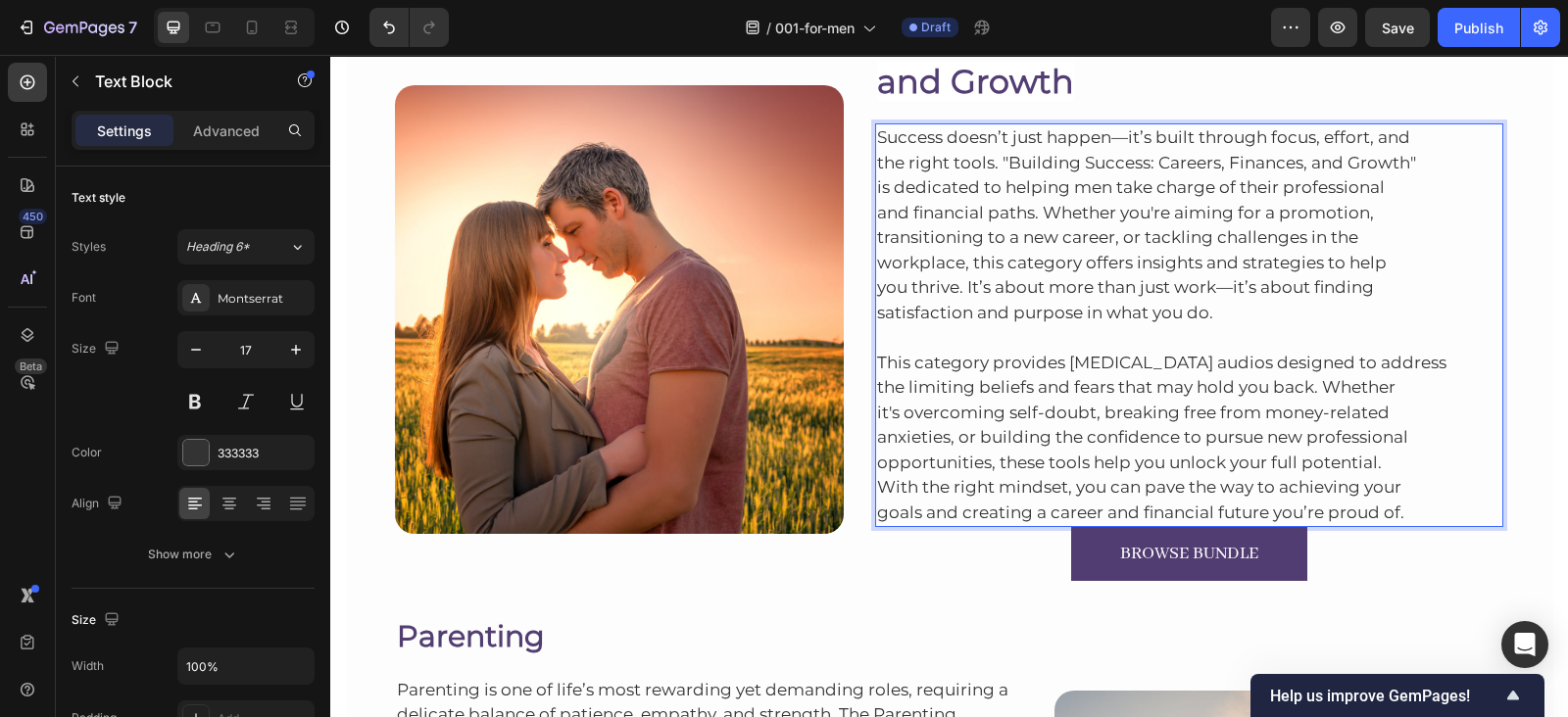
click at [1014, 500] on p "This category provides [MEDICAL_DATA] audios designed to address the limiting b…" at bounding box center [1189, 438] width 625 height 176
click at [1398, 511] on p "This category provides [MEDICAL_DATA] audios designed to address the limiting b…" at bounding box center [1189, 438] width 625 height 176
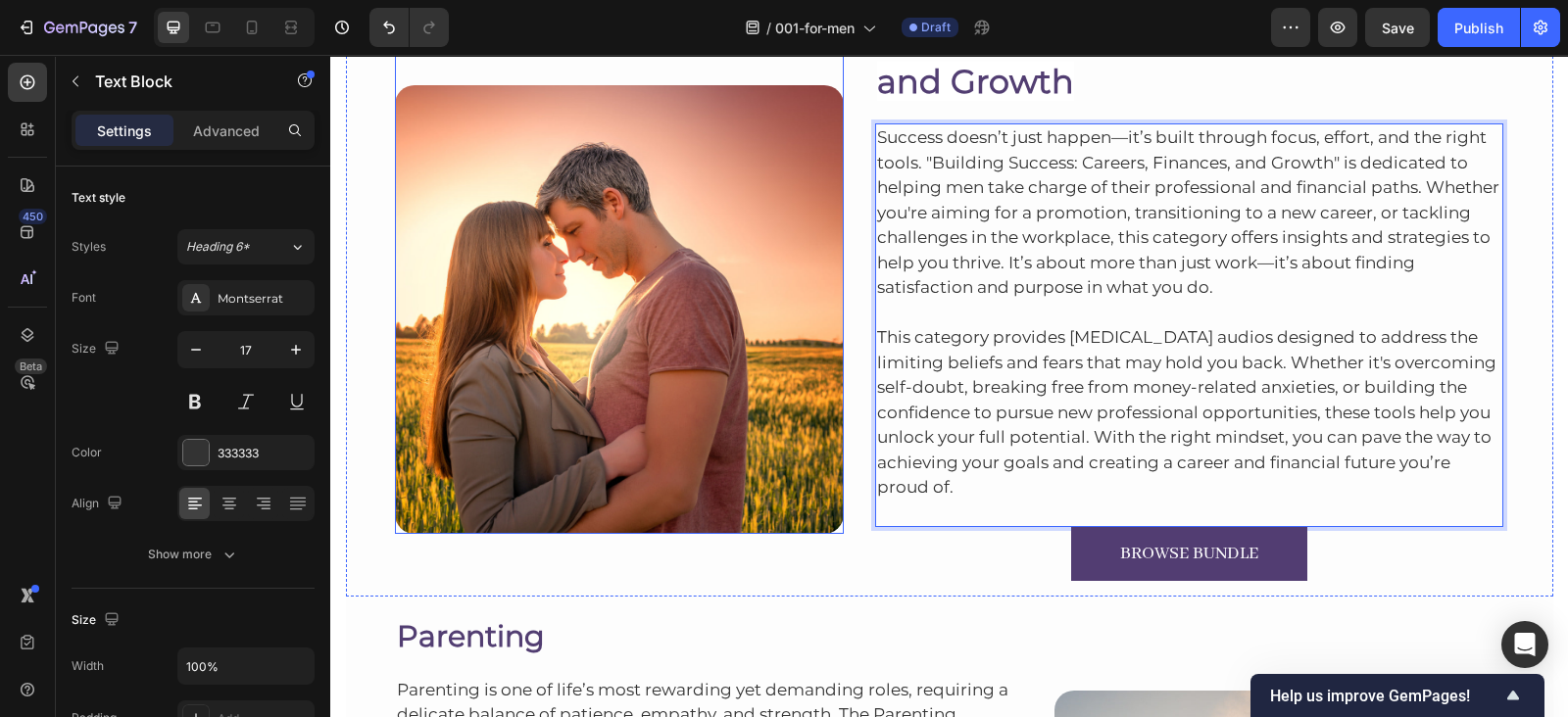
click at [465, 270] on img at bounding box center [618, 309] width 448 height 448
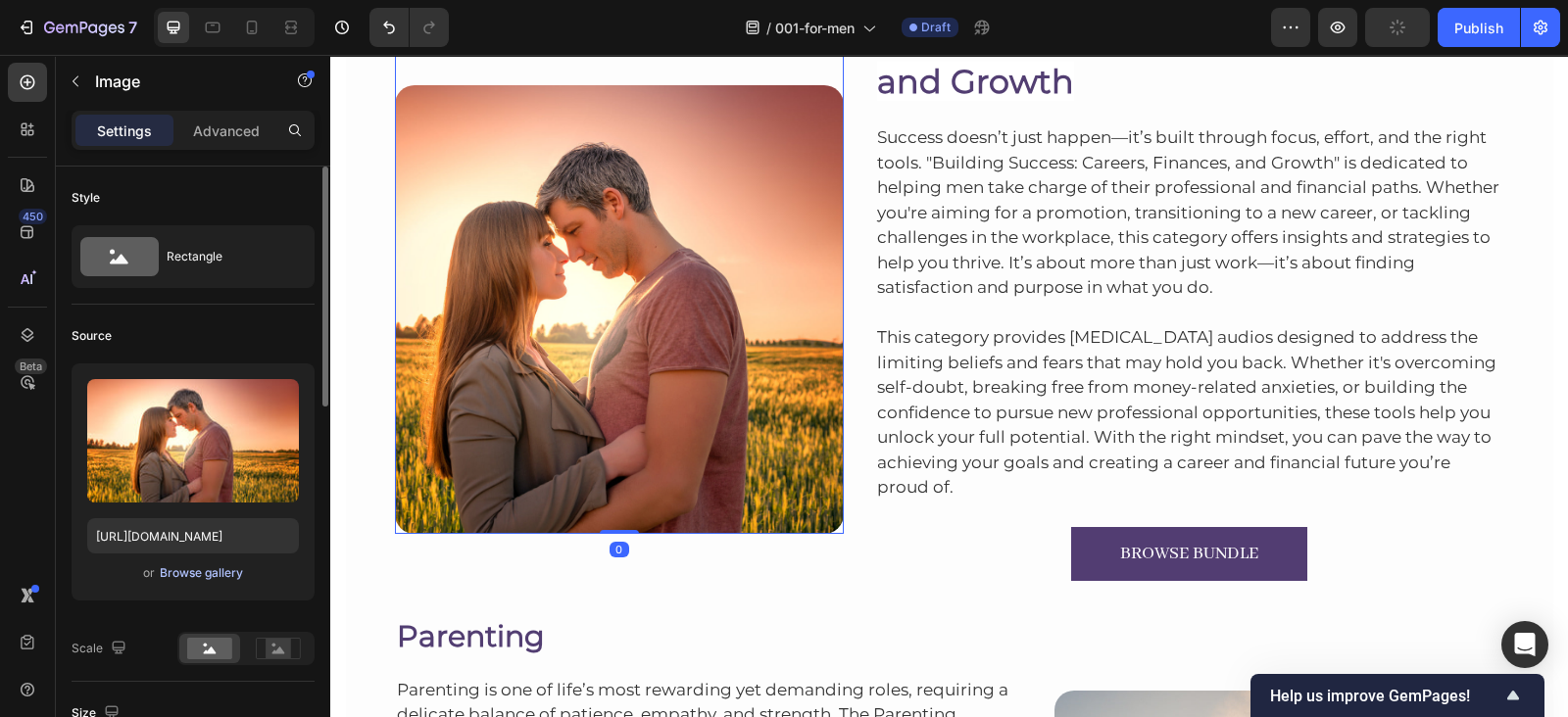
click at [202, 581] on button "Browse gallery" at bounding box center [201, 573] width 85 height 20
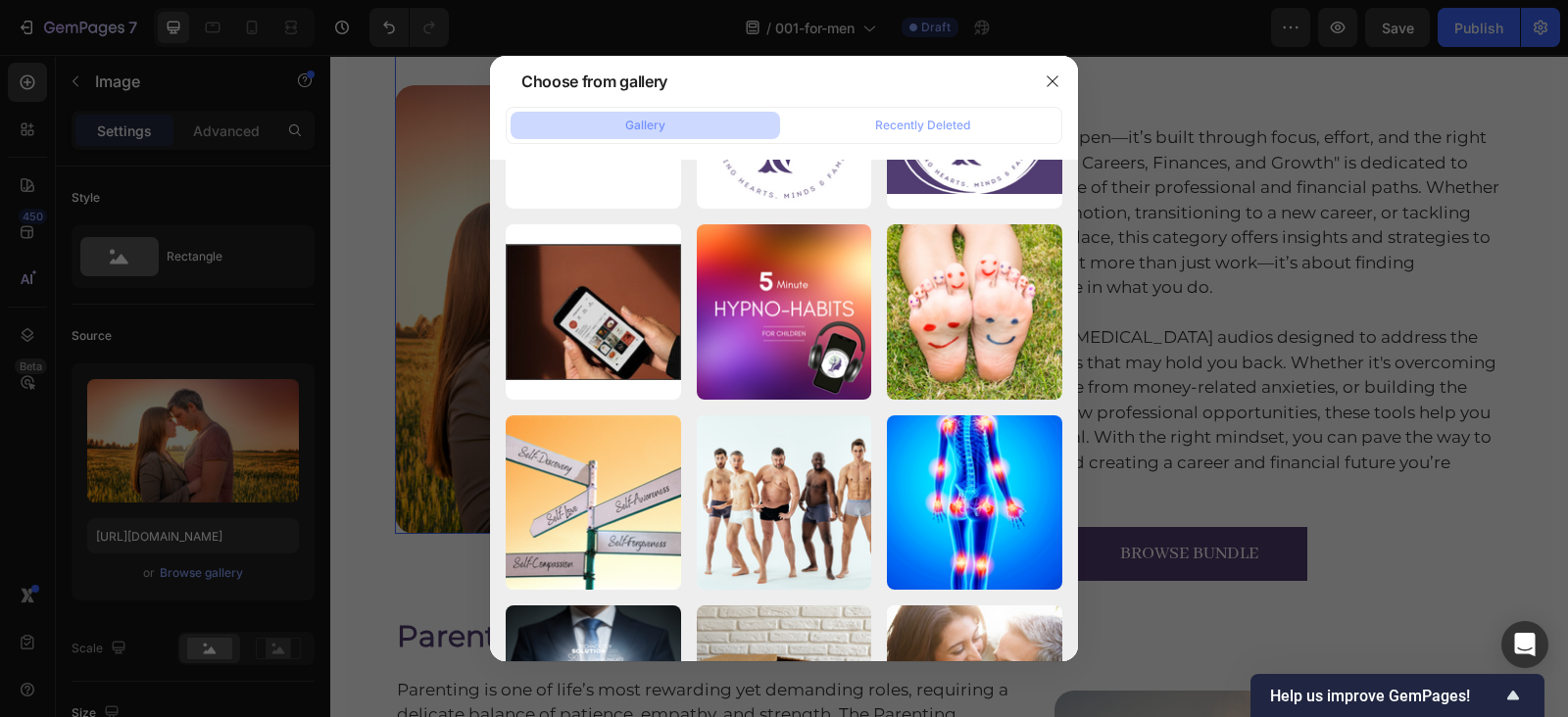
scroll to position [9007, 0]
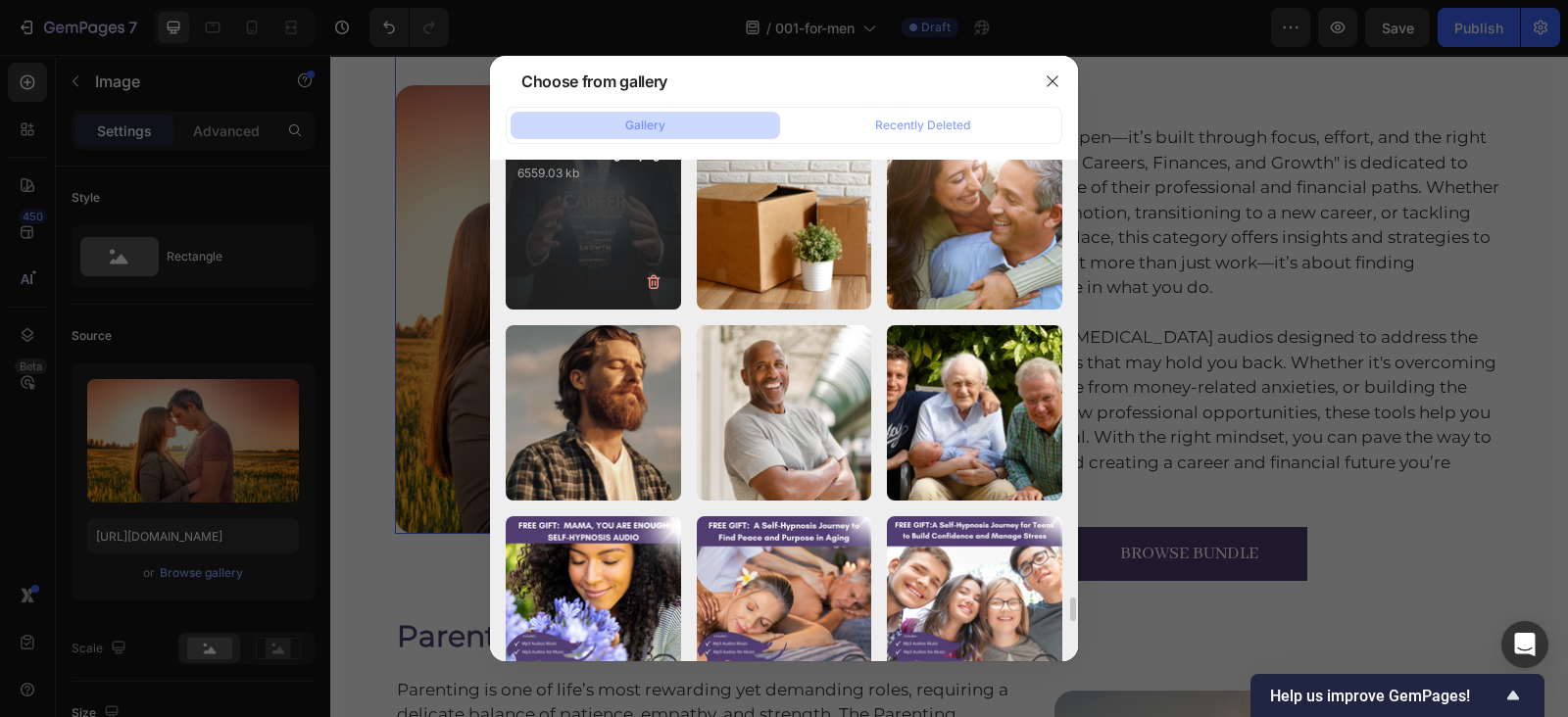
click at [590, 259] on div "008 For Men Images.png 6559.03 kb" at bounding box center [593, 222] width 176 height 176
type input "[URL][DOMAIN_NAME]"
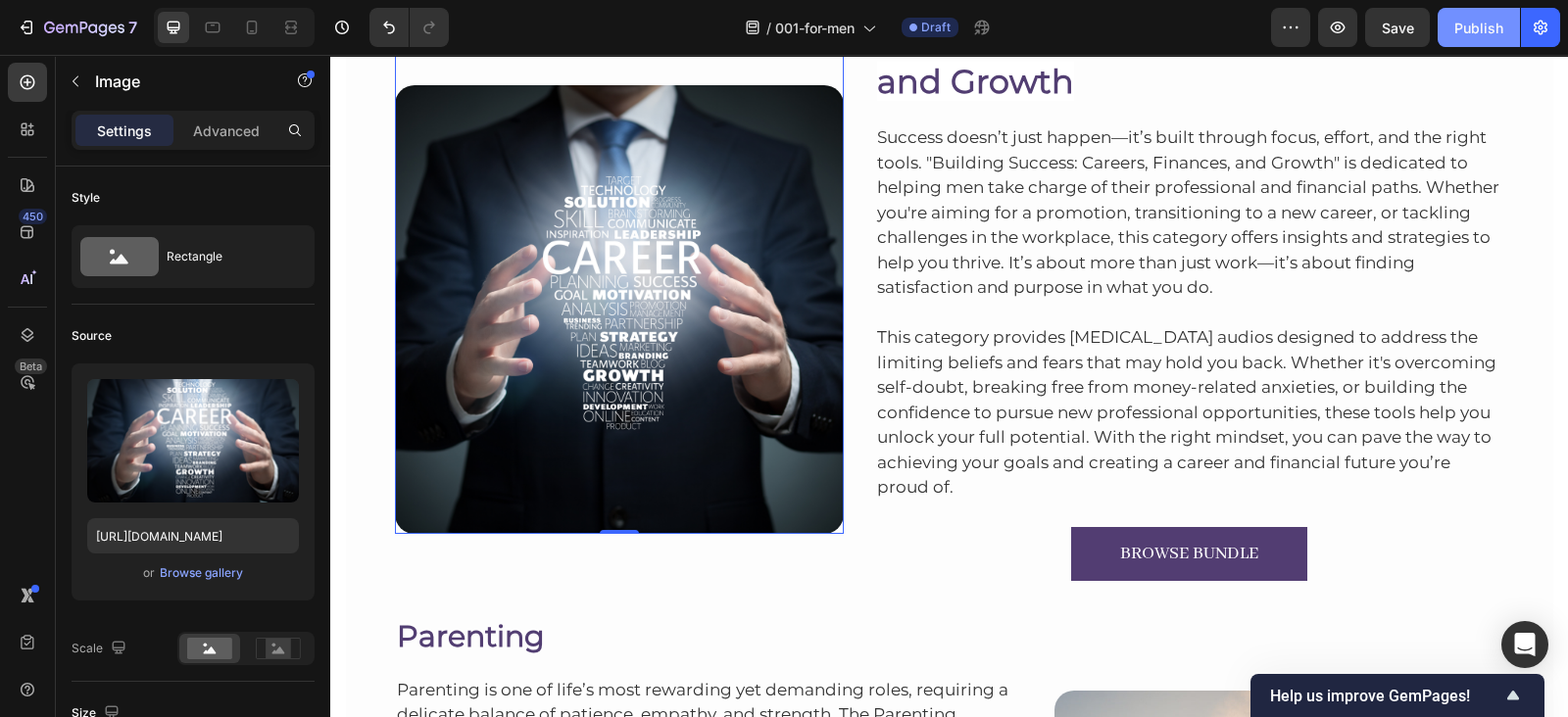
click at [1465, 41] on button "Publish" at bounding box center [1479, 27] width 82 height 39
